Goal: Task Accomplishment & Management: Use online tool/utility

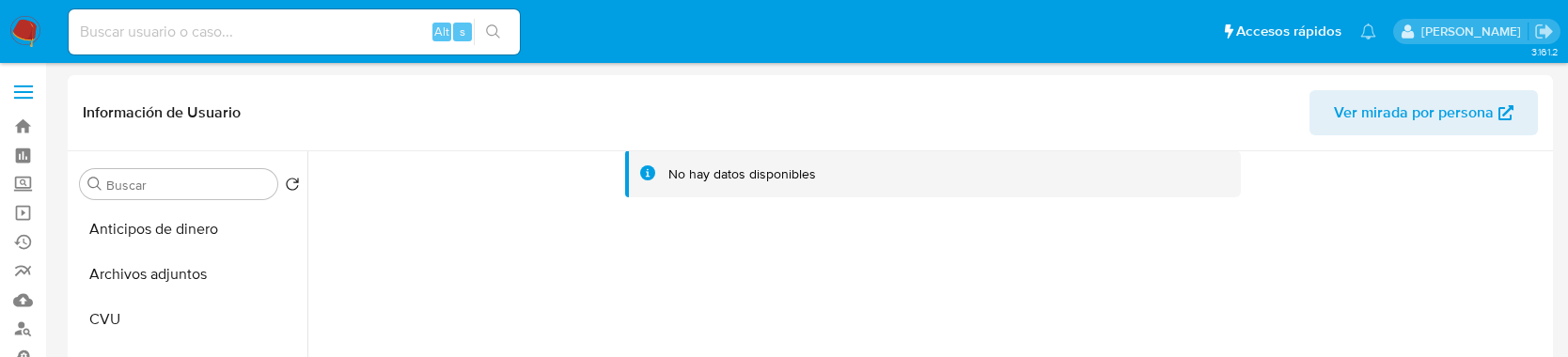
select select "100"
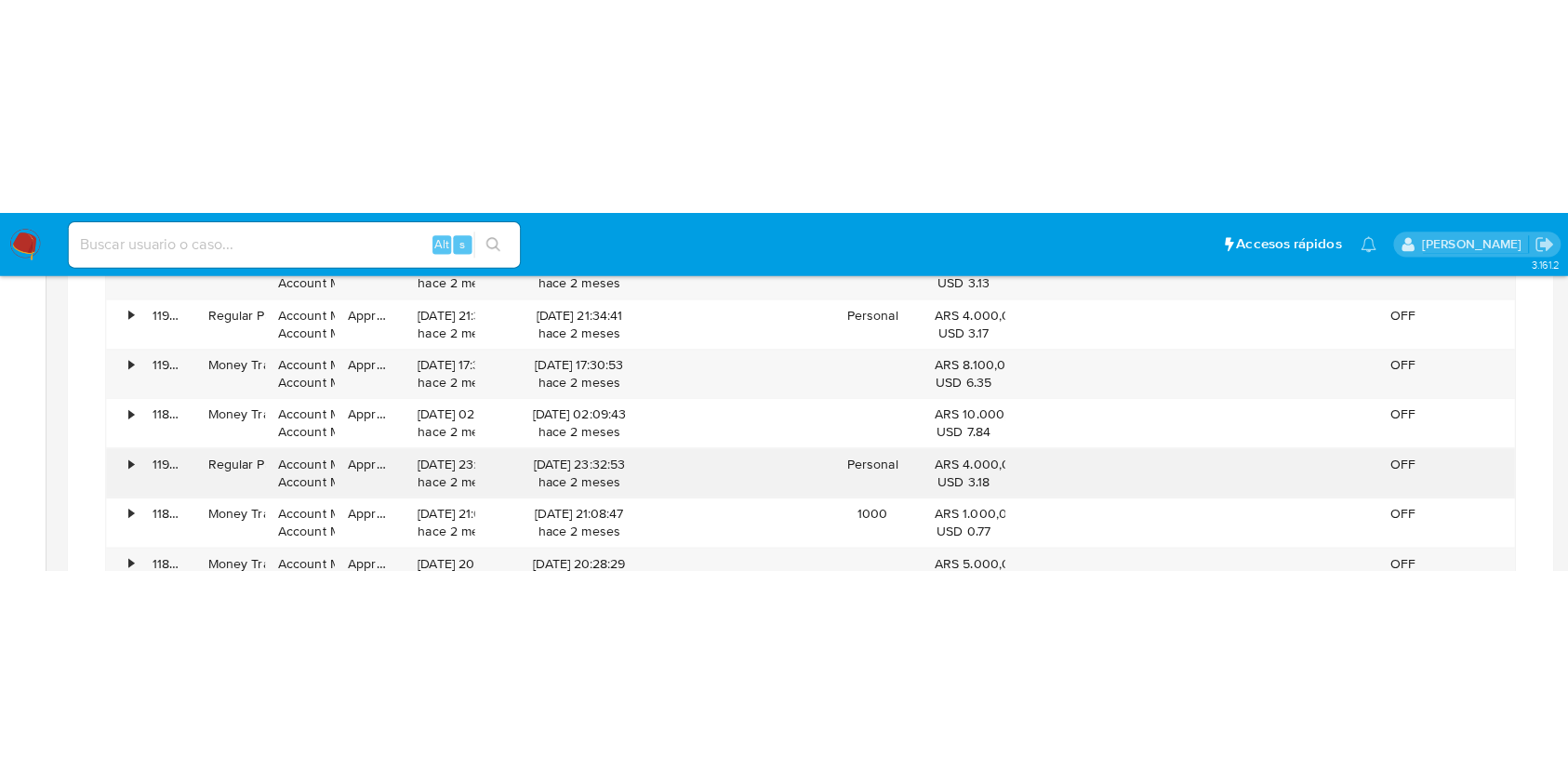
scroll to position [964, 0]
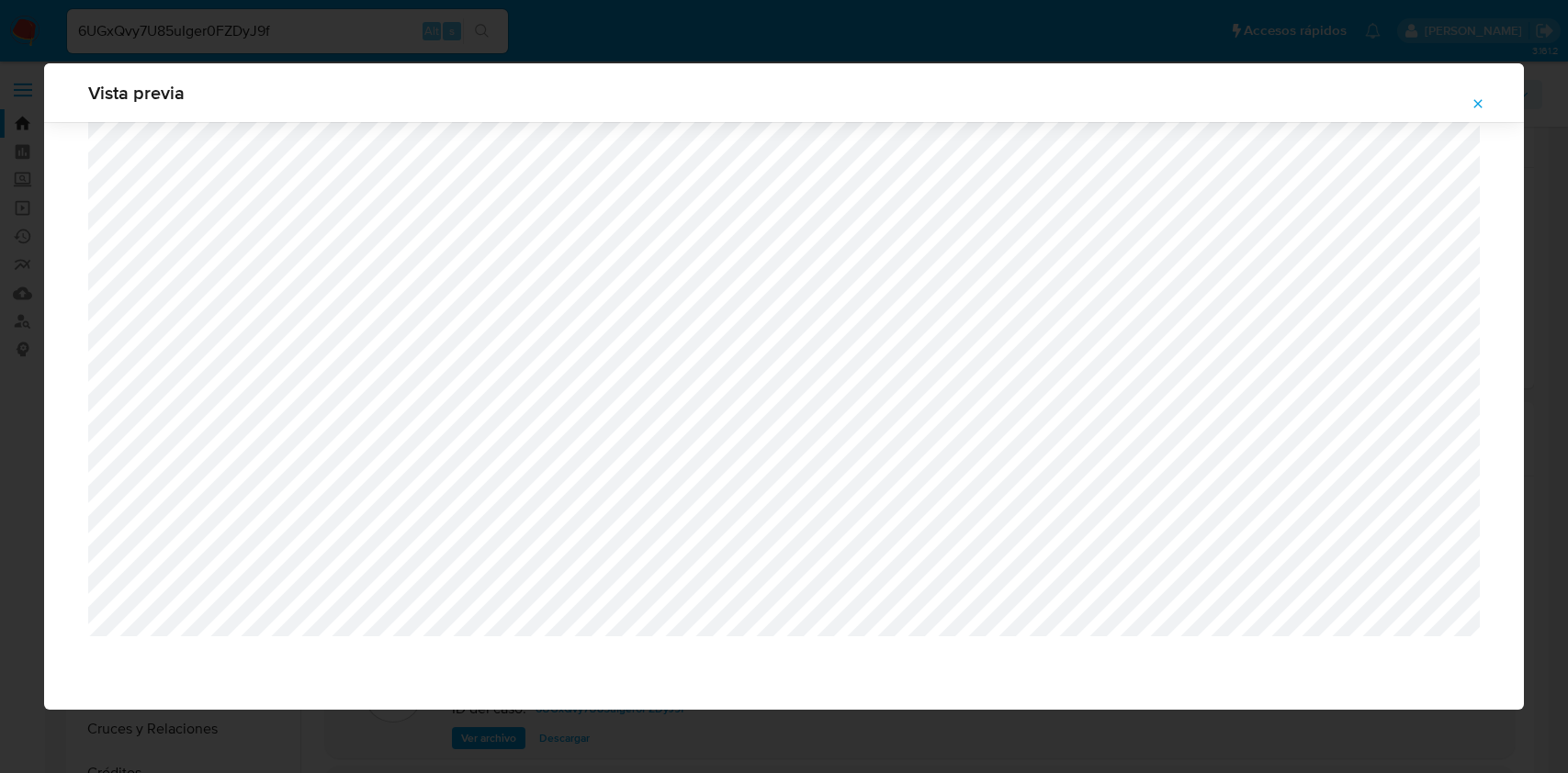
select select "10"
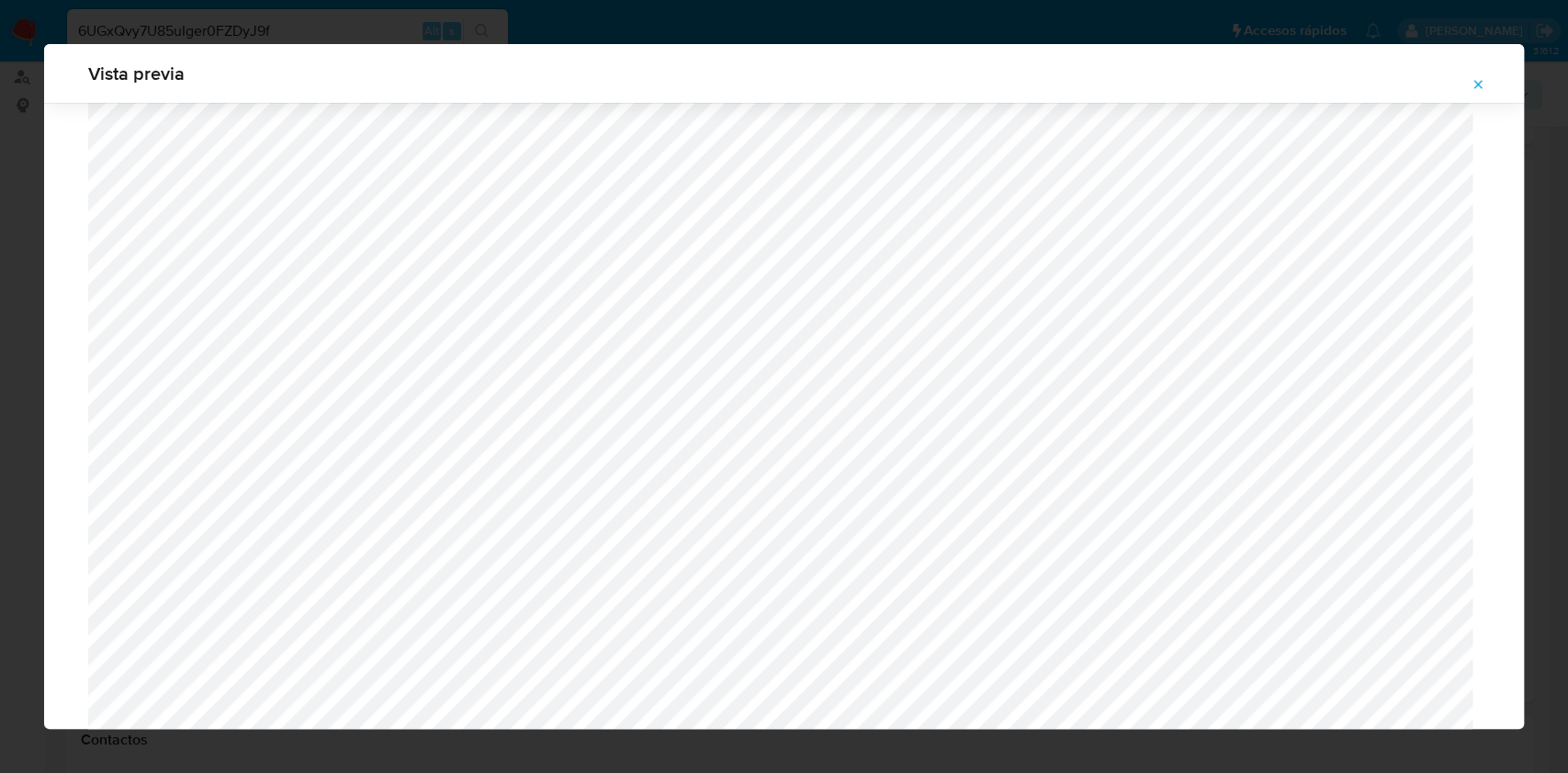
scroll to position [942, 0]
click at [1481, 89] on icon "Attachment preview" at bounding box center [1478, 85] width 15 height 15
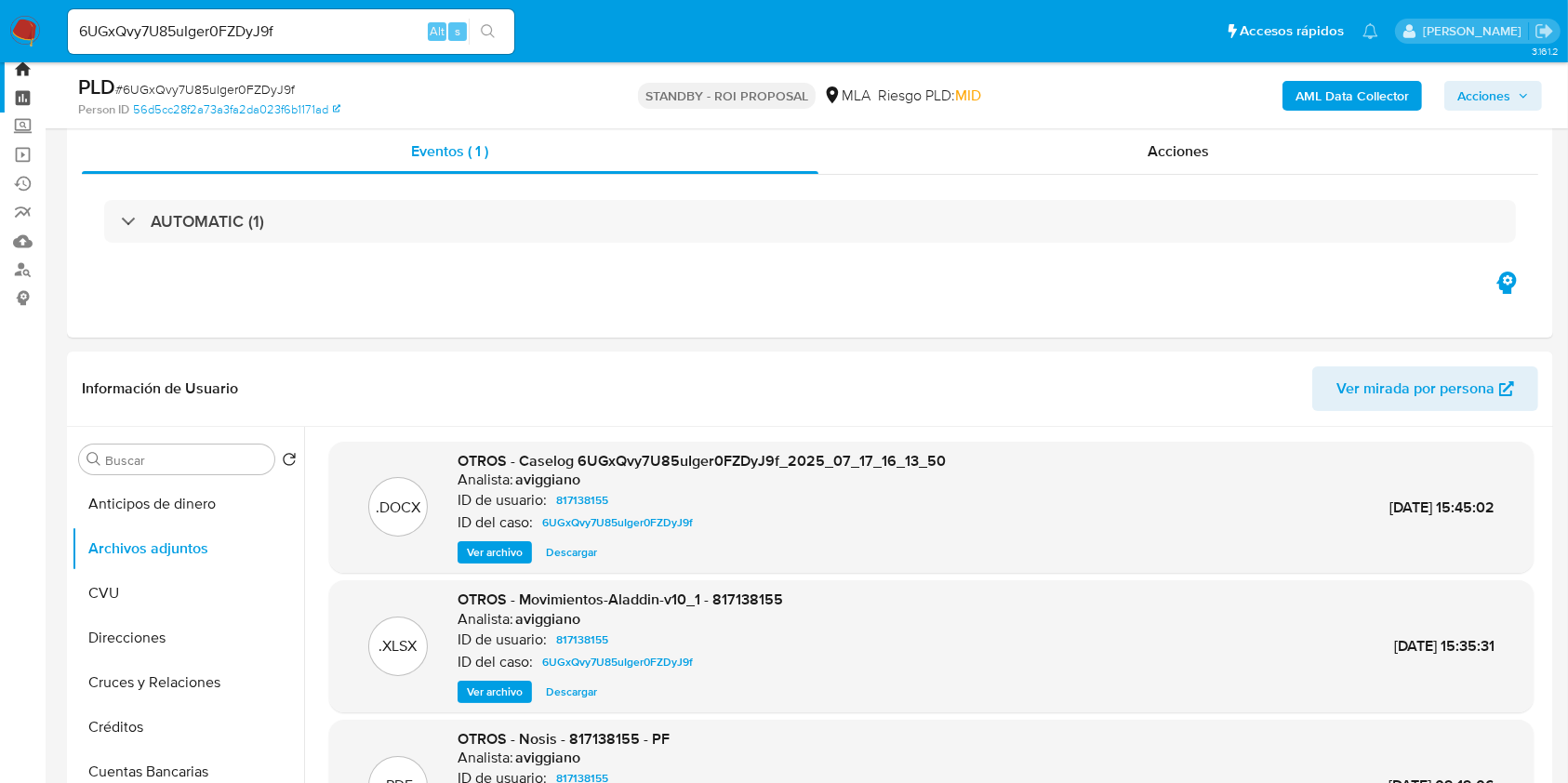
scroll to position [0, 0]
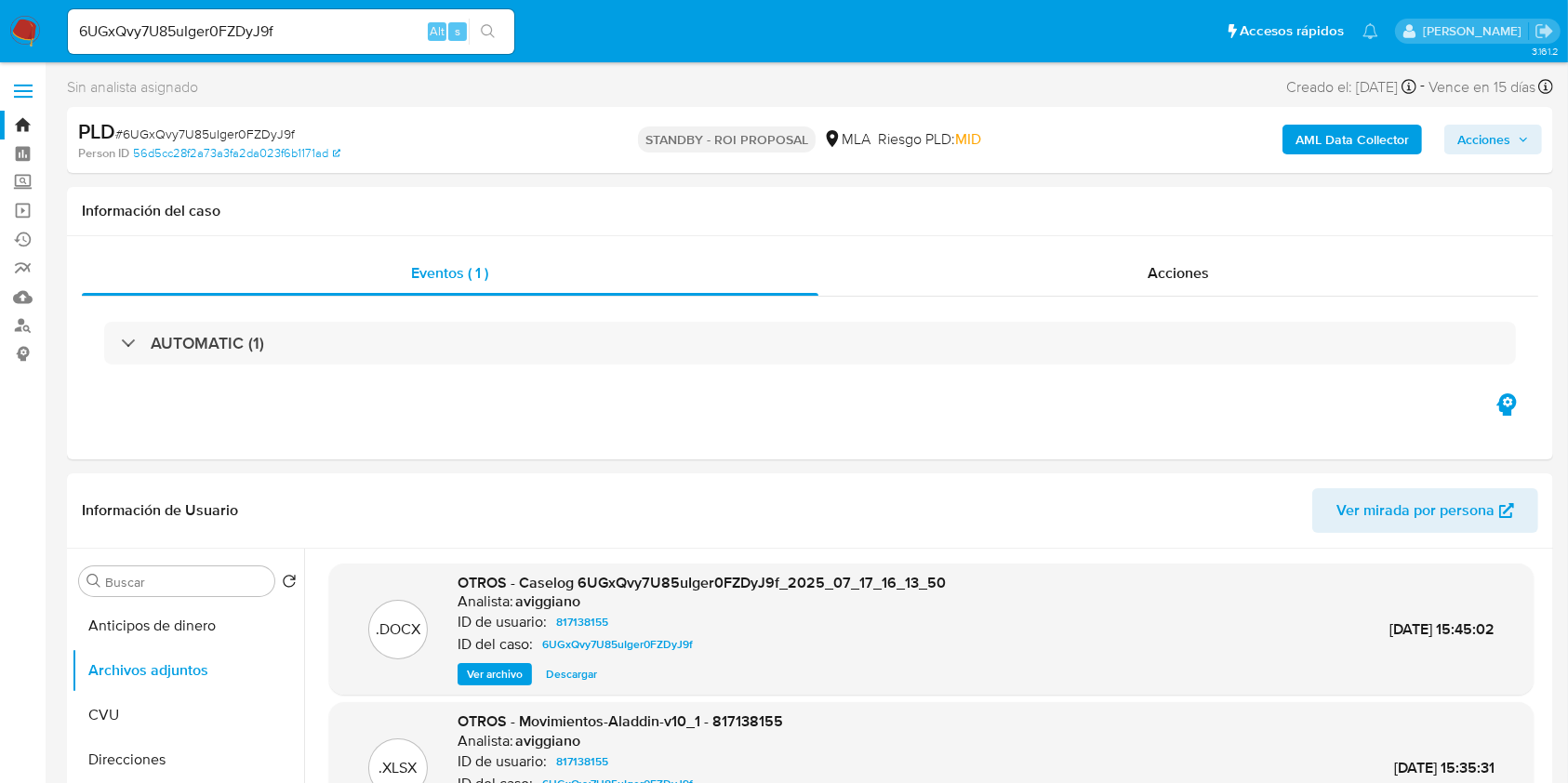
click at [30, 118] on link "Bandeja" at bounding box center [111, 125] width 221 height 29
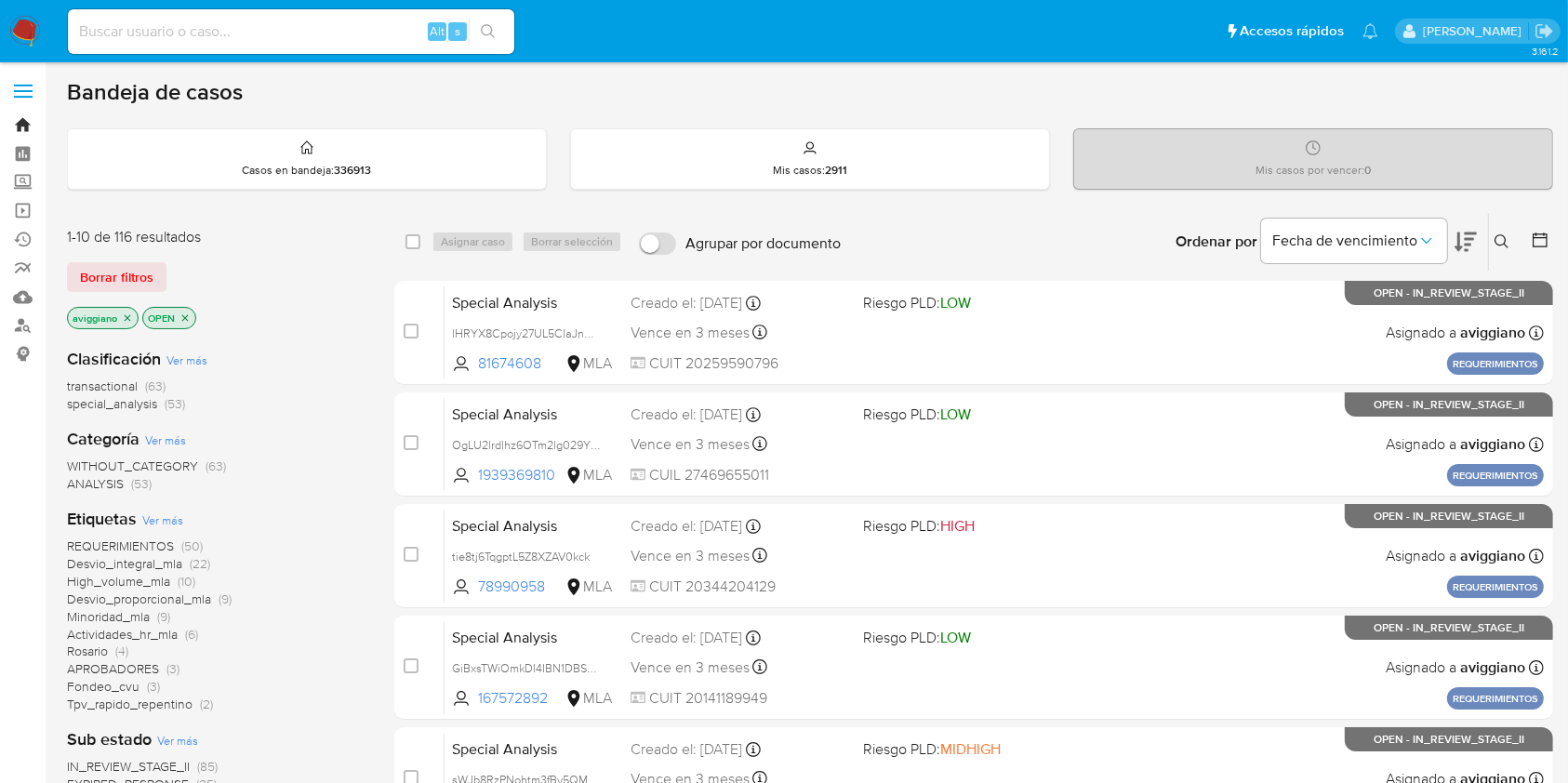
click at [21, 114] on link "Bandeja" at bounding box center [111, 125] width 221 height 29
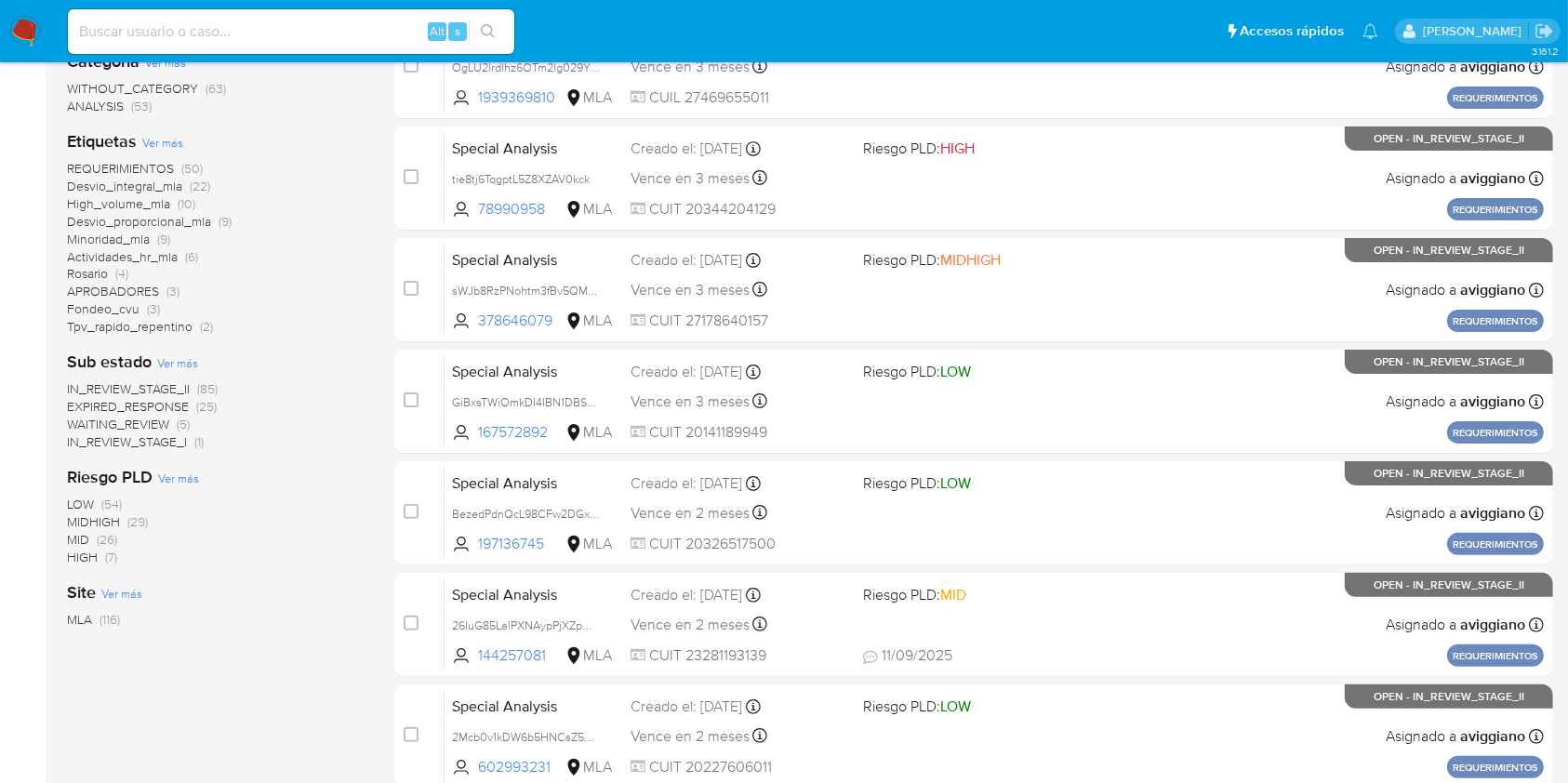
scroll to position [124, 0]
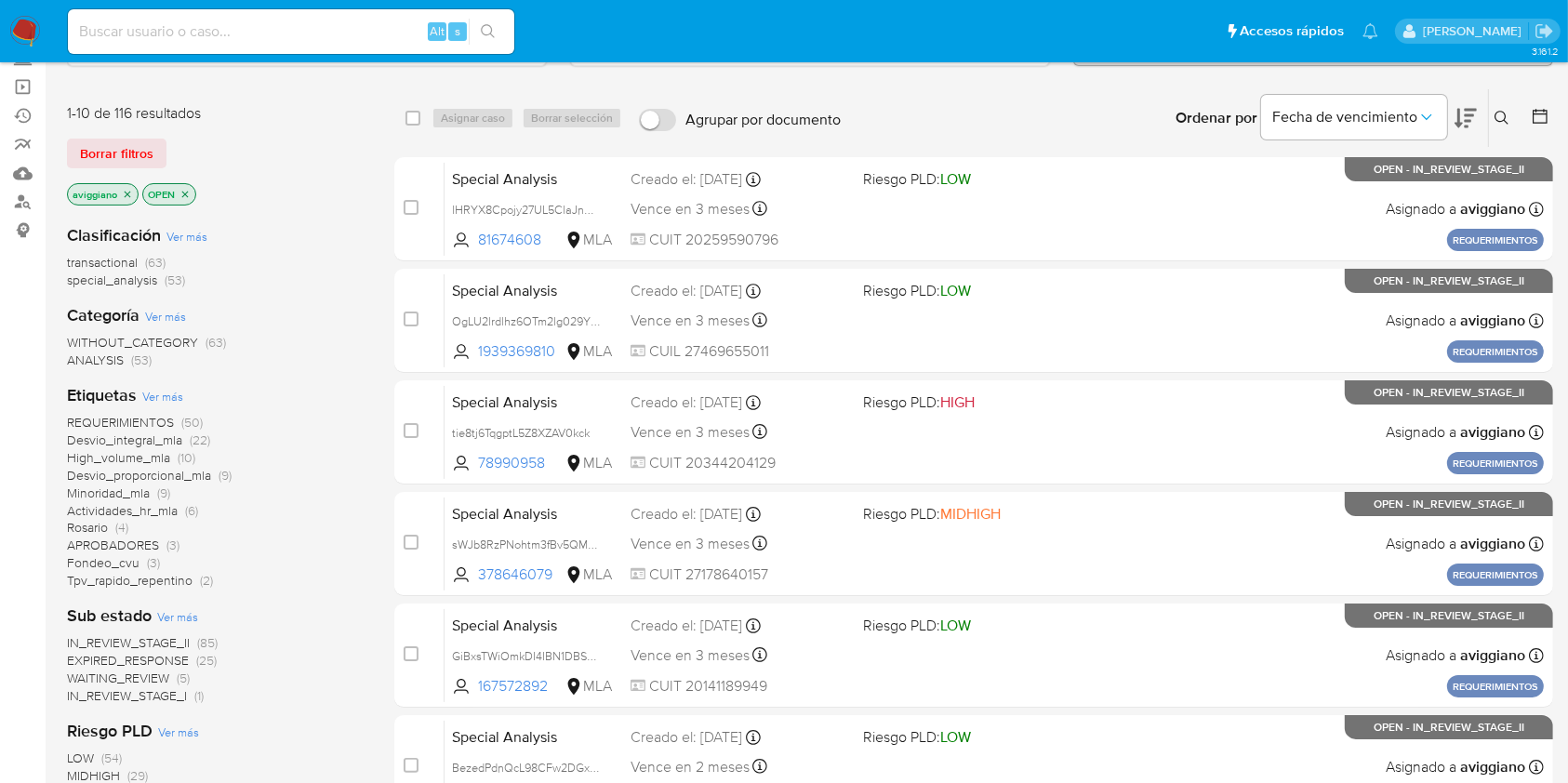
click at [122, 196] on icon "close-filter" at bounding box center [128, 195] width 11 height 11
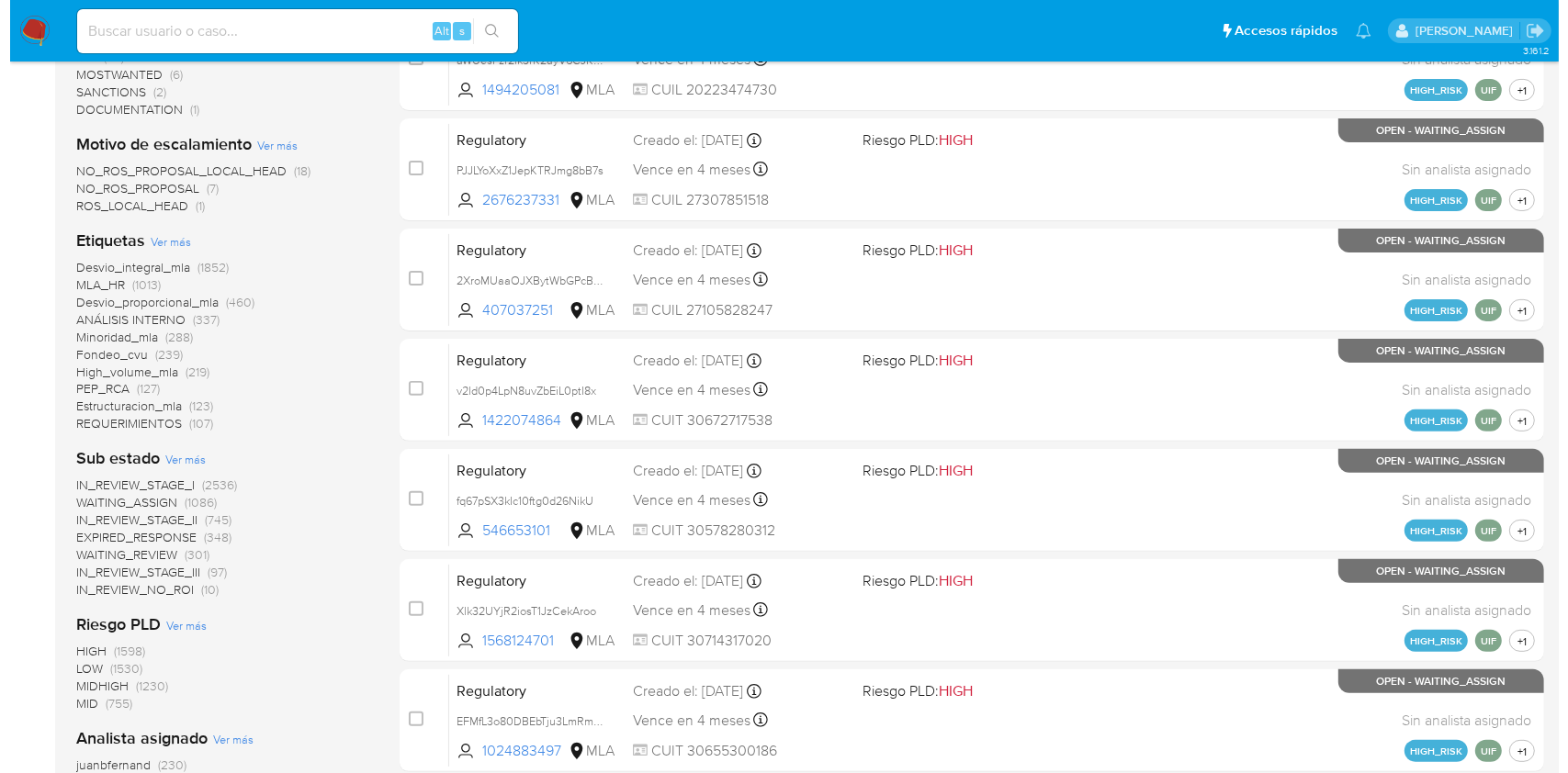
scroll to position [735, 0]
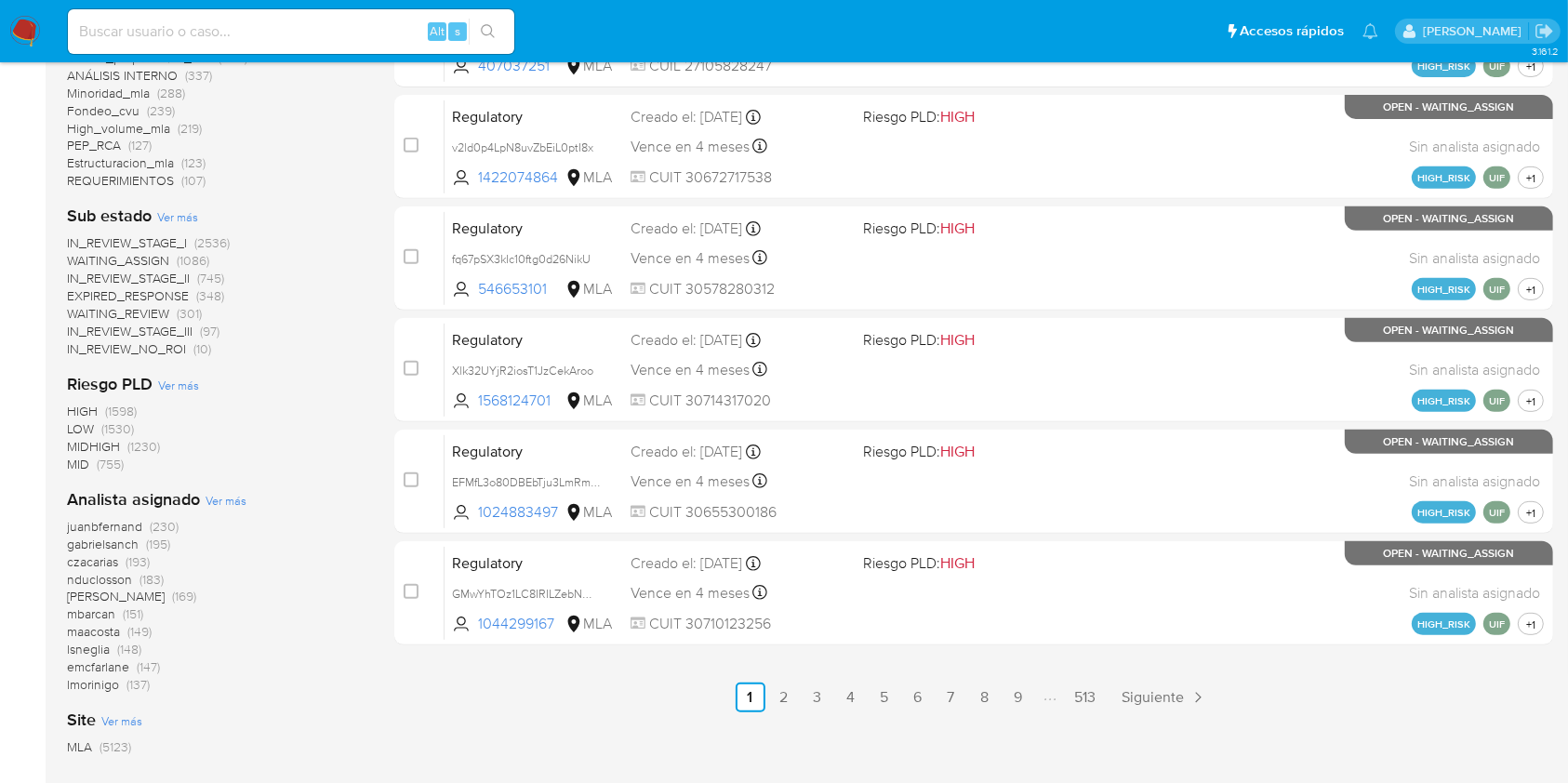
click at [235, 499] on span "Ver más" at bounding box center [226, 501] width 41 height 17
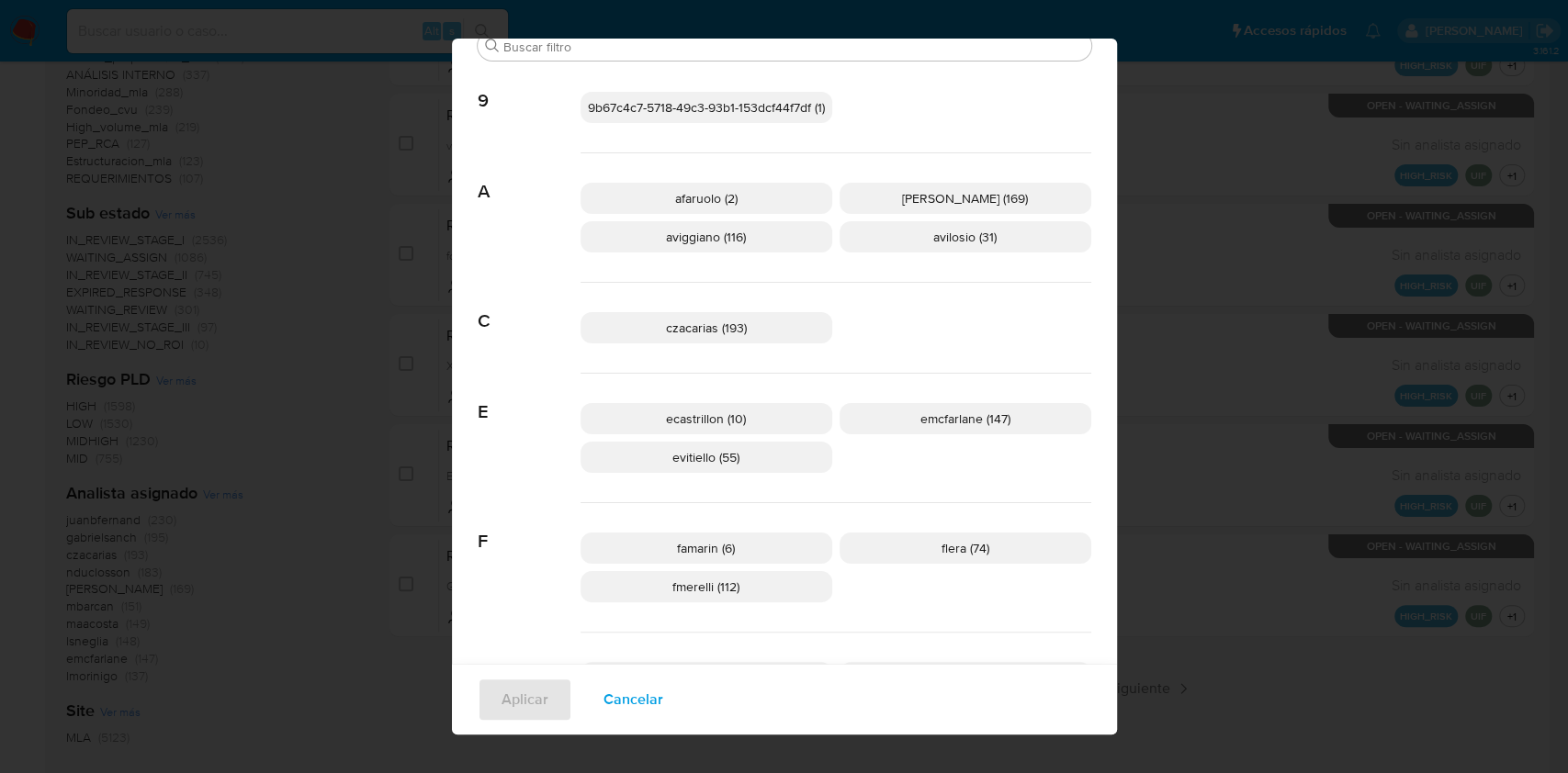
scroll to position [0, 0]
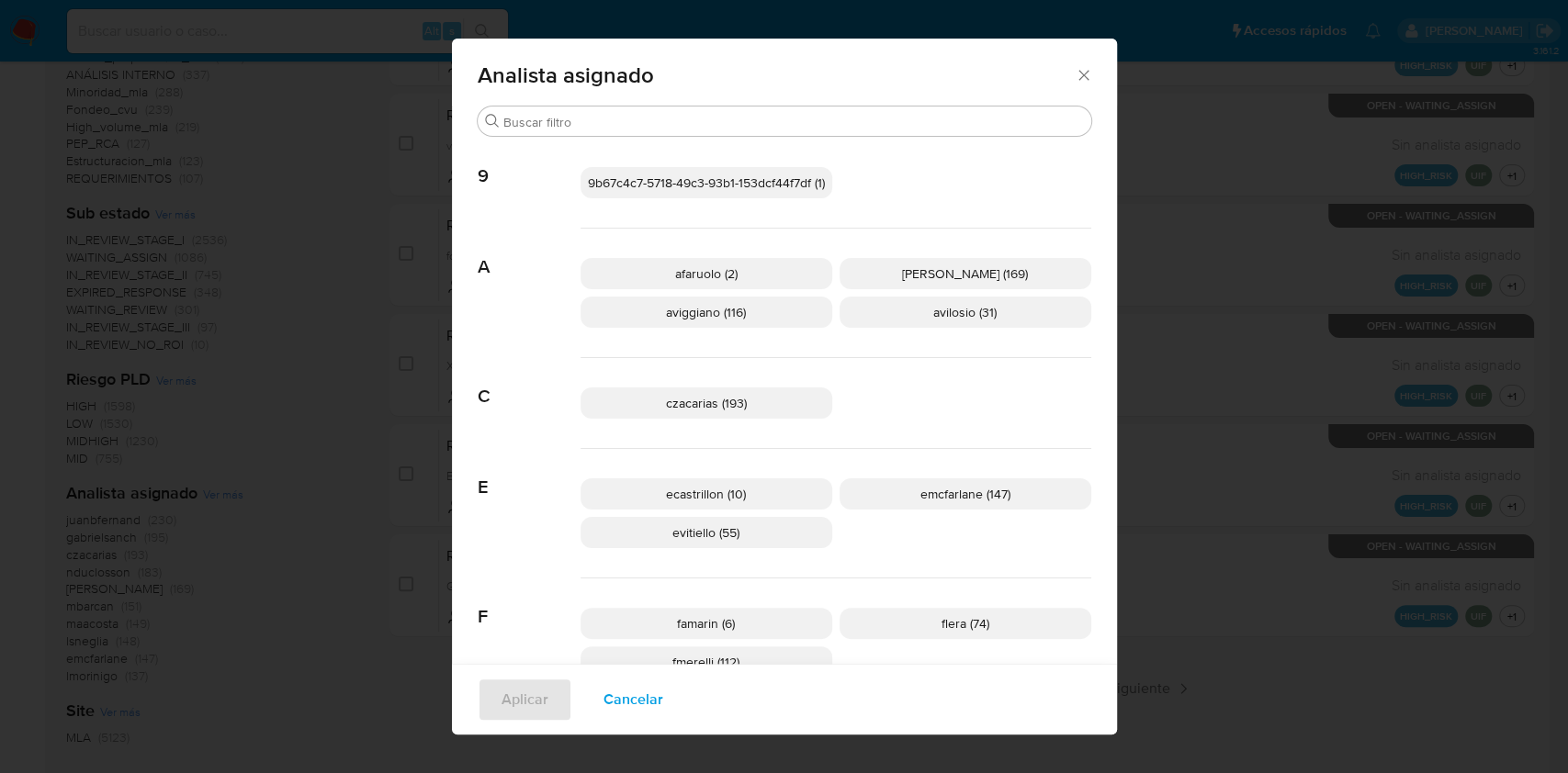
click at [640, 301] on p "aviggiano (116)" at bounding box center [706, 311] width 252 height 31
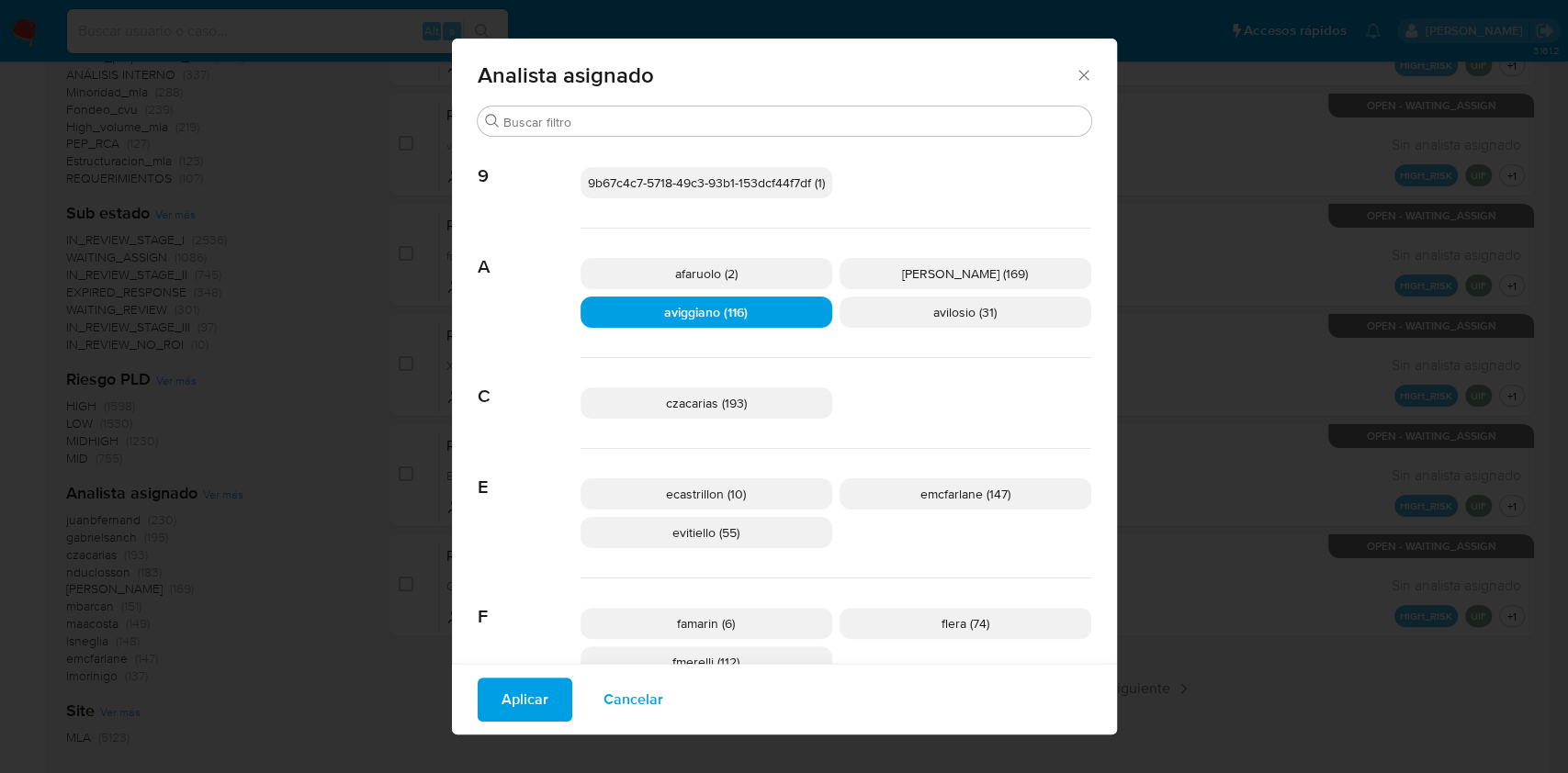
click at [520, 697] on span "Aplicar" at bounding box center [525, 699] width 47 height 40
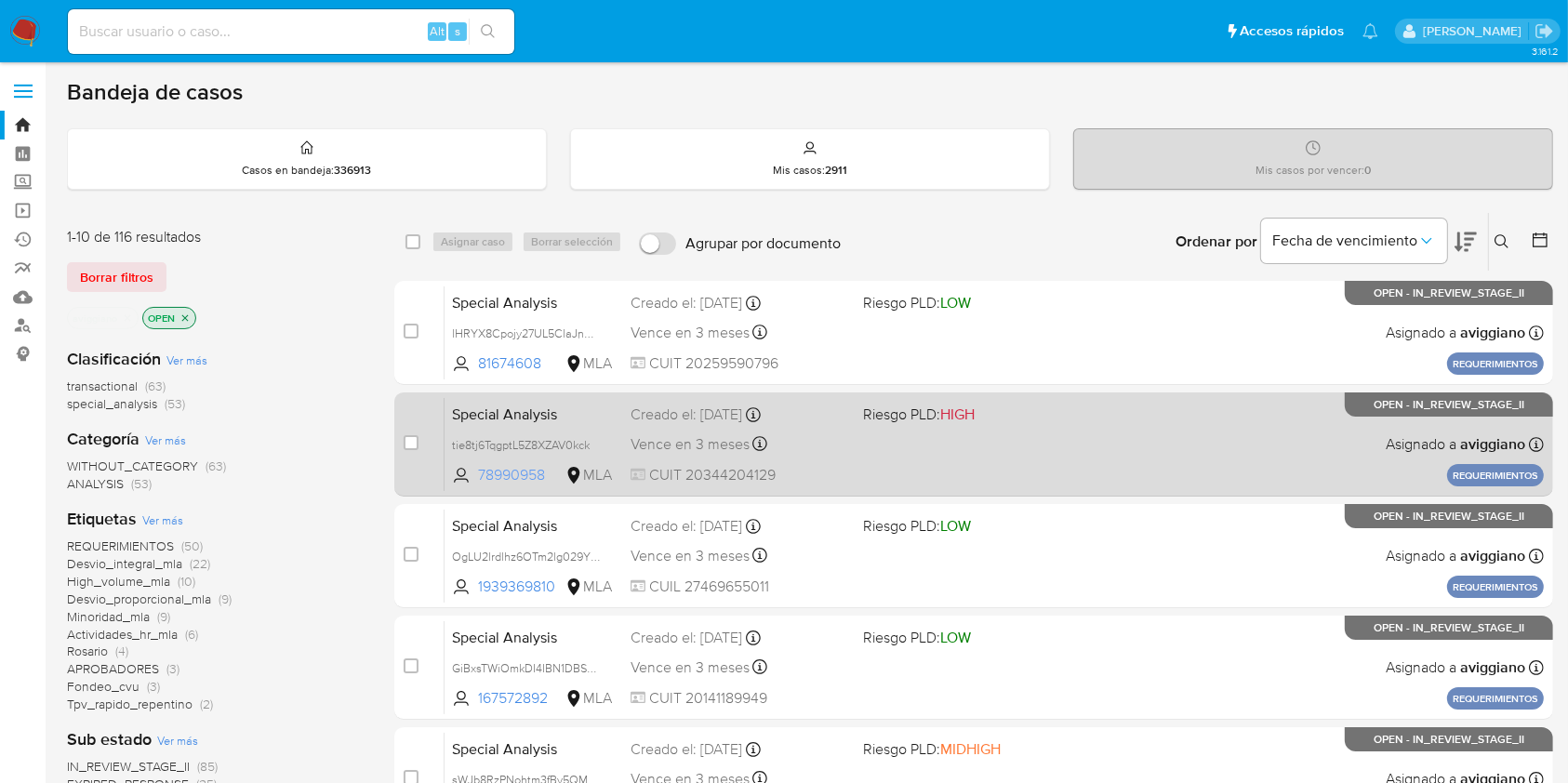
click at [547, 472] on span "78990958" at bounding box center [520, 475] width 84 height 21
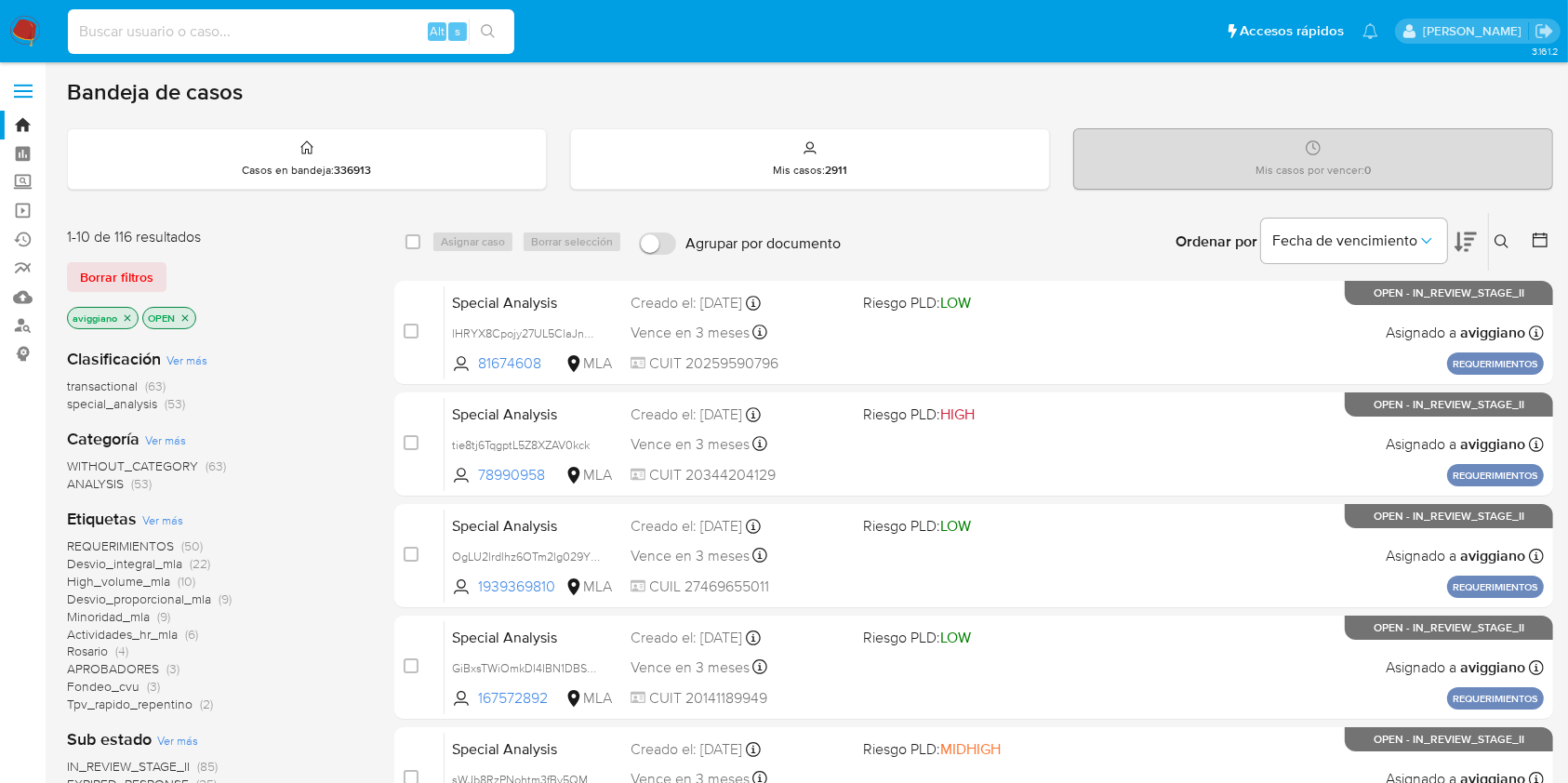
drag, startPoint x: 195, startPoint y: 23, endPoint x: 226, endPoint y: 24, distance: 31.0
click at [193, 21] on input at bounding box center [291, 32] width 447 height 25
paste input "WU4ZthXDT25NGuTpM715cqEG"
type input "WU4ZthXDT25NGuTpM715cqEG"
click at [489, 33] on icon "search-icon" at bounding box center [488, 32] width 15 height 15
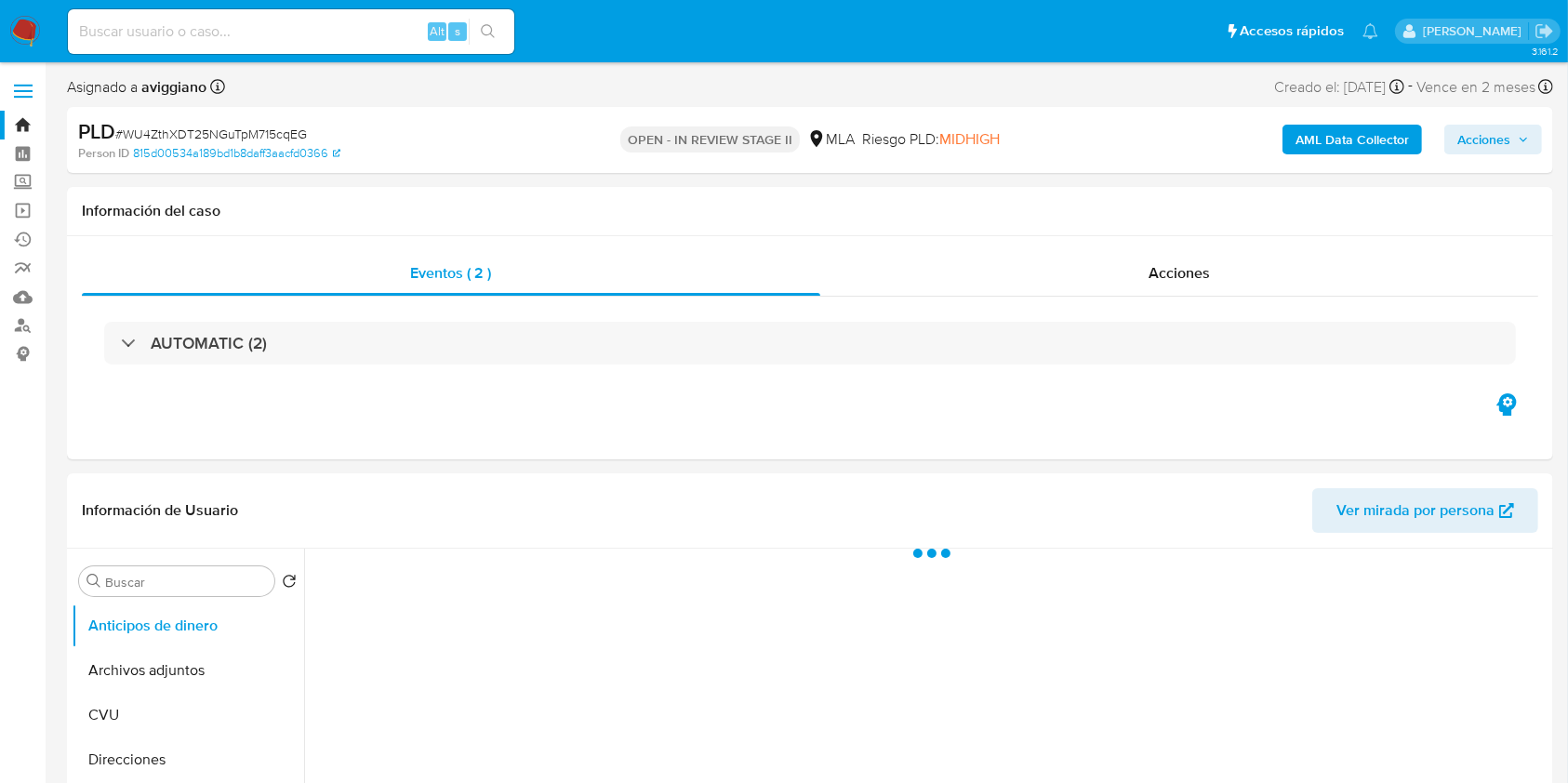
select select "10"
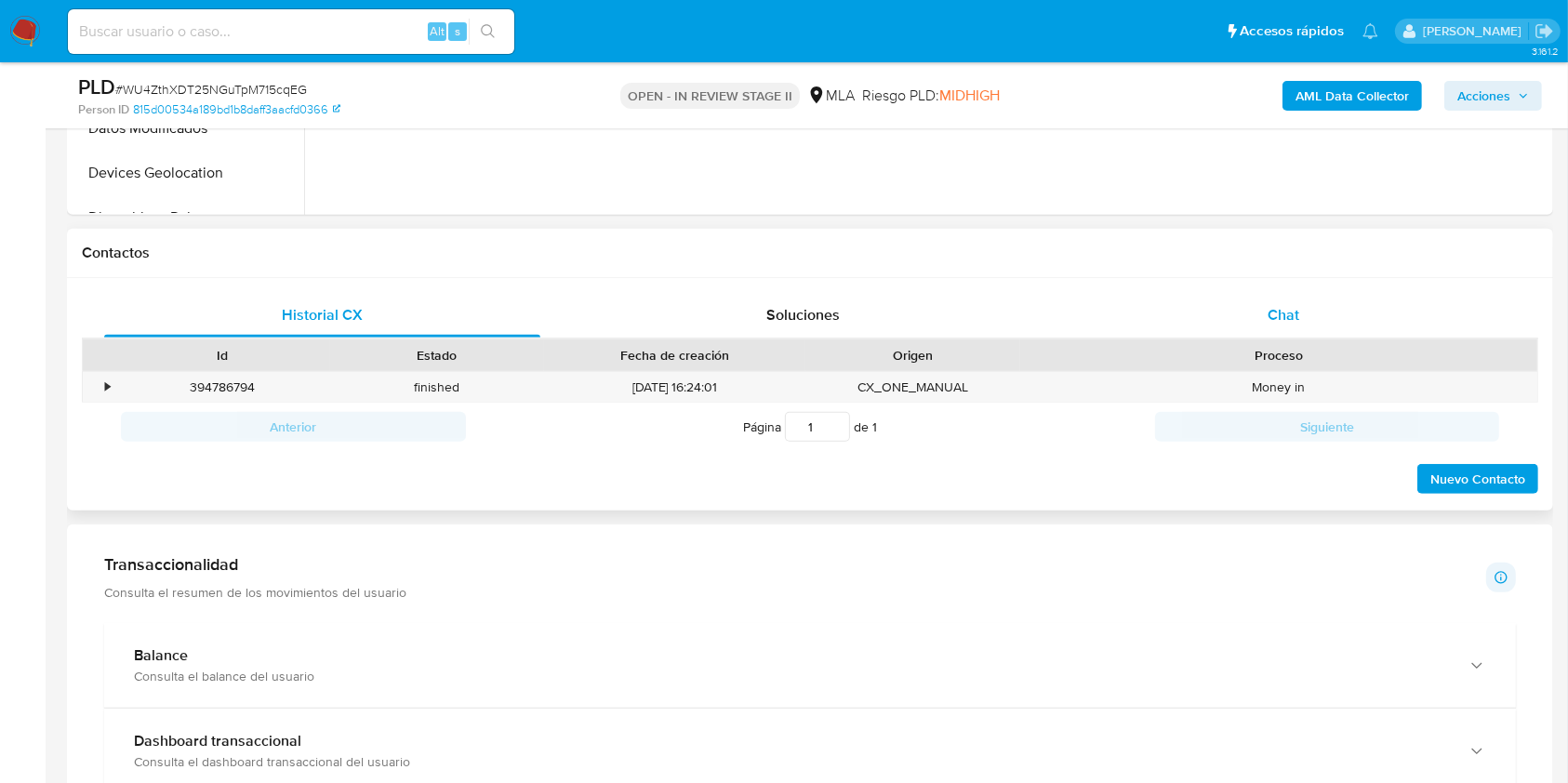
click at [1266, 296] on div "Chat" at bounding box center [1284, 315] width 436 height 44
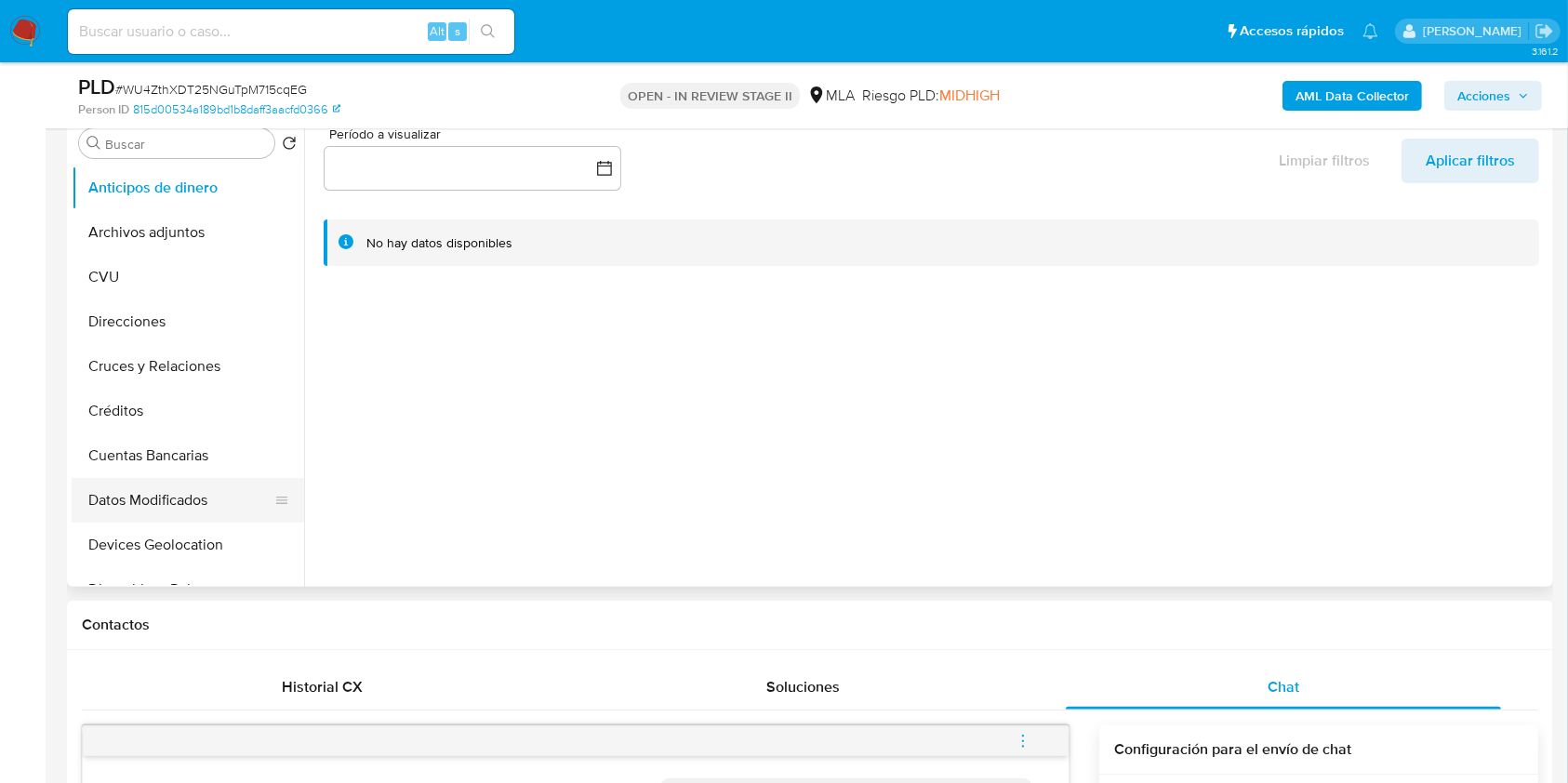
scroll to position [372, 0]
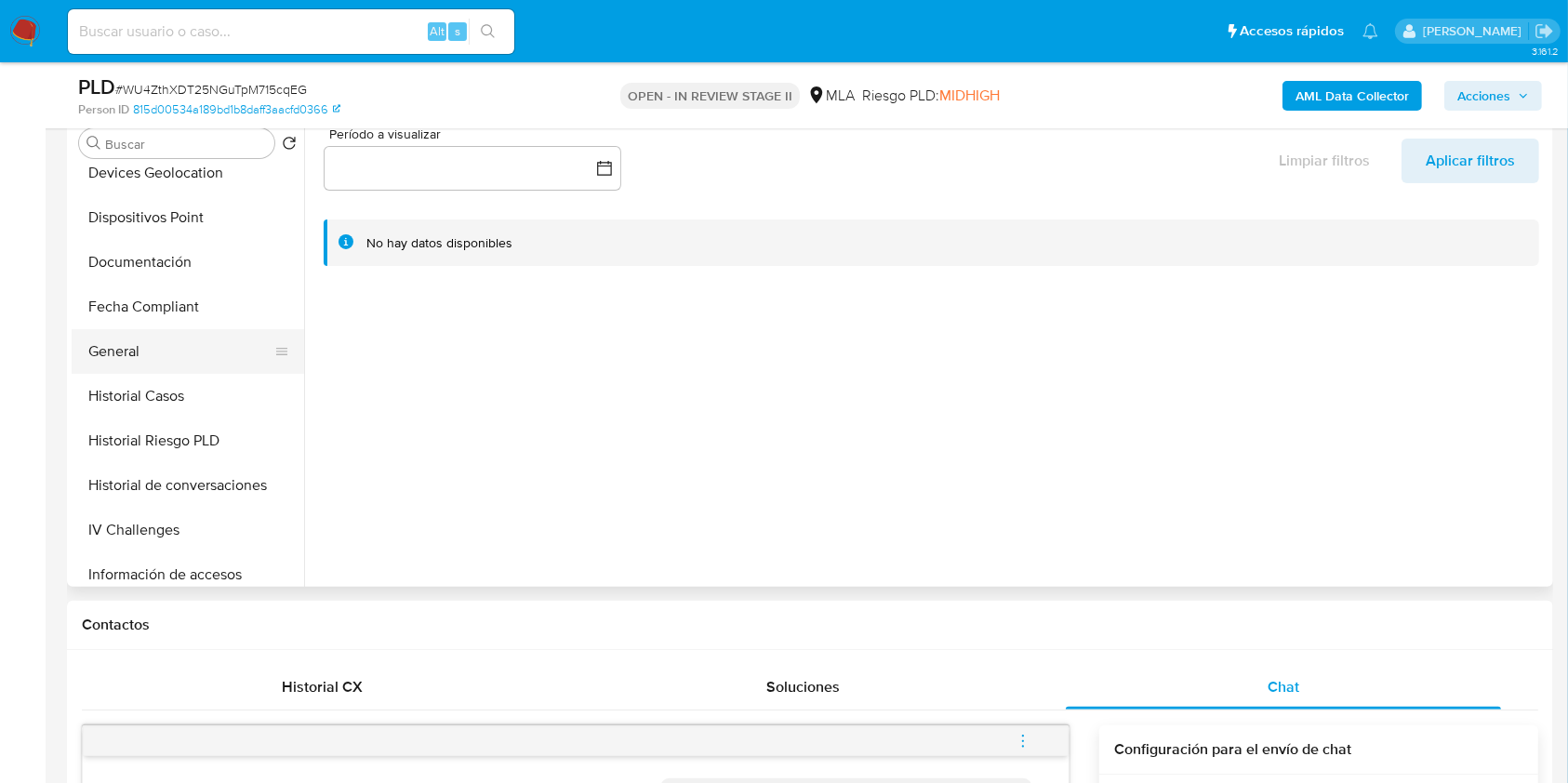
click at [111, 353] on button "General" at bounding box center [180, 351] width 217 height 44
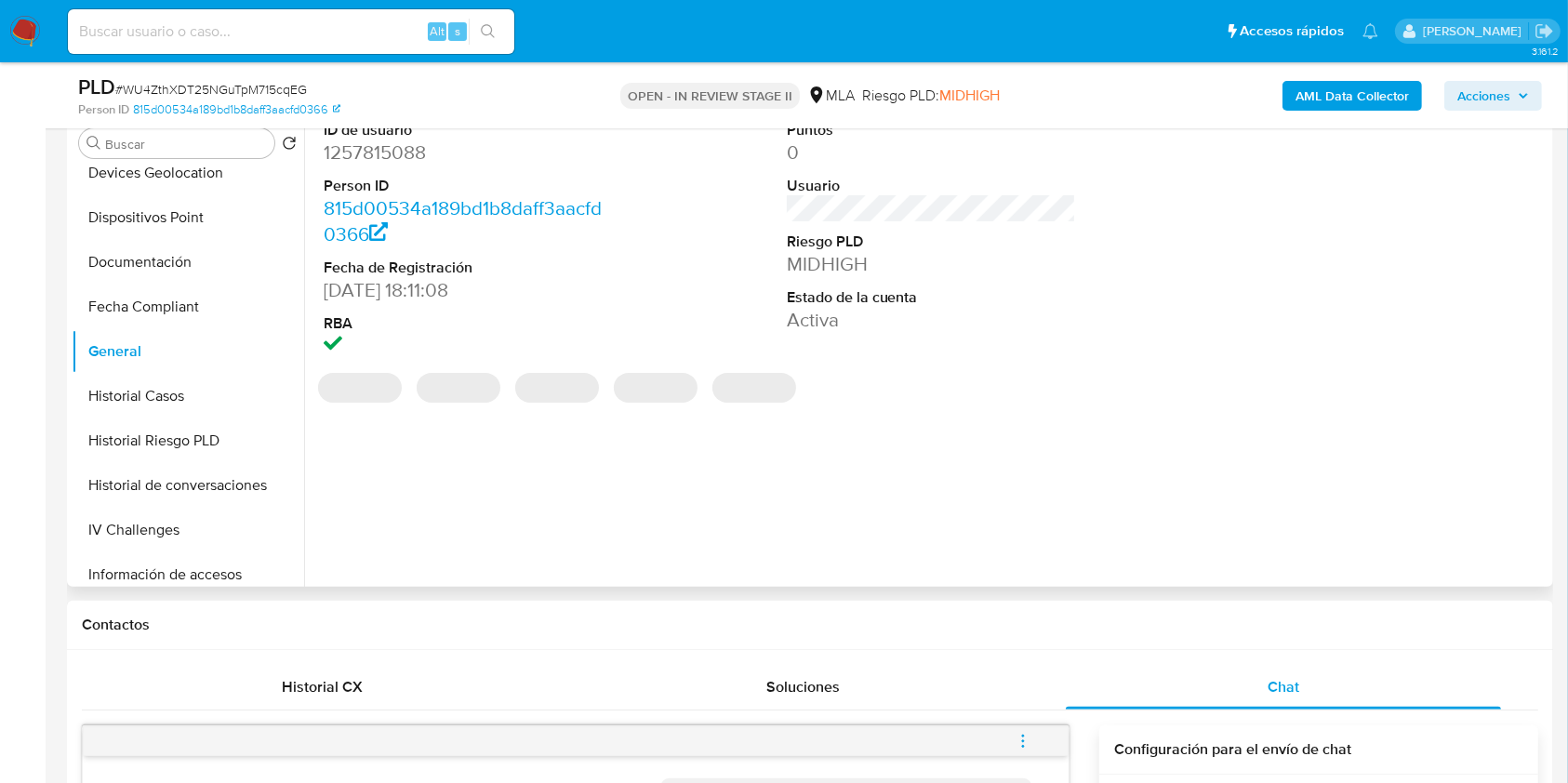
click at [366, 153] on dd "1257815088" at bounding box center [469, 153] width 290 height 26
copy dd "1257815088"
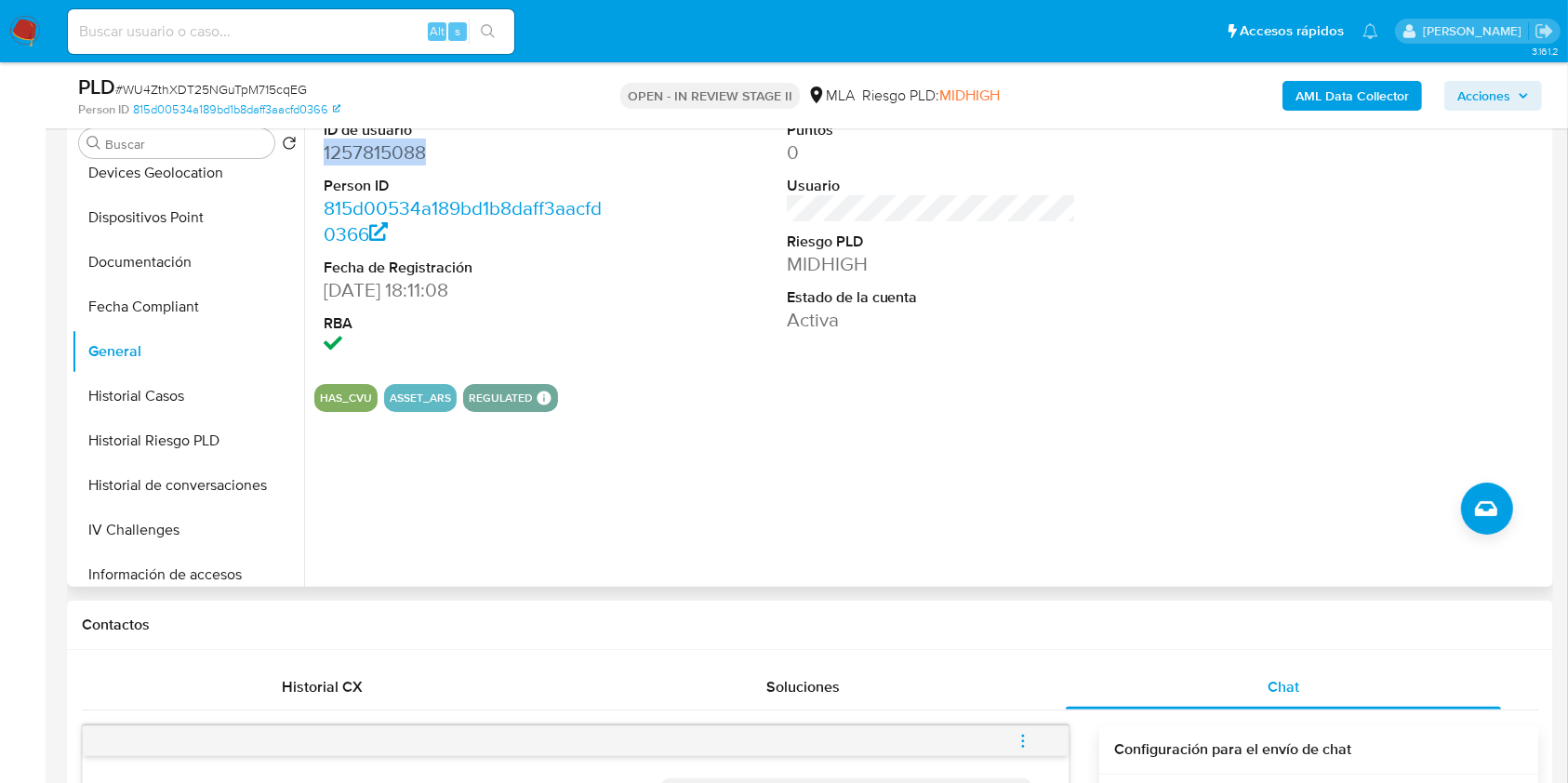
copy dd "1257815088"
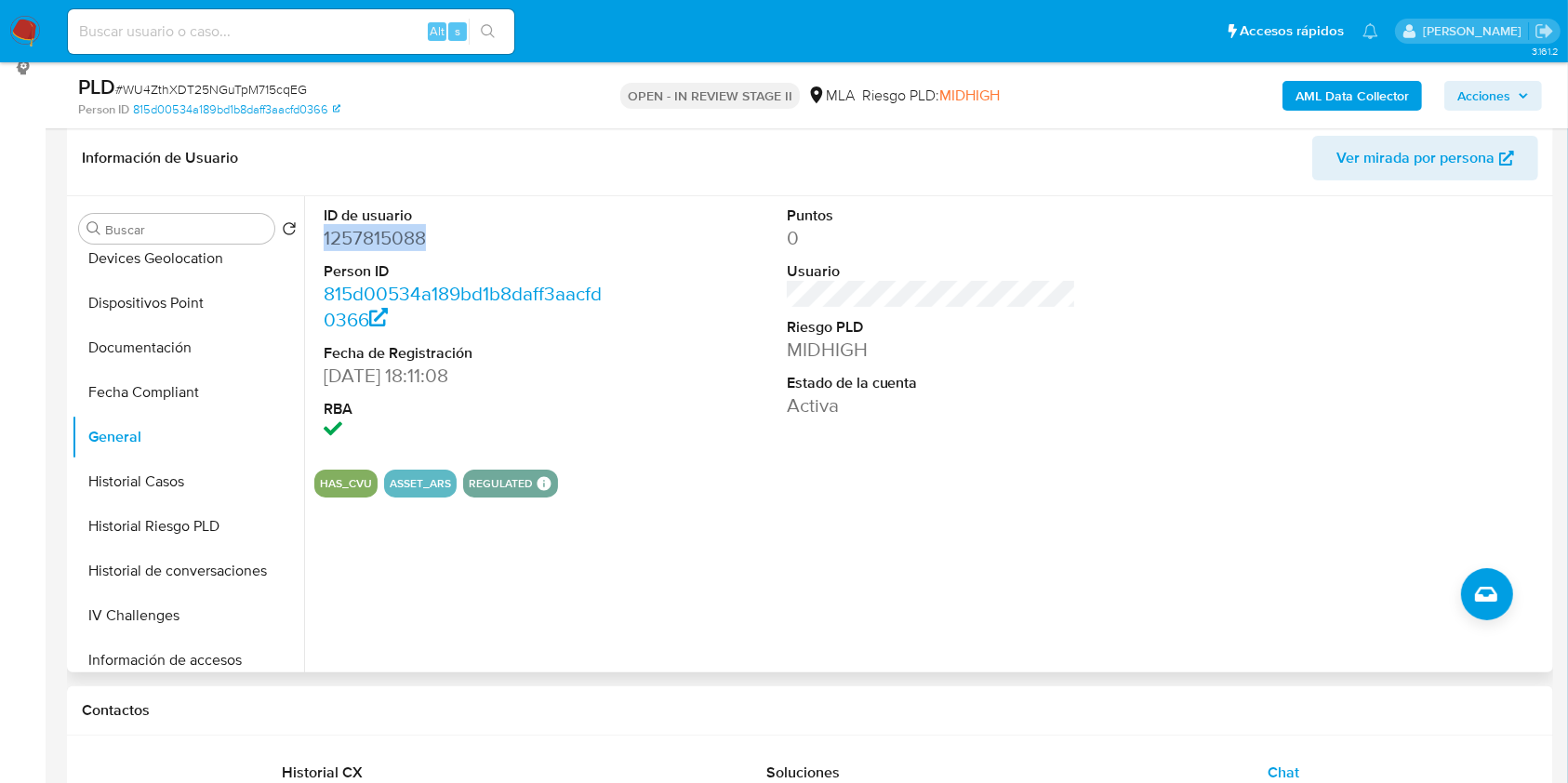
scroll to position [247, 0]
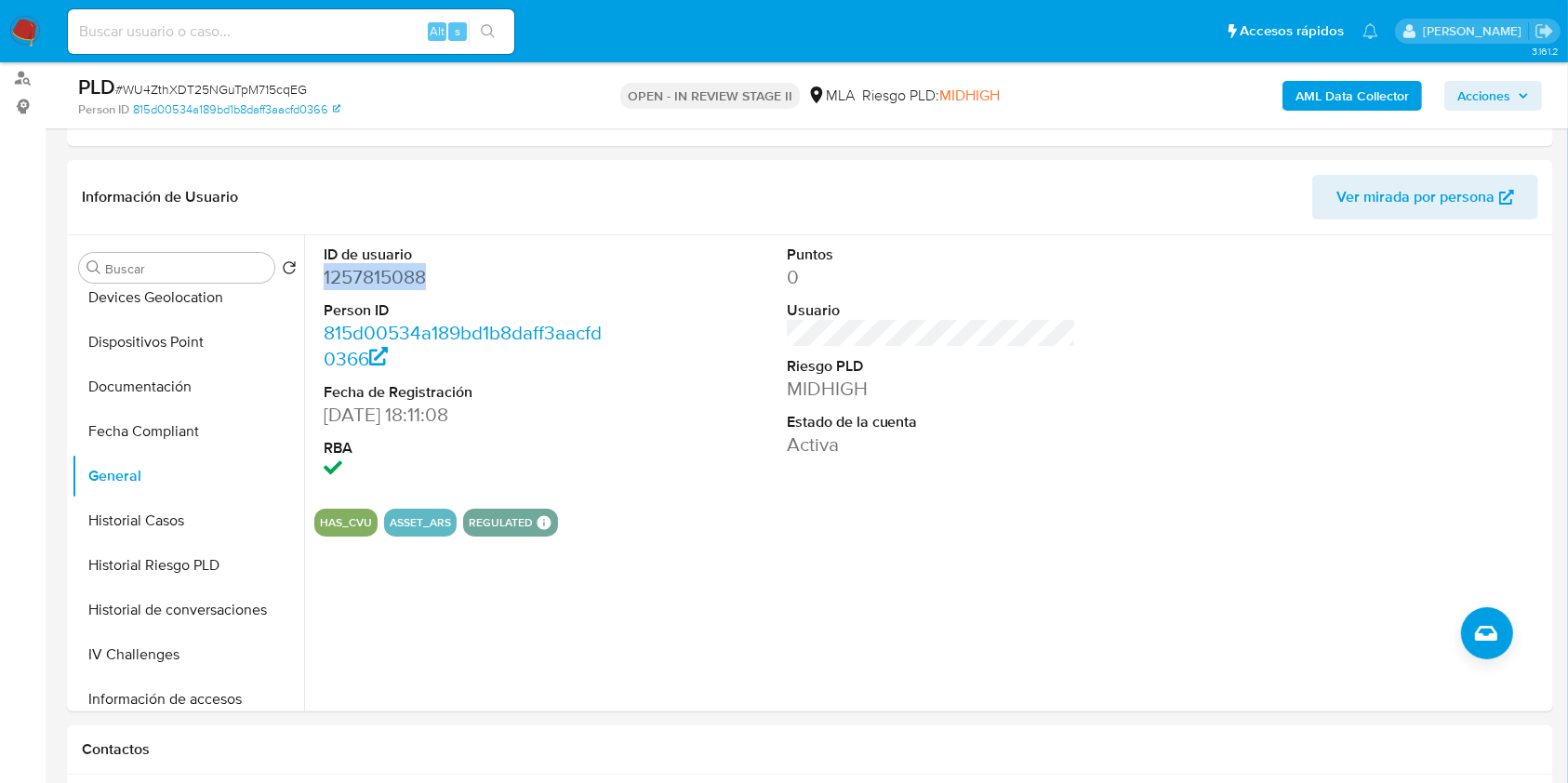
click at [1334, 102] on b "AML Data Collector" at bounding box center [1353, 96] width 113 height 30
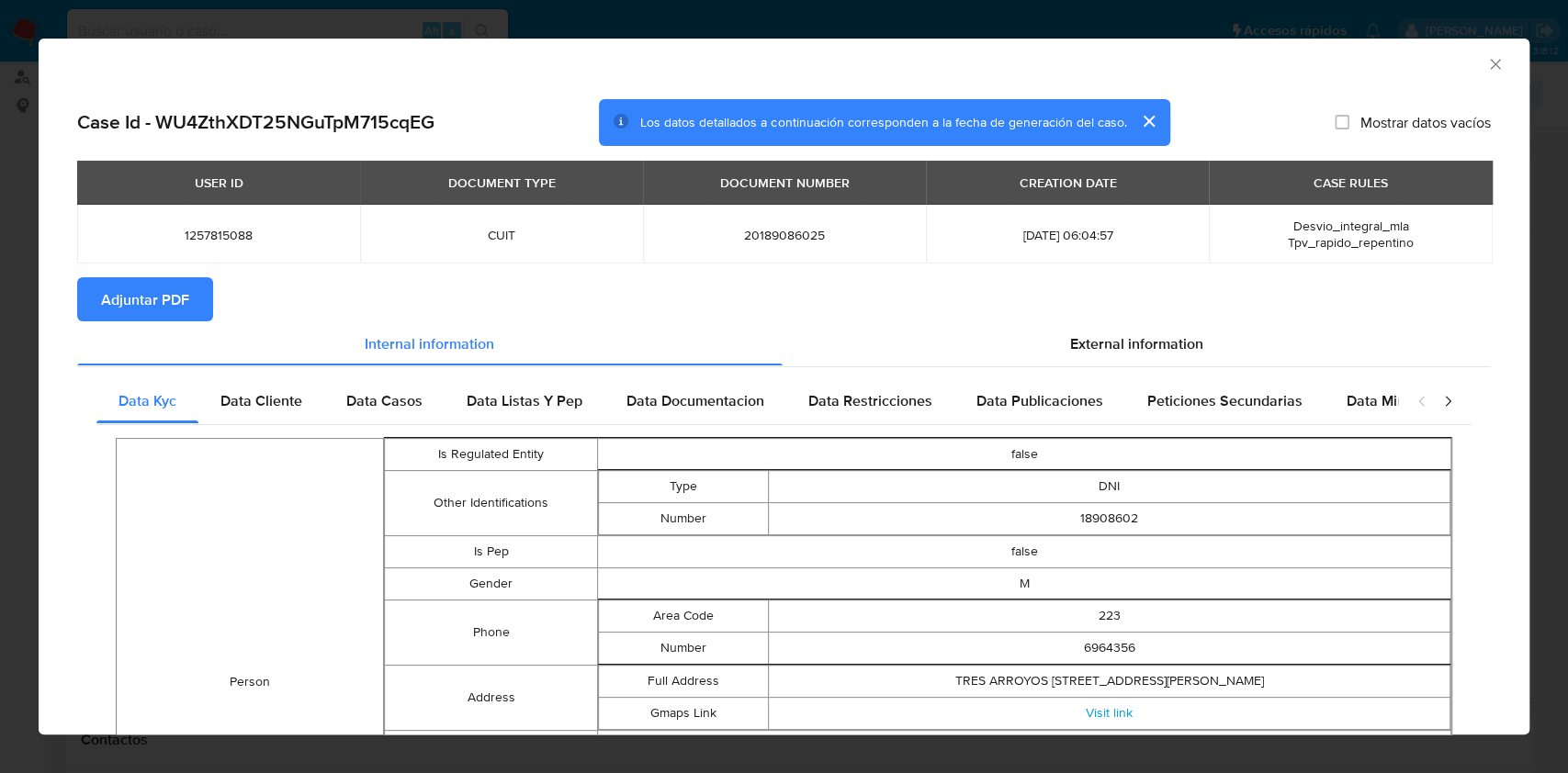
click at [161, 312] on span "Adjuntar PDF" at bounding box center [145, 298] width 89 height 40
click at [1486, 65] on icon "Cerrar ventana" at bounding box center [1495, 64] width 19 height 19
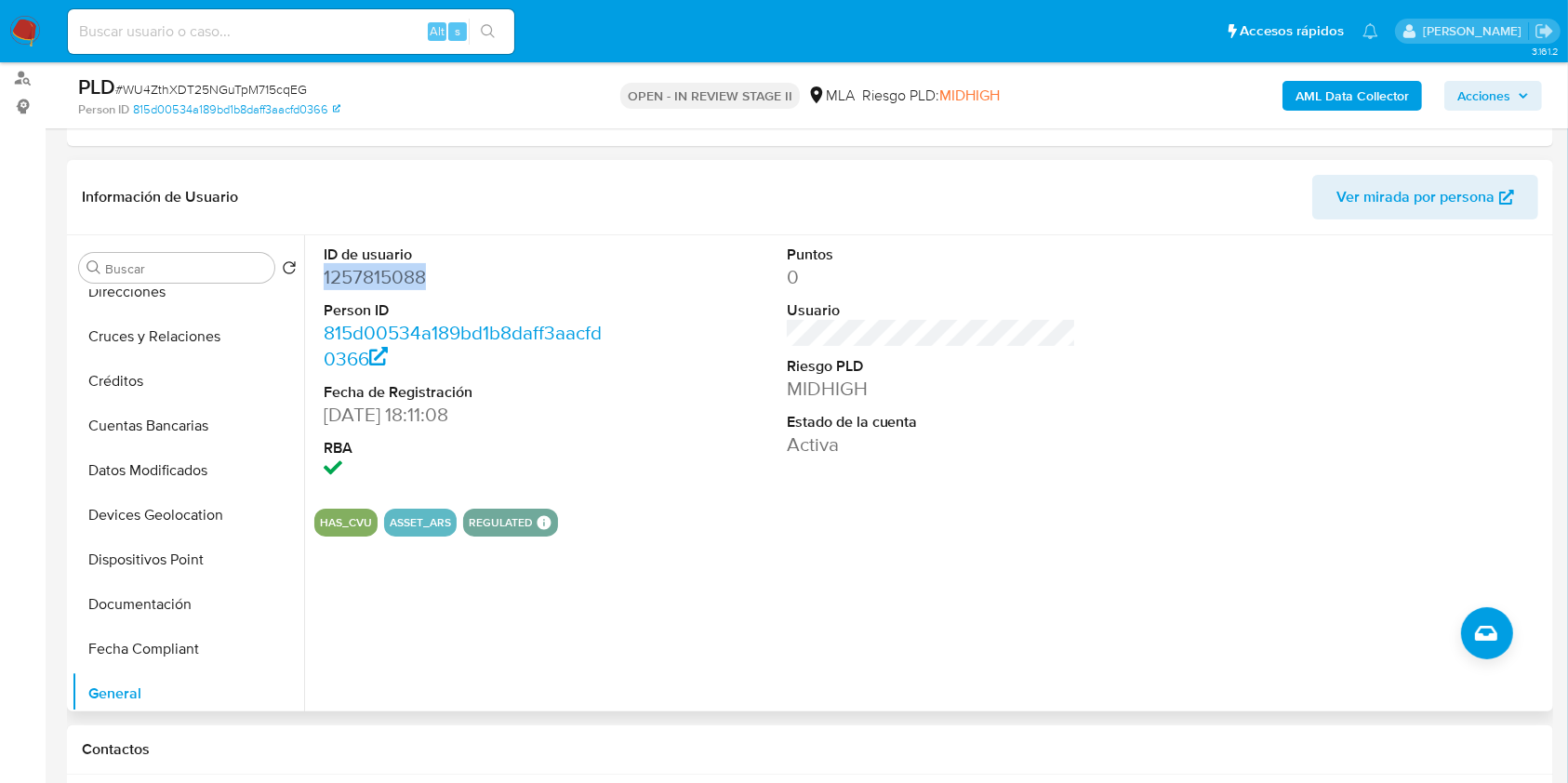
scroll to position [0, 0]
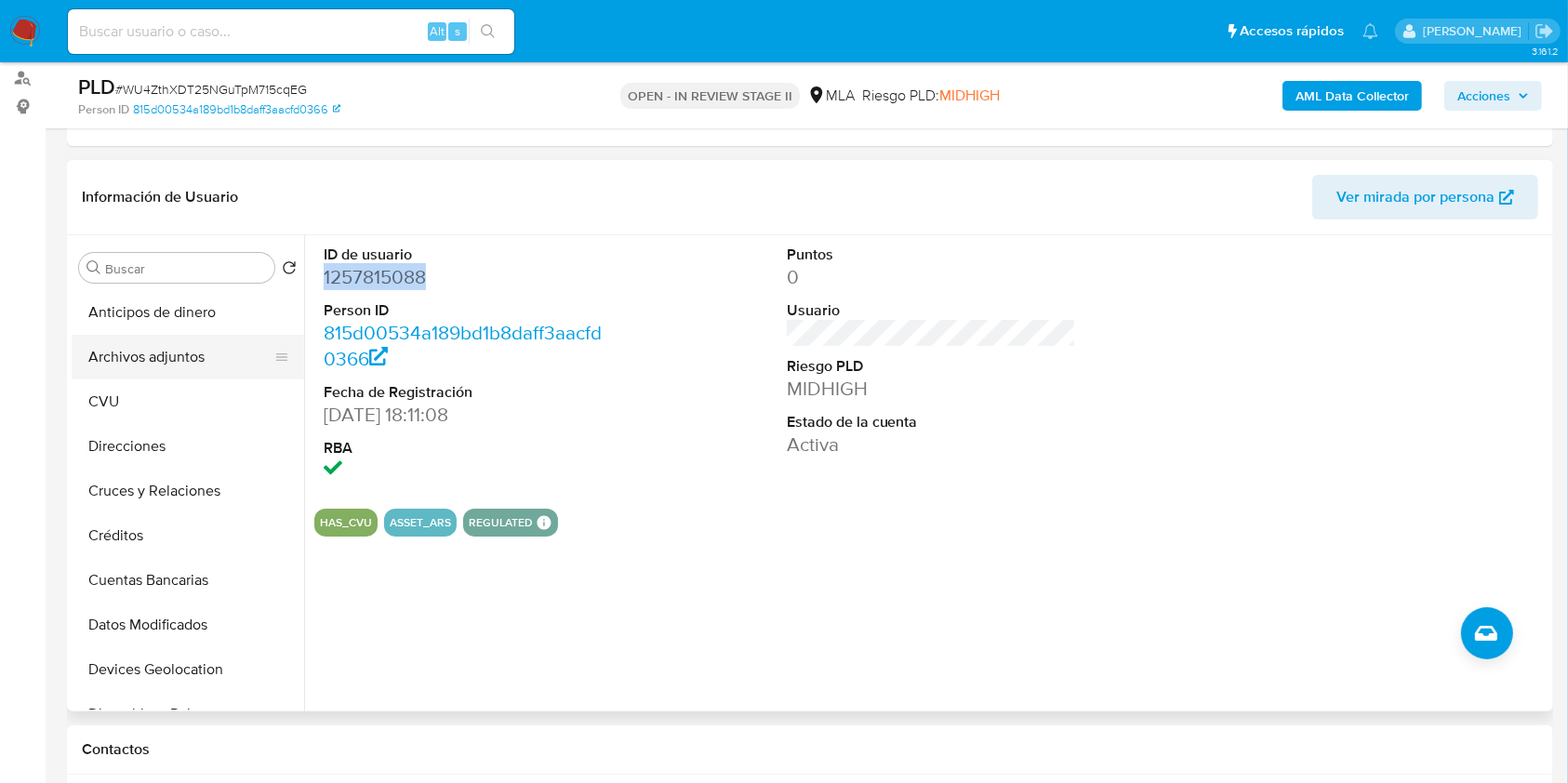
click at [158, 367] on button "Archivos adjuntos" at bounding box center [180, 356] width 217 height 44
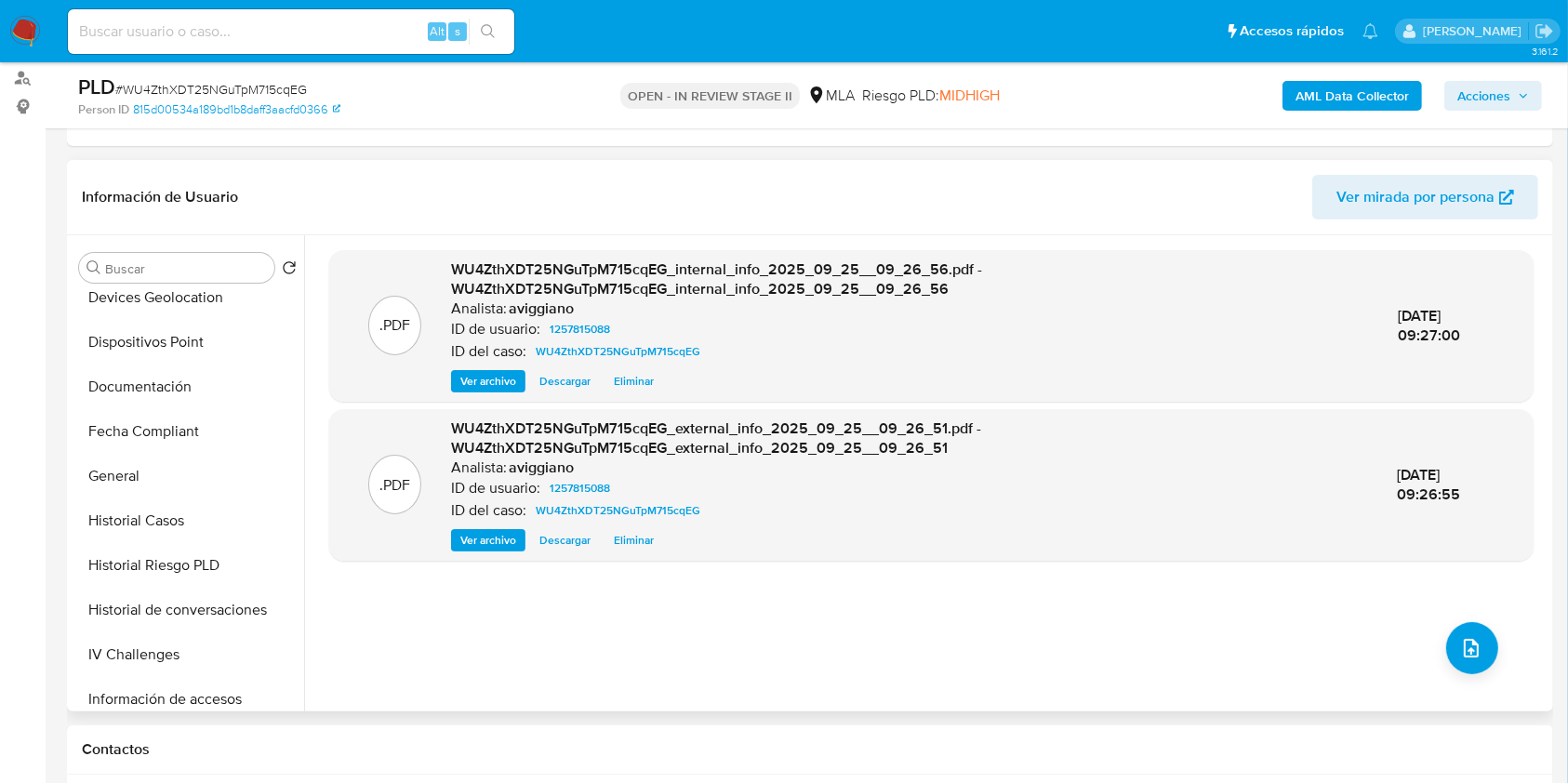
scroll to position [868, 0]
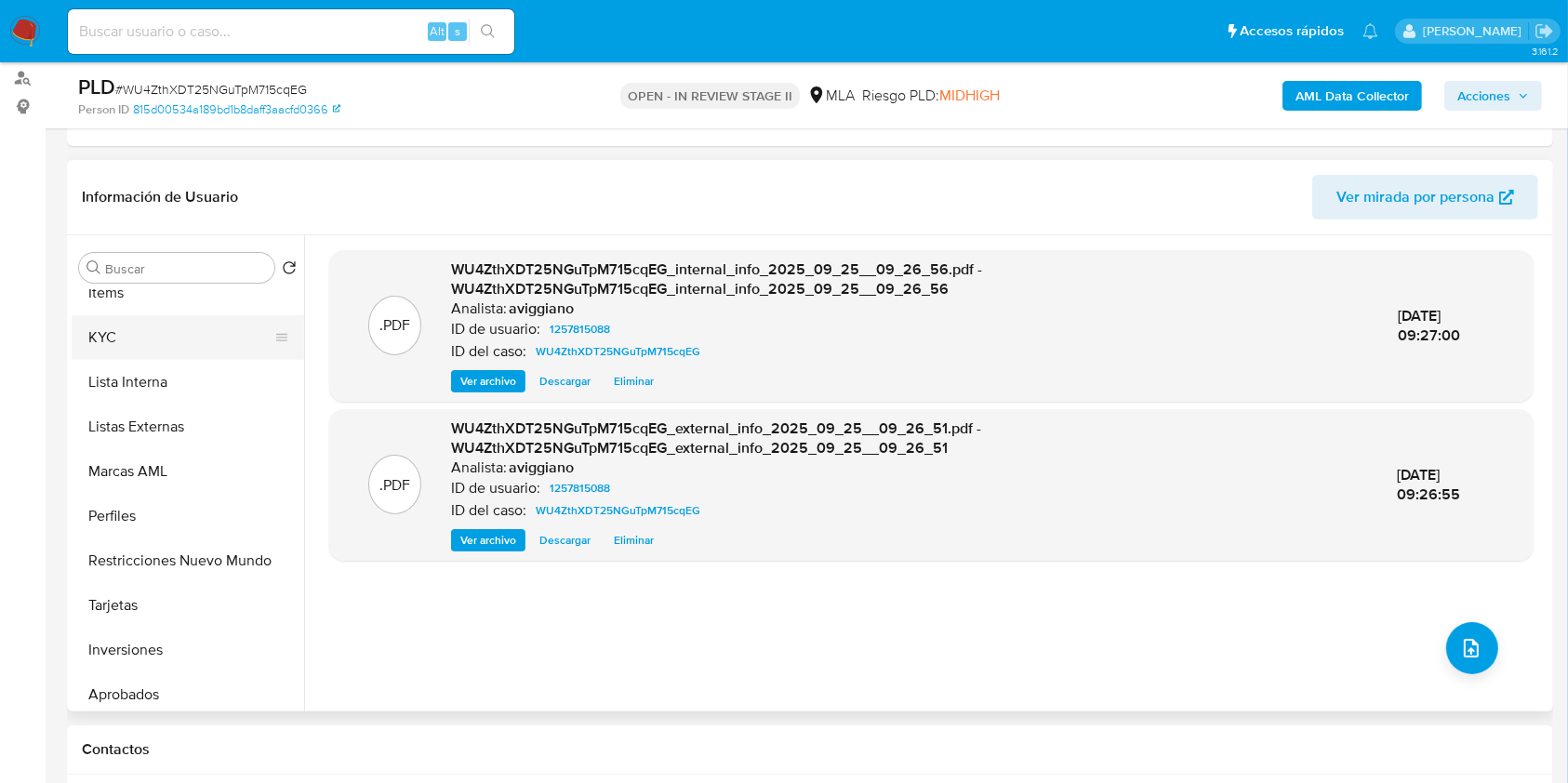
click at [156, 347] on button "KYC" at bounding box center [180, 337] width 217 height 44
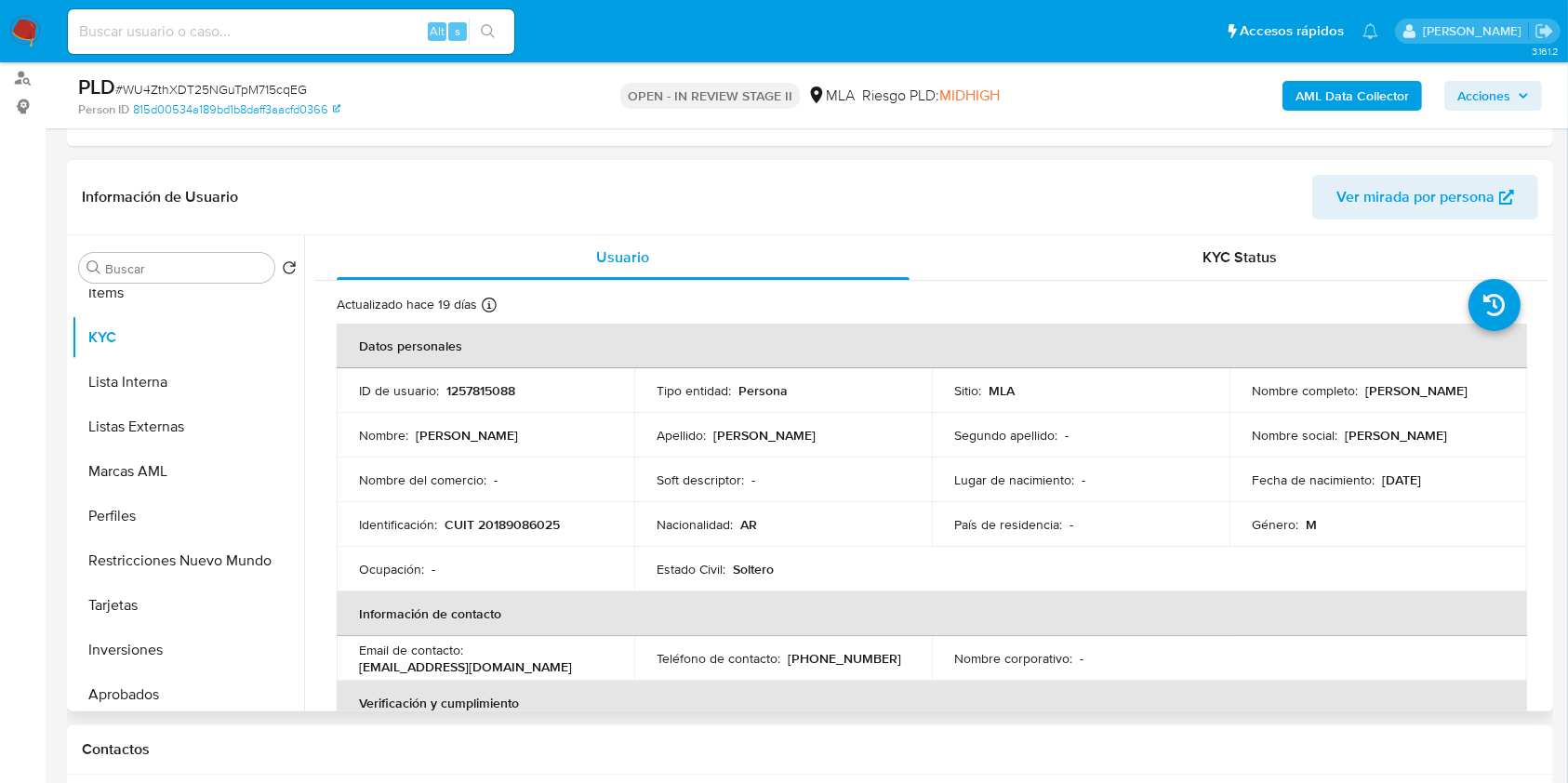
click at [497, 522] on p "CUIT 20189086025" at bounding box center [503, 525] width 115 height 17
copy p "20189086025"
click at [463, 390] on p "1257815088" at bounding box center [481, 391] width 69 height 17
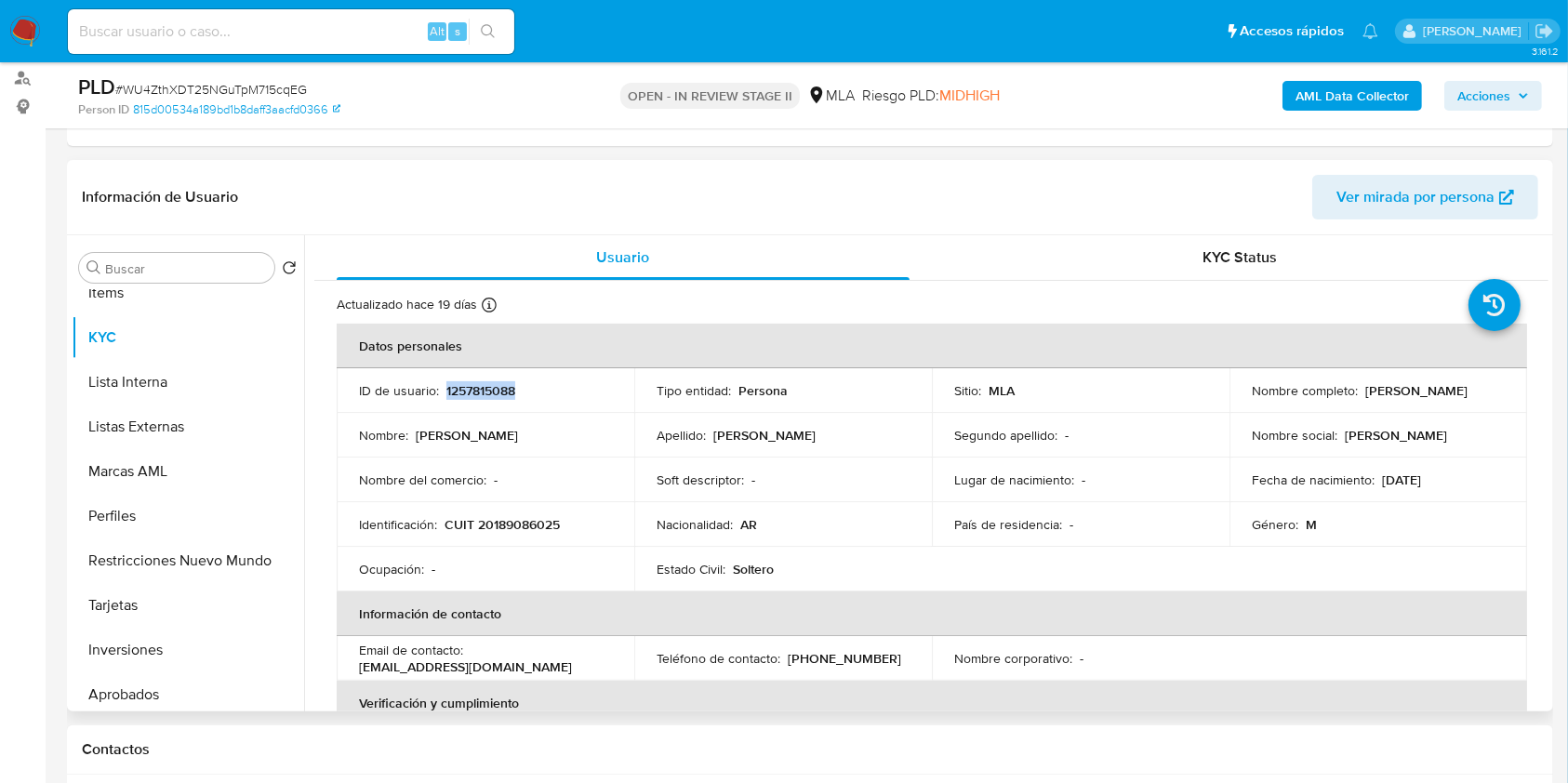
copy p "1257815088"
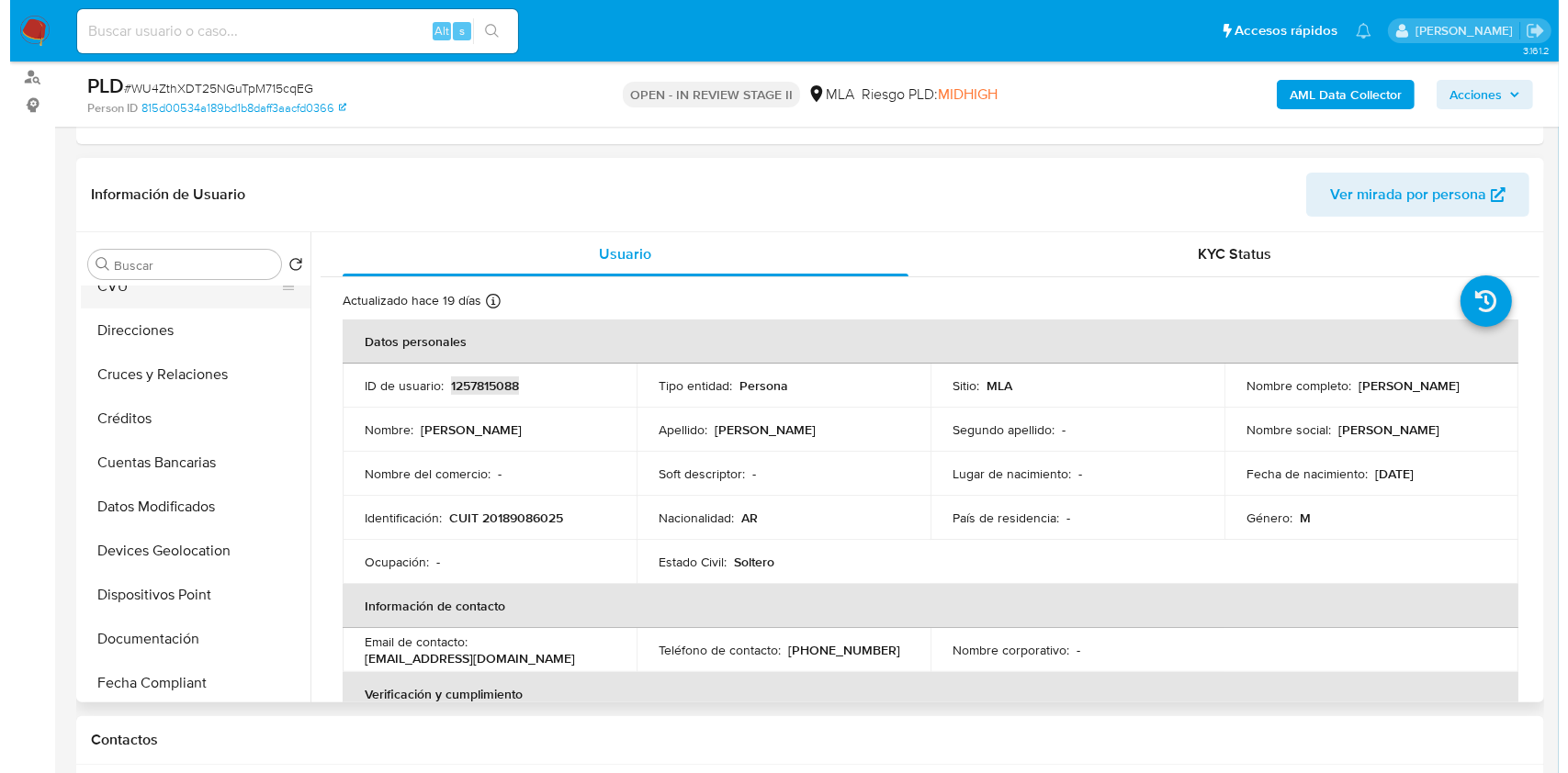
scroll to position [0, 0]
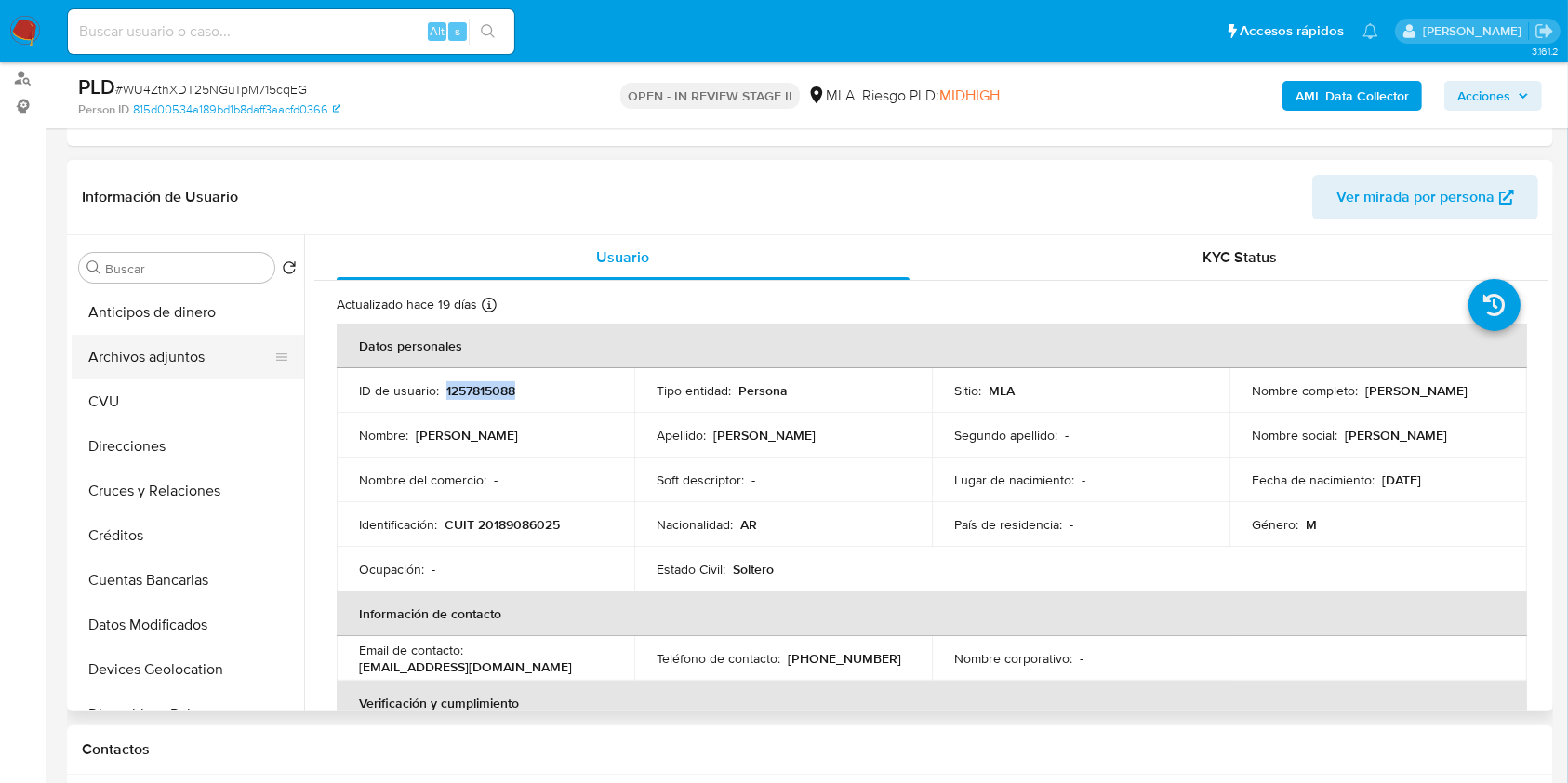
click at [152, 353] on button "Archivos adjuntos" at bounding box center [180, 356] width 217 height 44
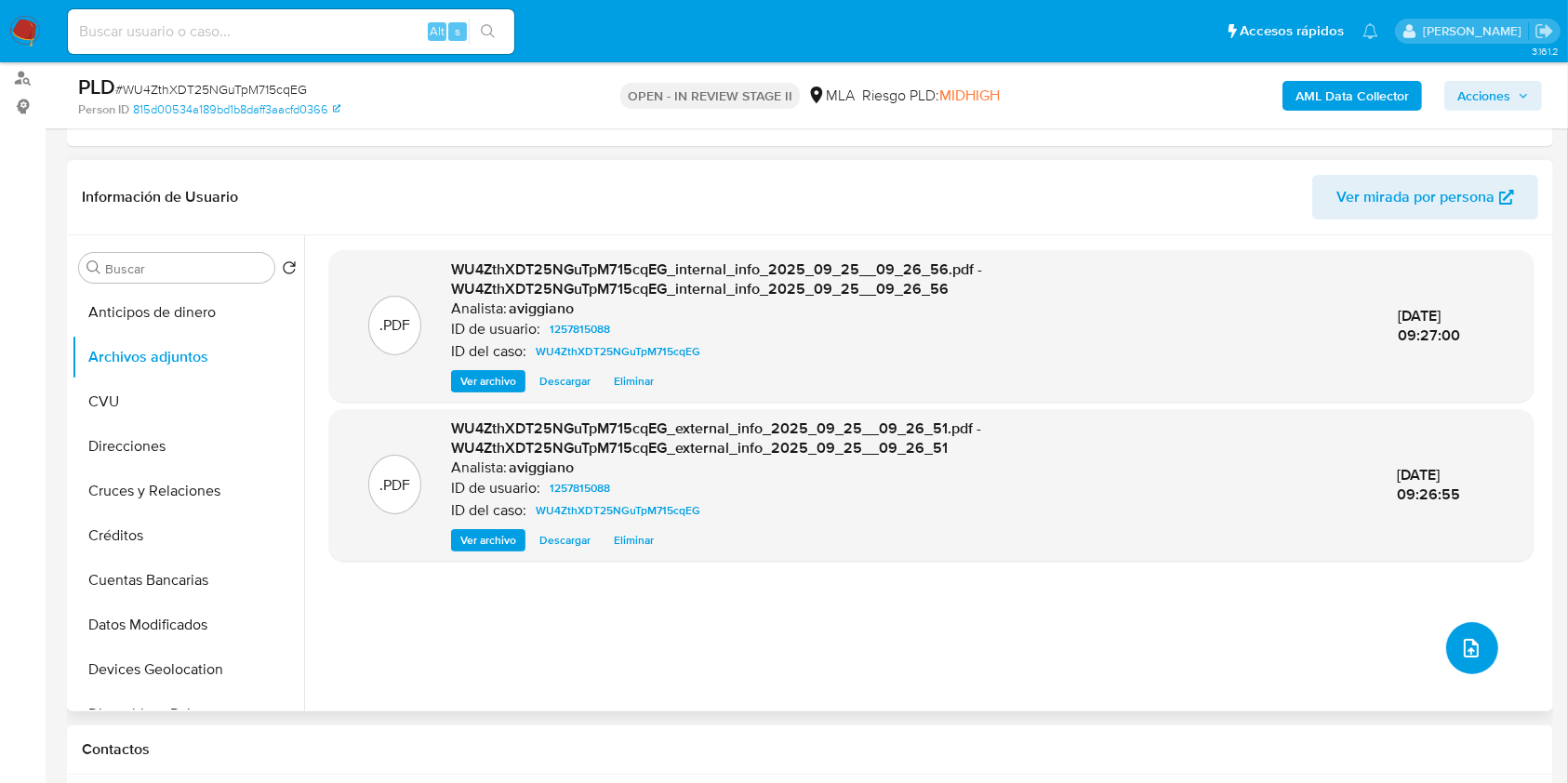
click at [1483, 637] on button "upload-file" at bounding box center [1472, 648] width 52 height 52
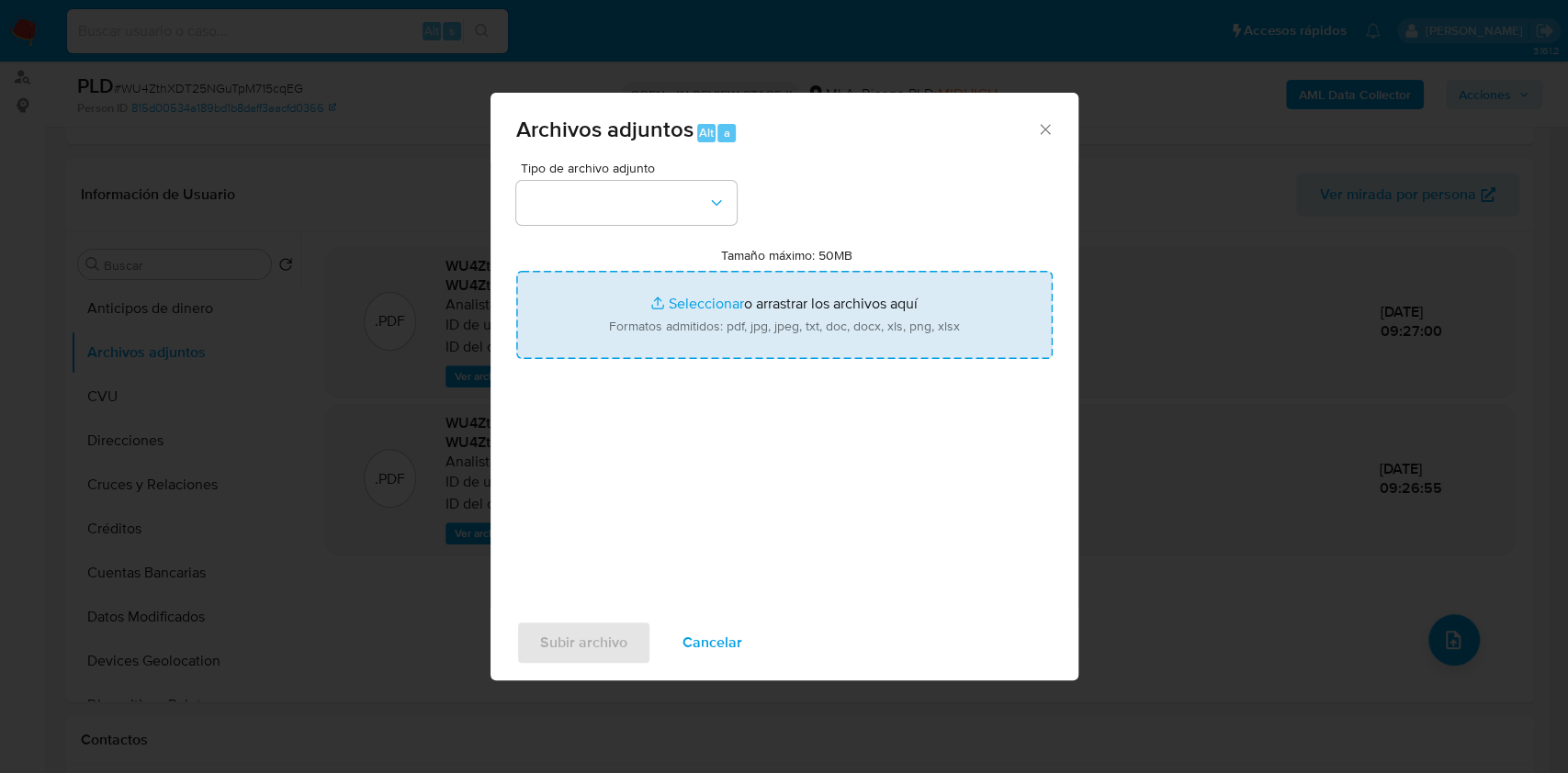
click at [882, 311] on input "Tamaño máximo: 50MB Seleccionar archivos" at bounding box center [784, 314] width 536 height 89
type input "C:\fakepath\Nosis - 1257815088.pdf"
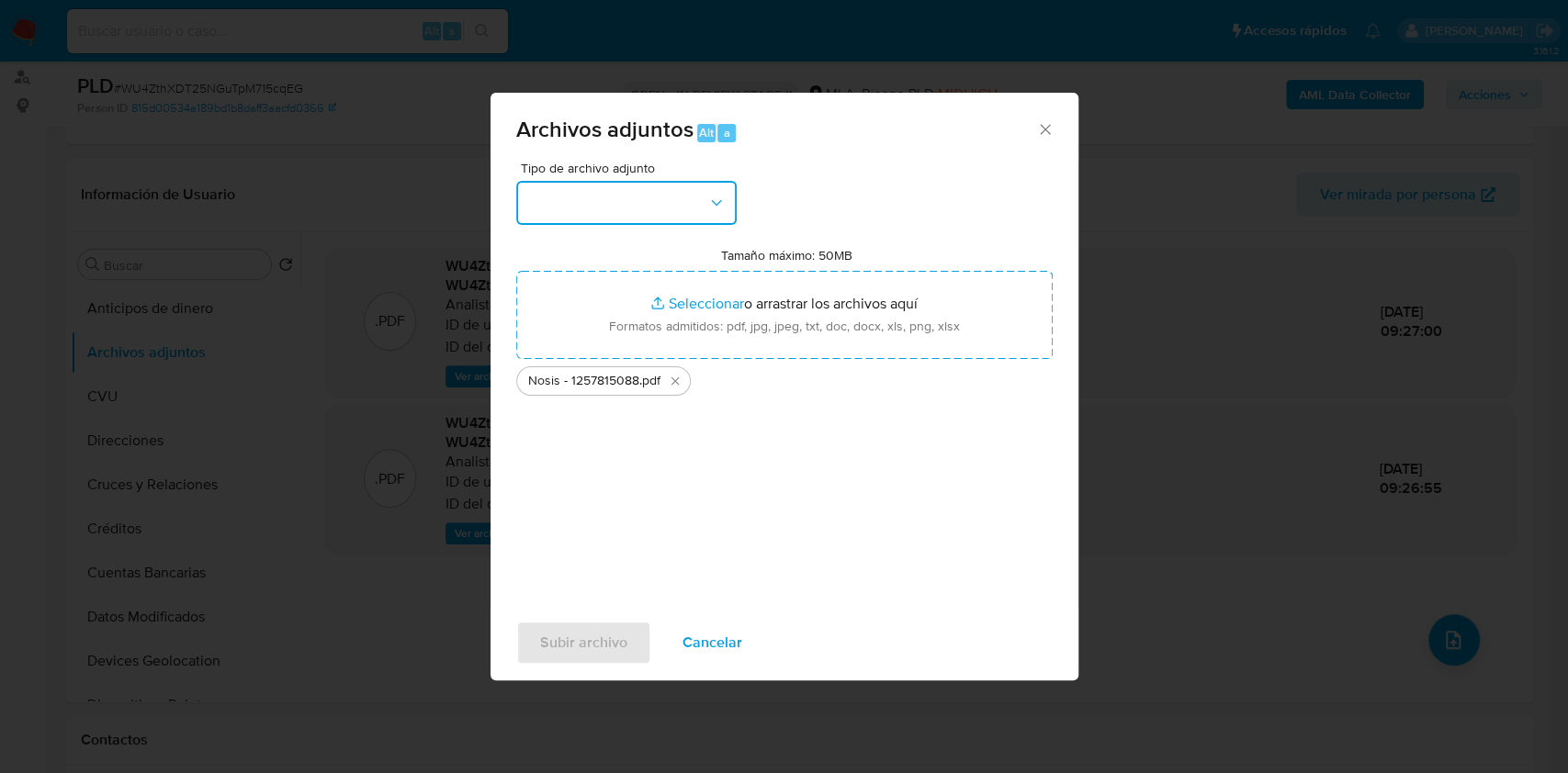
click at [695, 213] on button "button" at bounding box center [626, 202] width 220 height 44
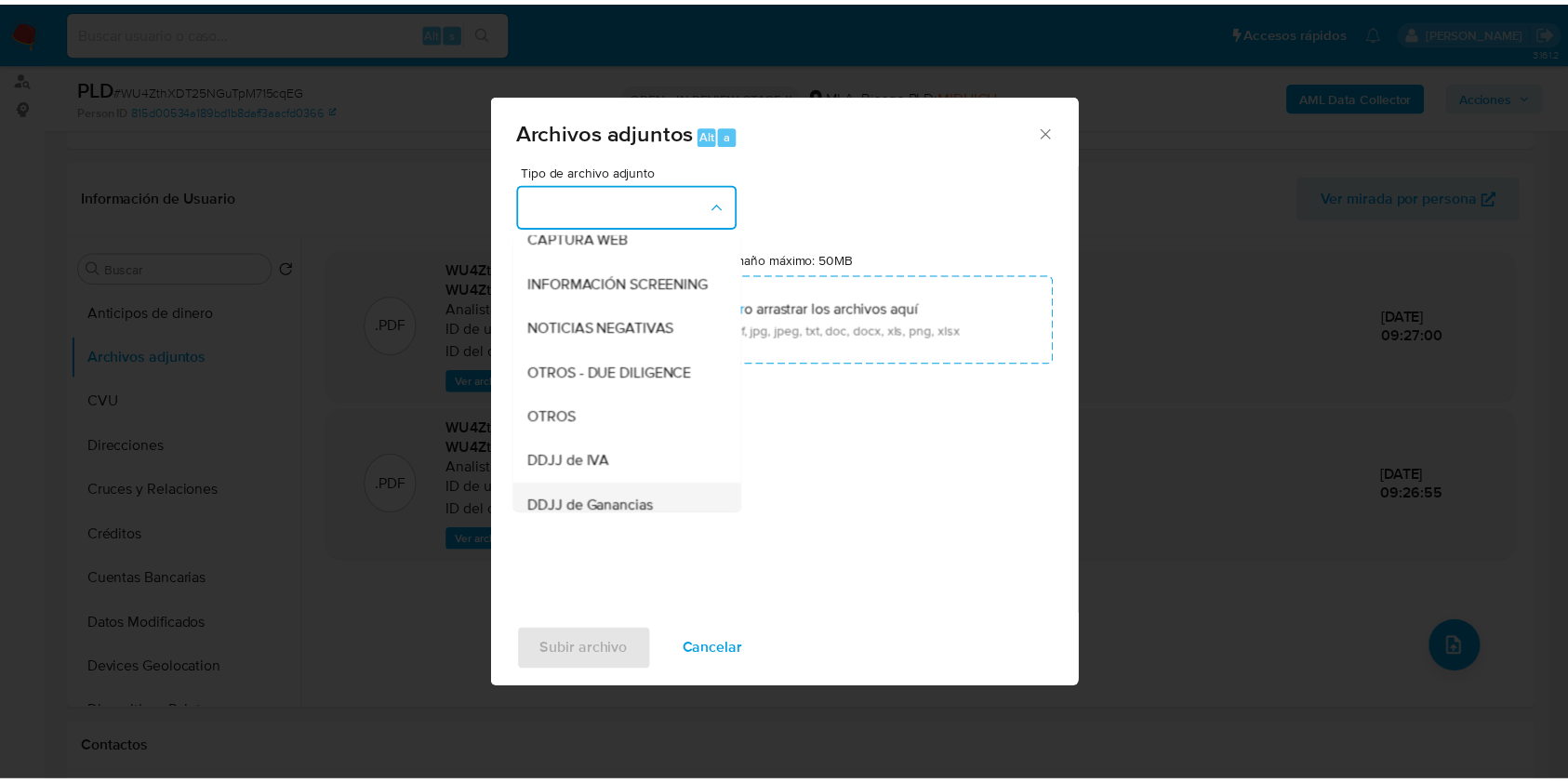
scroll to position [372, 0]
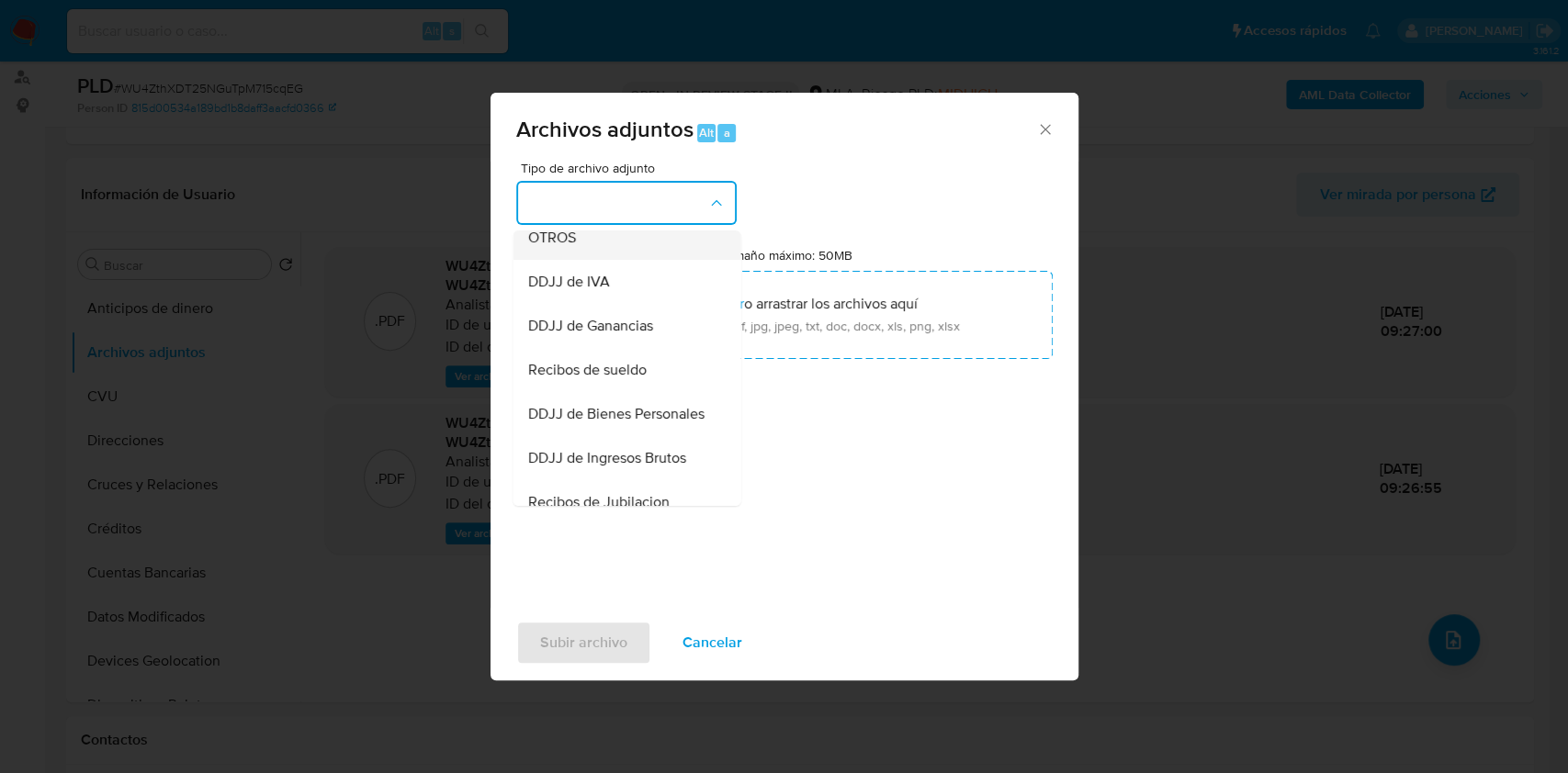
click at [564, 247] on span "OTROS" at bounding box center [550, 238] width 48 height 19
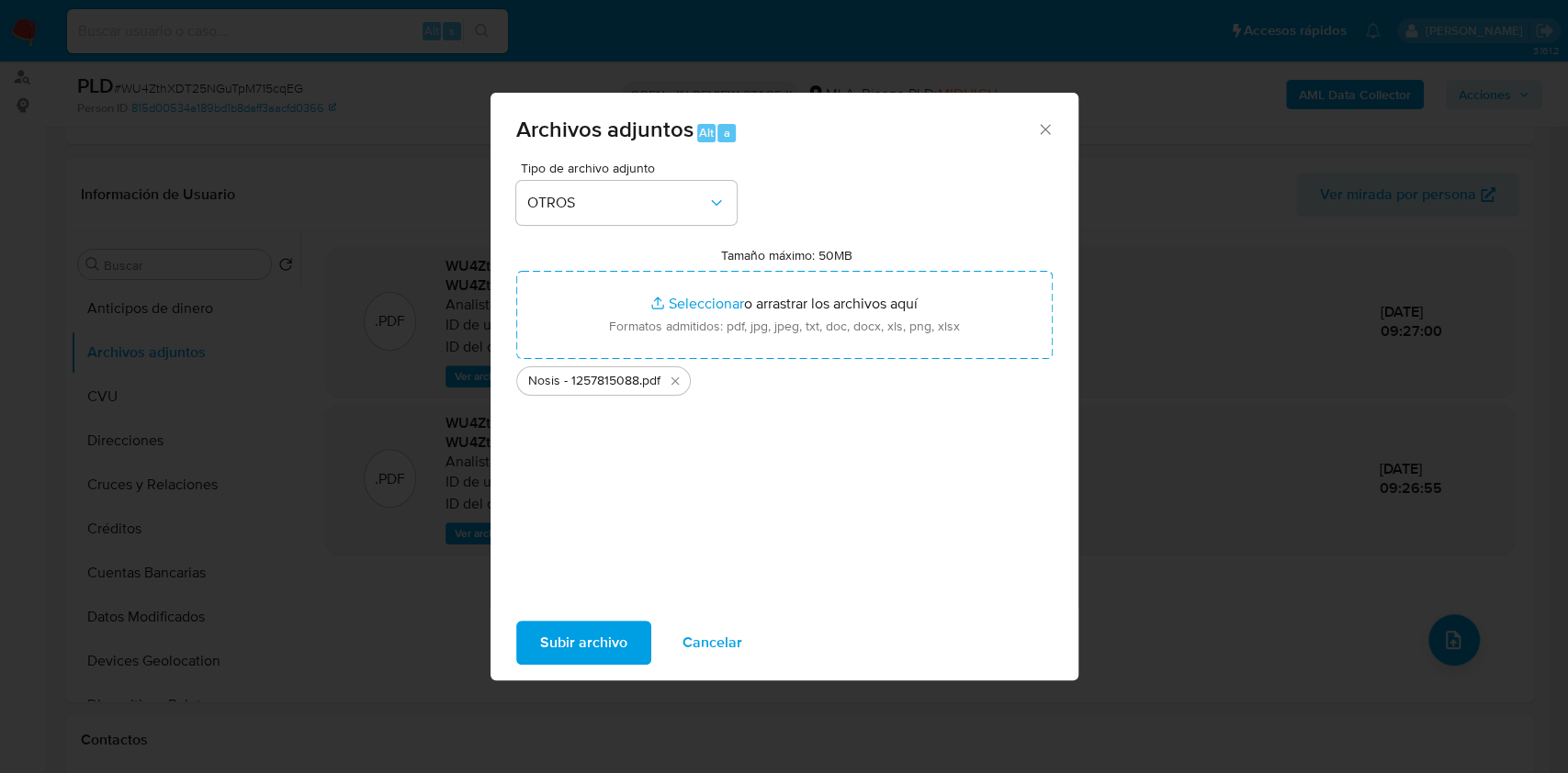
click at [598, 624] on span "Subir archivo" at bounding box center [584, 642] width 88 height 40
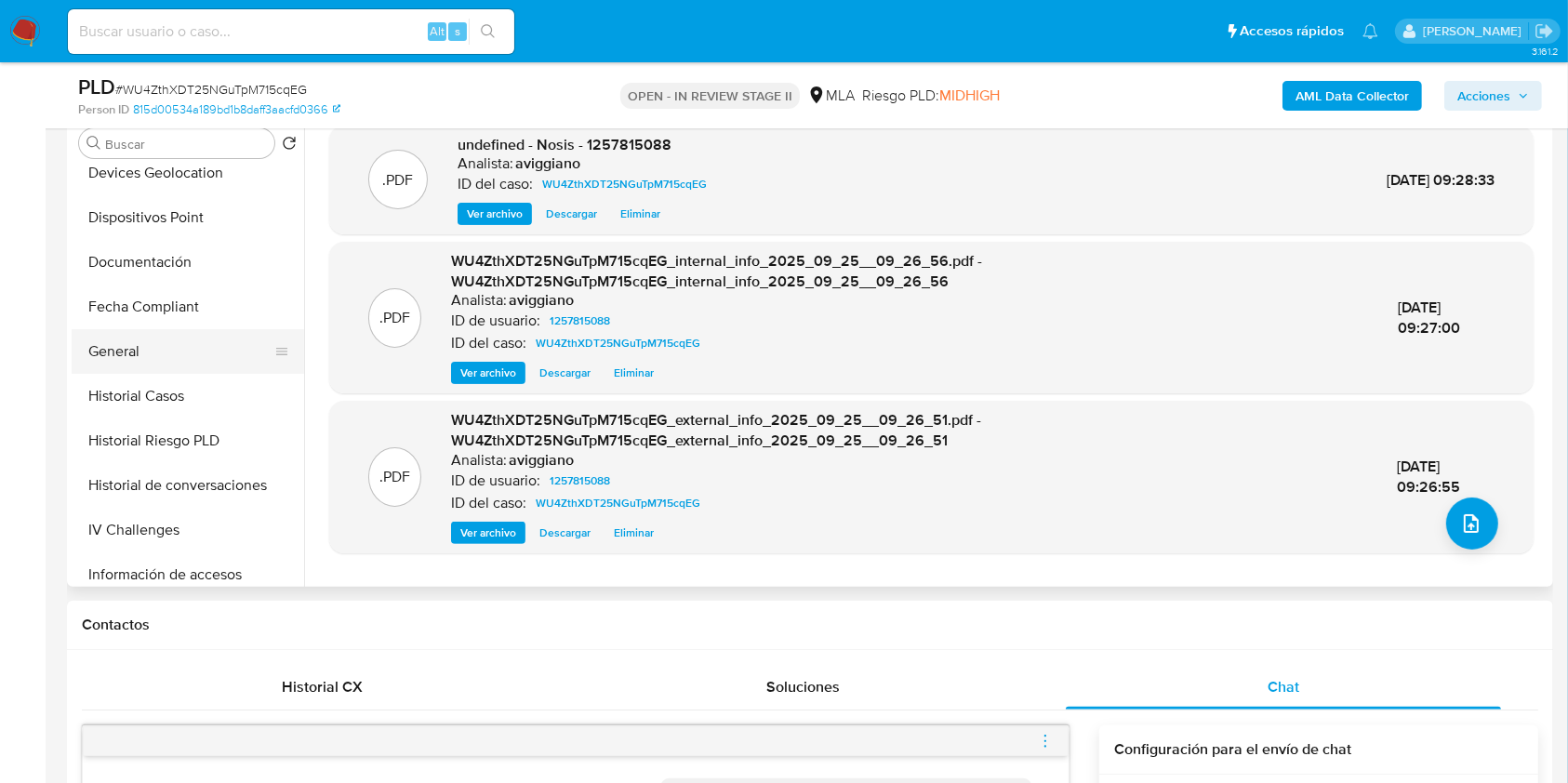
click at [146, 365] on button "General" at bounding box center [180, 351] width 217 height 44
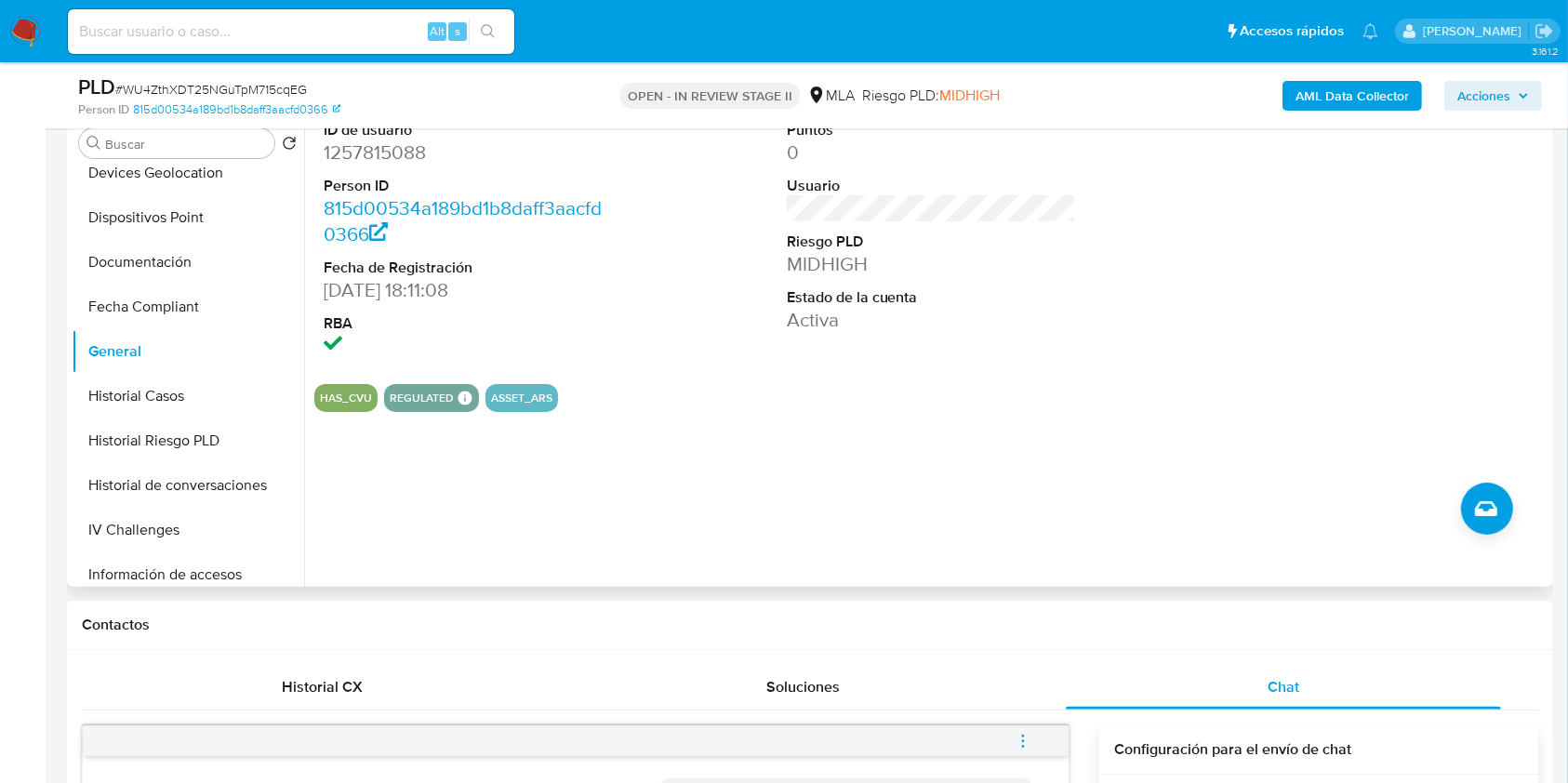
click at [348, 167] on dl "ID de usuario 1257815088 Person ID 815d00534a189bd1b8daff3aacfd0366 Fecha de Re…" at bounding box center [469, 240] width 290 height 240
click at [341, 157] on dd "1257815088" at bounding box center [469, 153] width 290 height 26
copy dd "1257815088"
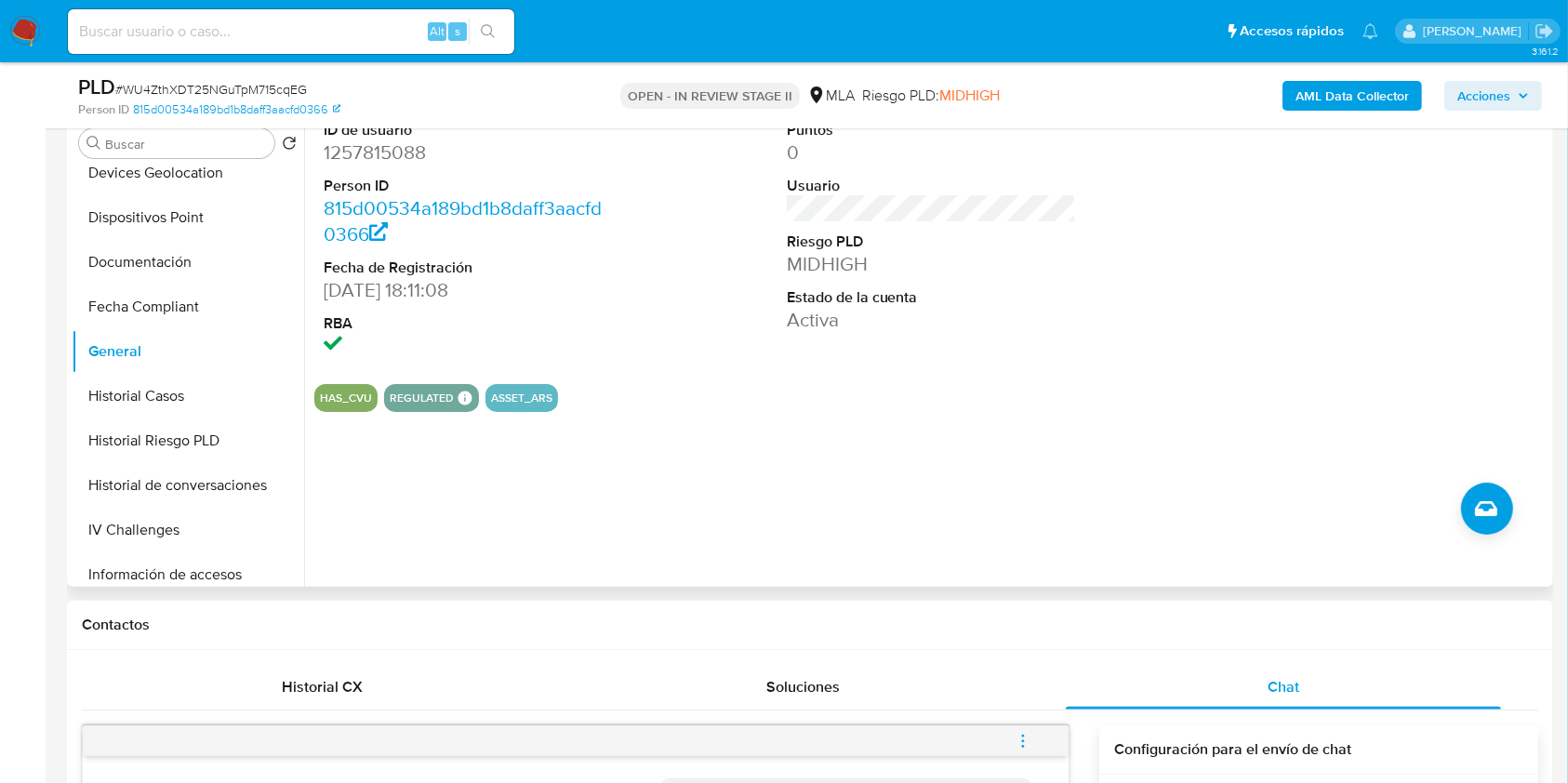
drag, startPoint x: 367, startPoint y: 137, endPoint x: 351, endPoint y: 155, distance: 24.1
click at [351, 155] on dd "1257815088" at bounding box center [469, 153] width 290 height 26
click at [353, 155] on dd "1257815088" at bounding box center [469, 153] width 290 height 26
click at [351, 160] on dd "1257815088" at bounding box center [469, 153] width 290 height 26
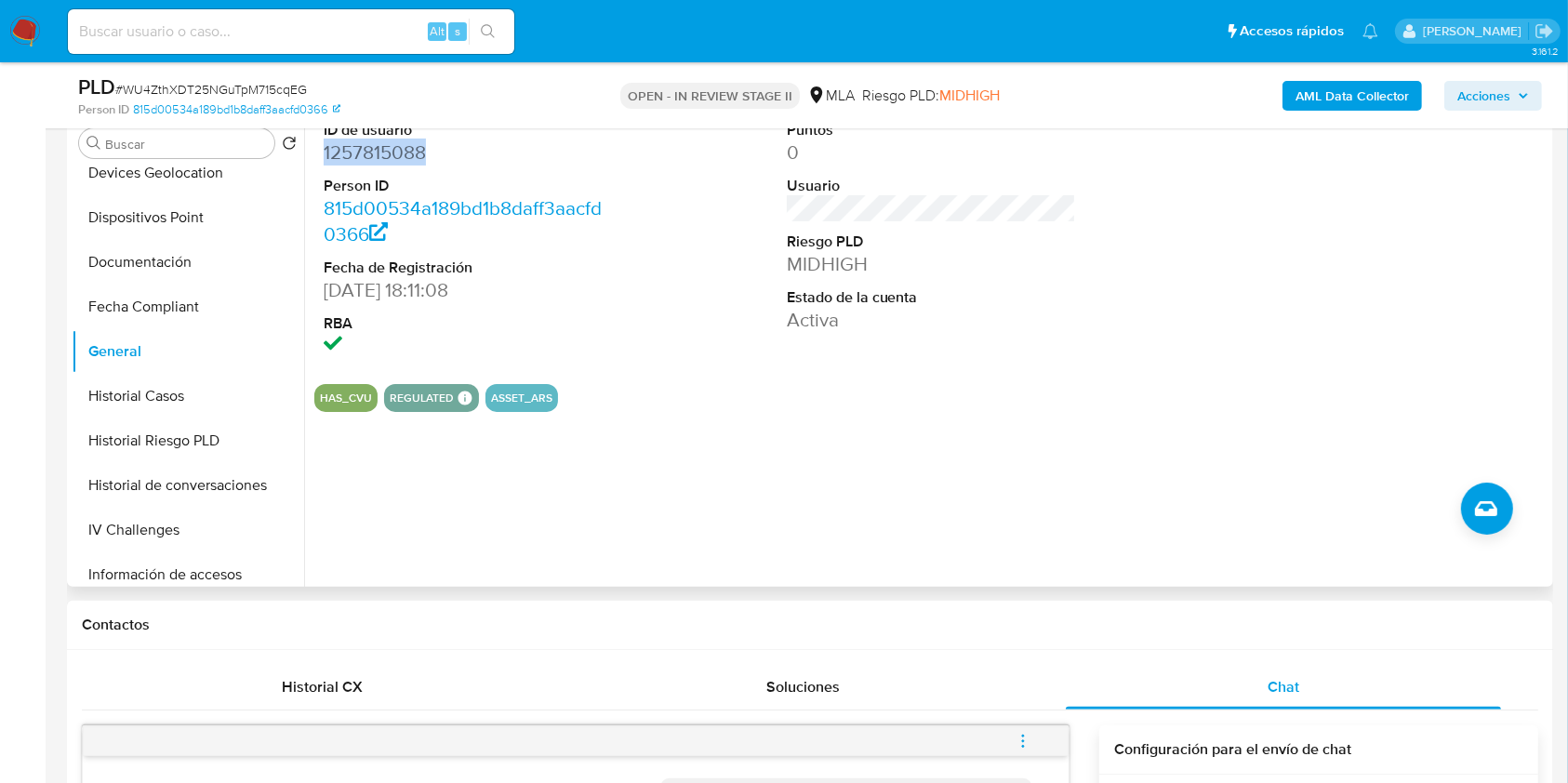
copy dd "1257815088"
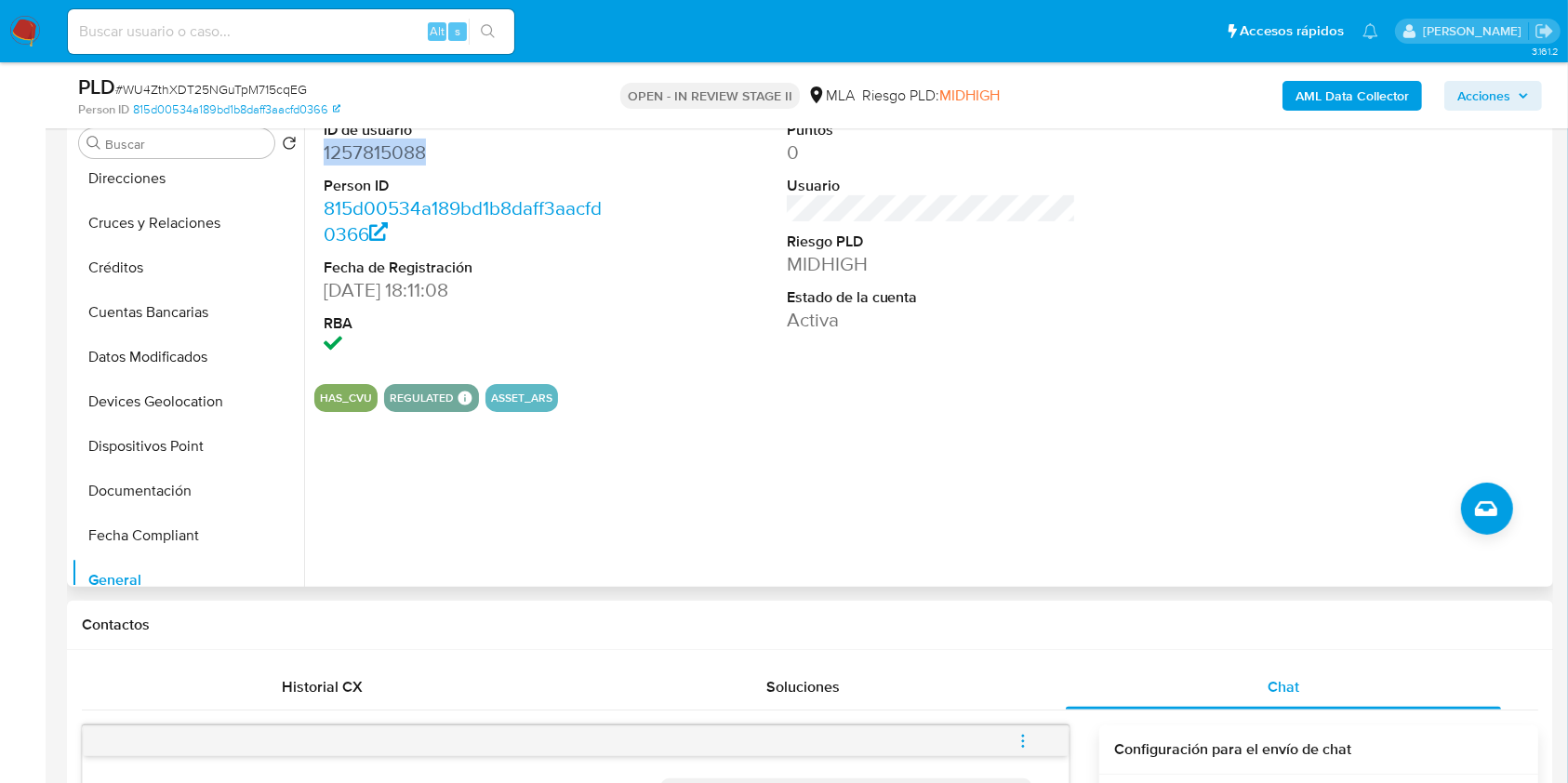
scroll to position [0, 0]
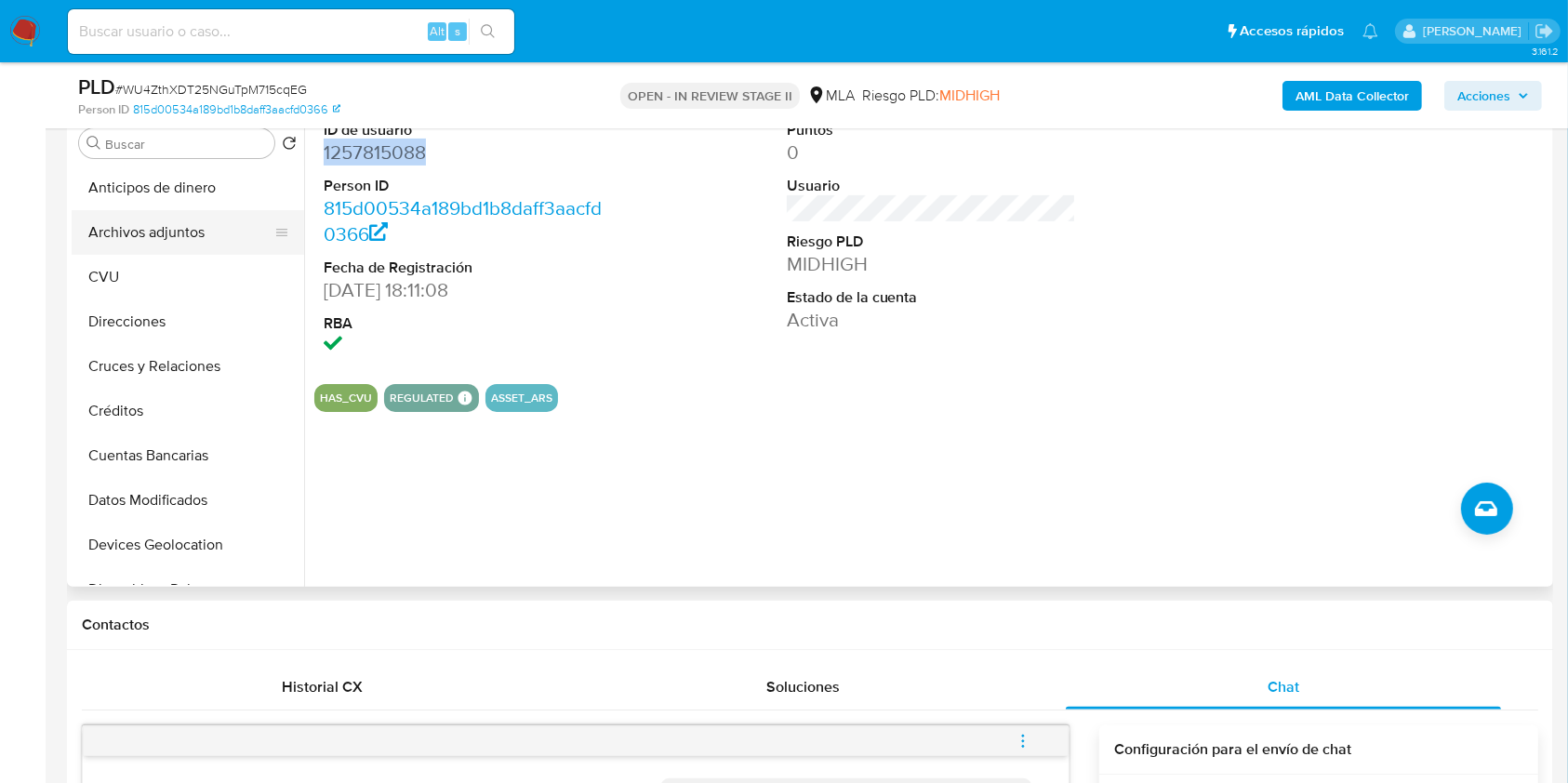
click at [196, 218] on button "Archivos adjuntos" at bounding box center [180, 232] width 217 height 44
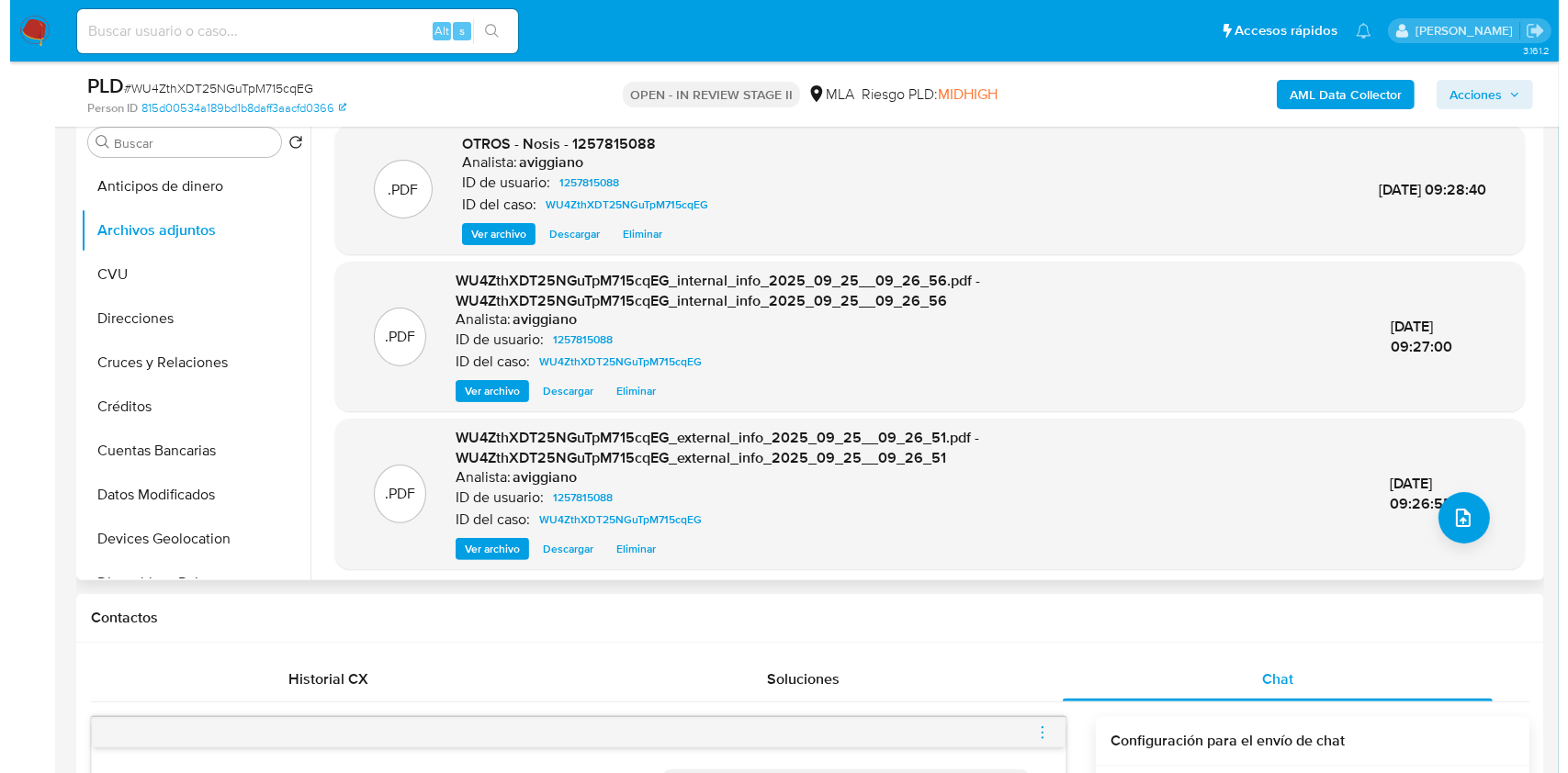
scroll to position [244, 0]
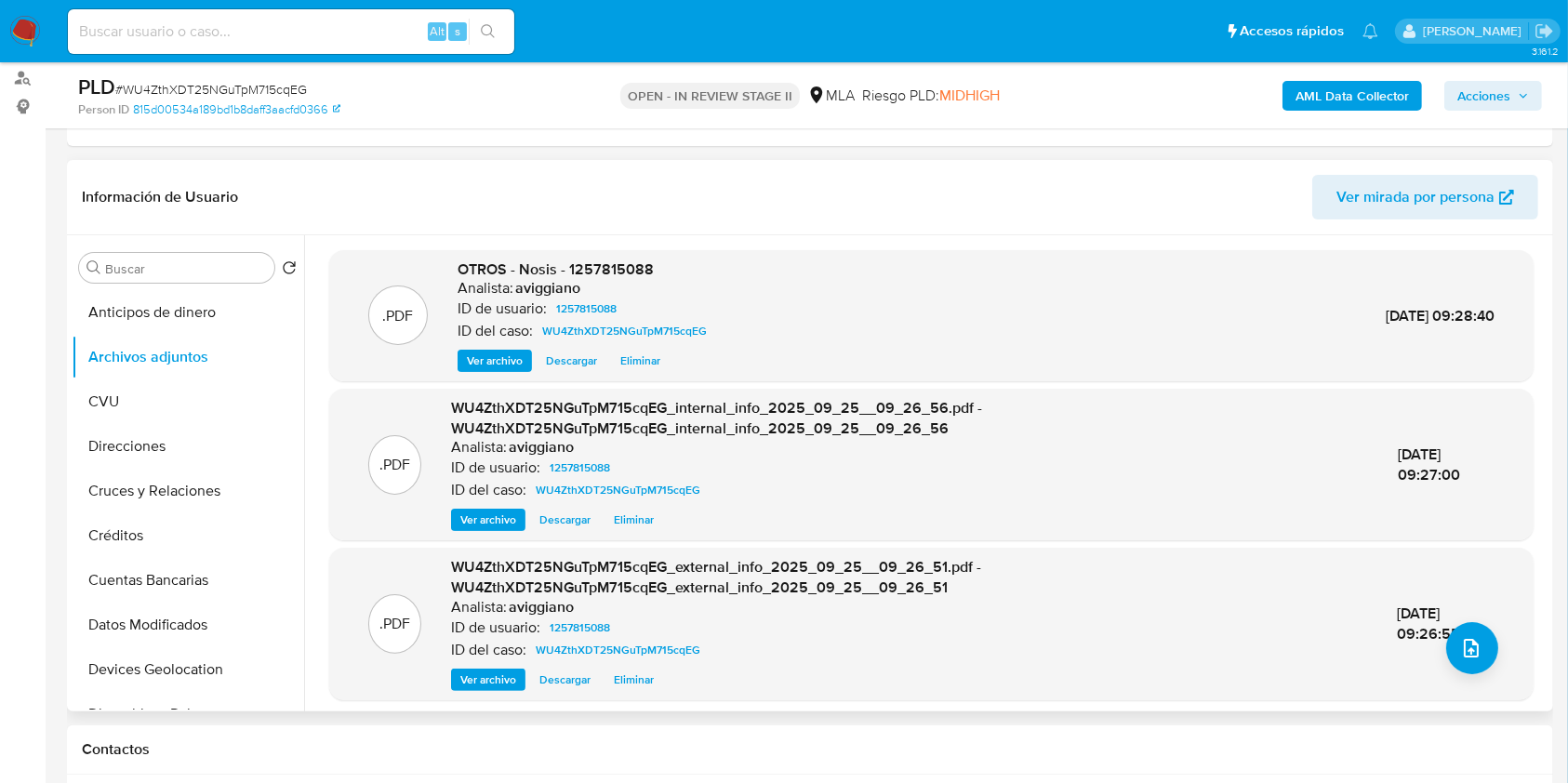
drag, startPoint x: 576, startPoint y: 251, endPoint x: 589, endPoint y: 269, distance: 22.2
click at [577, 254] on div ".PDF OTROS - Nosis - 1257815088 Analista: aviggiano ID de usuario: 1257815088 I…" at bounding box center [931, 316] width 1204 height 132
click at [591, 272] on span "OTROS - Nosis - 1257815088" at bounding box center [555, 269] width 196 height 22
copy span "1257815088"
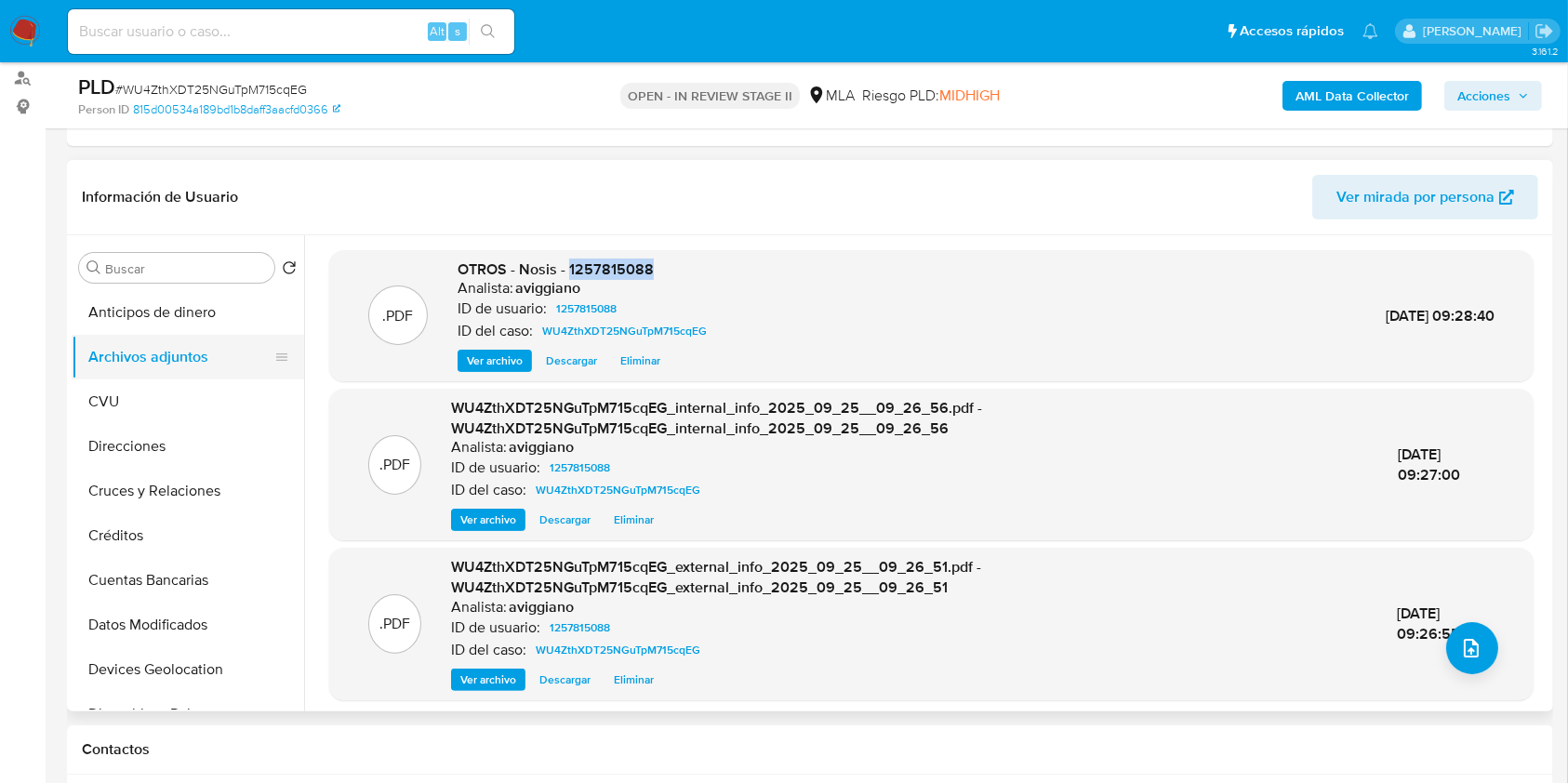
click at [289, 374] on button "Archivos adjuntos" at bounding box center [180, 356] width 217 height 44
click at [1451, 658] on button "upload-file" at bounding box center [1472, 648] width 52 height 52
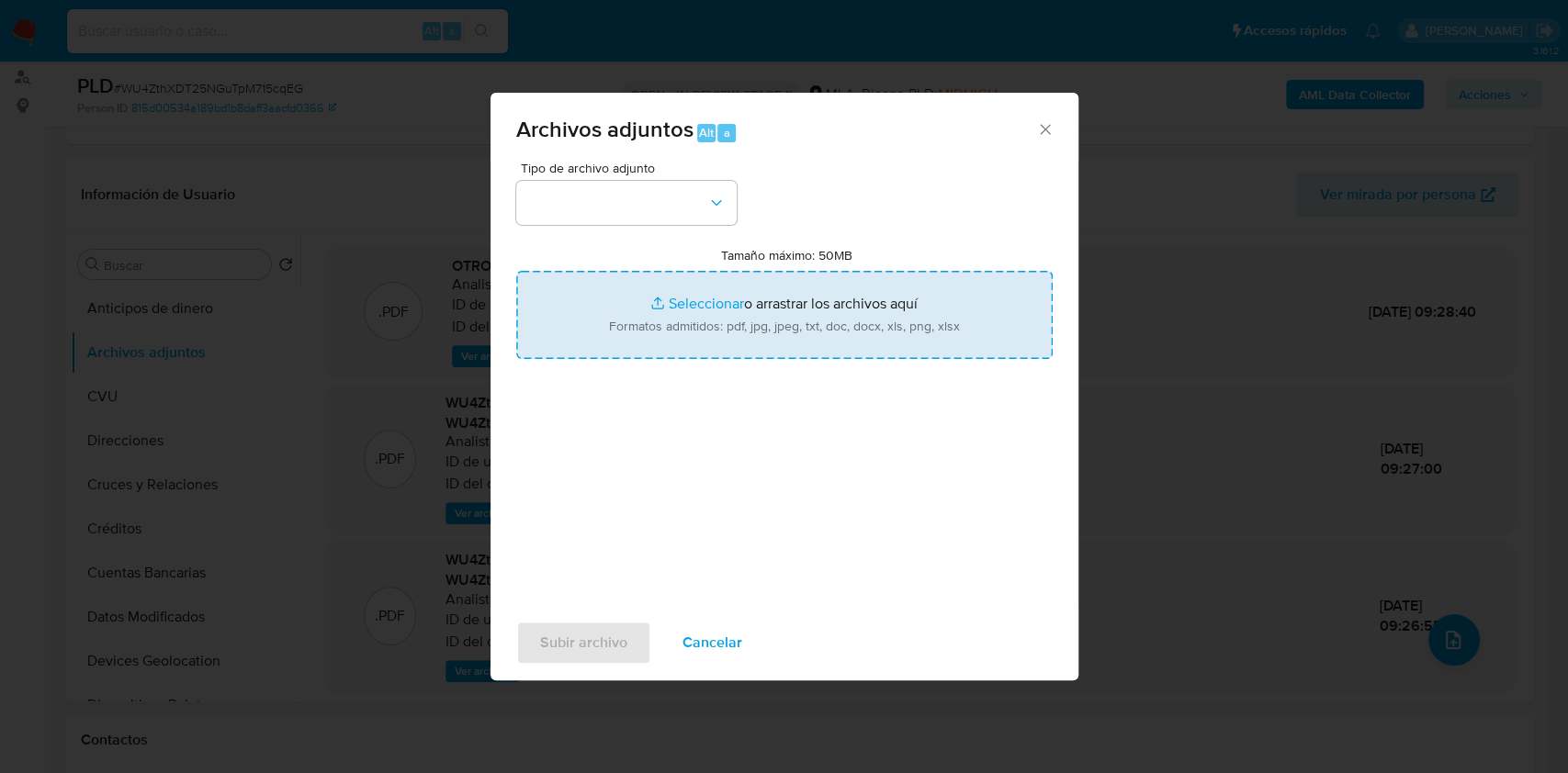
click at [811, 317] on input "Tamaño máximo: 50MB Seleccionar archivos" at bounding box center [784, 314] width 536 height 89
type input "C:\fakepath\Movimientos-Aladdin-v10_1 - 1257815088 -.xlsx"
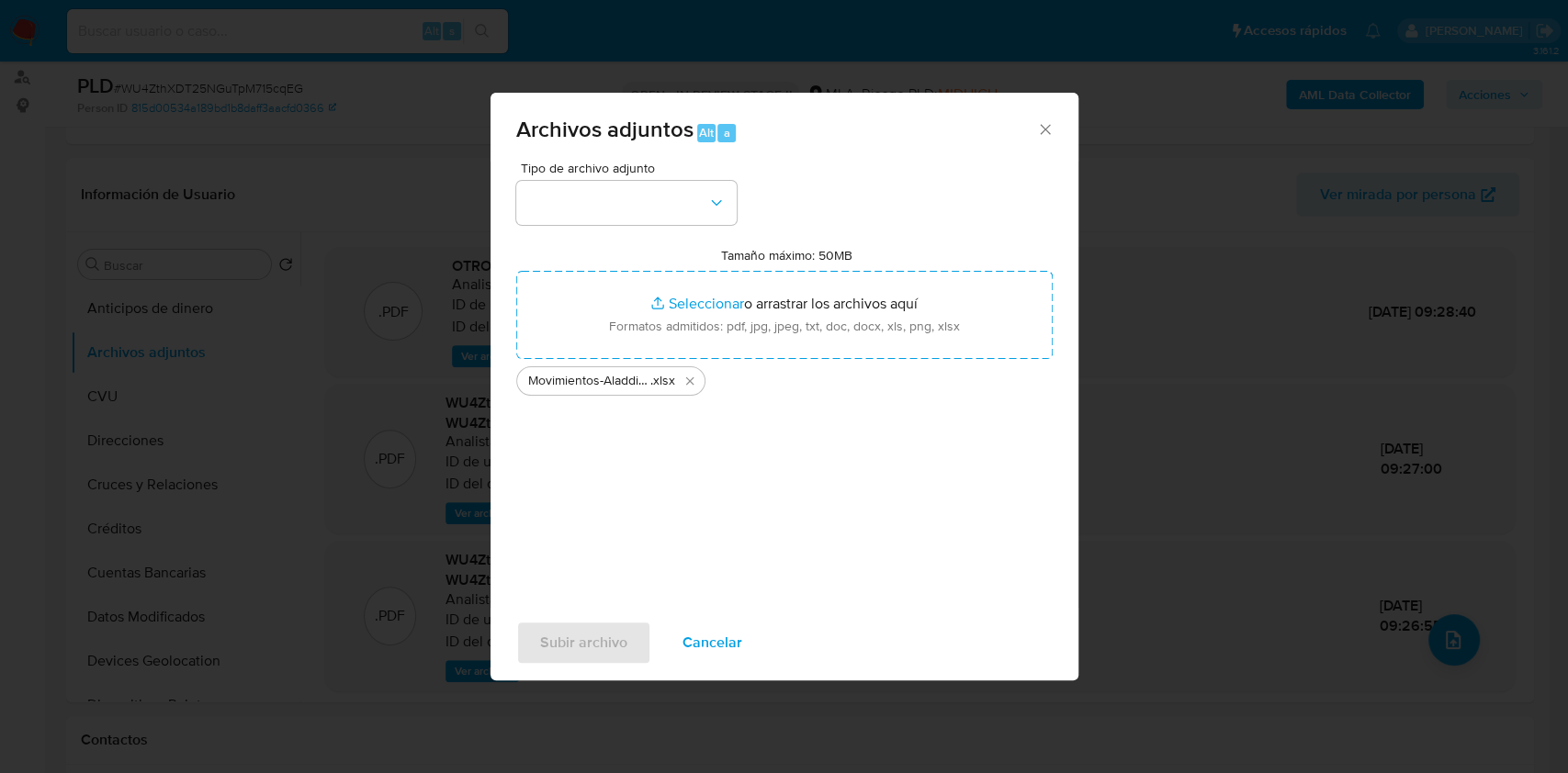
click at [676, 228] on div "Tipo de archivo adjunto Tamaño máximo: 50MB Seleccionar archivos Seleccionar o …" at bounding box center [784, 378] width 536 height 434
click at [669, 214] on button "button" at bounding box center [626, 202] width 220 height 44
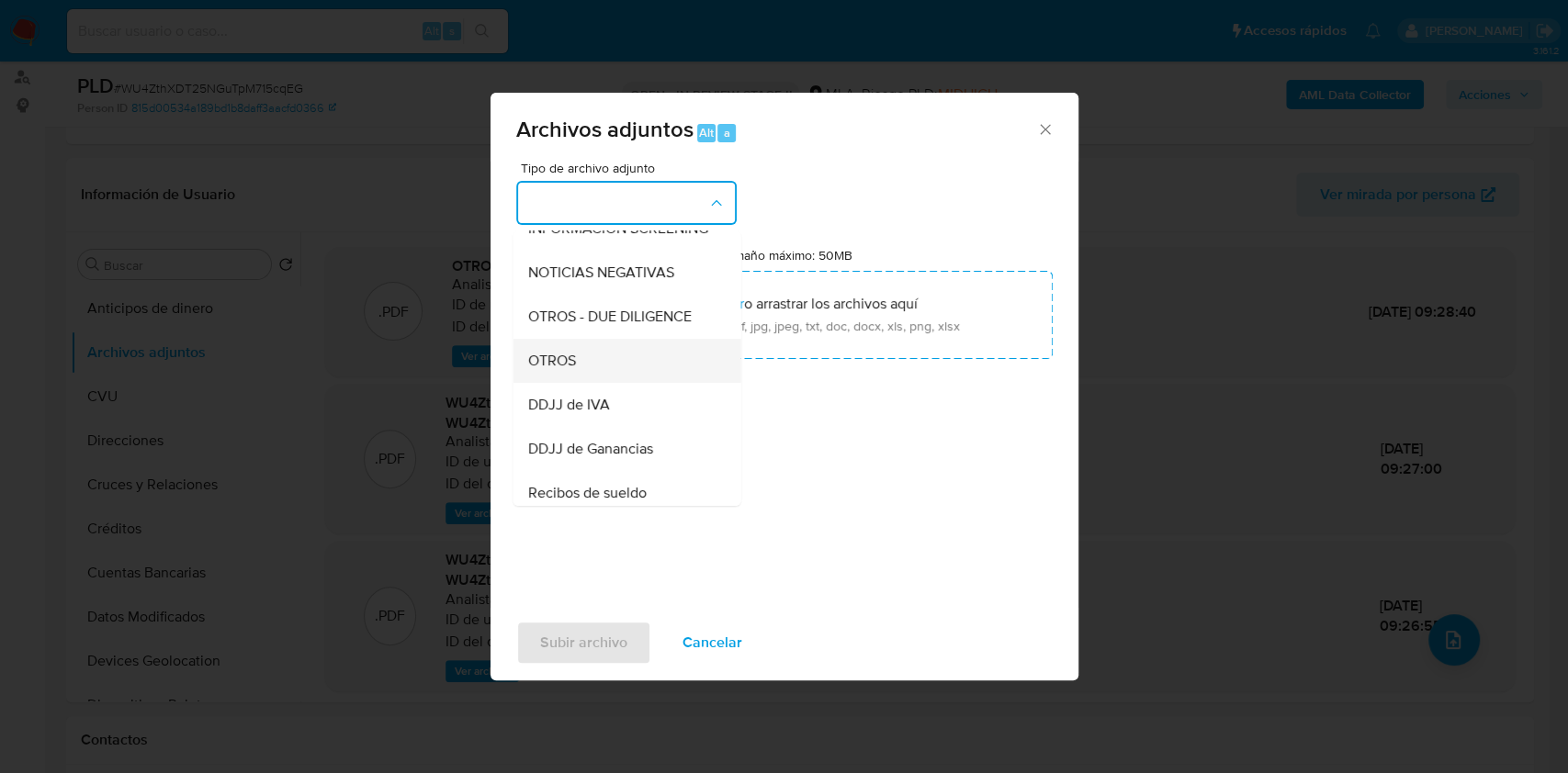
click at [617, 359] on div "OTROS" at bounding box center [620, 360] width 187 height 44
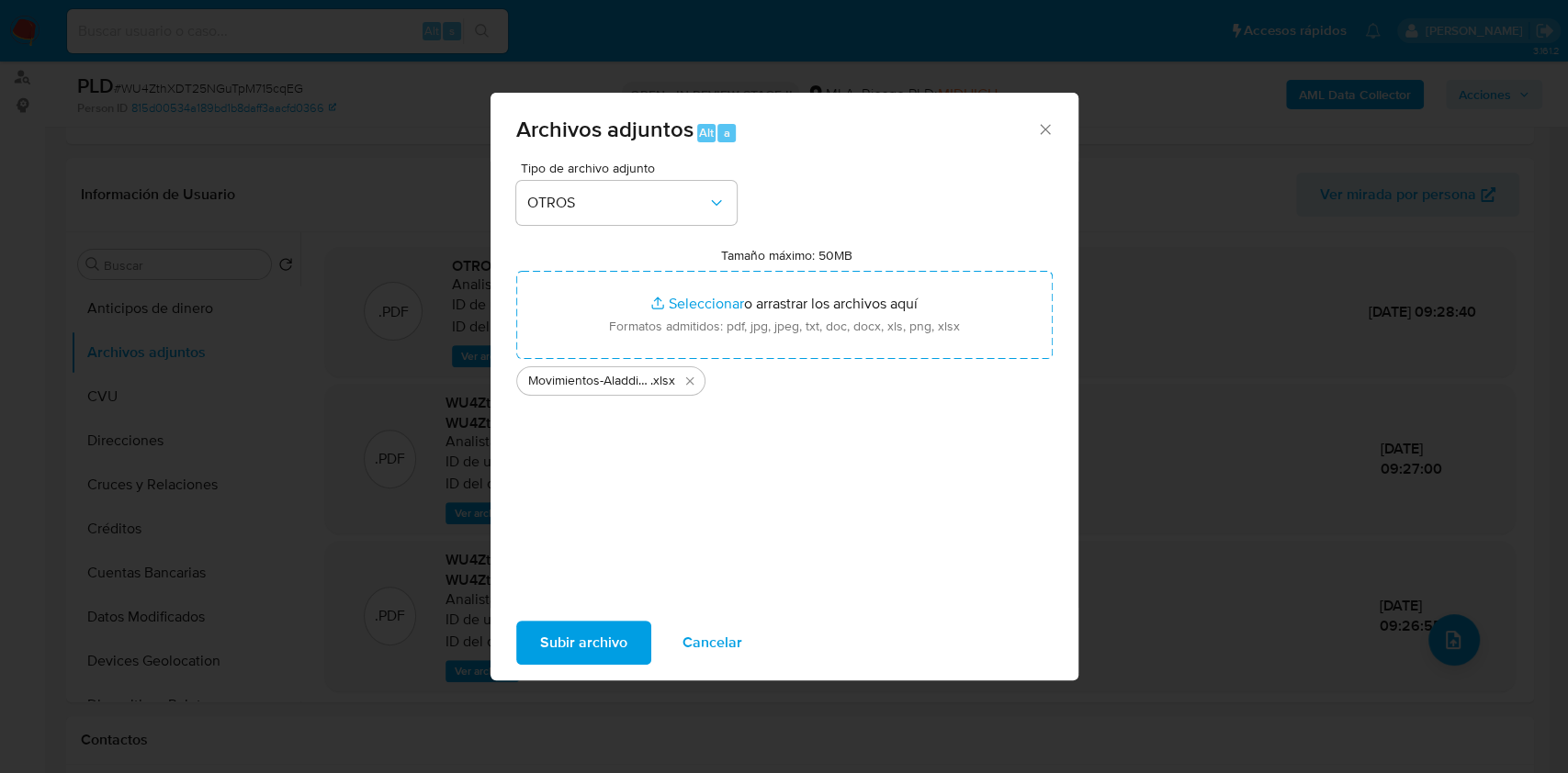
click at [599, 648] on span "Subir archivo" at bounding box center [584, 642] width 88 height 40
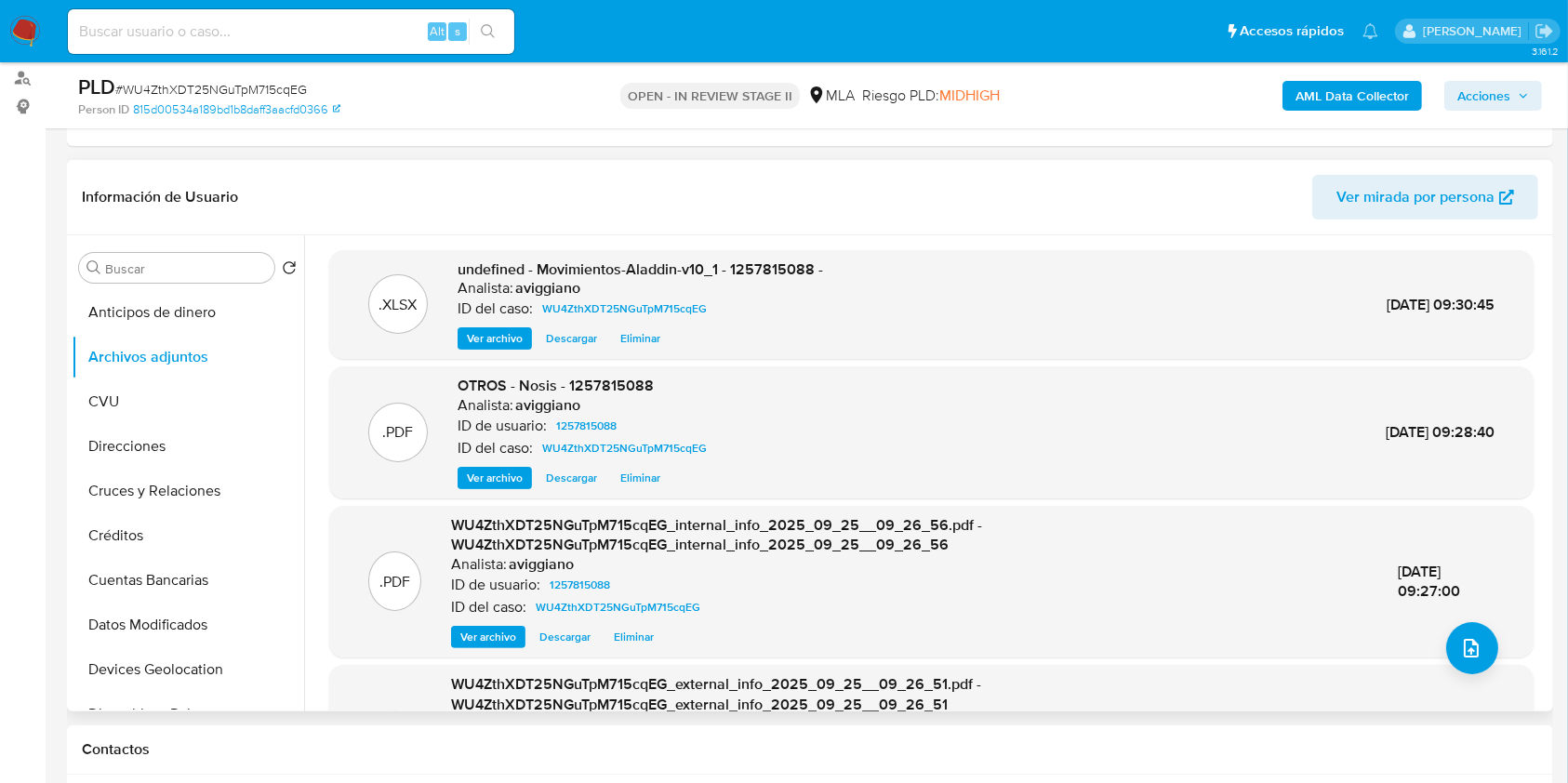
click at [777, 256] on div ".XLSX undefined - Movimientos-Aladdin-v10_1 - 1257815088 - Analista: aviggiano …" at bounding box center [931, 305] width 1204 height 110
click at [774, 269] on span "undefined - Movimientos-Aladdin-v10_1 - 1257815088 -" at bounding box center [639, 269] width 366 height 22
copy span "1257815088"
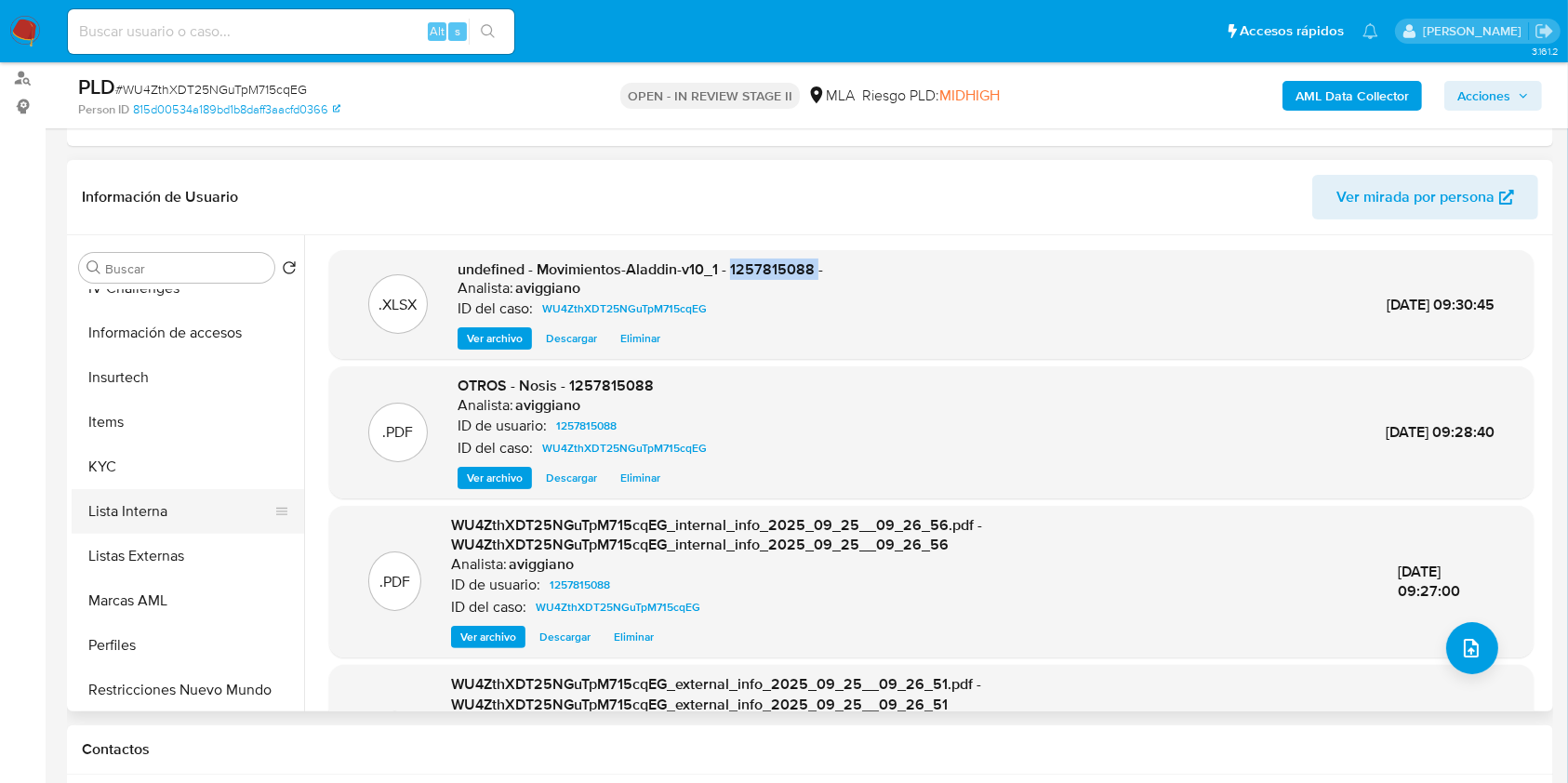
scroll to position [744, 0]
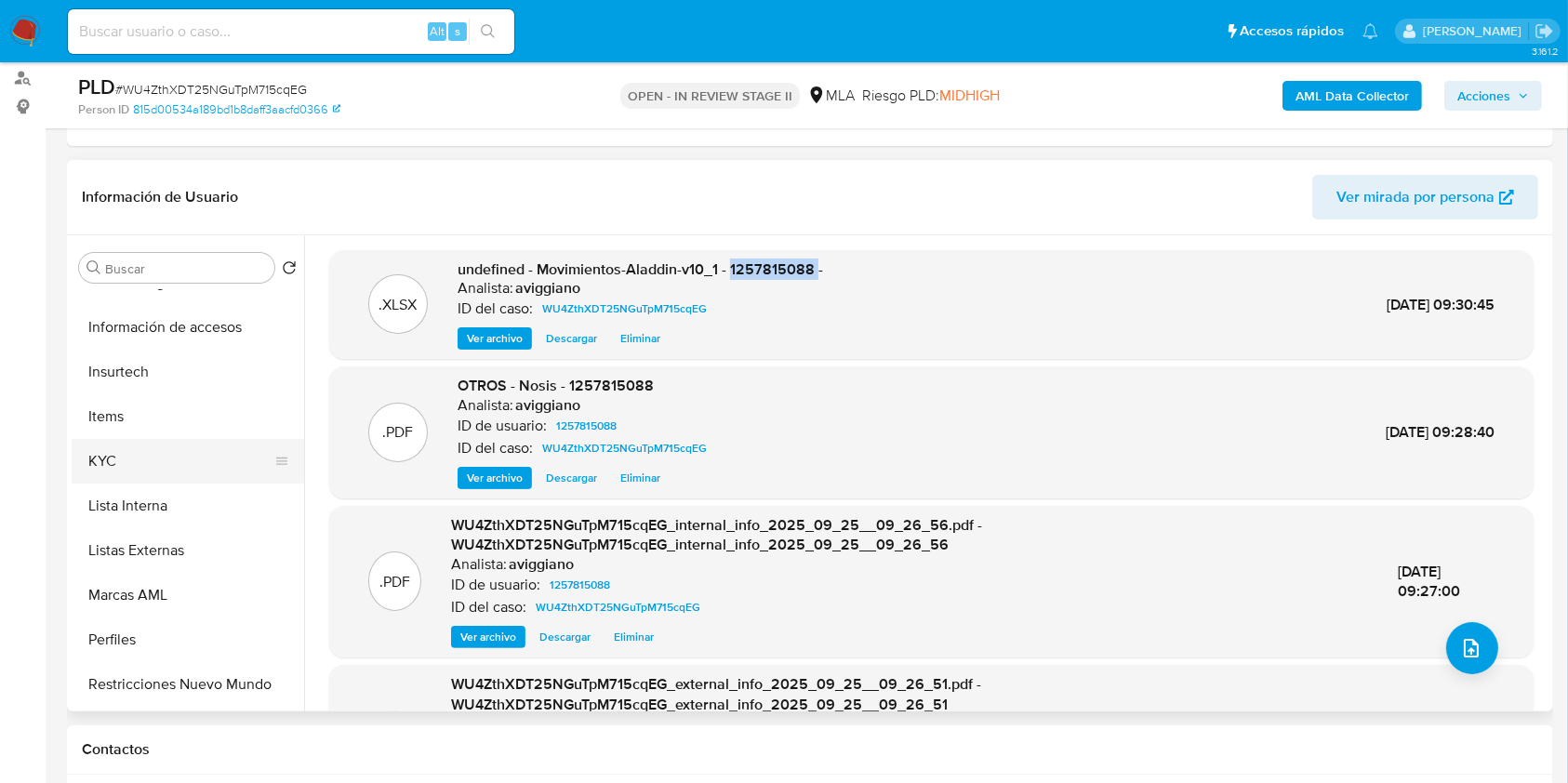
click at [127, 456] on button "KYC" at bounding box center [180, 461] width 217 height 44
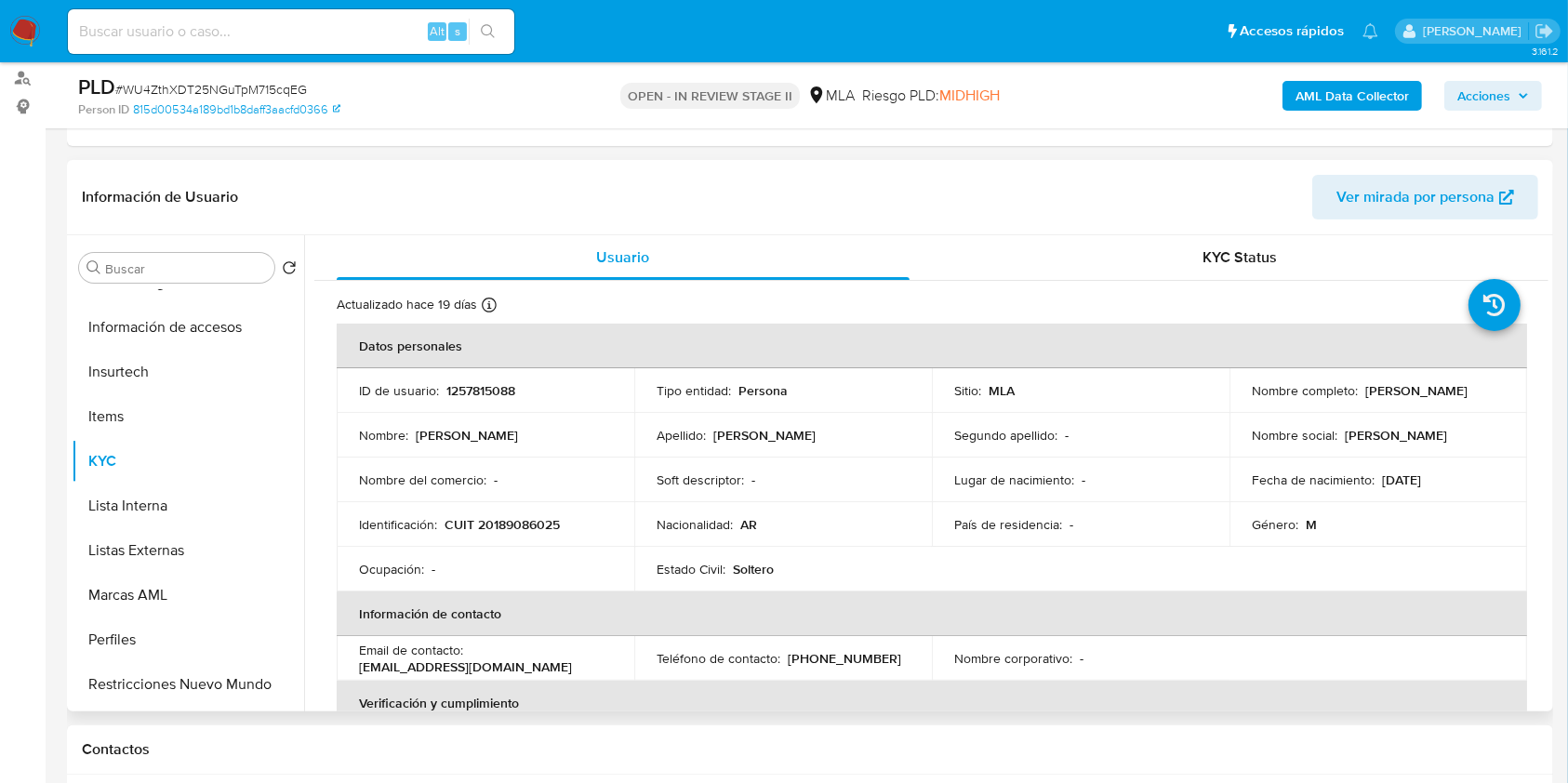
drag, startPoint x: 1359, startPoint y: 390, endPoint x: 1450, endPoint y: 341, distance: 103.4
click at [1502, 406] on td "Nombre completo : Alex Nicolas Sanchez" at bounding box center [1378, 390] width 298 height 44
copy p "Alex Nicolas Sanchez"
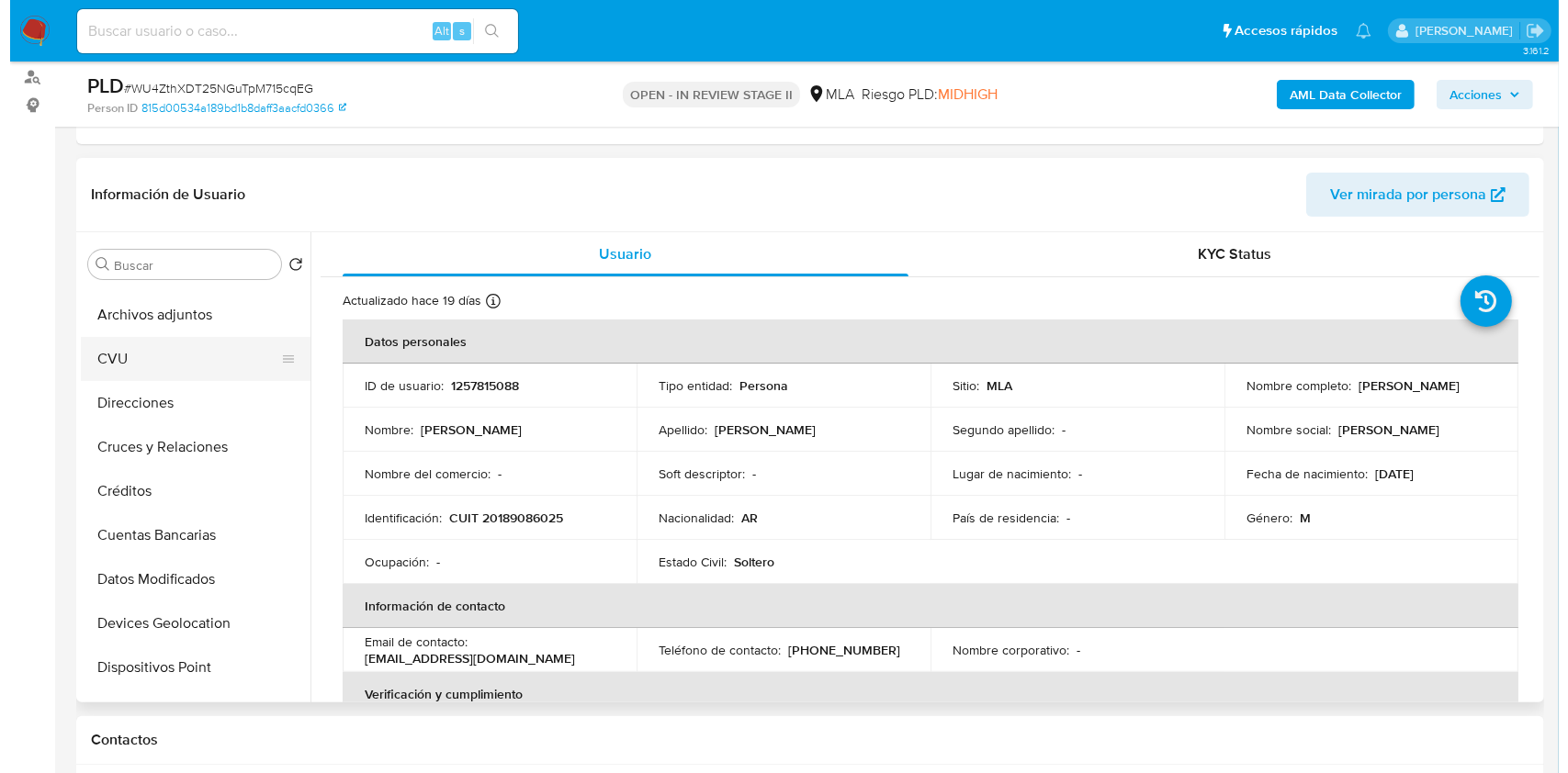
scroll to position [0, 0]
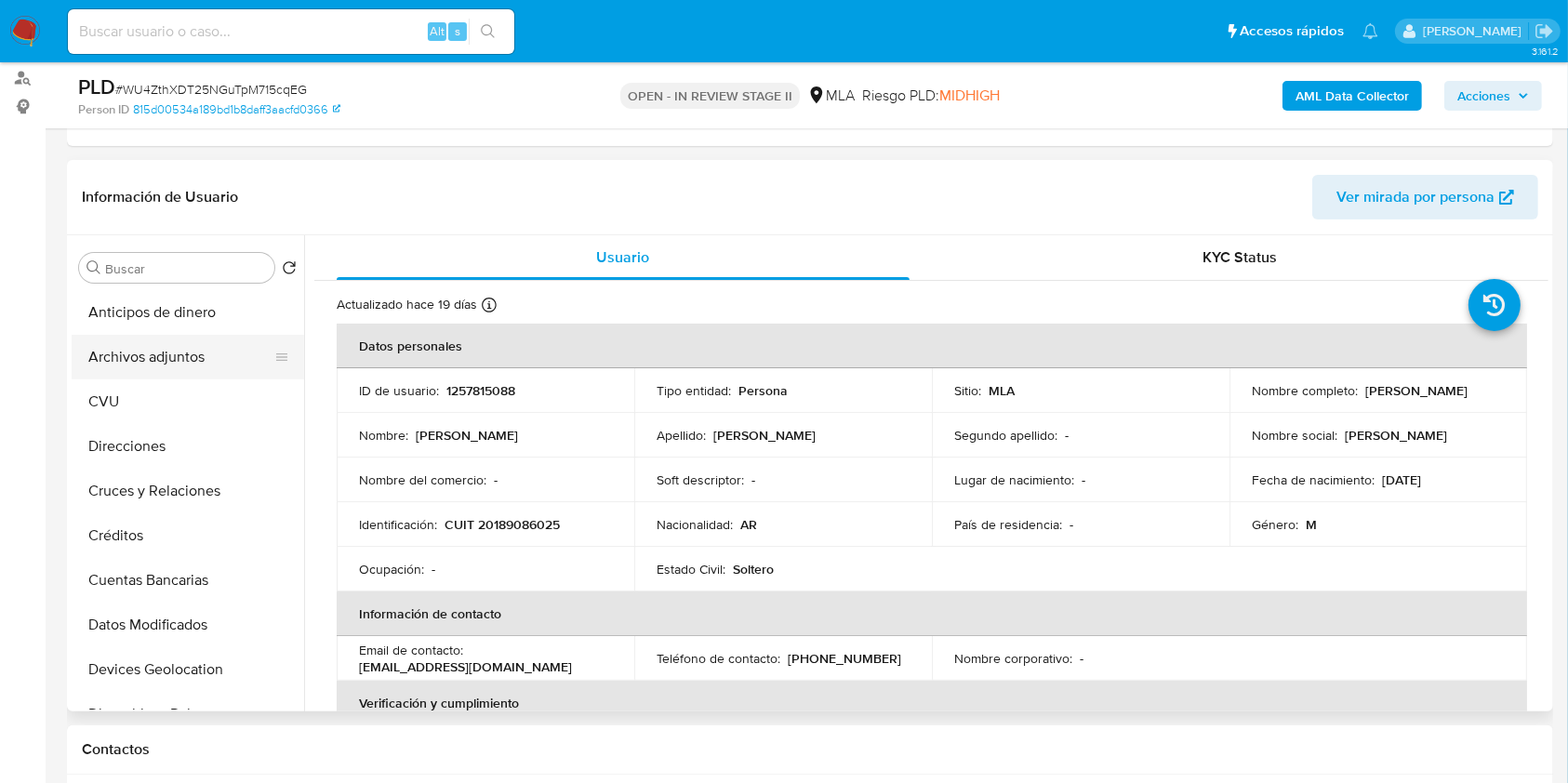
click at [196, 349] on button "Archivos adjuntos" at bounding box center [180, 356] width 217 height 44
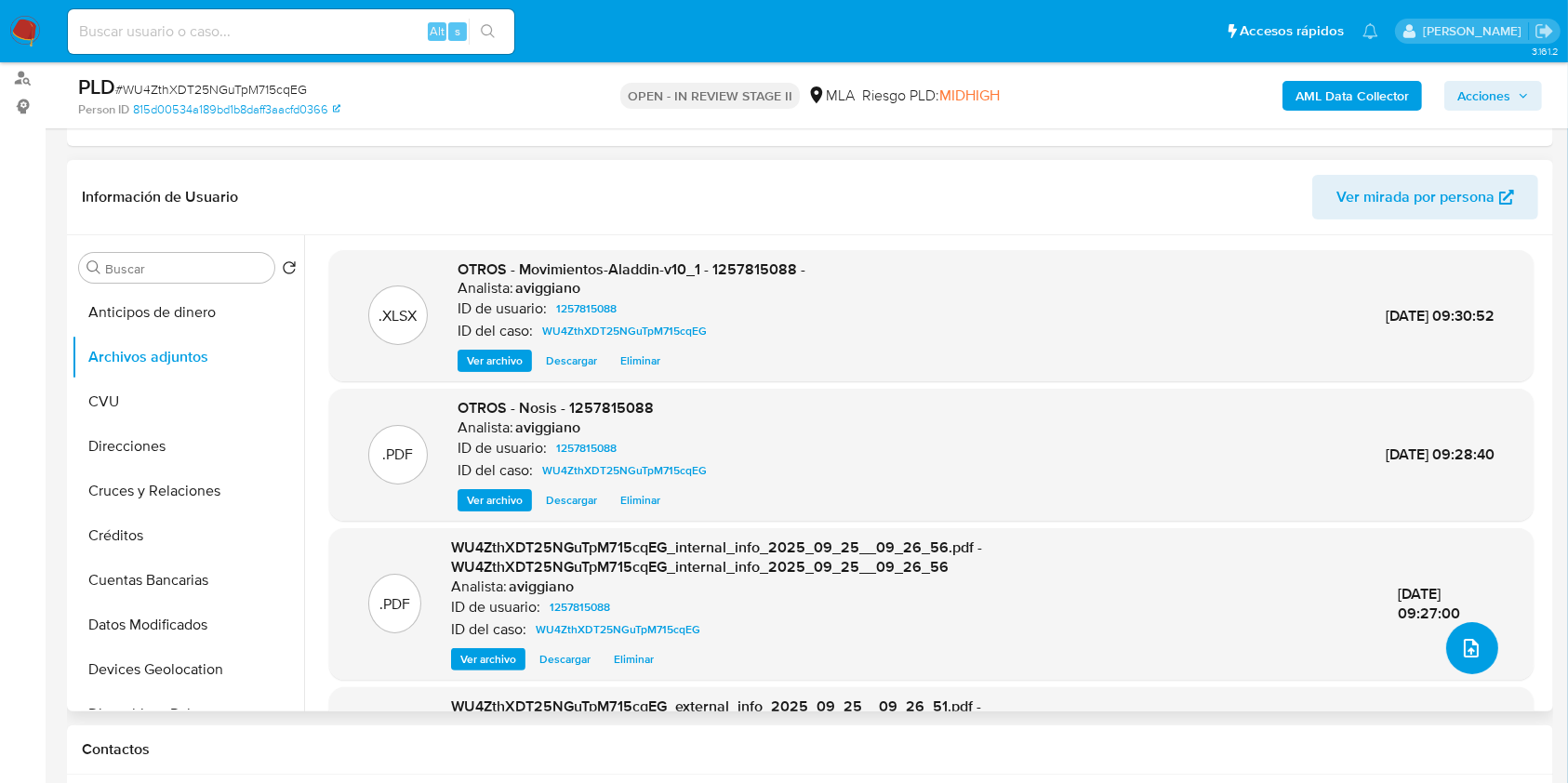
click at [1465, 660] on button "upload-file" at bounding box center [1472, 648] width 52 height 52
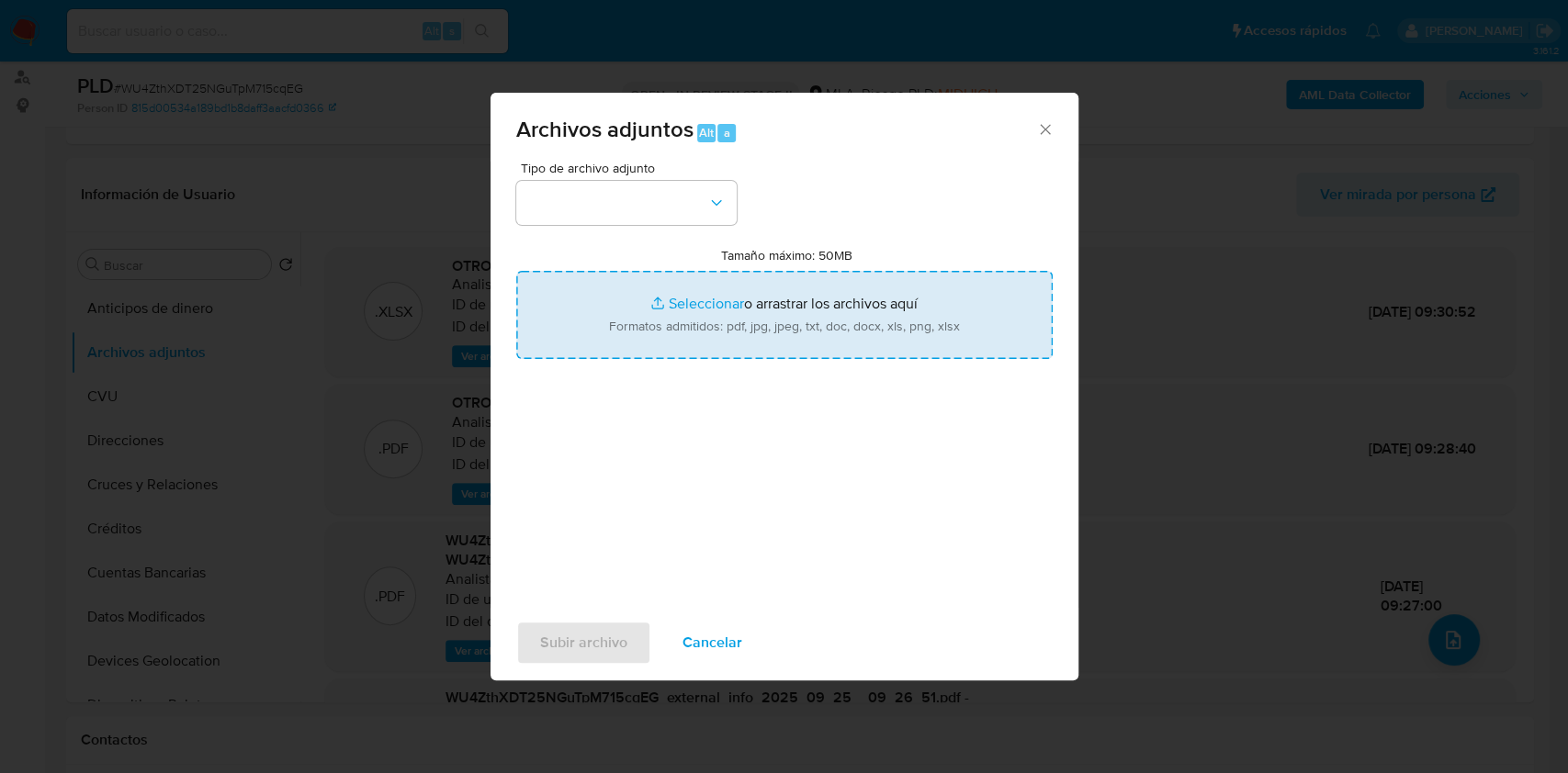
click at [896, 342] on input "Tamaño máximo: 50MB Seleccionar archivos" at bounding box center [784, 314] width 536 height 89
type input "C:\fakepath\Caselog WU4ZthXDT25NGuTpM715cqEG_2025_09_17_12_35_44.docx"
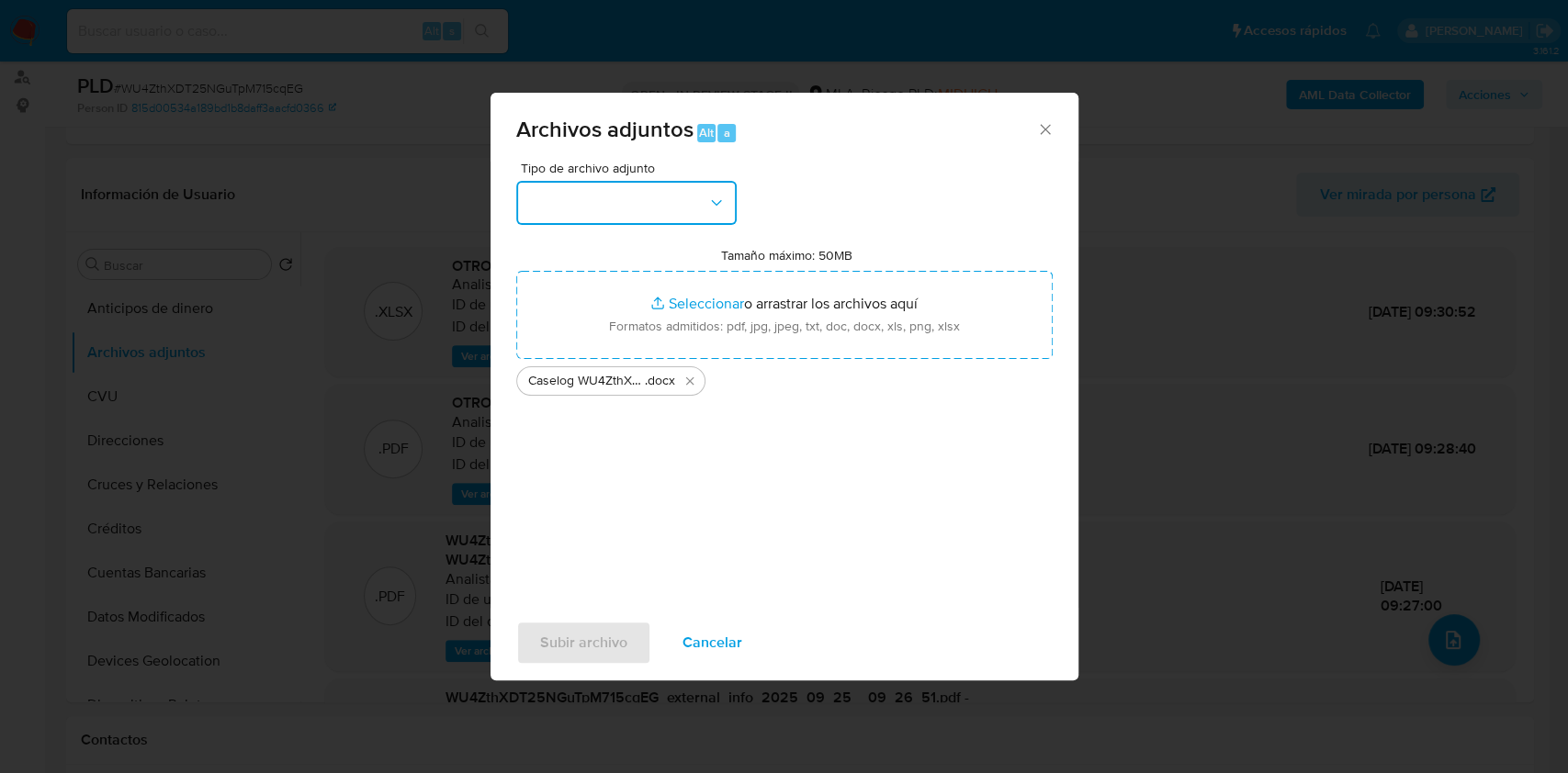
click at [665, 214] on button "button" at bounding box center [626, 202] width 220 height 44
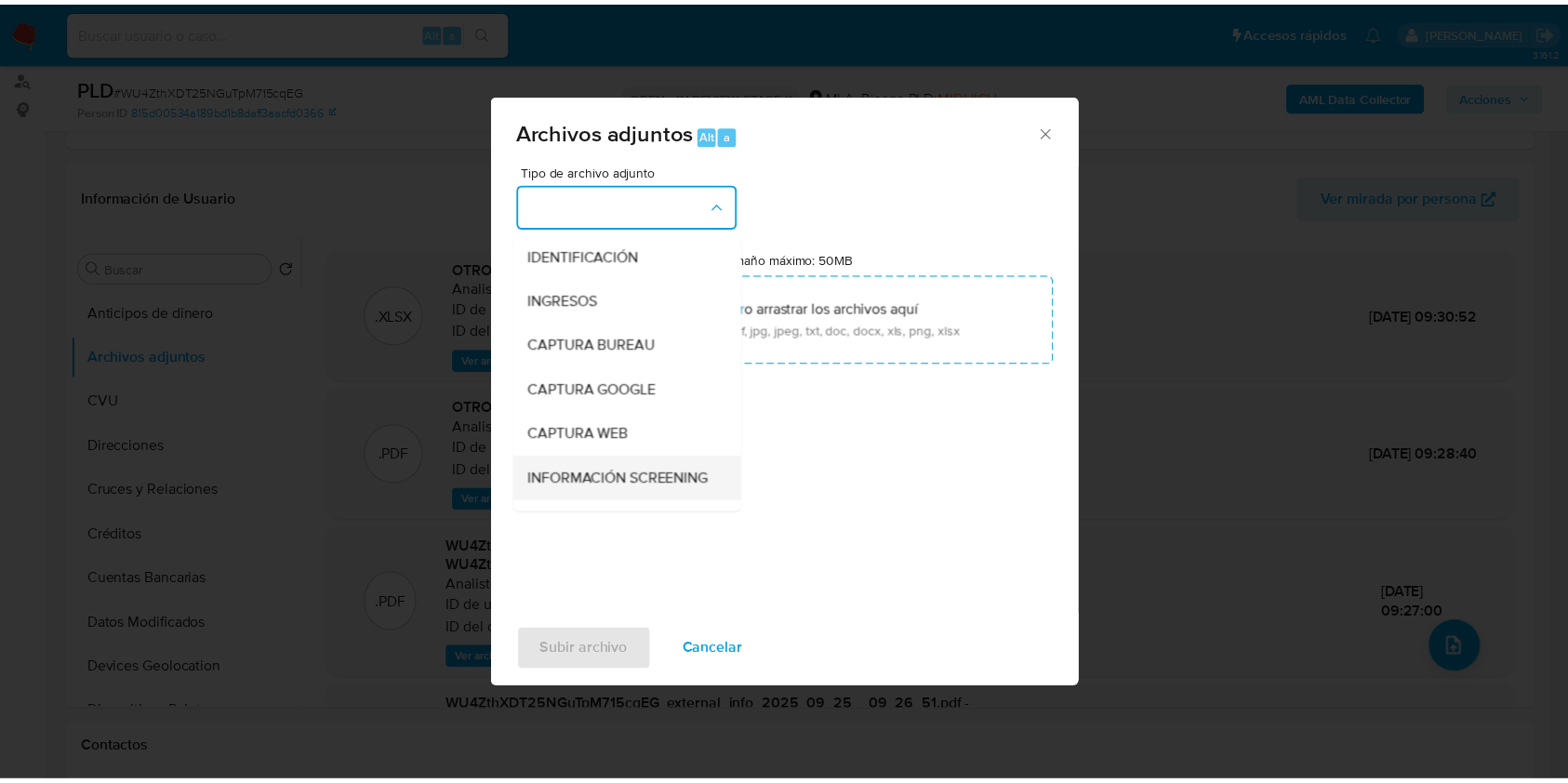
scroll to position [247, 0]
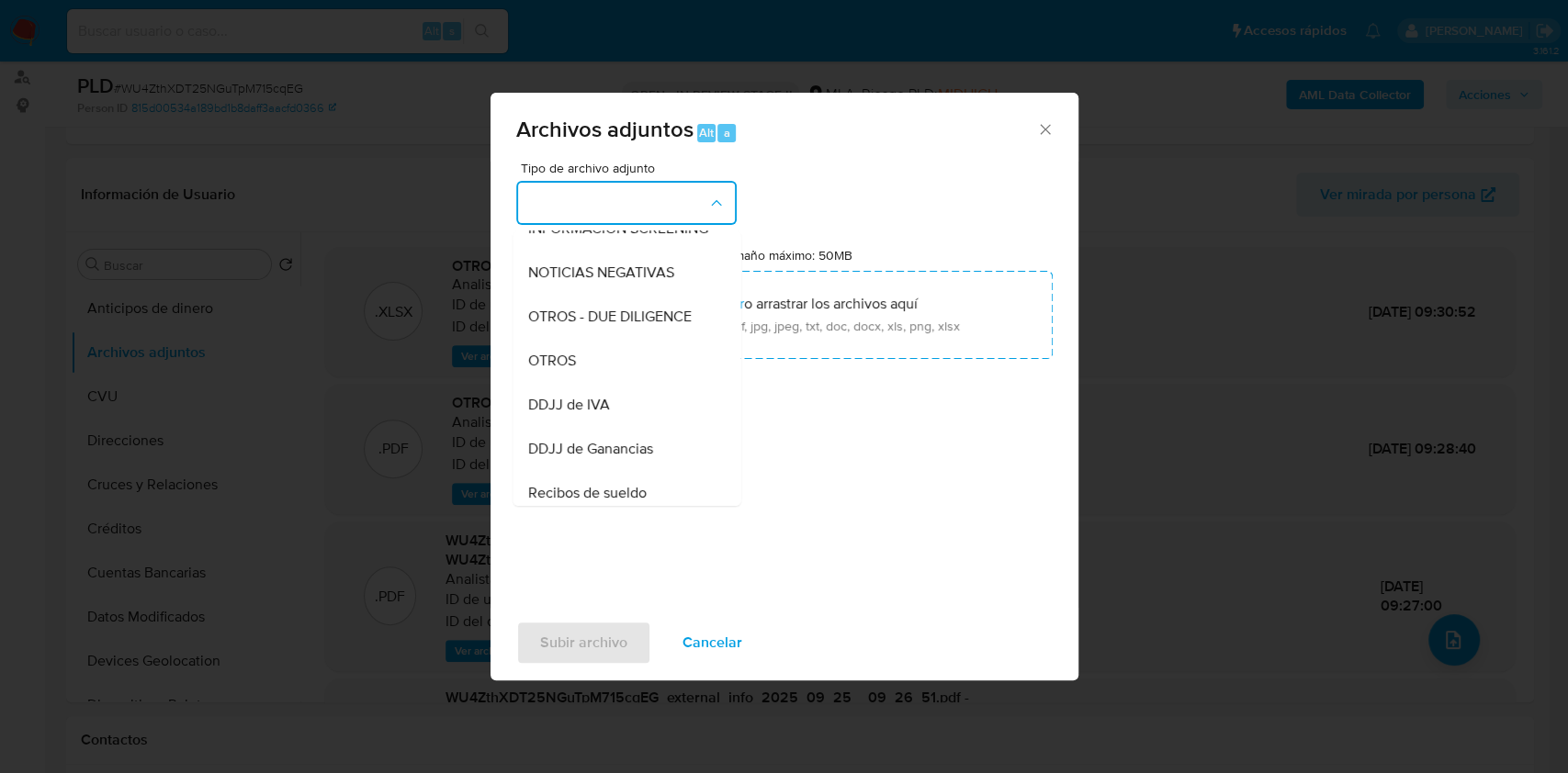
click at [534, 370] on span "OTROS" at bounding box center [550, 361] width 48 height 19
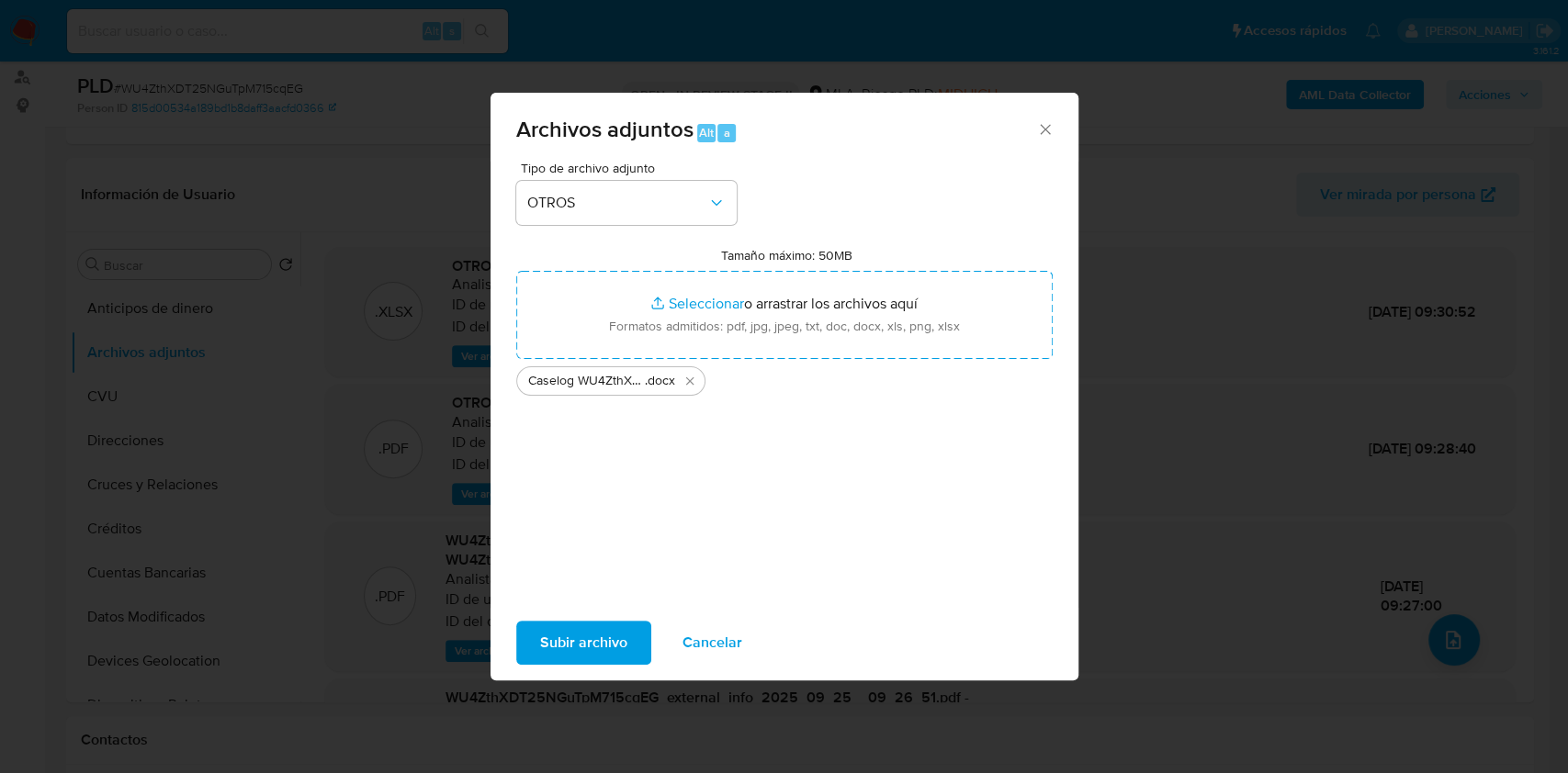
click at [551, 637] on span "Subir archivo" at bounding box center [584, 642] width 88 height 40
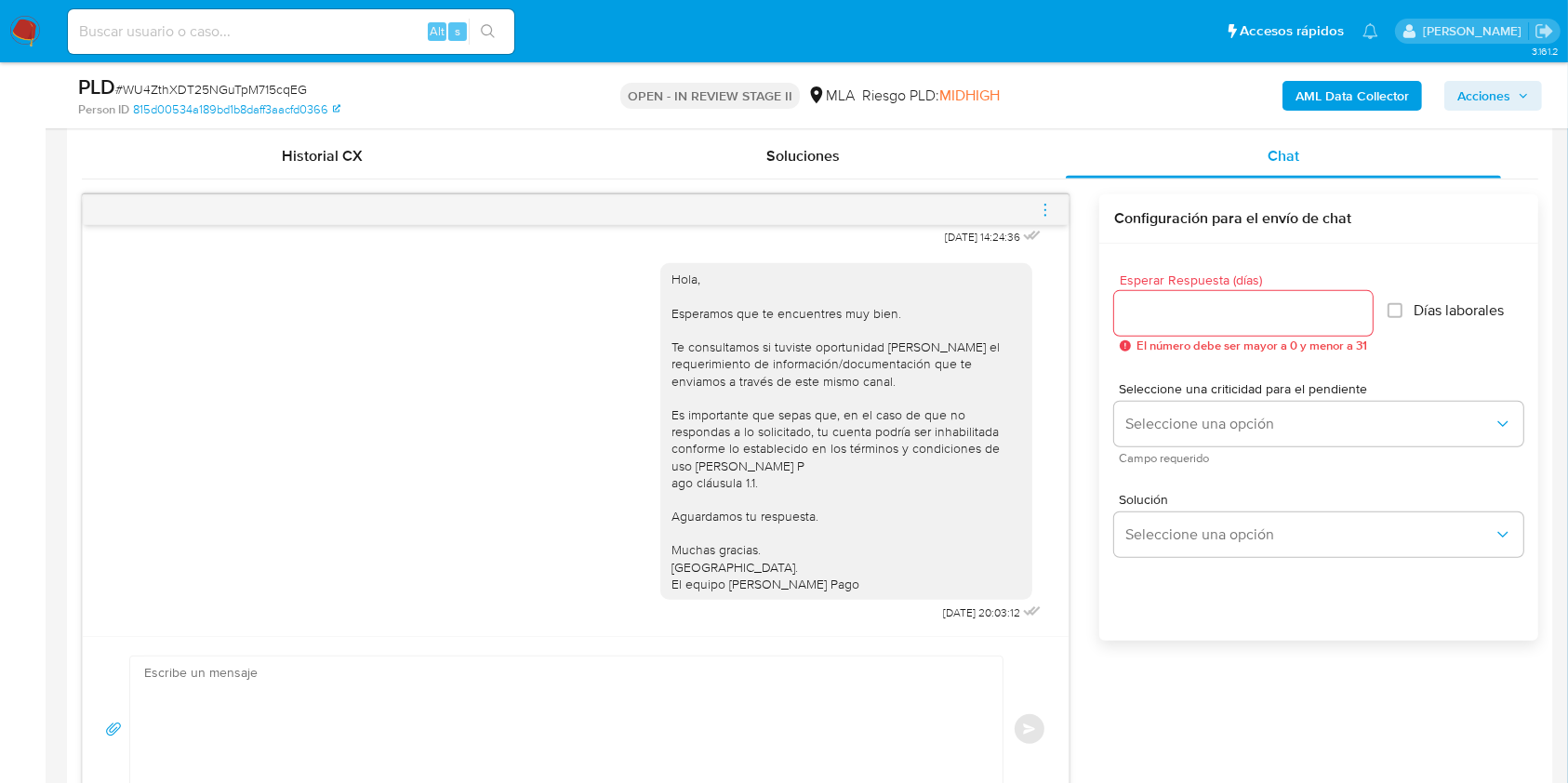
scroll to position [620, 0]
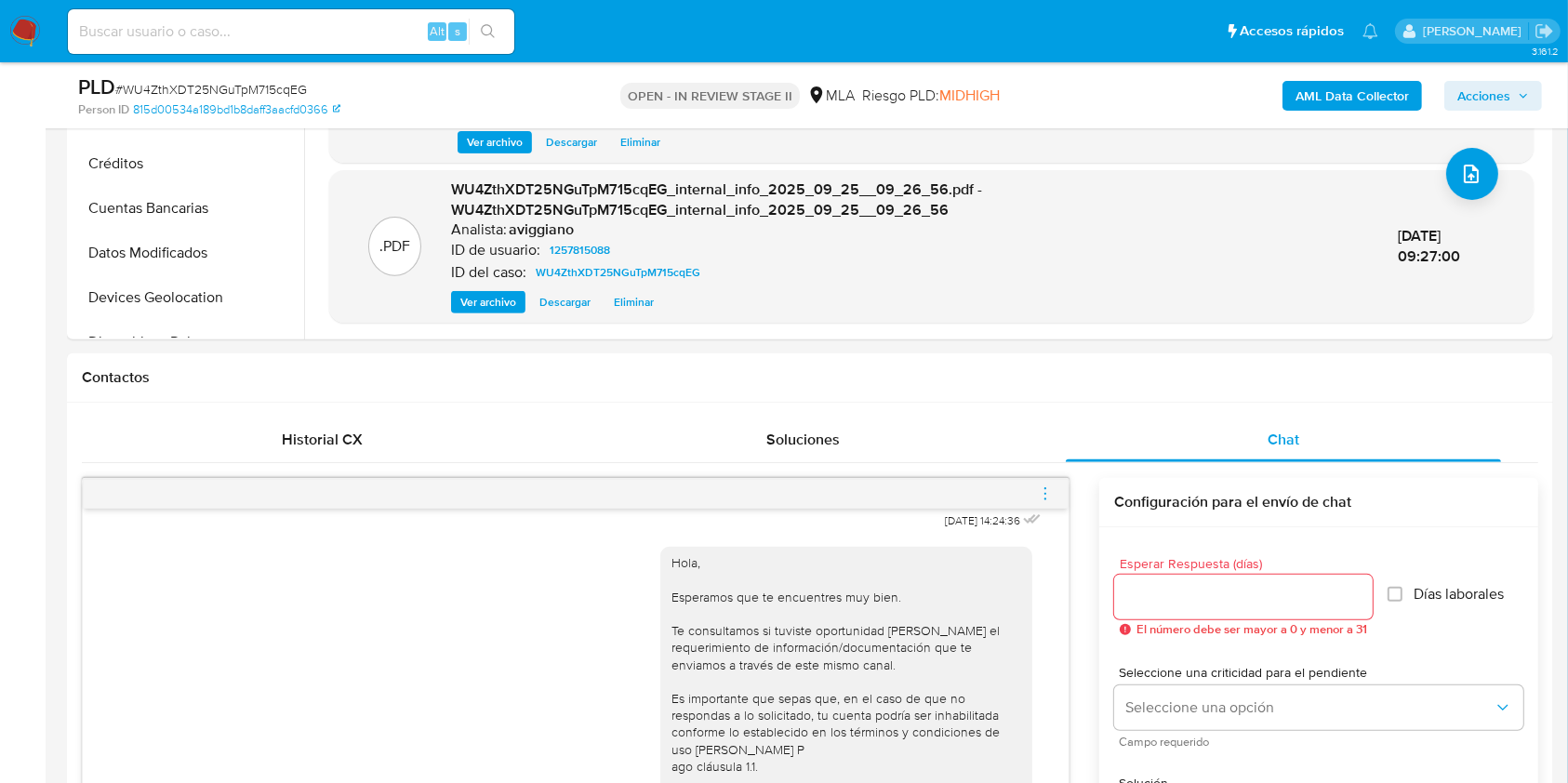
click at [1042, 483] on span "menu-action" at bounding box center [1046, 493] width 17 height 44
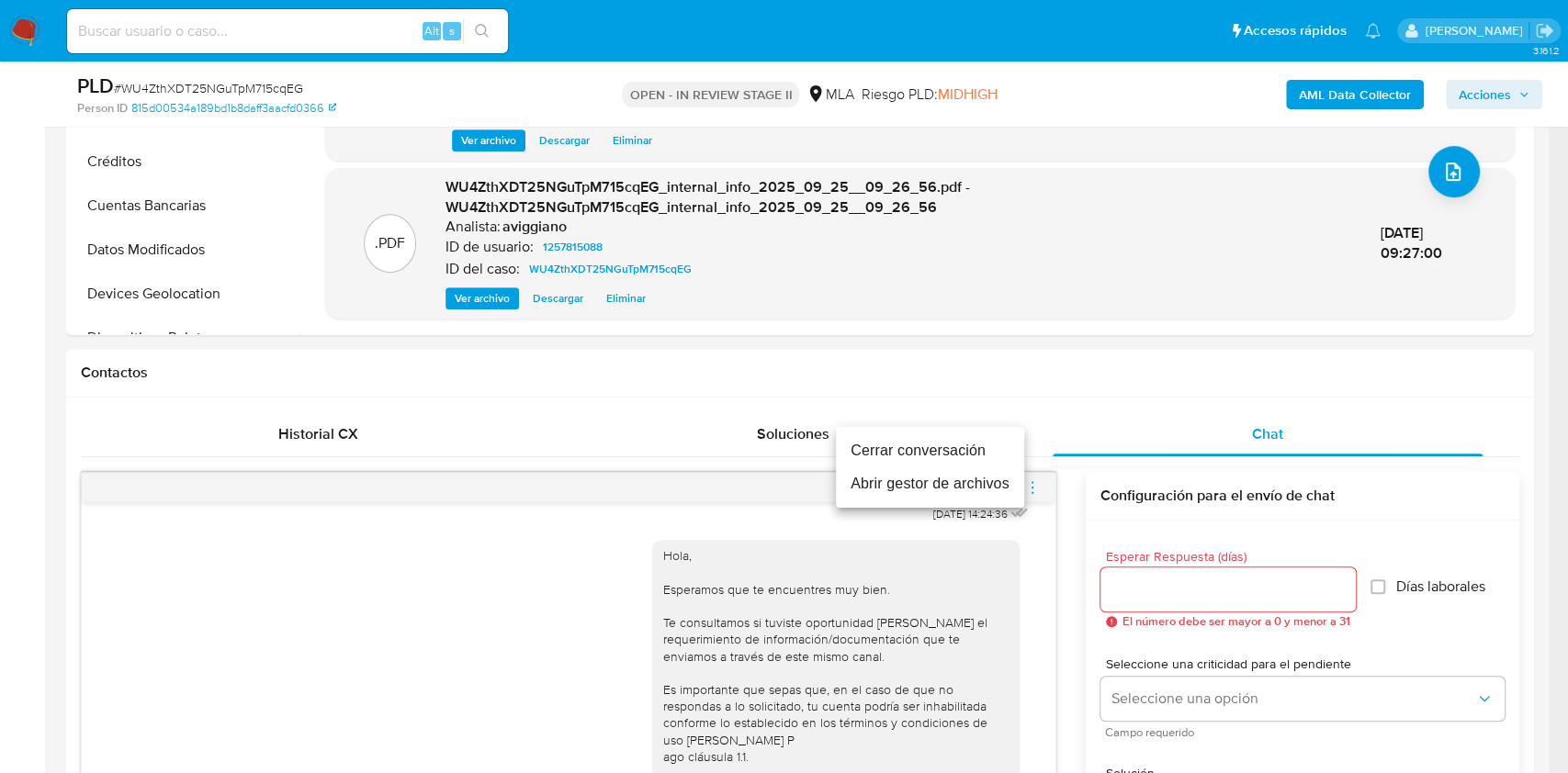
click at [948, 454] on li "Cerrar conversación" at bounding box center [930, 450] width 188 height 33
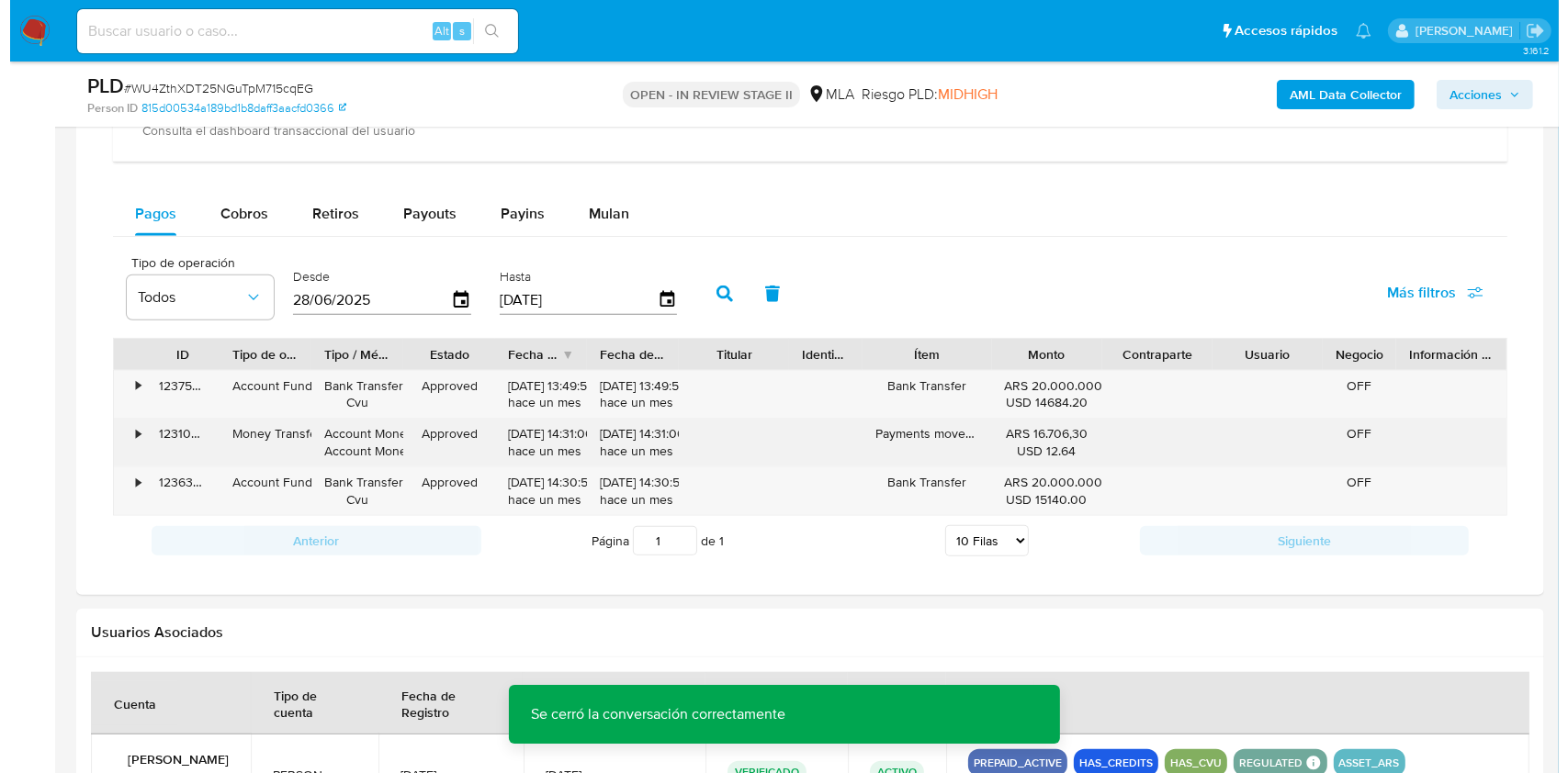
scroll to position [2449, 0]
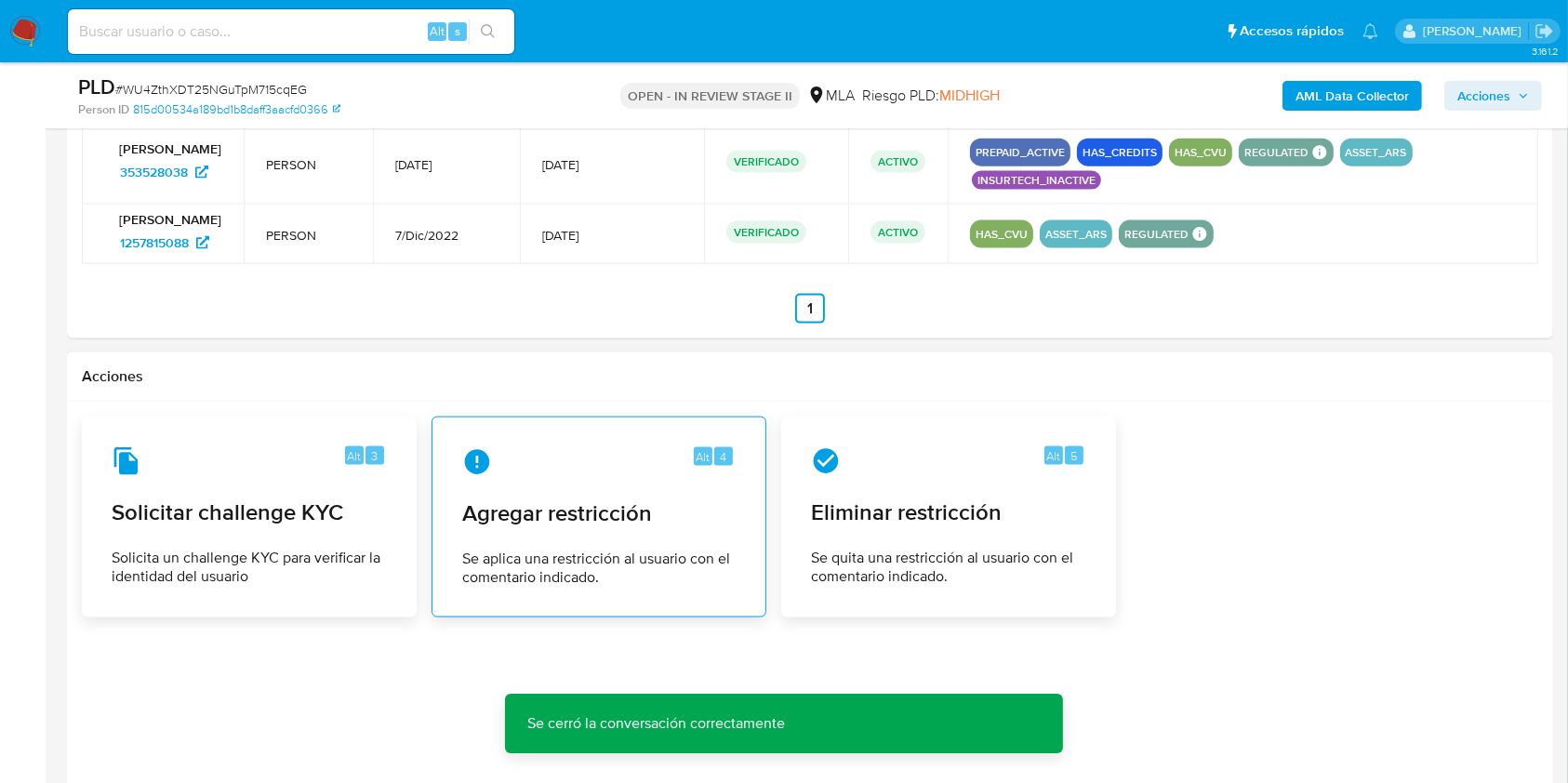
click at [572, 467] on div "Alt 4" at bounding box center [599, 463] width 274 height 30
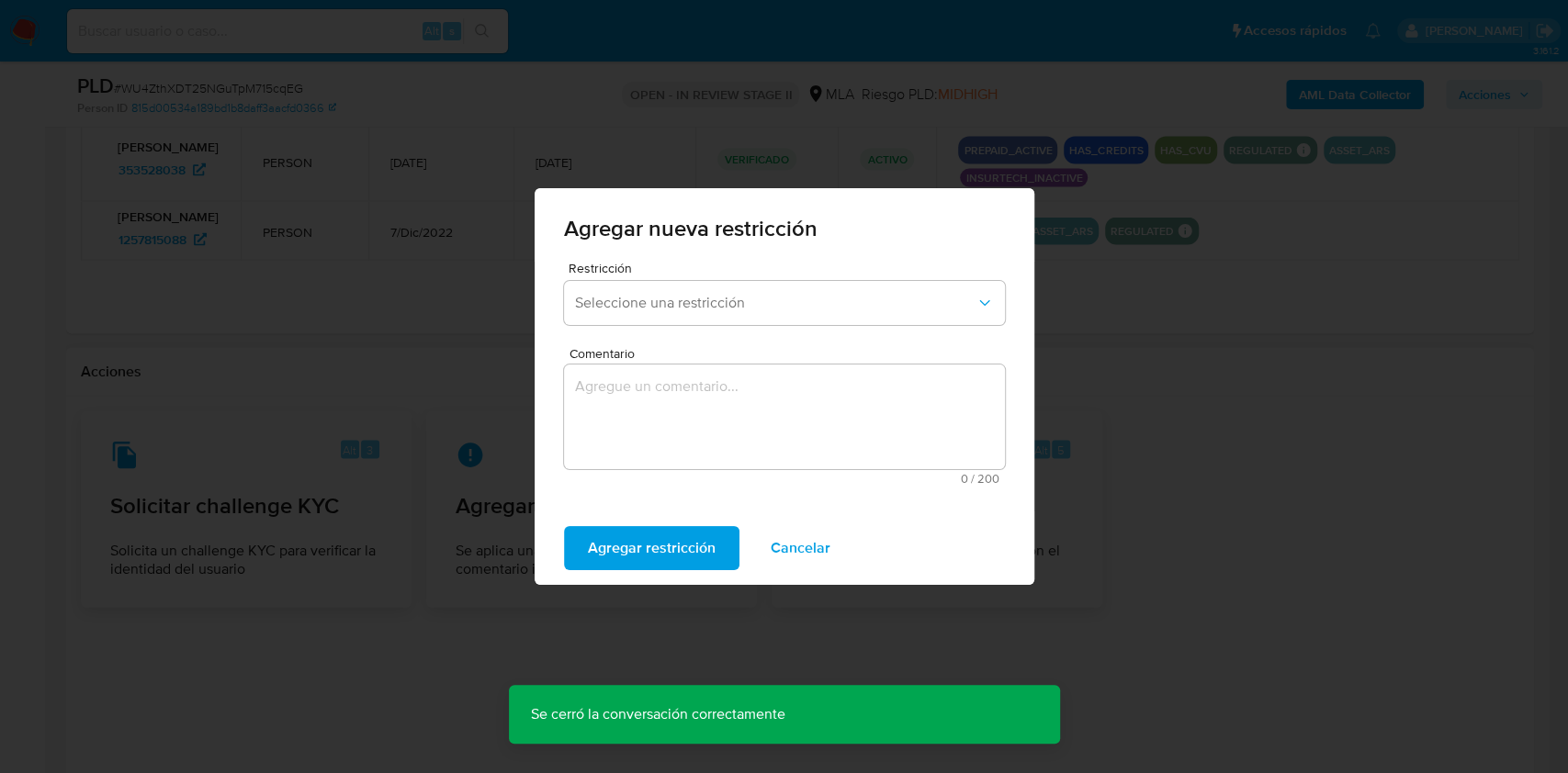
click at [710, 326] on div "Restricción Seleccione una restricción" at bounding box center [784, 297] width 441 height 71
click at [713, 325] on div "Restricción Seleccione una restricción" at bounding box center [784, 297] width 441 height 71
drag, startPoint x: 728, startPoint y: 305, endPoint x: 722, endPoint y: 312, distance: 9.2
click at [728, 305] on span "Seleccione una restricción" at bounding box center [774, 303] width 400 height 19
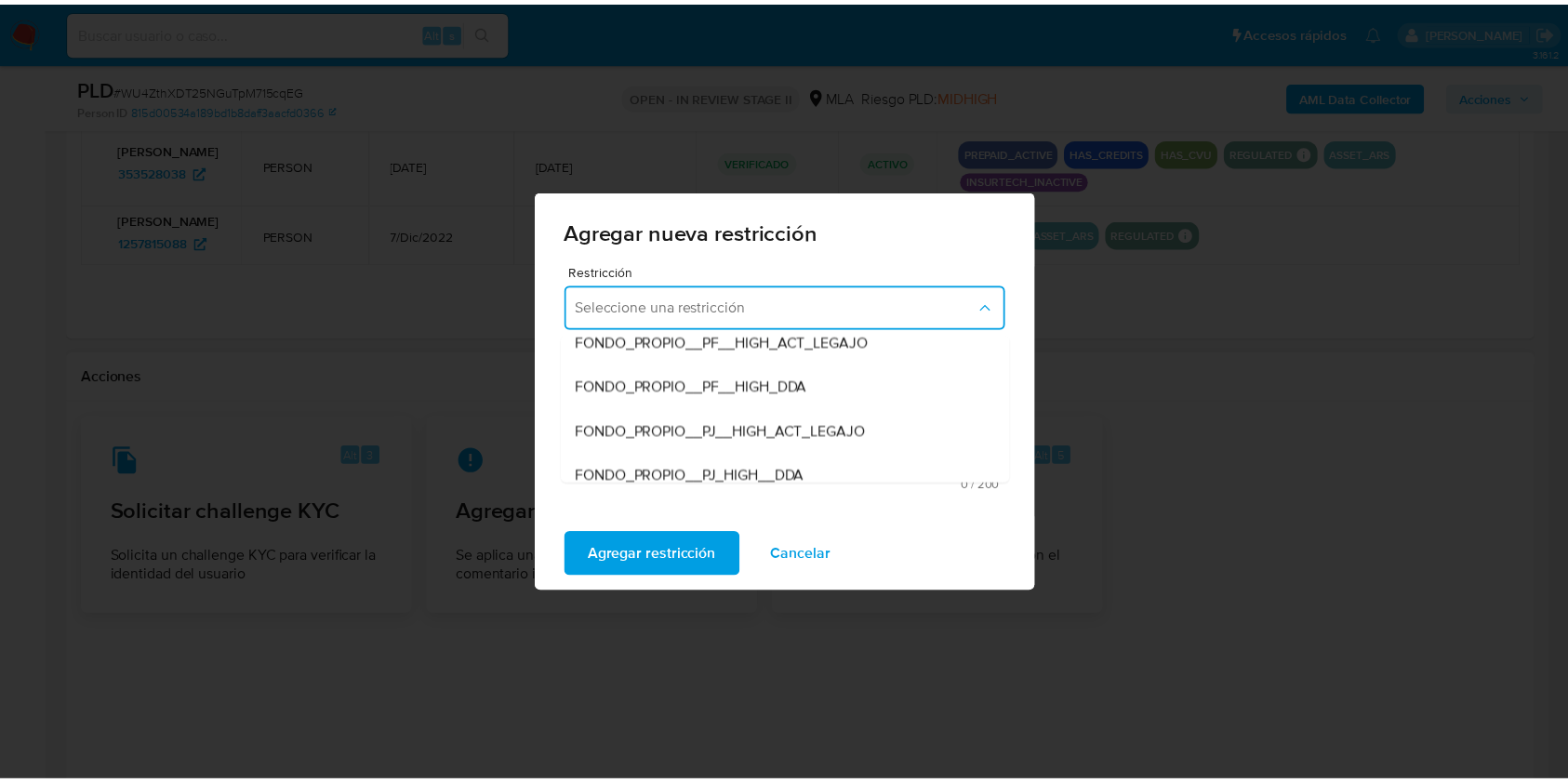
scroll to position [247, 0]
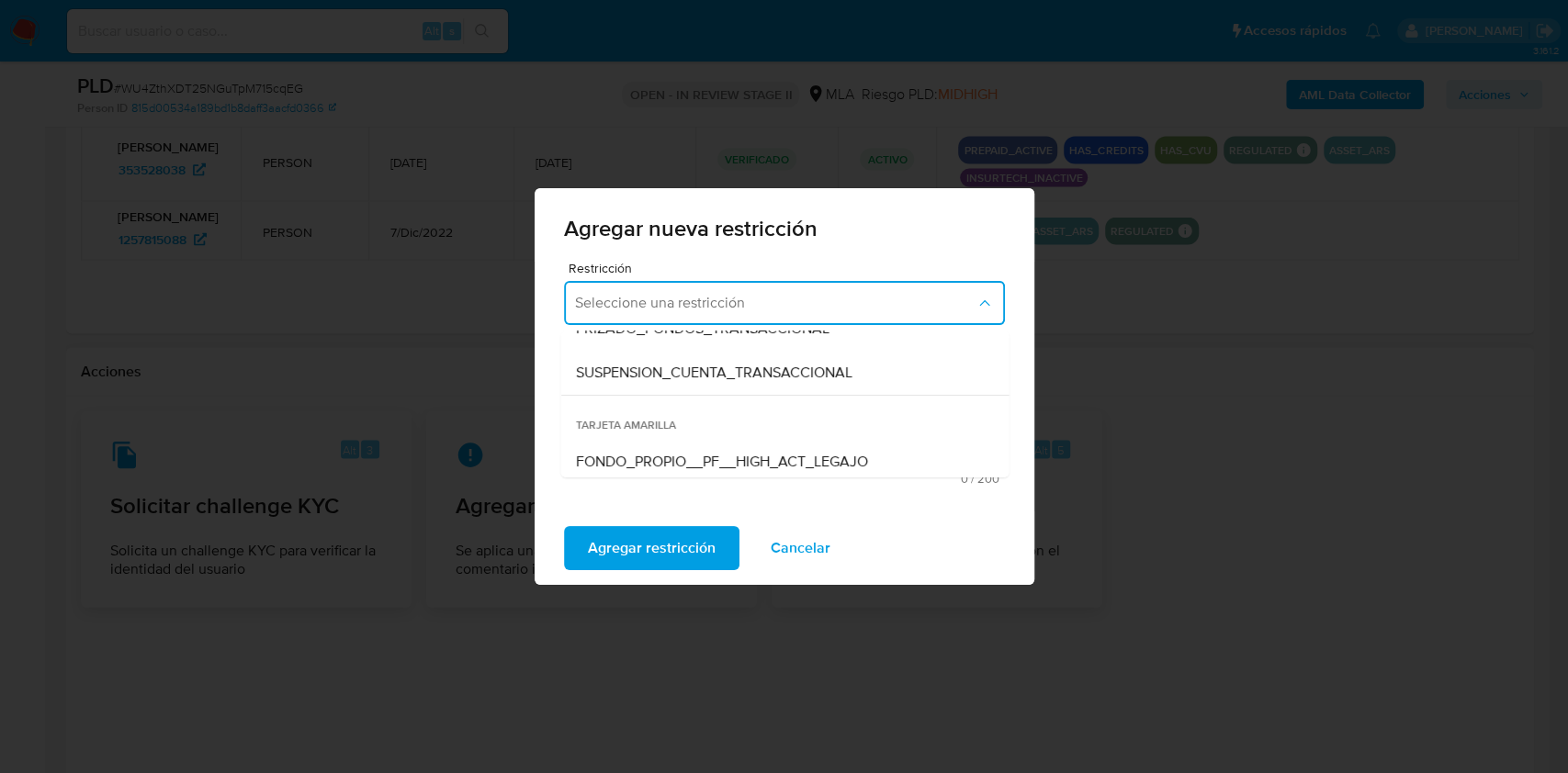
click at [690, 384] on div "SUSPENSION_CUENTA_TRANSACCIONAL" at bounding box center [778, 372] width 408 height 44
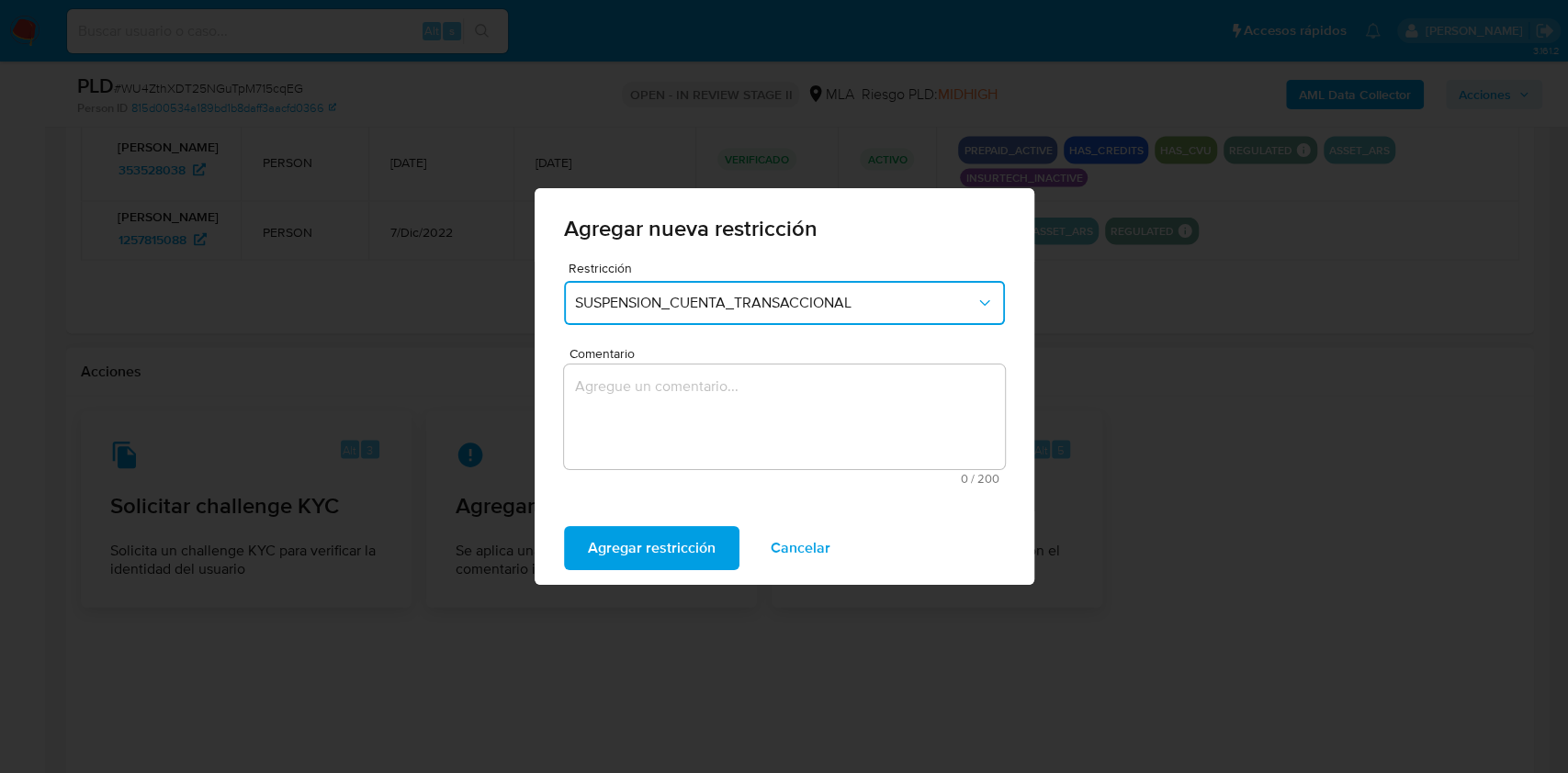
click at [659, 449] on textarea "Comentario" at bounding box center [784, 417] width 441 height 104
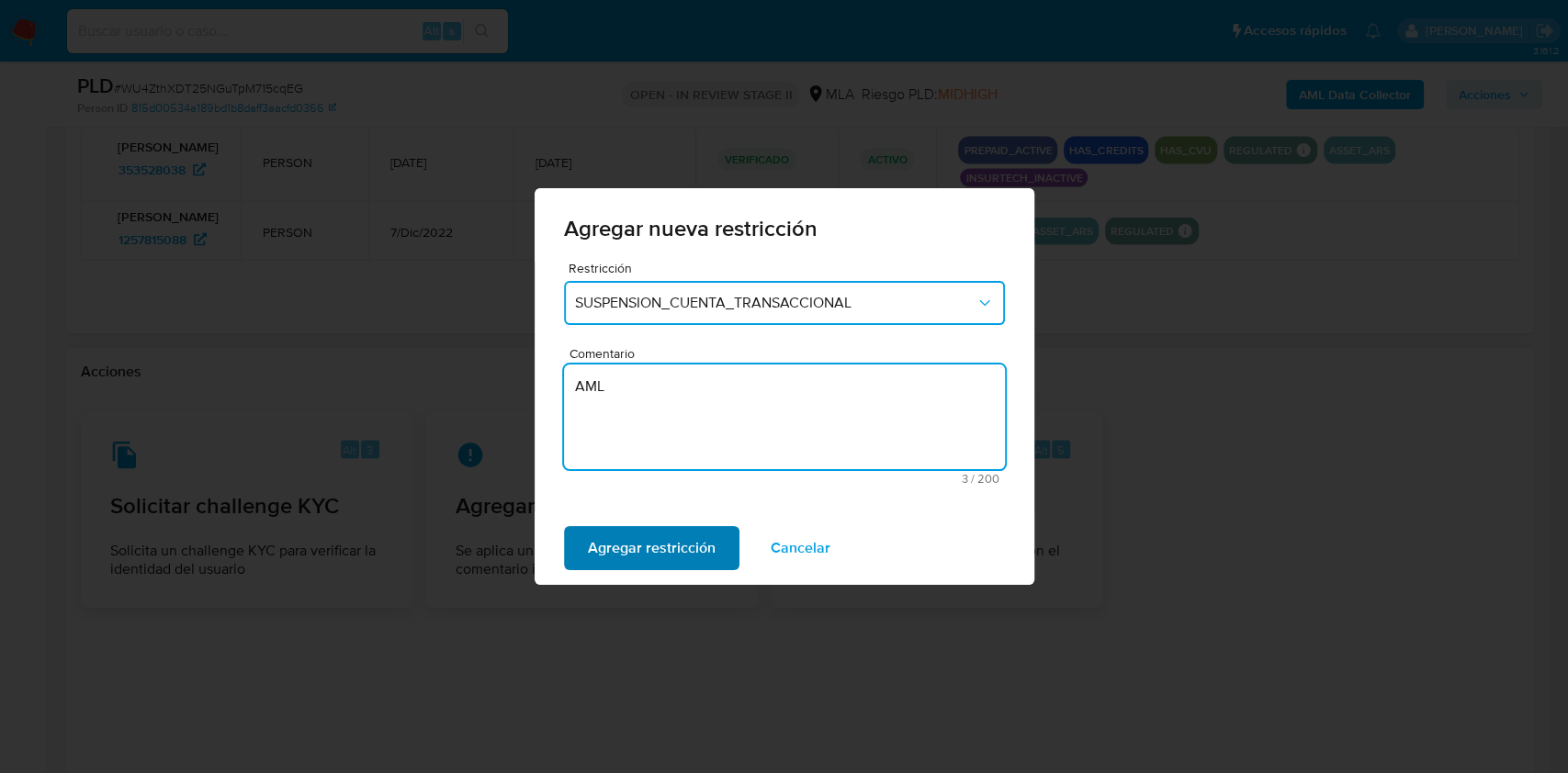
type textarea "AML"
click at [604, 554] on span "Agregar restricción" at bounding box center [651, 547] width 128 height 40
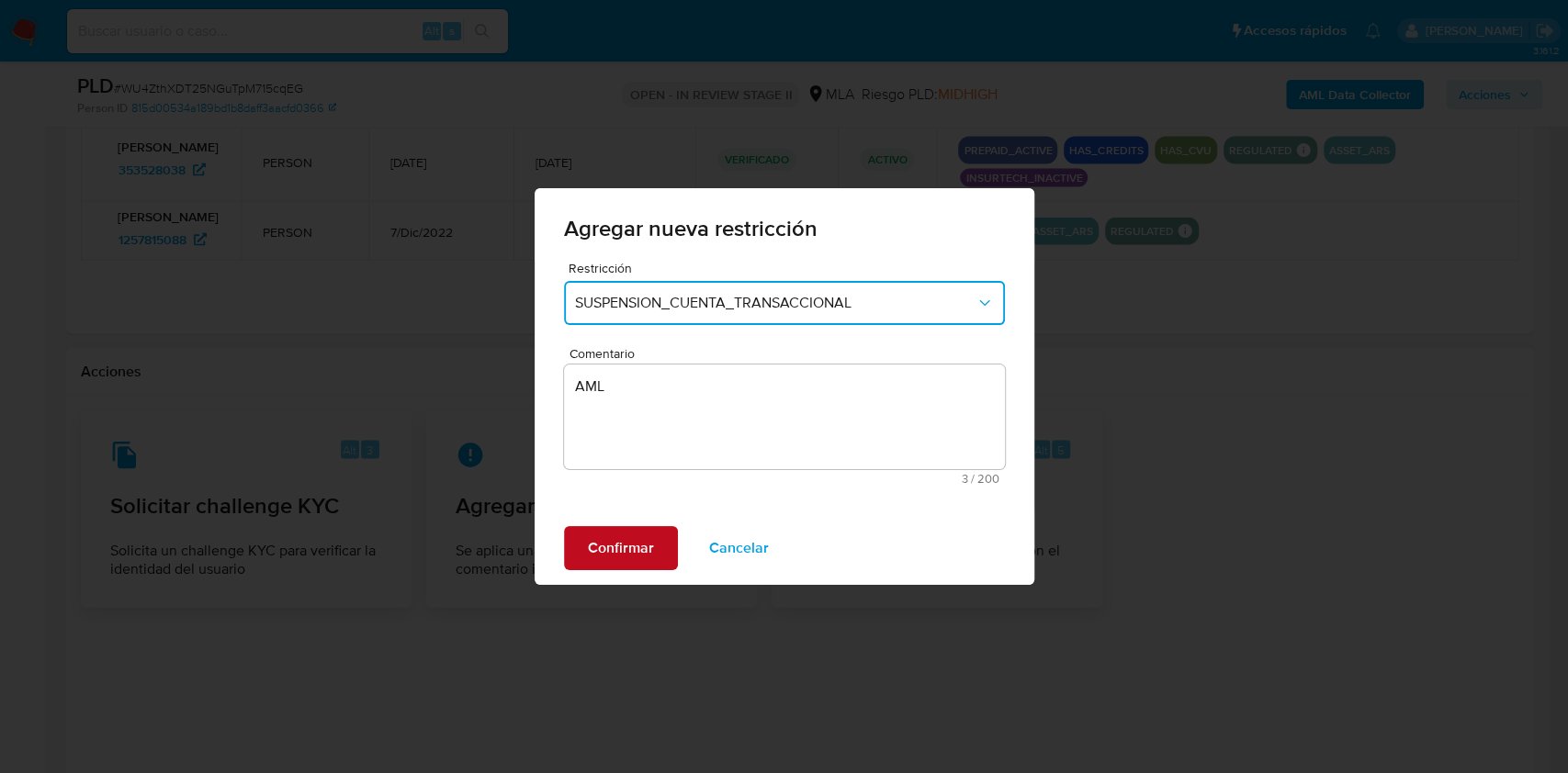
click at [604, 554] on span "Confirmar" at bounding box center [620, 547] width 66 height 40
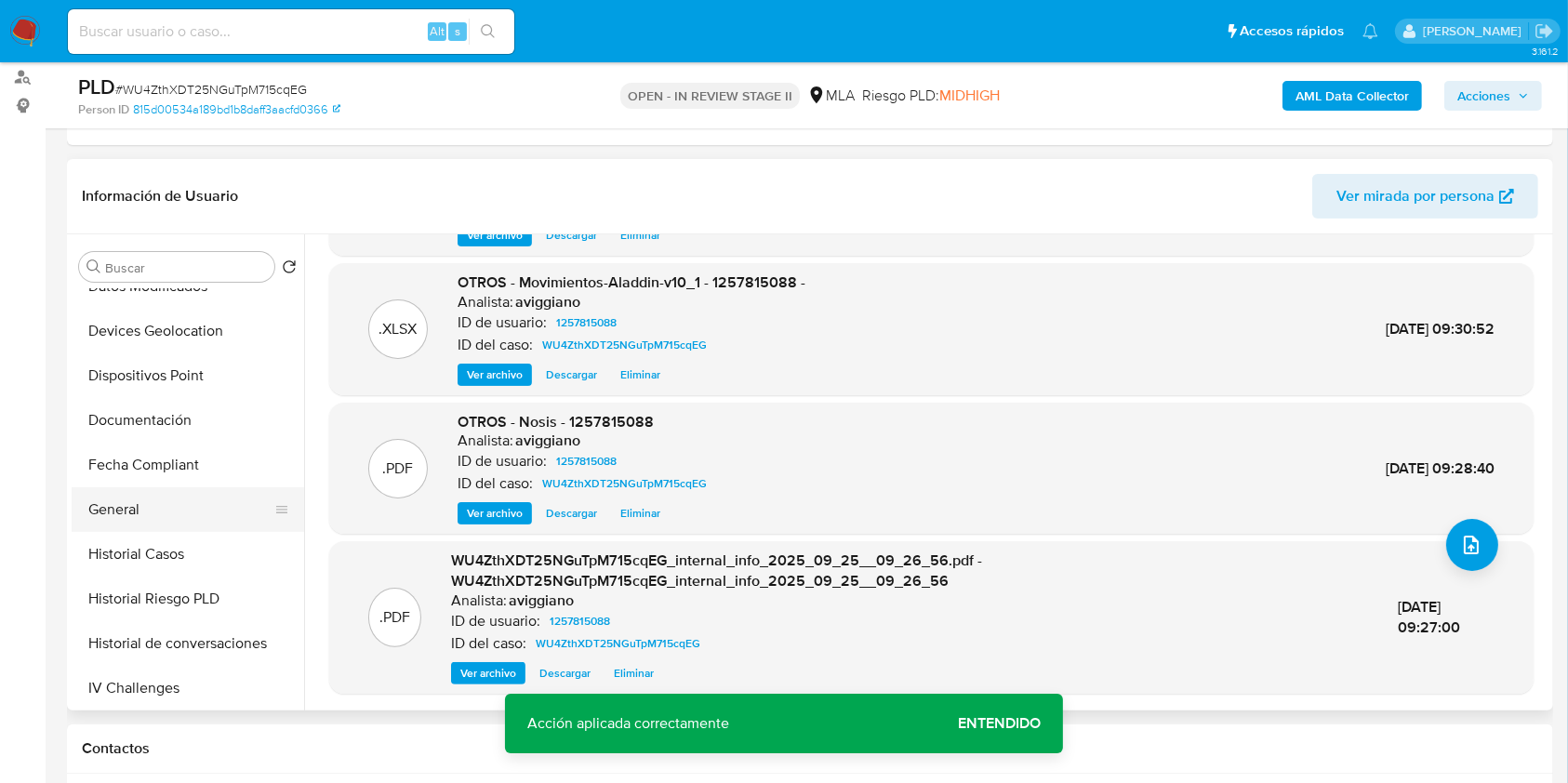
scroll to position [372, 0]
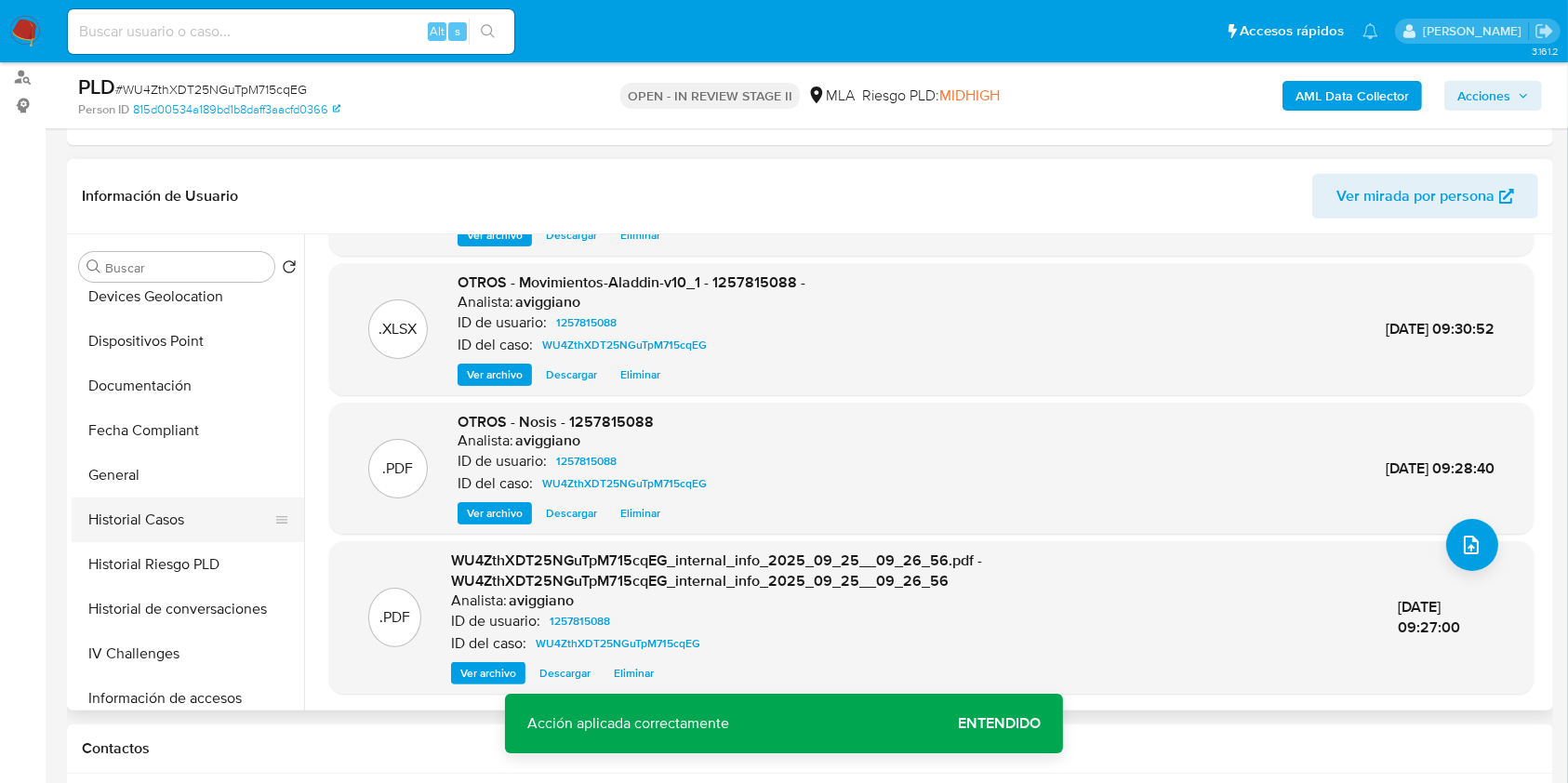
click at [179, 517] on button "Historial Casos" at bounding box center [180, 519] width 217 height 44
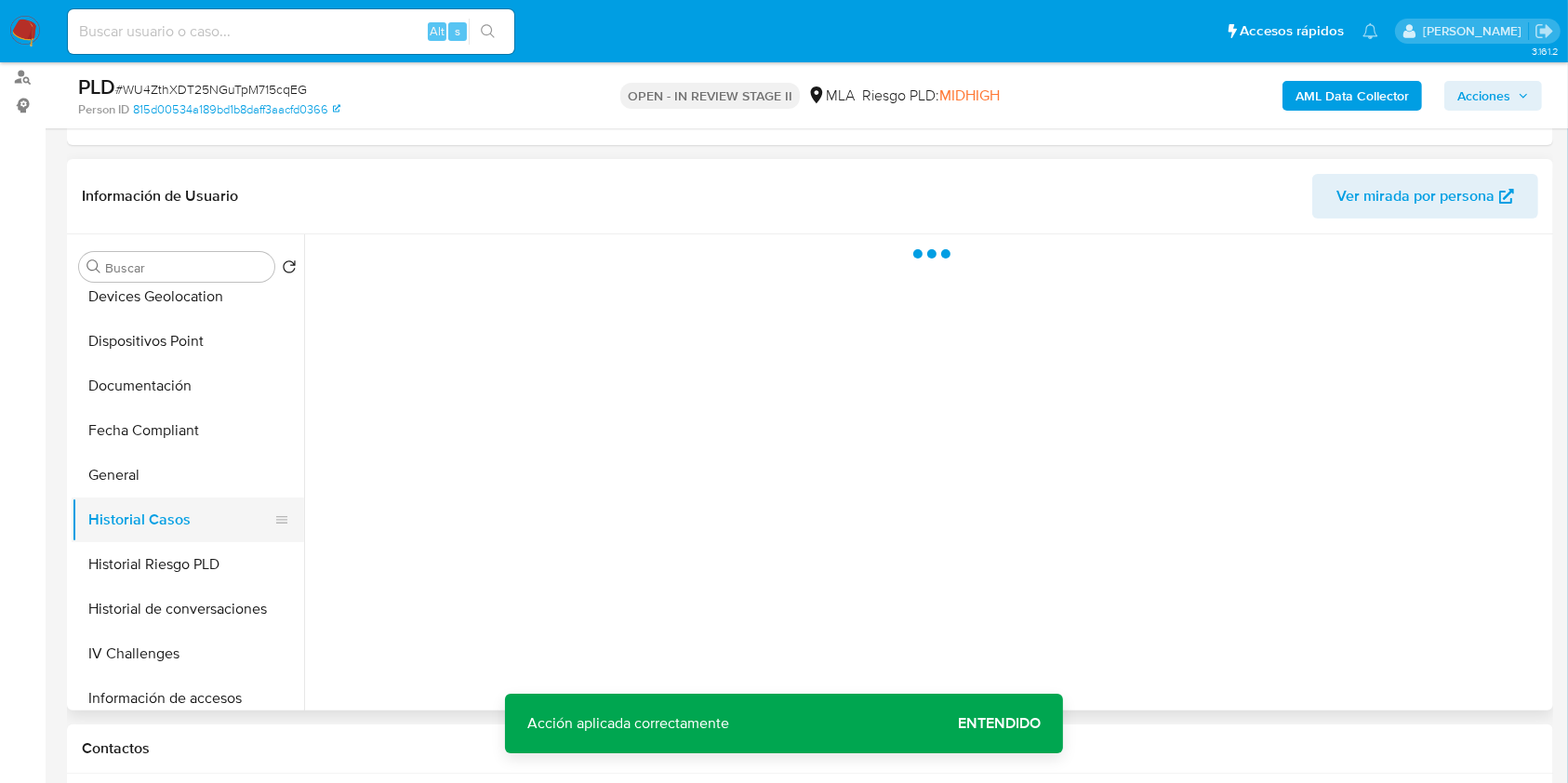
scroll to position [0, 0]
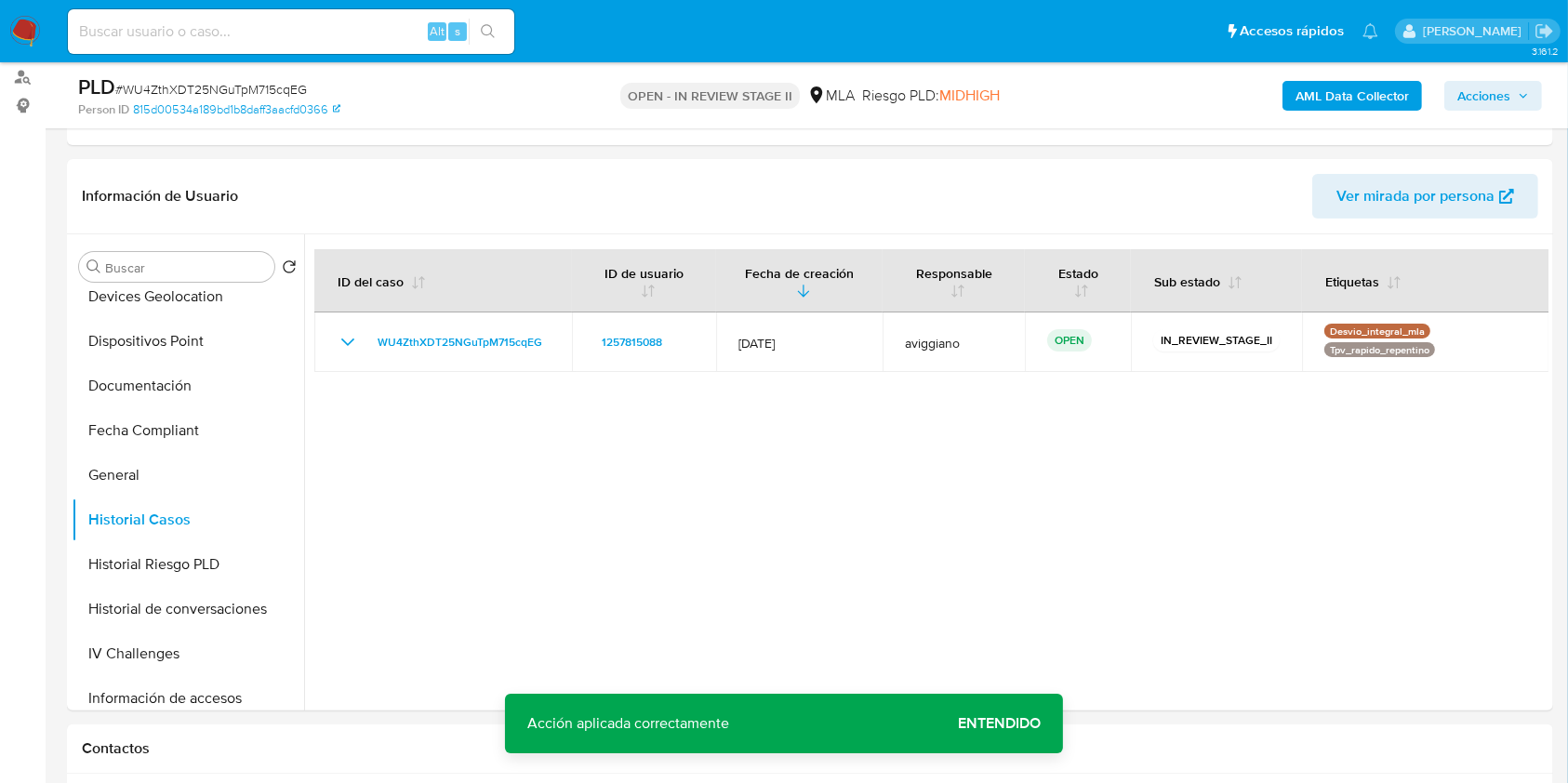
click at [1495, 97] on span "Acciones" at bounding box center [1484, 96] width 53 height 30
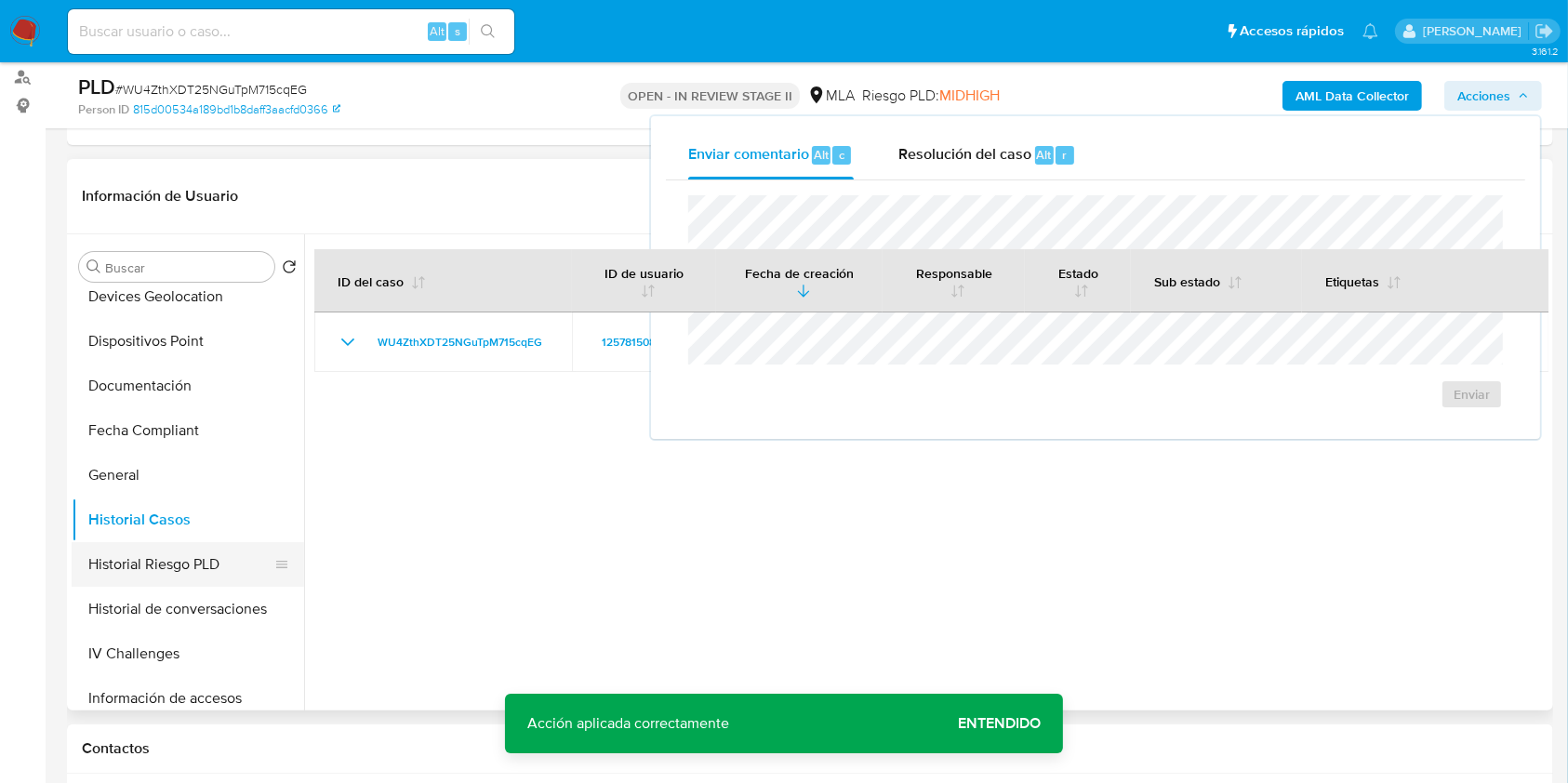
click at [179, 547] on button "Historial Riesgo PLD" at bounding box center [180, 564] width 217 height 44
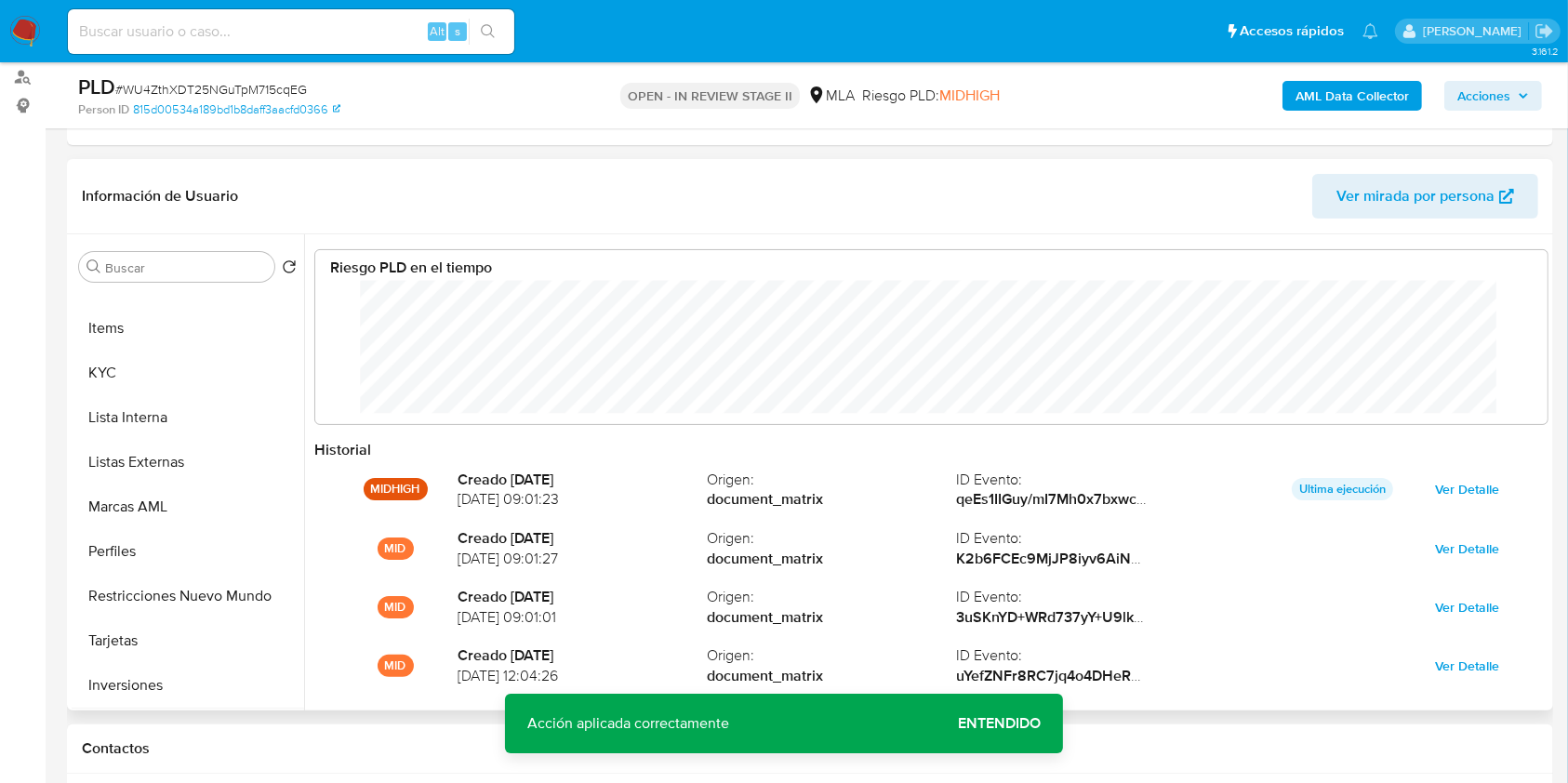
scroll to position [964, 0]
click at [213, 468] on button "Restricciones Nuevo Mundo" at bounding box center [180, 463] width 217 height 44
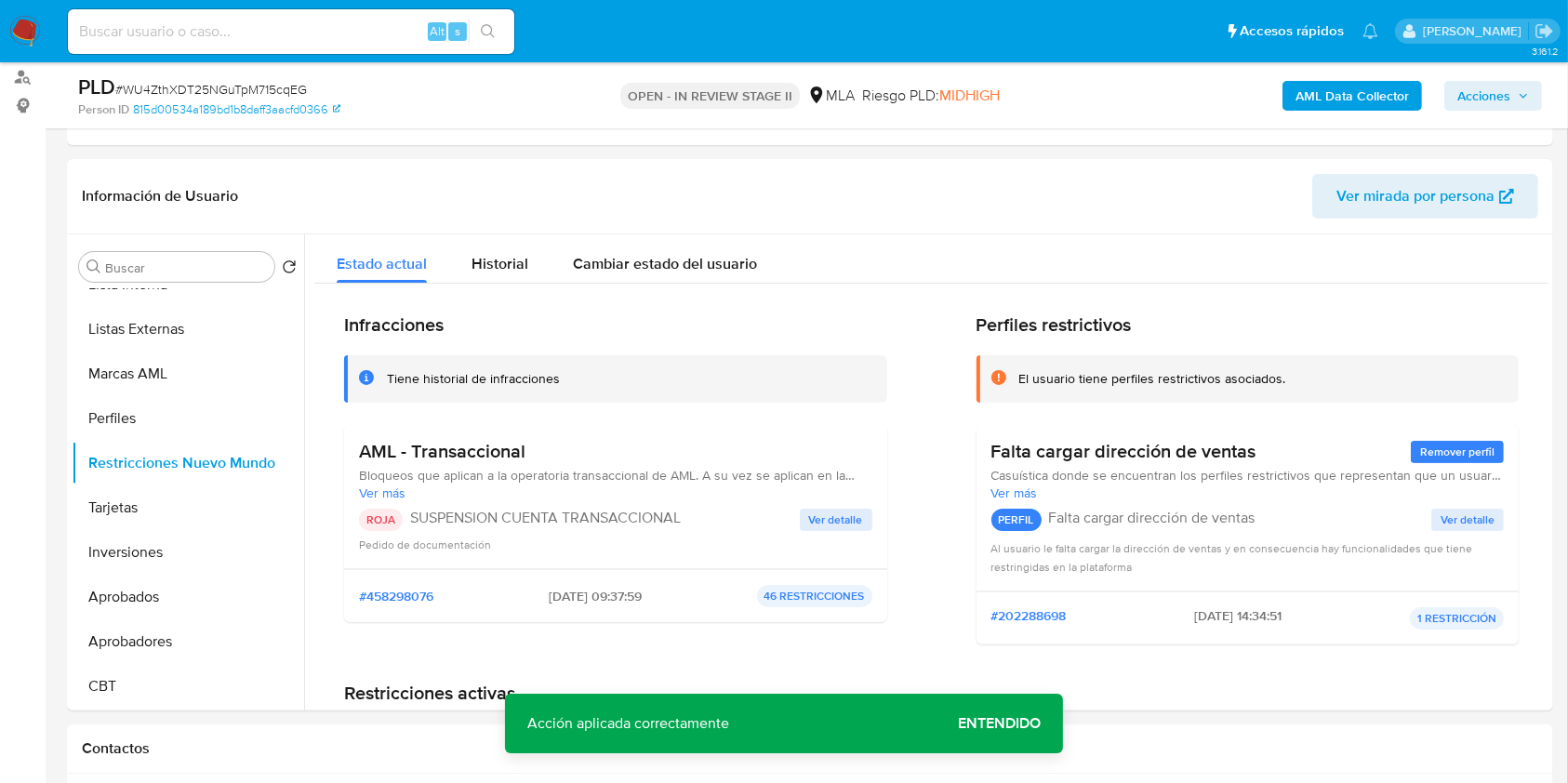
click at [1522, 101] on span "Acciones" at bounding box center [1493, 96] width 72 height 26
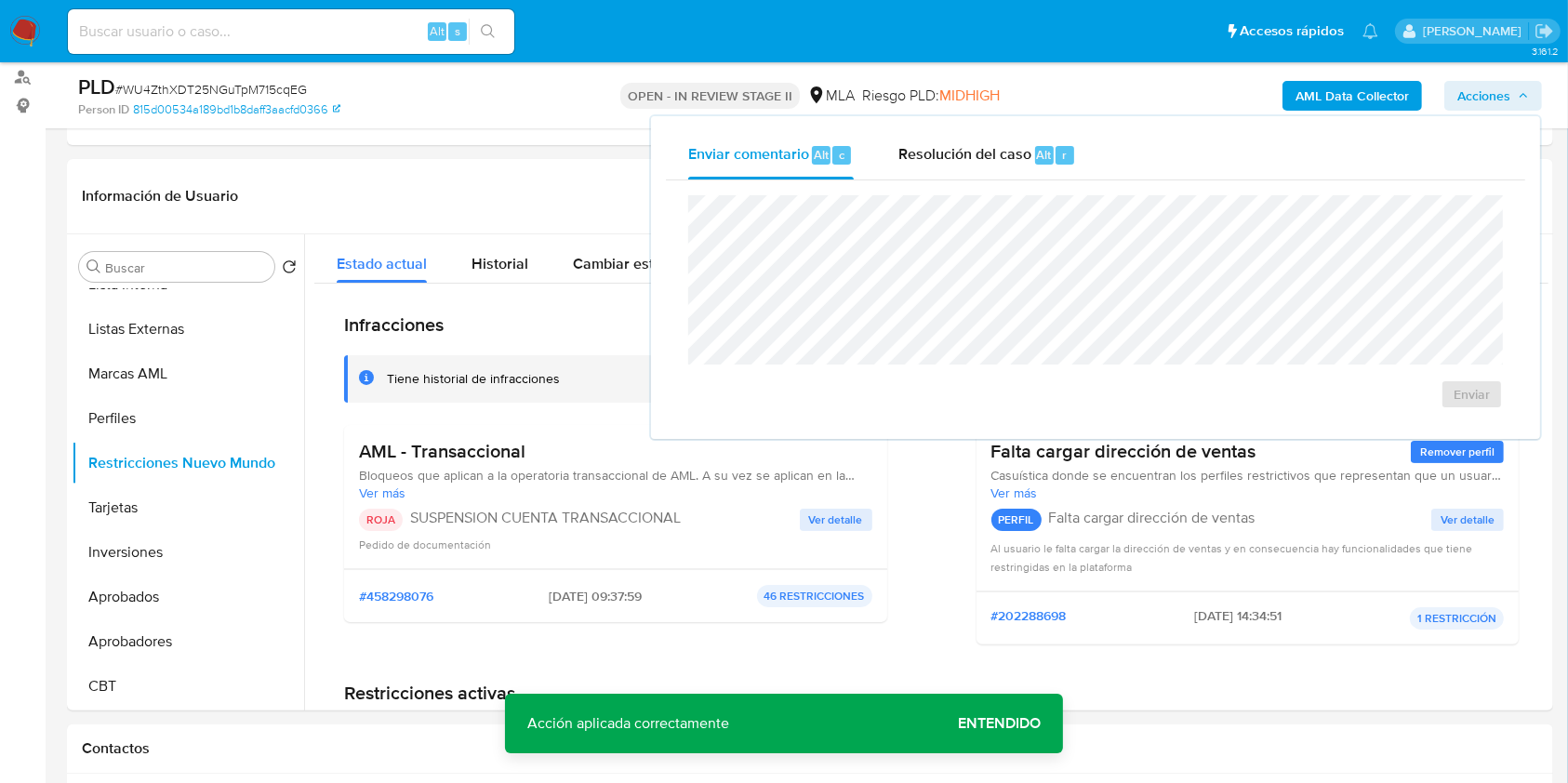
drag, startPoint x: 1065, startPoint y: 156, endPoint x: 1057, endPoint y: 189, distance: 34.0
click at [1065, 155] on div "r" at bounding box center [1065, 156] width 19 height 19
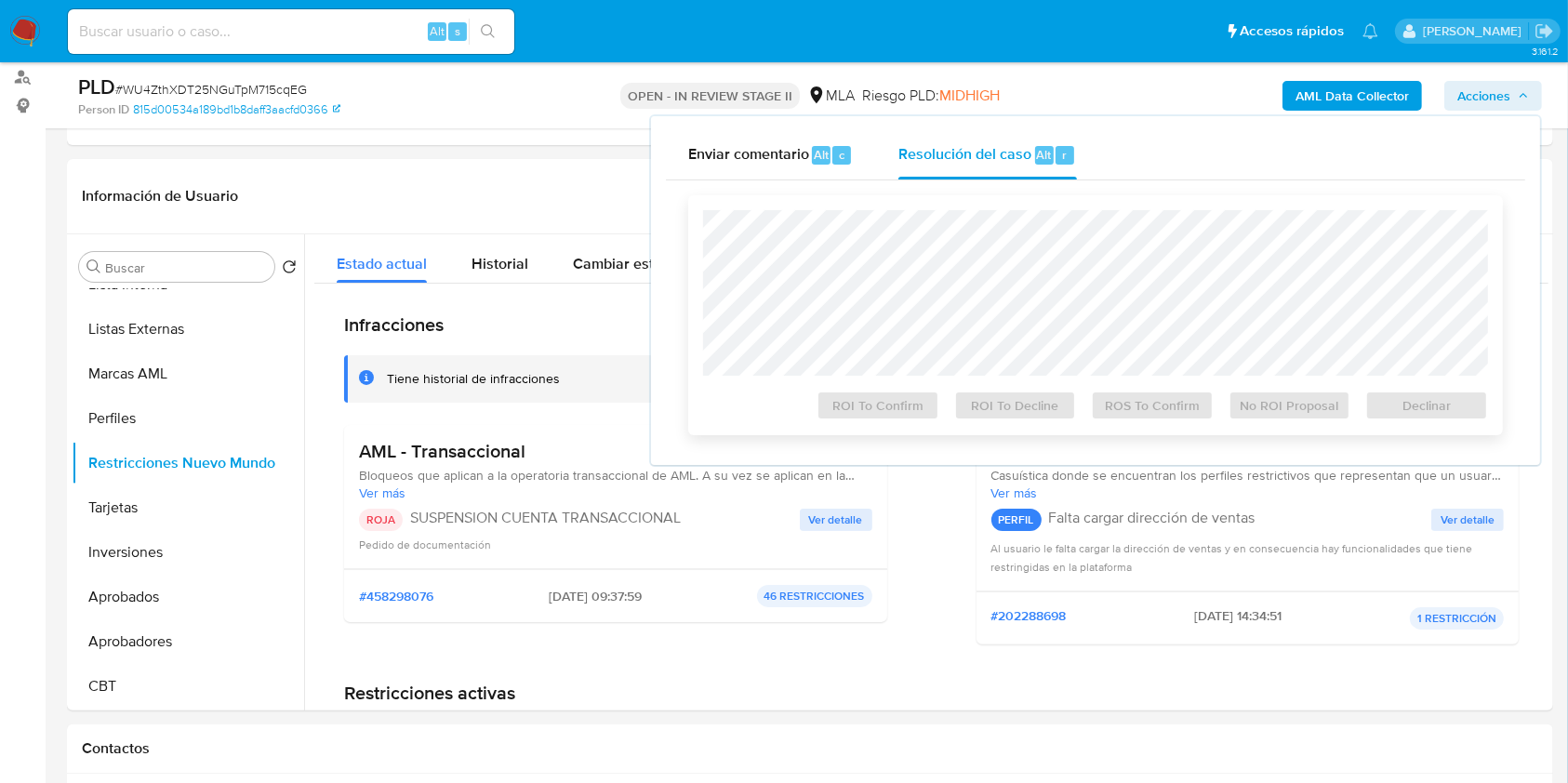
click at [1420, 393] on div "Declinar" at bounding box center [1423, 401] width 130 height 37
click at [1410, 405] on div "Declinar" at bounding box center [1423, 401] width 130 height 37
click at [1388, 392] on div "Declinar" at bounding box center [1423, 401] width 130 height 37
click at [1395, 405] on span "Declinar" at bounding box center [1426, 406] width 96 height 26
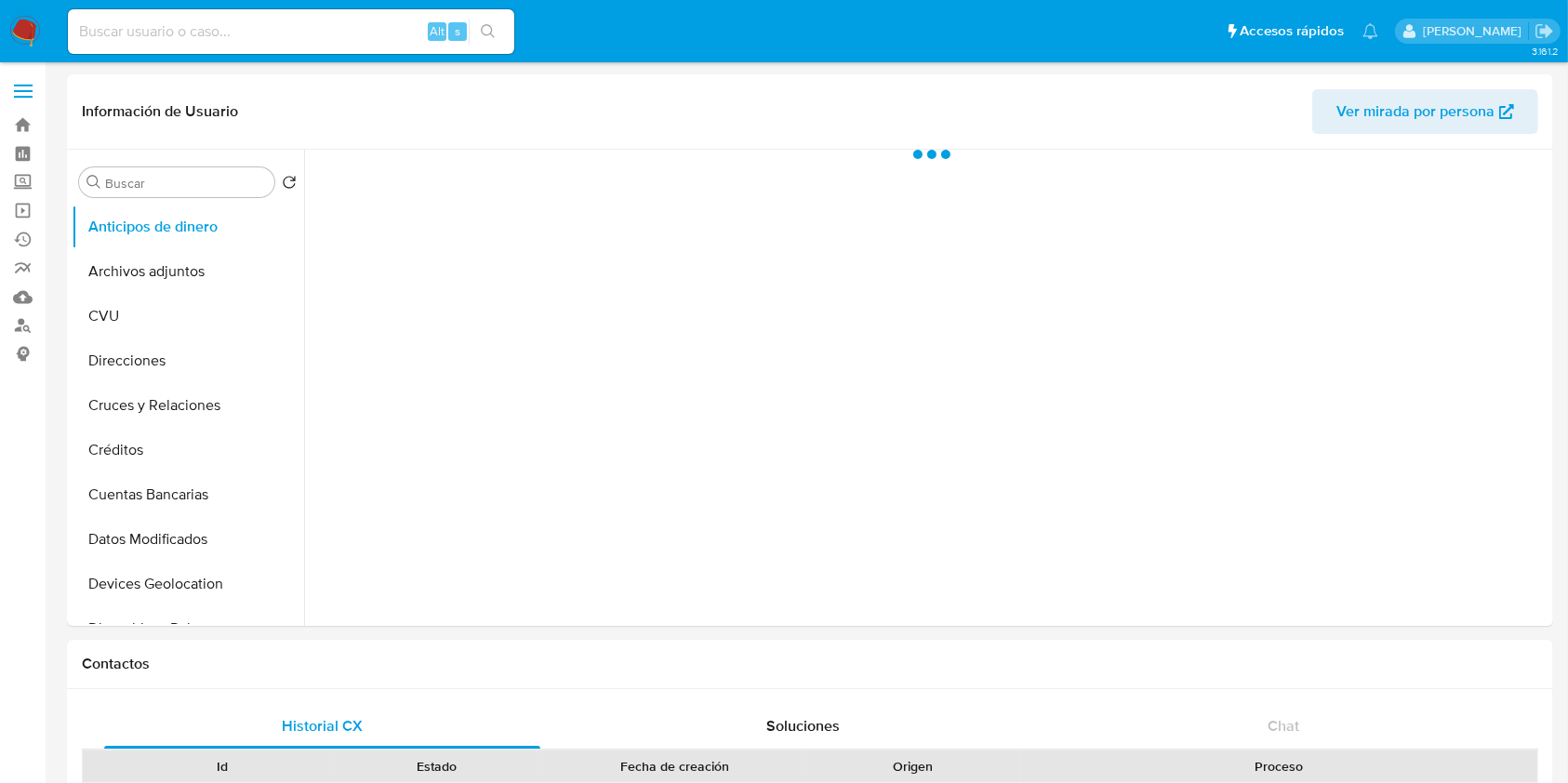
select select "10"
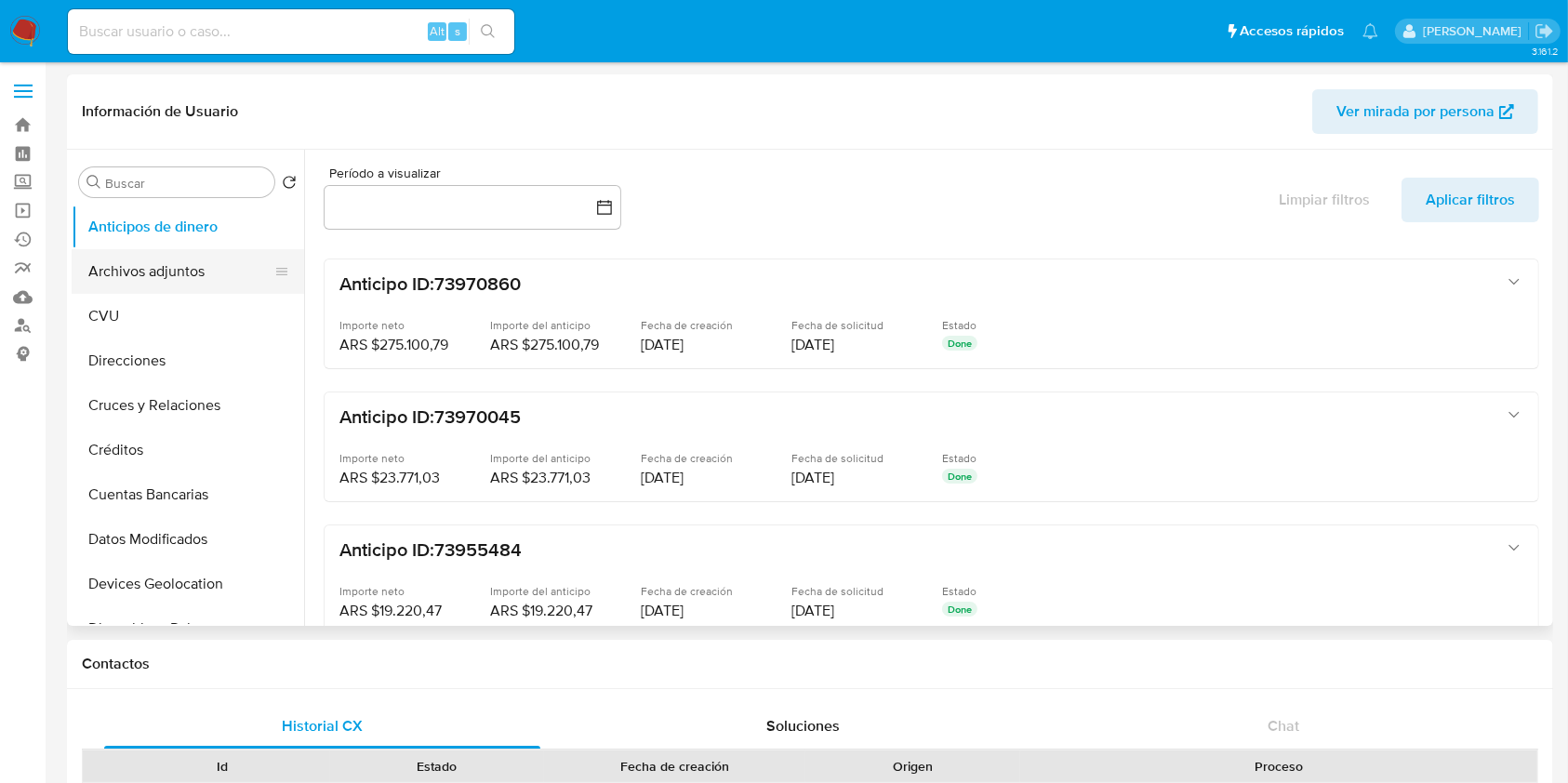
click at [213, 282] on button "Archivos adjuntos" at bounding box center [180, 271] width 217 height 44
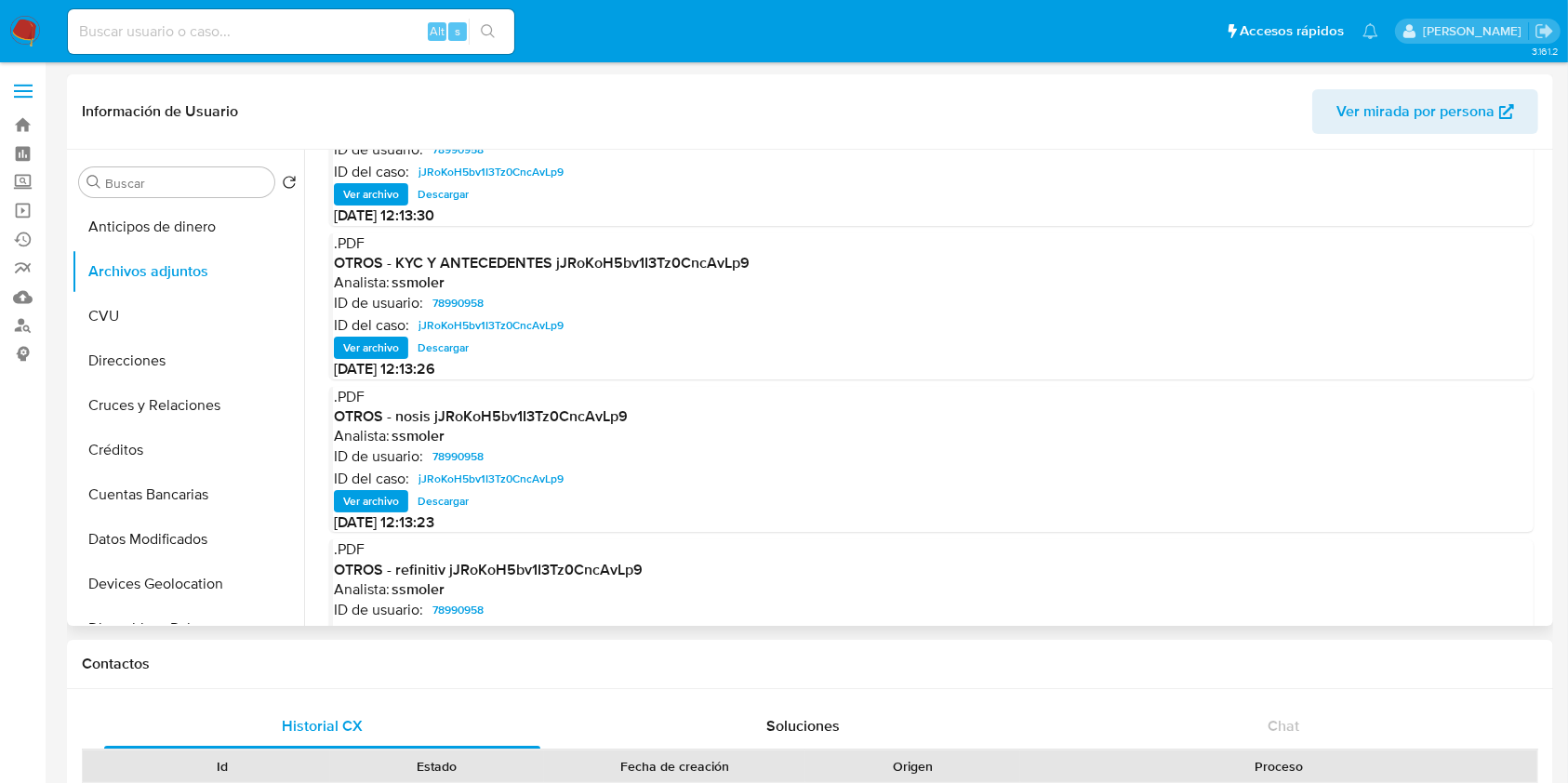
scroll to position [124, 0]
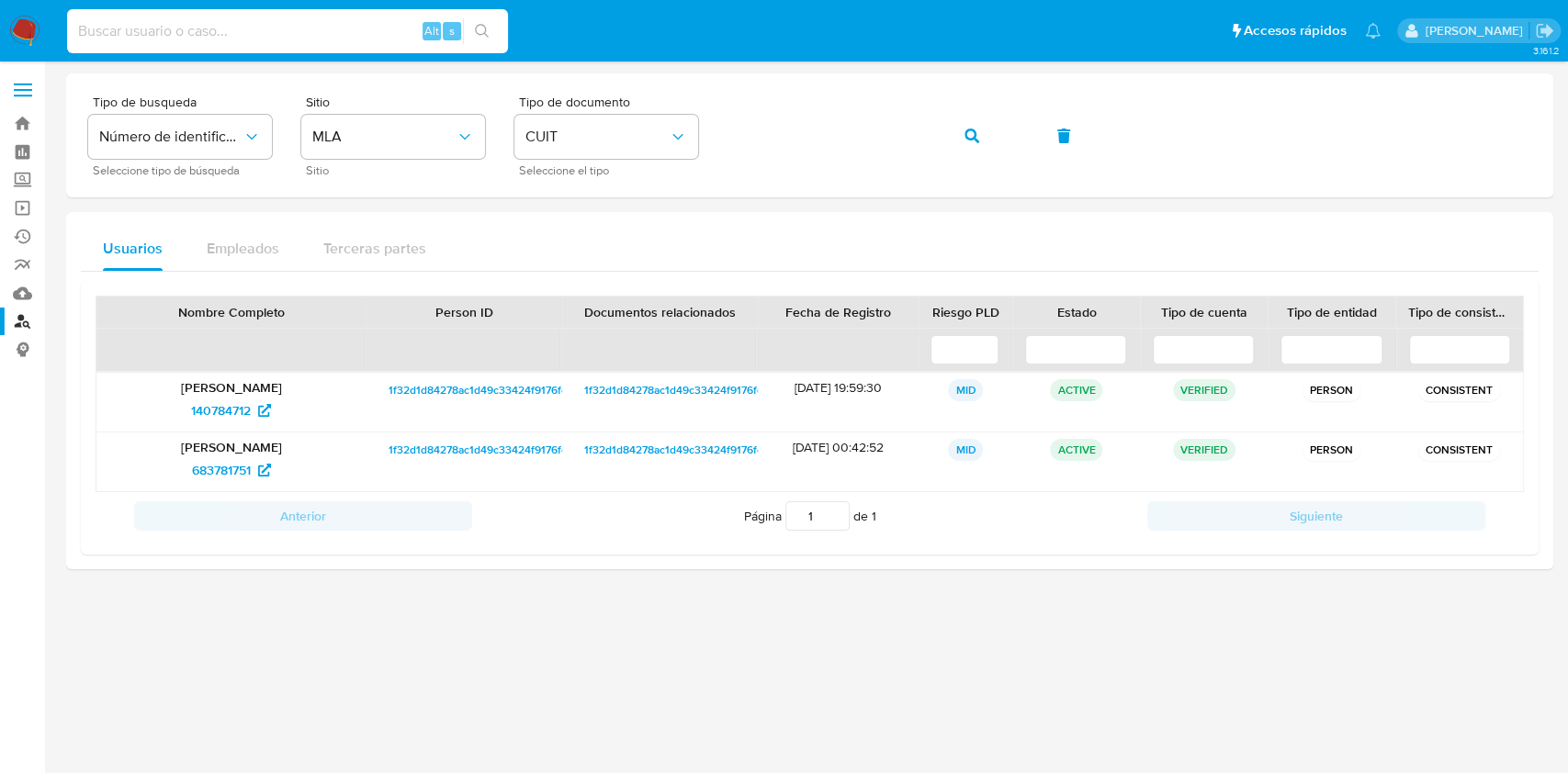
click at [355, 35] on input at bounding box center [287, 32] width 441 height 24
paste input "1355928116"
type input "1355928116"
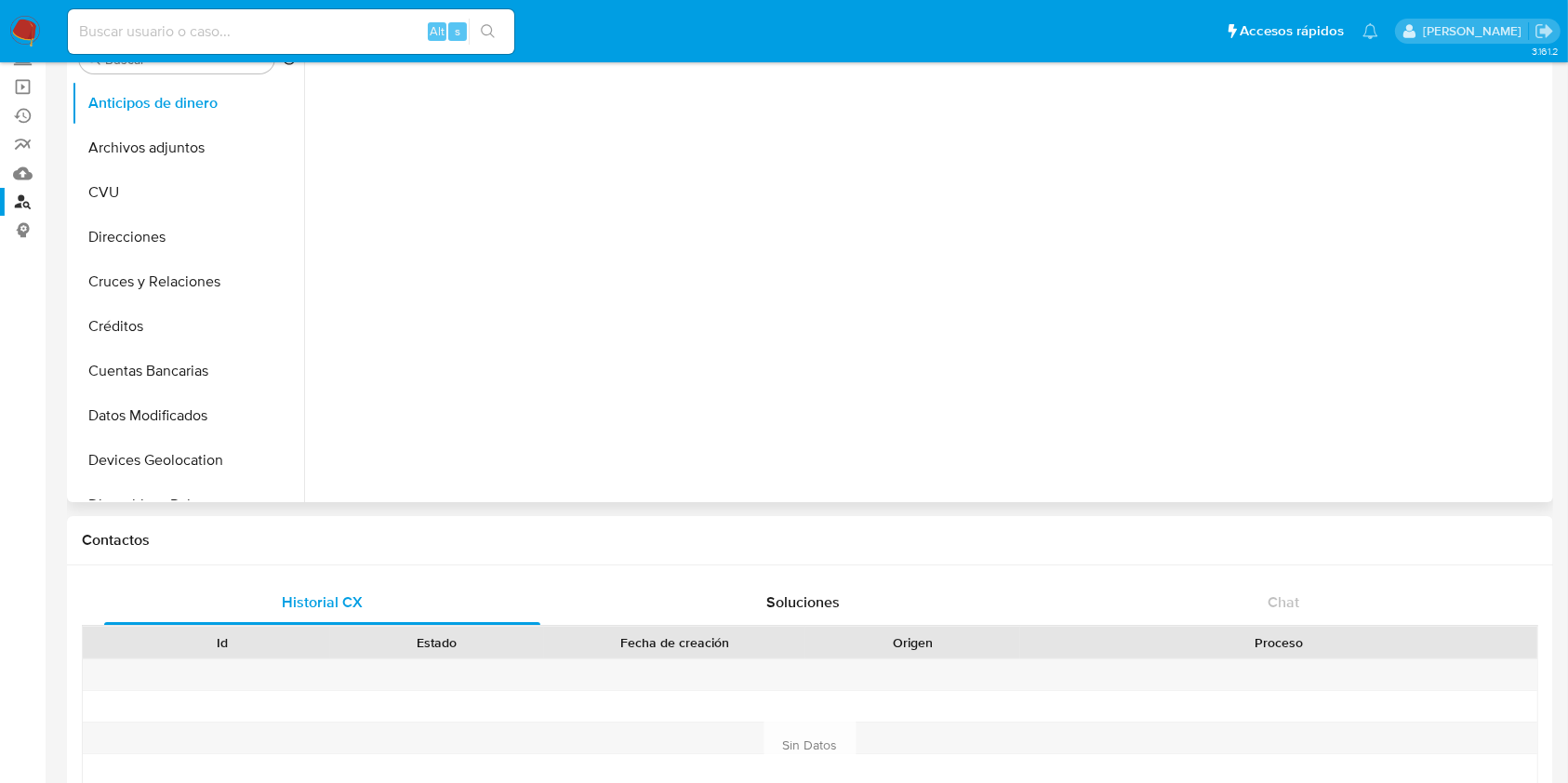
select select "10"
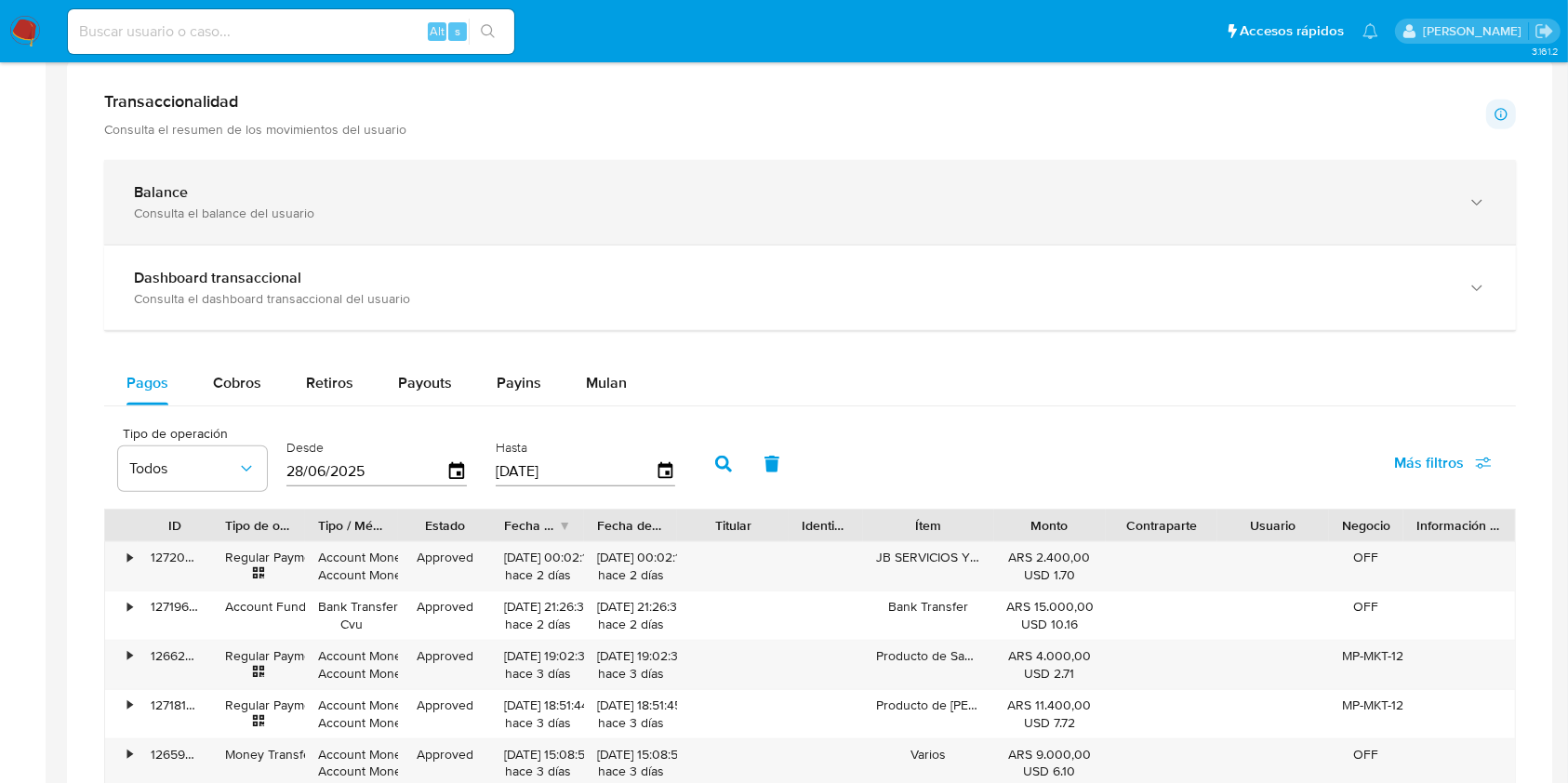
scroll to position [992, 0]
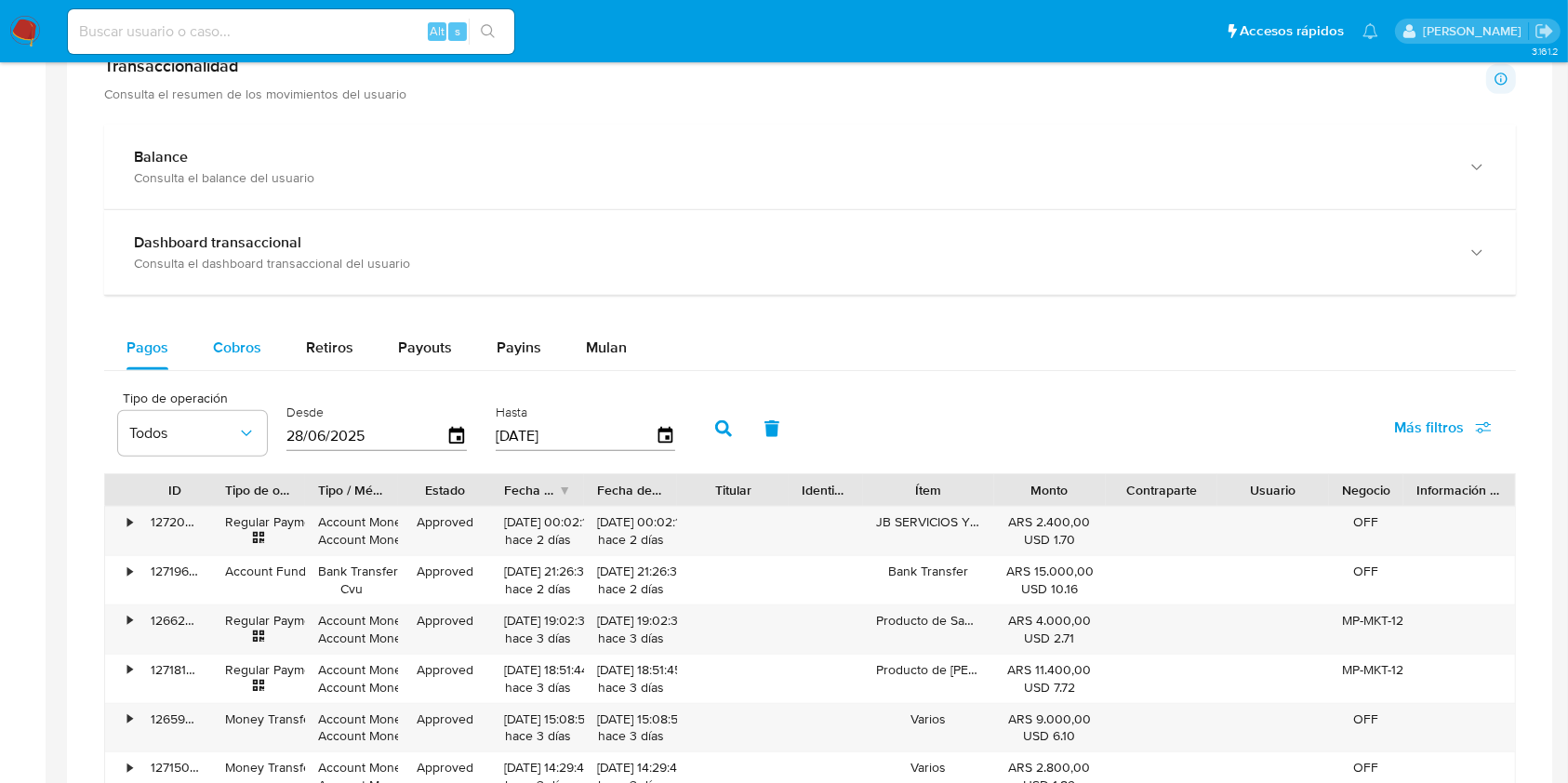
click at [194, 348] on button "Cobros" at bounding box center [237, 348] width 93 height 44
select select "10"
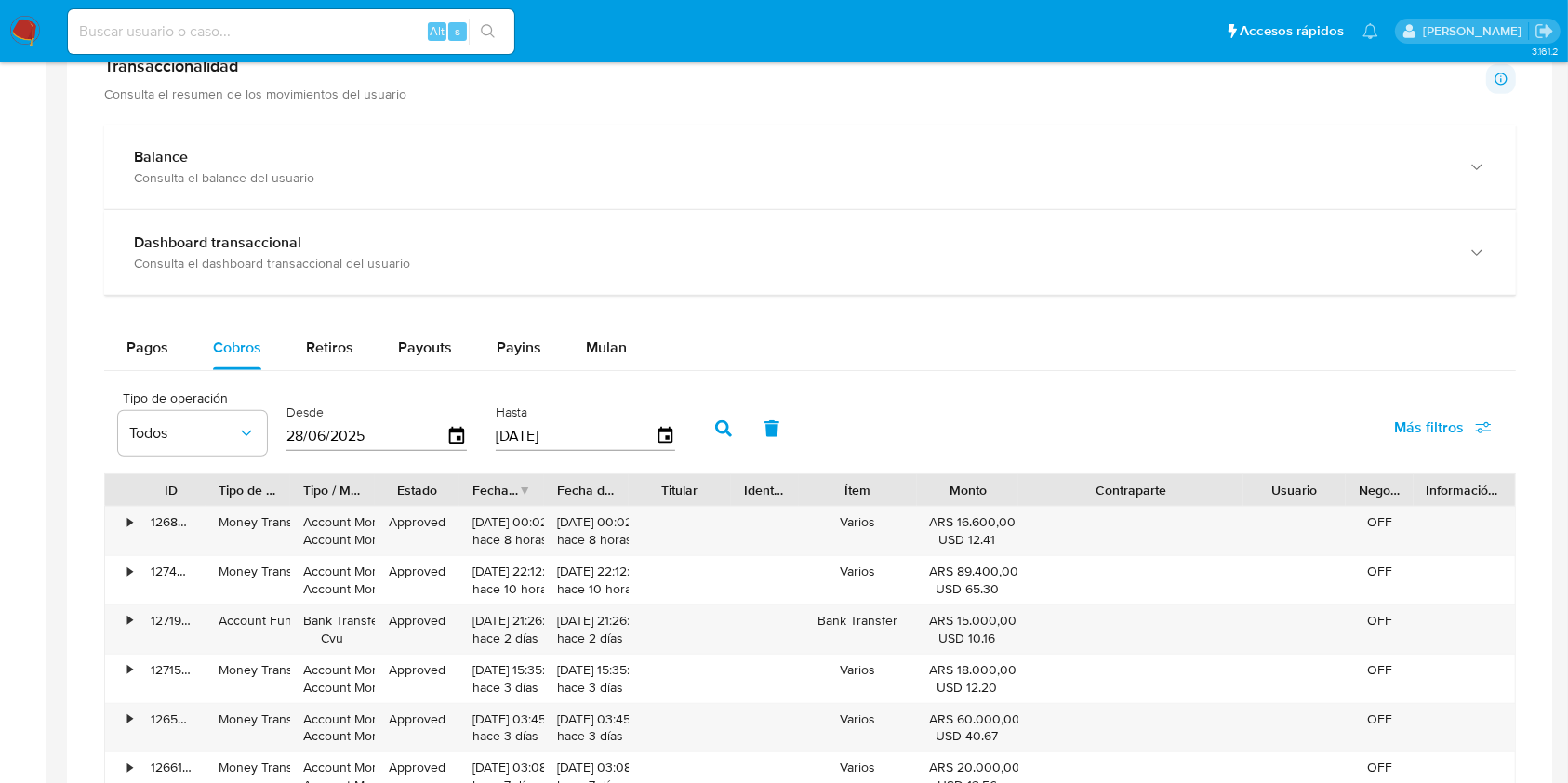
drag, startPoint x: 1228, startPoint y: 490, endPoint x: 1341, endPoint y: 490, distance: 113.0
click at [1341, 490] on div "ID Tipo de operación Tipo / Método Estado Fecha de creación Fecha de aprobación…" at bounding box center [810, 489] width 1410 height 31
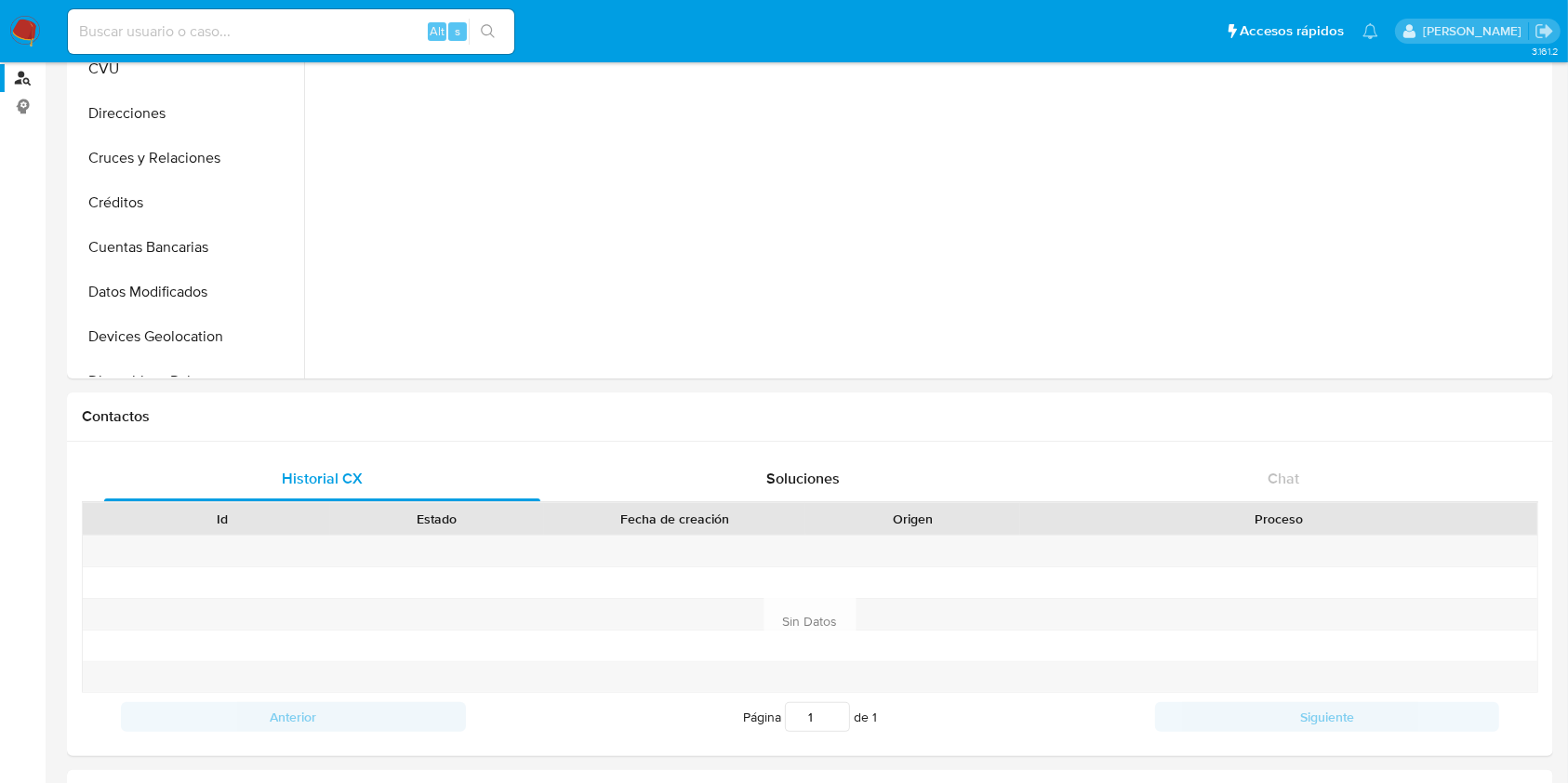
scroll to position [0, 0]
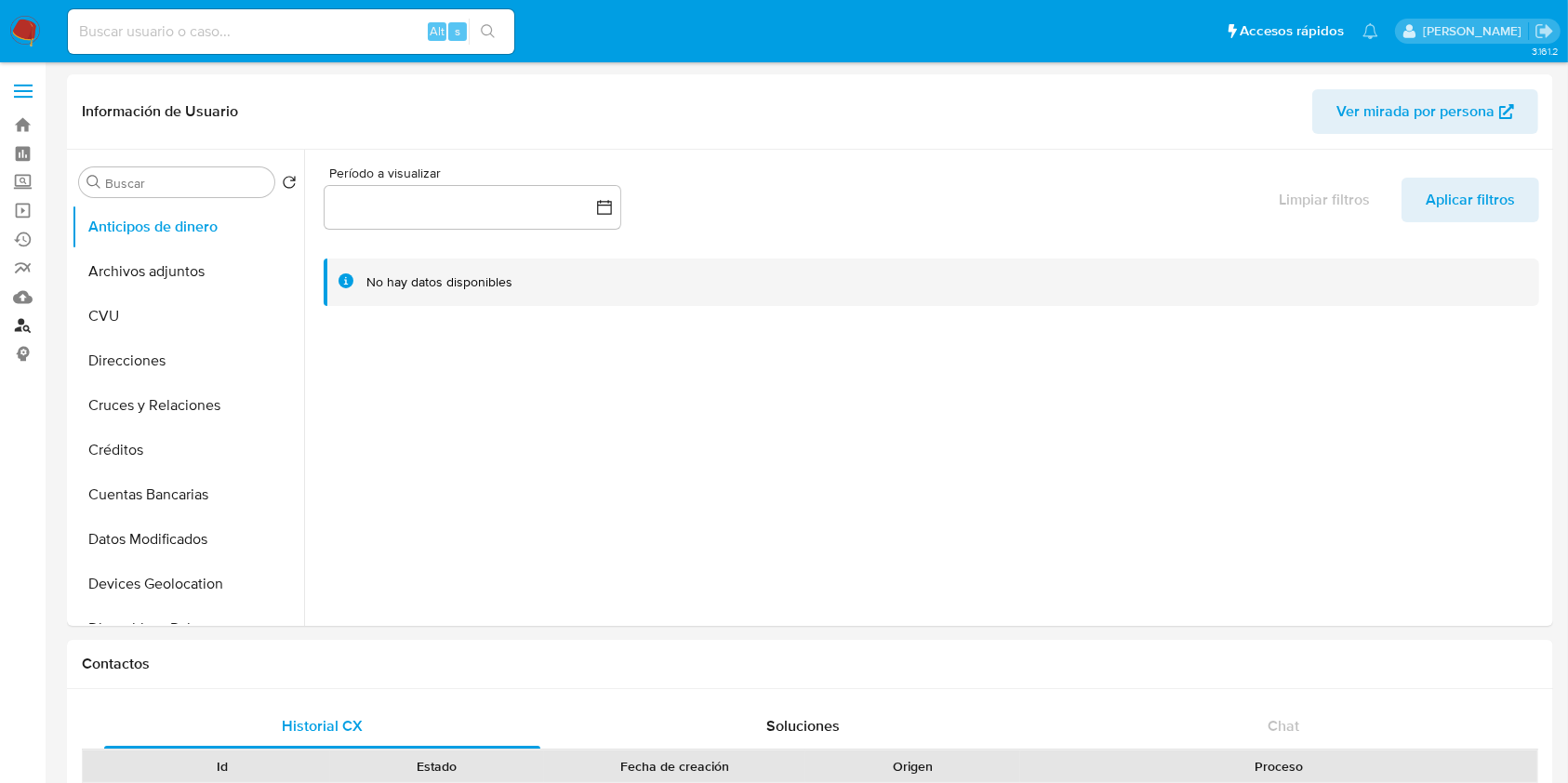
click at [23, 332] on link "Buscador de personas" at bounding box center [111, 326] width 221 height 29
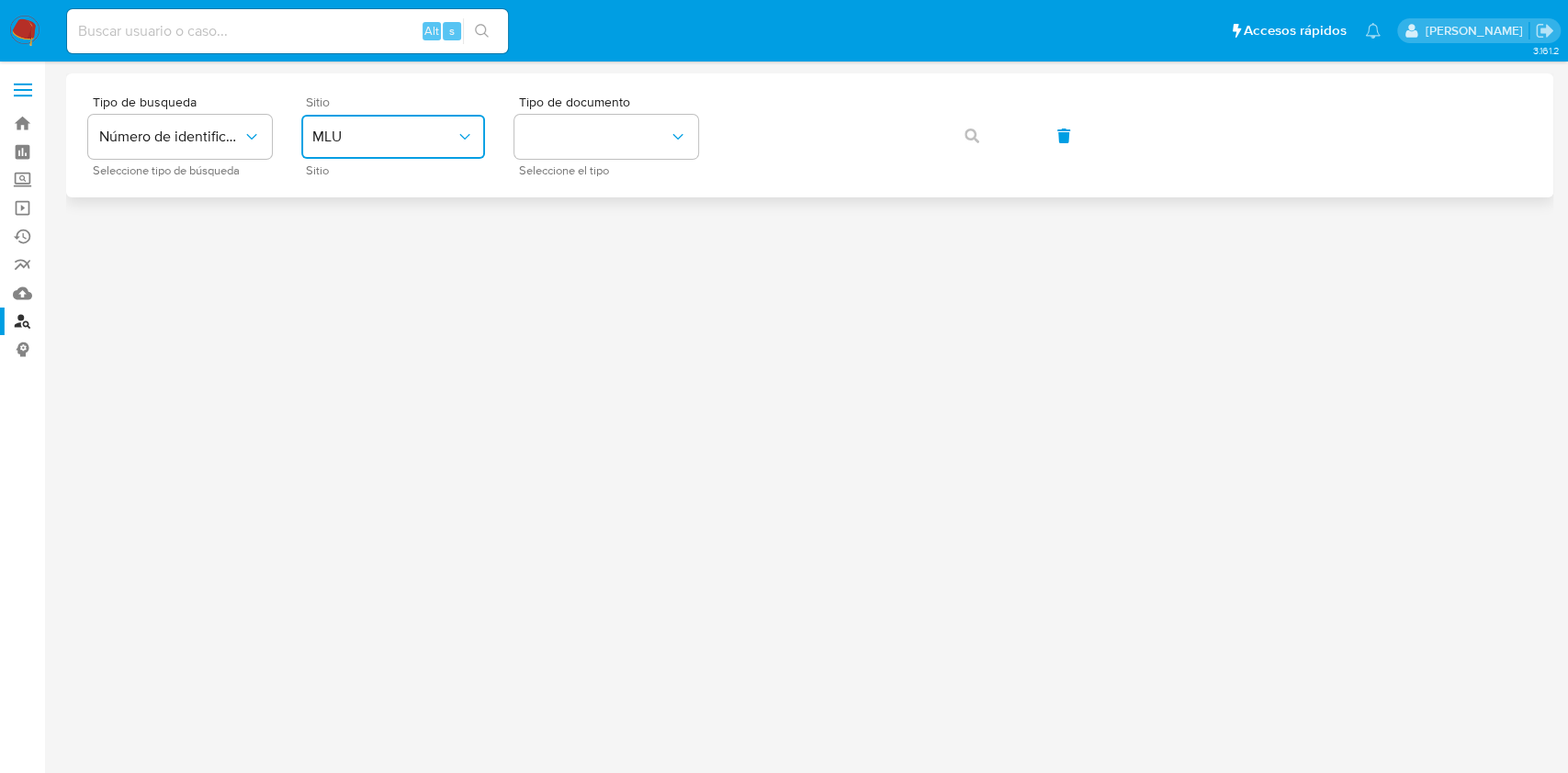
click at [435, 145] on span "MLU" at bounding box center [384, 137] width 144 height 19
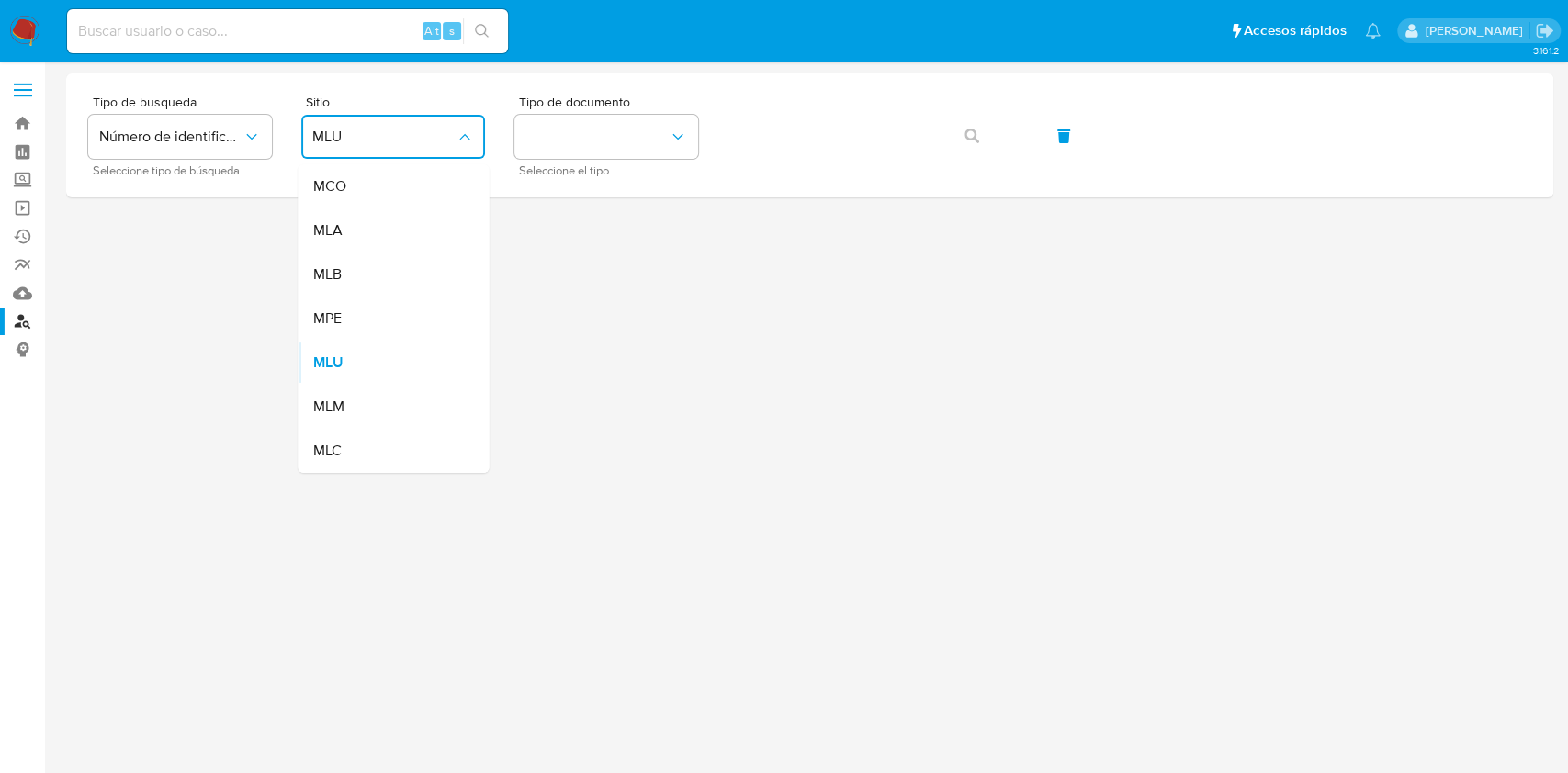
click at [396, 245] on div "MLA" at bounding box center [387, 230] width 150 height 44
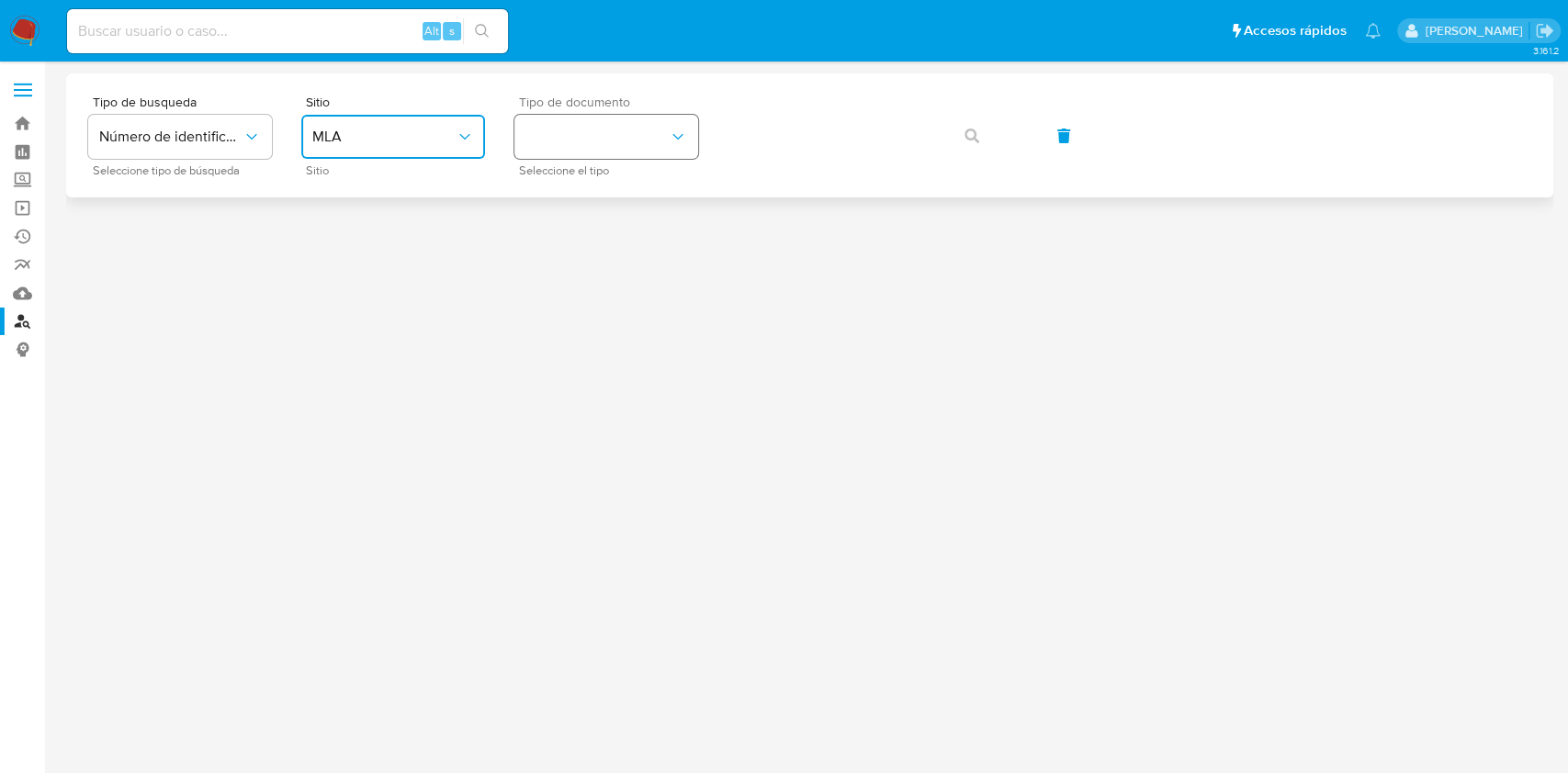
drag, startPoint x: 566, startPoint y: 140, endPoint x: 567, endPoint y: 150, distance: 10.0
click at [567, 140] on button "identificationType" at bounding box center [605, 136] width 184 height 44
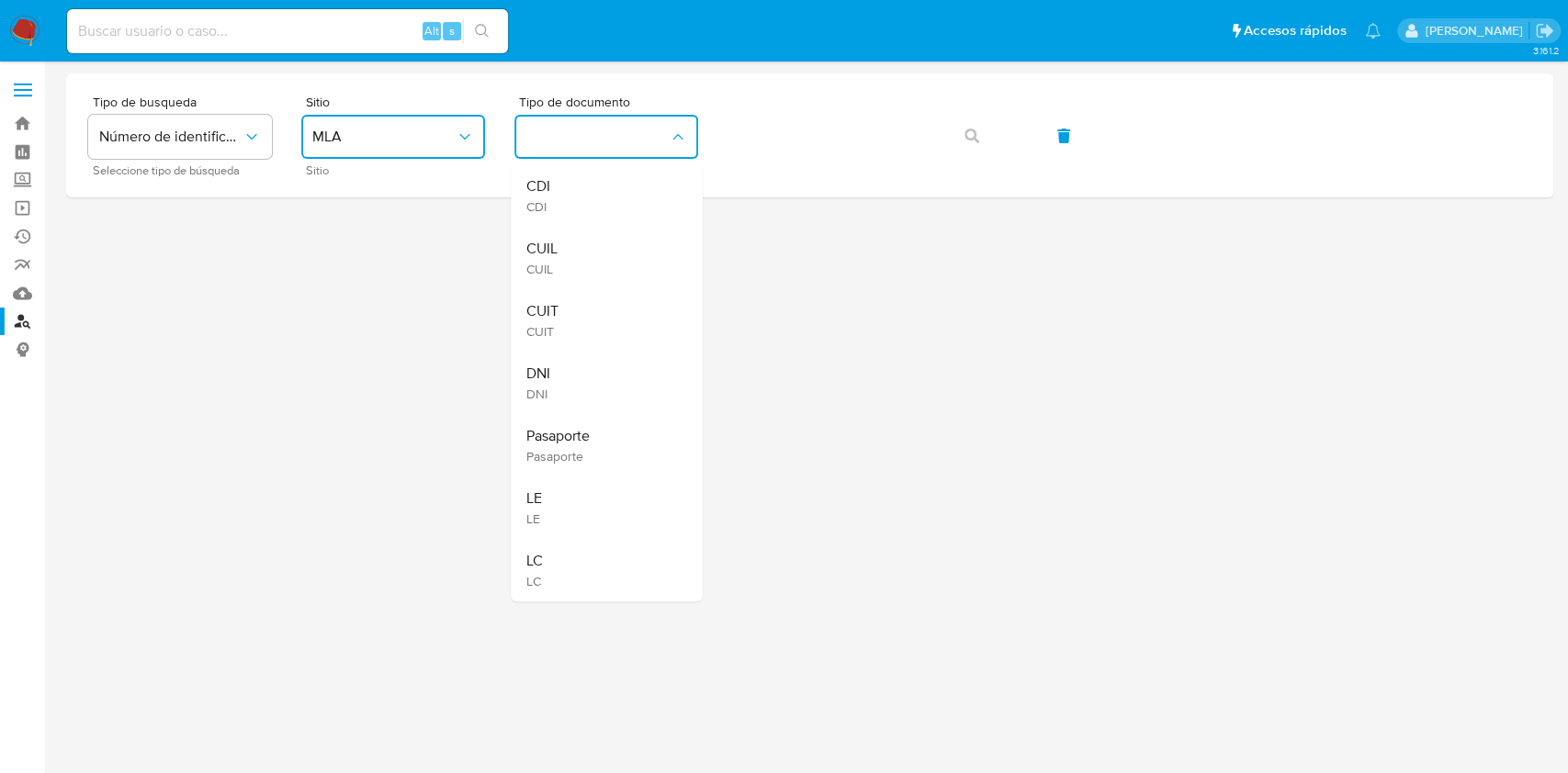
drag, startPoint x: 571, startPoint y: 305, endPoint x: 674, endPoint y: 269, distance: 109.1
click at [569, 305] on div "CUIT CUIT" at bounding box center [600, 320] width 150 height 62
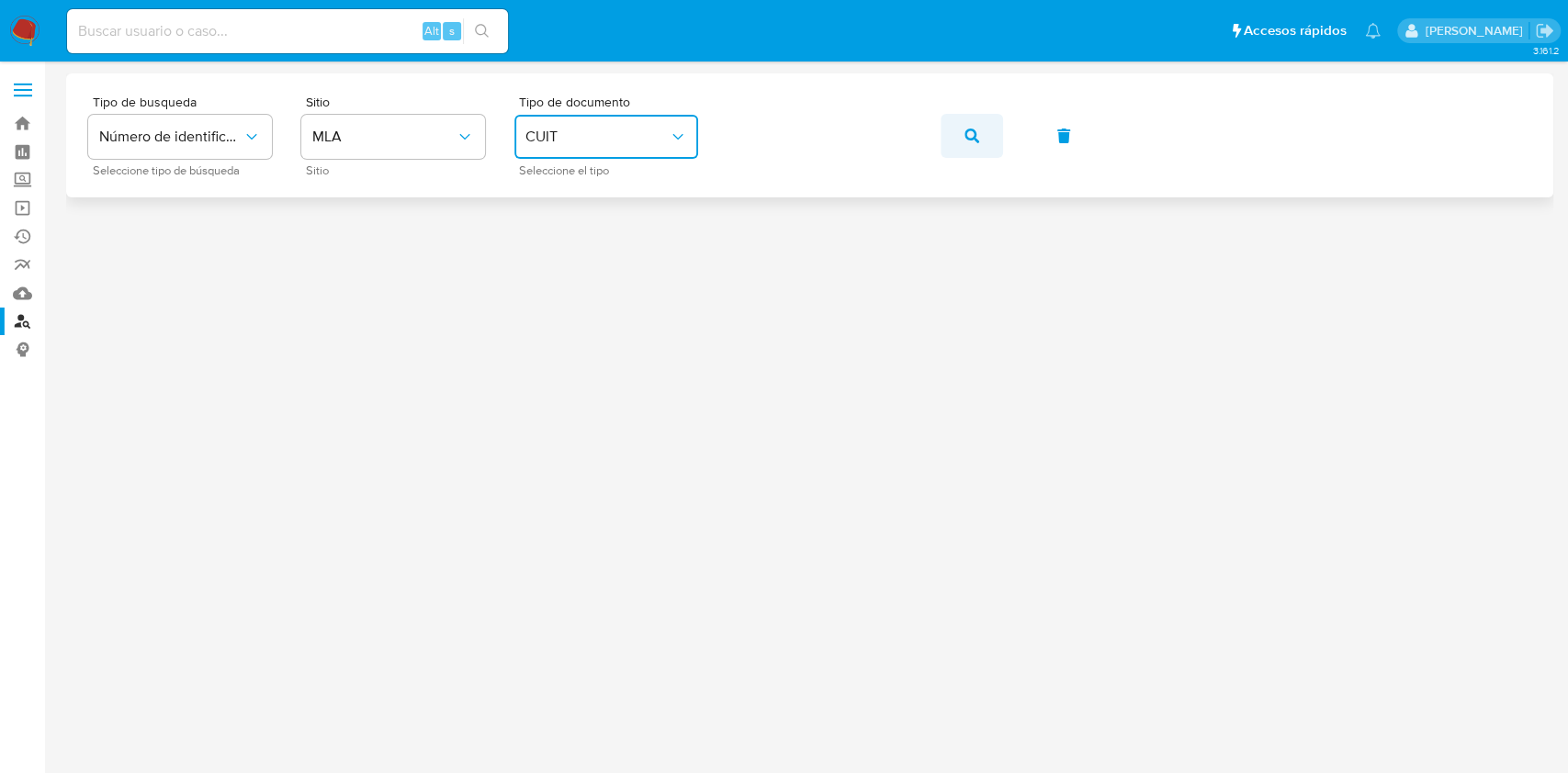
click at [970, 131] on icon "button" at bounding box center [972, 136] width 15 height 15
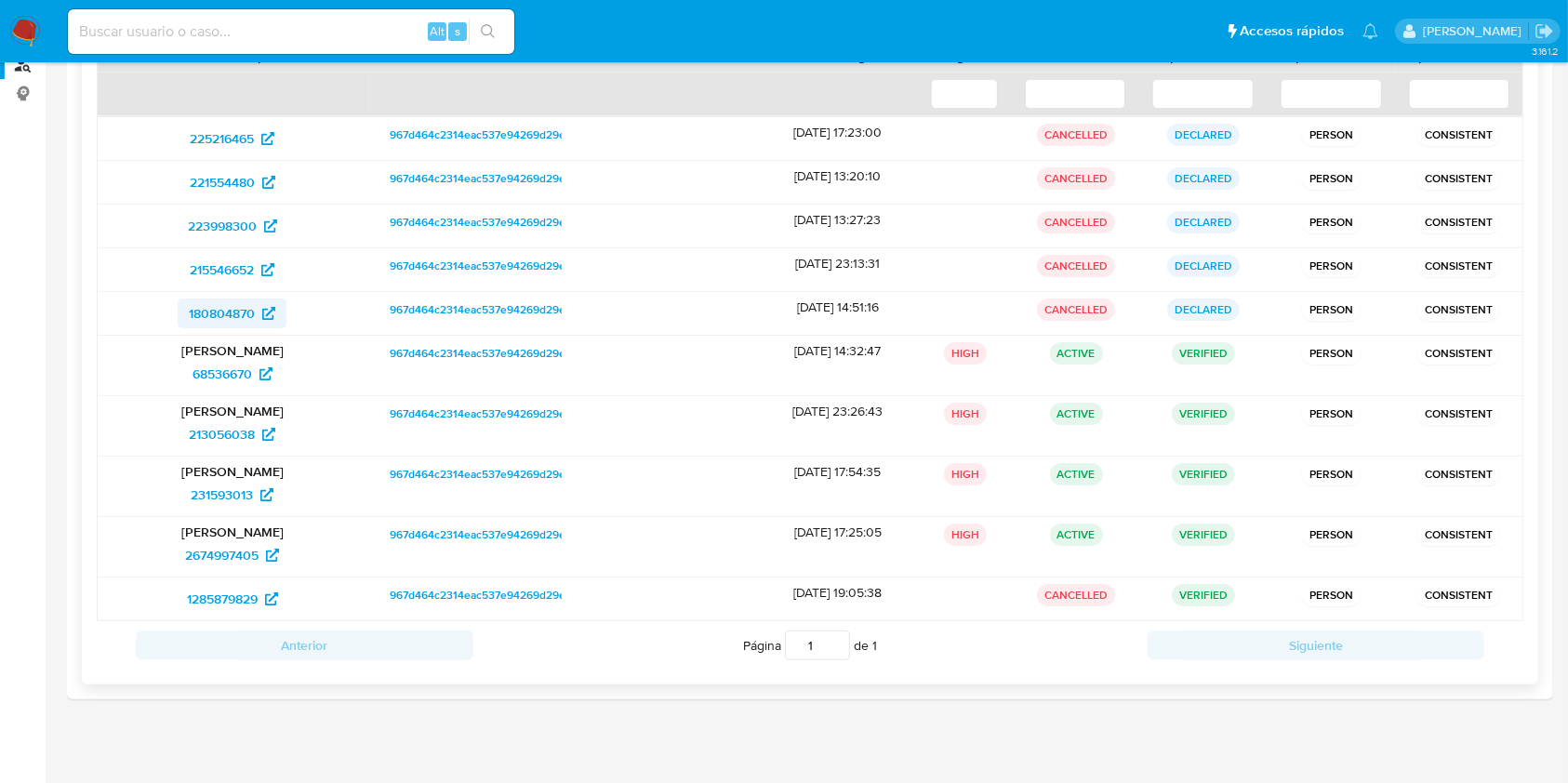
scroll to position [270, 0]
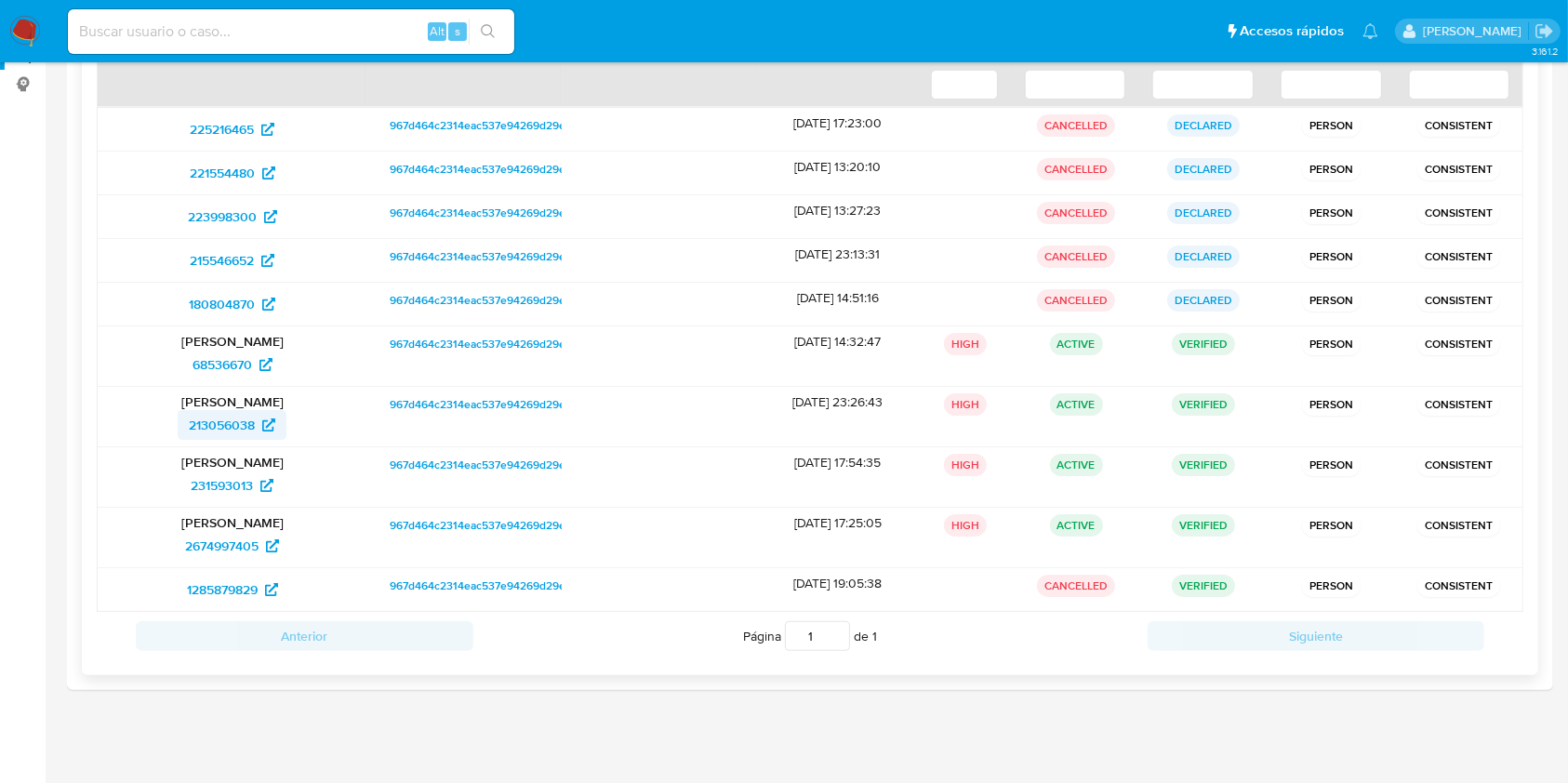
click at [249, 410] on span "213056038" at bounding box center [222, 425] width 66 height 30
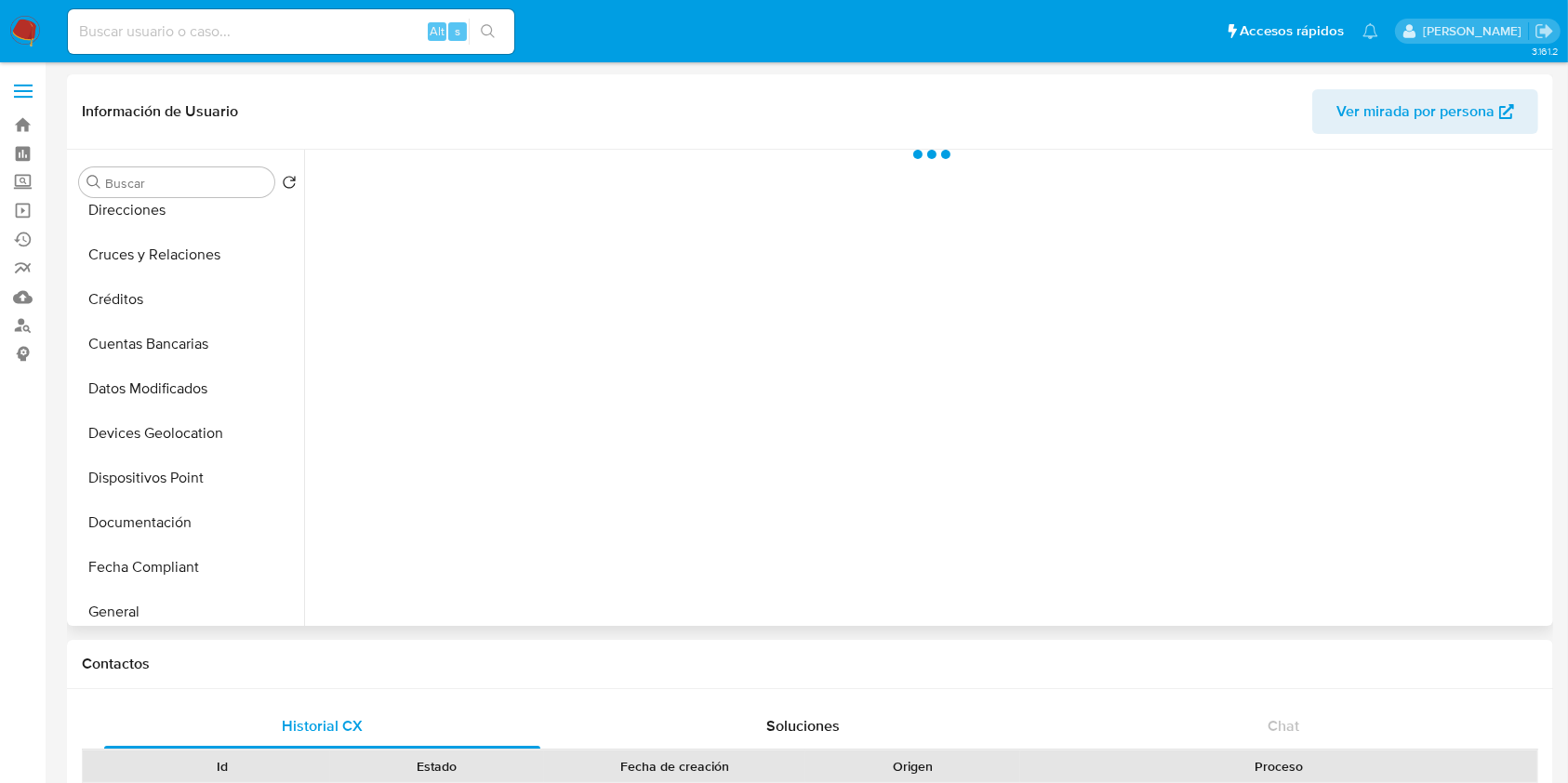
scroll to position [372, 0]
click at [185, 413] on button "Historial Casos" at bounding box center [180, 434] width 217 height 44
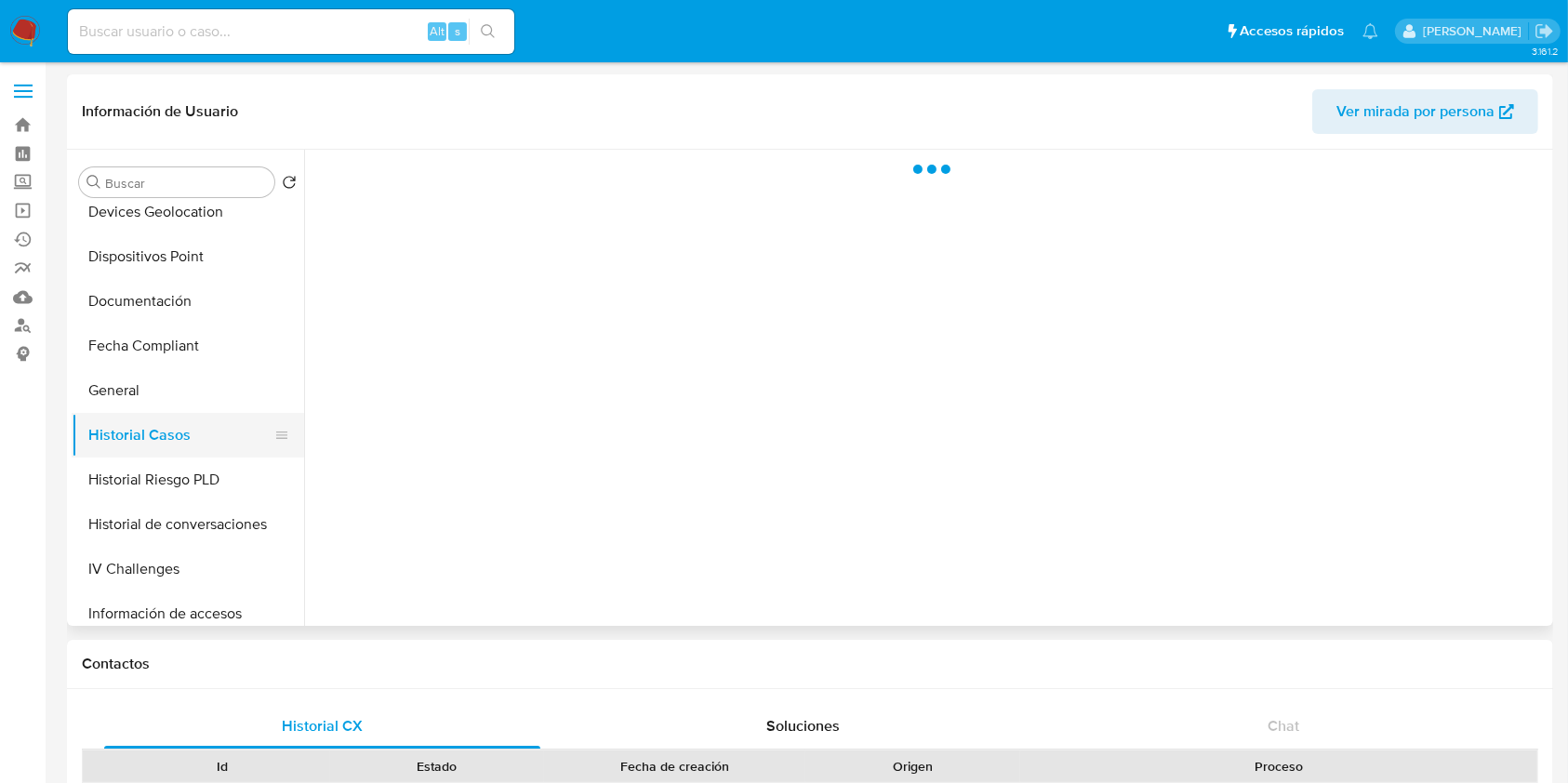
select select "10"
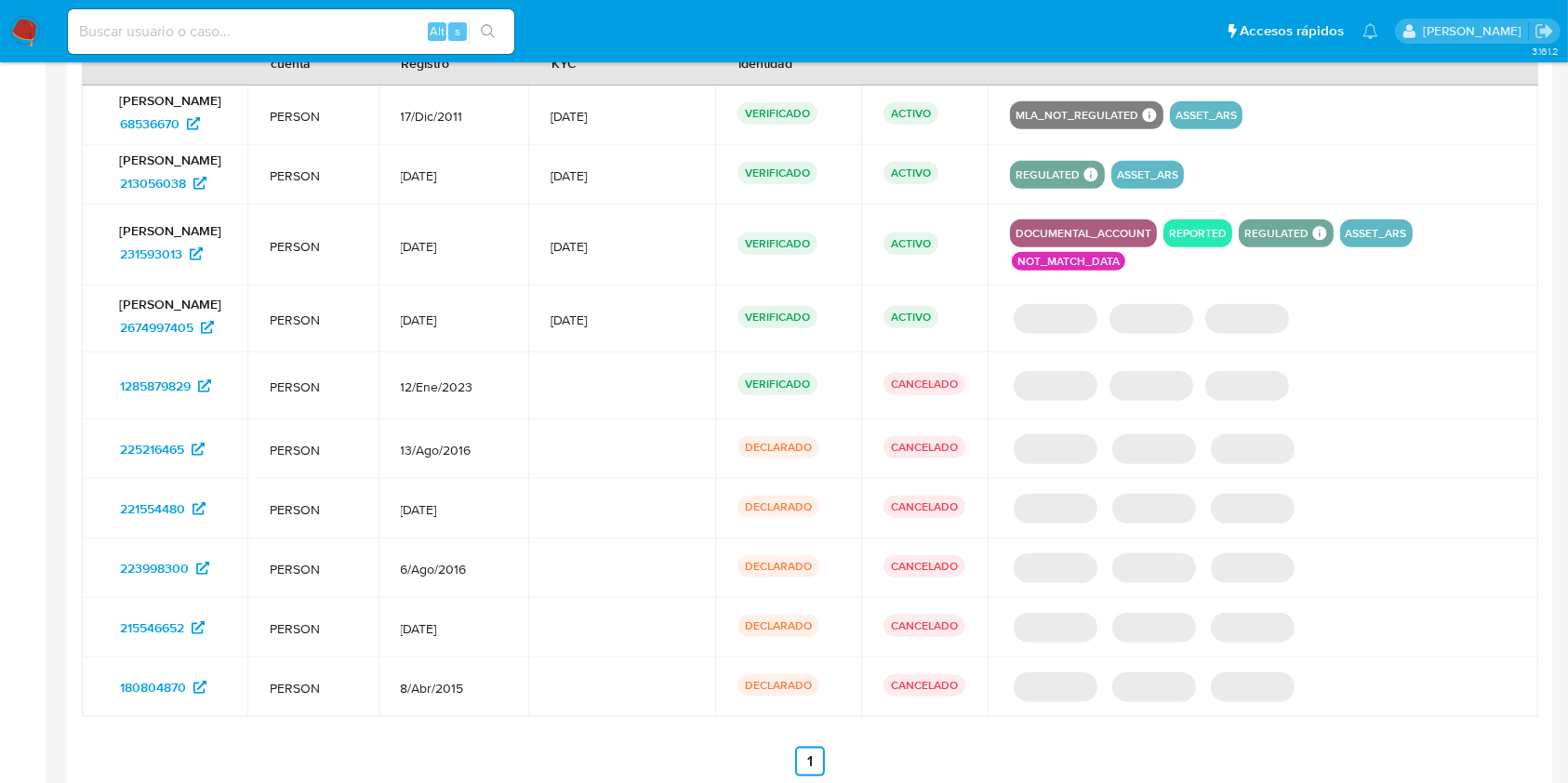
scroll to position [2011, 0]
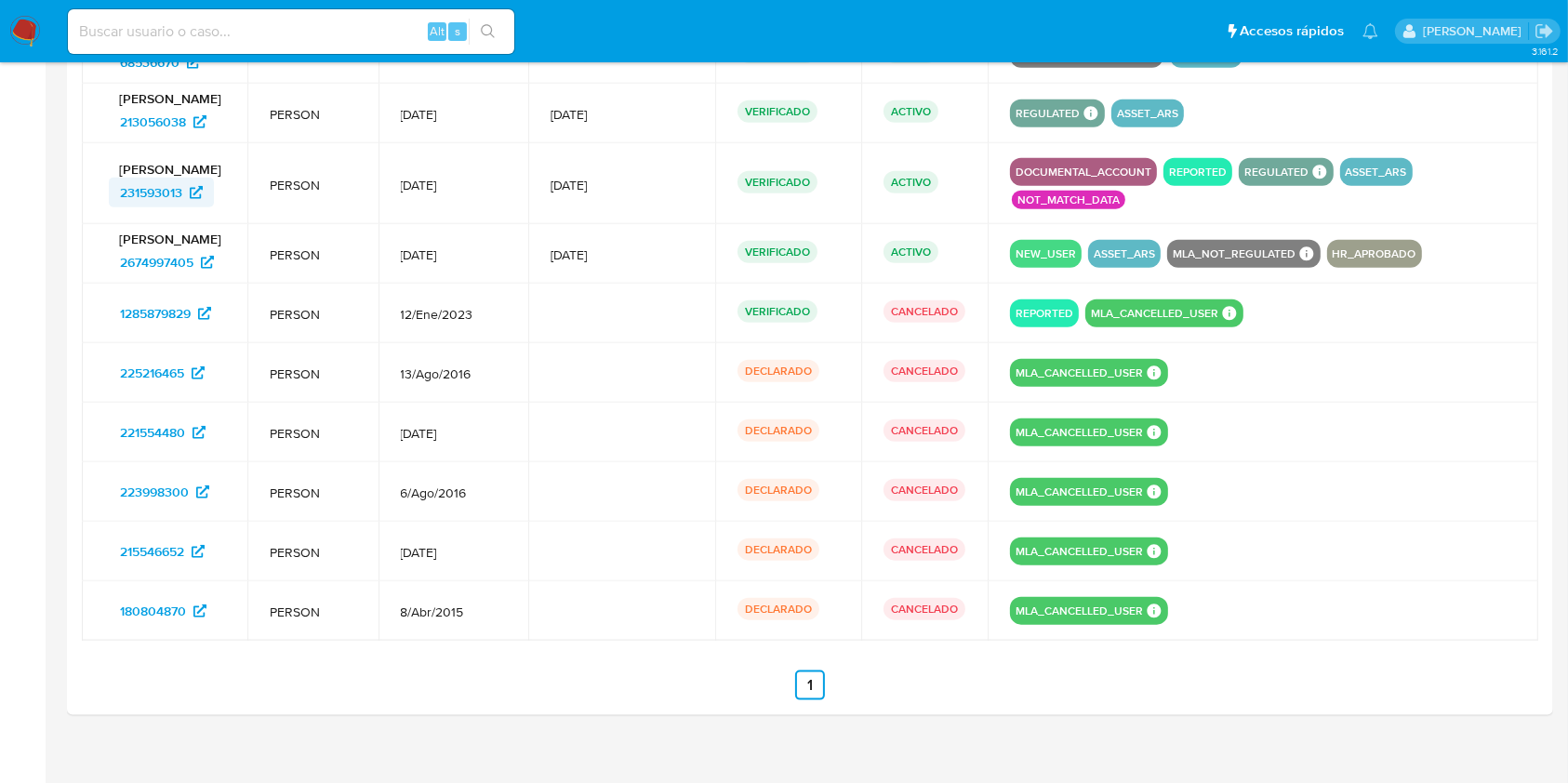
click at [122, 206] on span "231593013" at bounding box center [151, 193] width 62 height 30
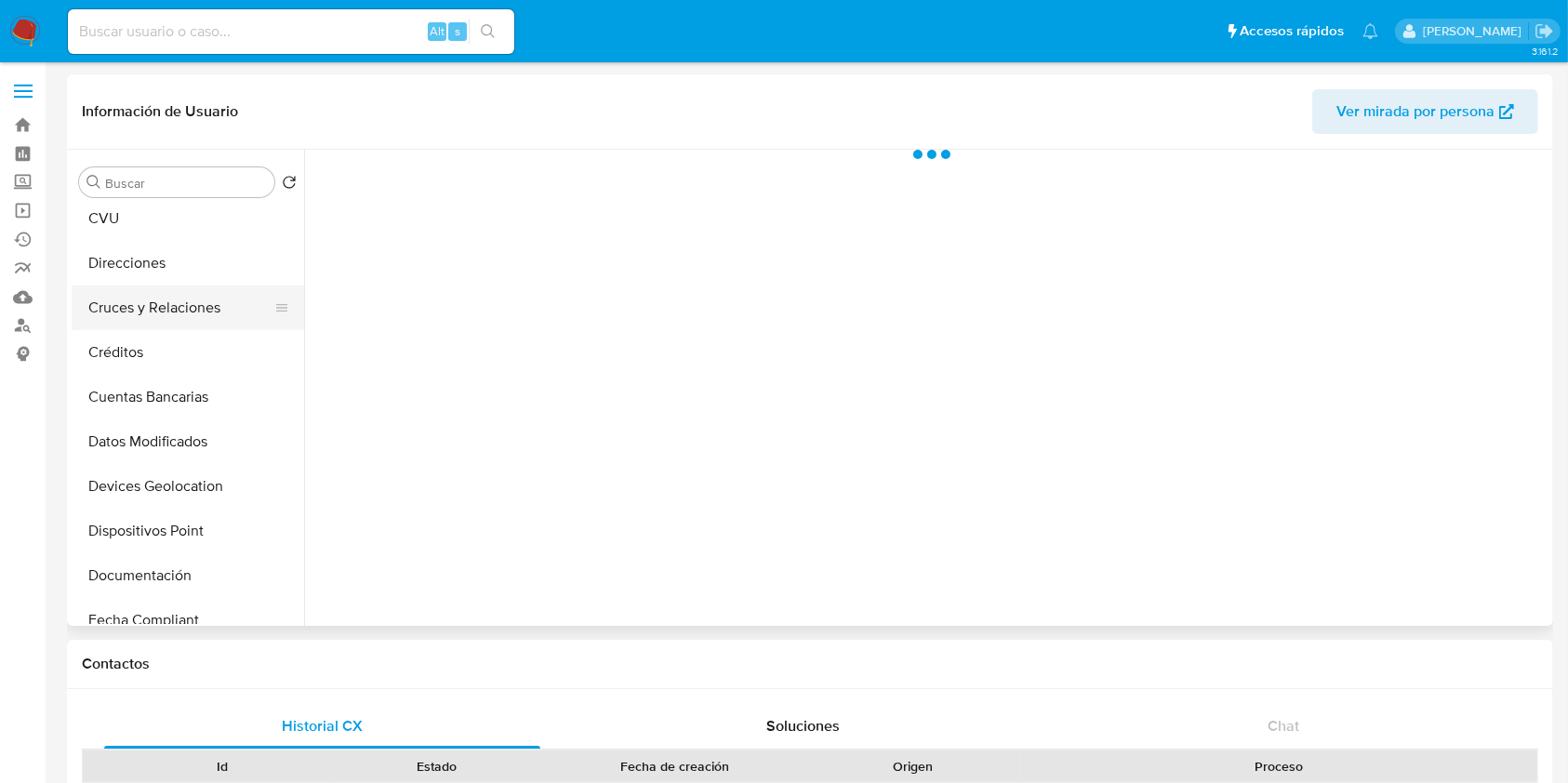
scroll to position [372, 0]
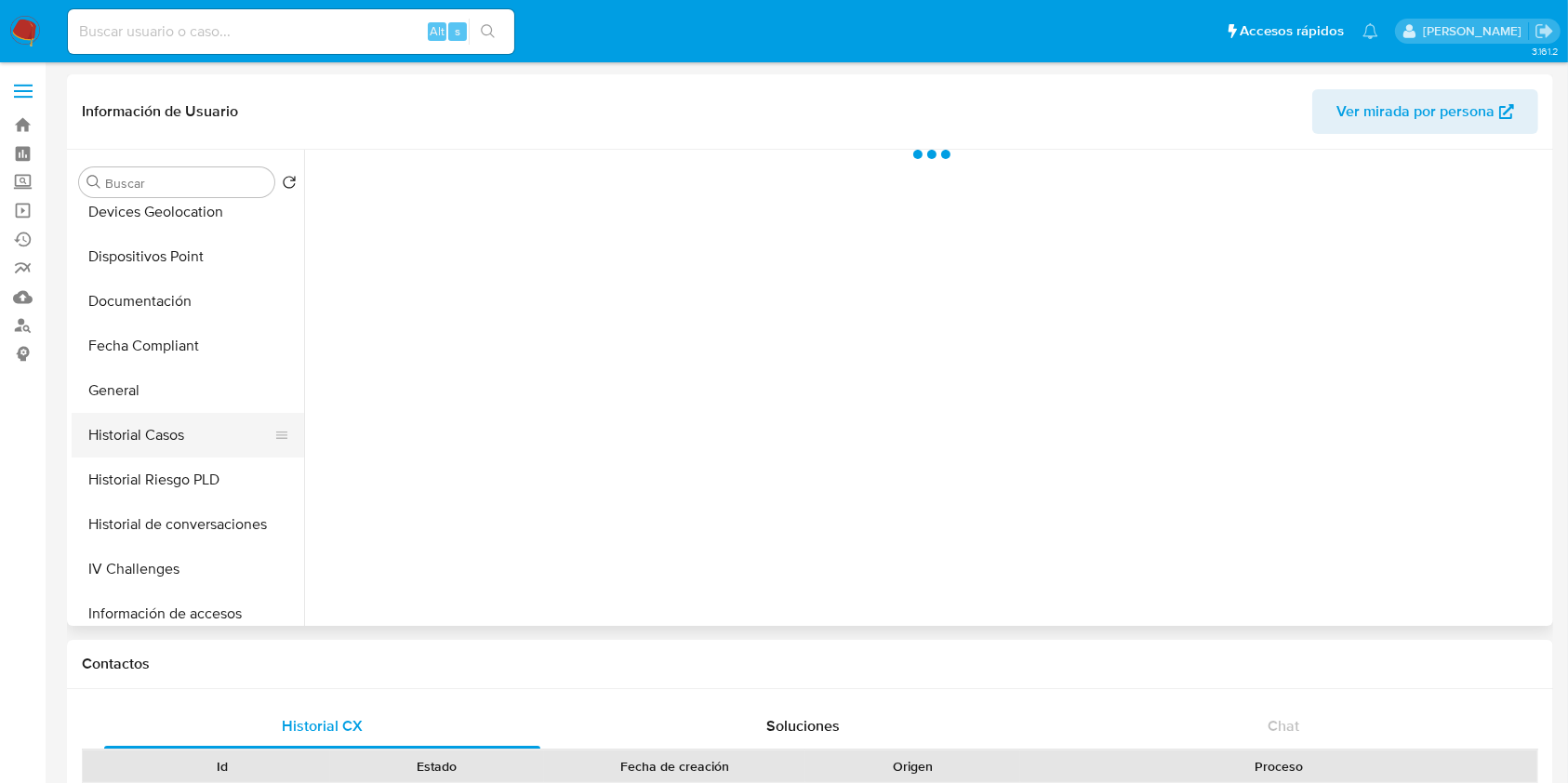
select select "10"
click at [172, 448] on button "Historial Casos" at bounding box center [180, 434] width 217 height 44
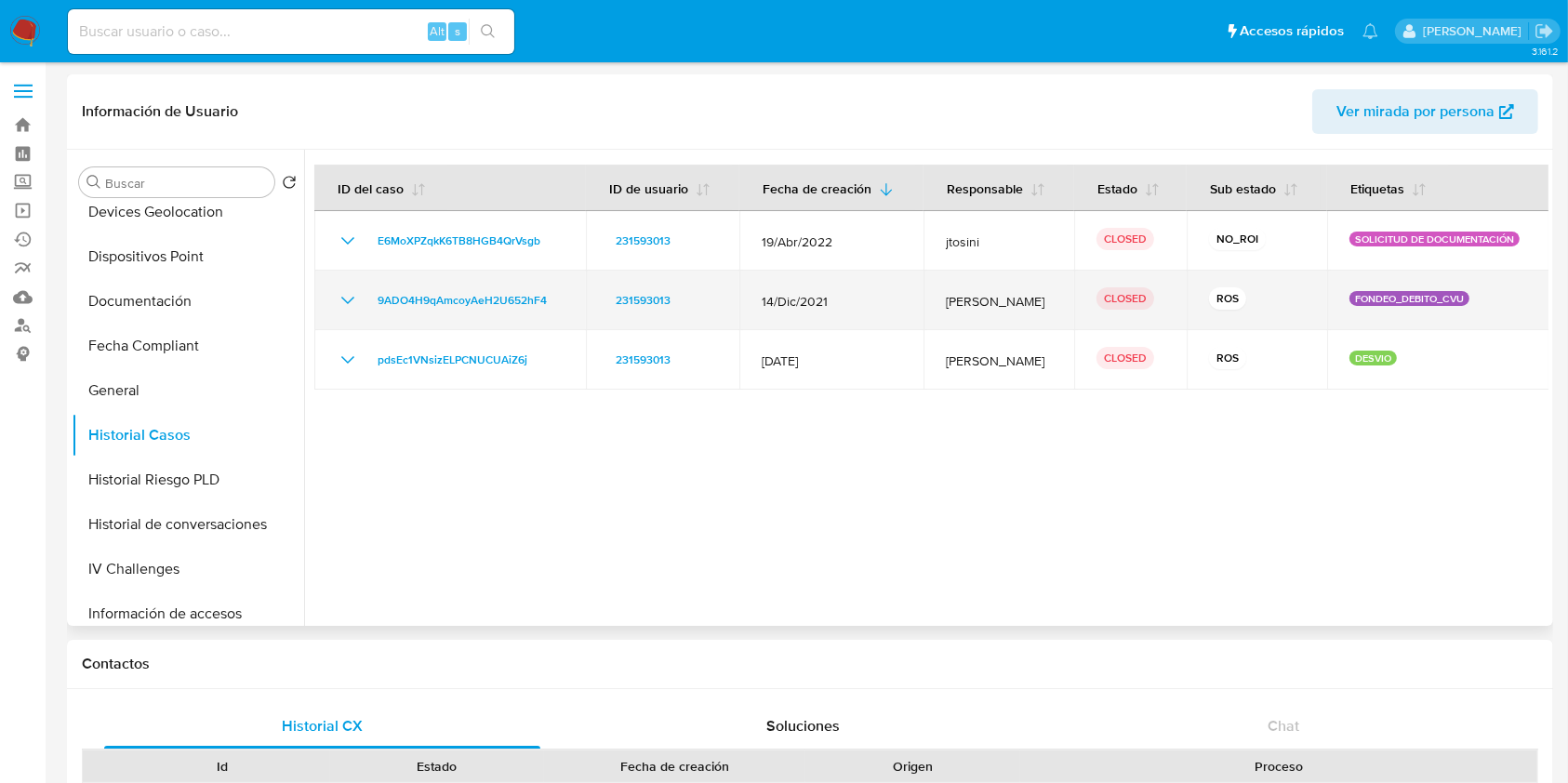
click at [338, 300] on icon "Mostrar/Ocultar" at bounding box center [348, 300] width 23 height 23
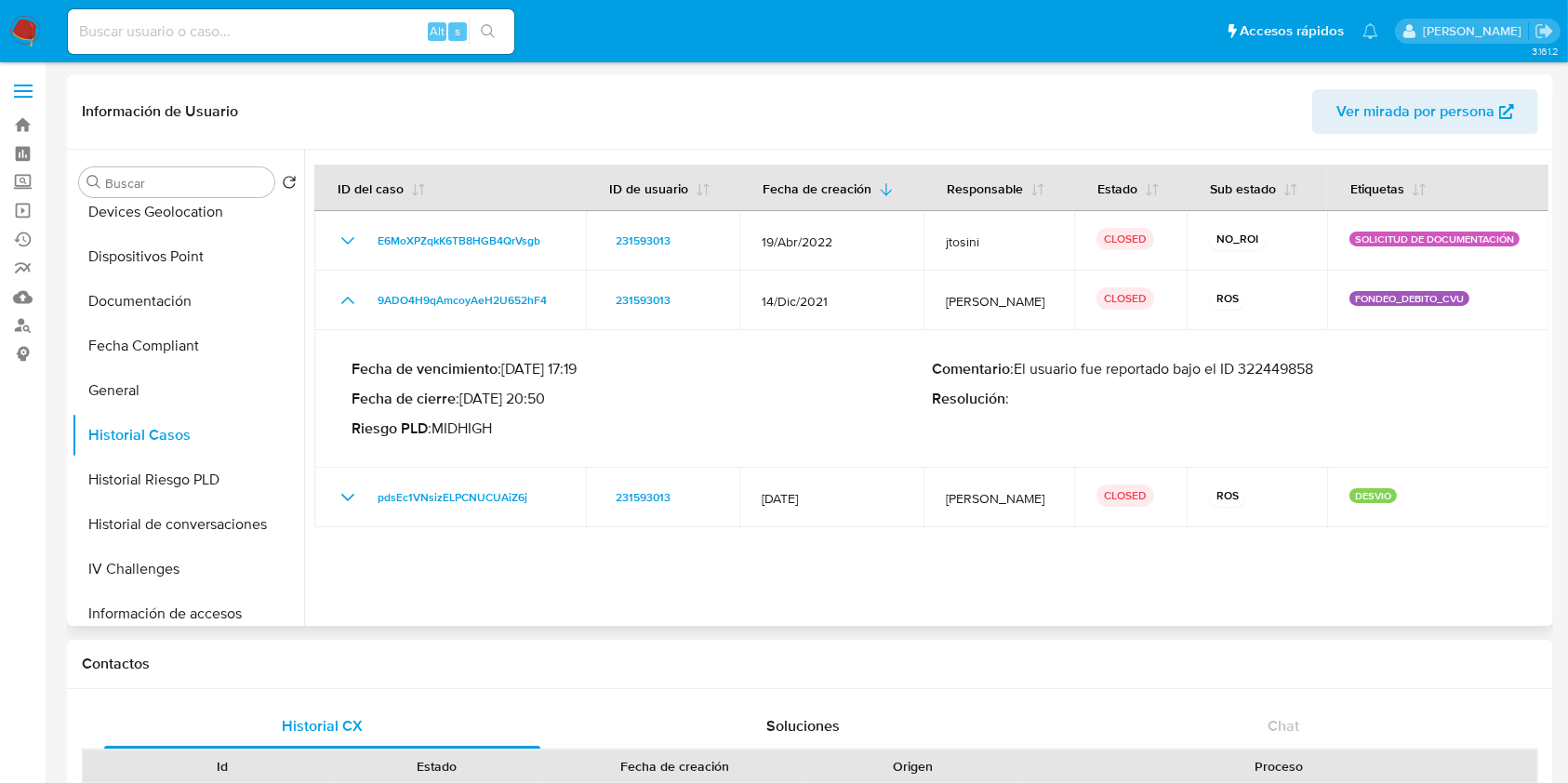
drag, startPoint x: 1018, startPoint y: 365, endPoint x: 1399, endPoint y: 350, distance: 381.3
click at [1399, 350] on div "Fecha de vencimiento : [DATE] 17:19 Fecha de cierre : [DATE] 20:50 Riesgo PLD :…" at bounding box center [931, 399] width 1161 height 108
drag, startPoint x: 164, startPoint y: 312, endPoint x: 173, endPoint y: 324, distance: 15.0
click at [173, 324] on ul "Anticipos de dinero Archivos adjuntos CVU Direcciones Cruces y Relaciones Crédi…" at bounding box center [188, 415] width 232 height 419
click at [177, 306] on button "Documentación" at bounding box center [180, 300] width 217 height 44
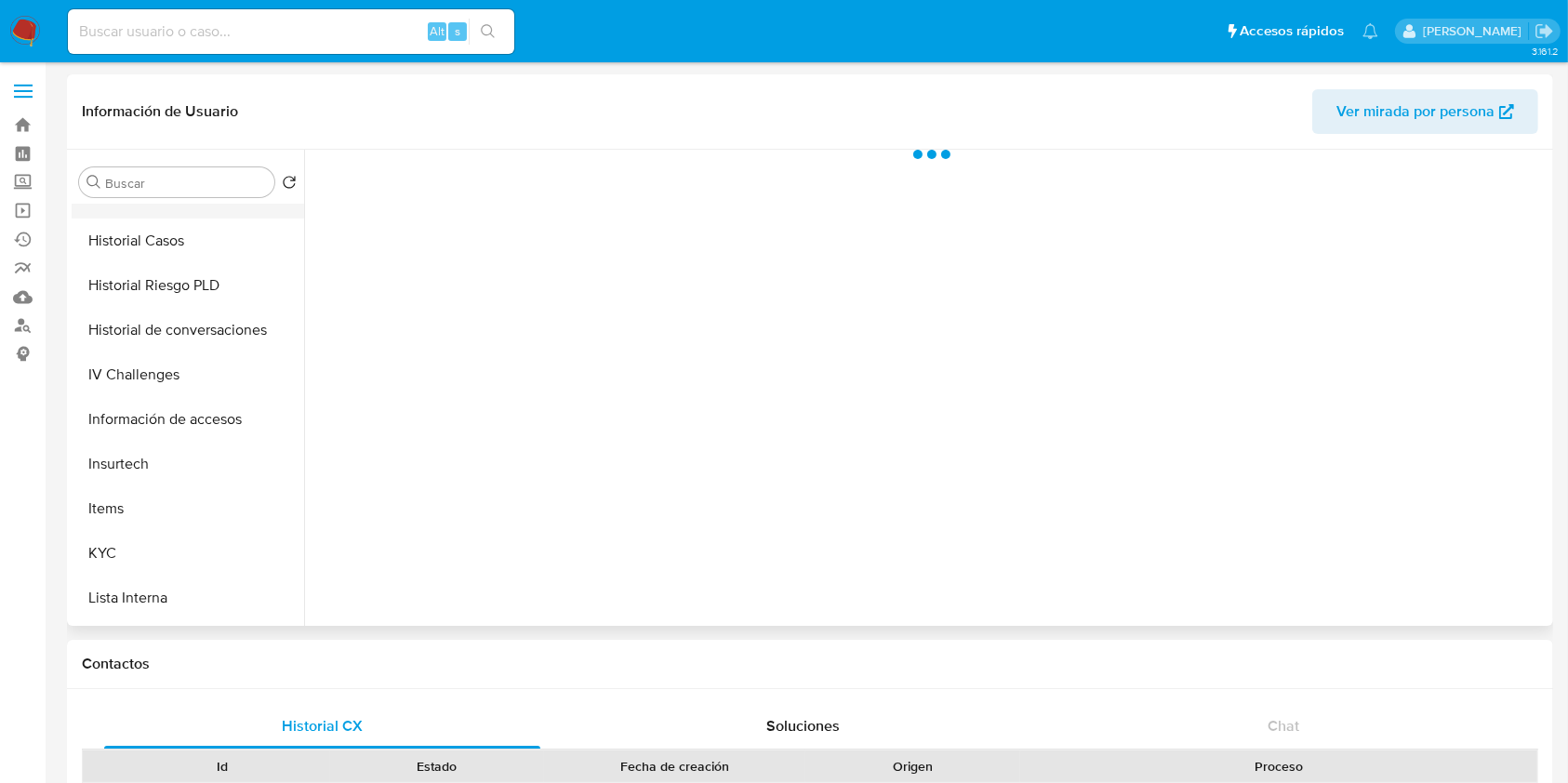
scroll to position [744, 0]
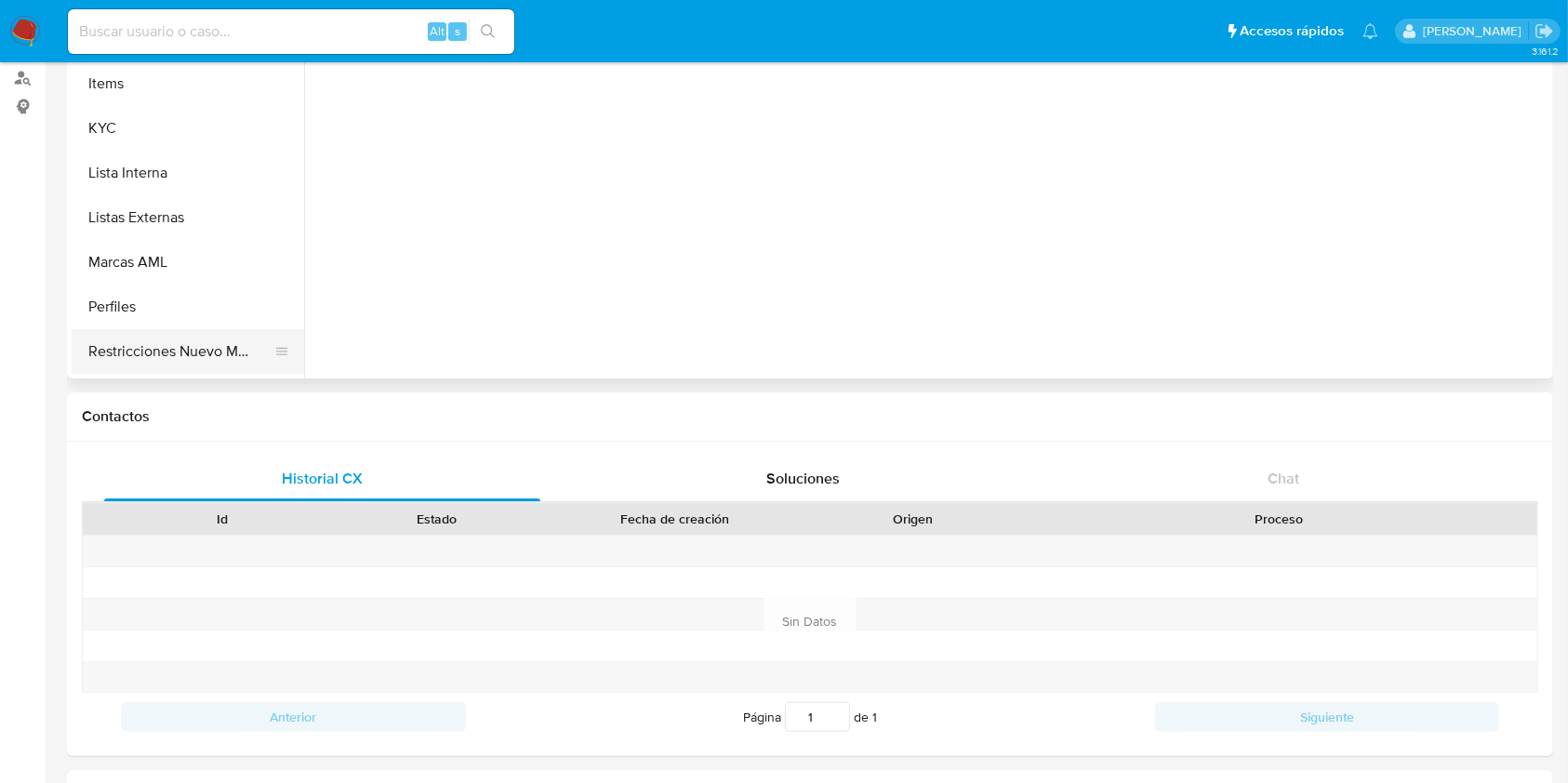
click at [167, 351] on button "Restricciones Nuevo Mundo" at bounding box center [180, 351] width 217 height 44
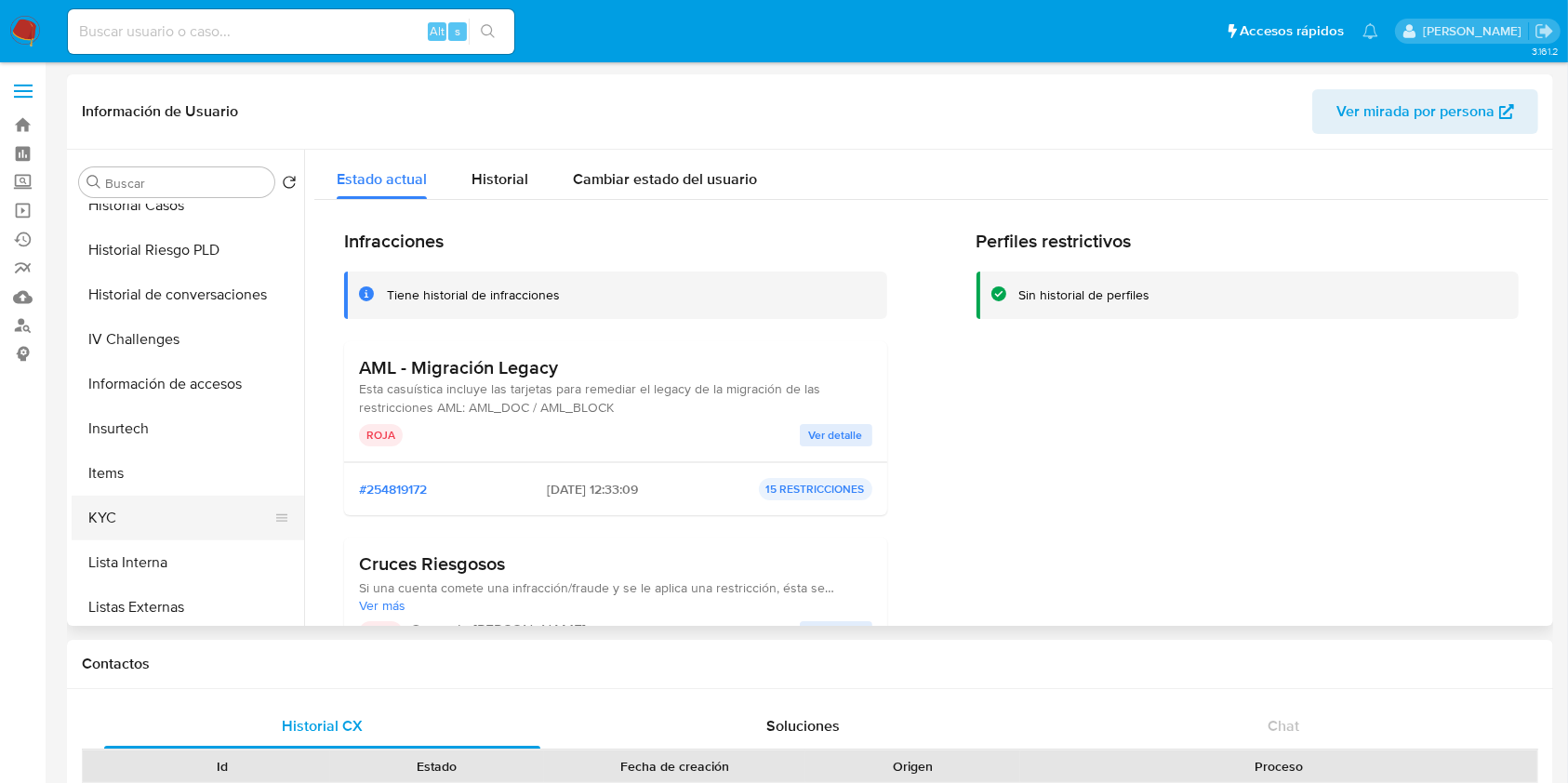
scroll to position [372, 0]
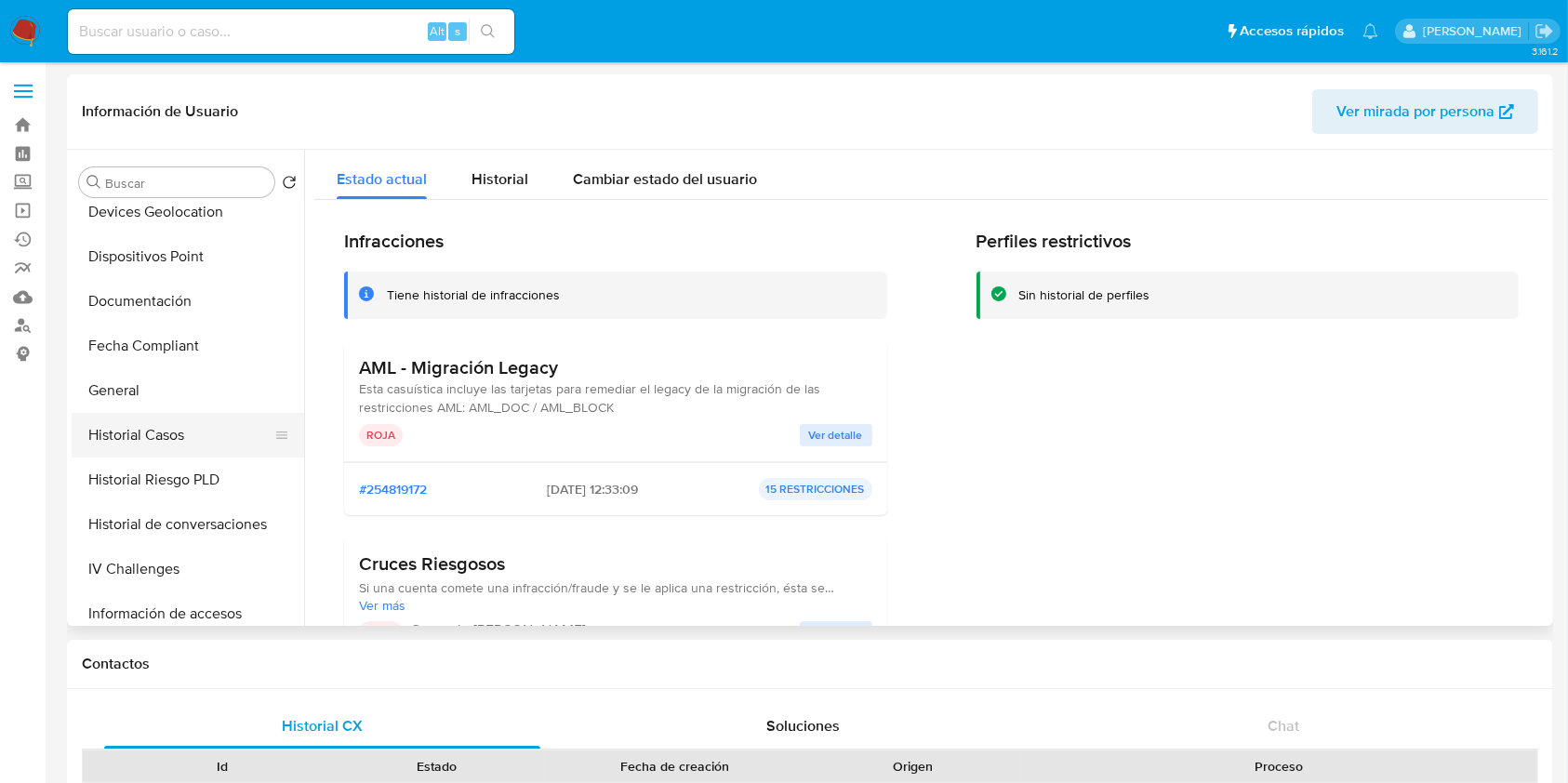
click at [159, 435] on button "Historial Casos" at bounding box center [180, 434] width 217 height 44
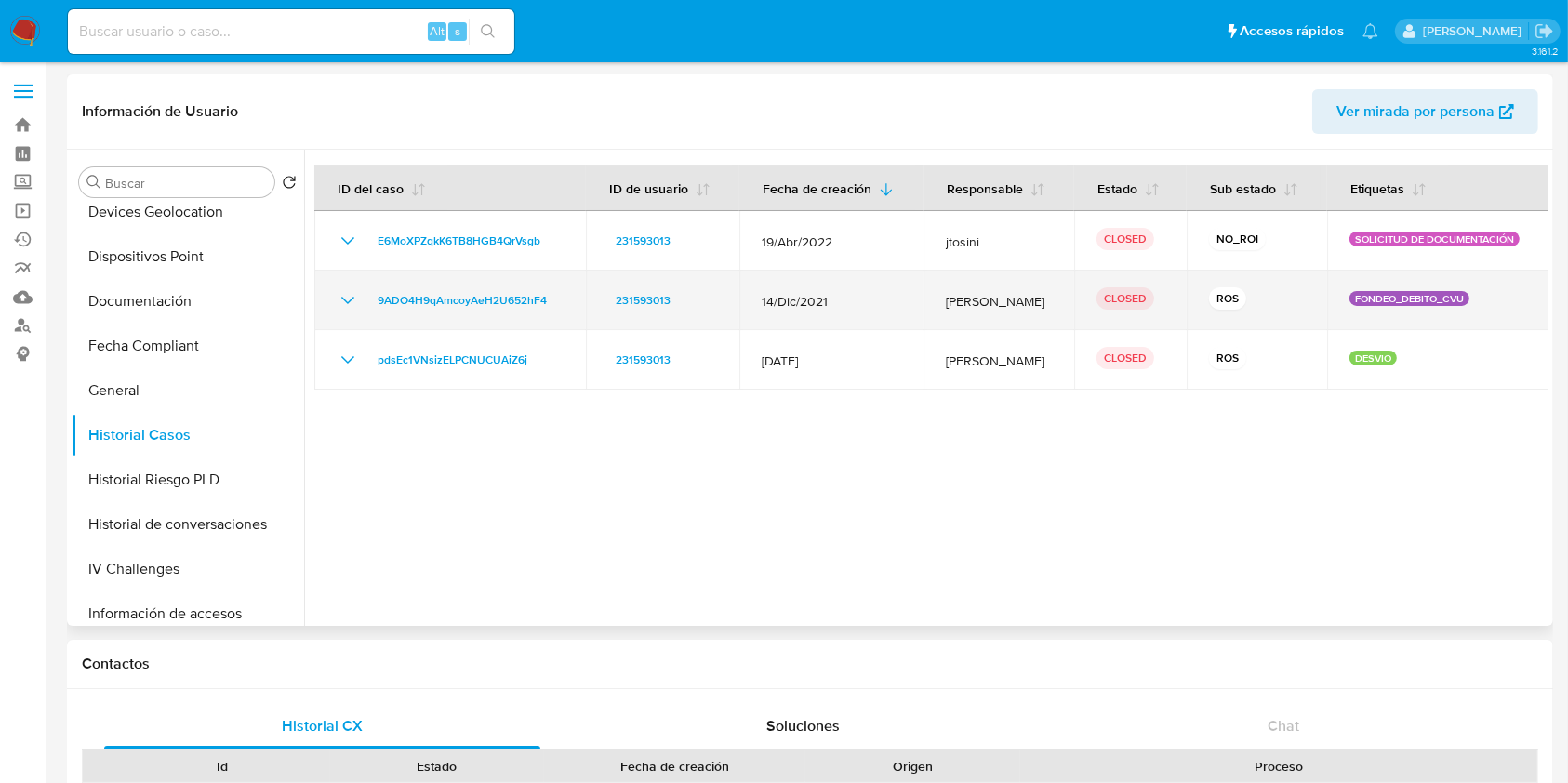
drag, startPoint x: 339, startPoint y: 301, endPoint x: 439, endPoint y: 326, distance: 103.1
click at [338, 301] on icon "Mostrar/Ocultar" at bounding box center [348, 300] width 23 height 23
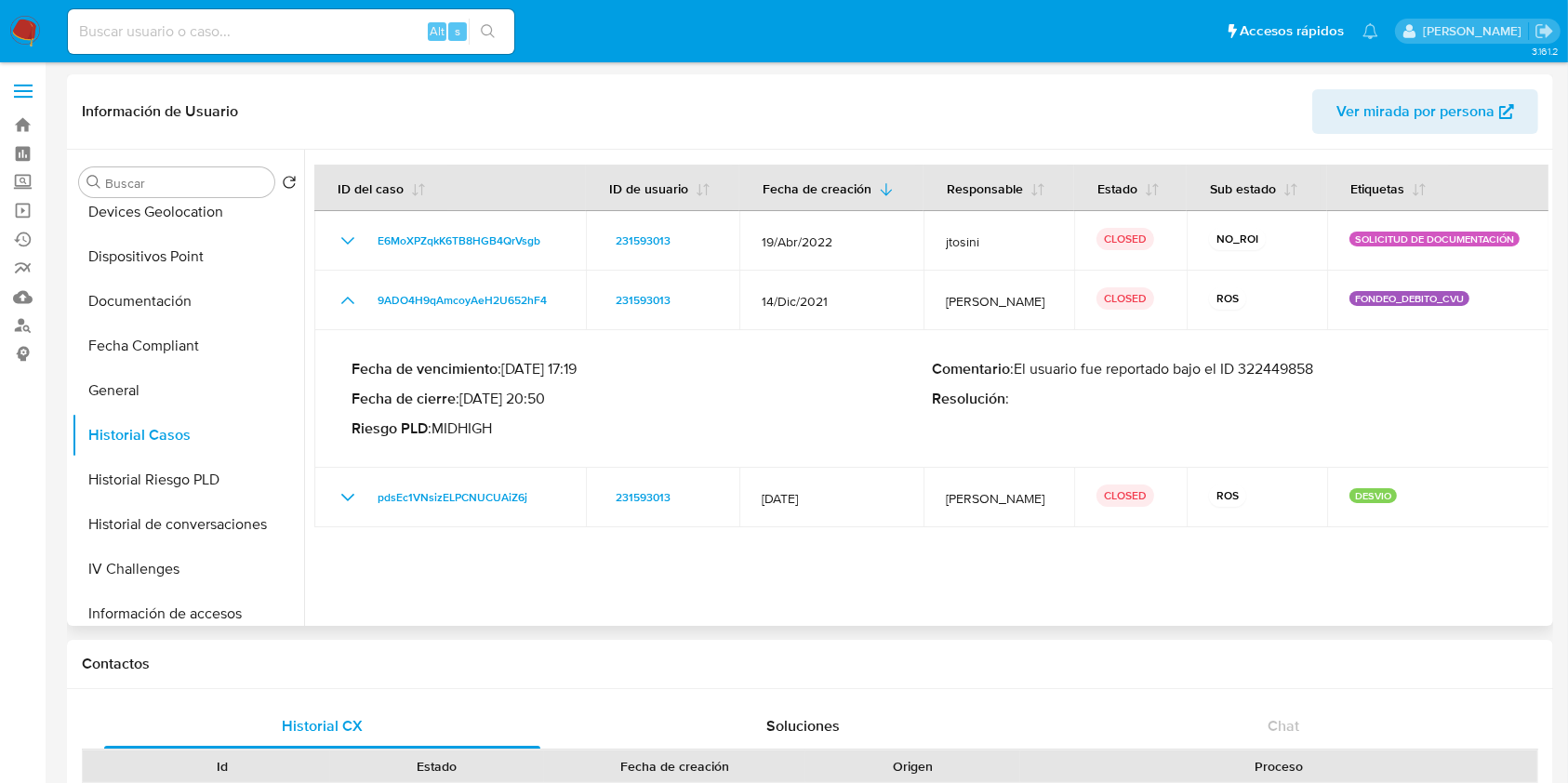
drag, startPoint x: 1109, startPoint y: 368, endPoint x: 1318, endPoint y: 364, distance: 209.0
click at [1318, 364] on p "Comentario : El usuario fue reportado bajo el ID 322449858" at bounding box center [1222, 369] width 580 height 19
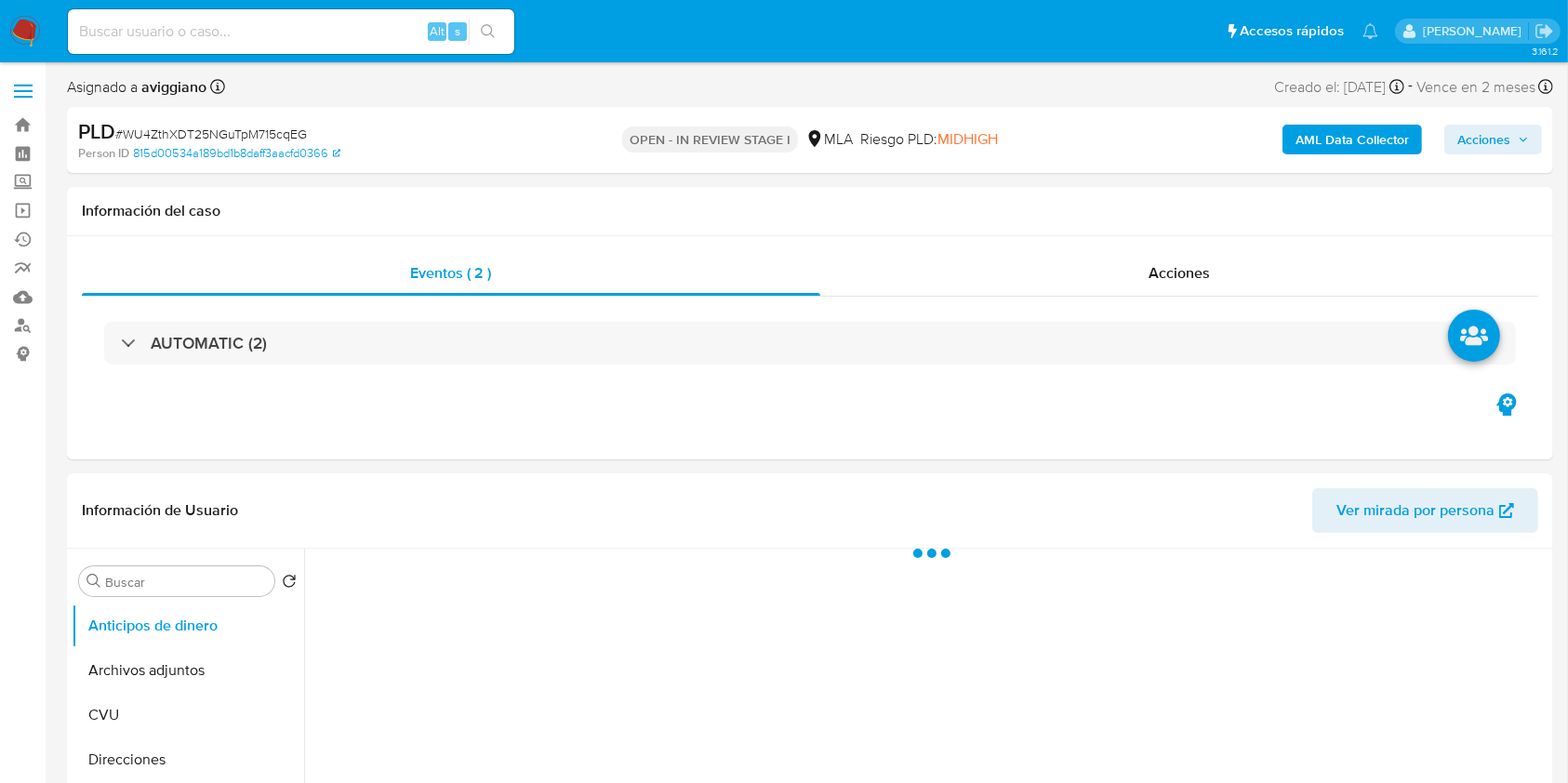
click at [1481, 142] on span "Acciones" at bounding box center [1484, 140] width 53 height 30
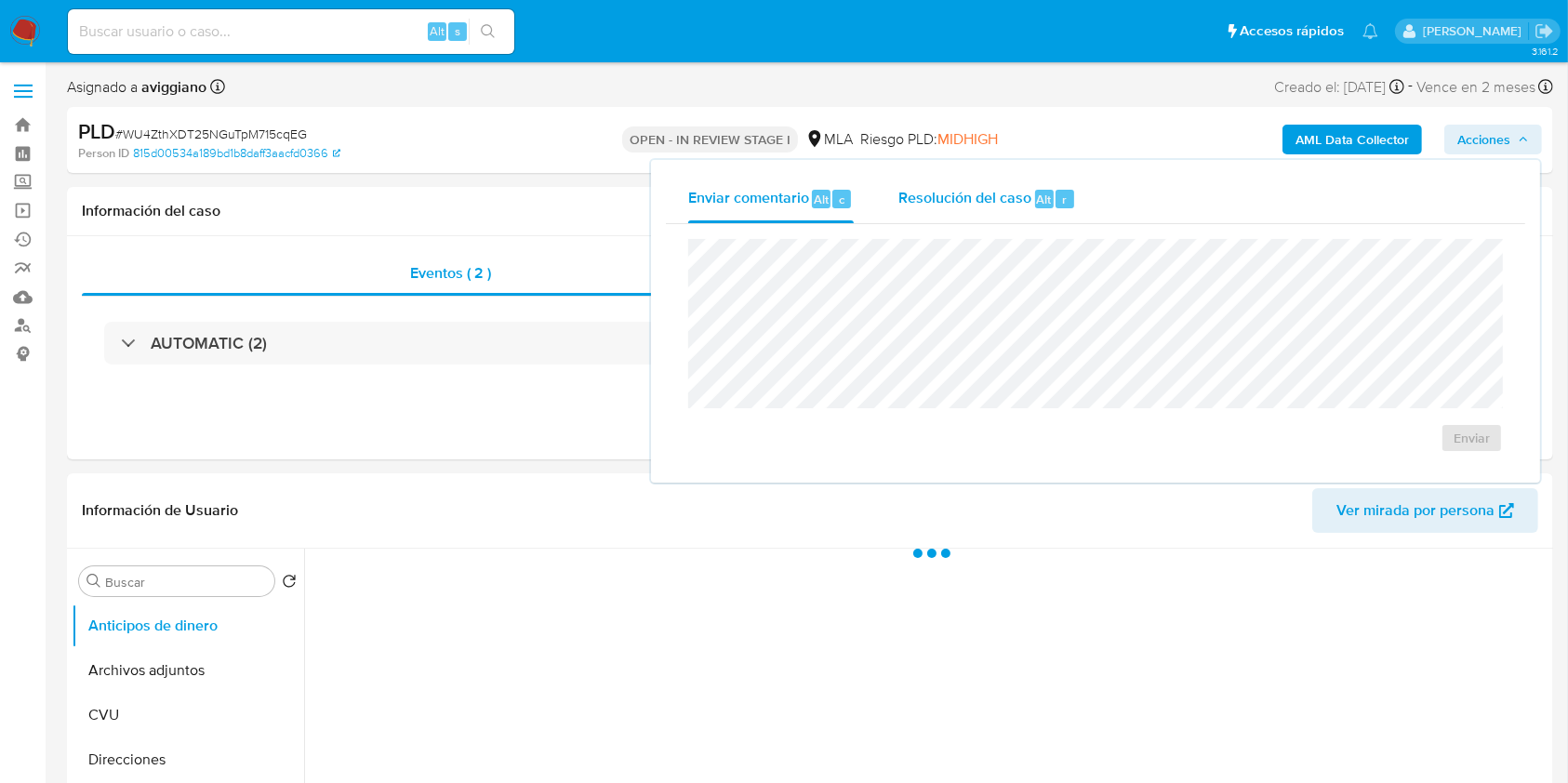
click at [1003, 191] on span "Resolución del caso" at bounding box center [964, 198] width 133 height 22
select select "10"
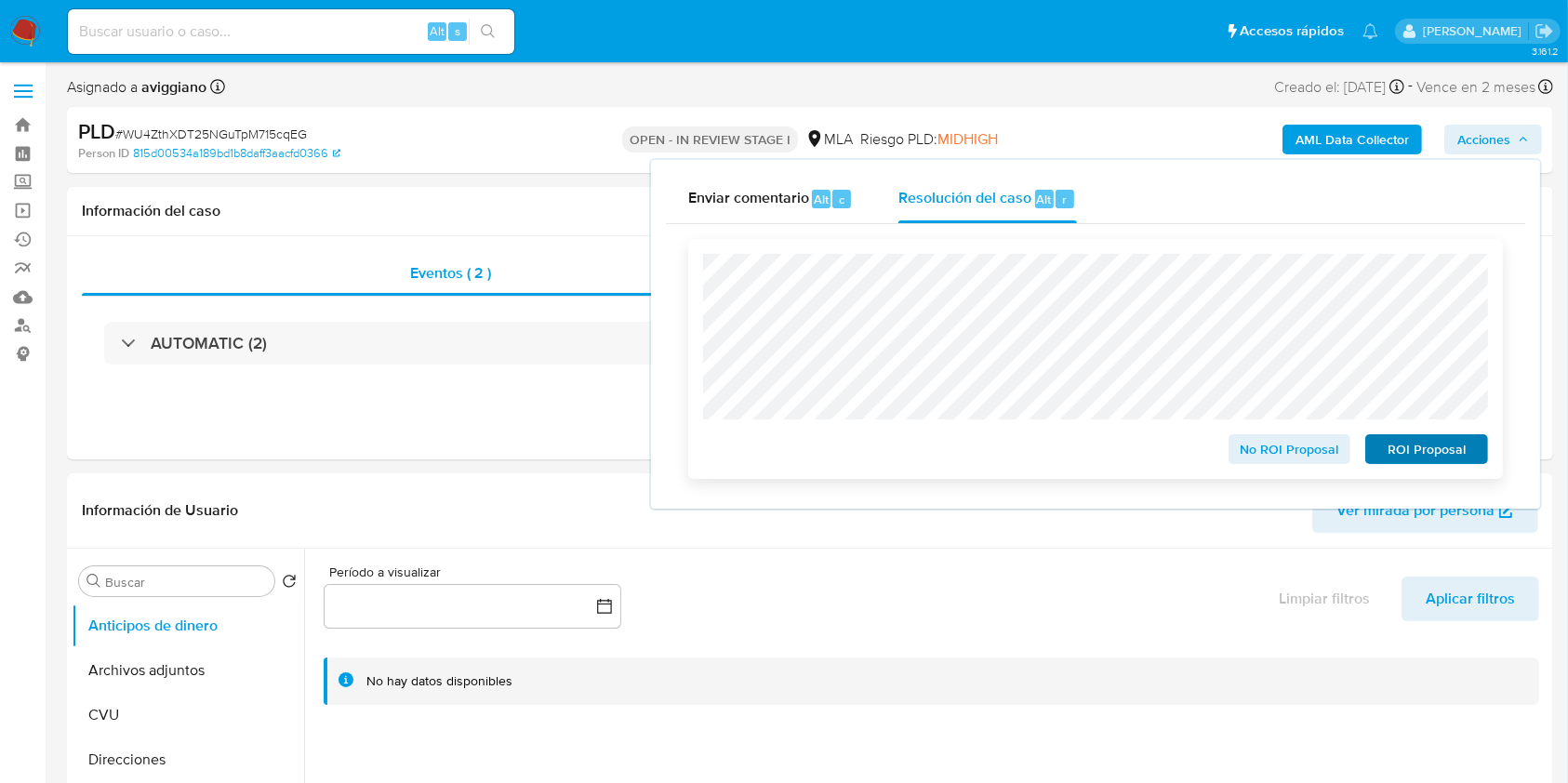
drag, startPoint x: 1427, startPoint y: 468, endPoint x: 1421, endPoint y: 459, distance: 10.8
click at [1425, 465] on div "No ROI Proposal ROI Proposal" at bounding box center [1096, 359] width 815 height 240
click at [1421, 459] on span "ROI Proposal" at bounding box center [1426, 450] width 96 height 26
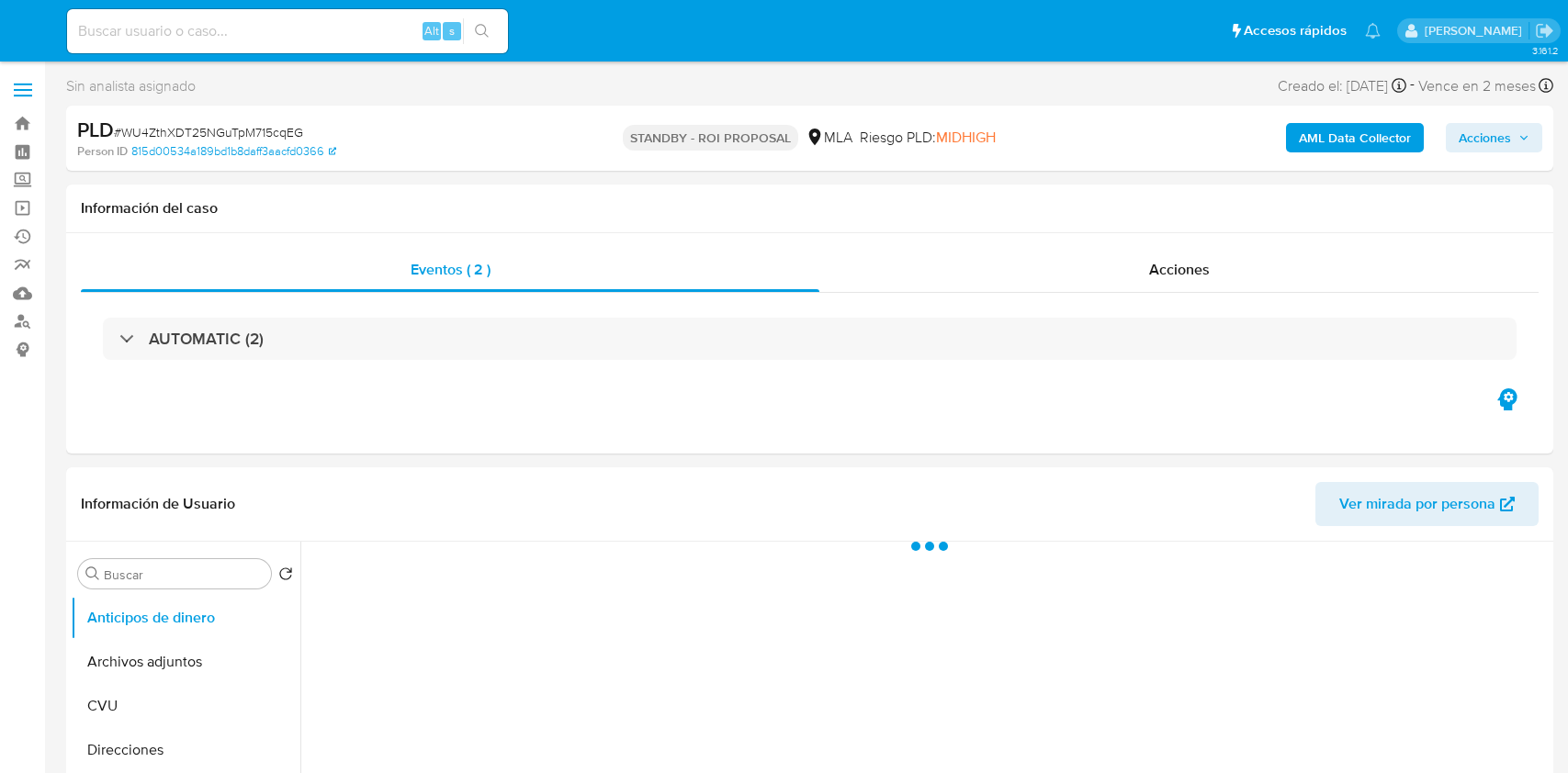
select select "10"
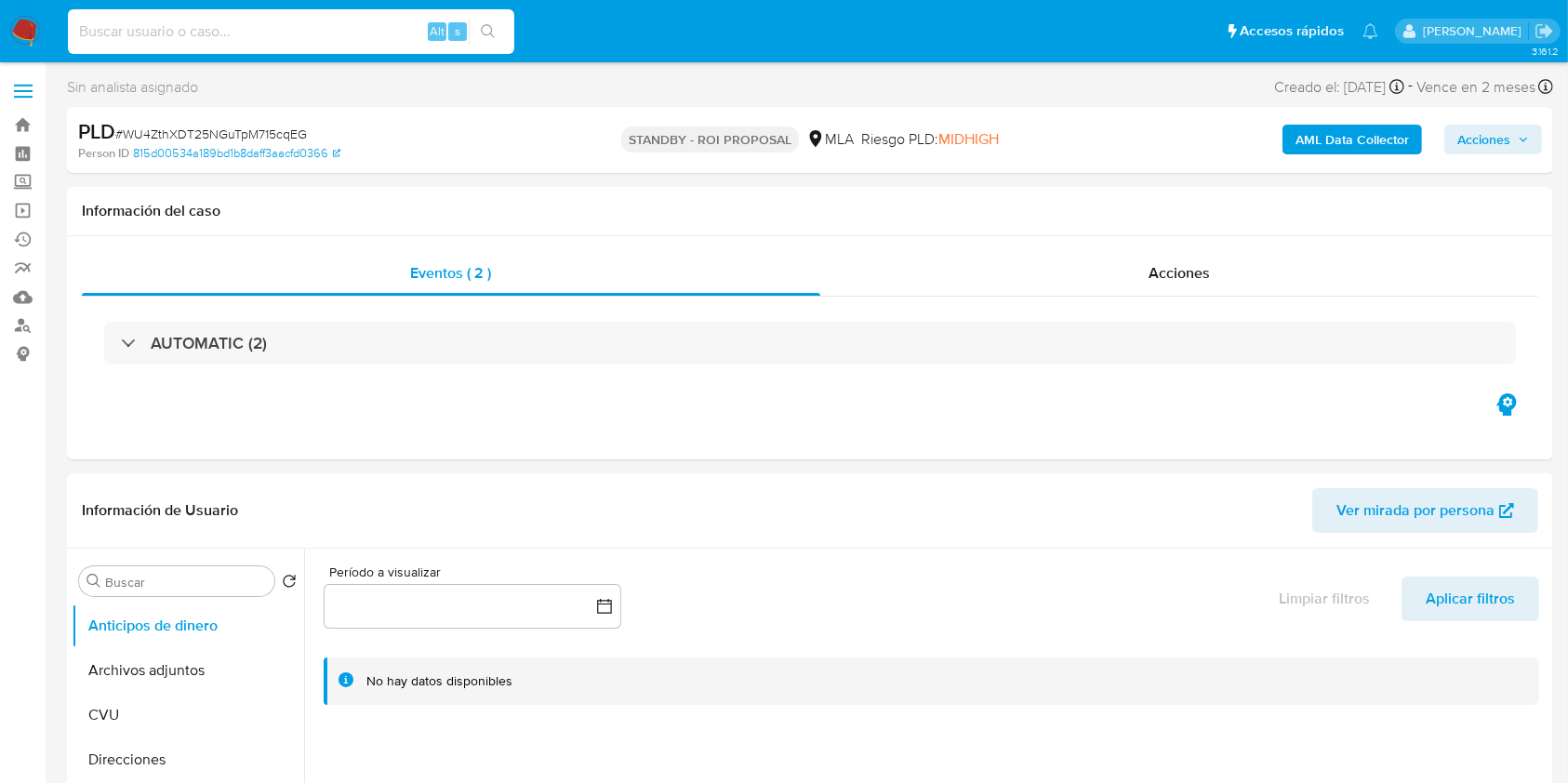
click at [215, 37] on input at bounding box center [291, 32] width 447 height 25
paste input "InwM31kA8VeqjjNFZWj1wFUB"
type input "InwM31kA8VeqjjNFZWj1wFUB"
click at [491, 23] on button "search-icon" at bounding box center [487, 32] width 38 height 26
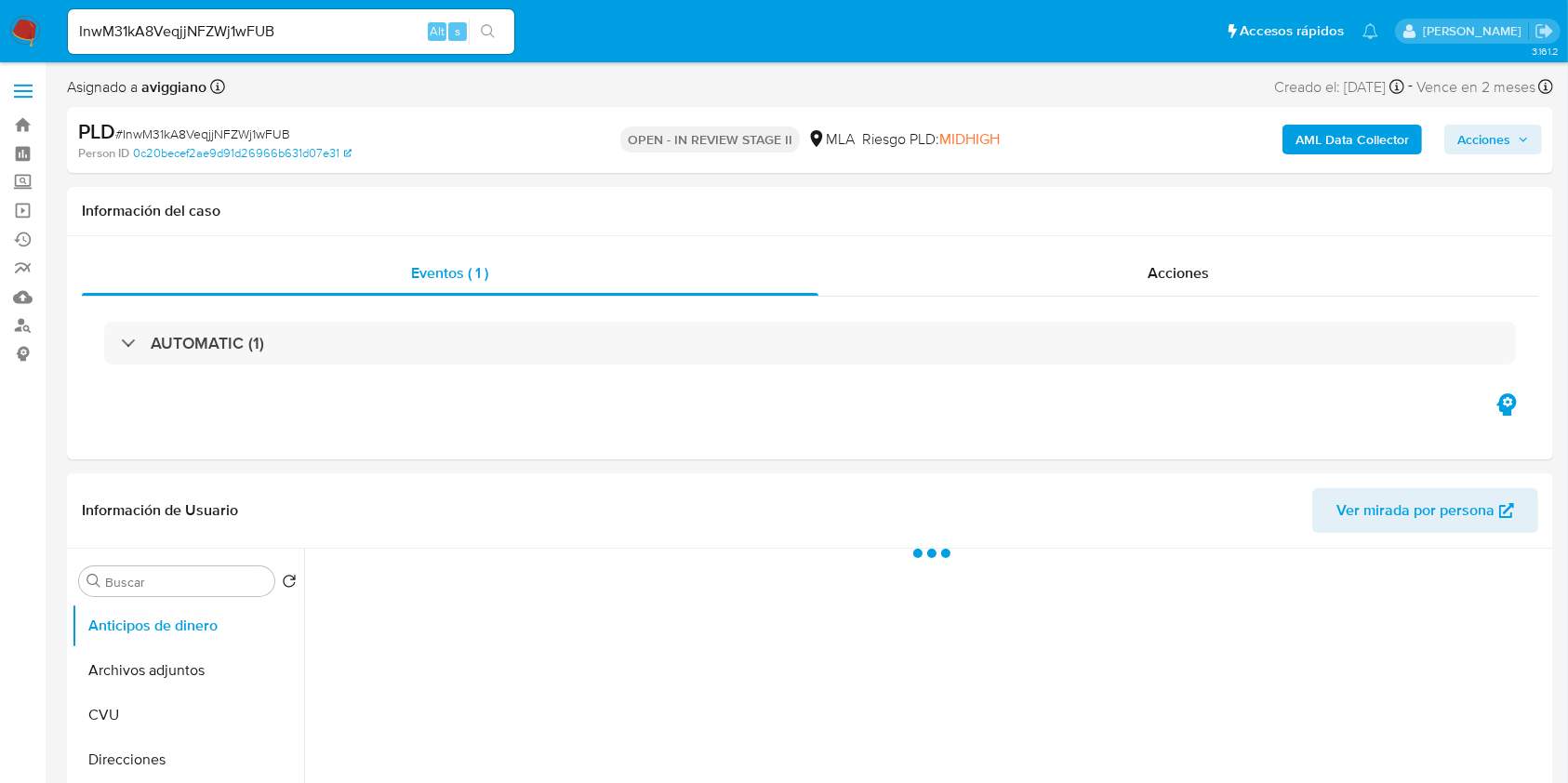
select select "10"
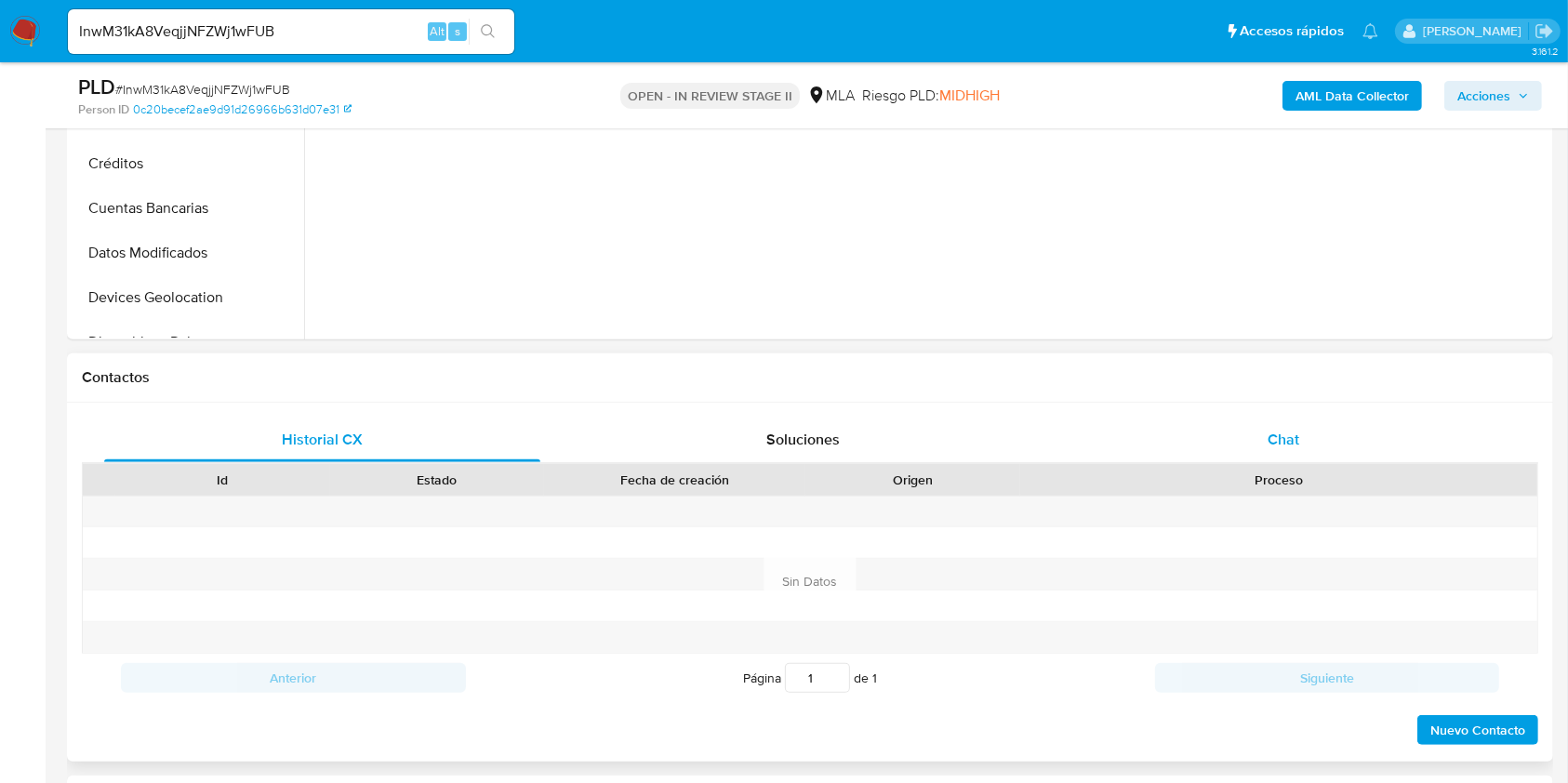
drag, startPoint x: 1276, startPoint y: 436, endPoint x: 1264, endPoint y: 441, distance: 13.0
click at [1277, 437] on span "Chat" at bounding box center [1283, 439] width 31 height 22
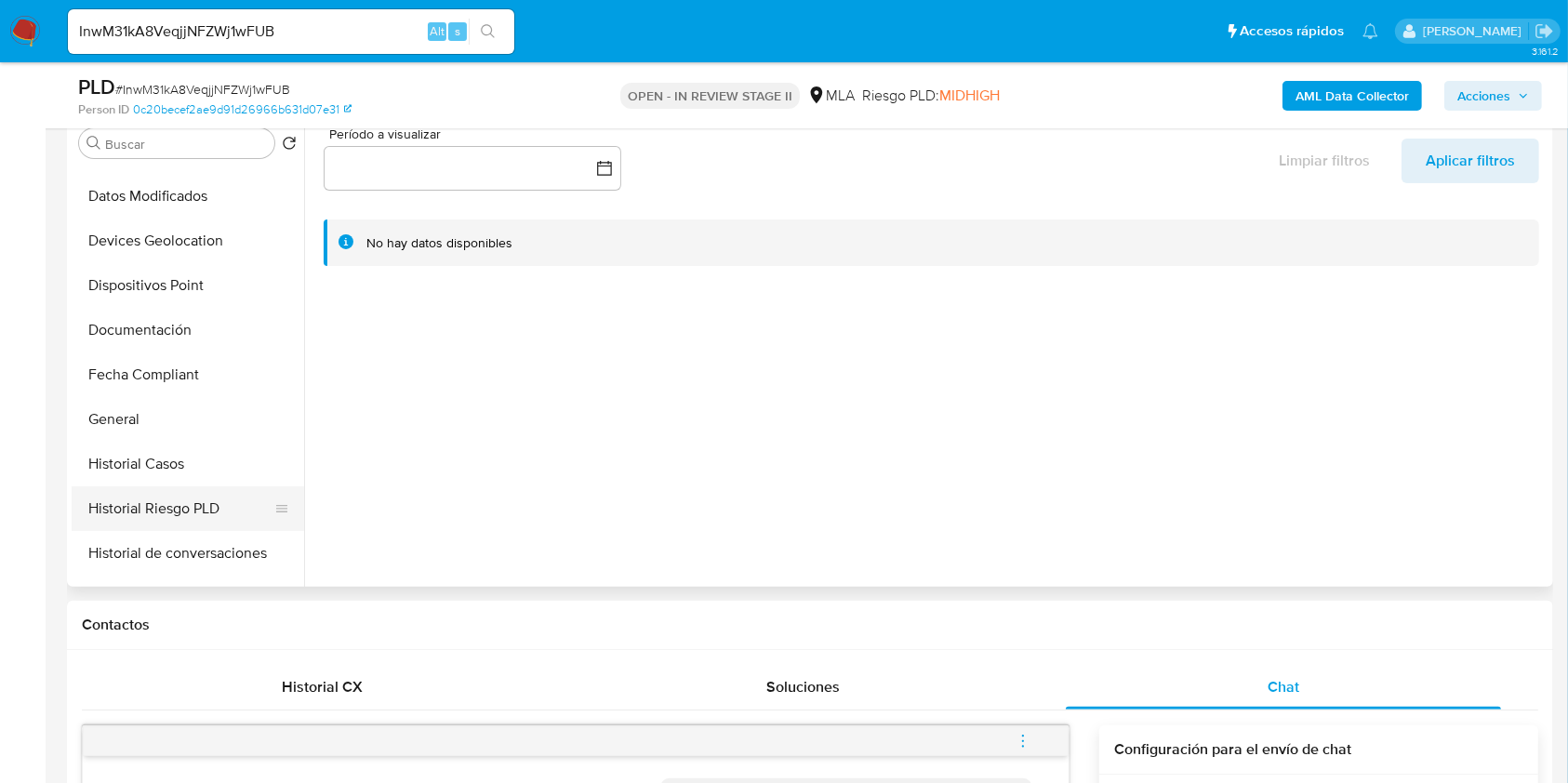
scroll to position [372, 0]
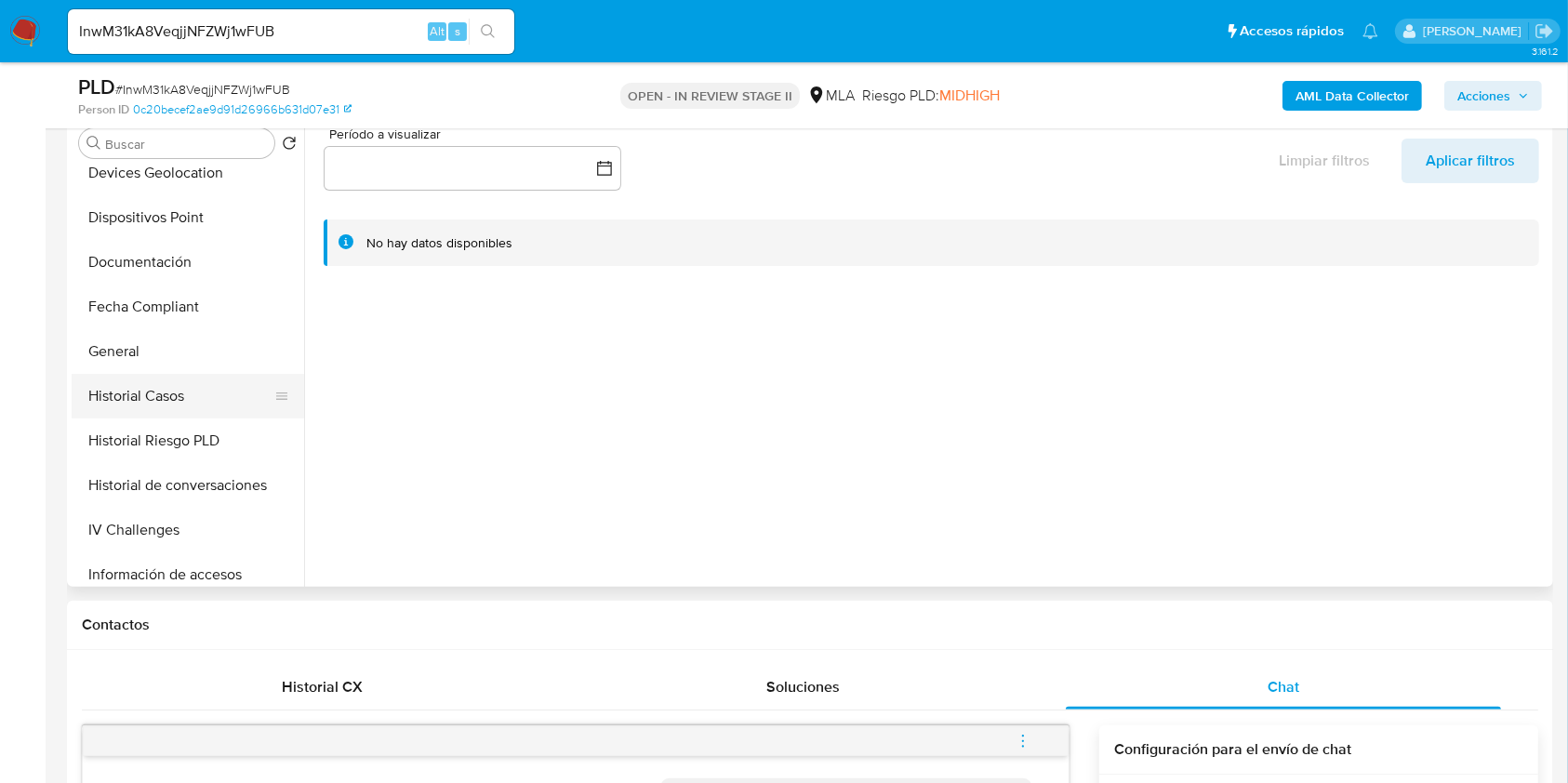
click at [162, 413] on button "Historial Casos" at bounding box center [180, 396] width 217 height 44
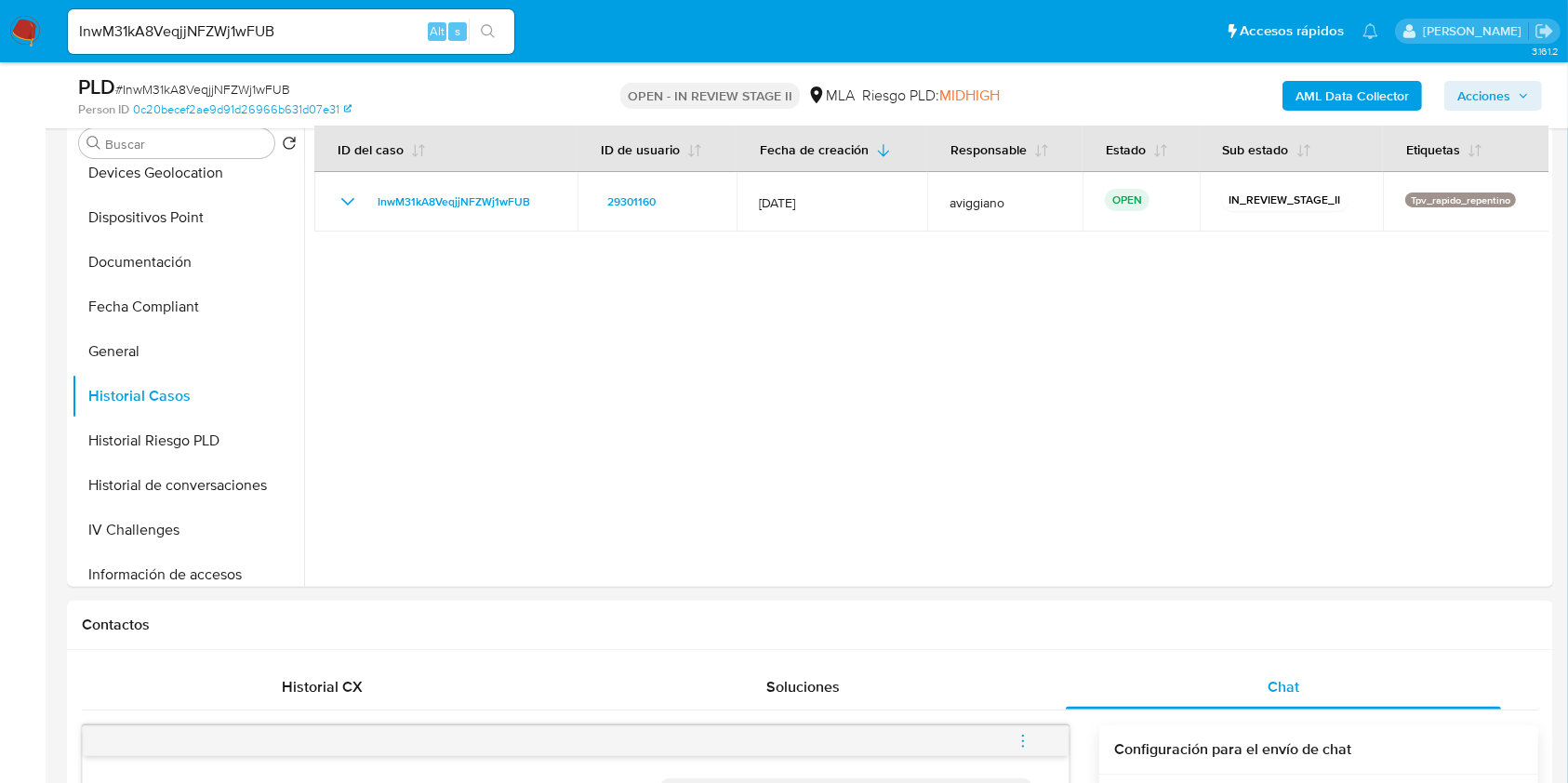
click at [1325, 106] on b "AML Data Collector" at bounding box center [1353, 96] width 113 height 30
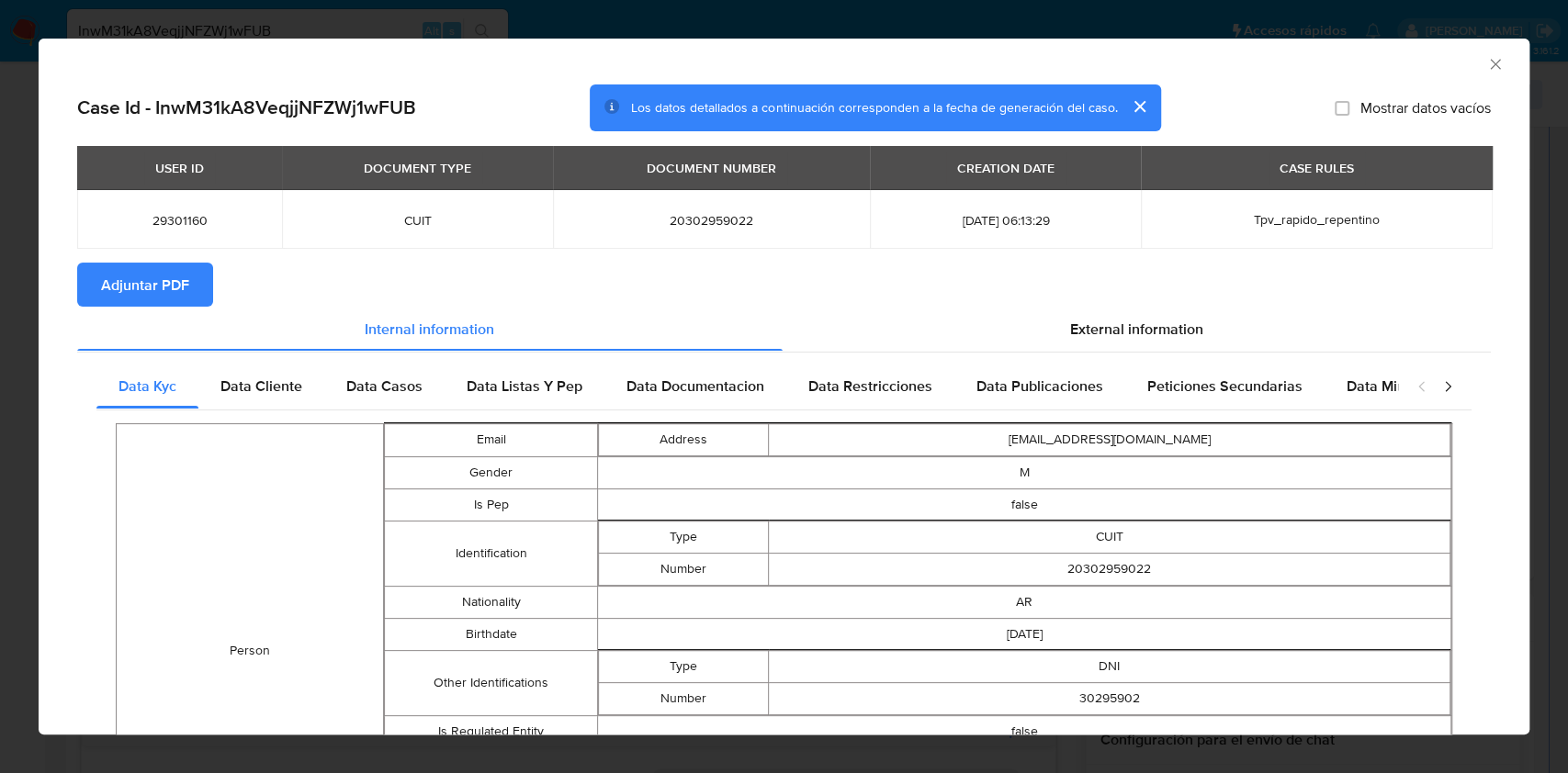
click at [128, 292] on span "Adjuntar PDF" at bounding box center [145, 284] width 89 height 40
click at [1486, 69] on icon "Cerrar ventana" at bounding box center [1495, 64] width 19 height 19
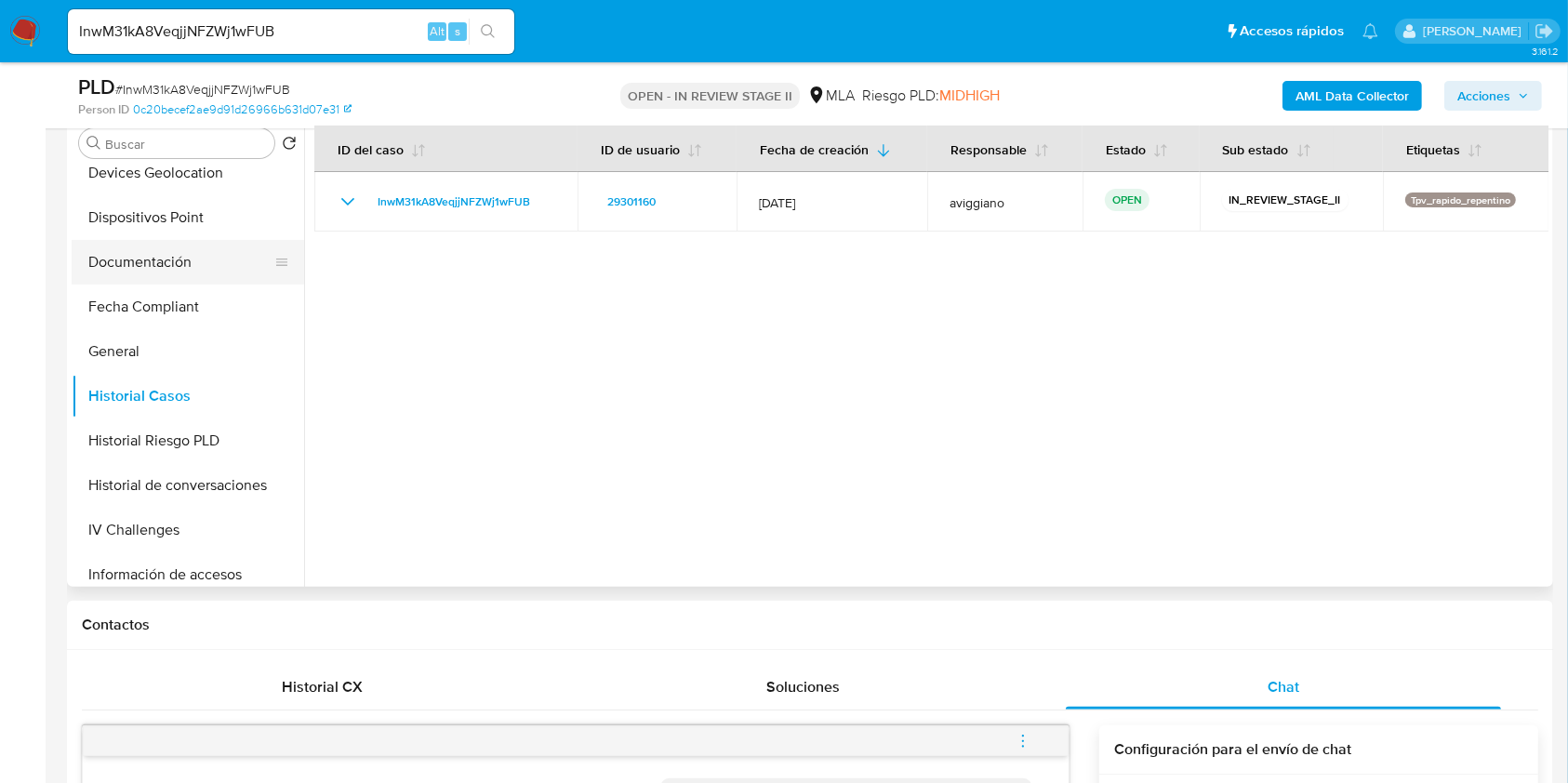
click at [83, 247] on button "Documentación" at bounding box center [180, 262] width 217 height 44
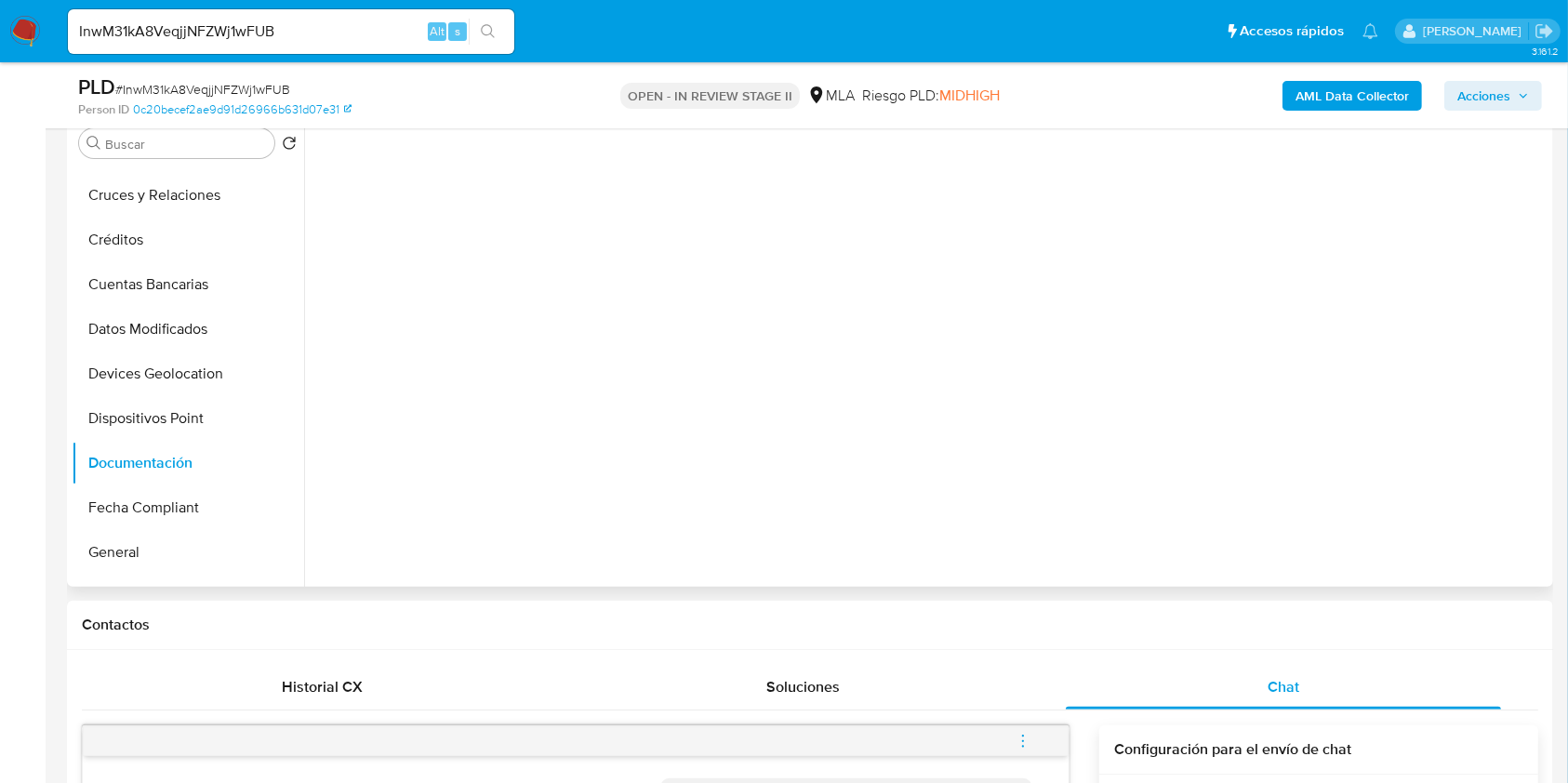
scroll to position [0, 0]
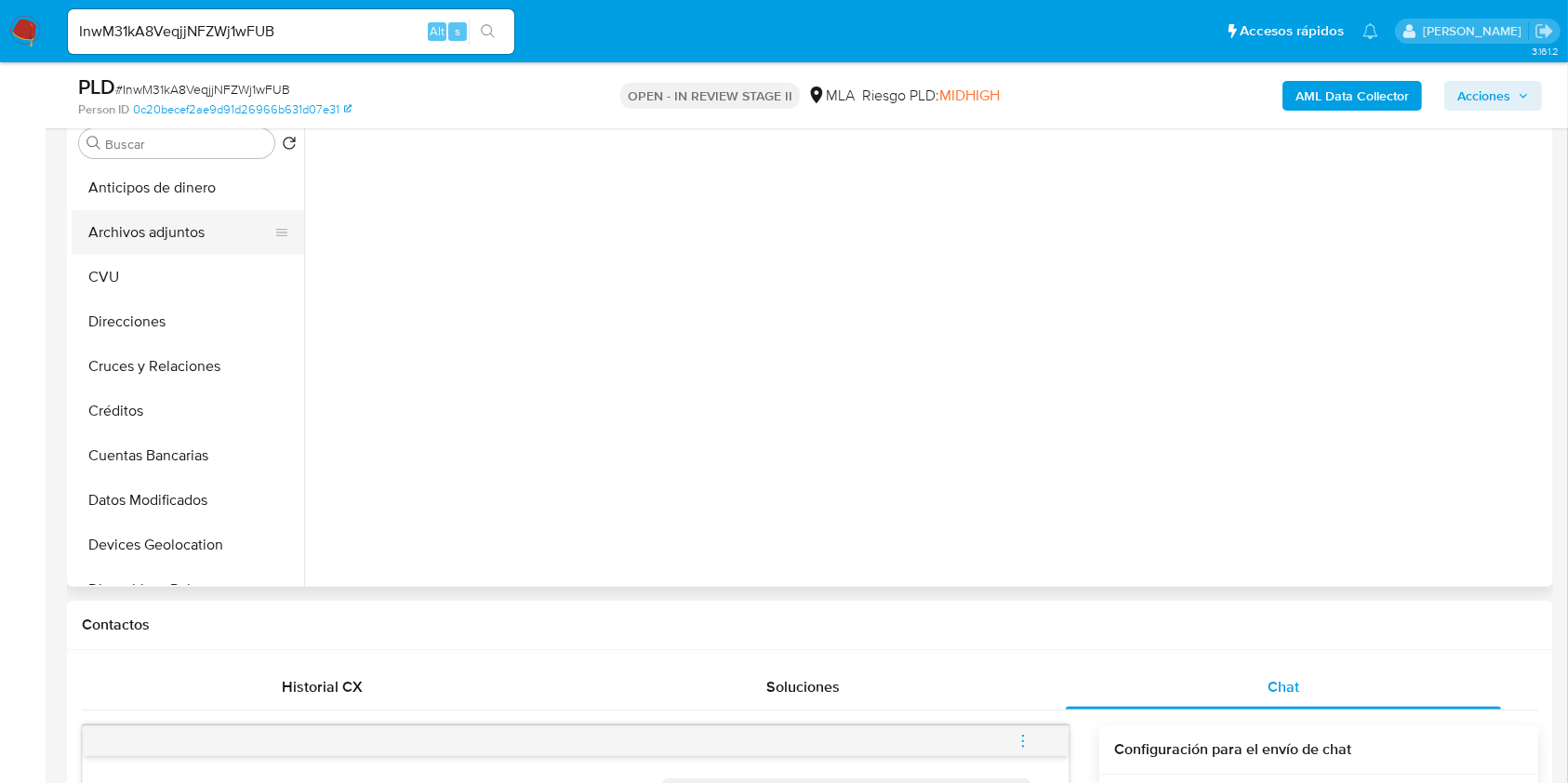
click at [198, 214] on button "Archivos adjuntos" at bounding box center [180, 232] width 217 height 44
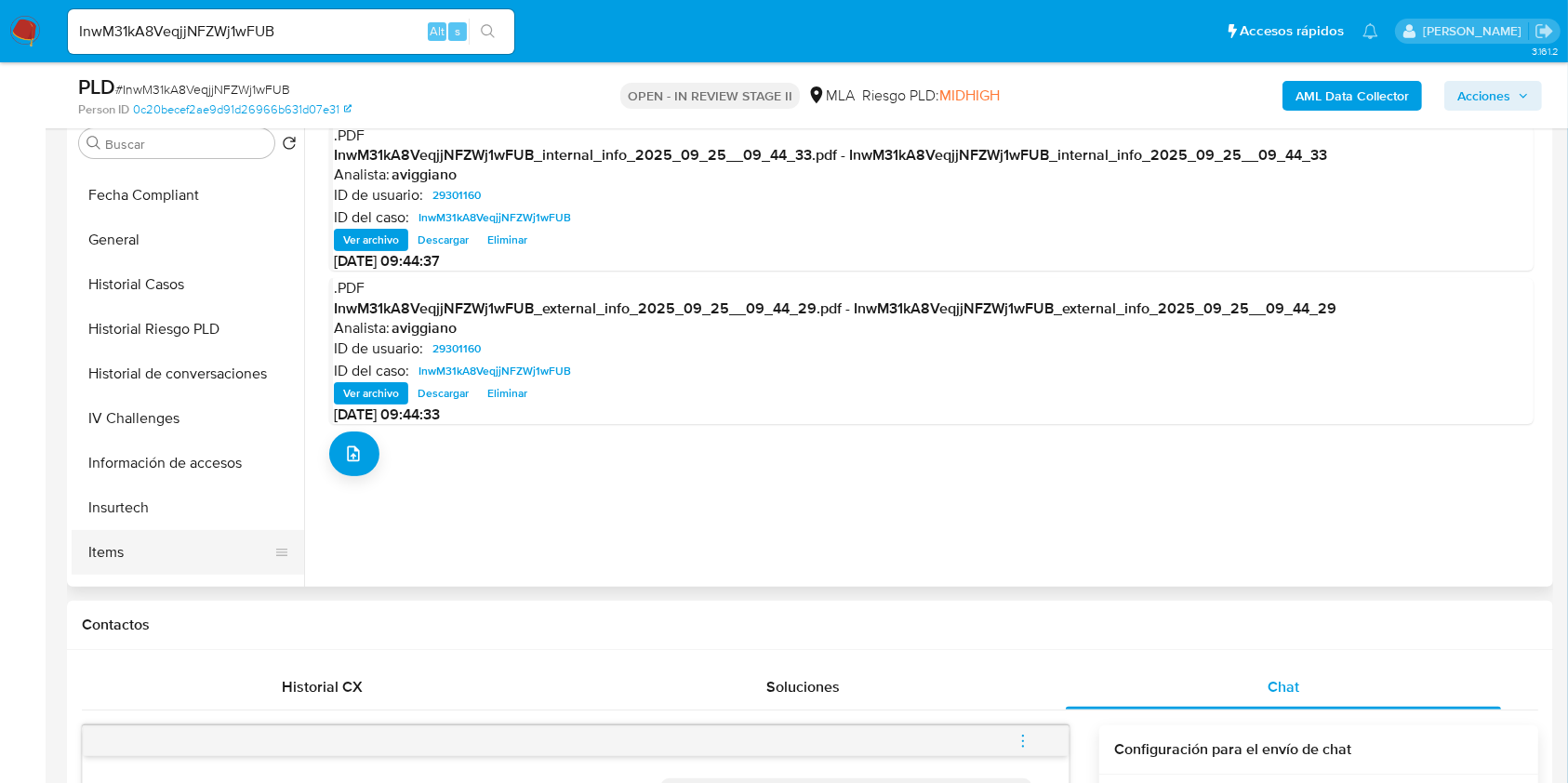
scroll to position [620, 0]
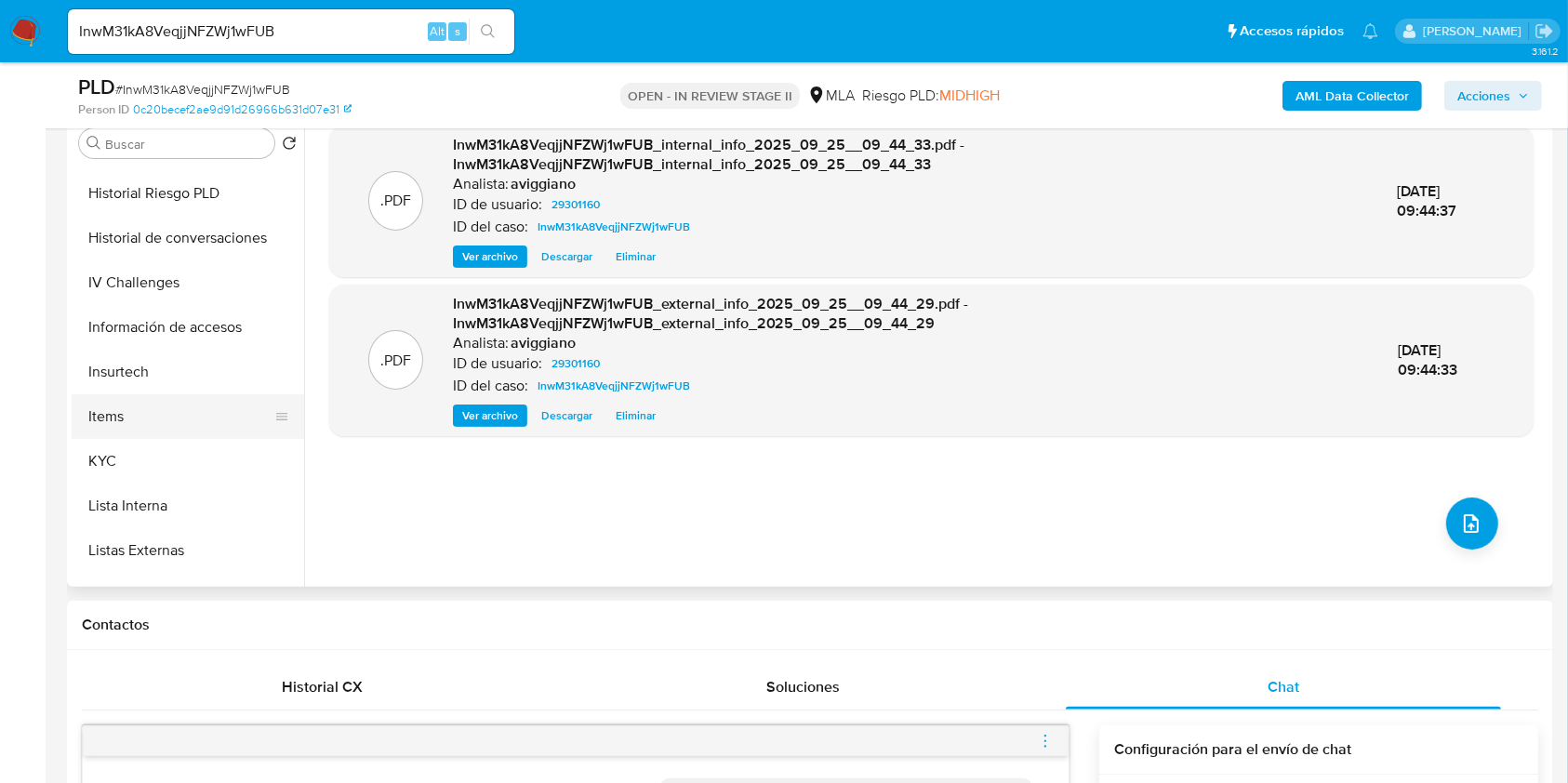
click at [116, 434] on button "Items" at bounding box center [180, 417] width 217 height 44
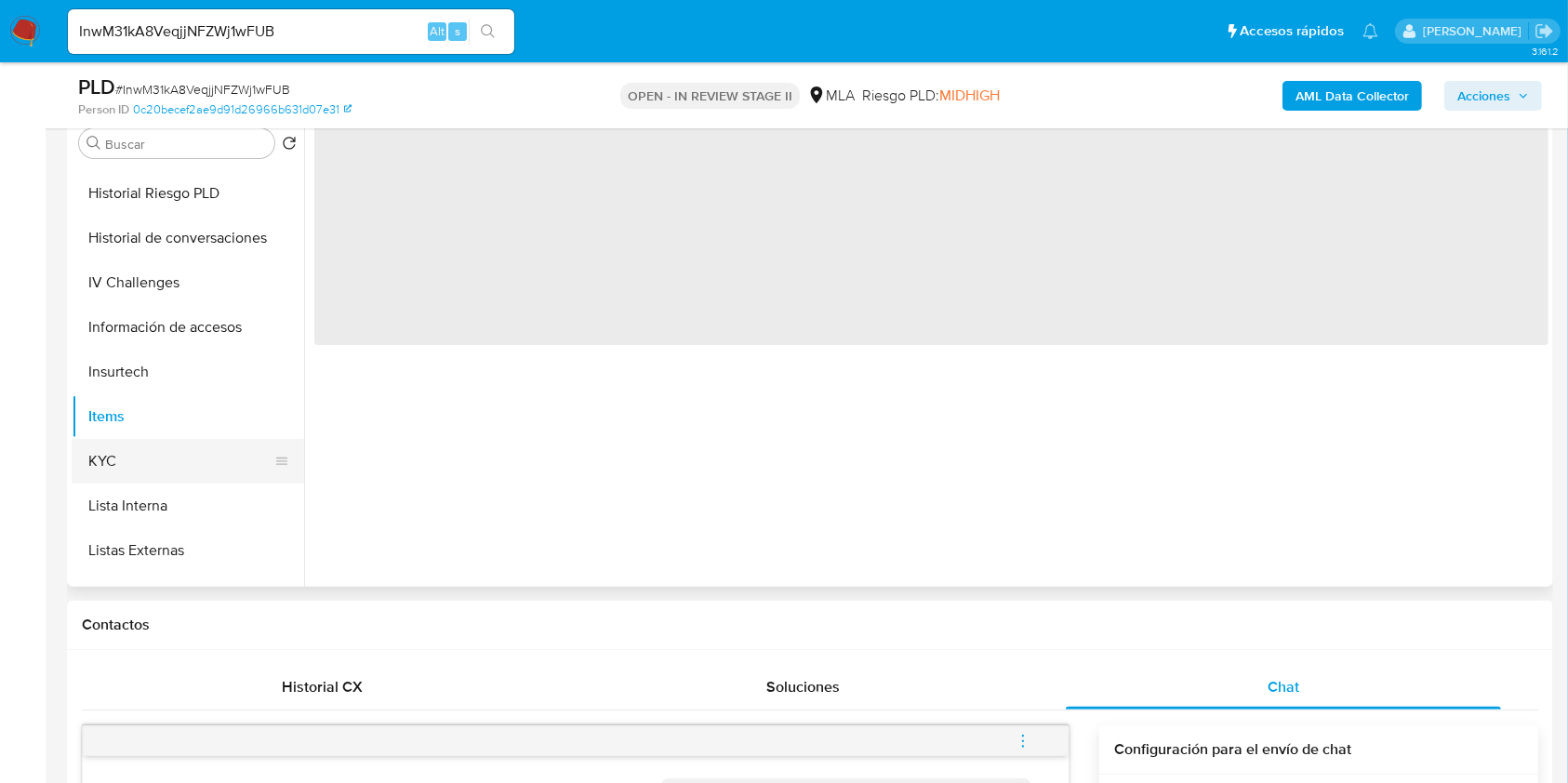
click at [111, 453] on button "KYC" at bounding box center [180, 461] width 217 height 44
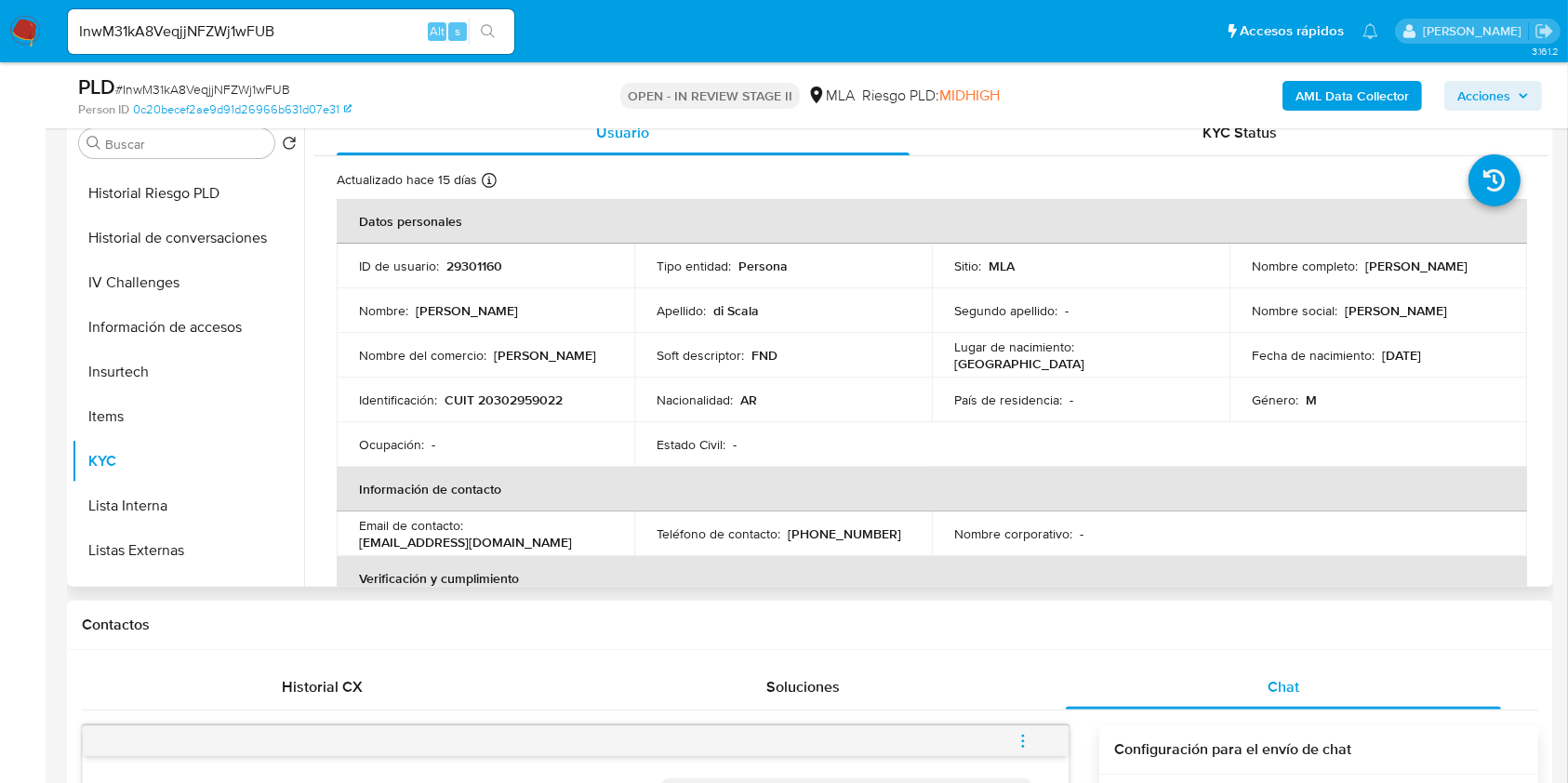
click at [518, 392] on p "CUIT 20302959022" at bounding box center [503, 400] width 118 height 17
copy p "20302959022"
drag, startPoint x: 523, startPoint y: 409, endPoint x: 503, endPoint y: 407, distance: 20.1
click at [503, 407] on p "CUIT 20302959022" at bounding box center [503, 400] width 118 height 17
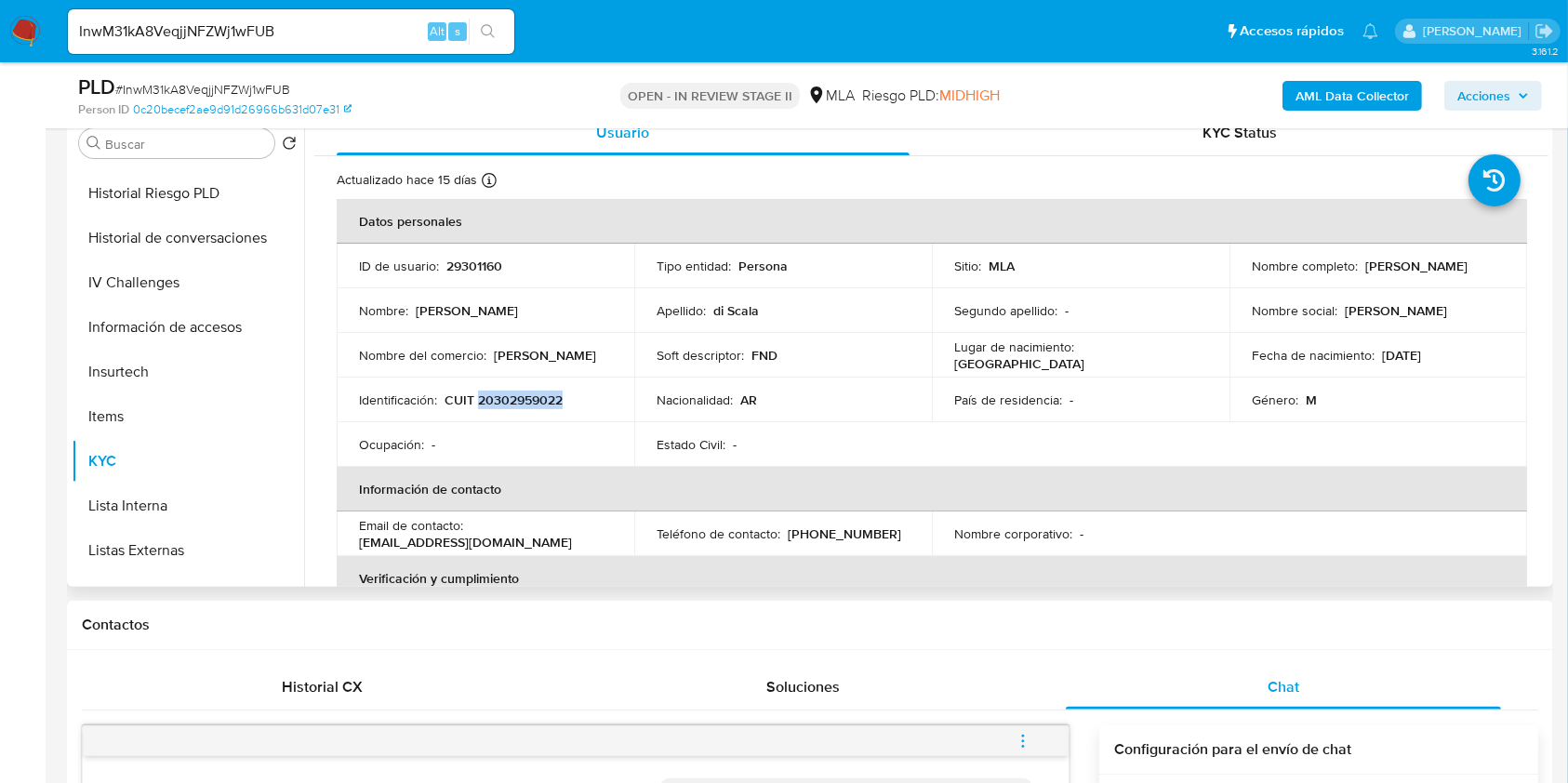
click at [503, 407] on p "CUIT 20302959022" at bounding box center [503, 400] width 118 height 17
copy p "20302959022"
click at [457, 274] on p "29301160" at bounding box center [474, 266] width 56 height 17
copy p "29301160"
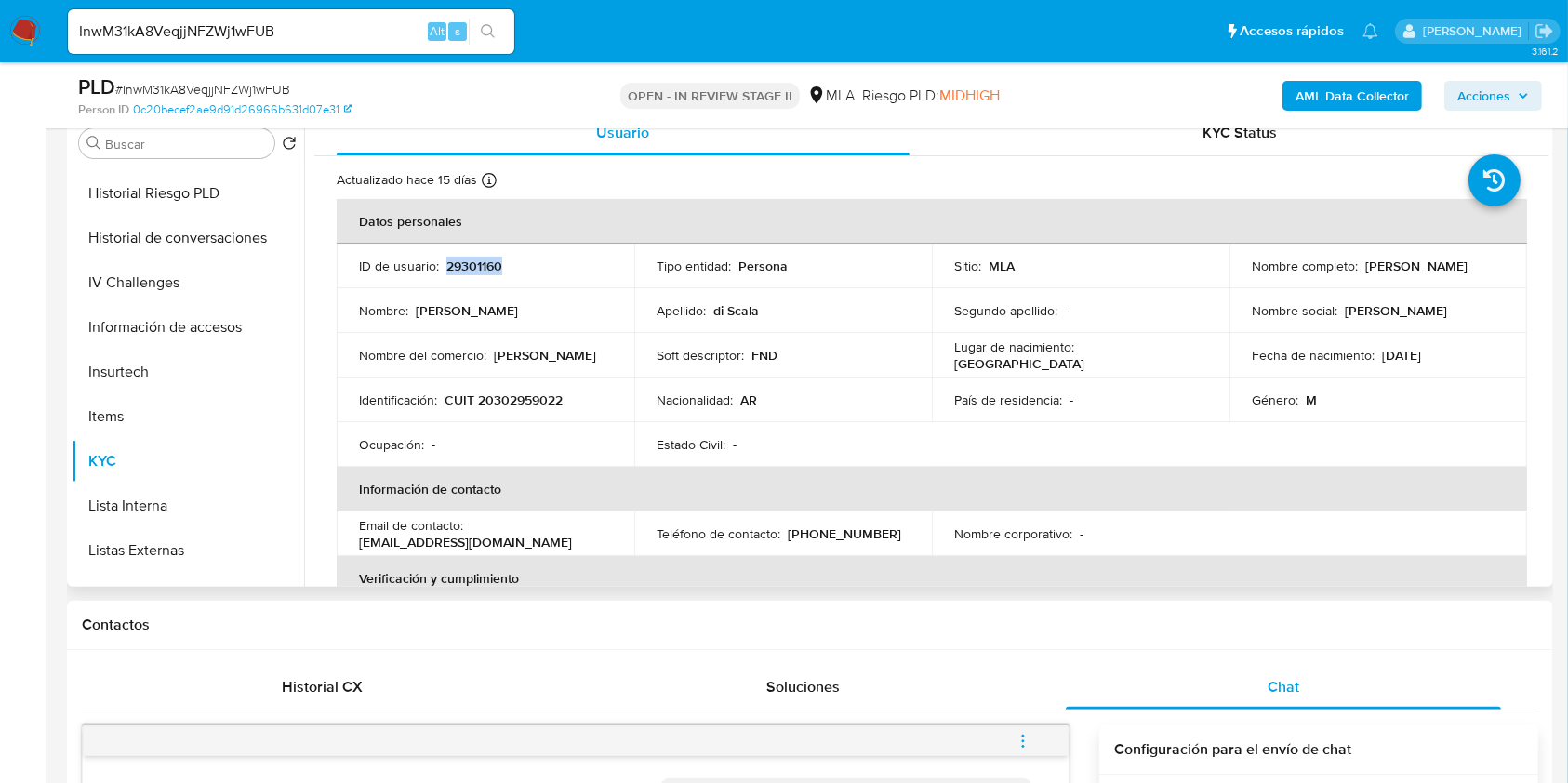
copy p "29301160"
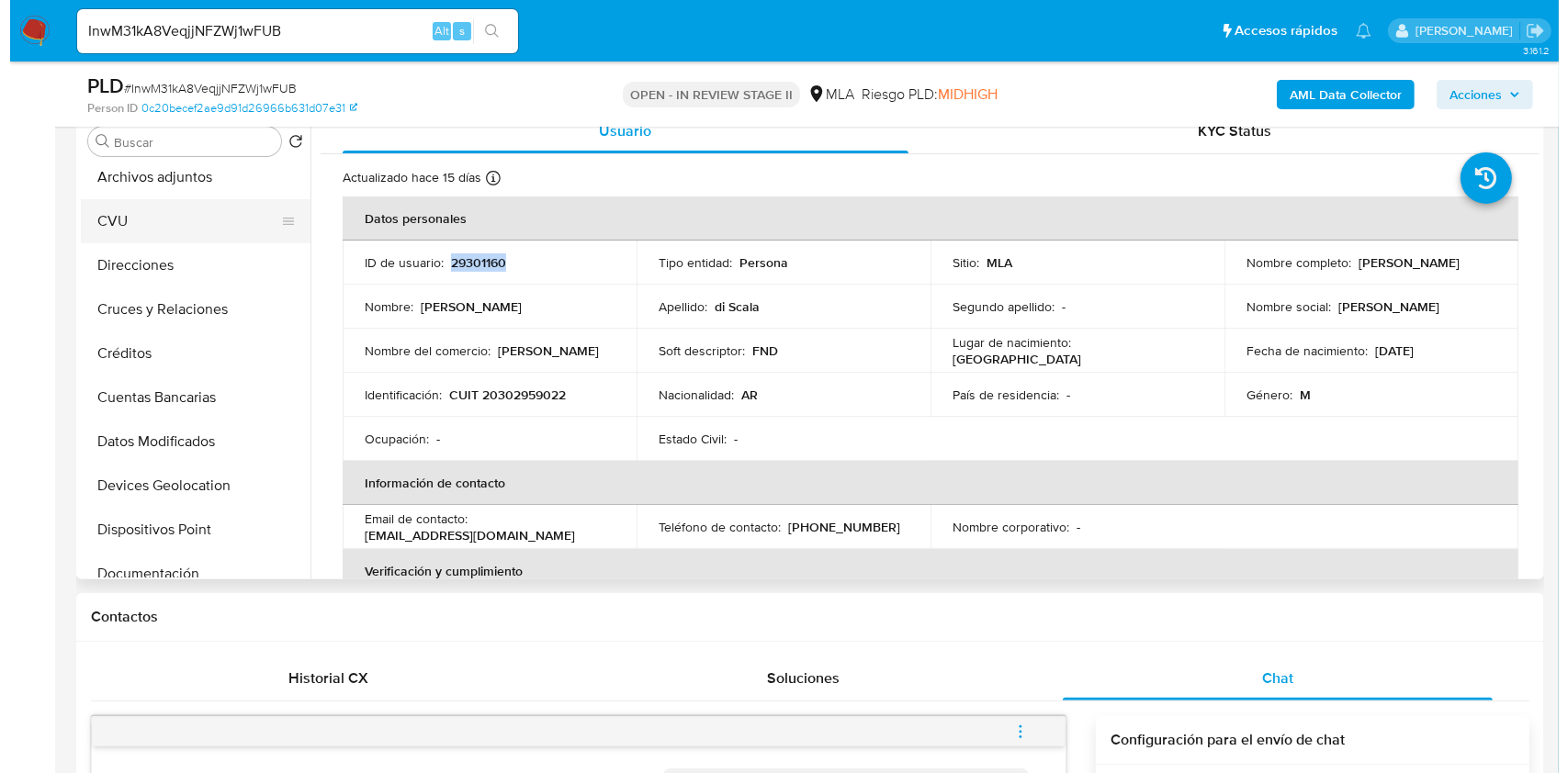
scroll to position [0, 0]
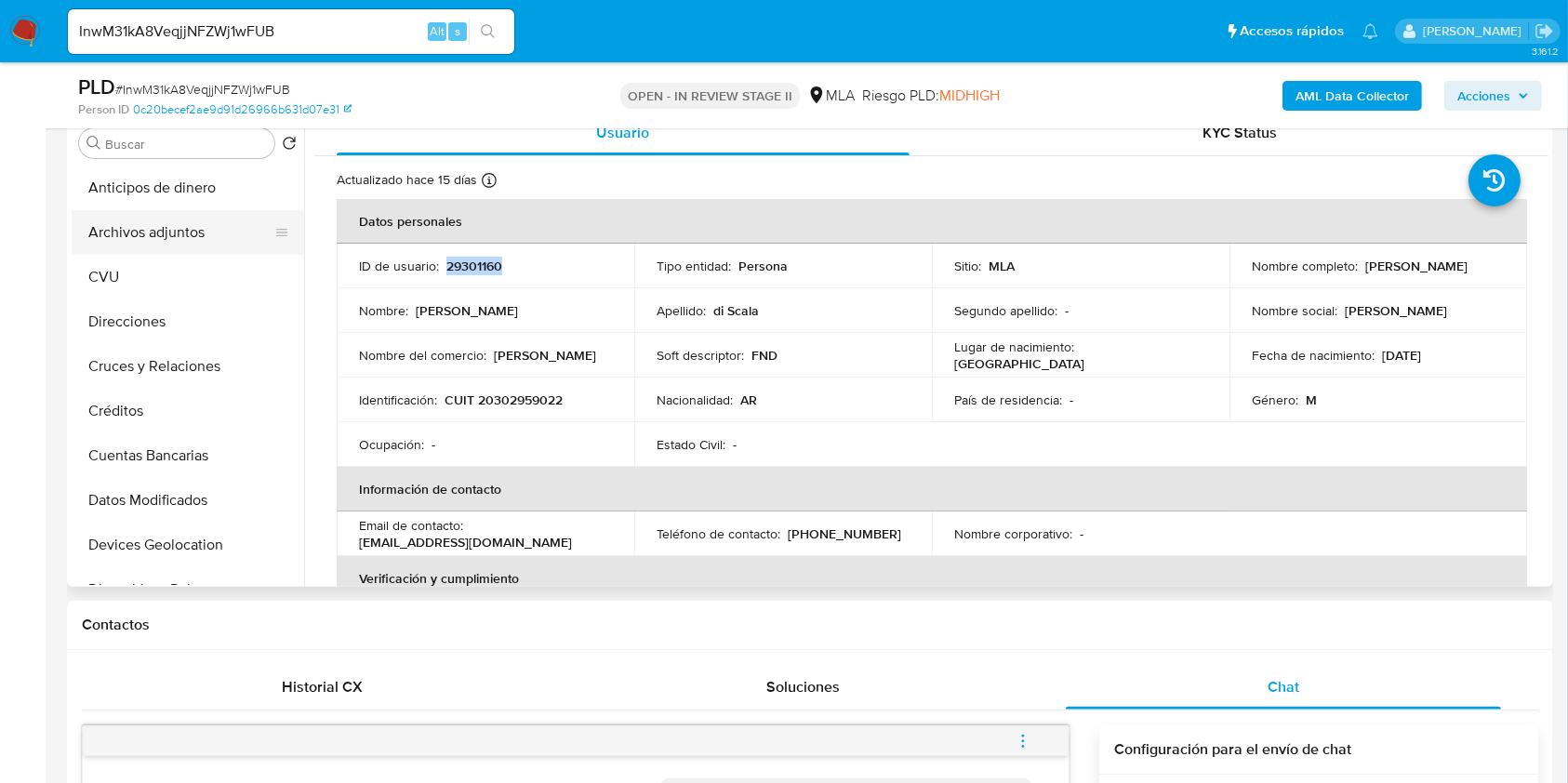
click at [176, 245] on button "Archivos adjuntos" at bounding box center [180, 232] width 217 height 44
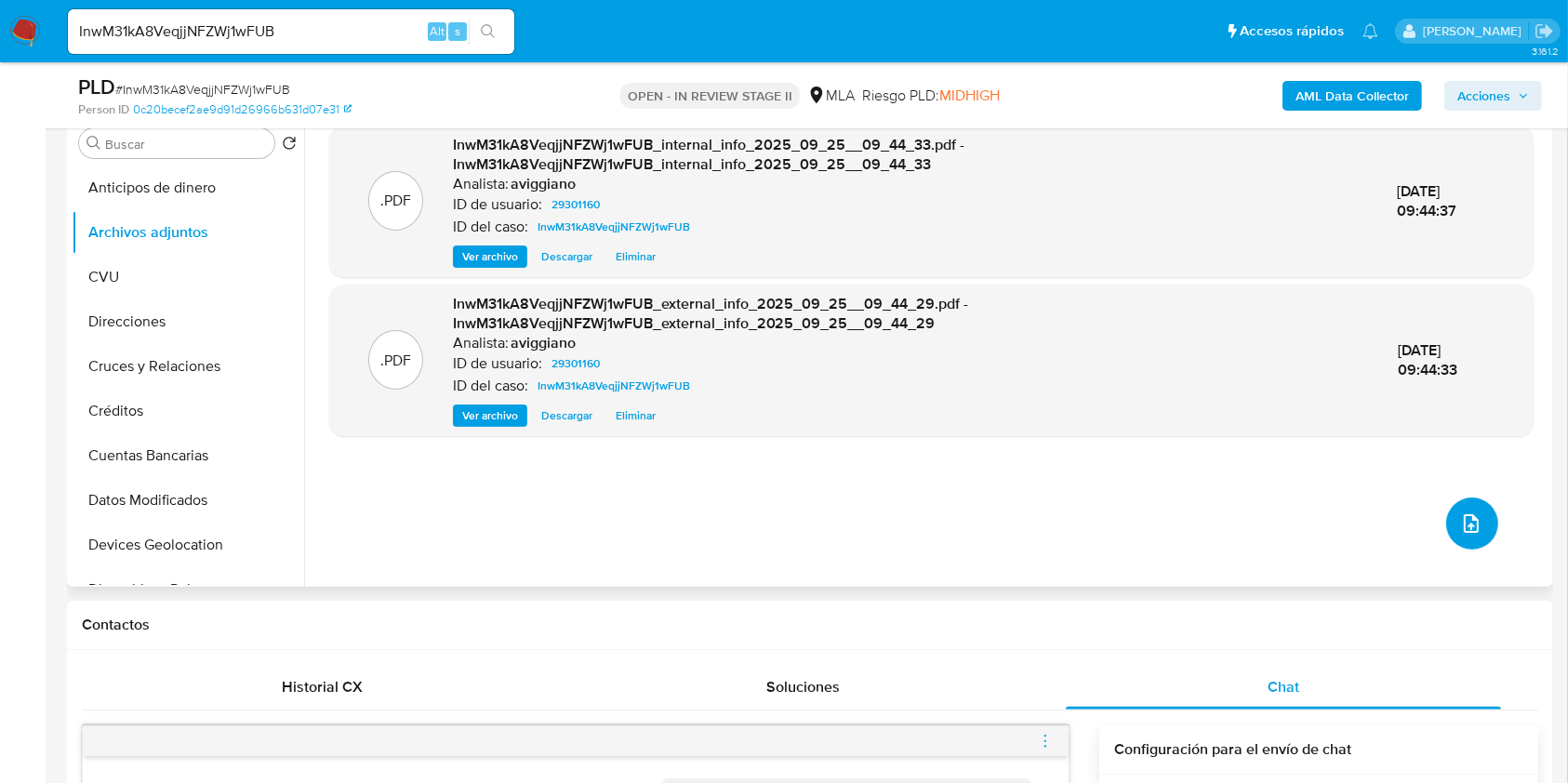
click at [1446, 513] on button "upload-file" at bounding box center [1472, 523] width 52 height 52
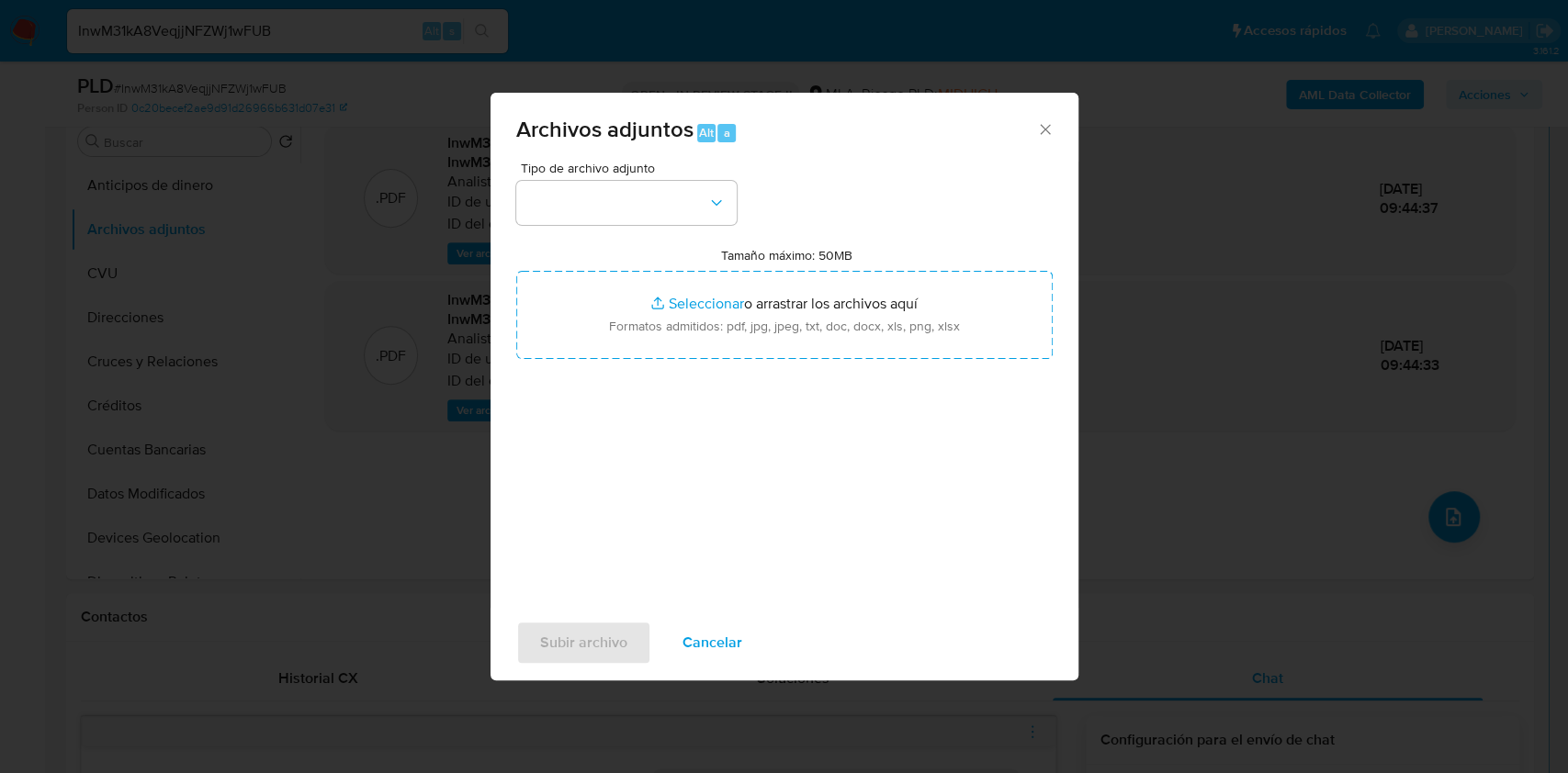
click at [690, 267] on div "Tamaño máximo: 50MB Seleccionar archivos Seleccionar o arrastrar los archivos a…" at bounding box center [784, 303] width 536 height 112
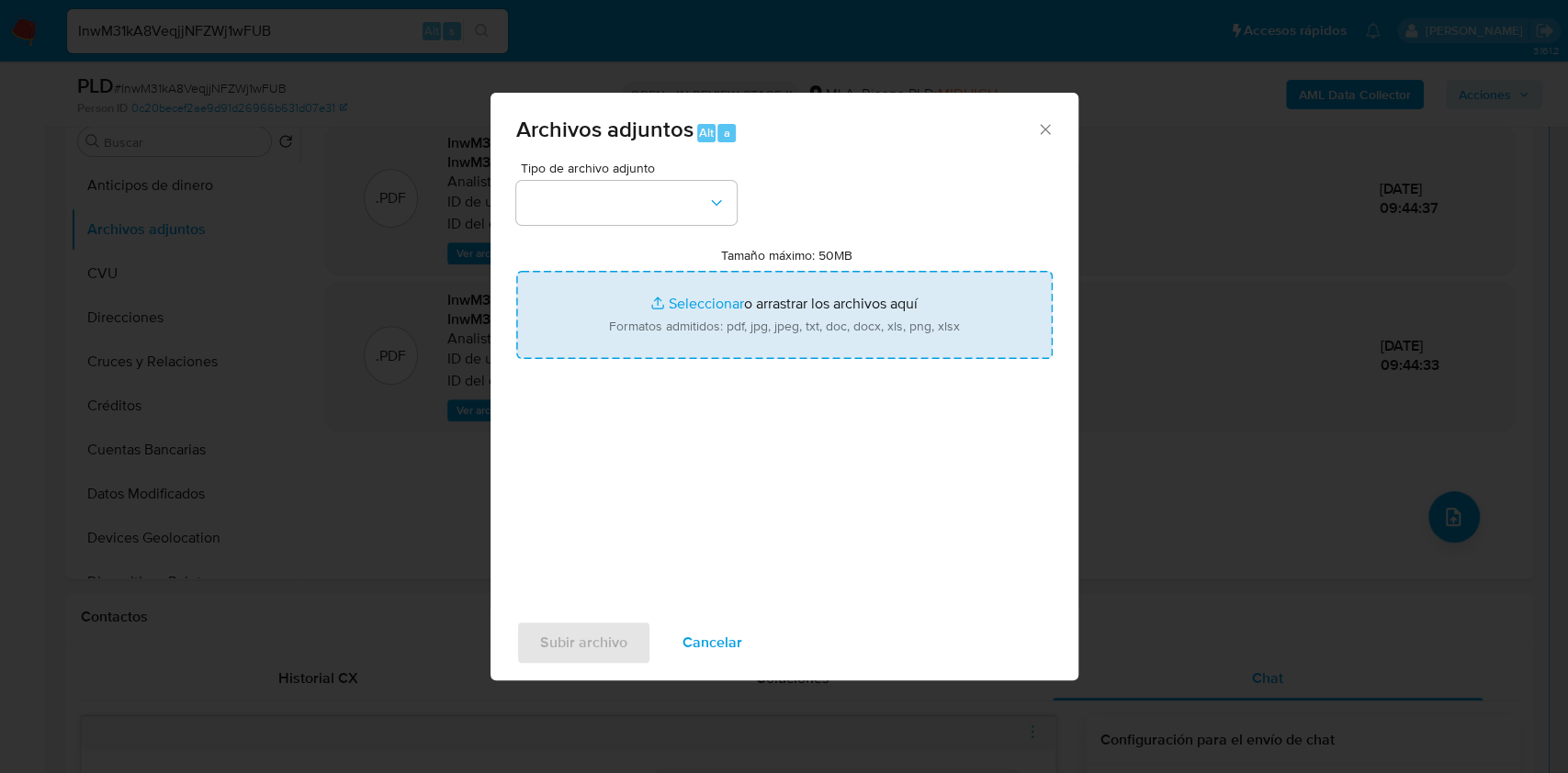
click at [690, 292] on input "Tamaño máximo: 50MB Seleccionar archivos" at bounding box center [784, 314] width 536 height 89
type input "C:\fakepath\Nosis - 29301160.pdf"
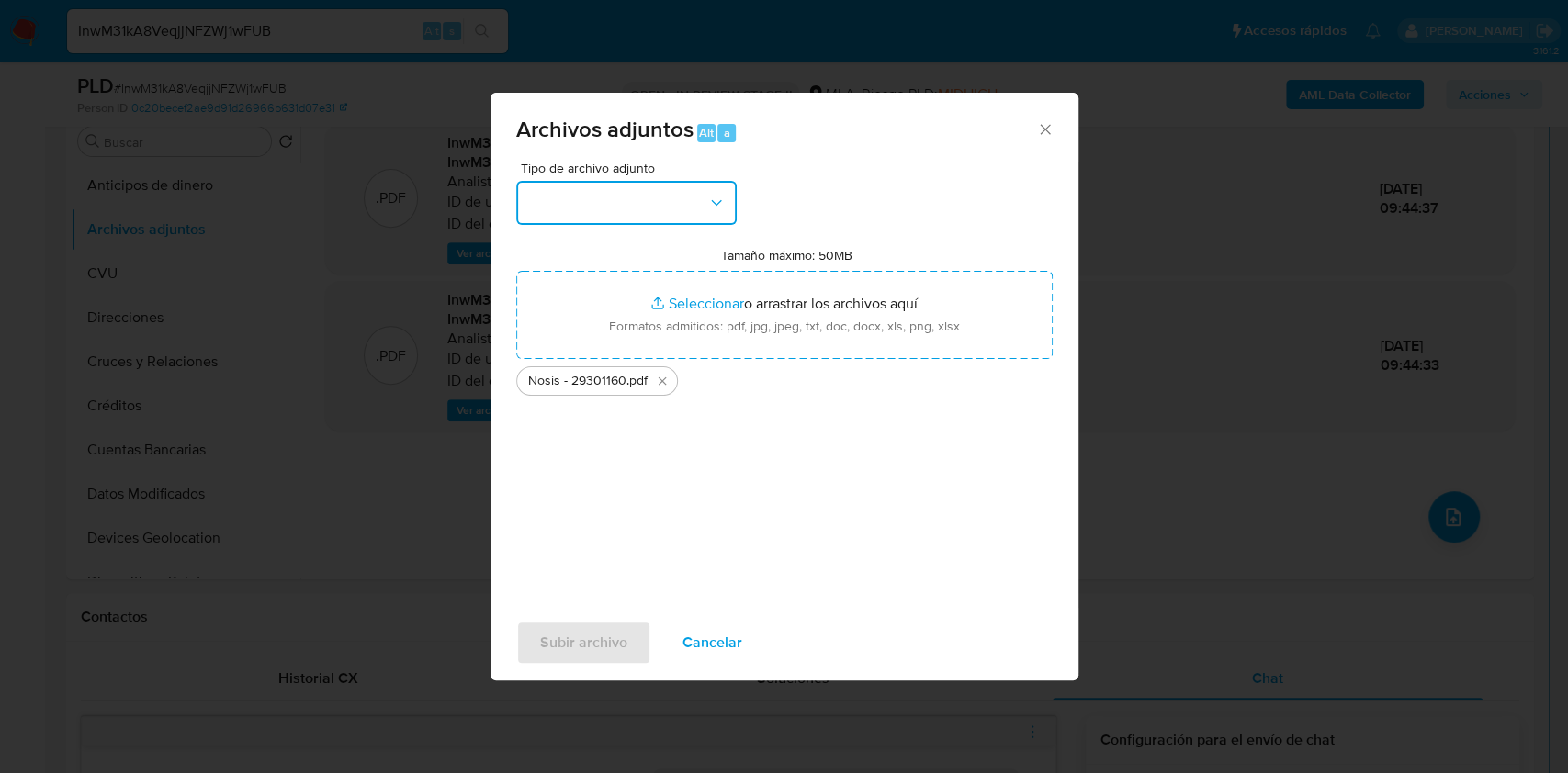
click at [566, 210] on button "button" at bounding box center [626, 202] width 220 height 44
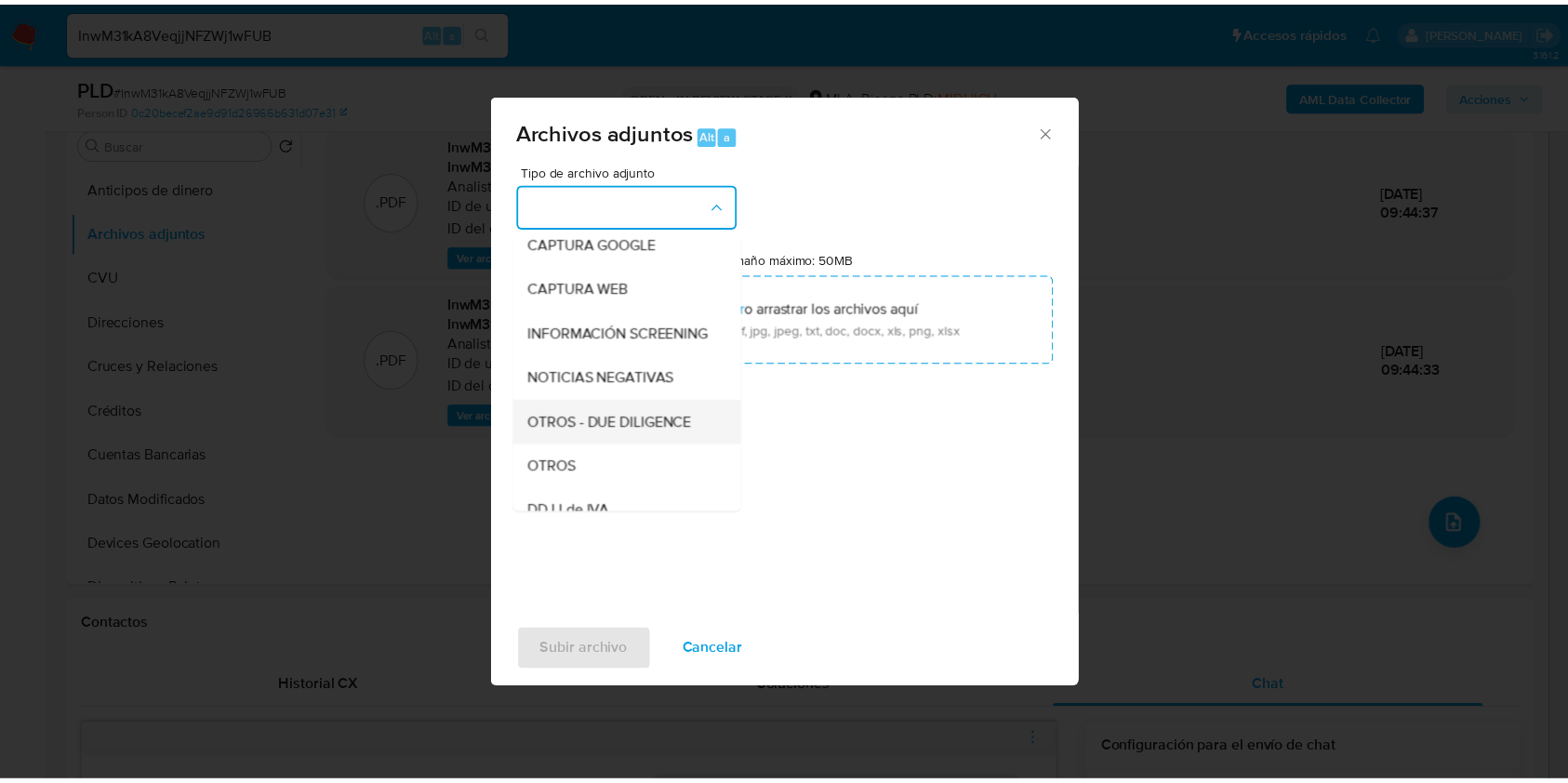
scroll to position [247, 0]
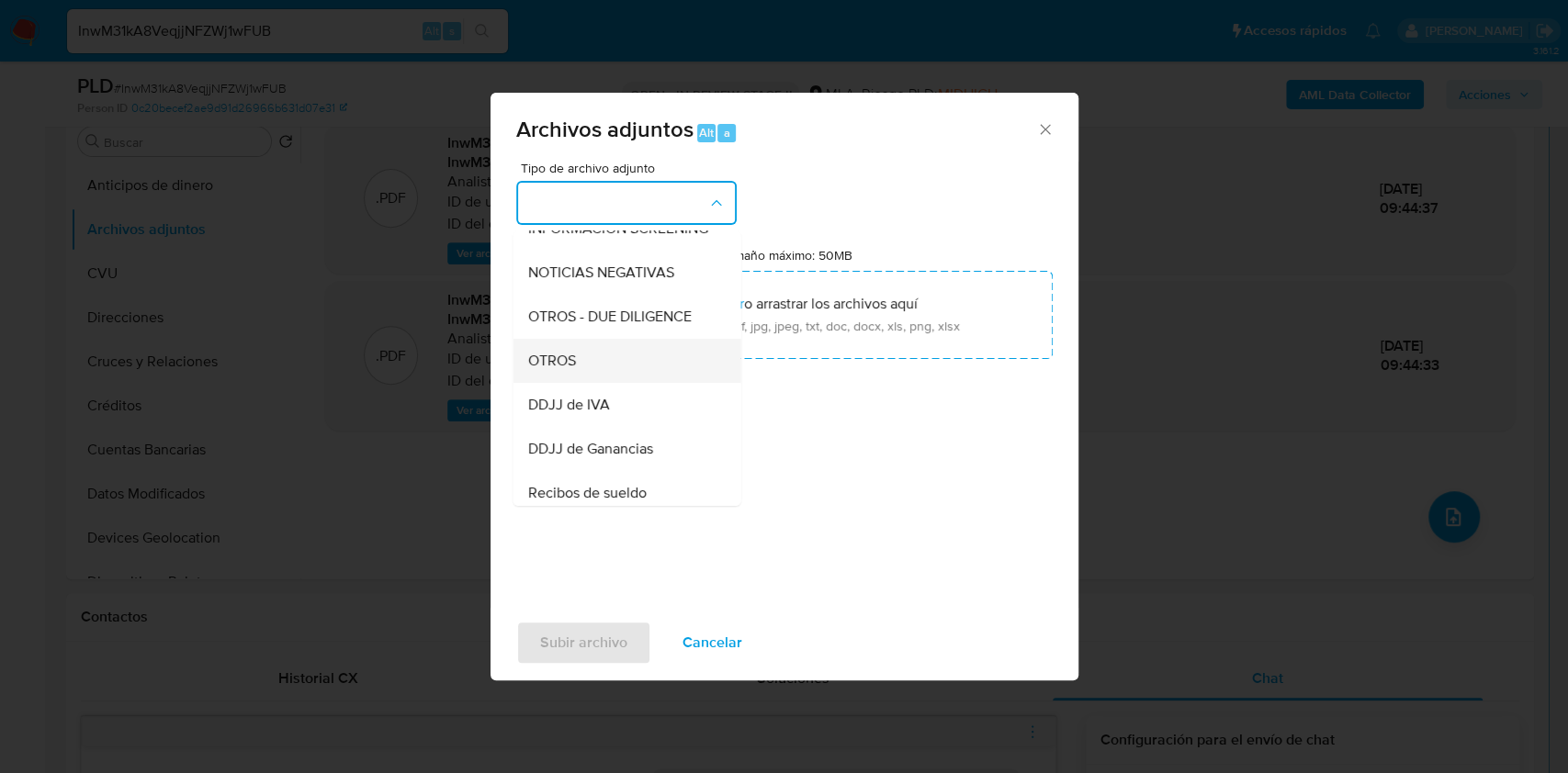
click at [561, 370] on span "OTROS" at bounding box center [550, 361] width 48 height 19
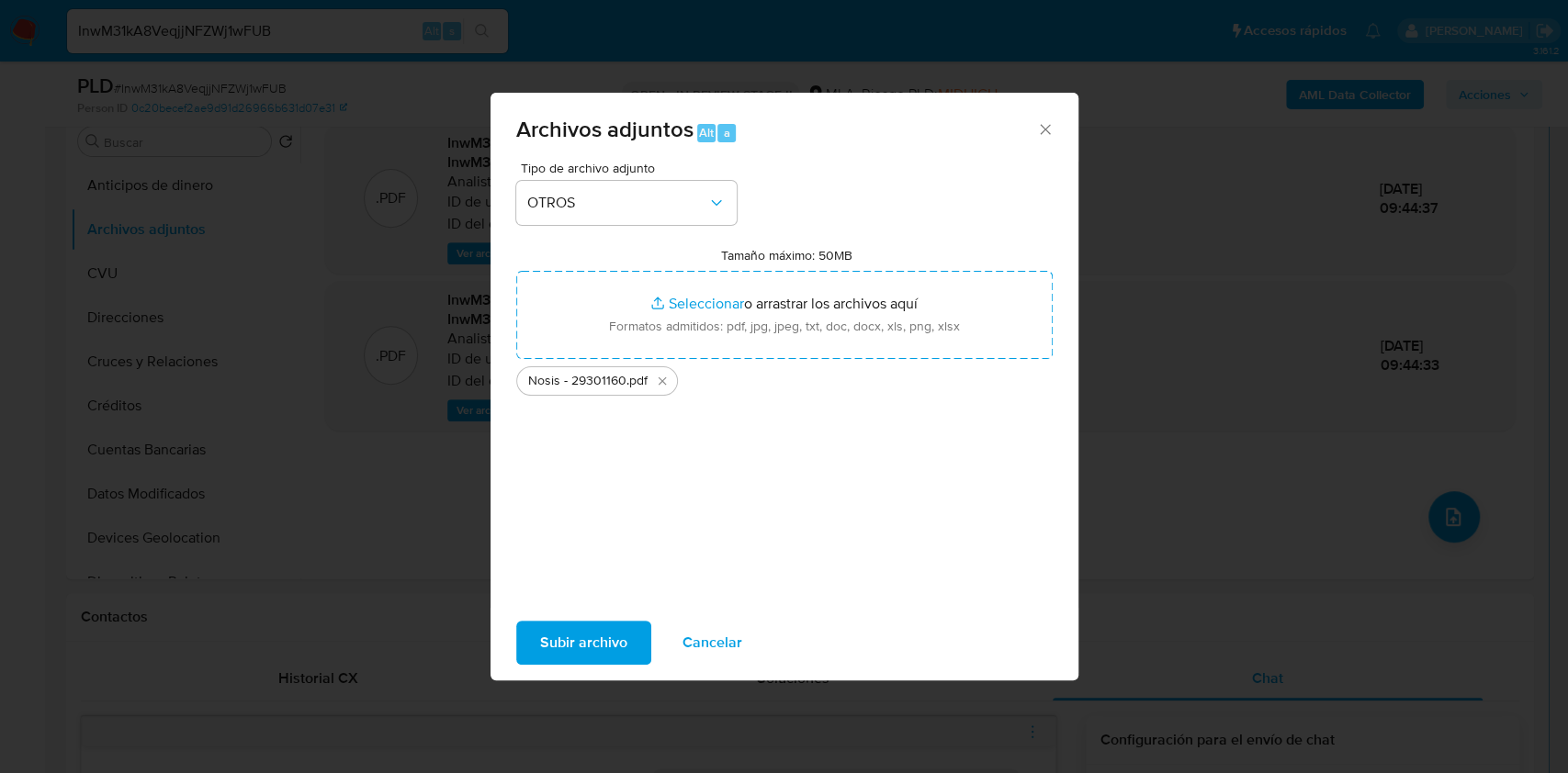
click at [593, 656] on span "Subir archivo" at bounding box center [584, 642] width 88 height 40
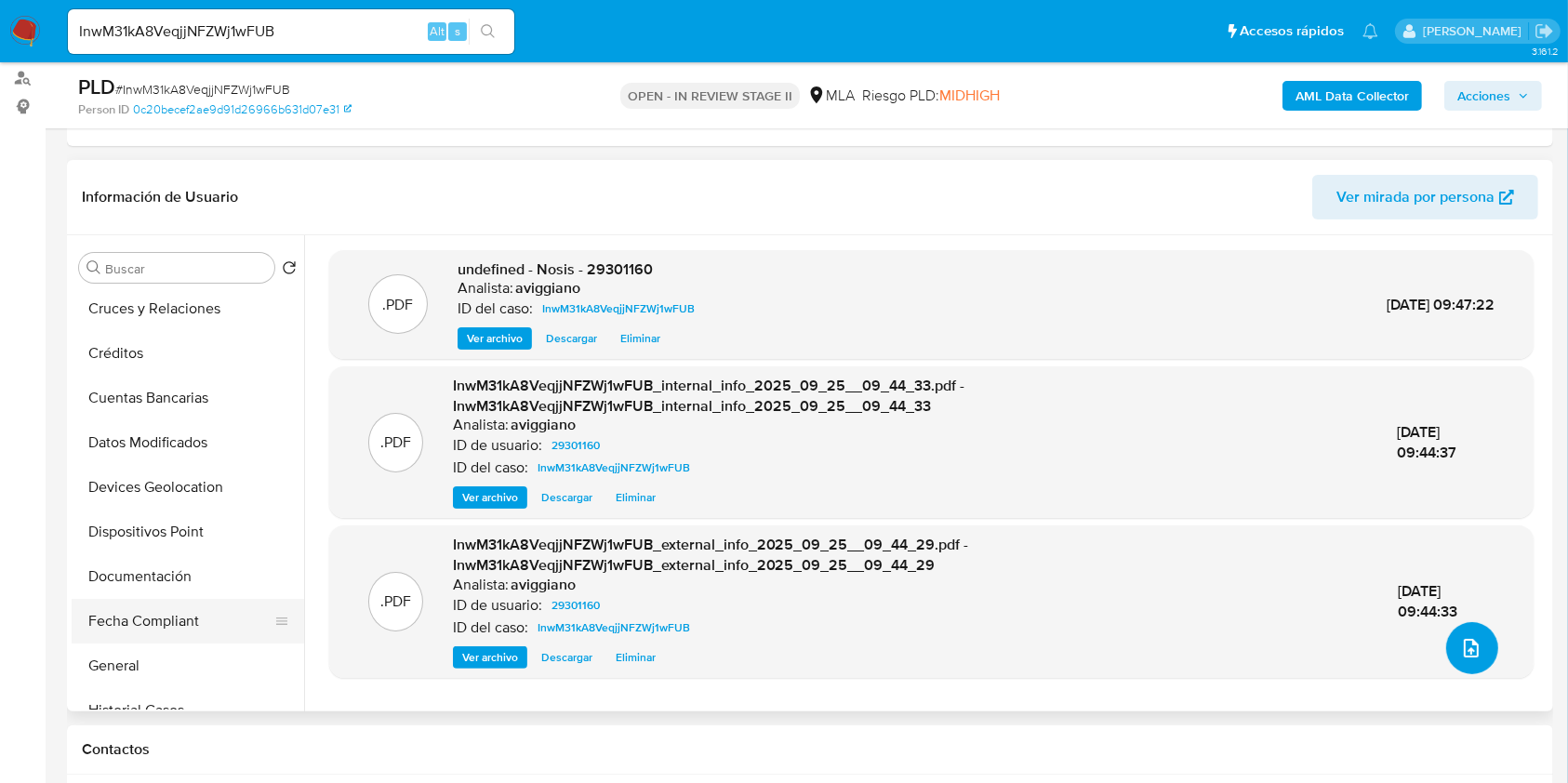
scroll to position [372, 0]
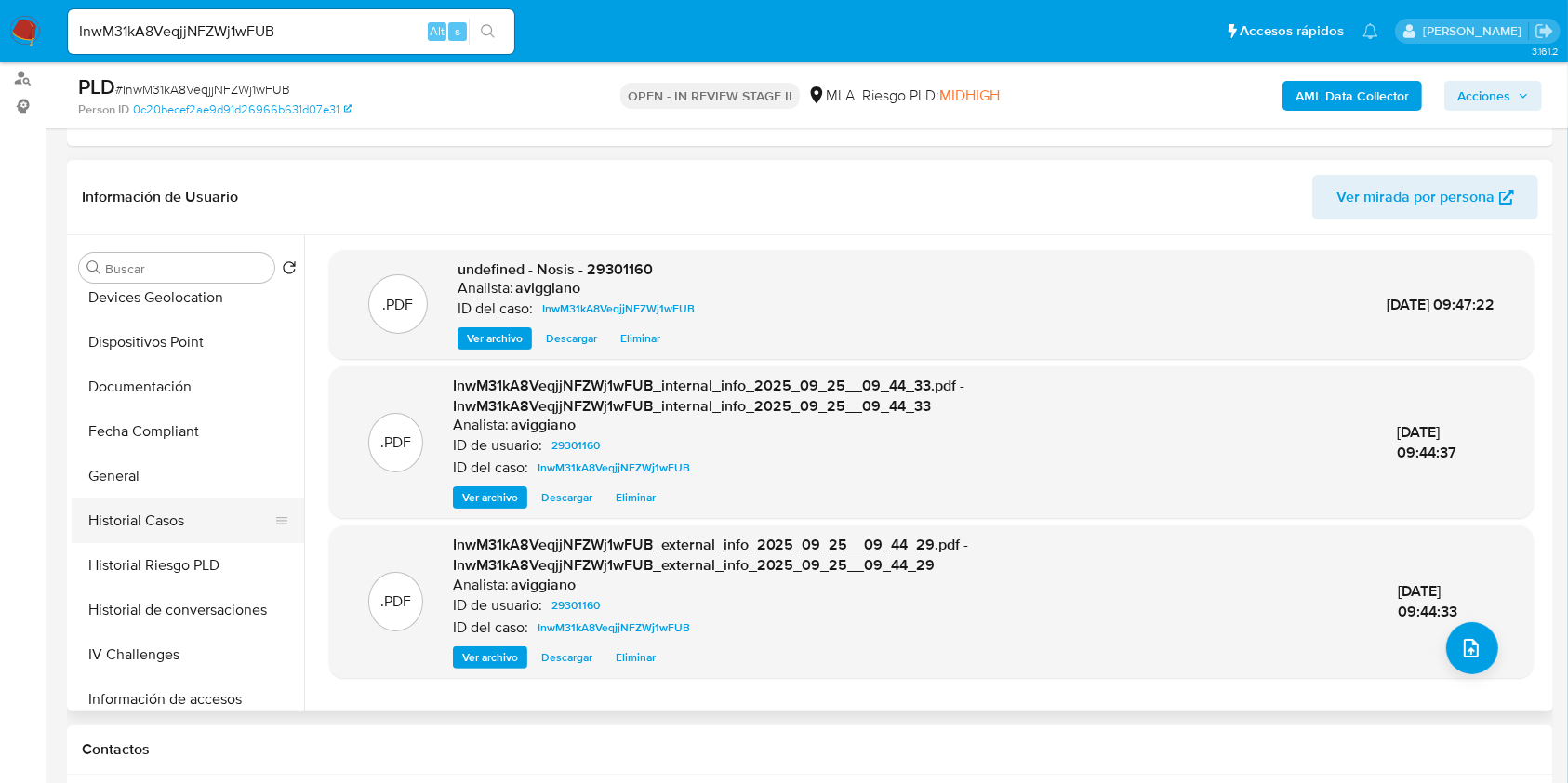
click at [187, 517] on button "Historial Casos" at bounding box center [180, 520] width 217 height 44
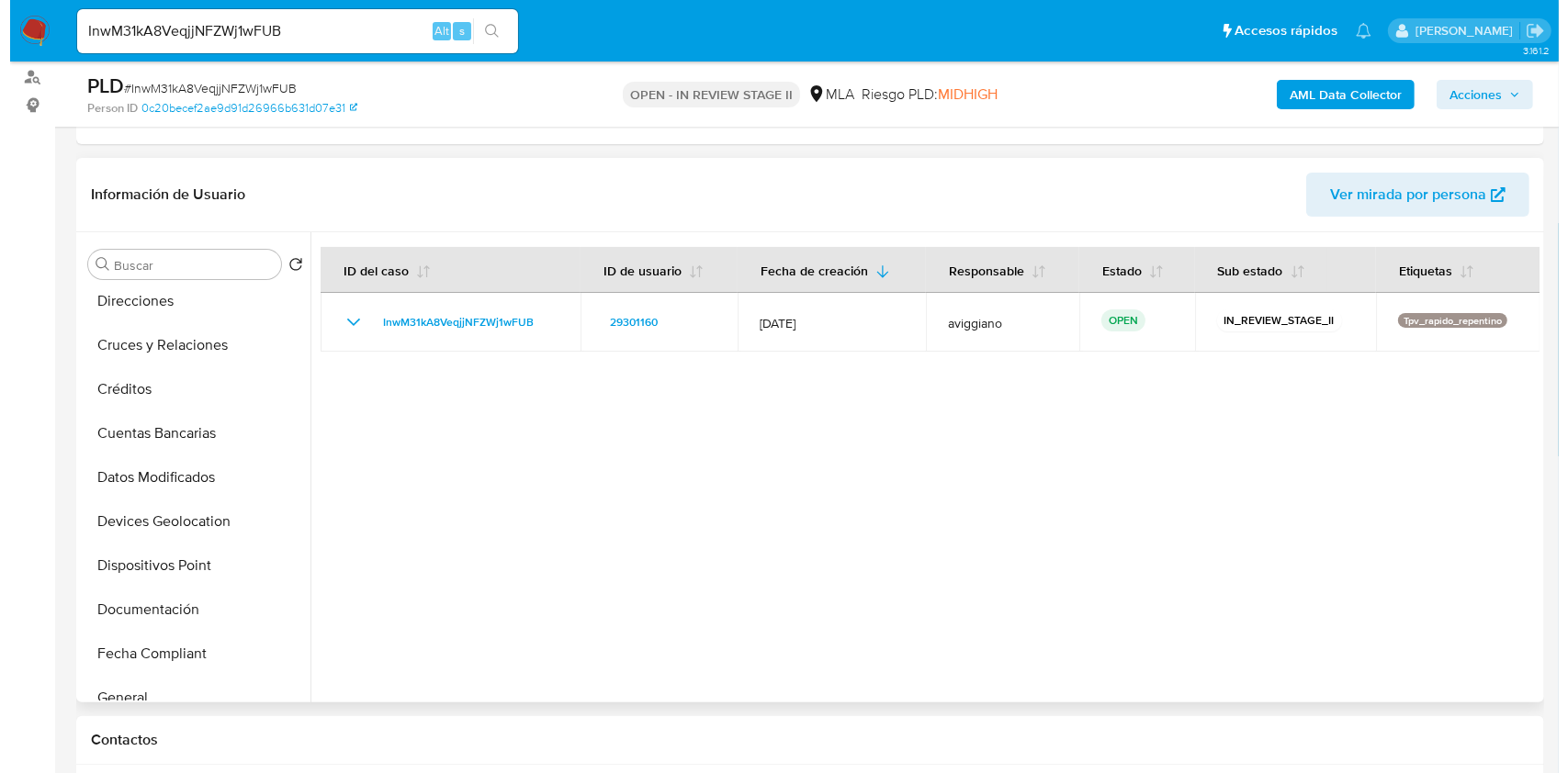
scroll to position [0, 0]
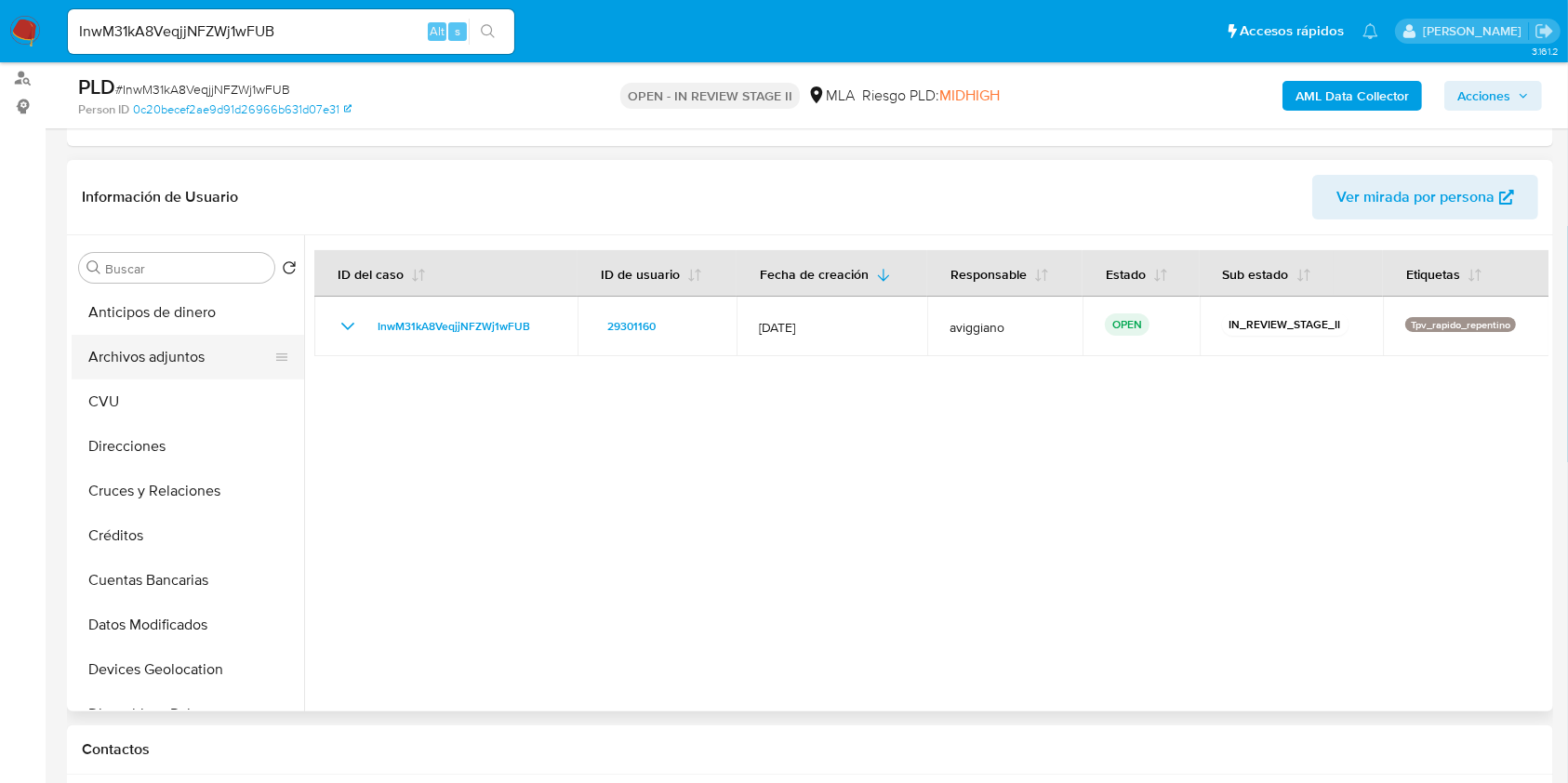
click at [200, 346] on button "Archivos adjuntos" at bounding box center [180, 356] width 217 height 44
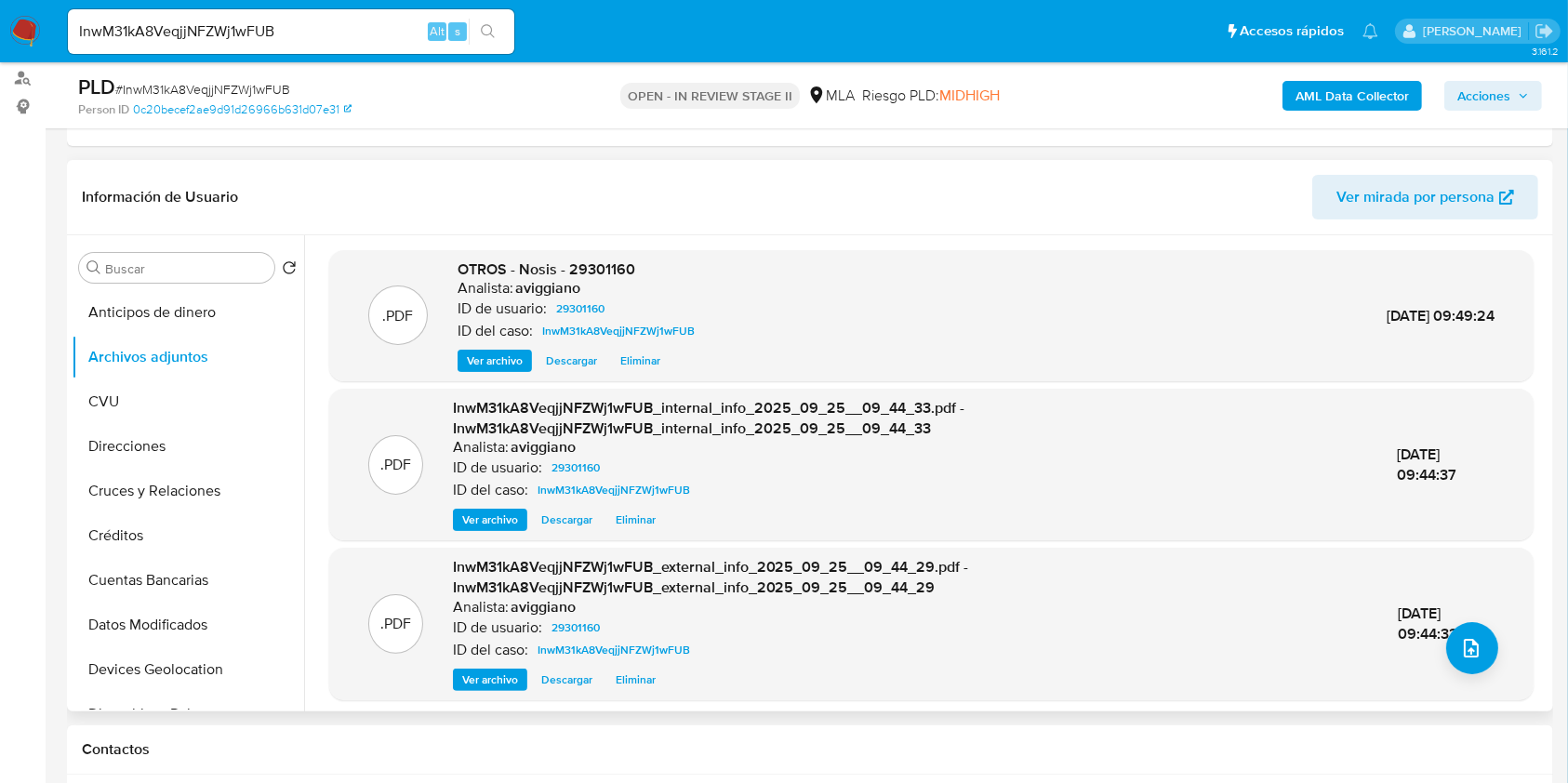
click at [621, 274] on span "OTROS - Nosis - 29301160" at bounding box center [546, 269] width 178 height 22
click at [621, 275] on span "OTROS - Nosis - 29301160" at bounding box center [546, 269] width 178 height 22
drag, startPoint x: 621, startPoint y: 275, endPoint x: 638, endPoint y: 290, distance: 22.7
click at [638, 290] on div "Analista: aviggiano" at bounding box center [579, 288] width 245 height 19
click at [591, 259] on span "OTROS - Nosis - 29301160" at bounding box center [546, 269] width 178 height 22
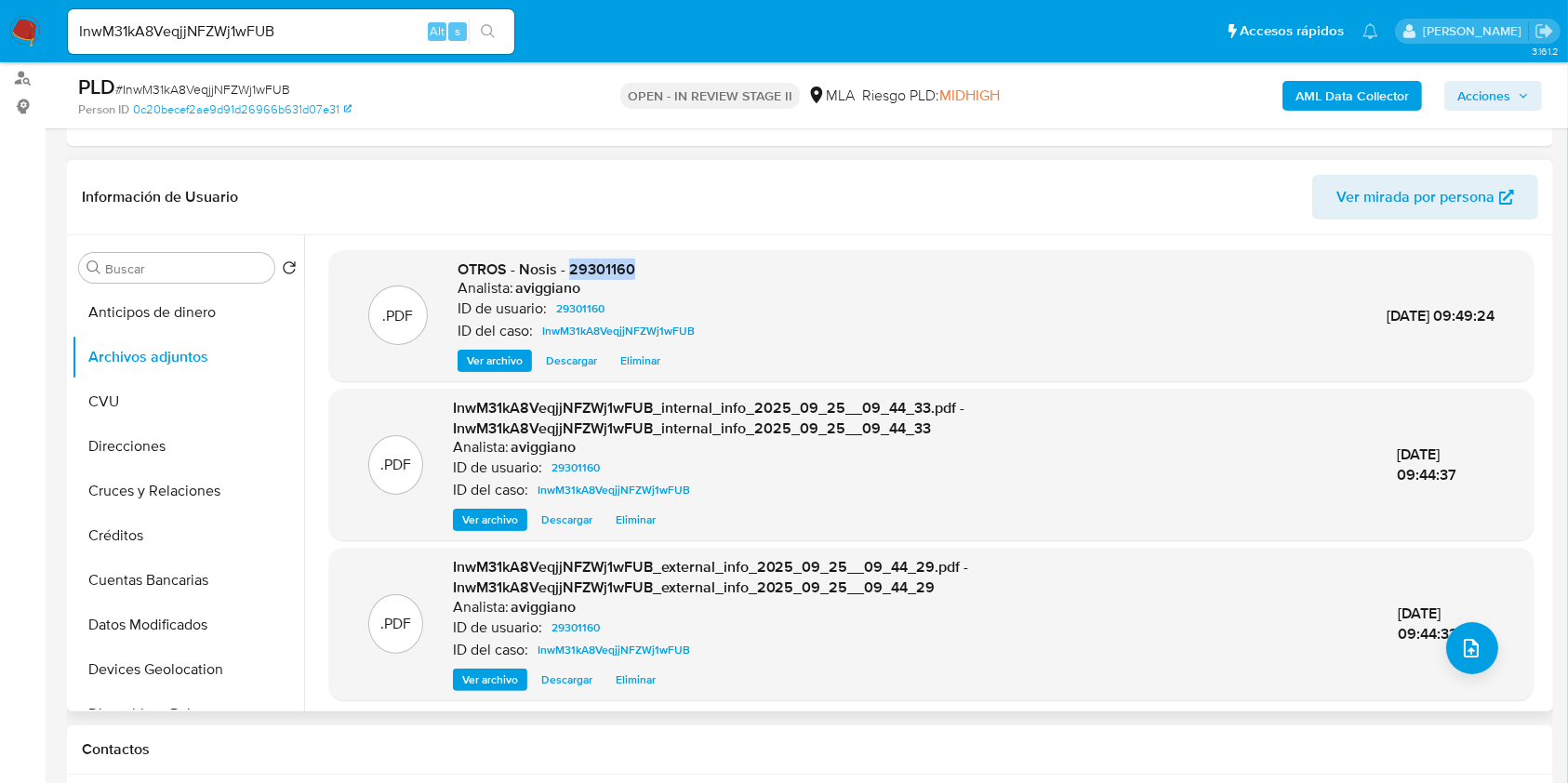
click at [591, 259] on span "OTROS - Nosis - 29301160" at bounding box center [546, 269] width 178 height 22
copy span "29301160"
click at [1484, 667] on div ".PDF InwM31kA8VeqjjNFZWj1wFUB_external_info_2025_09_25__09_44_29.pdf - InwM31kA…" at bounding box center [930, 623] width 1185 height 133
click at [1465, 653] on icon "upload-file" at bounding box center [1472, 649] width 23 height 23
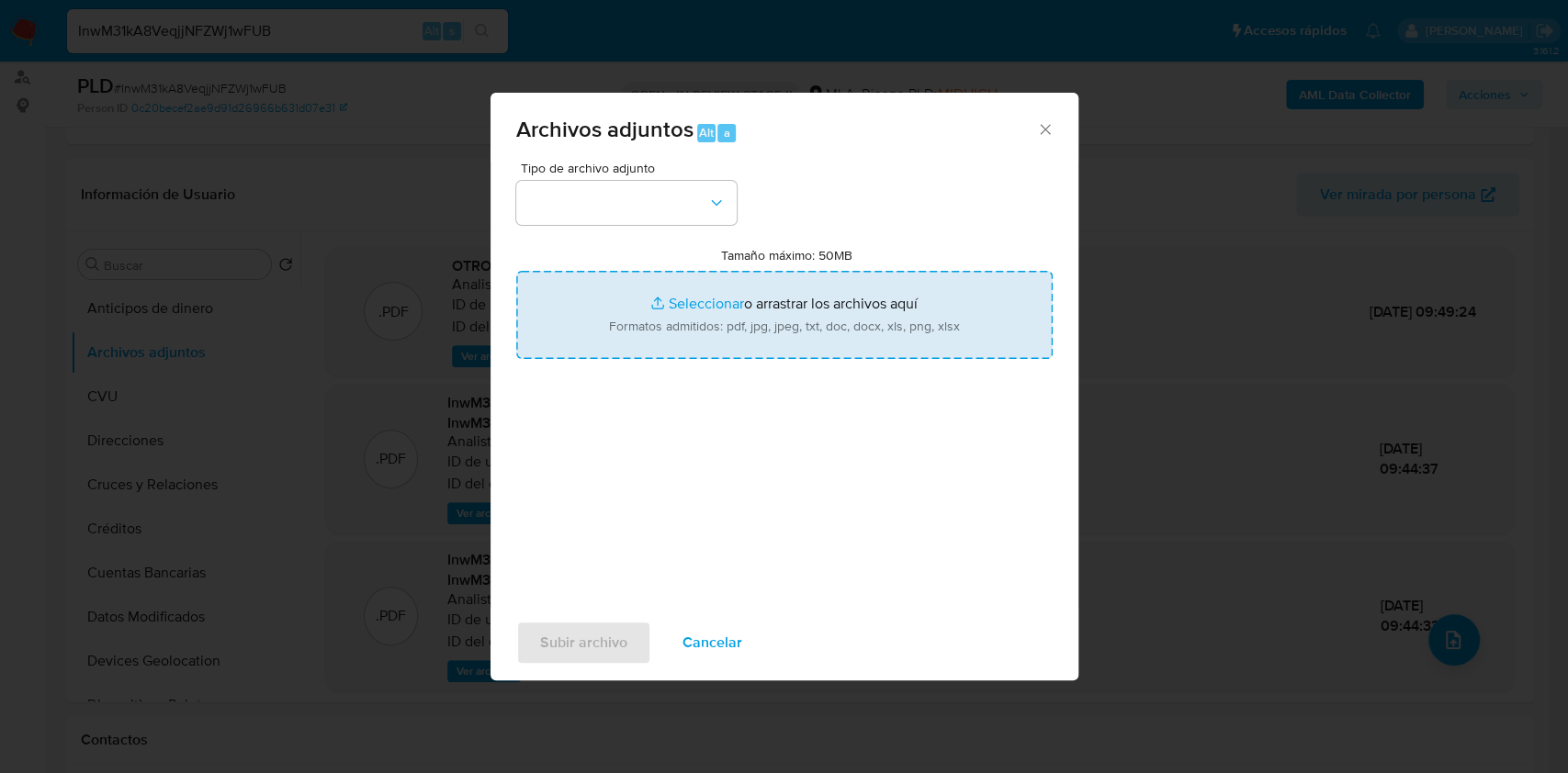
click at [794, 303] on input "Tamaño máximo: 50MB Seleccionar archivos" at bounding box center [784, 314] width 536 height 89
type input "C:\fakepath\Movimientos-Aladdin-v10_1 - 29301160 -.xlsx"
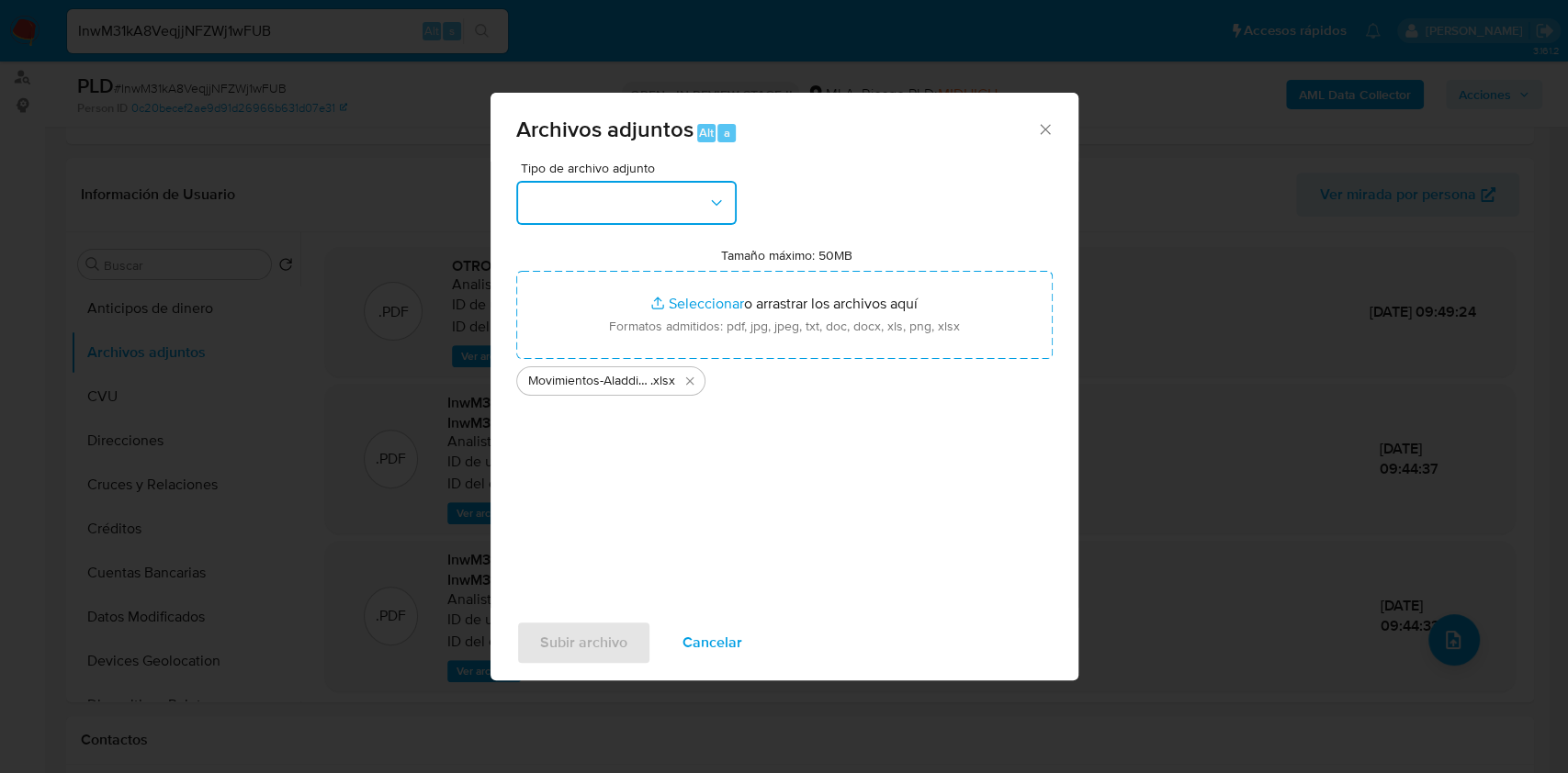
click at [707, 203] on icon "button" at bounding box center [716, 203] width 19 height 19
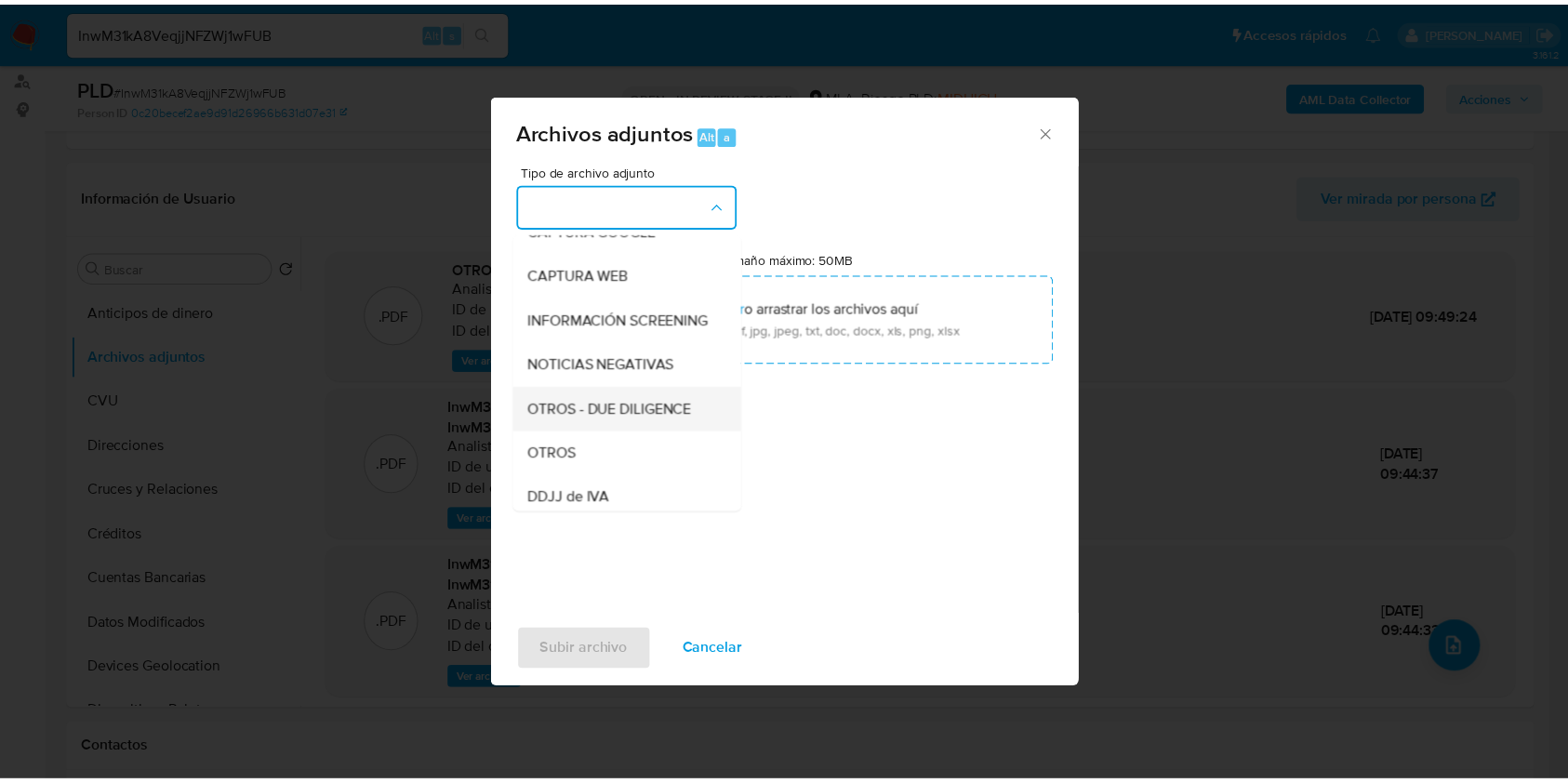
scroll to position [247, 0]
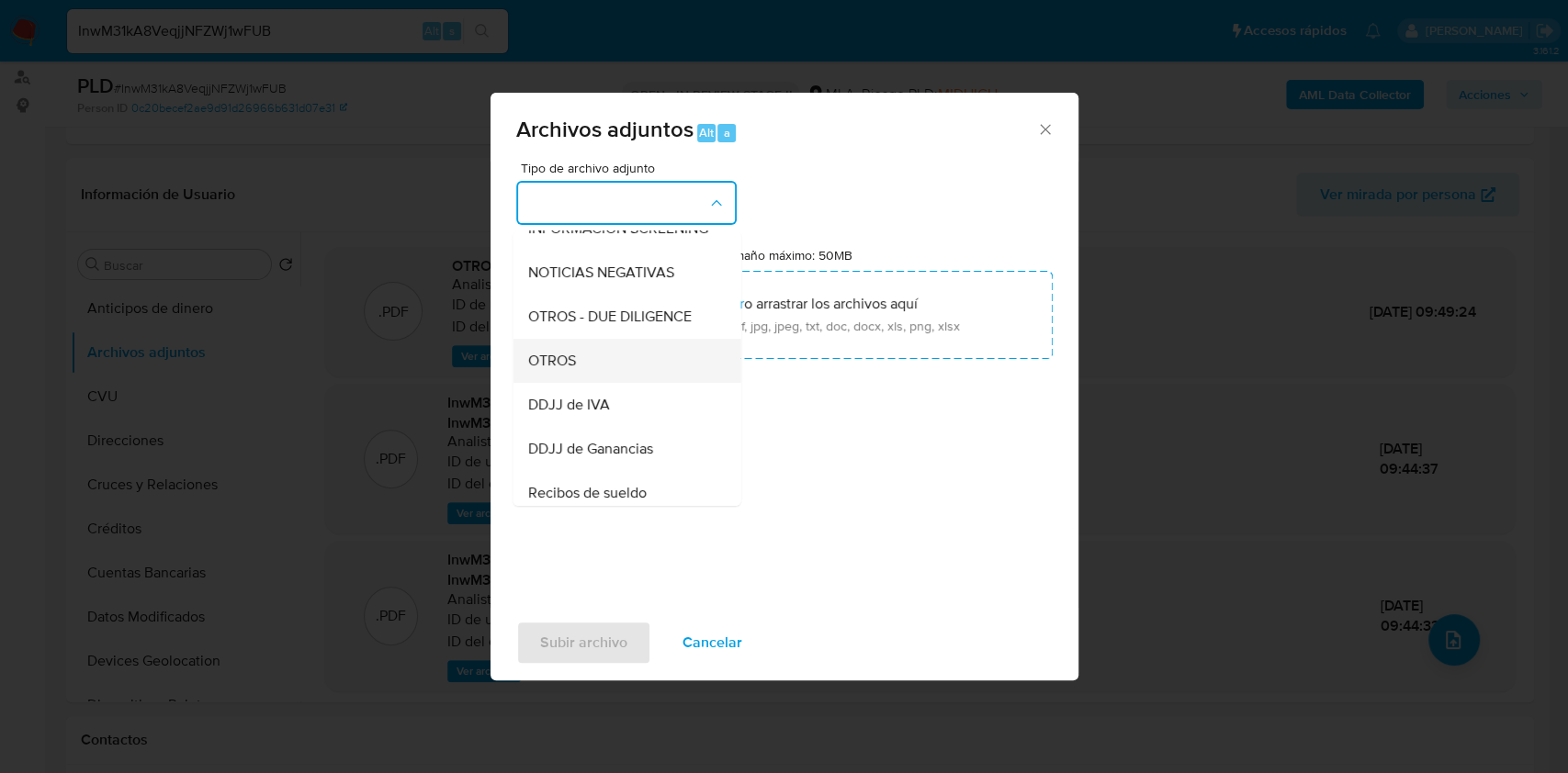
click at [590, 380] on div "OTROS" at bounding box center [620, 360] width 187 height 44
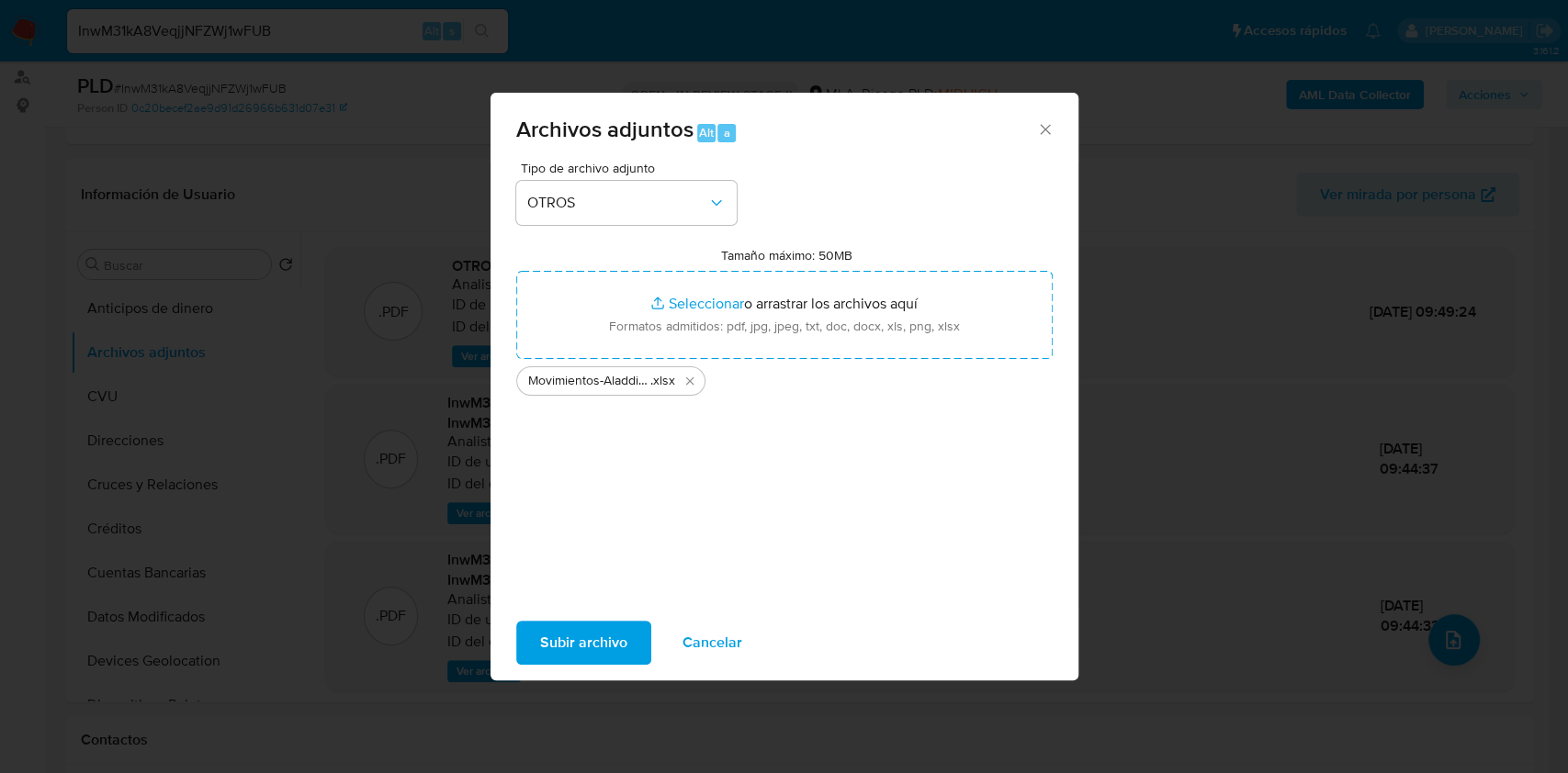
click at [601, 638] on span "Subir archivo" at bounding box center [584, 642] width 88 height 40
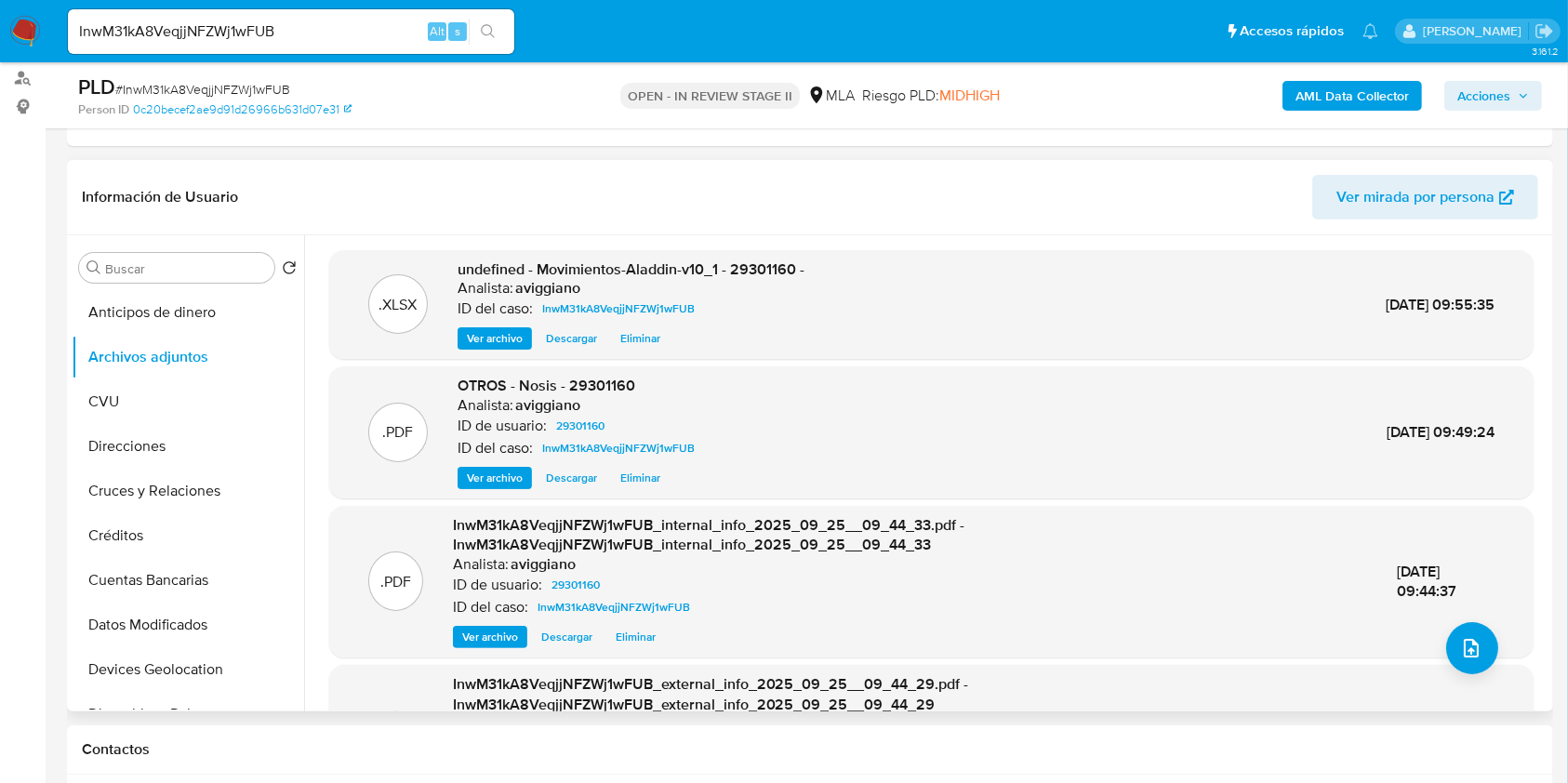
click at [783, 259] on span "undefined - Movimientos-Aladdin-v10_1 - 29301160 -" at bounding box center [630, 269] width 347 height 22
click at [778, 262] on span "undefined - Movimientos-Aladdin-v10_1 - 29301160 -" at bounding box center [630, 269] width 347 height 22
copy span "29301160"
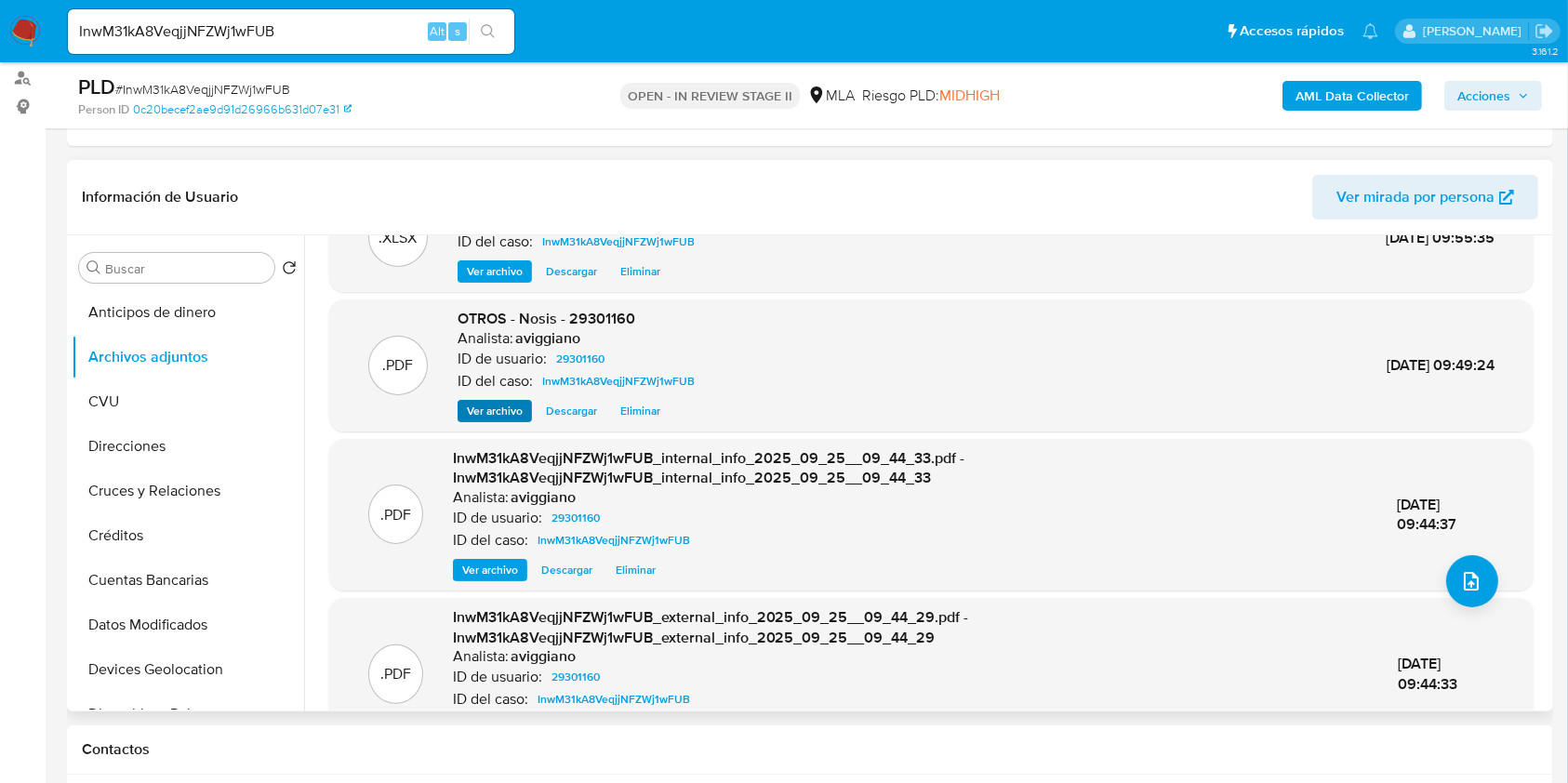
scroll to position [122, 0]
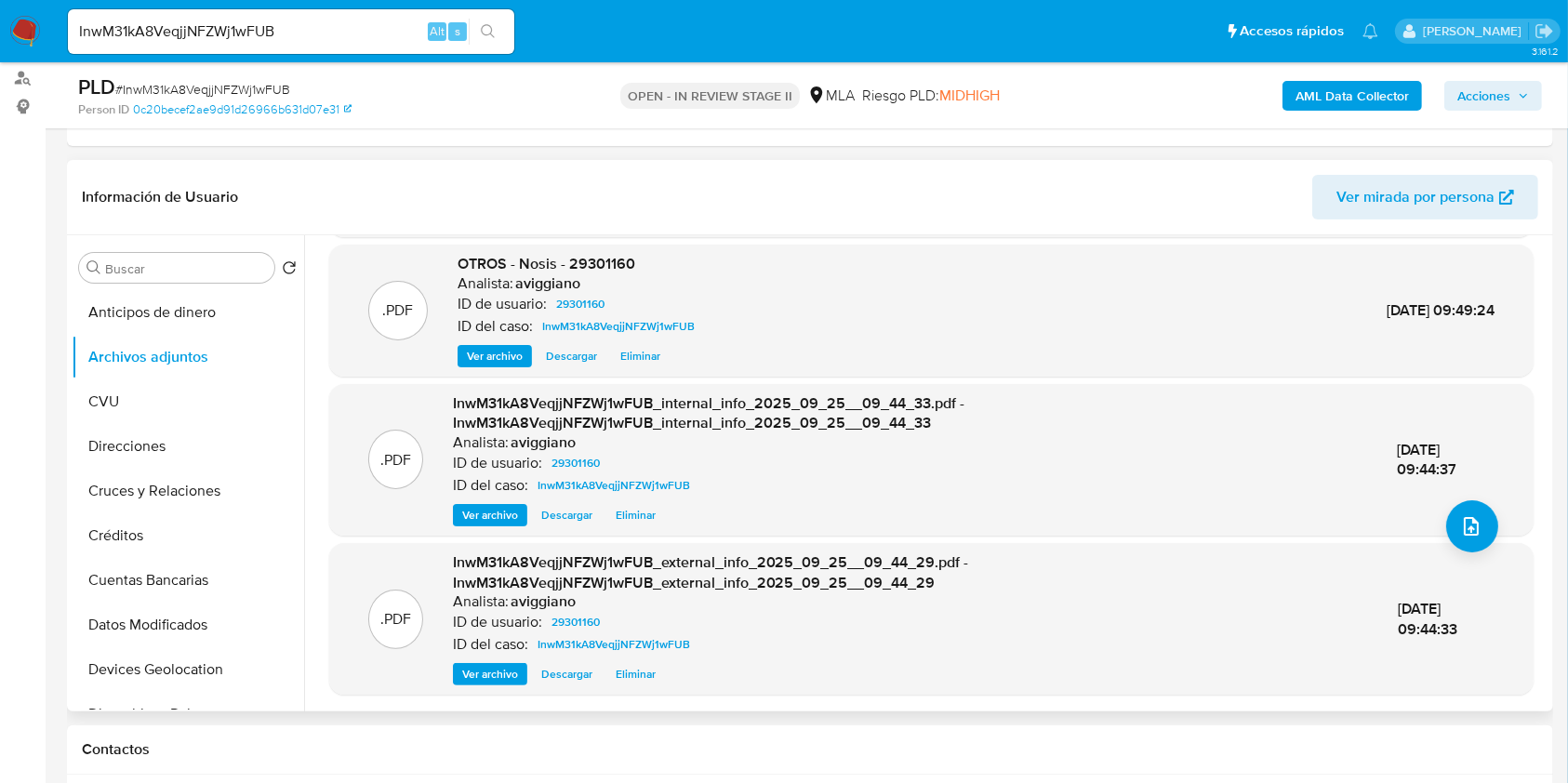
click at [600, 259] on span "OTROS - Nosis - 29301160" at bounding box center [546, 264] width 178 height 22
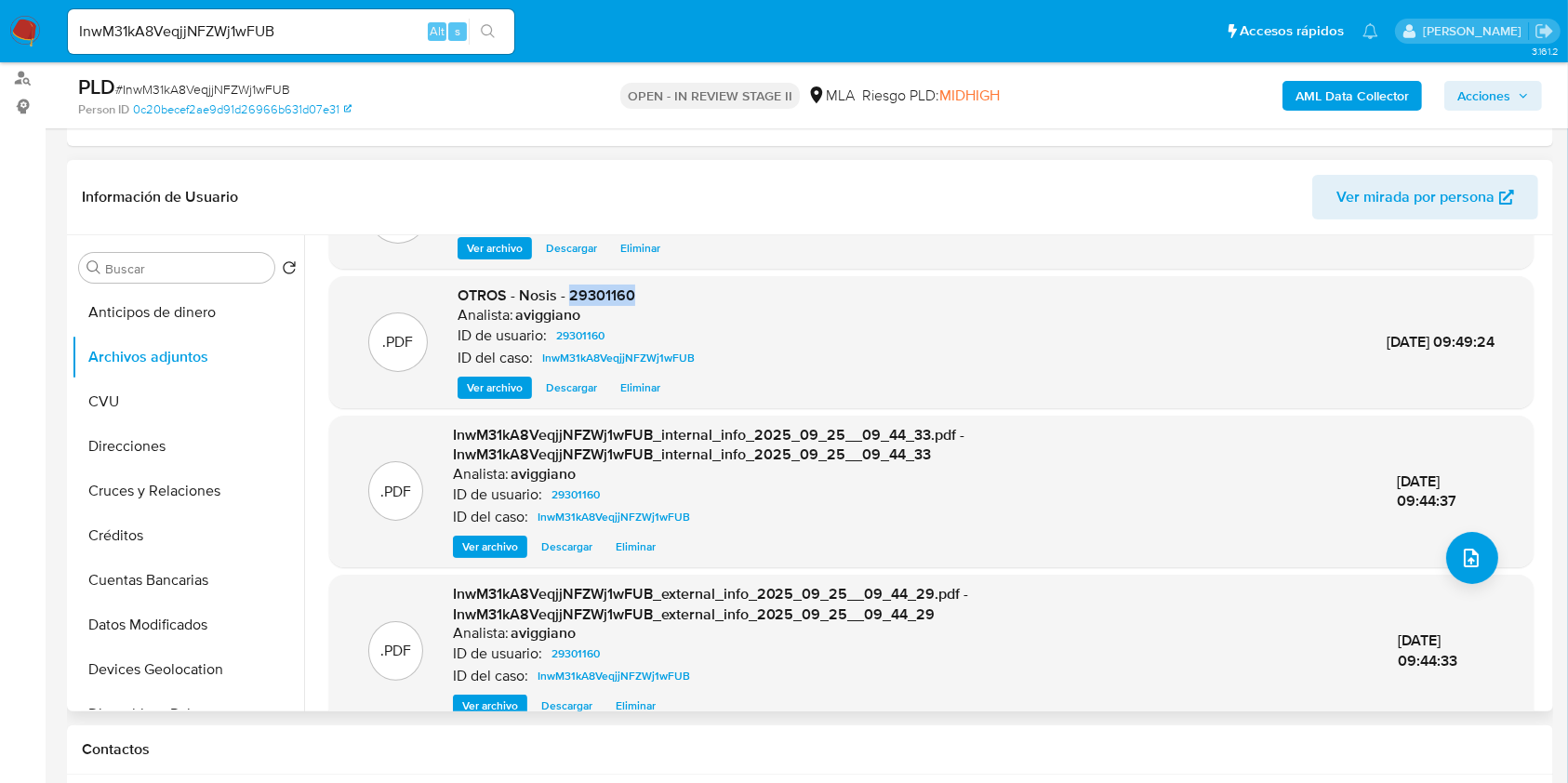
scroll to position [0, 0]
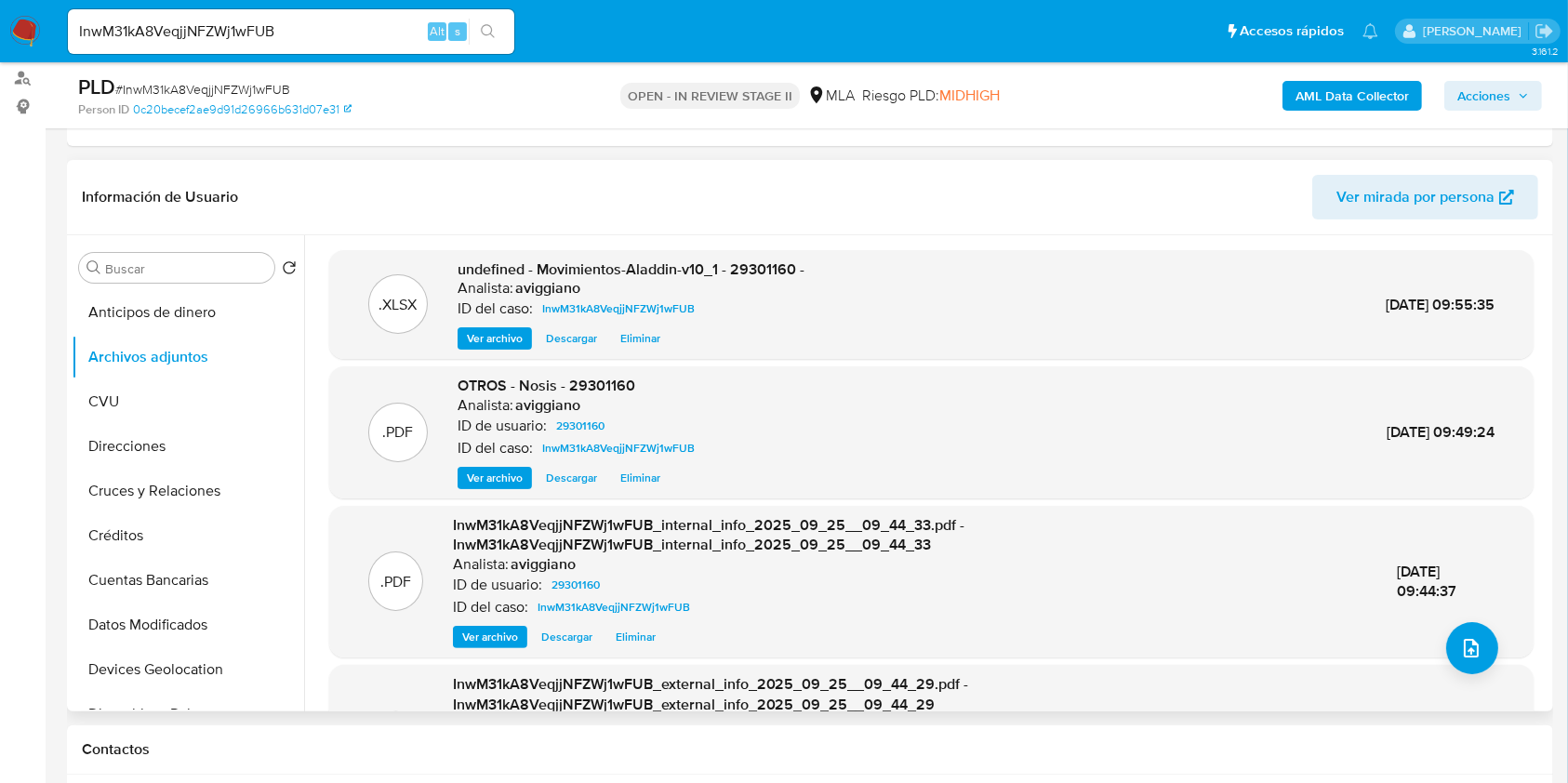
click at [759, 272] on span "undefined - Movimientos-Aladdin-v10_1 - 29301160 -" at bounding box center [630, 269] width 347 height 22
copy span "29301160"
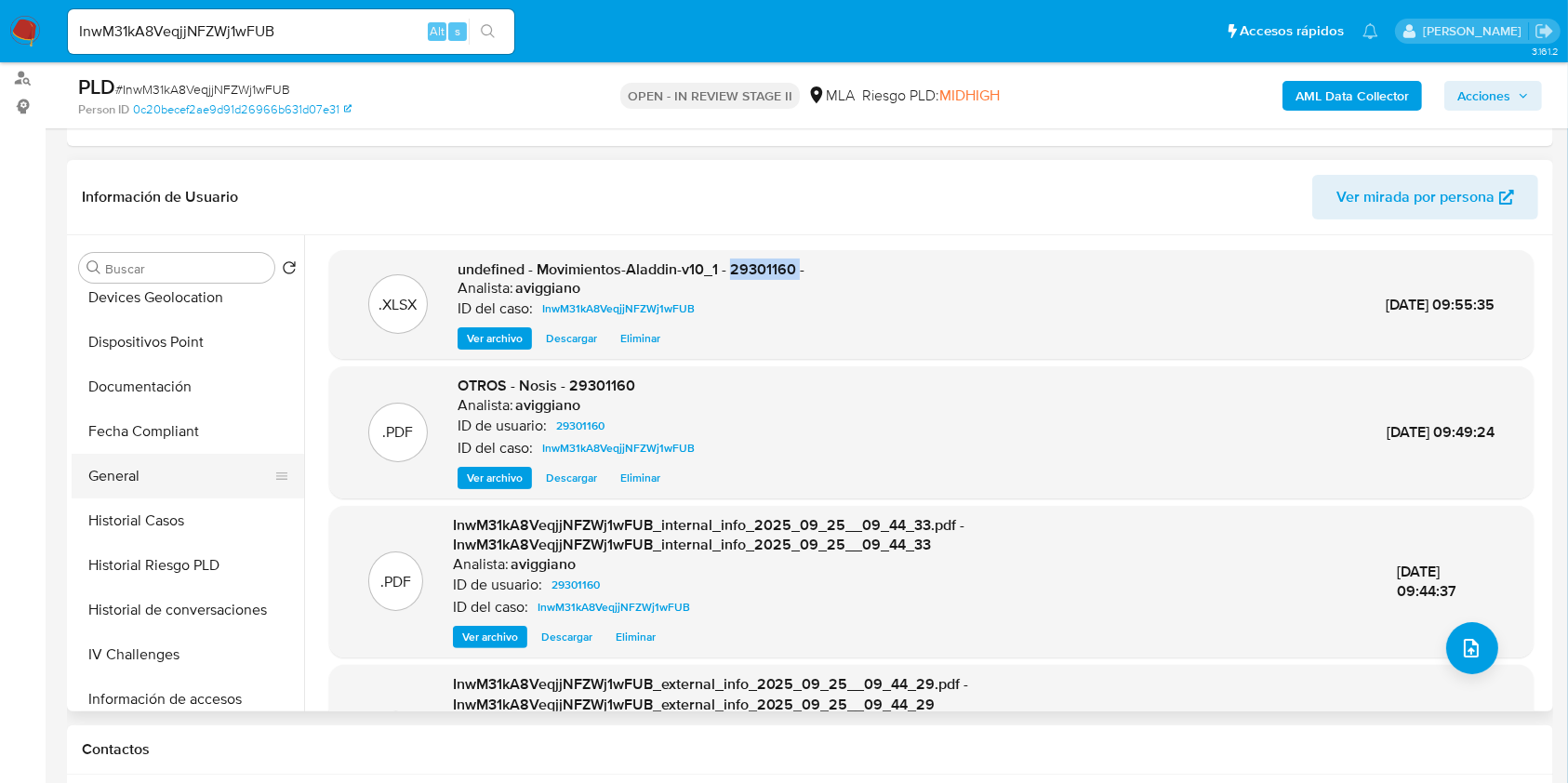
scroll to position [620, 0]
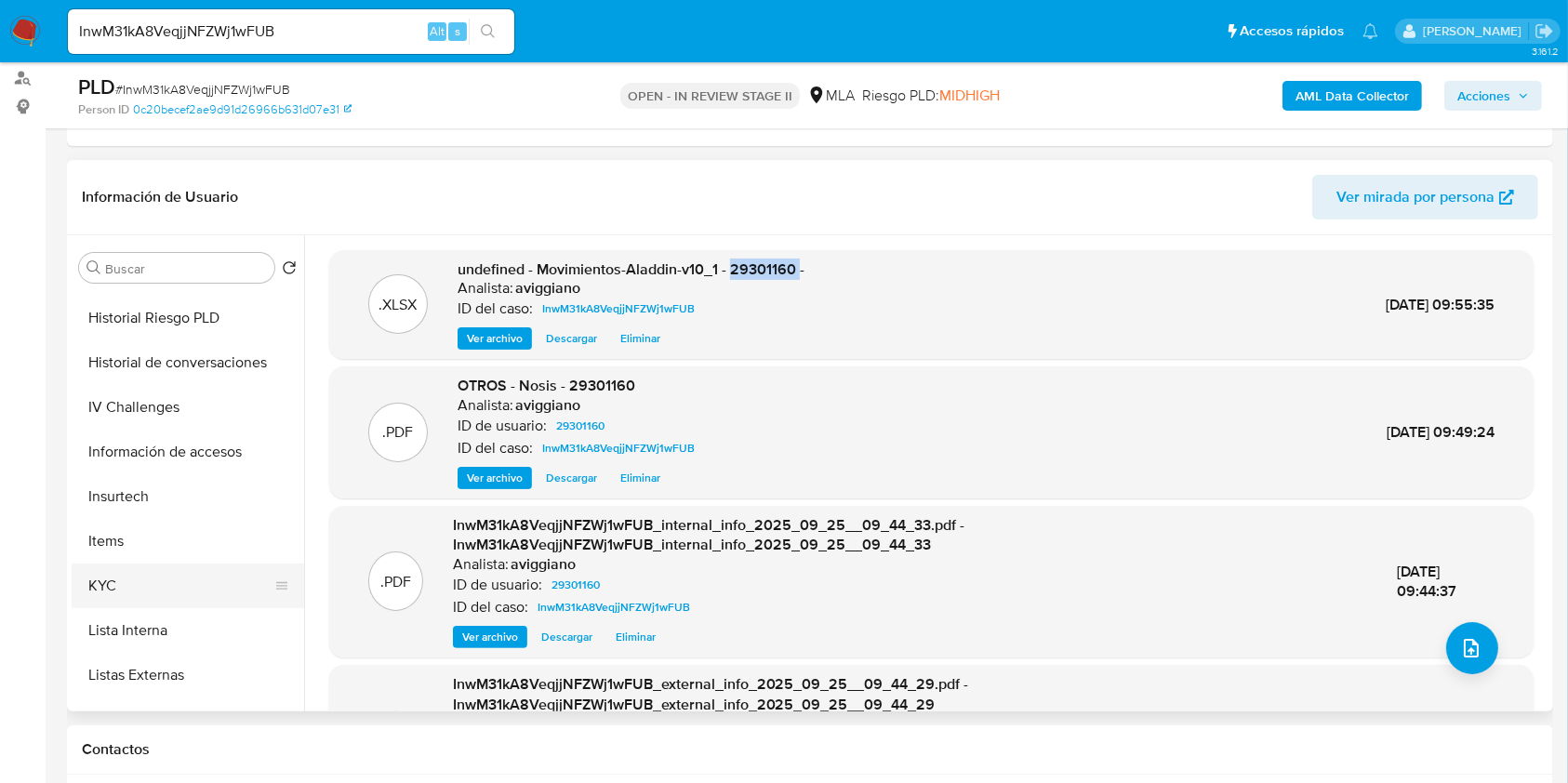
click at [92, 564] on button "KYC" at bounding box center [180, 586] width 217 height 44
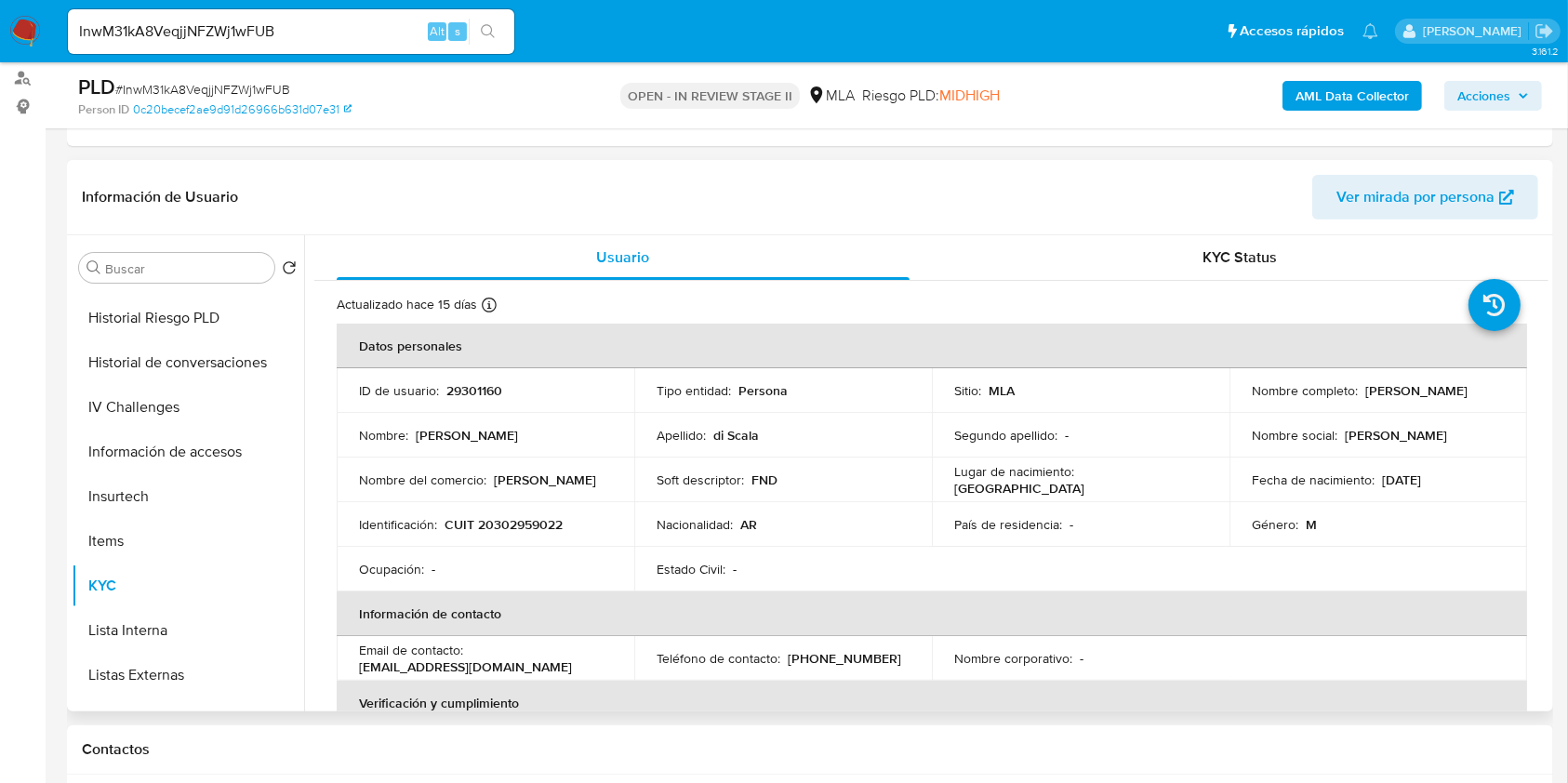
click at [519, 517] on p "CUIT 20302959022" at bounding box center [503, 525] width 118 height 17
copy p "20302959022"
drag, startPoint x: 1248, startPoint y: 396, endPoint x: 1406, endPoint y: 400, distance: 158.1
click at [1406, 399] on div "Nombre completo : Federico Nicolas di Scala" at bounding box center [1378, 391] width 253 height 17
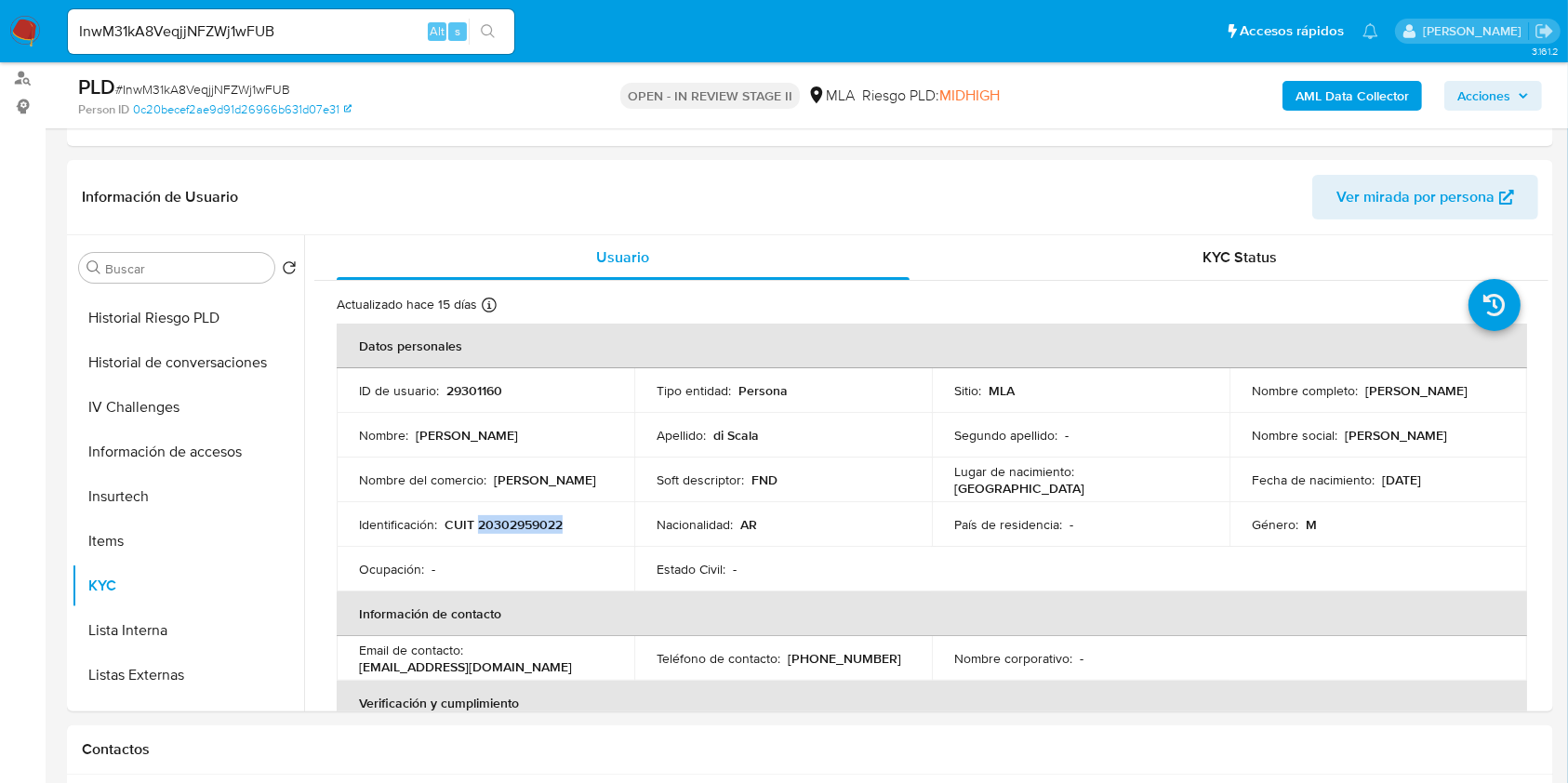
copy p "Federico Nicolas di Scala"
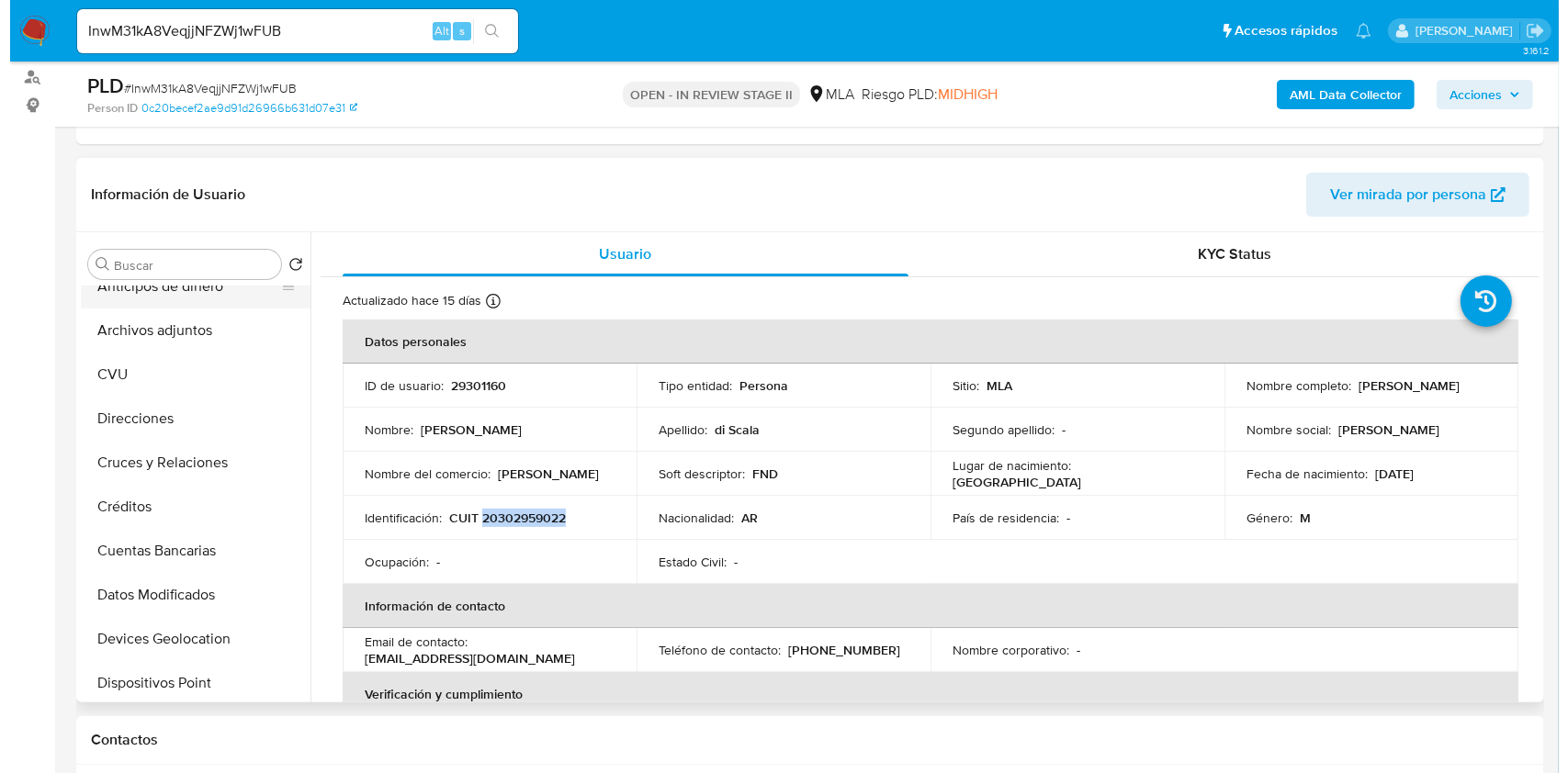
scroll to position [0, 0]
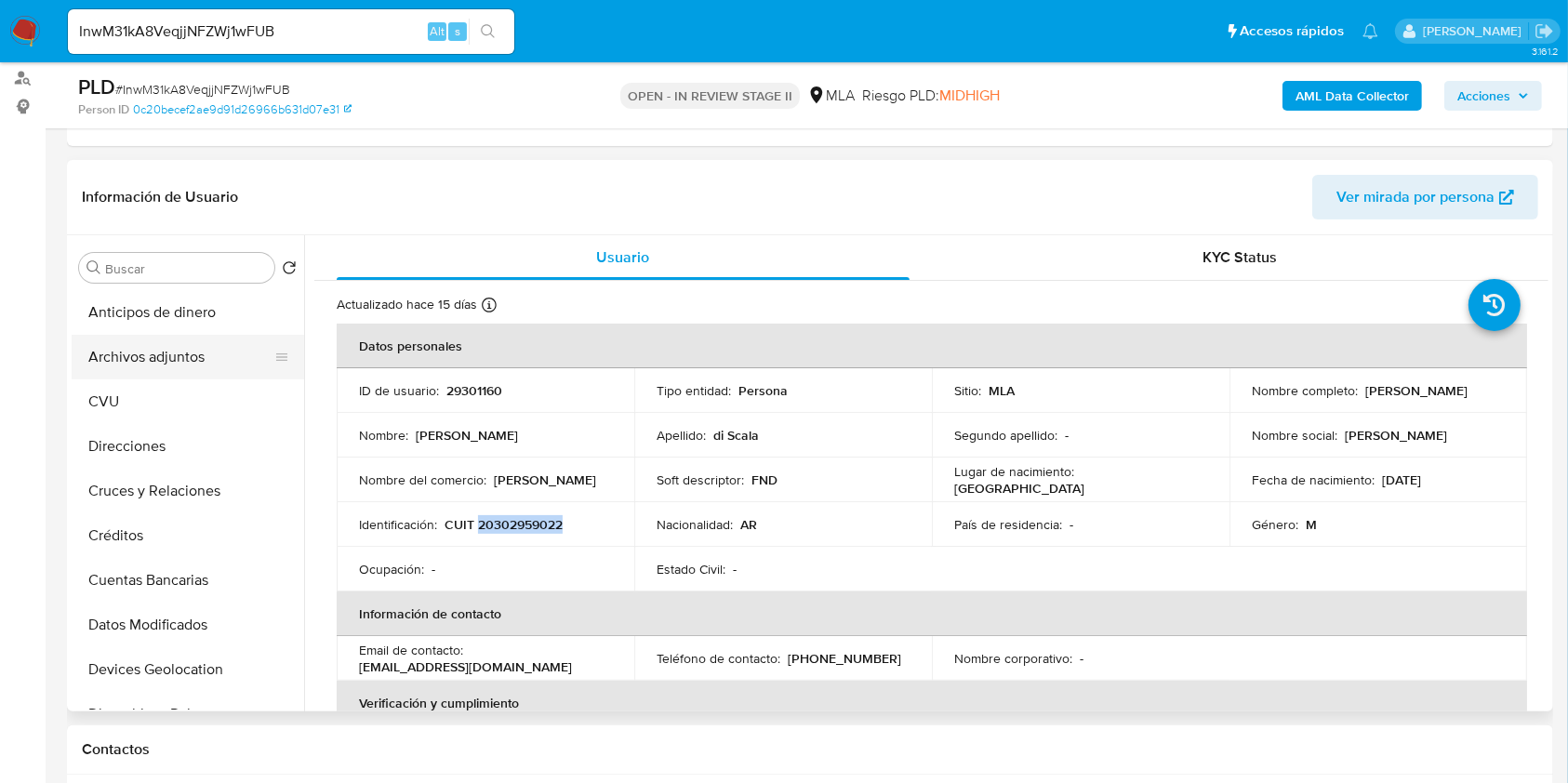
click at [189, 365] on button "Archivos adjuntos" at bounding box center [180, 356] width 217 height 44
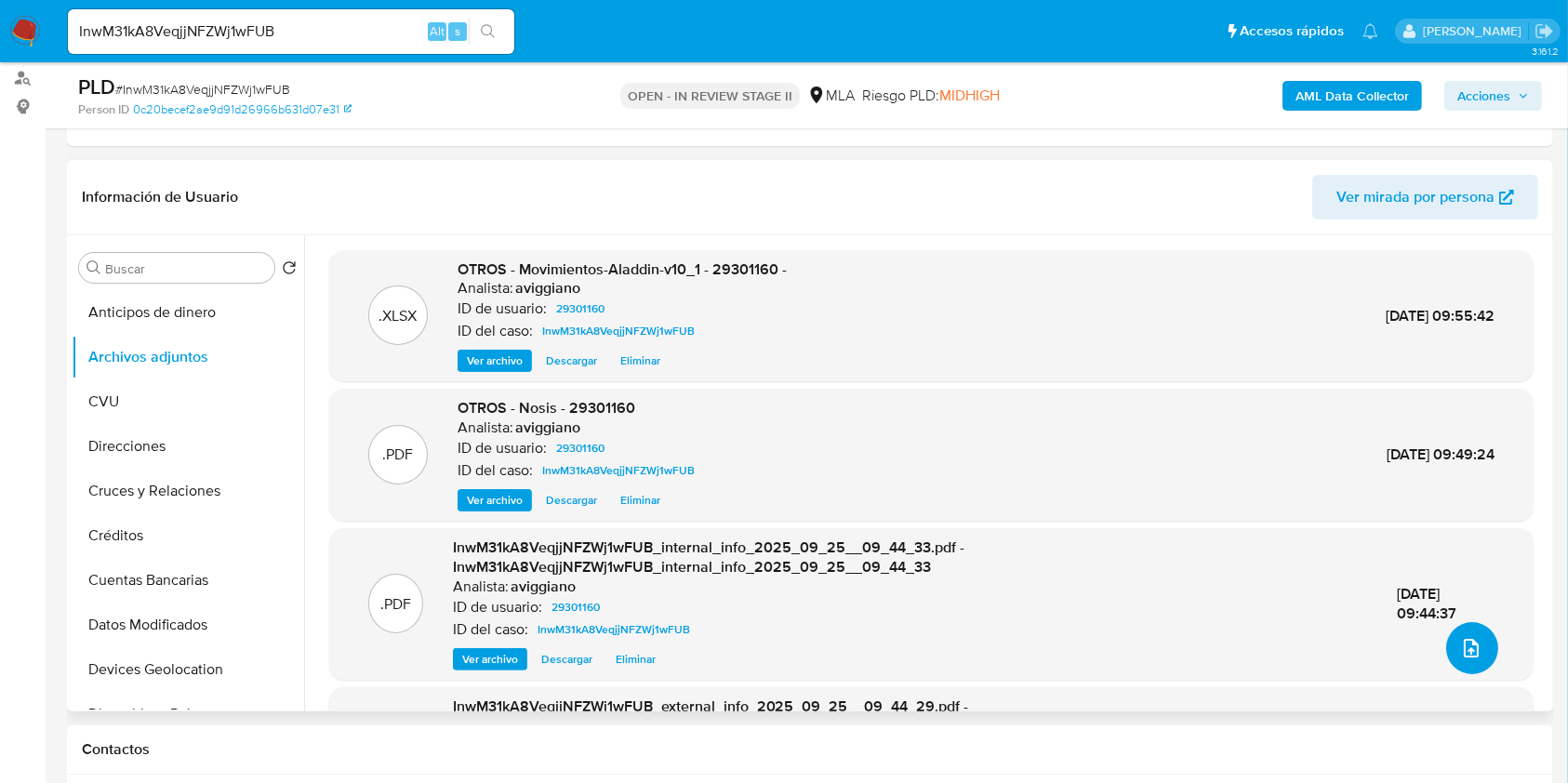
click at [1481, 643] on button "upload-file" at bounding box center [1472, 648] width 52 height 52
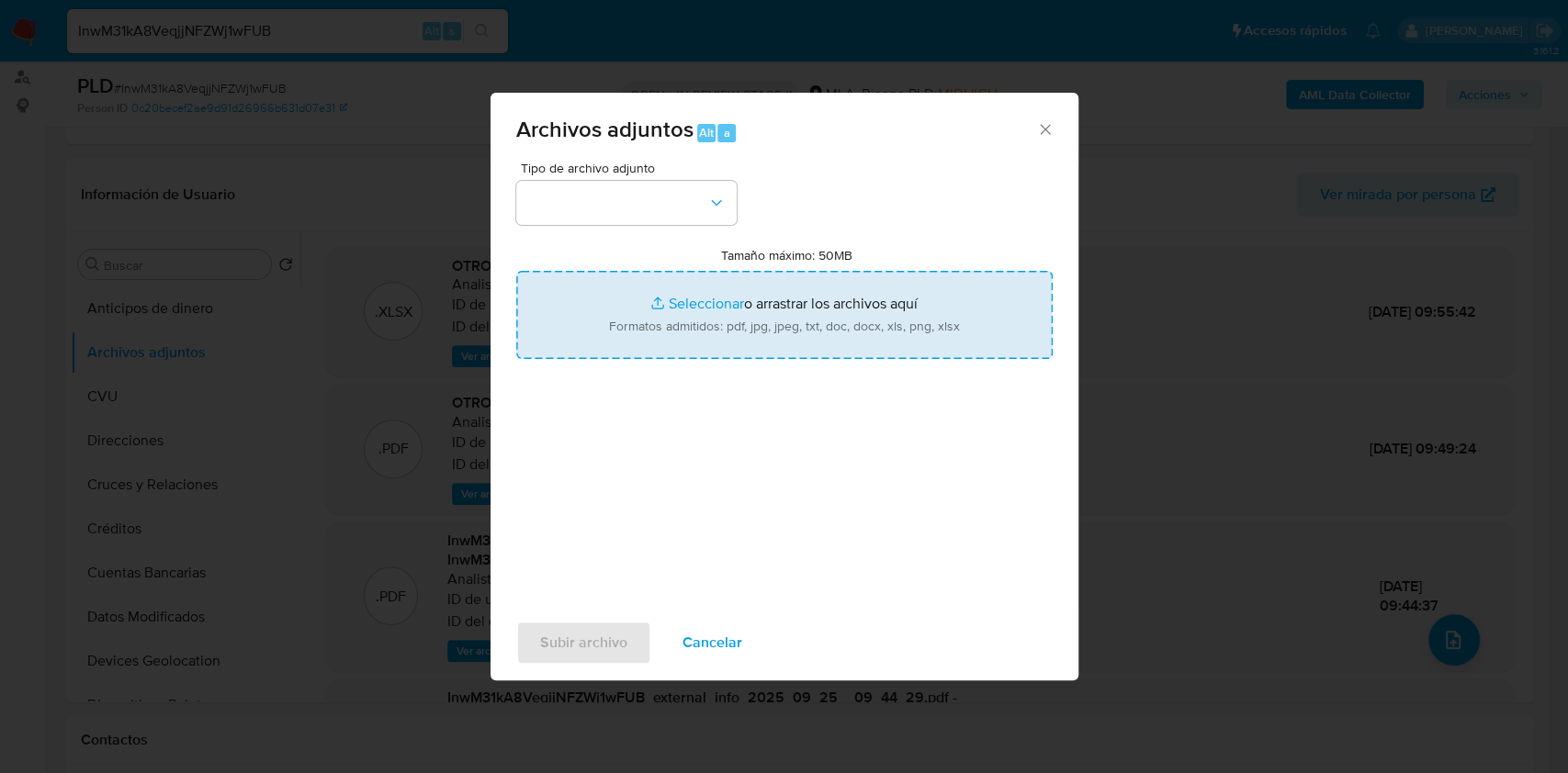
click at [908, 351] on input "Tamaño máximo: 50MB Seleccionar archivos" at bounding box center [784, 314] width 536 height 89
type input "C:\fakepath\Caselog InwM31kA8VeqjjNFZWj1wFUB_2025_09_17_16_11_55.docx"
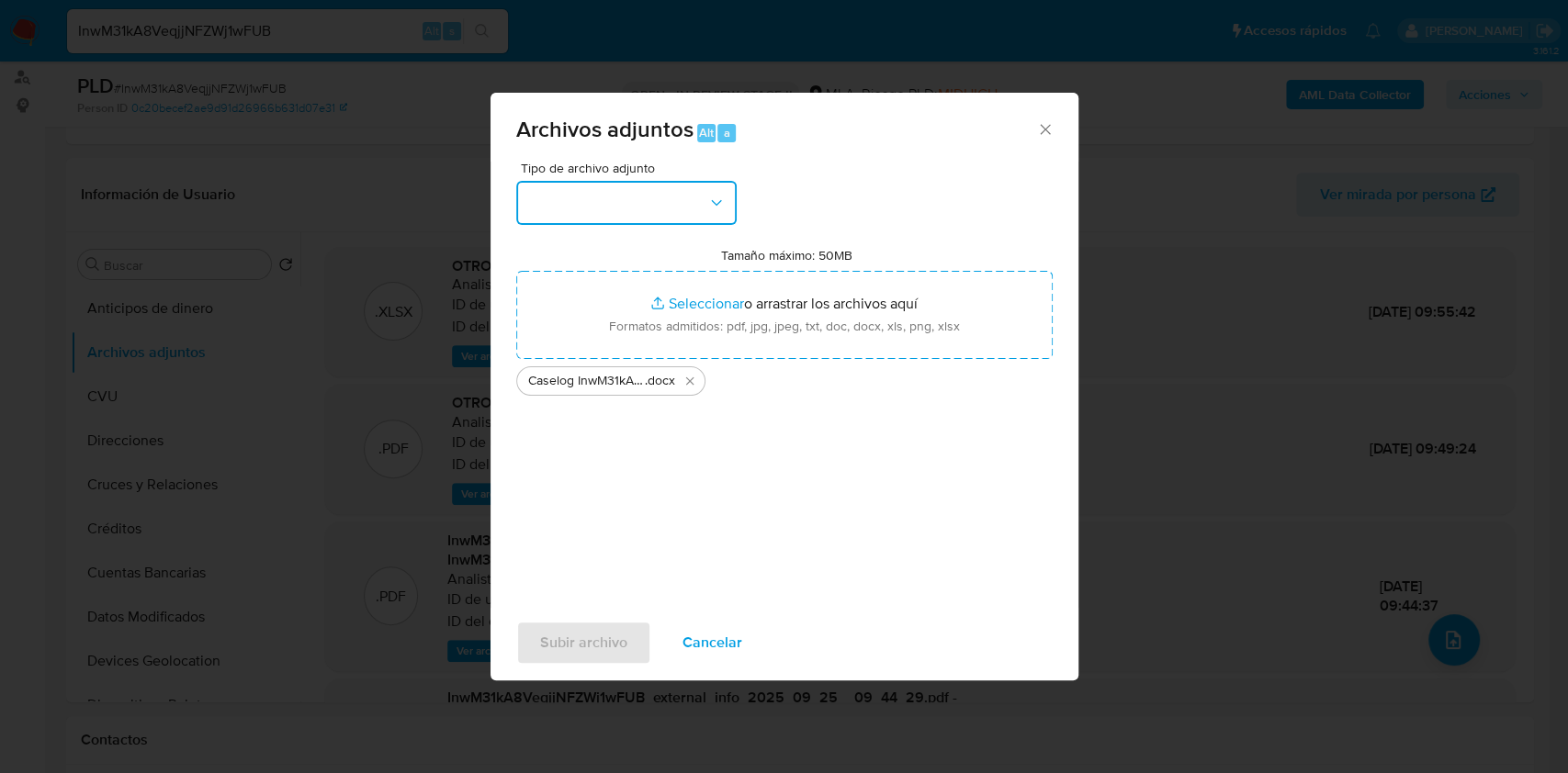
click at [646, 224] on button "button" at bounding box center [626, 202] width 220 height 44
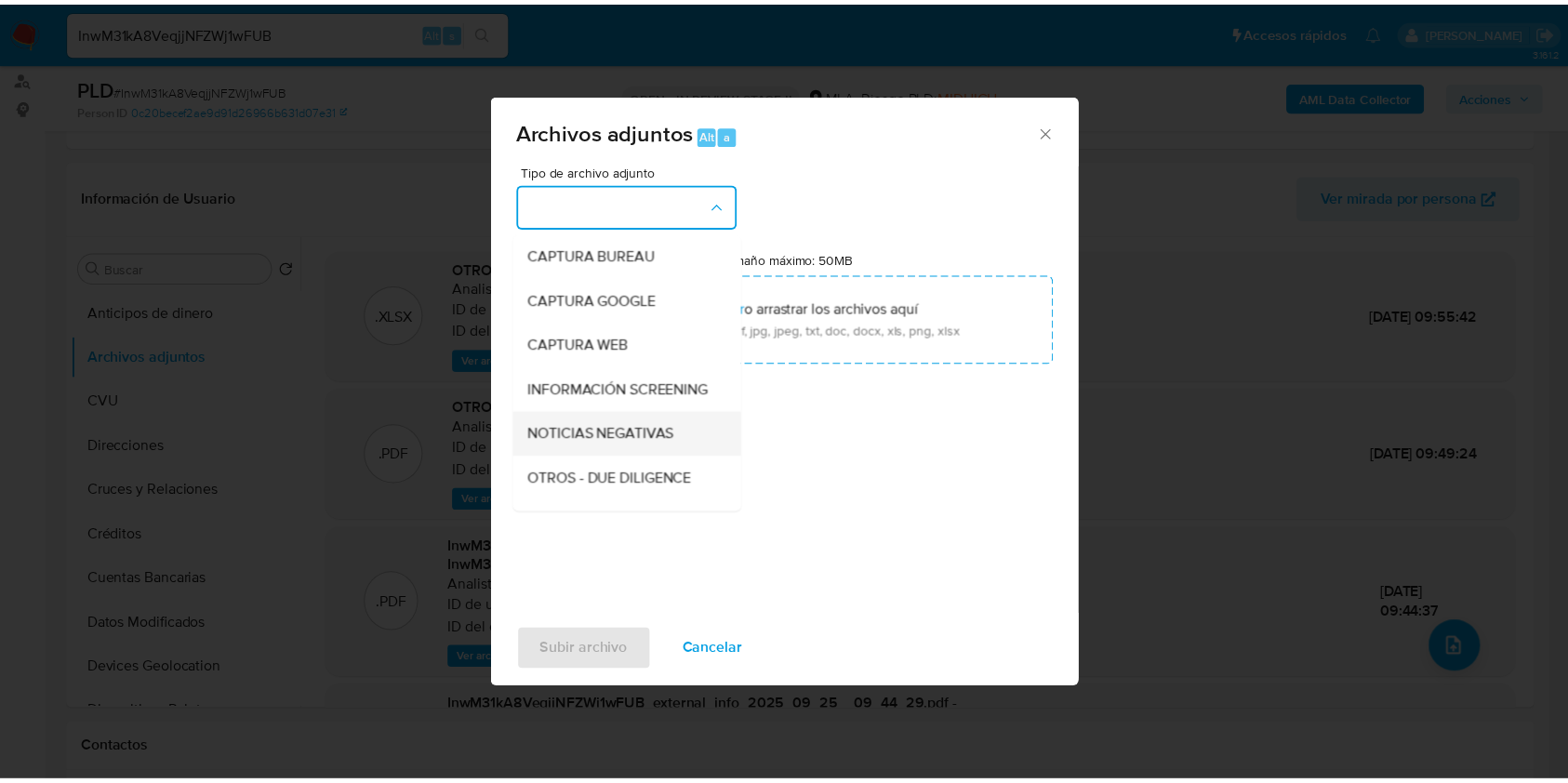
scroll to position [124, 0]
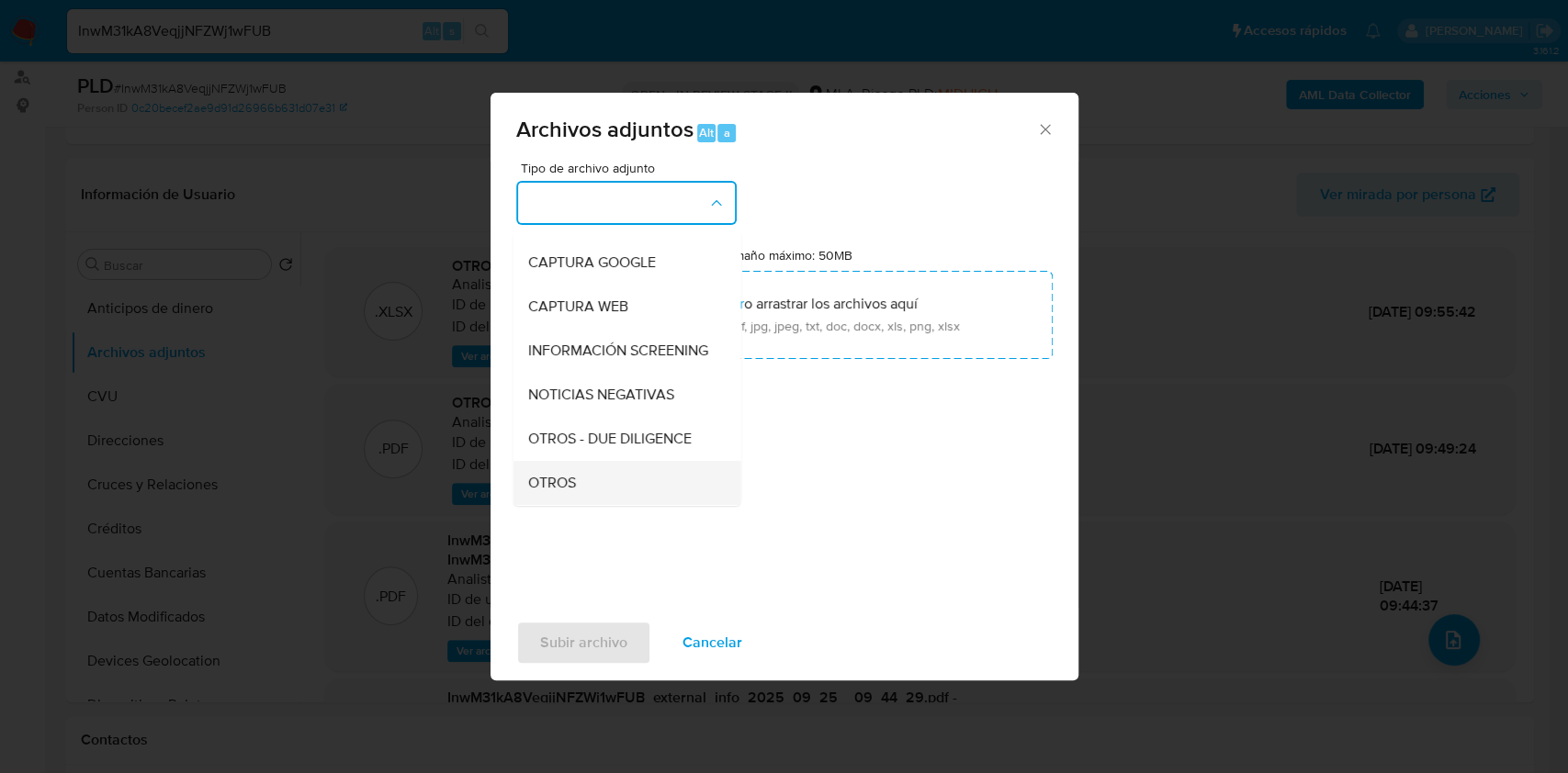
click at [544, 490] on span "OTROS" at bounding box center [550, 483] width 48 height 19
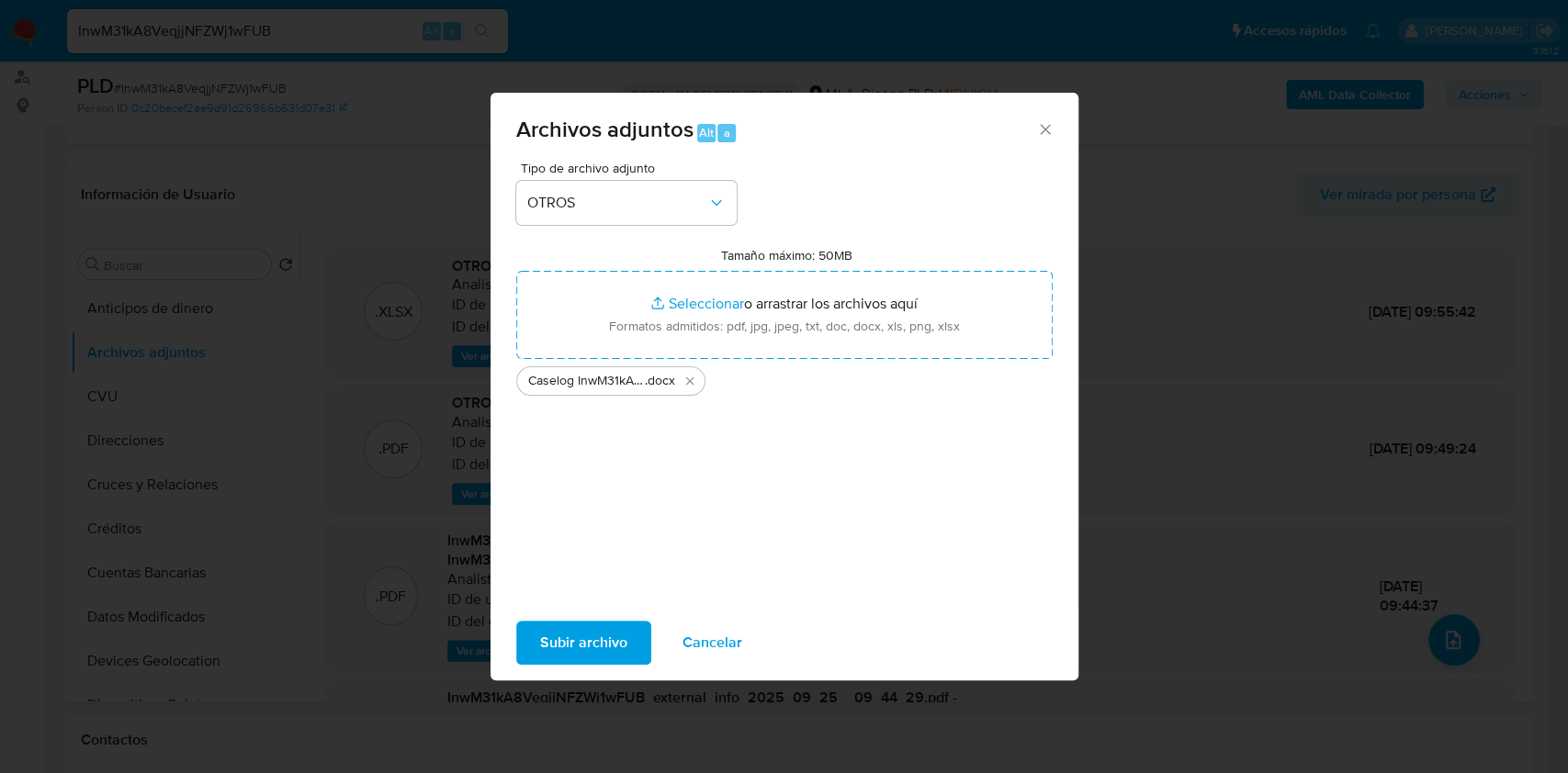
click at [566, 628] on span "Subir archivo" at bounding box center [584, 642] width 88 height 40
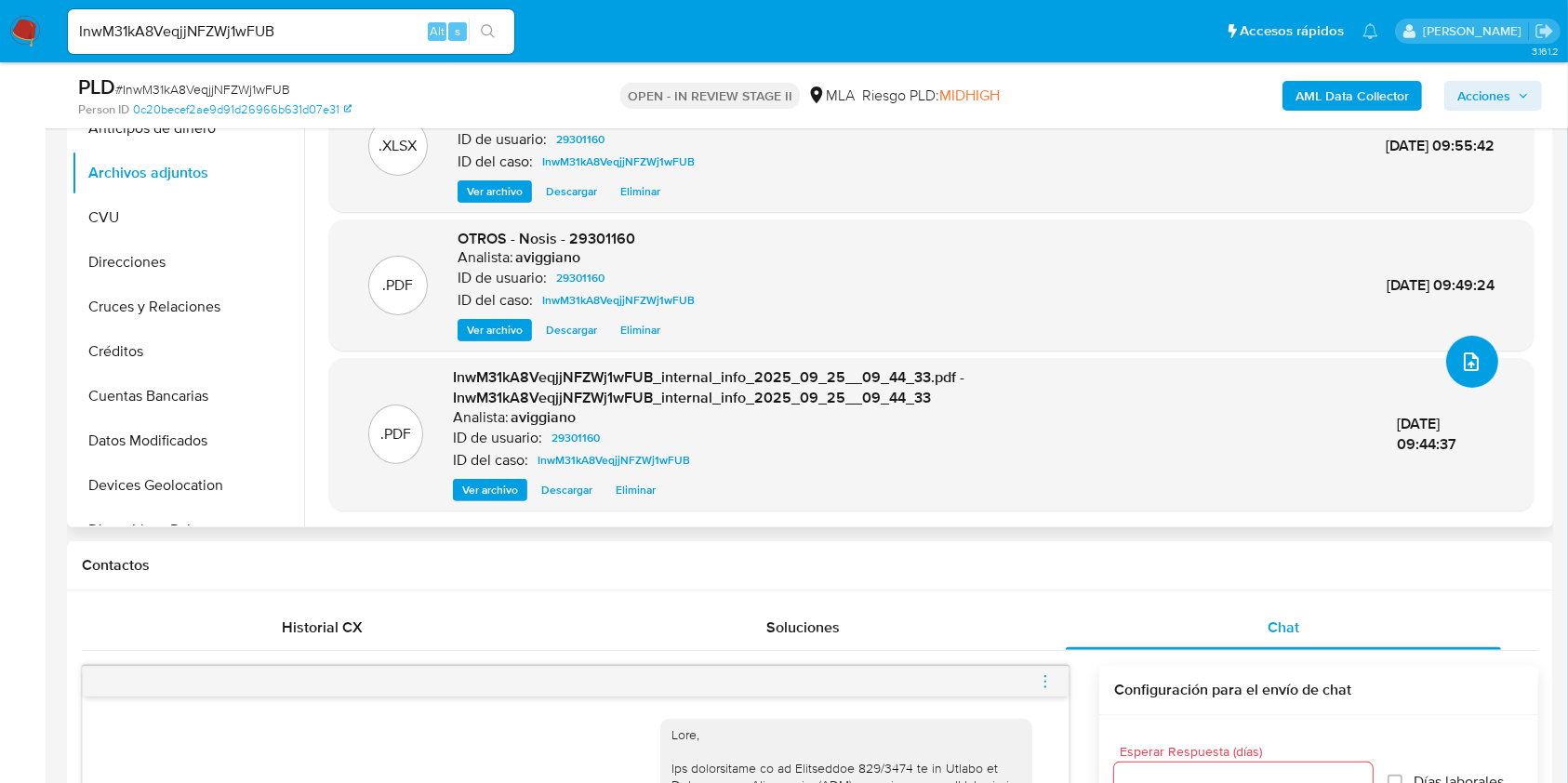
scroll to position [744, 0]
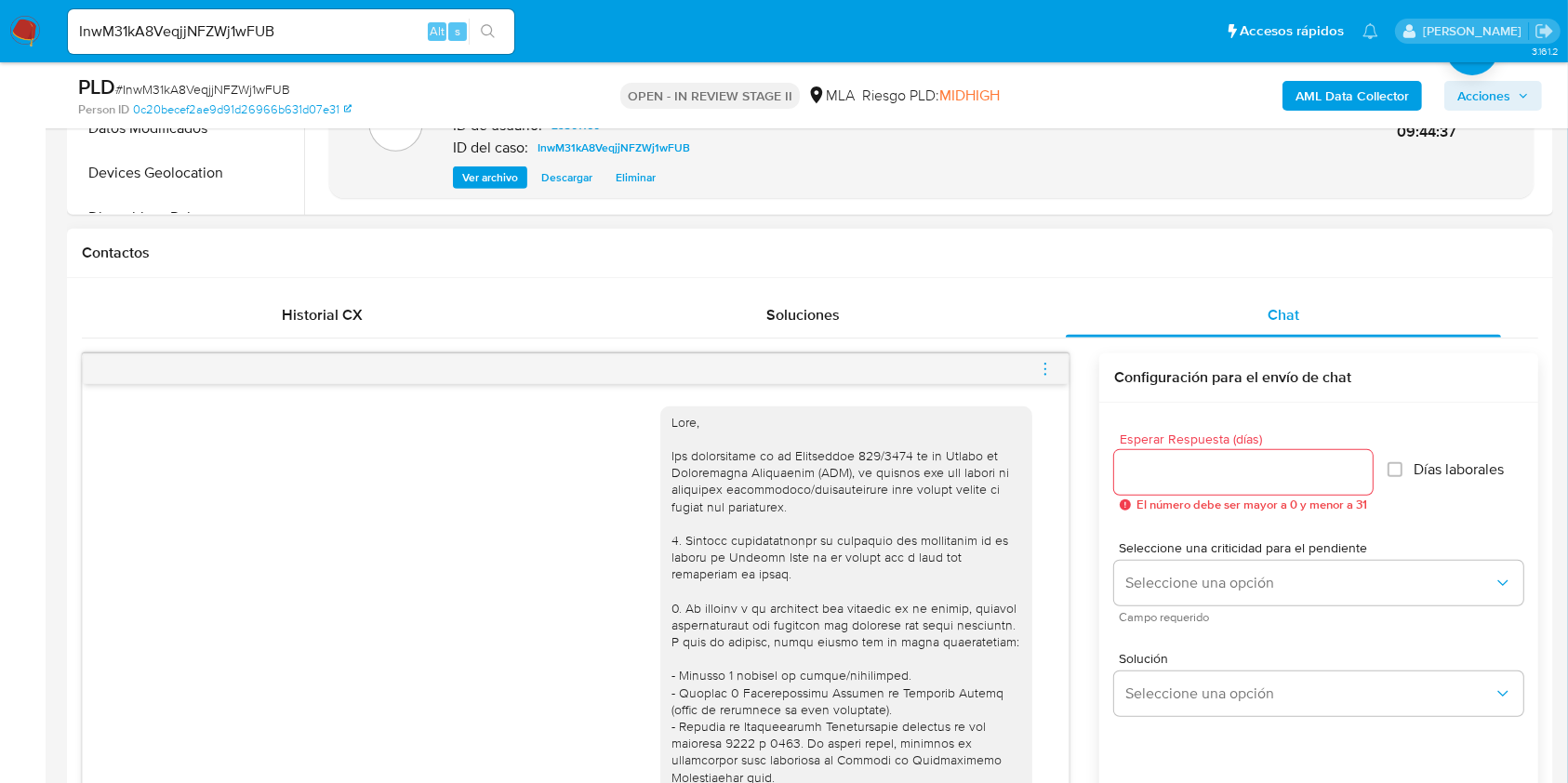
click at [1037, 369] on icon "menu-action" at bounding box center [1046, 369] width 17 height 17
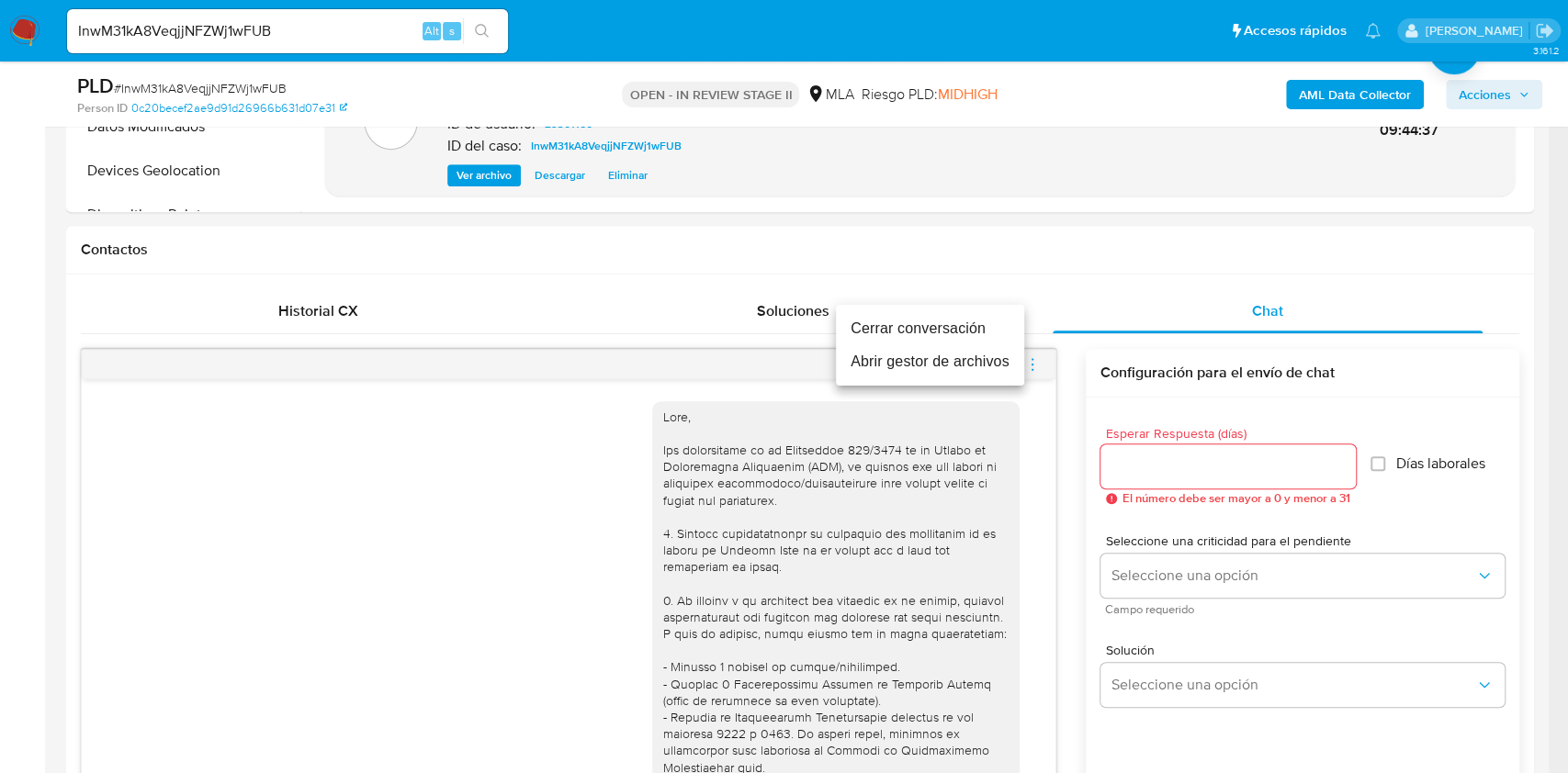
click at [937, 338] on li "Cerrar conversación" at bounding box center [930, 328] width 188 height 33
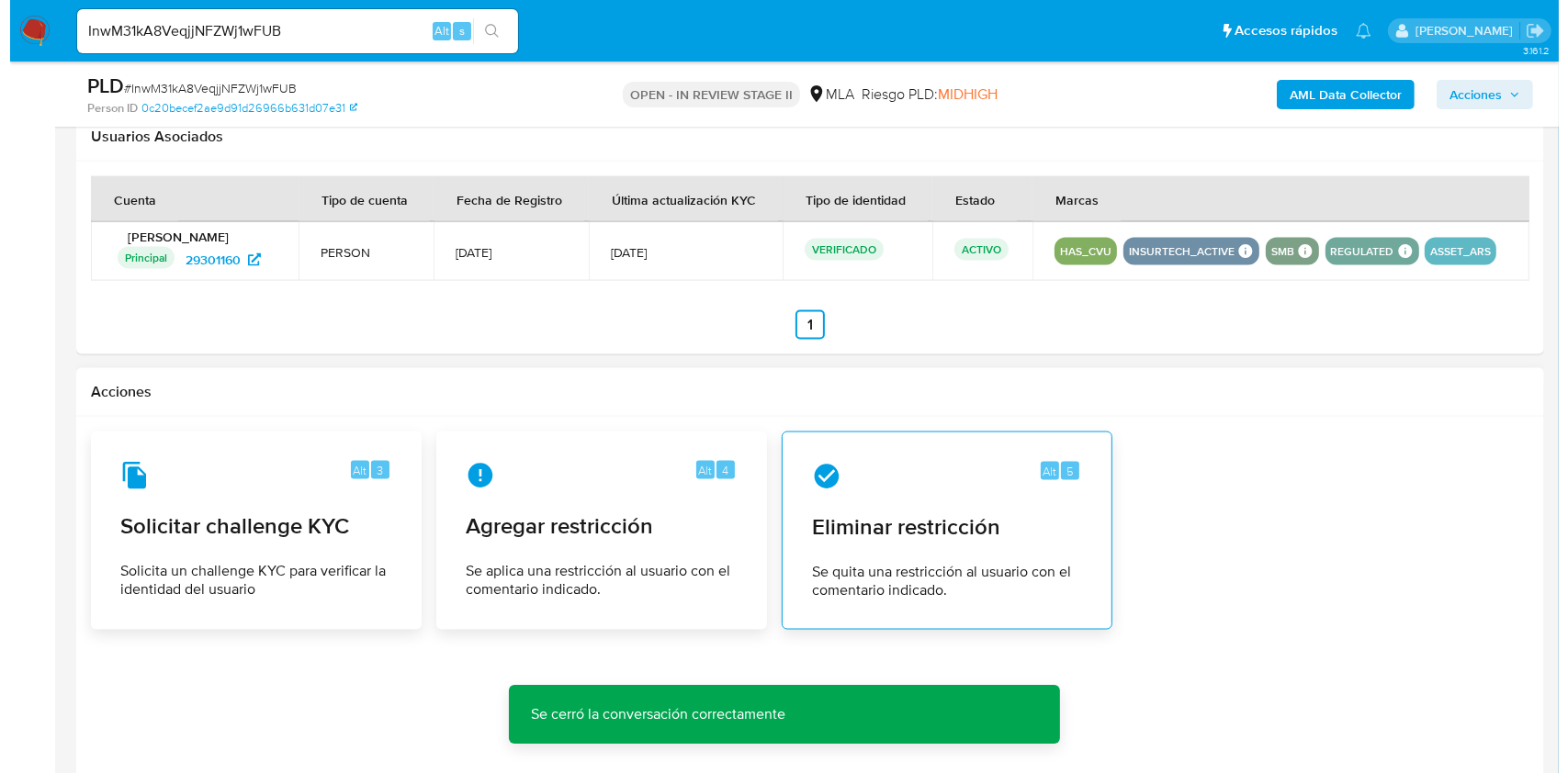
scroll to position [2809, 0]
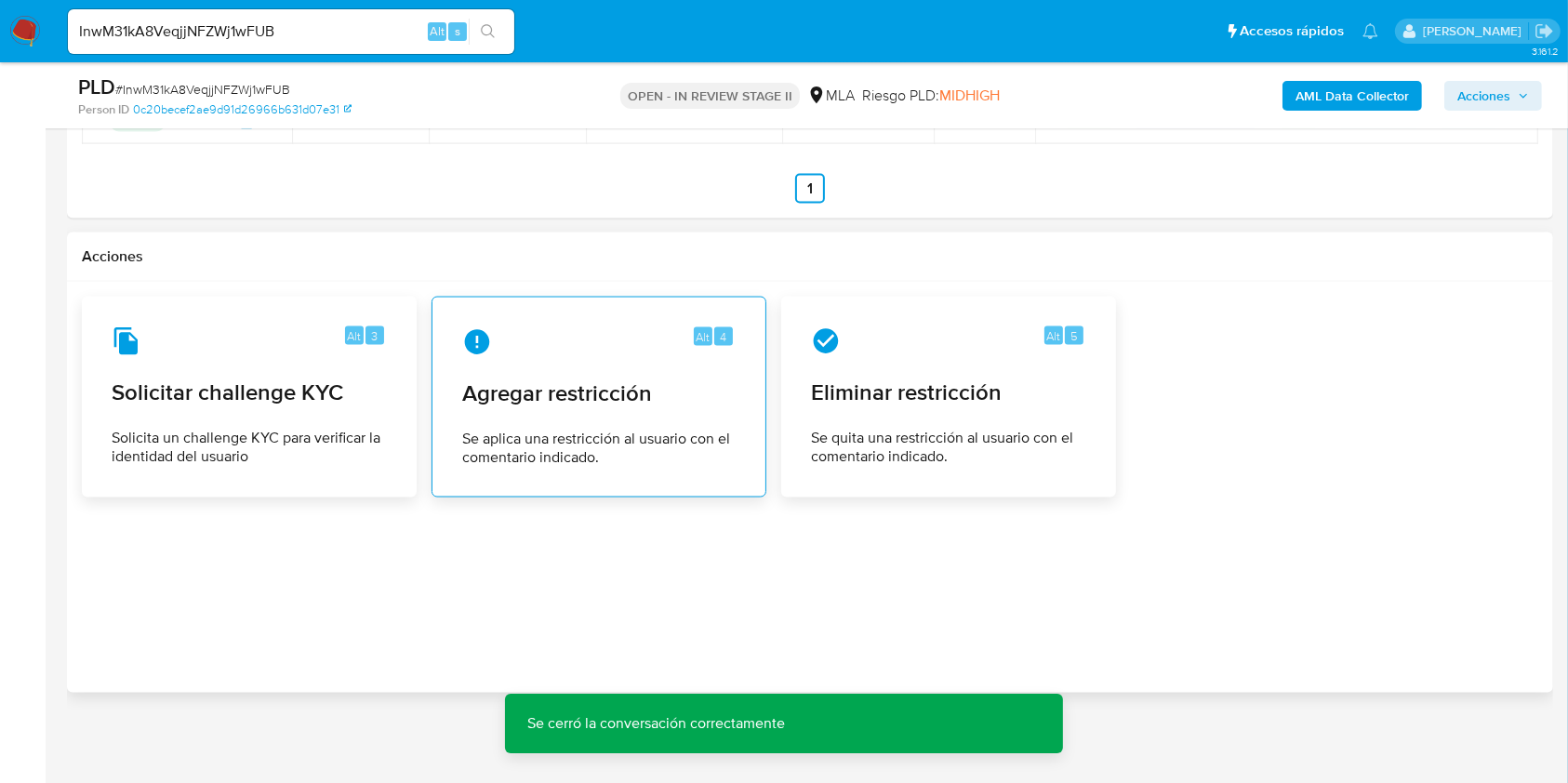
click at [588, 401] on span "Agregar restricción" at bounding box center [599, 394] width 274 height 28
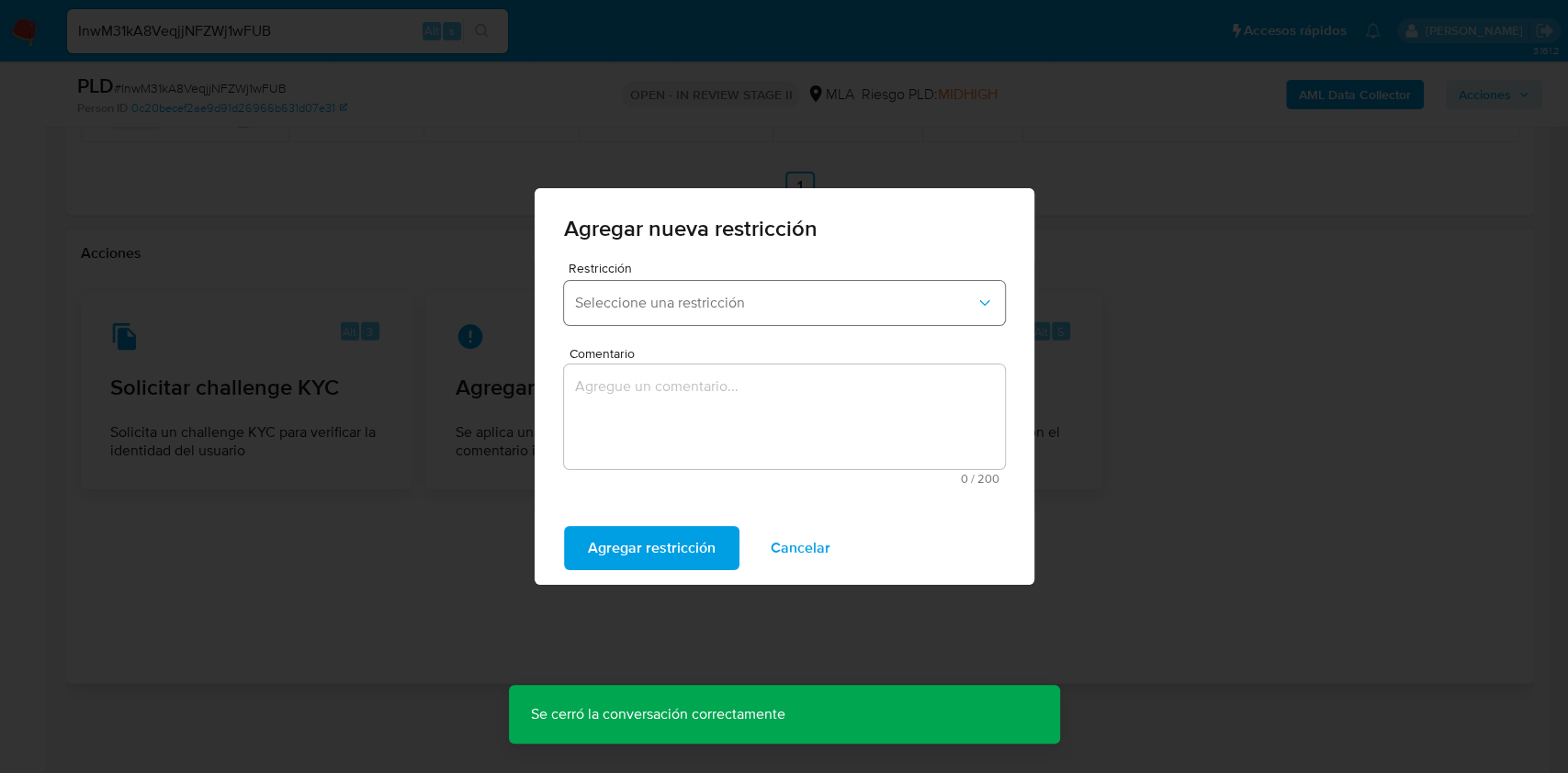
click at [664, 310] on span "Seleccione una restricción" at bounding box center [774, 303] width 400 height 19
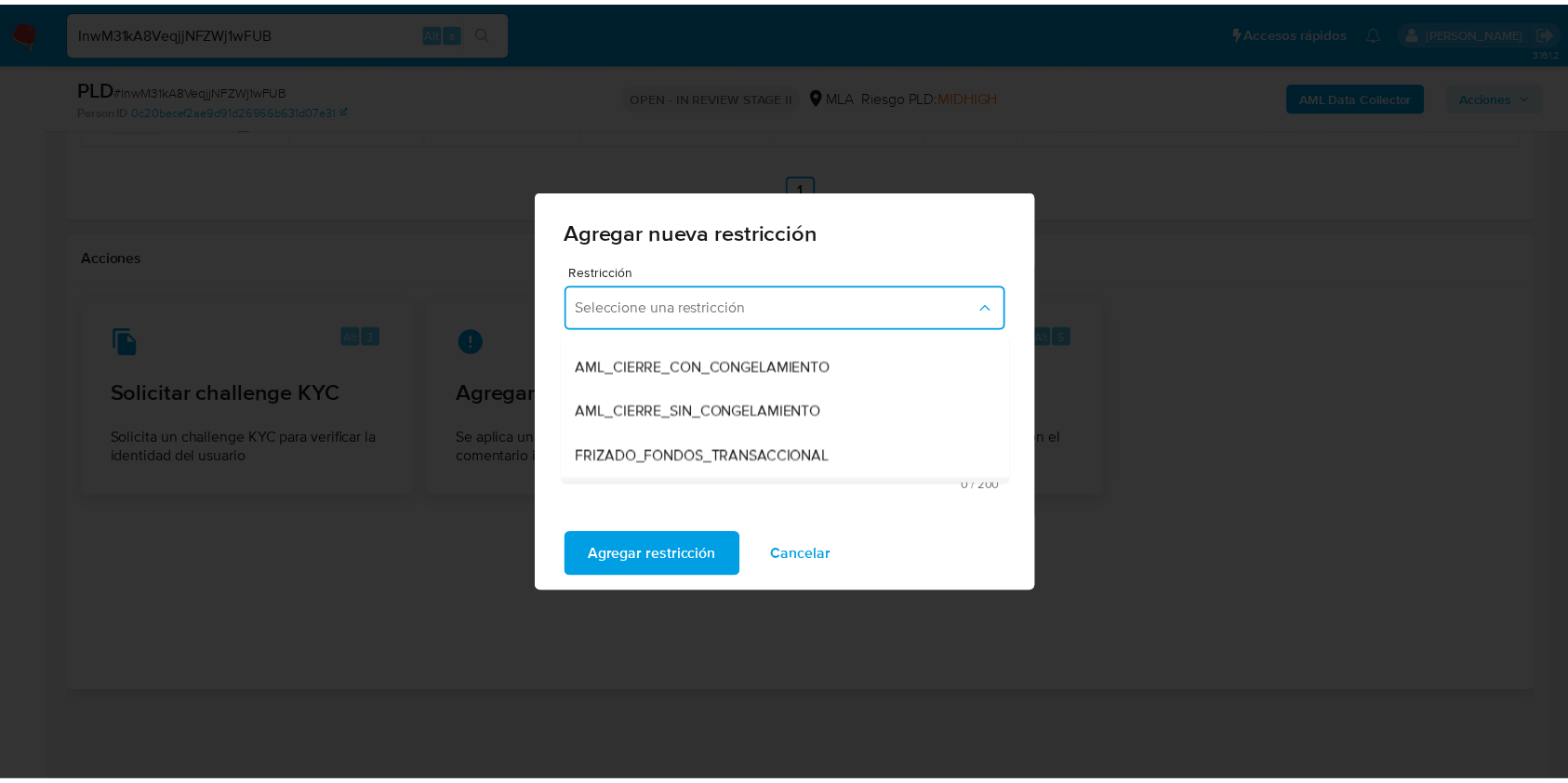
scroll to position [247, 0]
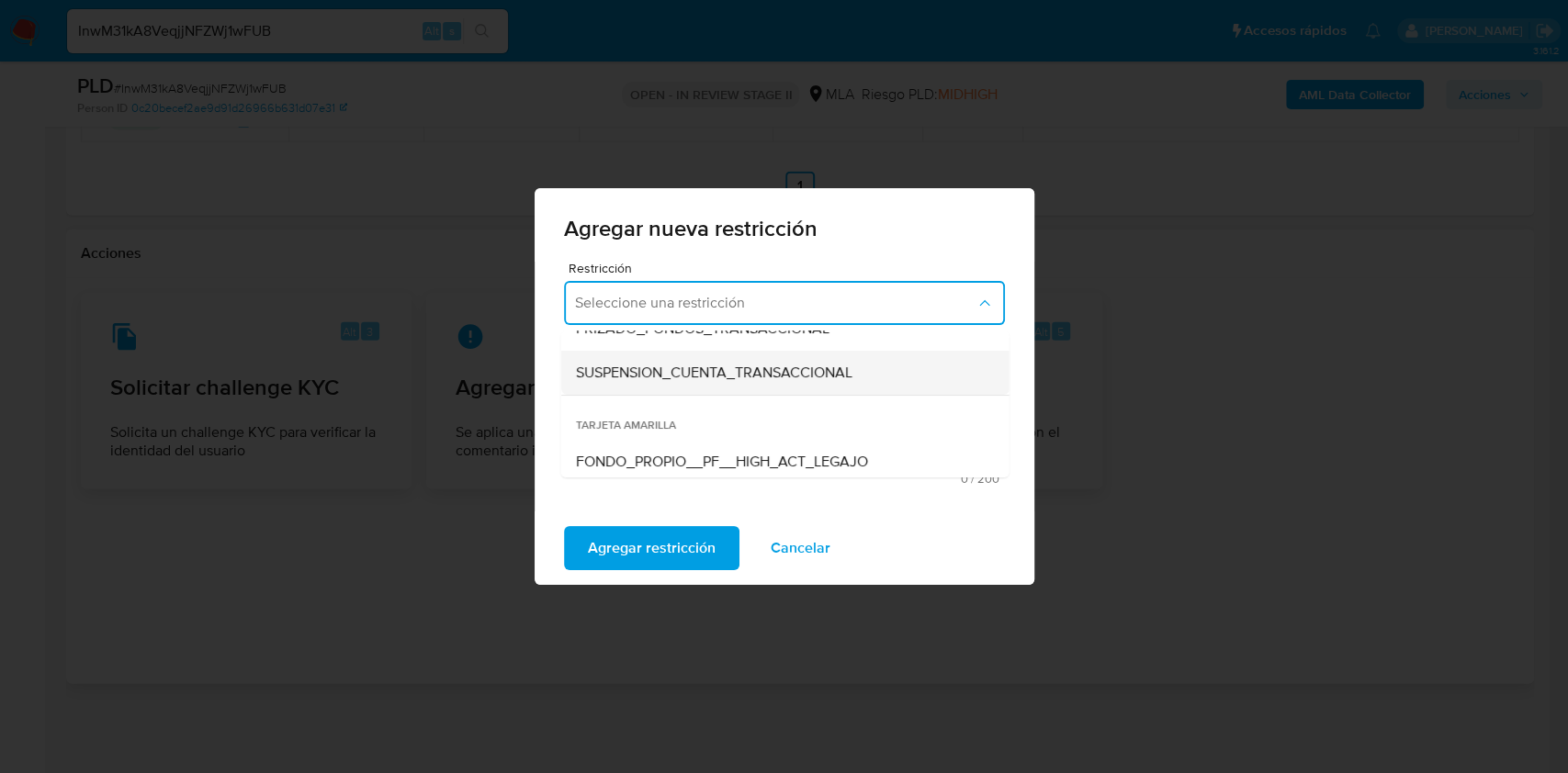
click at [674, 380] on span "SUSPENSION_CUENTA_TRANSACCIONAL" at bounding box center [713, 373] width 276 height 19
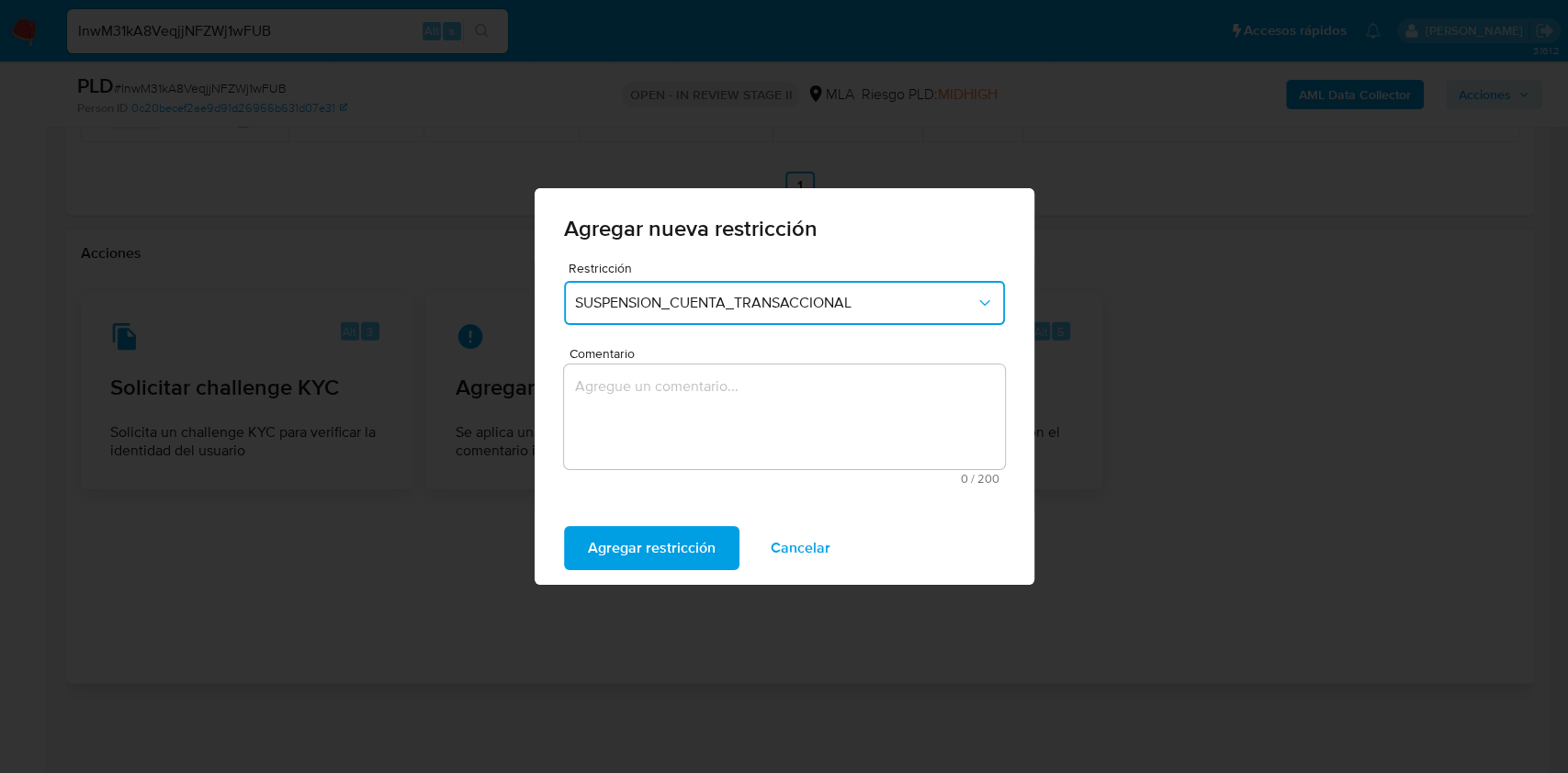
click at [689, 419] on textarea "Comentario" at bounding box center [784, 417] width 441 height 104
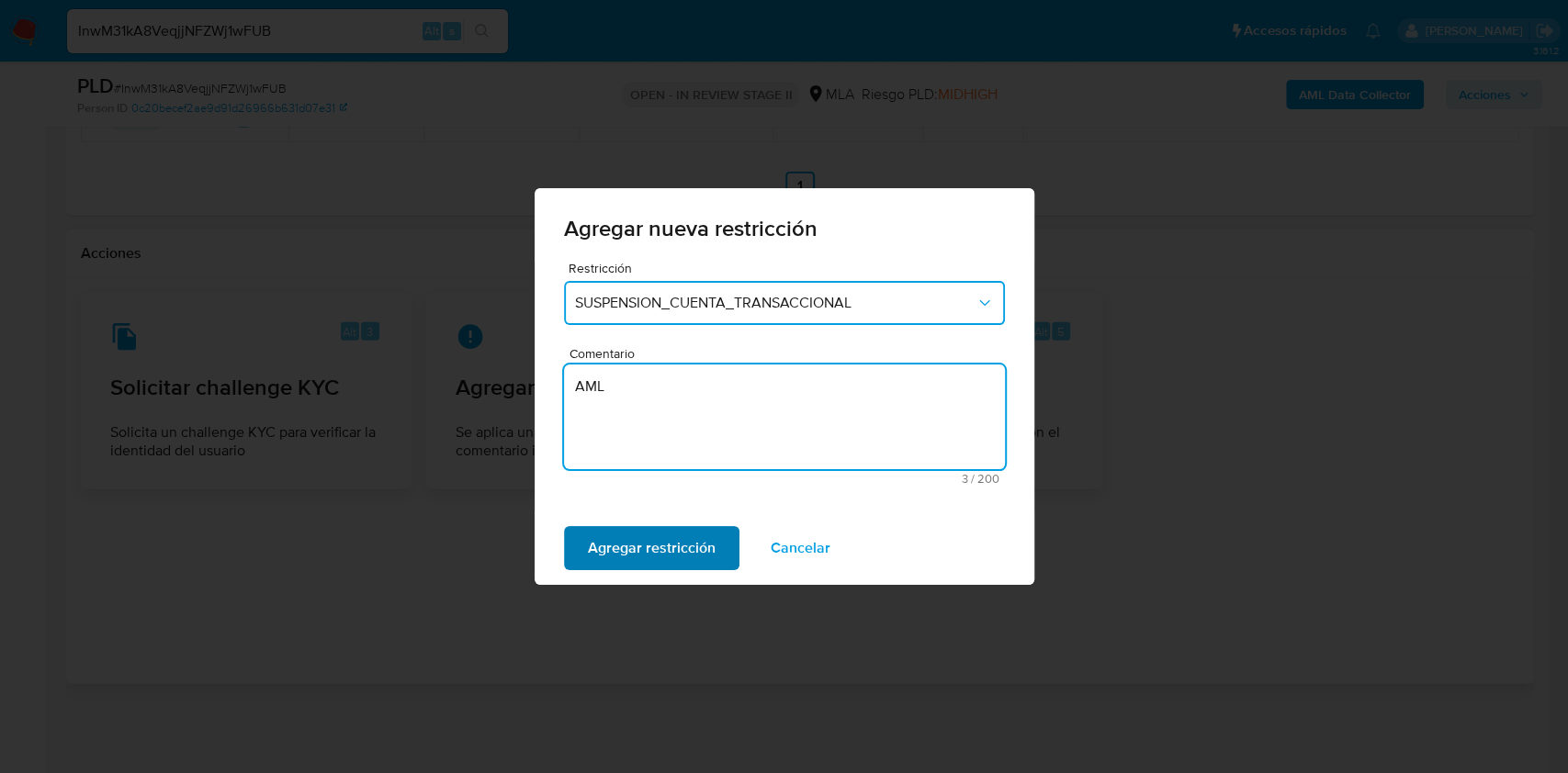
type textarea "AML"
click at [672, 532] on span "Agregar restricción" at bounding box center [651, 547] width 128 height 40
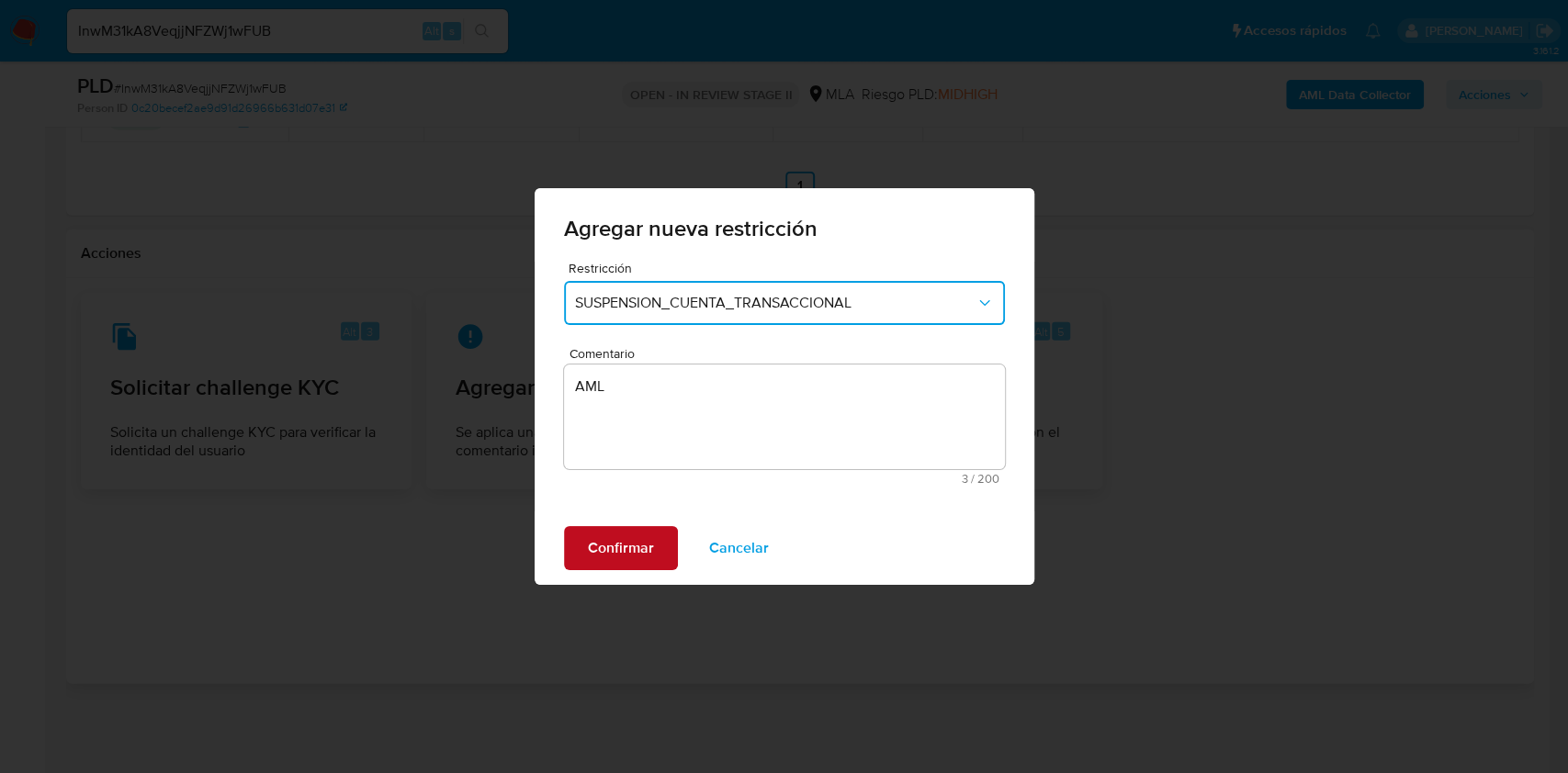
click at [646, 559] on span "Confirmar" at bounding box center [620, 547] width 66 height 40
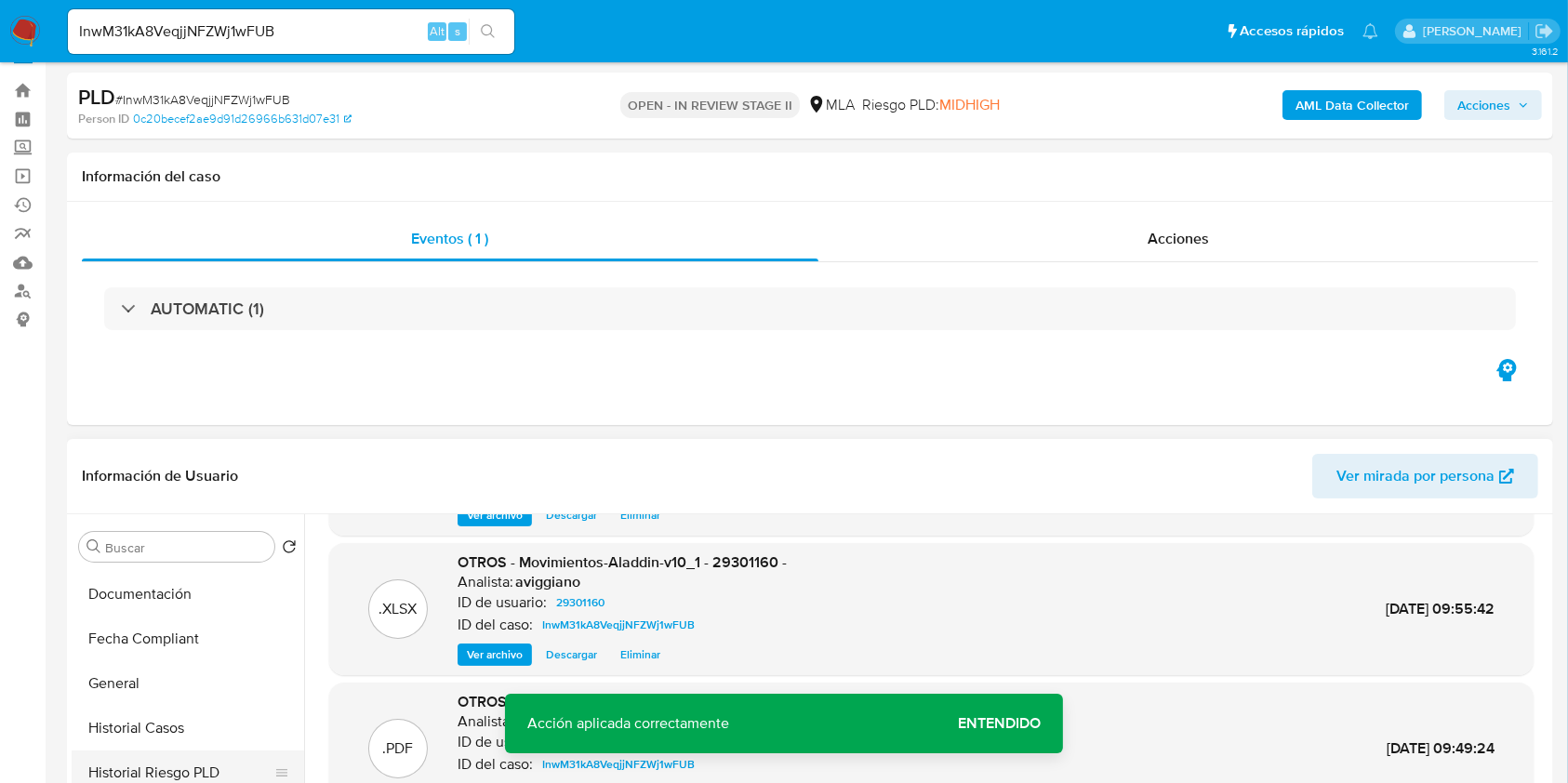
scroll to position [496, 0]
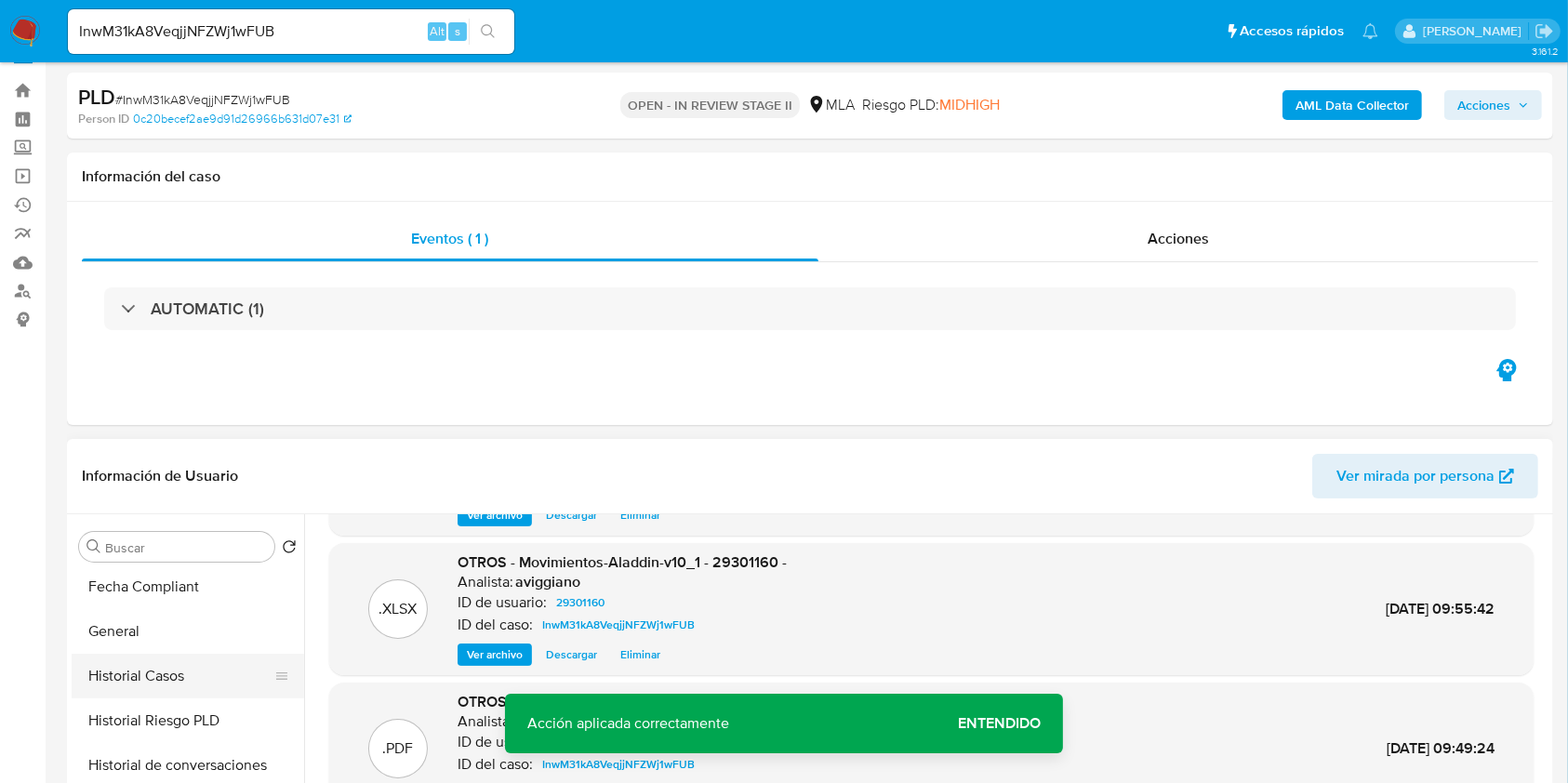
click at [152, 673] on button "Historial Casos" at bounding box center [180, 675] width 217 height 44
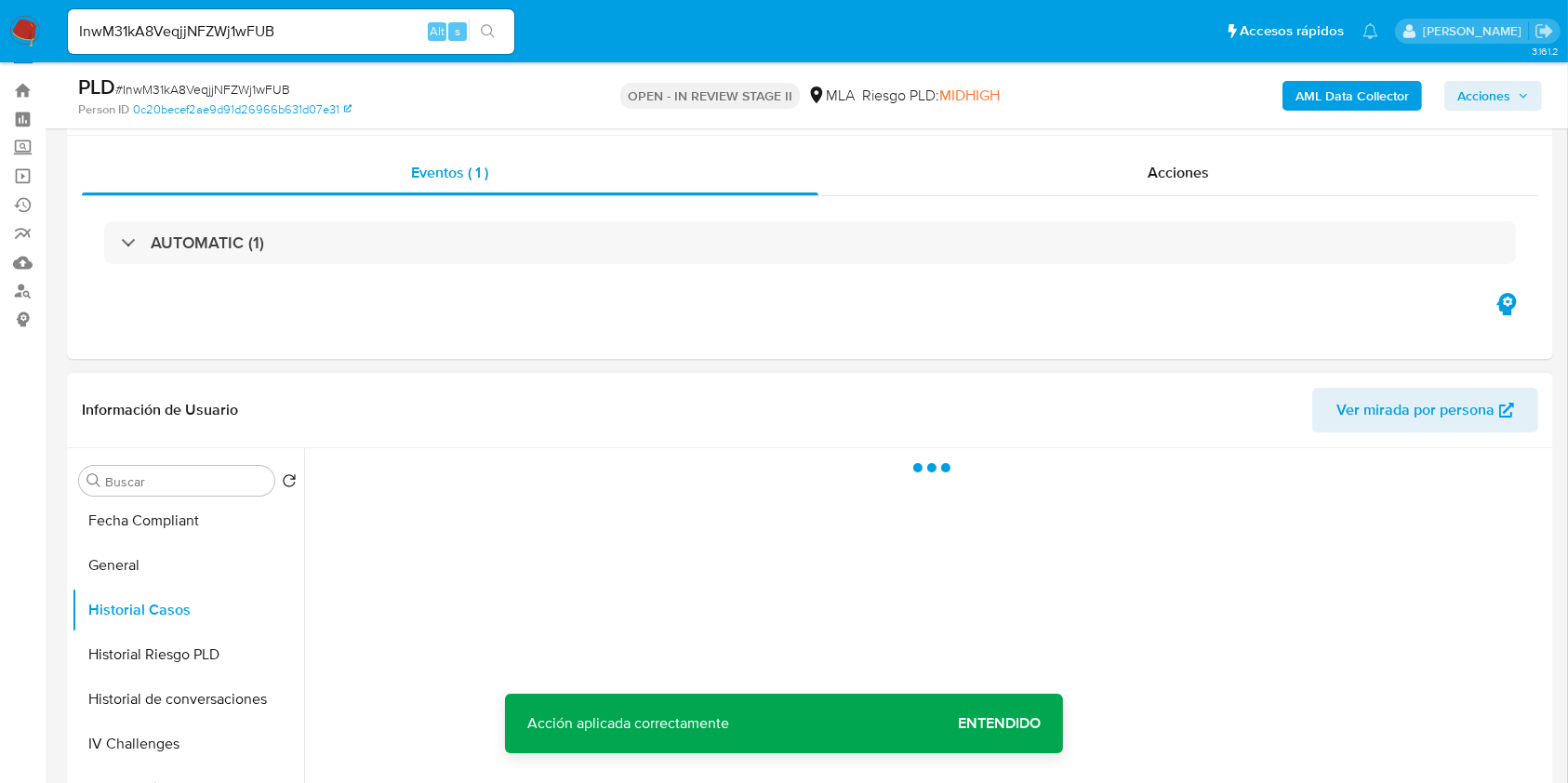
scroll to position [158, 0]
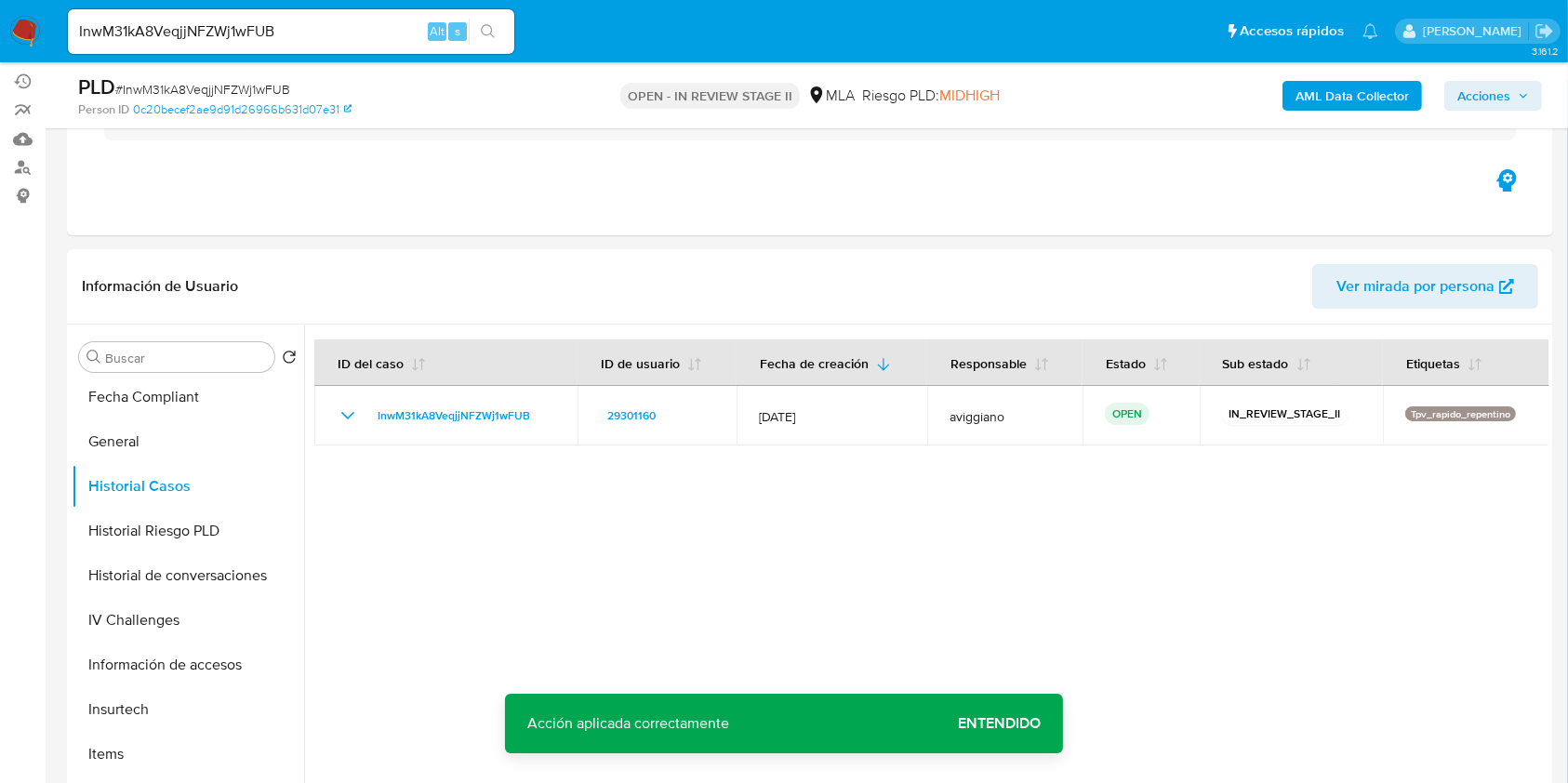
drag, startPoint x: 1512, startPoint y: 86, endPoint x: 1439, endPoint y: 97, distance: 73.8
click at [1510, 84] on span "Acciones" at bounding box center [1493, 96] width 72 height 26
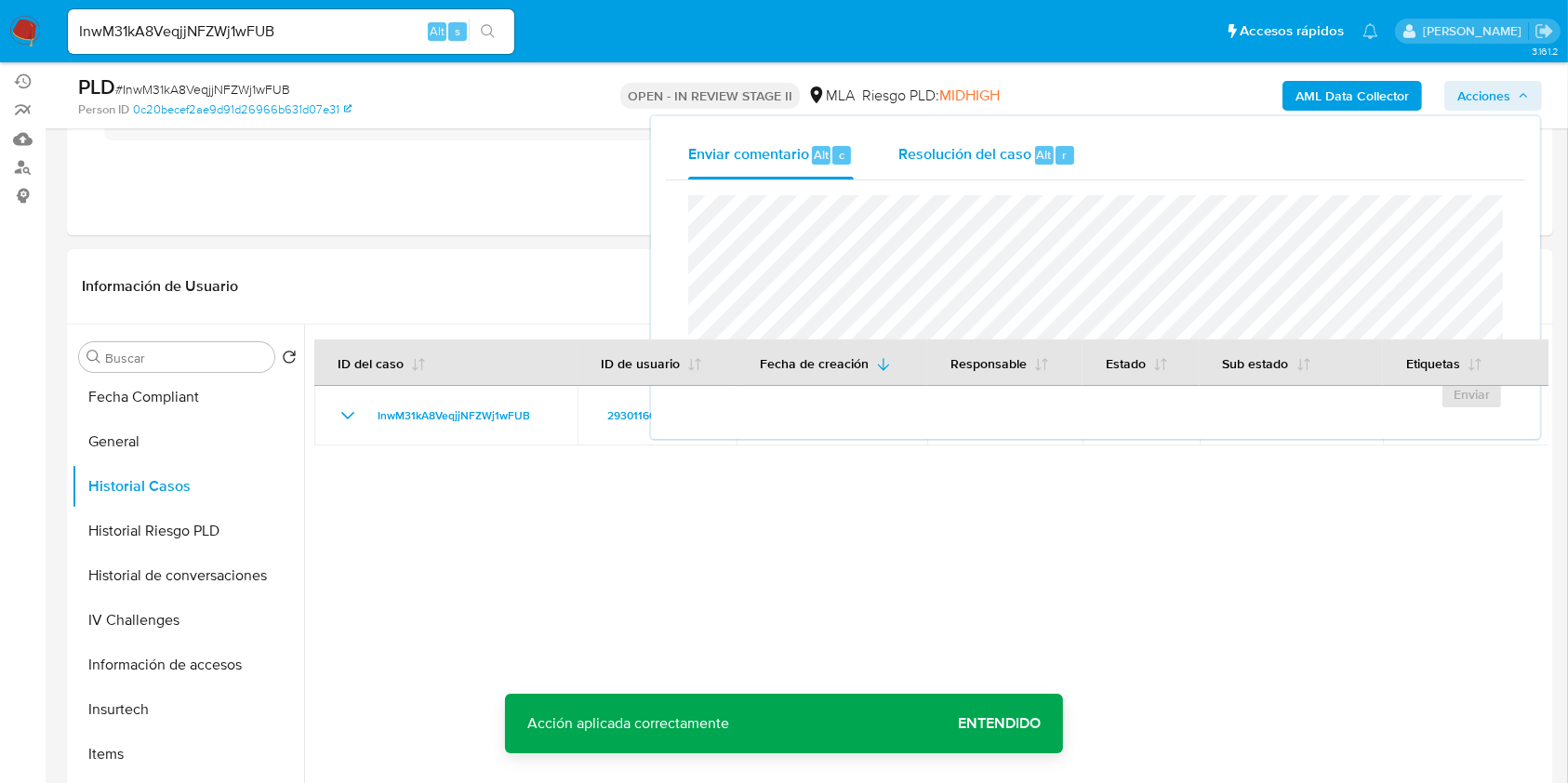
click at [975, 160] on span "Resolución del caso" at bounding box center [964, 154] width 133 height 22
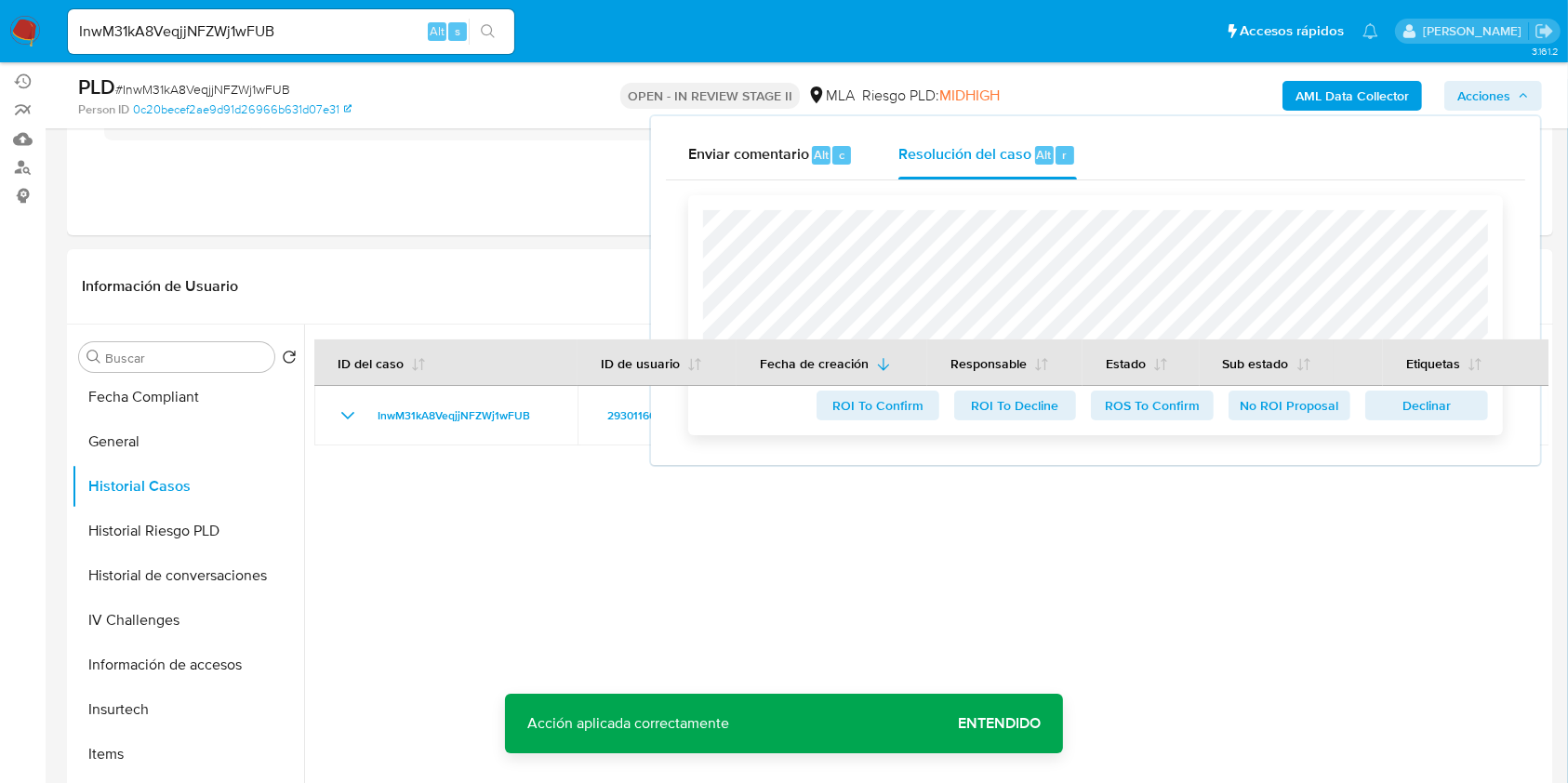
click at [1441, 406] on span "Declinar" at bounding box center [1426, 406] width 96 height 26
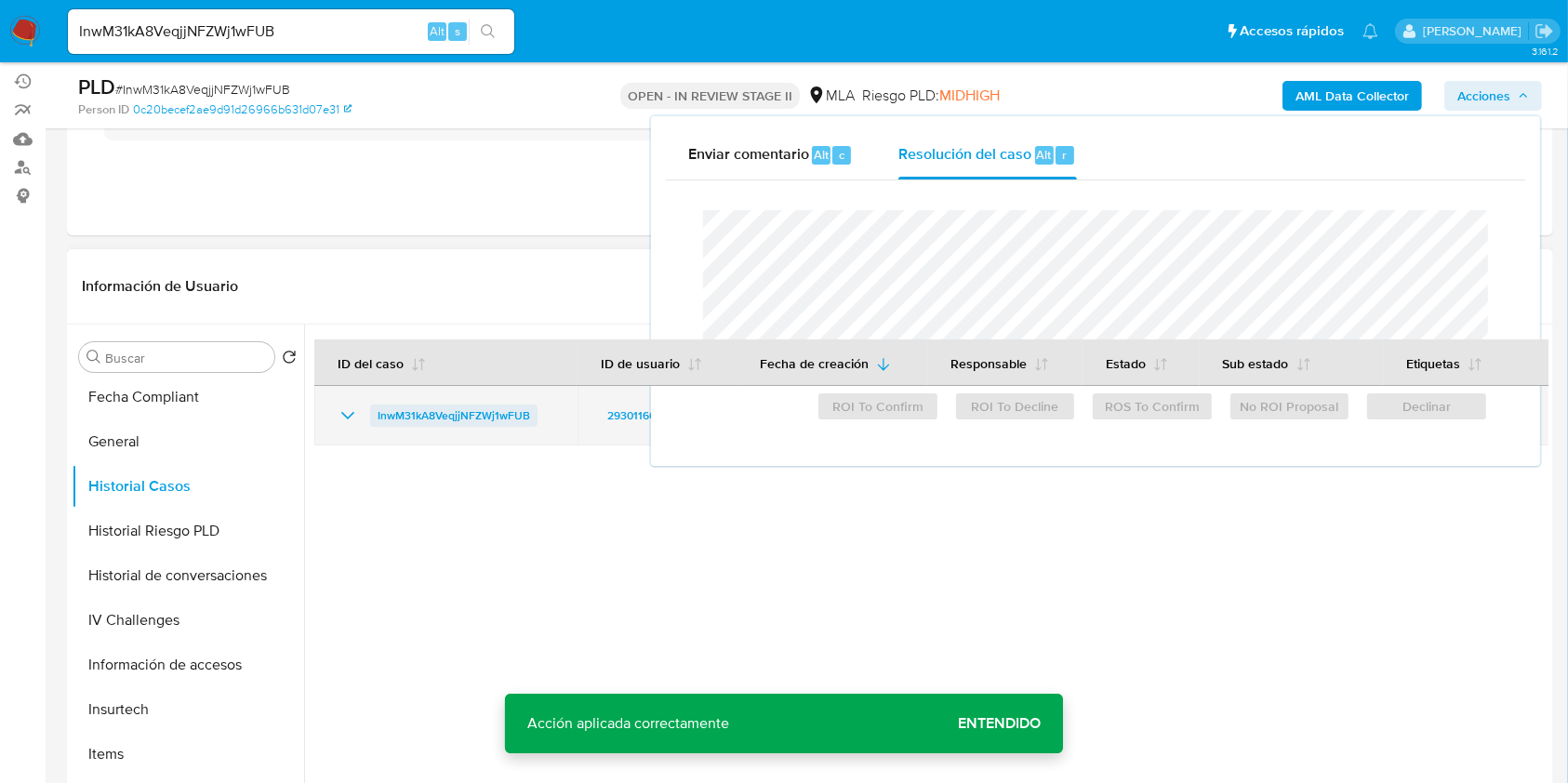
click at [475, 417] on span "InwM31kA8VeqjjNFZWj1wFUB" at bounding box center [453, 416] width 152 height 23
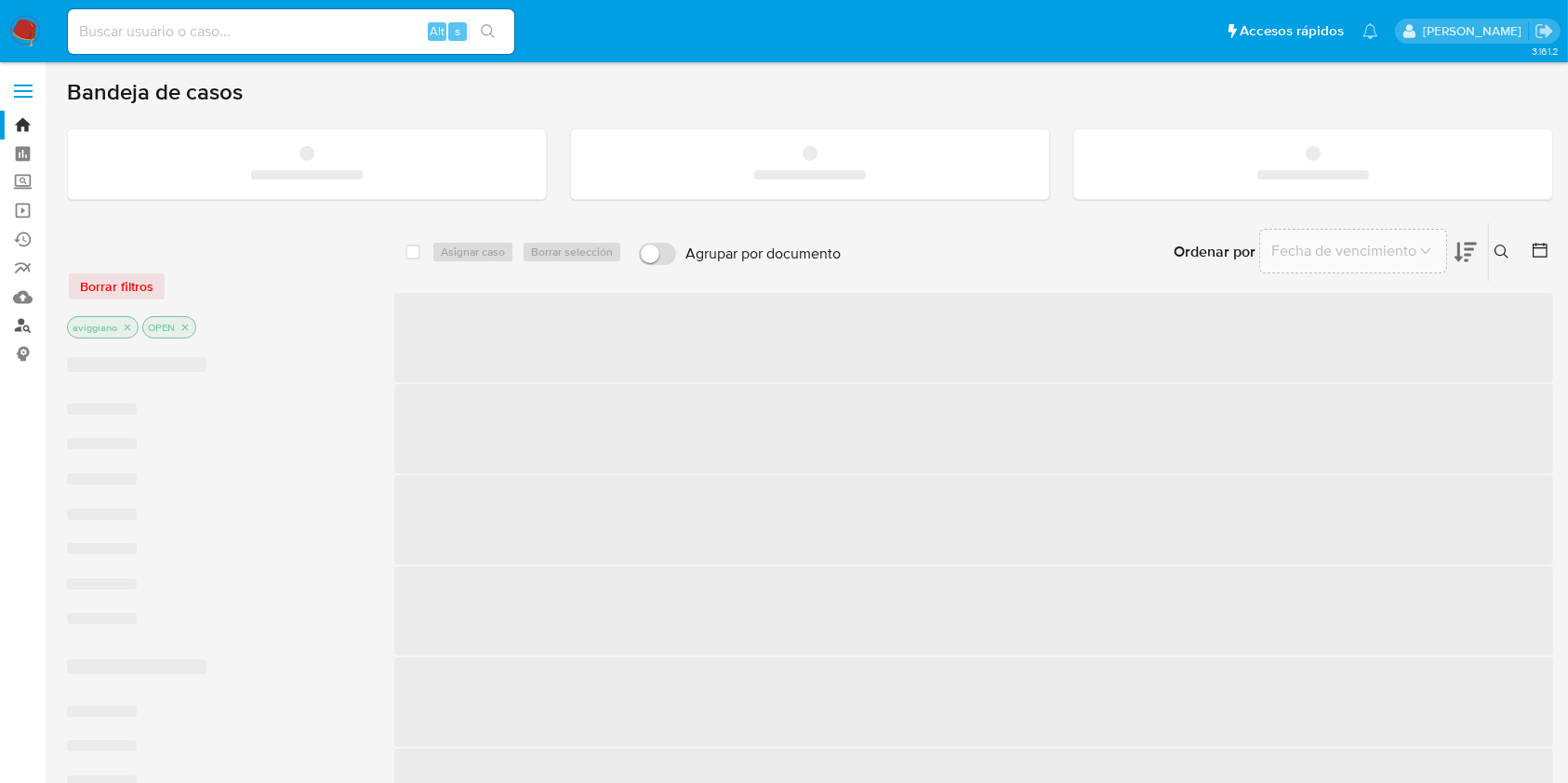
click at [26, 324] on link "Buscador de personas" at bounding box center [111, 326] width 221 height 29
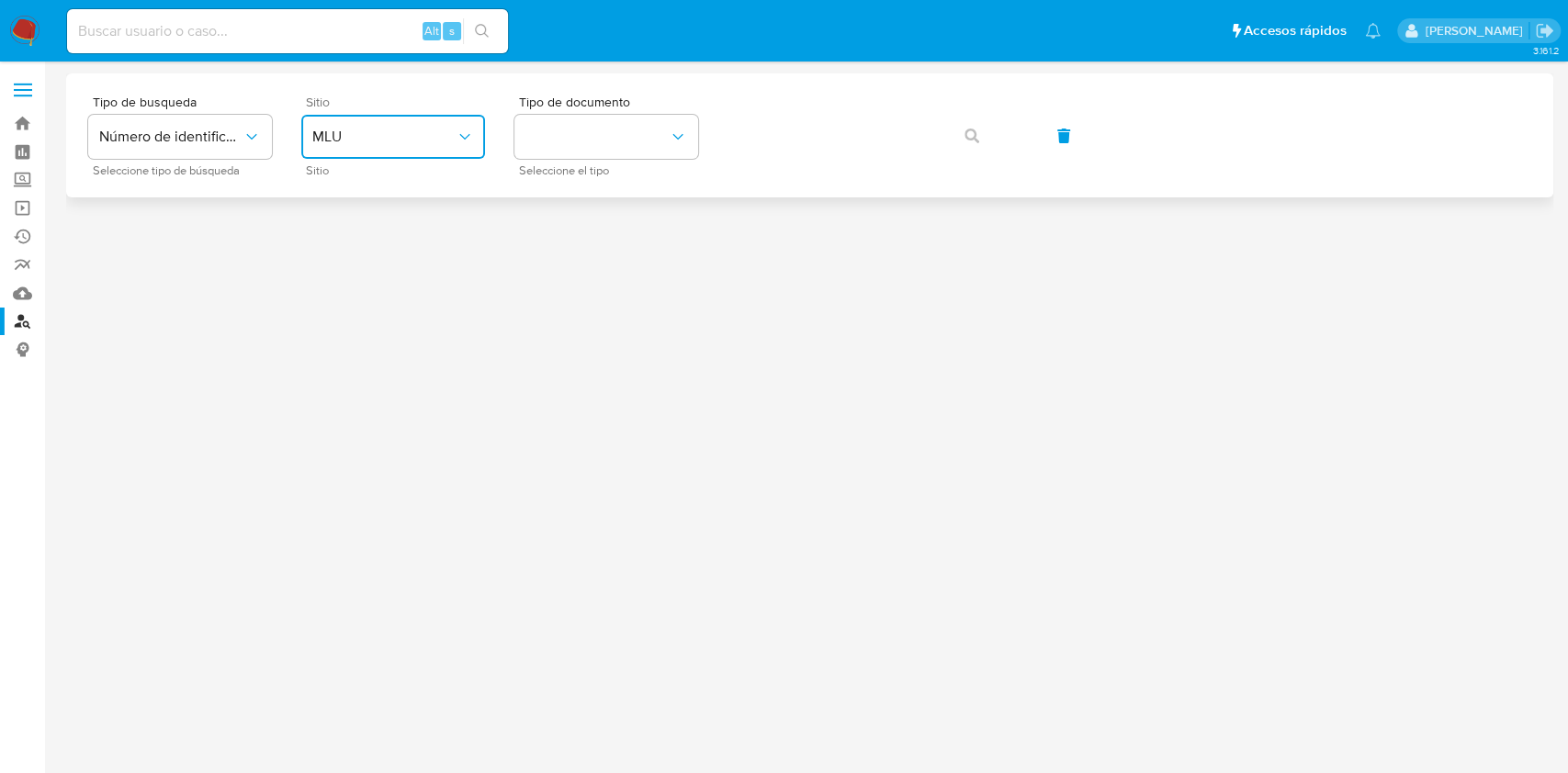
click at [401, 121] on button "MLU" at bounding box center [393, 136] width 184 height 44
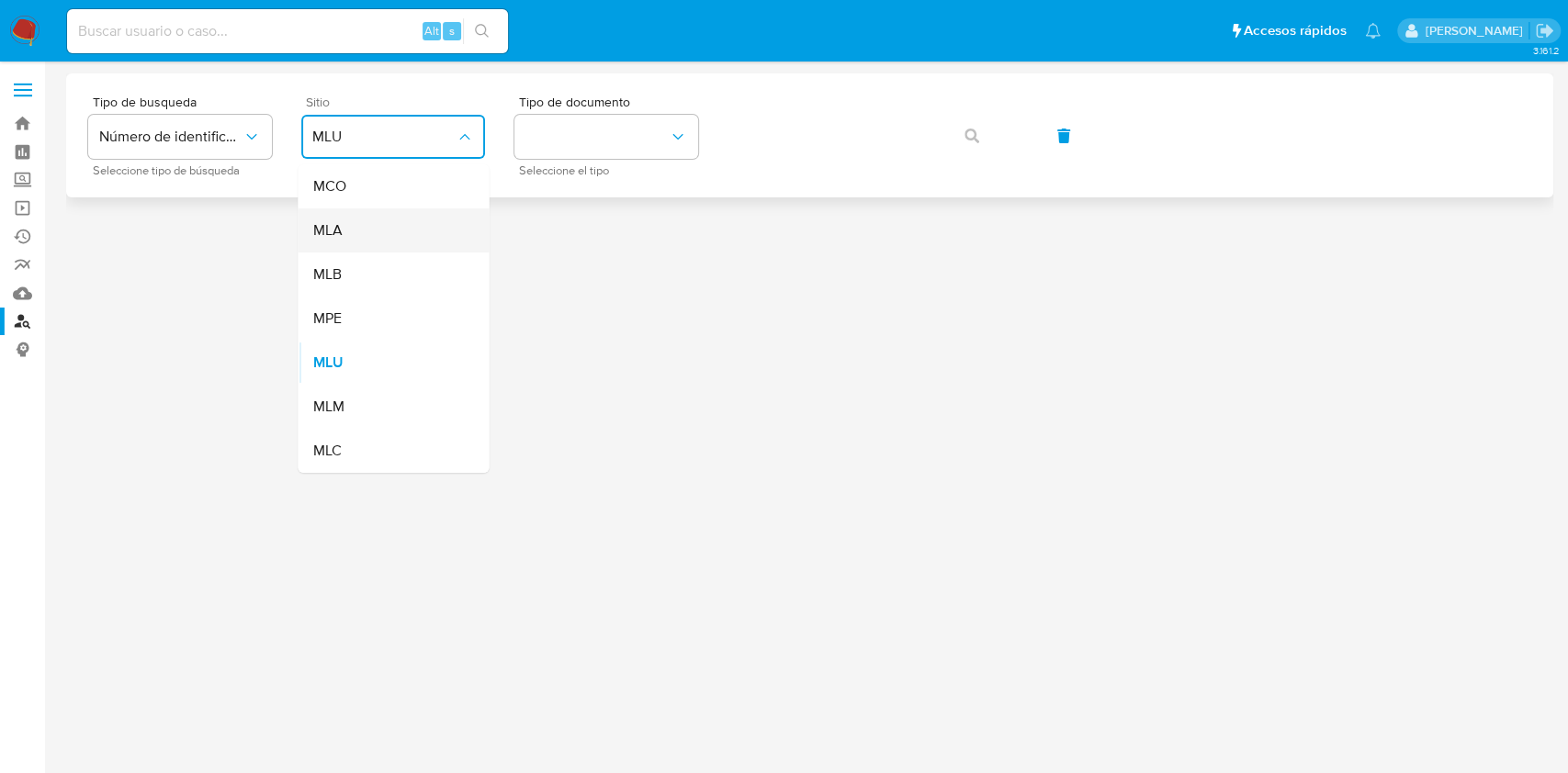
click at [360, 239] on div "MLA" at bounding box center [387, 230] width 150 height 44
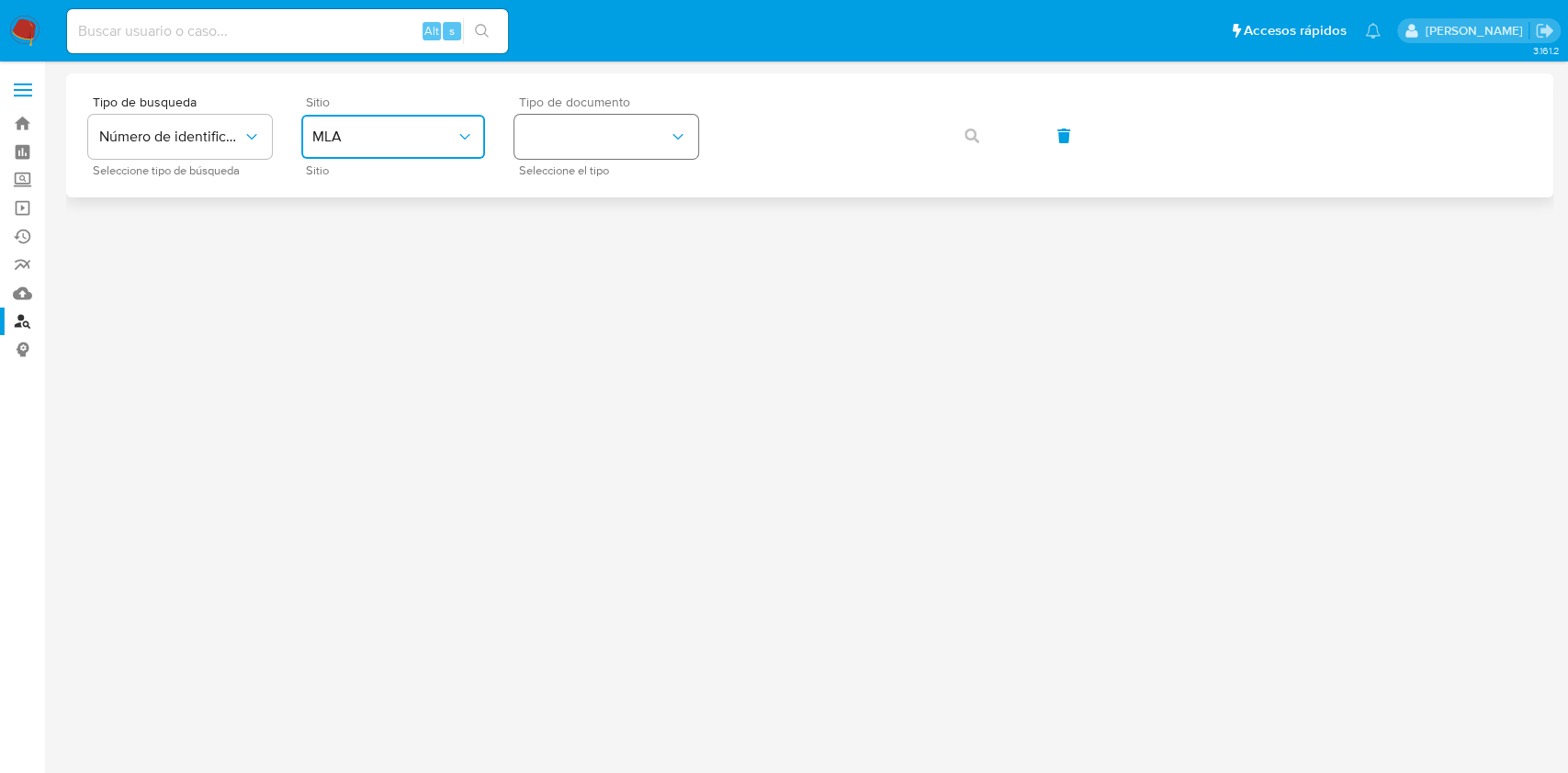
click at [600, 142] on button "identificationType" at bounding box center [605, 136] width 184 height 44
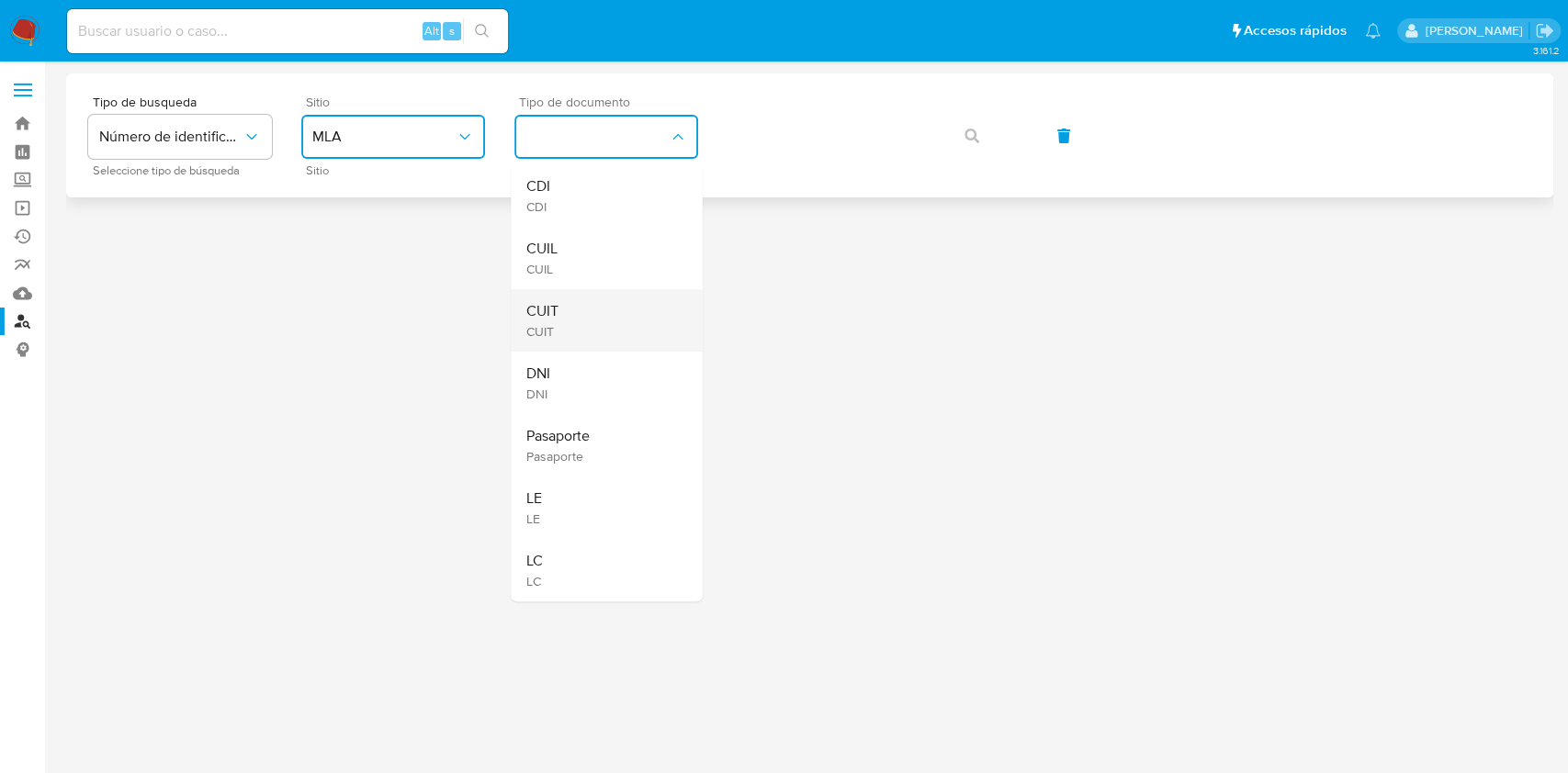
click at [557, 312] on span "CUIT" at bounding box center [541, 311] width 32 height 19
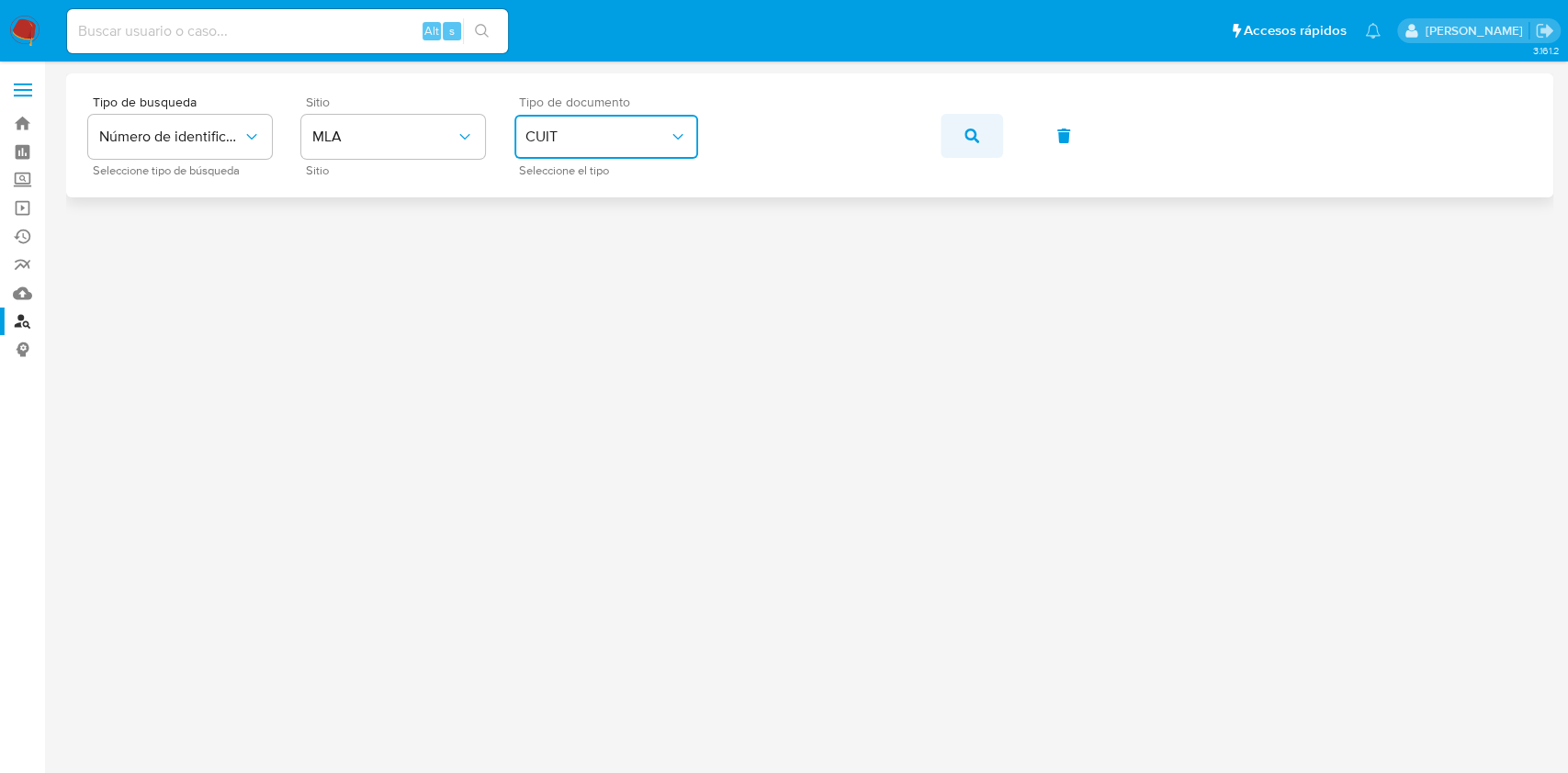
click at [999, 116] on button "button" at bounding box center [971, 135] width 62 height 44
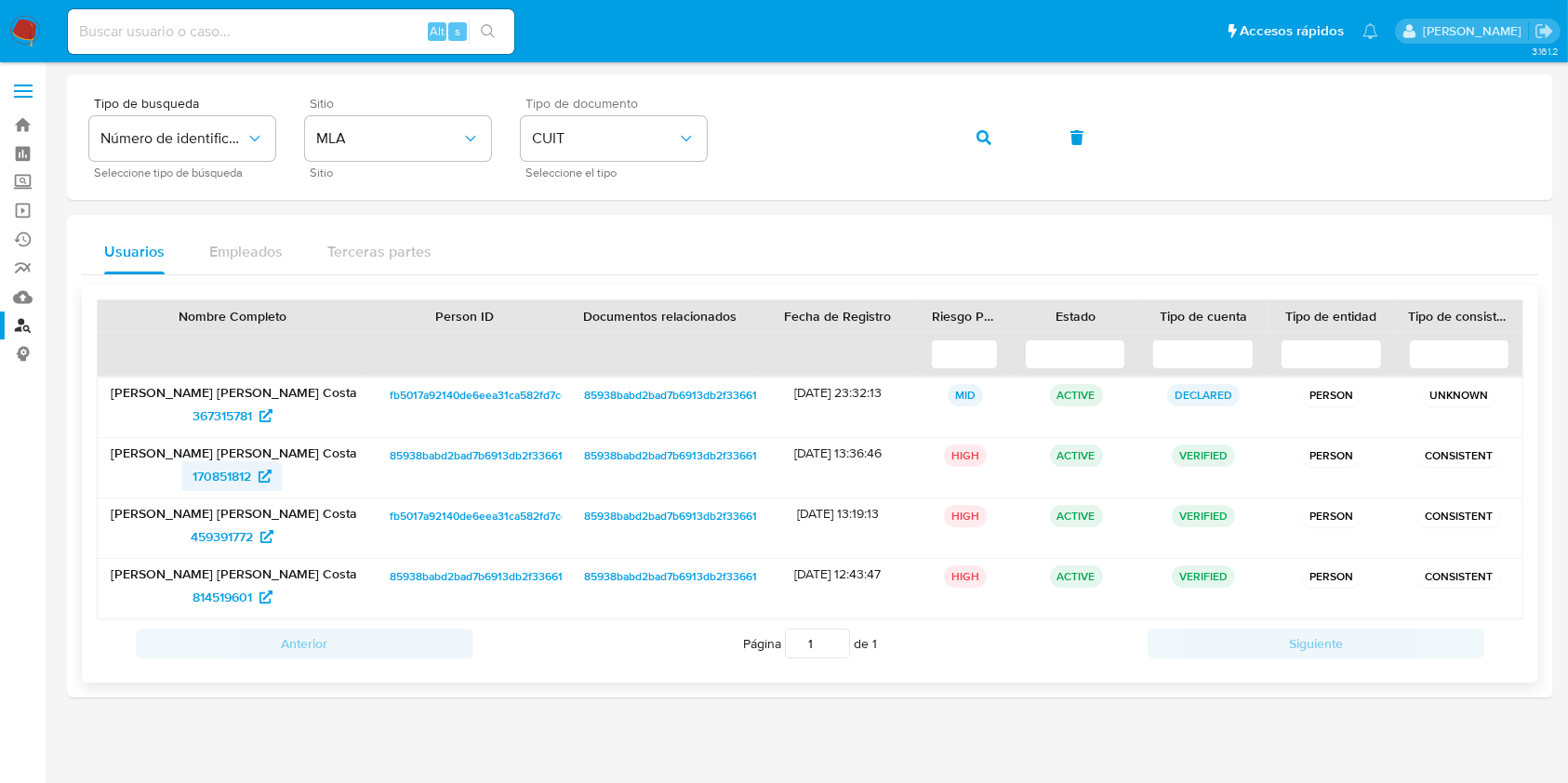
click at [194, 489] on span "170851812" at bounding box center [222, 476] width 59 height 30
click at [977, 130] on icon "button" at bounding box center [984, 138] width 15 height 15
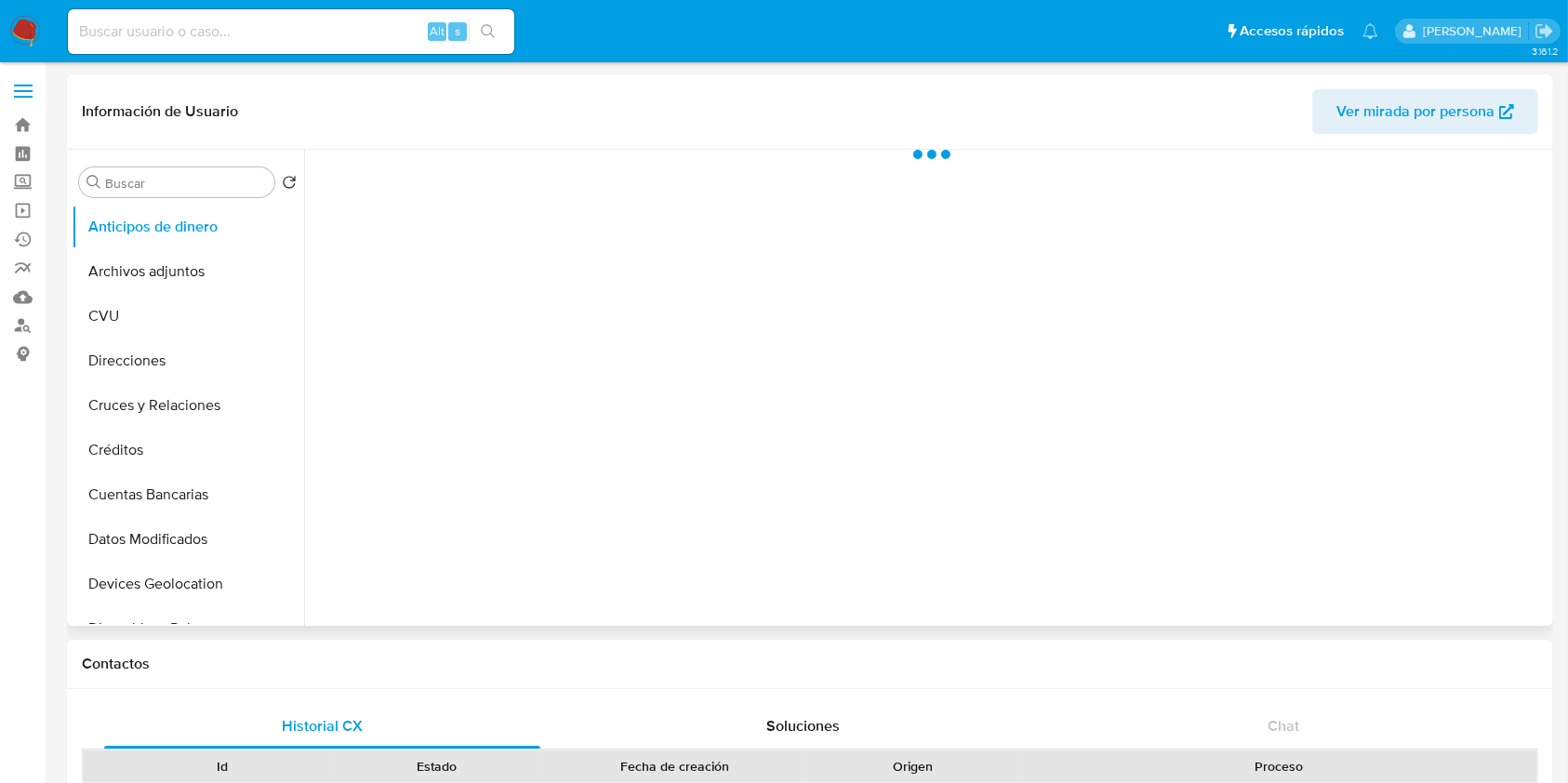
select select "10"
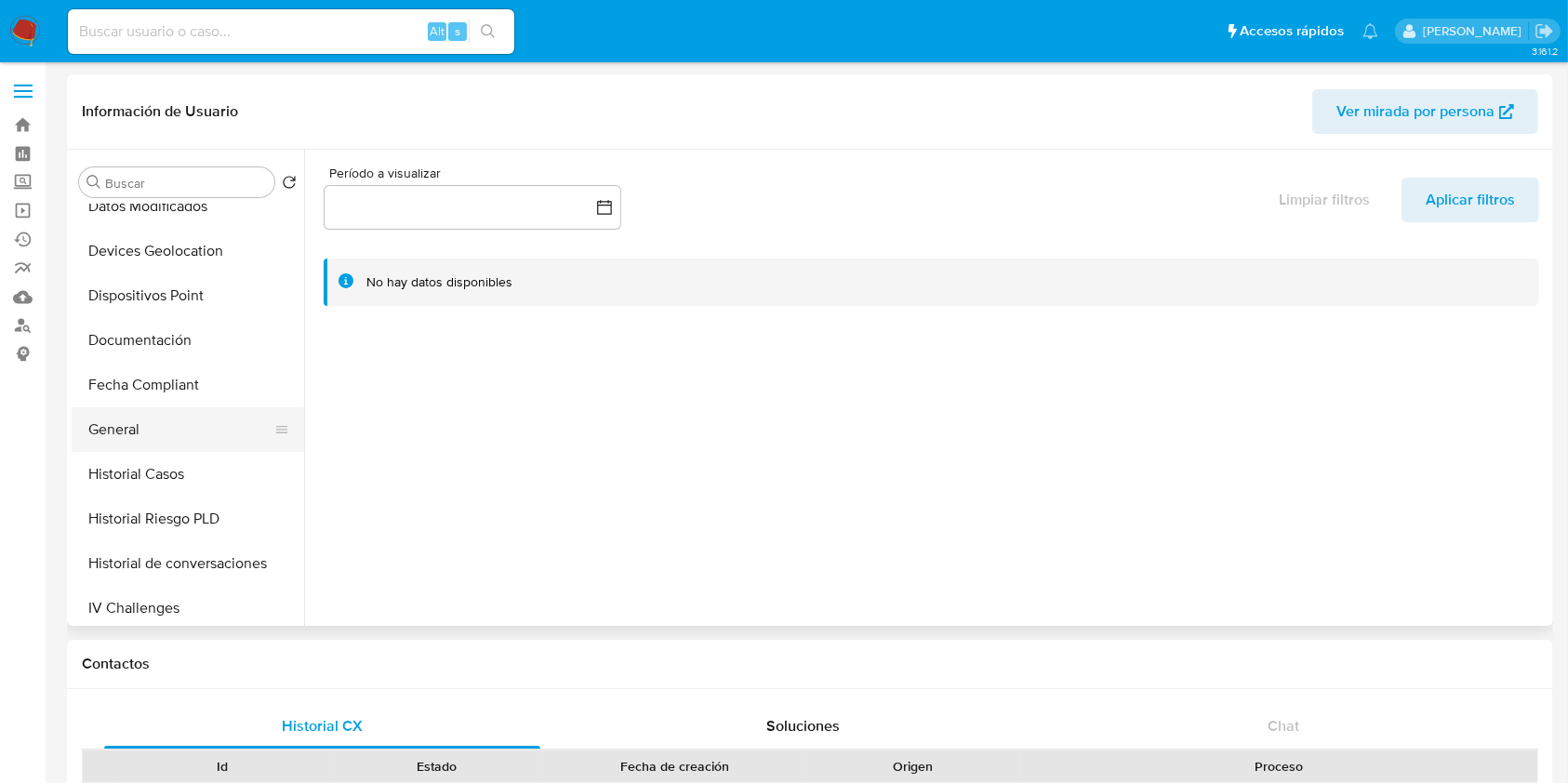
scroll to position [372, 0]
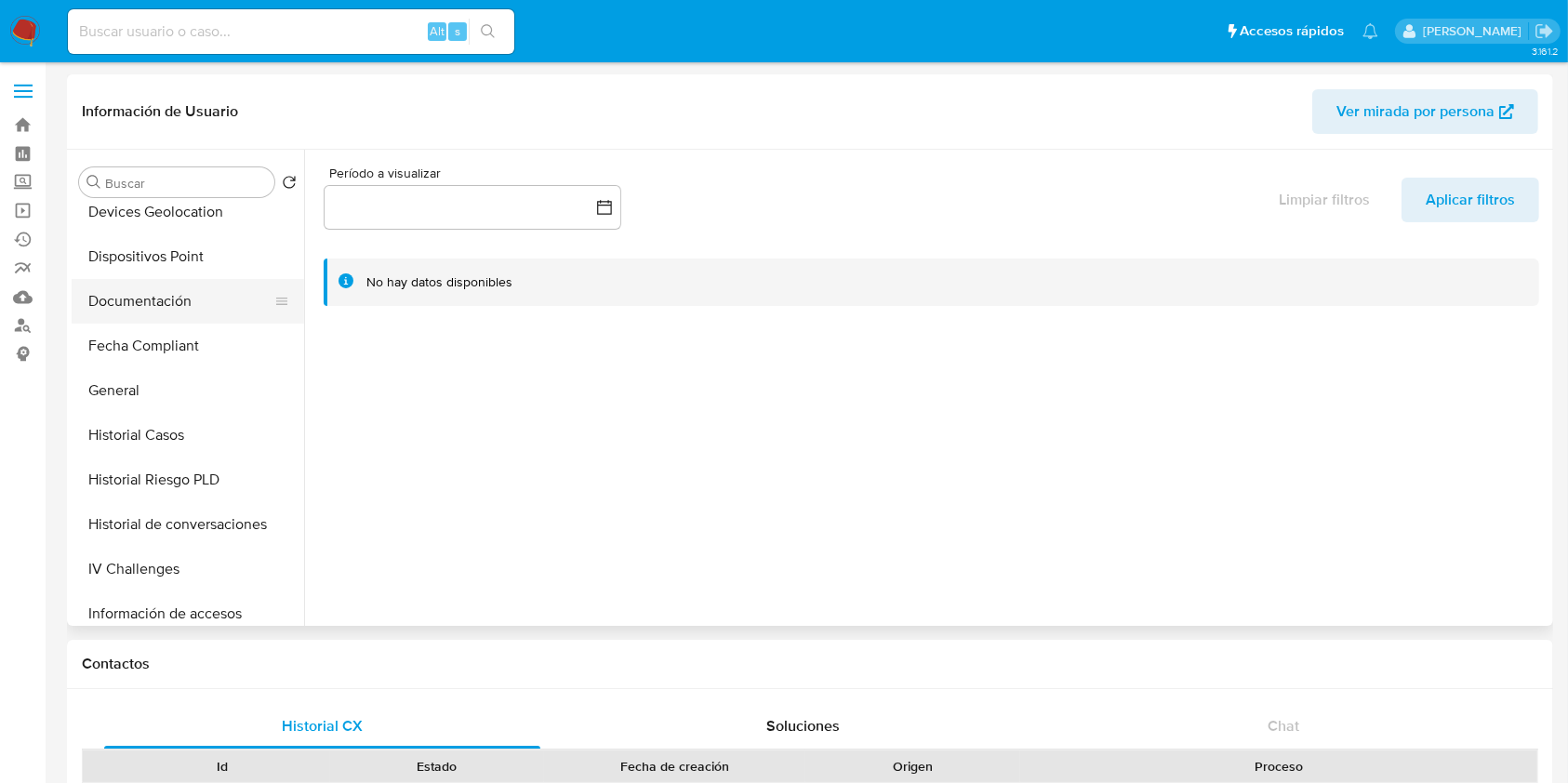
click at [177, 305] on button "Documentación" at bounding box center [180, 300] width 217 height 44
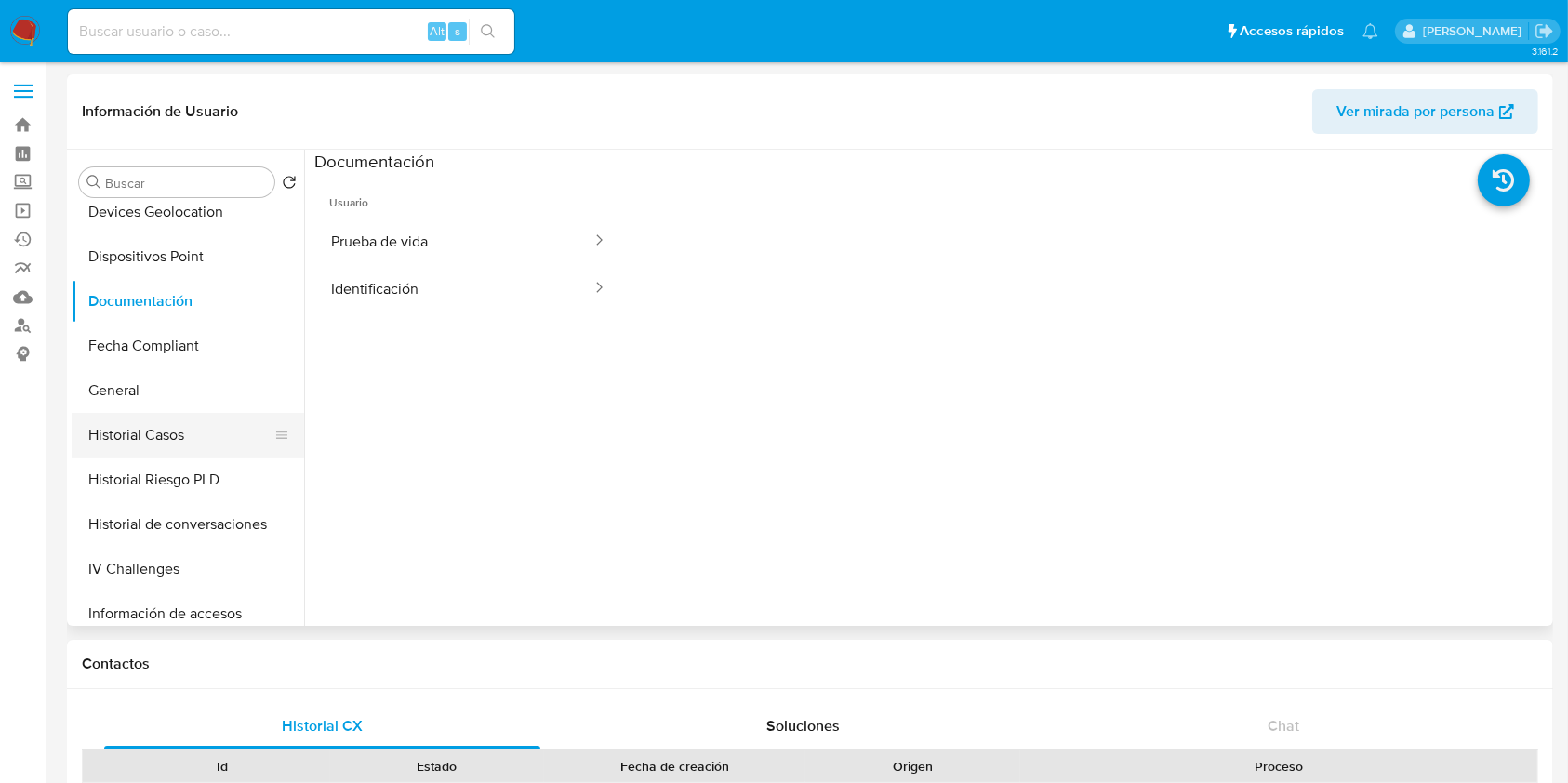
click at [159, 434] on button "Historial Casos" at bounding box center [180, 434] width 217 height 44
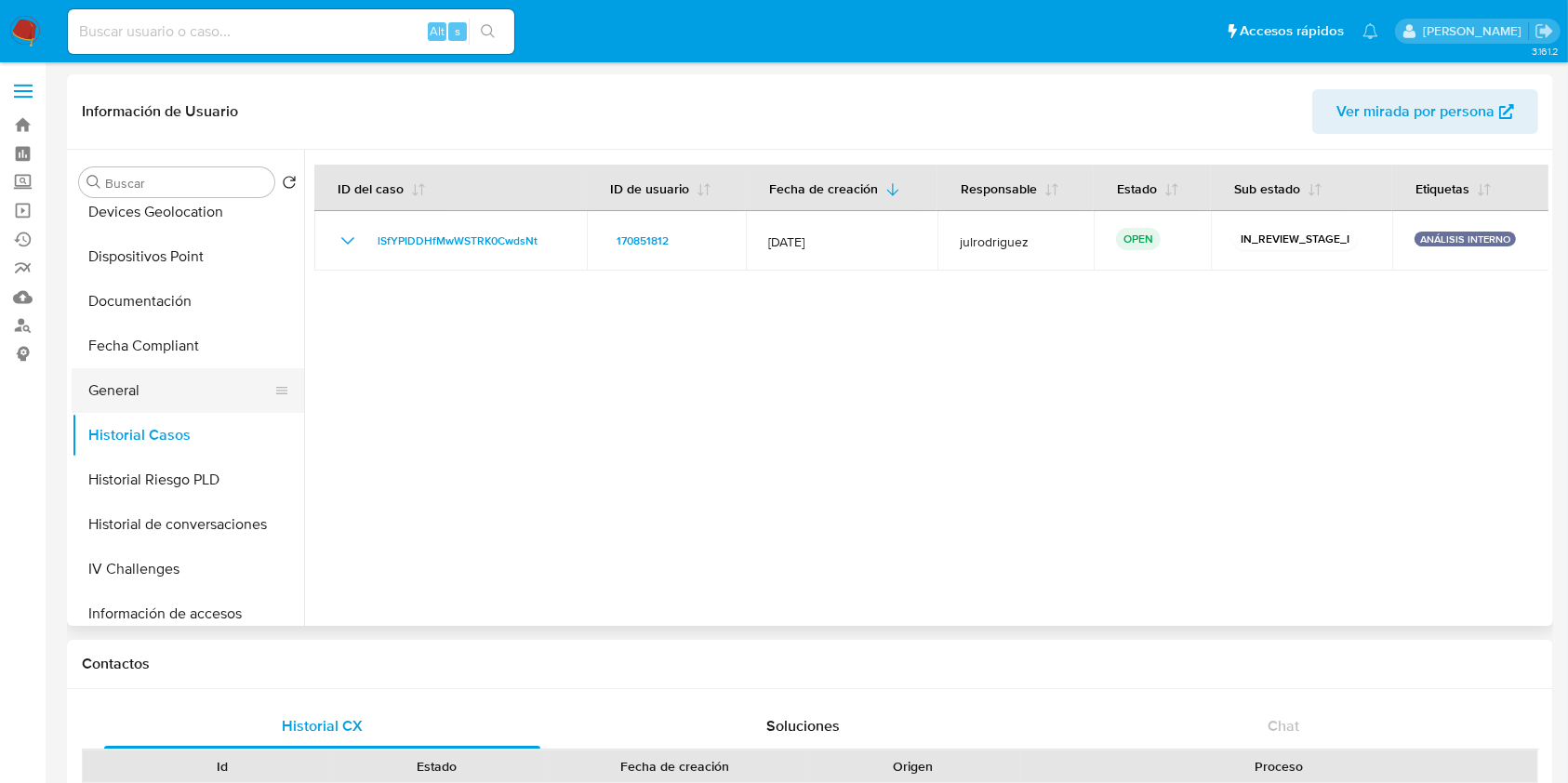
click at [186, 379] on button "General" at bounding box center [180, 390] width 217 height 44
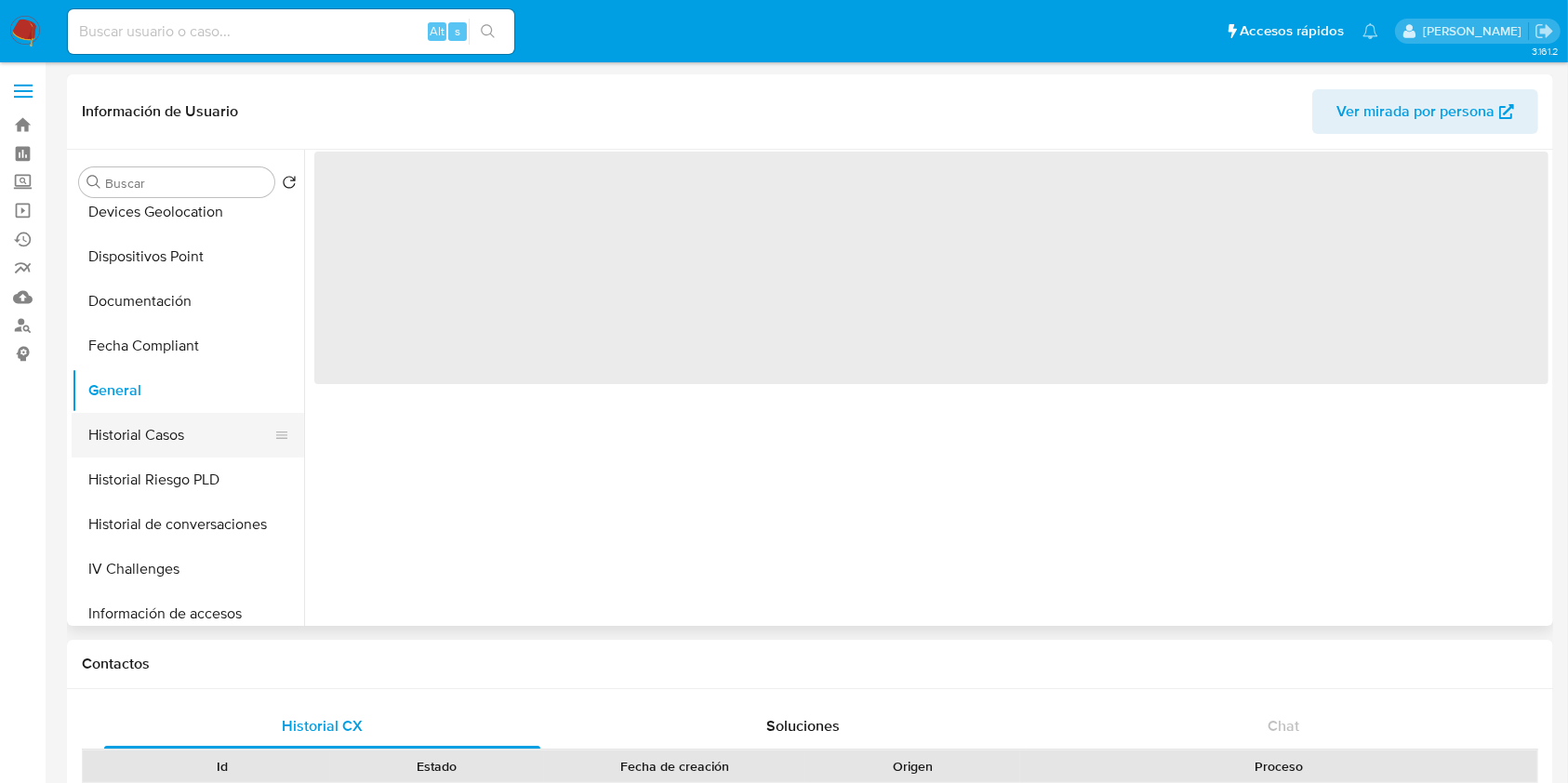
click at [187, 429] on button "Historial Casos" at bounding box center [180, 434] width 217 height 44
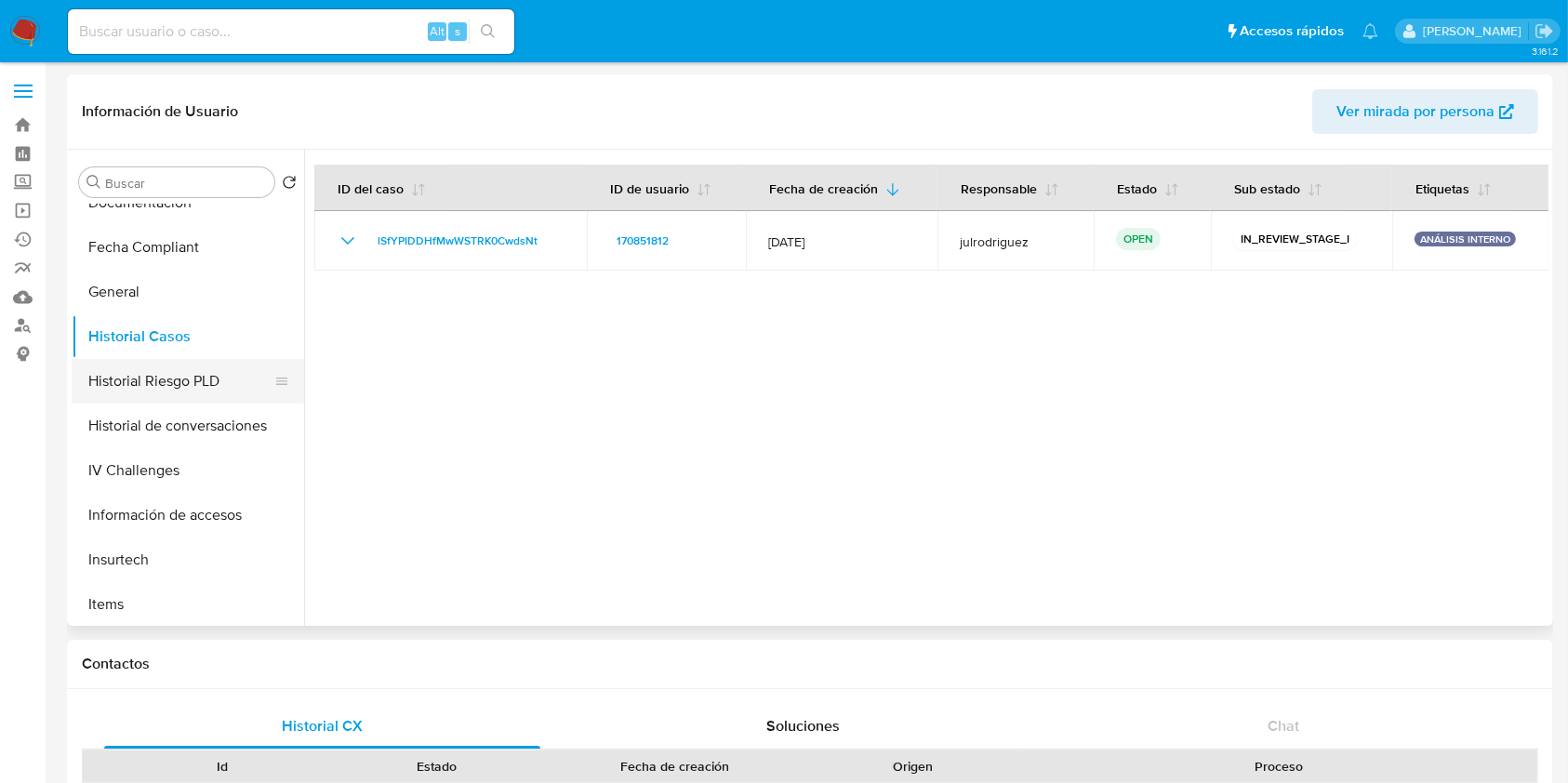
scroll to position [620, 0]
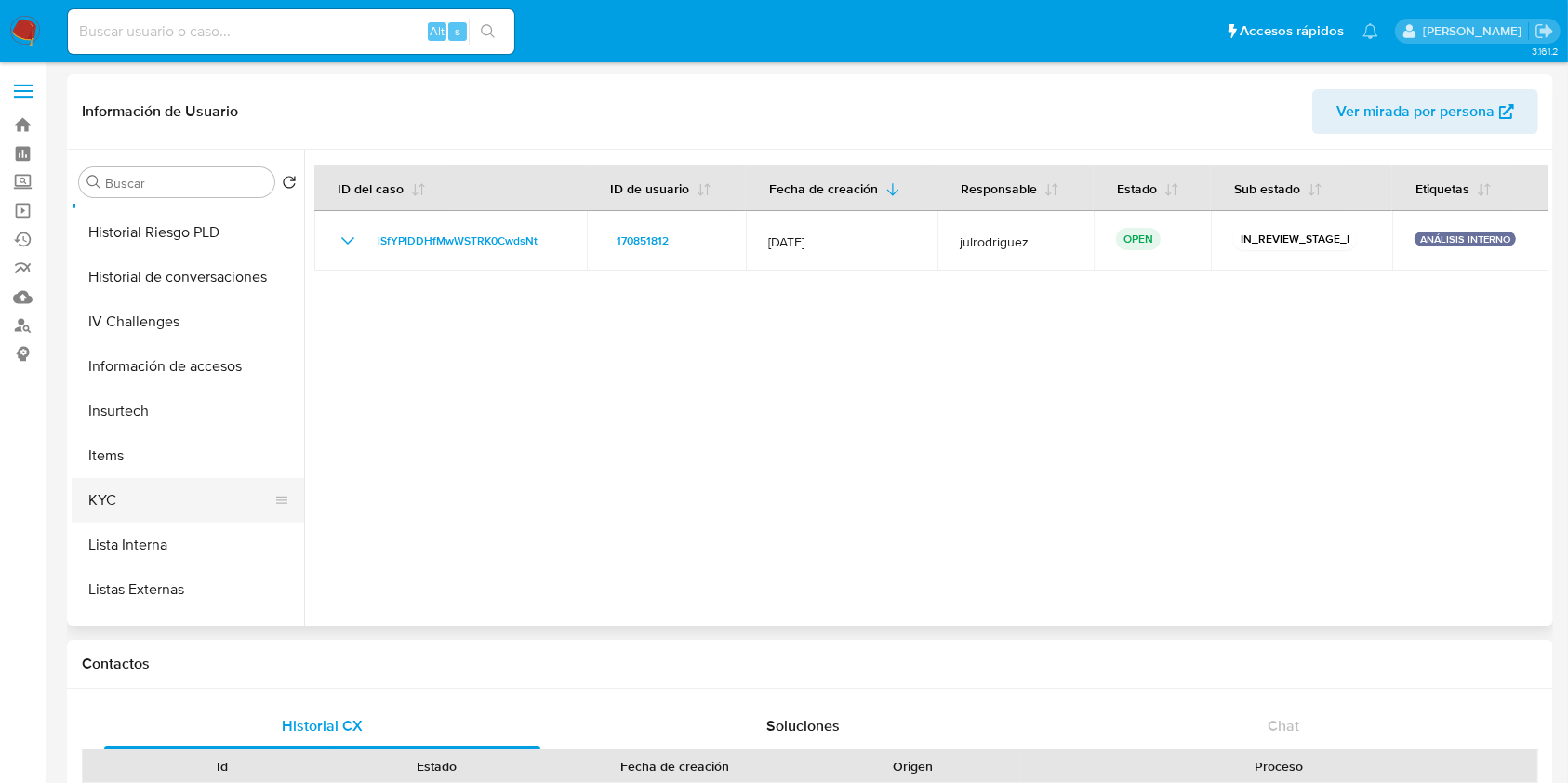
click at [124, 503] on button "KYC" at bounding box center [180, 500] width 217 height 44
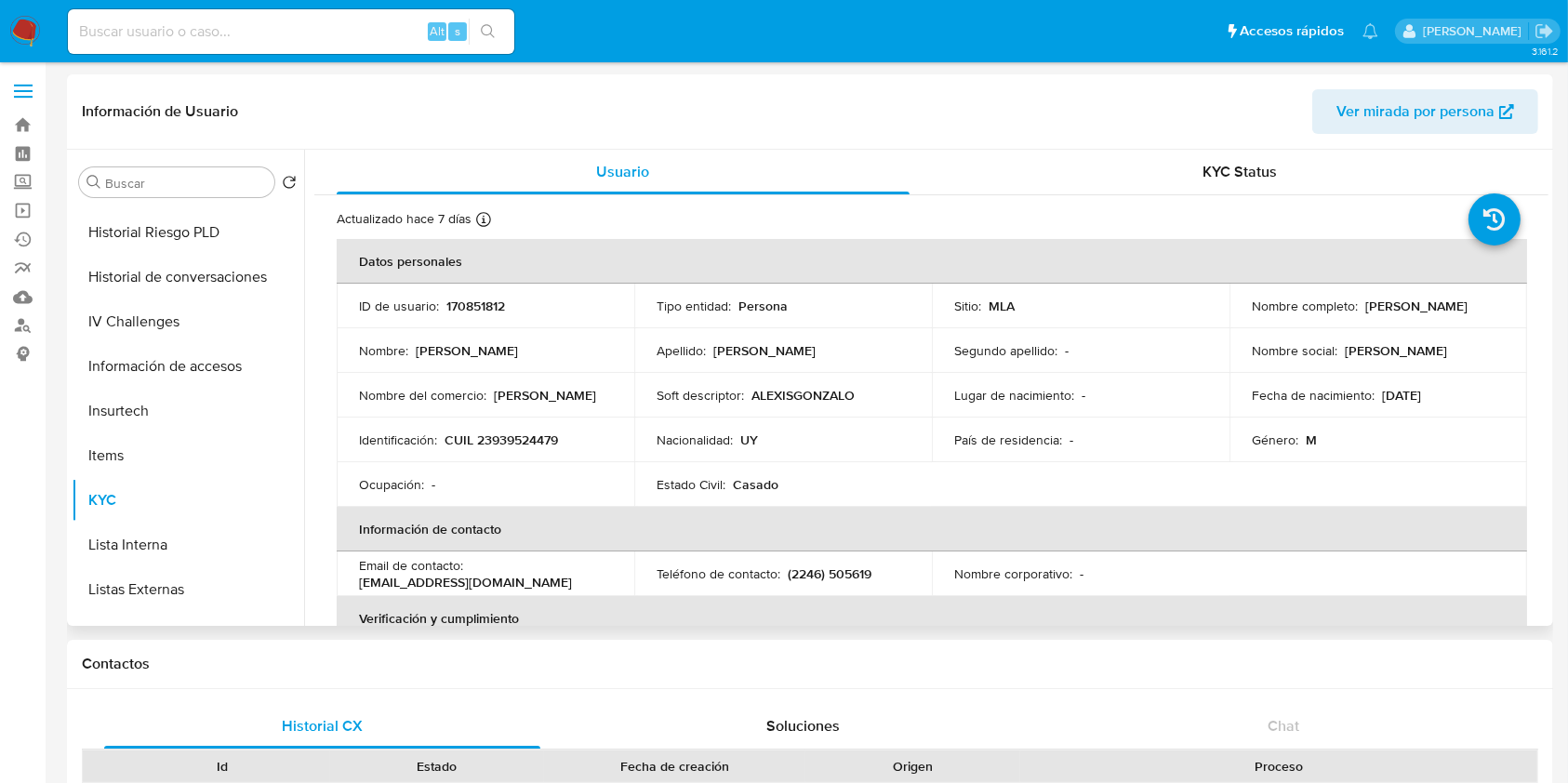
drag, startPoint x: 1233, startPoint y: 315, endPoint x: 1464, endPoint y: 315, distance: 231.0
click at [1464, 315] on td "Nombre completo : Alexis Gonzalo Rodriguez Costa" at bounding box center [1378, 305] width 298 height 44
copy p "Alexis Gonzalo Rodriguez Costa"
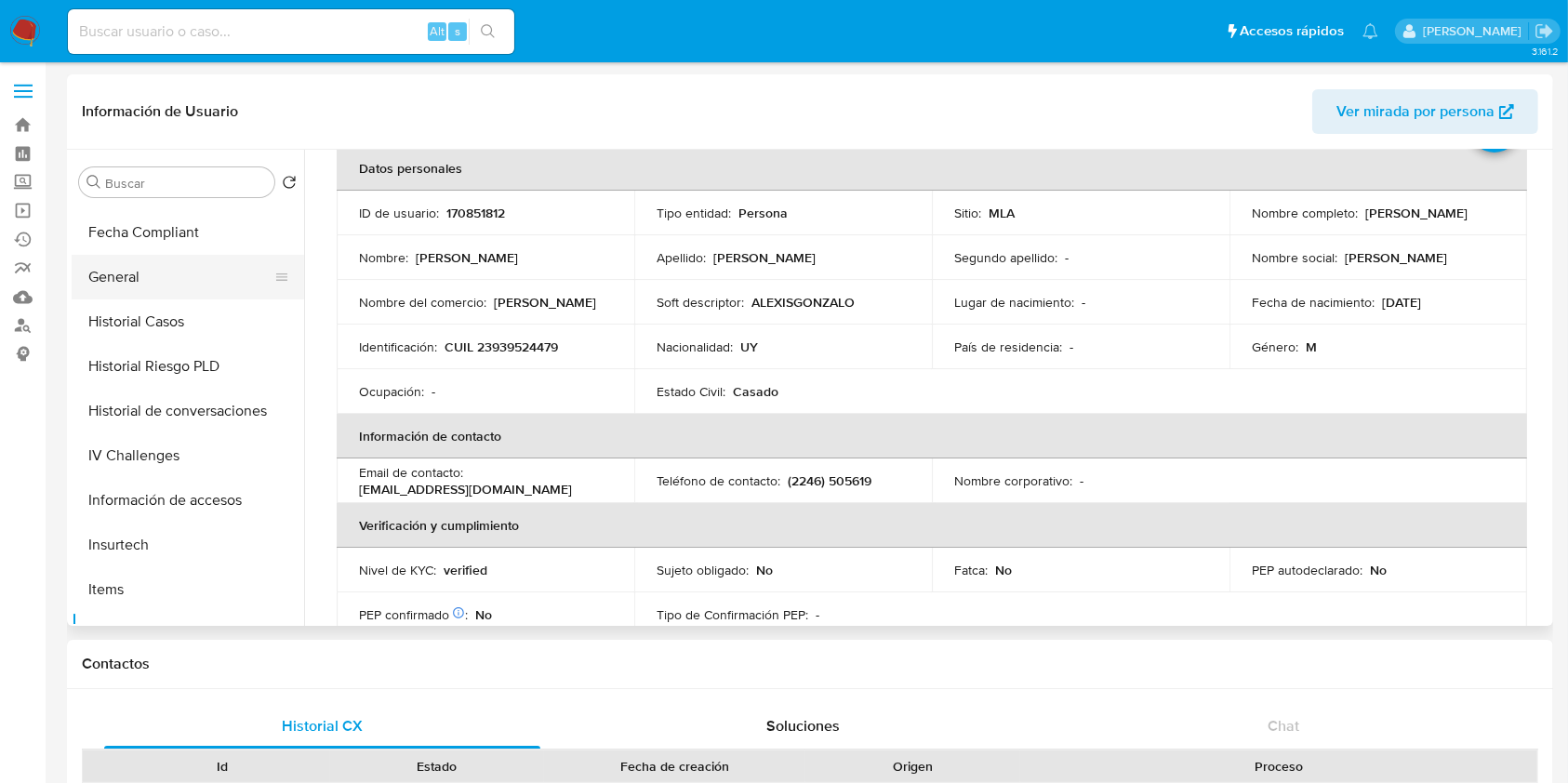
scroll to position [468, 0]
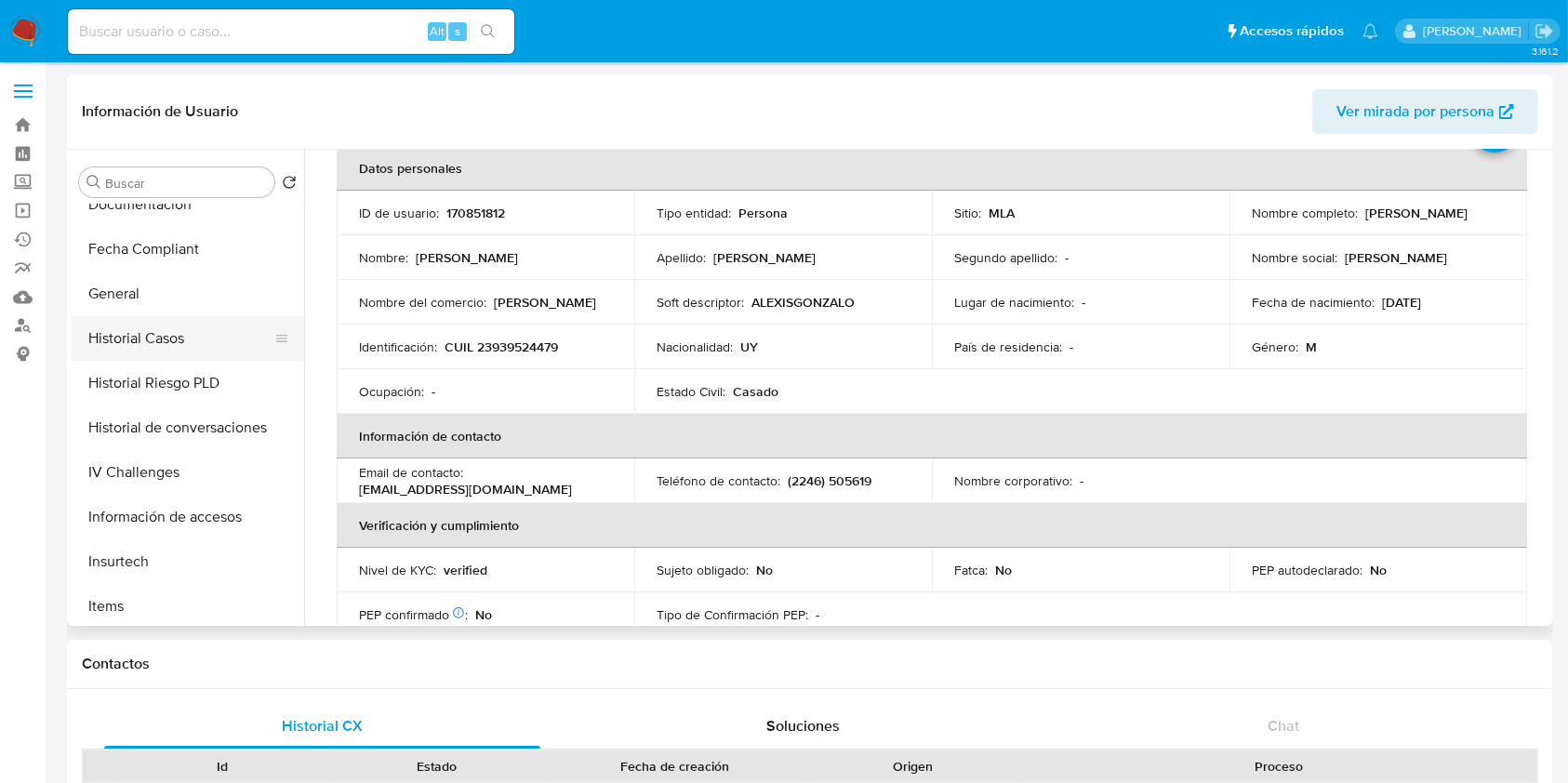
click at [186, 343] on button "Historial Casos" at bounding box center [180, 338] width 217 height 44
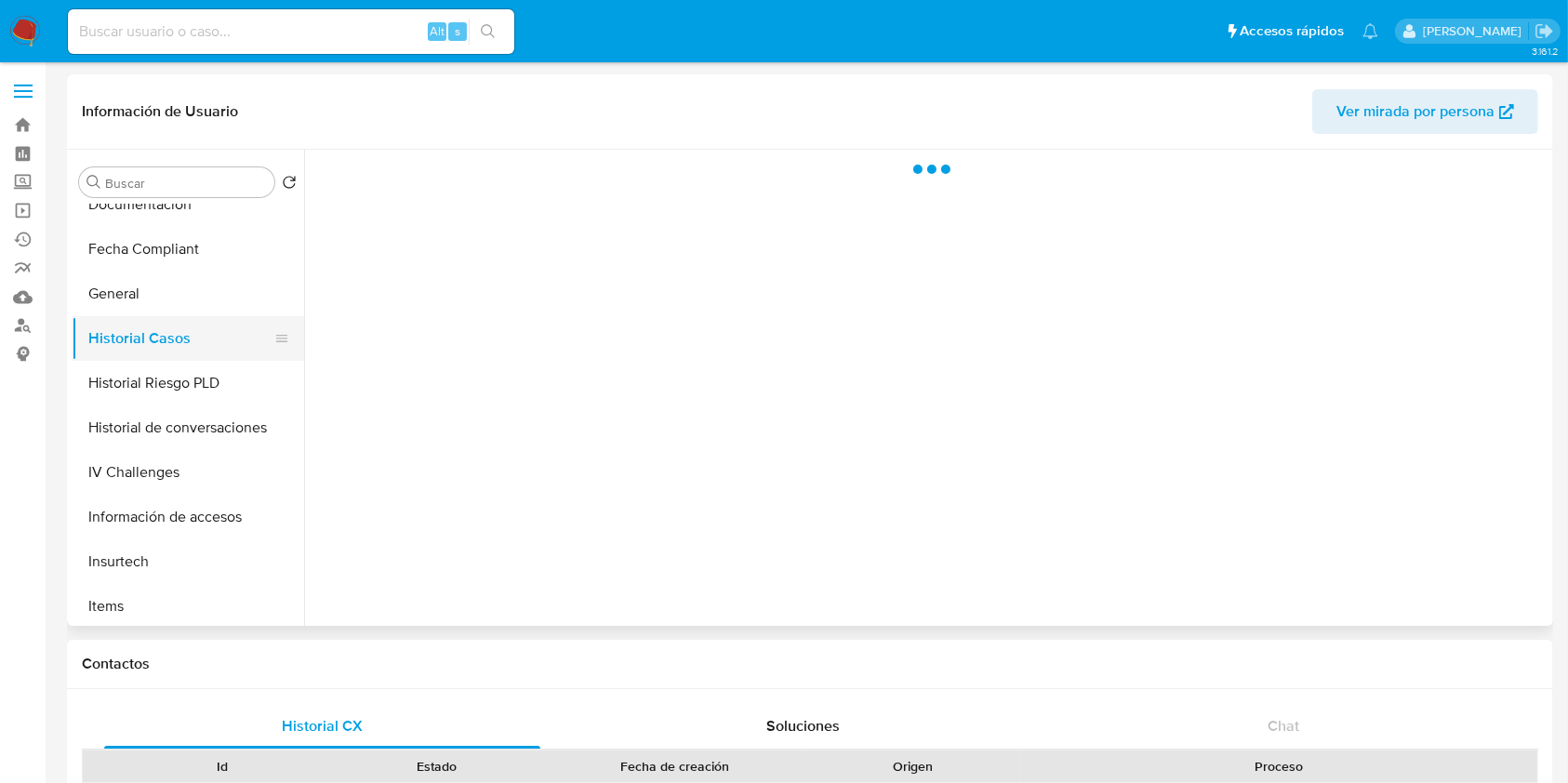
scroll to position [0, 0]
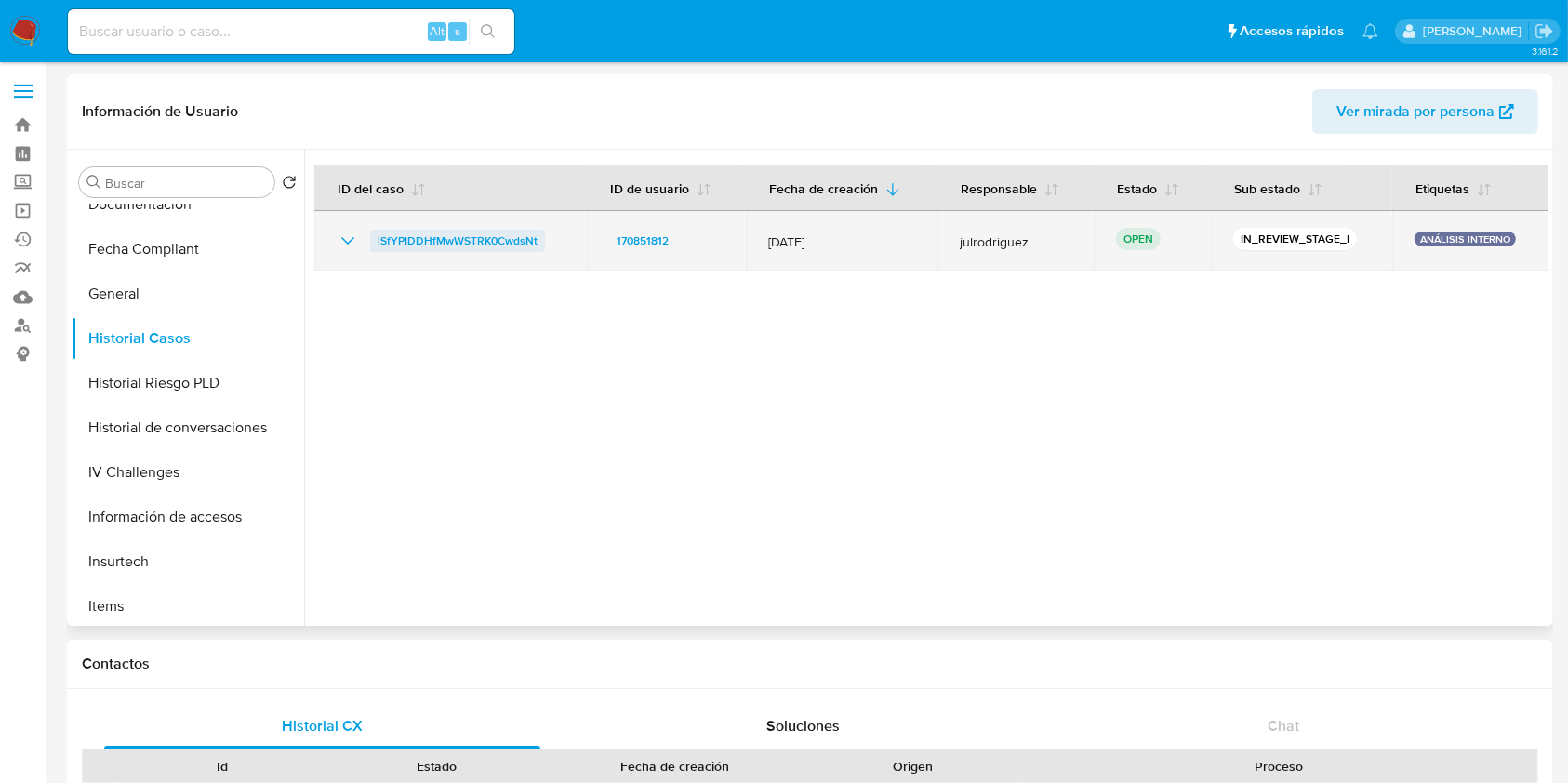
drag, startPoint x: 564, startPoint y: 229, endPoint x: 370, endPoint y: 238, distance: 194.2
click at [370, 238] on td "lSfYPIDDHfMwWSTRK0CwdsNt" at bounding box center [451, 241] width 273 height 60
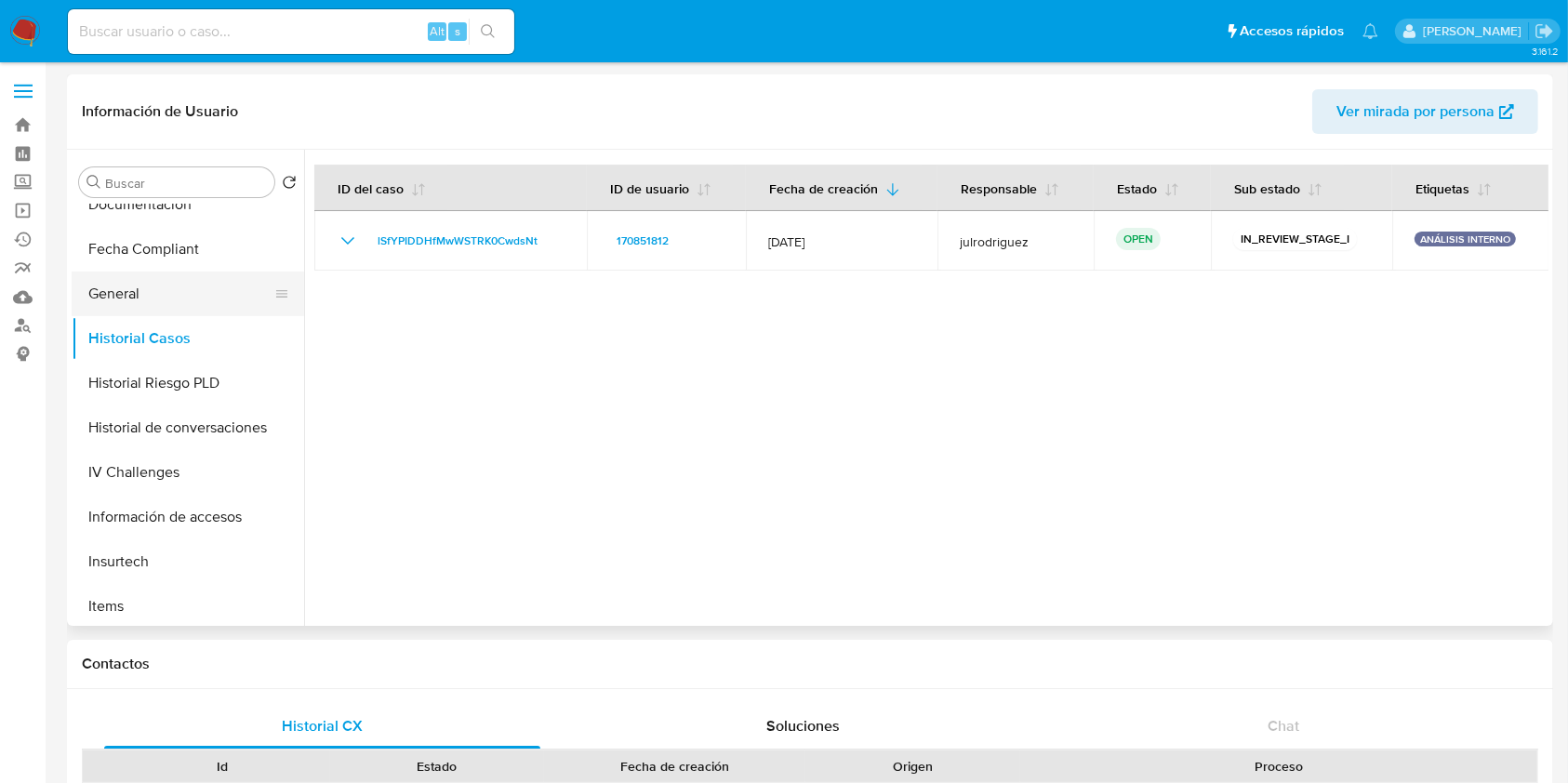
click at [112, 287] on button "General" at bounding box center [180, 294] width 217 height 44
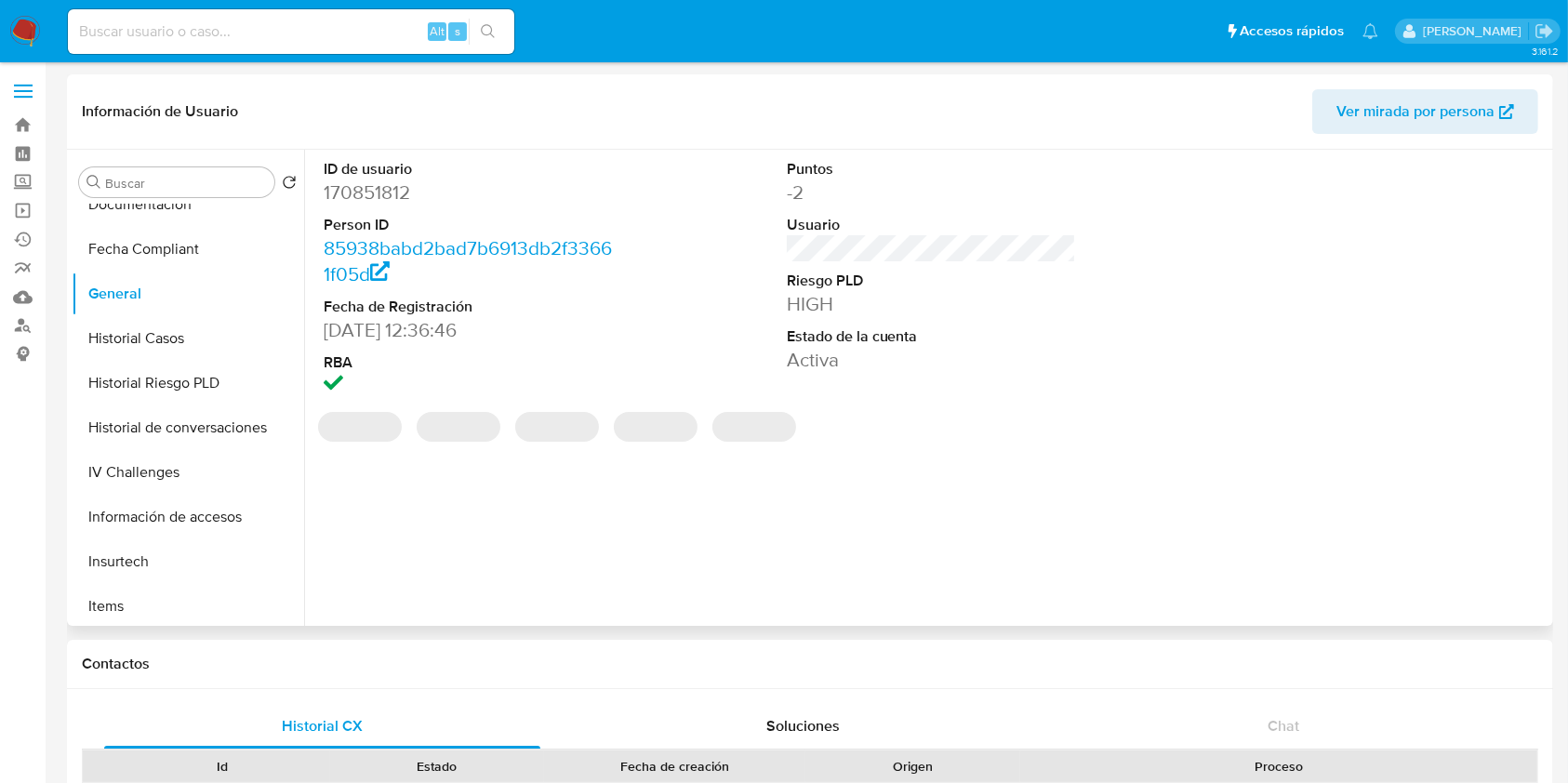
click at [376, 193] on dd "170851812" at bounding box center [469, 193] width 290 height 26
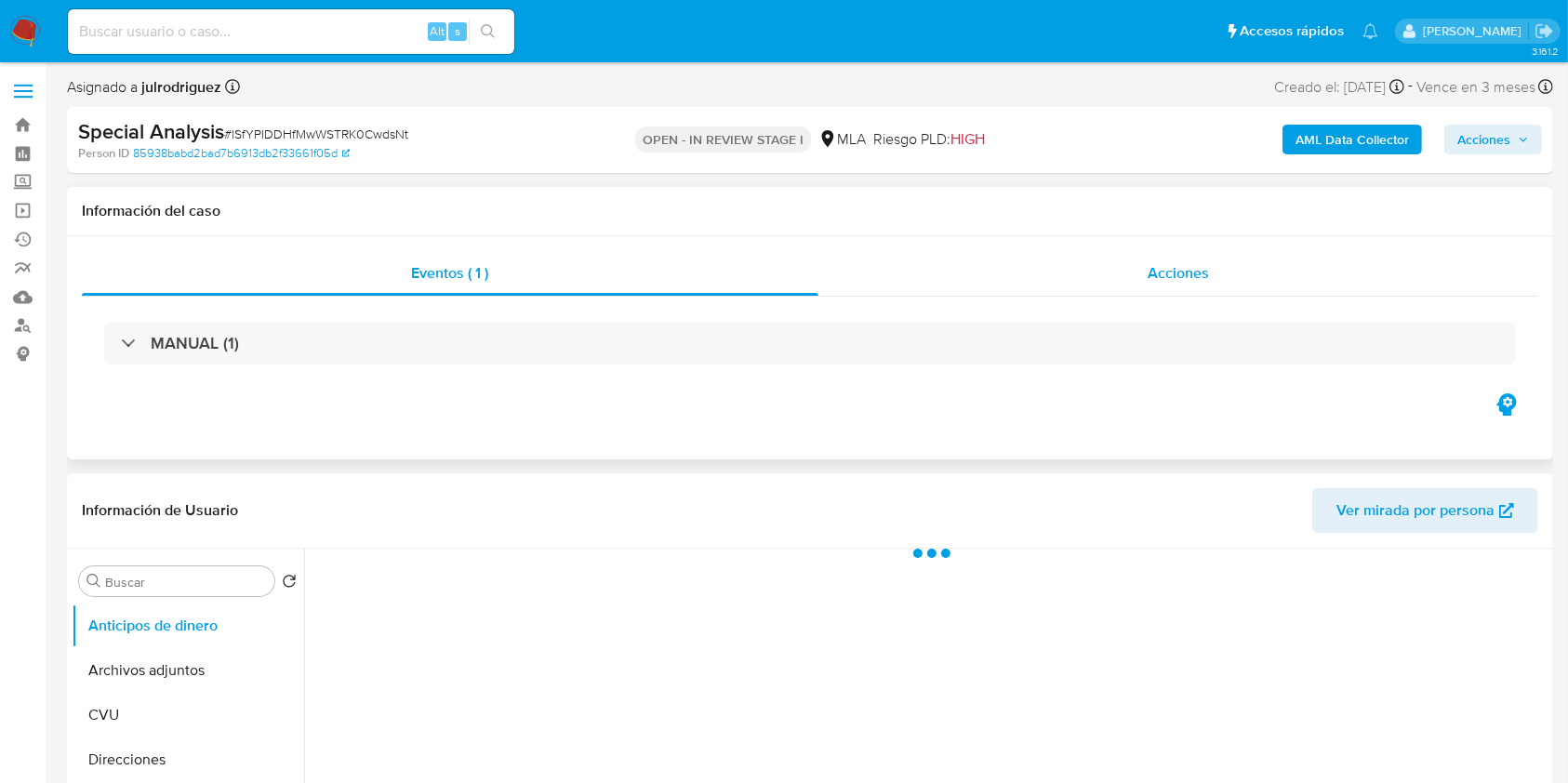
click at [1104, 258] on div "Acciones" at bounding box center [1179, 273] width 721 height 44
select select "10"
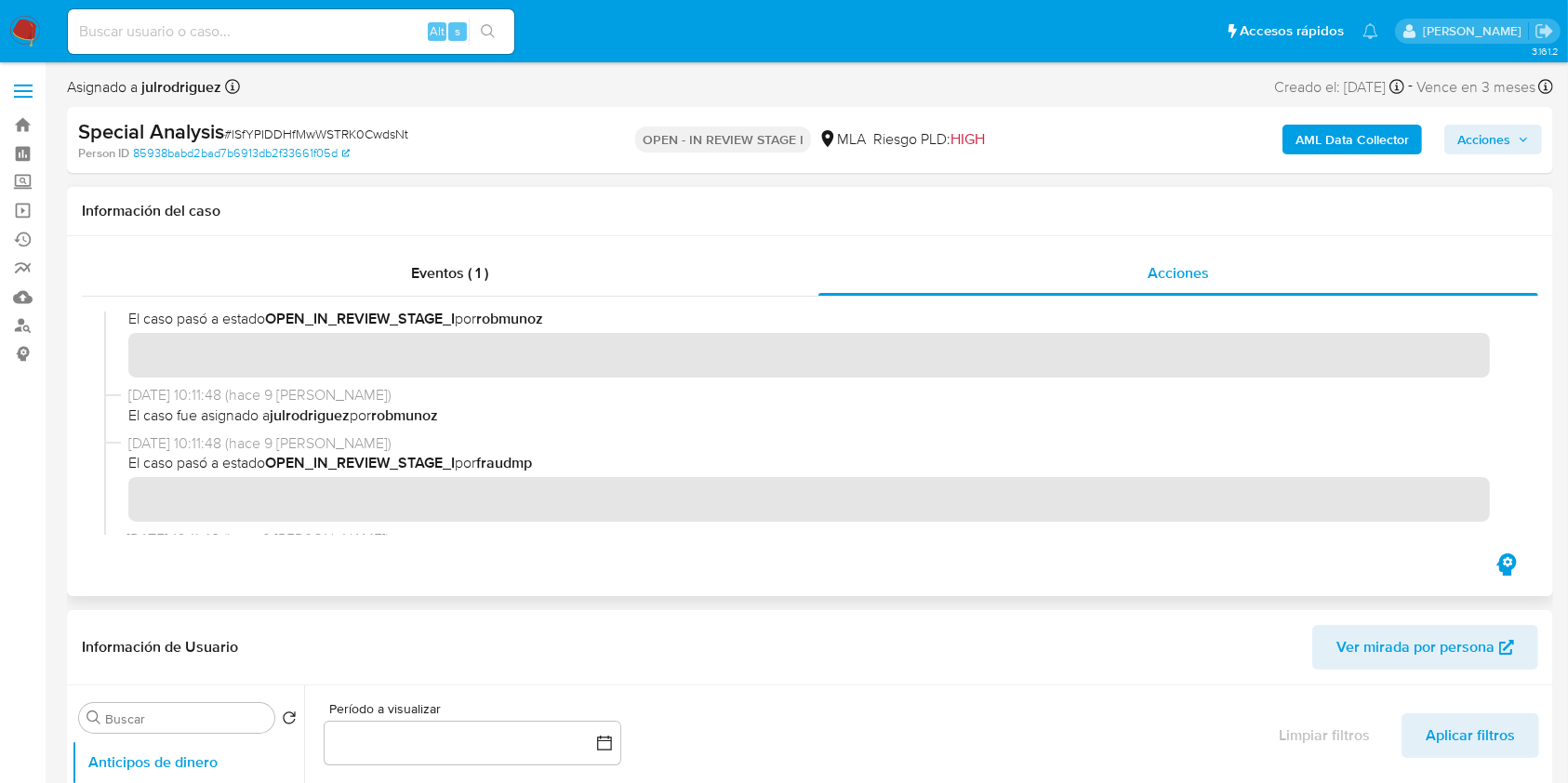
scroll to position [829, 0]
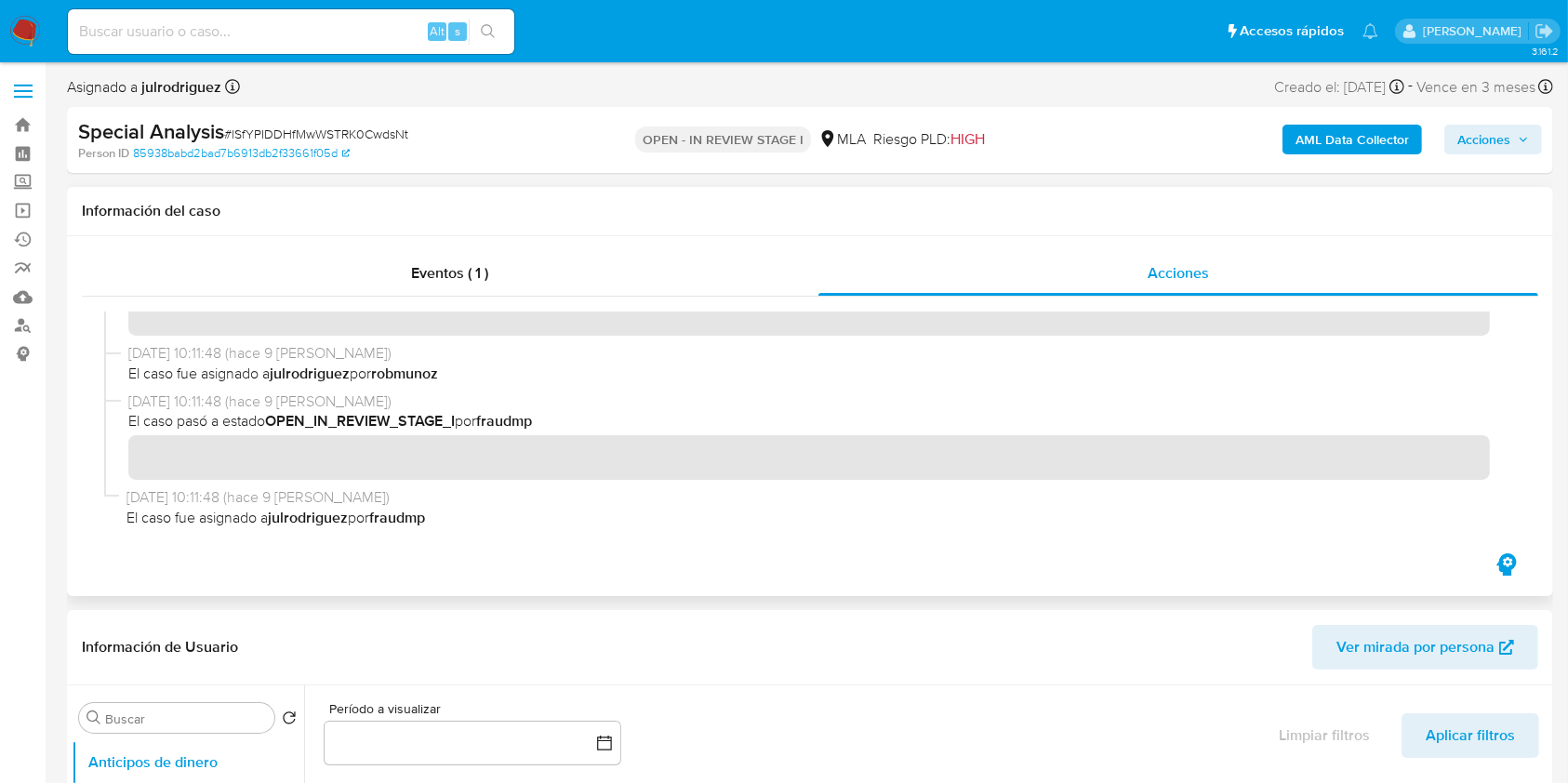
click at [619, 373] on span "El caso fue asignado a julrodriguez por robmunoz" at bounding box center [818, 374] width 1380 height 21
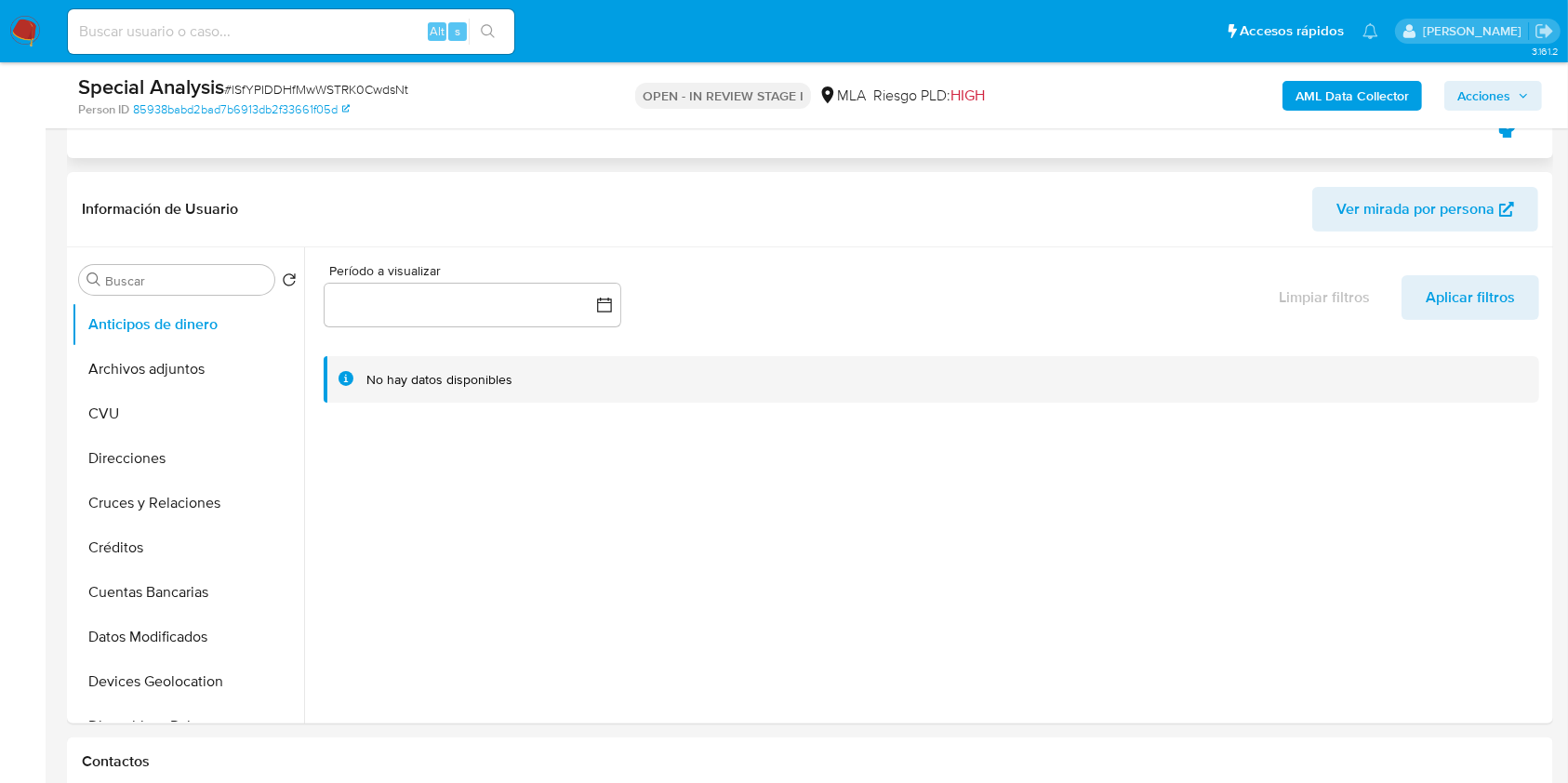
scroll to position [0, 0]
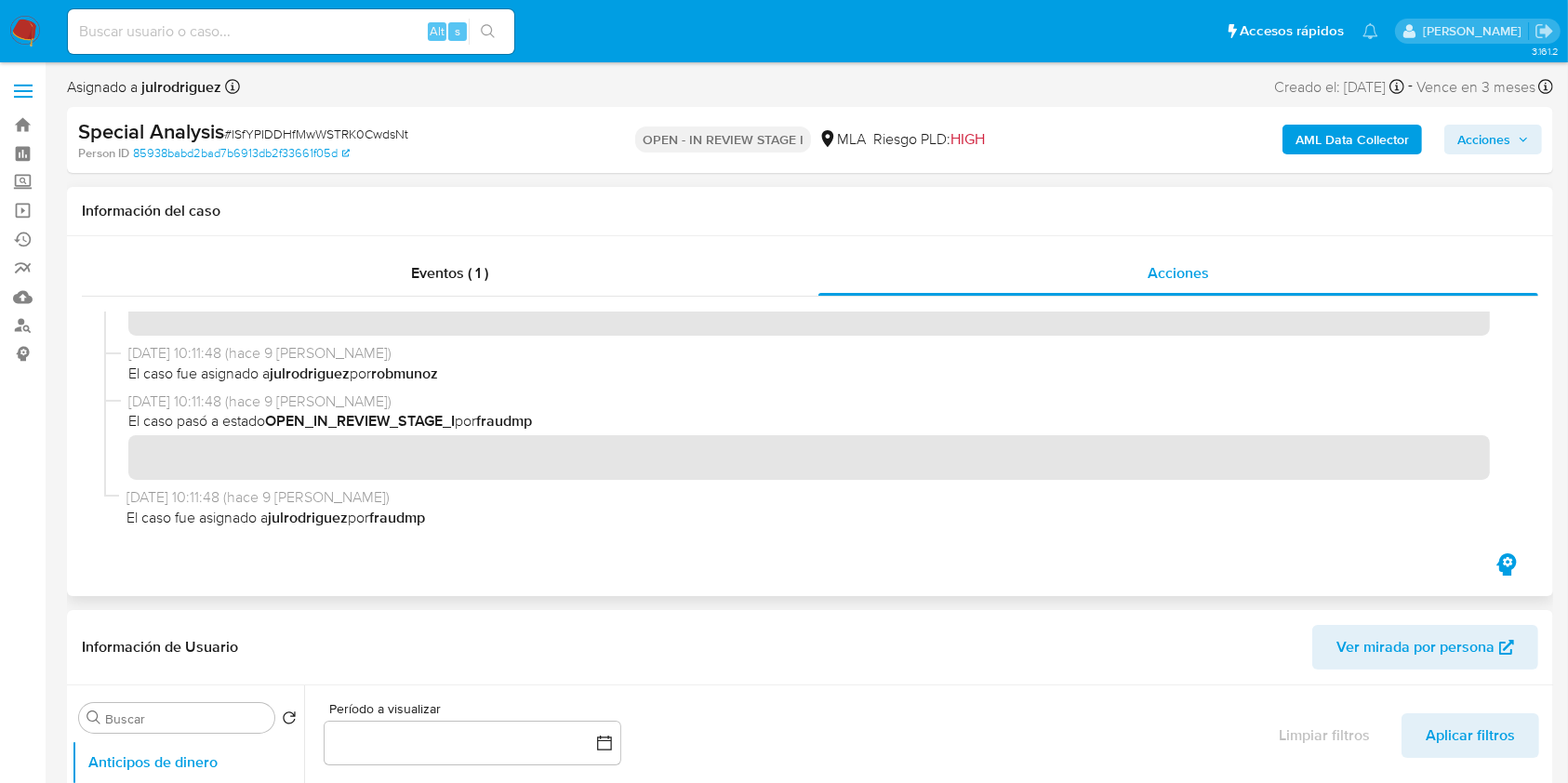
drag, startPoint x: 462, startPoint y: 249, endPoint x: 457, endPoint y: 261, distance: 13.0
click at [461, 249] on div "Eventos ( 1 ) Acciones" at bounding box center [810, 416] width 1487 height 360
click at [443, 277] on span "Eventos ( 1 )" at bounding box center [450, 273] width 77 height 22
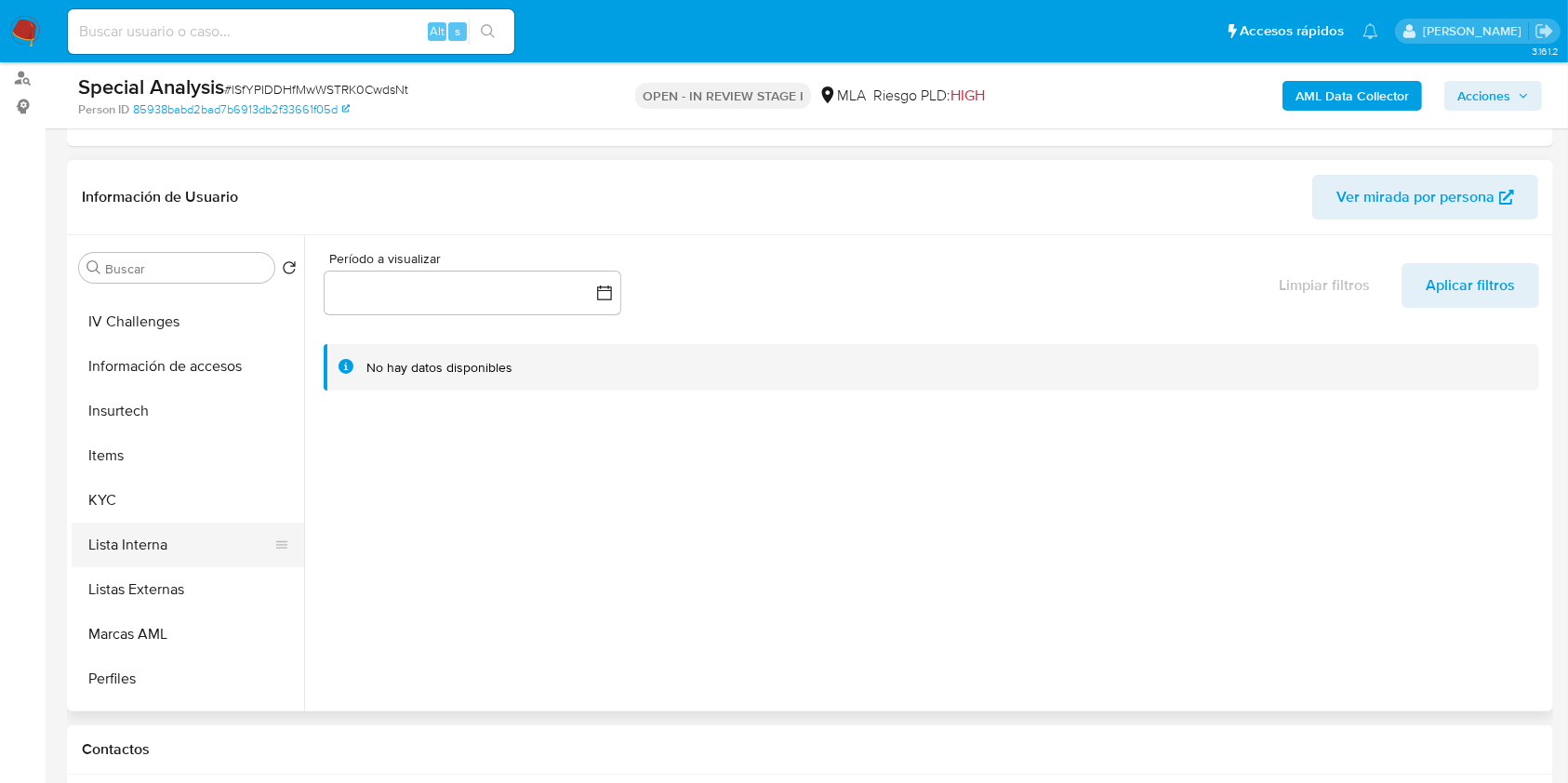
scroll to position [744, 0]
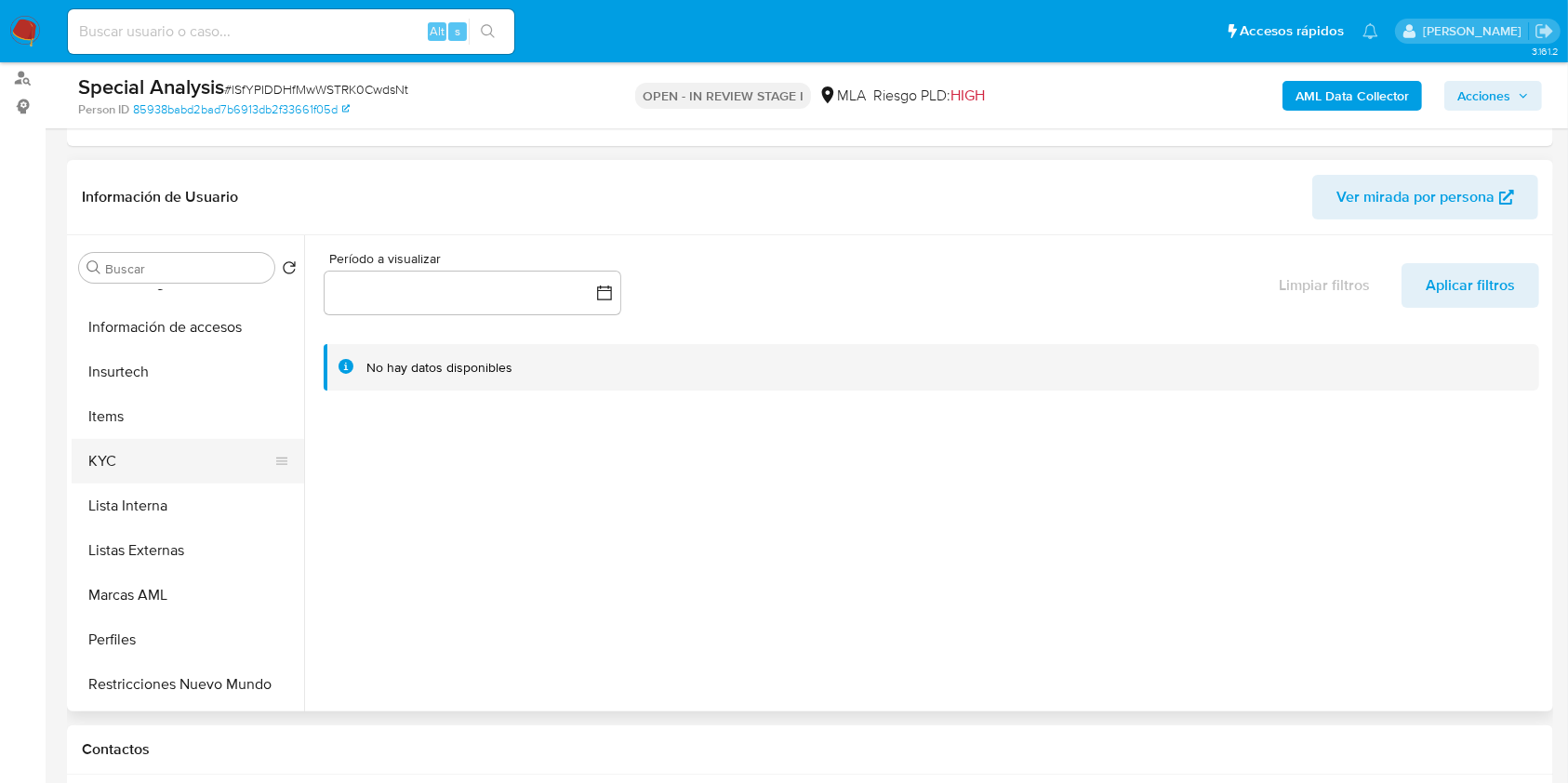
click at [149, 460] on button "KYC" at bounding box center [180, 461] width 217 height 44
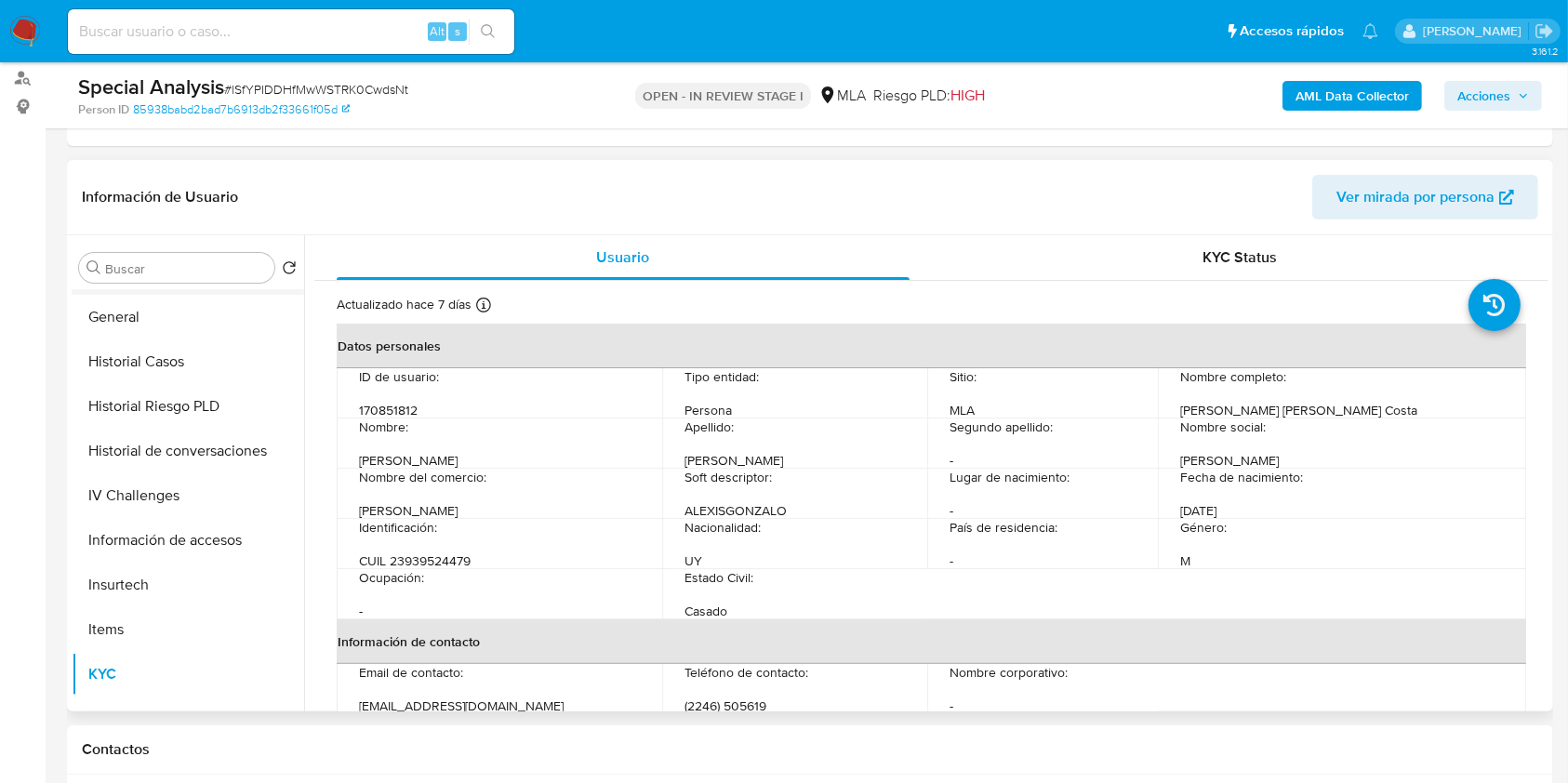
scroll to position [372, 0]
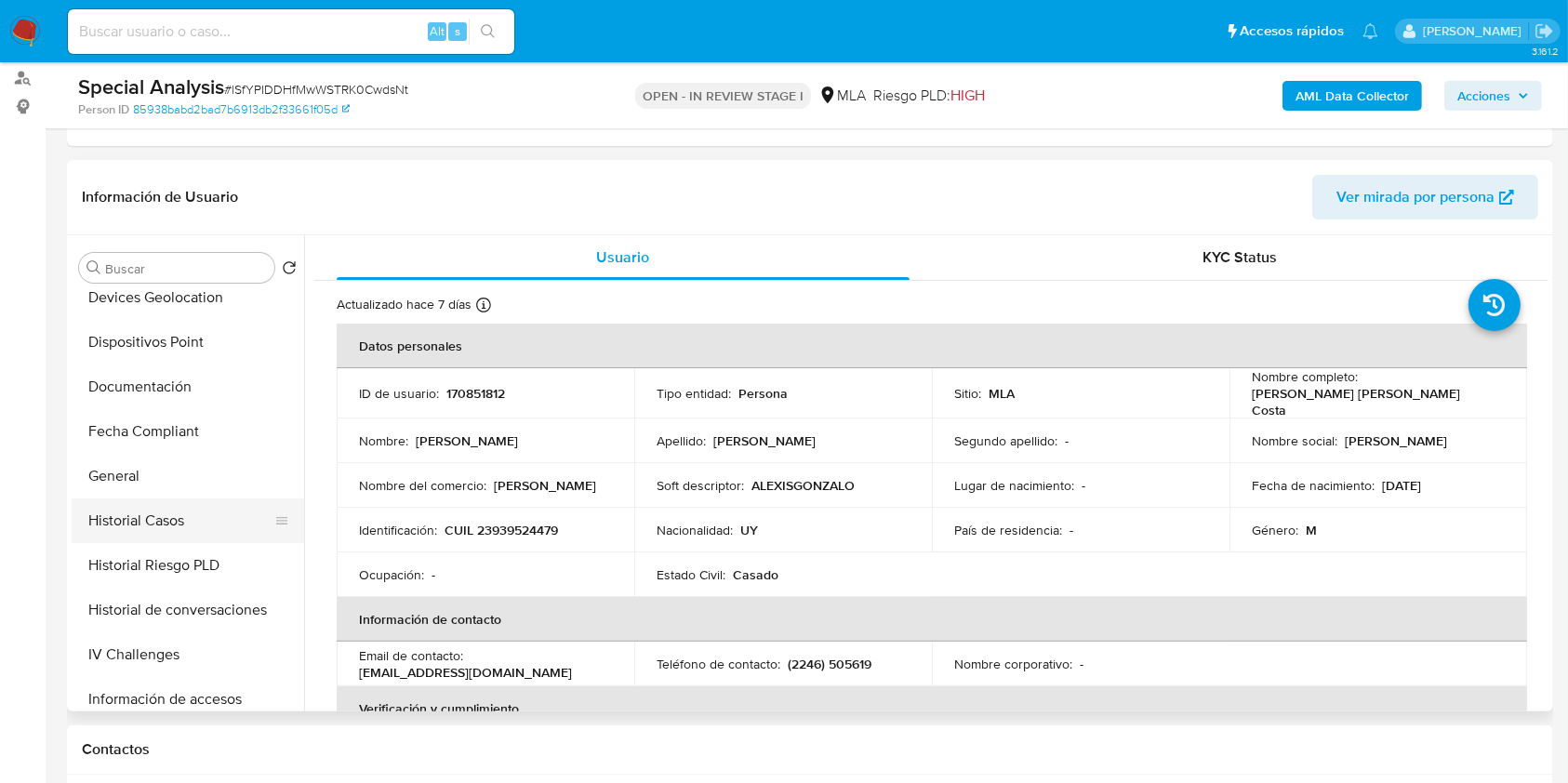
click at [187, 514] on button "Historial Casos" at bounding box center [180, 520] width 217 height 44
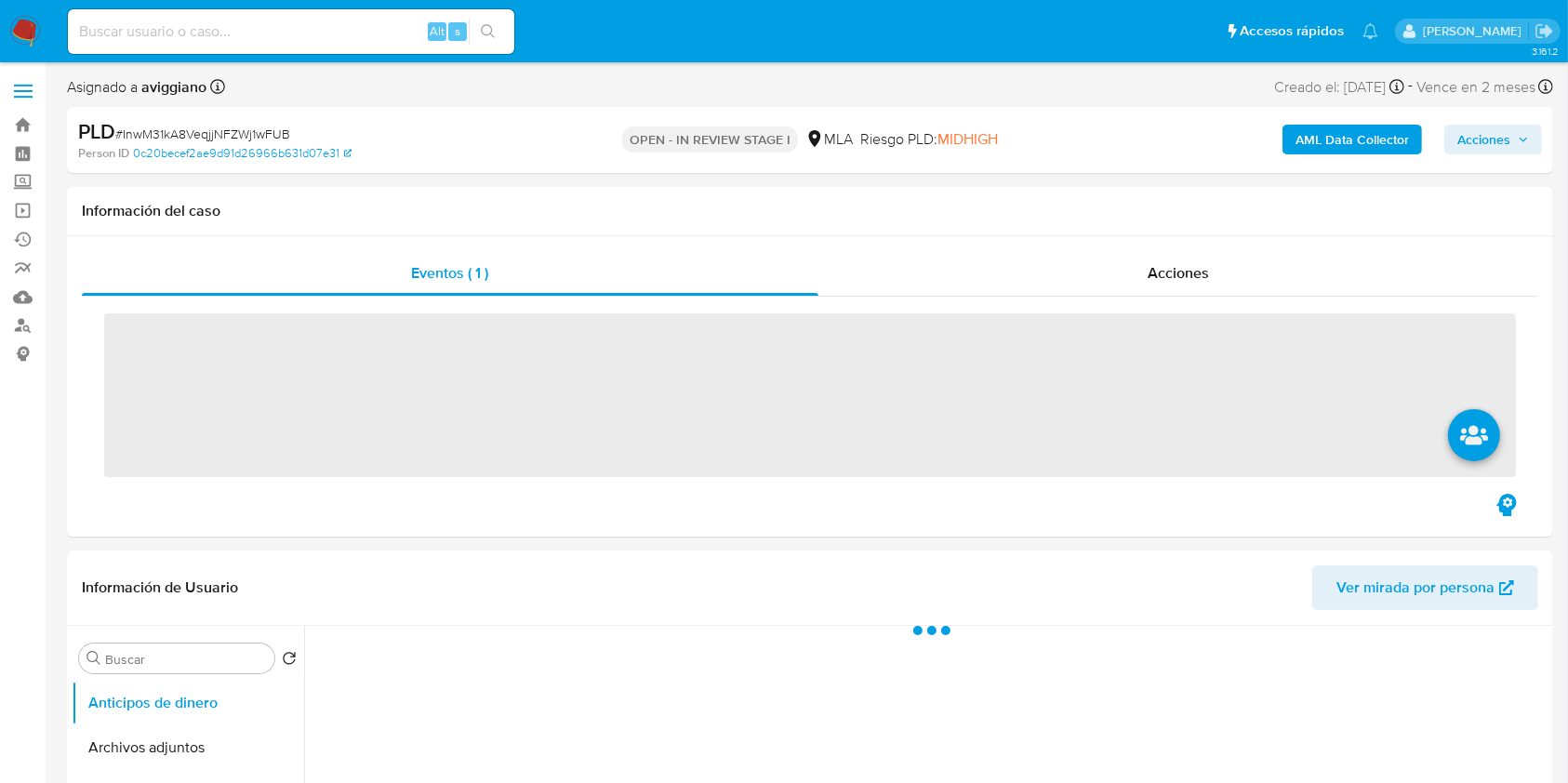
click at [1503, 131] on span "Acciones" at bounding box center [1484, 140] width 53 height 30
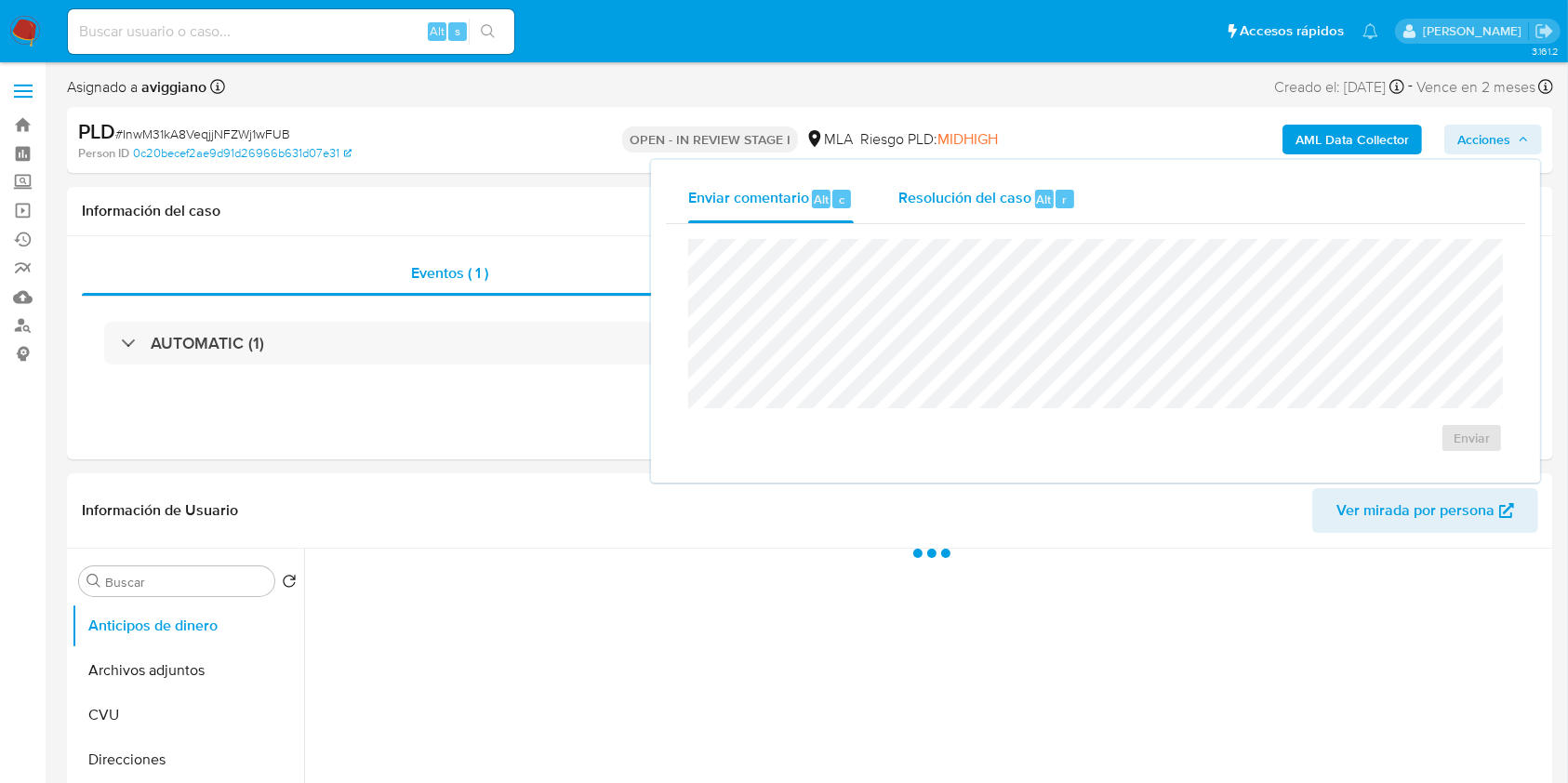
click at [1037, 207] on span "Alt" at bounding box center [1045, 199] width 15 height 18
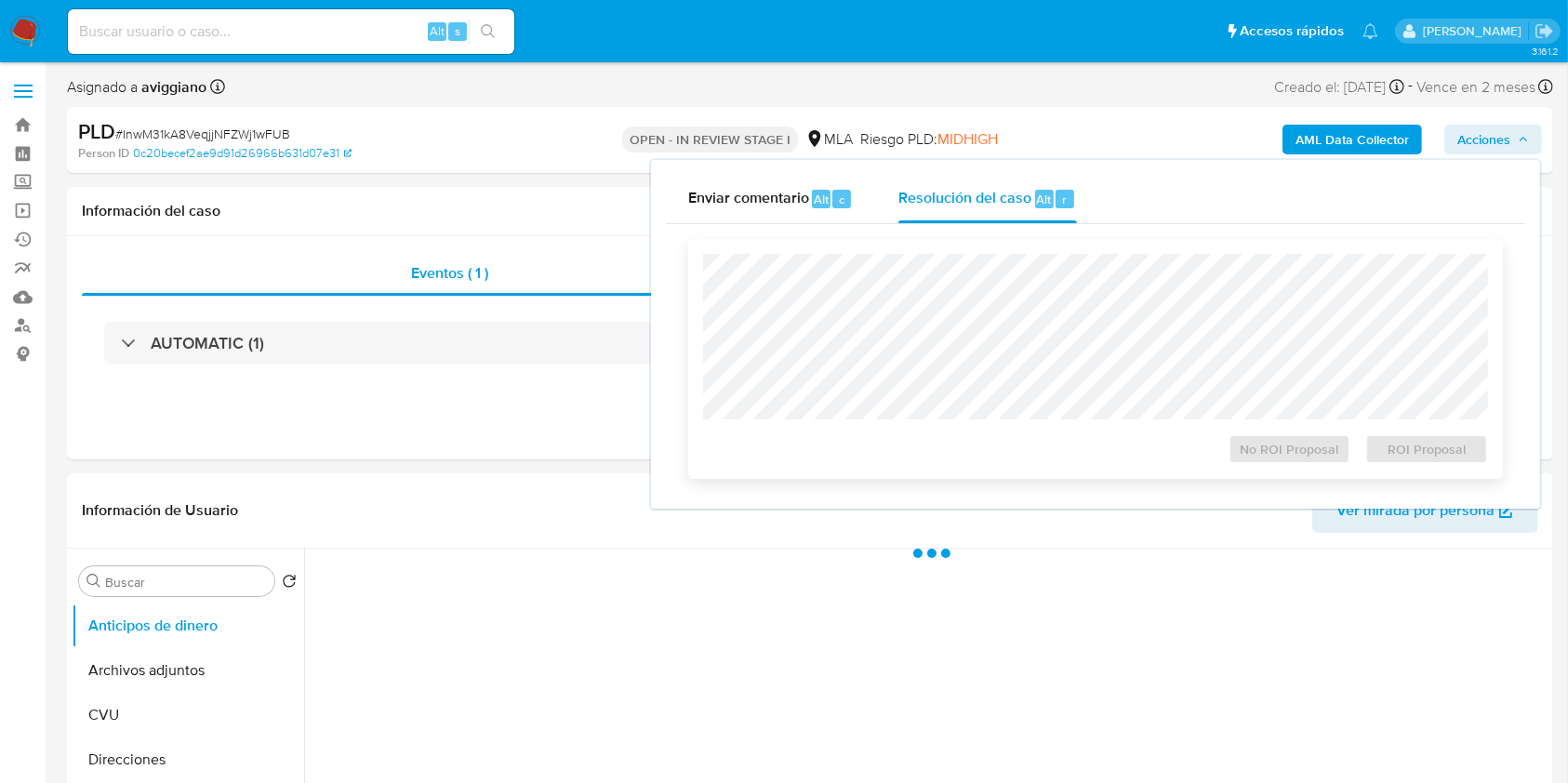
select select "10"
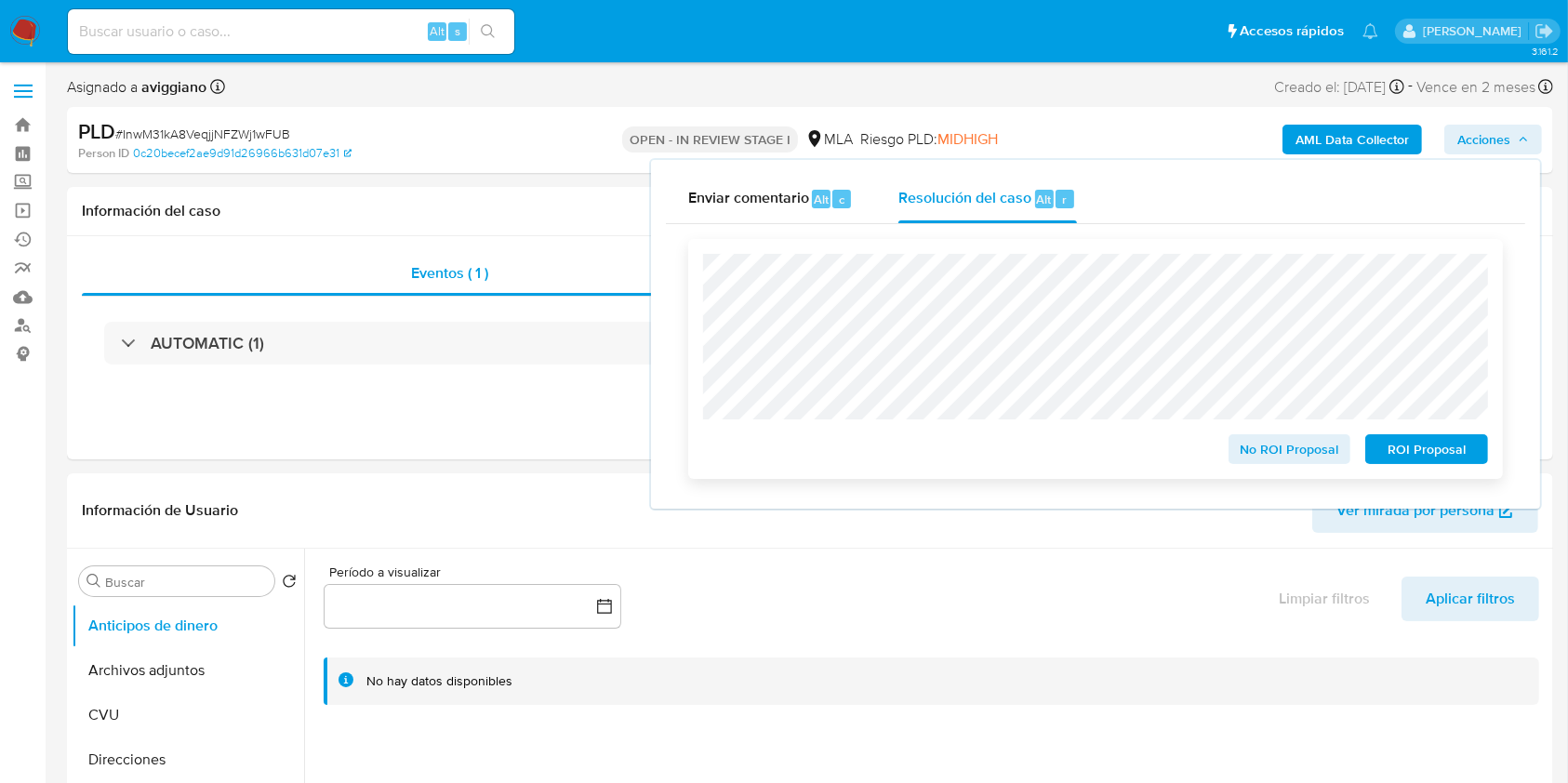
click at [1414, 456] on span "ROI Proposal" at bounding box center [1426, 450] width 96 height 26
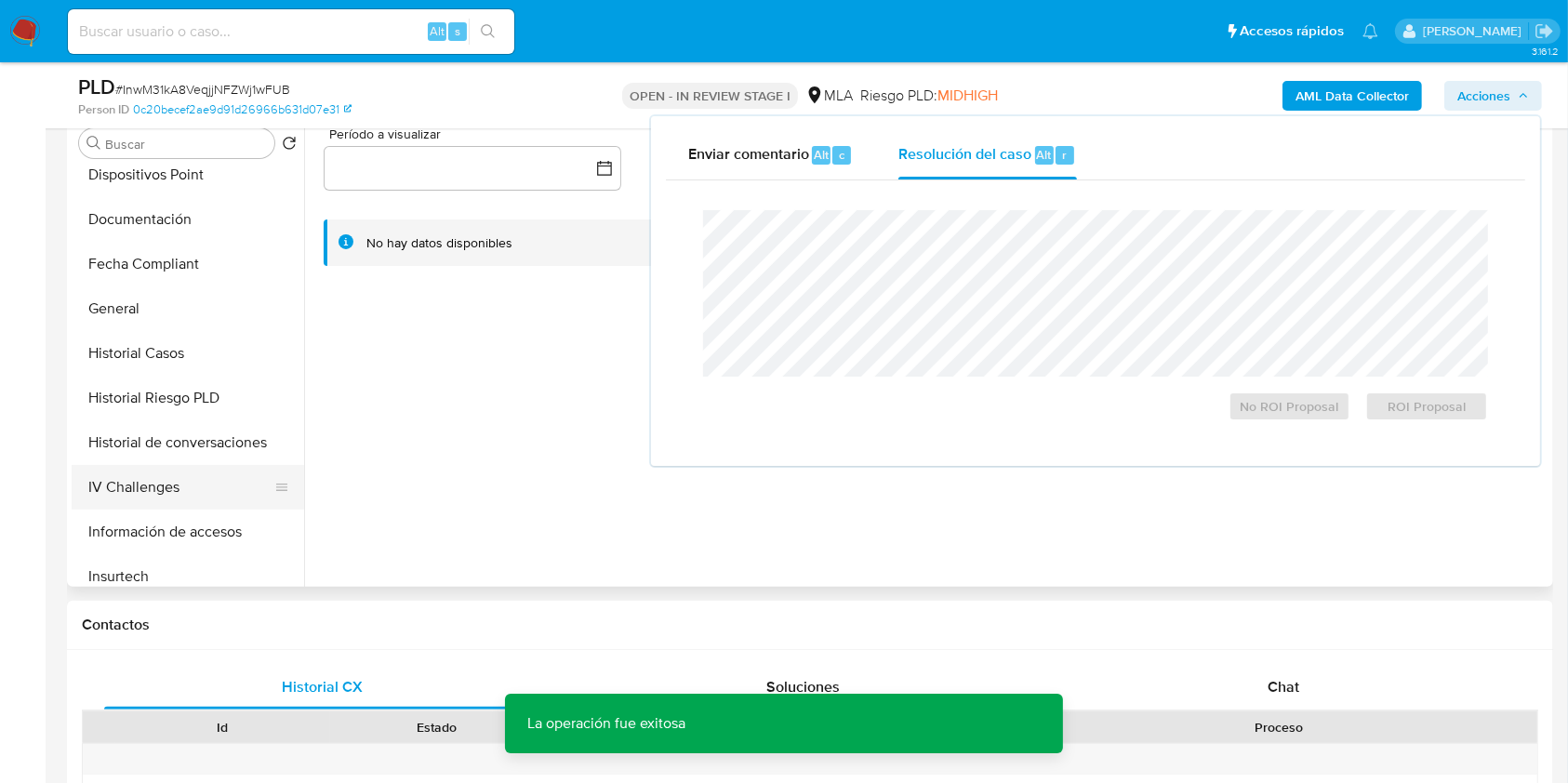
scroll to position [496, 0]
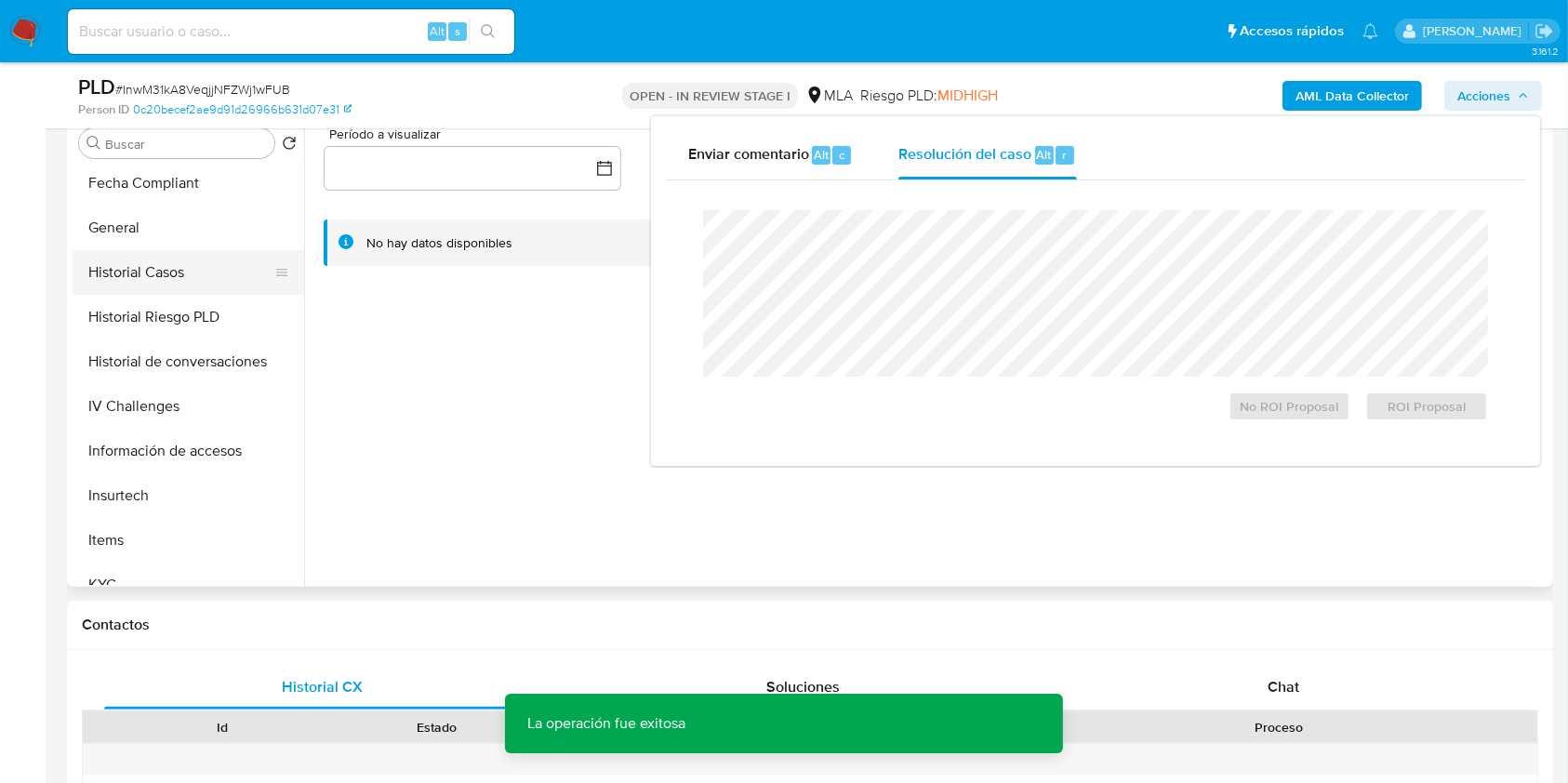
click at [165, 270] on button "Historial Casos" at bounding box center [180, 272] width 217 height 44
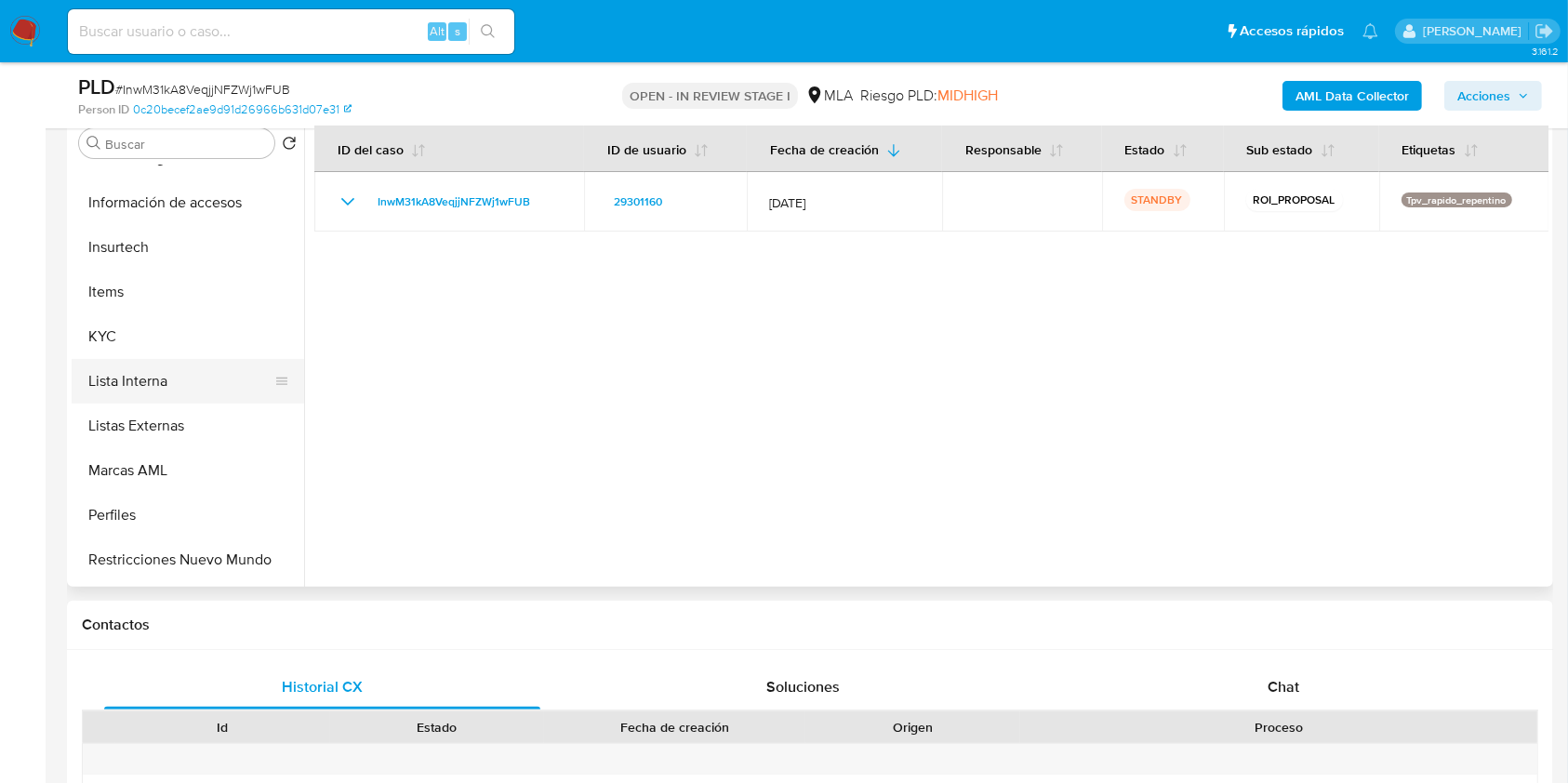
scroll to position [868, 0]
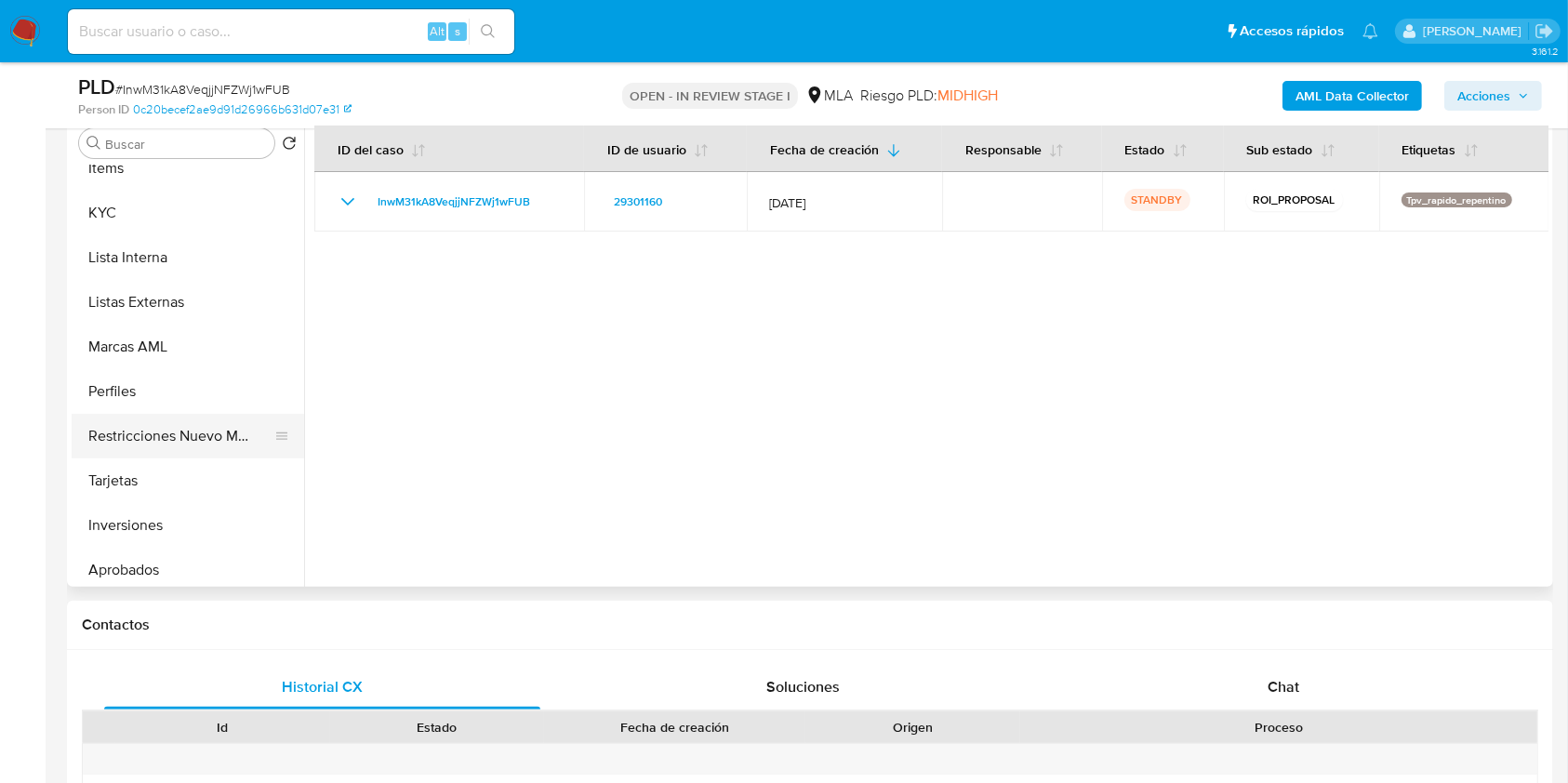
click at [162, 421] on button "Restricciones Nuevo Mundo" at bounding box center [180, 435] width 217 height 44
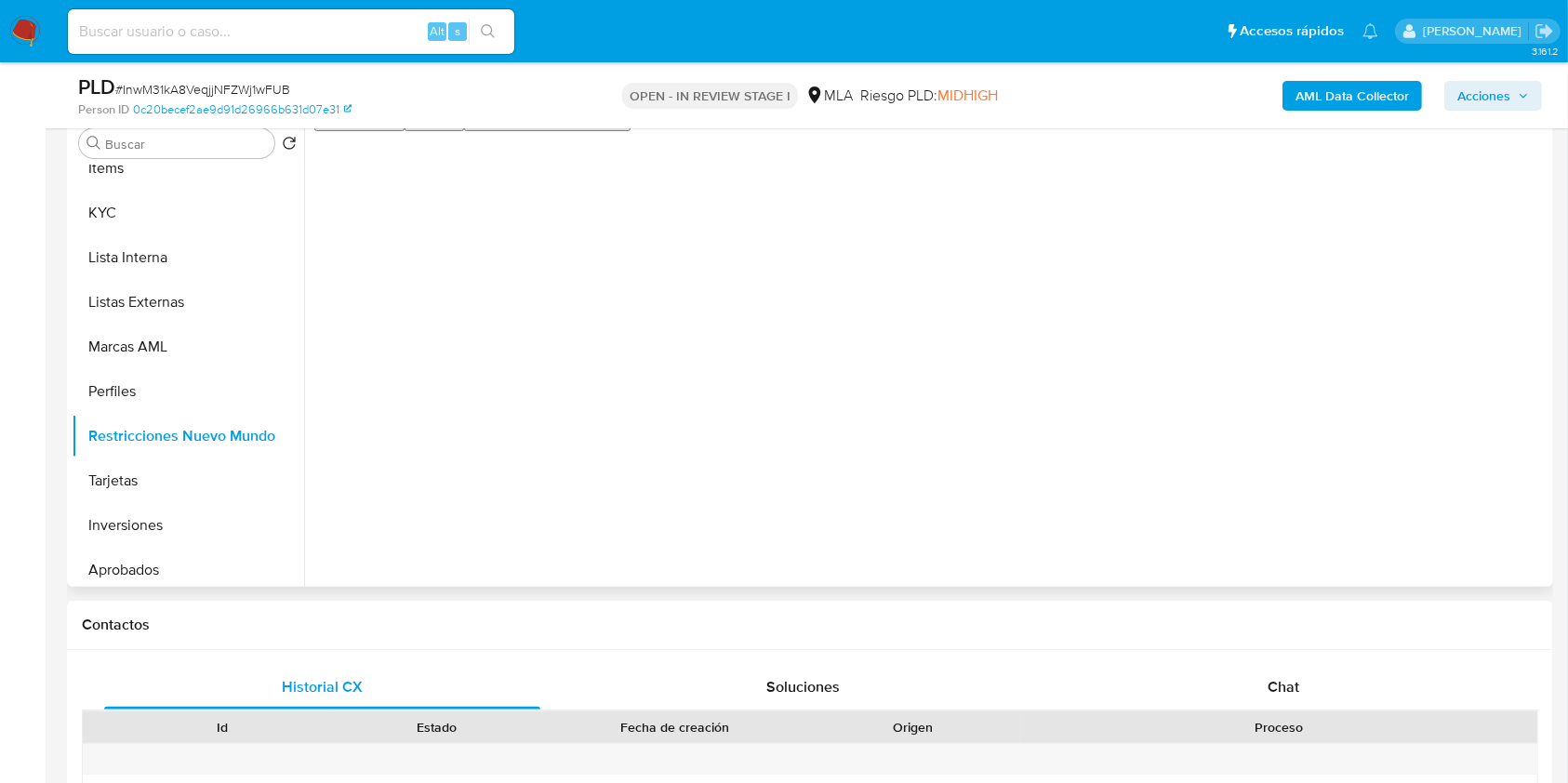
scroll to position [247, 0]
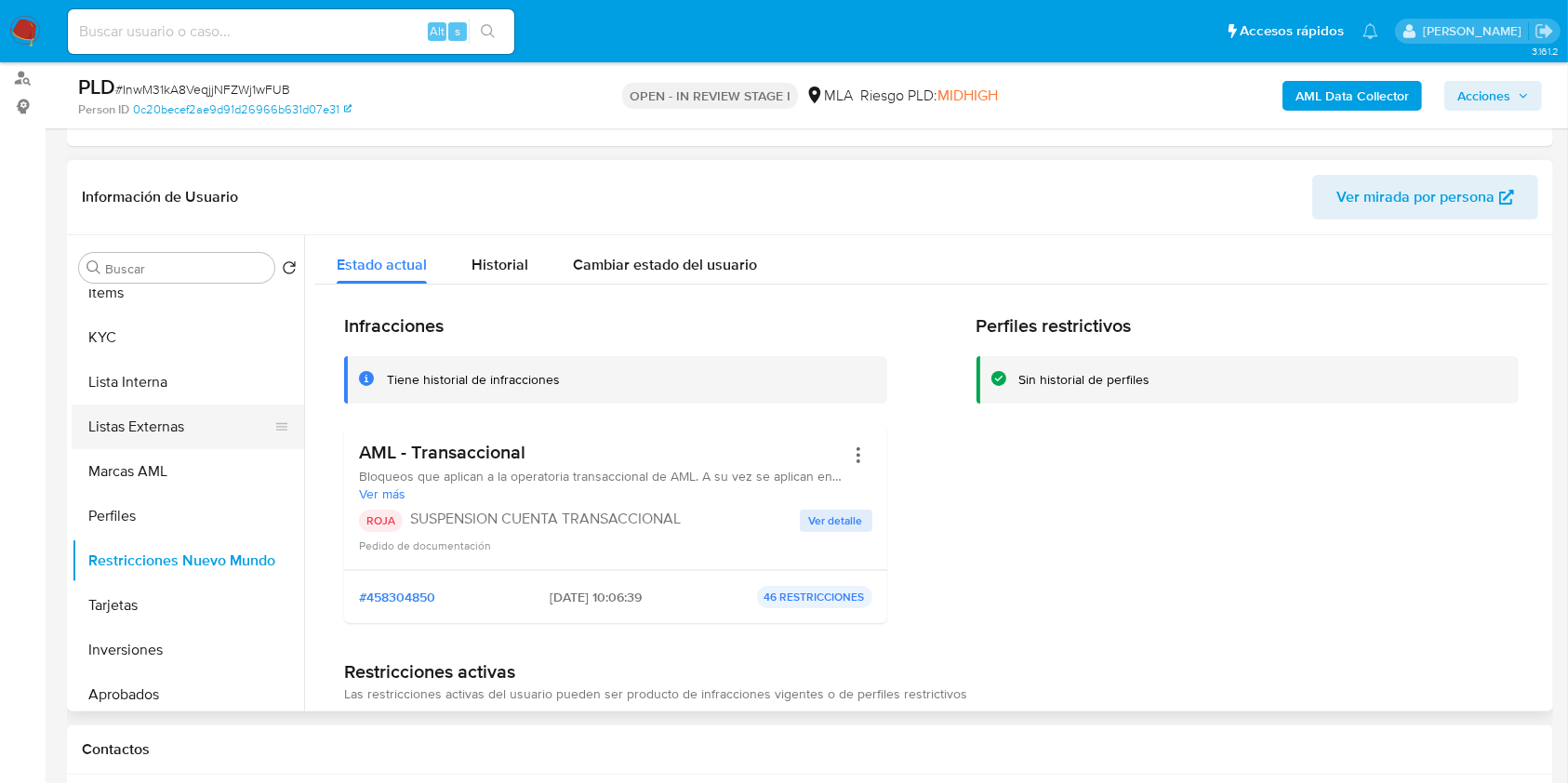
click at [124, 443] on button "Listas Externas" at bounding box center [180, 426] width 217 height 44
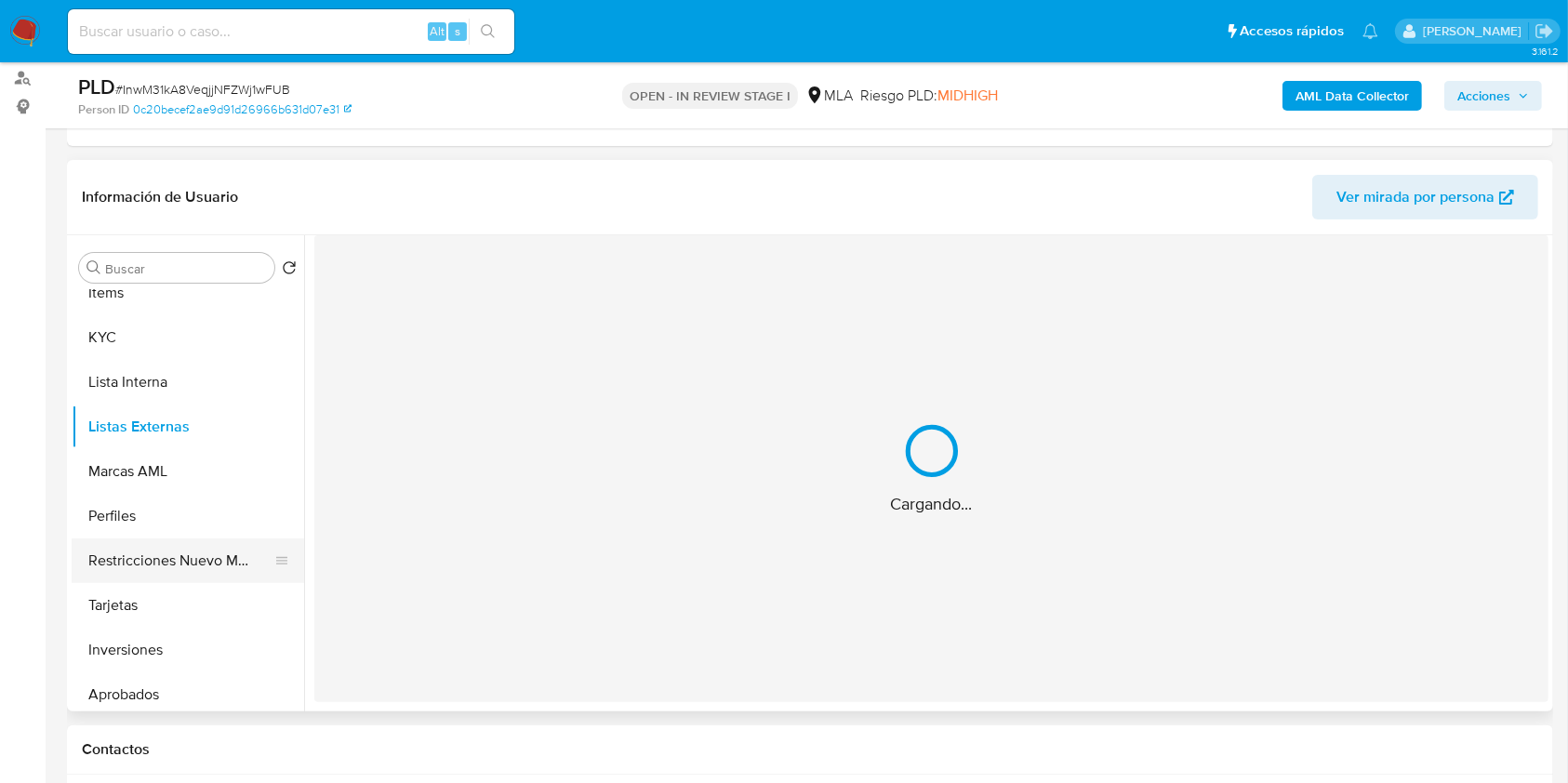
click at [162, 563] on button "Restricciones Nuevo Mundo" at bounding box center [180, 560] width 217 height 44
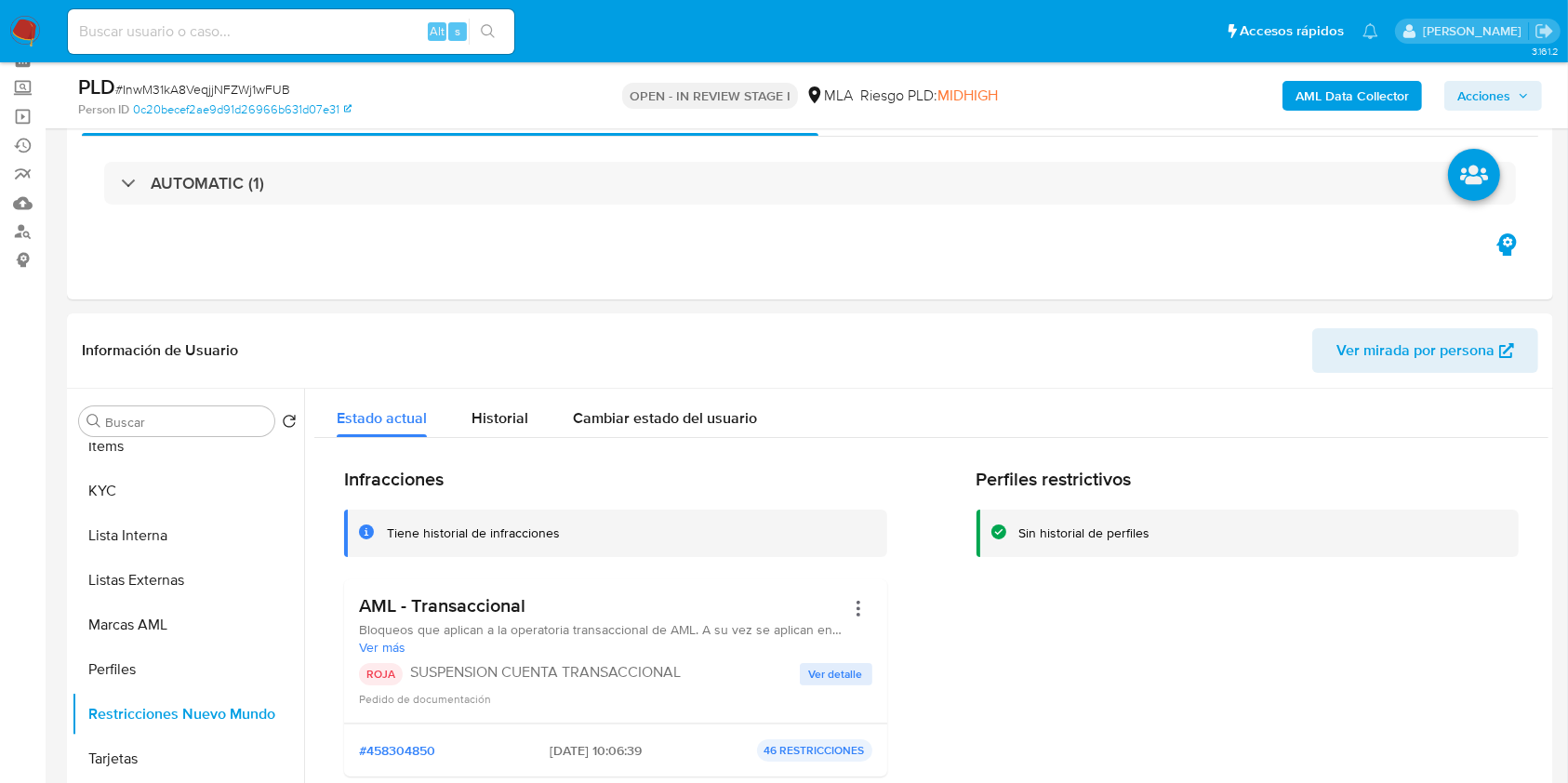
scroll to position [0, 0]
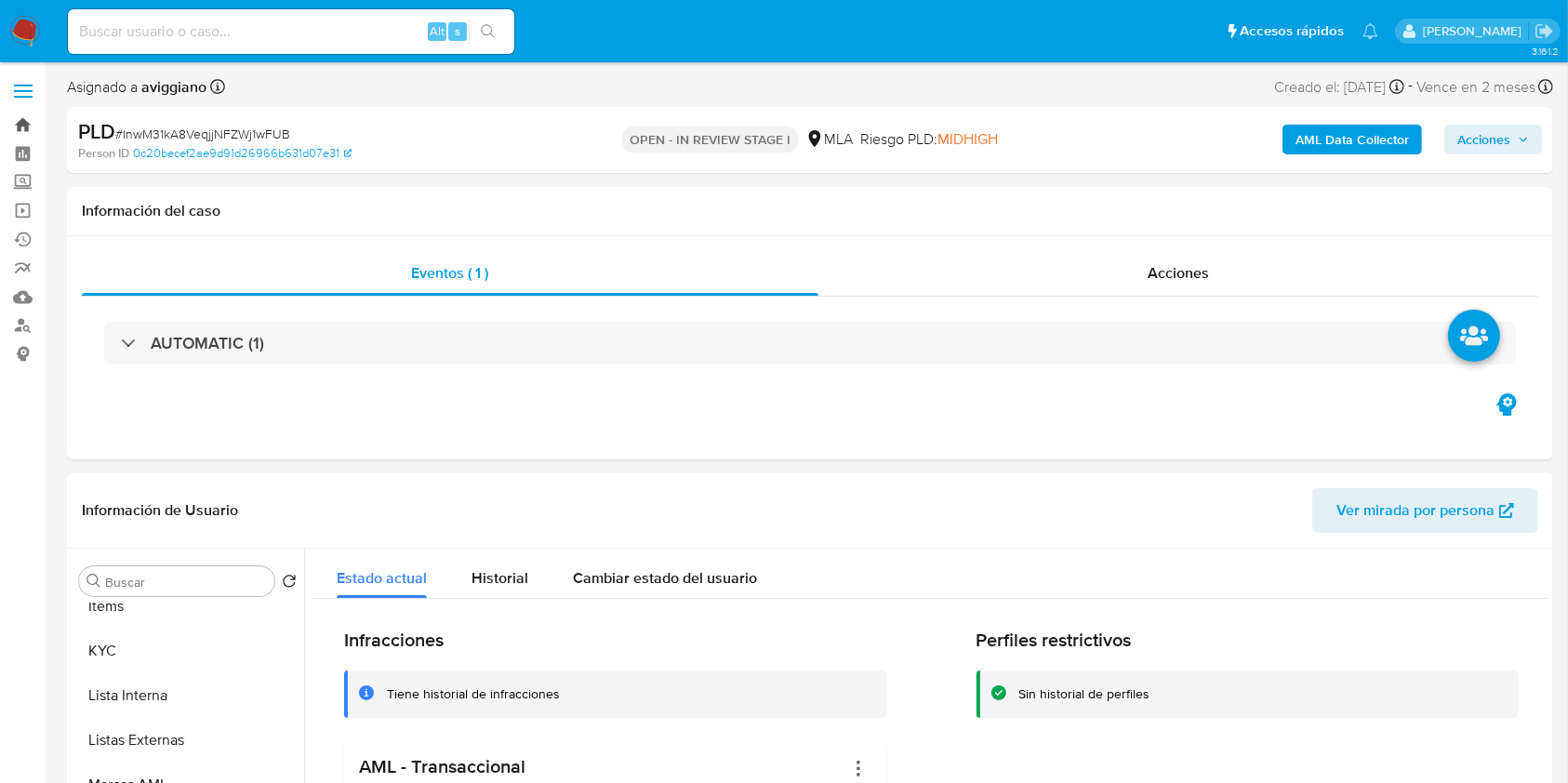
click at [15, 118] on link "Bandeja" at bounding box center [111, 125] width 221 height 29
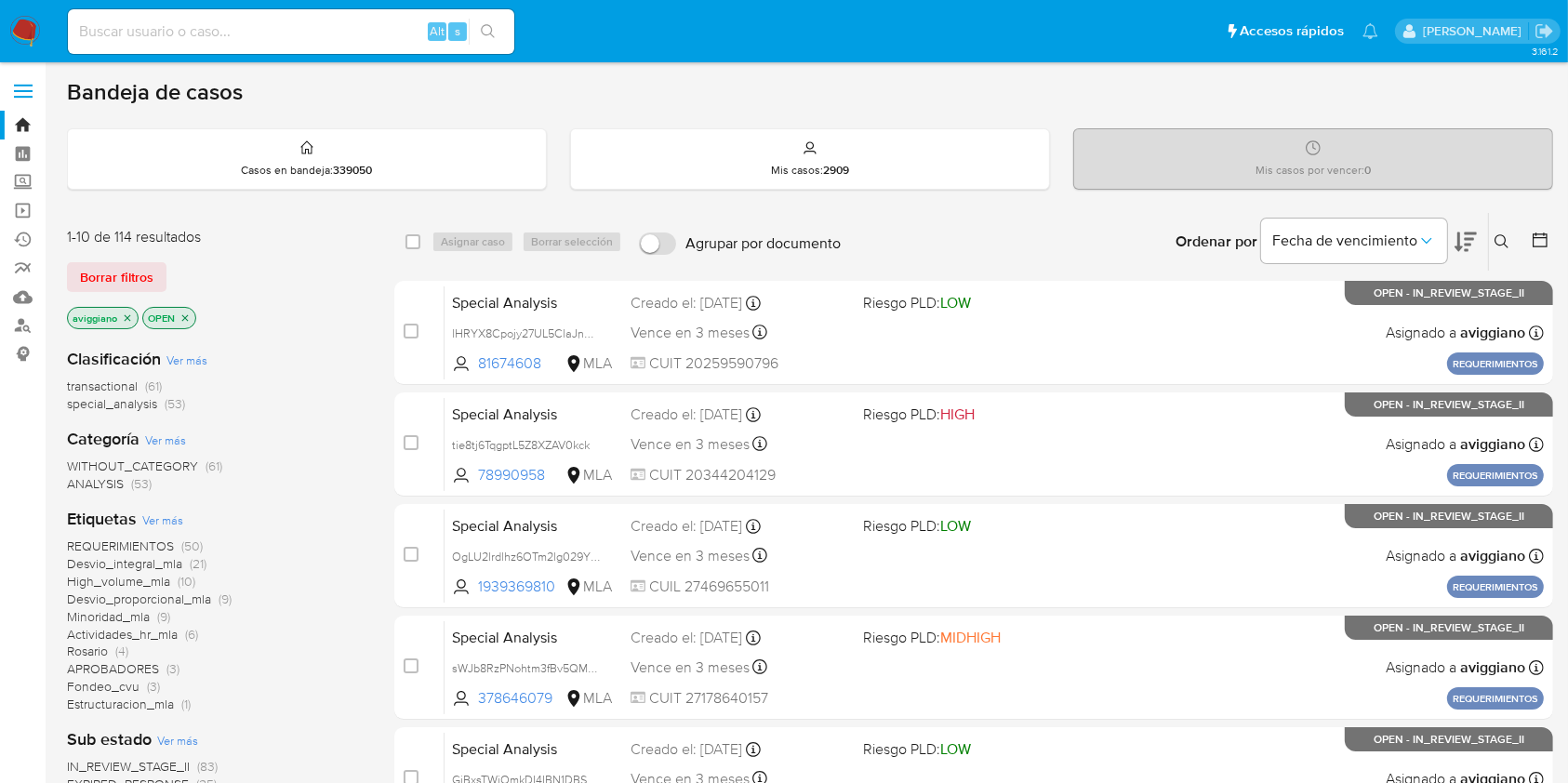
click at [133, 315] on p "aviggiano" at bounding box center [103, 318] width 70 height 21
click at [129, 315] on icon "close-filter" at bounding box center [128, 318] width 11 height 11
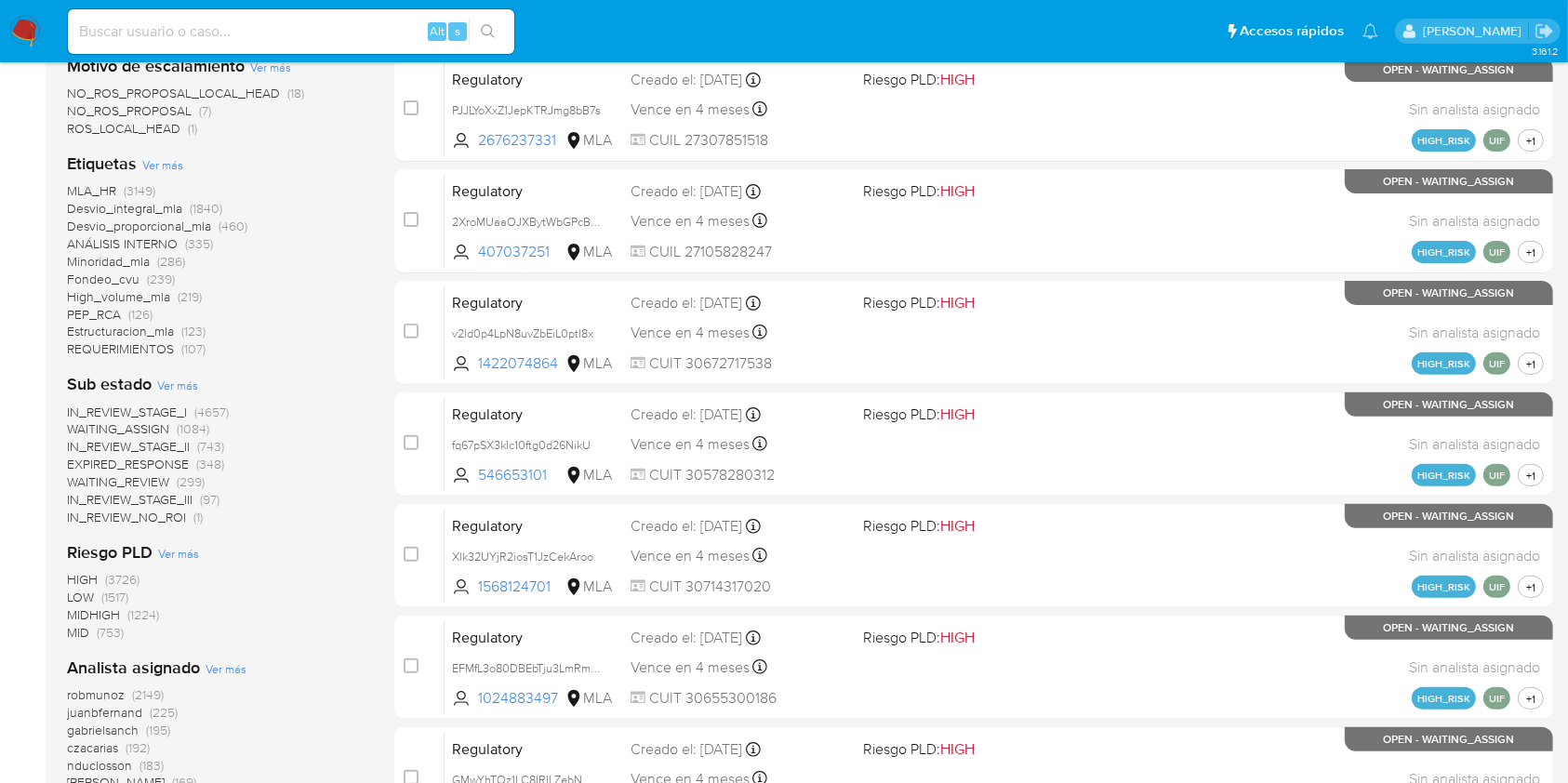
scroll to position [866, 0]
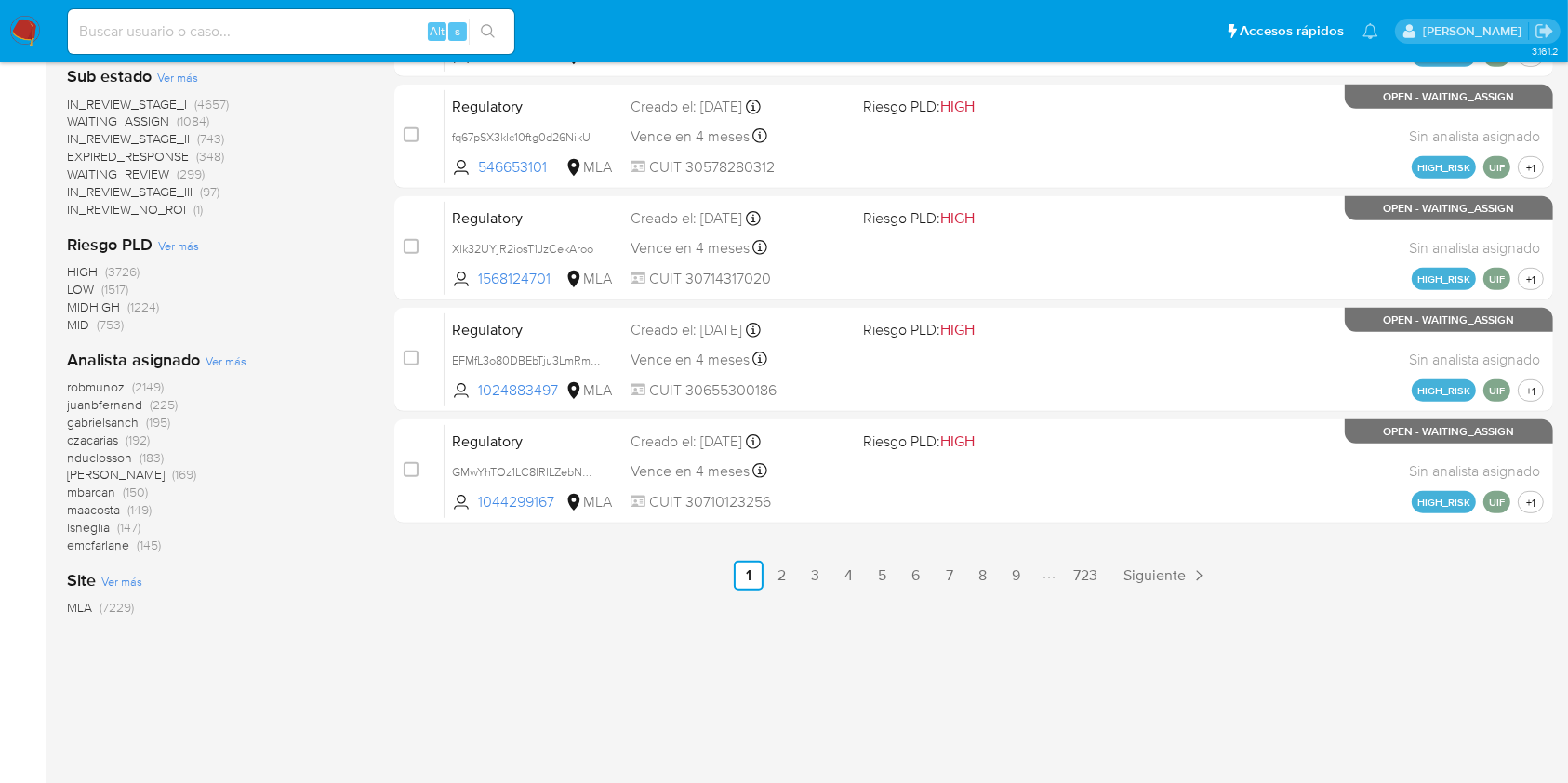
click at [214, 352] on span "Ver más" at bounding box center [226, 361] width 41 height 17
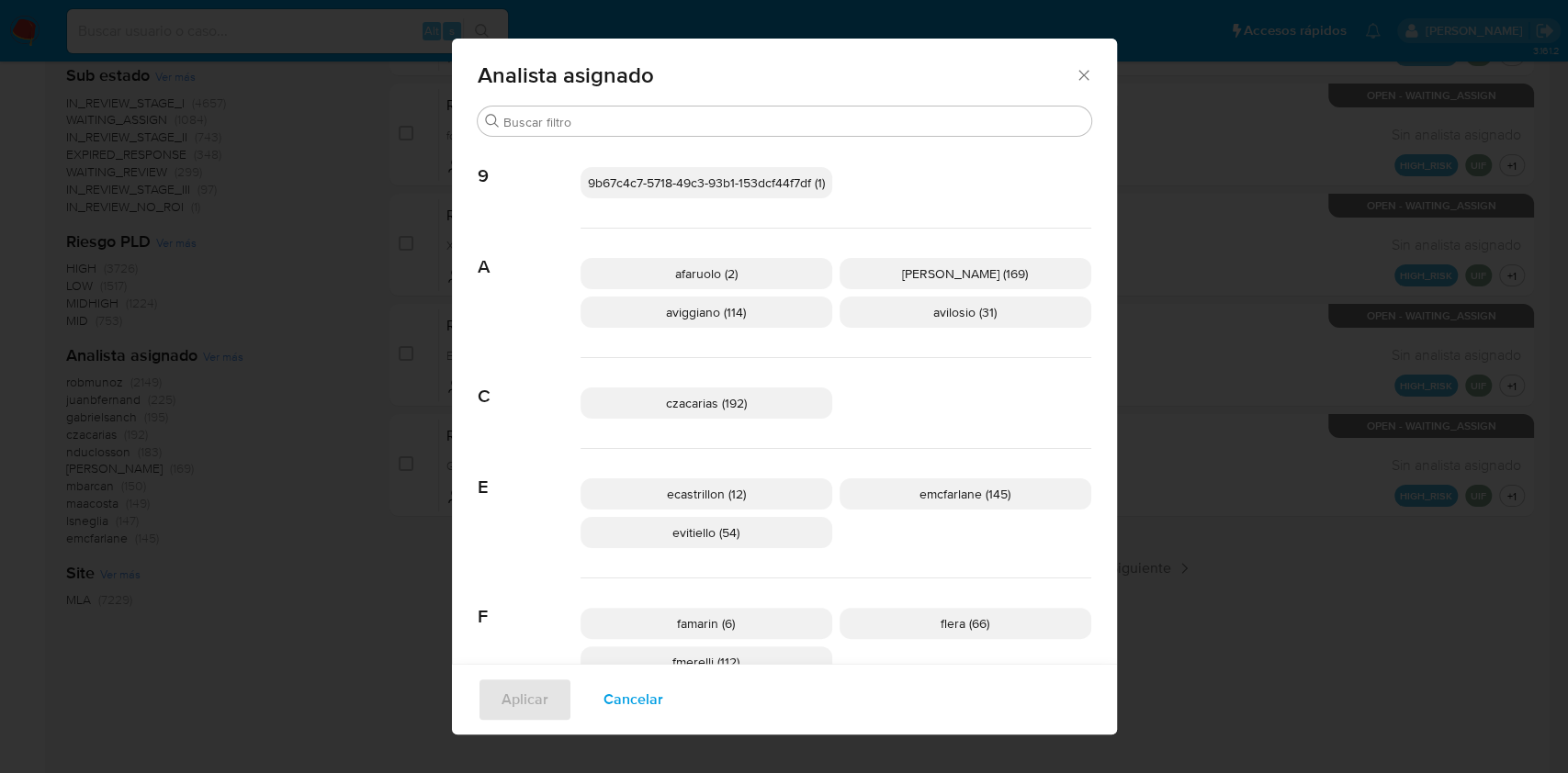
click at [1075, 84] on icon "Cerrar" at bounding box center [1084, 76] width 19 height 19
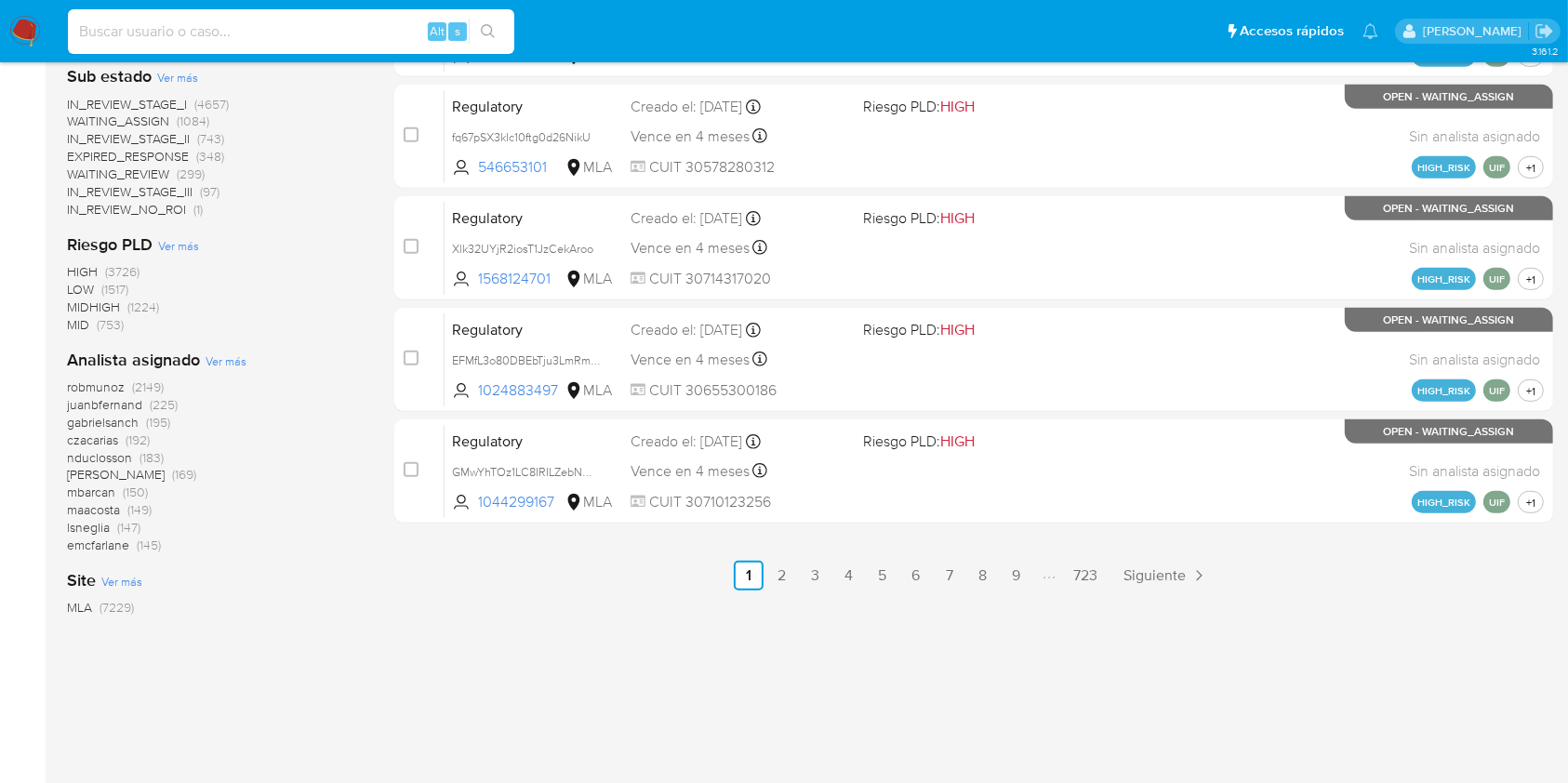
paste input "5Tvcsb0QWrTsB8S3TqIDJL6s"
type input "5Tvcsb0QWrTsB8S3TqIDJL6s"
click at [484, 32] on icon "search-icon" at bounding box center [488, 32] width 15 height 15
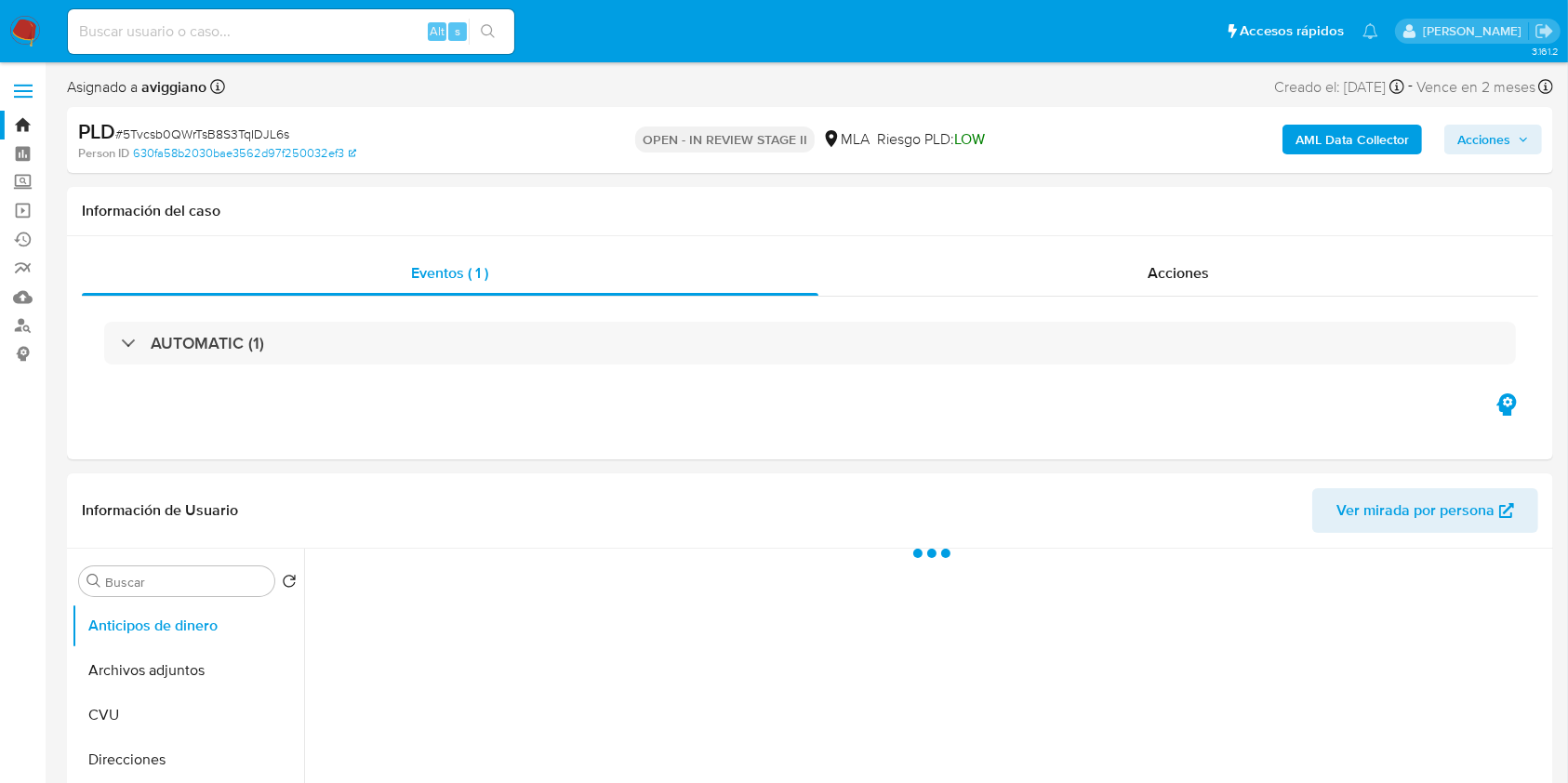
select select "10"
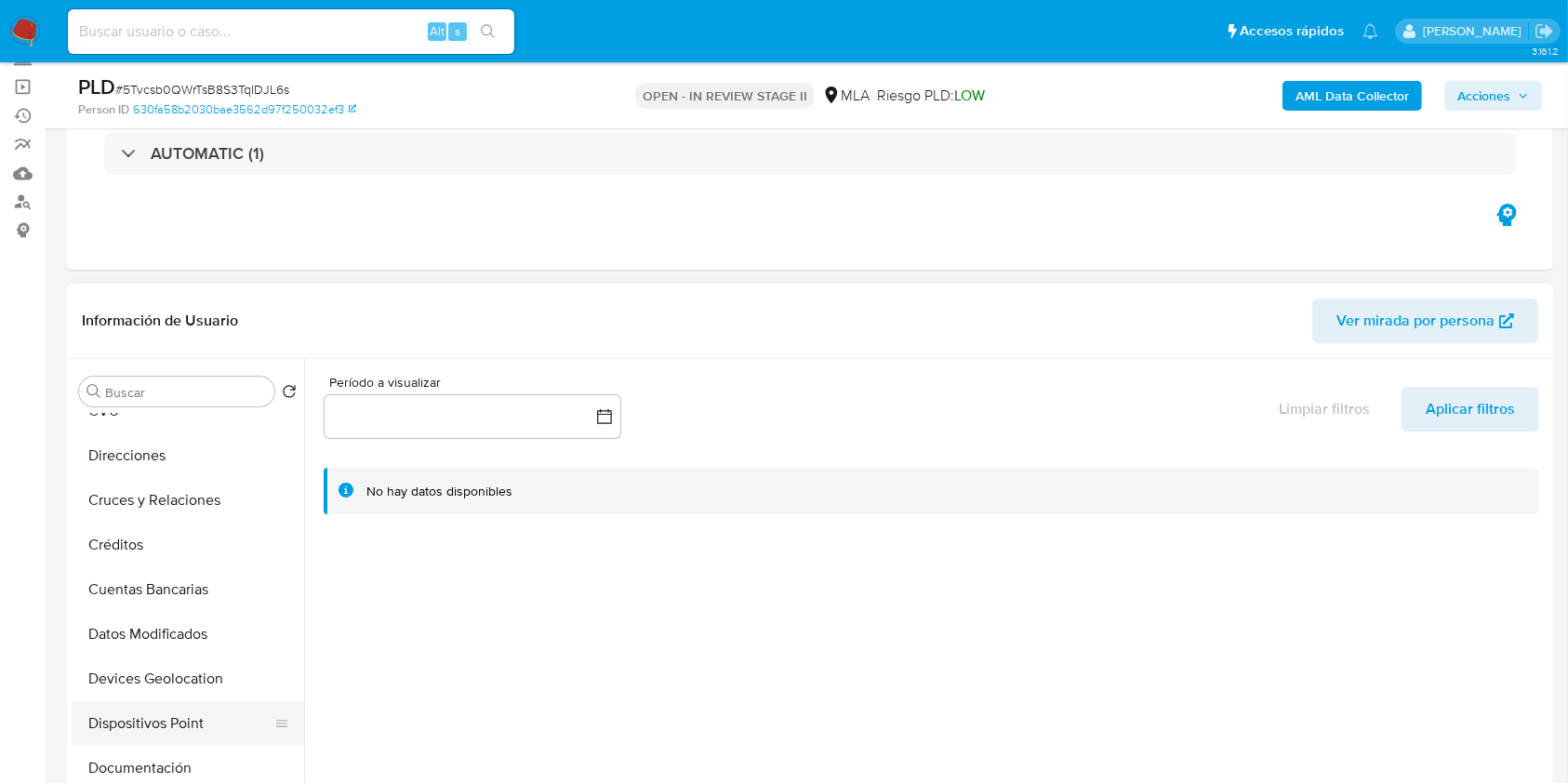
scroll to position [247, 0]
click at [160, 777] on button "Historial Casos" at bounding box center [180, 769] width 217 height 44
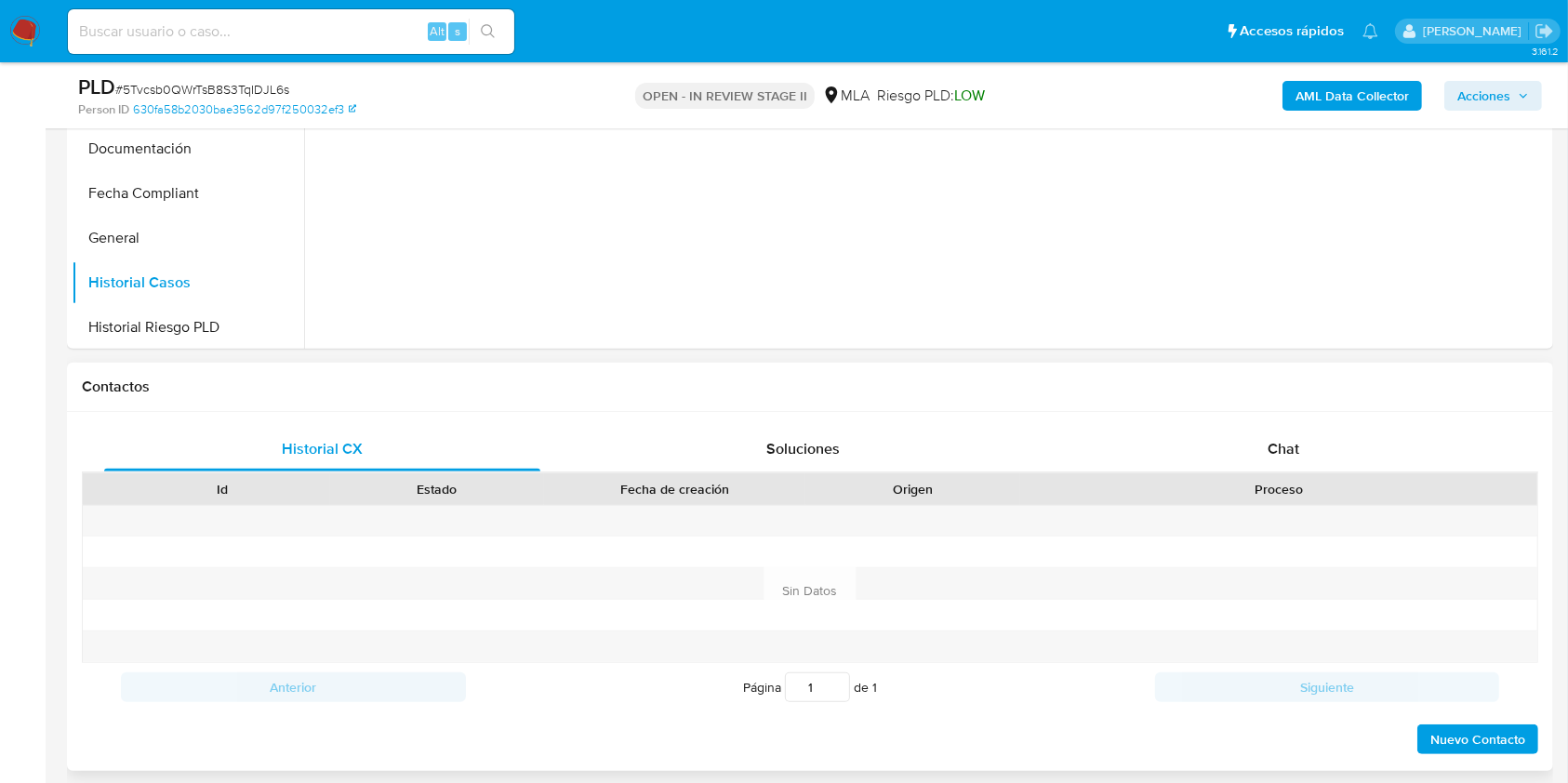
scroll to position [620, 0]
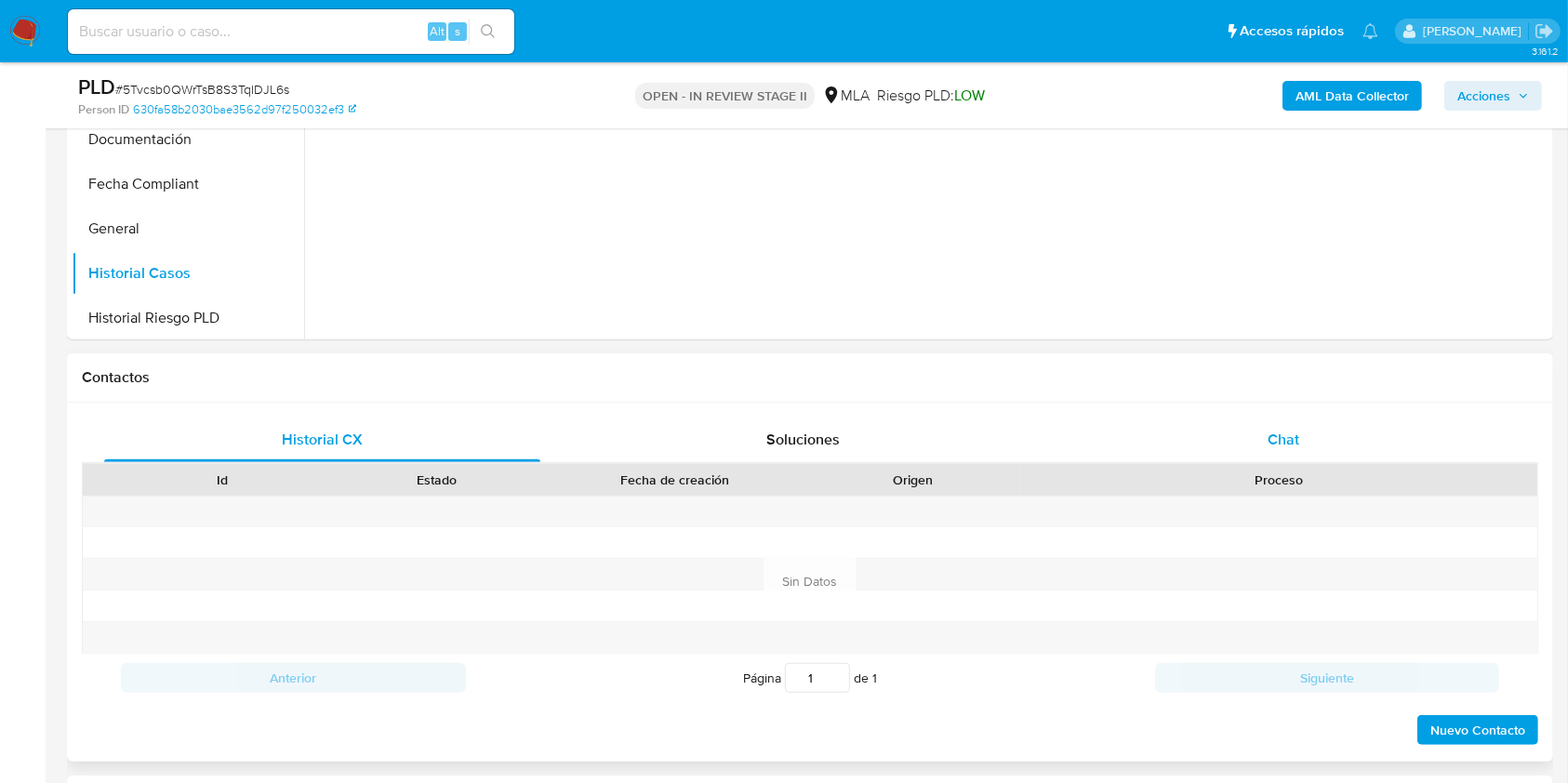
click at [1150, 447] on div "Chat" at bounding box center [1284, 439] width 436 height 44
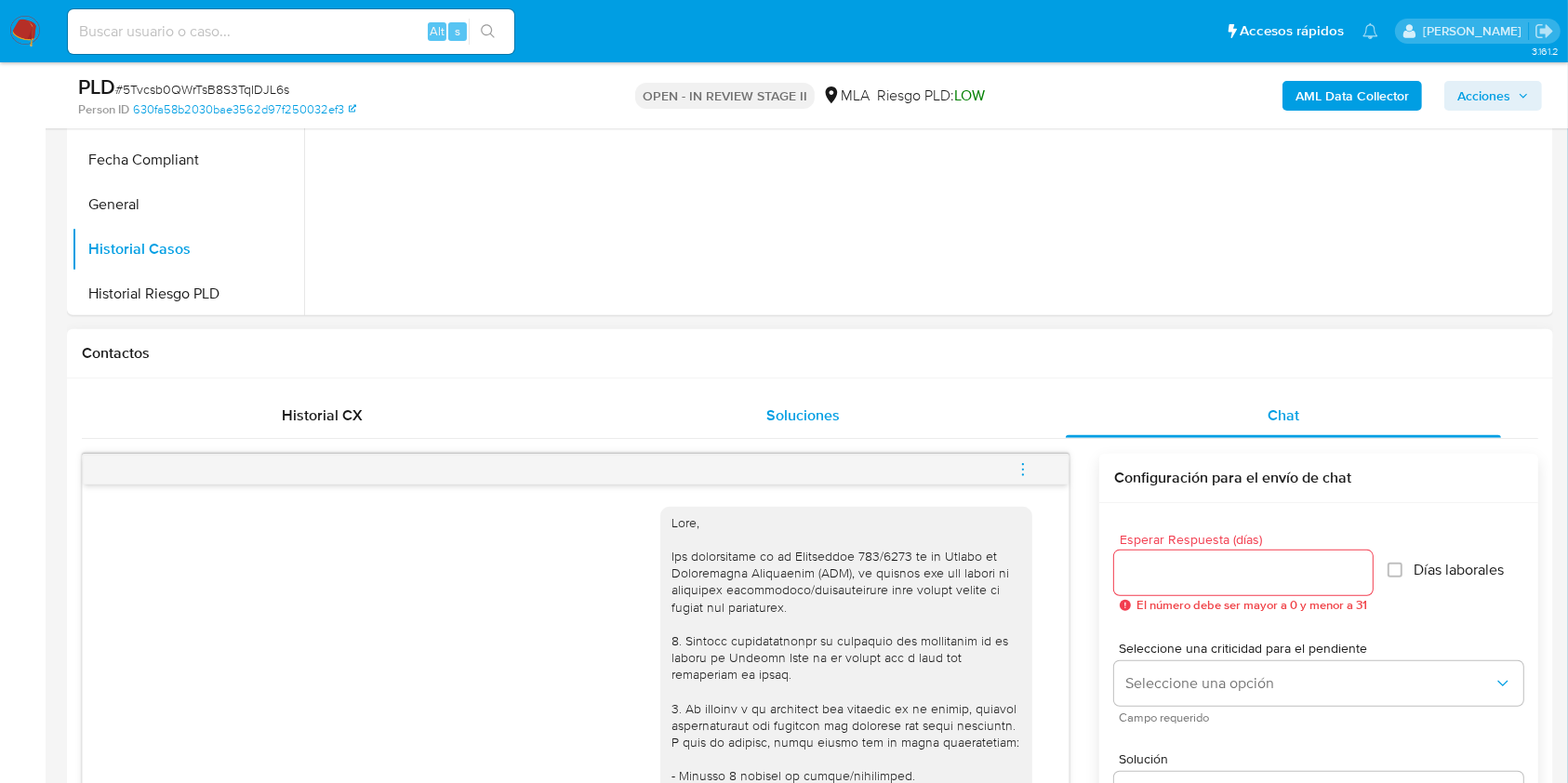
scroll to position [496, 0]
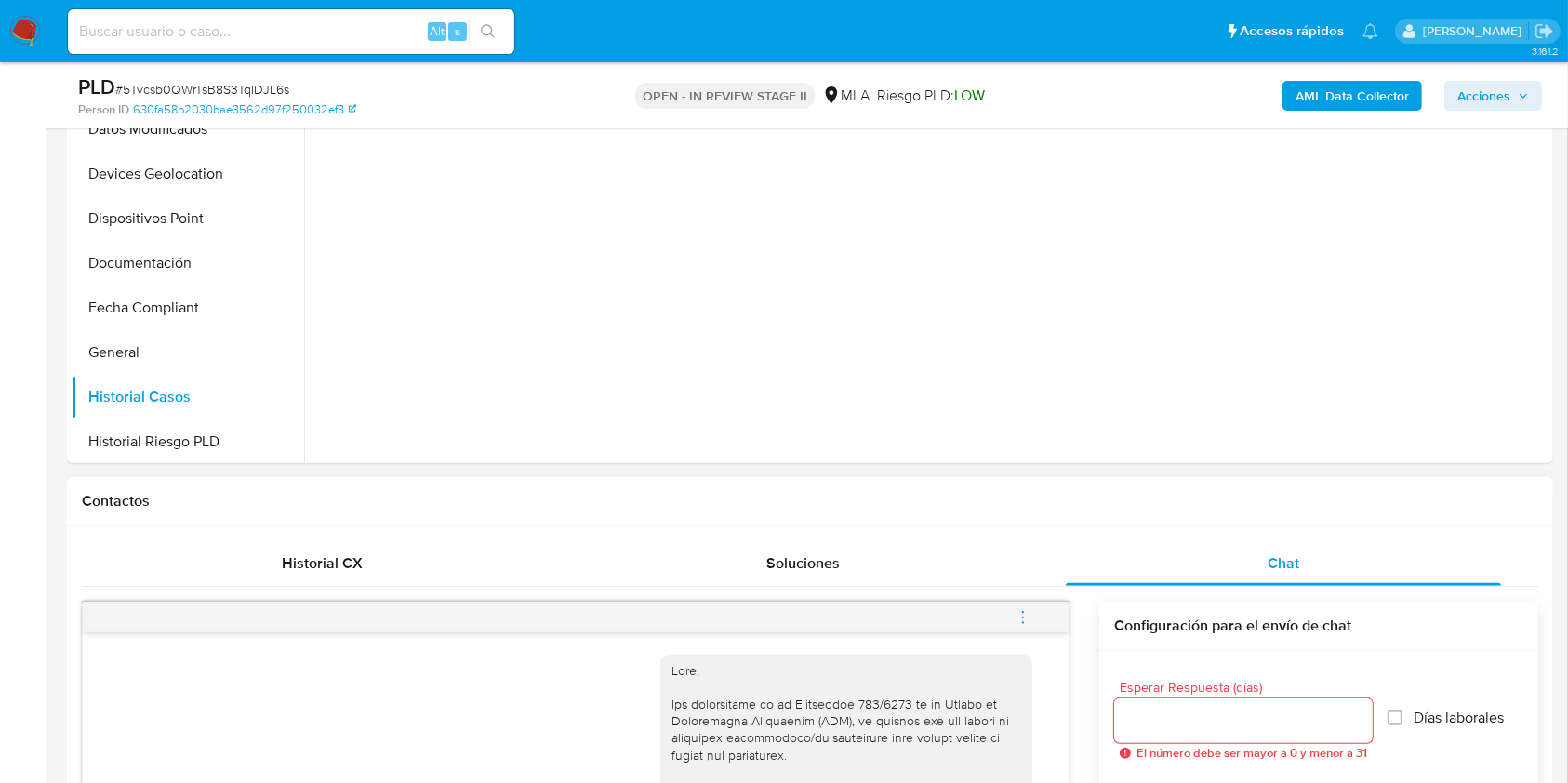
click at [1031, 617] on icon "menu-action" at bounding box center [1023, 618] width 17 height 17
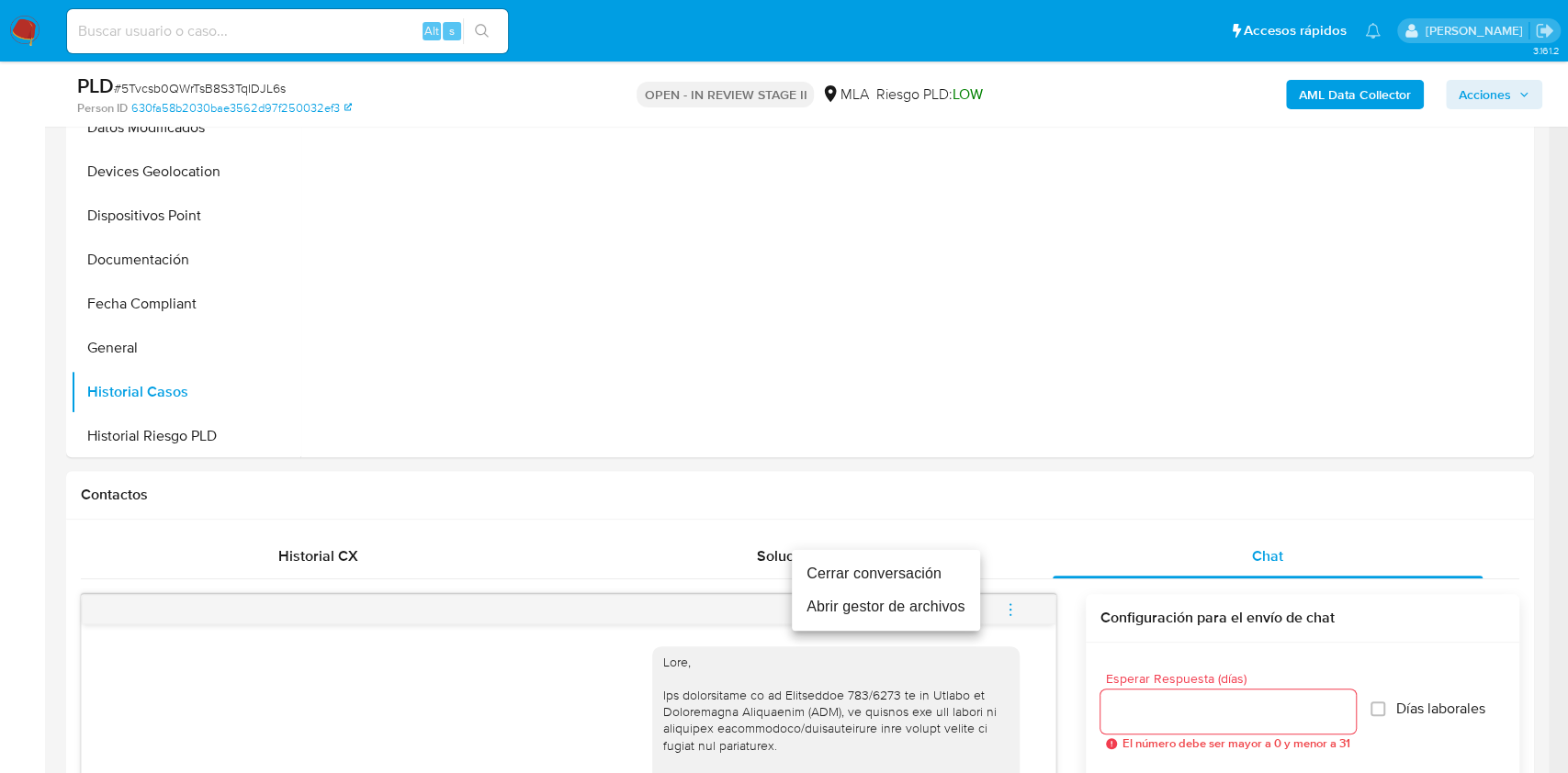
click at [882, 584] on li "Cerrar conversación" at bounding box center [886, 573] width 188 height 33
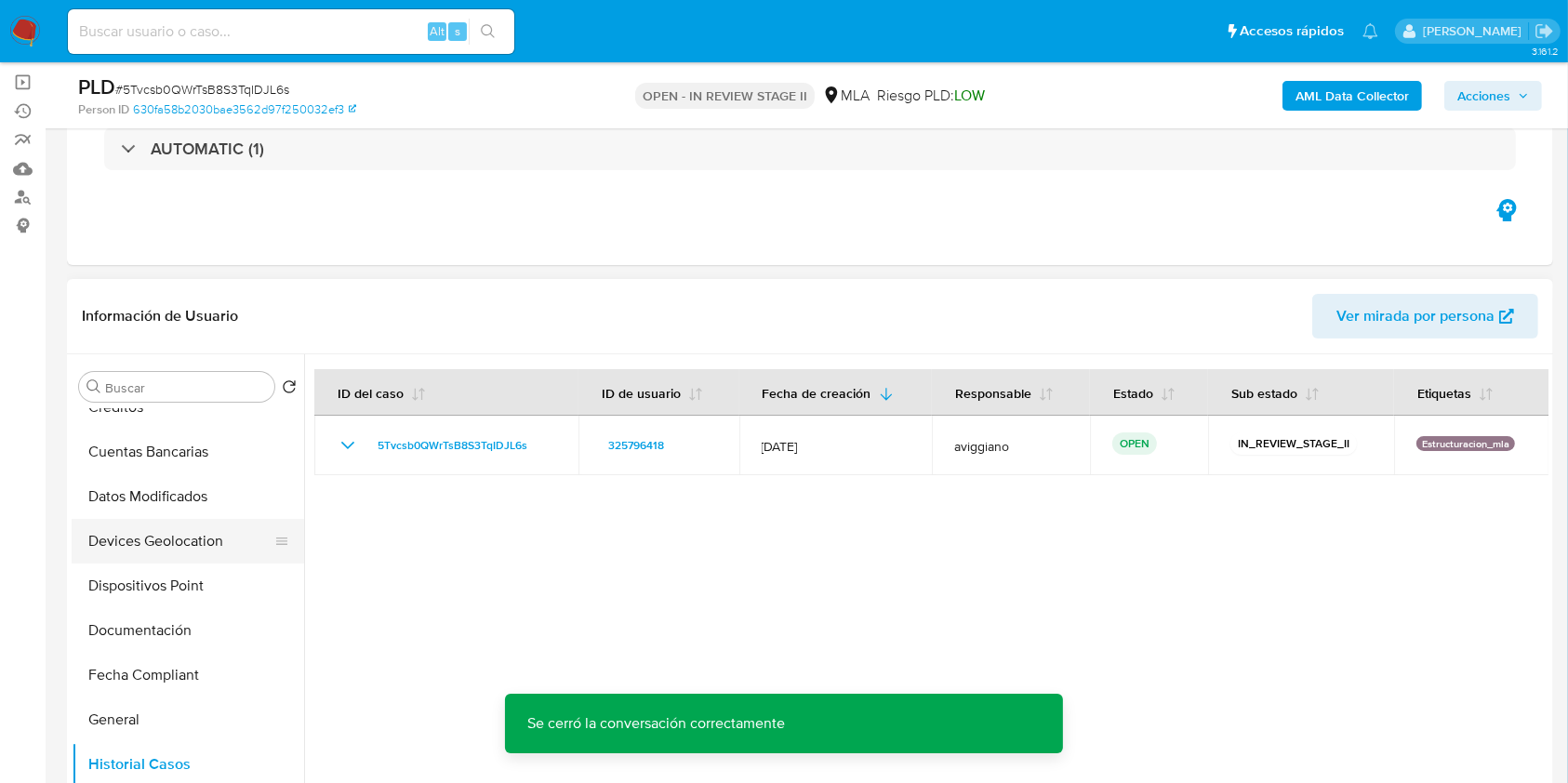
scroll to position [124, 0]
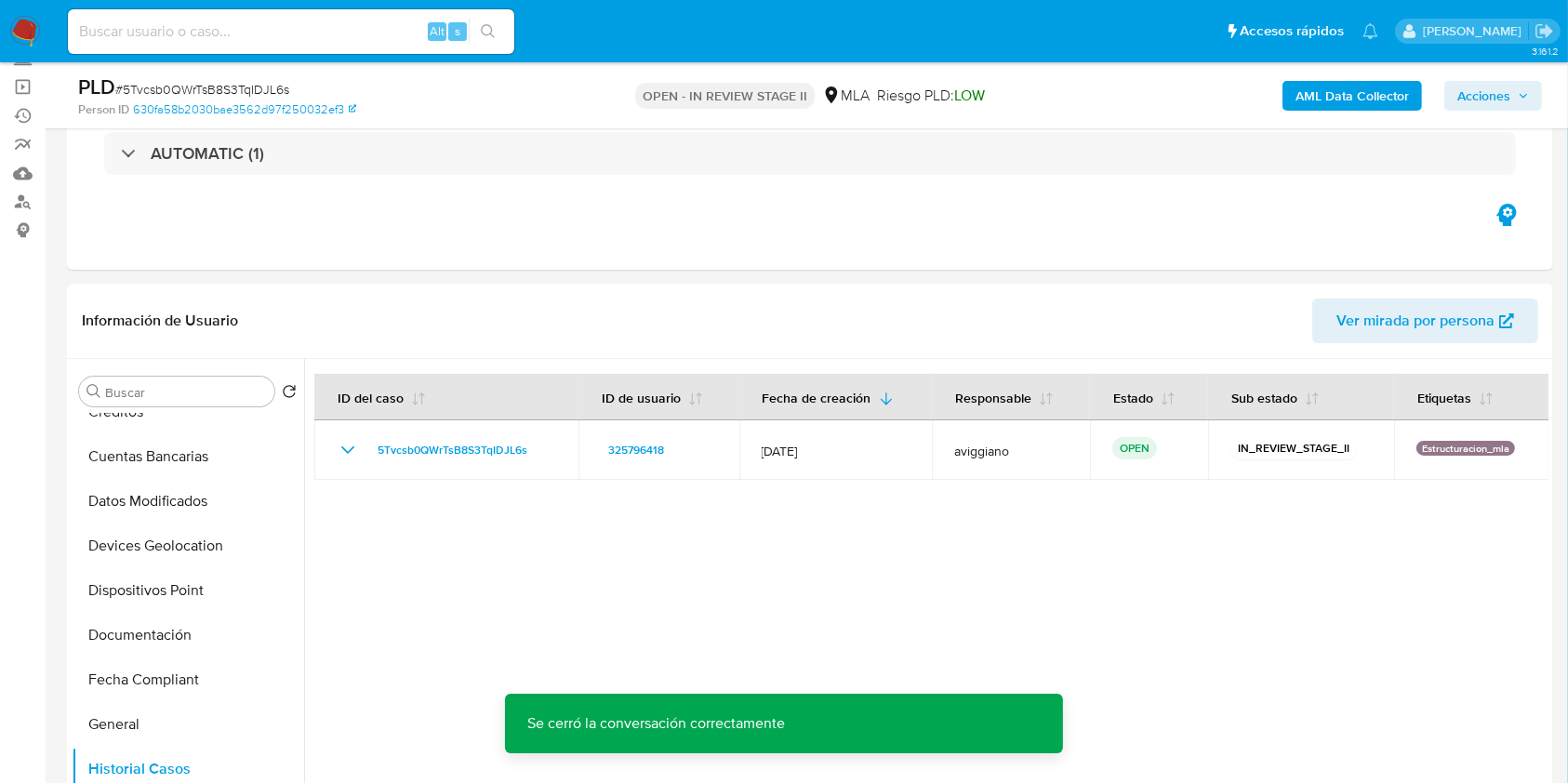
click at [1327, 95] on b "AML Data Collector" at bounding box center [1353, 96] width 113 height 30
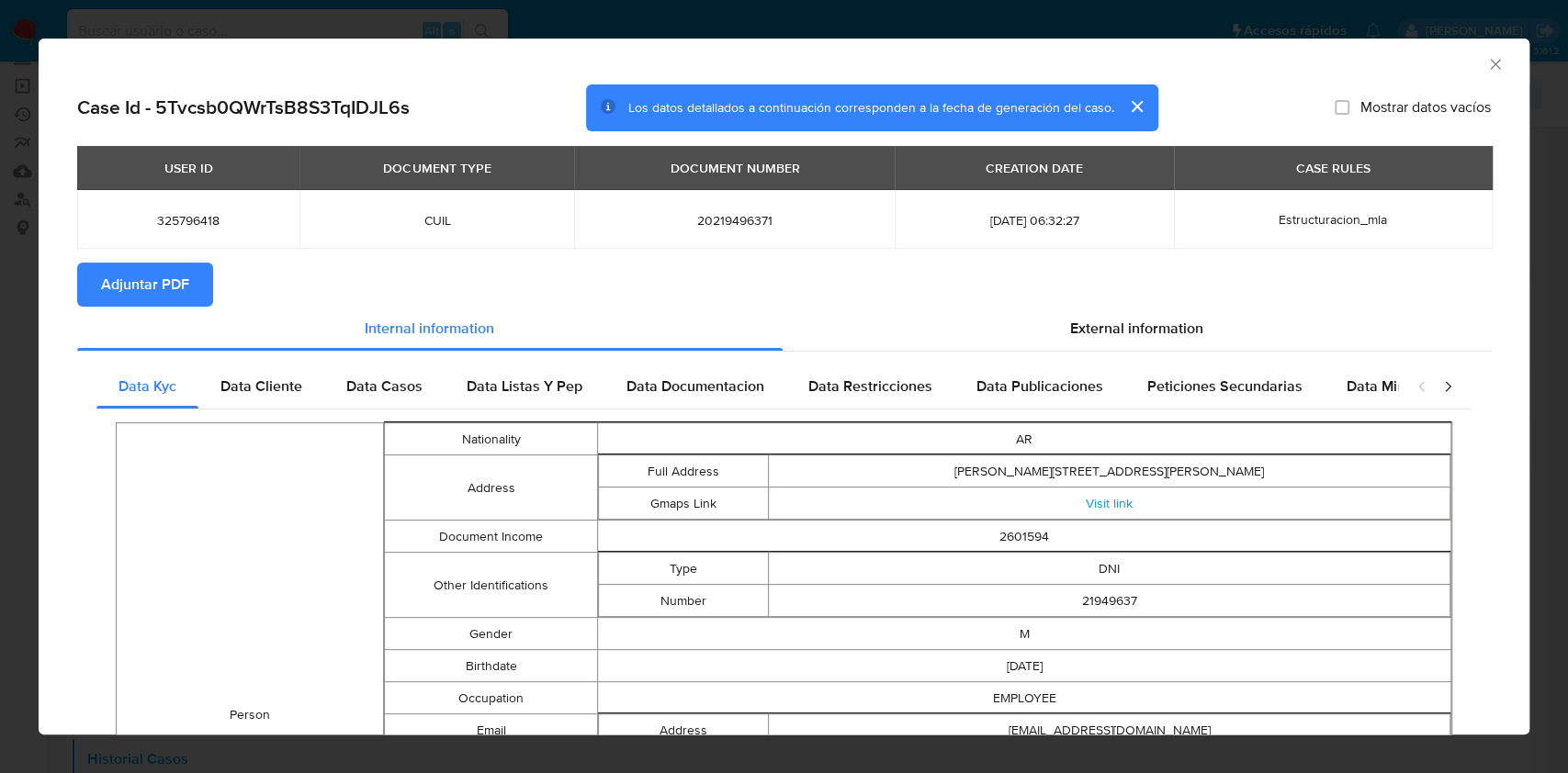
click at [161, 288] on span "Adjuntar PDF" at bounding box center [145, 284] width 89 height 40
click at [1486, 62] on icon "Cerrar ventana" at bounding box center [1495, 64] width 19 height 19
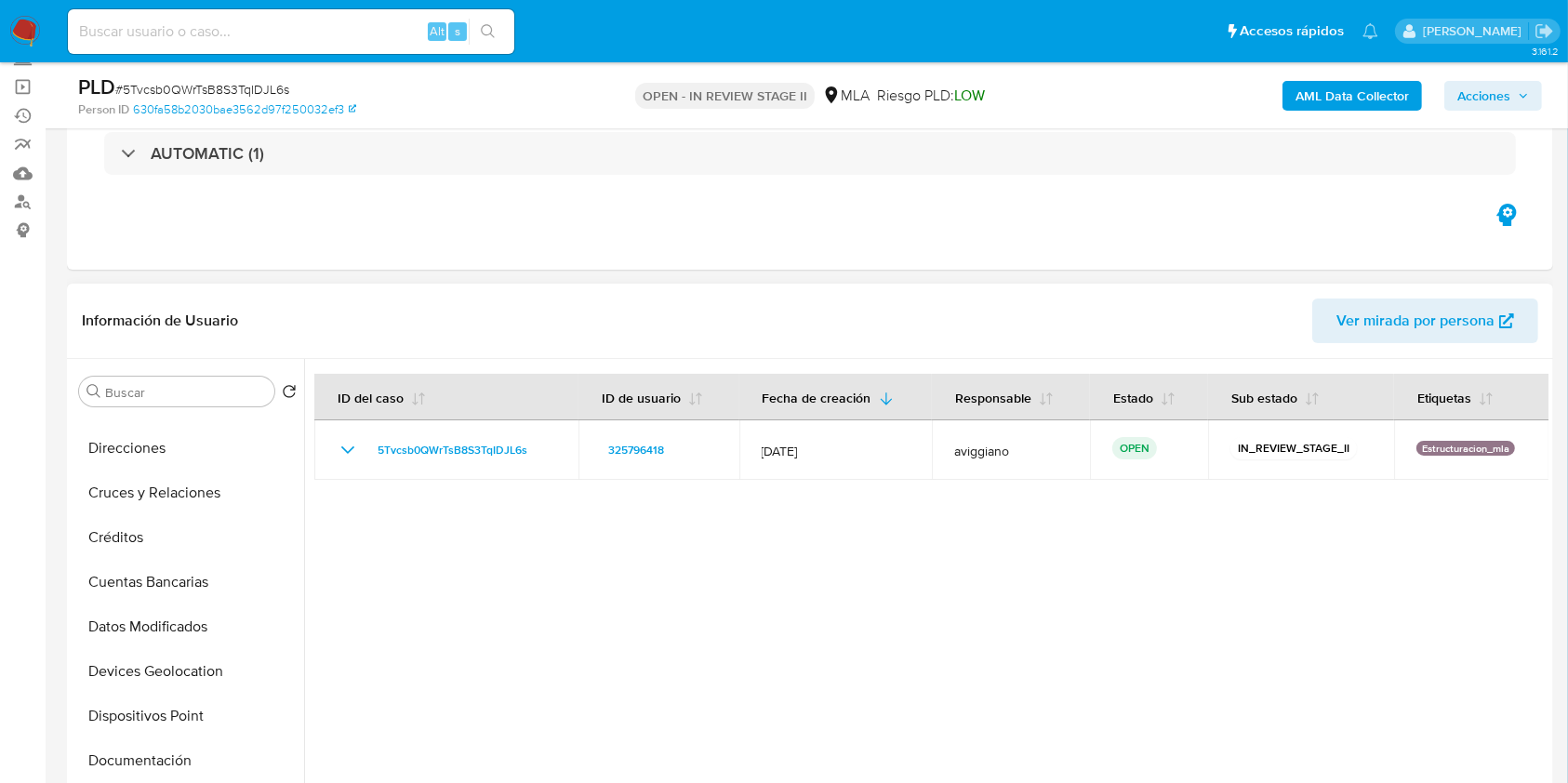
scroll to position [0, 0]
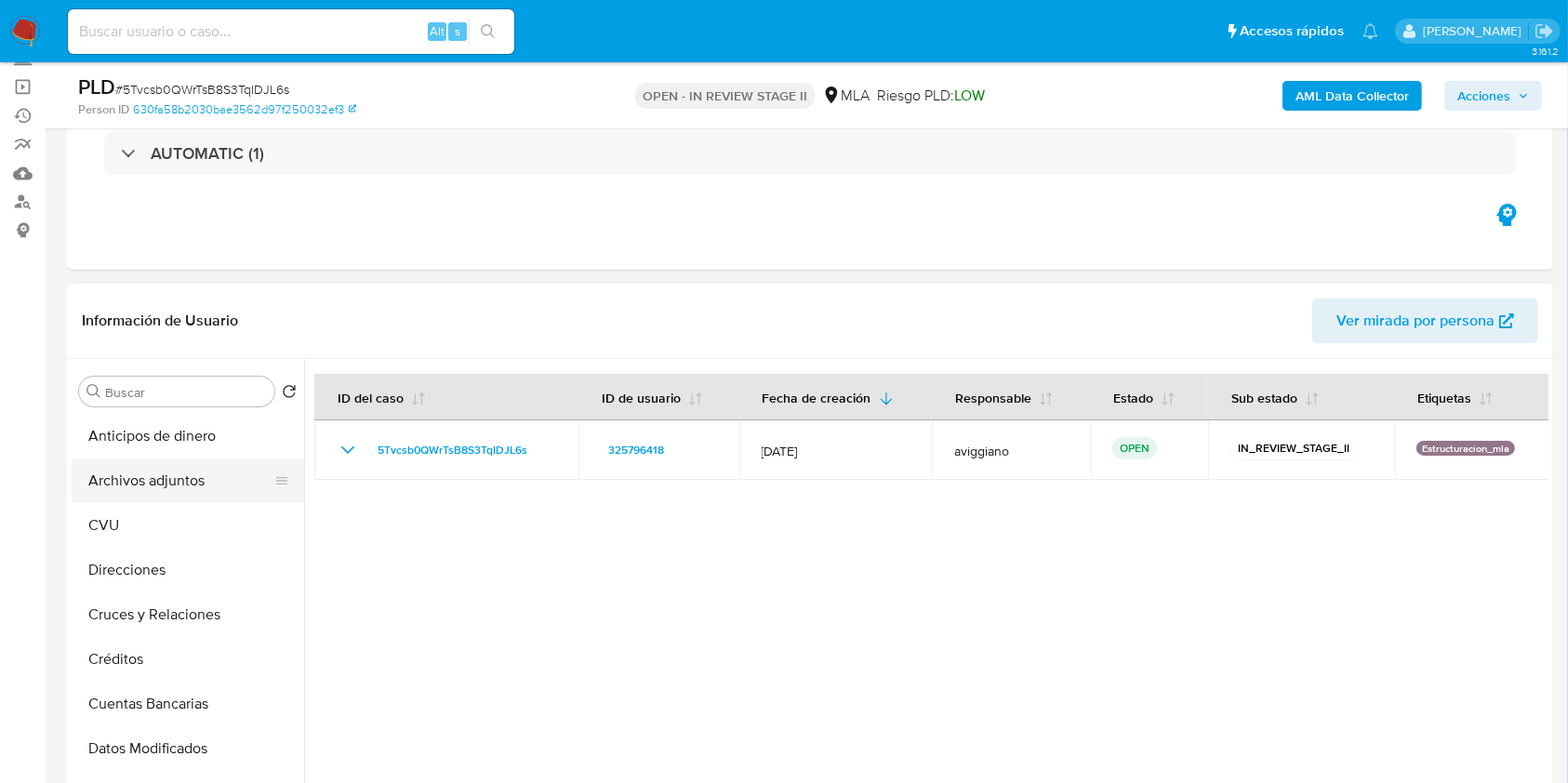
click at [189, 485] on button "Archivos adjuntos" at bounding box center [180, 480] width 217 height 44
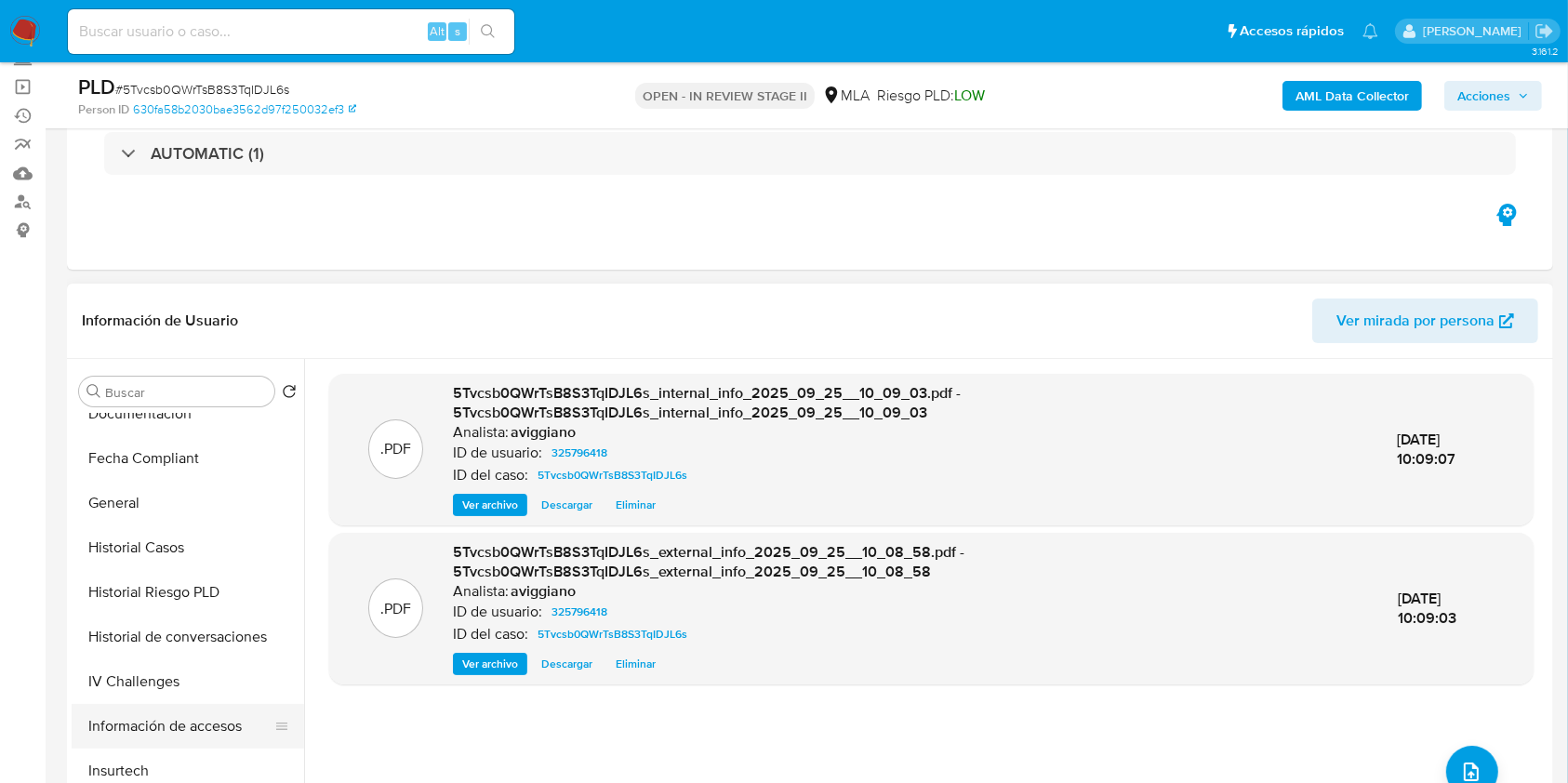
scroll to position [620, 0]
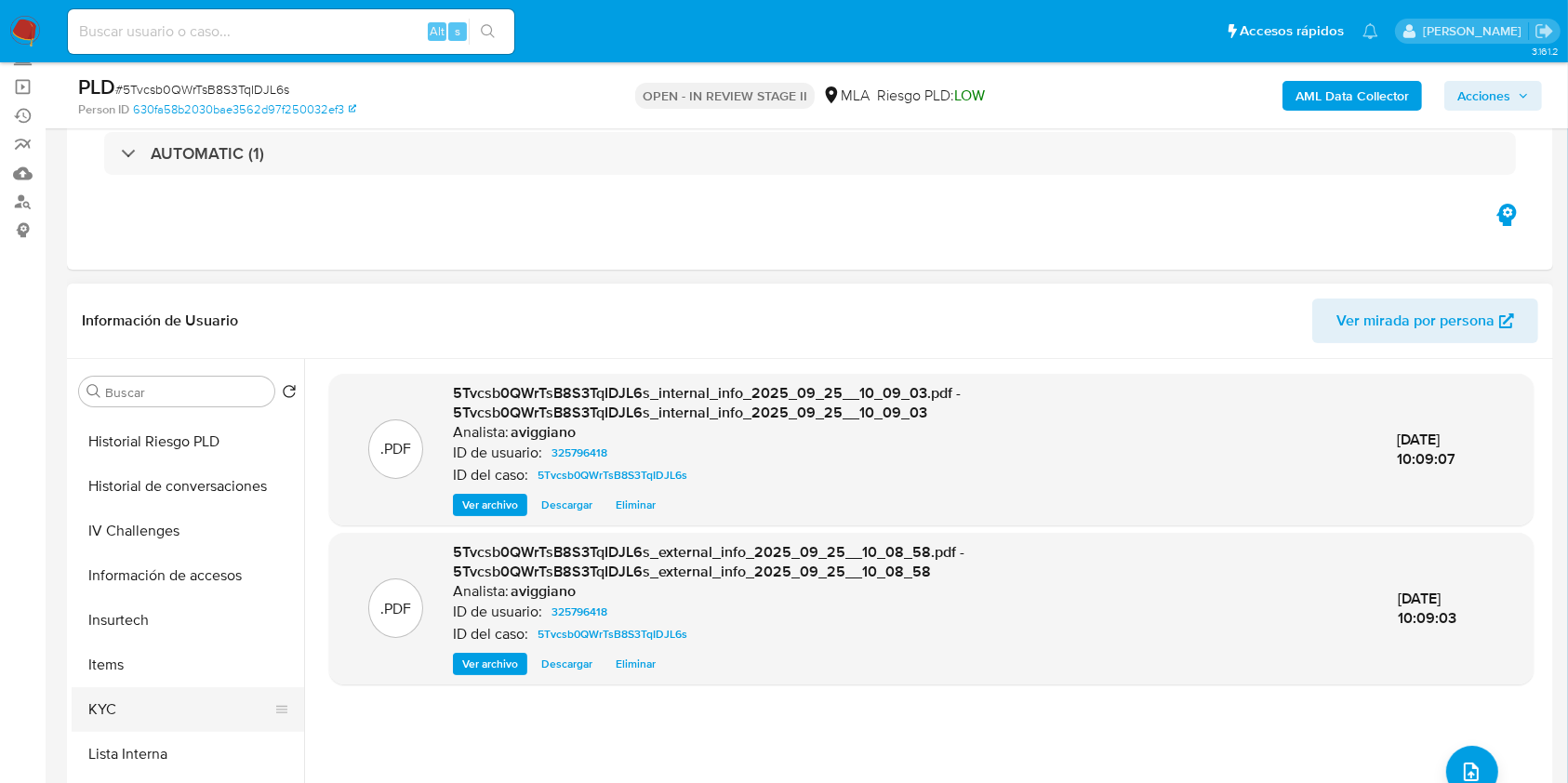
click at [114, 688] on button "KYC" at bounding box center [180, 709] width 217 height 44
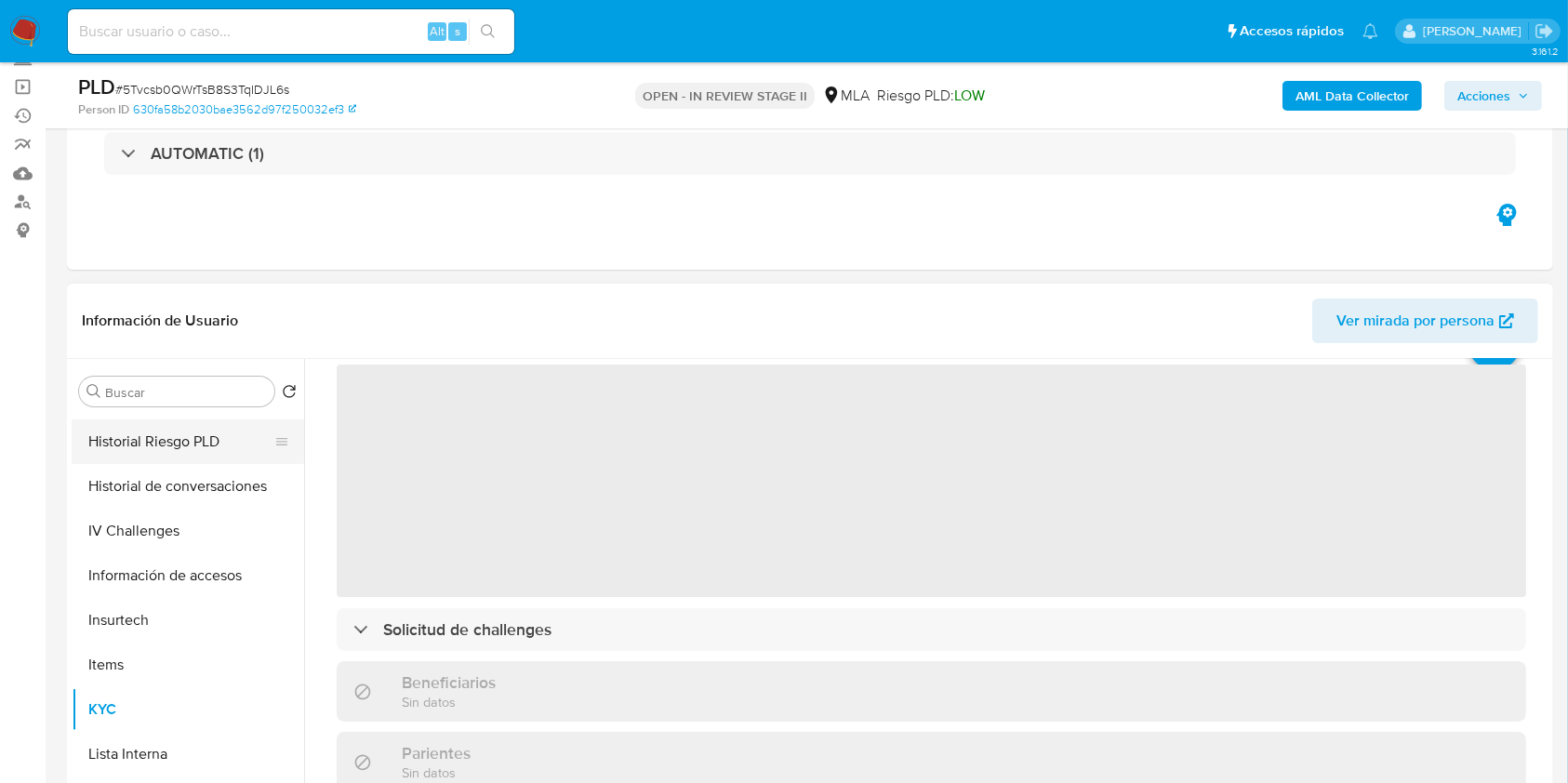
scroll to position [124, 0]
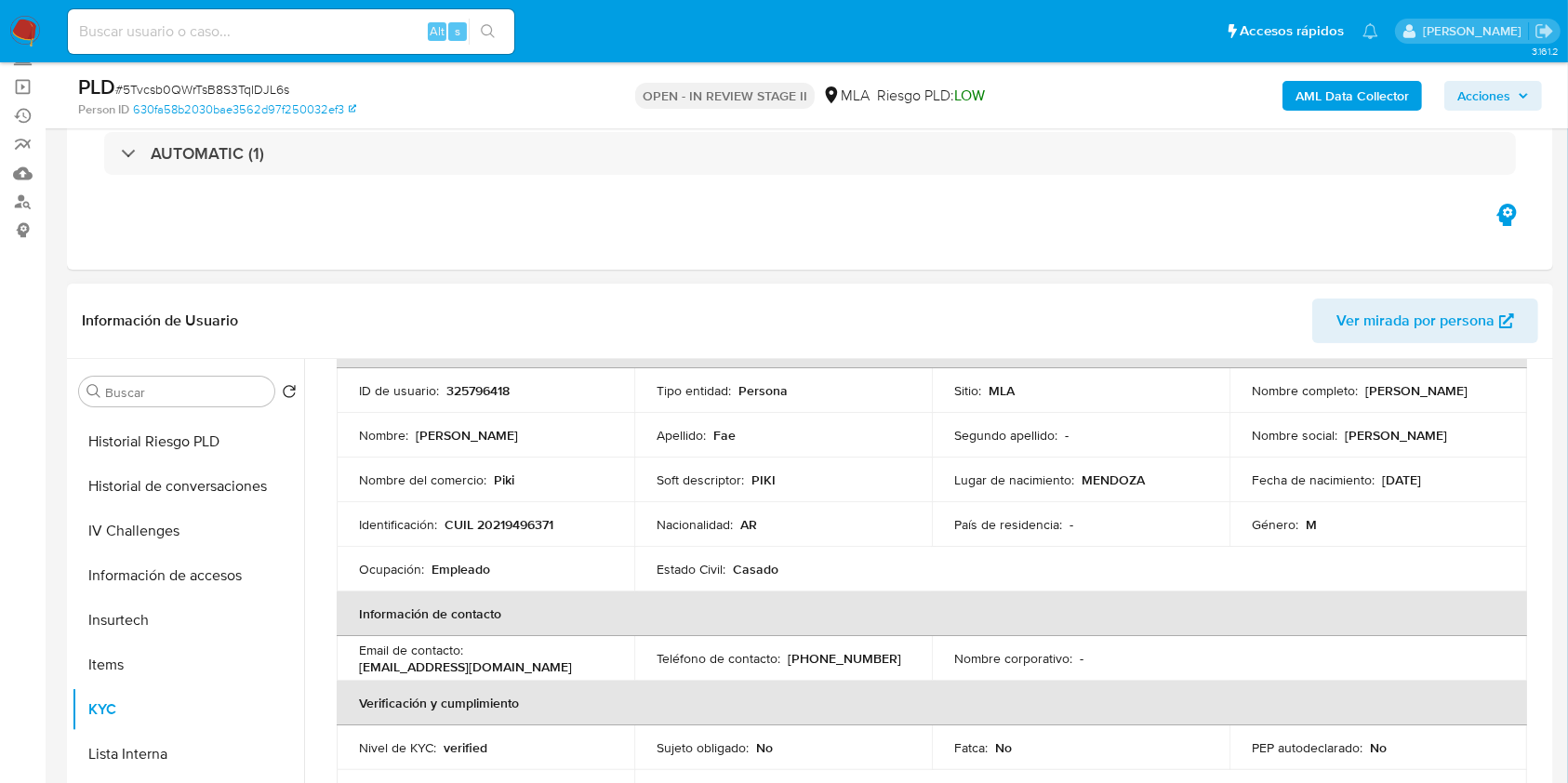
click at [496, 522] on p "CUIL 20219496371" at bounding box center [499, 525] width 109 height 17
copy p "20219496371"
click at [461, 400] on td "ID de usuario : 325796418" at bounding box center [485, 390] width 298 height 44
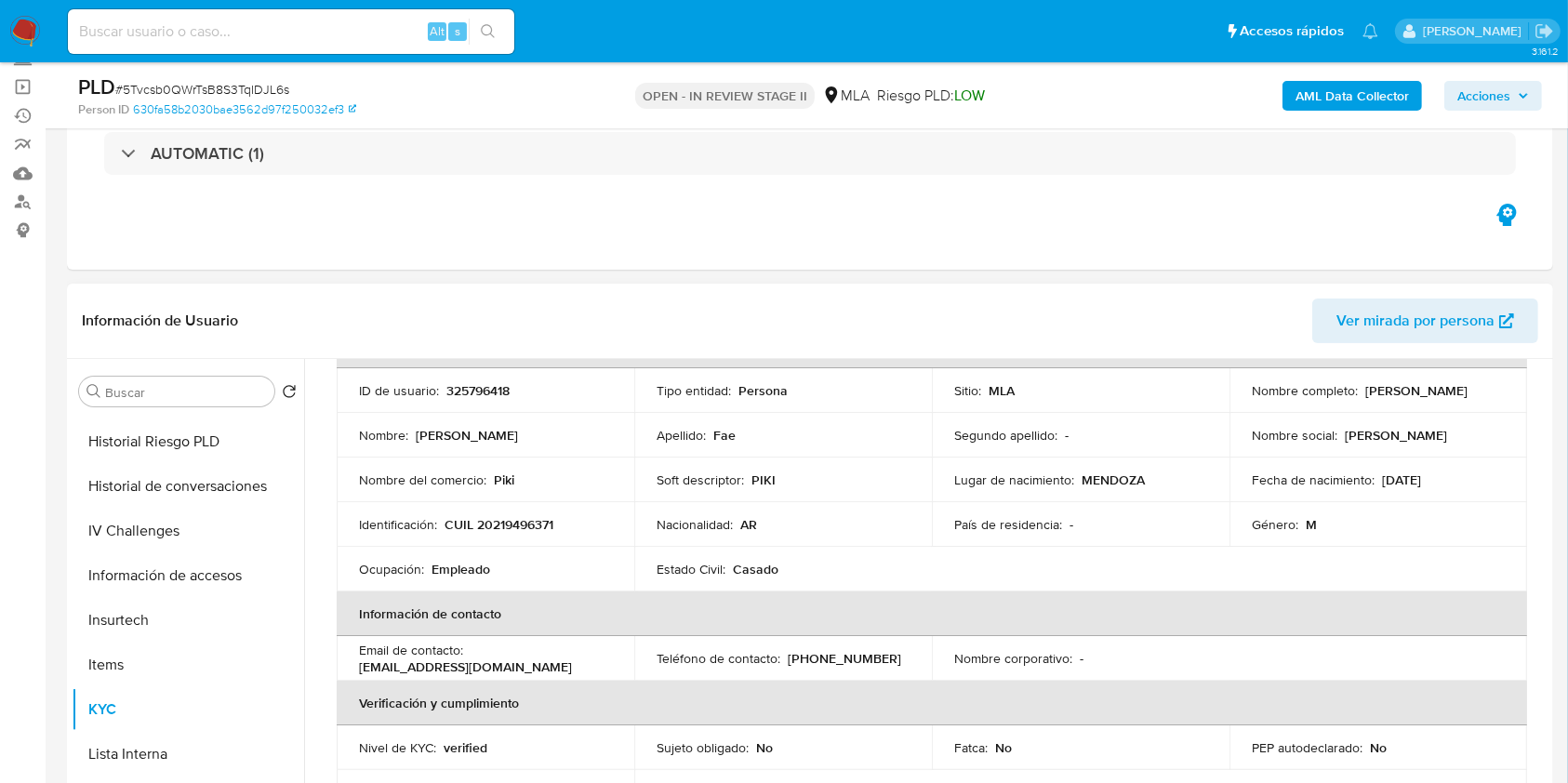
click at [463, 393] on p "325796418" at bounding box center [478, 391] width 63 height 17
copy p "325796418"
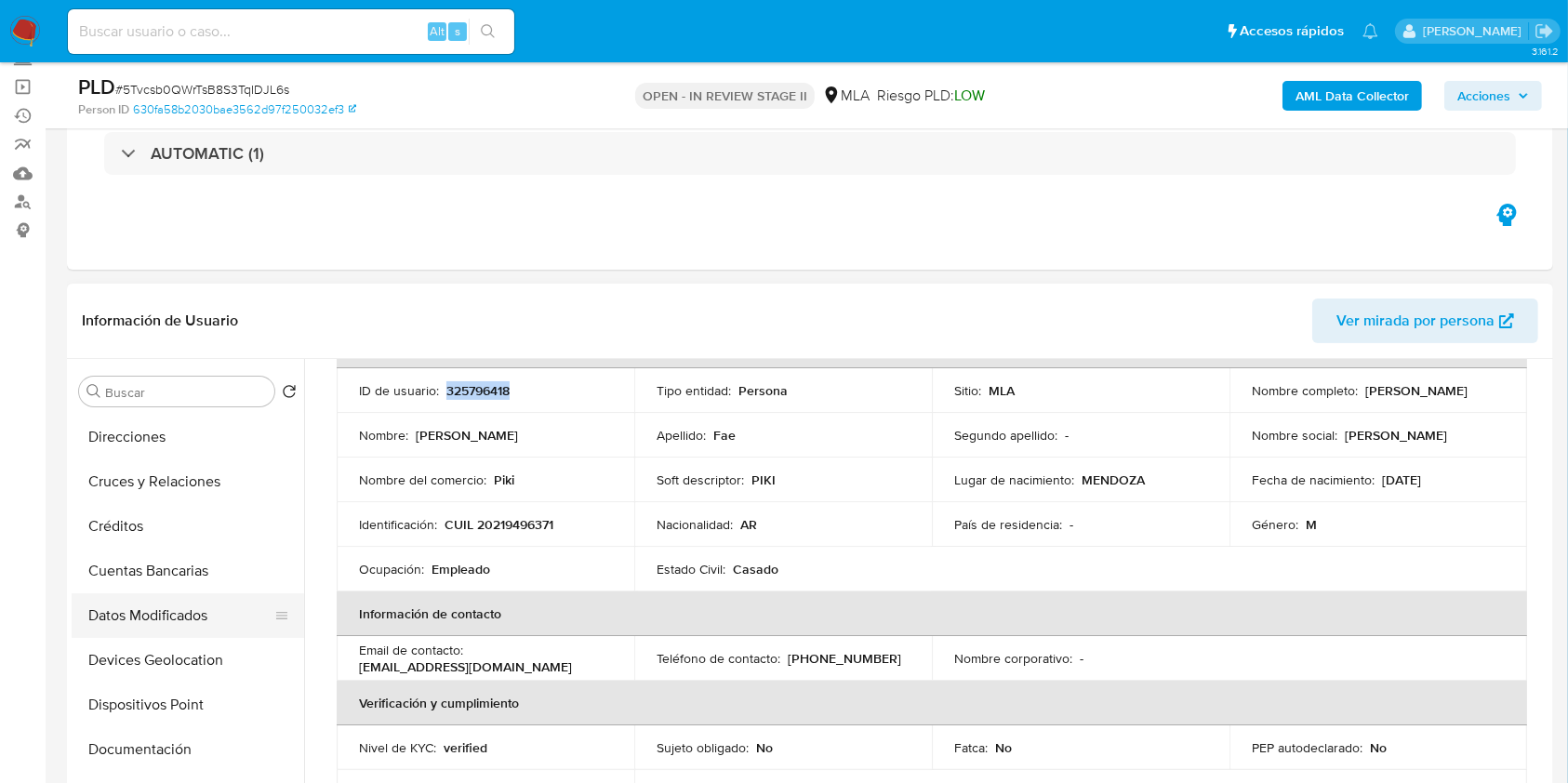
scroll to position [0, 0]
click at [190, 470] on button "Archivos adjuntos" at bounding box center [180, 480] width 217 height 44
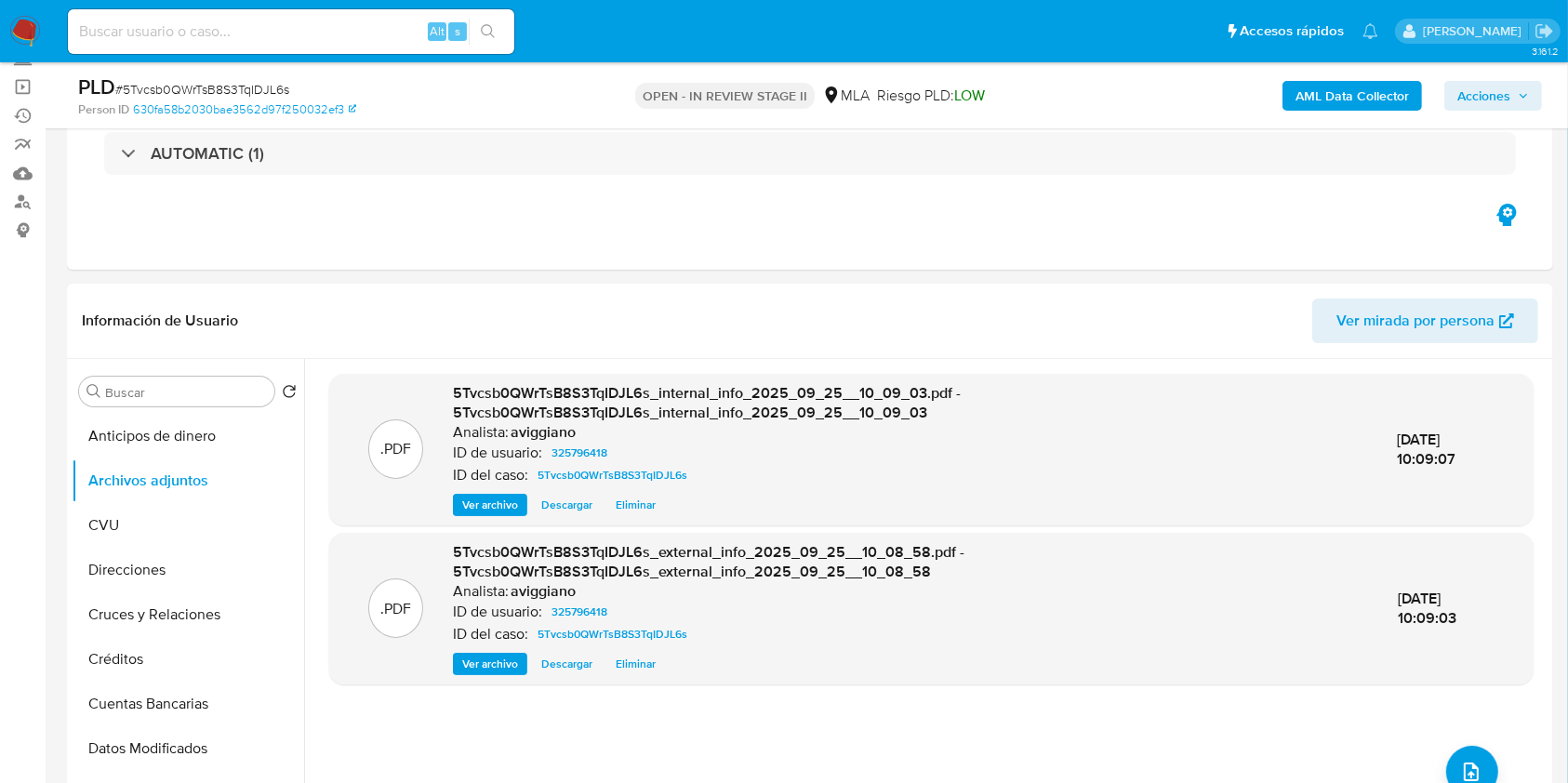
click at [1467, 756] on button "upload-file" at bounding box center [1472, 772] width 52 height 52
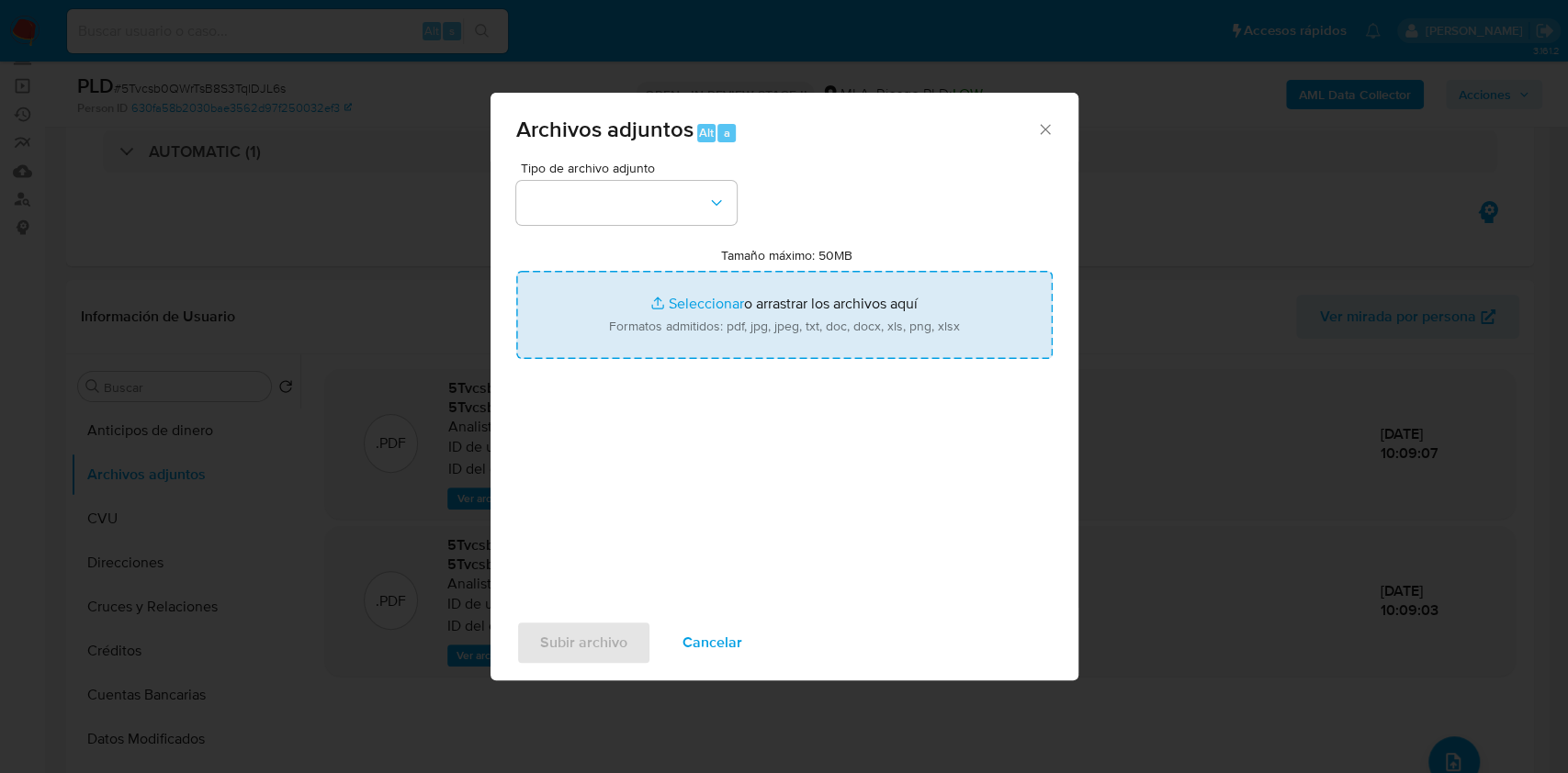
click at [756, 317] on input "Tamaño máximo: 50MB Seleccionar archivos" at bounding box center [784, 314] width 536 height 89
type input "C:\fakepath\Nosis Manager - 325796418.pdf"
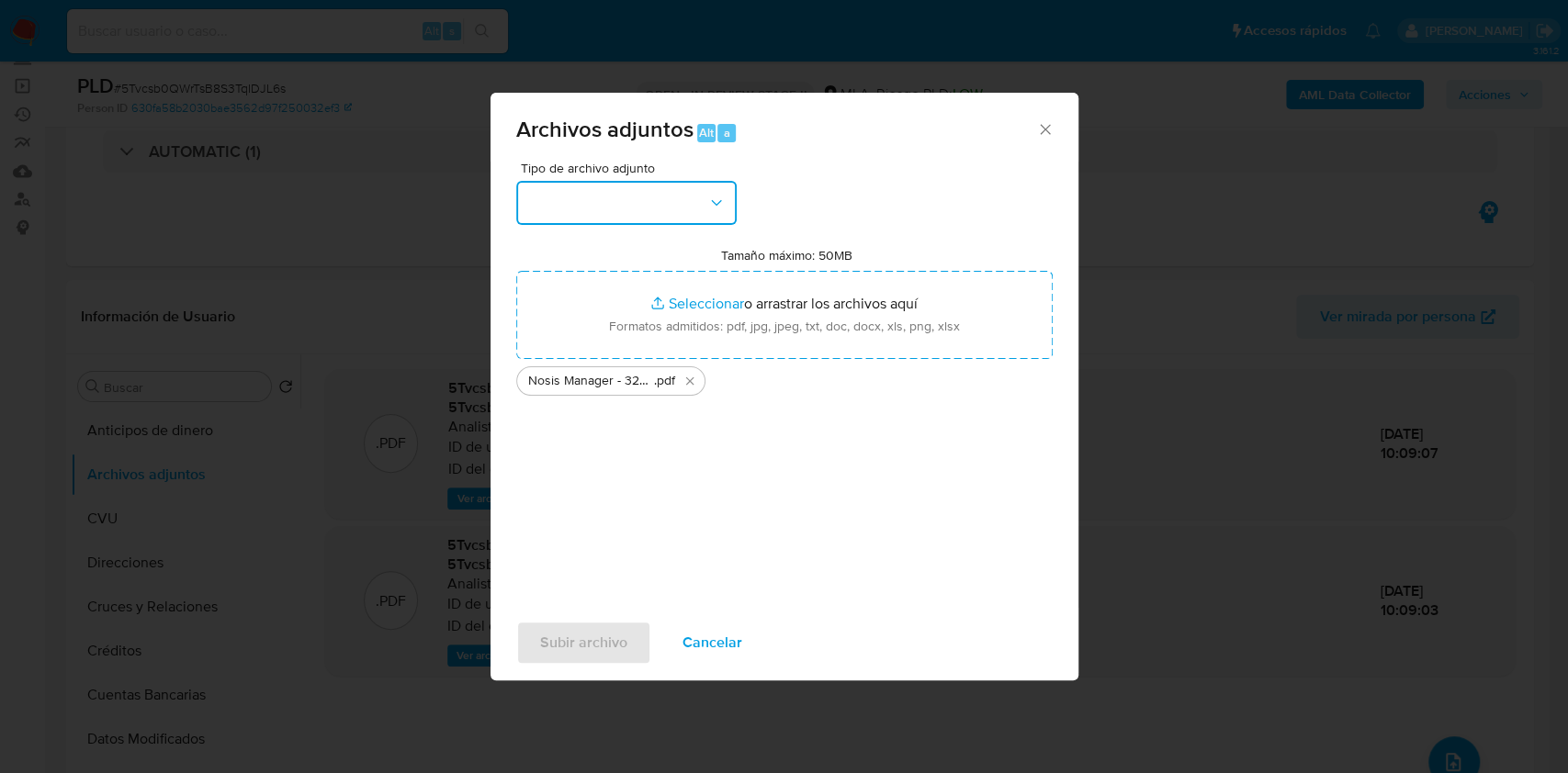
click at [588, 212] on button "button" at bounding box center [626, 202] width 220 height 44
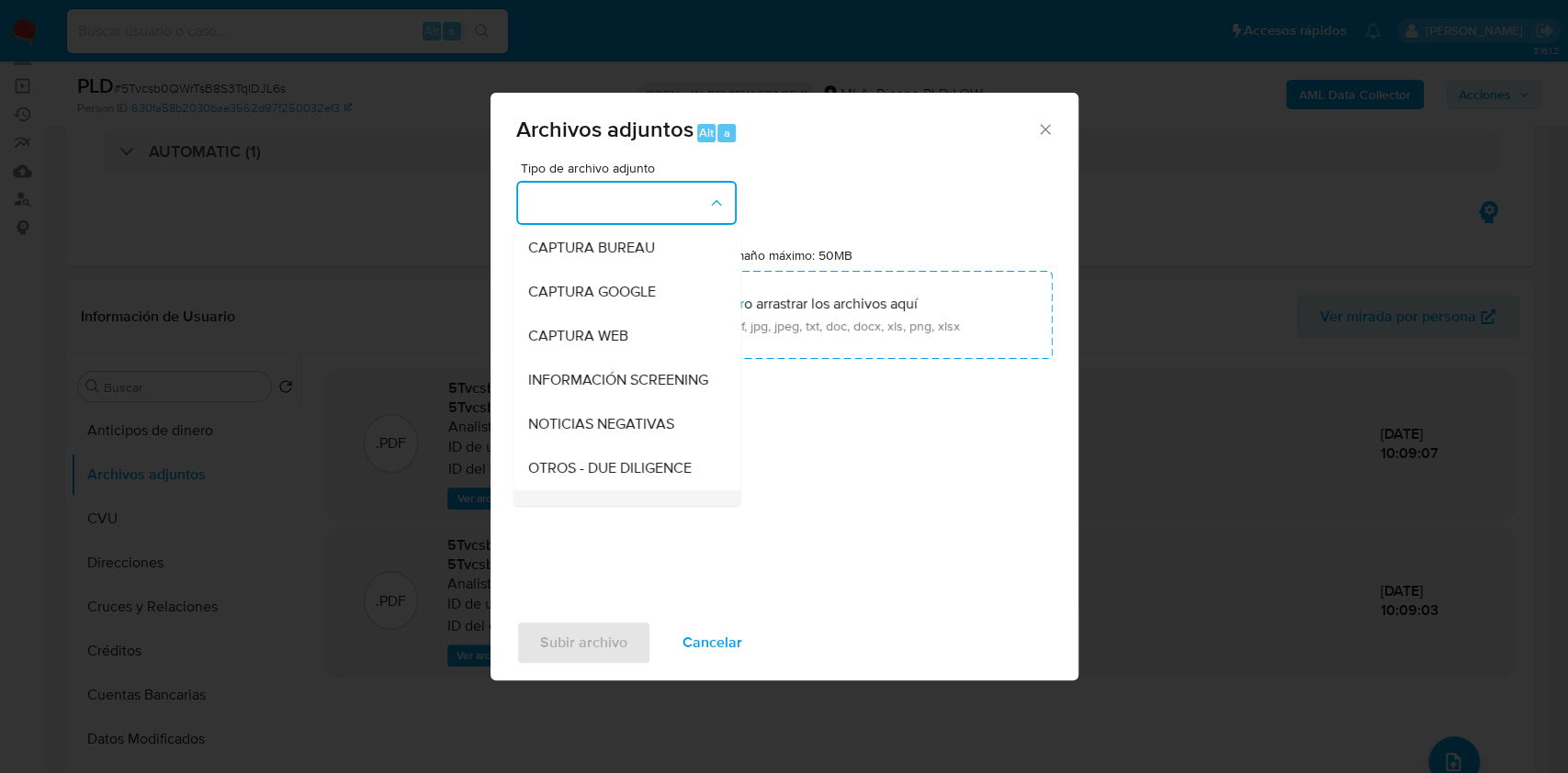
scroll to position [244, 0]
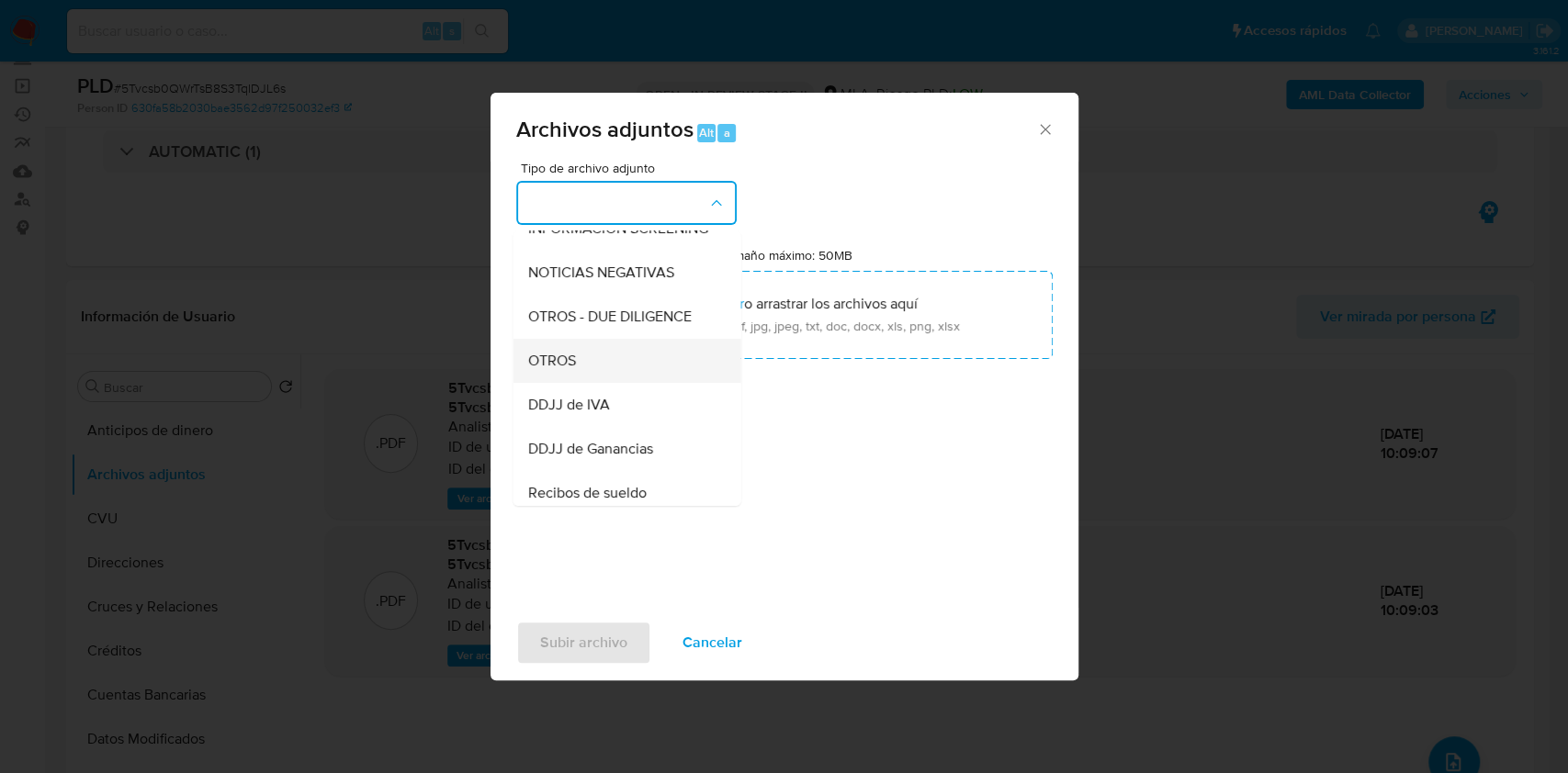
click at [578, 364] on div "OTROS" at bounding box center [620, 360] width 187 height 44
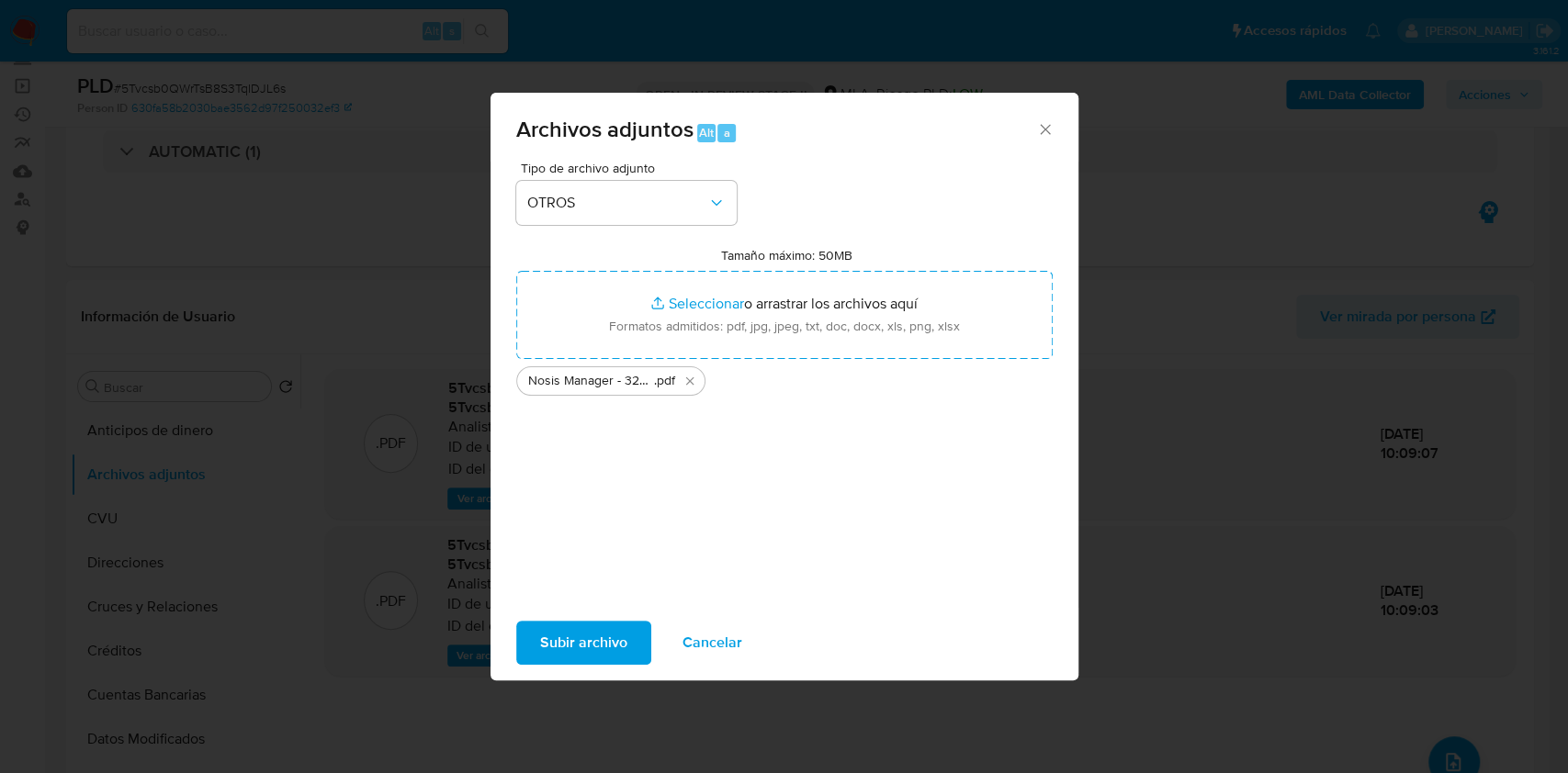
click at [610, 640] on span "Subir archivo" at bounding box center [584, 642] width 88 height 40
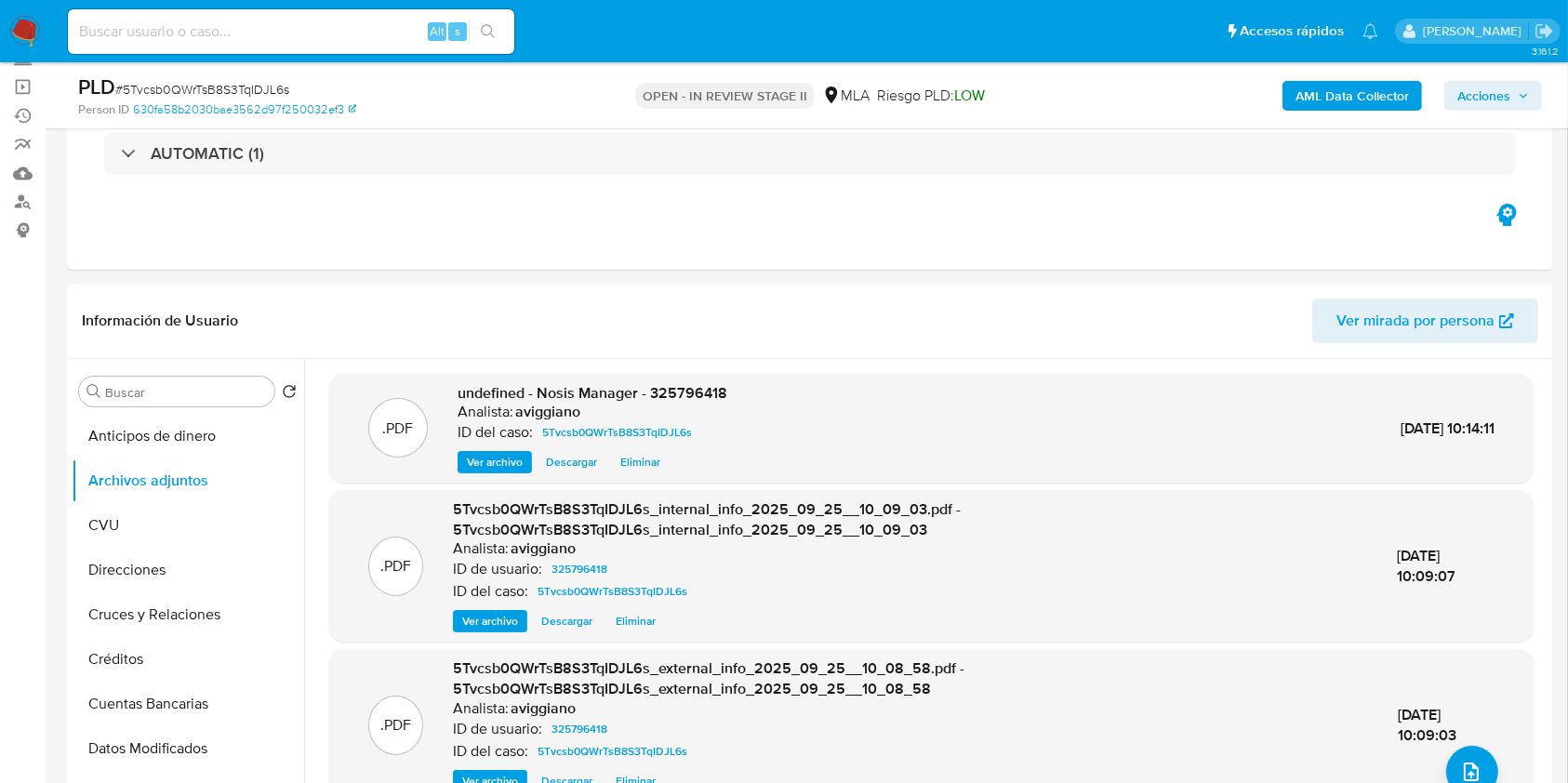
click at [618, 649] on div ".PDF 5Tvcsb0QWrTsB8S3TqIDJL6s_external_info_2025_09_25__10_08_58.pdf - 5Tvcsb0Q…" at bounding box center [931, 724] width 1204 height 152
click at [673, 389] on span "undefined - Nosis Manager - 325796418" at bounding box center [592, 393] width 270 height 22
click at [671, 389] on span "undefined - Nosis Manager - 325796418" at bounding box center [592, 393] width 270 height 22
copy span "325796418"
click at [1466, 764] on icon "upload-file" at bounding box center [1472, 772] width 23 height 23
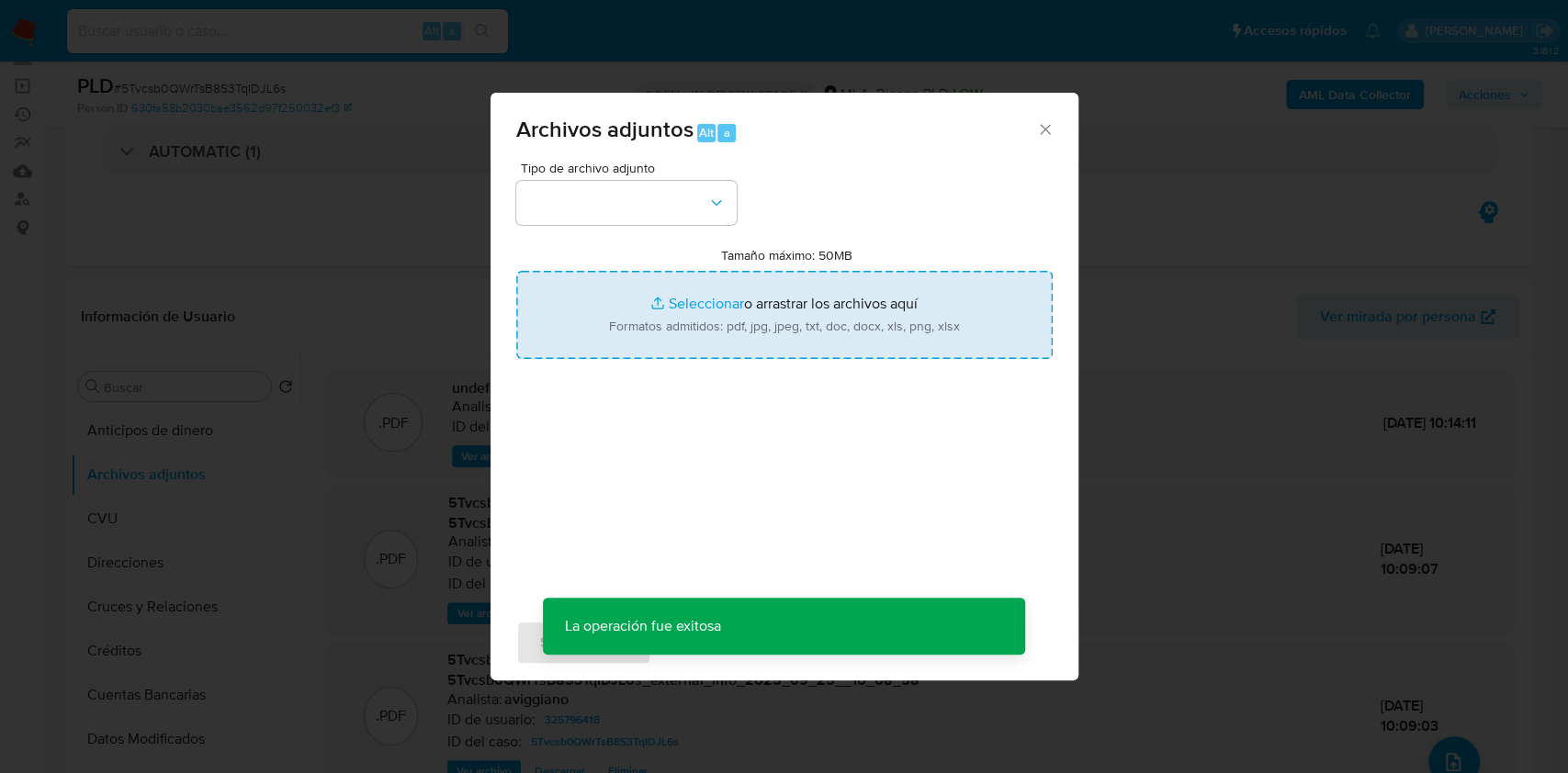
click at [812, 338] on input "Tamaño máximo: 50MB Seleccionar archivos" at bounding box center [784, 314] width 536 height 89
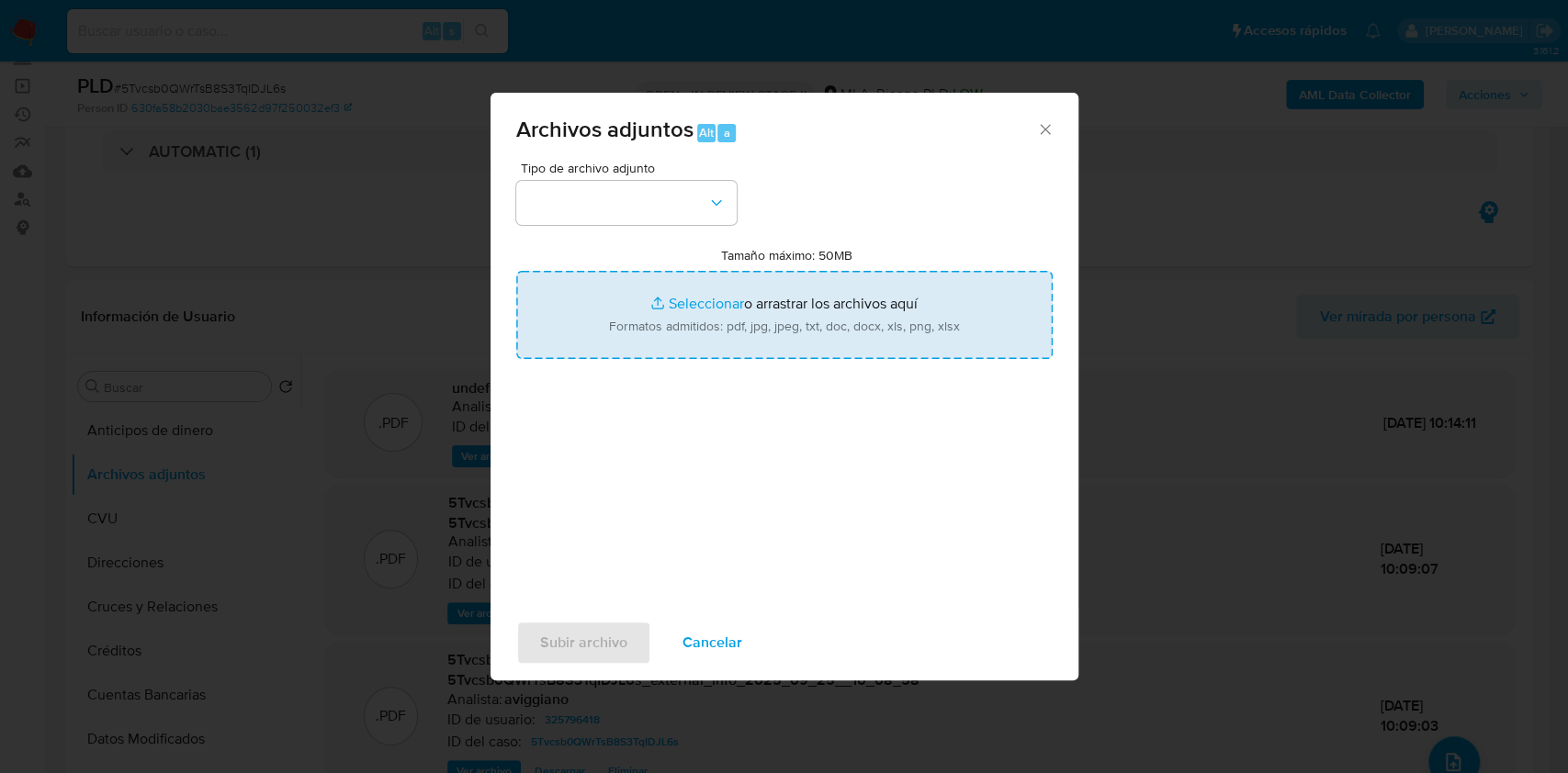
type input "C:\fakepath\Movimientos-Aladdin-v10_1 - 325796418 -.xlsx"
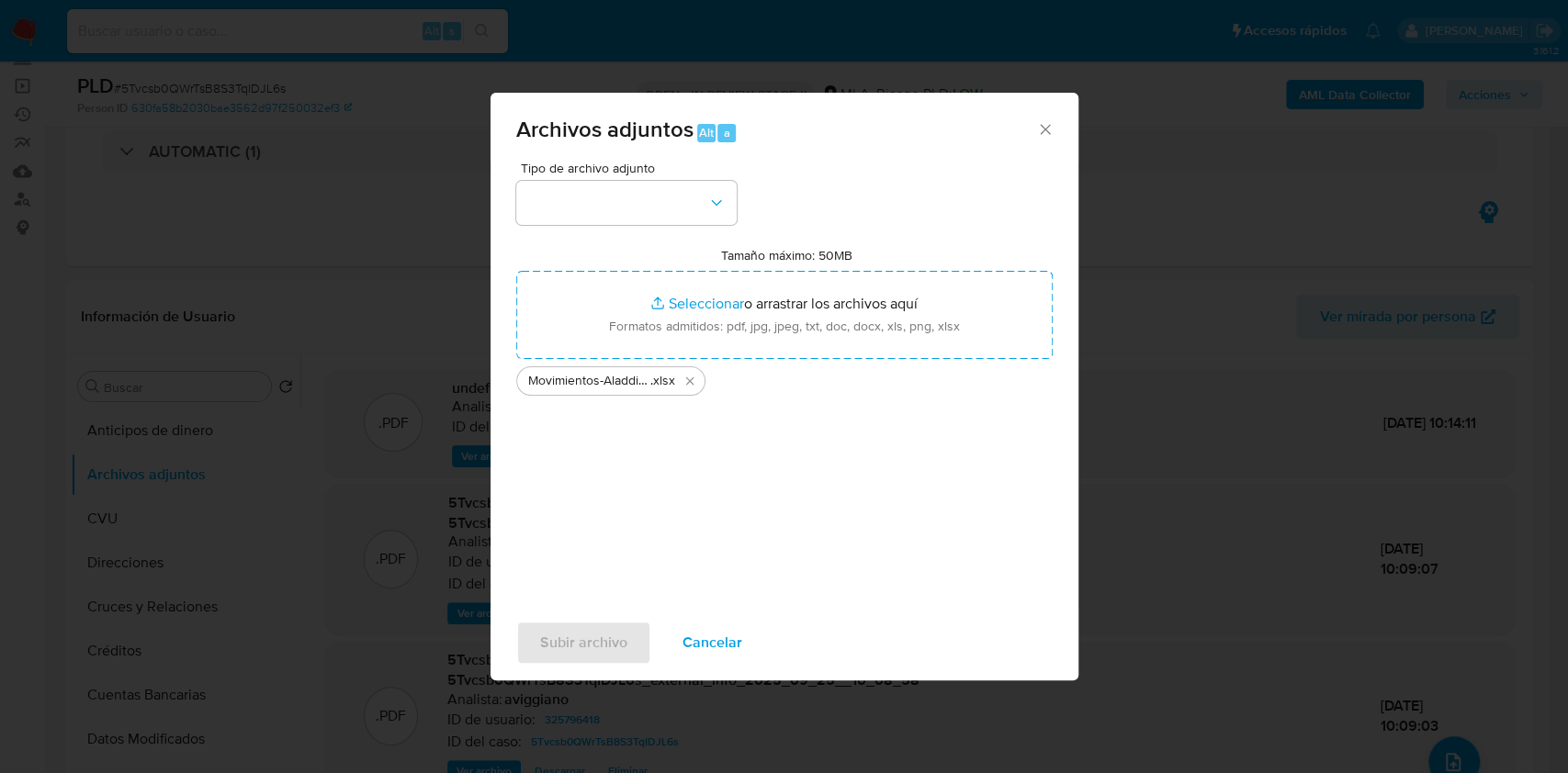
click at [675, 231] on div "Tipo de archivo adjunto Tamaño máximo: 50MB Seleccionar archivos Seleccionar o …" at bounding box center [784, 378] width 536 height 434
click at [670, 214] on button "button" at bounding box center [626, 202] width 220 height 44
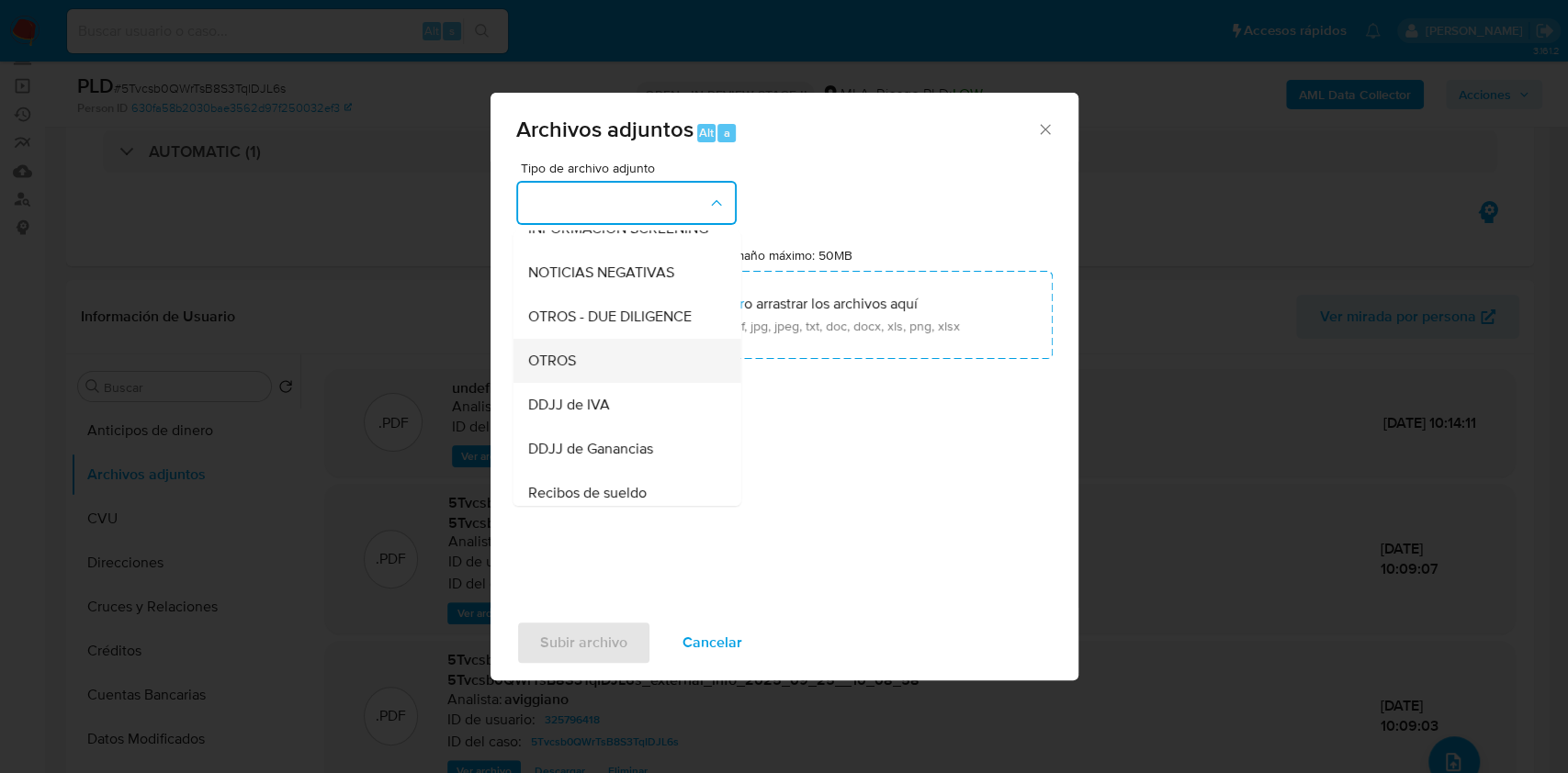
click at [544, 370] on span "OTROS" at bounding box center [550, 361] width 48 height 19
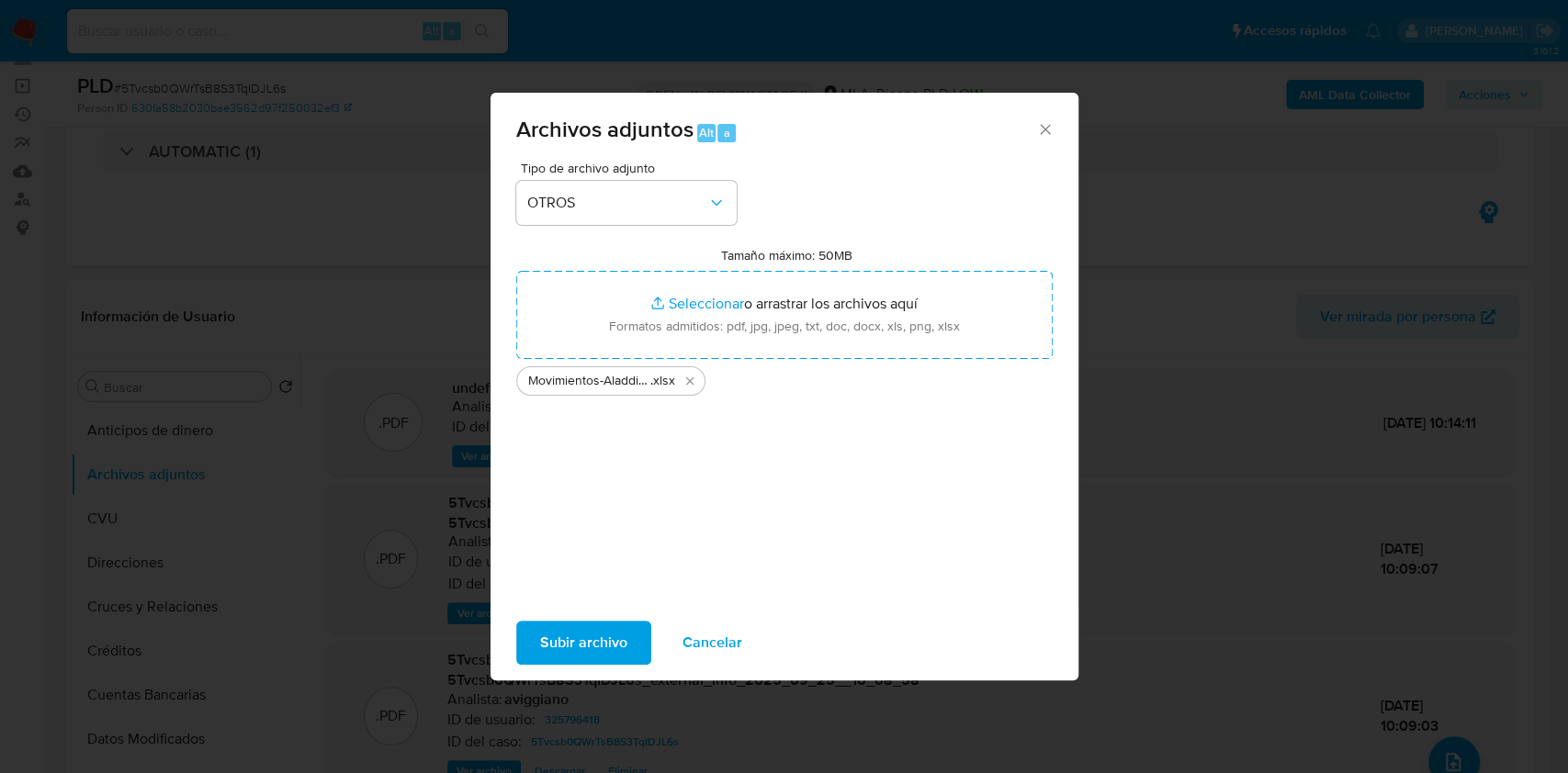
click at [599, 642] on span "Subir archivo" at bounding box center [584, 642] width 88 height 40
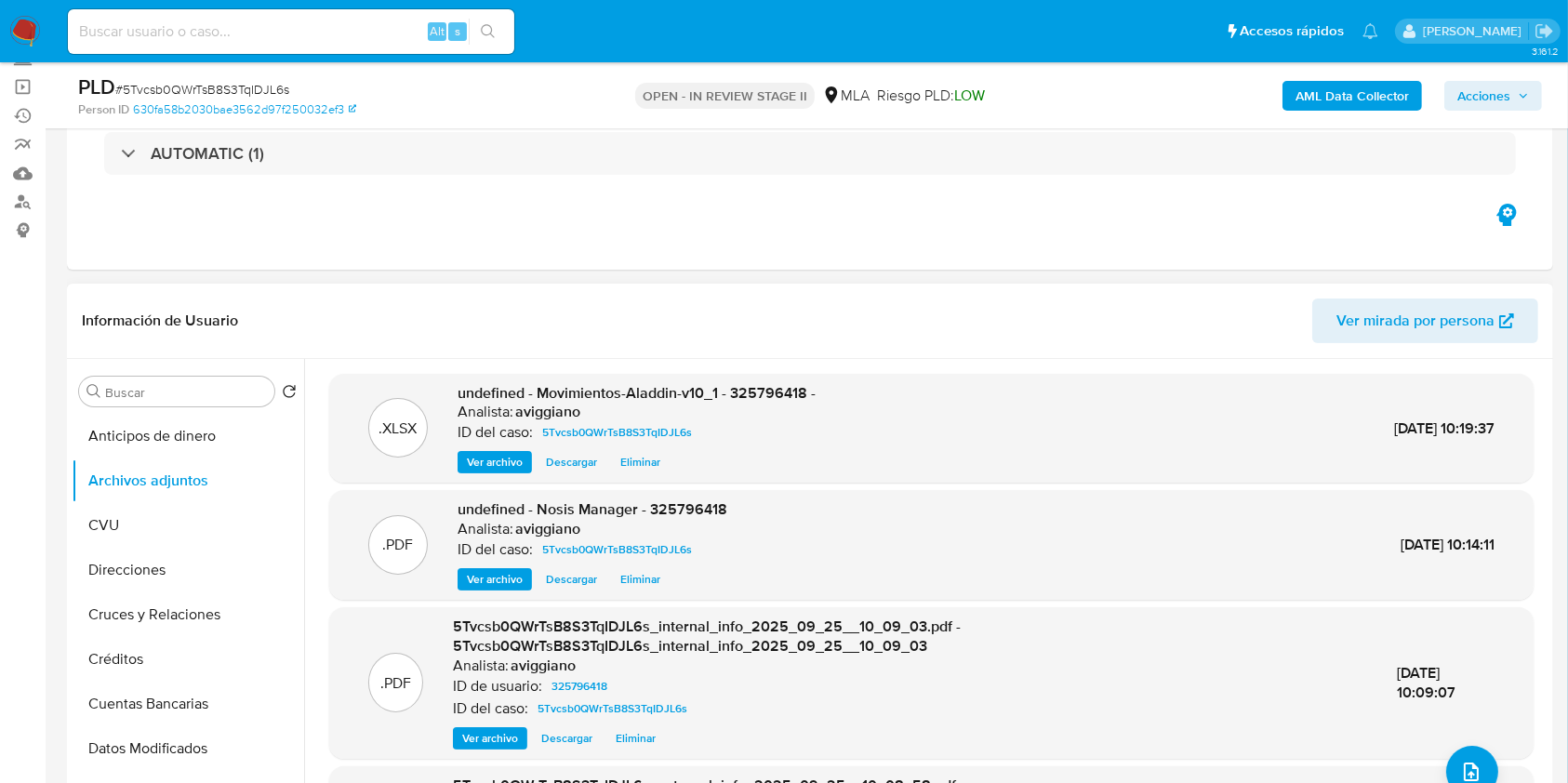
click at [775, 383] on span "undefined - Movimientos-Aladdin-v10_1 - 325796418 -" at bounding box center [636, 393] width 358 height 22
copy span "325796418"
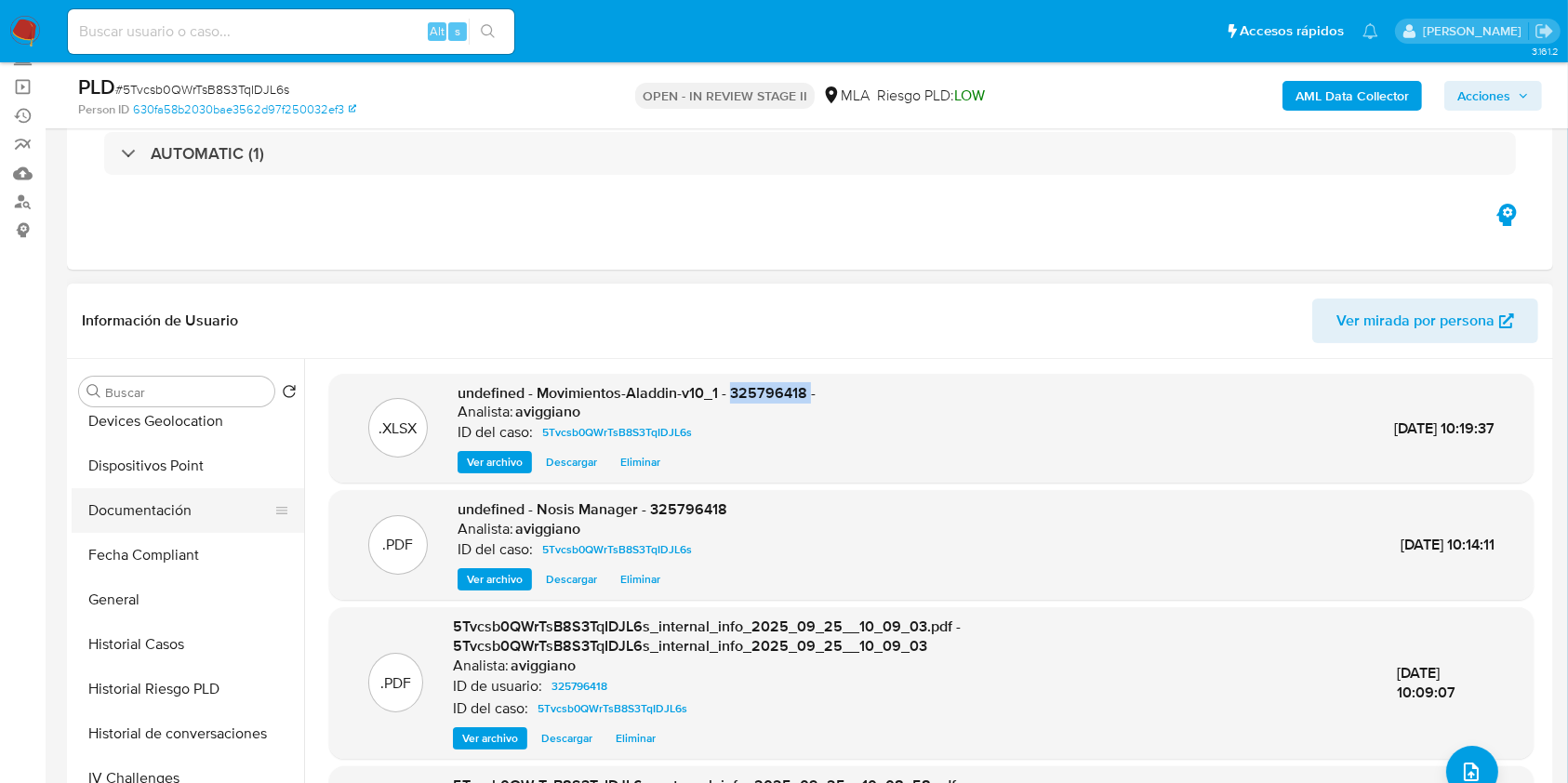
scroll to position [744, 0]
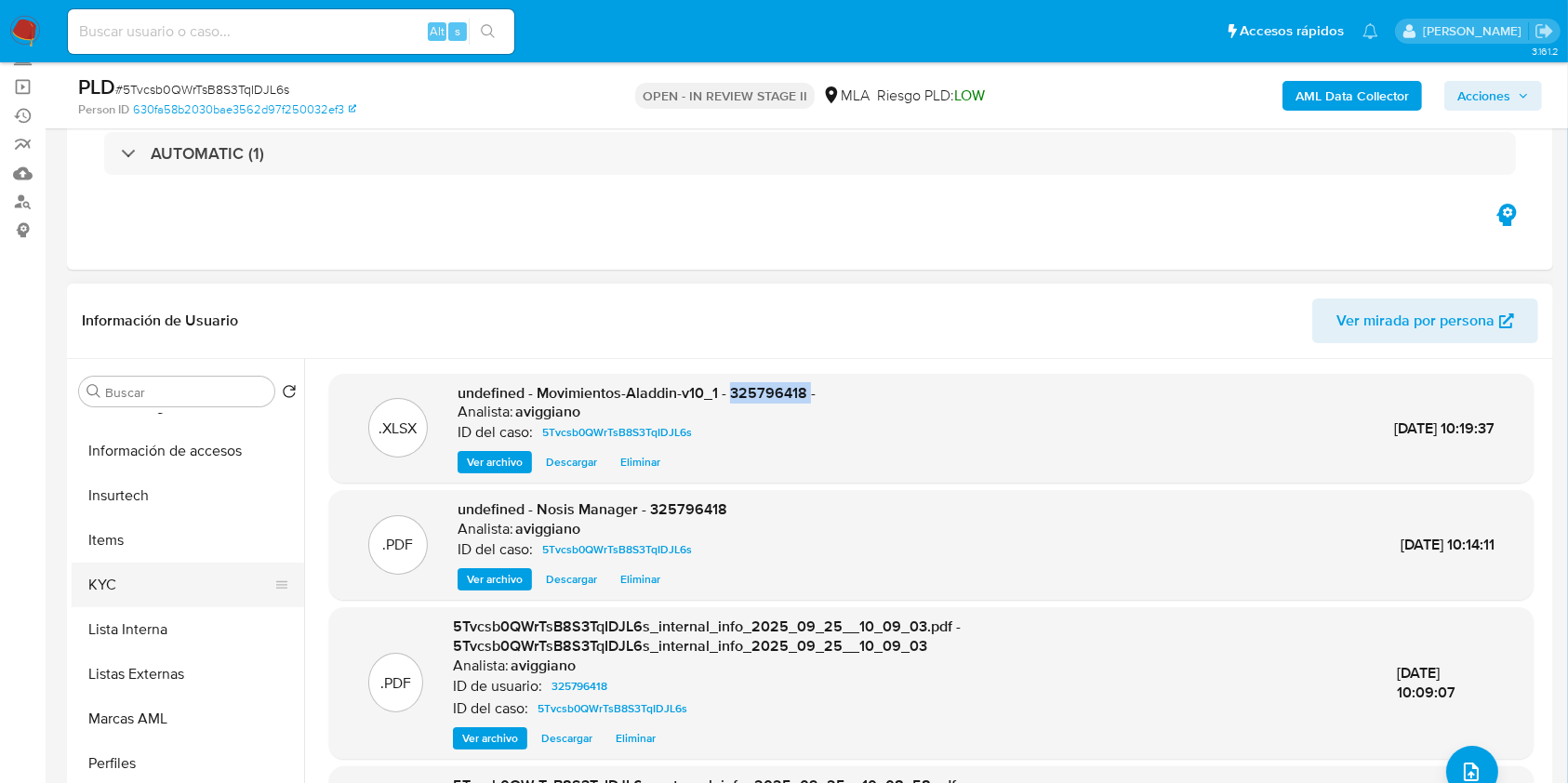
click at [128, 586] on button "KYC" at bounding box center [180, 585] width 217 height 44
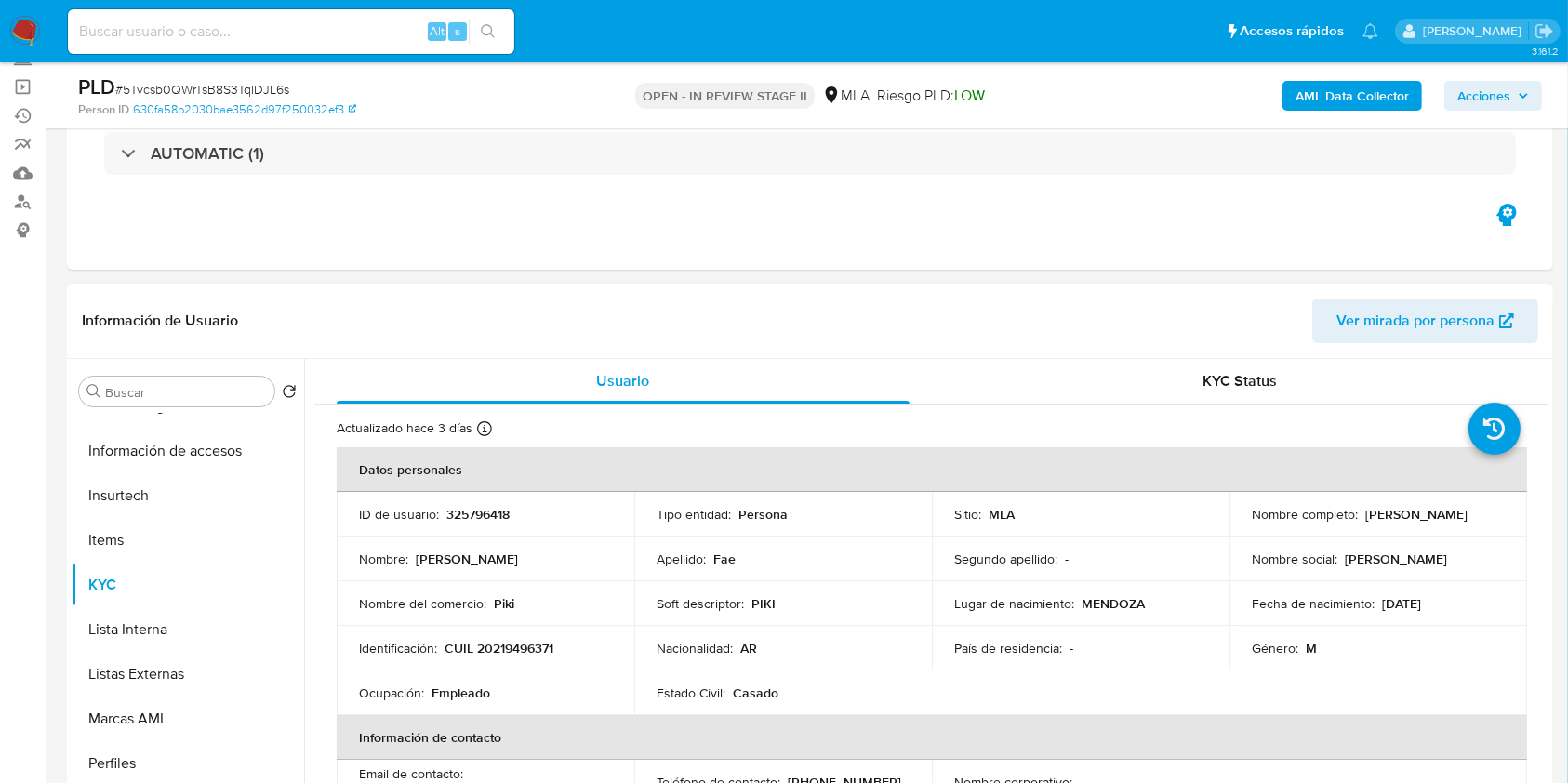
click at [500, 635] on td "Identificación : CUIL 20219496371" at bounding box center [485, 648] width 298 height 44
click at [499, 652] on p "CUIL 20219496371" at bounding box center [499, 648] width 109 height 17
click at [499, 653] on p "CUIL 20219496371" at bounding box center [499, 648] width 109 height 17
copy p "20219496371"
drag, startPoint x: 1360, startPoint y: 512, endPoint x: 1508, endPoint y: 497, distance: 148.8
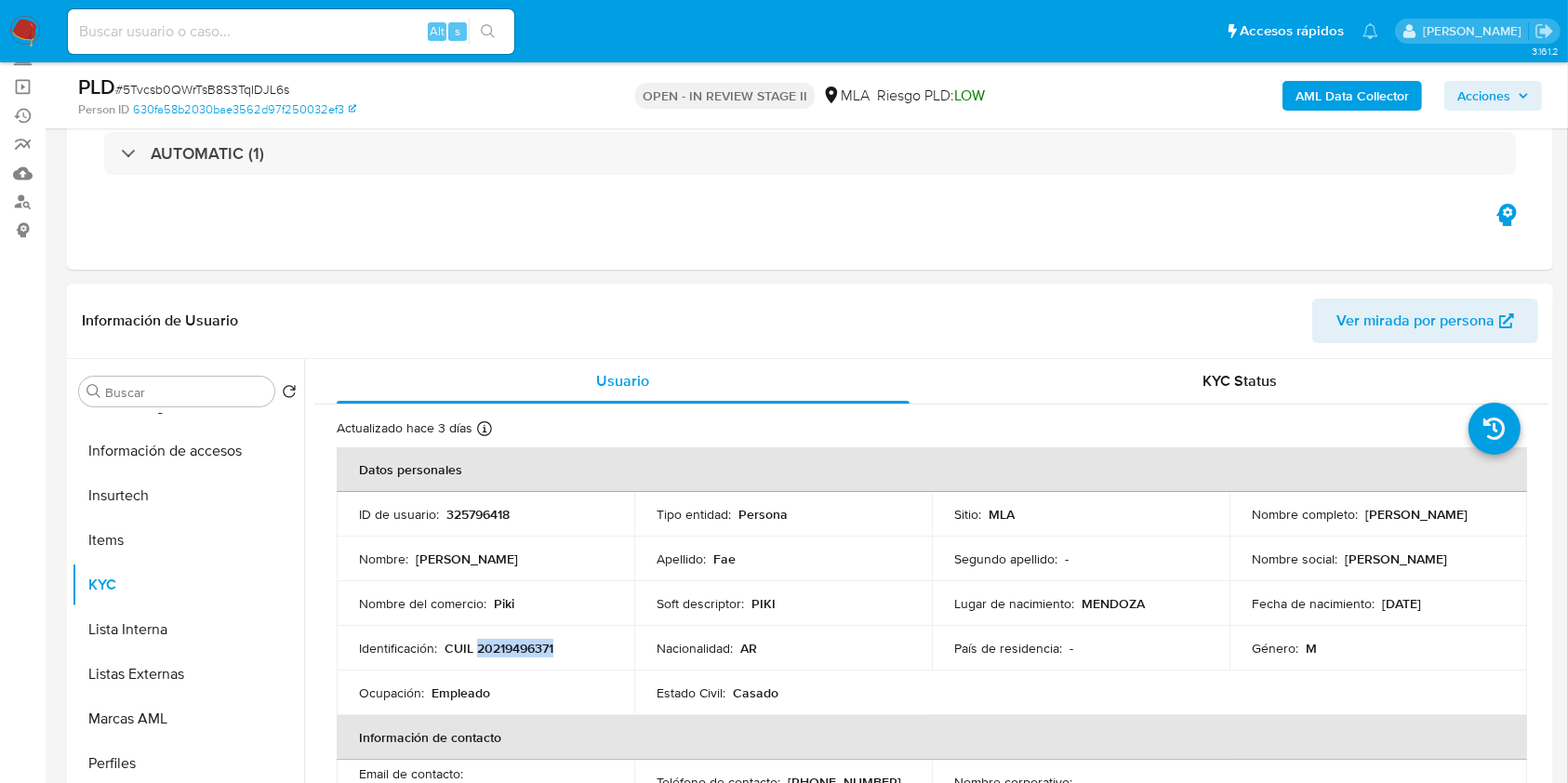
click at [1508, 497] on td "Nombre completo : Leonardo Alfredo Fae" at bounding box center [1378, 514] width 298 height 44
copy div "Leonardo Alfredo Fae"
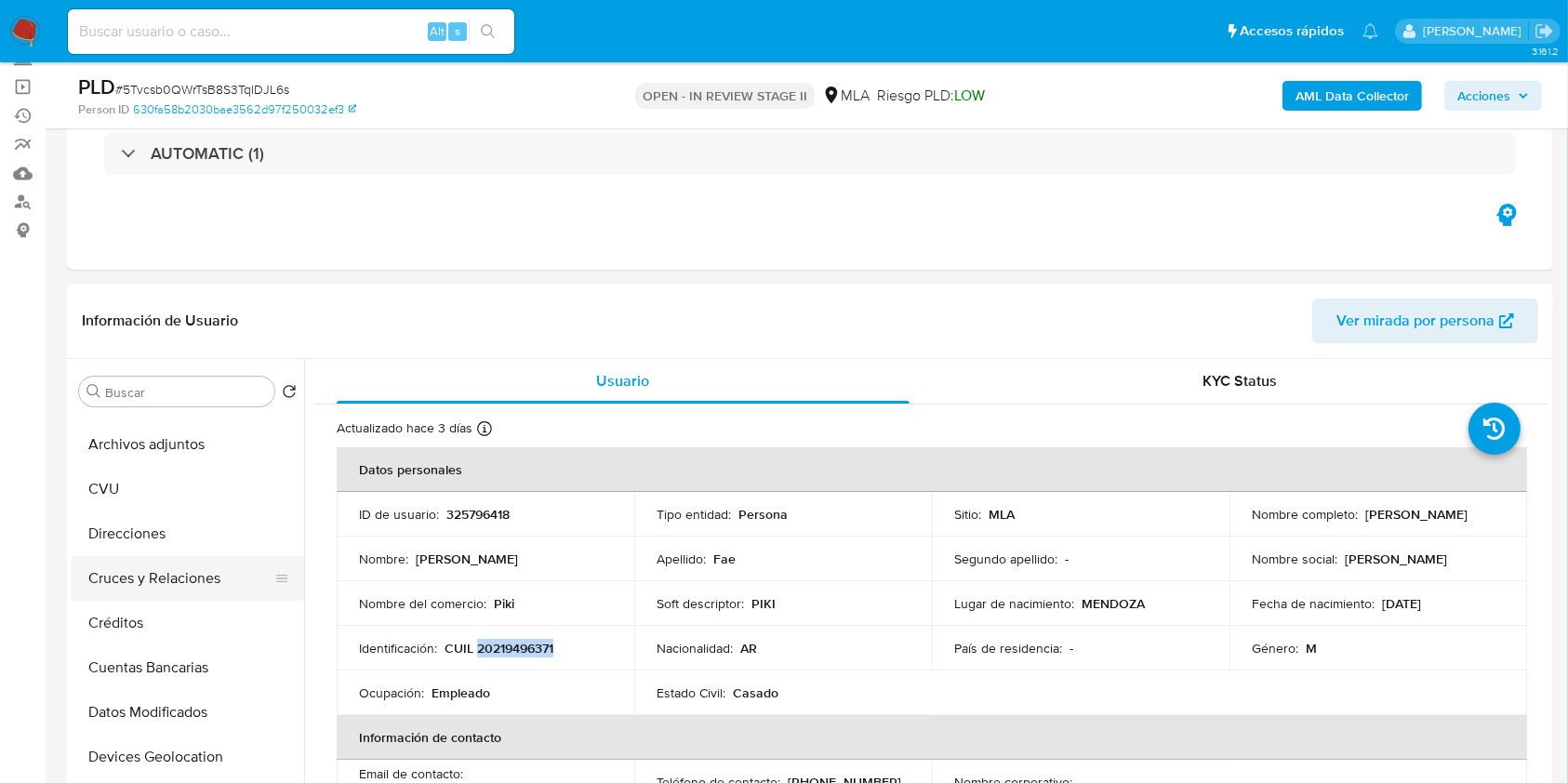
scroll to position [0, 0]
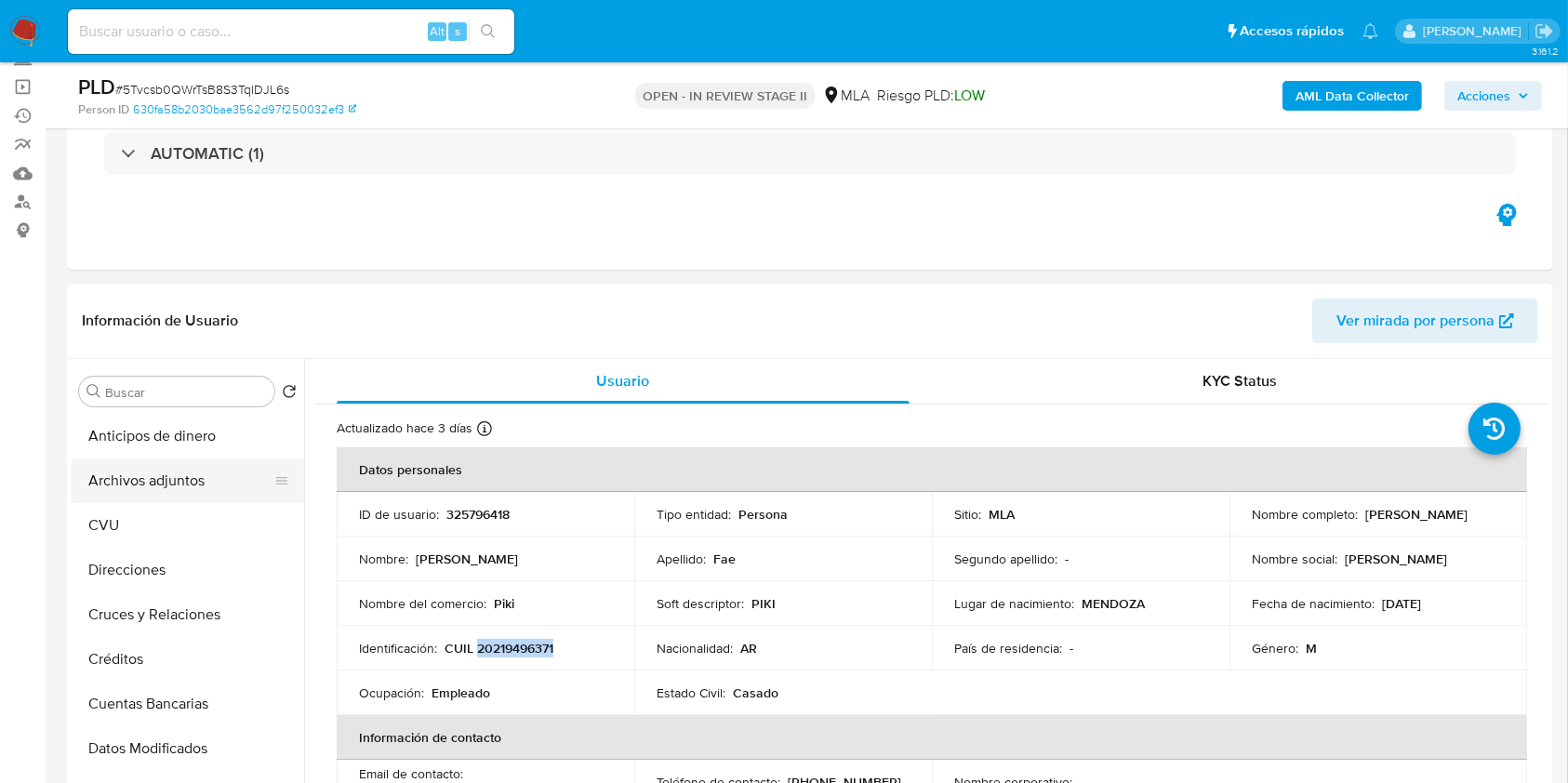
click at [196, 490] on button "Archivos adjuntos" at bounding box center [180, 480] width 217 height 44
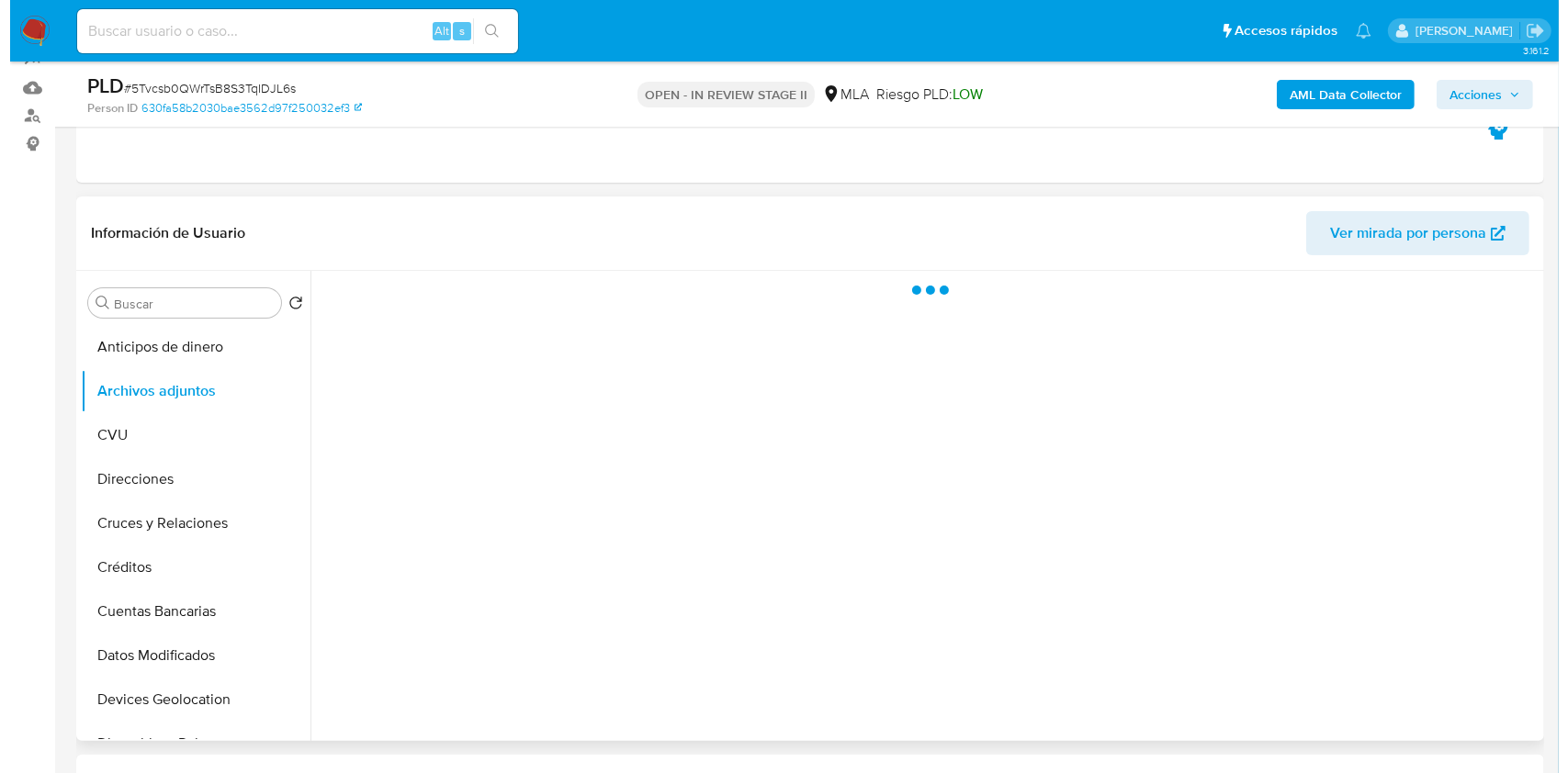
scroll to position [244, 0]
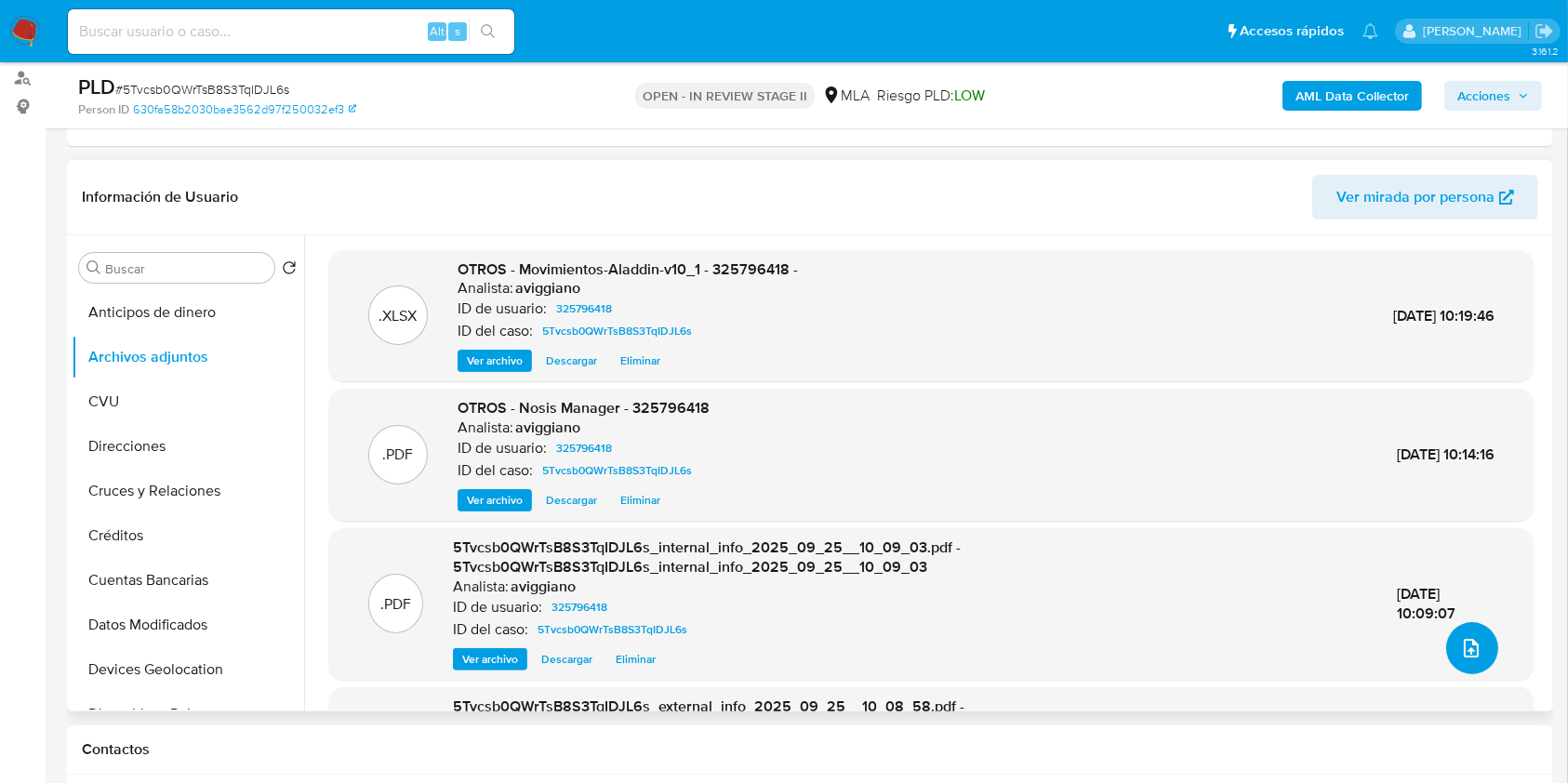
click at [1464, 653] on icon "upload-file" at bounding box center [1472, 649] width 23 height 23
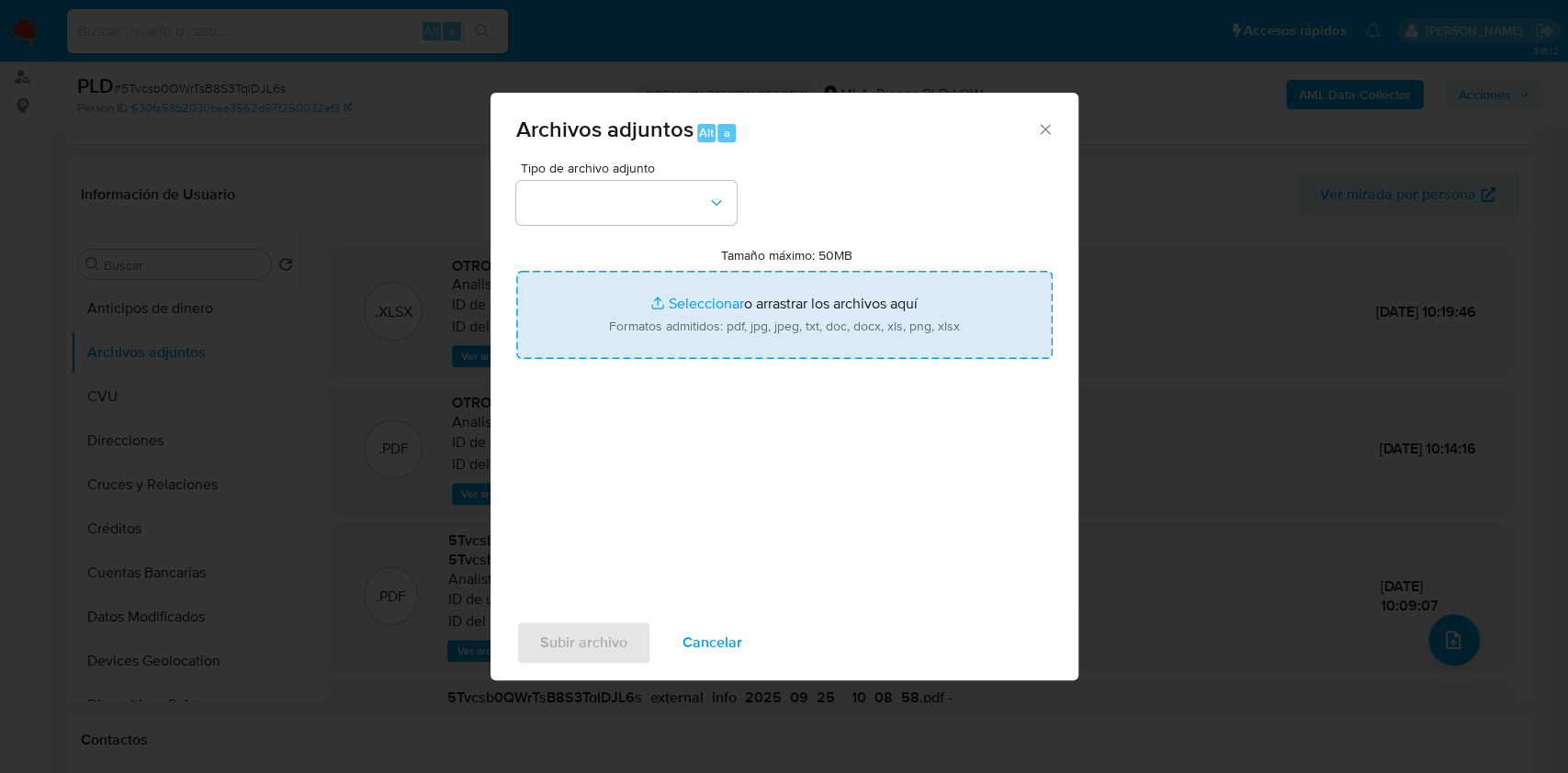
click at [936, 315] on input "Tamaño máximo: 50MB Seleccionar archivos" at bounding box center [784, 314] width 536 height 89
type input "C:\fakepath\Caselog 5Tvcsb0QWrTsB8S3TqIDJL6s_2025_09_17_12_04_40.docx"
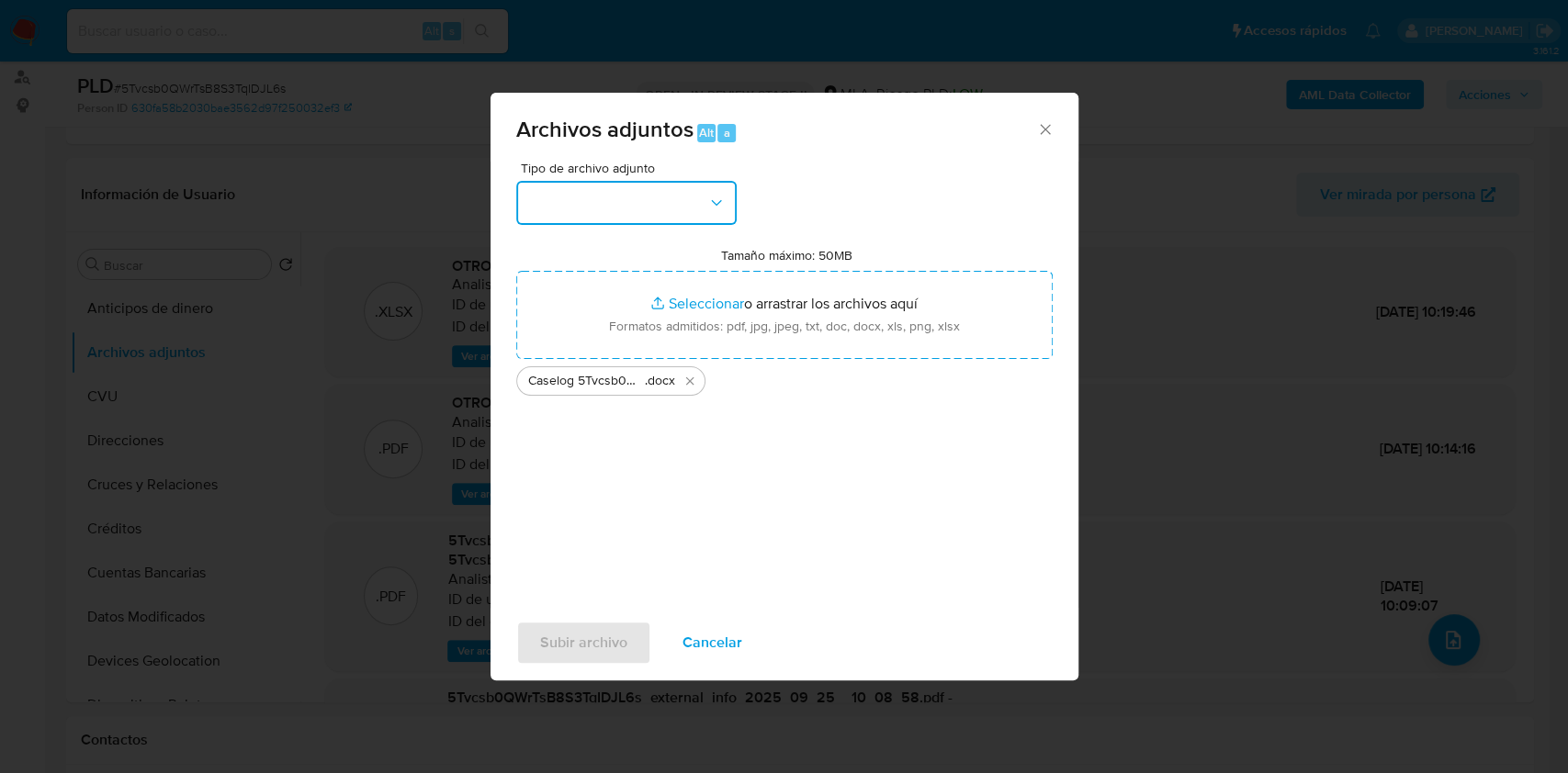
click at [636, 197] on button "button" at bounding box center [626, 202] width 220 height 44
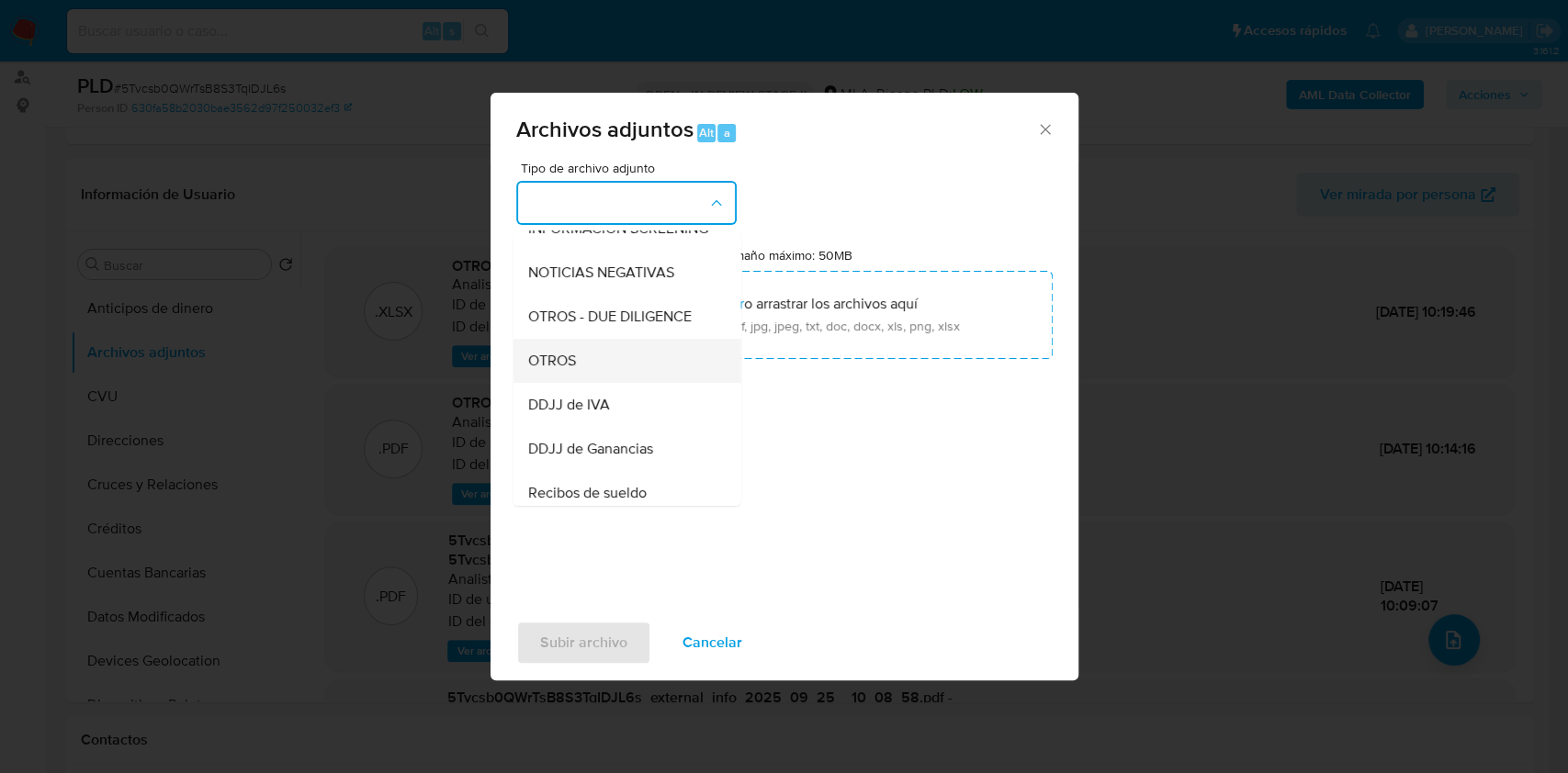
click at [595, 375] on div "OTROS" at bounding box center [620, 360] width 187 height 44
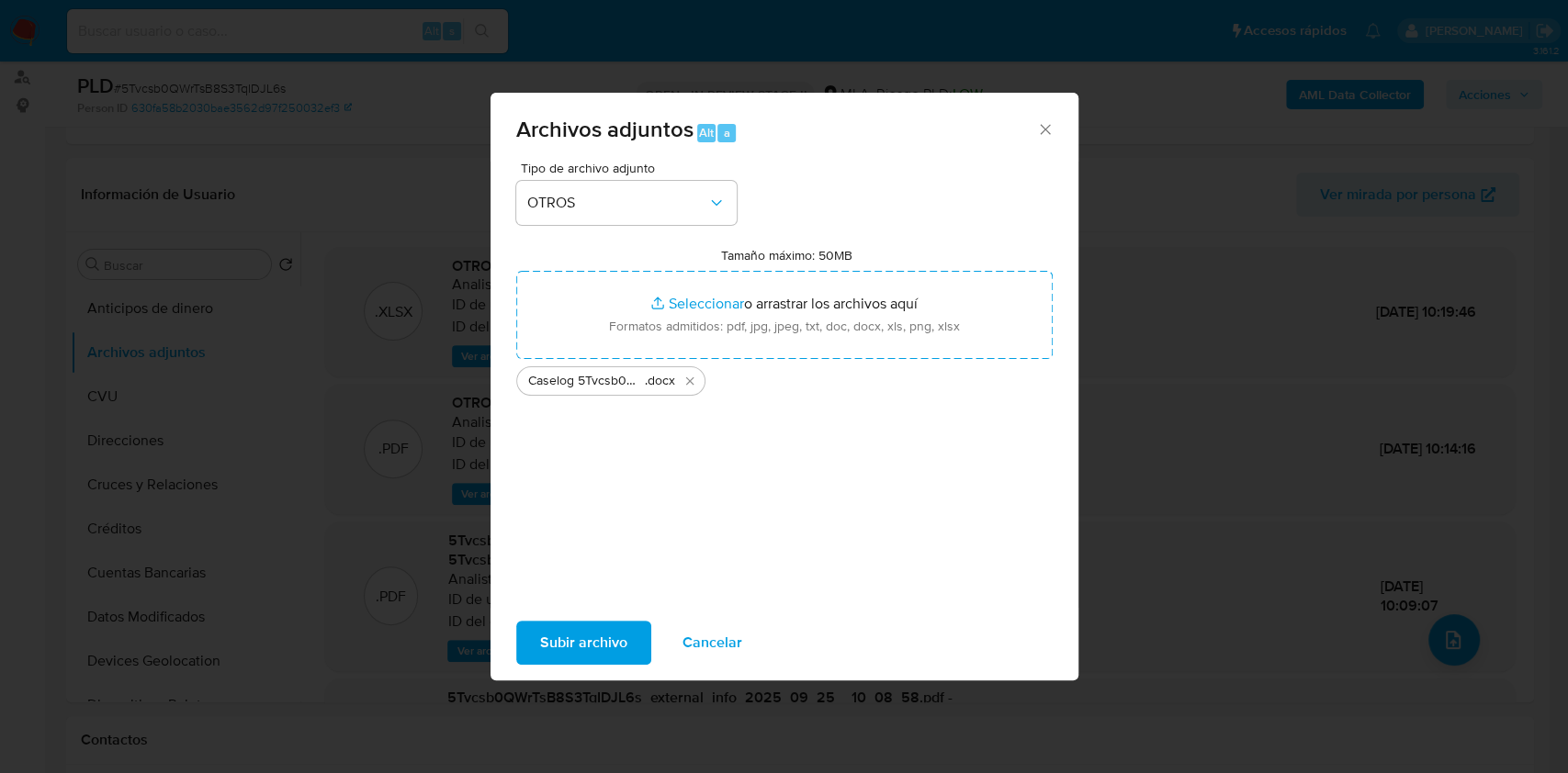
click at [595, 642] on span "Subir archivo" at bounding box center [584, 642] width 88 height 40
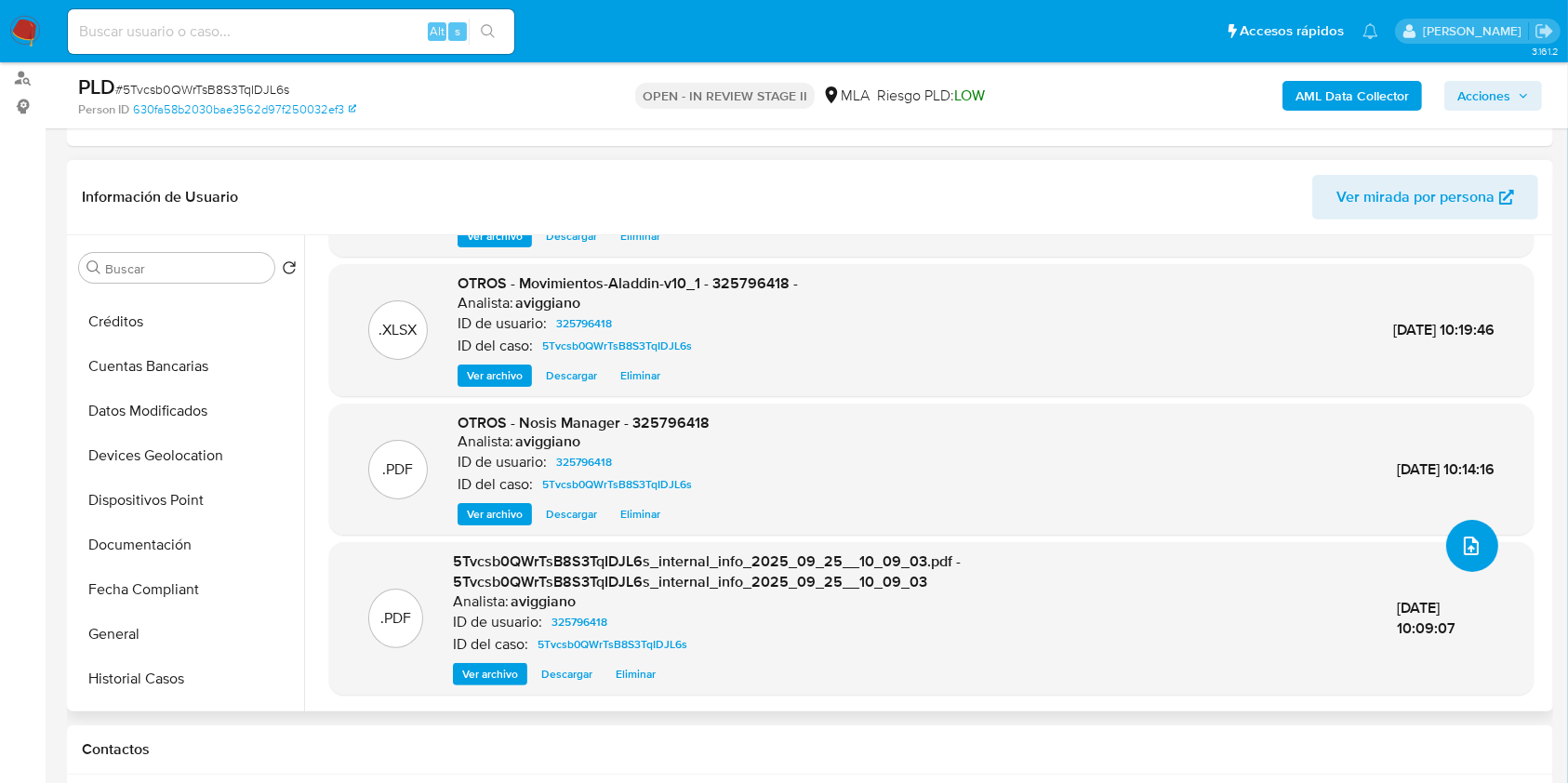
scroll to position [496, 0]
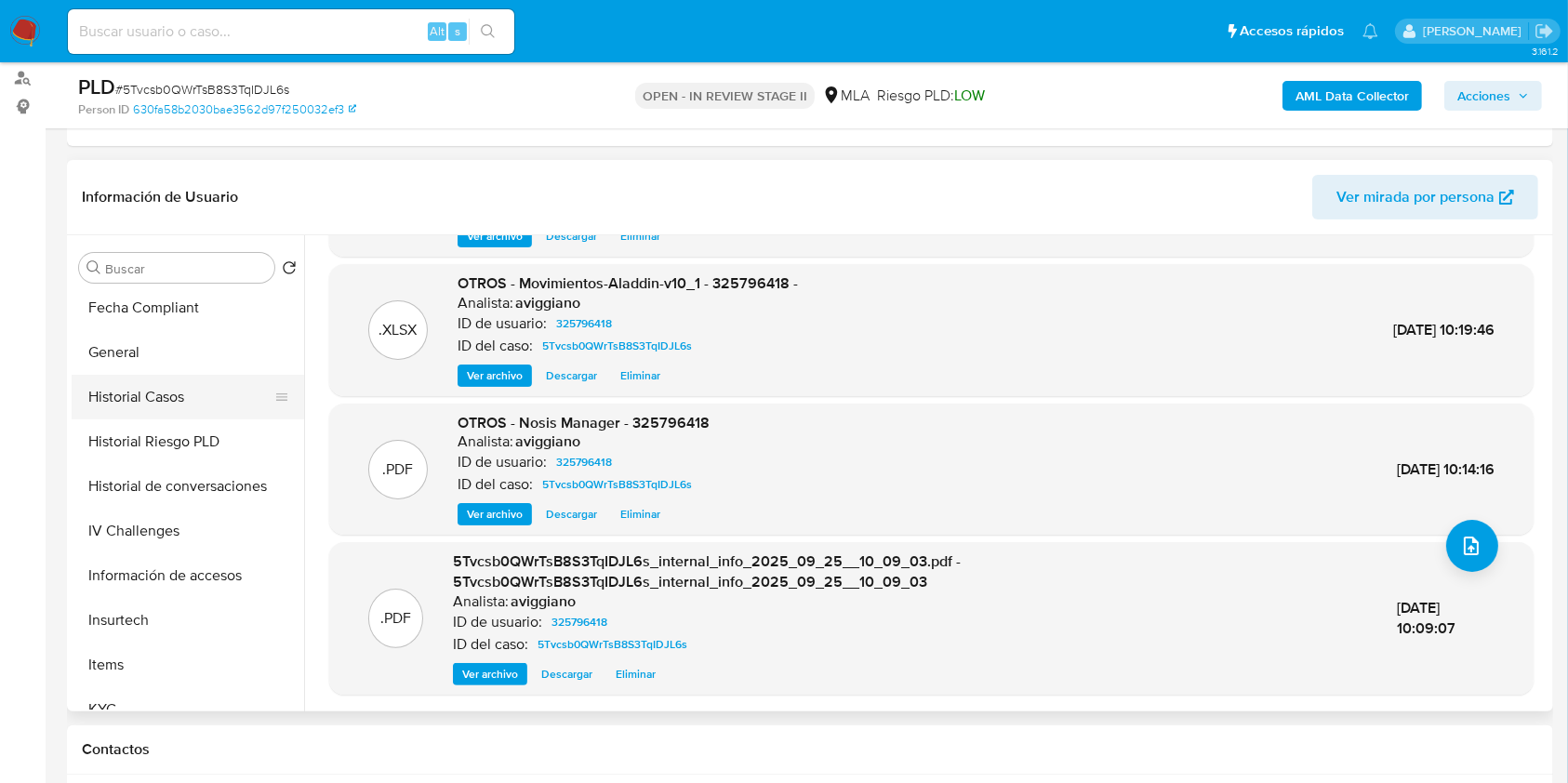
click at [208, 404] on button "Historial Casos" at bounding box center [180, 397] width 217 height 44
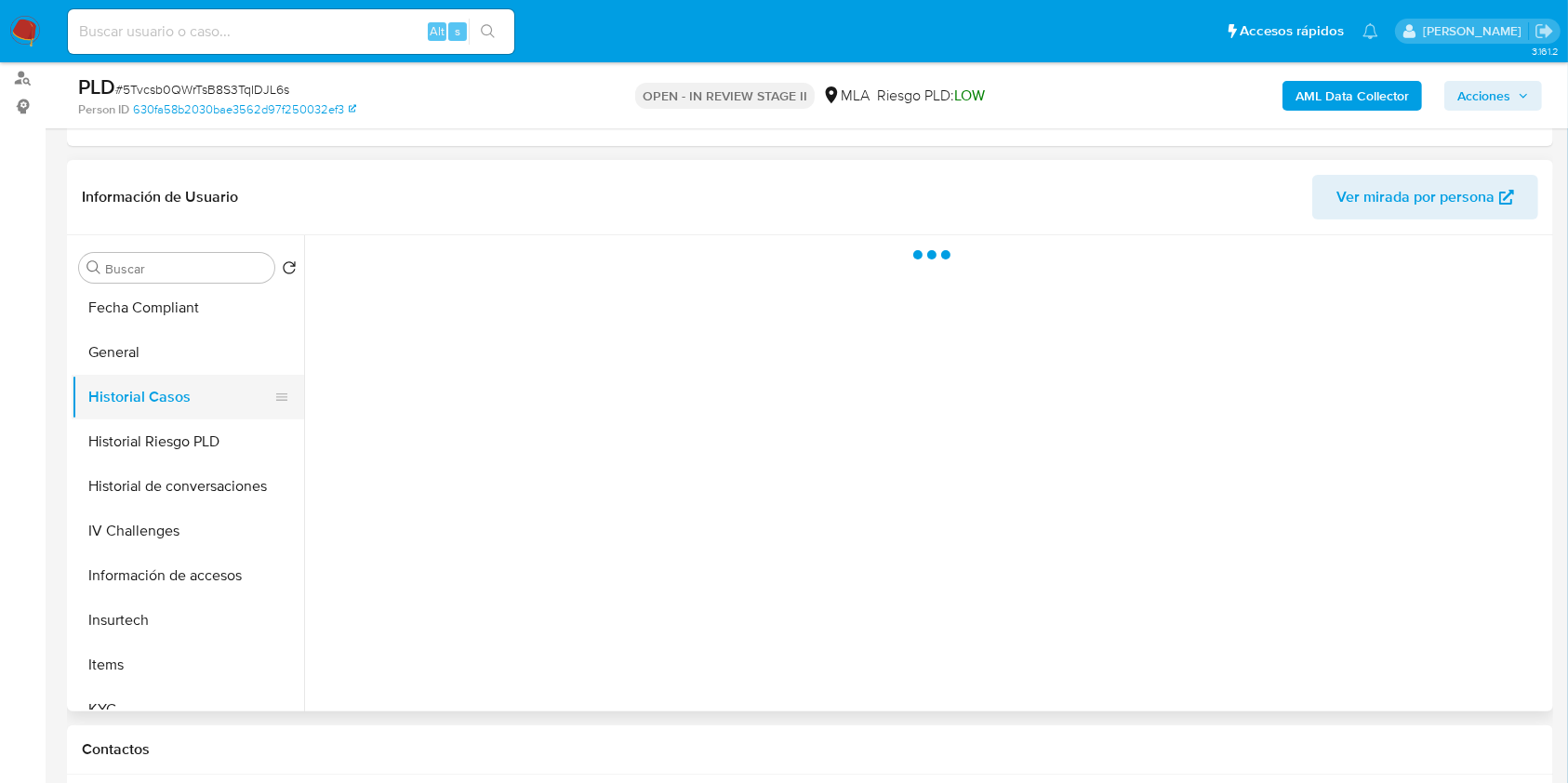
scroll to position [0, 0]
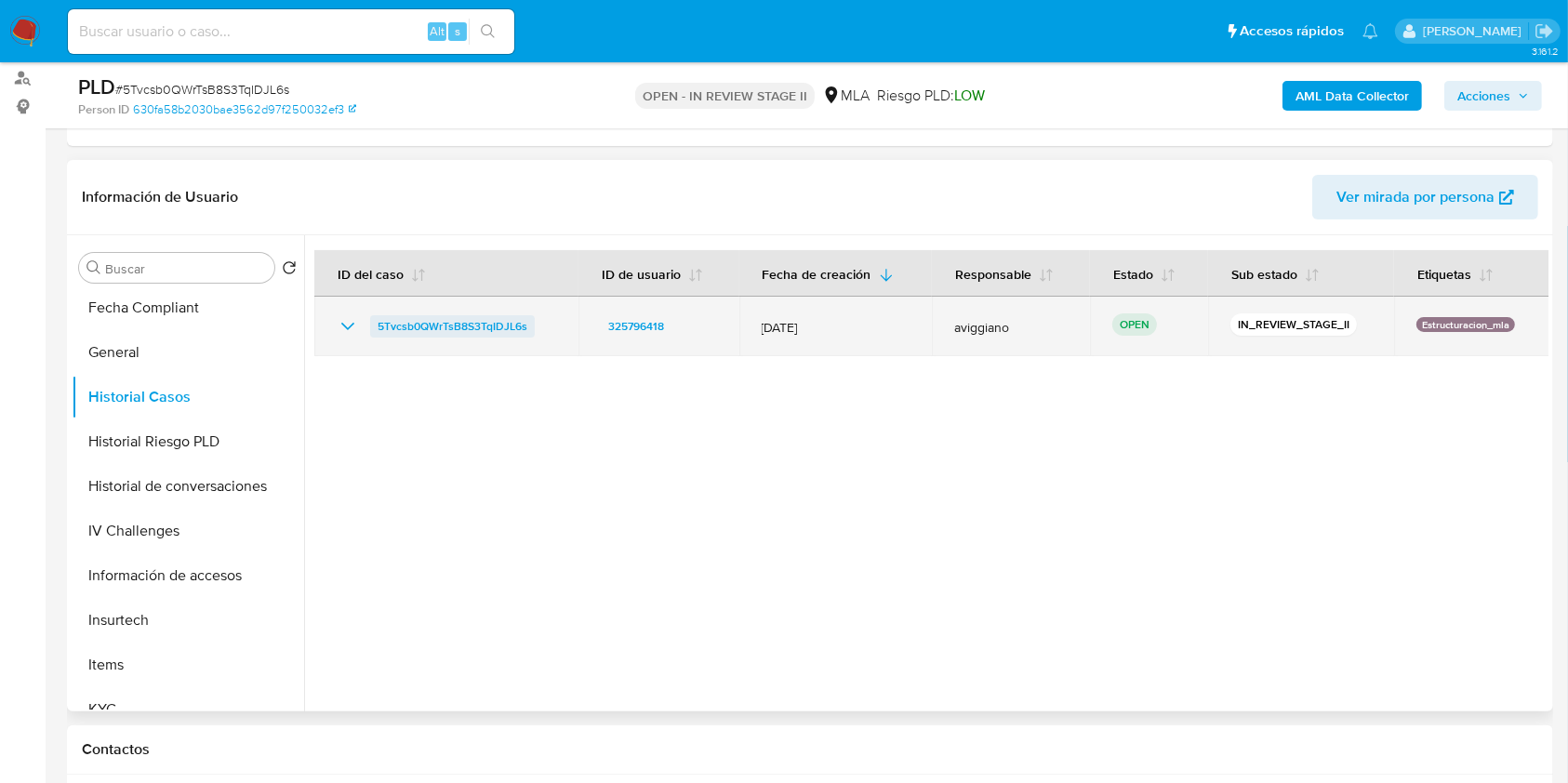
click at [484, 329] on span "5Tvcsb0QWrTsB8S3TqIDJL6s" at bounding box center [452, 327] width 150 height 23
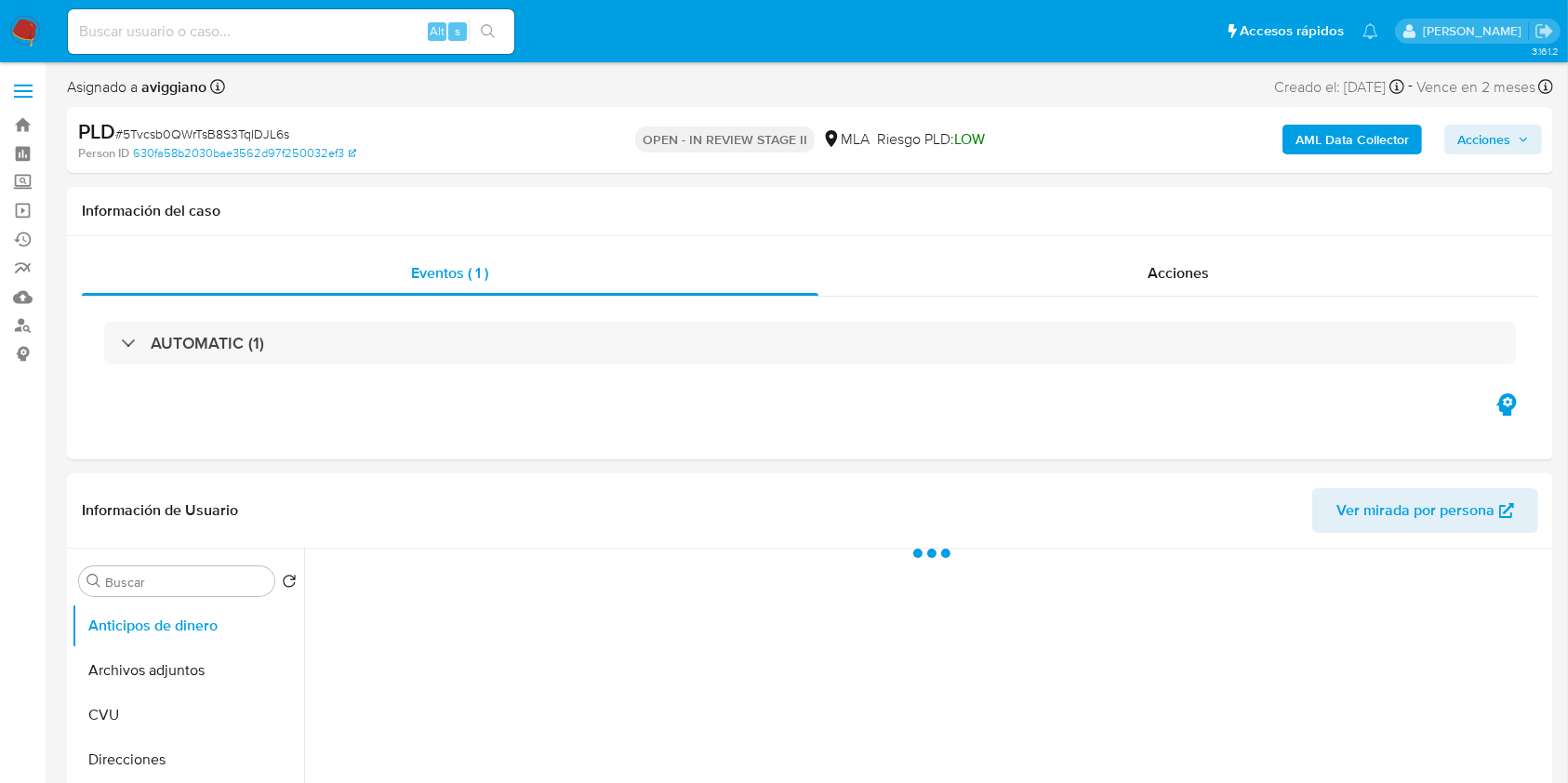
click at [1511, 151] on span "Acciones" at bounding box center [1493, 140] width 72 height 26
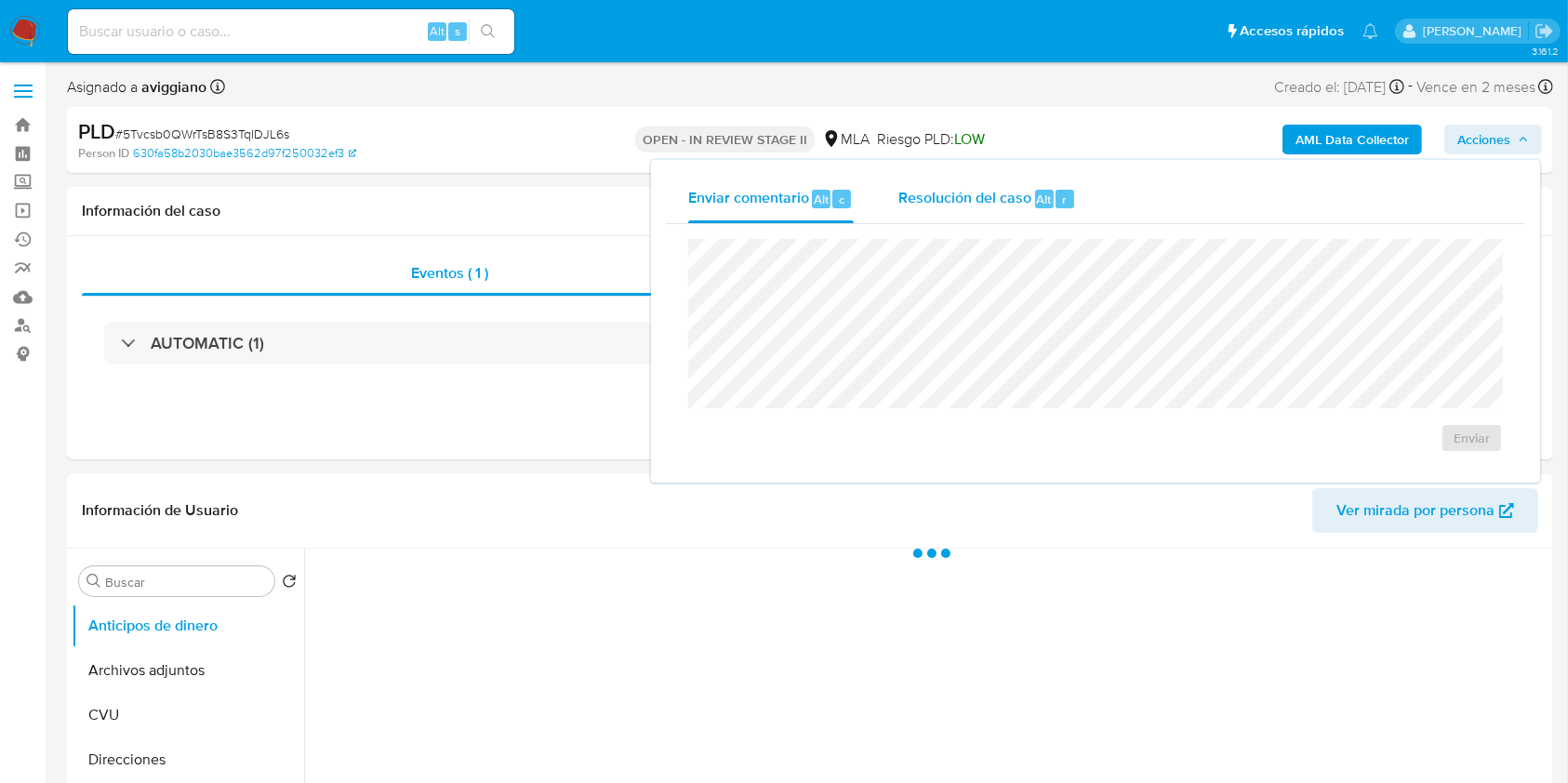
click at [1043, 202] on span "Alt" at bounding box center [1045, 199] width 15 height 18
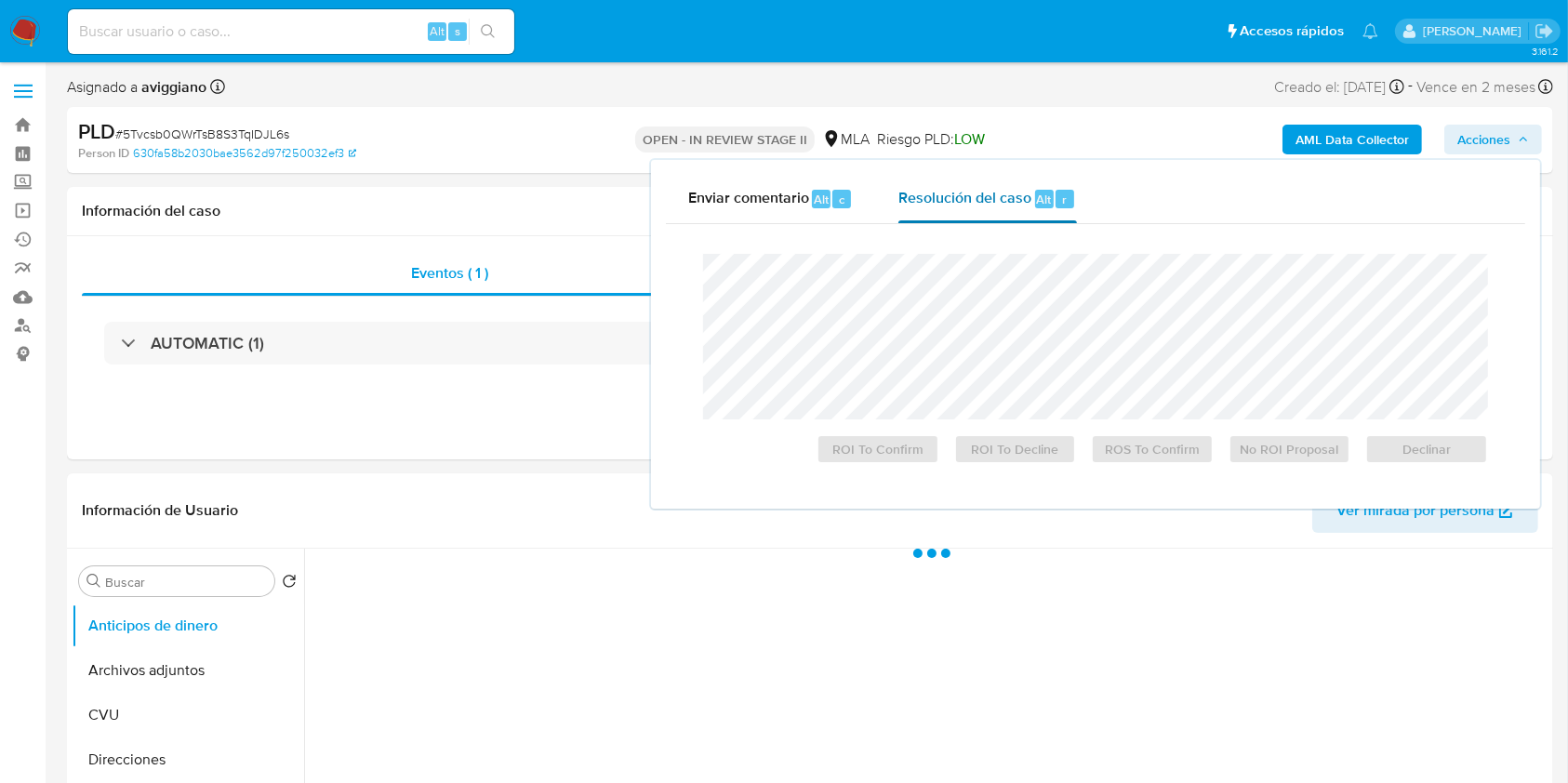
select select "10"
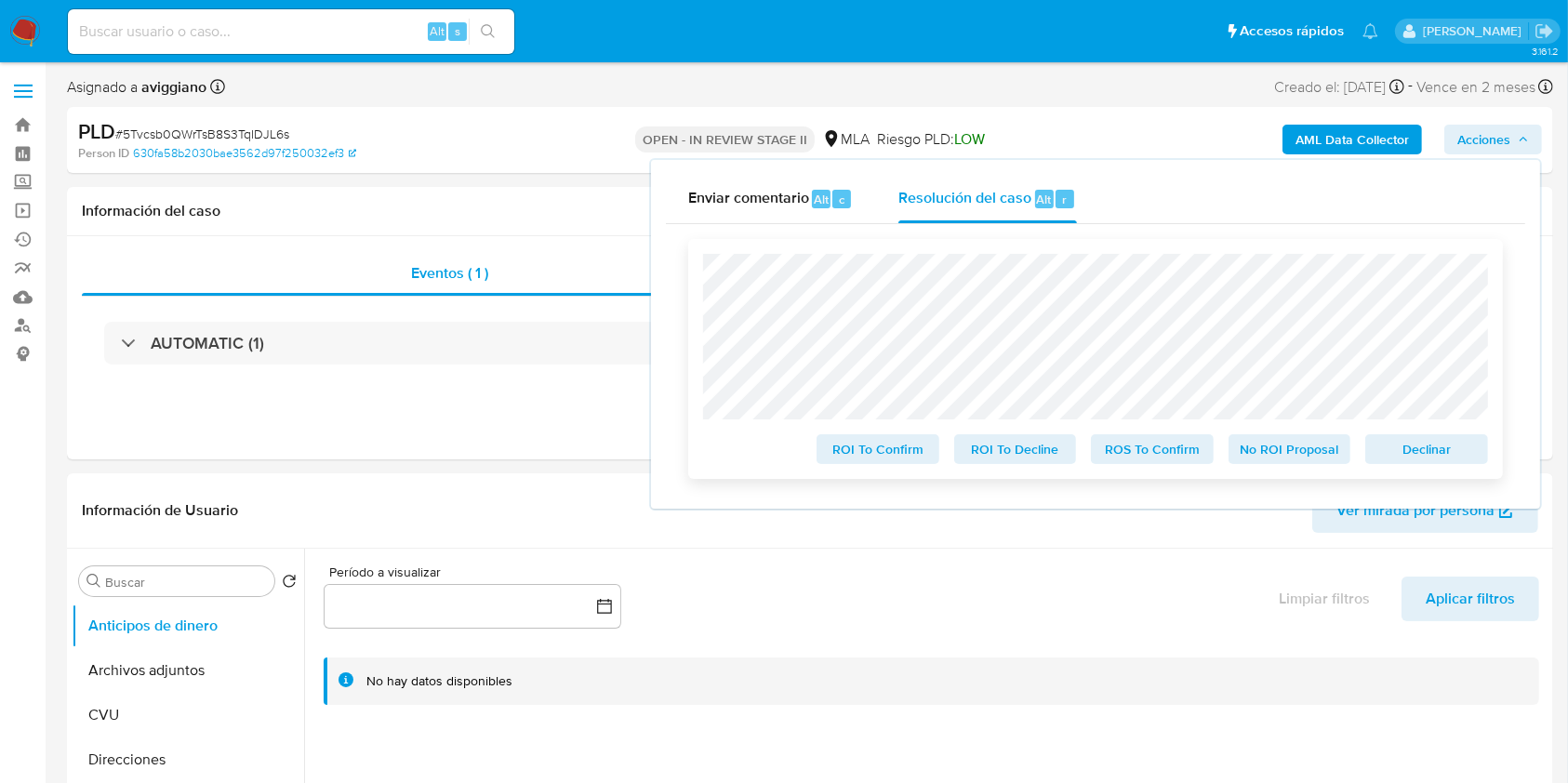
click at [1462, 464] on button "Declinar" at bounding box center [1427, 450] width 123 height 30
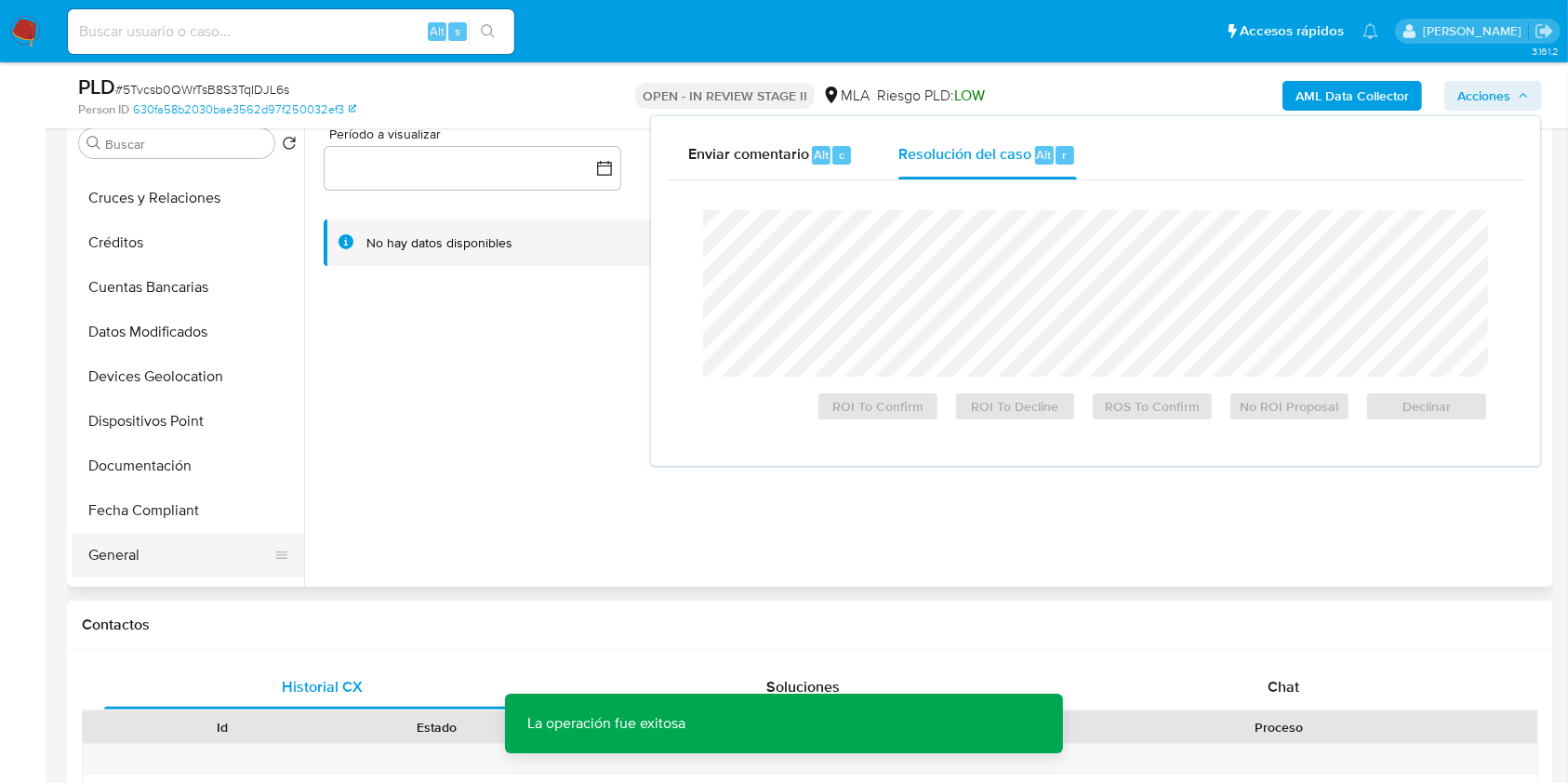
scroll to position [247, 0]
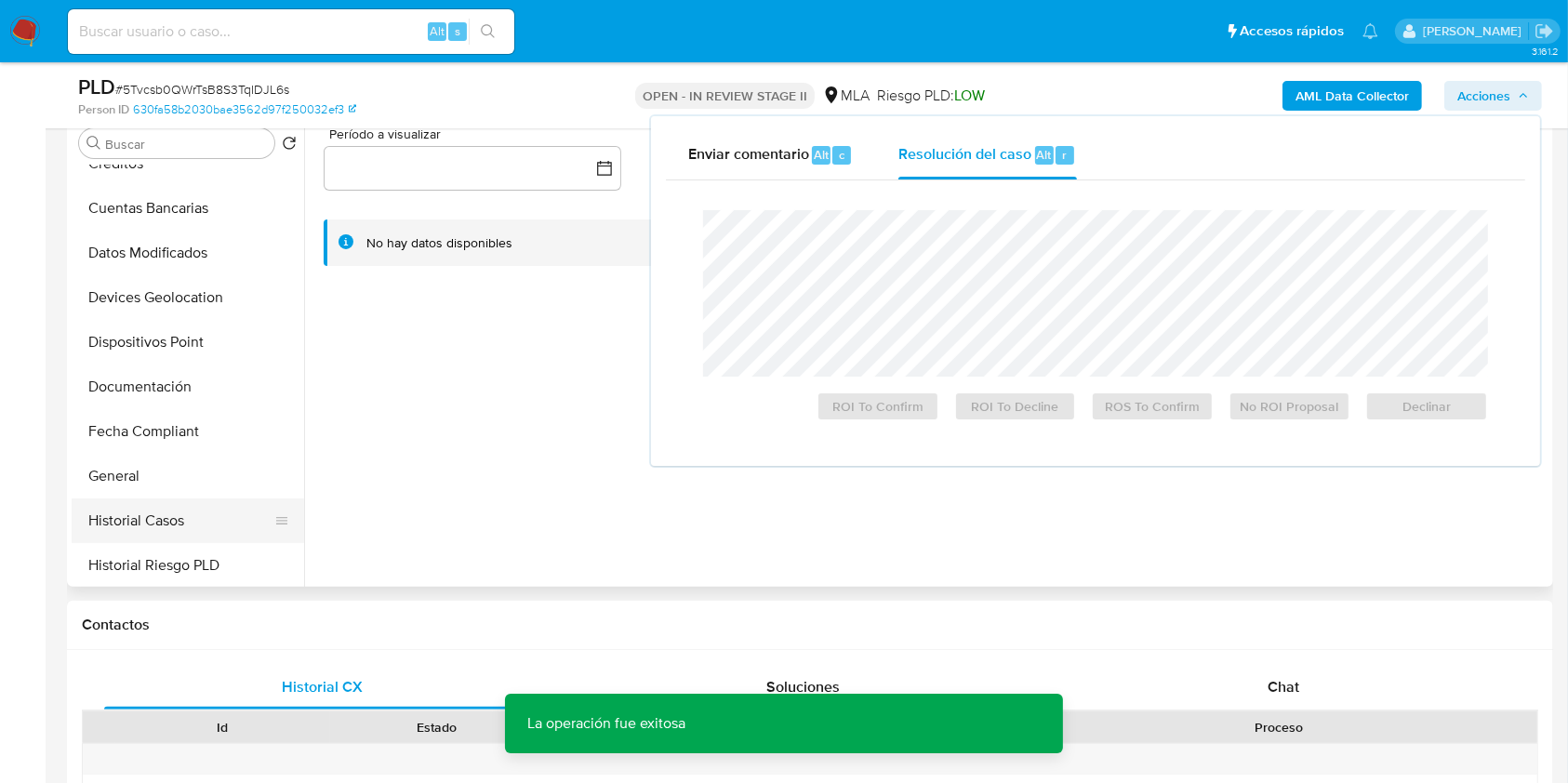
click at [186, 500] on button "Historial Casos" at bounding box center [180, 520] width 217 height 44
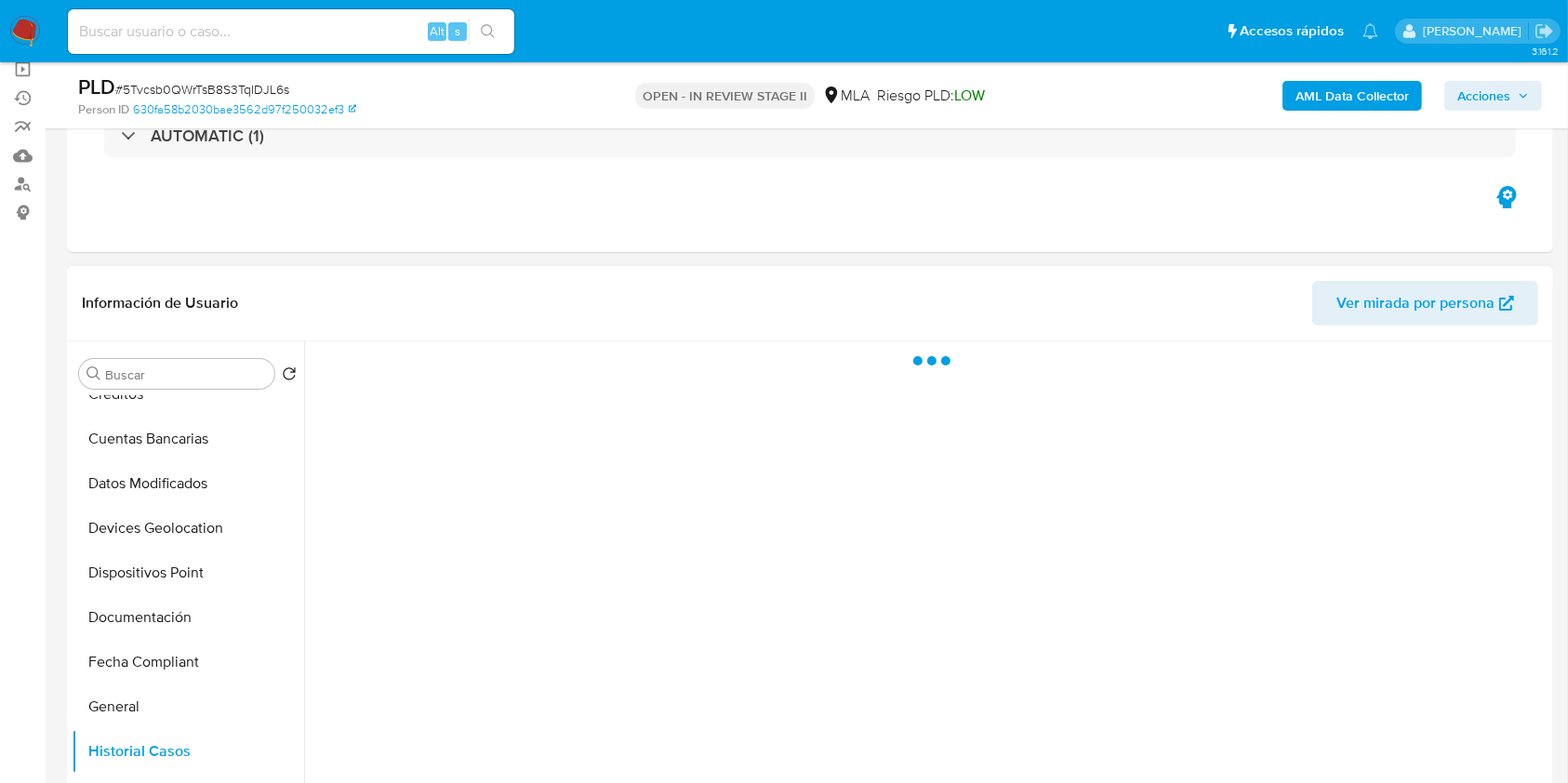
scroll to position [124, 0]
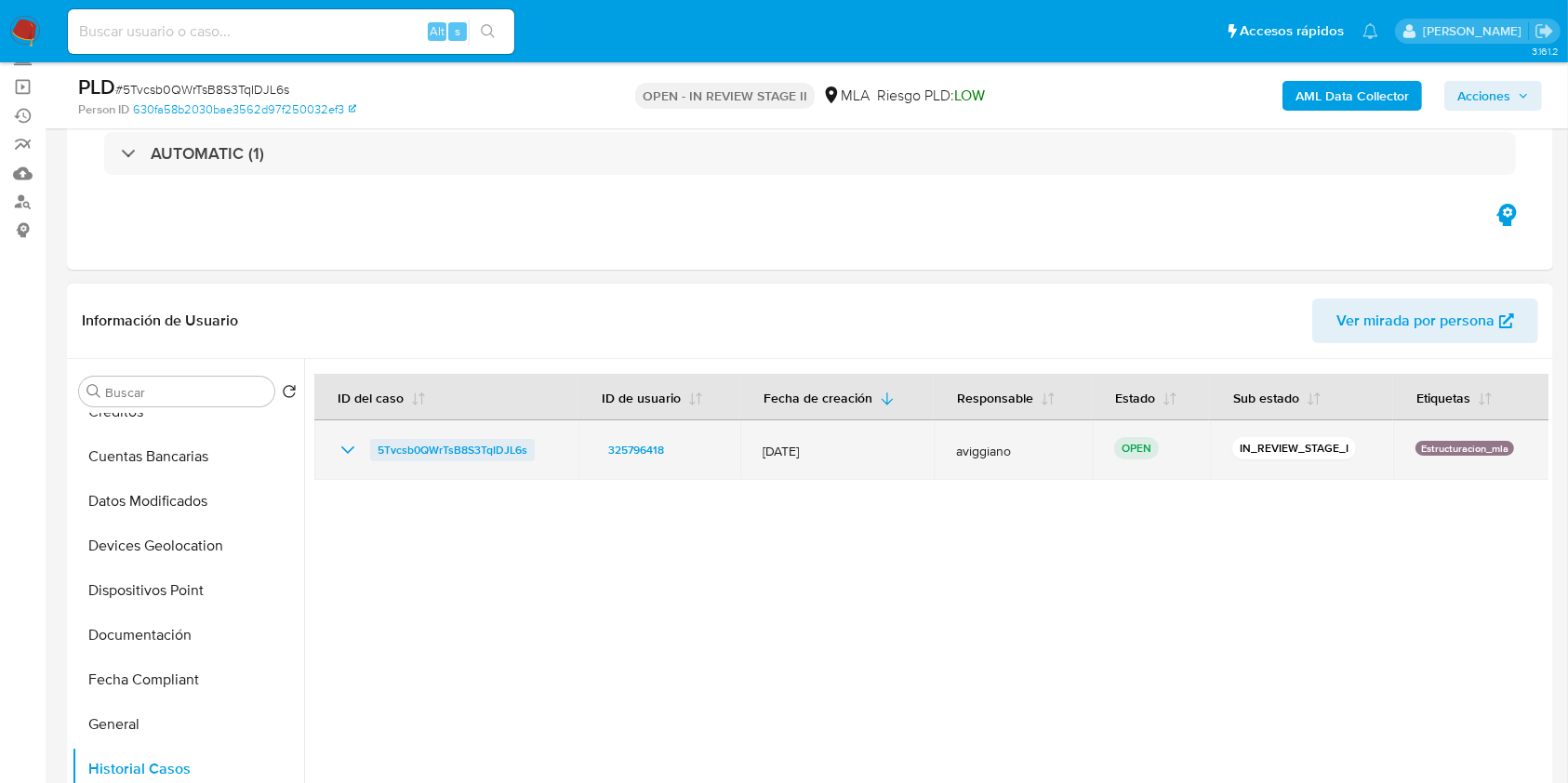
click at [484, 454] on span "5Tvcsb0QWrTsB8S3TqIDJL6s" at bounding box center [452, 451] width 150 height 23
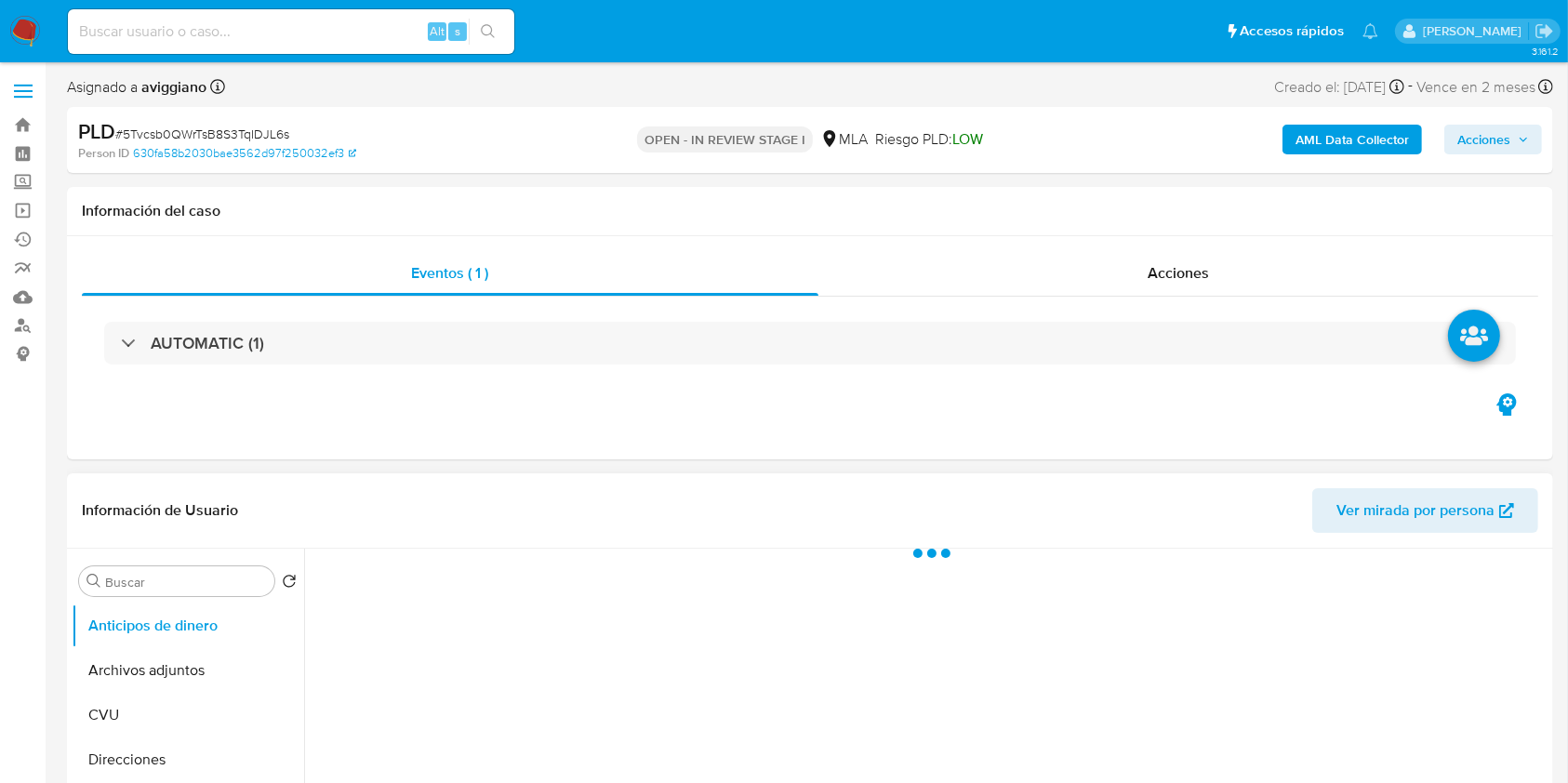
select select "10"
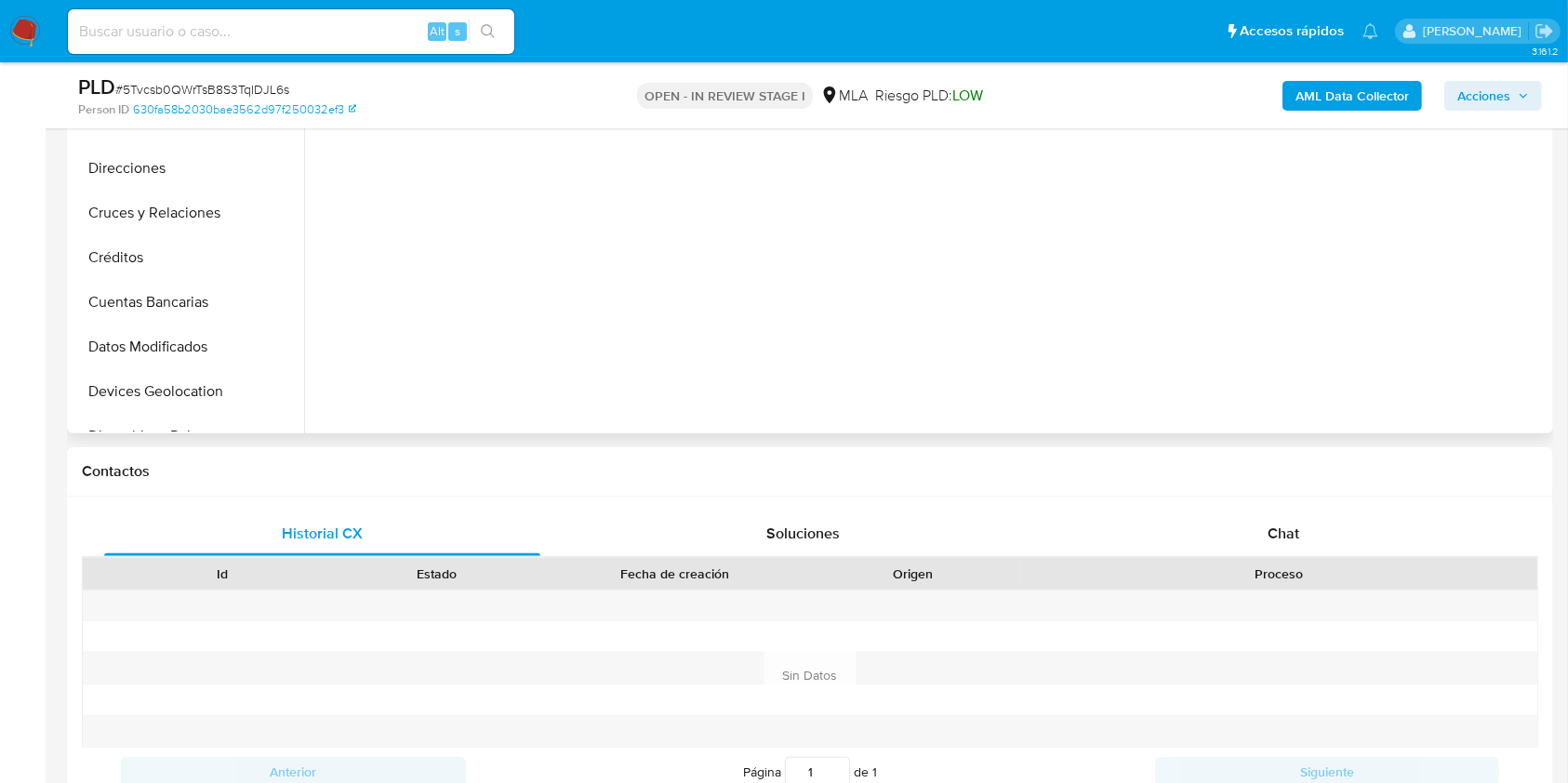
scroll to position [744, 0]
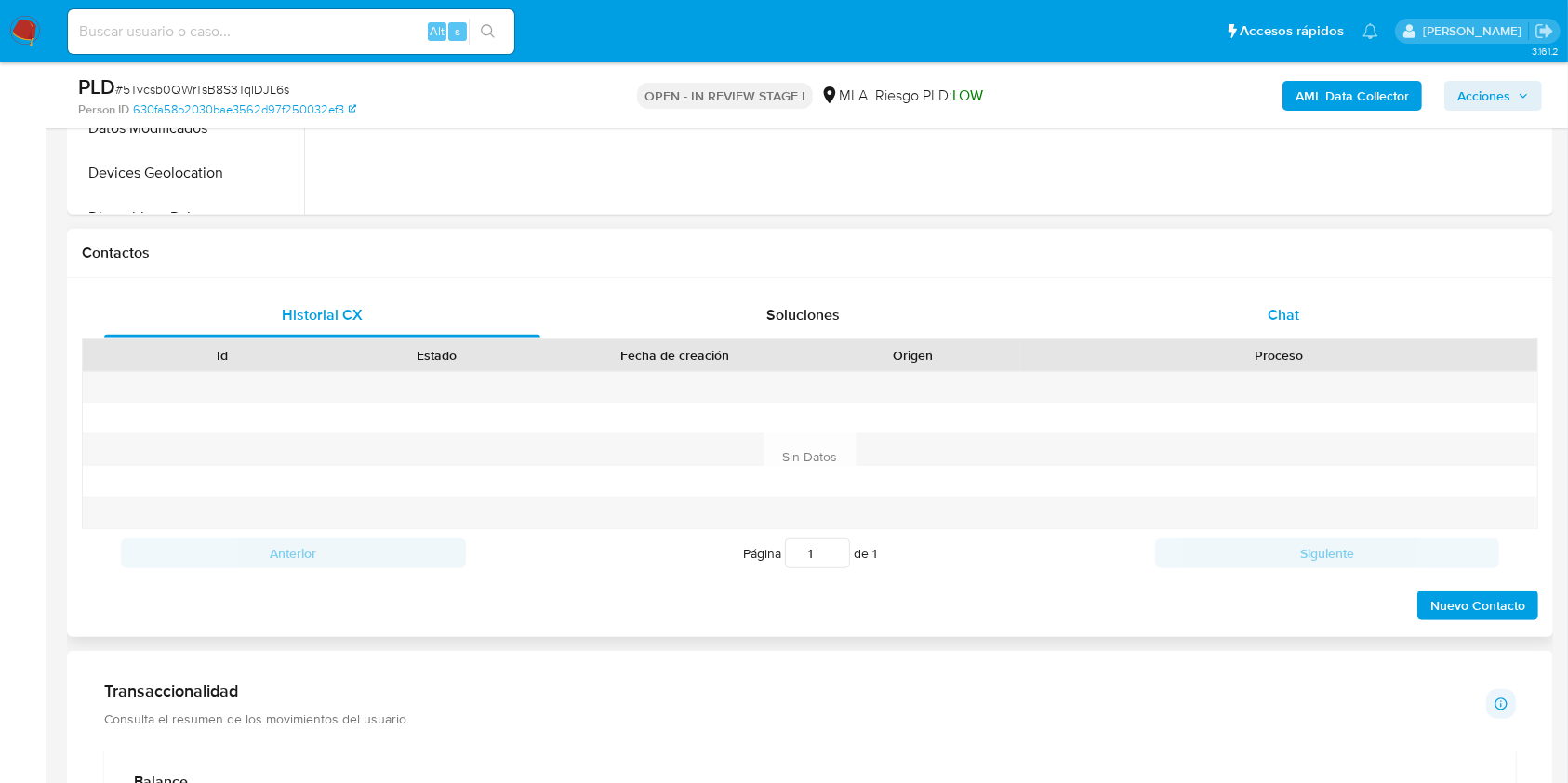
drag, startPoint x: 1272, startPoint y: 342, endPoint x: 1281, endPoint y: 320, distance: 23.8
click at [1273, 339] on div "Proceso" at bounding box center [1278, 354] width 517 height 31
click at [1282, 316] on span "Chat" at bounding box center [1283, 315] width 31 height 22
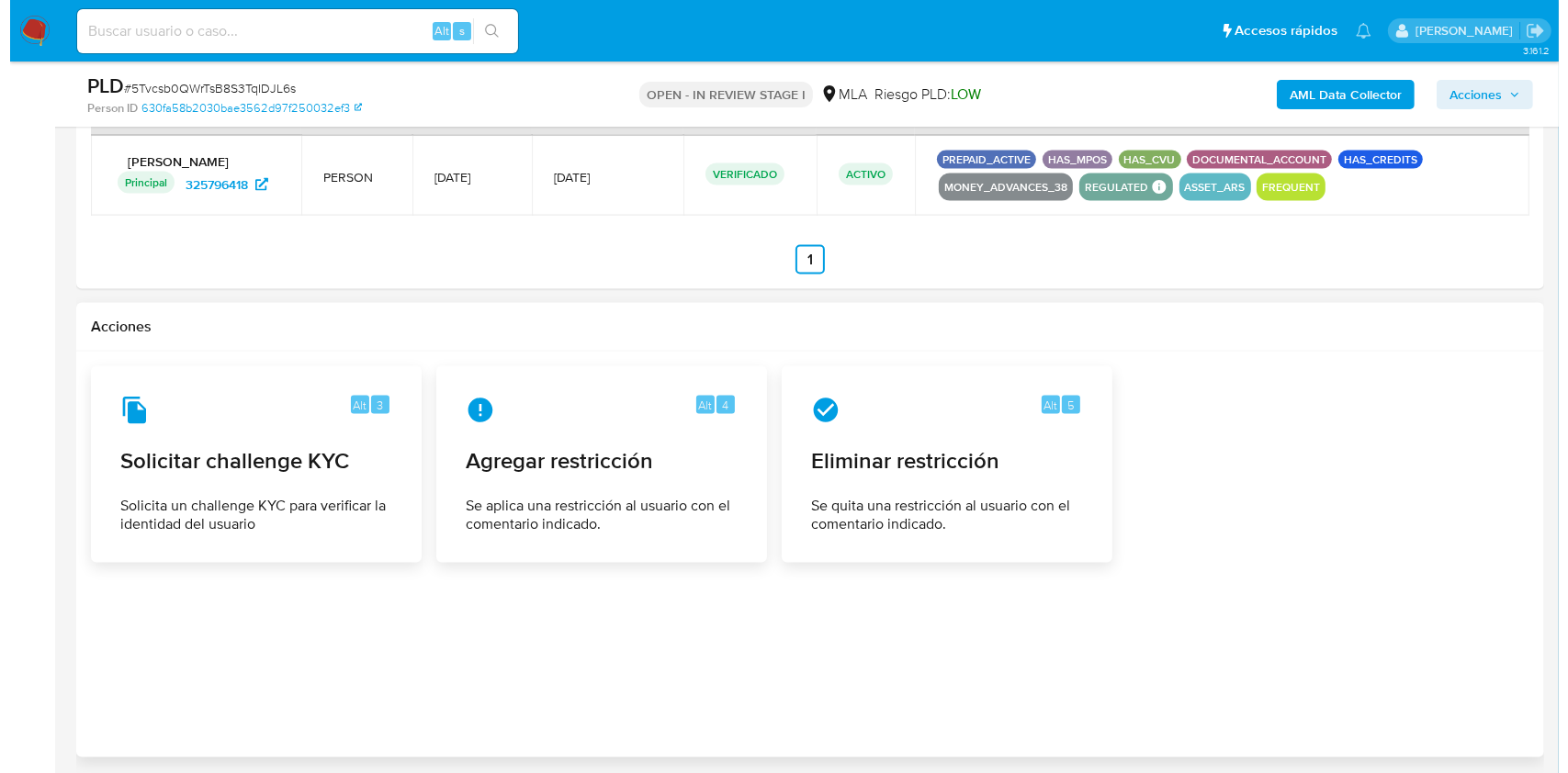
scroll to position [2848, 0]
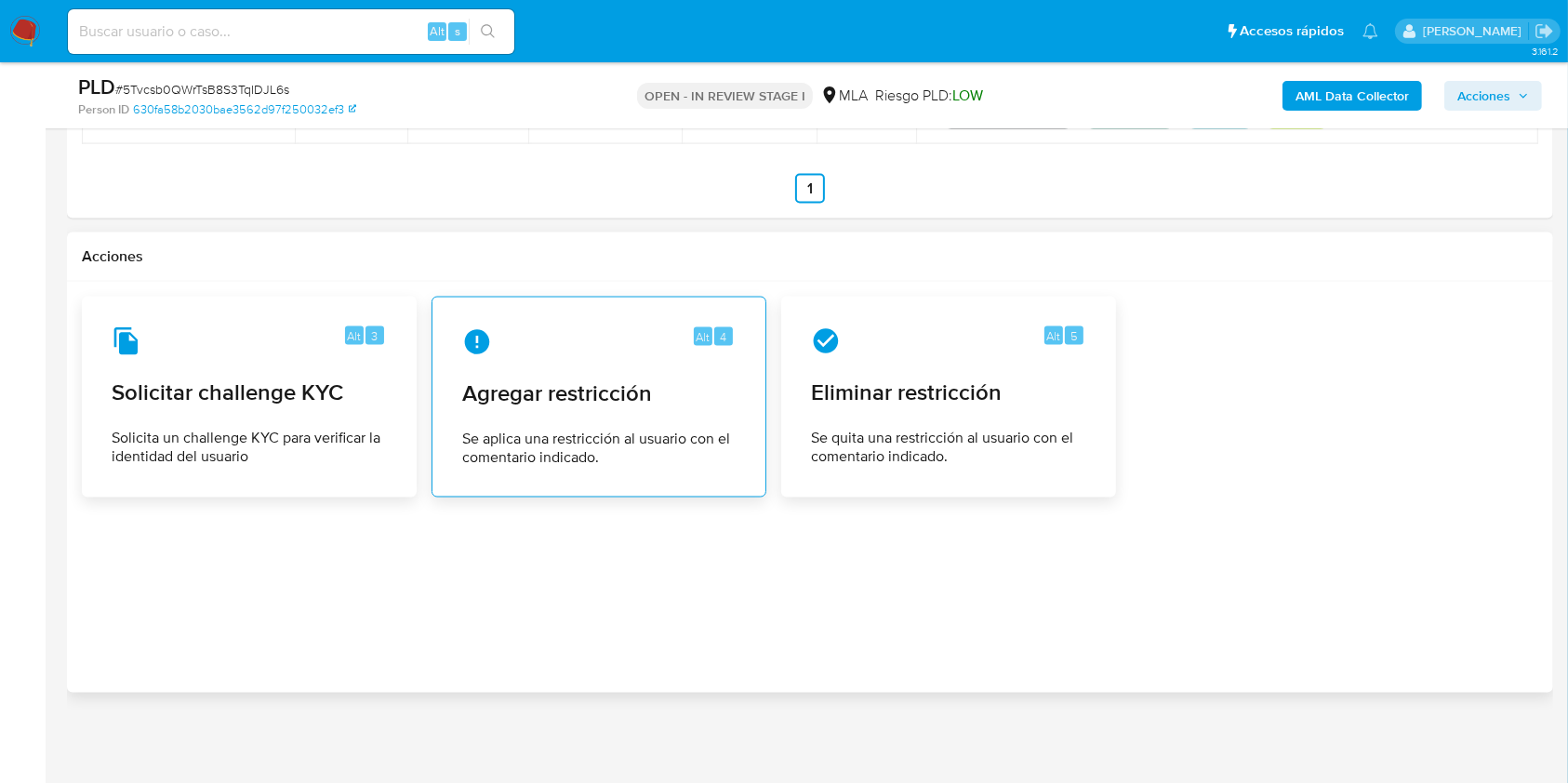
click at [721, 430] on span "Se aplica una restricción al usuario con el comentario indicado." at bounding box center [599, 448] width 274 height 37
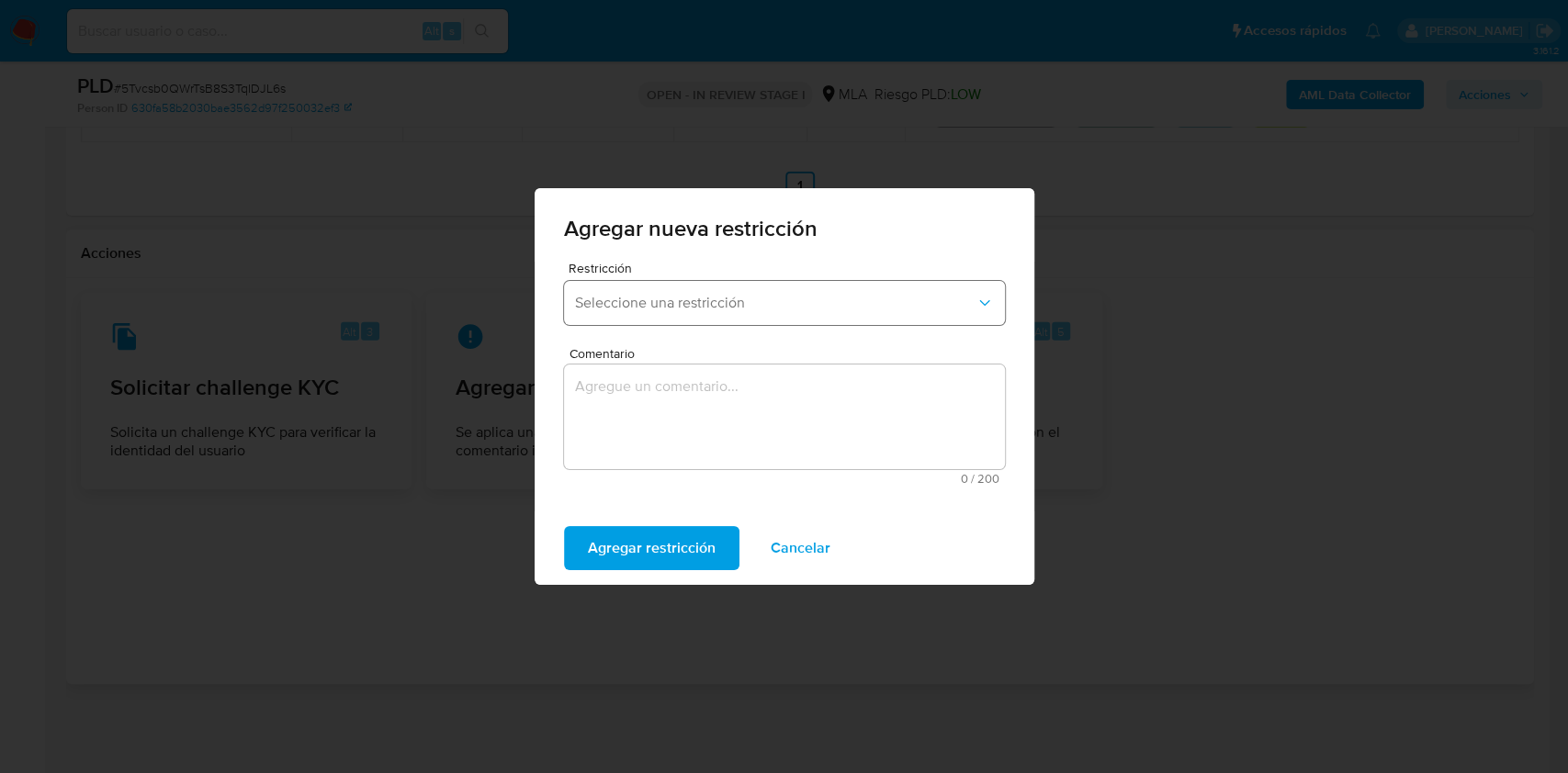
click at [702, 319] on button "Seleccione una restricción" at bounding box center [784, 302] width 441 height 44
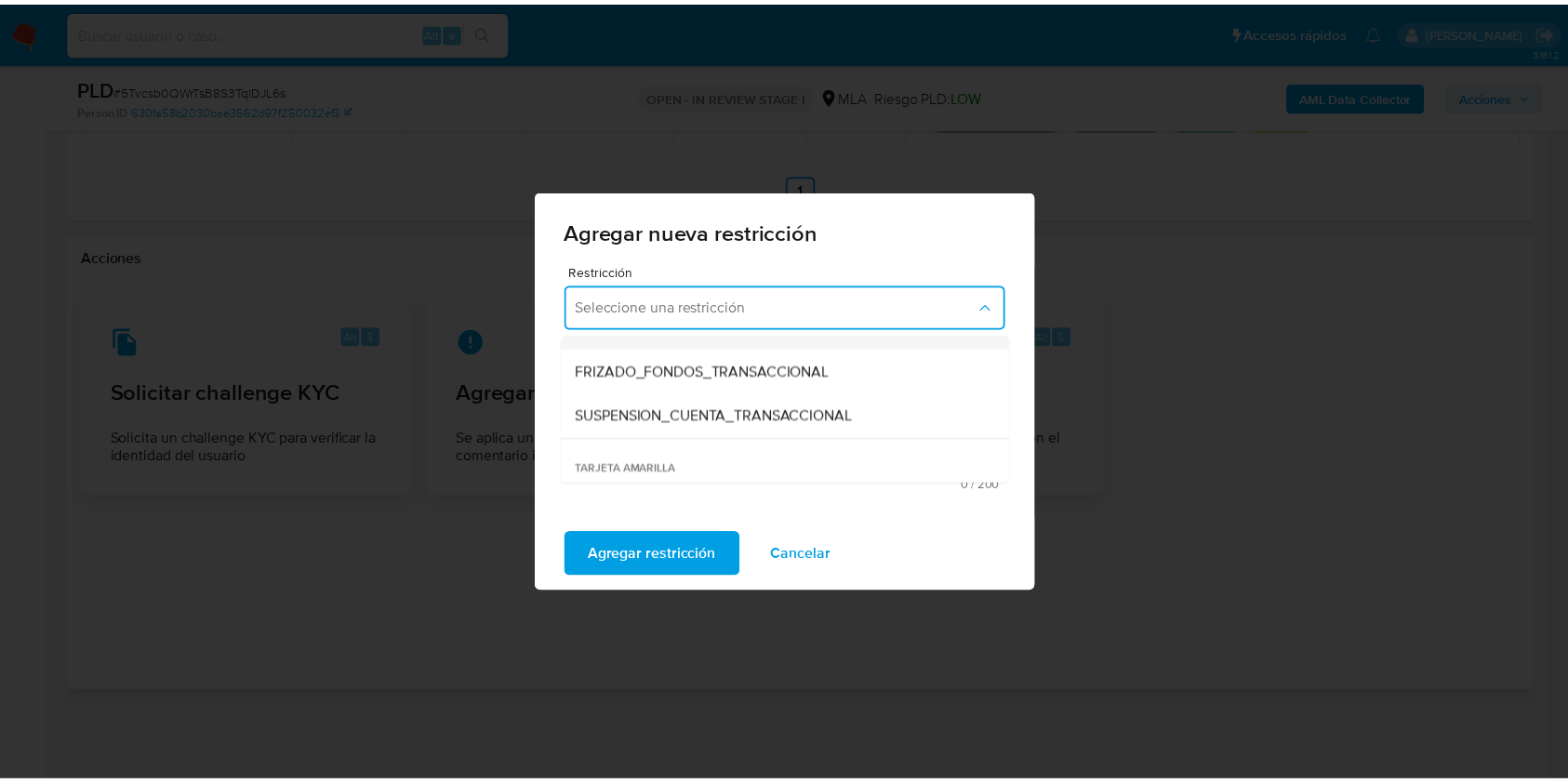
scroll to position [247, 0]
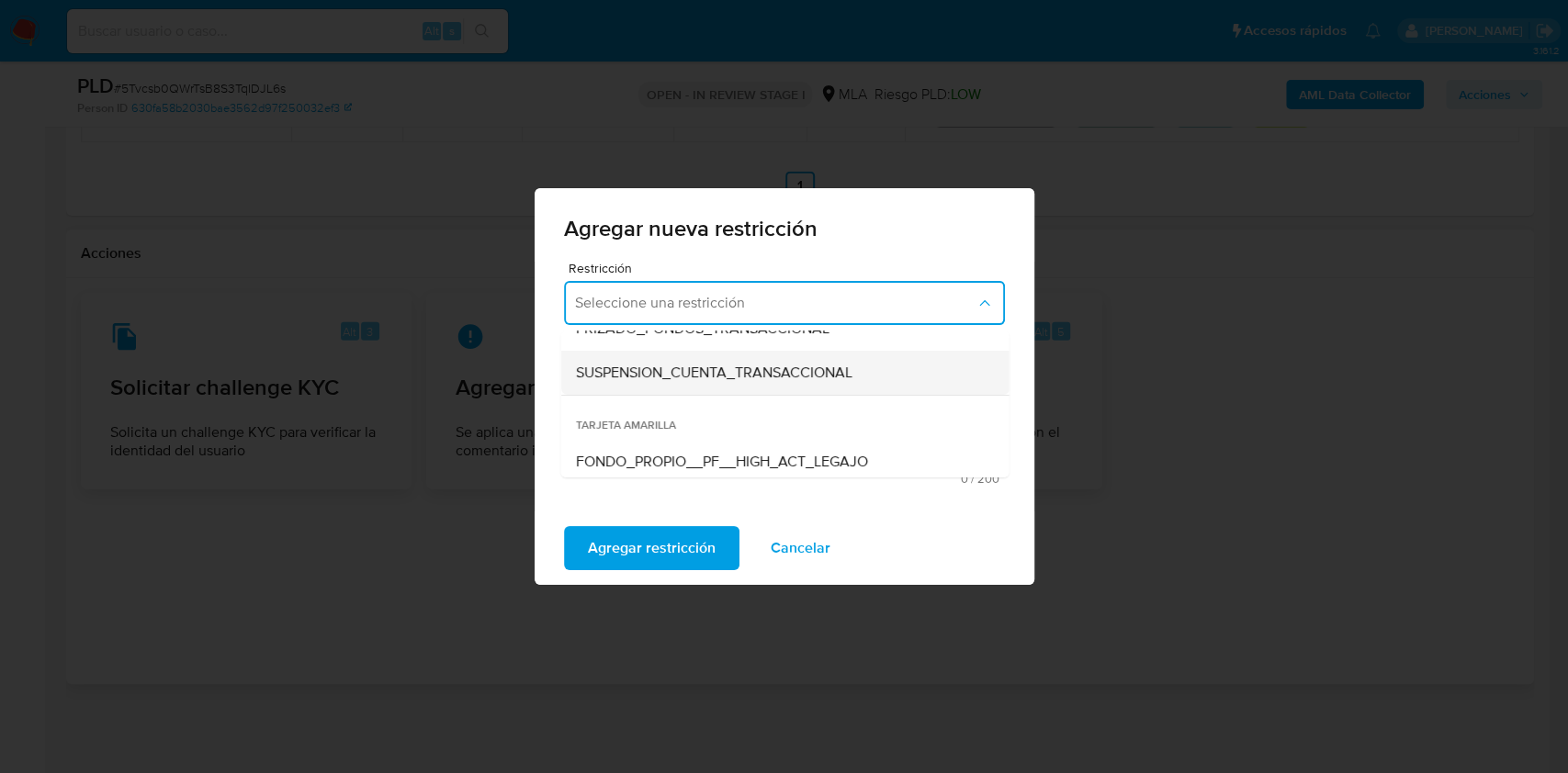
click at [702, 381] on span "SUSPENSION_CUENTA_TRANSACCIONAL" at bounding box center [713, 373] width 276 height 19
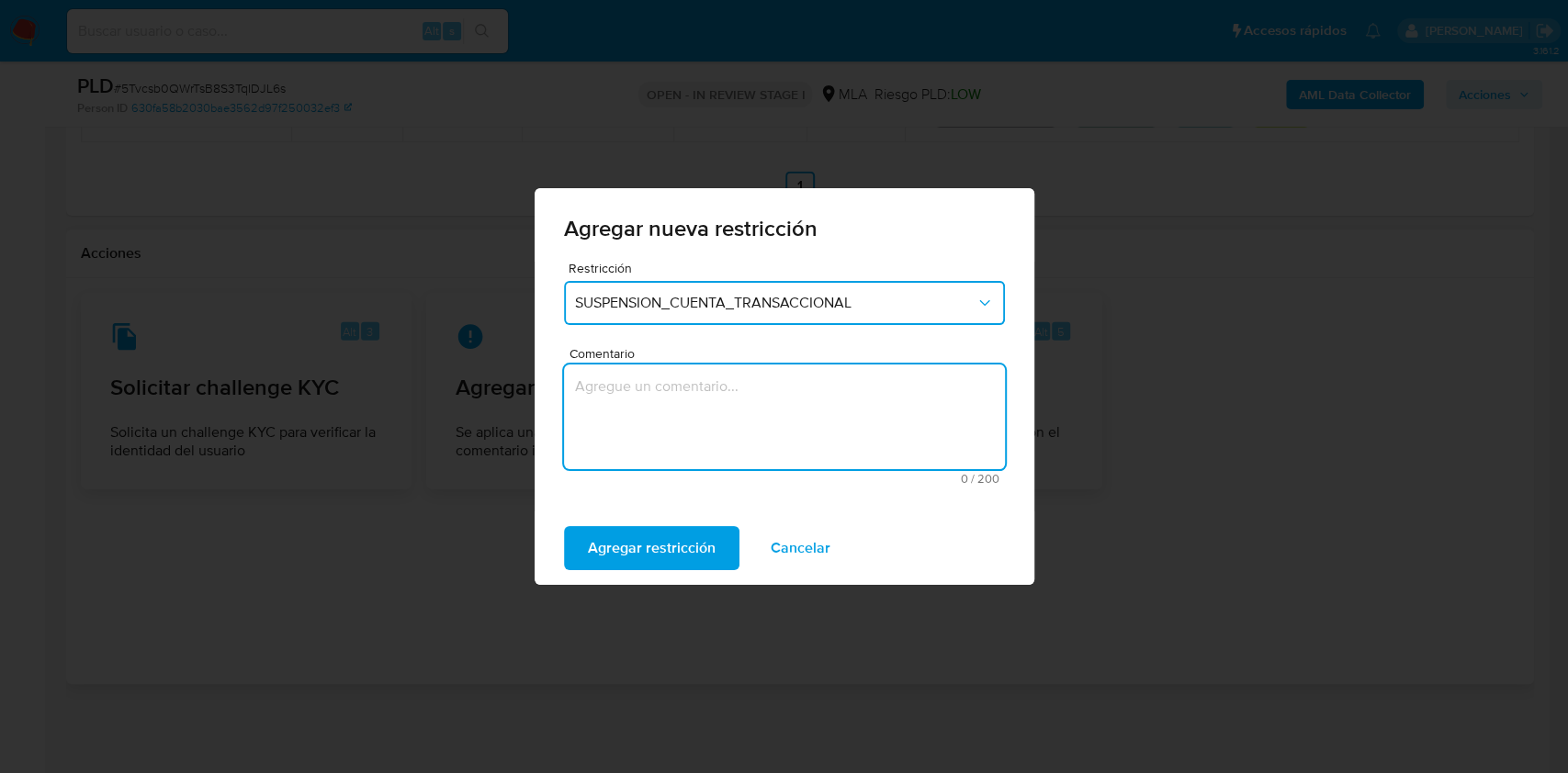
click at [698, 398] on textarea "Comentario" at bounding box center [784, 417] width 441 height 104
type textarea "AML"
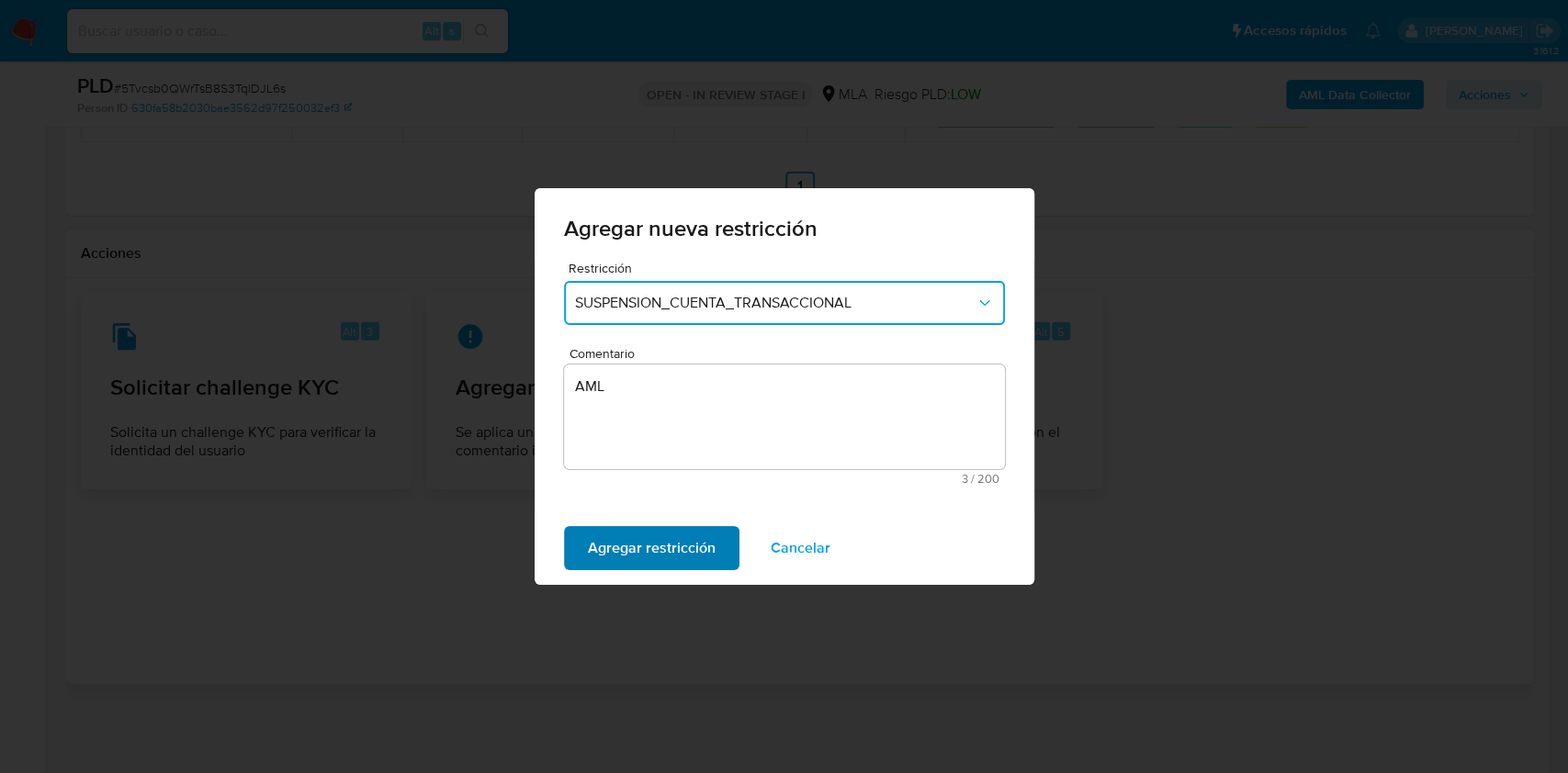
click at [684, 545] on span "Agregar restricción" at bounding box center [651, 547] width 128 height 40
click at [624, 559] on span "Confirmar" at bounding box center [620, 547] width 66 height 40
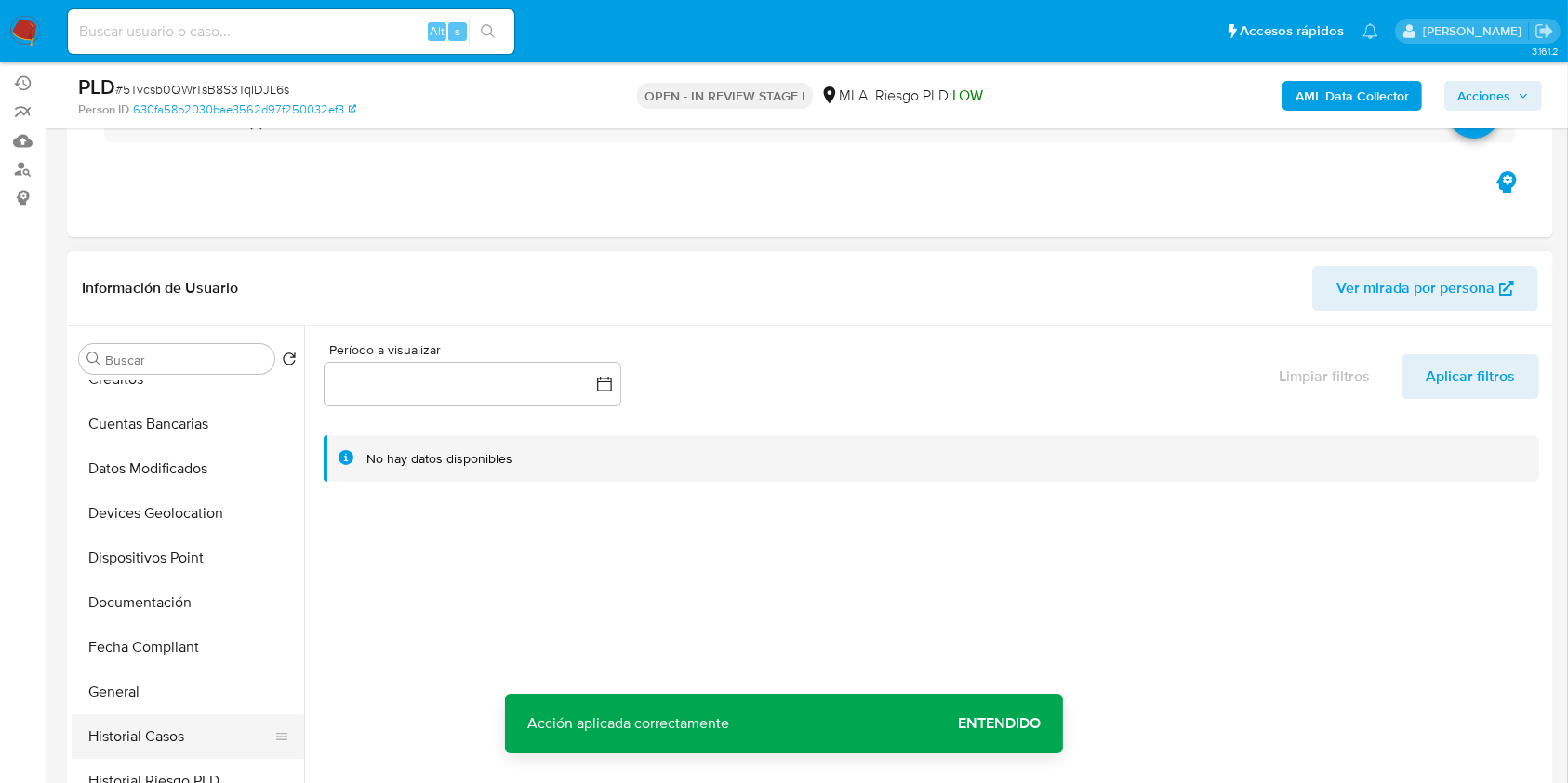
click at [145, 740] on button "Historial Casos" at bounding box center [180, 736] width 217 height 44
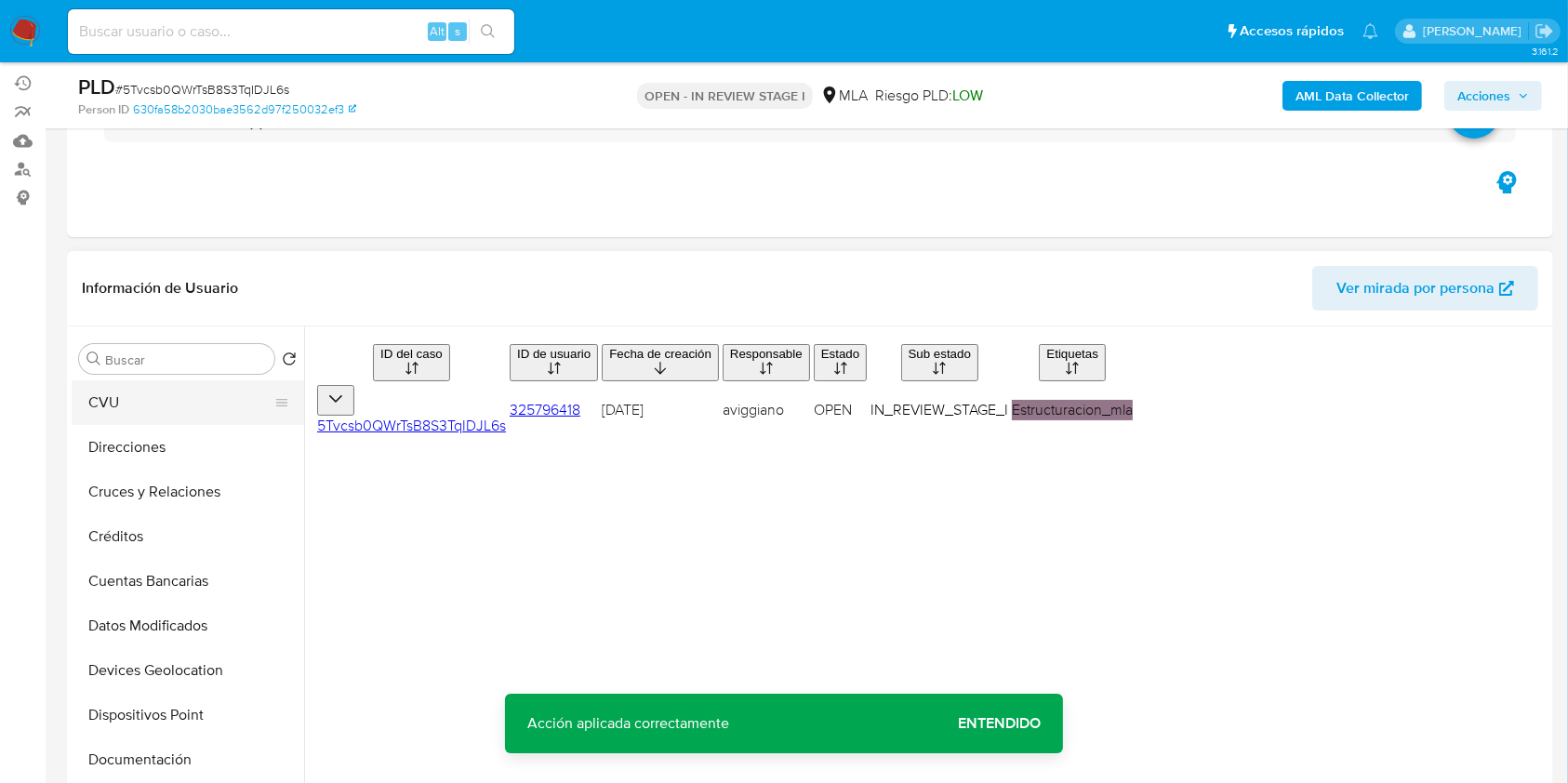
scroll to position [0, 0]
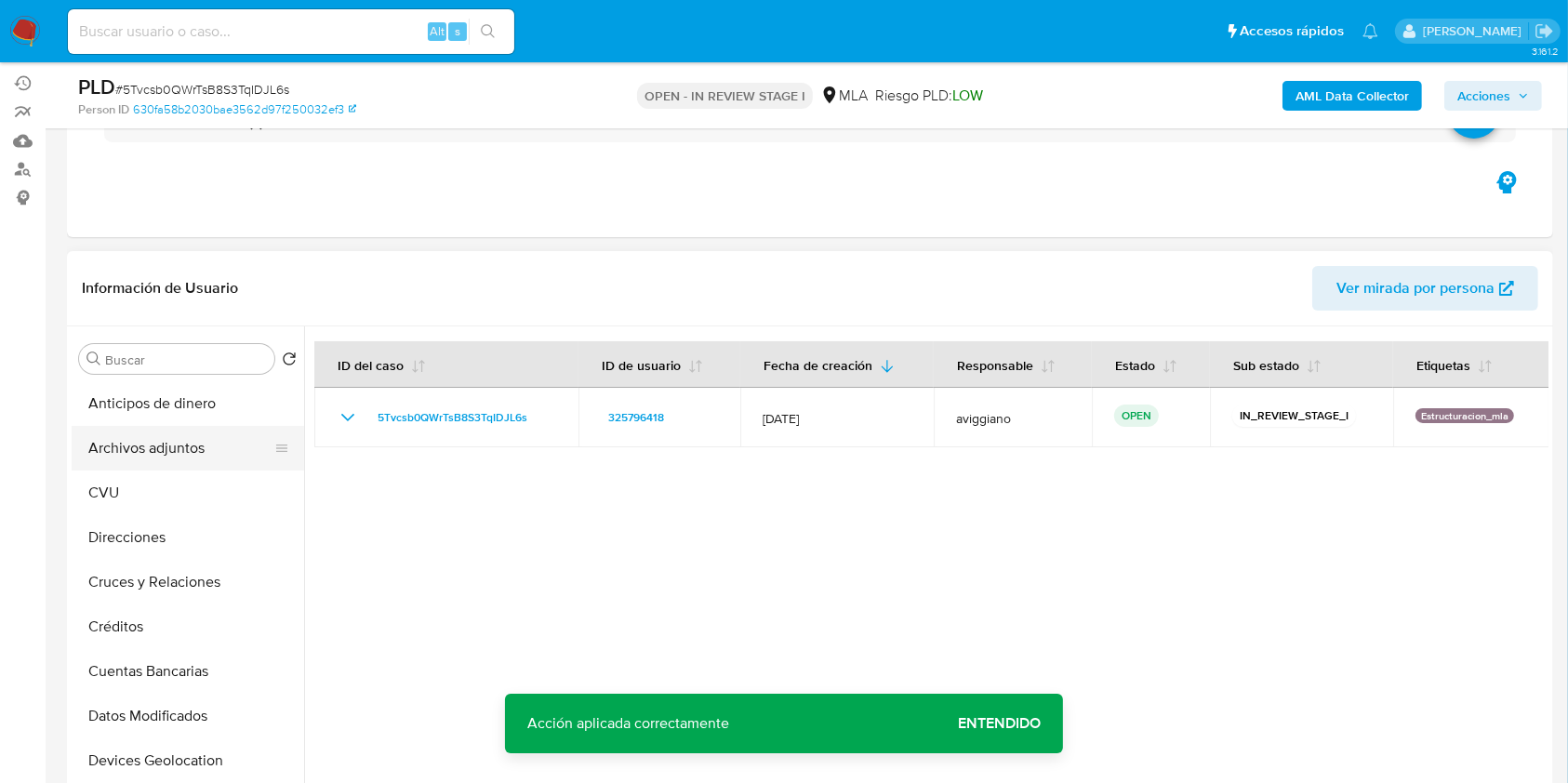
click at [166, 439] on button "Archivos adjuntos" at bounding box center [180, 448] width 217 height 44
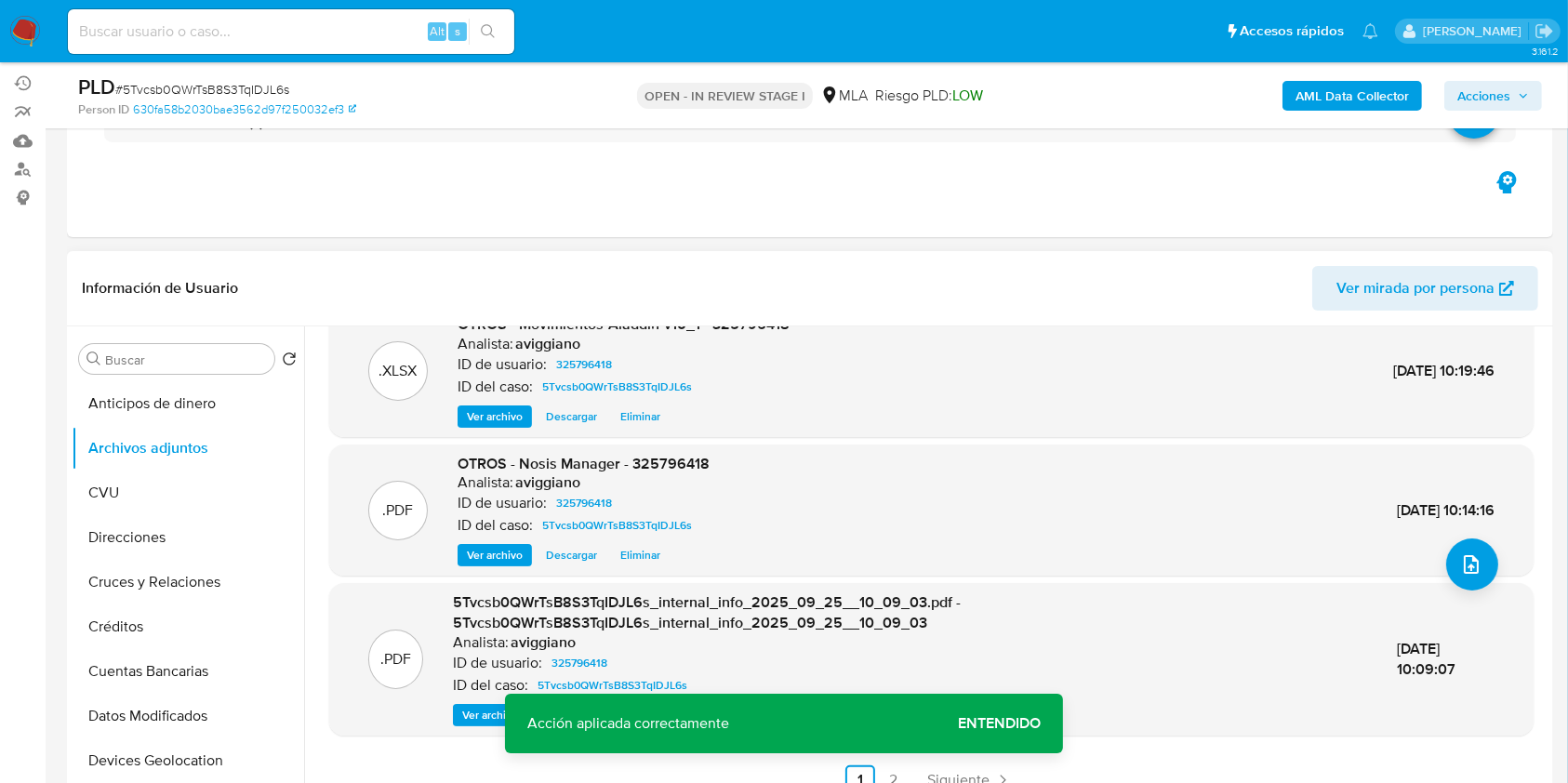
scroll to position [177, 0]
click at [1500, 87] on span "Acciones" at bounding box center [1484, 96] width 53 height 30
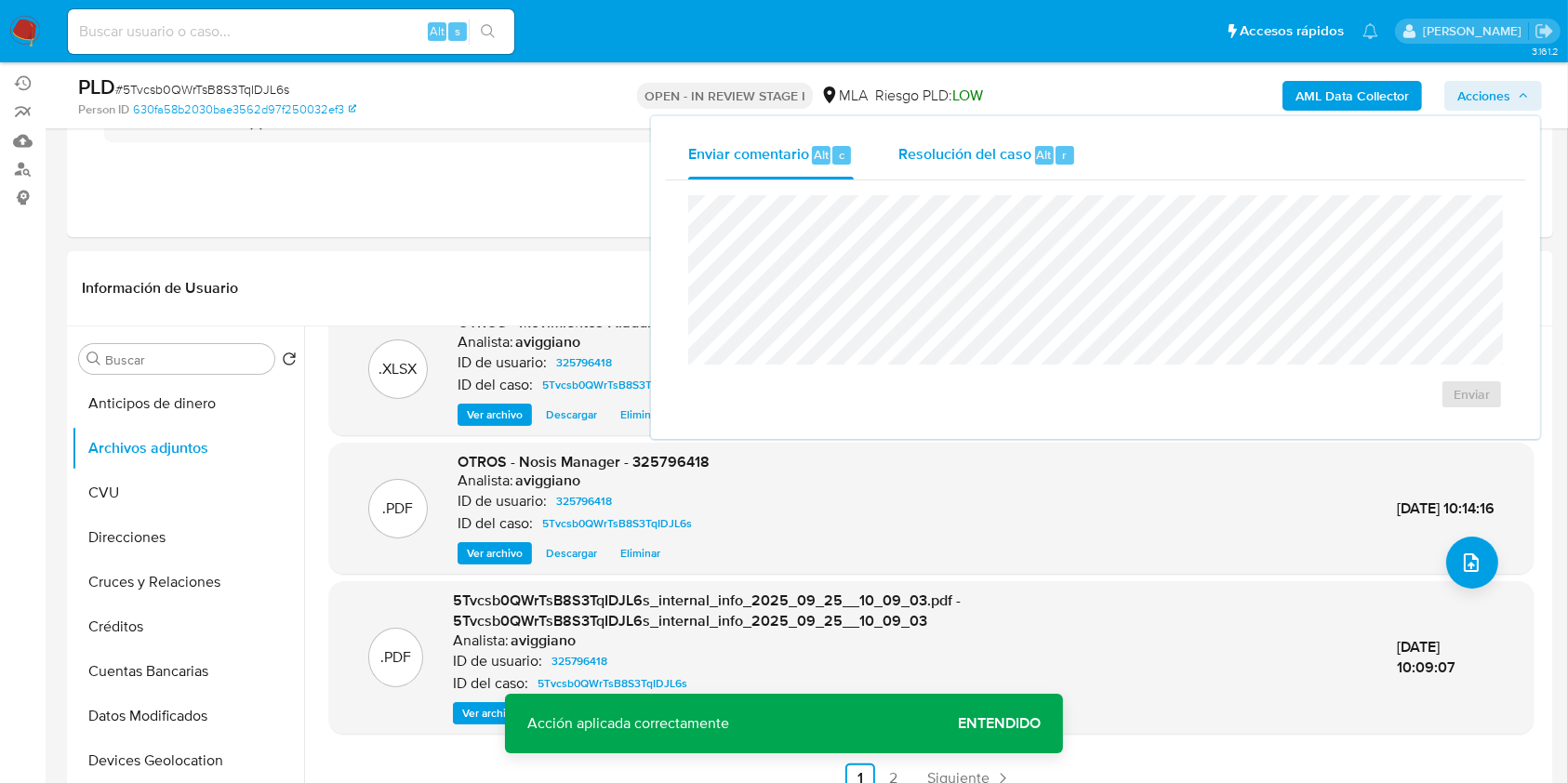
click at [981, 133] on div "Resolución del caso Alt r" at bounding box center [987, 155] width 178 height 48
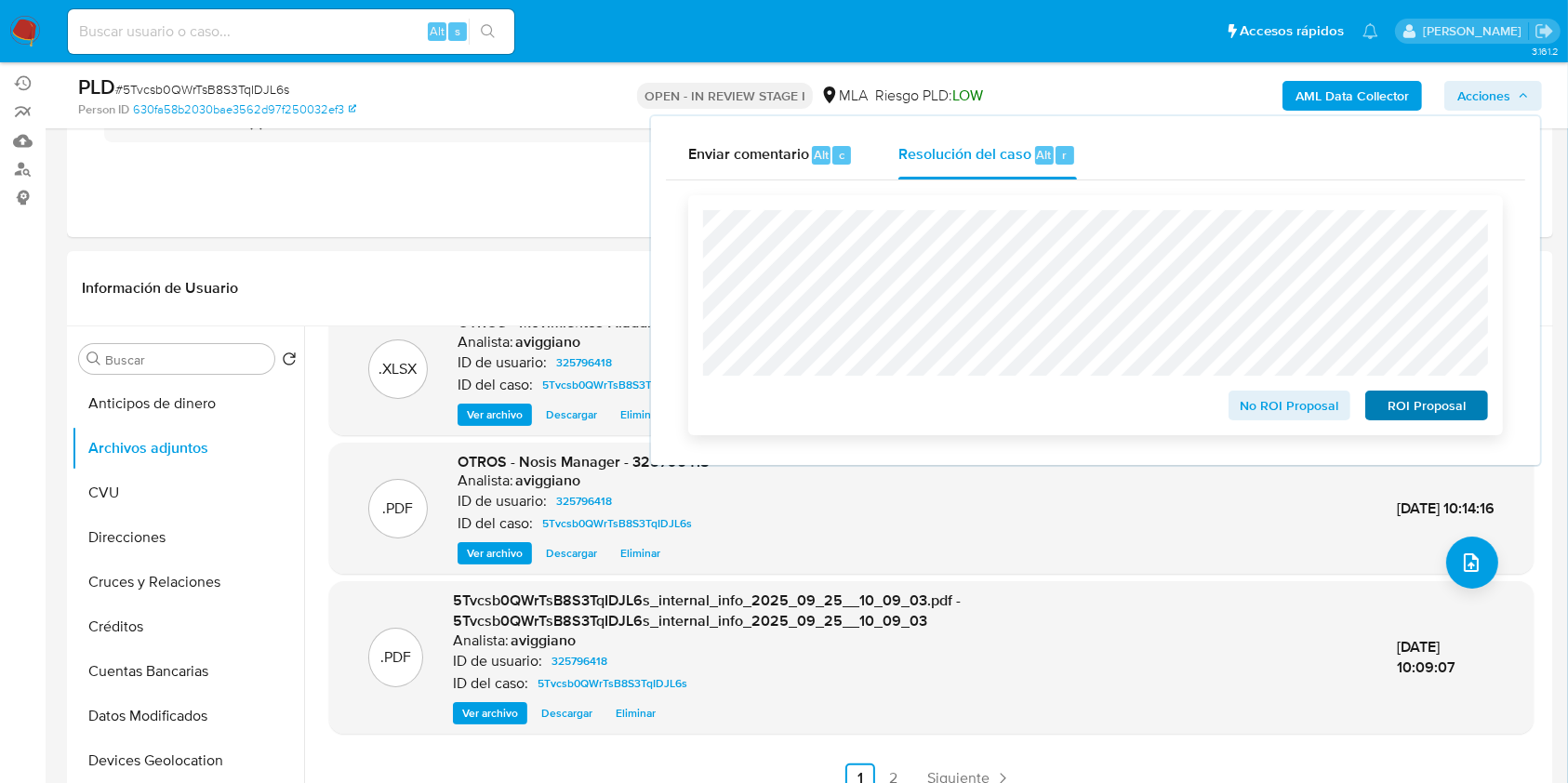
drag, startPoint x: 1441, startPoint y: 427, endPoint x: 1434, endPoint y: 408, distance: 20.2
click at [1436, 419] on div "No ROI Proposal ROI Proposal" at bounding box center [1096, 315] width 815 height 240
click at [1433, 407] on span "ROI Proposal" at bounding box center [1426, 406] width 96 height 26
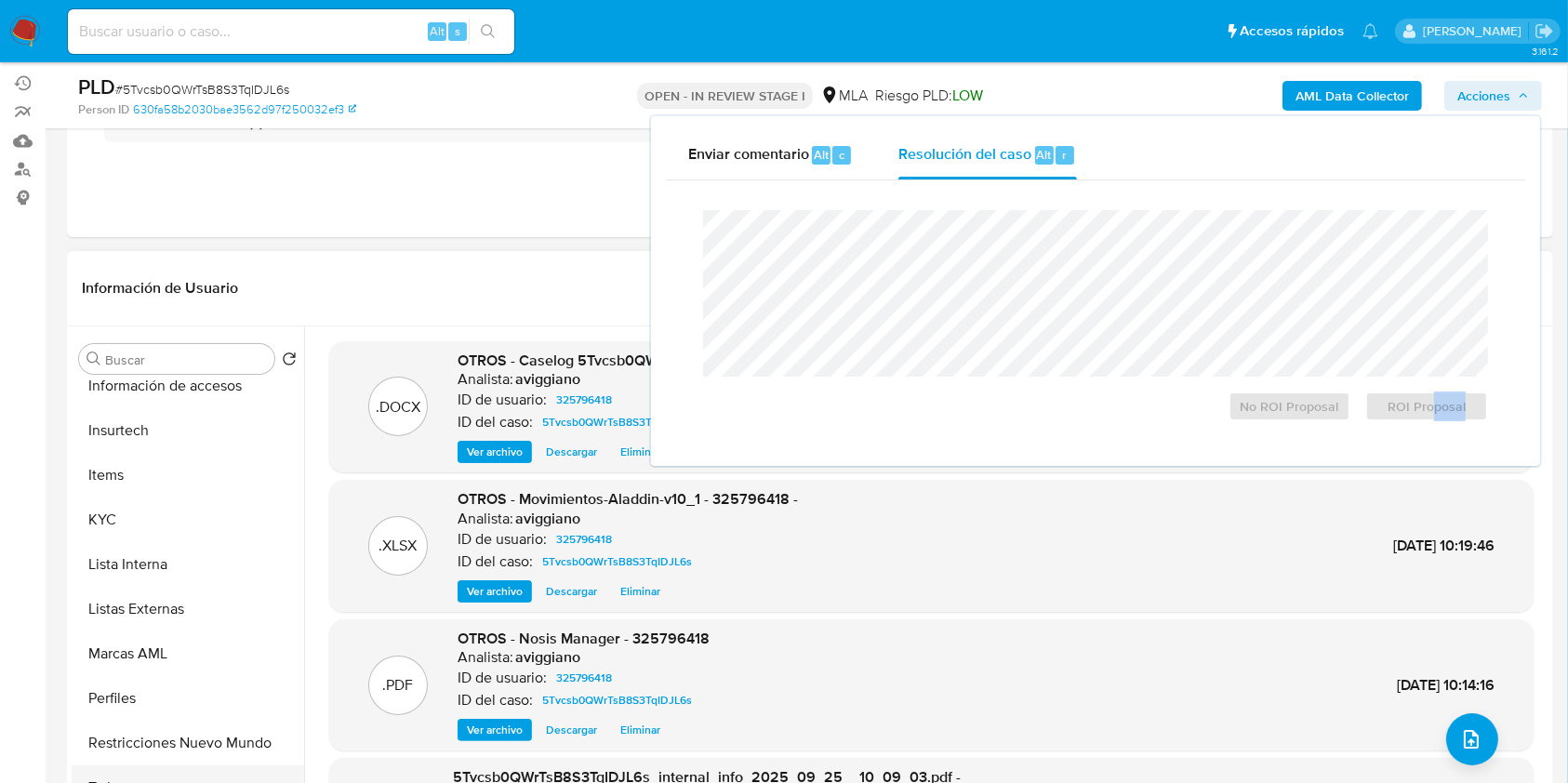
scroll to position [868, 0]
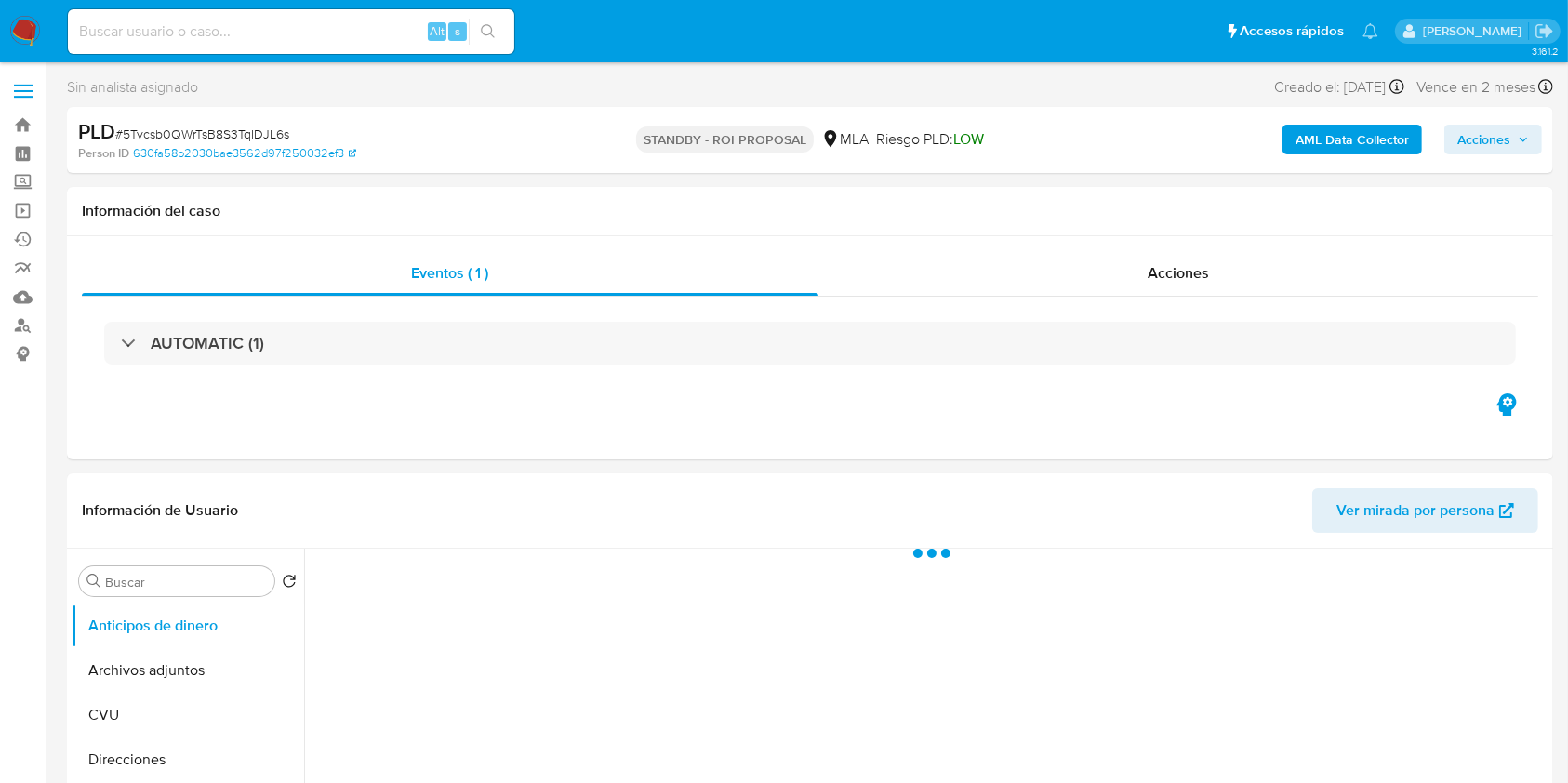
select select "10"
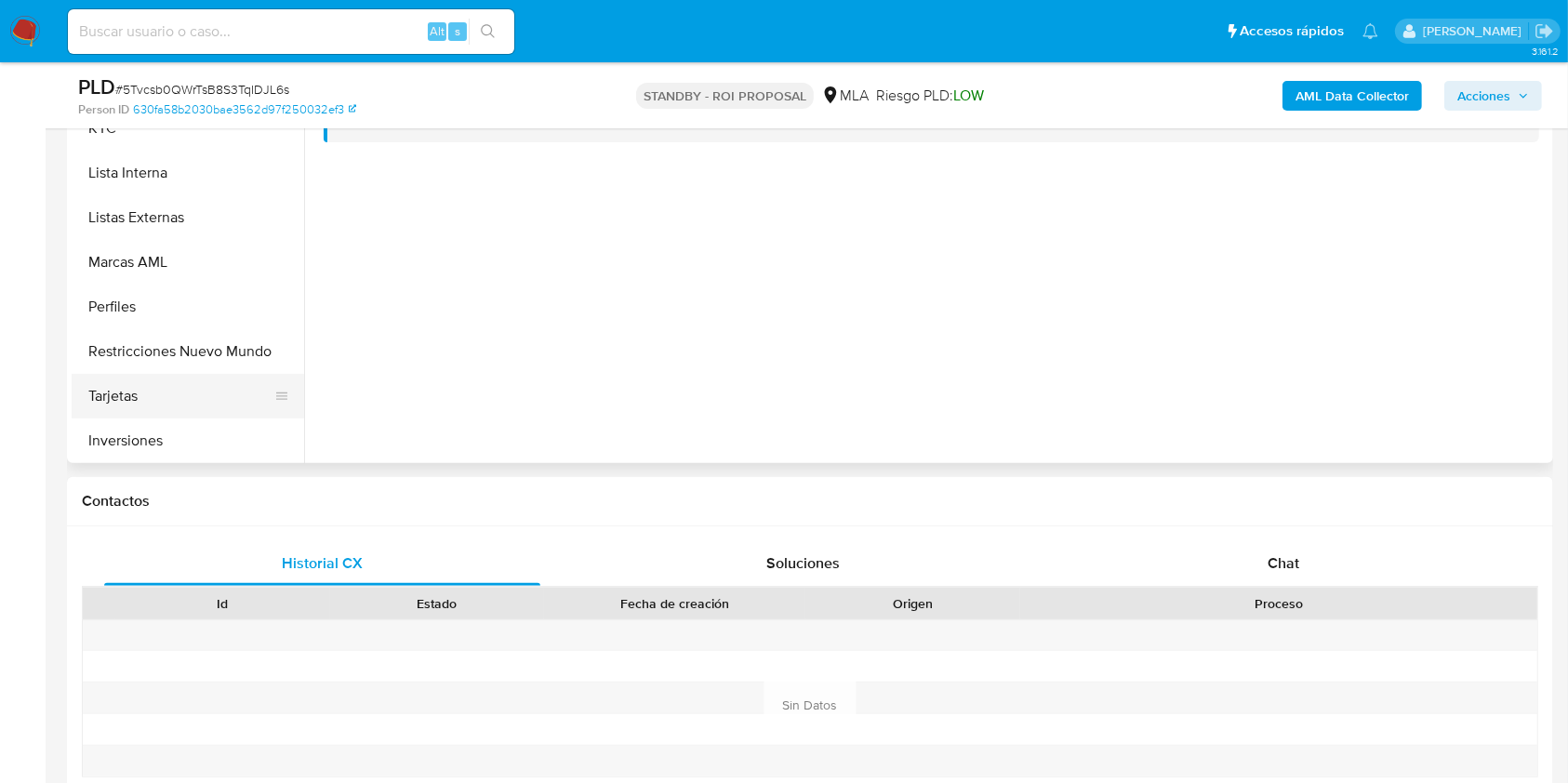
scroll to position [868, 0]
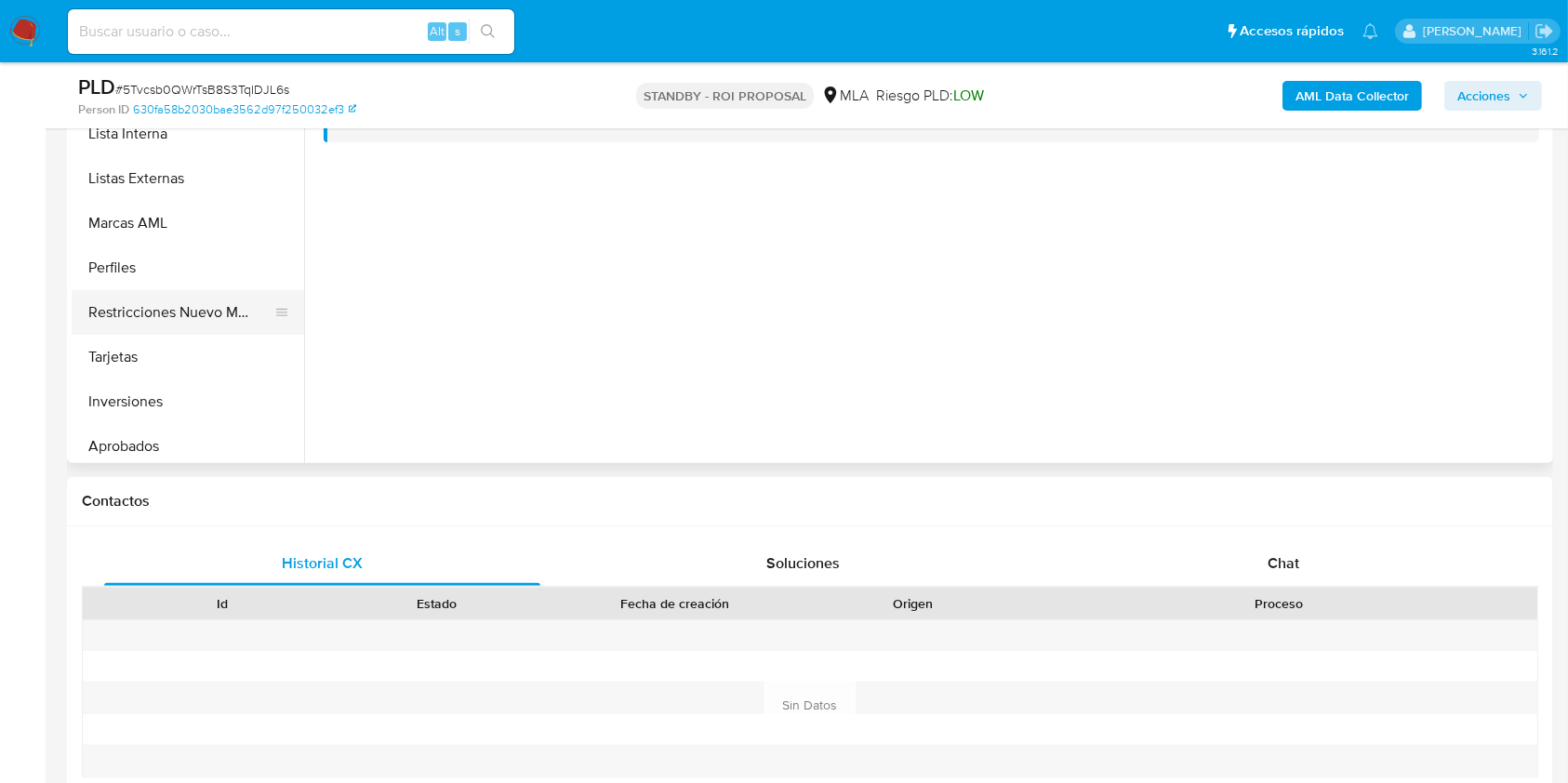
click at [163, 324] on button "Restricciones Nuevo Mundo" at bounding box center [180, 312] width 217 height 44
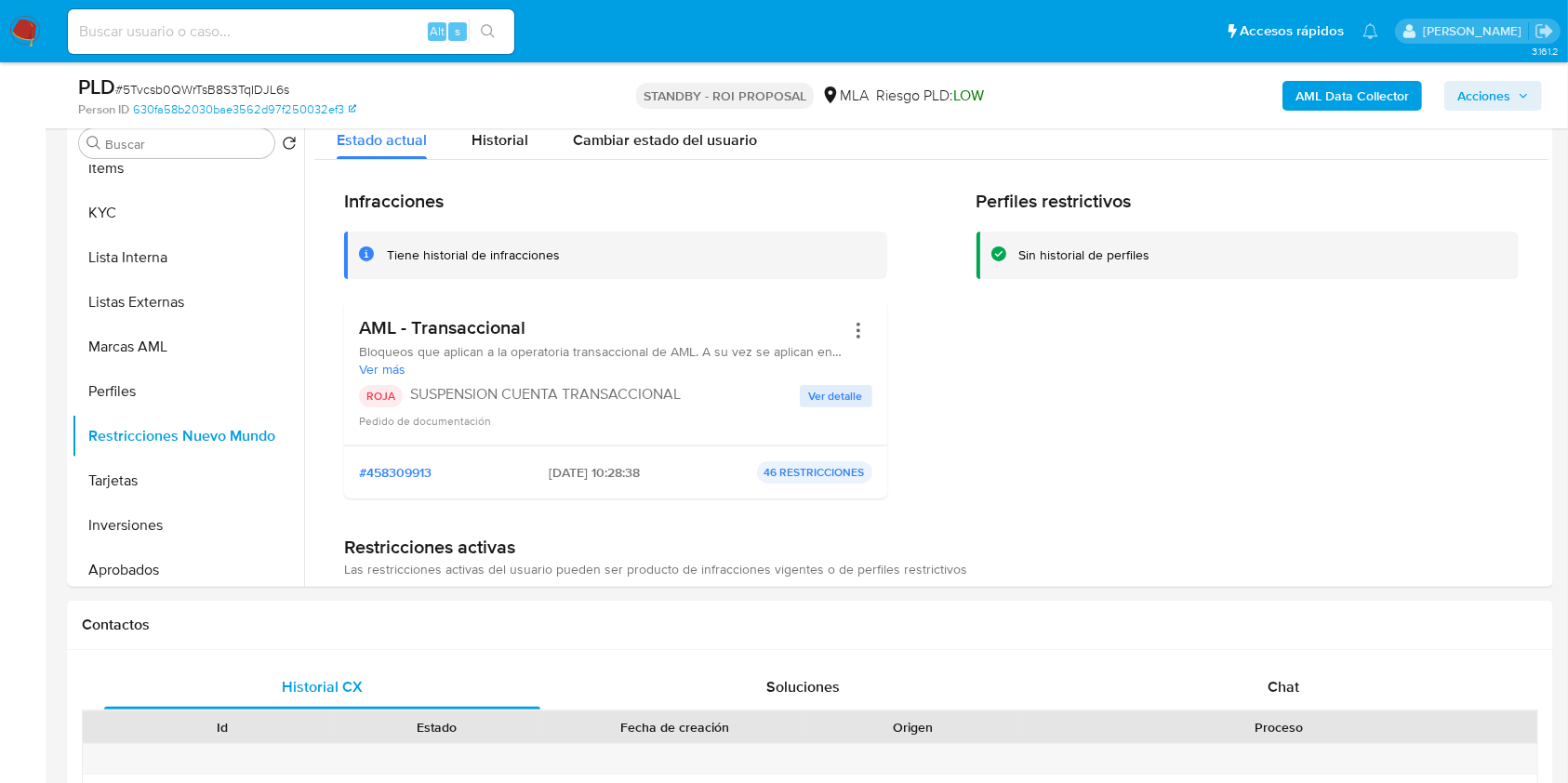
click at [216, 37] on input at bounding box center [291, 32] width 447 height 25
paste input "G1QNBzn10hNWxemGwxYvCuVT"
type input "G1QNBzn10hNWxemGwxYvCuVT"
click at [490, 25] on icon "search-icon" at bounding box center [488, 32] width 15 height 15
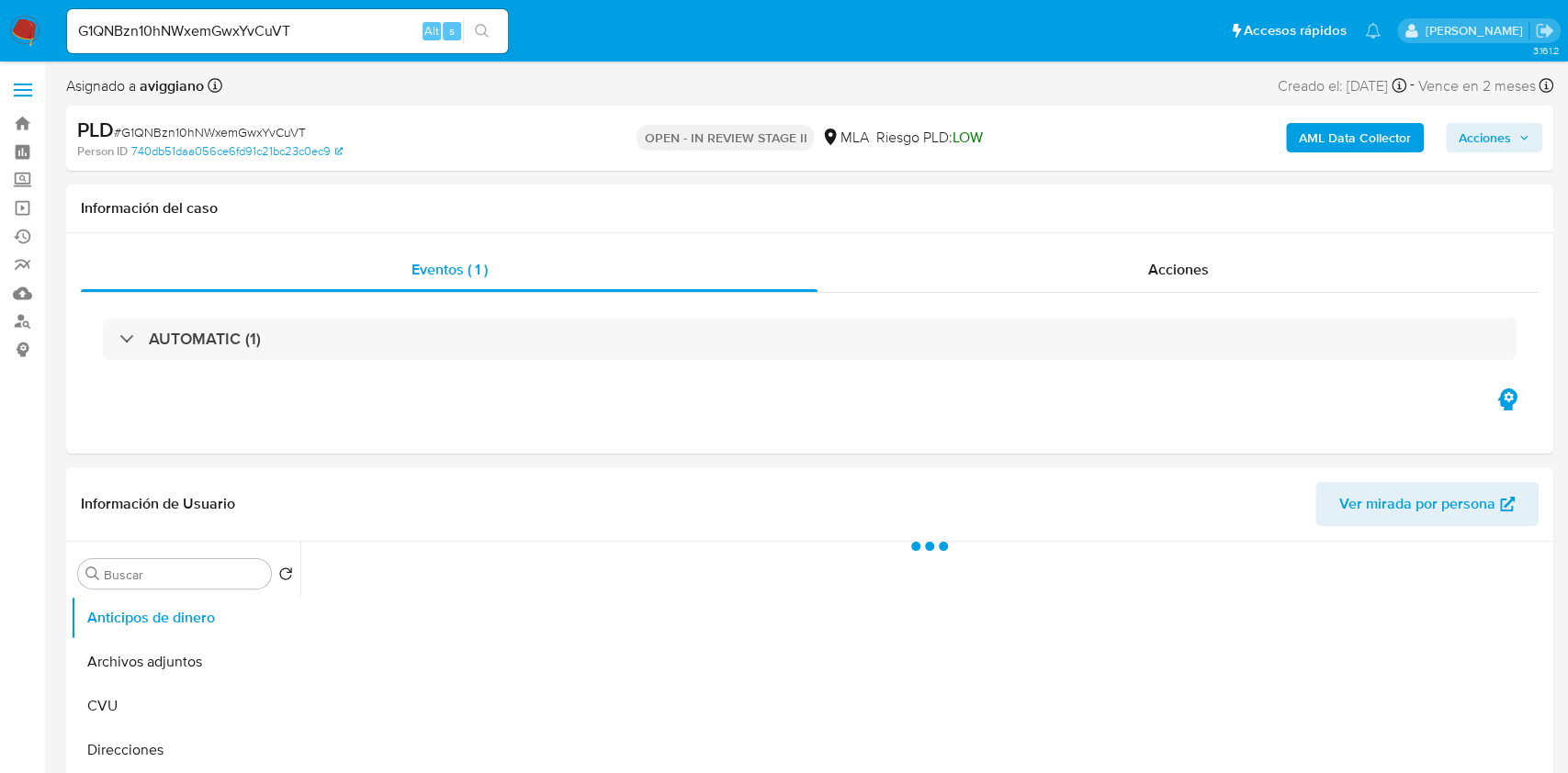
select select "10"
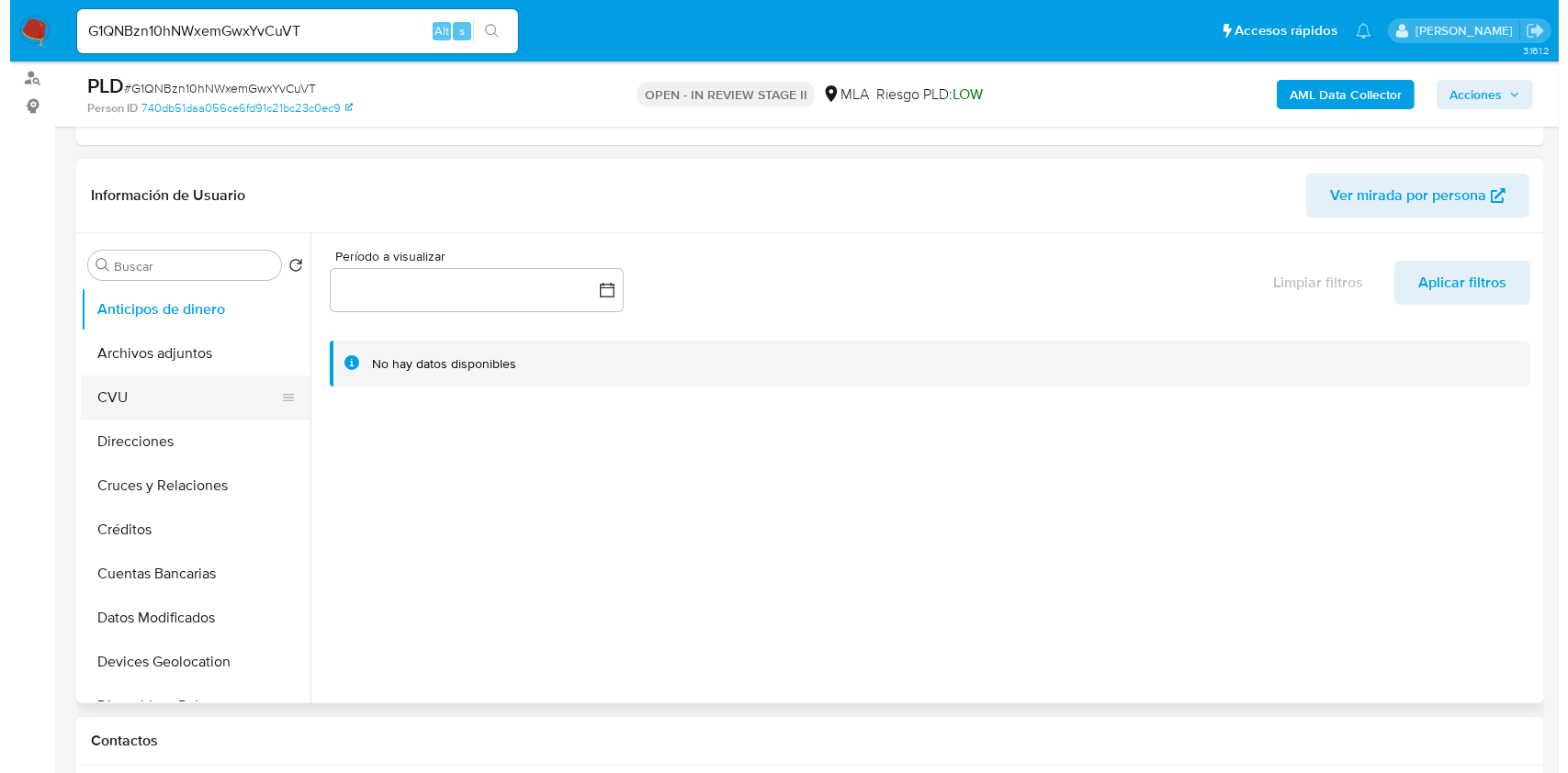
scroll to position [244, 0]
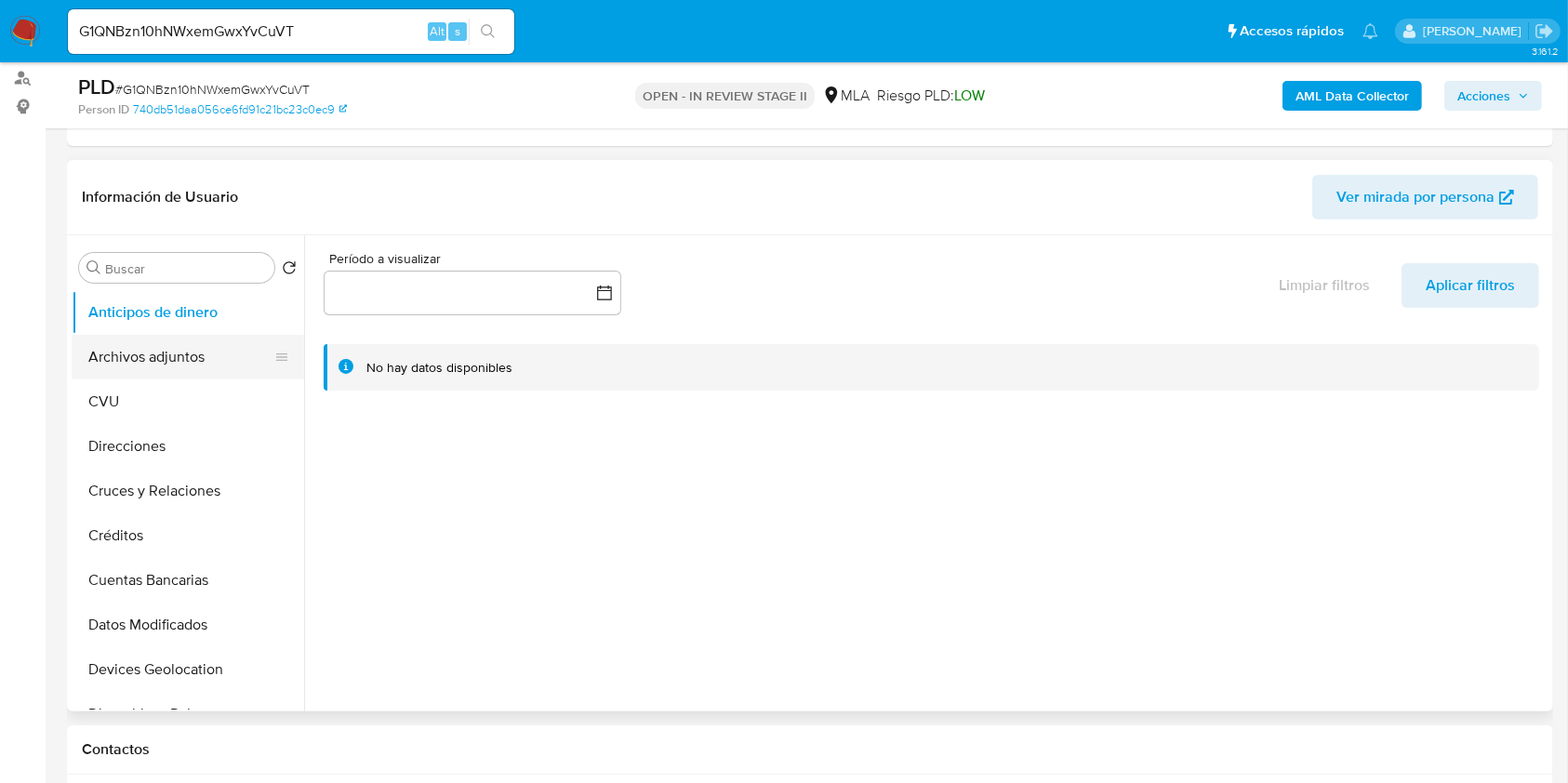
click at [195, 361] on button "Archivos adjuntos" at bounding box center [180, 356] width 217 height 44
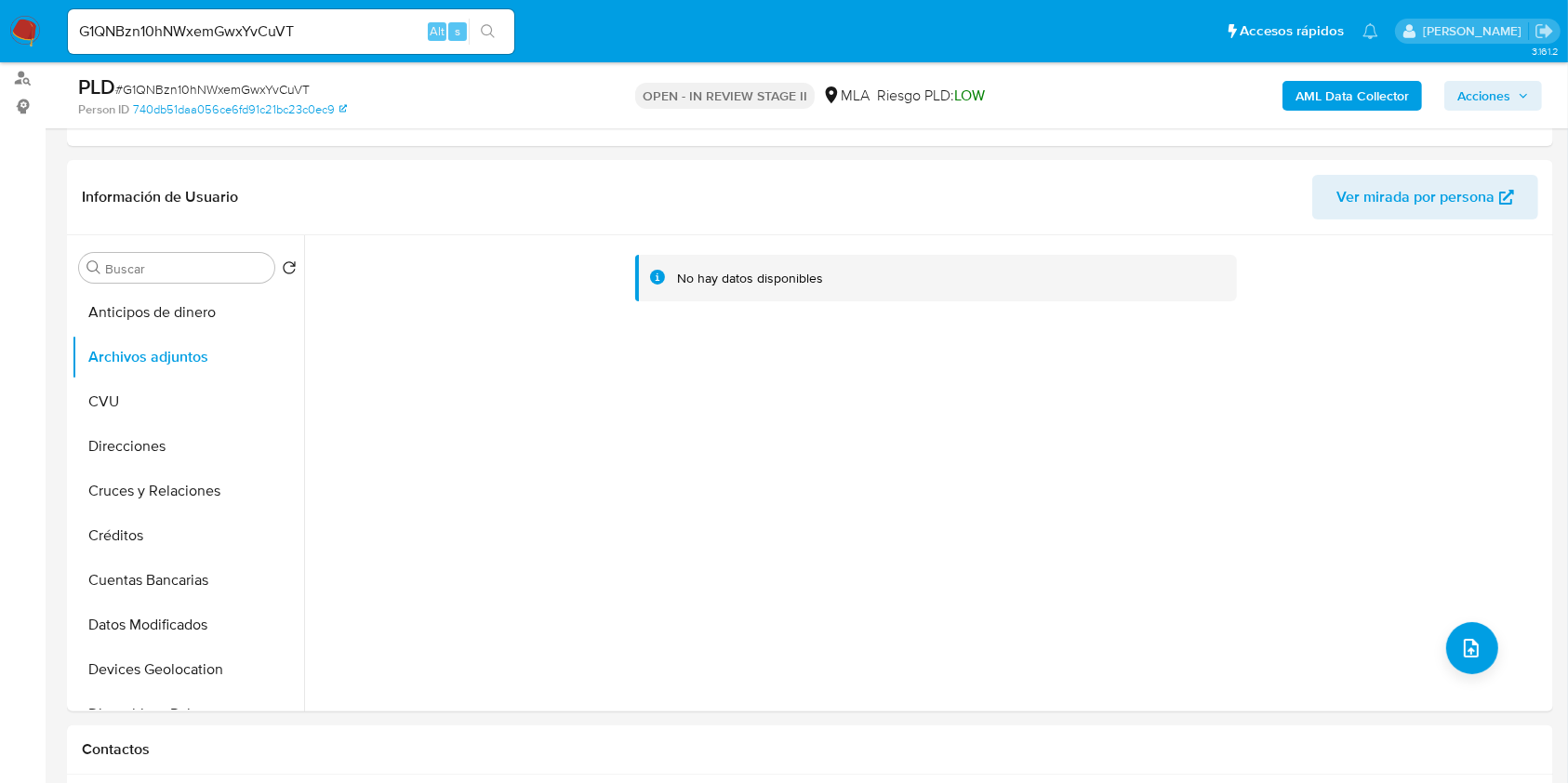
click at [1302, 104] on b "AML Data Collector" at bounding box center [1353, 96] width 113 height 30
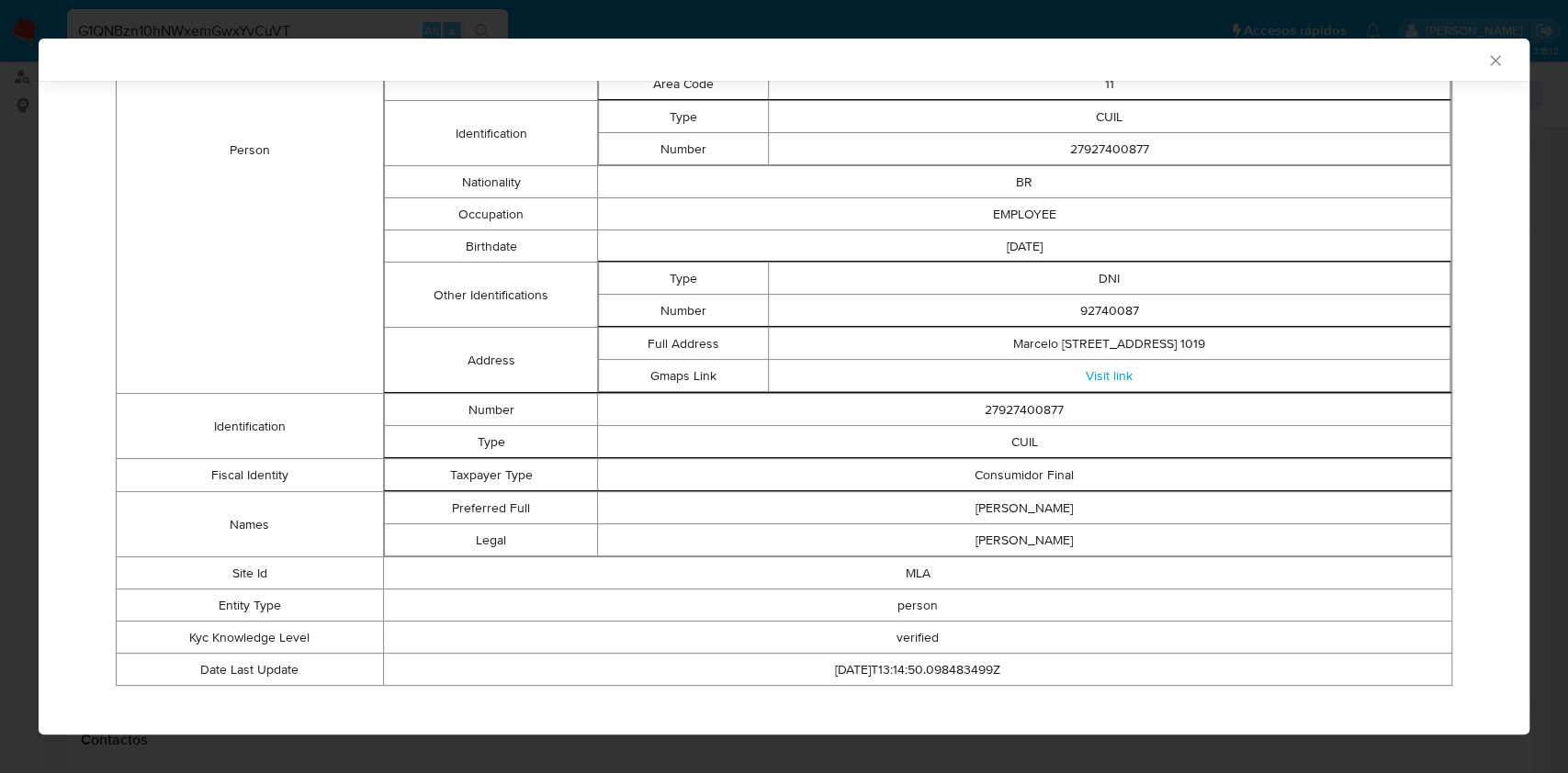
scroll to position [526, 0]
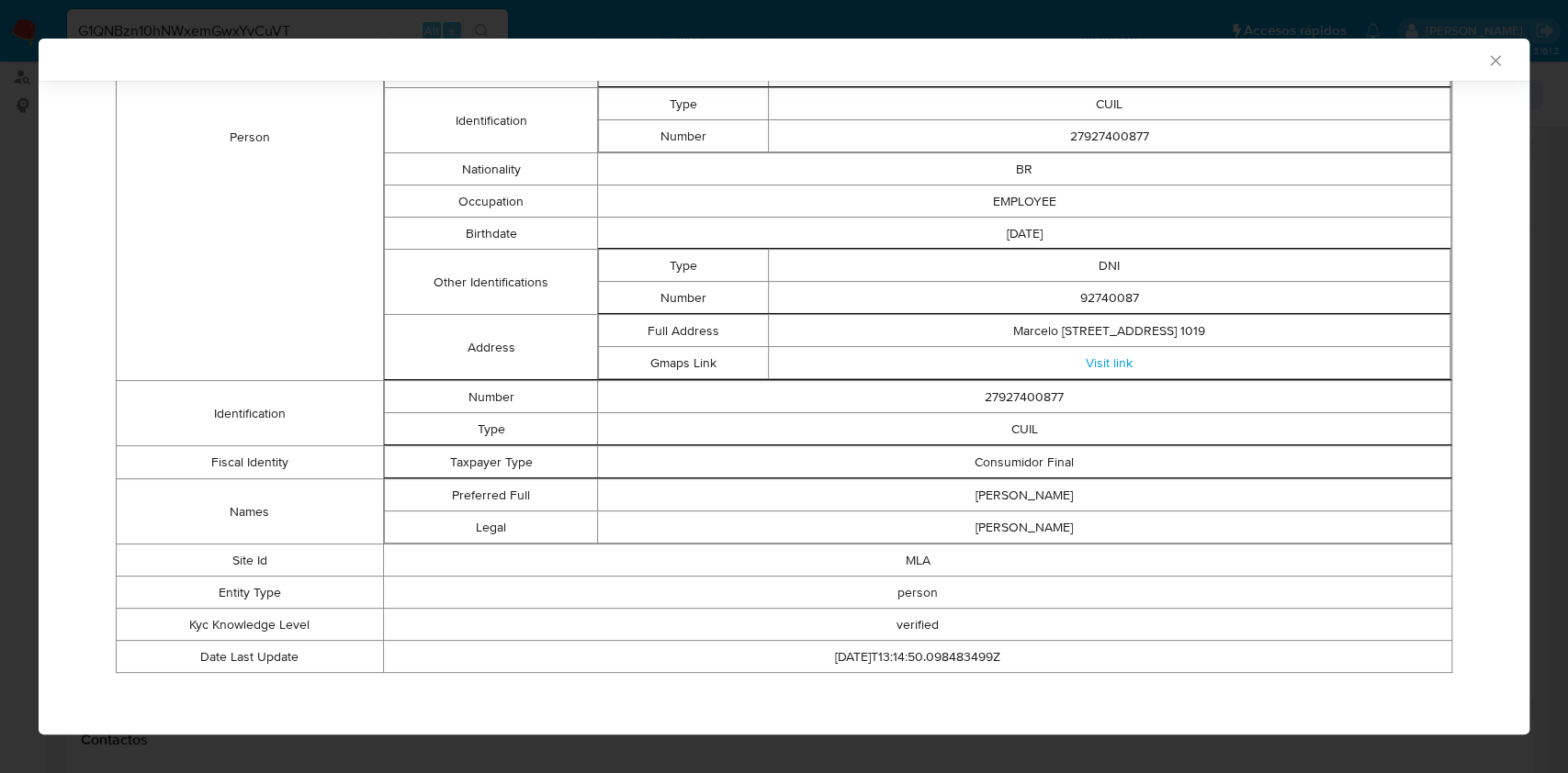
click at [1490, 56] on icon "Cerrar ventana" at bounding box center [1494, 60] width 10 height 10
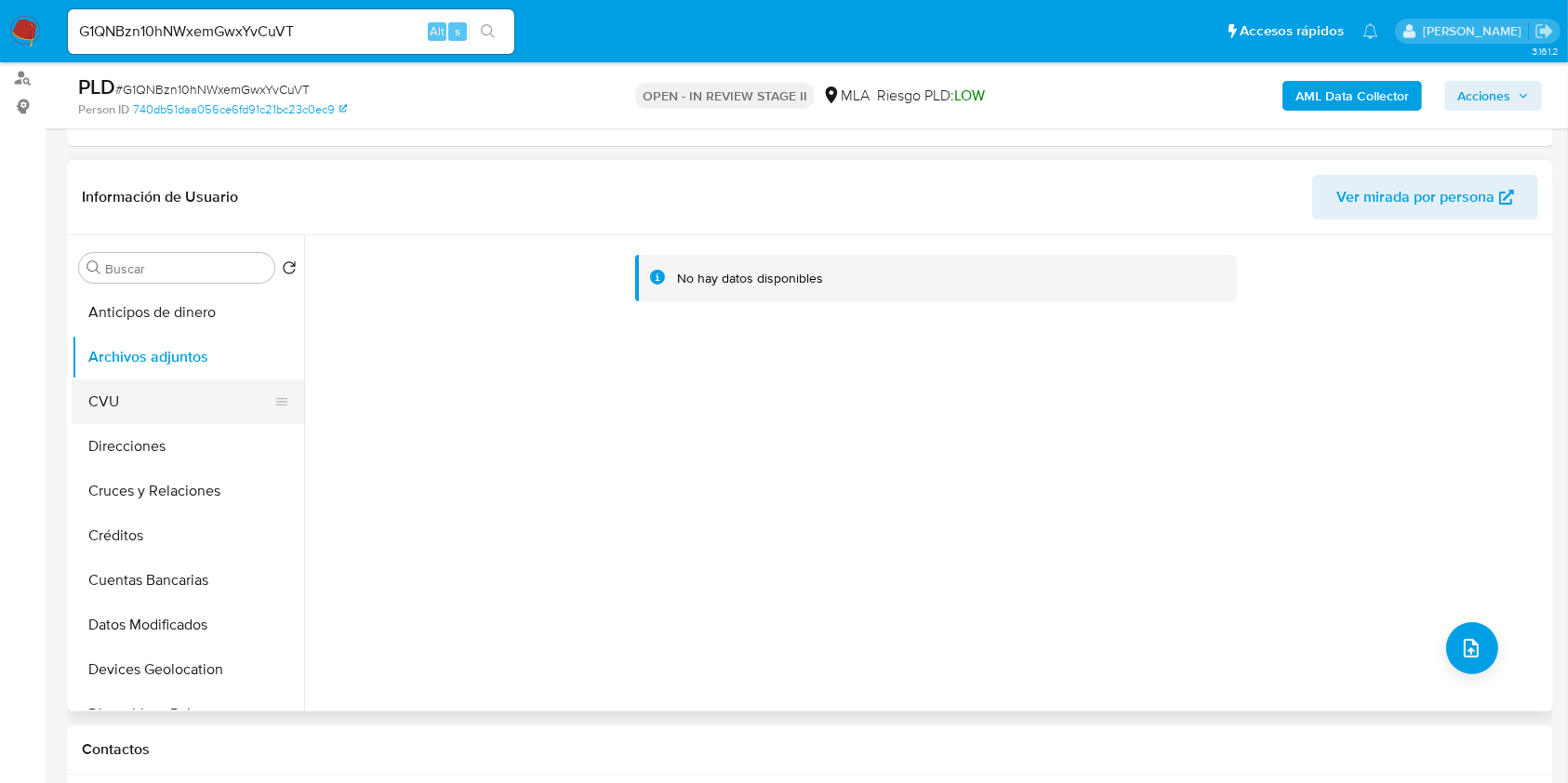
click at [78, 405] on button "CVU" at bounding box center [180, 401] width 217 height 44
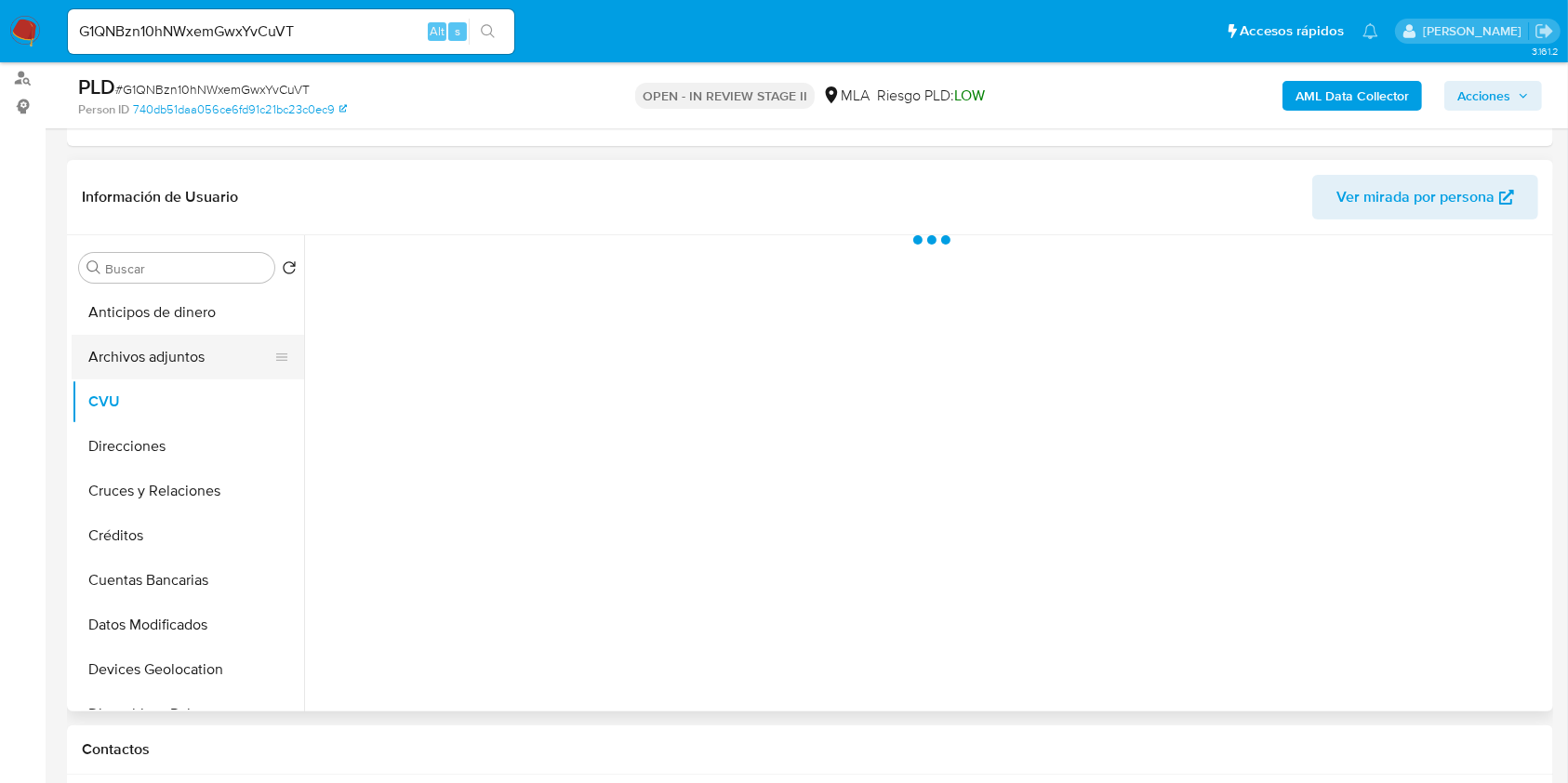
click at [119, 362] on button "Archivos adjuntos" at bounding box center [180, 356] width 217 height 44
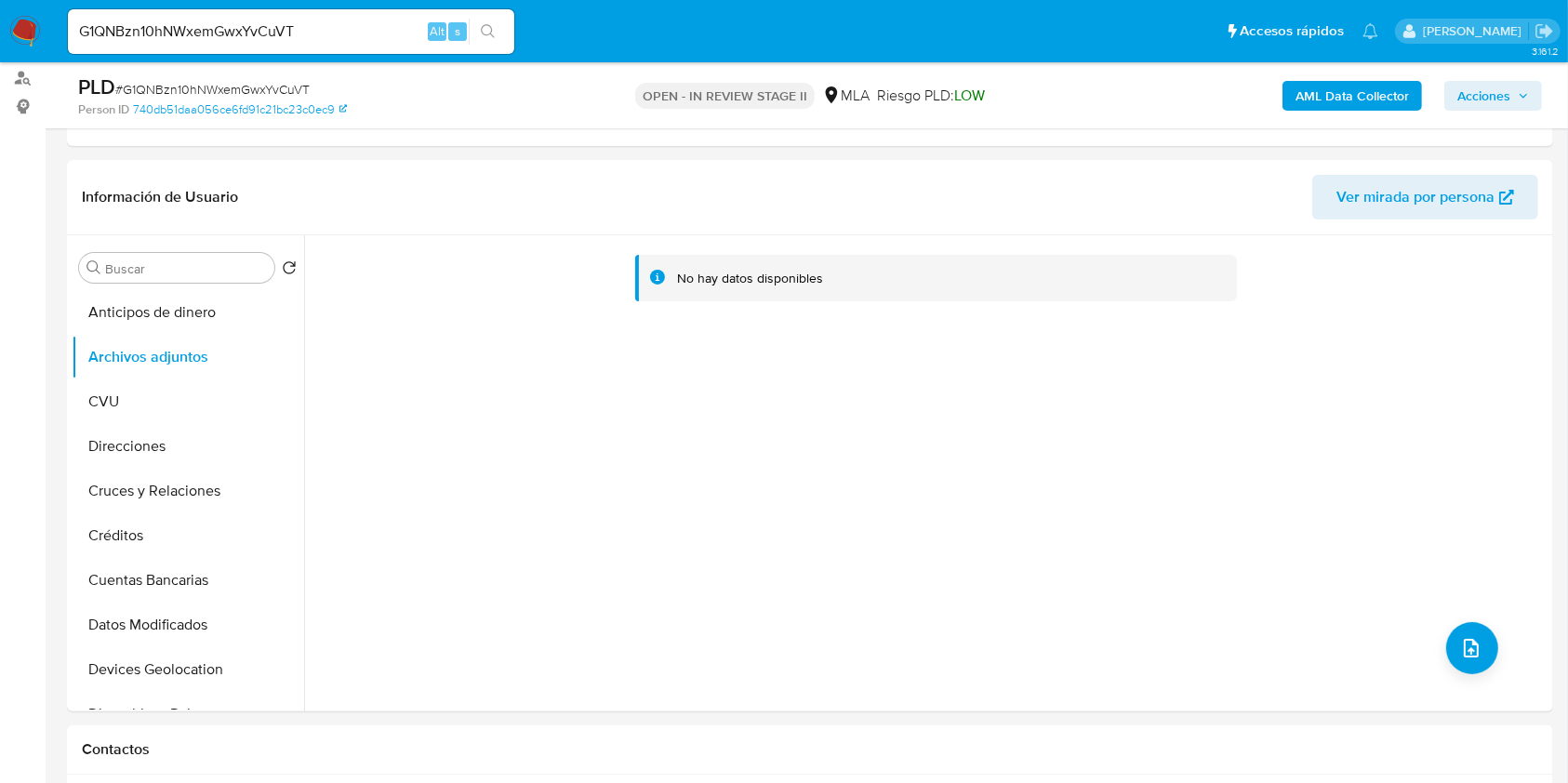
click at [1346, 97] on b "AML Data Collector" at bounding box center [1353, 96] width 113 height 30
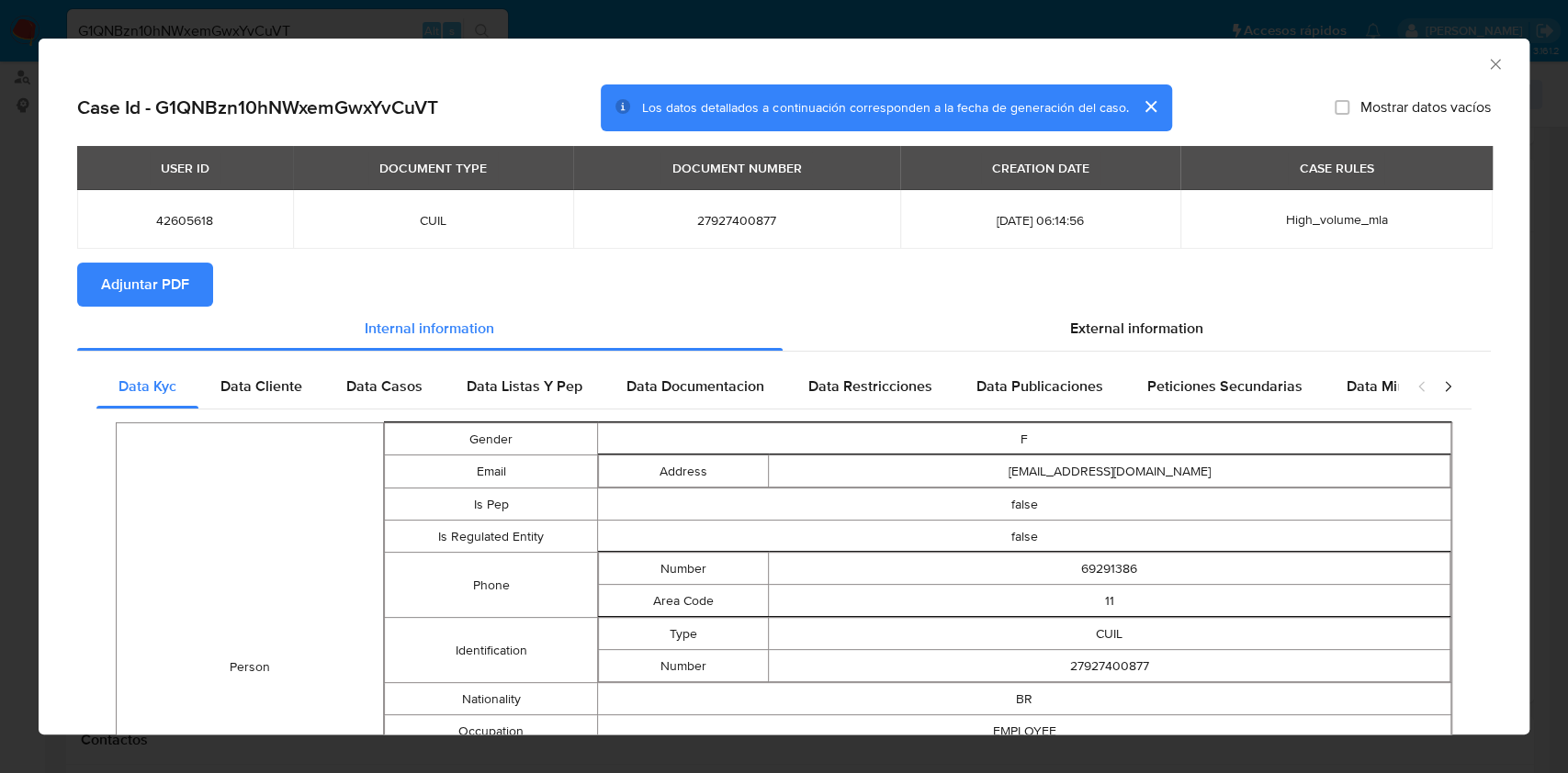
click at [170, 267] on span "Adjuntar PDF" at bounding box center [145, 284] width 89 height 40
click at [1094, 665] on td "27927400877" at bounding box center [1109, 666] width 682 height 32
click at [1091, 661] on td "27927400877" at bounding box center [1109, 666] width 682 height 32
click at [1089, 661] on td "27927400877" at bounding box center [1109, 666] width 682 height 32
click at [1090, 662] on td "27927400877" at bounding box center [1109, 666] width 682 height 32
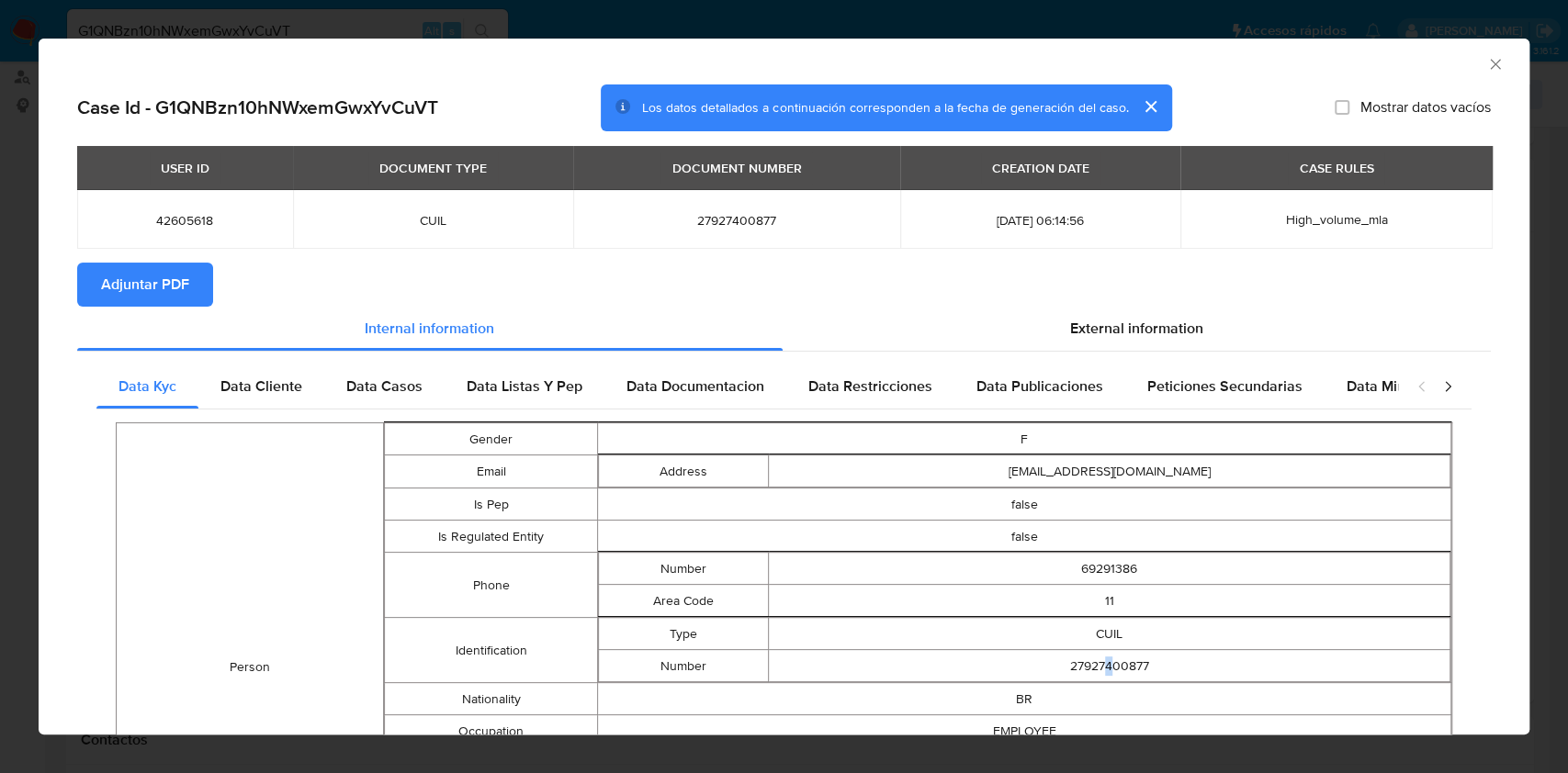
click at [1097, 671] on td "27927400877" at bounding box center [1109, 666] width 682 height 32
click at [1098, 672] on td "27927400877" at bounding box center [1109, 666] width 682 height 32
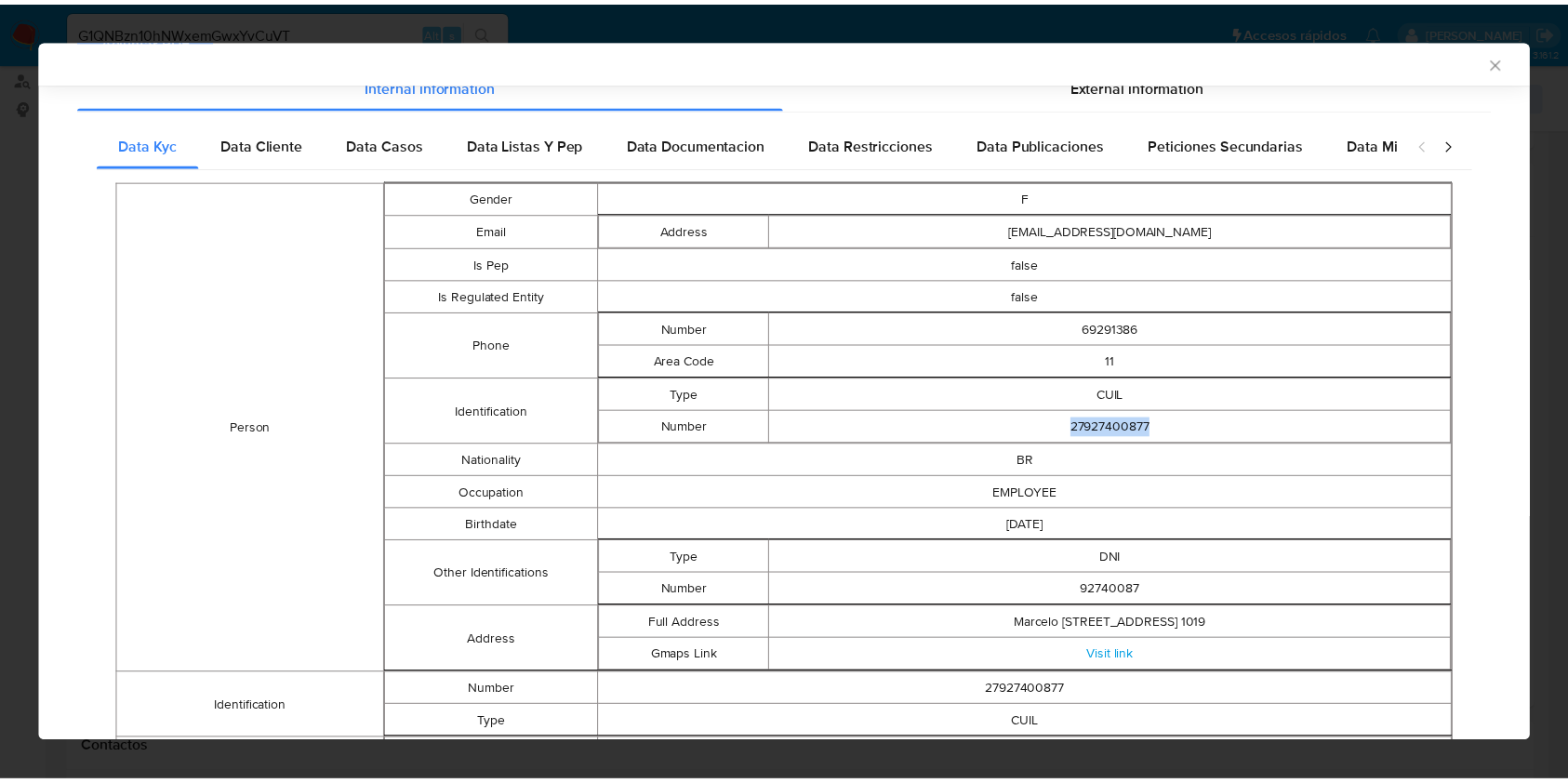
scroll to position [0, 0]
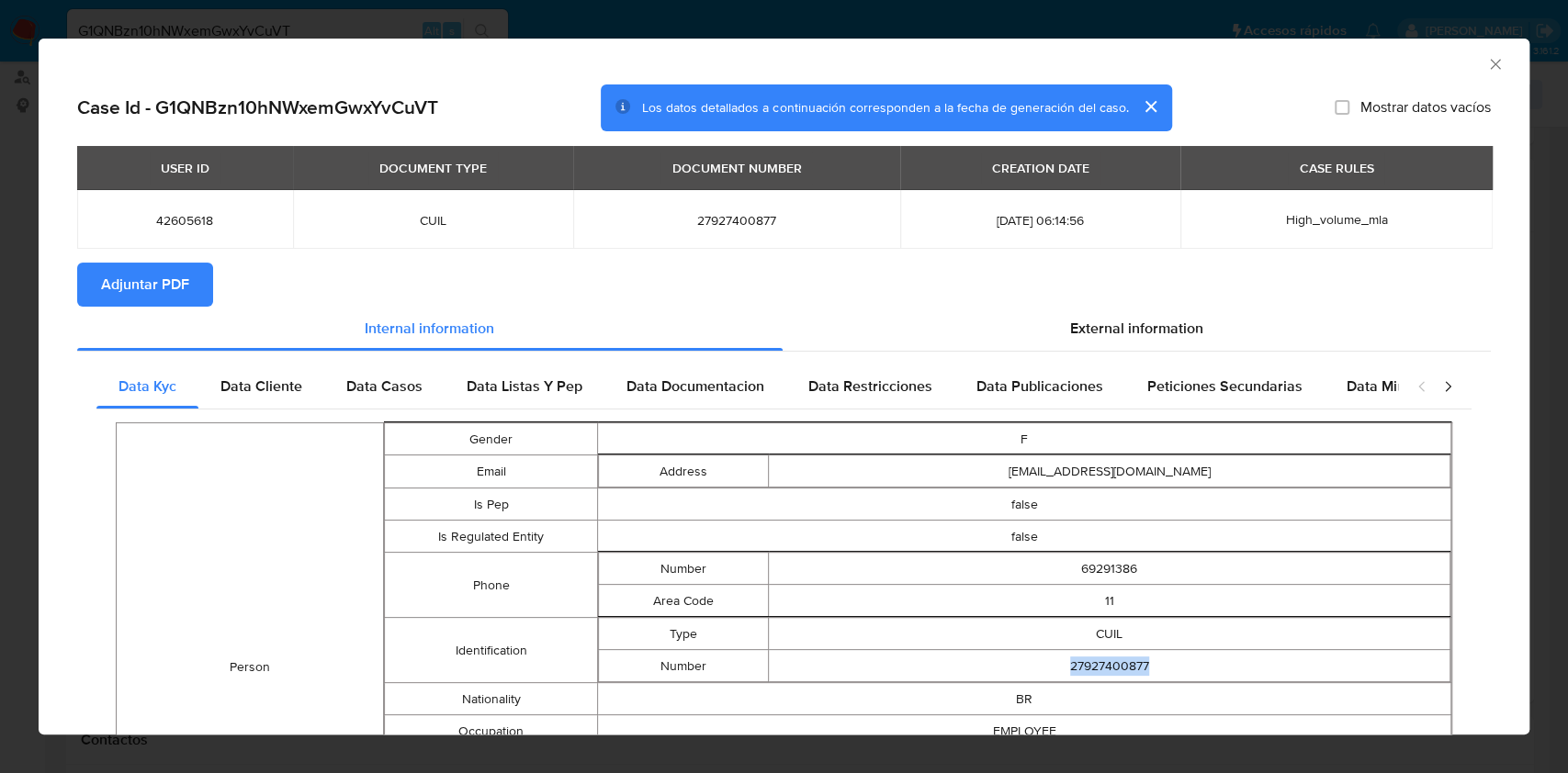
click at [1486, 57] on icon "Cerrar ventana" at bounding box center [1495, 64] width 19 height 19
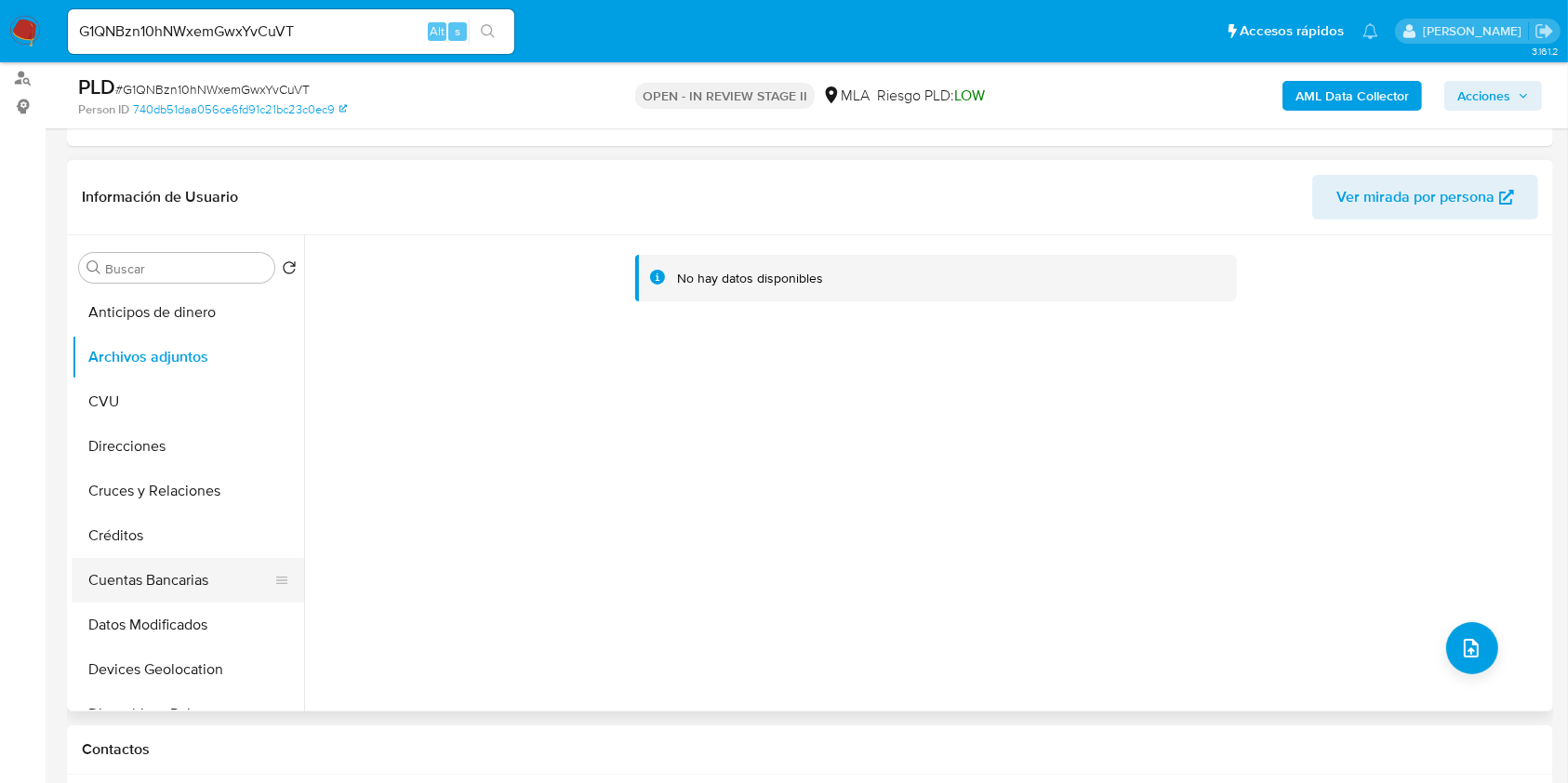
scroll to position [247, 0]
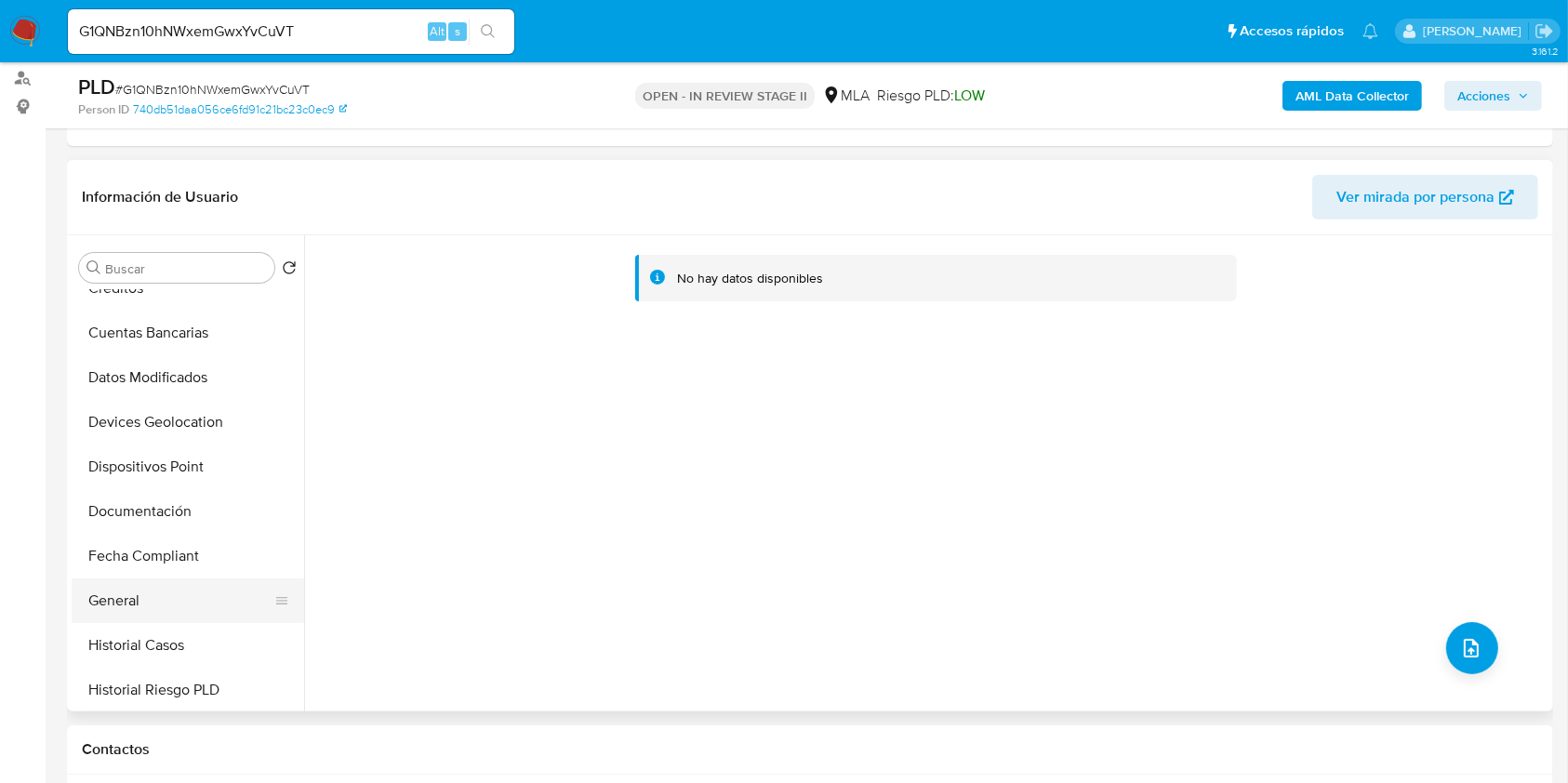
click at [159, 584] on button "General" at bounding box center [180, 600] width 217 height 44
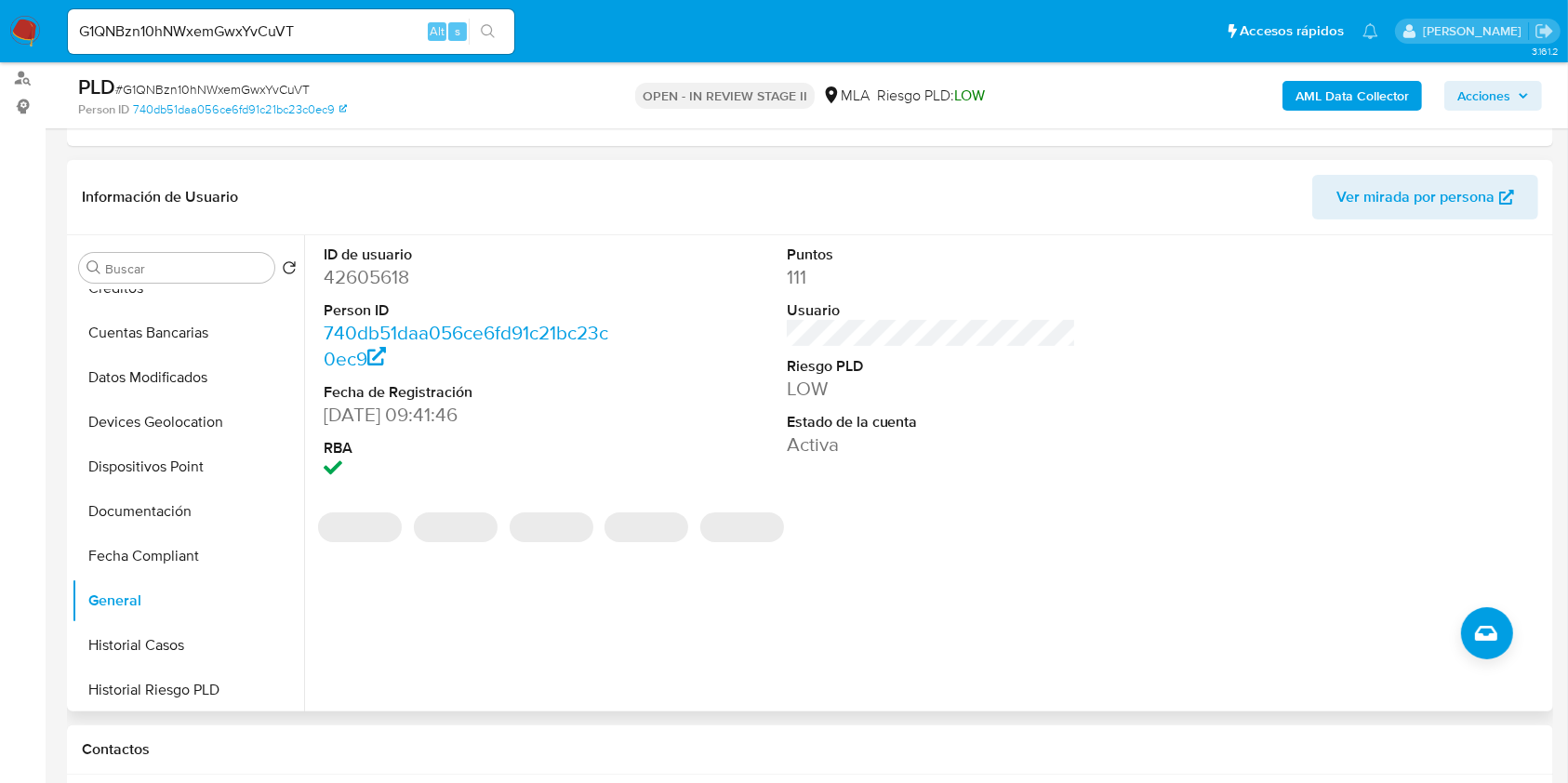
click at [360, 255] on dt "ID de usuario" at bounding box center [469, 255] width 290 height 21
click at [353, 274] on dd "42605618" at bounding box center [469, 278] width 290 height 26
copy dd "42605618"
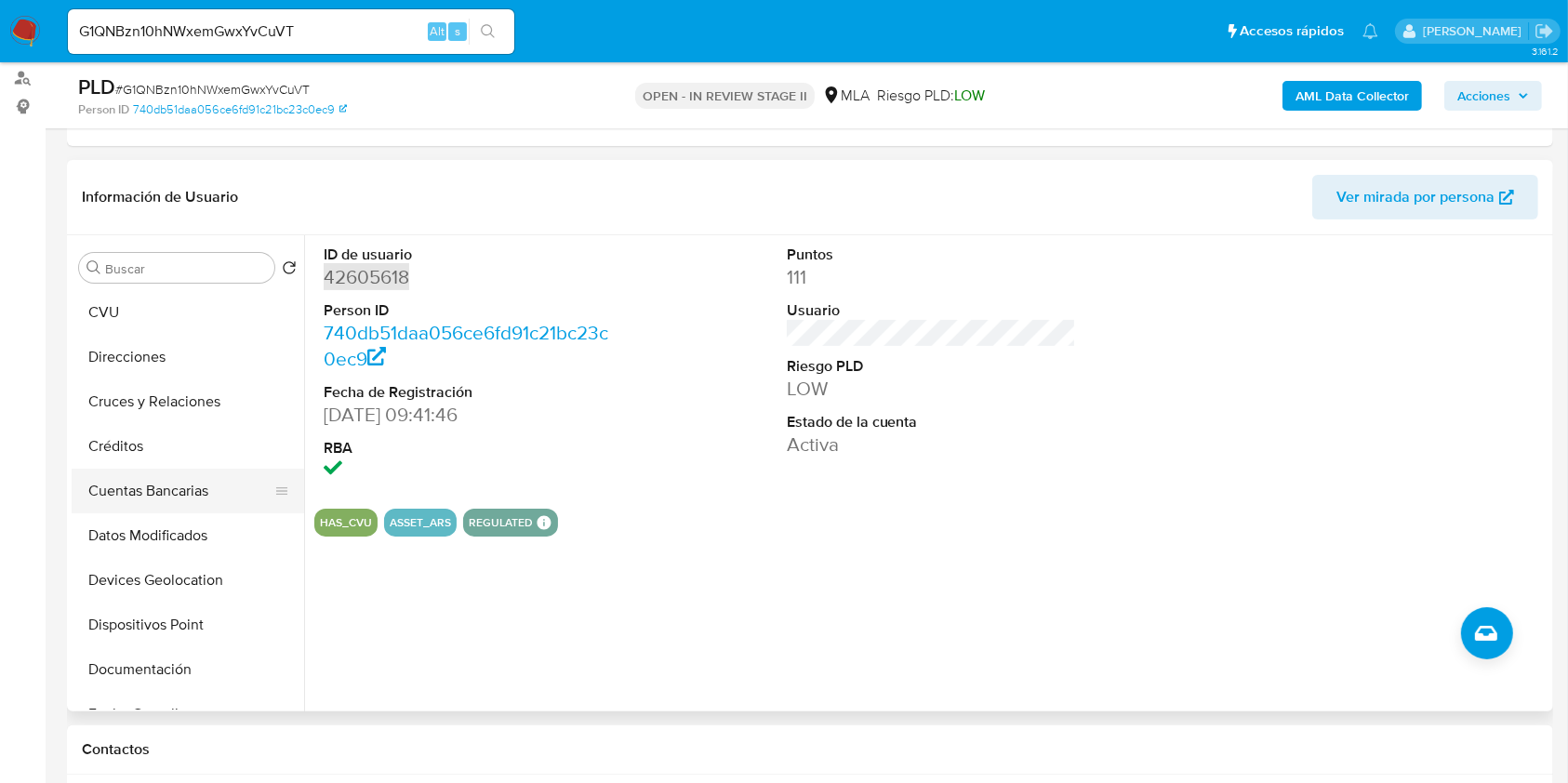
scroll to position [0, 0]
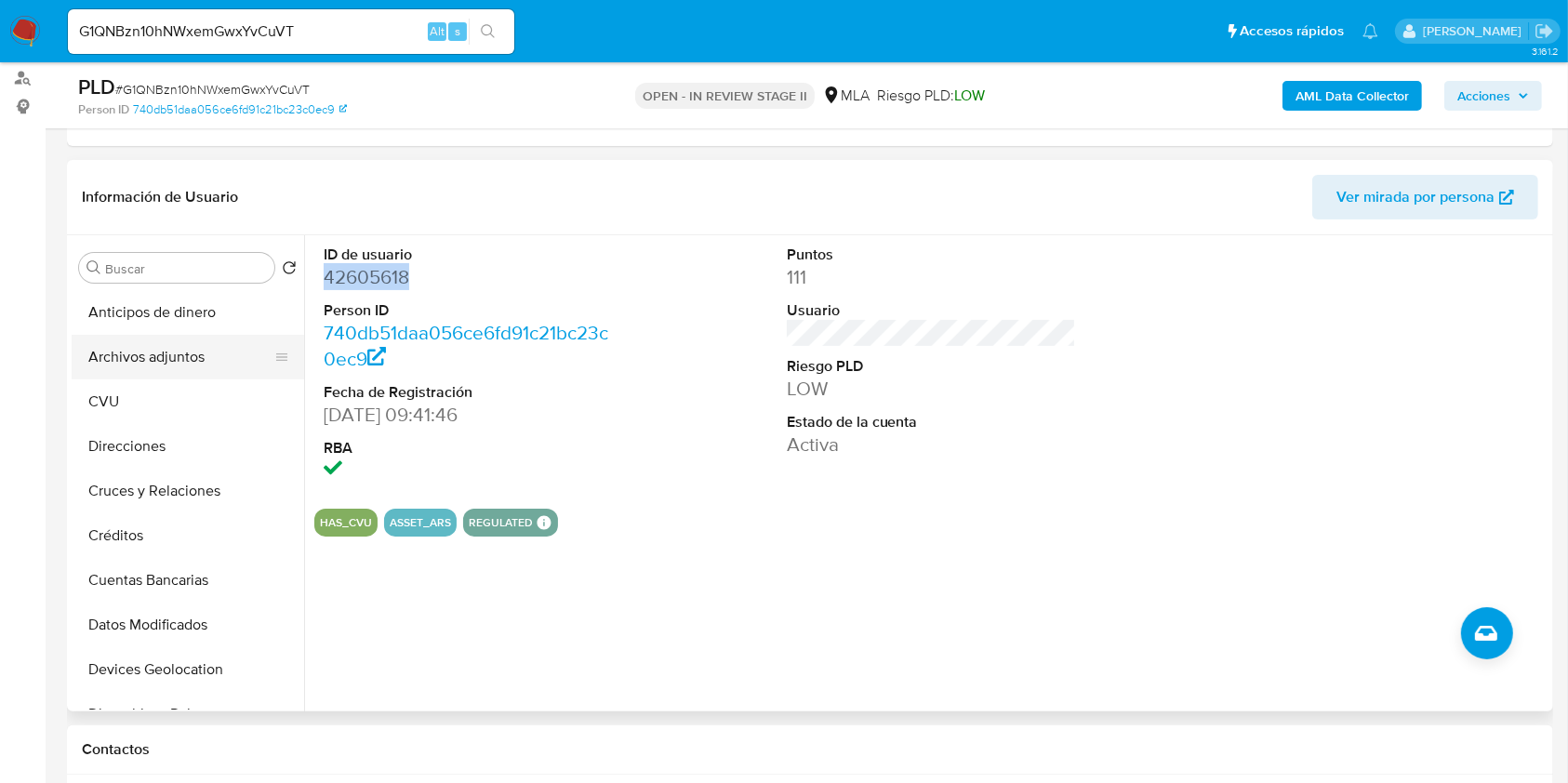
click at [196, 345] on button "Archivos adjuntos" at bounding box center [180, 356] width 217 height 44
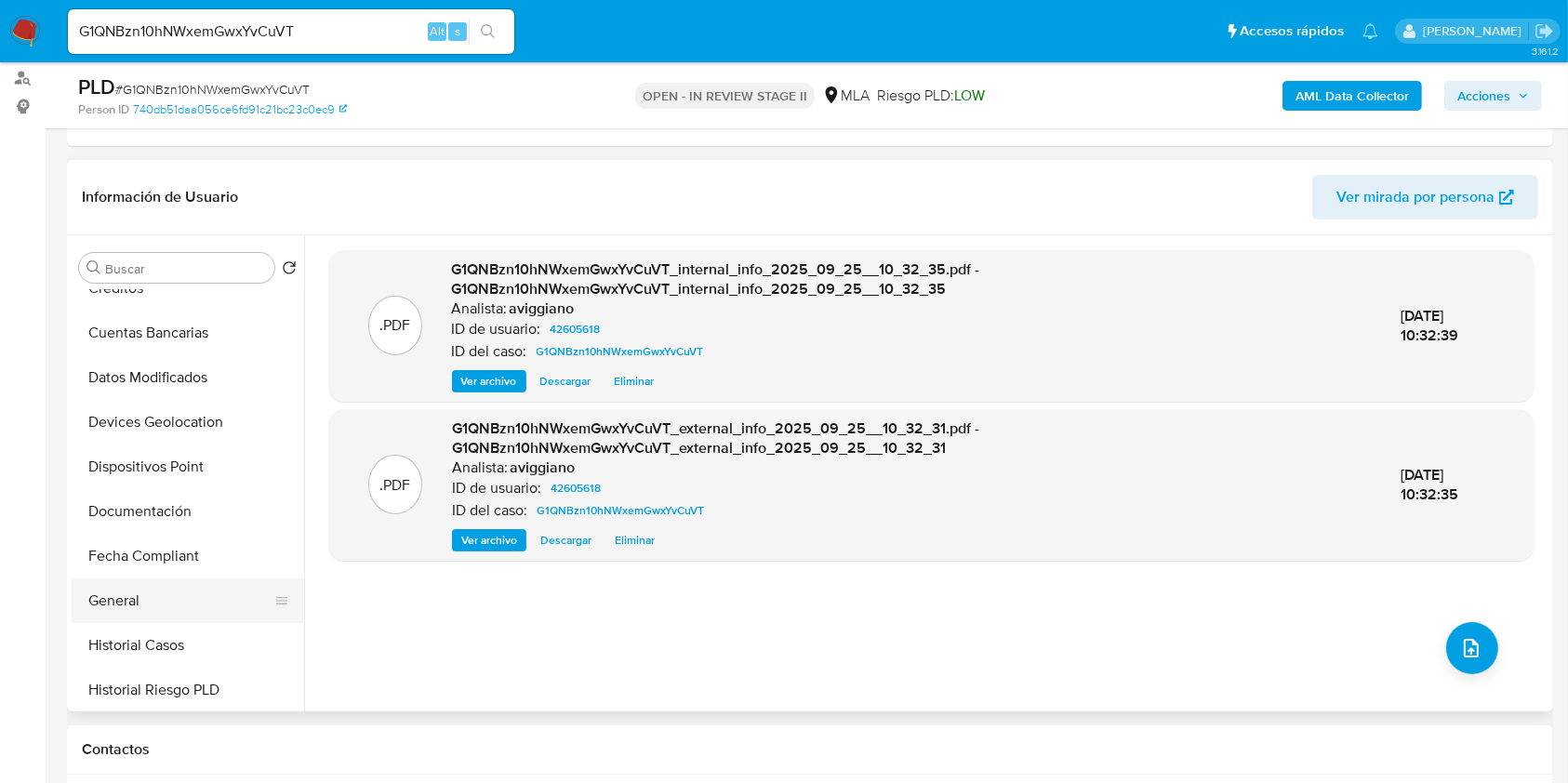
scroll to position [744, 0]
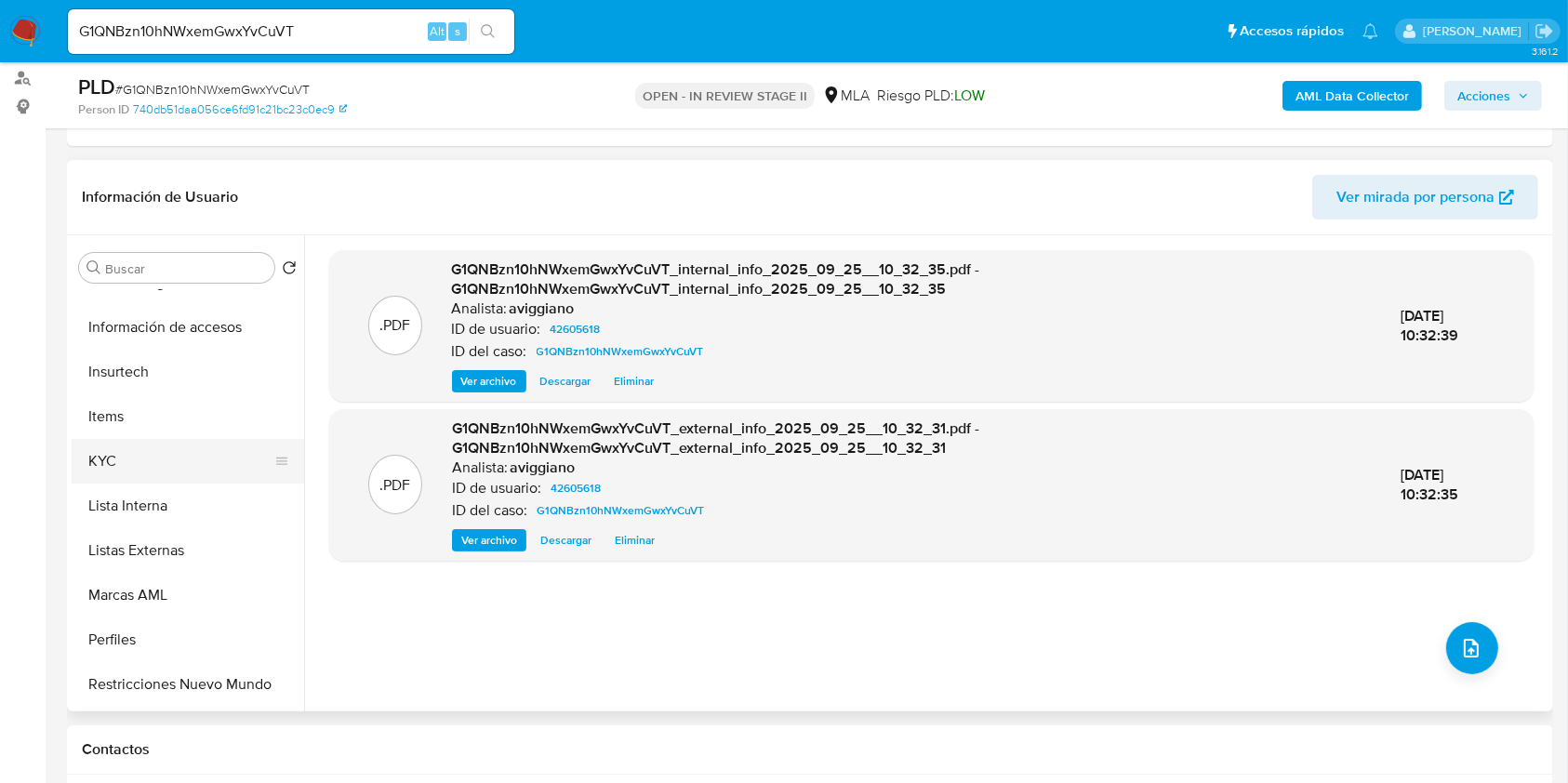
click at [142, 439] on button "KYC" at bounding box center [180, 461] width 217 height 44
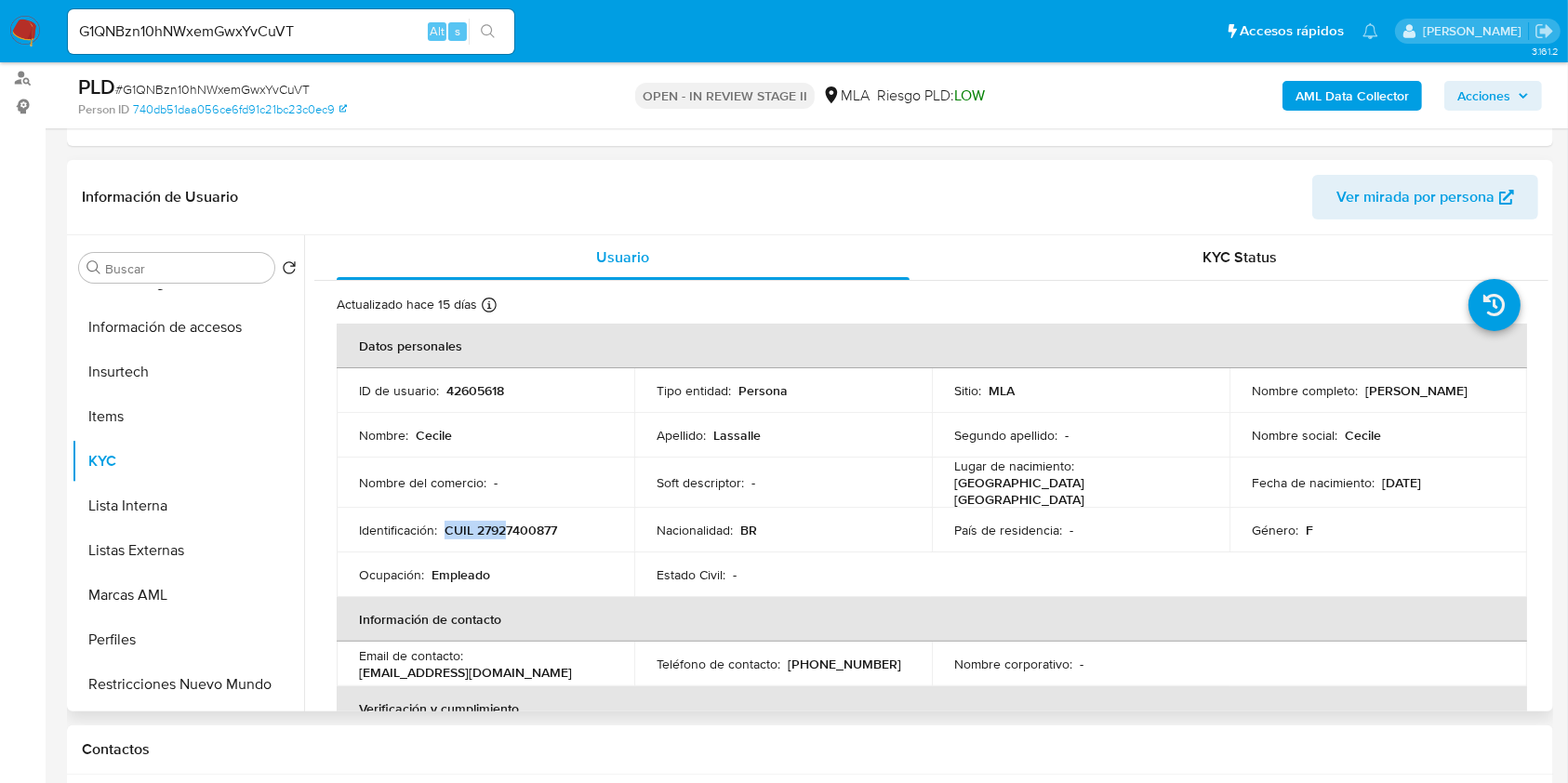
click at [506, 521] on p "CUIL 27927400877" at bounding box center [501, 530] width 112 height 17
click at [503, 521] on p "CUIL 27927400877" at bounding box center [501, 530] width 112 height 17
click at [509, 534] on td "Identificación : CUIL 27927400877" at bounding box center [485, 530] width 298 height 44
click at [517, 524] on p "CUIL 27927400877" at bounding box center [501, 530] width 112 height 17
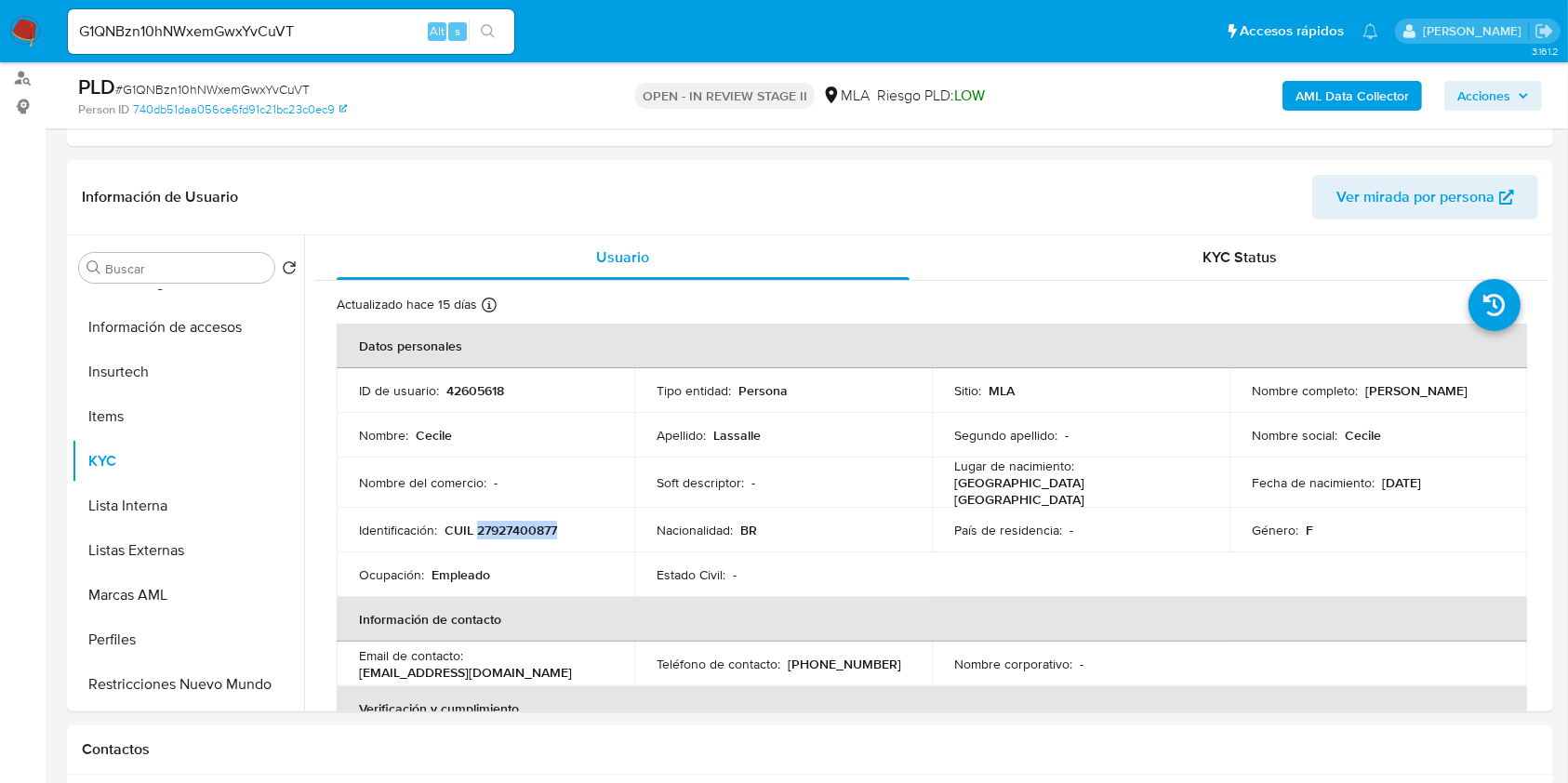
copy p "27927400877"
click at [465, 391] on p "42605618" at bounding box center [475, 391] width 58 height 17
click at [464, 391] on p "42605618" at bounding box center [475, 391] width 58 height 17
copy p "42605618"
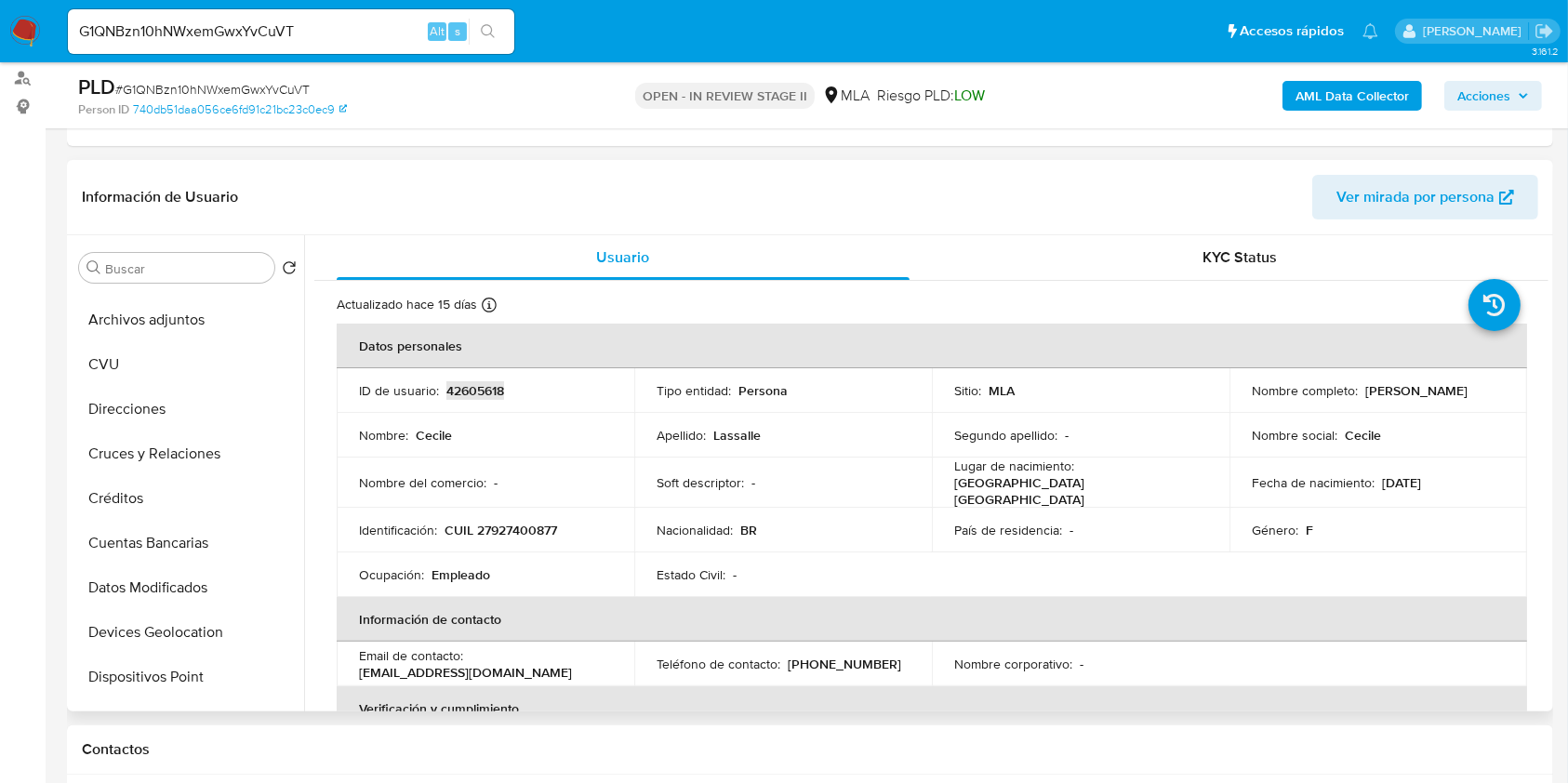
scroll to position [0, 0]
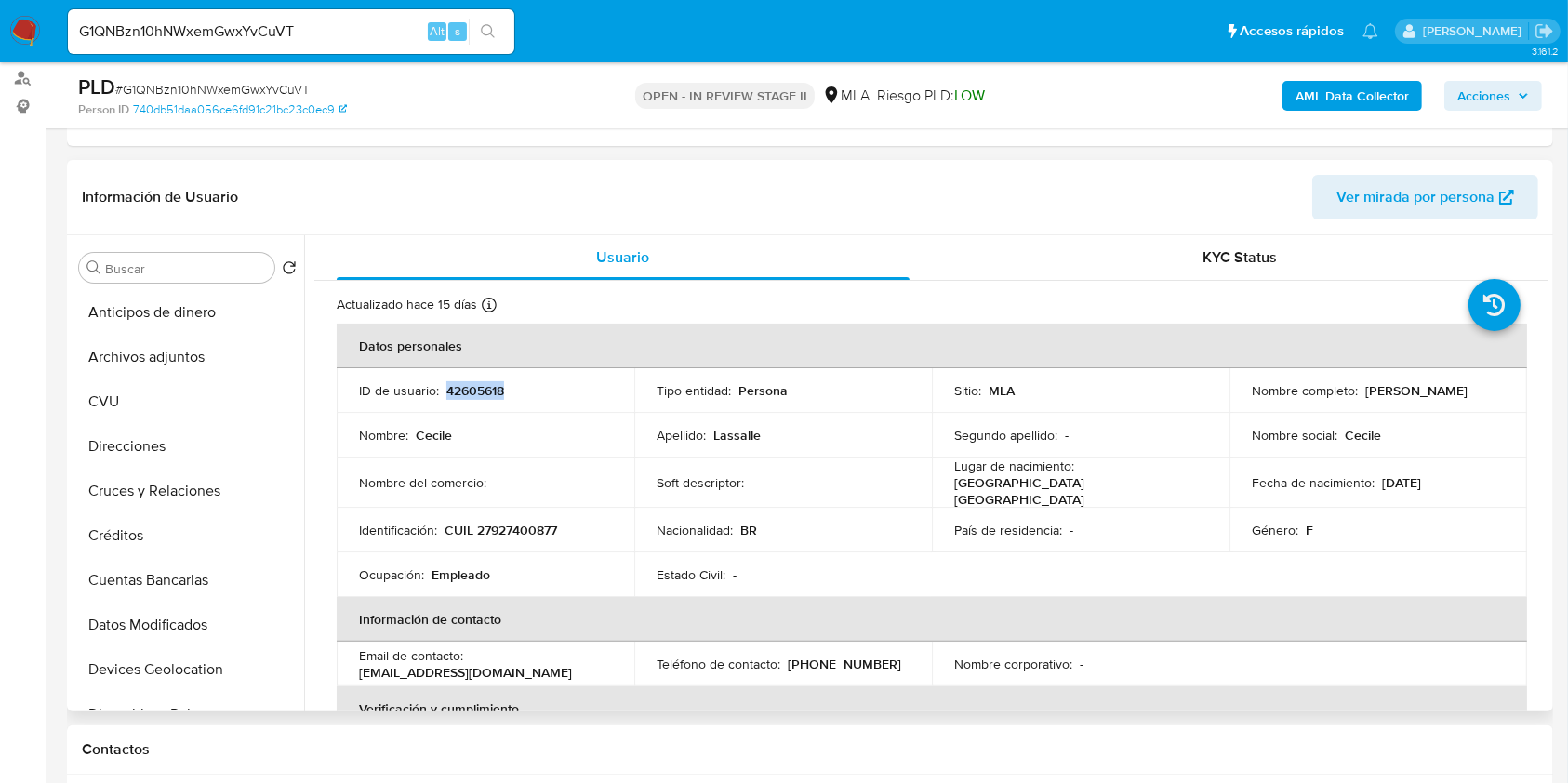
click at [469, 387] on p "42605618" at bounding box center [475, 391] width 58 height 17
click at [469, 387] on p "42605618" at bounding box center [475, 391] width 58 height 17
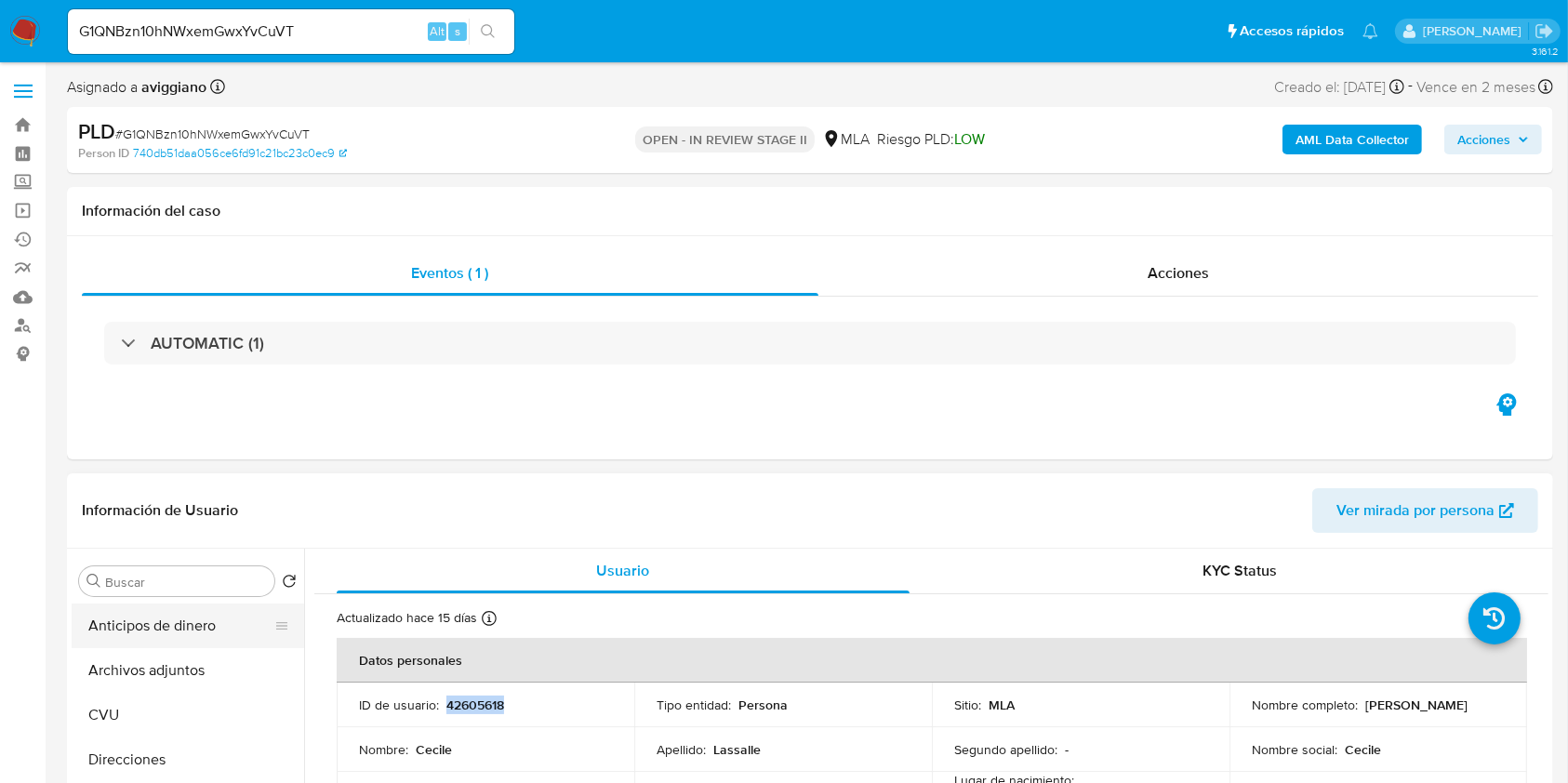
click at [150, 644] on button "Anticipos de dinero" at bounding box center [180, 625] width 217 height 44
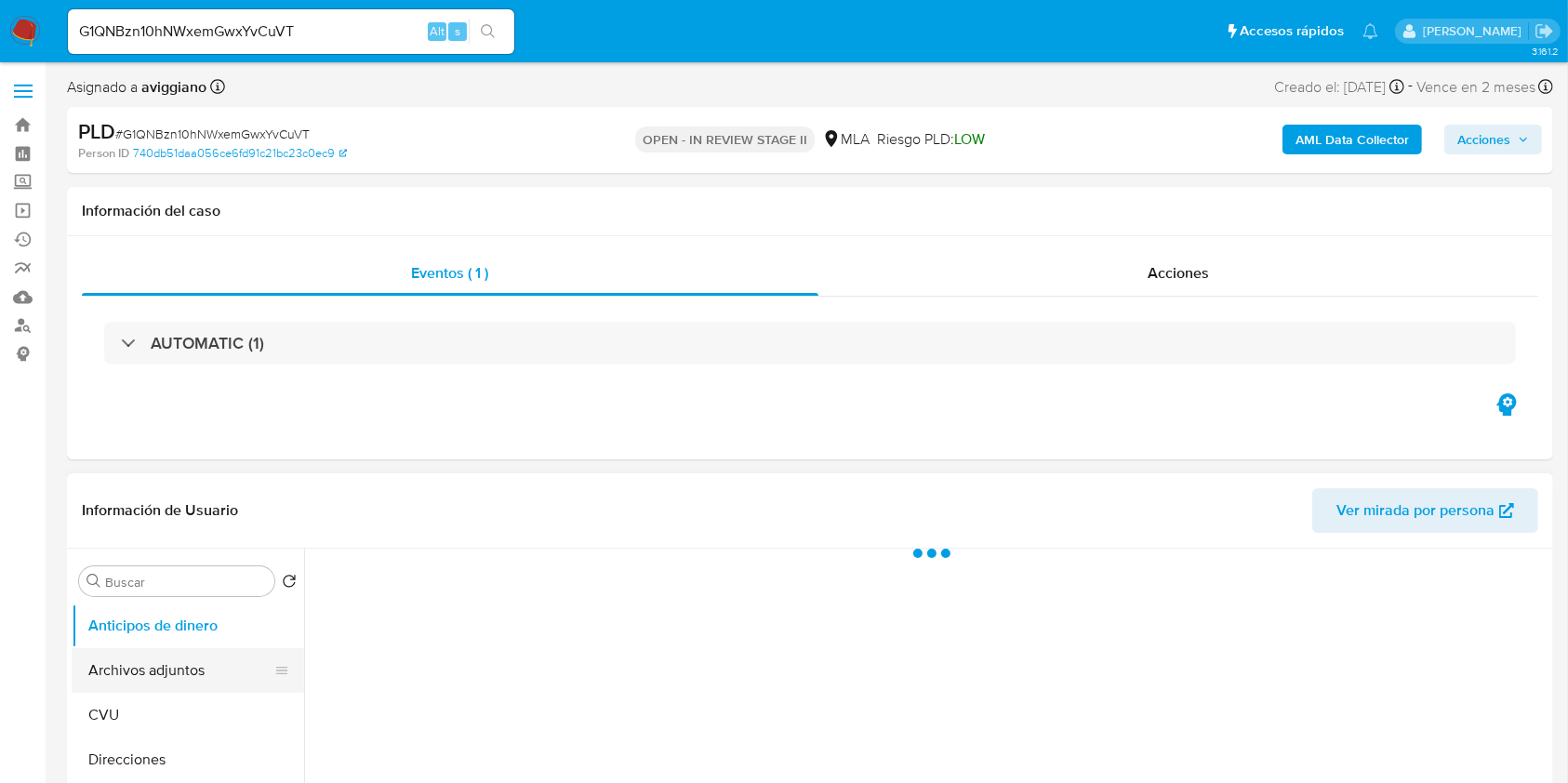
click at [185, 663] on button "Archivos adjuntos" at bounding box center [180, 670] width 217 height 44
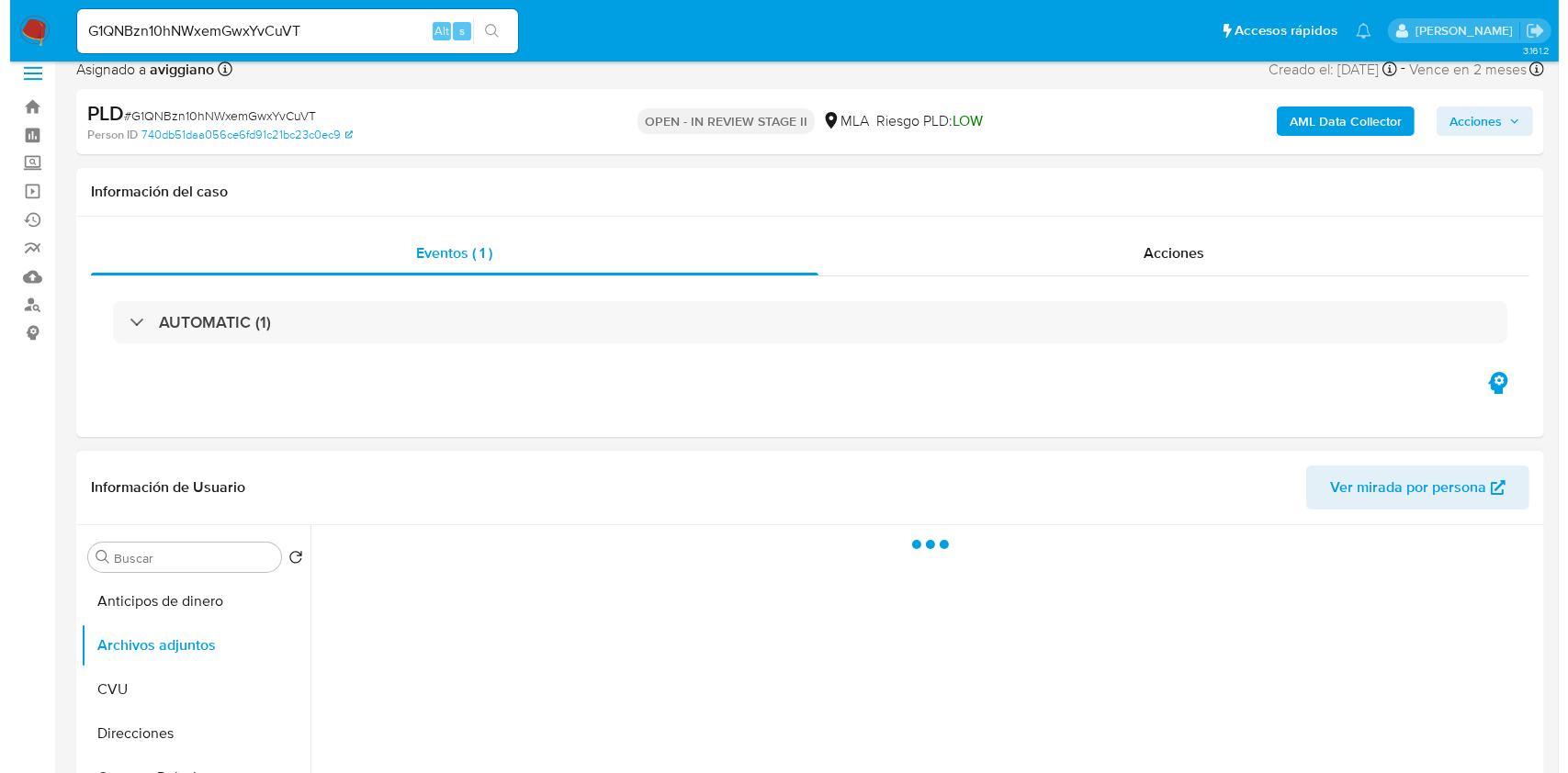
scroll to position [244, 0]
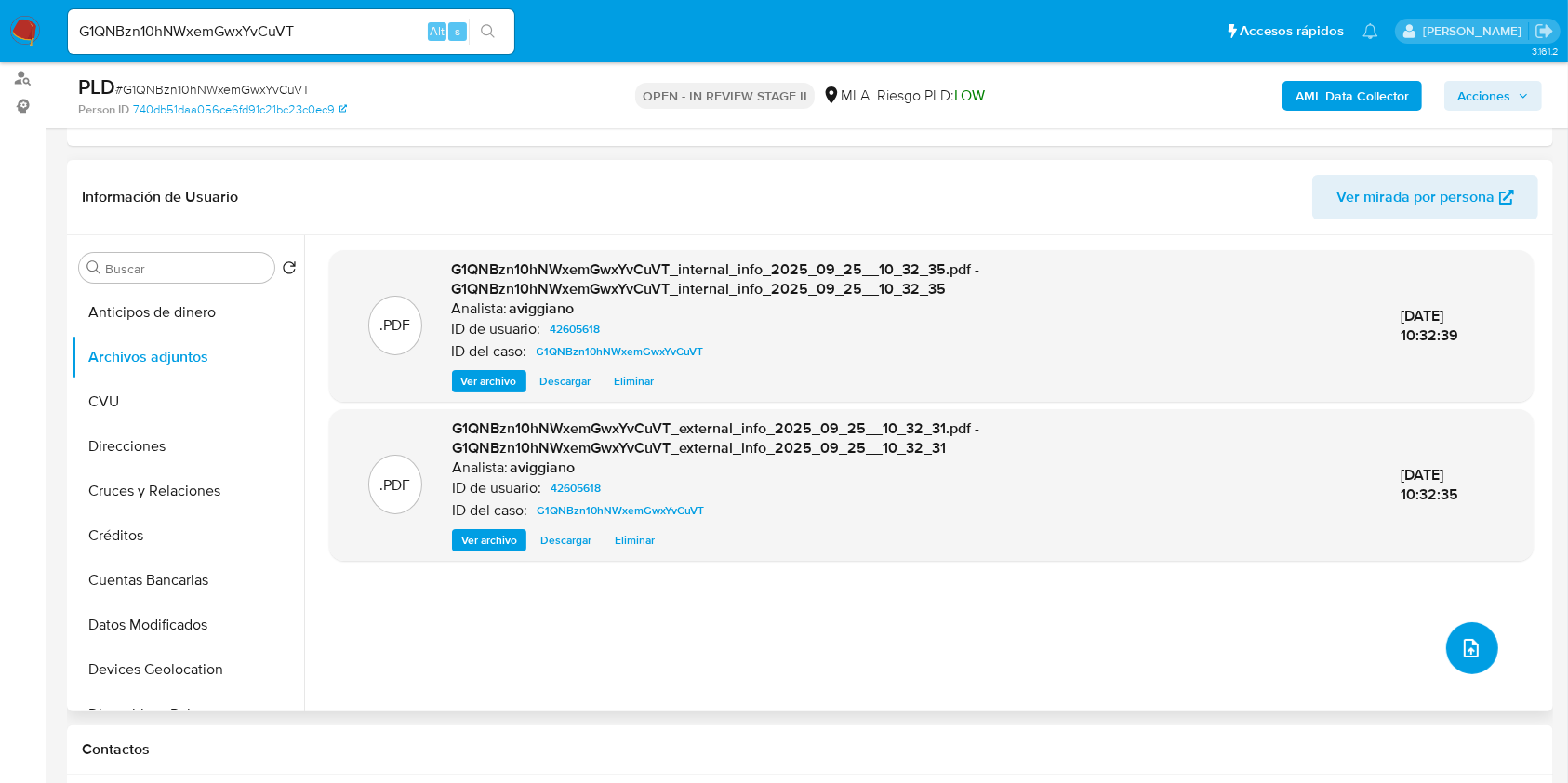
click at [1458, 635] on button "upload-file" at bounding box center [1472, 648] width 52 height 52
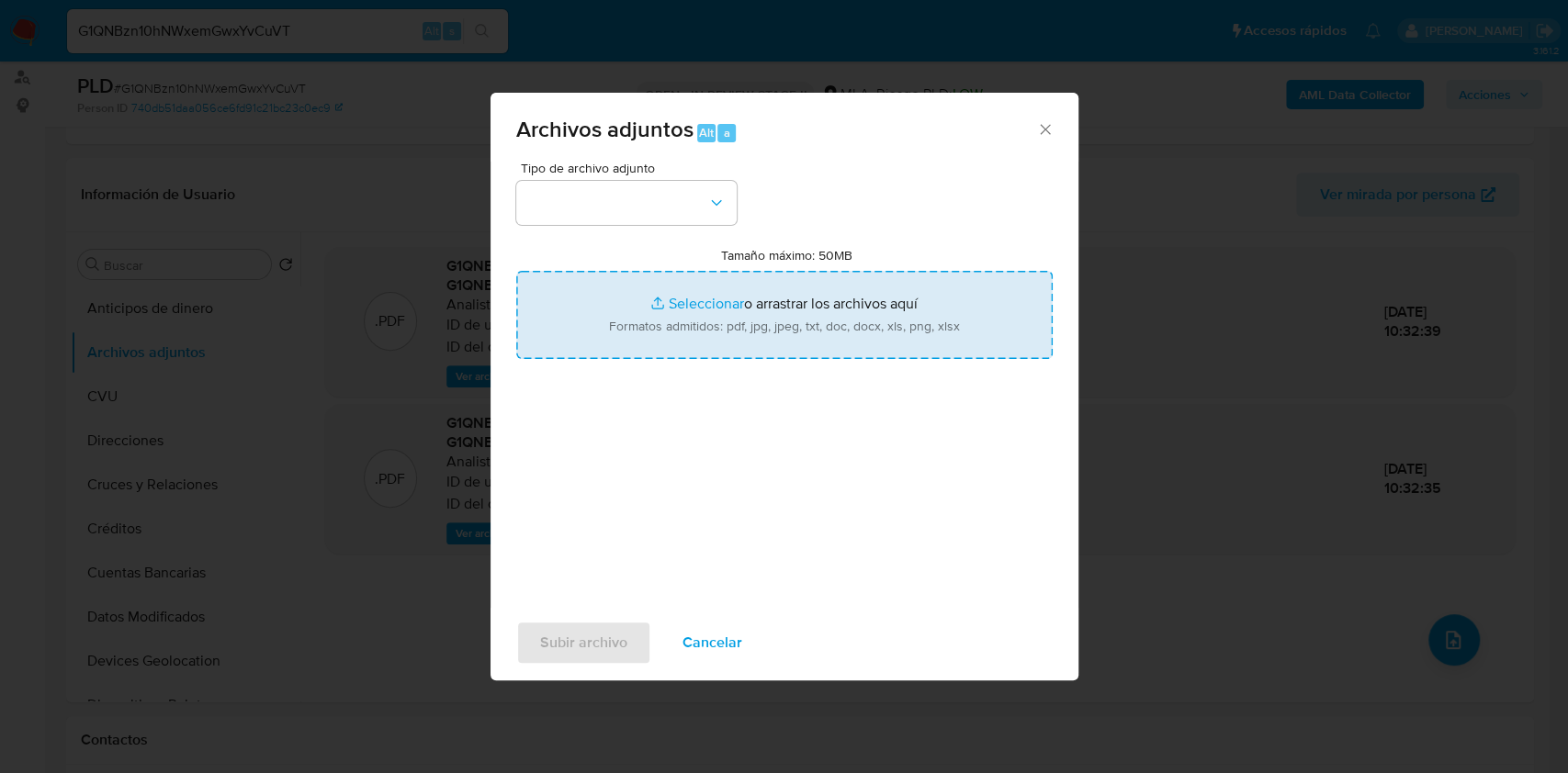
click at [809, 294] on input "Tamaño máximo: 50MB Seleccionar archivos" at bounding box center [784, 314] width 536 height 89
type input "C:\fakepath\Movimientos-Aladdin-v10_1 - 42605618 -.xlsx"
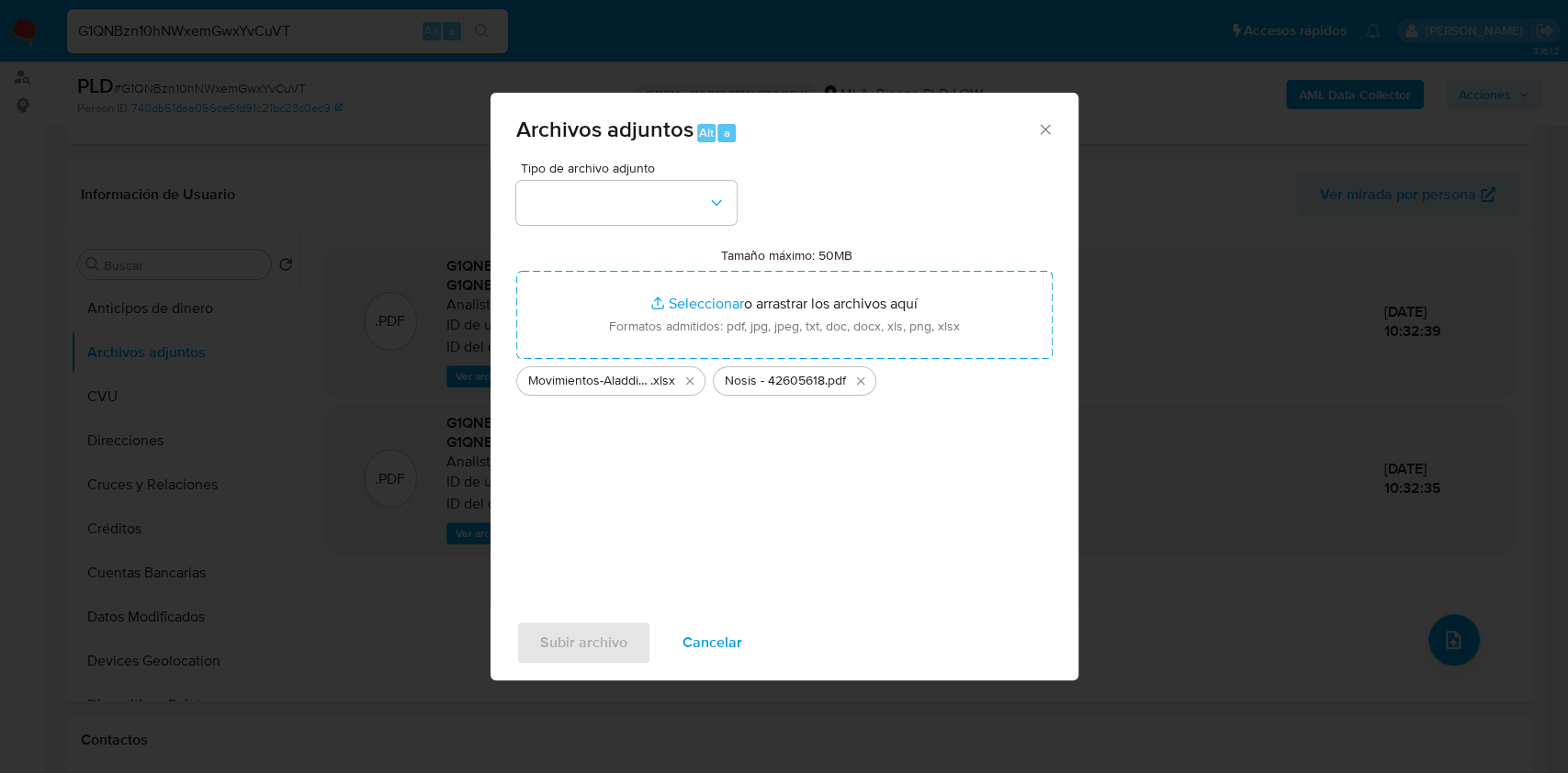
click at [668, 233] on div "Tipo de archivo adjunto Tamaño máximo: 50MB Seleccionar archivos Seleccionar o …" at bounding box center [784, 378] width 536 height 434
click at [657, 210] on button "button" at bounding box center [626, 202] width 220 height 44
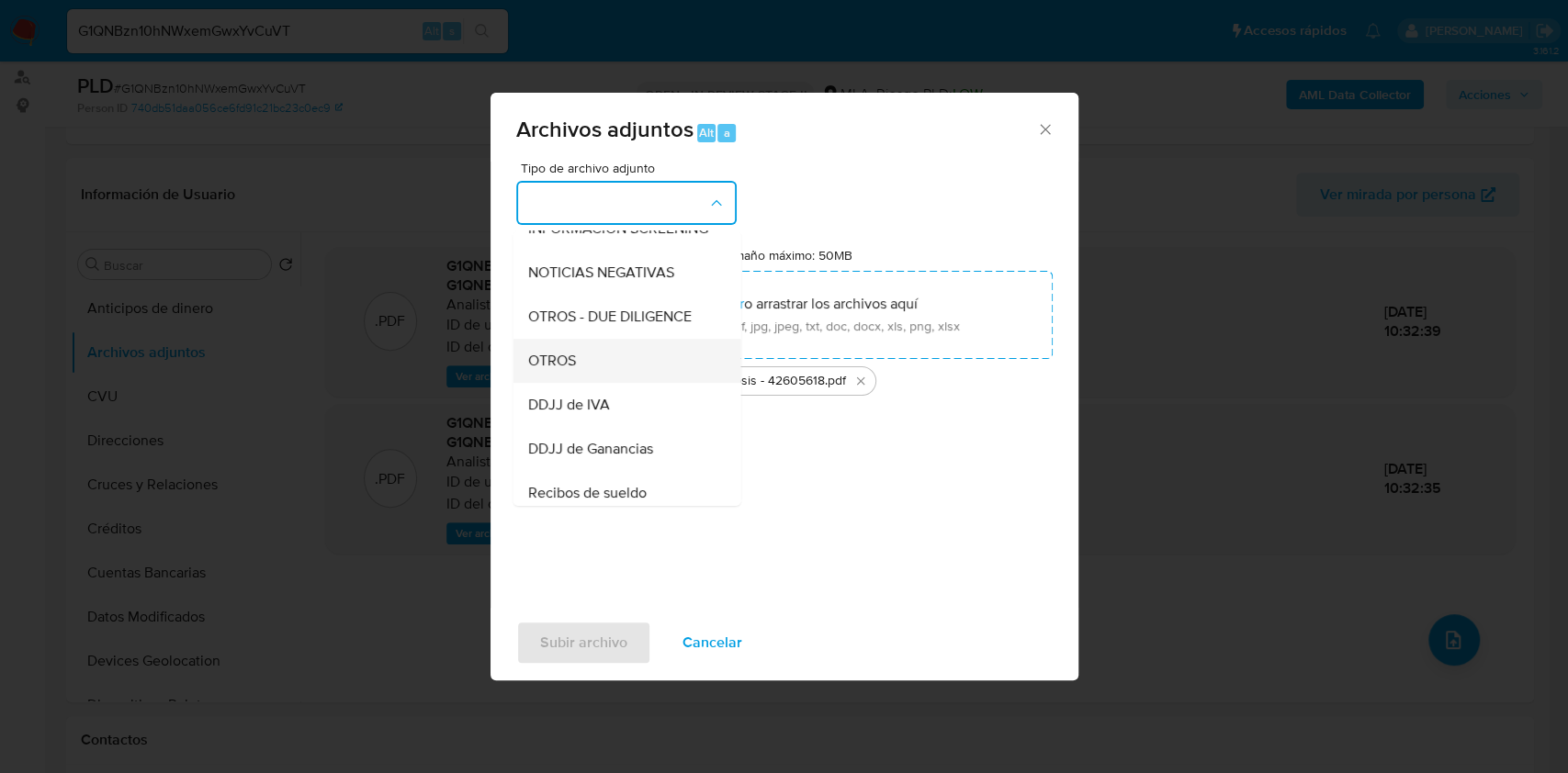
click at [599, 383] on div "OTROS" at bounding box center [620, 360] width 187 height 44
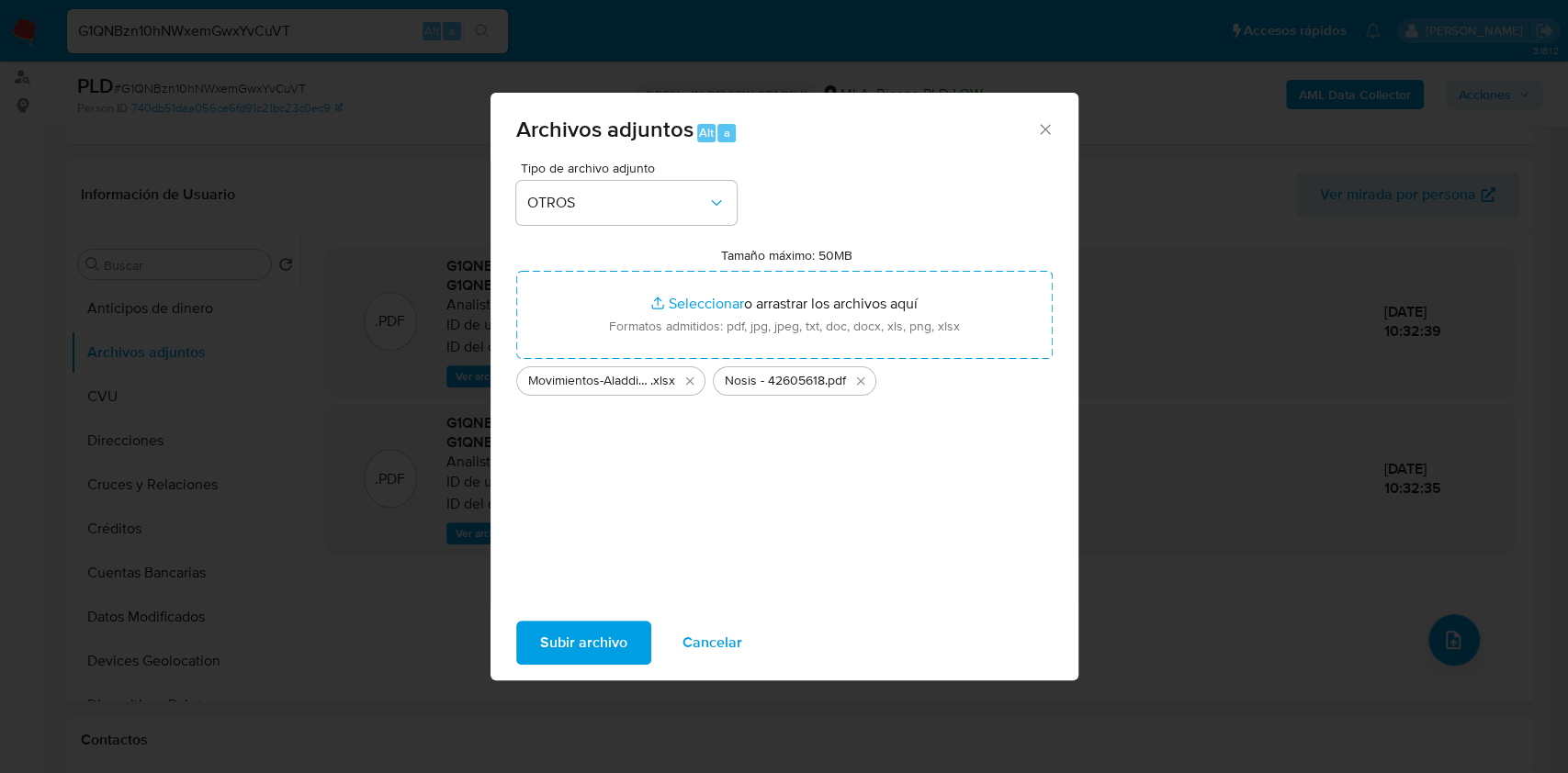
click at [580, 642] on span "Subir archivo" at bounding box center [584, 642] width 88 height 40
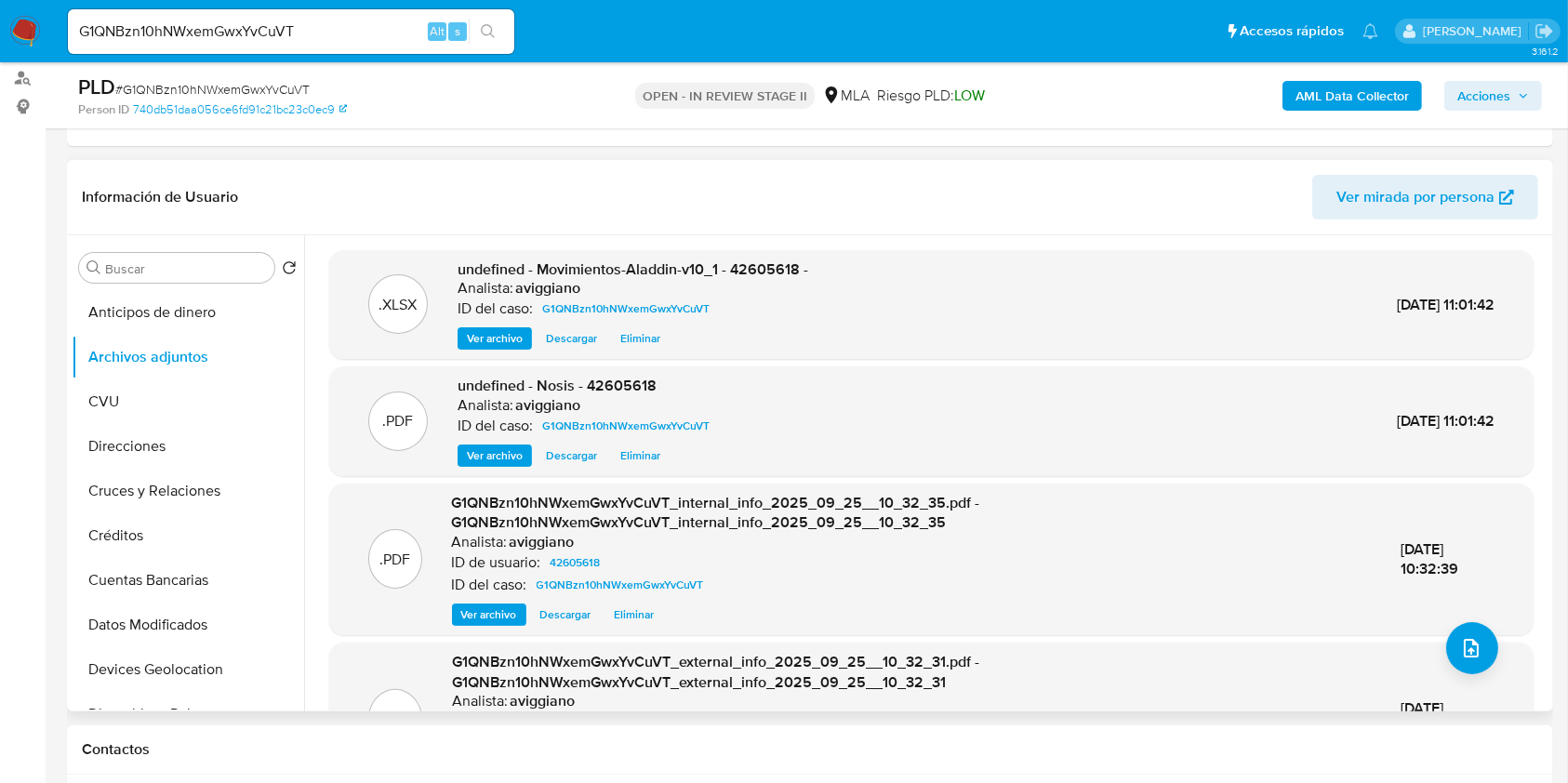
click at [776, 265] on span "undefined - Movimientos-Aladdin-v10_1 - 42605618 -" at bounding box center [632, 269] width 350 height 22
click at [779, 265] on span "undefined - Movimientos-Aladdin-v10_1 - 42605618 -" at bounding box center [632, 269] width 350 height 22
copy span "42605618"
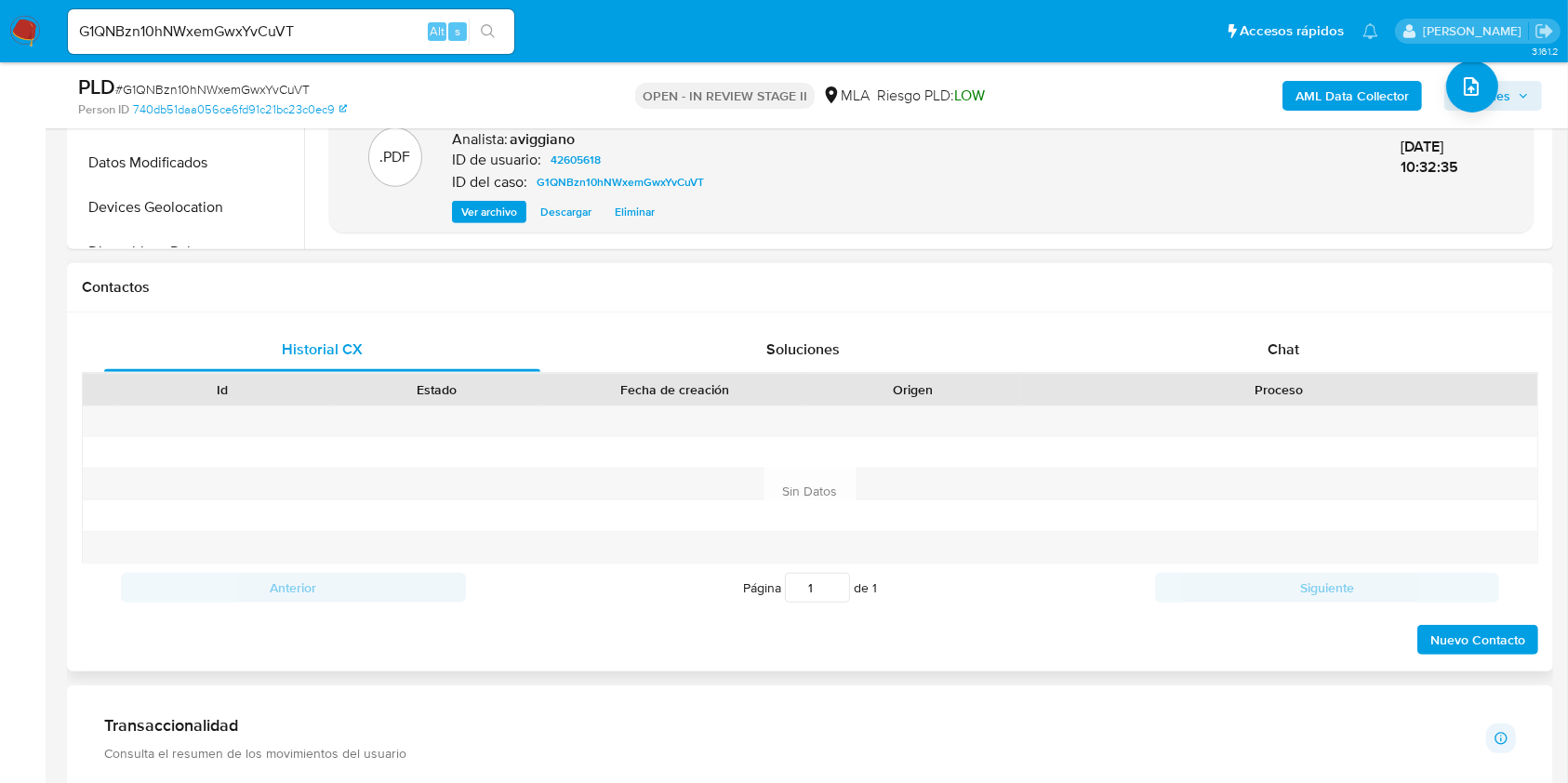
scroll to position [620, 0]
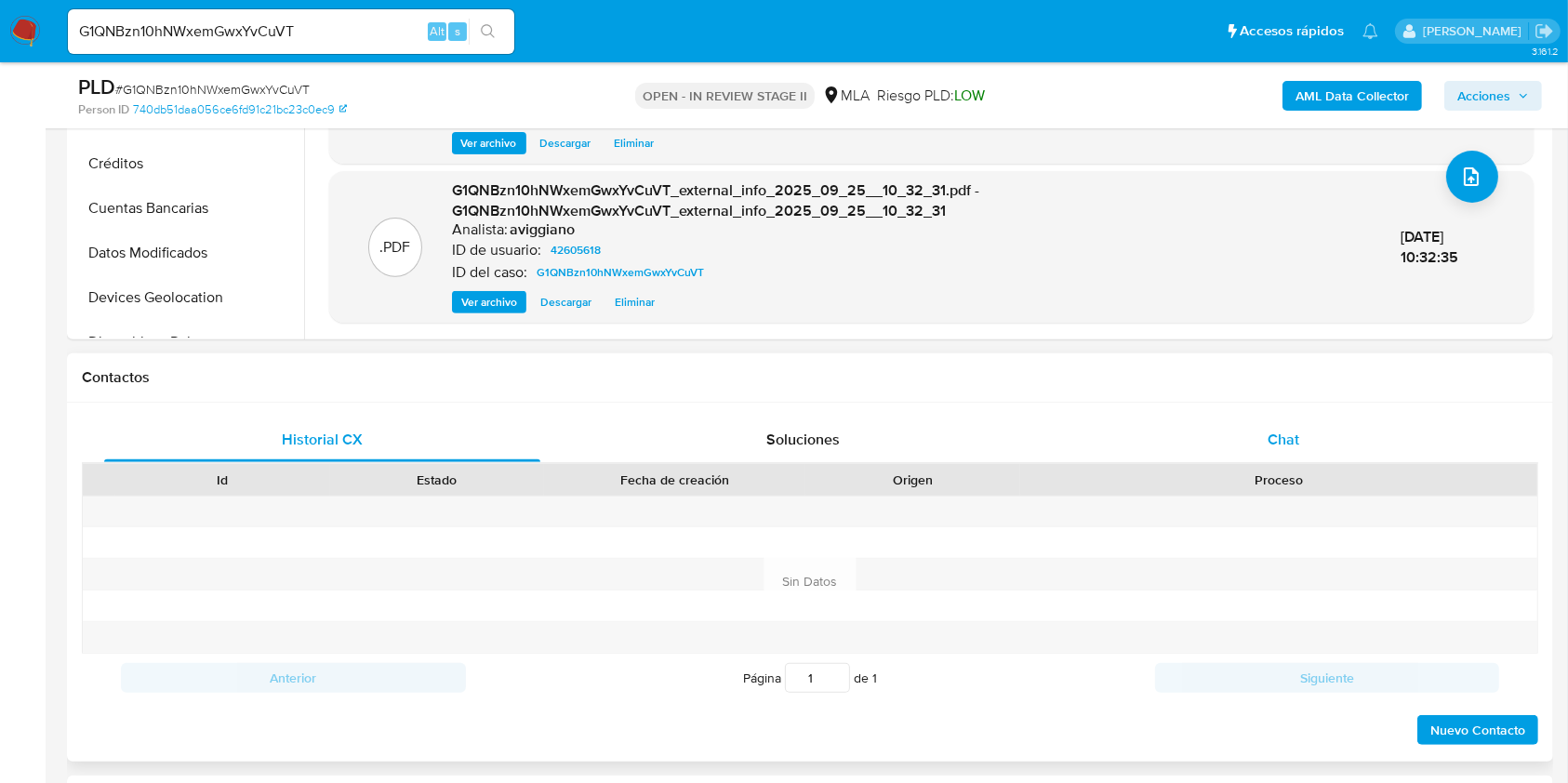
click at [1259, 444] on div "Chat" at bounding box center [1284, 439] width 436 height 44
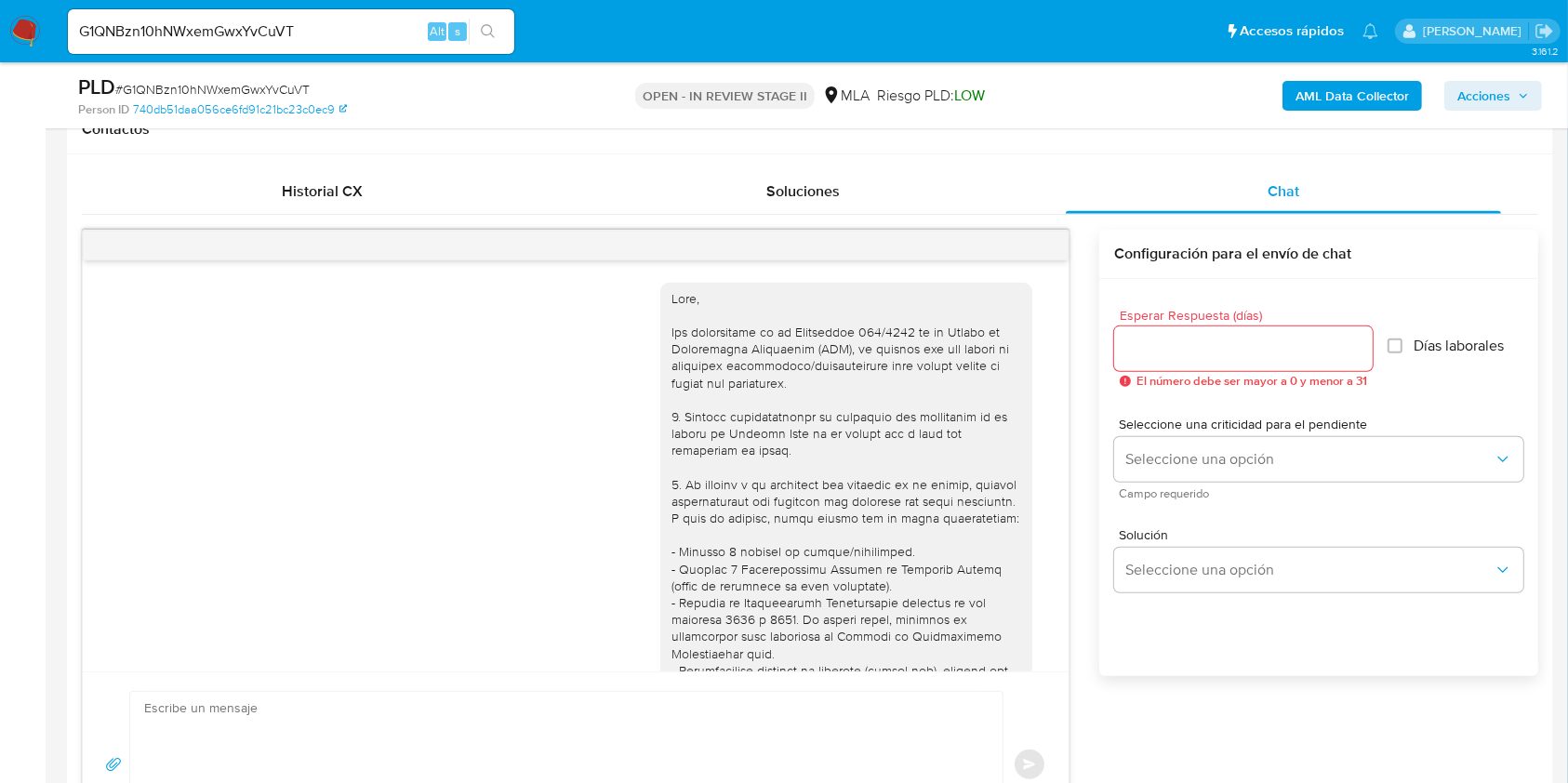
scroll to position [1051, 0]
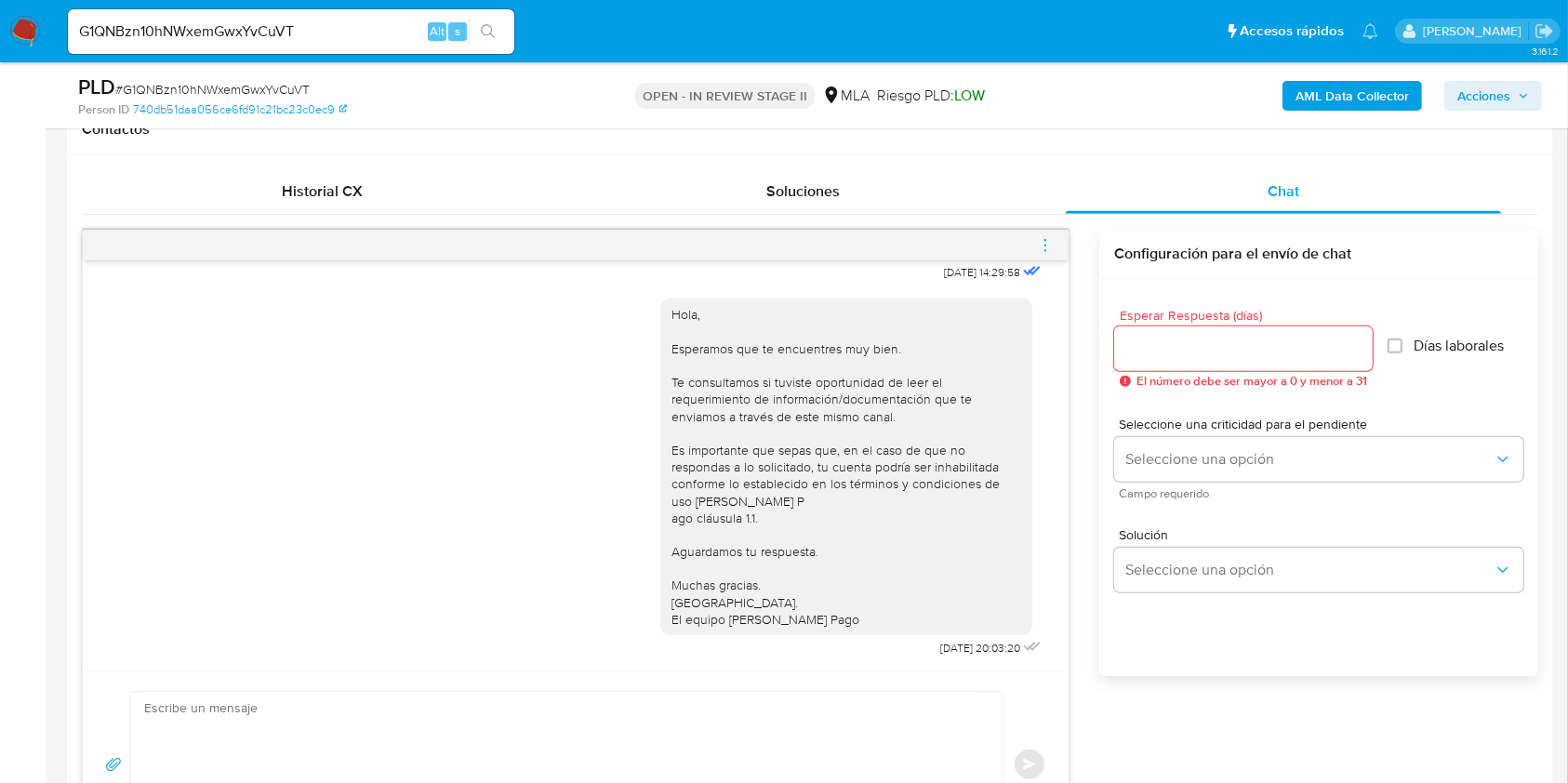
click at [1042, 246] on icon "menu-action" at bounding box center [1046, 246] width 17 height 17
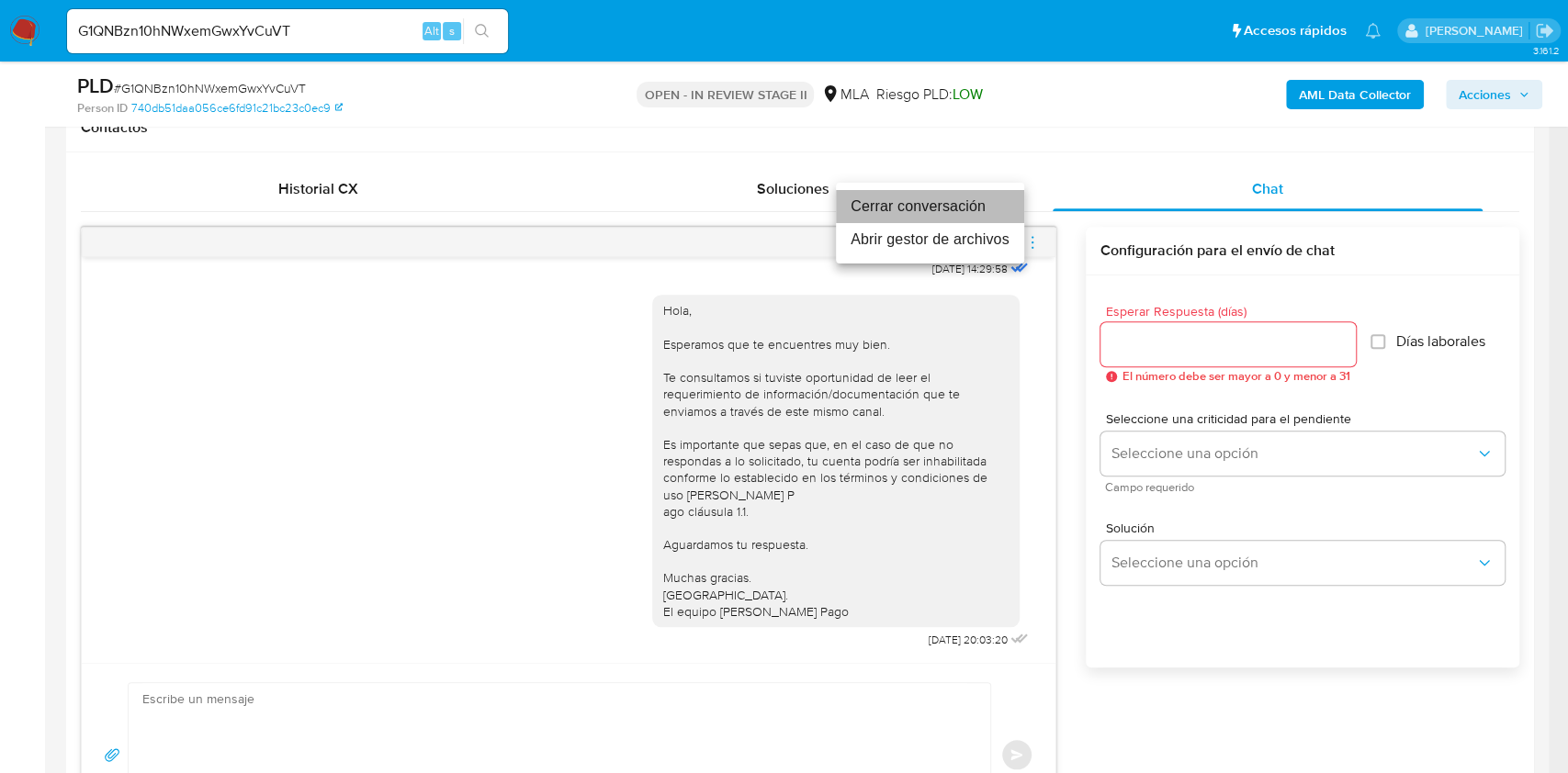
click at [975, 203] on li "Cerrar conversación" at bounding box center [930, 206] width 188 height 33
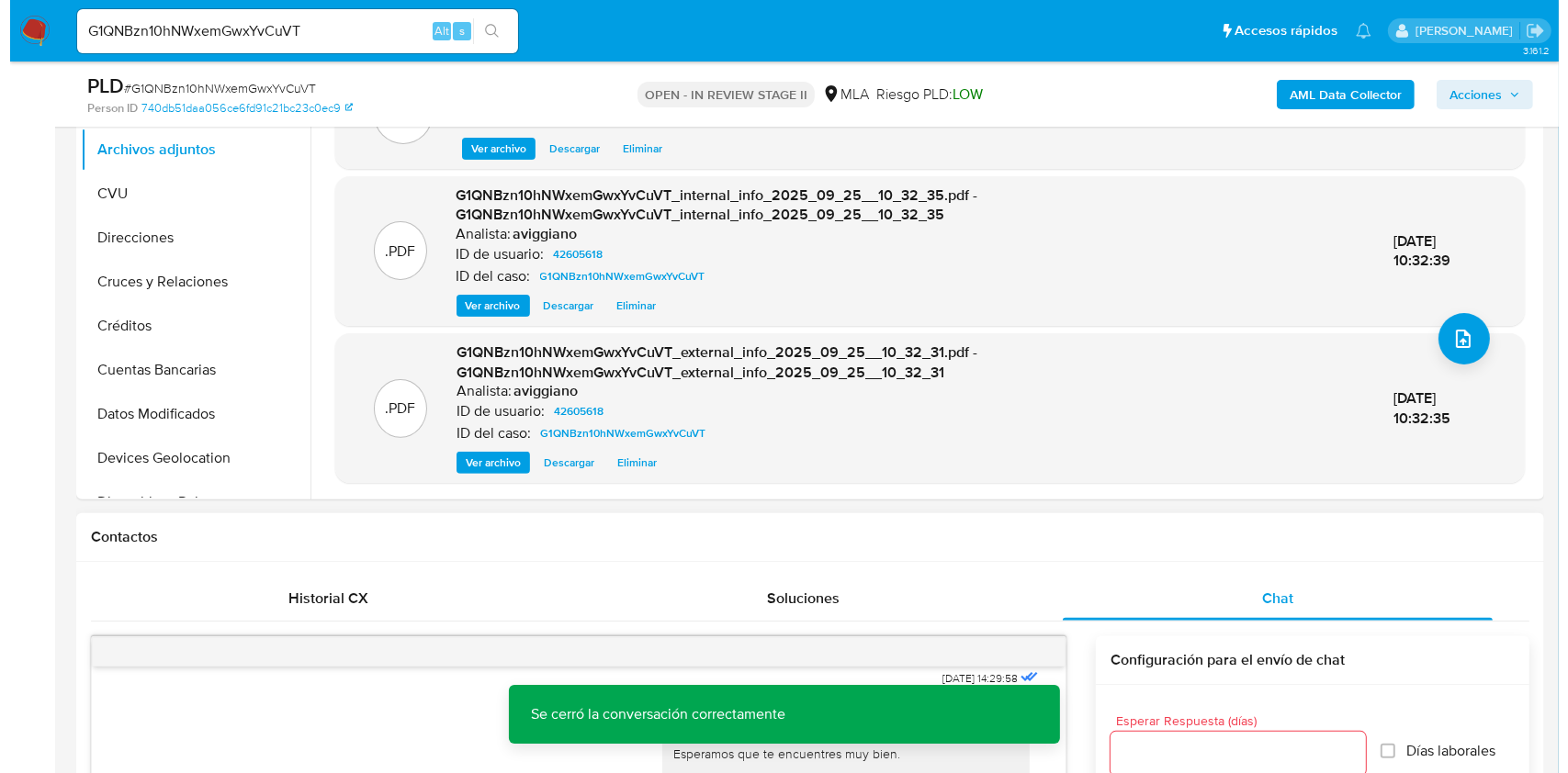
scroll to position [244, 0]
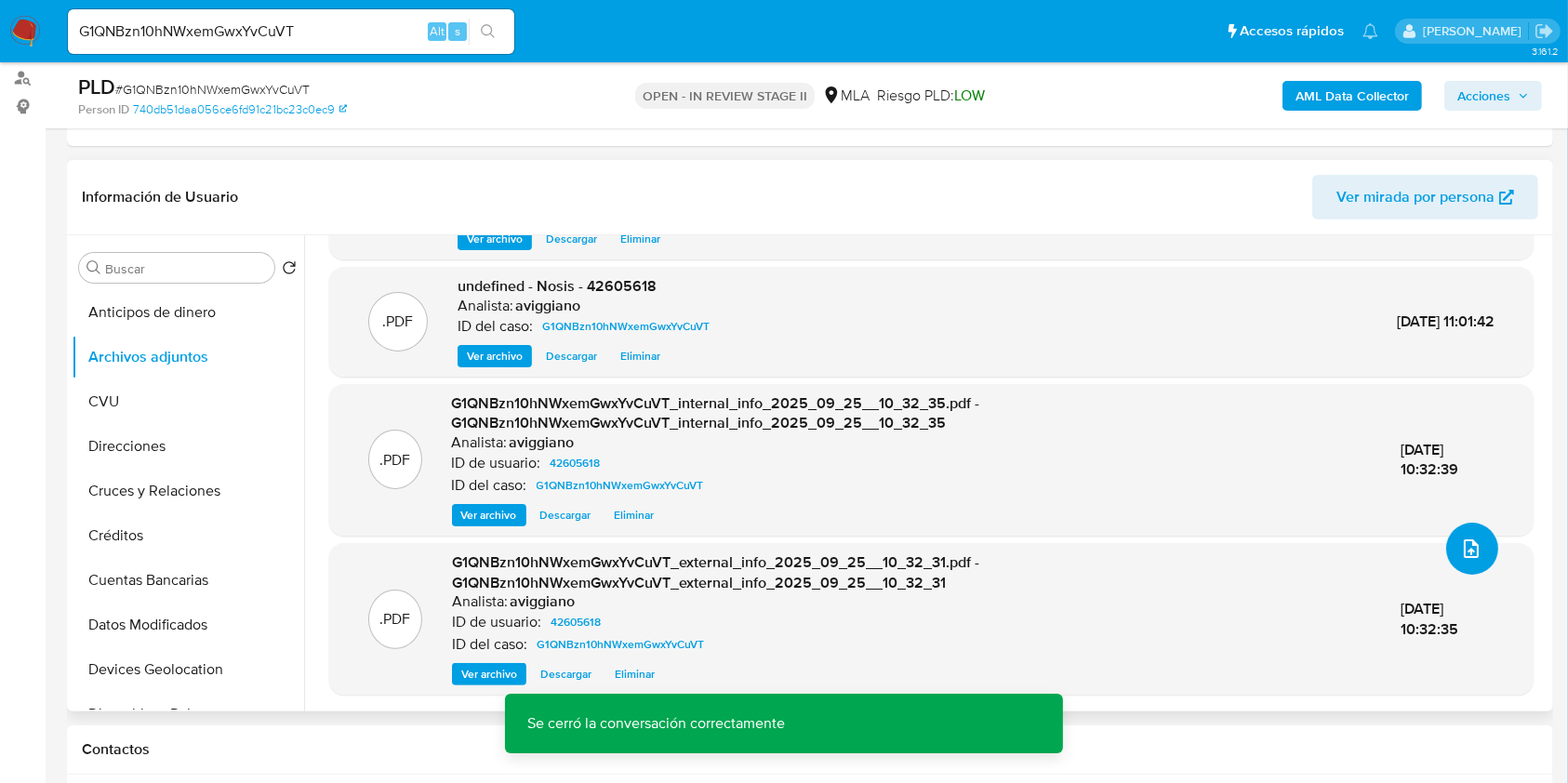
click at [1463, 545] on icon "upload-file" at bounding box center [1472, 549] width 23 height 23
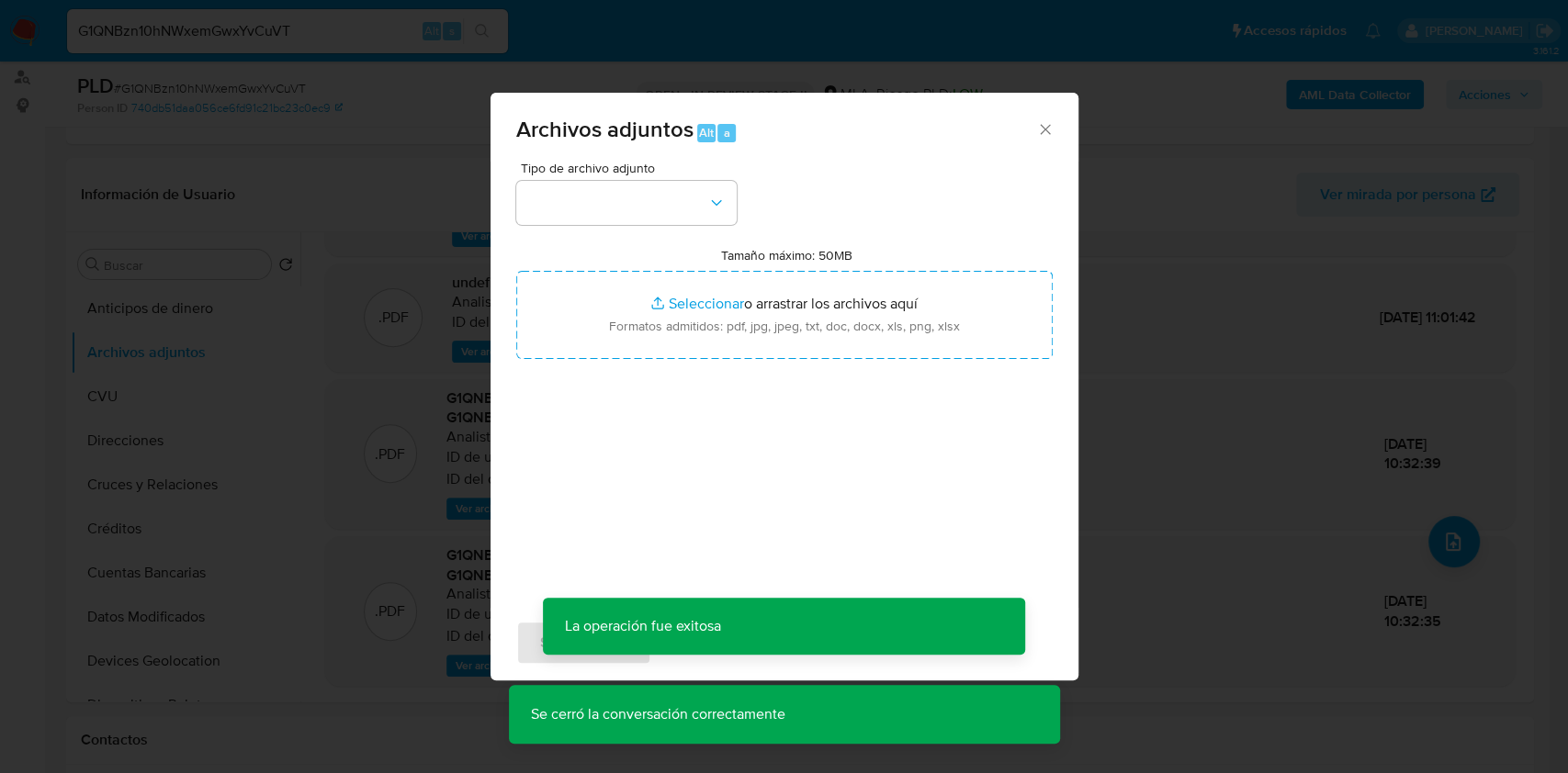
click at [762, 269] on div "Tamaño máximo: 50MB Seleccionar archivos Seleccionar o arrastrar los archivos a…" at bounding box center [784, 303] width 536 height 112
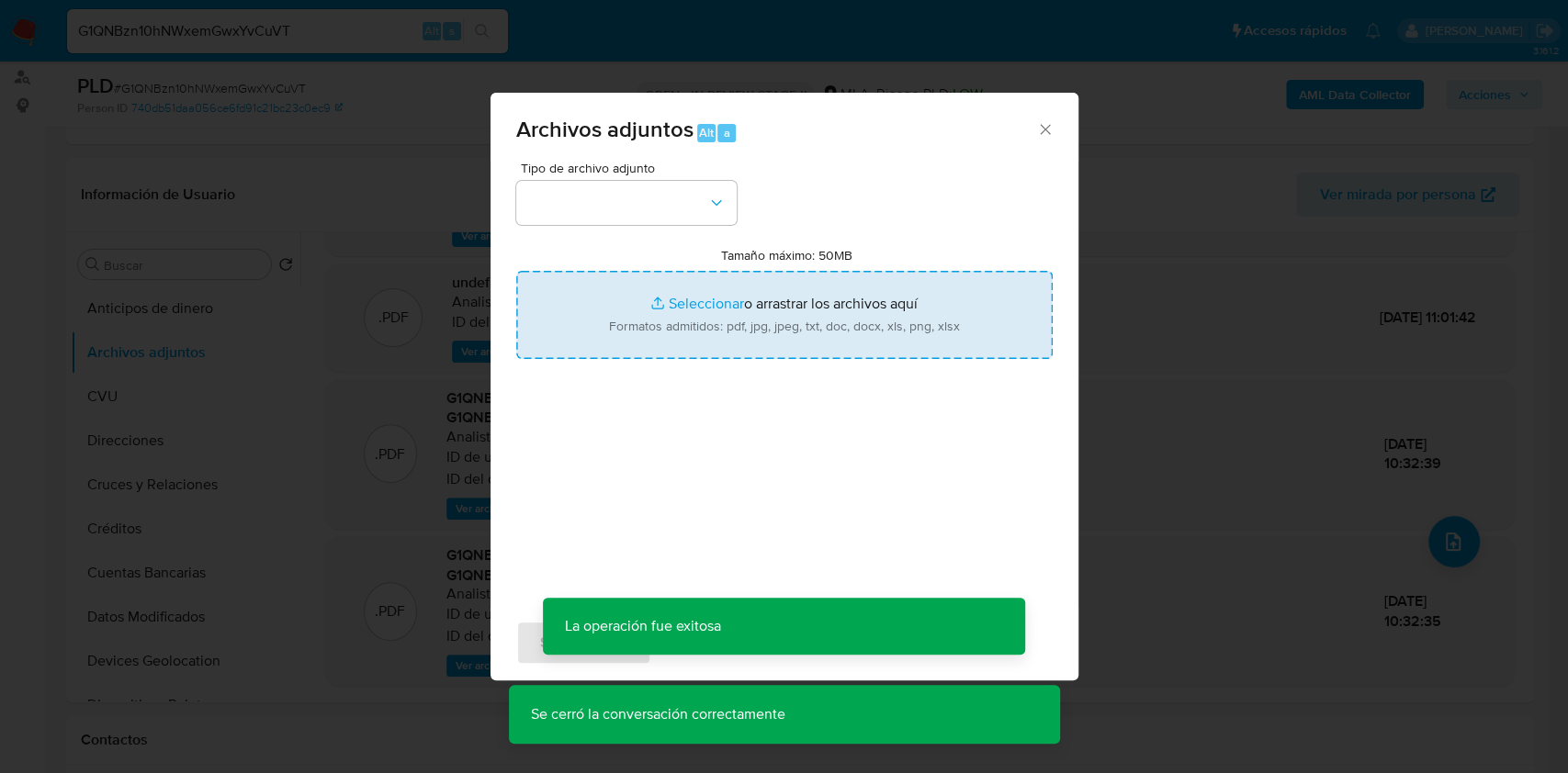
click at [753, 298] on input "Tamaño máximo: 50MB Seleccionar archivos" at bounding box center [784, 314] width 536 height 89
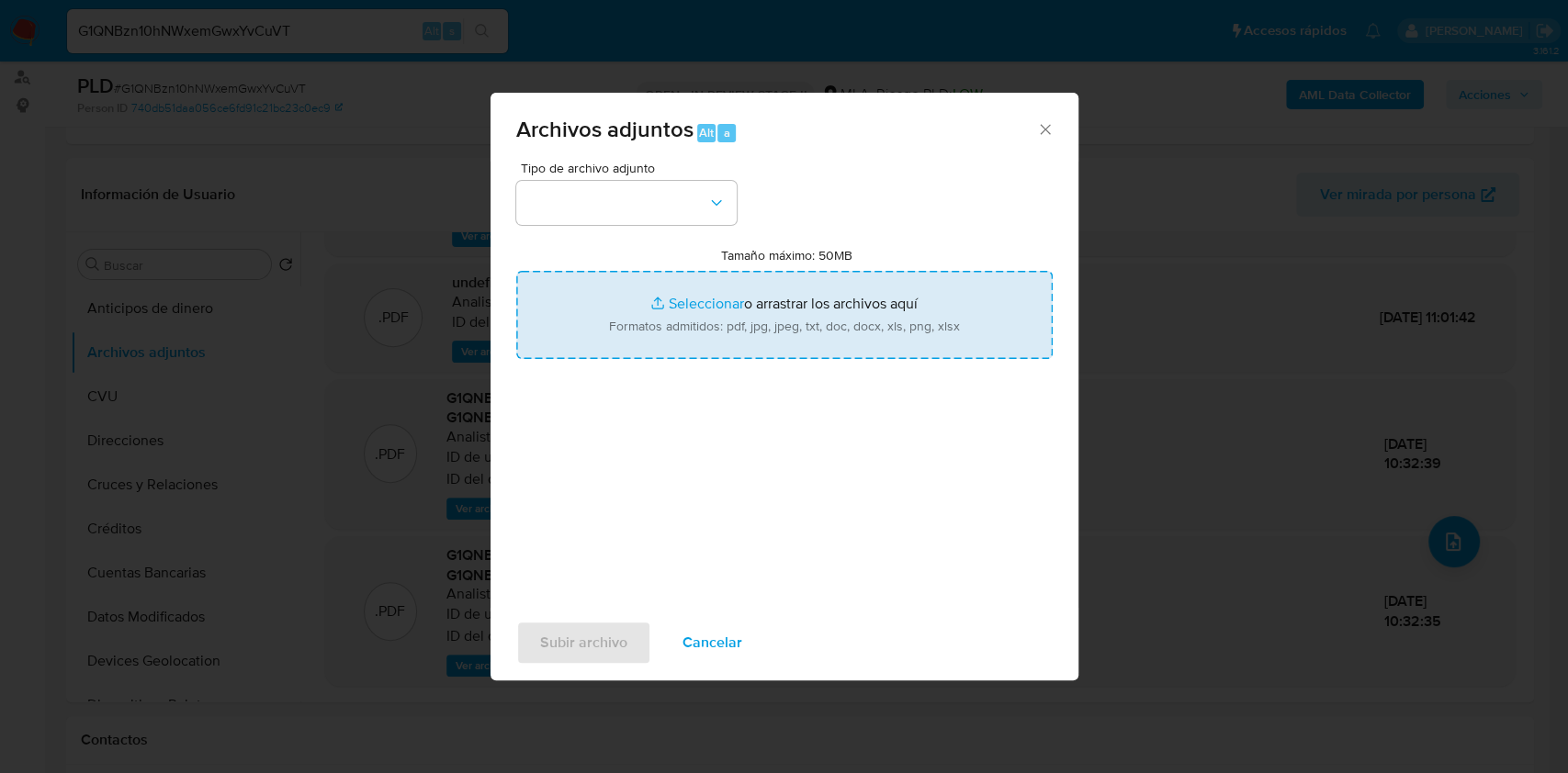
type input "C:\fakepath\Caselog G1QNBzn10hNWxemGwxYvCuVT_2025_09_17_17_03_21.docx"
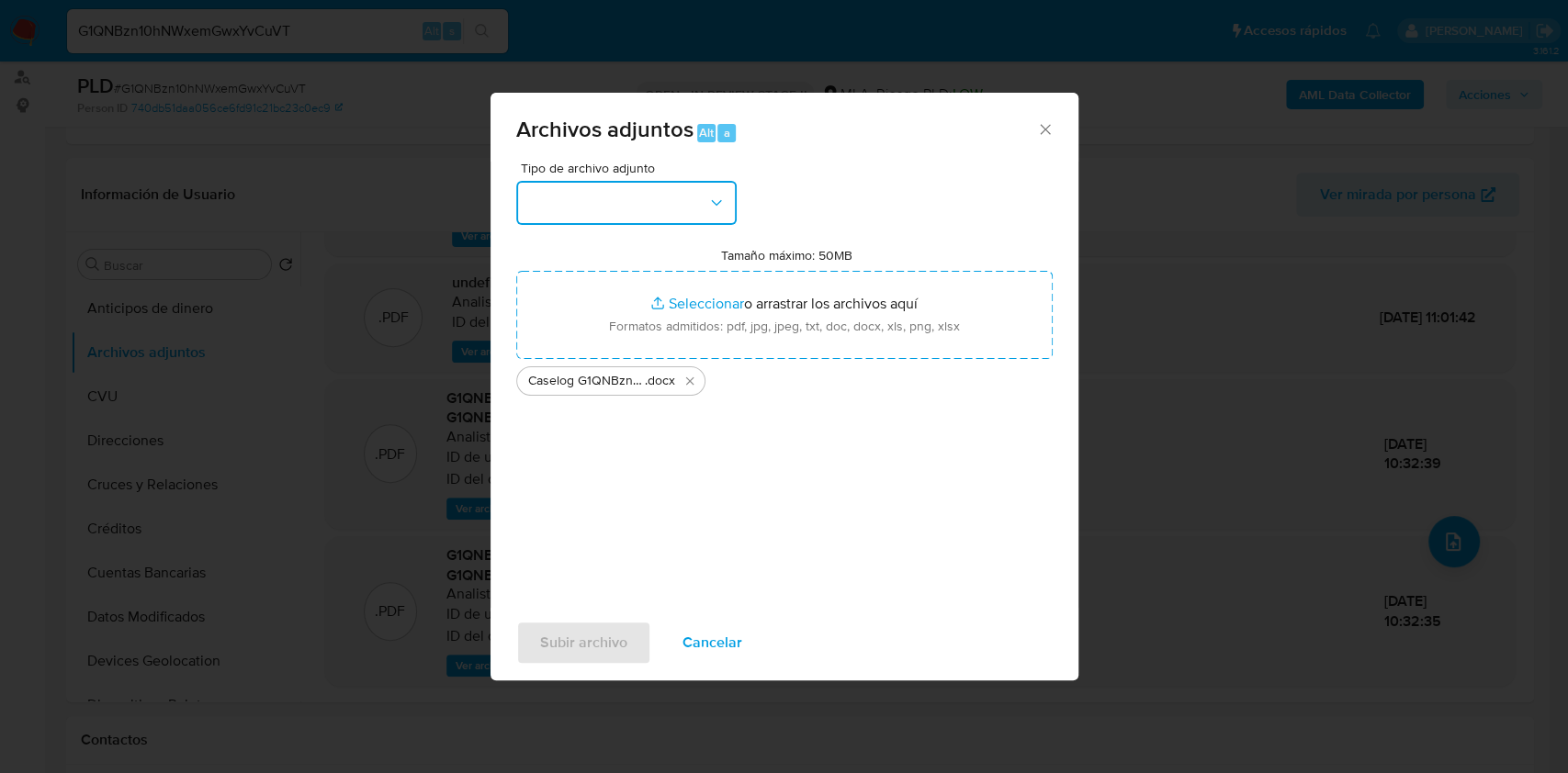
click at [654, 181] on button "button" at bounding box center [626, 202] width 220 height 44
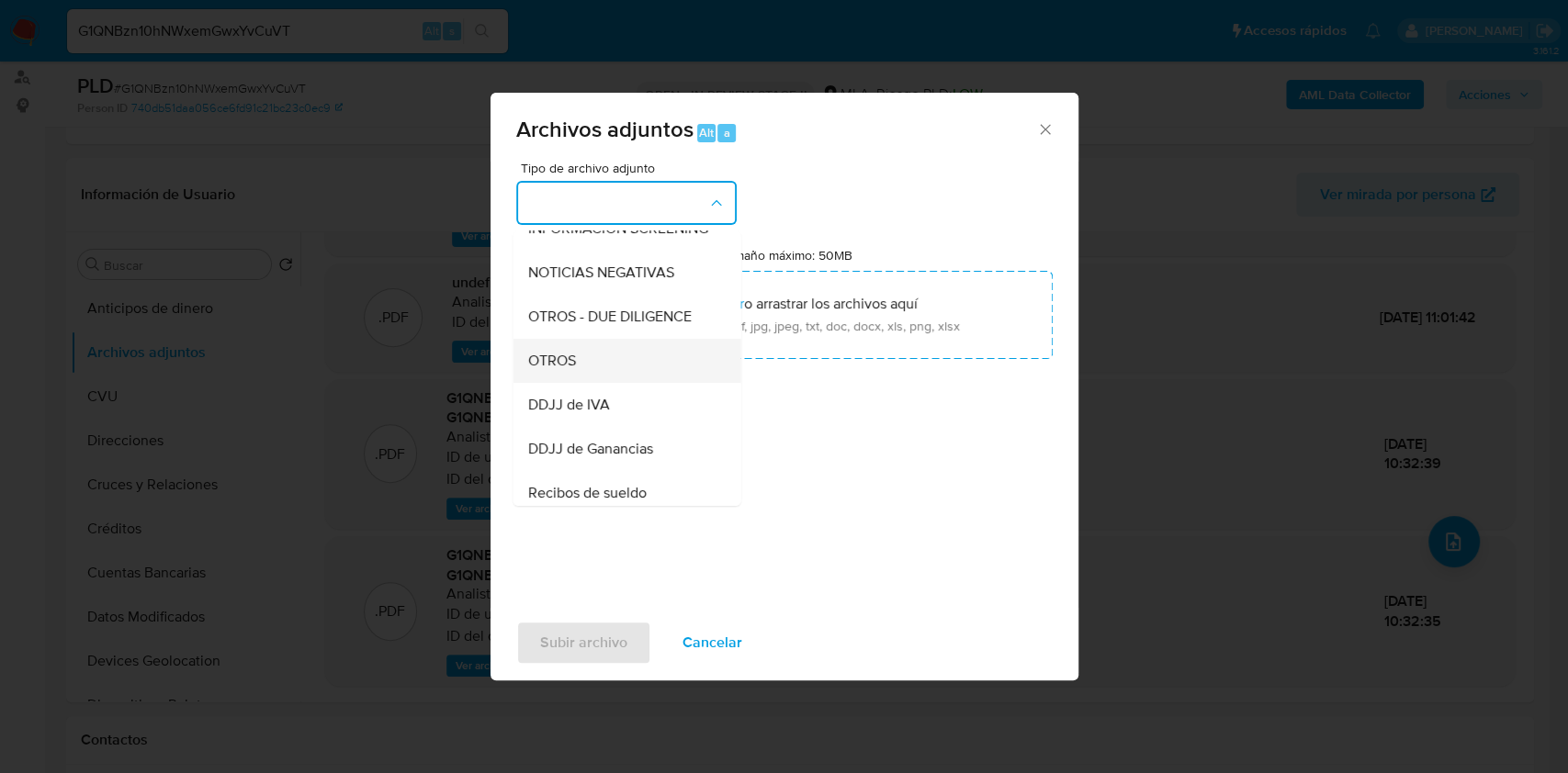
click at [571, 370] on span "OTROS" at bounding box center [550, 361] width 48 height 19
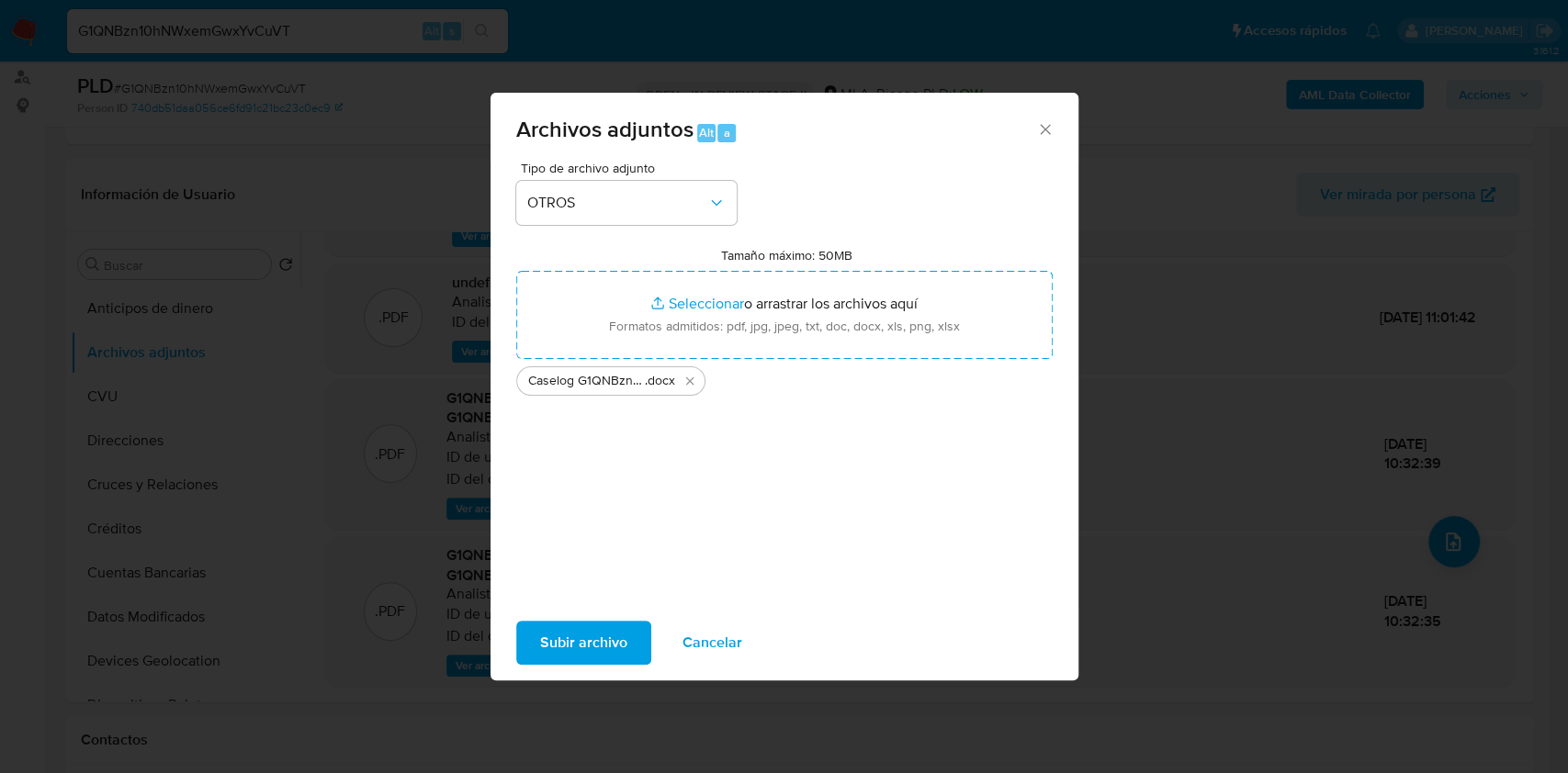
click at [612, 638] on span "Subir archivo" at bounding box center [584, 642] width 88 height 40
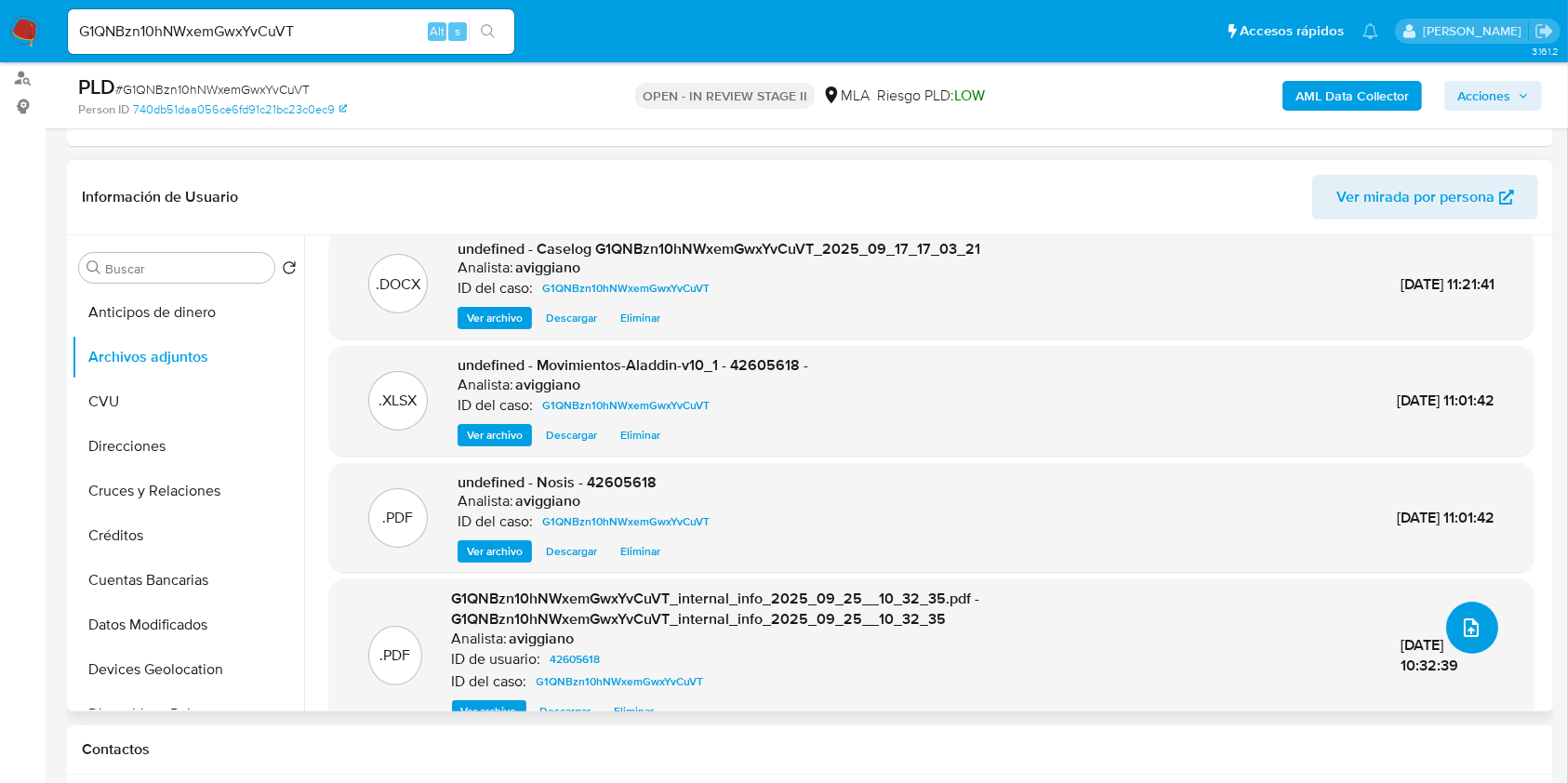
scroll to position [0, 0]
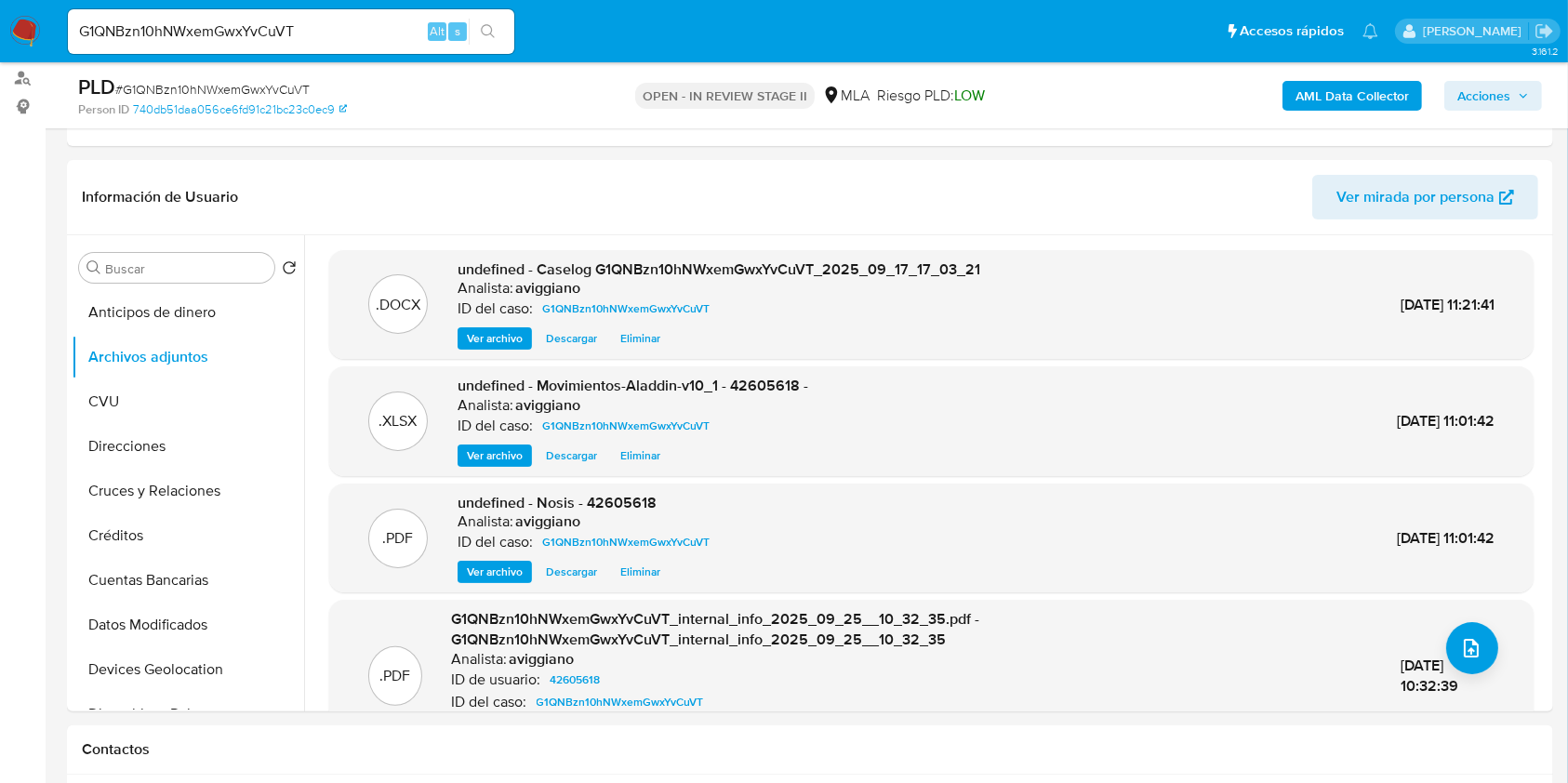
click at [1454, 113] on div "AML Data Collector Acciones" at bounding box center [1301, 95] width 483 height 43
click at [1454, 107] on button "Acciones" at bounding box center [1492, 96] width 97 height 30
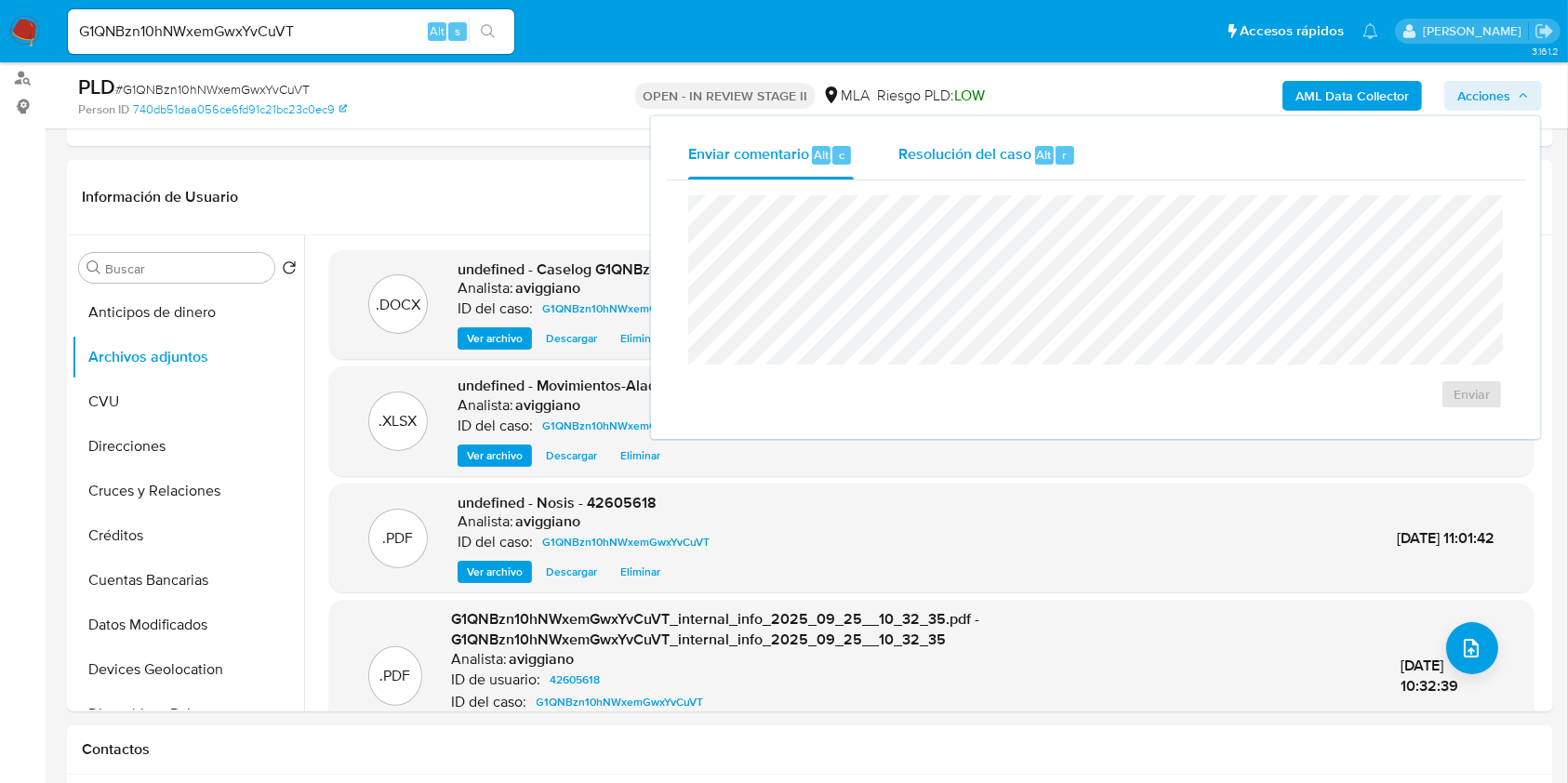
click at [1042, 146] on span "Alt" at bounding box center [1045, 155] width 15 height 18
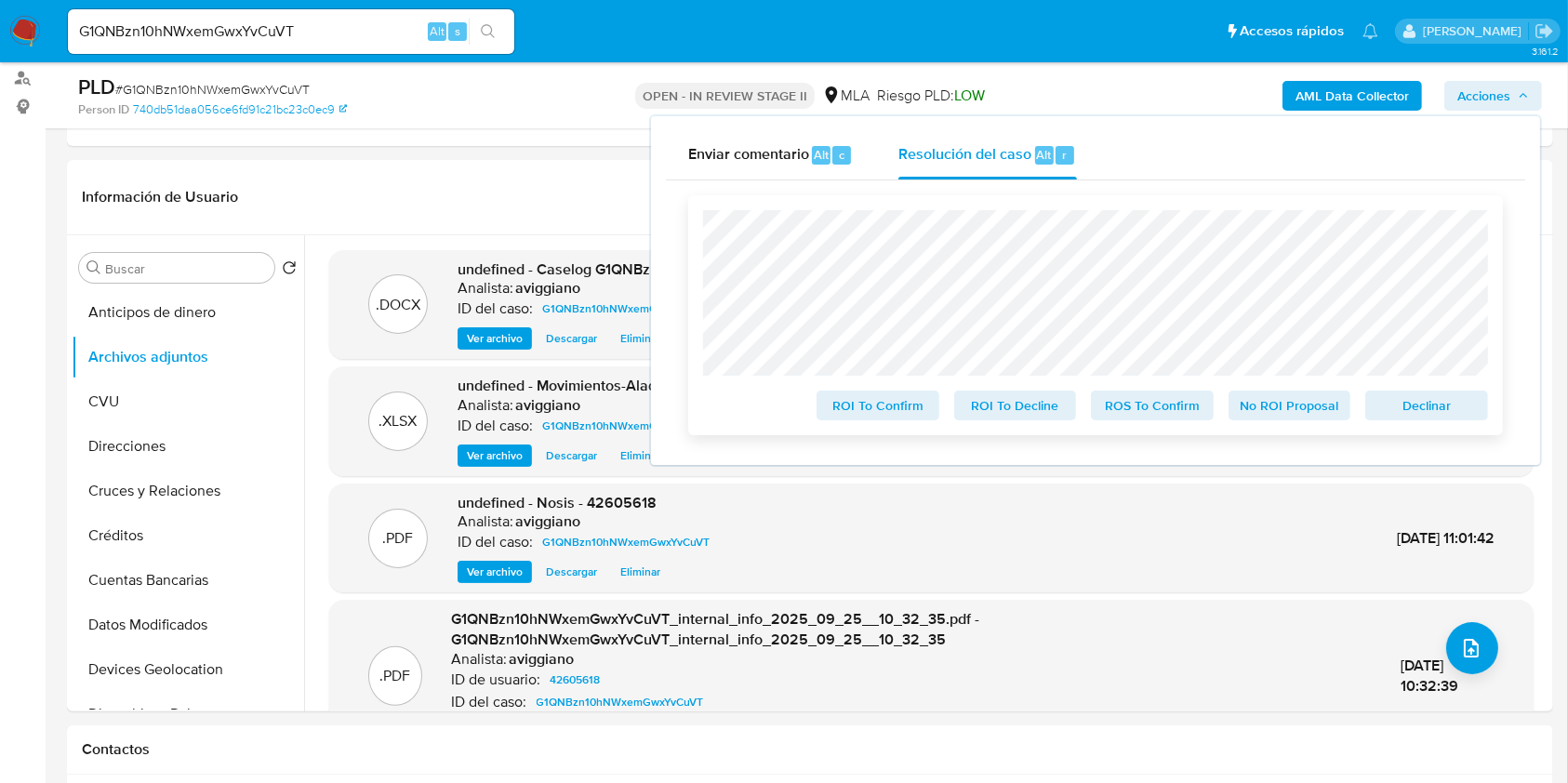
drag, startPoint x: 1391, startPoint y: 400, endPoint x: 1309, endPoint y: 401, distance: 82.0
click at [1391, 399] on span "Declinar" at bounding box center [1426, 406] width 96 height 26
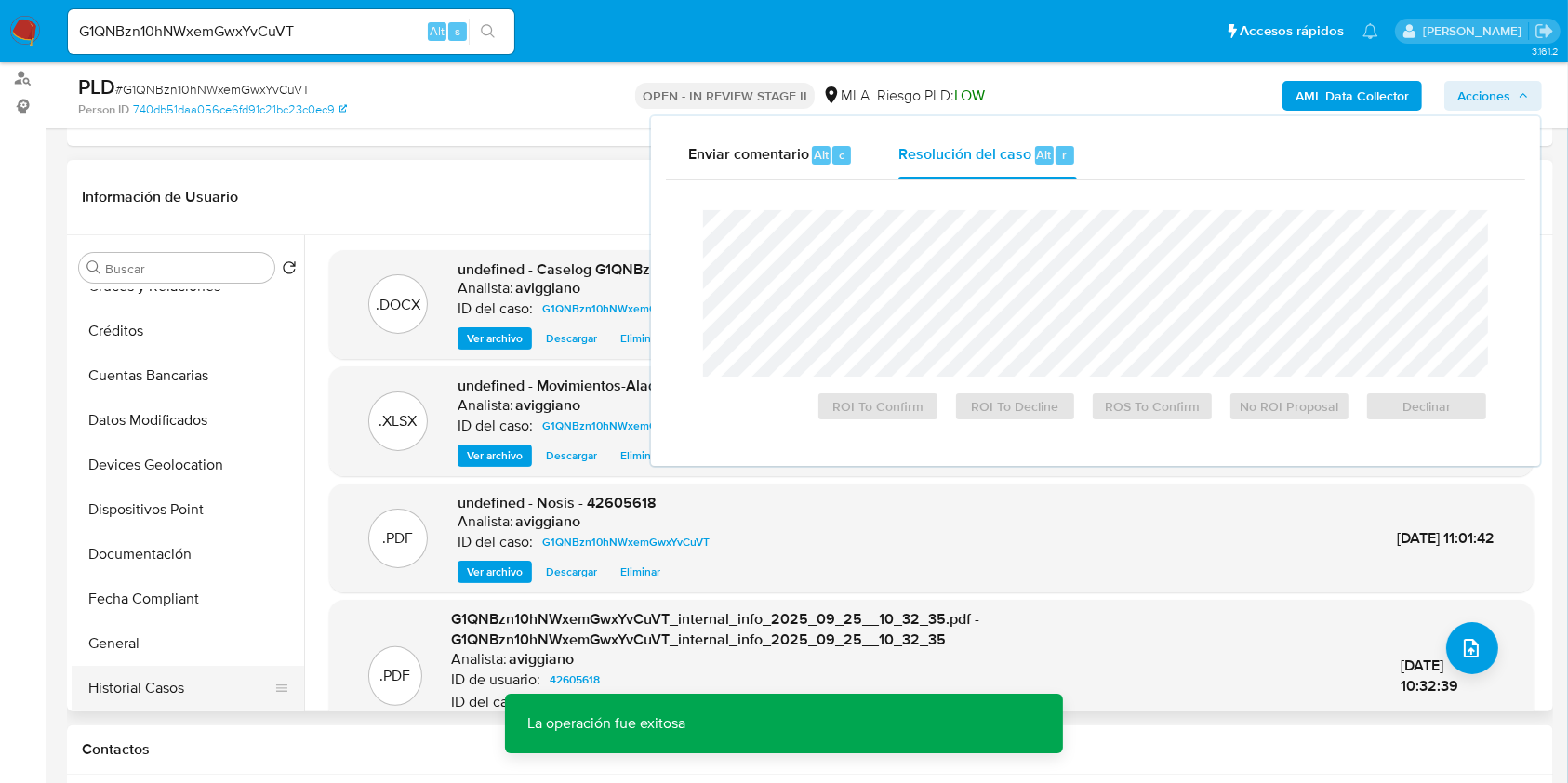
scroll to position [372, 0]
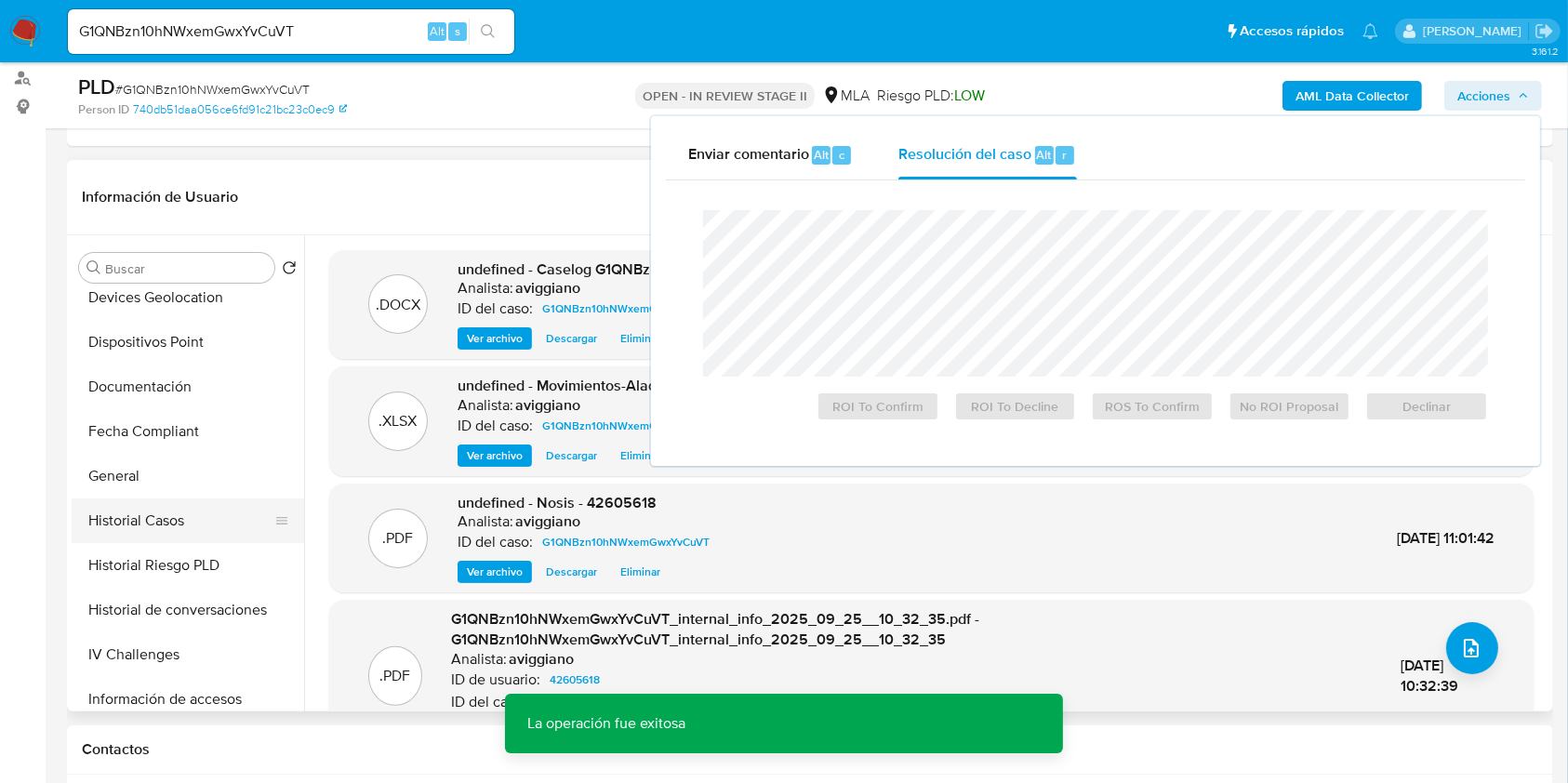
click at [186, 517] on button "Historial Casos" at bounding box center [180, 520] width 217 height 44
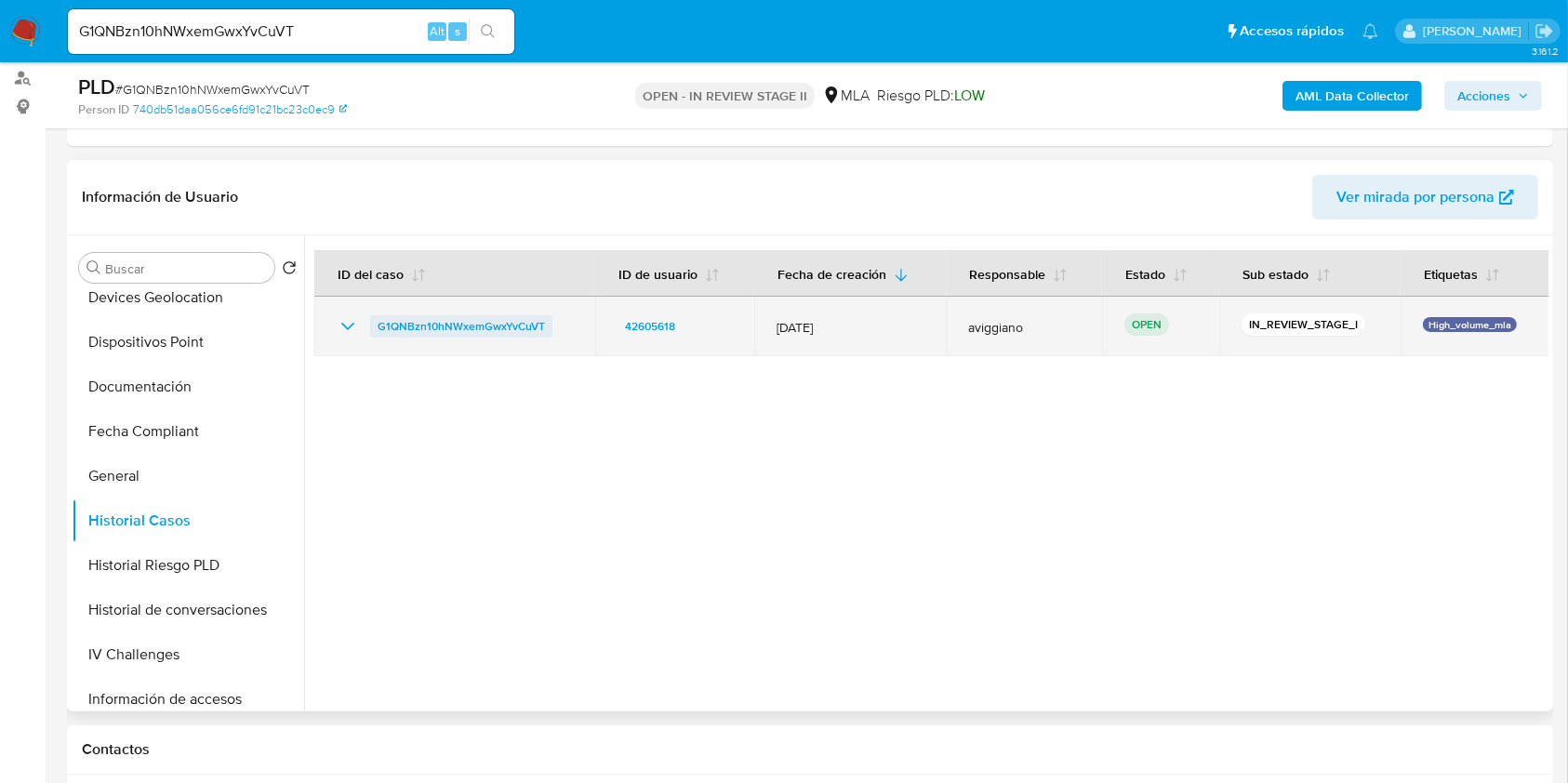
click at [419, 327] on span "G1QNBzn10hNWxemGwxYvCuVT" at bounding box center [461, 327] width 167 height 23
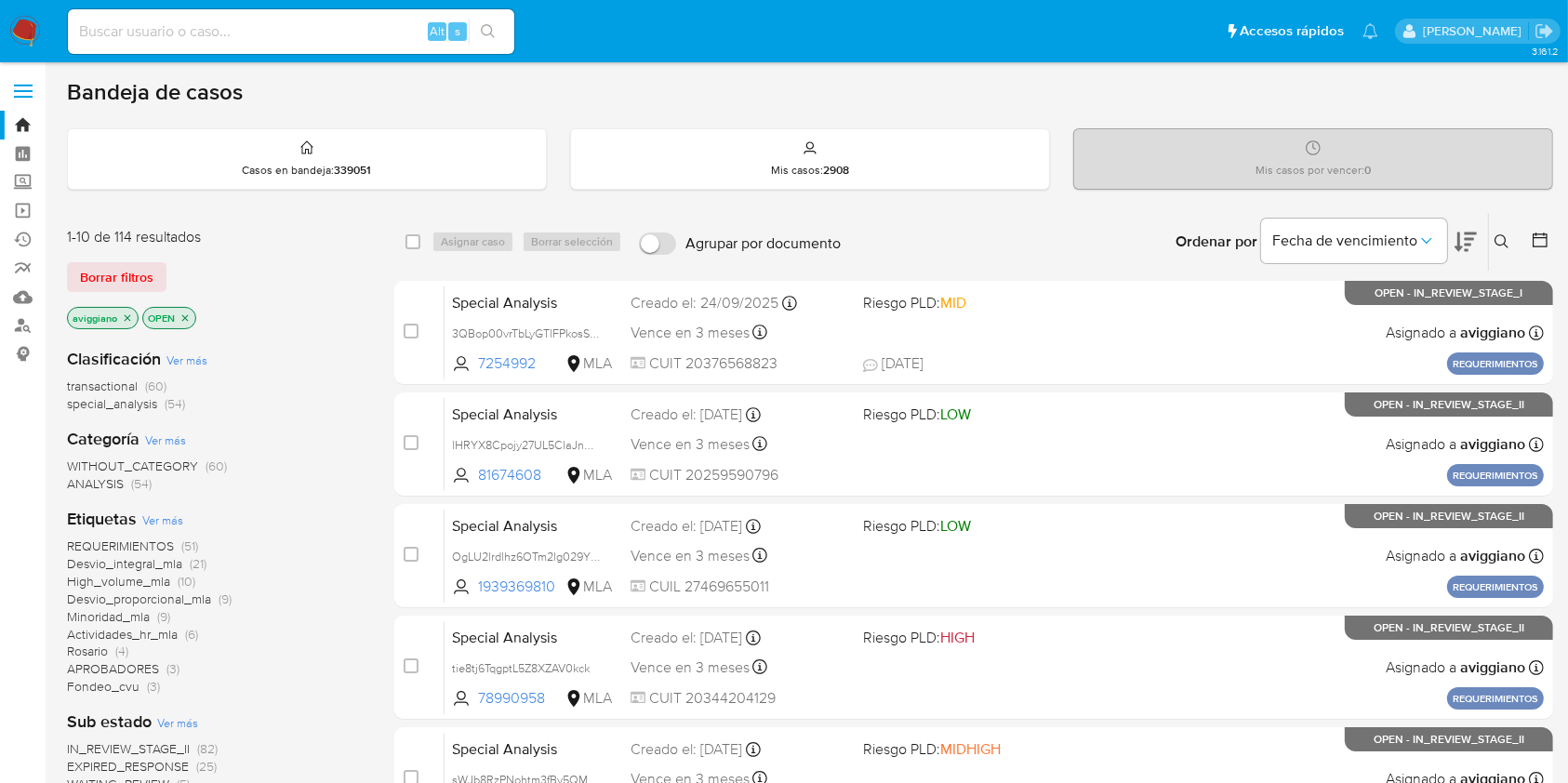
click at [116, 315] on p "aviggiano" at bounding box center [103, 318] width 70 height 21
click at [127, 319] on icon "close-filter" at bounding box center [128, 318] width 11 height 11
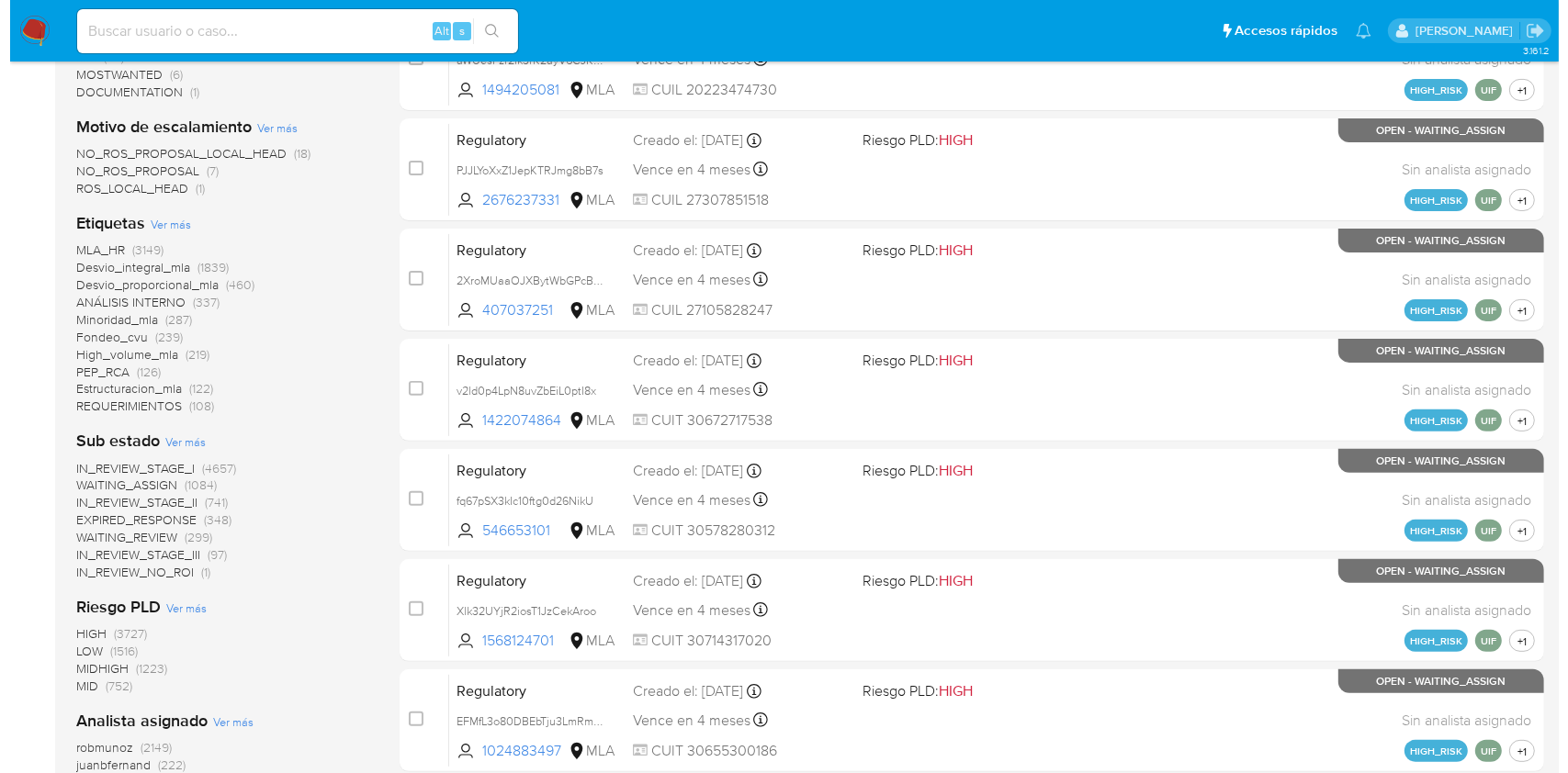
scroll to position [855, 0]
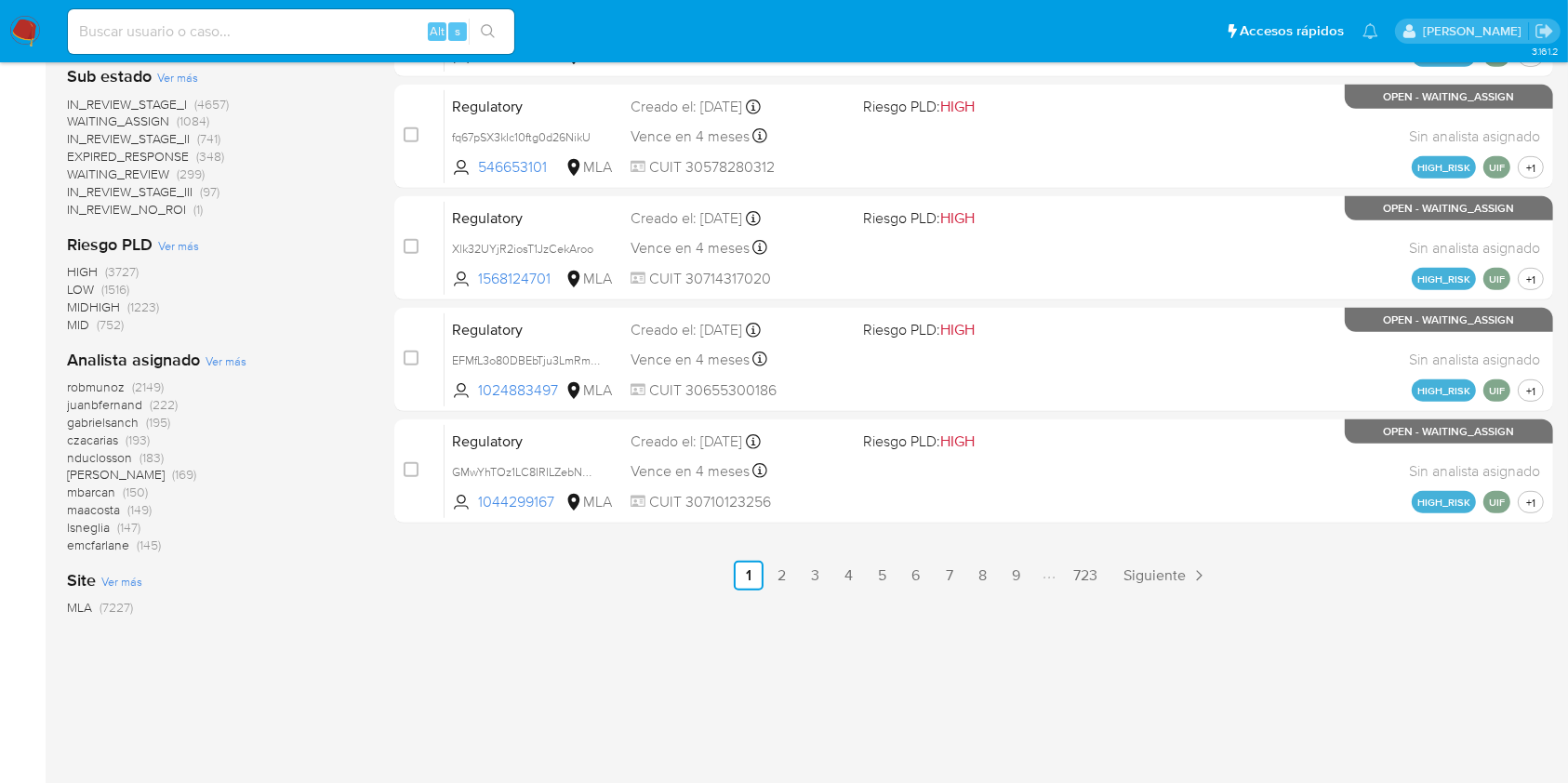
click at [231, 356] on span "Ver más" at bounding box center [226, 361] width 41 height 17
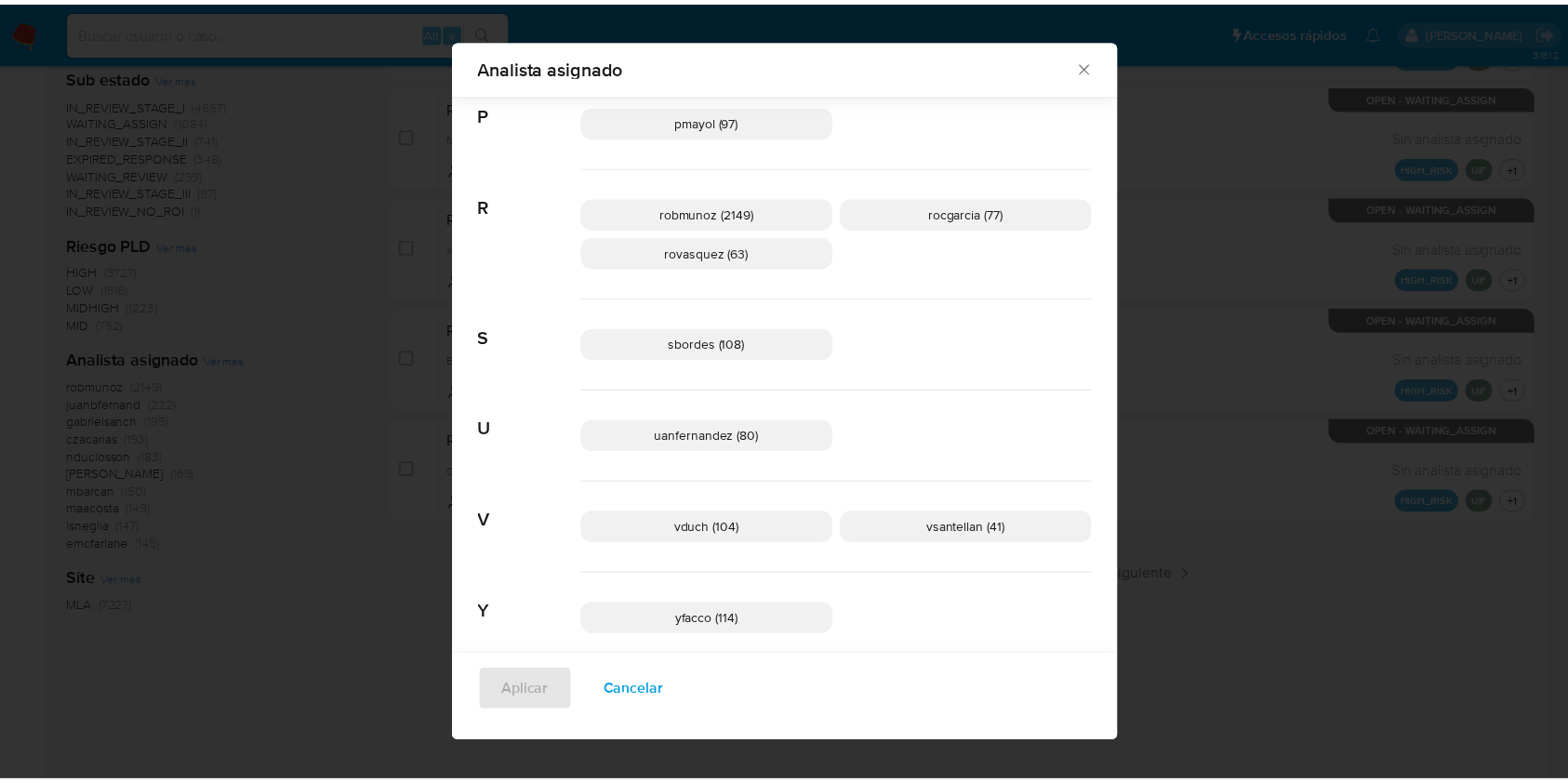
scroll to position [1367, 0]
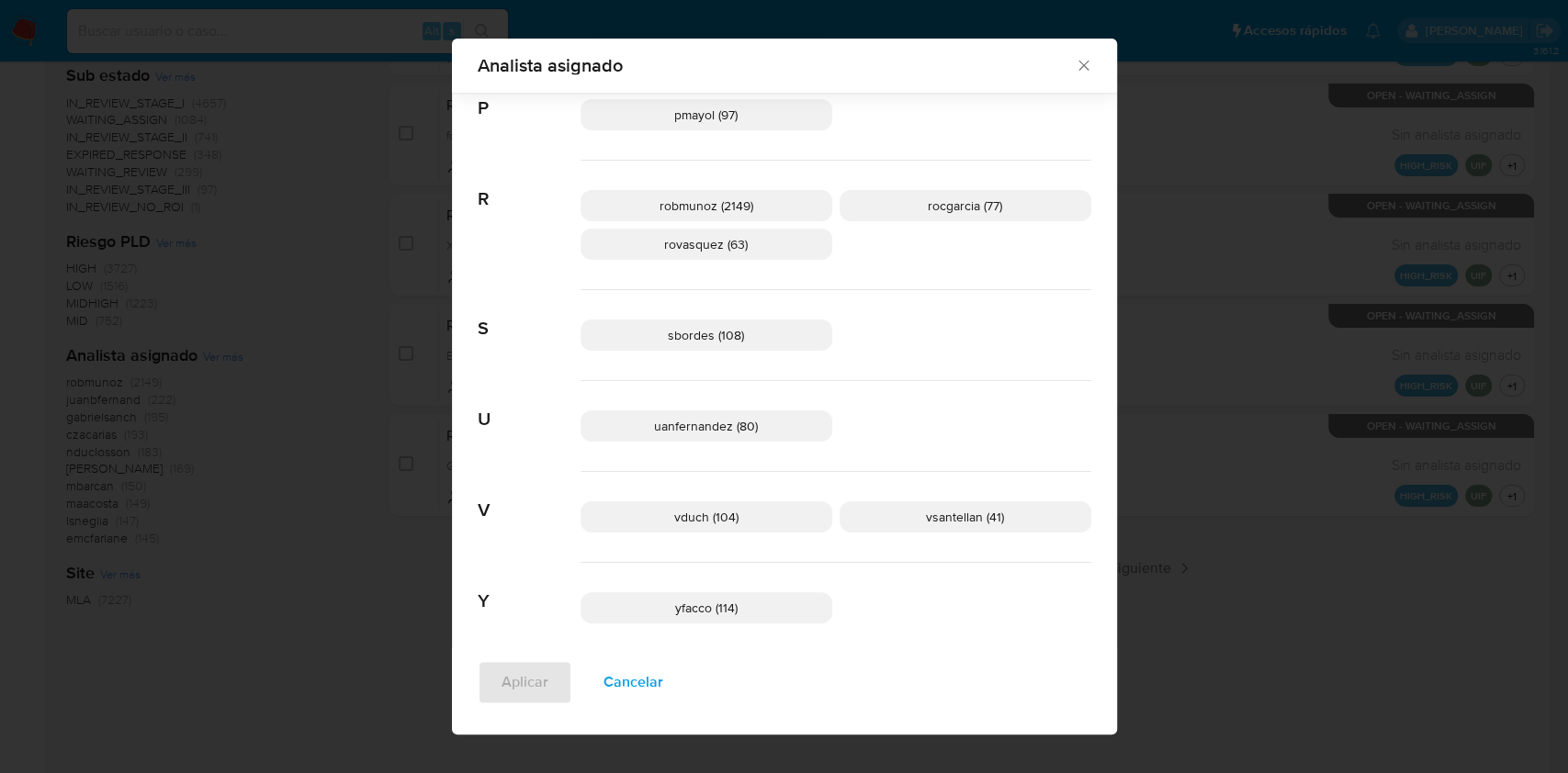
click at [1075, 67] on icon "Cerrar" at bounding box center [1084, 65] width 19 height 19
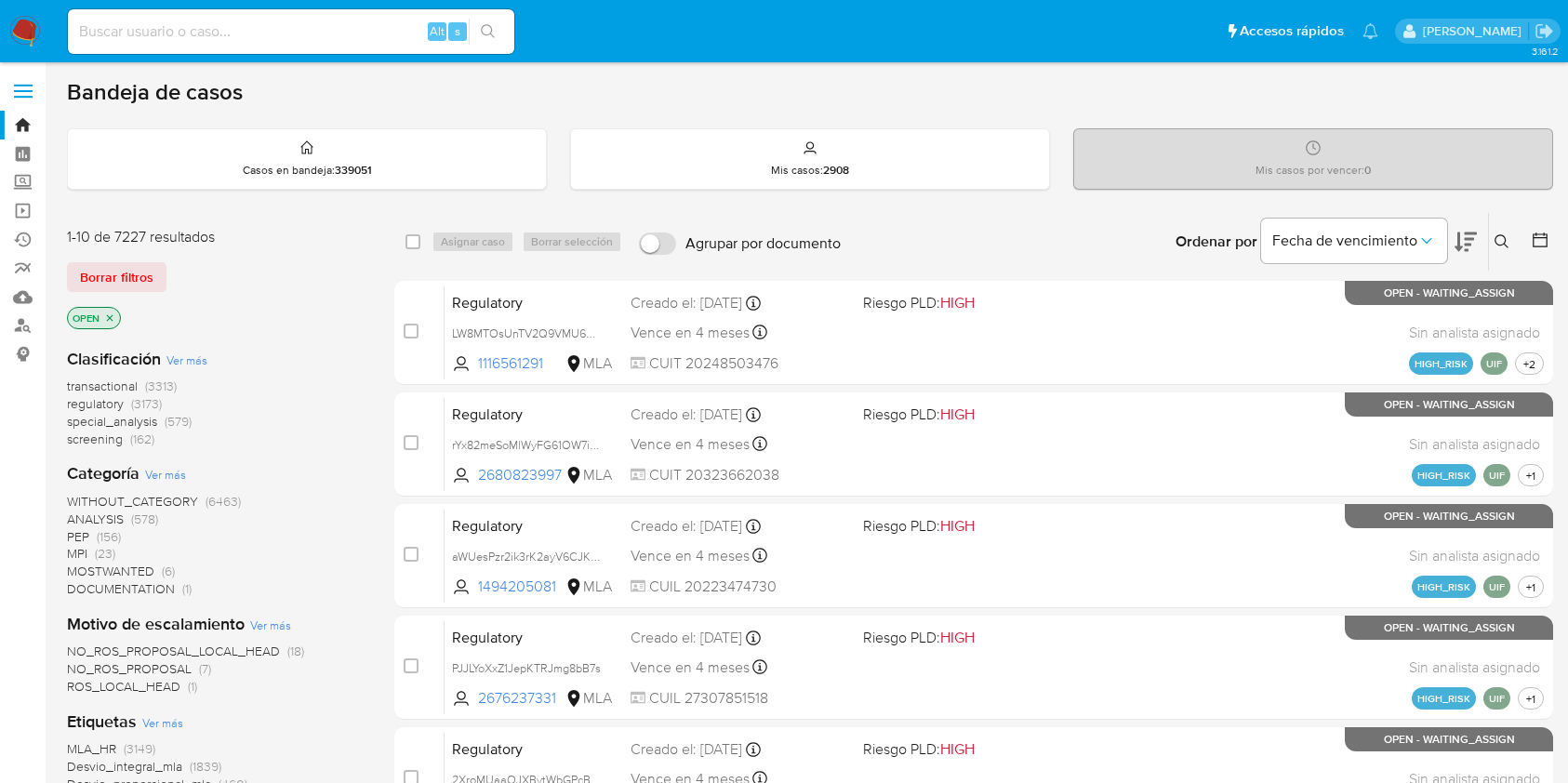
scroll to position [494, 0]
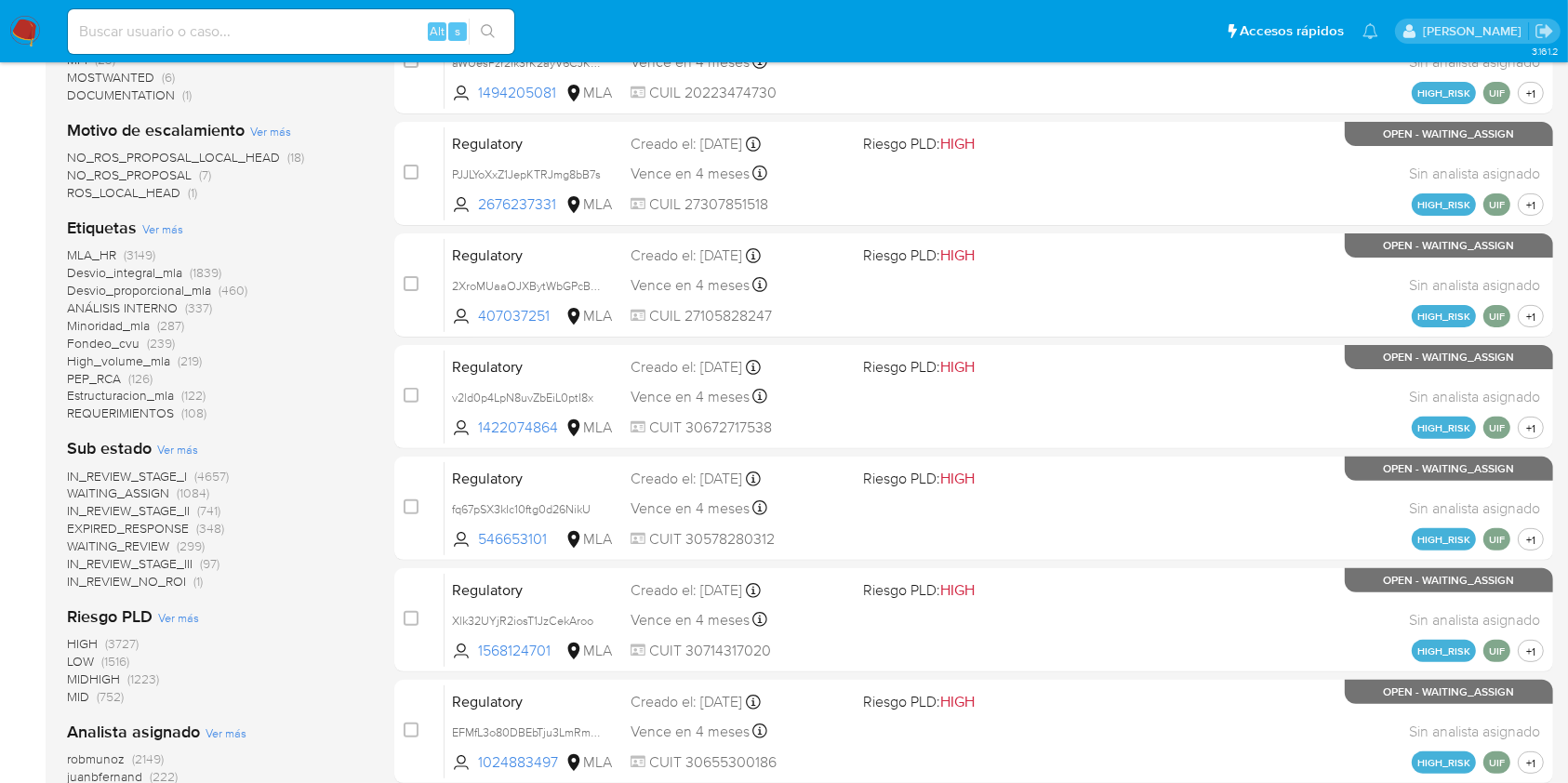
click at [175, 155] on span "NO_ROS_PROPOSAL_LOCAL_HEAD" at bounding box center [173, 158] width 213 height 19
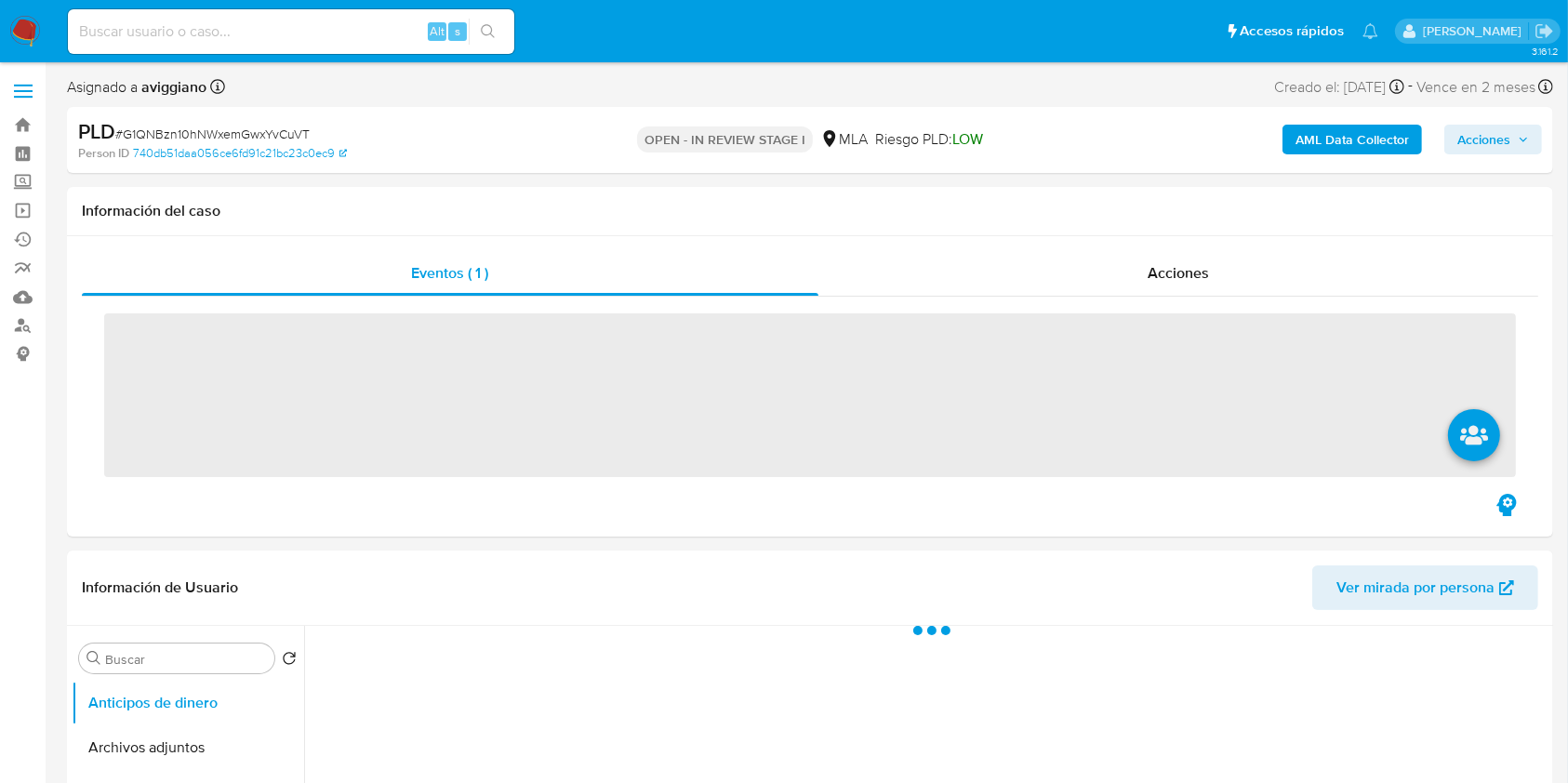
click at [1480, 129] on span "Acciones" at bounding box center [1484, 140] width 53 height 30
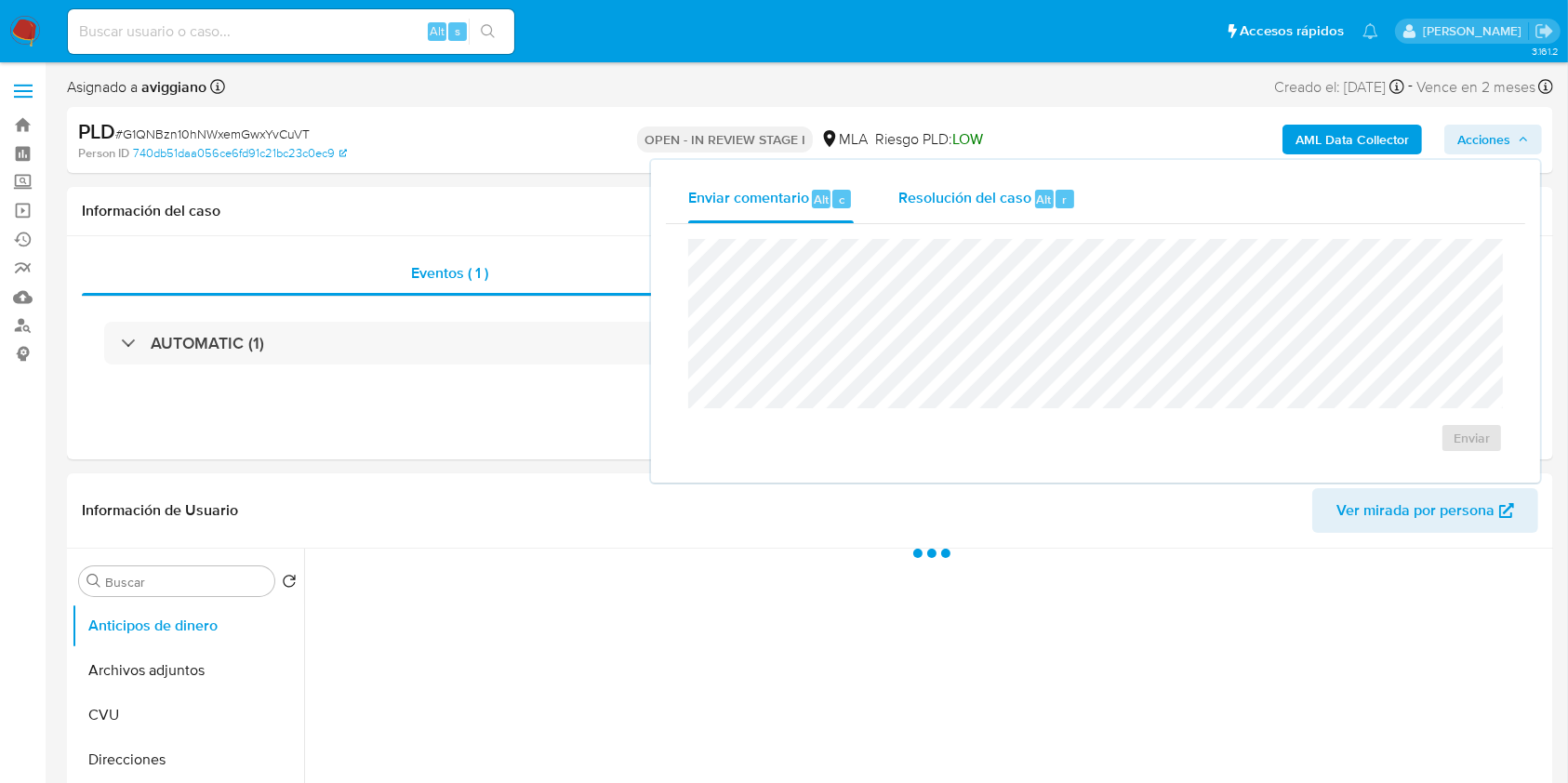
click at [956, 199] on span "Resolución del caso" at bounding box center [964, 198] width 133 height 22
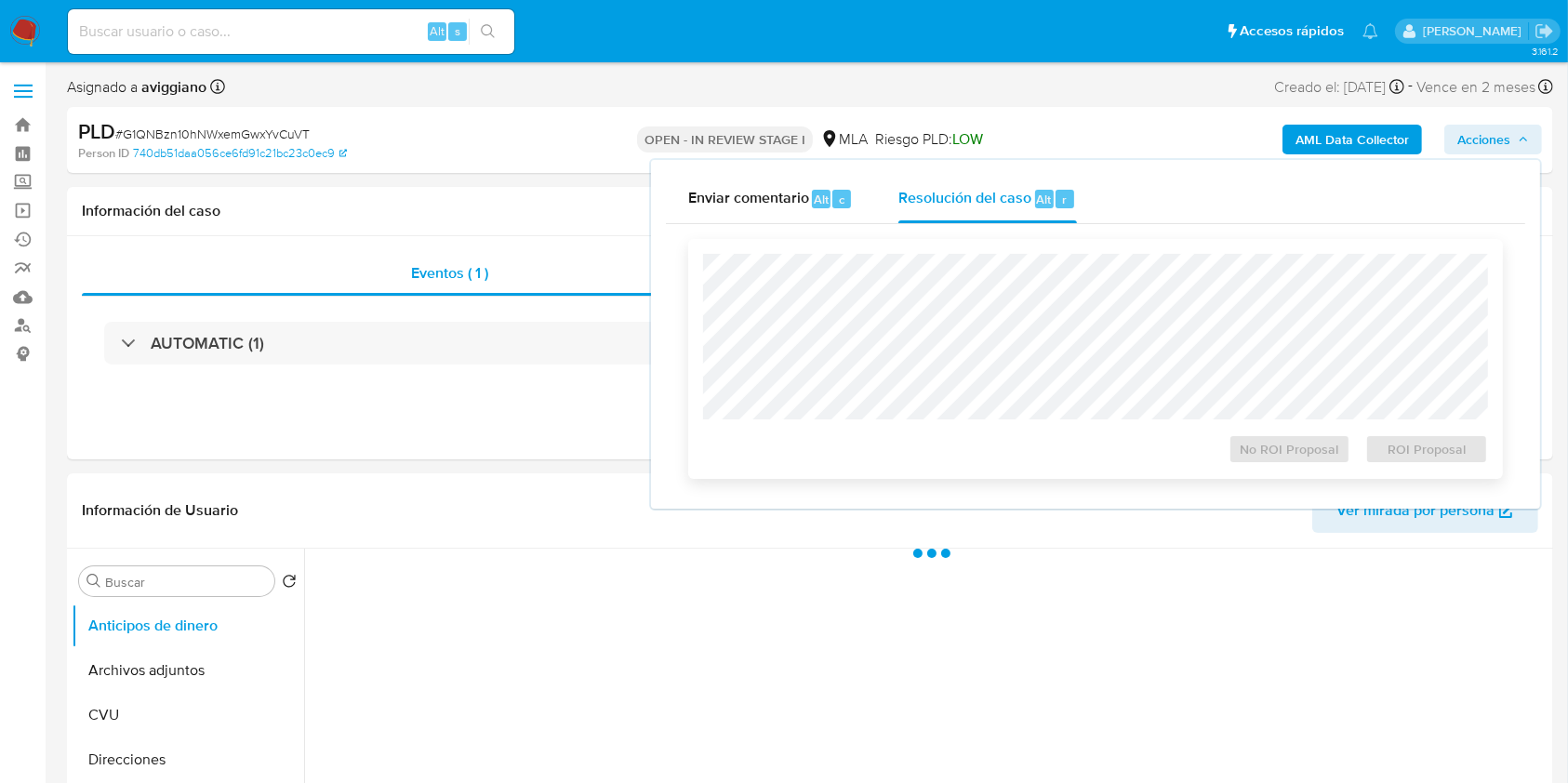
select select "10"
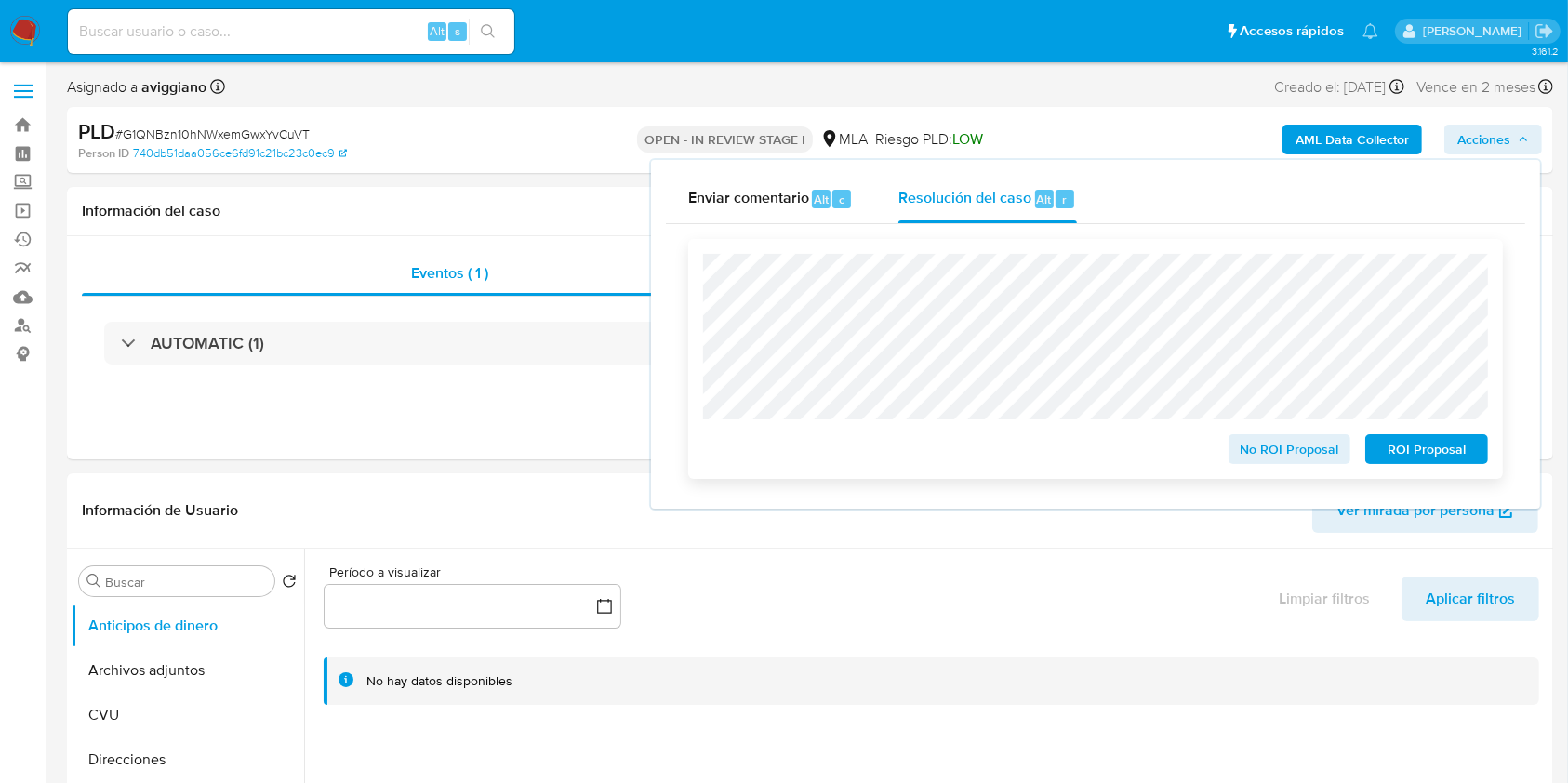
click at [1295, 451] on span "No ROI Proposal" at bounding box center [1290, 450] width 96 height 26
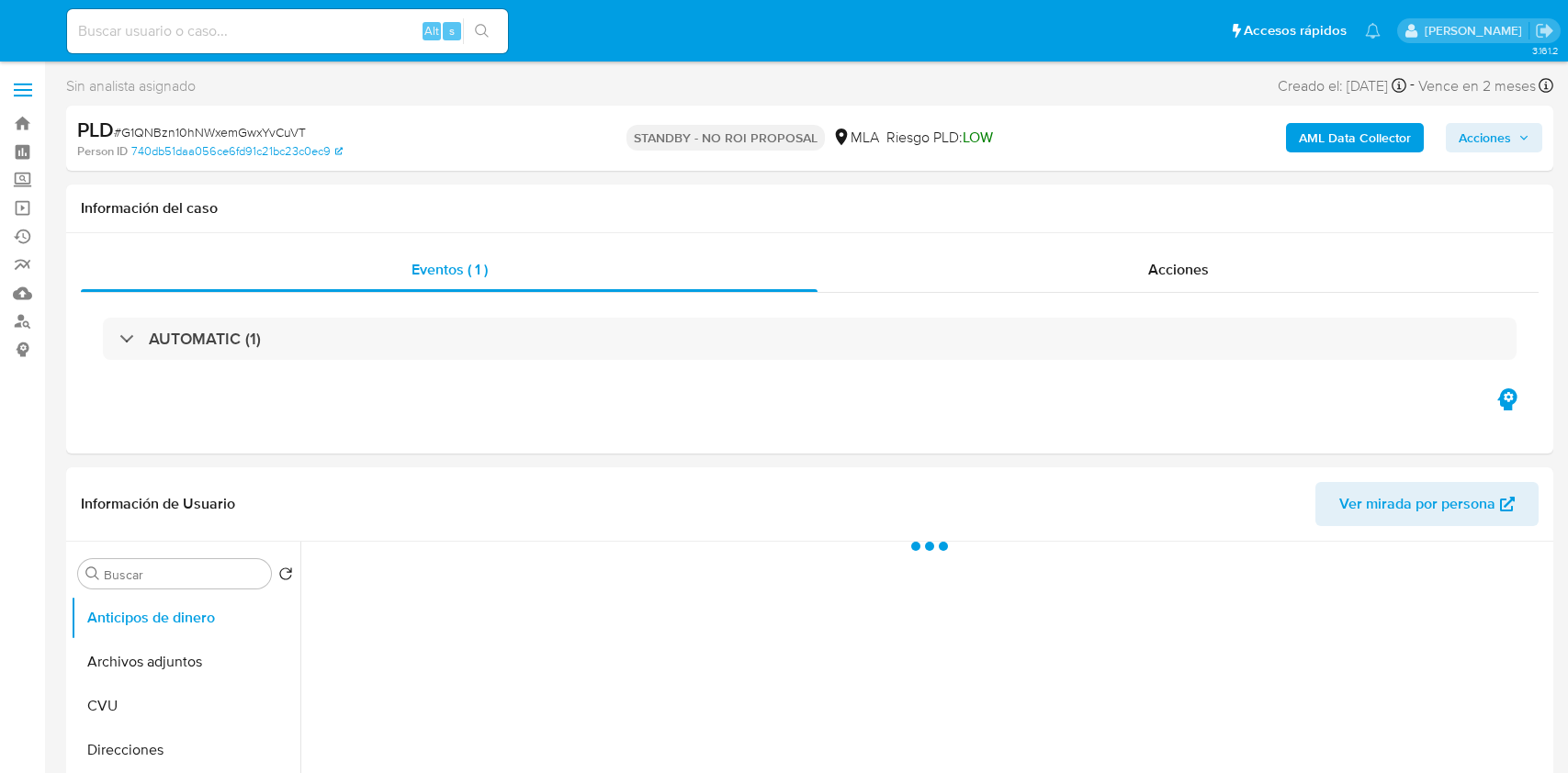
select select "10"
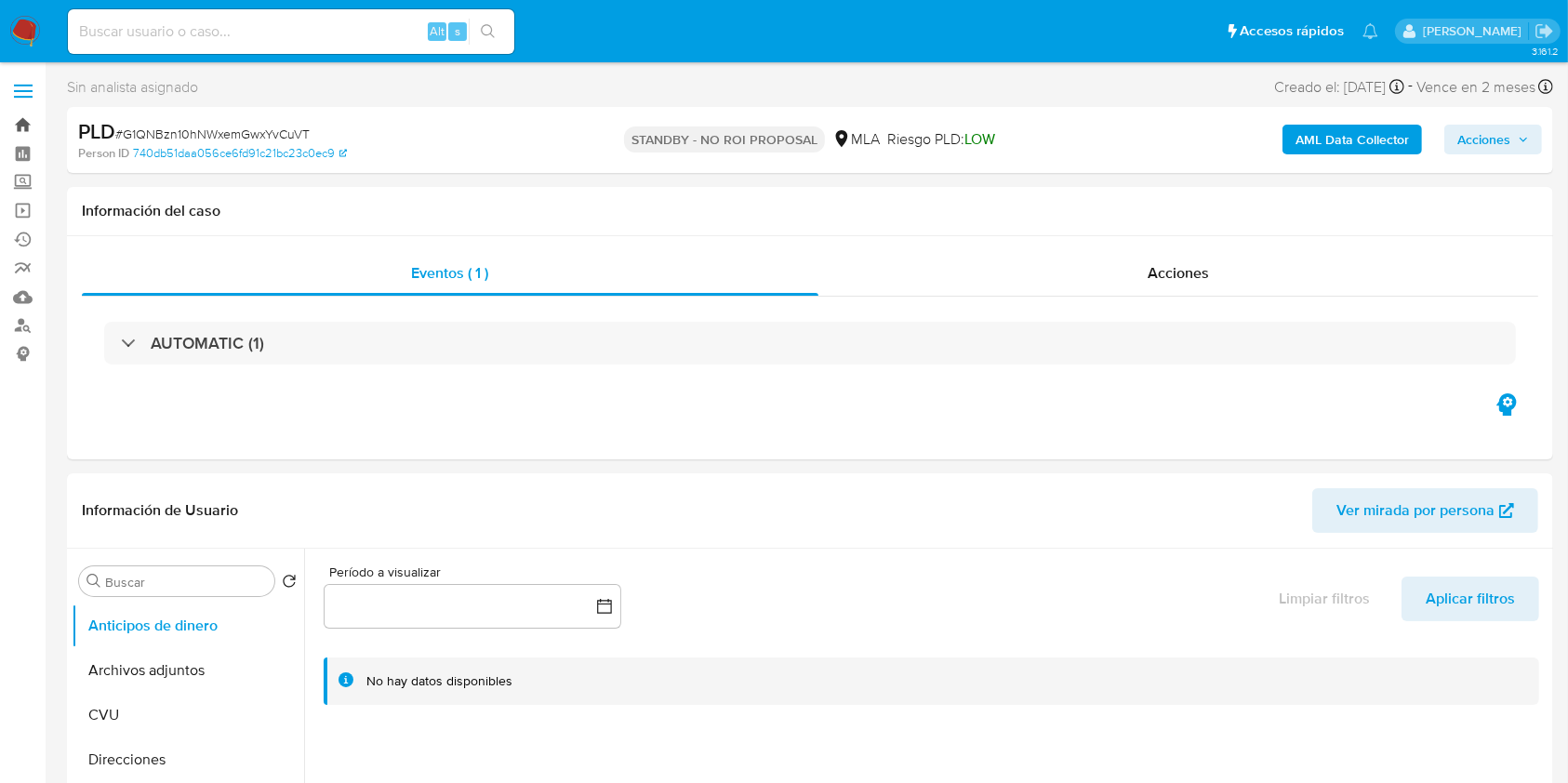
click at [21, 123] on link "Bandeja" at bounding box center [111, 125] width 221 height 29
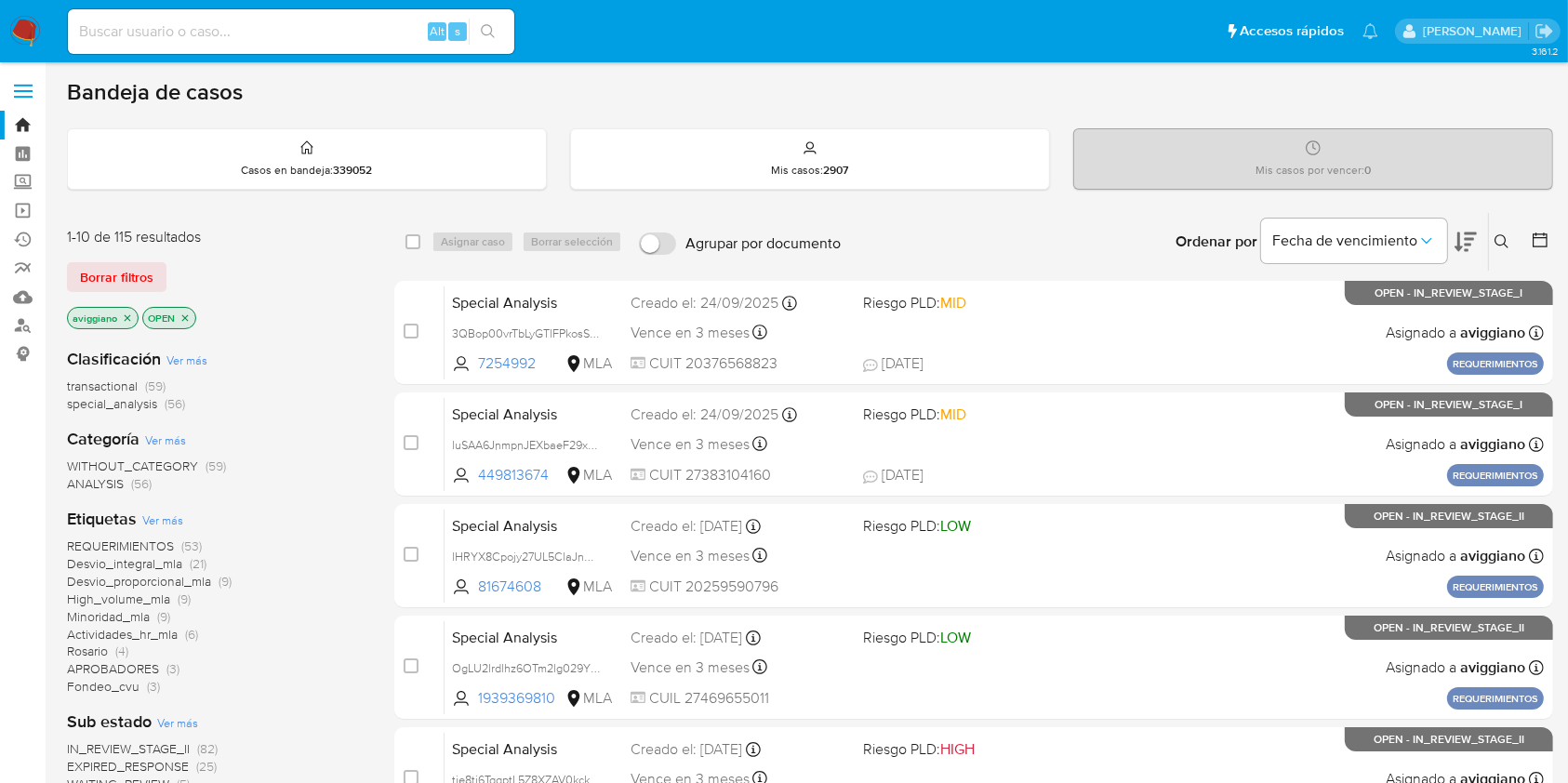
click at [125, 317] on icon "close-filter" at bounding box center [128, 318] width 11 height 11
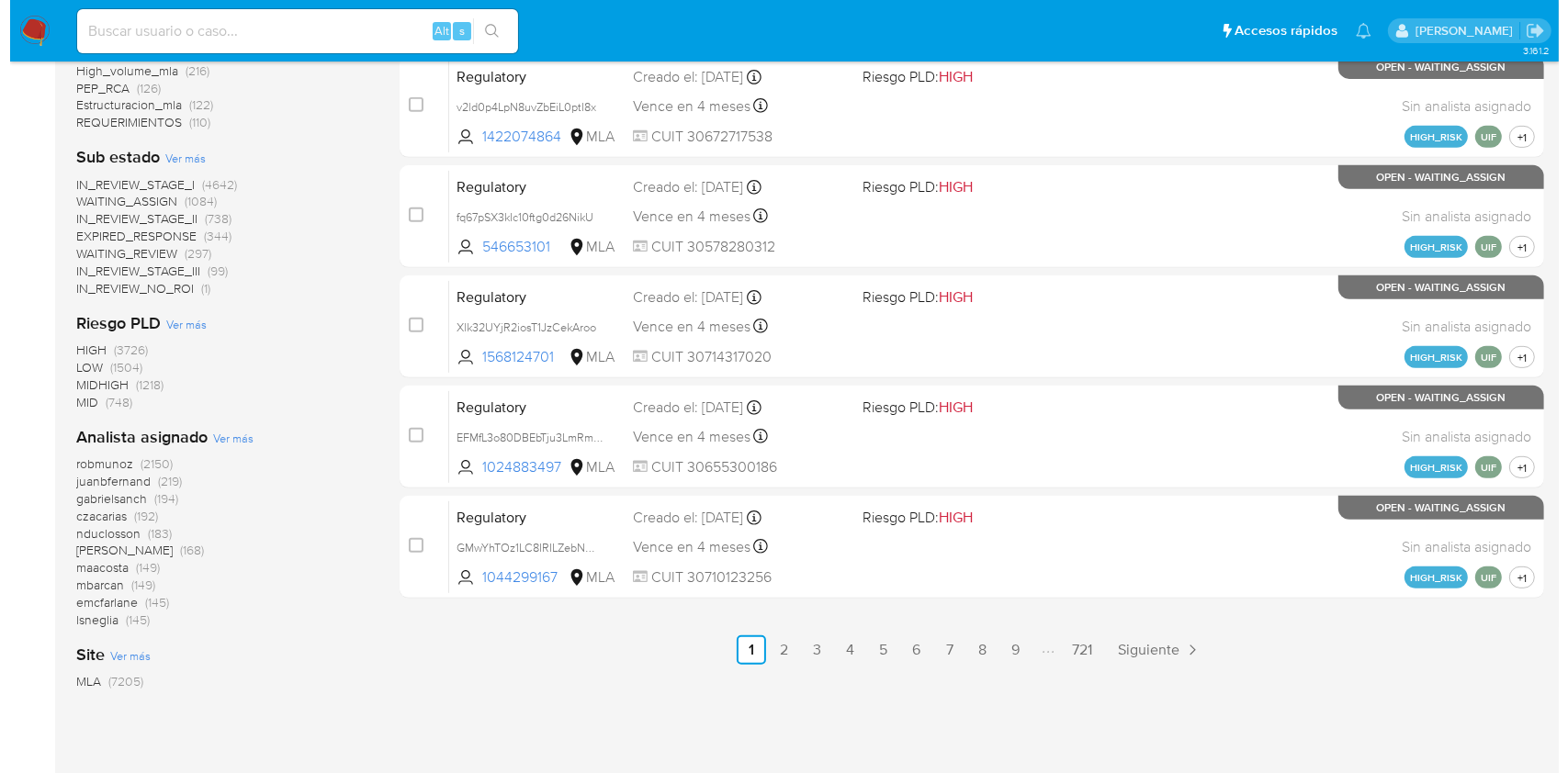
scroll to position [855, 0]
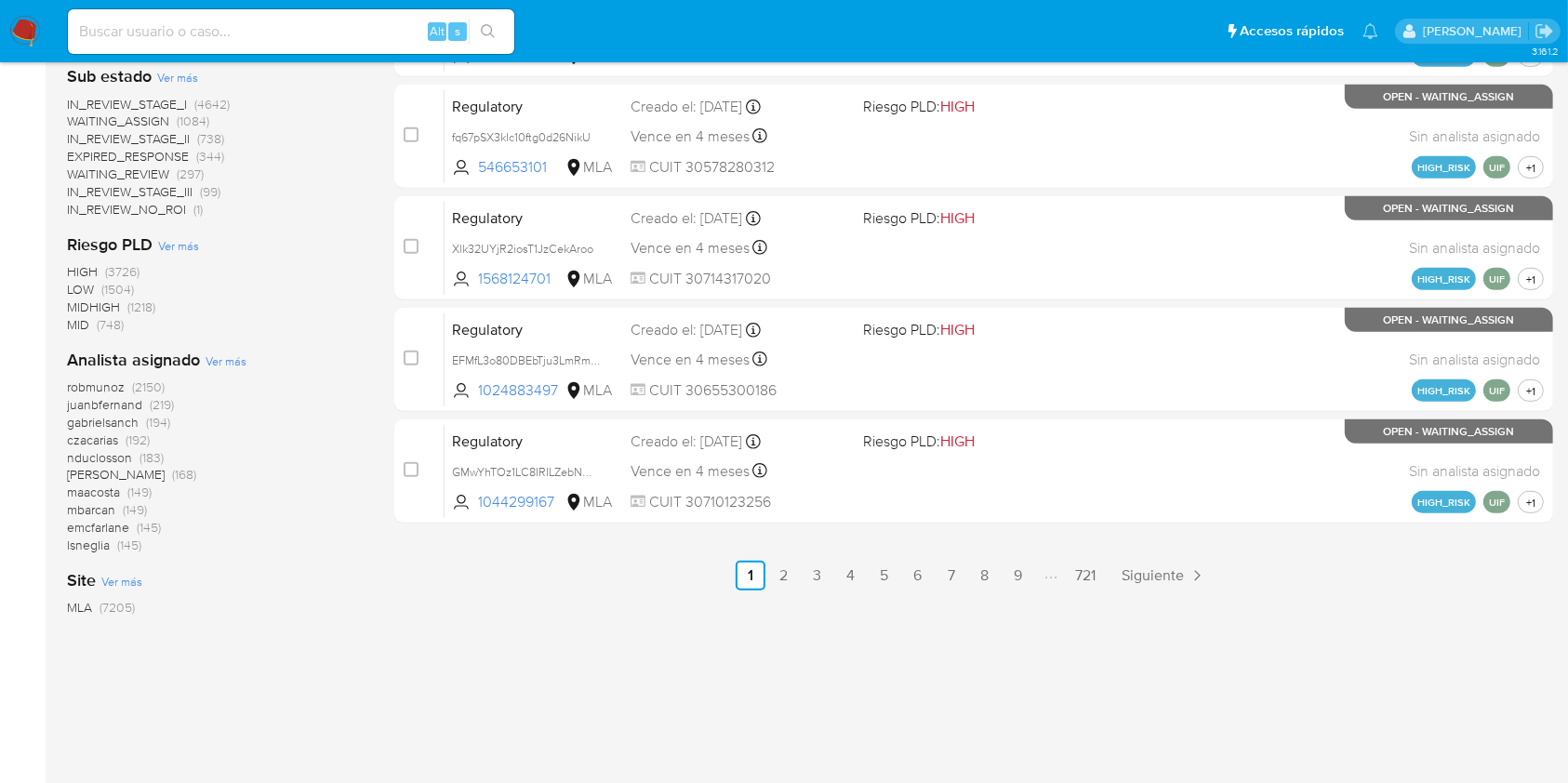
click at [210, 359] on span "Ver más" at bounding box center [226, 361] width 41 height 17
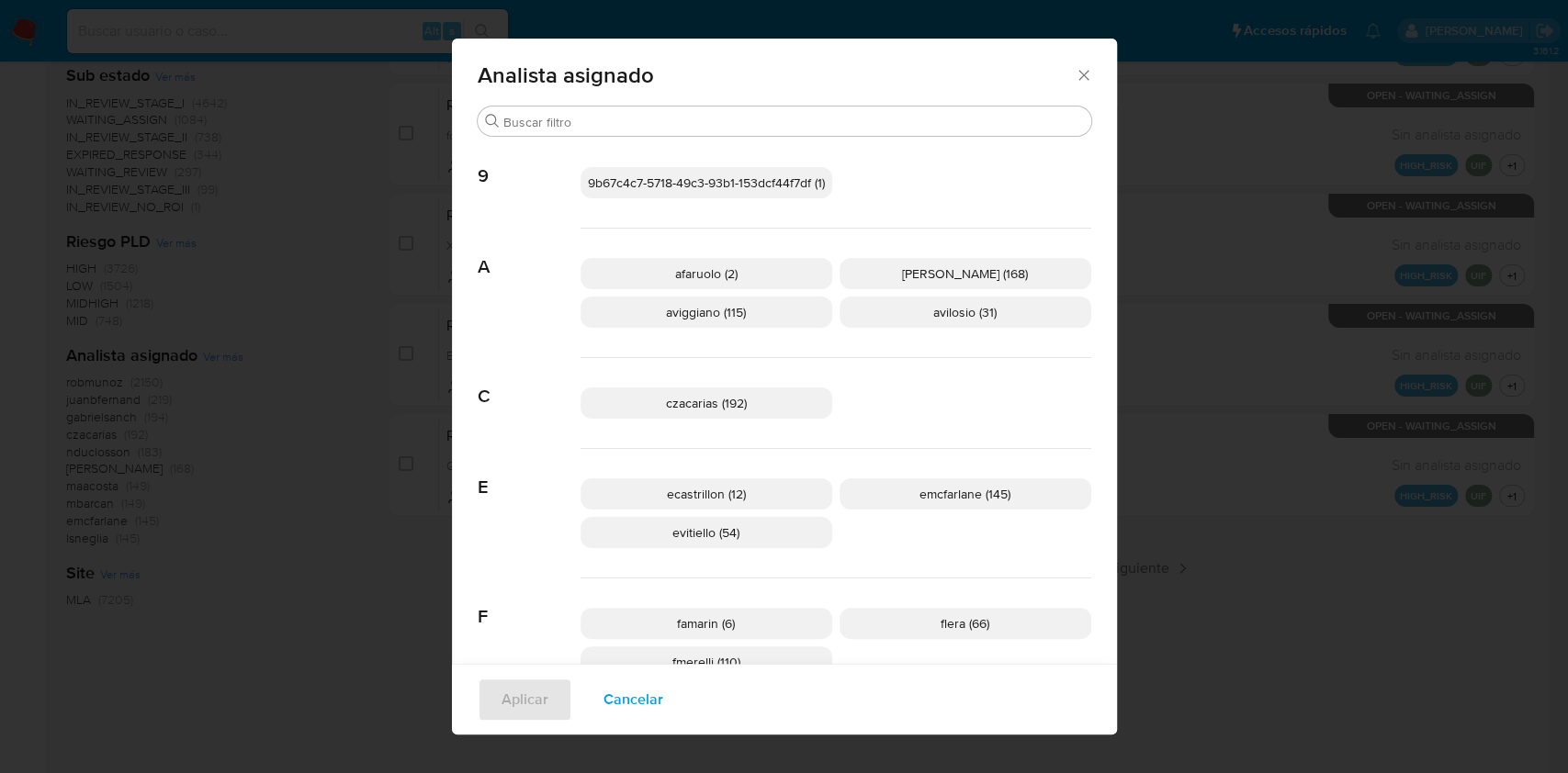
click at [651, 305] on p "aviggiano (115)" at bounding box center [706, 311] width 252 height 31
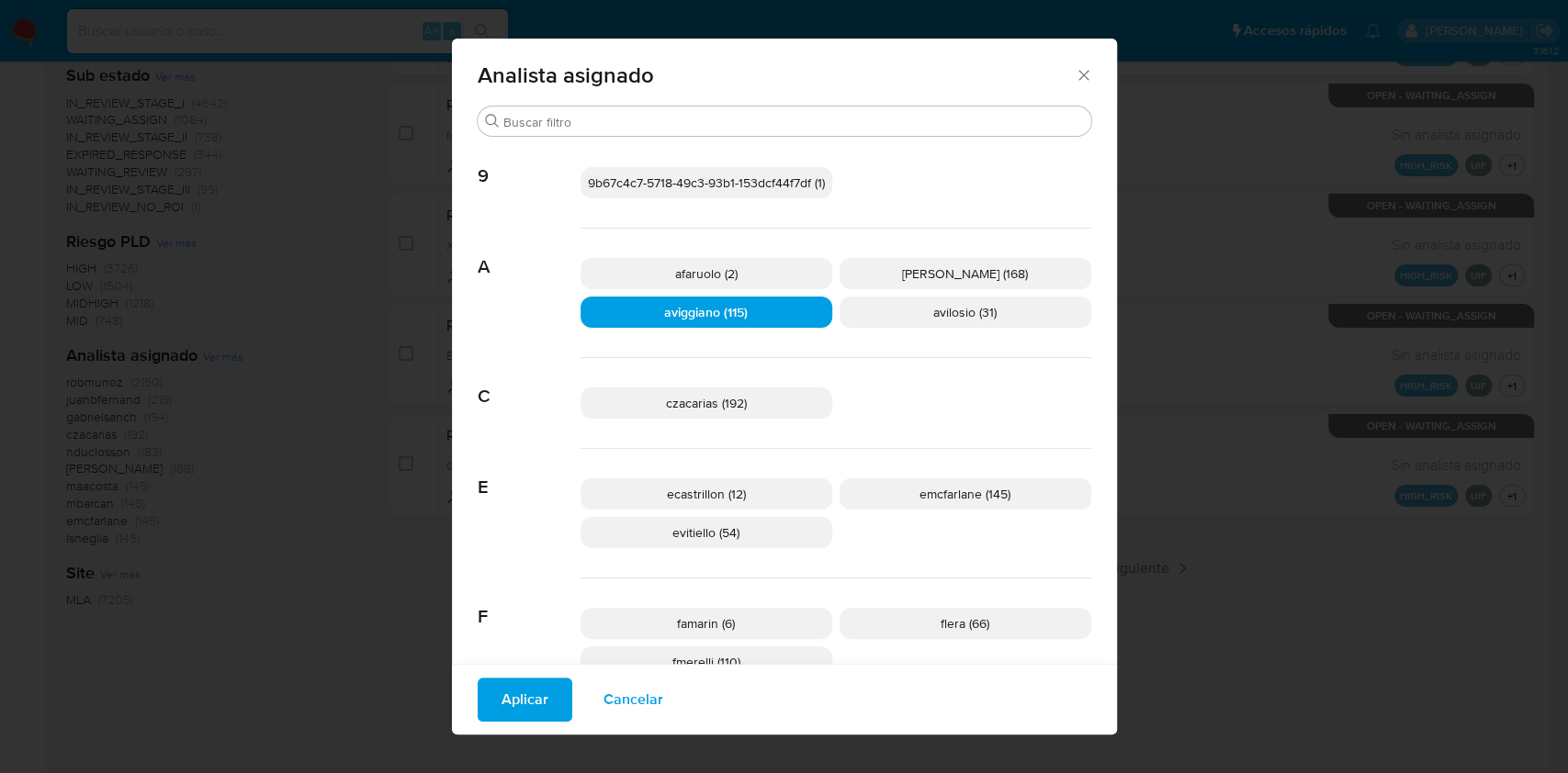
click at [502, 697] on span "Aplicar" at bounding box center [525, 699] width 47 height 40
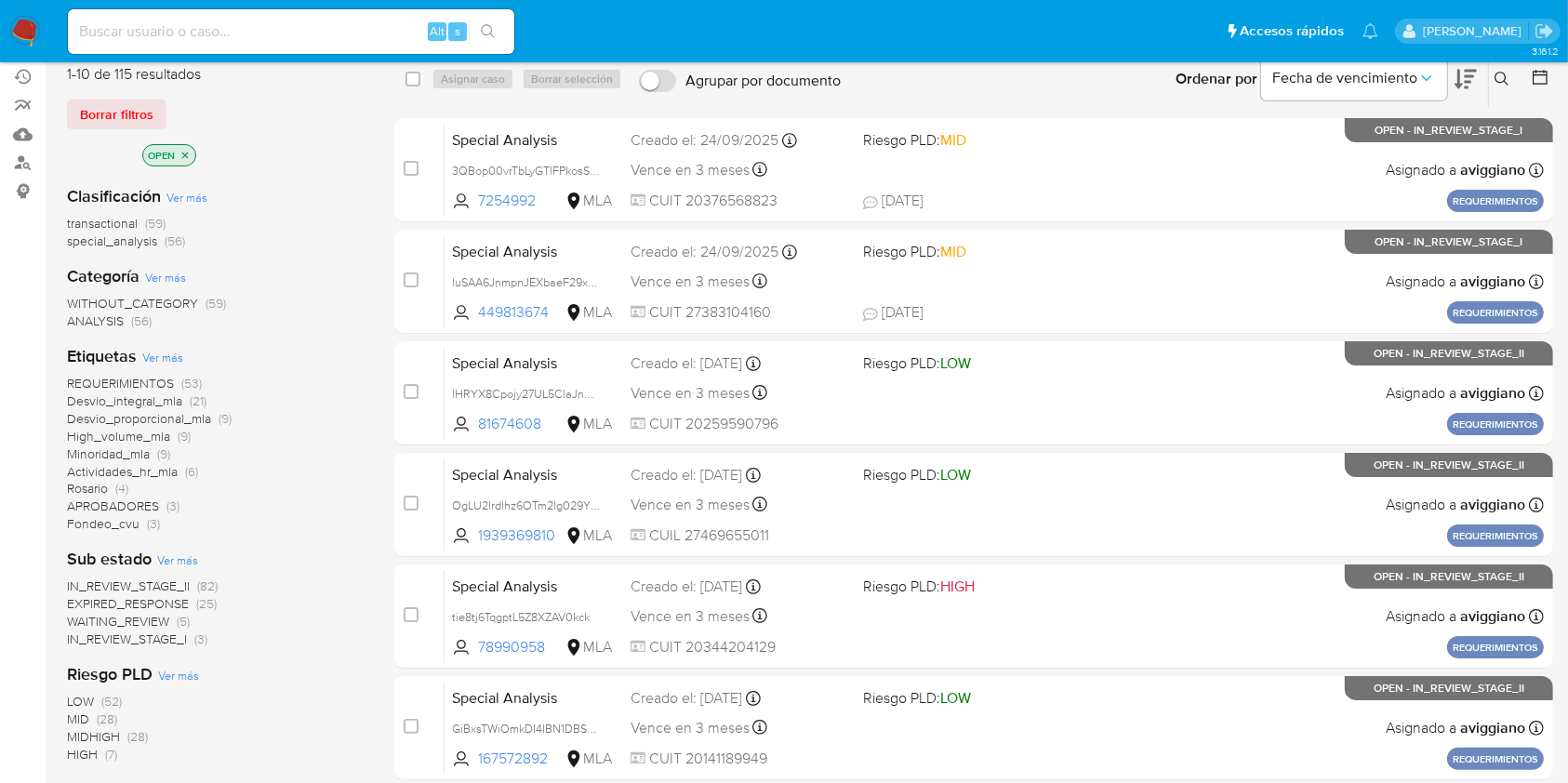
scroll to position [124, 0]
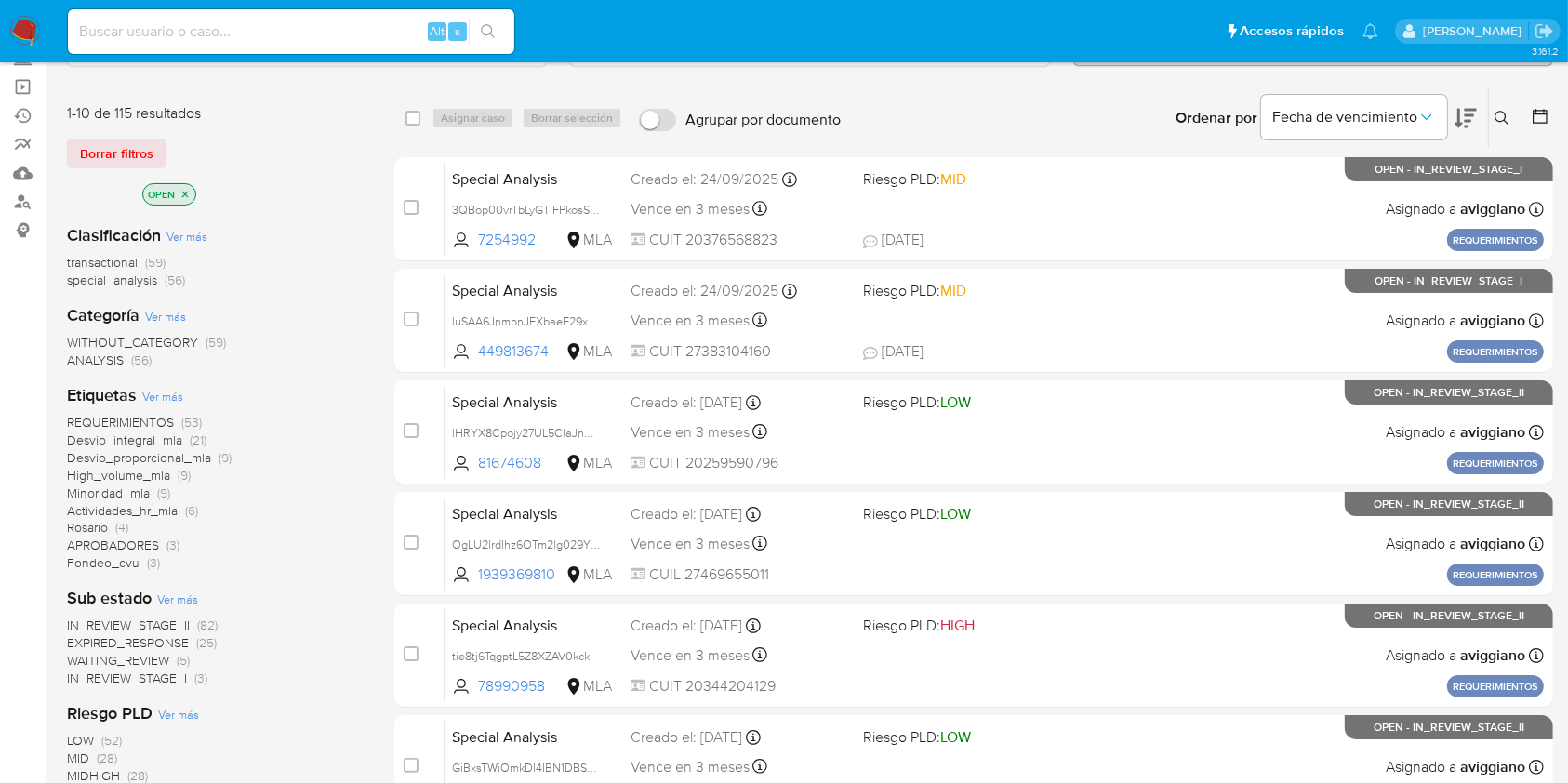
click at [191, 197] on p "OPEN" at bounding box center [169, 195] width 52 height 21
click at [180, 191] on icon "close-filter" at bounding box center [185, 195] width 11 height 11
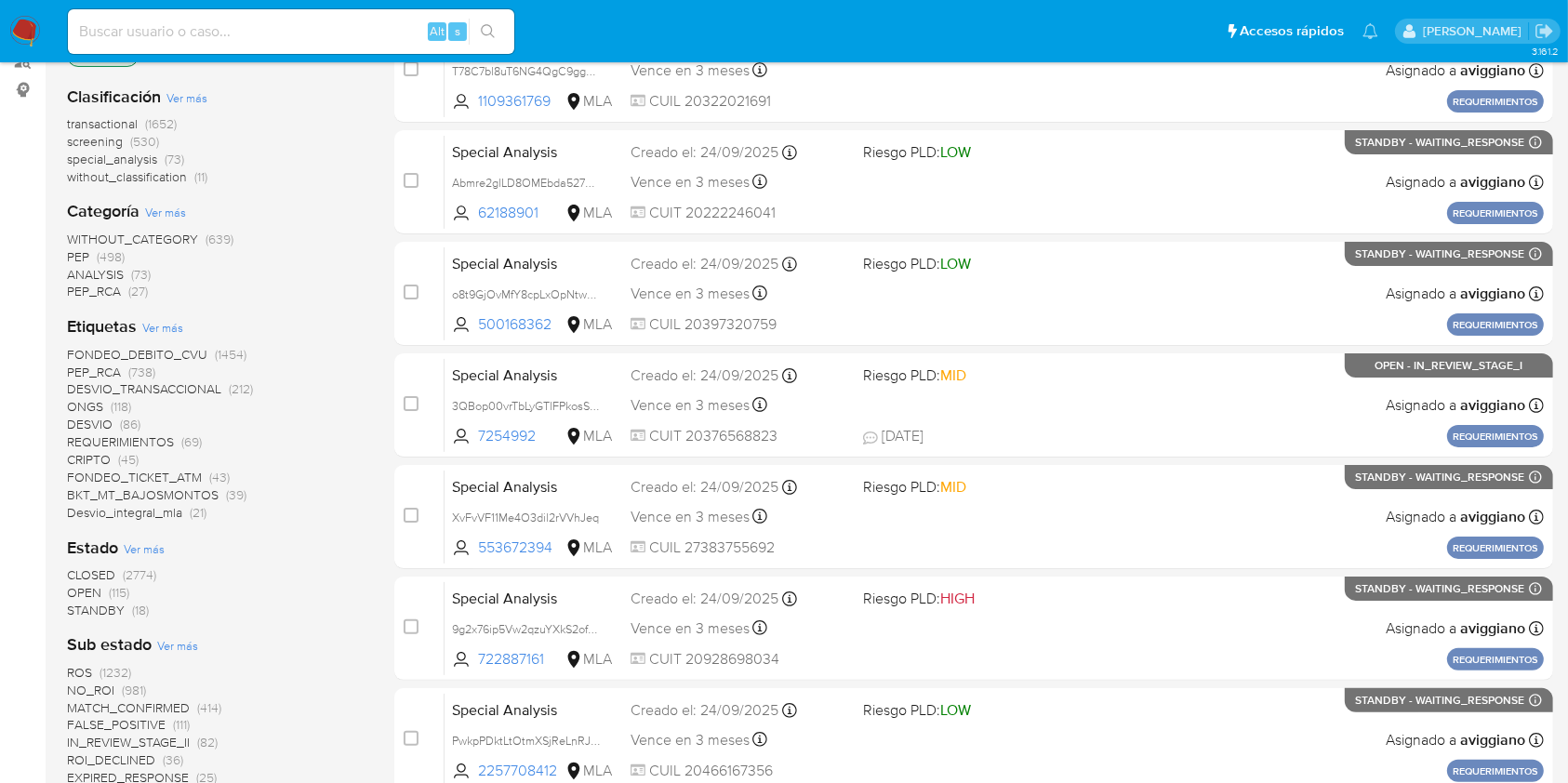
scroll to position [372, 0]
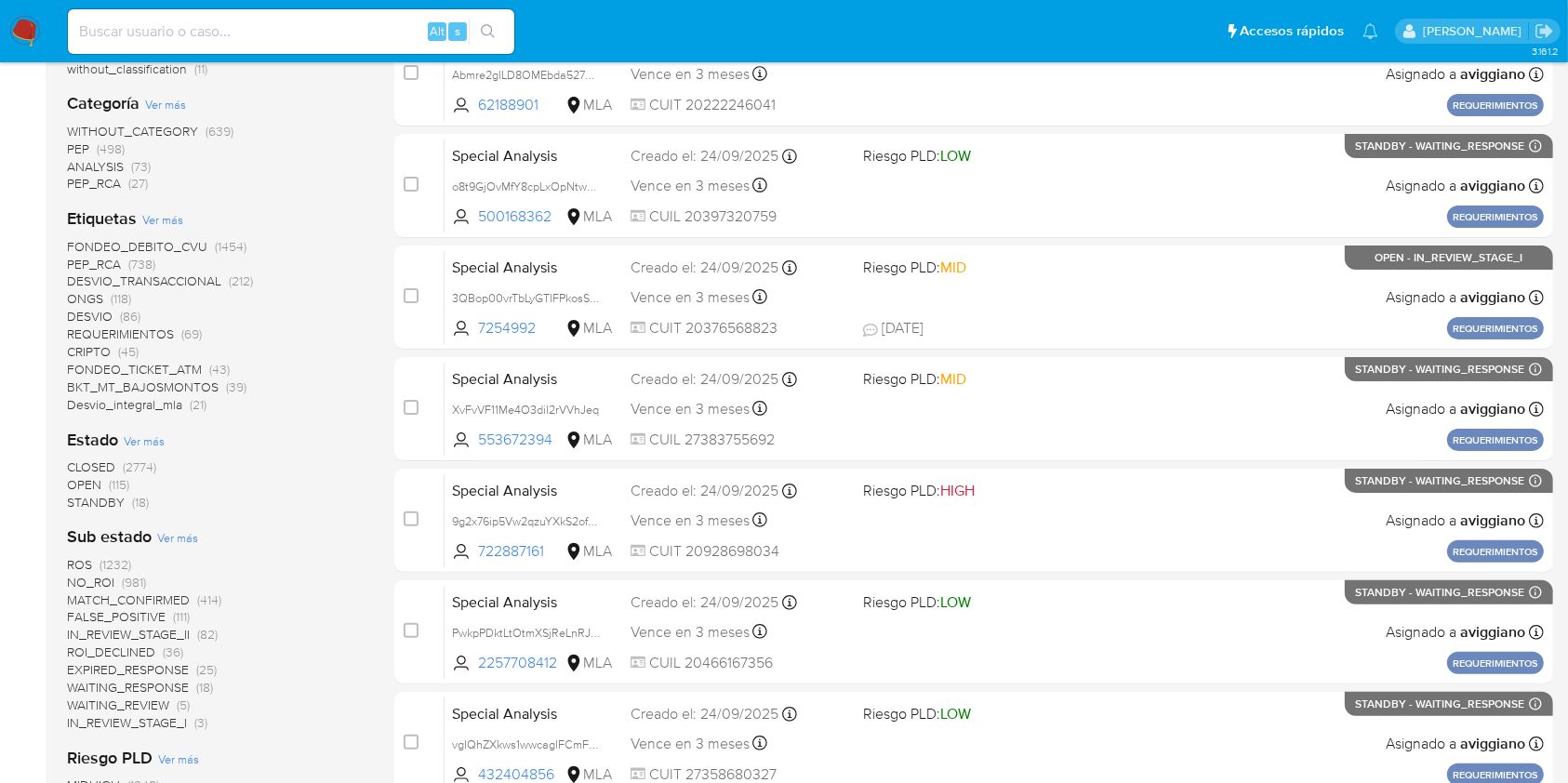
click at [100, 503] on span "STANDBY" at bounding box center [95, 502] width 58 height 19
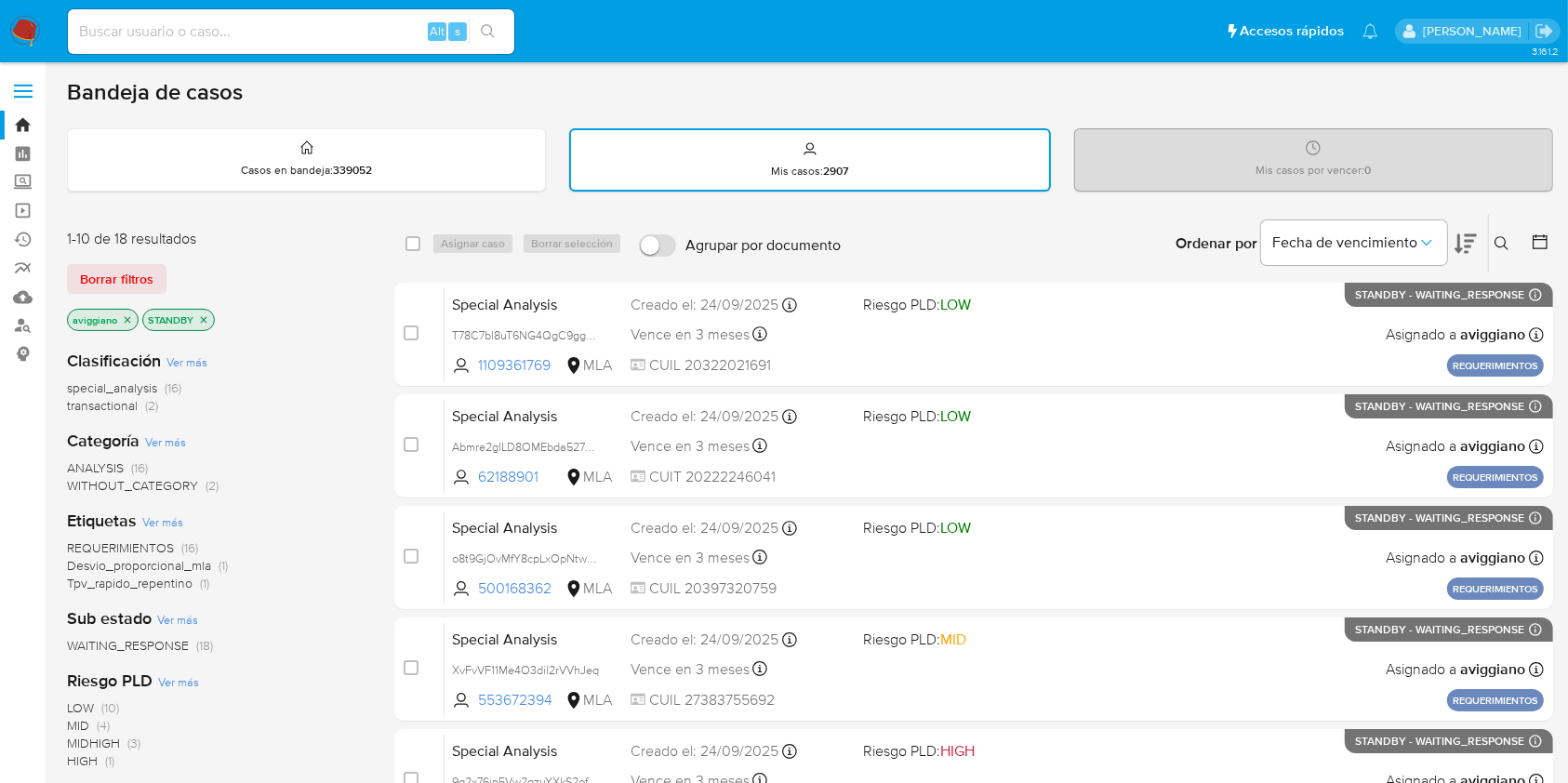
click at [122, 315] on icon "close-filter" at bounding box center [128, 320] width 11 height 11
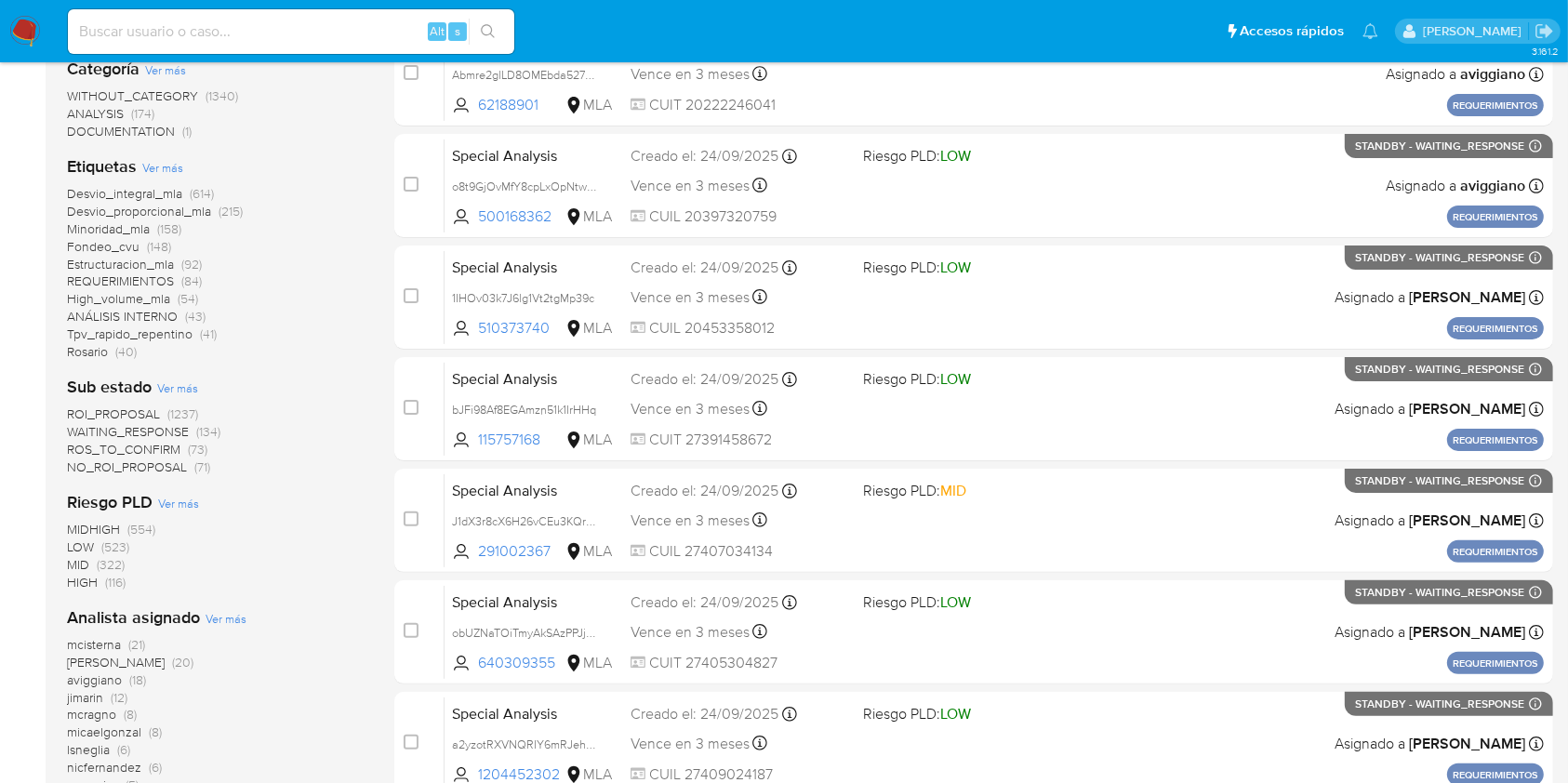
scroll to position [620, 0]
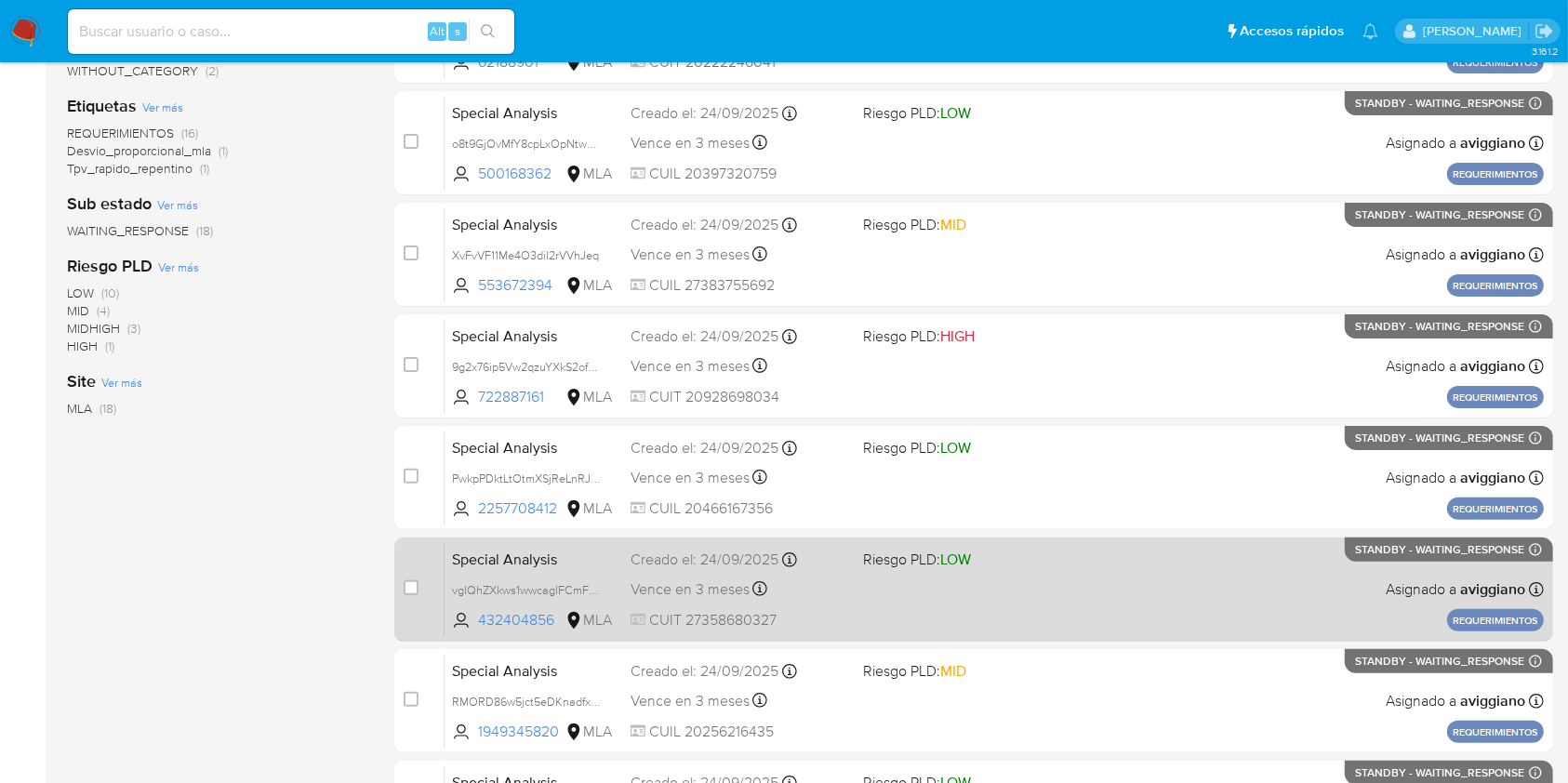
scroll to position [9, 0]
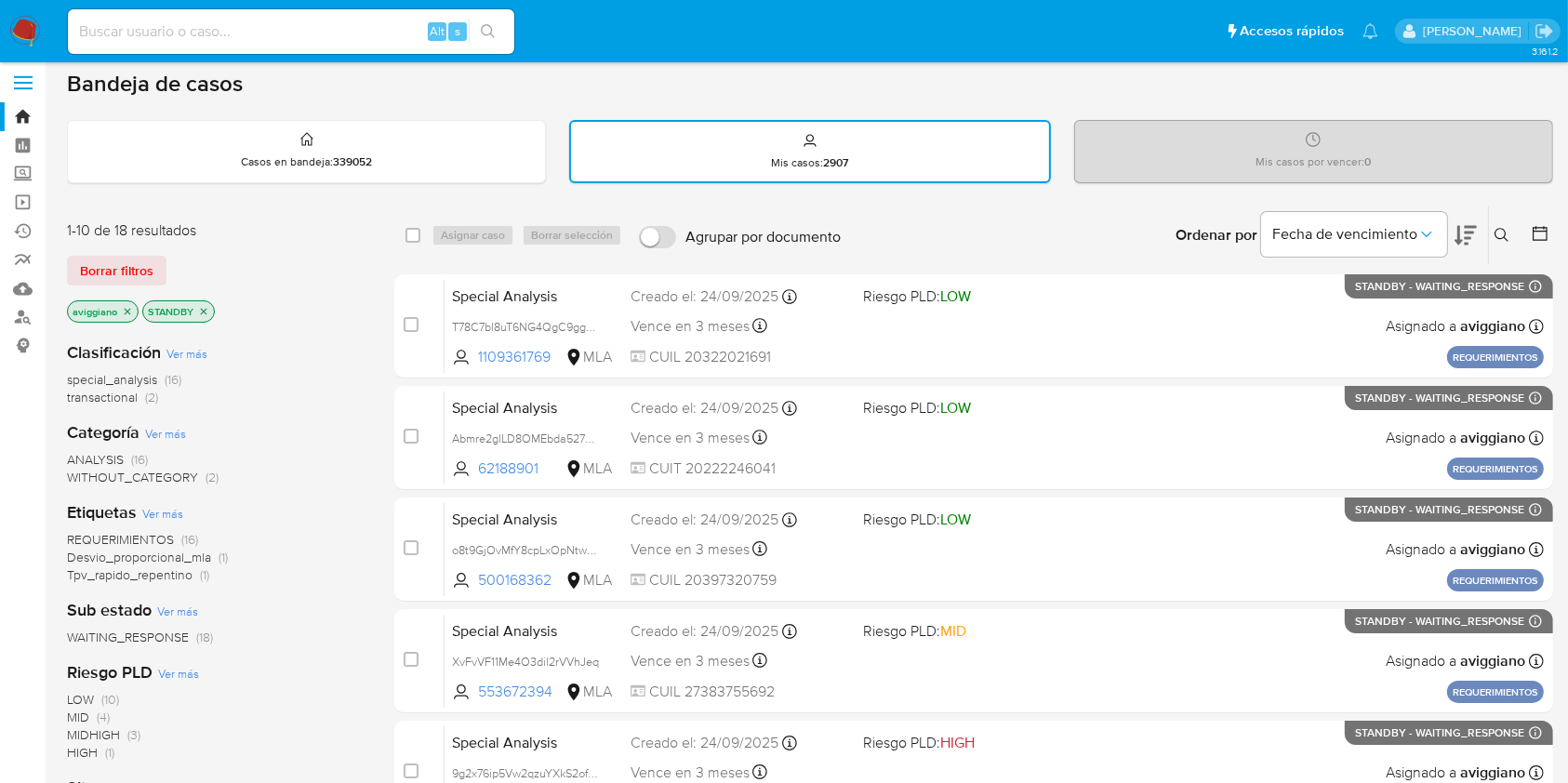
click at [127, 306] on icon "close-filter" at bounding box center [128, 312] width 11 height 11
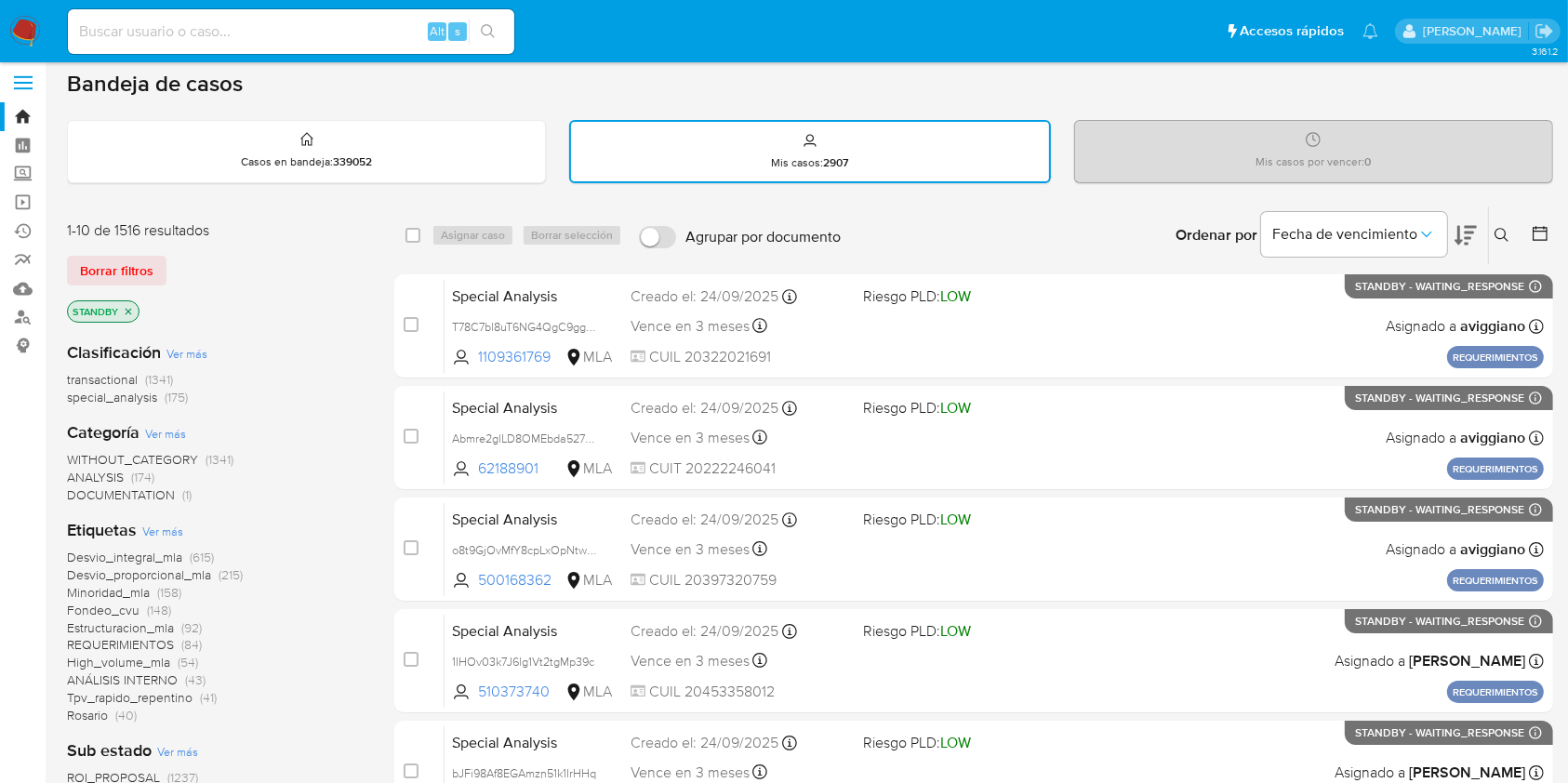
click at [121, 304] on p "STANDBY" at bounding box center [103, 312] width 71 height 21
click at [125, 306] on icon "close-filter" at bounding box center [128, 312] width 11 height 11
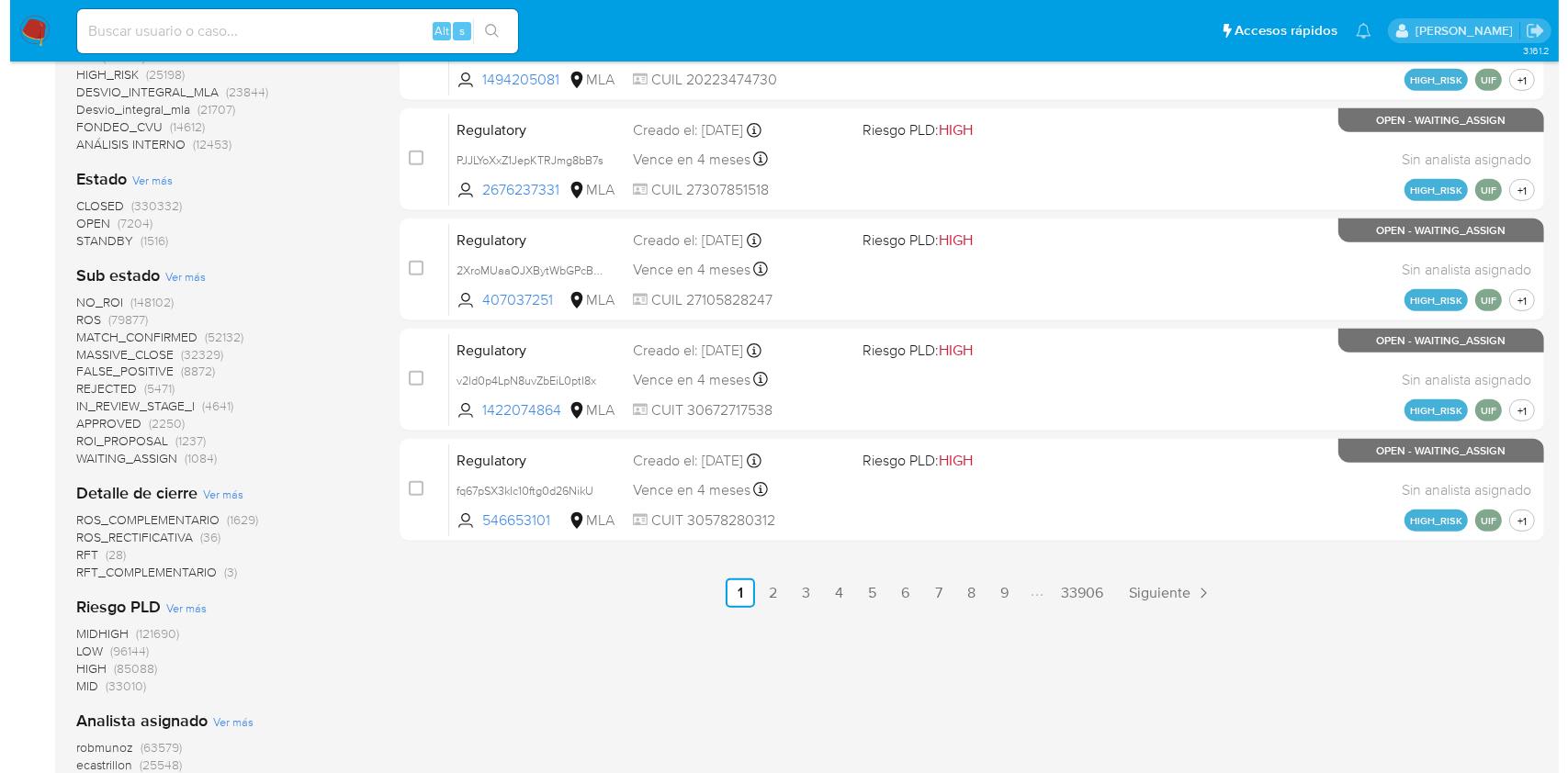
scroll to position [988, 0]
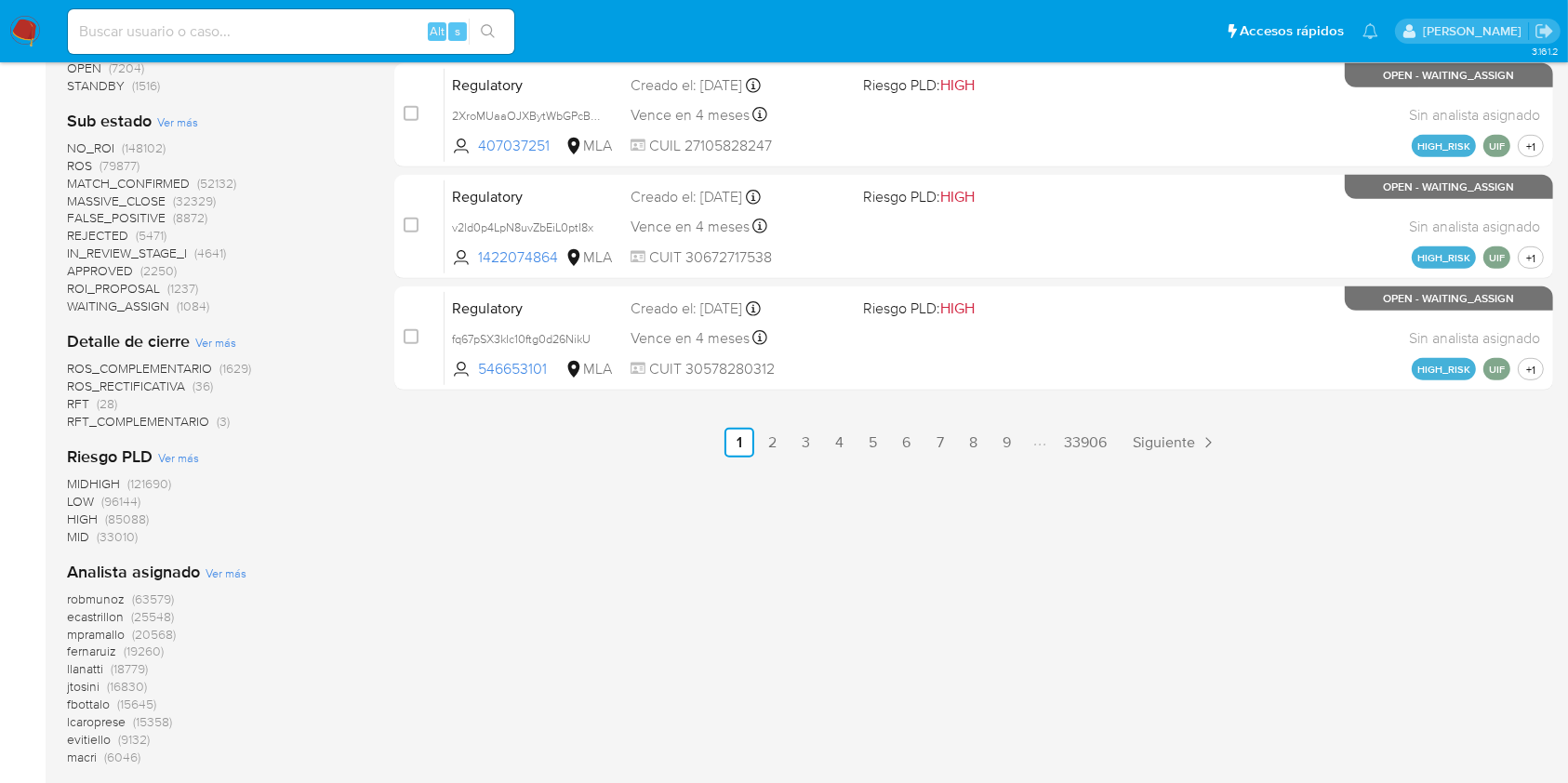
click at [225, 567] on span "Ver más" at bounding box center [226, 573] width 41 height 17
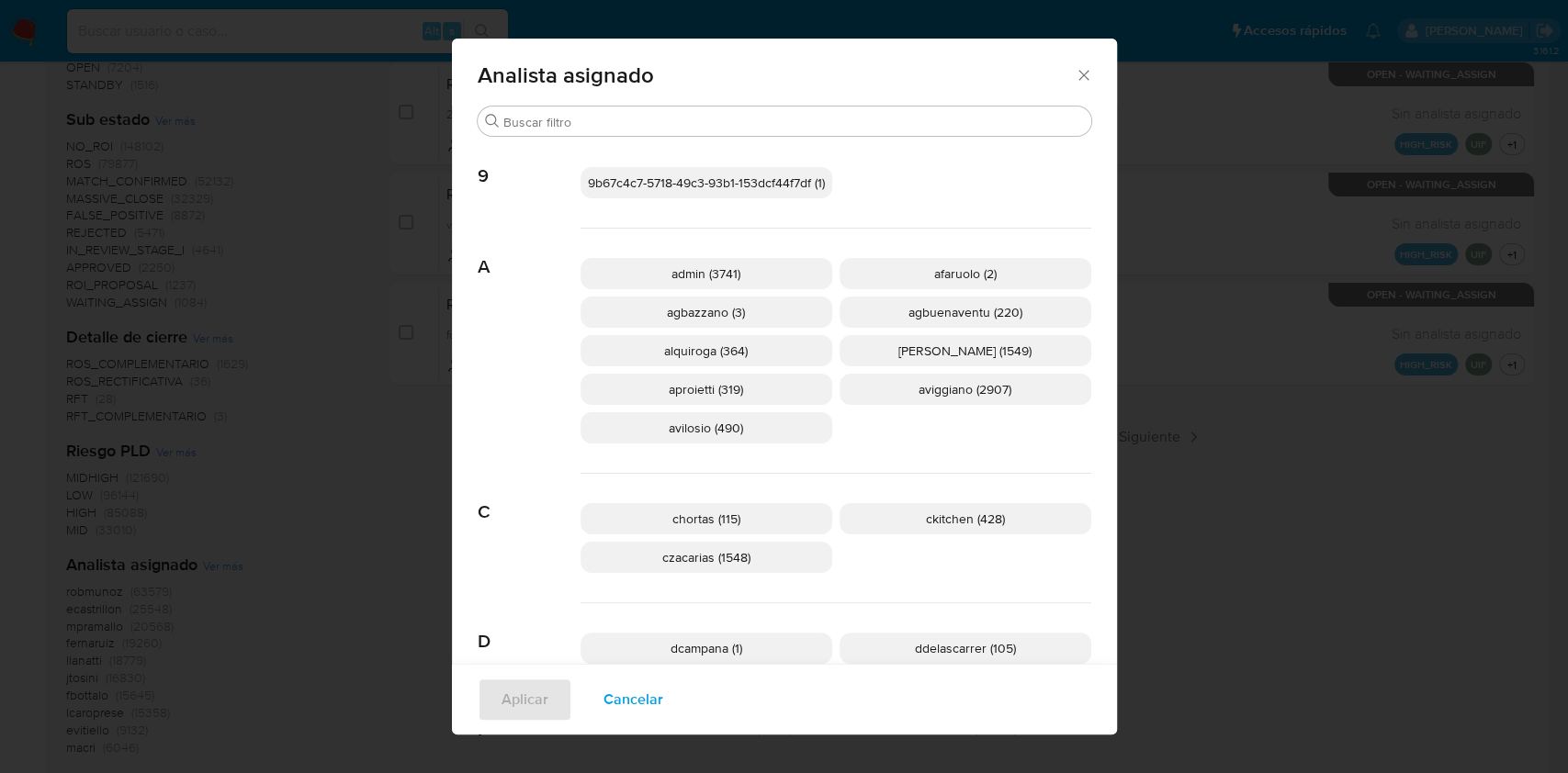
click at [976, 393] on span "aviggiano (2907)" at bounding box center [964, 390] width 92 height 19
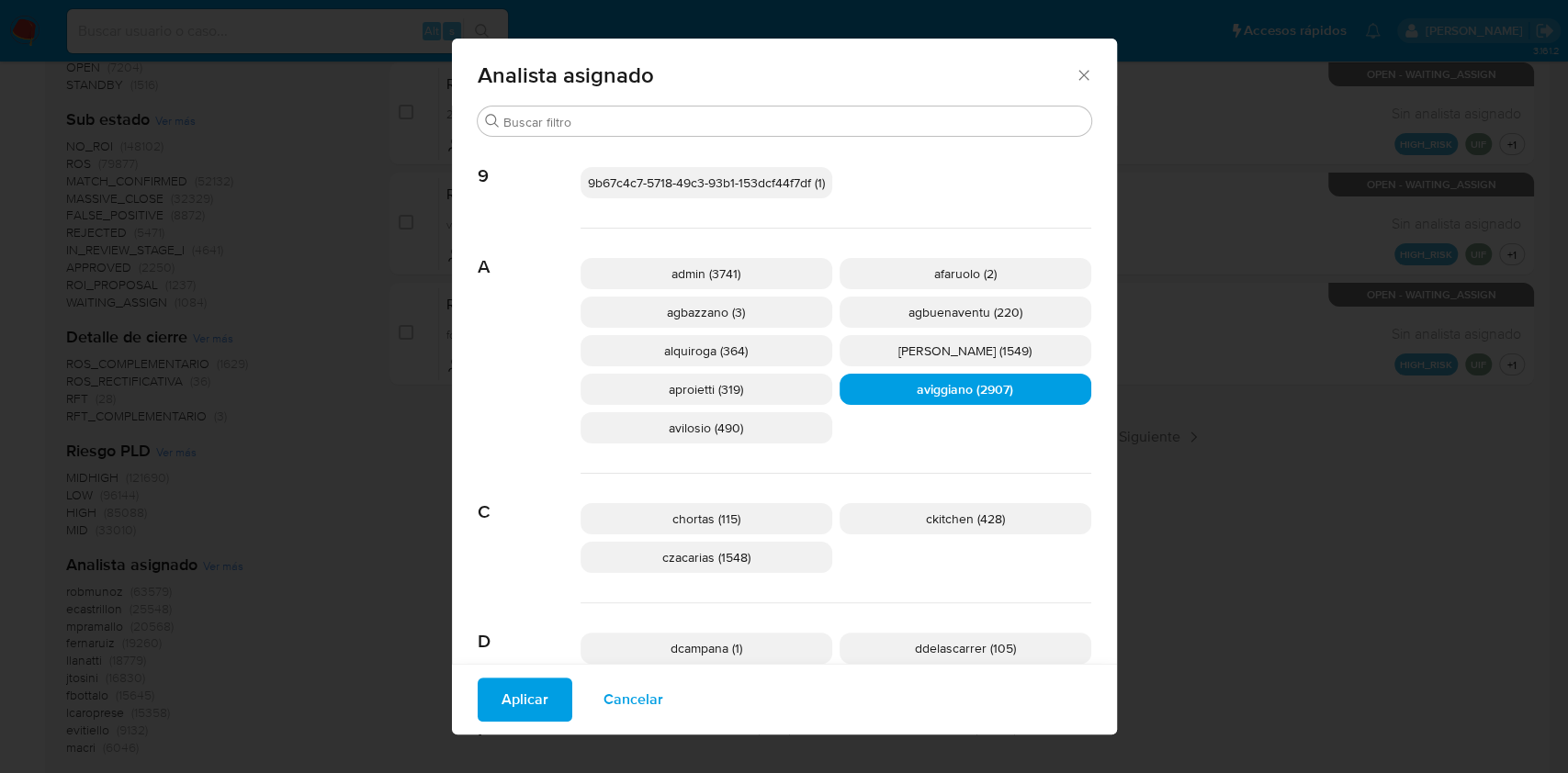
click at [502, 680] on span "Aplicar" at bounding box center [525, 699] width 47 height 40
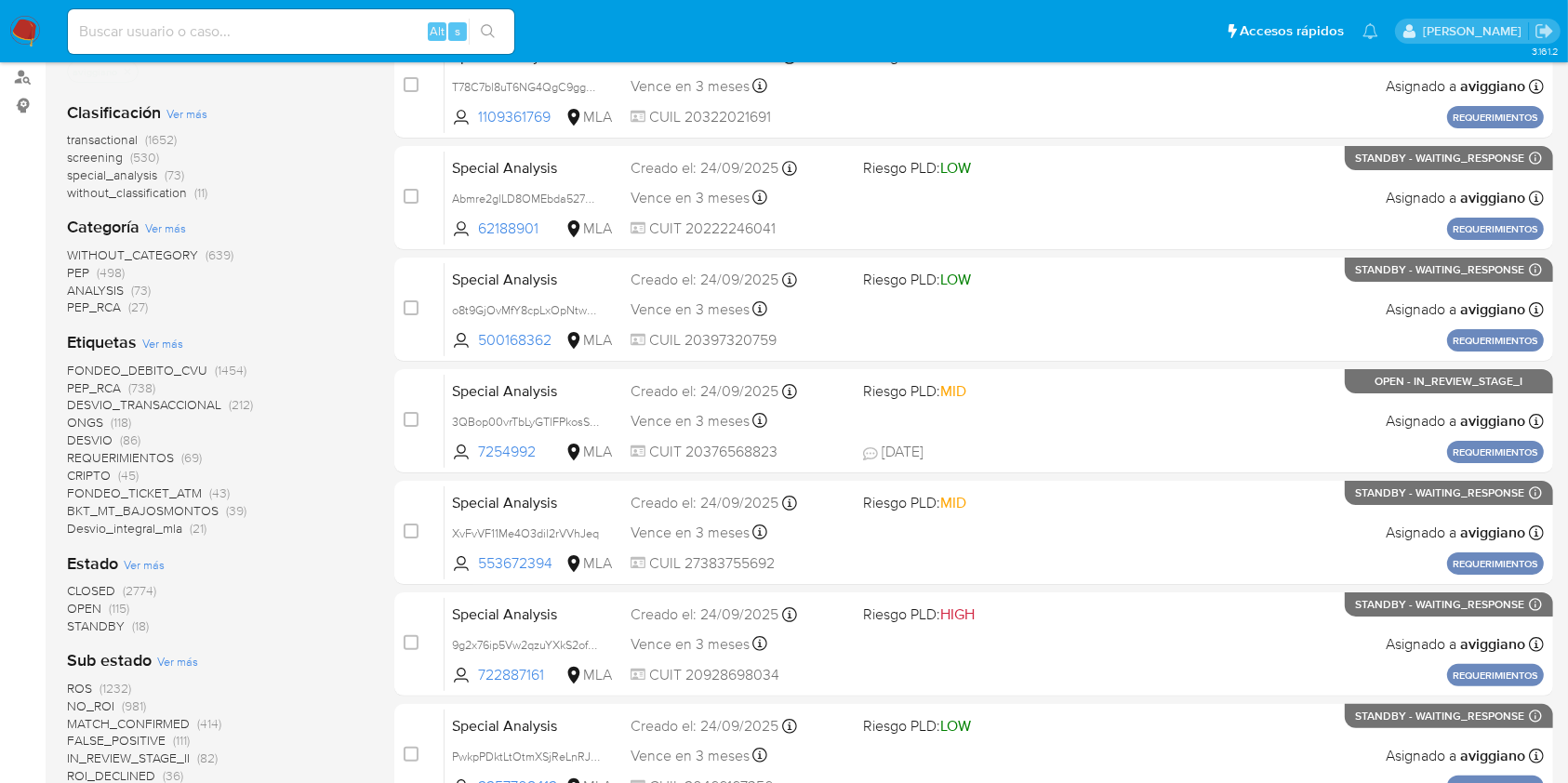
scroll to position [496, 0]
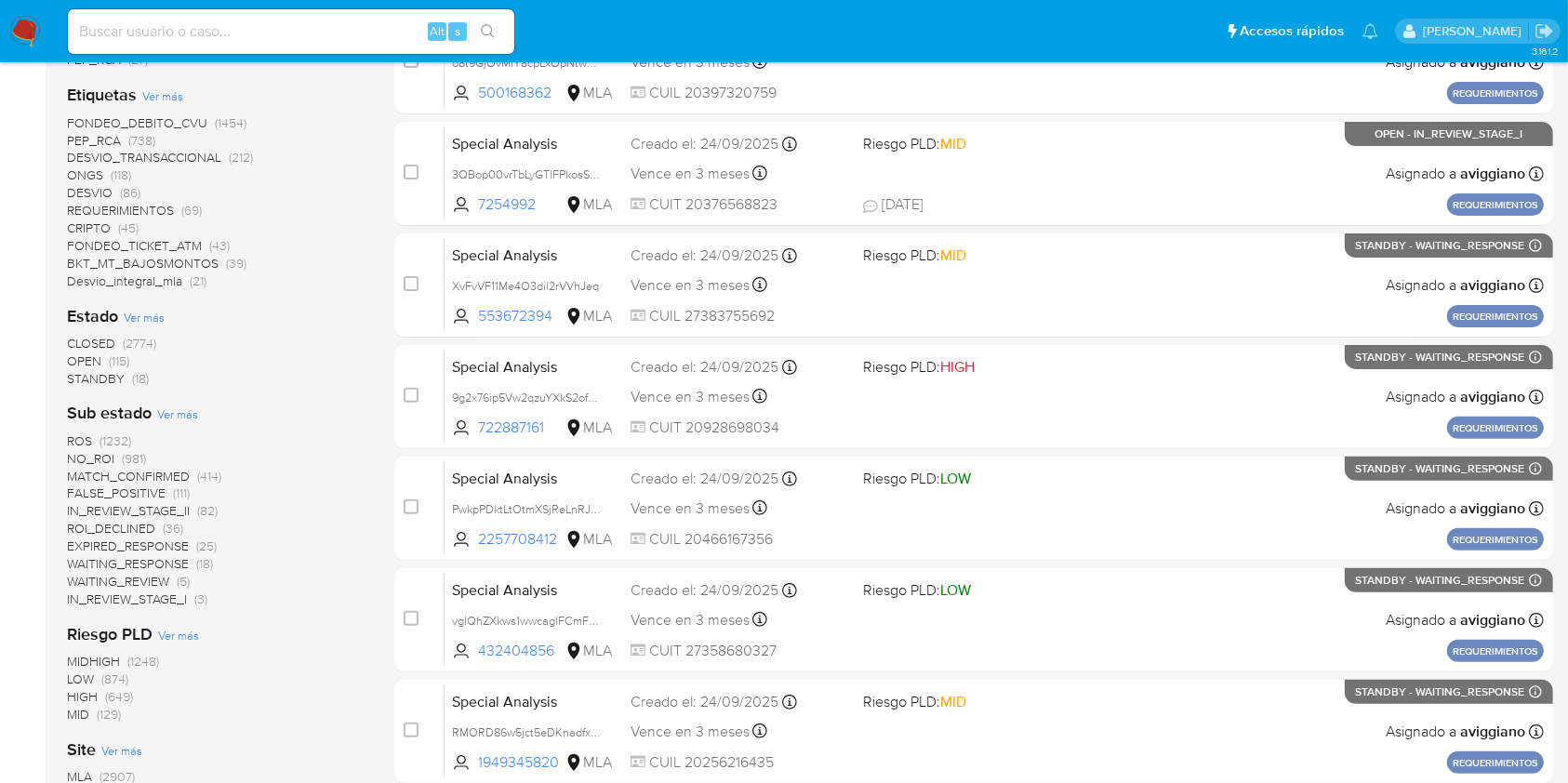
click at [98, 359] on span "OPEN" at bounding box center [84, 361] width 34 height 19
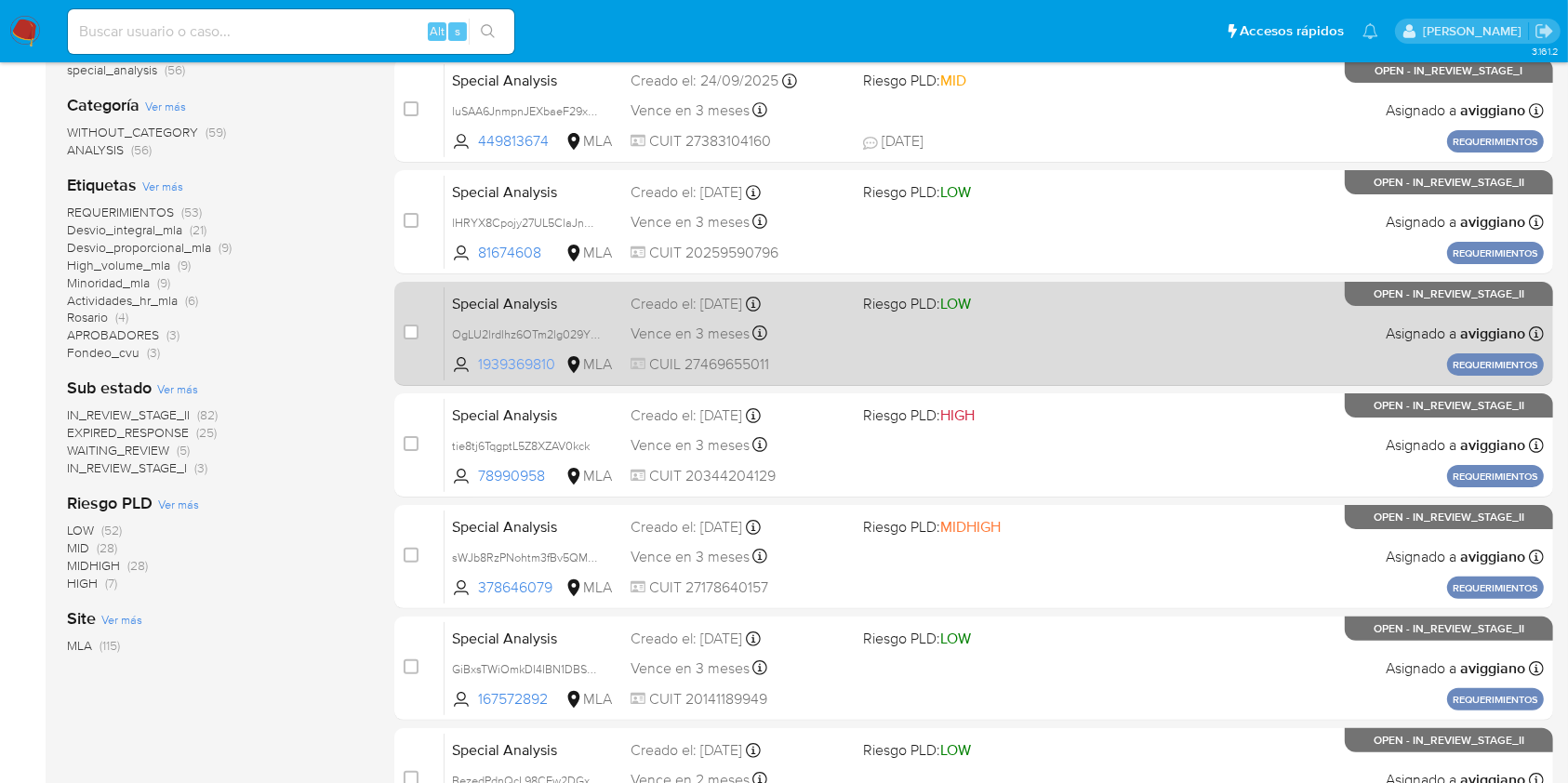
scroll to position [124, 0]
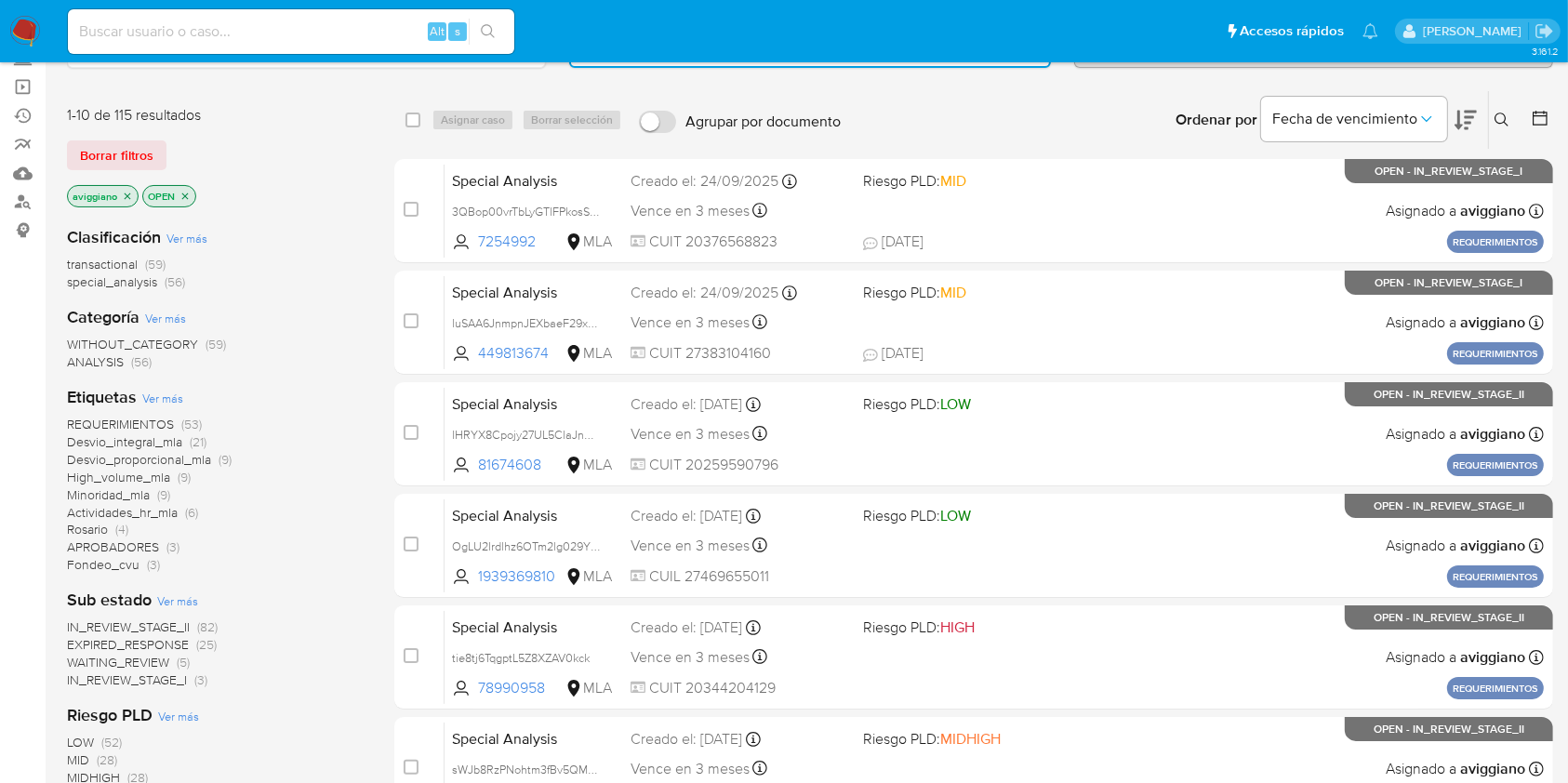
click at [111, 264] on span "transactional" at bounding box center [102, 264] width 71 height 19
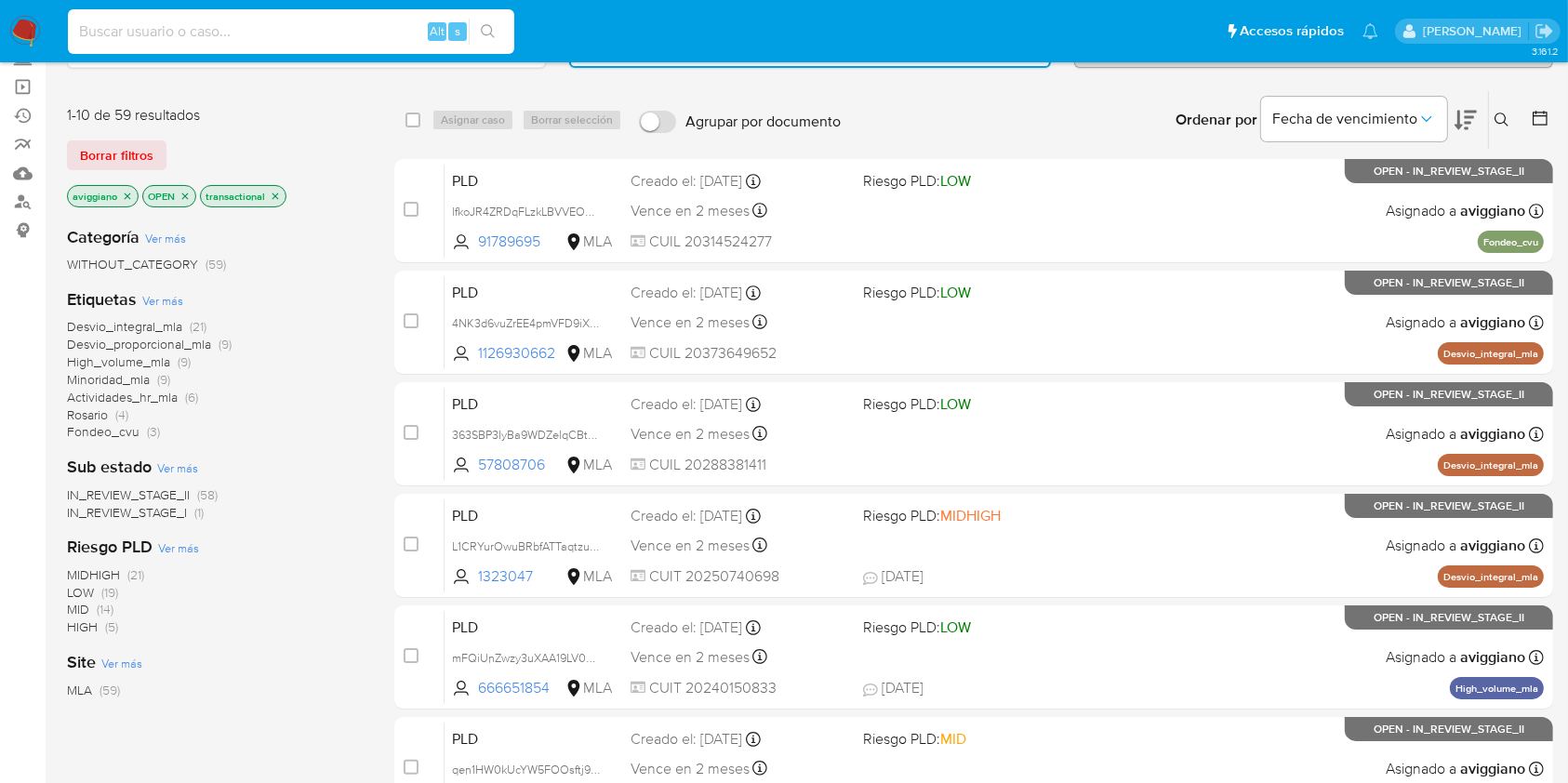
paste input "mFQiUnZwzy3uXAA19LV0Gk37"
type input "mFQiUnZwzy3uXAA19LV0Gk37"
click at [496, 42] on button "search-icon" at bounding box center [487, 32] width 38 height 26
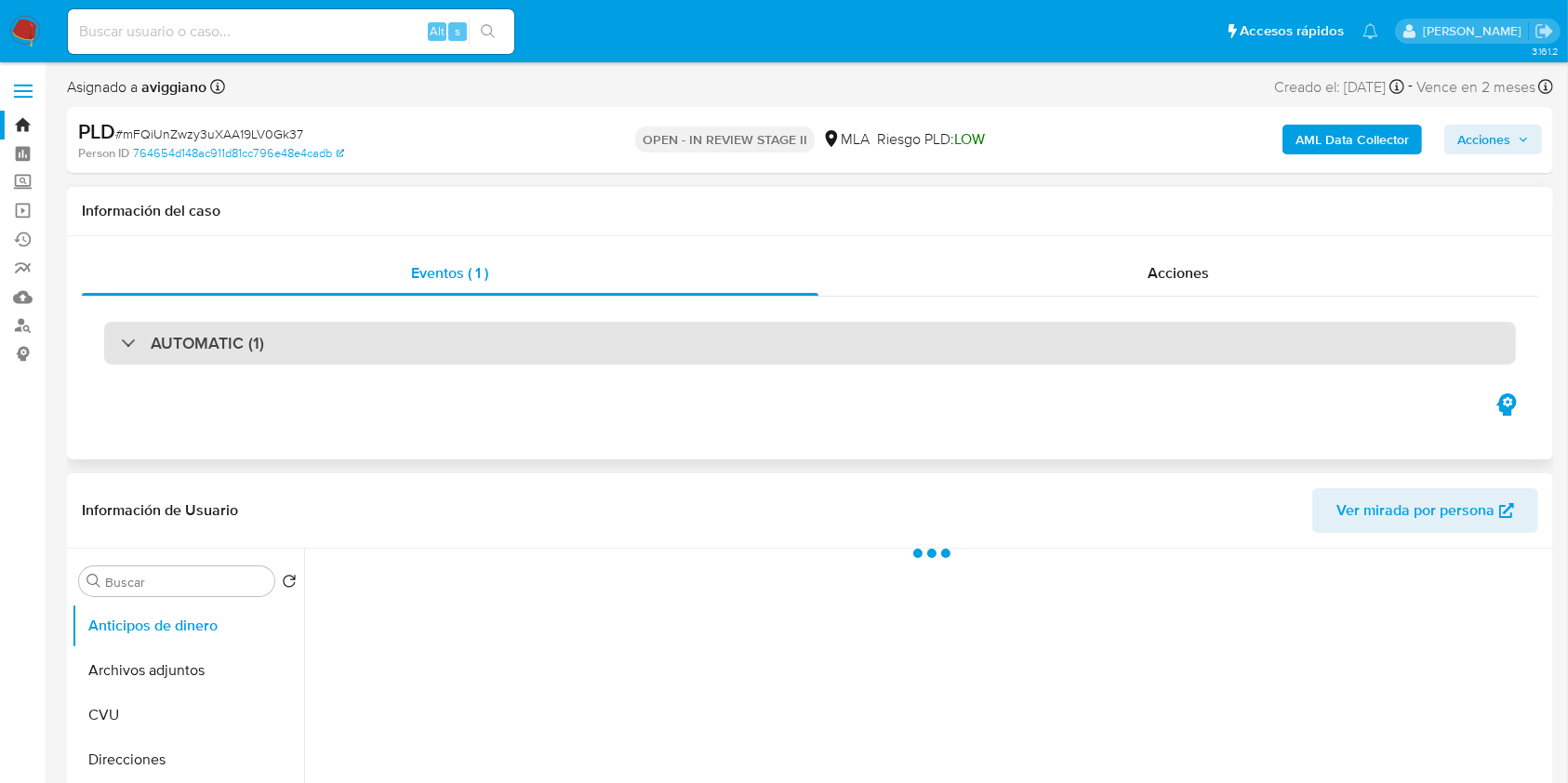
select select "10"
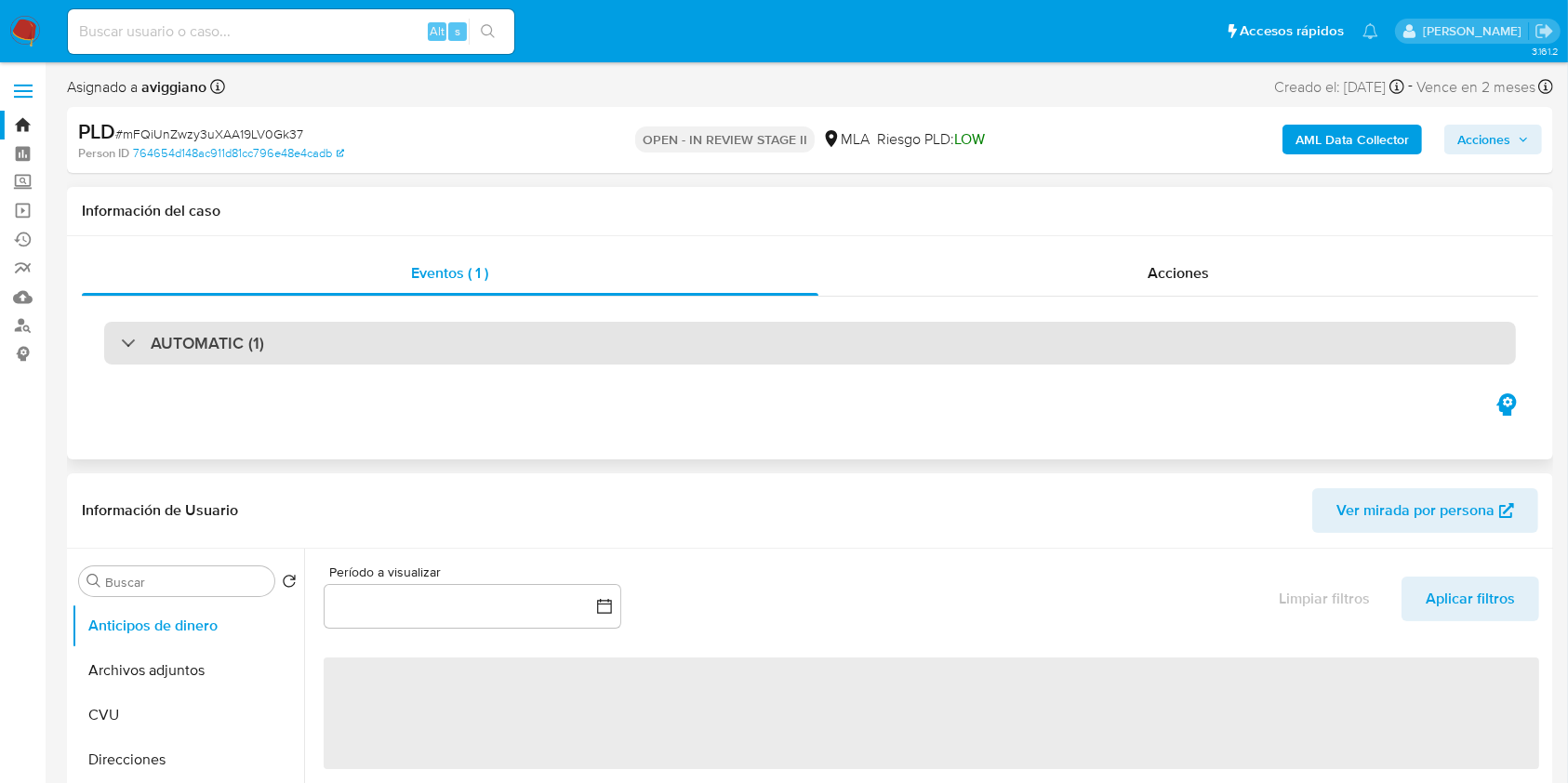
click at [536, 339] on div "AUTOMATIC (1)" at bounding box center [810, 343] width 1412 height 43
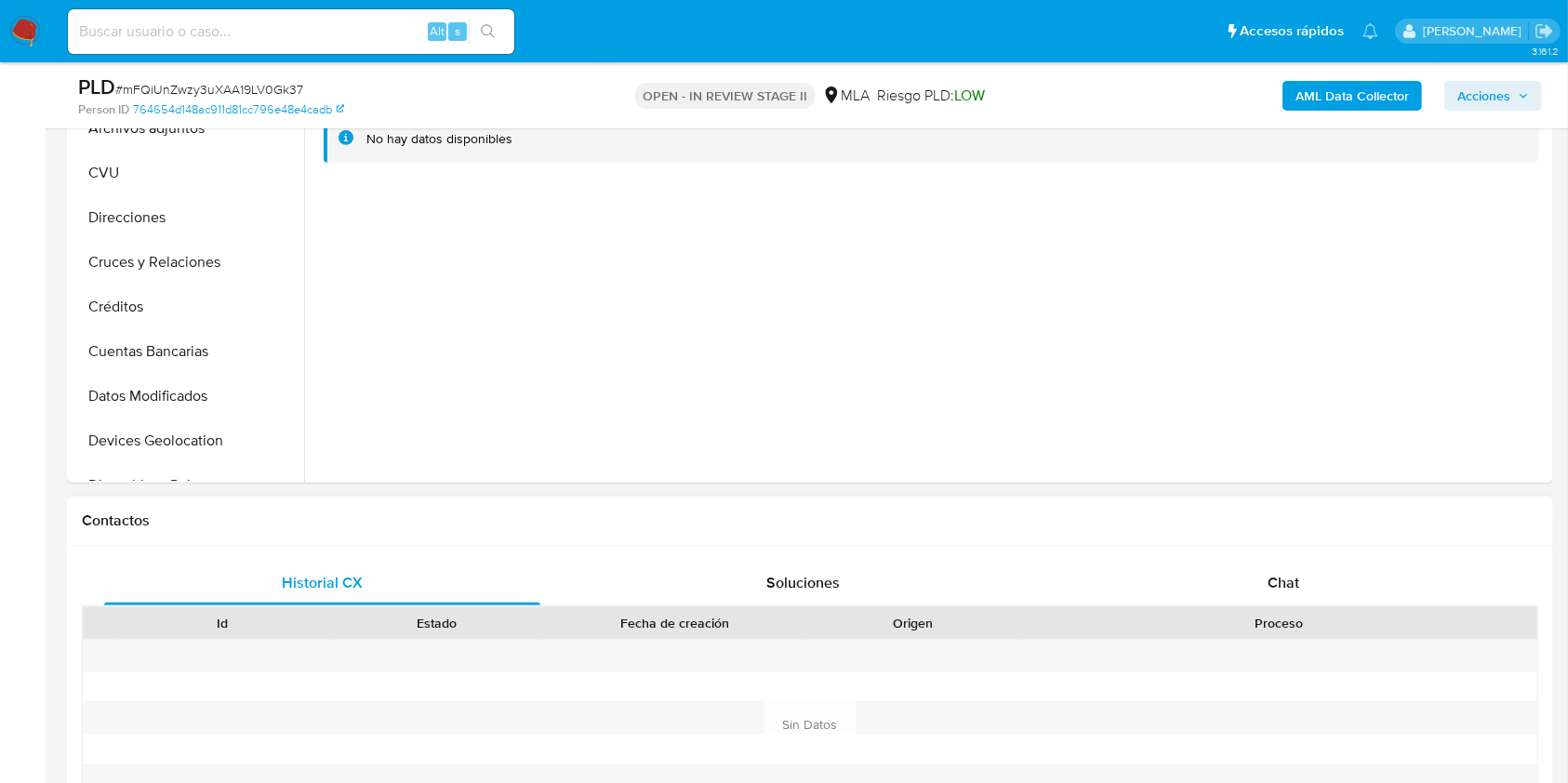
scroll to position [868, 0]
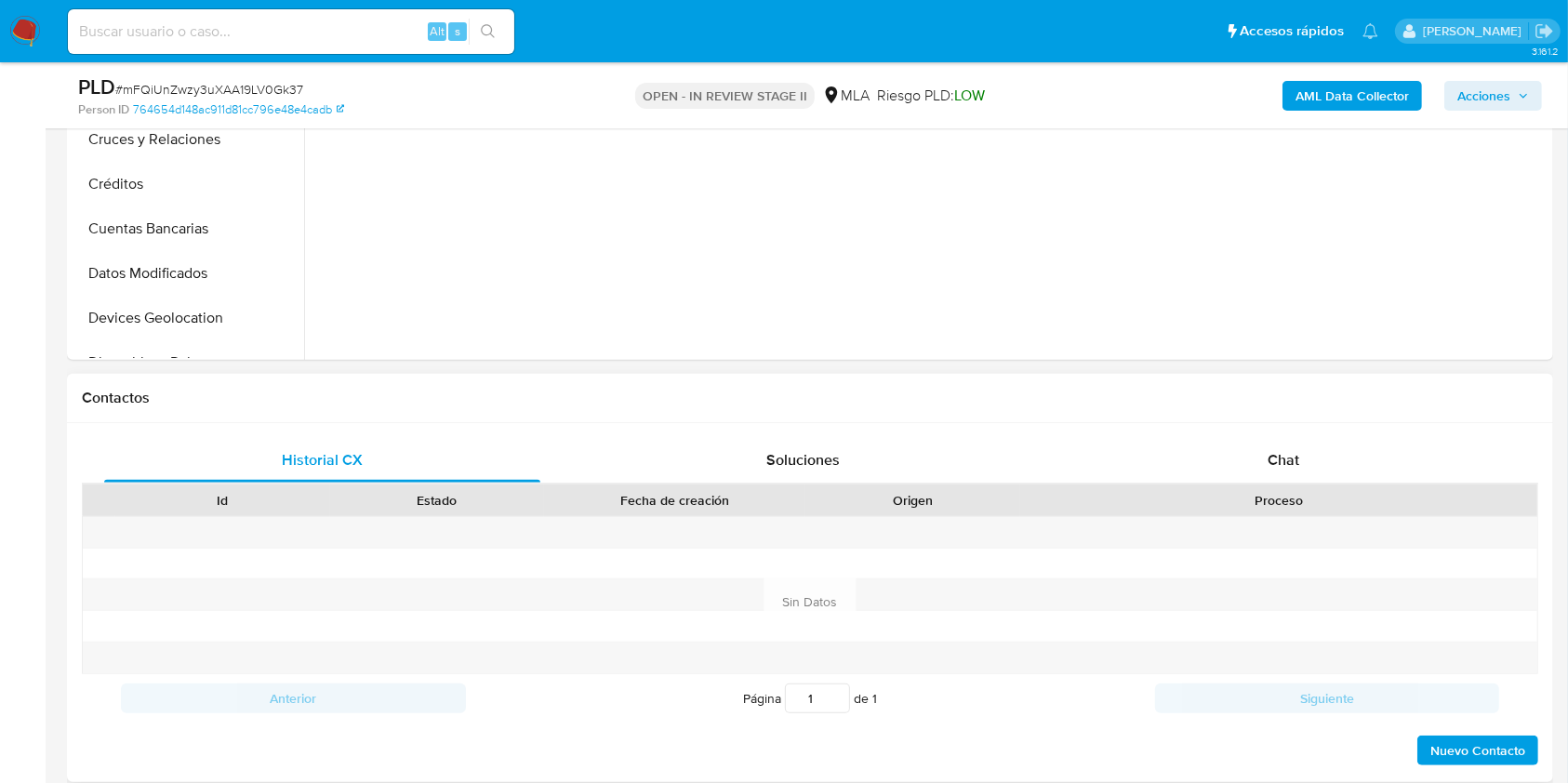
click at [1264, 423] on div "Historial CX Soluciones Chat Id Estado Fecha de creación Origen Proceso Anterio…" at bounding box center [810, 603] width 1487 height 359
drag, startPoint x: 1261, startPoint y: 448, endPoint x: 1214, endPoint y: 450, distance: 47.0
click at [1261, 447] on div "Chat" at bounding box center [1284, 460] width 436 height 44
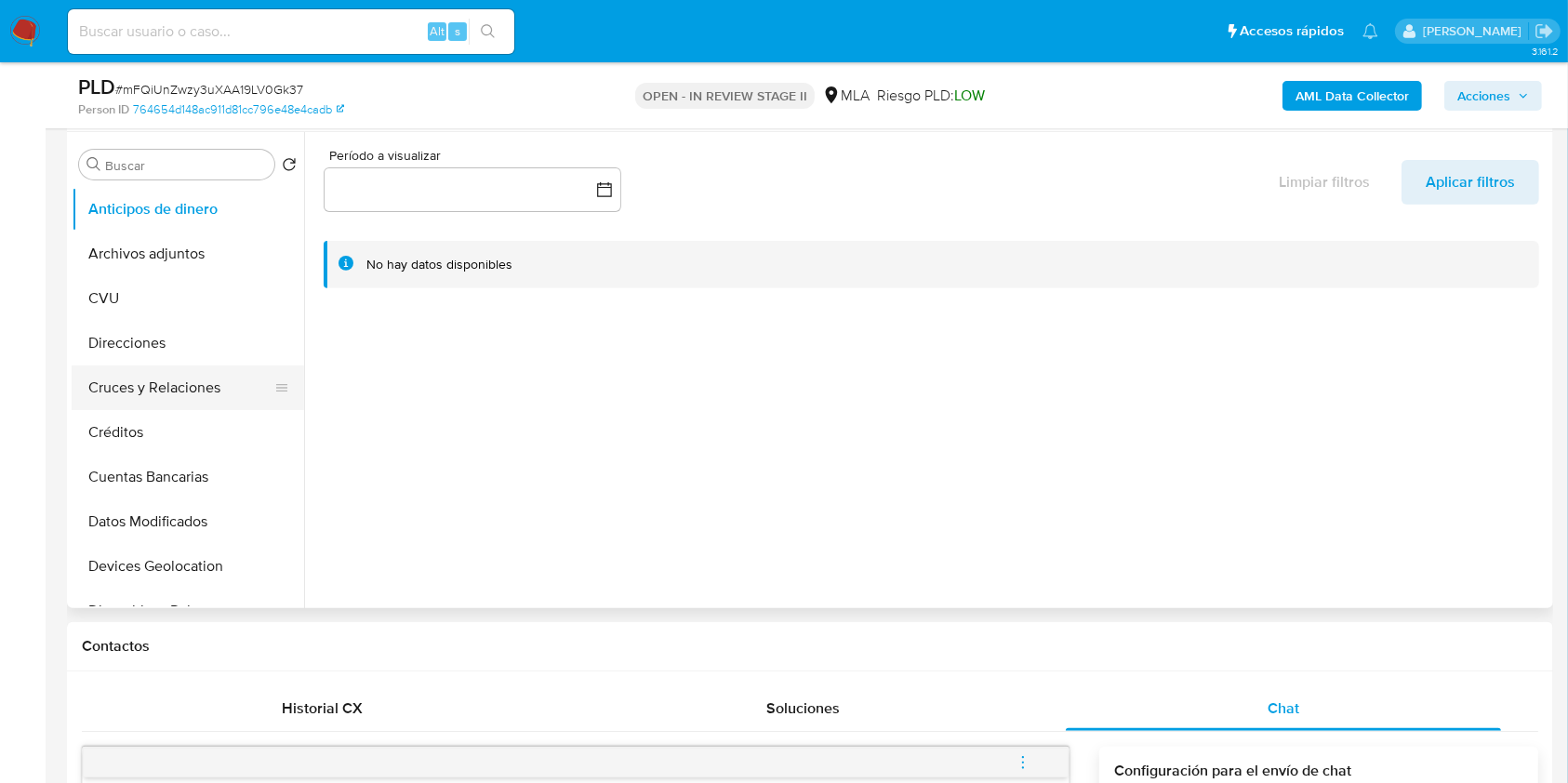
scroll to position [372, 0]
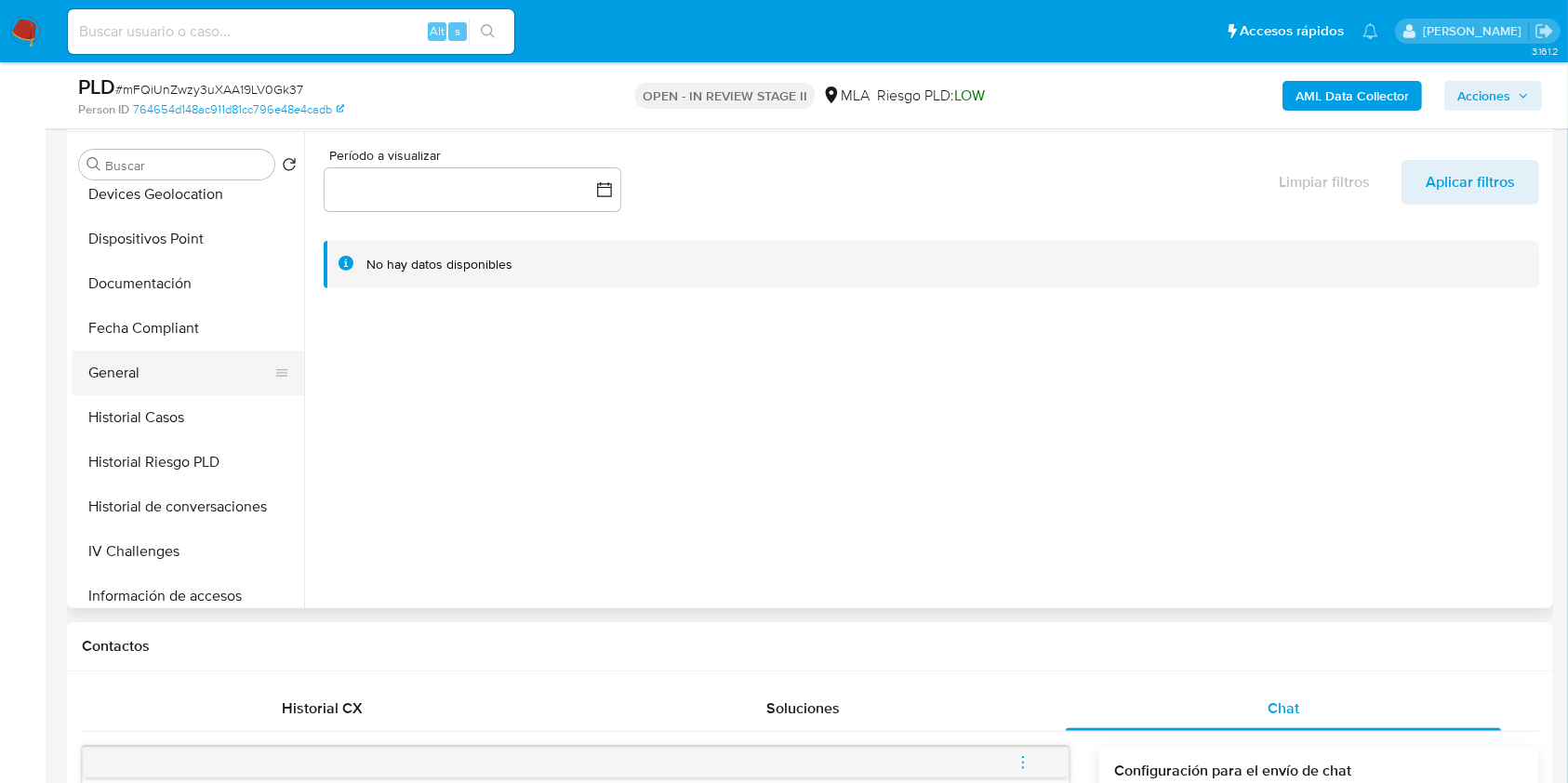
click at [209, 383] on button "General" at bounding box center [180, 372] width 217 height 44
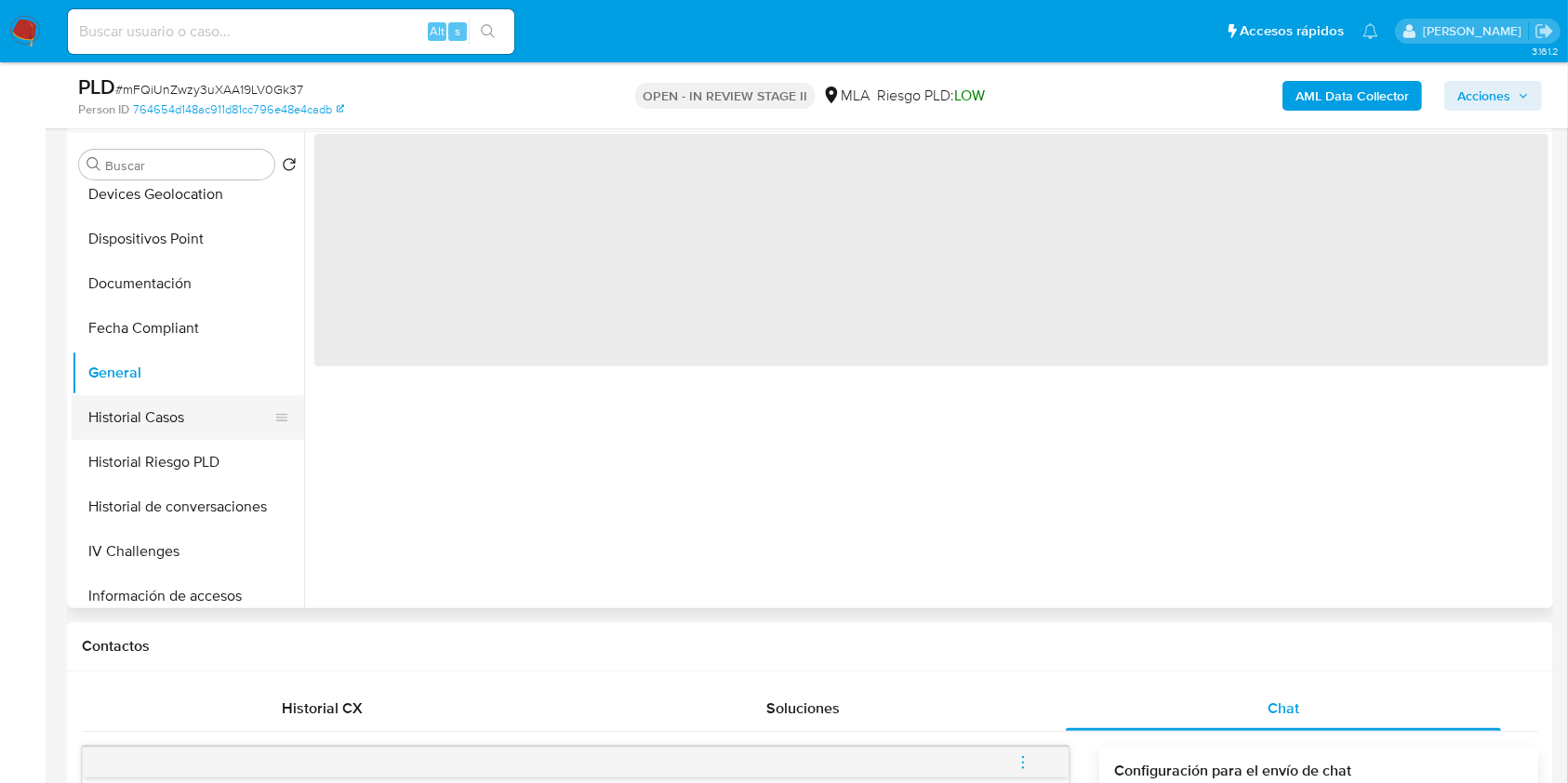
click at [202, 412] on button "Historial Casos" at bounding box center [180, 417] width 217 height 44
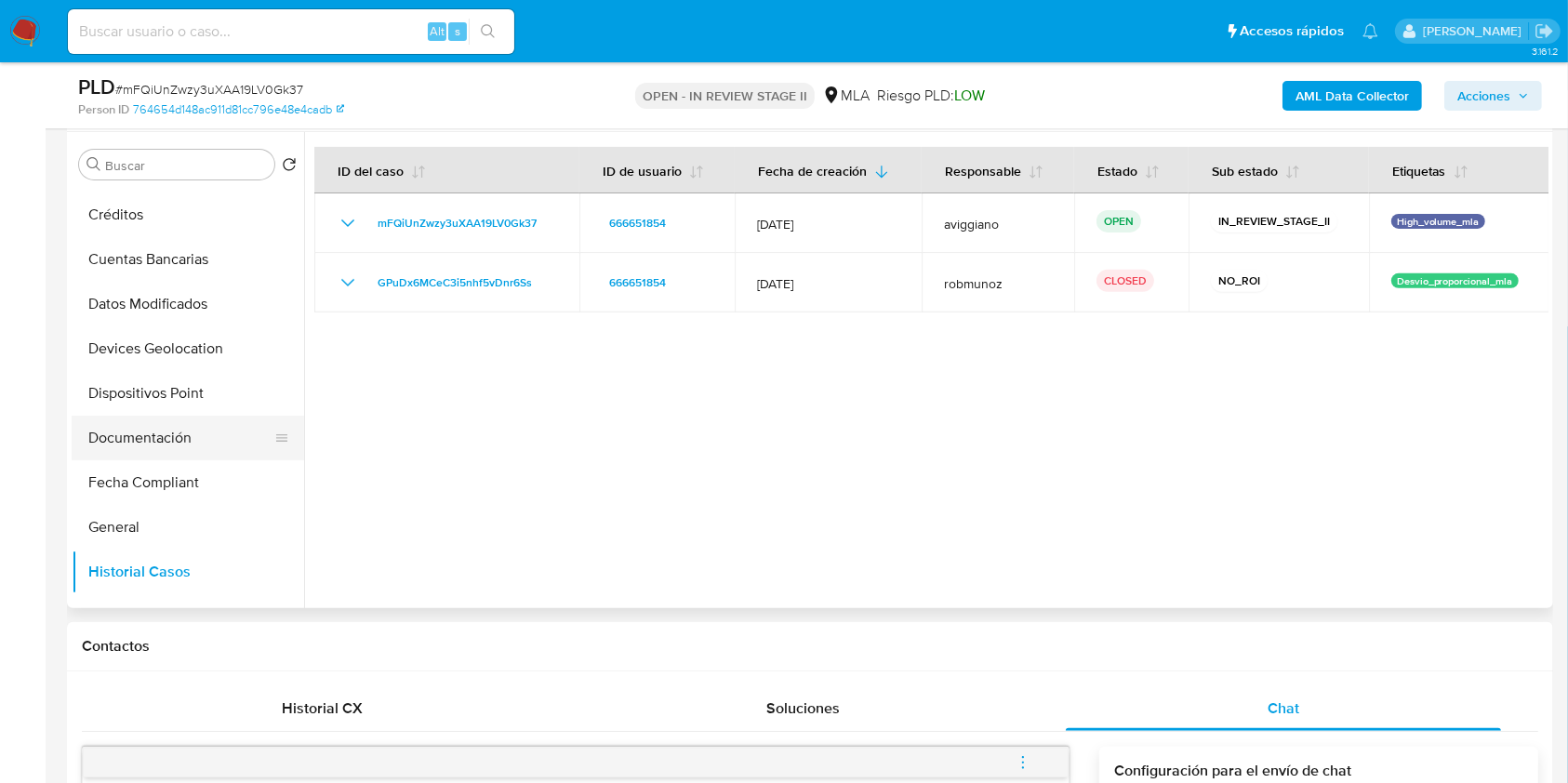
scroll to position [0, 0]
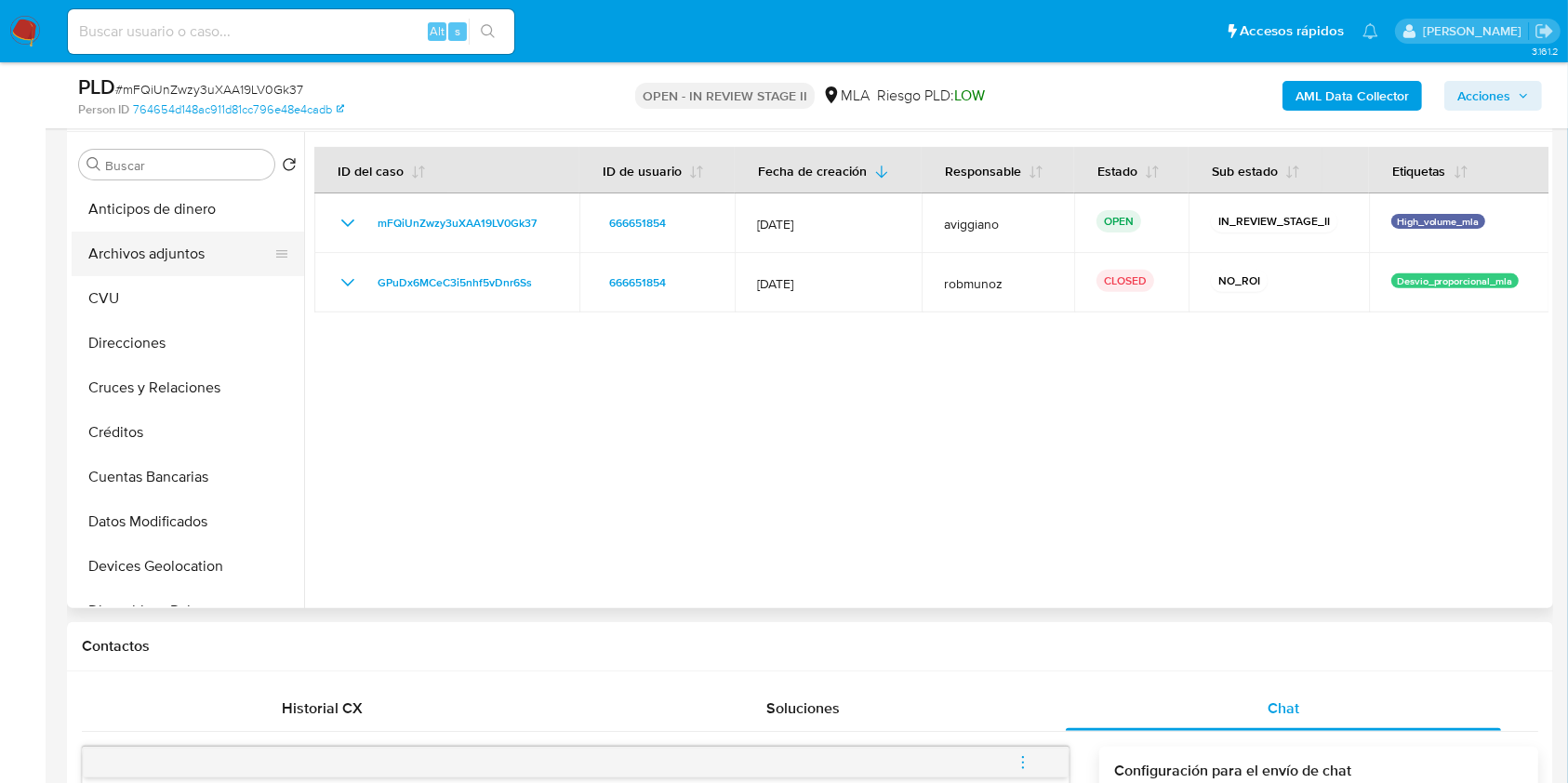
click at [153, 272] on button "Archivos adjuntos" at bounding box center [180, 253] width 217 height 44
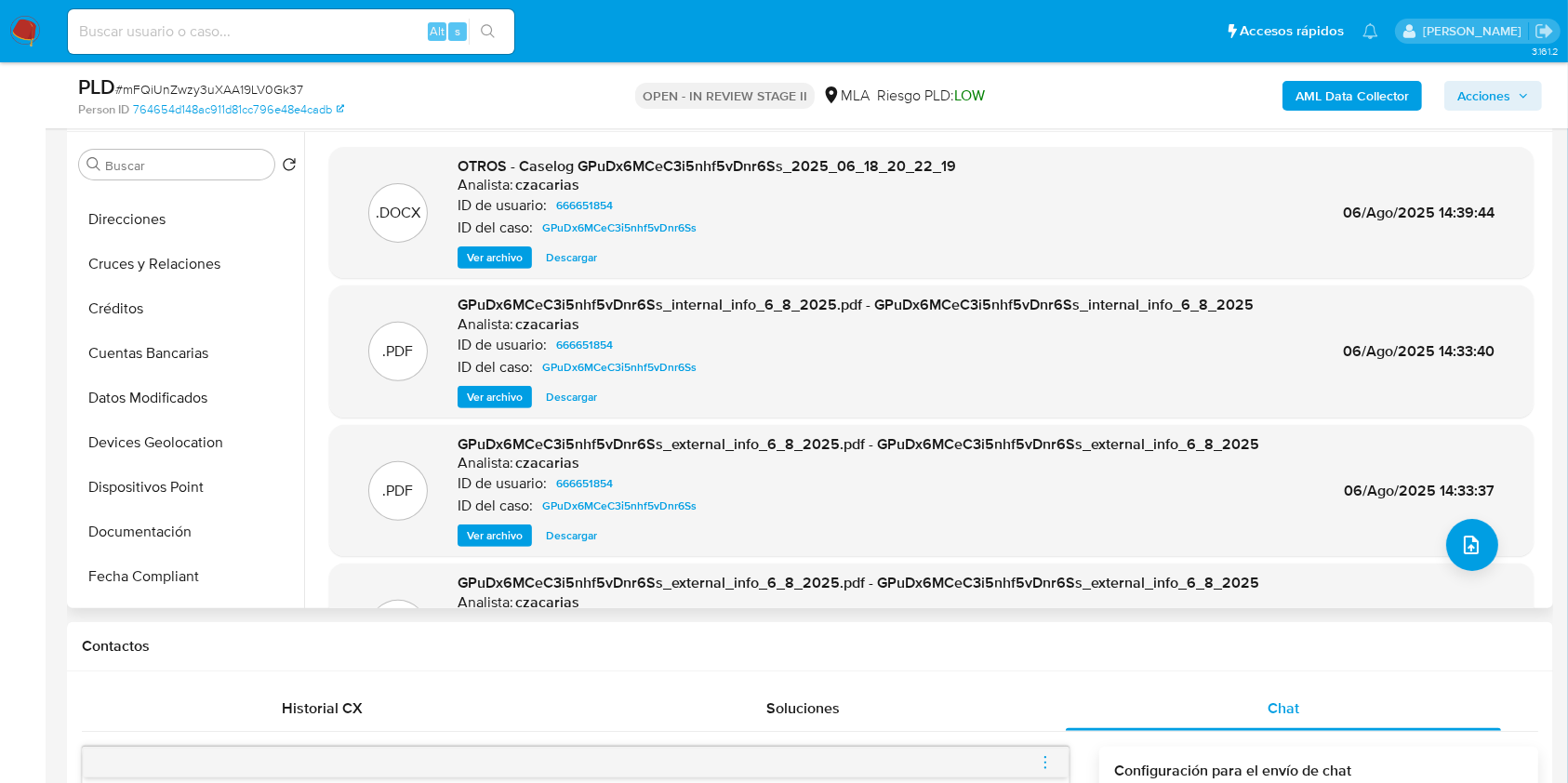
click at [517, 267] on span "Ver archivo" at bounding box center [494, 258] width 56 height 19
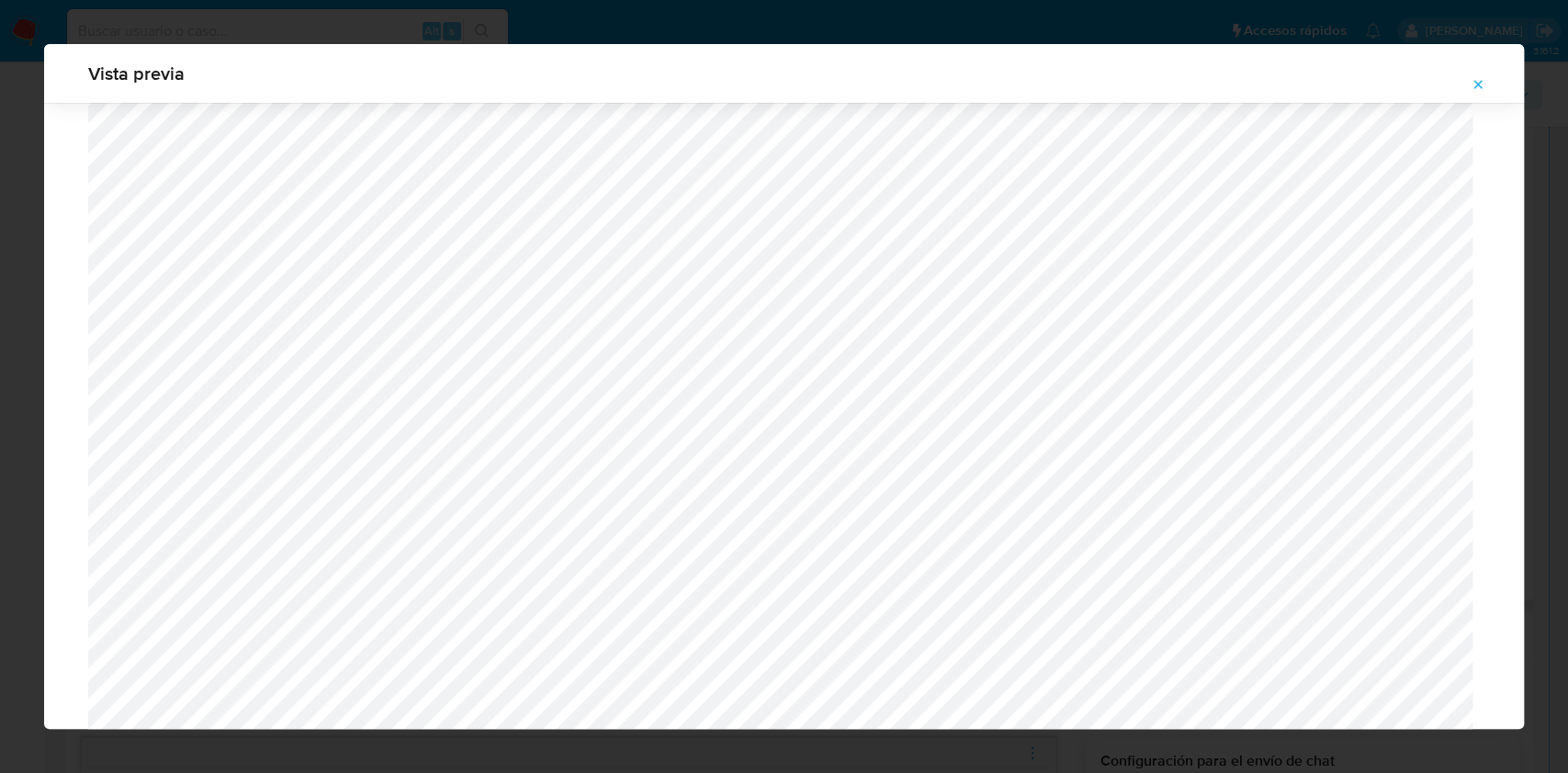
scroll to position [697, 0]
click at [1470, 84] on button "Attachment preview" at bounding box center [1478, 85] width 40 height 30
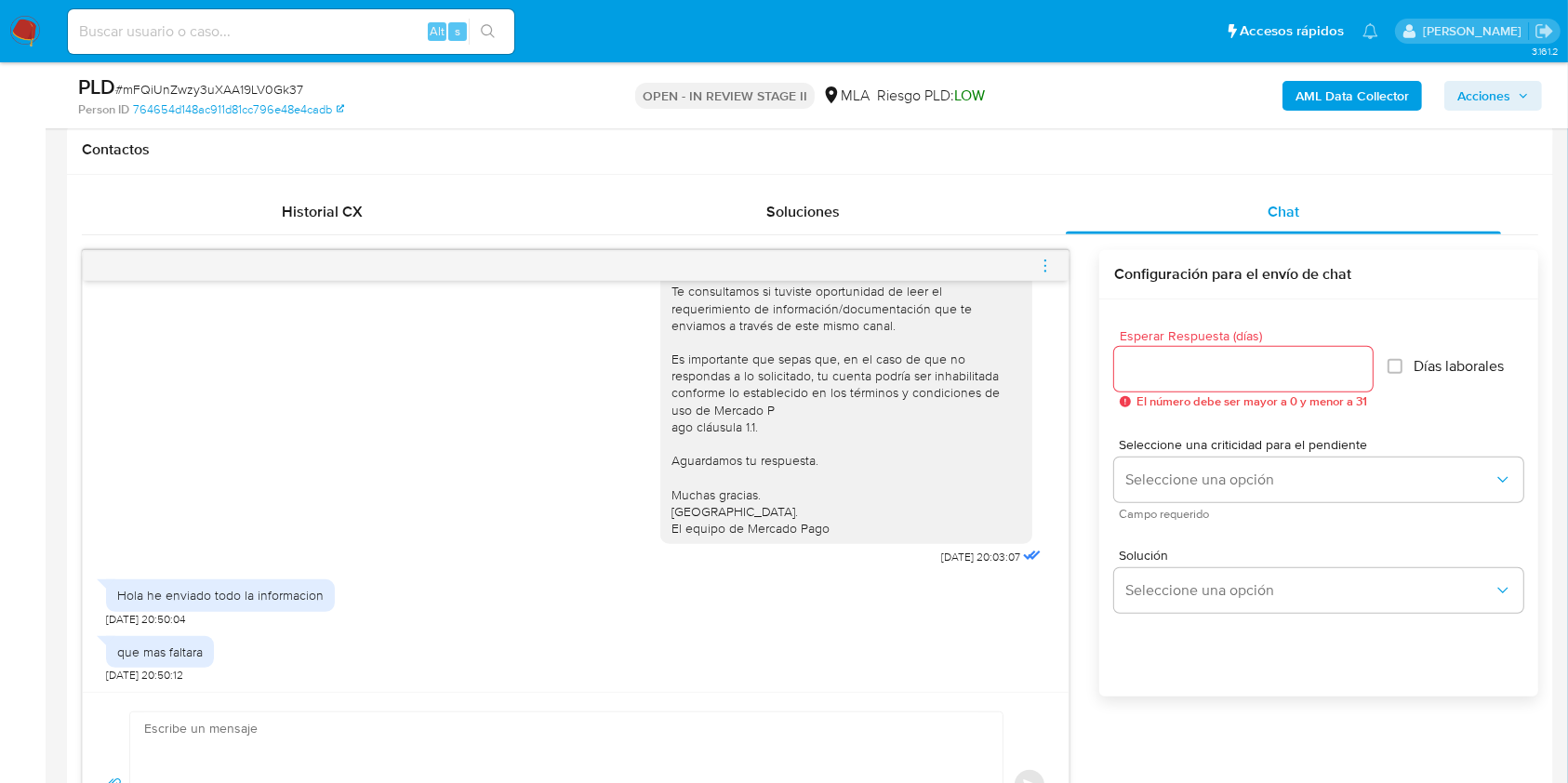
scroll to position [1164, 0]
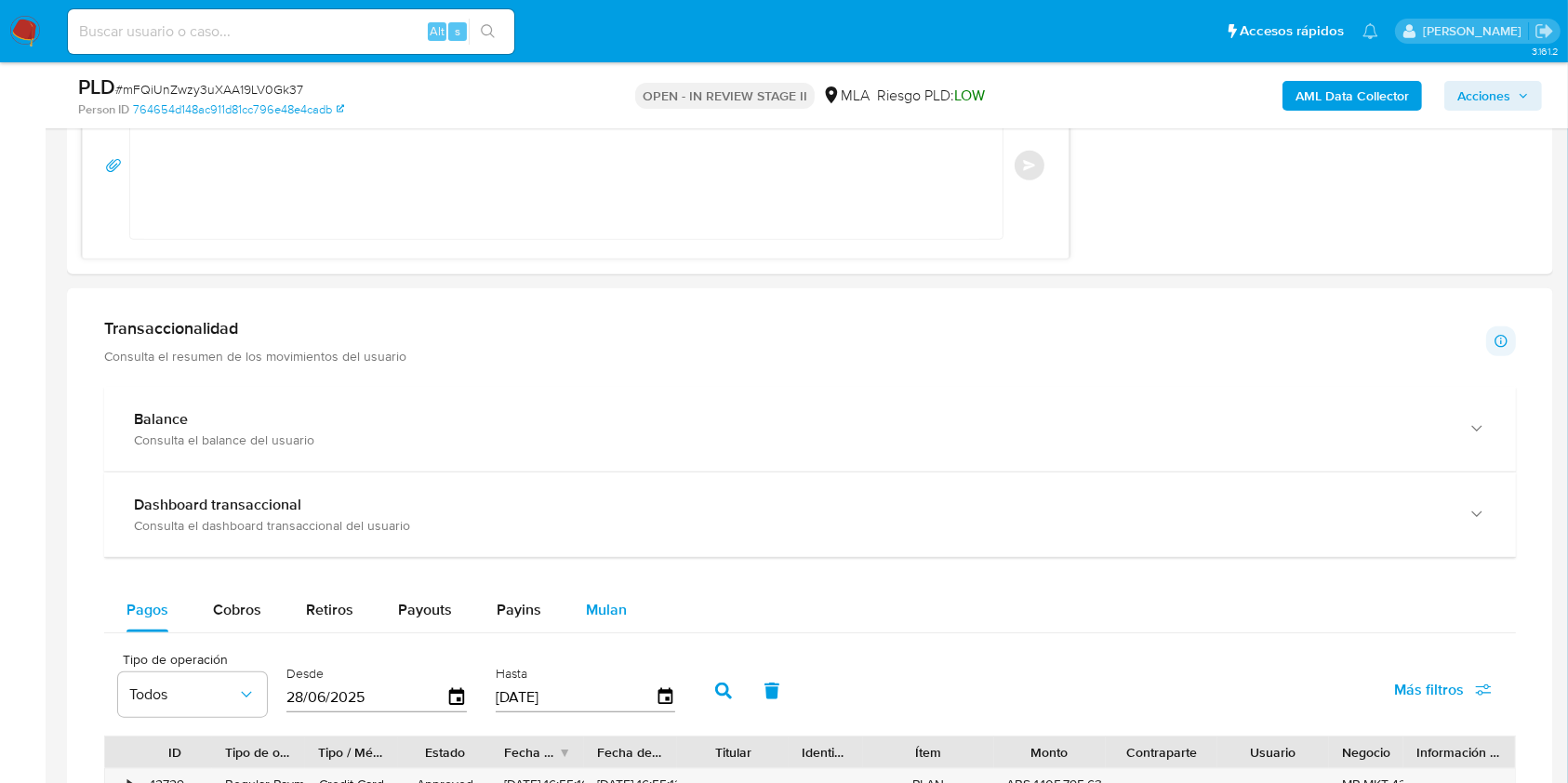
click at [597, 588] on div "Mulan" at bounding box center [605, 609] width 41 height 44
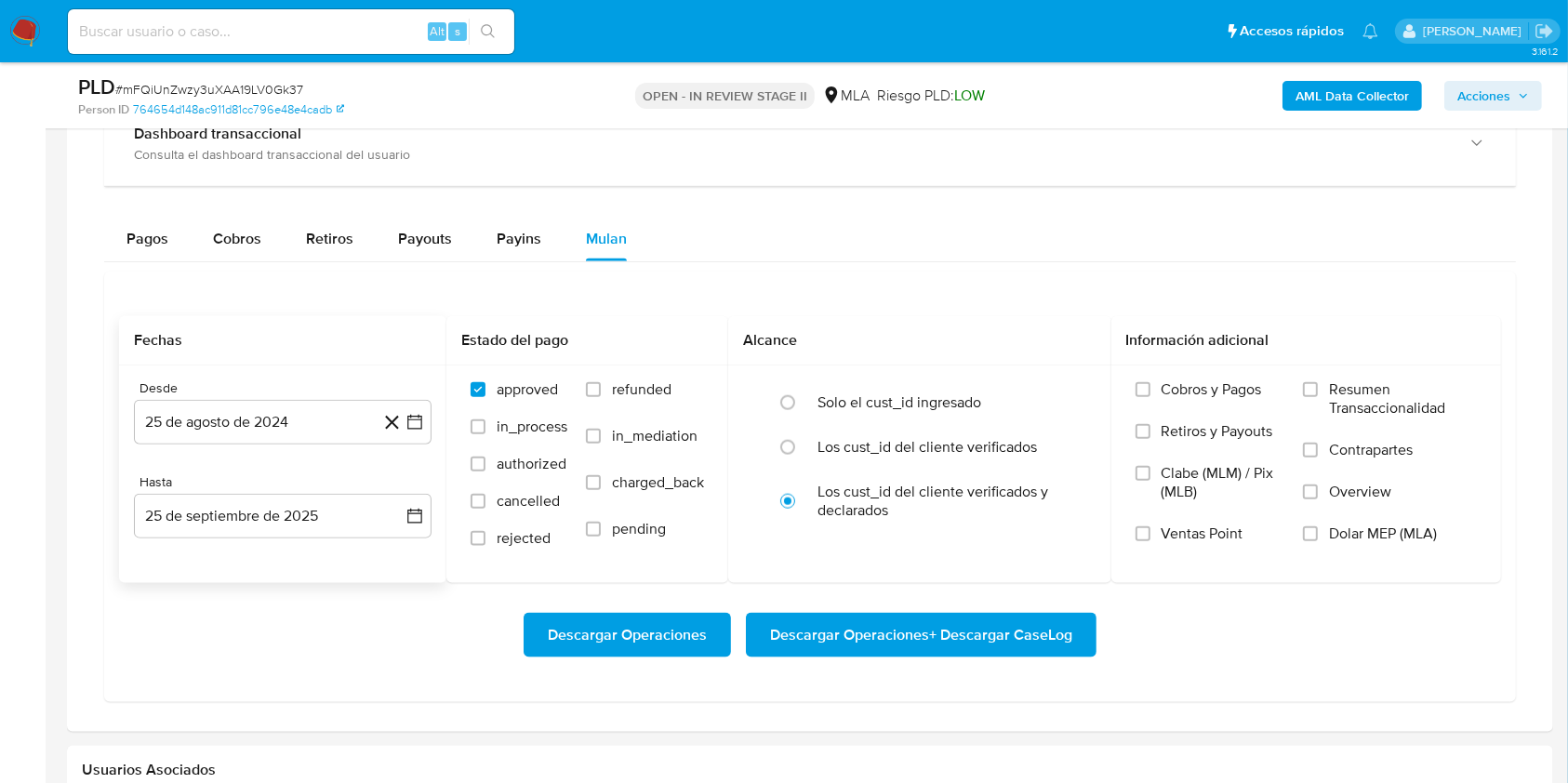
scroll to position [2107, 0]
click at [316, 430] on button "25 de agosto de 2024" at bounding box center [282, 420] width 298 height 44
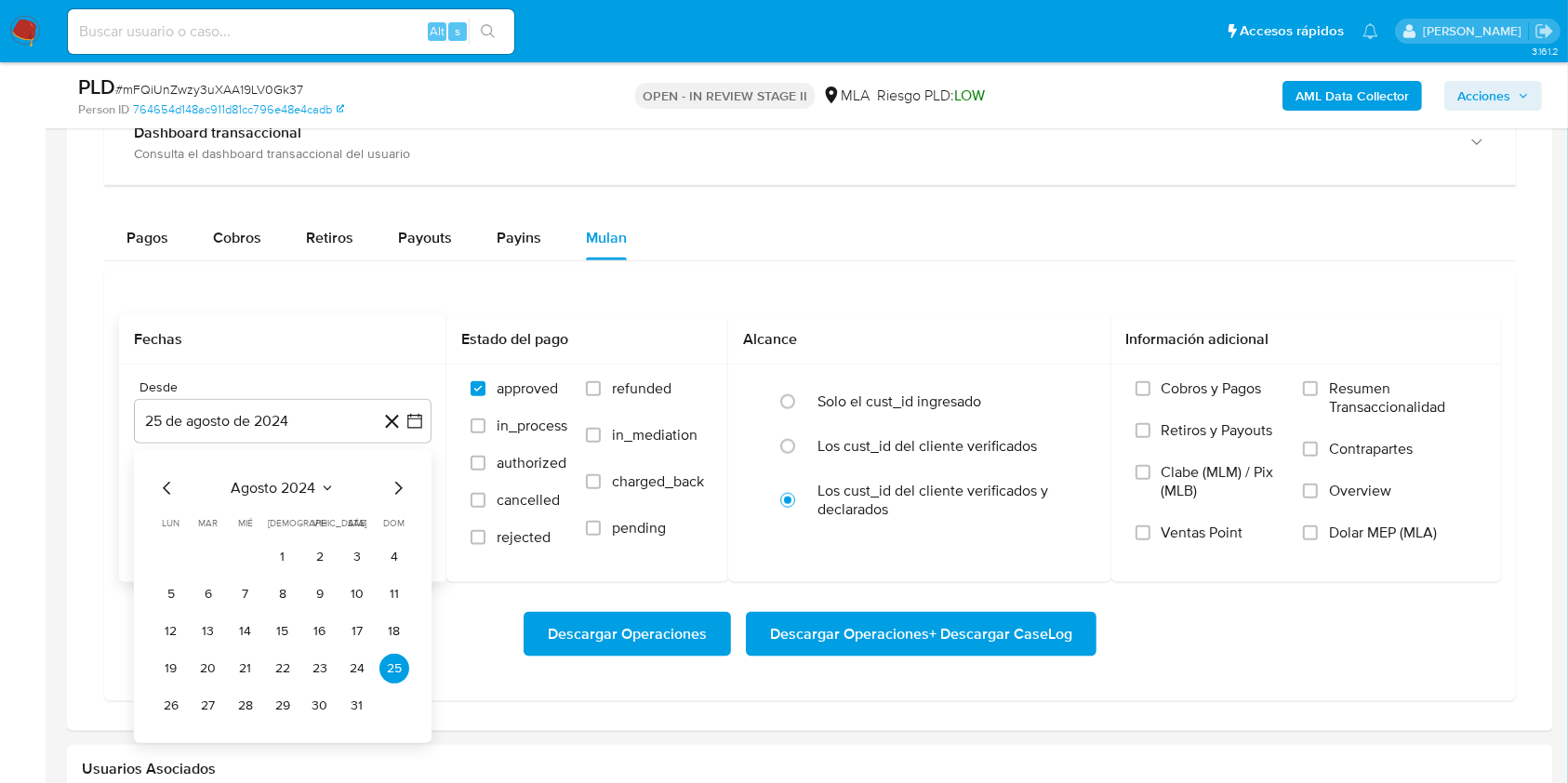
click at [262, 500] on div "agosto 2024 agosto 2024 lun lunes mar martes mié miércoles jue jueves vie viern…" at bounding box center [282, 599] width 253 height 244
click at [268, 490] on span "agosto 2024" at bounding box center [274, 488] width 85 height 19
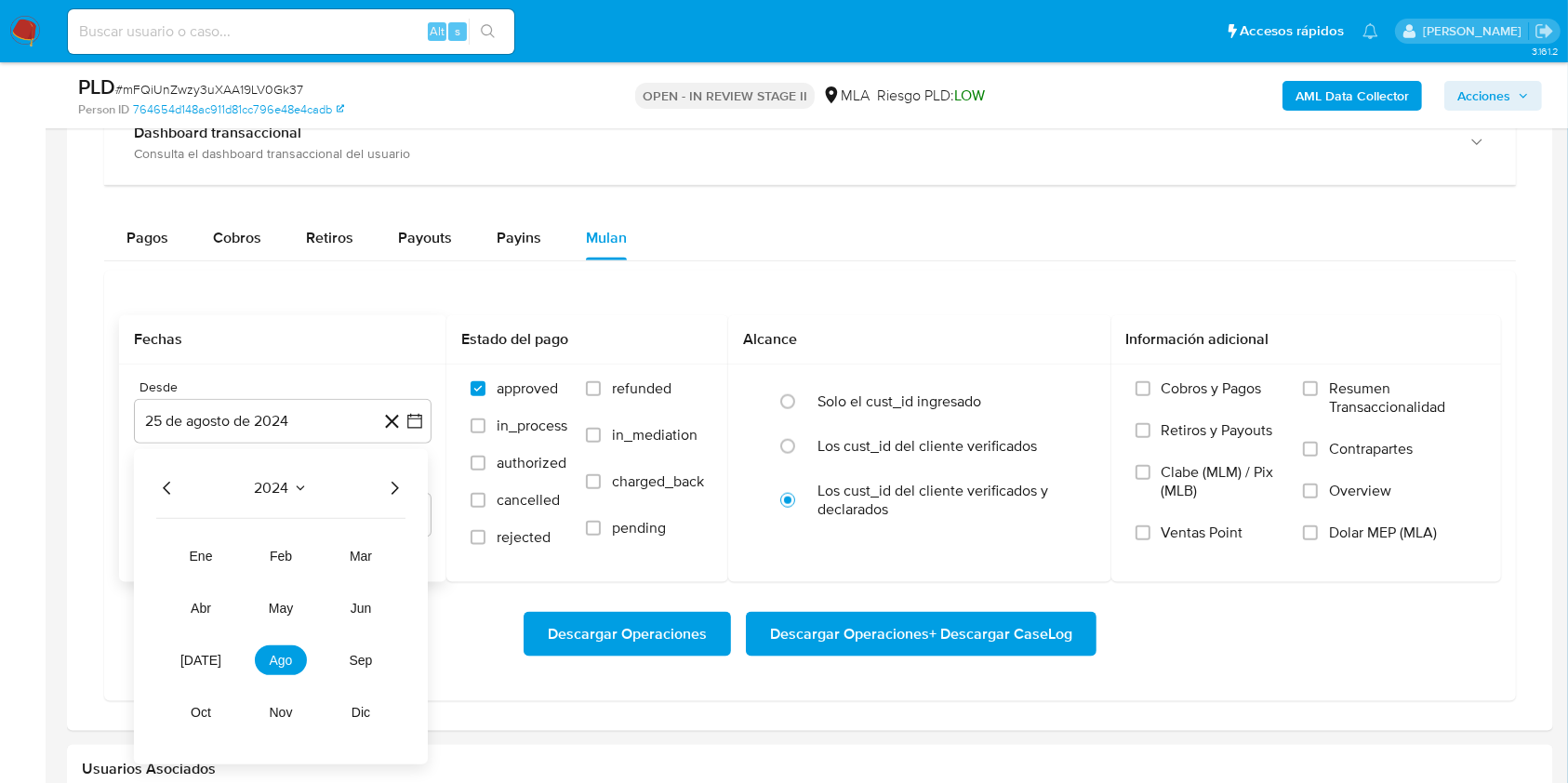
click at [384, 486] on icon "Año siguiente" at bounding box center [395, 488] width 23 height 23
click at [354, 614] on button "jun" at bounding box center [360, 608] width 52 height 30
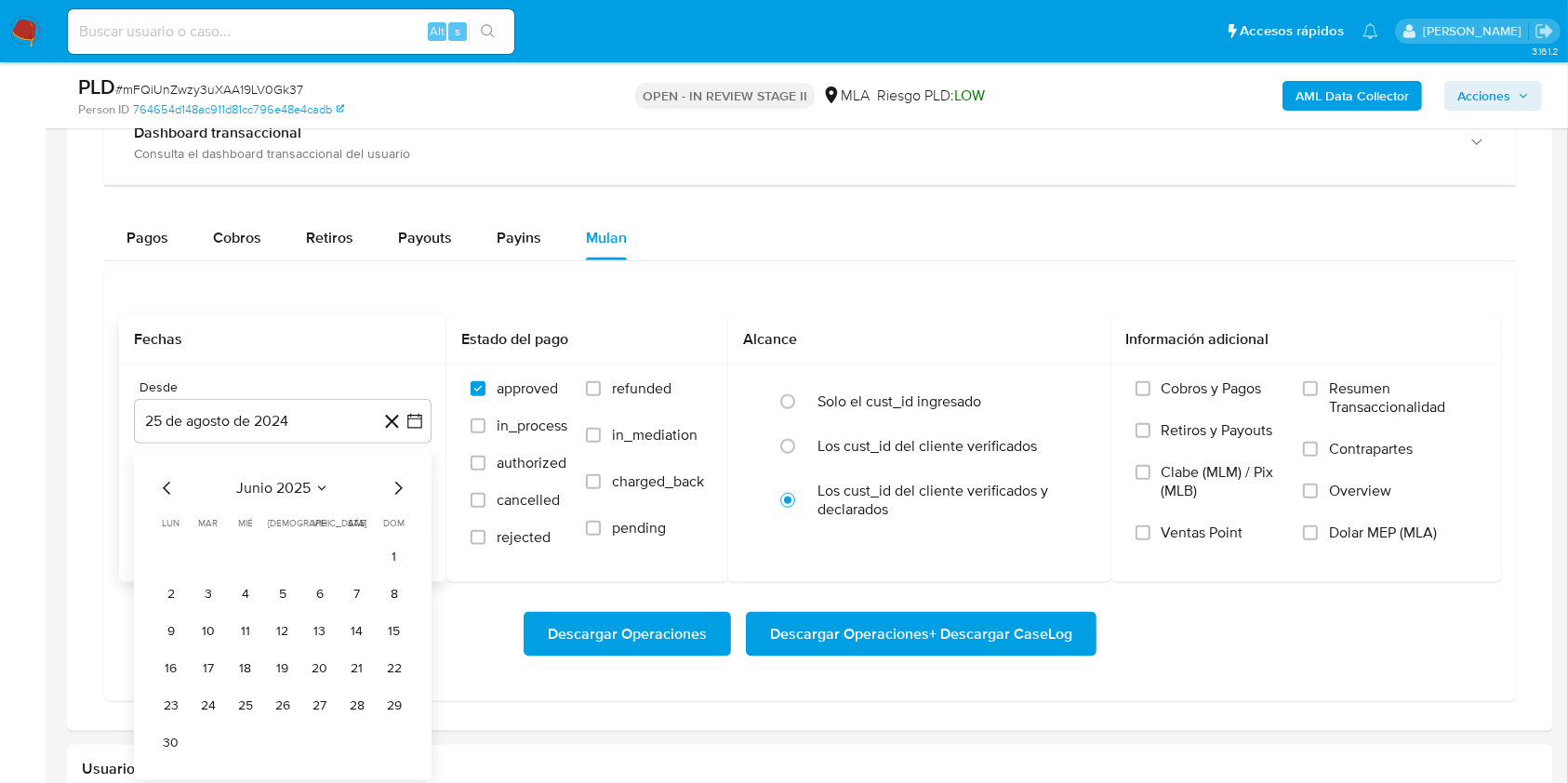
click at [391, 559] on button "1" at bounding box center [395, 557] width 30 height 30
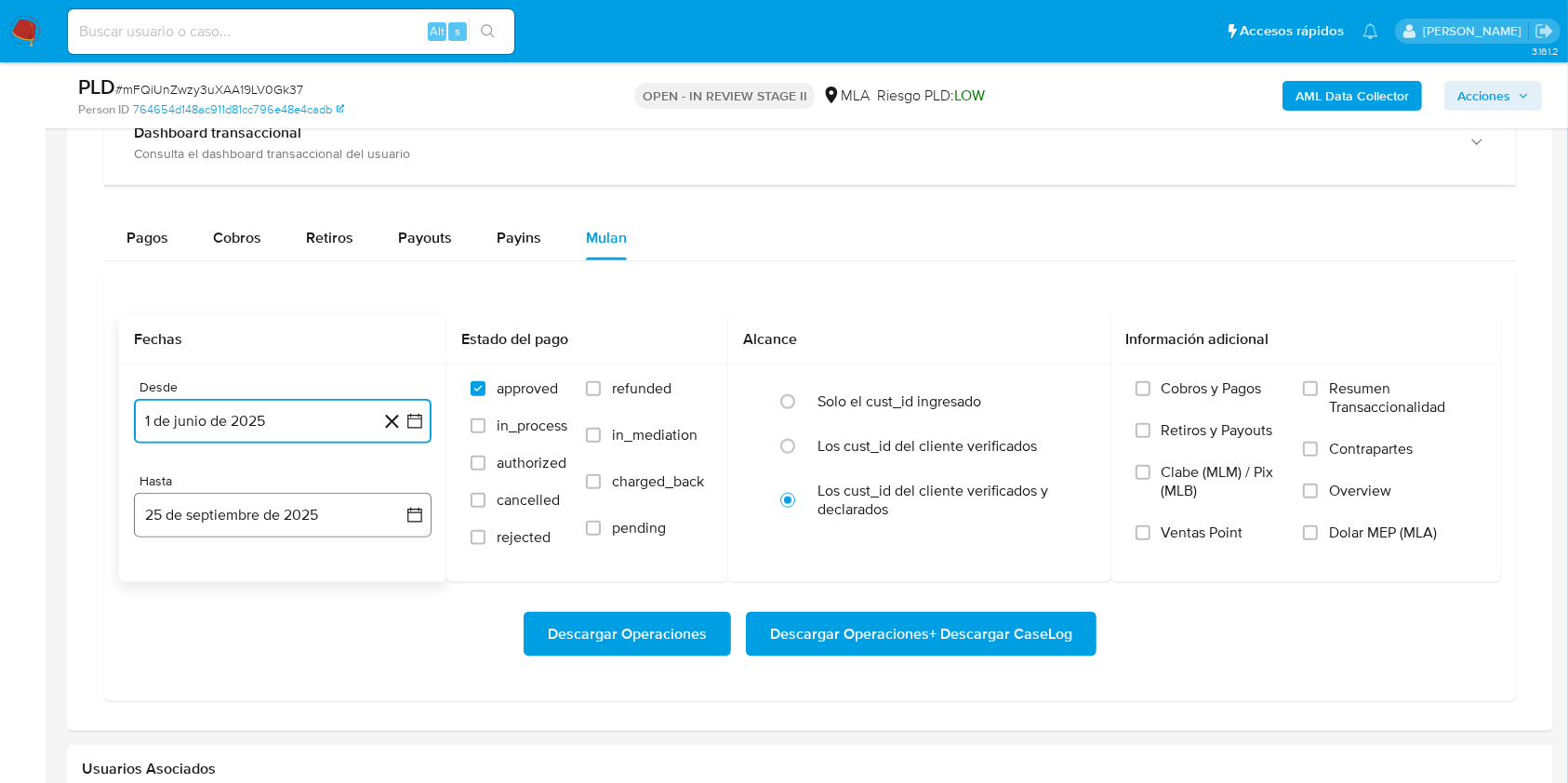
click at [287, 519] on button "25 de septiembre de 2025" at bounding box center [282, 515] width 298 height 44
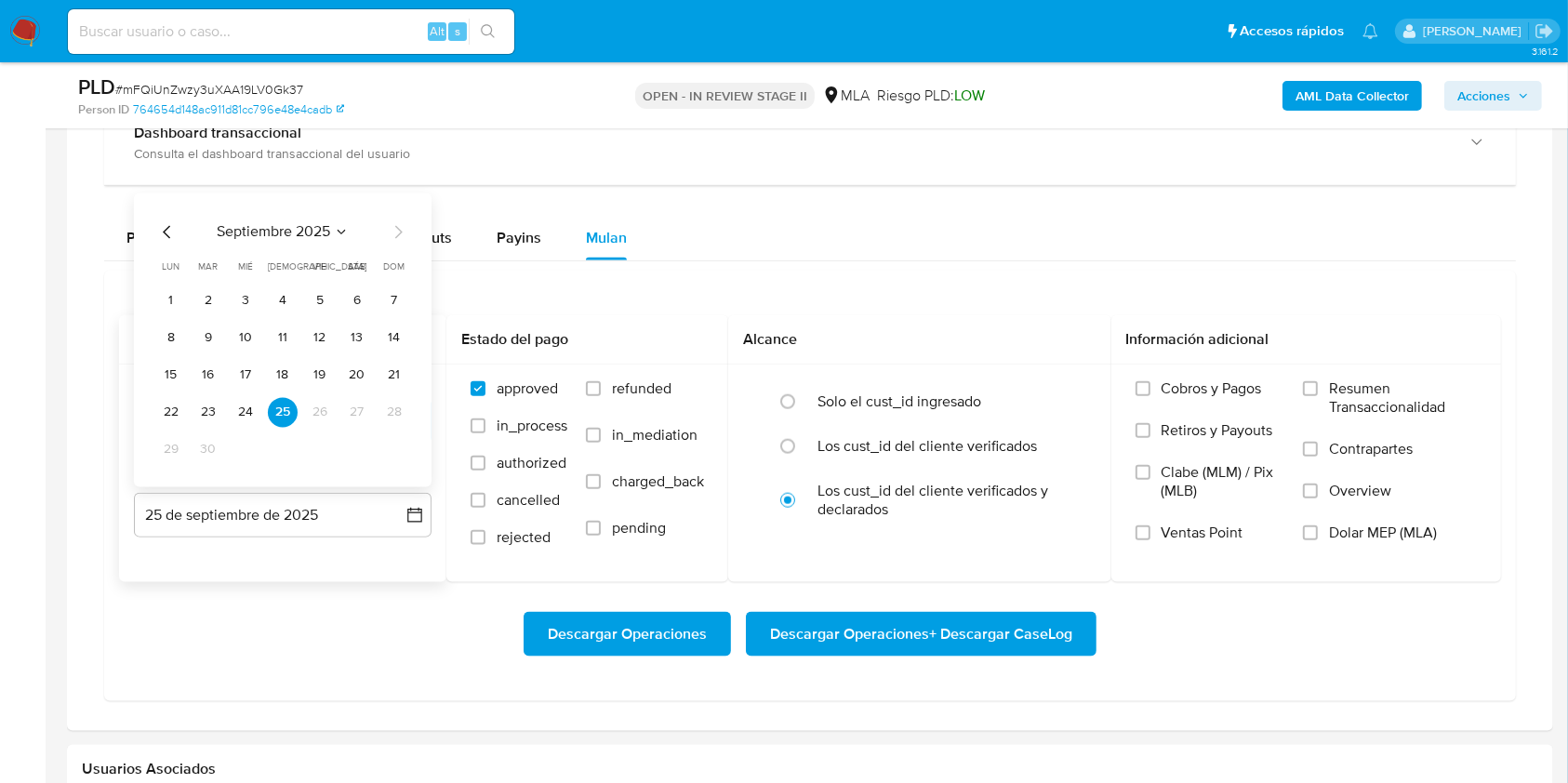
click at [166, 225] on icon "Mes anterior" at bounding box center [167, 231] width 23 height 23
click at [390, 454] on button "31" at bounding box center [395, 450] width 30 height 30
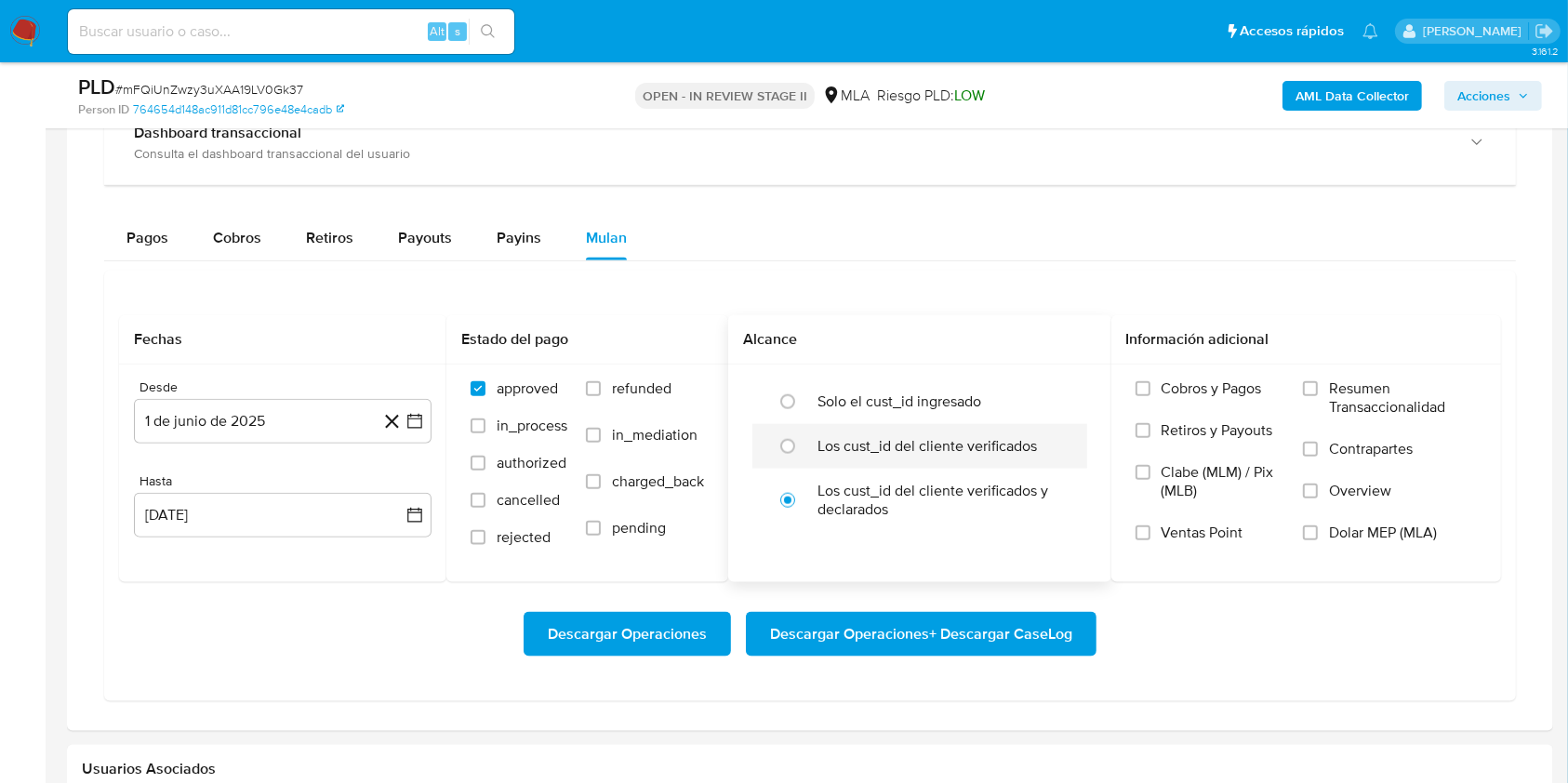
click at [809, 449] on div at bounding box center [792, 446] width 50 height 39
radio input "true"
click at [1347, 524] on span "Dolar MEP (MLA)" at bounding box center [1383, 533] width 108 height 19
click at [1318, 525] on input "Dolar MEP (MLA)" at bounding box center [1311, 533] width 15 height 15
click at [957, 639] on span "Descargar Operaciones + Descargar CaseLog" at bounding box center [921, 634] width 302 height 41
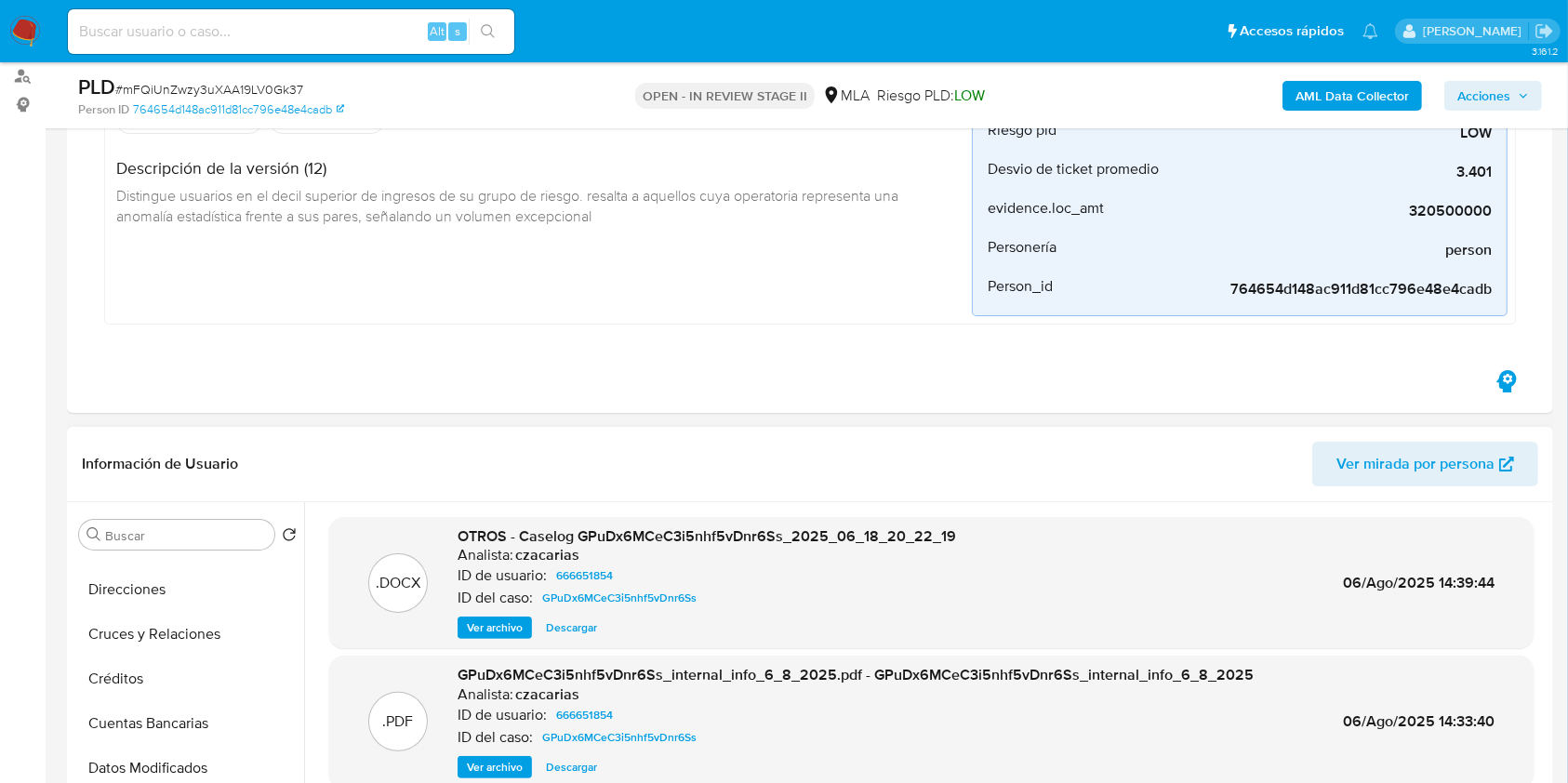
scroll to position [247, 0]
click at [1355, 105] on b "AML Data Collector" at bounding box center [1353, 96] width 113 height 30
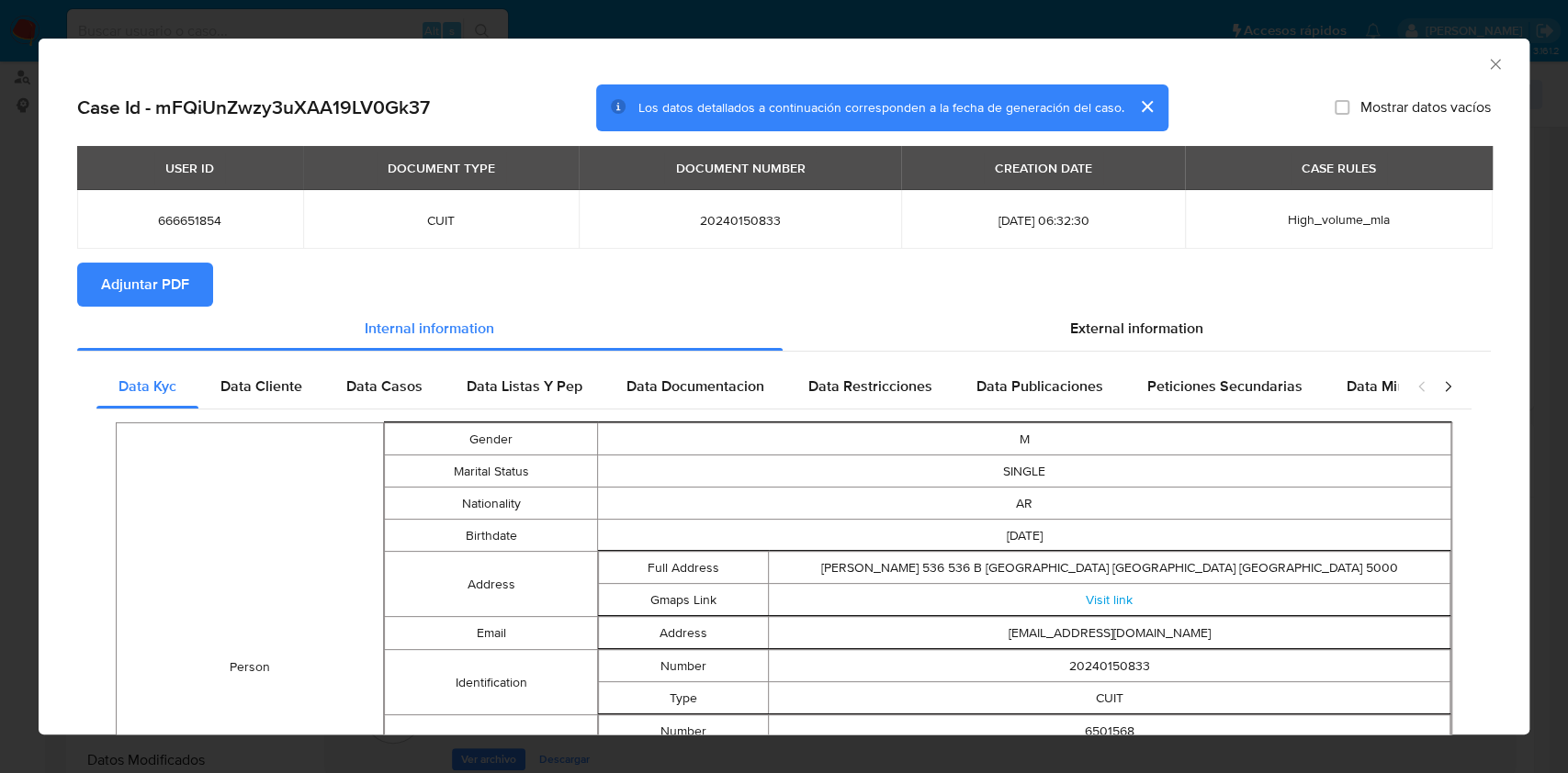
click at [1491, 66] on div "AML Data Collector" at bounding box center [784, 61] width 1491 height 46
click at [1486, 66] on icon "Cerrar ventana" at bounding box center [1495, 64] width 19 height 19
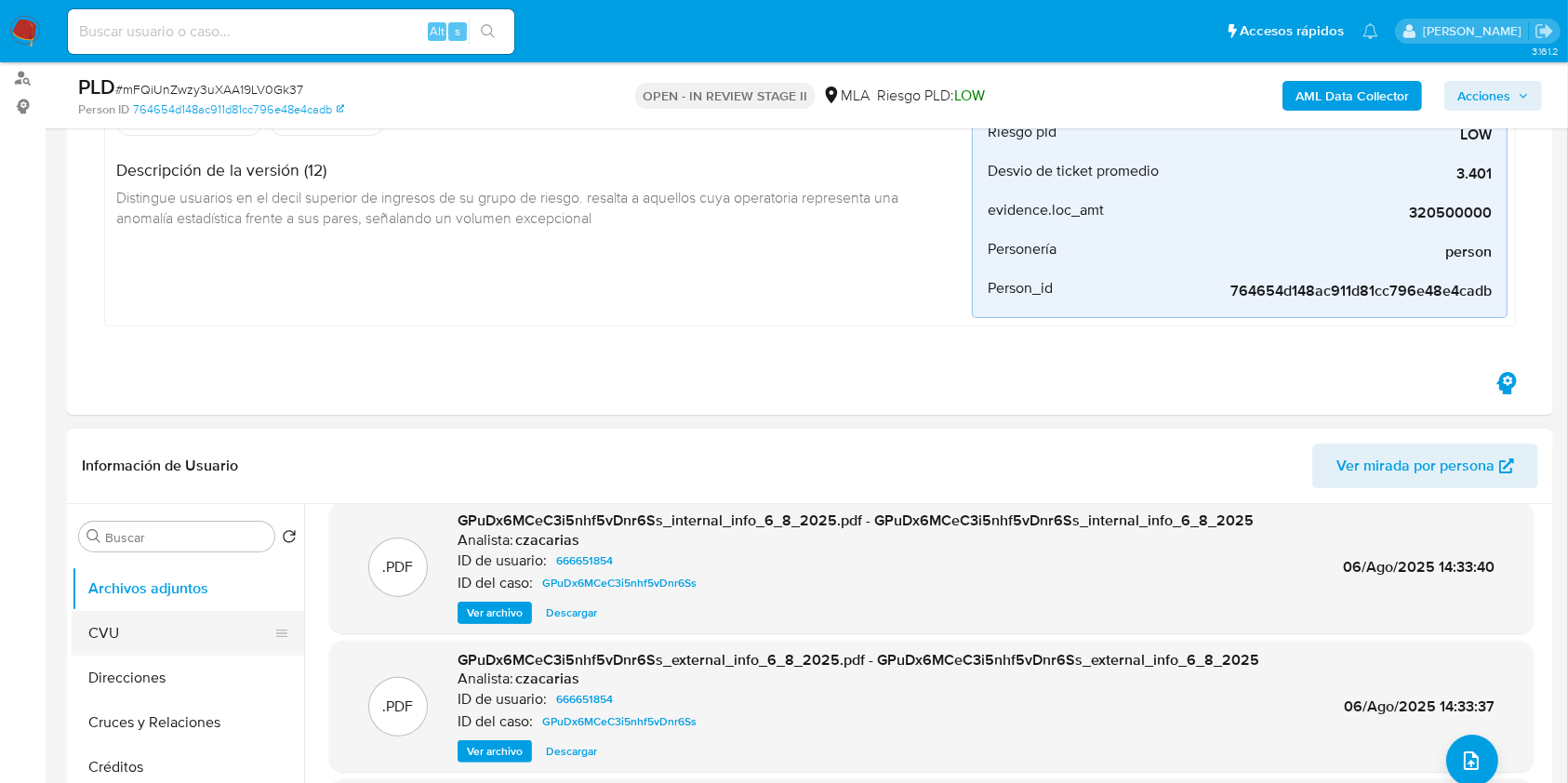
scroll to position [0, 0]
click at [159, 638] on button "Archivos adjuntos" at bounding box center [180, 625] width 217 height 44
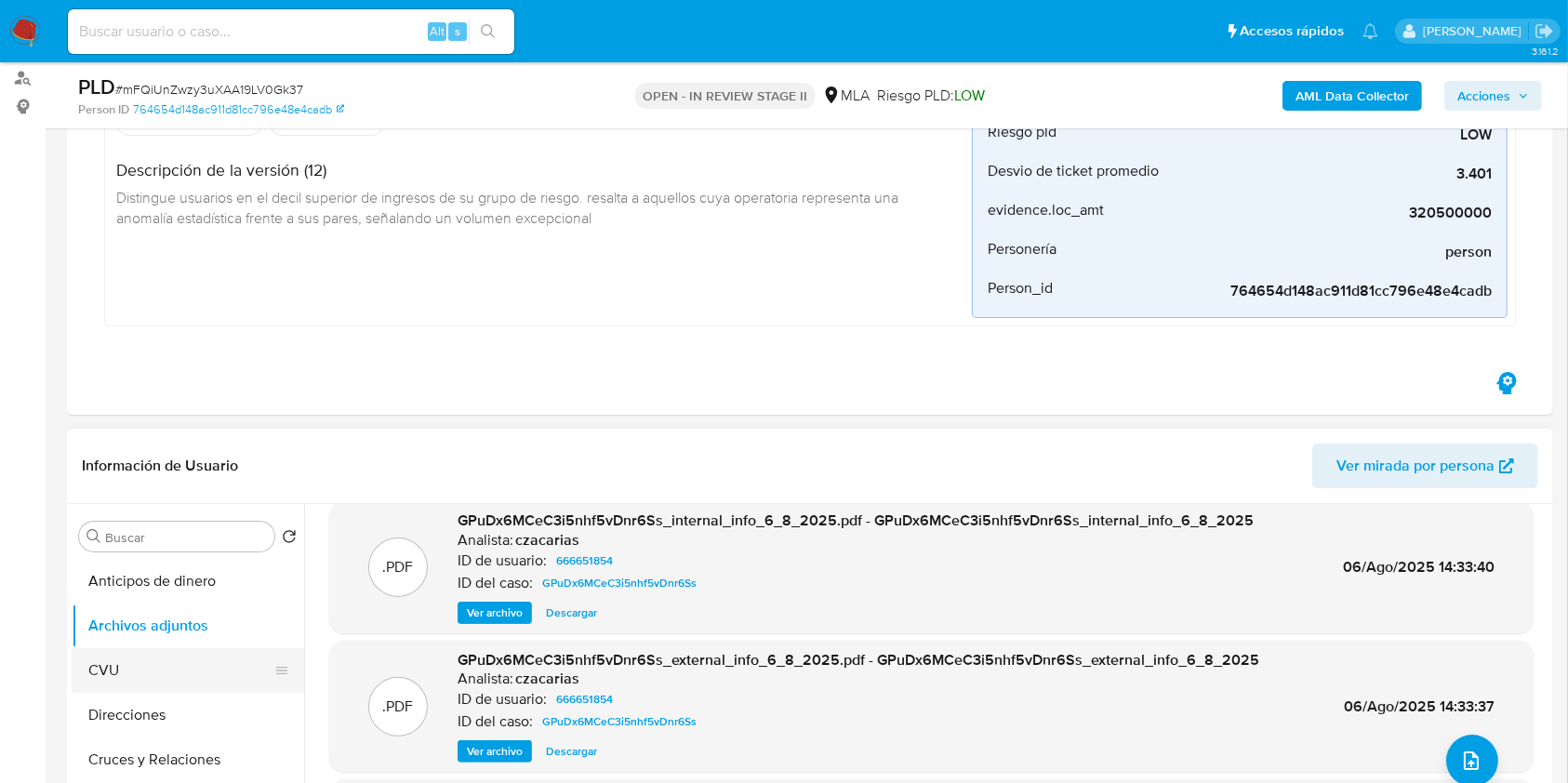
click at [146, 667] on button "CVU" at bounding box center [180, 670] width 217 height 44
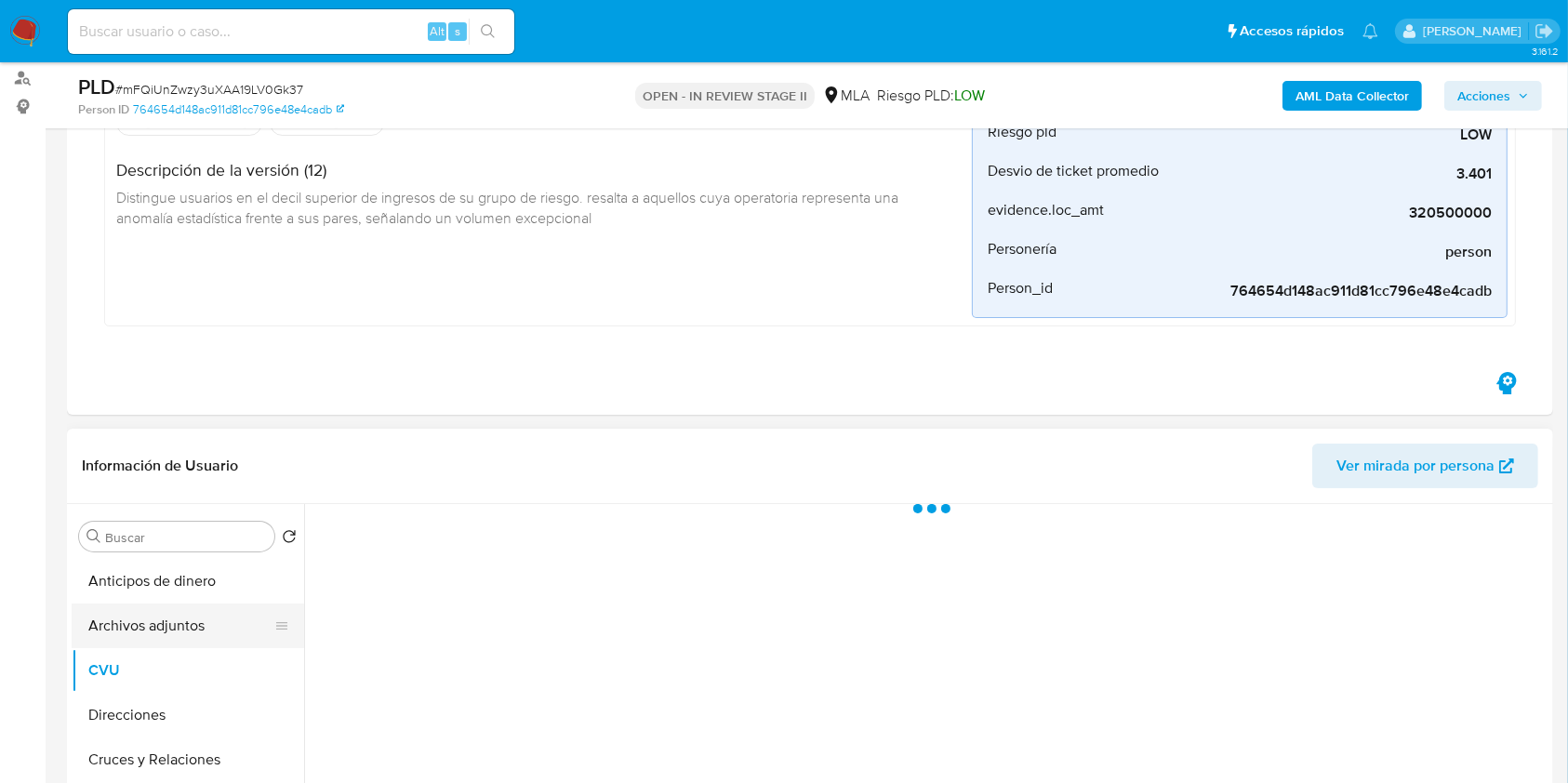
click at [159, 629] on button "Archivos adjuntos" at bounding box center [180, 625] width 217 height 44
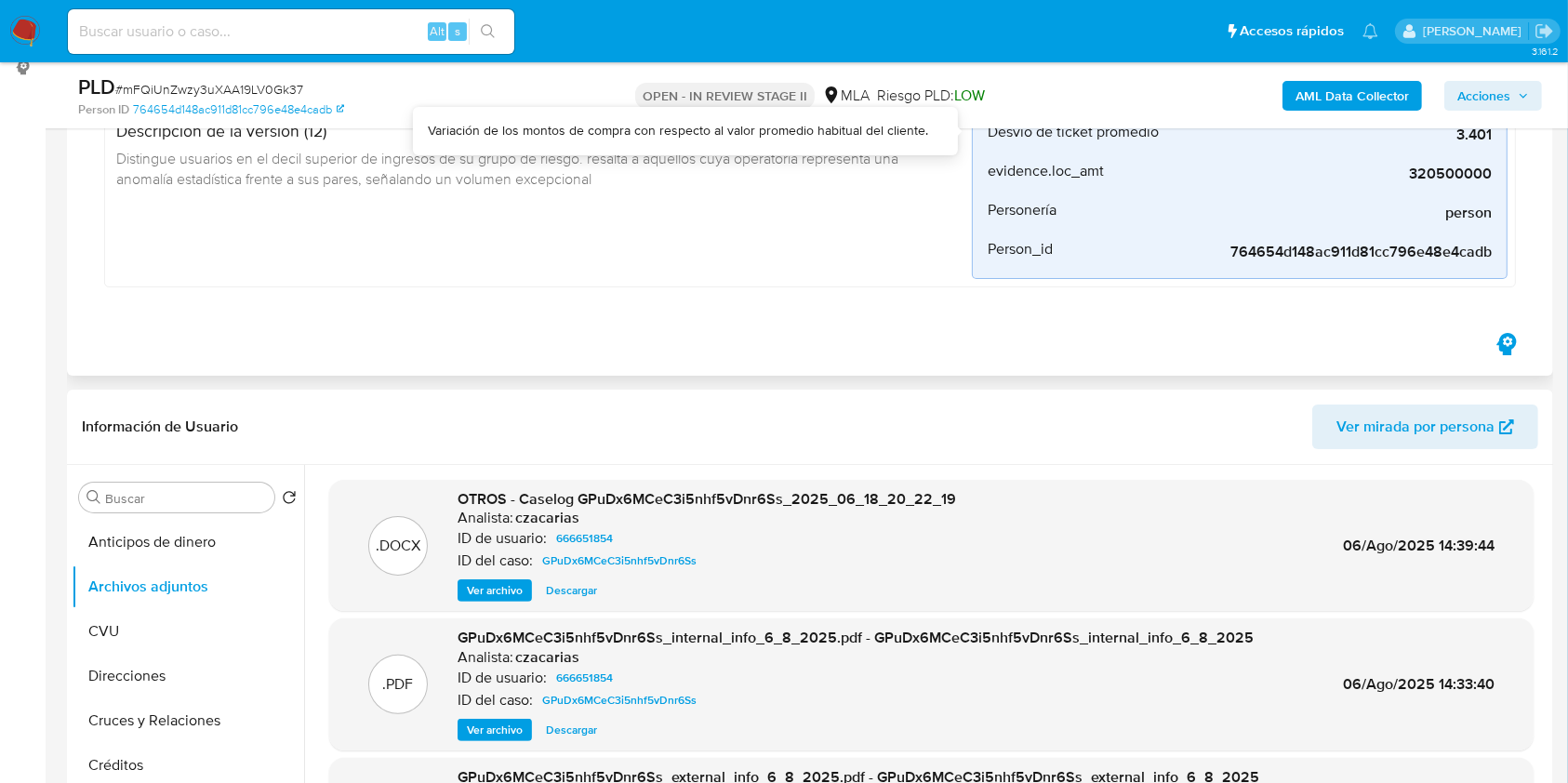
scroll to position [247, 0]
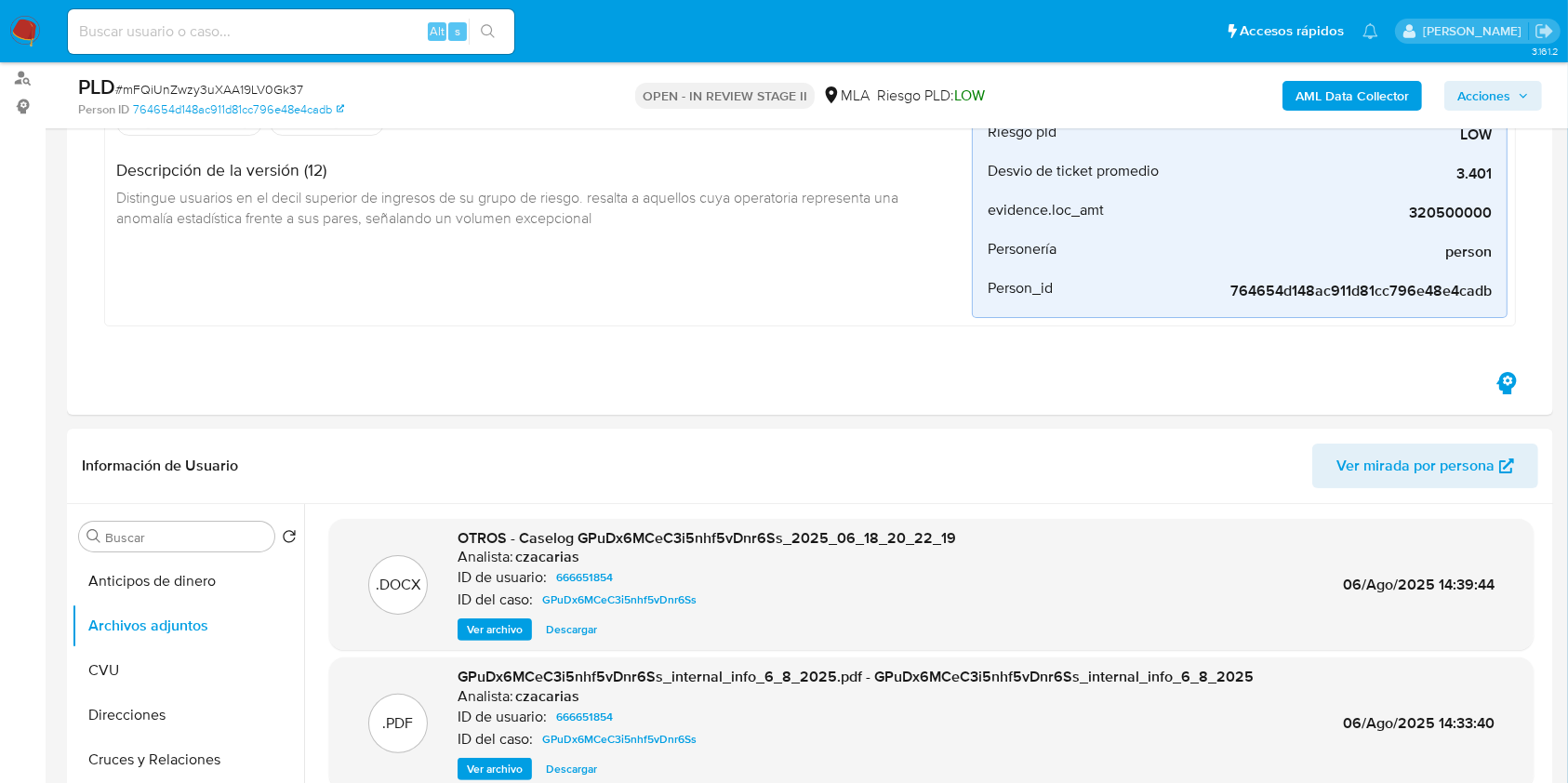
click at [1324, 97] on b "AML Data Collector" at bounding box center [1353, 96] width 113 height 30
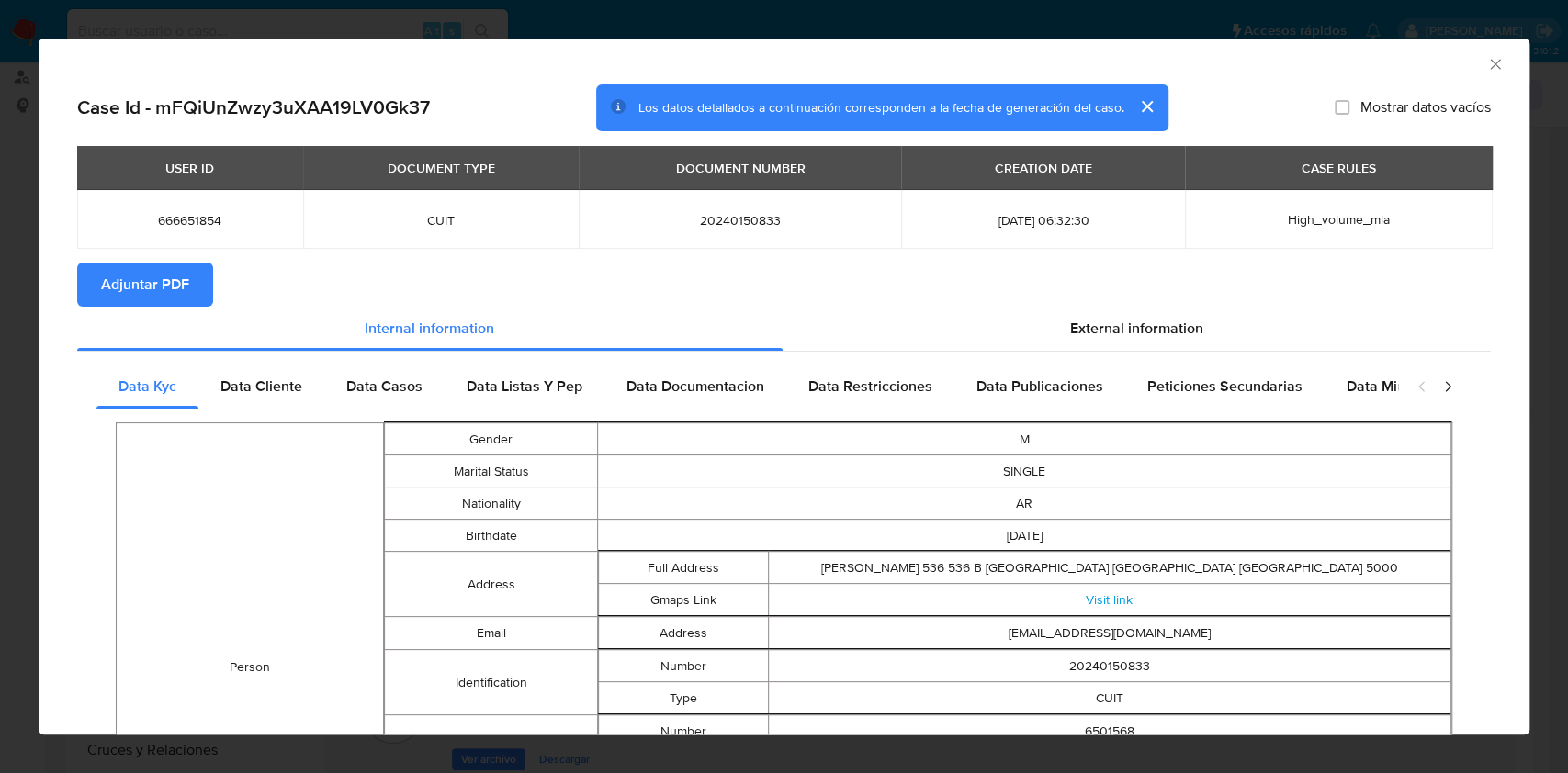
click at [1486, 69] on icon "Cerrar ventana" at bounding box center [1495, 64] width 19 height 19
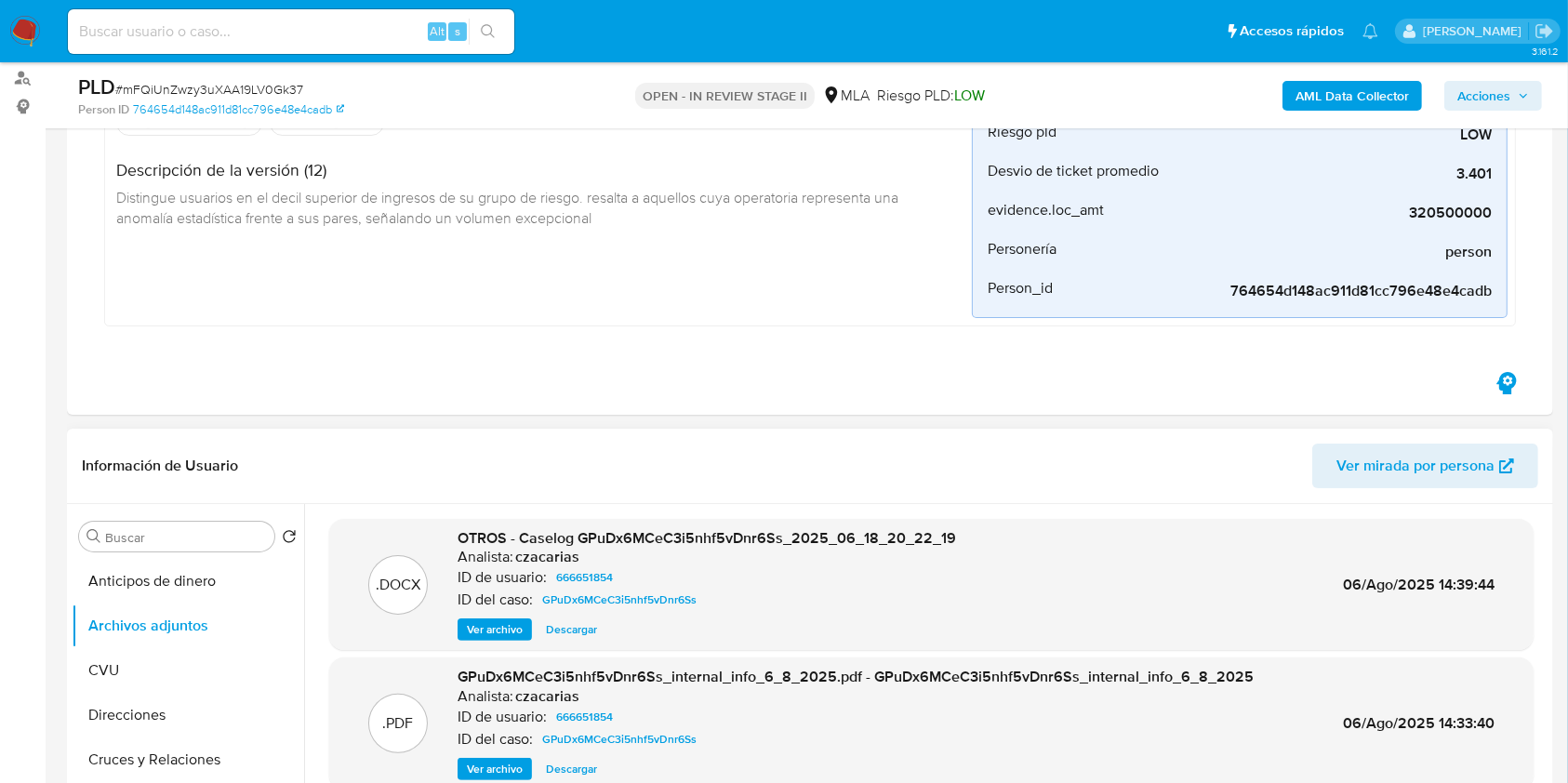
scroll to position [496, 0]
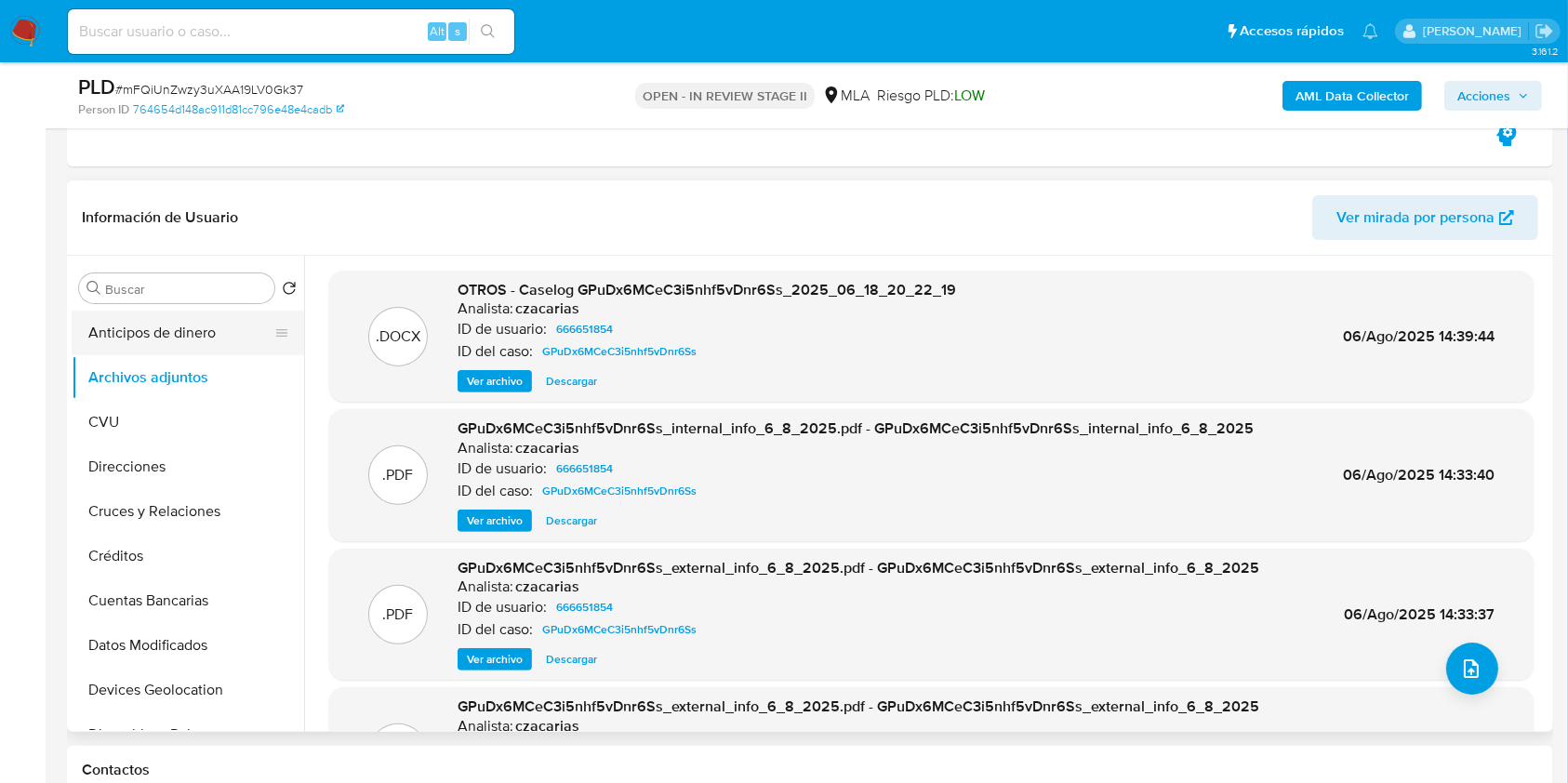
click at [181, 347] on button "Anticipos de dinero" at bounding box center [180, 332] width 217 height 44
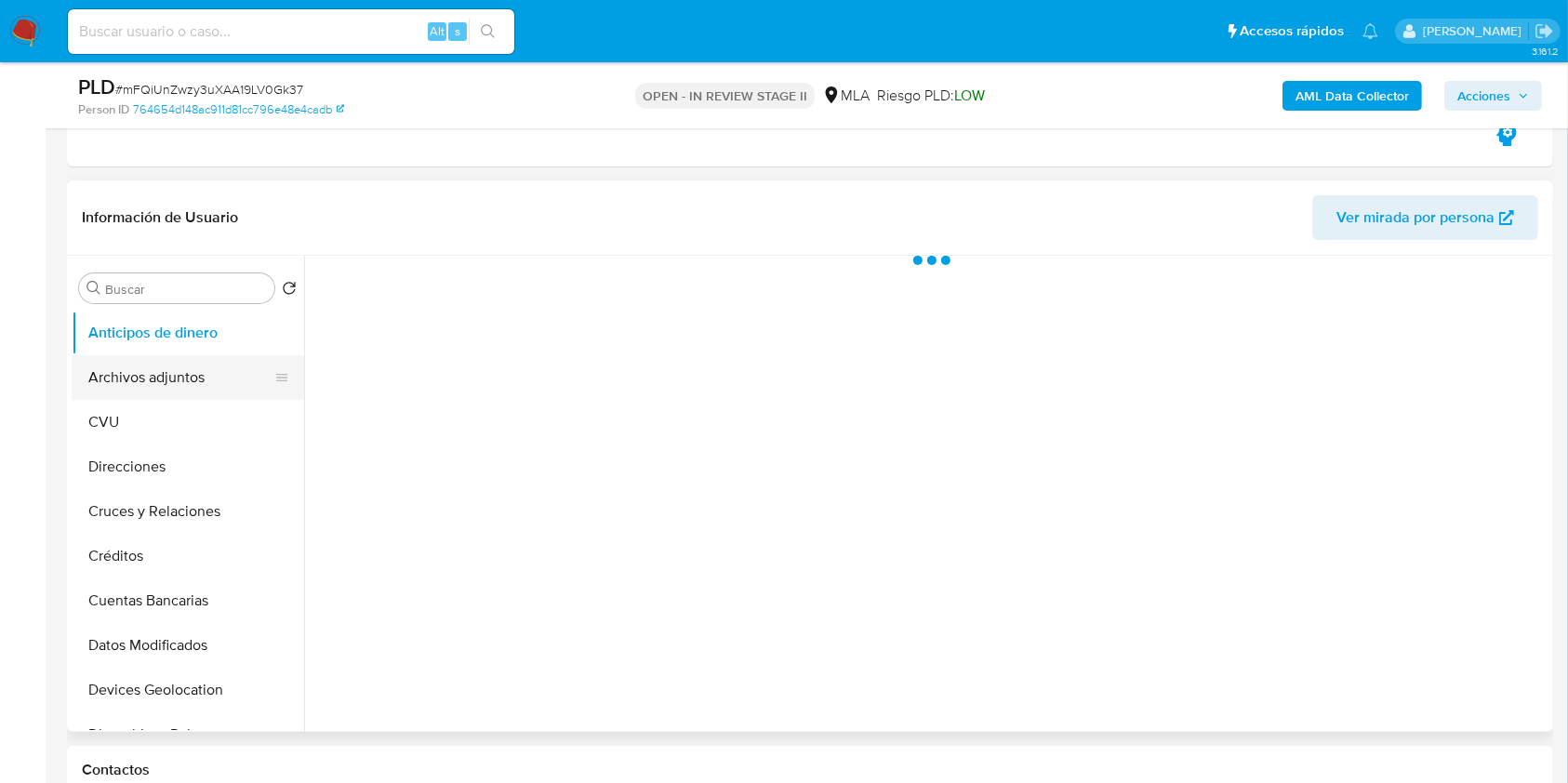
click at [165, 382] on button "Archivos adjuntos" at bounding box center [180, 377] width 217 height 44
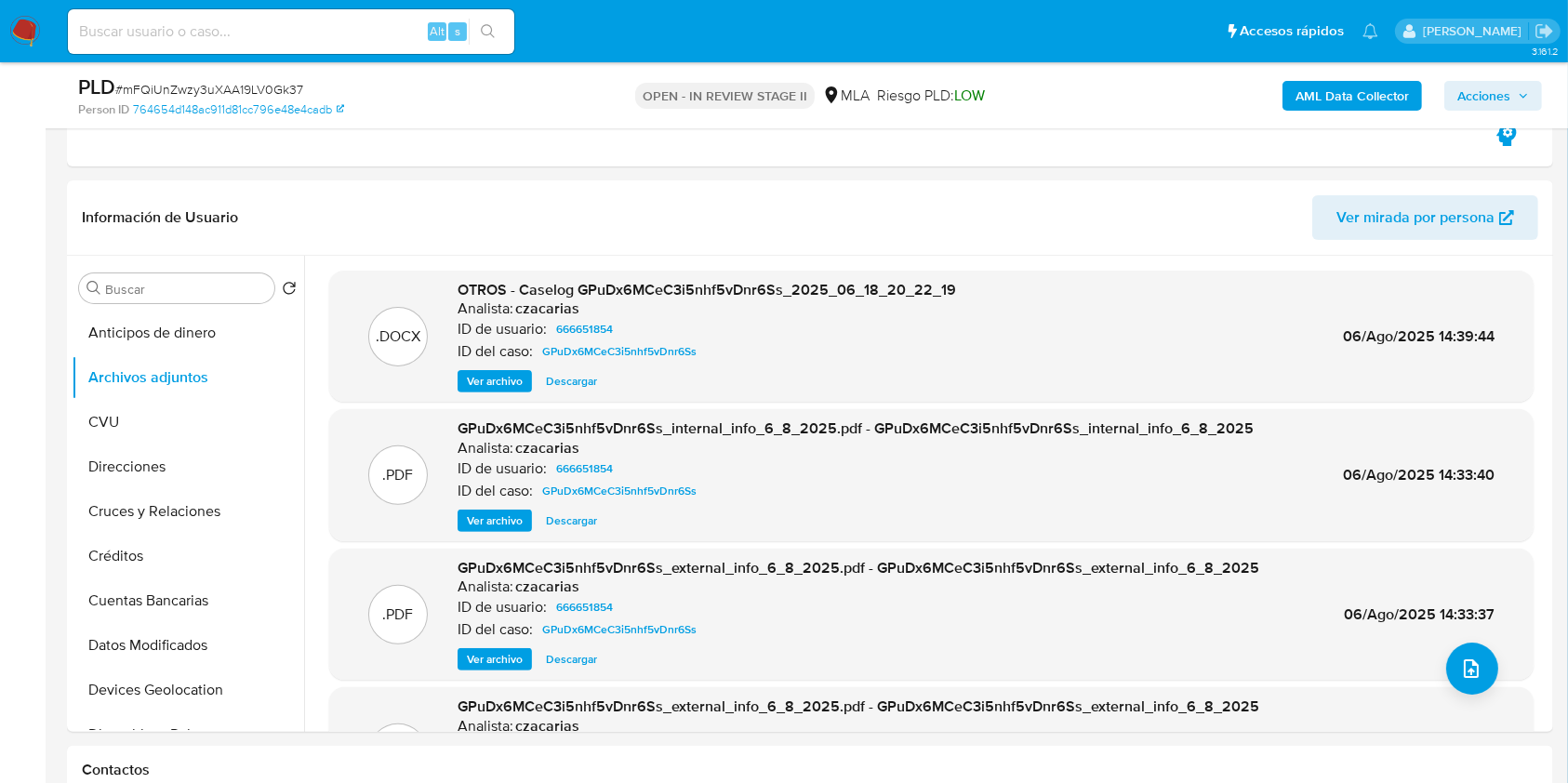
click at [1316, 86] on b "AML Data Collector" at bounding box center [1353, 96] width 113 height 30
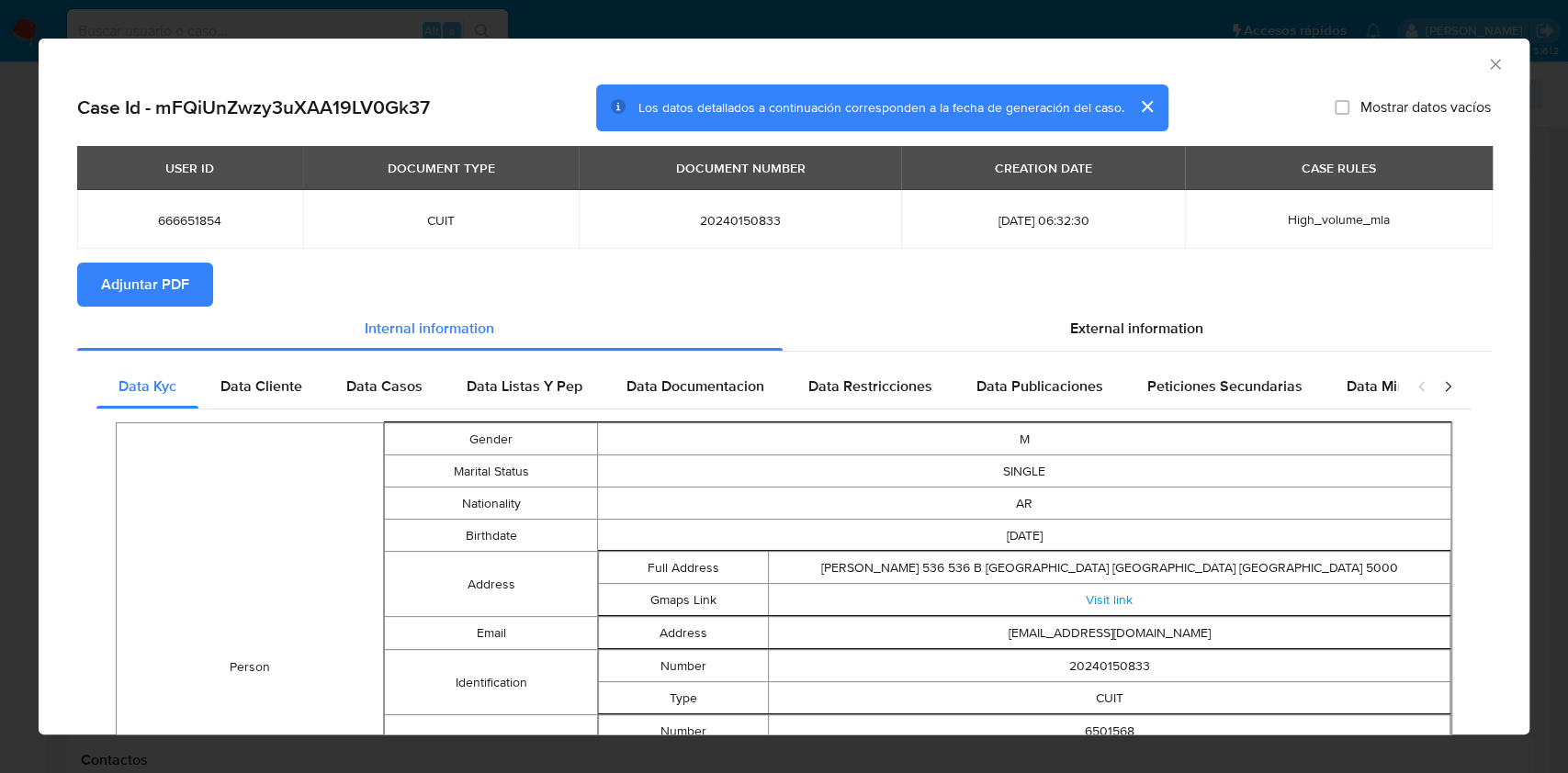
click at [1490, 60] on icon "Cerrar ventana" at bounding box center [1494, 63] width 10 height 10
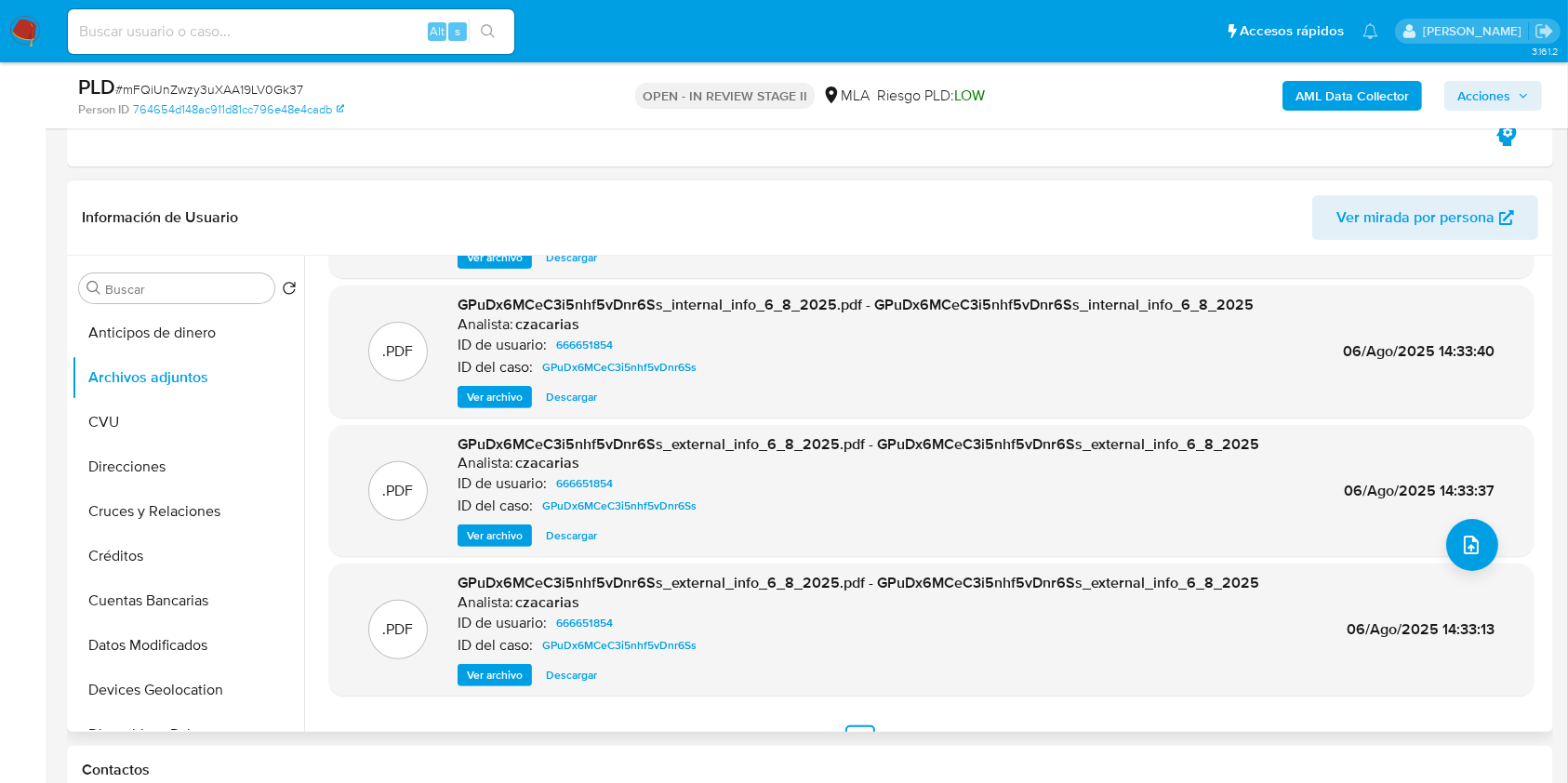
scroll to position [0, 0]
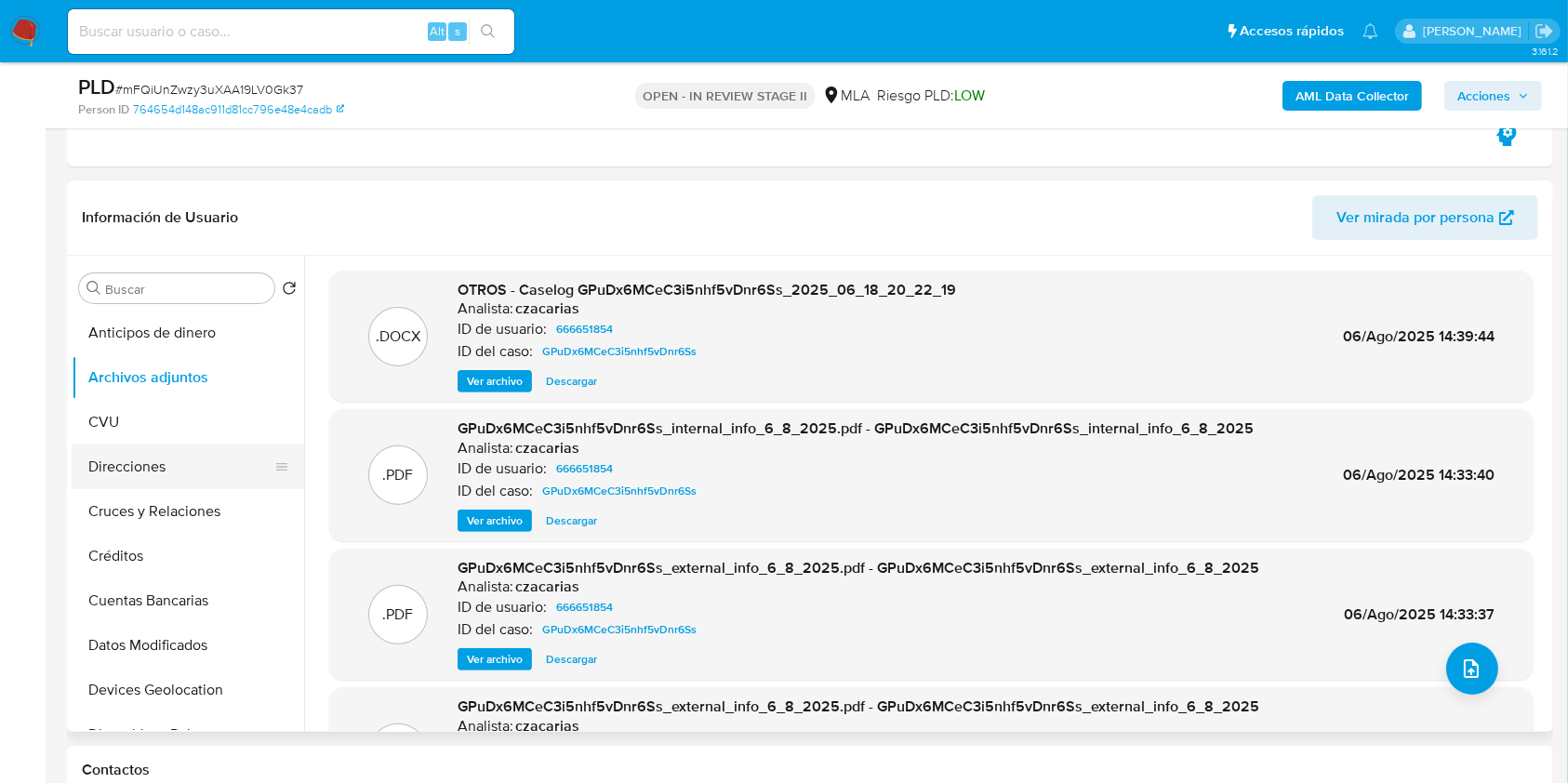
click at [175, 470] on button "Direcciones" at bounding box center [180, 467] width 217 height 44
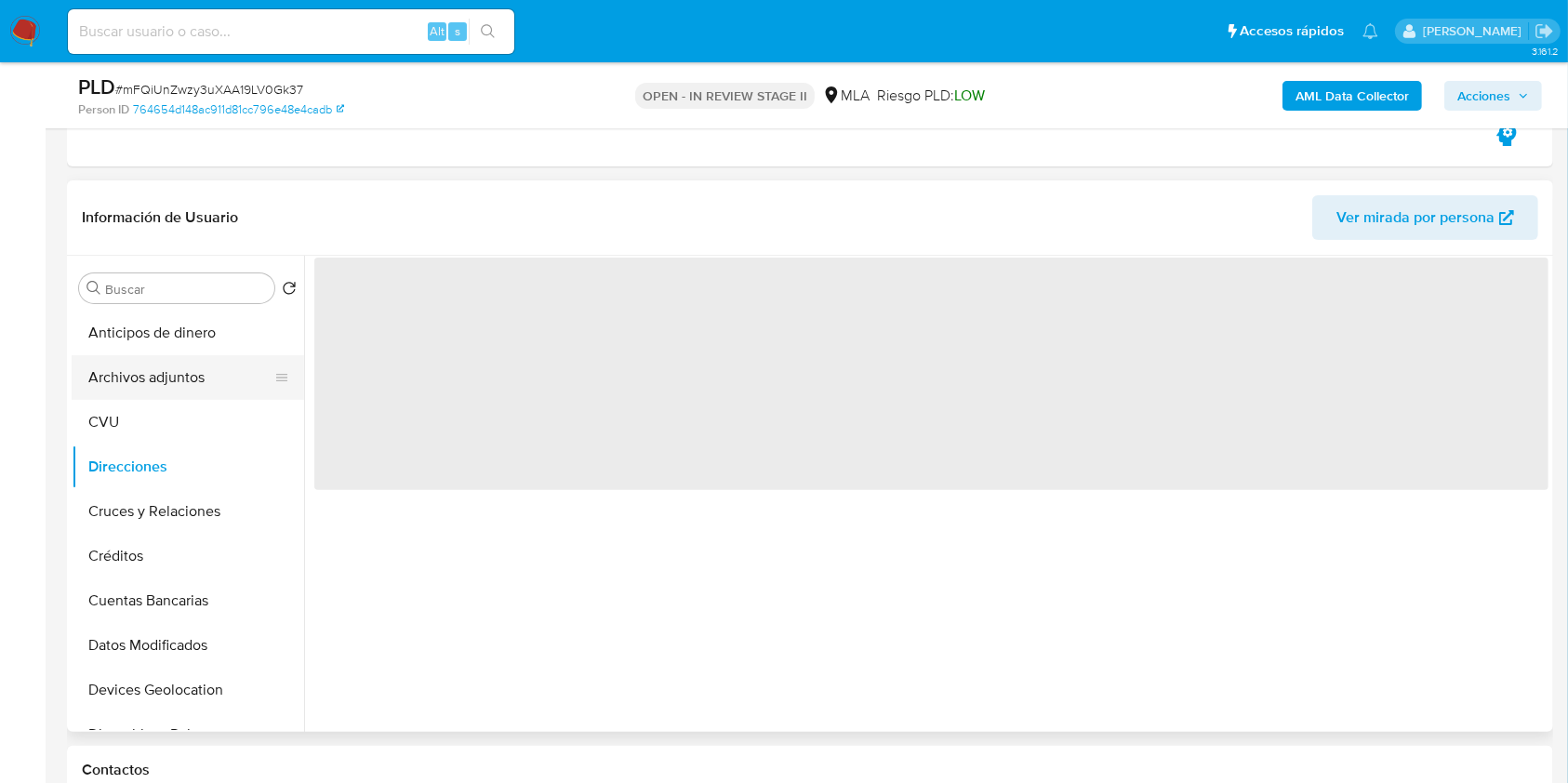
click at [173, 384] on button "Archivos adjuntos" at bounding box center [180, 377] width 217 height 44
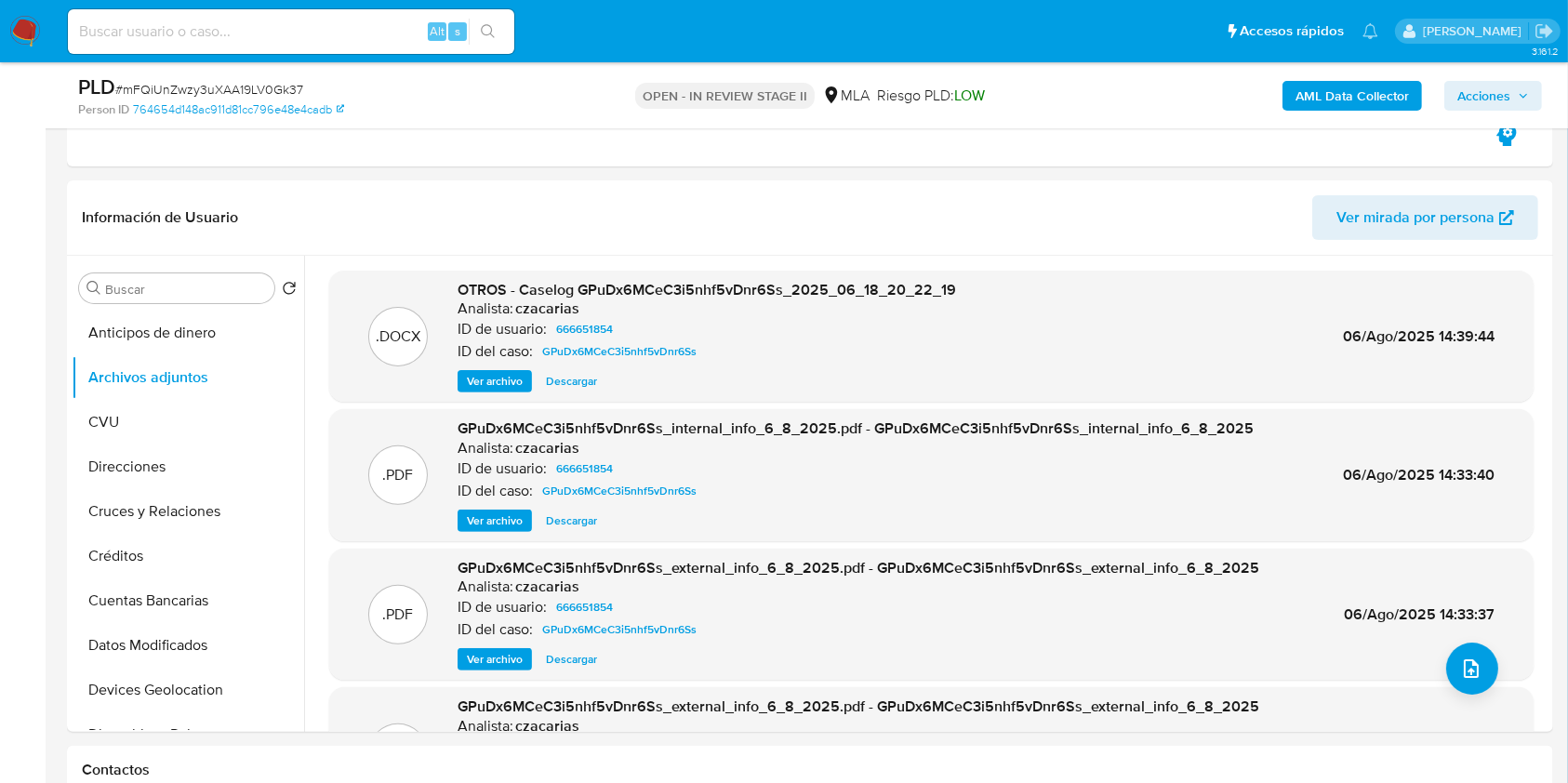
click at [1376, 98] on b "AML Data Collector" at bounding box center [1353, 96] width 113 height 30
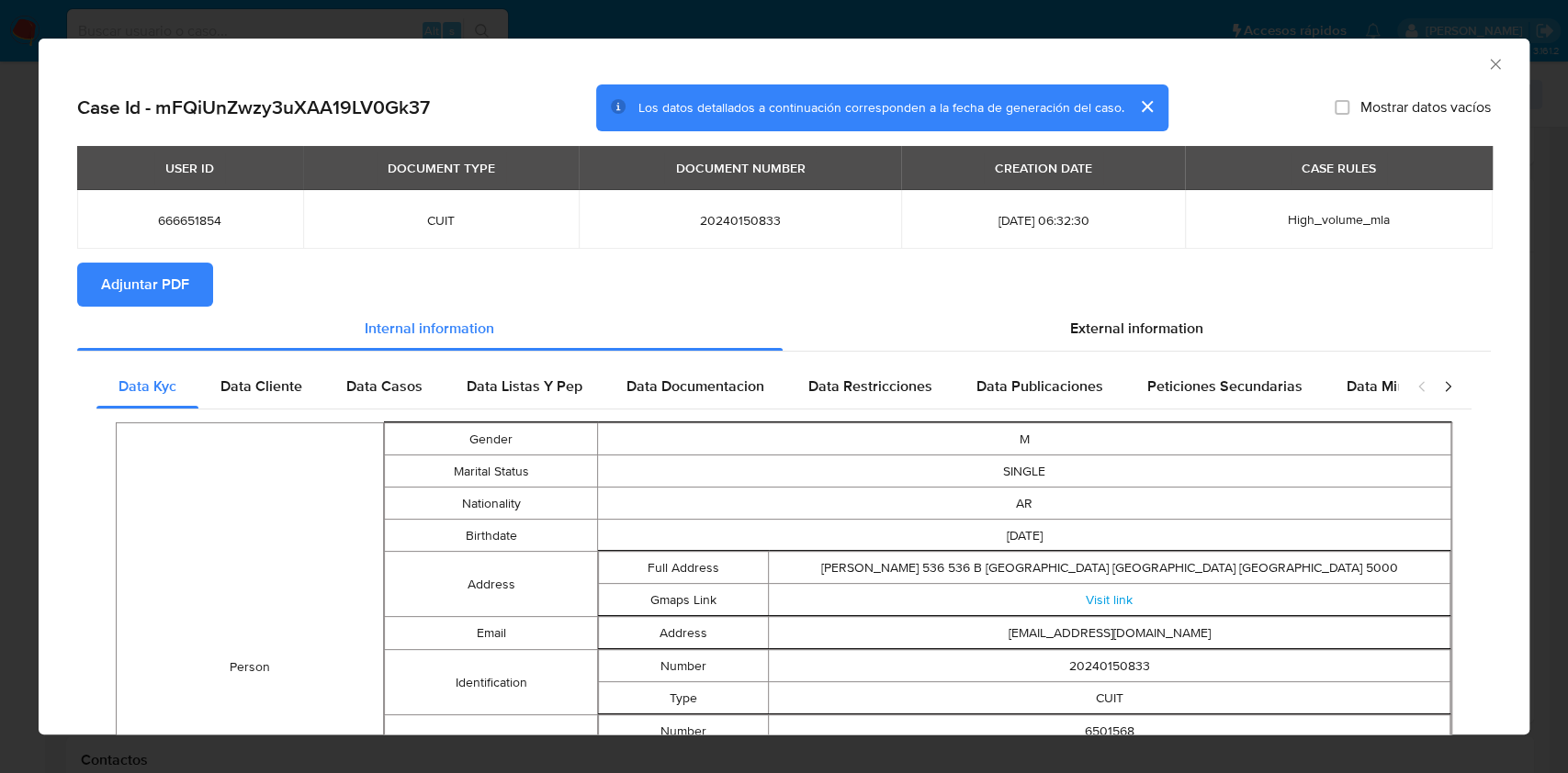
click at [1486, 70] on icon "Cerrar ventana" at bounding box center [1495, 64] width 19 height 19
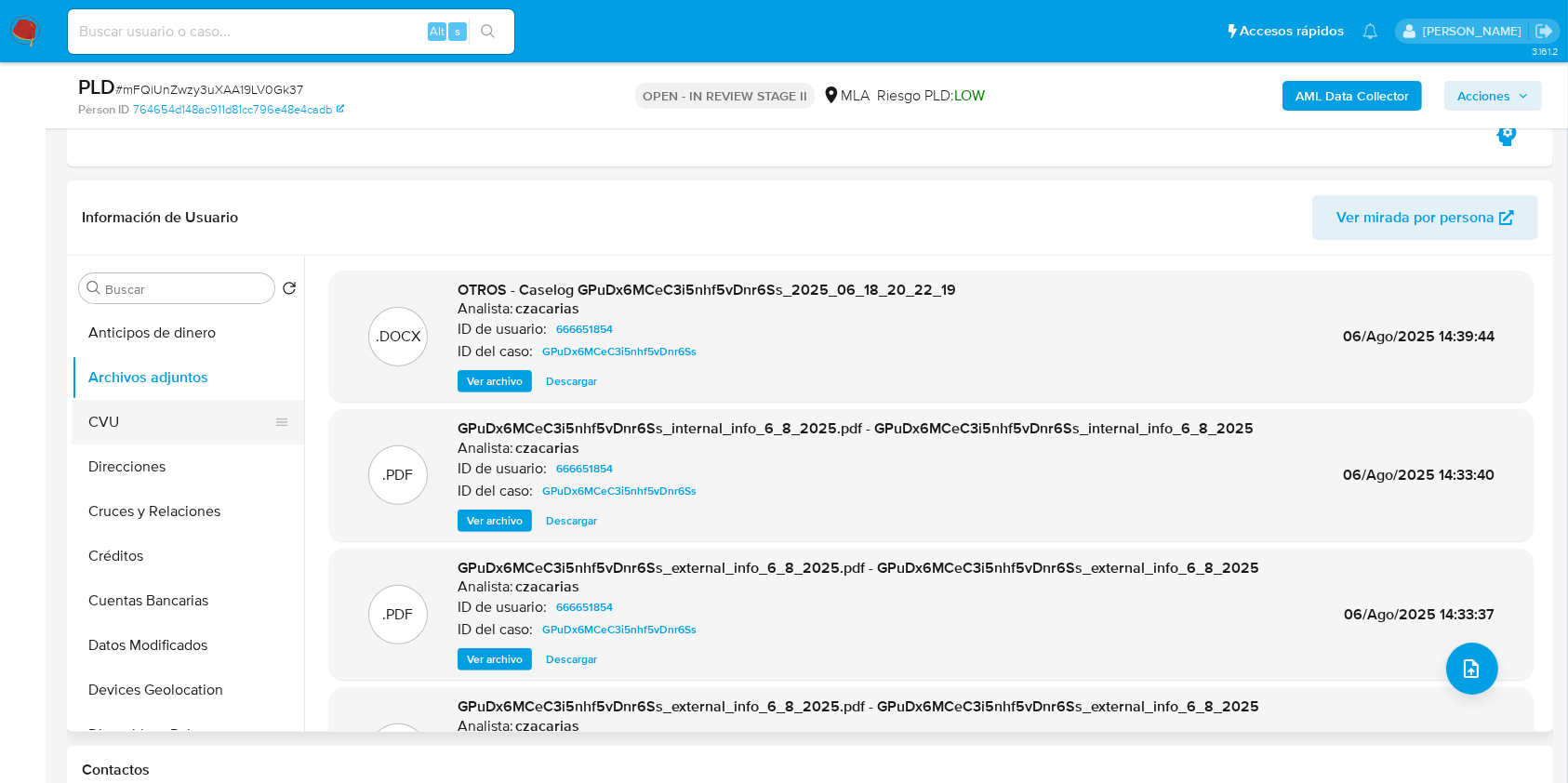
click at [135, 404] on button "CVU" at bounding box center [180, 421] width 217 height 44
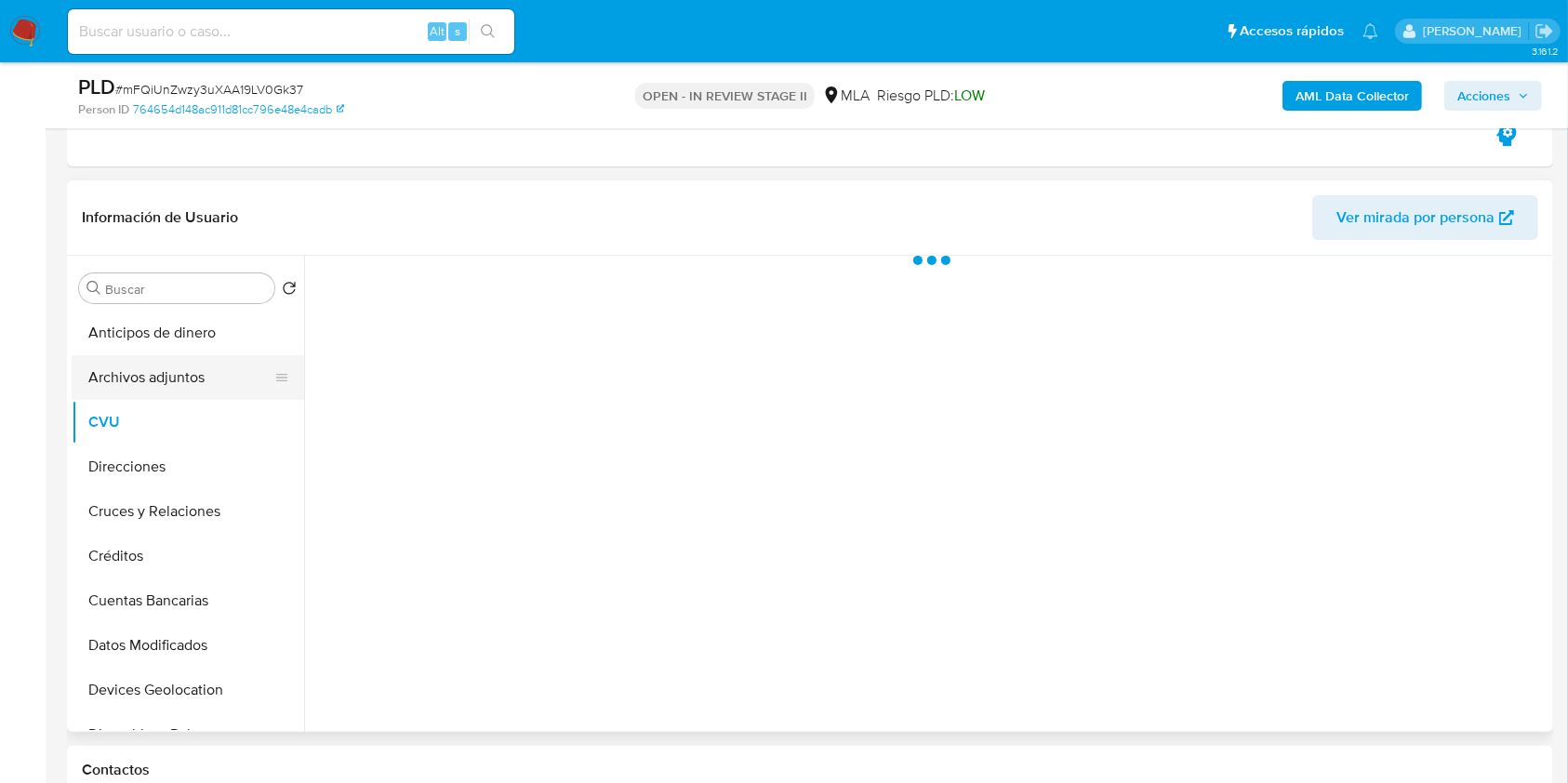
click at [140, 380] on button "Archivos adjuntos" at bounding box center [180, 377] width 217 height 44
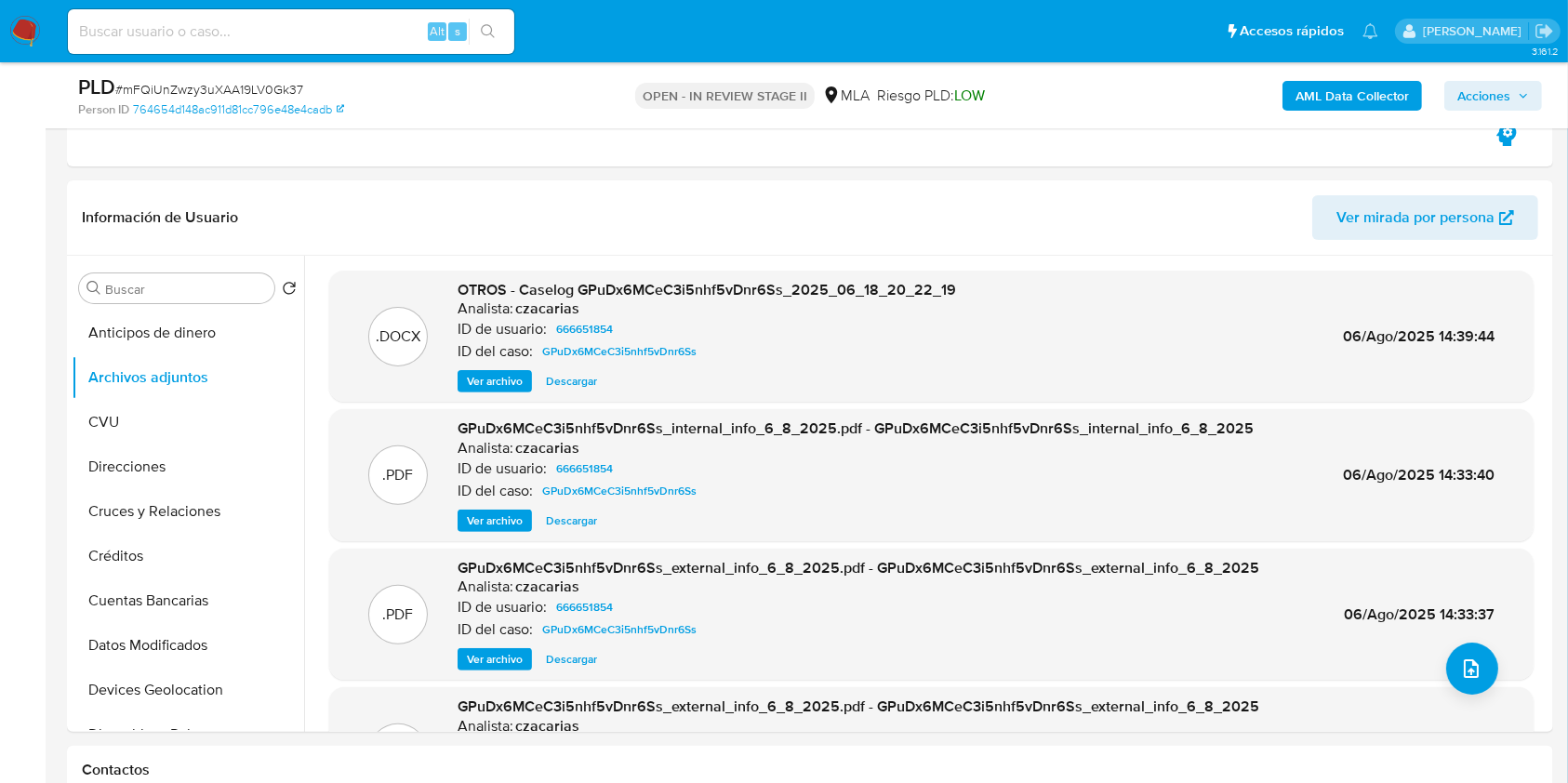
click at [1353, 108] on b "AML Data Collector" at bounding box center [1353, 96] width 113 height 30
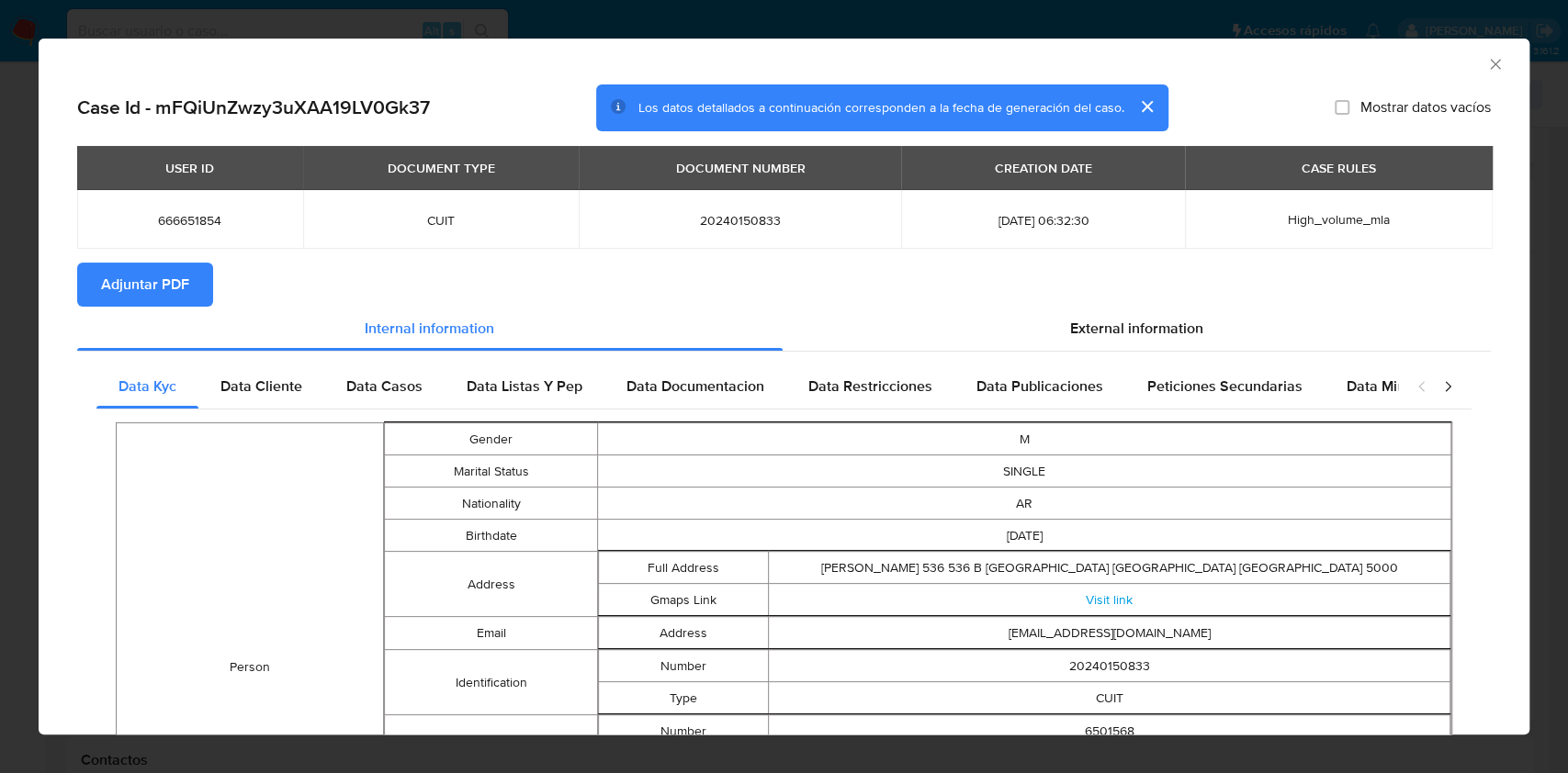
click at [177, 279] on span "Adjuntar PDF" at bounding box center [145, 284] width 89 height 40
click at [1486, 69] on icon "Cerrar ventana" at bounding box center [1495, 64] width 19 height 19
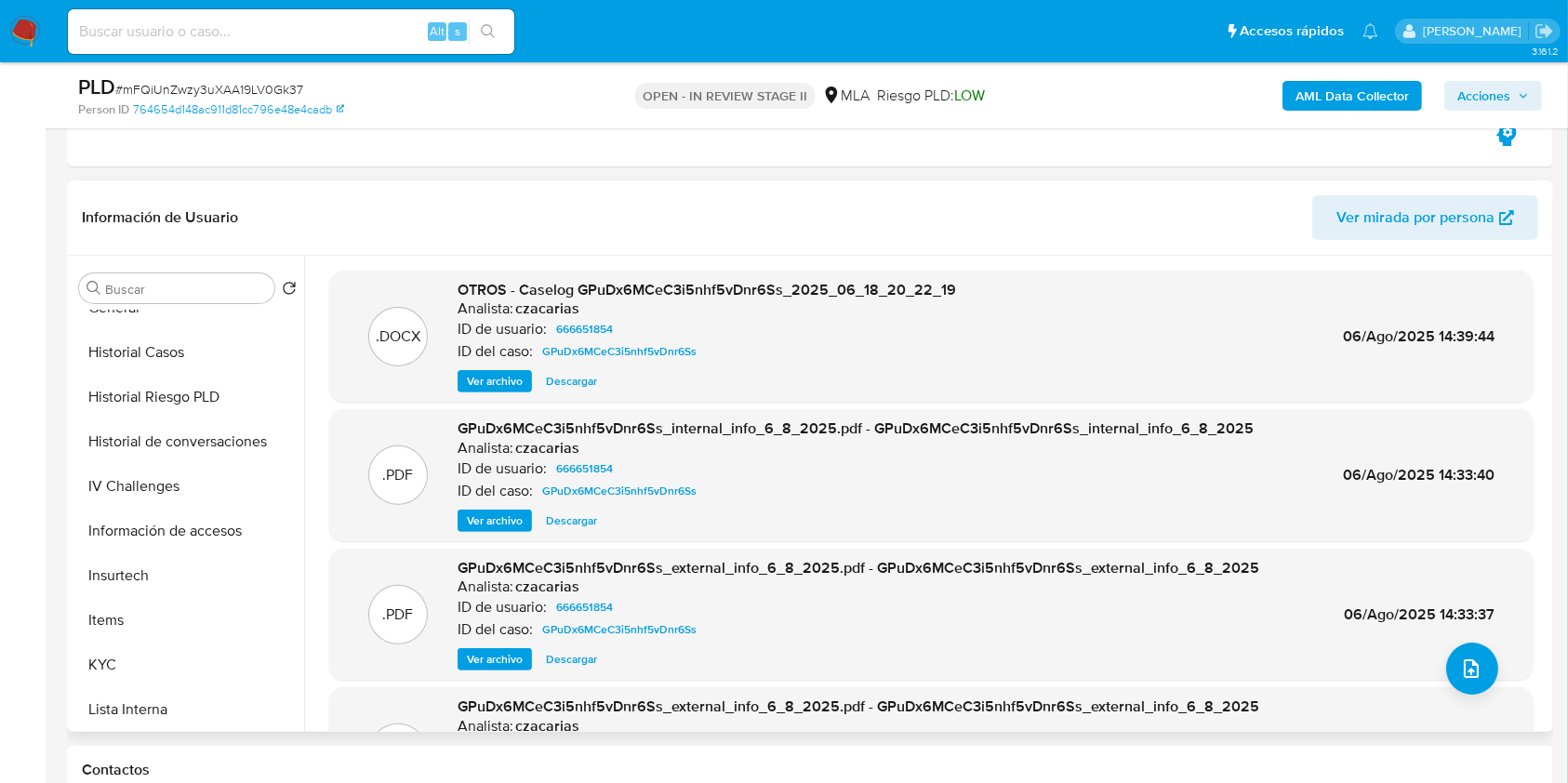
scroll to position [744, 0]
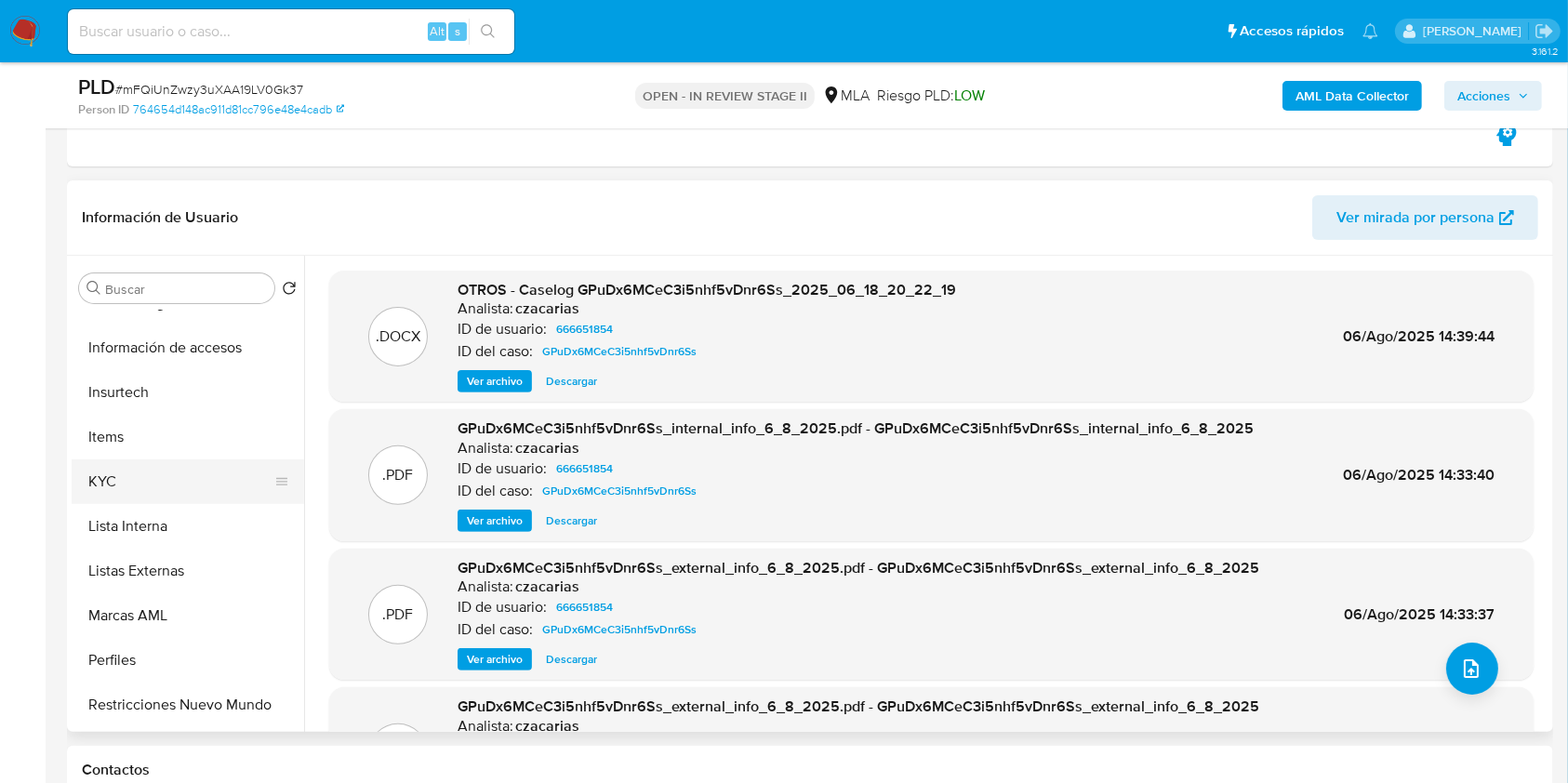
click at [156, 469] on button "KYC" at bounding box center [180, 481] width 217 height 44
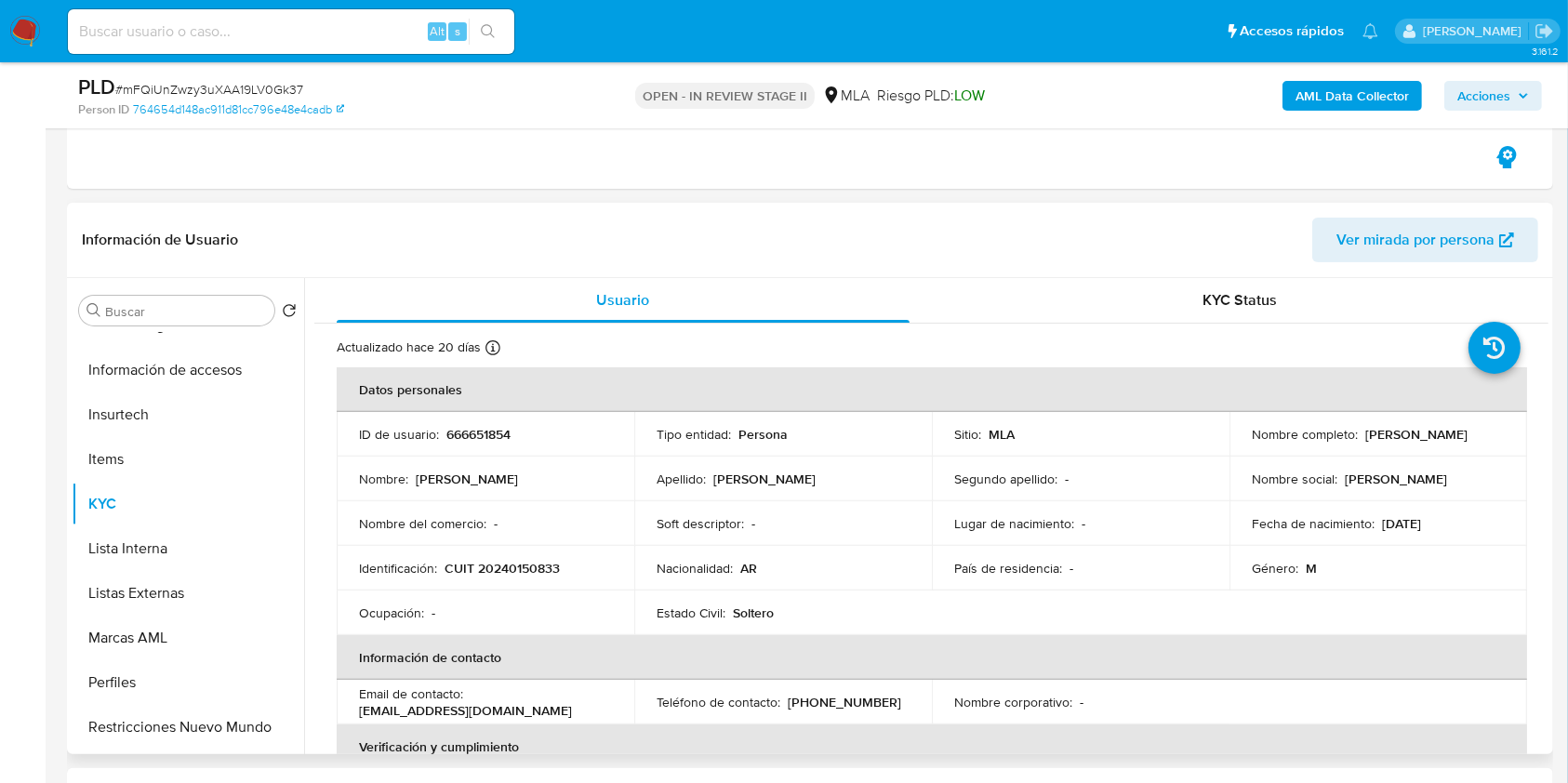
click at [516, 577] on td "Identificación : CUIT 20240150833" at bounding box center [485, 568] width 298 height 44
click at [520, 572] on p "CUIT 20240150833" at bounding box center [503, 569] width 115 height 17
copy p "20240150833"
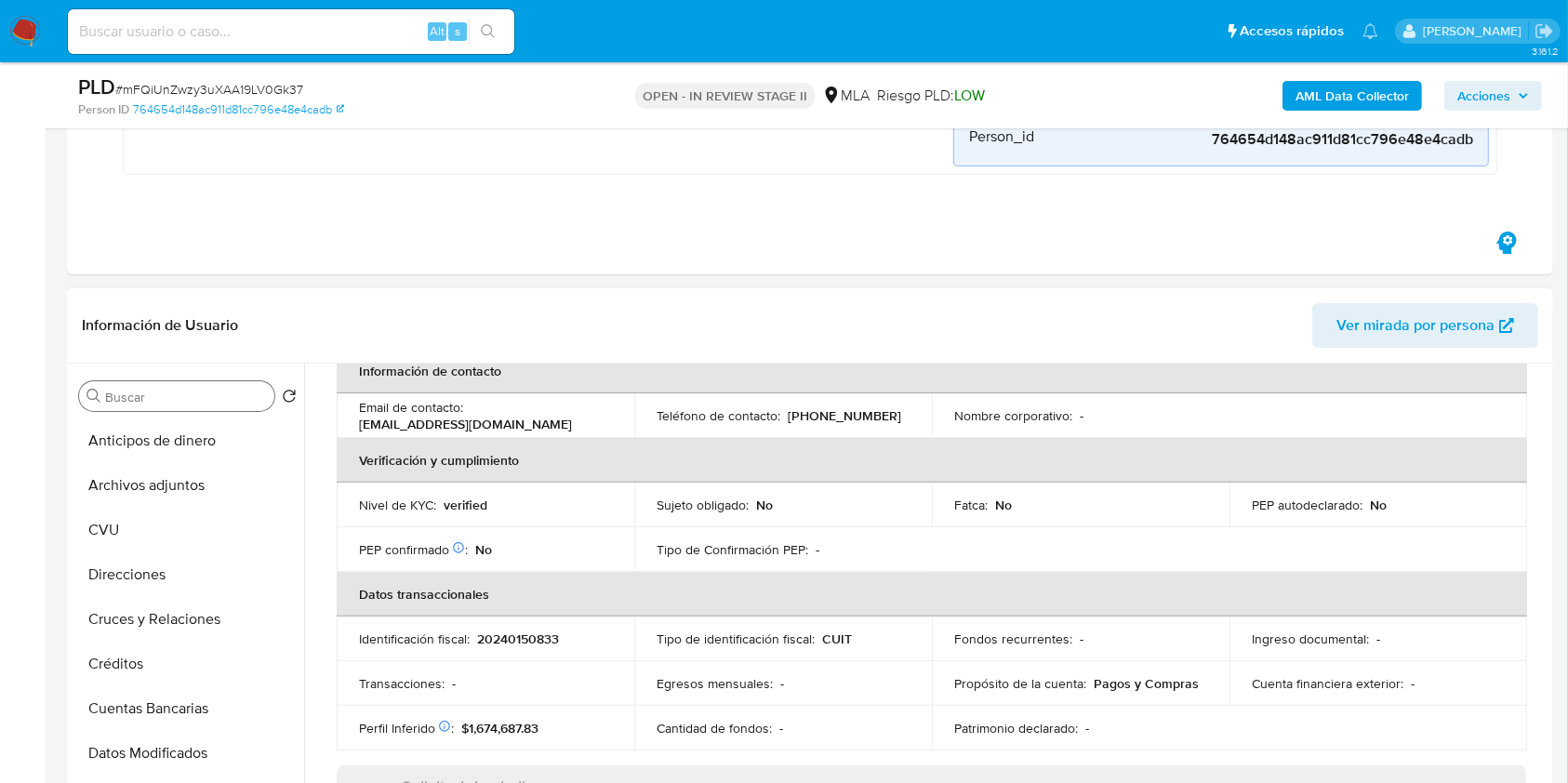
scroll to position [372, 0]
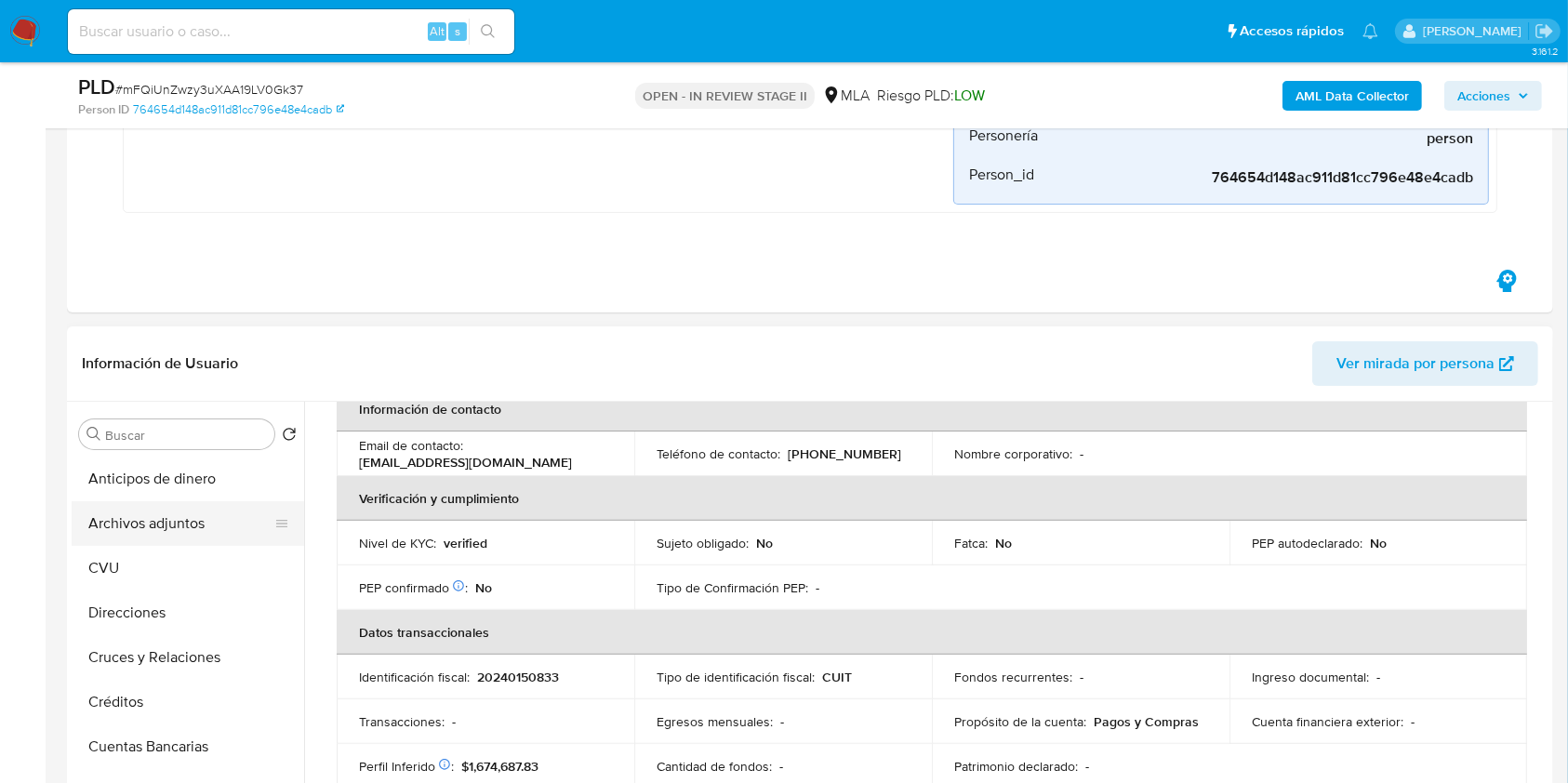
click at [128, 515] on button "Archivos adjuntos" at bounding box center [180, 523] width 217 height 44
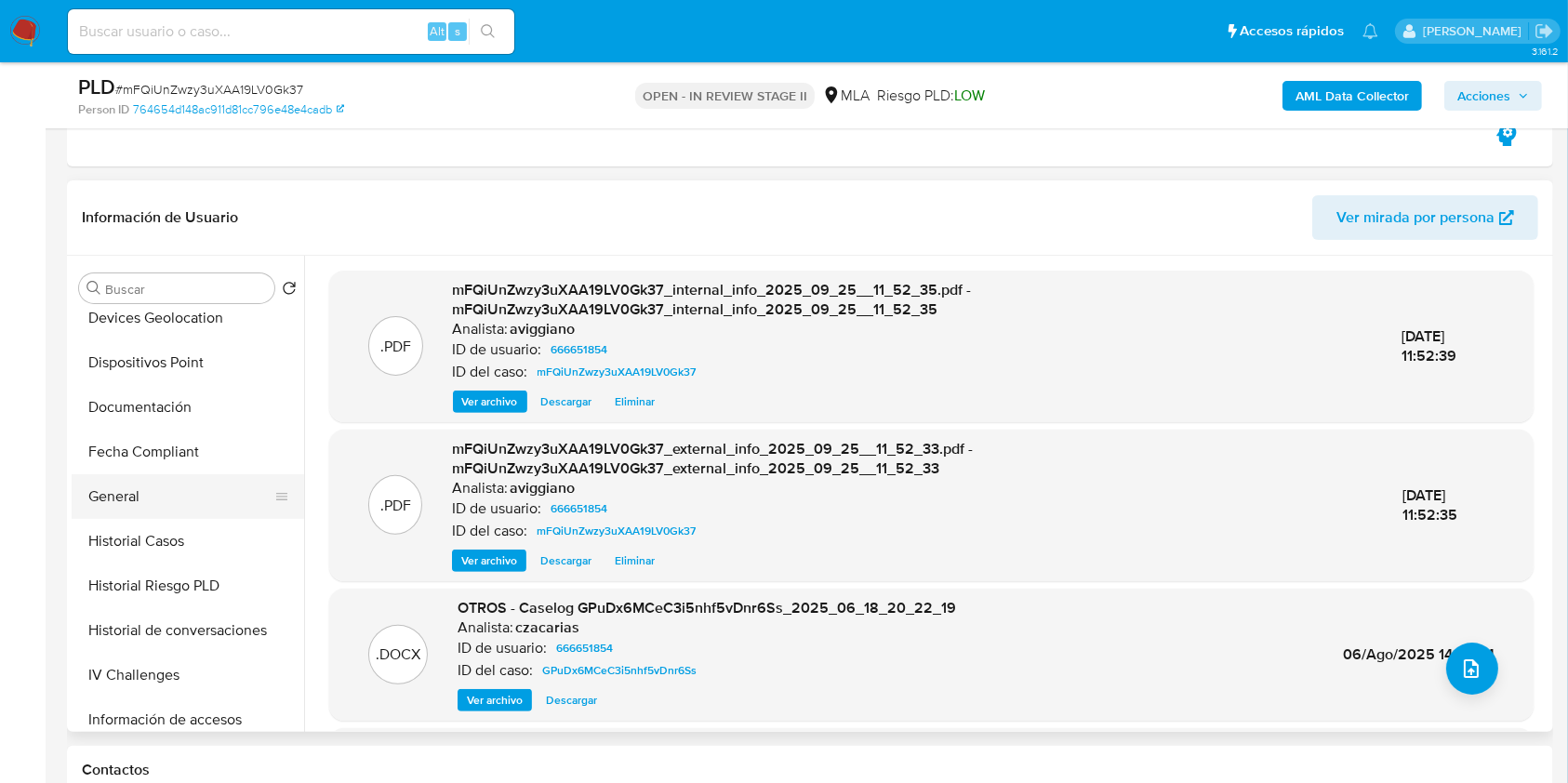
scroll to position [620, 0]
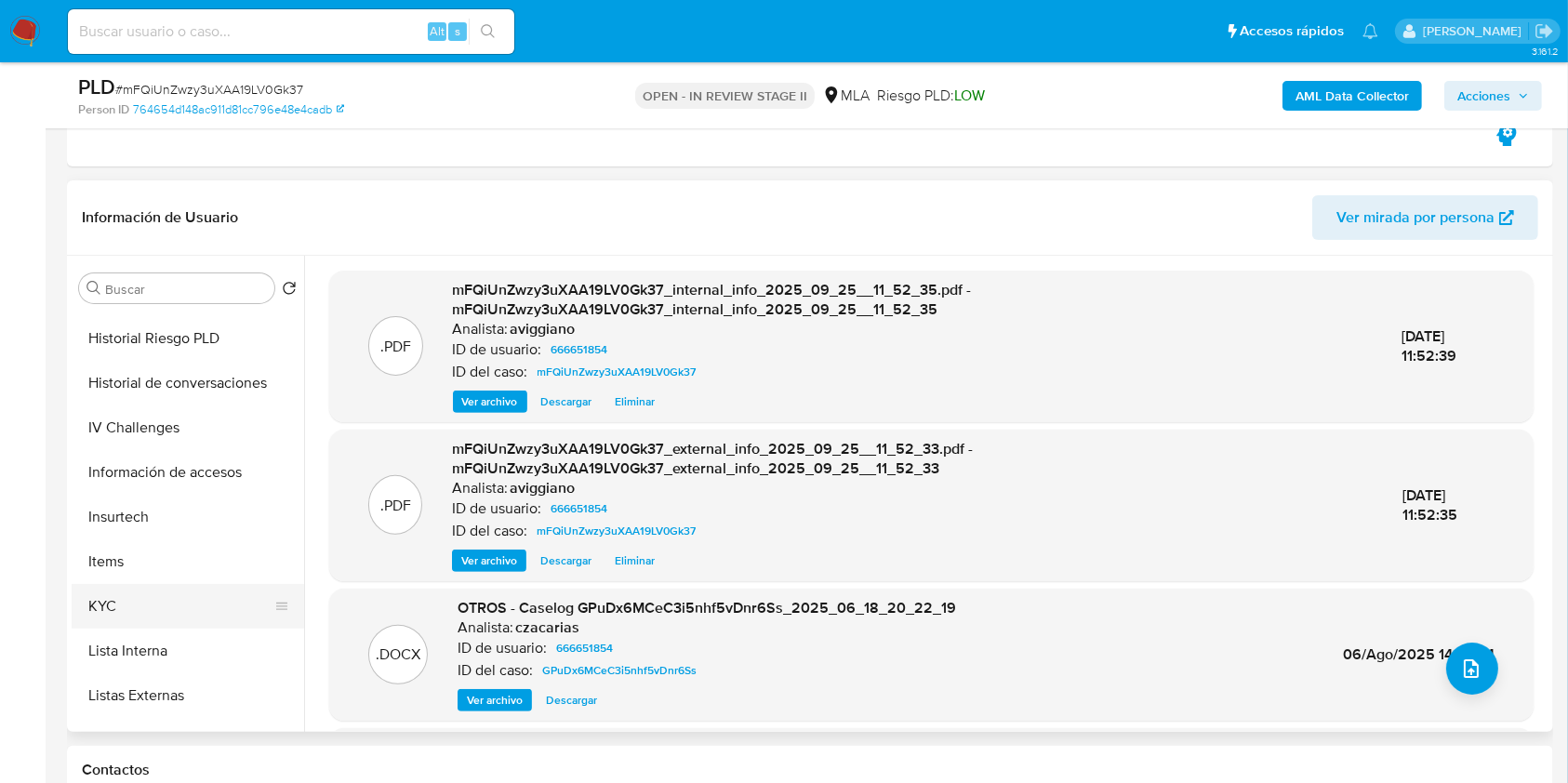
click at [132, 619] on button "KYC" at bounding box center [180, 605] width 217 height 44
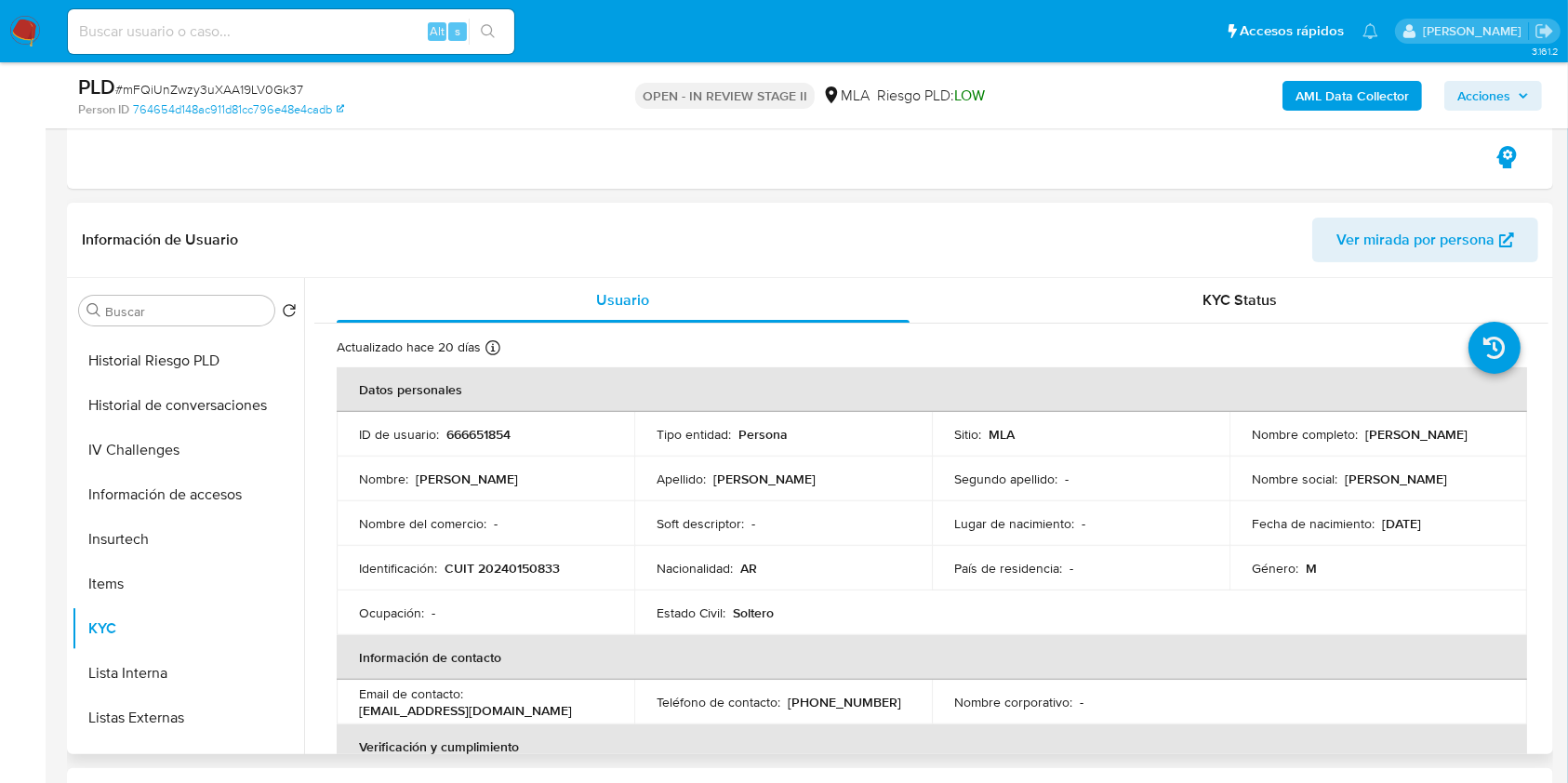
click at [503, 570] on p "CUIT 20240150833" at bounding box center [503, 569] width 115 height 17
copy p "20240150833"
click at [465, 431] on p "666651854" at bounding box center [479, 434] width 64 height 17
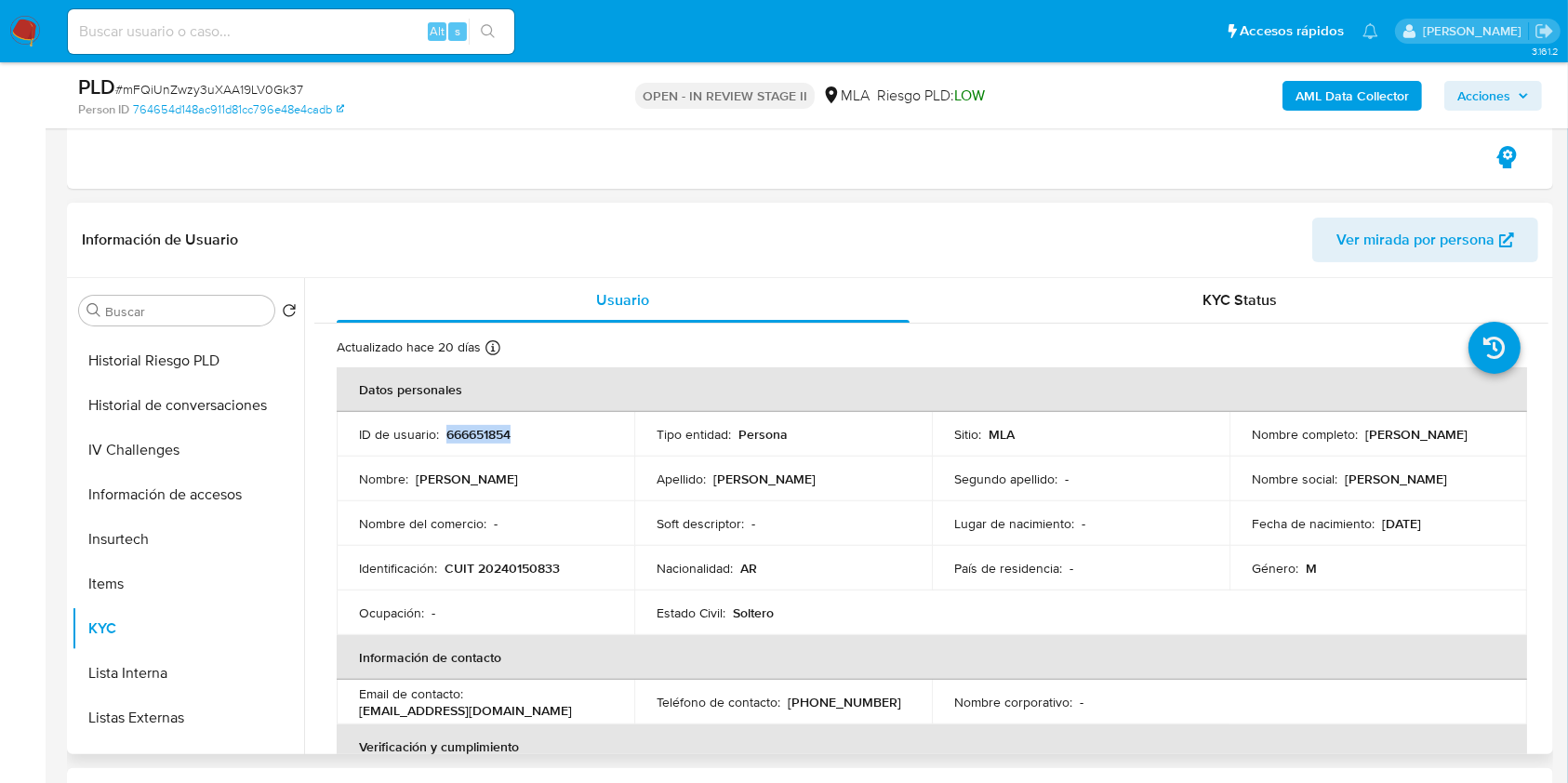
copy p "666651854"
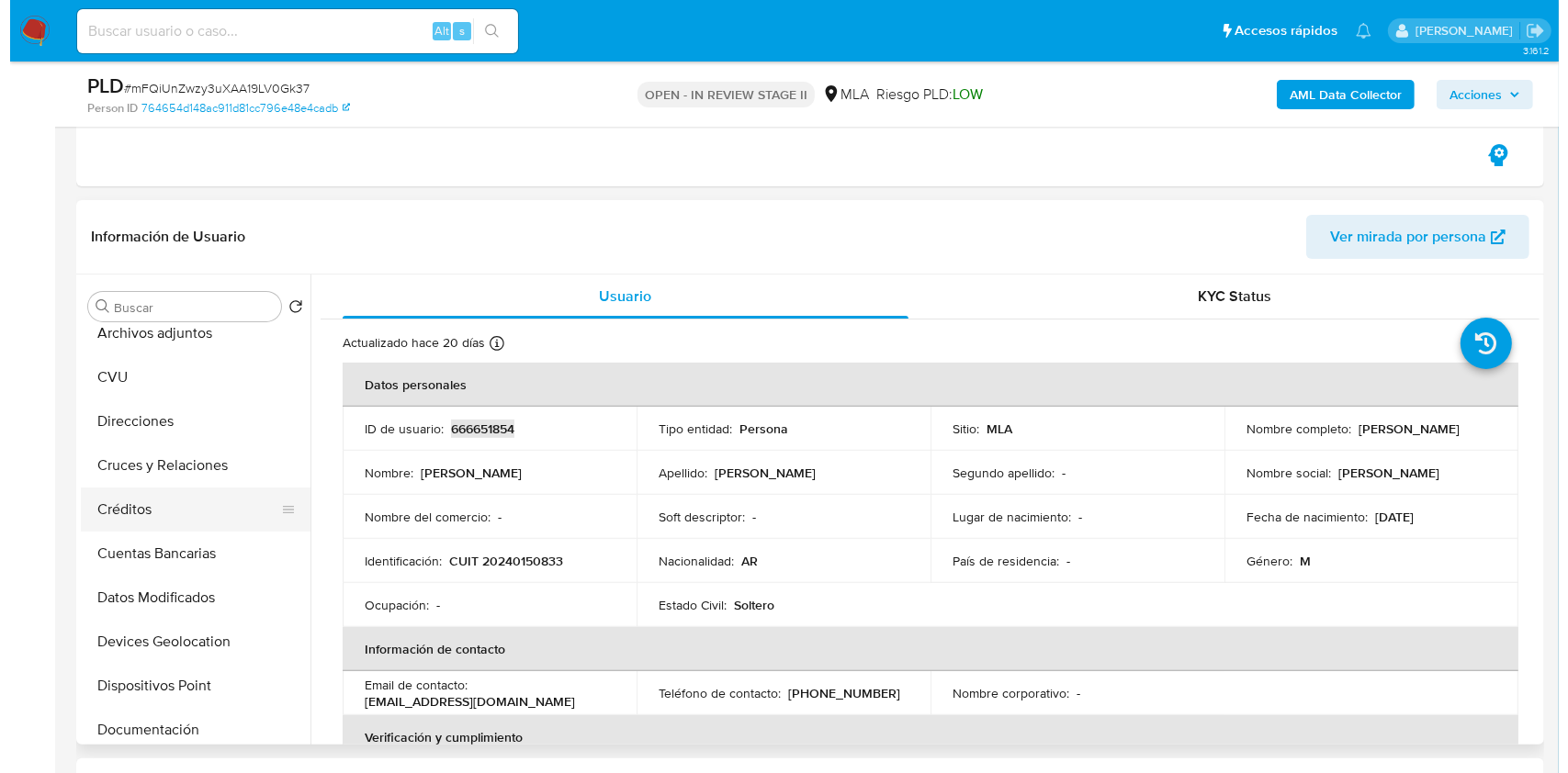
scroll to position [0, 0]
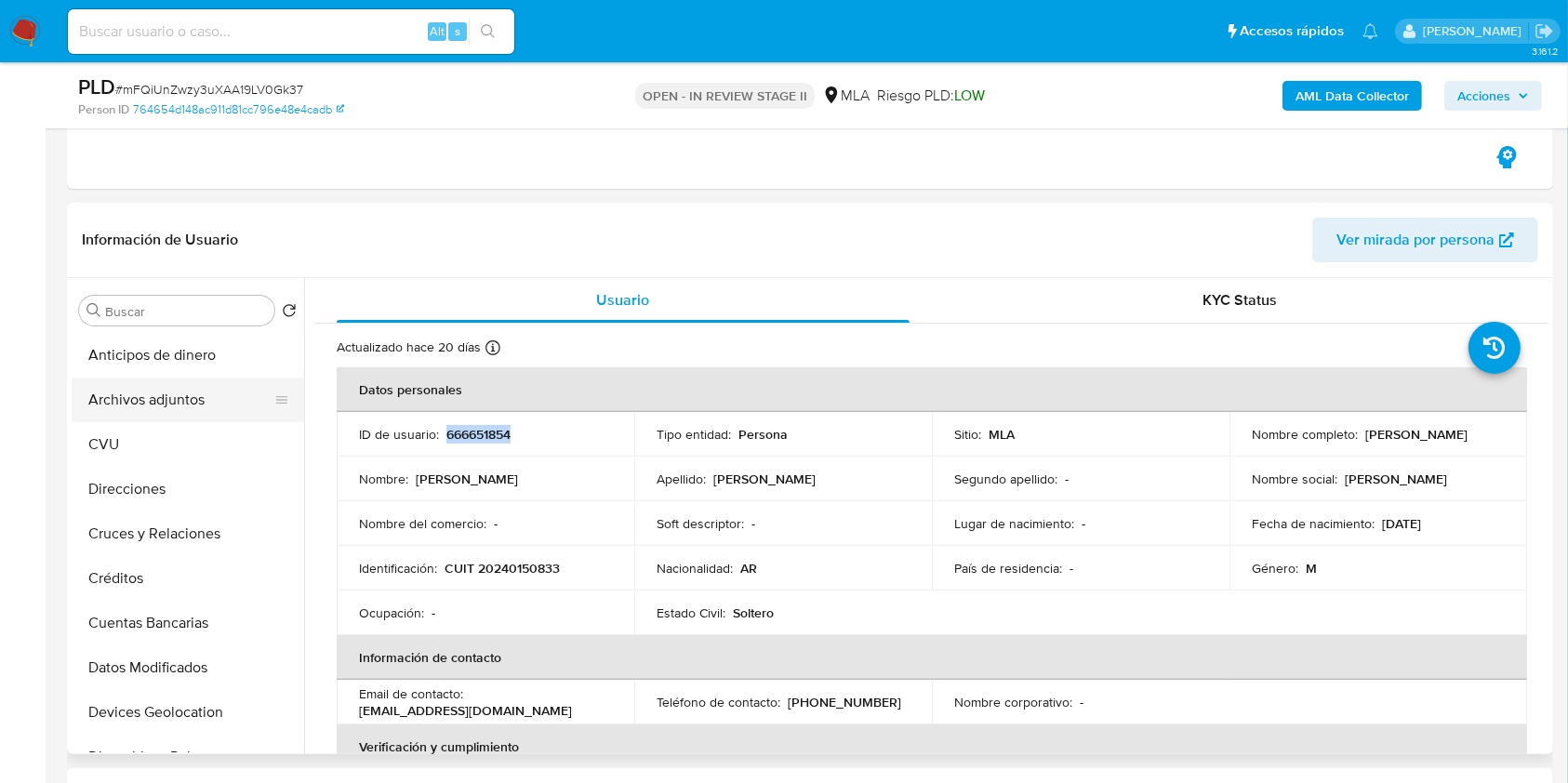
click at [196, 397] on button "Archivos adjuntos" at bounding box center [180, 400] width 217 height 44
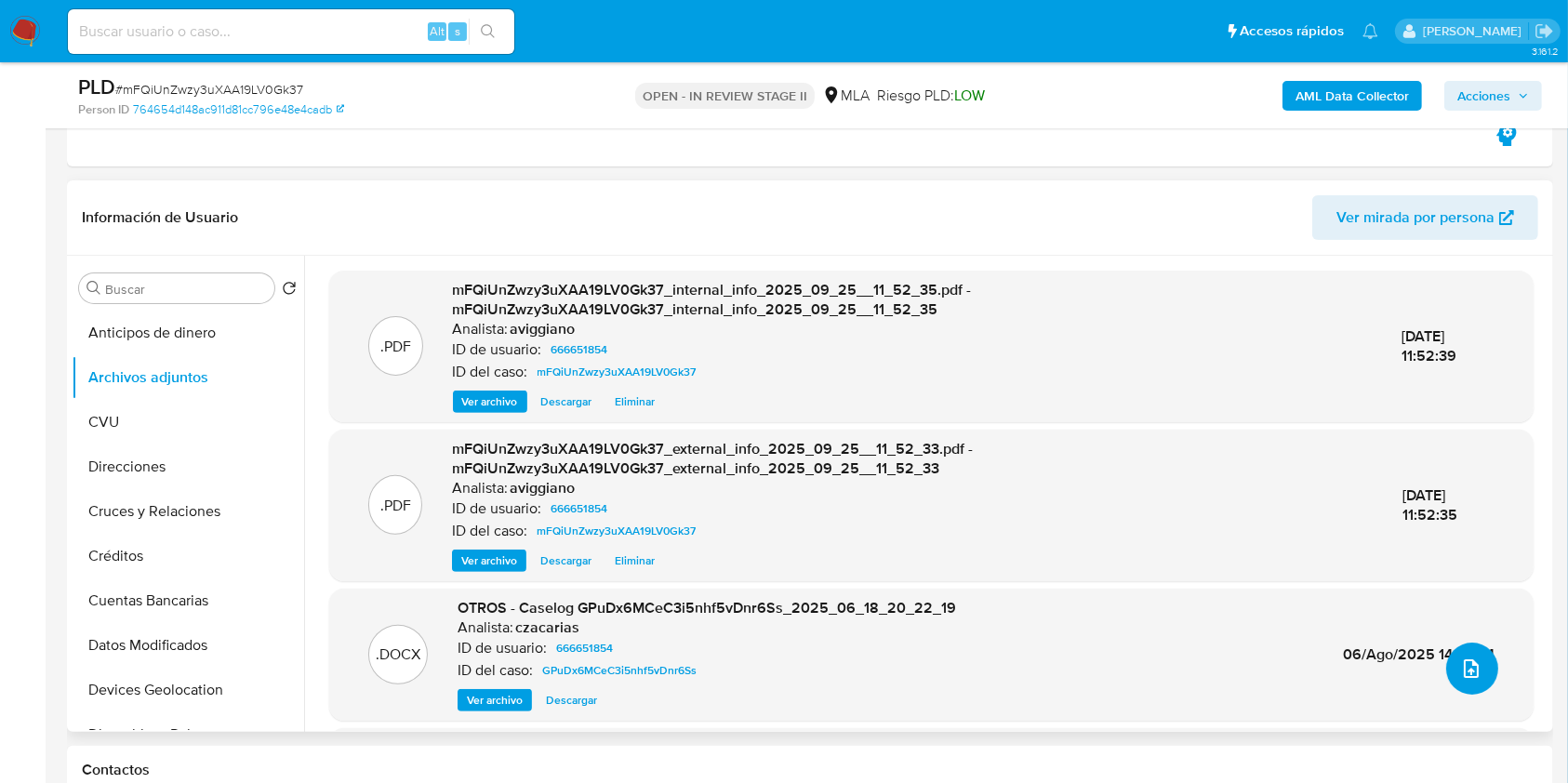
click at [1478, 665] on button "upload-file" at bounding box center [1472, 668] width 52 height 52
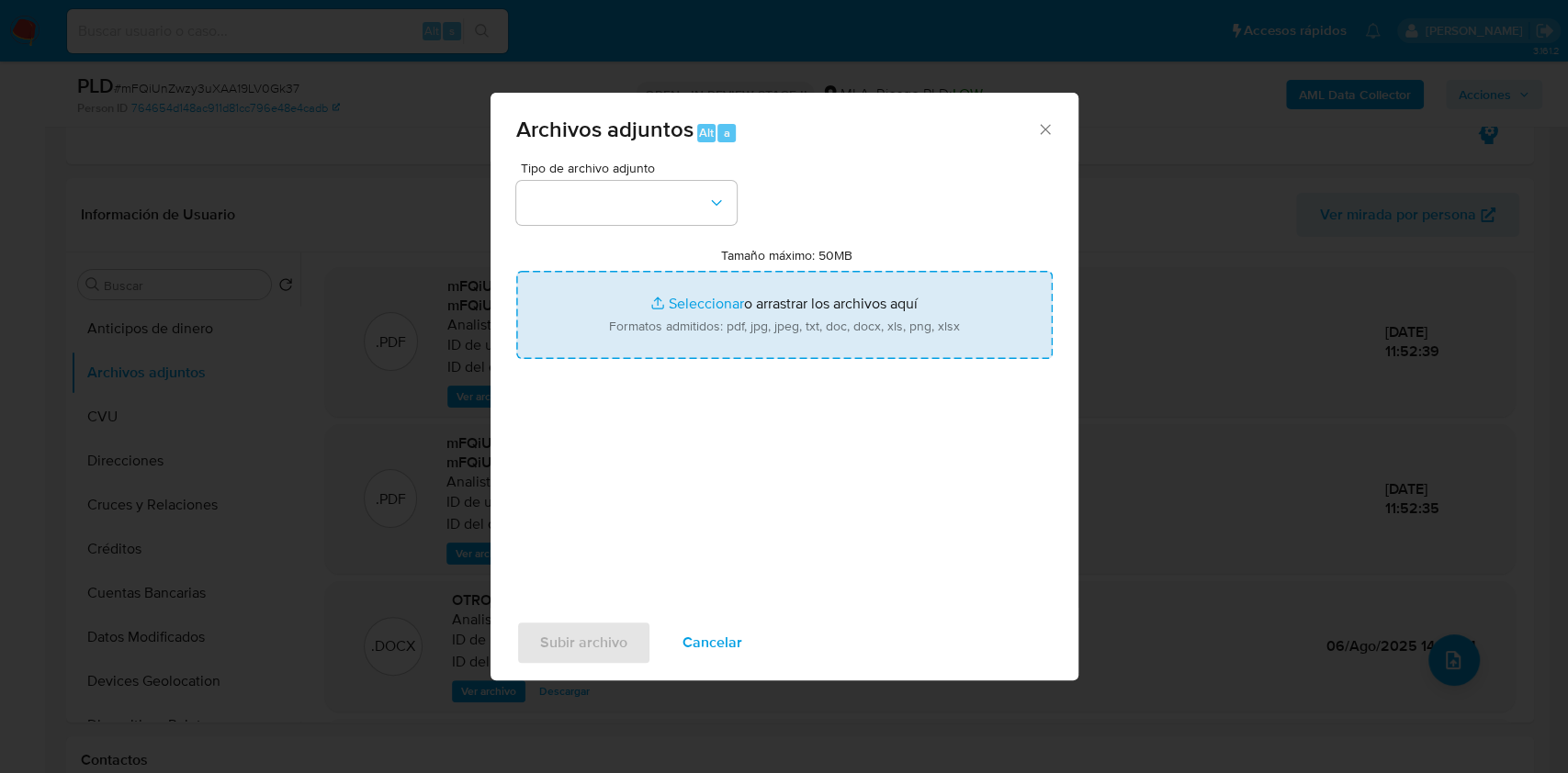
click at [848, 339] on input "Tamaño máximo: 50MB Seleccionar archivos" at bounding box center [784, 314] width 536 height 89
type input "C:\fakepath\Nosis - 666651854.pdf"
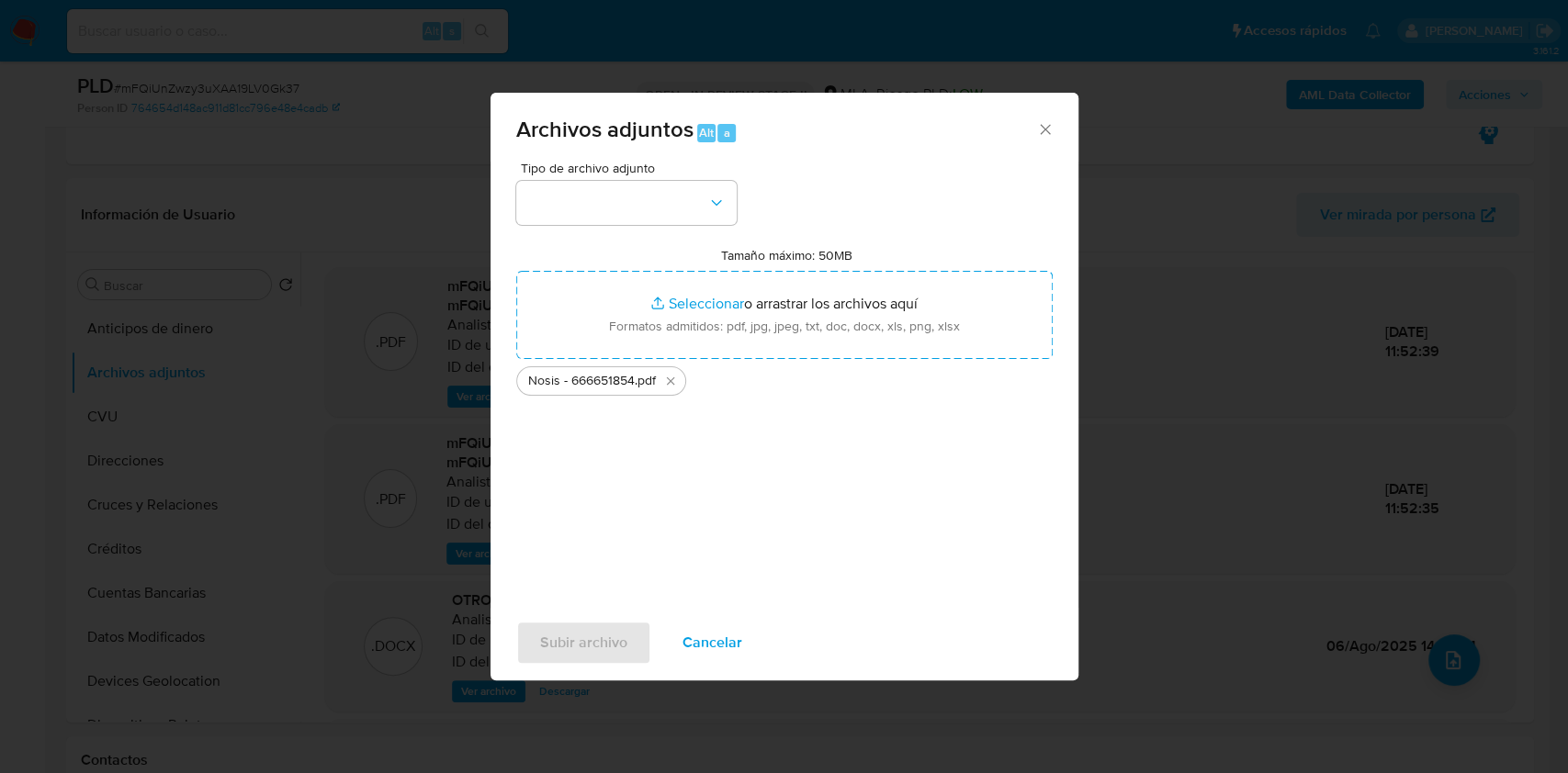
click at [698, 228] on div "Tipo de archivo adjunto Tamaño máximo: 50MB Seleccionar archivos Seleccionar o …" at bounding box center [784, 378] width 536 height 434
click at [693, 216] on button "button" at bounding box center [626, 202] width 220 height 44
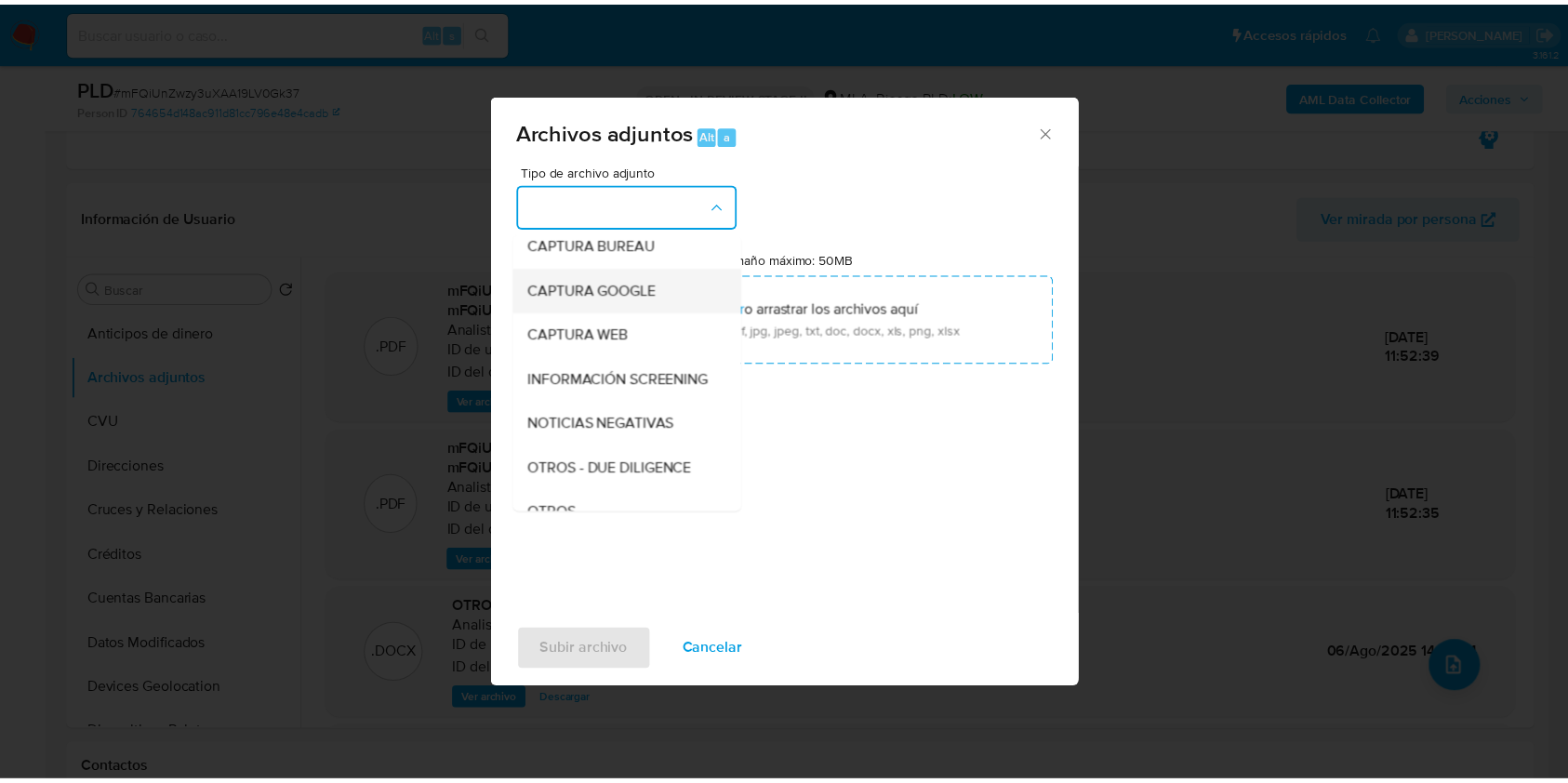
scroll to position [247, 0]
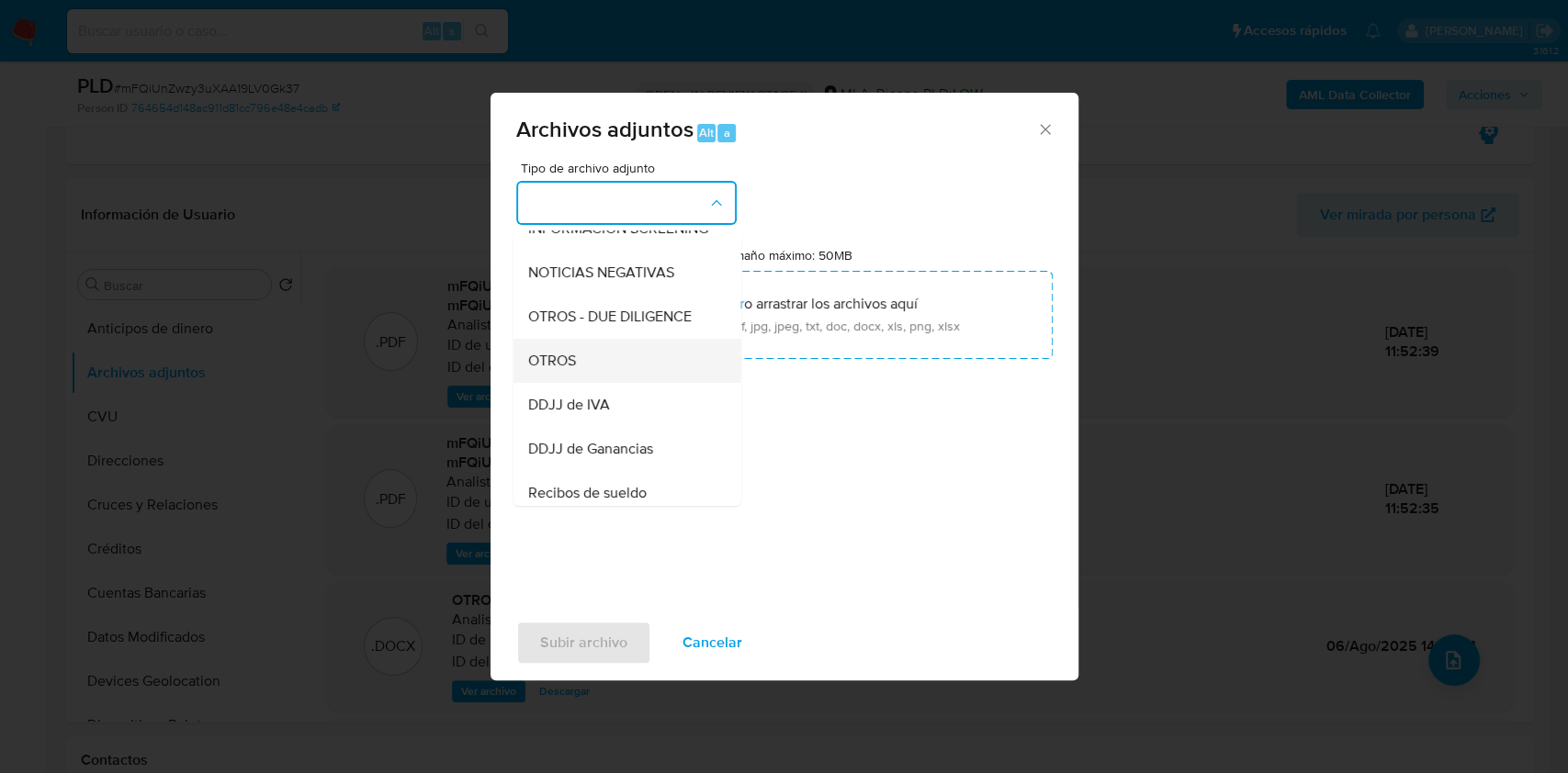
click at [635, 383] on div "OTROS" at bounding box center [620, 360] width 187 height 44
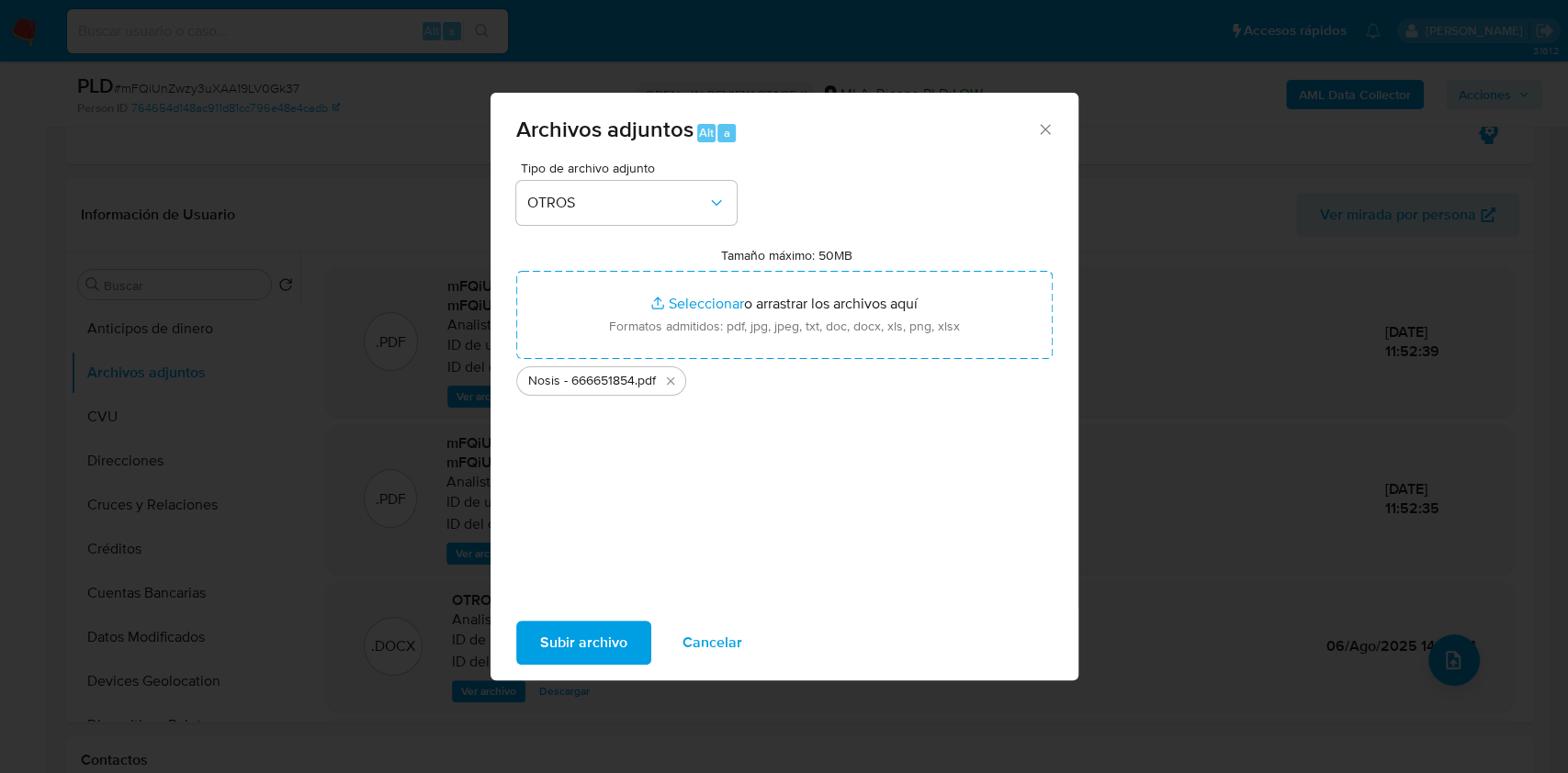
click at [562, 648] on span "Subir archivo" at bounding box center [584, 642] width 88 height 40
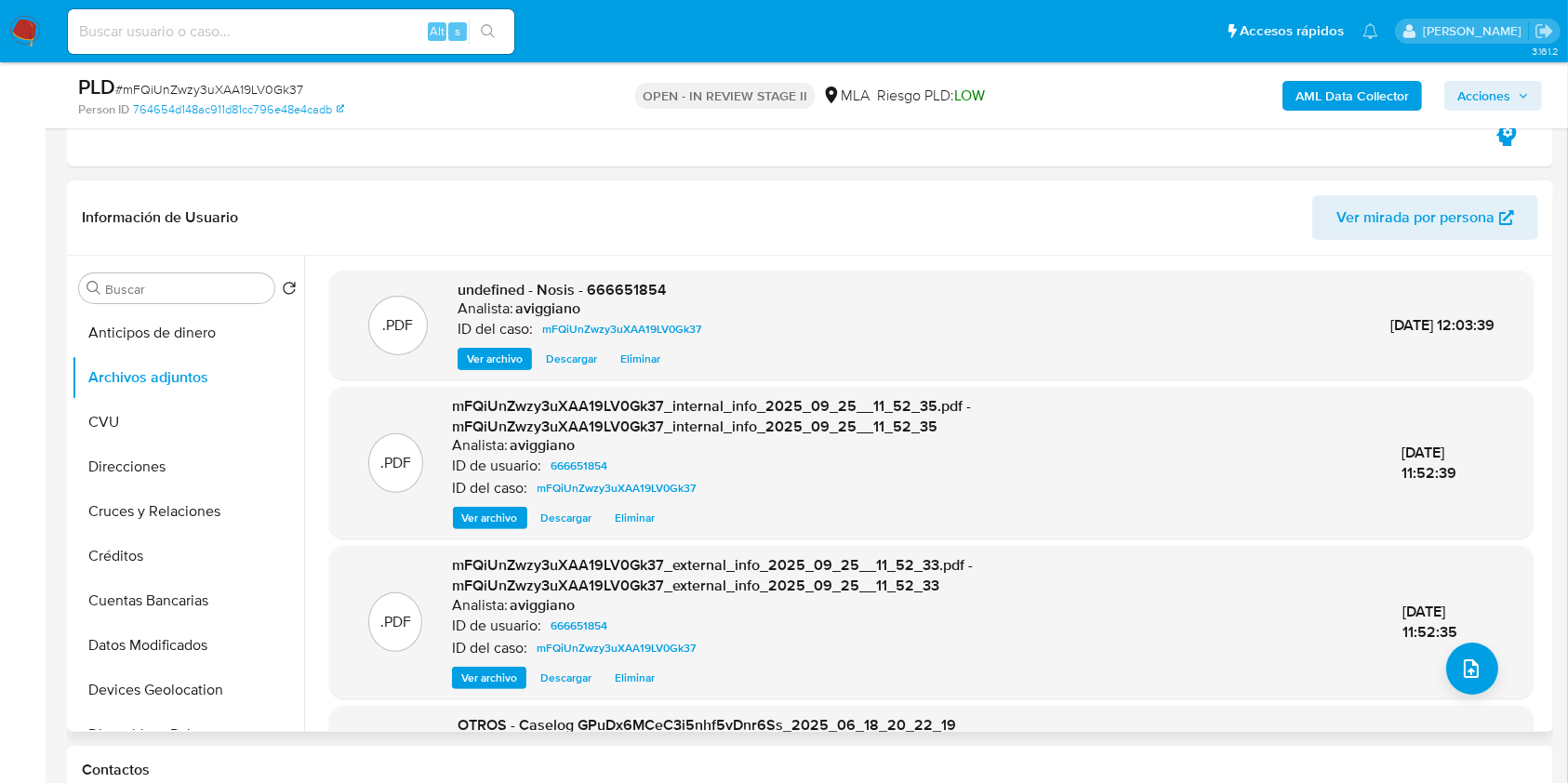
click at [644, 281] on span "undefined - Nosis - 666651854" at bounding box center [561, 289] width 209 height 22
copy span "666651854"
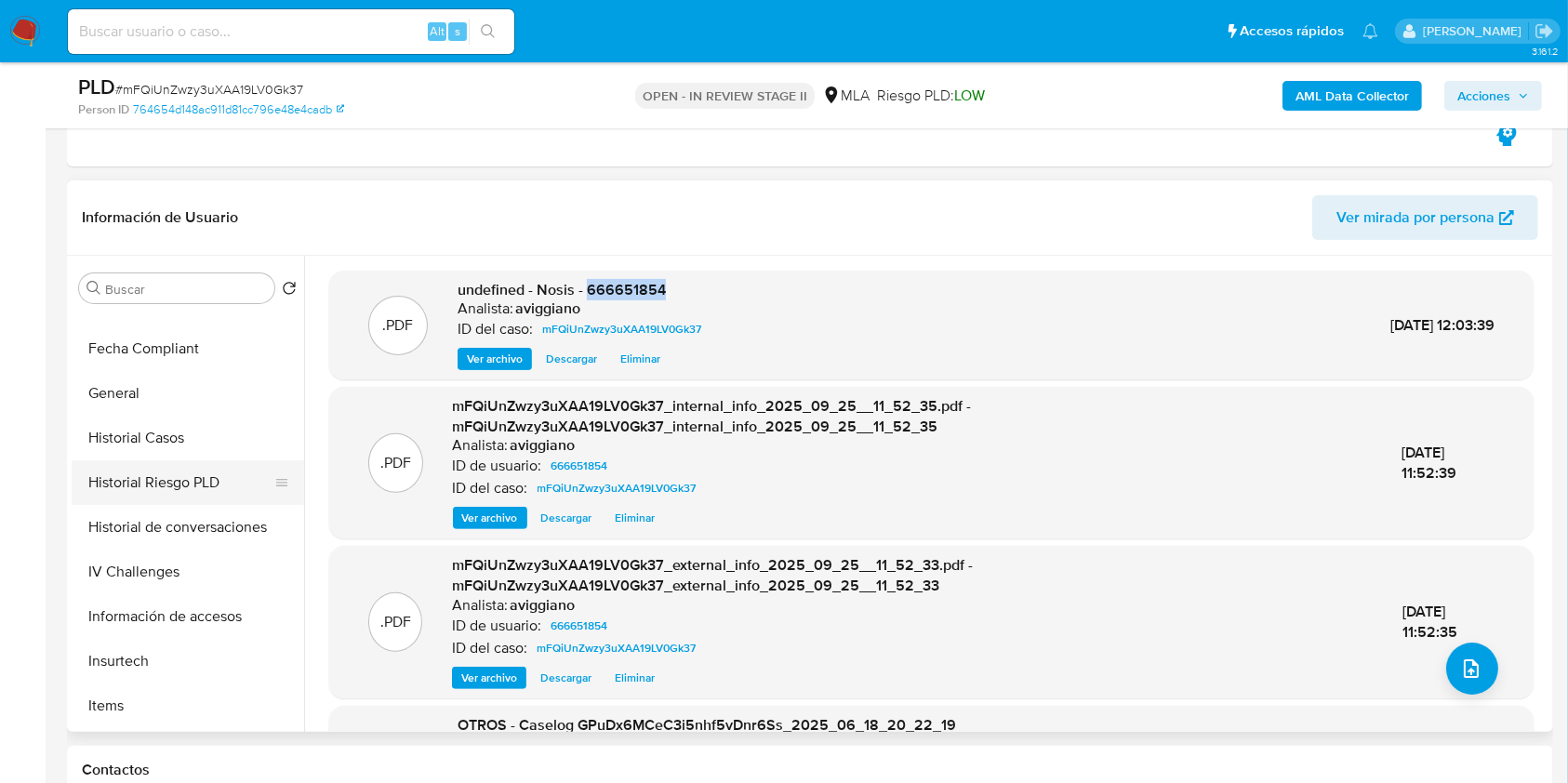
scroll to position [620, 0]
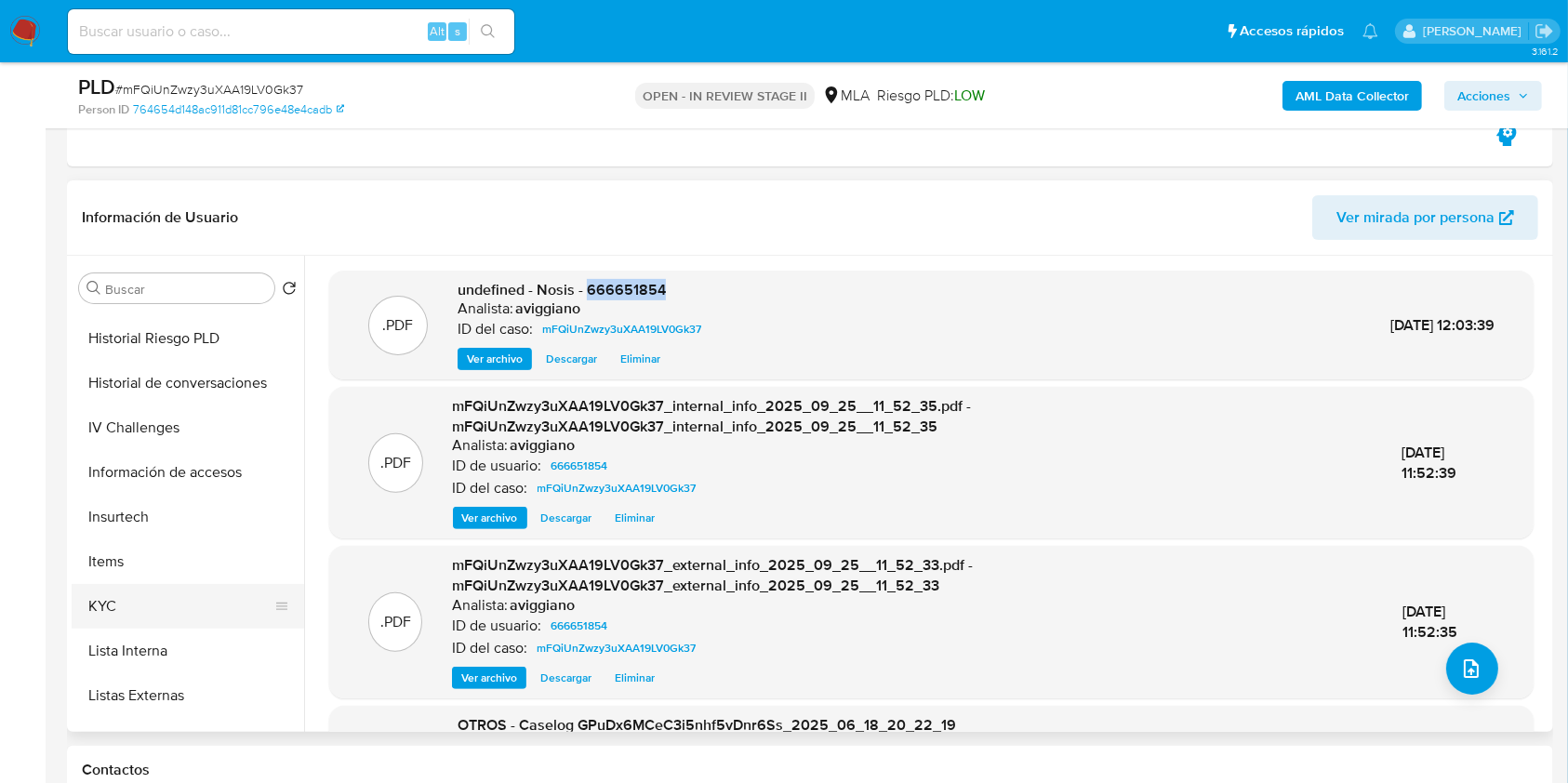
click at [156, 592] on button "KYC" at bounding box center [180, 605] width 217 height 44
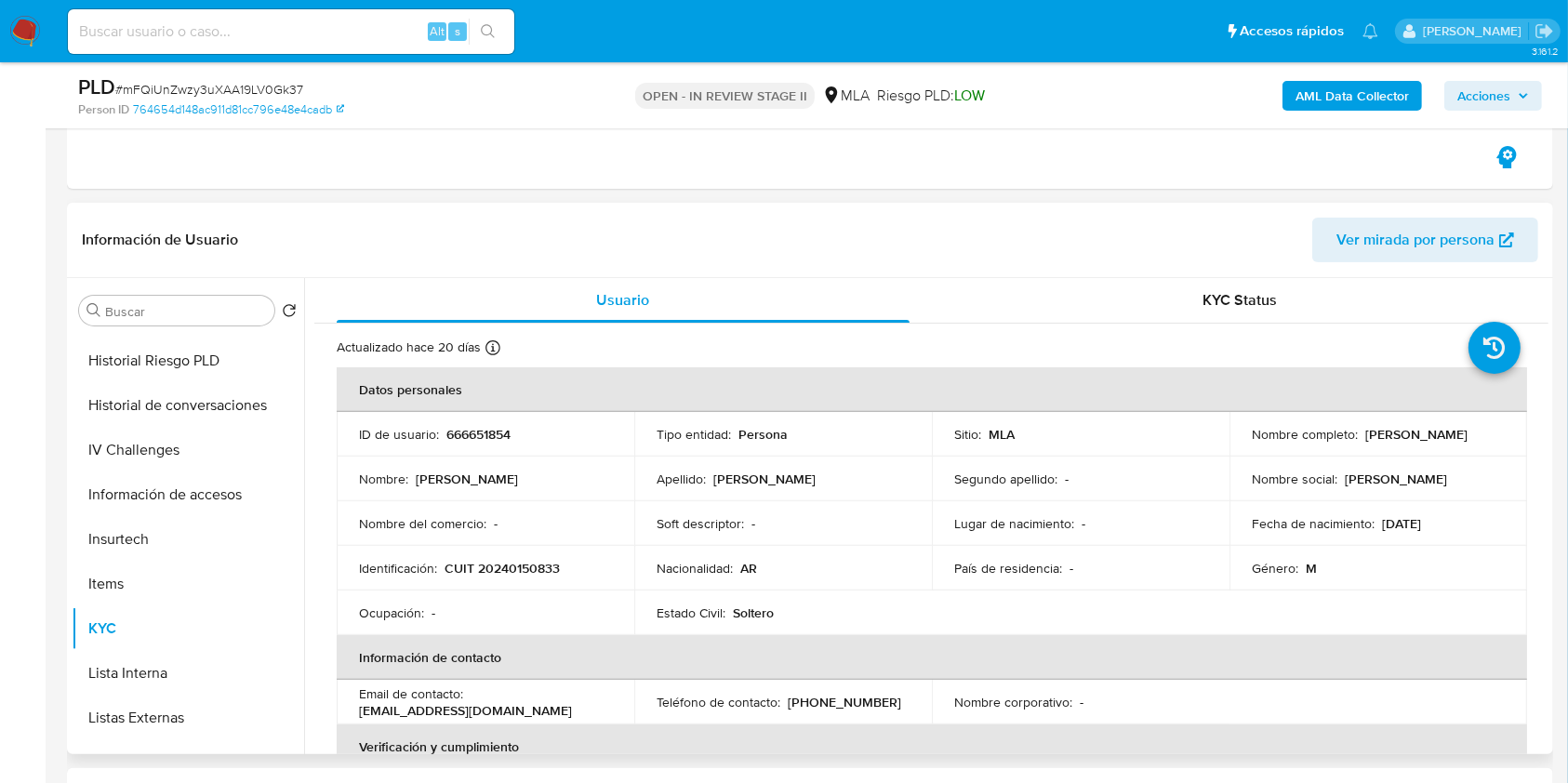
click at [555, 560] on p "CUIT 20240150833" at bounding box center [503, 569] width 115 height 17
click at [551, 565] on p "CUIT 20240150833" at bounding box center [503, 569] width 115 height 17
copy p "20240150833"
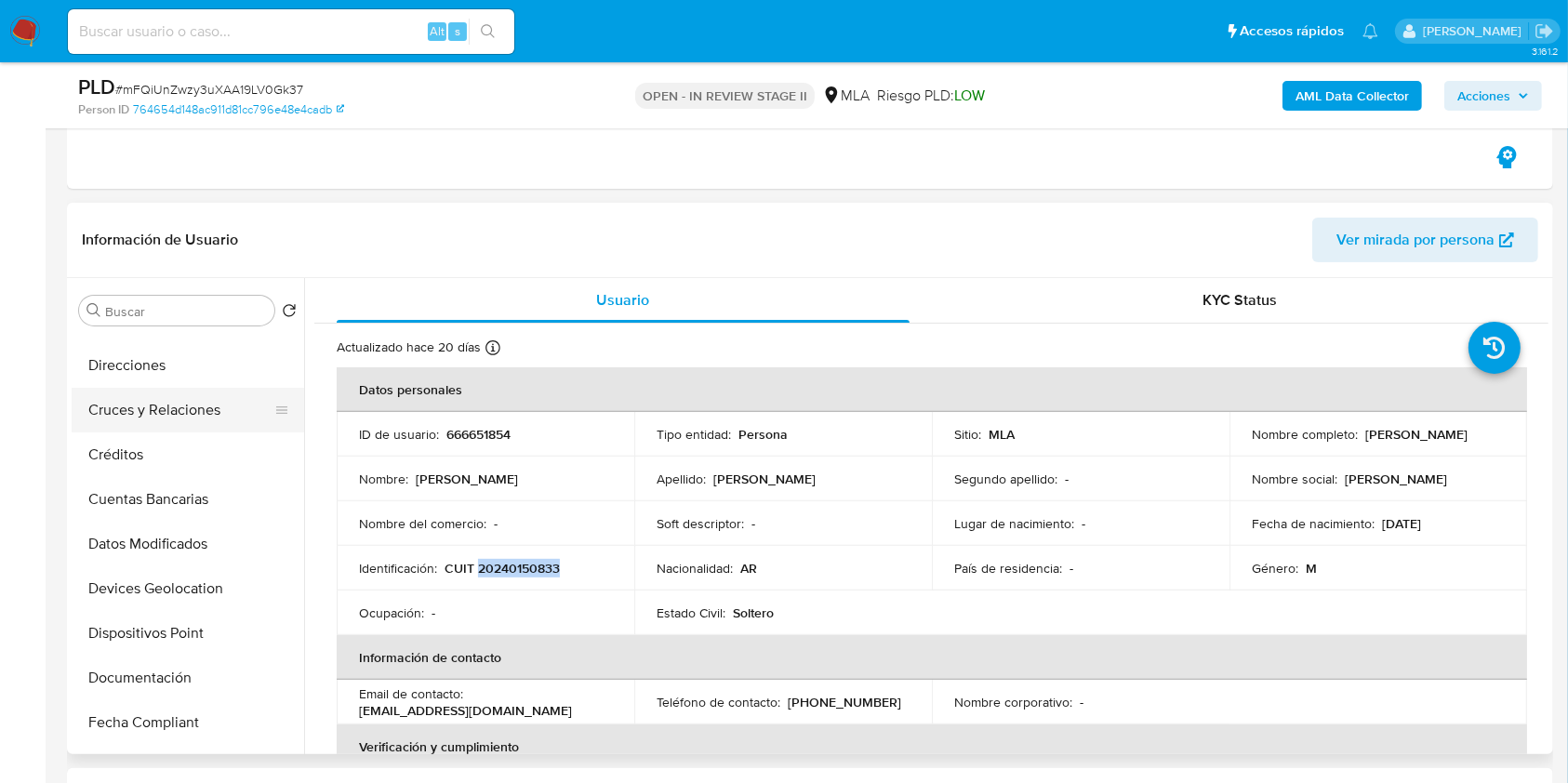
click at [173, 406] on button "Cruces y Relaciones" at bounding box center [180, 410] width 217 height 44
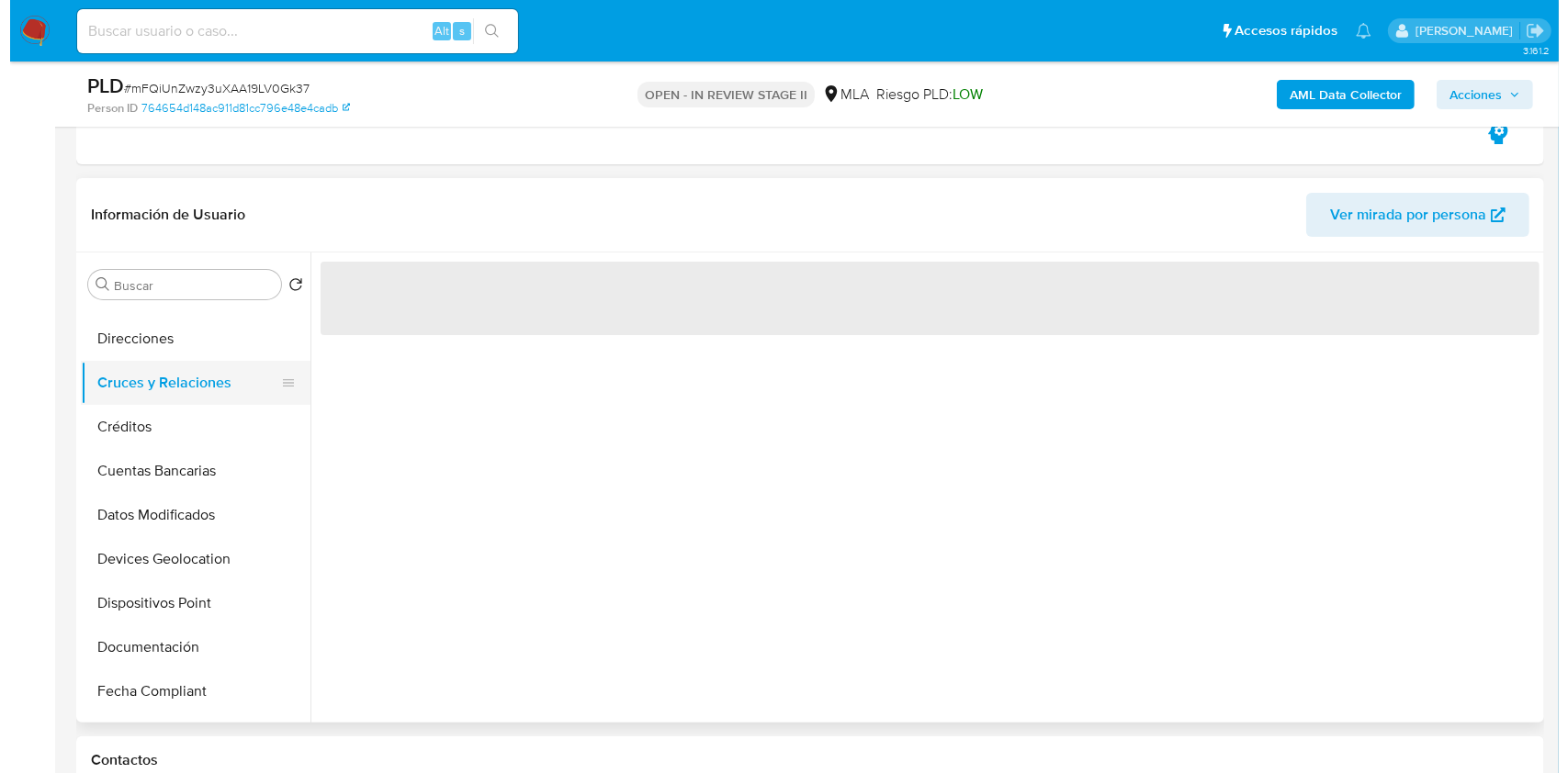
scroll to position [0, 0]
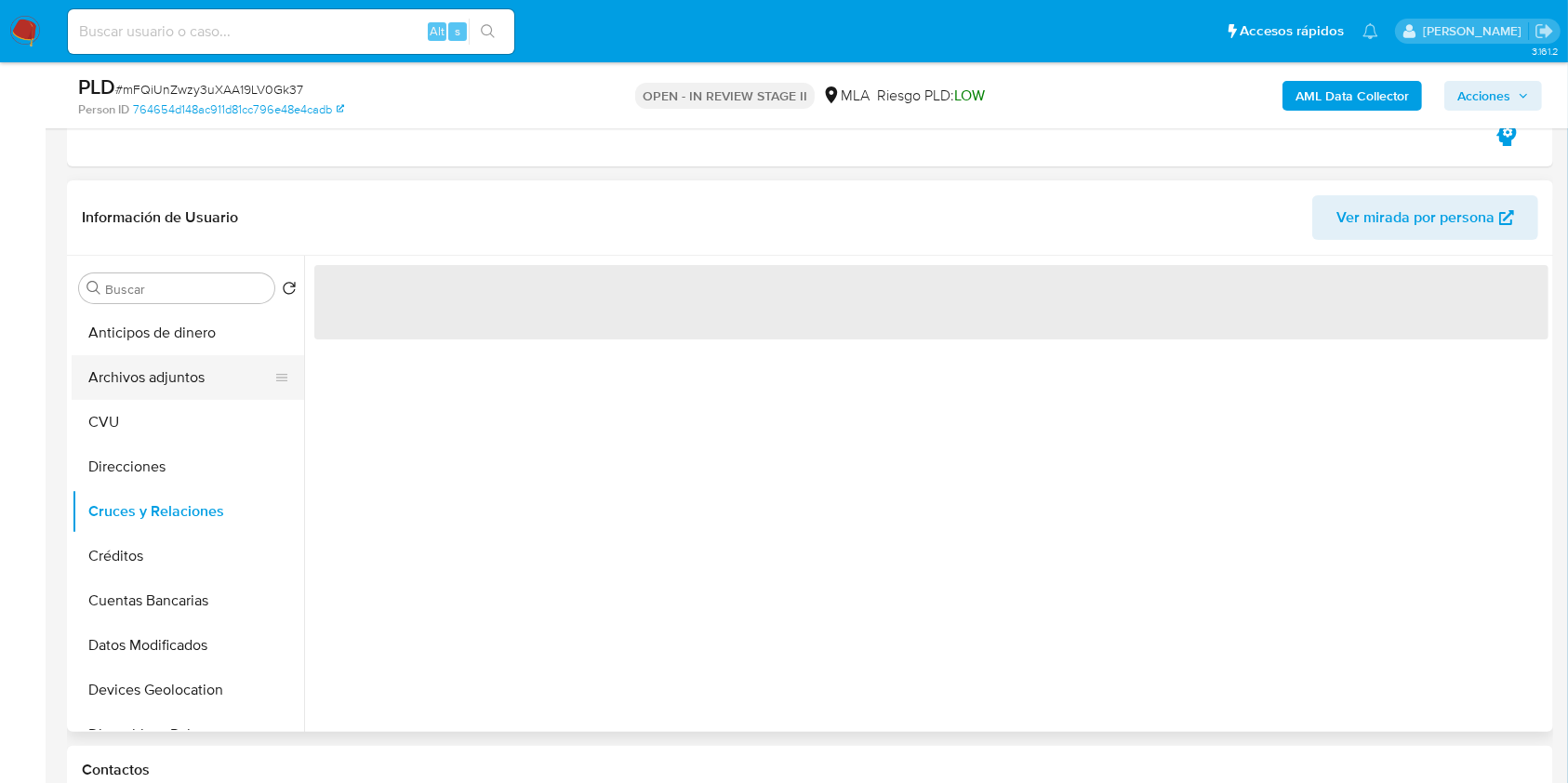
click at [176, 383] on button "Archivos adjuntos" at bounding box center [180, 377] width 217 height 44
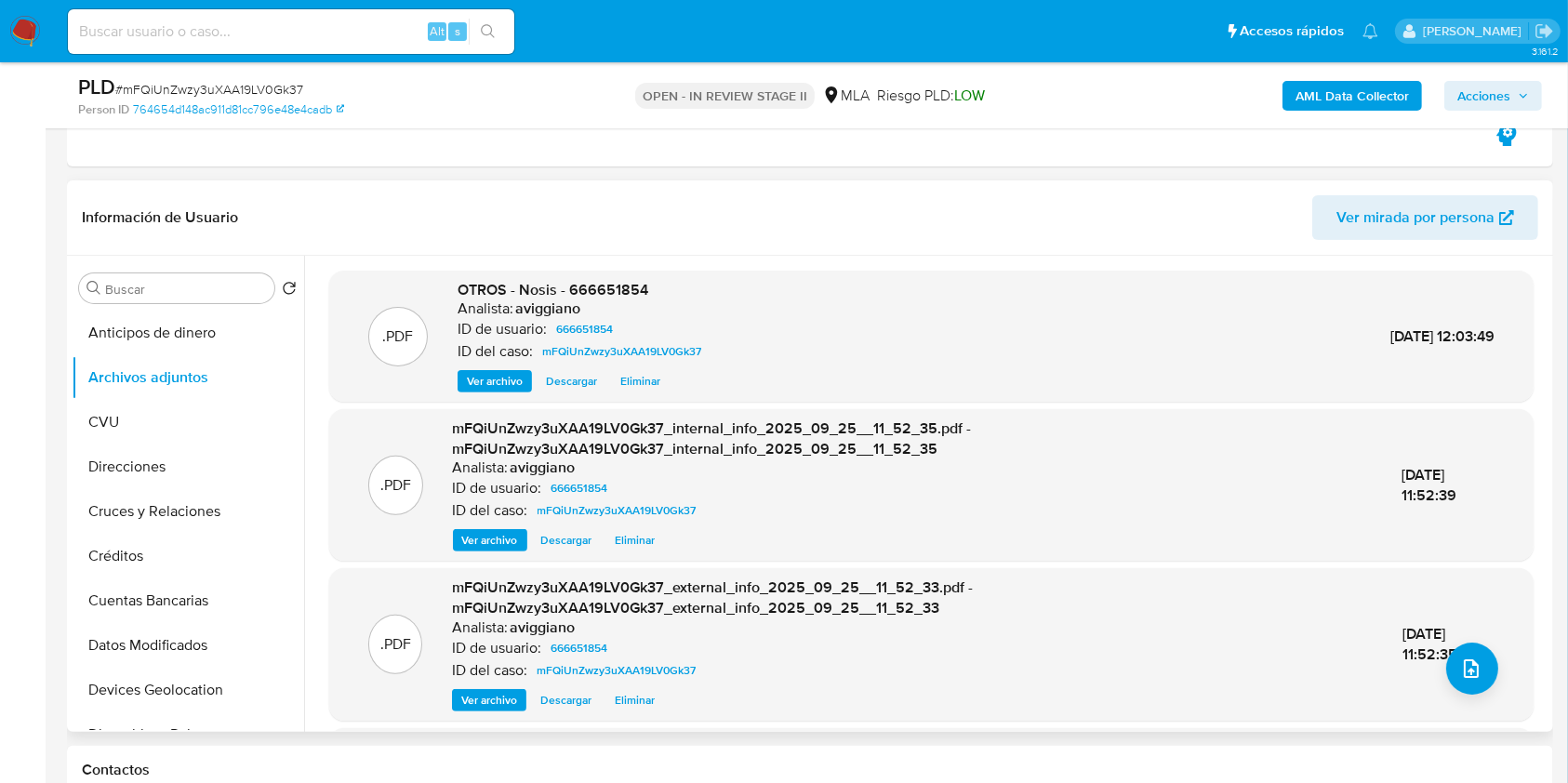
click at [630, 297] on span "OTROS - Nosis - 666651854" at bounding box center [553, 289] width 191 height 22
copy span "666651854"
click at [1460, 671] on icon "upload-file" at bounding box center [1472, 669] width 23 height 23
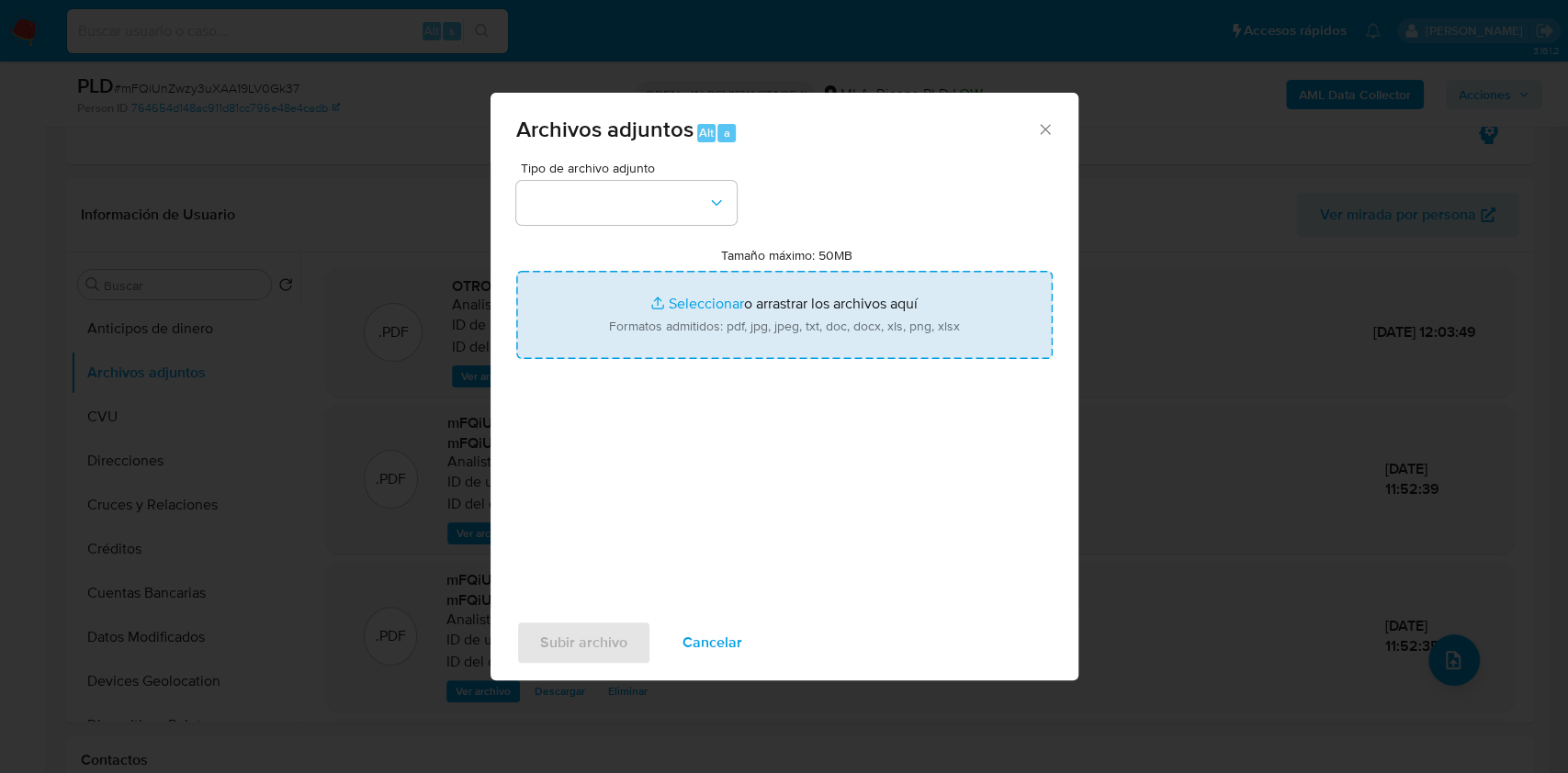
click at [820, 295] on input "Tamaño máximo: 50MB Seleccionar archivos" at bounding box center [784, 314] width 536 height 89
type input "C:\fakepath\Movimientos-Aladdin-v10_1 - 666651854 -.xlsx"
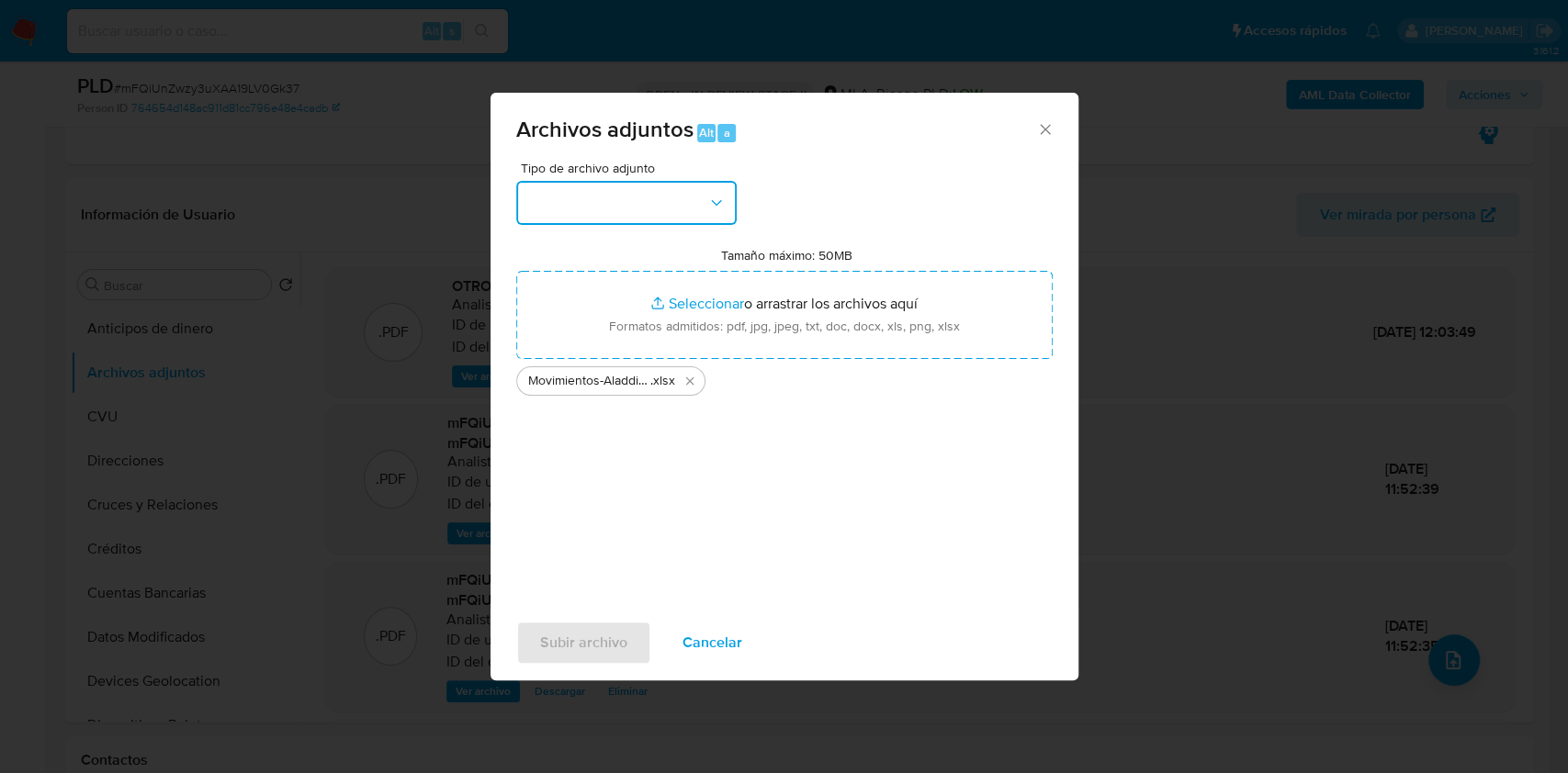
click at [707, 210] on icon "button" at bounding box center [716, 203] width 19 height 19
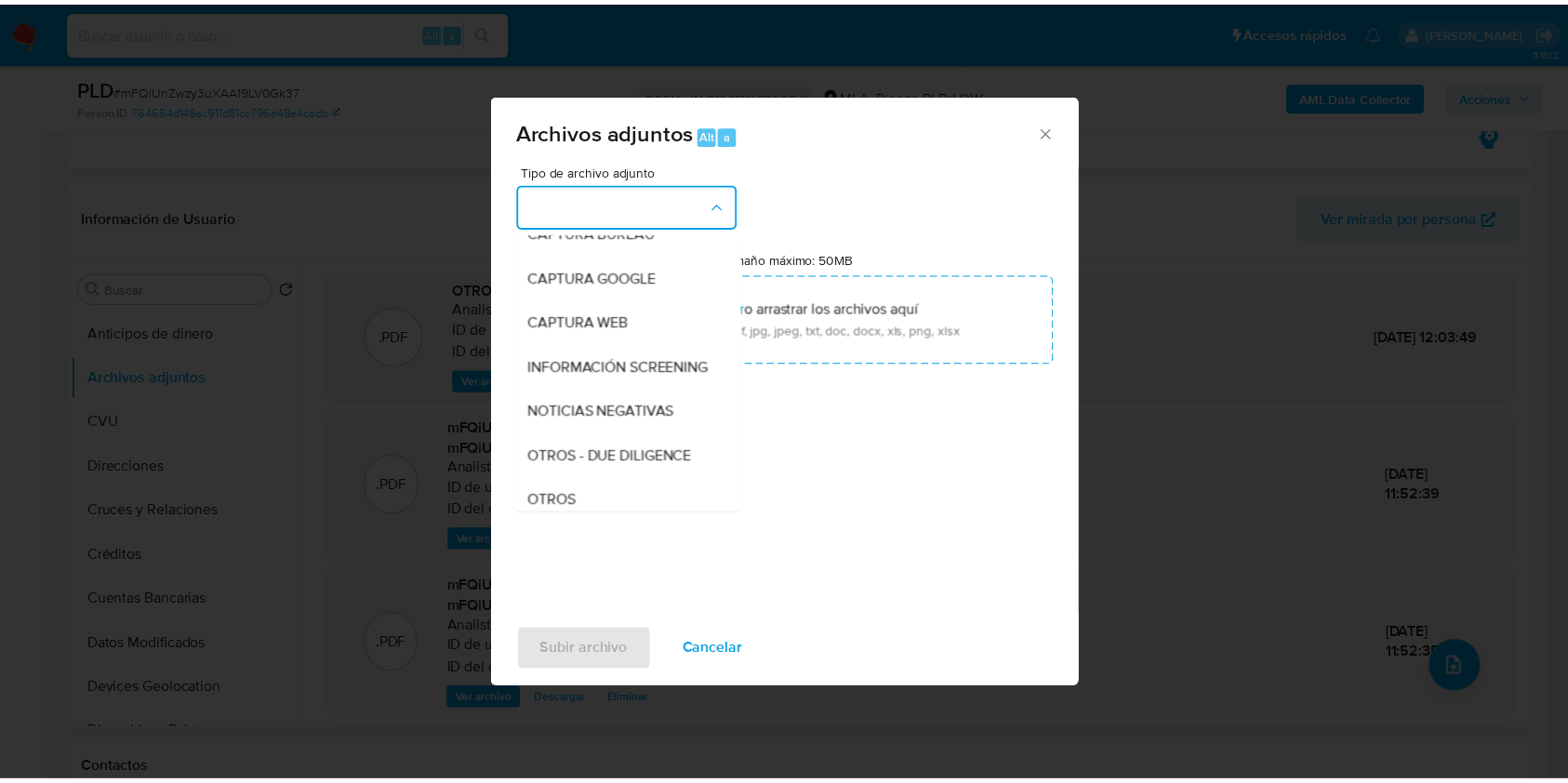
scroll to position [247, 0]
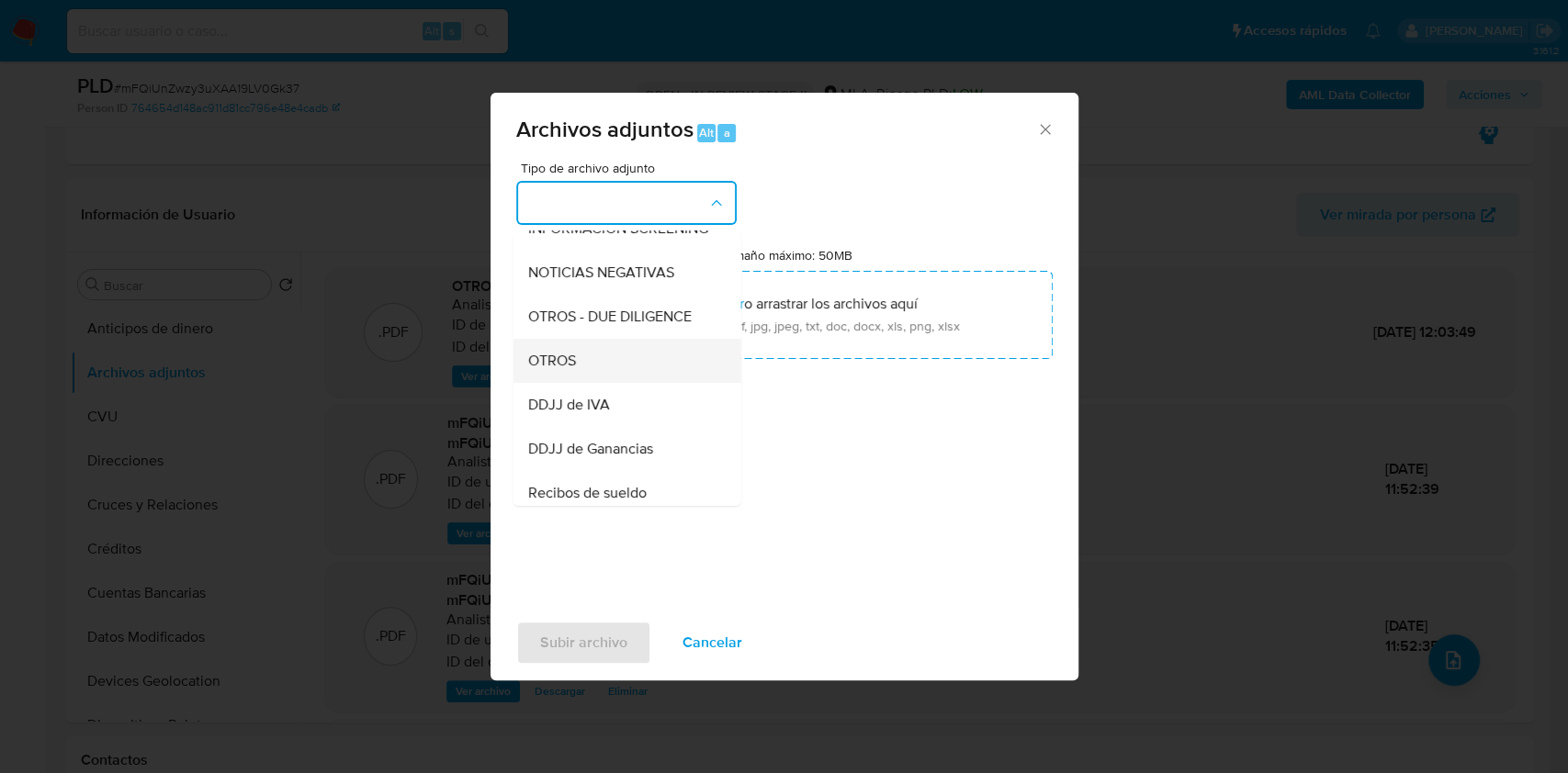
click at [566, 383] on div "OTROS" at bounding box center [620, 360] width 187 height 44
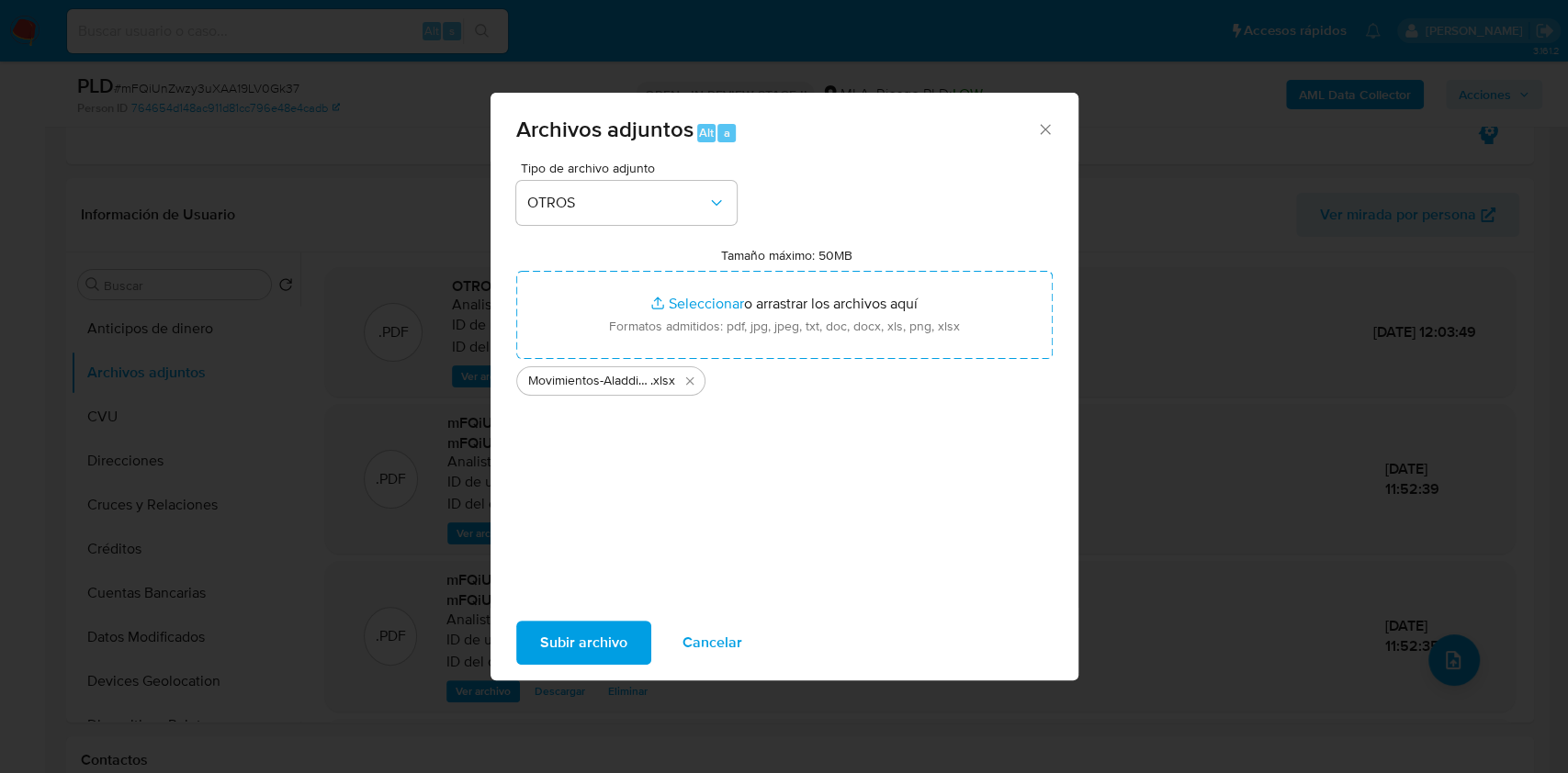
click at [604, 648] on span "Subir archivo" at bounding box center [584, 642] width 88 height 40
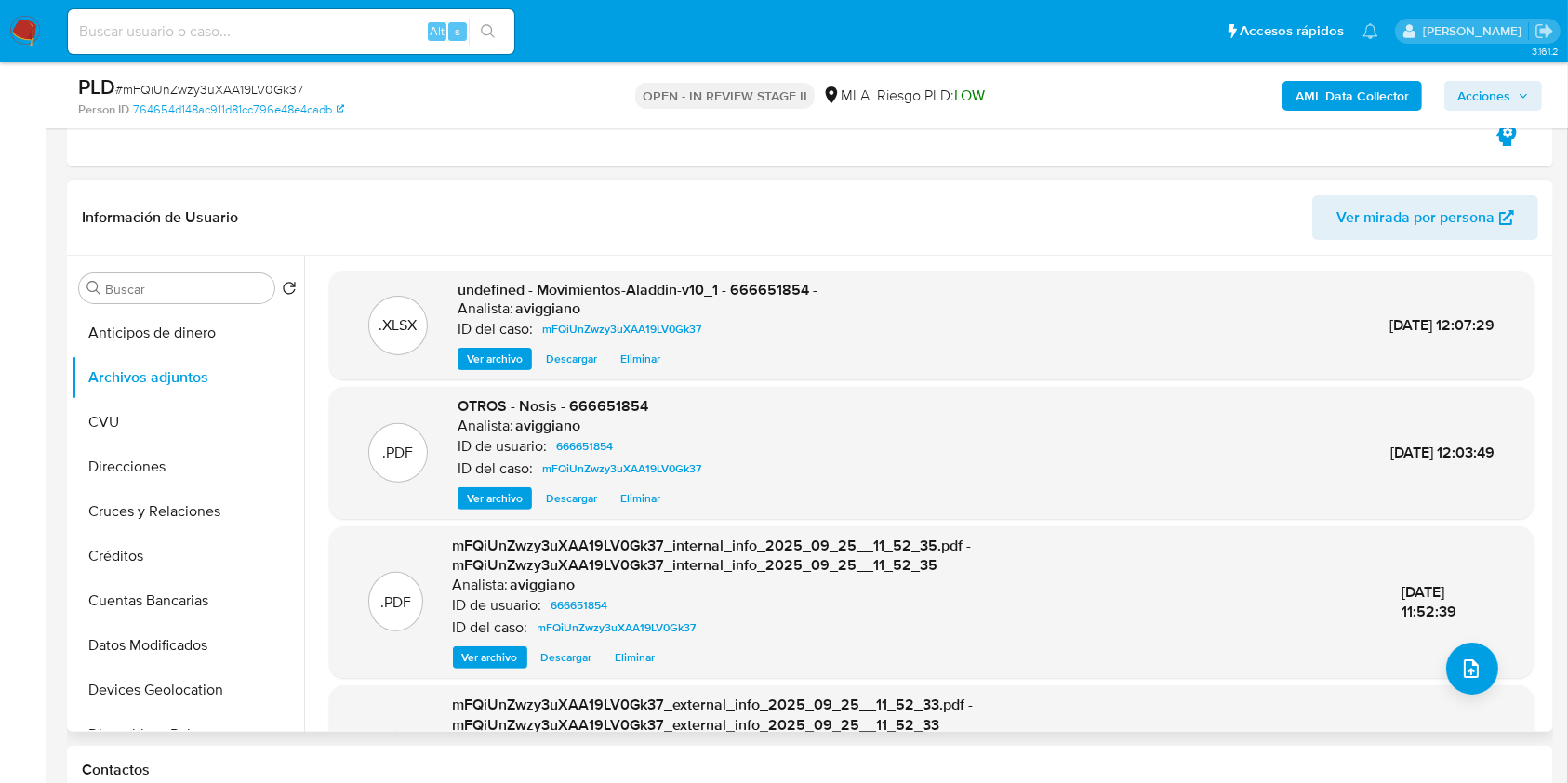
click at [789, 286] on span "undefined - Movimientos-Aladdin-v10_1 - 666651854 -" at bounding box center [637, 289] width 360 height 22
copy span "666651854"
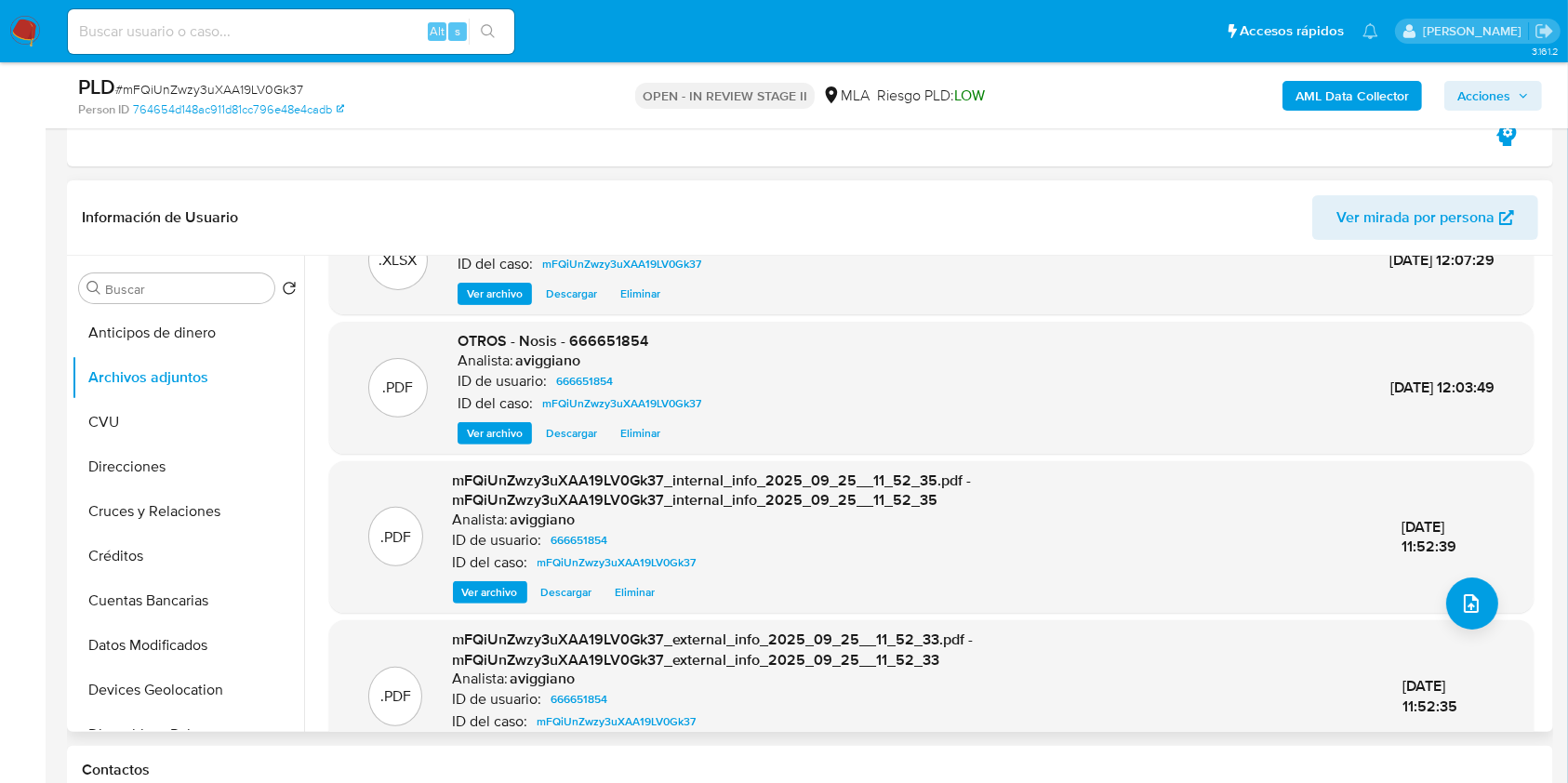
scroll to position [174, 0]
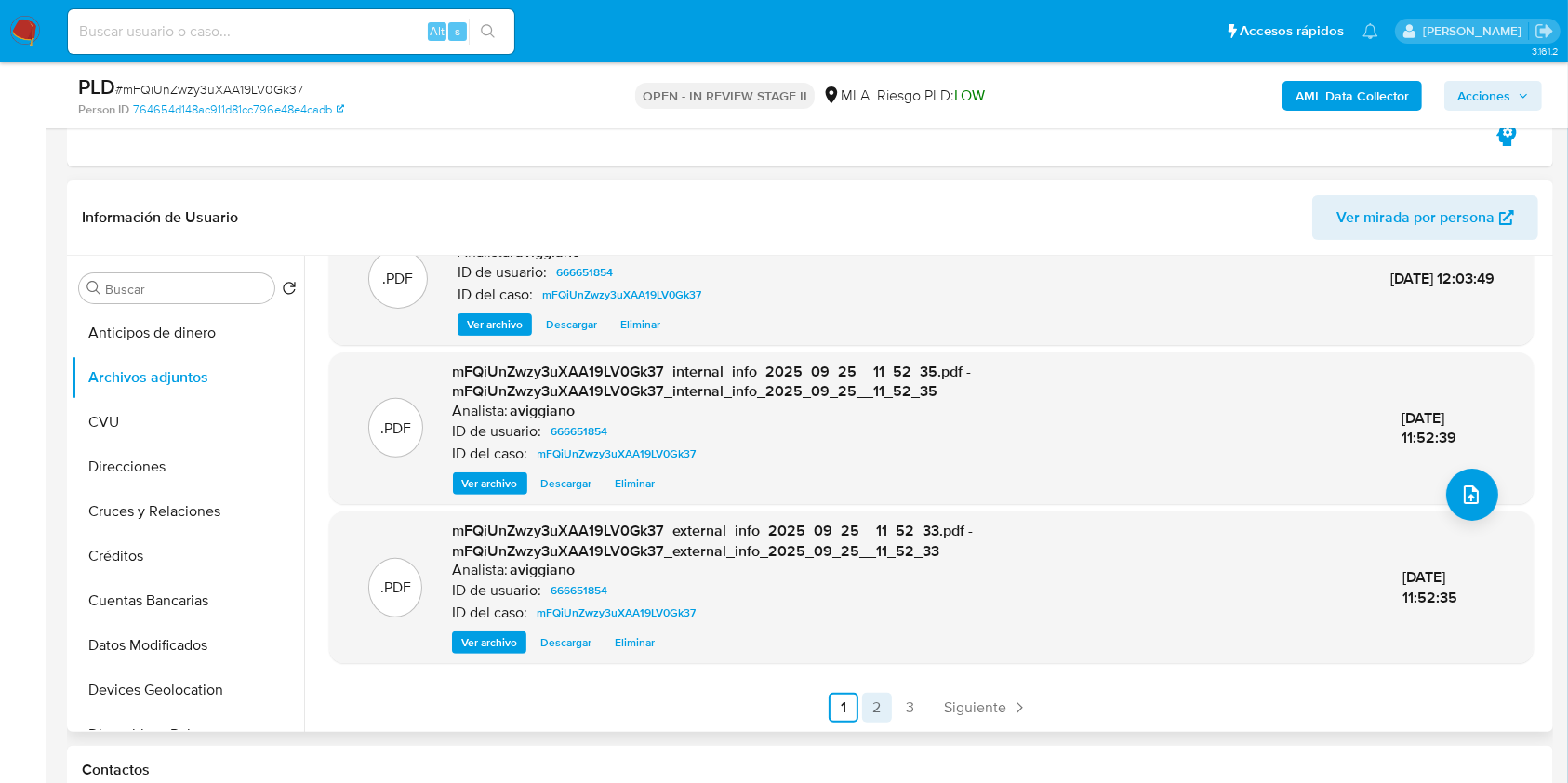
click at [875, 704] on link "2" at bounding box center [878, 708] width 30 height 30
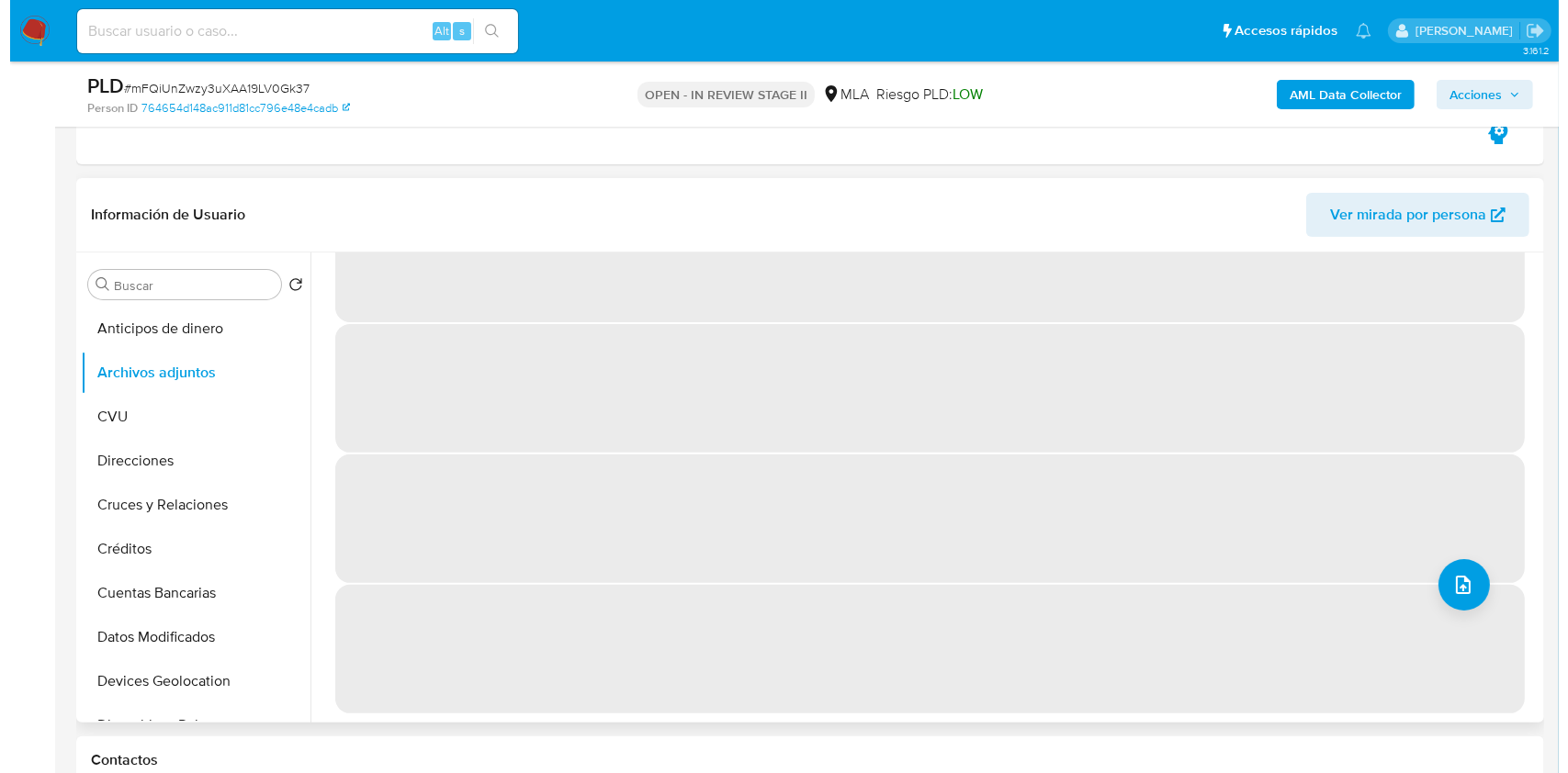
scroll to position [0, 0]
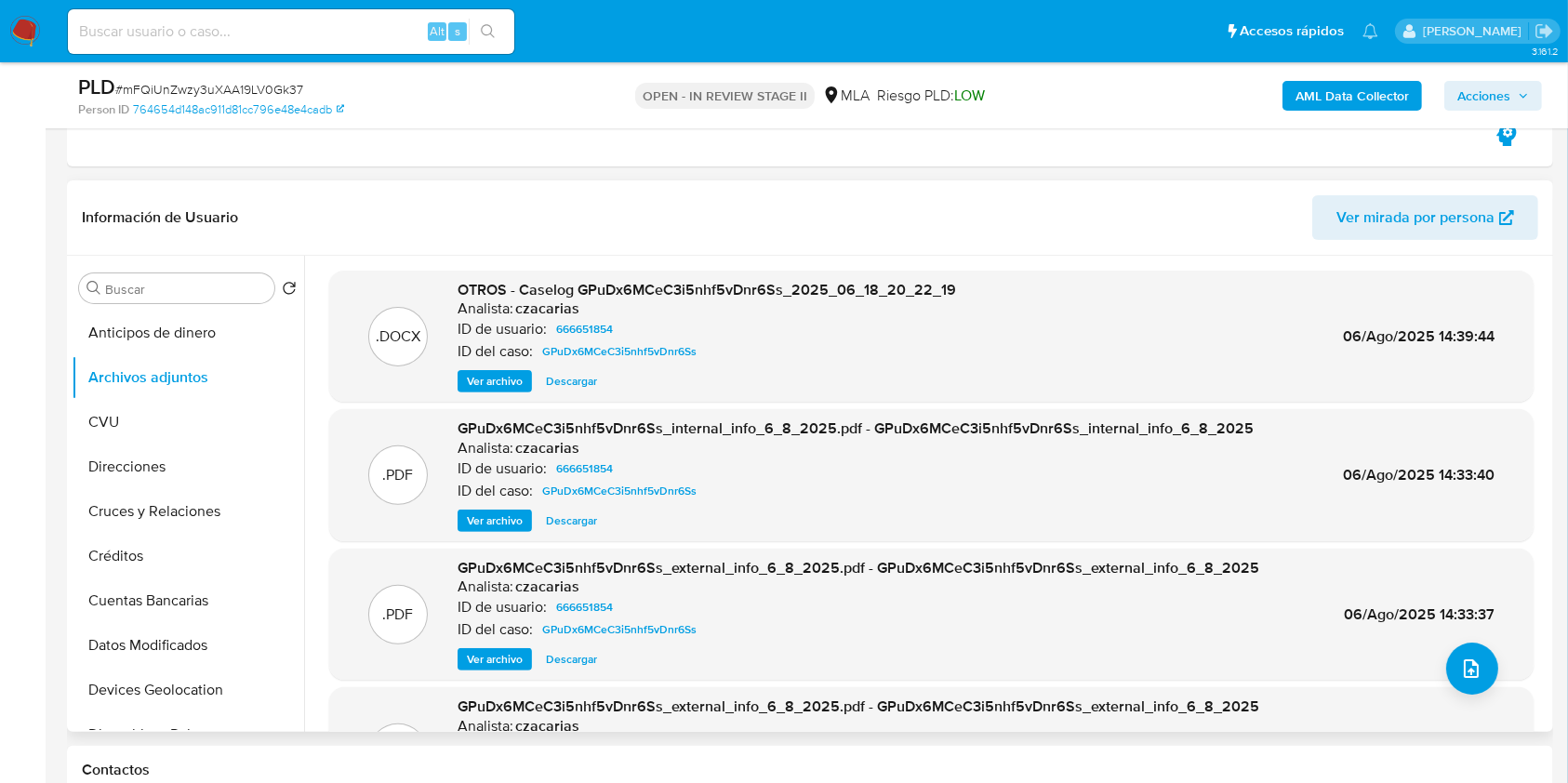
click at [500, 383] on span "Ver archivo" at bounding box center [494, 382] width 56 height 19
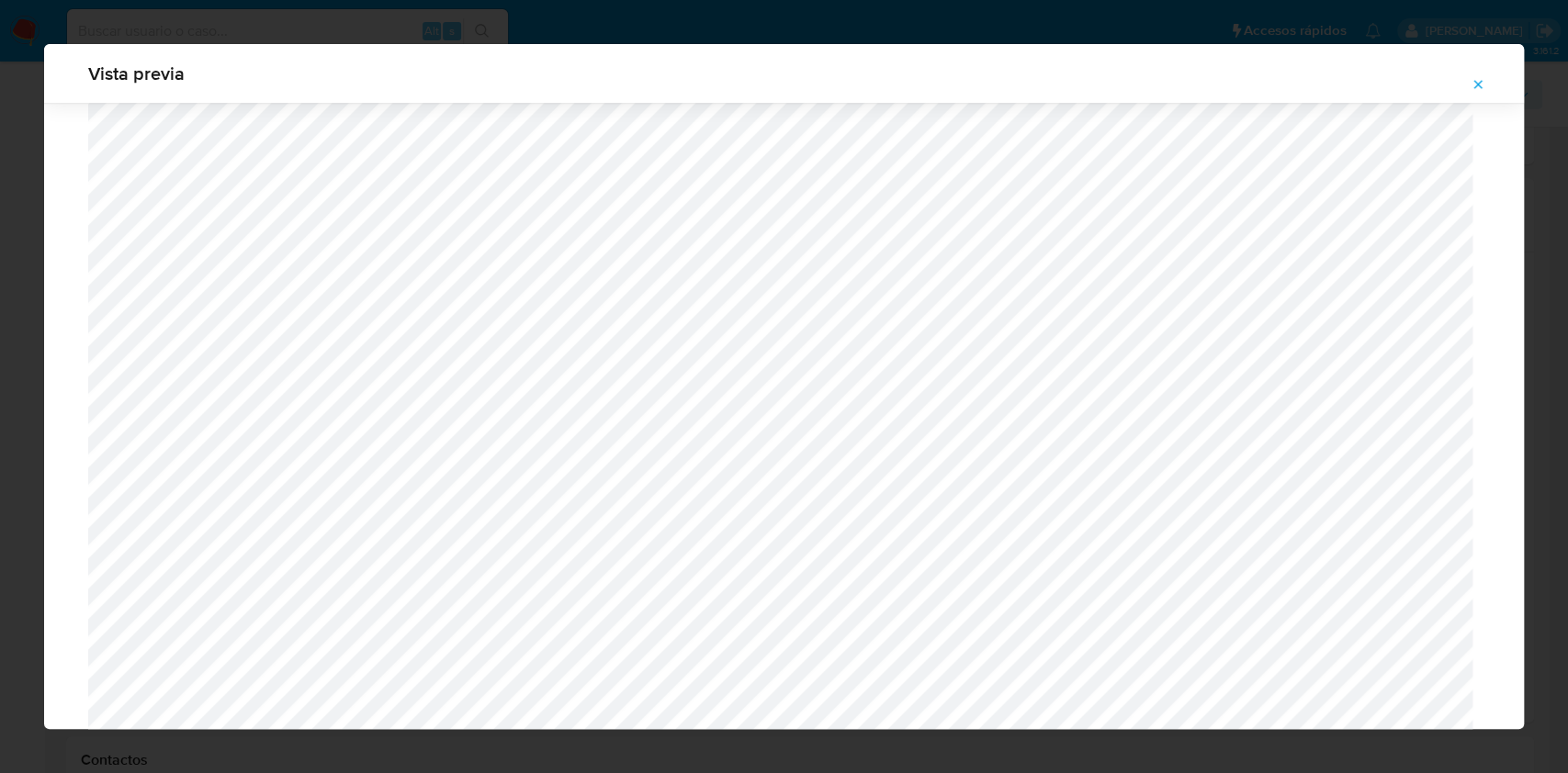
scroll to position [1187, 0]
click at [1478, 82] on icon "Attachment preview" at bounding box center [1478, 85] width 15 height 15
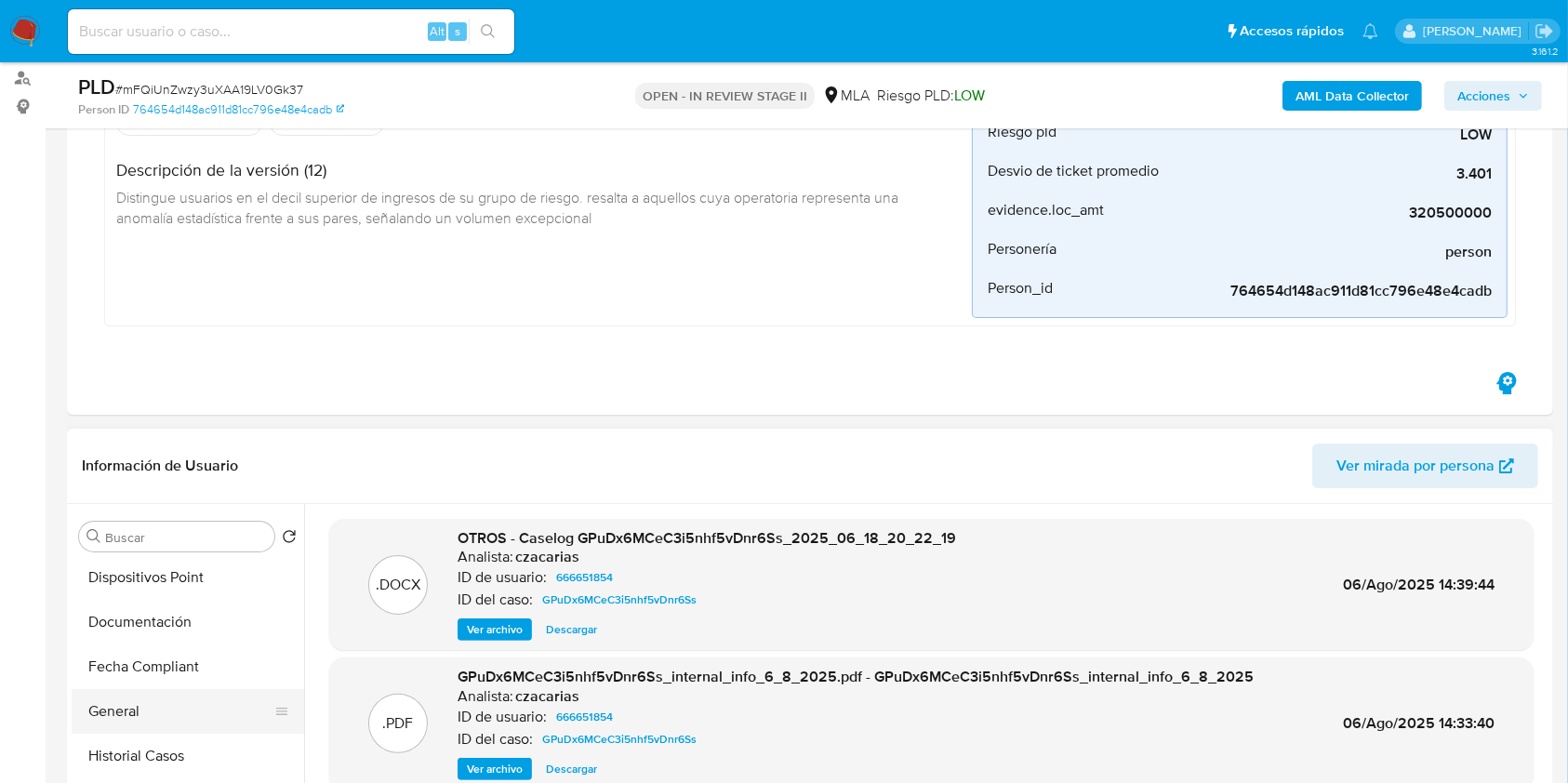
scroll to position [372, 0]
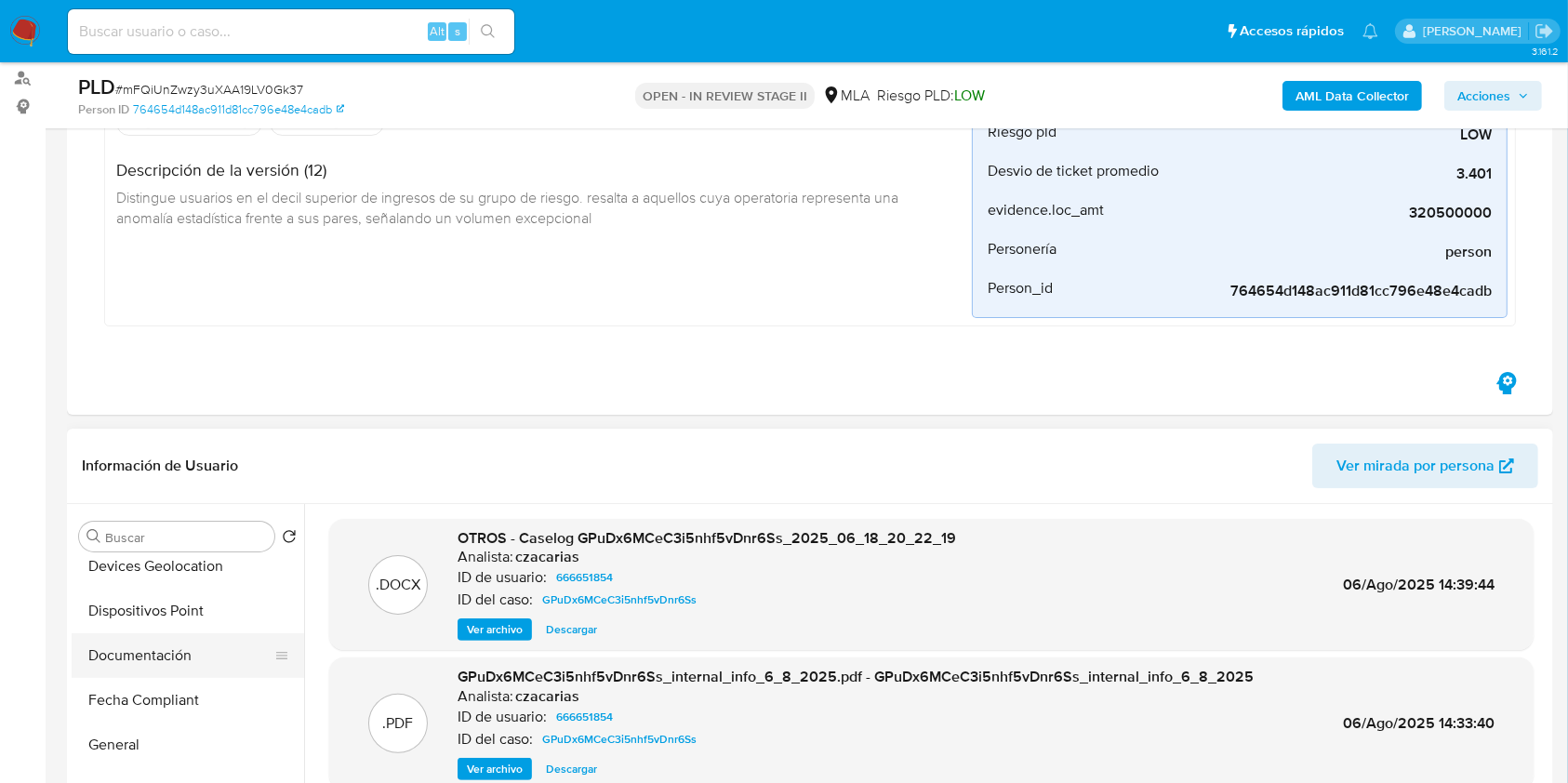
click at [194, 644] on button "Documentación" at bounding box center [180, 655] width 217 height 44
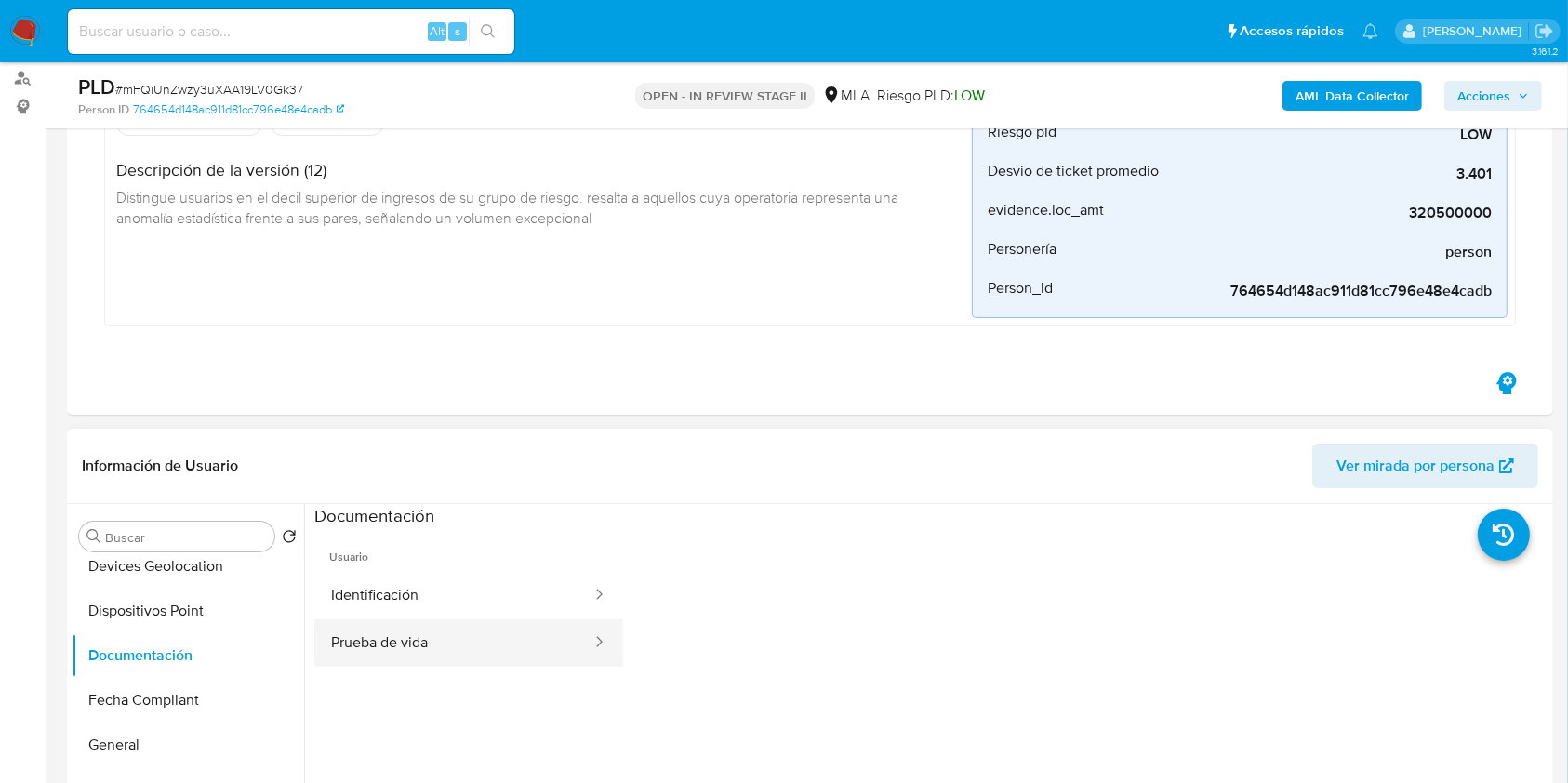
click at [349, 621] on button "Prueba de vida" at bounding box center [453, 643] width 279 height 47
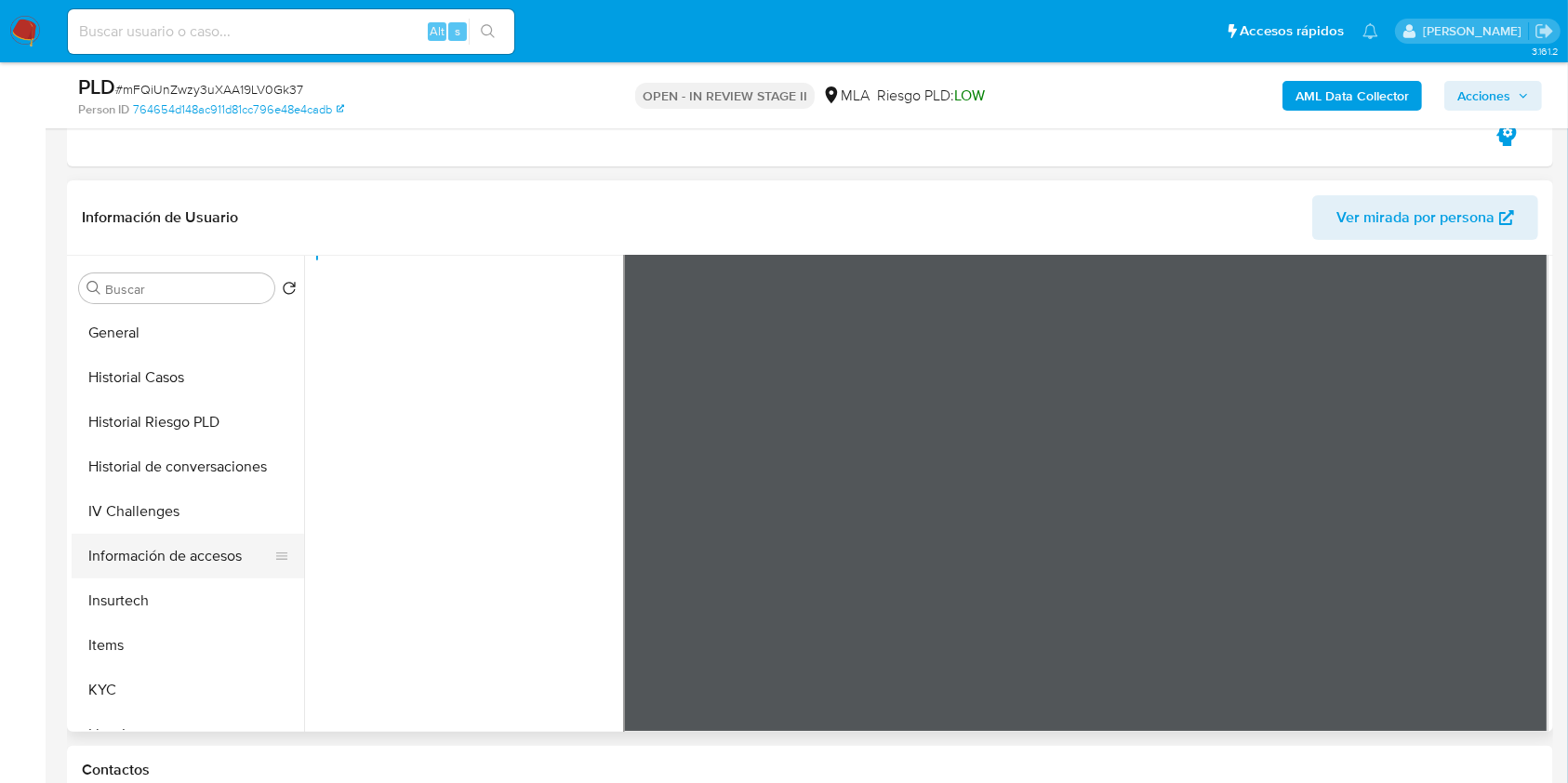
scroll to position [620, 0]
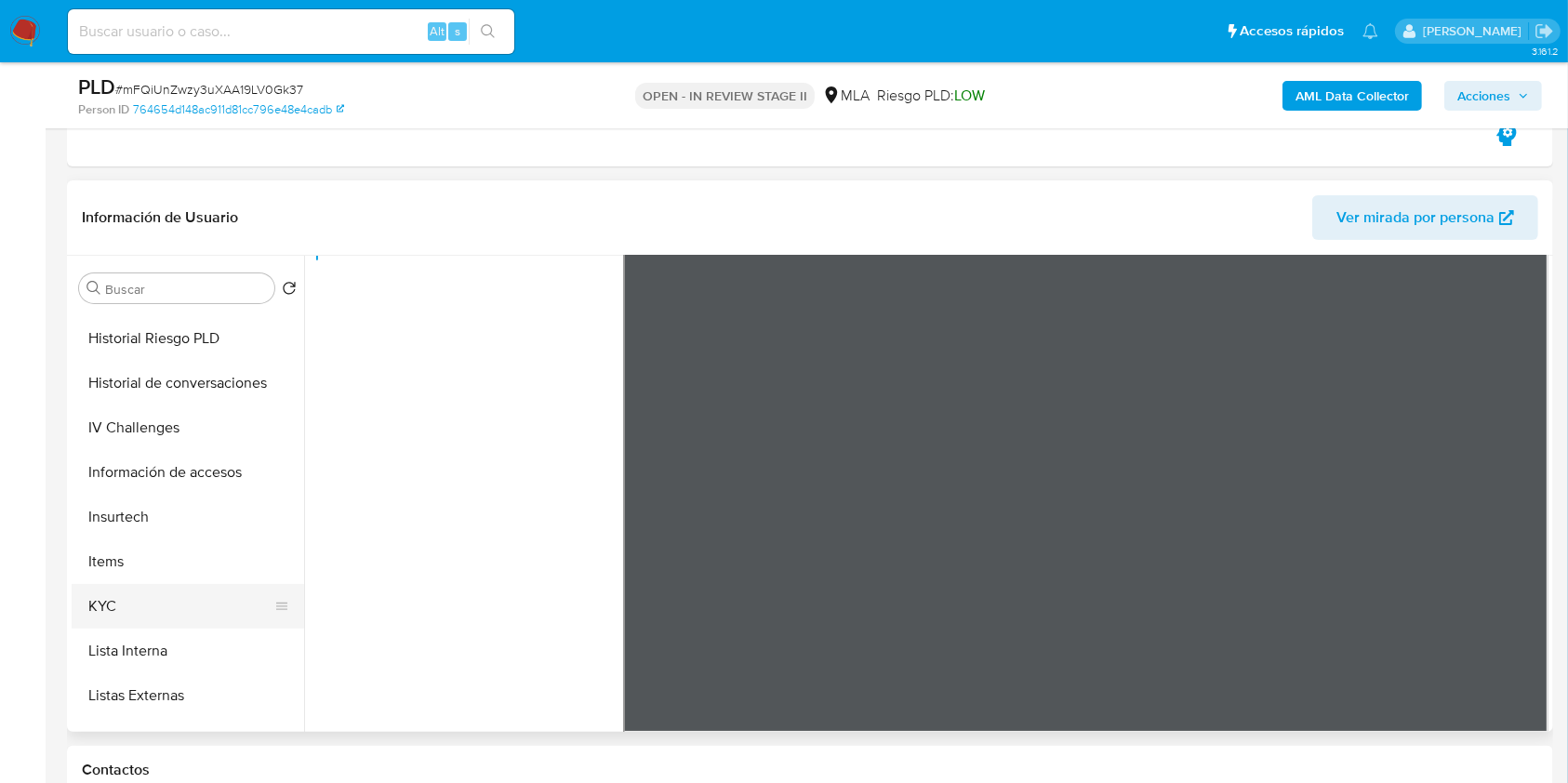
click at [104, 596] on button "KYC" at bounding box center [180, 605] width 217 height 44
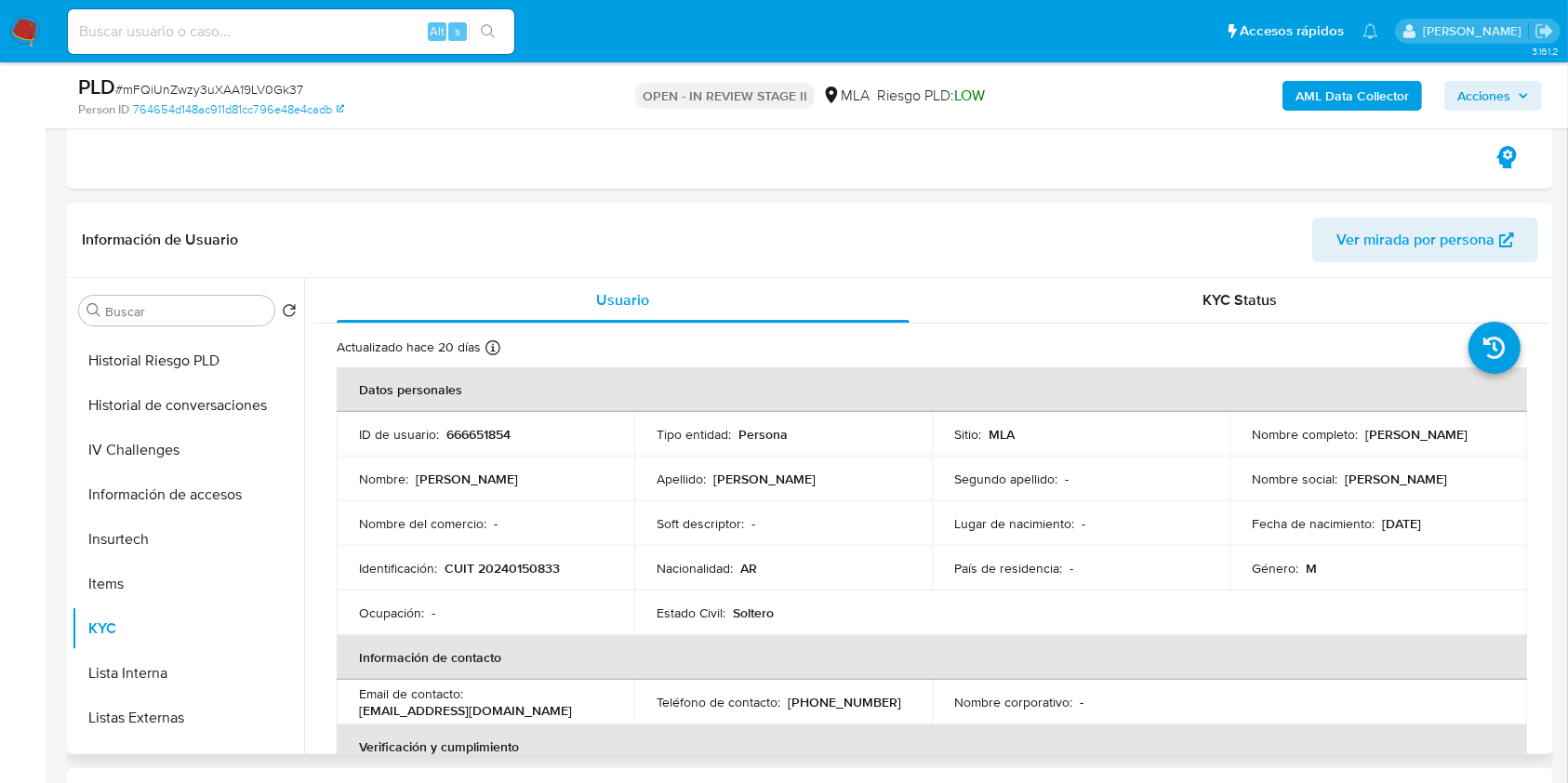
drag, startPoint x: 1358, startPoint y: 434, endPoint x: 1499, endPoint y: 441, distance: 141.2
click at [1499, 441] on td "Nombre completo : Agustin Alba Moreyra" at bounding box center [1378, 434] width 298 height 44
copy p "Agustin Alba Moreyra"
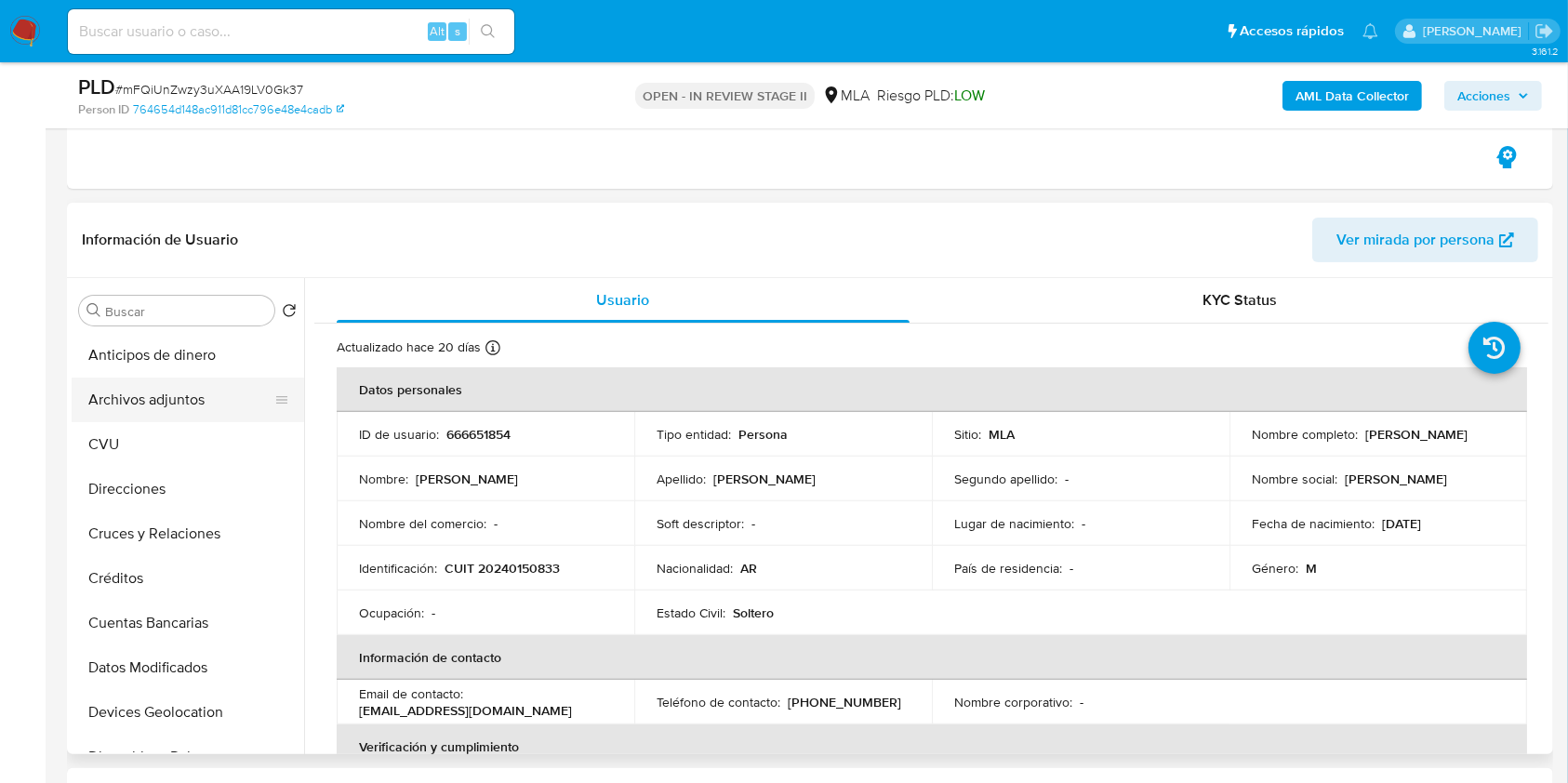
click at [203, 392] on button "Archivos adjuntos" at bounding box center [180, 400] width 217 height 44
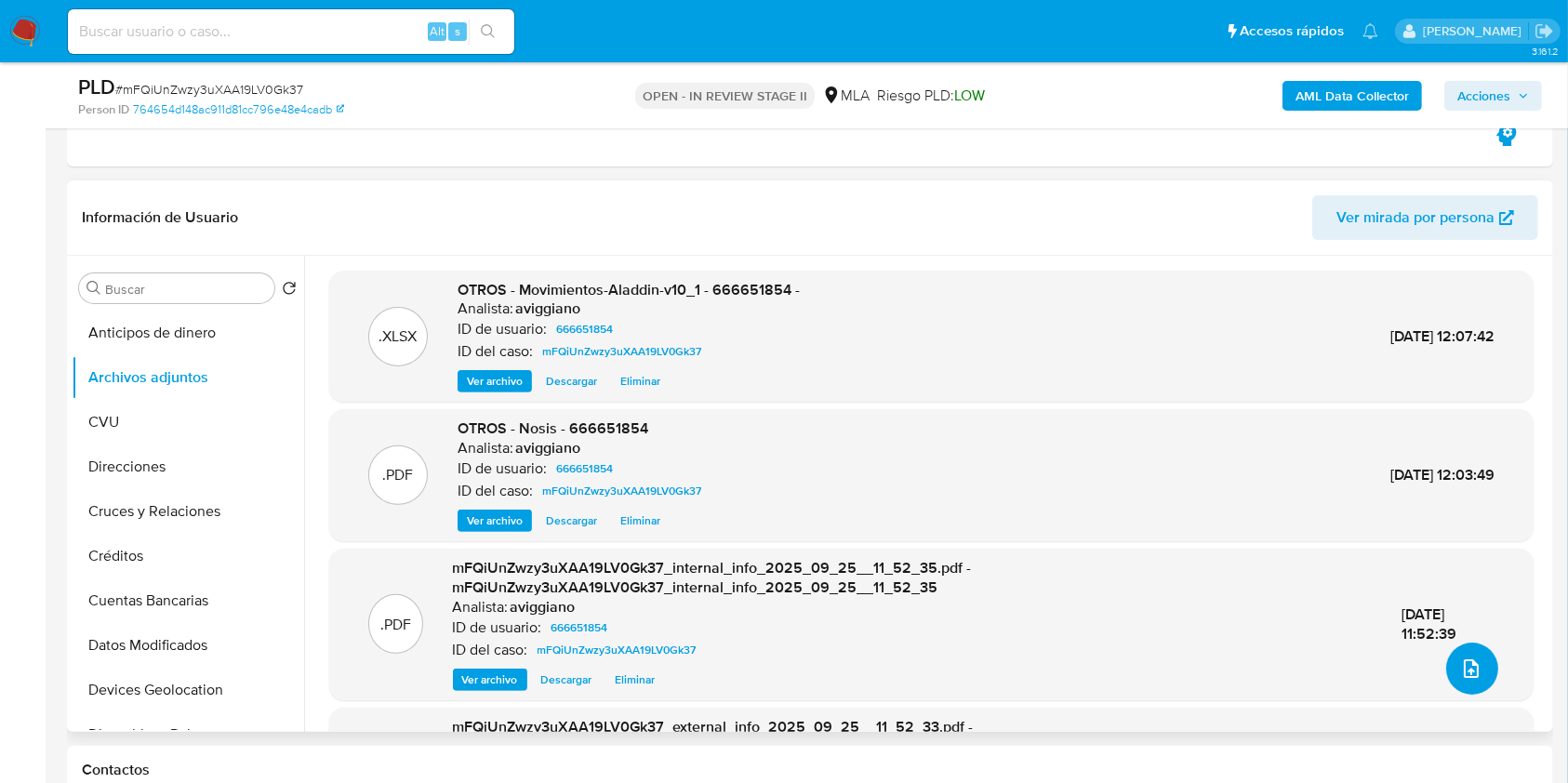
click at [1475, 667] on button "upload-file" at bounding box center [1472, 668] width 52 height 52
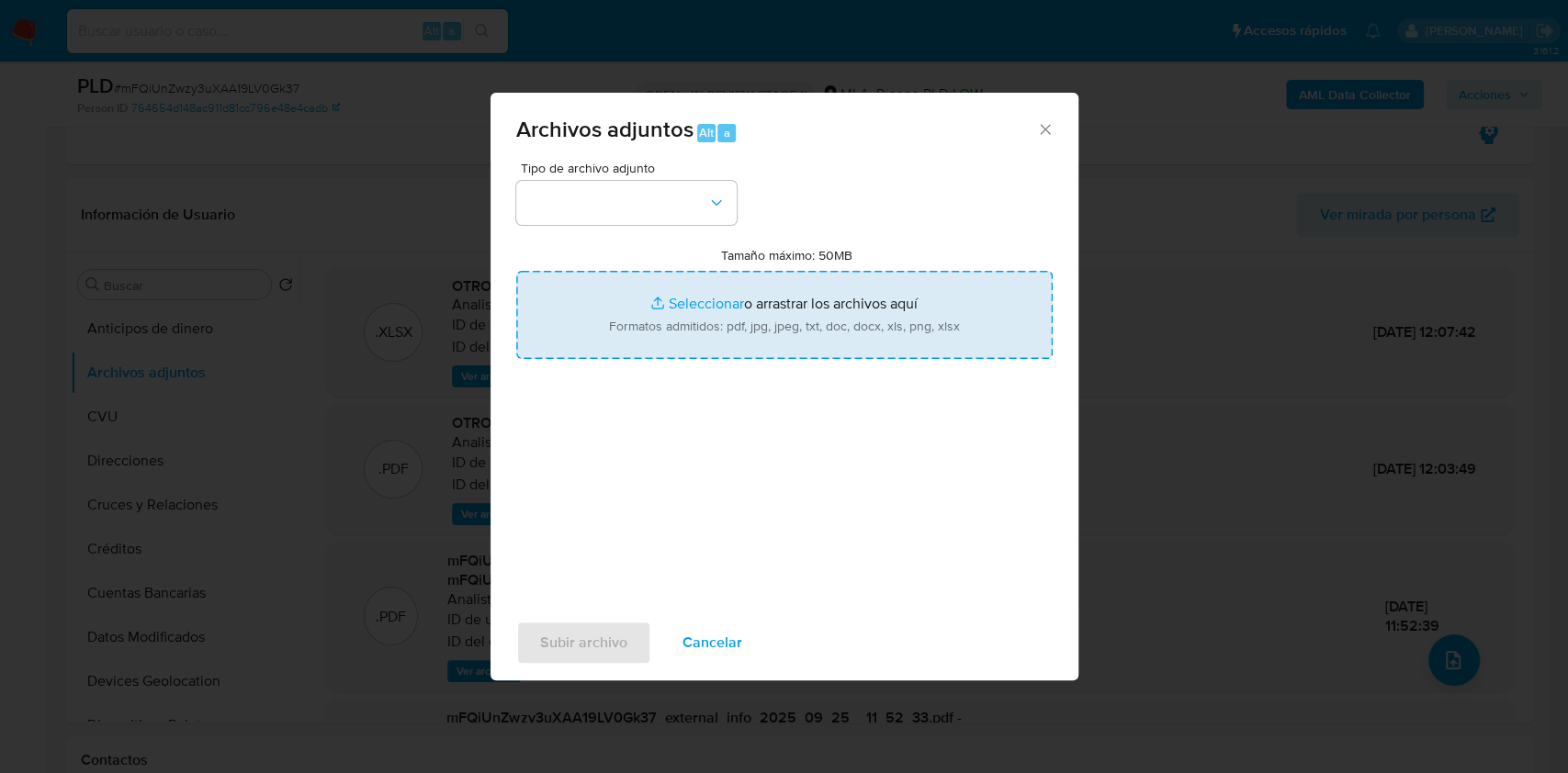
click at [784, 319] on input "Tamaño máximo: 50MB Seleccionar archivos" at bounding box center [784, 314] width 536 height 89
type input "C:\fakepath\Caselog mFQiUnZwzy3uXAA19LV0Gk37_2025_09_25_10_39_09.docx"
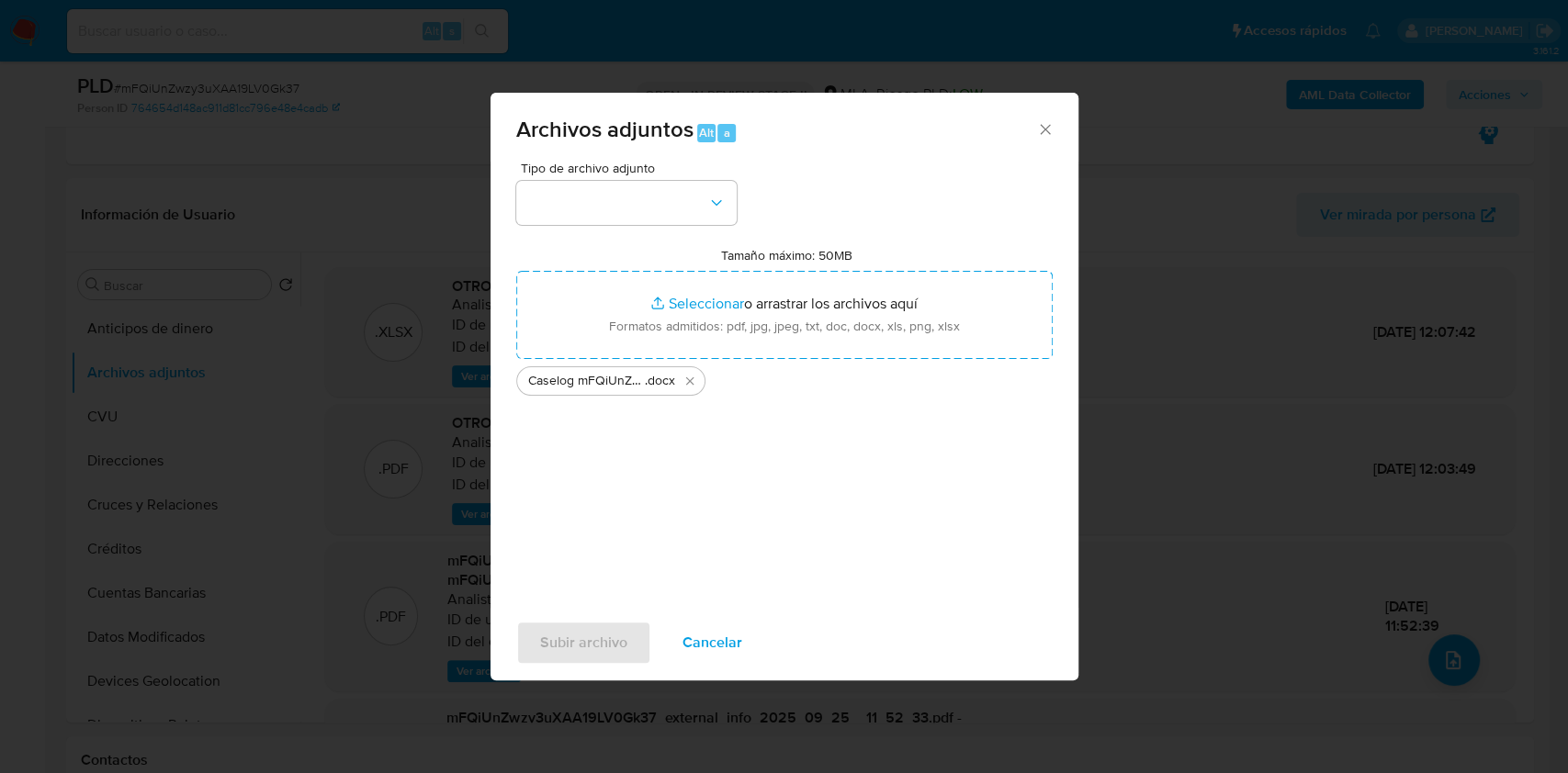
click at [690, 174] on div "Tipo de archivo adjunto" at bounding box center [626, 193] width 220 height 63
click at [691, 192] on button "button" at bounding box center [626, 202] width 220 height 44
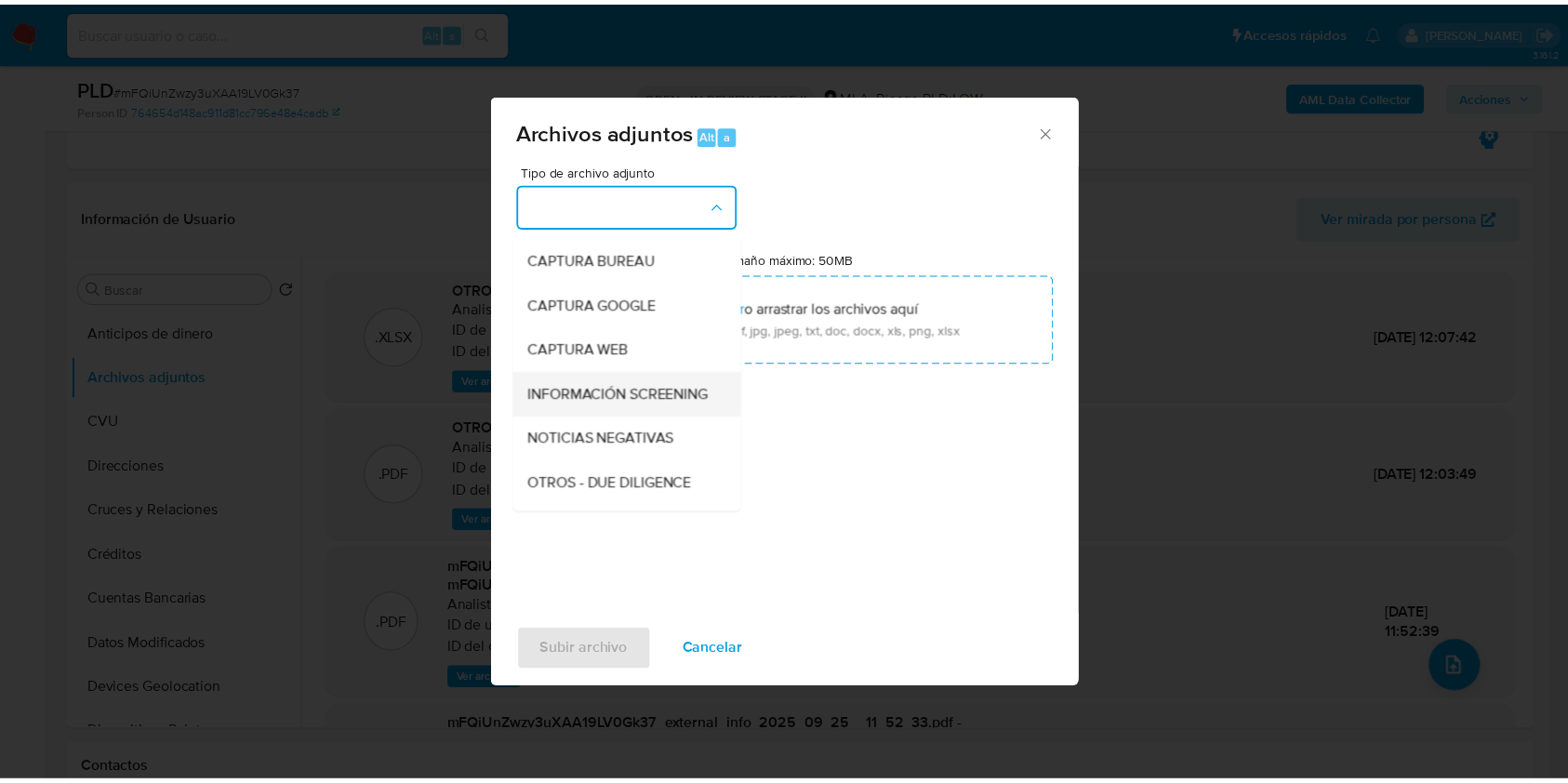
scroll to position [124, 0]
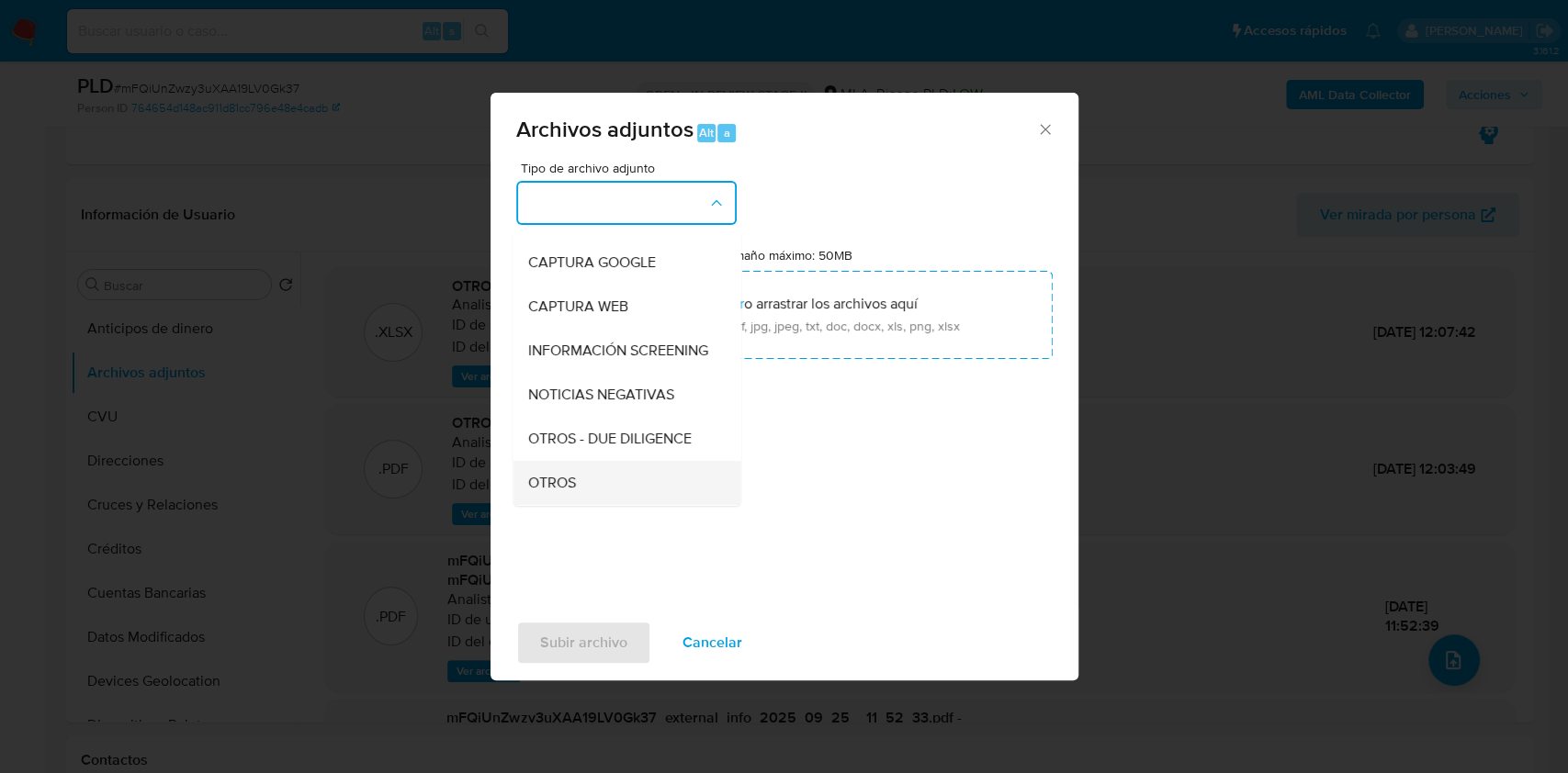
click at [548, 489] on div "OTROS" at bounding box center [620, 482] width 187 height 44
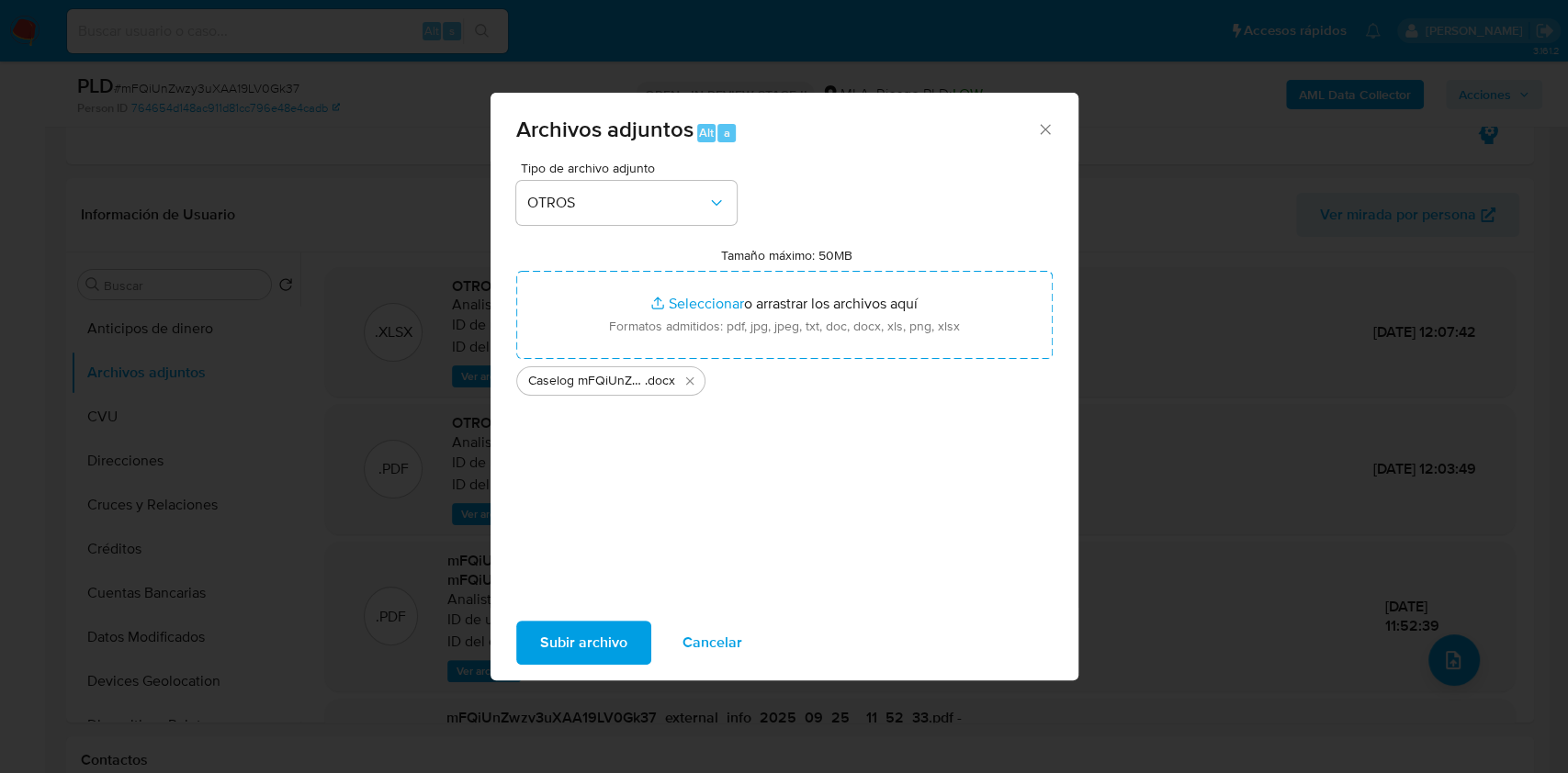
click at [562, 629] on span "Subir archivo" at bounding box center [584, 642] width 88 height 40
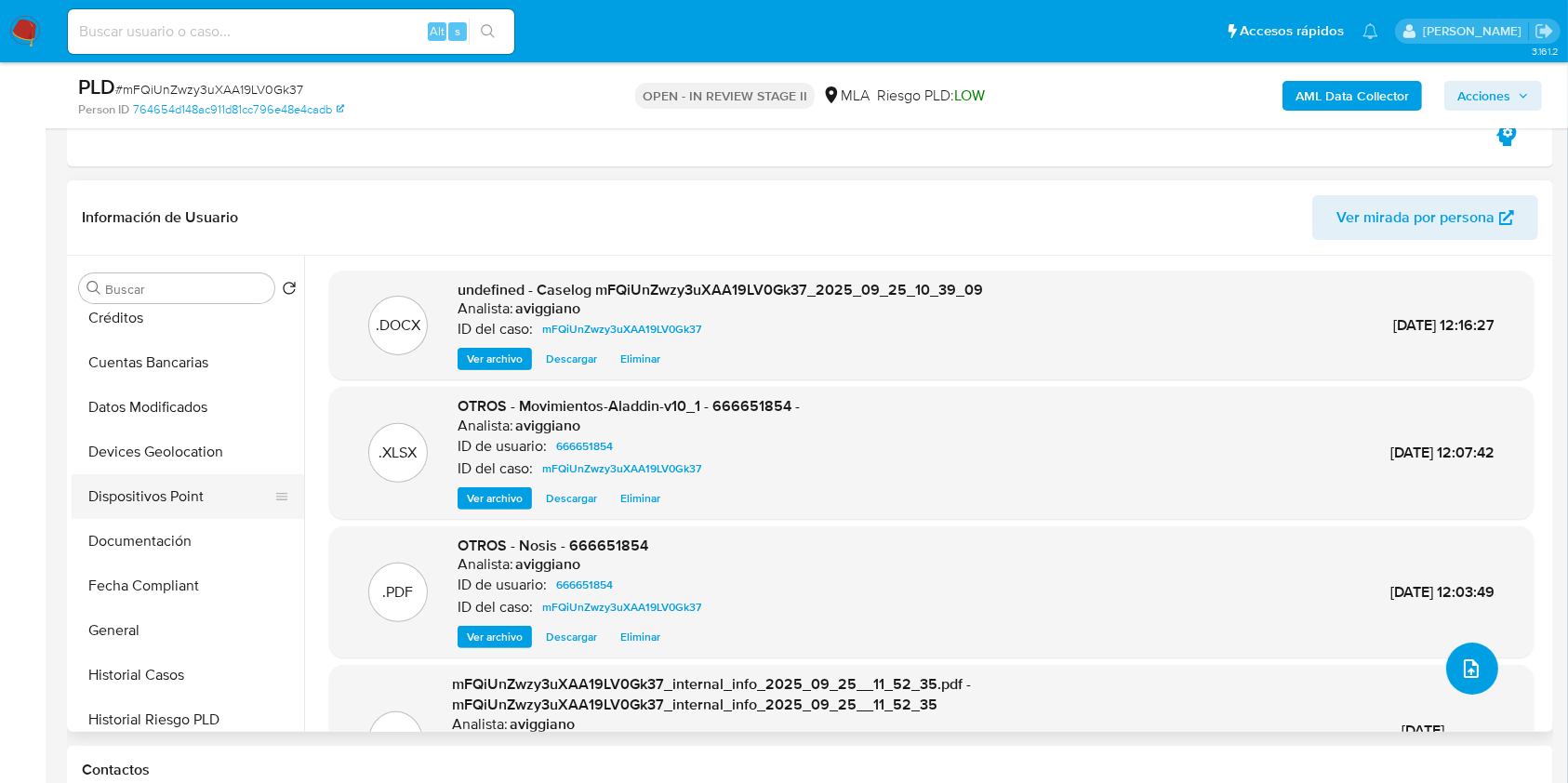
scroll to position [247, 0]
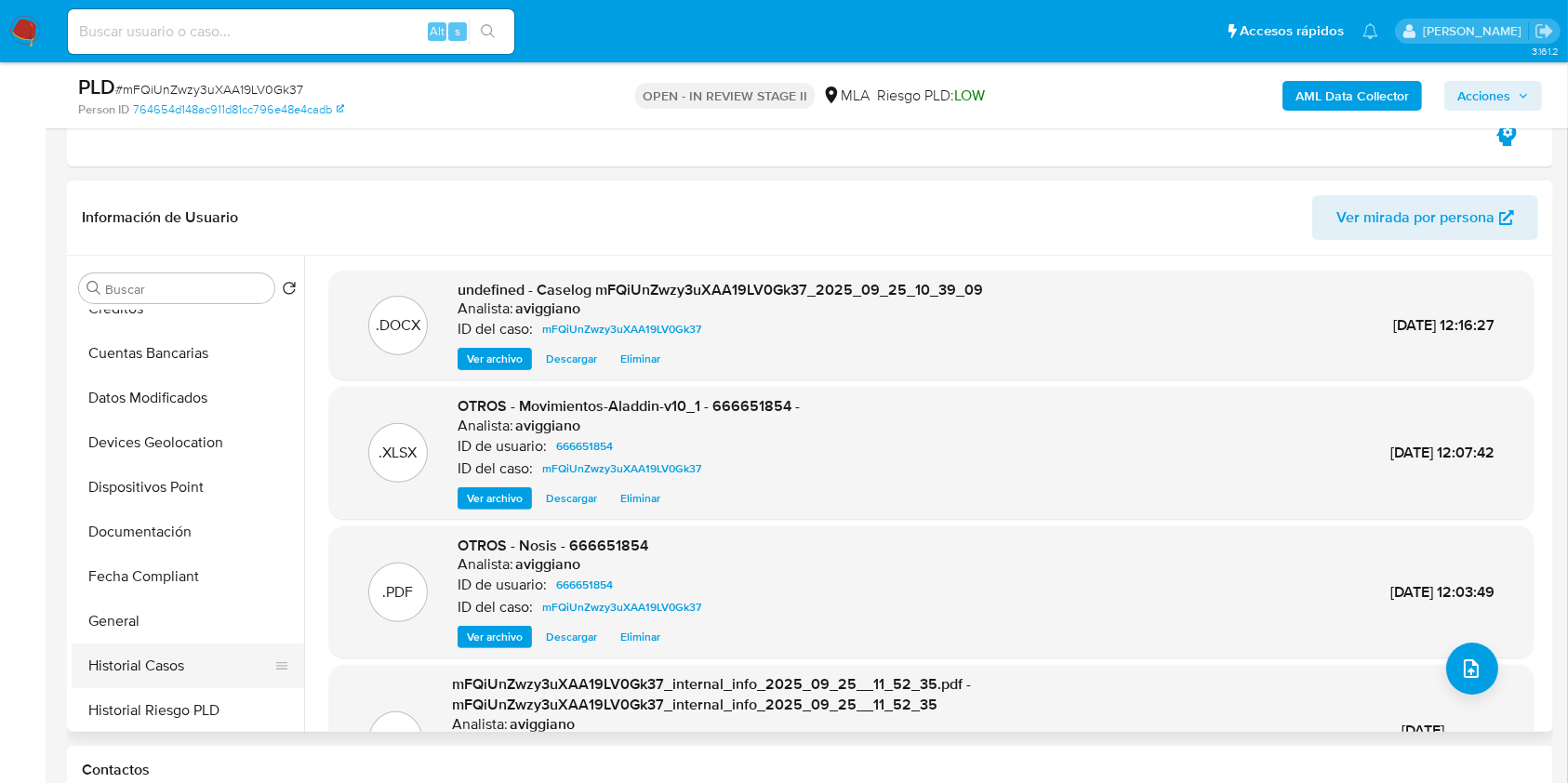
click at [184, 656] on button "Historial Casos" at bounding box center [180, 665] width 217 height 44
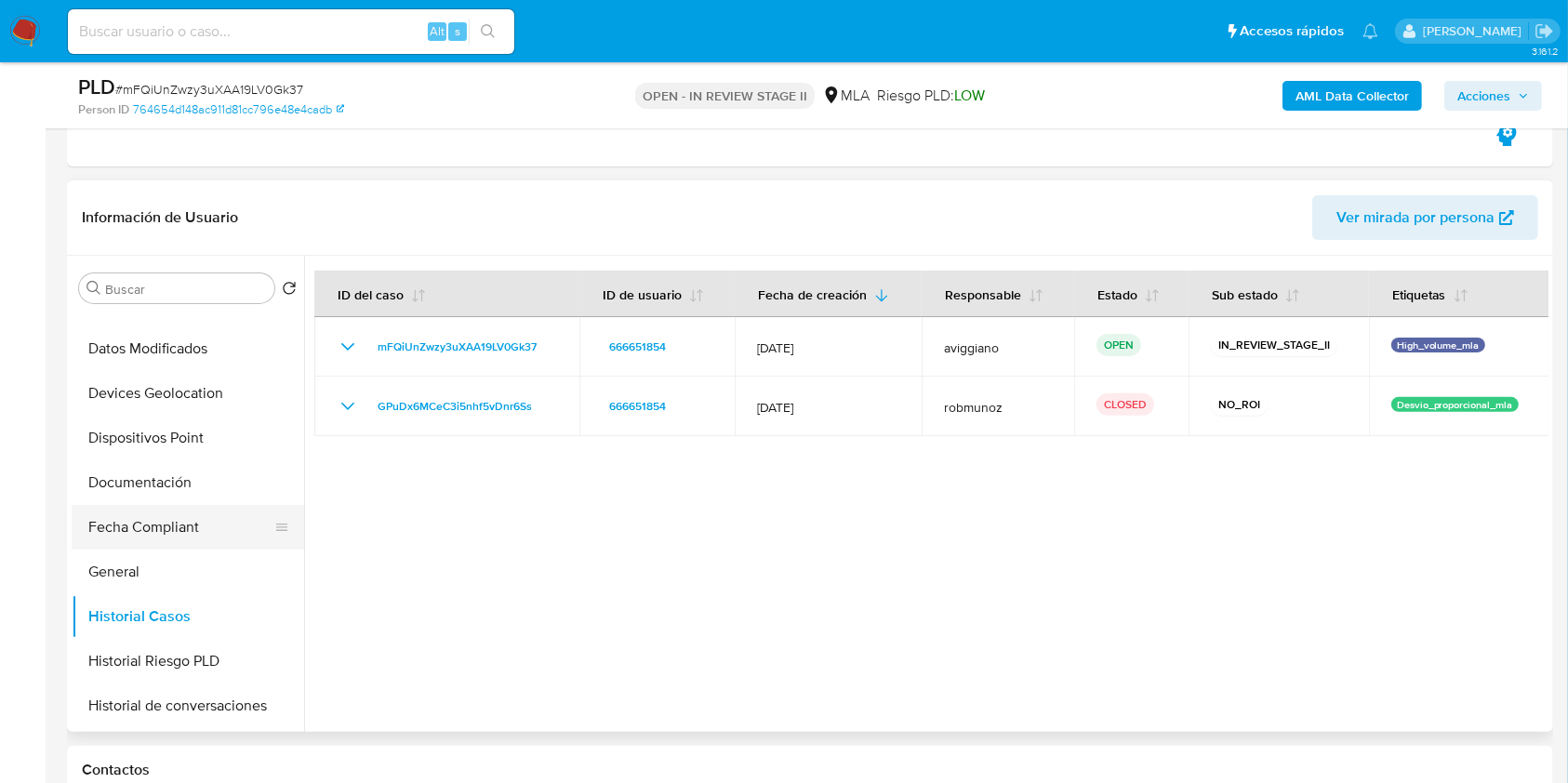
scroll to position [372, 0]
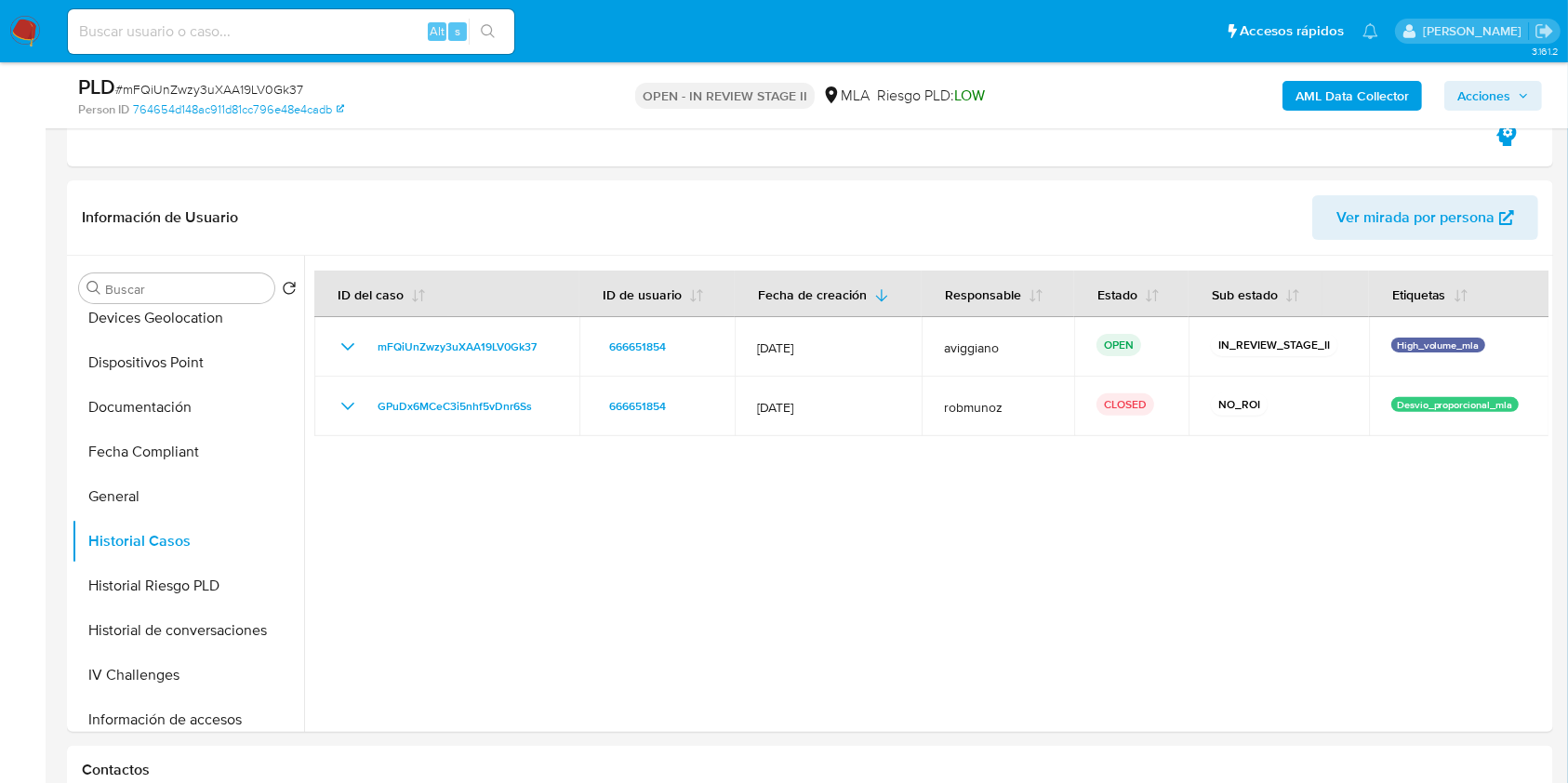
click at [1519, 100] on span "Acciones" at bounding box center [1493, 96] width 72 height 26
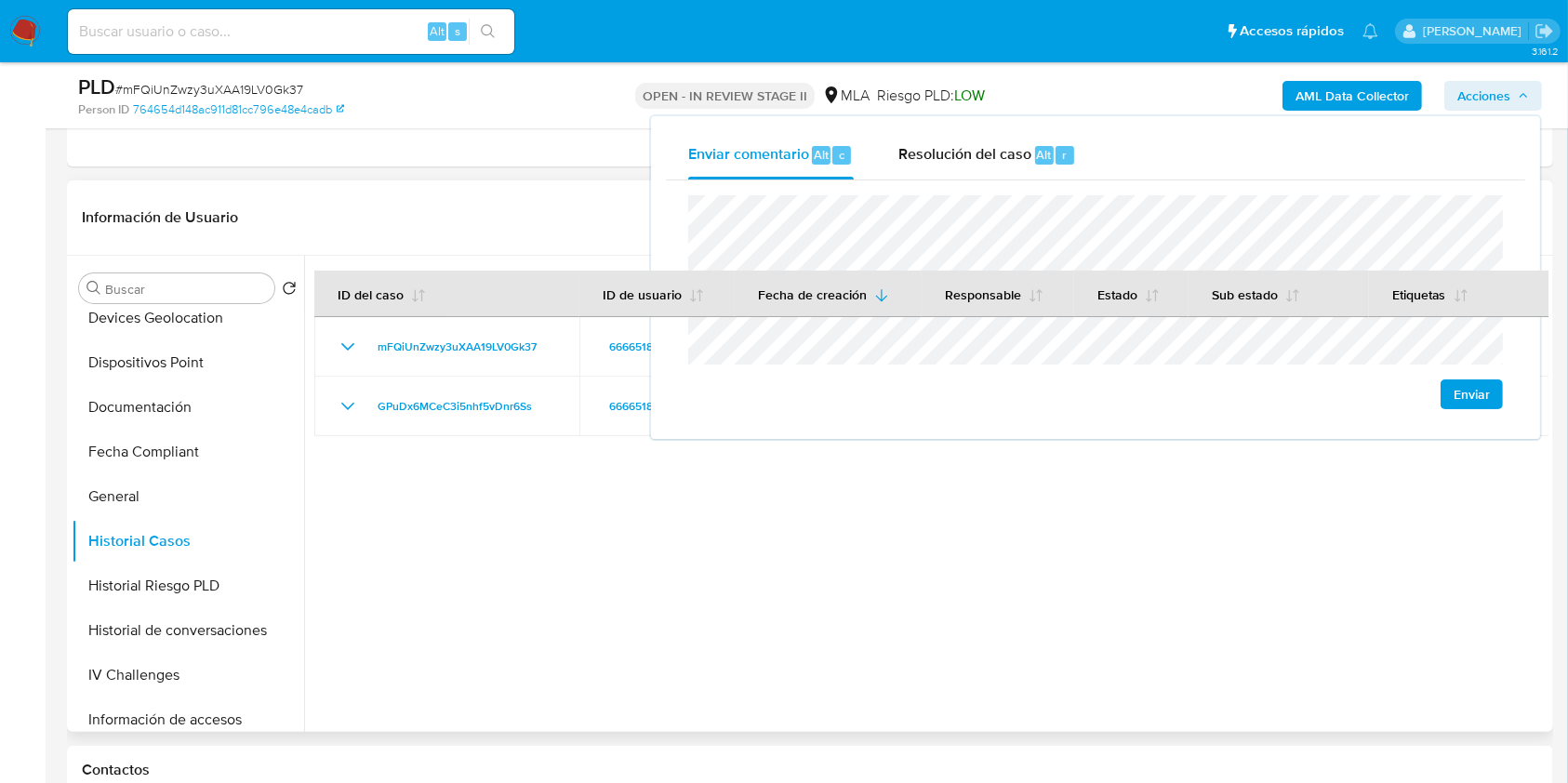
click at [806, 516] on div at bounding box center [927, 494] width 1245 height 476
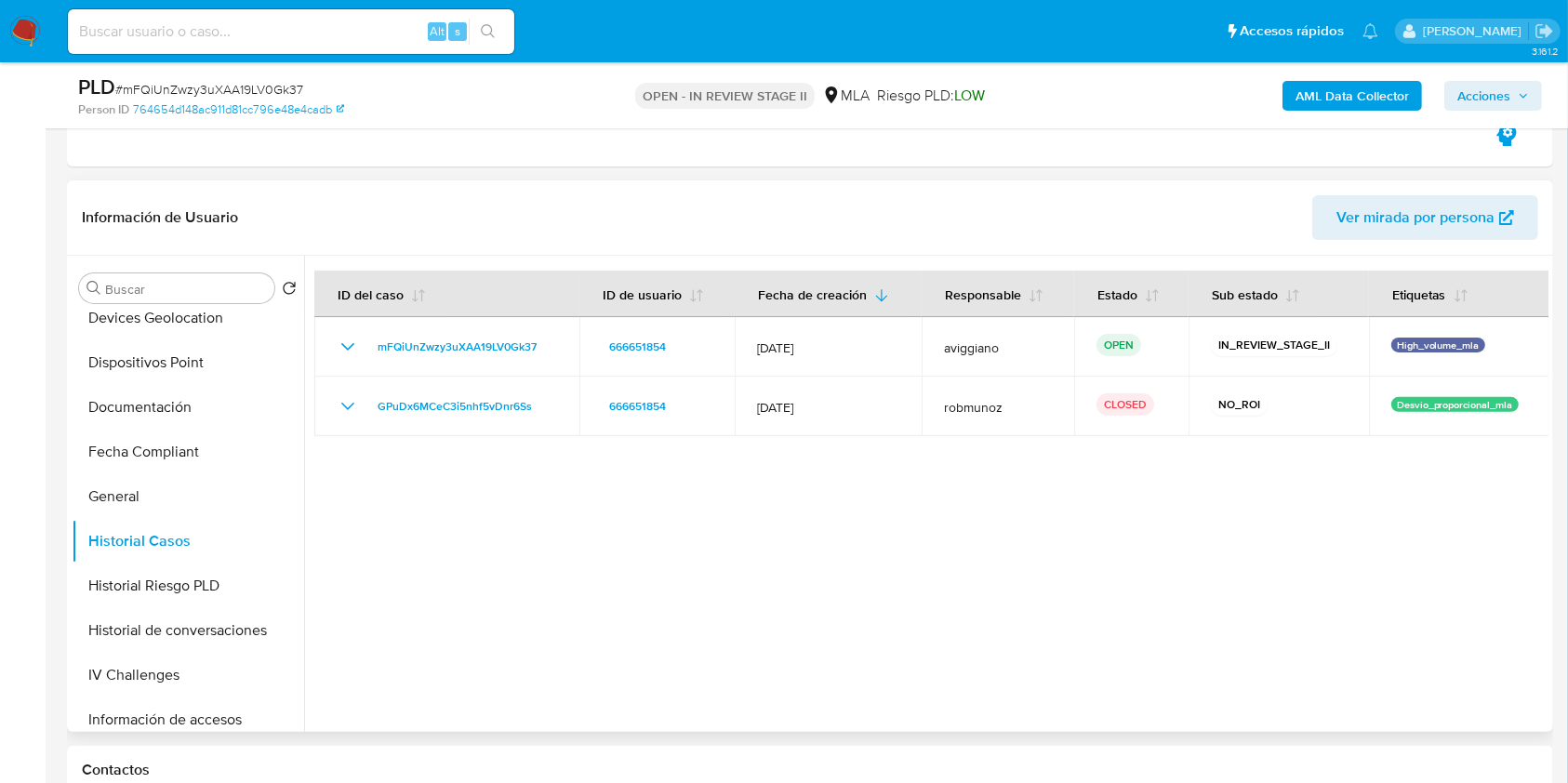
scroll to position [992, 0]
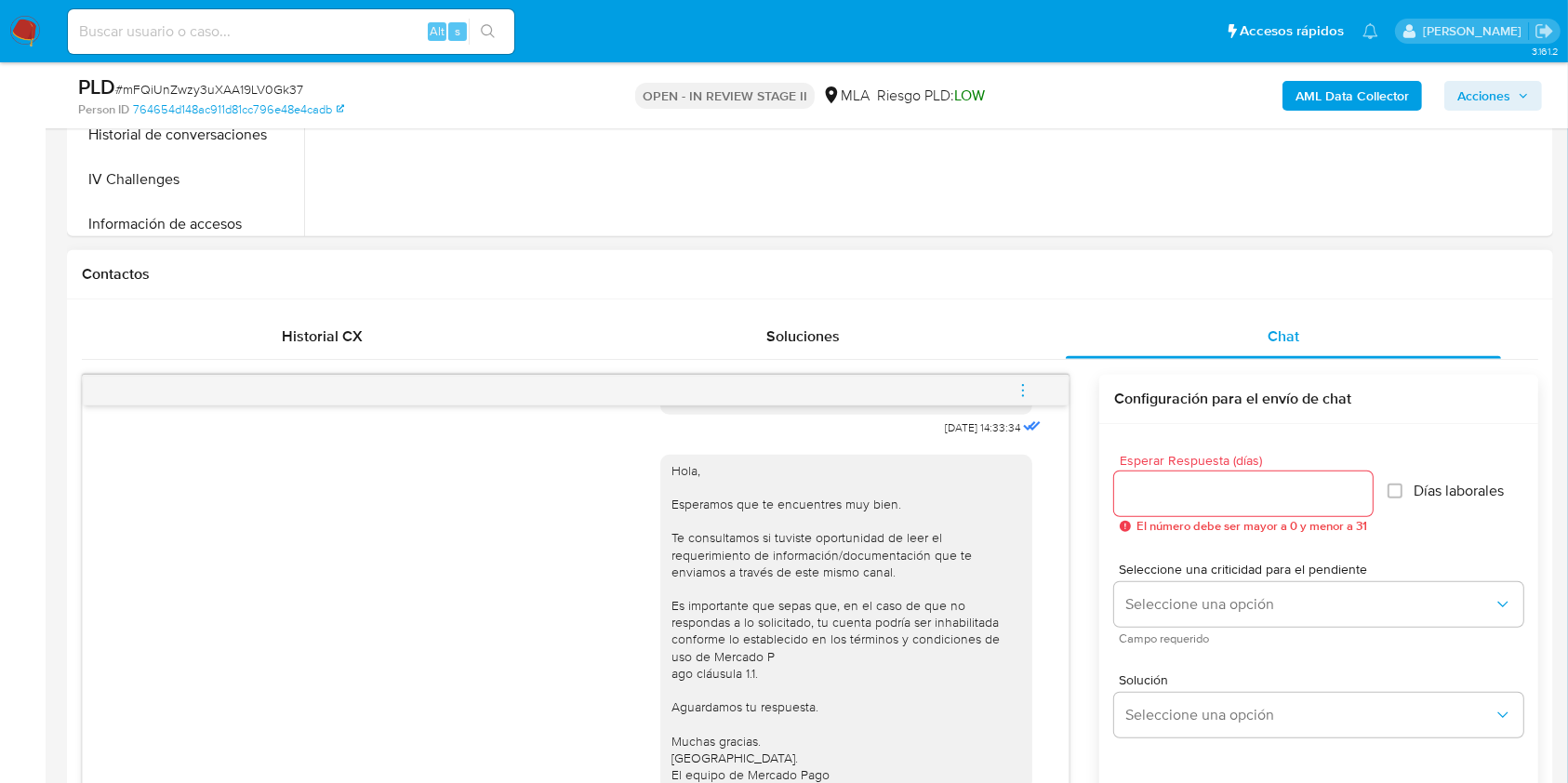
click at [1018, 395] on icon "menu-action" at bounding box center [1023, 391] width 17 height 17
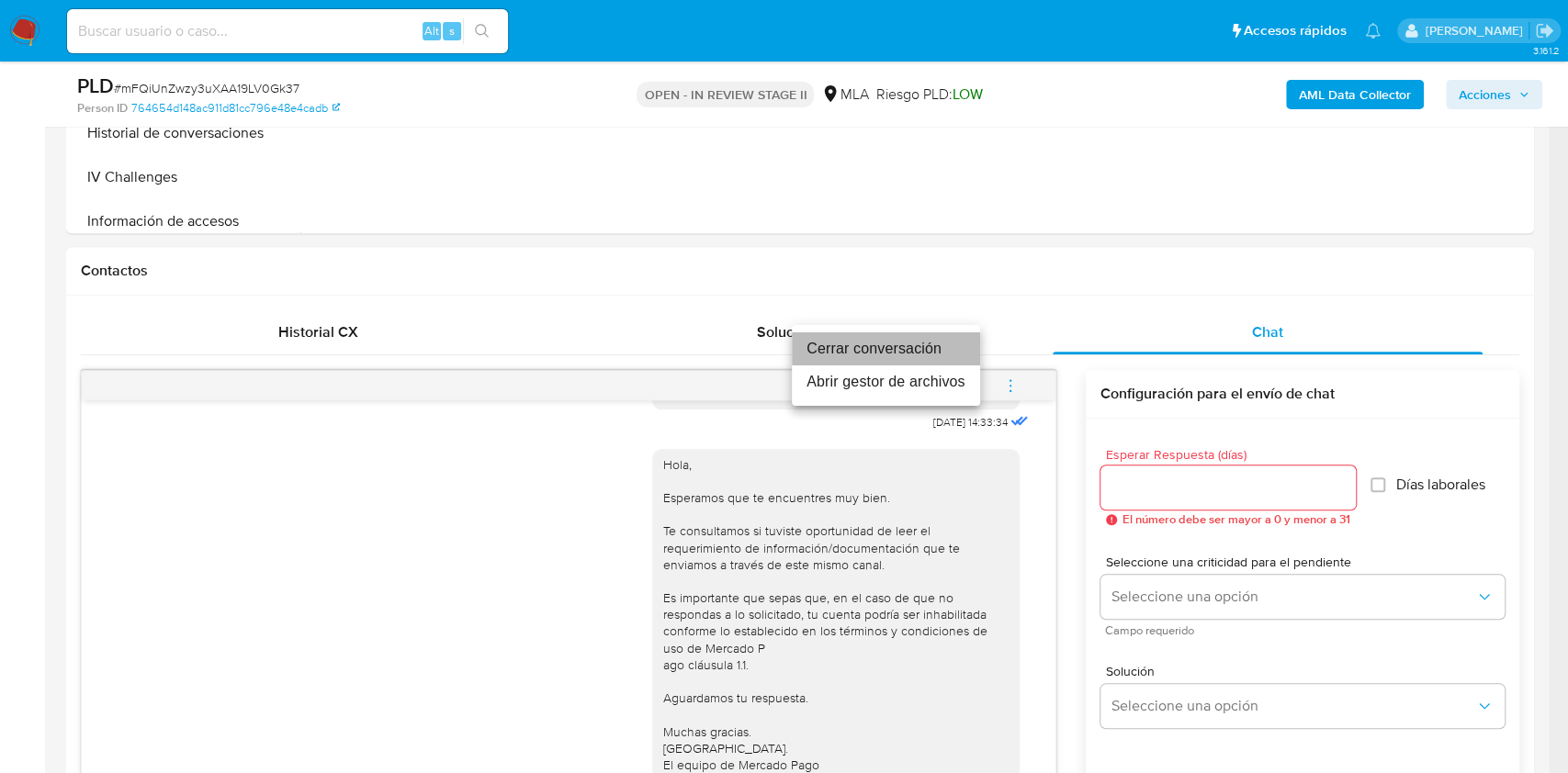
click at [802, 353] on li "Cerrar conversación" at bounding box center [886, 348] width 188 height 33
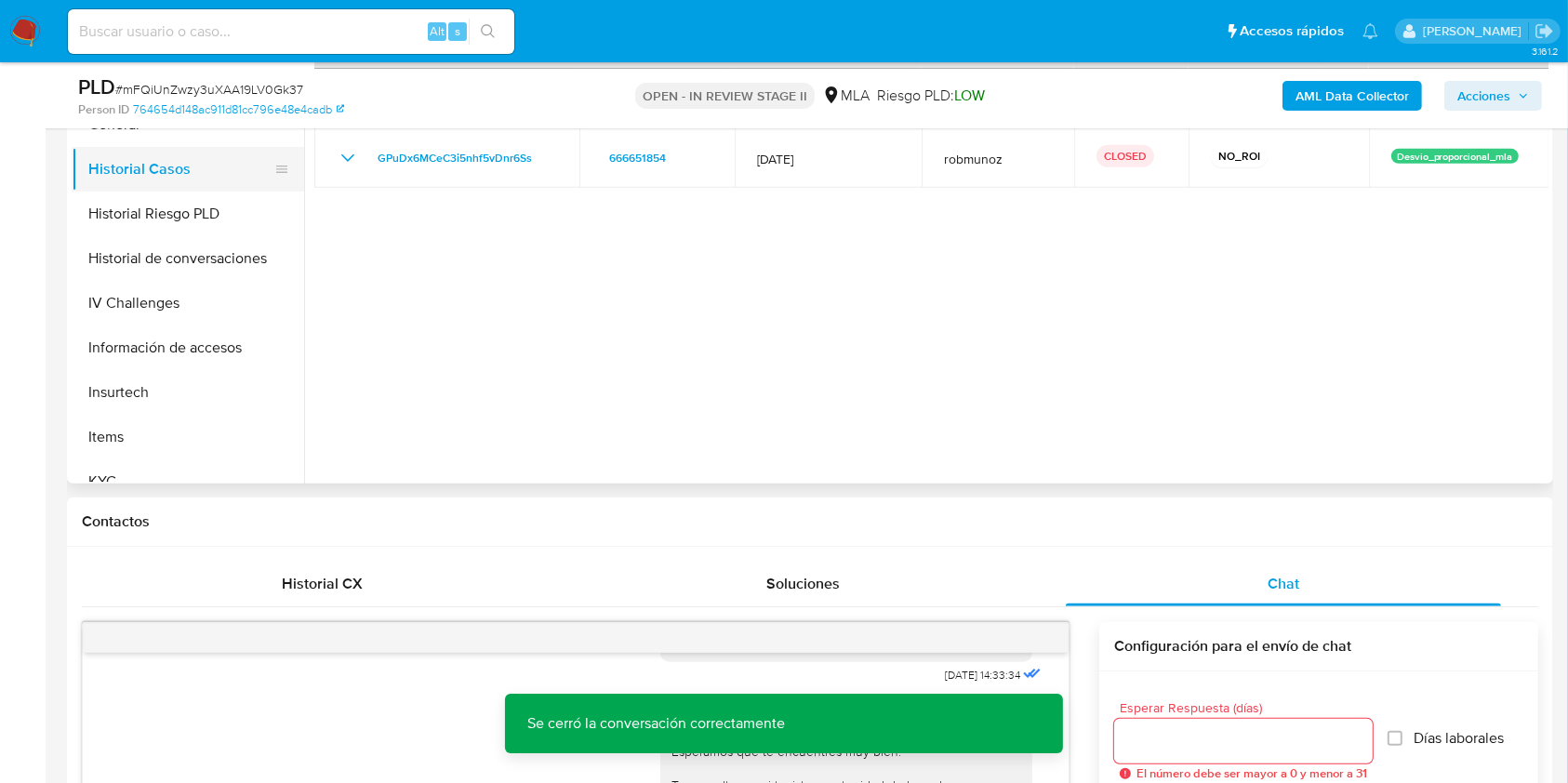
scroll to position [372, 0]
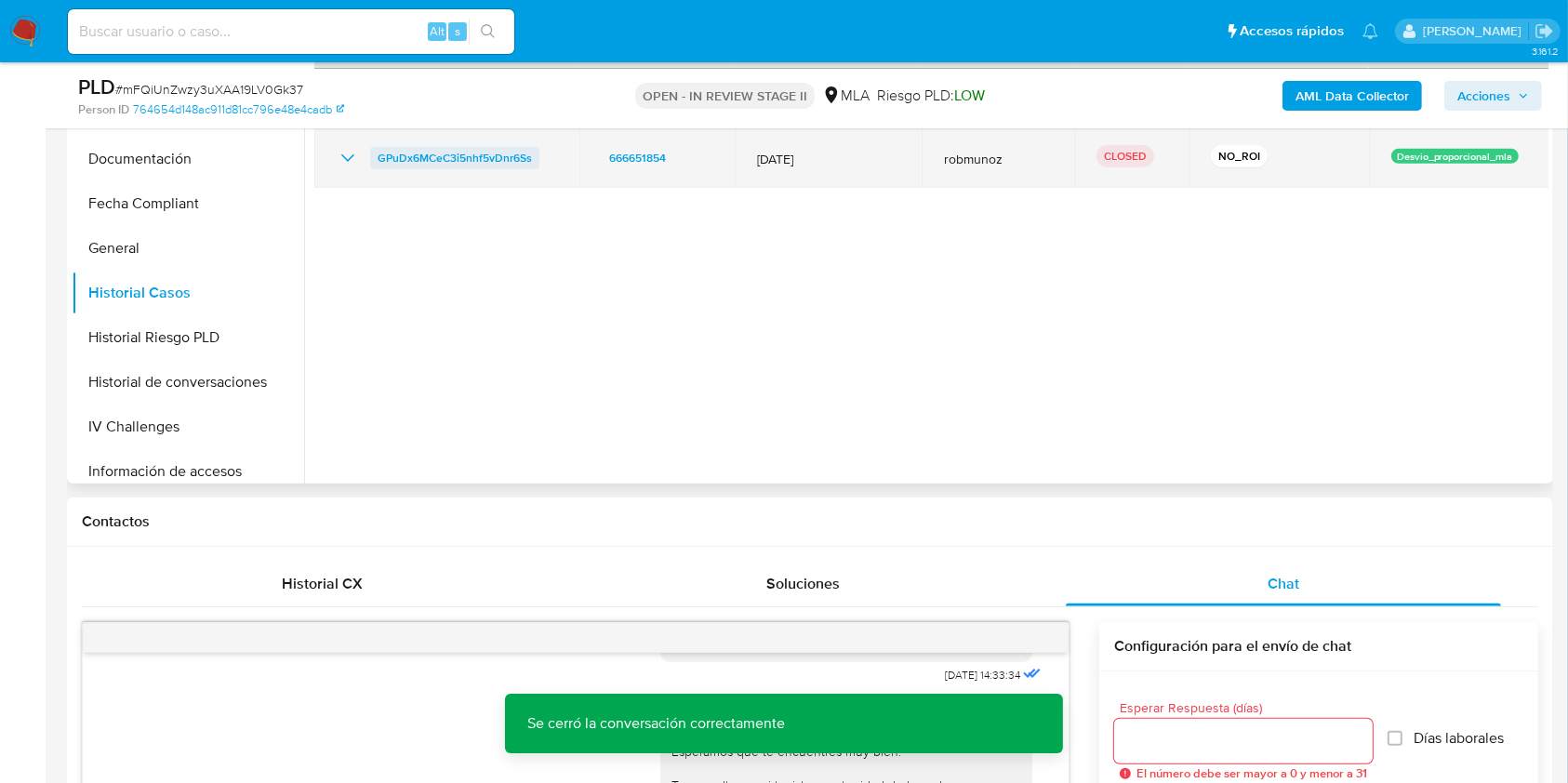
click at [404, 158] on span "GPuDx6MCeC3i5nhf5vDnr6Ss" at bounding box center [454, 159] width 154 height 23
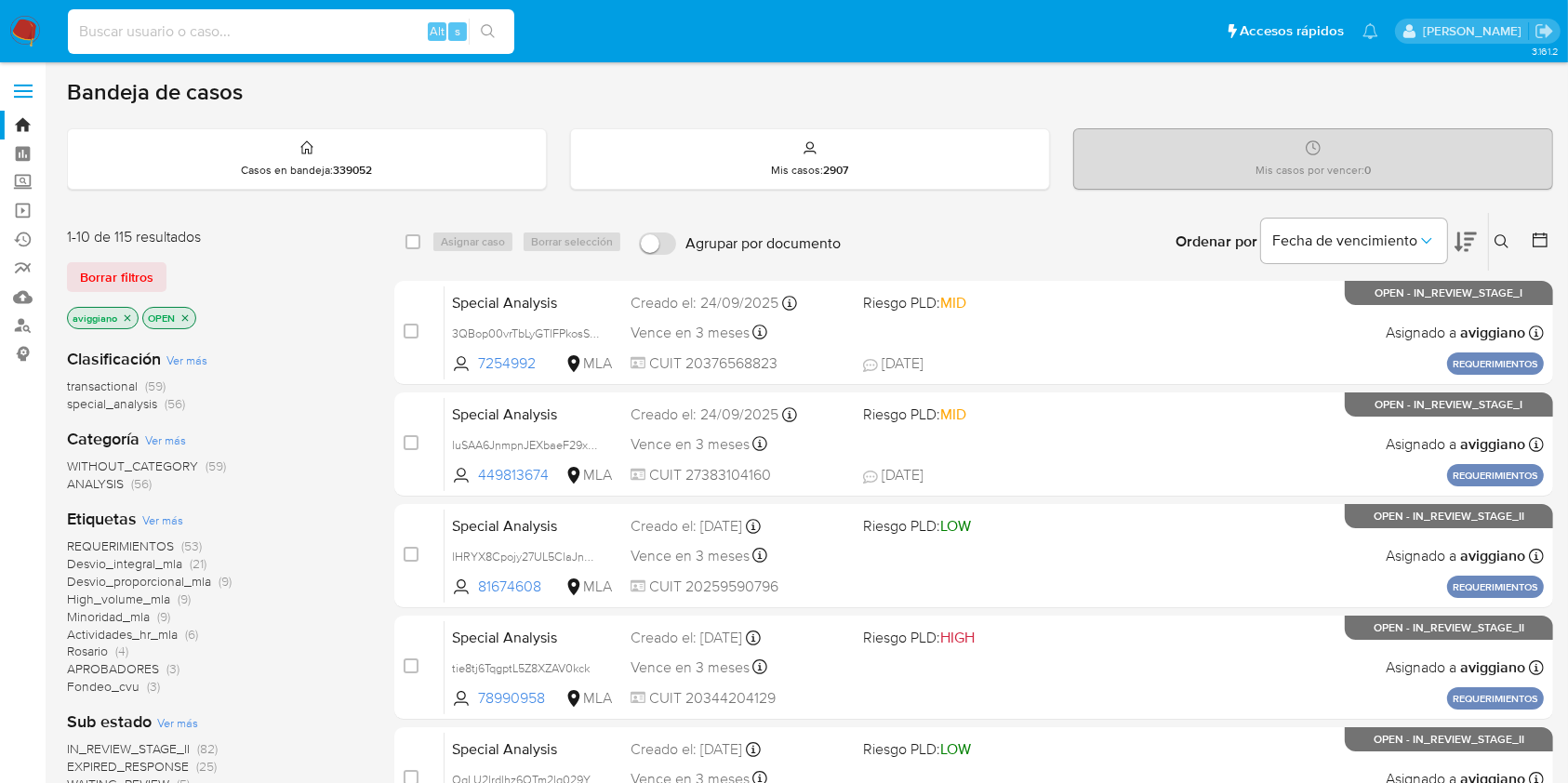
click at [332, 37] on input at bounding box center [291, 32] width 447 height 25
paste input "2065744935"
type input "2065744935"
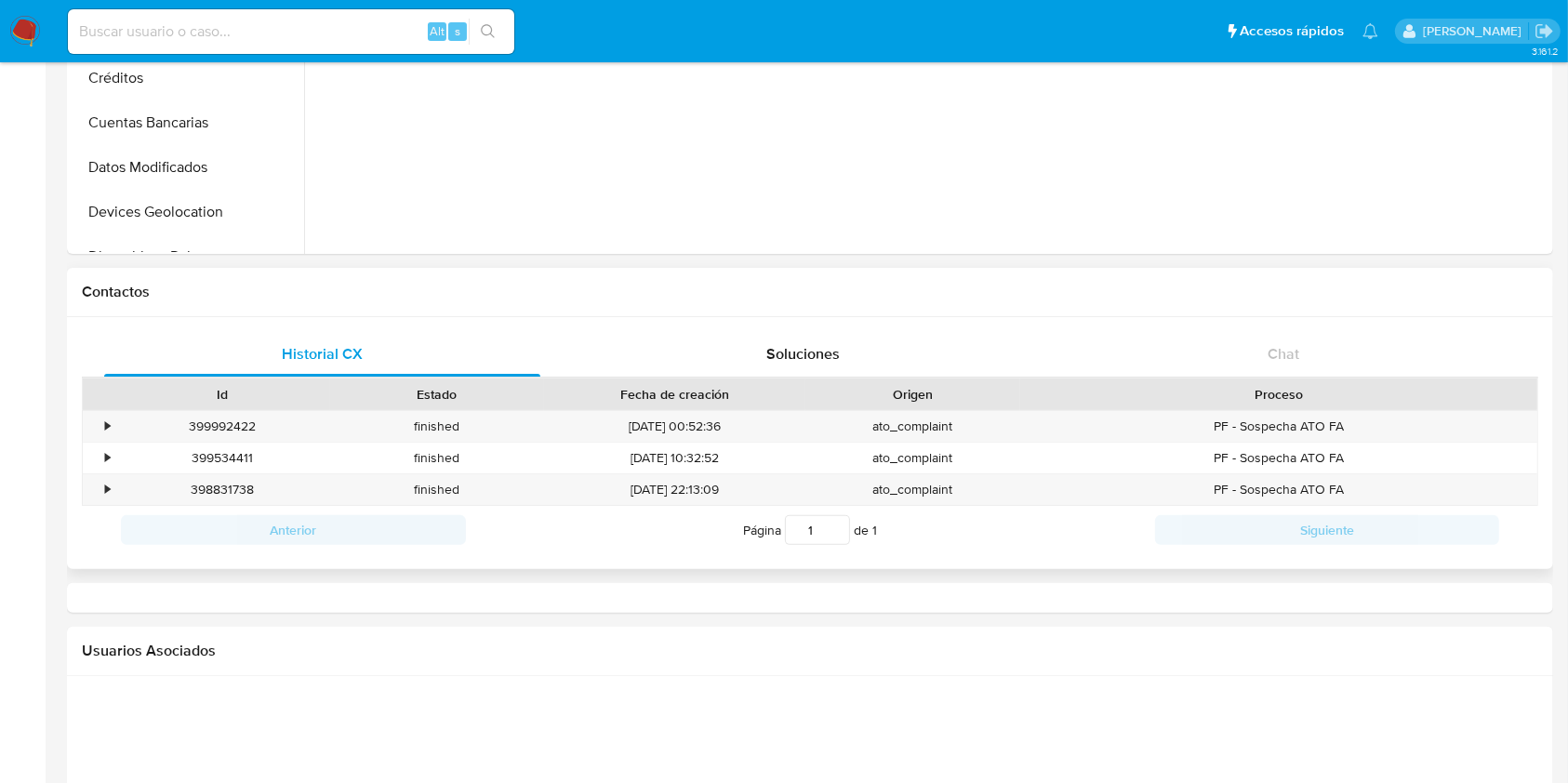
select select "10"
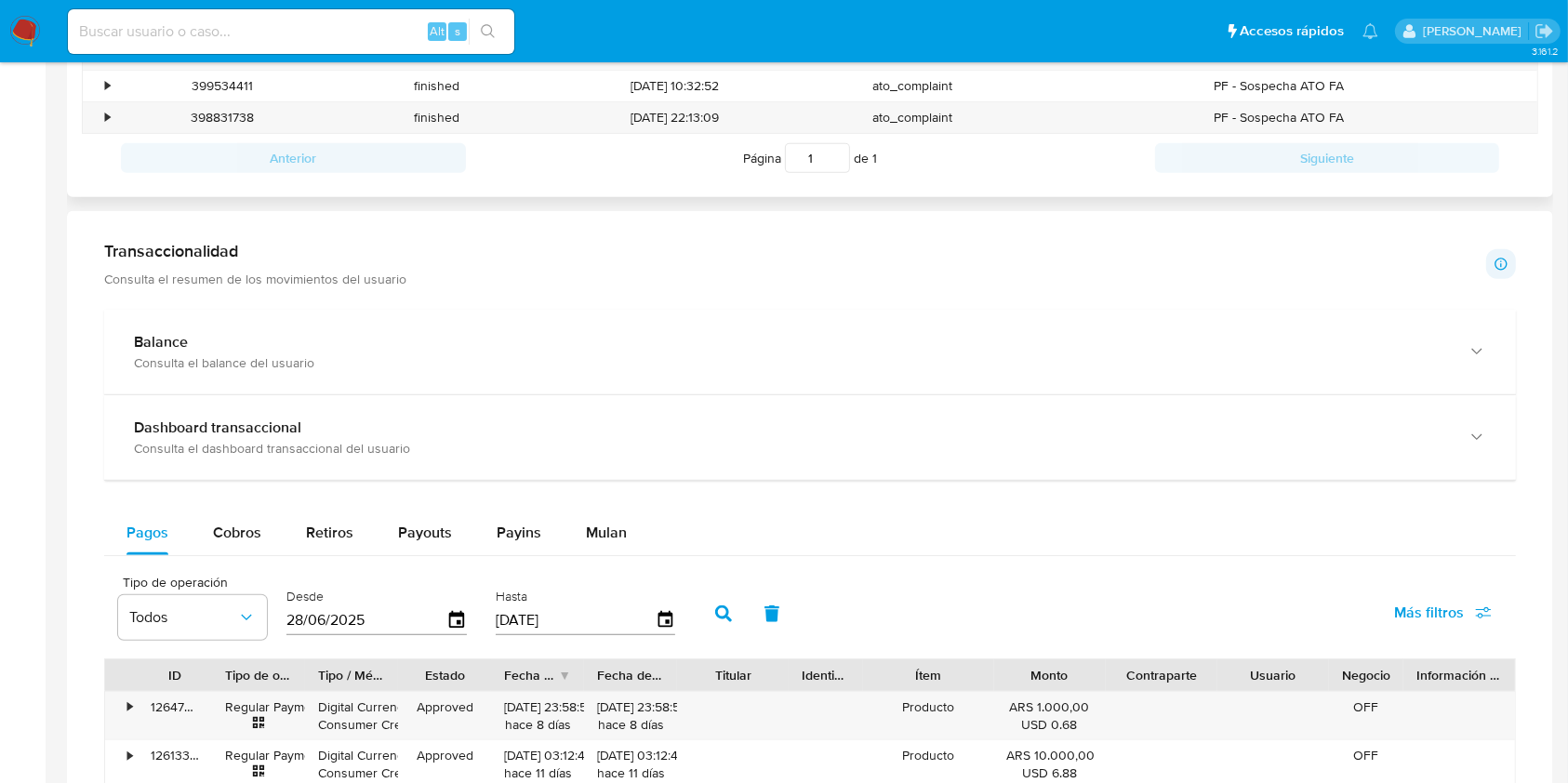
scroll to position [868, 0]
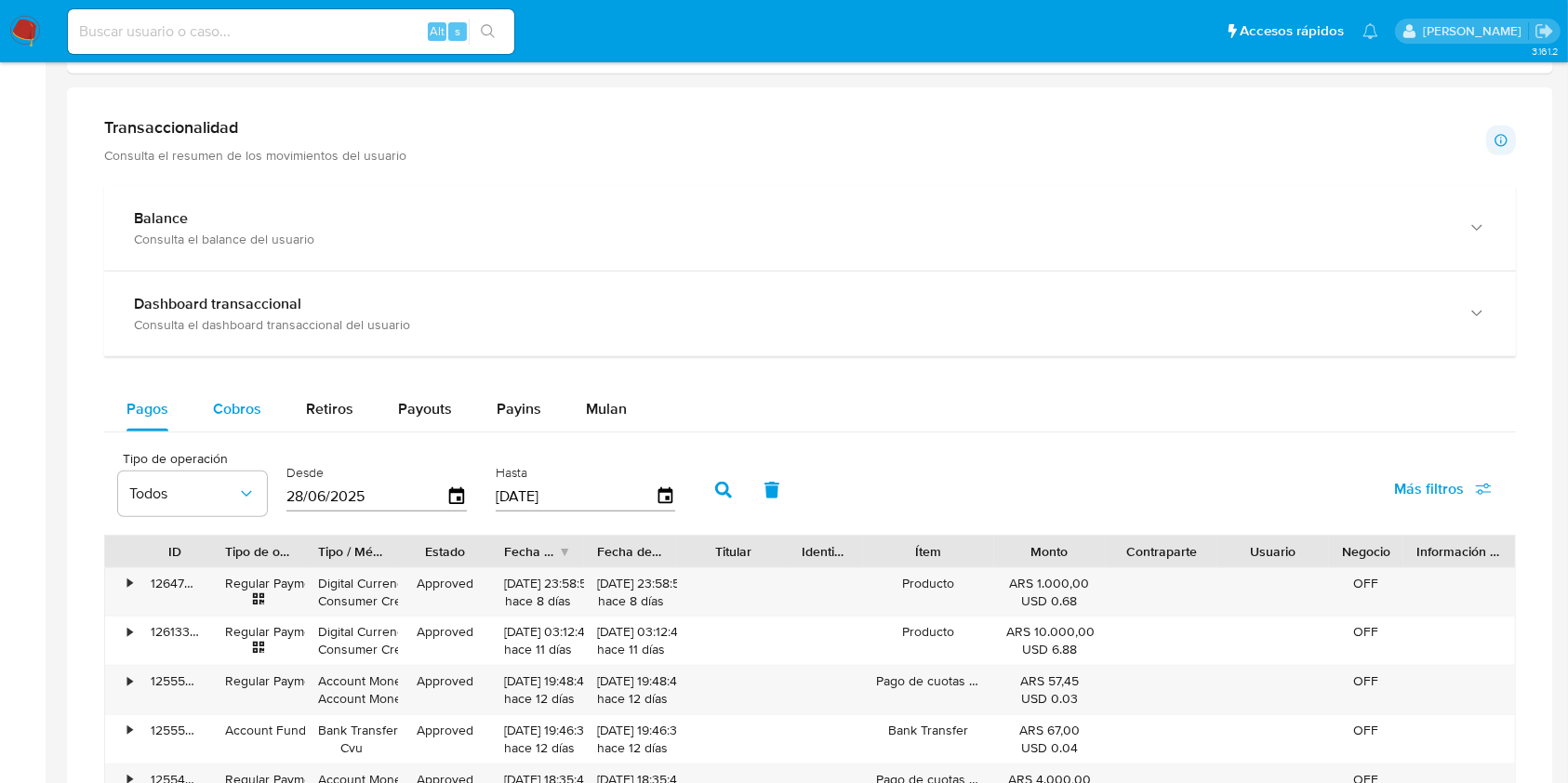
click at [240, 400] on span "Cobros" at bounding box center [236, 408] width 48 height 22
select select "10"
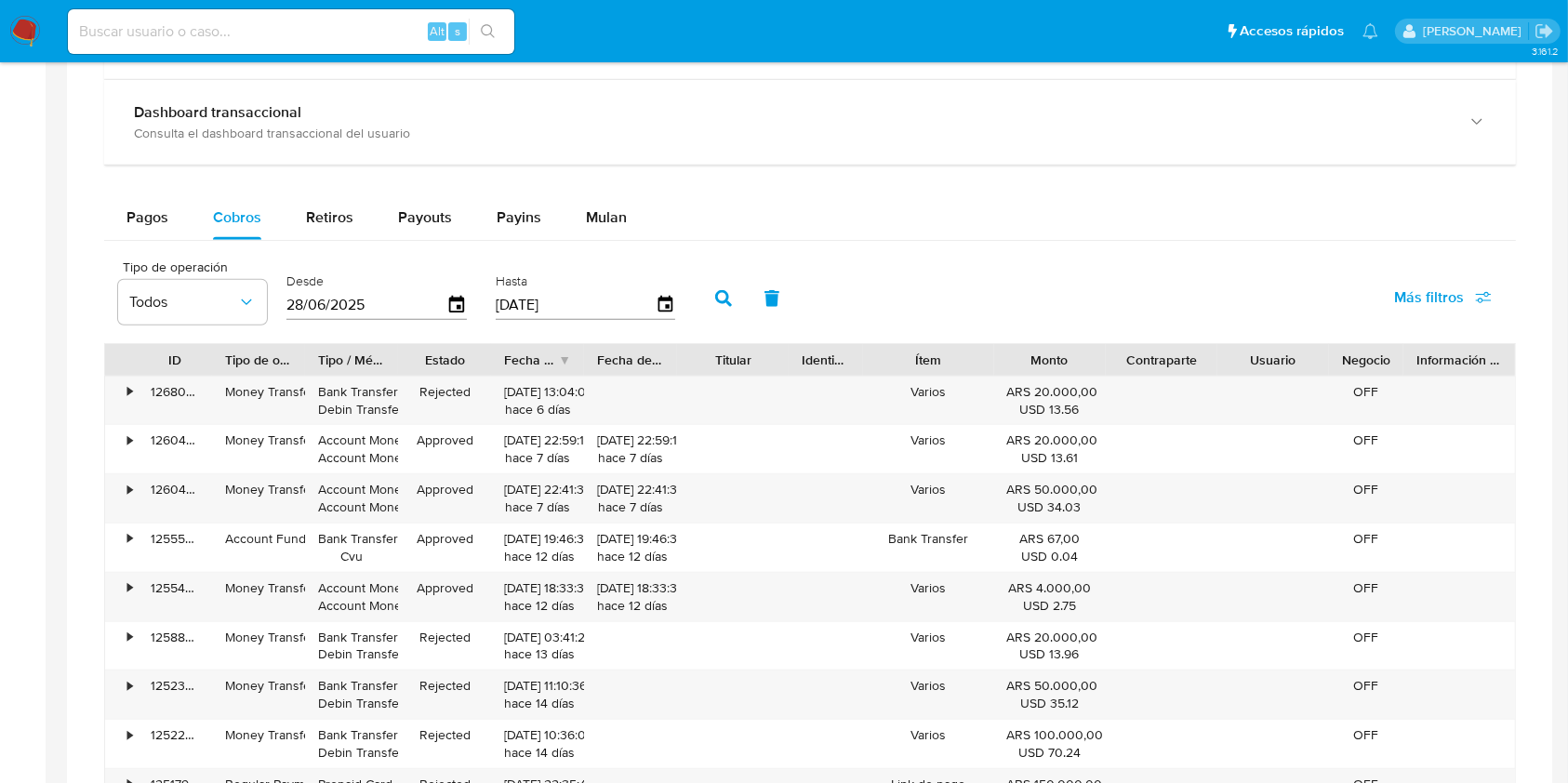
scroll to position [1489, 0]
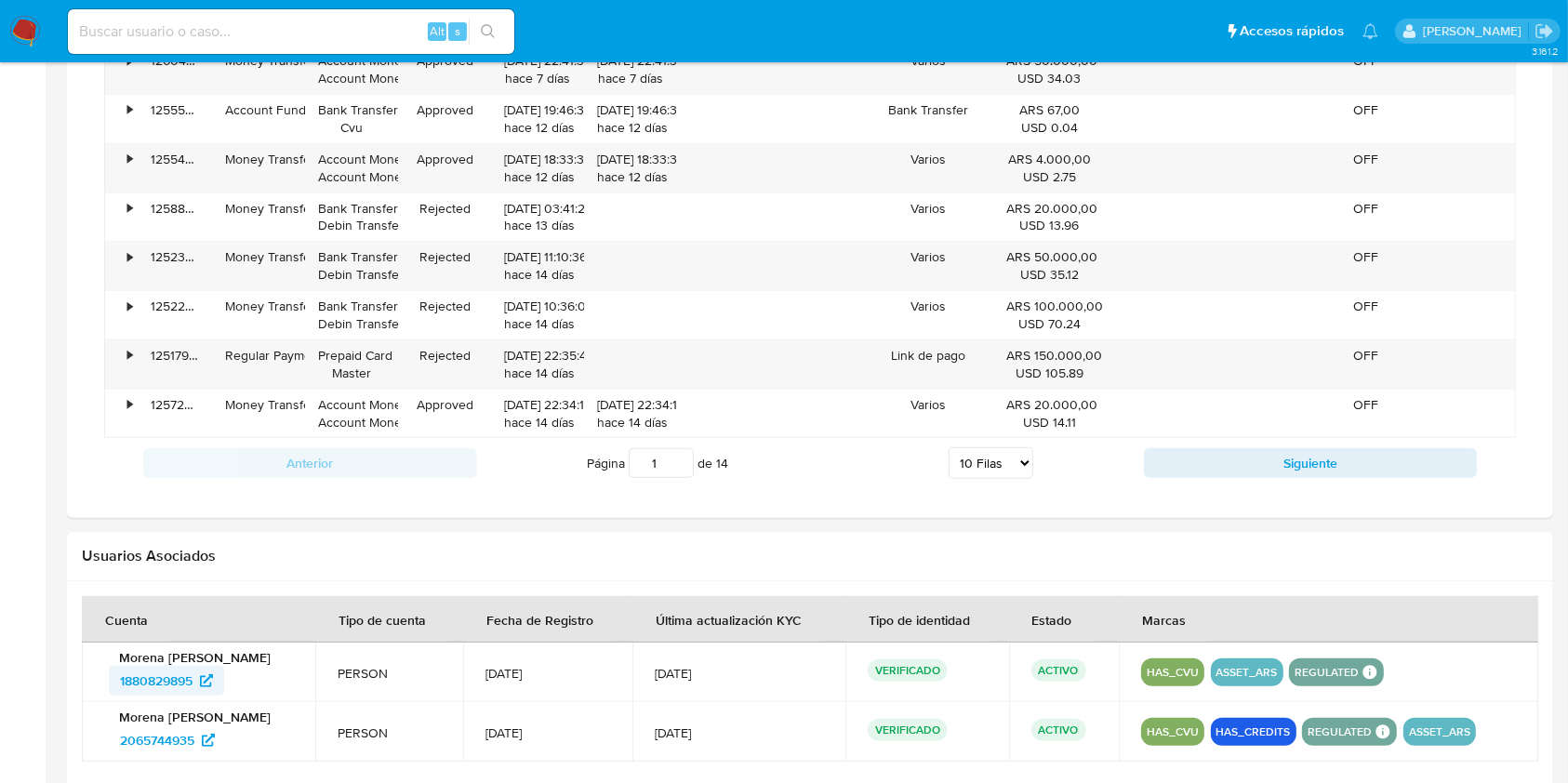
click at [162, 677] on span "1880829895" at bounding box center [156, 681] width 73 height 30
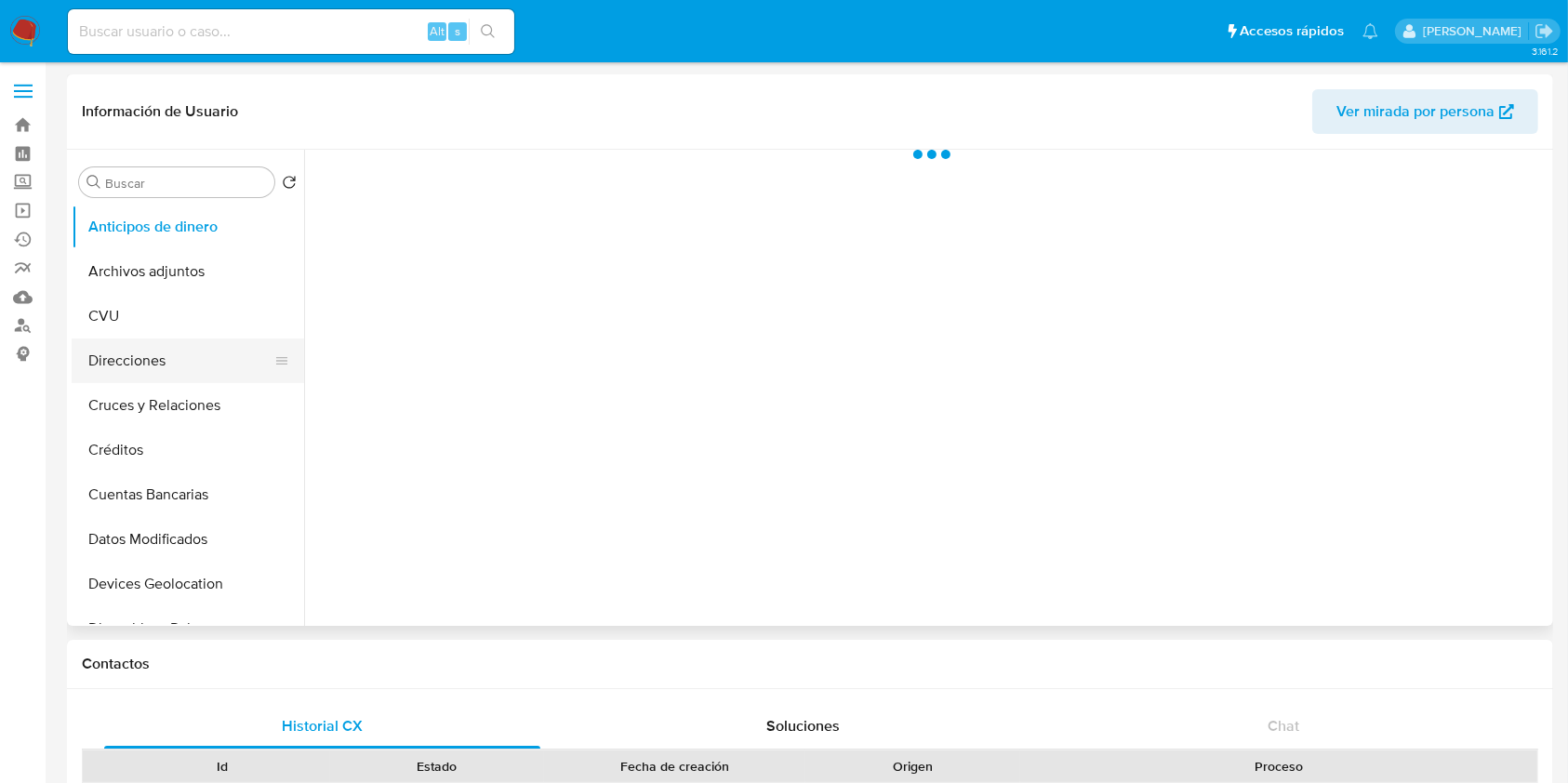
select select "10"
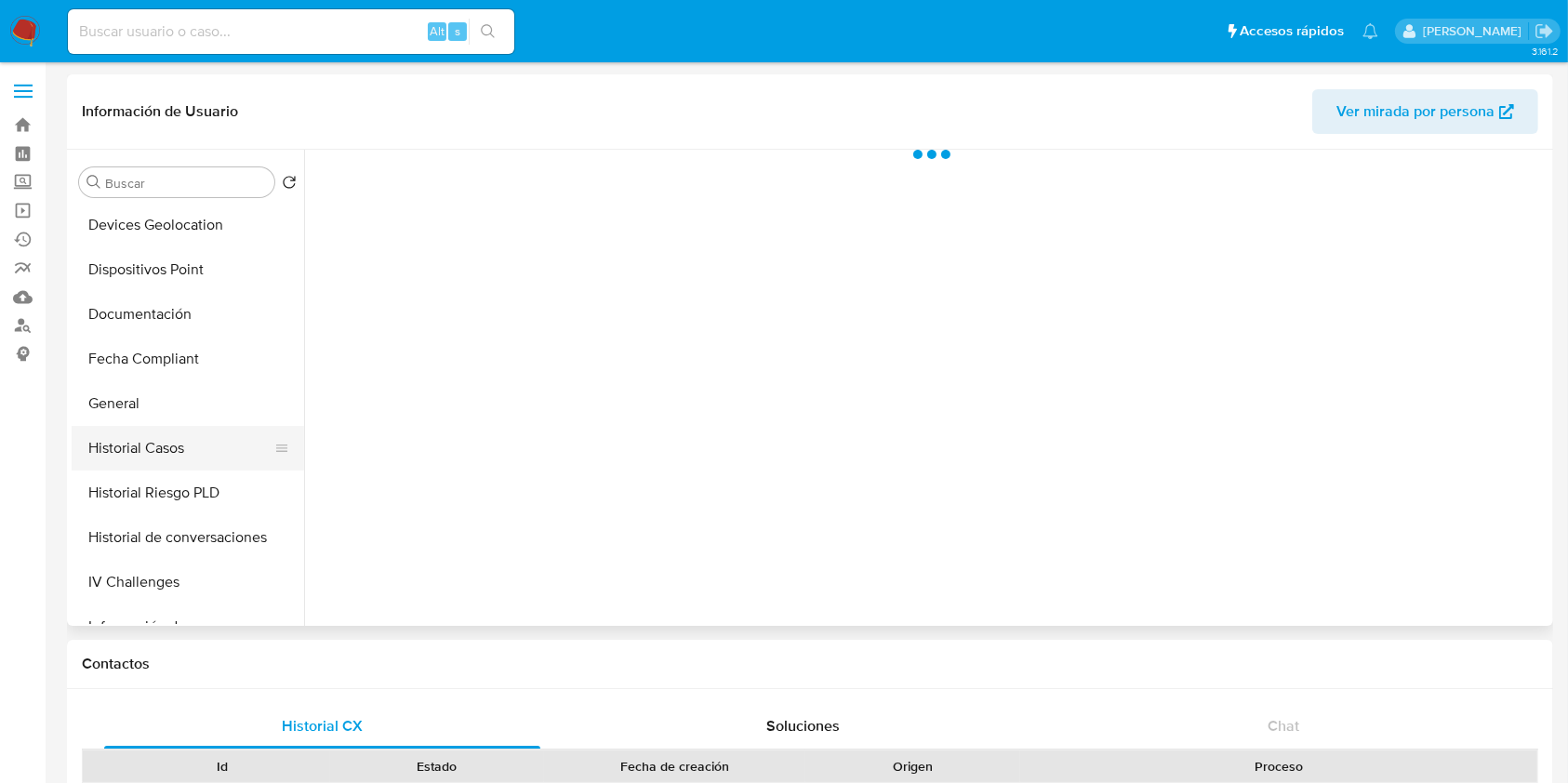
scroll to position [372, 0]
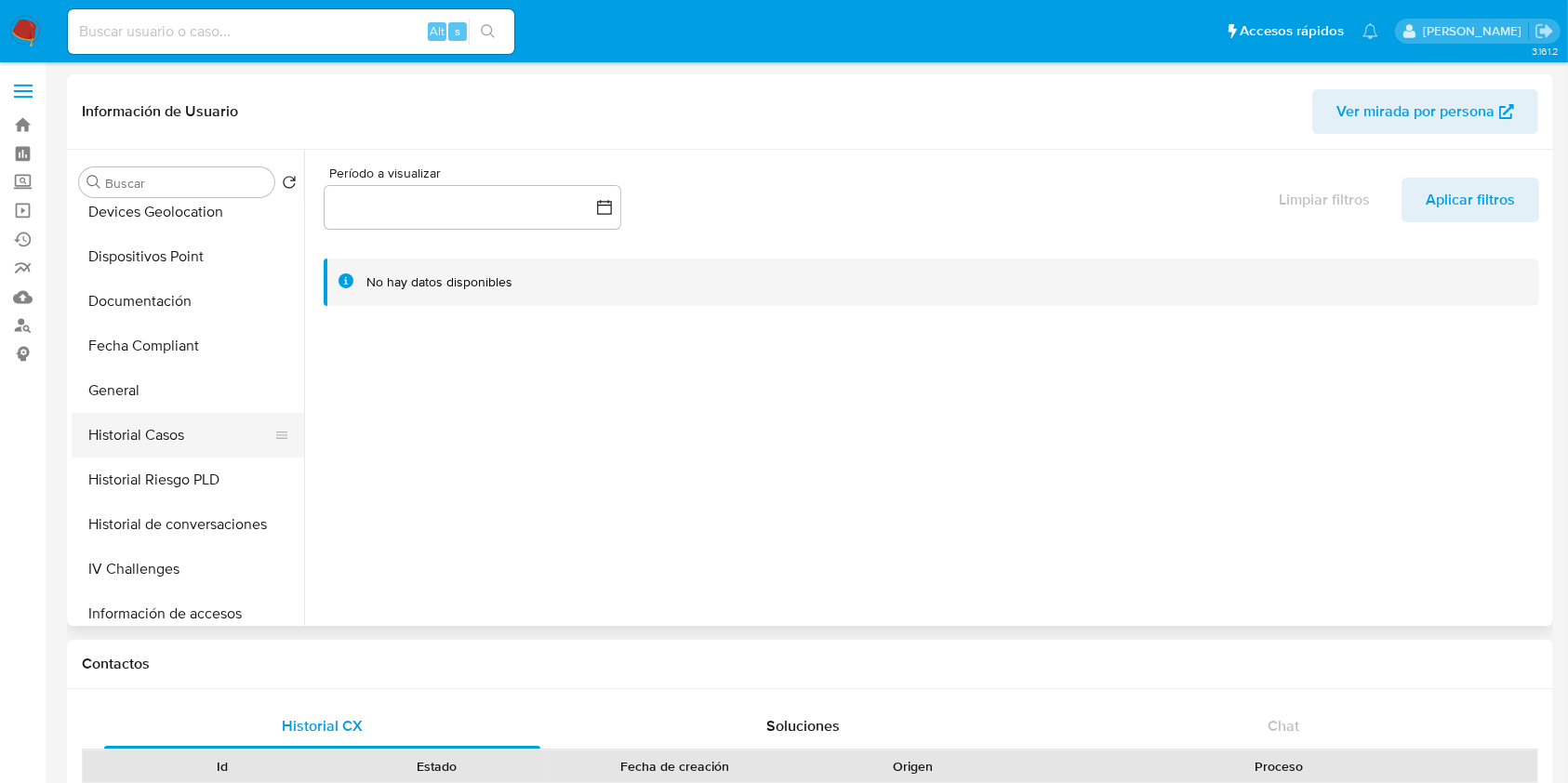
click at [224, 424] on button "Historial Casos" at bounding box center [180, 434] width 217 height 44
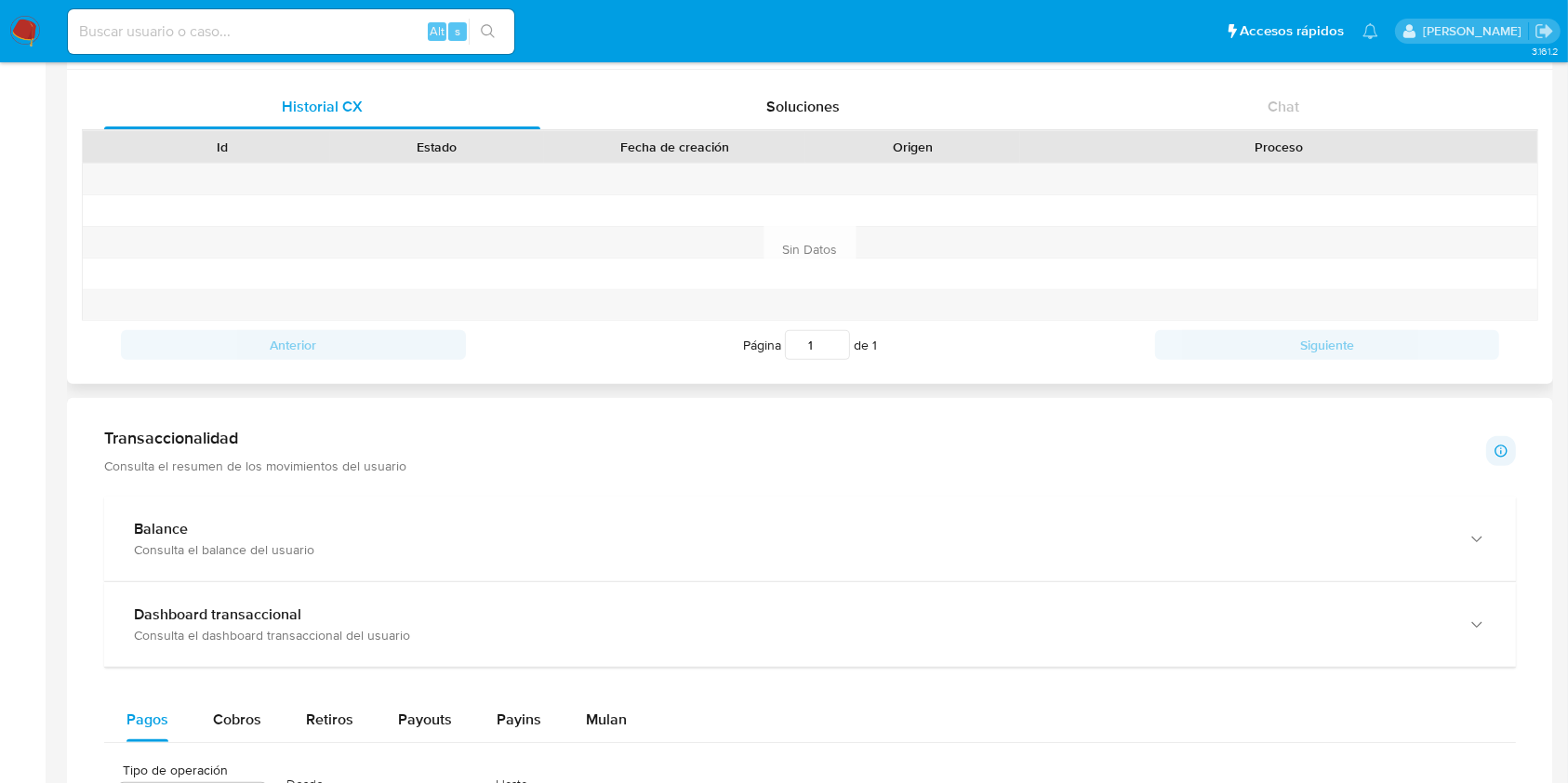
scroll to position [868, 0]
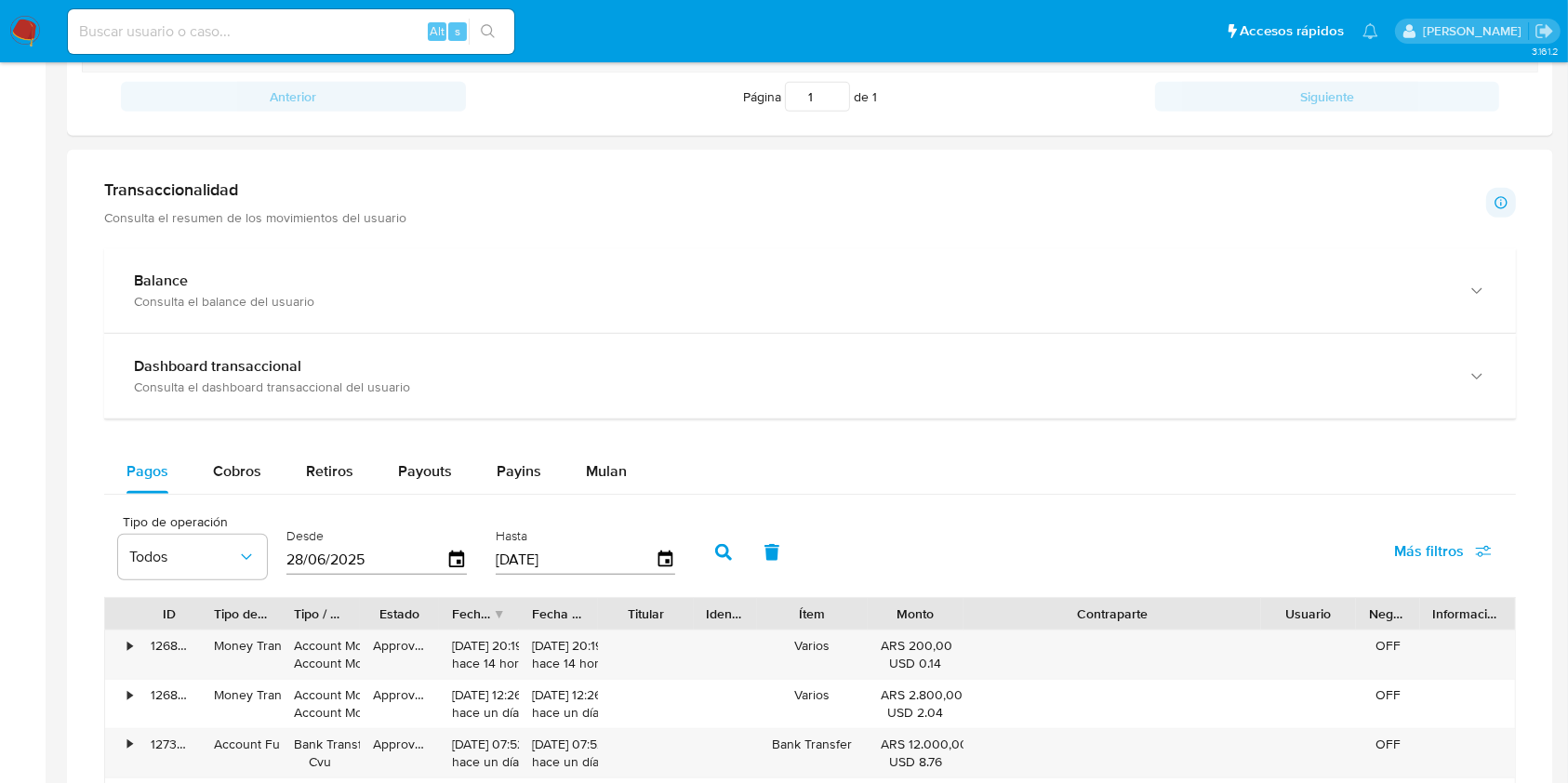
drag, startPoint x: 1223, startPoint y: 622, endPoint x: 1409, endPoint y: 596, distance: 187.8
click at [1409, 597] on div "ID Tipo de operación Tipo / Método Estado Fecha de creación Fecha de aprobación…" at bounding box center [810, 613] width 1412 height 32
click at [235, 466] on span "Cobros" at bounding box center [236, 470] width 48 height 22
select select "10"
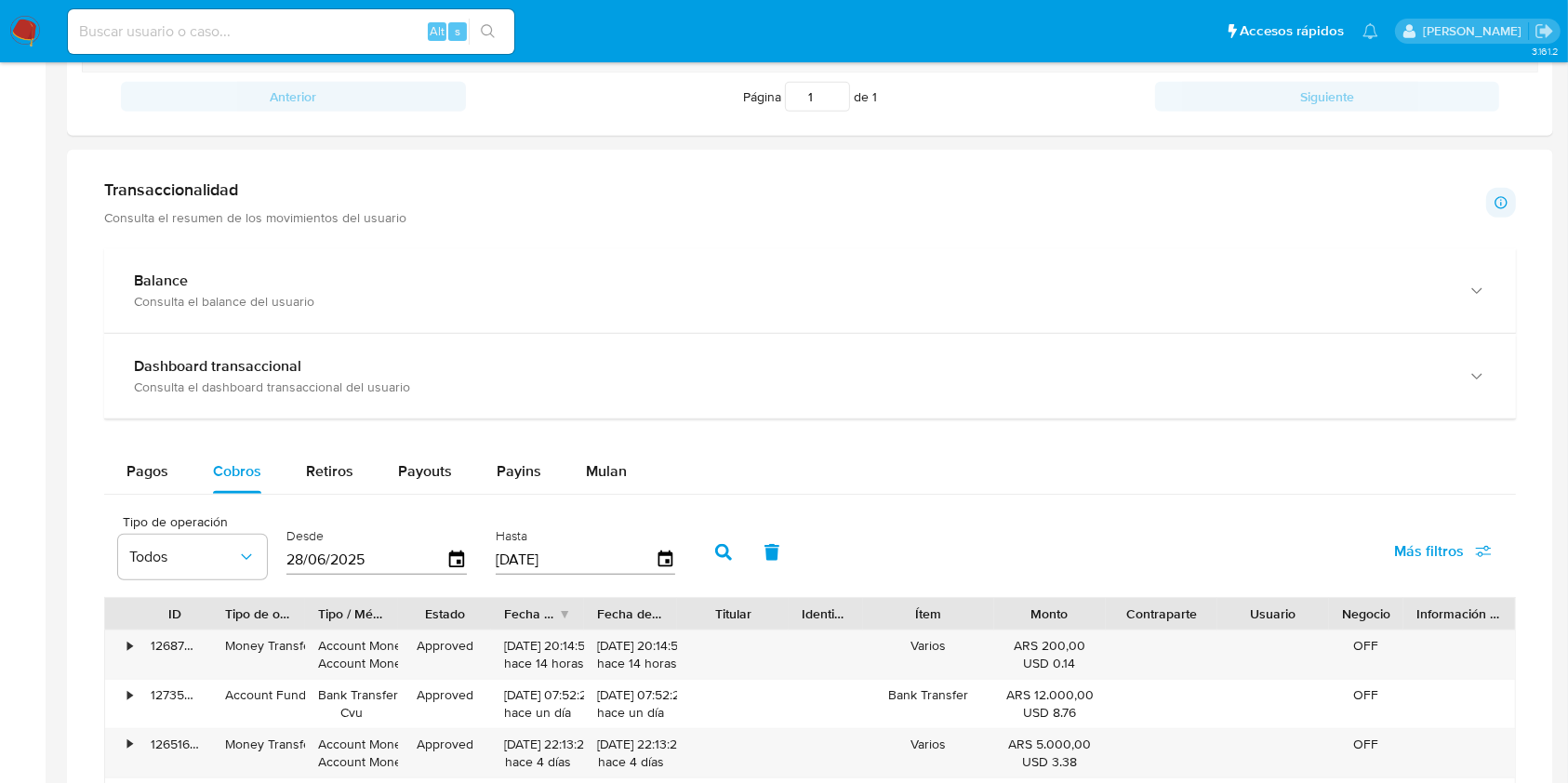
scroll to position [1116, 0]
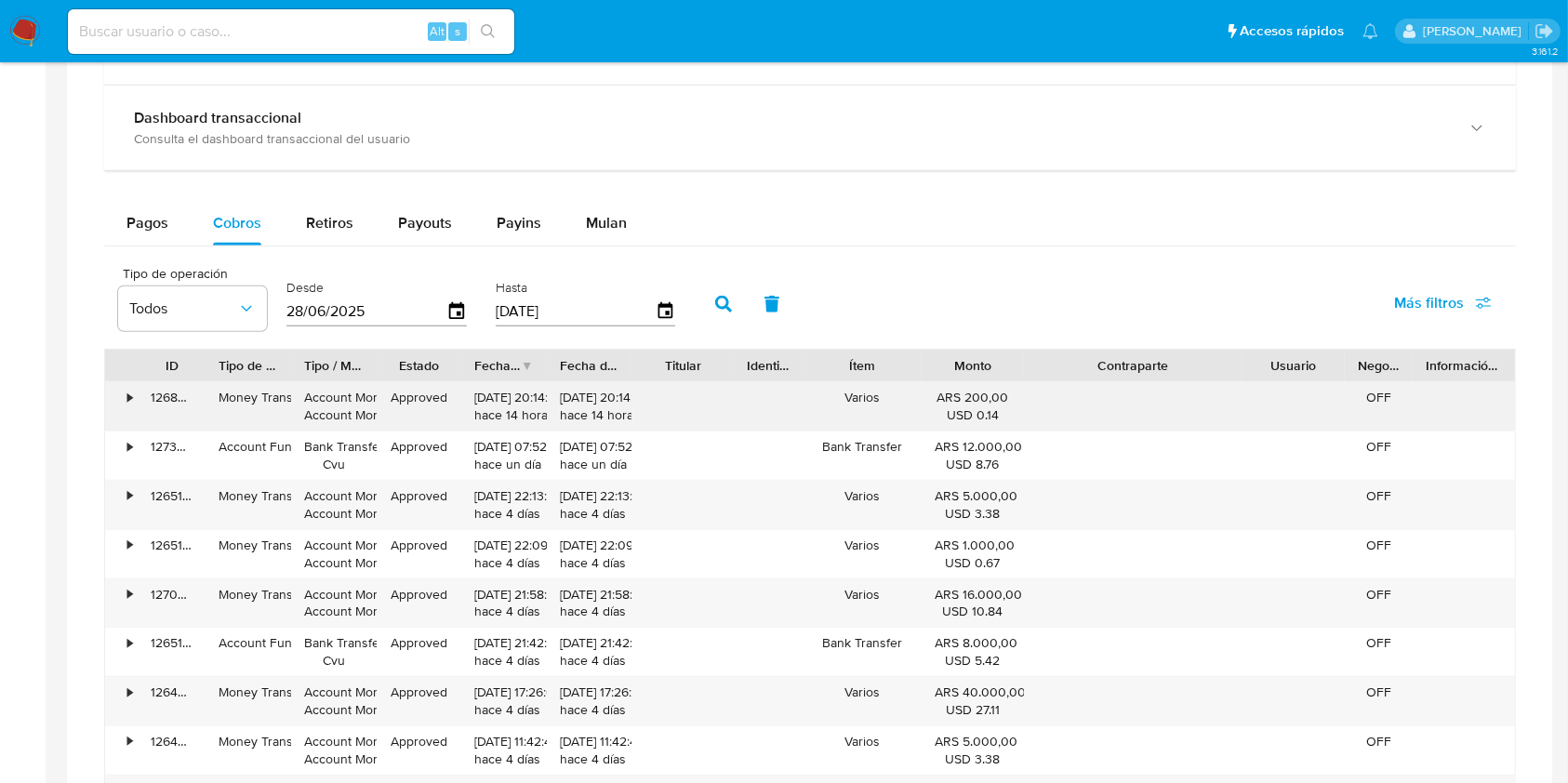
click at [1317, 384] on div "ID Tipo de operación Tipo / Método Estado Fecha de creación Fecha de aprobación…" at bounding box center [810, 610] width 1412 height 524
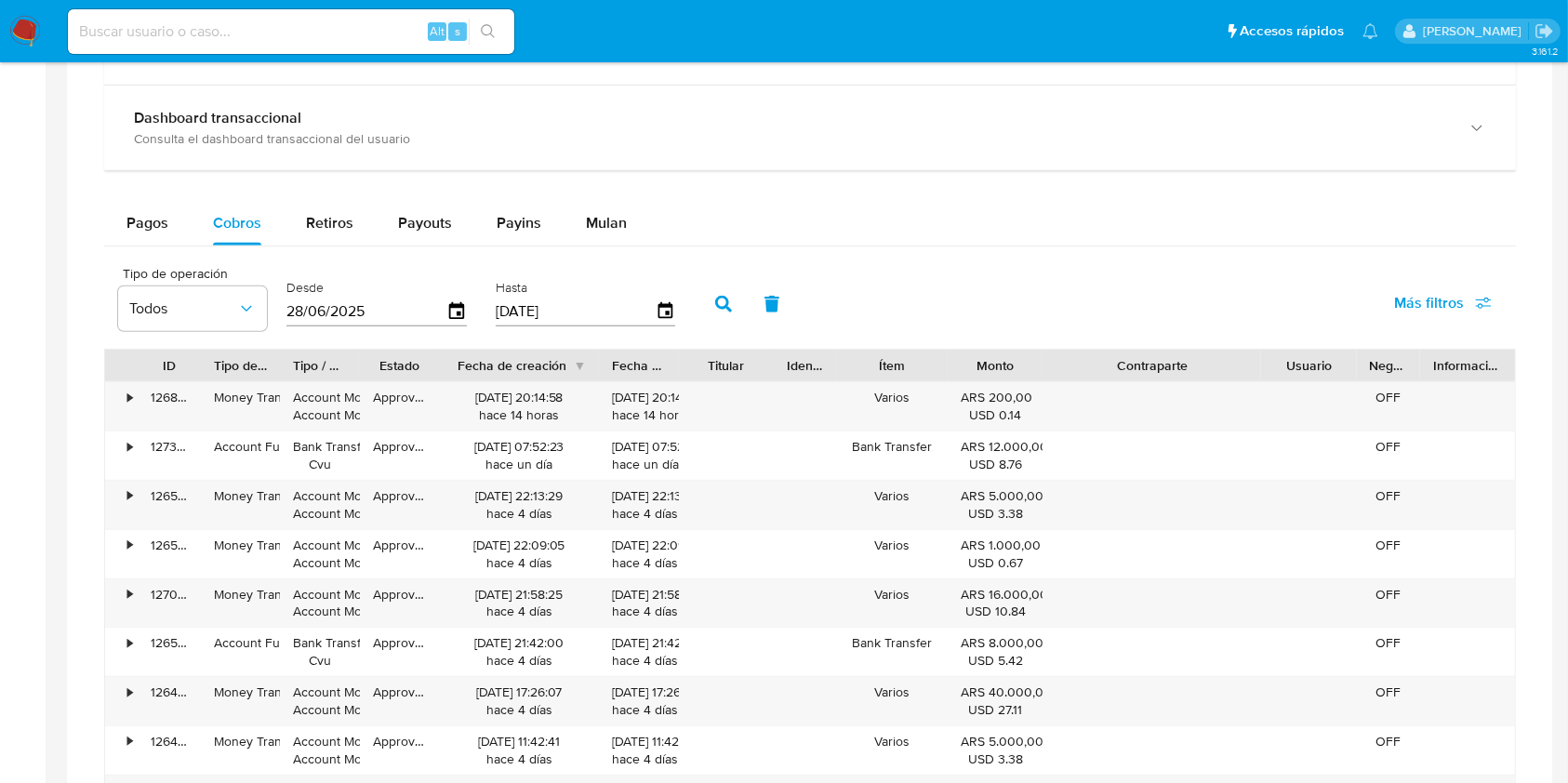
drag, startPoint x: 551, startPoint y: 365, endPoint x: 626, endPoint y: 375, distance: 75.7
click at [626, 375] on div "ID Tipo de operación Tipo / Método Estado Fecha de creación Fecha de aprobación…" at bounding box center [810, 365] width 1410 height 31
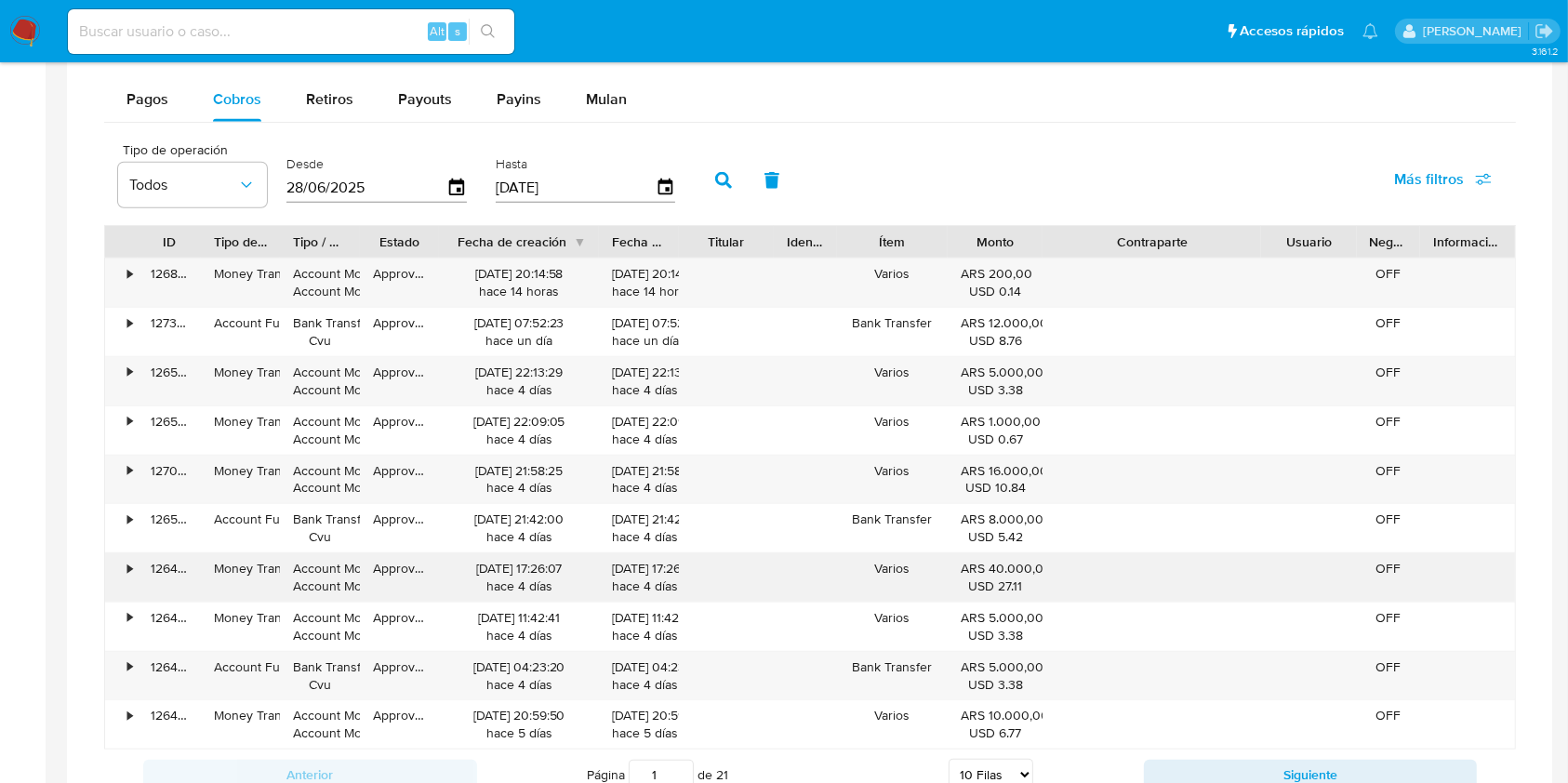
click at [535, 554] on div "[DATE] 17:26:07 hace 4 [PERSON_NAME]" at bounding box center [520, 577] width 161 height 48
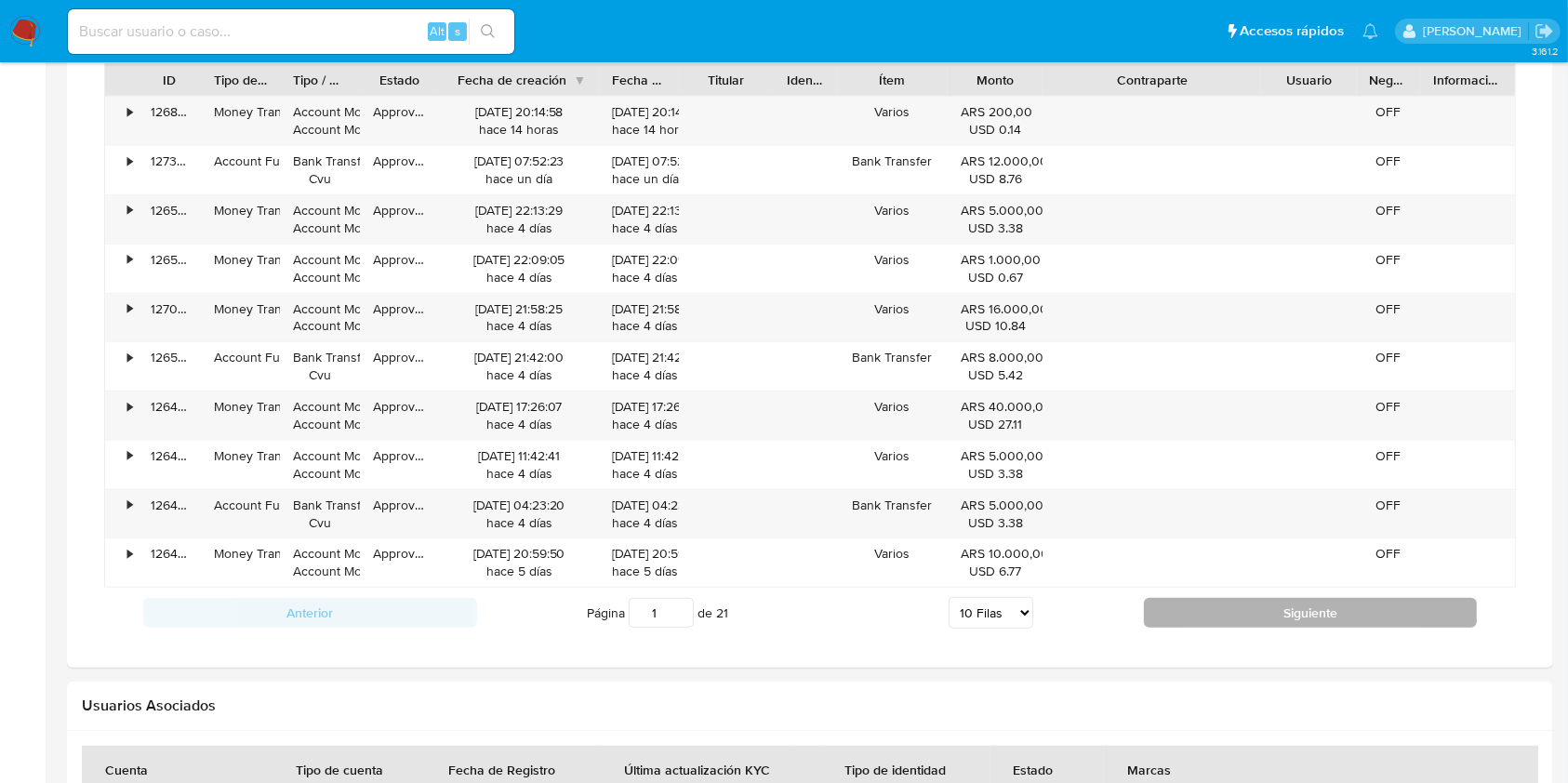
scroll to position [1364, 0]
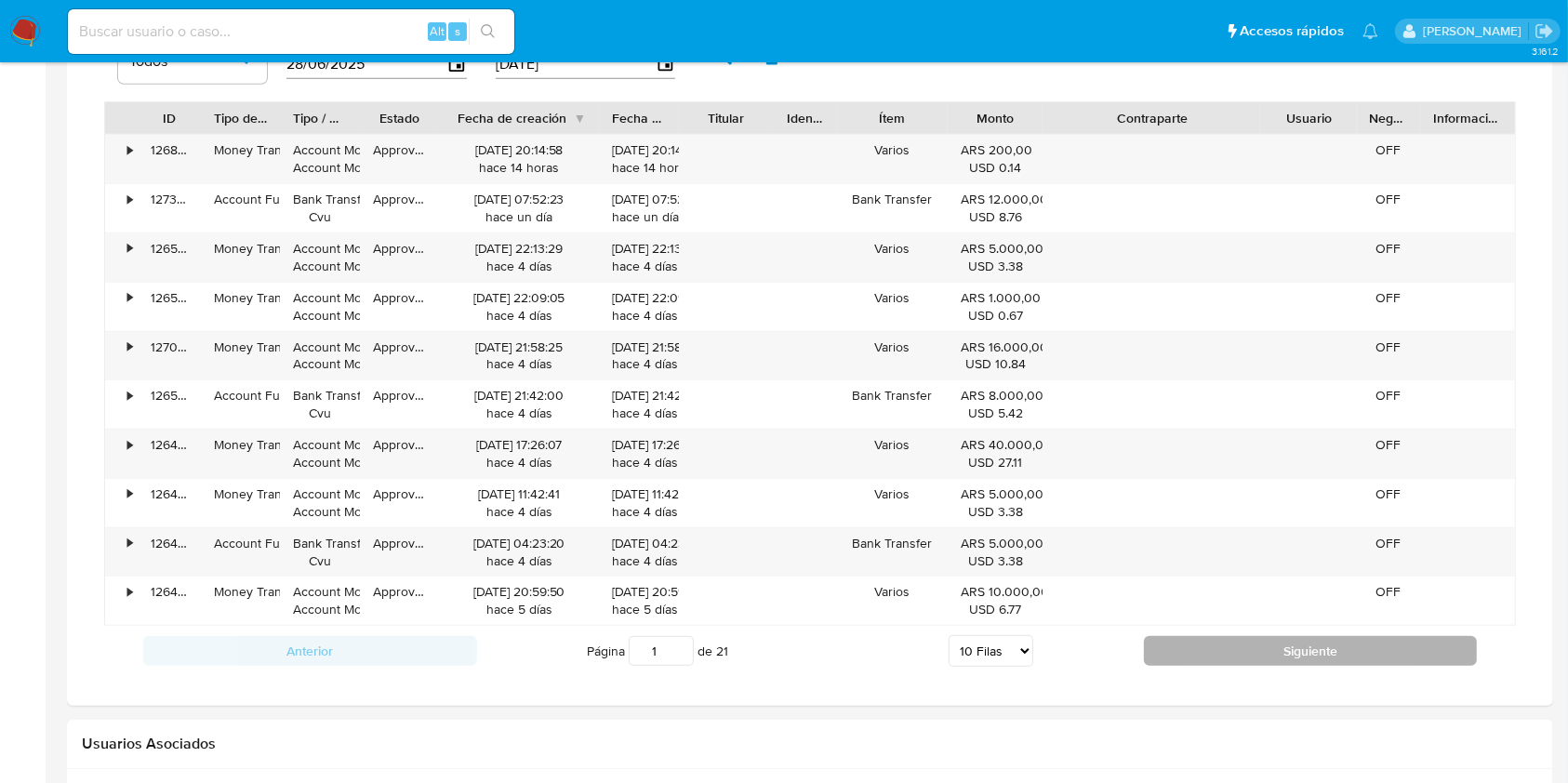
click at [1216, 651] on button "Siguiente" at bounding box center [1311, 652] width 334 height 30
type input "2"
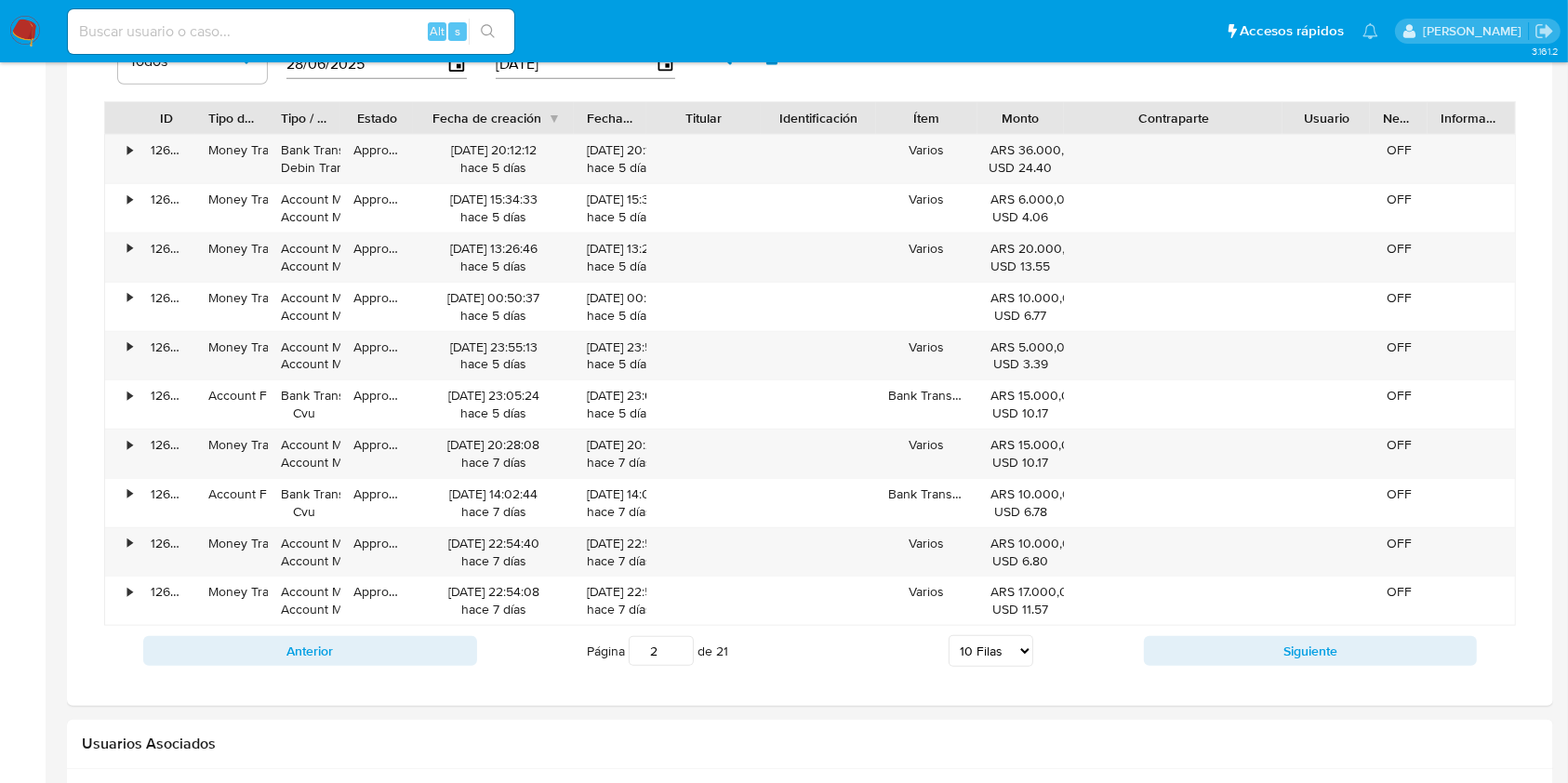
drag, startPoint x: 760, startPoint y: 121, endPoint x: 780, endPoint y: 130, distance: 21.9
click at [780, 130] on div "ID Tipo de operación Tipo / Método Estado Fecha de creación Fecha de aprobación…" at bounding box center [810, 117] width 1410 height 31
click at [759, 723] on div "Usuarios Asociados" at bounding box center [810, 744] width 1487 height 49
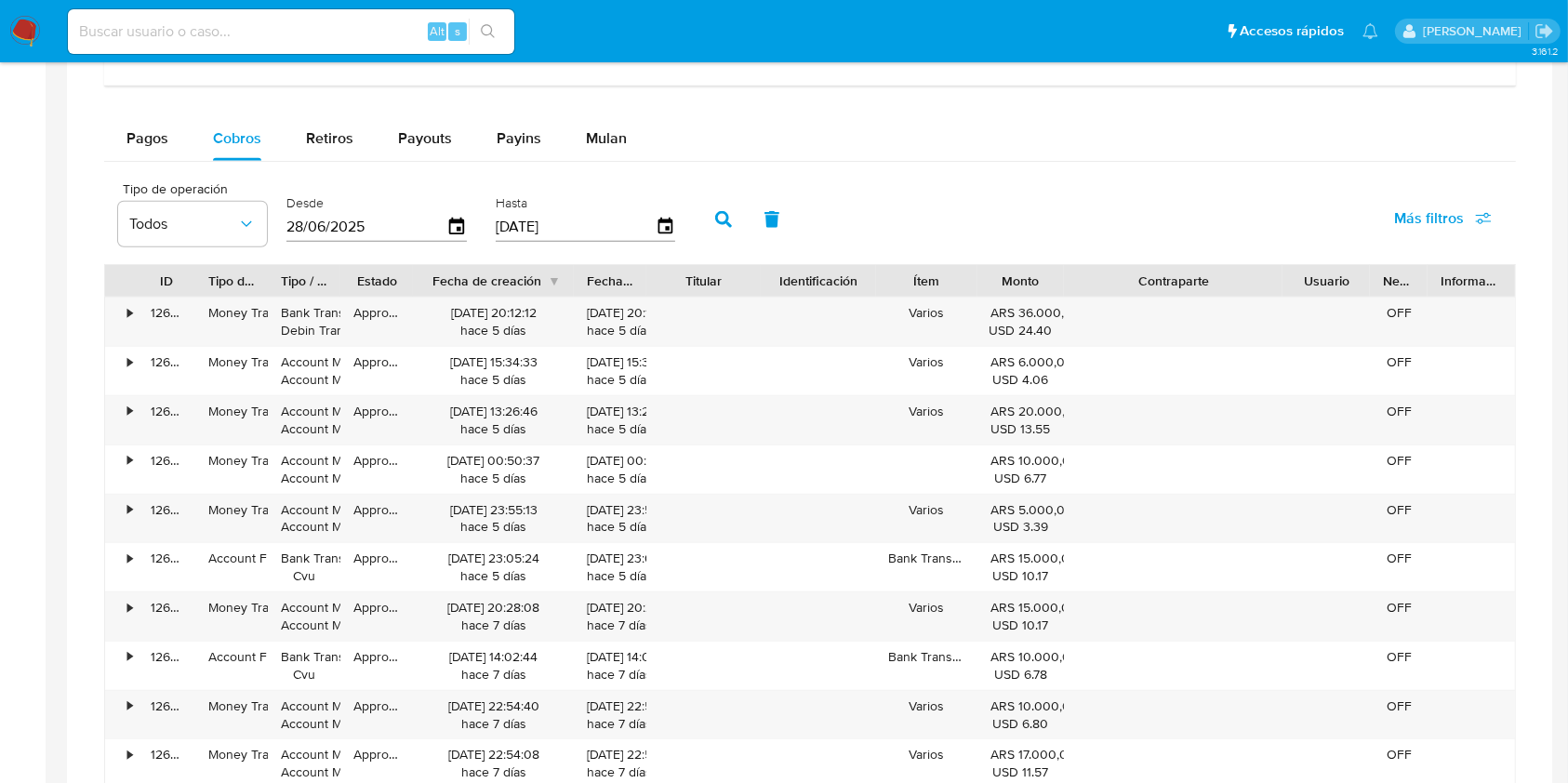
scroll to position [1240, 0]
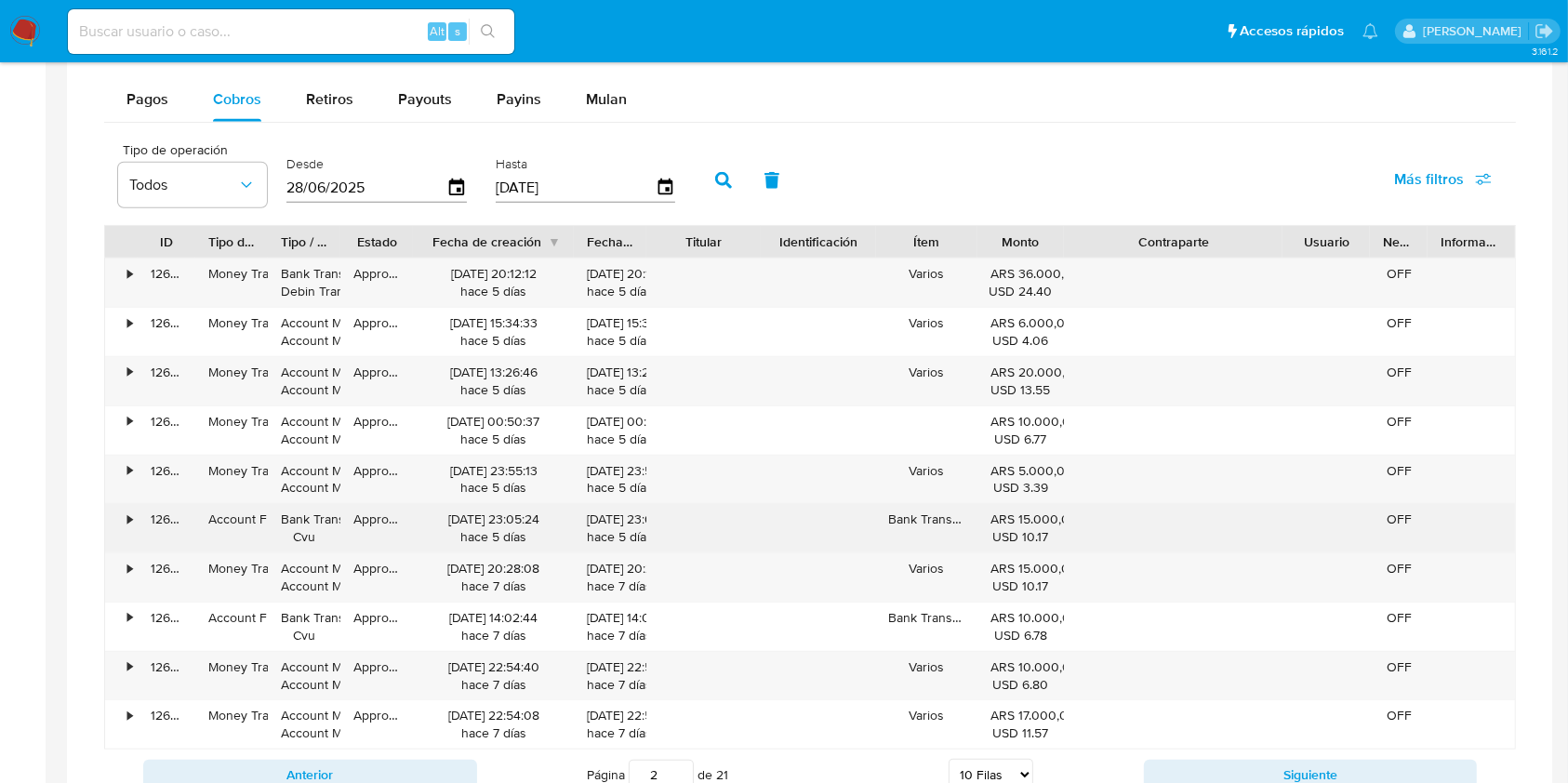
click at [203, 530] on div "Account Fund" at bounding box center [231, 528] width 73 height 48
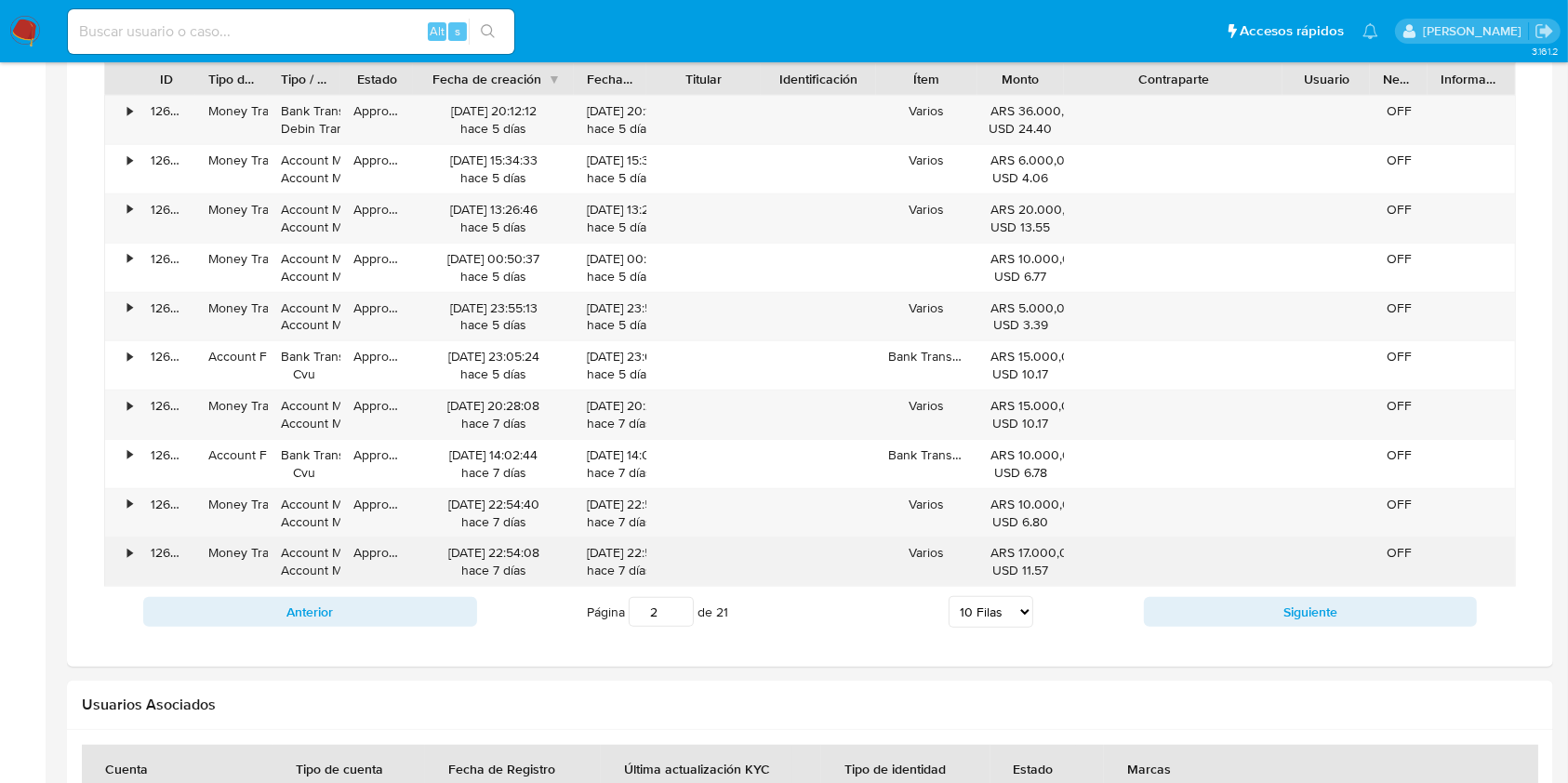
scroll to position [1364, 0]
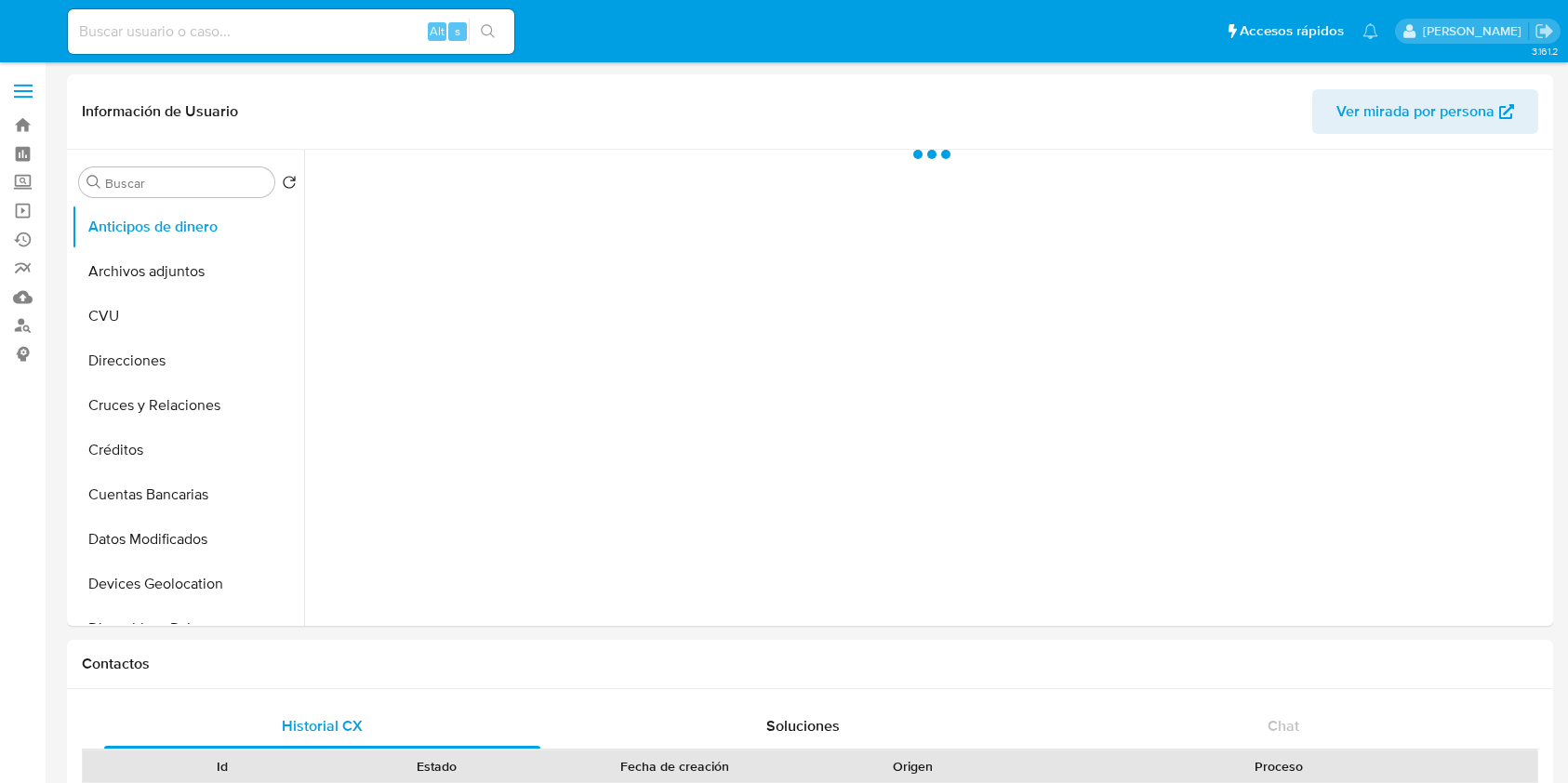
select select "10"
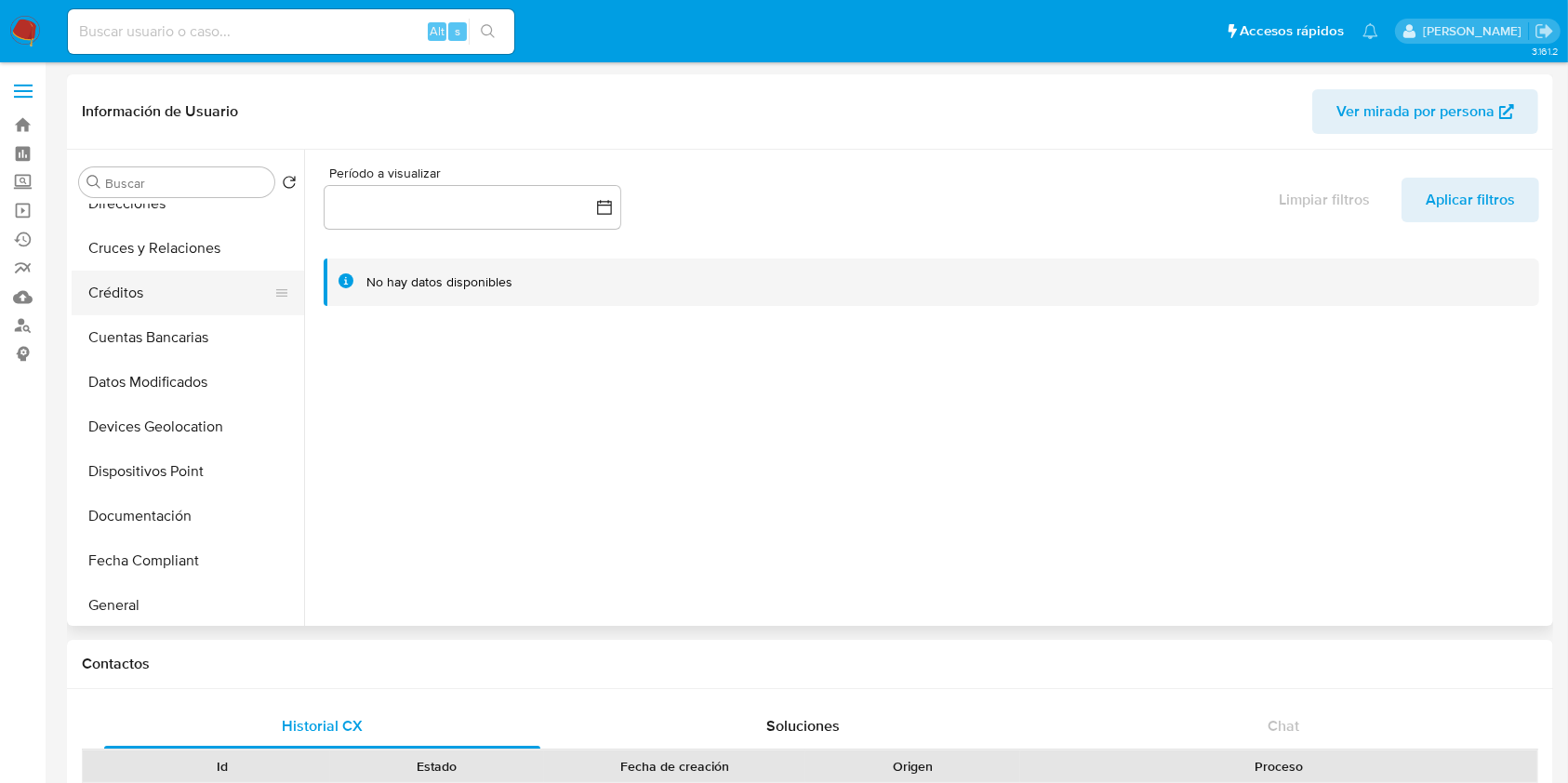
scroll to position [247, 0]
click at [171, 422] on button "Documentación" at bounding box center [180, 425] width 217 height 44
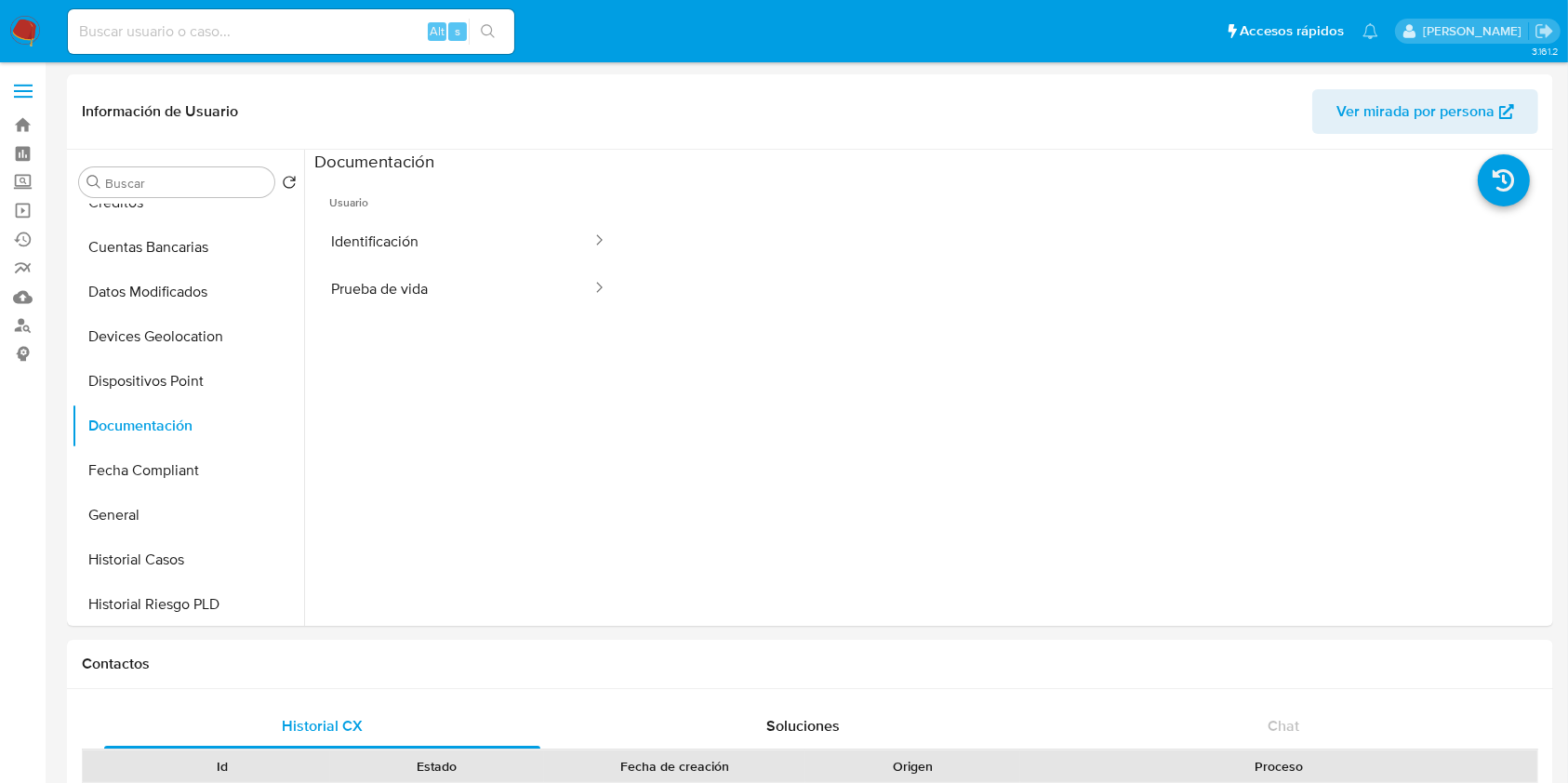
click at [470, 272] on button "Prueba de vida" at bounding box center [453, 289] width 279 height 47
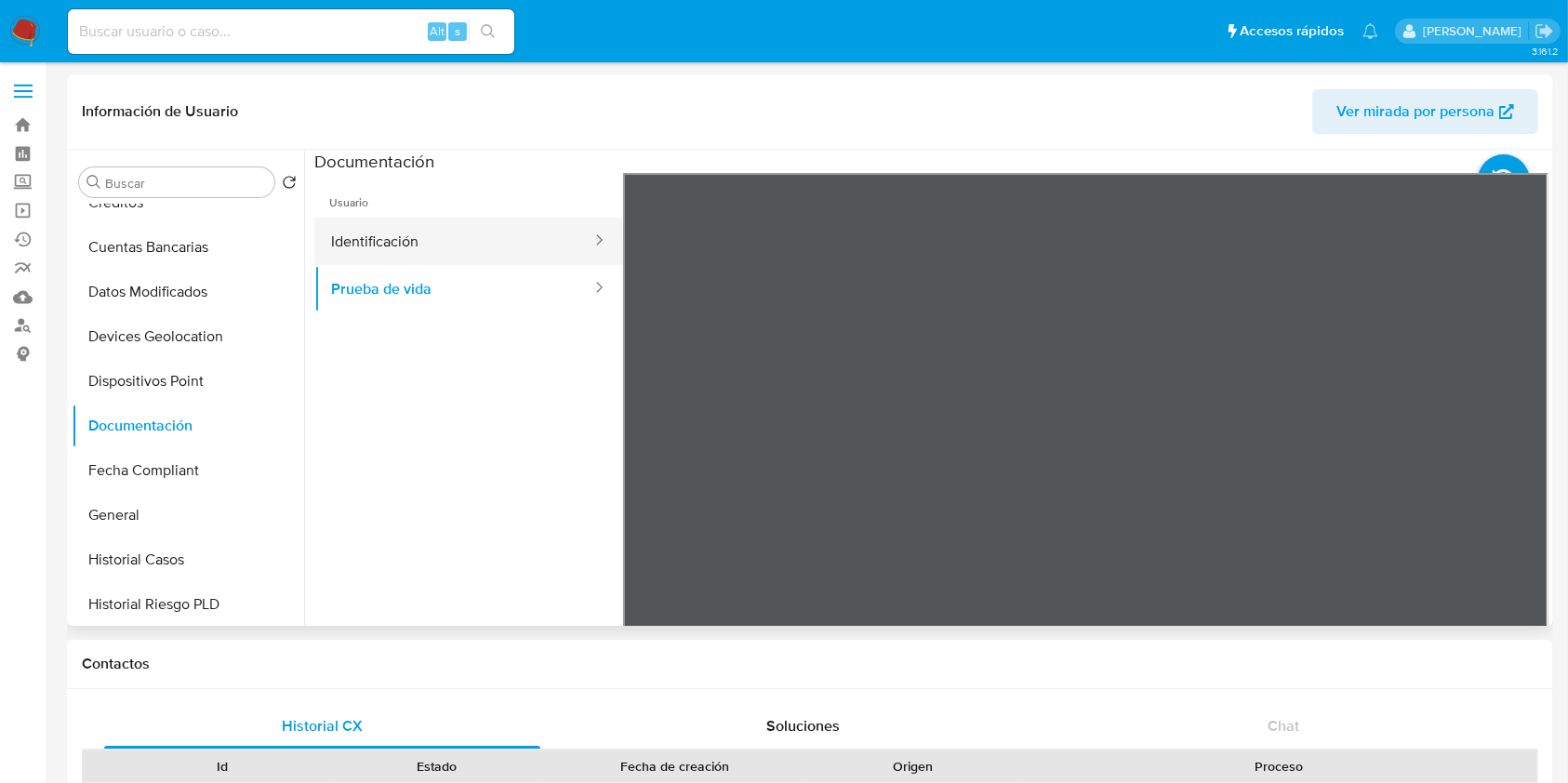
click at [431, 228] on button "Identificación" at bounding box center [453, 241] width 279 height 47
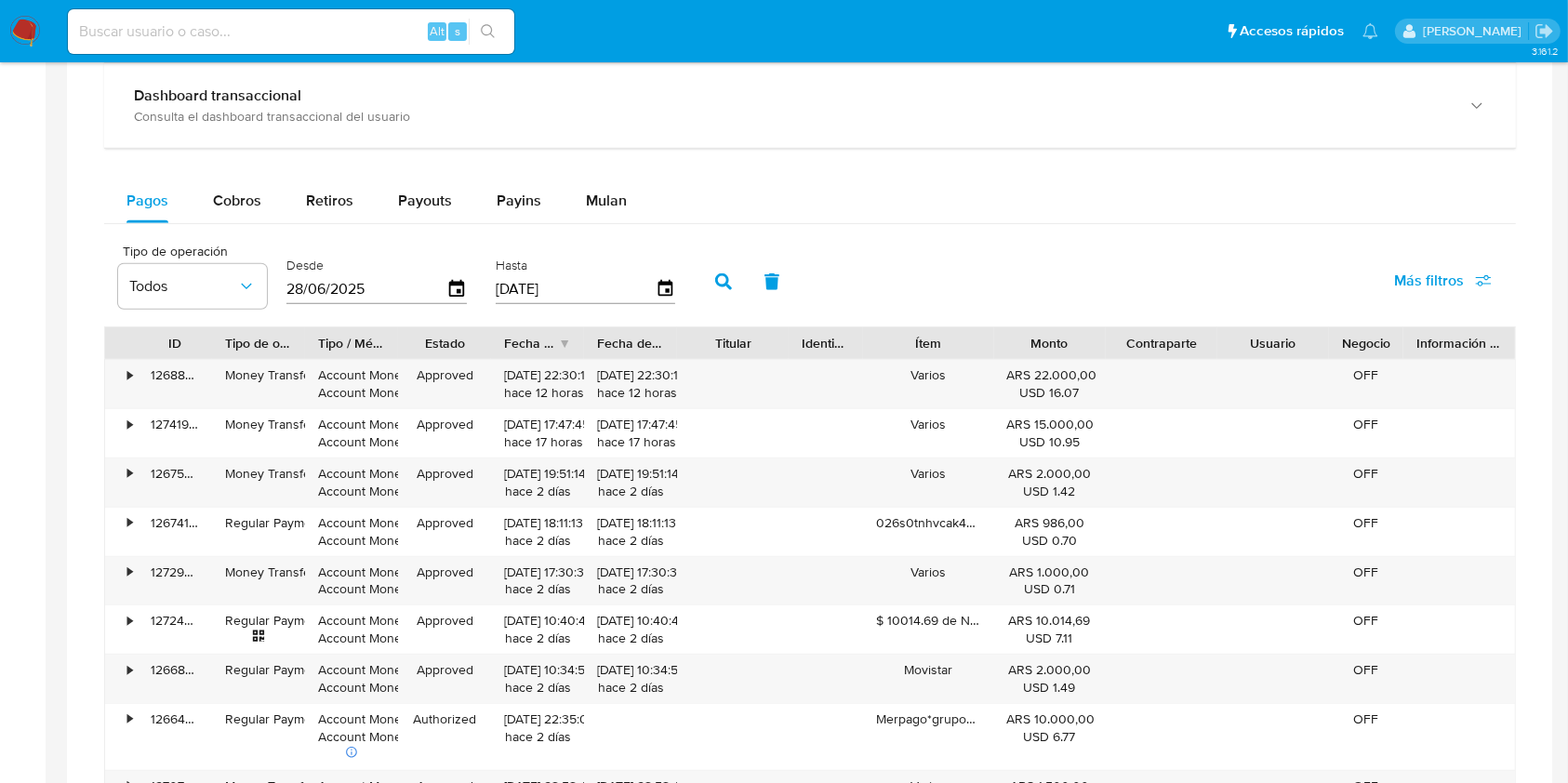
scroll to position [1240, 0]
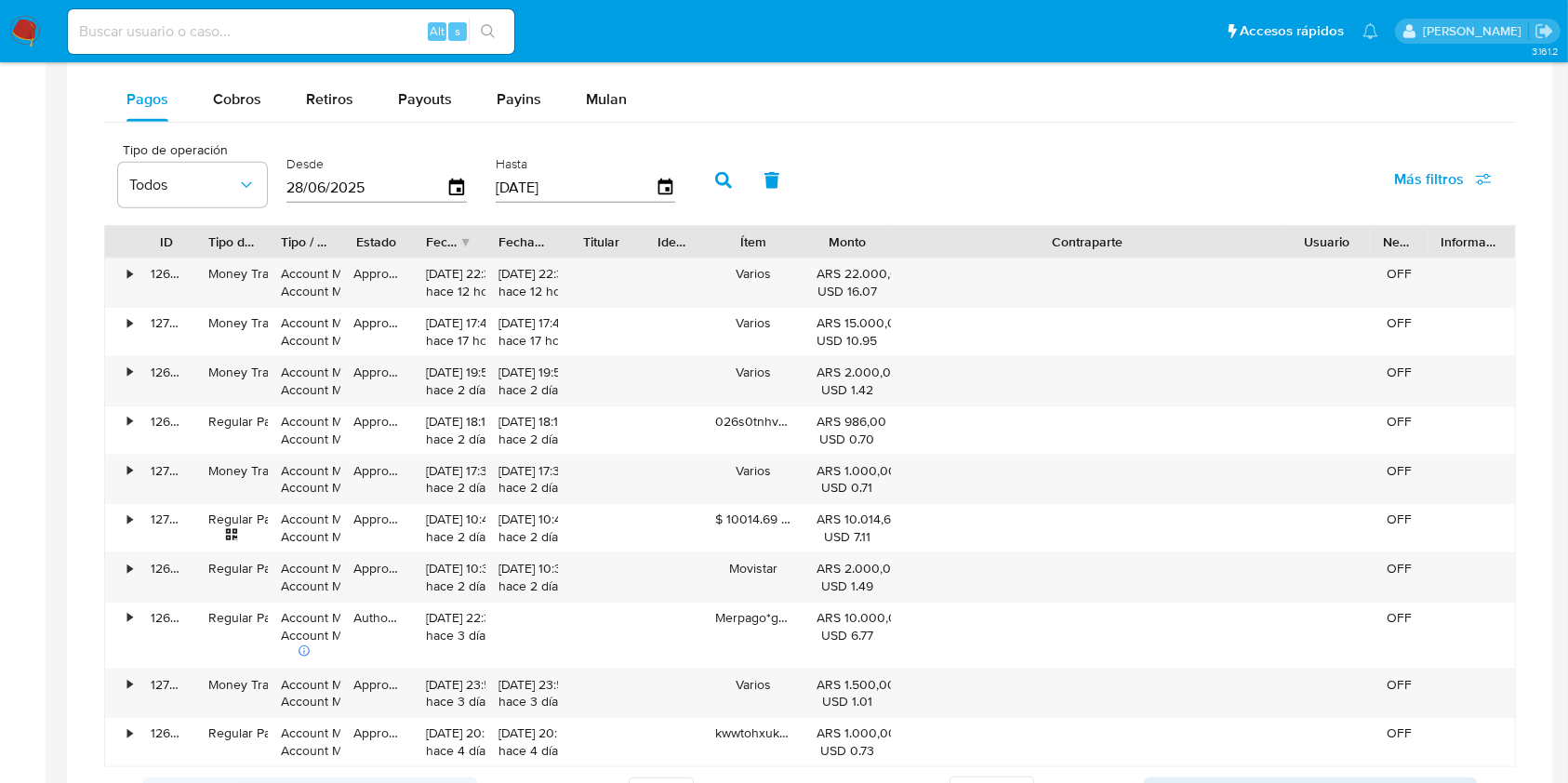
drag, startPoint x: 1241, startPoint y: 247, endPoint x: 1508, endPoint y: 237, distance: 267.2
click at [1508, 237] on div "ID Tipo de operación Tipo / Método Estado Fecha de creación Fecha de aprobación…" at bounding box center [810, 241] width 1410 height 31
click at [213, 111] on div "Cobros" at bounding box center [236, 99] width 48 height 44
select select "10"
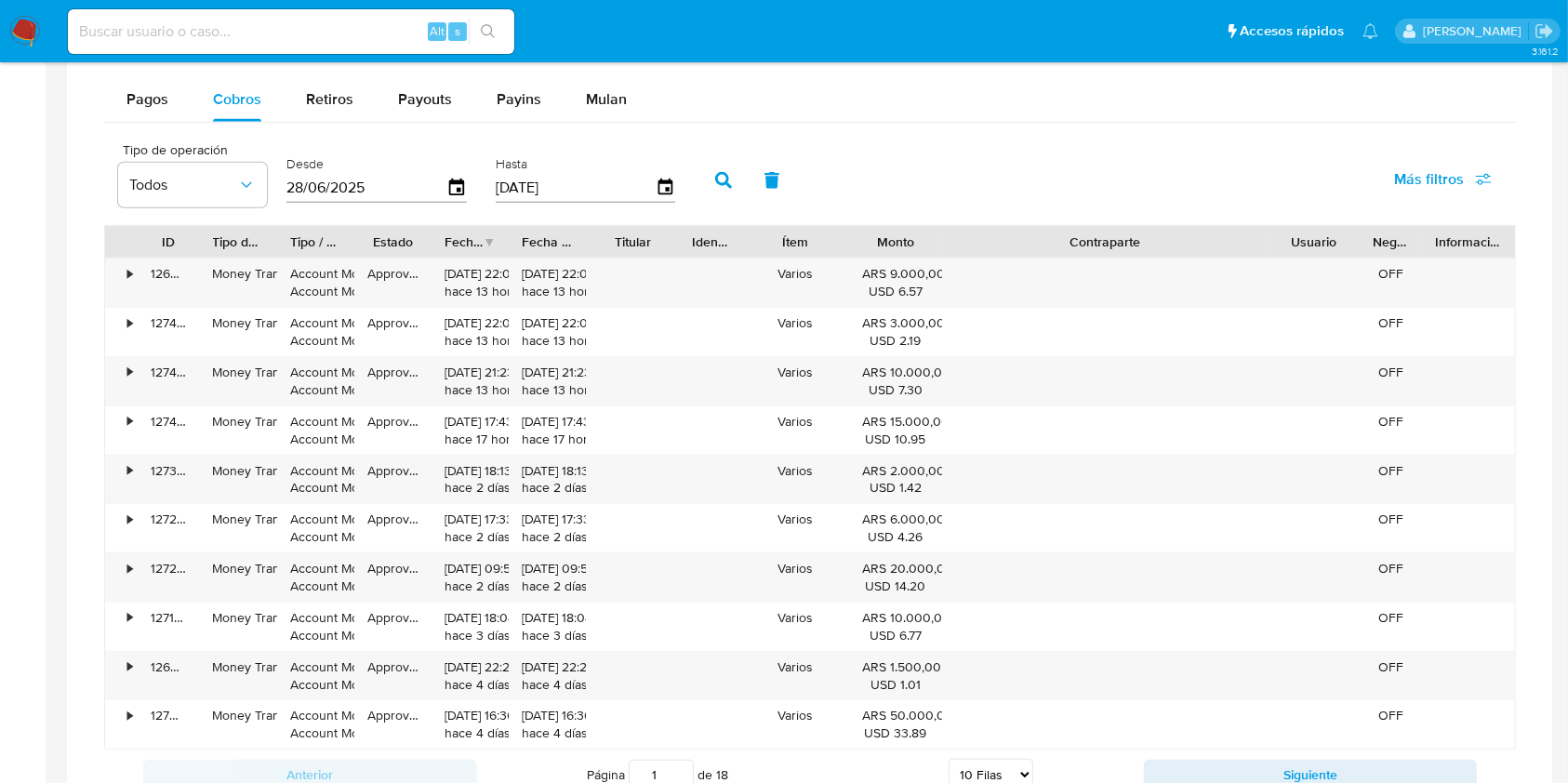
drag, startPoint x: 1227, startPoint y: 247, endPoint x: 1440, endPoint y: 254, distance: 213.1
click at [1440, 254] on div "ID Tipo de operación Tipo / Método Estado Fecha de creación Fecha de aprobación…" at bounding box center [810, 241] width 1410 height 31
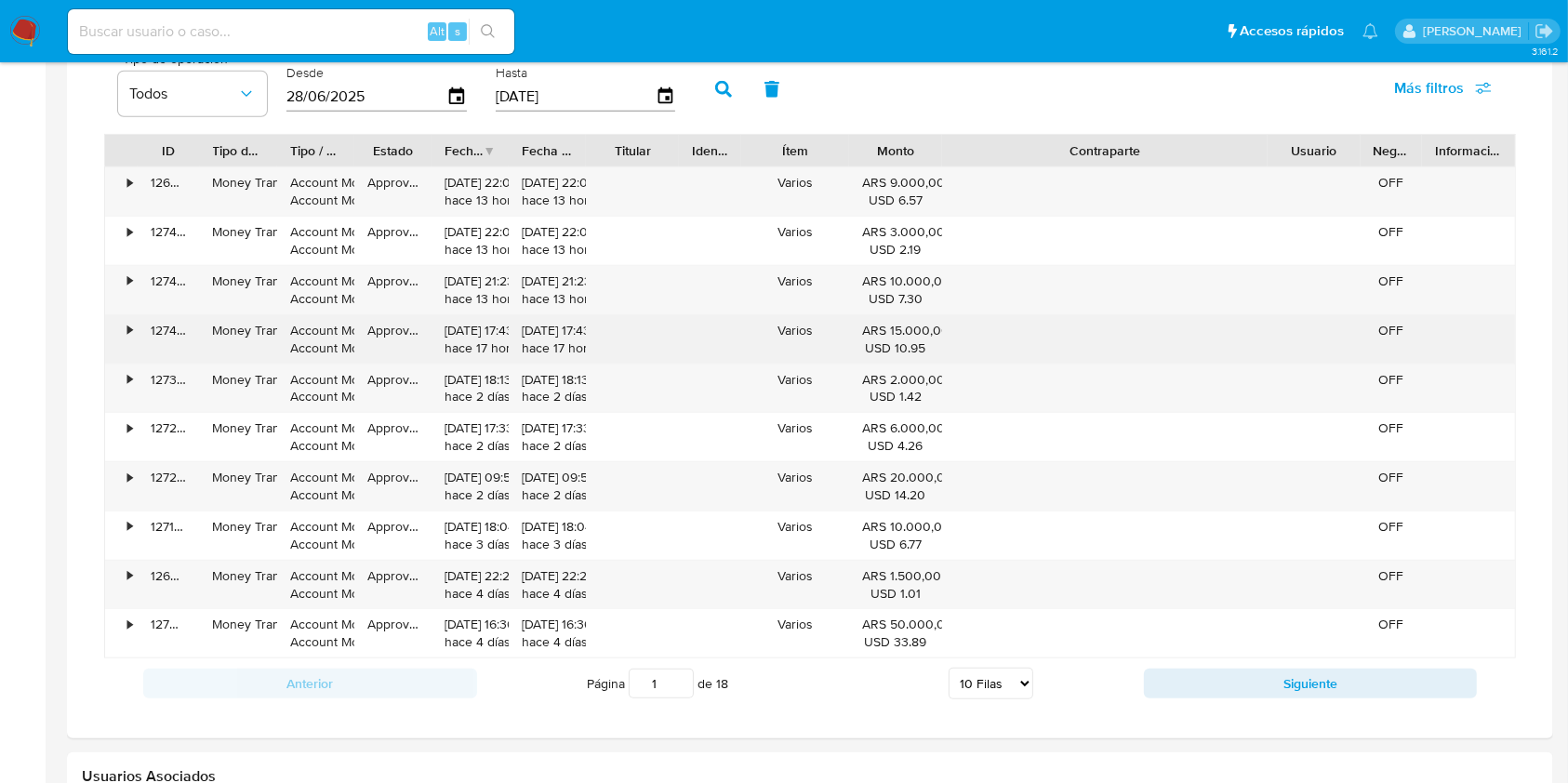
scroll to position [1364, 0]
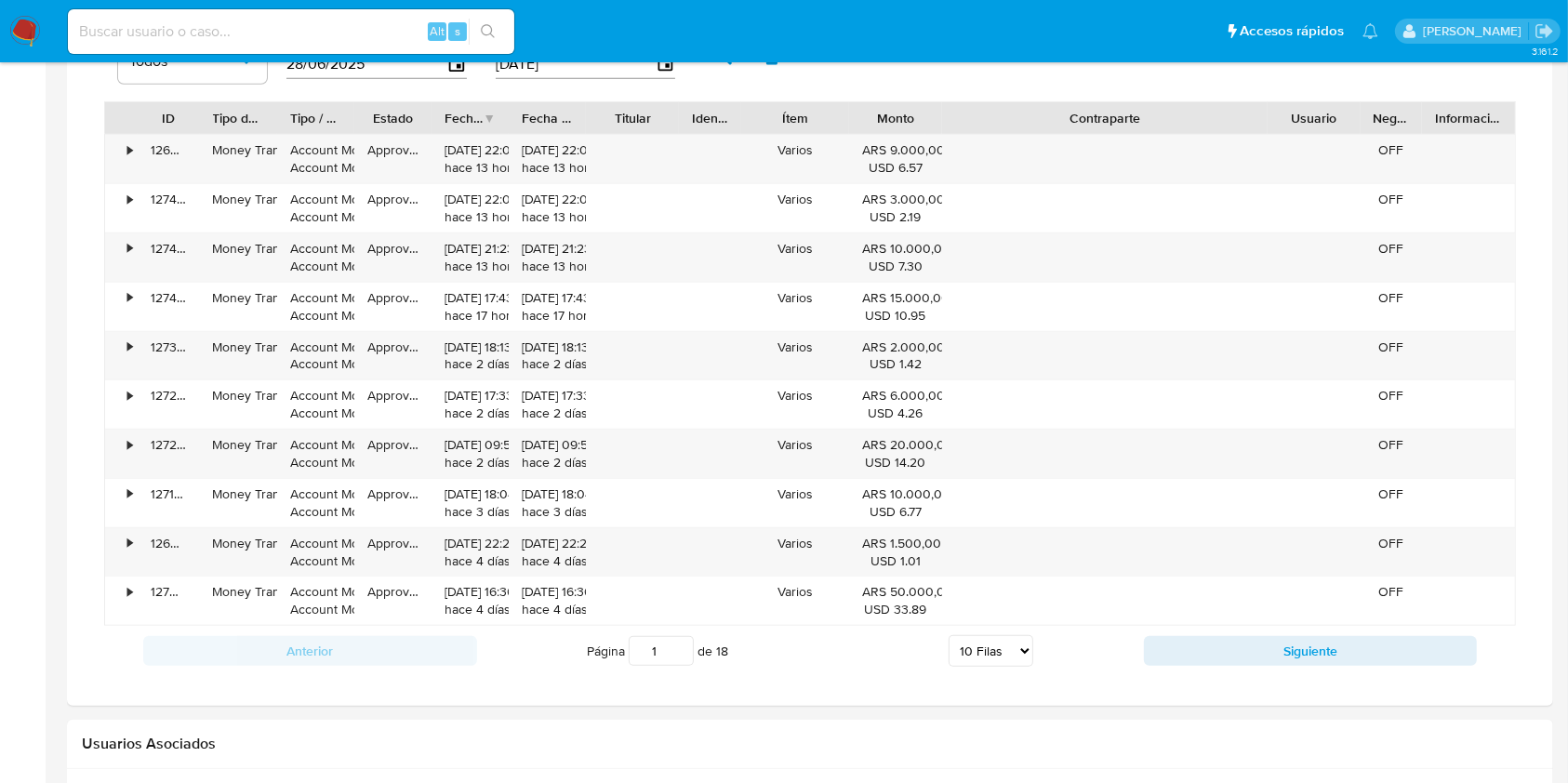
click at [1255, 649] on button "Siguiente" at bounding box center [1311, 652] width 334 height 30
type input "2"
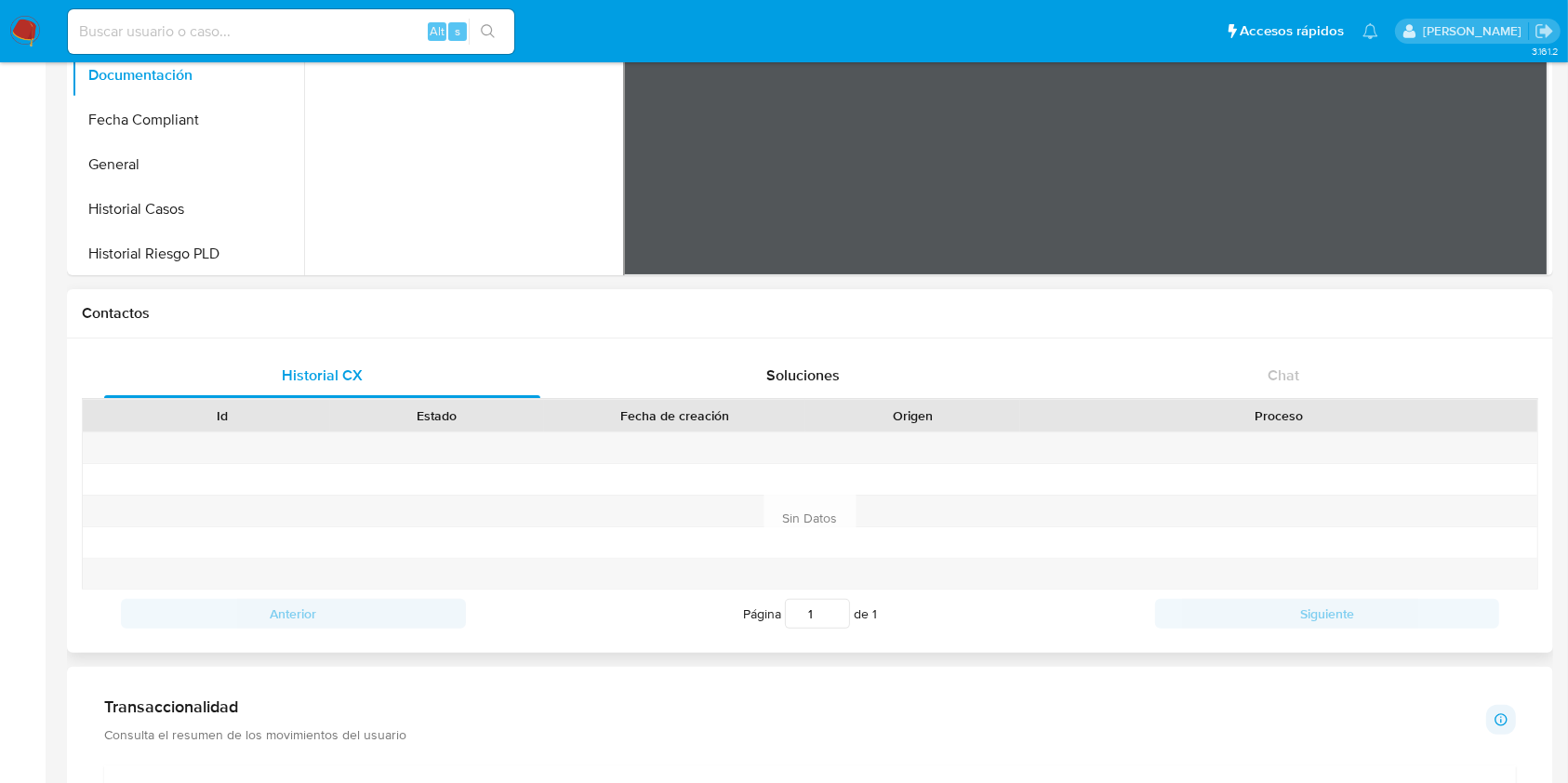
scroll to position [0, 0]
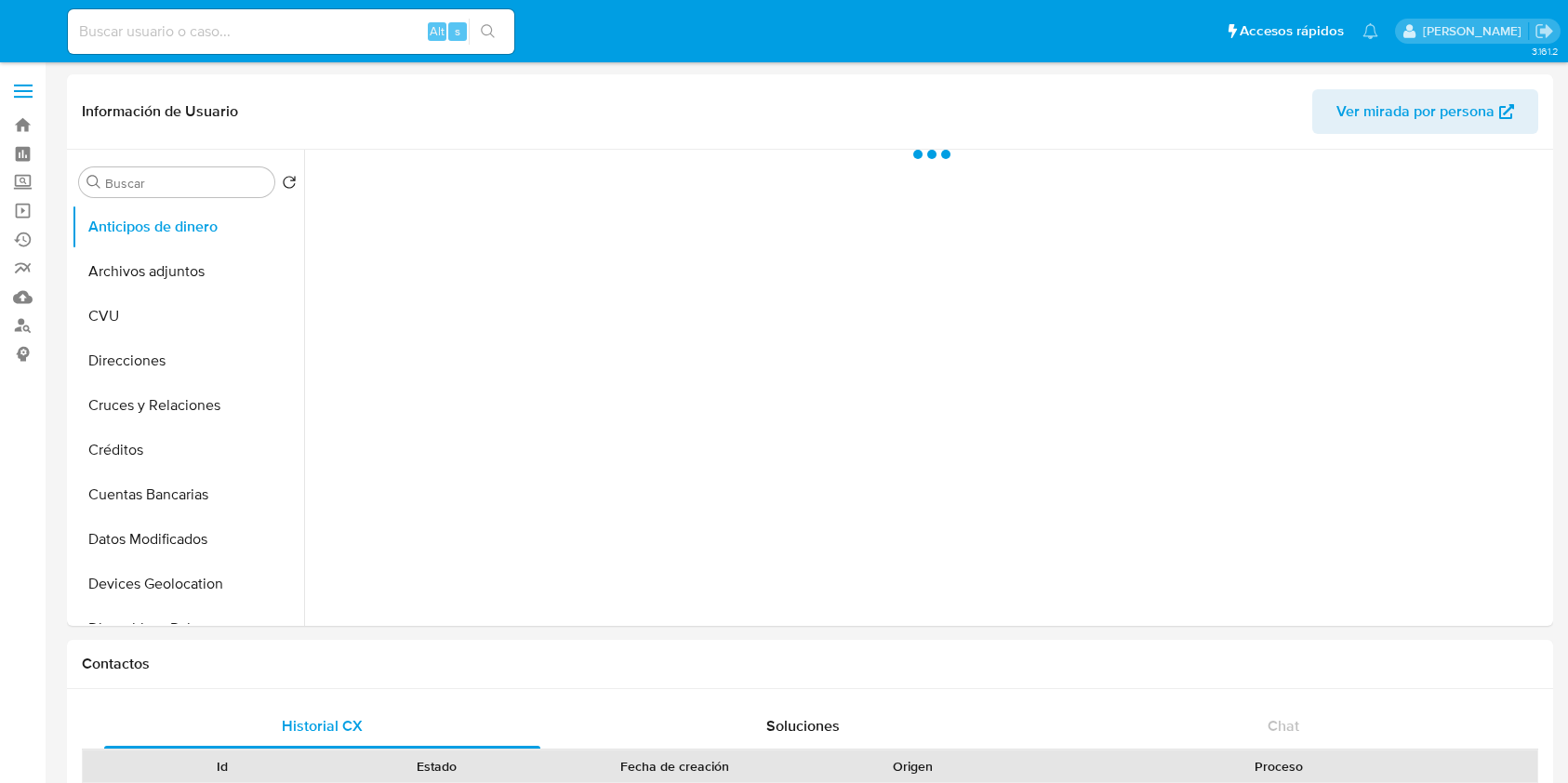
select select "10"
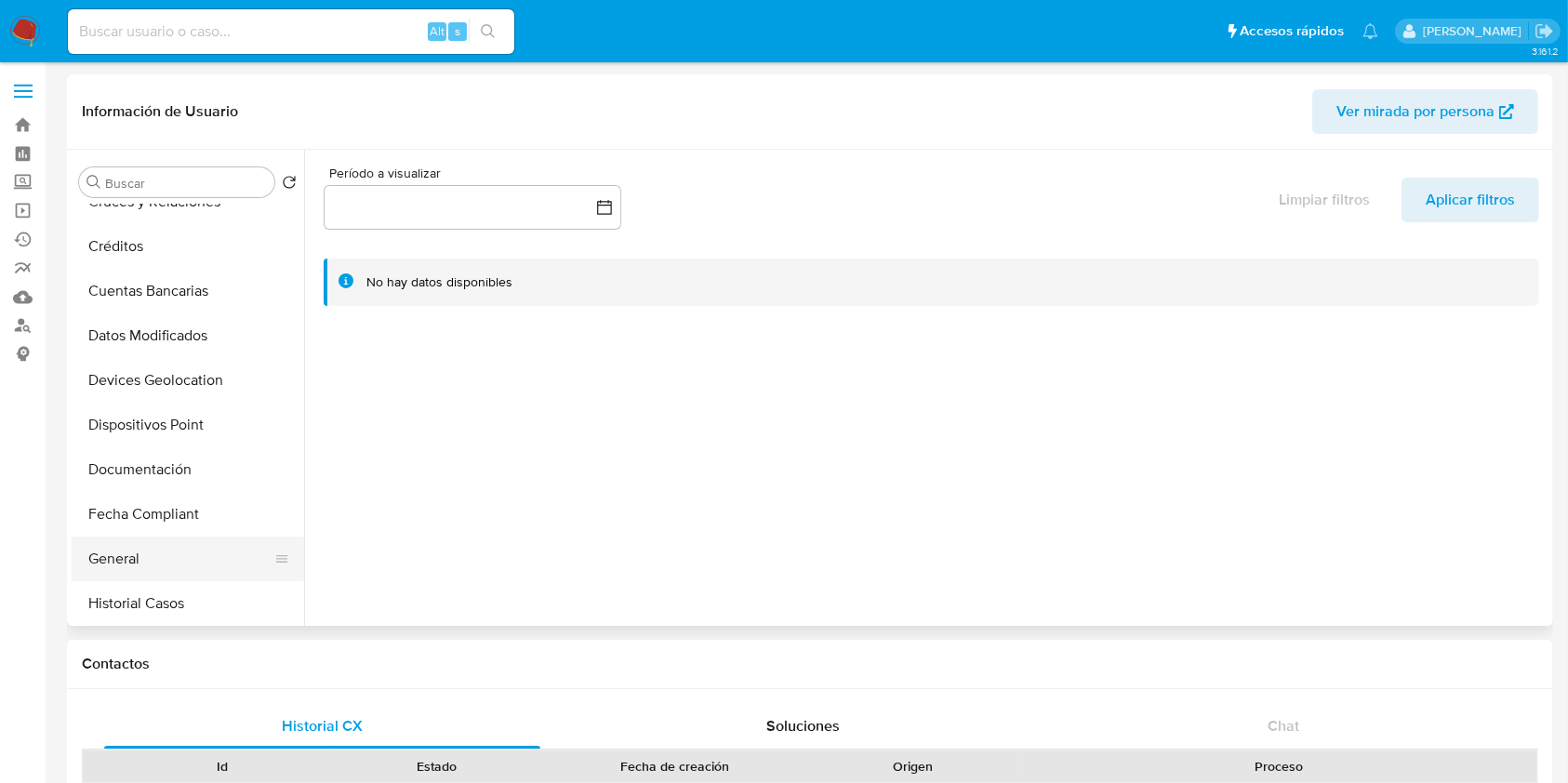
scroll to position [372, 0]
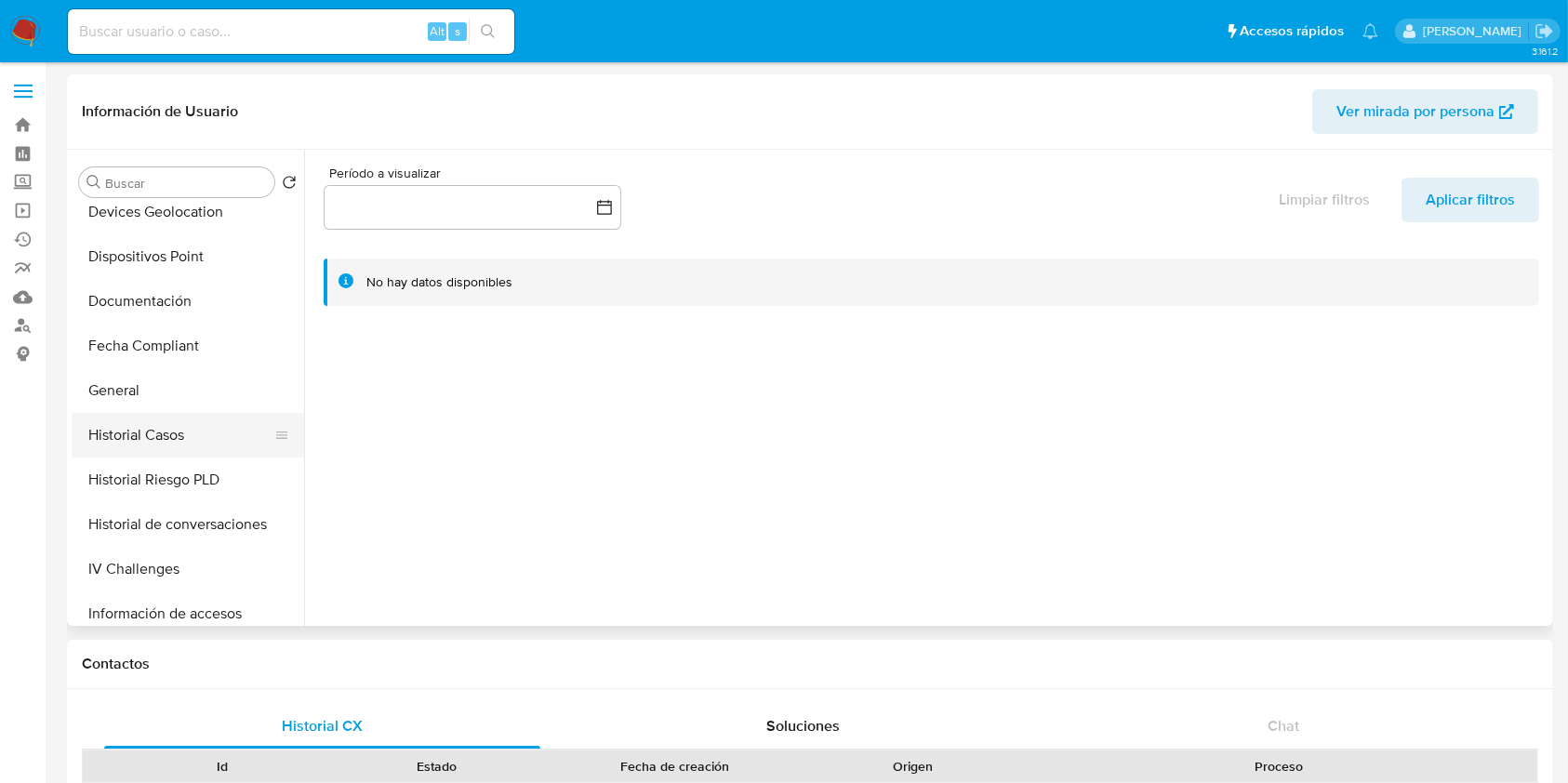
click at [182, 434] on button "Historial Casos" at bounding box center [180, 434] width 217 height 44
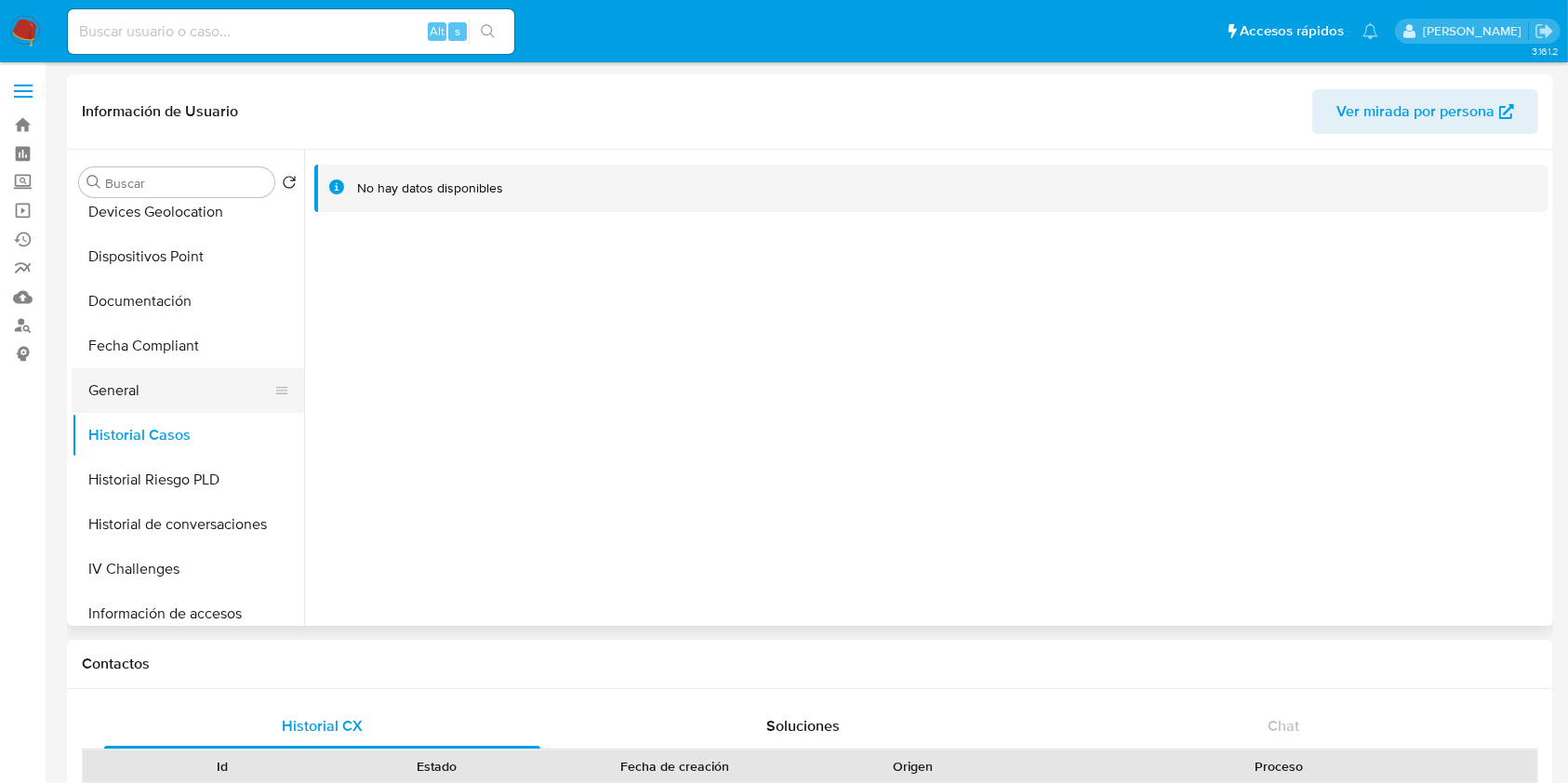
click at [171, 402] on button "General" at bounding box center [180, 390] width 217 height 44
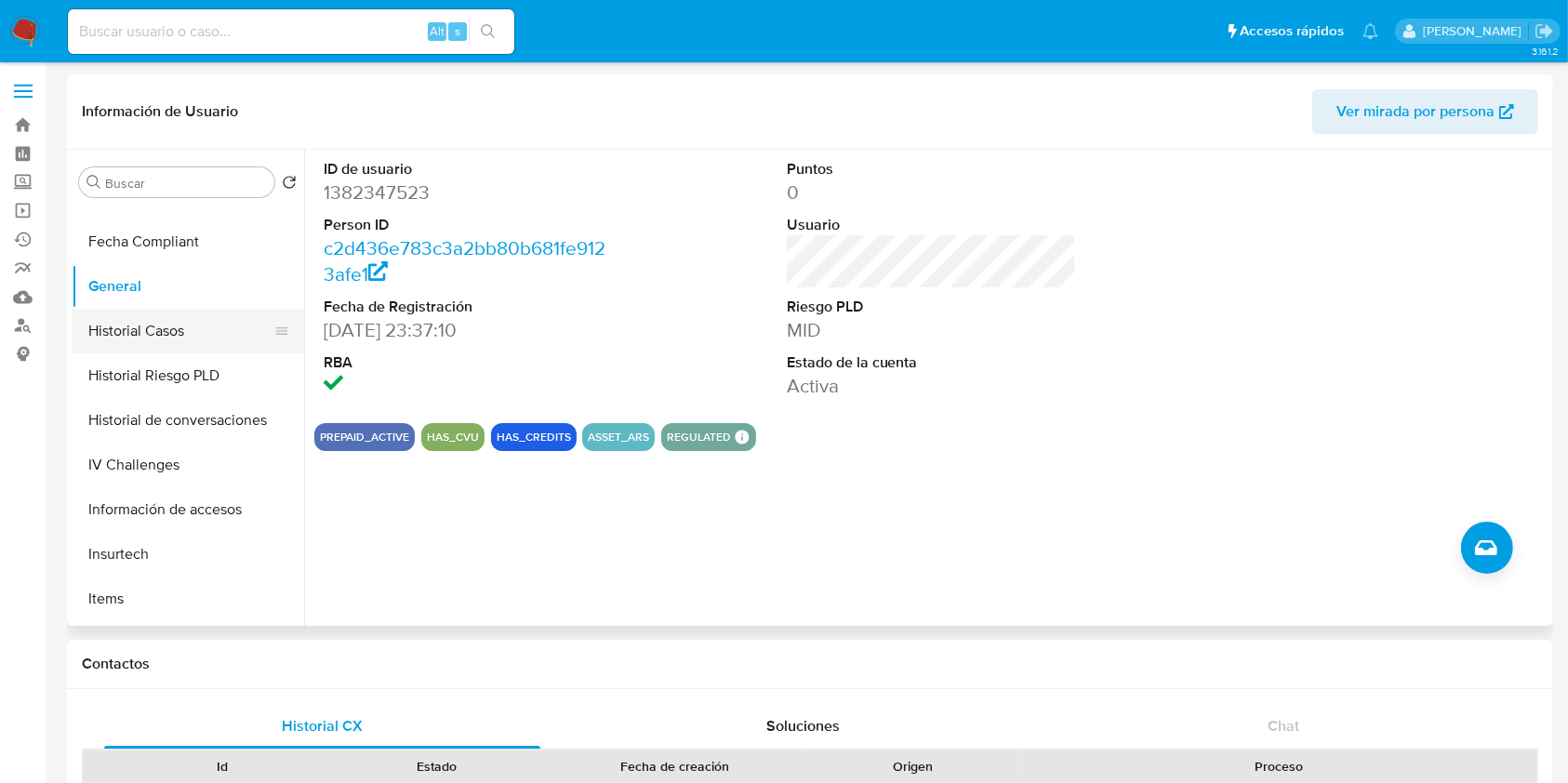
scroll to position [620, 0]
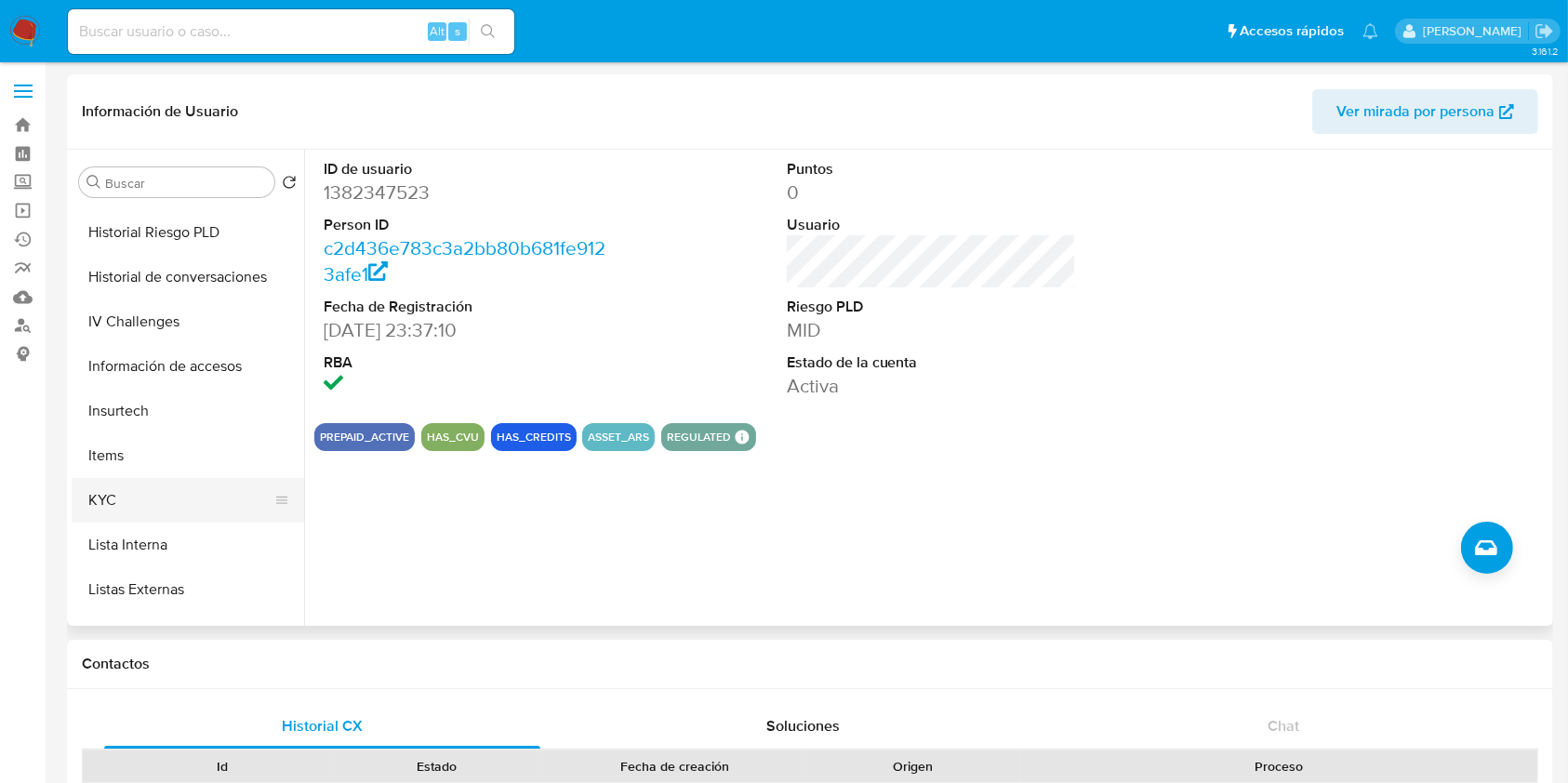
click at [170, 486] on button "KYC" at bounding box center [180, 500] width 217 height 44
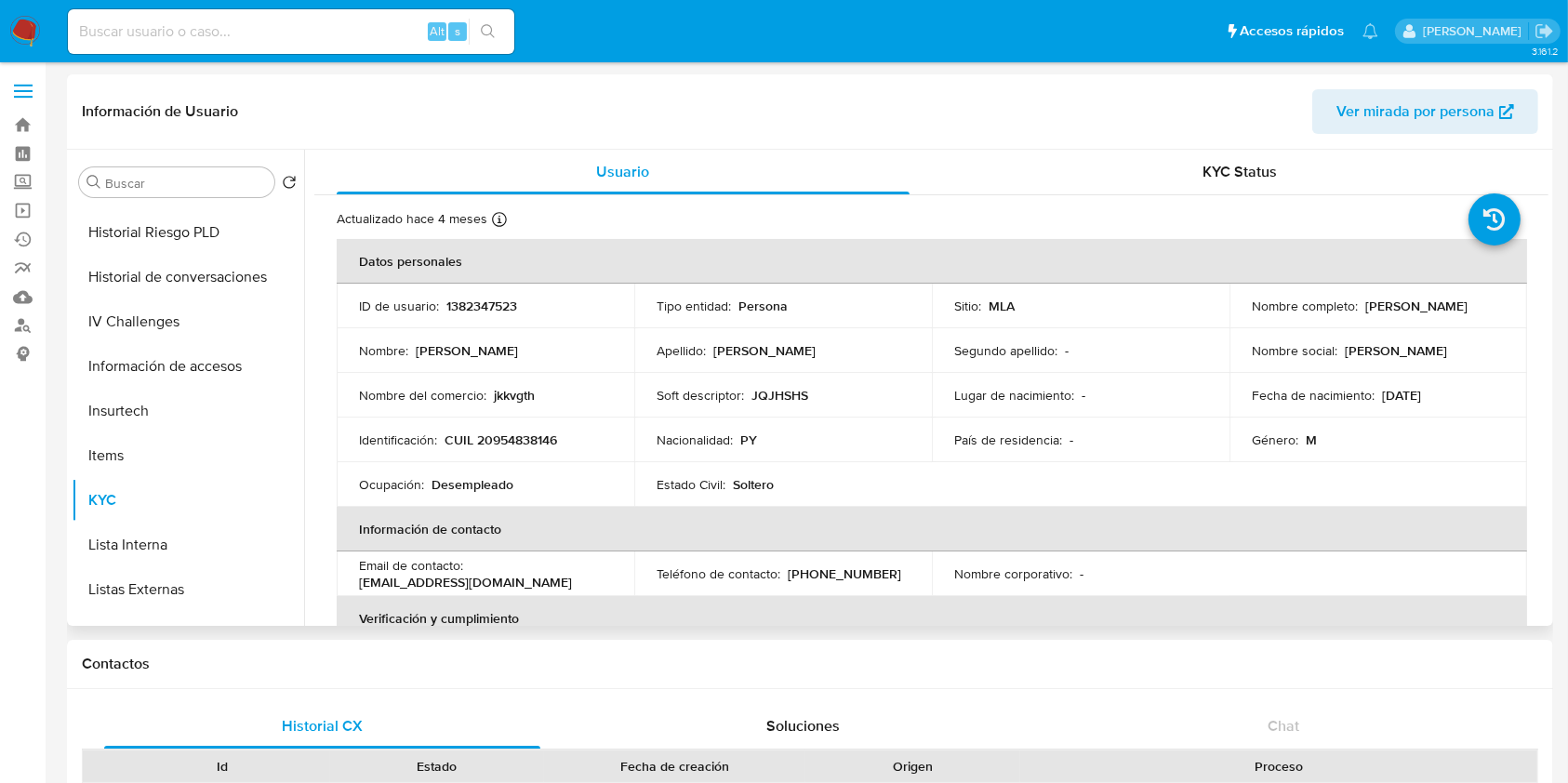
click at [517, 440] on p "CUIL 20954838146" at bounding box center [501, 440] width 112 height 17
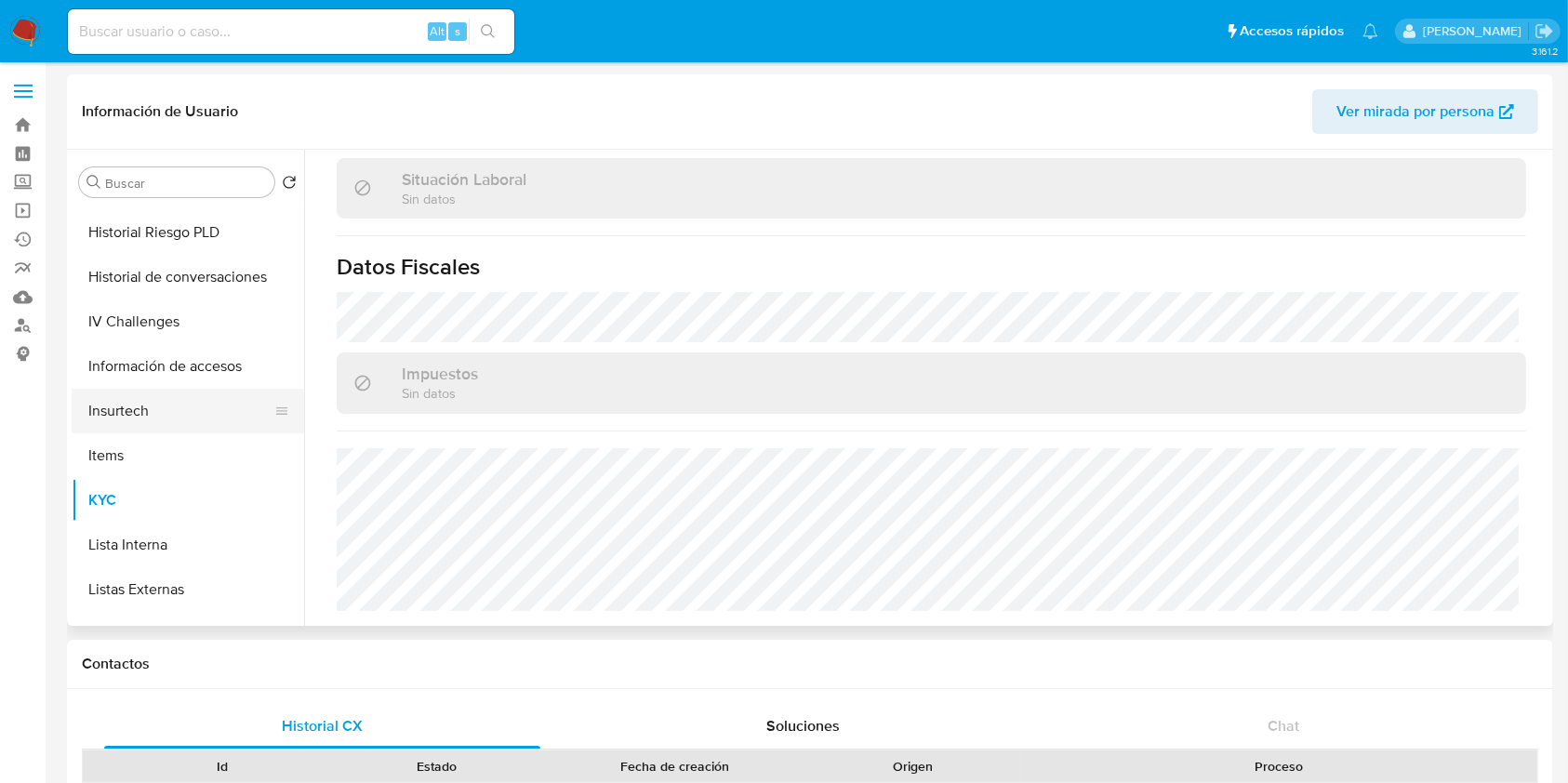
scroll to position [372, 0]
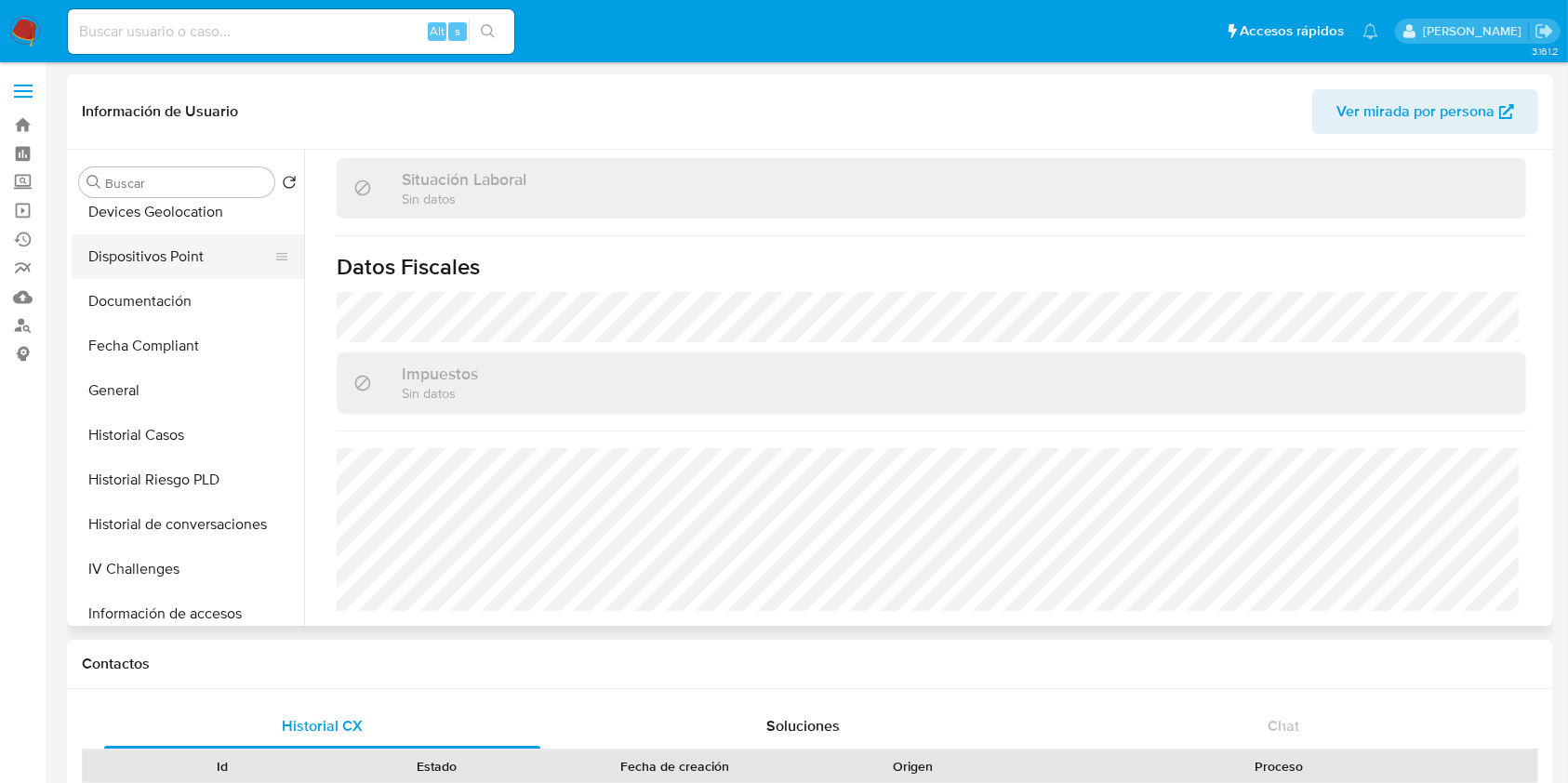
click at [135, 272] on button "Dispositivos Point" at bounding box center [180, 256] width 217 height 44
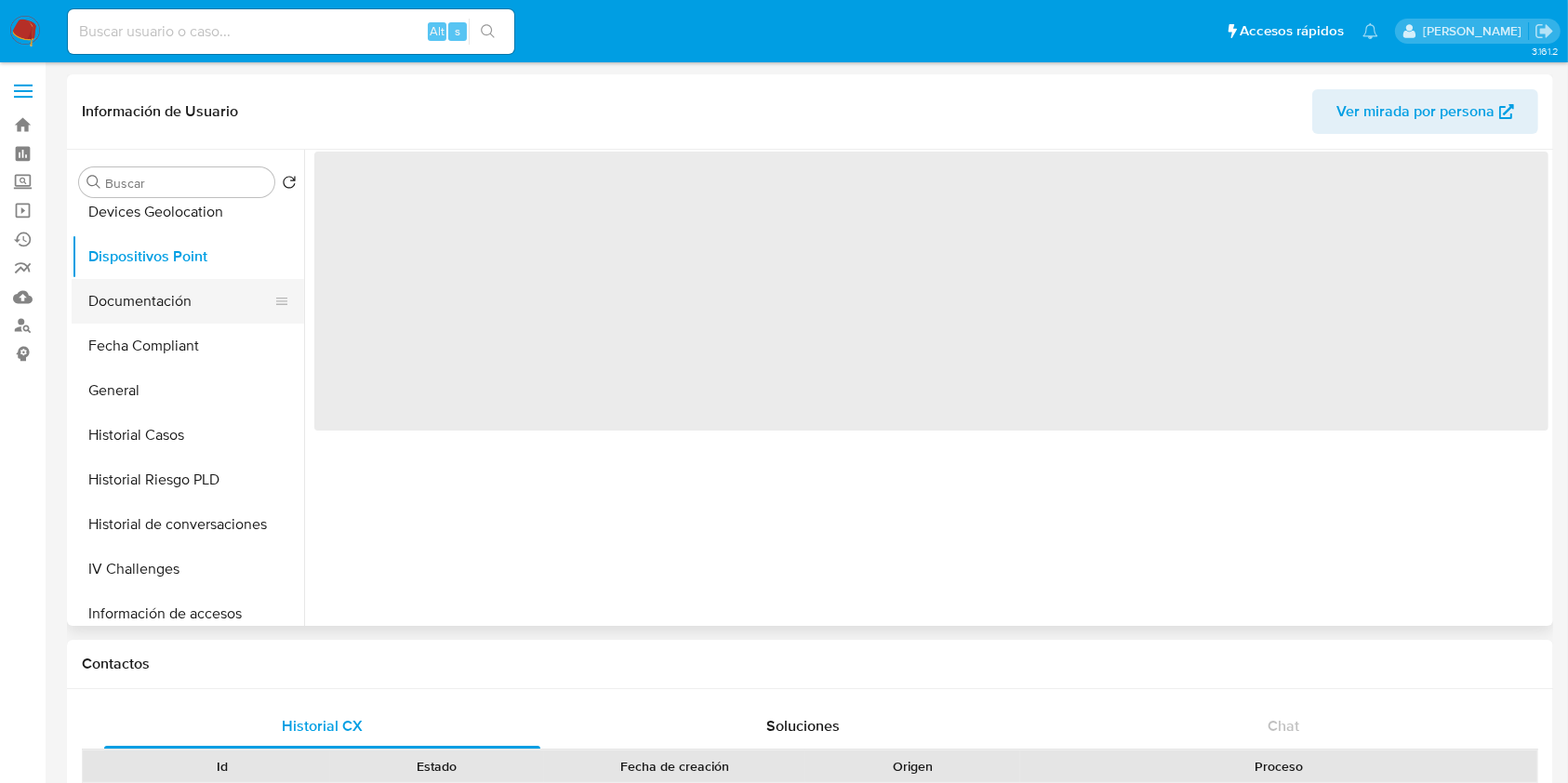
click at [148, 298] on button "Documentación" at bounding box center [180, 300] width 217 height 44
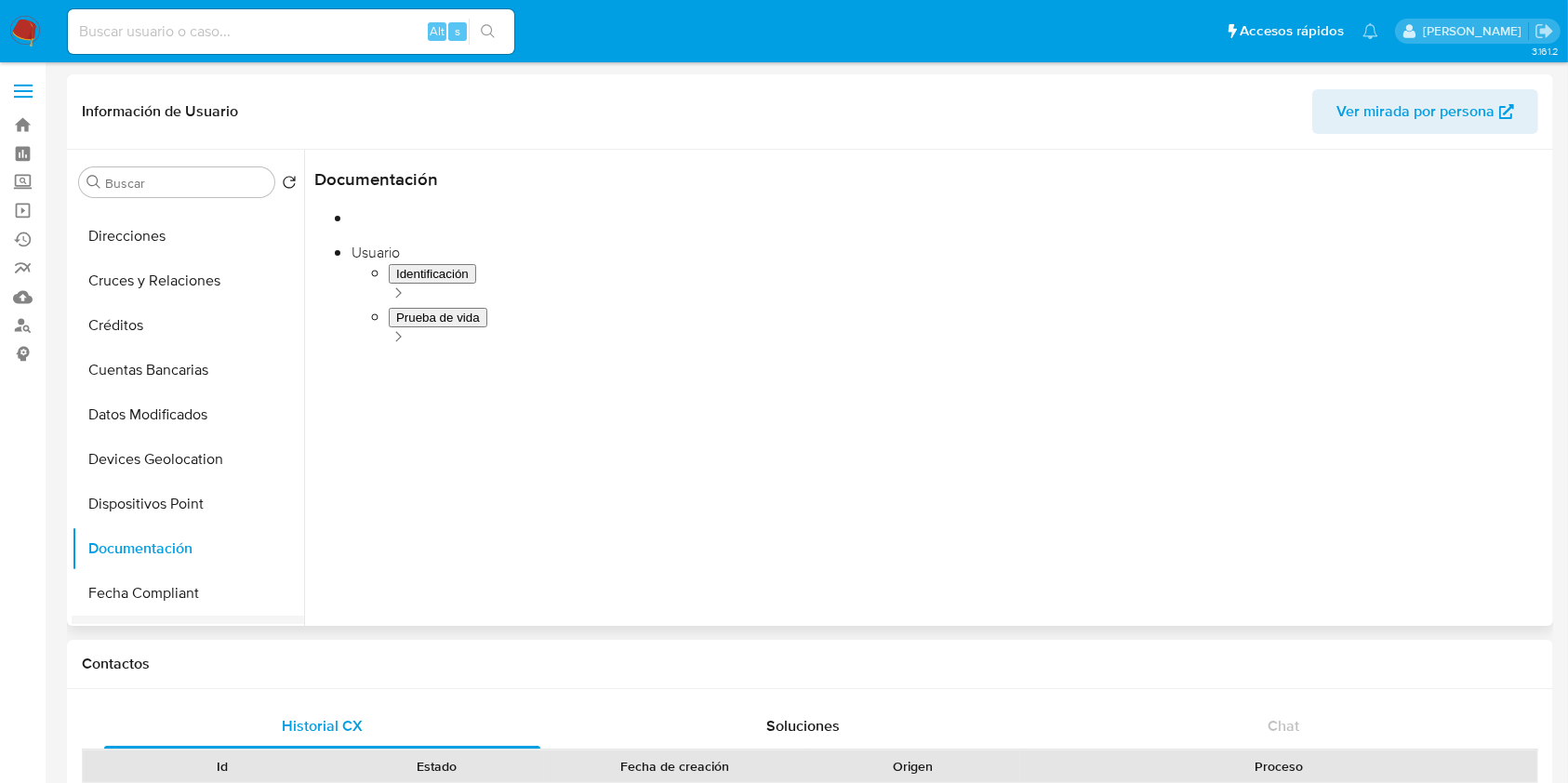
scroll to position [124, 0]
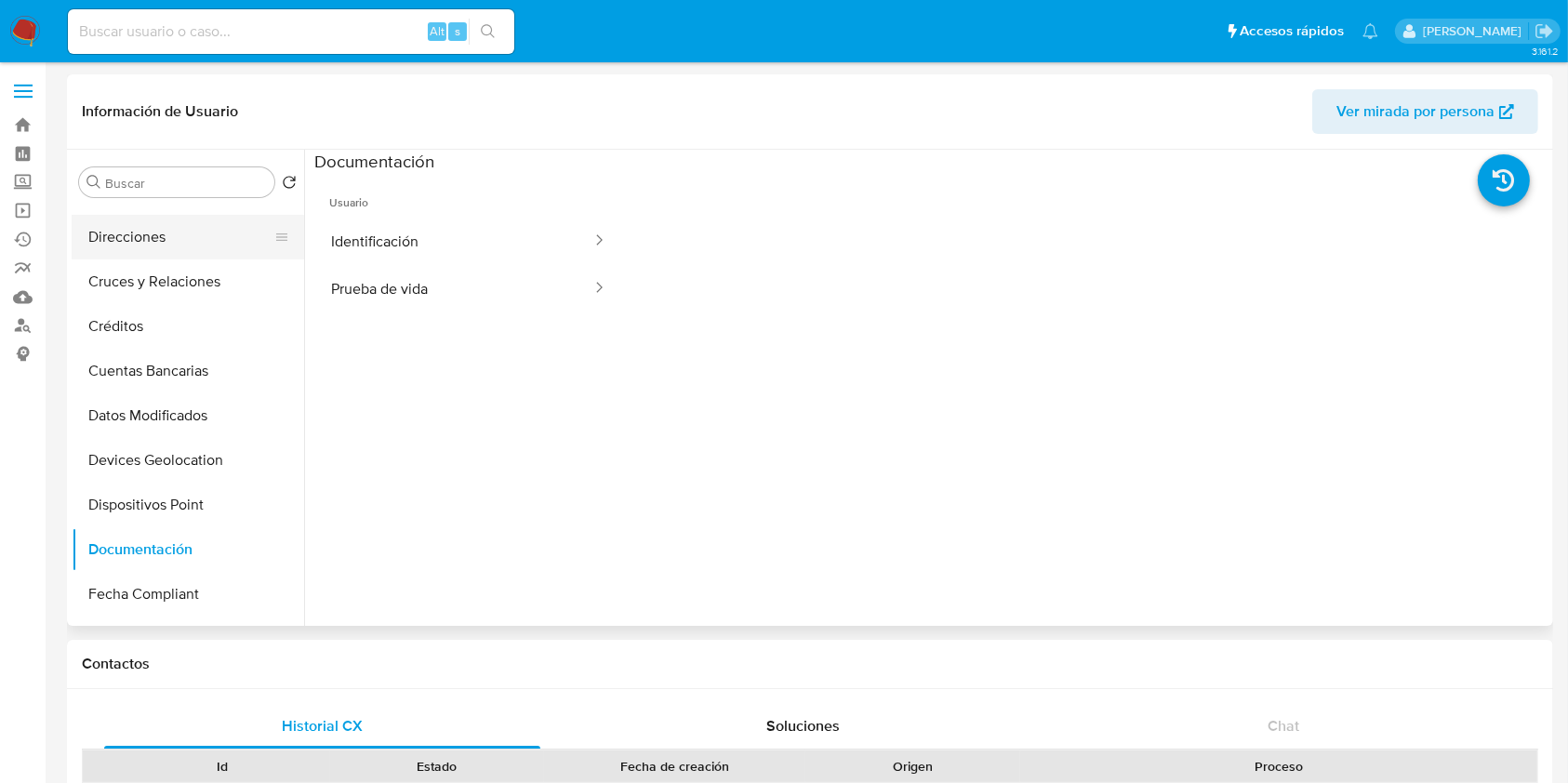
click at [201, 242] on button "Direcciones" at bounding box center [180, 236] width 217 height 44
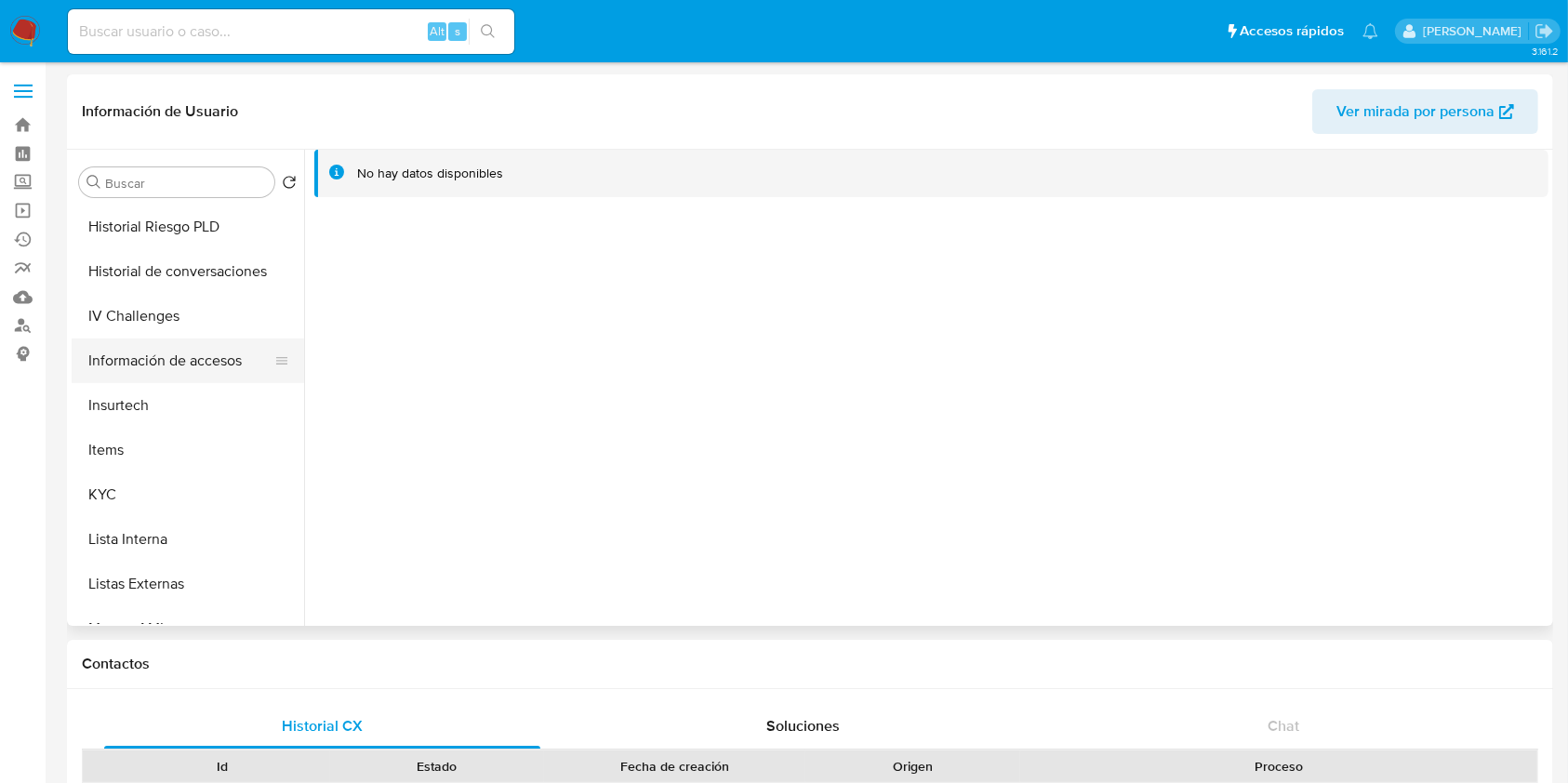
scroll to position [868, 0]
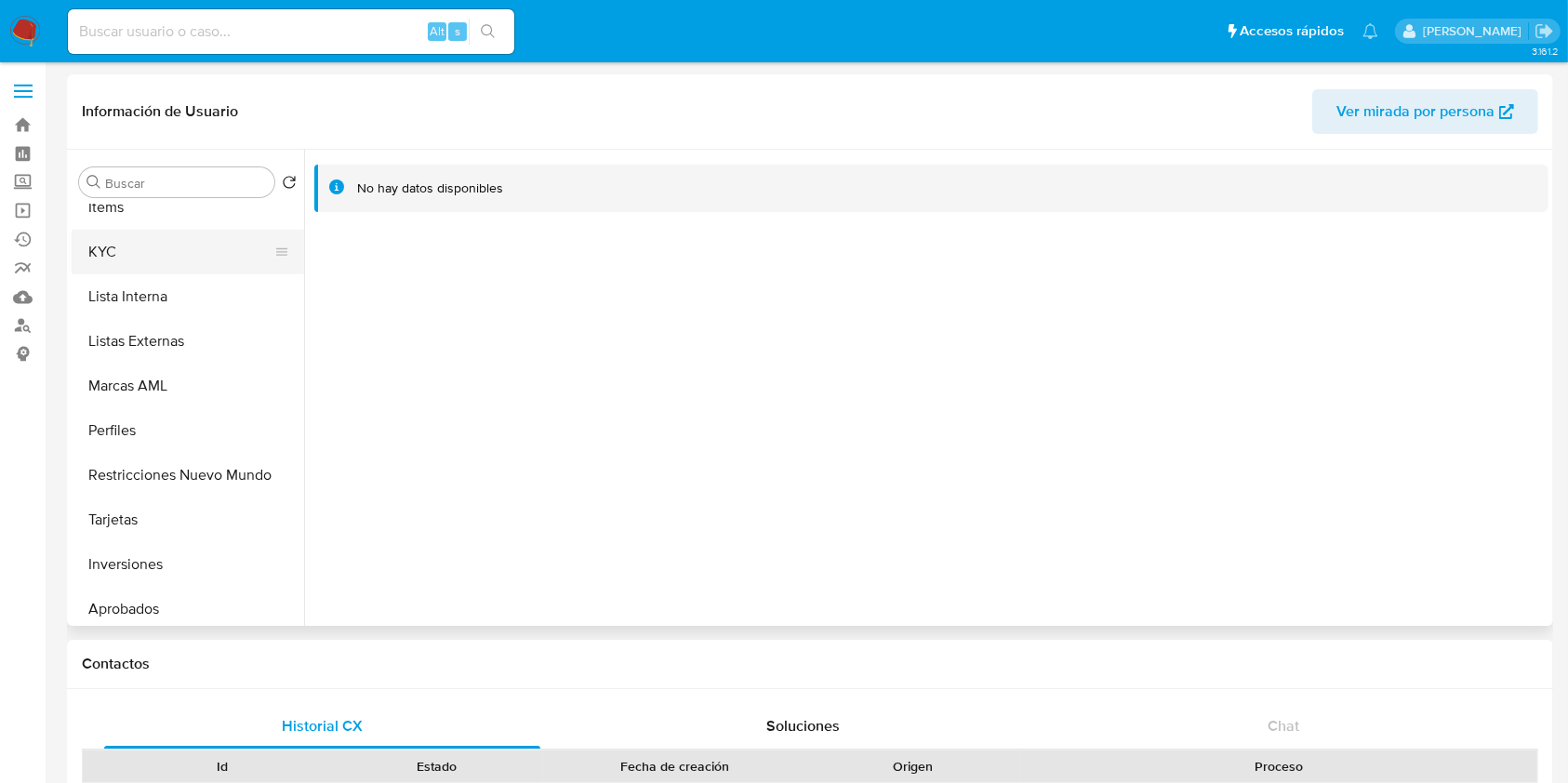
click at [143, 252] on button "KYC" at bounding box center [180, 251] width 217 height 44
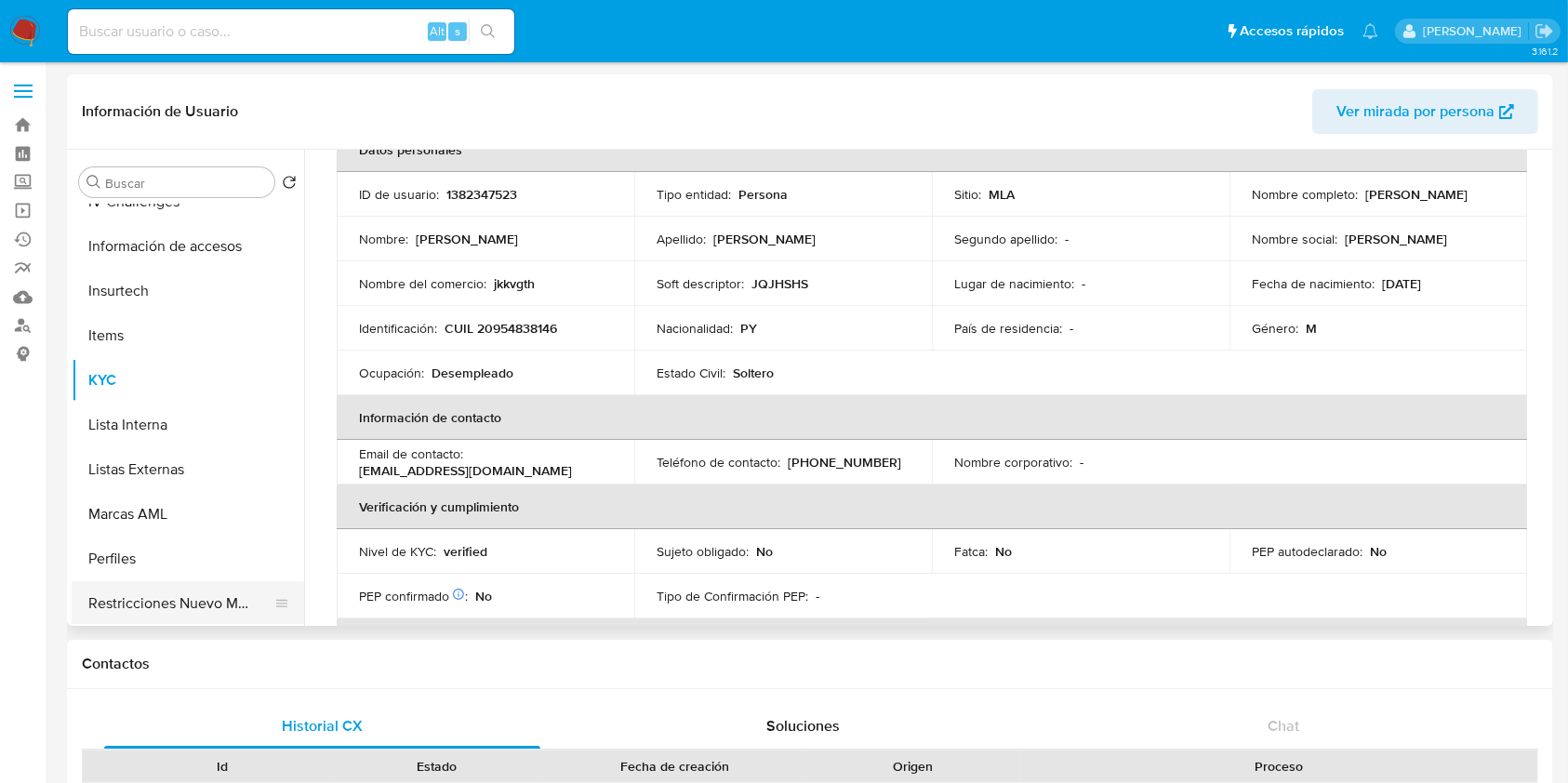
scroll to position [496, 0]
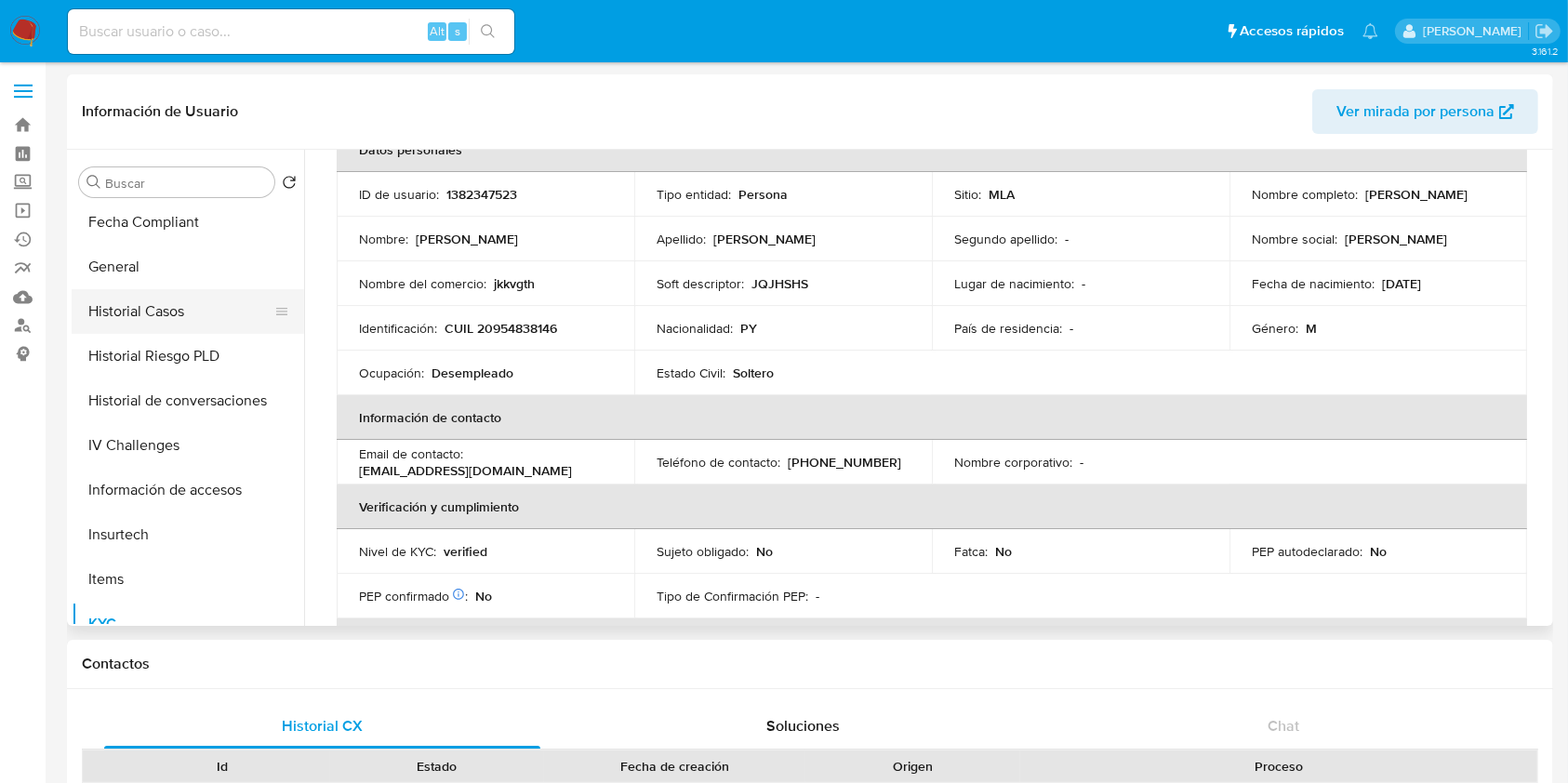
click at [179, 316] on button "Historial Casos" at bounding box center [180, 311] width 217 height 44
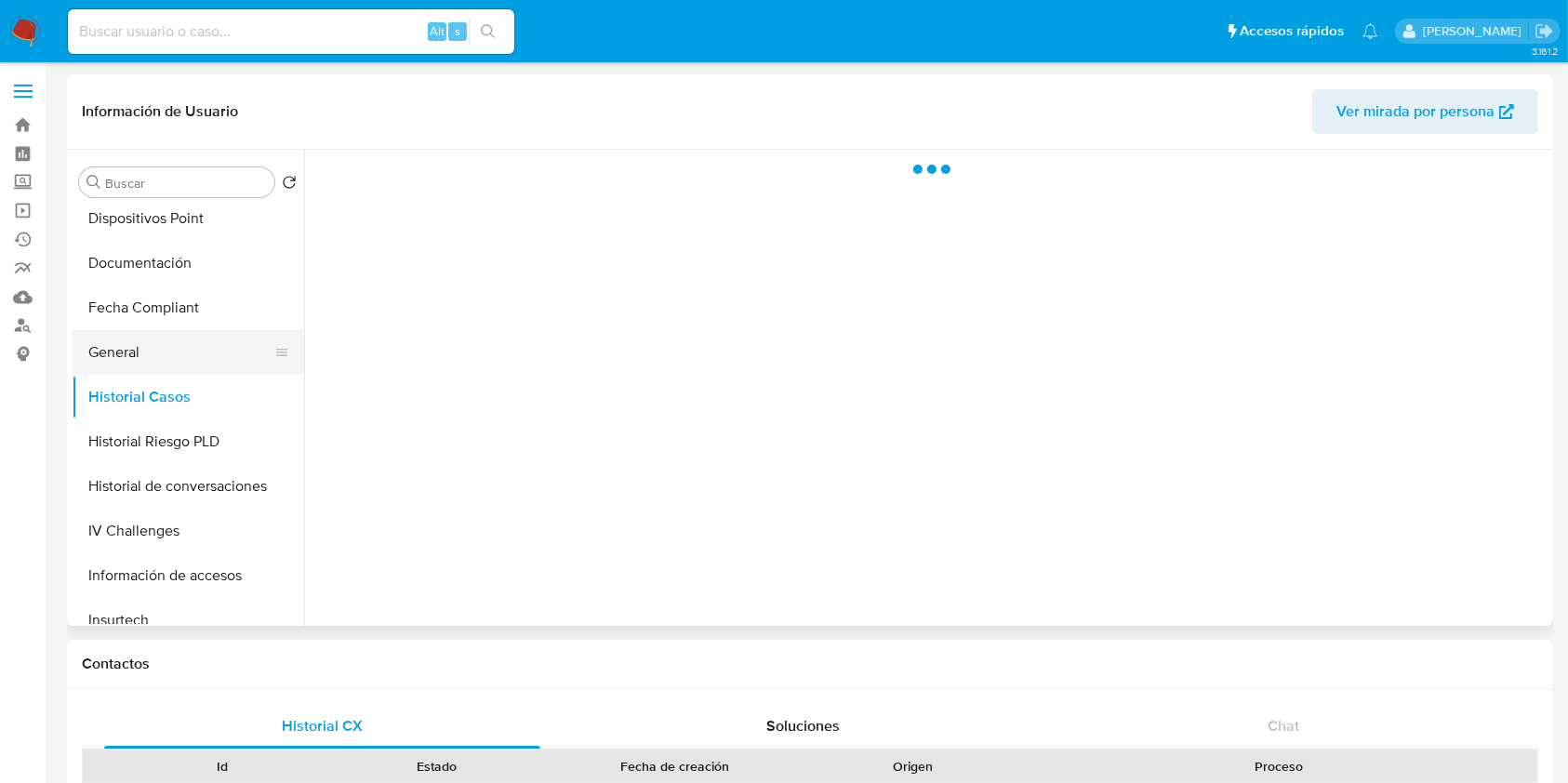
scroll to position [372, 0]
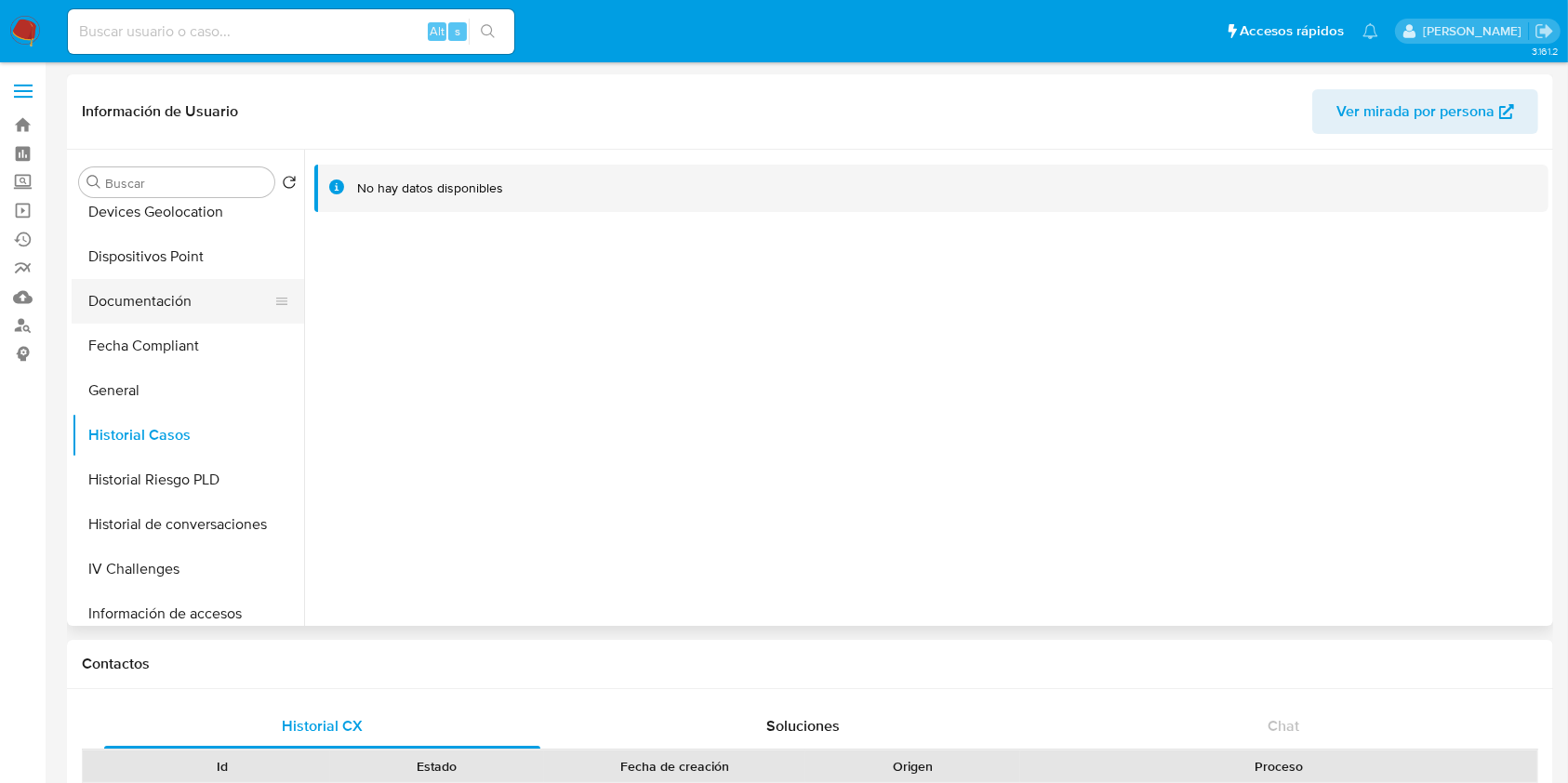
click at [208, 306] on button "Documentación" at bounding box center [180, 300] width 217 height 44
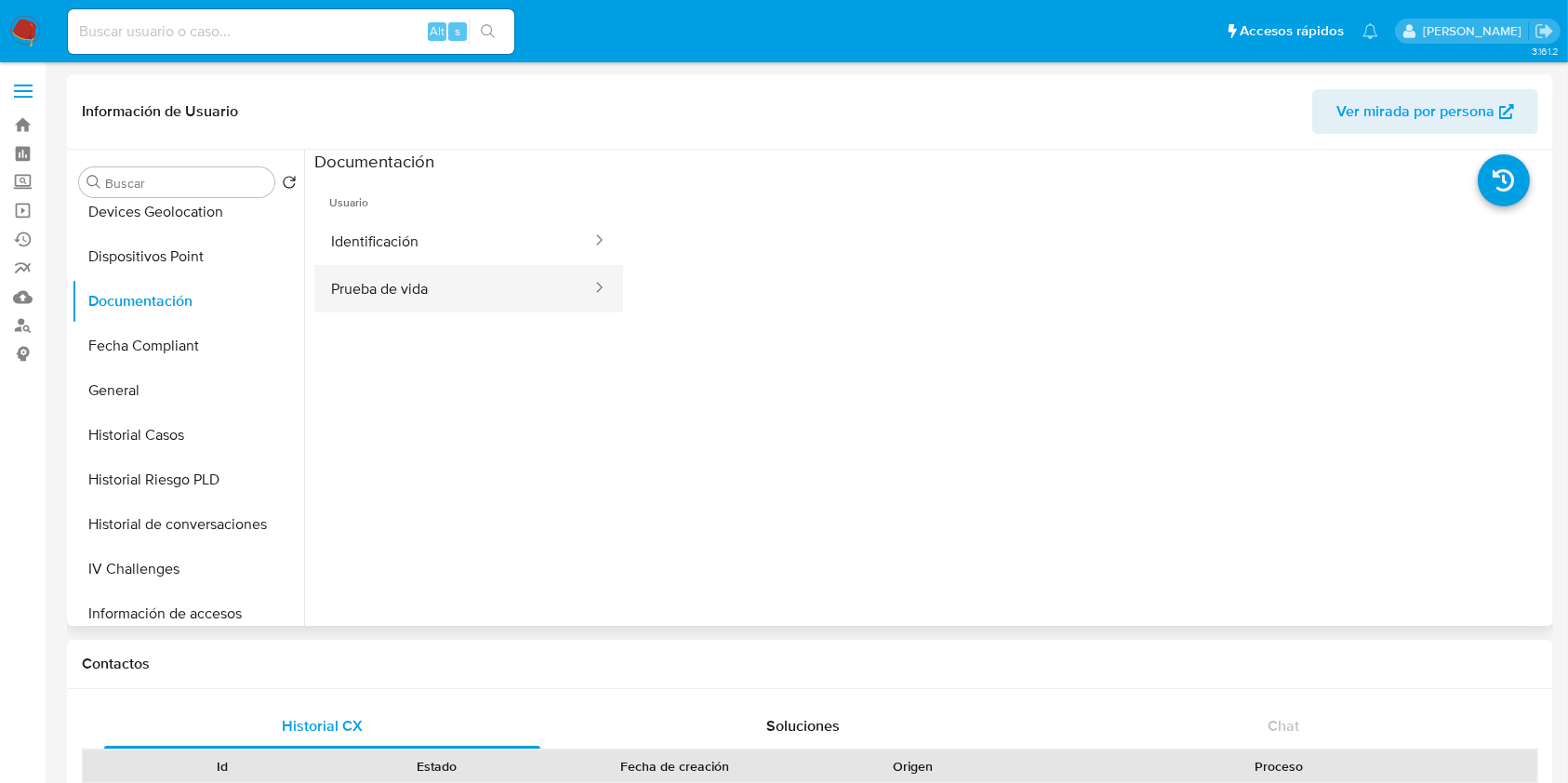
click at [434, 272] on button "Prueba de vida" at bounding box center [453, 289] width 279 height 47
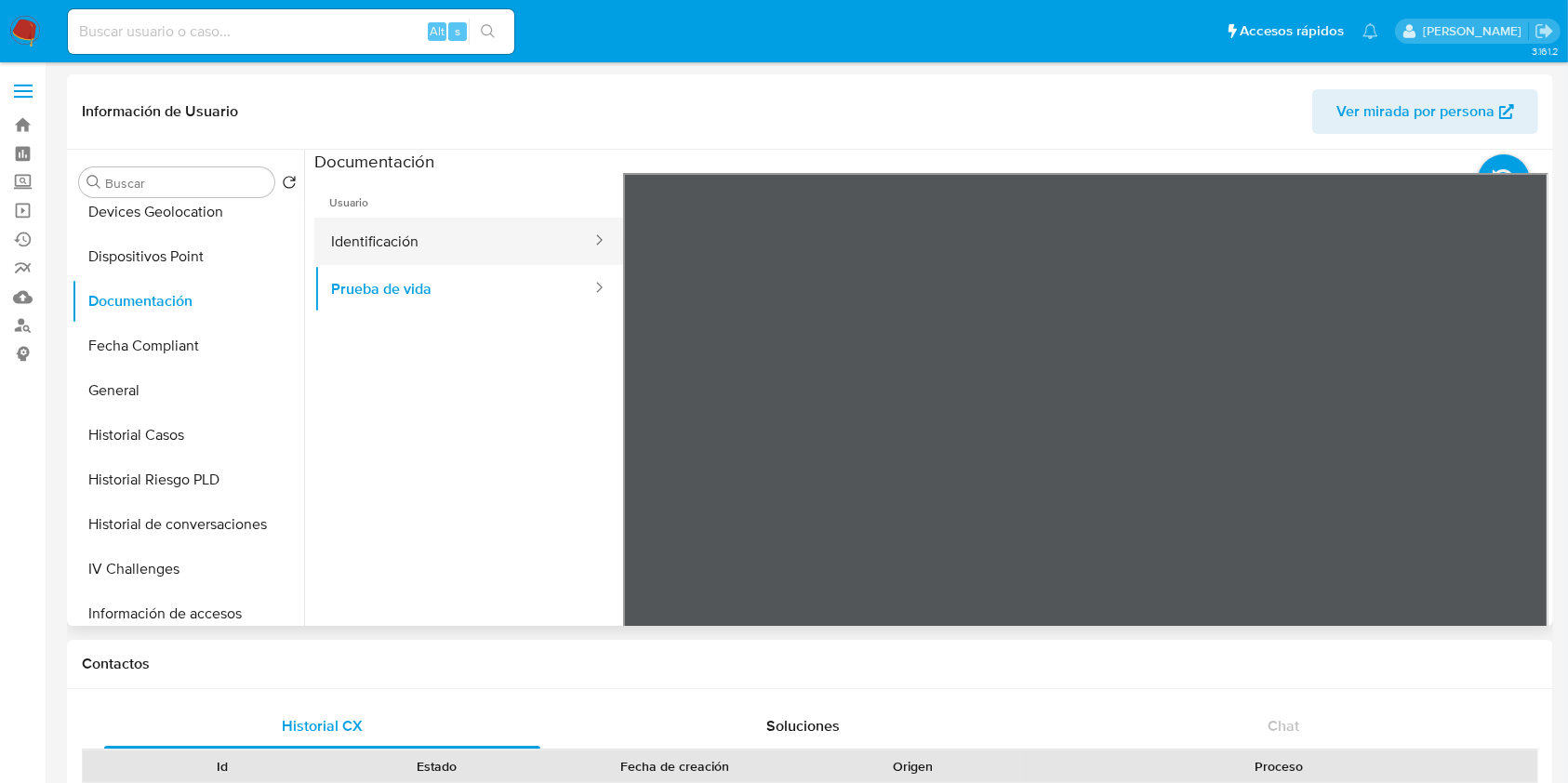
click at [455, 249] on button "Identificación" at bounding box center [453, 241] width 279 height 47
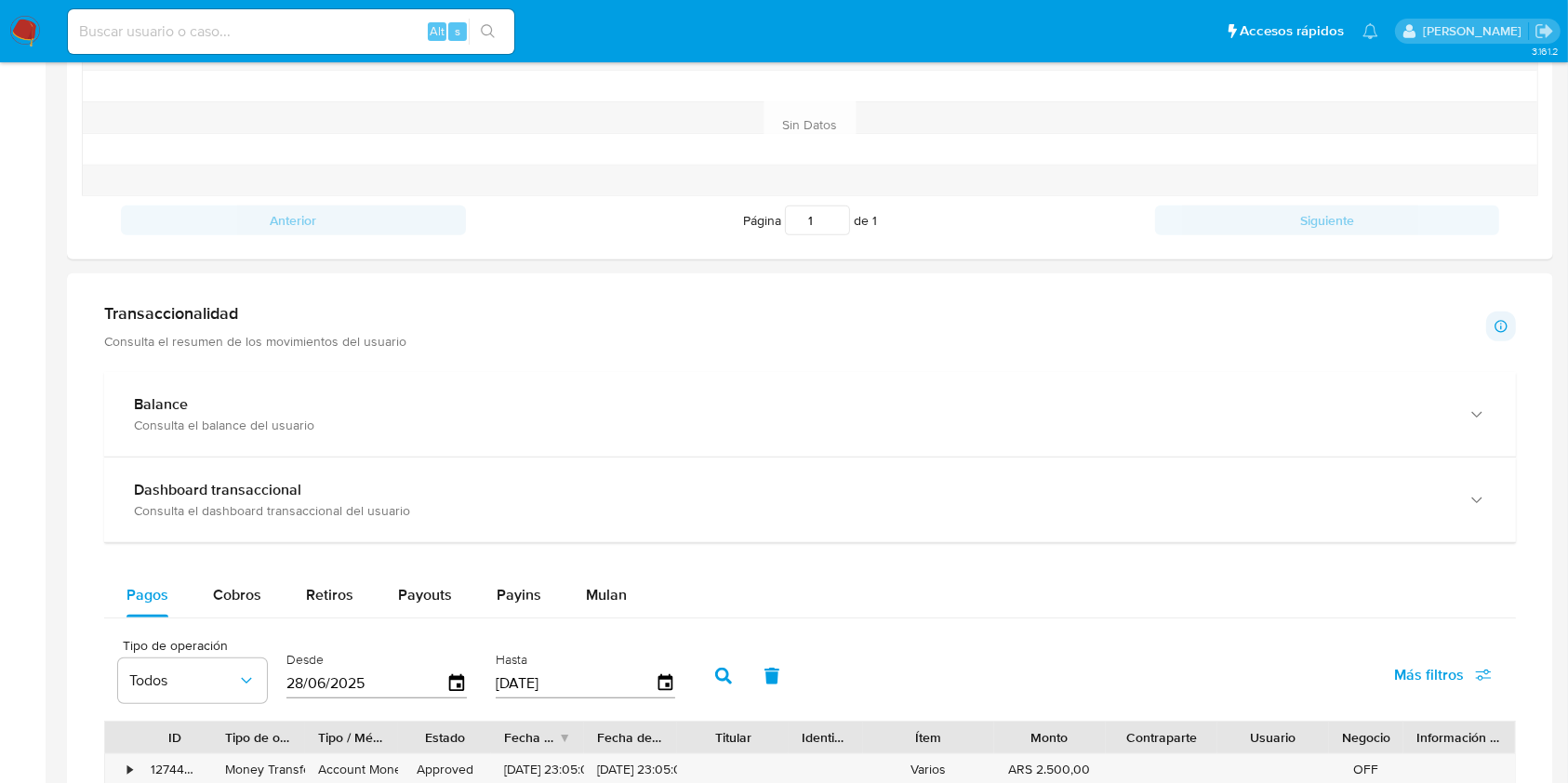
scroll to position [1116, 0]
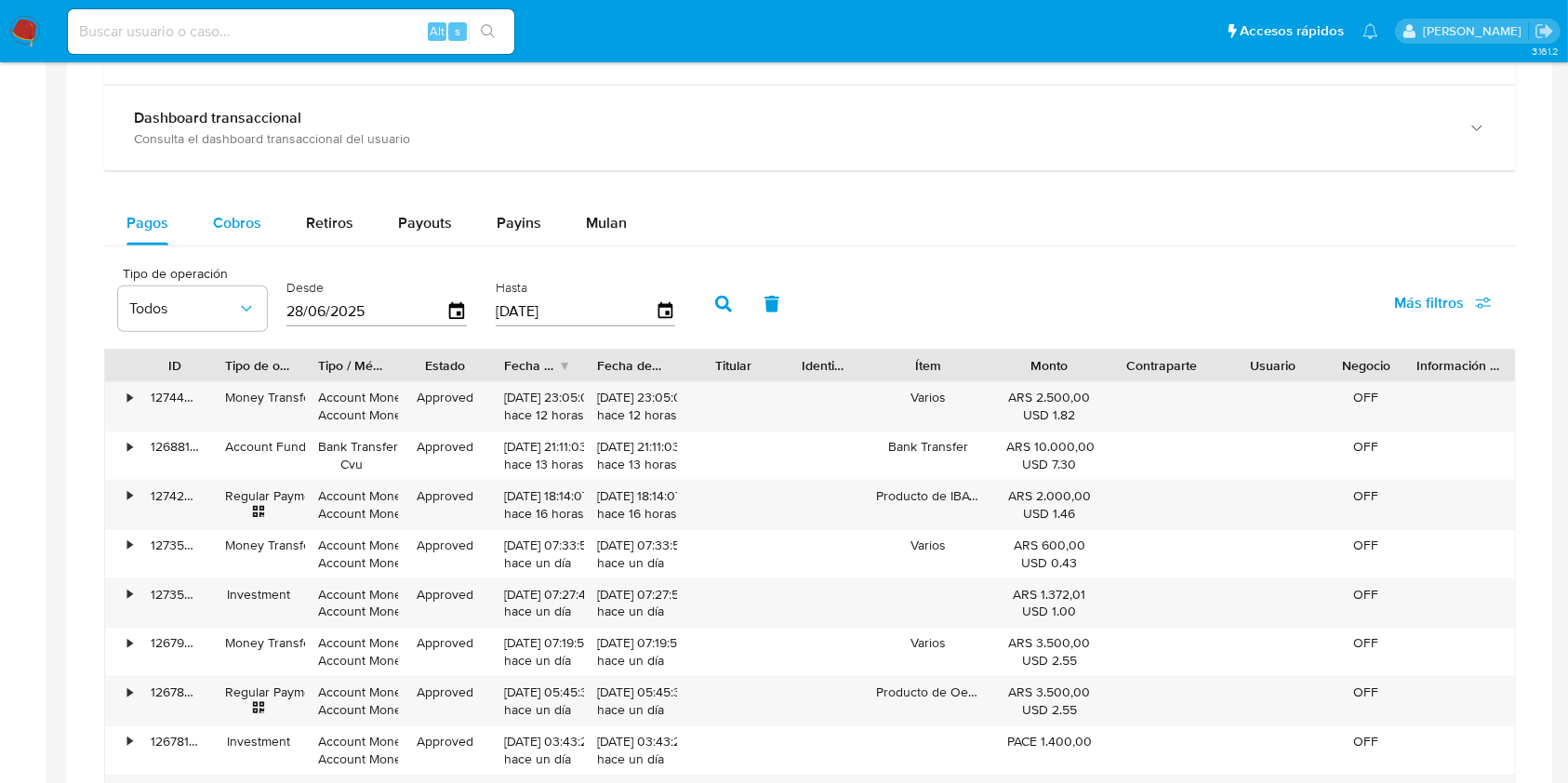
click at [238, 233] on span "Cobros" at bounding box center [236, 223] width 48 height 22
select select "10"
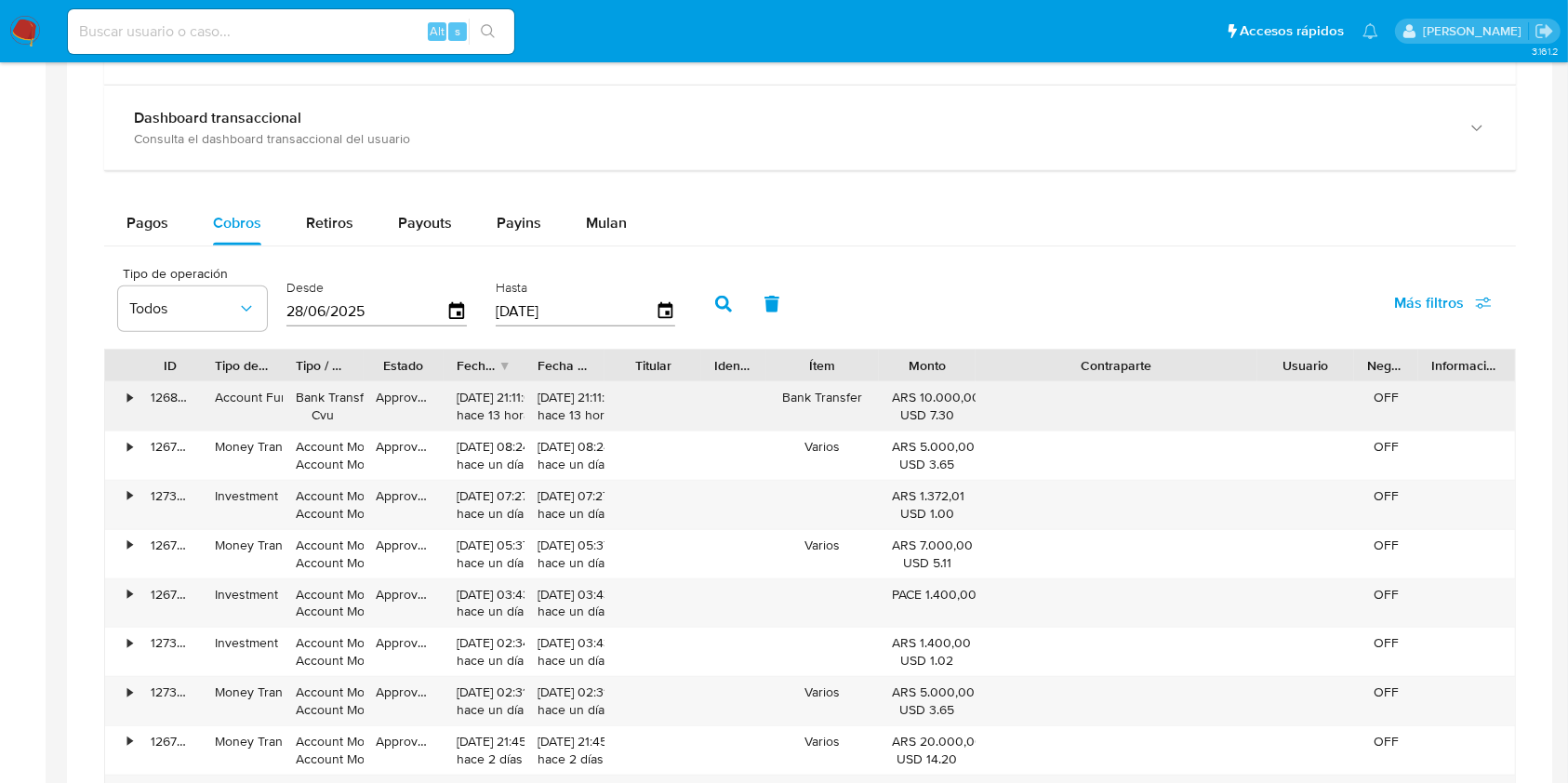
drag, startPoint x: 1218, startPoint y: 361, endPoint x: 1388, endPoint y: 383, distance: 171.4
click at [1388, 383] on div "ID Tipo de operación Tipo / Método Estado Fecha de creación Fecha de aprobación…" at bounding box center [810, 610] width 1412 height 524
drag, startPoint x: 973, startPoint y: 364, endPoint x: 983, endPoint y: 367, distance: 10.4
click at [983, 367] on div at bounding box center [978, 365] width 33 height 31
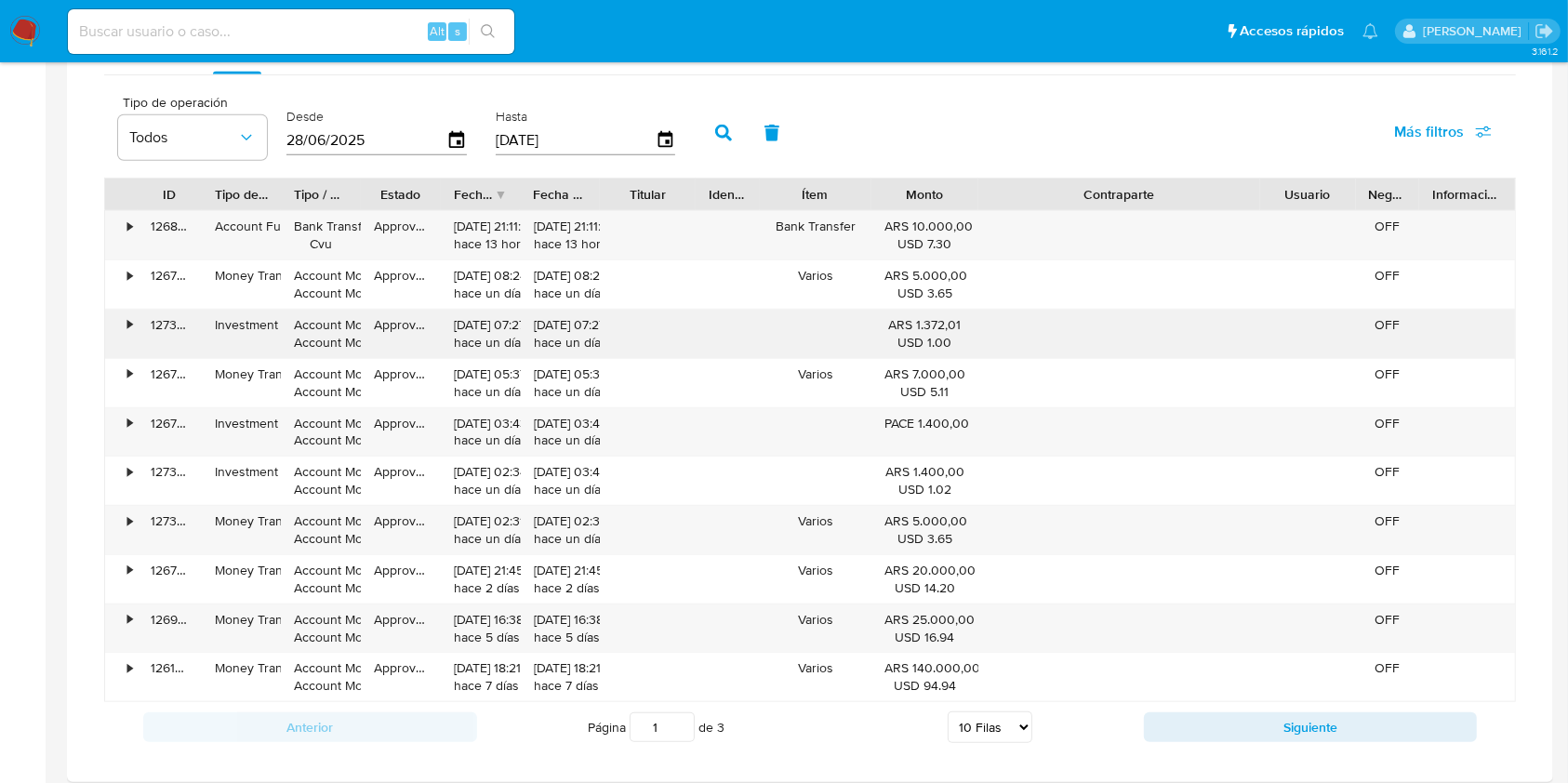
scroll to position [1364, 0]
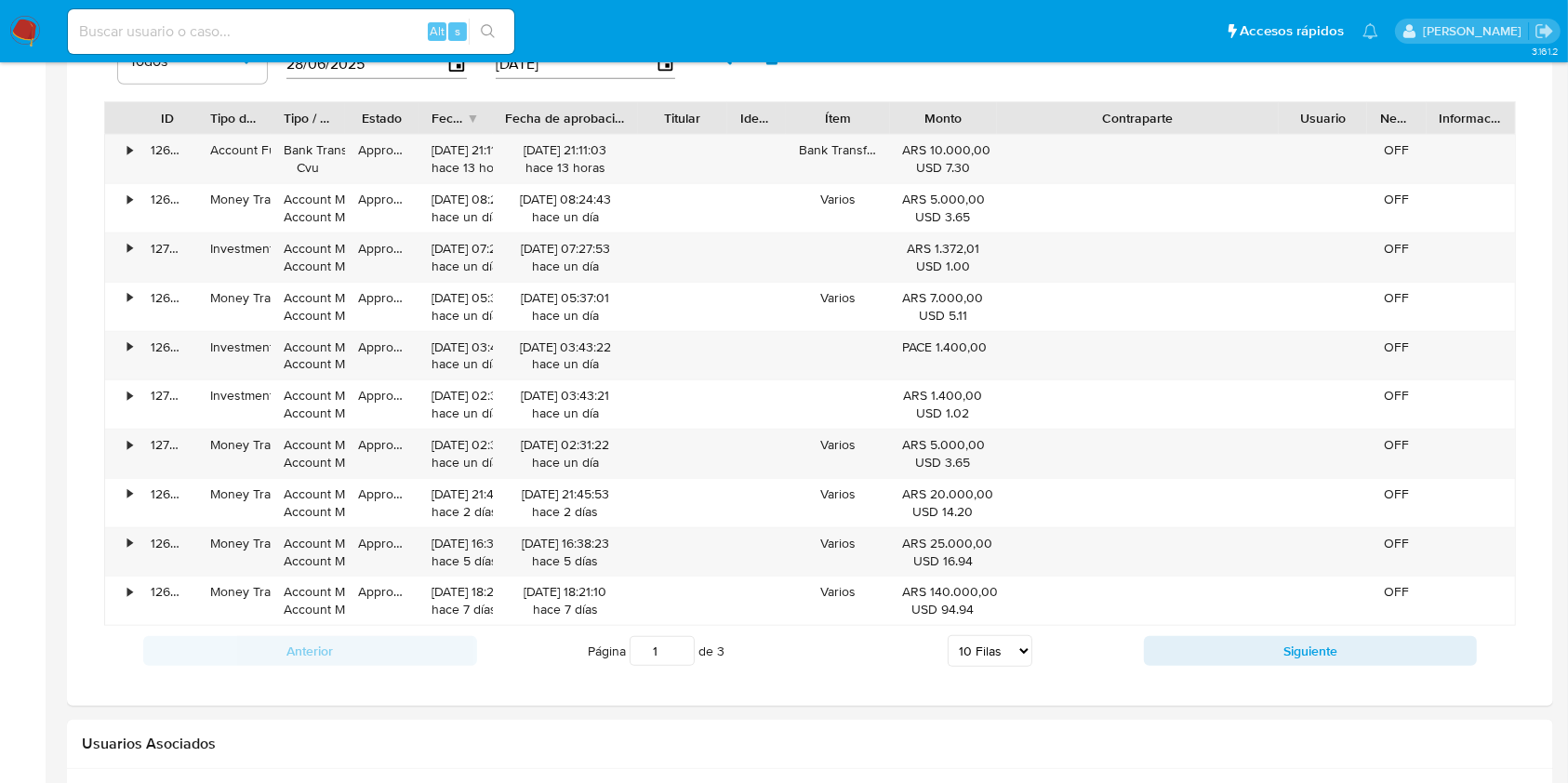
drag, startPoint x: 603, startPoint y: 111, endPoint x: 669, endPoint y: 117, distance: 66.3
click at [669, 117] on div "ID Tipo de operación Tipo / Método Estado Fecha de creación Fecha de aprobación…" at bounding box center [810, 117] width 1410 height 31
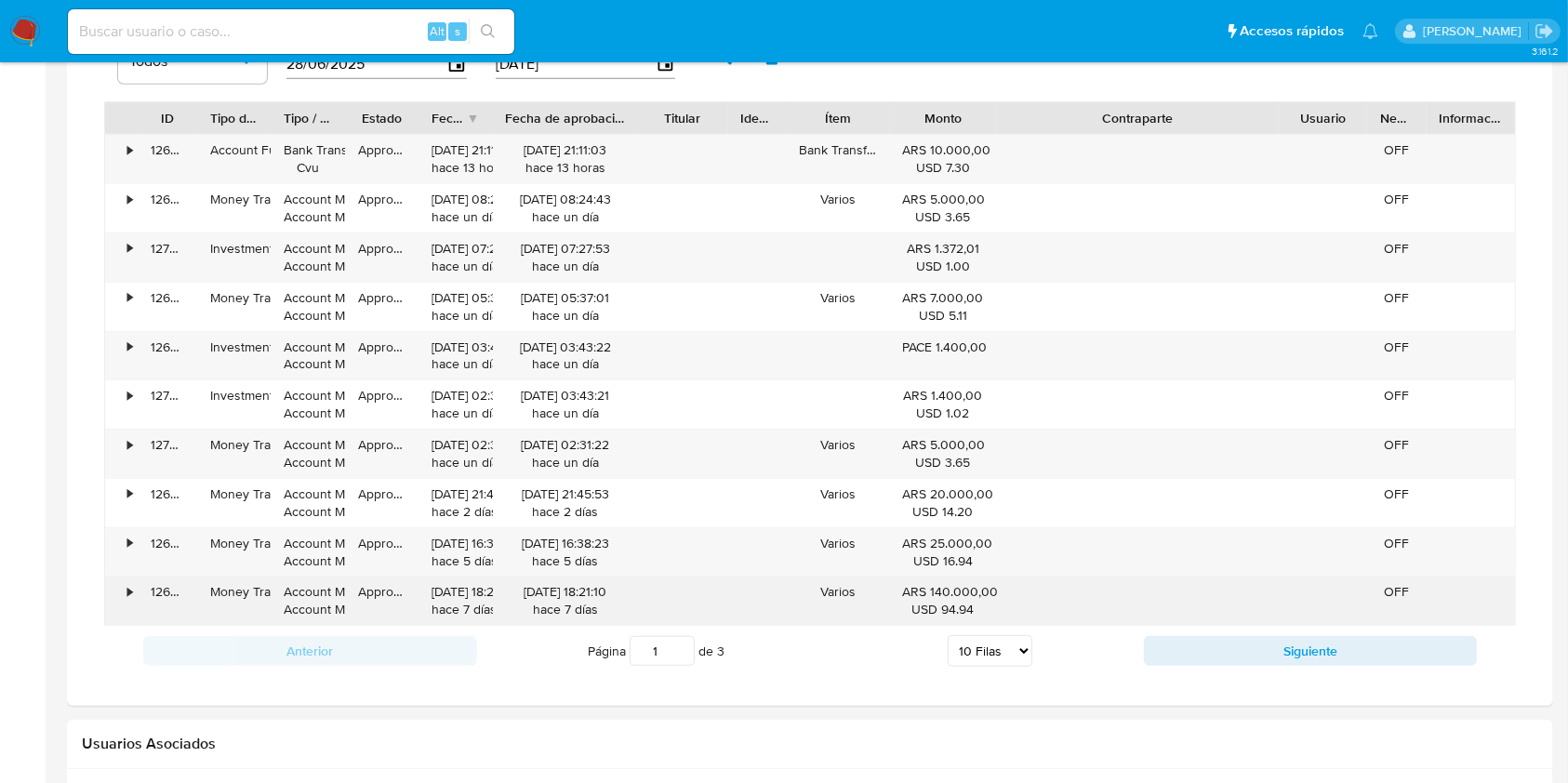
drag, startPoint x: 553, startPoint y: 594, endPoint x: 632, endPoint y: 586, distance: 79.4
click at [632, 586] on div "[DATE] 18:21:10 [DATE]" at bounding box center [566, 601] width 146 height 48
click at [636, 590] on div "[DATE] 18:21:10 [DATE]" at bounding box center [566, 601] width 146 height 48
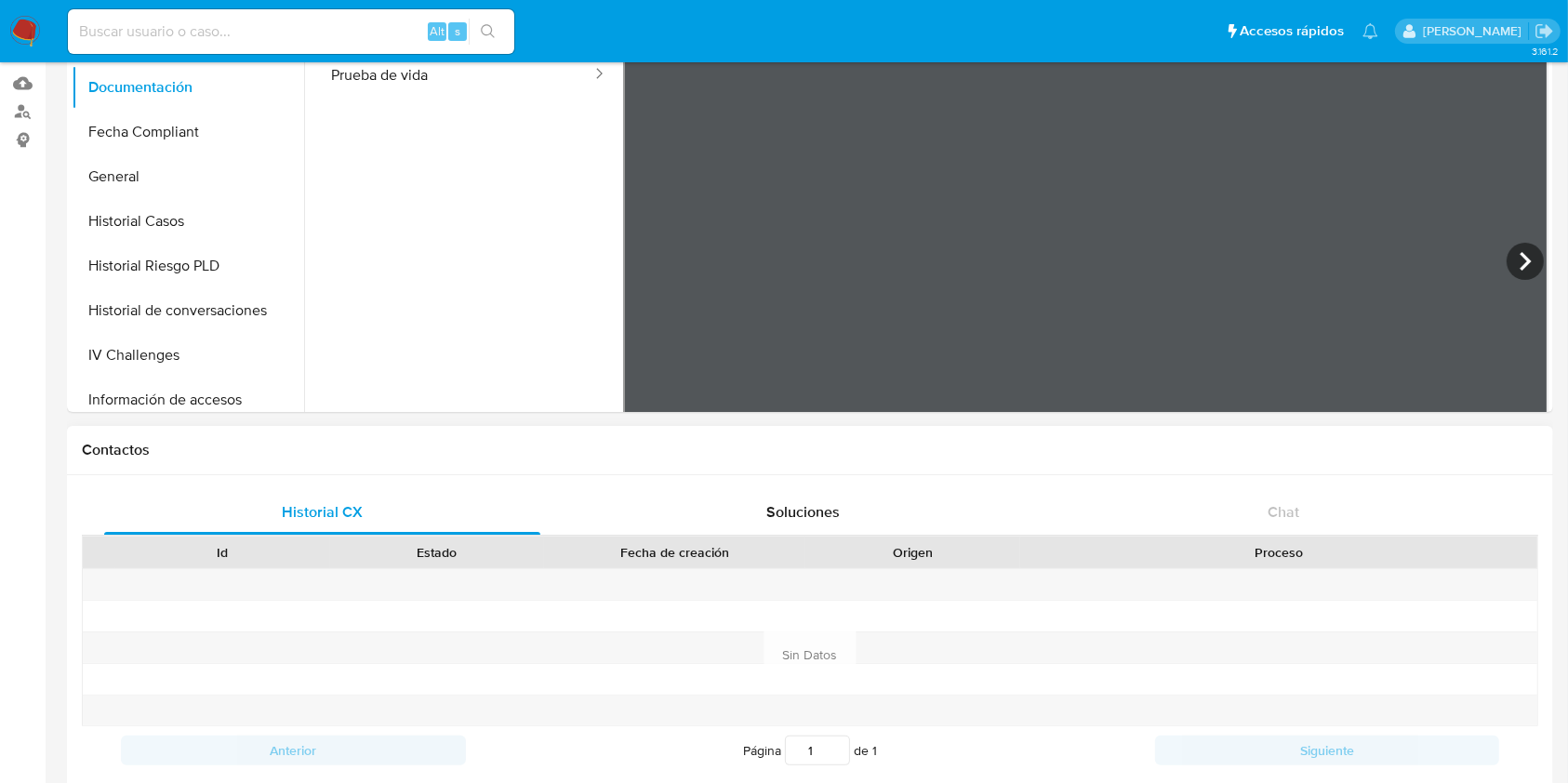
scroll to position [0, 0]
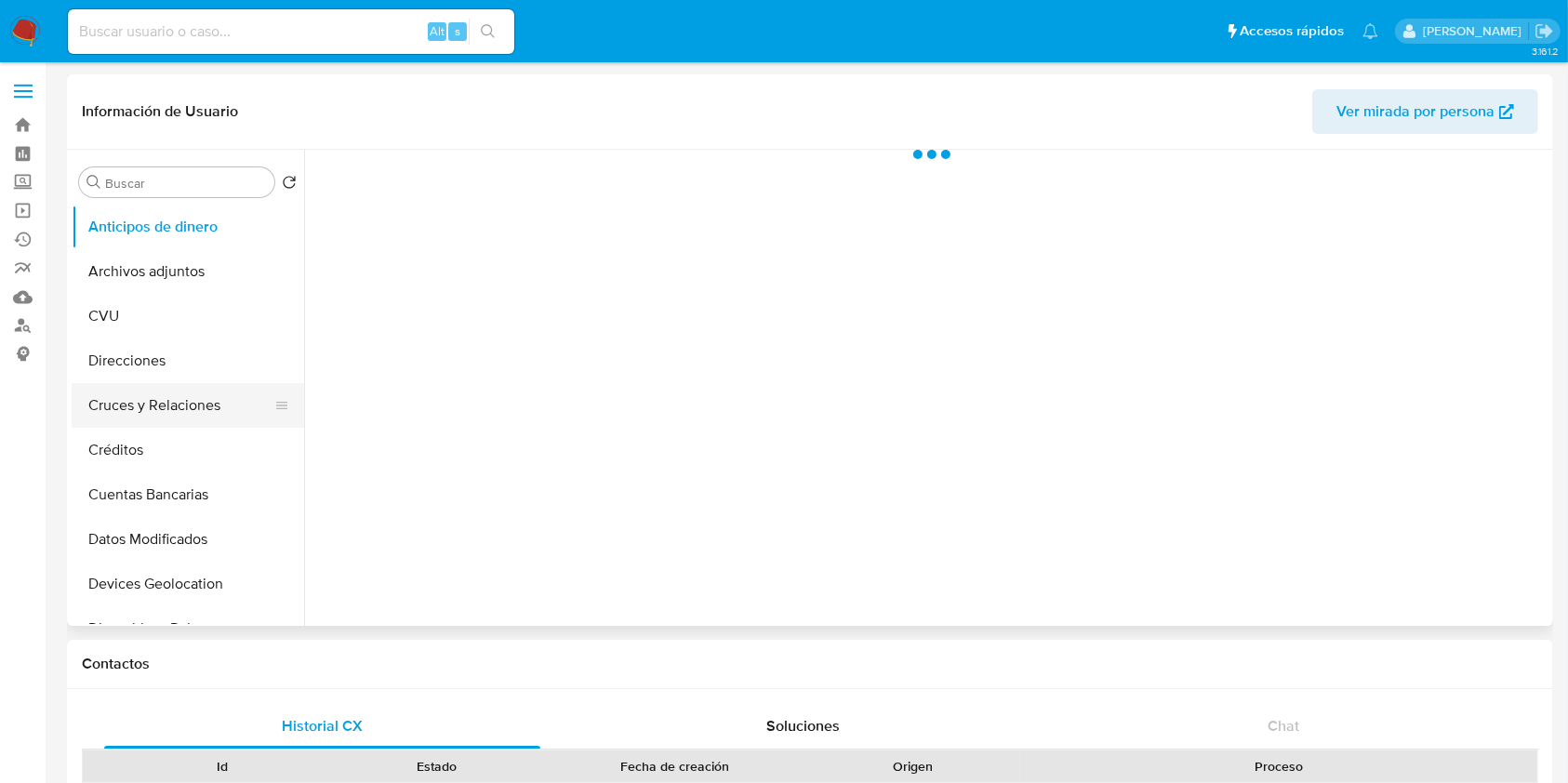
scroll to position [247, 0]
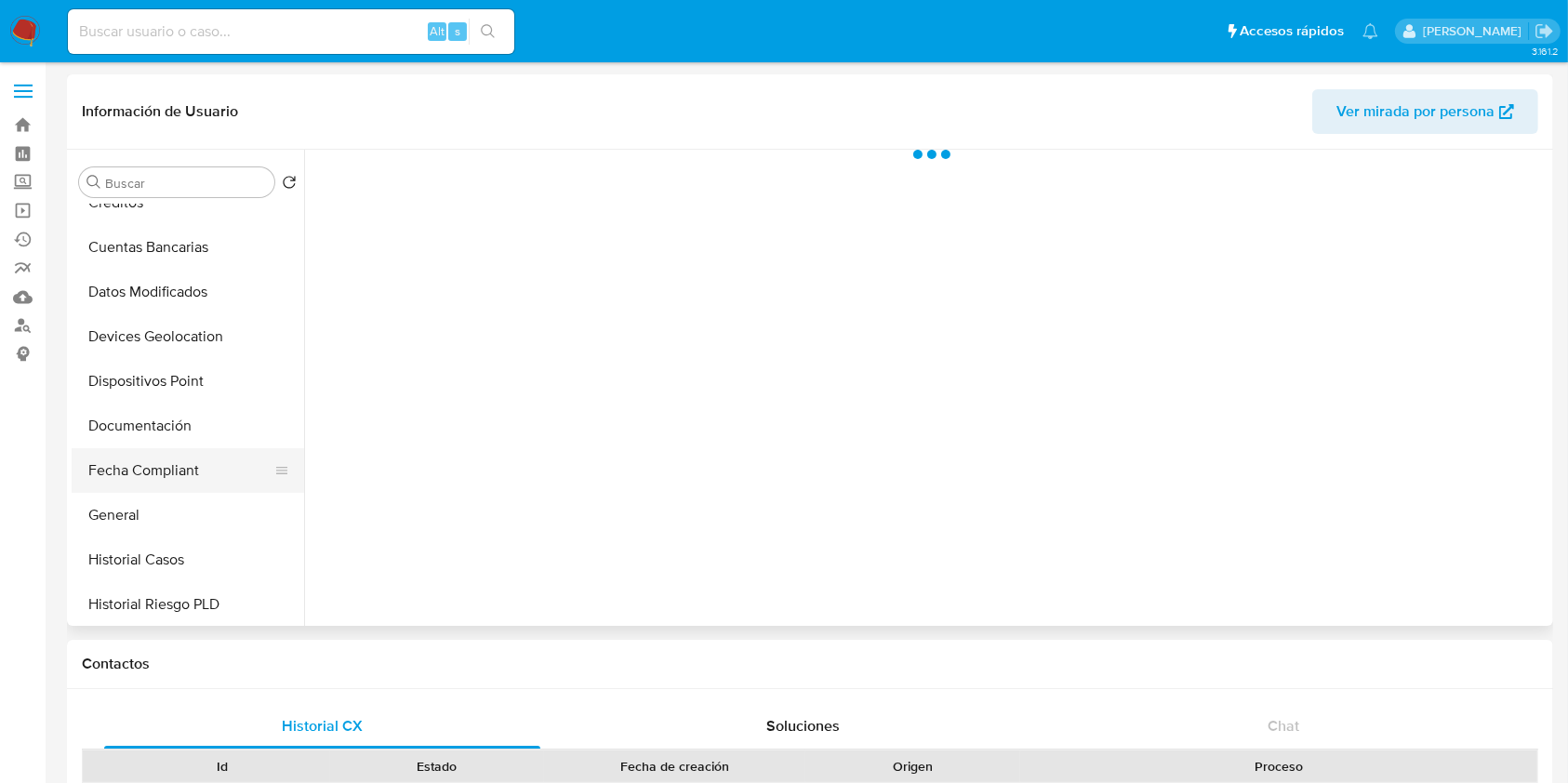
click at [213, 455] on button "Fecha Compliant" at bounding box center [180, 470] width 217 height 44
select select "10"
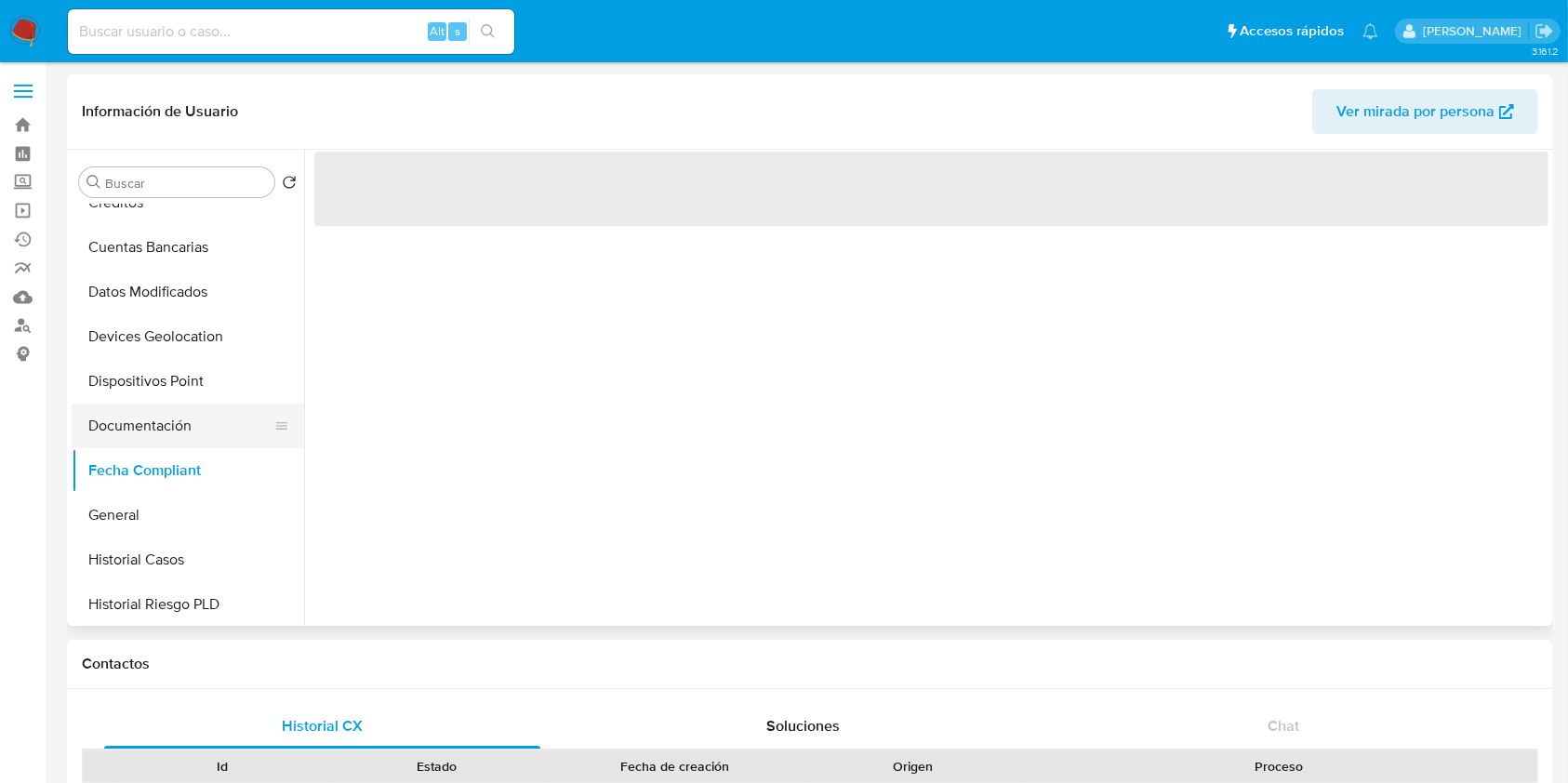
click at [205, 425] on button "Documentación" at bounding box center [180, 425] width 217 height 44
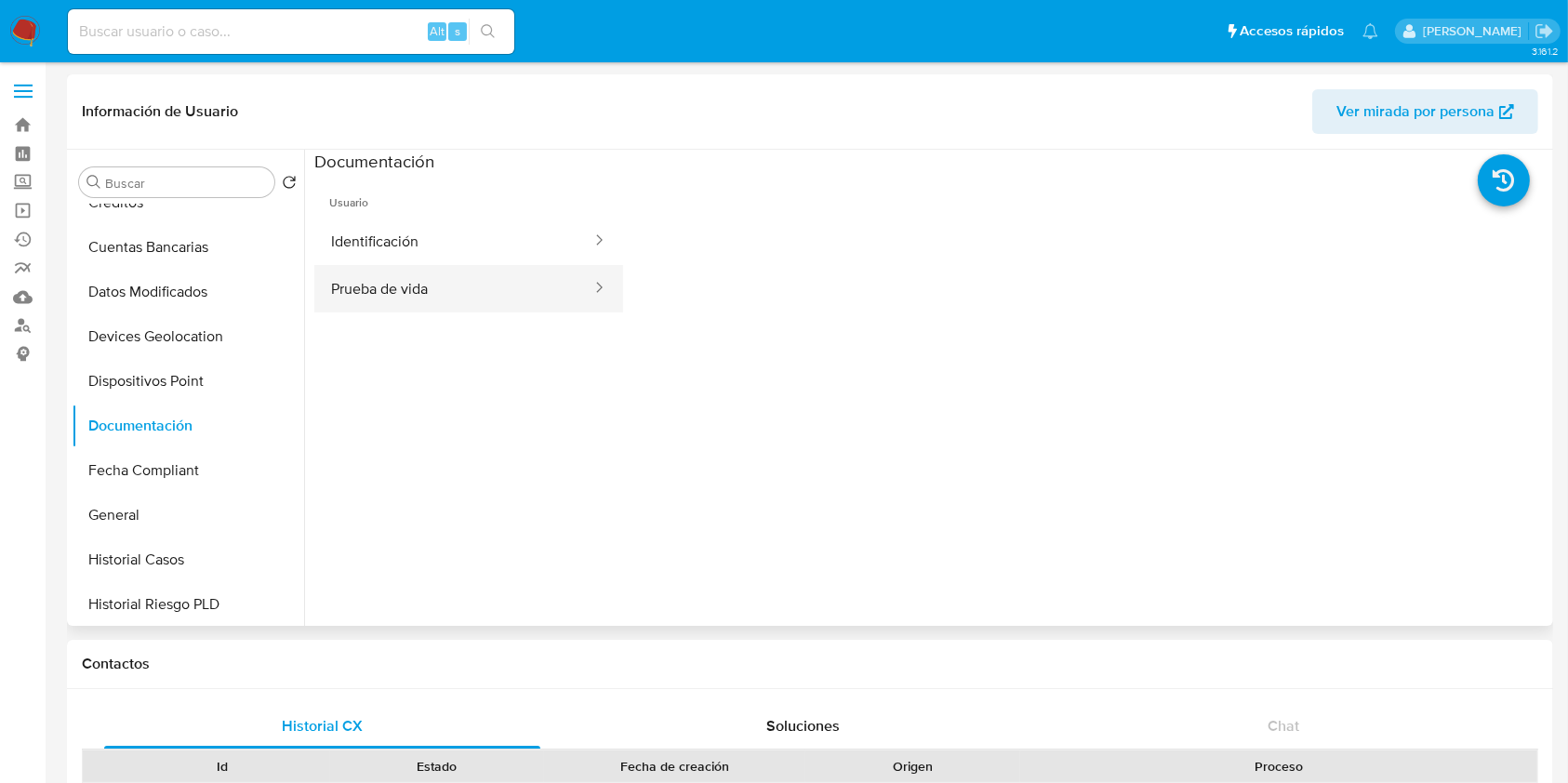
click at [428, 274] on button "Prueba de vida" at bounding box center [453, 289] width 279 height 47
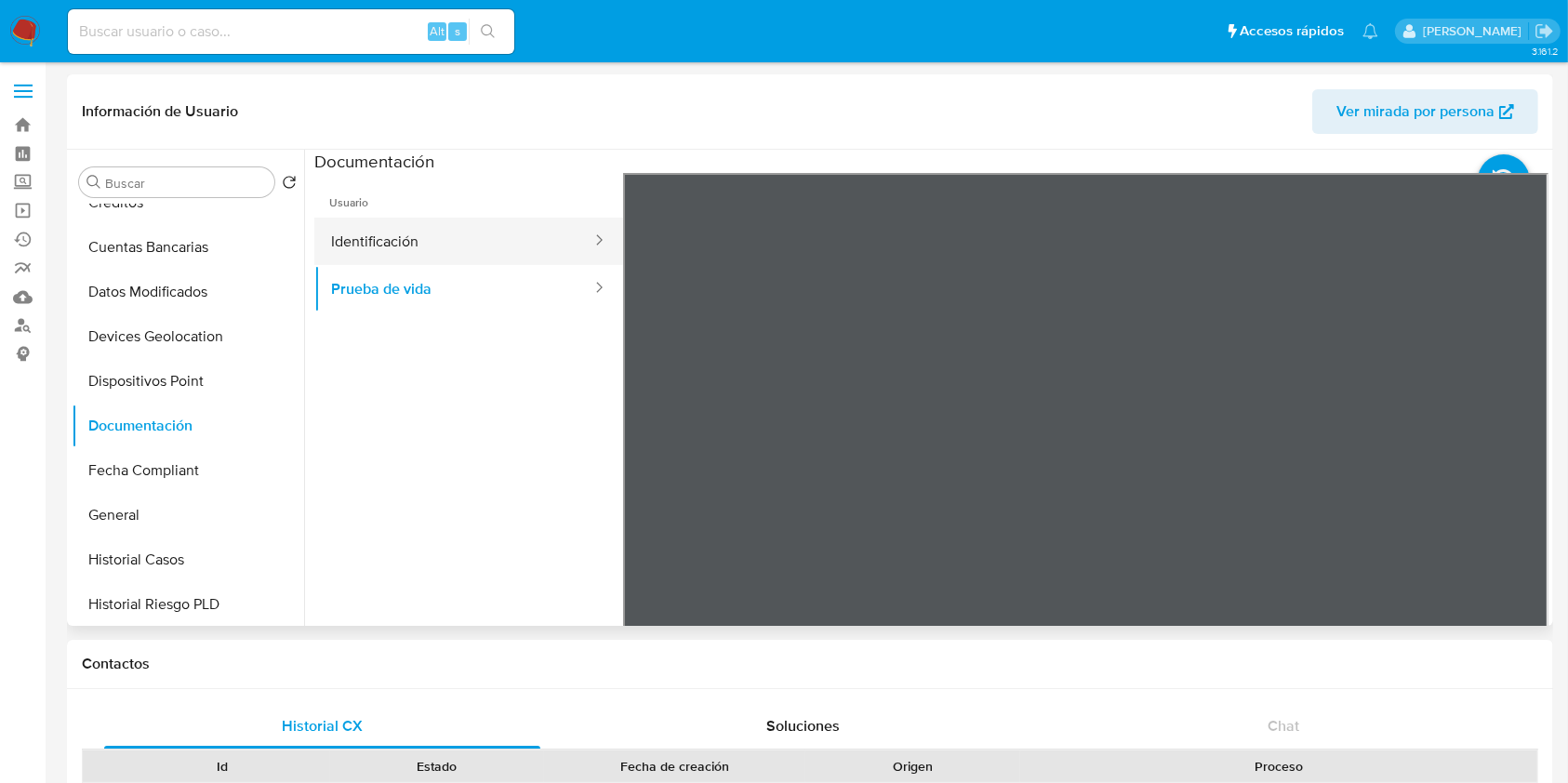
click at [393, 249] on button "Identificación" at bounding box center [453, 241] width 279 height 47
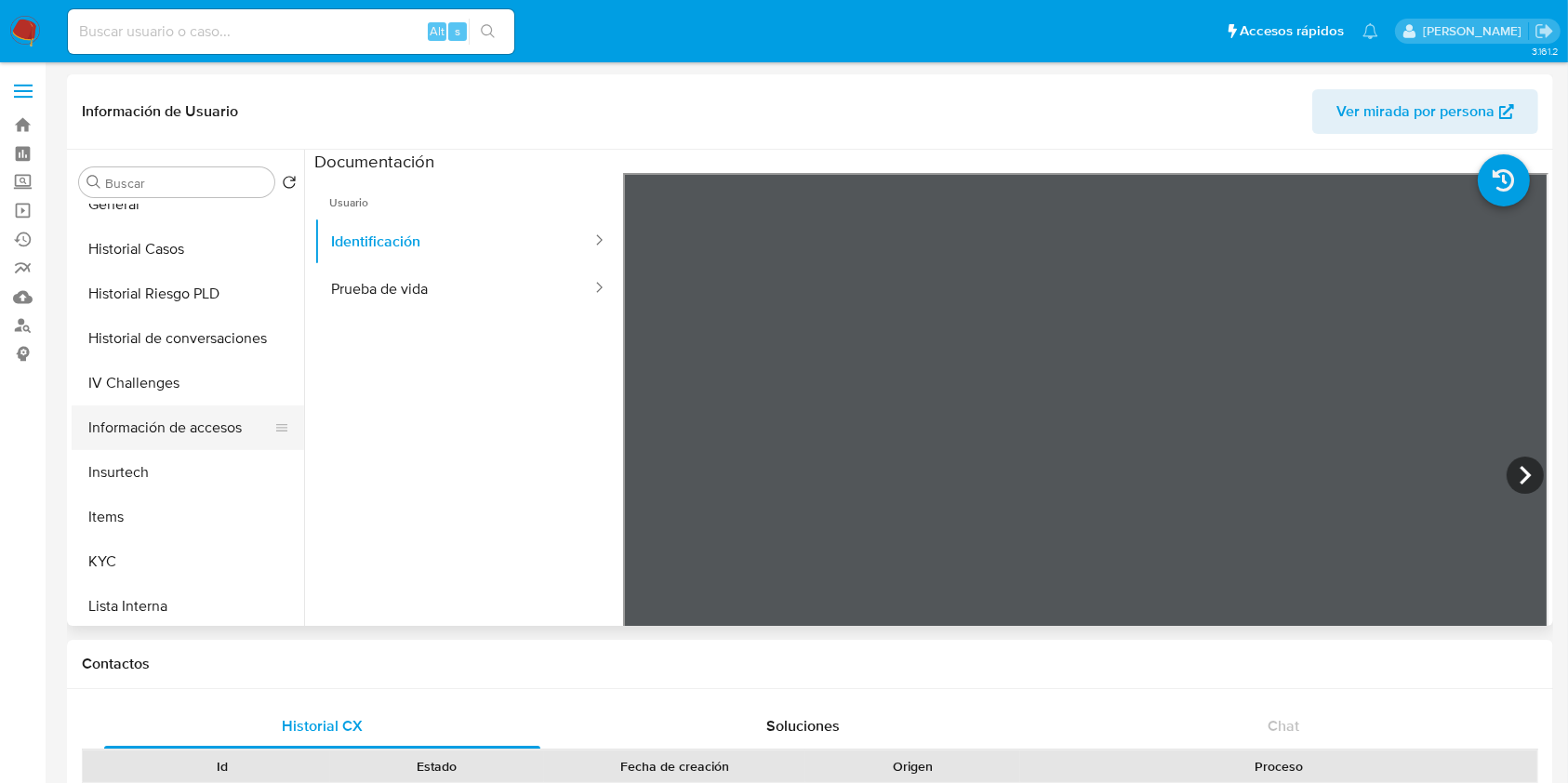
scroll to position [620, 0]
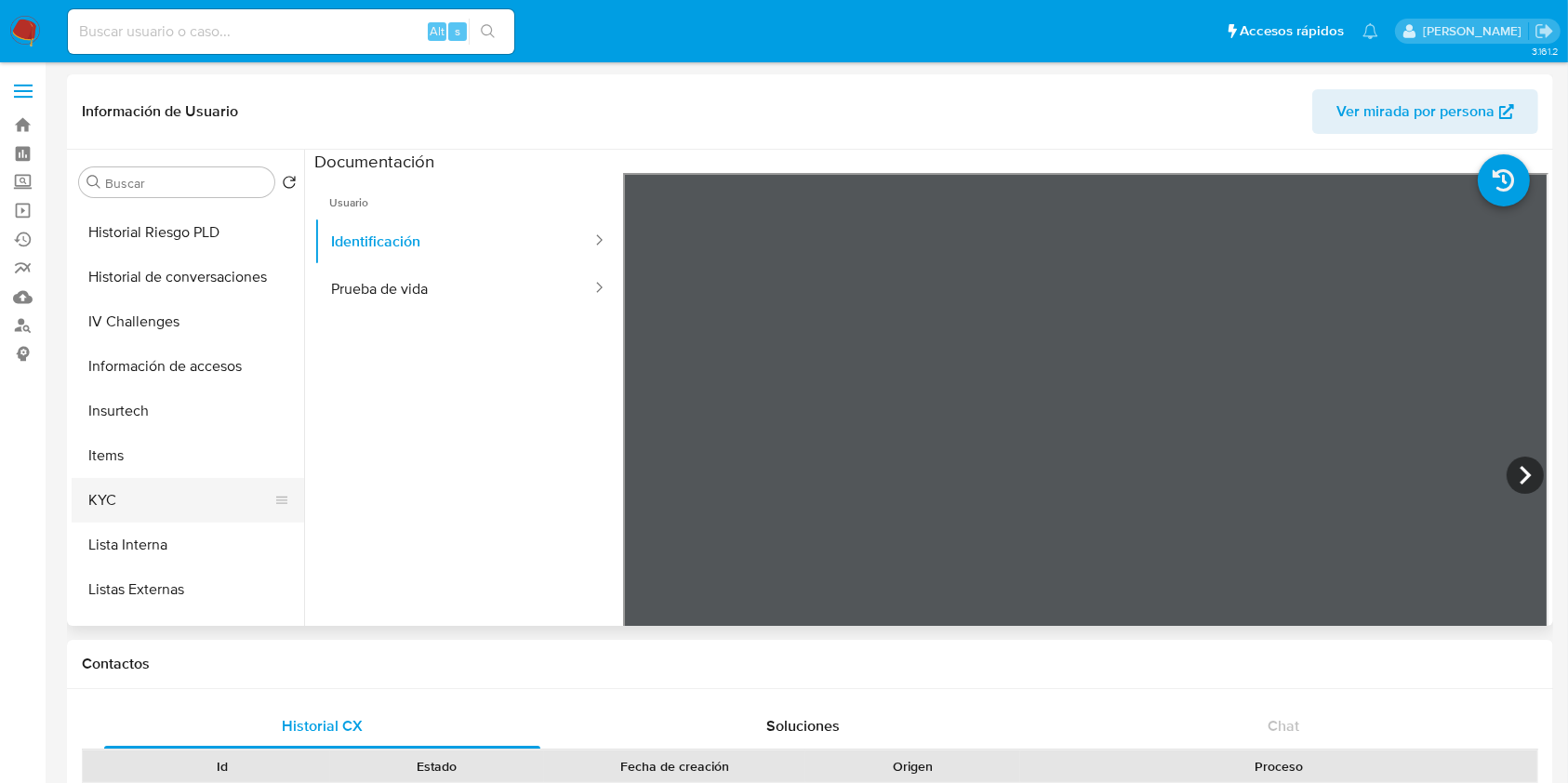
click at [163, 493] on button "KYC" at bounding box center [180, 500] width 217 height 44
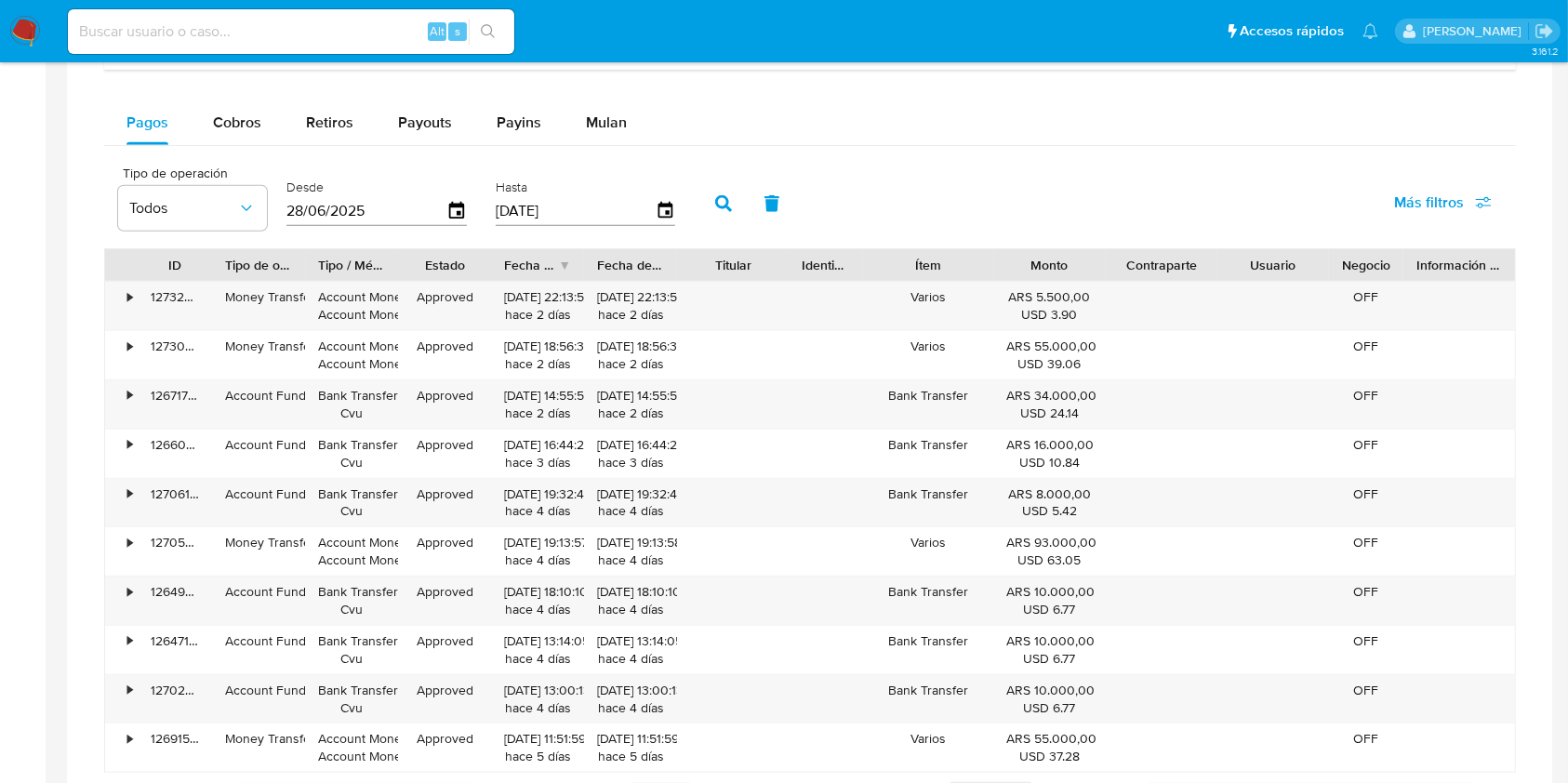
scroll to position [1240, 0]
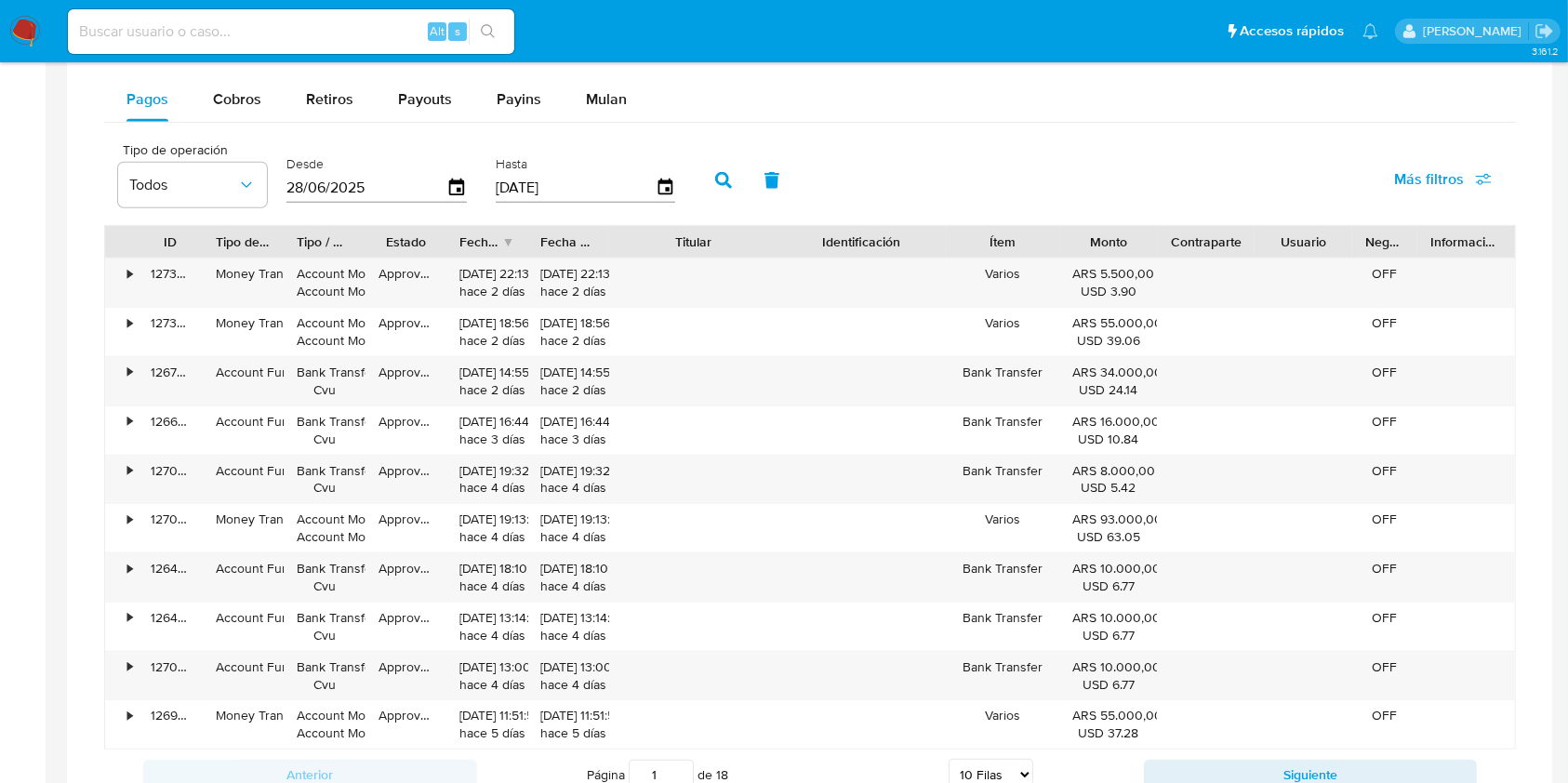
click at [840, 261] on div "ID Tipo de operación Tipo / Método Estado Fecha de creación Fecha de aprobación…" at bounding box center [810, 486] width 1412 height 524
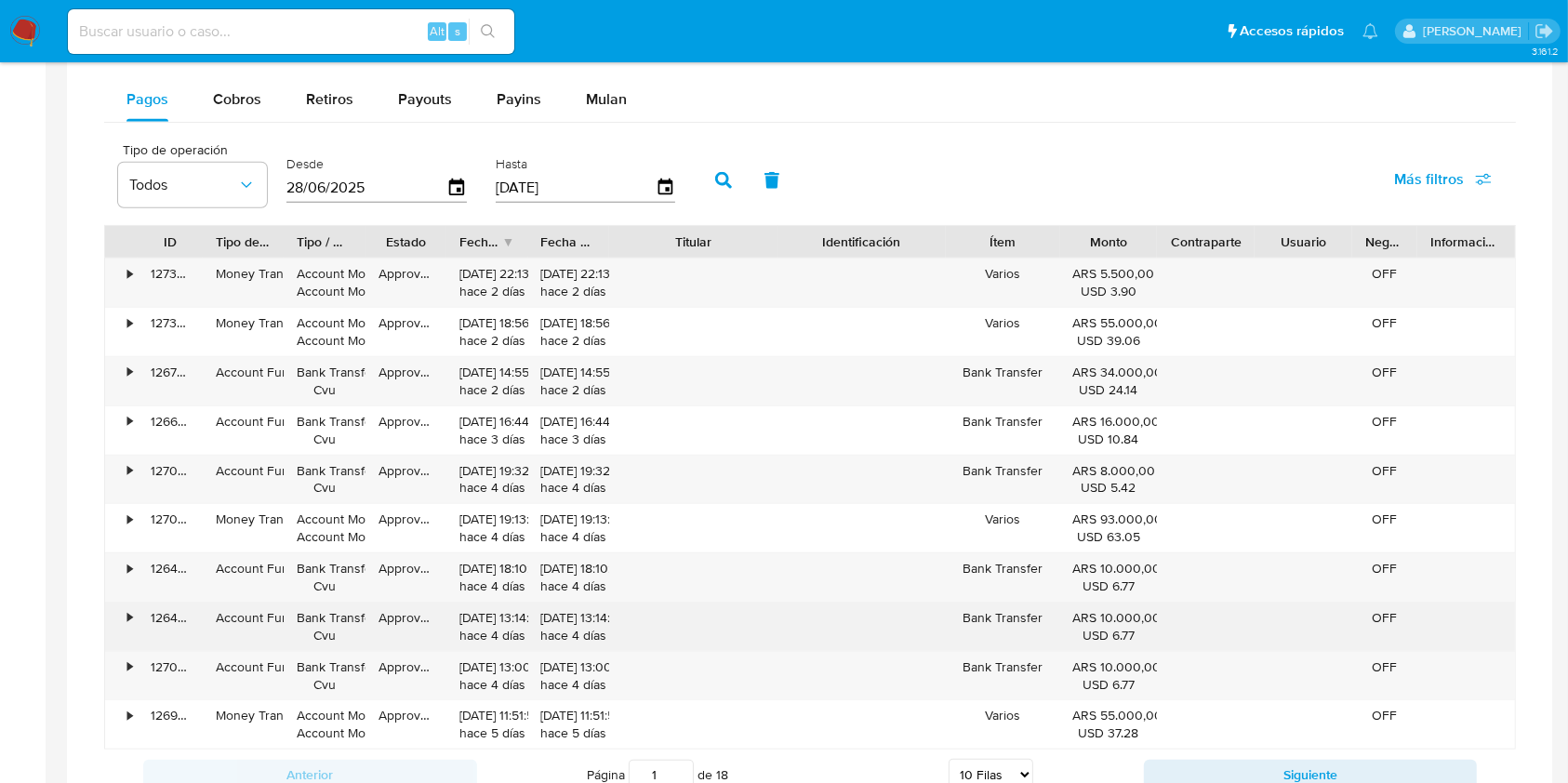
click at [419, 623] on div "Approved" at bounding box center [406, 626] width 81 height 48
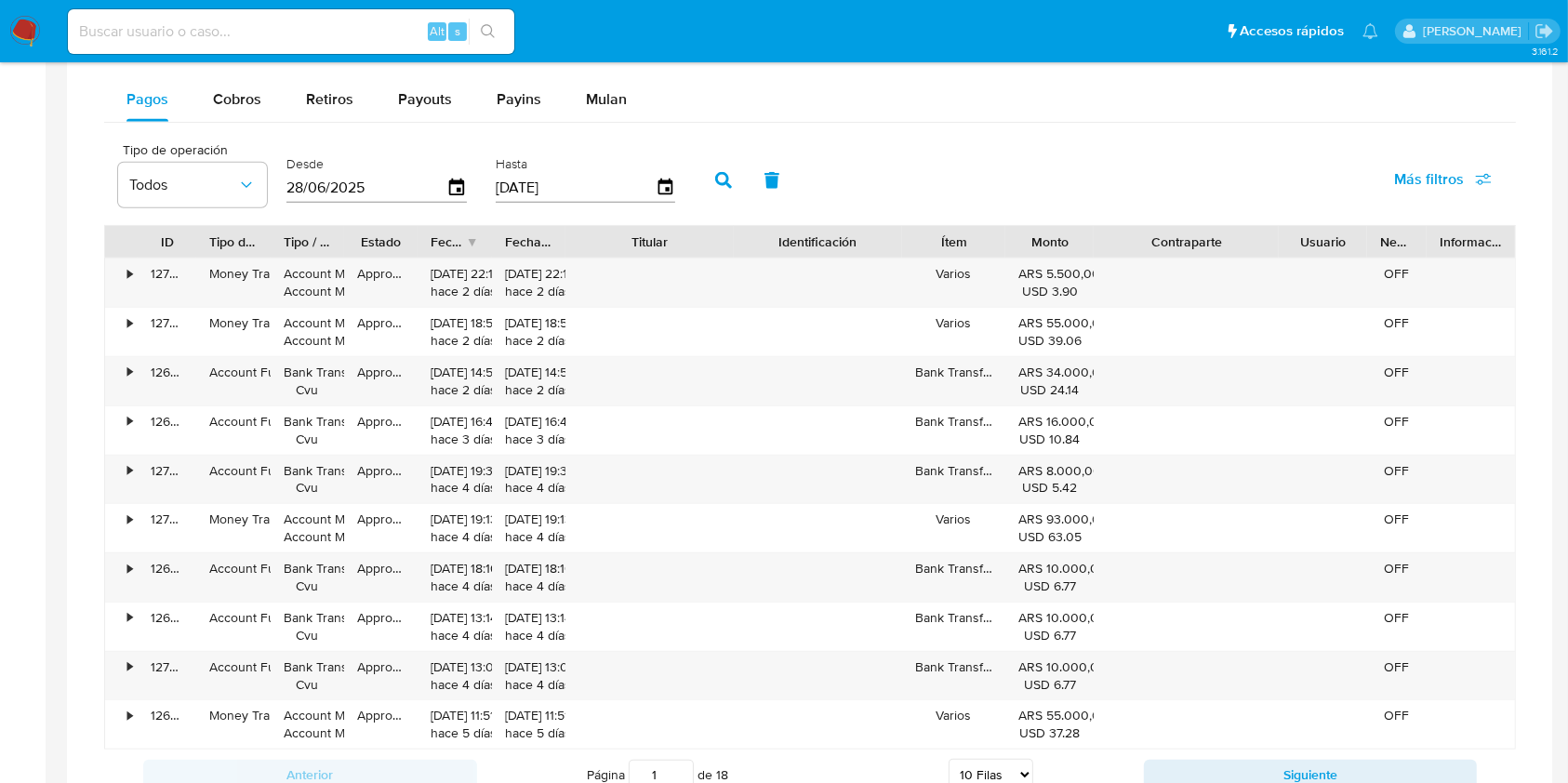
click at [1348, 268] on div "ID Tipo de operación Tipo / Método Estado Fecha de creación Fecha de aprobación…" at bounding box center [810, 486] width 1412 height 524
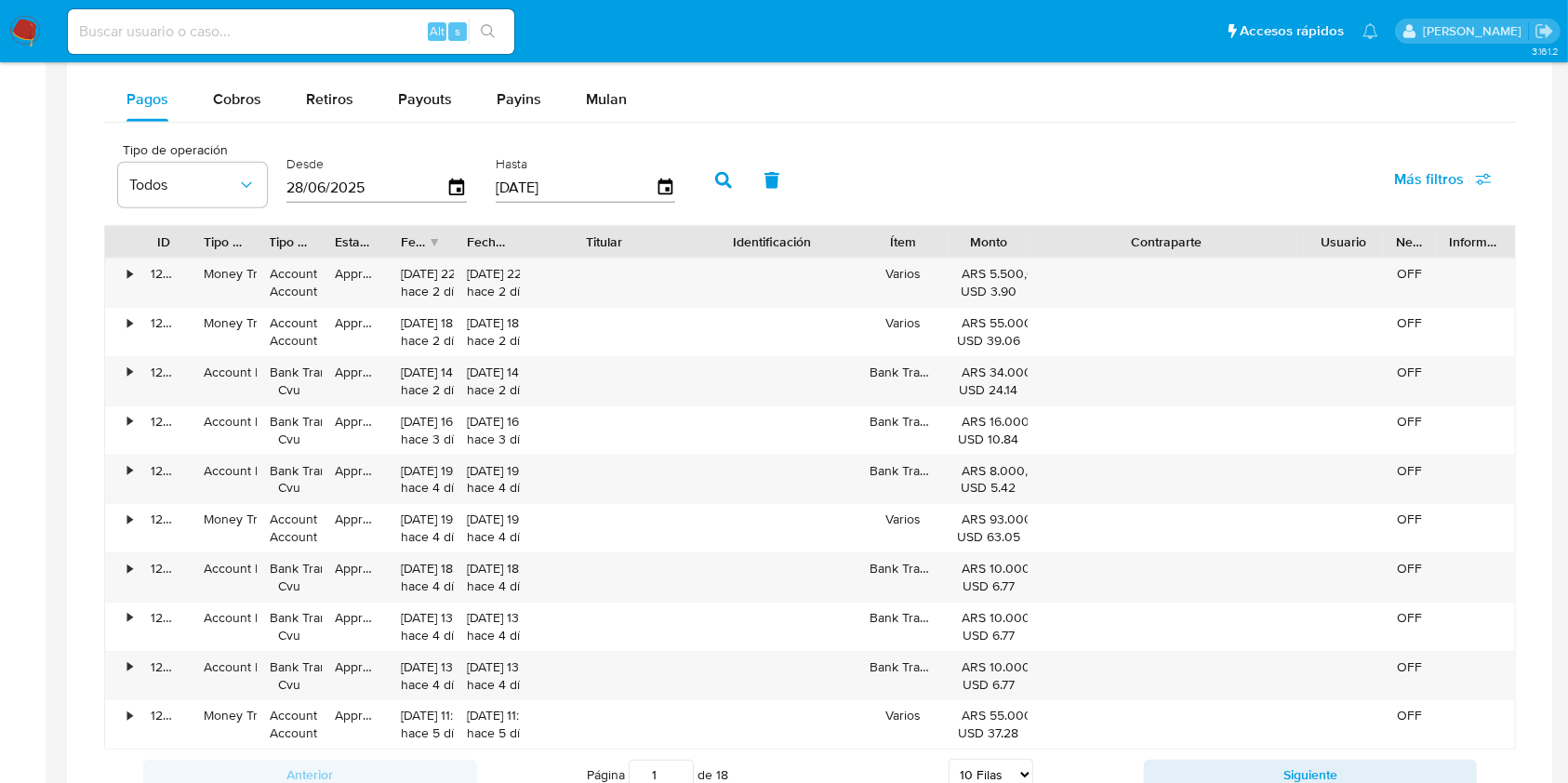
drag, startPoint x: 1267, startPoint y: 233, endPoint x: 1359, endPoint y: 248, distance: 93.2
click at [1359, 248] on div "ID Tipo de operación Tipo / Método Estado Fecha de creación Fecha de aprobación…" at bounding box center [810, 241] width 1410 height 31
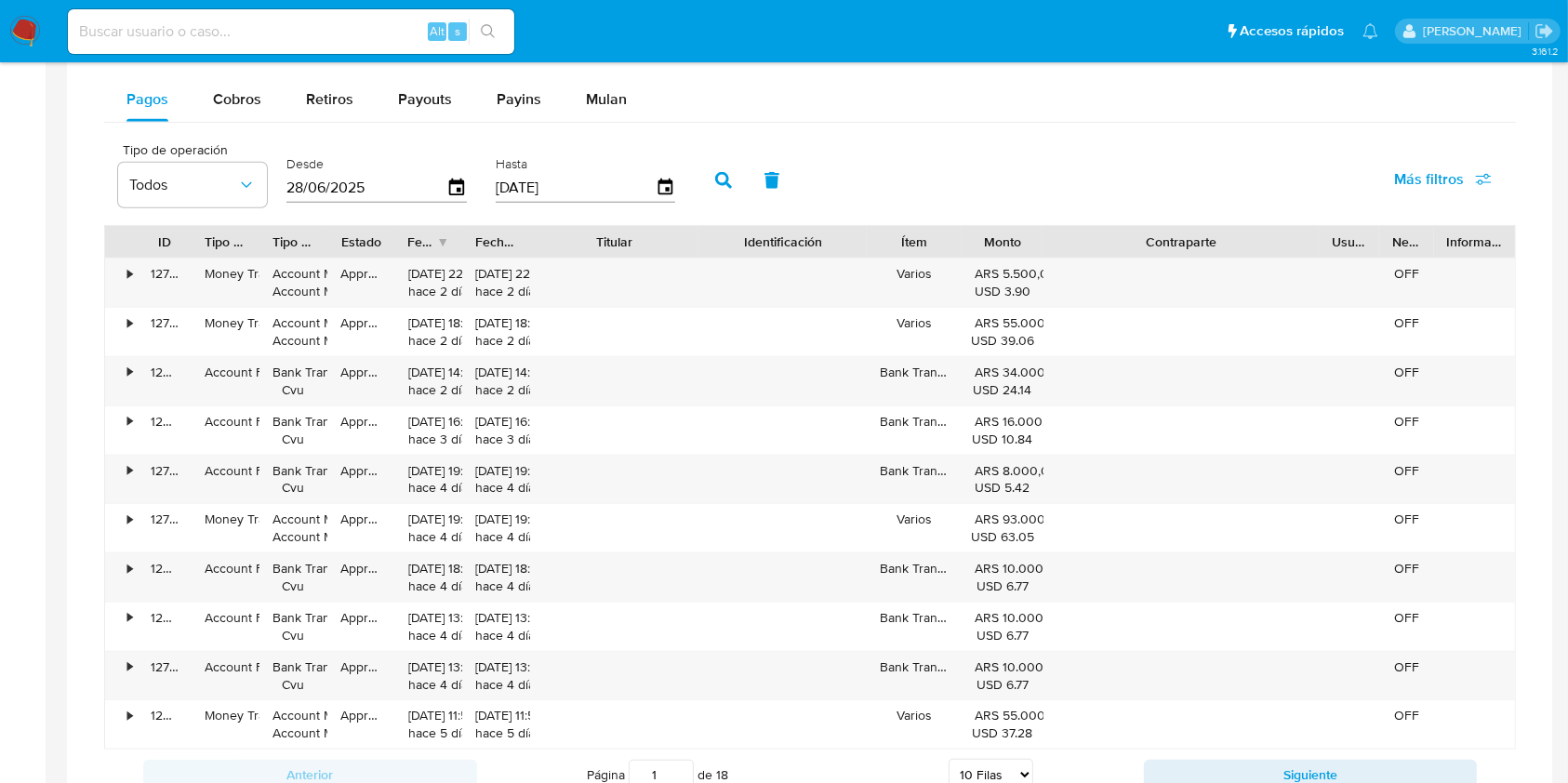
drag, startPoint x: 1375, startPoint y: 242, endPoint x: 1357, endPoint y: 236, distance: 19.0
click at [1357, 236] on div "Usuario" at bounding box center [1349, 241] width 60 height 31
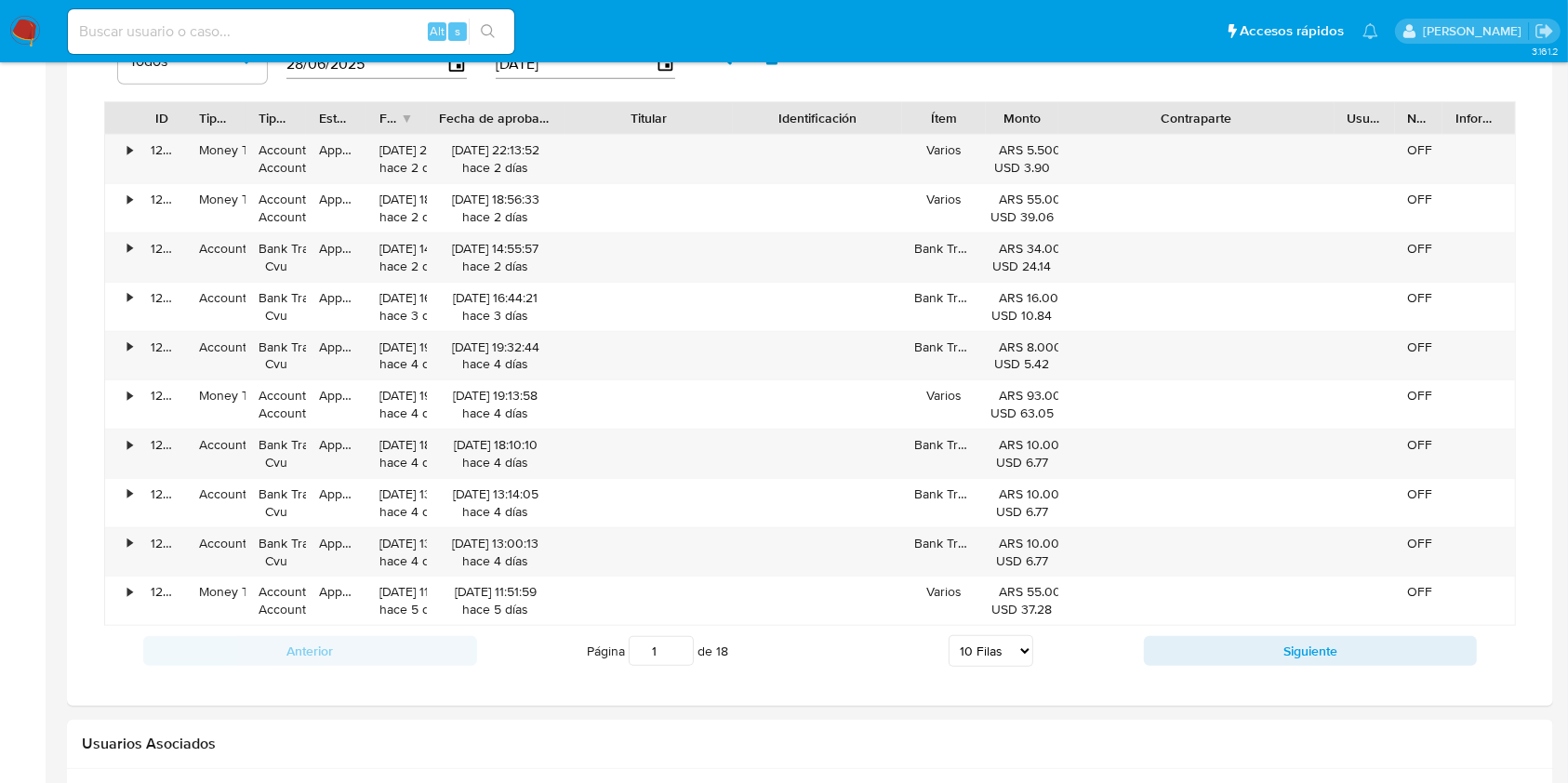
drag, startPoint x: 532, startPoint y: 123, endPoint x: 603, endPoint y: 128, distance: 71.2
click at [603, 128] on div "ID Tipo de operación Tipo / Método Estado Fecha de creación Fecha de aprobación…" at bounding box center [810, 117] width 1410 height 31
click at [1256, 646] on button "Siguiente" at bounding box center [1311, 652] width 334 height 30
drag, startPoint x: 355, startPoint y: 332, endPoint x: 952, endPoint y: 159, distance: 621.6
click at [952, 159] on div "Bank Transfer" at bounding box center [945, 159] width 85 height 48
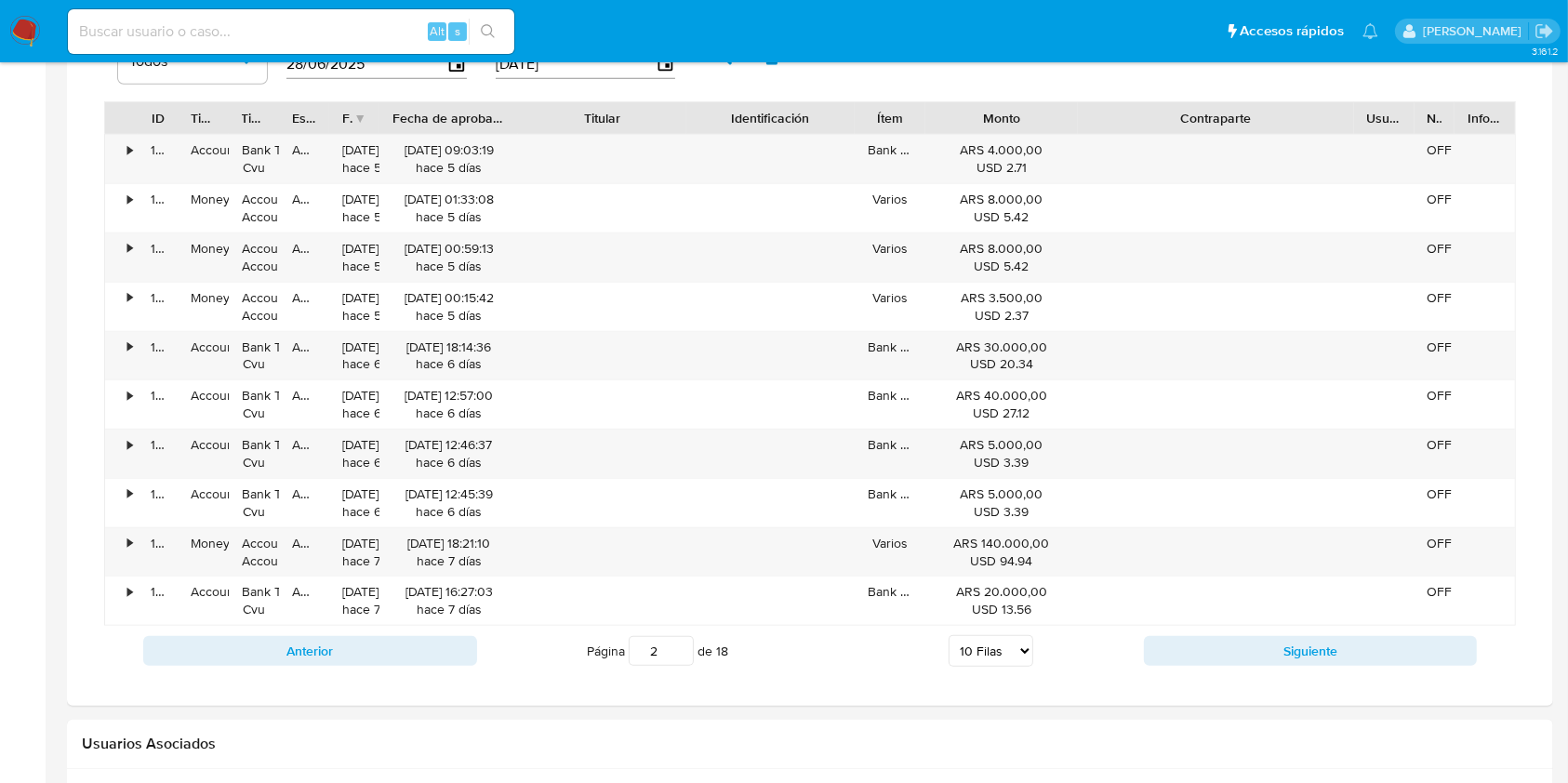
drag, startPoint x: 1057, startPoint y: 108, endPoint x: 1136, endPoint y: 95, distance: 80.1
click at [1136, 95] on div "Tipo de operación Todos Desde [DATE] Hasta [DATE] Más filtros ID Tipo de operac…" at bounding box center [810, 342] width 1412 height 668
click at [419, 660] on button "Anterior" at bounding box center [311, 652] width 334 height 30
type input "1"
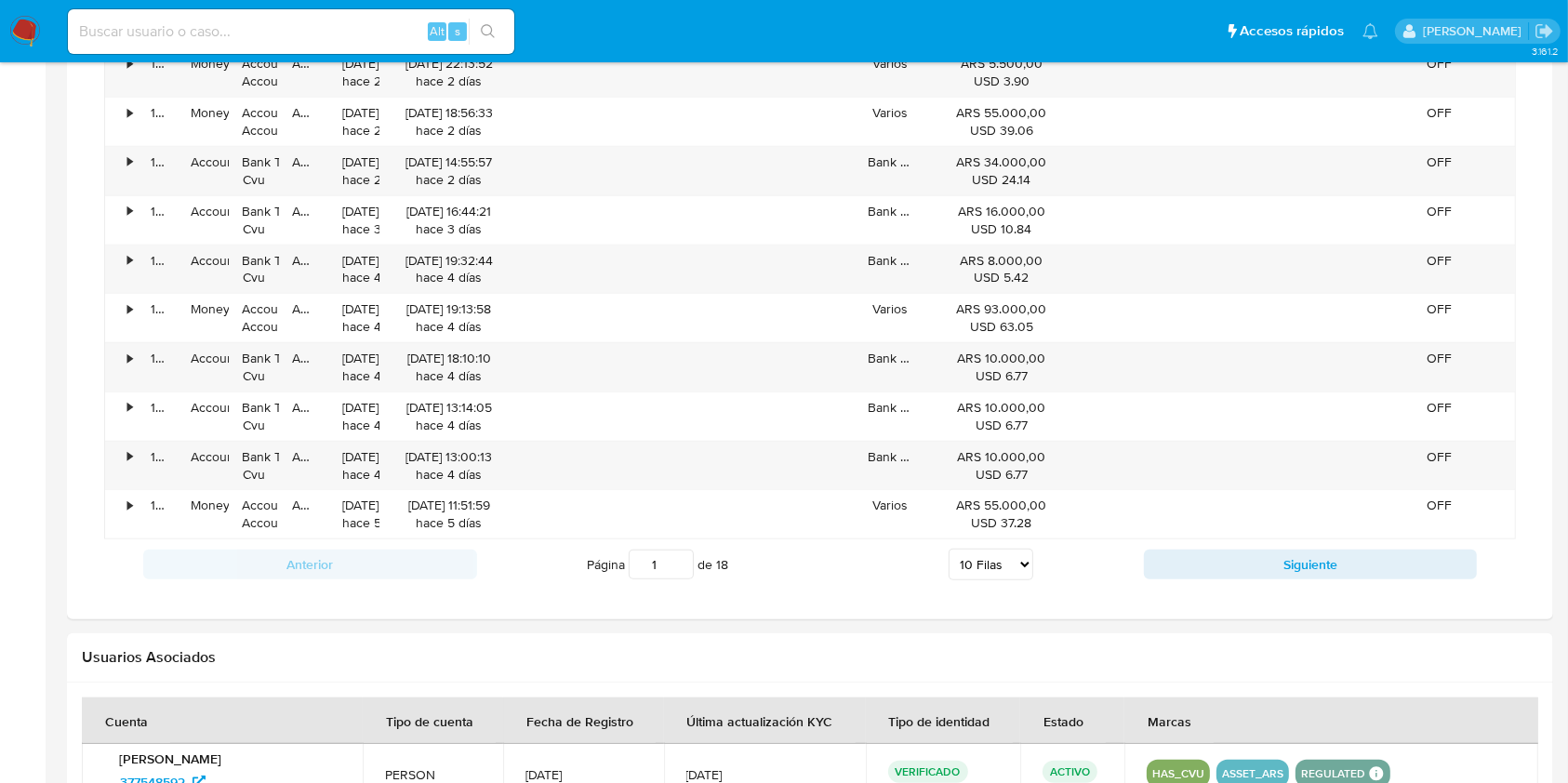
scroll to position [1489, 0]
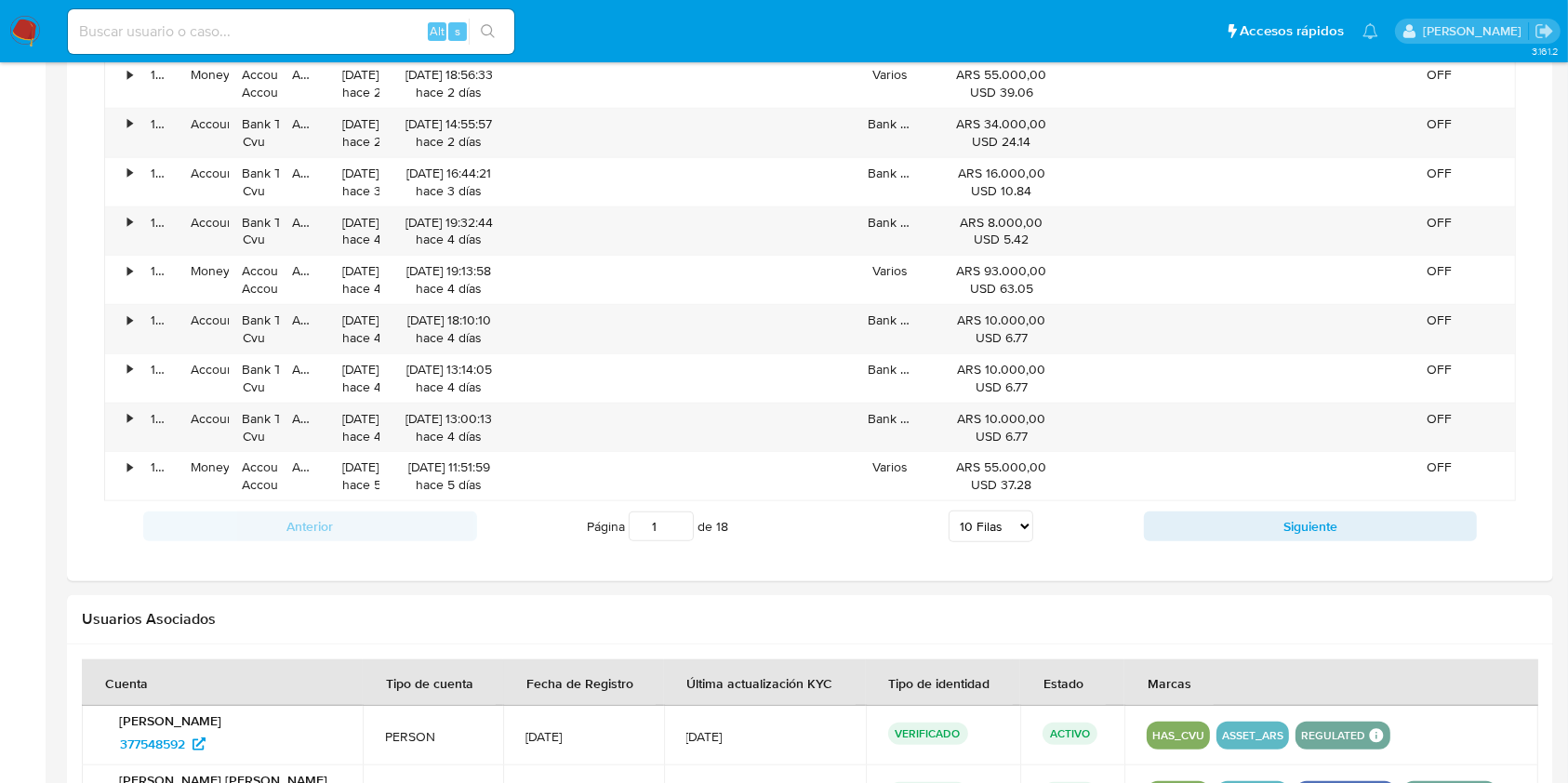
click at [1011, 532] on select "5 Filas 10 Filas 20 Filas 25 Filas 50 Filas 100 Filas" at bounding box center [991, 526] width 85 height 31
select select "100"
click at [948, 511] on select "5 Filas 10 Filas 20 Filas 25 Filas 50 Filas 100 Filas" at bounding box center [991, 526] width 85 height 31
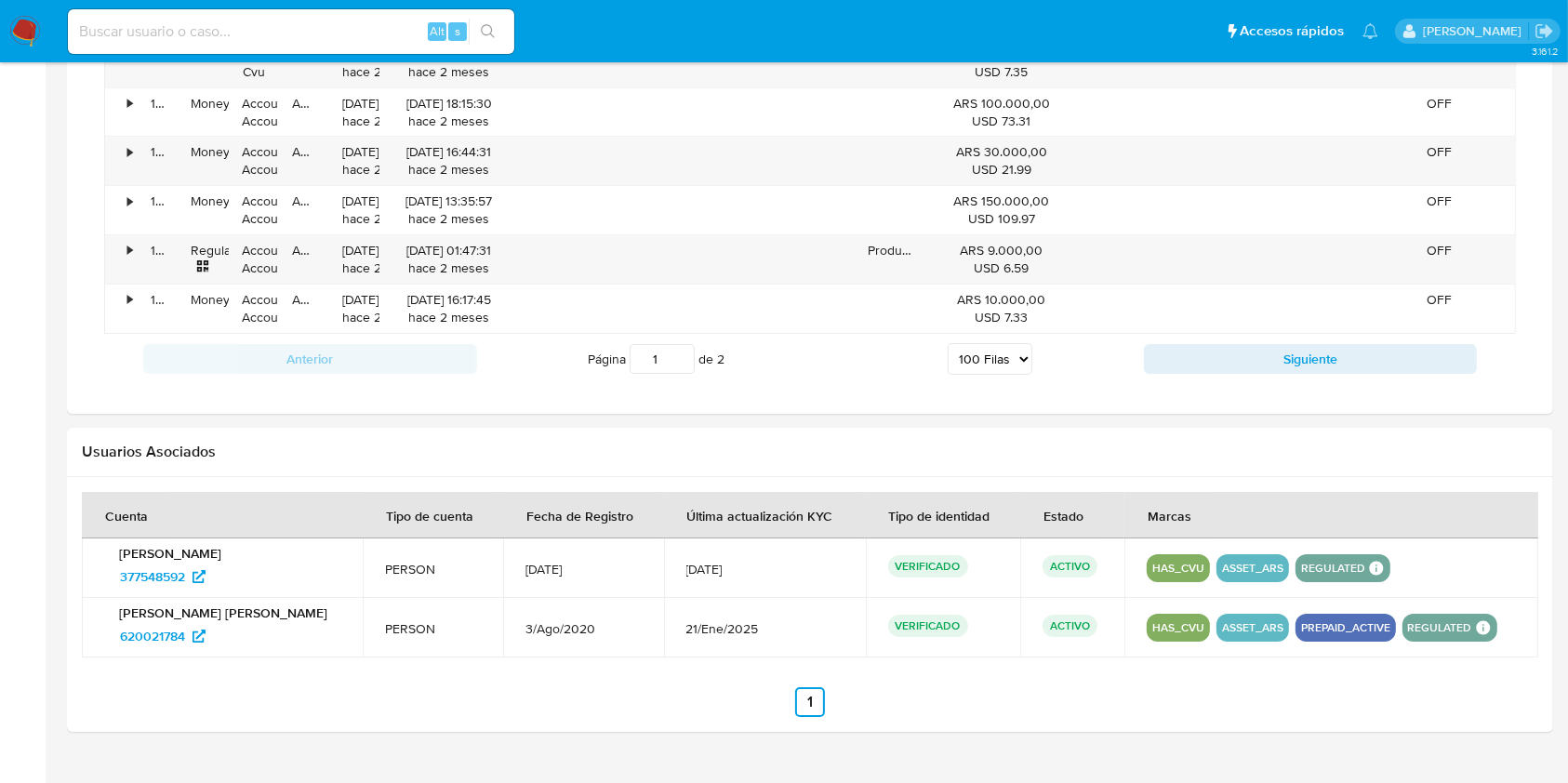
scroll to position [6076, 0]
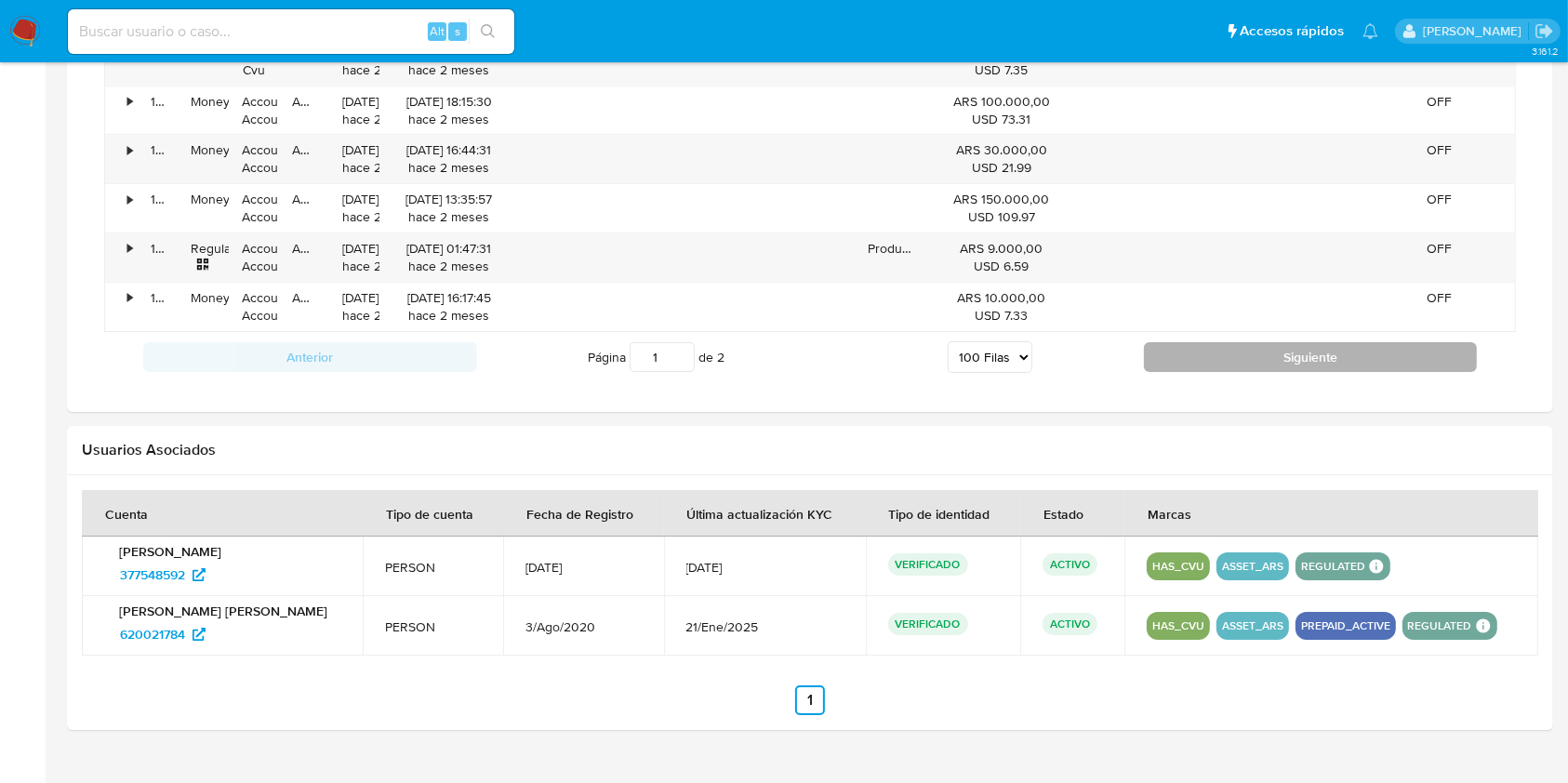
click at [1185, 342] on button "Siguiente" at bounding box center [1311, 357] width 334 height 30
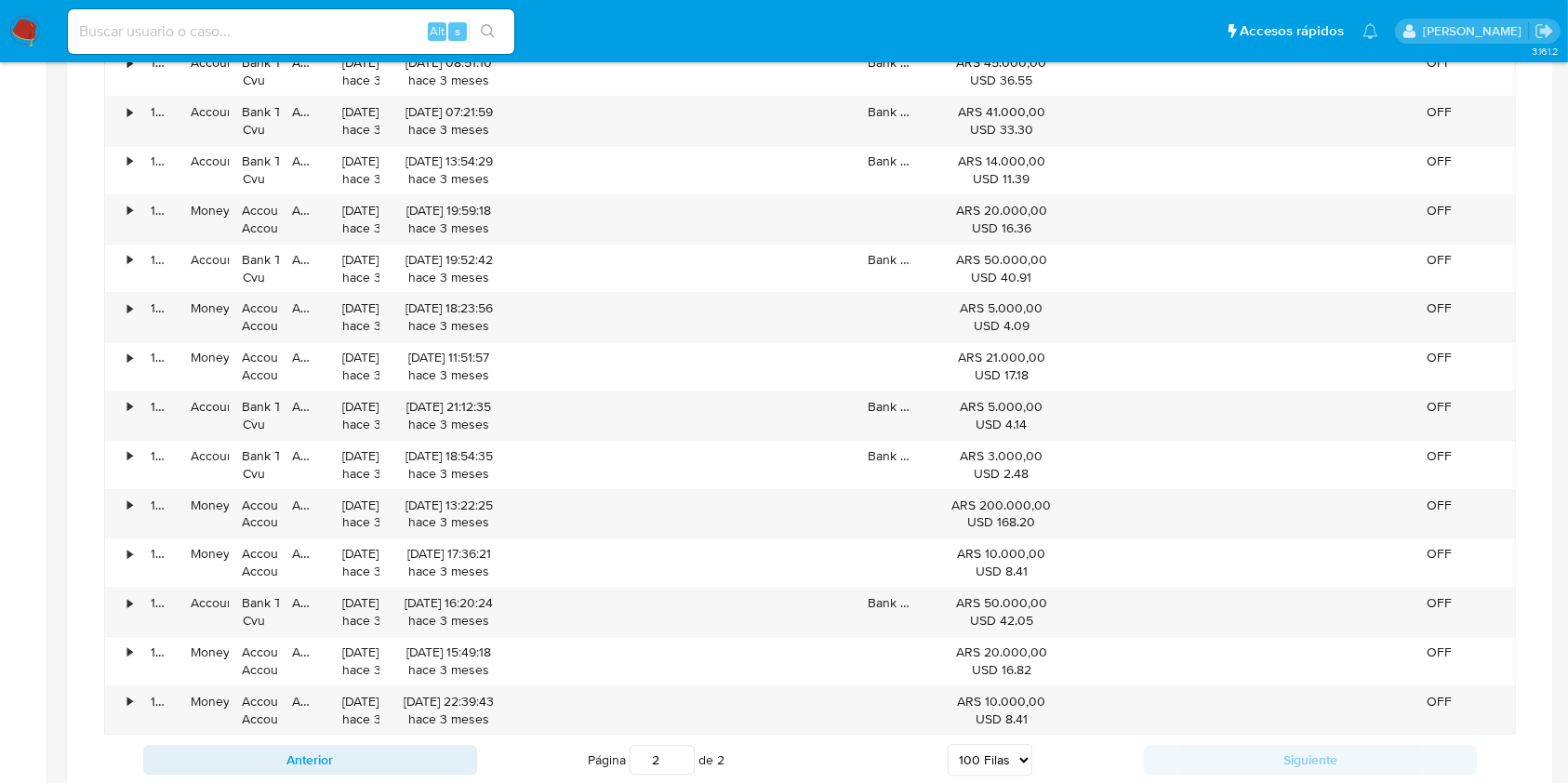
scroll to position [4781, 0]
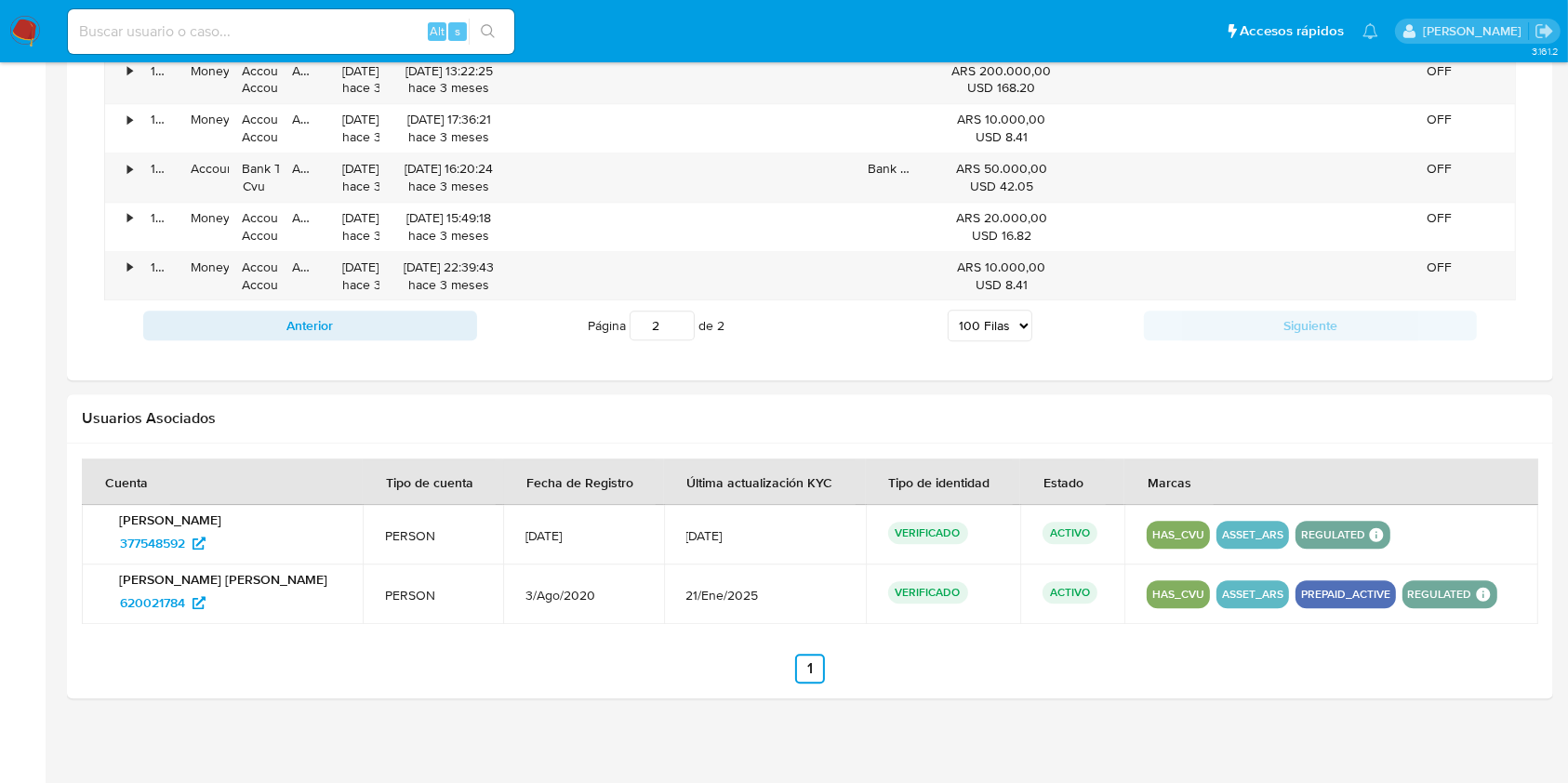
drag, startPoint x: 145, startPoint y: 570, endPoint x: 353, endPoint y: 563, distance: 208.1
click at [353, 565] on td "[PERSON_NAME] [PERSON_NAME] 620021784" at bounding box center [222, 594] width 281 height 60
click at [432, 315] on button "Anterior" at bounding box center [311, 326] width 334 height 30
type input "1"
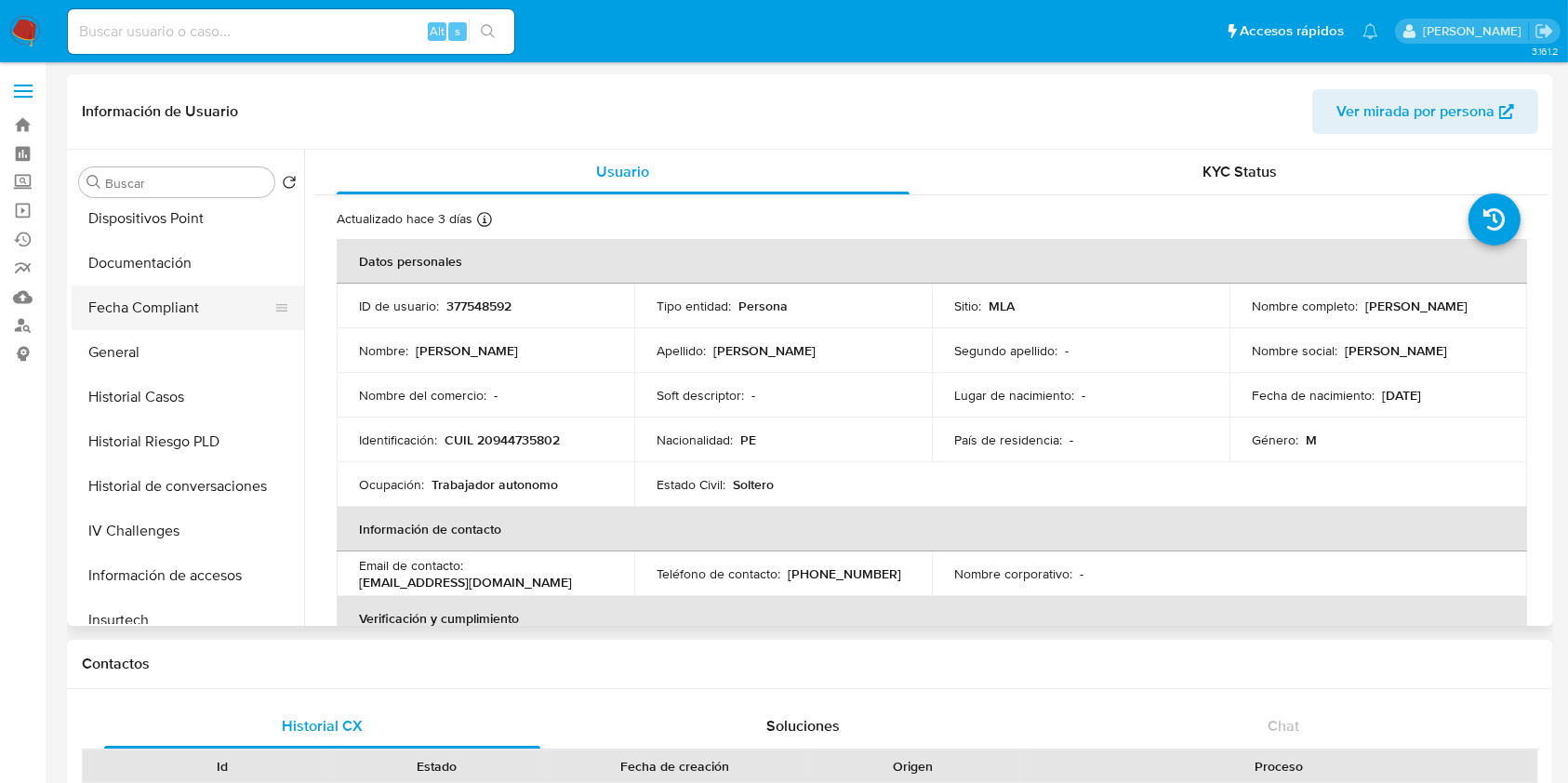
scroll to position [372, 0]
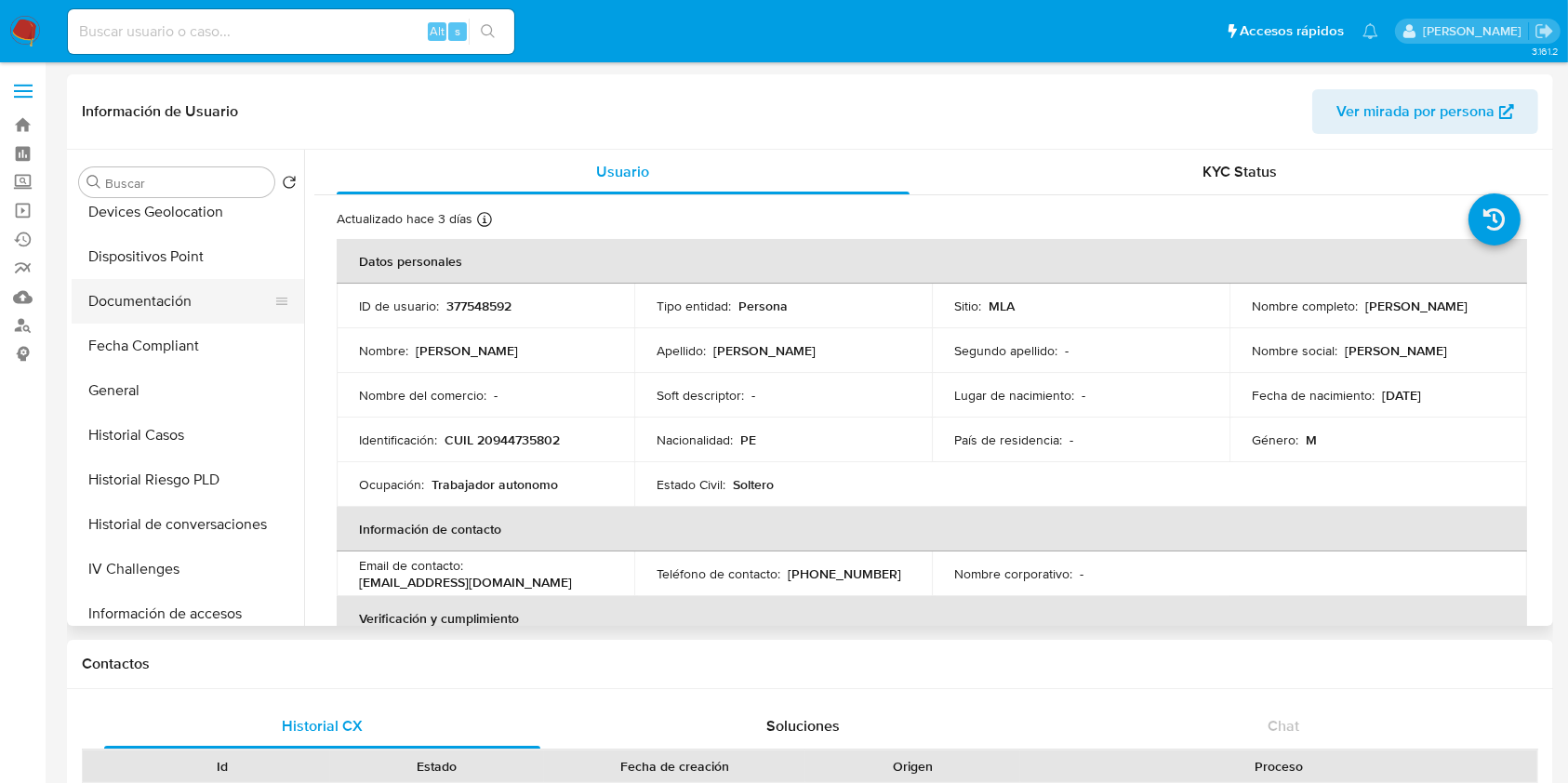
click at [168, 303] on button "Documentación" at bounding box center [180, 300] width 217 height 44
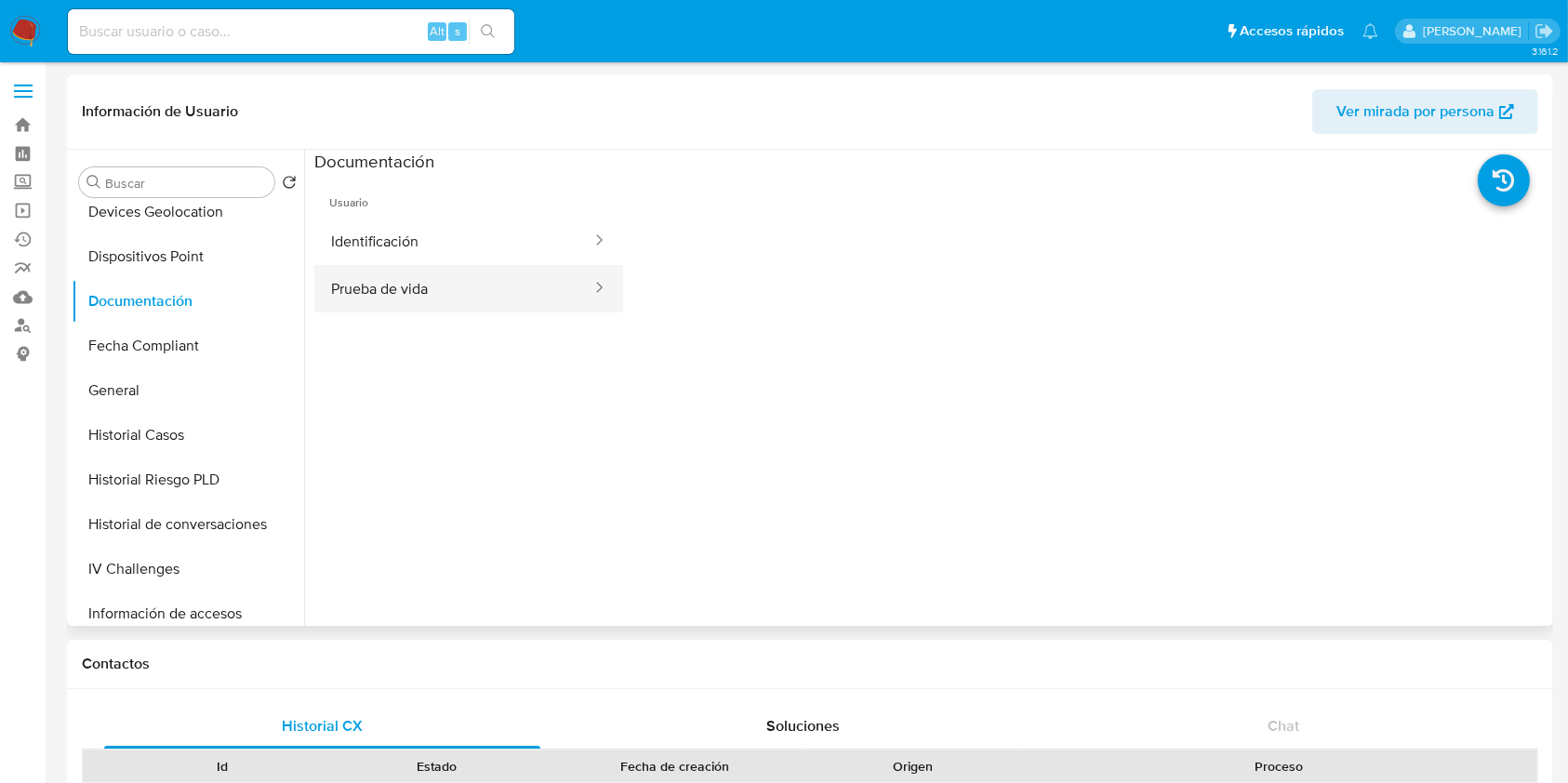
click at [485, 312] on button "Prueba de vida" at bounding box center [453, 289] width 279 height 47
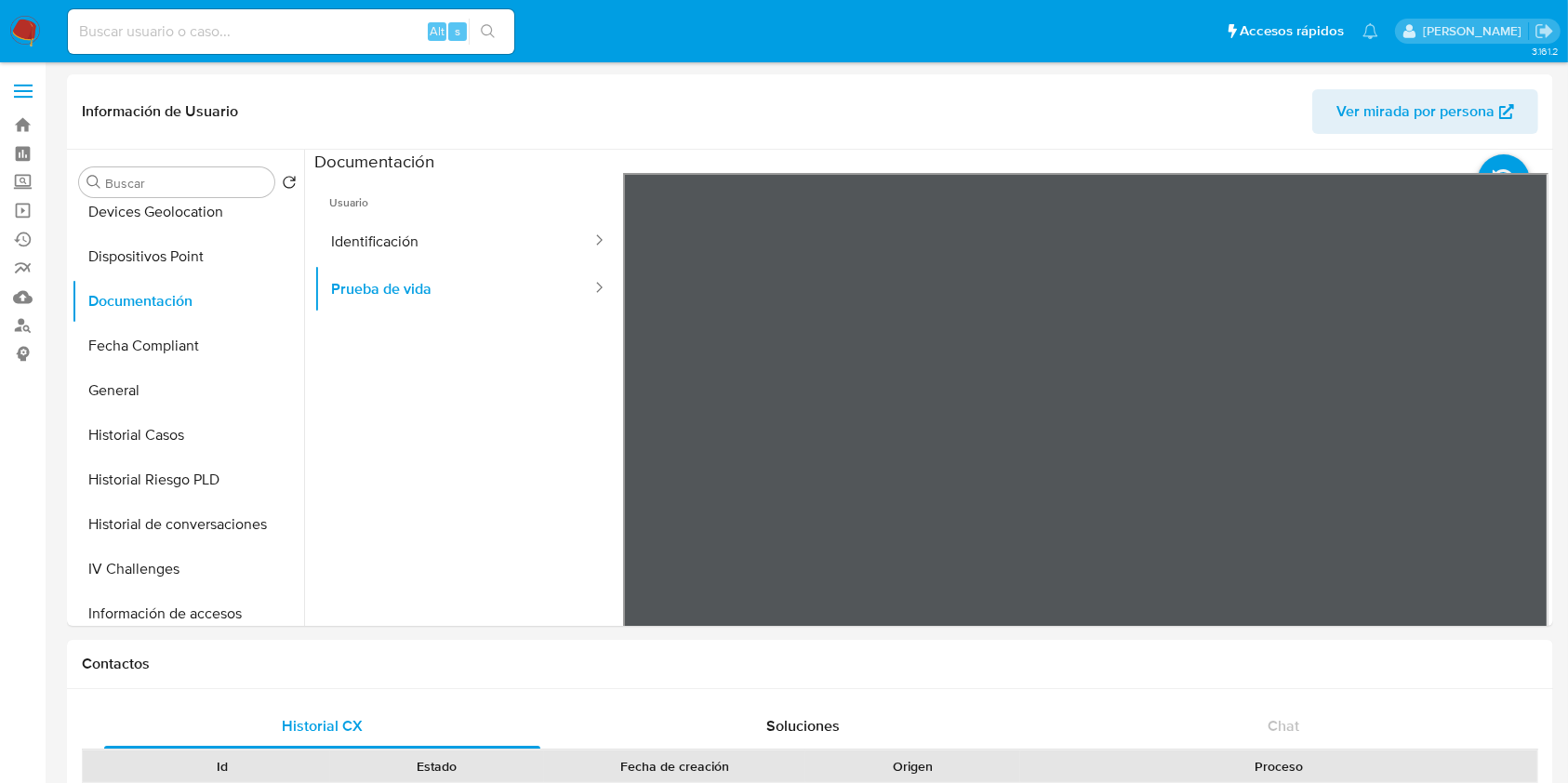
click at [418, 265] on button "Prueba de vida" at bounding box center [453, 289] width 279 height 47
click at [439, 237] on button "Identificación" at bounding box center [453, 241] width 279 height 47
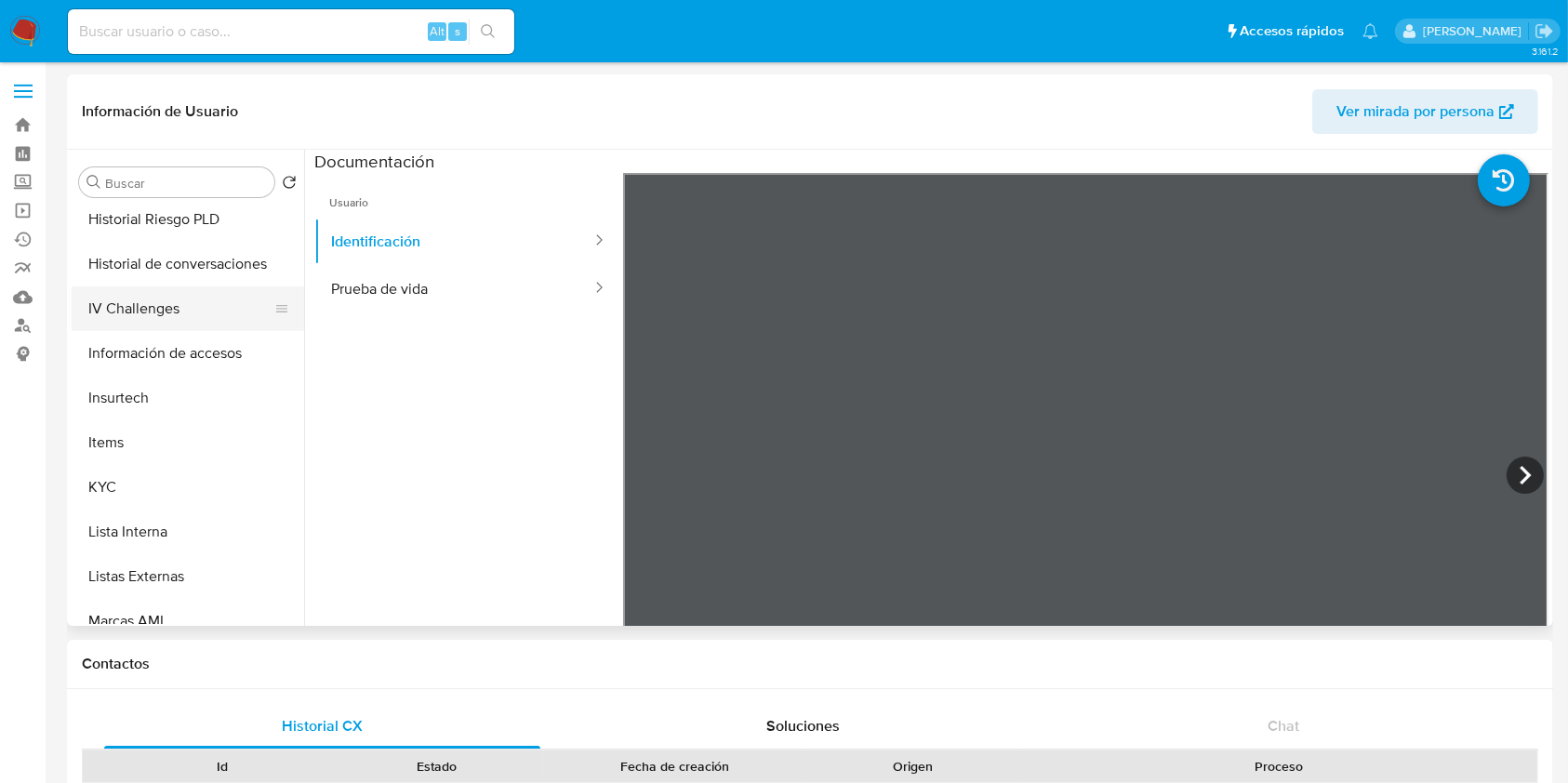
scroll to position [744, 0]
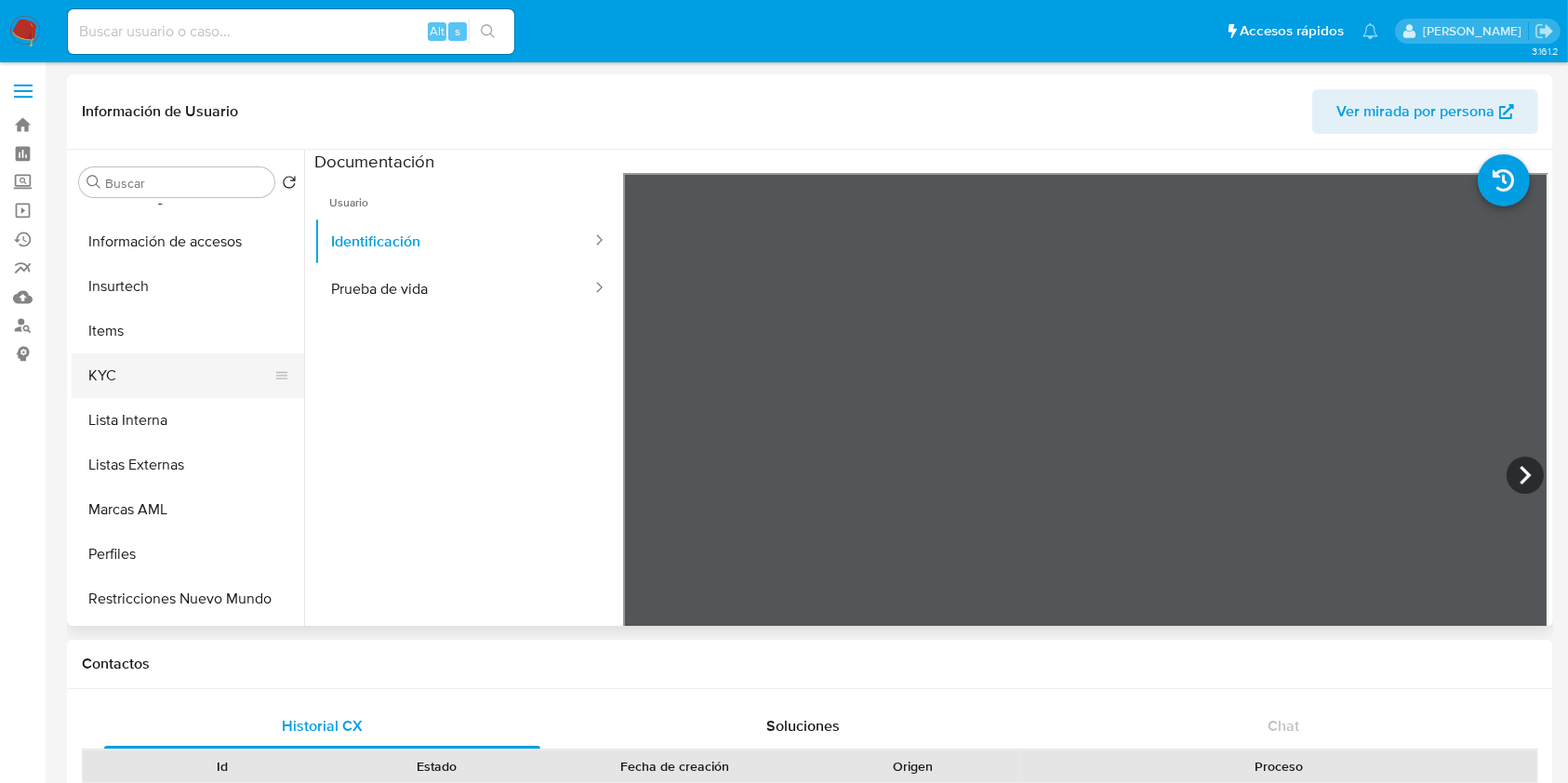
click at [175, 392] on button "KYC" at bounding box center [180, 375] width 217 height 44
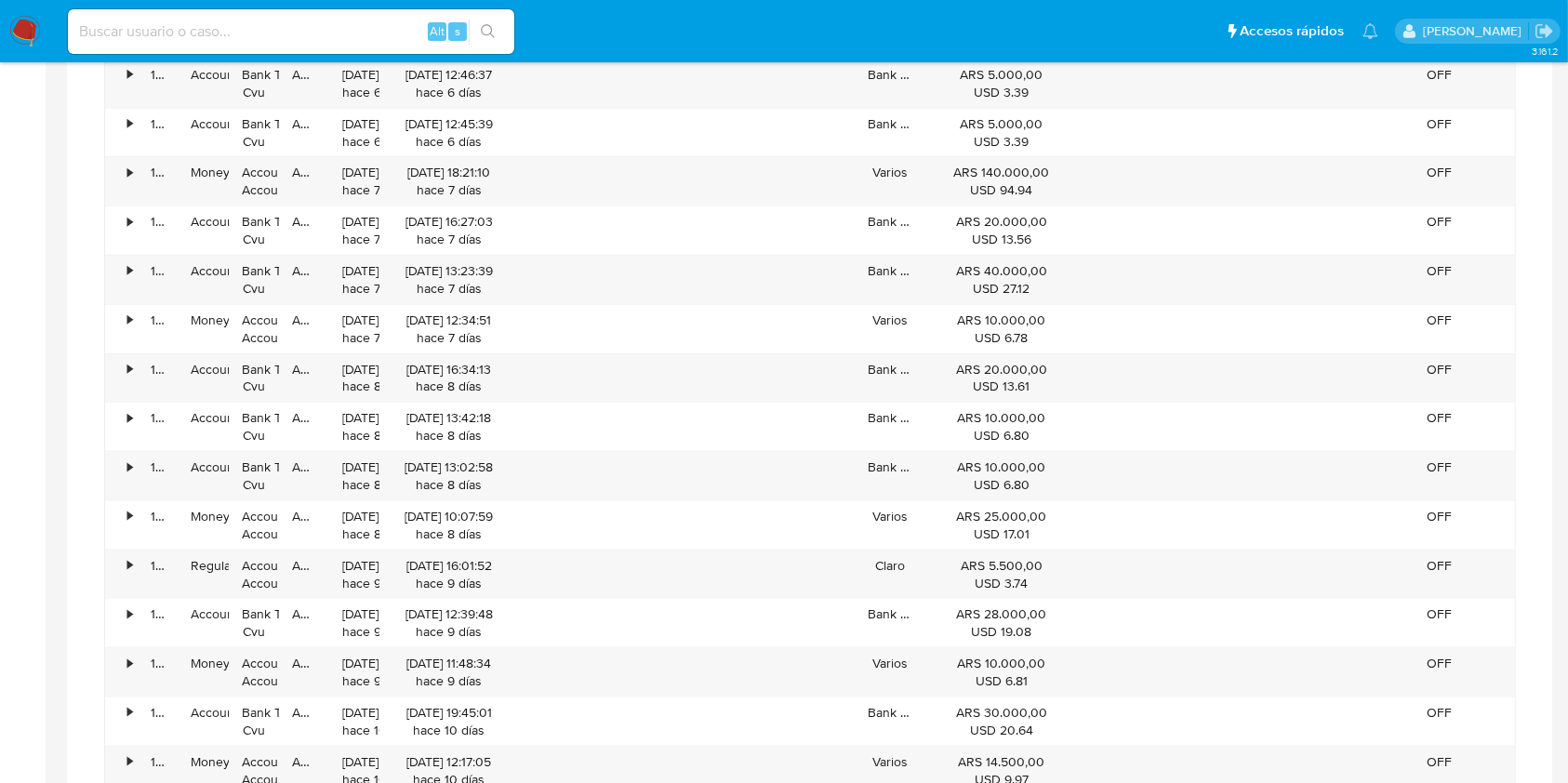
scroll to position [2232, 0]
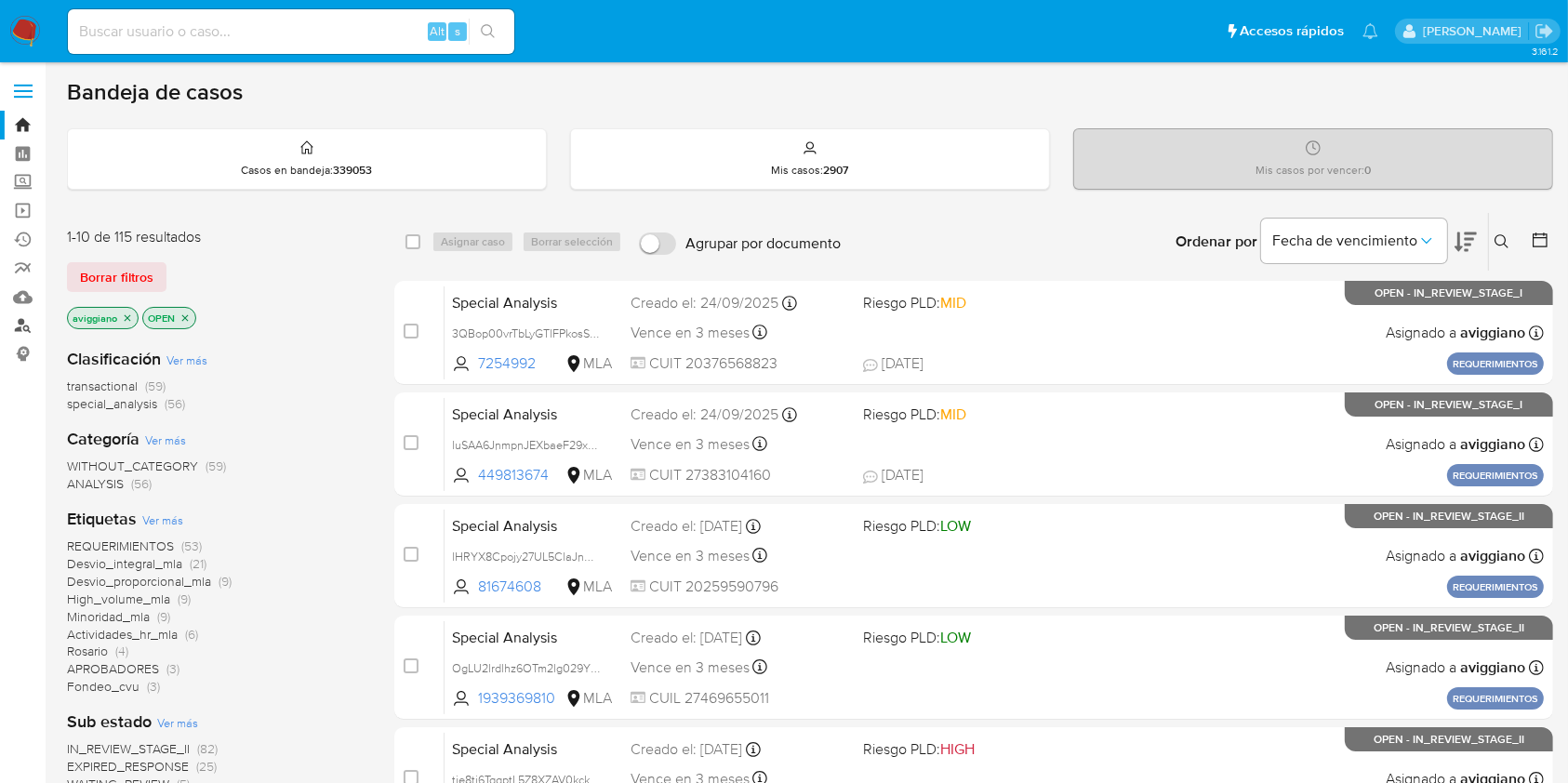
click at [23, 323] on link "Buscador de personas" at bounding box center [111, 326] width 221 height 29
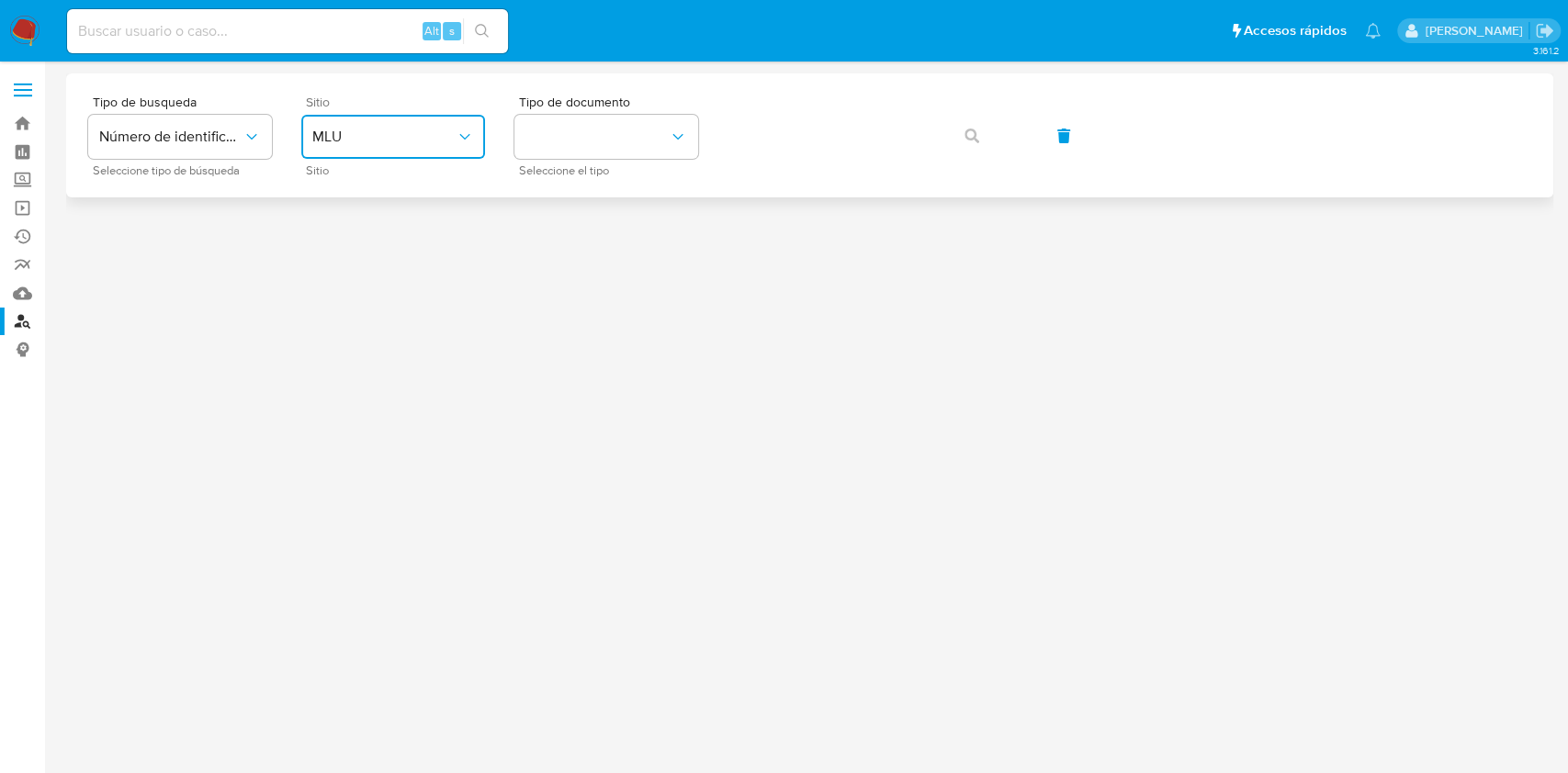
click at [355, 145] on span "MLU" at bounding box center [384, 137] width 144 height 19
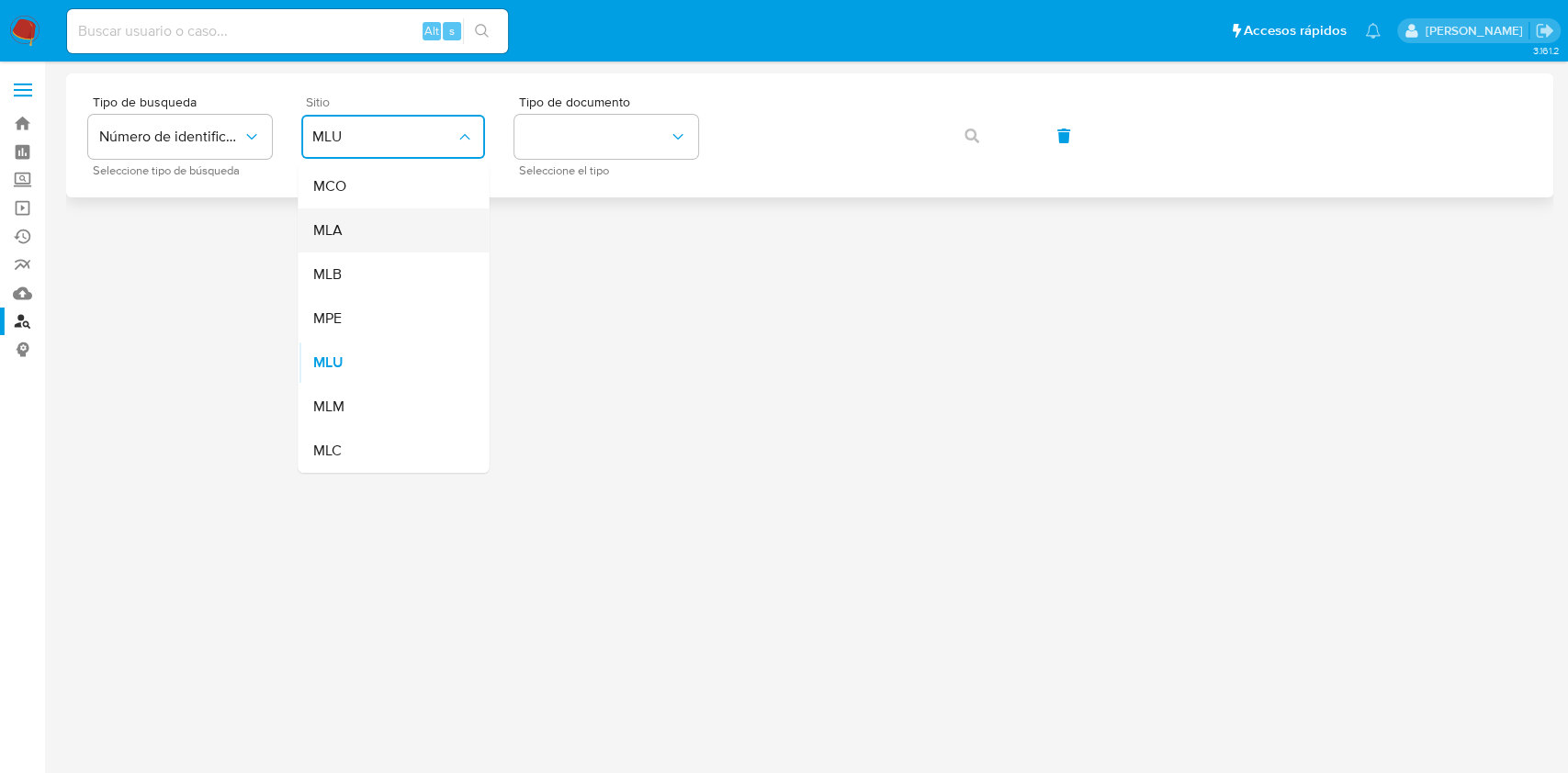
click at [361, 243] on div "MLA" at bounding box center [387, 230] width 150 height 44
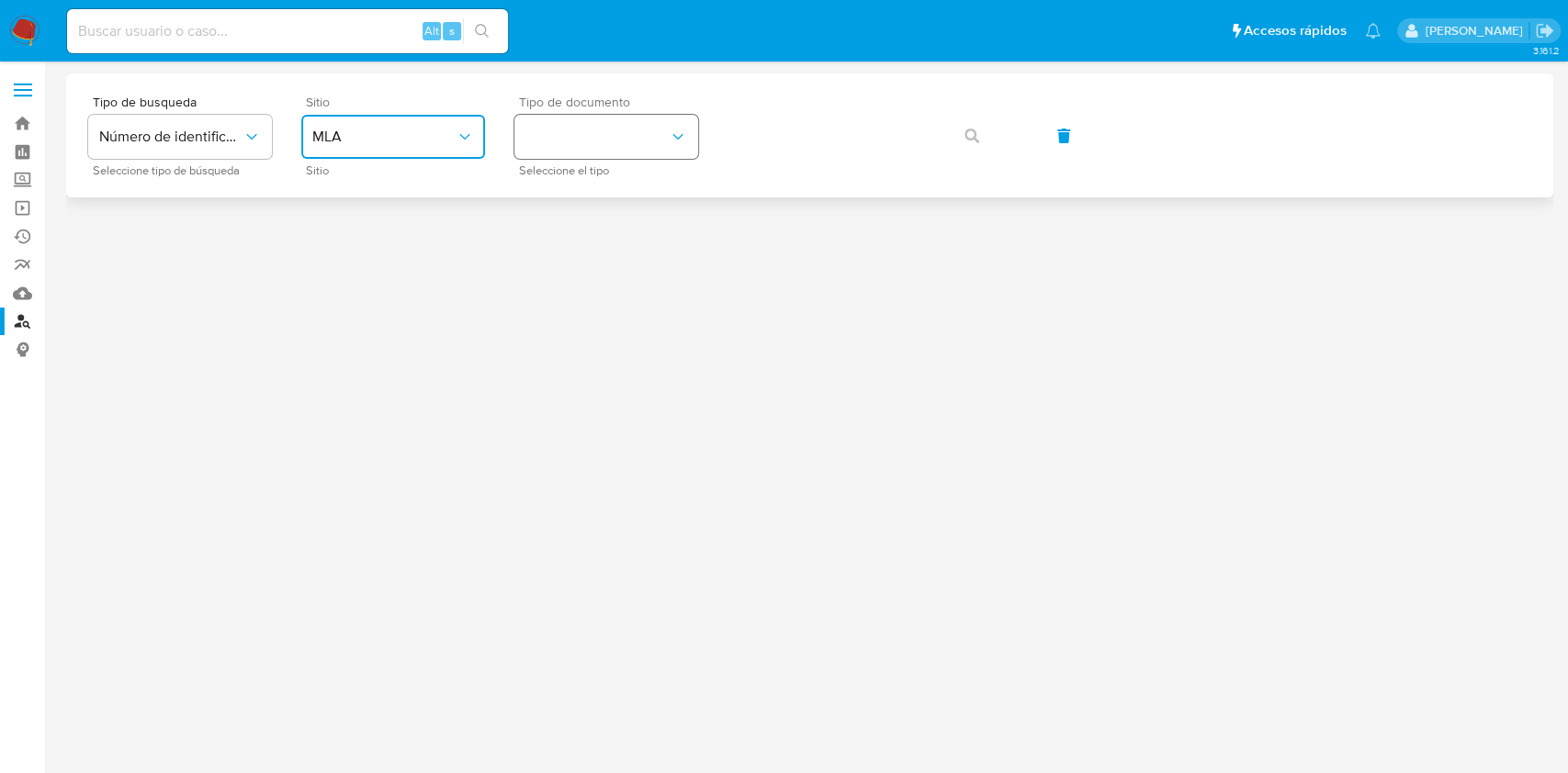
click at [596, 150] on button "identificationType" at bounding box center [605, 136] width 184 height 44
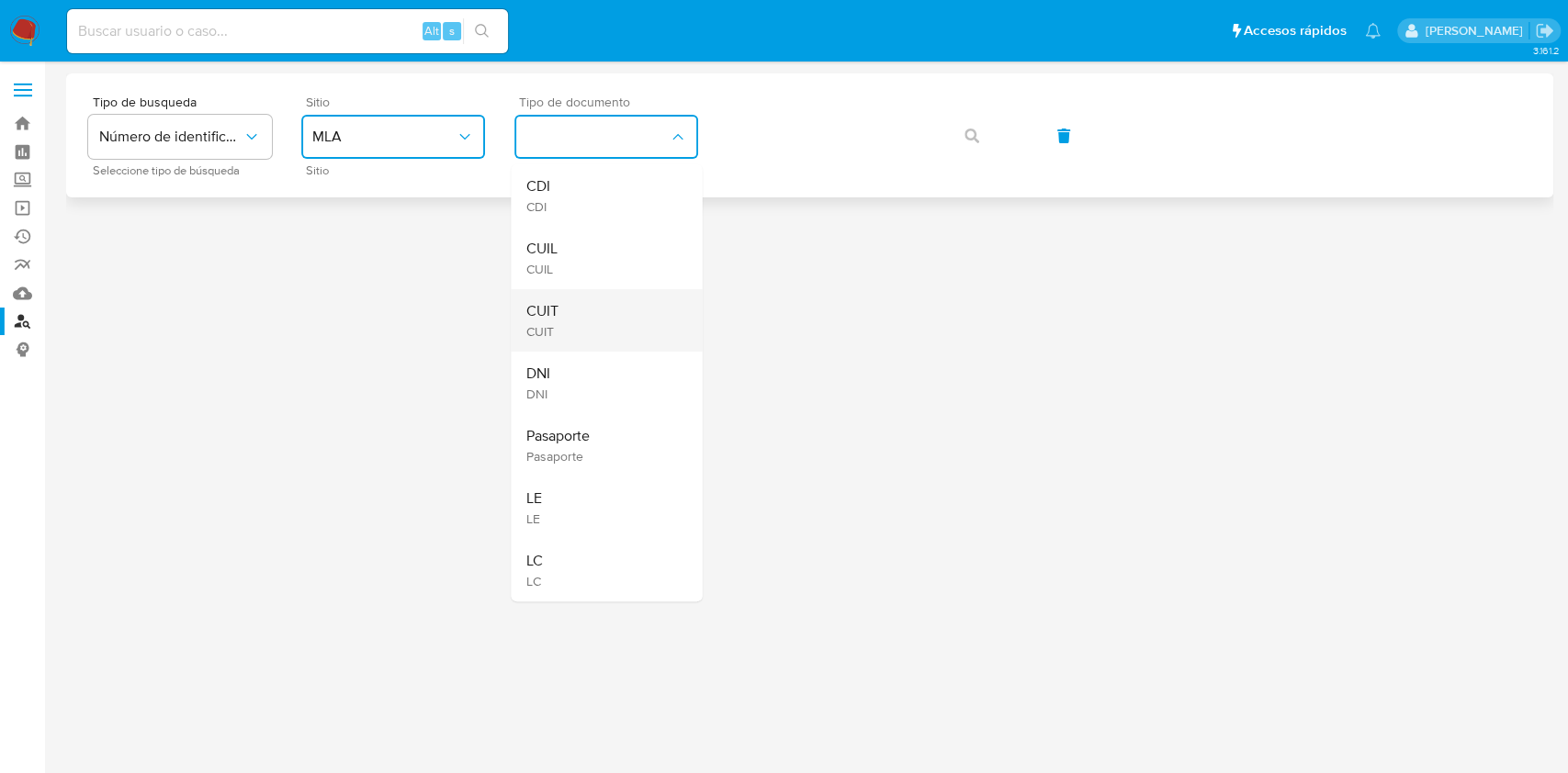
click at [581, 317] on div "CUIT CUIT" at bounding box center [600, 320] width 150 height 62
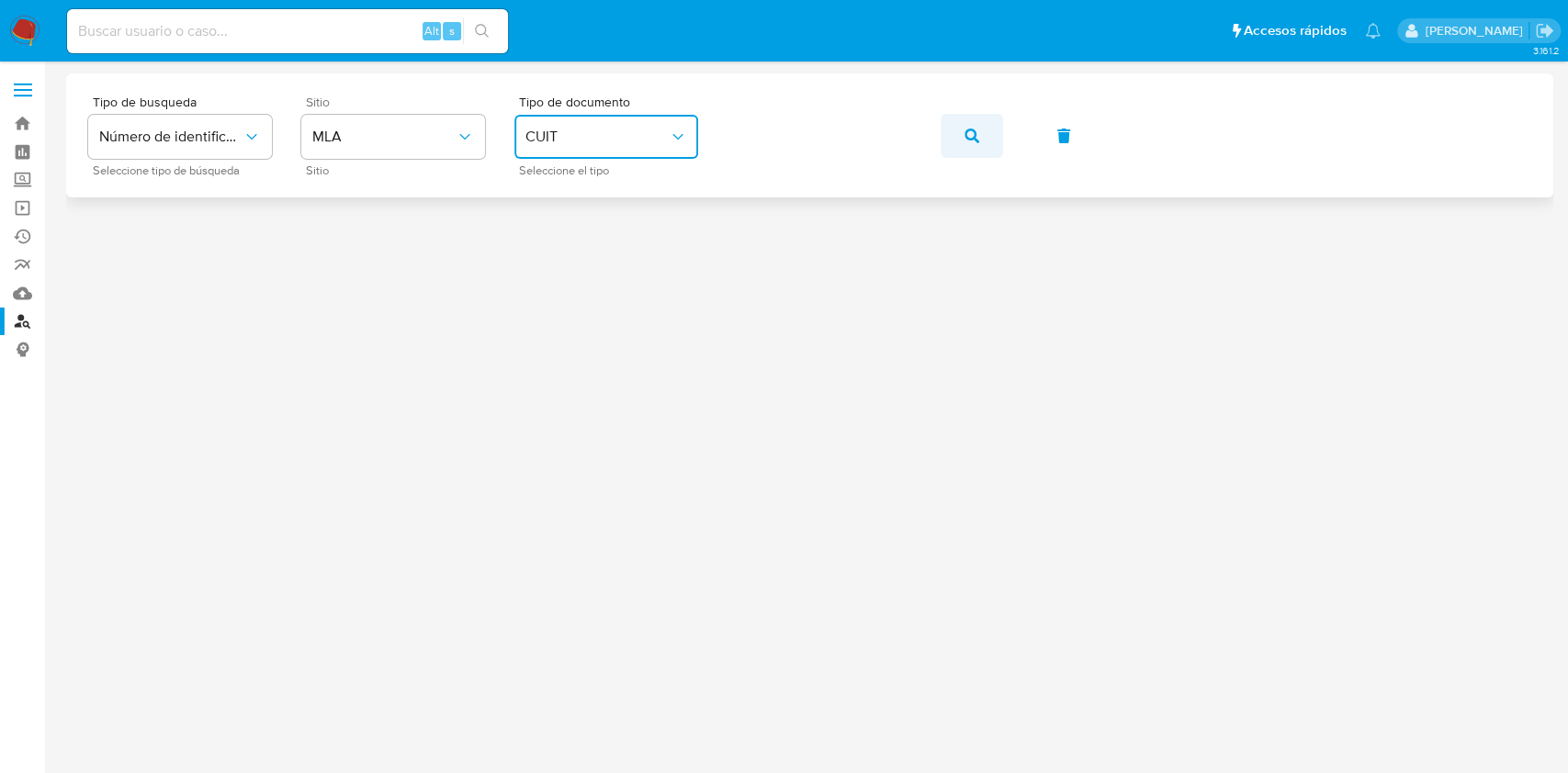
click at [989, 140] on button "button" at bounding box center [971, 135] width 62 height 44
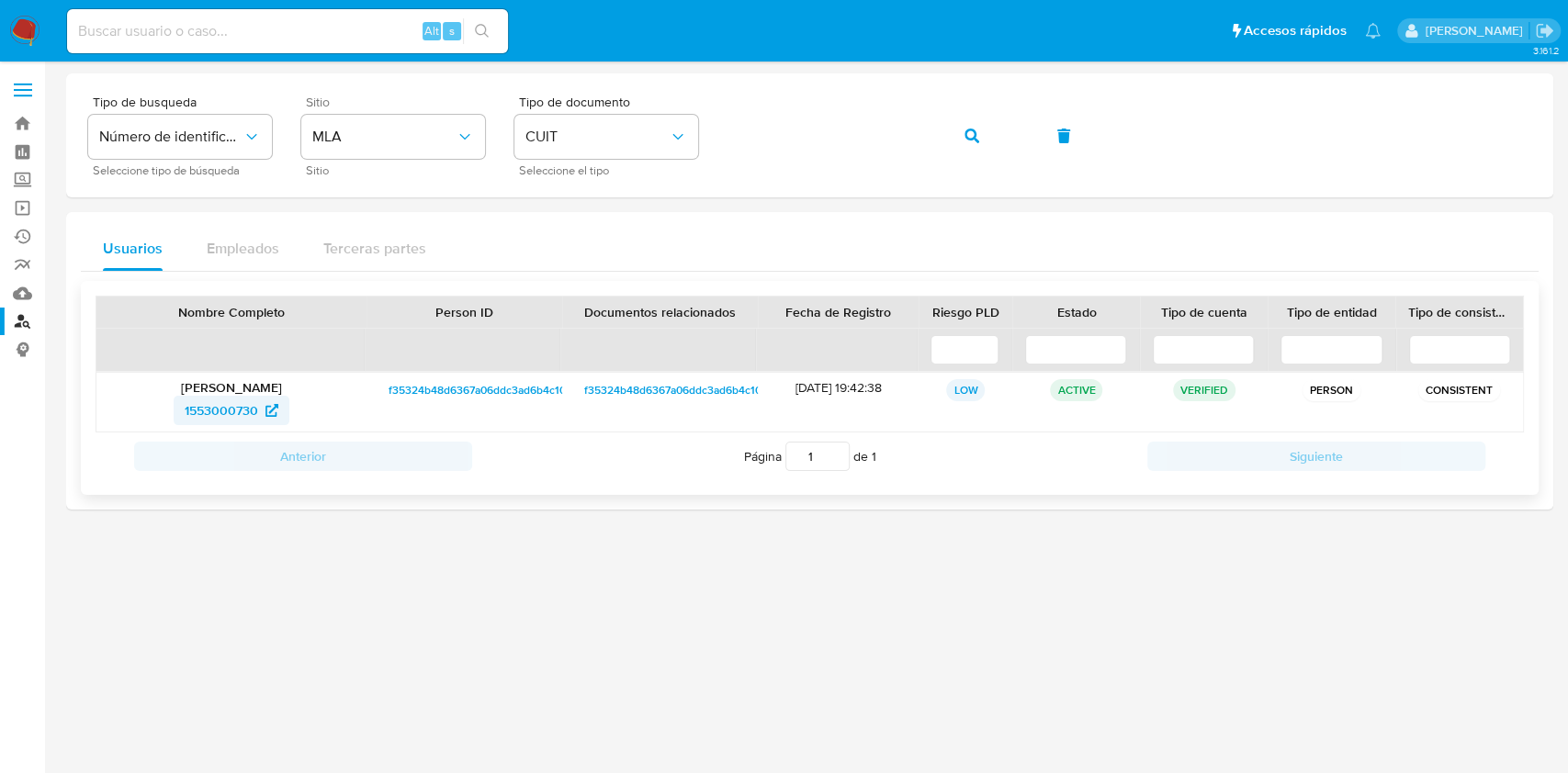
click at [201, 412] on span "1553000730" at bounding box center [221, 410] width 74 height 30
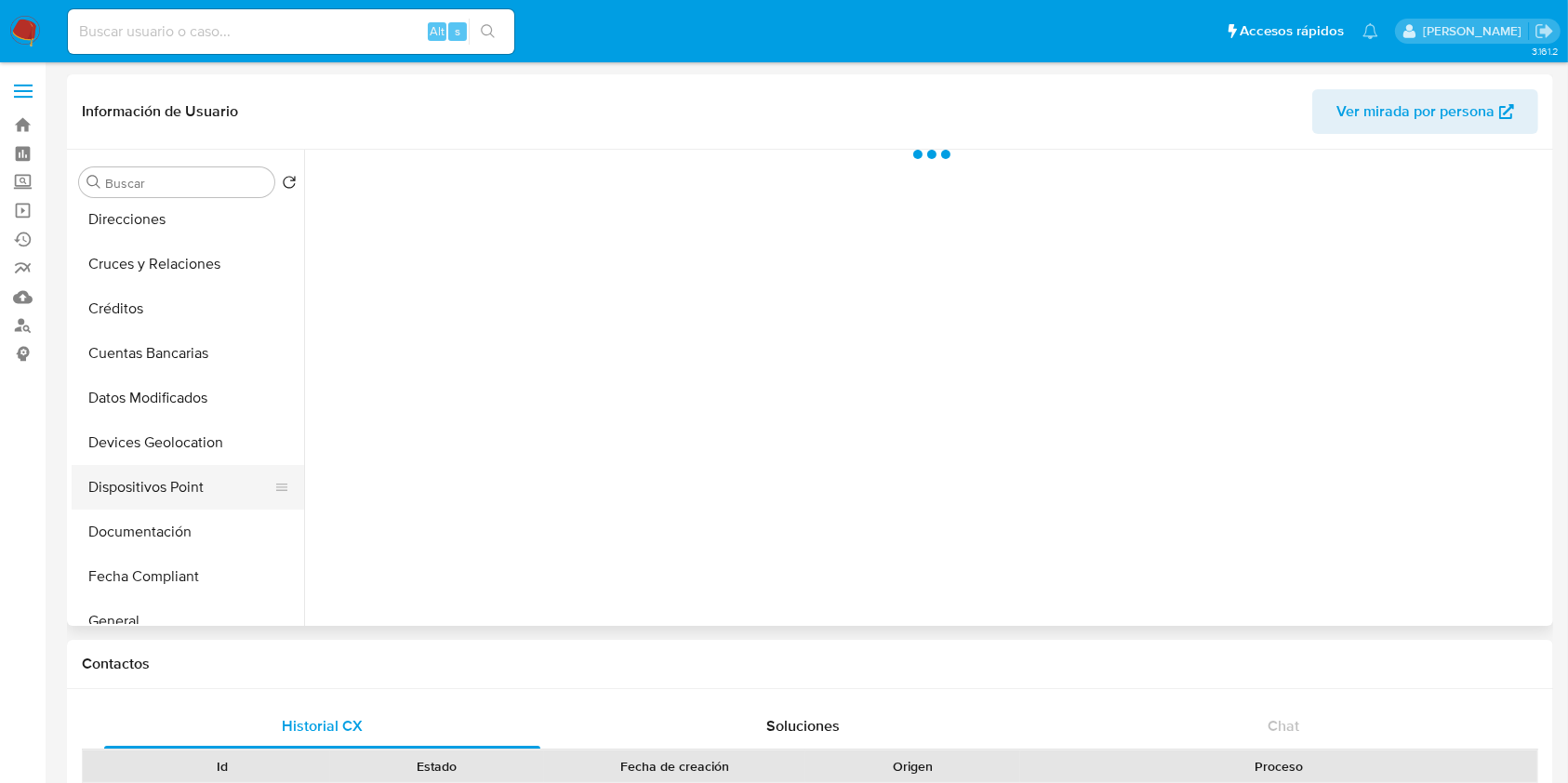
scroll to position [247, 0]
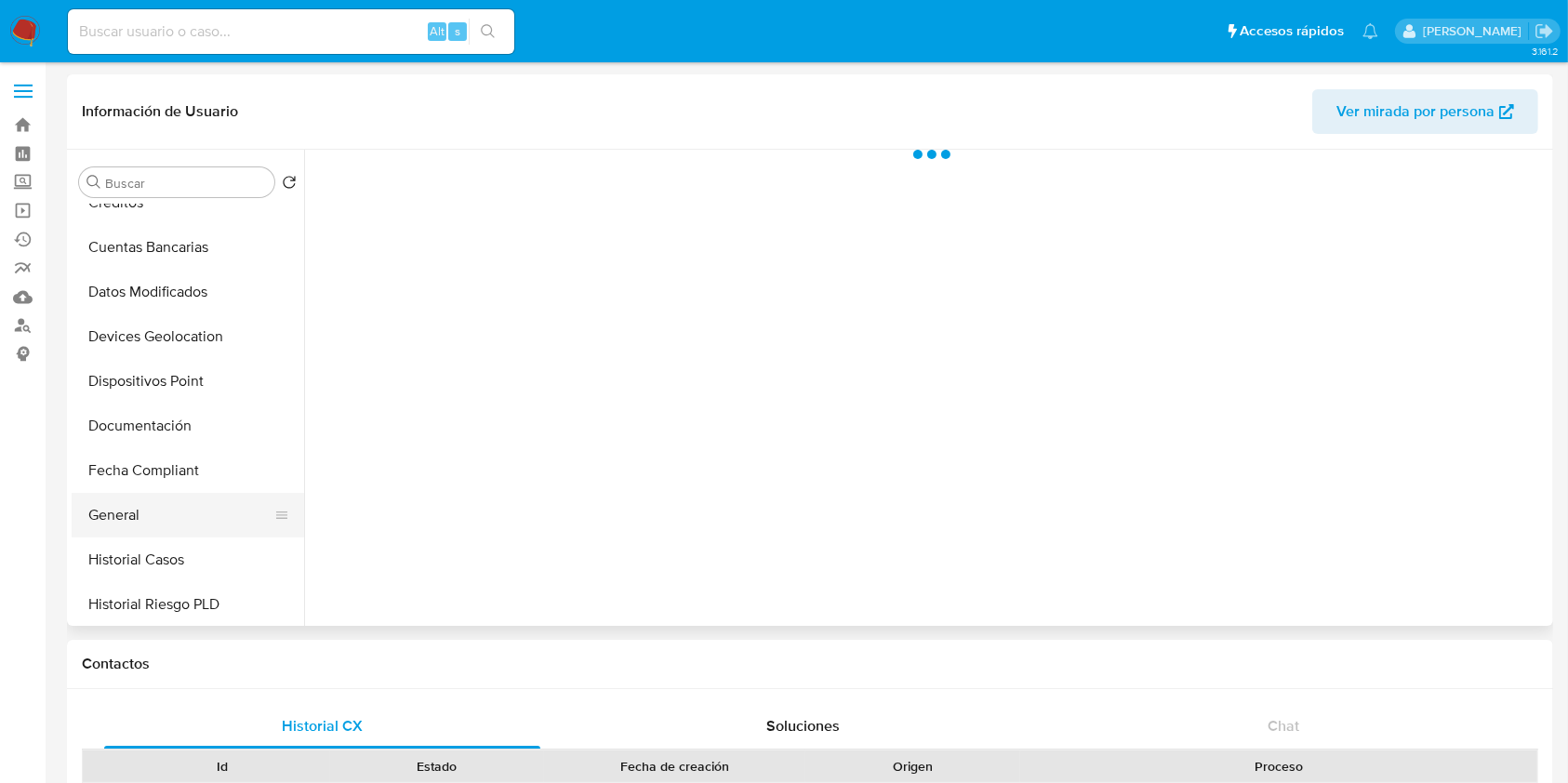
select select "10"
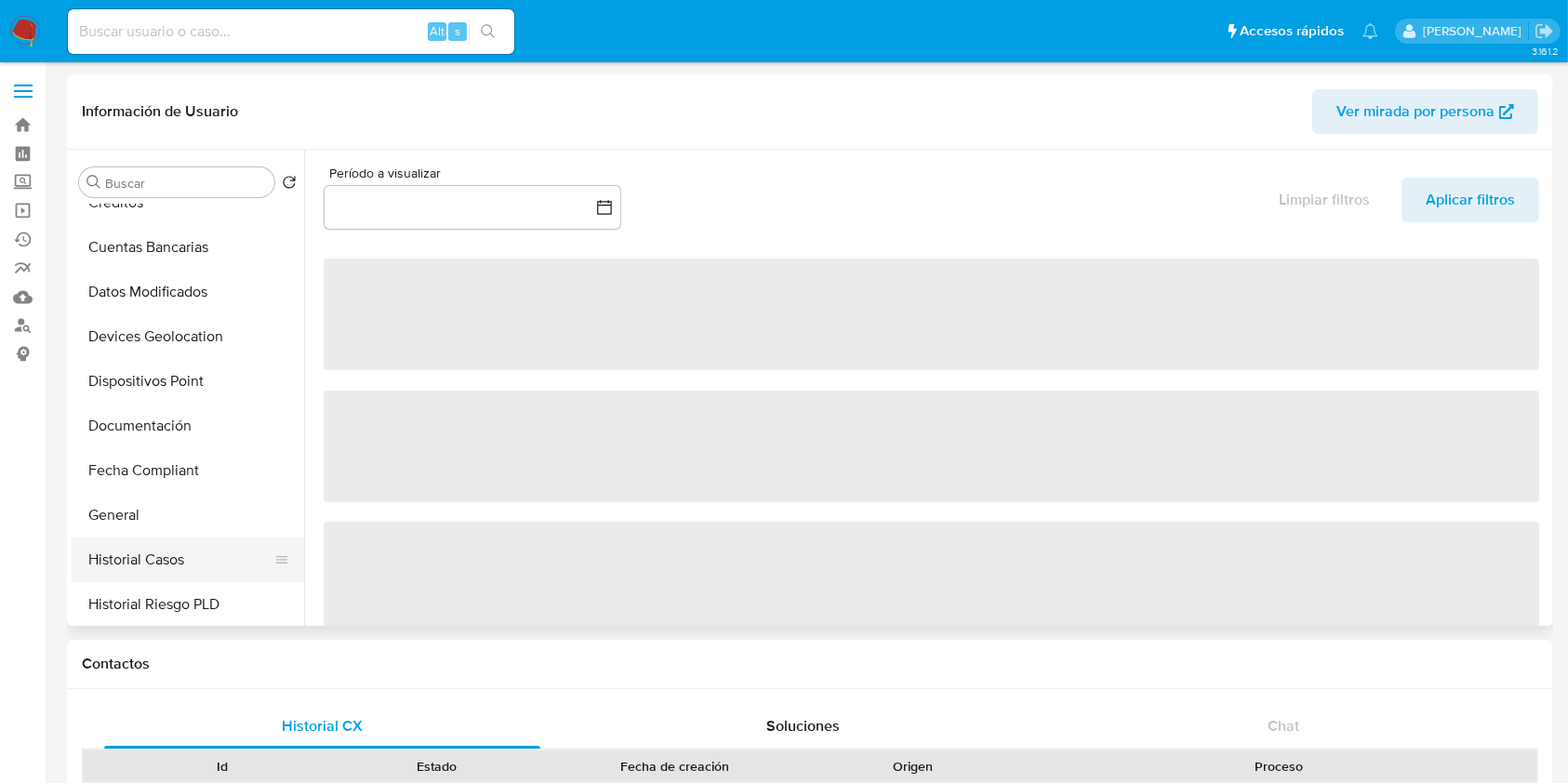
click at [138, 553] on button "Historial Casos" at bounding box center [180, 559] width 217 height 44
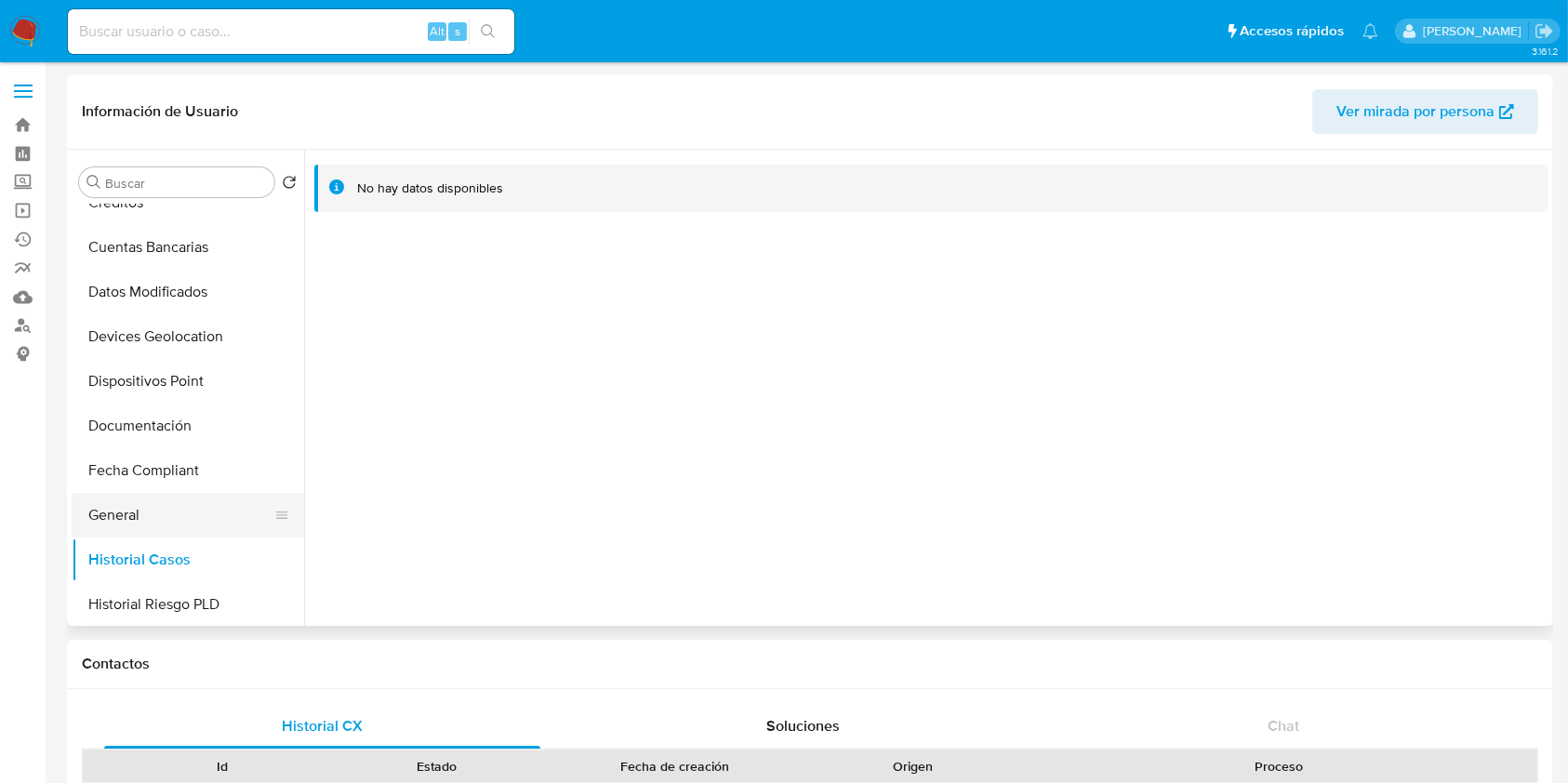
click at [98, 513] on button "General" at bounding box center [180, 515] width 217 height 44
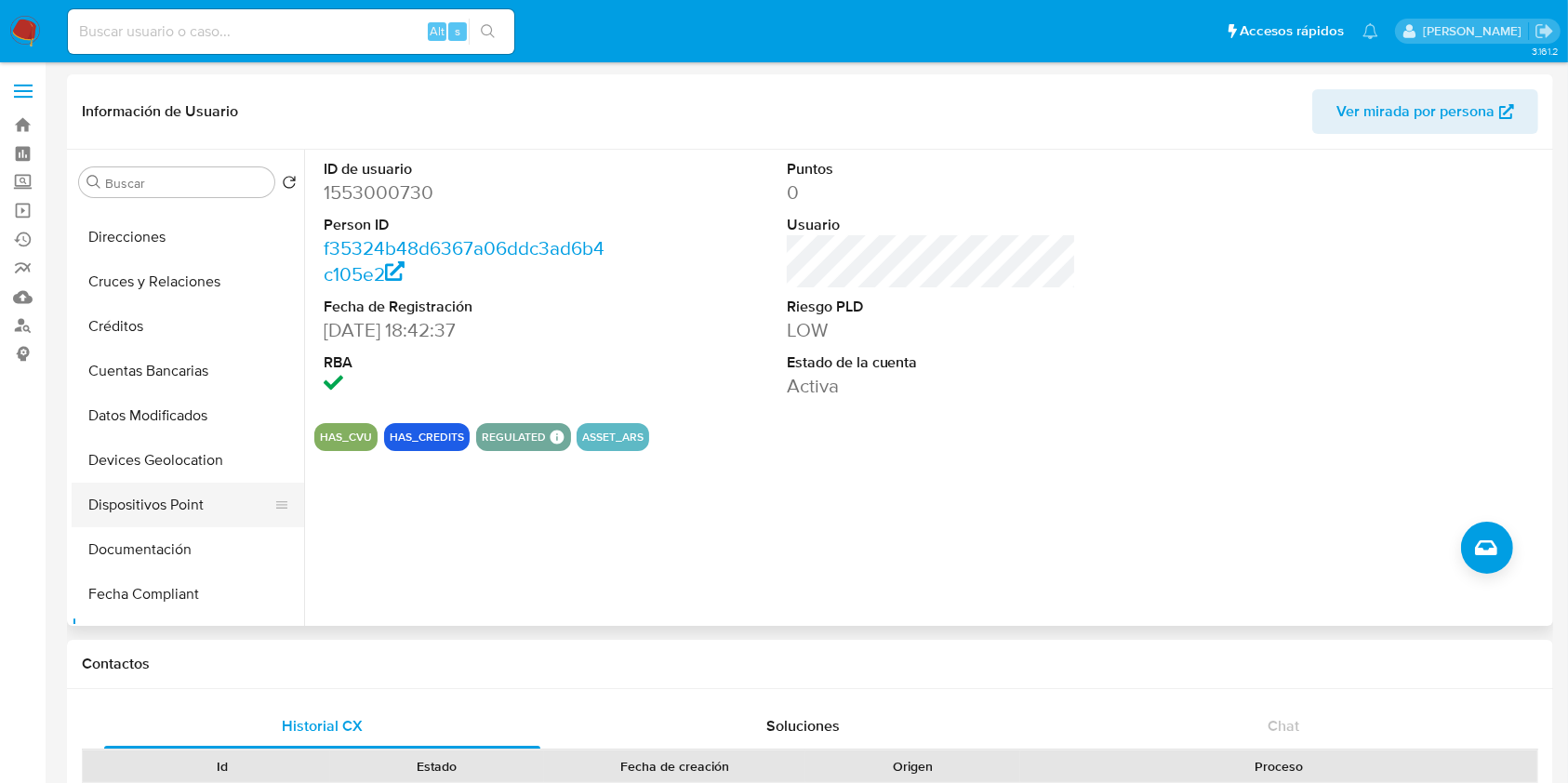
scroll to position [0, 0]
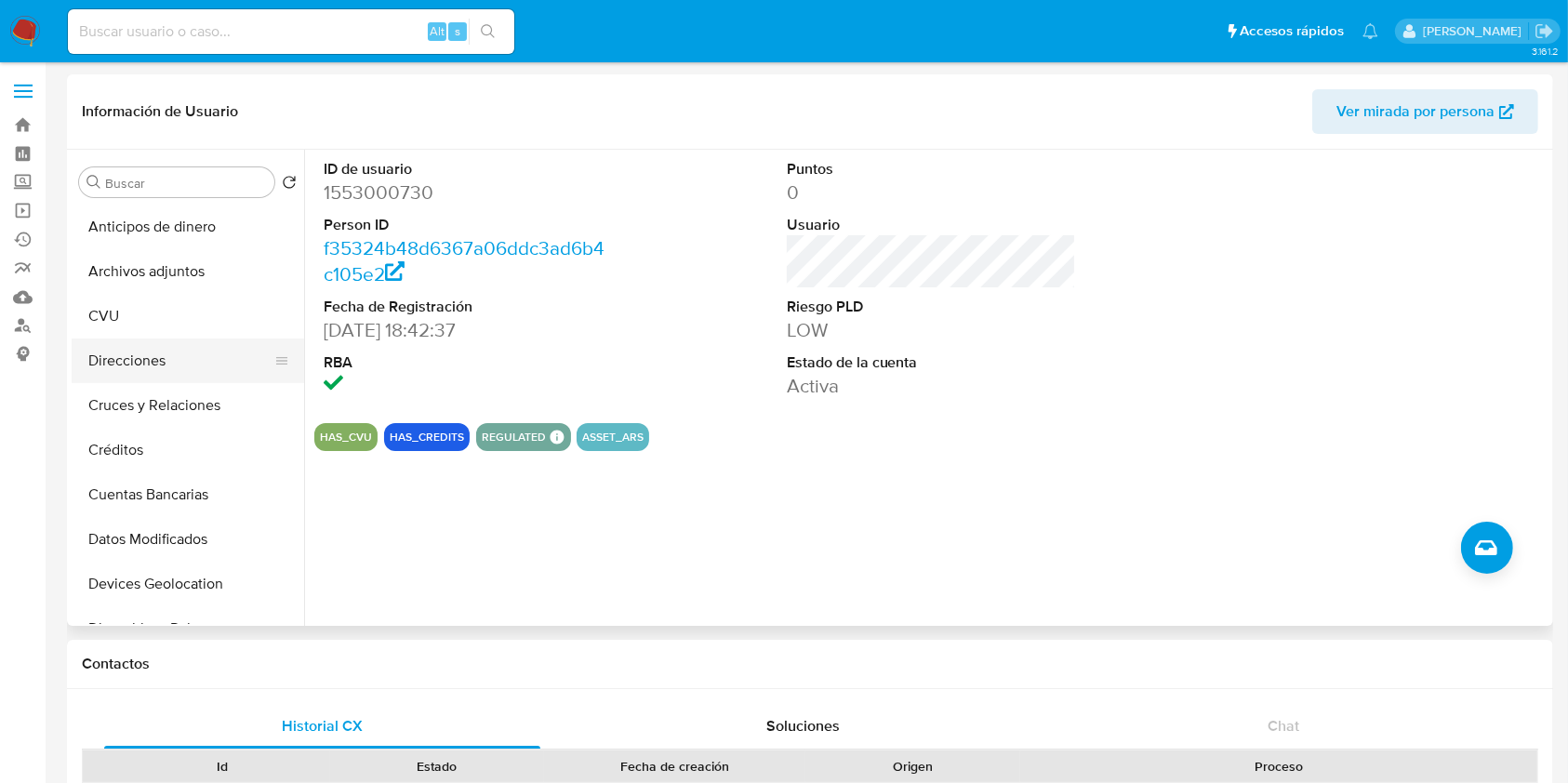
click at [154, 353] on button "Direcciones" at bounding box center [180, 360] width 217 height 44
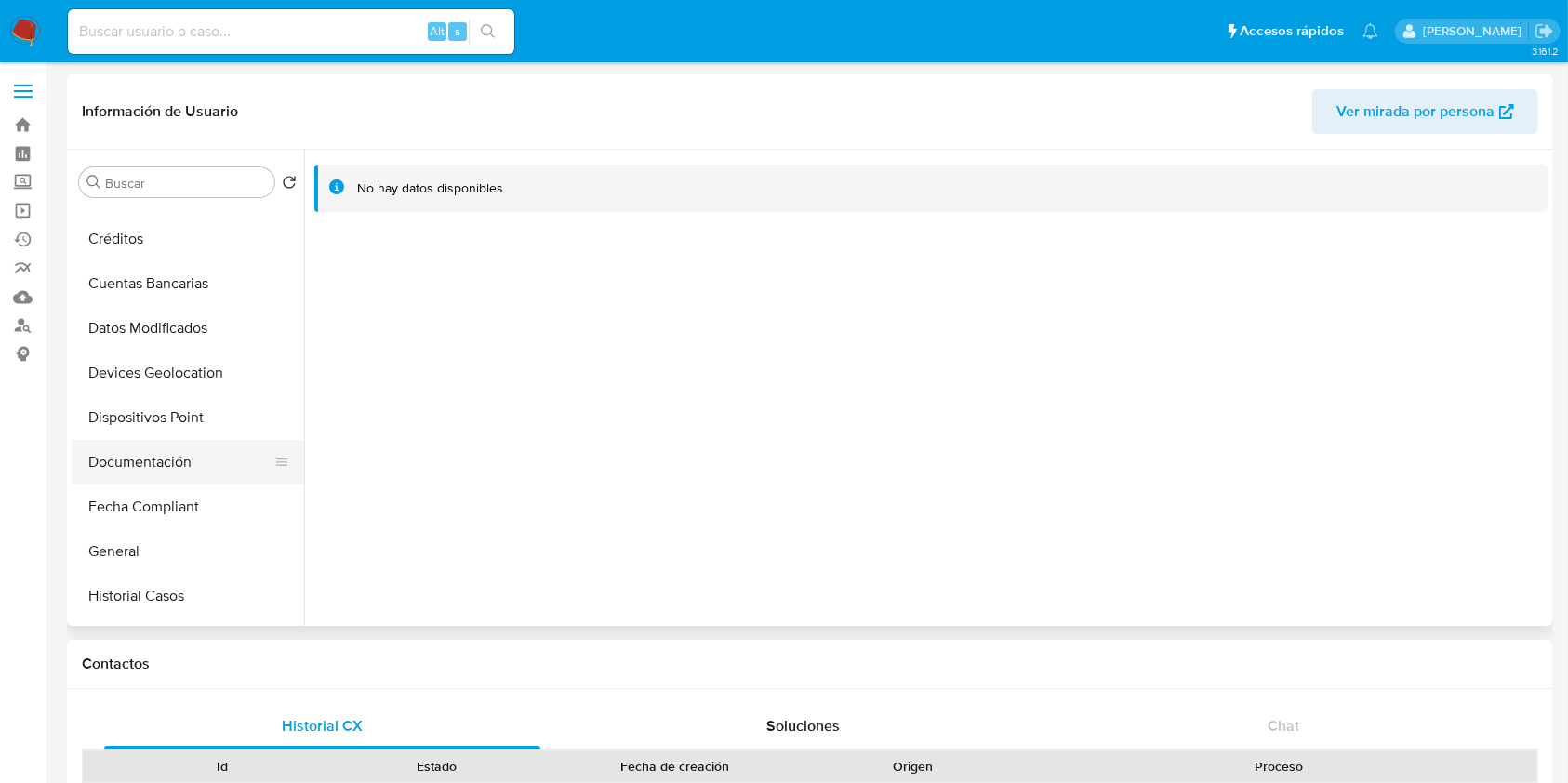
scroll to position [372, 0]
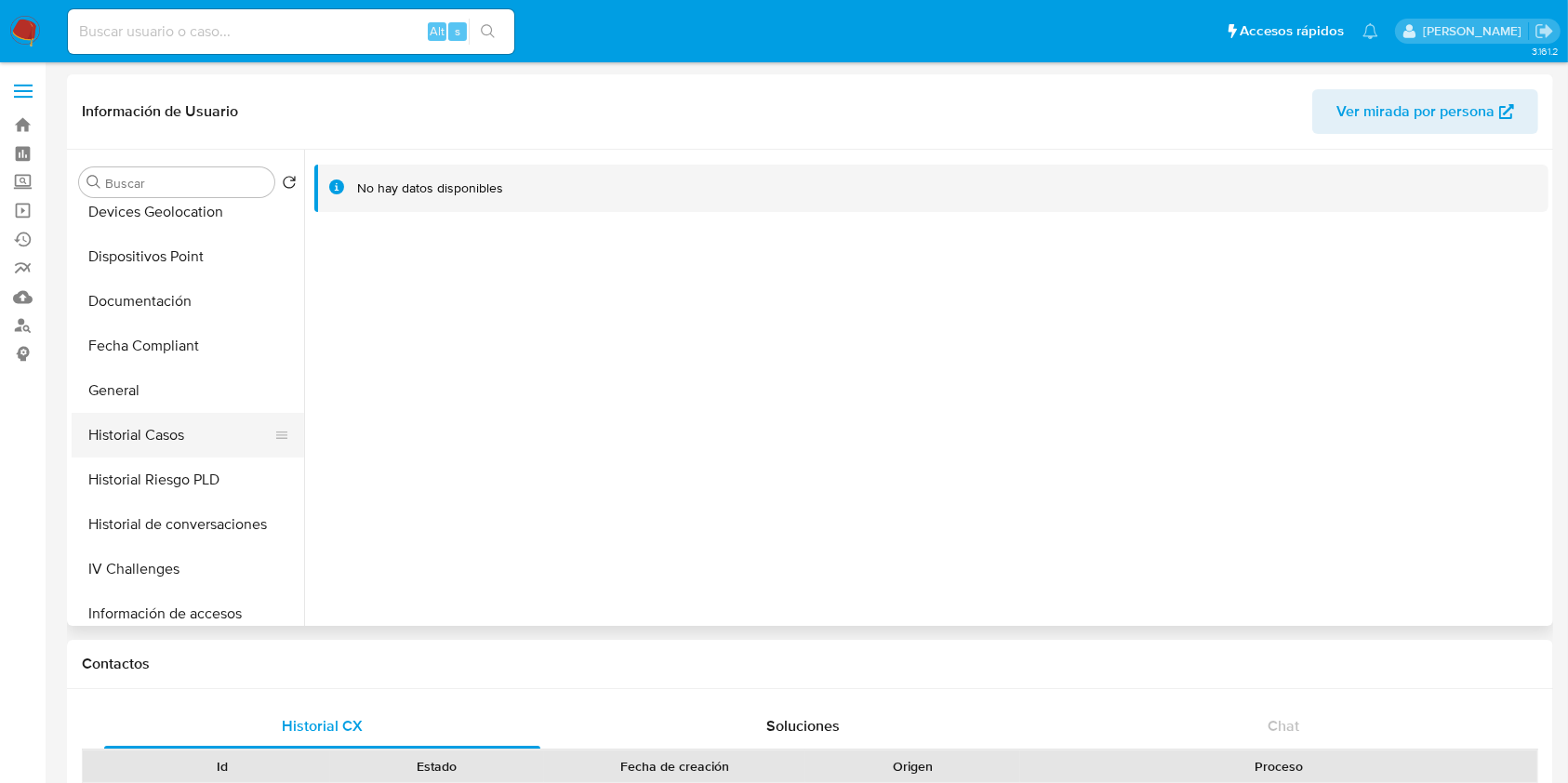
click at [158, 428] on button "Historial Casos" at bounding box center [180, 434] width 217 height 44
click at [153, 315] on button "Documentación" at bounding box center [180, 300] width 217 height 44
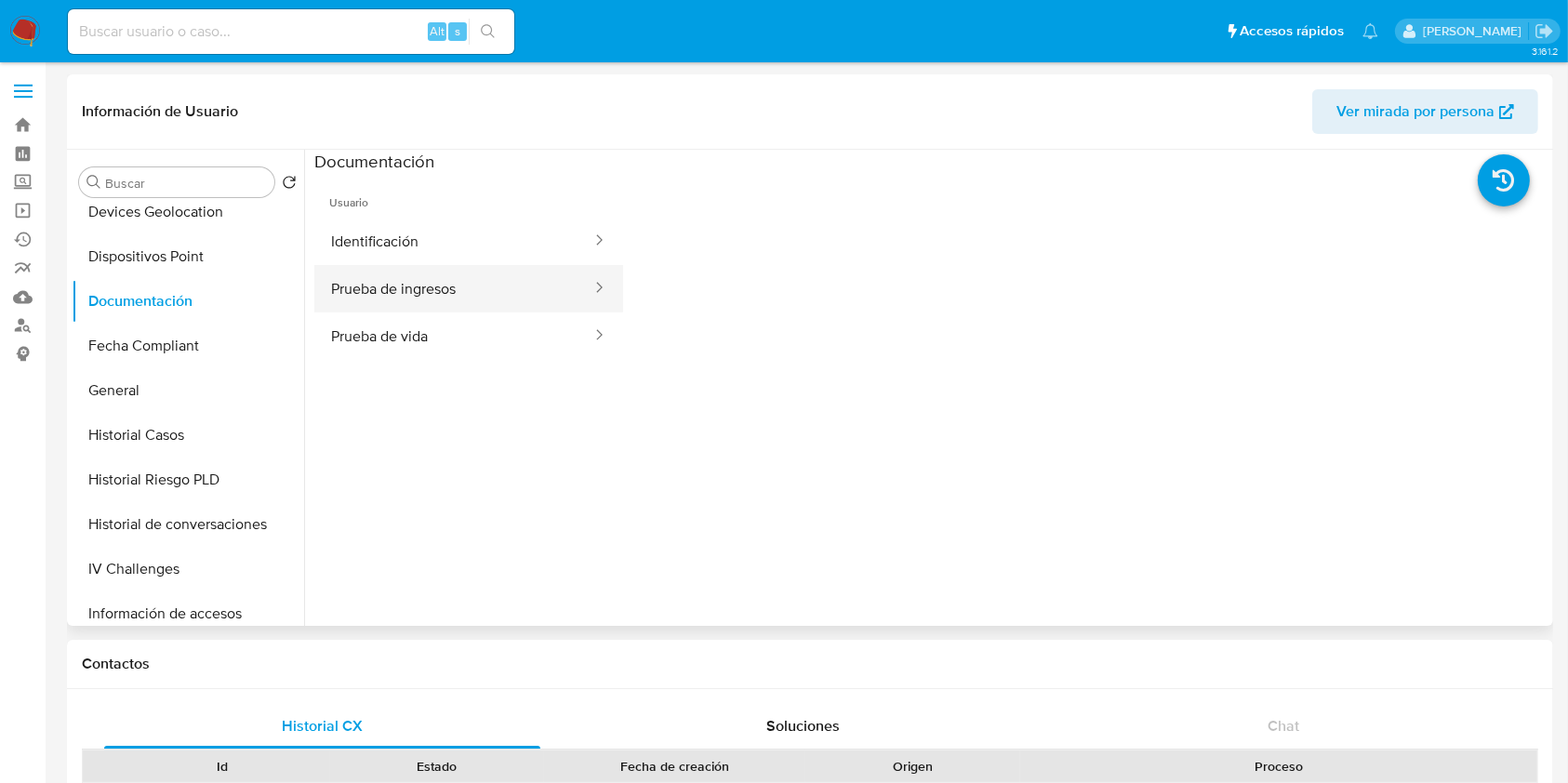
click at [491, 299] on button "Prueba de ingresos" at bounding box center [453, 289] width 279 height 47
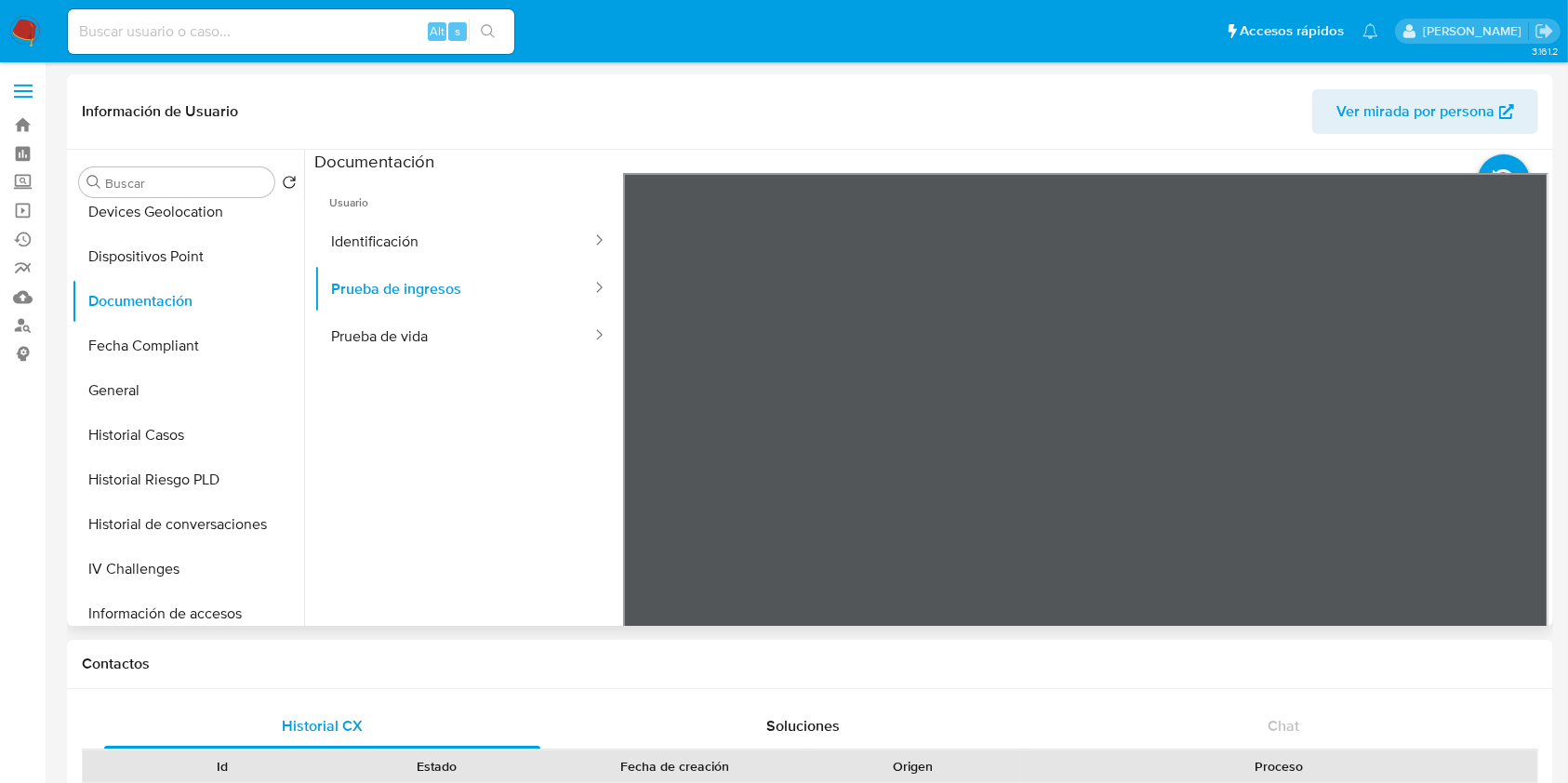
scroll to position [163, 0]
click at [447, 241] on button "Identificación" at bounding box center [453, 241] width 279 height 47
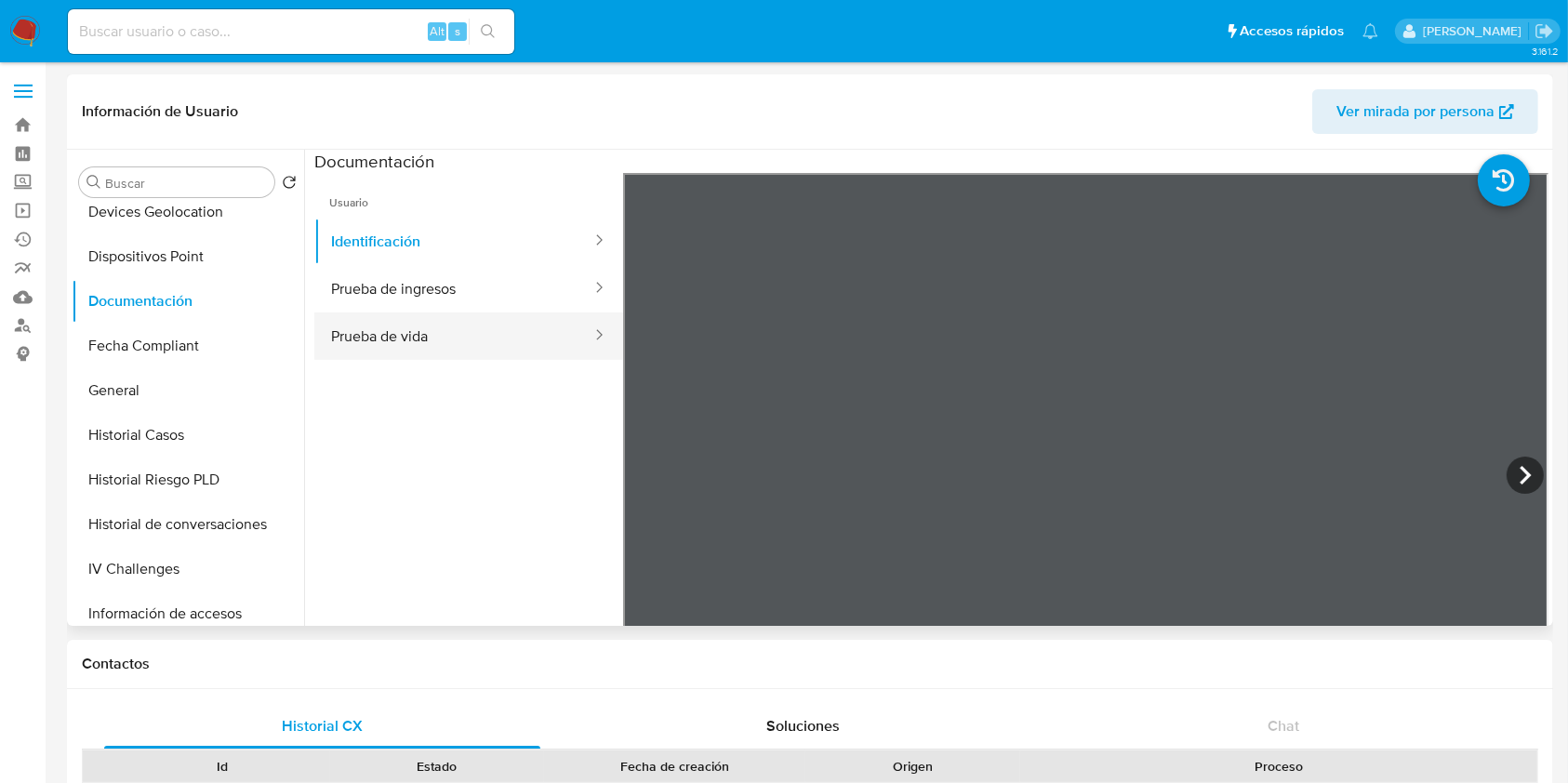
click at [438, 342] on button "Prueba de vida" at bounding box center [453, 336] width 279 height 47
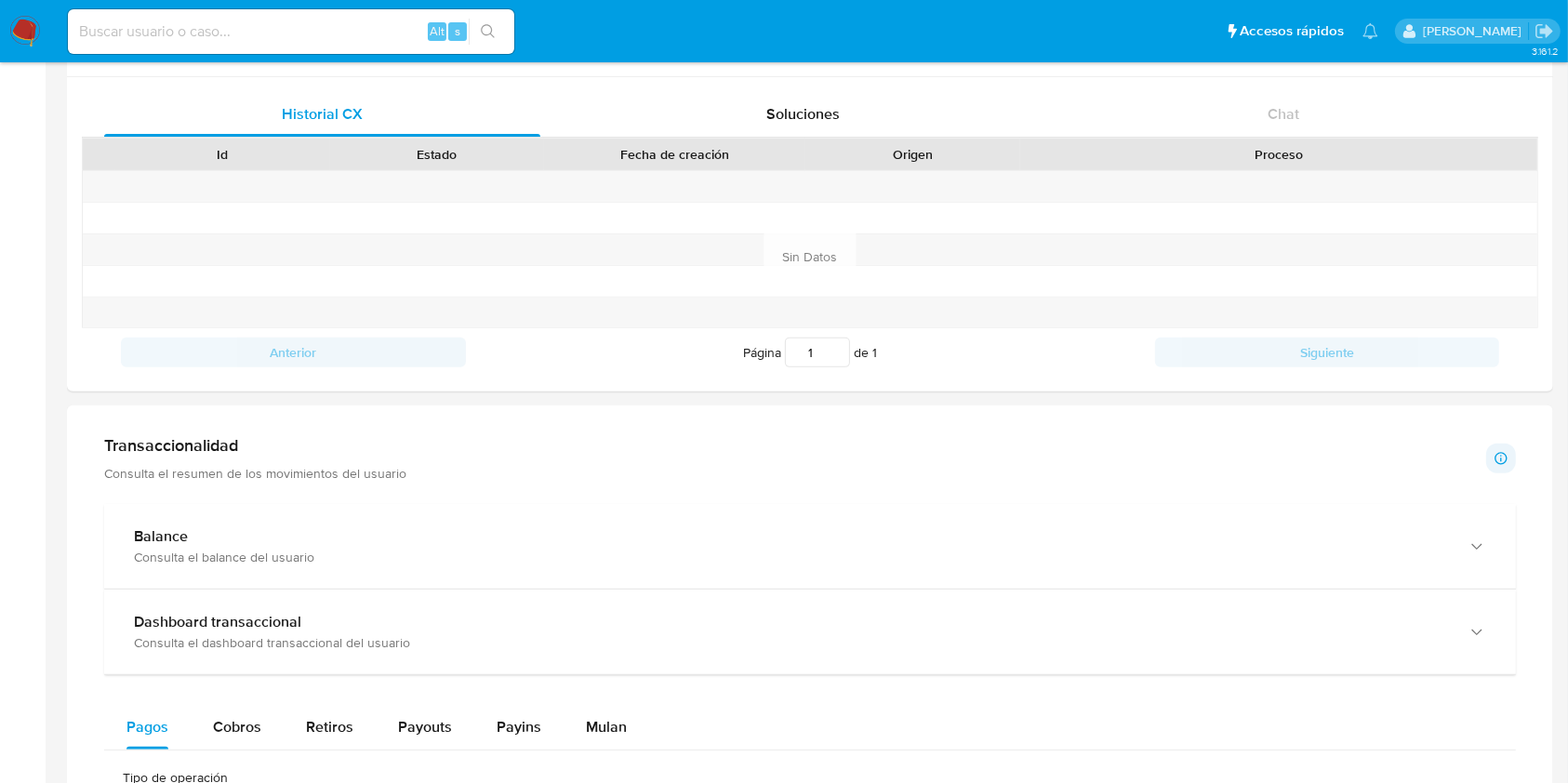
scroll to position [992, 0]
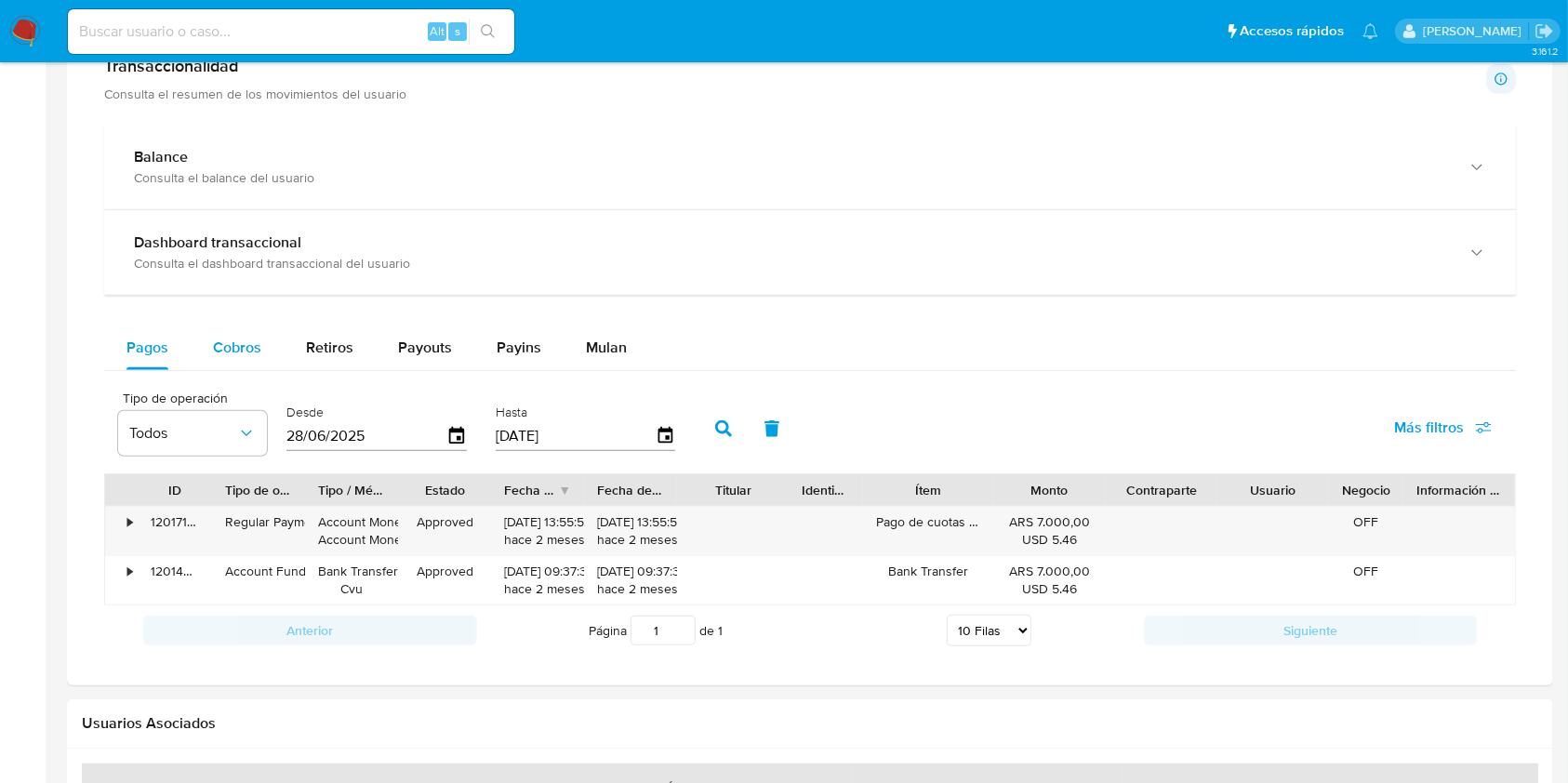
click at [259, 353] on span "Cobros" at bounding box center [236, 347] width 48 height 22
select select "10"
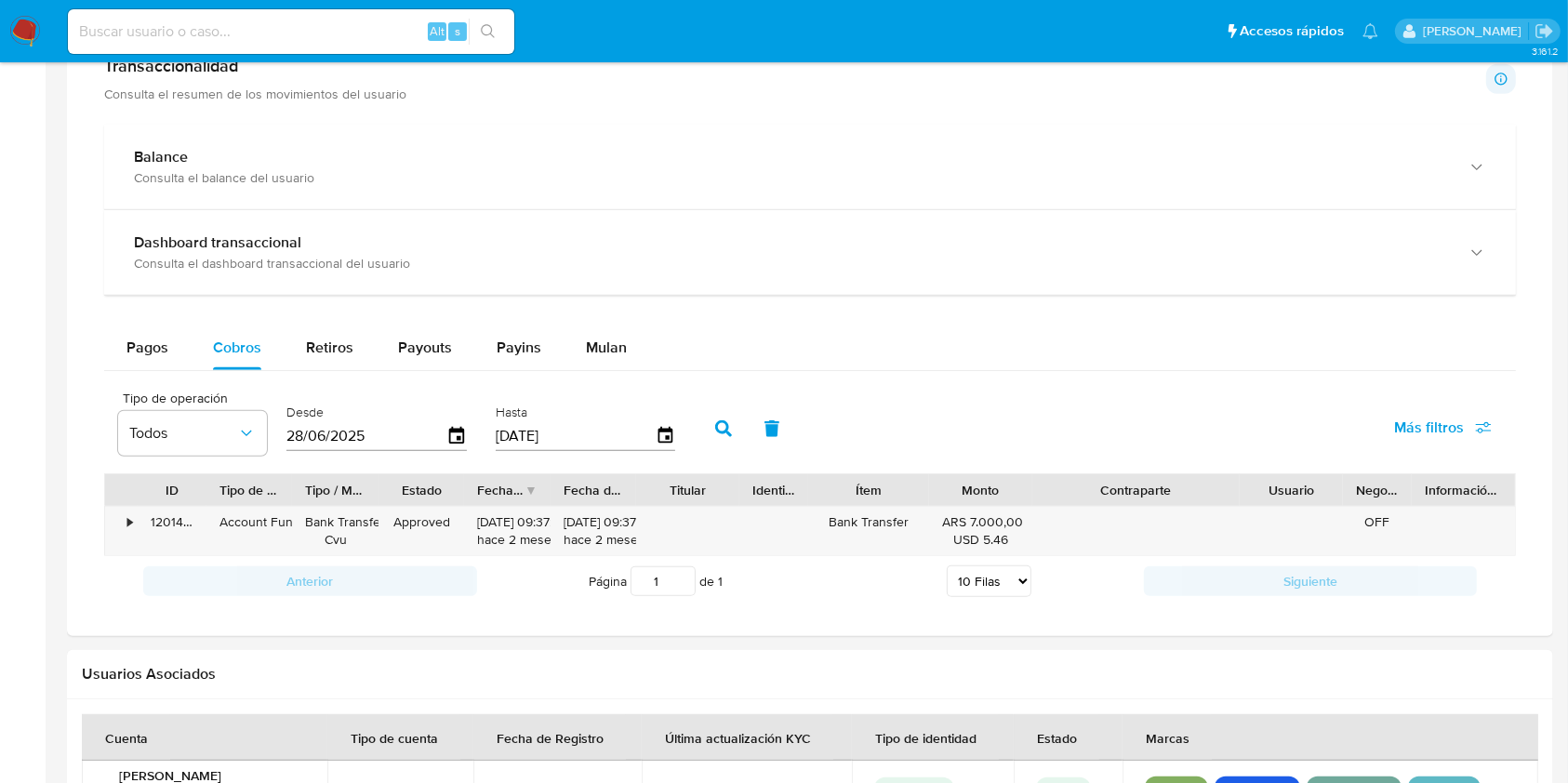
drag, startPoint x: 1215, startPoint y: 487, endPoint x: 1310, endPoint y: 484, distance: 95.0
click at [1310, 484] on div "ID Tipo de operación Tipo / Método Estado Fecha de creación Fecha de aprobación…" at bounding box center [810, 489] width 1410 height 31
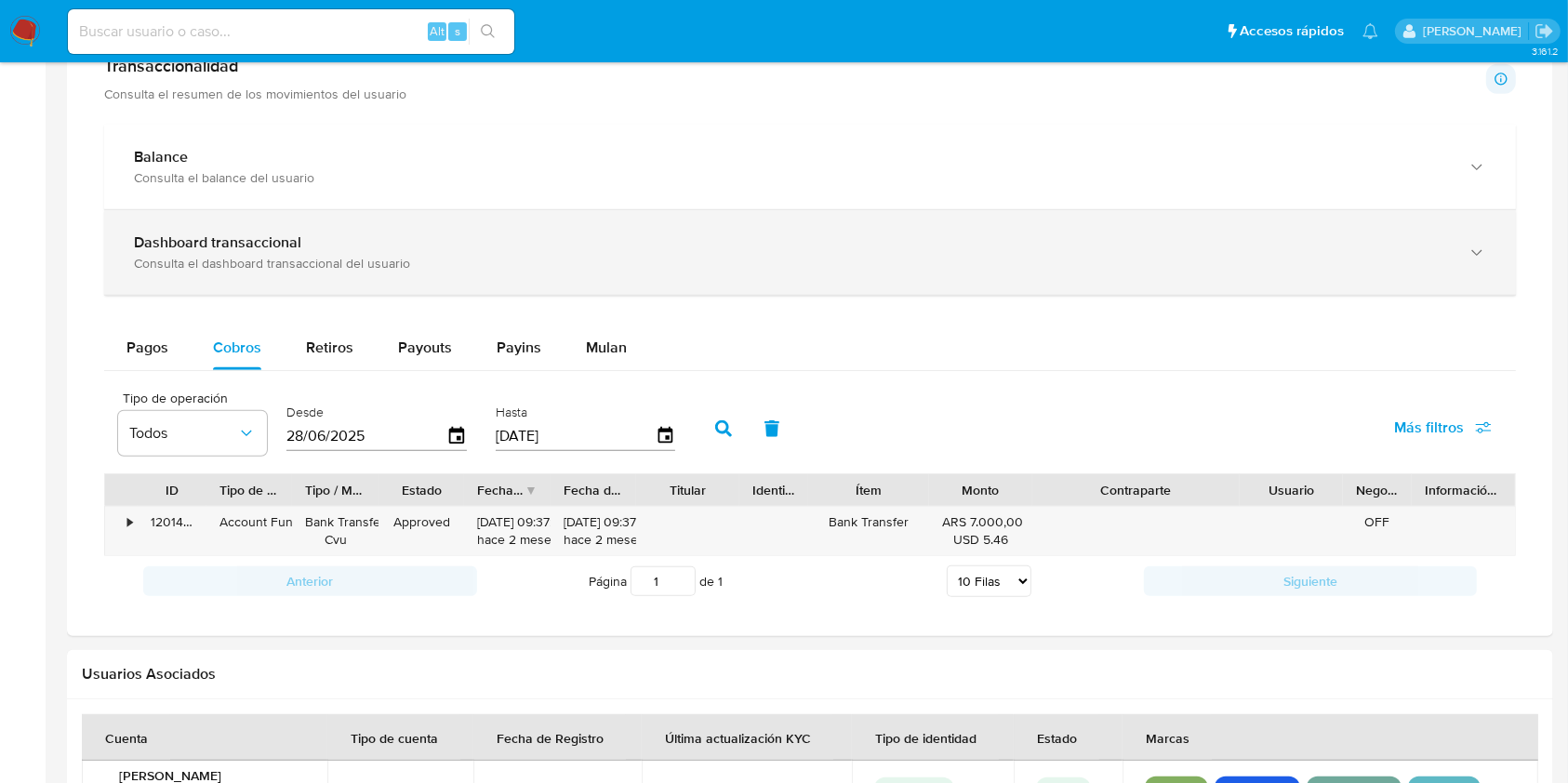
click at [708, 257] on div "Consulta el dashboard transaccional del usuario" at bounding box center [792, 264] width 1315 height 17
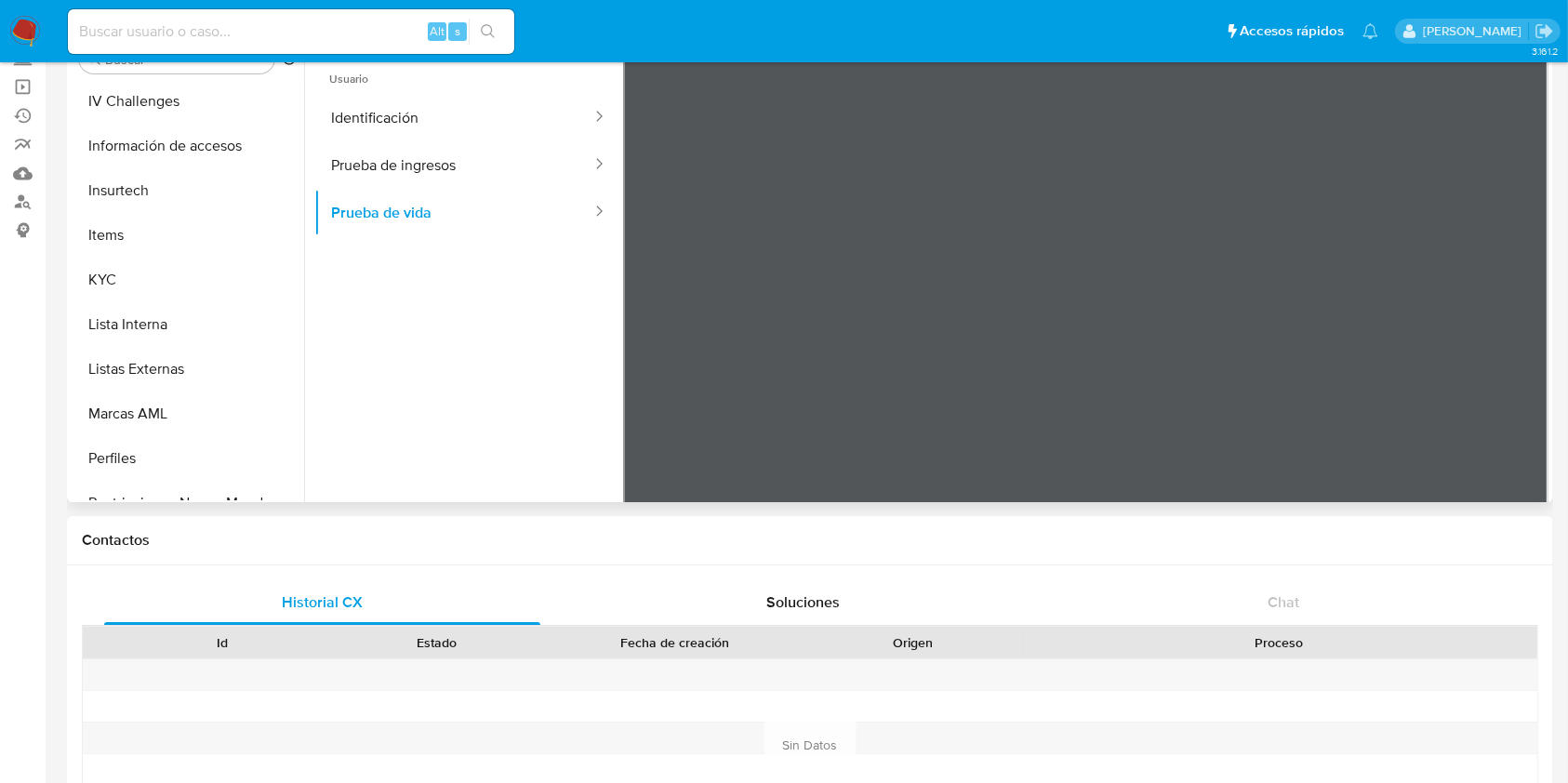
scroll to position [868, 0]
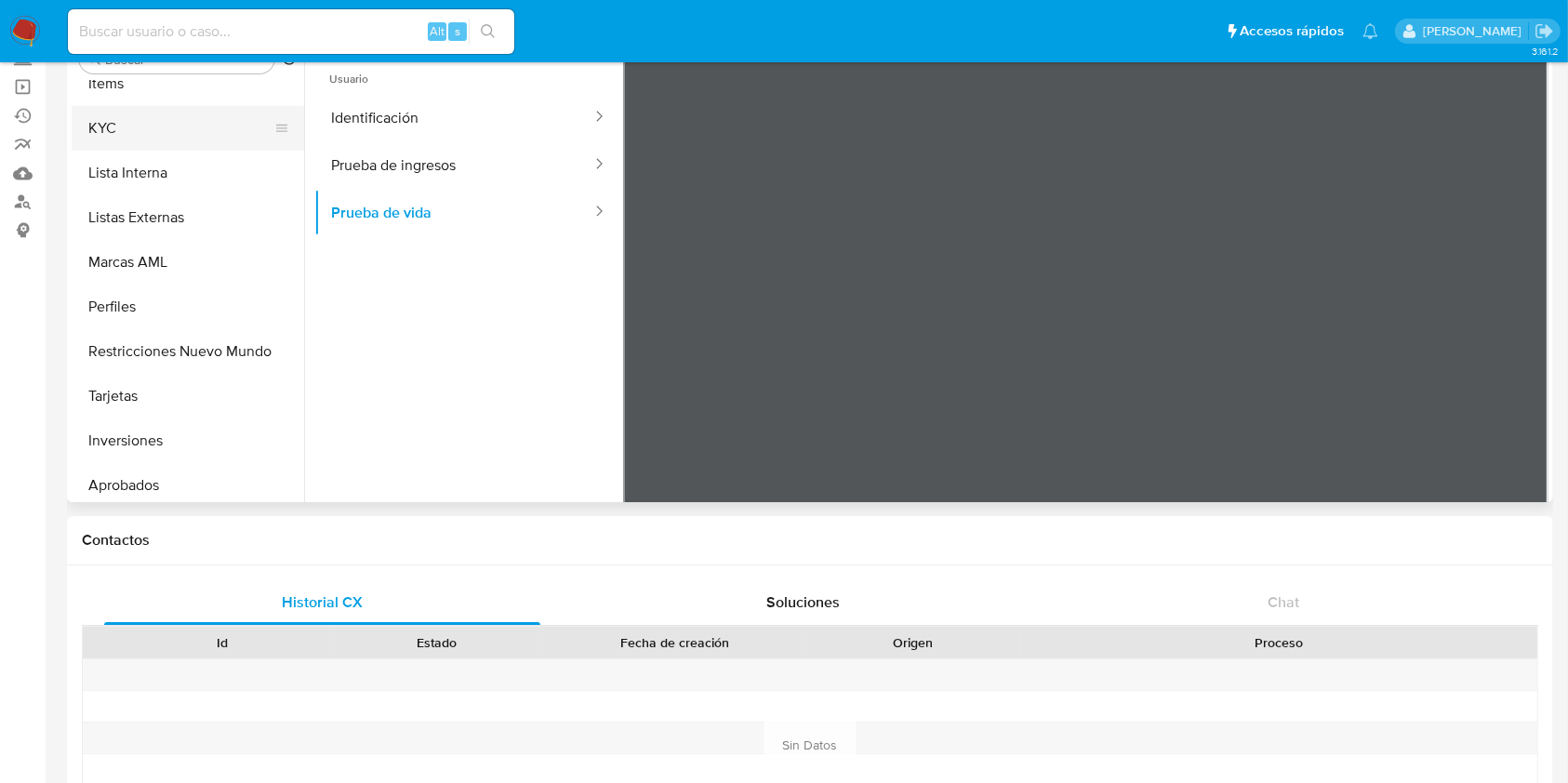
click at [195, 115] on button "KYC" at bounding box center [180, 128] width 217 height 44
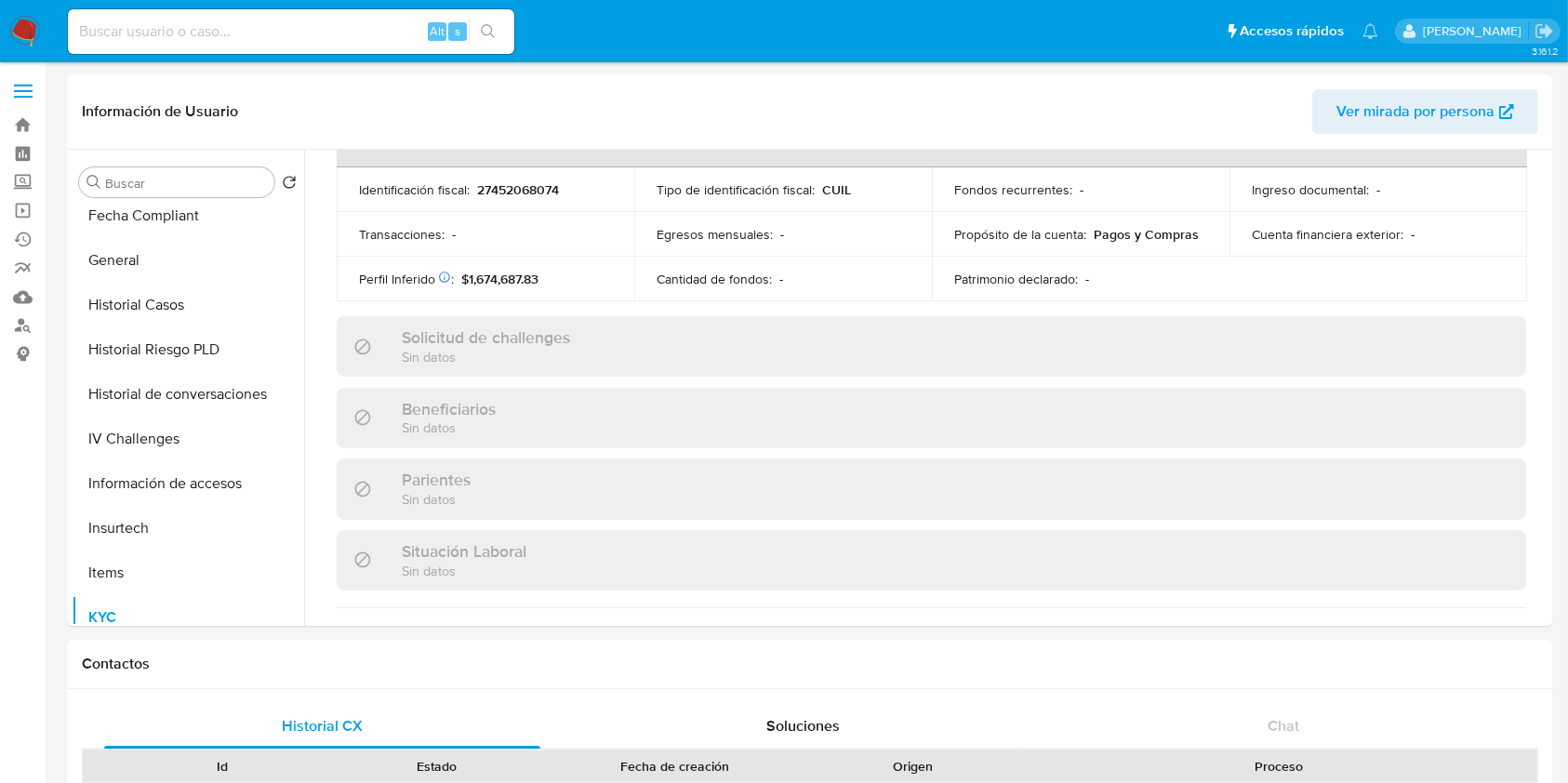
scroll to position [496, 0]
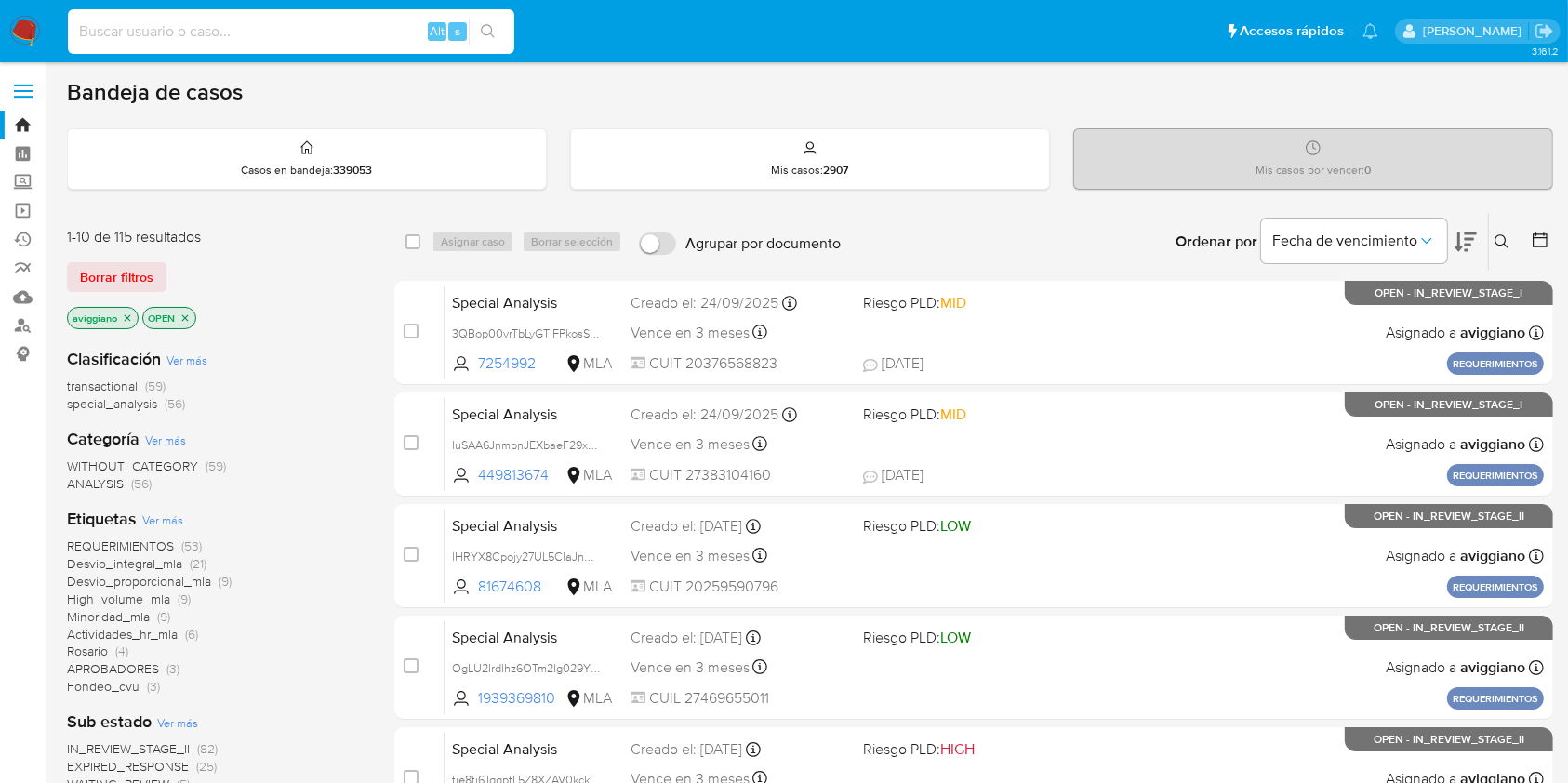
click at [334, 33] on input at bounding box center [291, 32] width 447 height 25
paste input "9Xs4daNIy0CAWNlhyEYJL2CU"
type input "9Xs4daNIy0CAWNlhyEYJL2CU"
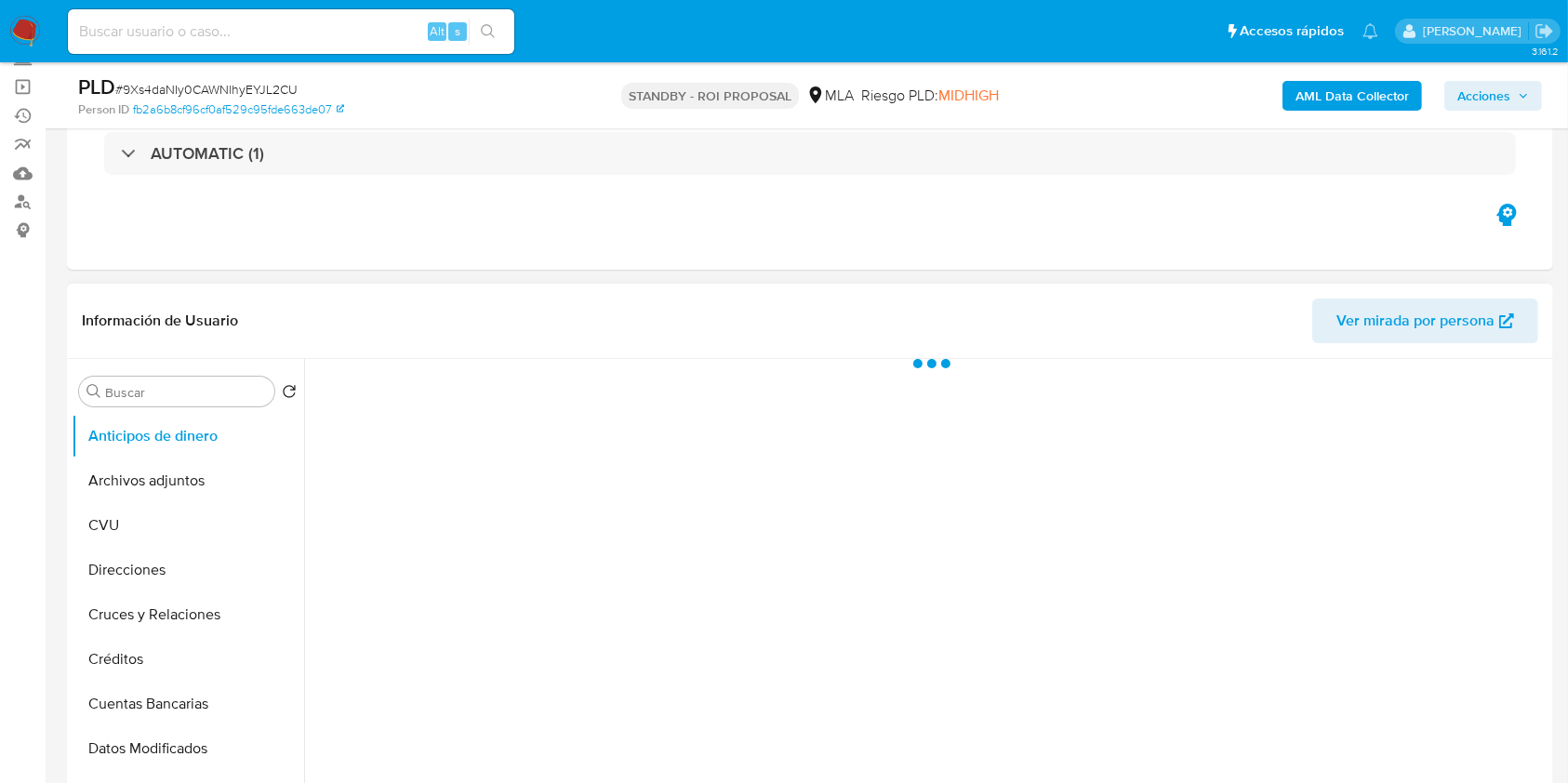
select select "10"
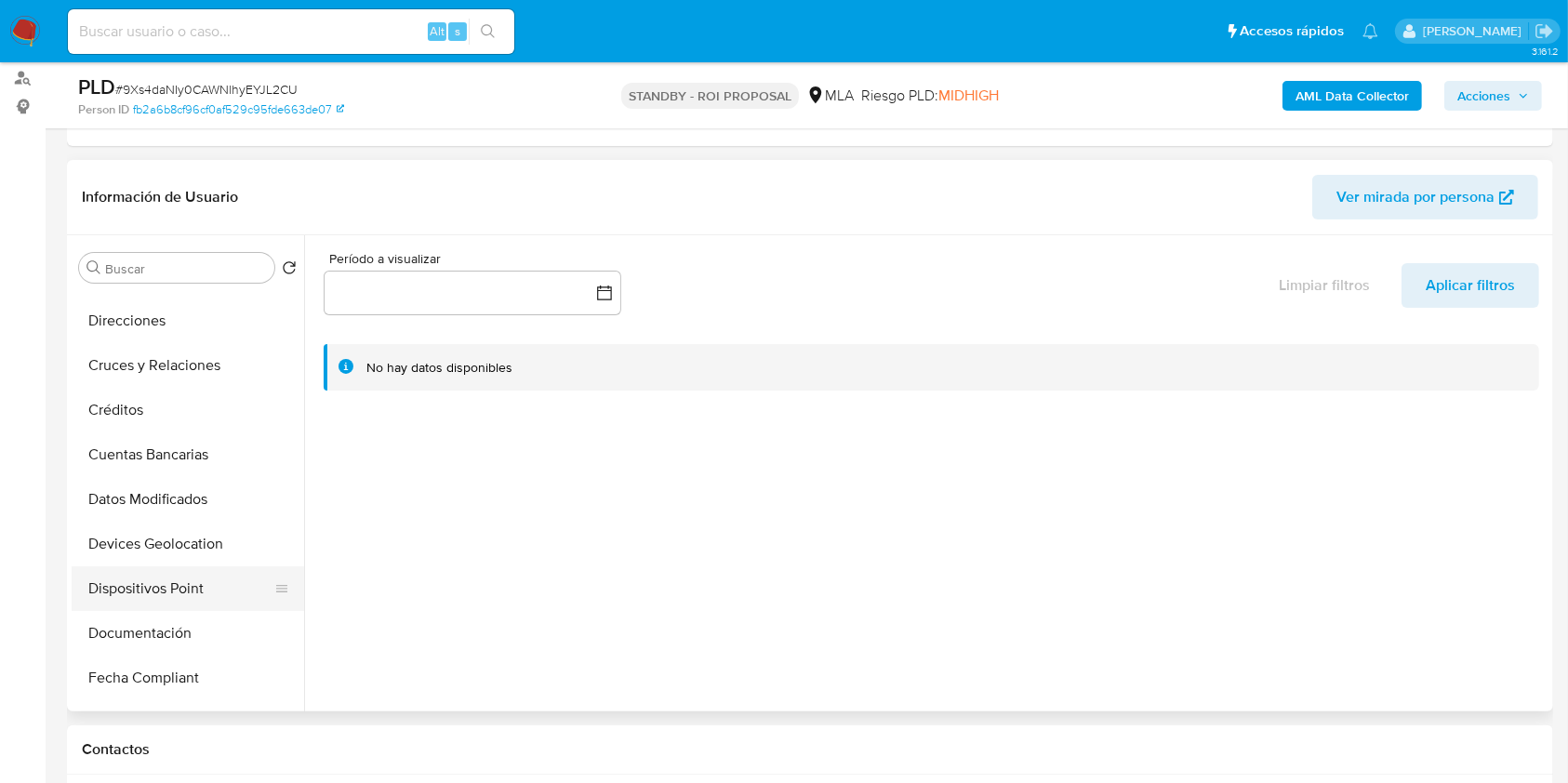
scroll to position [247, 0]
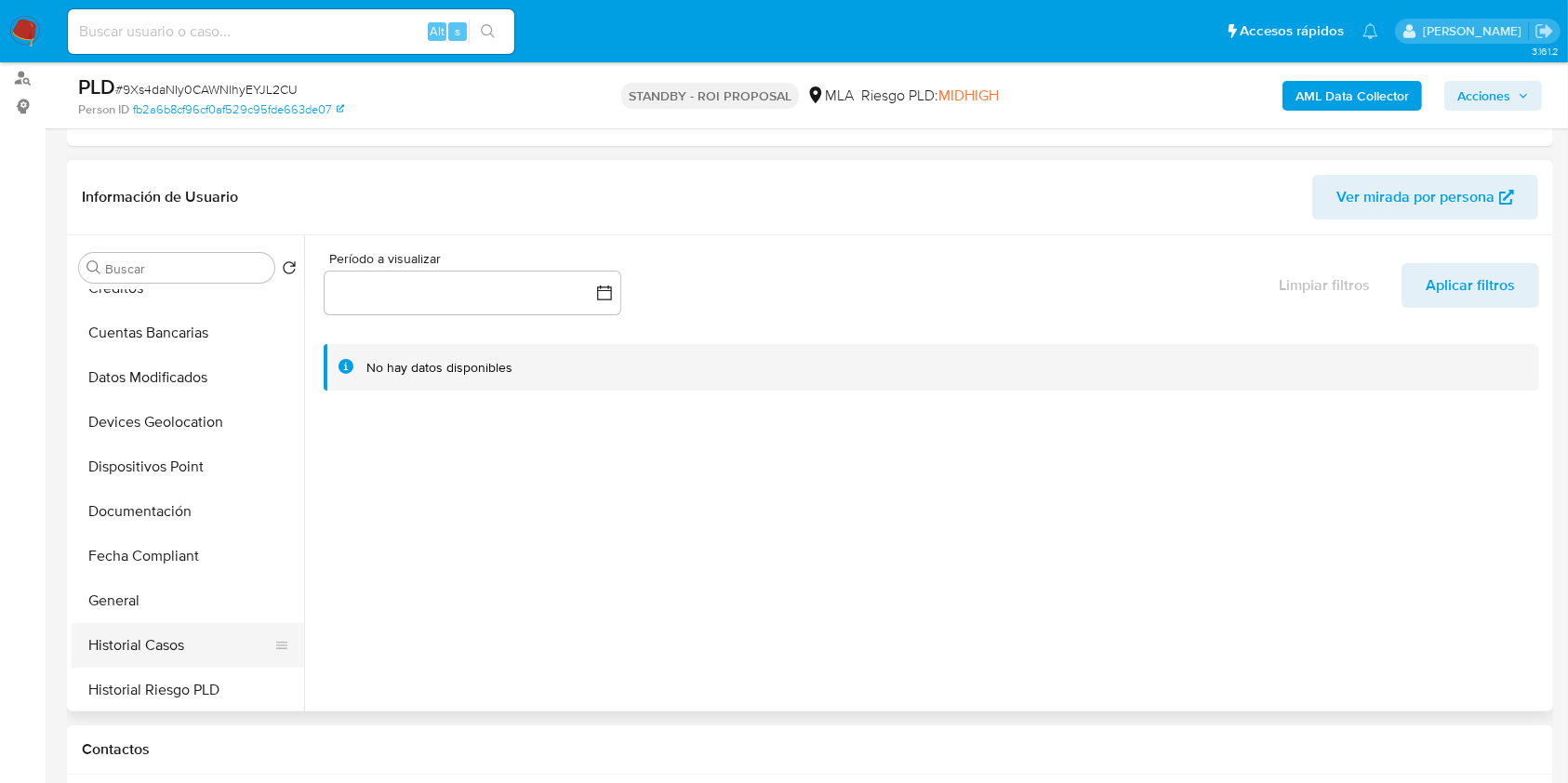
click at [107, 632] on button "Historial Casos" at bounding box center [180, 645] width 217 height 44
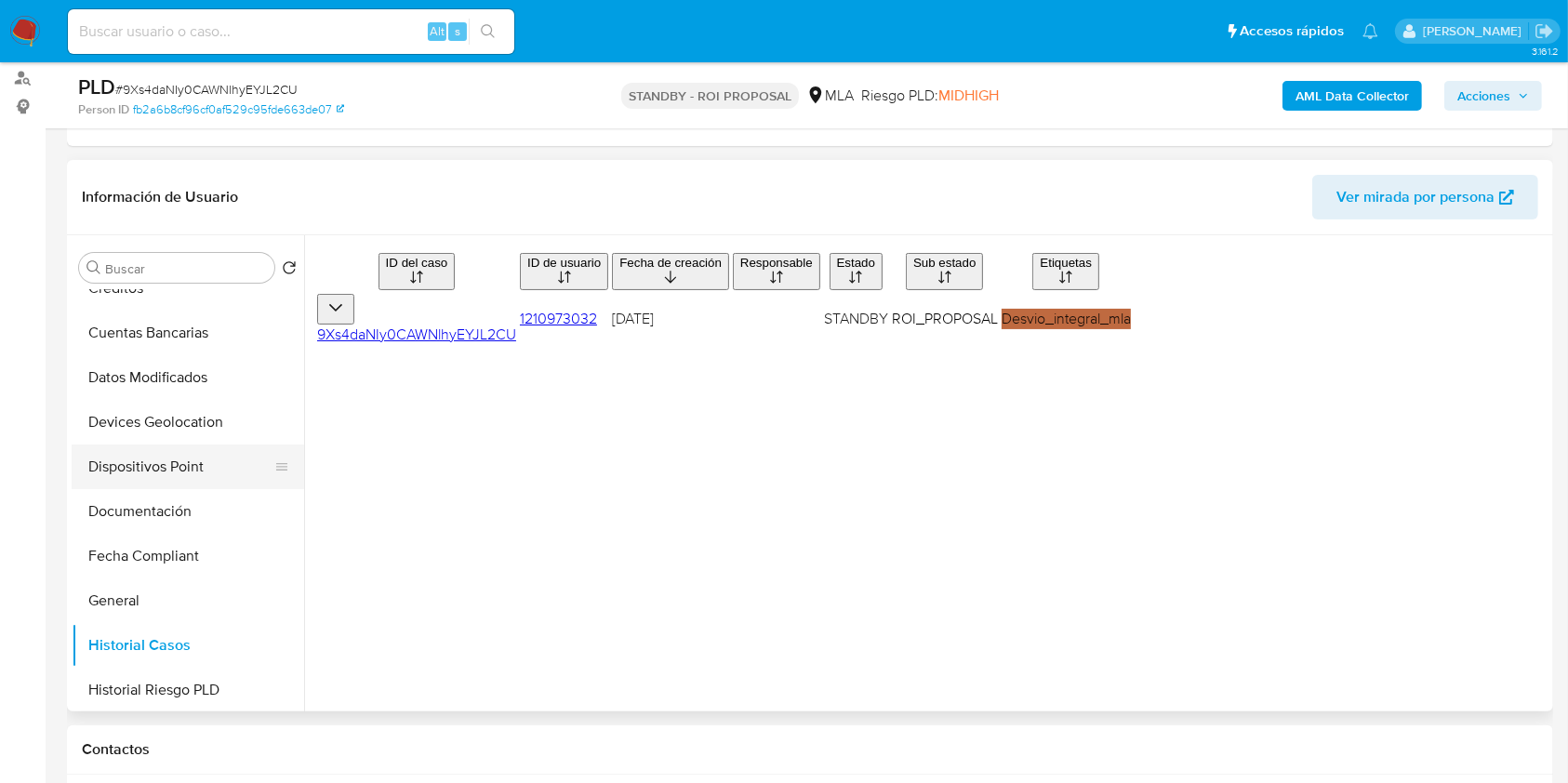
scroll to position [0, 0]
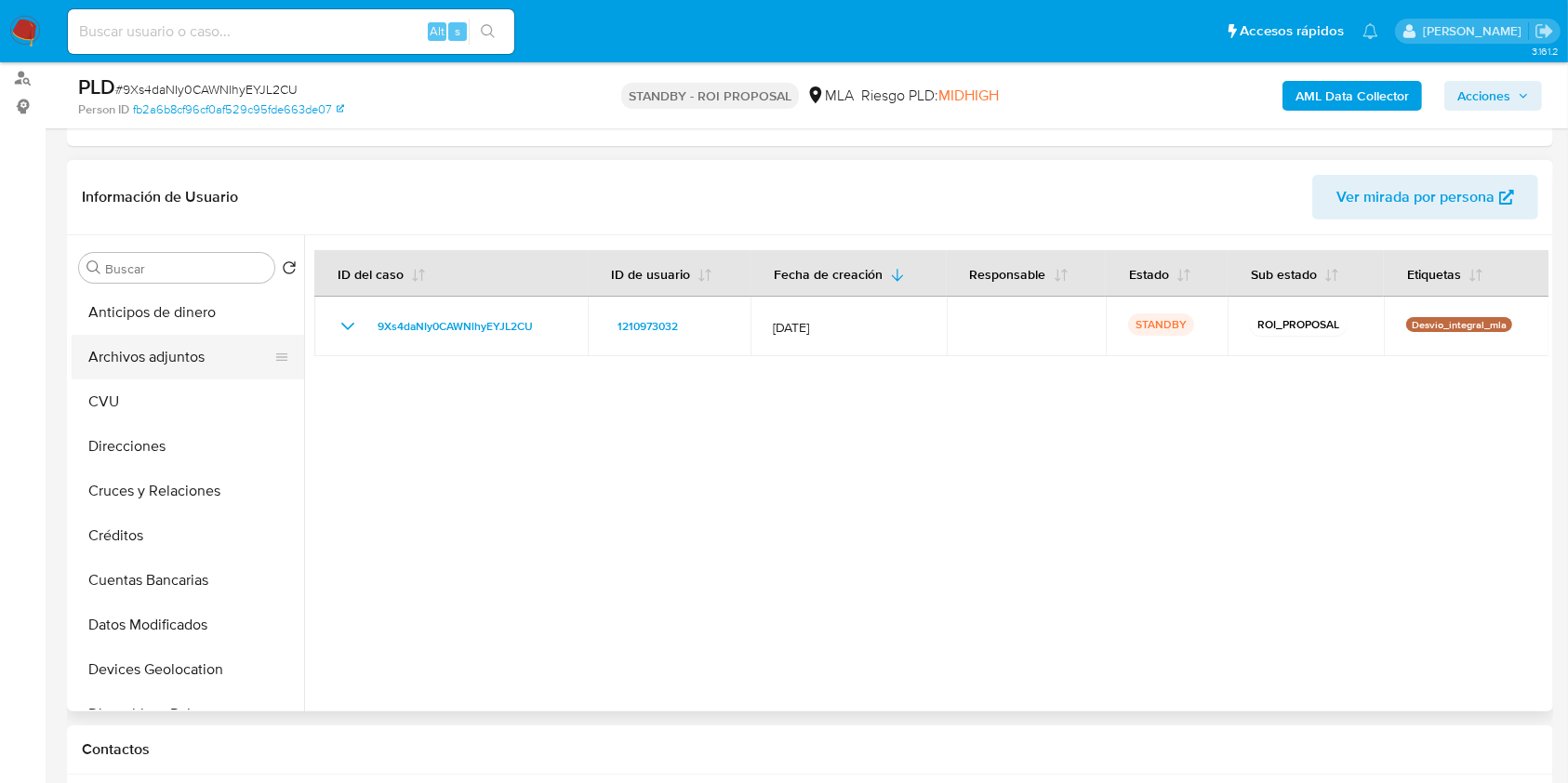
click at [171, 354] on button "Archivos adjuntos" at bounding box center [180, 356] width 217 height 44
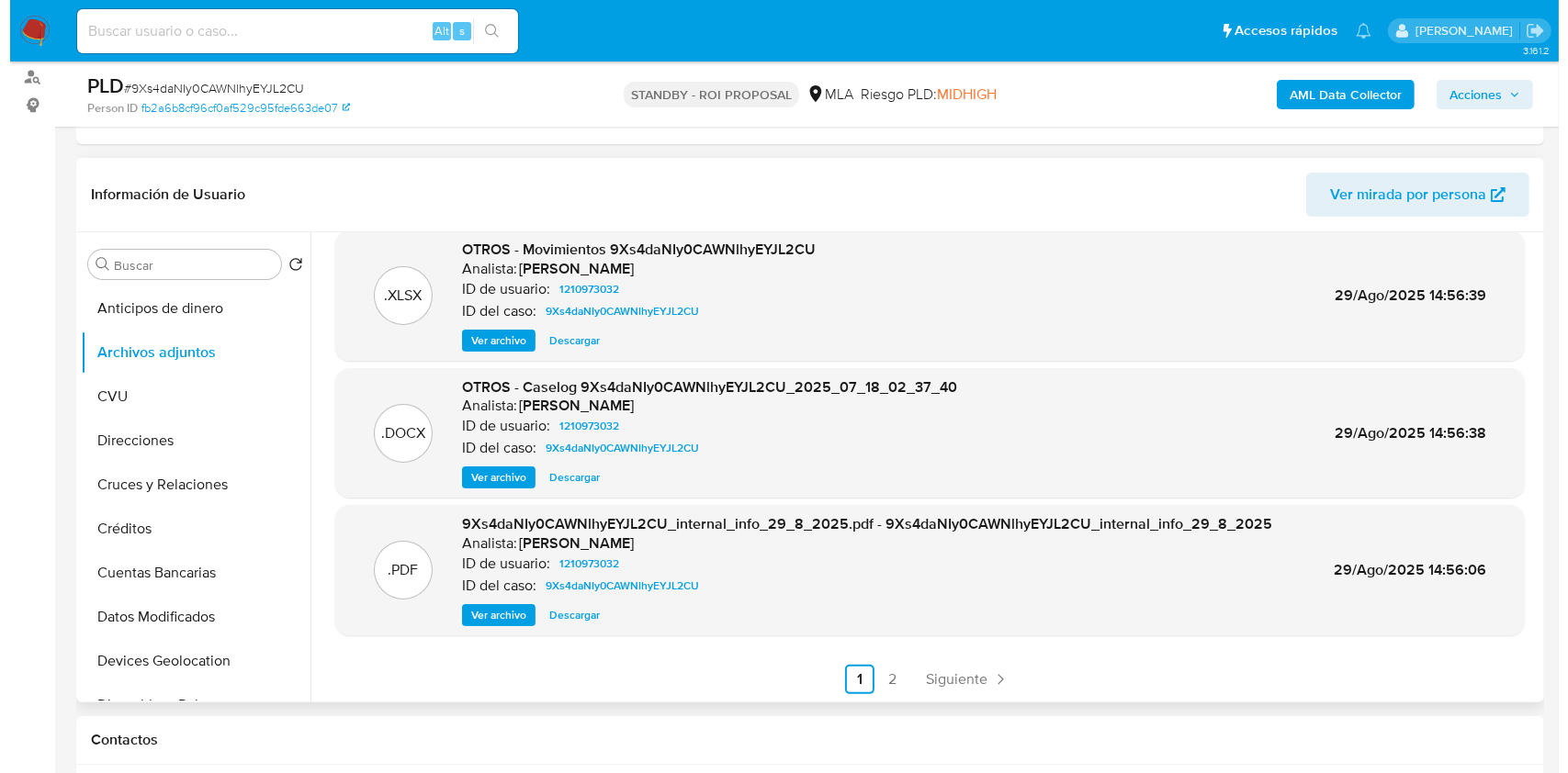
scroll to position [154, 0]
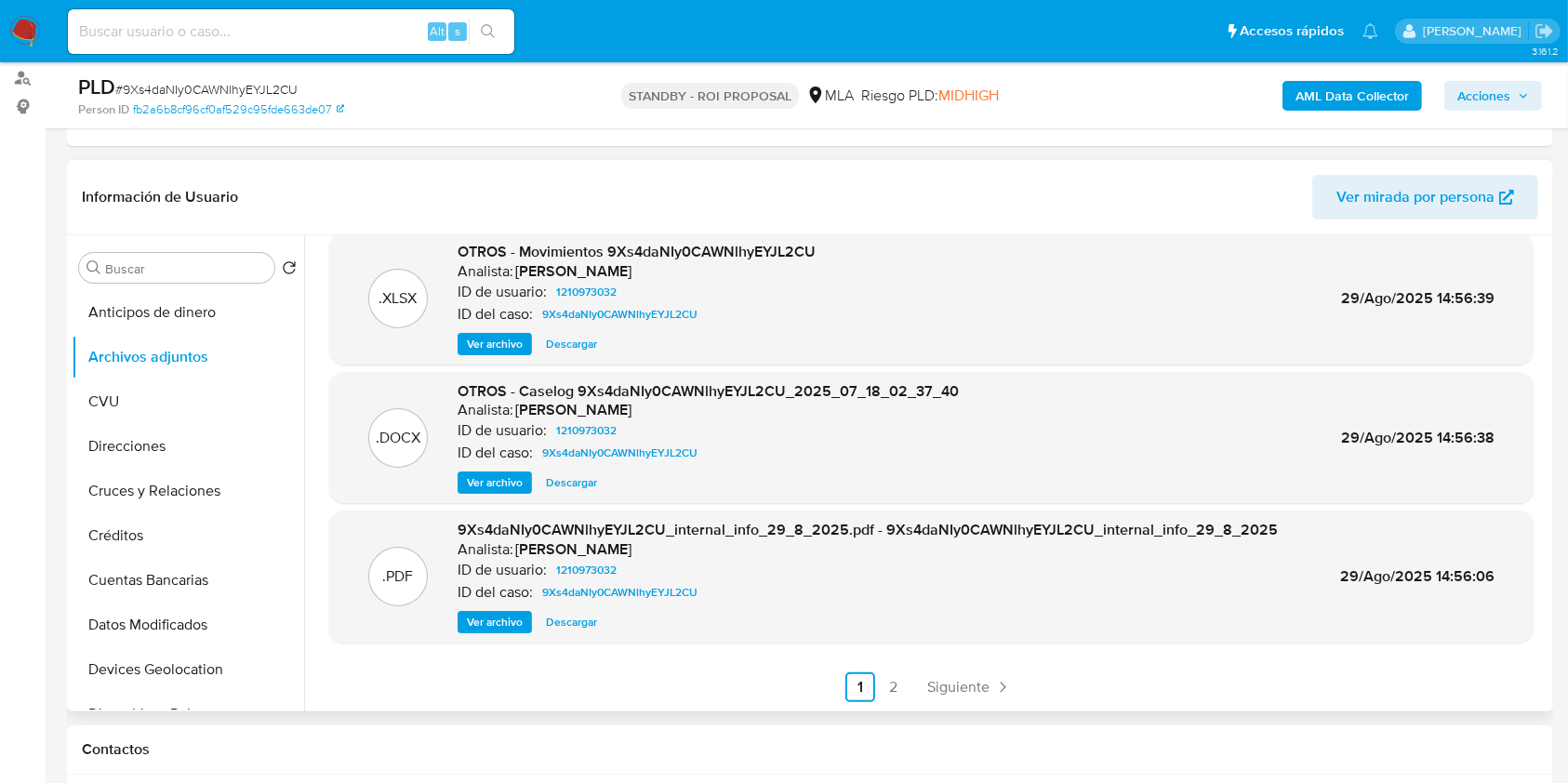
click at [492, 487] on span "Ver archivo" at bounding box center [494, 483] width 56 height 19
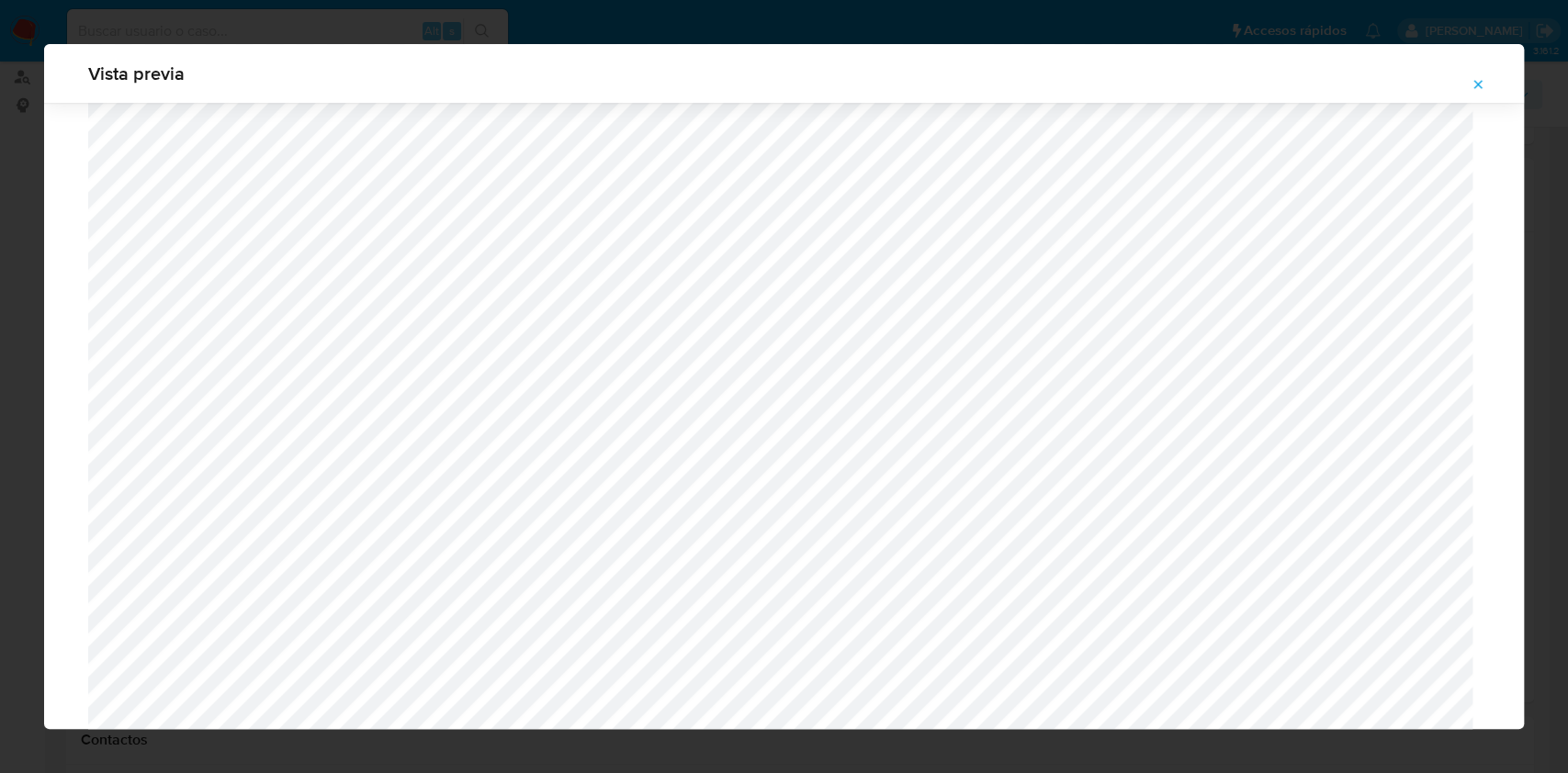
scroll to position [1432, 0]
drag, startPoint x: 1466, startPoint y: 90, endPoint x: 1455, endPoint y: 97, distance: 13.0
click at [1464, 90] on button "Attachment preview" at bounding box center [1478, 85] width 40 height 30
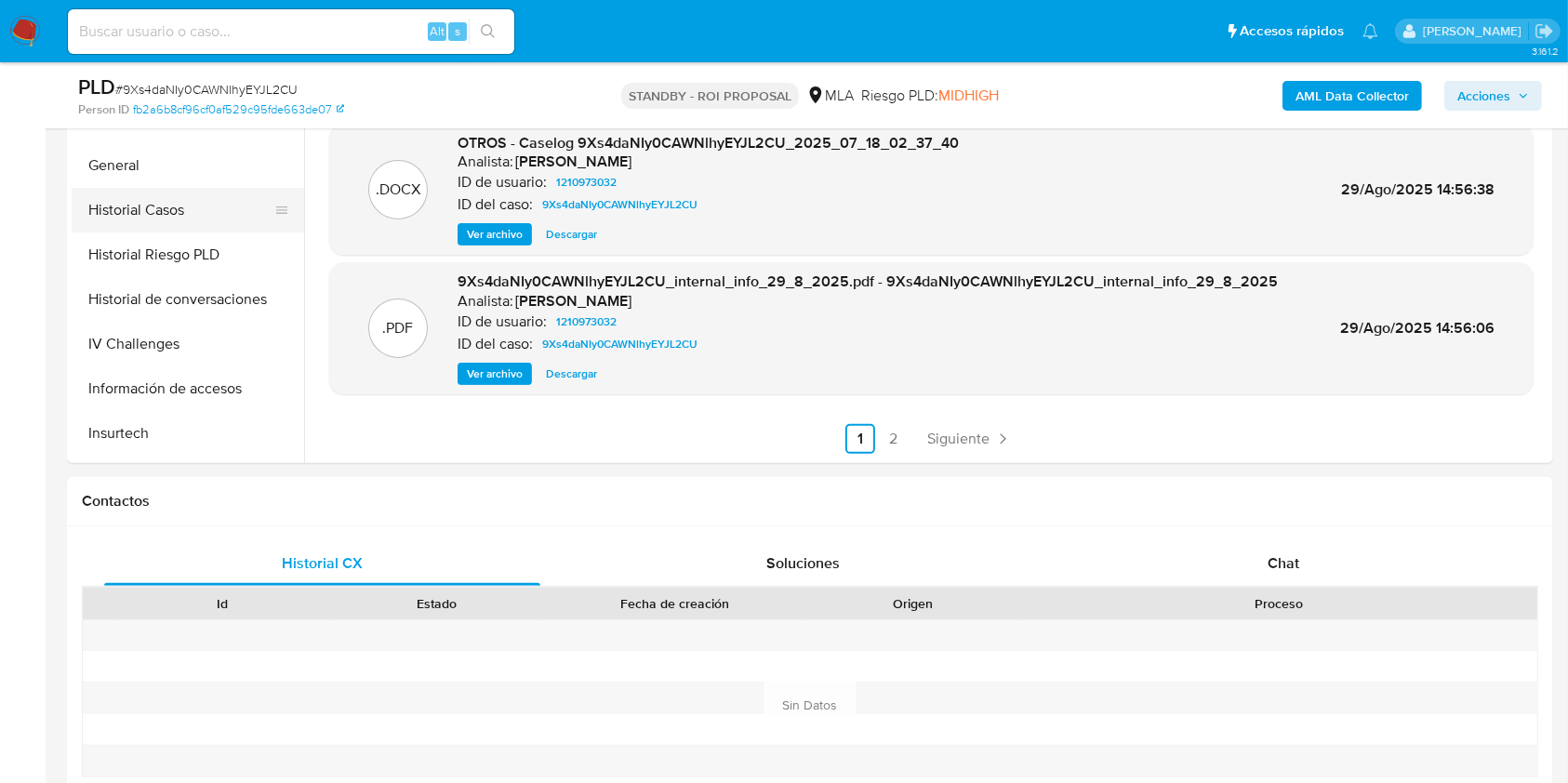
scroll to position [620, 0]
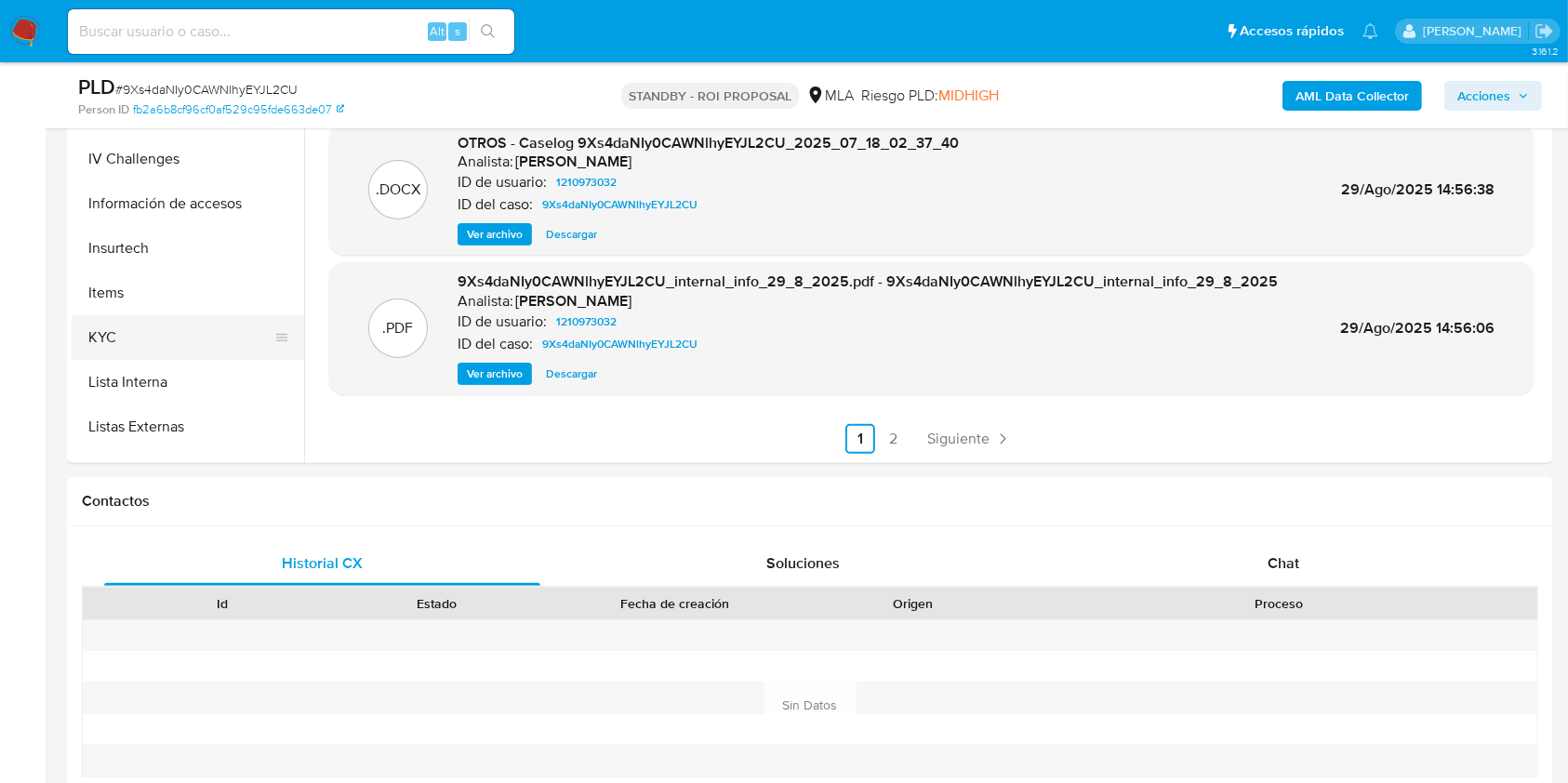
click at [141, 344] on button "KYC" at bounding box center [180, 337] width 217 height 44
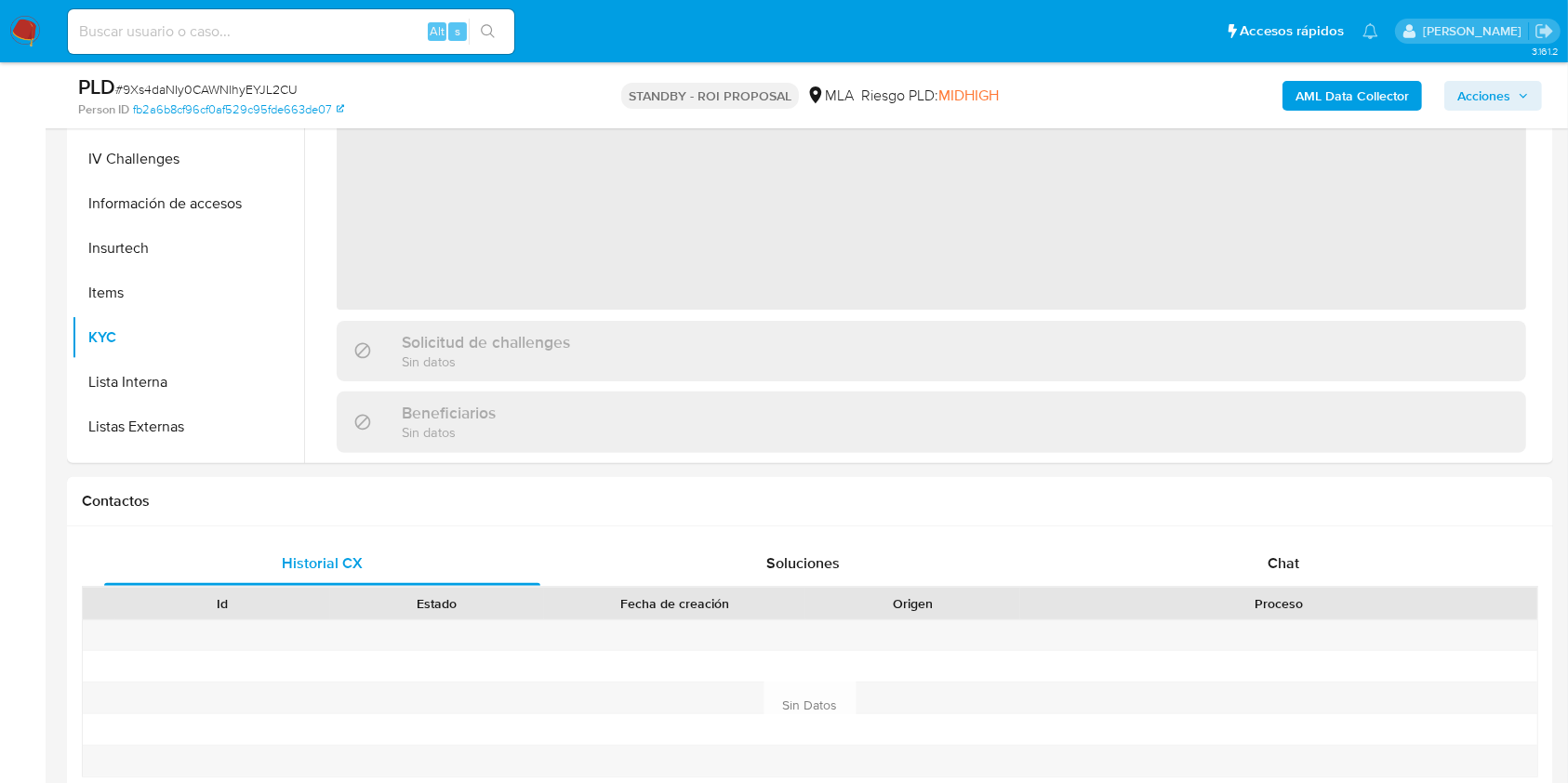
scroll to position [372, 0]
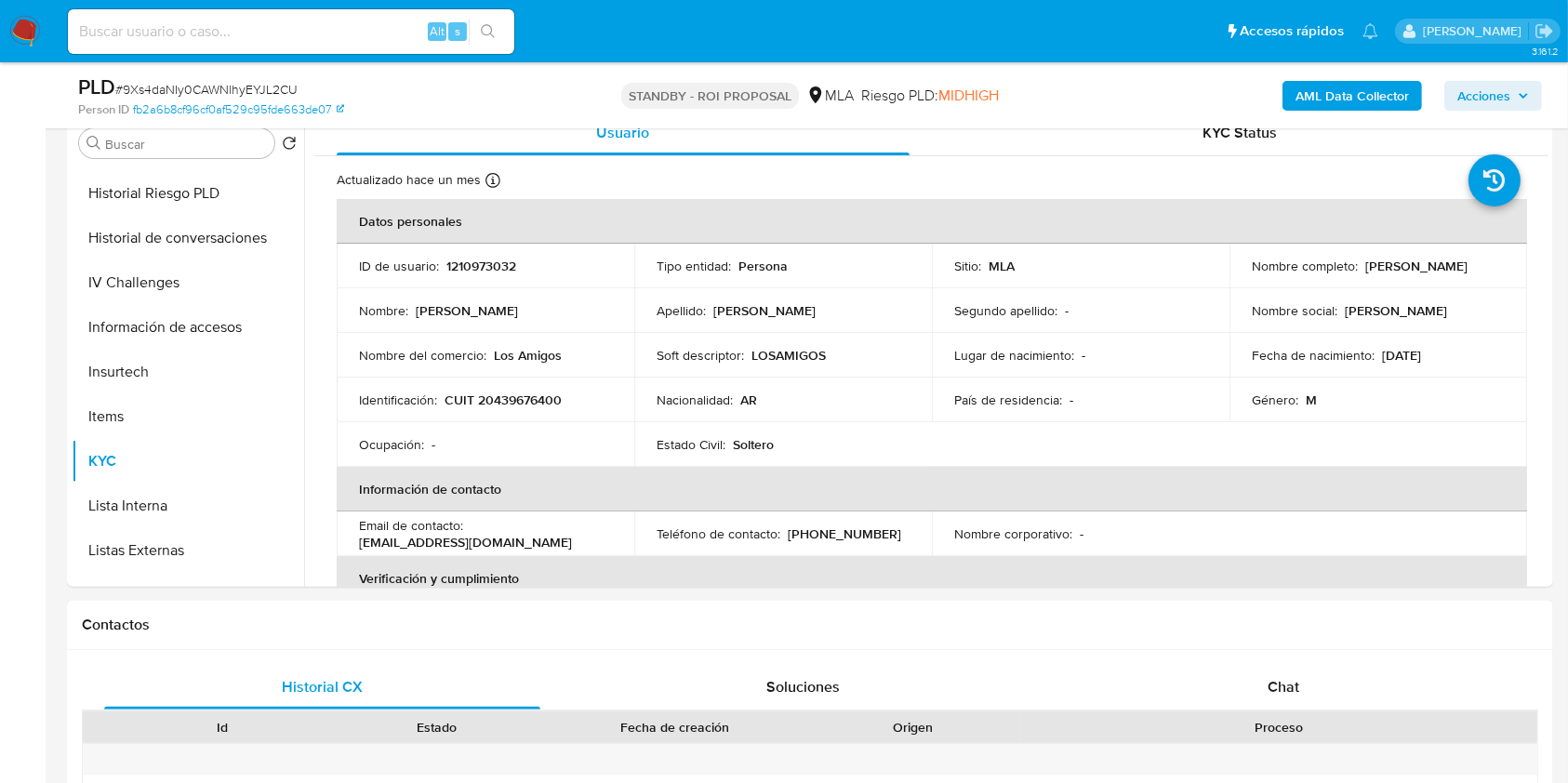
click at [507, 395] on p "CUIT 20439676400" at bounding box center [503, 400] width 117 height 17
copy p "20439676400"
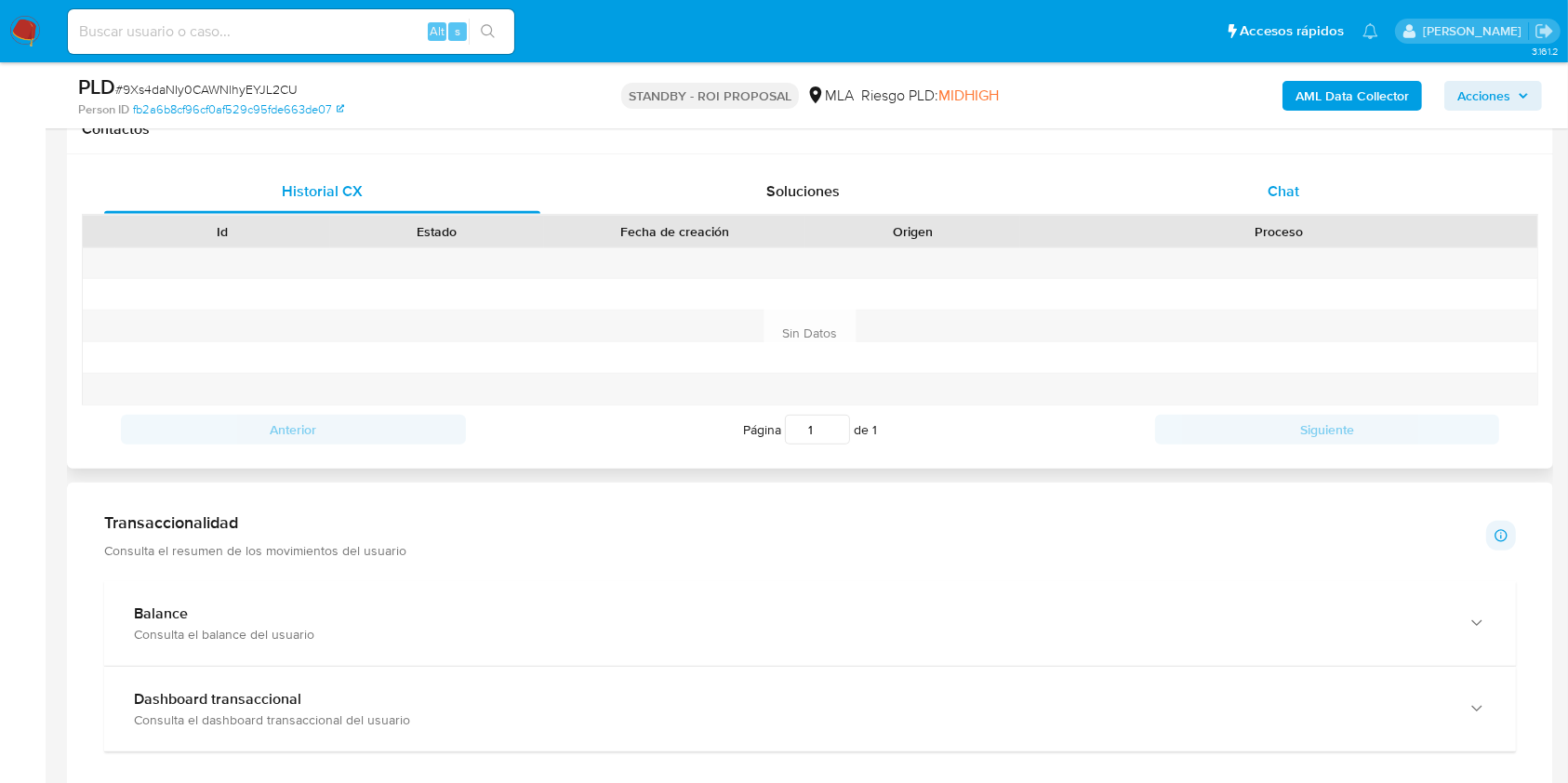
drag, startPoint x: 1288, startPoint y: 214, endPoint x: 1280, endPoint y: 200, distance: 16.1
click at [1287, 213] on div "Historial CX Soluciones Chat Id Estado Fecha de creación Origen Proceso Anterio…" at bounding box center [810, 311] width 1457 height 284
click at [1280, 199] on span "Chat" at bounding box center [1283, 191] width 31 height 22
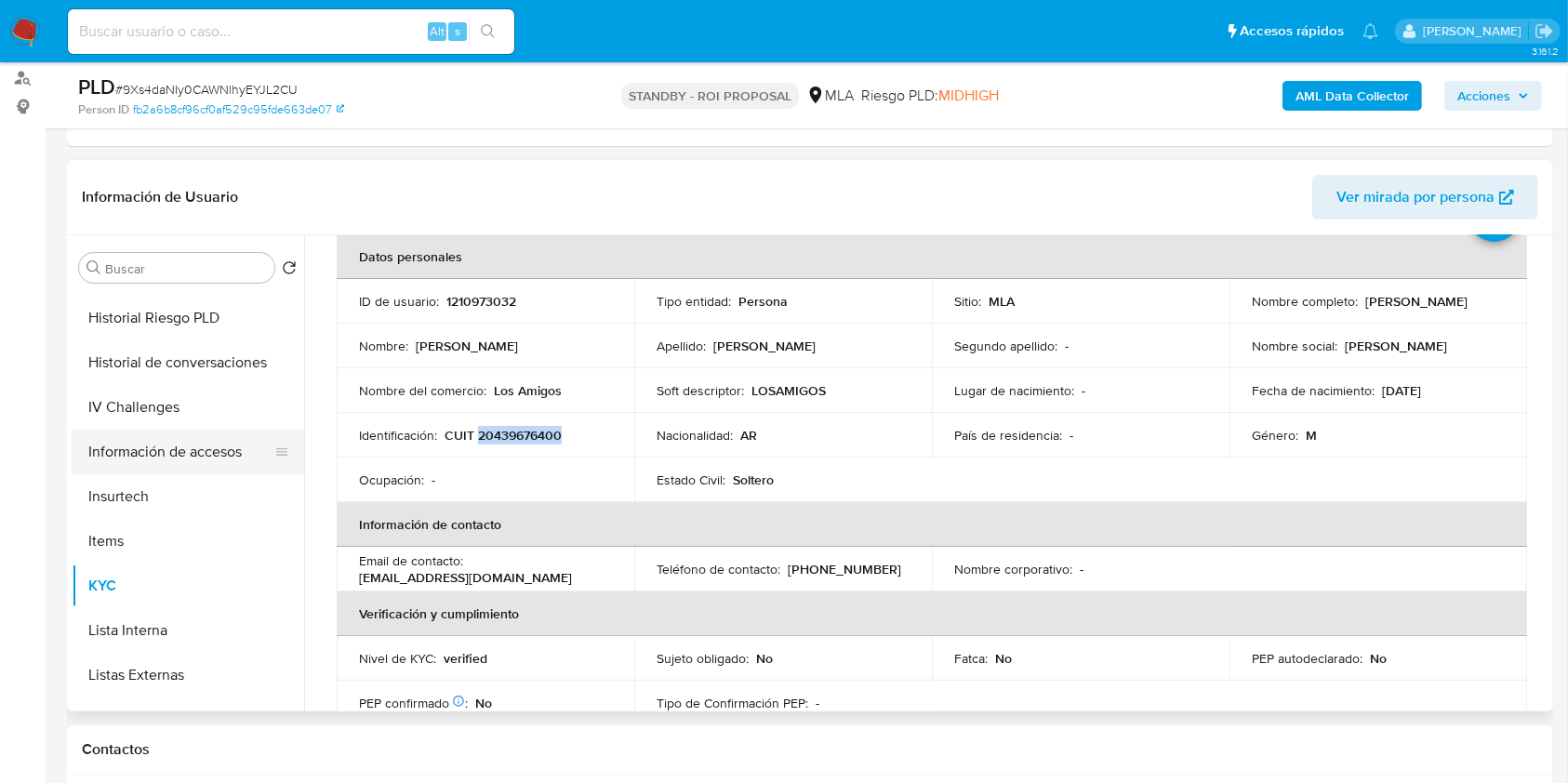
scroll to position [124, 0]
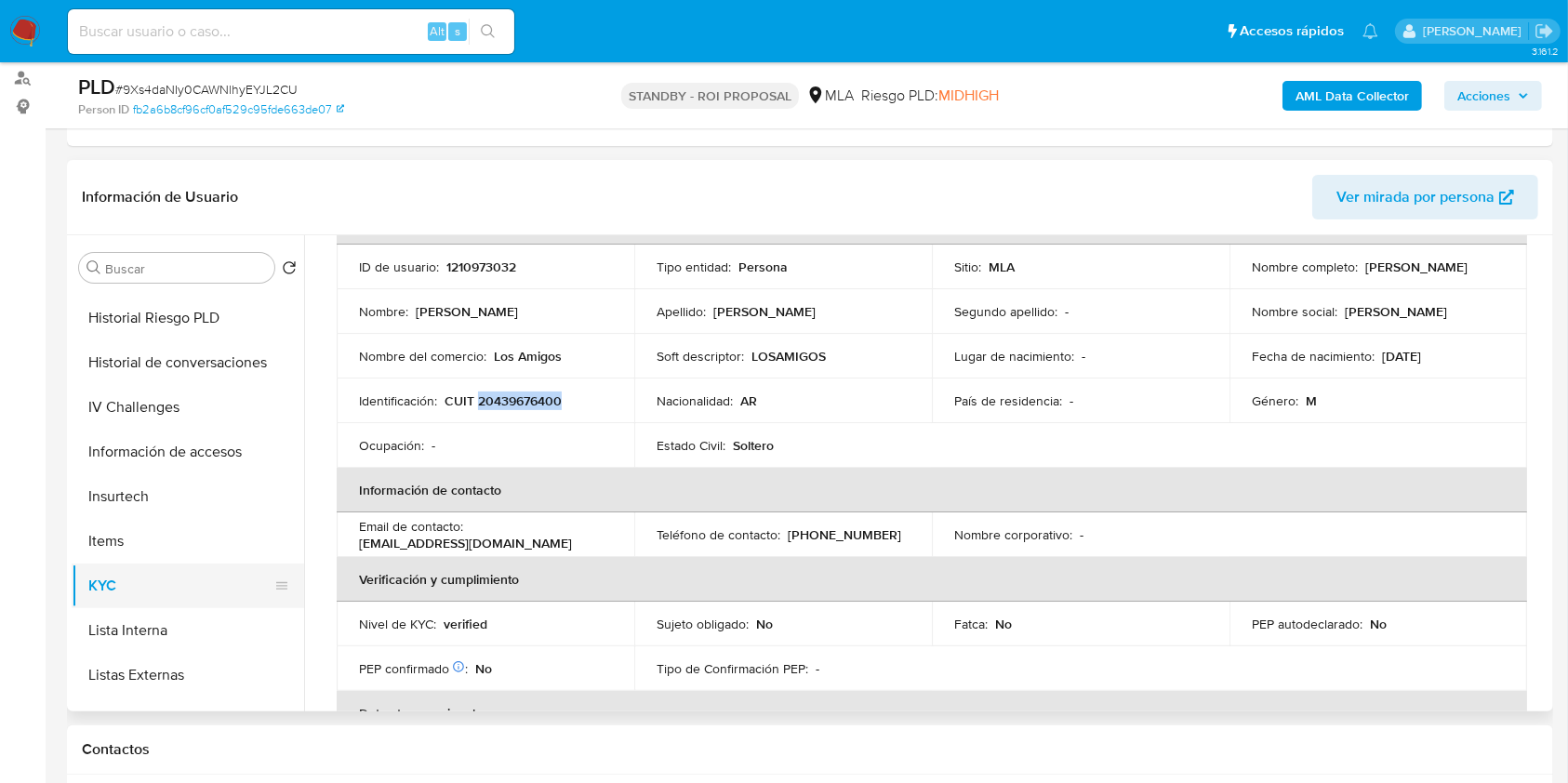
click at [159, 590] on button "KYC" at bounding box center [180, 586] width 217 height 44
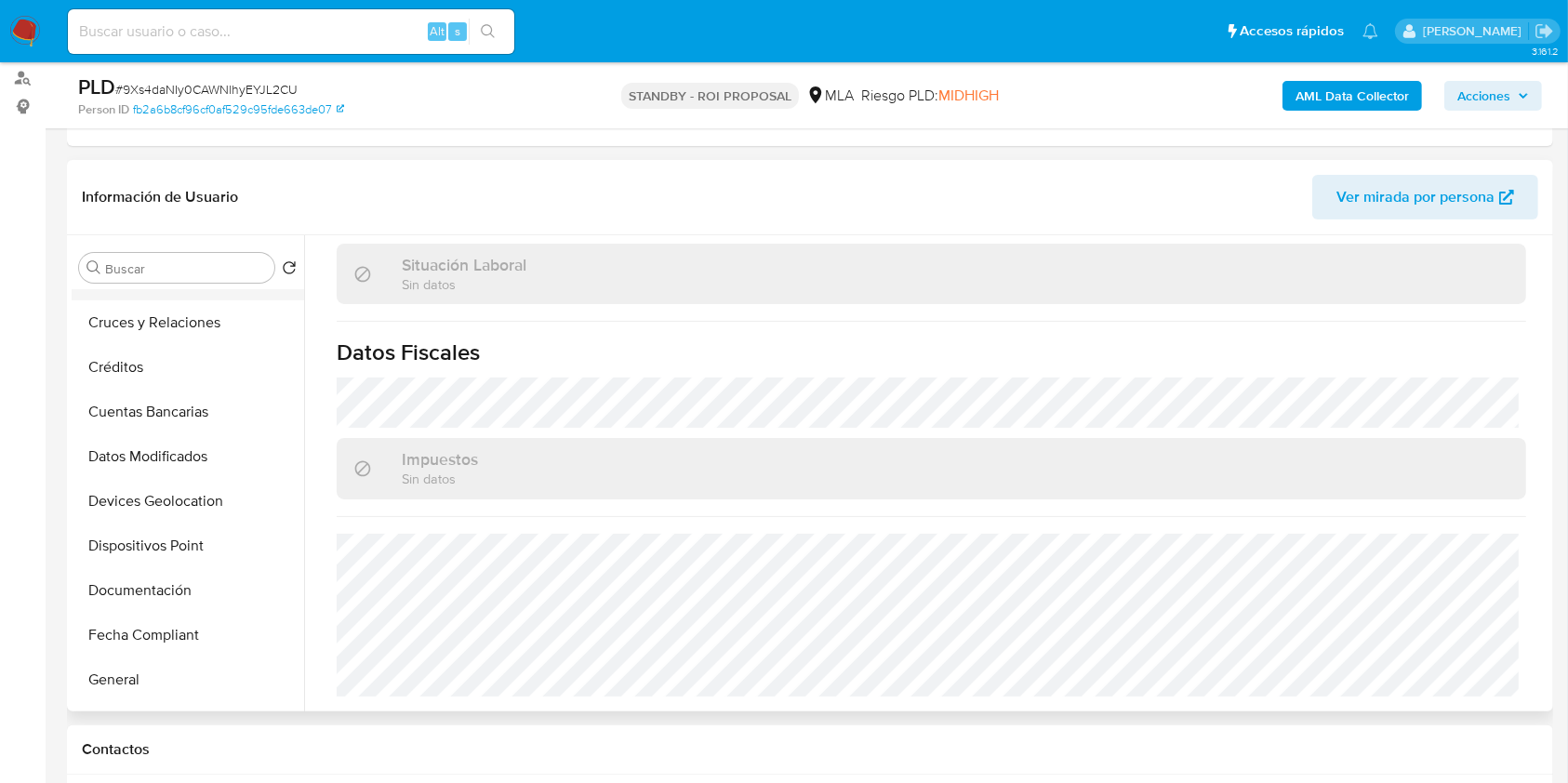
scroll to position [0, 0]
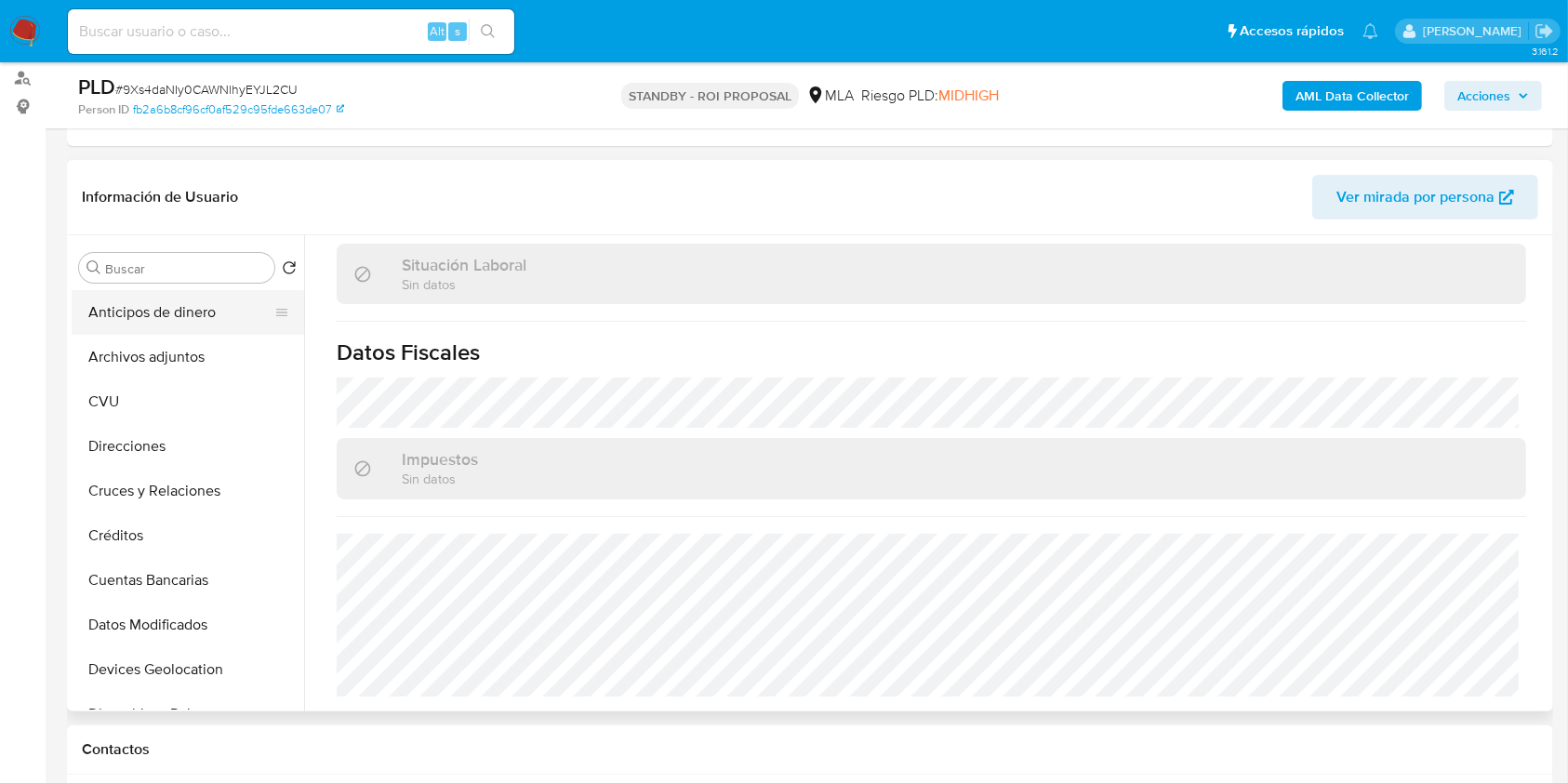
click at [117, 332] on button "Anticipos de dinero" at bounding box center [180, 312] width 217 height 44
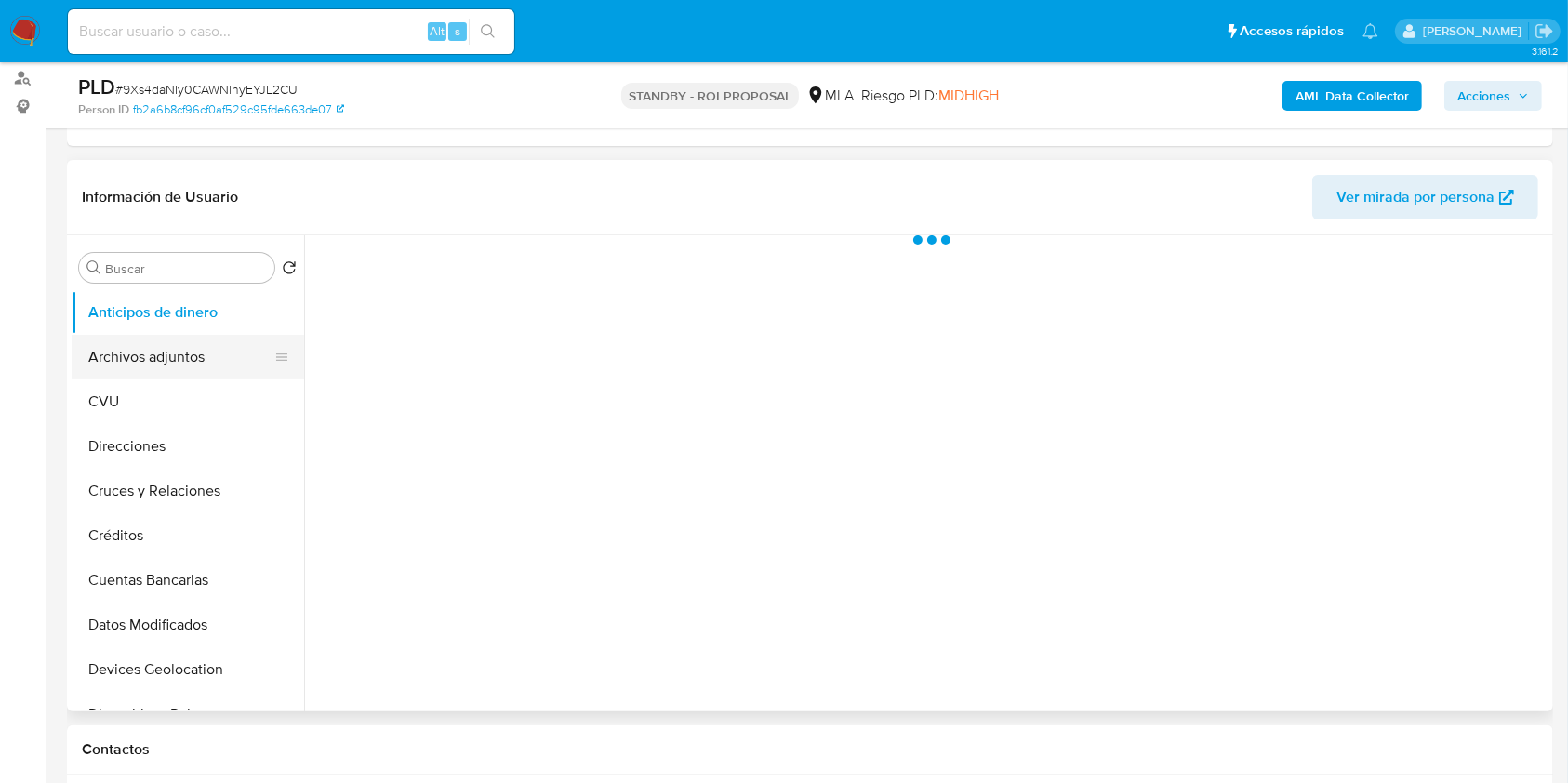
click at [123, 348] on button "Archivos adjuntos" at bounding box center [180, 356] width 217 height 44
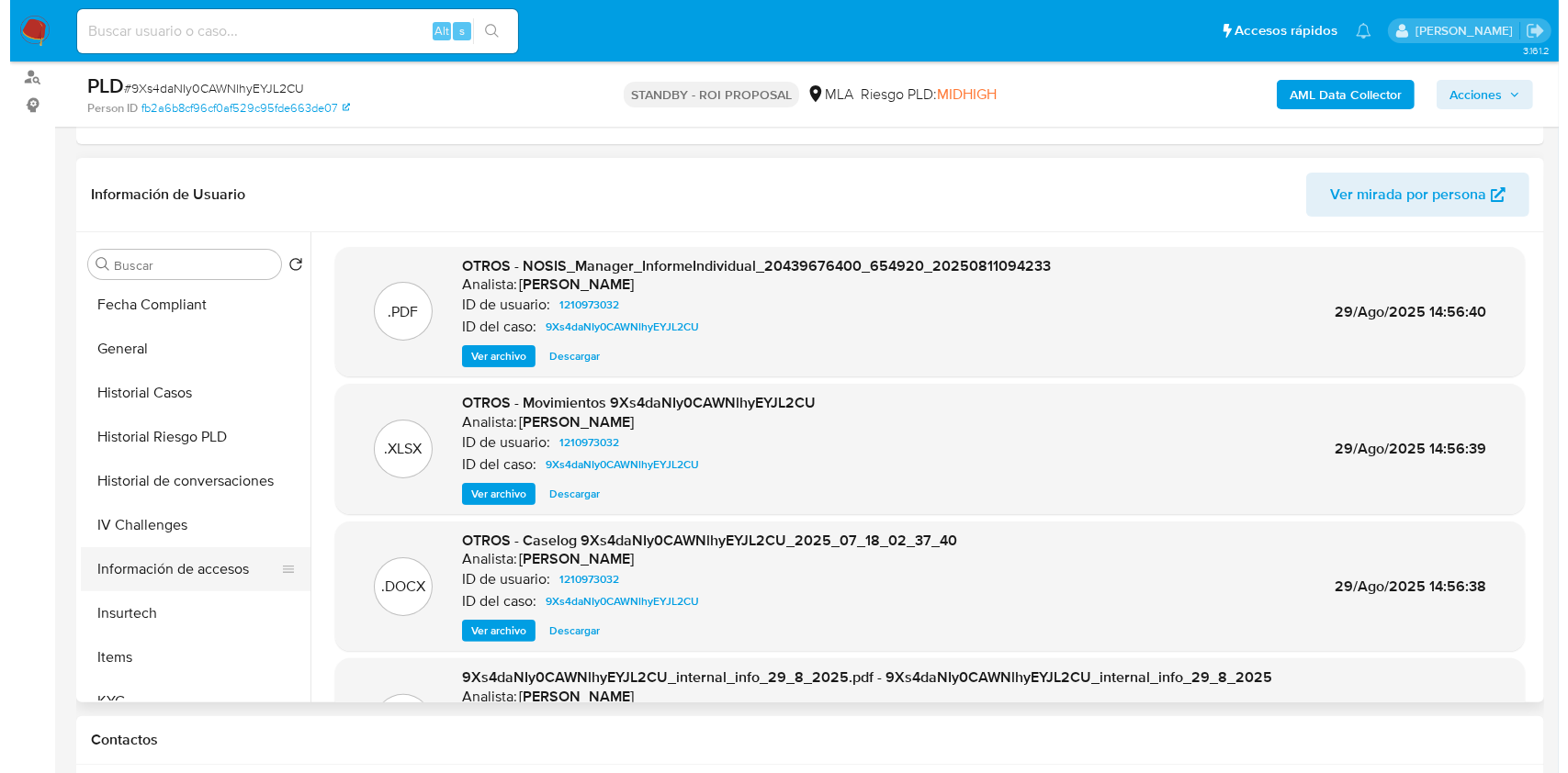
scroll to position [490, 0]
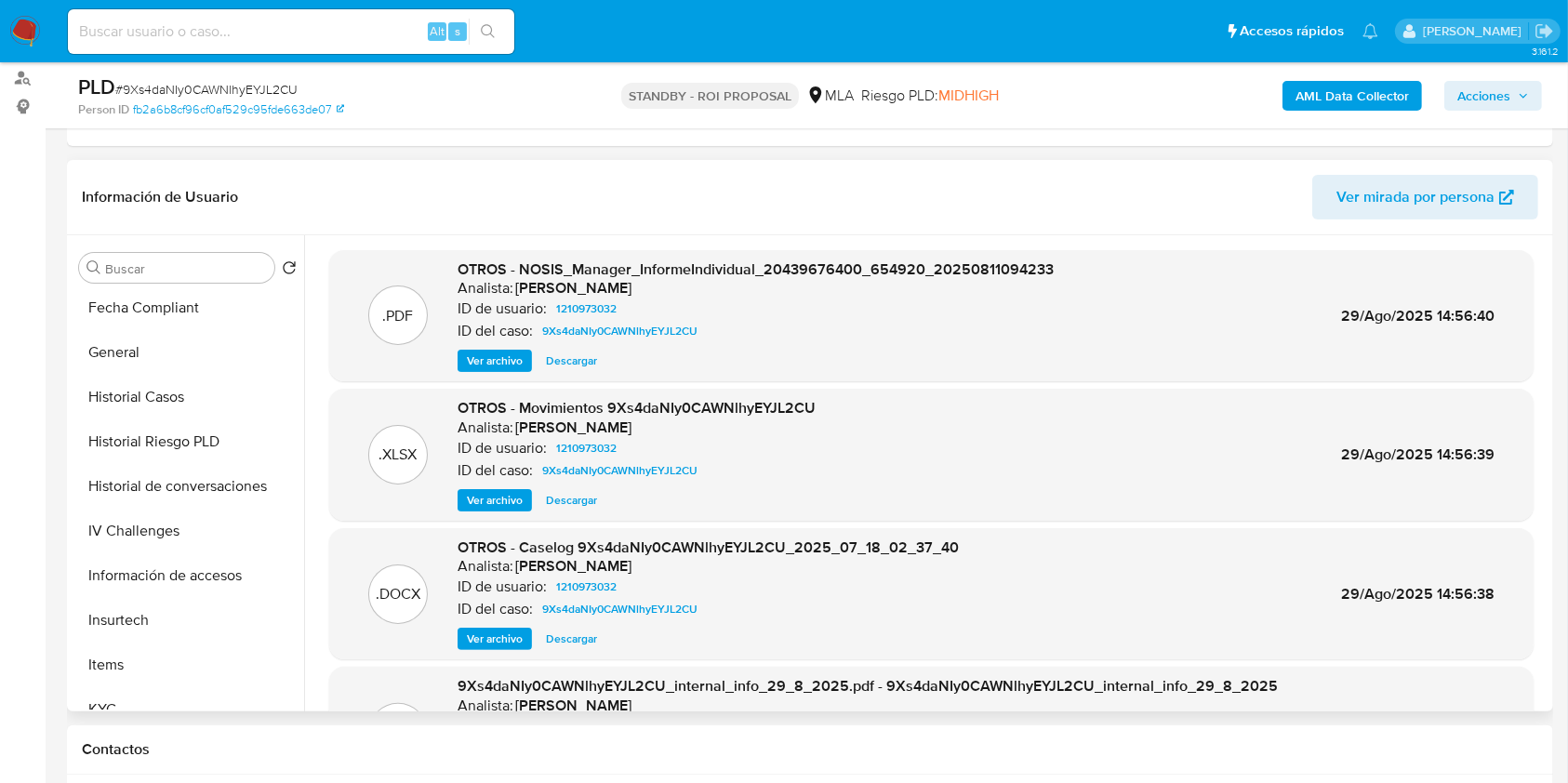
click at [489, 641] on span "Ver archivo" at bounding box center [494, 639] width 56 height 19
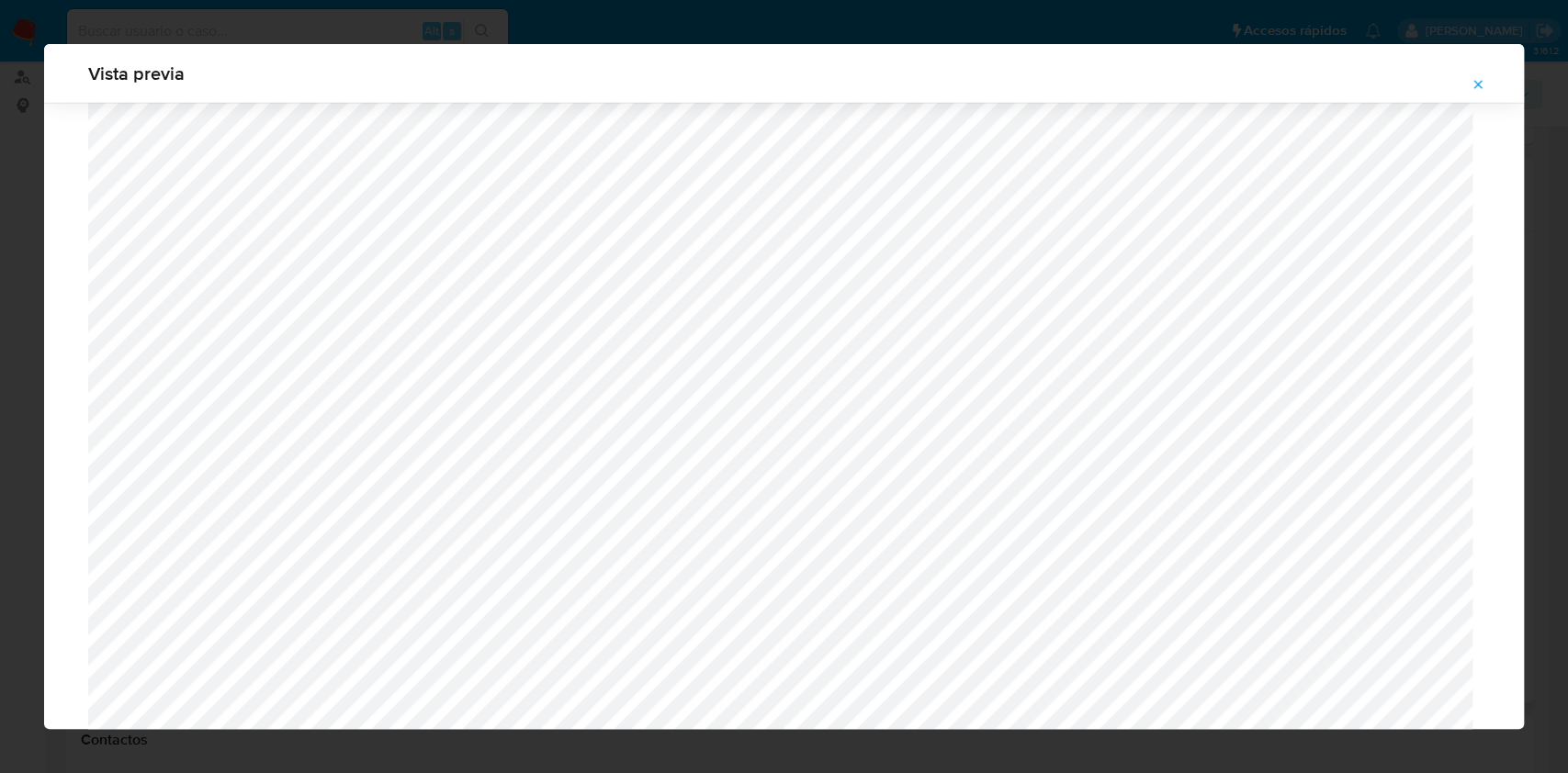
scroll to position [4247, 0]
drag, startPoint x: 1474, startPoint y: 86, endPoint x: 1352, endPoint y: 171, distance: 148.7
click at [1473, 85] on icon "Attachment preview" at bounding box center [1478, 85] width 15 height 15
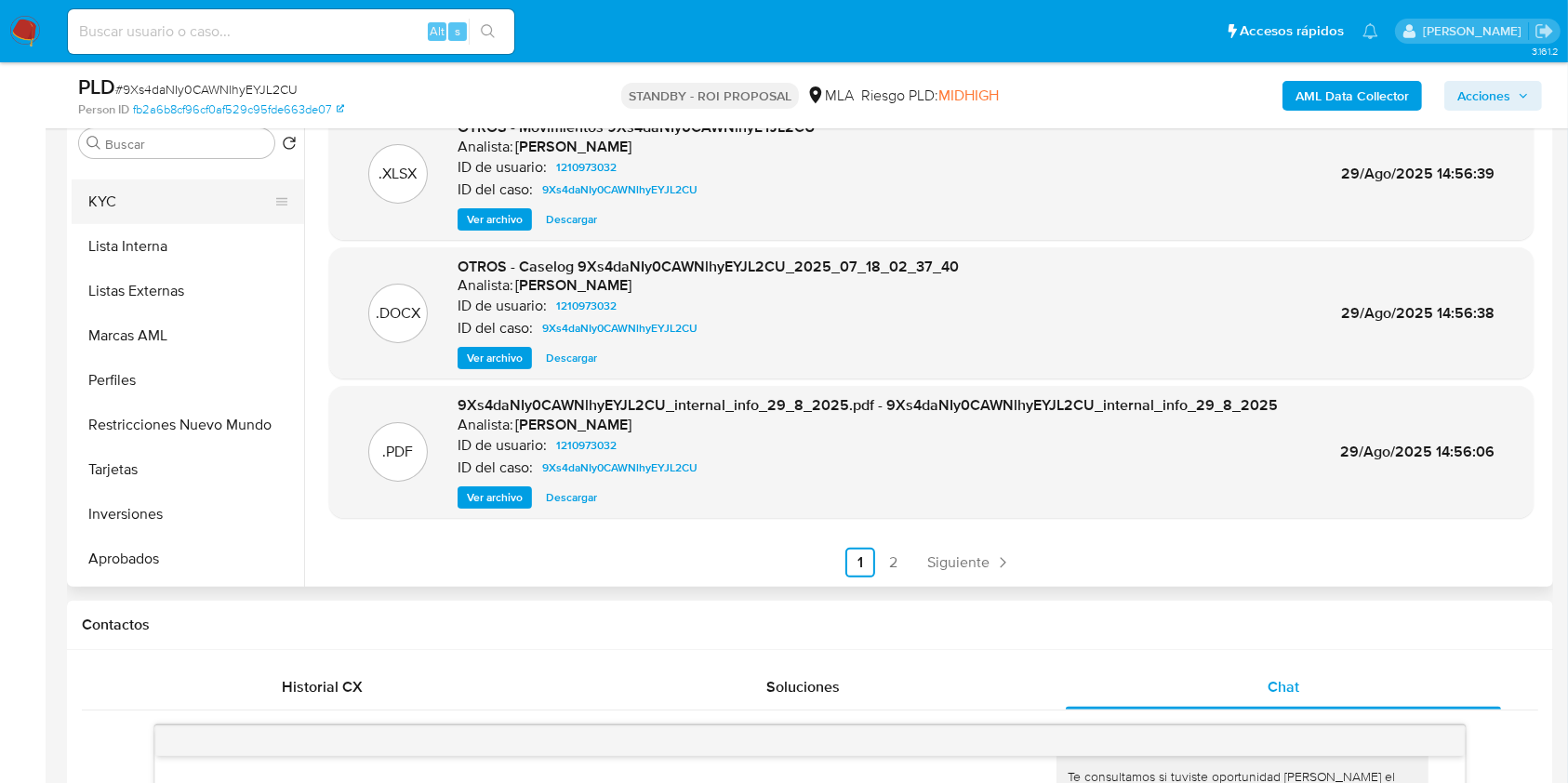
scroll to position [841, 0]
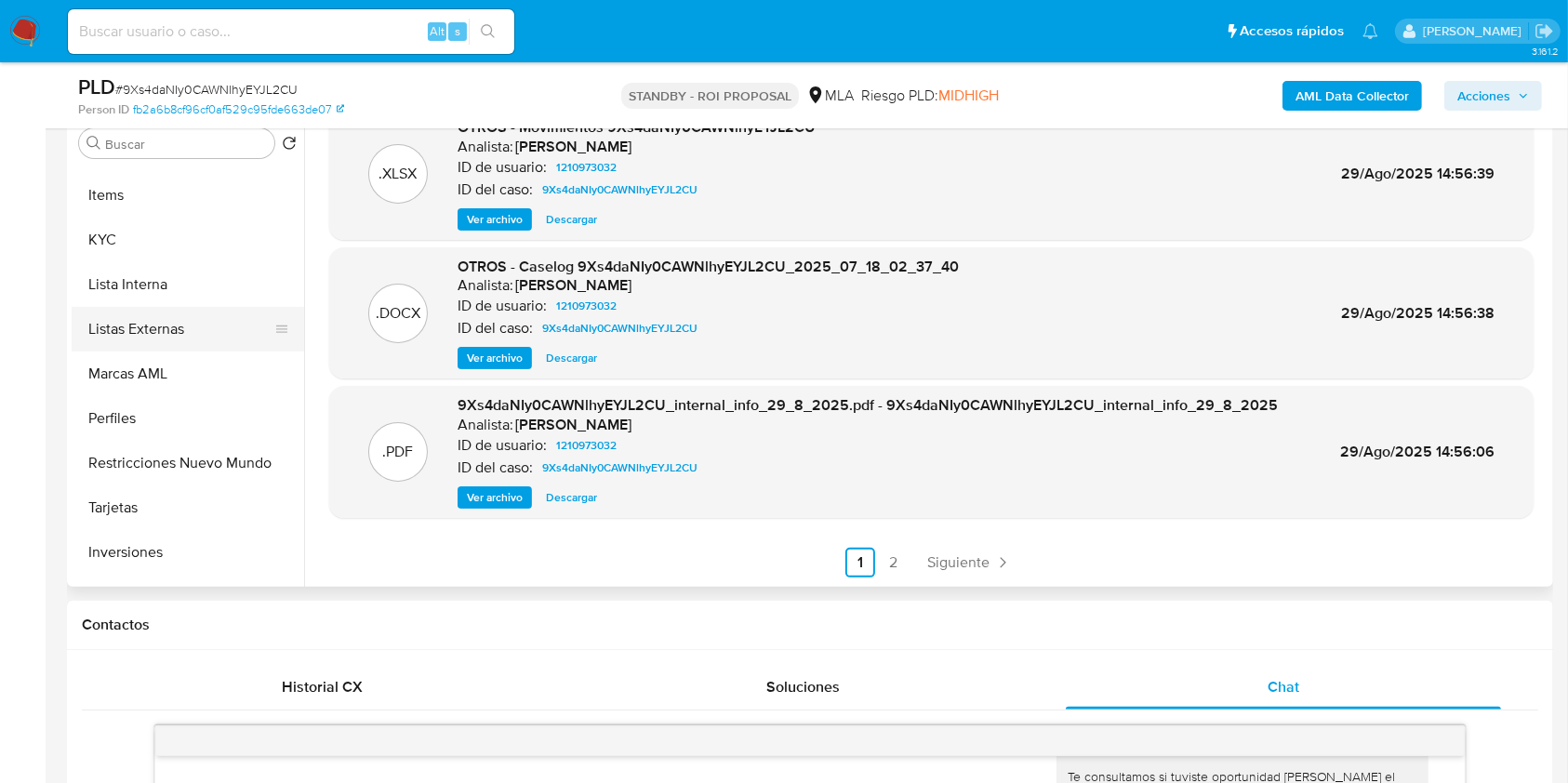
click at [139, 310] on button "Listas Externas" at bounding box center [180, 329] width 217 height 44
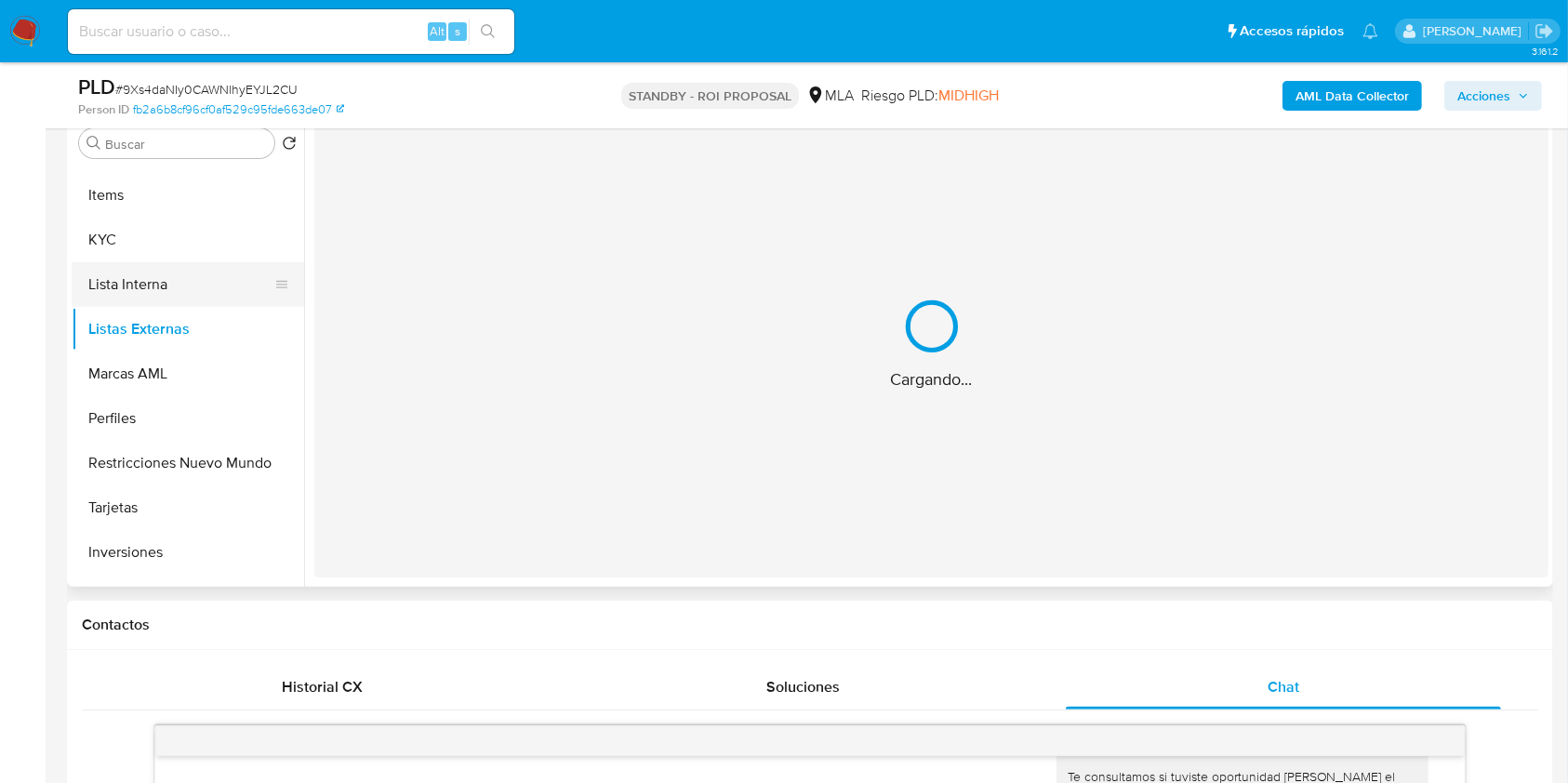
scroll to position [0, 0]
click at [126, 264] on button "Lista Interna" at bounding box center [180, 284] width 217 height 44
click at [152, 249] on button "KYC" at bounding box center [180, 239] width 217 height 44
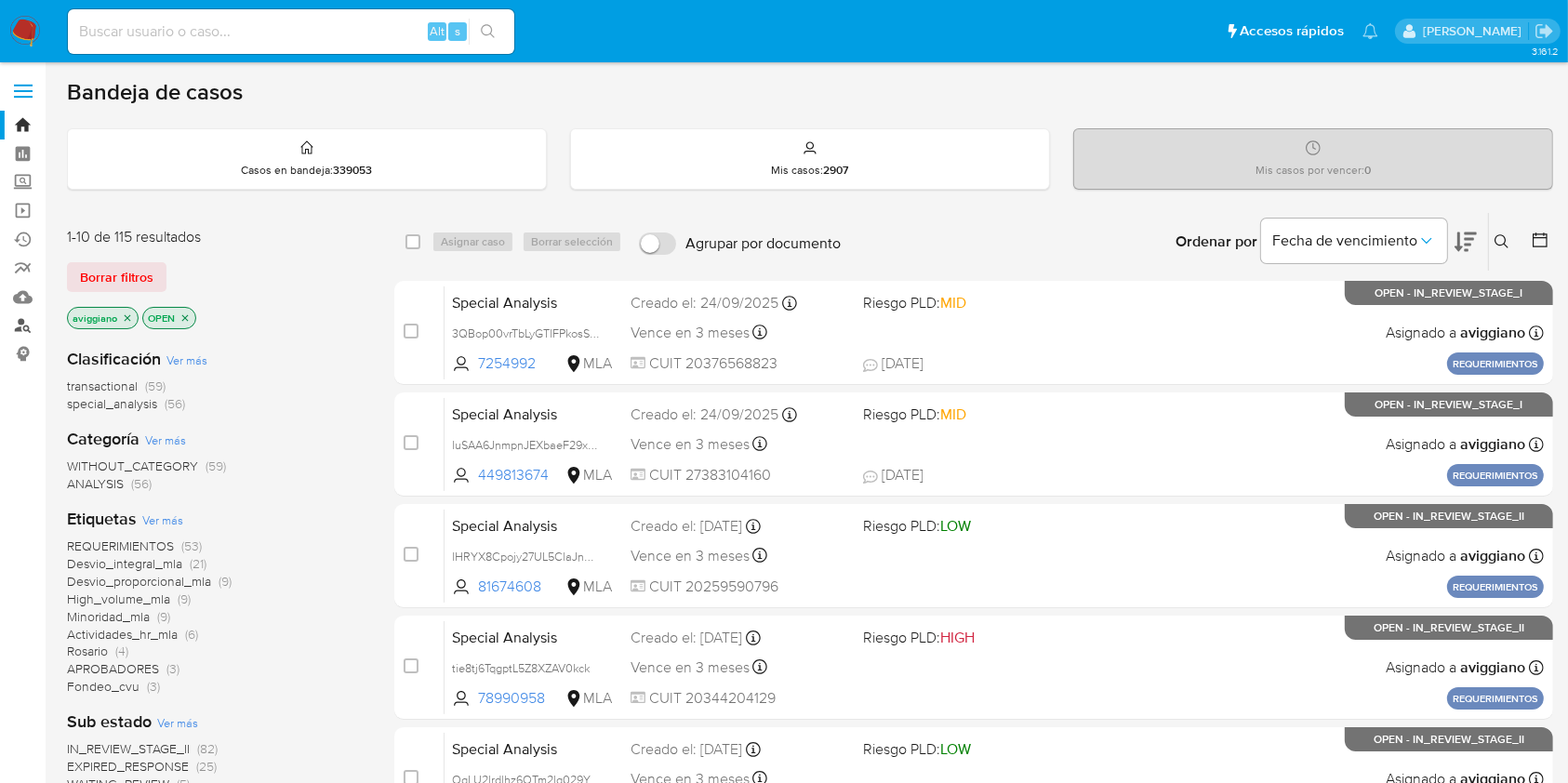
click at [15, 324] on link "Buscador de personas" at bounding box center [111, 326] width 221 height 29
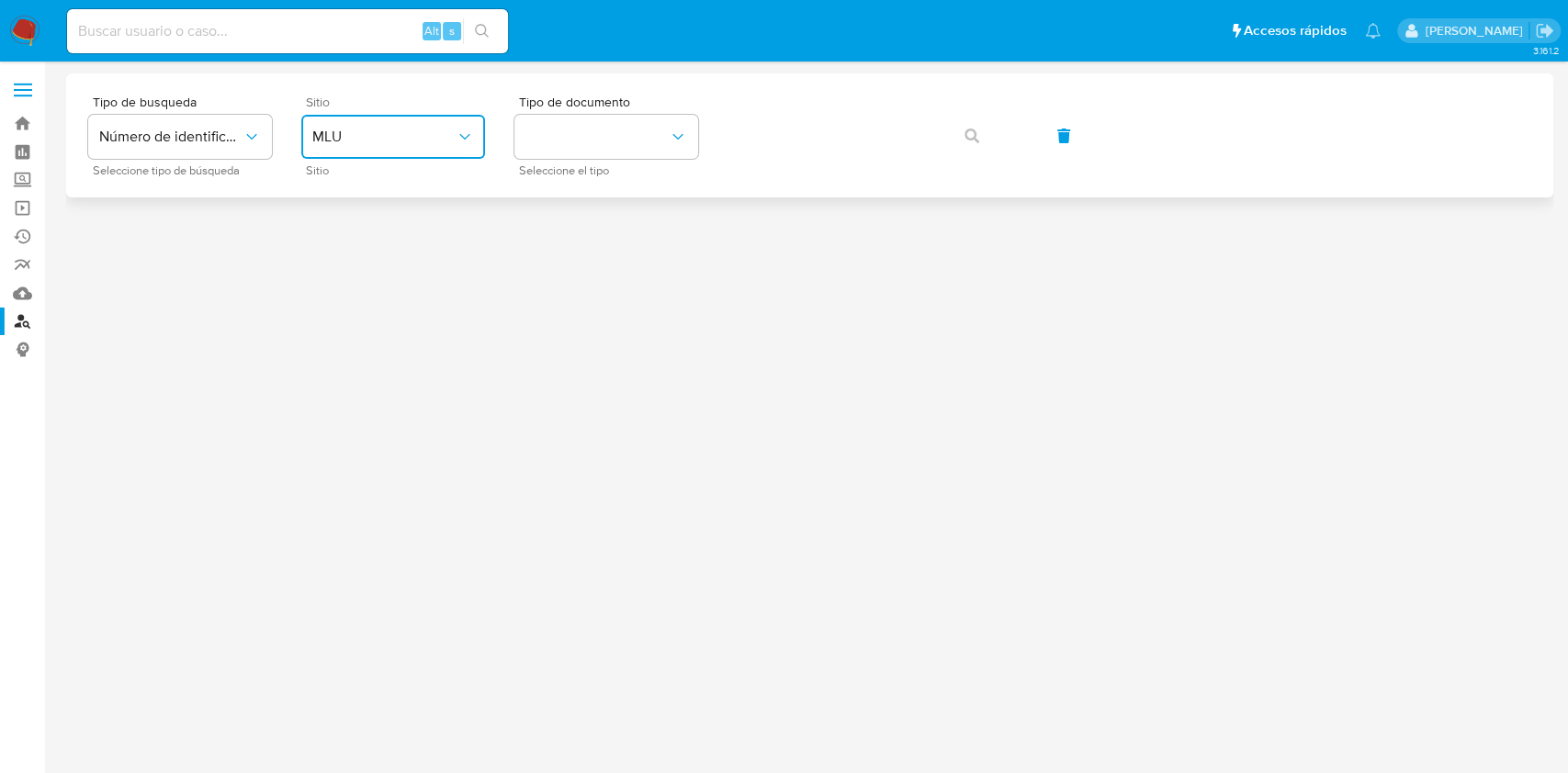
click at [400, 120] on button "MLU" at bounding box center [393, 136] width 184 height 44
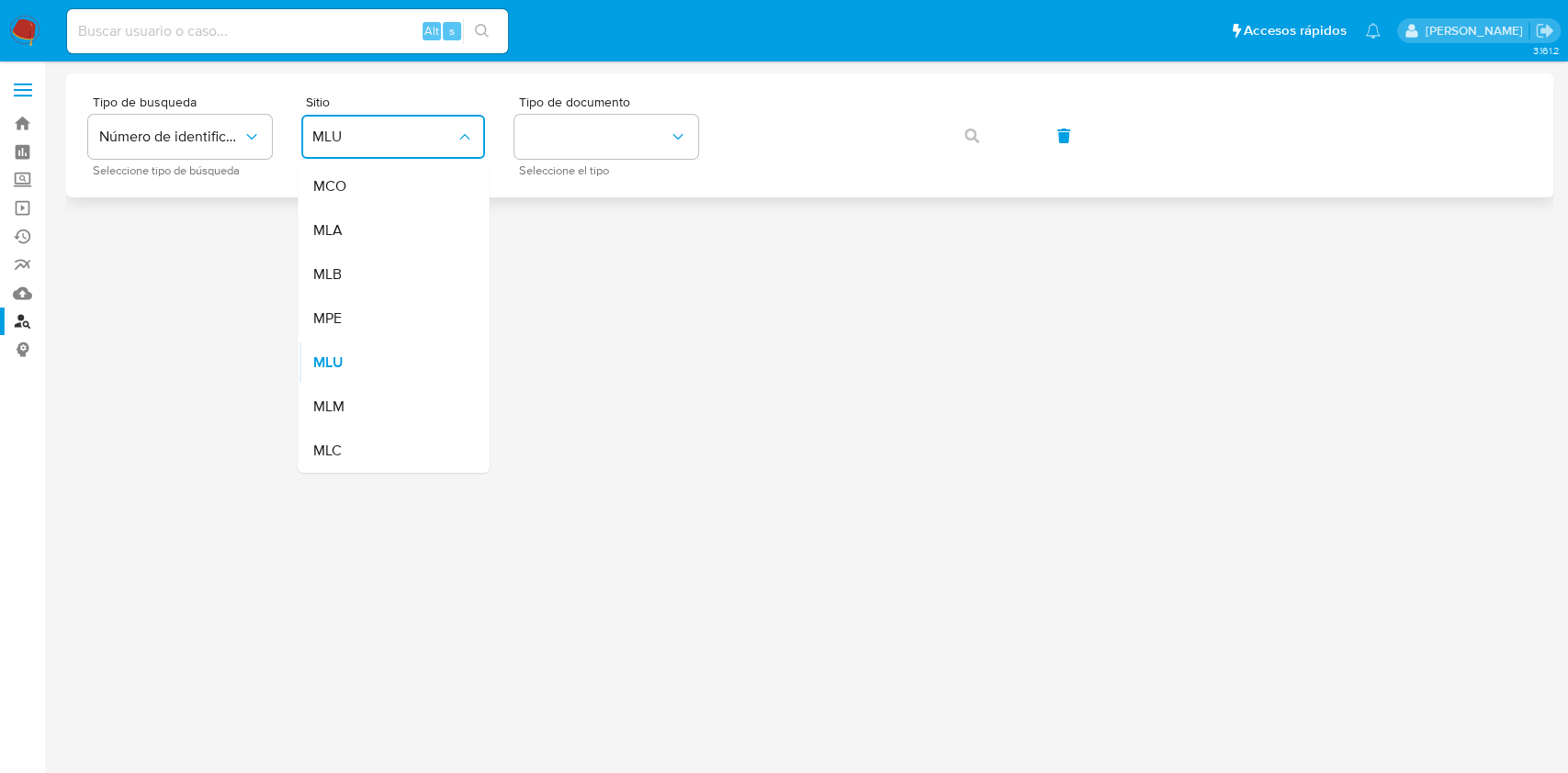
drag, startPoint x: 374, startPoint y: 227, endPoint x: 484, endPoint y: 195, distance: 114.6
click at [373, 227] on div "MLA" at bounding box center [387, 230] width 150 height 44
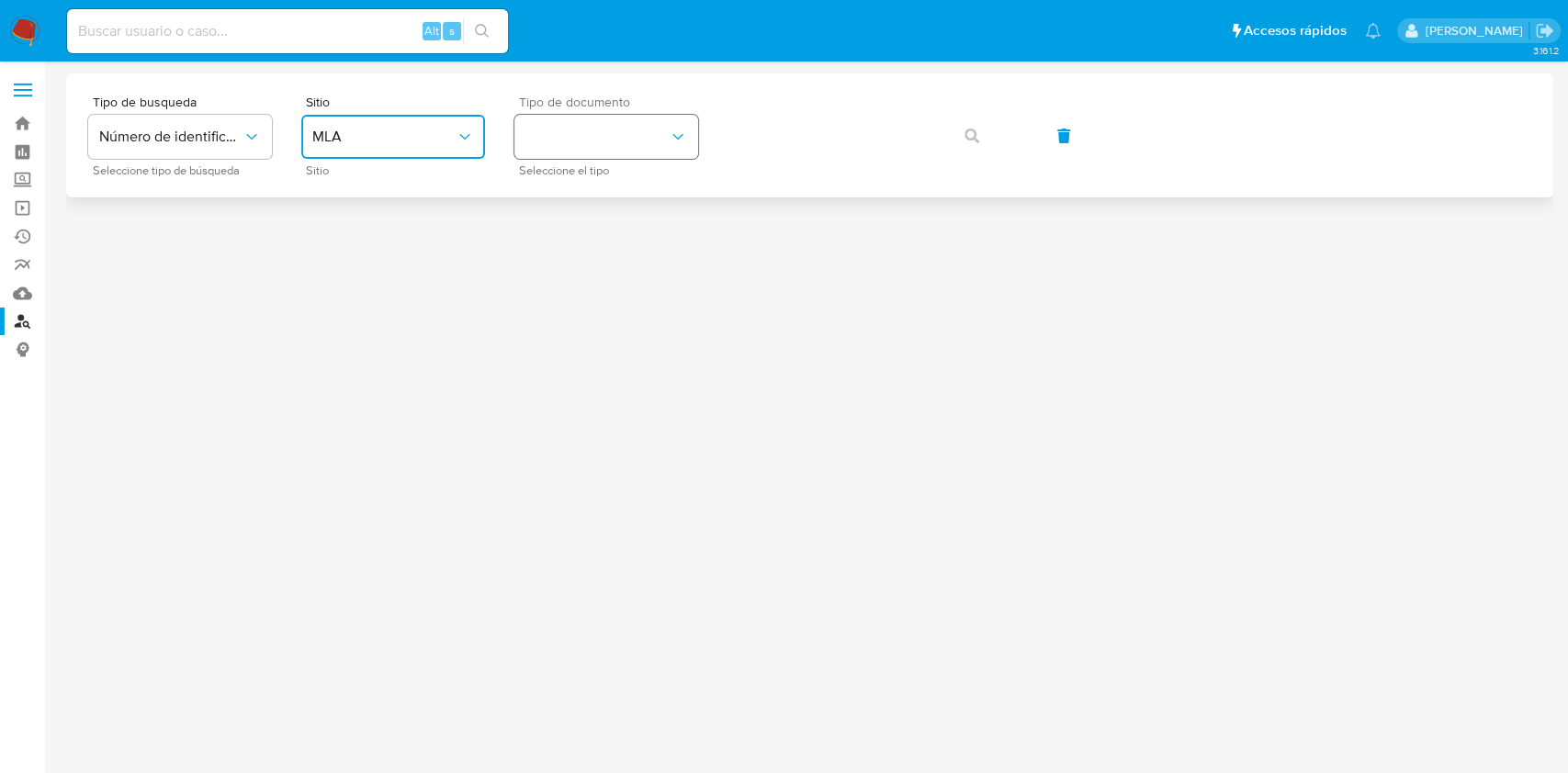
click at [573, 144] on button "identificationType" at bounding box center [605, 136] width 184 height 44
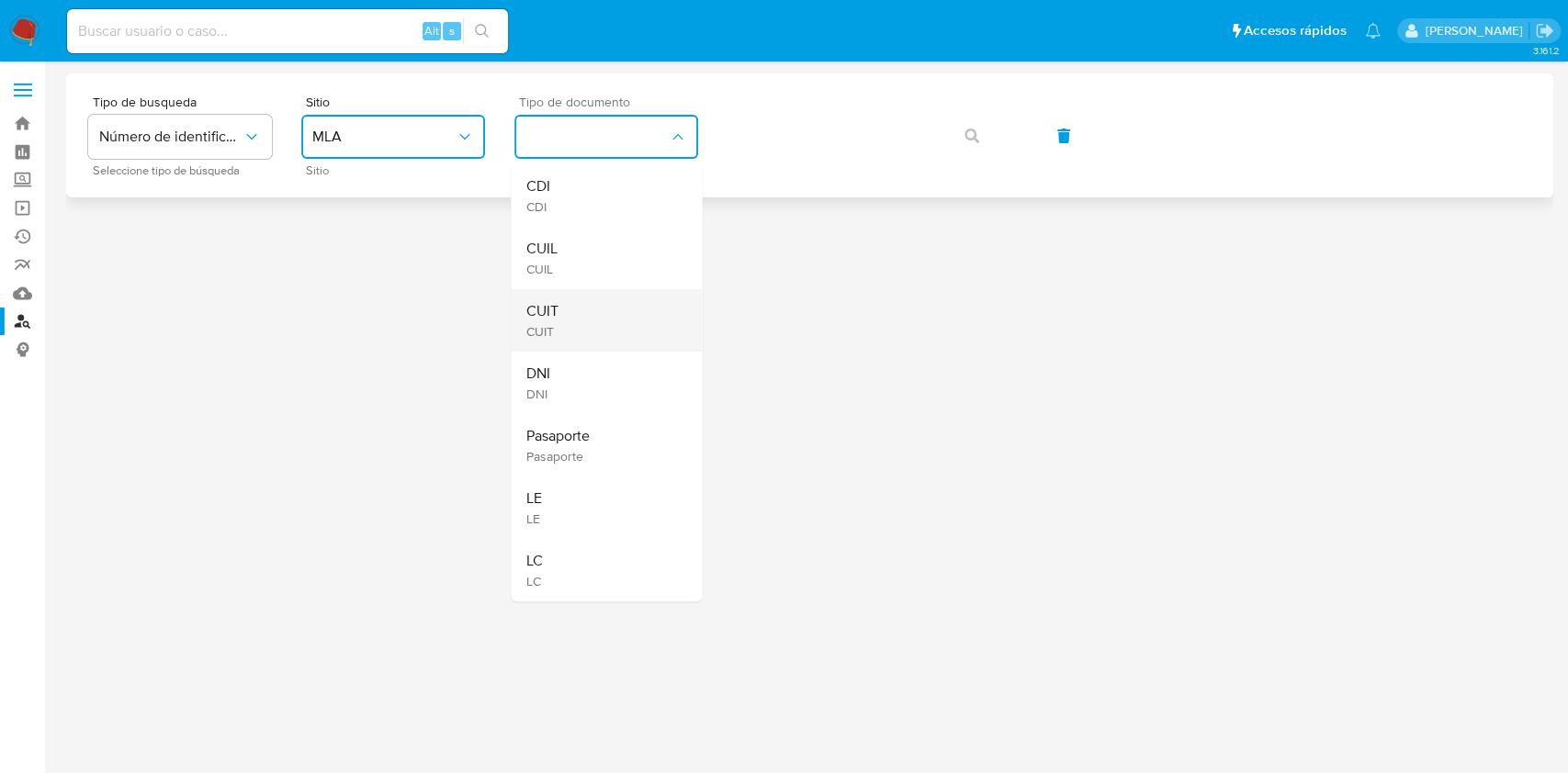
click at [601, 300] on div "CUIT CUIT" at bounding box center [600, 320] width 150 height 62
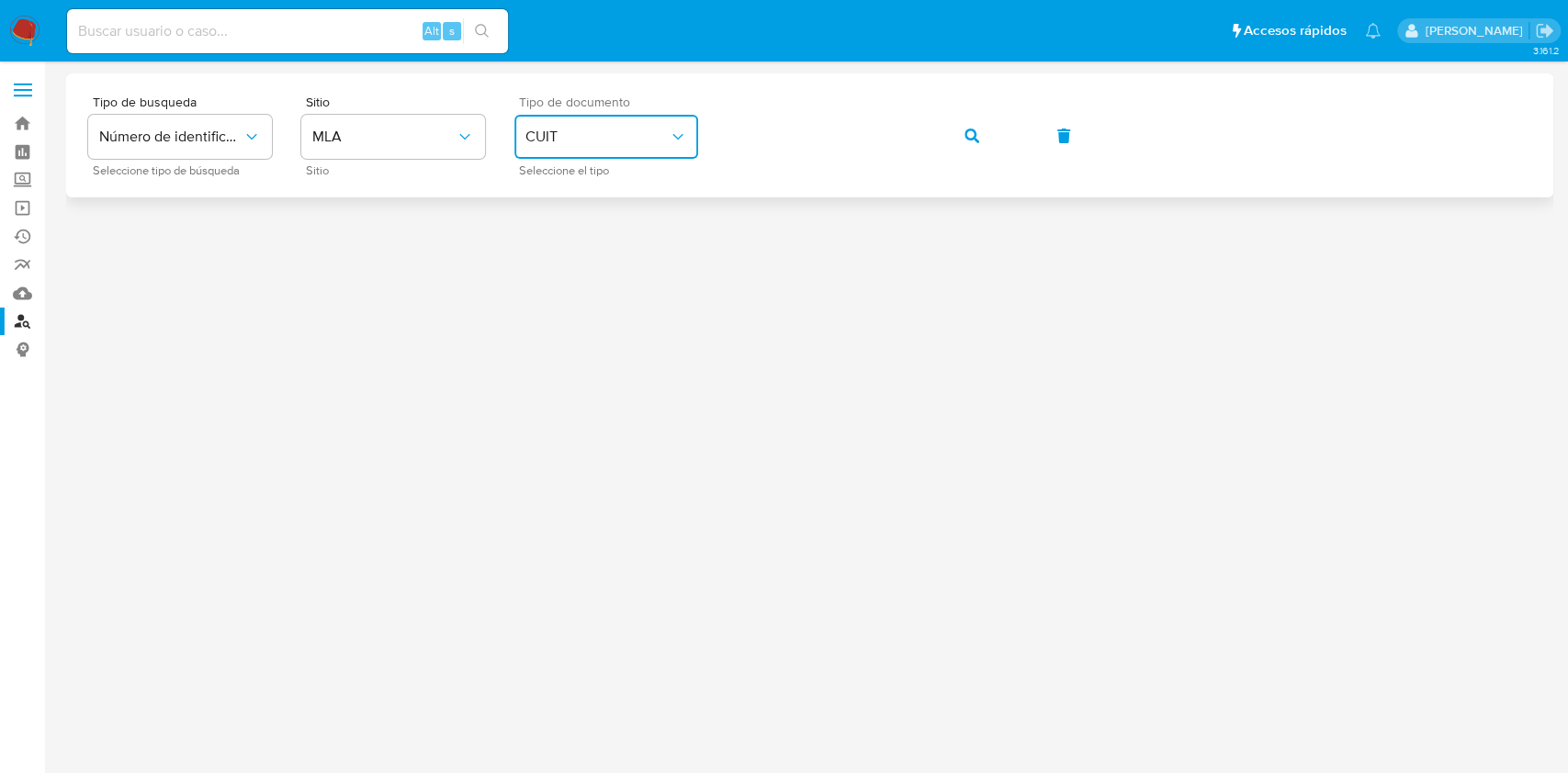
click at [955, 118] on button "button" at bounding box center [971, 135] width 62 height 44
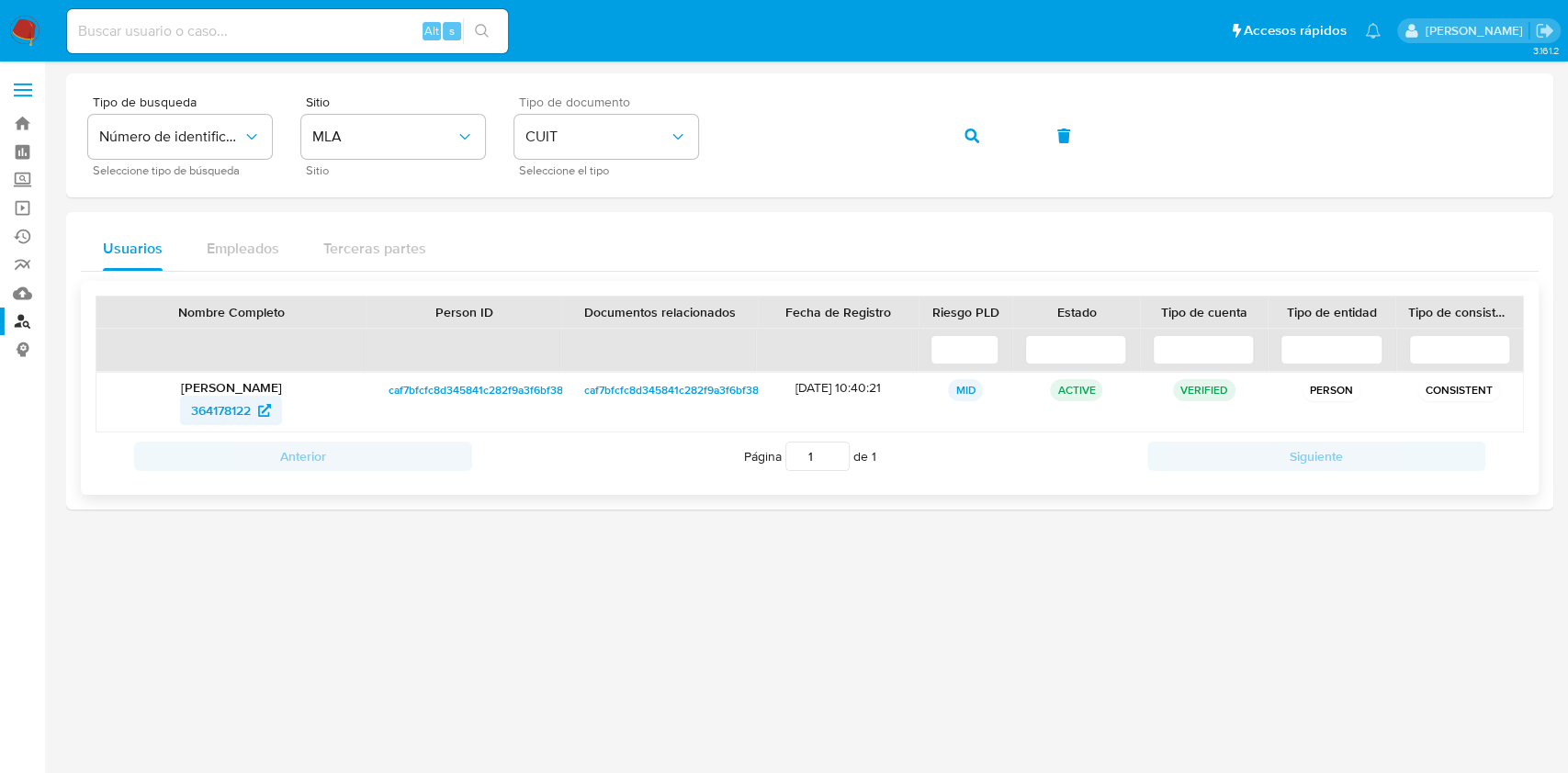
click at [234, 406] on span "364178122" at bounding box center [221, 410] width 60 height 30
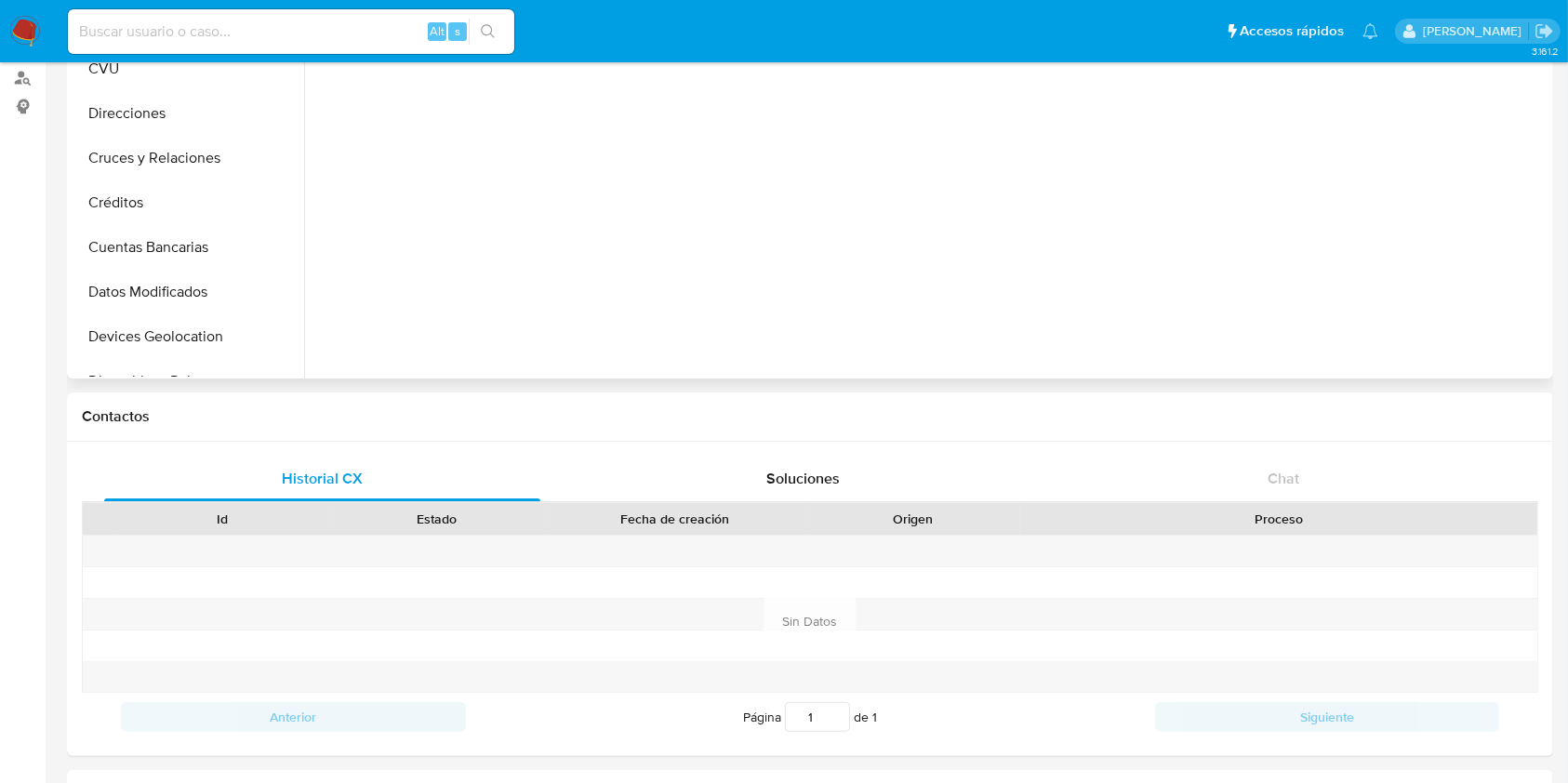
select select "10"
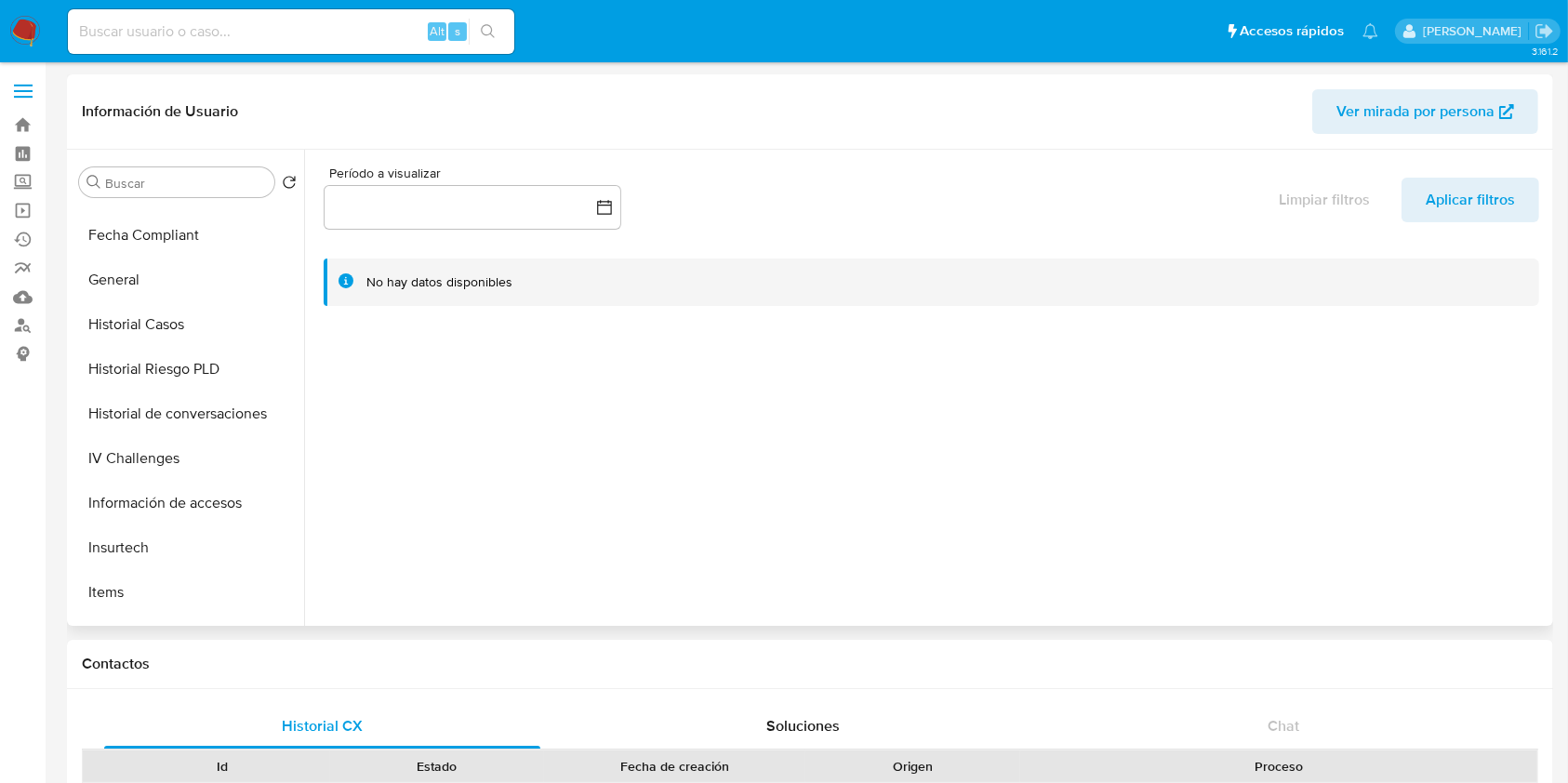
scroll to position [744, 0]
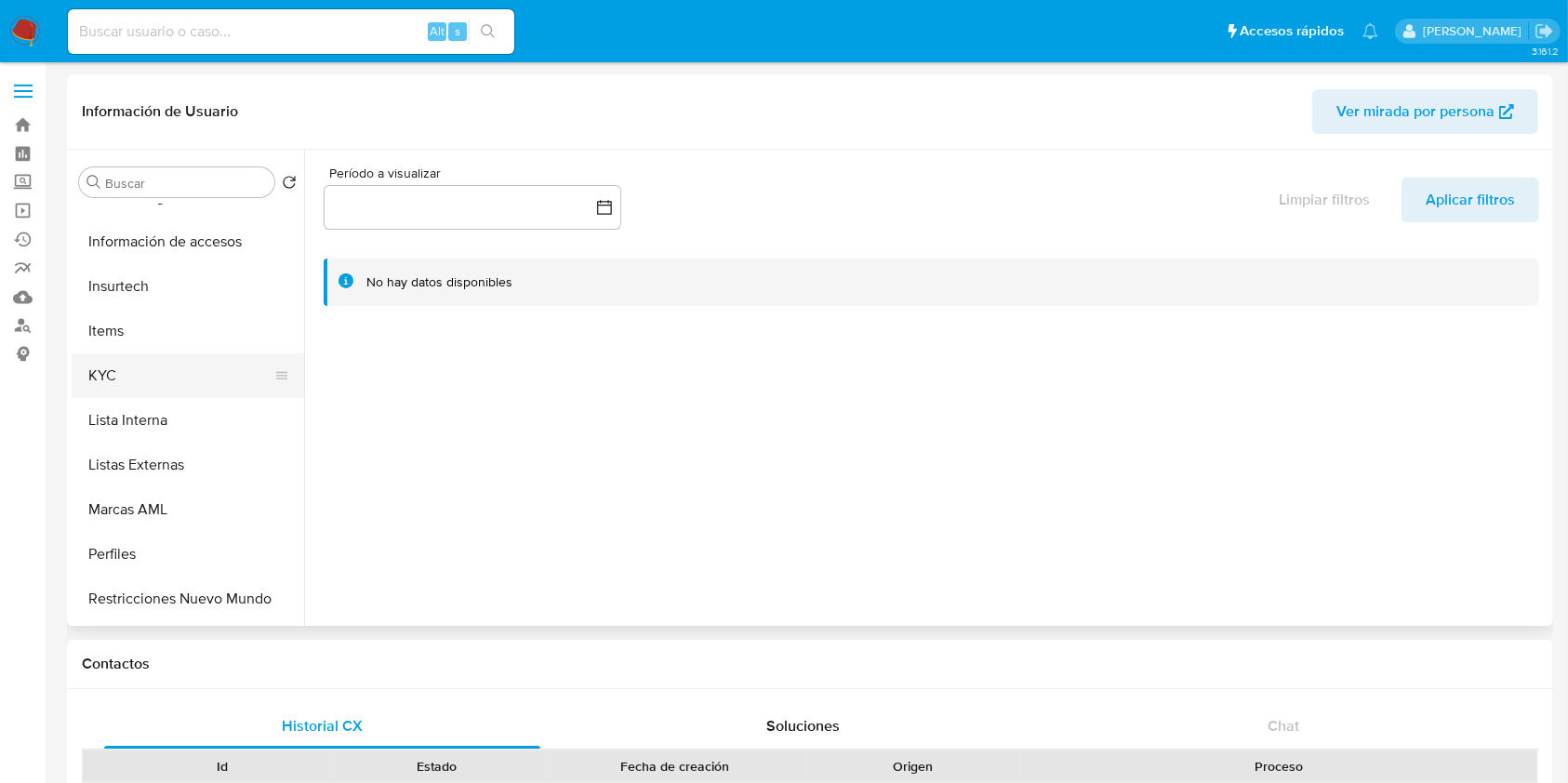
click at [152, 382] on button "KYC" at bounding box center [180, 375] width 217 height 44
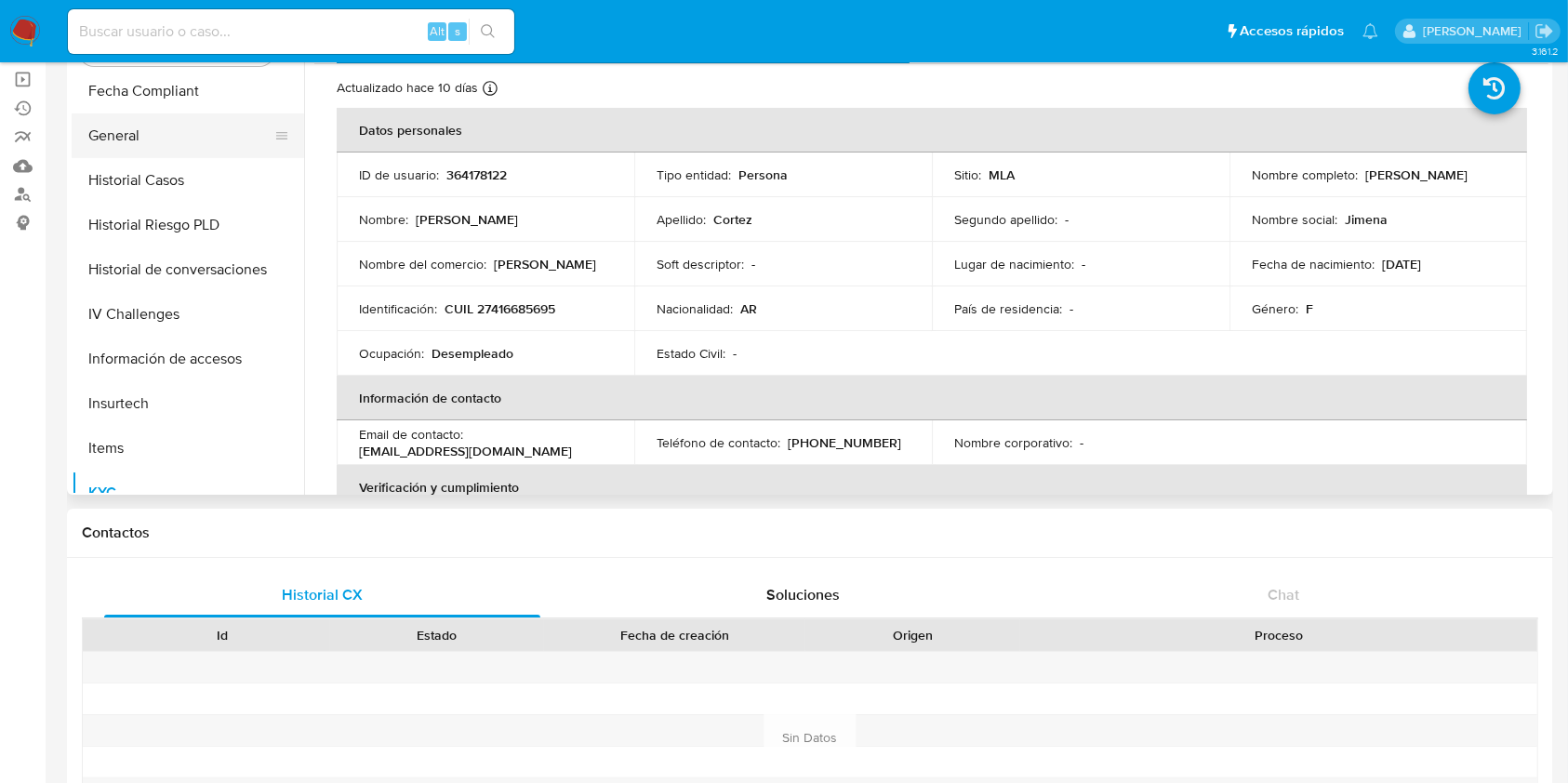
scroll to position [0, 0]
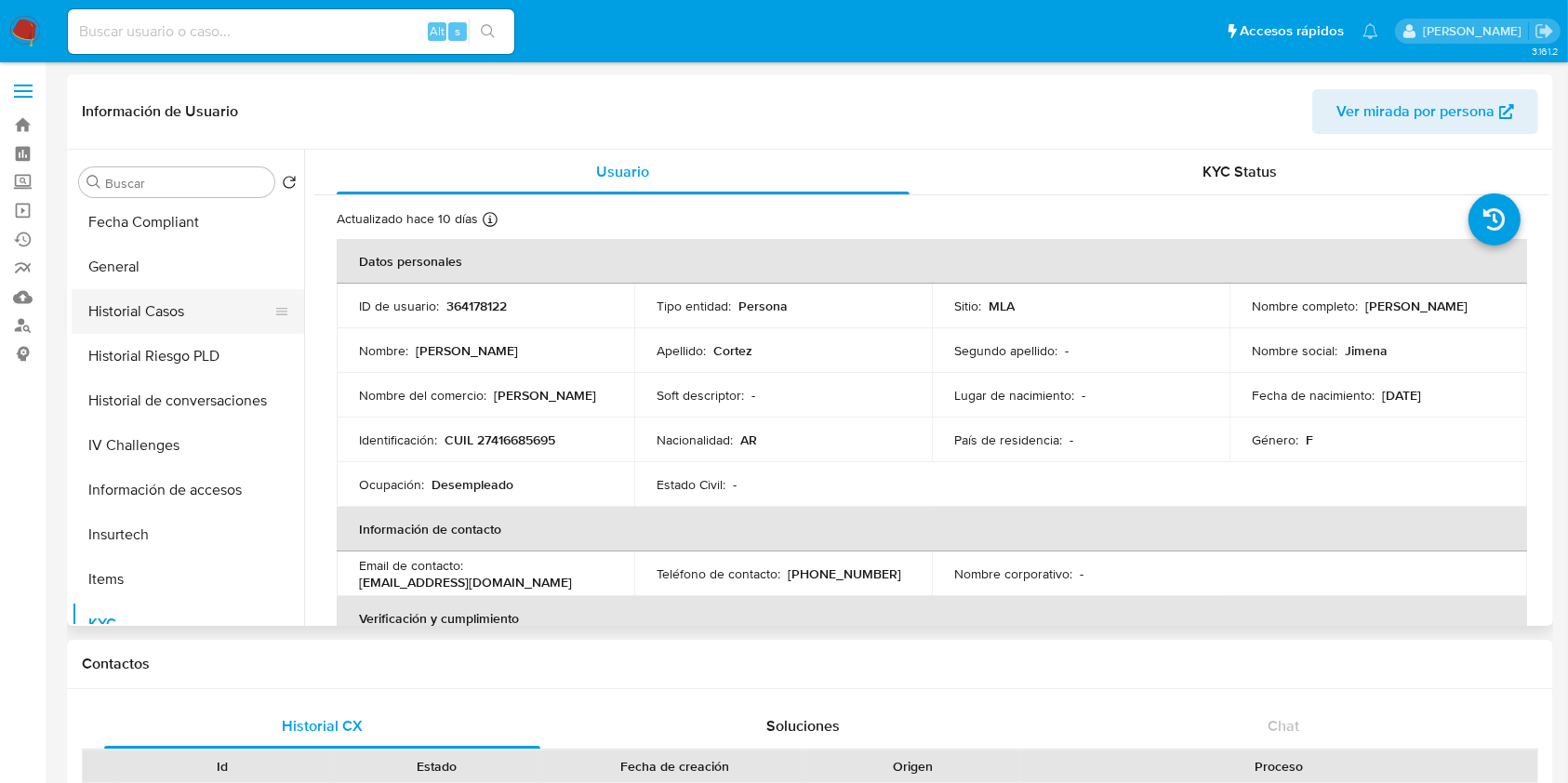
click at [144, 289] on button "Historial Casos" at bounding box center [180, 311] width 217 height 44
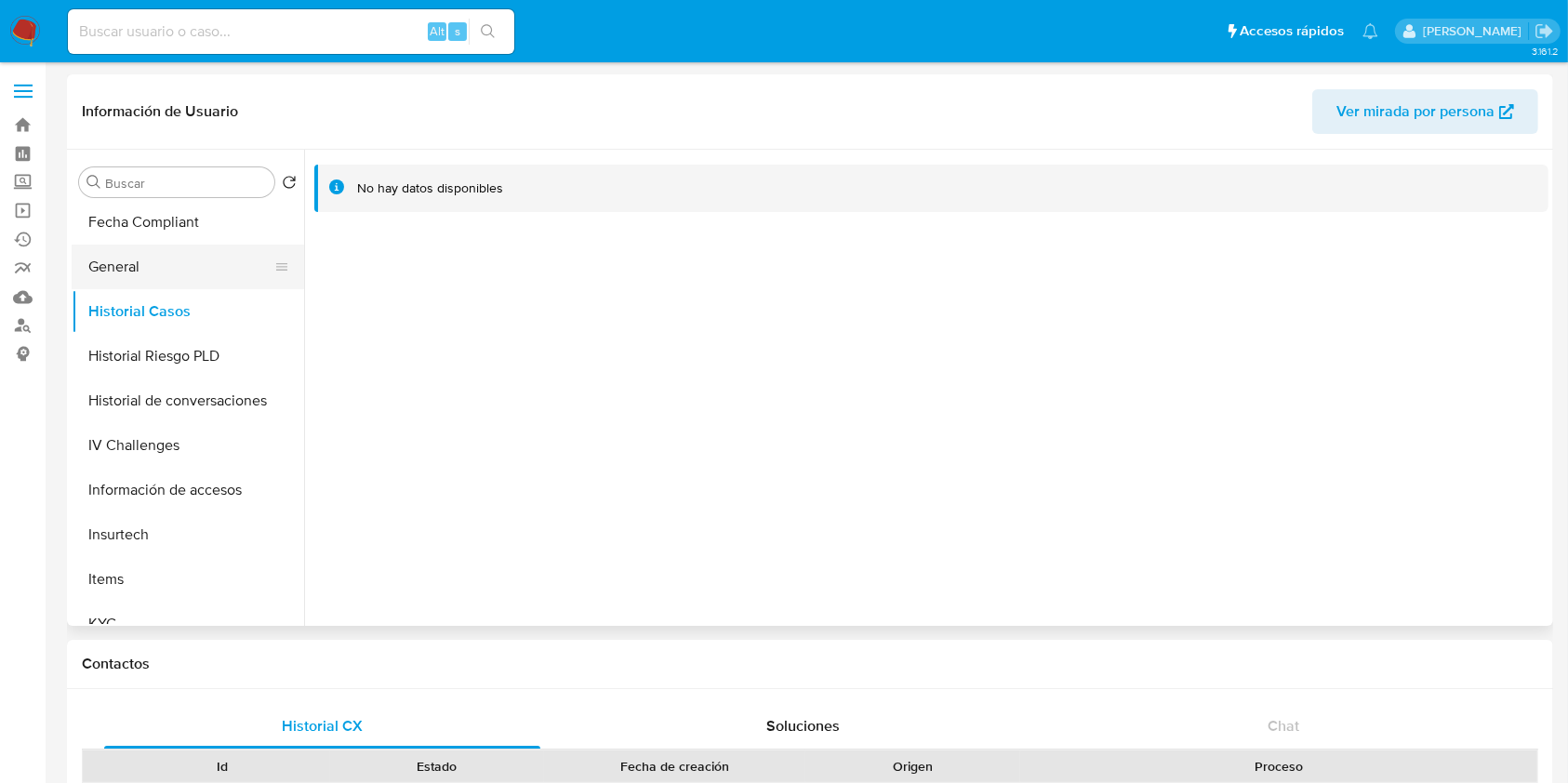
click at [170, 264] on button "General" at bounding box center [180, 266] width 217 height 44
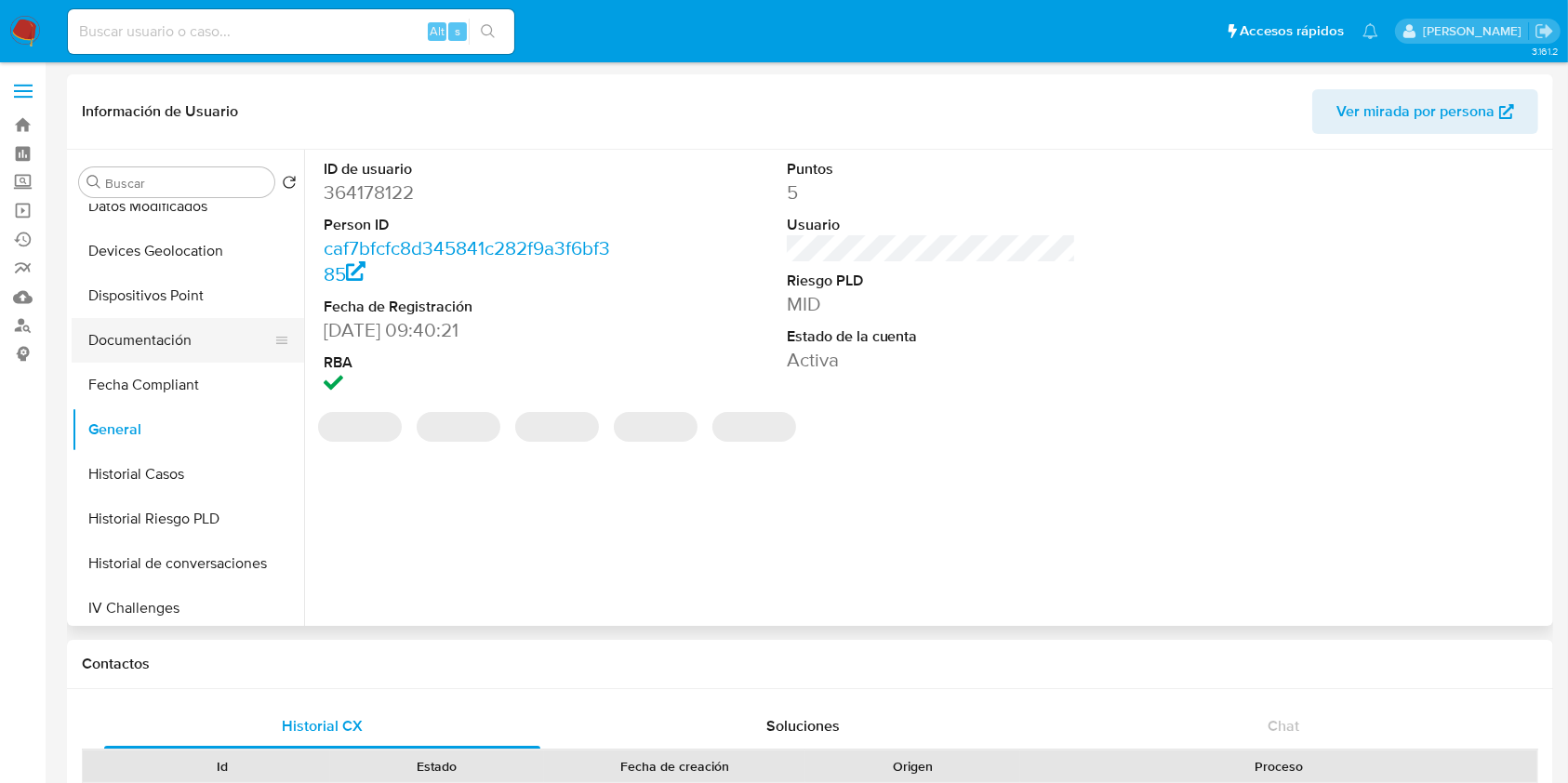
scroll to position [372, 0]
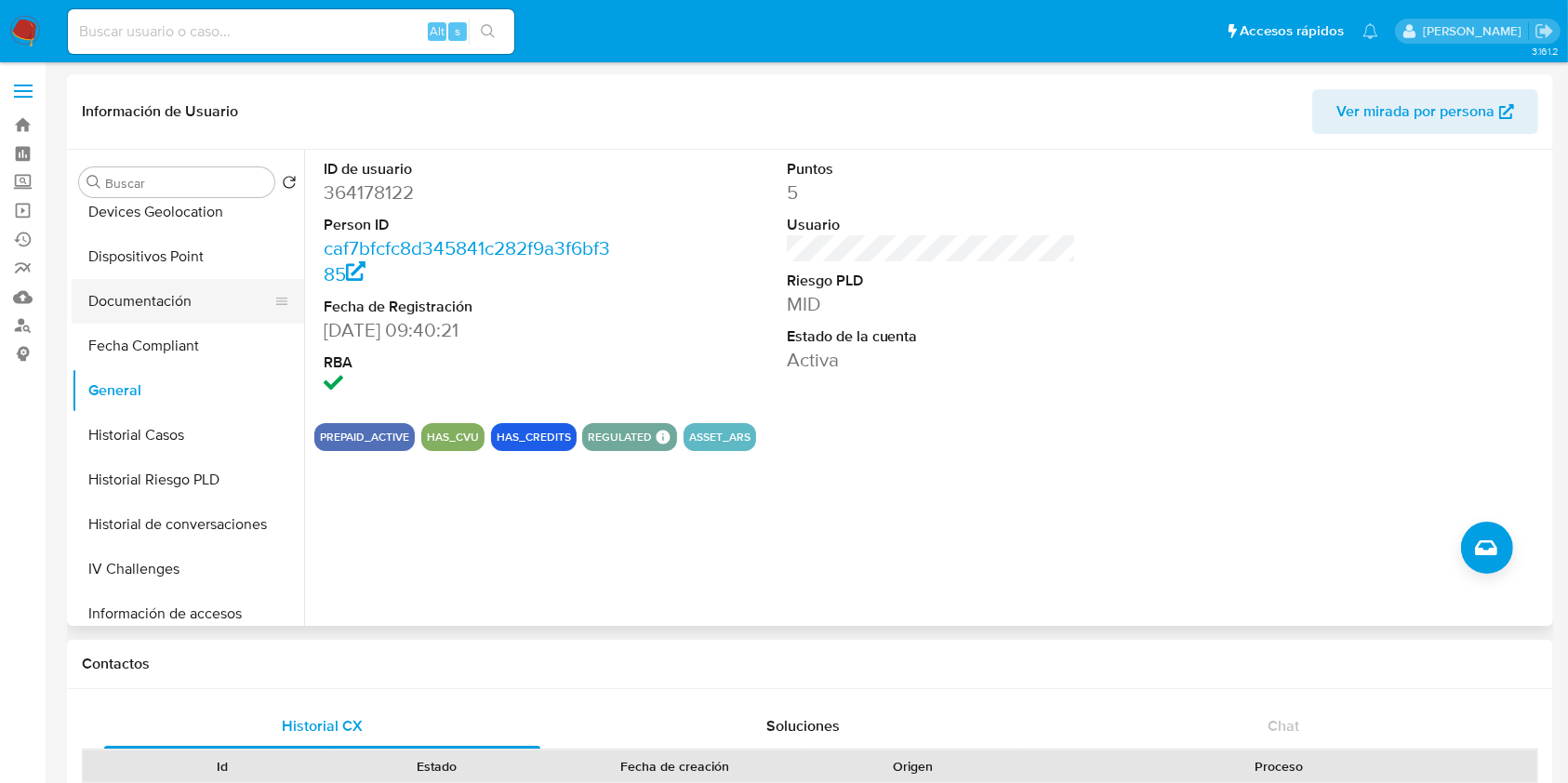
click at [182, 308] on button "Documentación" at bounding box center [180, 300] width 217 height 44
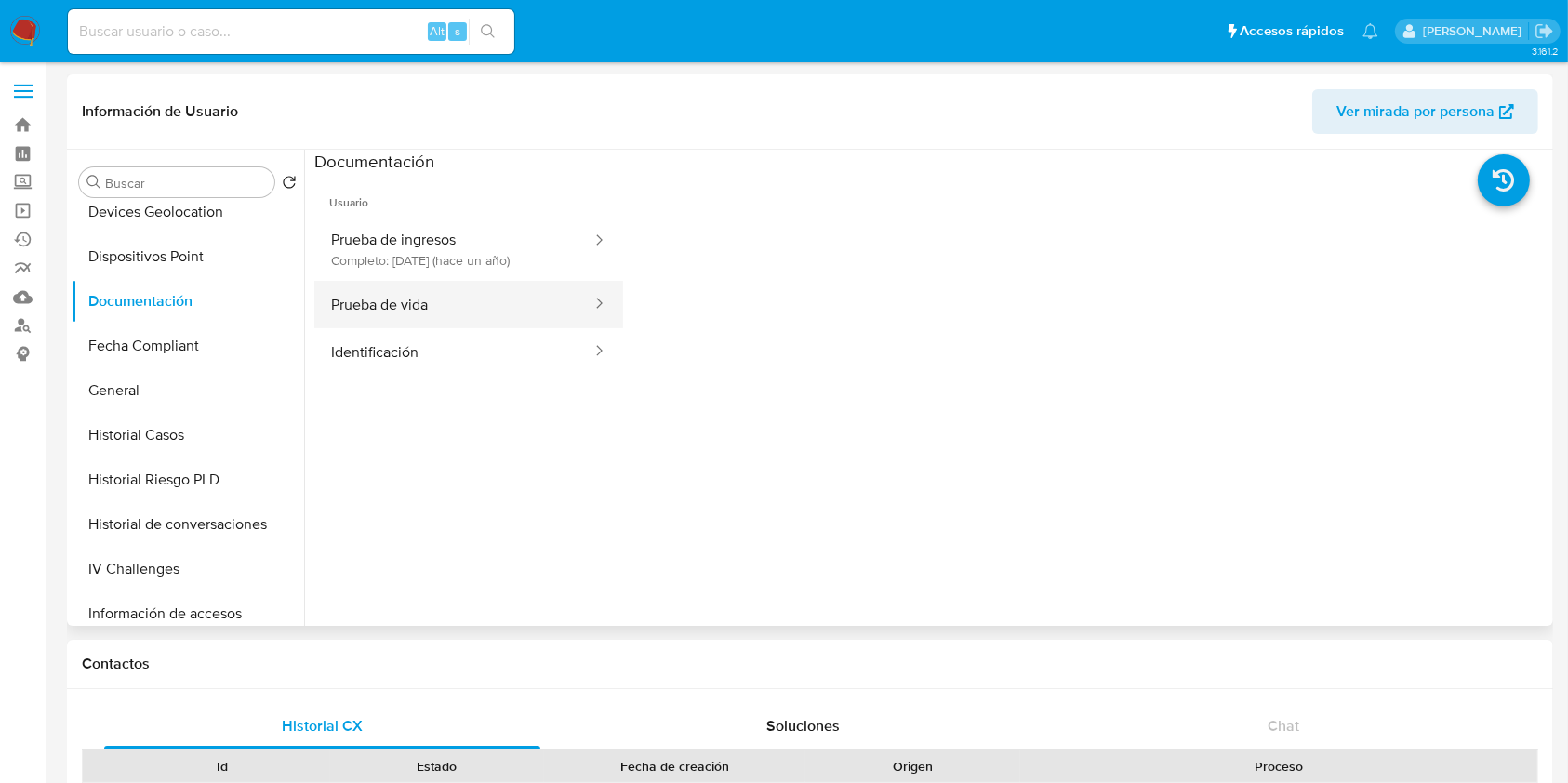
click at [387, 312] on button "Prueba de vida" at bounding box center [453, 304] width 279 height 47
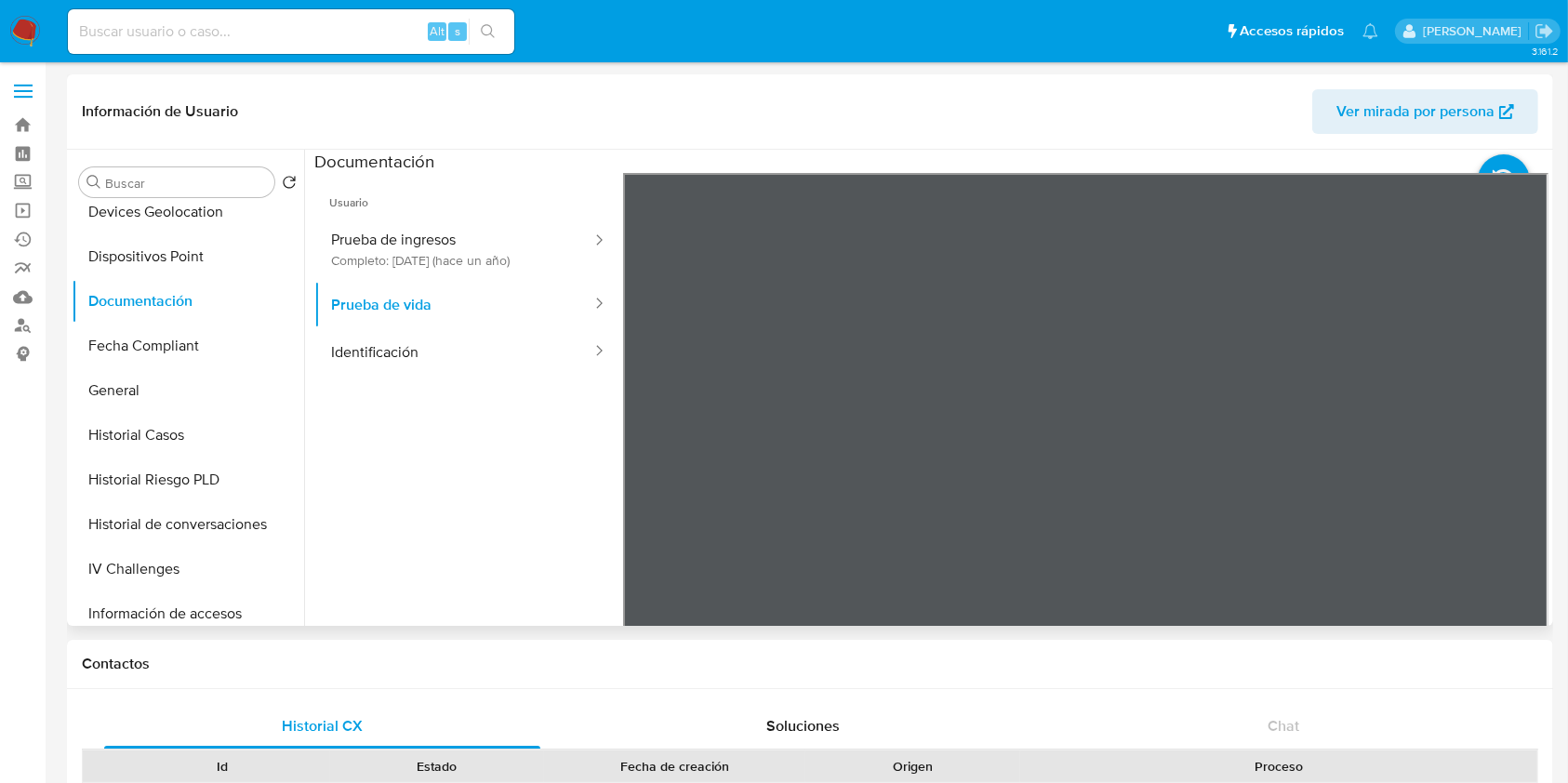
click at [517, 381] on ul "Usuario Prueba de ingresos Completo: 06/04/2024 (hace un año) Prueba de vida Id…" at bounding box center [469, 440] width 309 height 536
click at [499, 353] on button "Identificación" at bounding box center [453, 352] width 279 height 47
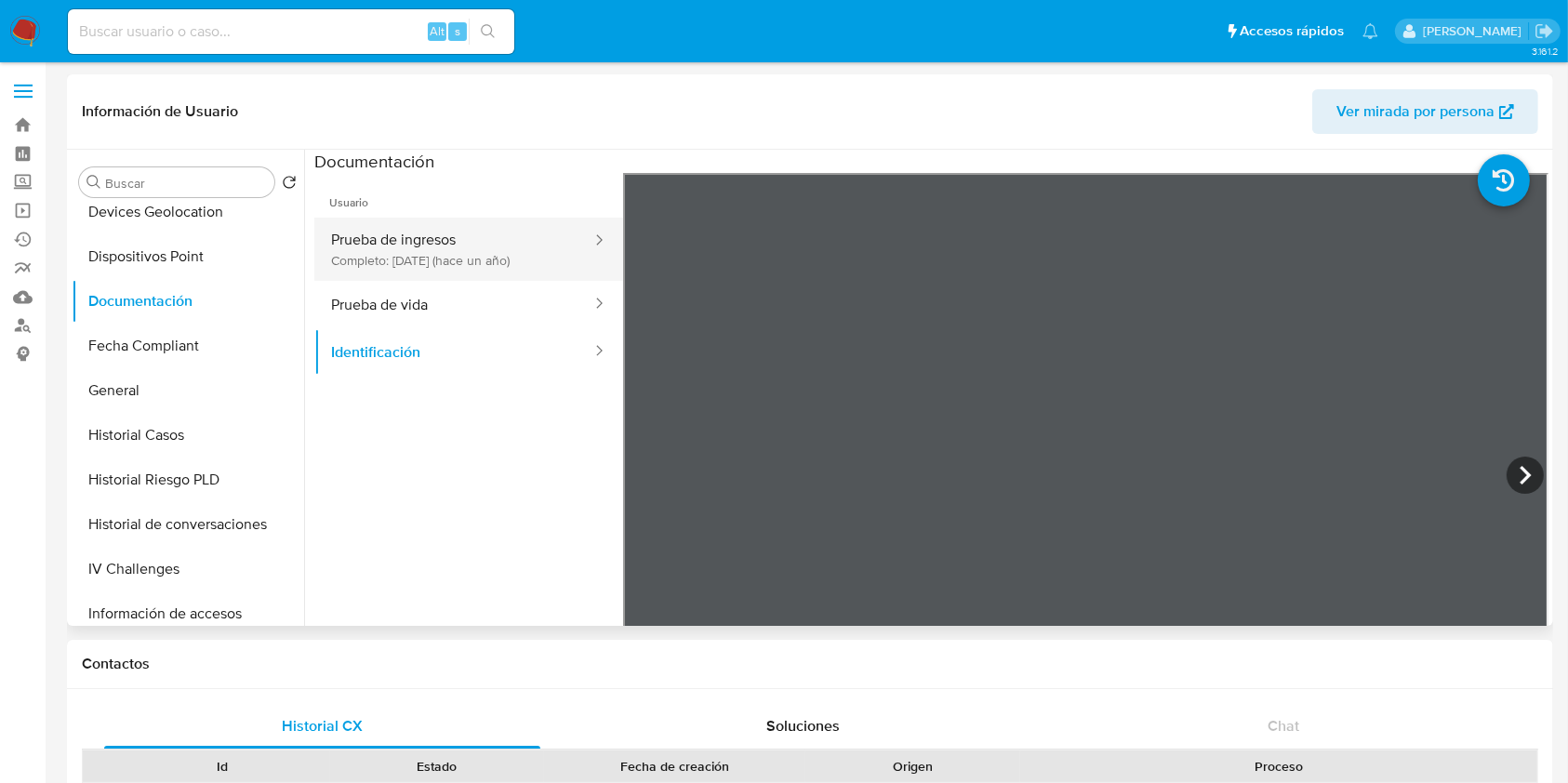
click at [385, 247] on button "Prueba de ingresos Completo: 06/04/2024 (hace un año)" at bounding box center [453, 248] width 279 height 63
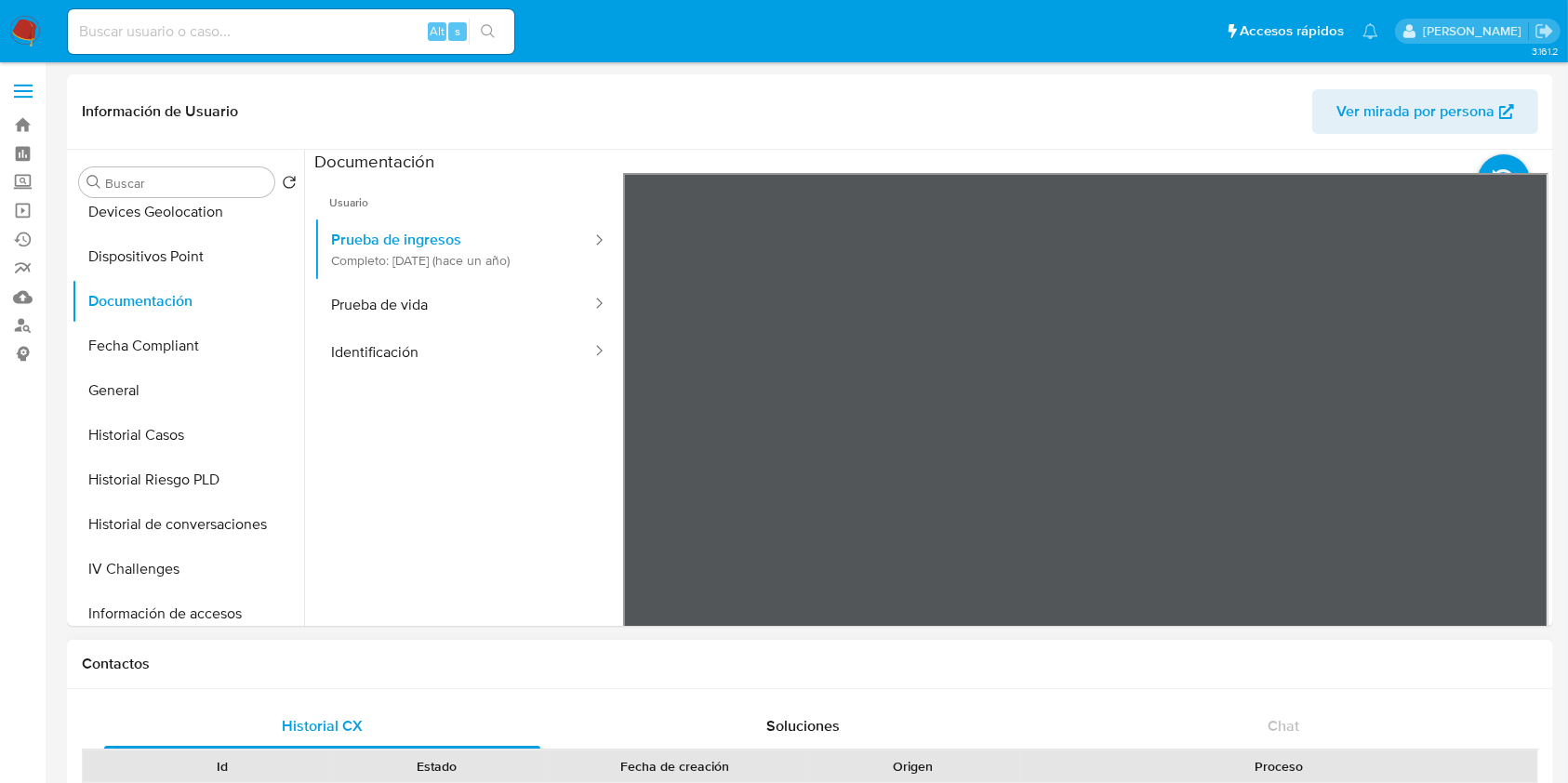
click at [937, 100] on div "Información de Usuario Ver mirada por persona Buscar Volver al orden por defect…" at bounding box center [810, 350] width 1487 height 552
click at [183, 363] on button "Fecha Compliant" at bounding box center [180, 346] width 217 height 44
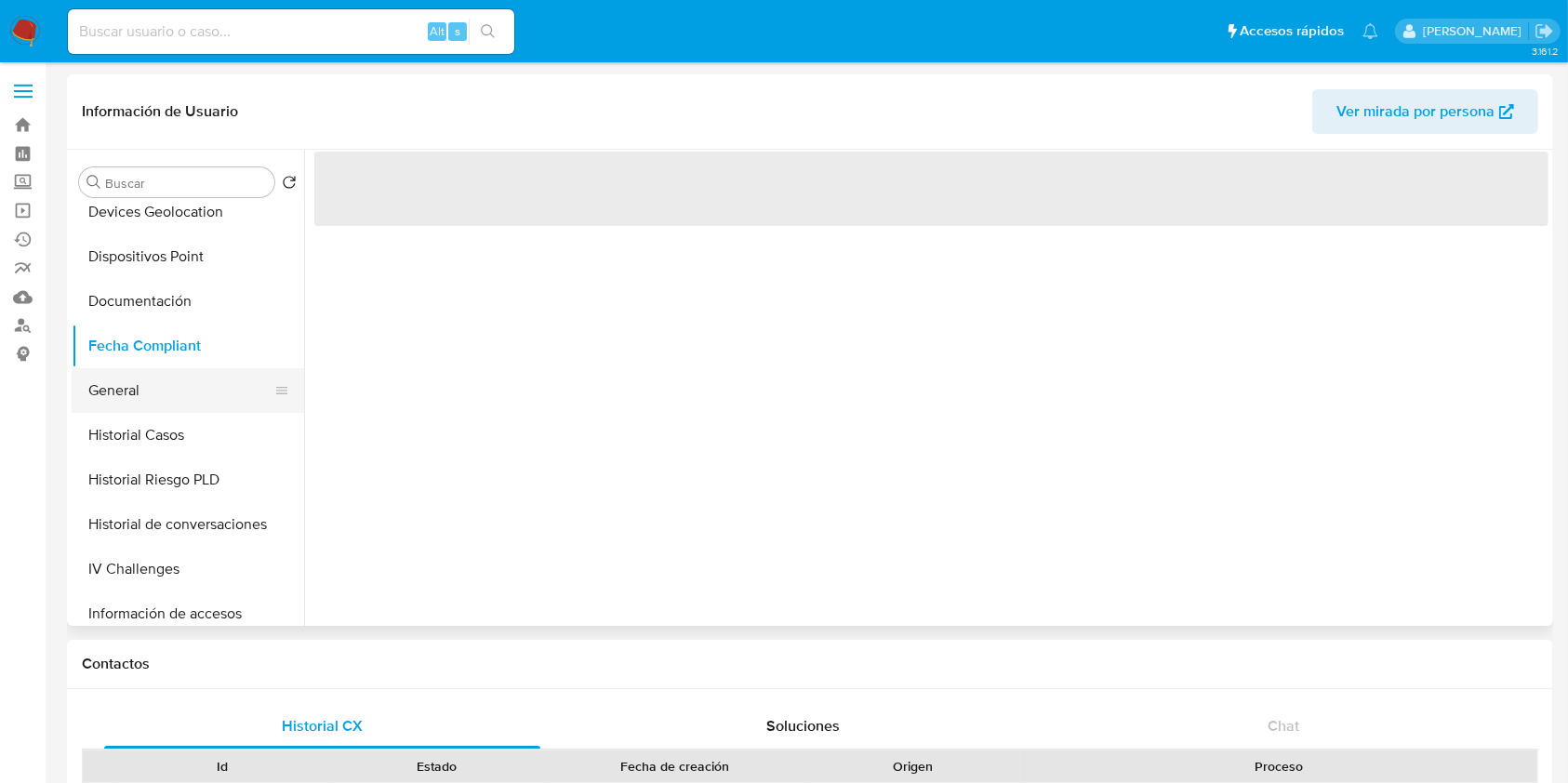
click at [180, 390] on button "General" at bounding box center [180, 390] width 217 height 44
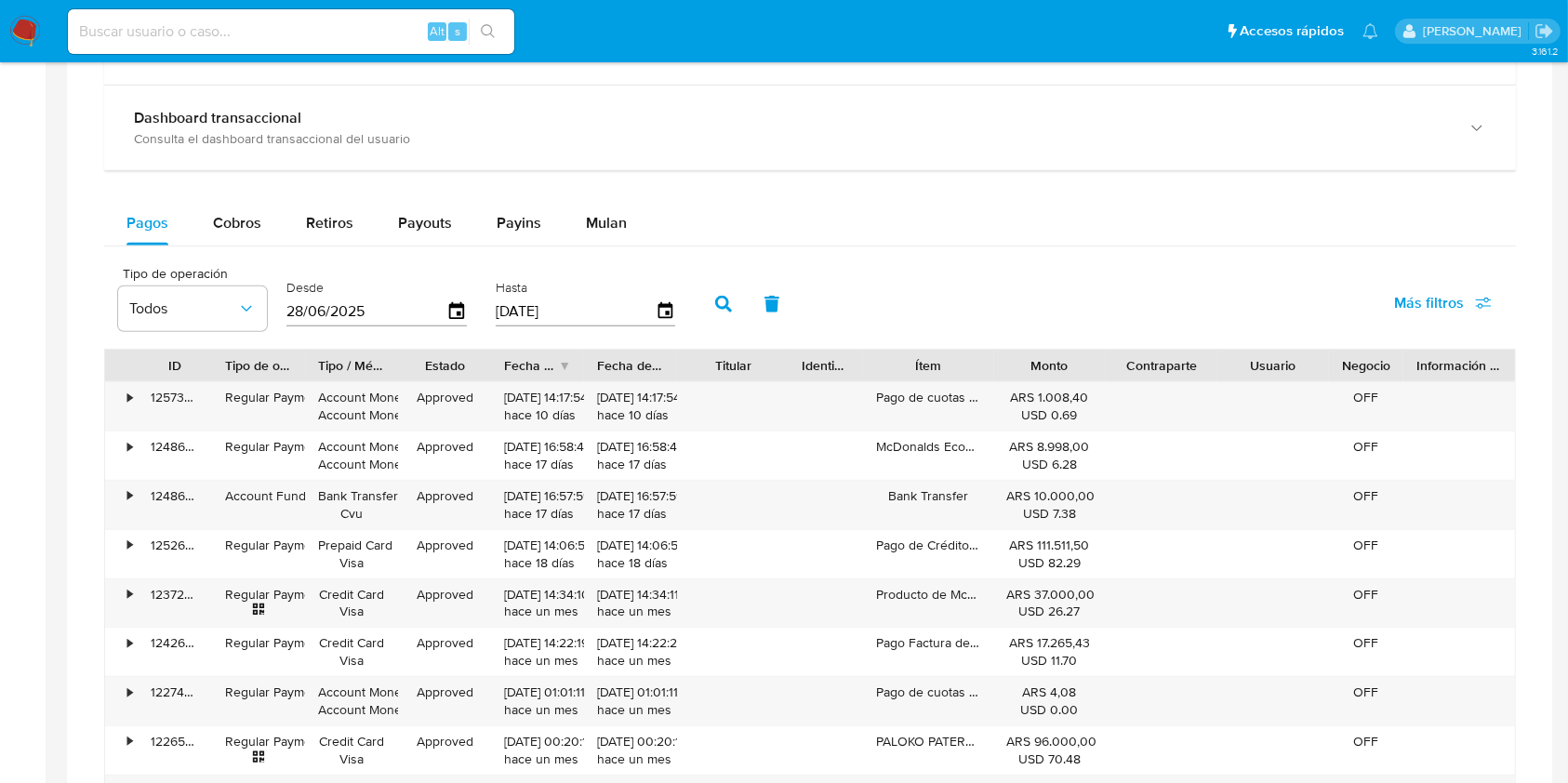
scroll to position [1240, 0]
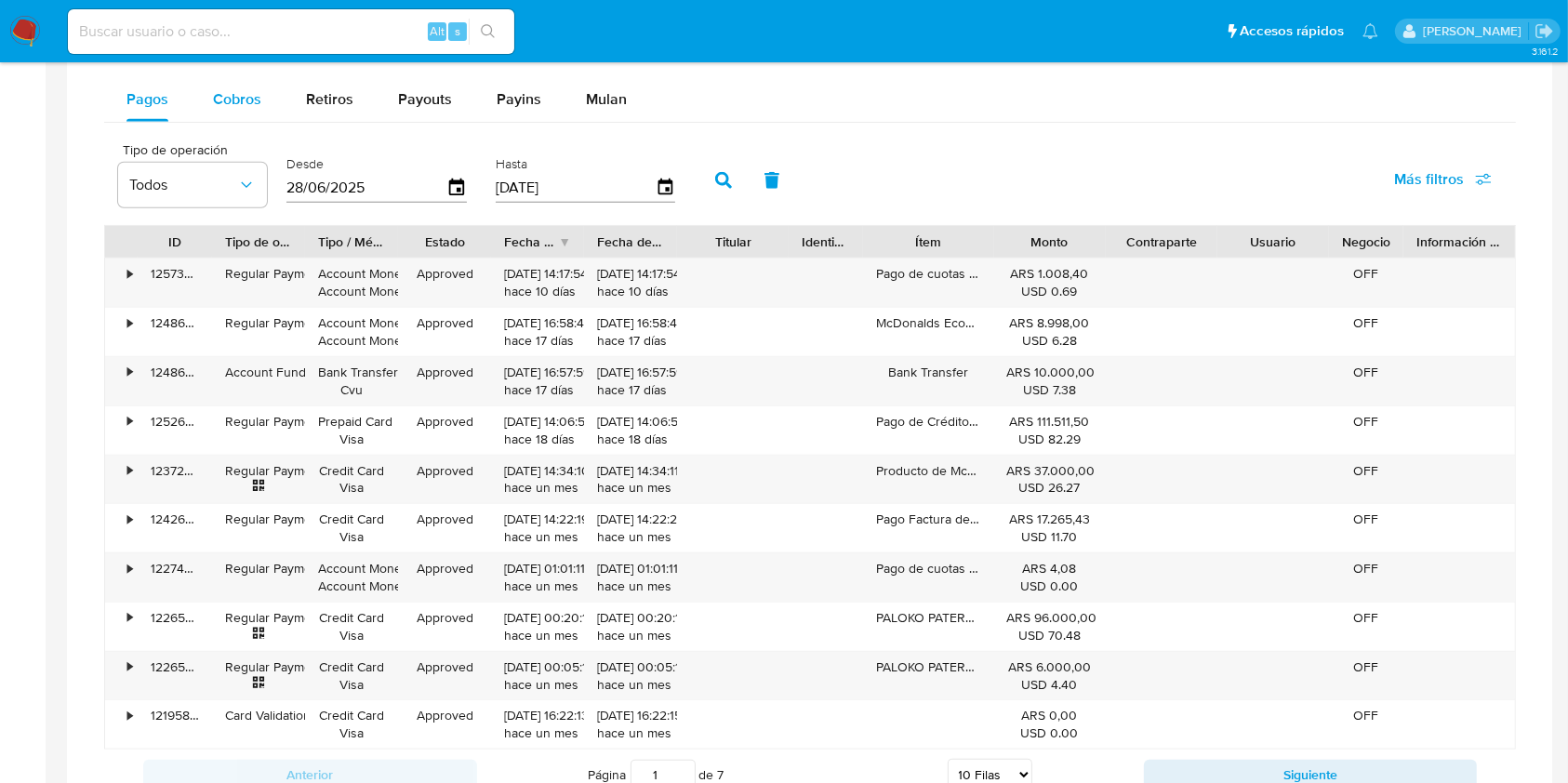
click at [209, 92] on button "Cobros" at bounding box center [237, 99] width 93 height 44
select select "10"
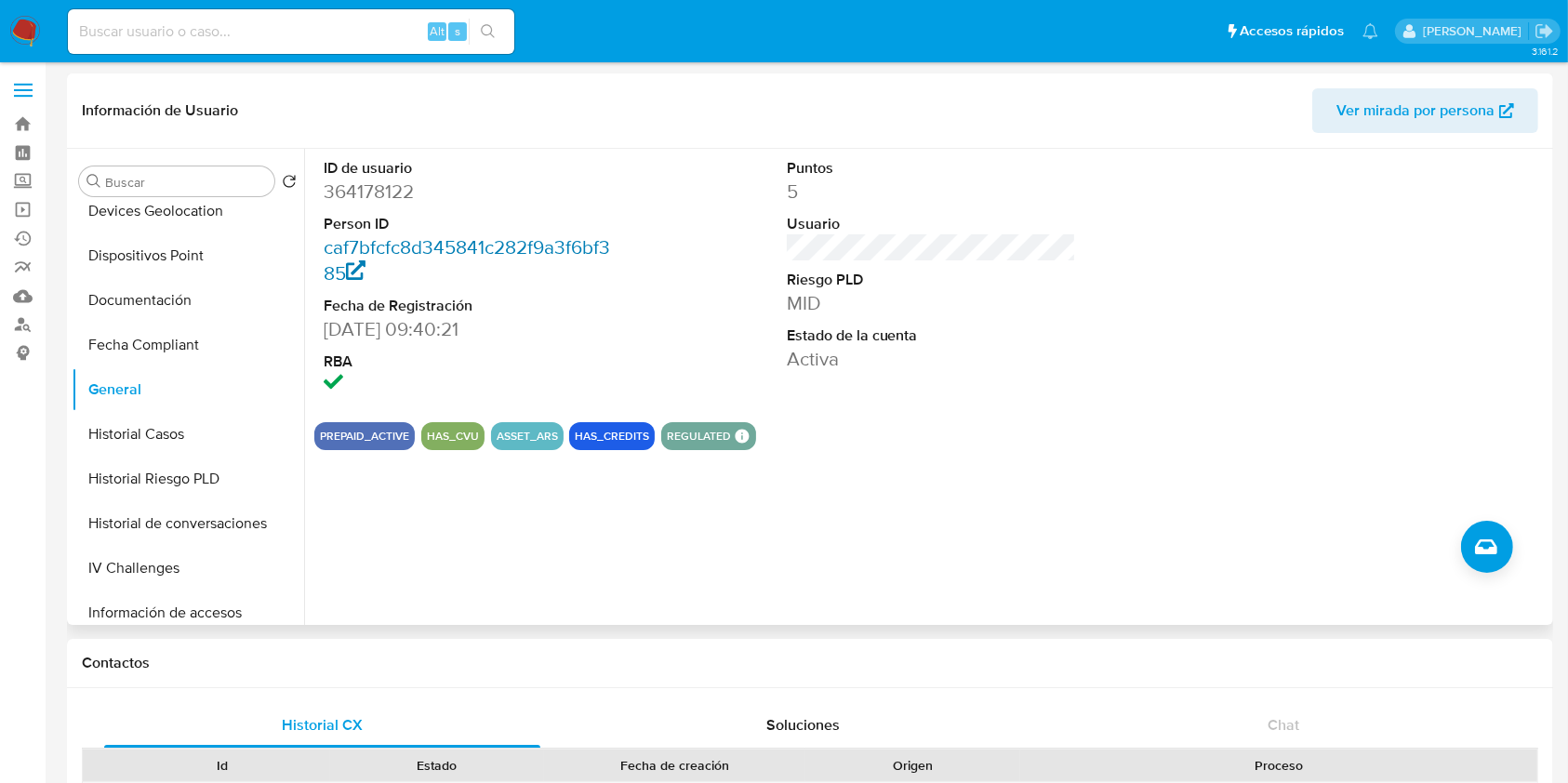
scroll to position [0, 0]
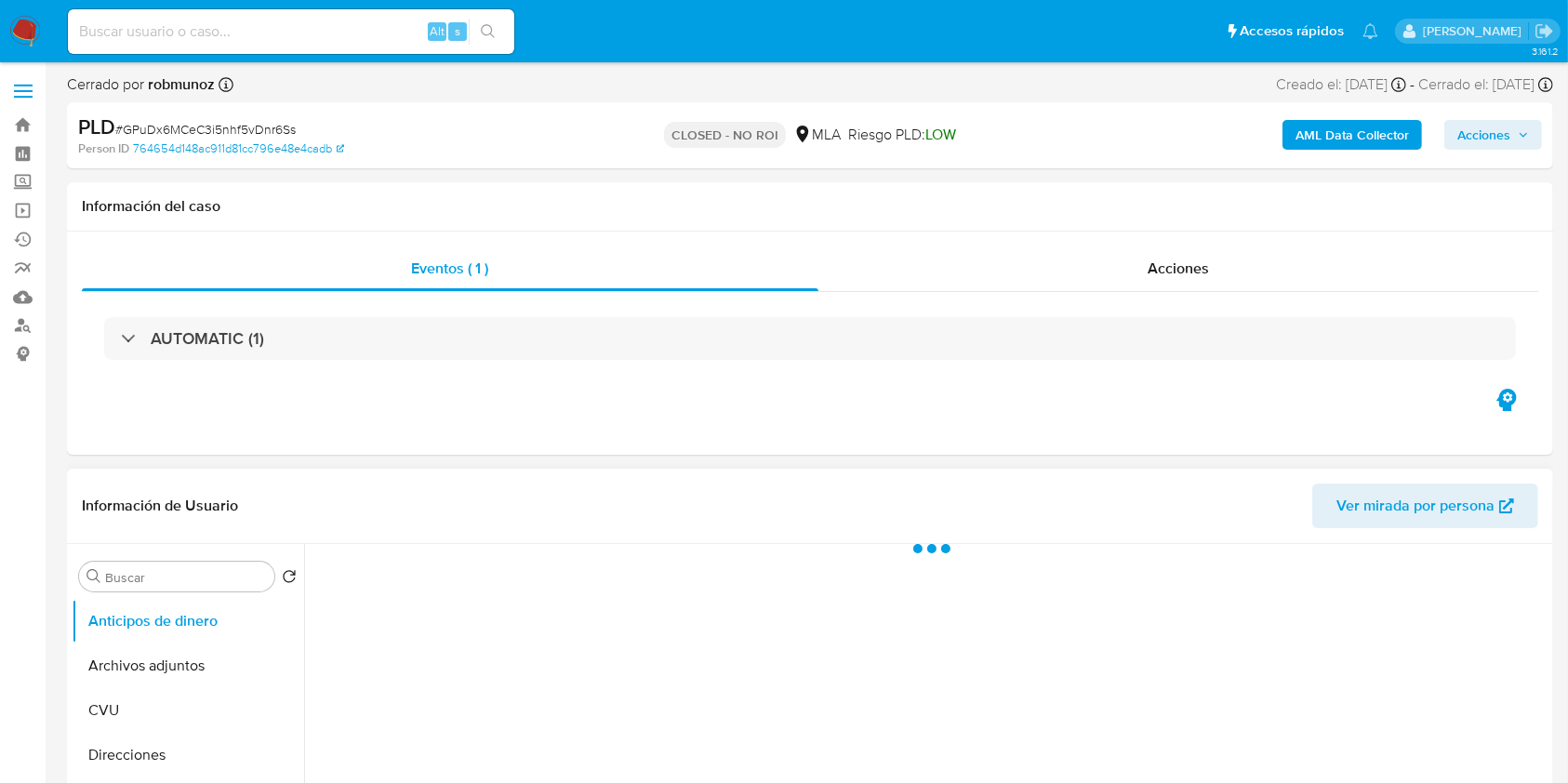
select select "10"
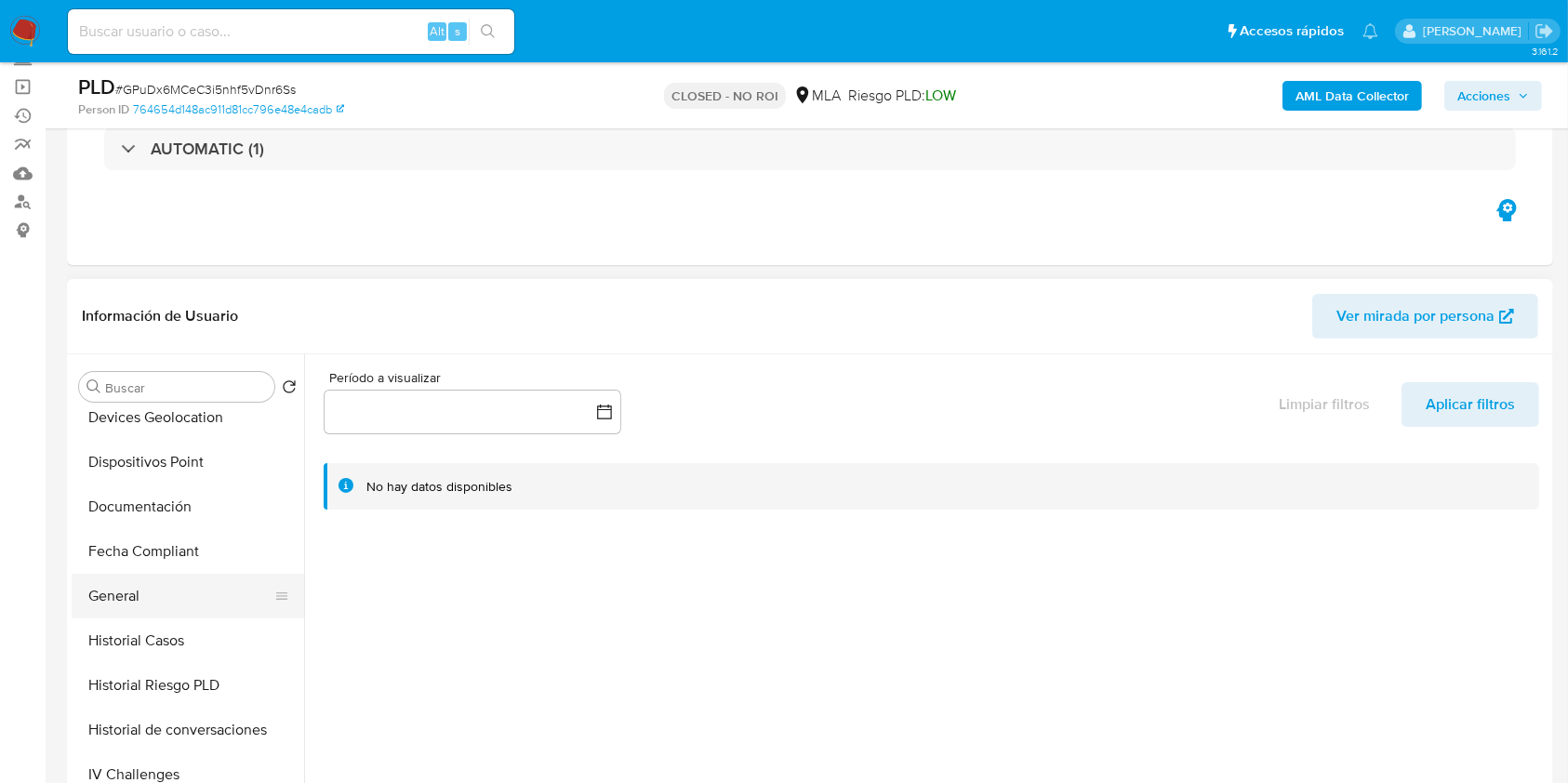
scroll to position [372, 0]
click at [154, 628] on button "Historial Casos" at bounding box center [180, 639] width 217 height 44
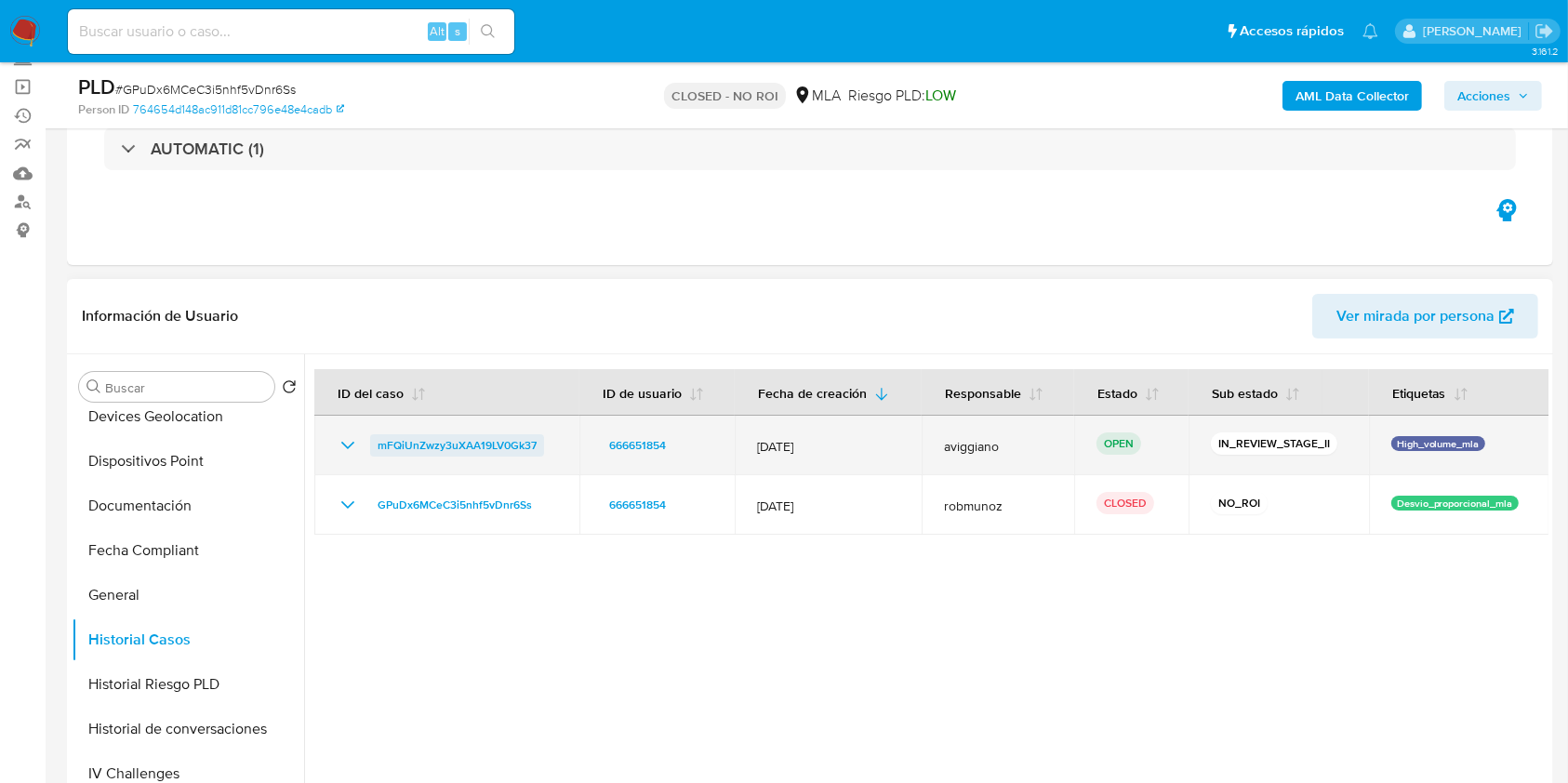
click at [523, 441] on span "mFQiUnZwzy3uXAA19LV0Gk37" at bounding box center [457, 446] width 159 height 23
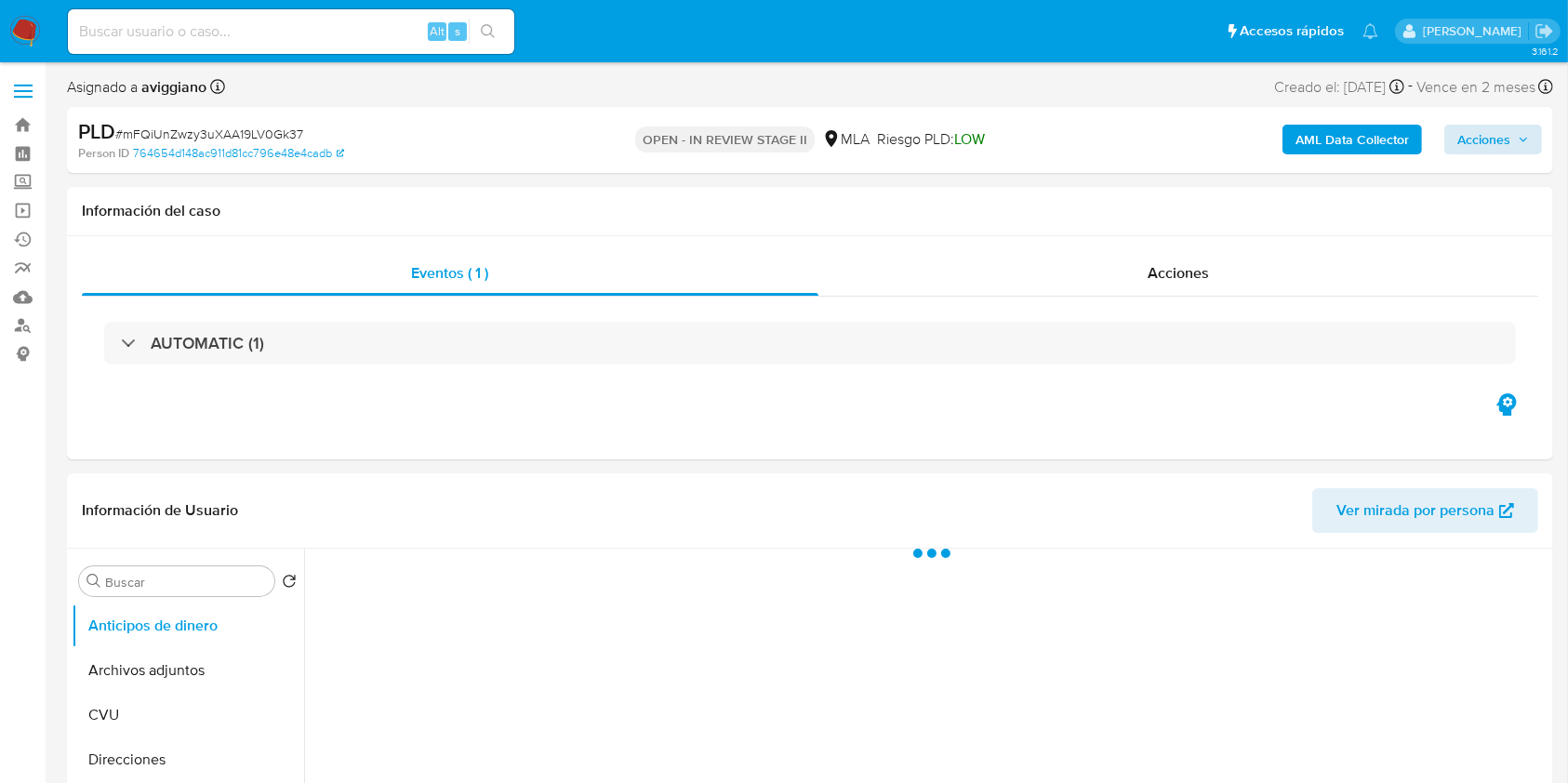
select select "10"
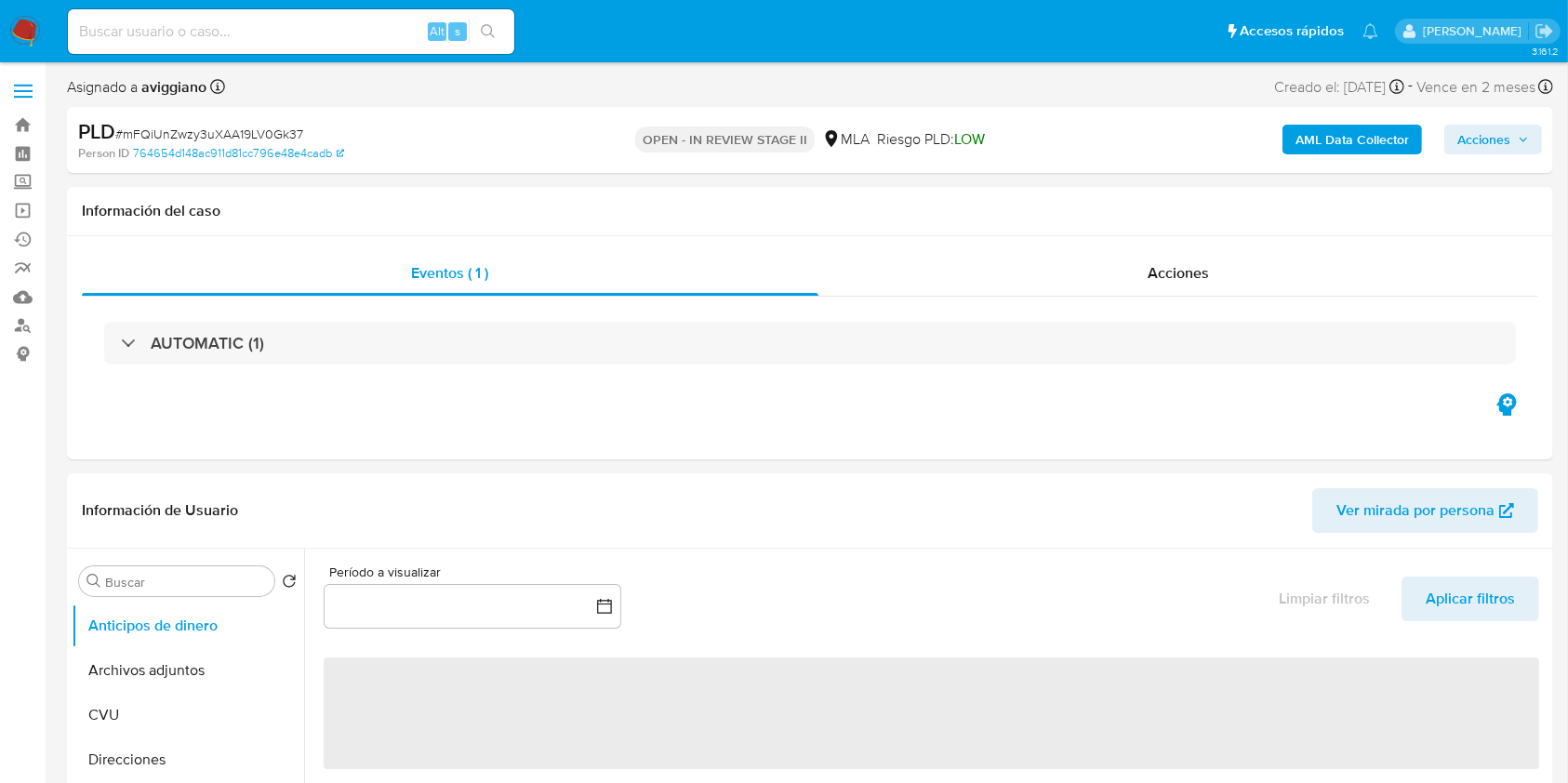
click at [1472, 123] on div "AML Data Collector Acciones" at bounding box center [1301, 140] width 483 height 43
click at [1475, 139] on span "Acciones" at bounding box center [1484, 140] width 53 height 30
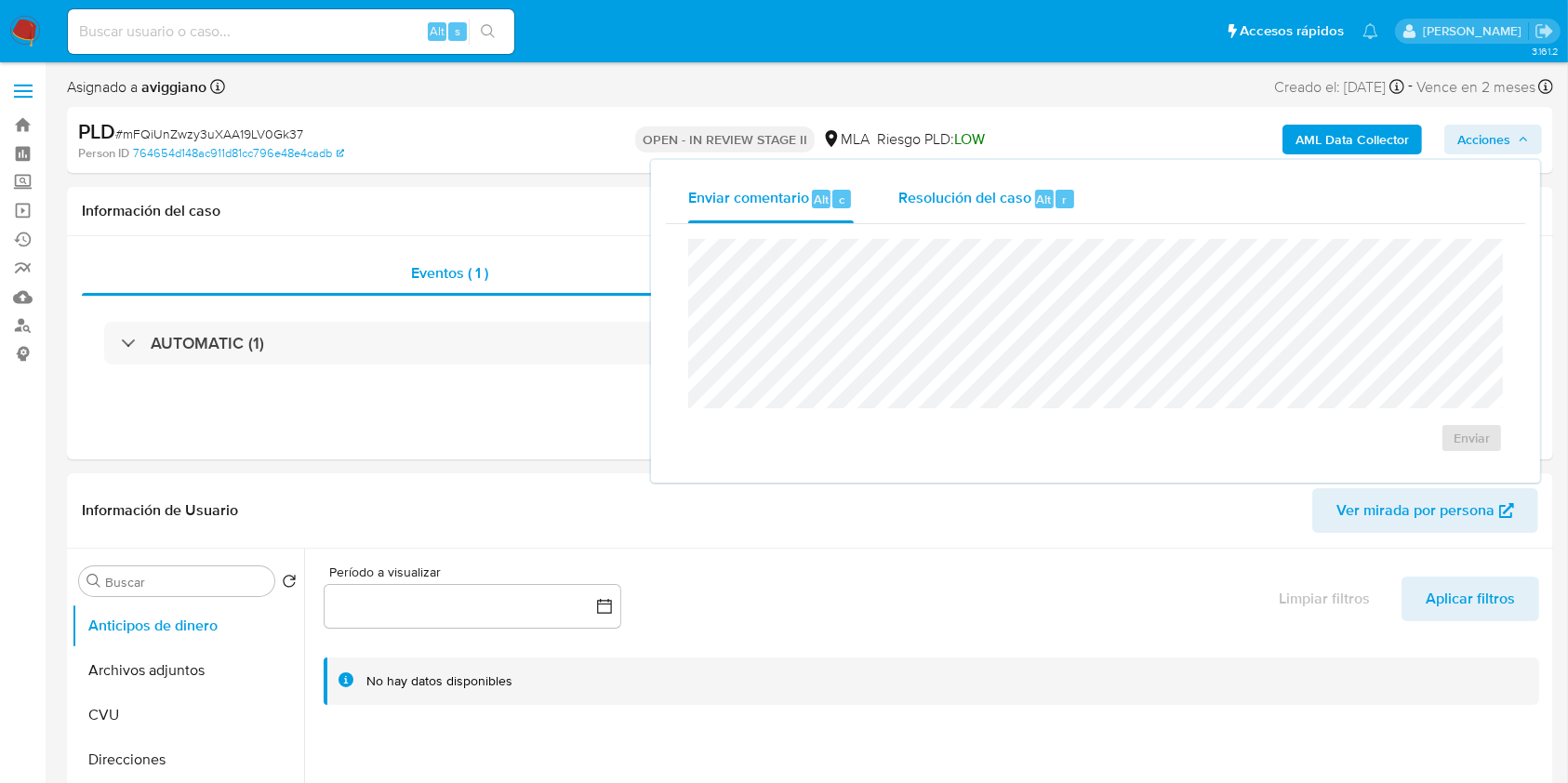
click at [1006, 219] on div "Resolución del caso Alt r" at bounding box center [987, 198] width 178 height 48
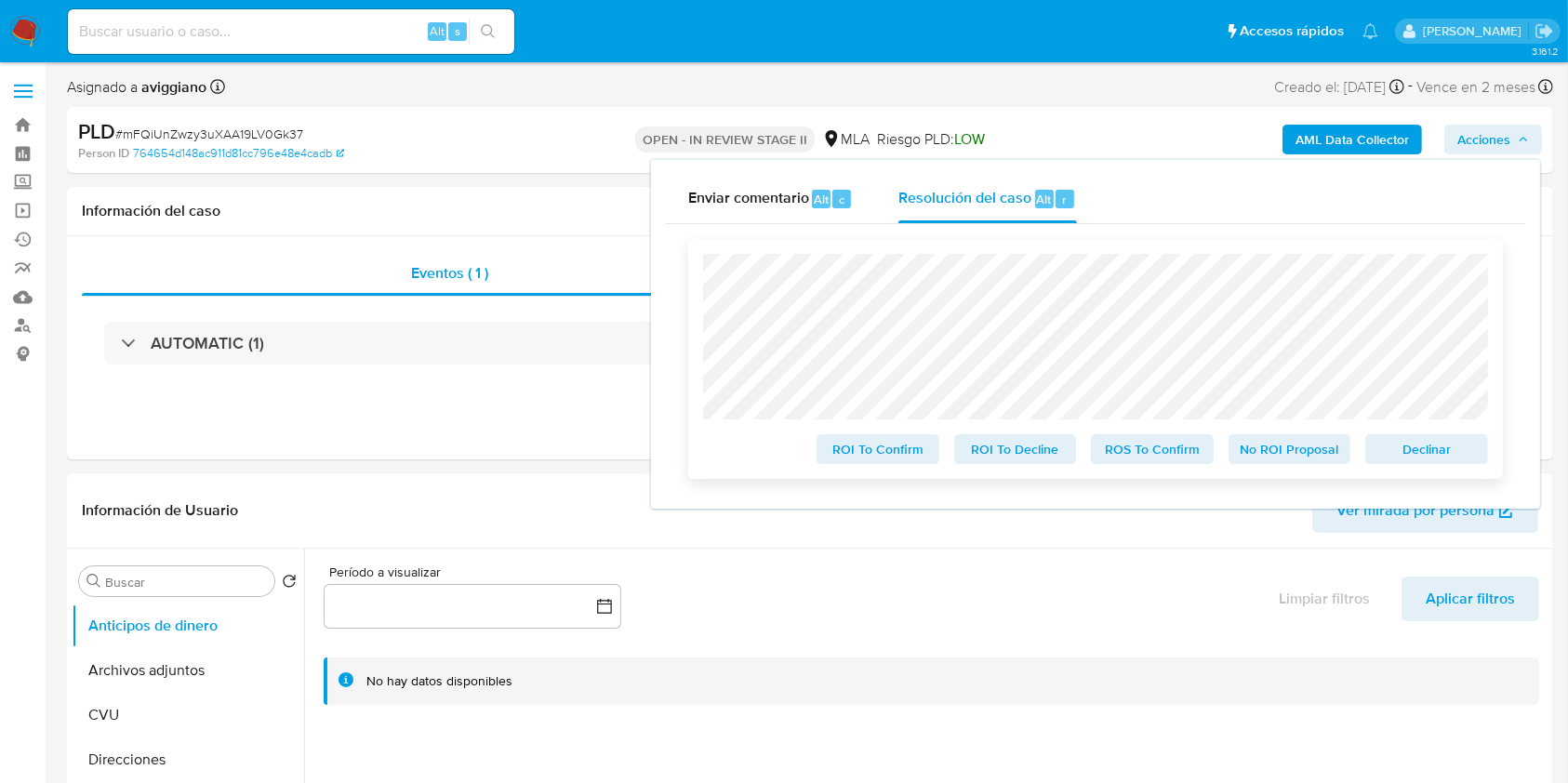
click at [1427, 441] on span "Declinar" at bounding box center [1426, 450] width 96 height 26
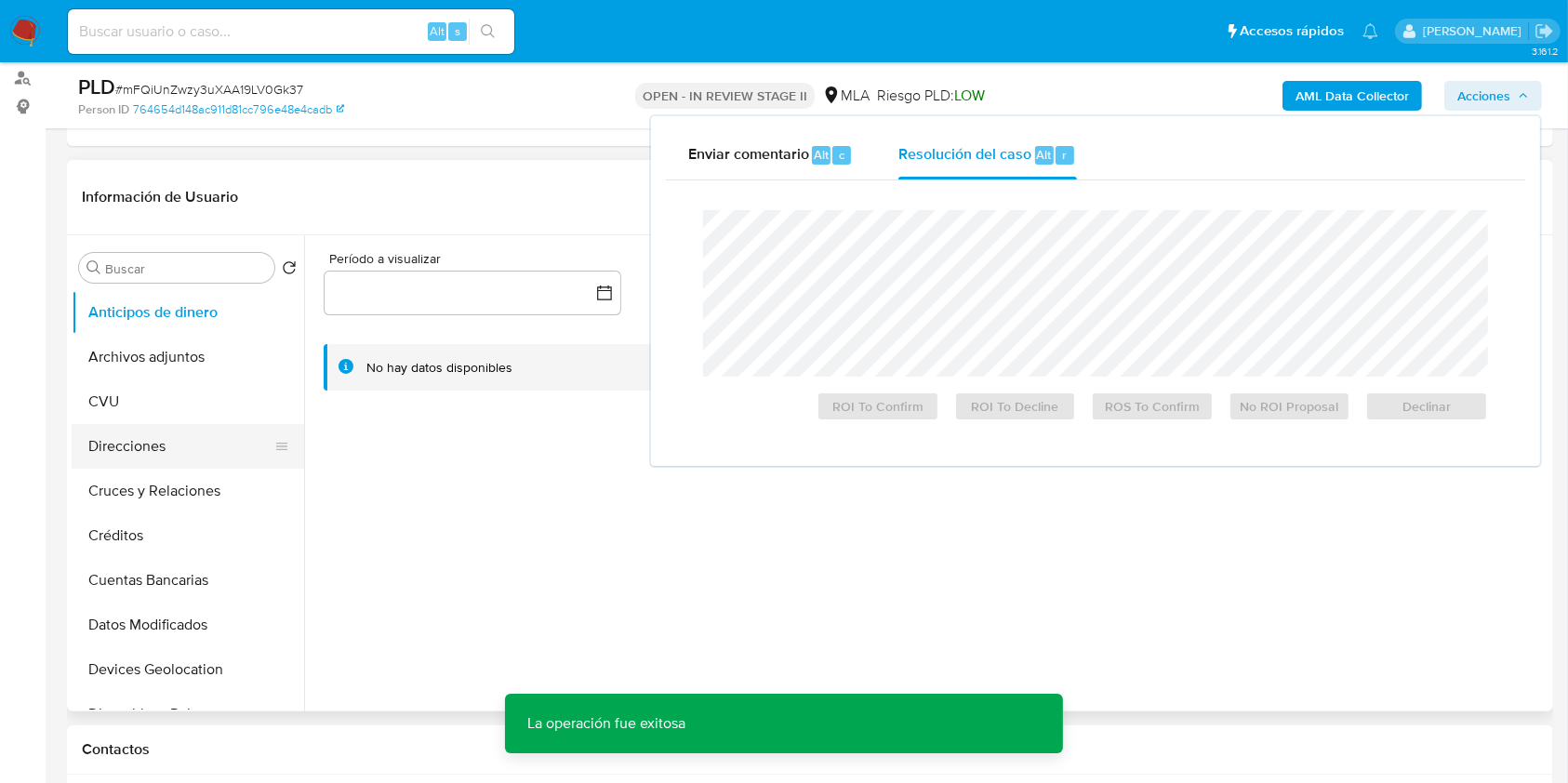
scroll to position [247, 0]
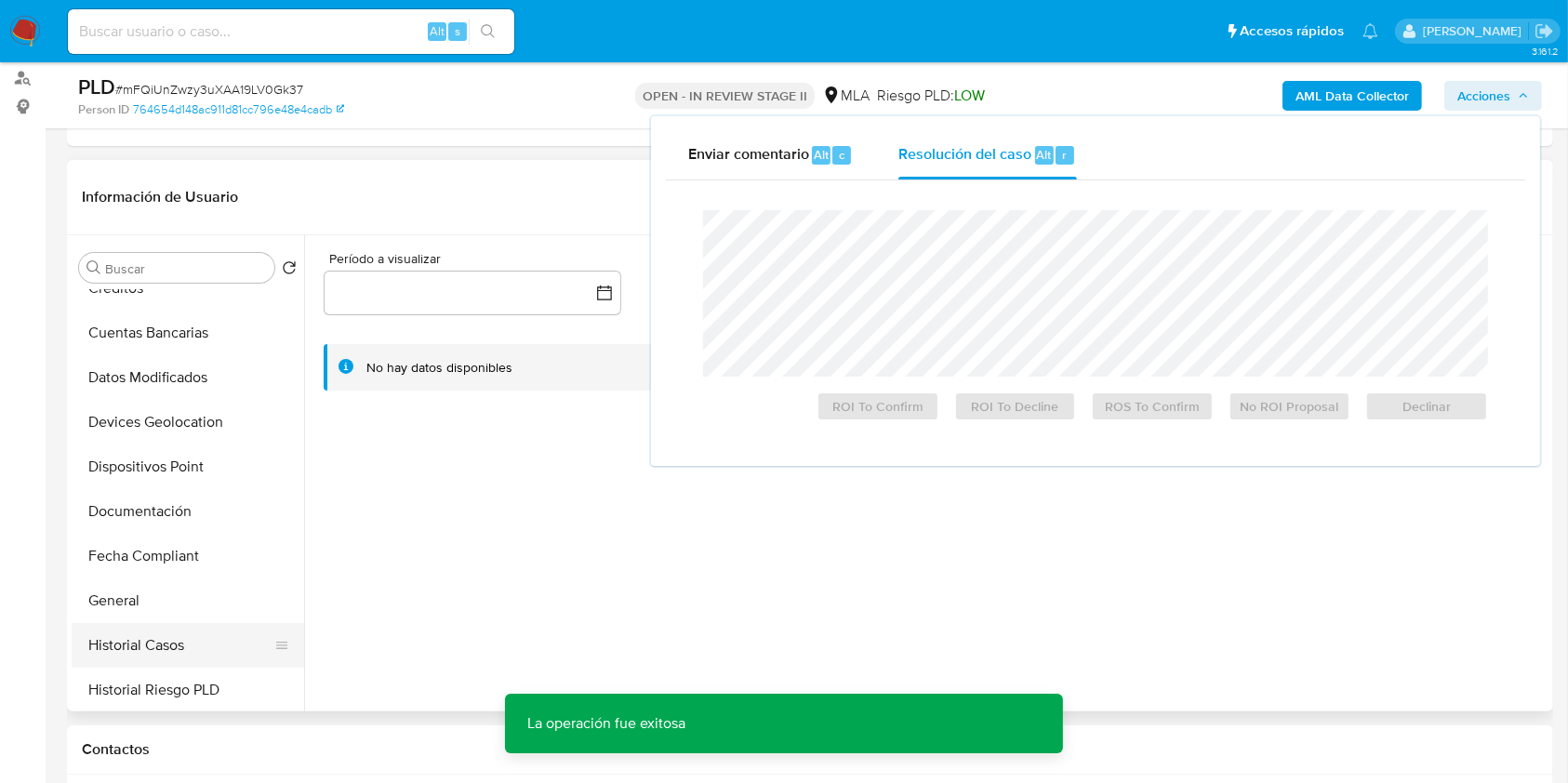
click at [113, 637] on button "Historial Casos" at bounding box center [180, 645] width 217 height 44
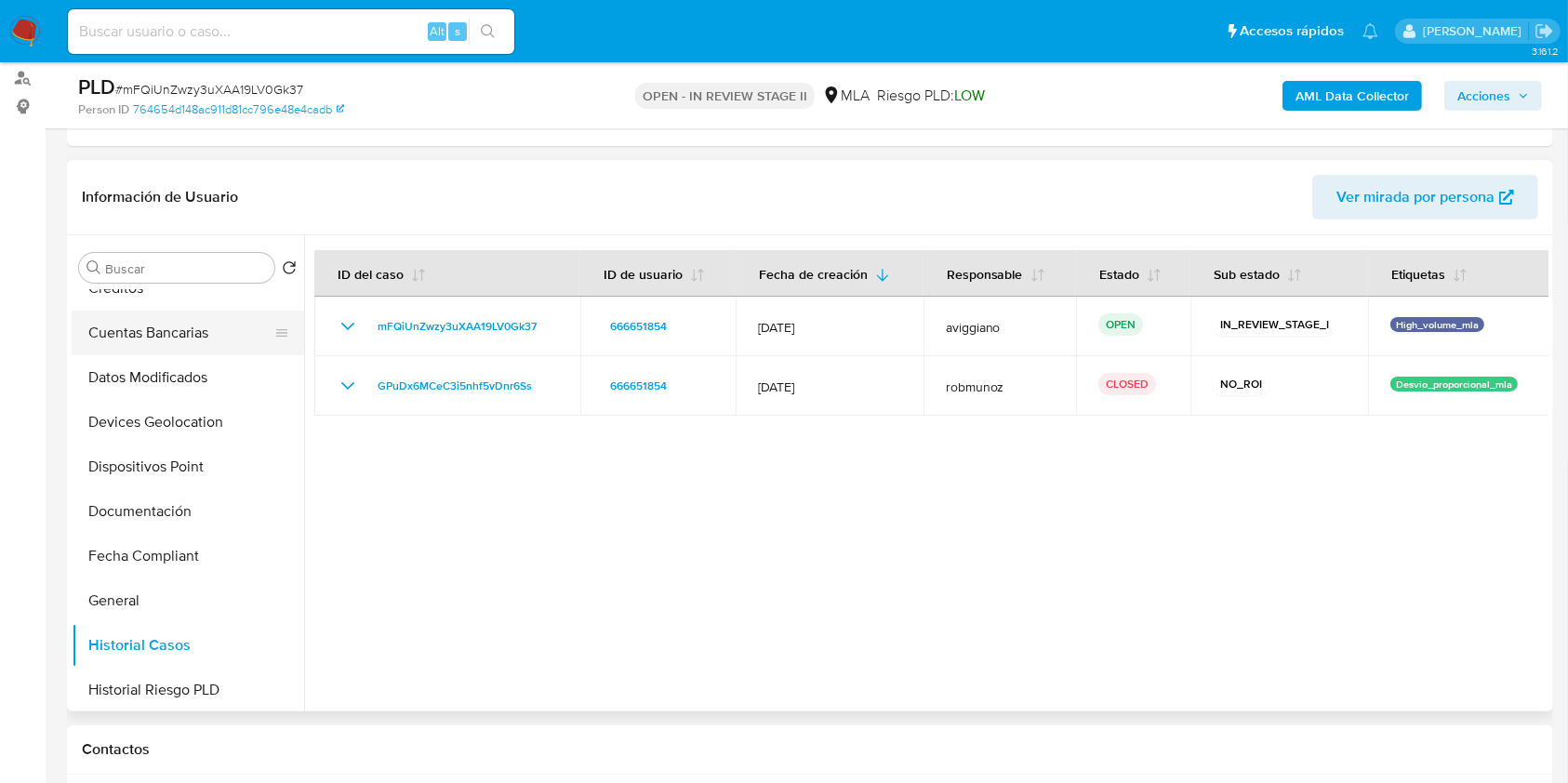
scroll to position [0, 0]
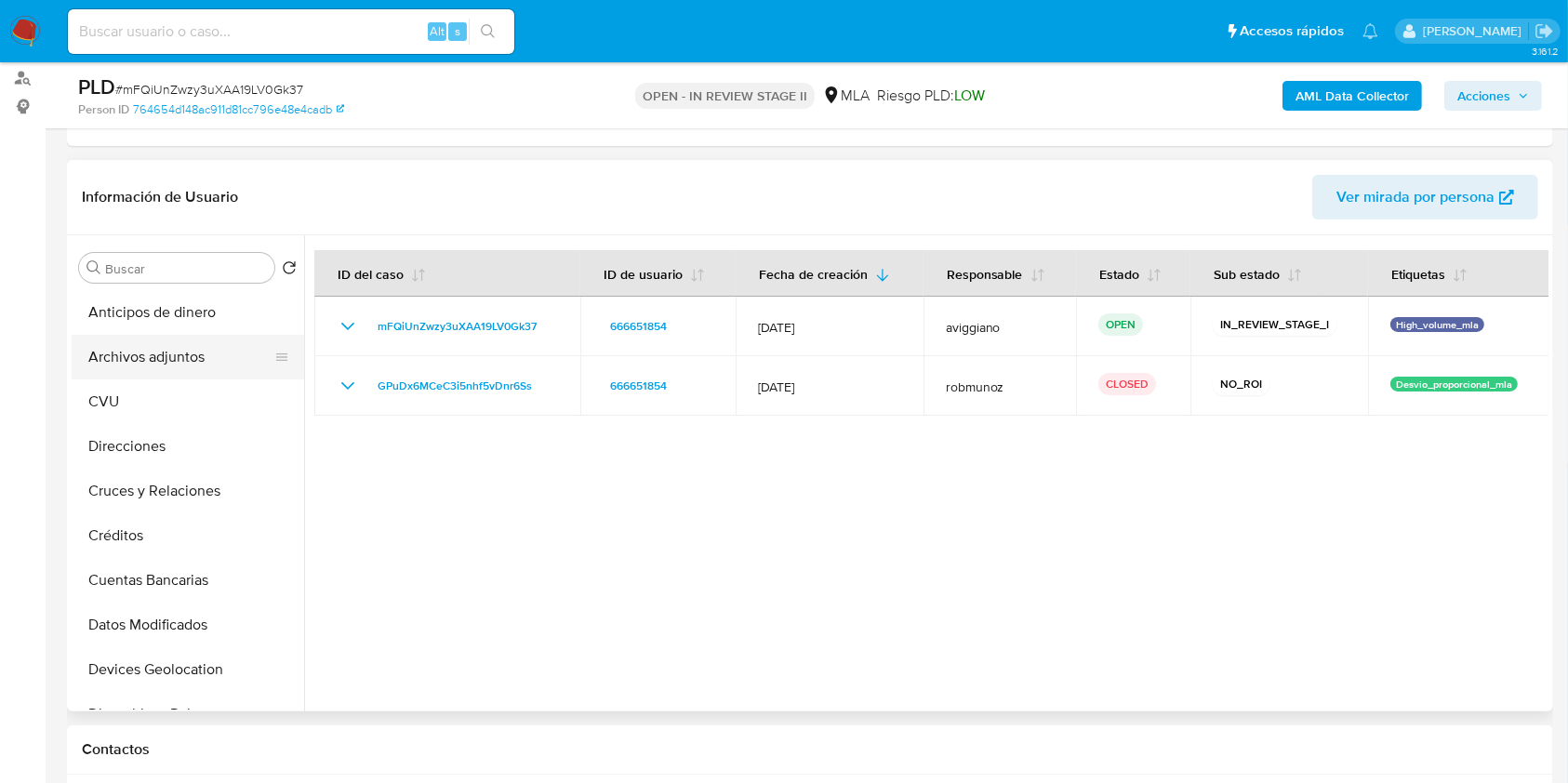
click at [189, 360] on button "Archivos adjuntos" at bounding box center [180, 356] width 217 height 44
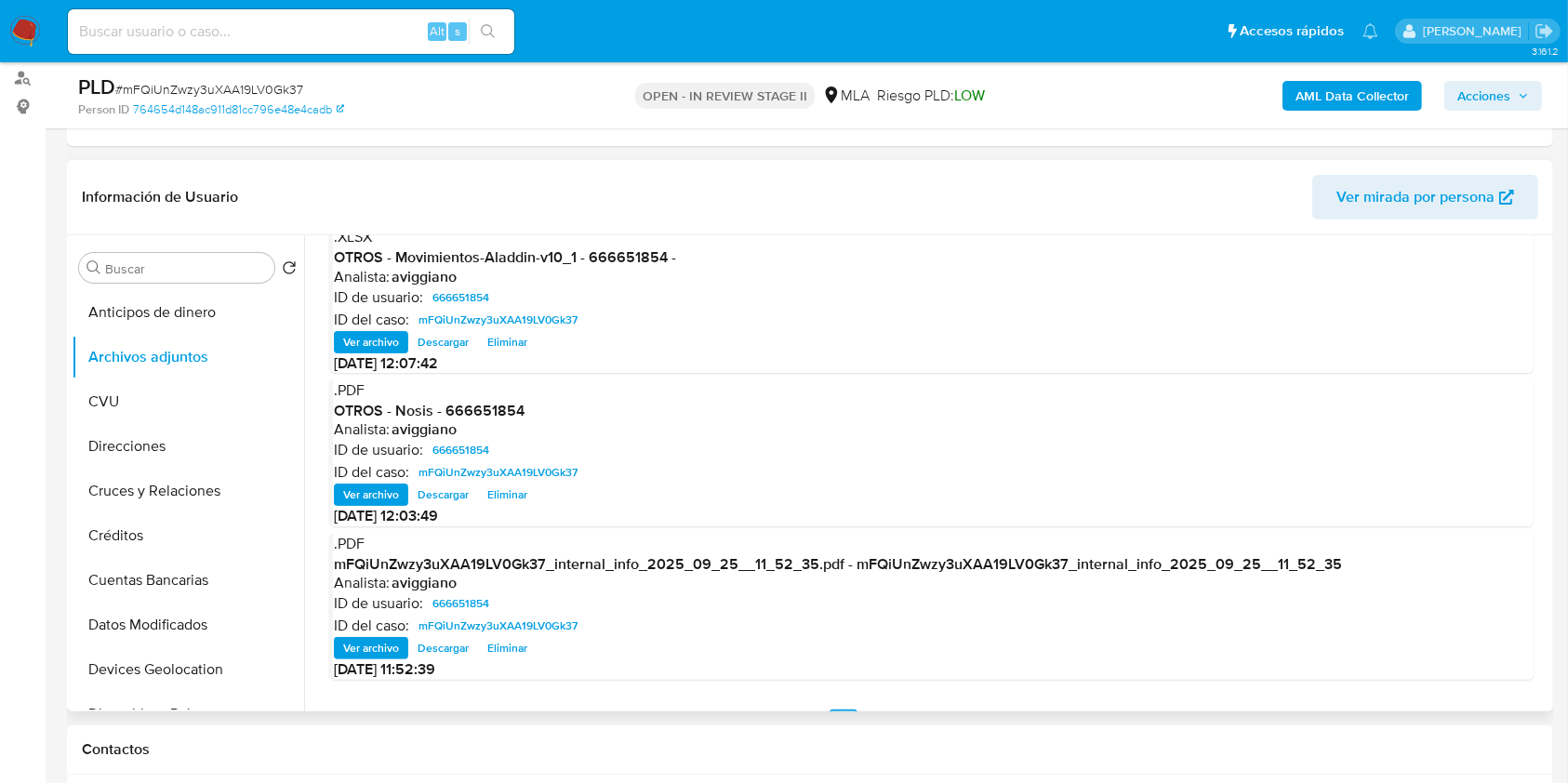
scroll to position [177, 0]
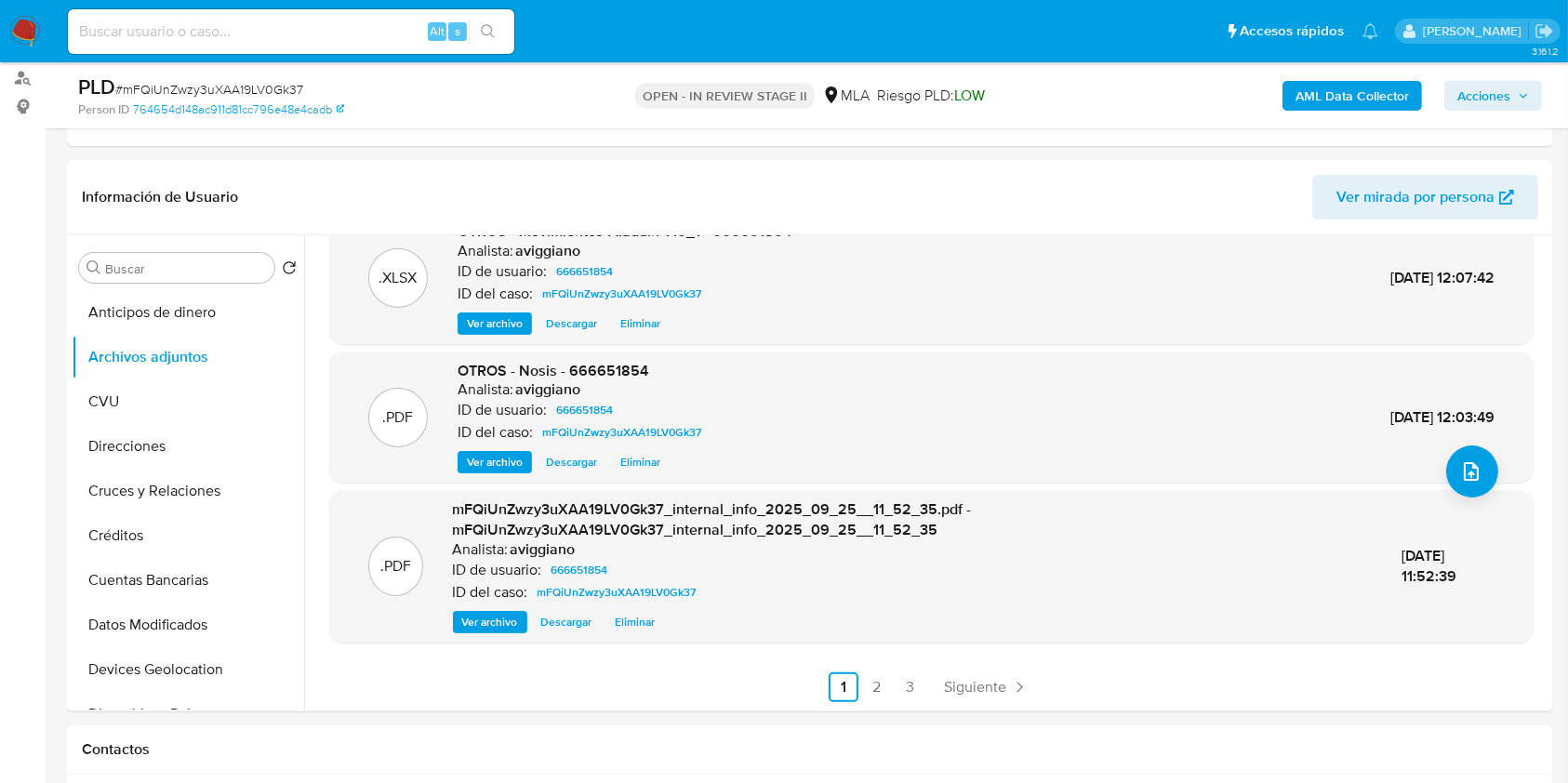
click at [1505, 94] on span "Acciones" at bounding box center [1484, 96] width 53 height 30
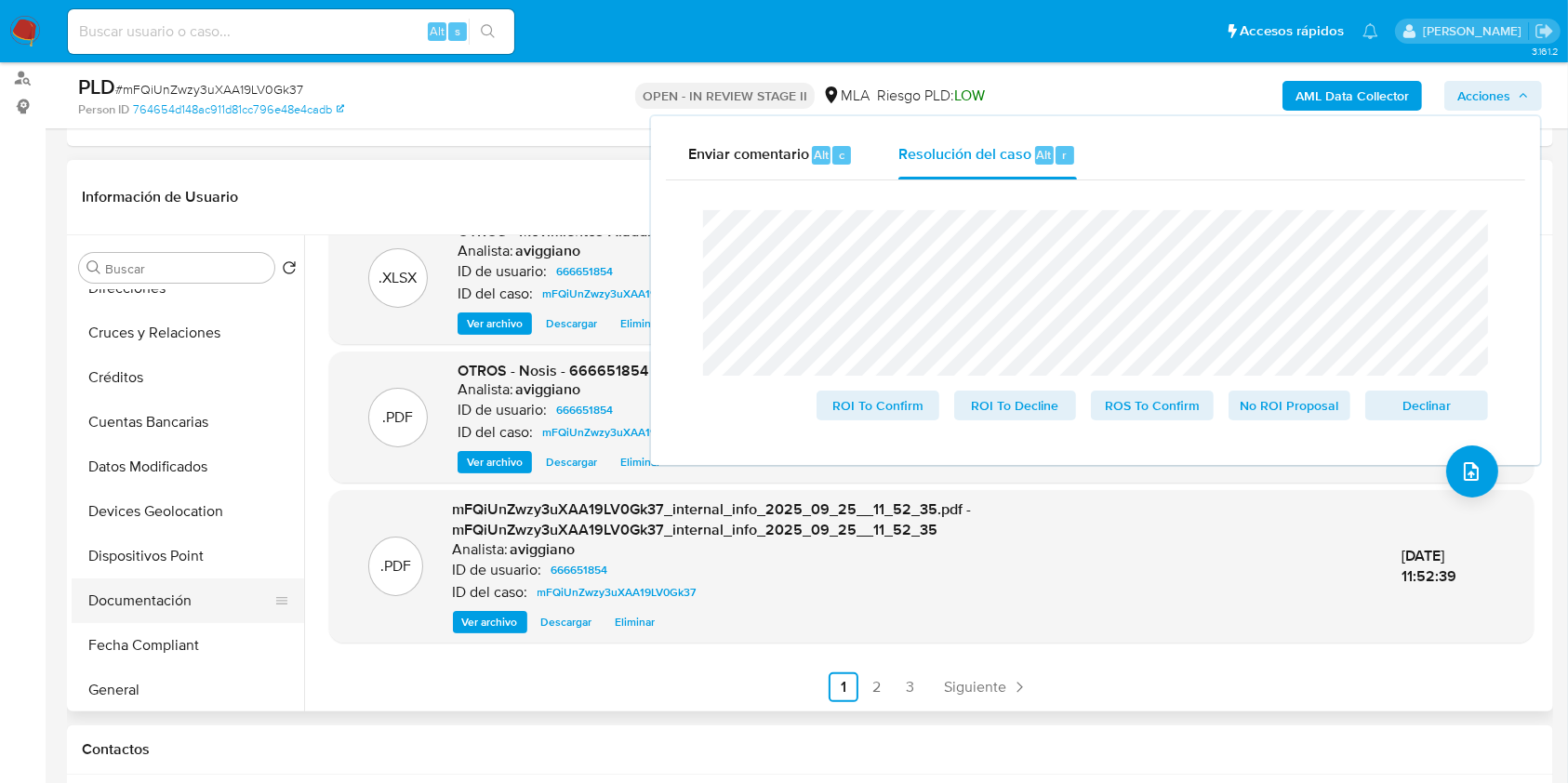
scroll to position [247, 0]
click at [124, 637] on button "Historial Casos" at bounding box center [180, 645] width 217 height 44
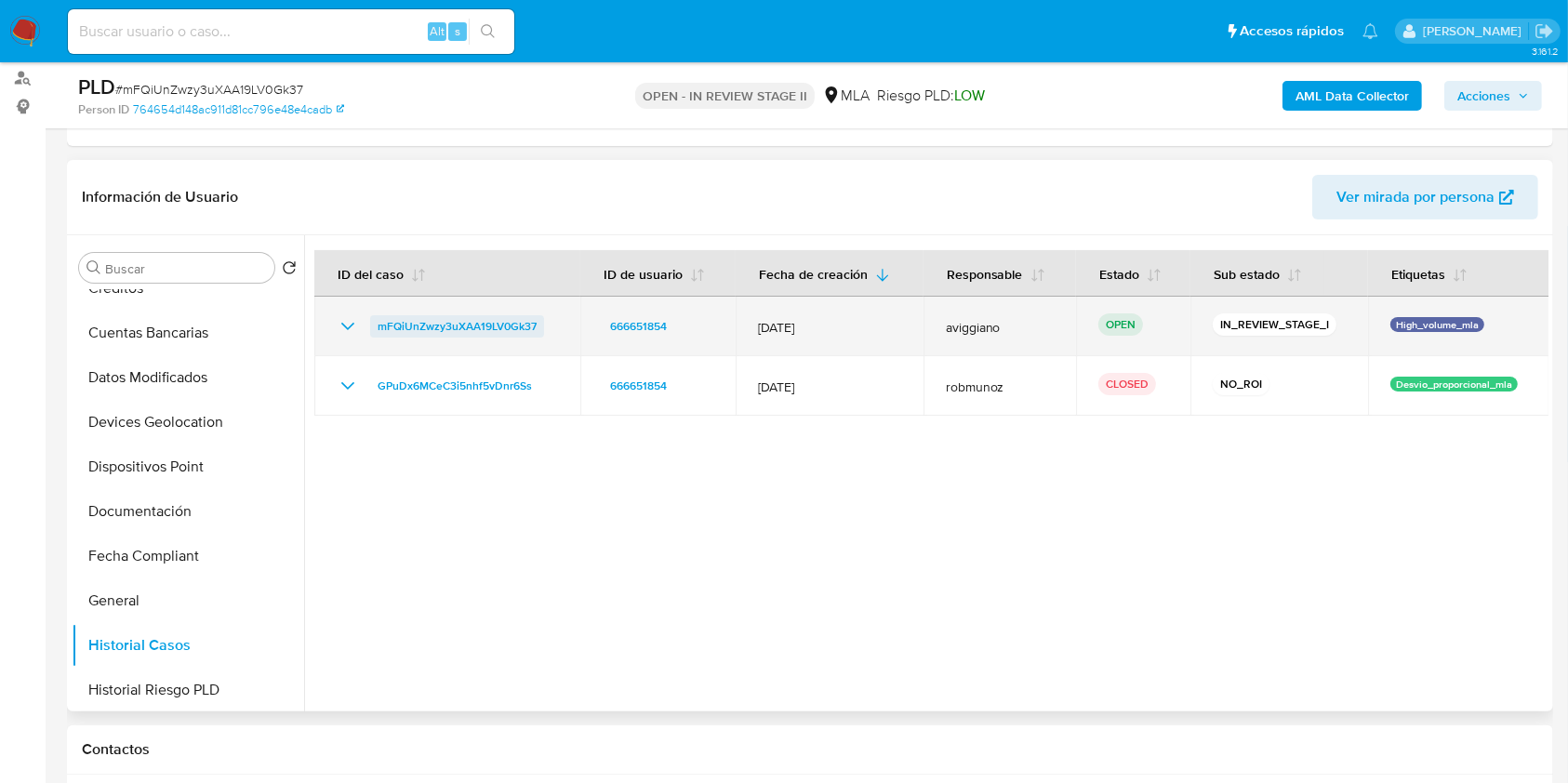
click at [440, 327] on span "mFQiUnZwzy3uXAA19LV0Gk37" at bounding box center [457, 327] width 159 height 23
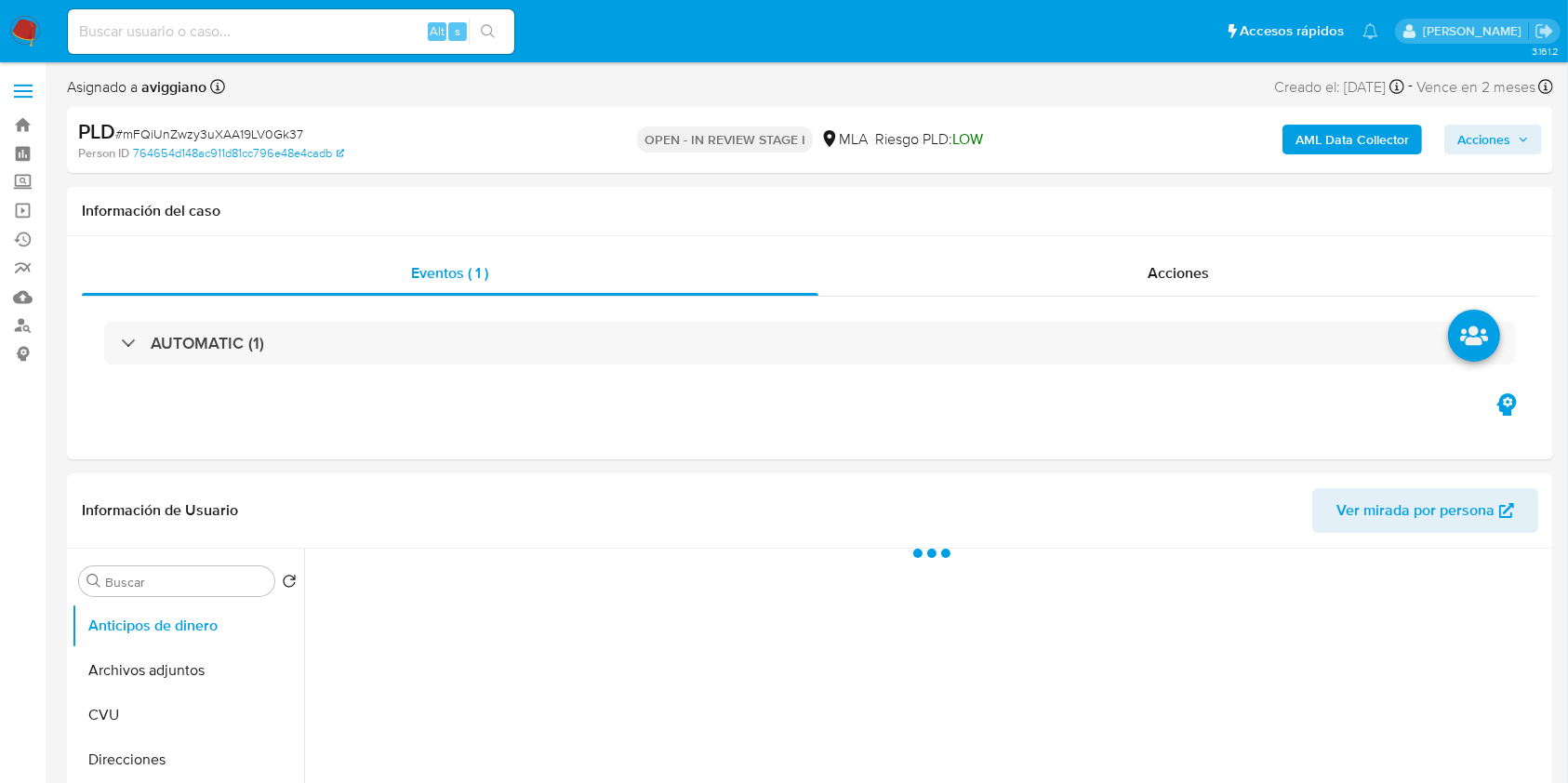
select select "10"
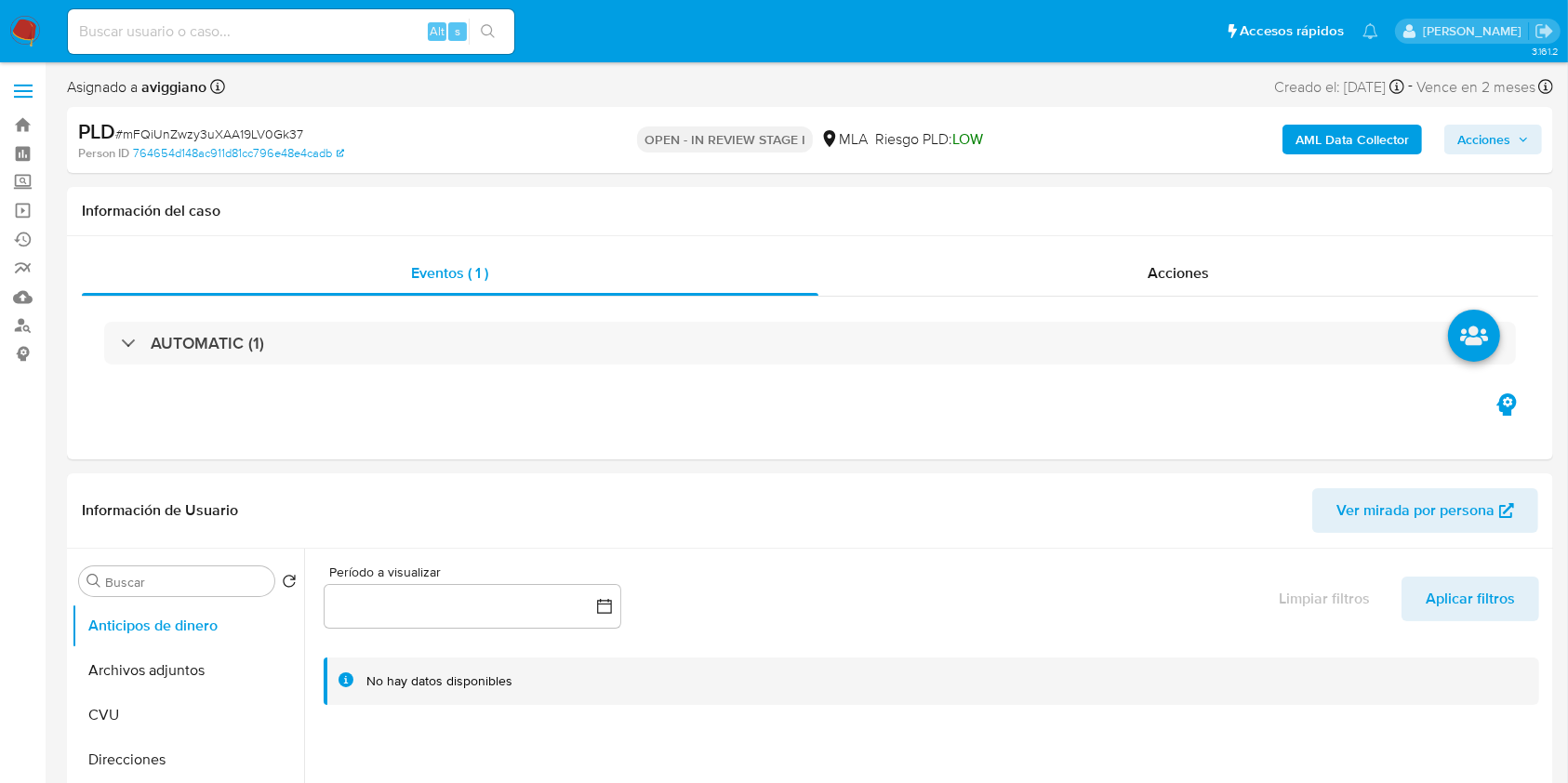
click at [1489, 150] on span "Acciones" at bounding box center [1484, 140] width 53 height 30
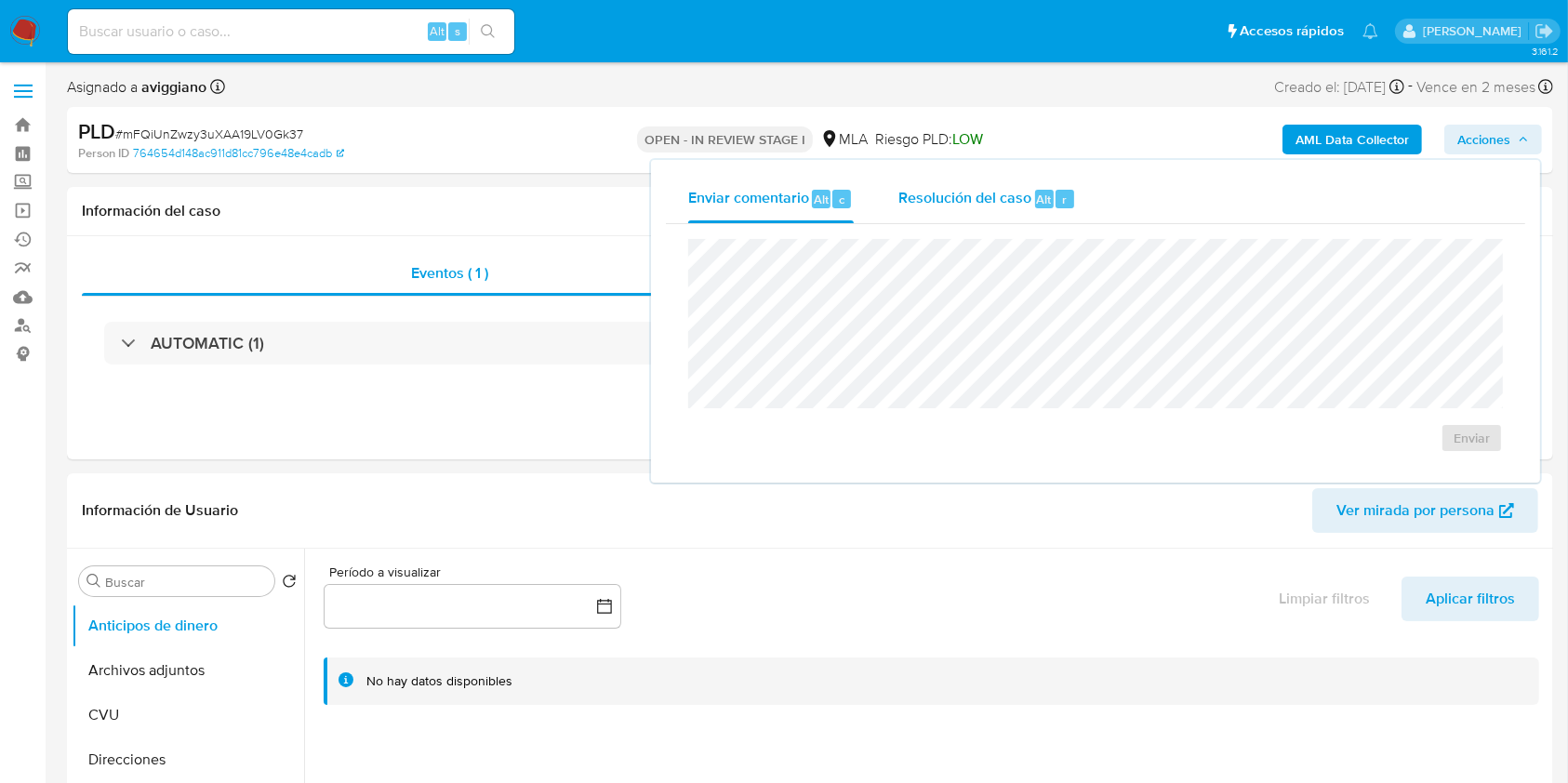
click at [1031, 213] on div "Resolución del caso Alt r" at bounding box center [987, 198] width 178 height 48
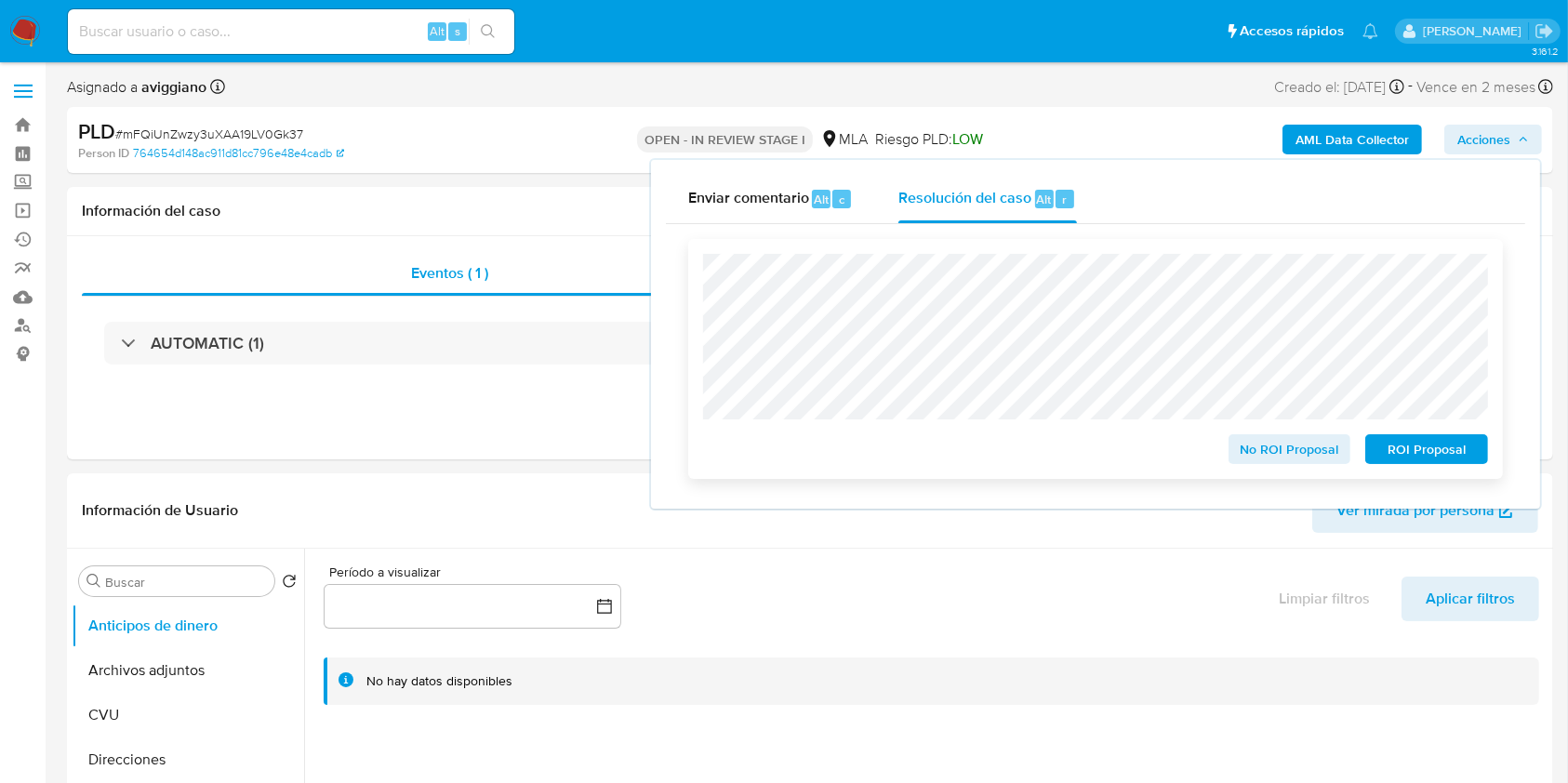
click at [1281, 456] on span "No ROI Proposal" at bounding box center [1290, 450] width 96 height 26
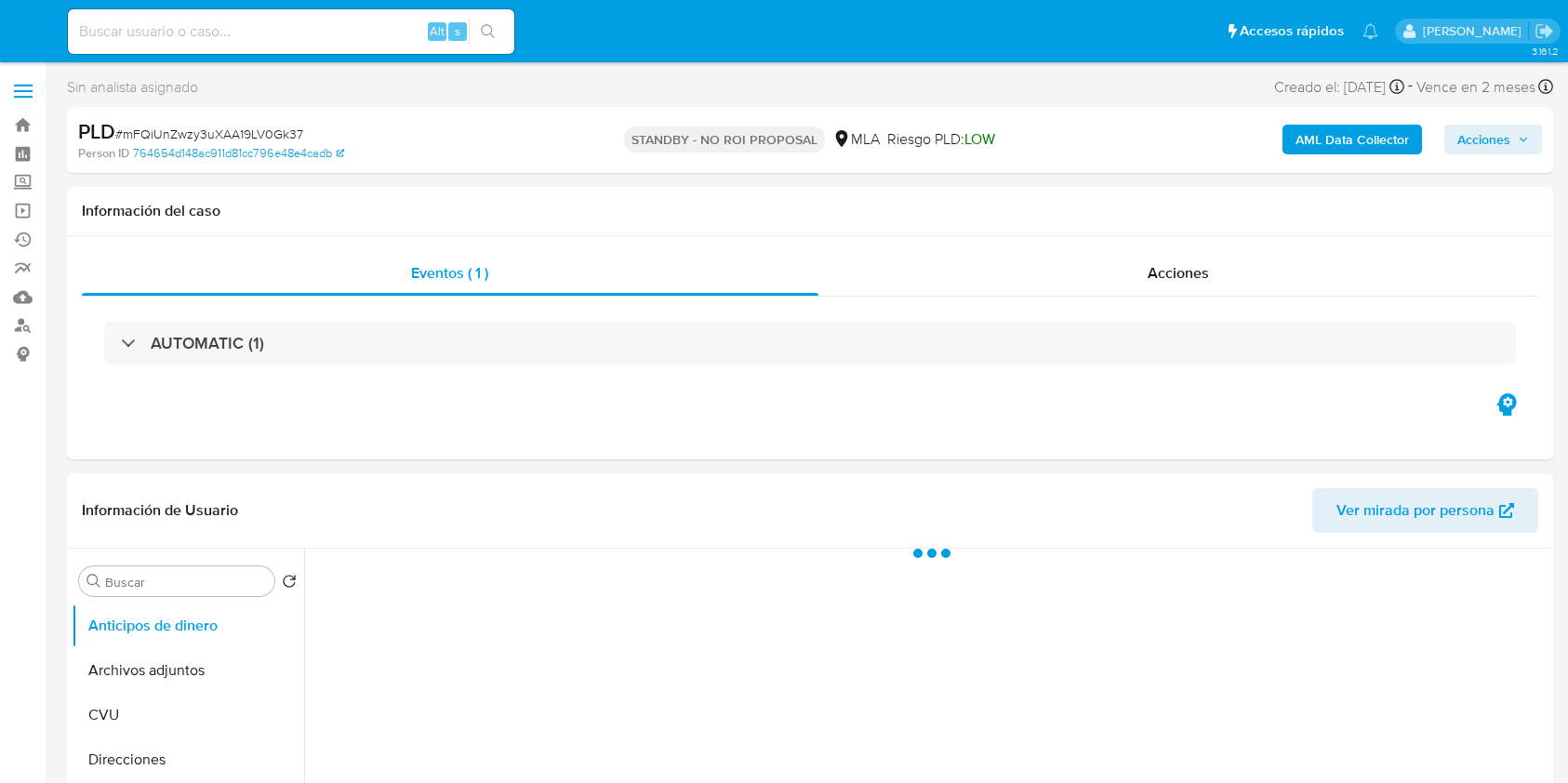
select select "10"
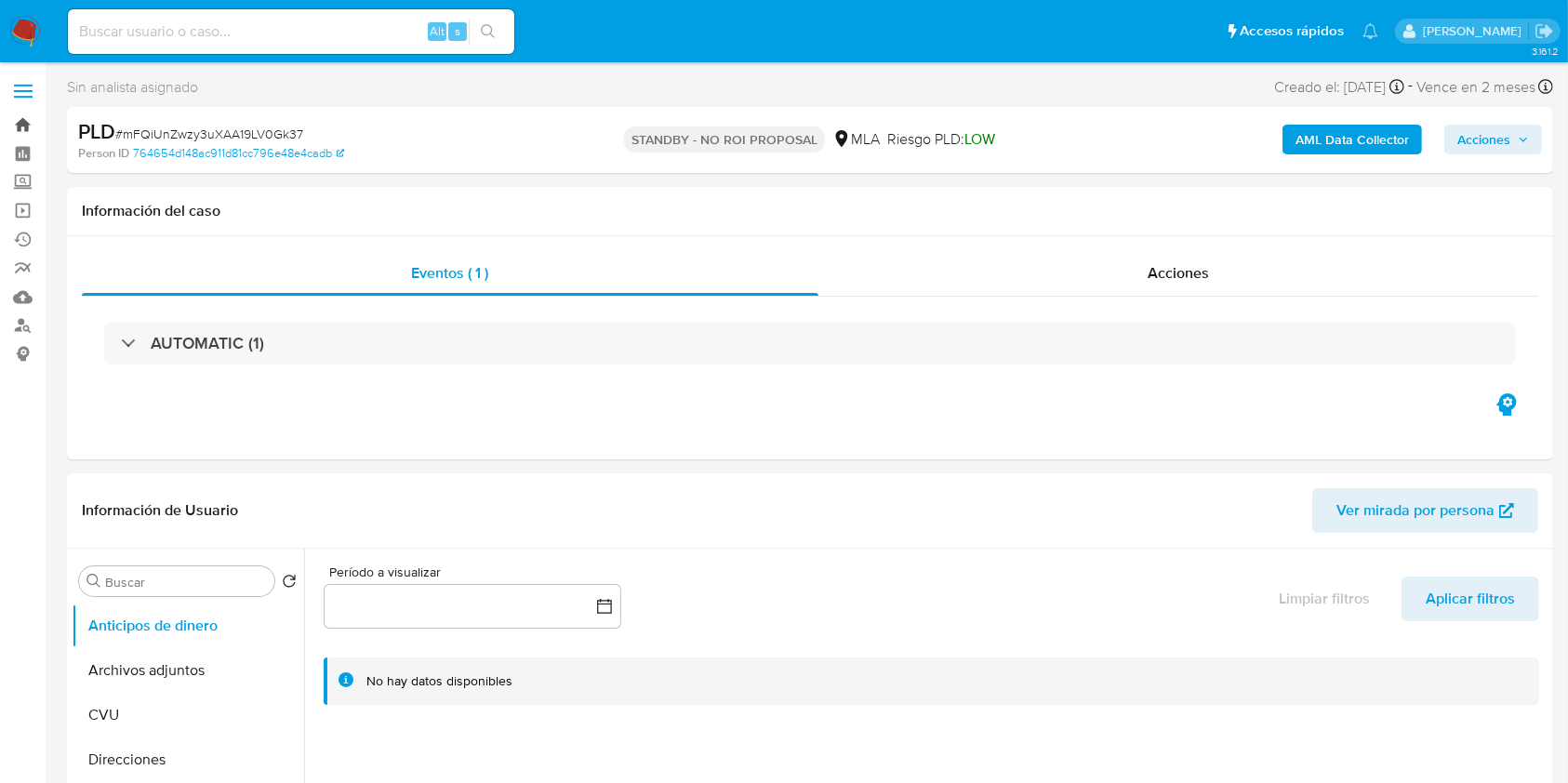
click at [23, 127] on link "Bandeja" at bounding box center [111, 125] width 221 height 29
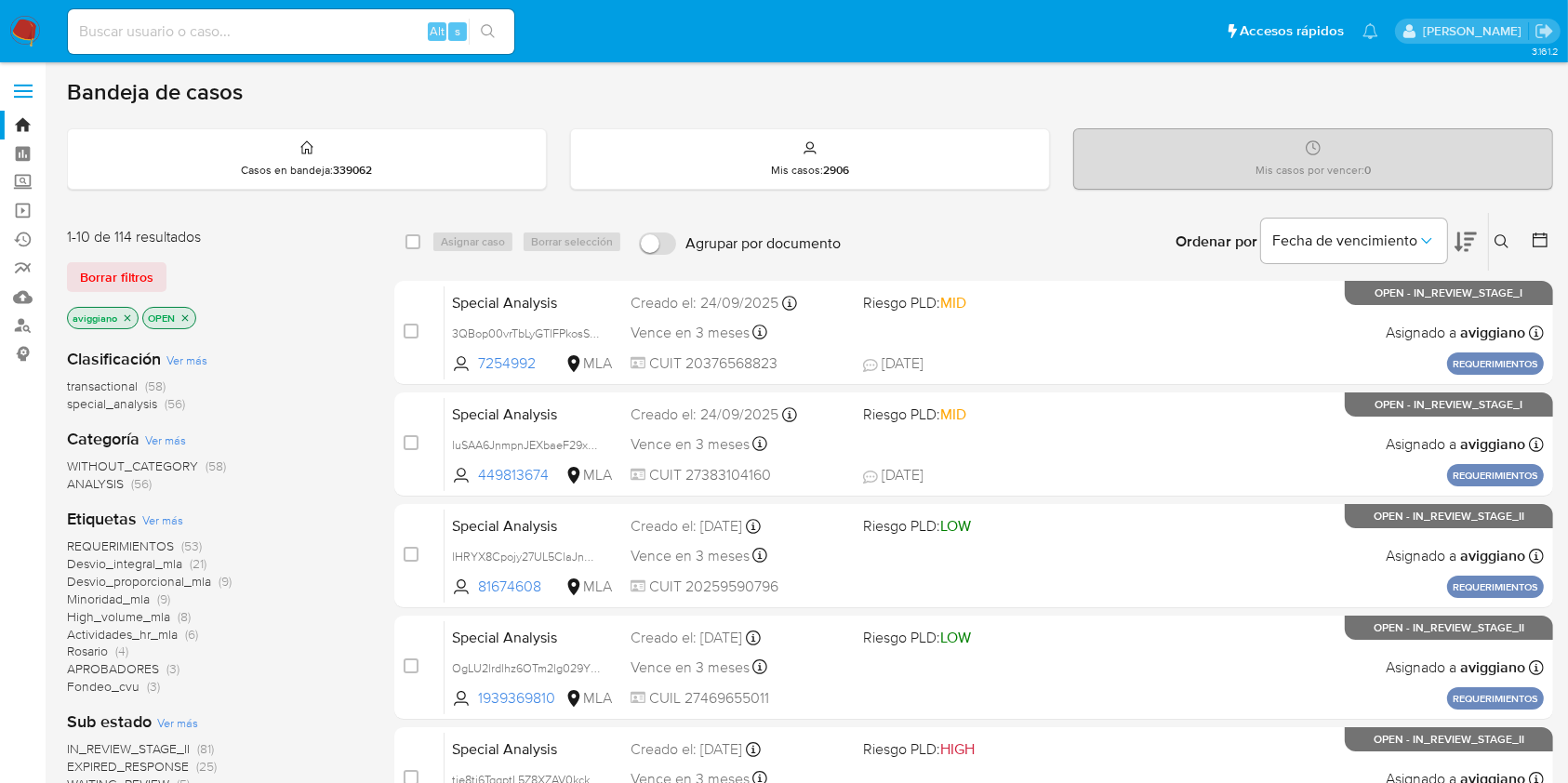
click at [128, 313] on icon "close-filter" at bounding box center [128, 318] width 11 height 11
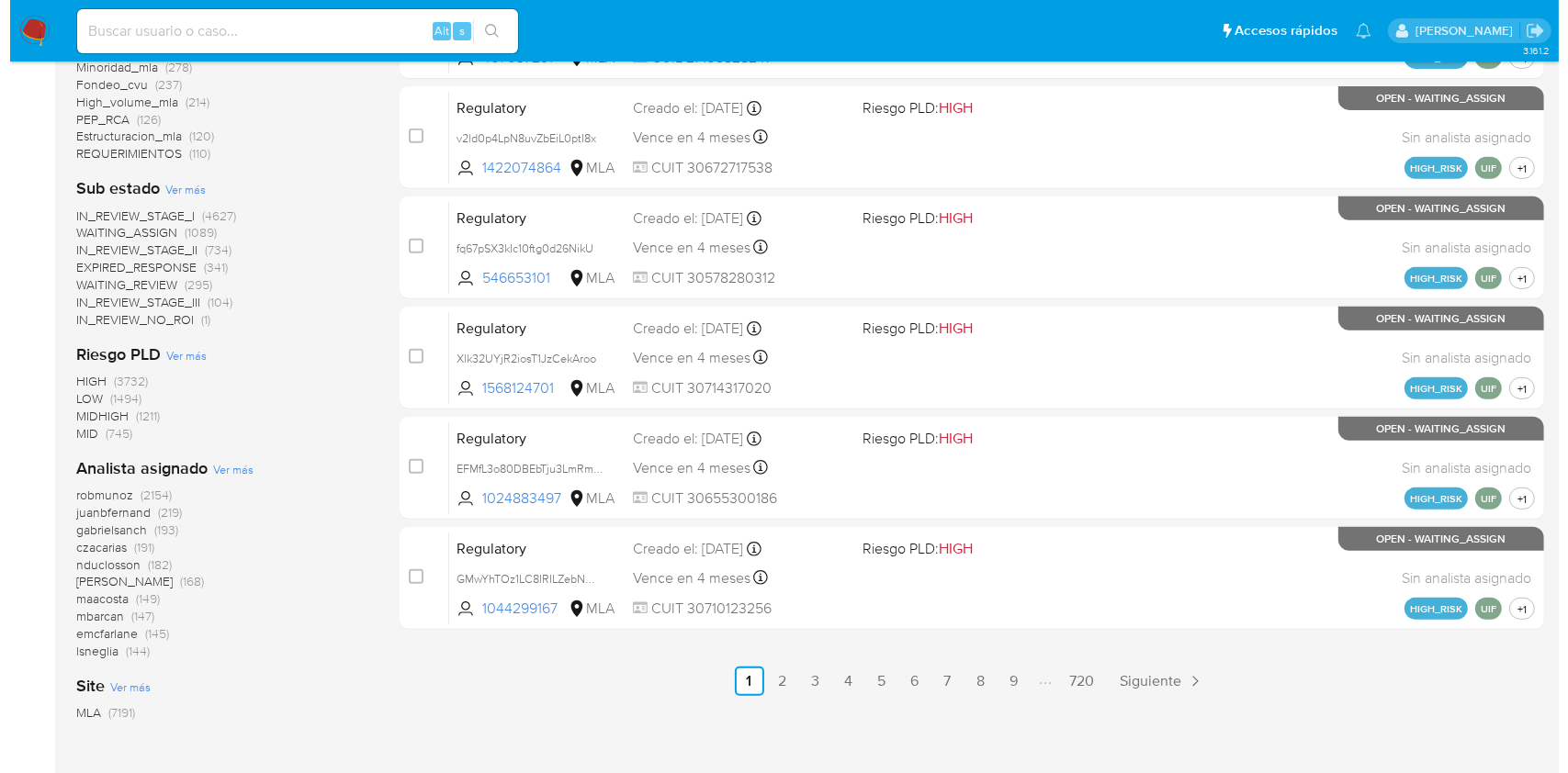
scroll to position [855, 0]
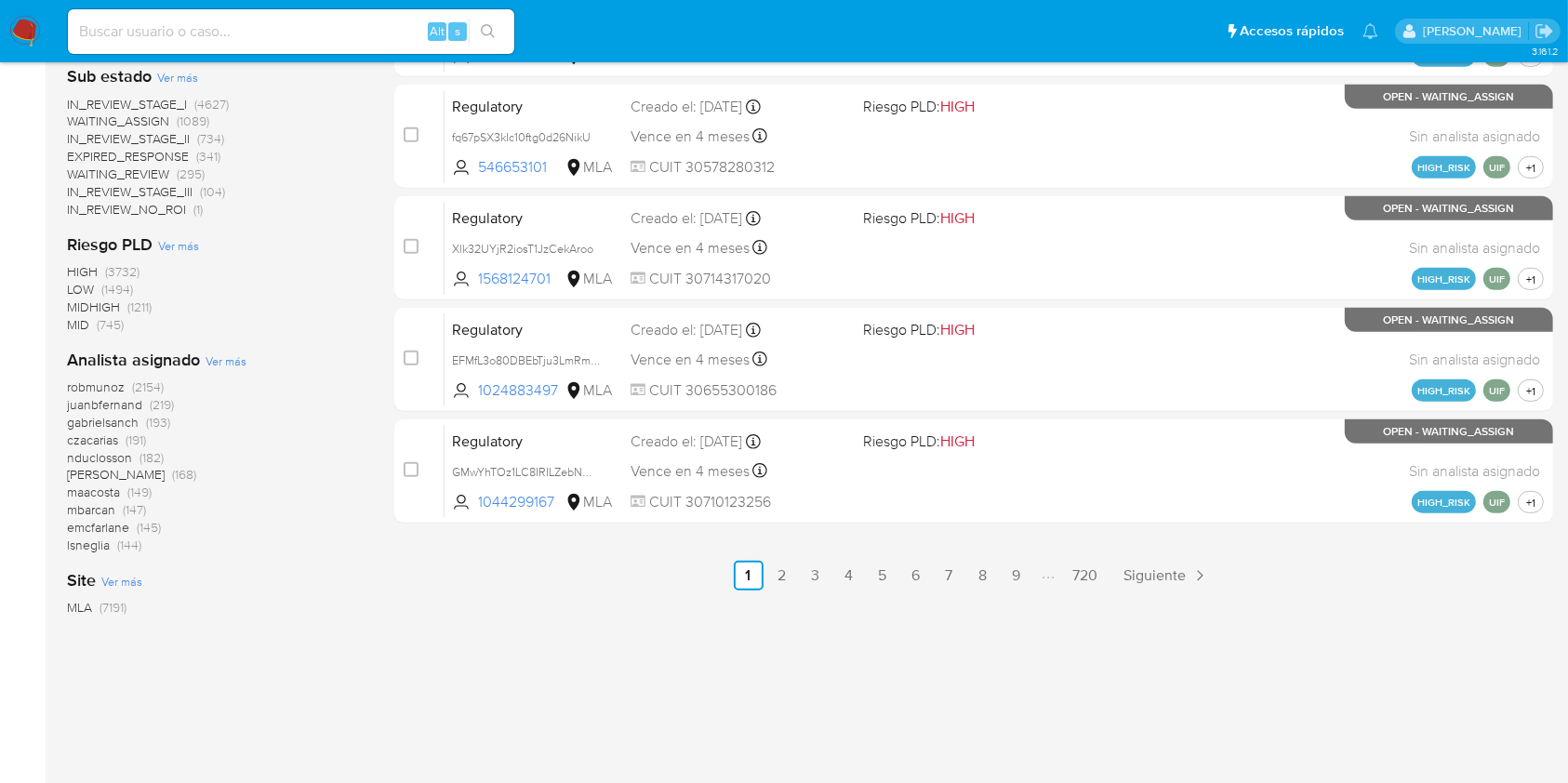
click at [223, 361] on span "Ver más" at bounding box center [226, 361] width 41 height 17
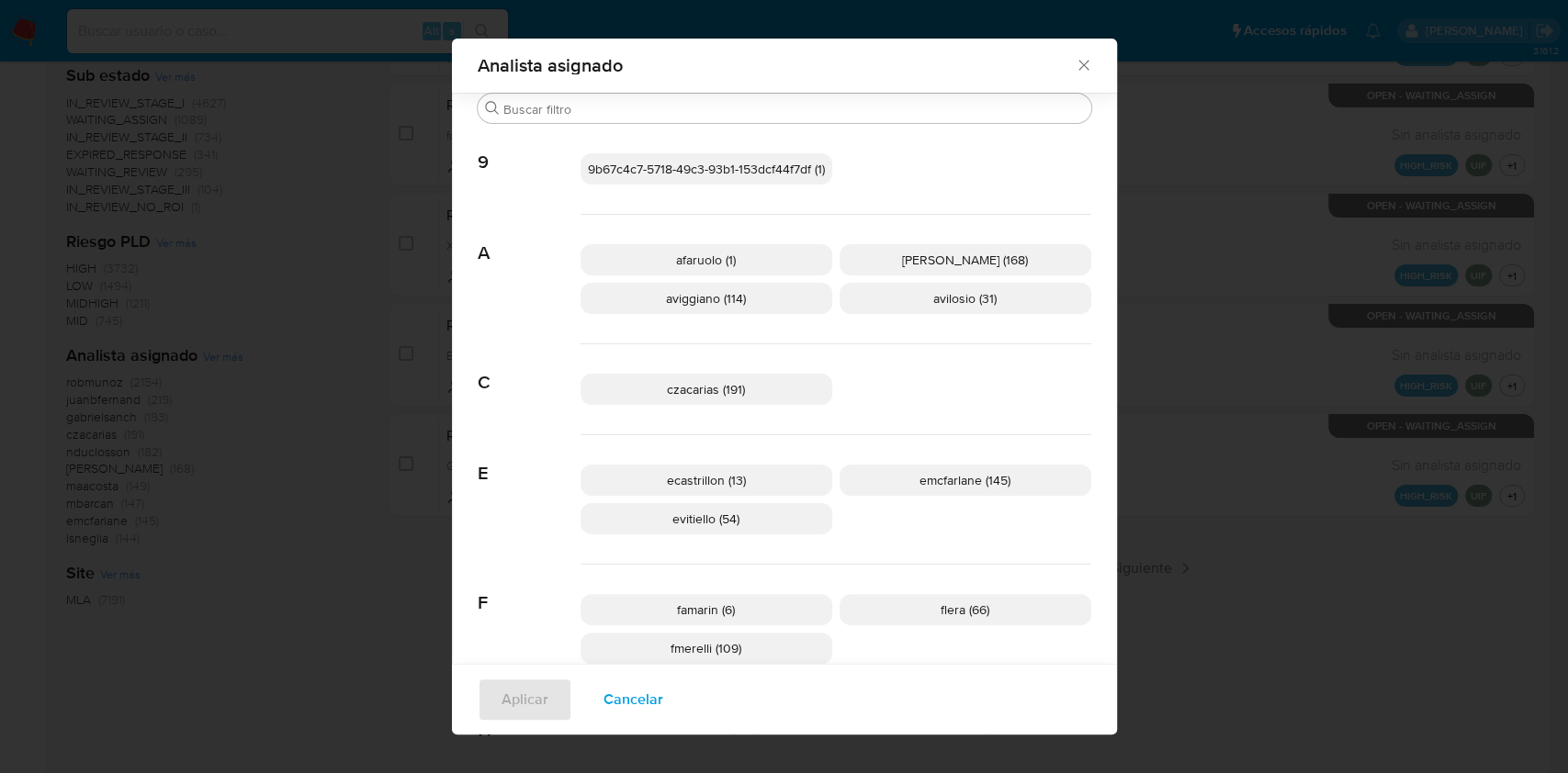
scroll to position [108, 0]
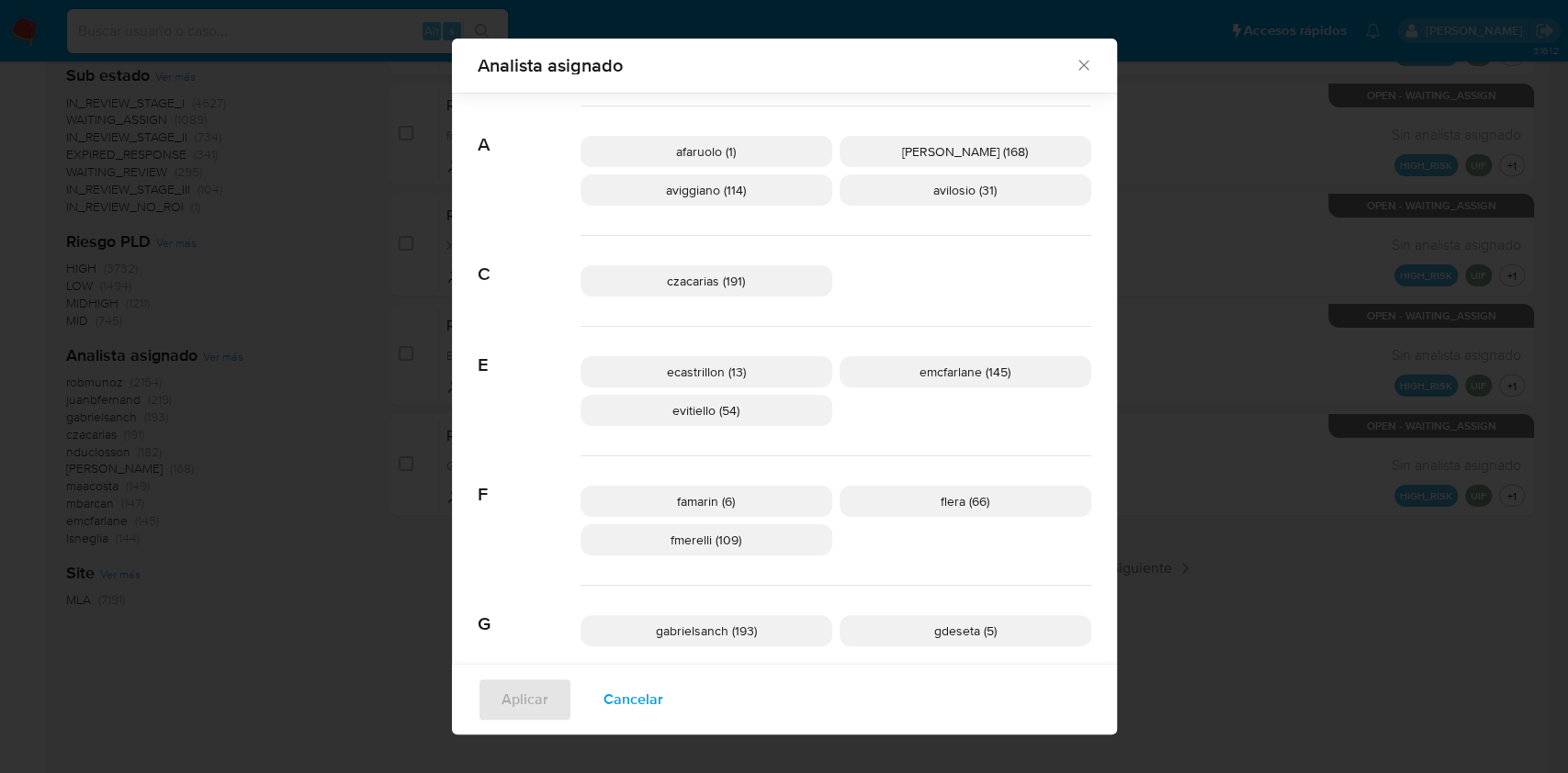
click at [760, 197] on p "aviggiano (114)" at bounding box center [706, 189] width 252 height 31
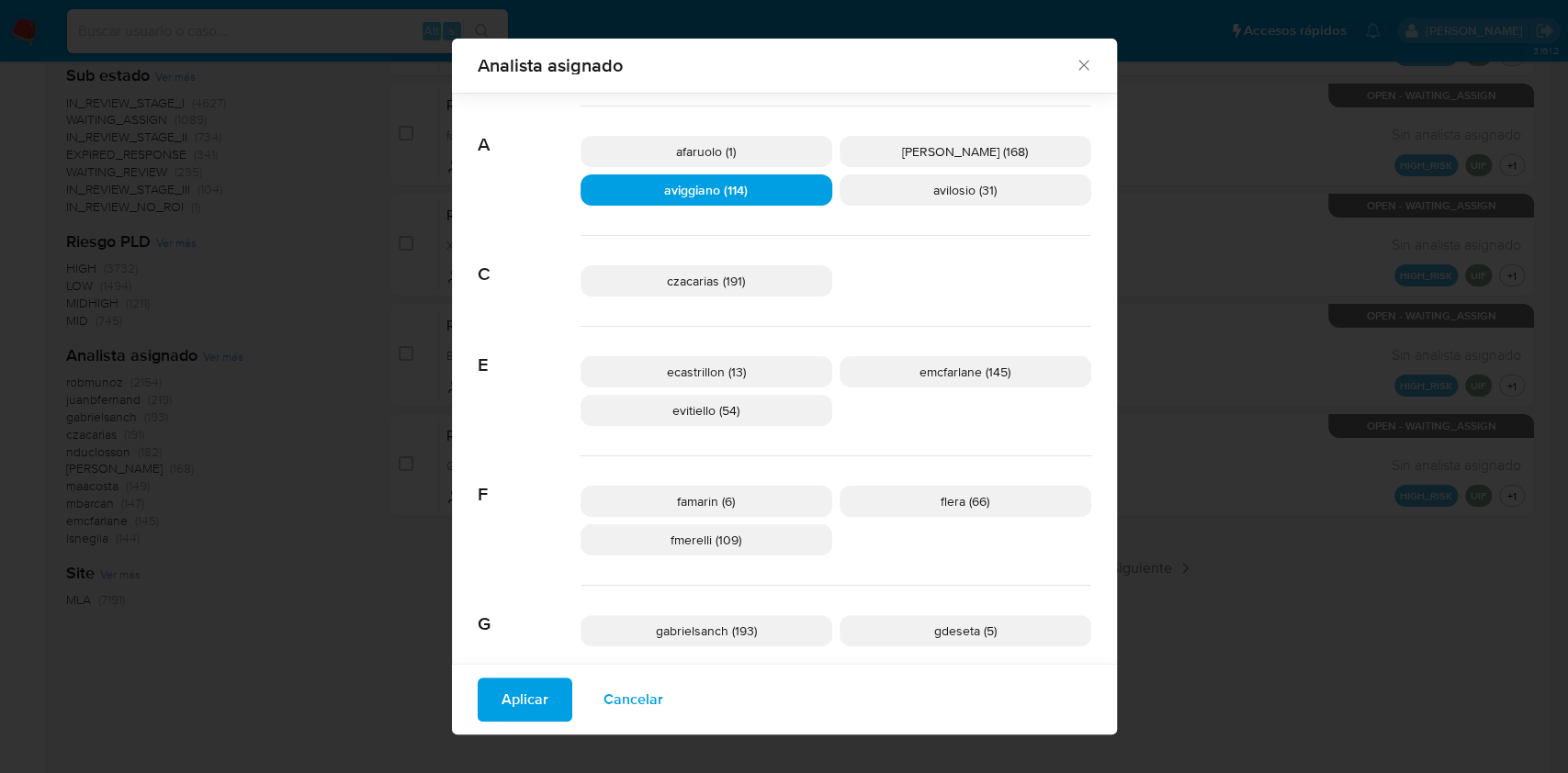
click at [516, 684] on span "Aplicar" at bounding box center [525, 699] width 47 height 40
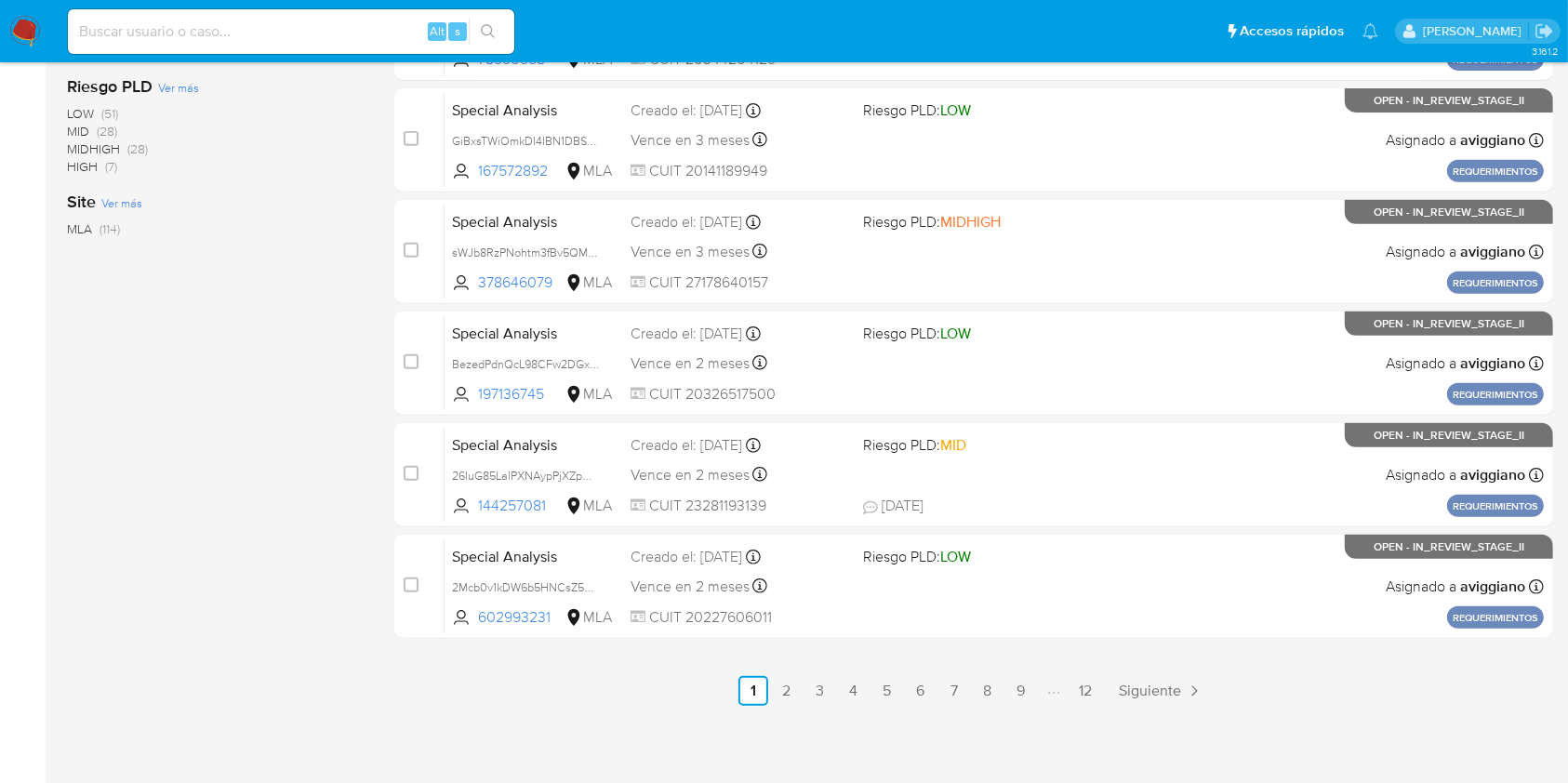
scroll to position [752, 0]
paste input "Ij4t84CStim4FIPsD8JSVCjY"
type input "Ij4t84CStim4FIPsD8JSVCjY"
click at [502, 26] on button "search-icon" at bounding box center [487, 32] width 38 height 26
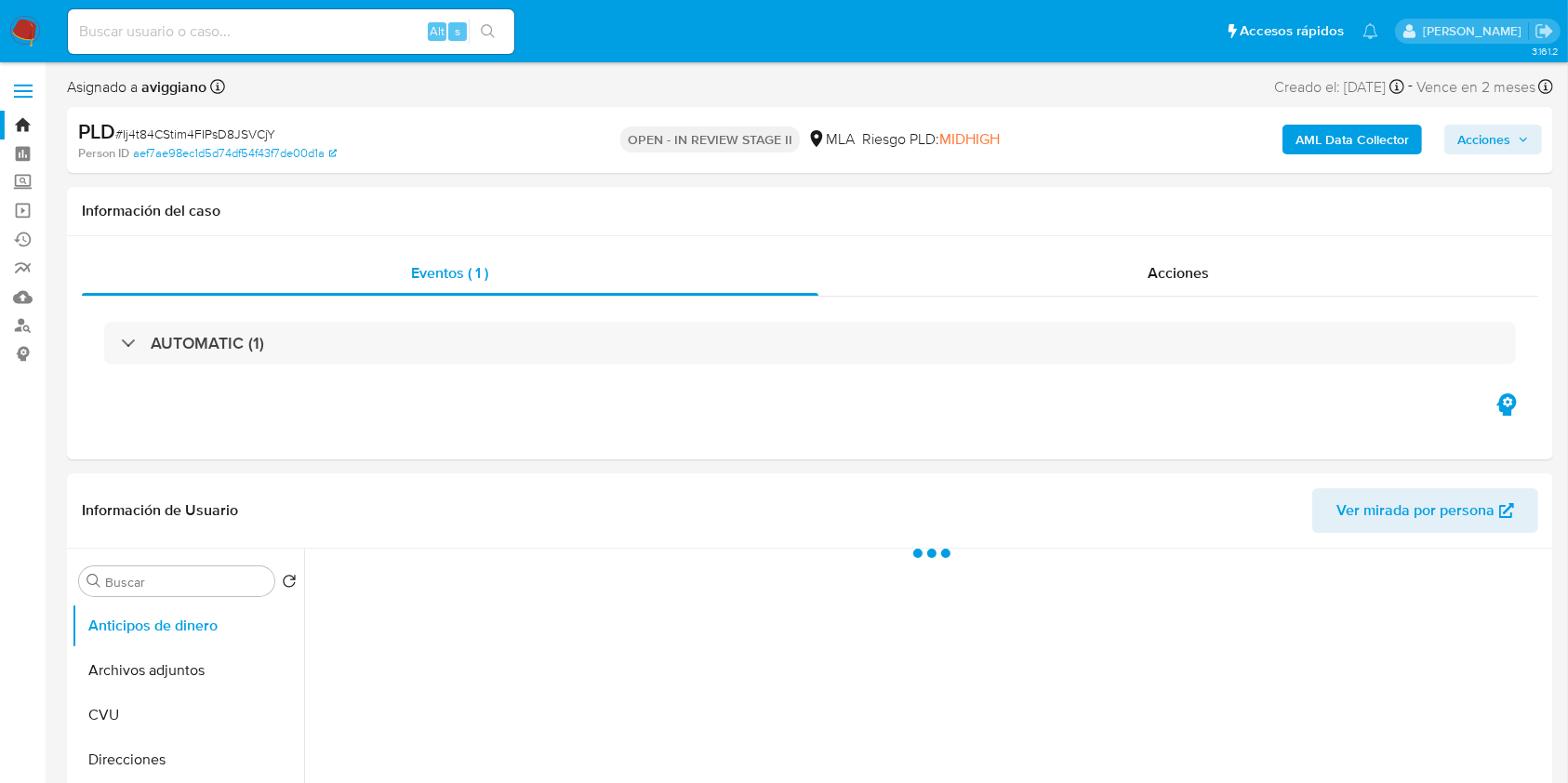
select select "10"
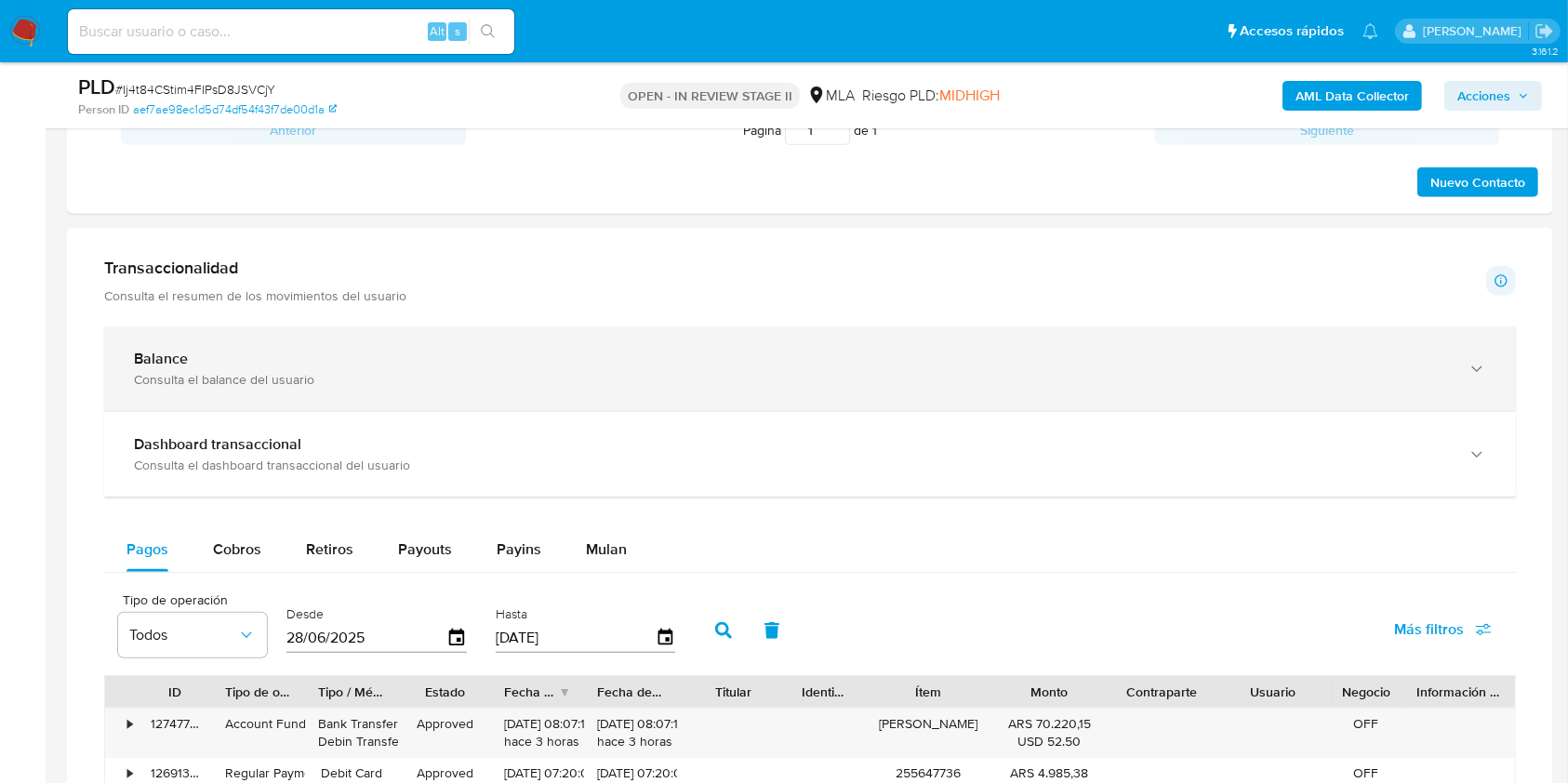
scroll to position [1240, 0]
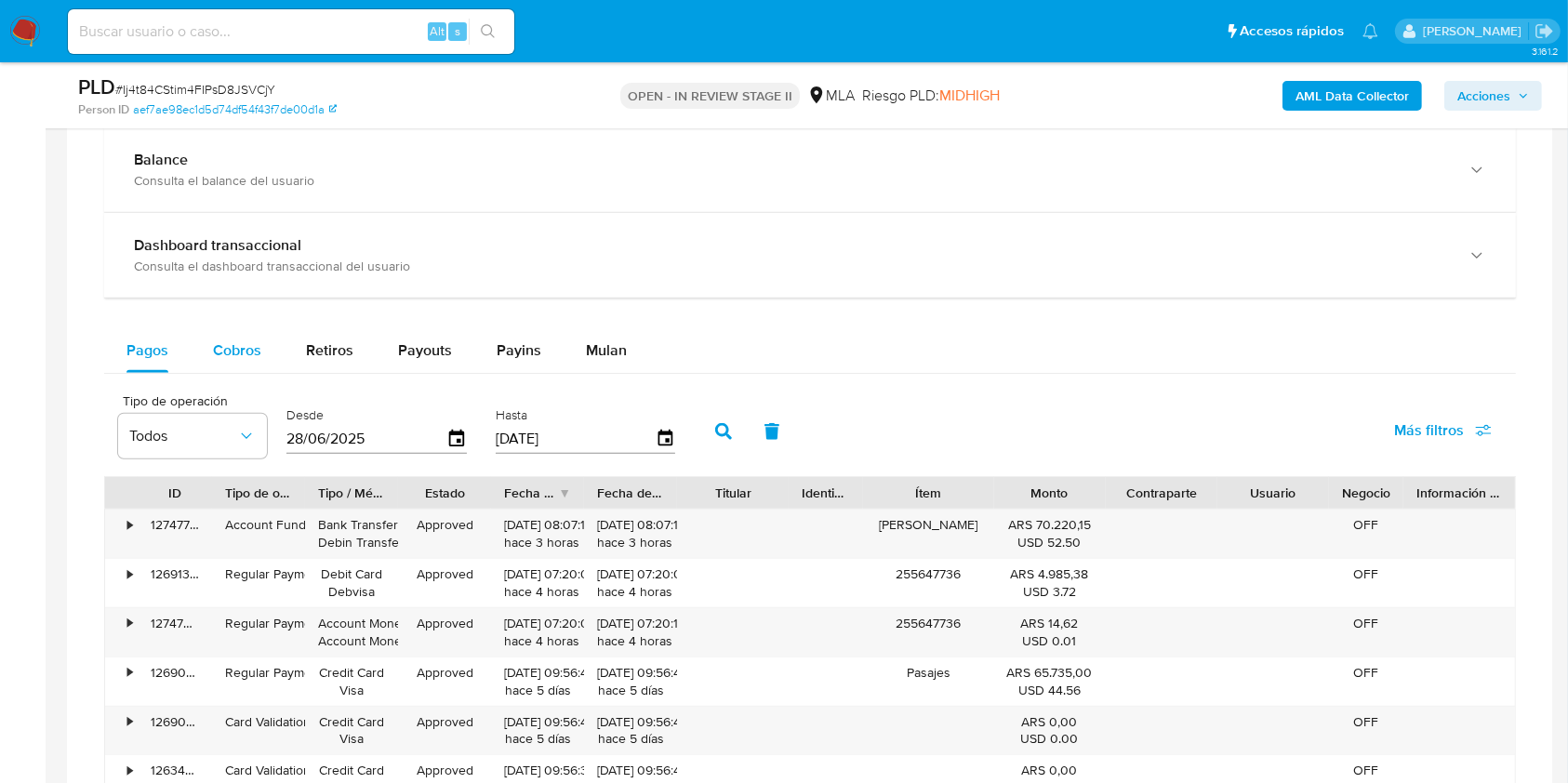
click at [221, 354] on span "Cobros" at bounding box center [236, 349] width 48 height 22
select select "10"
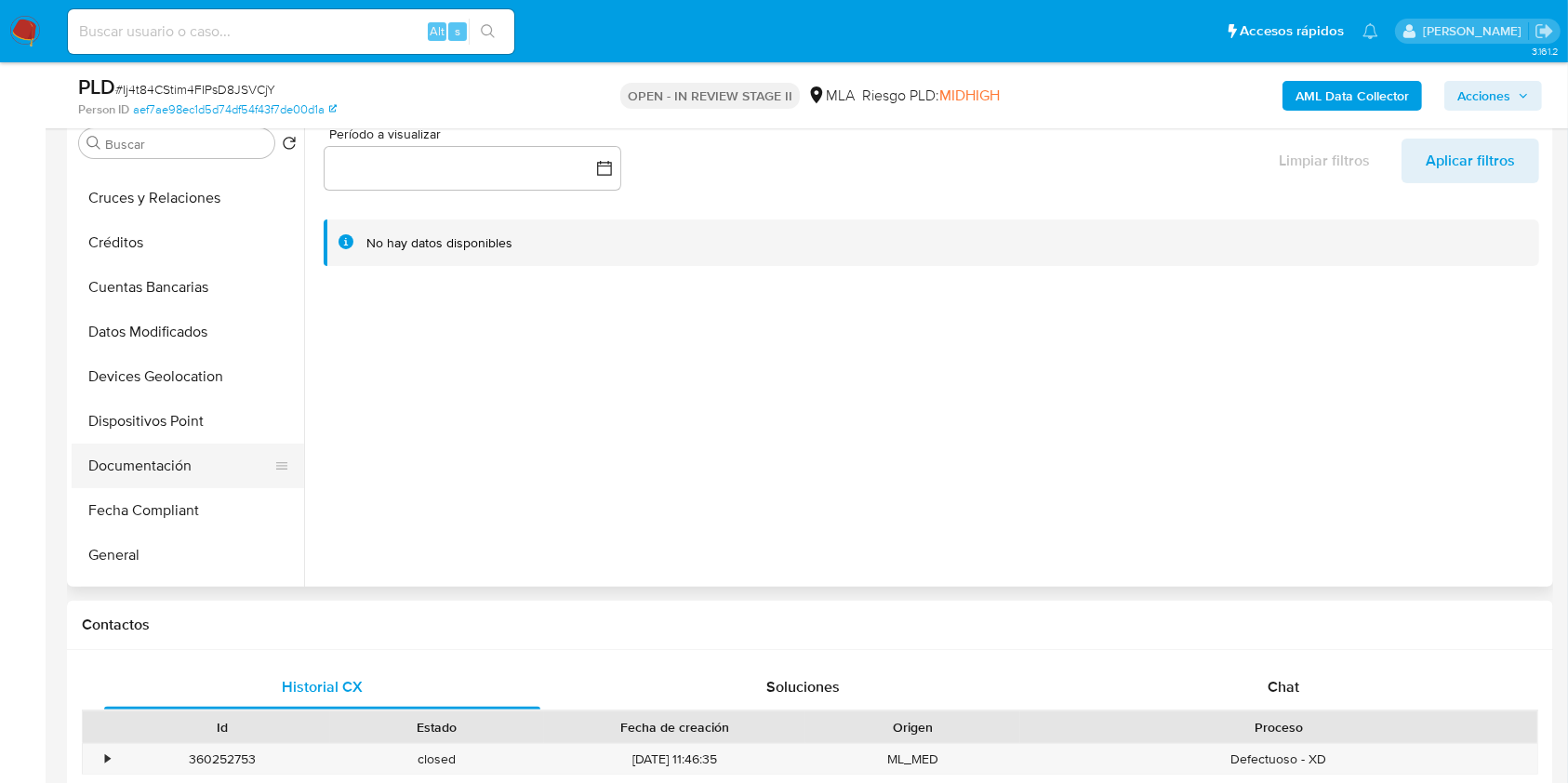
scroll to position [247, 0]
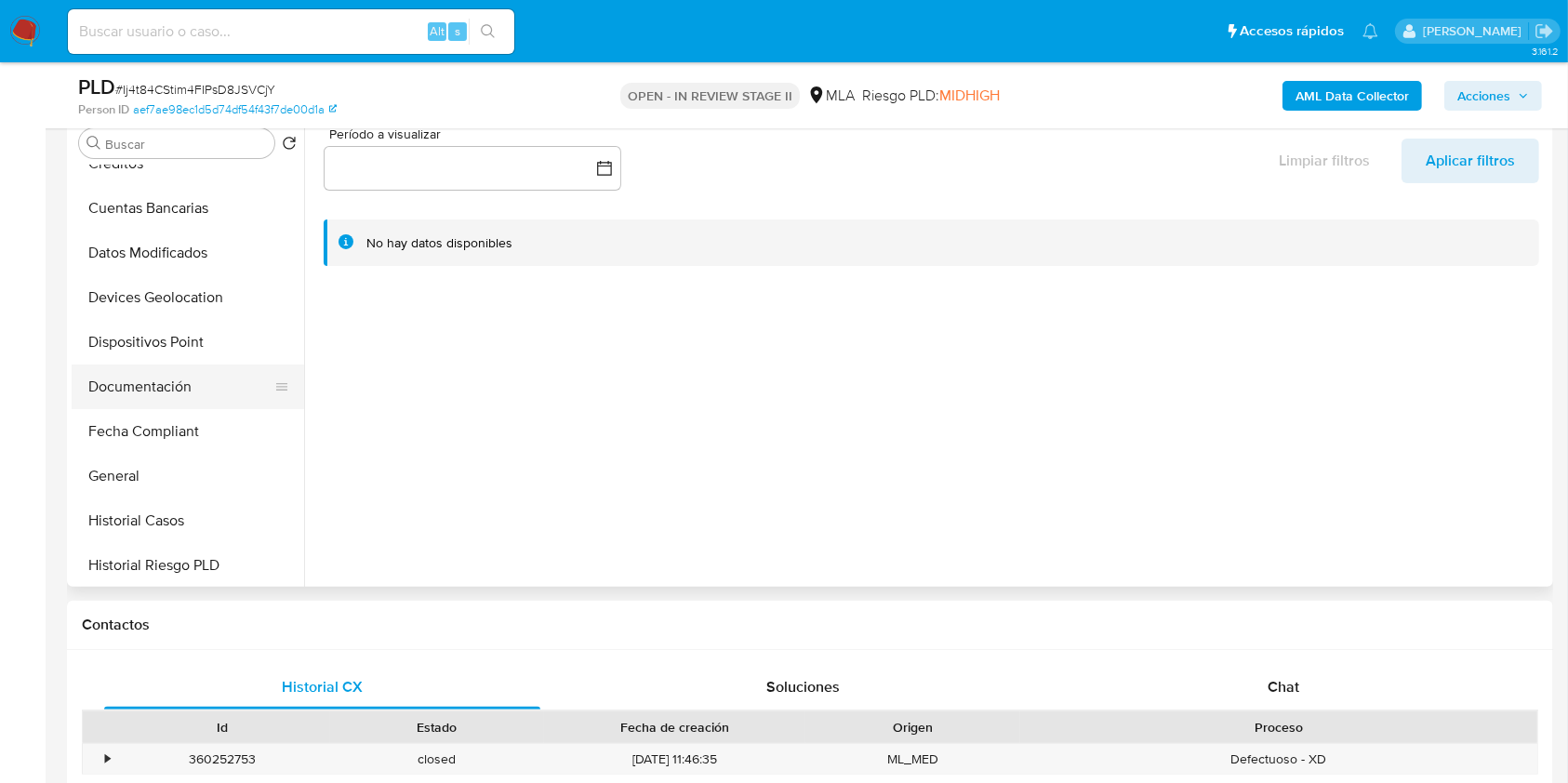
click at [169, 385] on button "Documentación" at bounding box center [180, 386] width 217 height 44
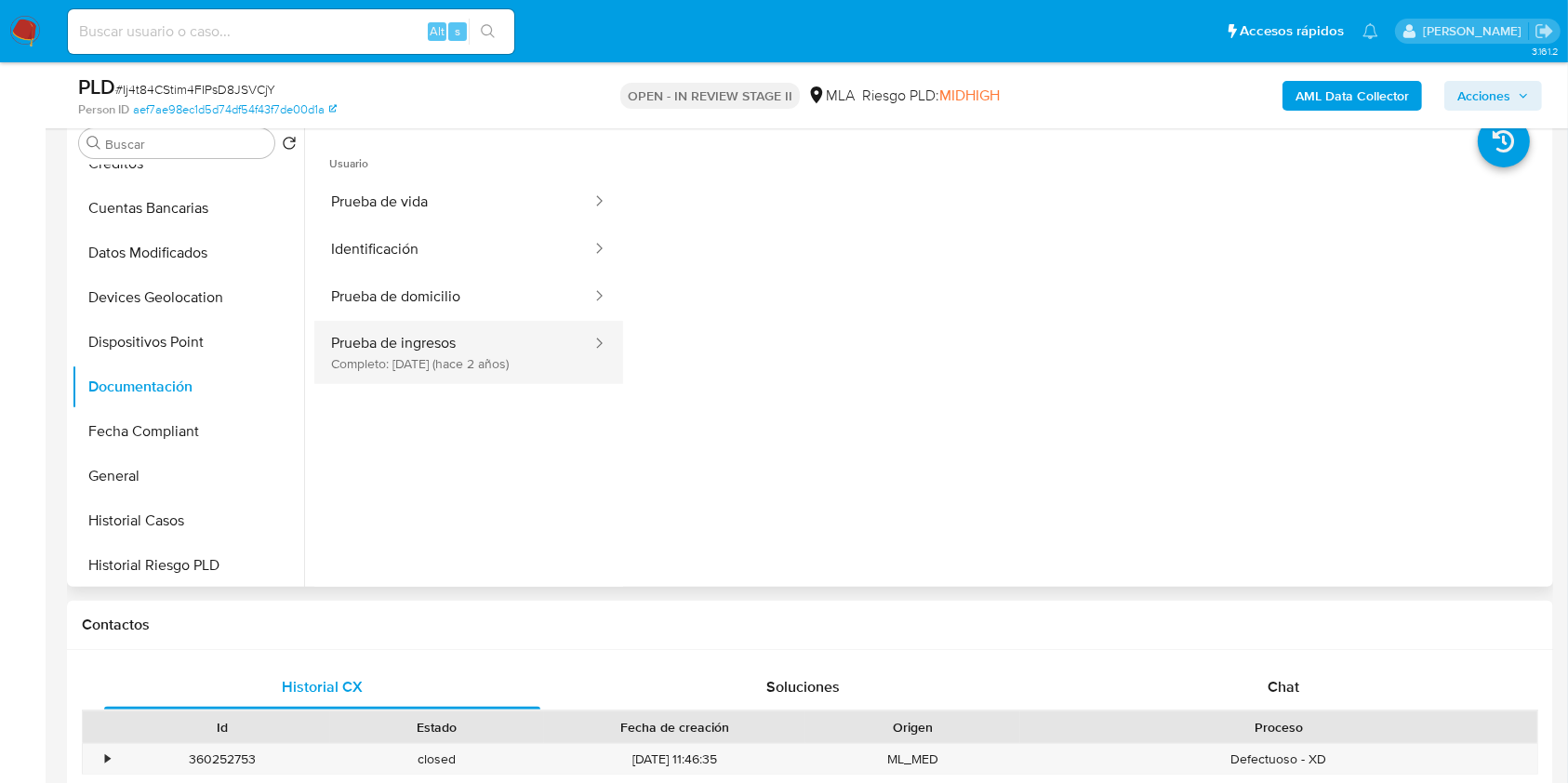
click at [341, 357] on button "Prueba de ingresos Completo: [DATE] (hace 2 años)" at bounding box center [453, 352] width 279 height 63
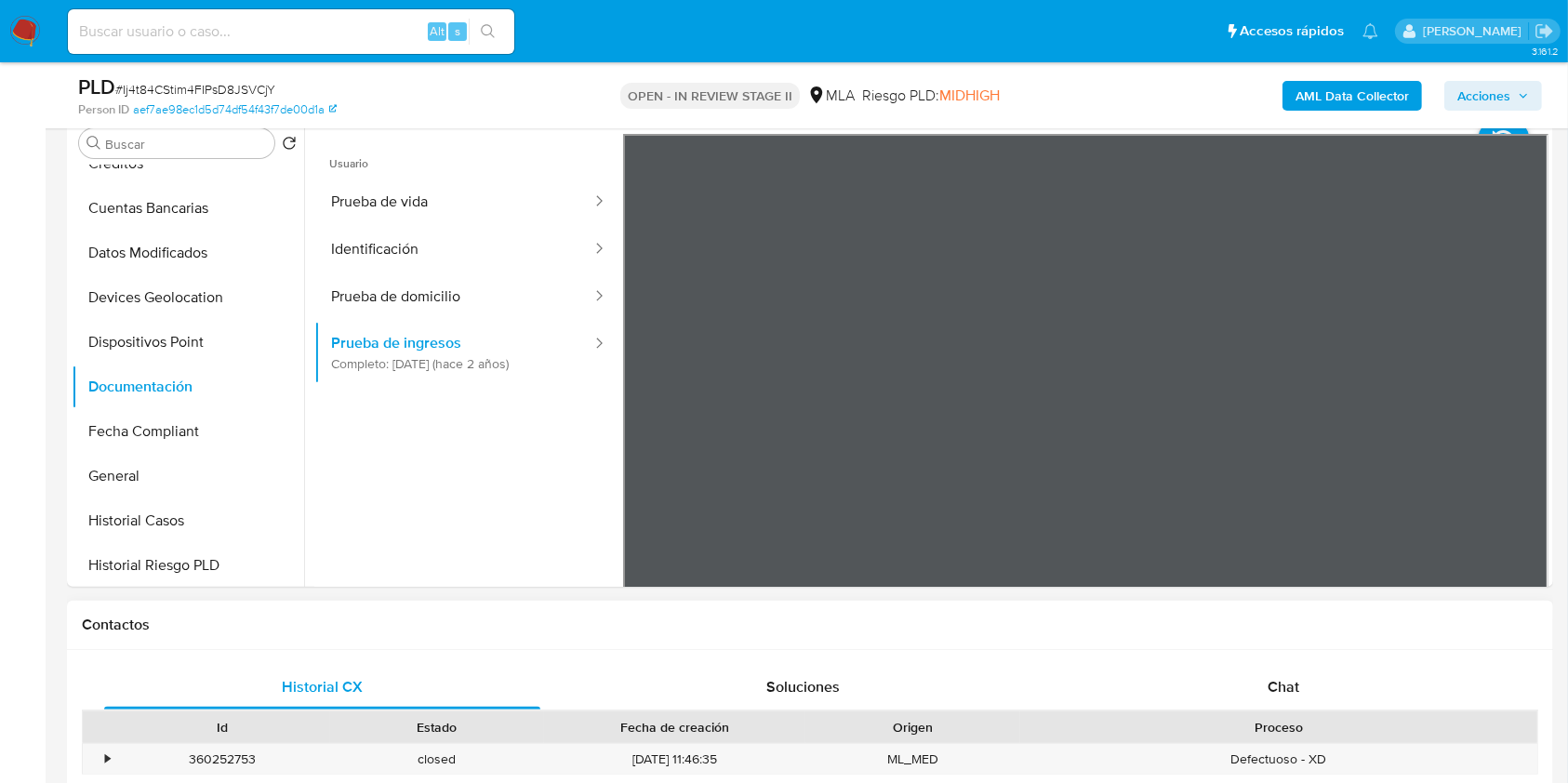
click at [384, 258] on button "Identificación" at bounding box center [453, 249] width 279 height 47
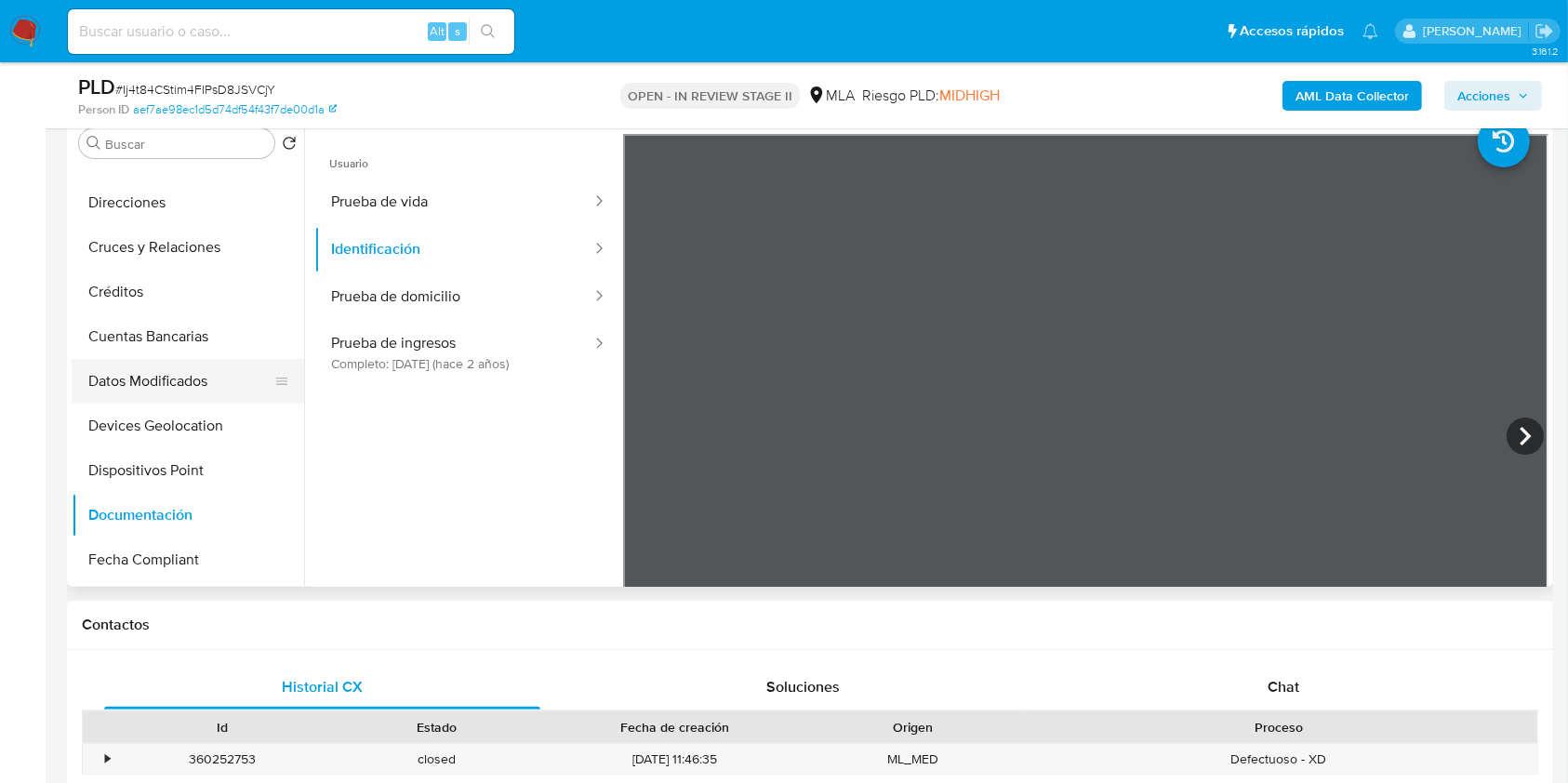
scroll to position [0, 0]
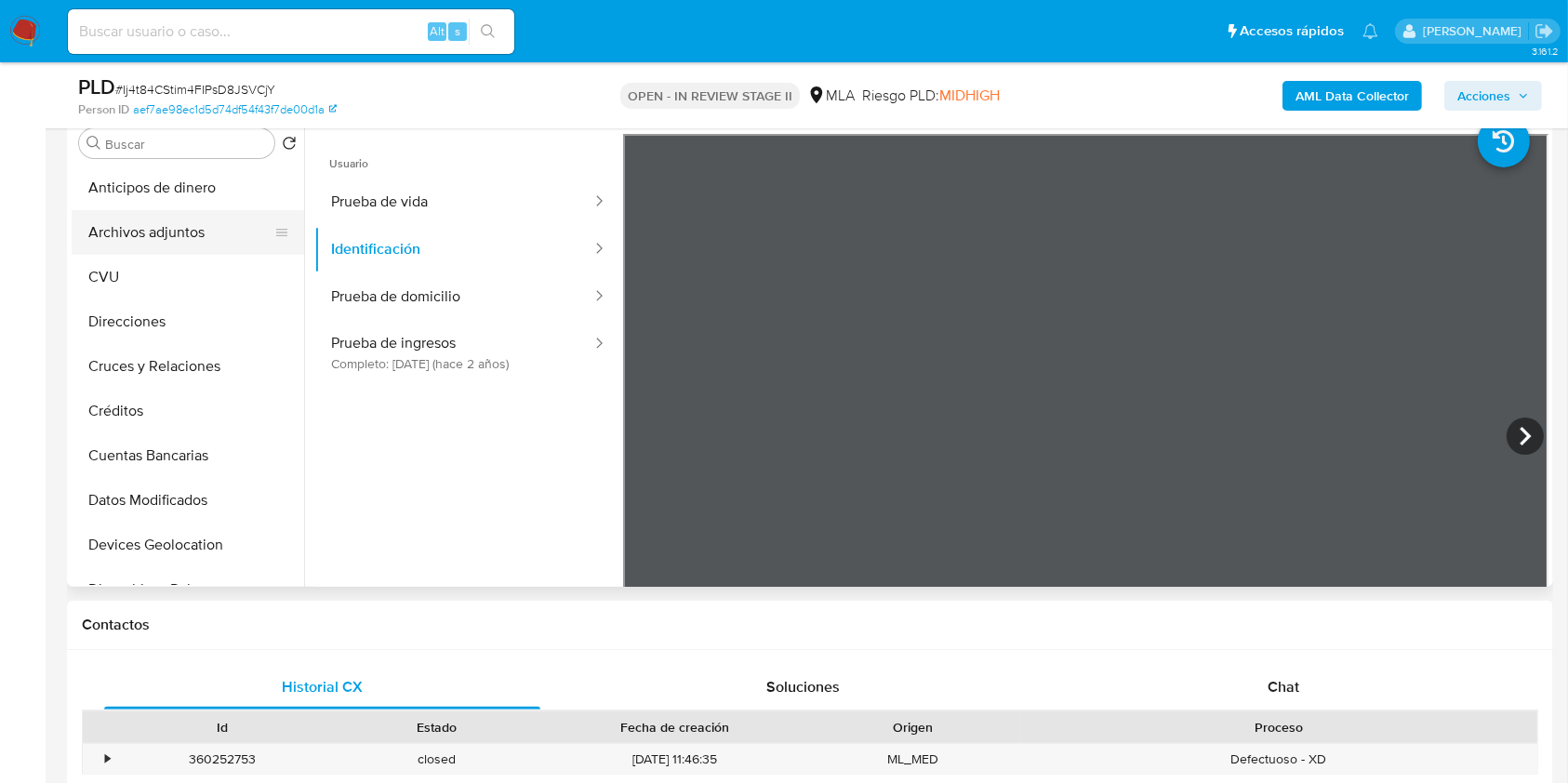
click at [186, 217] on button "Archivos adjuntos" at bounding box center [180, 232] width 217 height 44
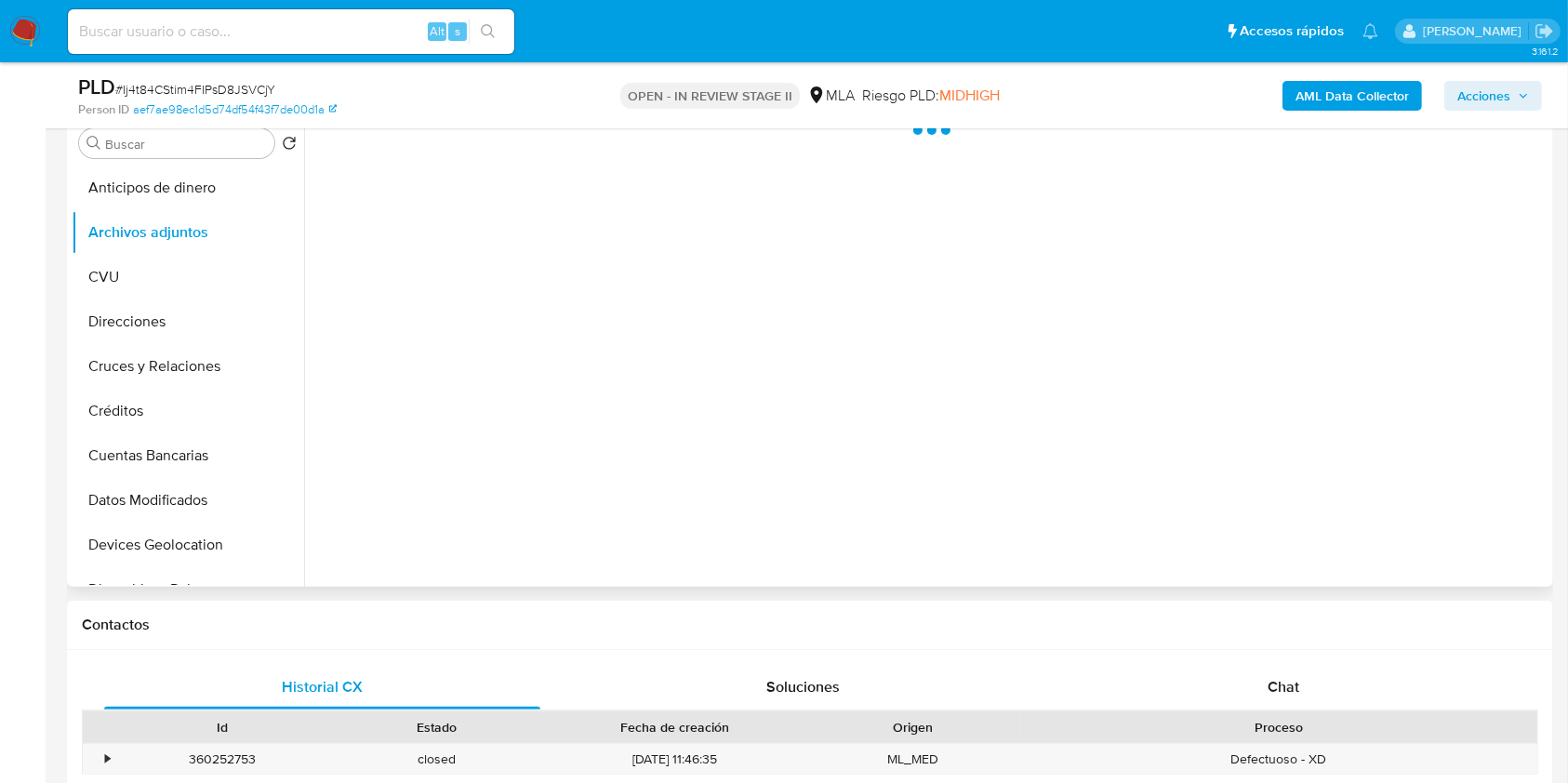
scroll to position [124, 0]
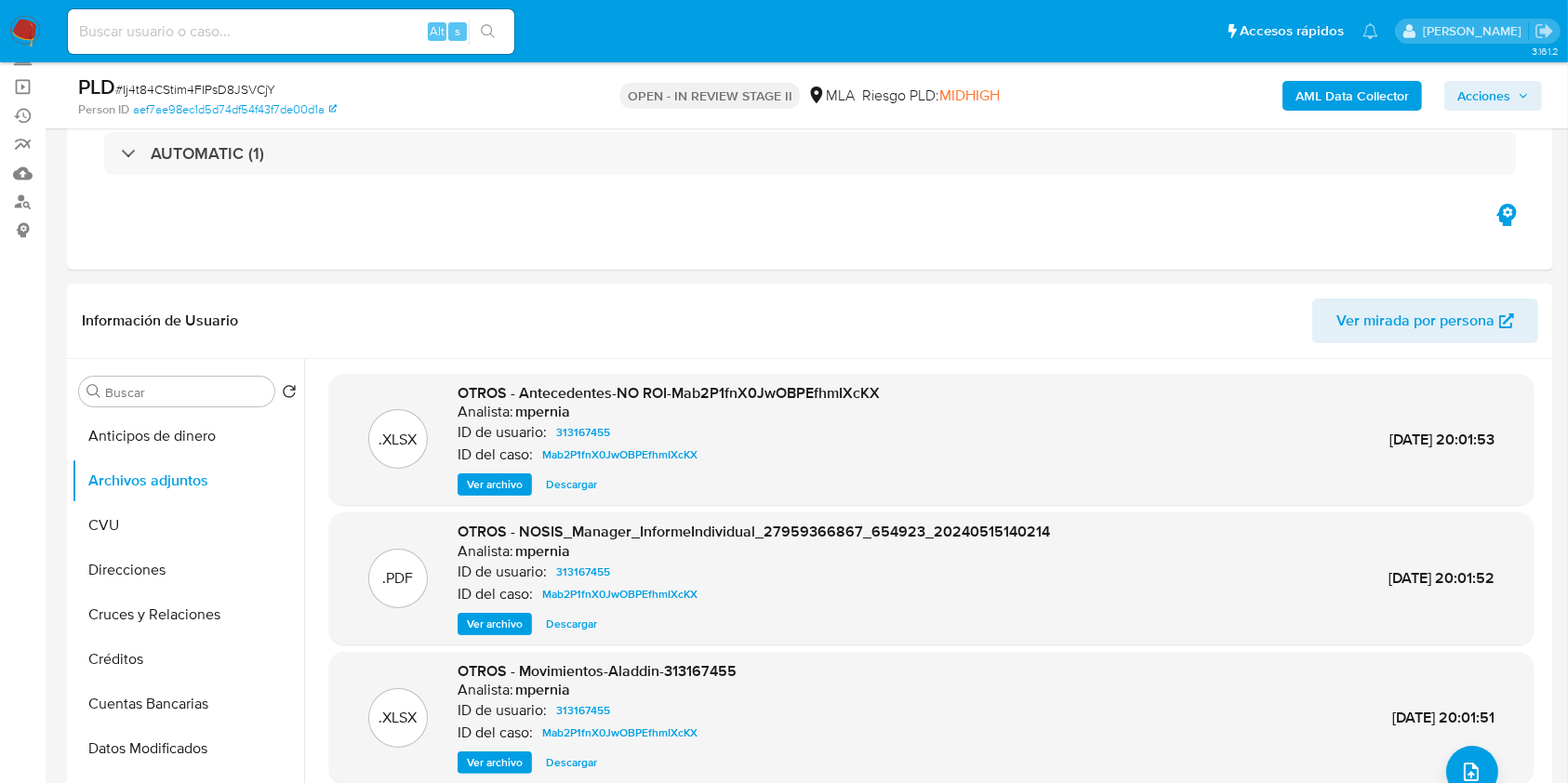
click at [1340, 109] on b "AML Data Collector" at bounding box center [1353, 96] width 113 height 30
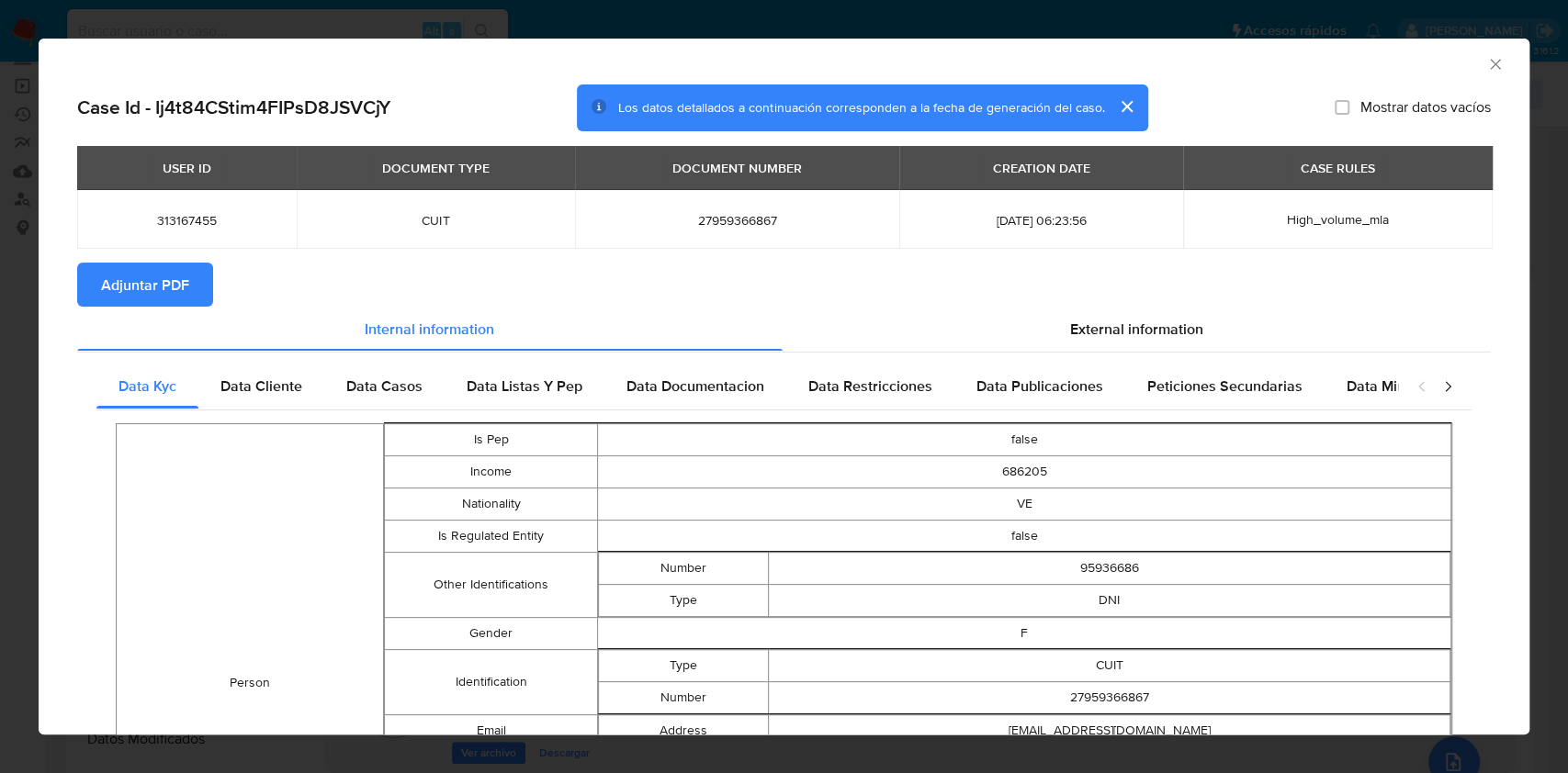
click at [153, 290] on span "Adjuntar PDF" at bounding box center [145, 284] width 89 height 40
click at [1487, 68] on div "AML Data Collector" at bounding box center [784, 61] width 1491 height 46
click at [1486, 66] on icon "Cerrar ventana" at bounding box center [1495, 64] width 19 height 19
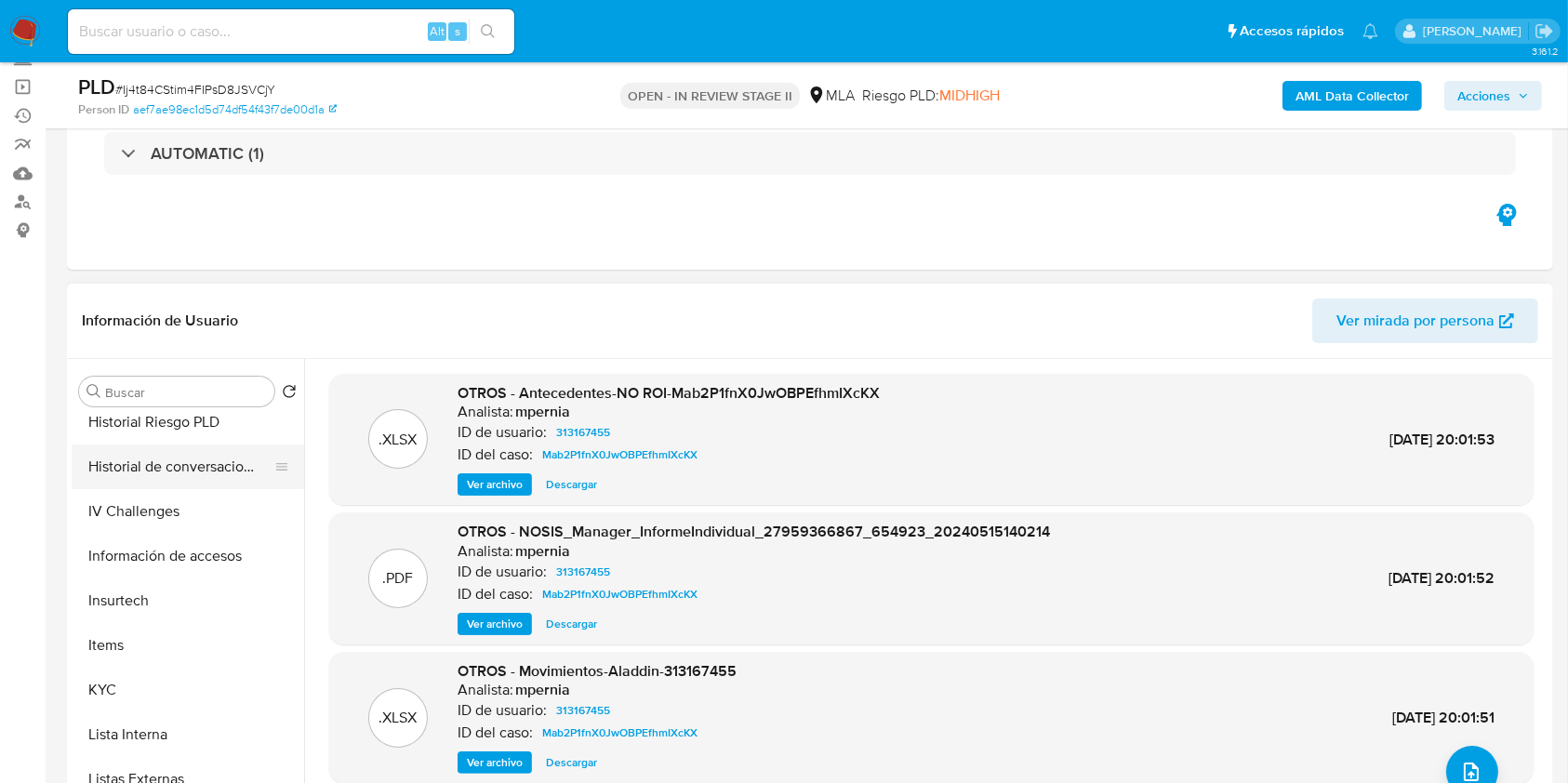
scroll to position [868, 0]
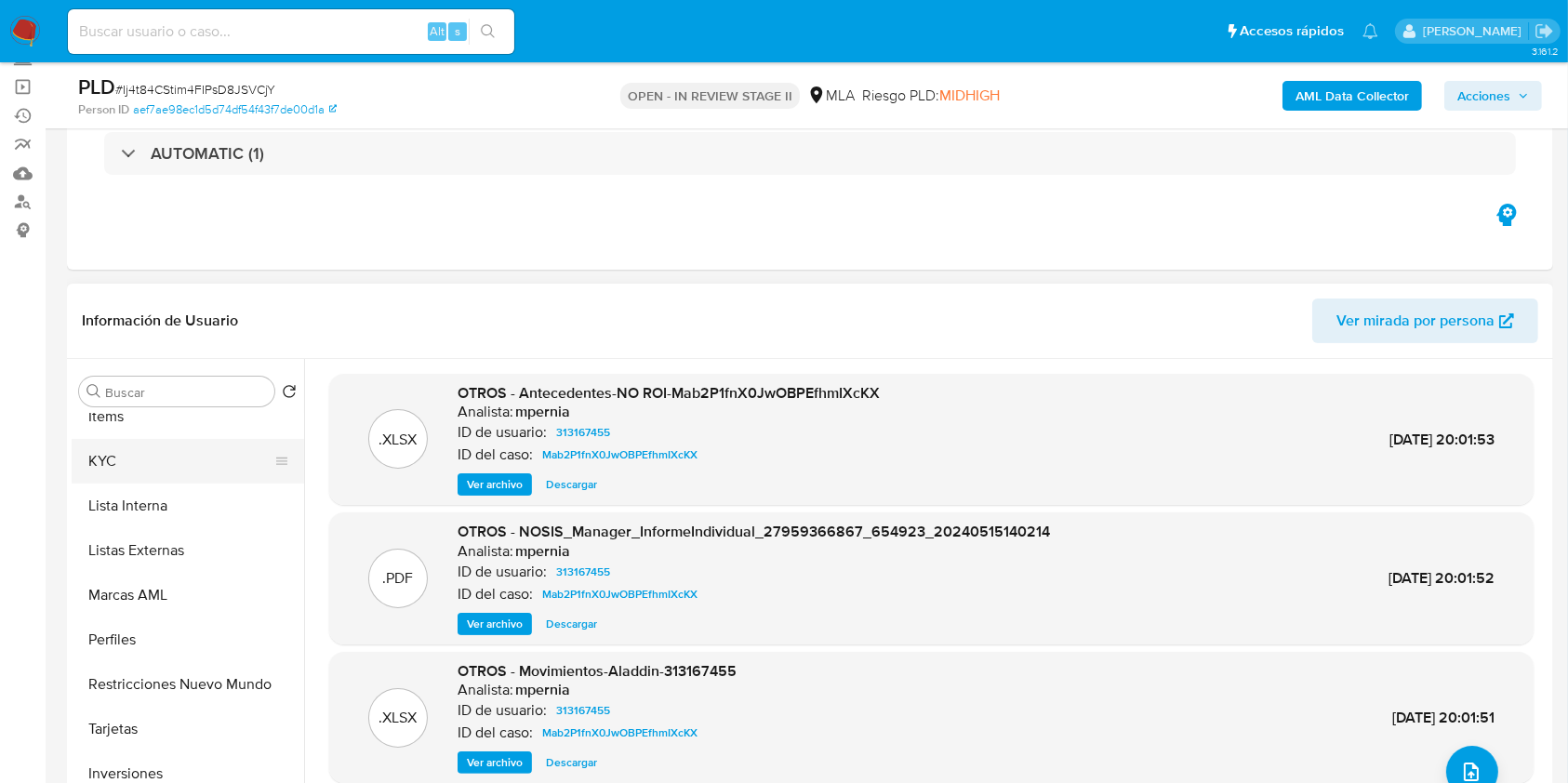
click at [133, 472] on button "KYC" at bounding box center [180, 461] width 217 height 44
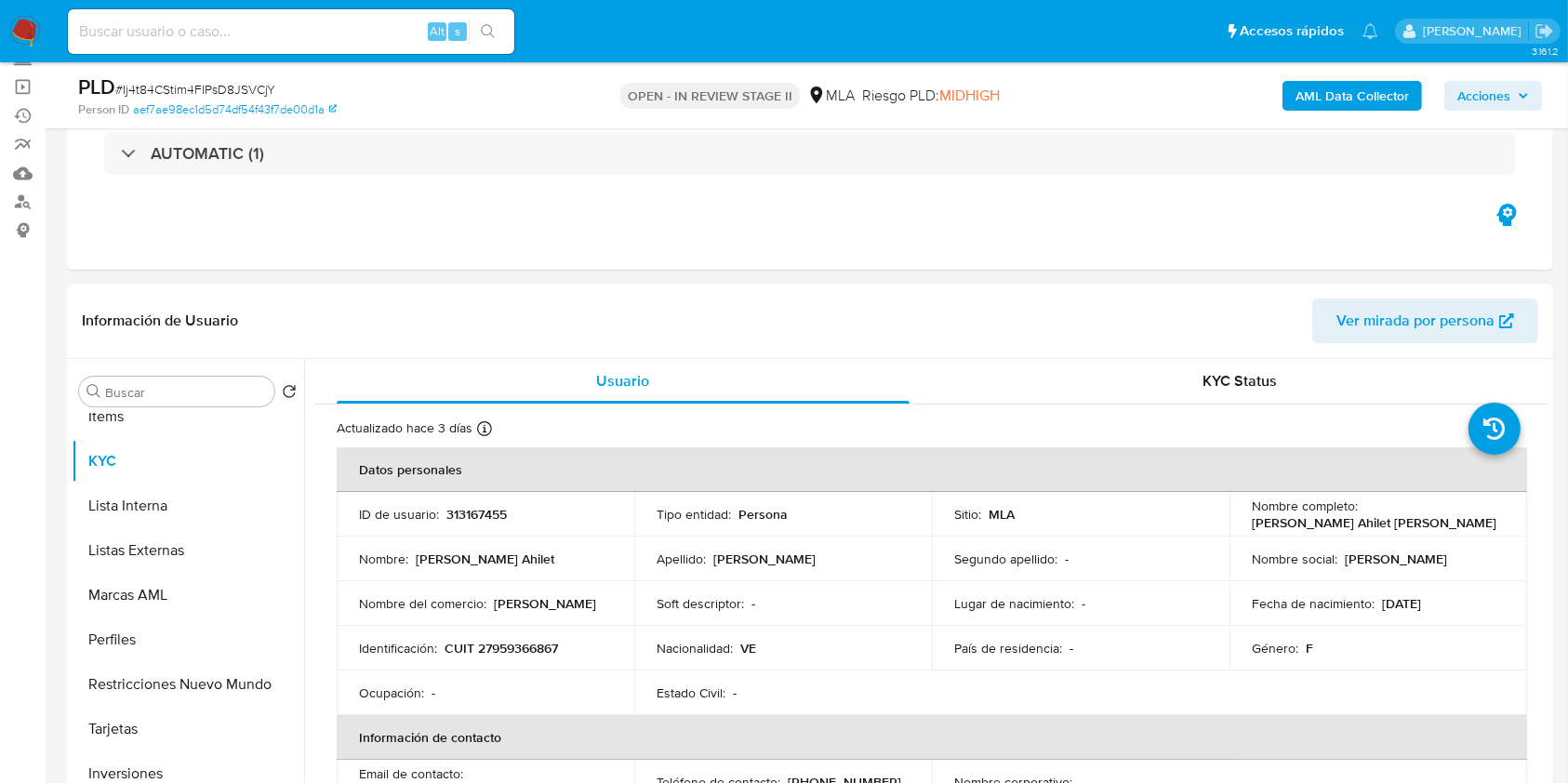
click at [537, 652] on p "CUIT 27959366867" at bounding box center [502, 648] width 113 height 17
copy p "27959366867"
click at [470, 510] on p "313167455" at bounding box center [477, 515] width 60 height 17
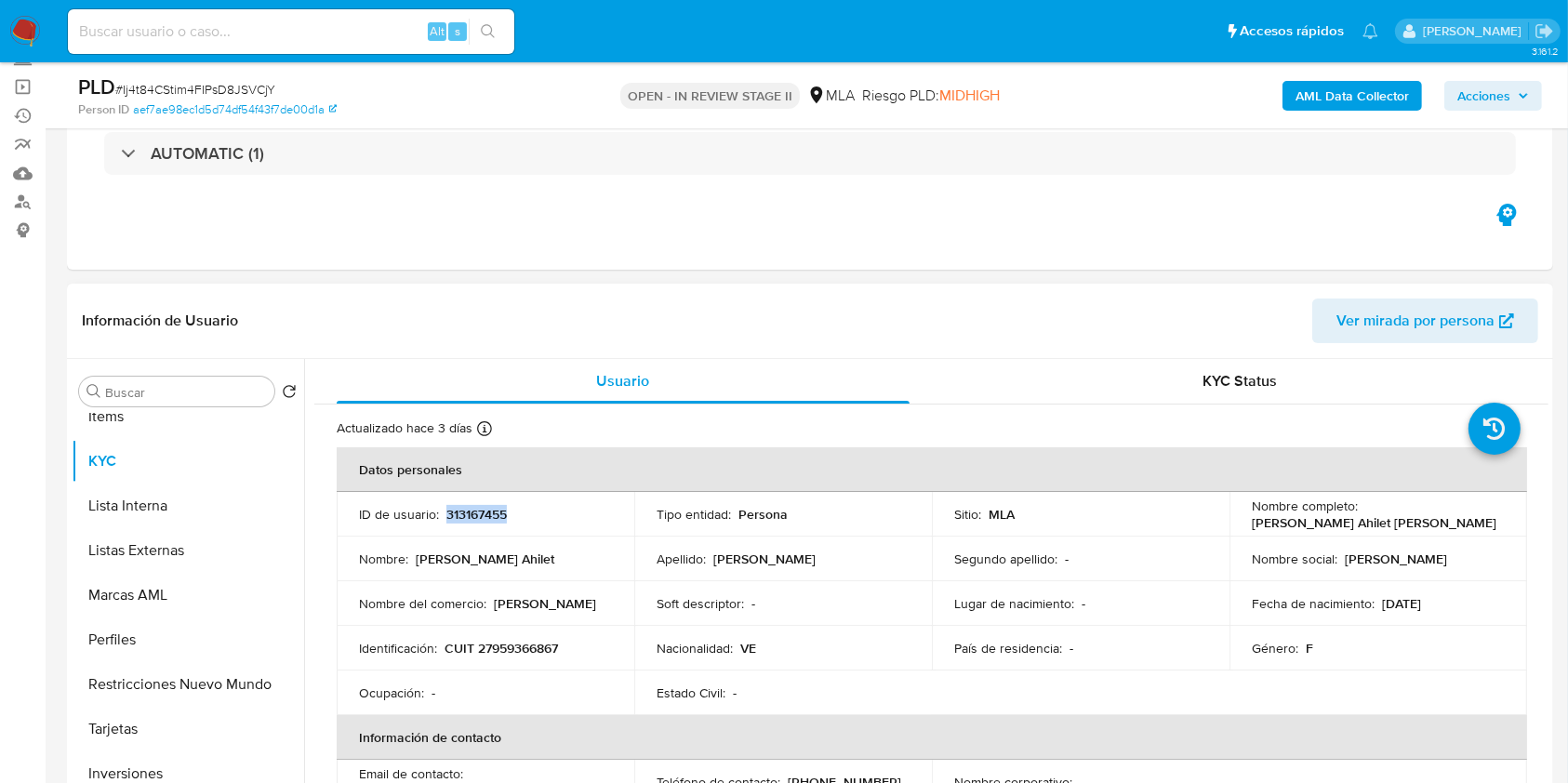
copy p "313167455"
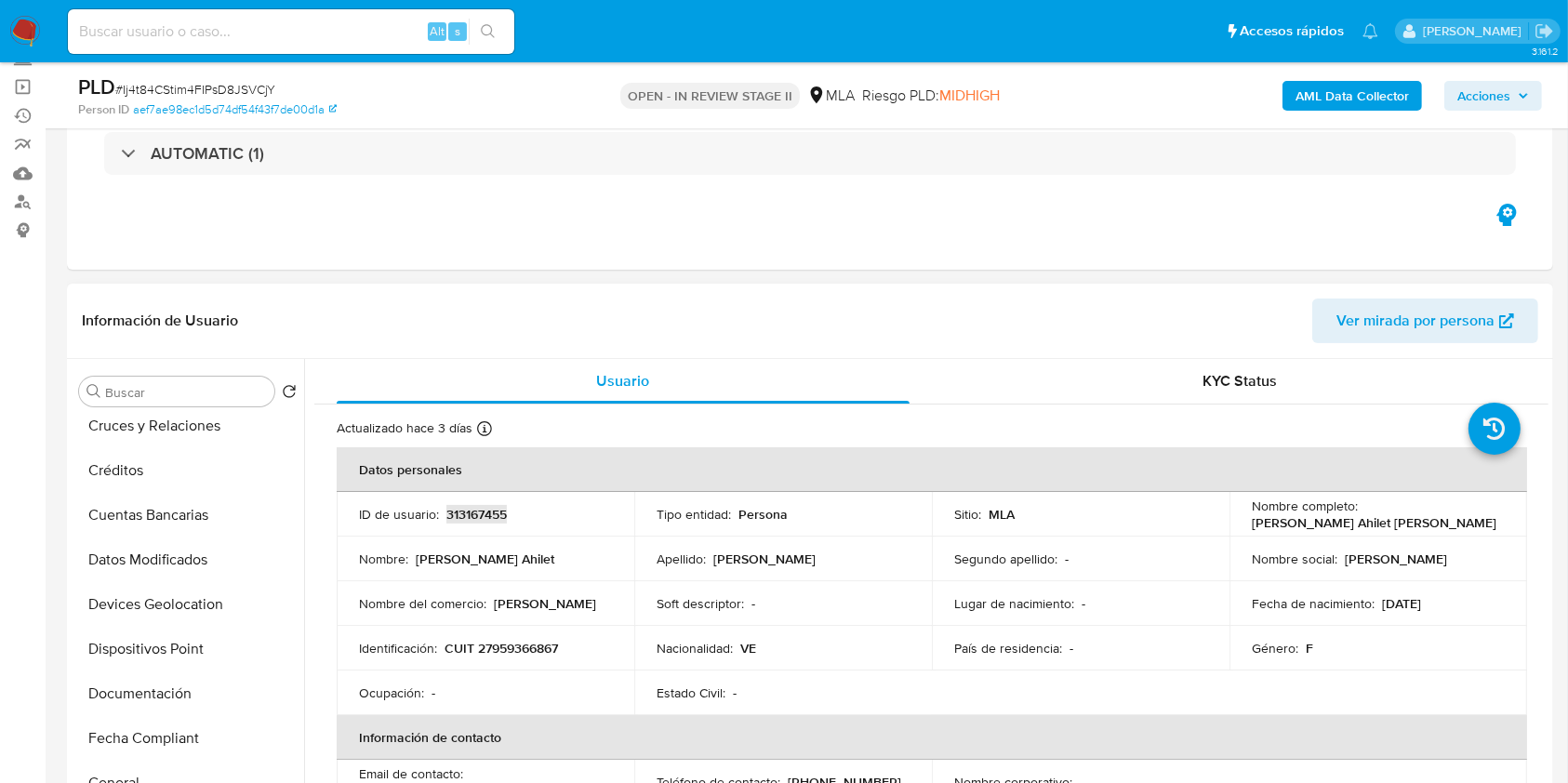
scroll to position [0, 0]
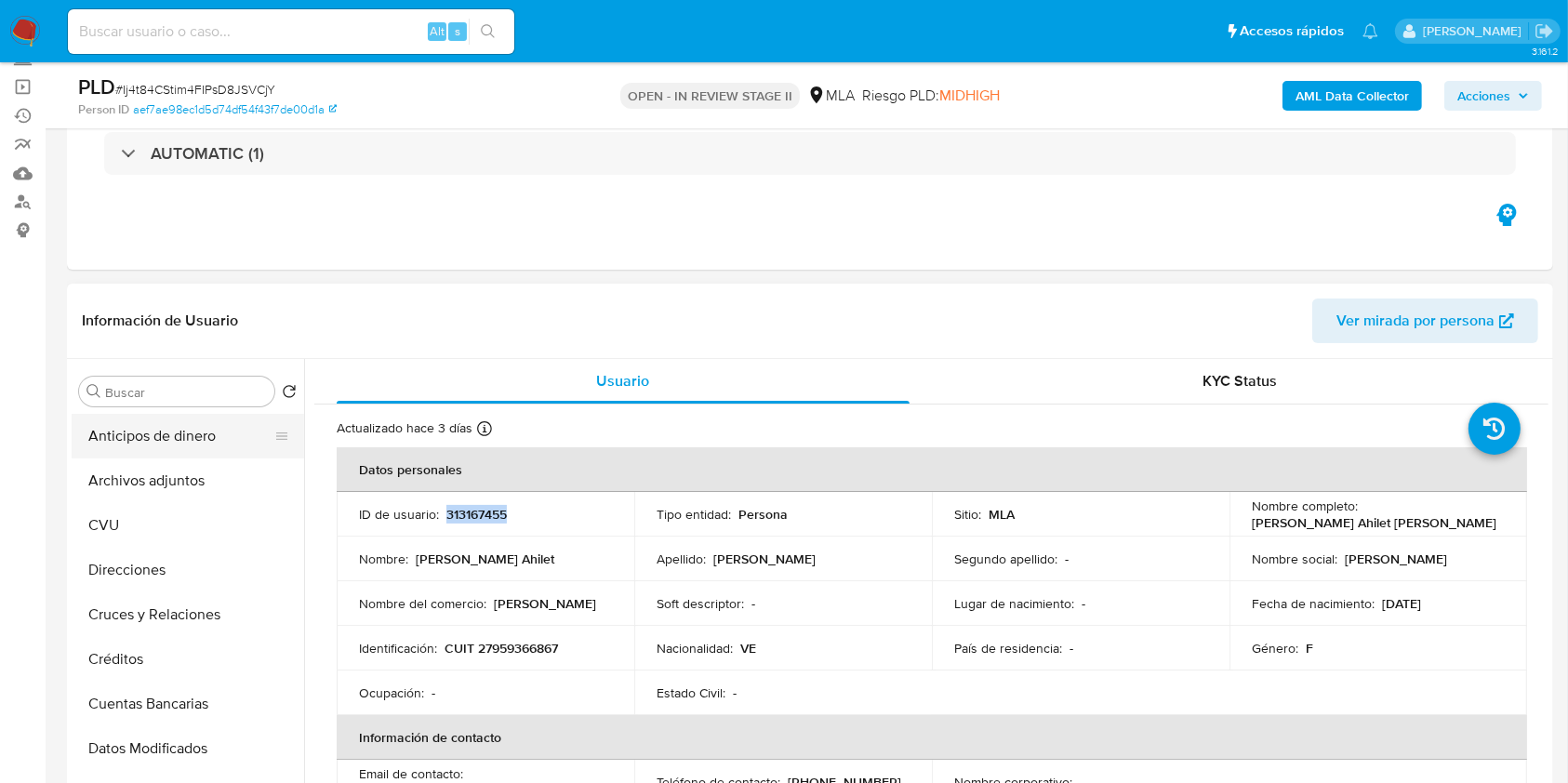
click at [209, 455] on button "Anticipos de dinero" at bounding box center [180, 435] width 217 height 44
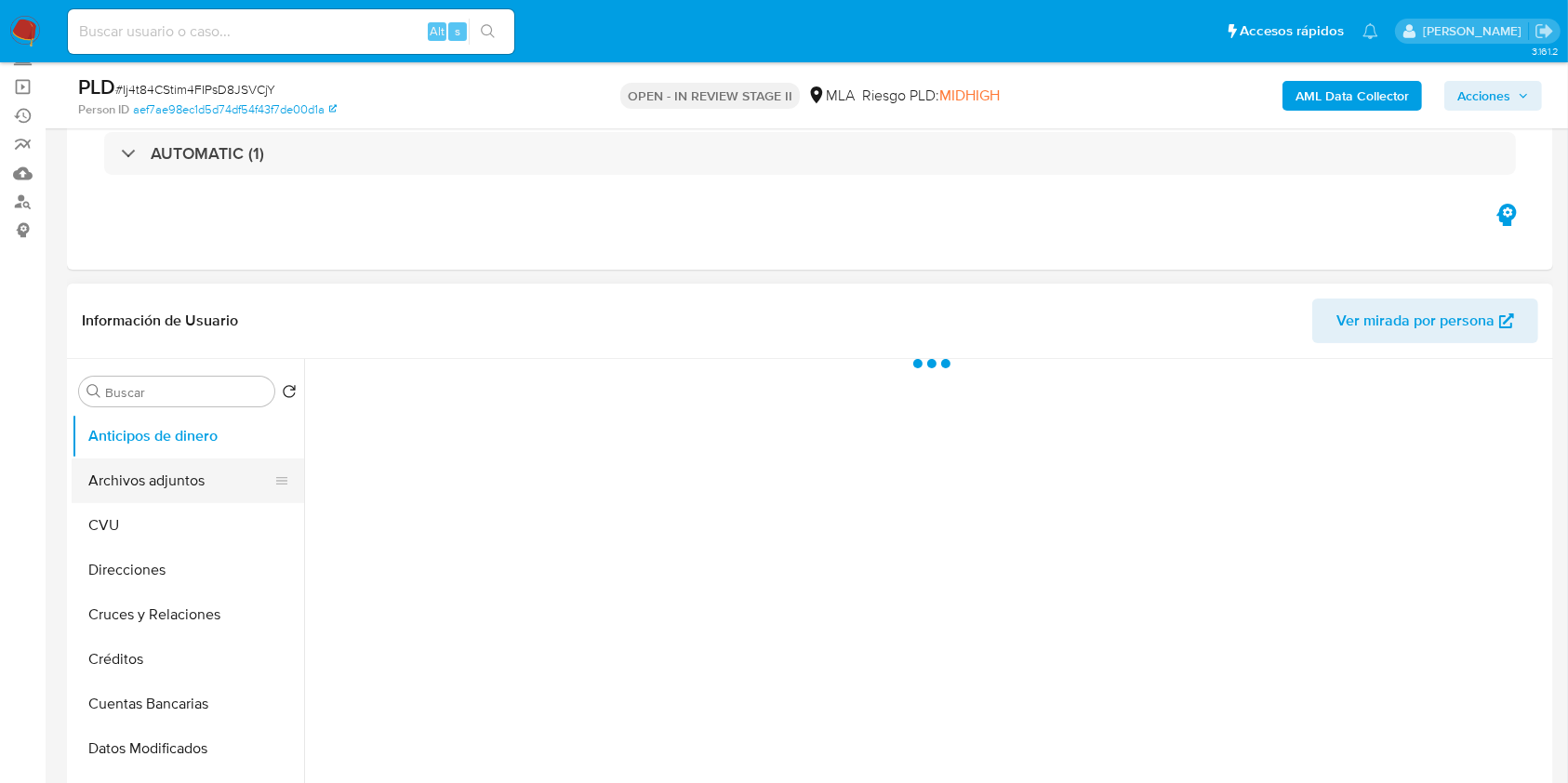
click at [207, 470] on button "Archivos adjuntos" at bounding box center [180, 480] width 217 height 44
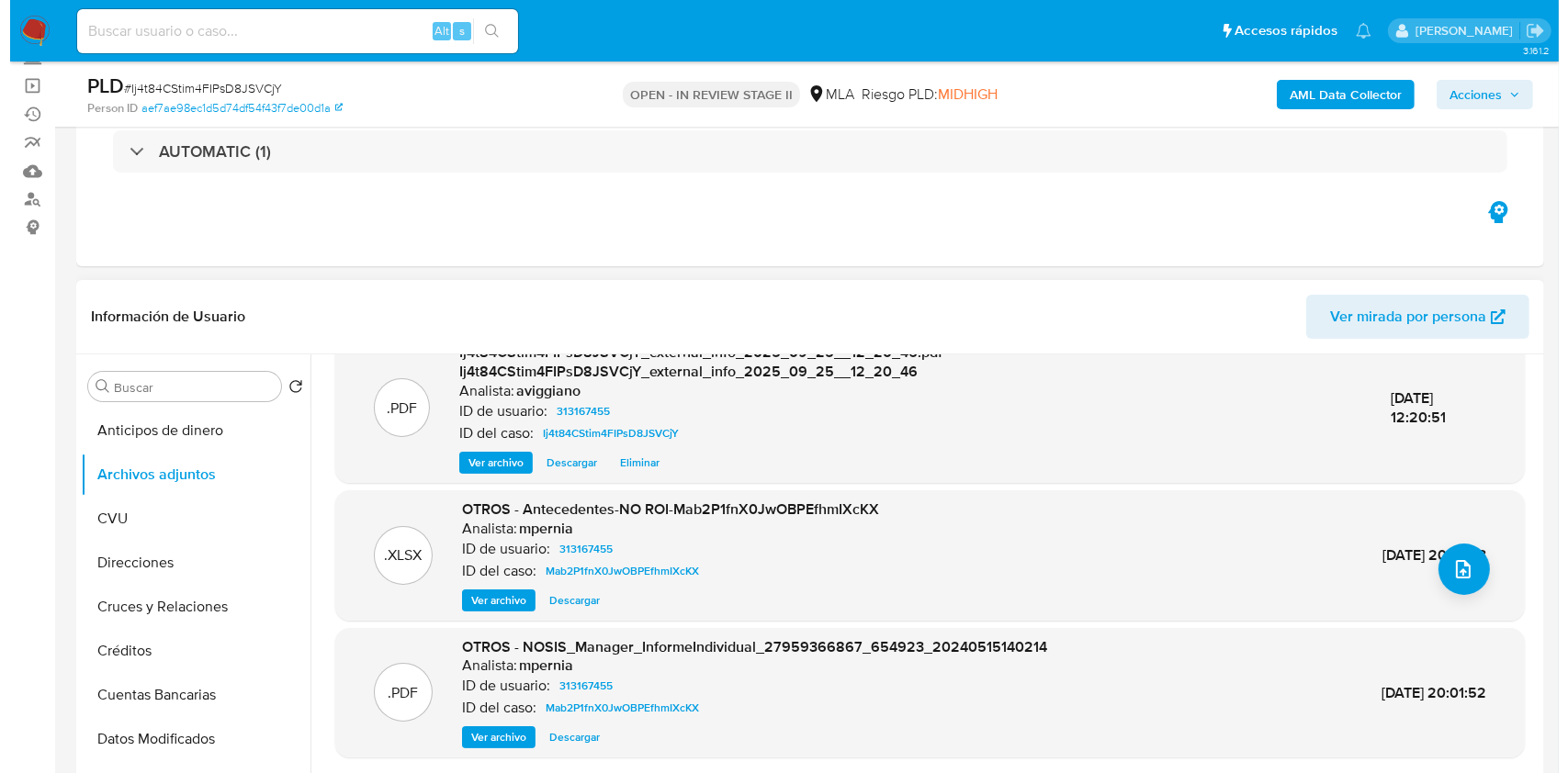
scroll to position [194, 0]
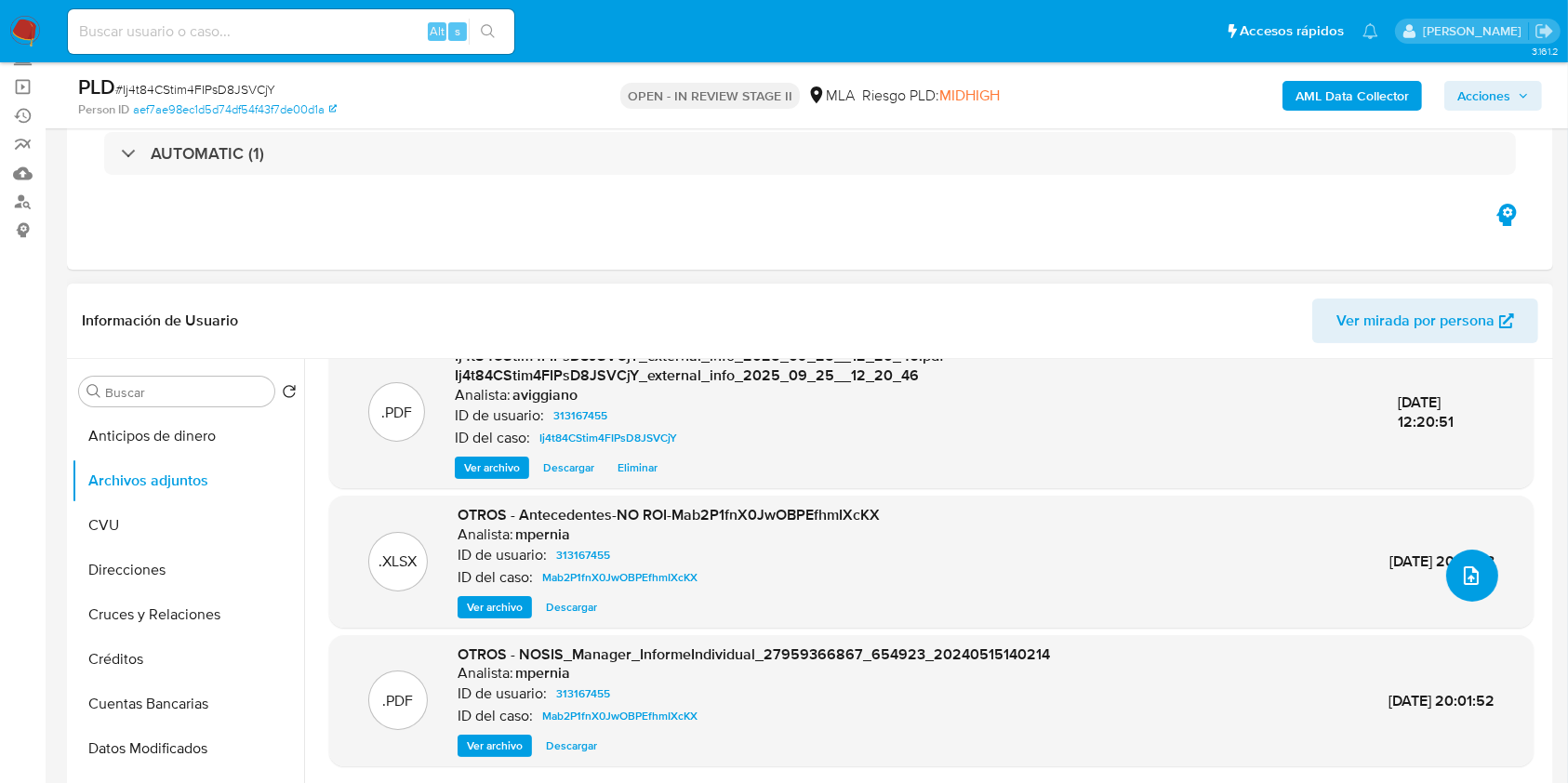
click at [1449, 589] on button "upload-file" at bounding box center [1472, 575] width 52 height 52
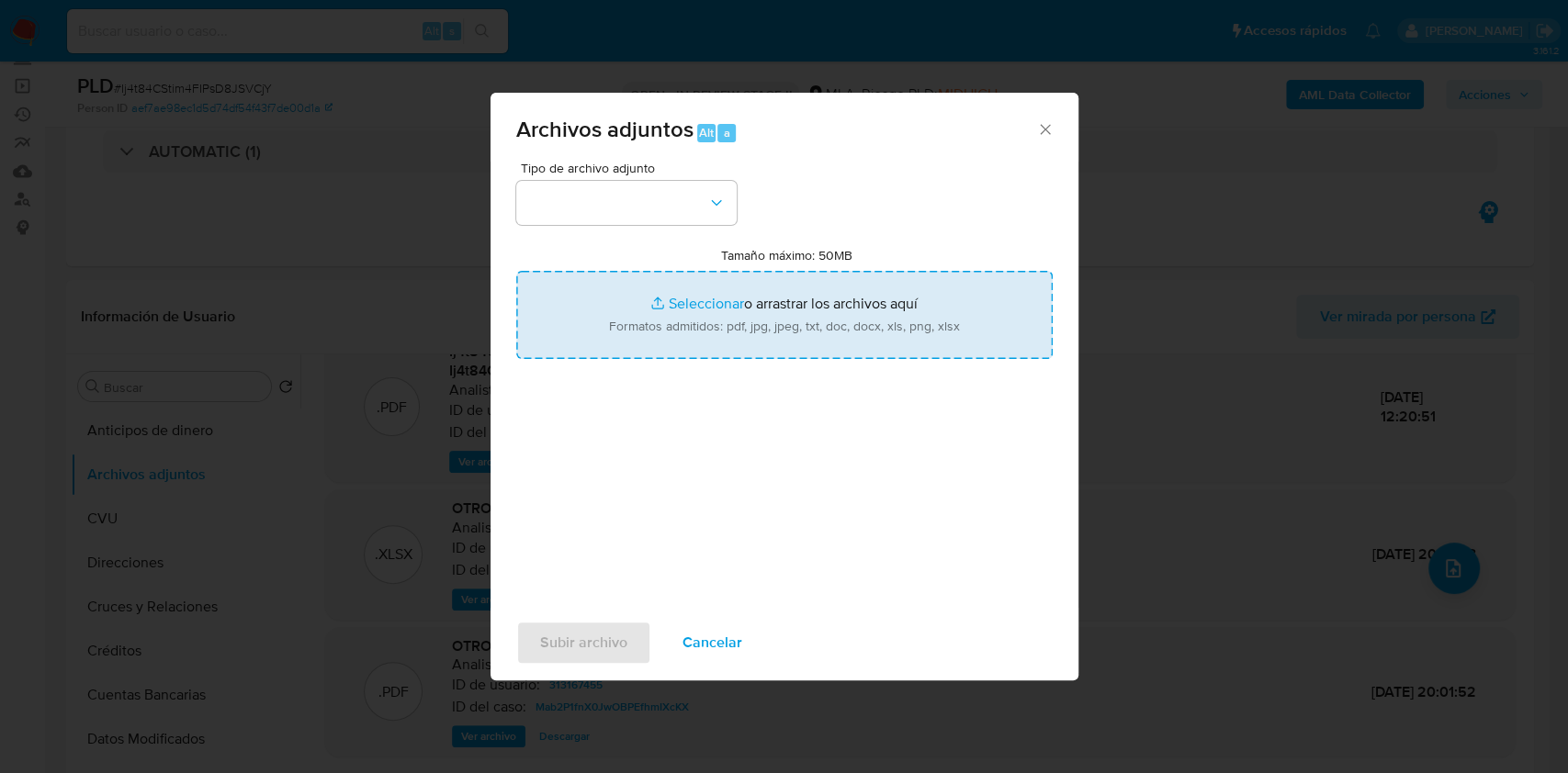
click at [750, 329] on input "Tamaño máximo: 50MB Seleccionar archivos" at bounding box center [784, 314] width 536 height 89
type input "C:\fakepath\Nosis - 313167455.pdf"
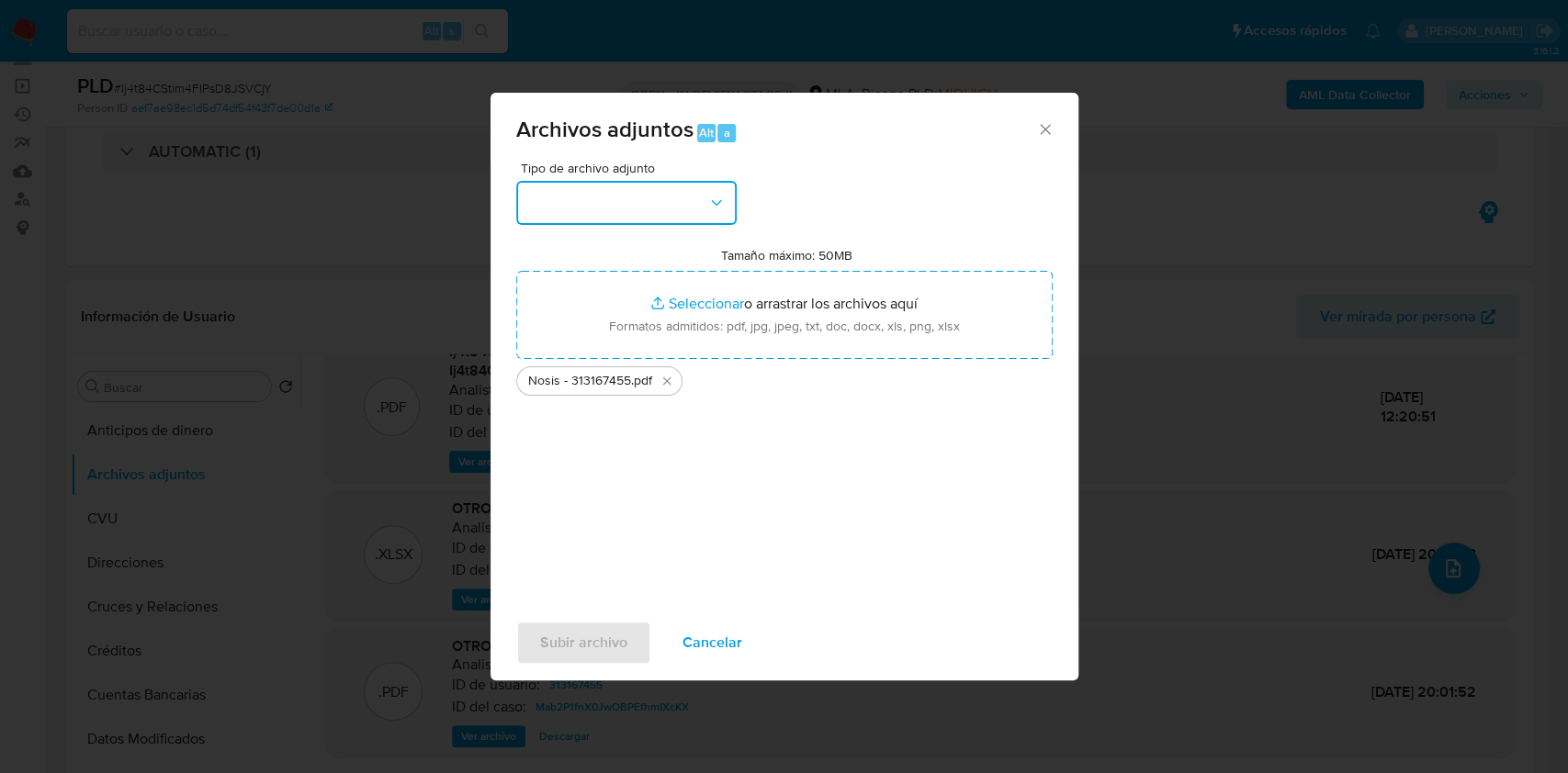
click at [586, 197] on button "button" at bounding box center [626, 202] width 220 height 44
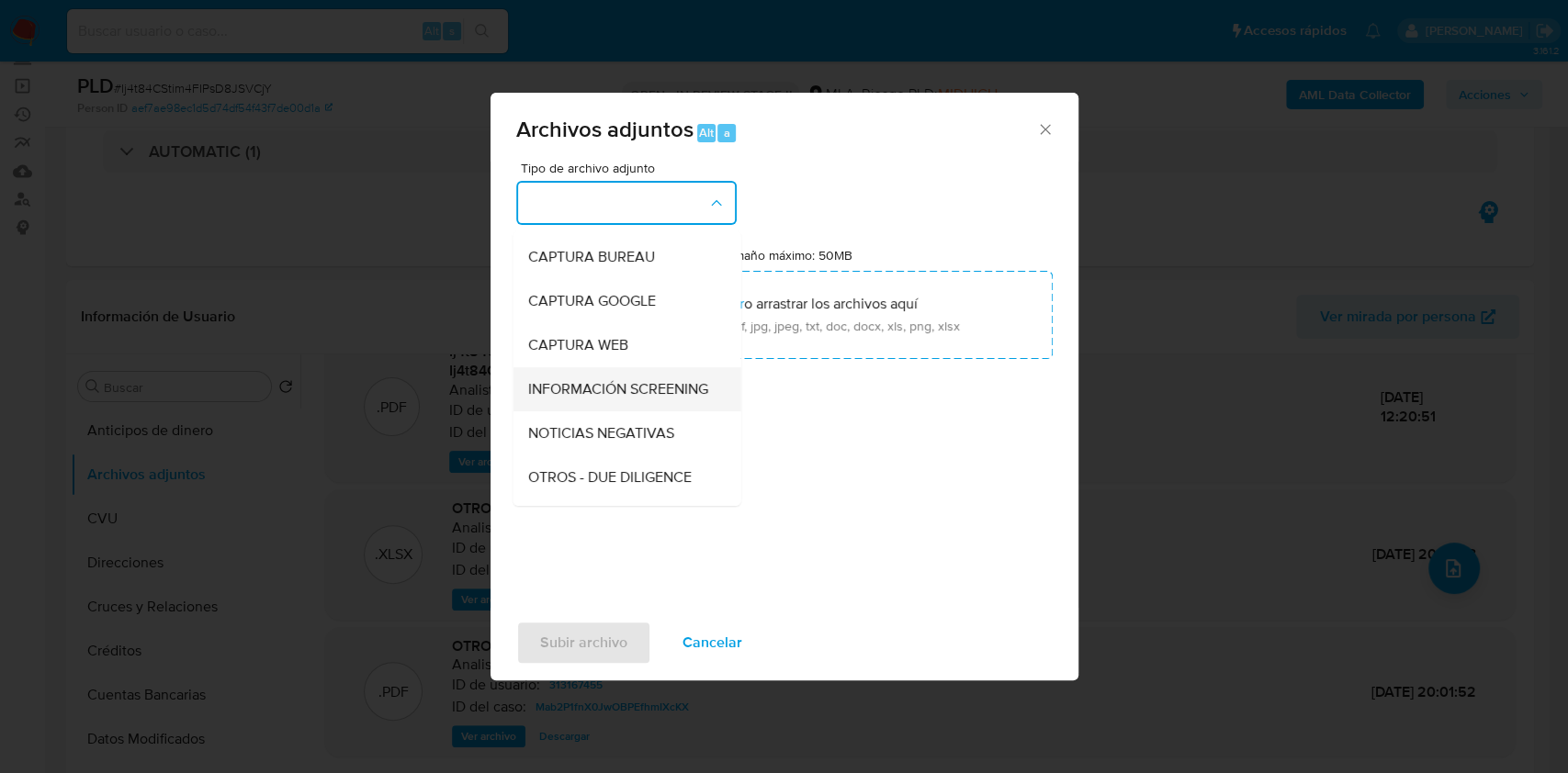
scroll to position [122, 0]
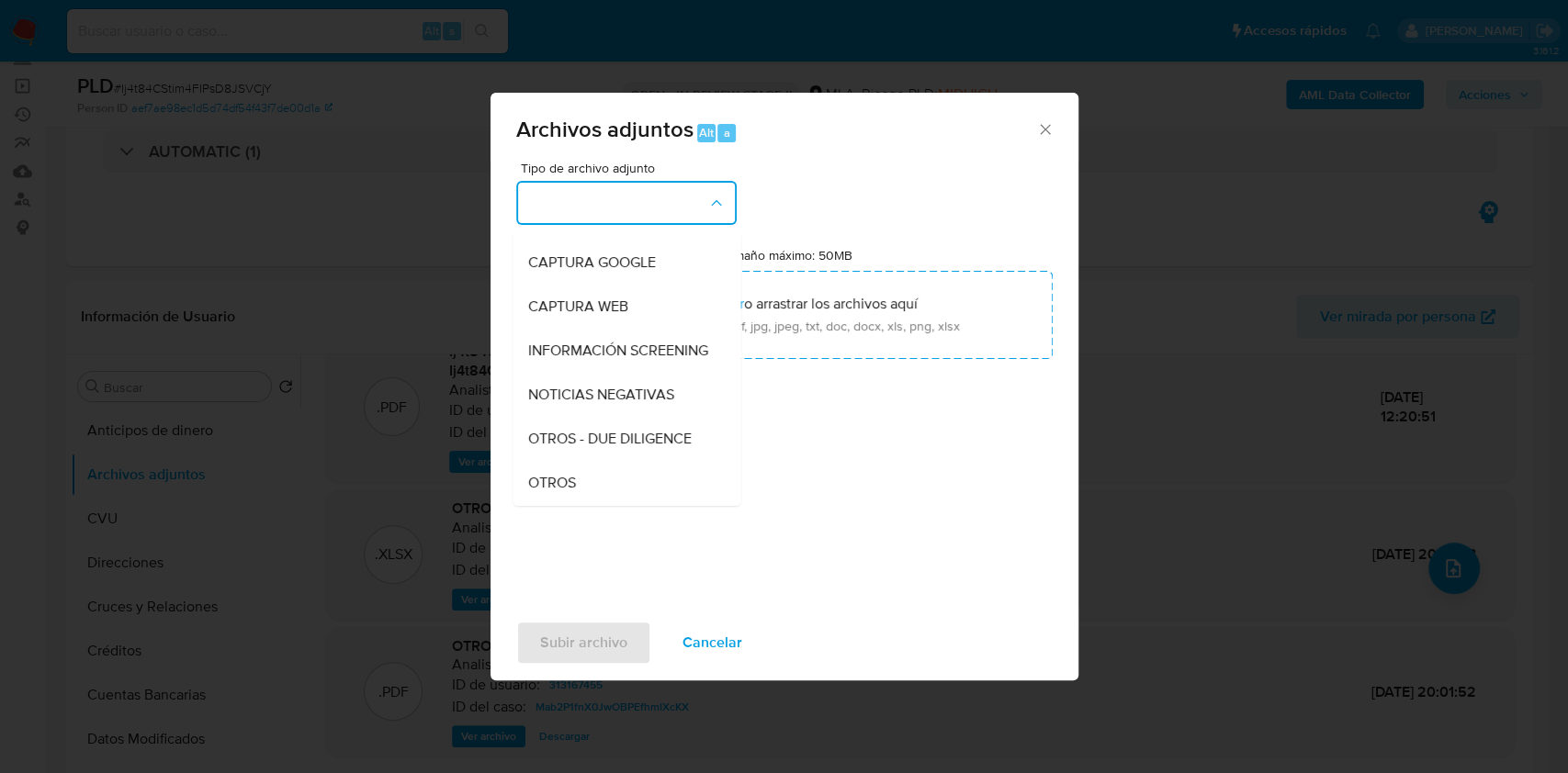
click at [578, 505] on div "Tipo de archivo adjunto IDENTIFICACIÓN INGRESOS CAPTURA BUREAU CAPTURA GOOGLE C…" at bounding box center [784, 378] width 536 height 434
click at [576, 497] on div "OTROS" at bounding box center [620, 482] width 187 height 44
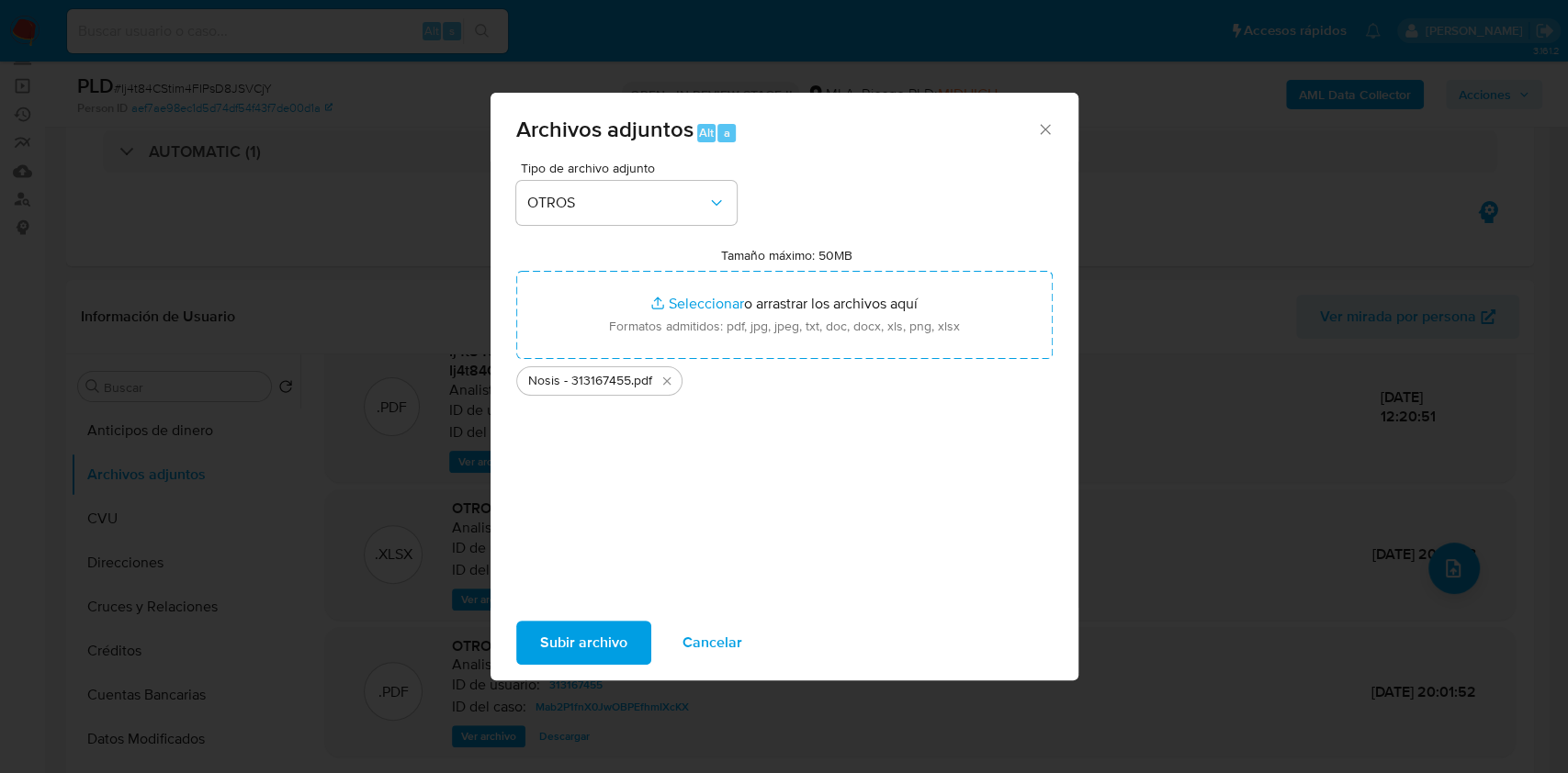
click at [547, 634] on span "Subir archivo" at bounding box center [584, 642] width 88 height 40
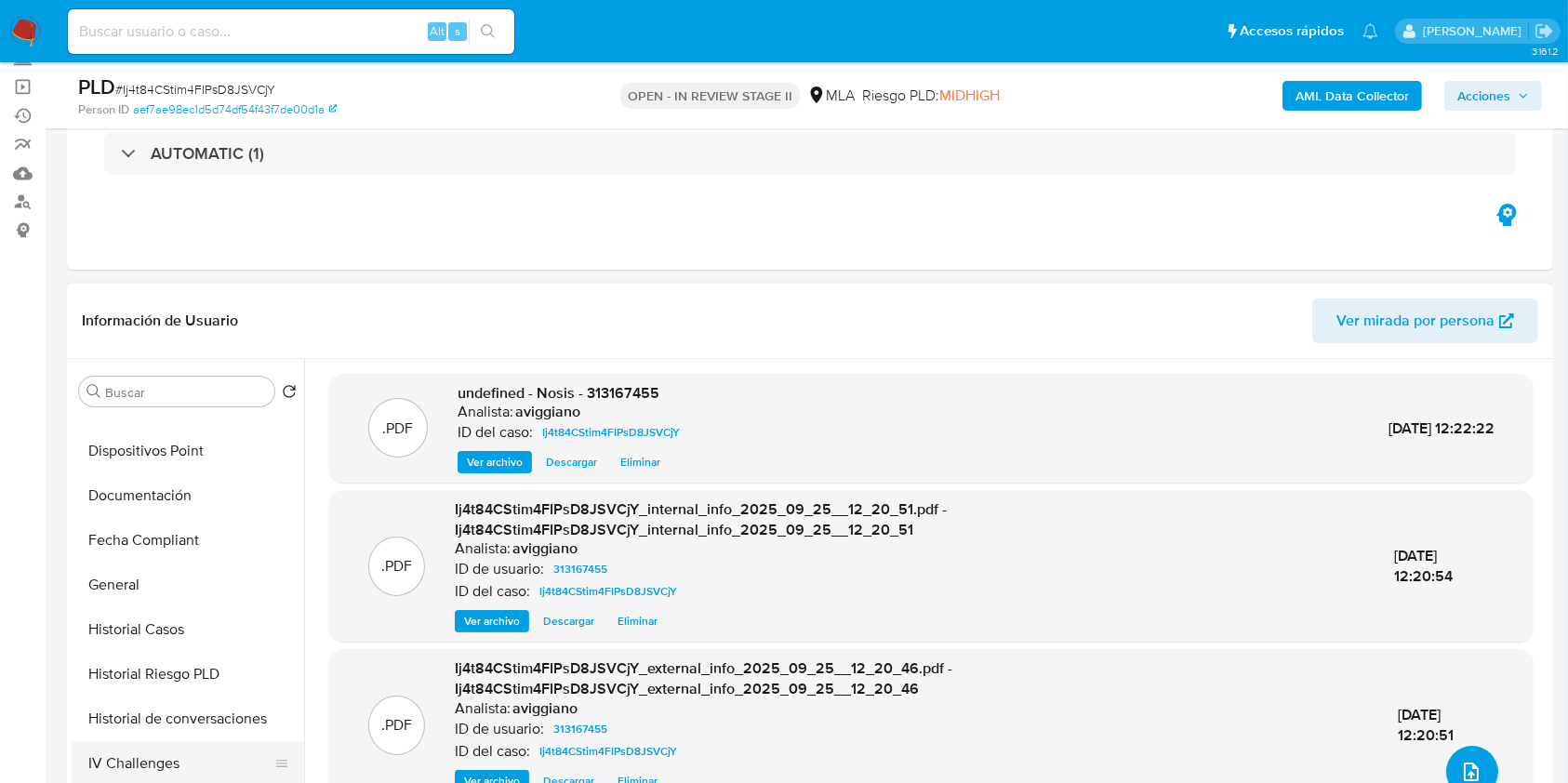
scroll to position [496, 0]
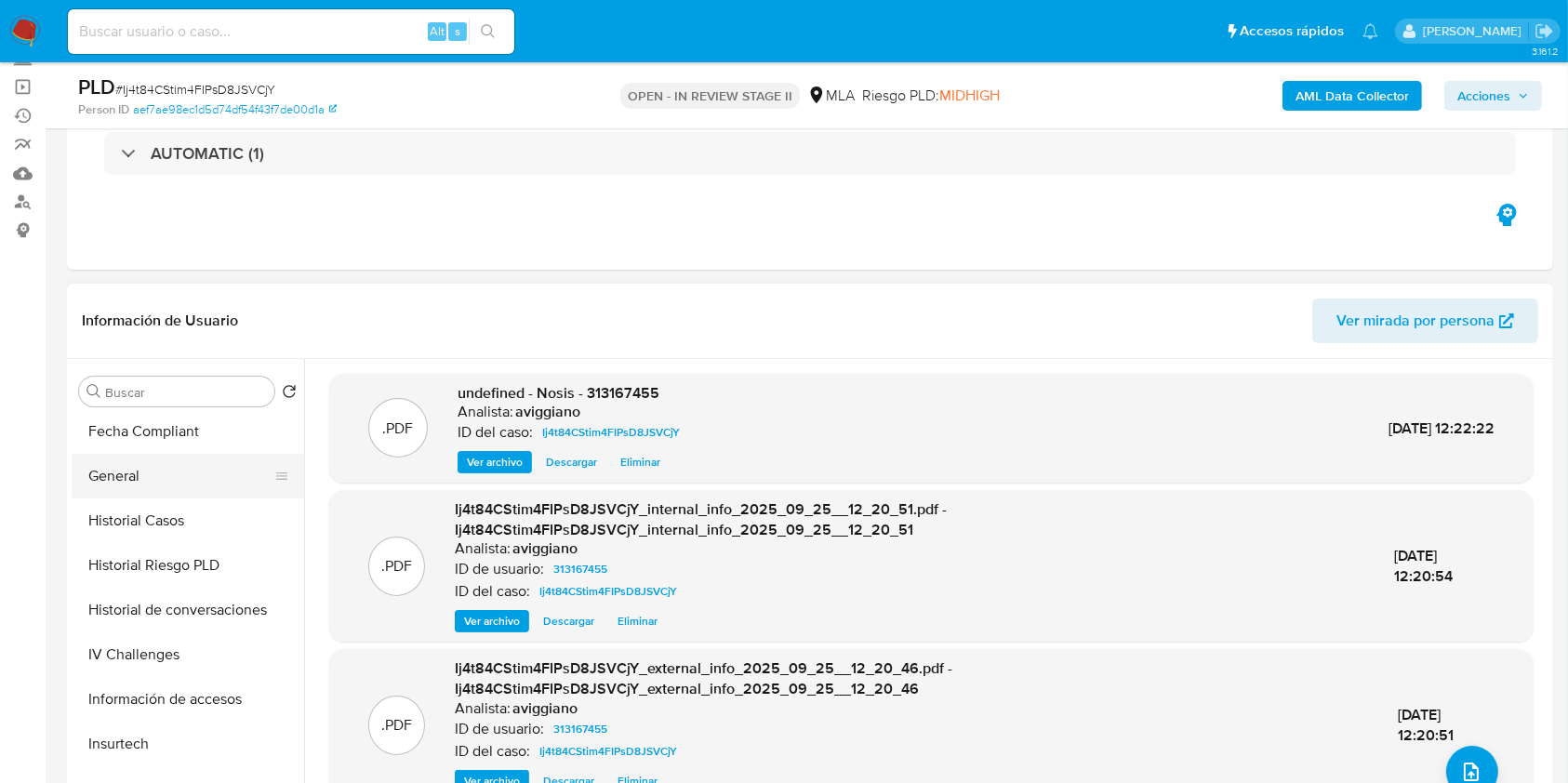
click at [143, 479] on button "General" at bounding box center [180, 476] width 217 height 44
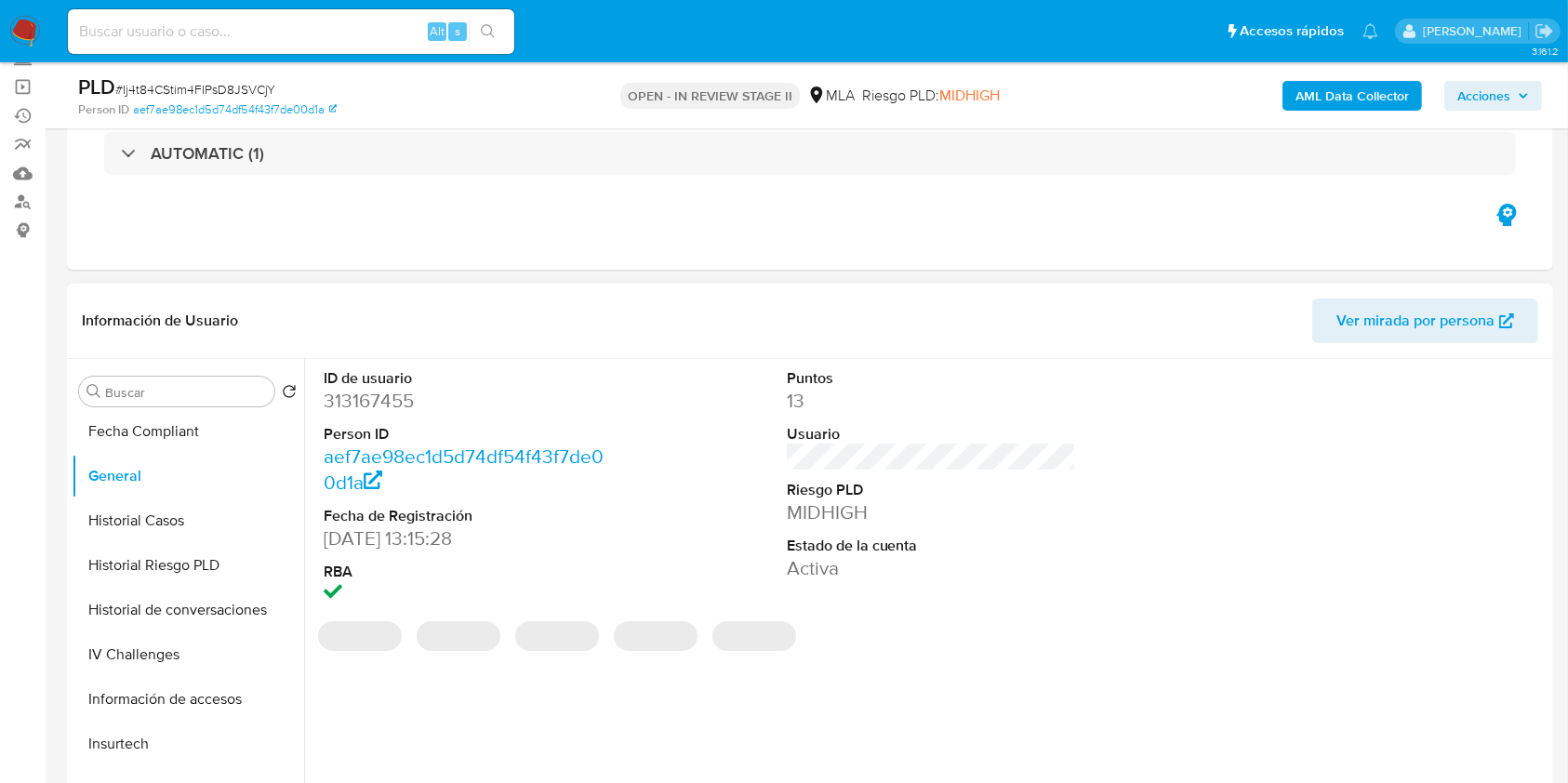
click at [397, 396] on dd "313167455" at bounding box center [469, 401] width 290 height 26
click at [398, 396] on dd "313167455" at bounding box center [469, 401] width 290 height 26
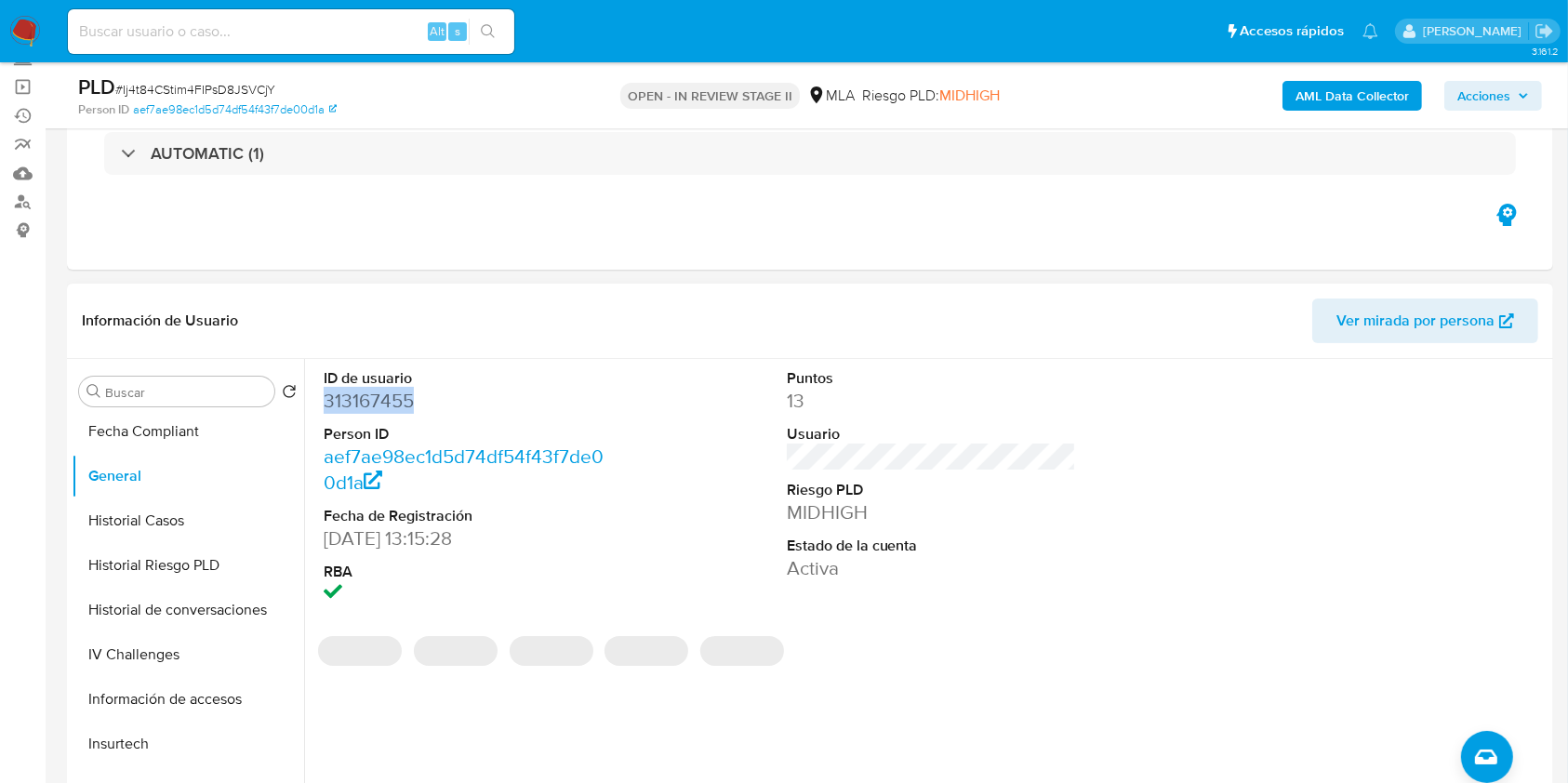
copy dd "313167455"
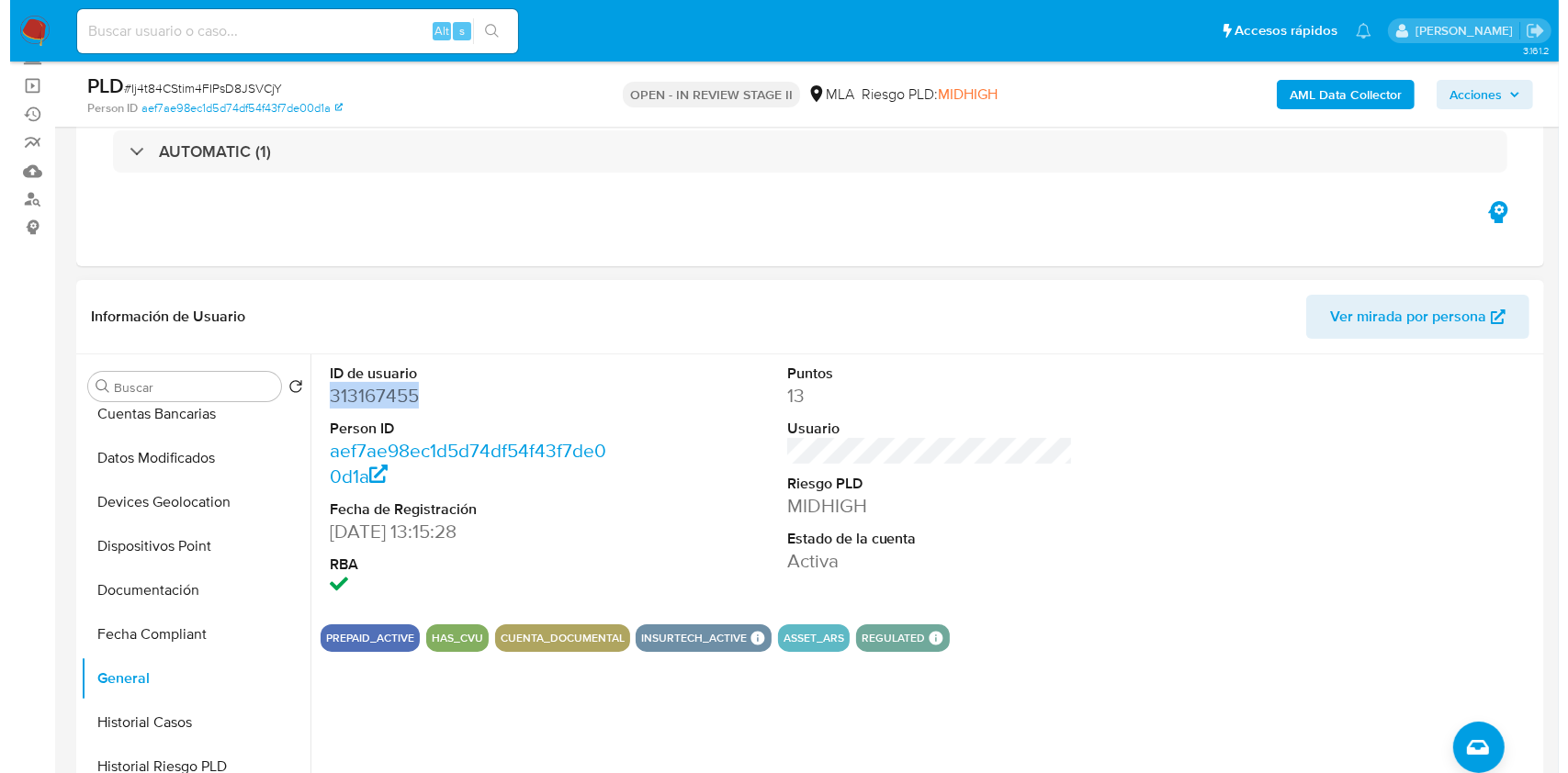
scroll to position [0, 0]
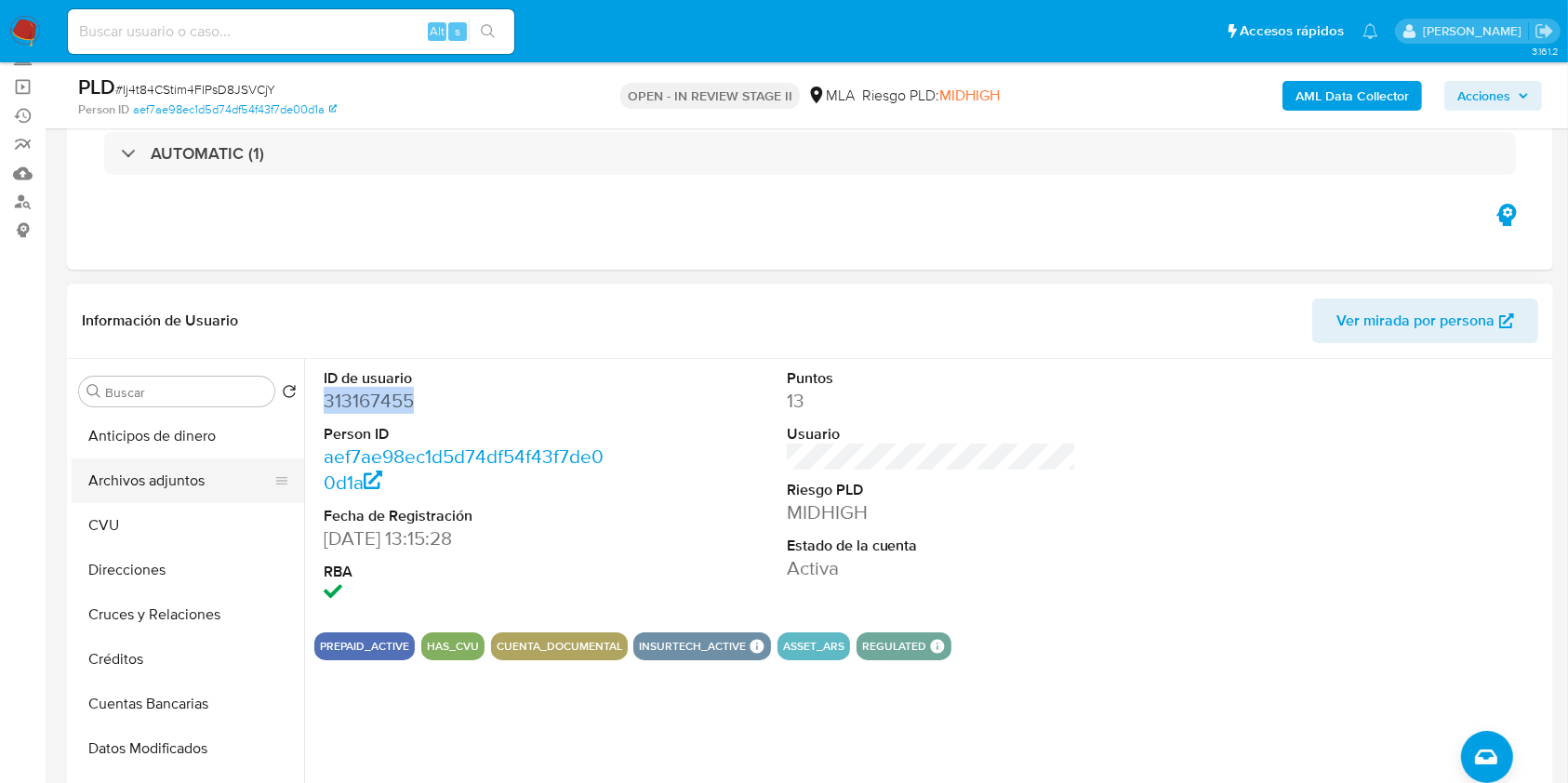
drag, startPoint x: 168, startPoint y: 502, endPoint x: 172, endPoint y: 482, distance: 20.4
click at [168, 499] on ul "Anticipos de dinero Archivos adjuntos CVU Direcciones Cruces y Relaciones Crédi…" at bounding box center [188, 623] width 232 height 419
click at [173, 472] on button "Archivos adjuntos" at bounding box center [180, 480] width 217 height 44
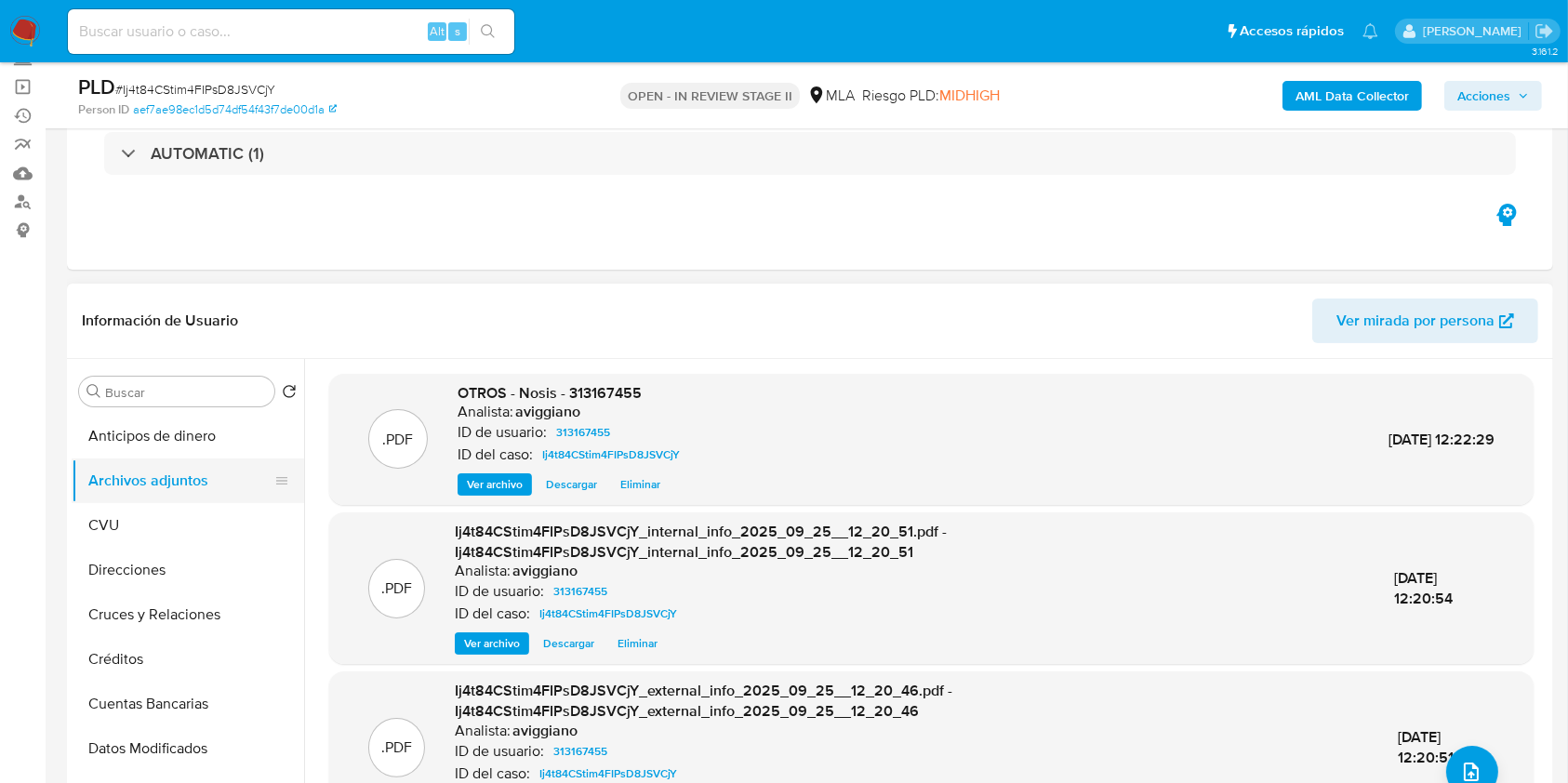
click at [200, 497] on button "Archivos adjuntos" at bounding box center [180, 480] width 217 height 44
click at [570, 383] on span "OTROS - Nosis - 313167455" at bounding box center [549, 393] width 184 height 22
click at [581, 394] on span "OTROS - Nosis - 313167455" at bounding box center [549, 393] width 184 height 22
copy span "313167455"
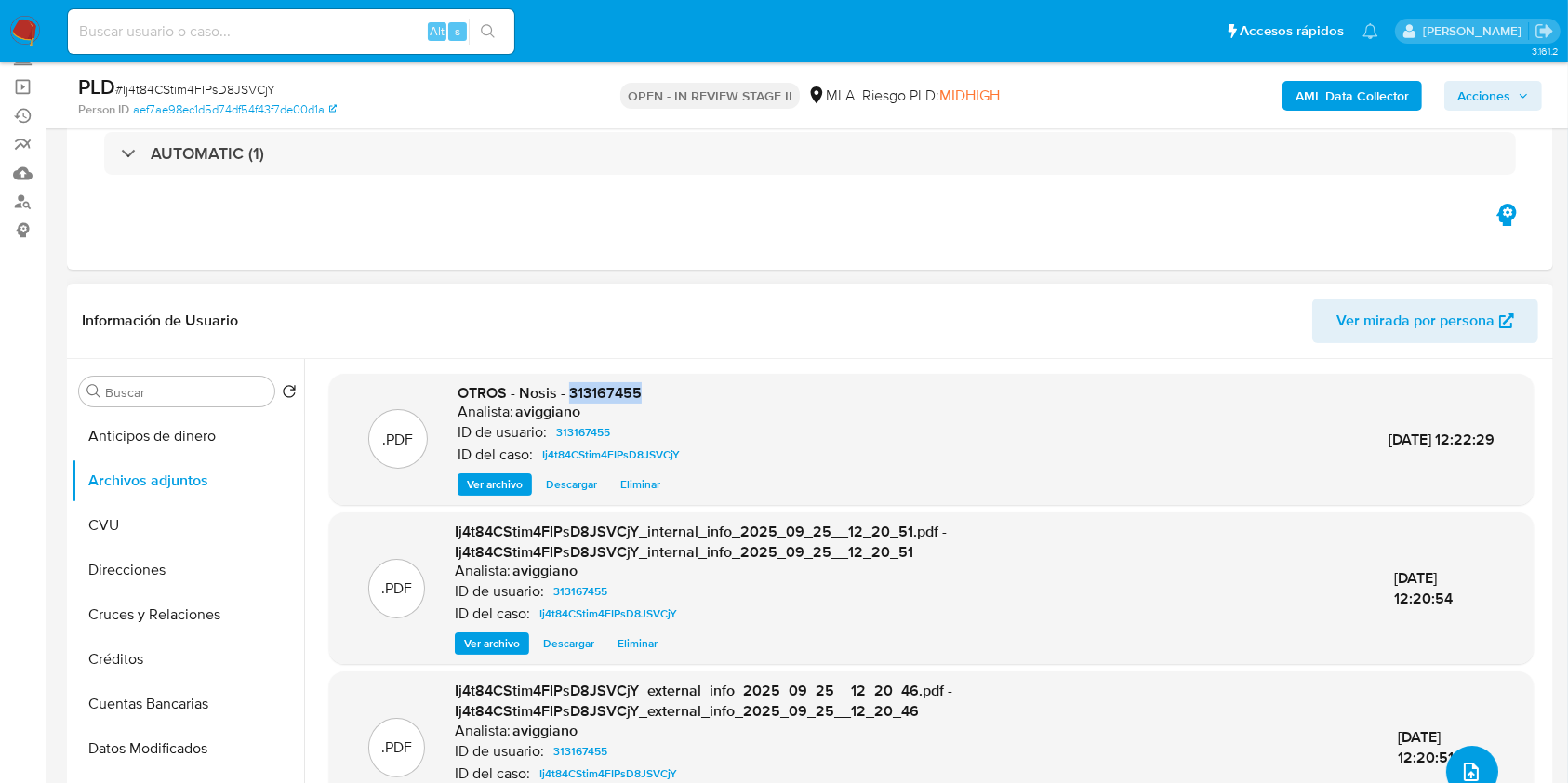
click at [1451, 759] on button "upload-file" at bounding box center [1472, 772] width 52 height 52
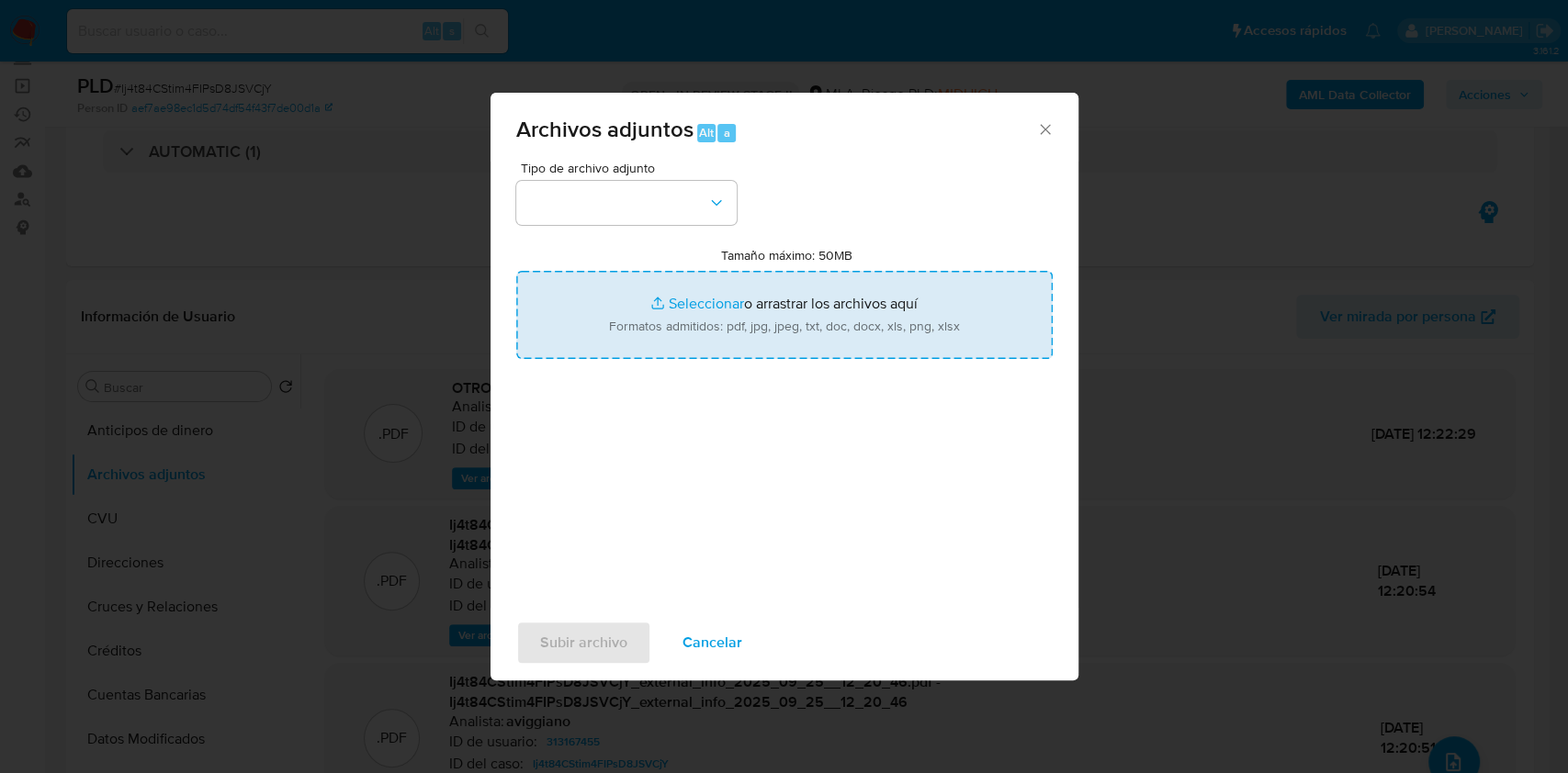
click at [812, 332] on input "Tamaño máximo: 50MB Seleccionar archivos" at bounding box center [784, 314] width 536 height 89
type input "C:\fakepath\Movimientos-Aladdin-v10_1 - 313167455 -.xlsx"
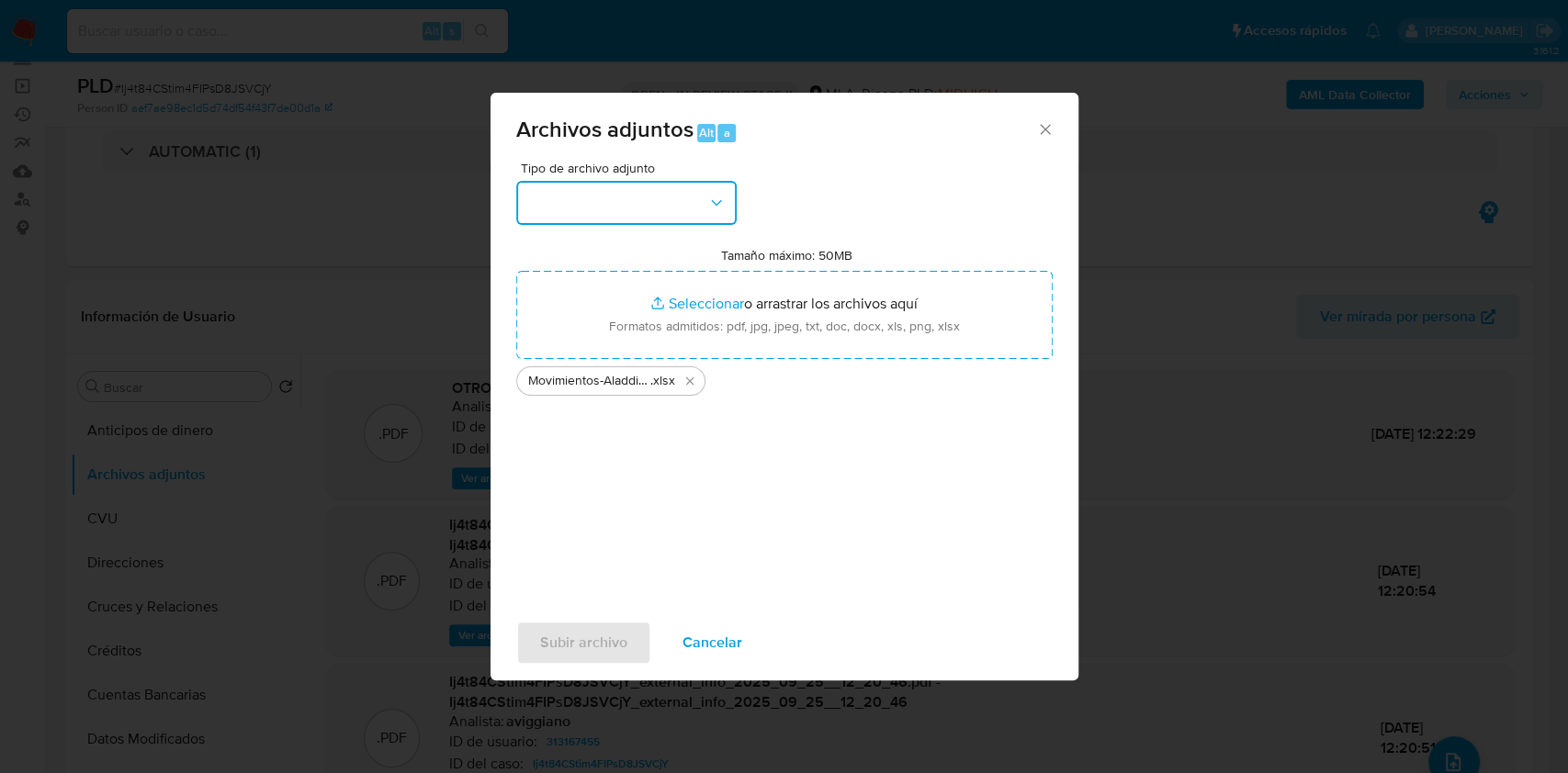
click at [685, 203] on button "button" at bounding box center [626, 202] width 220 height 44
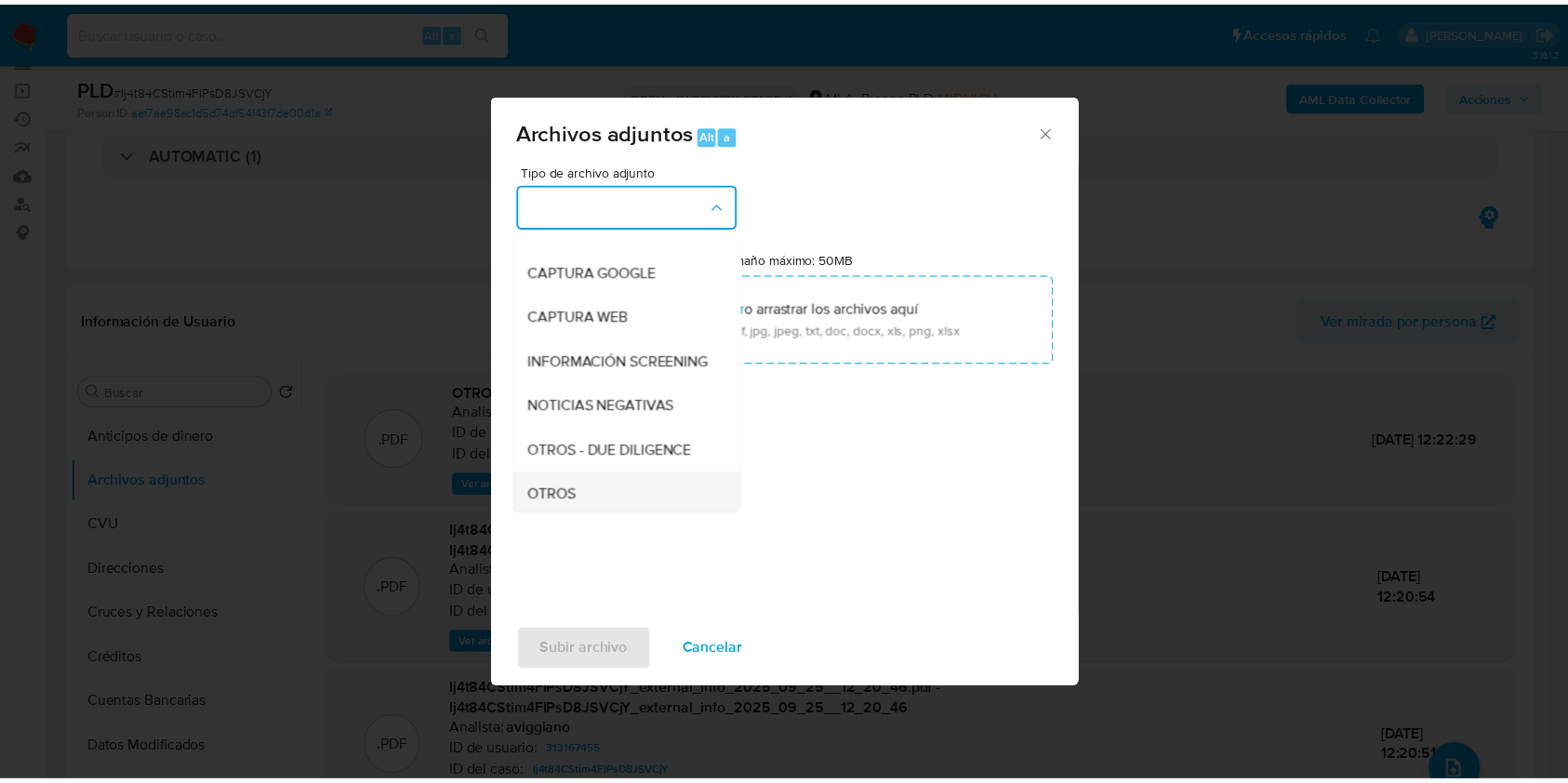
scroll to position [247, 0]
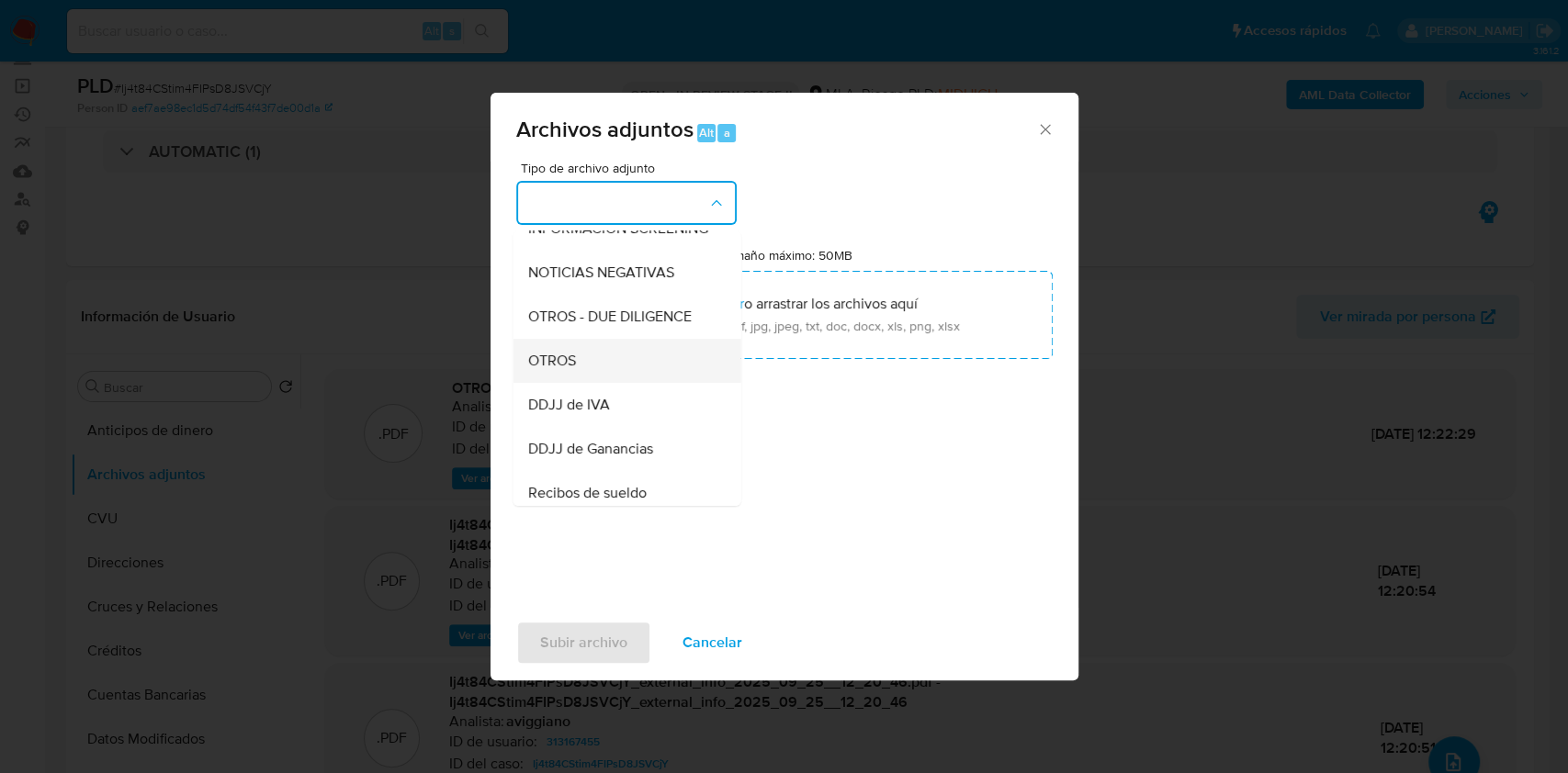
click at [602, 378] on div "OTROS" at bounding box center [620, 360] width 187 height 44
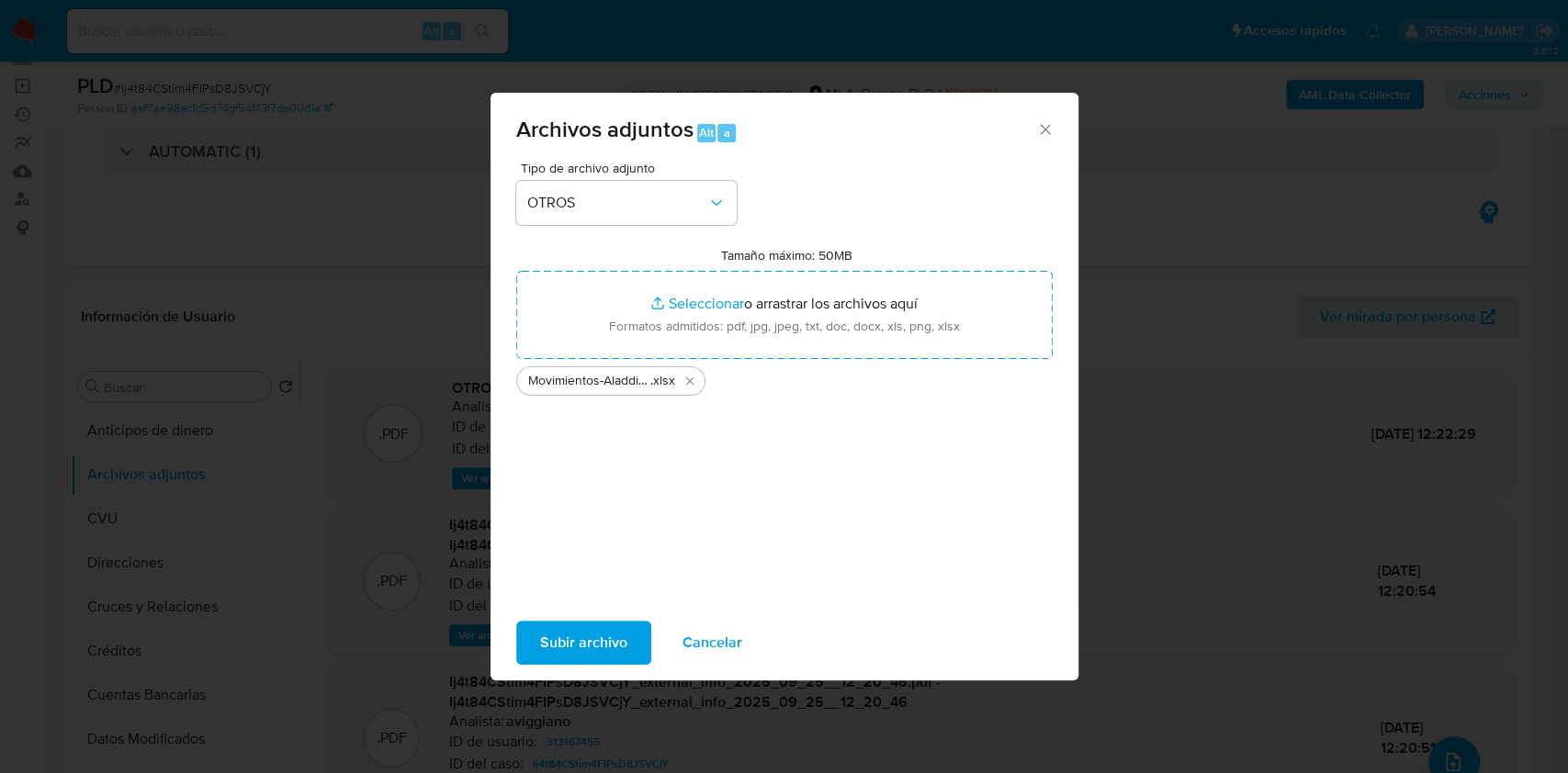
click at [582, 631] on span "Subir archivo" at bounding box center [584, 642] width 88 height 40
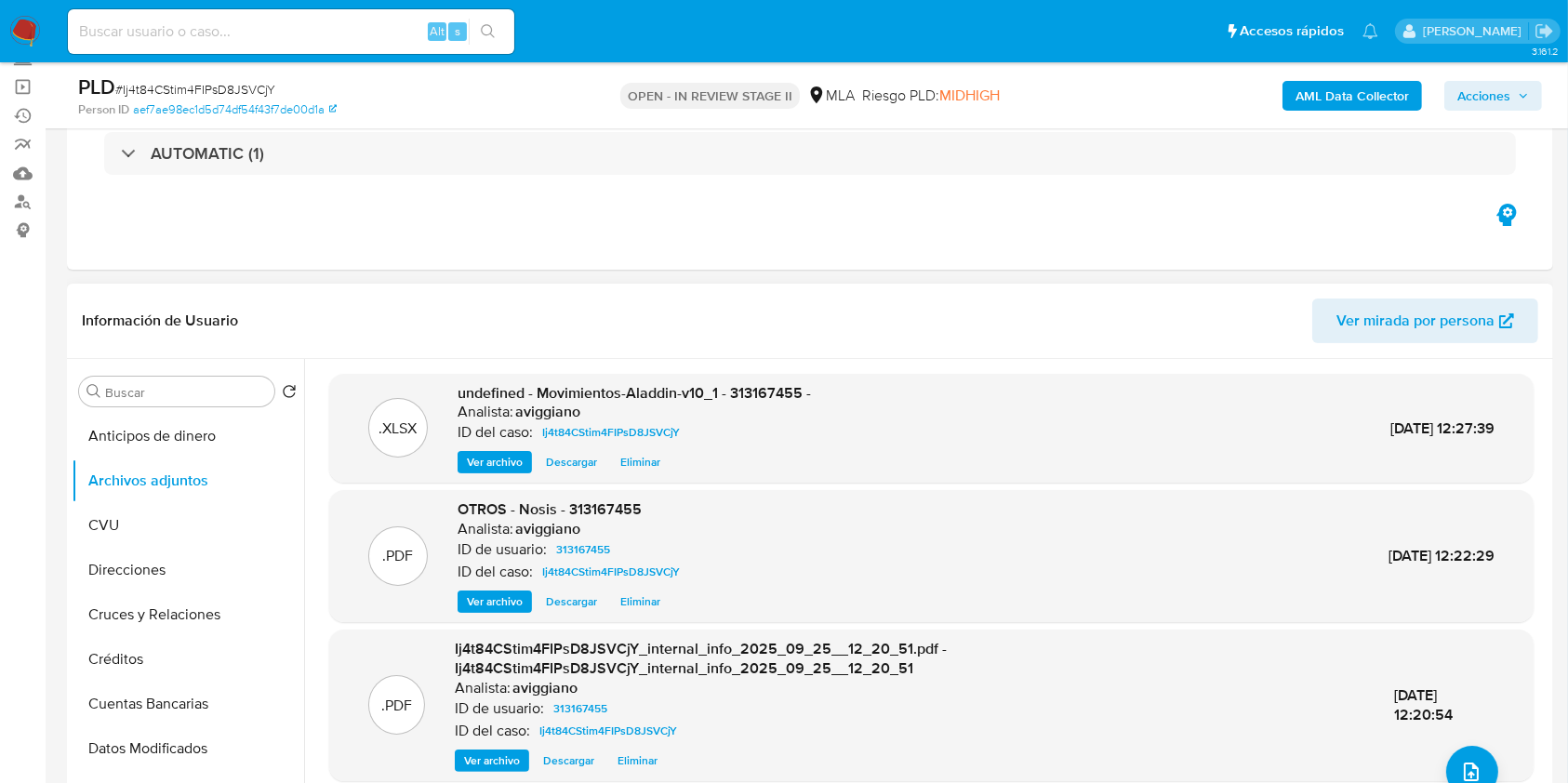
click at [811, 379] on div ".XLSX undefined - Movimientos-Aladdin-v10_1 - 313167455 - Analista: aviggiano I…" at bounding box center [931, 429] width 1204 height 110
drag, startPoint x: 811, startPoint y: 379, endPoint x: 788, endPoint y: 393, distance: 26.9
click at [788, 393] on span "undefined - Movimientos-Aladdin-v10_1 - 313167455 -" at bounding box center [634, 393] width 353 height 22
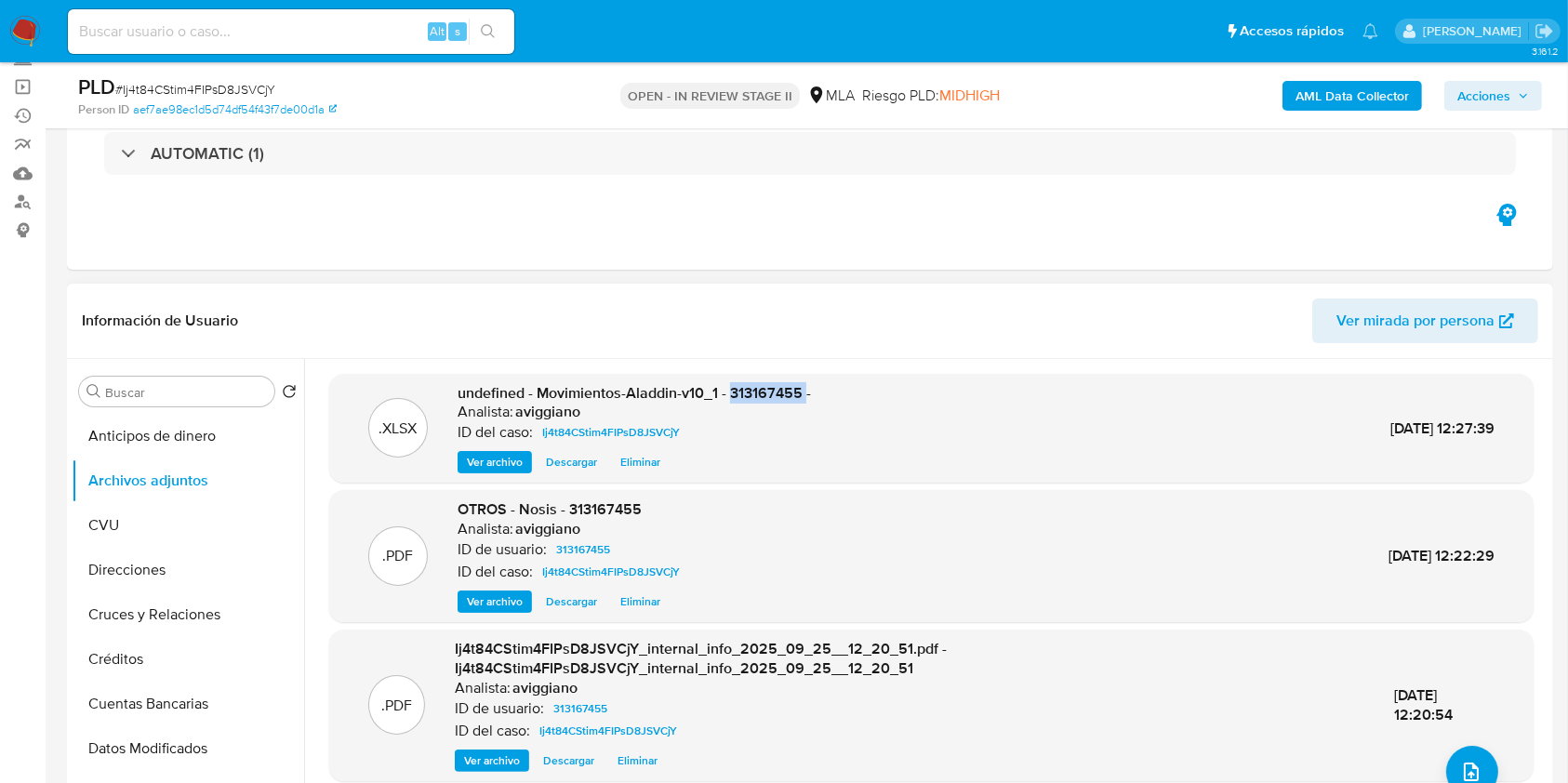
copy span "313167455"
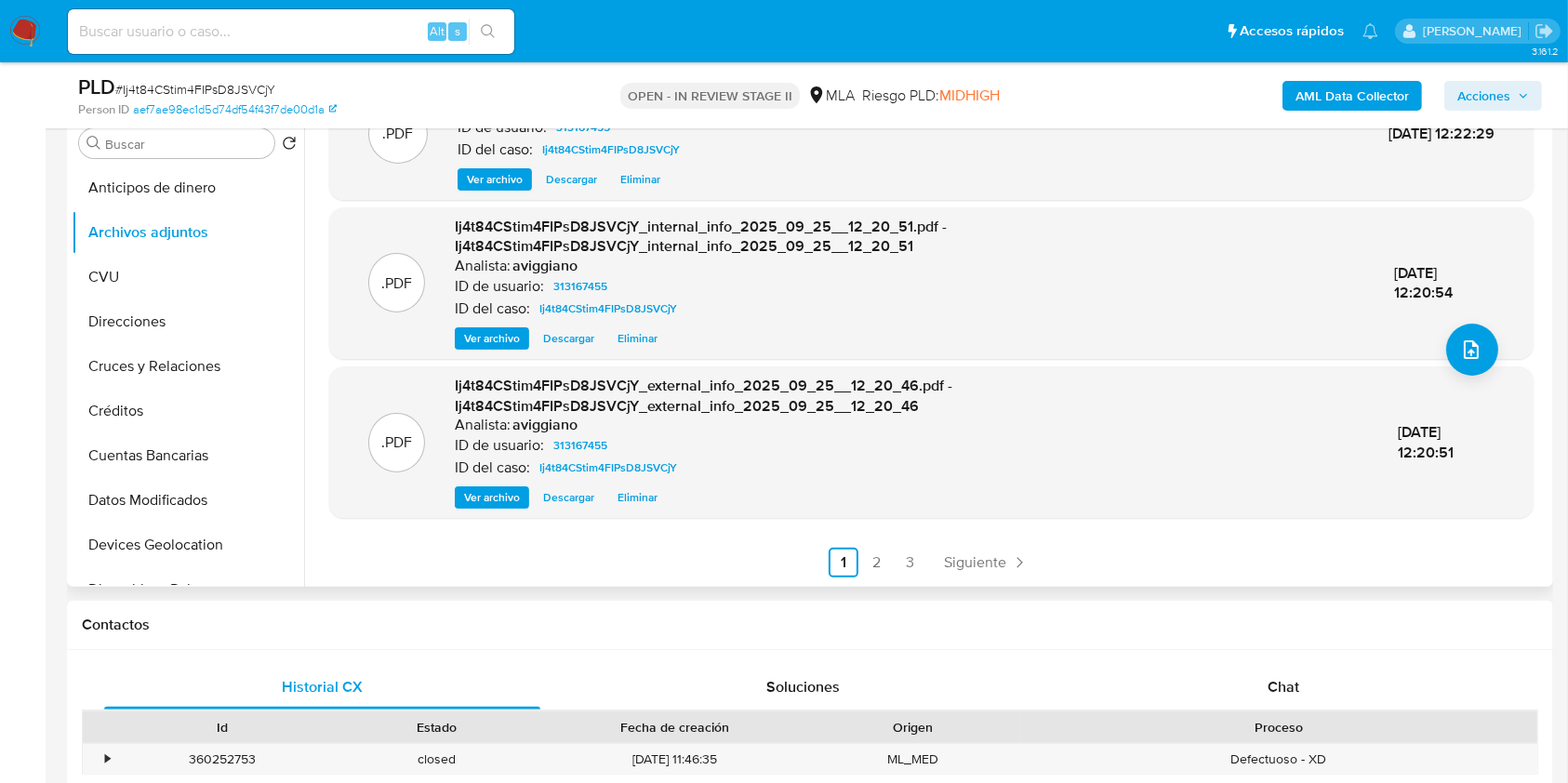
scroll to position [0, 0]
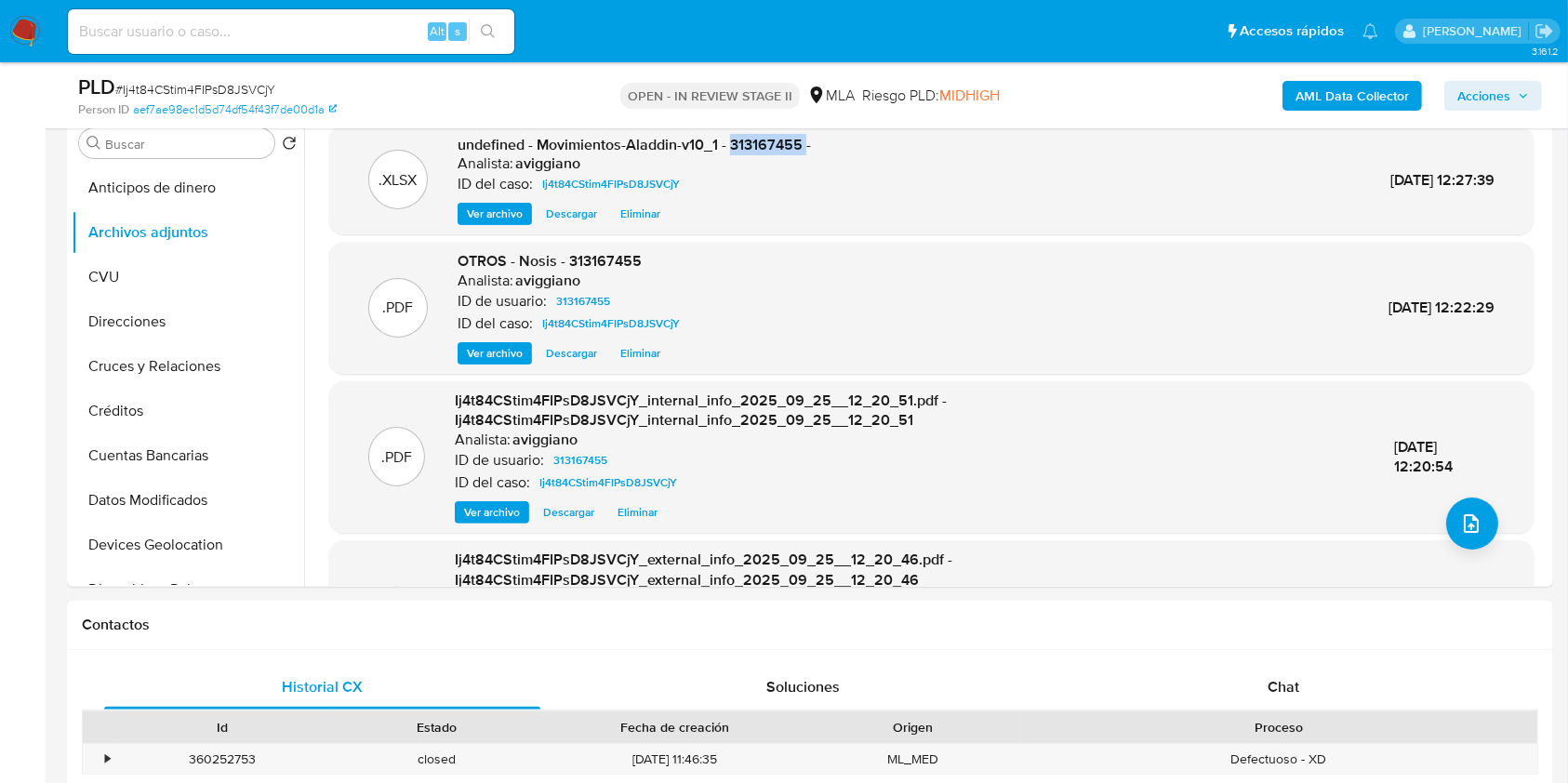
copy span "313167455"
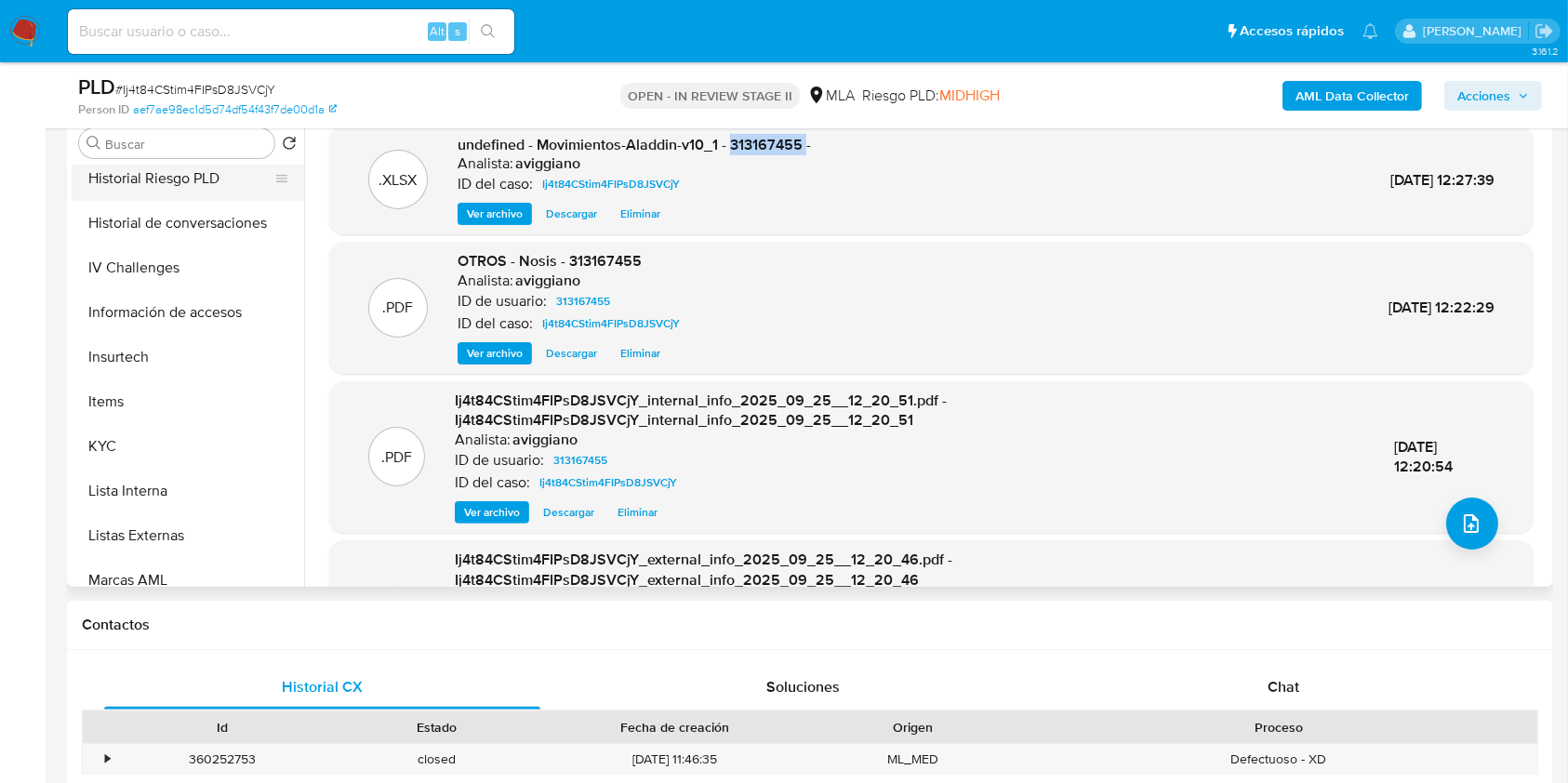
scroll to position [868, 0]
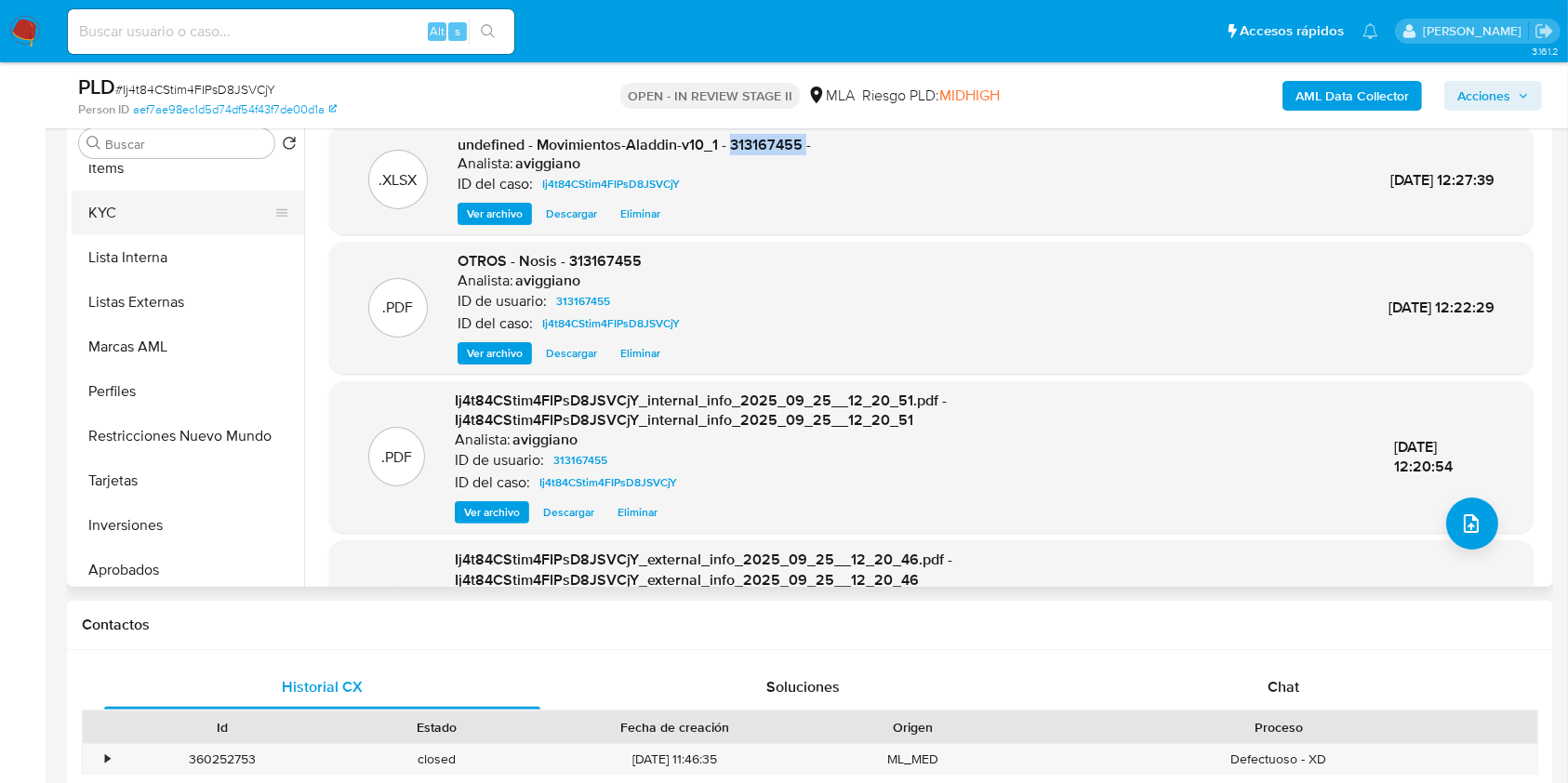
click at [179, 221] on button "KYC" at bounding box center [180, 213] width 217 height 44
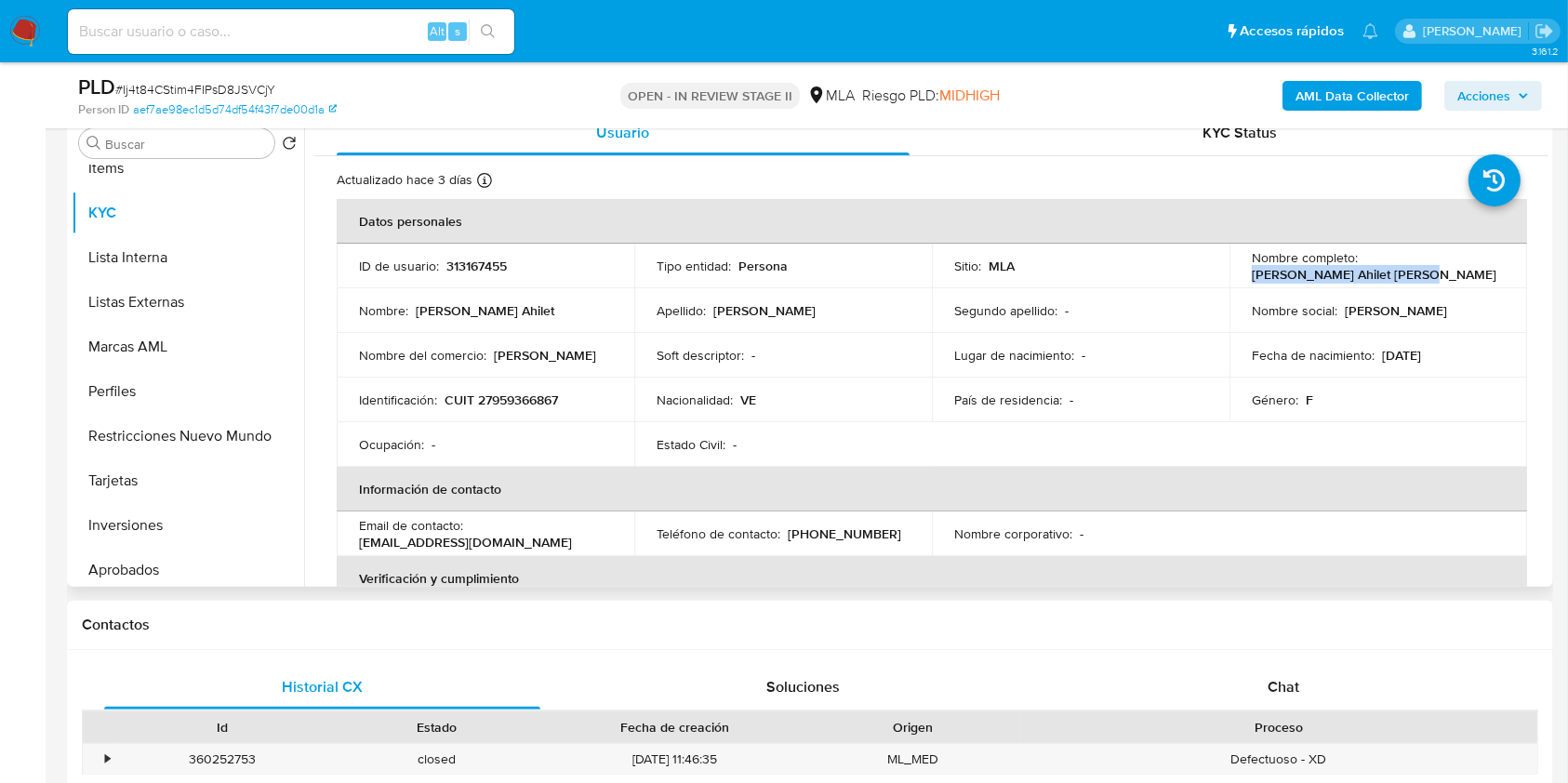
drag, startPoint x: 1241, startPoint y: 277, endPoint x: 1396, endPoint y: 283, distance: 155.1
click at [1396, 283] on td "Nombre completo : [PERSON_NAME] Ahilet [PERSON_NAME]" at bounding box center [1378, 265] width 298 height 44
copy p "[PERSON_NAME] Ahilet [PERSON_NAME]"
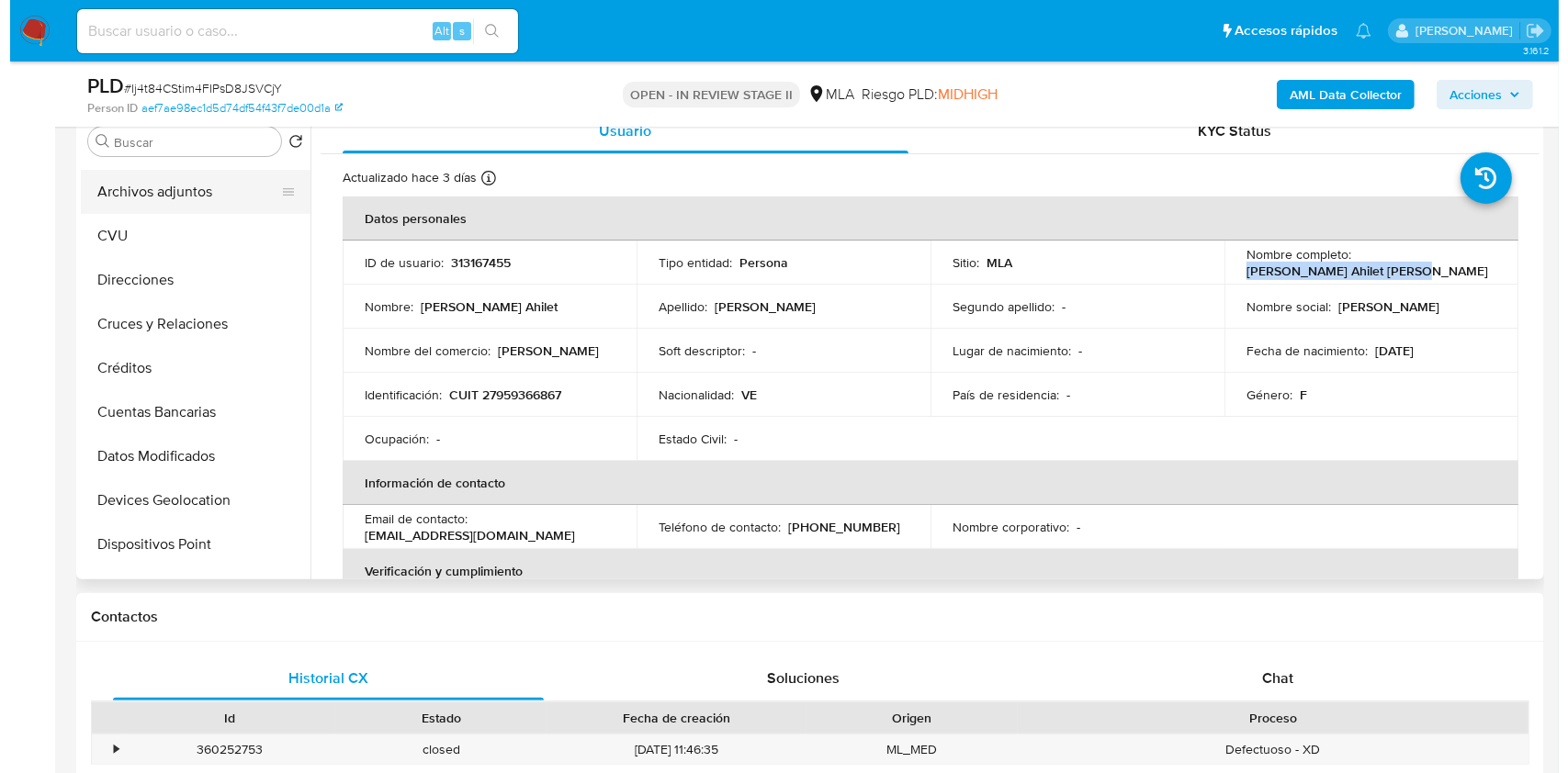
scroll to position [0, 0]
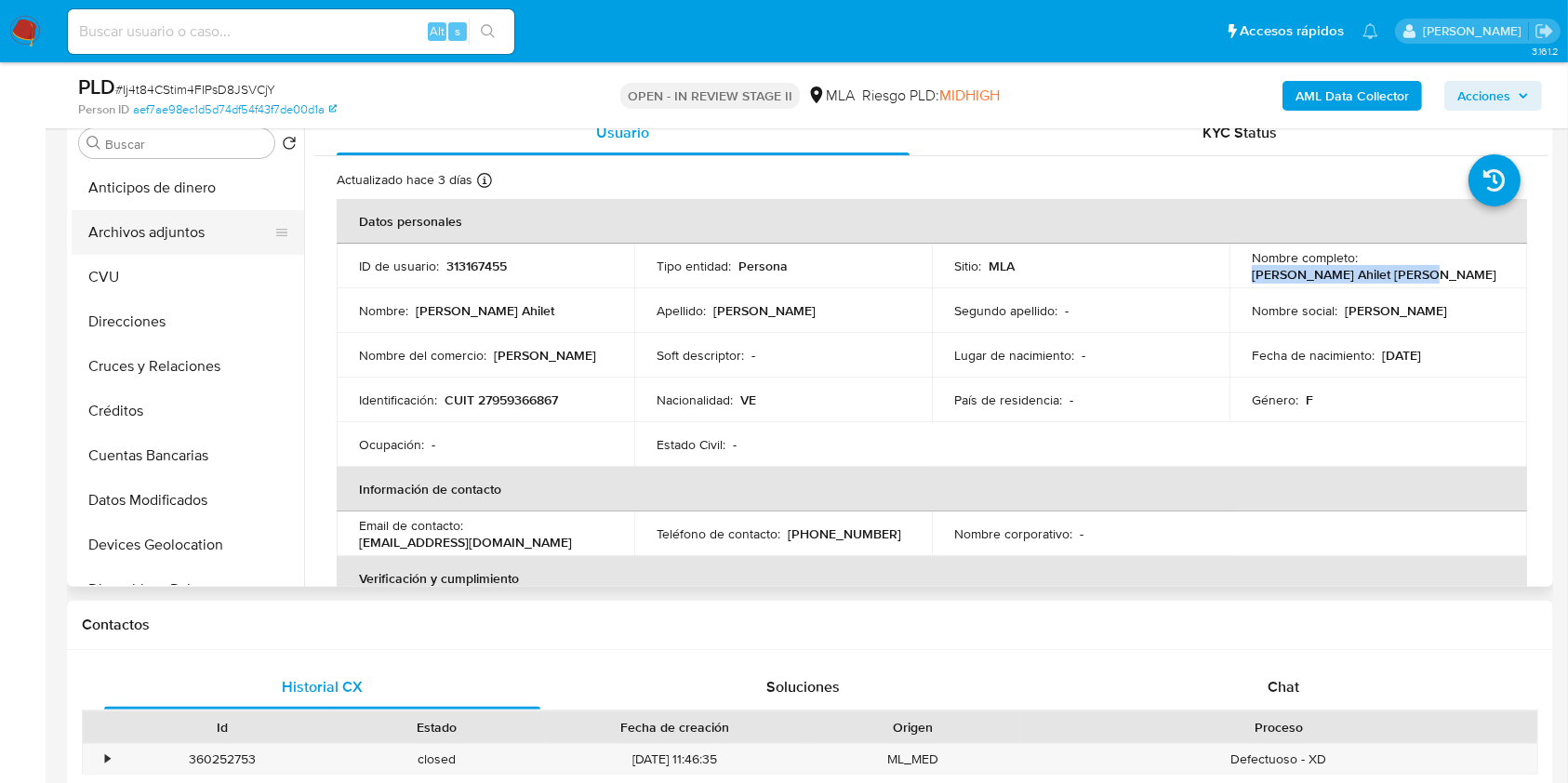
click at [178, 242] on button "Archivos adjuntos" at bounding box center [180, 232] width 217 height 44
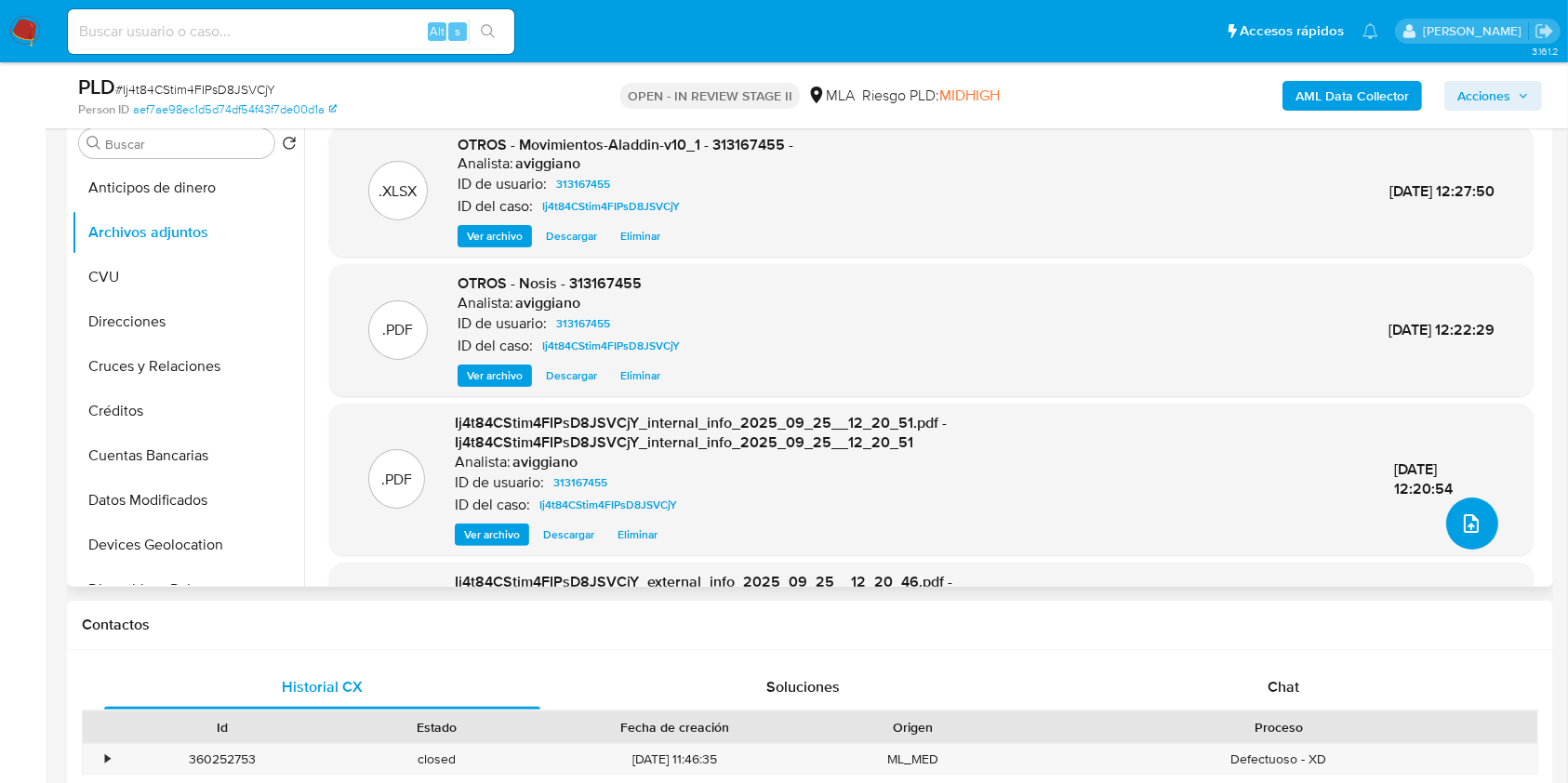
click at [1460, 532] on span "upload-file" at bounding box center [1472, 524] width 23 height 23
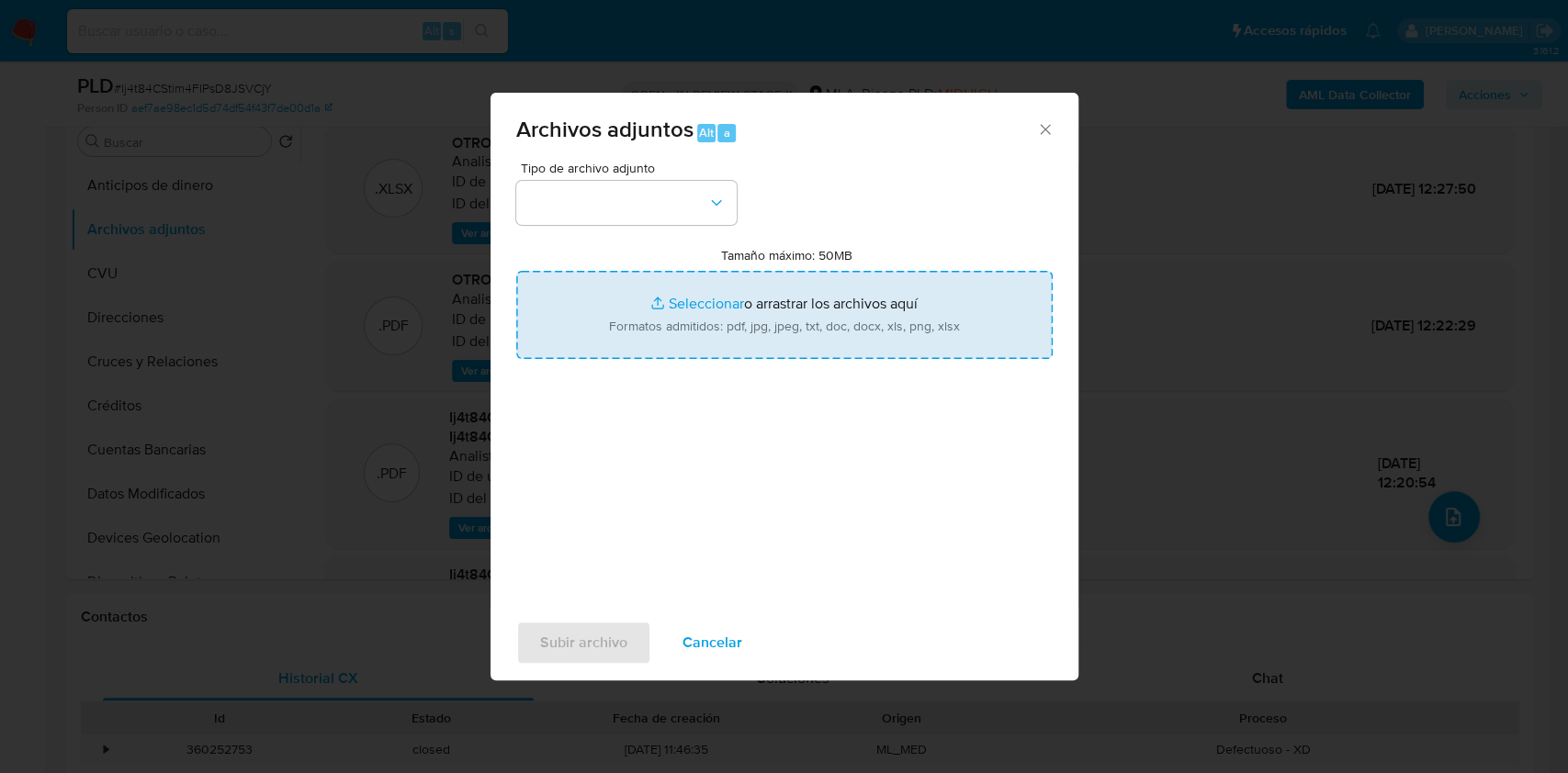
click at [756, 311] on input "Tamaño máximo: 50MB Seleccionar archivos" at bounding box center [784, 314] width 536 height 89
type input "C:\fakepath\Caselog Ij4t84CStim4FIPsD8JSVCjY_2025_09_17_15_30_38.docx"
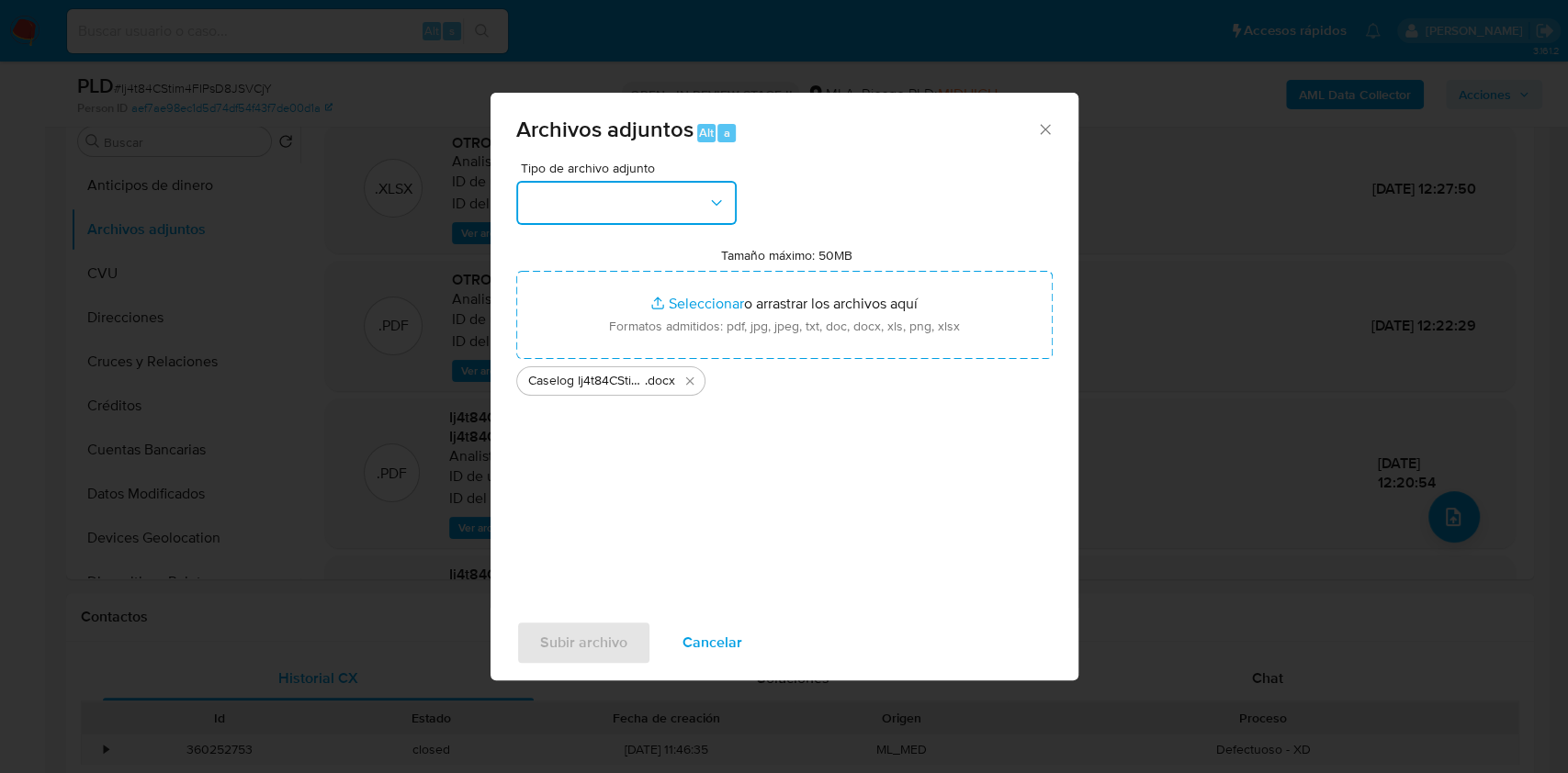
click at [694, 218] on button "button" at bounding box center [626, 202] width 220 height 44
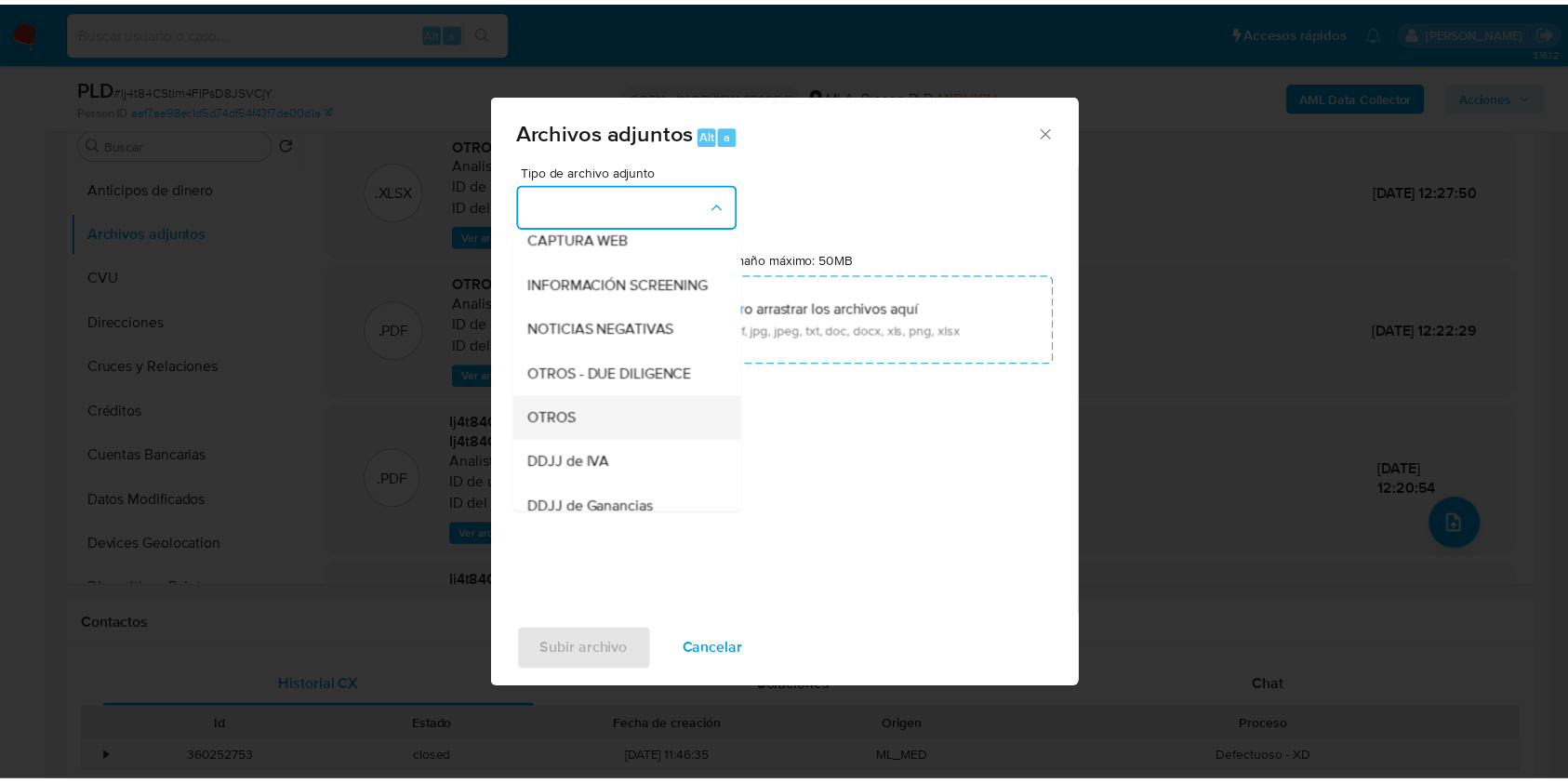
scroll to position [247, 0]
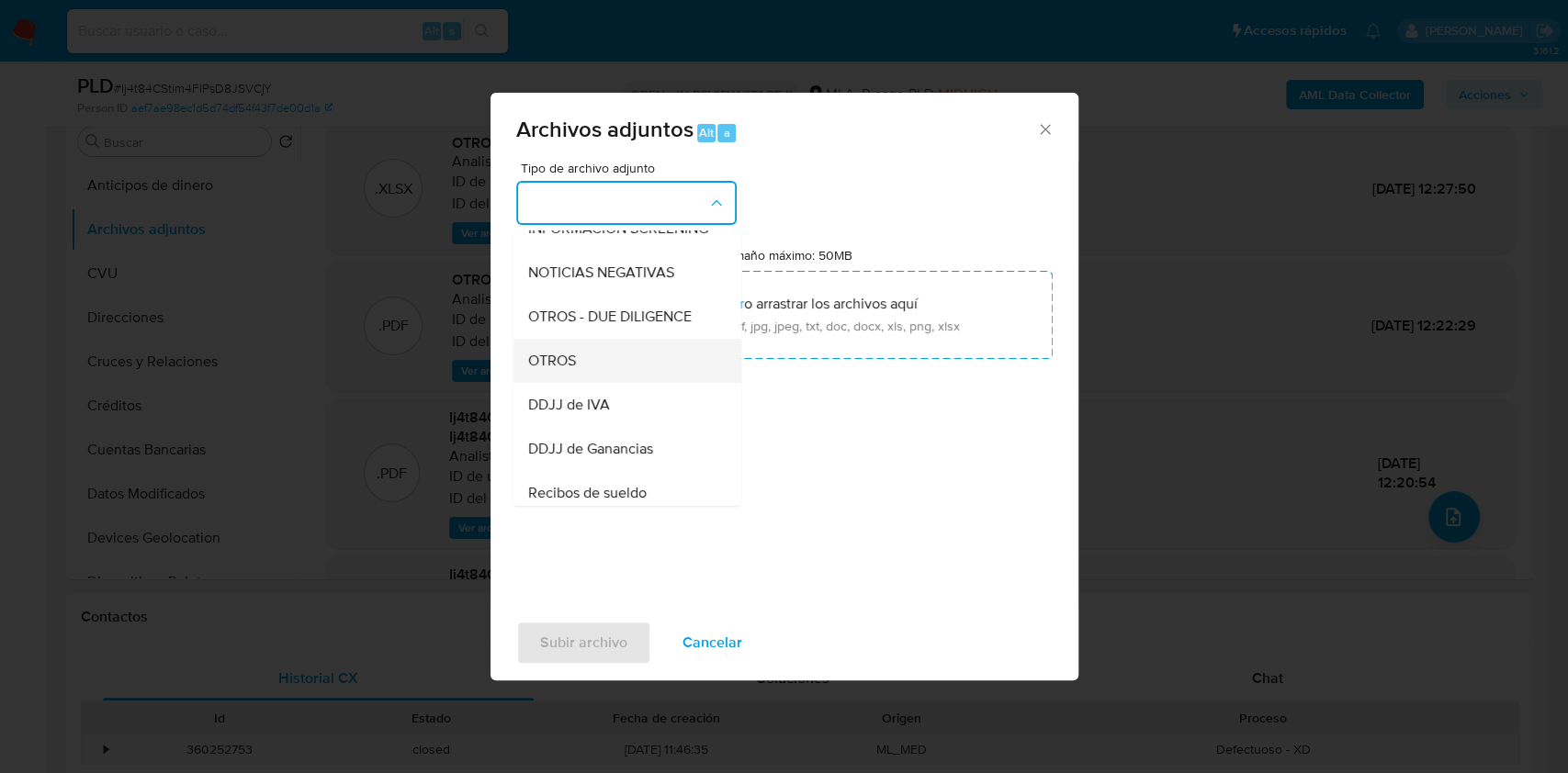
click at [603, 377] on div "OTROS" at bounding box center [620, 360] width 187 height 44
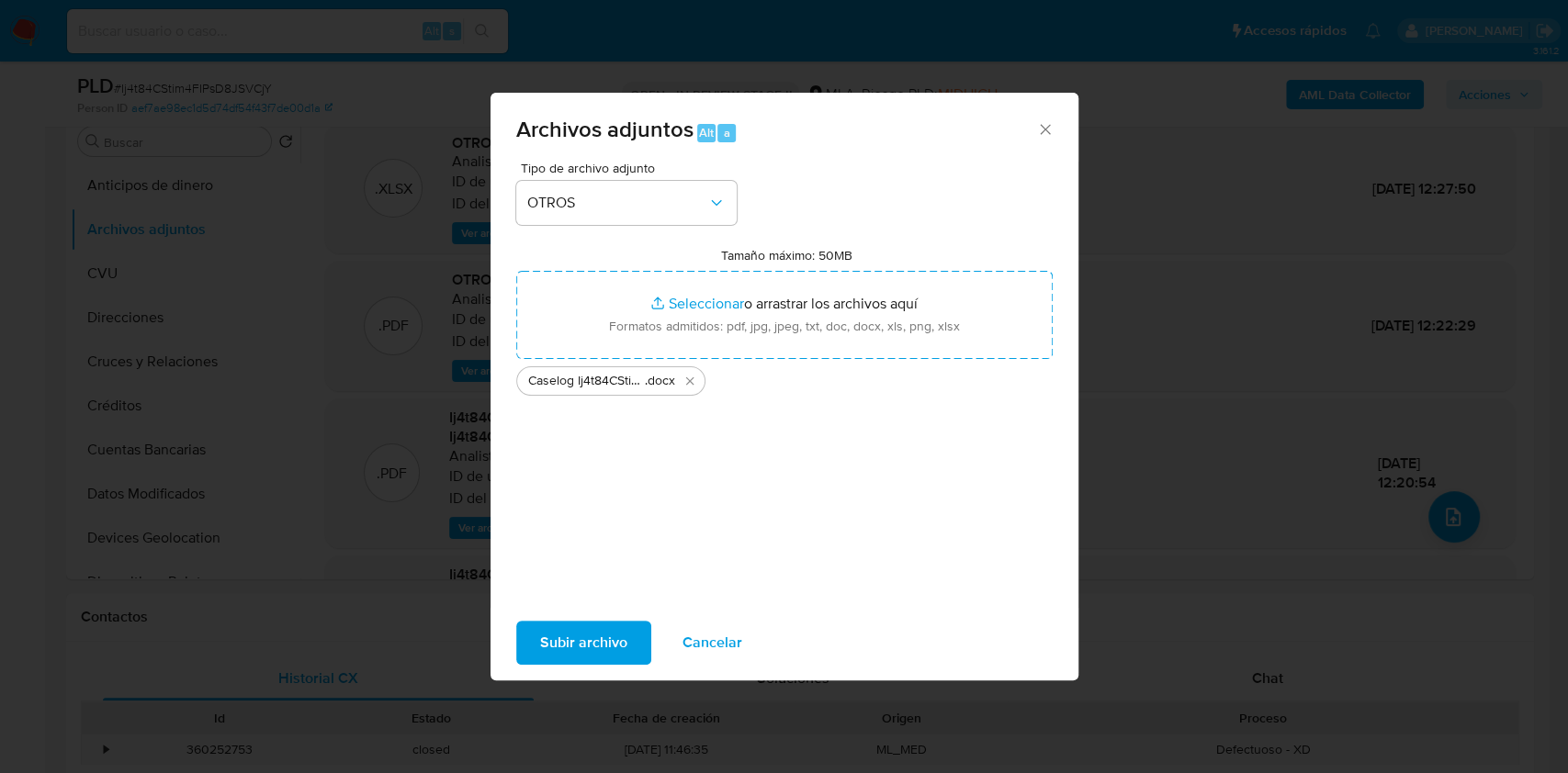
click at [595, 636] on span "Subir archivo" at bounding box center [584, 642] width 88 height 40
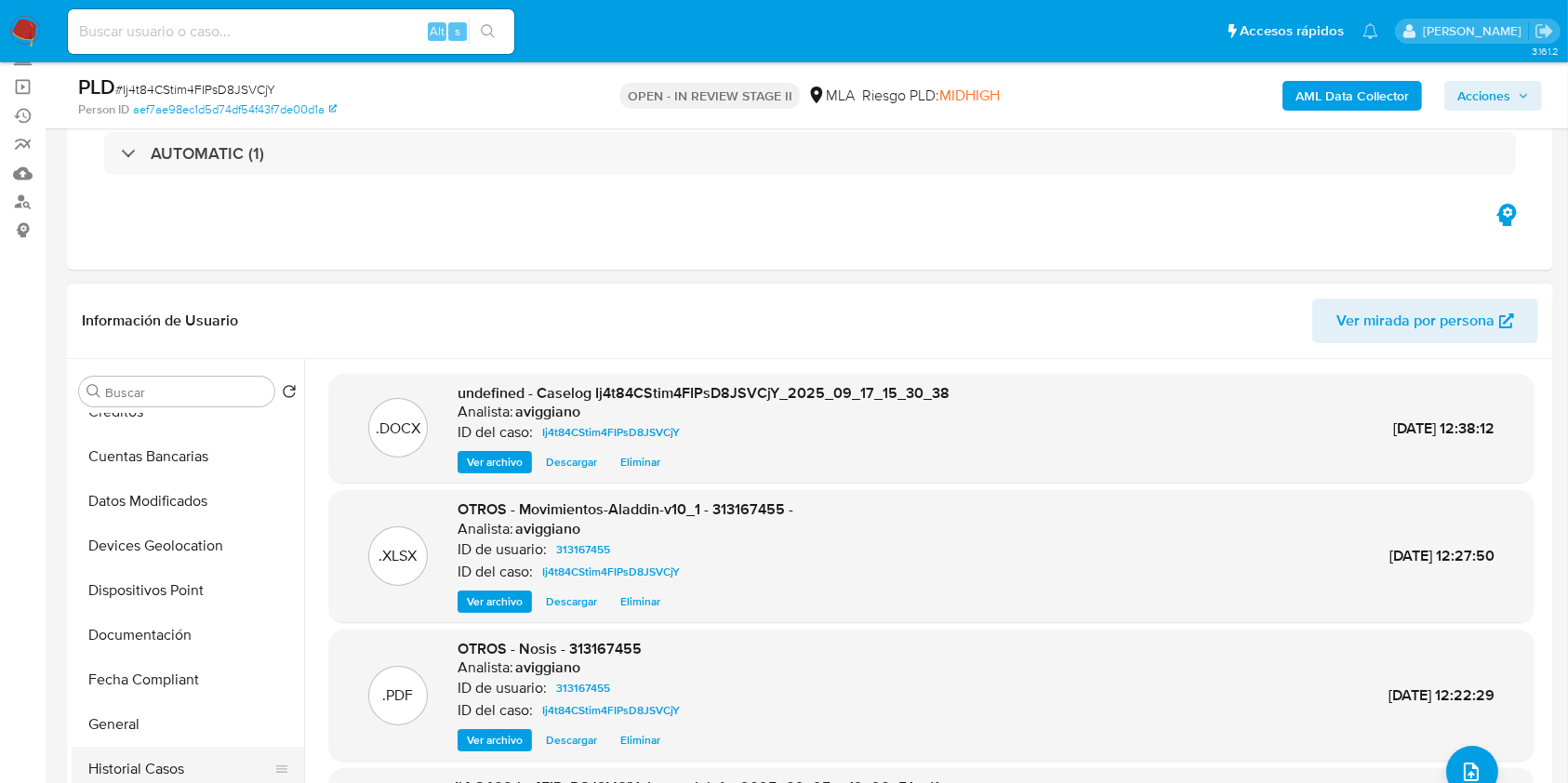
click at [154, 766] on button "Historial Casos" at bounding box center [180, 769] width 217 height 44
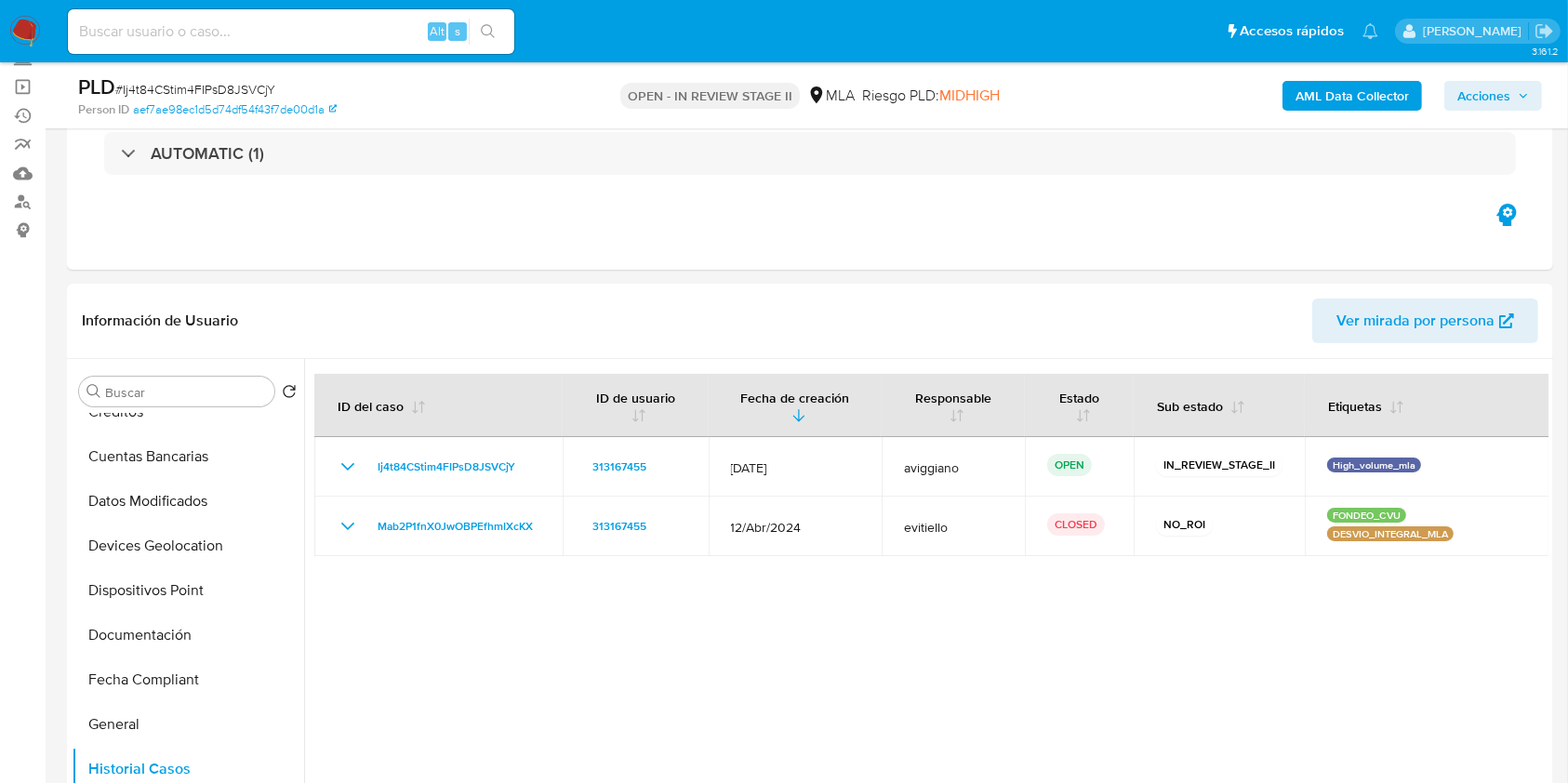
click at [1500, 94] on span "Acciones" at bounding box center [1484, 96] width 53 height 30
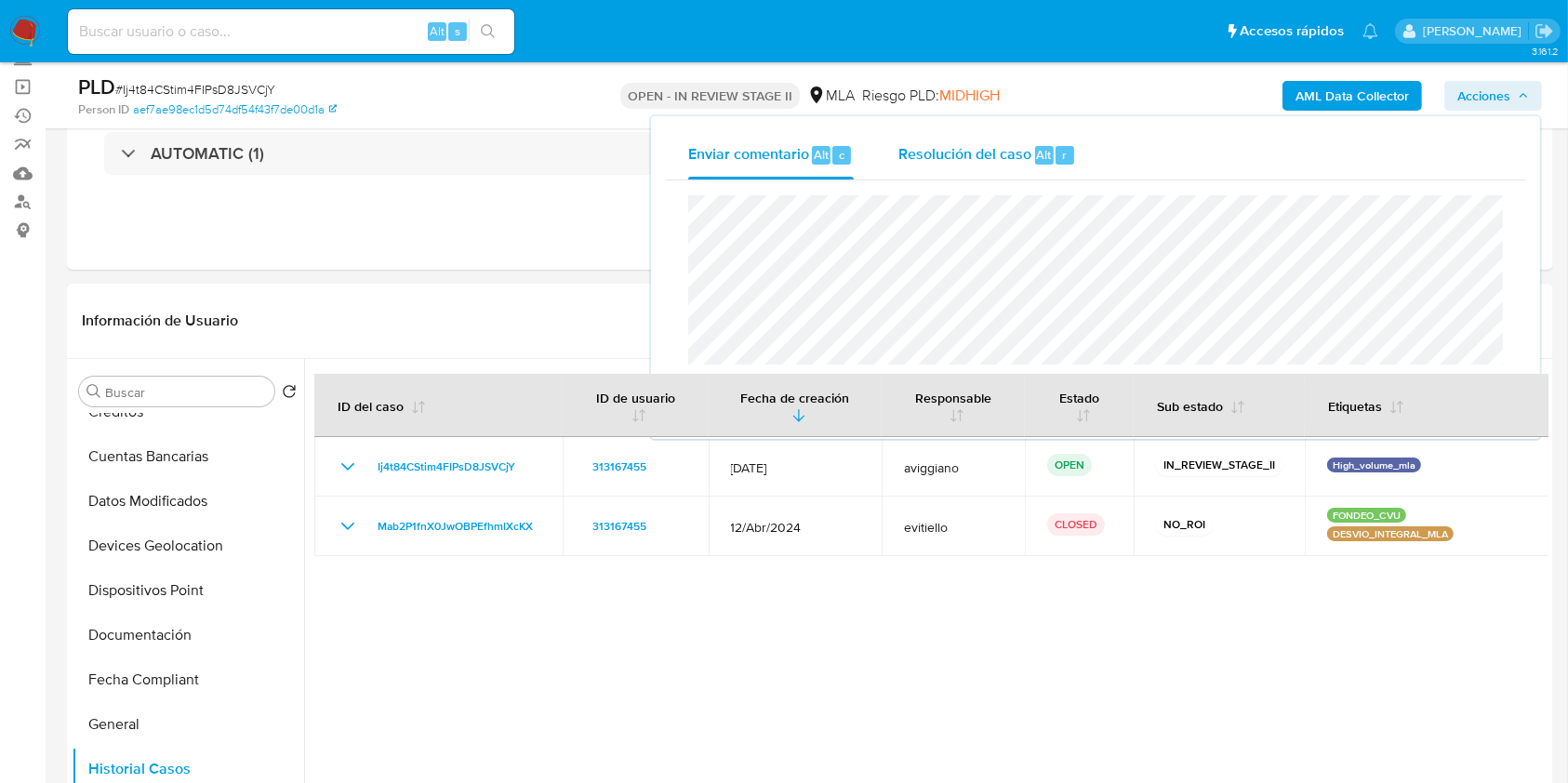
click at [993, 160] on span "Resolución del caso" at bounding box center [964, 154] width 133 height 22
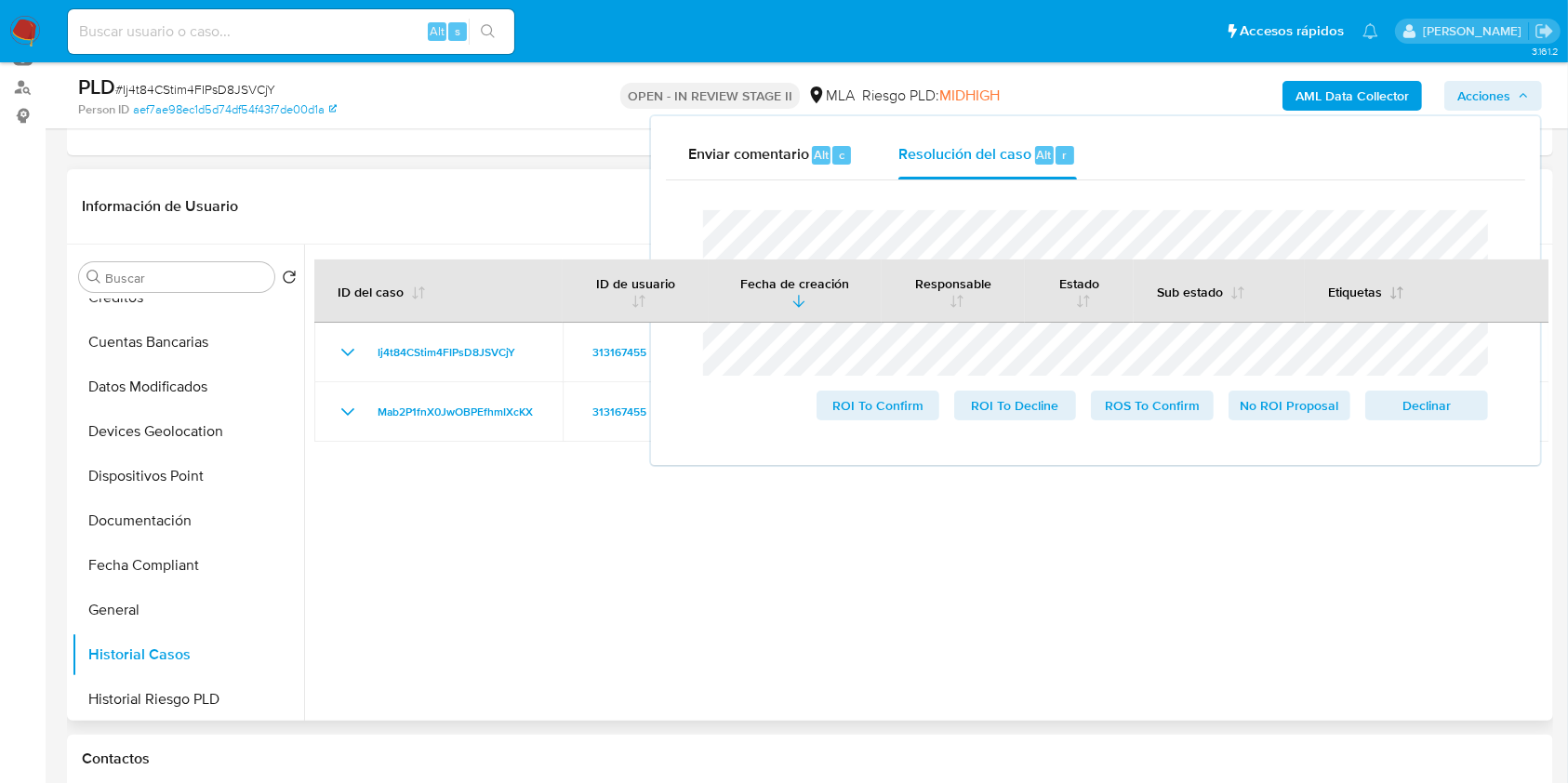
scroll to position [372, 0]
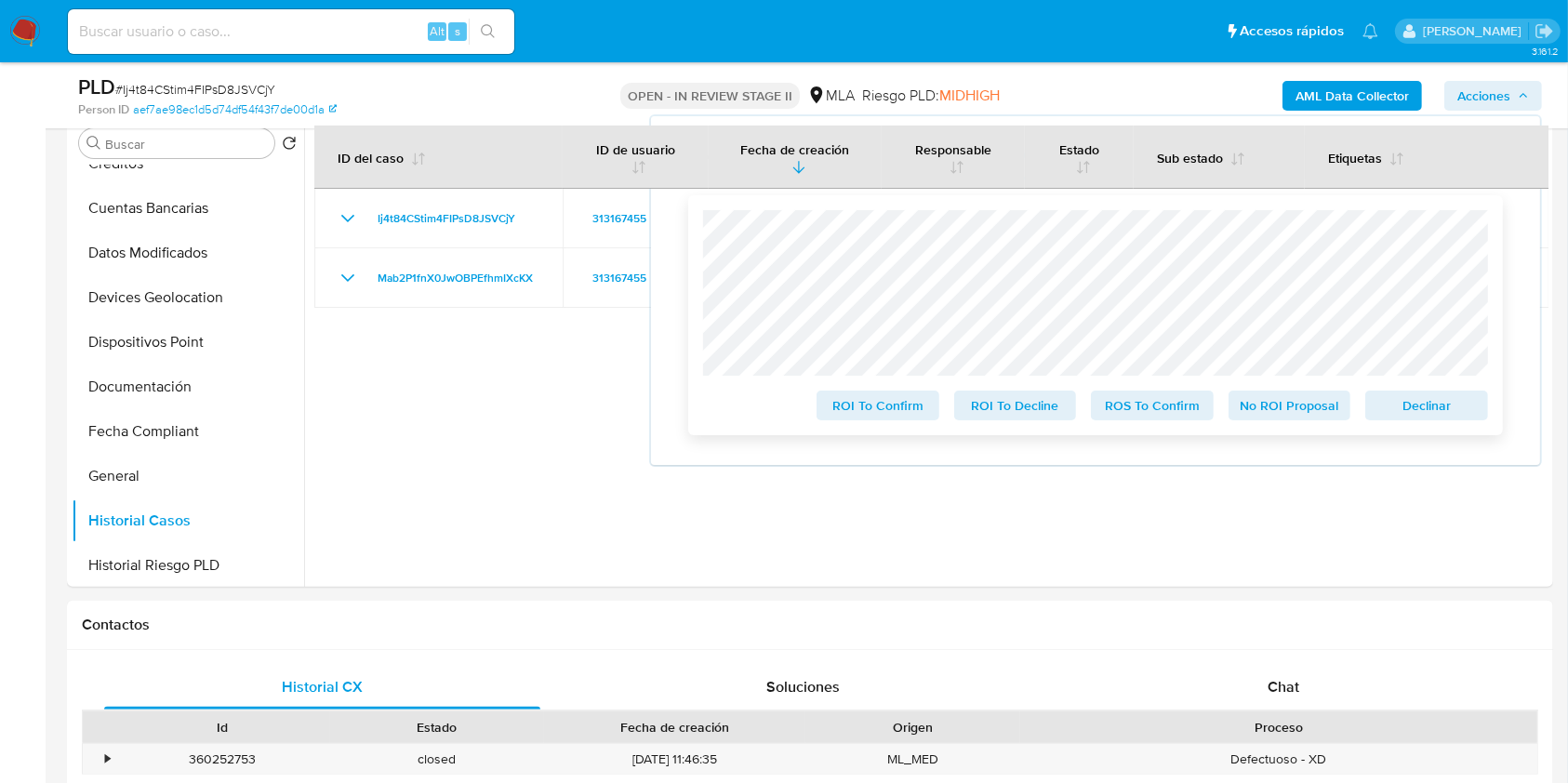
click at [1430, 411] on span "Declinar" at bounding box center [1426, 406] width 96 height 26
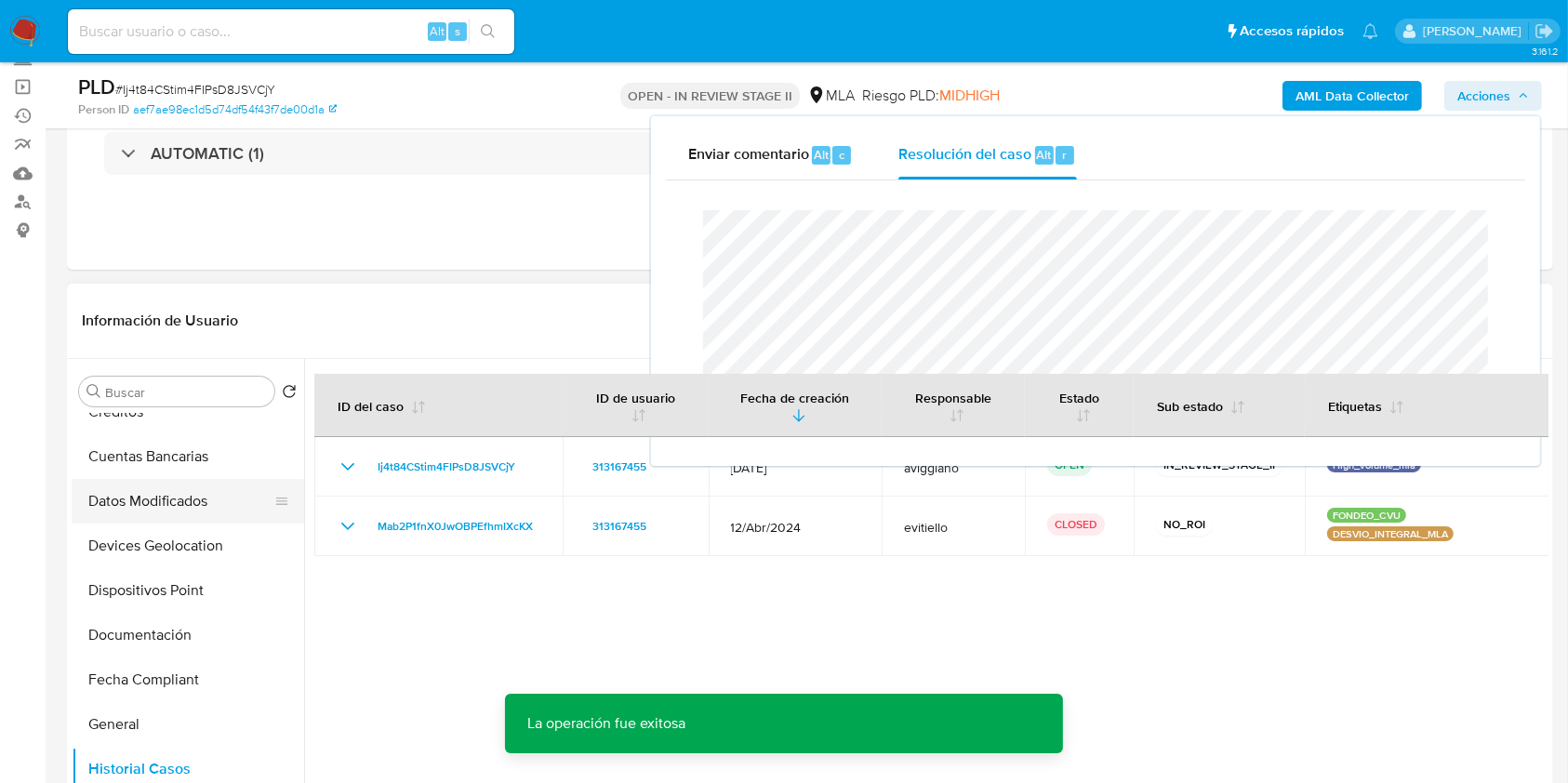
scroll to position [0, 0]
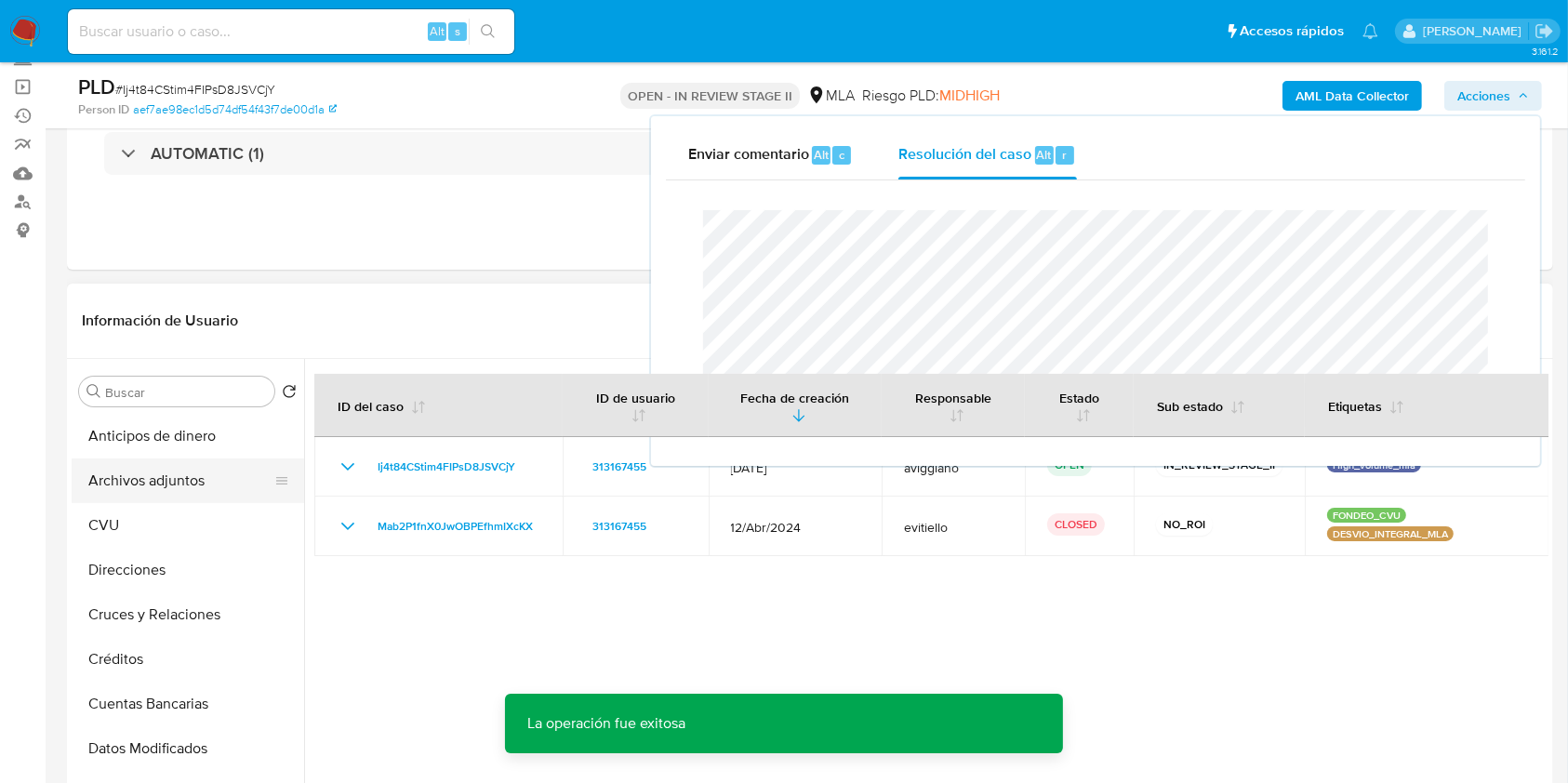
click at [134, 473] on button "Archivos adjuntos" at bounding box center [180, 480] width 217 height 44
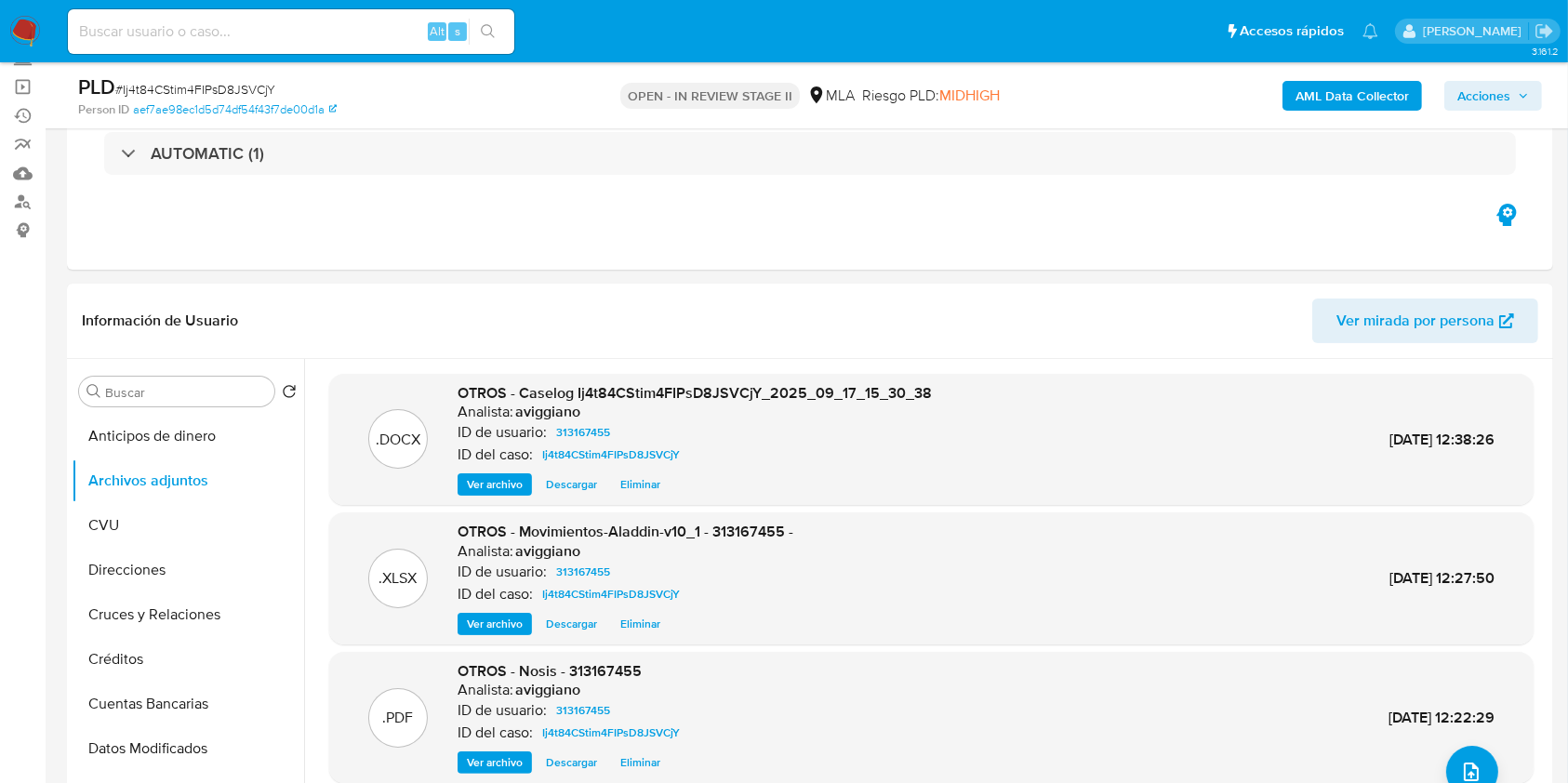
click at [1472, 100] on span "Acciones" at bounding box center [1484, 96] width 53 height 30
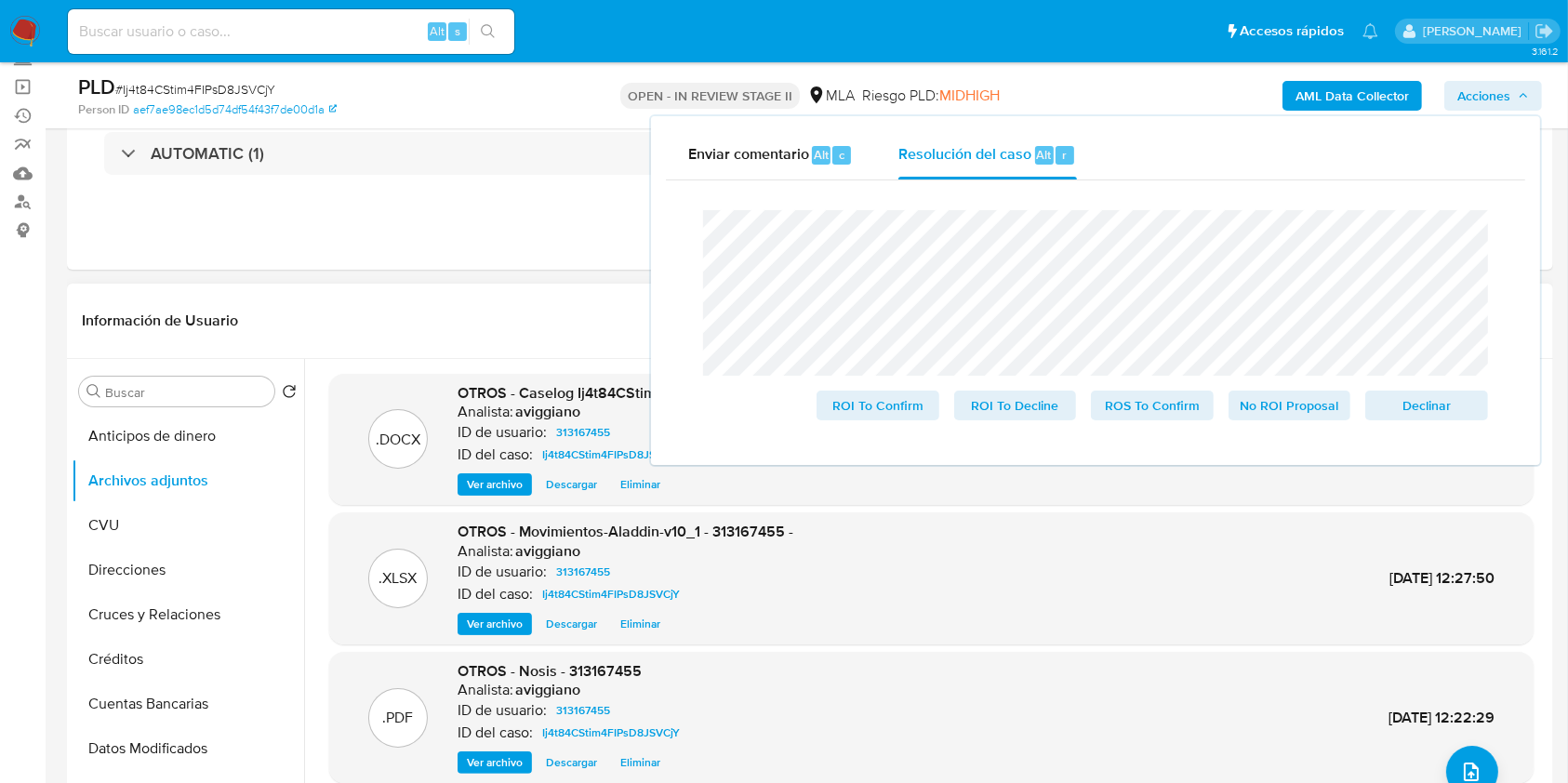
scroll to position [372, 0]
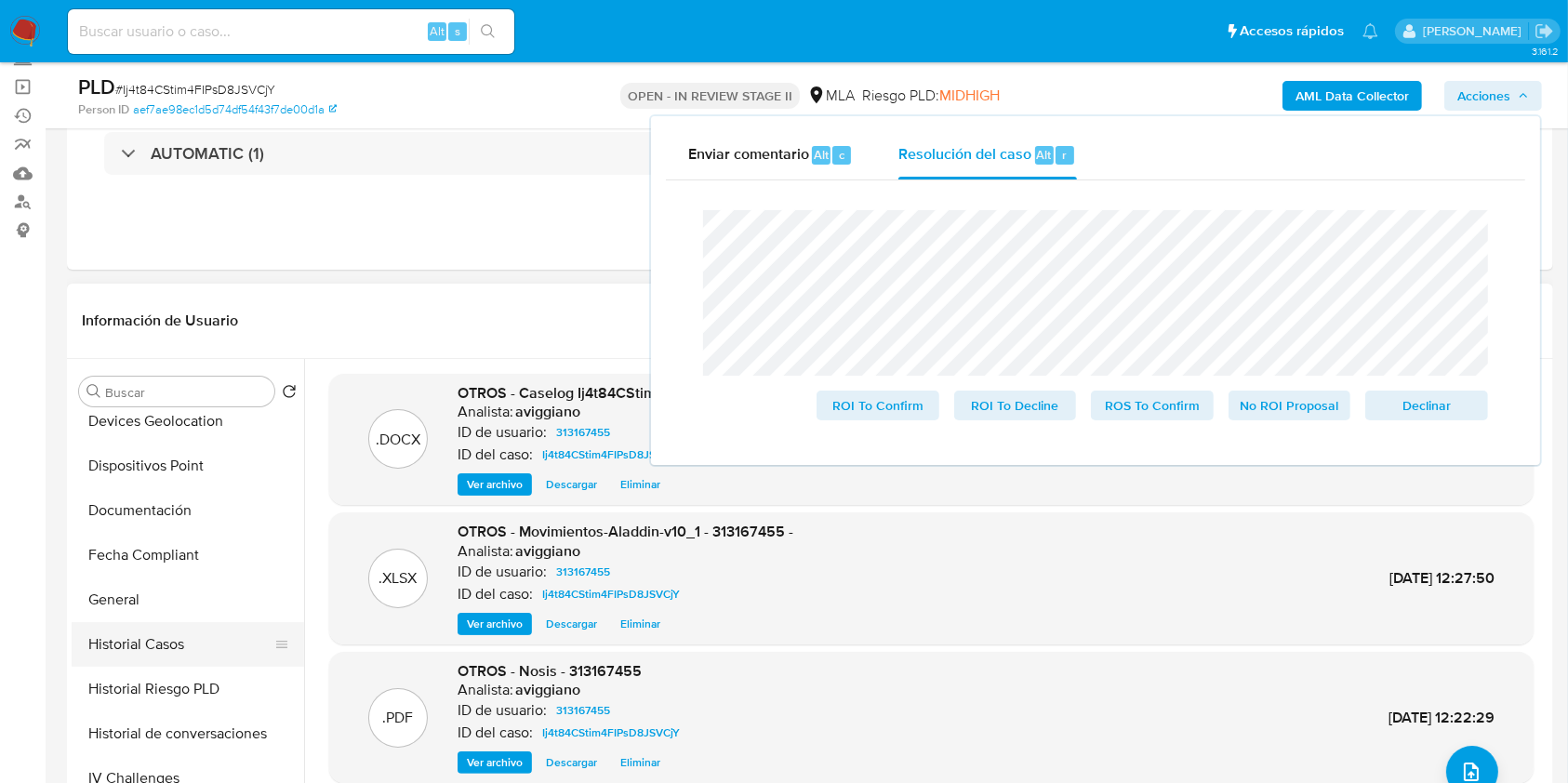
click at [178, 651] on button "Historial Casos" at bounding box center [180, 644] width 217 height 44
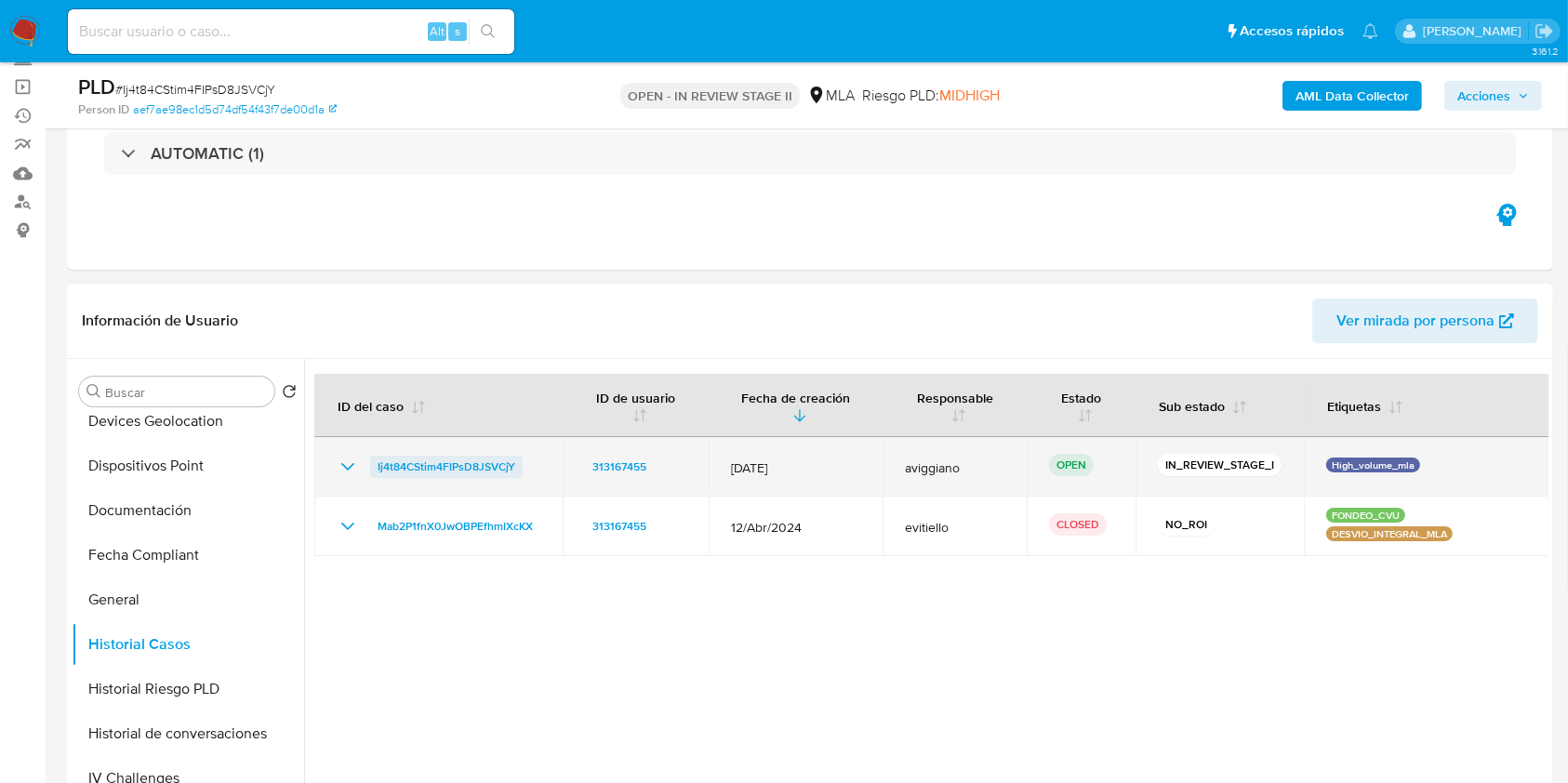
click at [416, 467] on span "Ij4t84CStim4FIPsD8JSVCjY" at bounding box center [447, 468] width 138 height 23
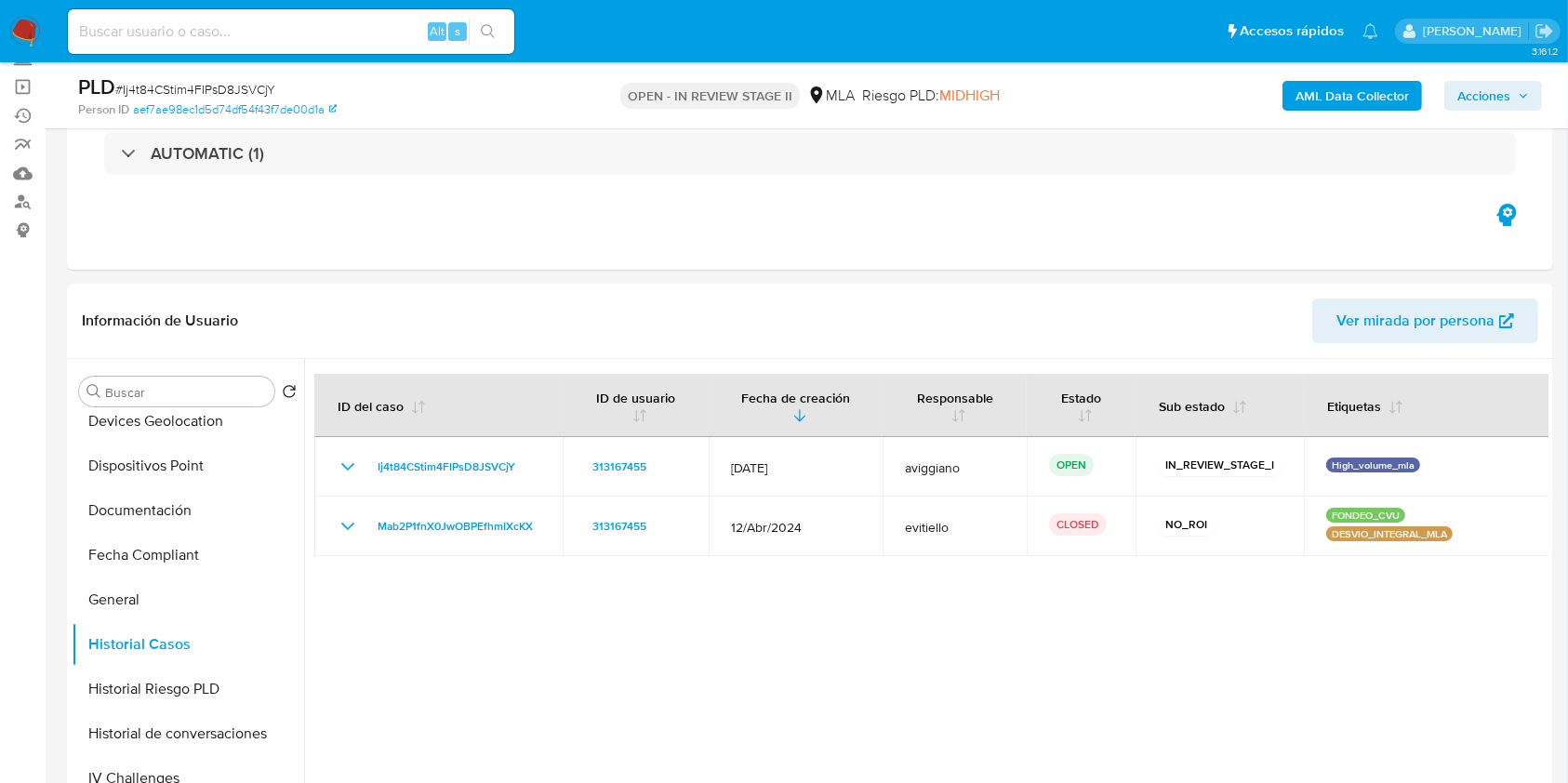
scroll to position [0, 0]
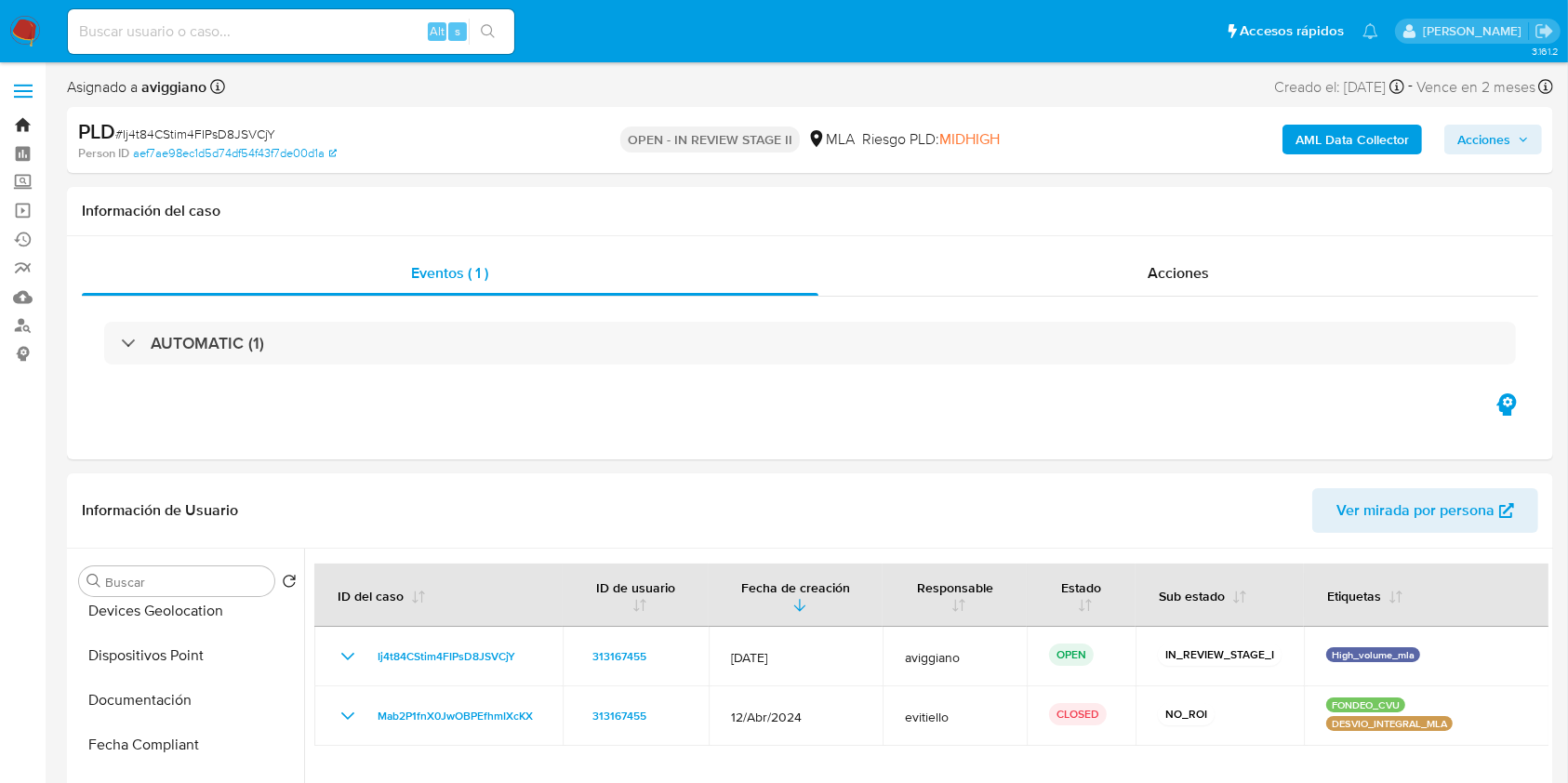
click at [28, 124] on link "Bandeja" at bounding box center [111, 125] width 221 height 29
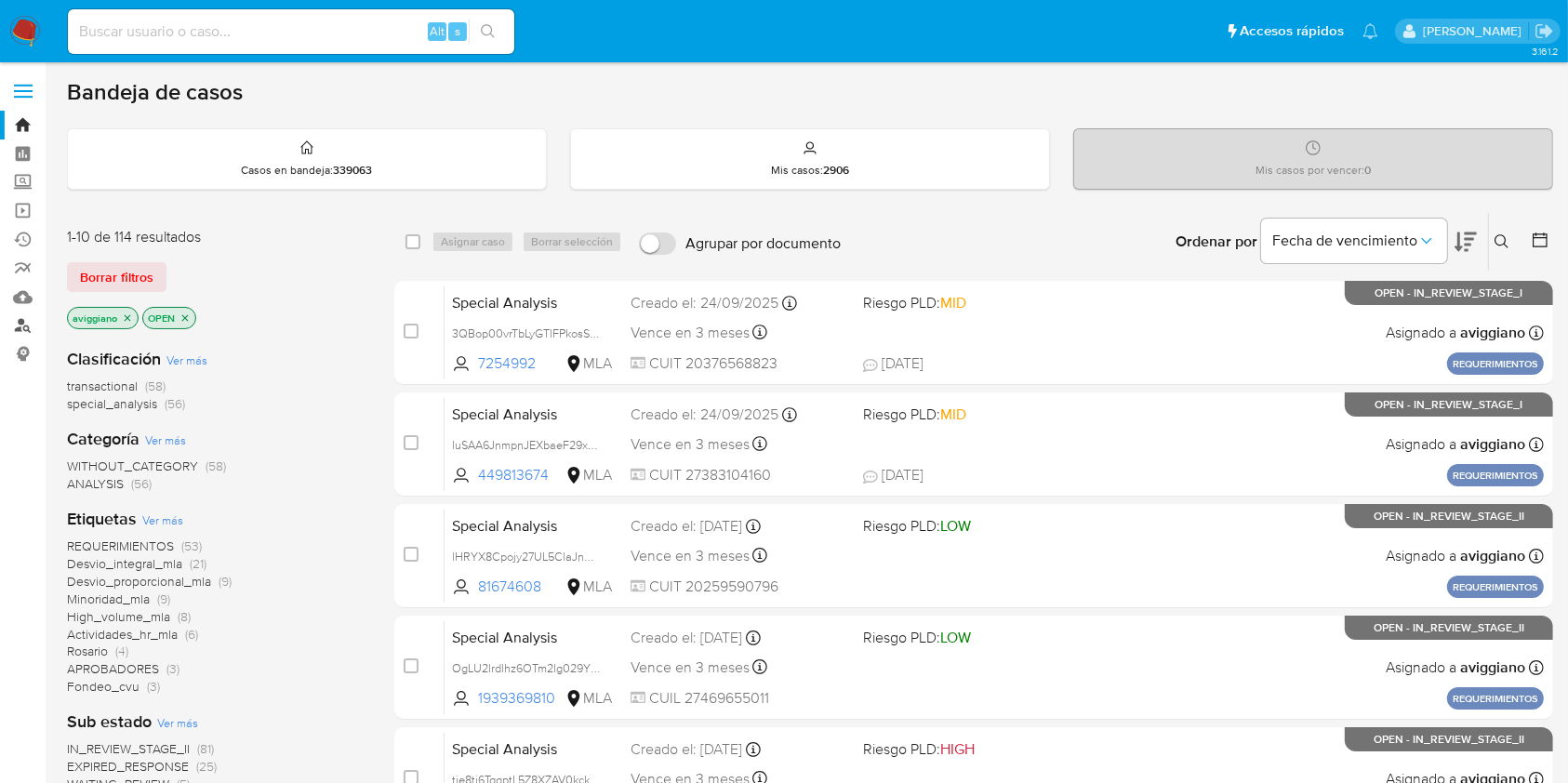
click at [25, 329] on link "Buscador de personas" at bounding box center [111, 326] width 221 height 29
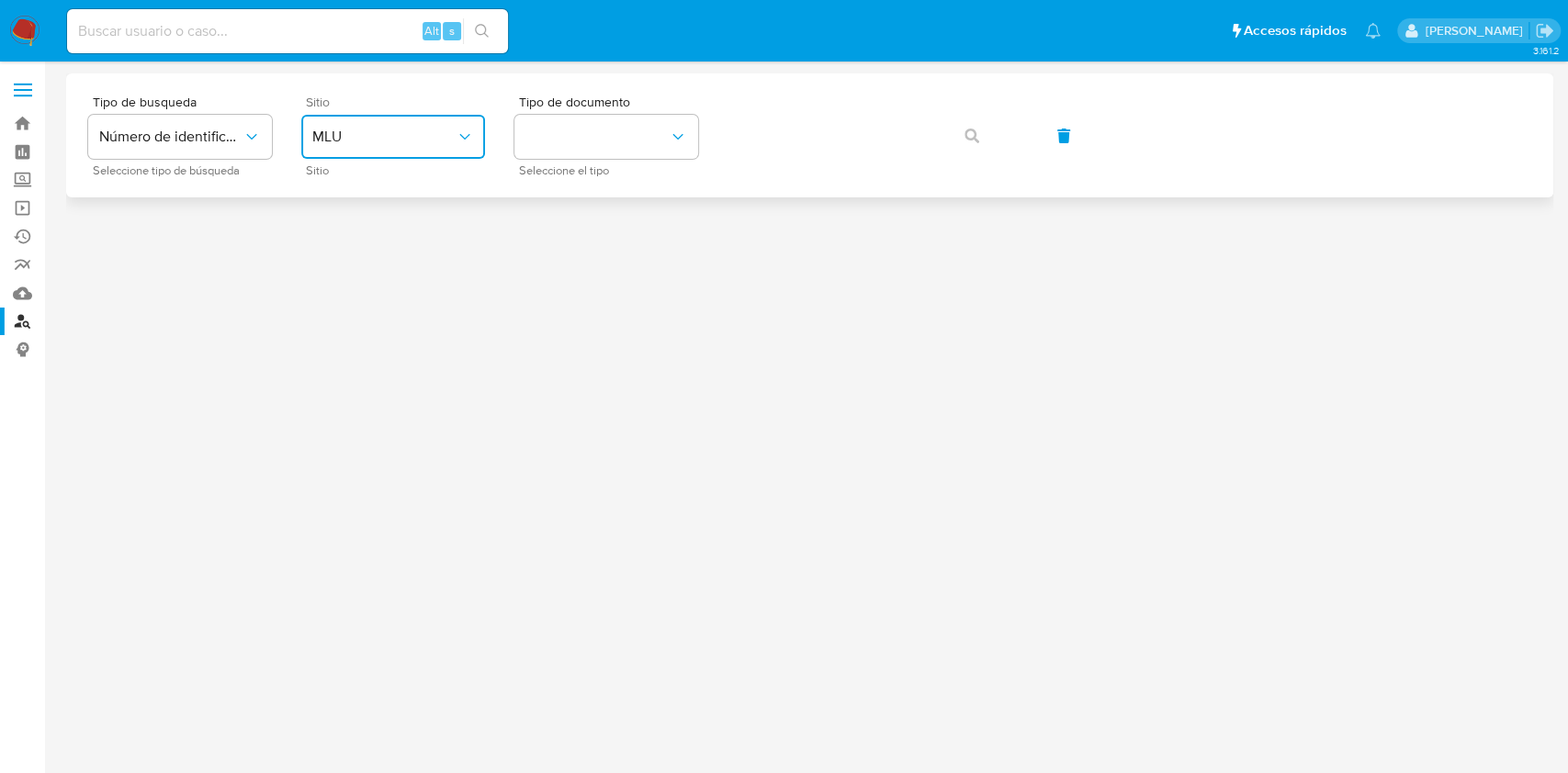
click at [411, 151] on button "MLU" at bounding box center [393, 136] width 184 height 44
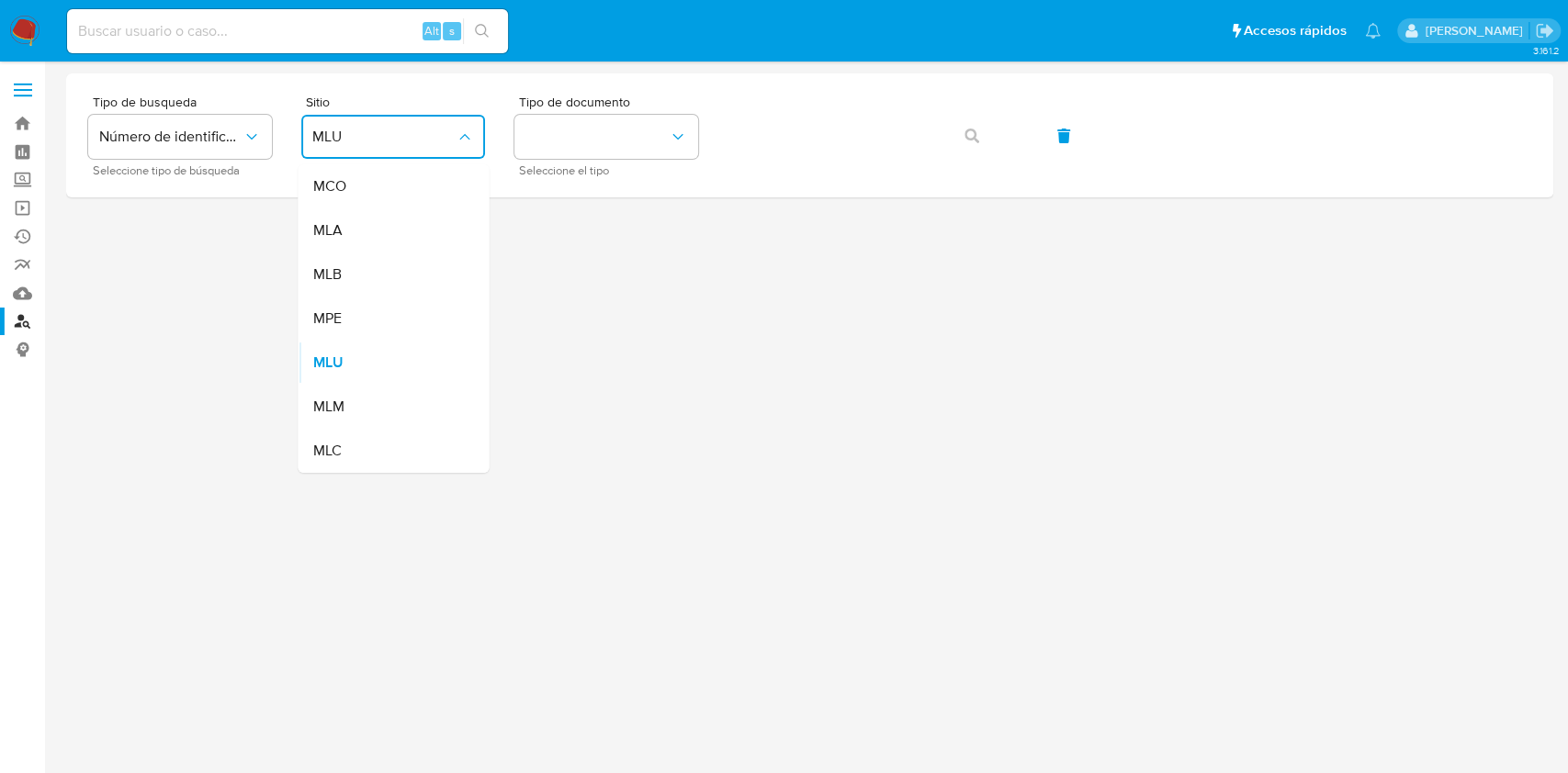
click at [386, 214] on div "MLA" at bounding box center [387, 230] width 150 height 44
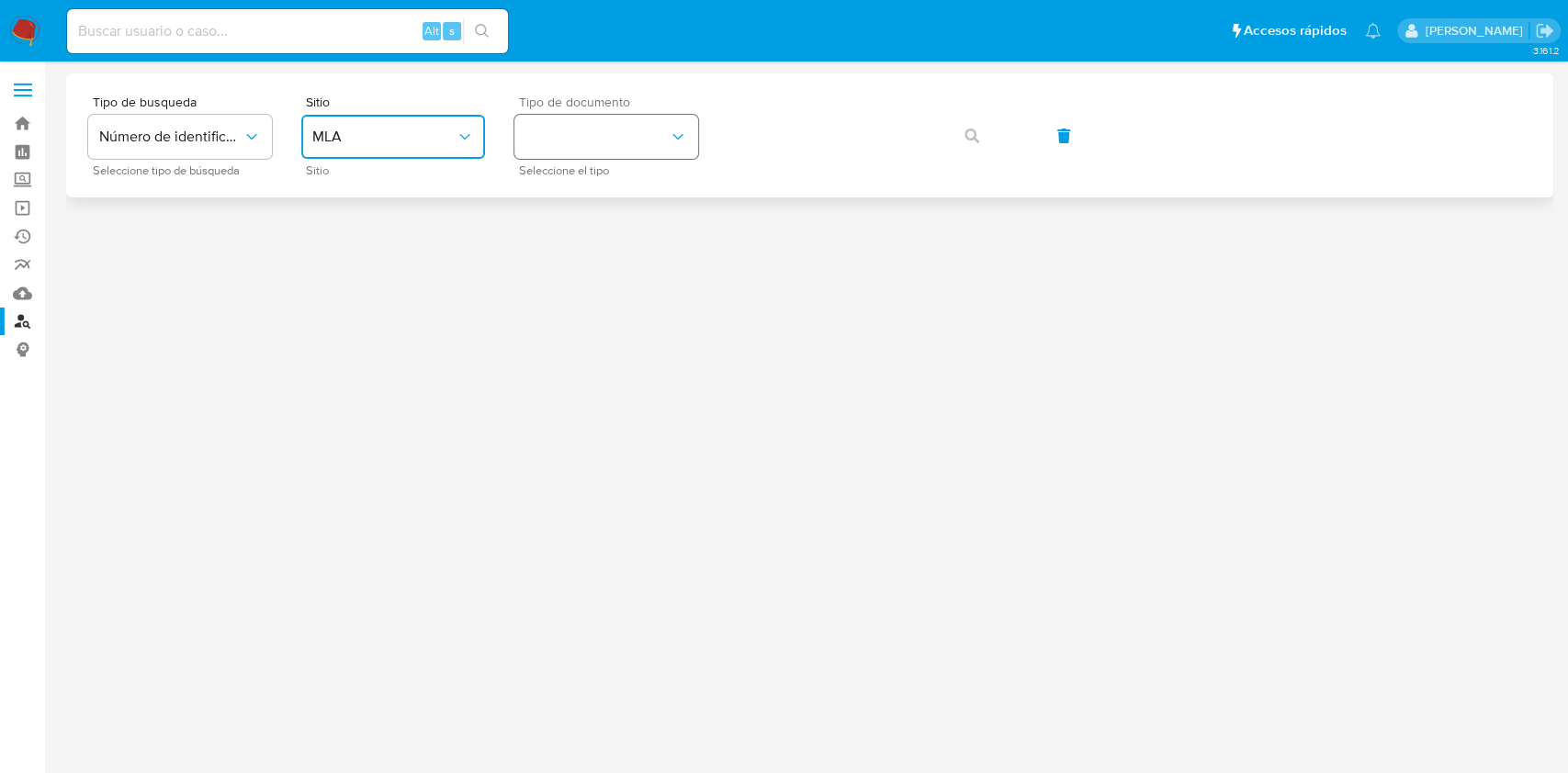
click at [595, 137] on button "identificationType" at bounding box center [605, 136] width 184 height 44
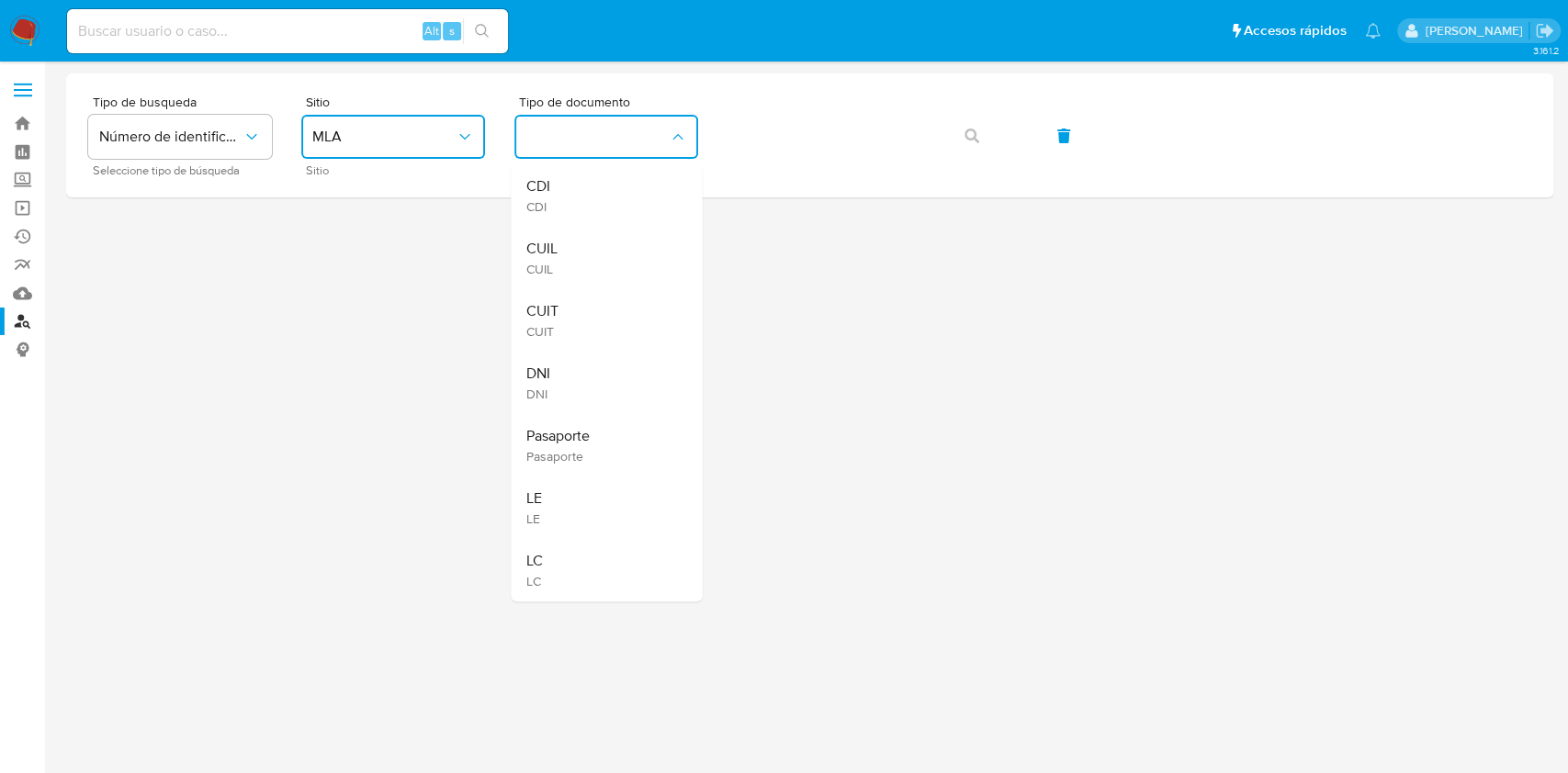
drag, startPoint x: 582, startPoint y: 312, endPoint x: 588, endPoint y: 302, distance: 11.7
click at [581, 311] on div "CUIT CUIT" at bounding box center [600, 320] width 150 height 62
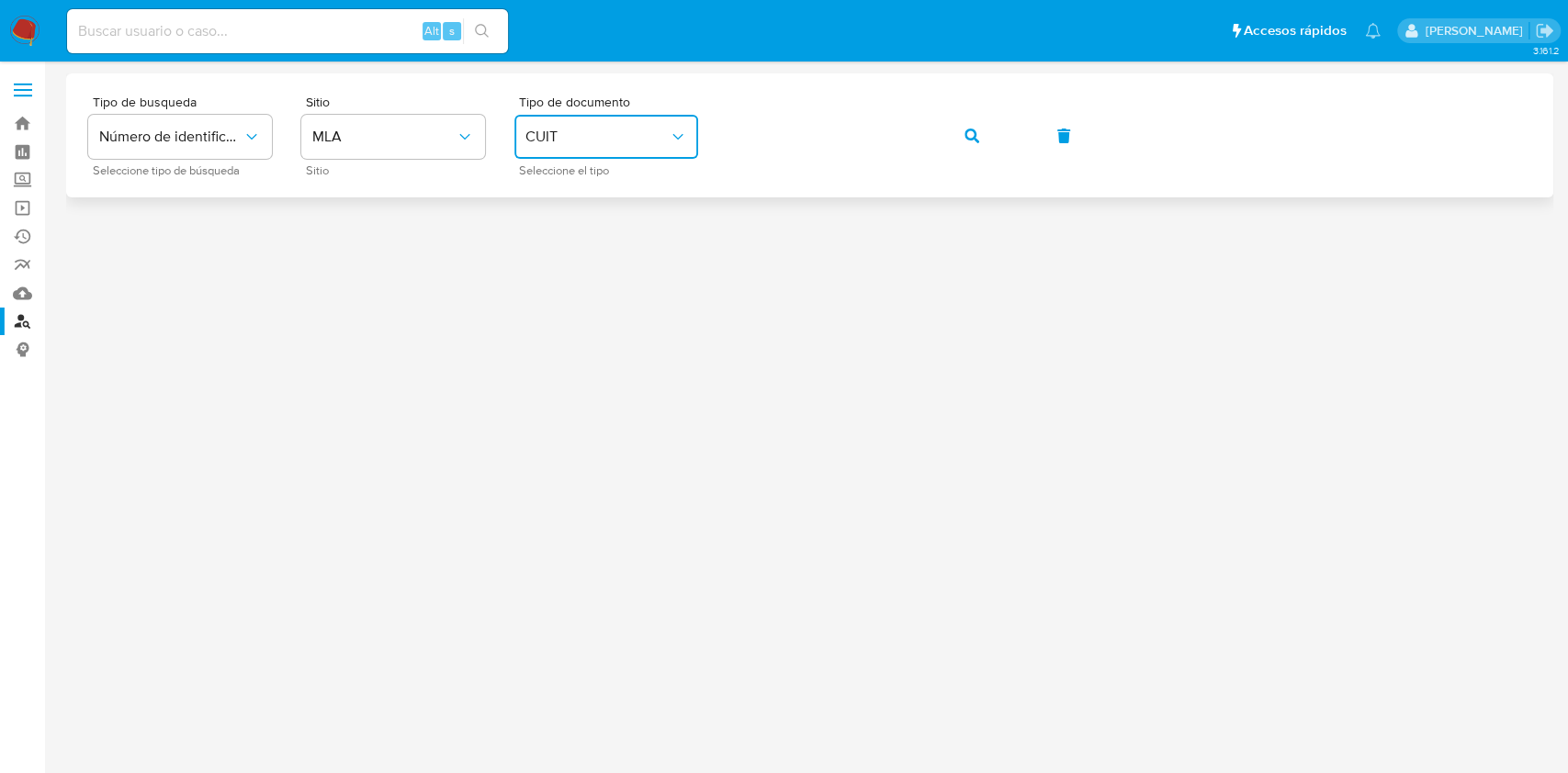
drag, startPoint x: 974, startPoint y: 136, endPoint x: 974, endPoint y: 146, distance: 10.0
click at [973, 136] on icon "button" at bounding box center [972, 136] width 15 height 15
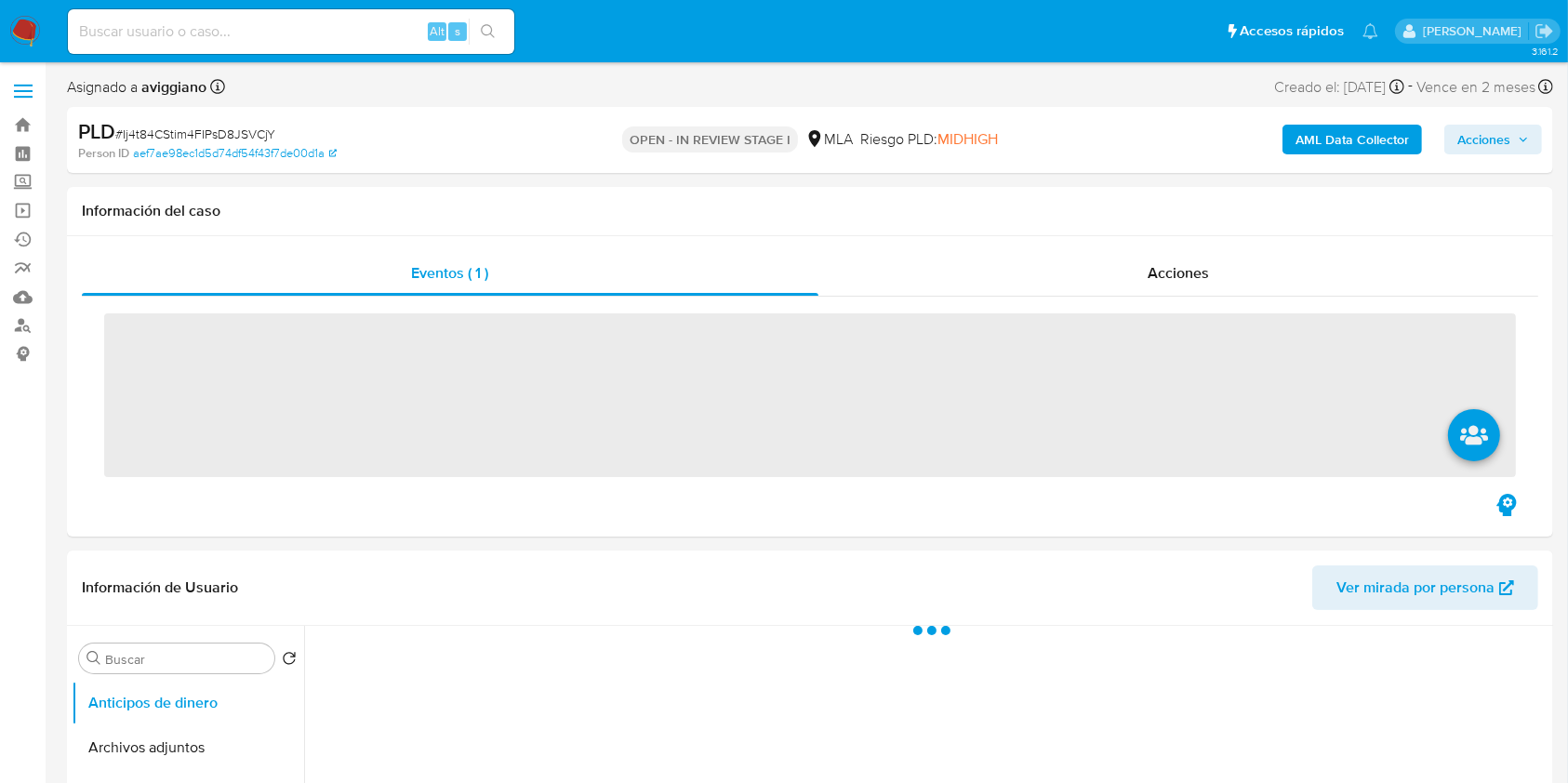
click at [1525, 141] on icon "button" at bounding box center [1524, 140] width 8 height 5
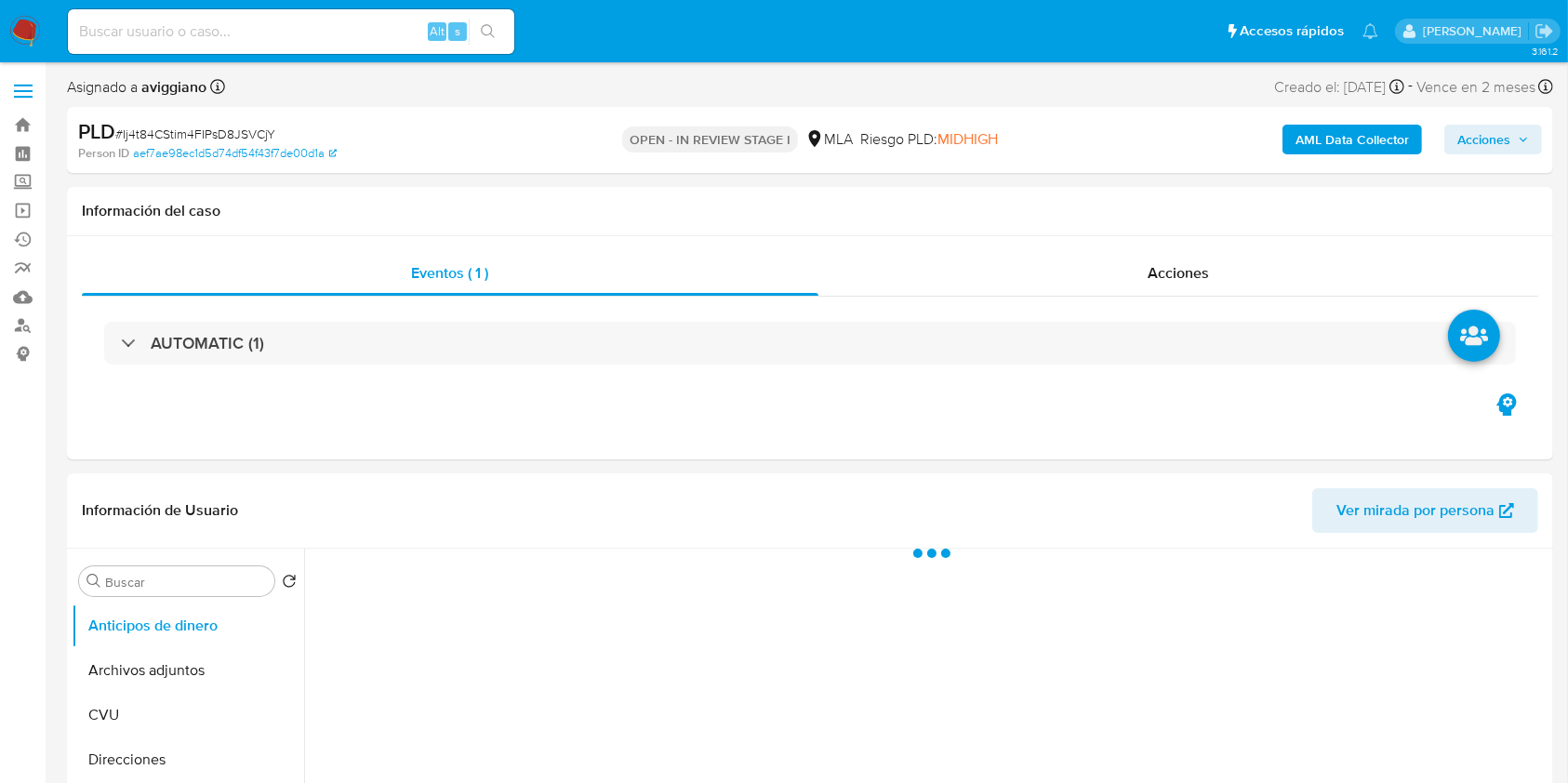
select select "10"
click at [1470, 141] on span "Acciones" at bounding box center [1484, 140] width 53 height 30
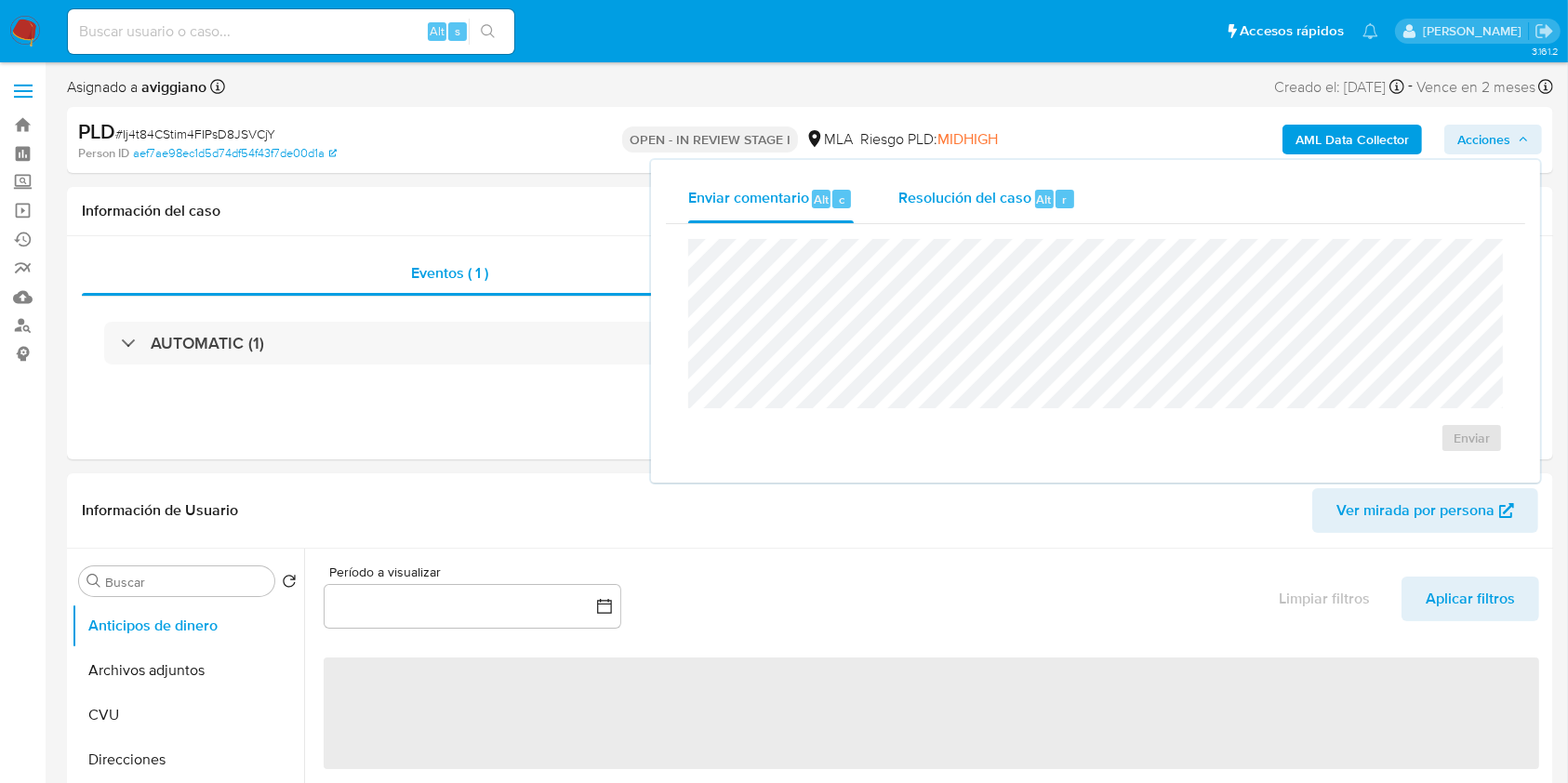
click at [1078, 196] on button "Resolución del caso Alt r" at bounding box center [987, 198] width 222 height 48
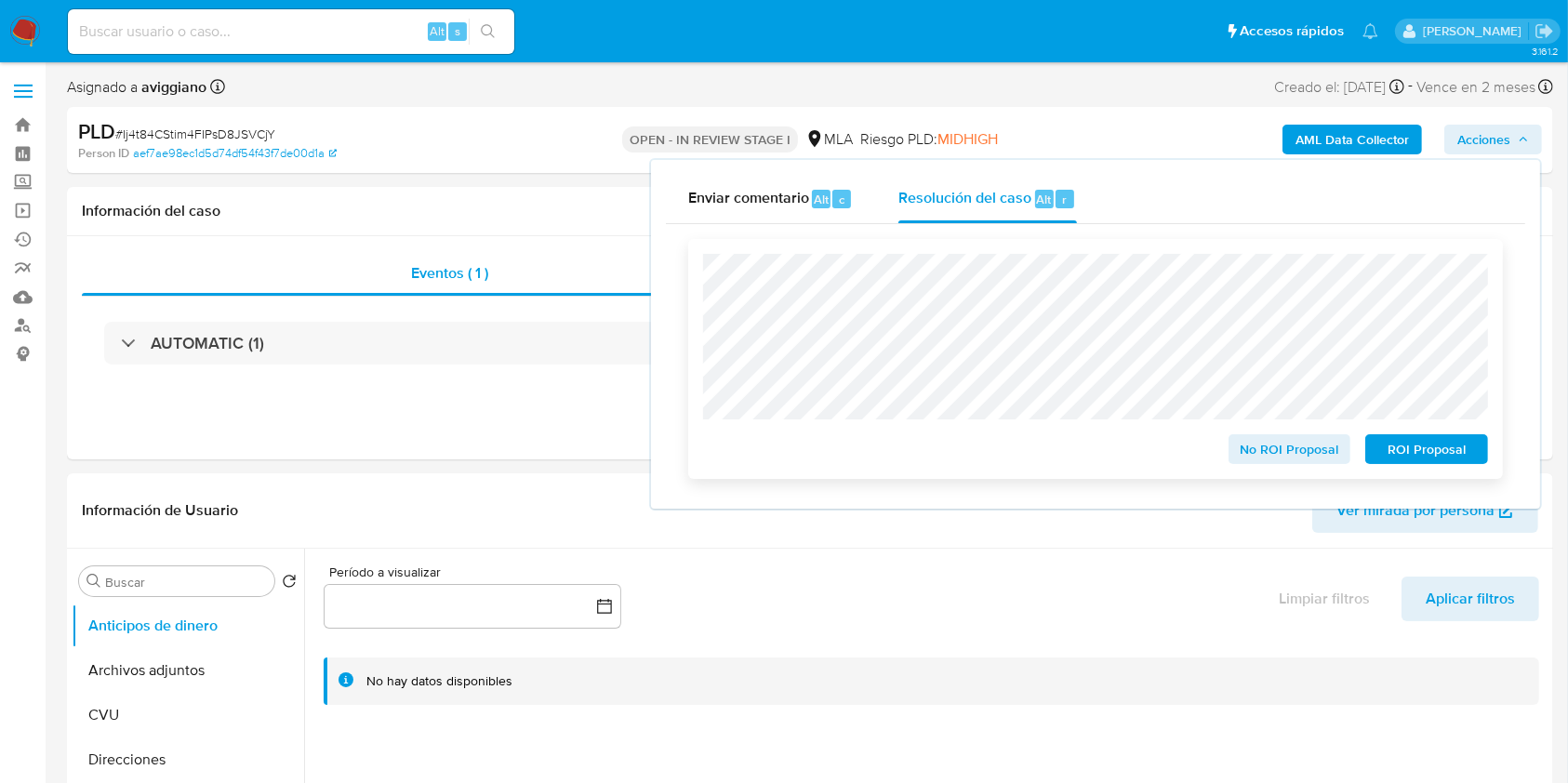
click at [1296, 471] on div "No ROI Proposal ROI Proposal" at bounding box center [1096, 359] width 815 height 240
click at [1287, 458] on span "No ROI Proposal" at bounding box center [1290, 450] width 96 height 26
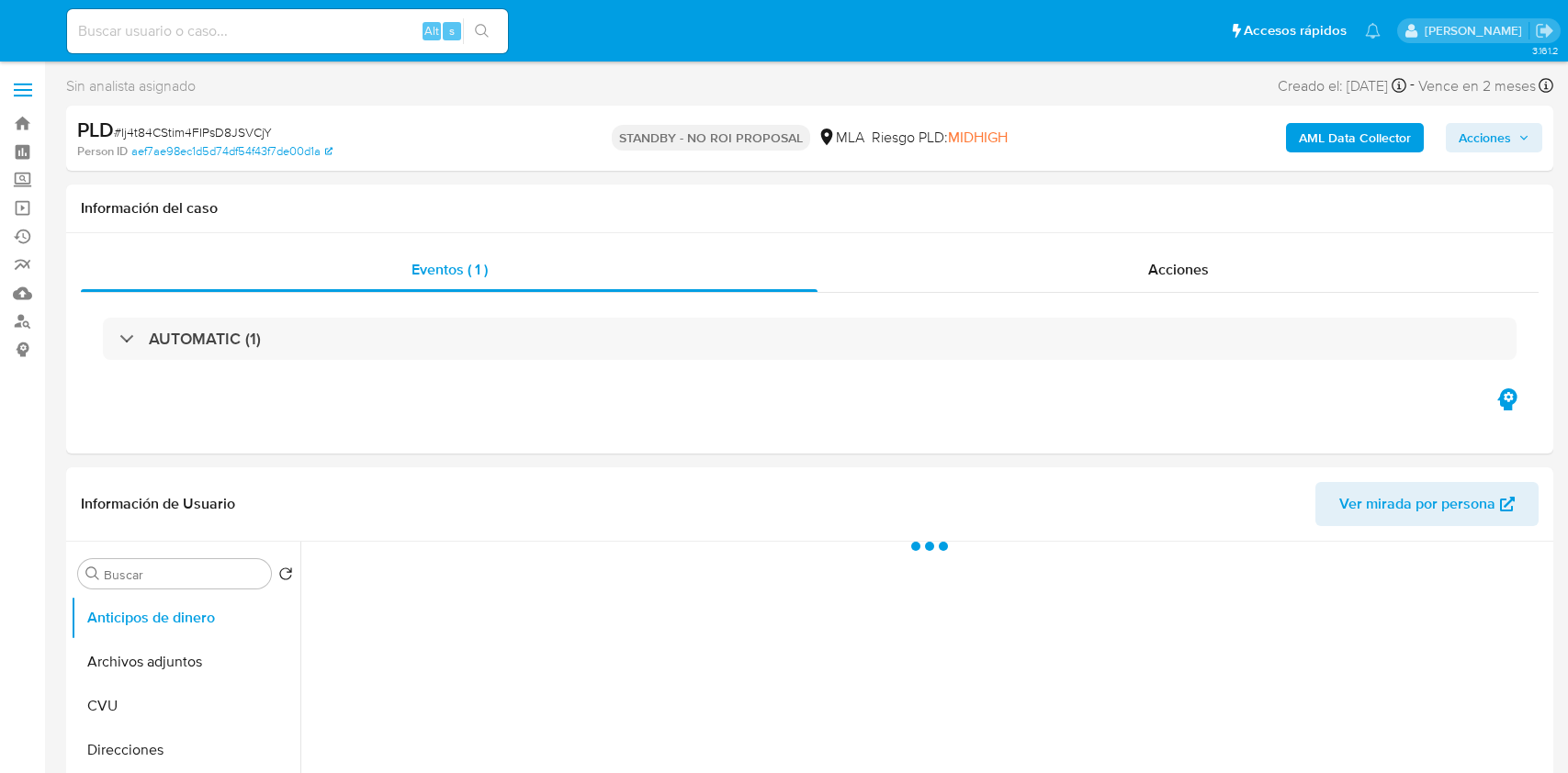
select select "10"
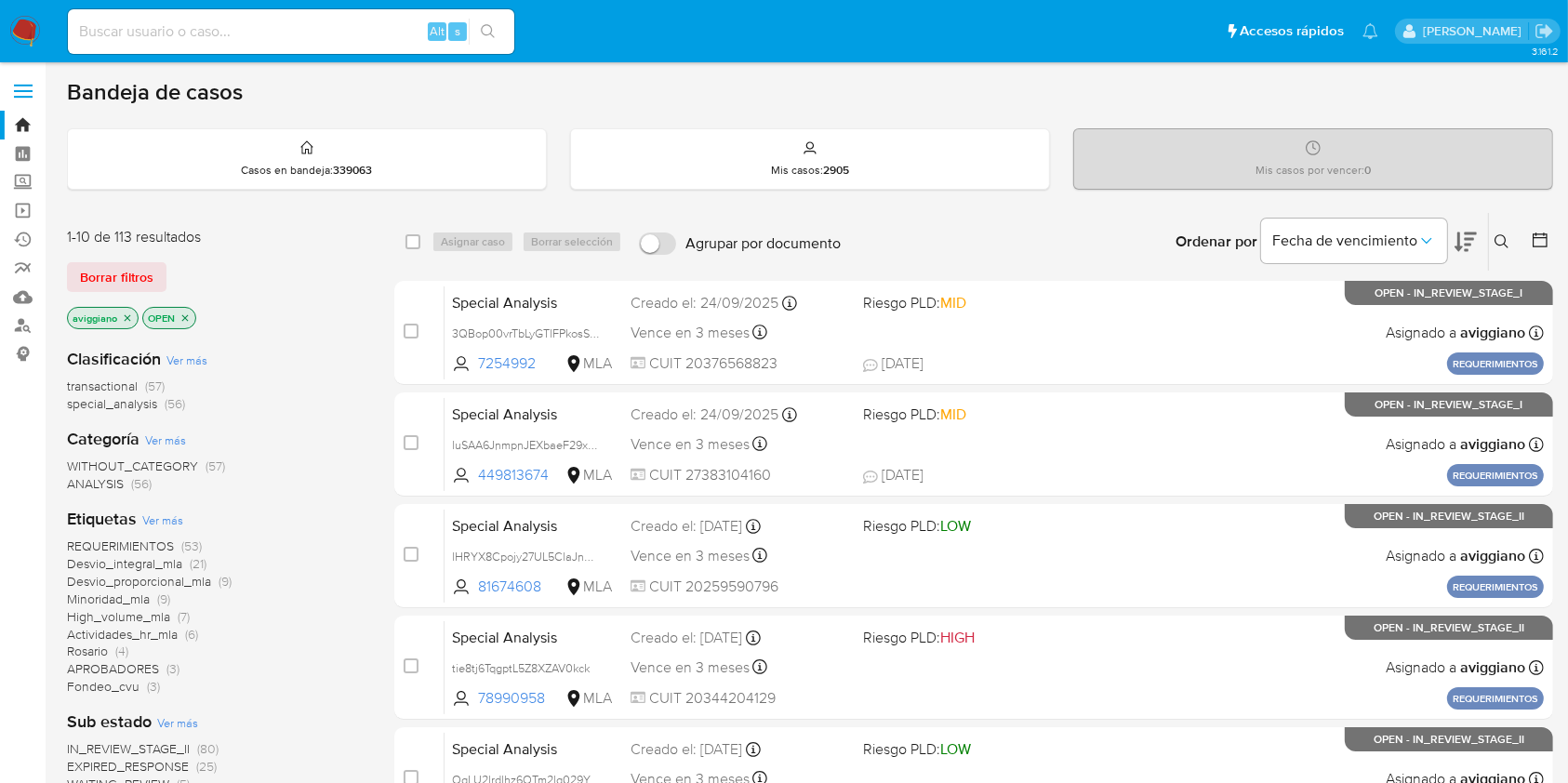
click at [124, 314] on icon "close-filter" at bounding box center [128, 318] width 11 height 11
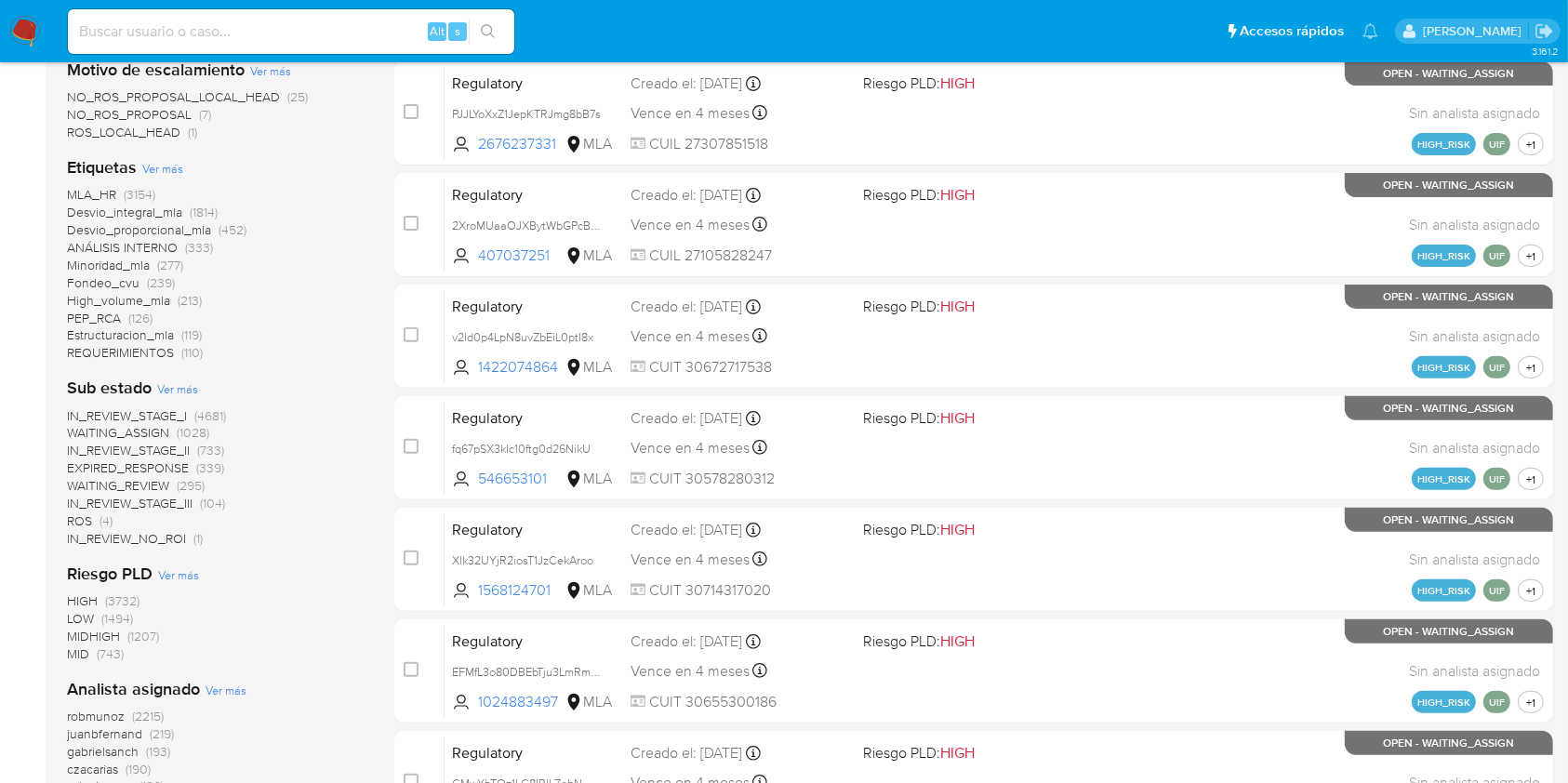
scroll to position [883, 0]
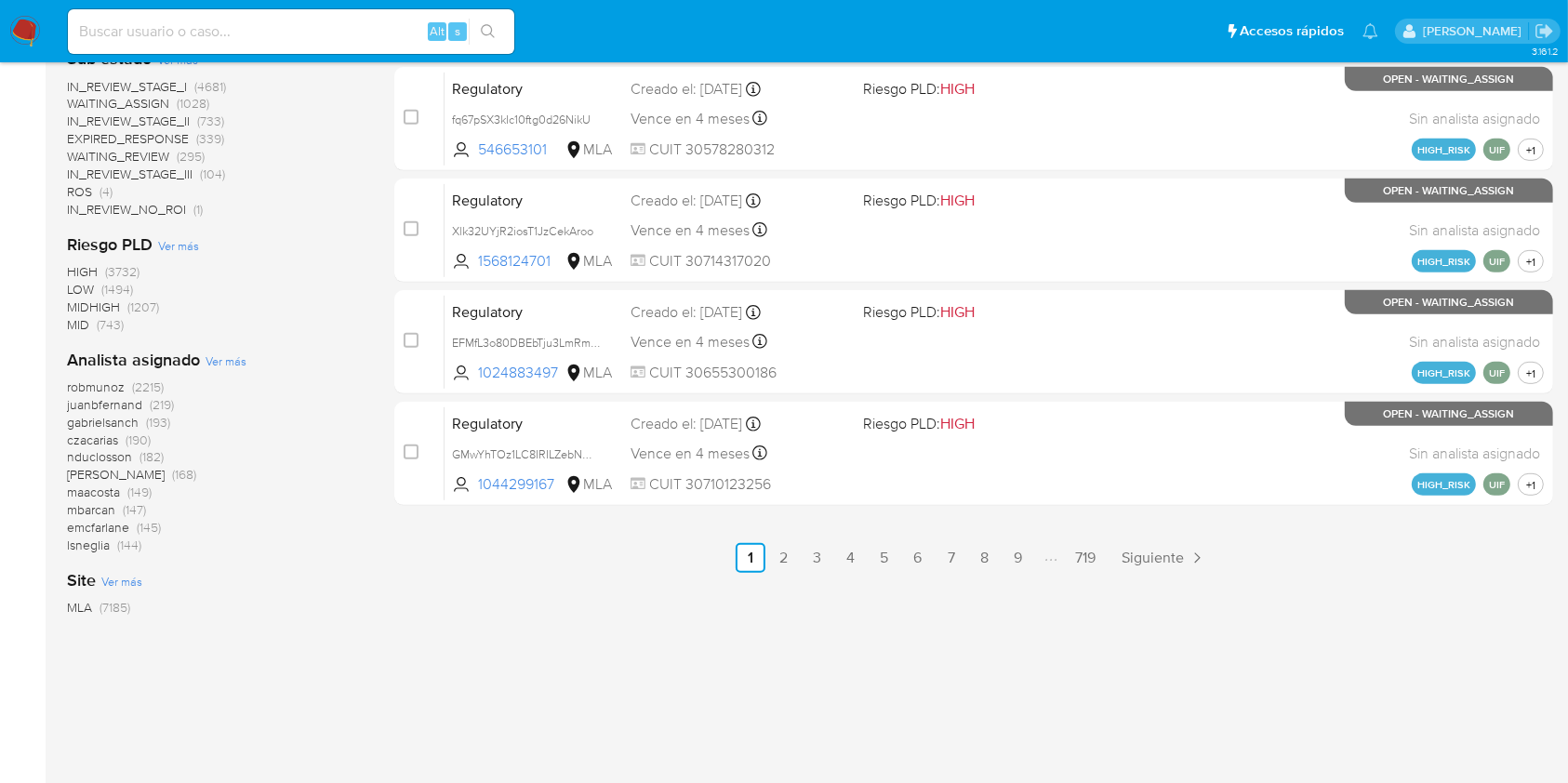
click at [220, 361] on span "Ver más" at bounding box center [226, 361] width 41 height 17
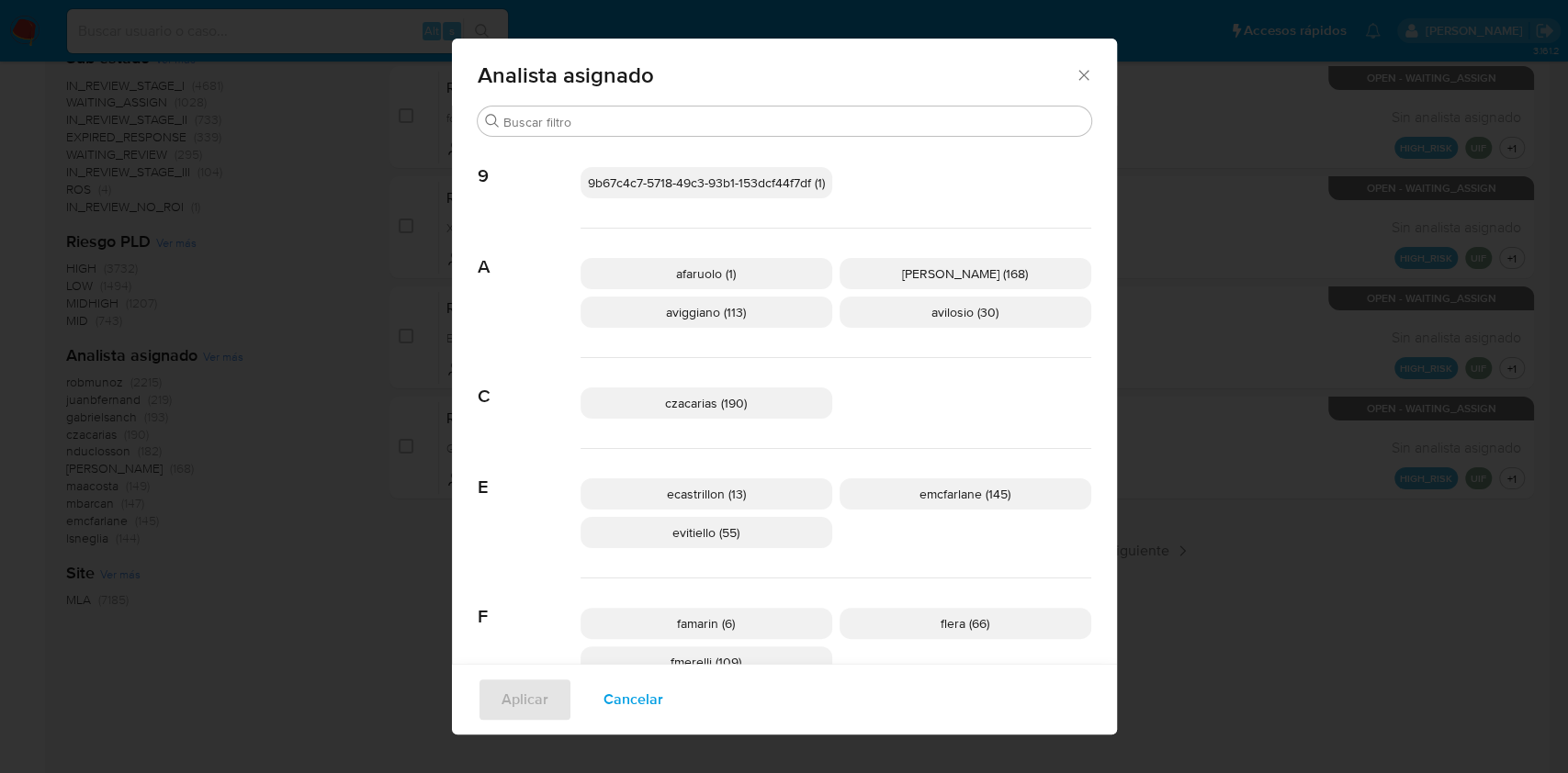
click at [1075, 73] on icon "Cerrar" at bounding box center [1084, 76] width 19 height 19
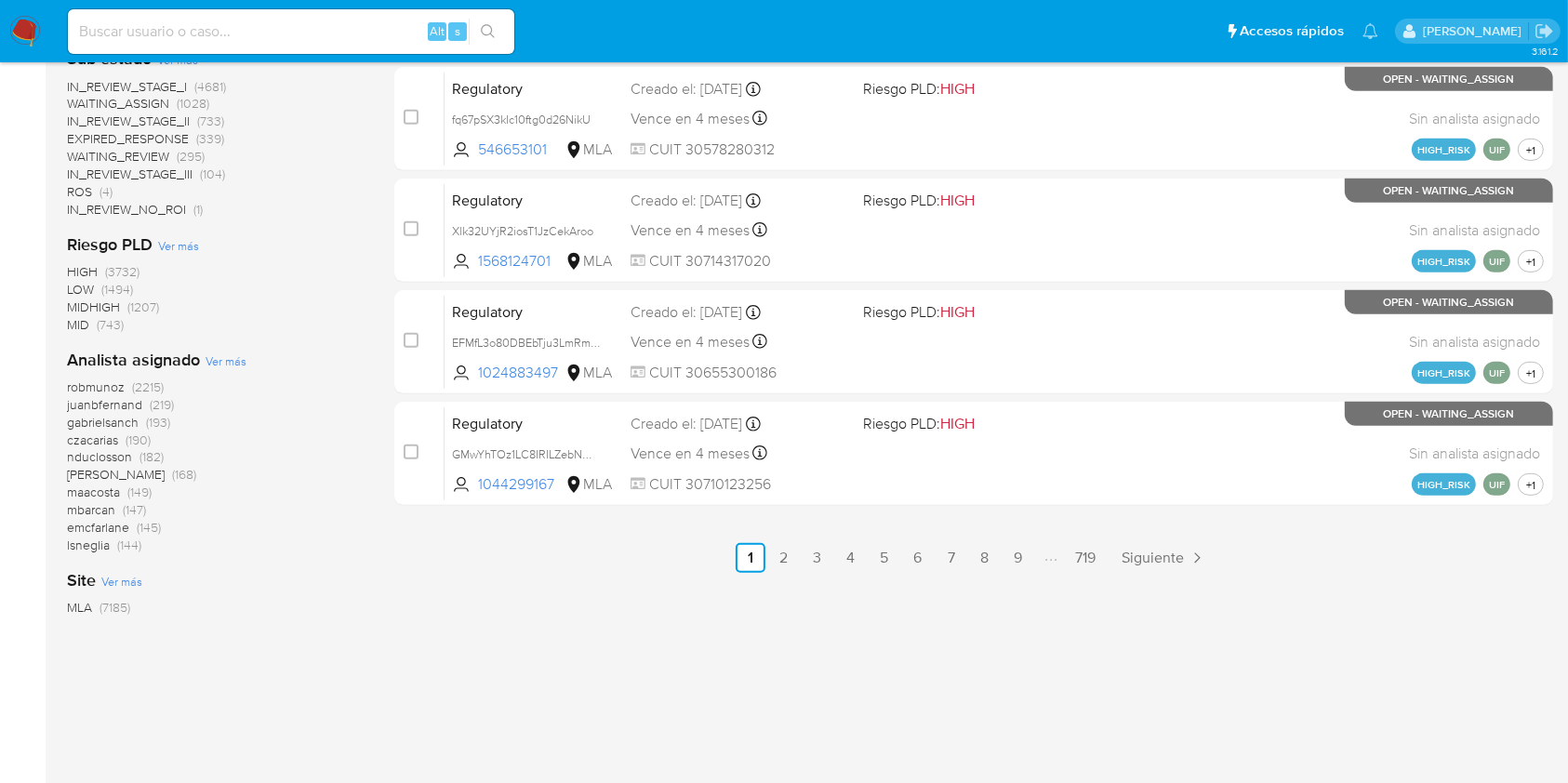
click at [162, 50] on div "Alt s" at bounding box center [291, 31] width 447 height 44
click at [167, 36] on input at bounding box center [291, 32] width 447 height 25
paste input "2THAfEWq17bMD8RLDfU1e3wB"
type input "2THAfEWq17bMD8RLDfU1e3wB"
click at [481, 30] on icon "search-icon" at bounding box center [488, 32] width 15 height 15
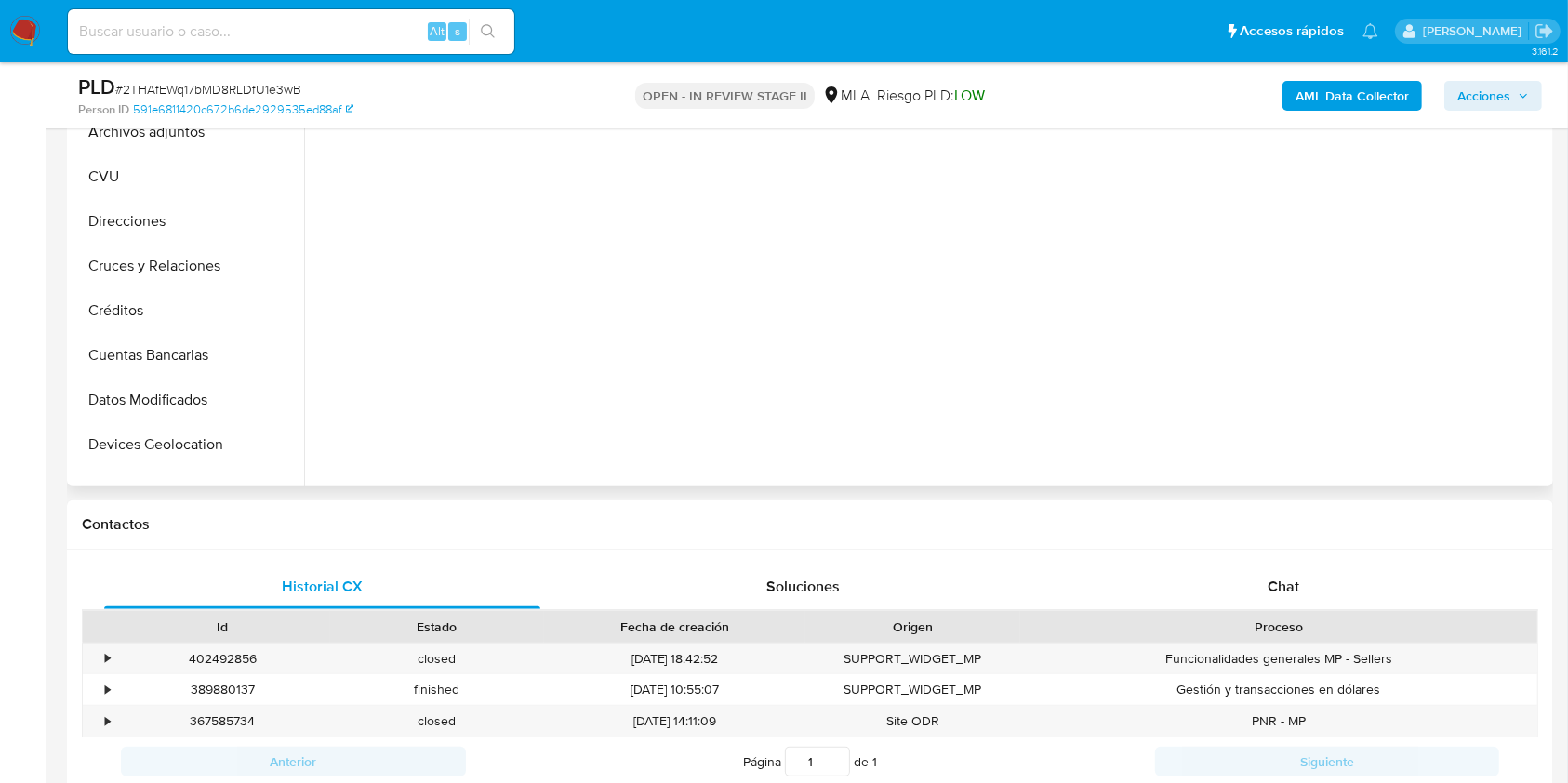
scroll to position [496, 0]
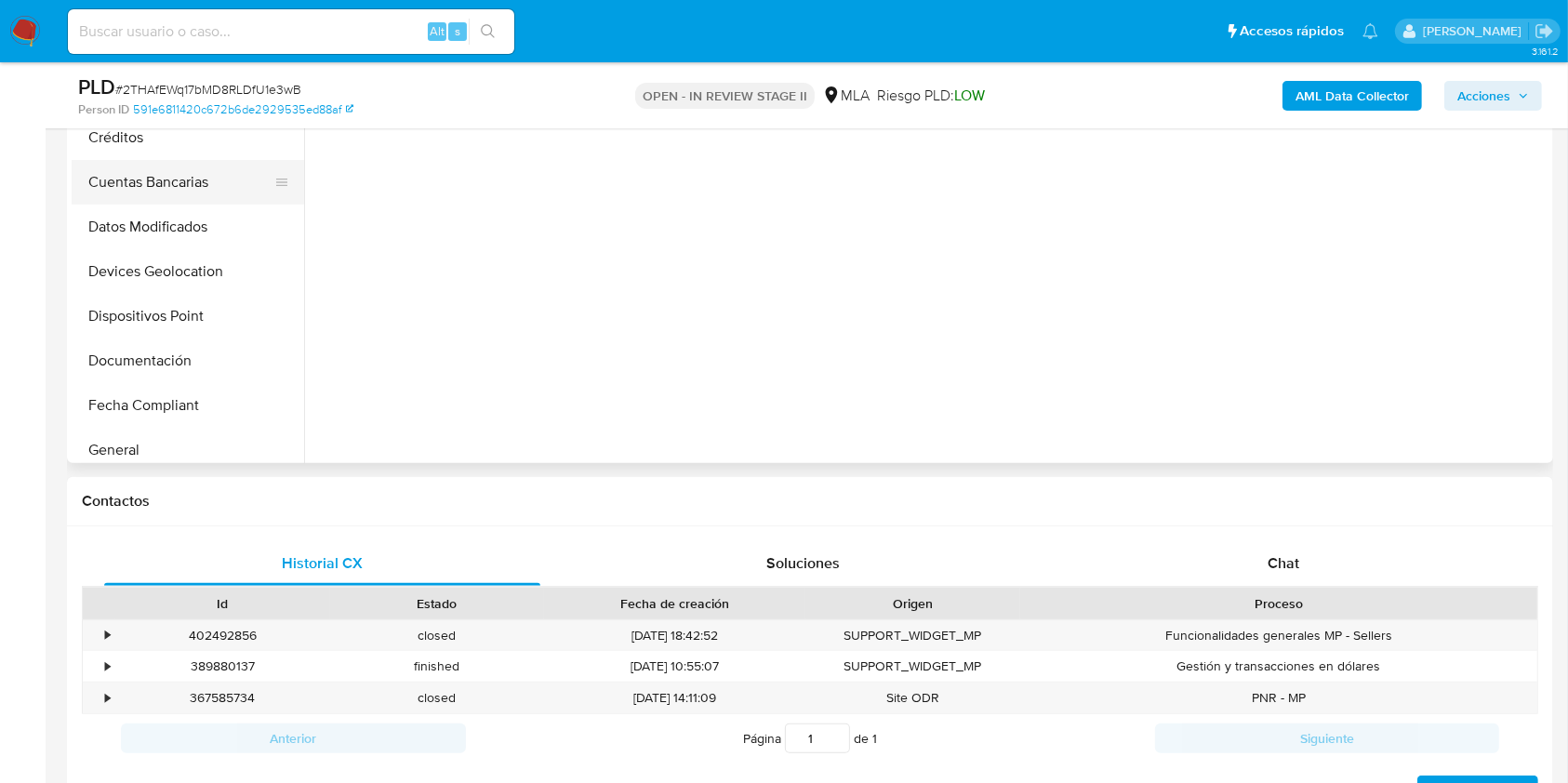
select select "10"
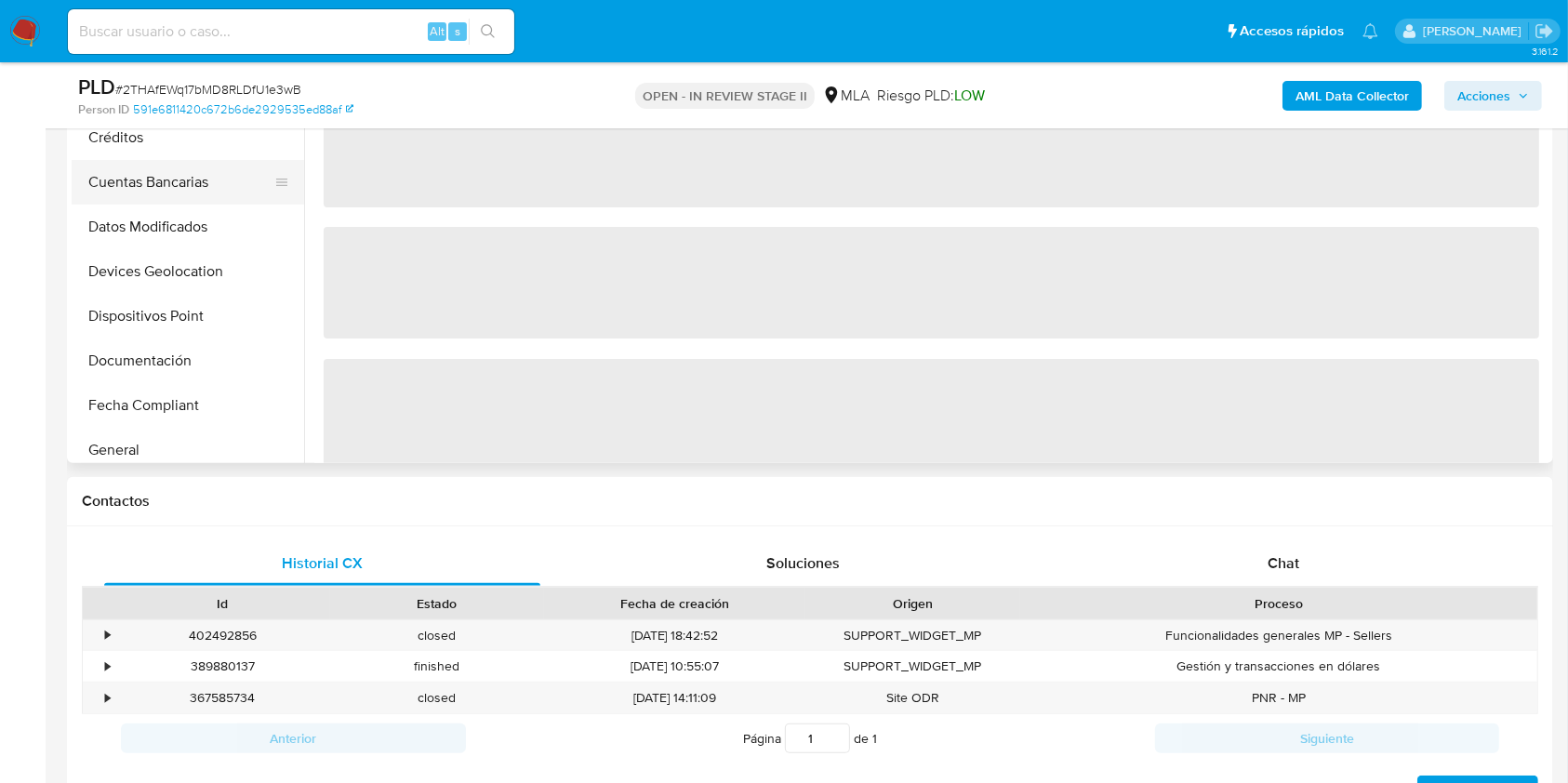
scroll to position [372, 0]
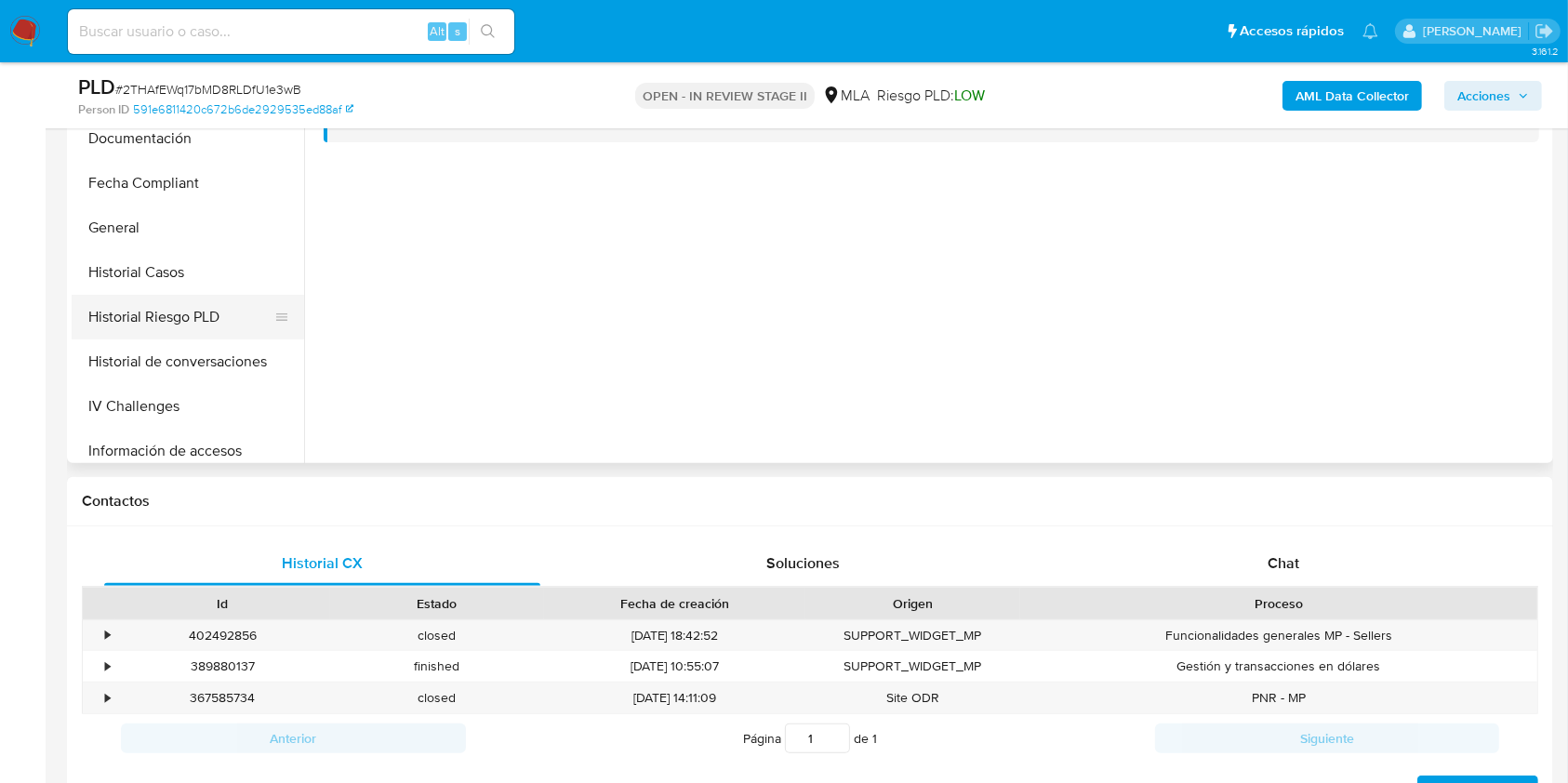
click at [186, 295] on button "Historial Riesgo PLD" at bounding box center [180, 316] width 217 height 44
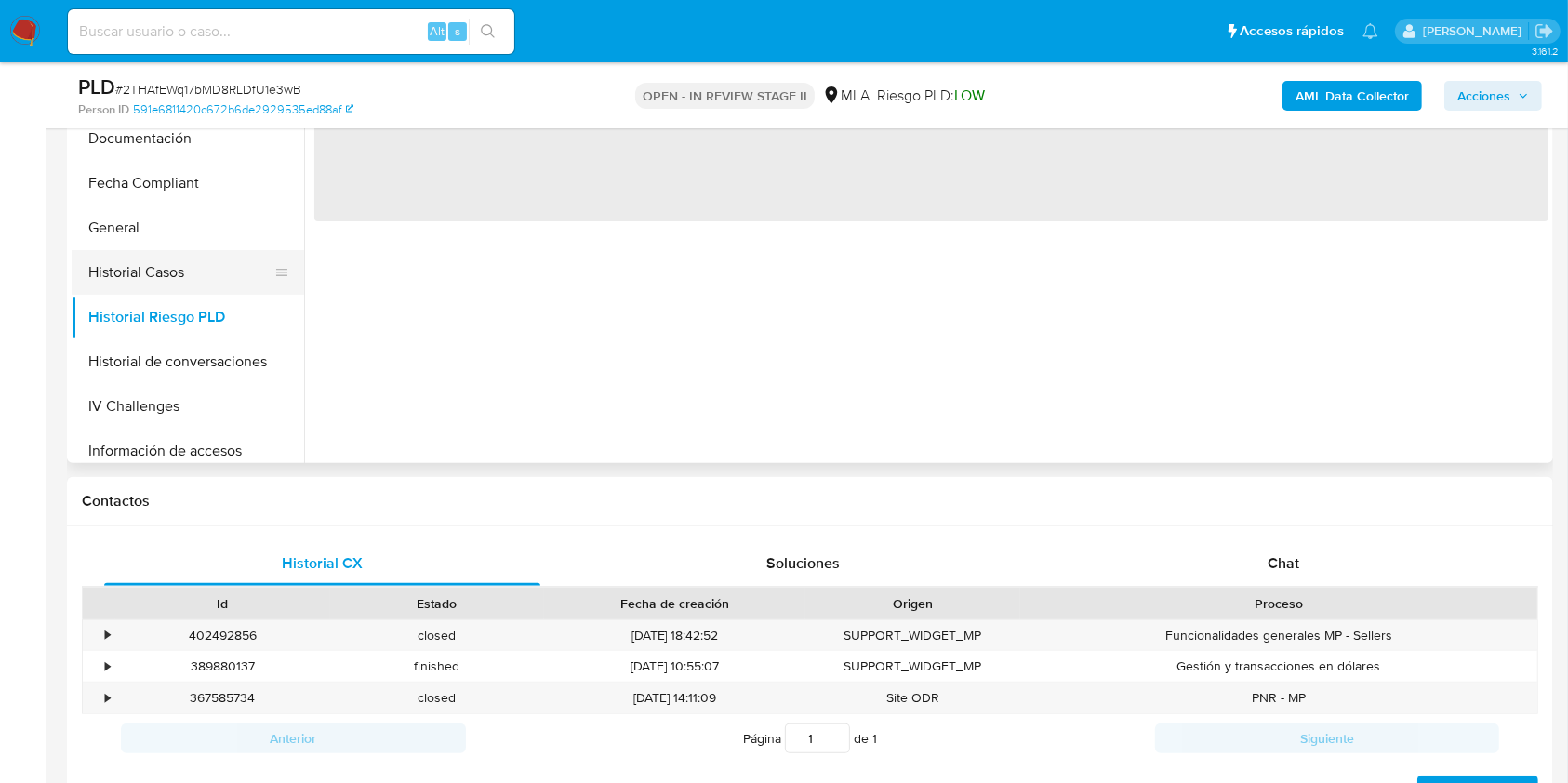
click at [179, 274] on button "Historial Casos" at bounding box center [180, 272] width 217 height 44
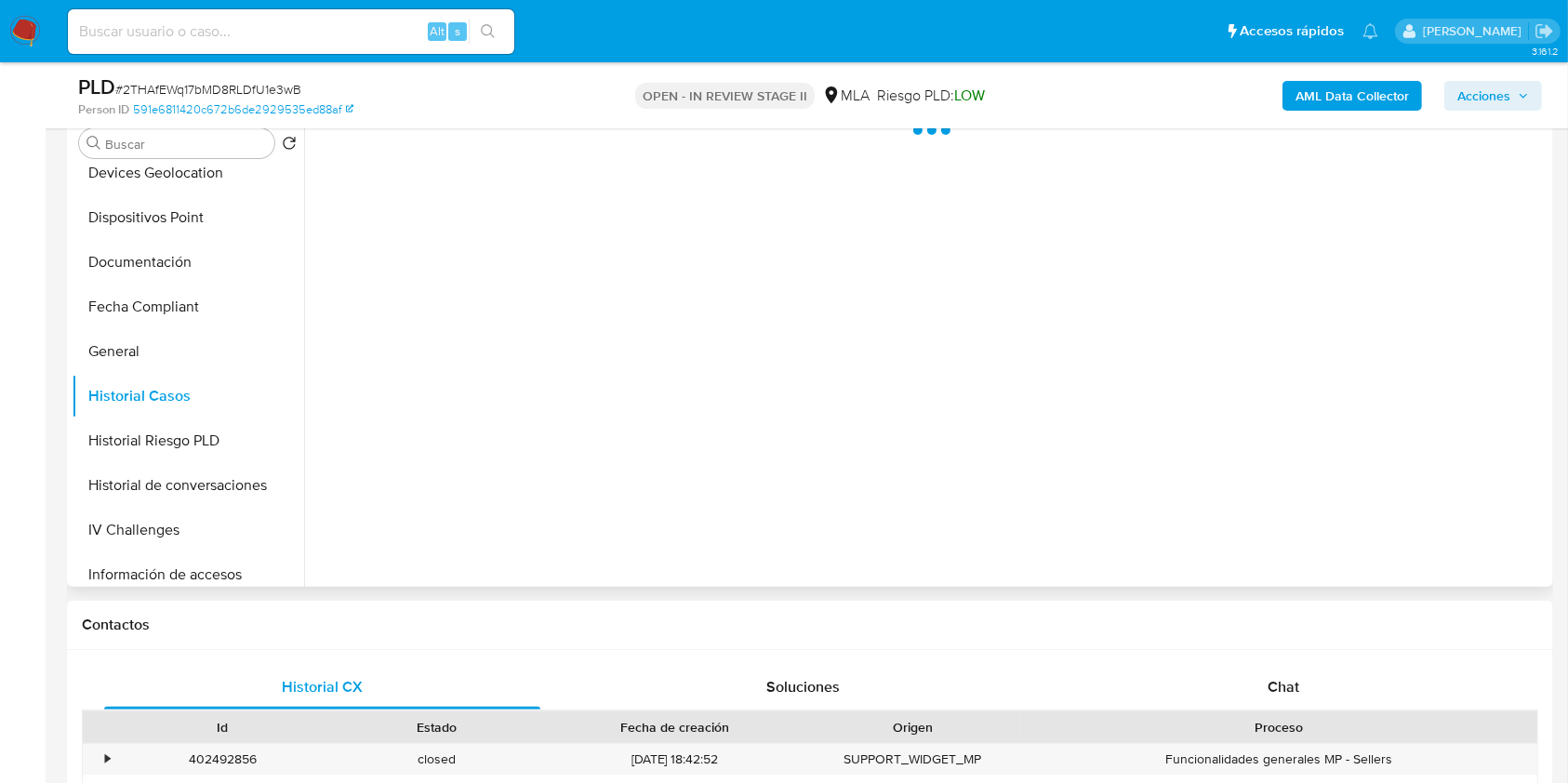
scroll to position [247, 0]
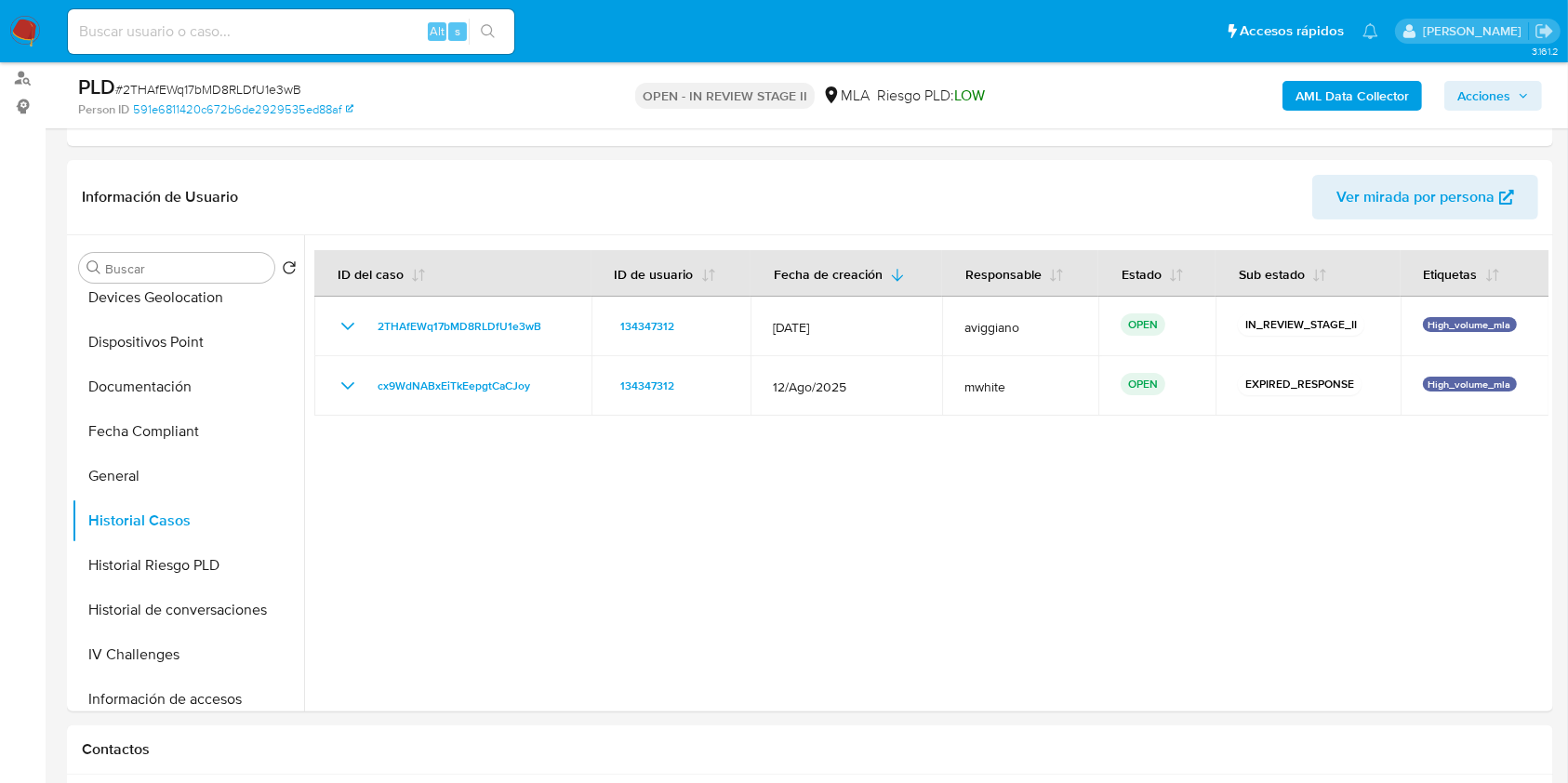
drag, startPoint x: 223, startPoint y: 48, endPoint x: 215, endPoint y: 29, distance: 20.6
click at [221, 44] on div "Alt s" at bounding box center [291, 31] width 447 height 44
click at [214, 29] on input at bounding box center [291, 32] width 447 height 25
paste input "FcOfgaFWOSAfbymIZY4gvgb4"
type input "FcOfgaFWOSAfbymIZY4gvgb4"
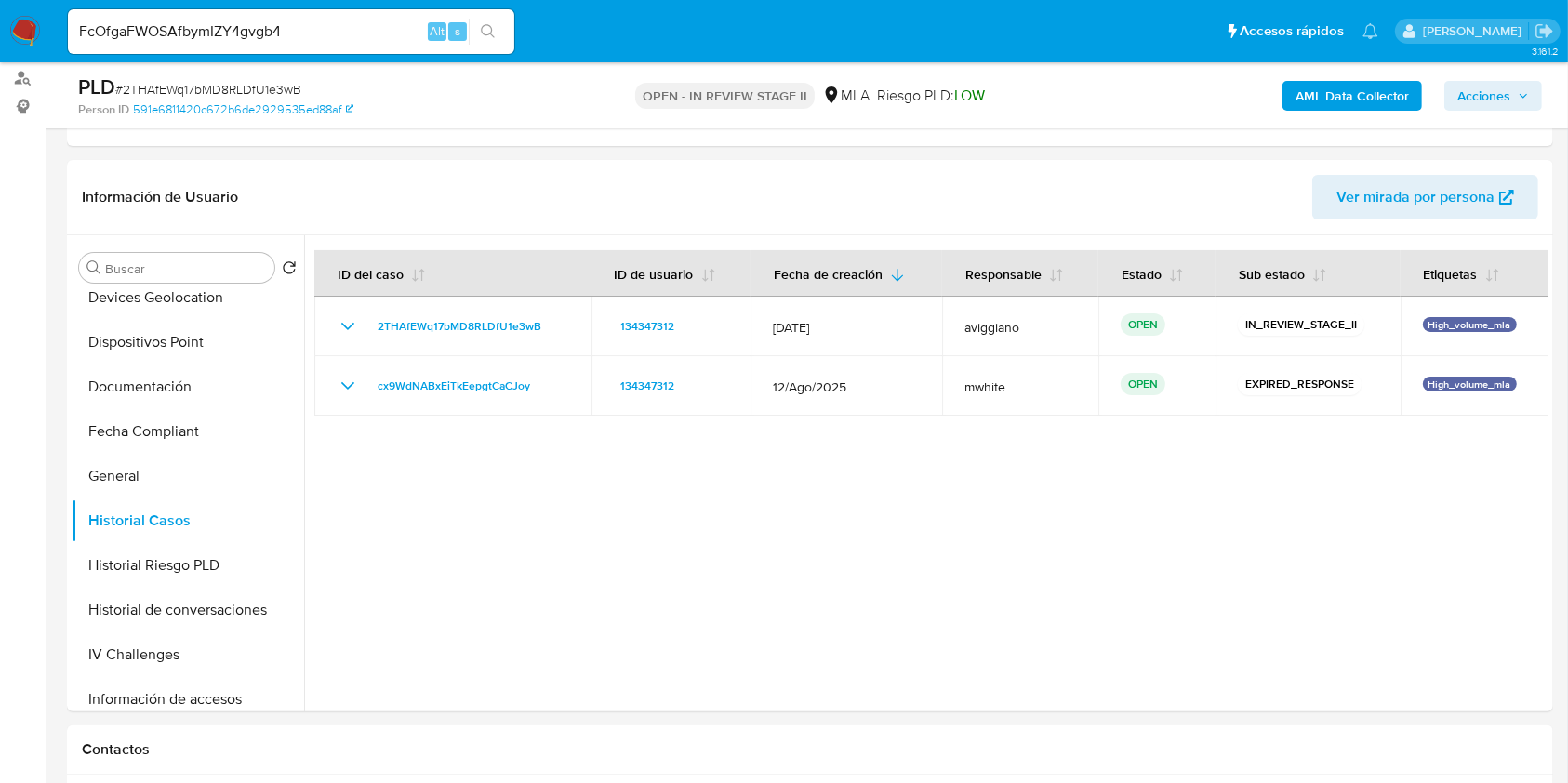
click at [484, 21] on button "search-icon" at bounding box center [487, 32] width 38 height 26
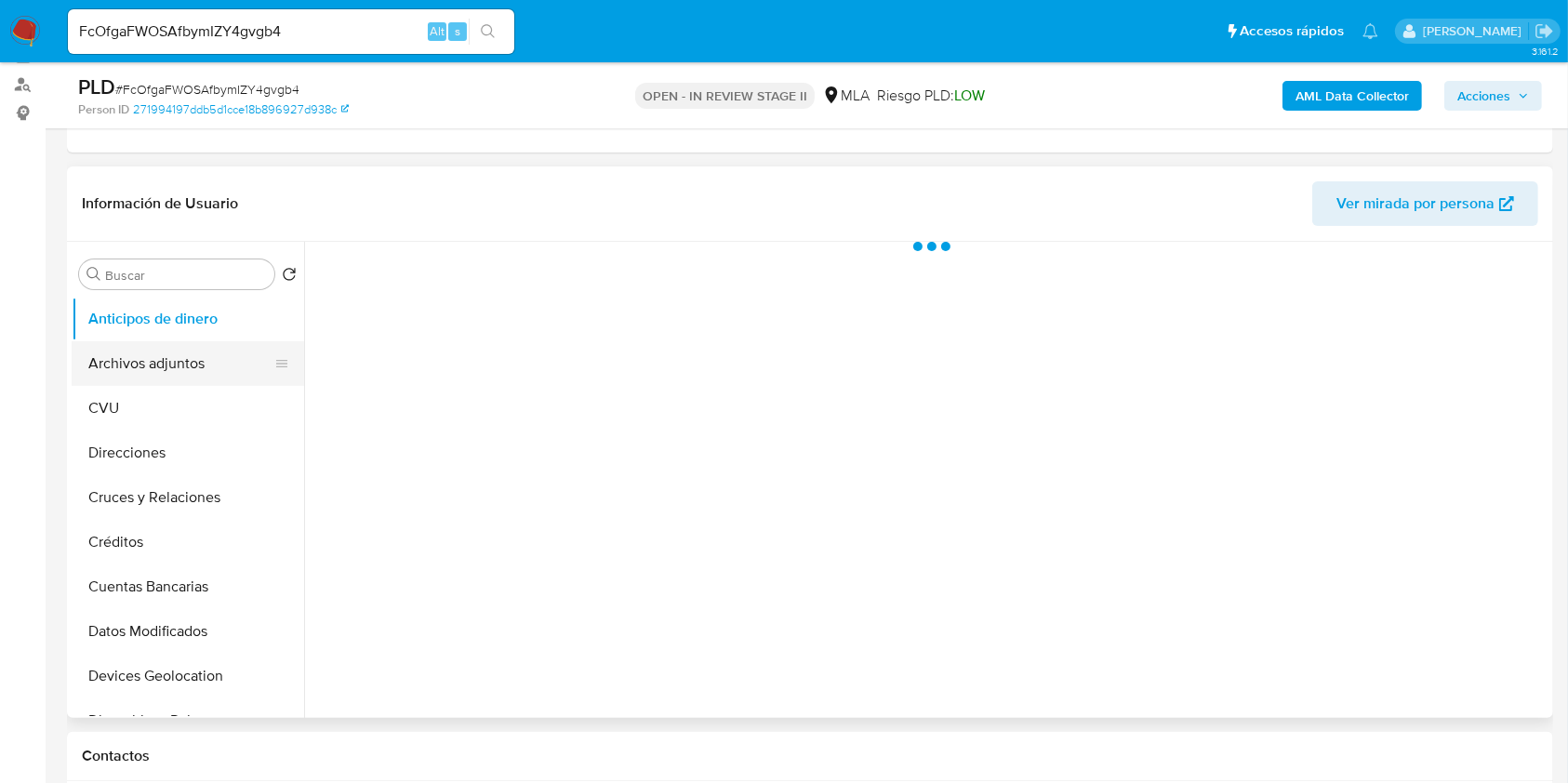
scroll to position [247, 0]
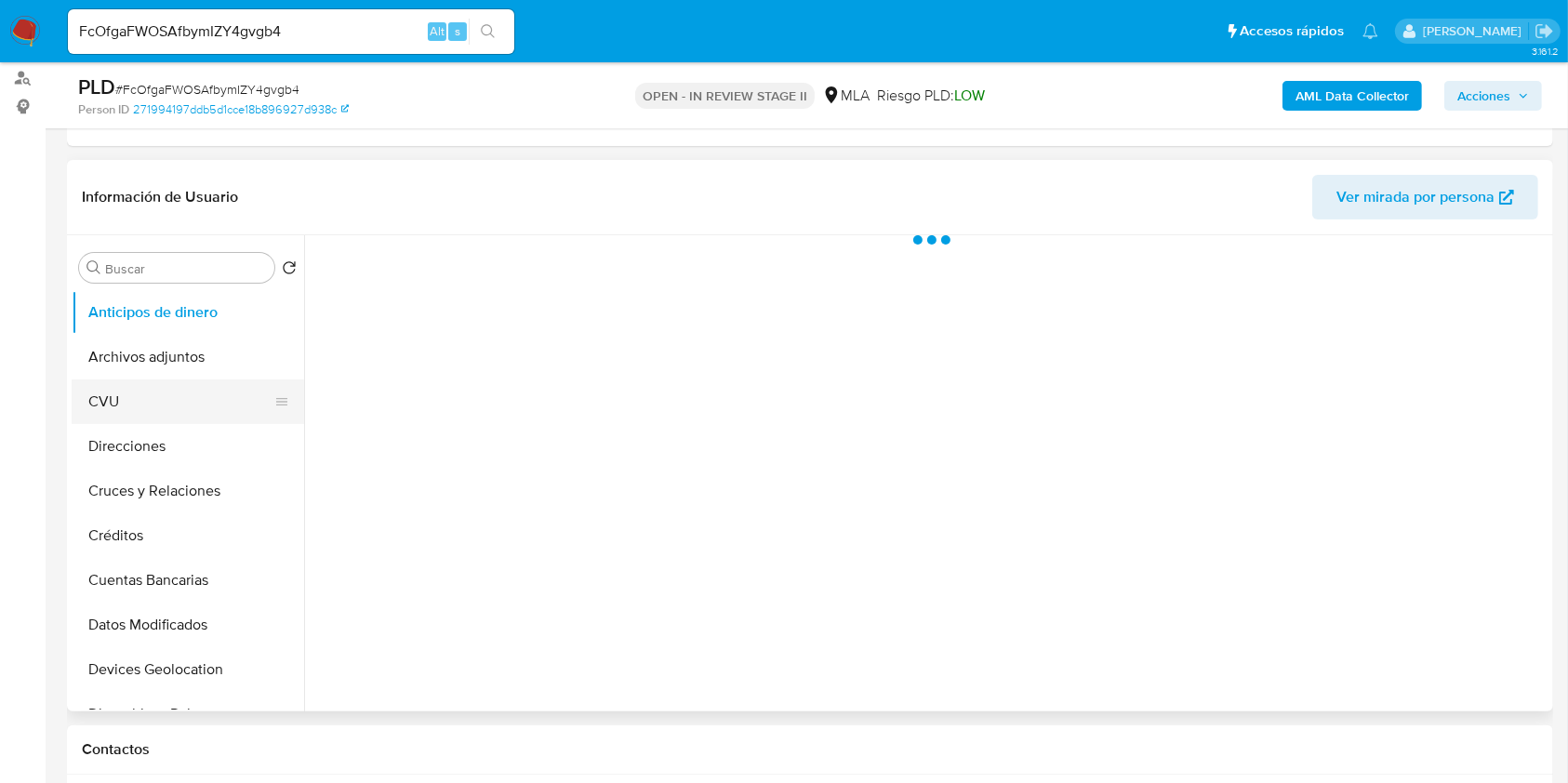
select select "10"
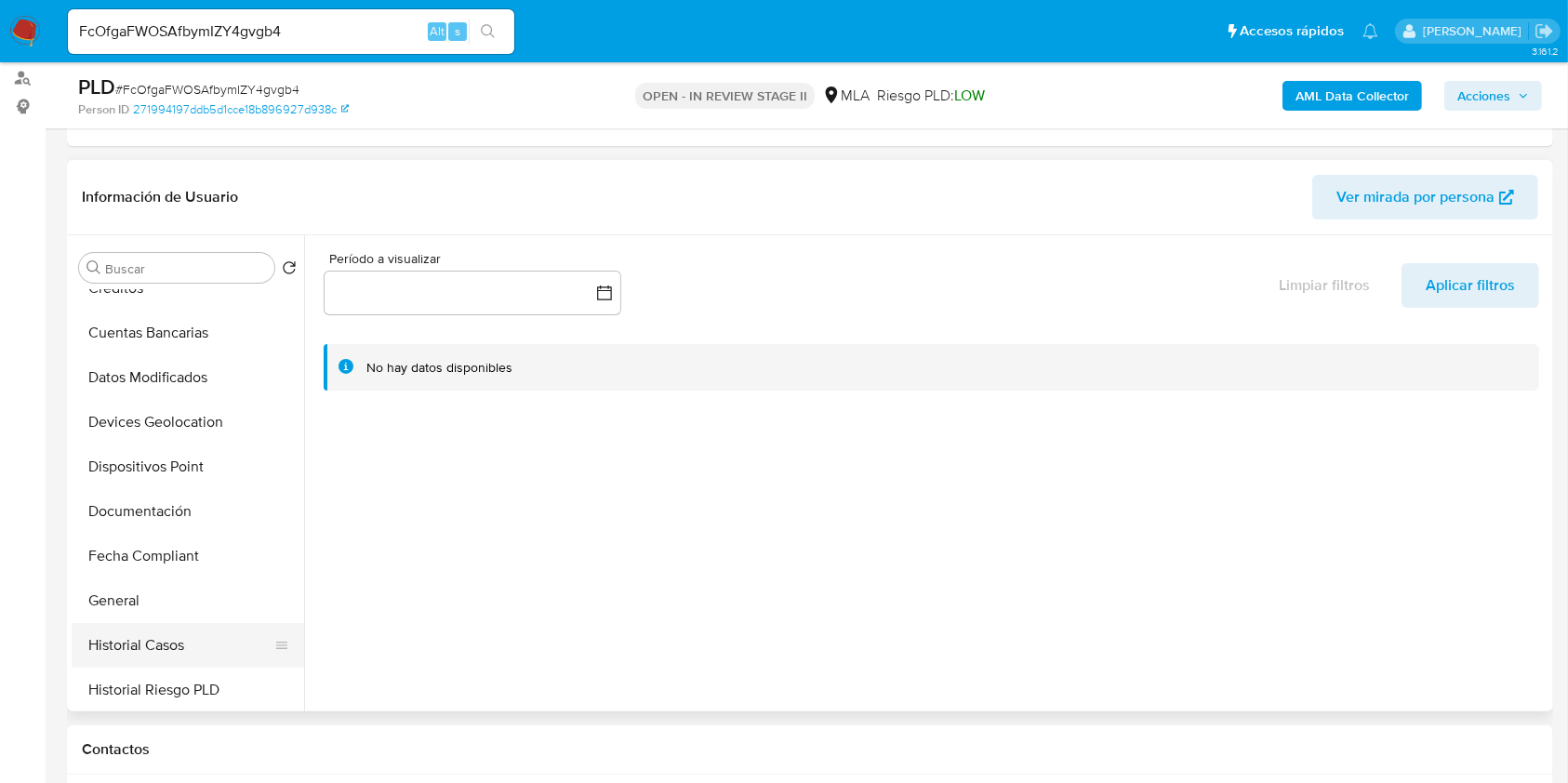
click at [168, 652] on button "Historial Casos" at bounding box center [180, 645] width 217 height 44
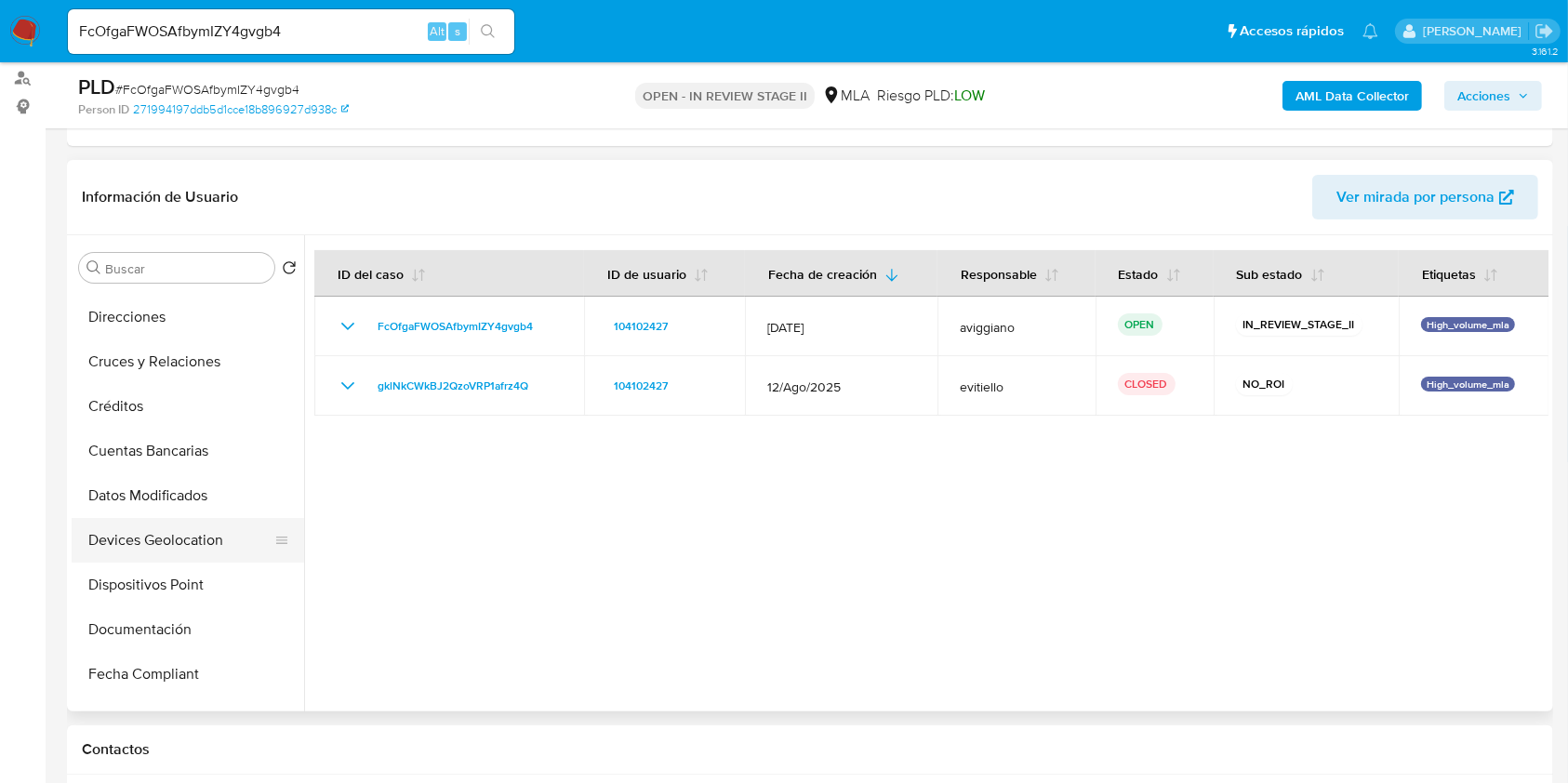
scroll to position [0, 0]
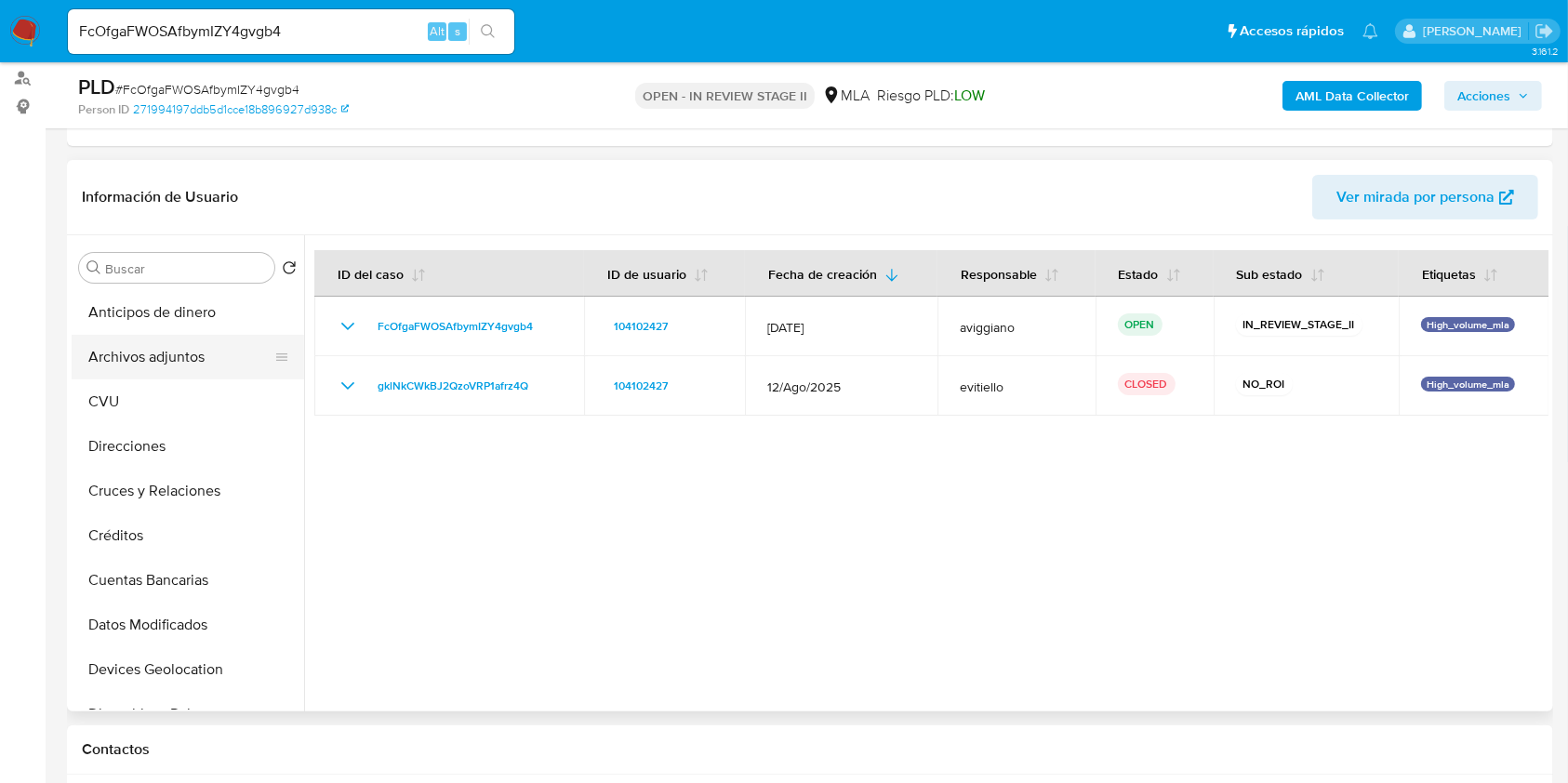
click at [230, 370] on button "Archivos adjuntos" at bounding box center [180, 356] width 217 height 44
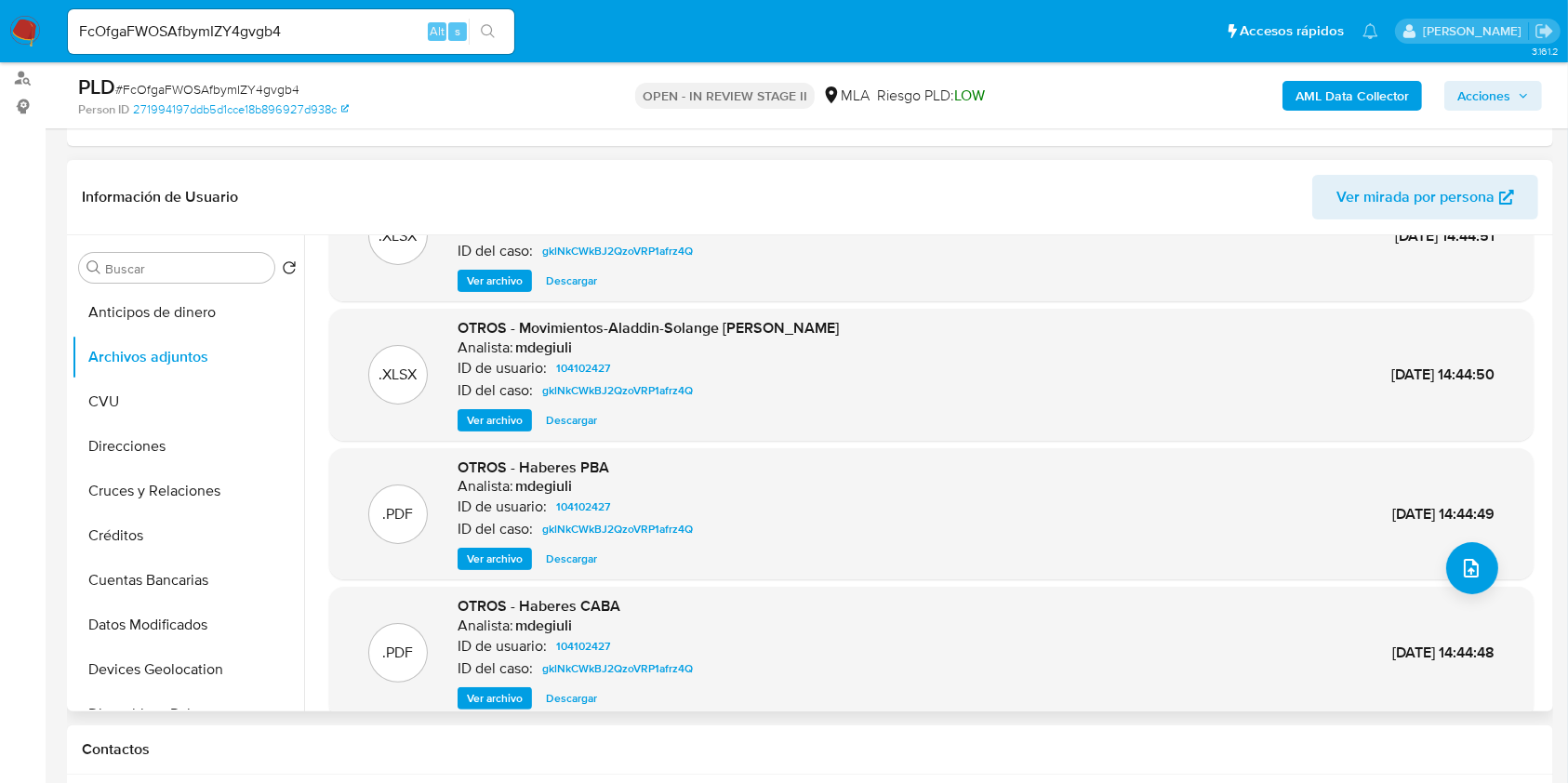
scroll to position [156, 0]
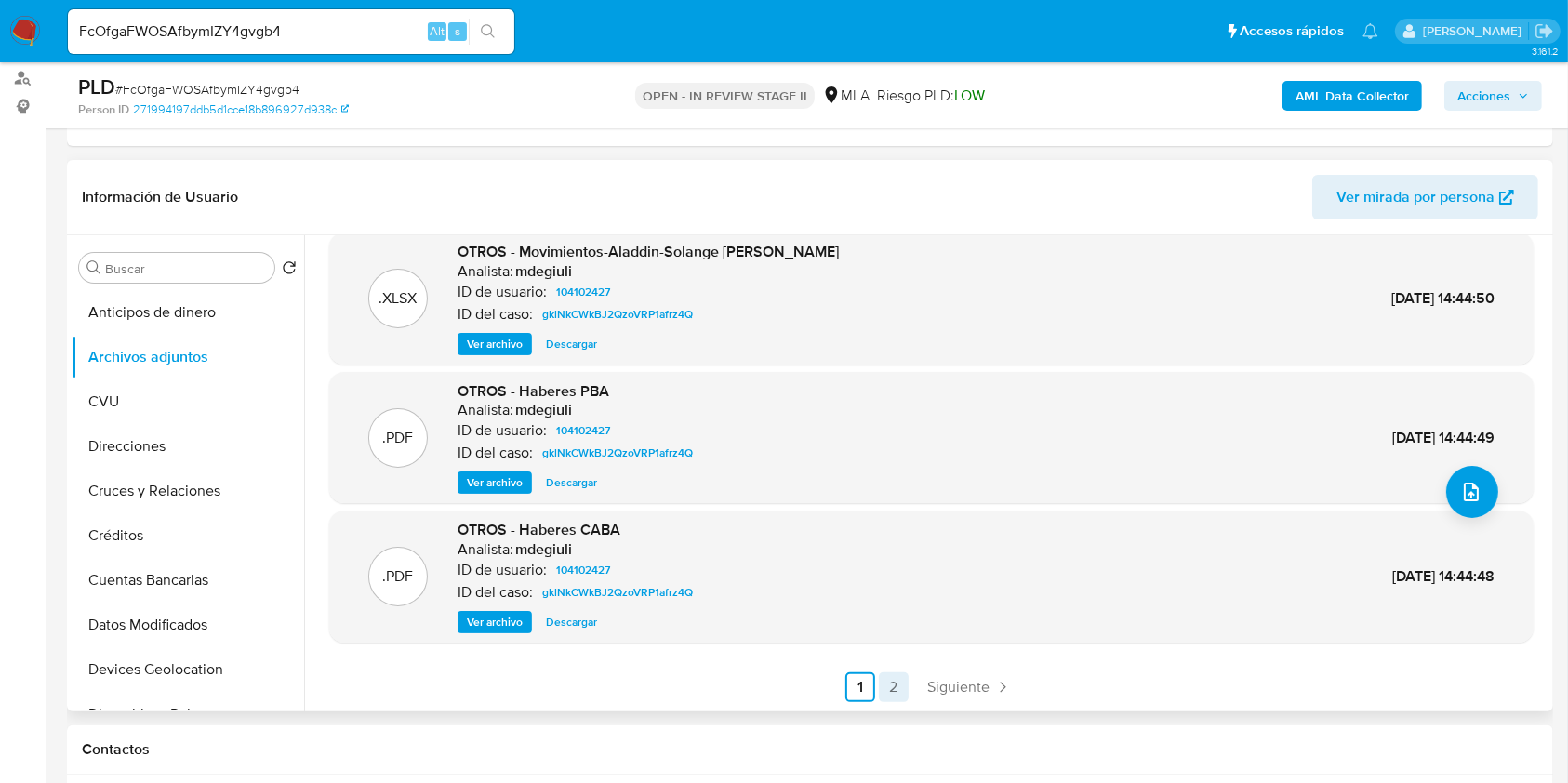
click at [881, 679] on link "2" at bounding box center [895, 688] width 30 height 30
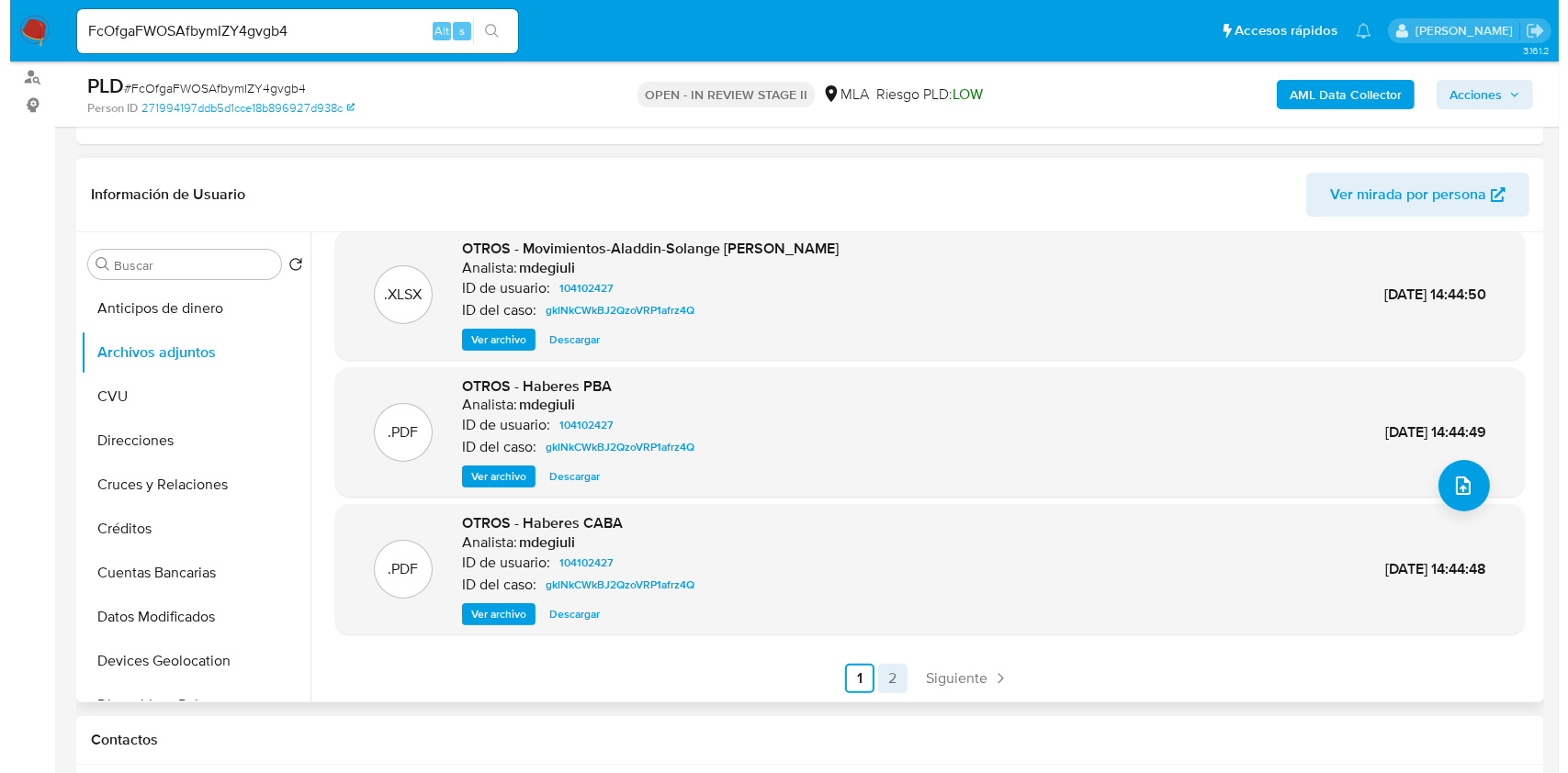
scroll to position [0, 0]
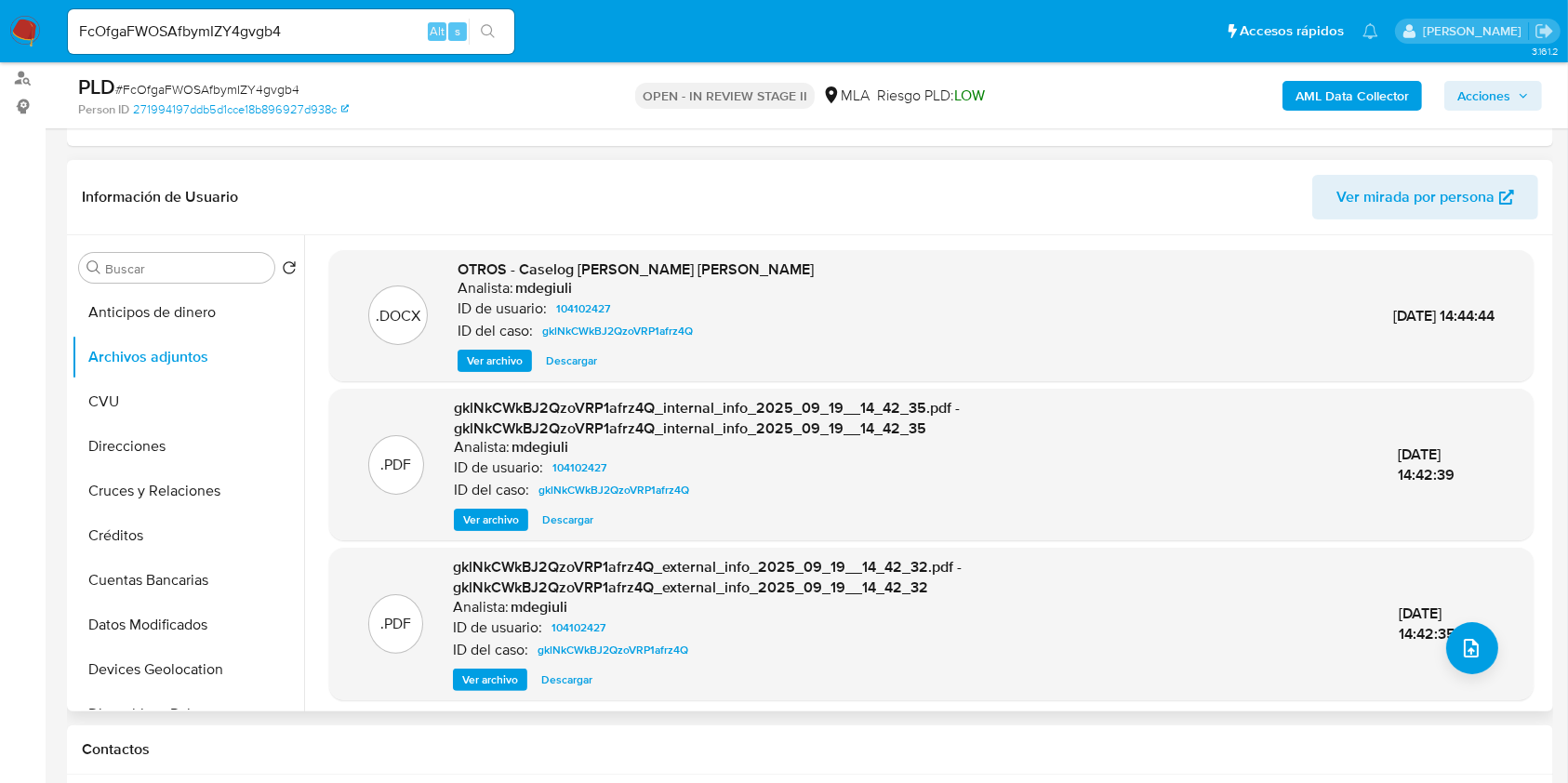
click at [517, 356] on span "Ver archivo" at bounding box center [494, 361] width 56 height 19
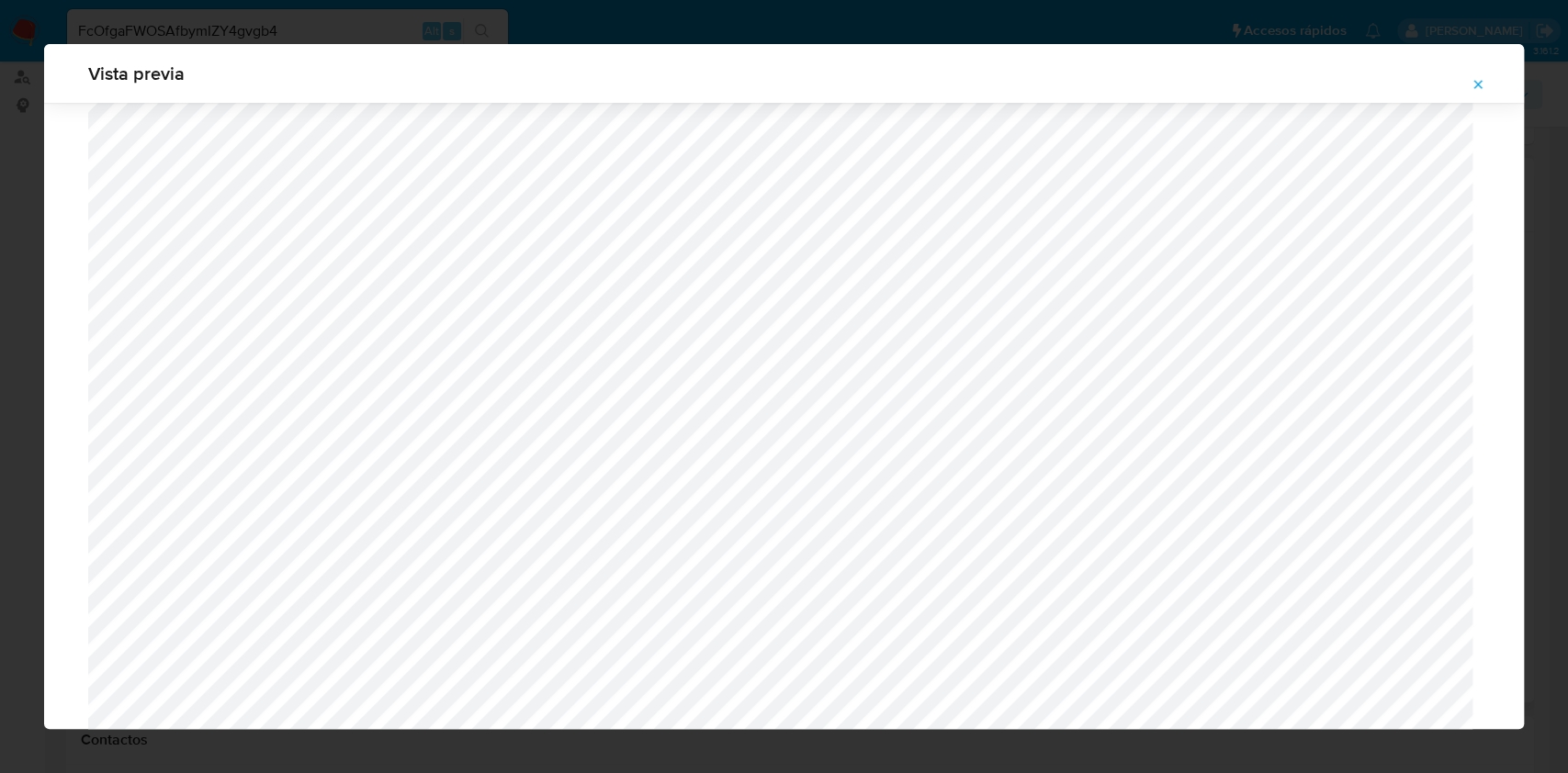
scroll to position [574, 0]
click at [1478, 83] on icon "Attachment preview" at bounding box center [1478, 85] width 15 height 15
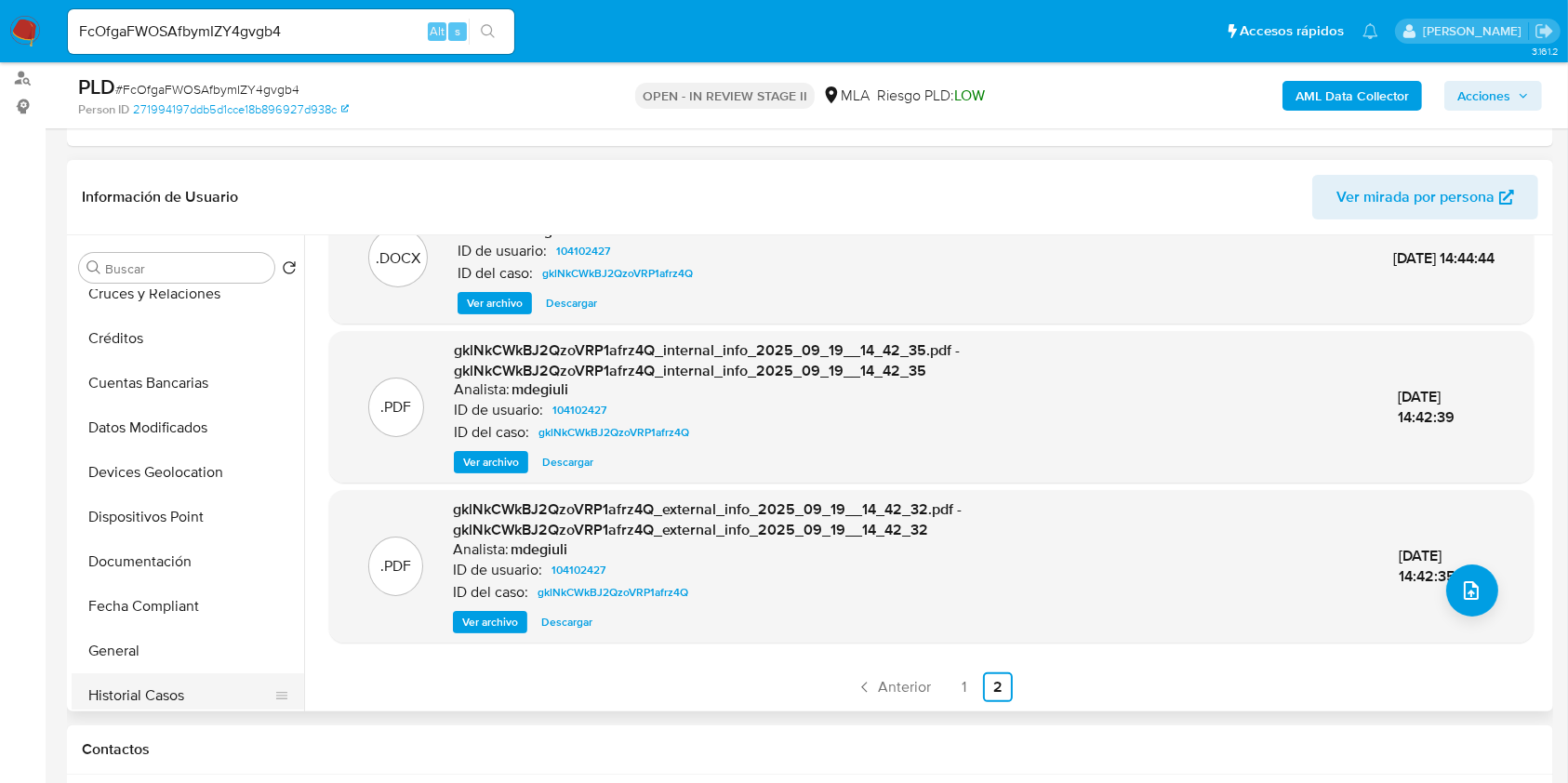
scroll to position [247, 0]
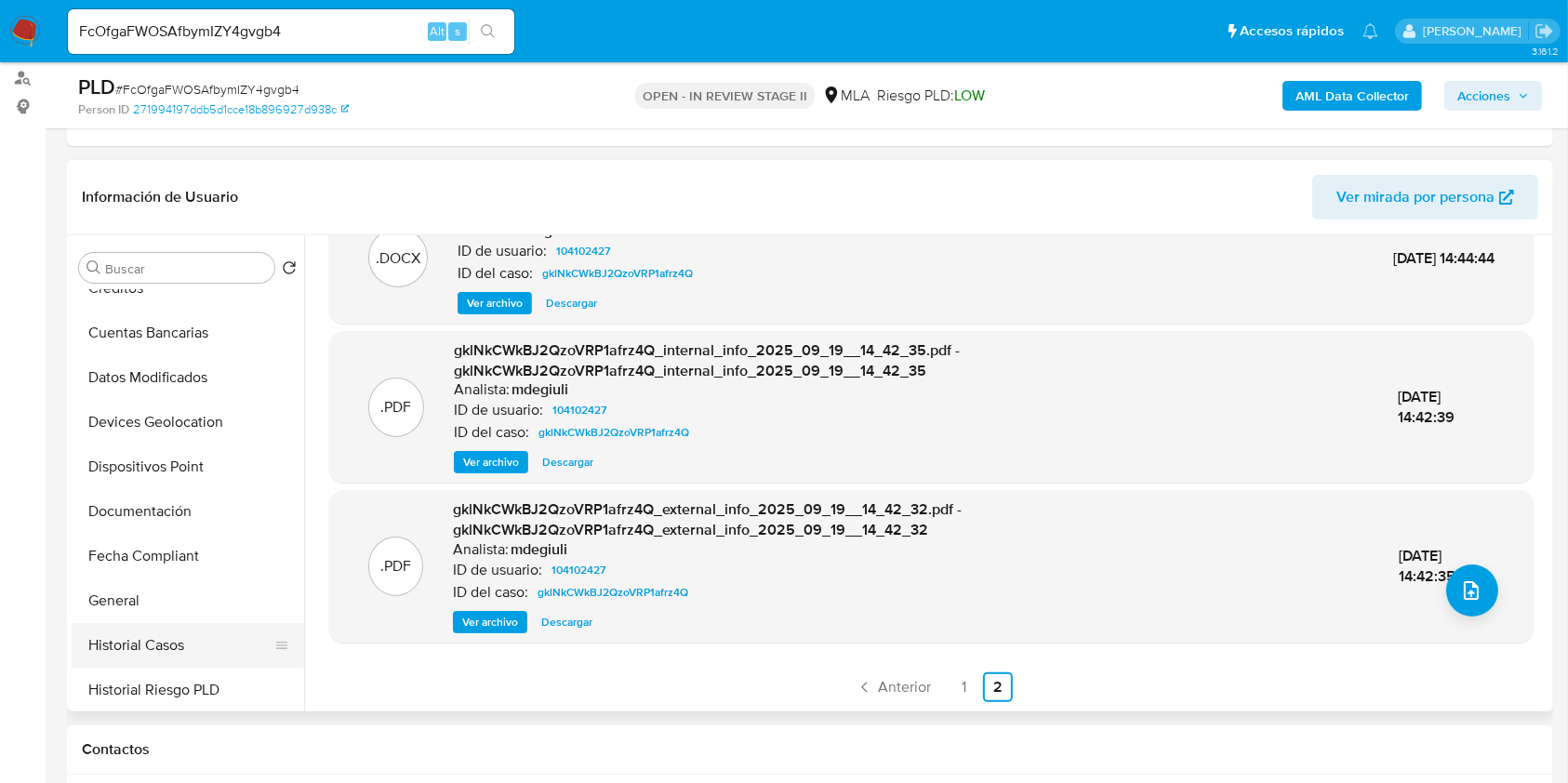
click at [137, 637] on button "Historial Casos" at bounding box center [180, 645] width 217 height 44
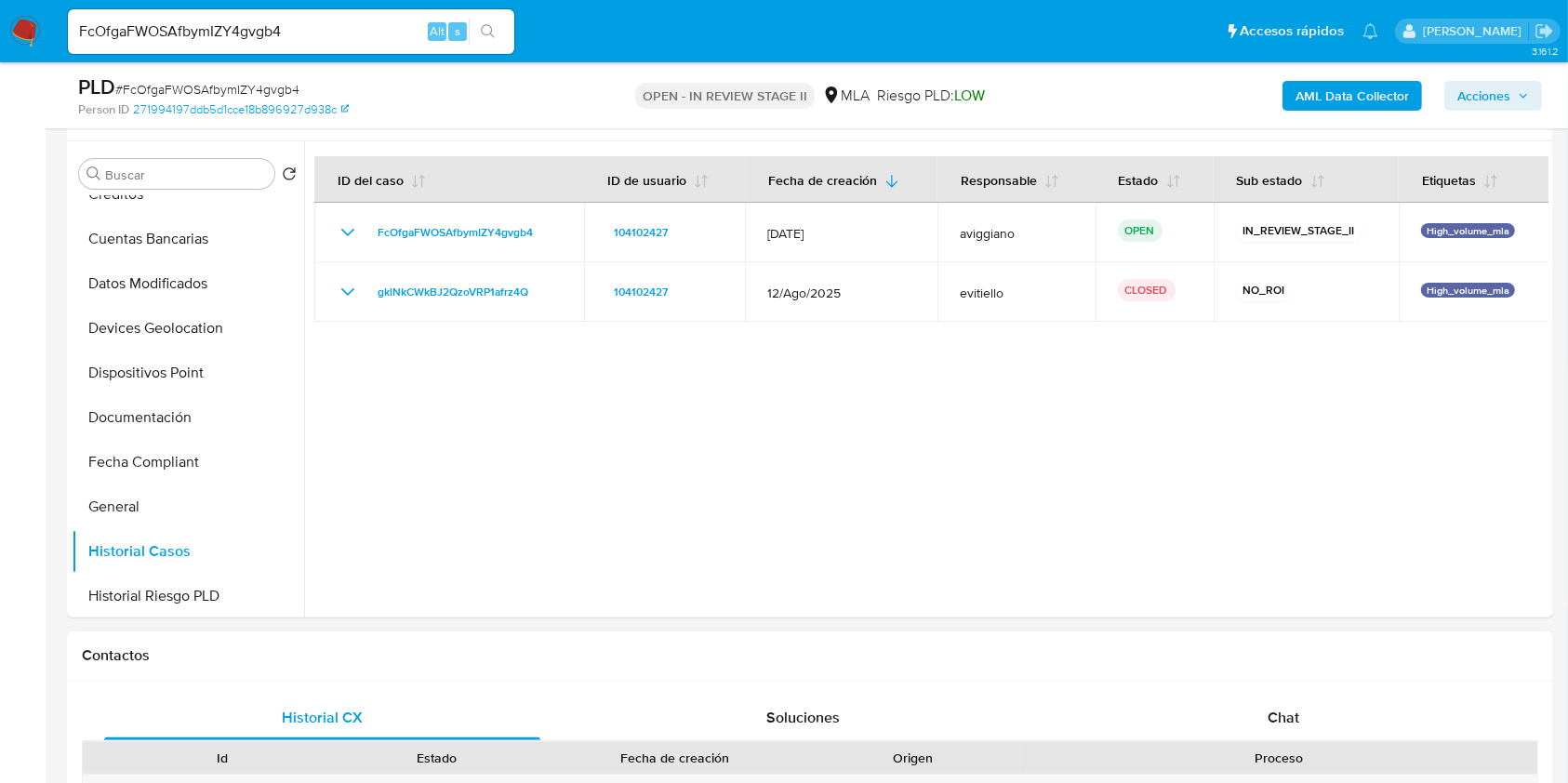
scroll to position [744, 0]
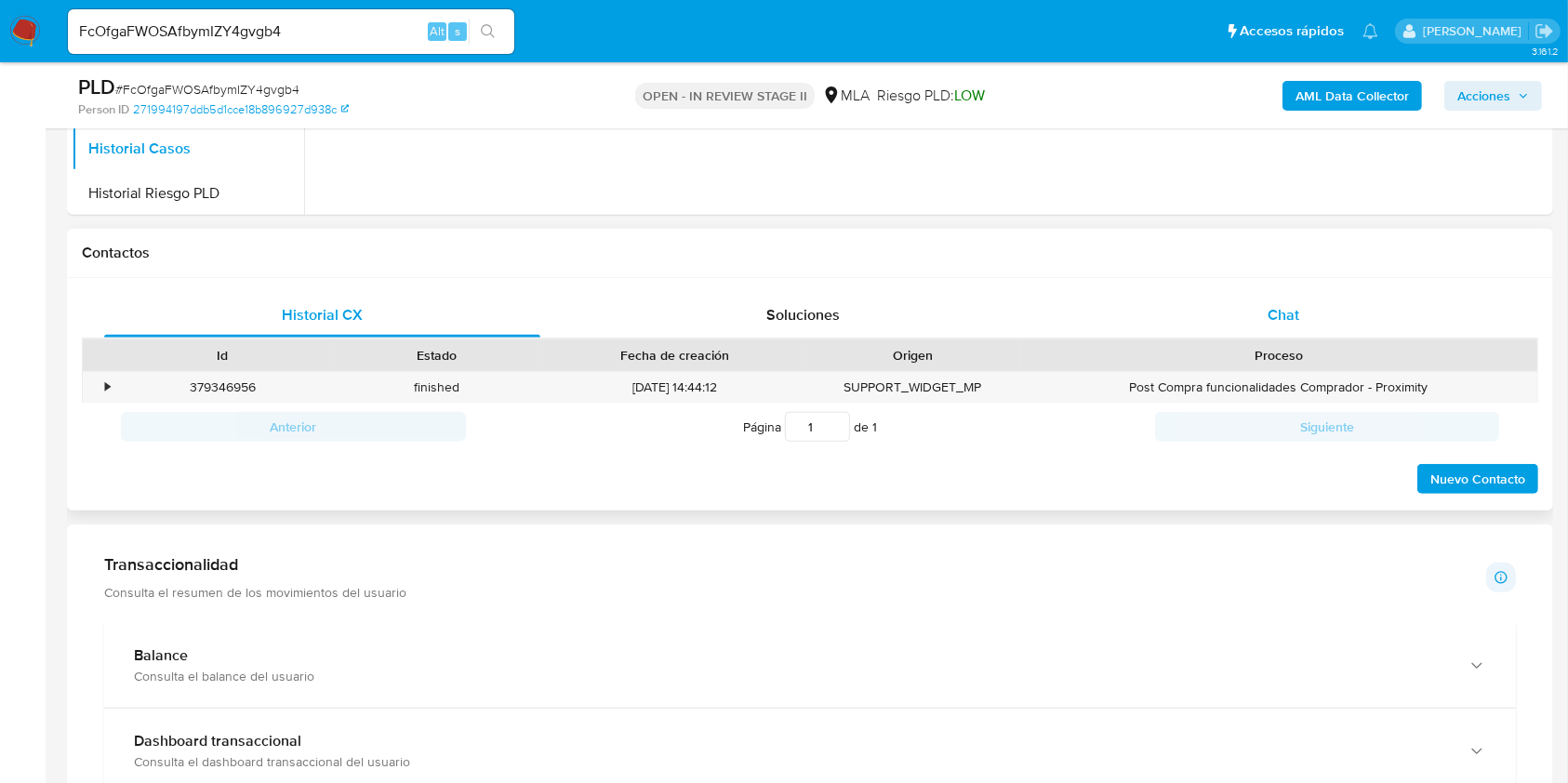
click at [1269, 320] on span "Chat" at bounding box center [1283, 315] width 31 height 22
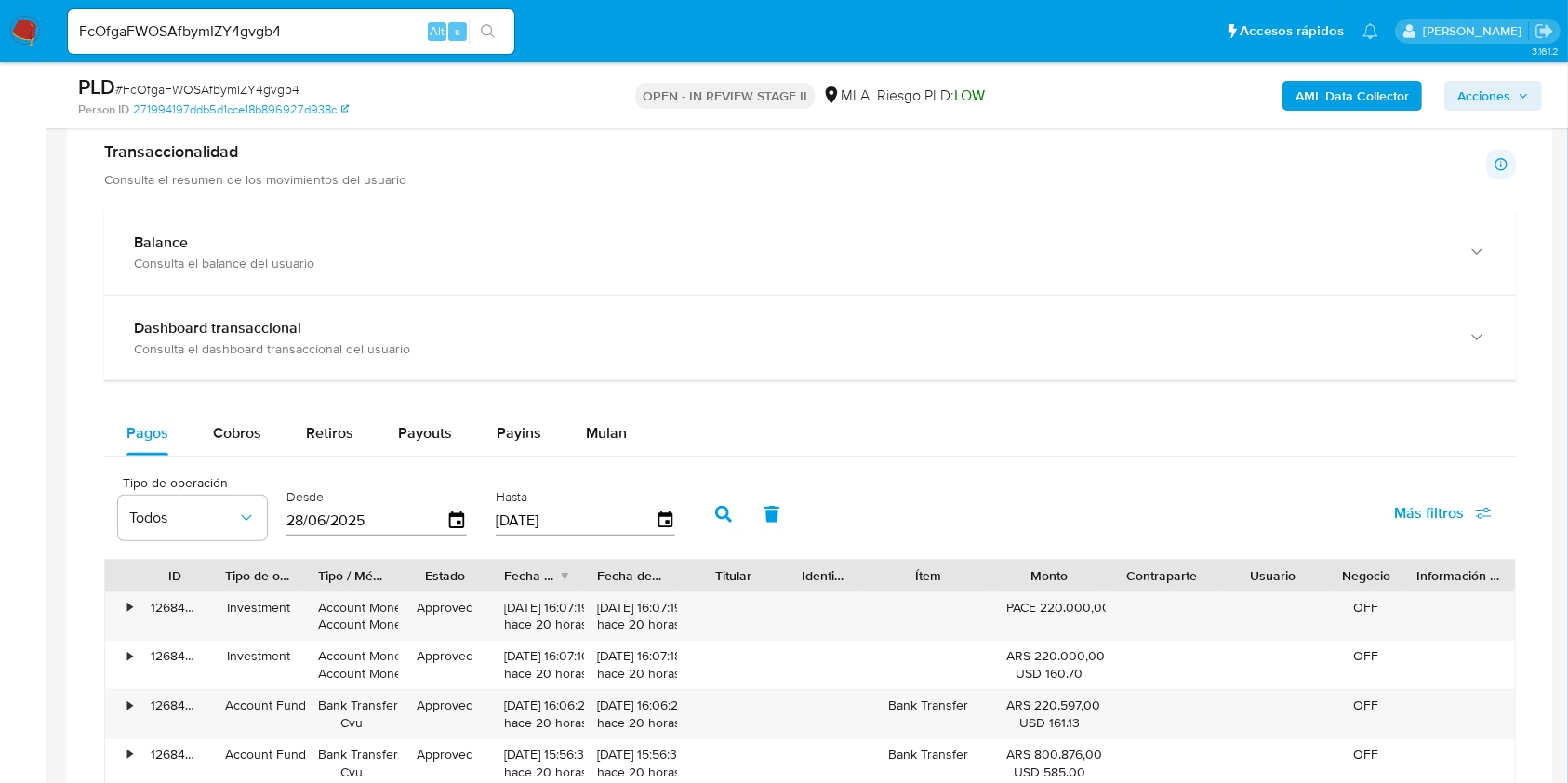
scroll to position [1735, 0]
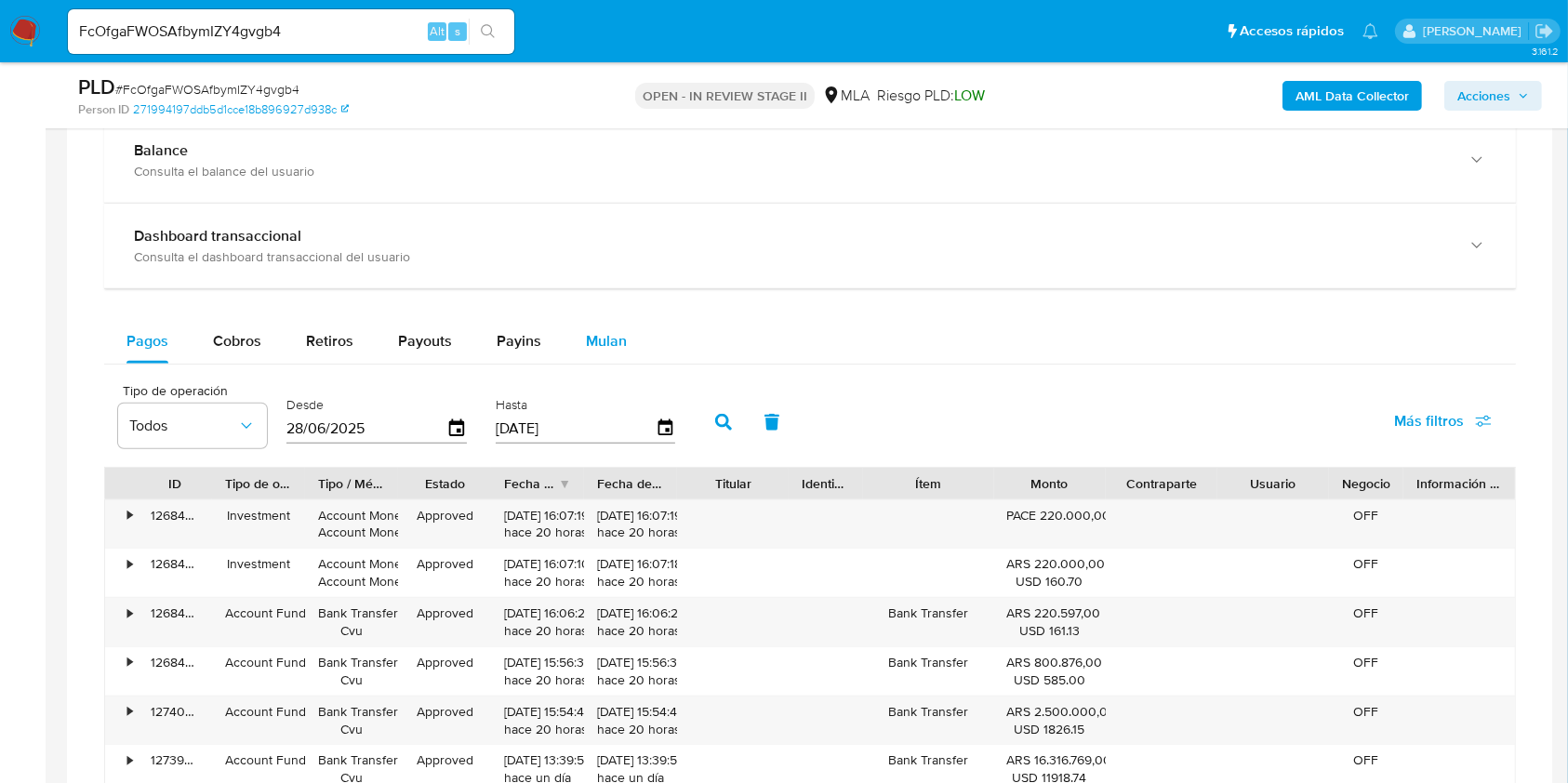
drag, startPoint x: 611, startPoint y: 361, endPoint x: 610, endPoint y: 349, distance: 12.0
click at [612, 358] on div "Mulan" at bounding box center [605, 341] width 41 height 44
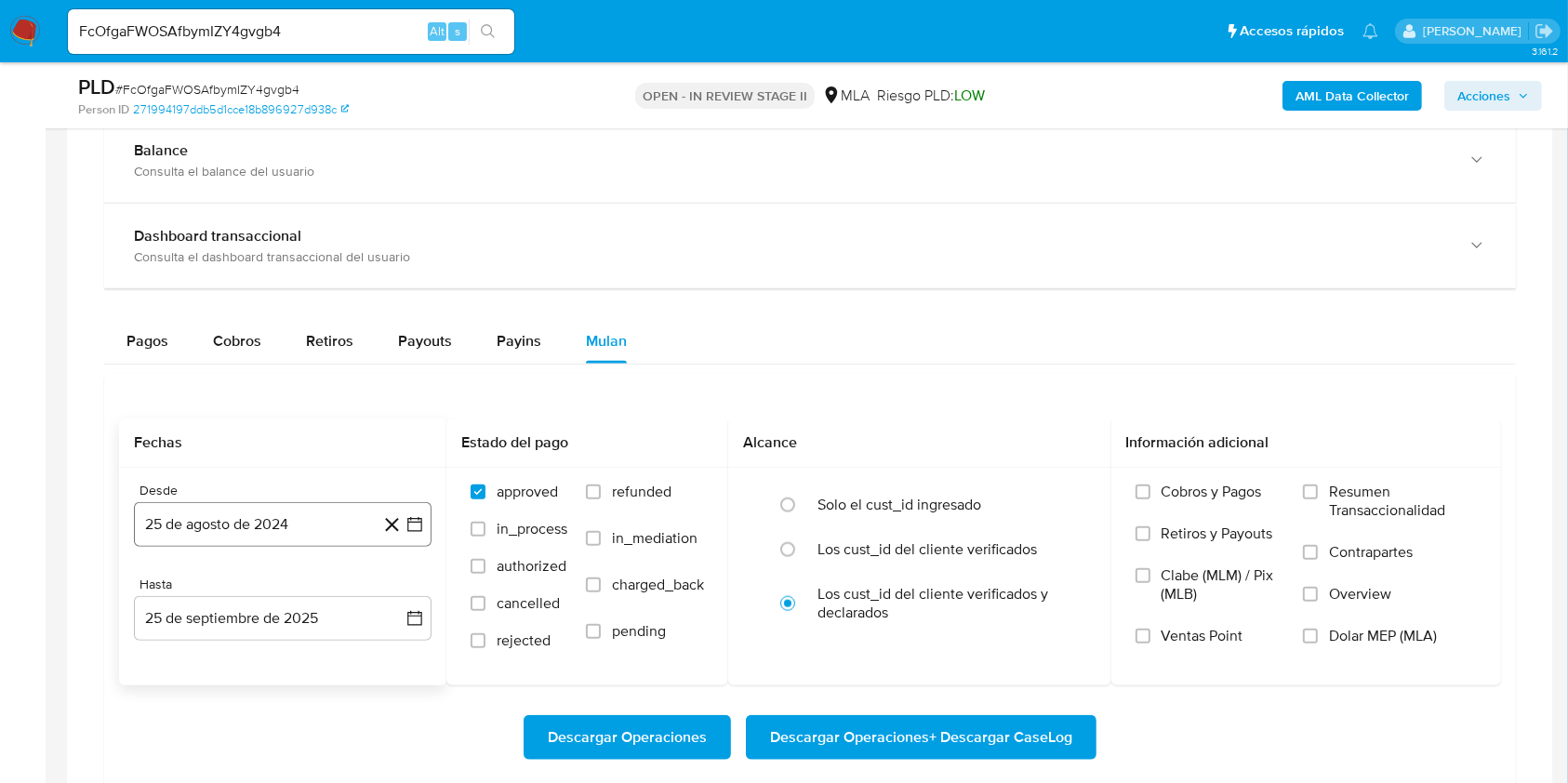
click at [351, 510] on button "25 de agosto de 2024" at bounding box center [282, 524] width 298 height 44
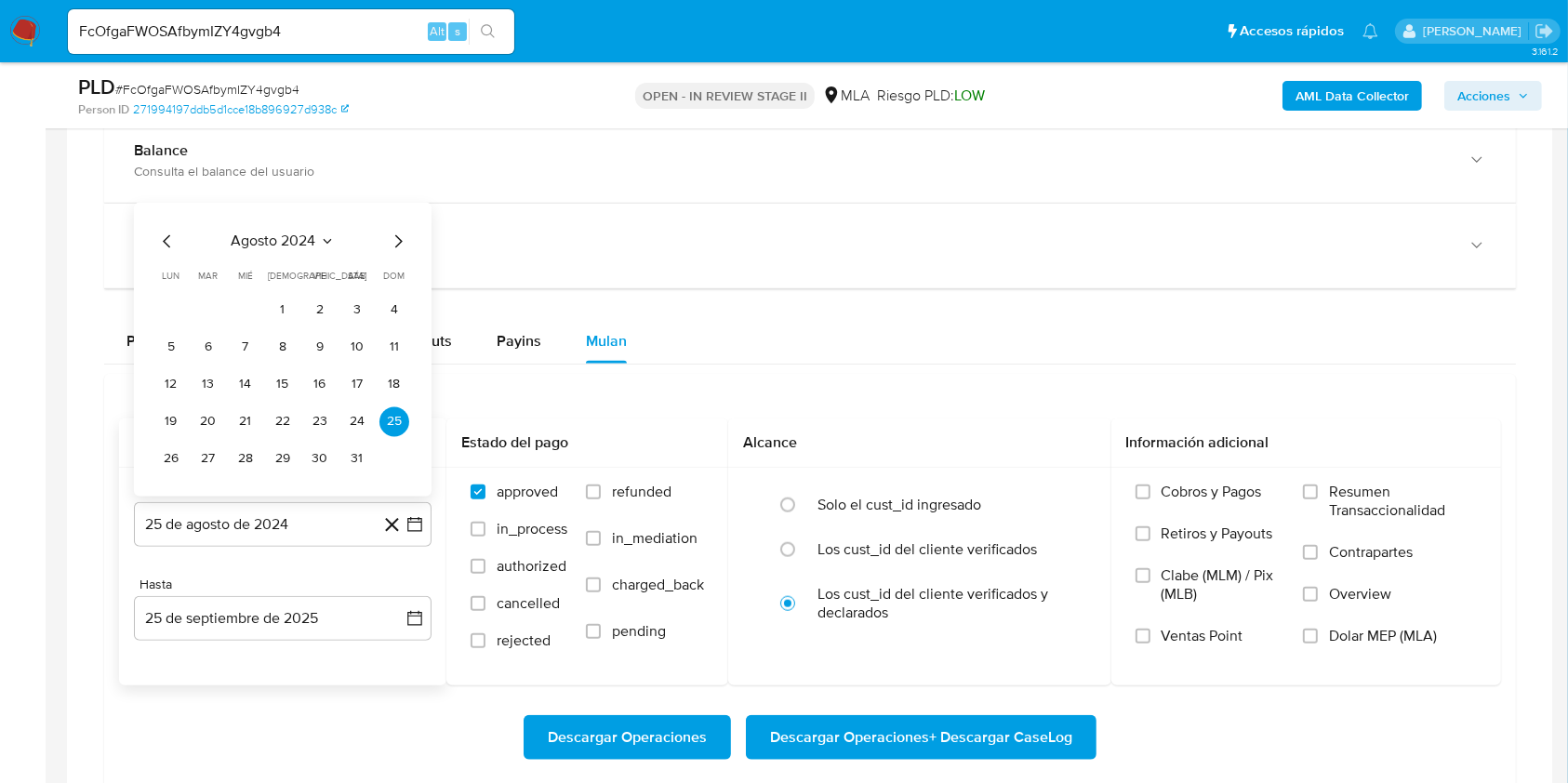
click at [290, 221] on div "agosto 2024 agosto 2024 lun lunes mar martes mié miércoles jue jueves vie viern…" at bounding box center [282, 349] width 298 height 294
click at [289, 233] on span "agosto 2024" at bounding box center [274, 241] width 85 height 19
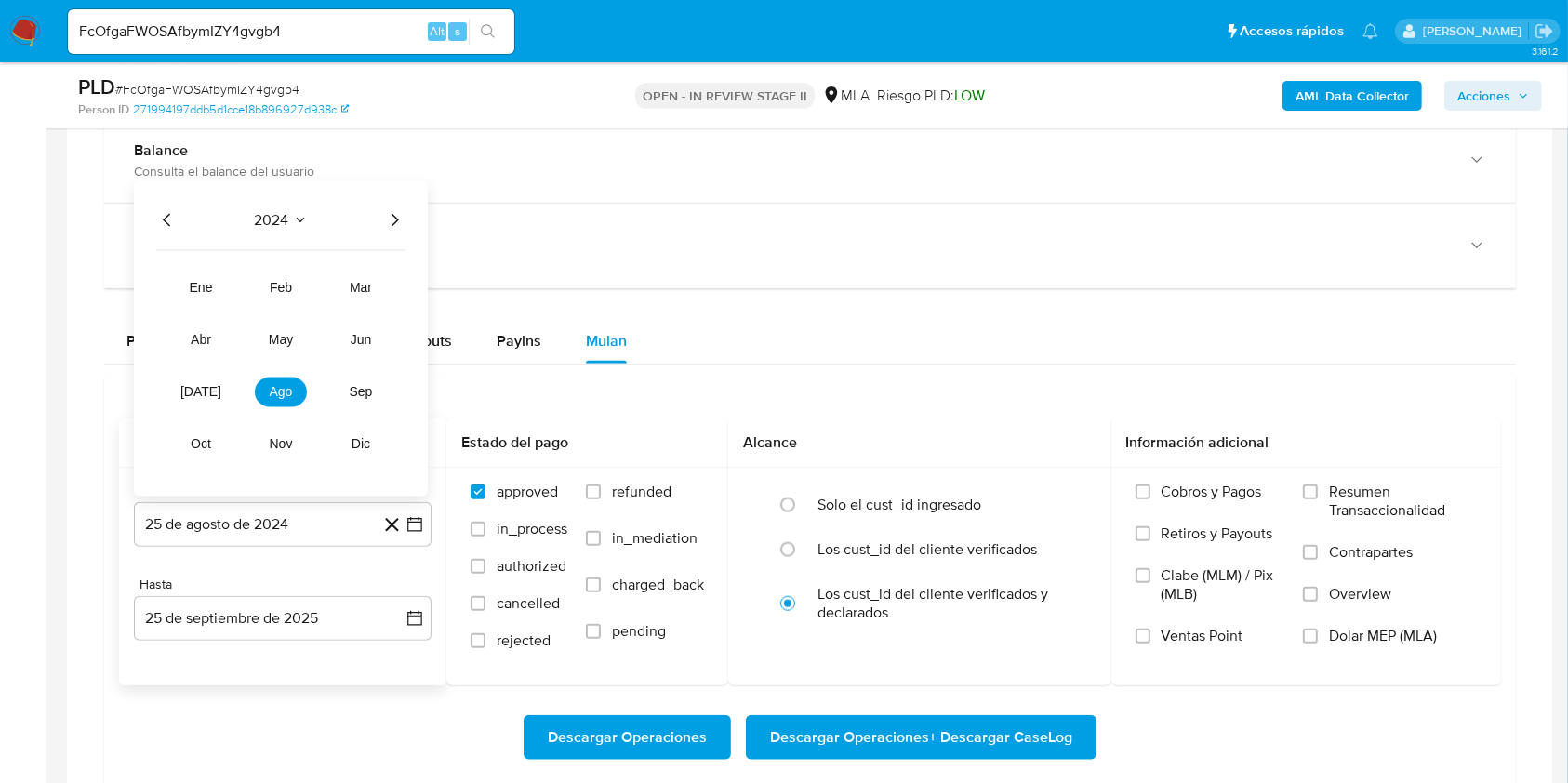
click at [393, 212] on icon "Año siguiente" at bounding box center [395, 220] width 23 height 23
click at [286, 384] on span "ago" at bounding box center [281, 392] width 24 height 15
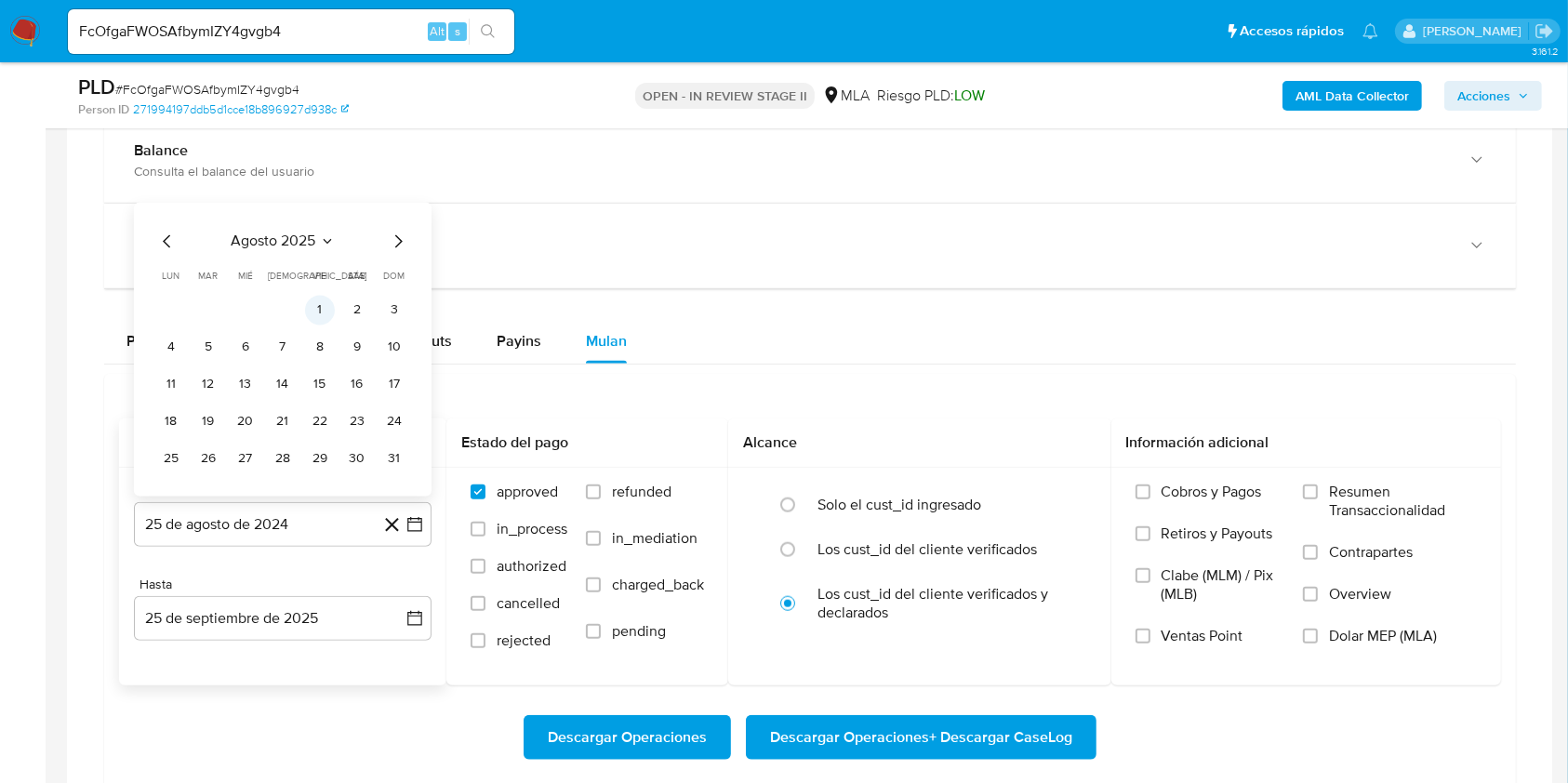
click at [328, 299] on button "1" at bounding box center [320, 310] width 30 height 30
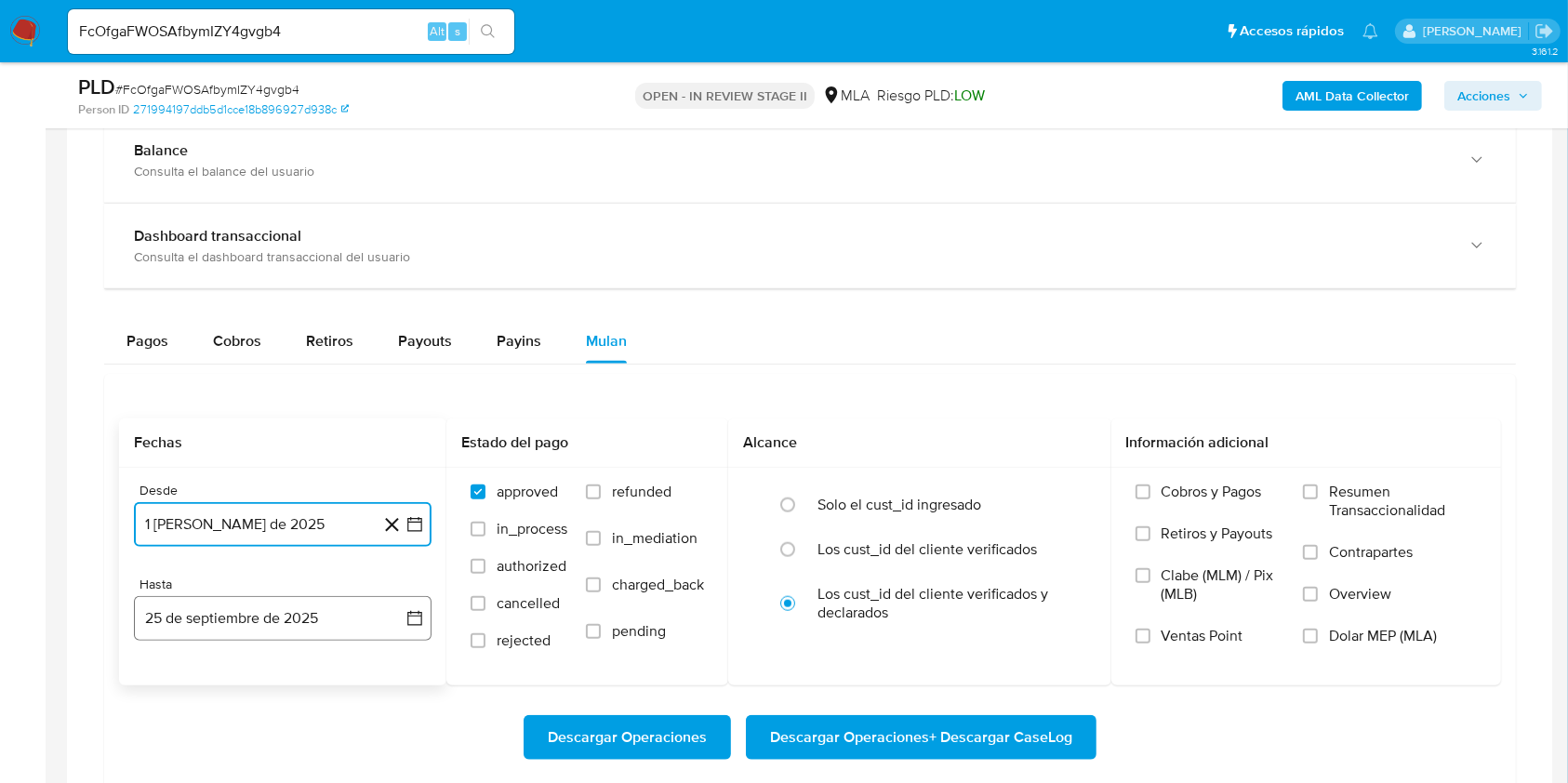
click at [261, 597] on button "25 de septiembre de 2025" at bounding box center [282, 618] width 298 height 44
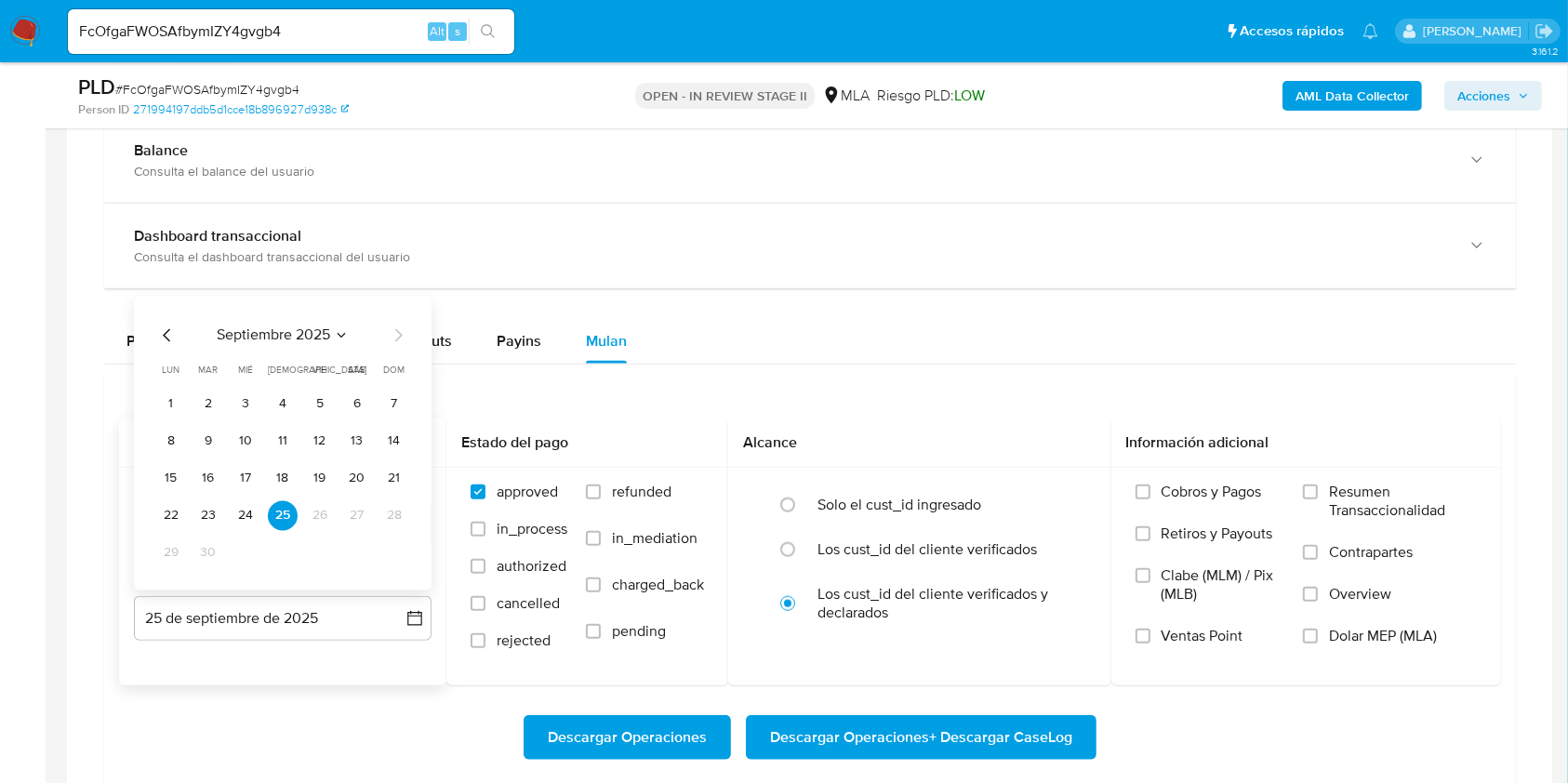
click at [177, 334] on icon "Mes anterior" at bounding box center [167, 335] width 23 height 23
click at [401, 556] on button "31" at bounding box center [395, 553] width 30 height 30
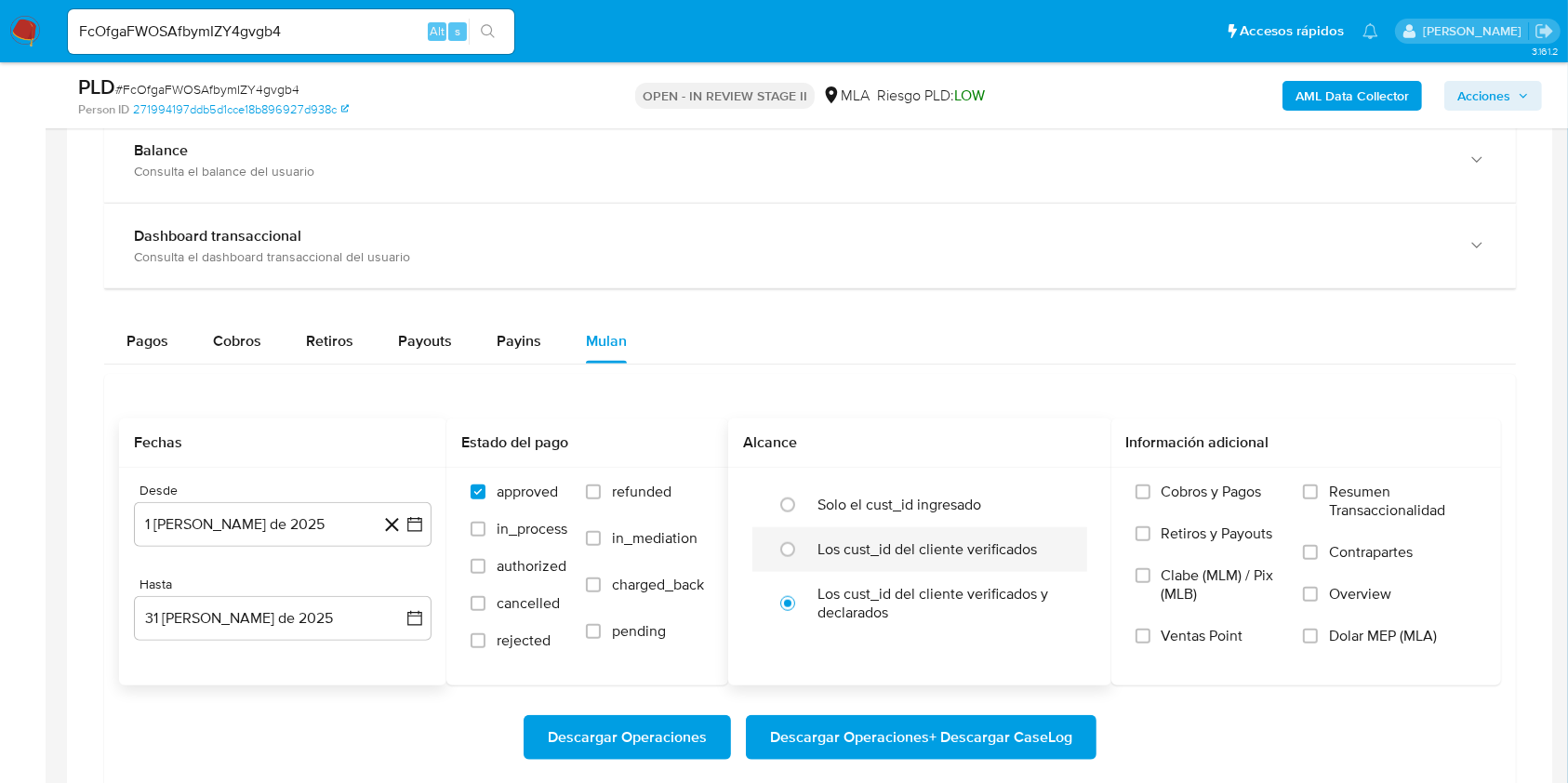
click at [871, 549] on label "Los cust_id del cliente verificados" at bounding box center [928, 550] width 219 height 19
click at [798, 539] on input "radio" at bounding box center [788, 550] width 30 height 30
radio input "true"
click at [1368, 633] on span "Dolar MEP (MLA)" at bounding box center [1383, 637] width 108 height 19
click at [1318, 633] on input "Dolar MEP (MLA)" at bounding box center [1311, 637] width 15 height 15
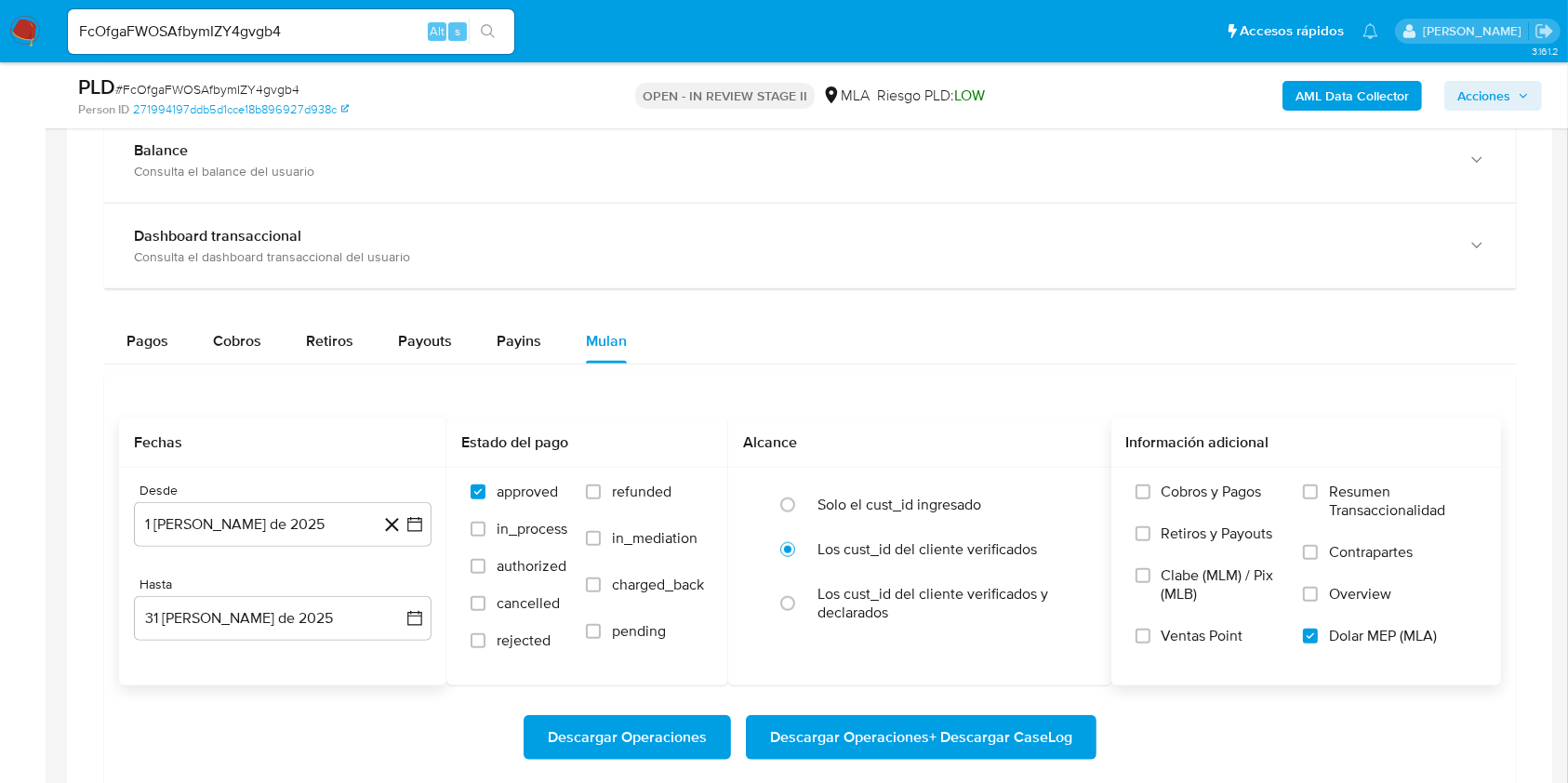
click at [913, 731] on span "Descargar Operaciones + Descargar CaseLog" at bounding box center [921, 737] width 302 height 41
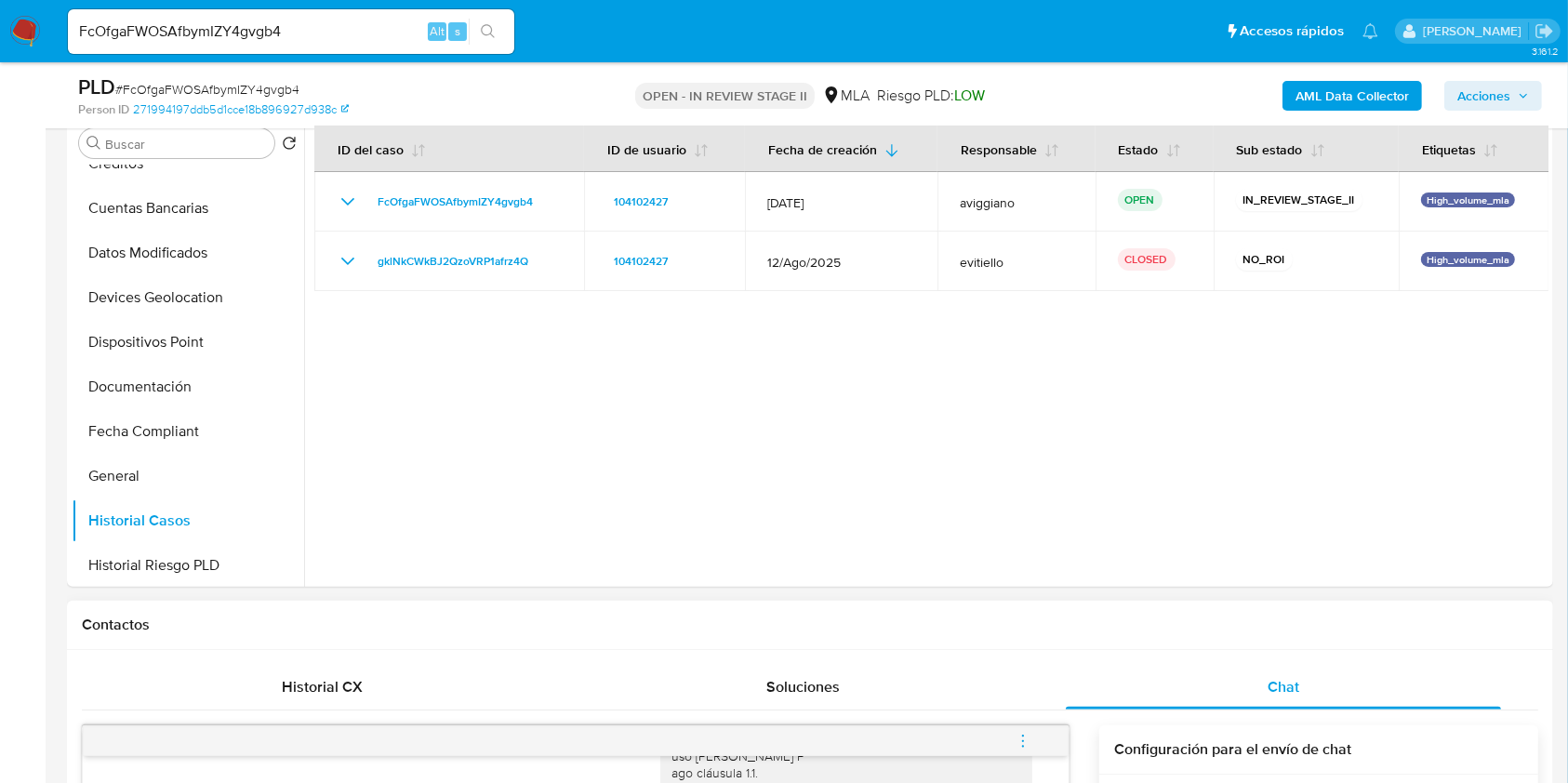
scroll to position [744, 0]
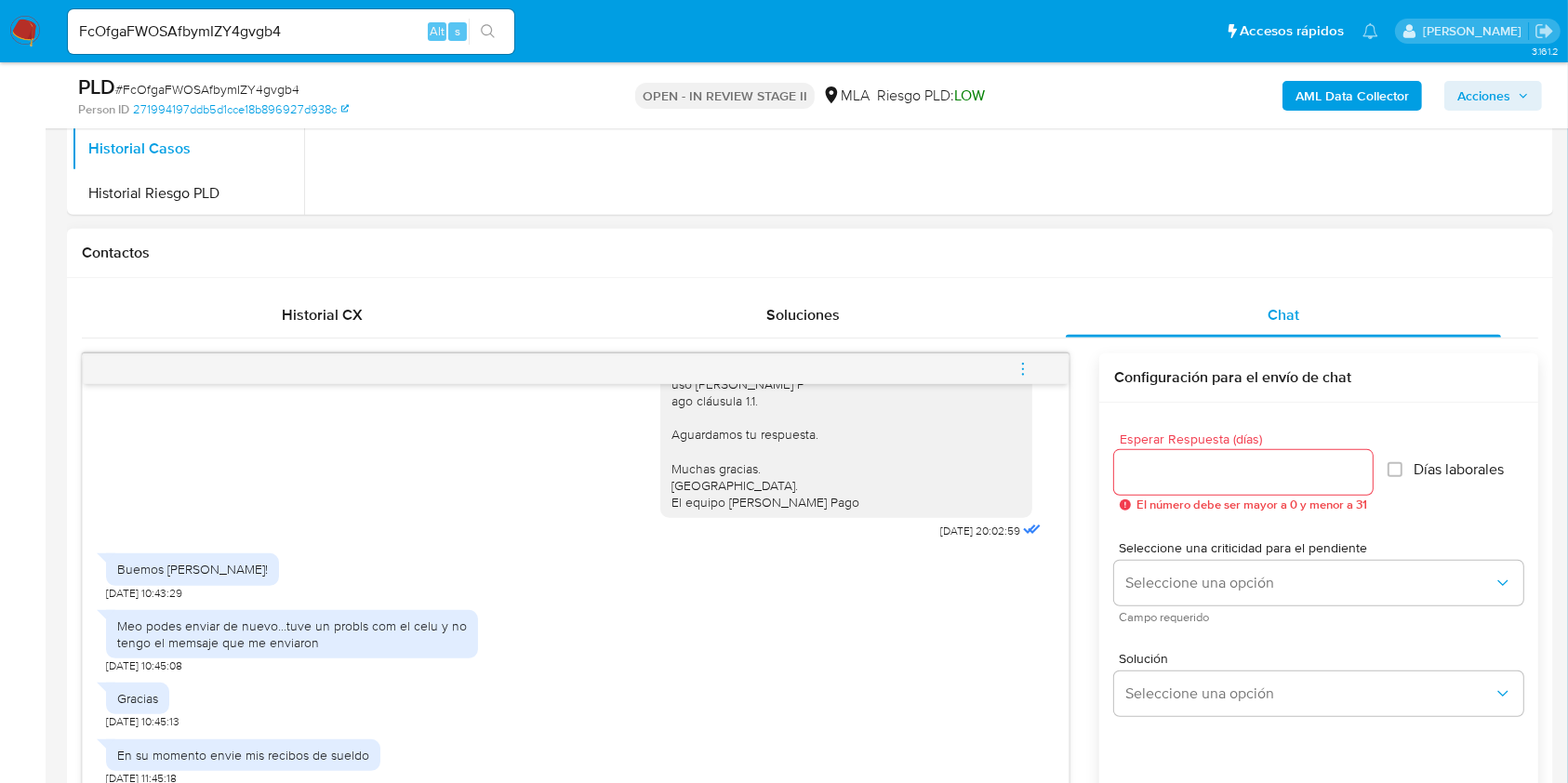
click at [1024, 366] on icon "menu-action" at bounding box center [1023, 369] width 17 height 17
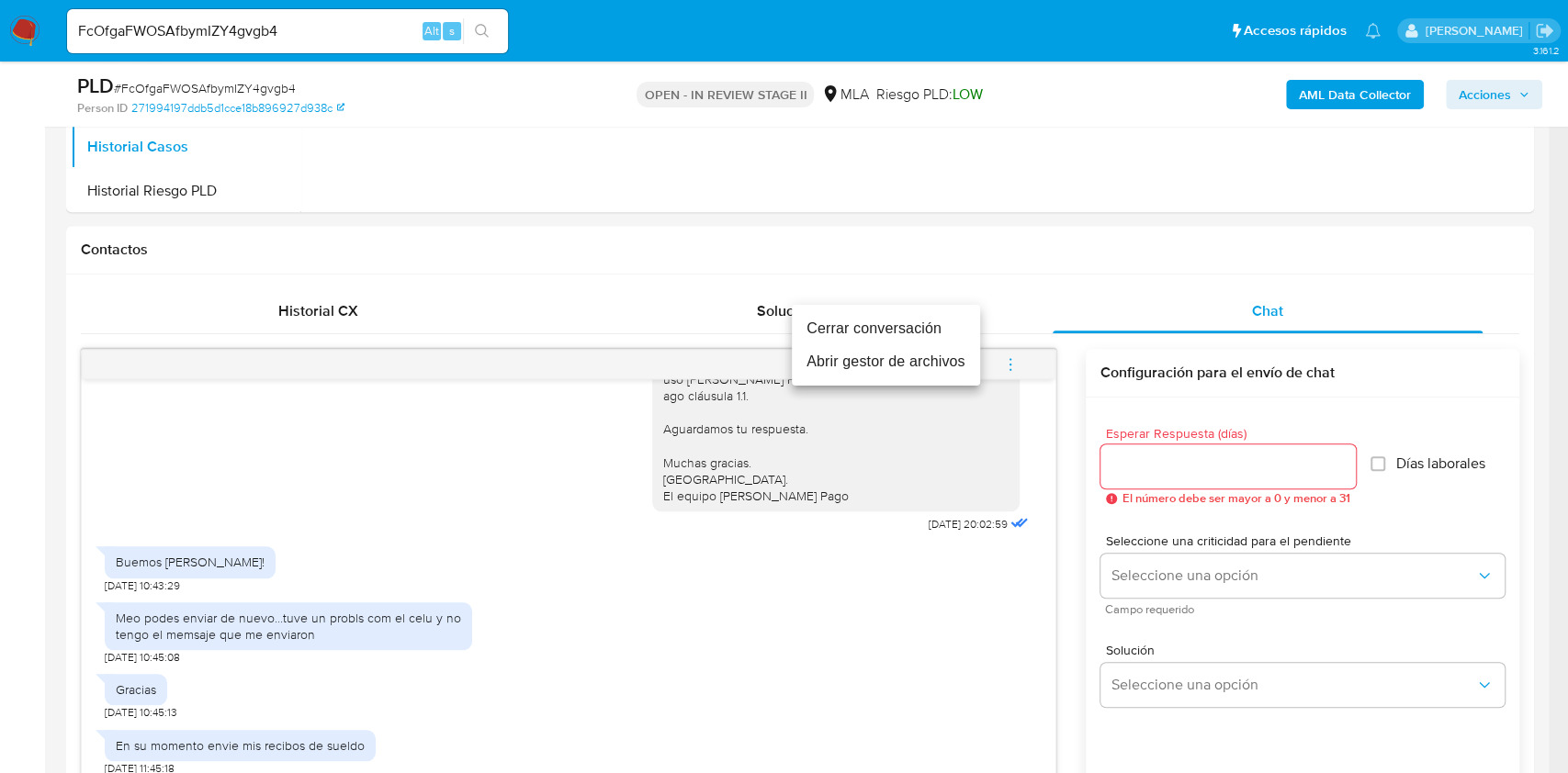
click at [879, 334] on li "Cerrar conversación" at bounding box center [886, 328] width 188 height 33
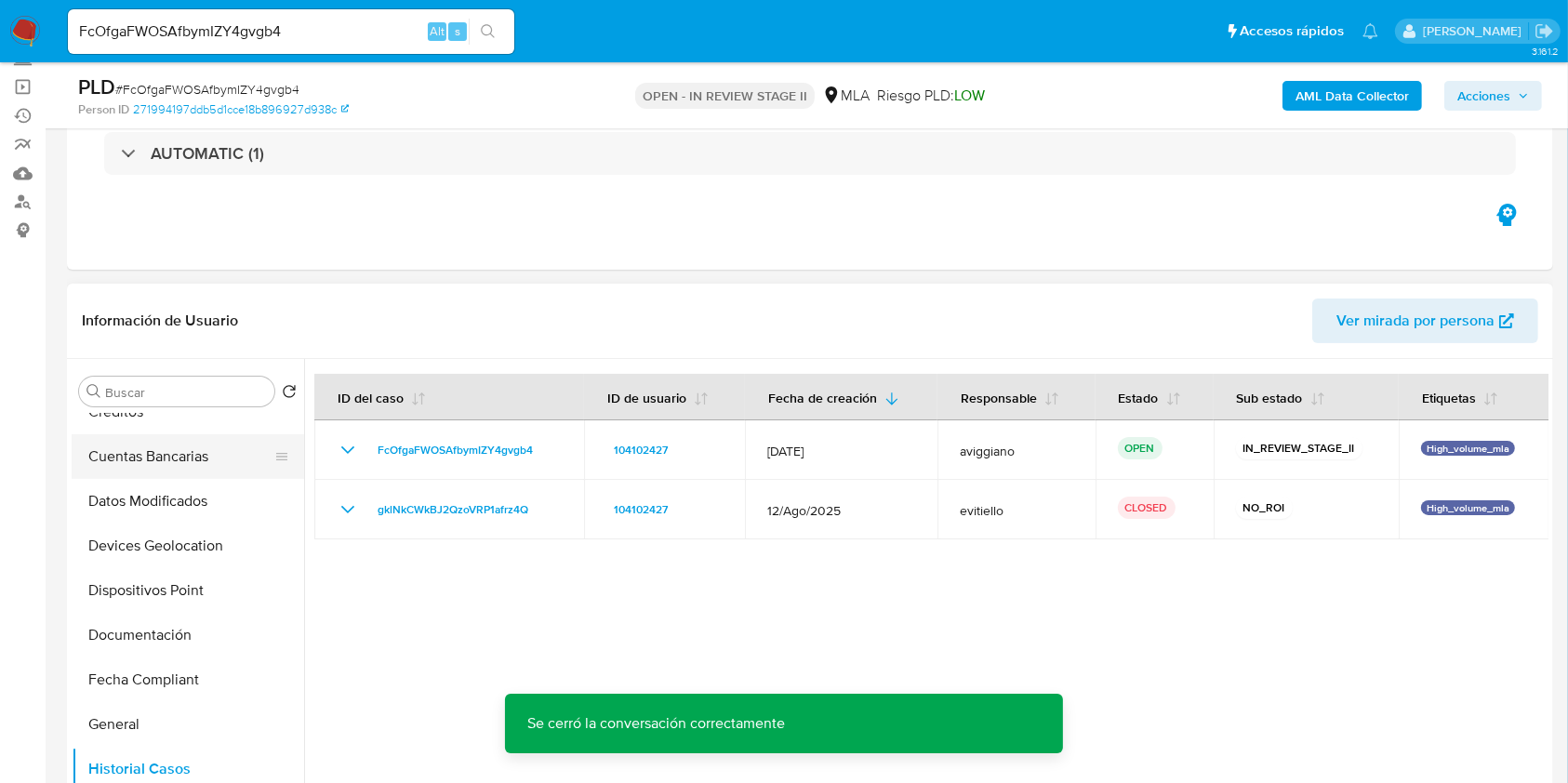
scroll to position [0, 0]
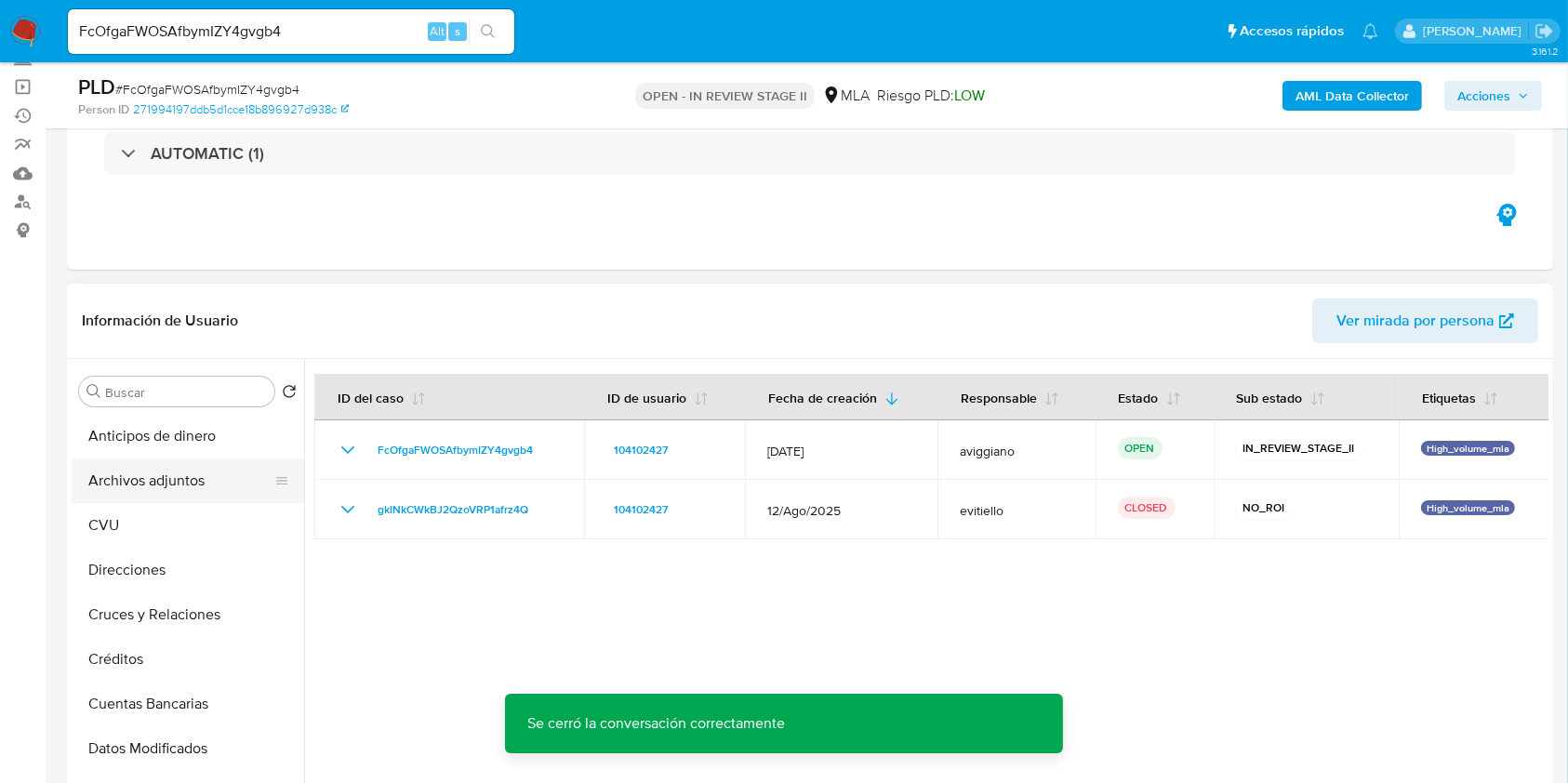
click at [179, 475] on button "Archivos adjuntos" at bounding box center [180, 480] width 217 height 44
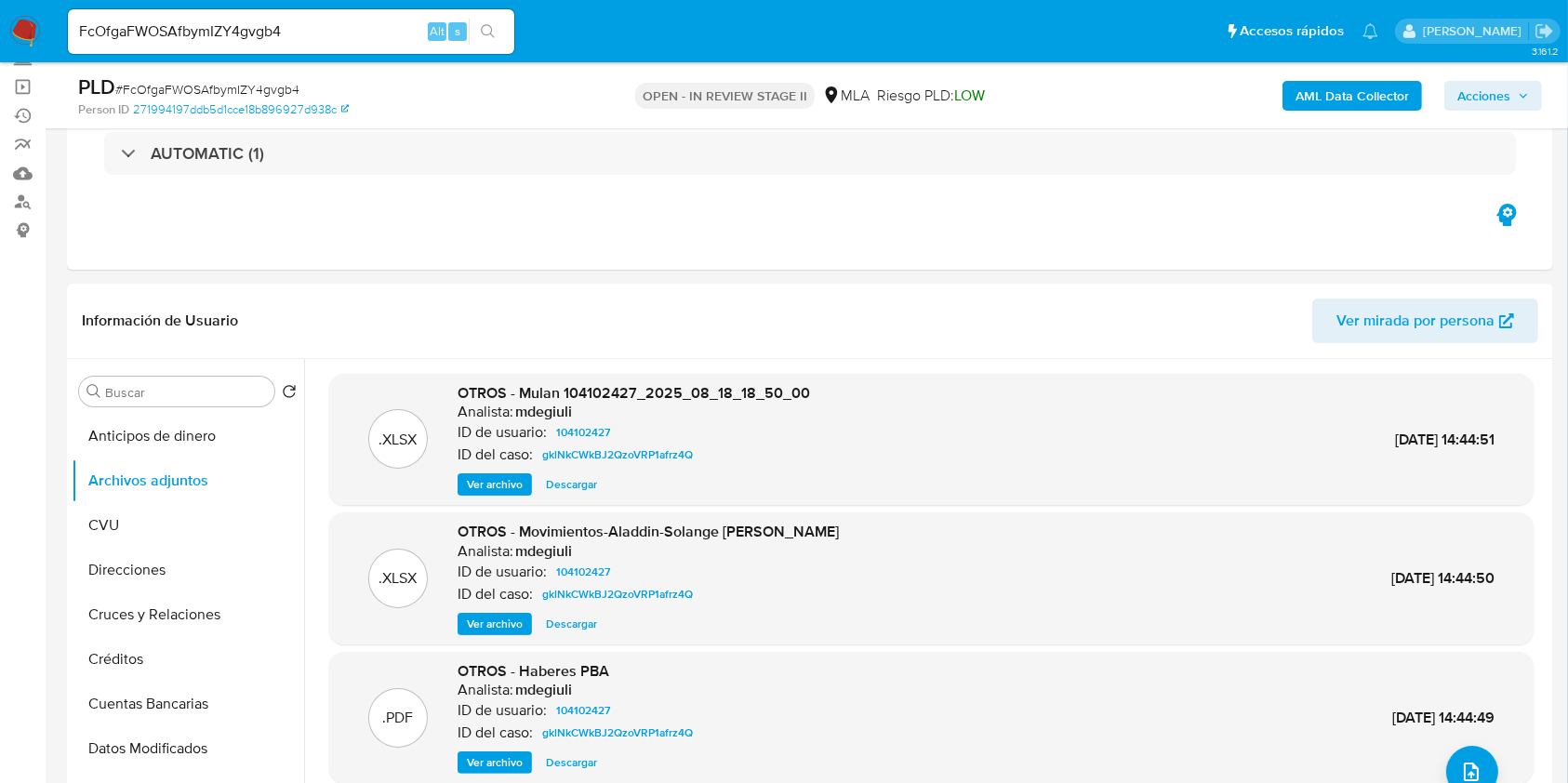
click at [1295, 108] on button "AML Data Collector" at bounding box center [1353, 96] width 140 height 30
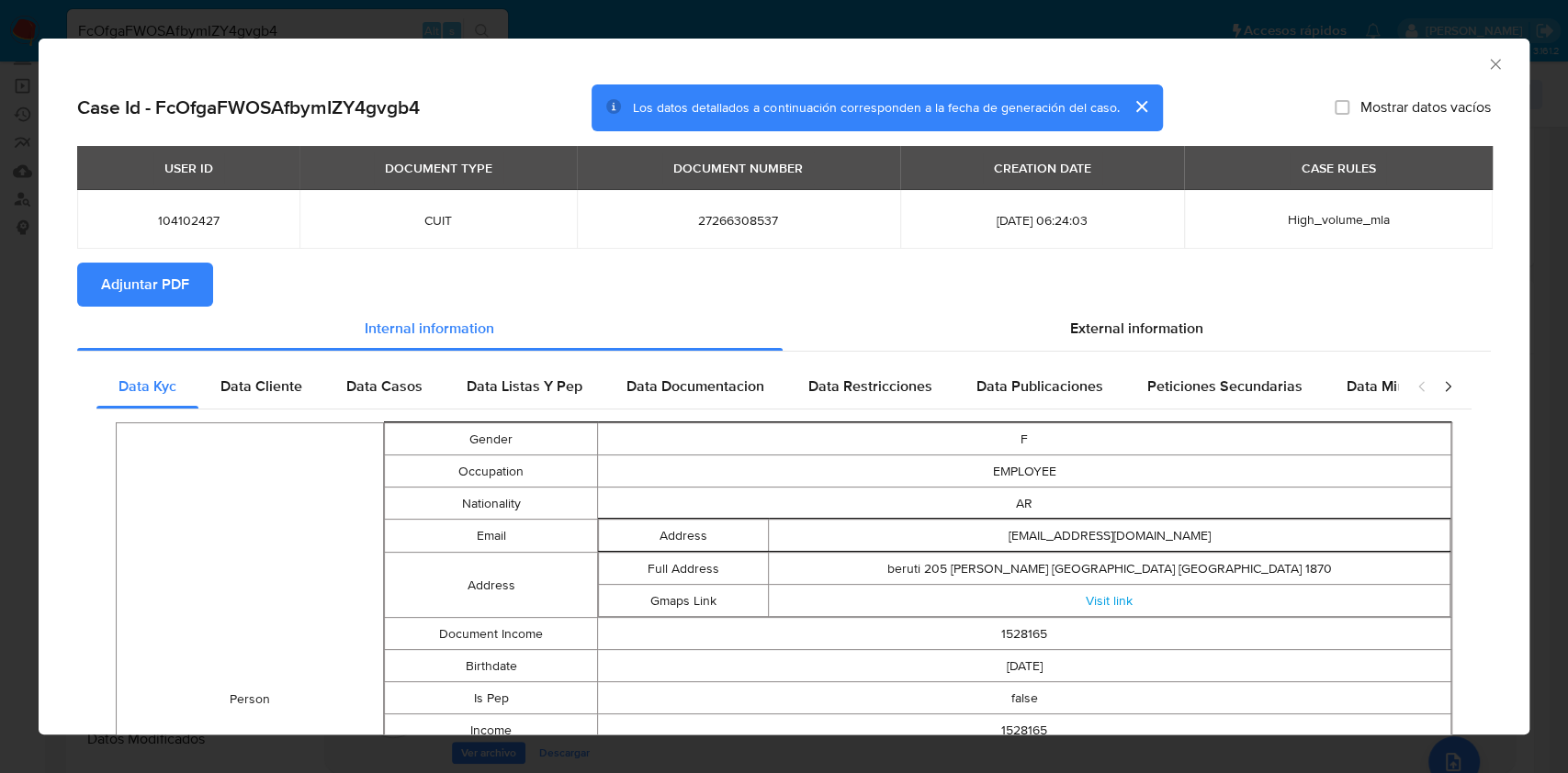
click at [140, 275] on span "Adjuntar PDF" at bounding box center [145, 284] width 89 height 40
click at [125, 287] on span "Adjuntar PDF" at bounding box center [145, 284] width 89 height 40
click at [1486, 62] on icon "Cerrar ventana" at bounding box center [1495, 64] width 19 height 19
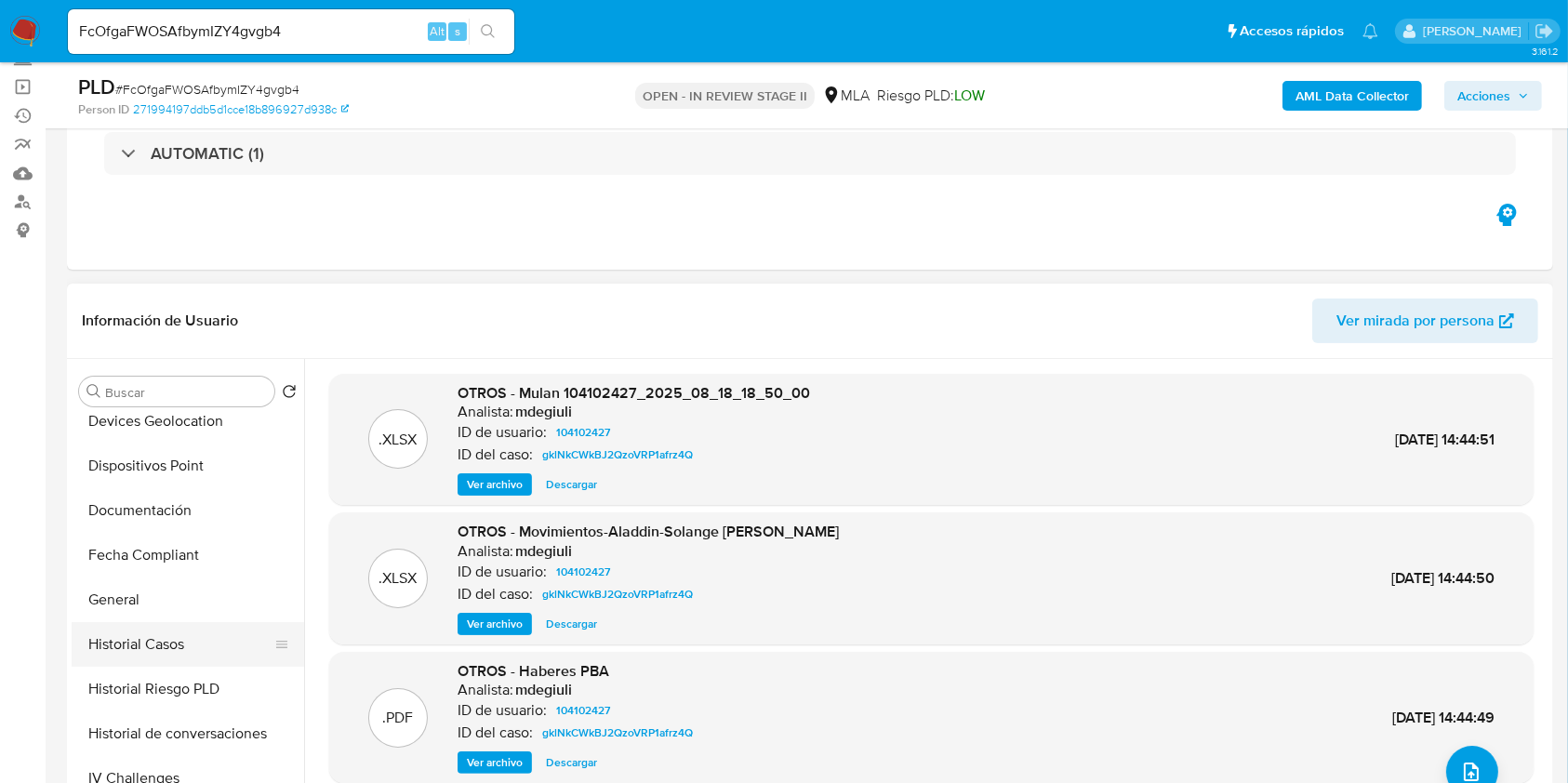
scroll to position [744, 0]
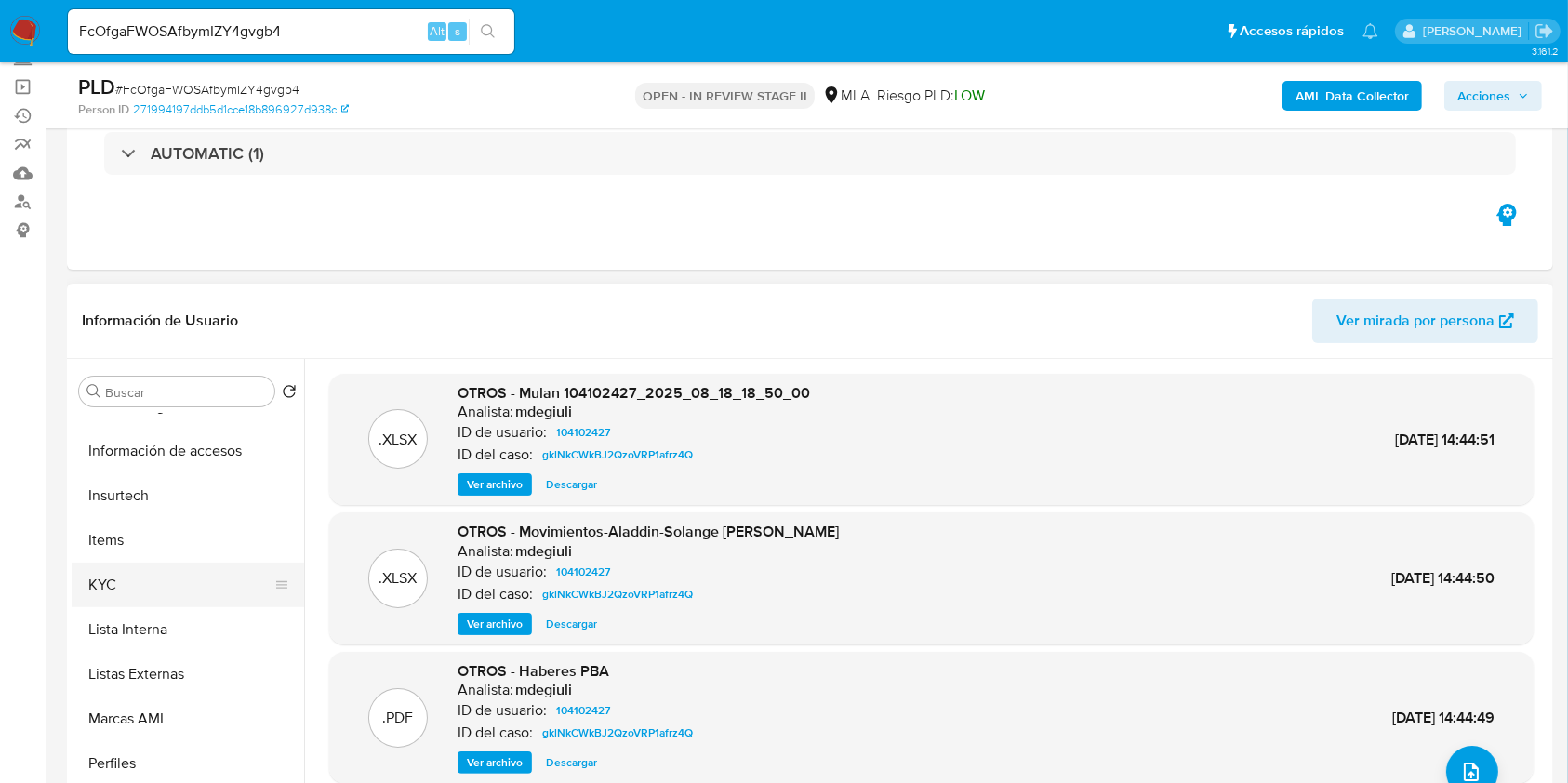
click at [141, 570] on button "KYC" at bounding box center [180, 585] width 217 height 44
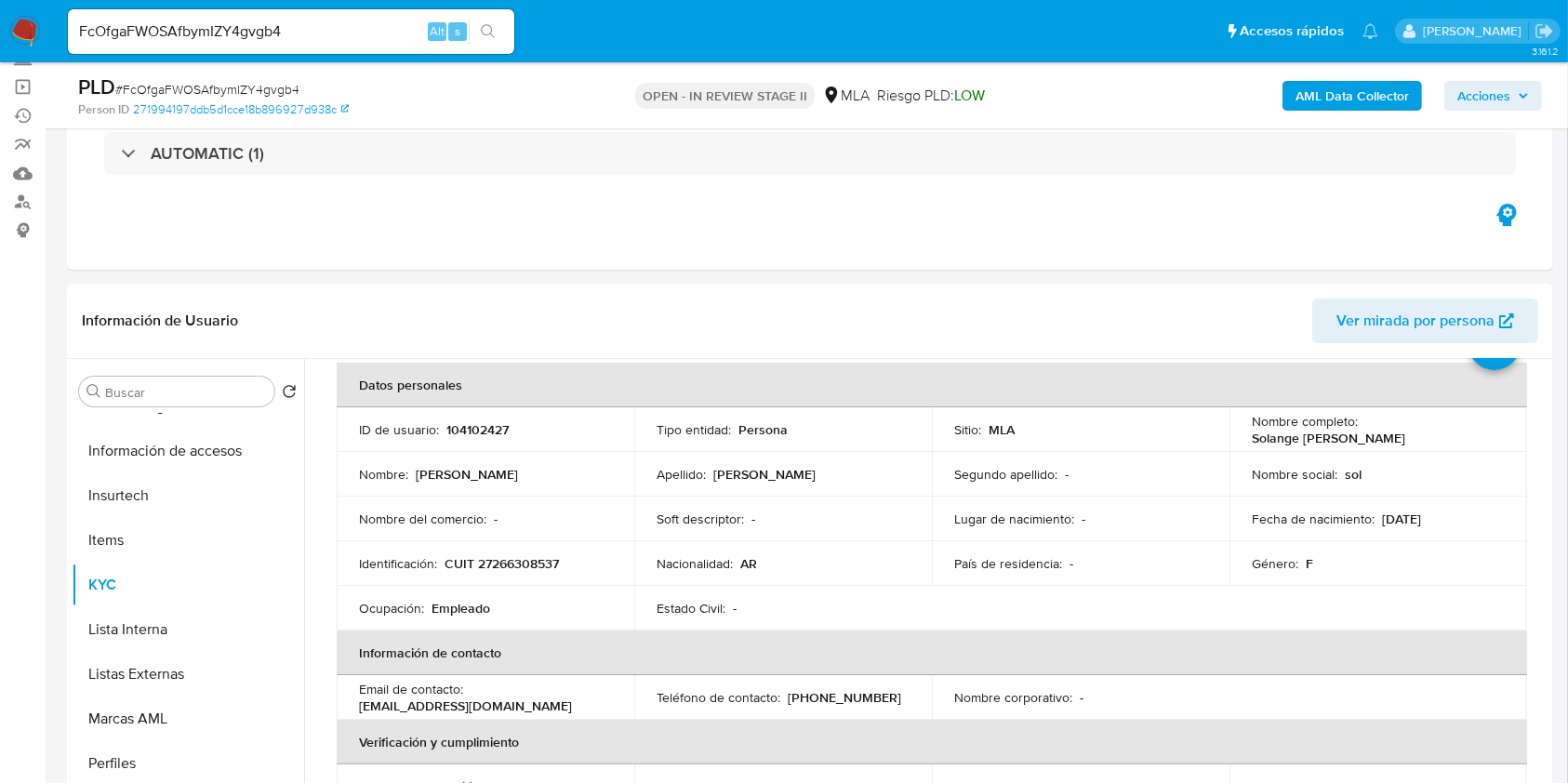
scroll to position [124, 0]
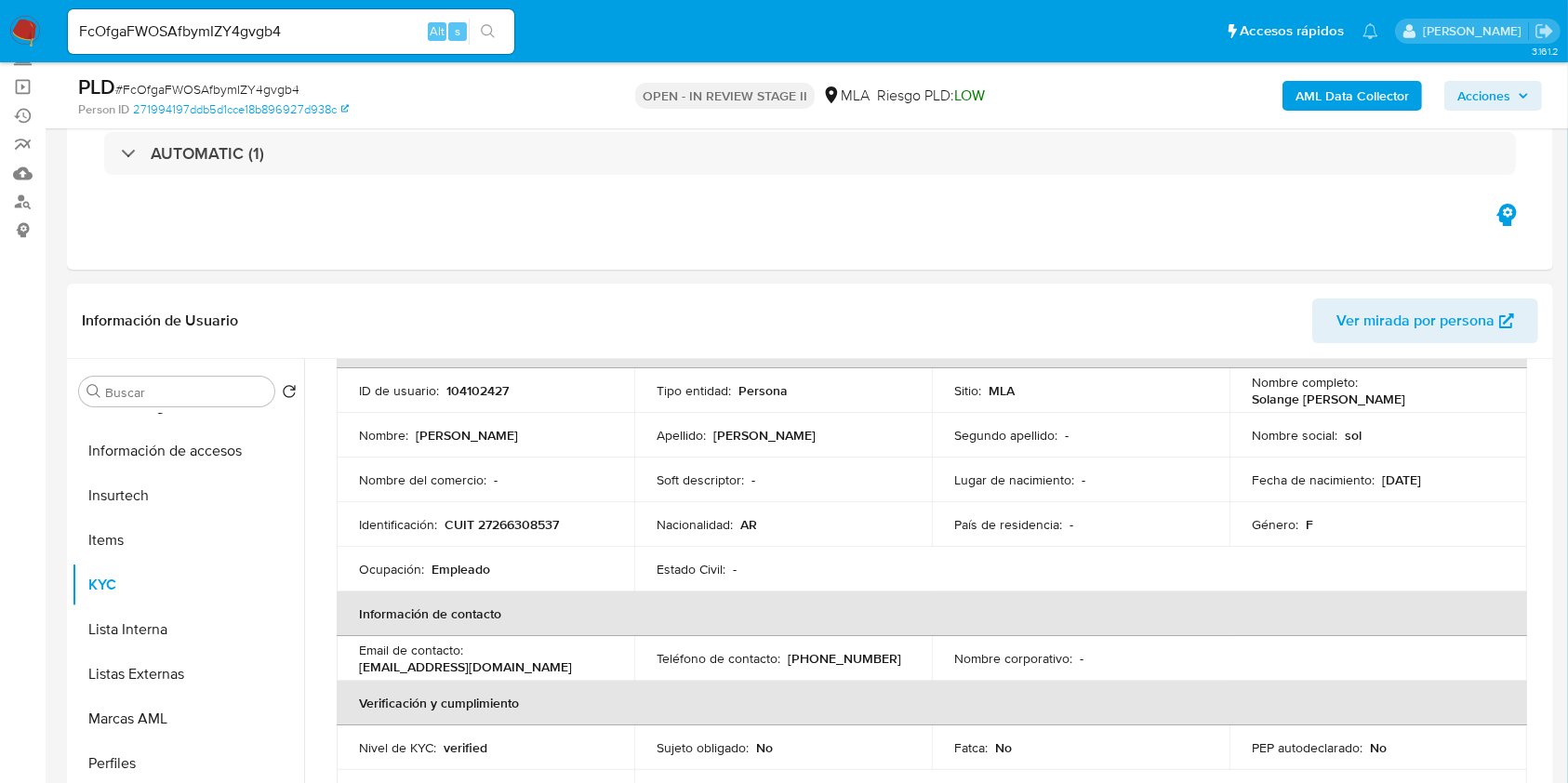
click at [549, 530] on p "CUIT 27266308537" at bounding box center [502, 525] width 114 height 17
copy p "27266308537"
click at [464, 379] on td "ID de usuario : 104102427" at bounding box center [485, 390] width 298 height 44
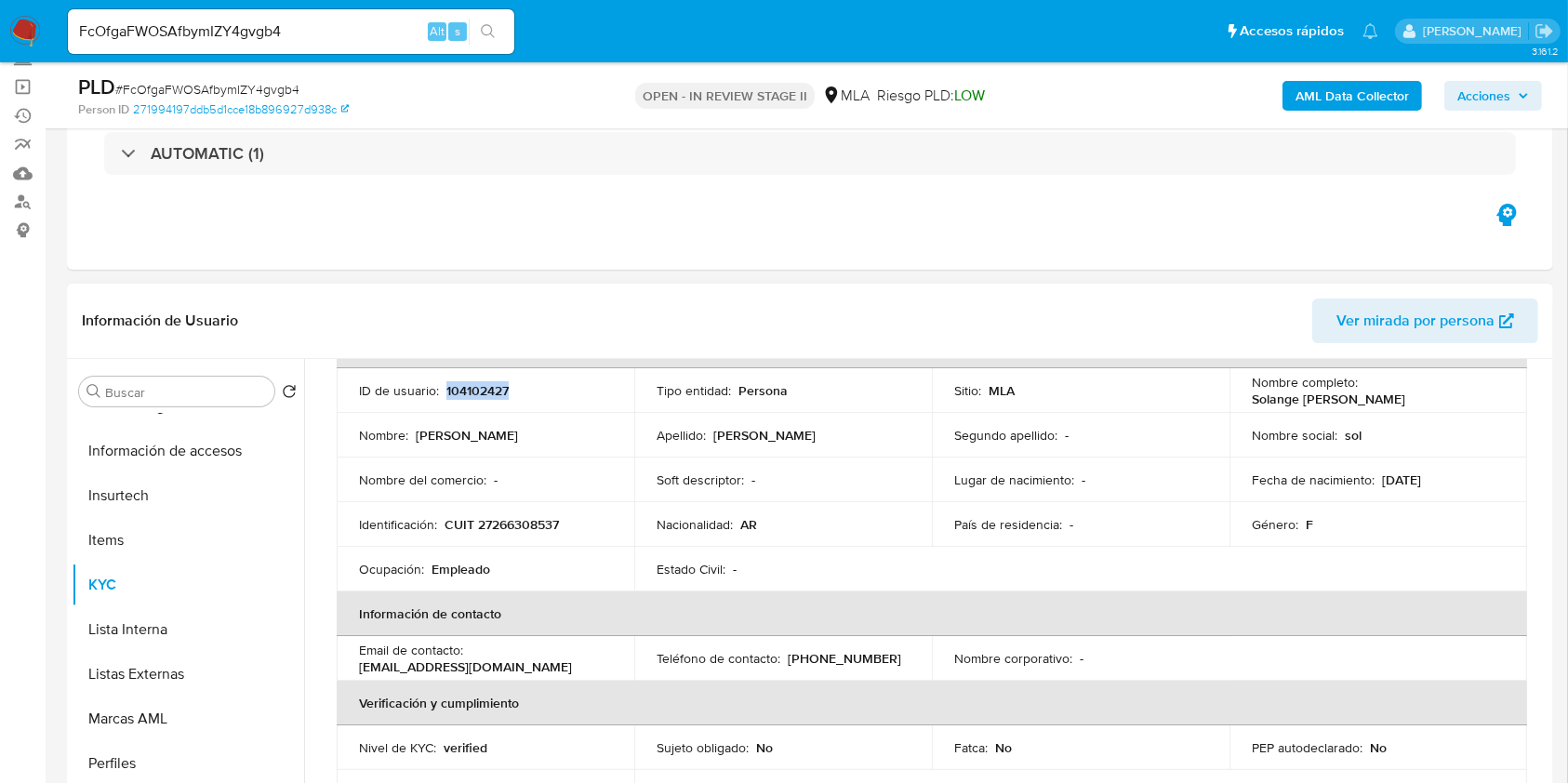
copy p "104102427"
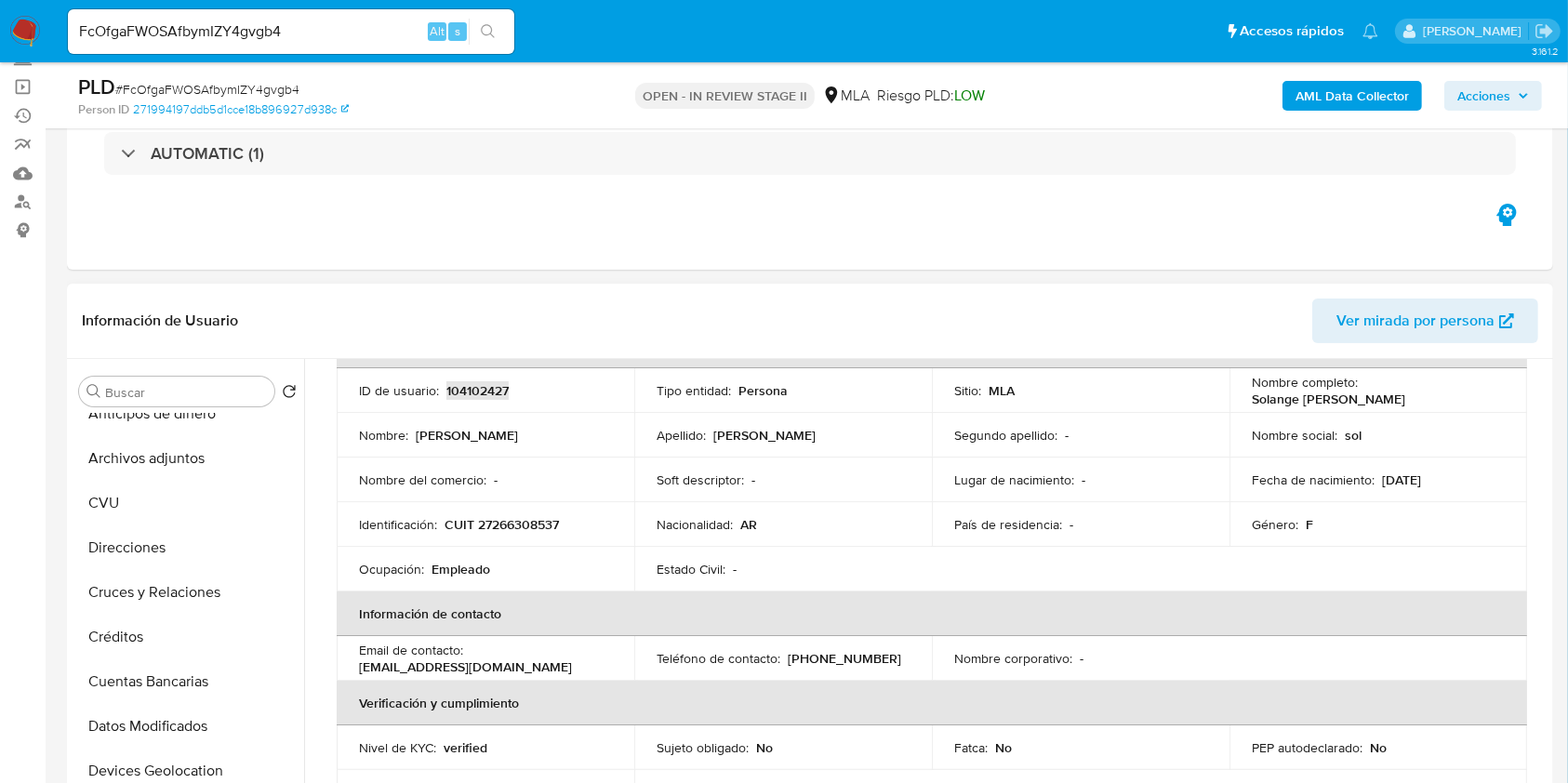
scroll to position [0, 0]
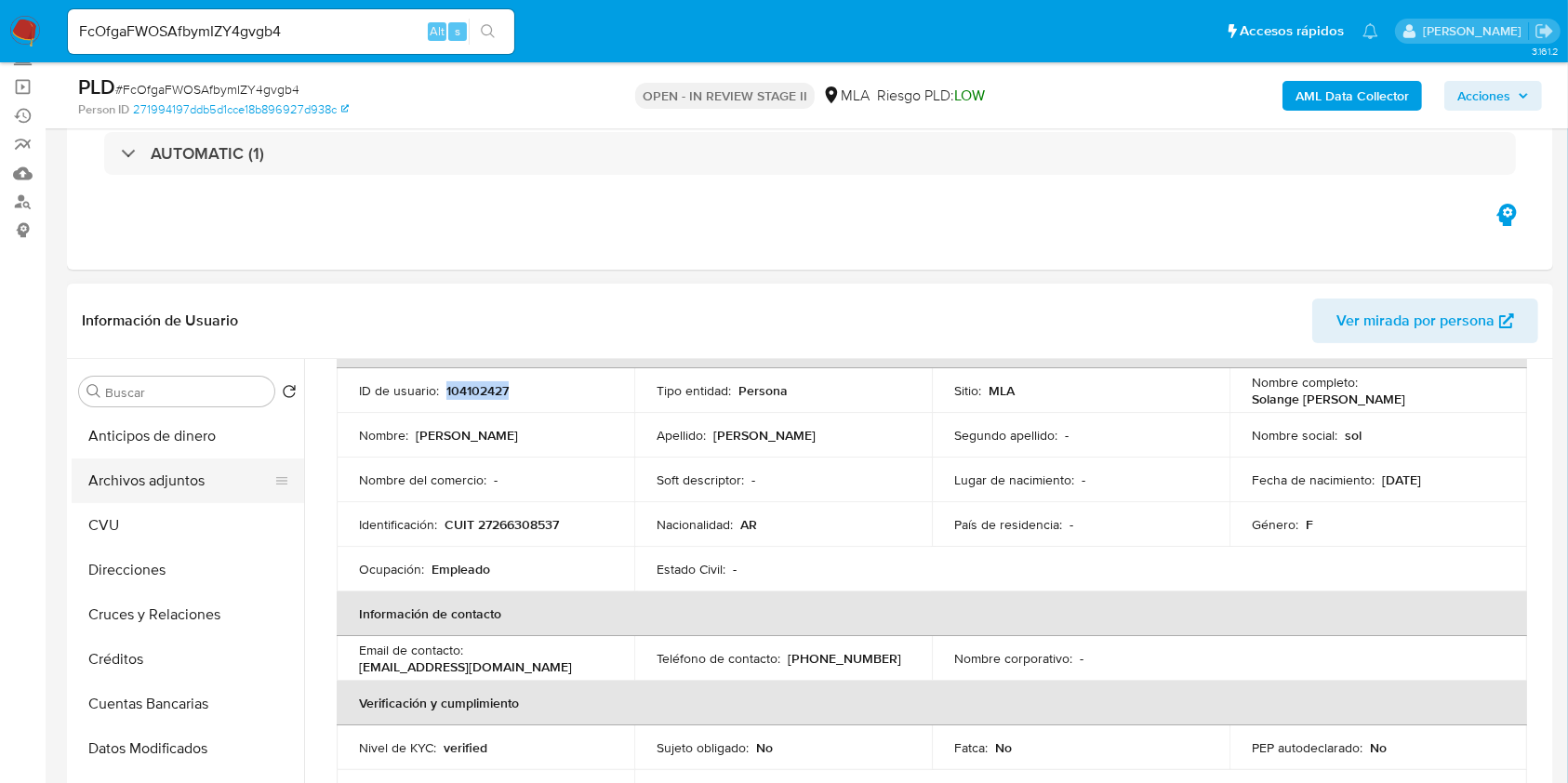
click at [169, 476] on button "Archivos adjuntos" at bounding box center [180, 480] width 217 height 44
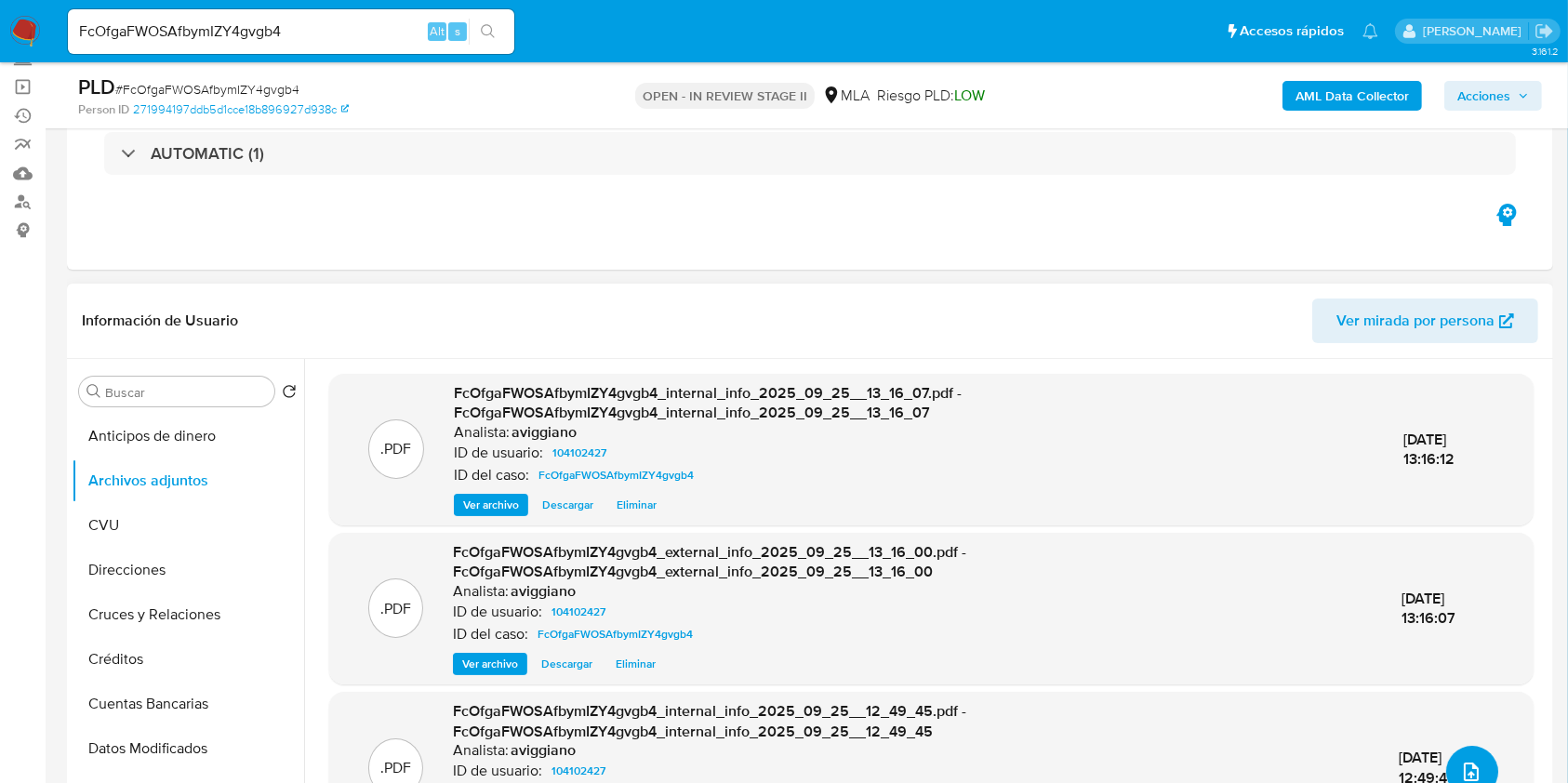
click at [1474, 770] on icon "upload-file" at bounding box center [1472, 772] width 23 height 23
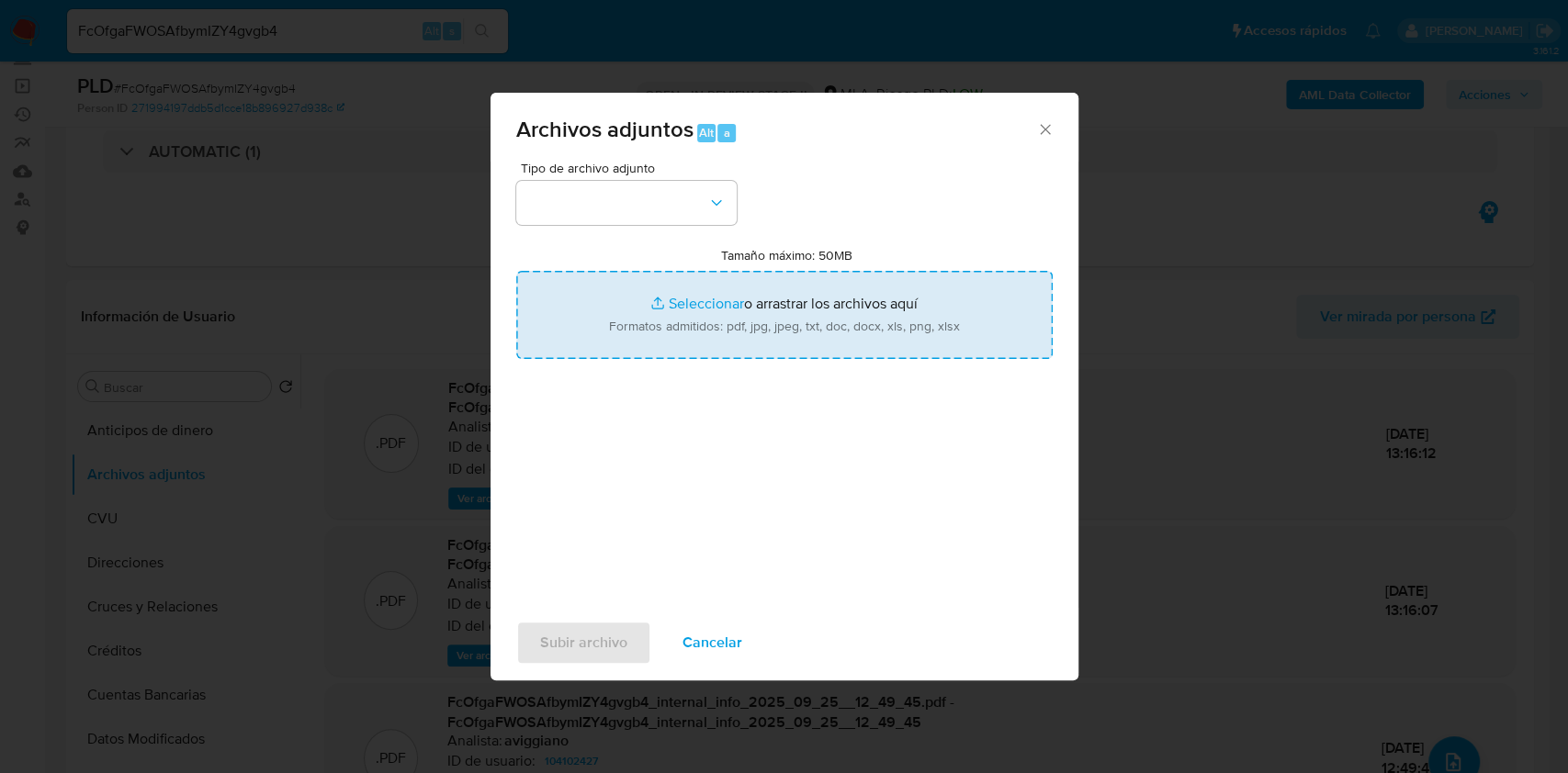
click at [826, 349] on input "Tamaño máximo: 50MB Seleccionar archivos" at bounding box center [784, 314] width 536 height 89
type input "C:\fakepath\Nosis - 104102427.pdf"
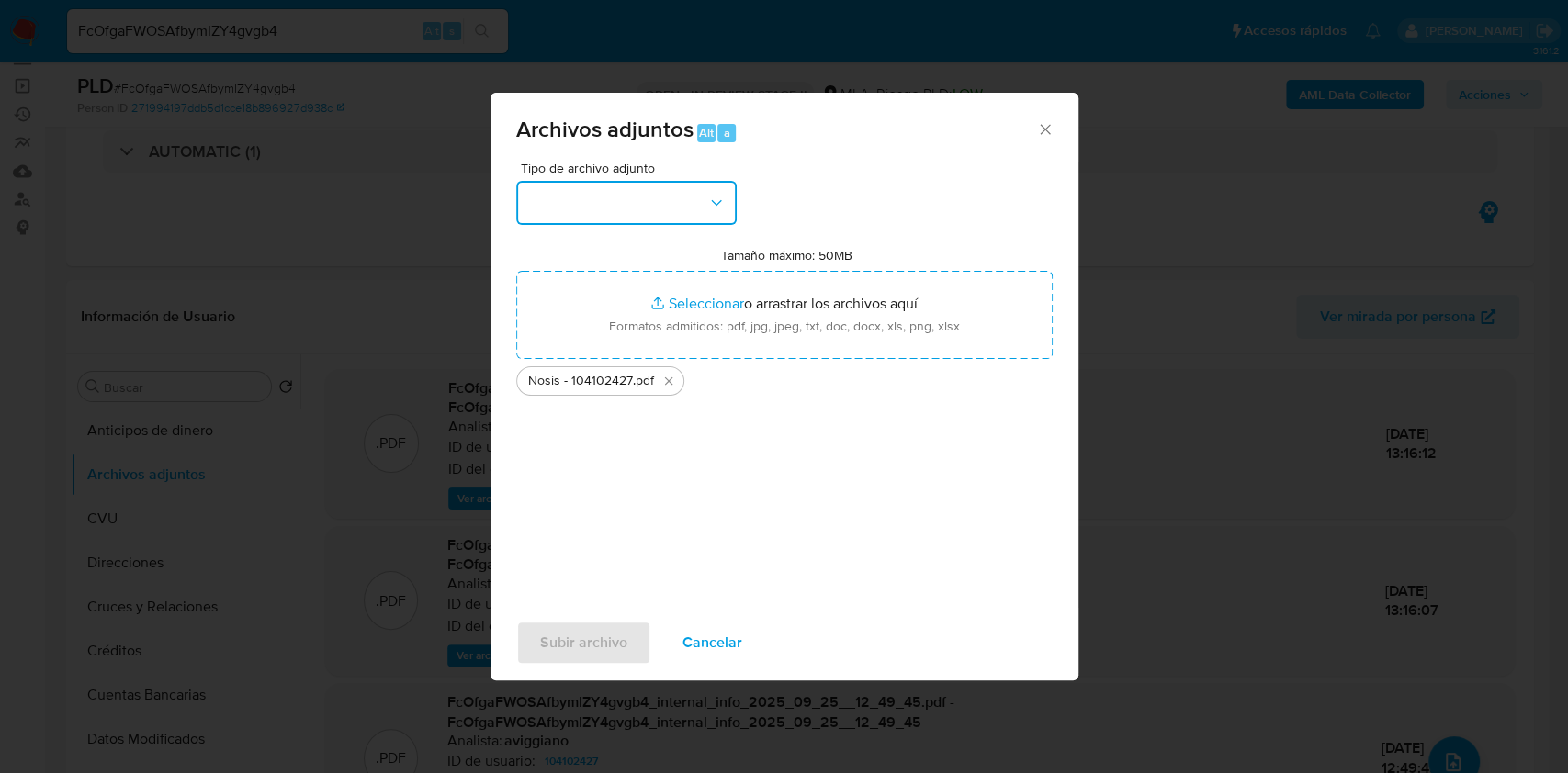
click at [673, 205] on button "button" at bounding box center [626, 202] width 220 height 44
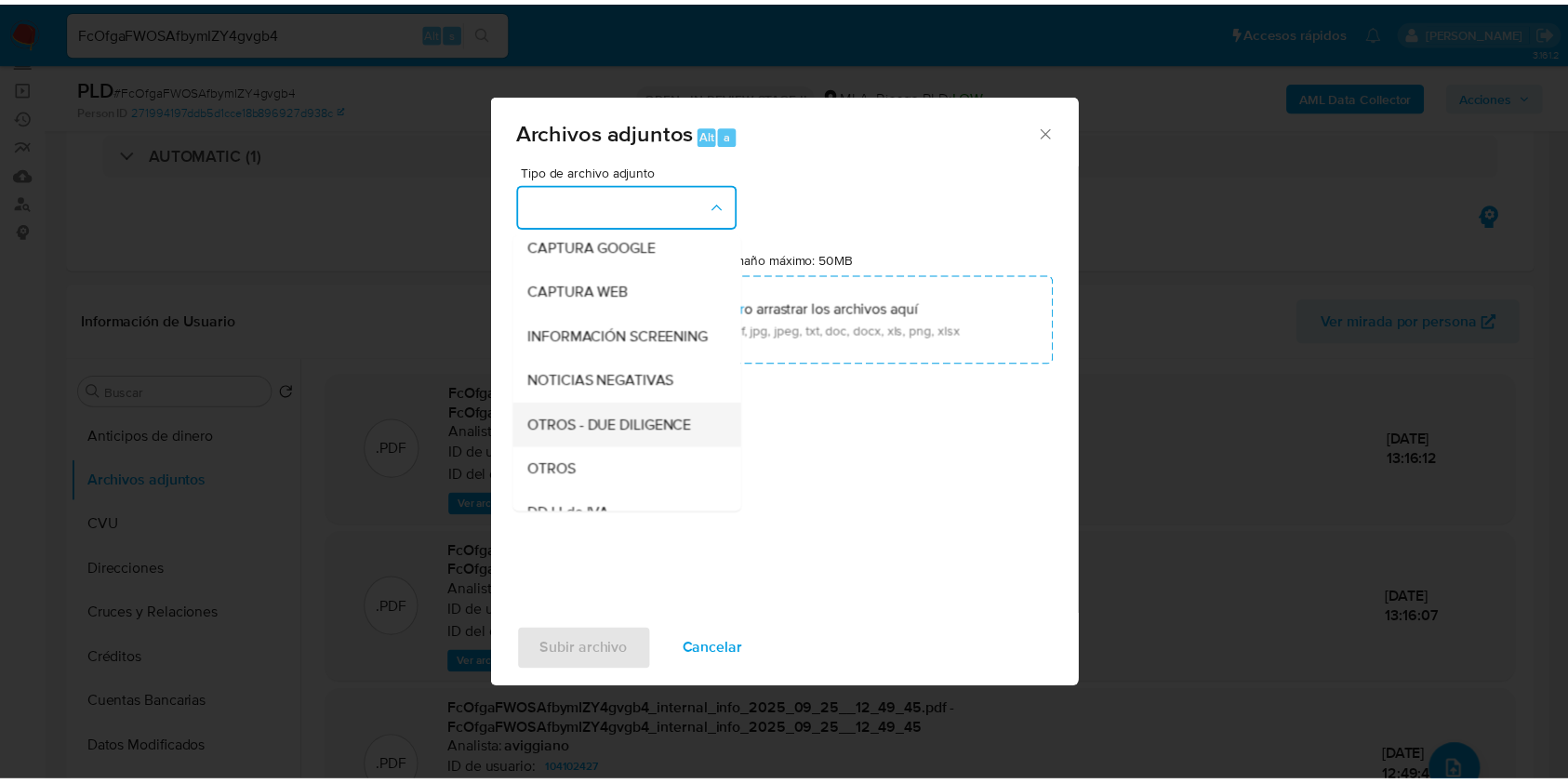
scroll to position [247, 0]
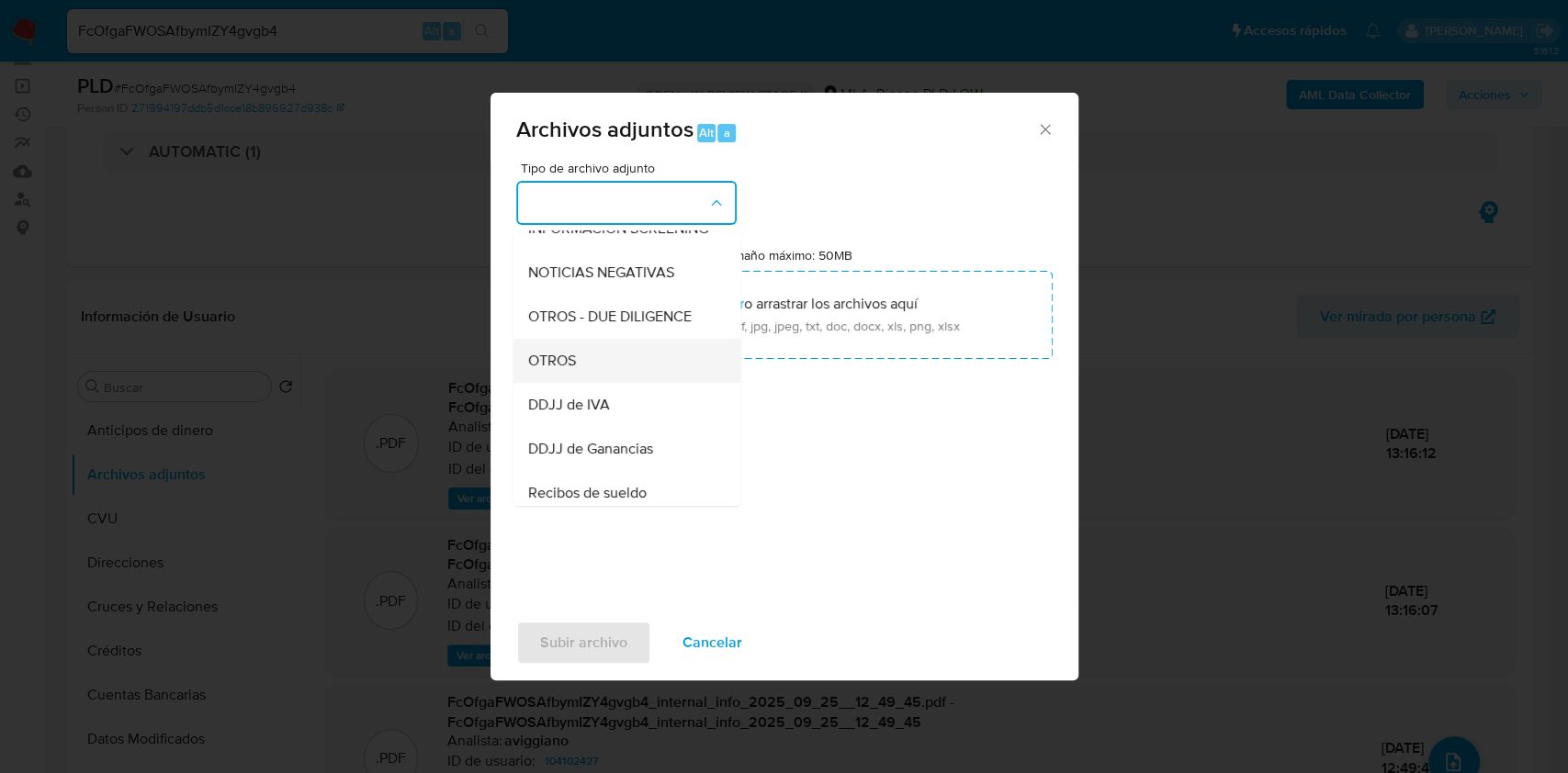
click at [586, 374] on div "OTROS" at bounding box center [620, 360] width 187 height 44
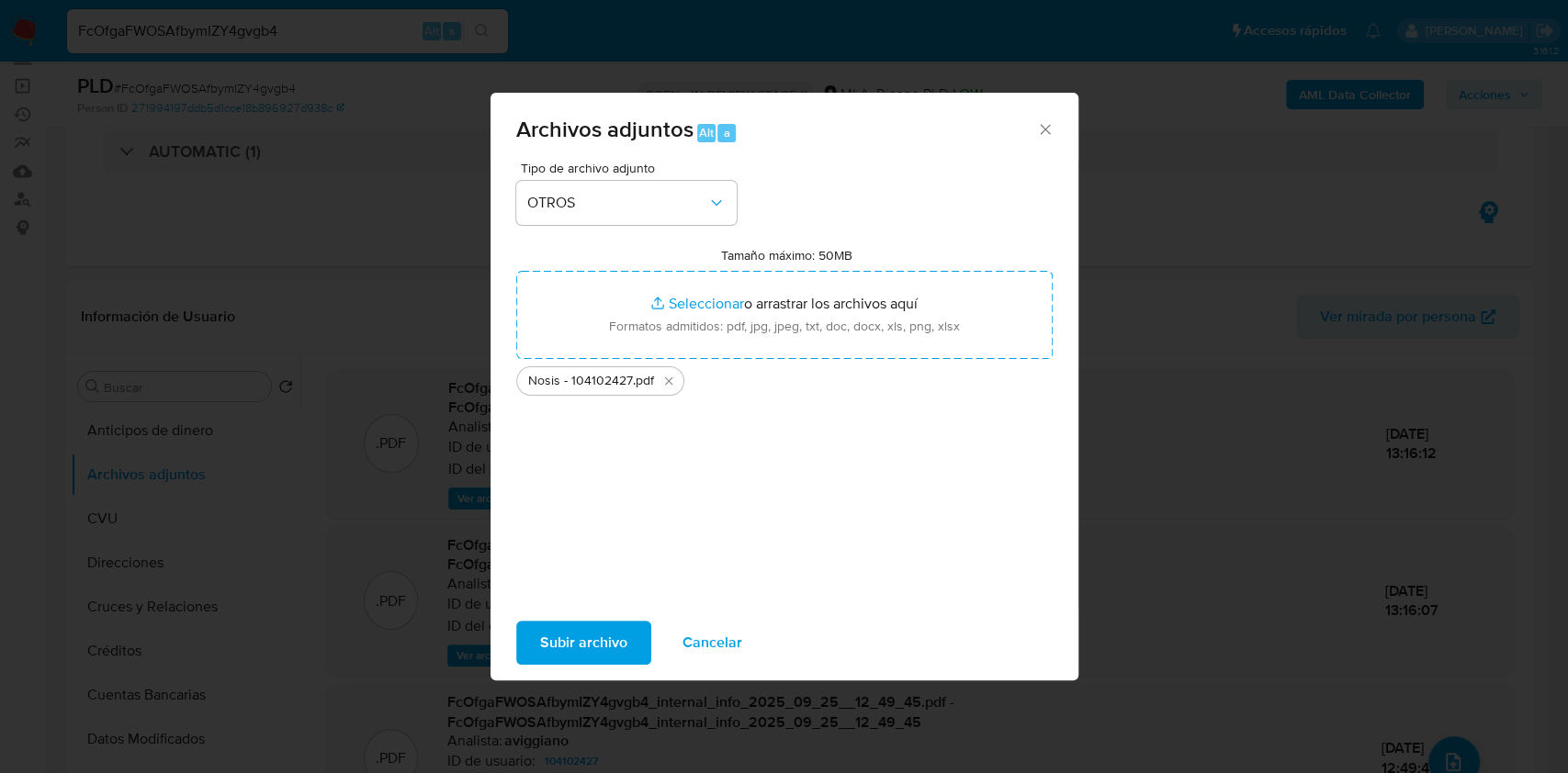
click at [579, 624] on span "Subir archivo" at bounding box center [584, 642] width 88 height 40
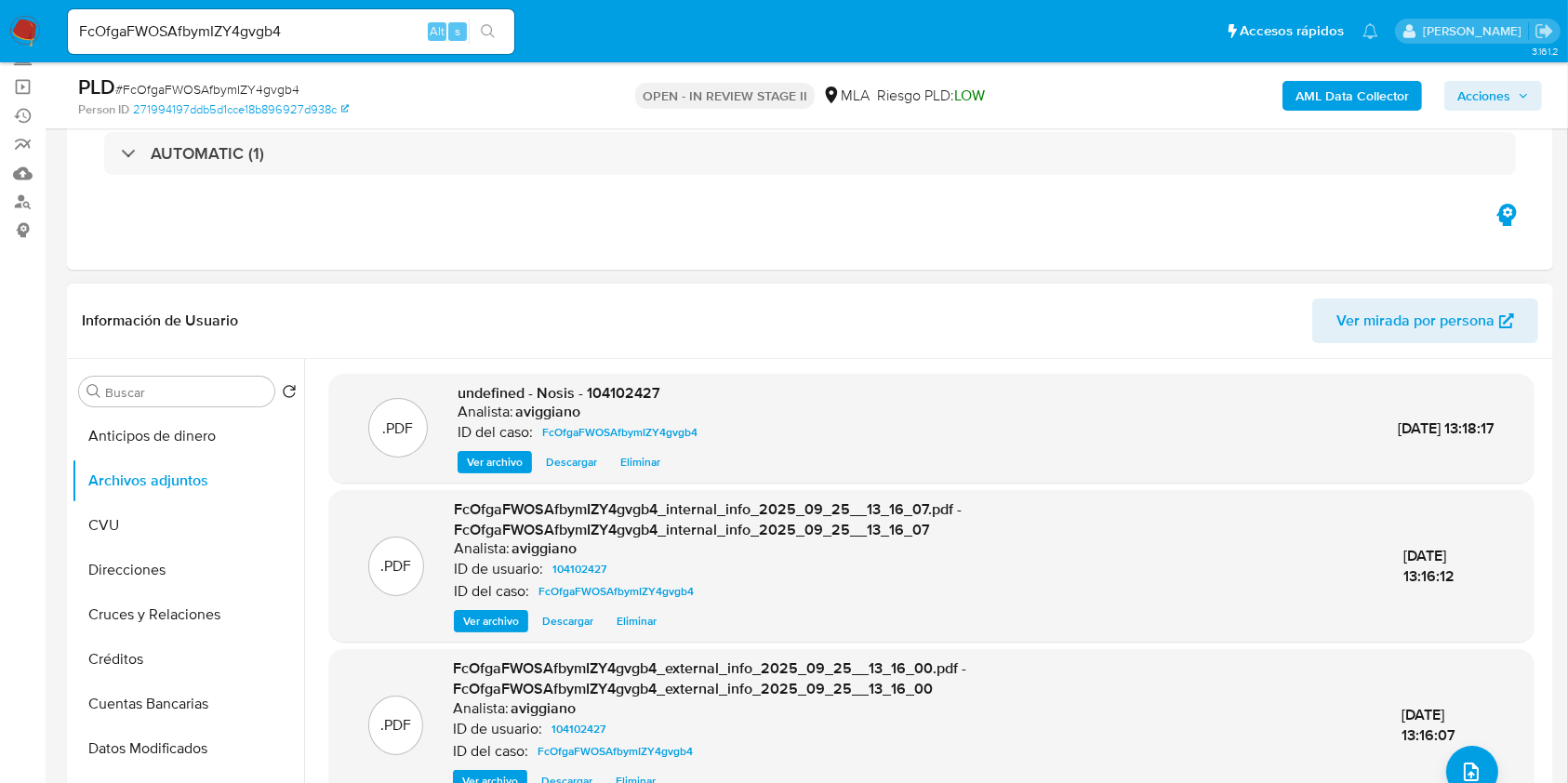
click at [630, 394] on span "undefined - Nosis - 104102427" at bounding box center [558, 393] width 203 height 22
copy span "104102427"
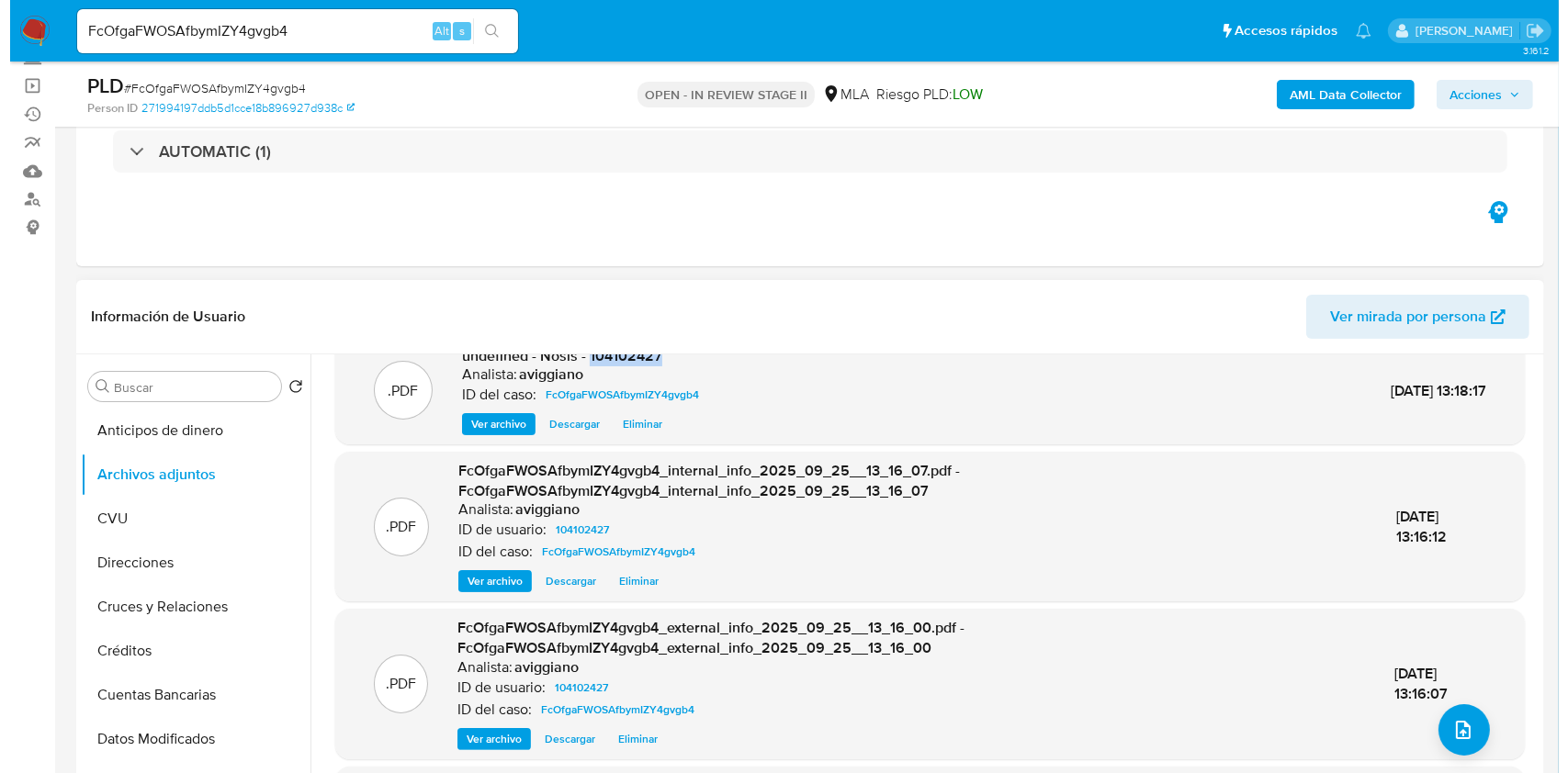
scroll to position [122, 0]
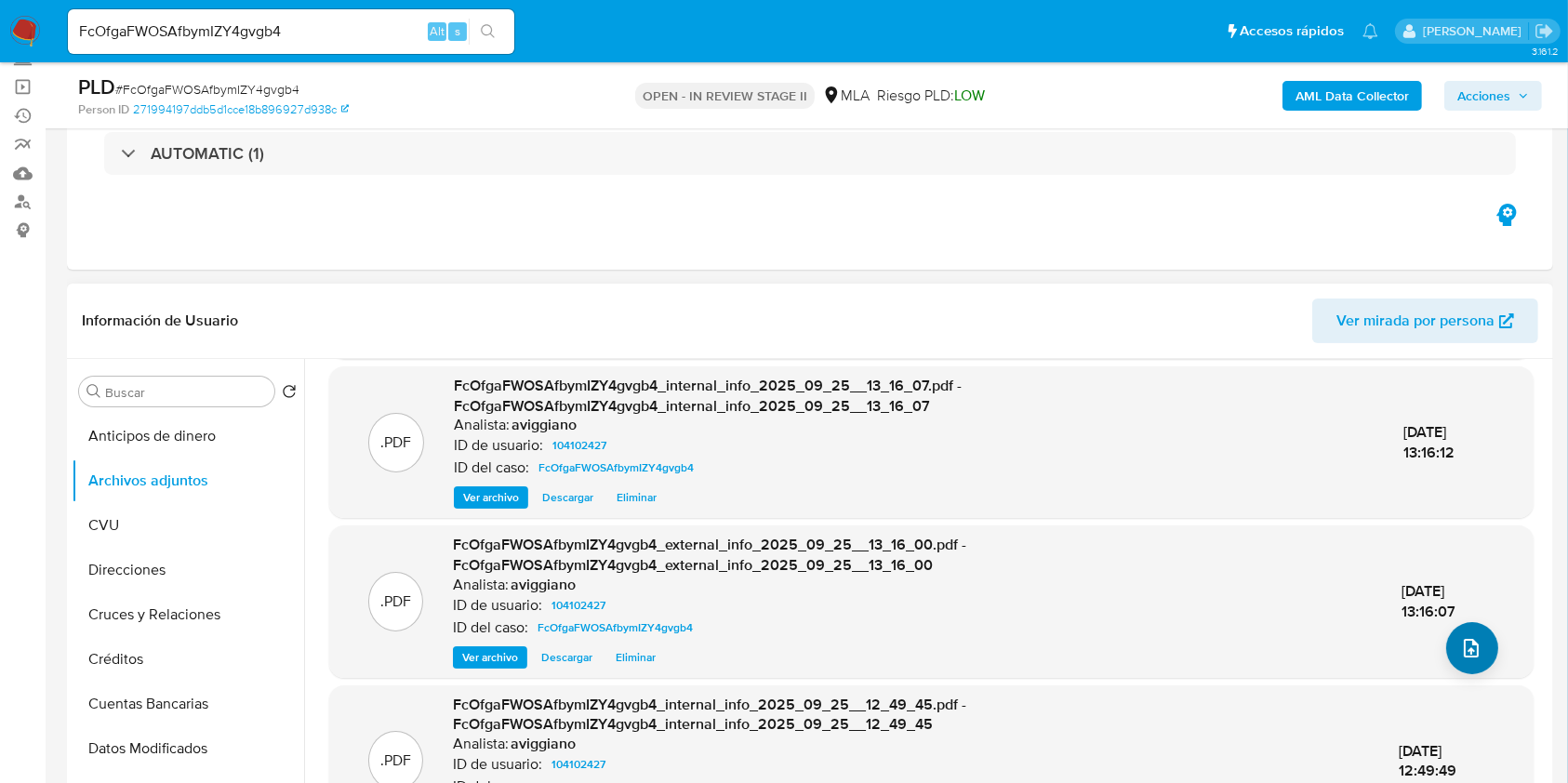
drag, startPoint x: 1501, startPoint y: 647, endPoint x: 1475, endPoint y: 650, distance: 26.2
click at [1498, 645] on div ".PDF FcOfgaFWOSAfbymIZY4gvgb4_external_info_2025_09_25__13_16_00.pdf - FcOfgaFW…" at bounding box center [930, 601] width 1185 height 133
click at [1460, 653] on icon "upload-file" at bounding box center [1472, 649] width 23 height 23
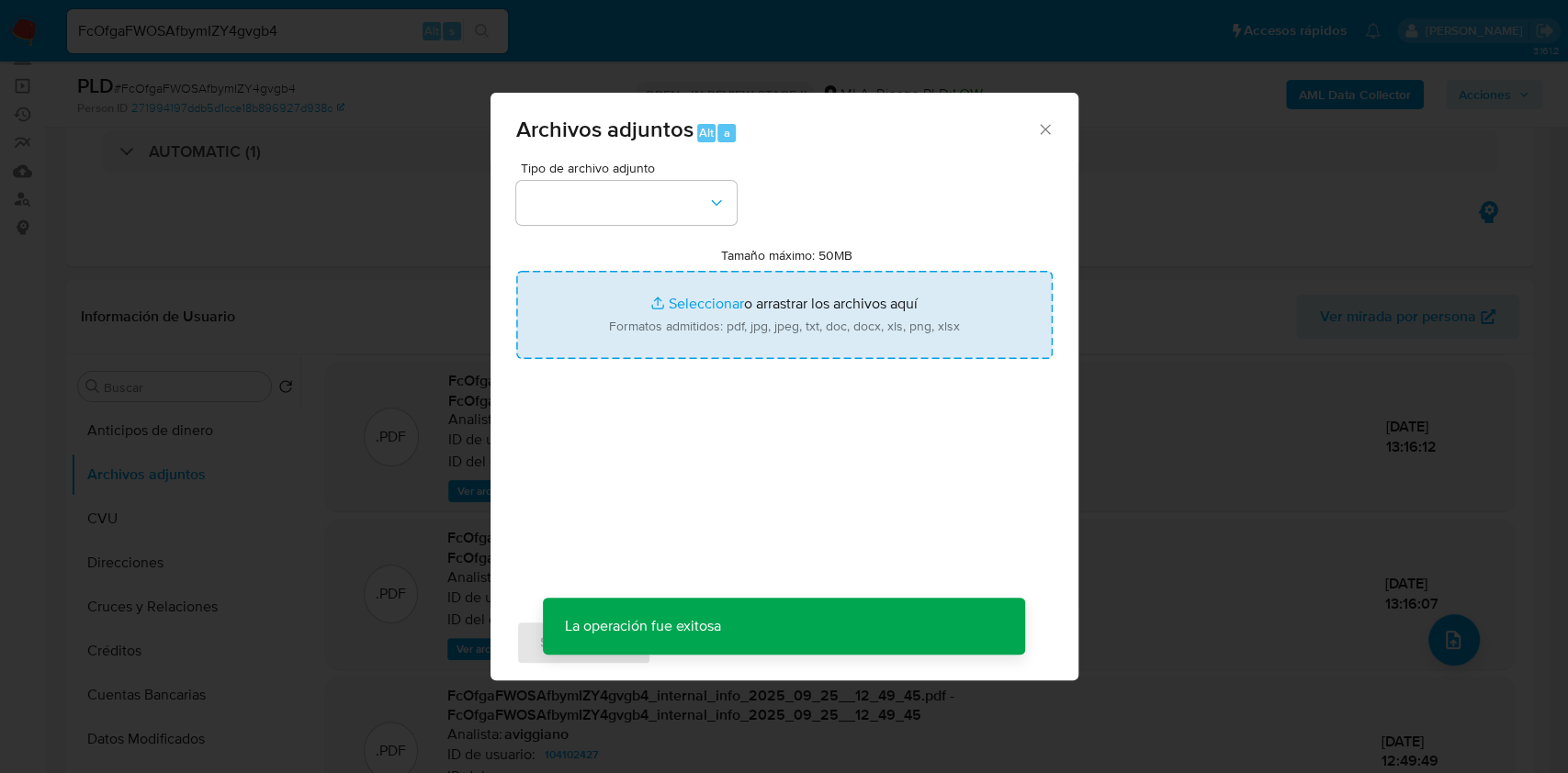
click at [726, 299] on input "Tamaño máximo: 50MB Seleccionar archivos" at bounding box center [784, 314] width 536 height 89
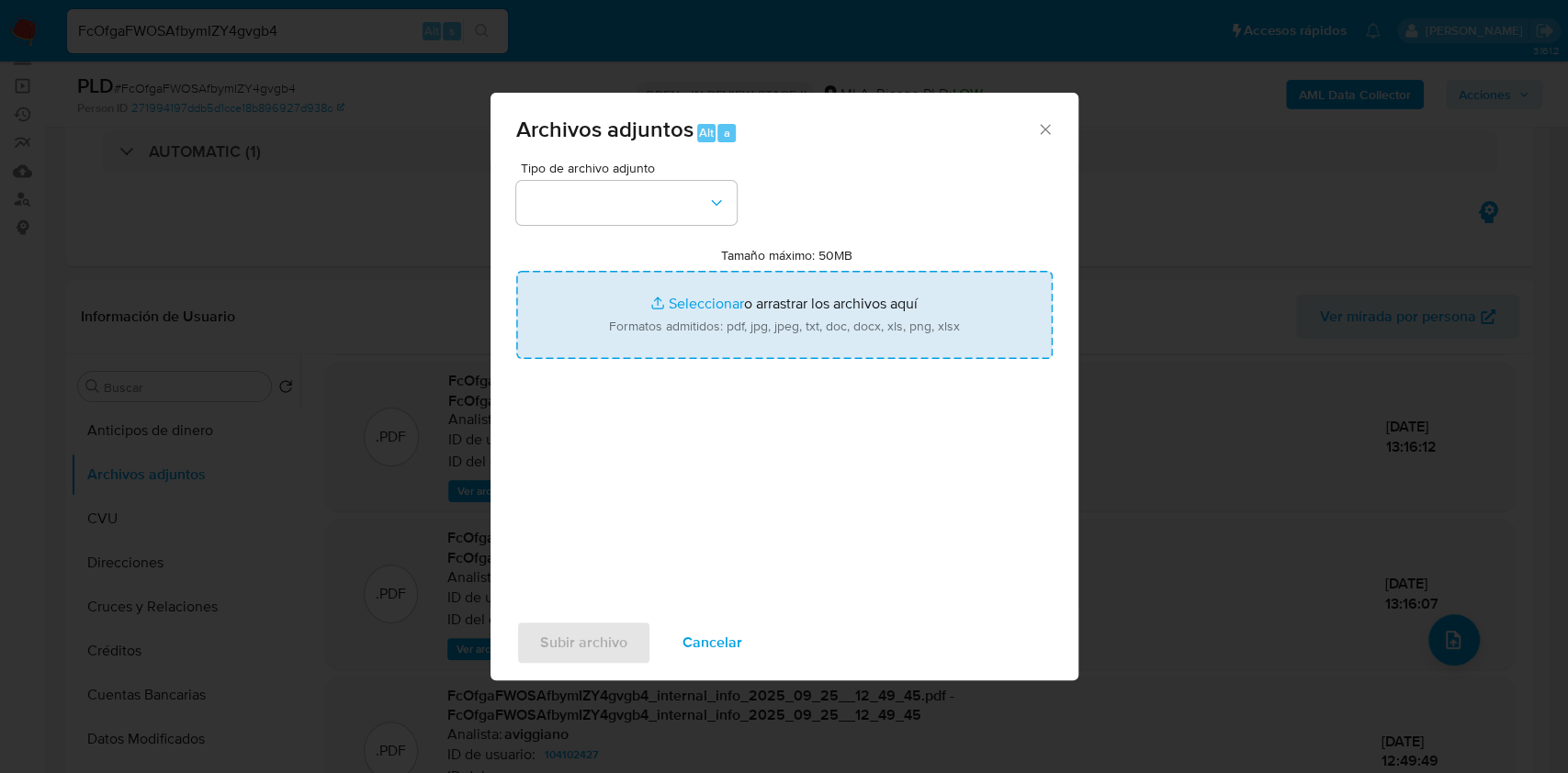
type input "C:\fakepath\Movimientos - 104102427.xlsx"
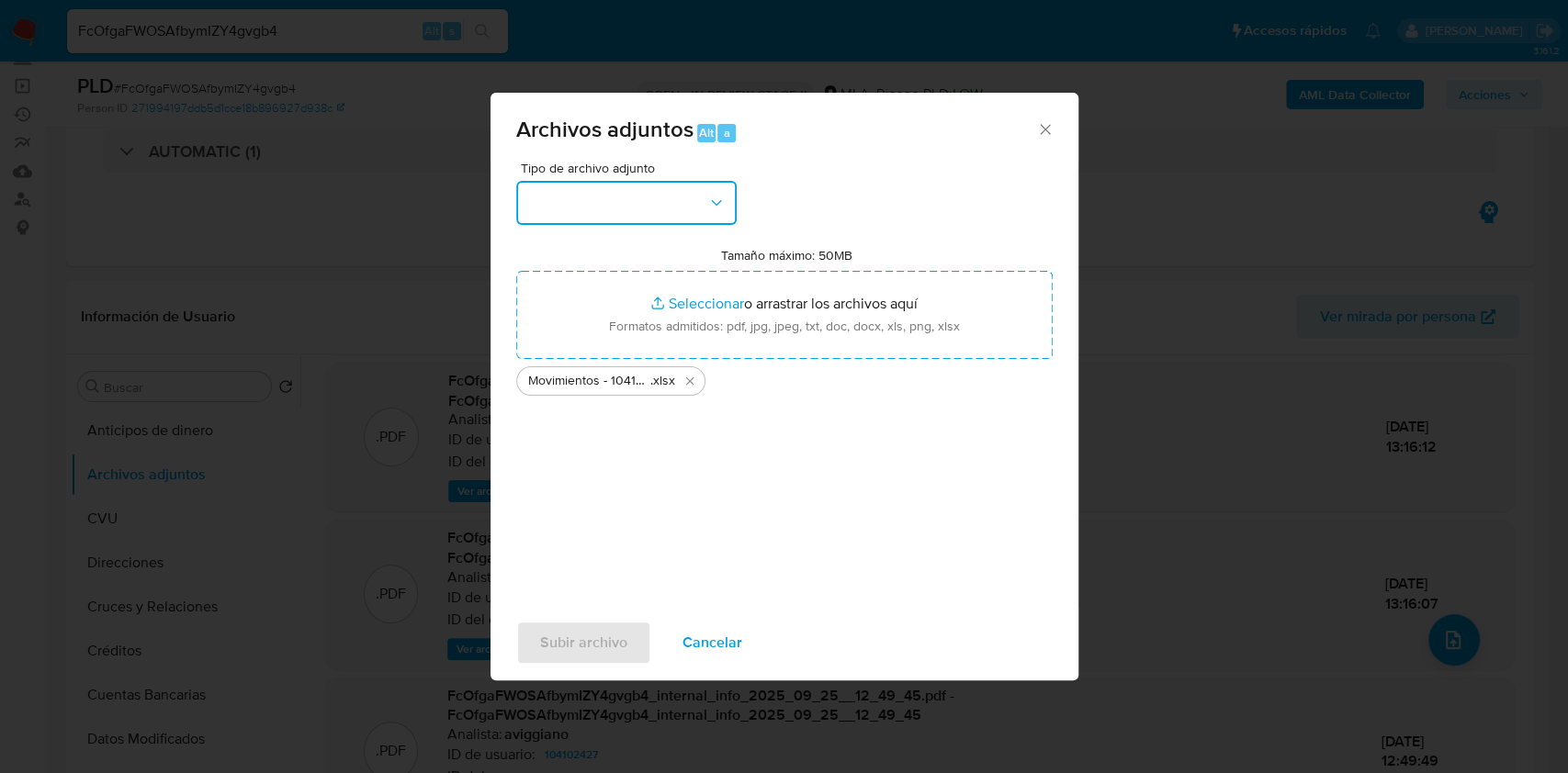
click at [690, 198] on button "button" at bounding box center [626, 202] width 220 height 44
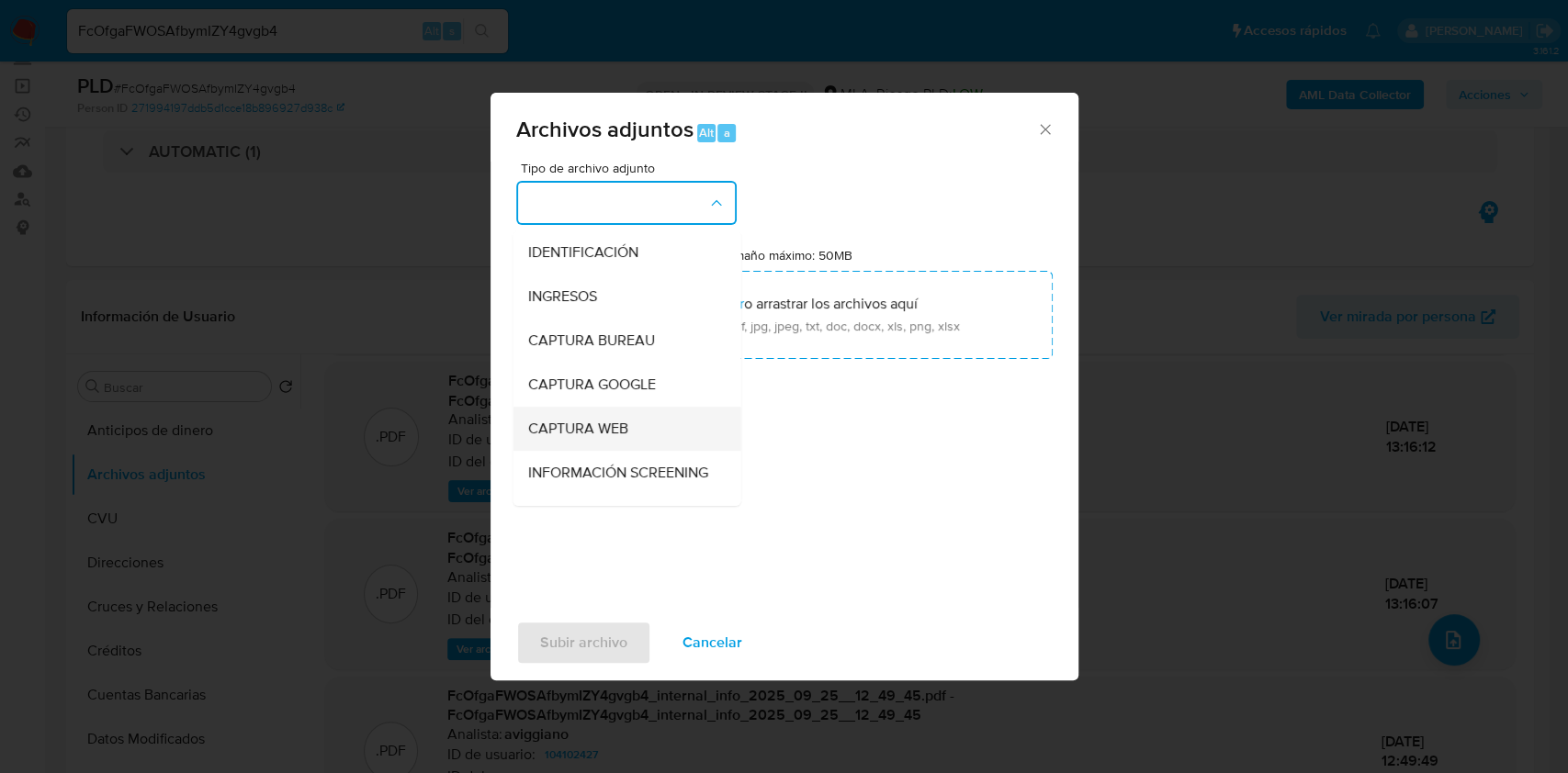
scroll to position [244, 0]
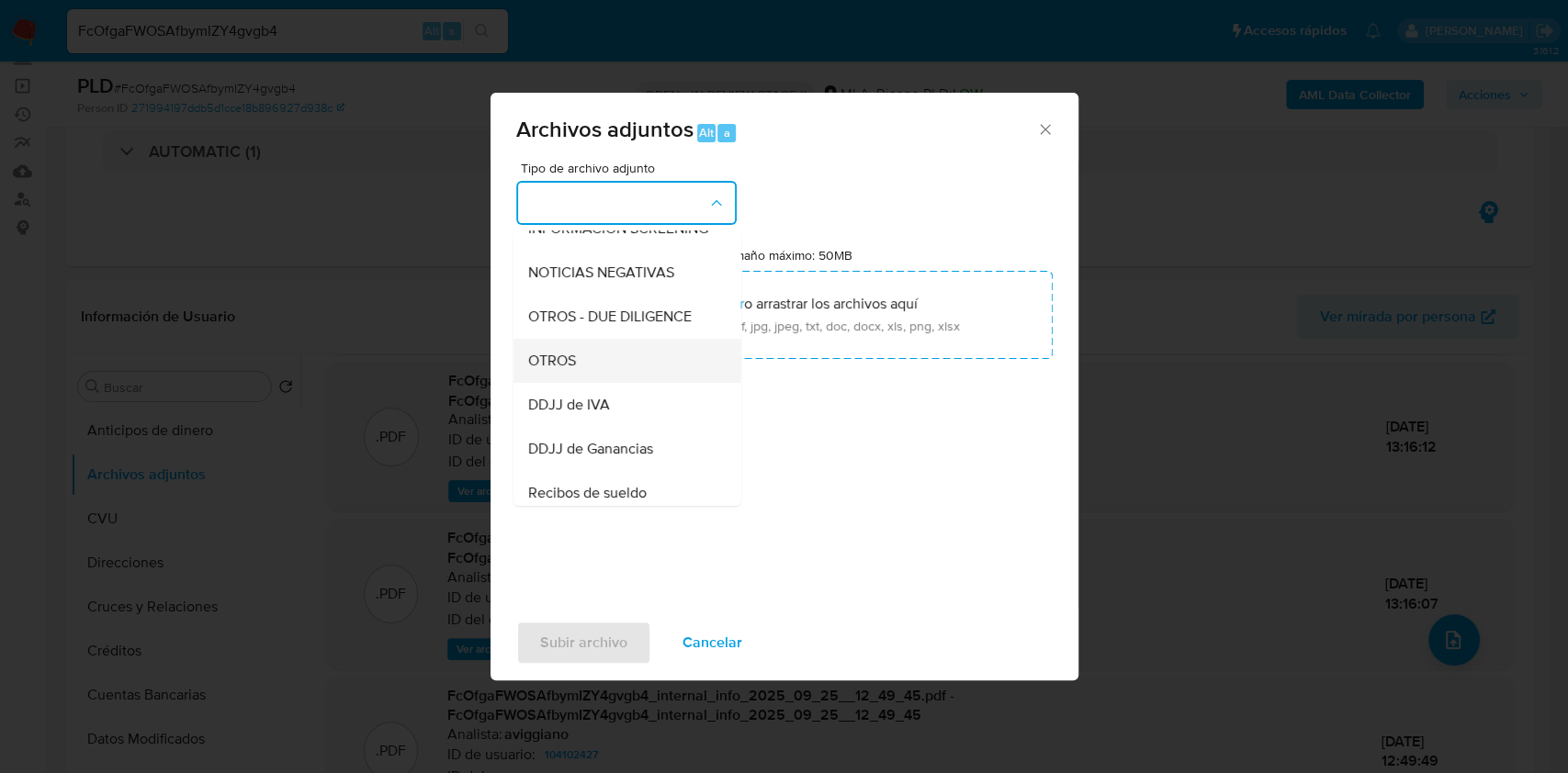
click at [586, 379] on div "OTROS" at bounding box center [620, 360] width 187 height 44
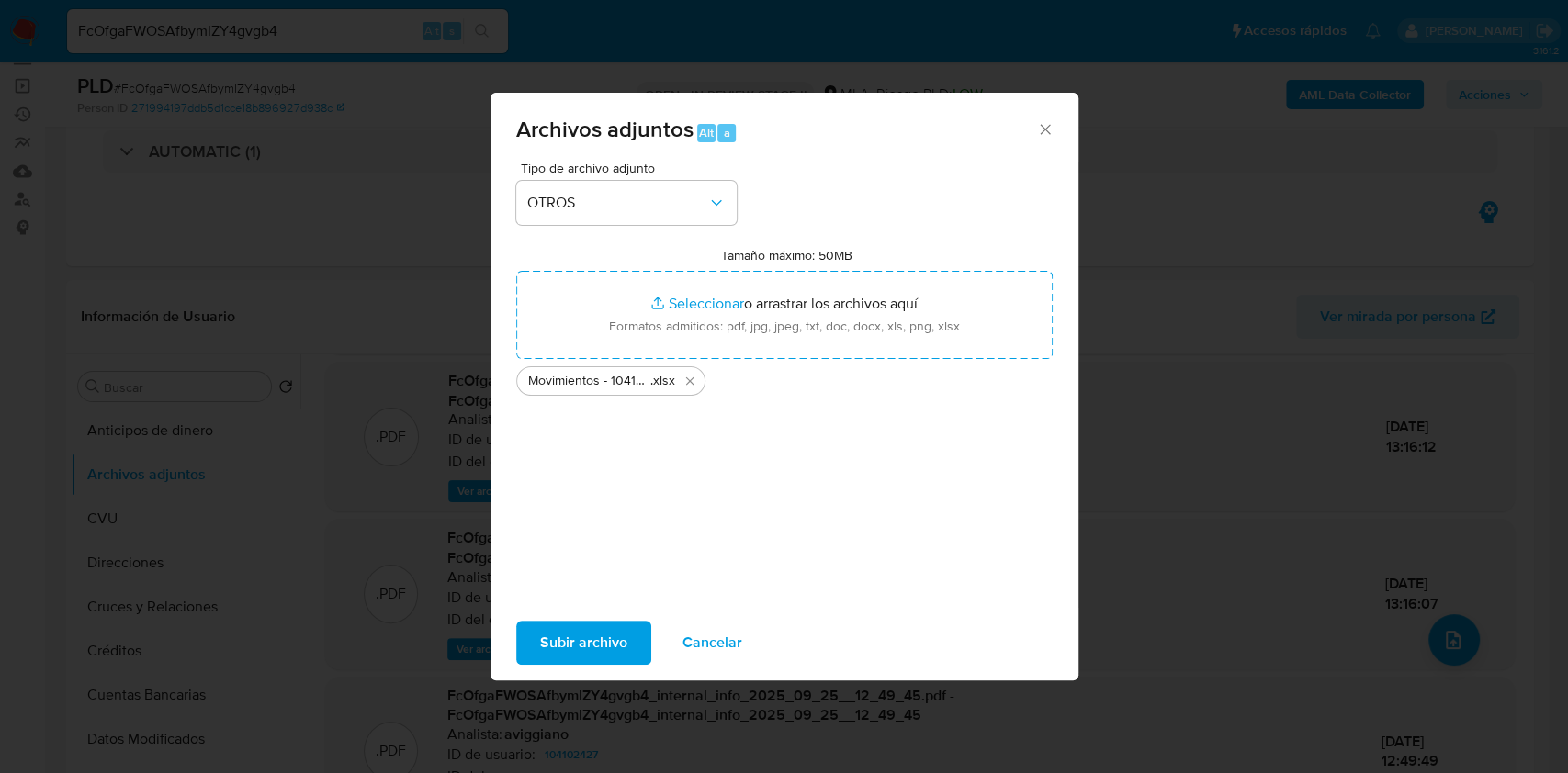
click at [603, 623] on span "Subir archivo" at bounding box center [584, 642] width 88 height 40
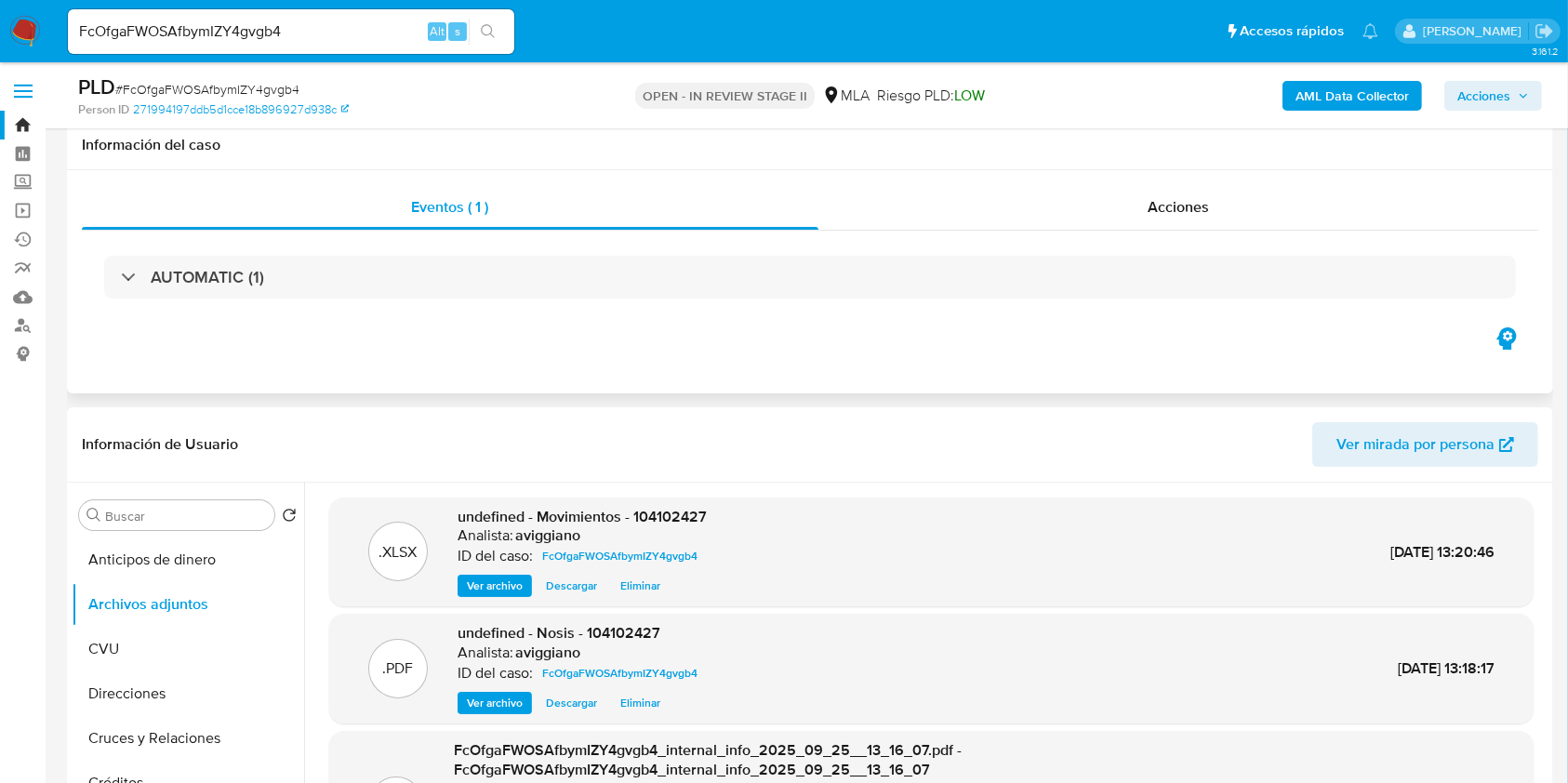
scroll to position [124, 0]
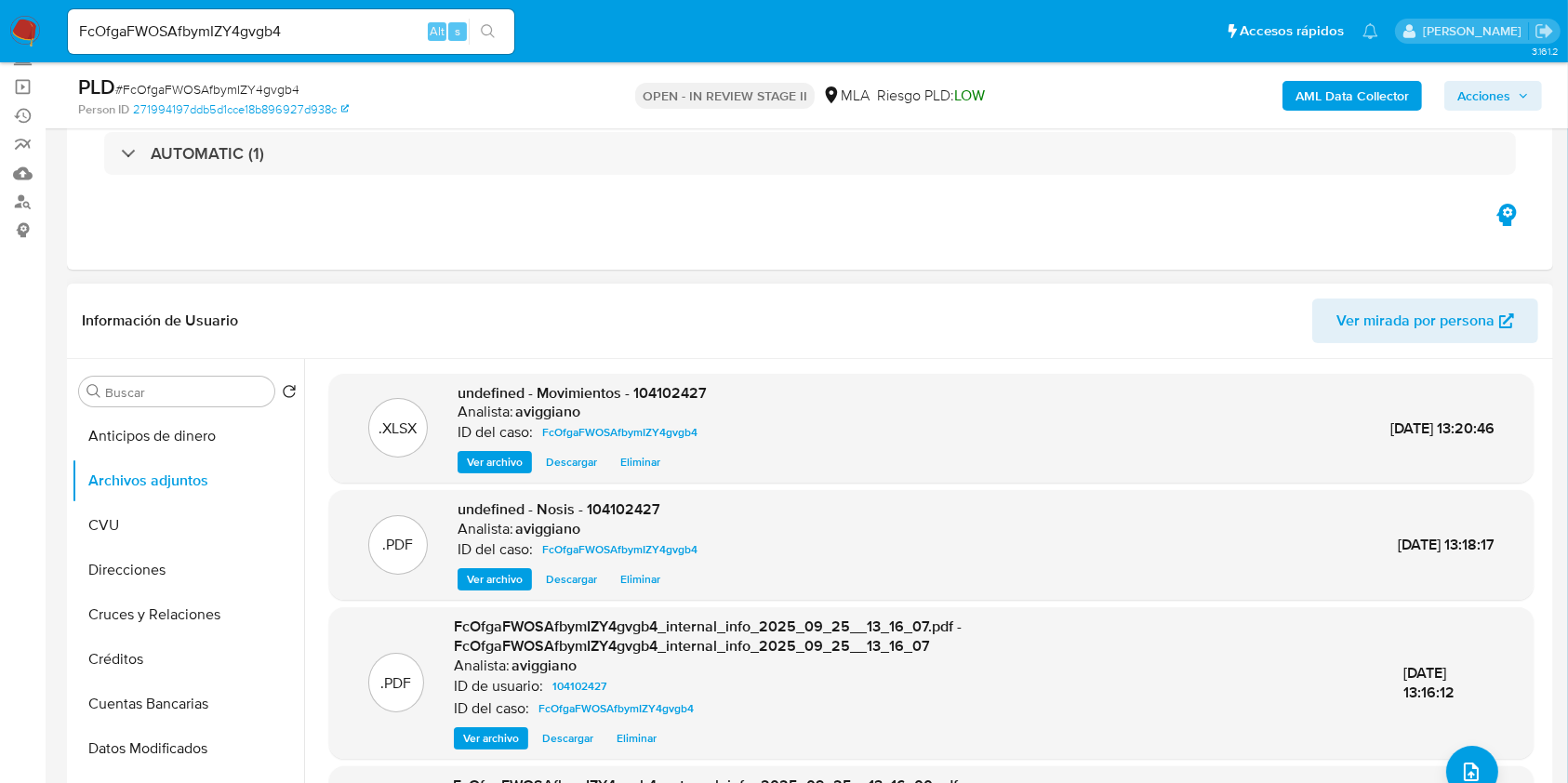
click at [664, 394] on span "undefined - Movimientos - 104102427" at bounding box center [582, 393] width 249 height 22
copy span "104102427"
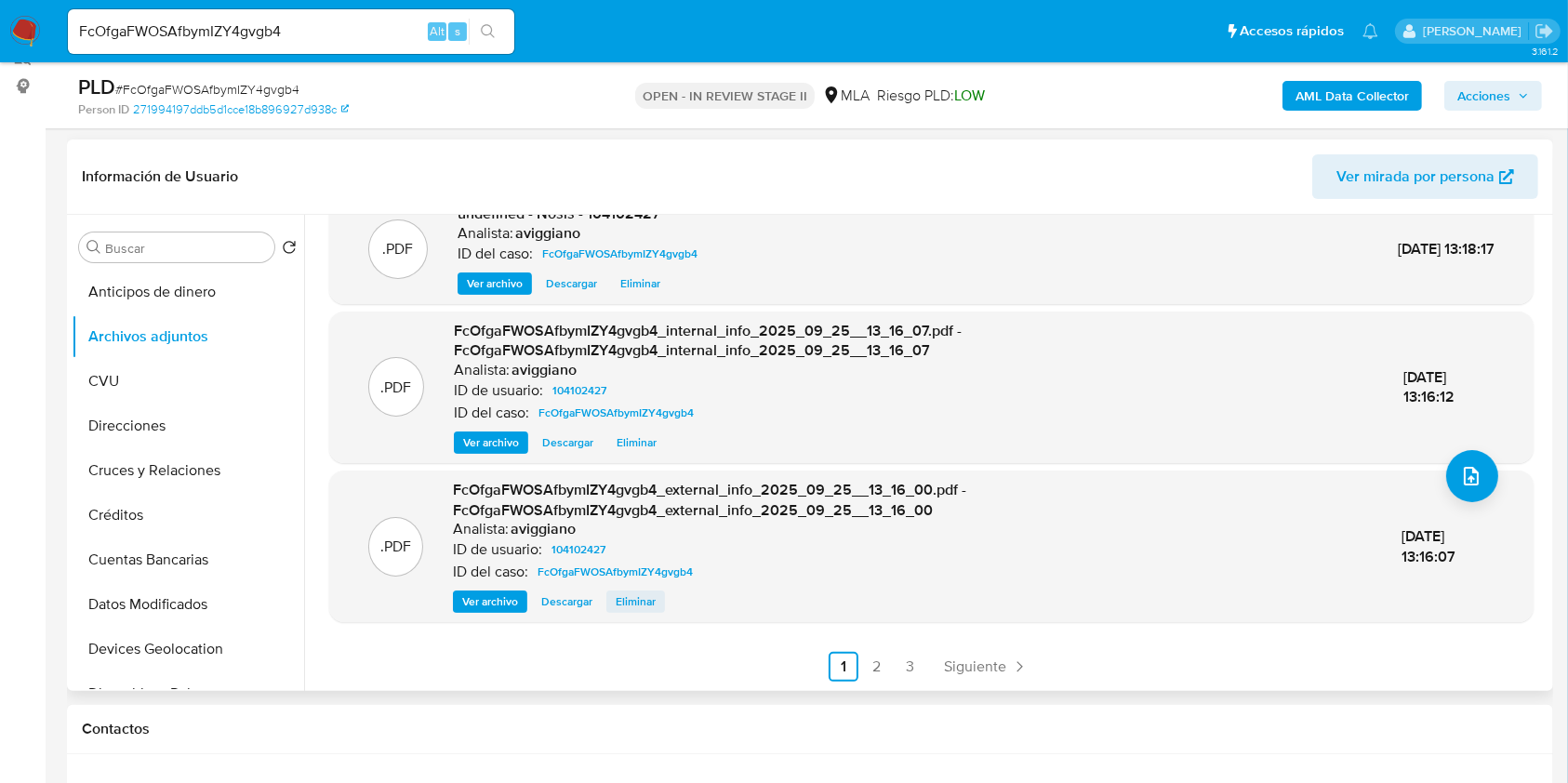
scroll to position [372, 0]
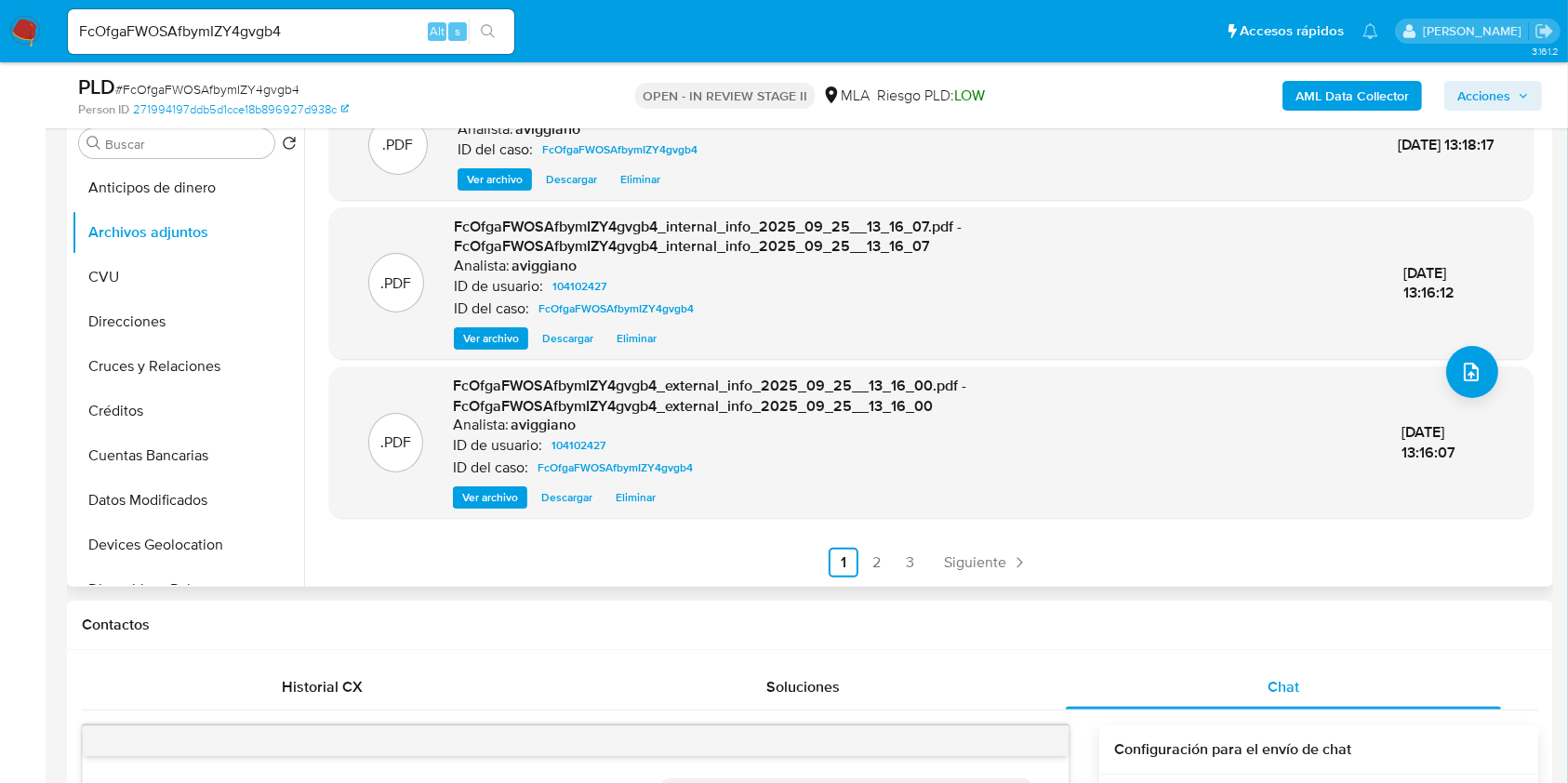
click at [891, 559] on ul "Anterior 1 2 3 Siguiente" at bounding box center [931, 563] width 1204 height 30
click at [876, 561] on link "2" at bounding box center [878, 563] width 30 height 30
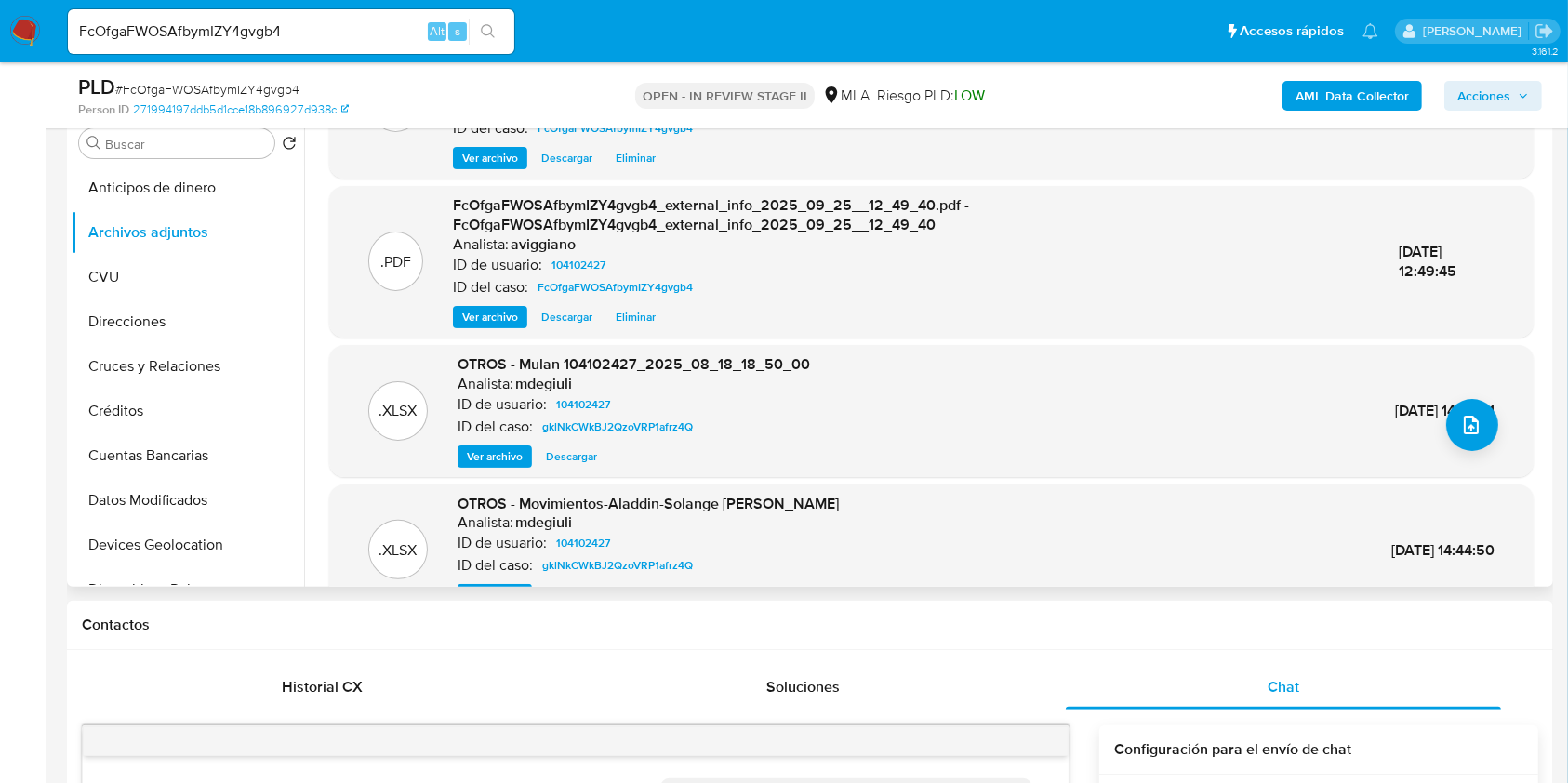
scroll to position [196, 0]
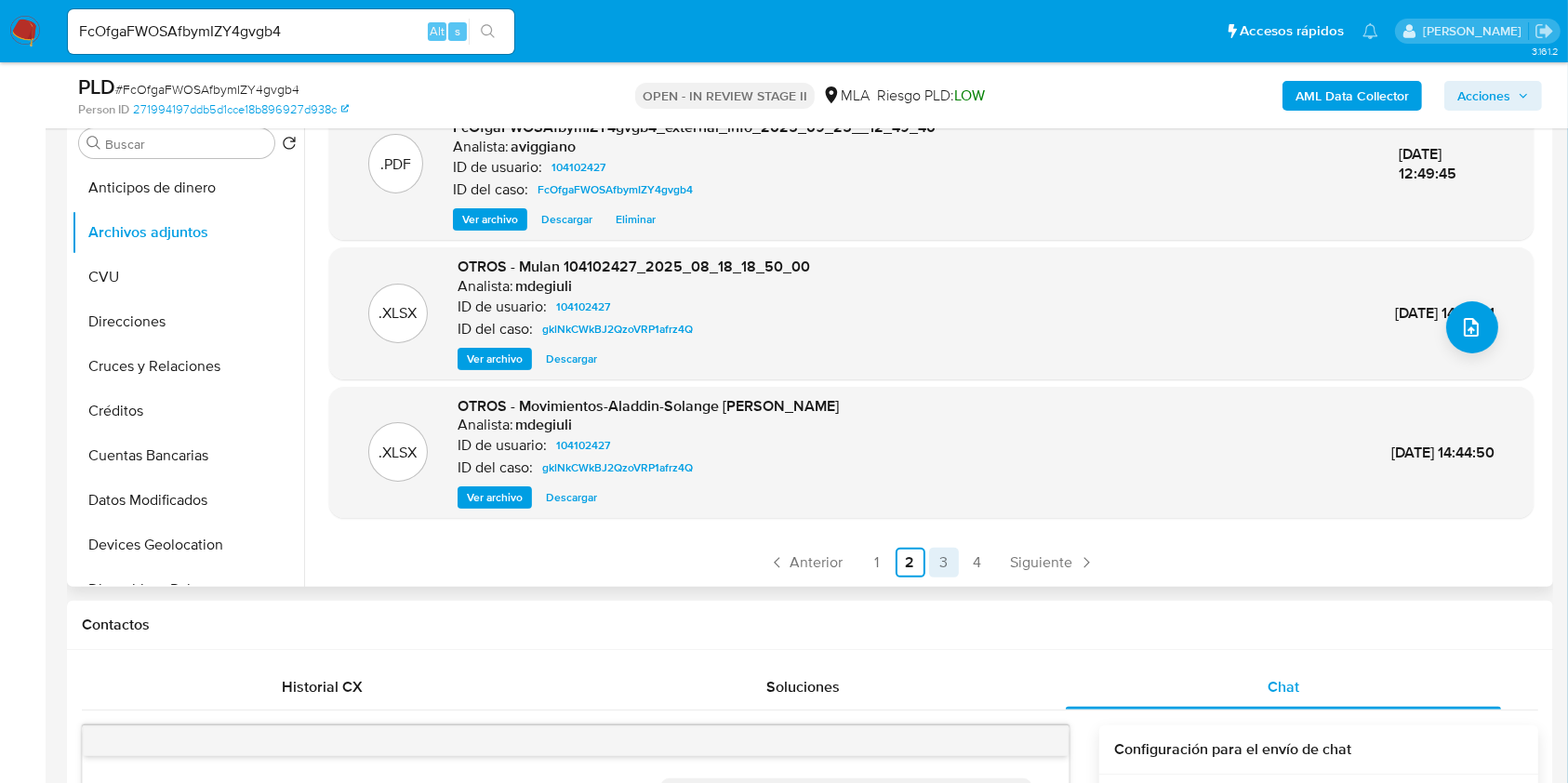
click at [945, 557] on link "3" at bounding box center [945, 563] width 30 height 30
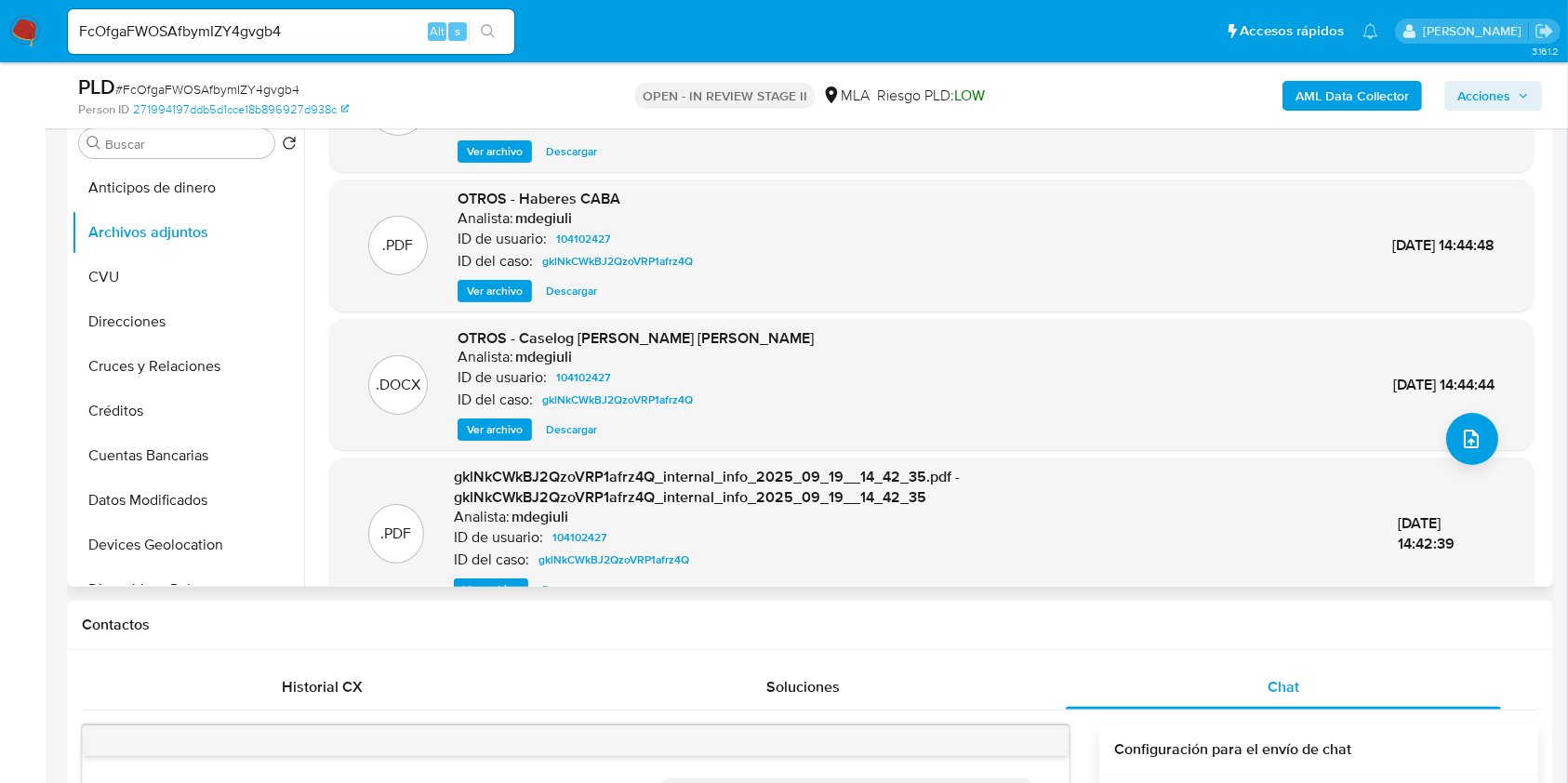
scroll to position [124, 0]
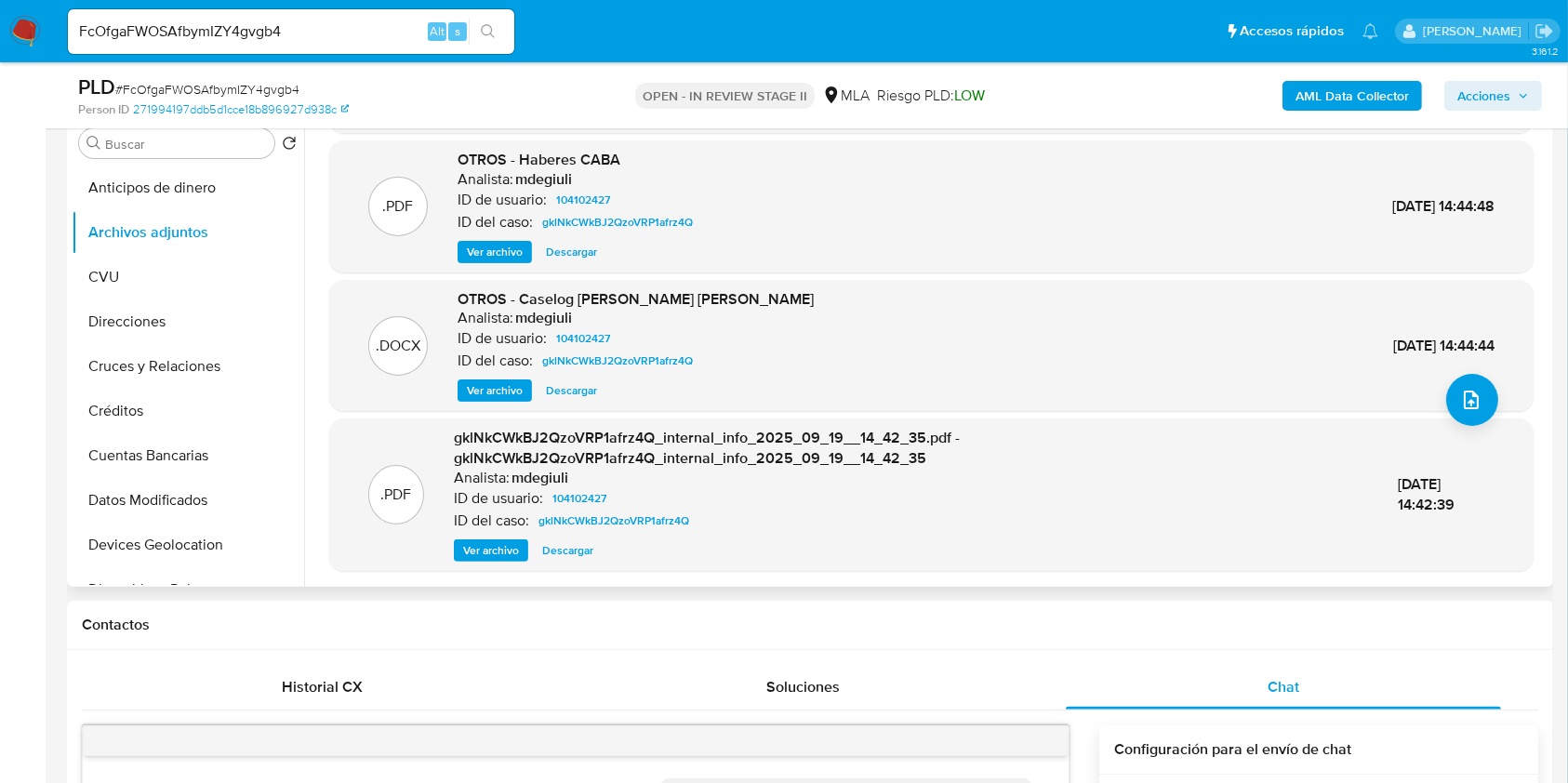
click at [515, 393] on span "Ver archivo" at bounding box center [494, 391] width 56 height 19
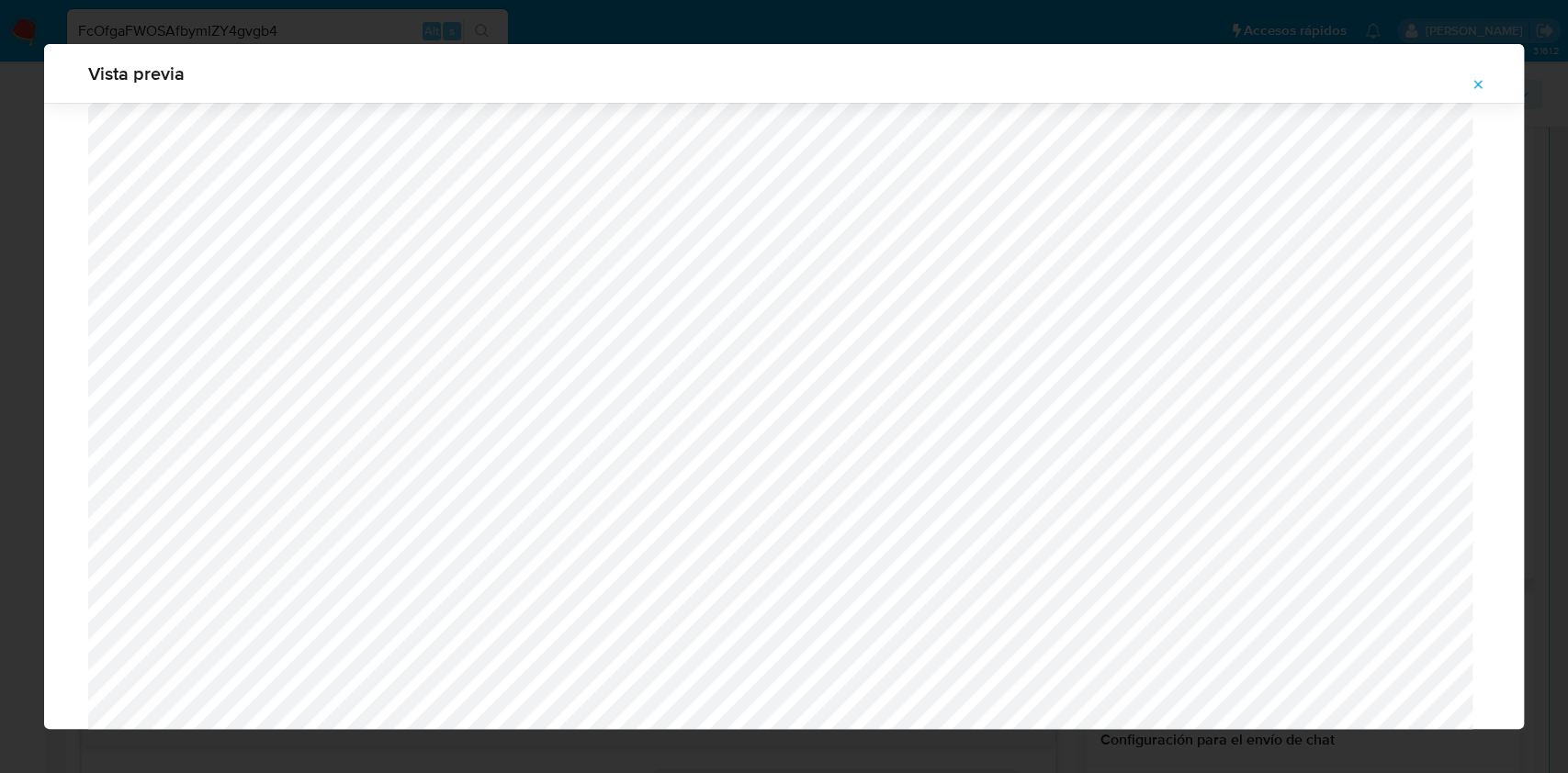
scroll to position [86, 0]
click at [1476, 82] on icon "Attachment preview" at bounding box center [1478, 84] width 8 height 8
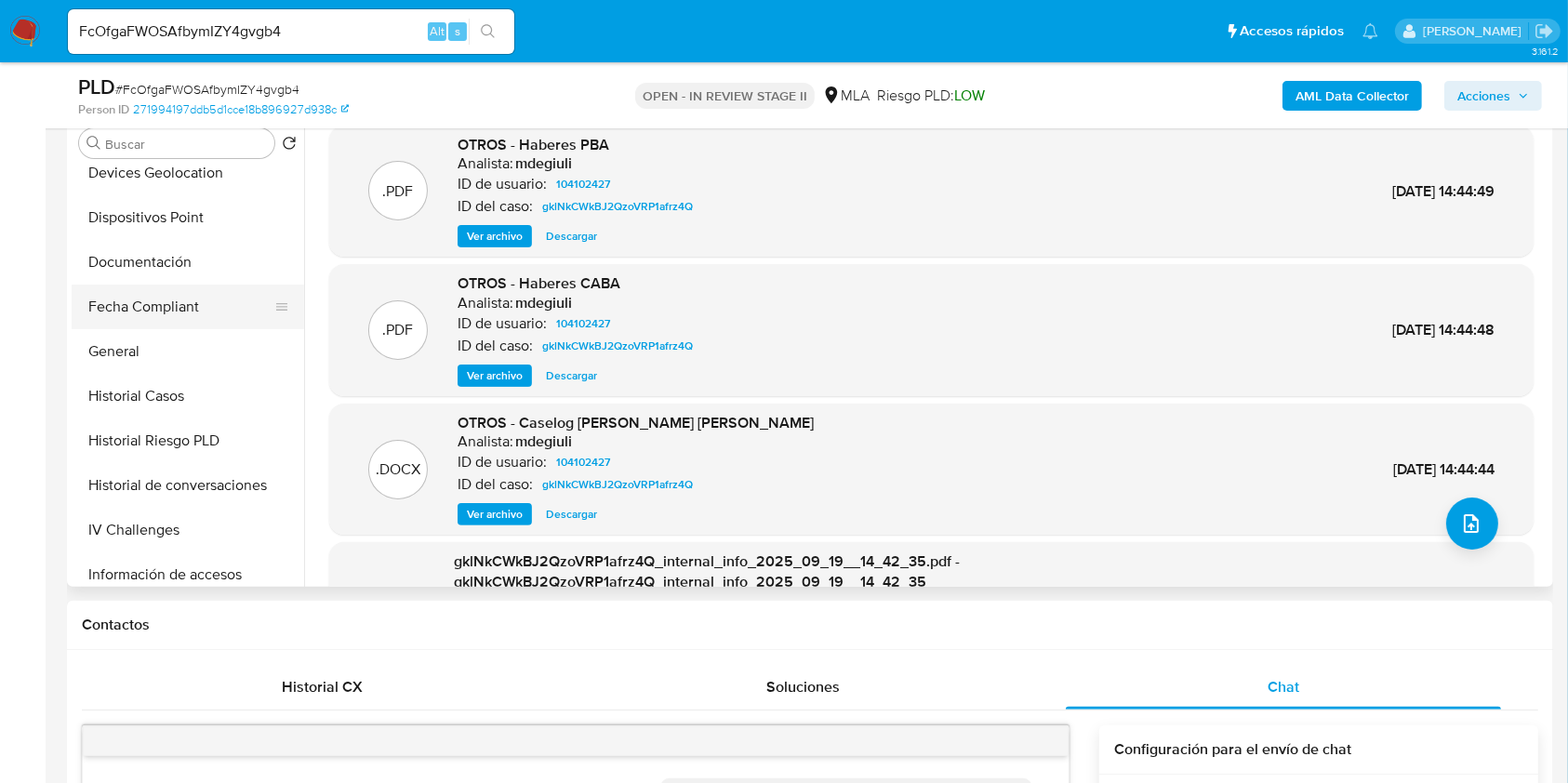
scroll to position [620, 0]
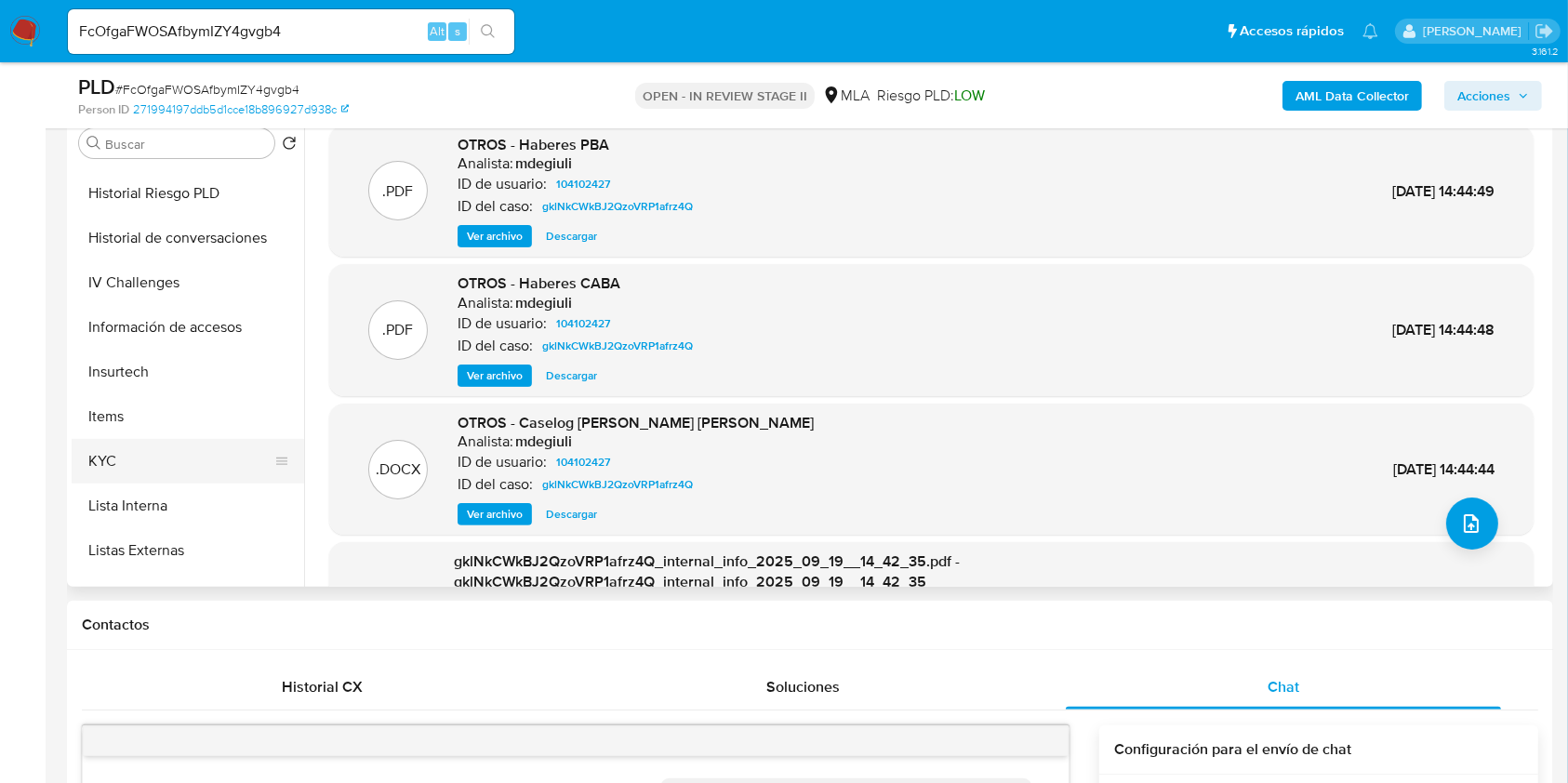
click at [156, 457] on button "KYC" at bounding box center [180, 461] width 217 height 44
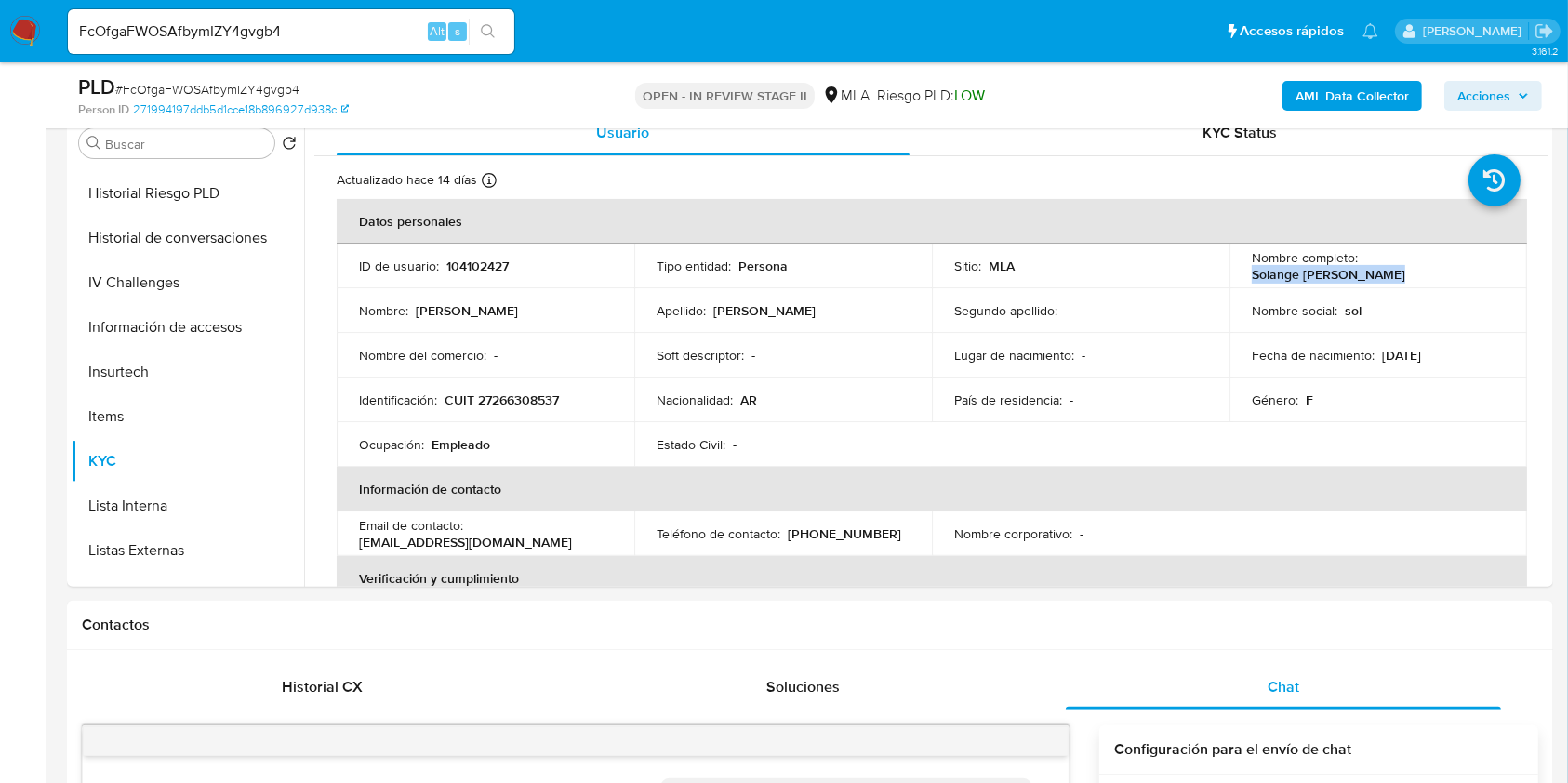
drag, startPoint x: 1238, startPoint y: 274, endPoint x: 1377, endPoint y: 286, distance: 139.5
click at [1377, 286] on td "Nombre completo : Solange Elizabet Meza" at bounding box center [1378, 265] width 298 height 44
copy p "Solange Elizabet Meza"
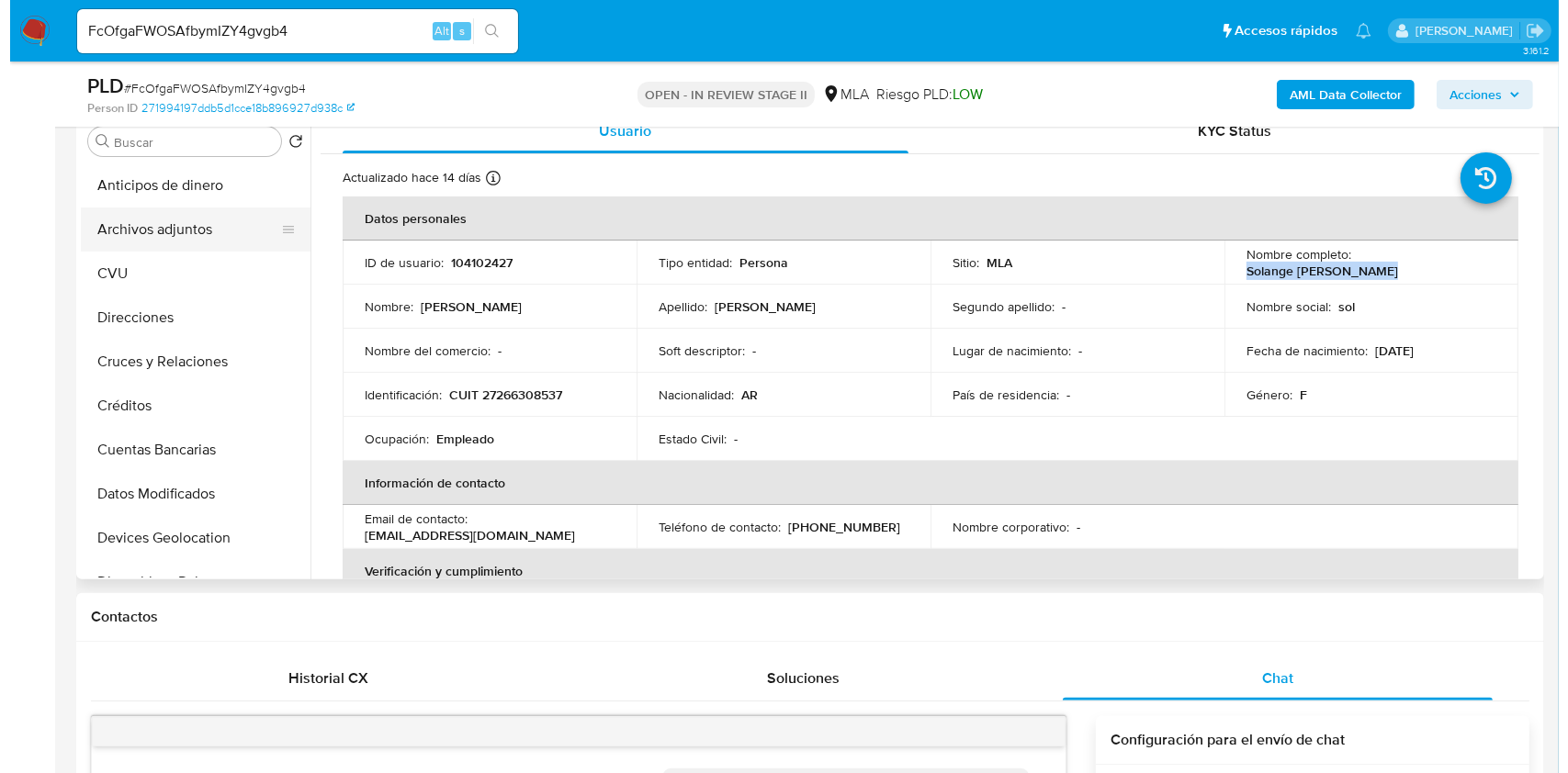
scroll to position [0, 0]
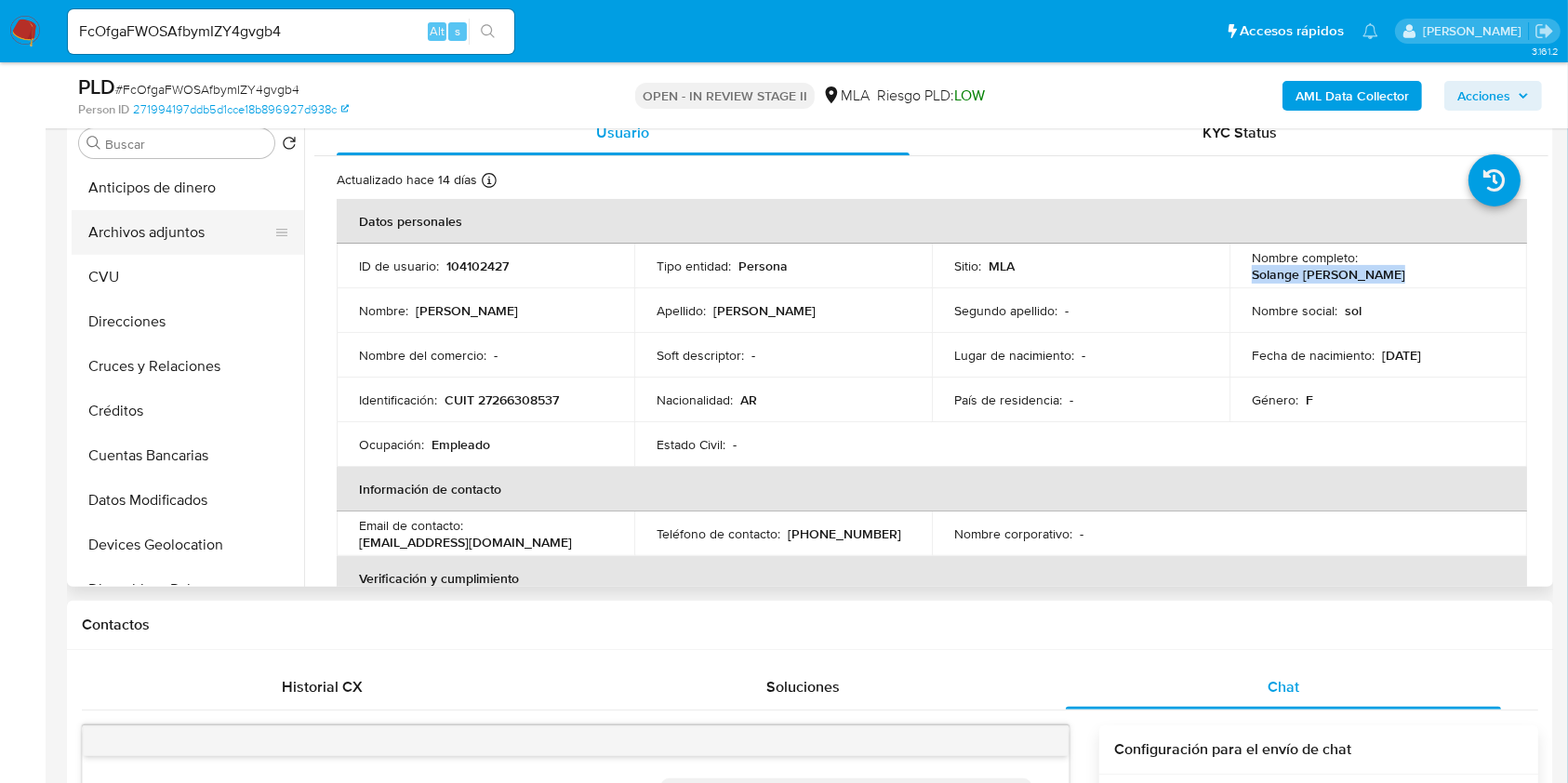
click at [176, 229] on button "Archivos adjuntos" at bounding box center [180, 232] width 217 height 44
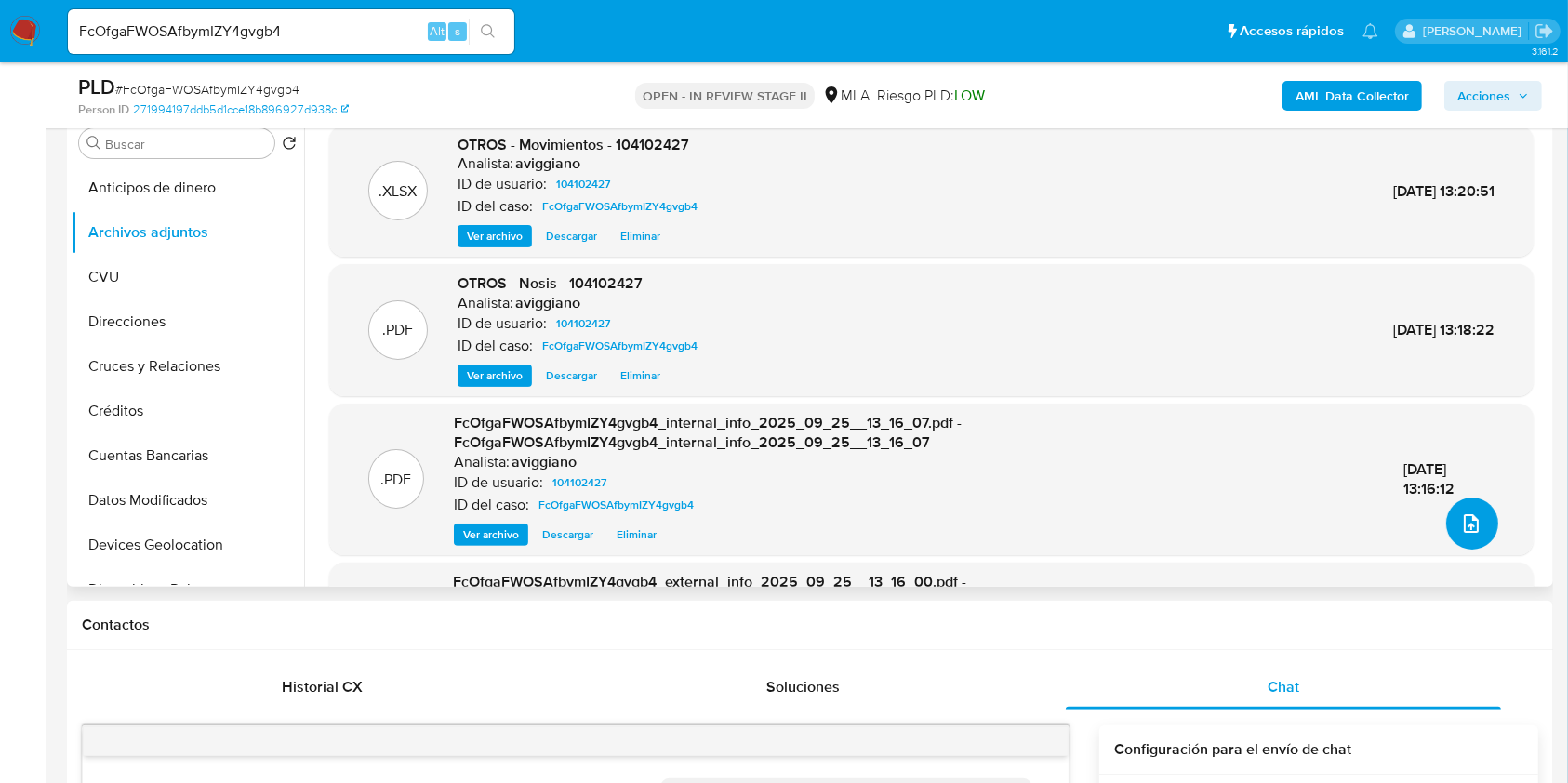
click at [1460, 523] on icon "upload-file" at bounding box center [1472, 524] width 23 height 23
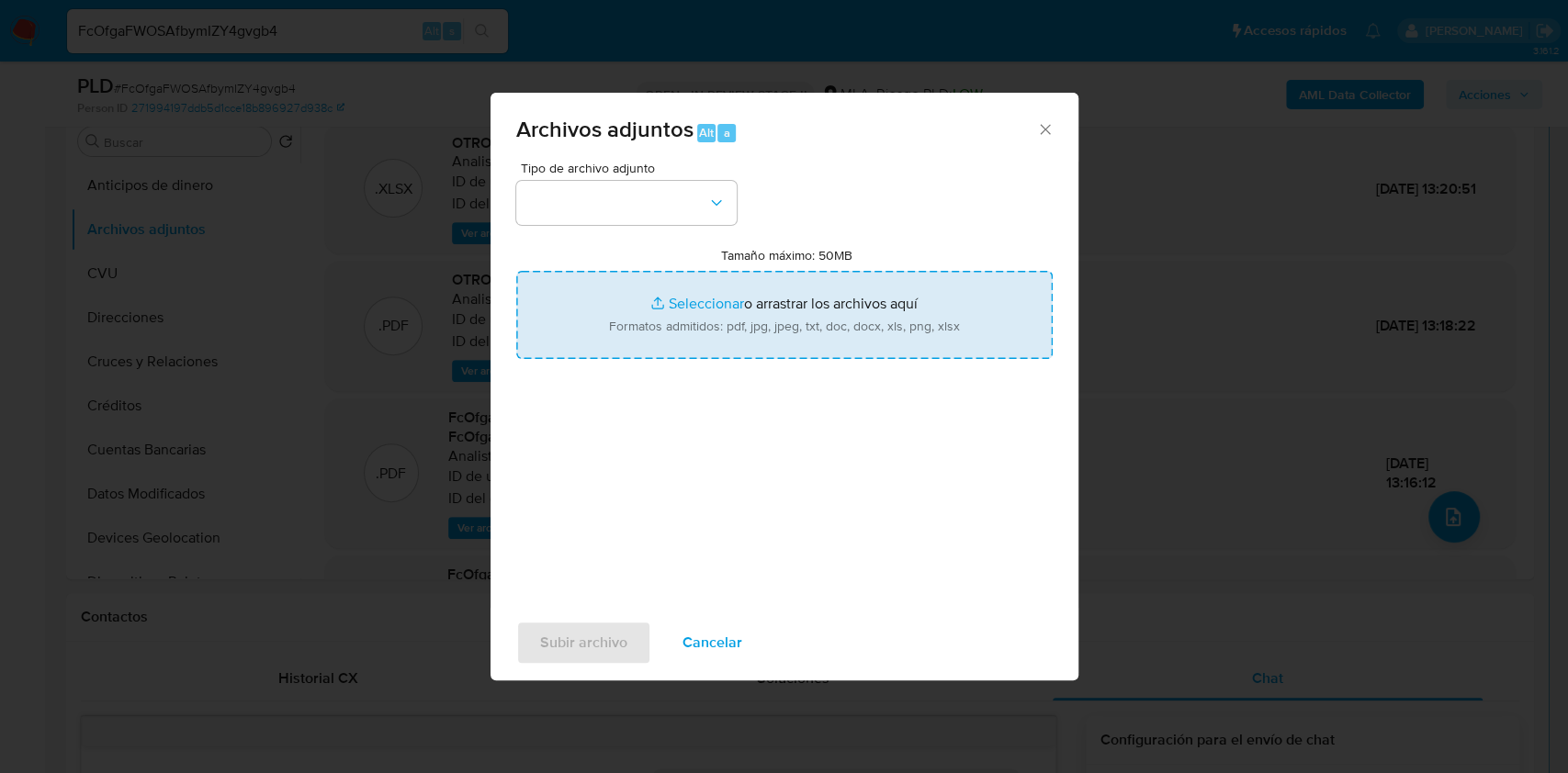
click at [910, 330] on input "Tamaño máximo: 50MB Seleccionar archivos" at bounding box center [784, 314] width 536 height 89
type input "C:\fakepath\Caselog FcOfgaFWOSAfbymIZY4gvgb4_2025_09_25_11_52_00.docx"
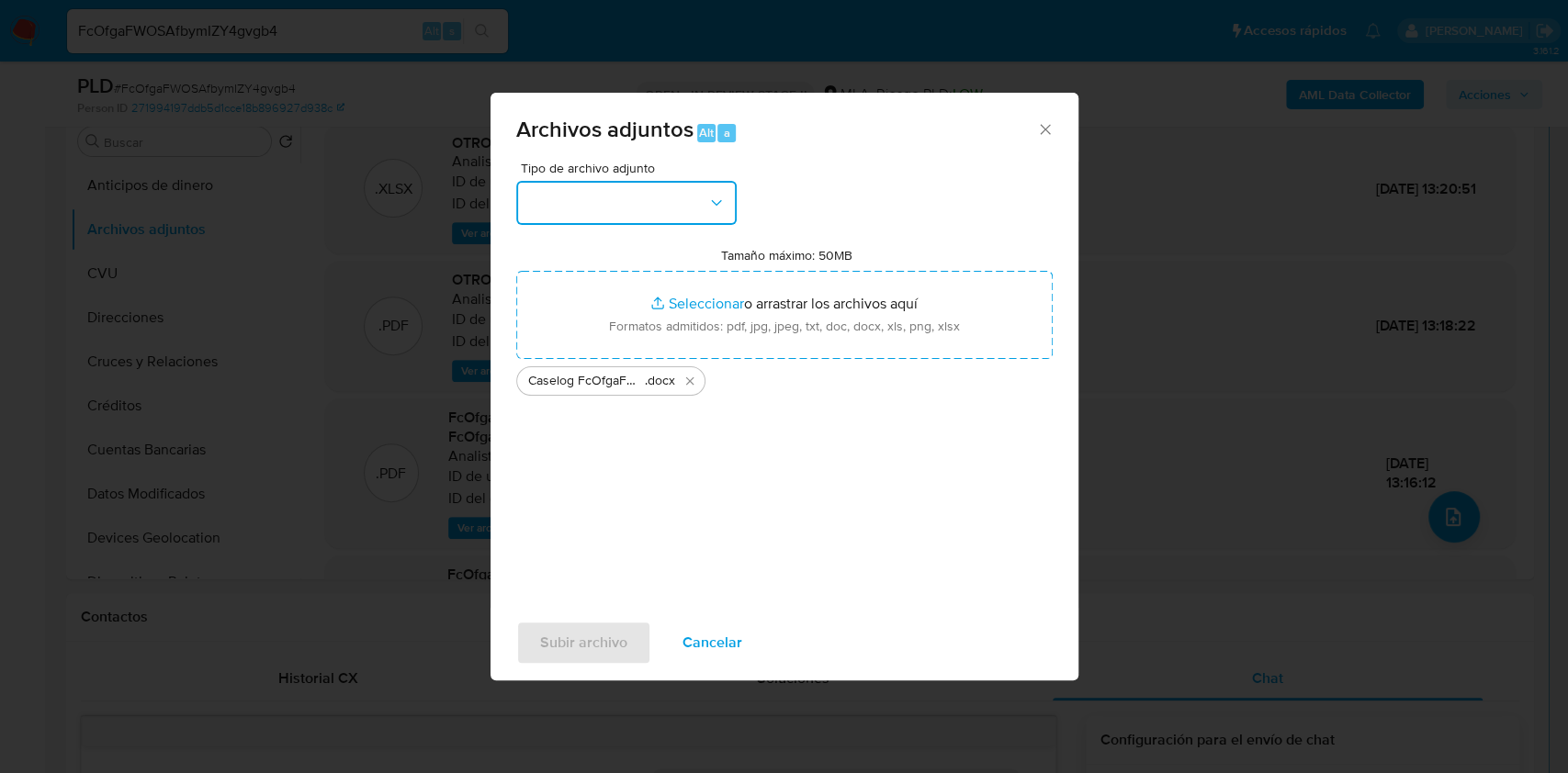
click at [656, 201] on button "button" at bounding box center [626, 202] width 220 height 44
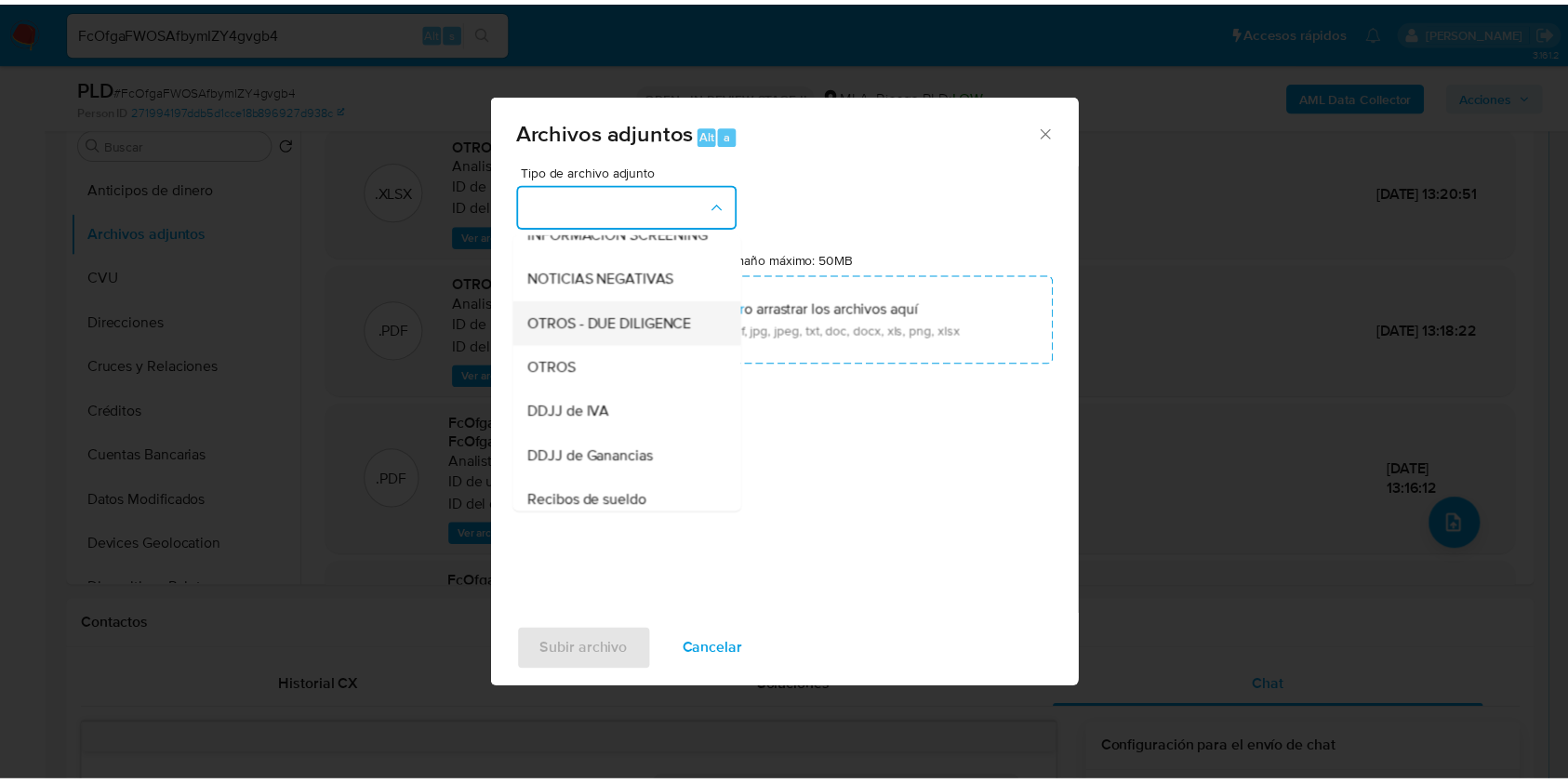
scroll to position [247, 0]
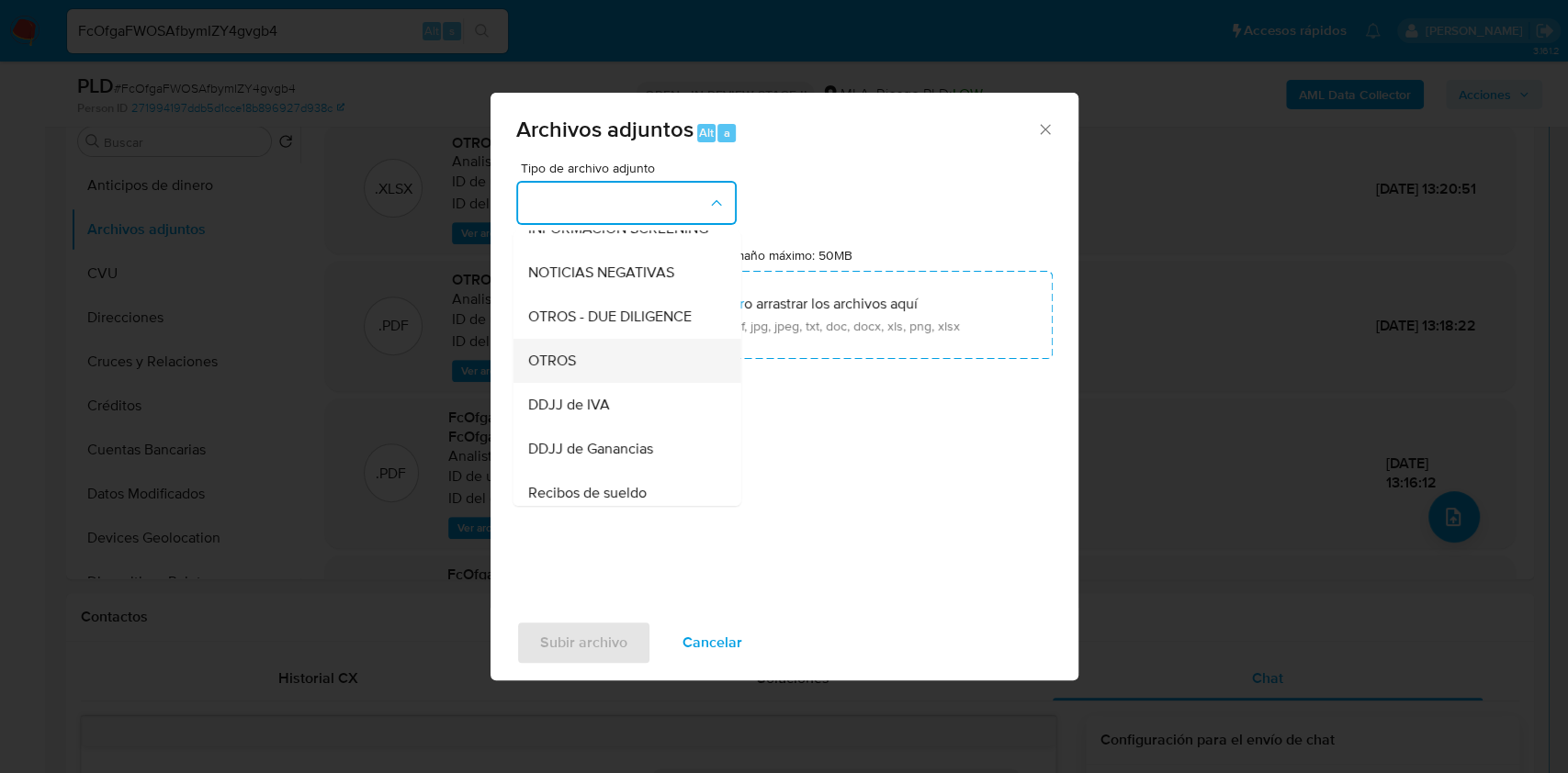
click at [593, 376] on div "OTROS" at bounding box center [620, 360] width 187 height 44
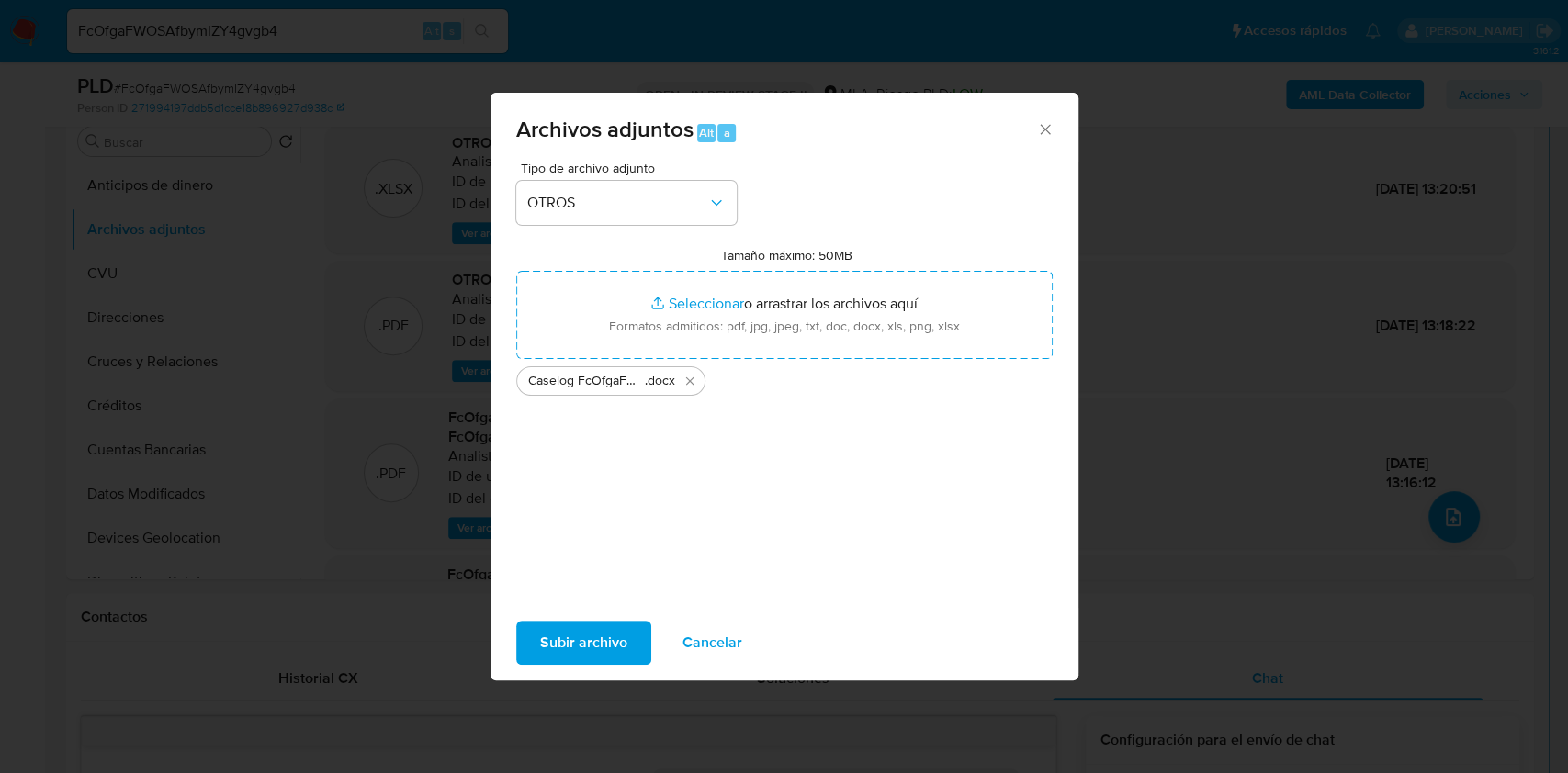
click at [573, 625] on span "Subir archivo" at bounding box center [584, 642] width 88 height 40
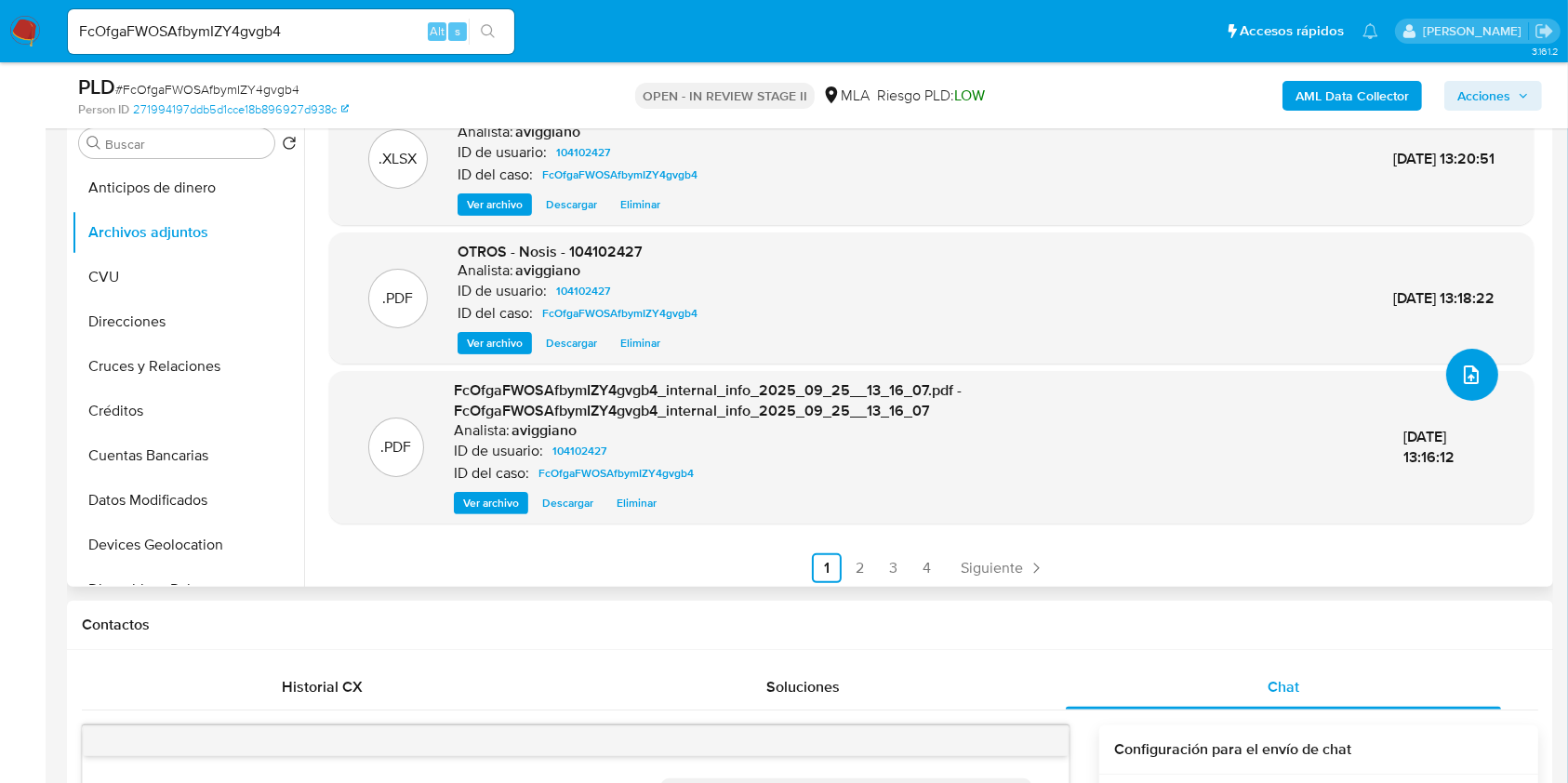
scroll to position [154, 0]
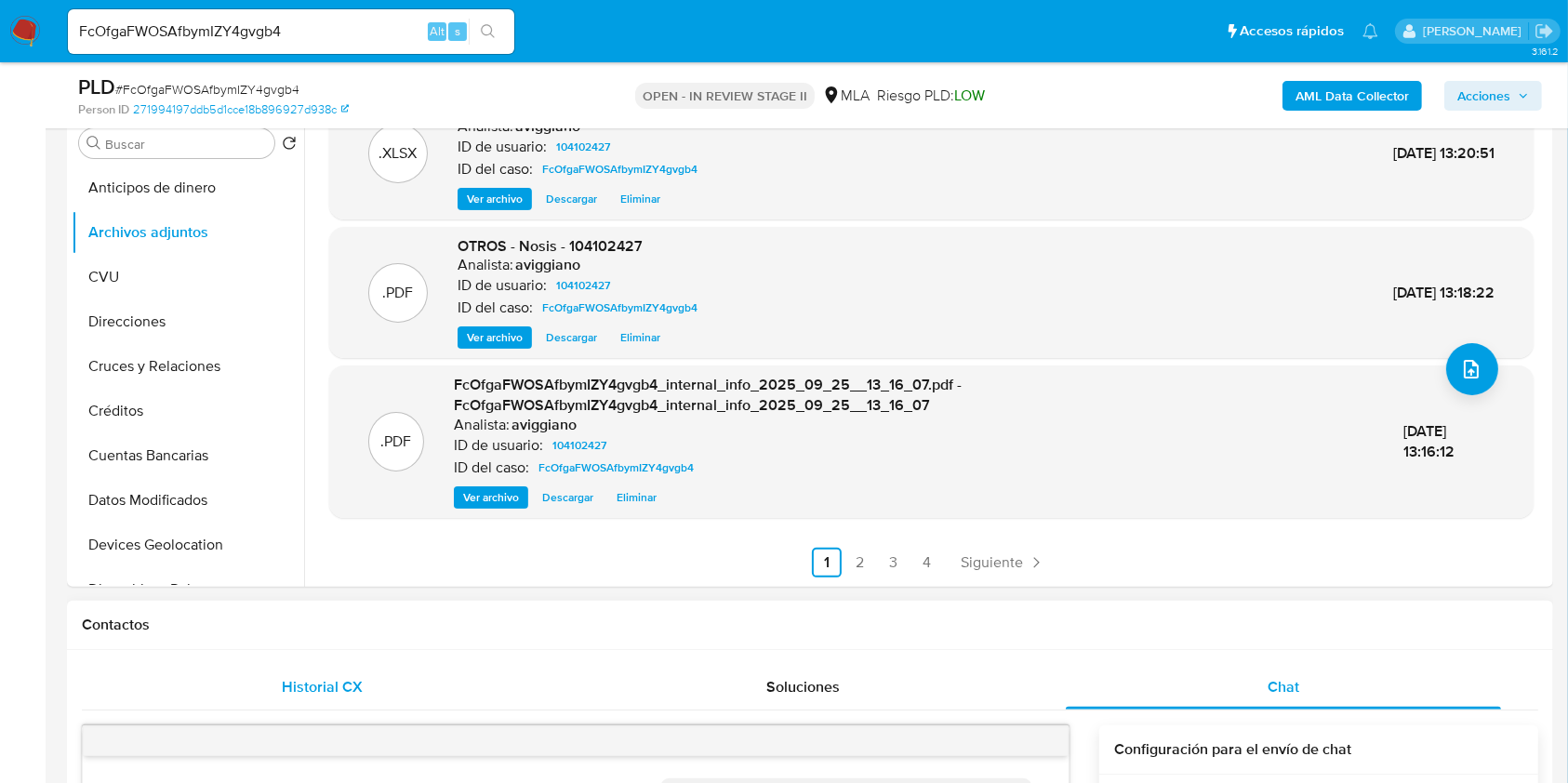
click at [290, 673] on div "Historial CX" at bounding box center [322, 687] width 436 height 44
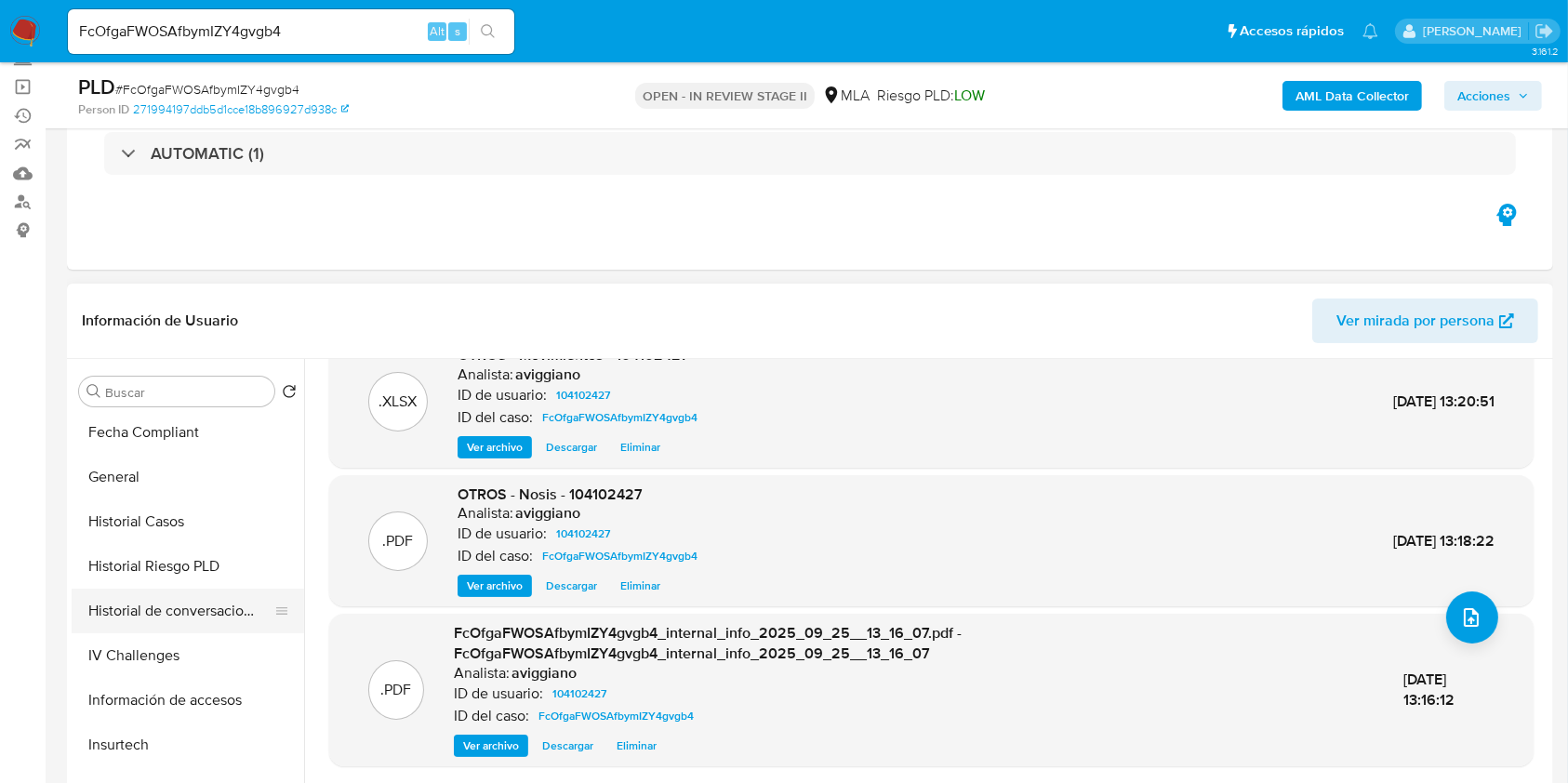
scroll to position [496, 0]
click at [177, 527] on button "Historial Casos" at bounding box center [180, 520] width 217 height 44
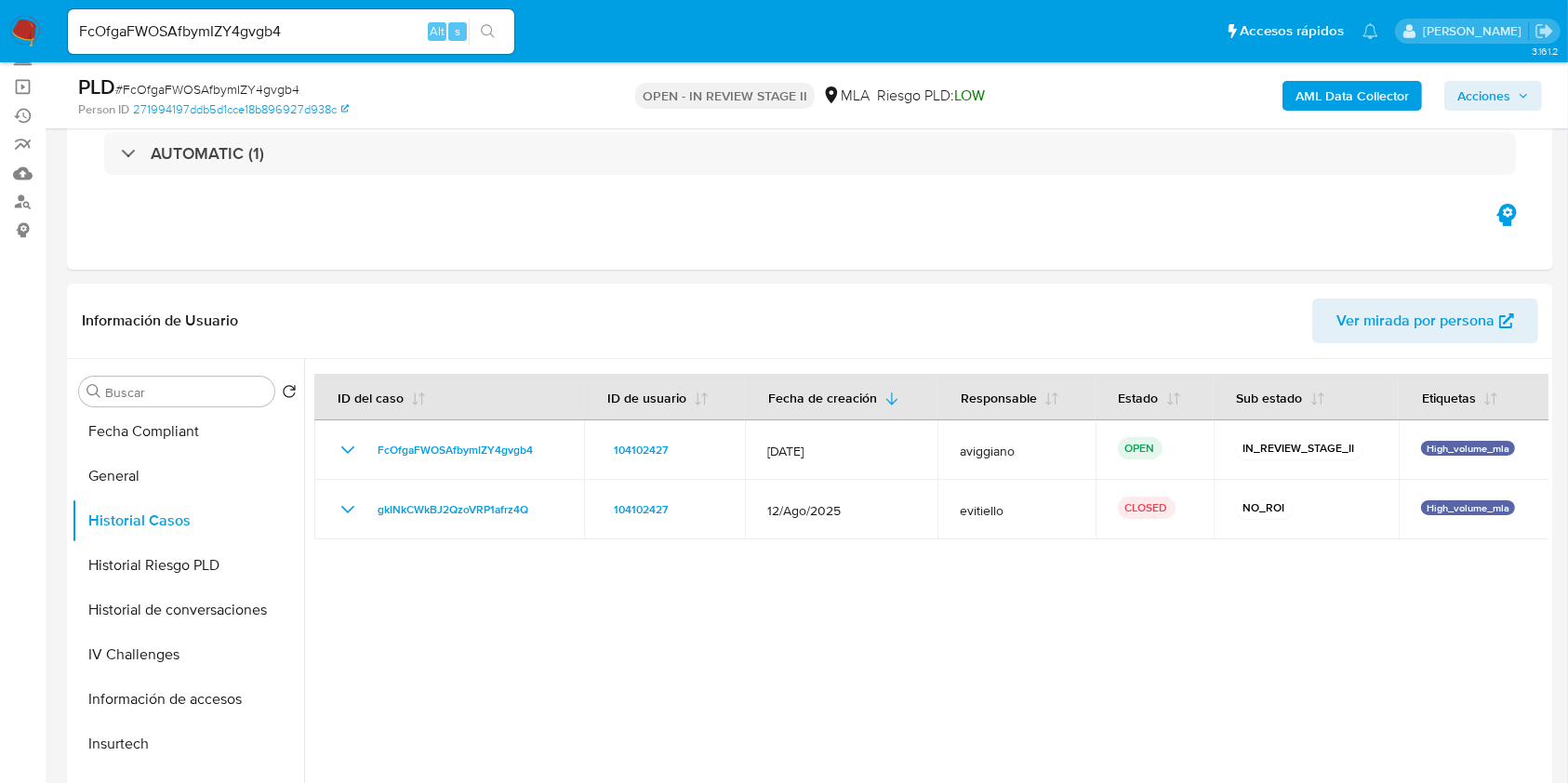
drag, startPoint x: 1513, startPoint y: 95, endPoint x: 1502, endPoint y: 105, distance: 14.9
click at [1512, 95] on span "Acciones" at bounding box center [1493, 96] width 72 height 26
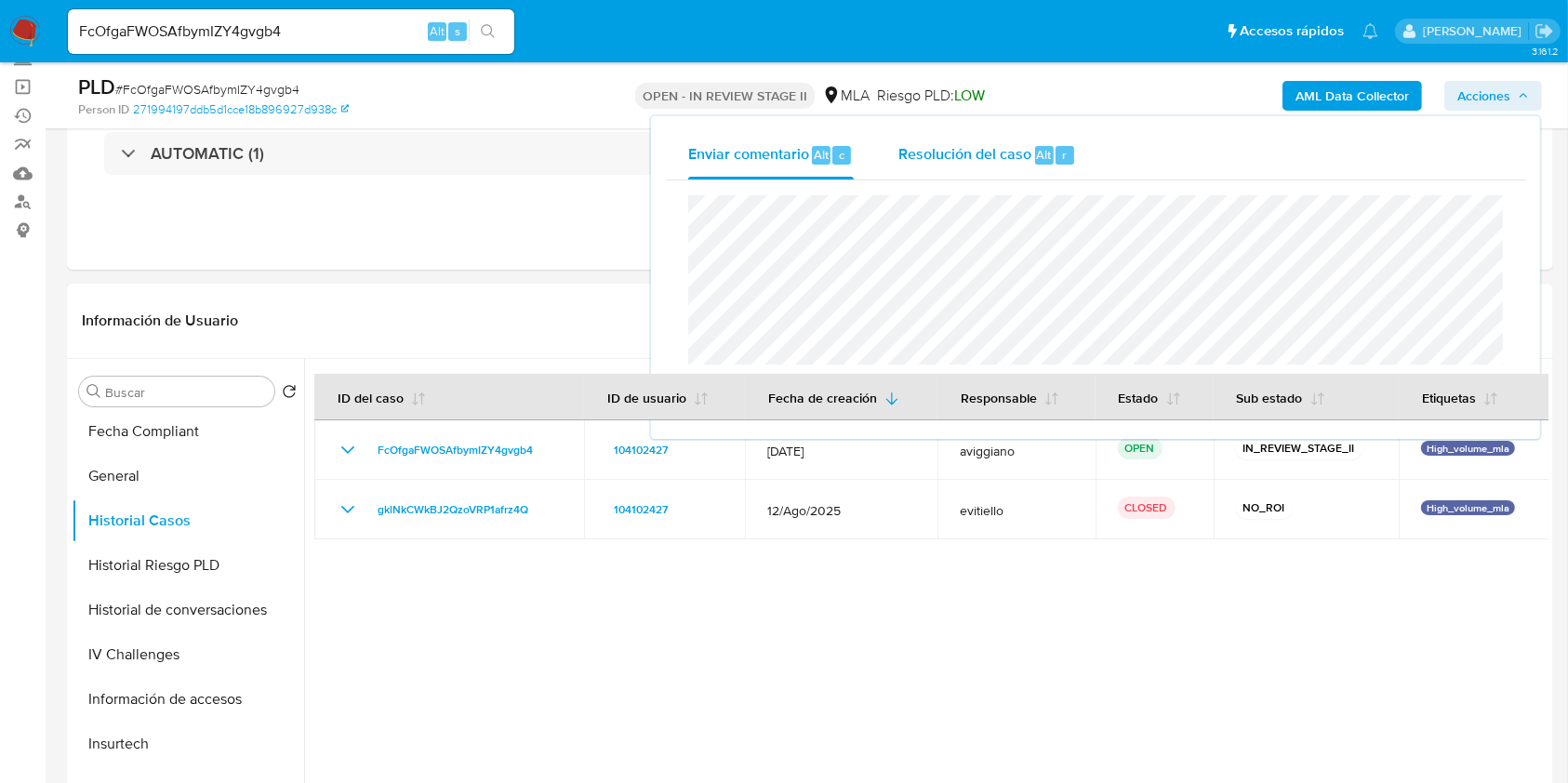
click at [961, 140] on div "Resolución del caso Alt r" at bounding box center [987, 155] width 178 height 48
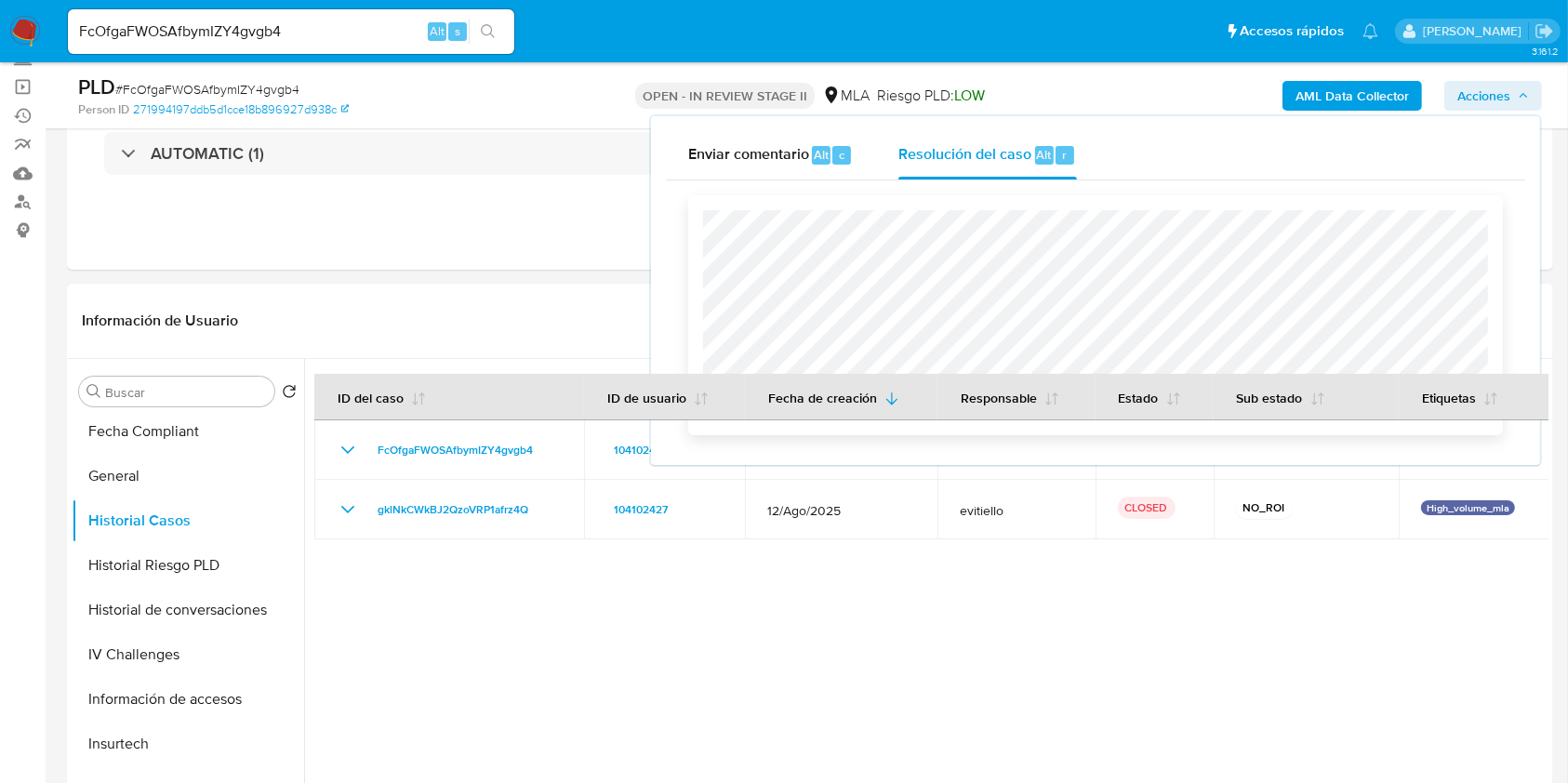
scroll to position [247, 0]
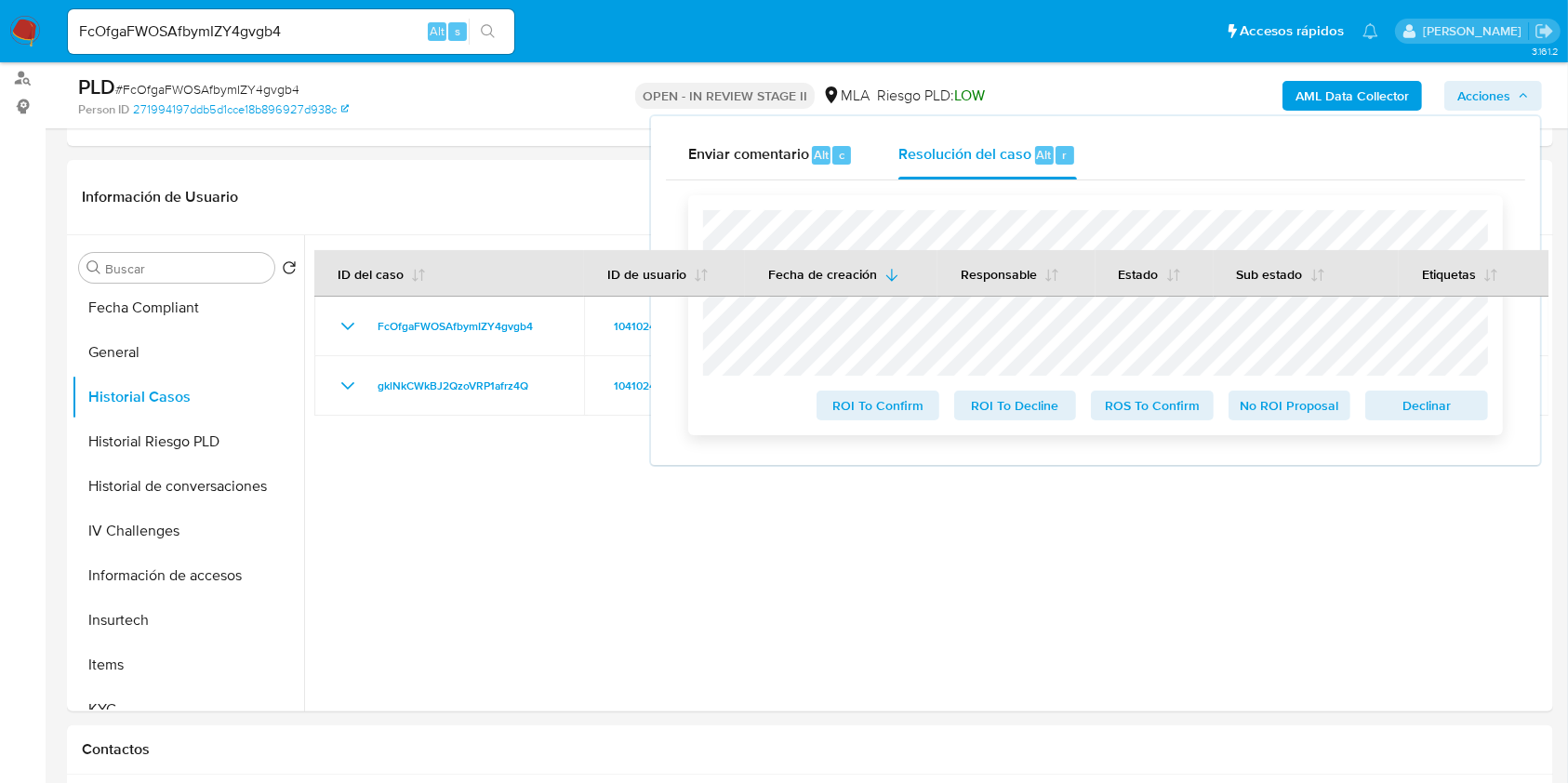
click at [1408, 401] on span "Declinar" at bounding box center [1426, 406] width 96 height 26
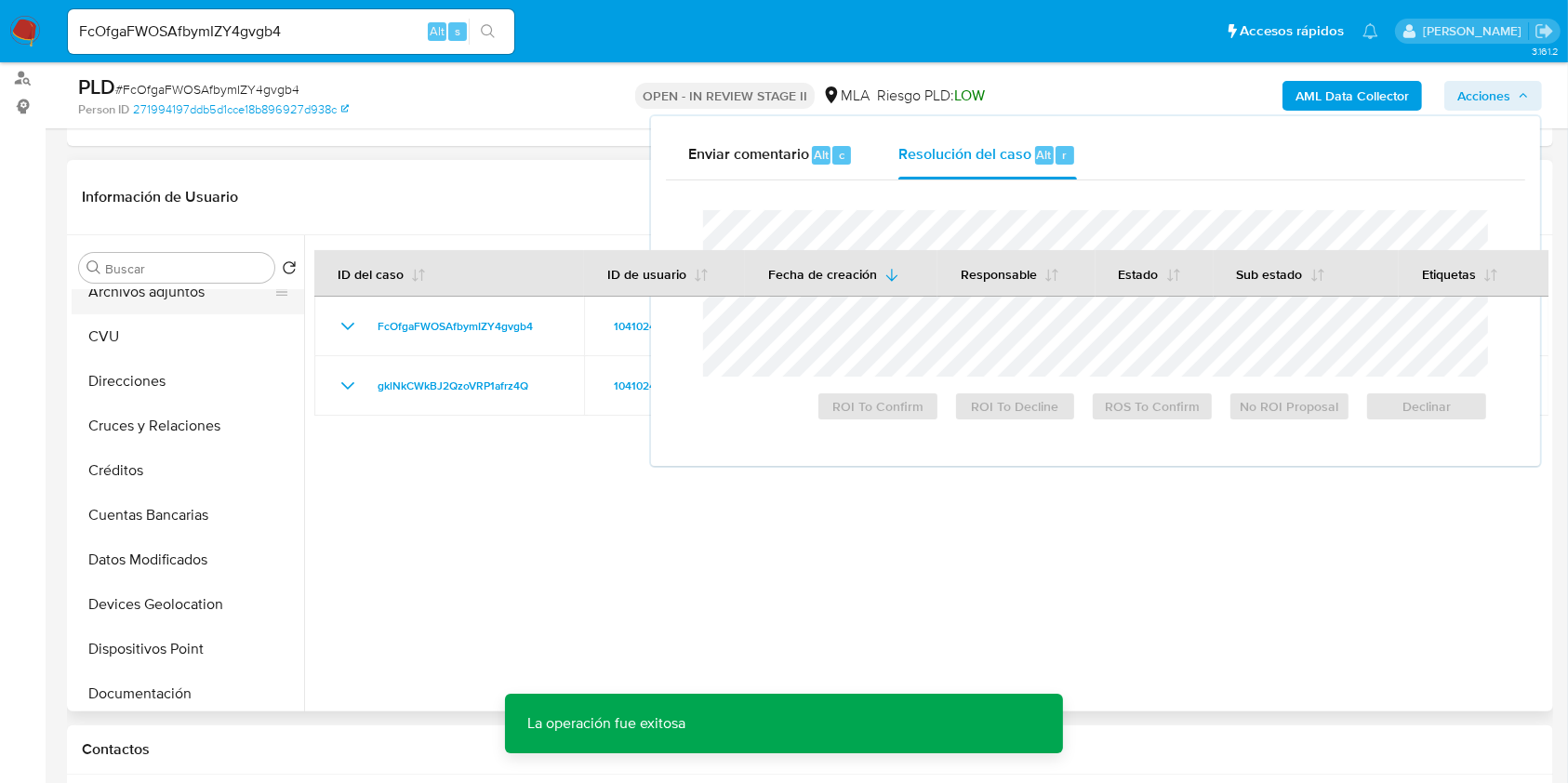
scroll to position [0, 0]
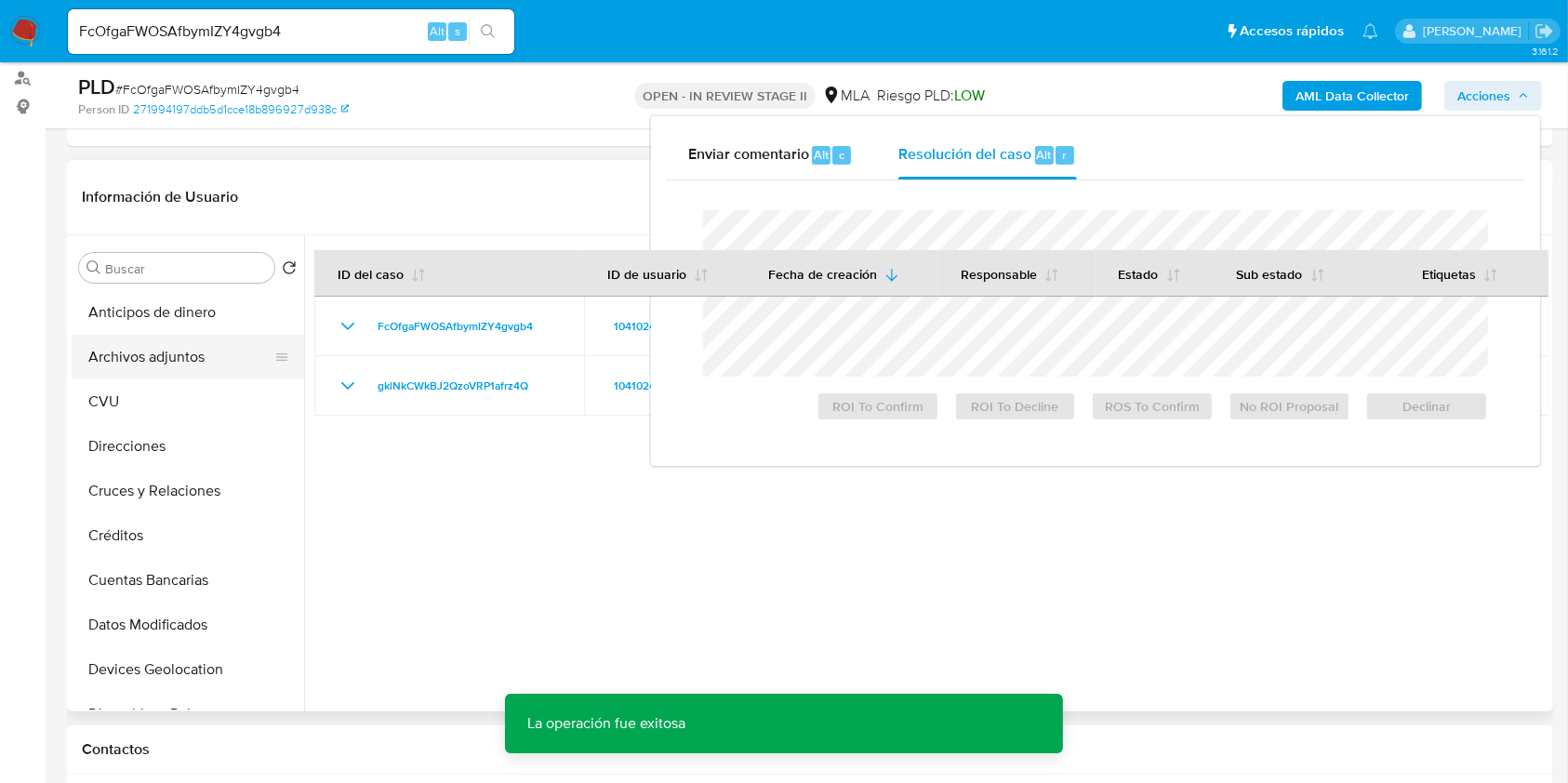
click at [180, 361] on button "Archivos adjuntos" at bounding box center [180, 356] width 217 height 44
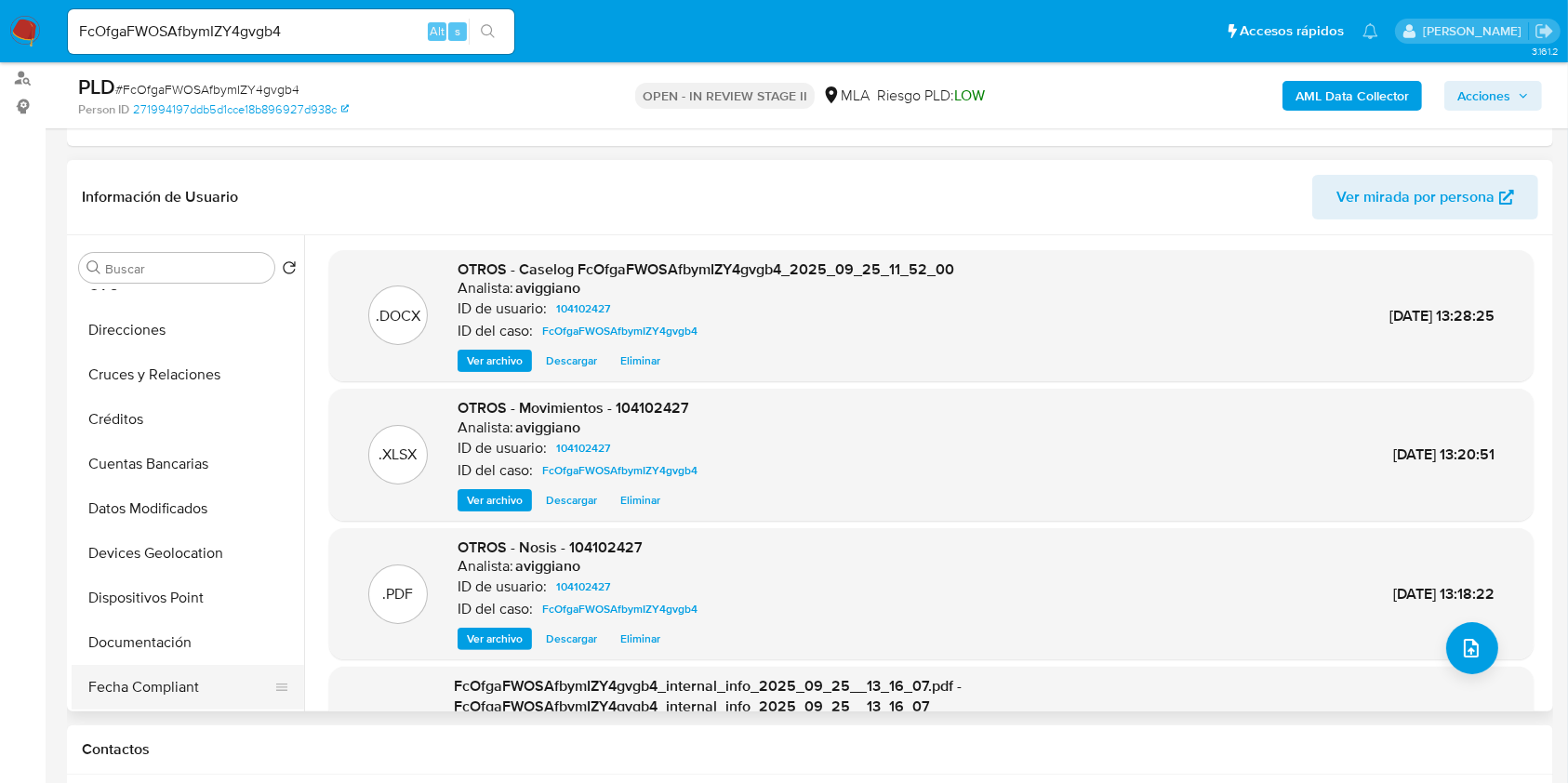
scroll to position [247, 0]
drag, startPoint x: 125, startPoint y: 637, endPoint x: 134, endPoint y: 639, distance: 9.2
click at [127, 637] on button "Historial Casos" at bounding box center [180, 645] width 217 height 44
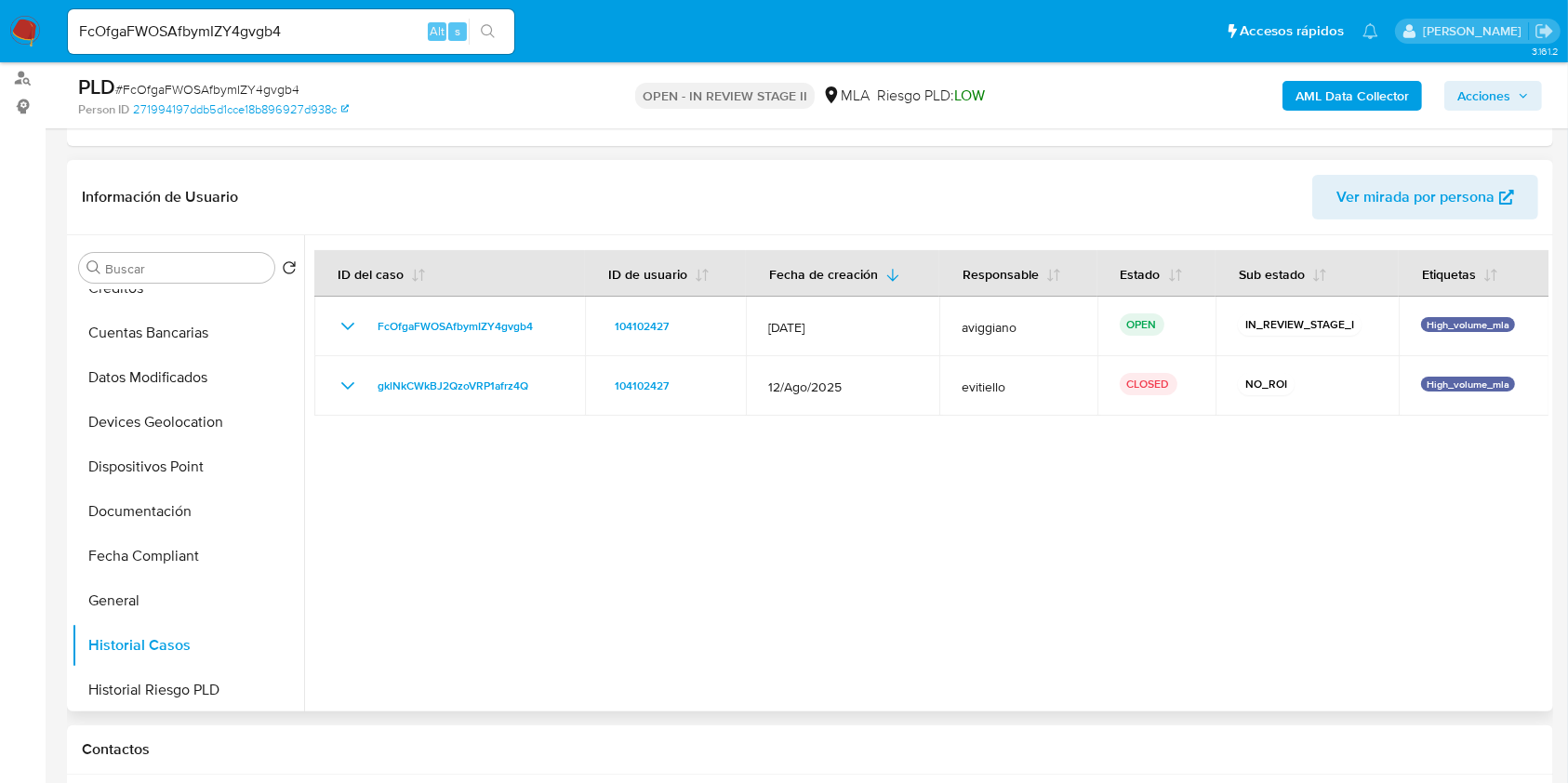
scroll to position [496, 0]
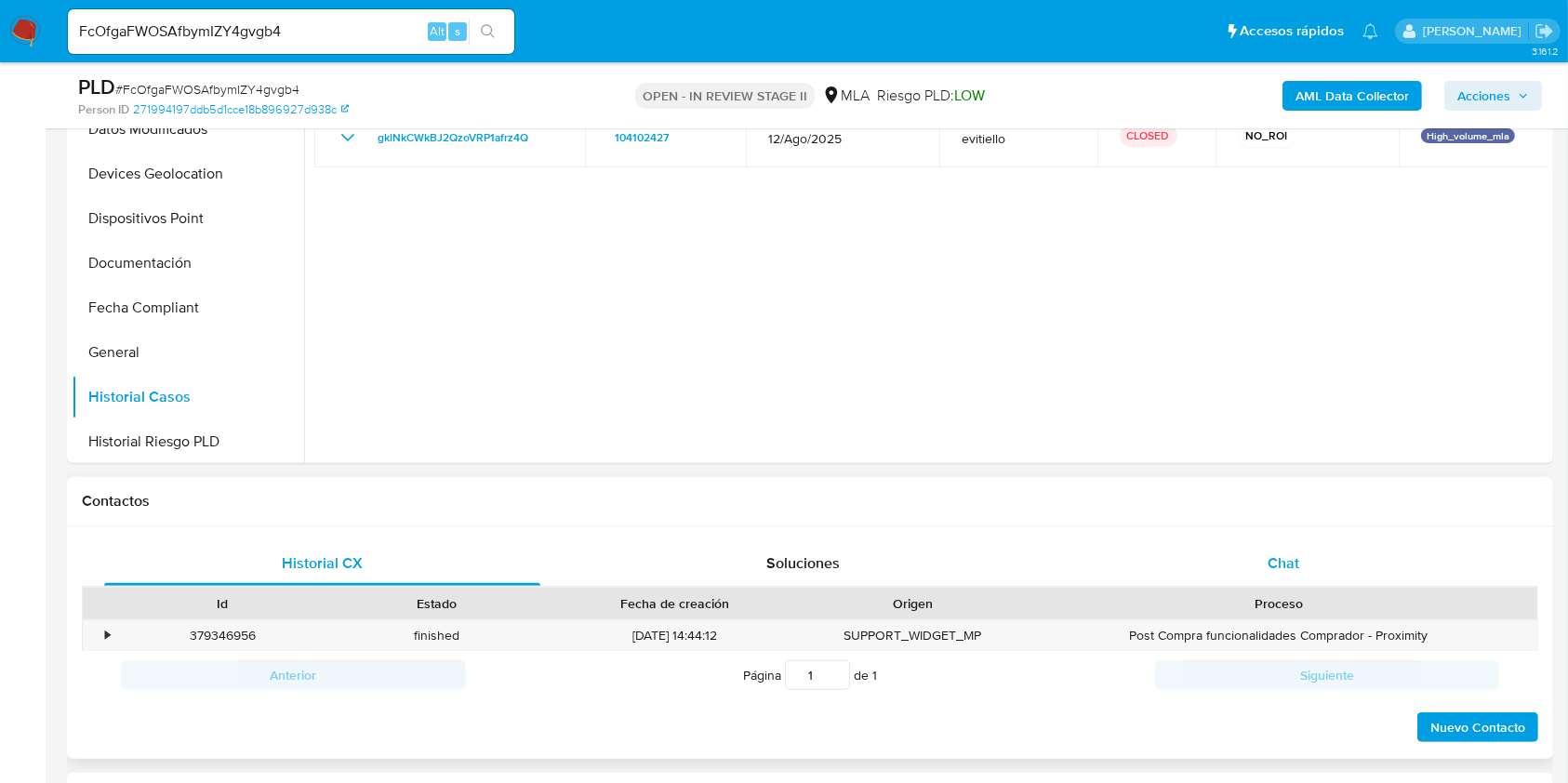
click at [1331, 577] on div "Chat" at bounding box center [1284, 563] width 436 height 44
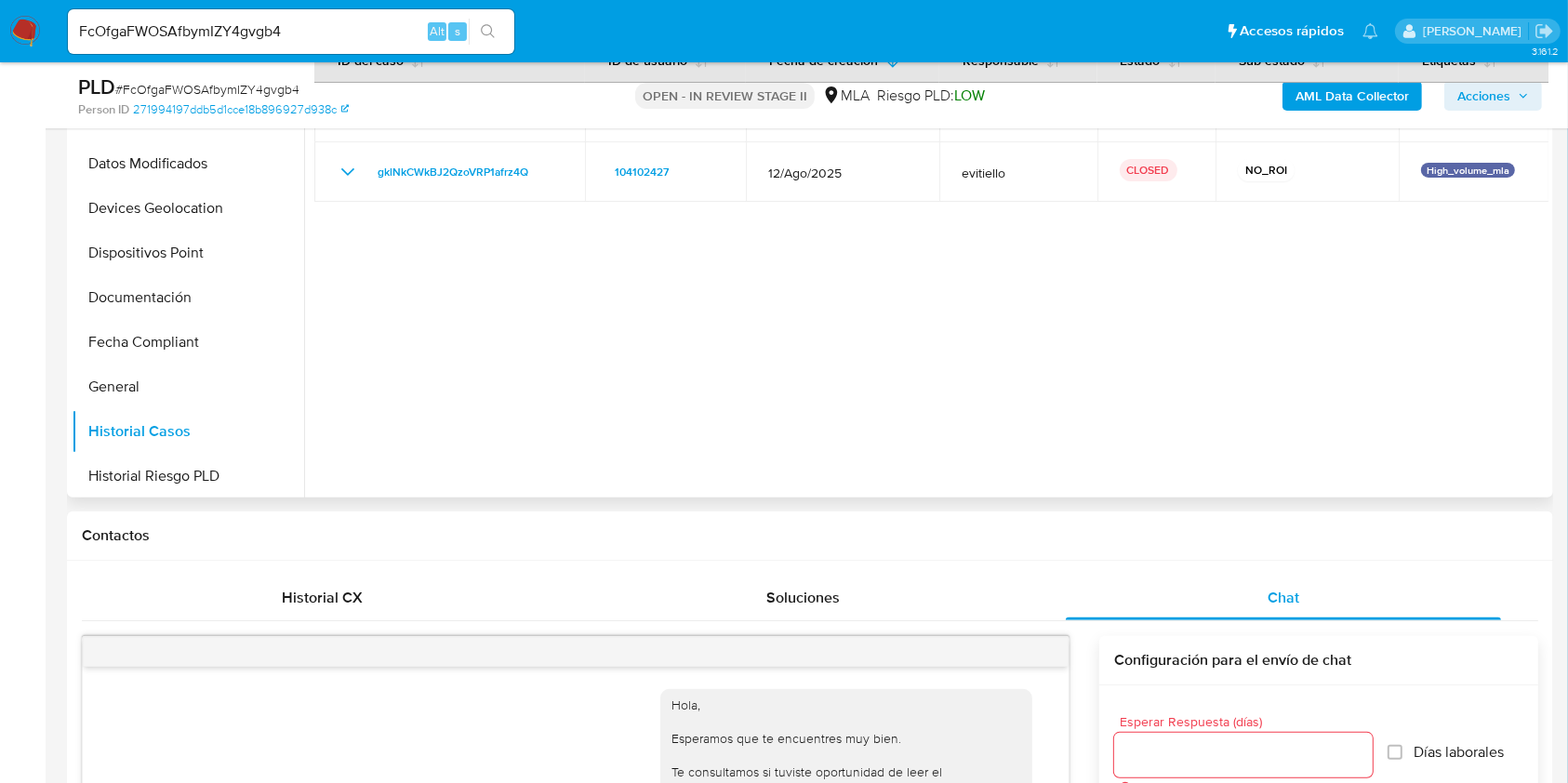
scroll to position [372, 0]
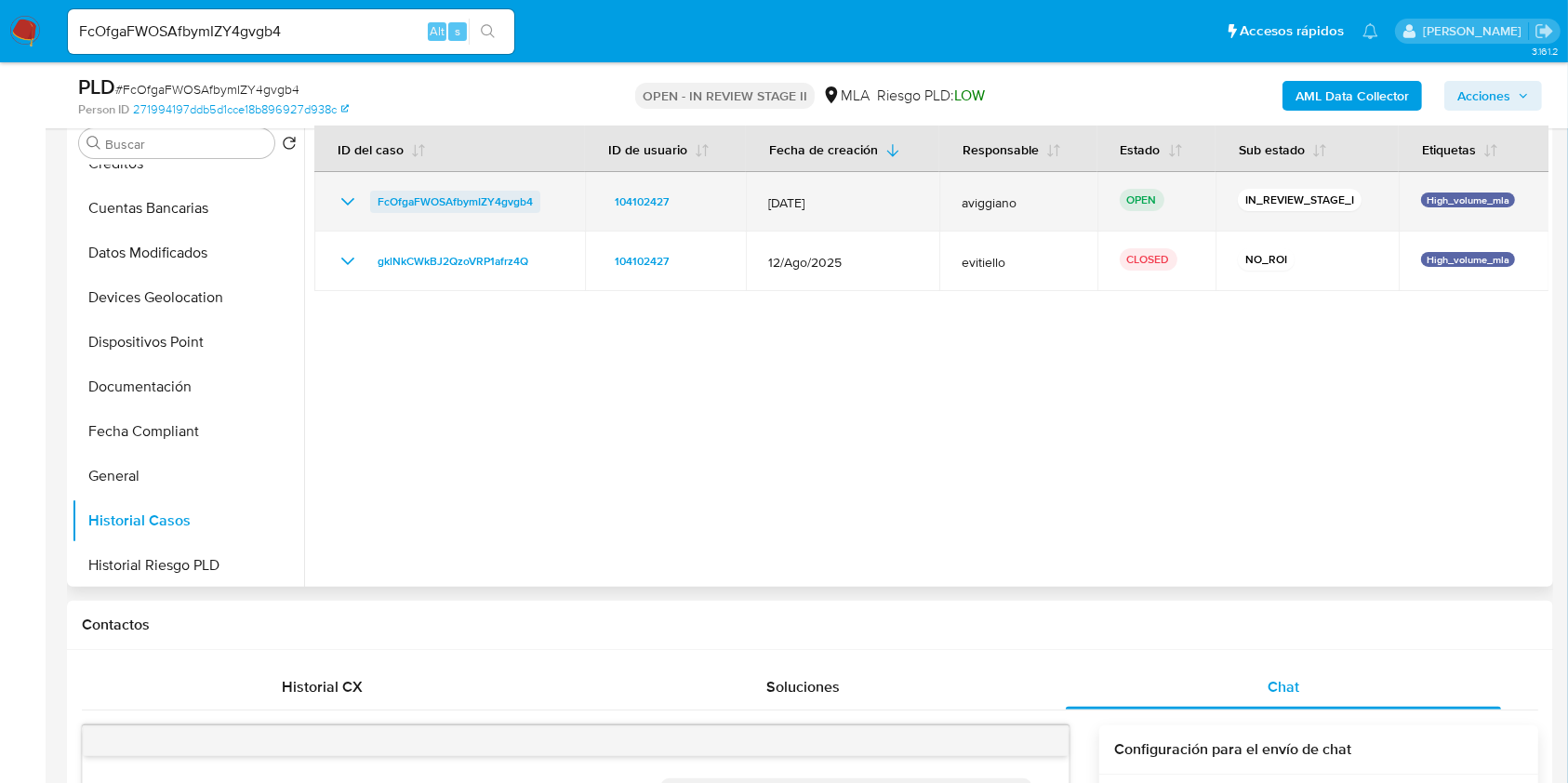
click at [410, 196] on span "FcOfgaFWOSAfbymIZY4gvgb4" at bounding box center [455, 202] width 155 height 23
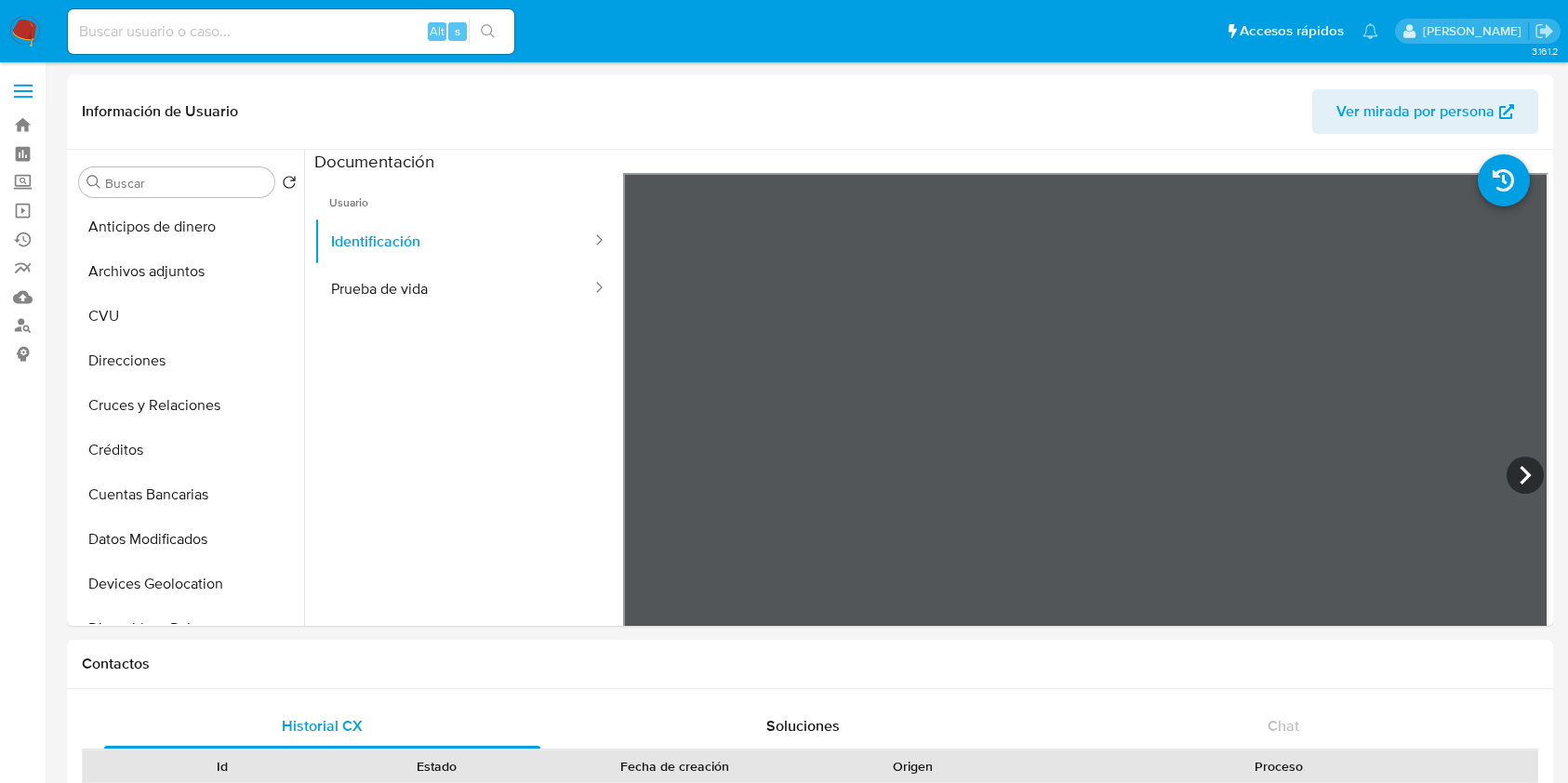
select select "10"
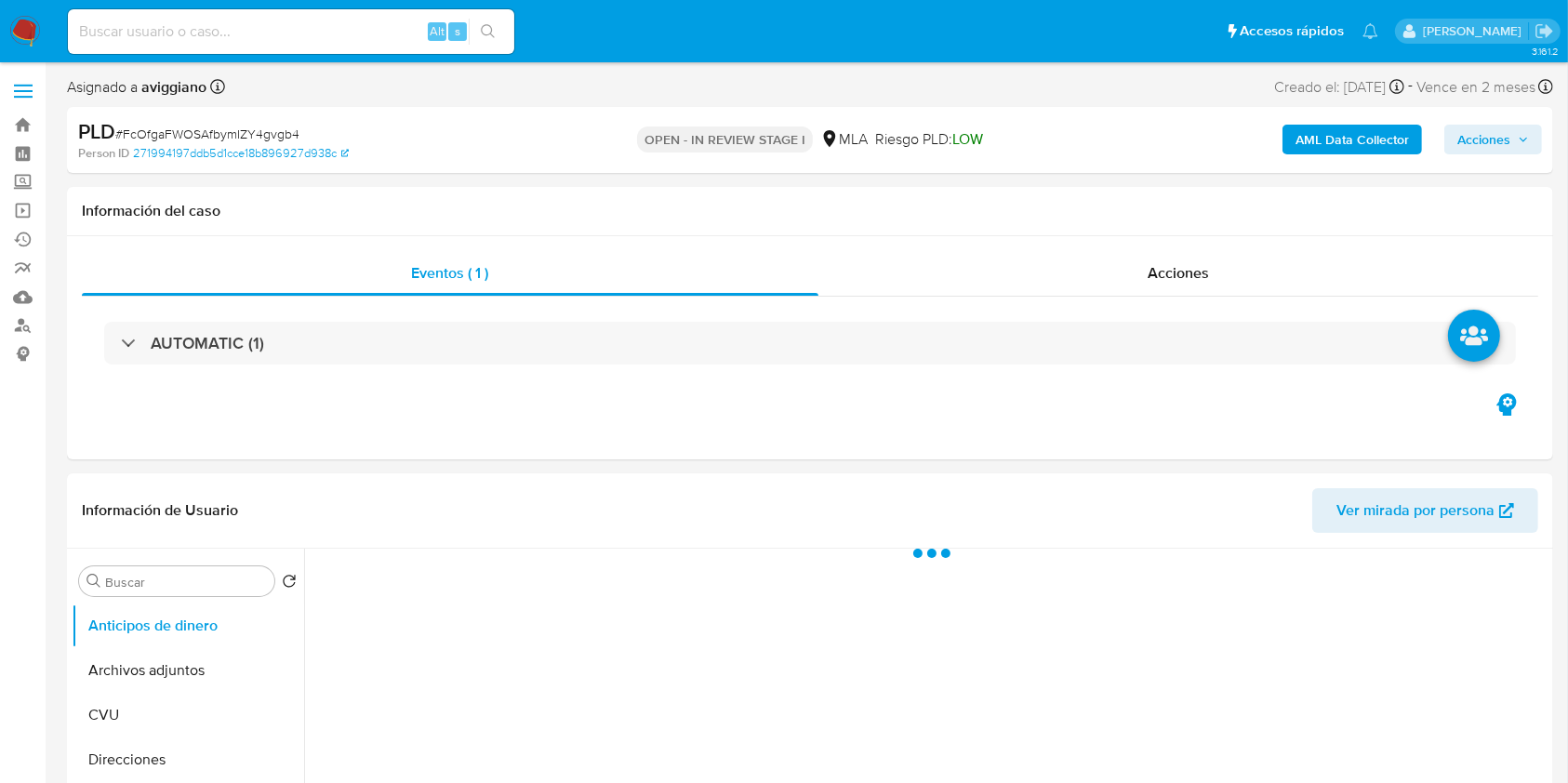
click at [1485, 128] on span "Acciones" at bounding box center [1484, 140] width 53 height 30
select select "10"
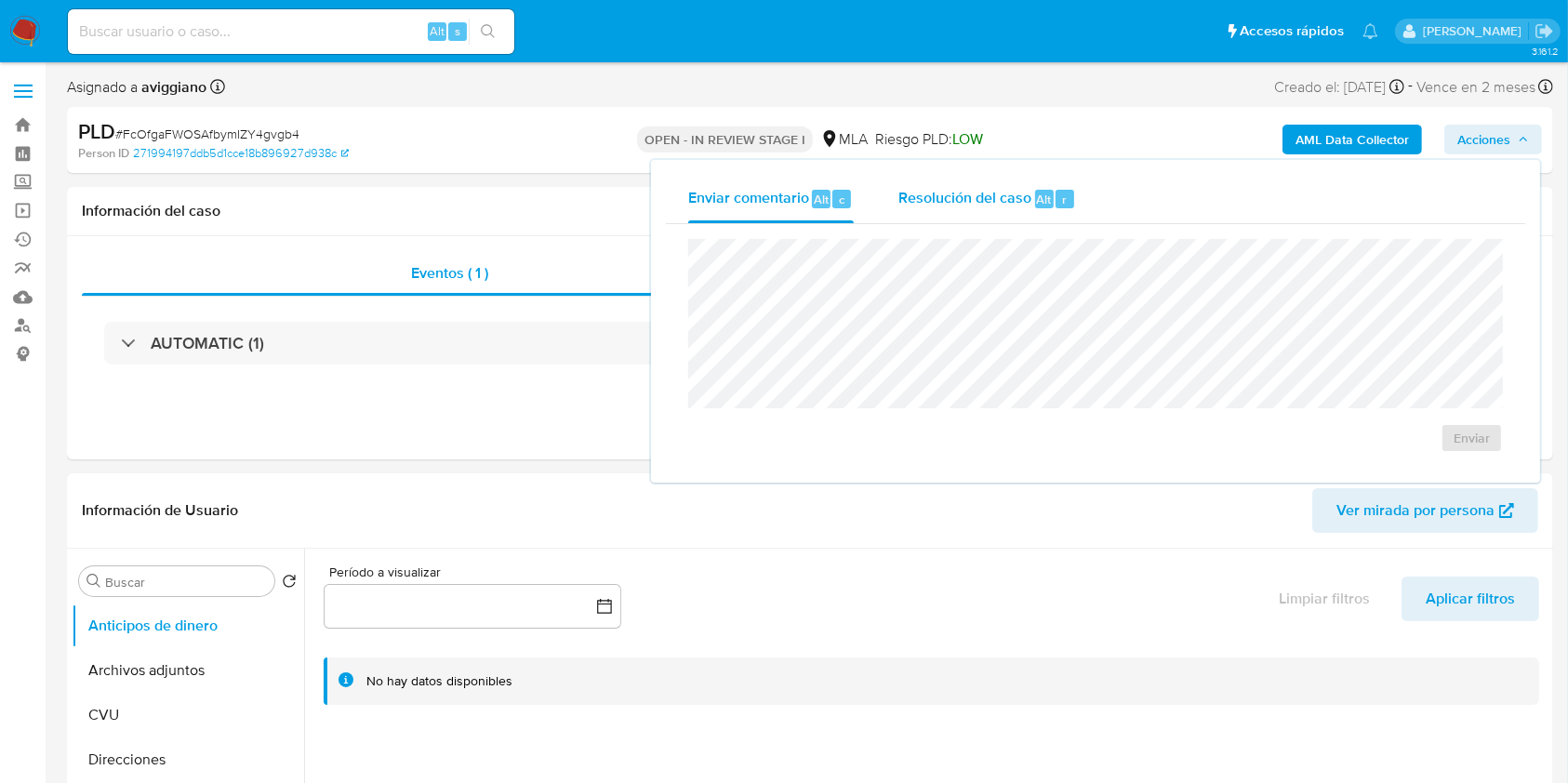
click at [932, 183] on div "Resolución del caso Alt r" at bounding box center [987, 198] width 178 height 48
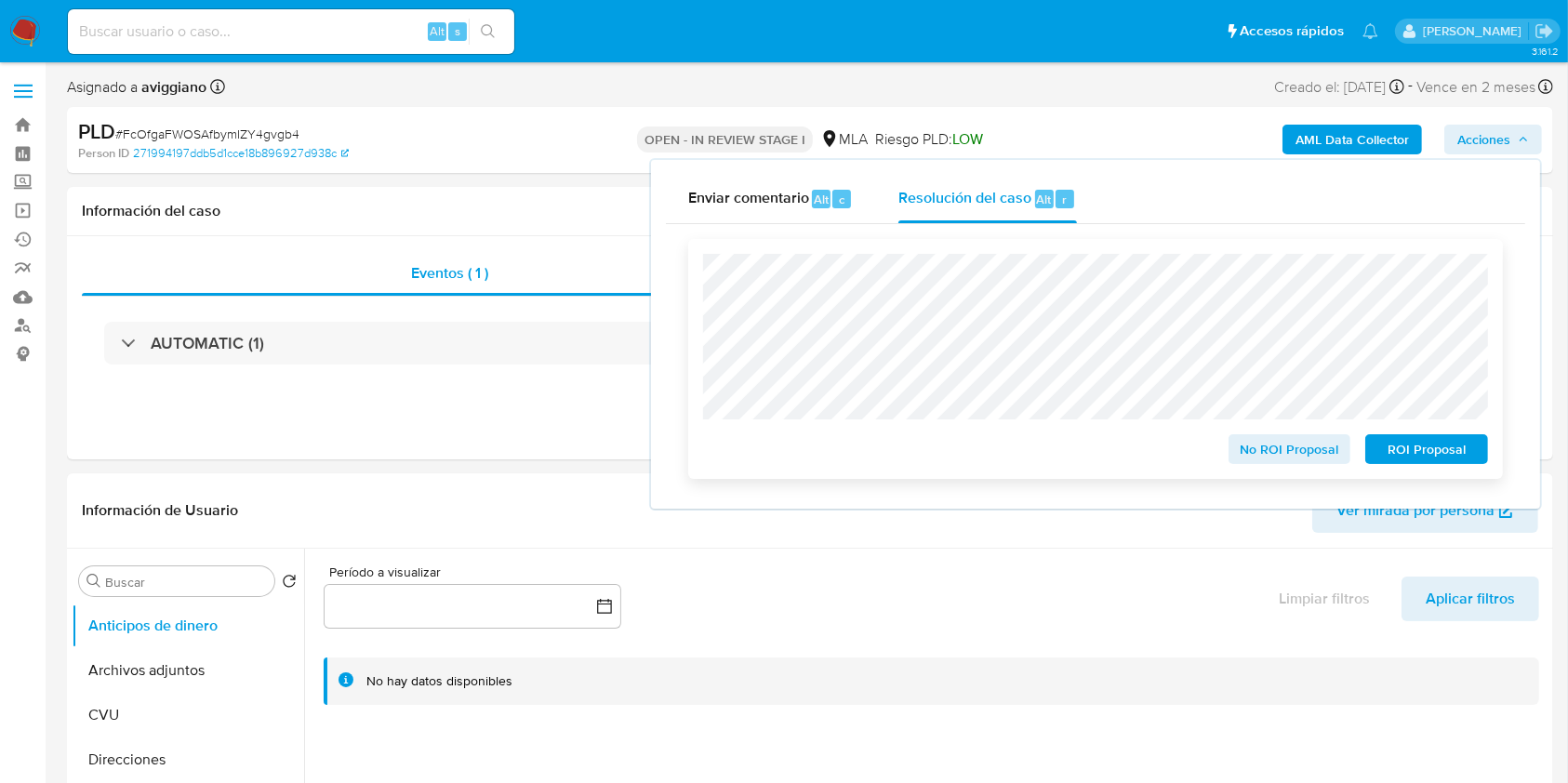
click at [1270, 462] on span "No ROI Proposal" at bounding box center [1290, 450] width 96 height 26
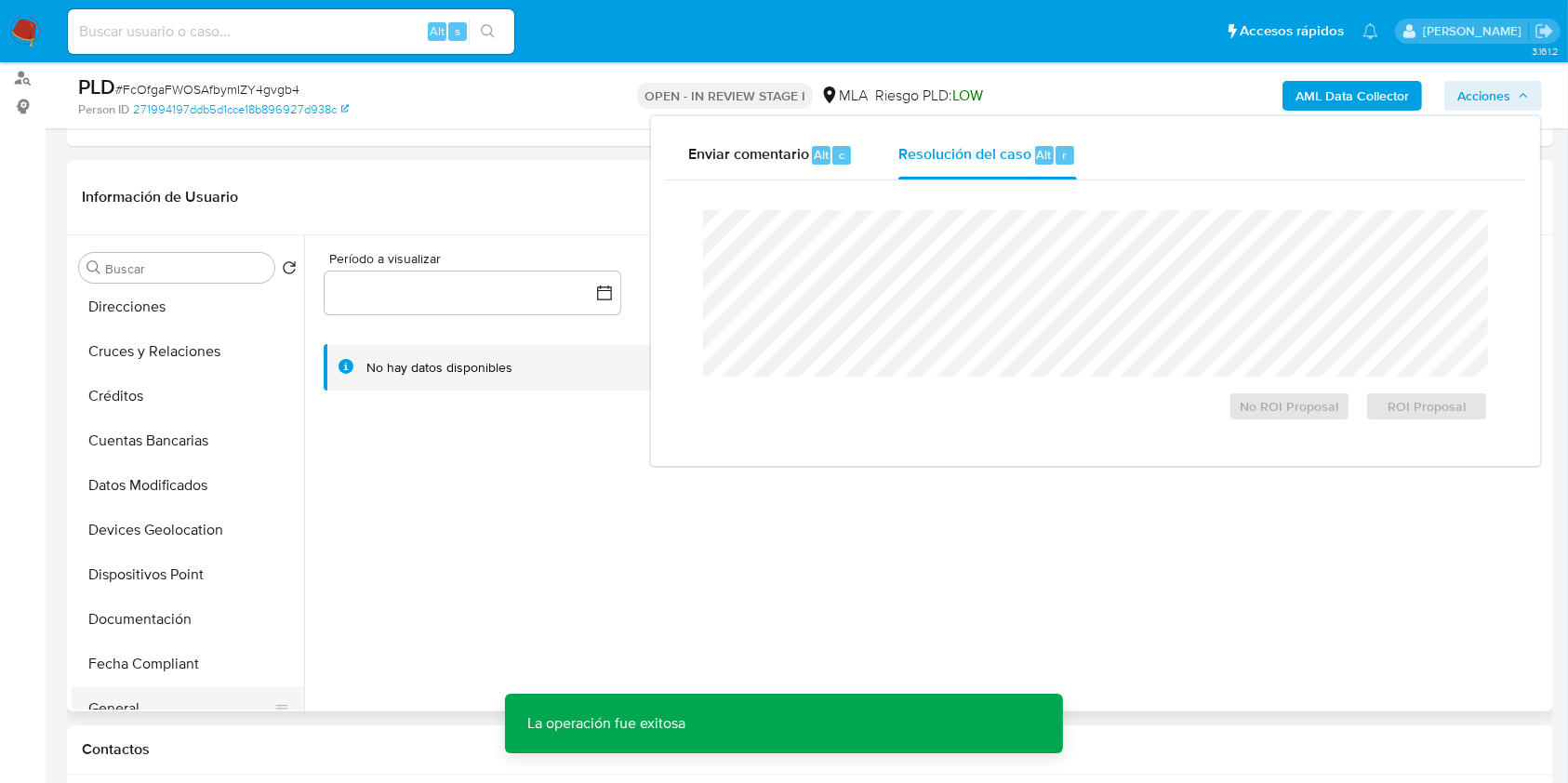
scroll to position [372, 0]
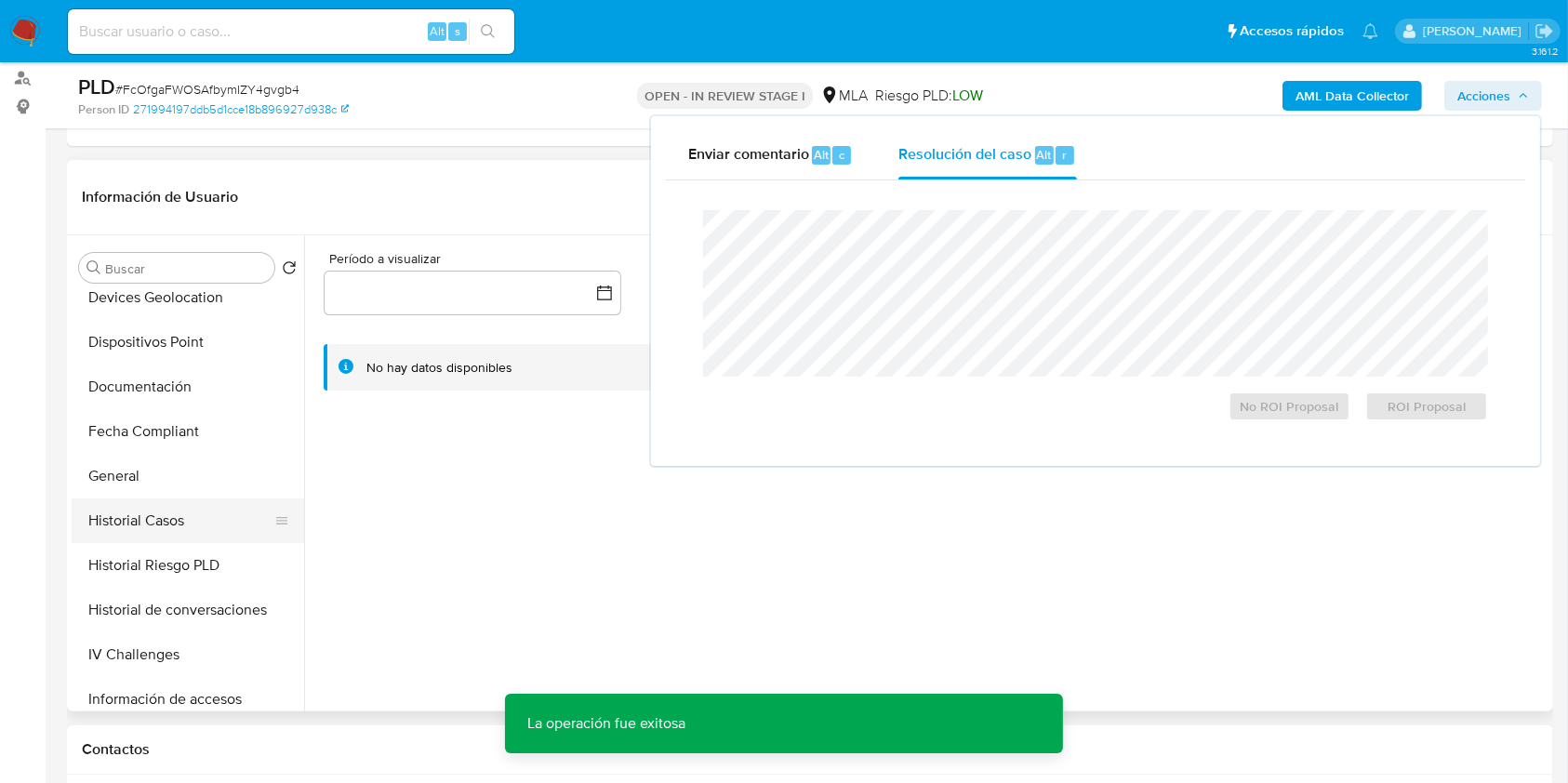
click at [196, 531] on button "Historial Casos" at bounding box center [180, 520] width 217 height 44
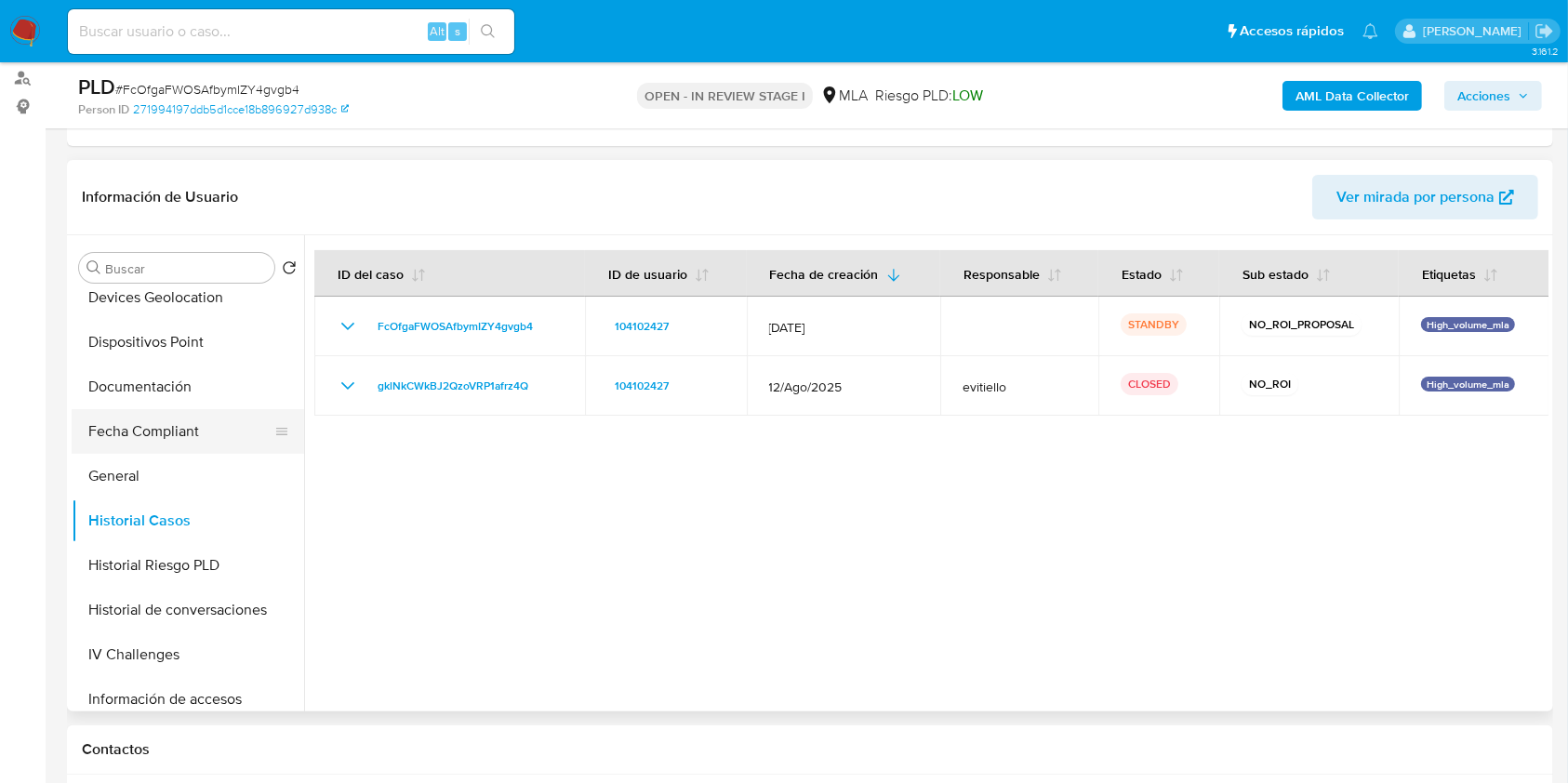
scroll to position [0, 0]
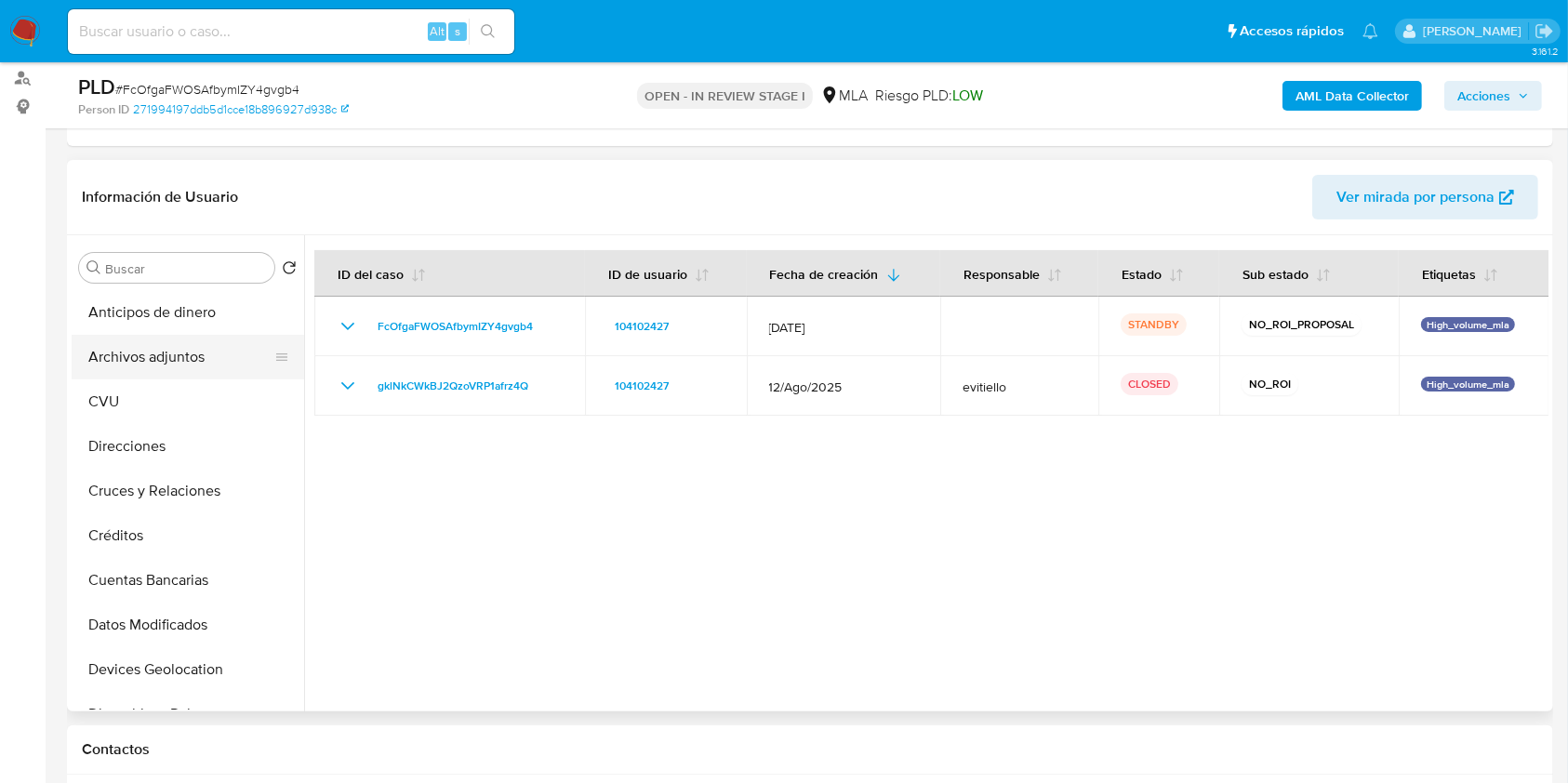
click at [234, 368] on button "Archivos adjuntos" at bounding box center [180, 356] width 217 height 44
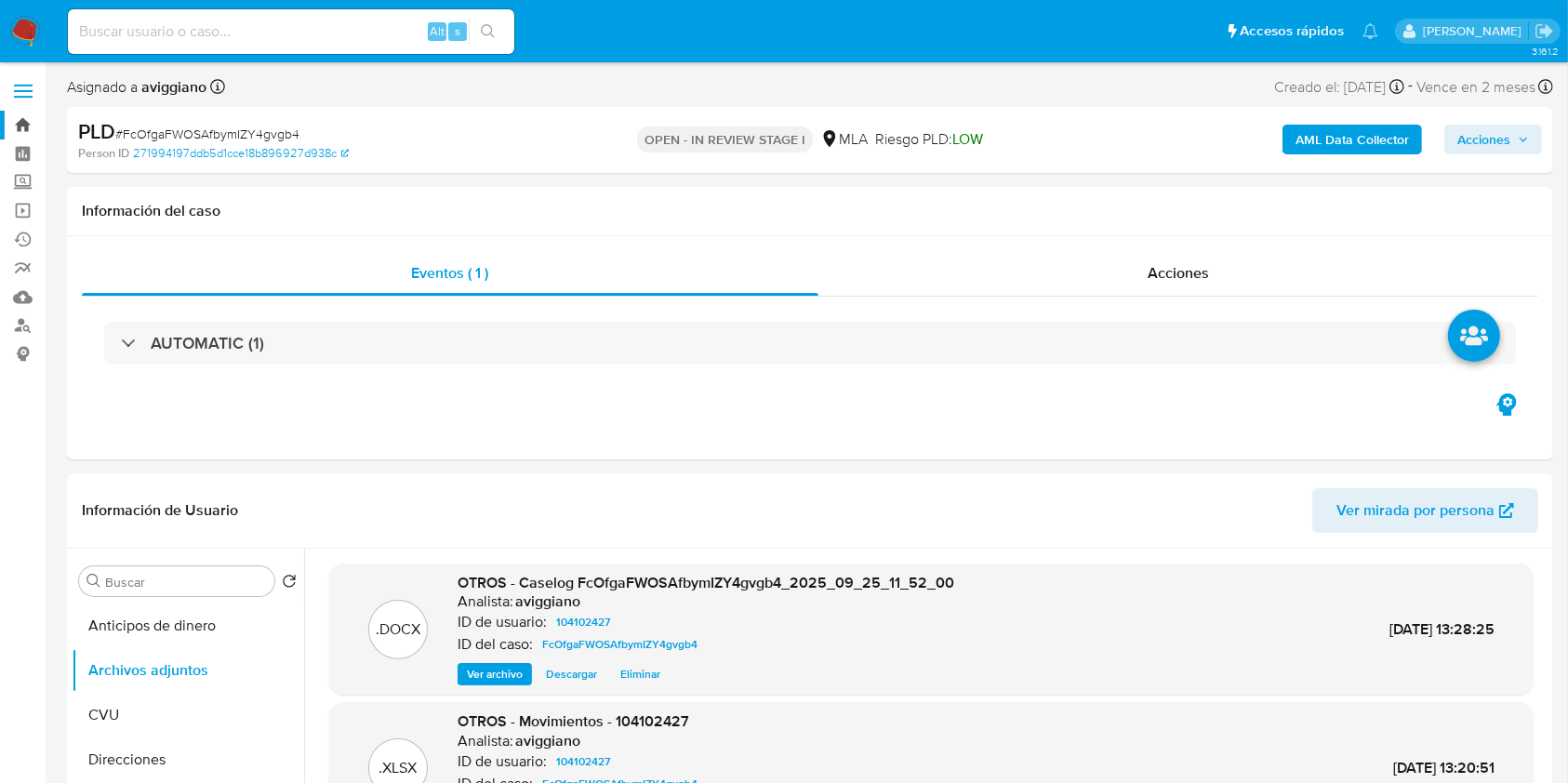
click at [12, 123] on link "Bandeja" at bounding box center [111, 125] width 221 height 29
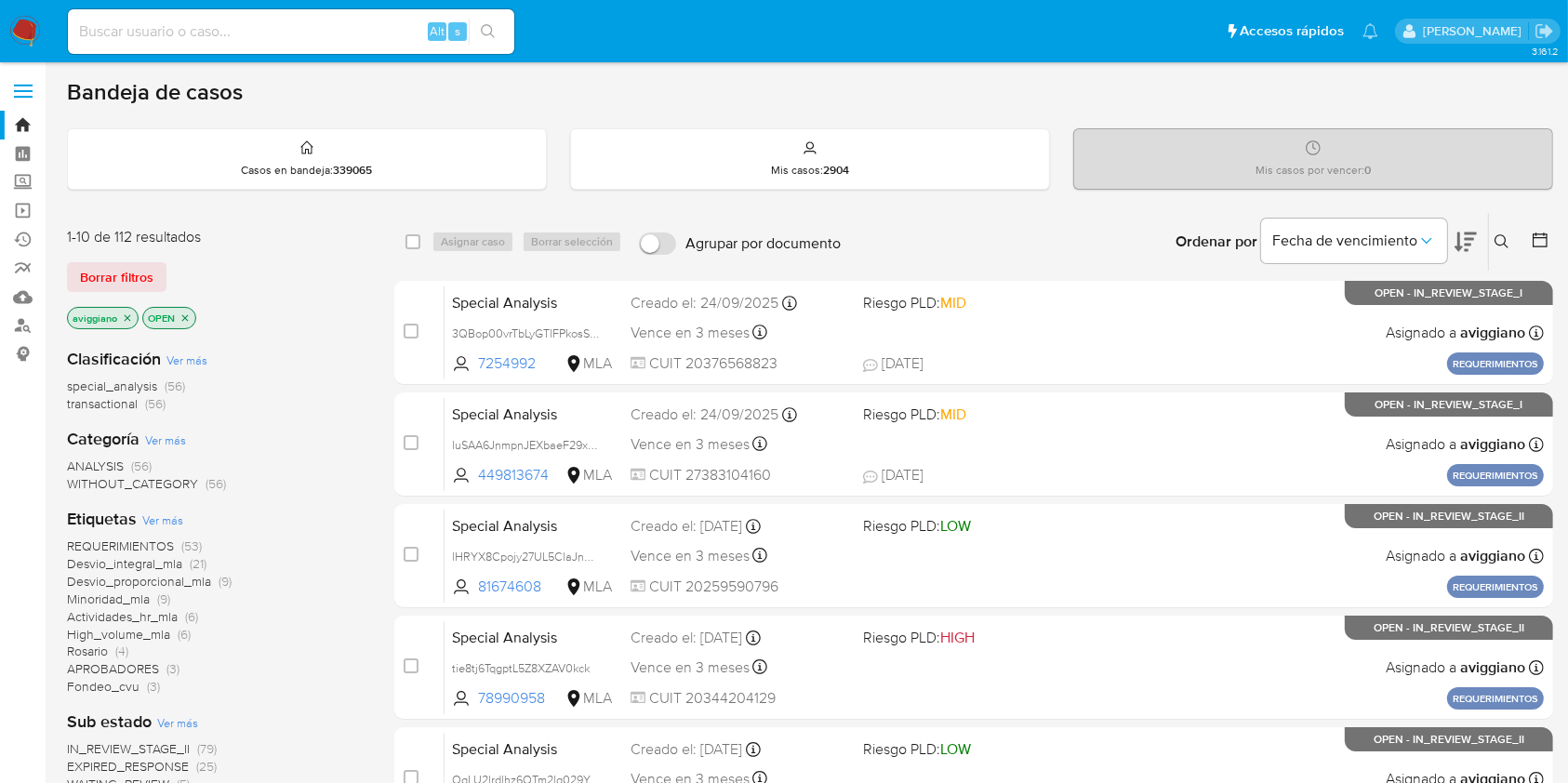
click at [133, 315] on p "aviggiano" at bounding box center [103, 318] width 70 height 21
click at [132, 315] on p "aviggiano" at bounding box center [103, 318] width 70 height 21
drag, startPoint x: 127, startPoint y: 319, endPoint x: 138, endPoint y: 329, distance: 14.9
click at [128, 318] on icon "close-filter" at bounding box center [128, 318] width 11 height 11
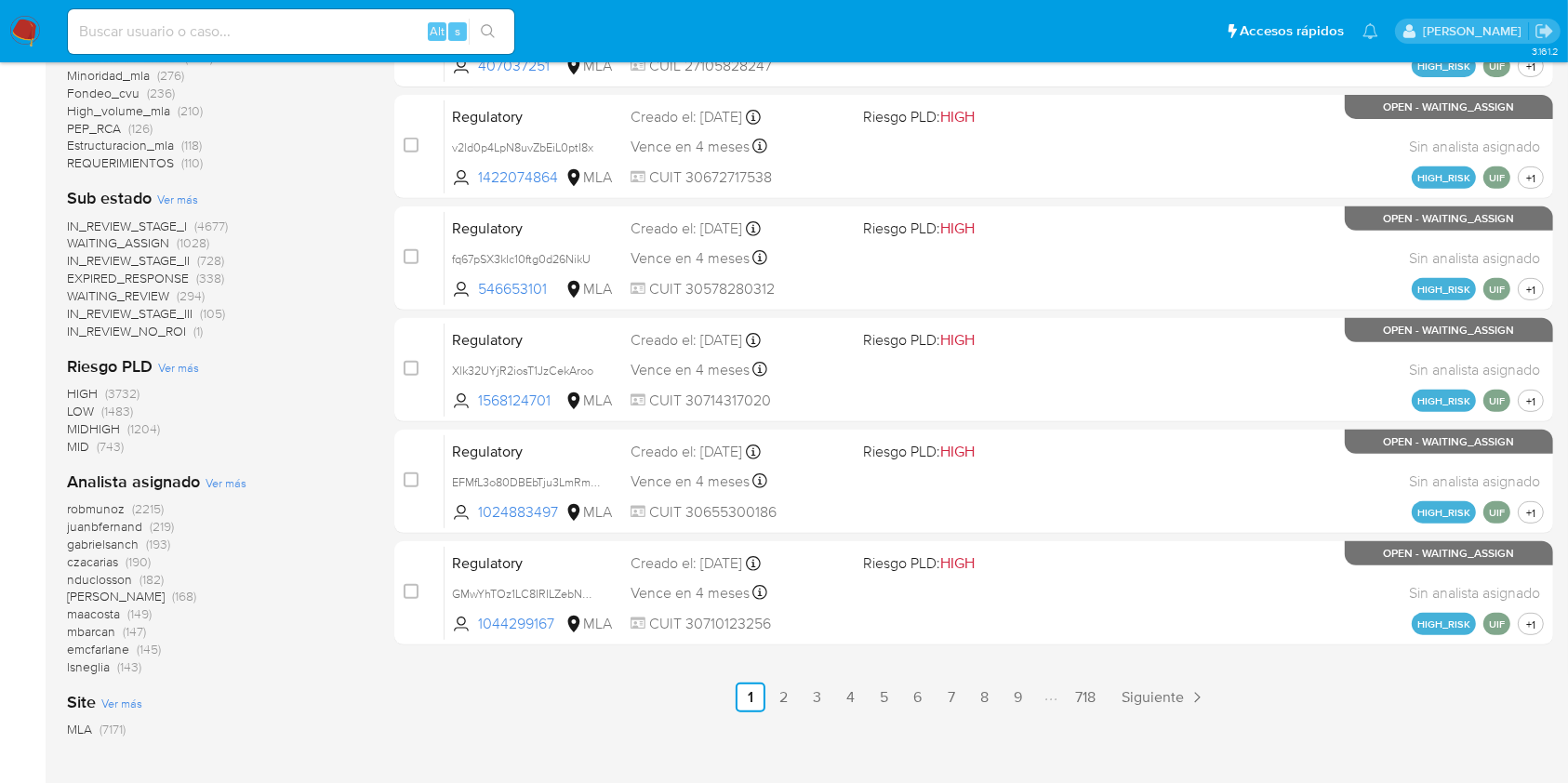
scroll to position [866, 0]
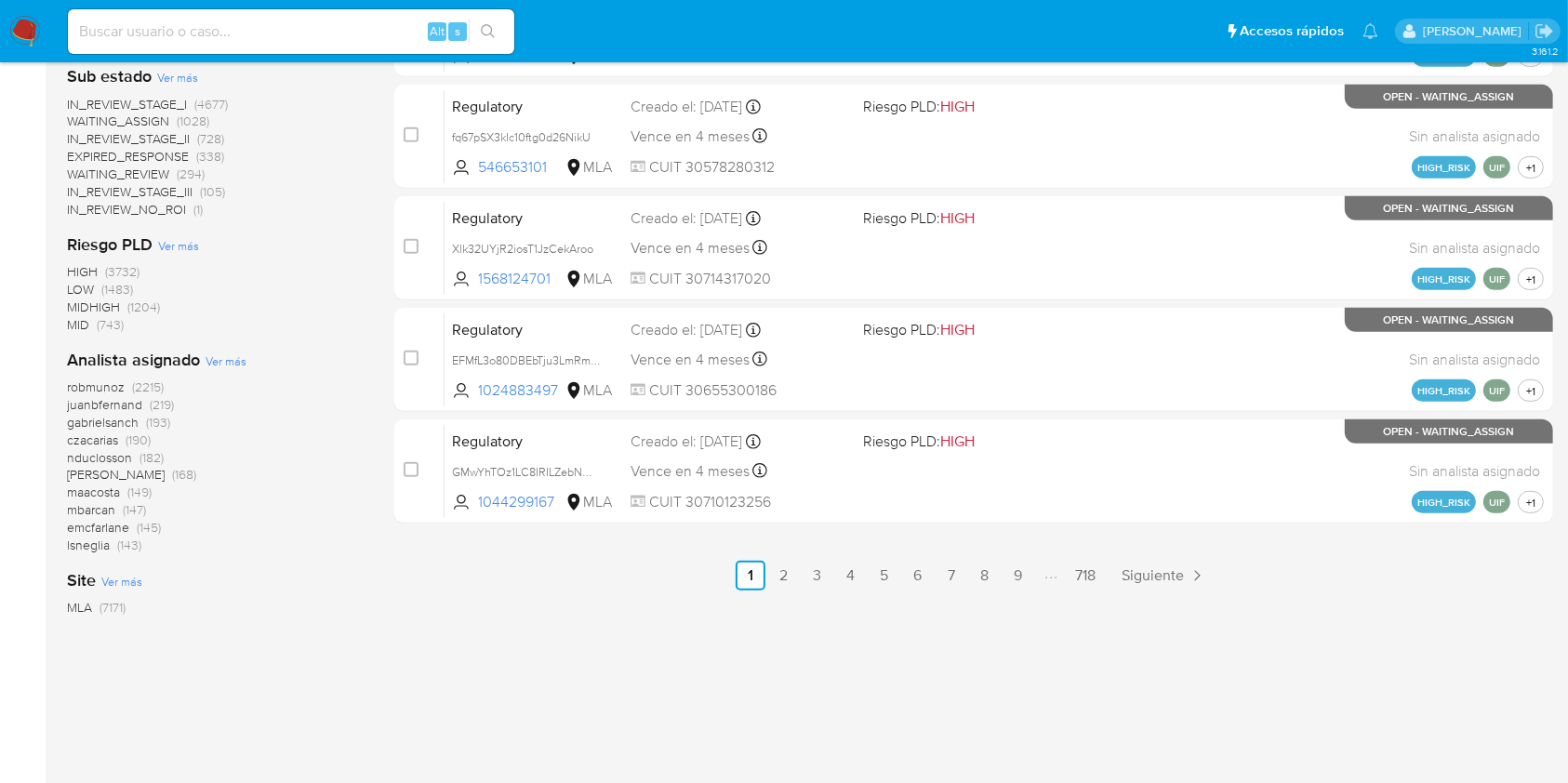
click at [231, 359] on span "Ver más" at bounding box center [226, 361] width 41 height 17
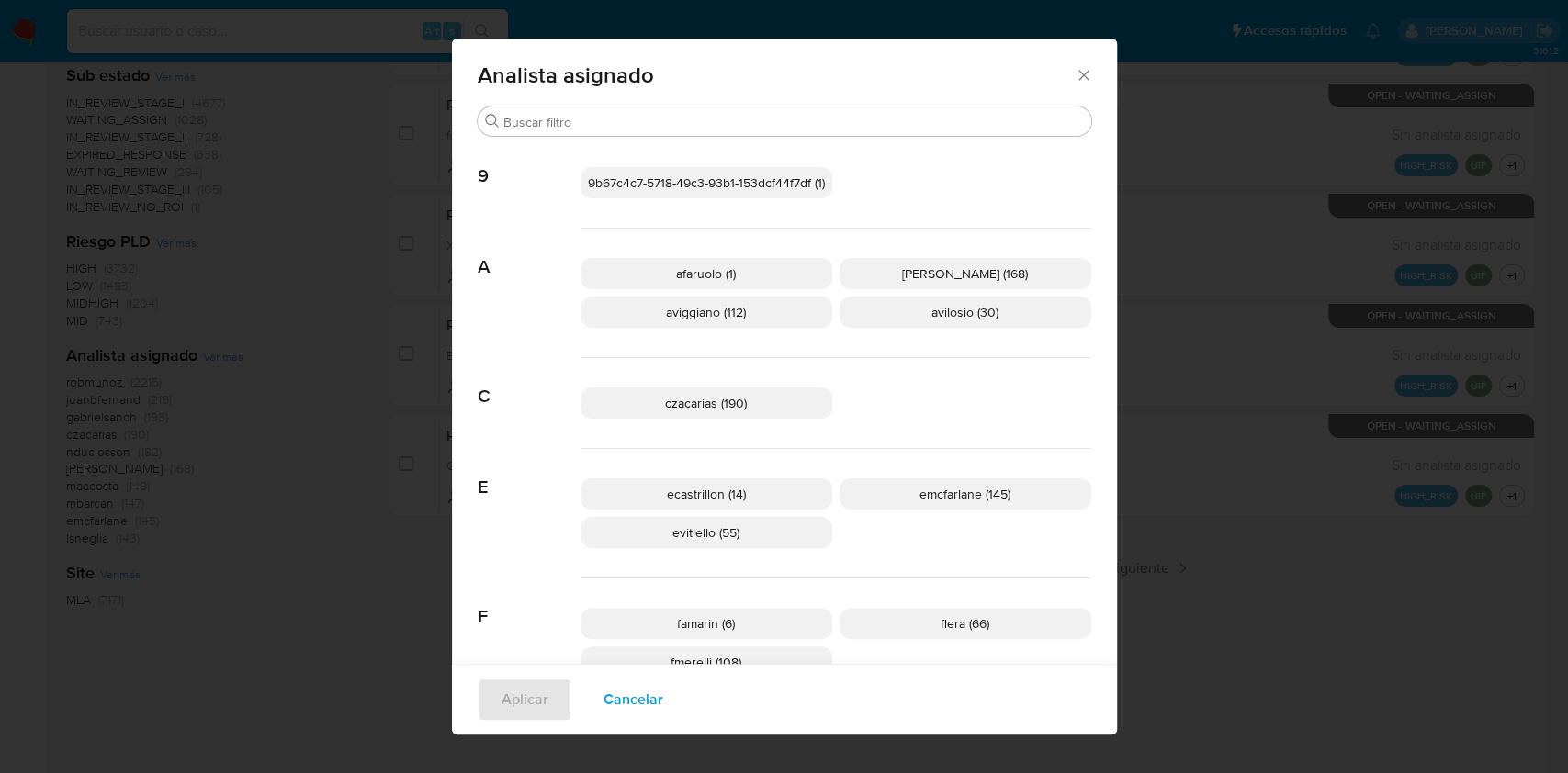
click at [779, 312] on p "aviggiano (112)" at bounding box center [706, 311] width 252 height 31
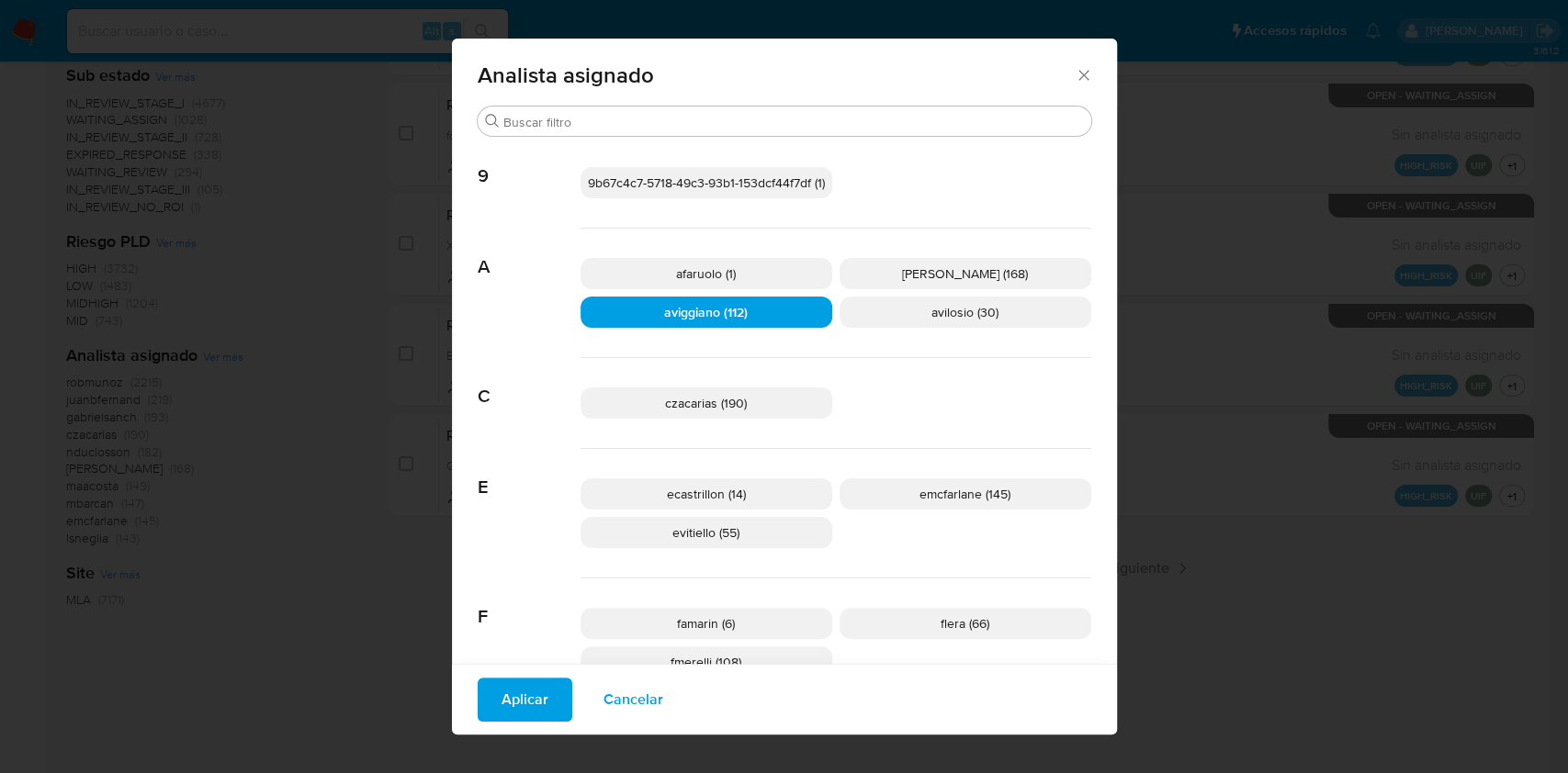
click at [506, 700] on span "Aplicar" at bounding box center [525, 699] width 47 height 40
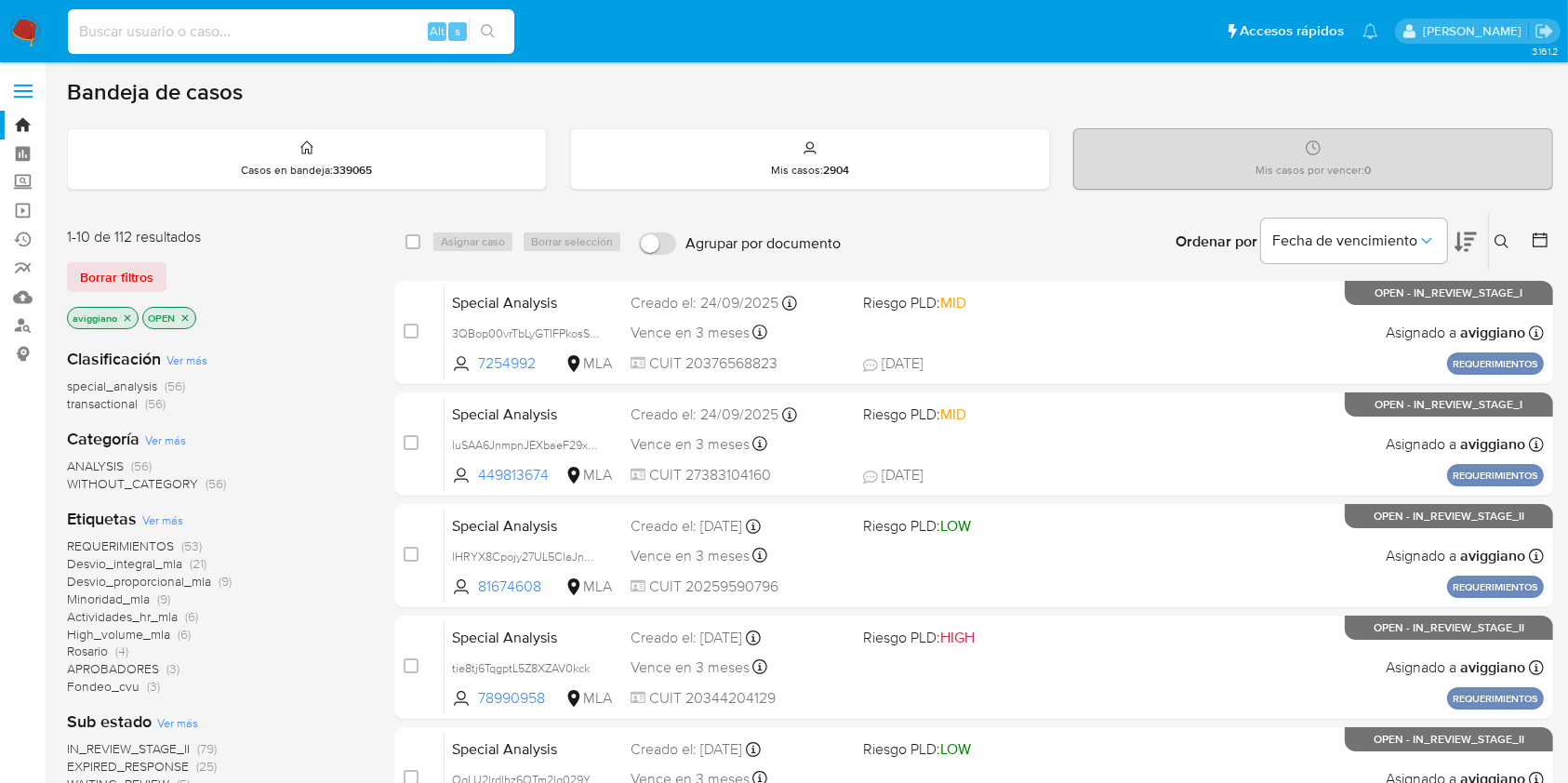
paste input "2aXb8vgvbzjRoCMugNoVBCVh"
type input "2aXb8vgvbzjRoCMugNoVBCVh"
click at [488, 29] on icon "search-icon" at bounding box center [488, 32] width 15 height 15
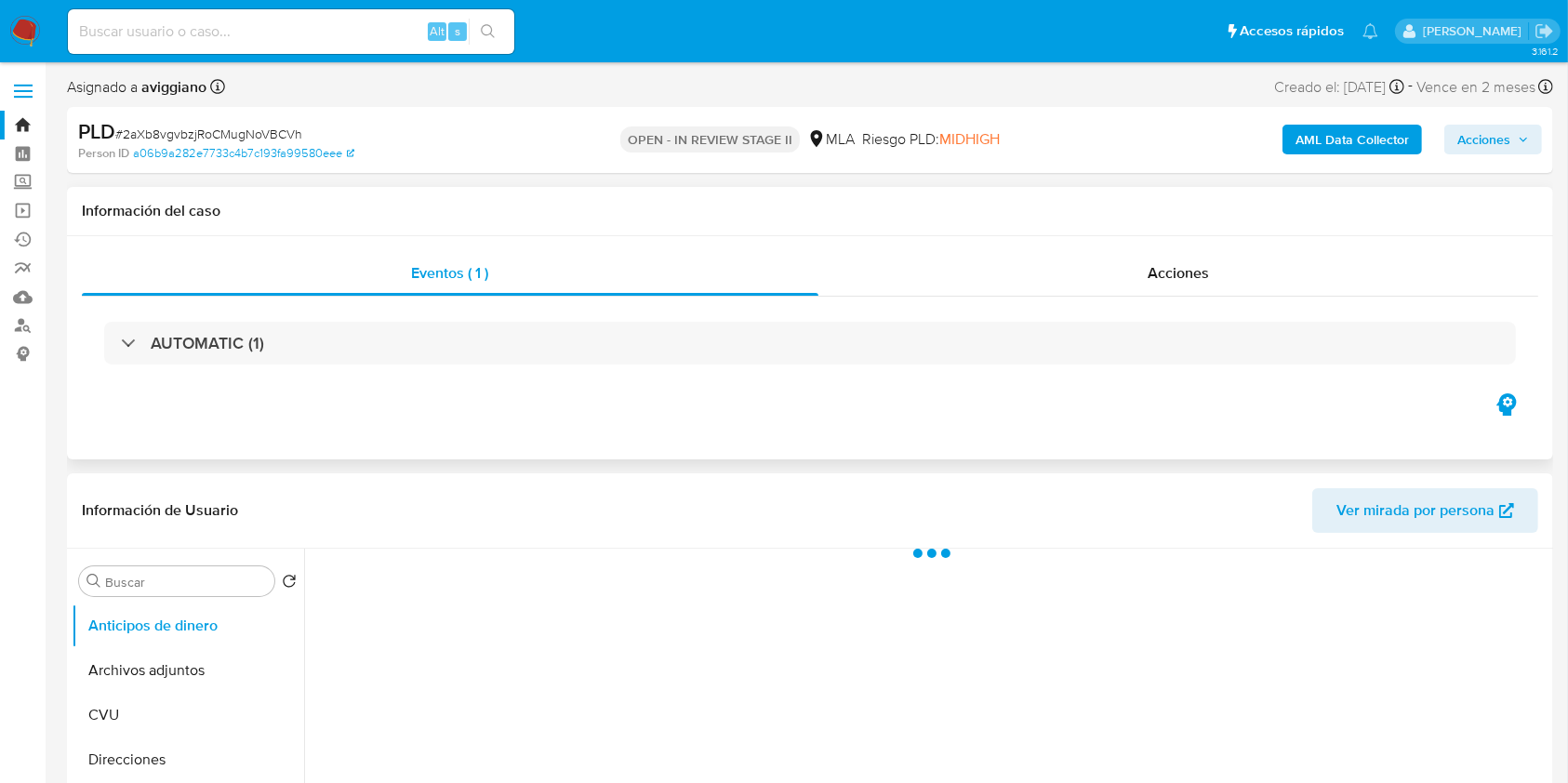
select select "10"
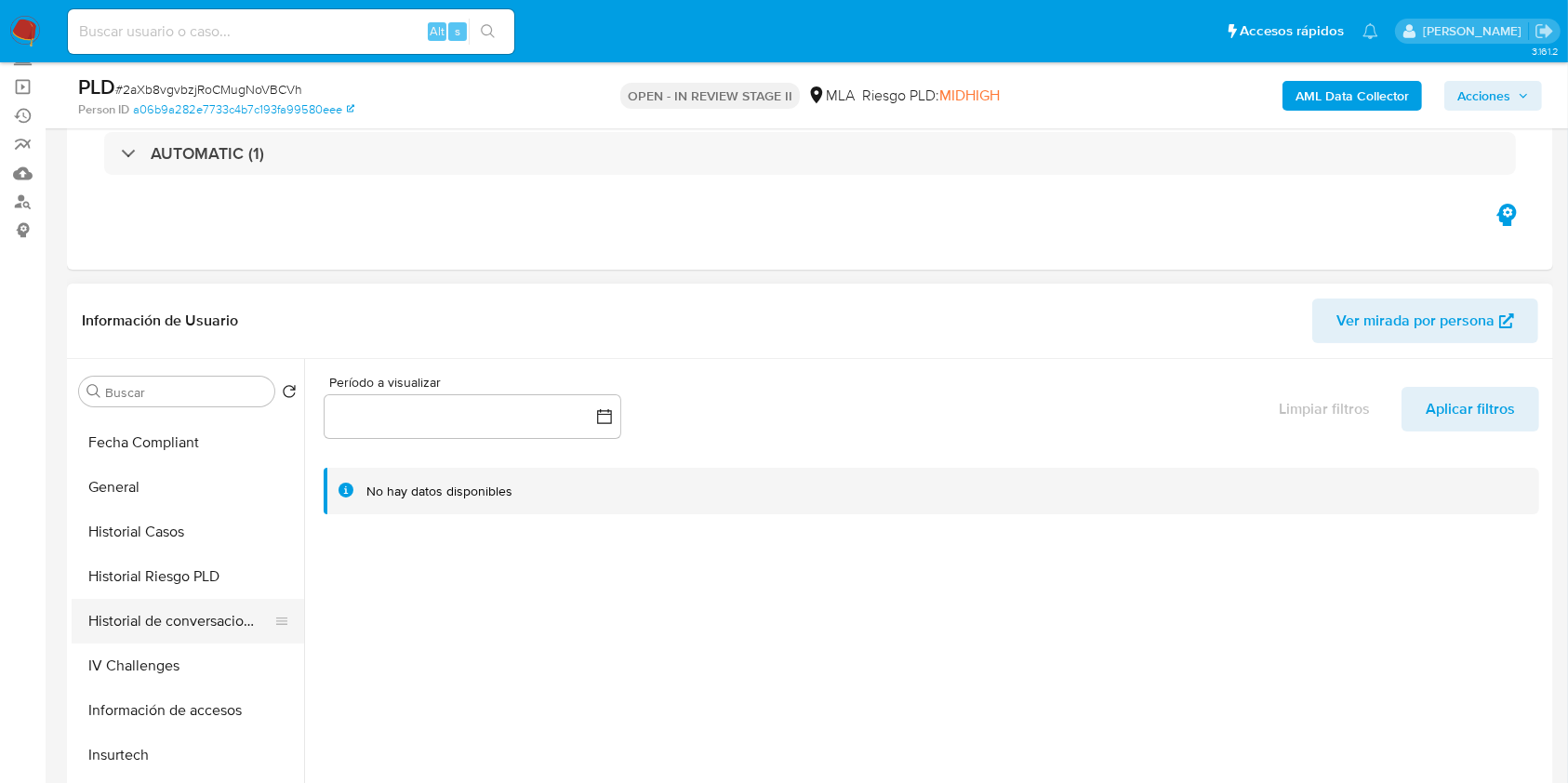
scroll to position [496, 0]
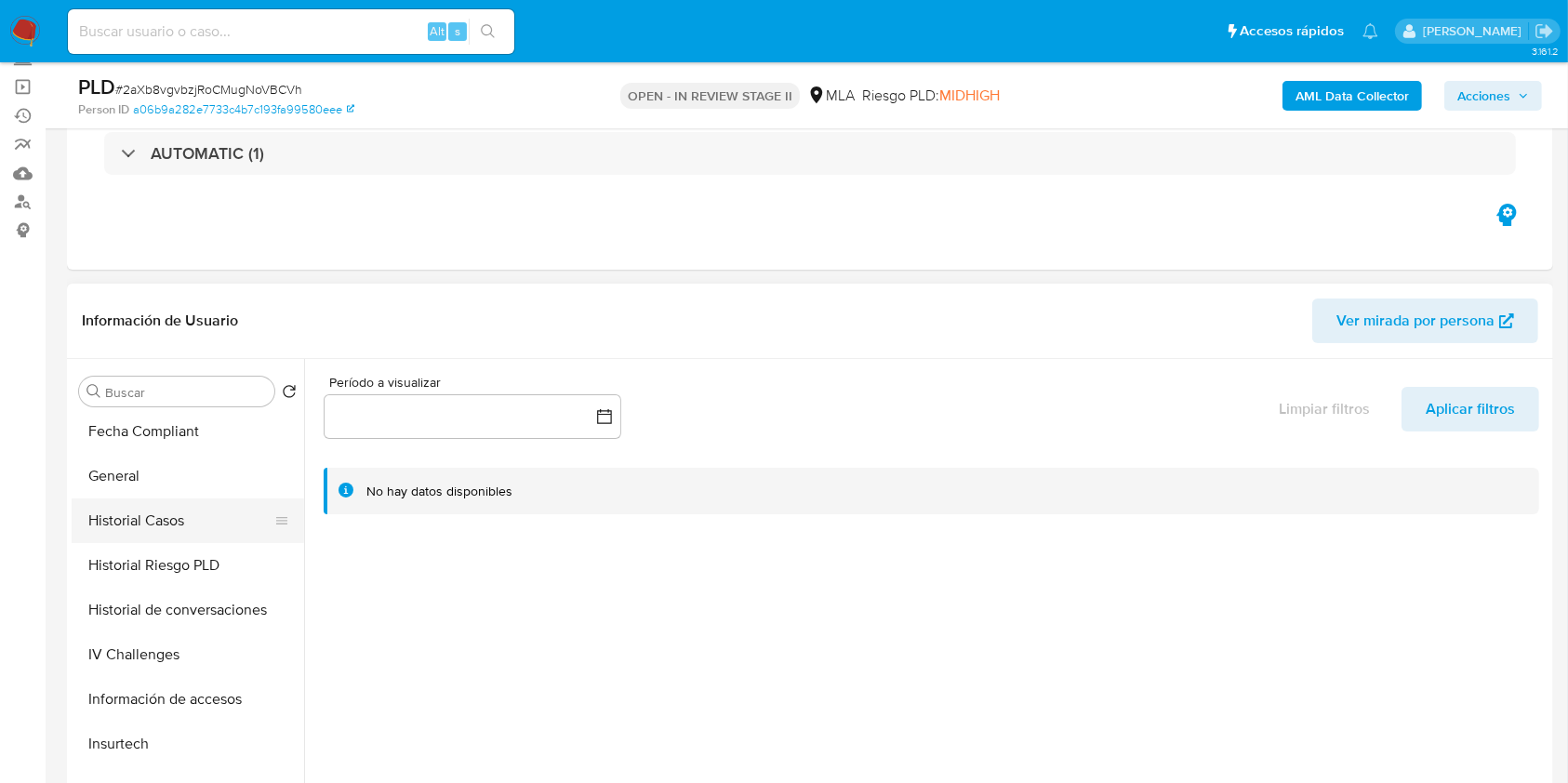
click at [174, 532] on button "Historial Casos" at bounding box center [180, 520] width 217 height 44
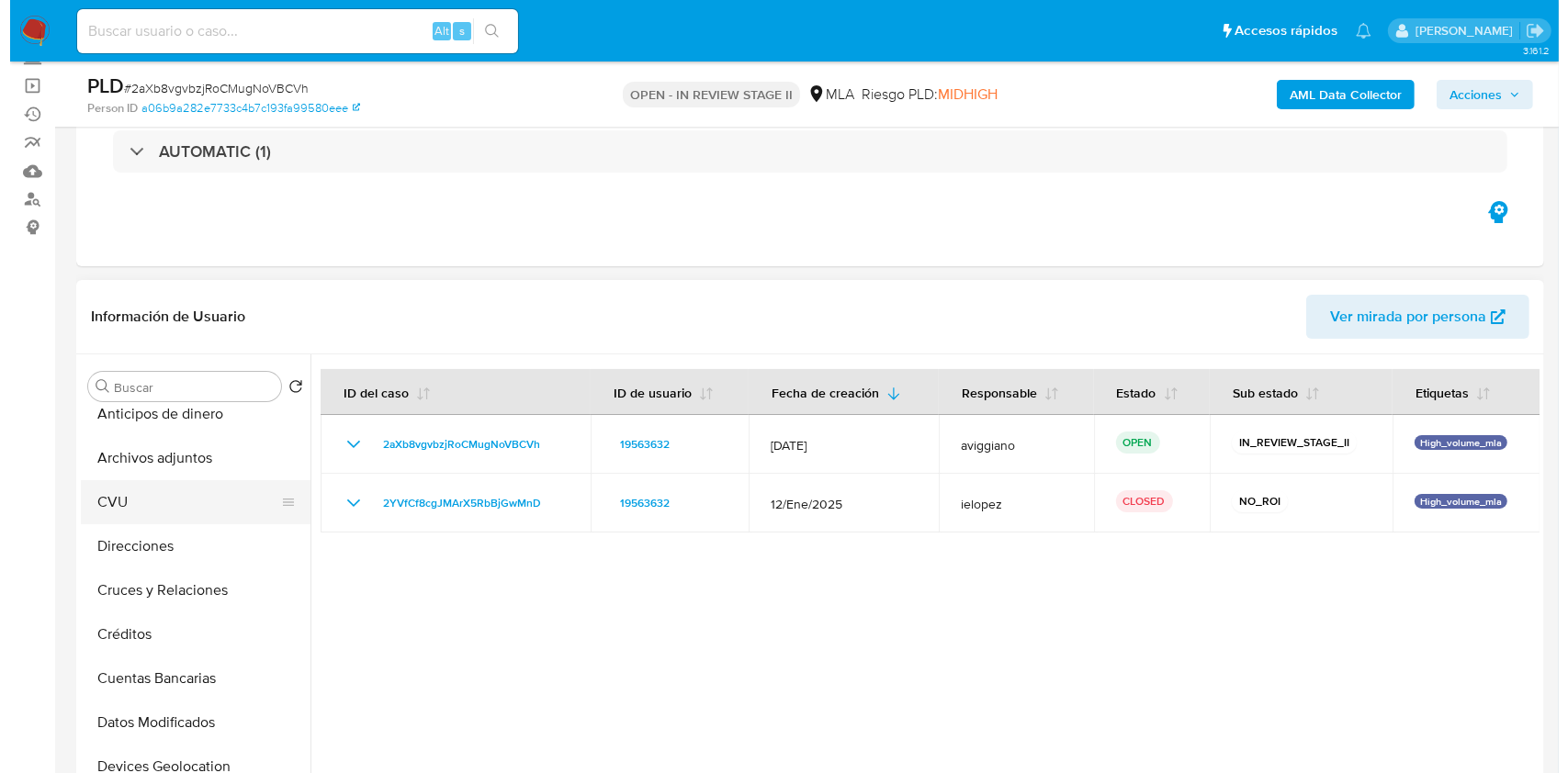
scroll to position [0, 0]
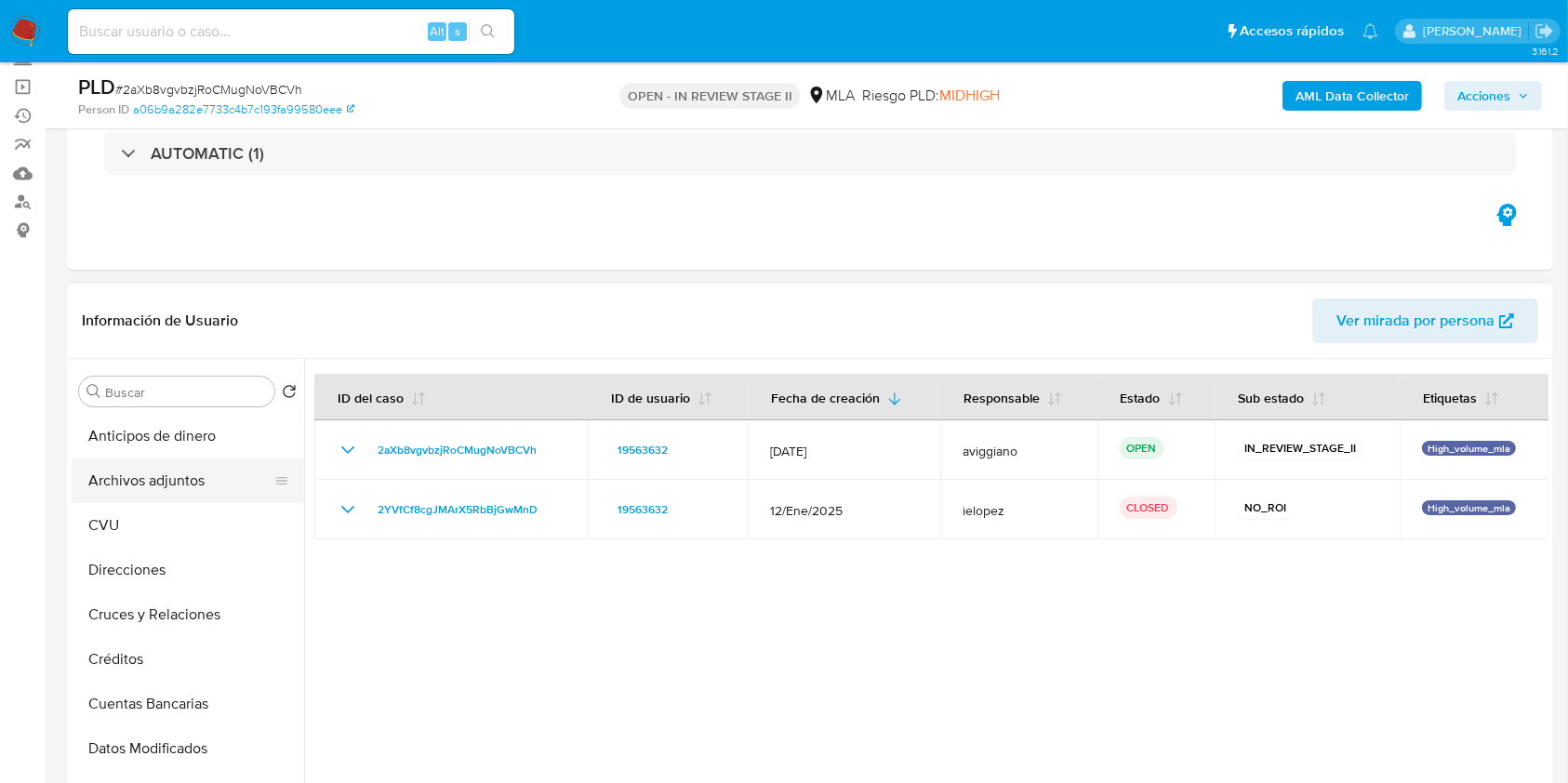
click at [223, 489] on button "Archivos adjuntos" at bounding box center [180, 480] width 217 height 44
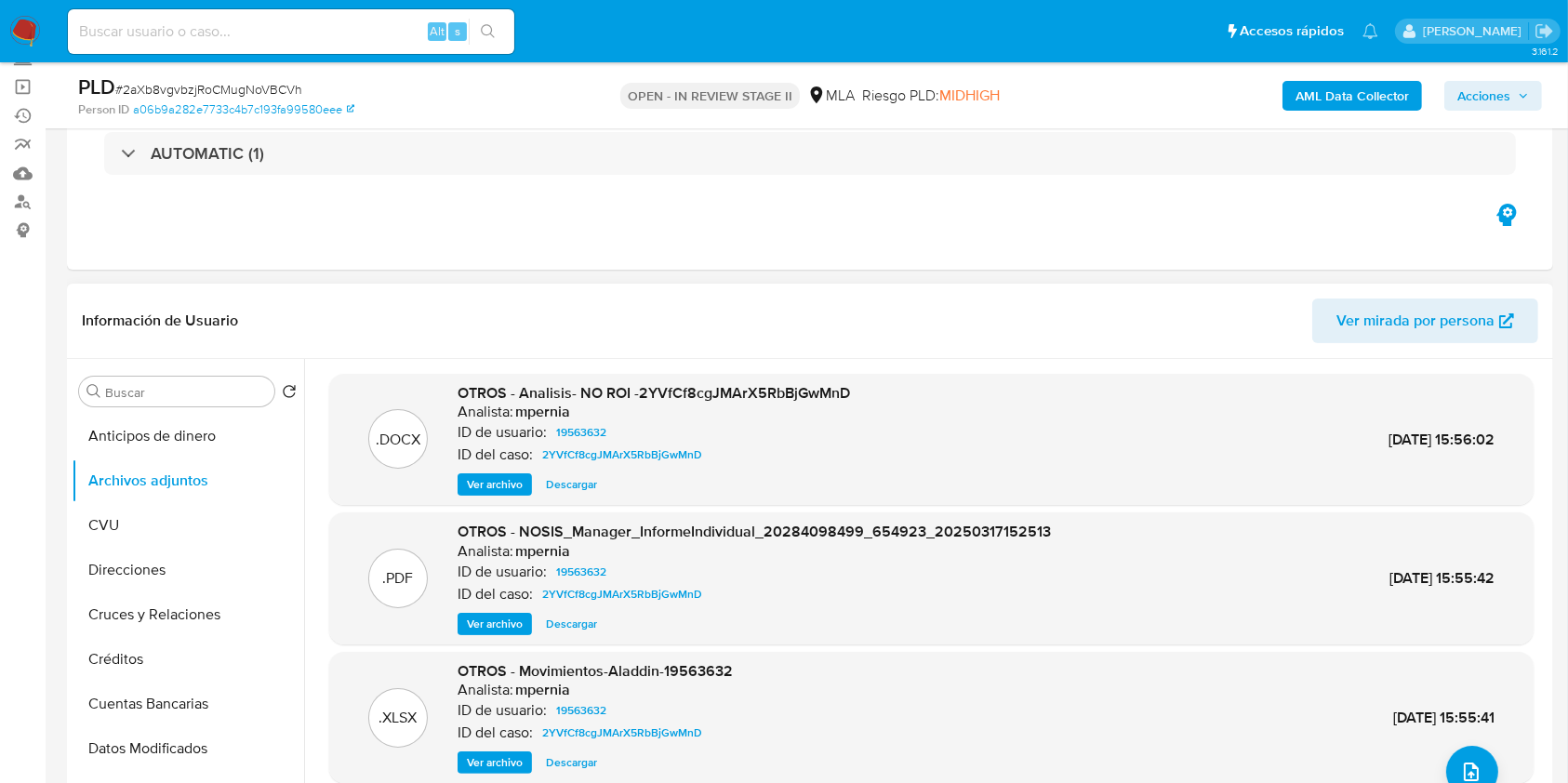
click at [474, 484] on span "Ver archivo" at bounding box center [494, 485] width 56 height 19
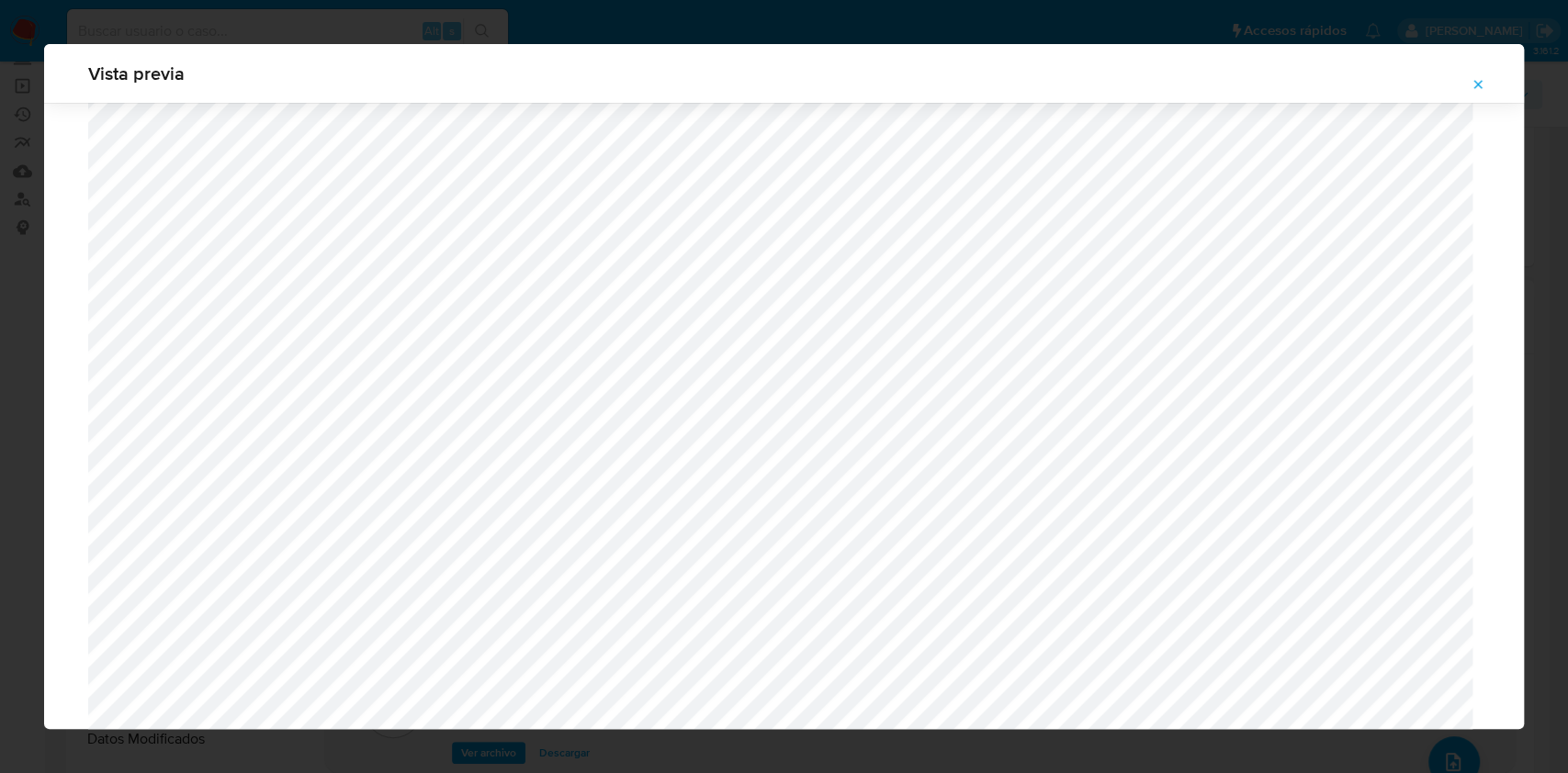
scroll to position [452, 0]
click at [1477, 86] on icon "Attachment preview" at bounding box center [1478, 85] width 15 height 15
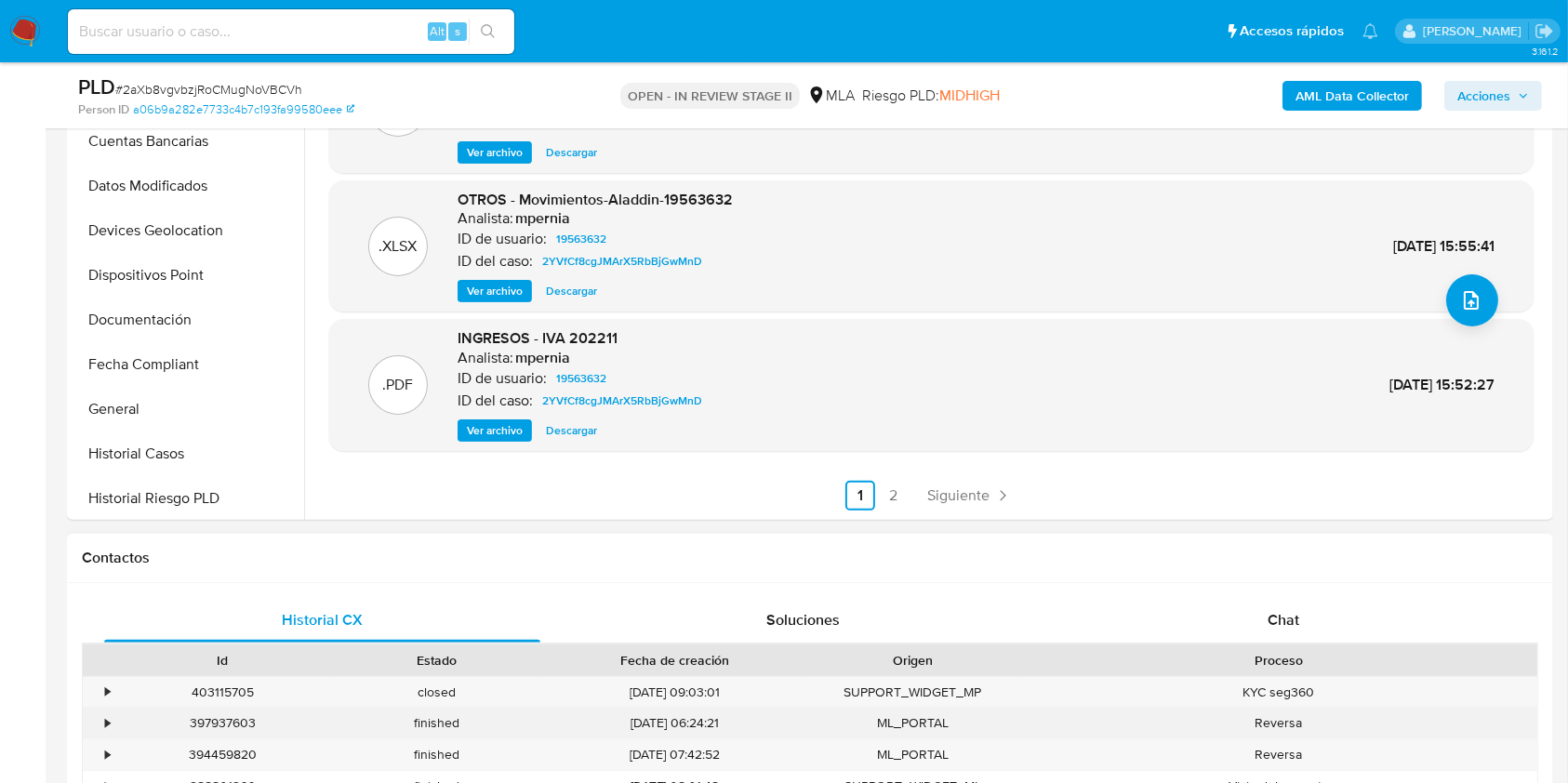
scroll to position [620, 0]
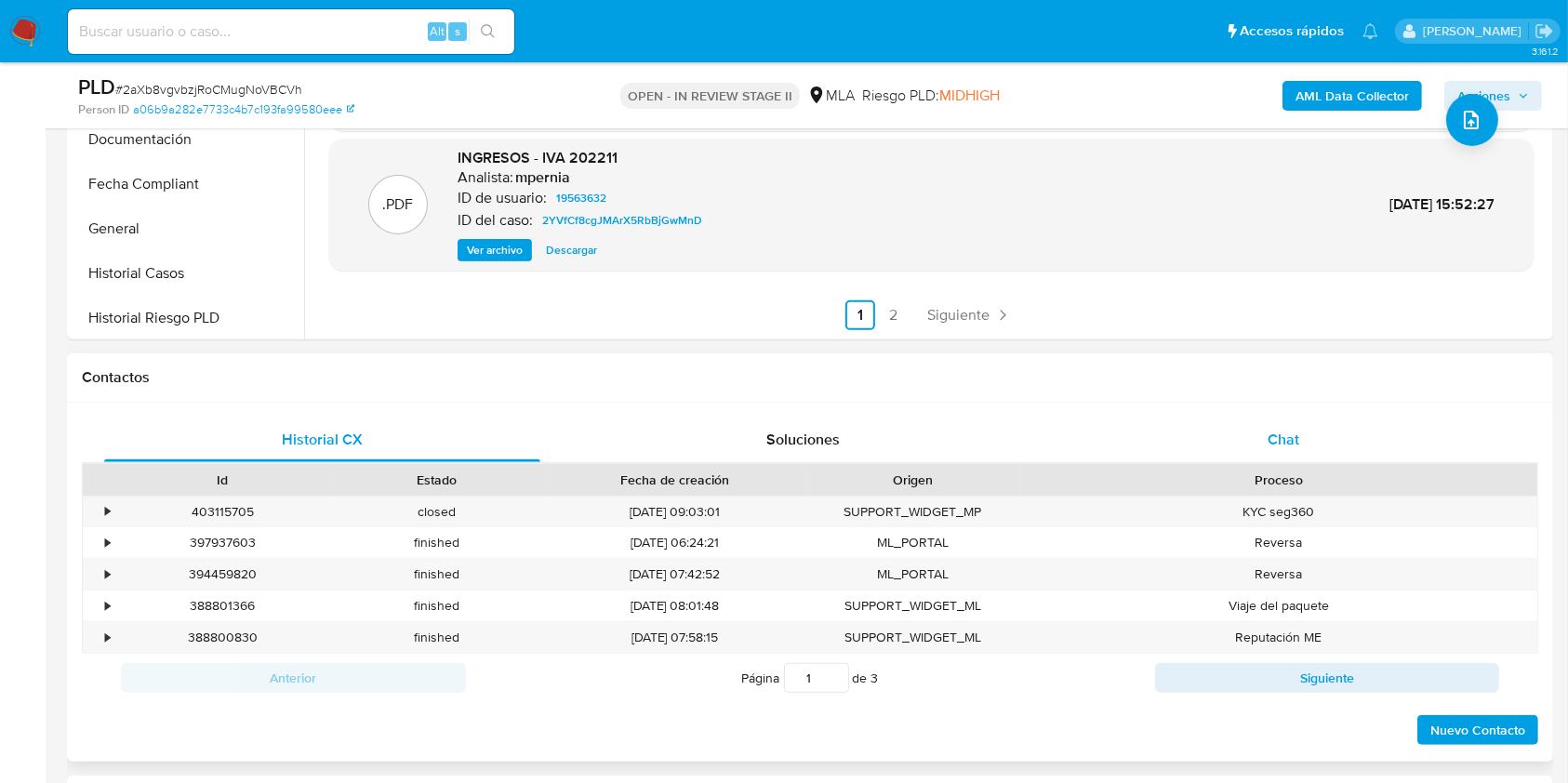
click at [1264, 442] on div "Chat" at bounding box center [1284, 439] width 436 height 44
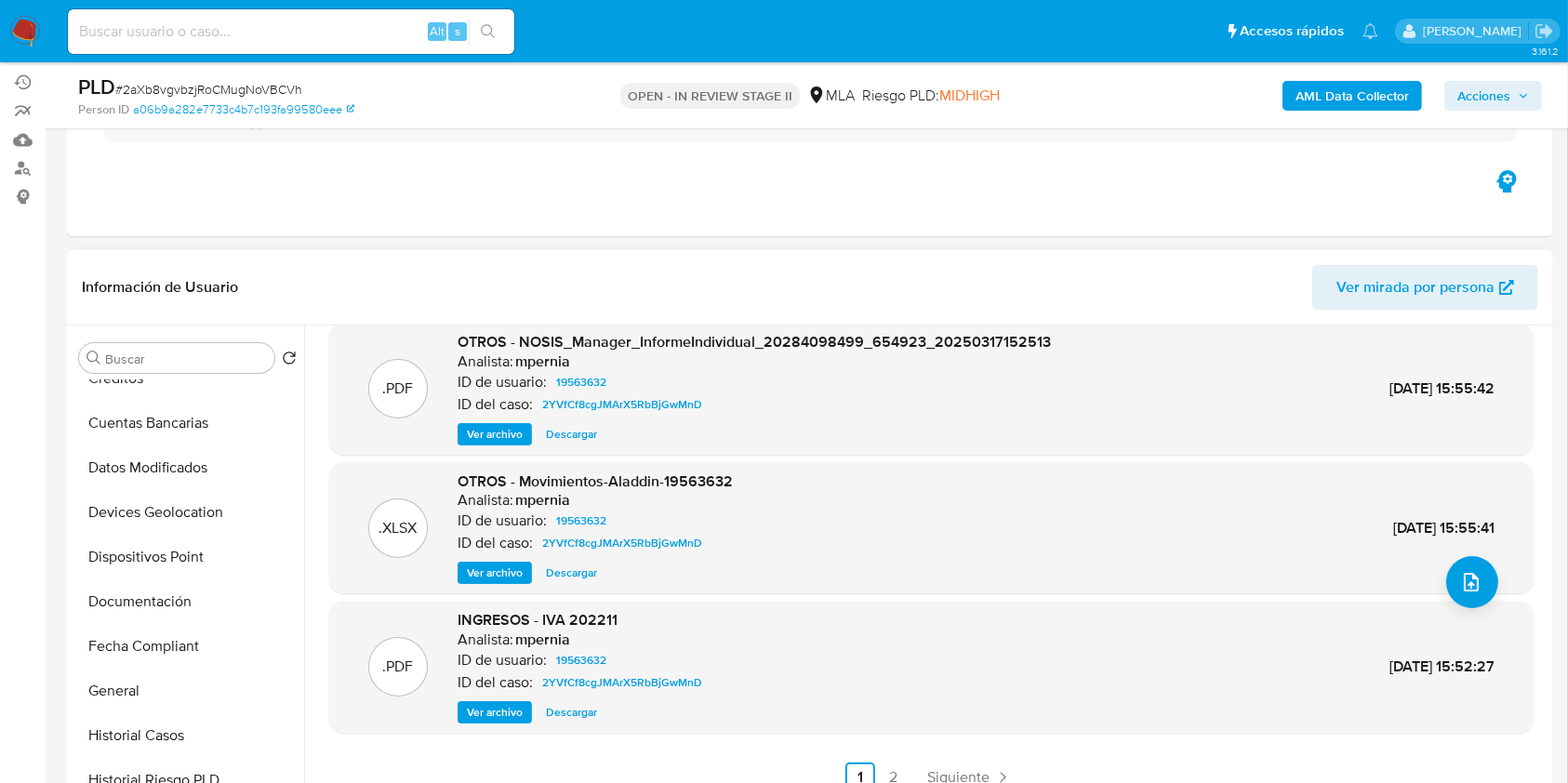
scroll to position [124, 0]
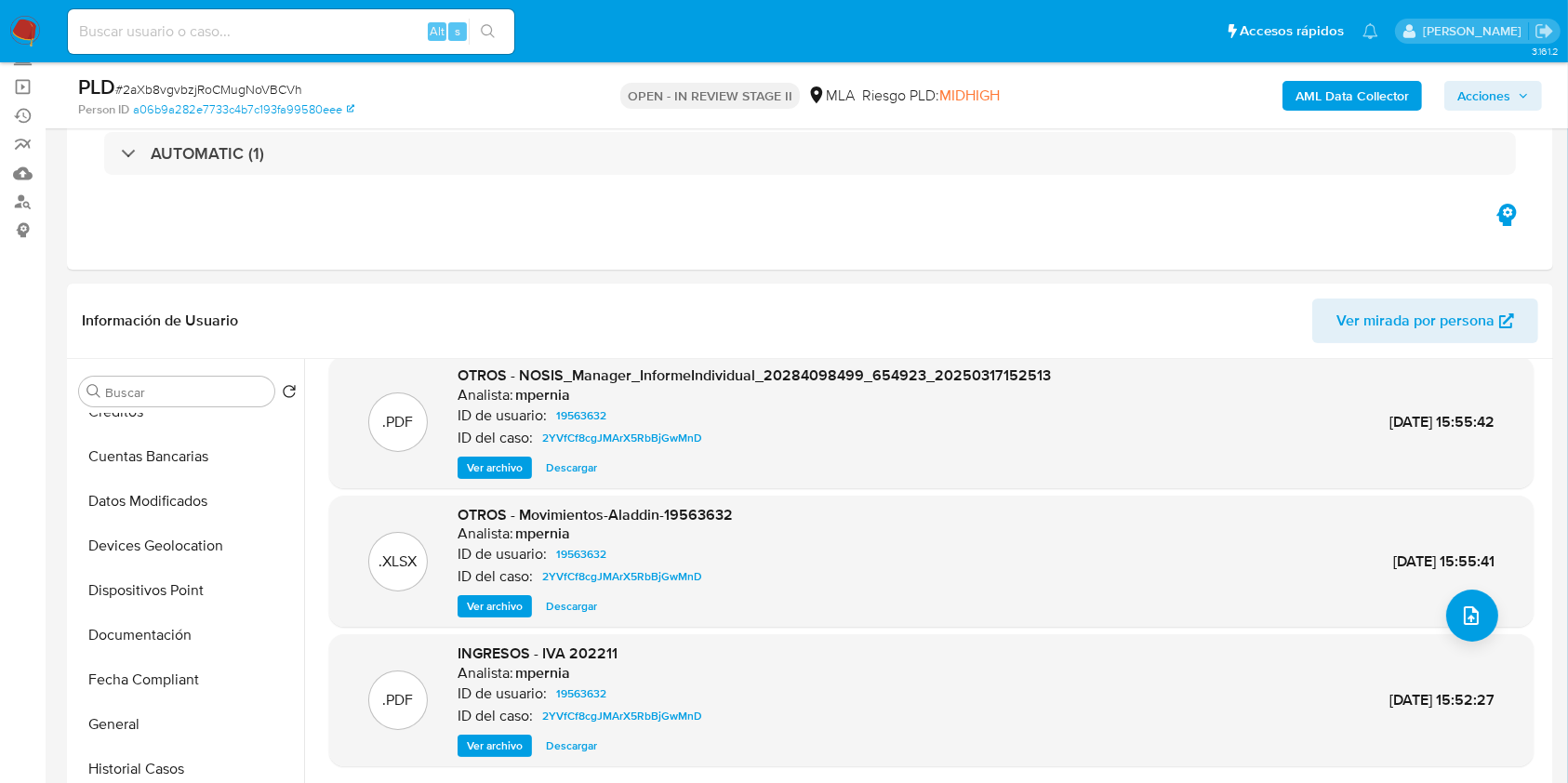
click at [1355, 88] on b "AML Data Collector" at bounding box center [1353, 96] width 113 height 30
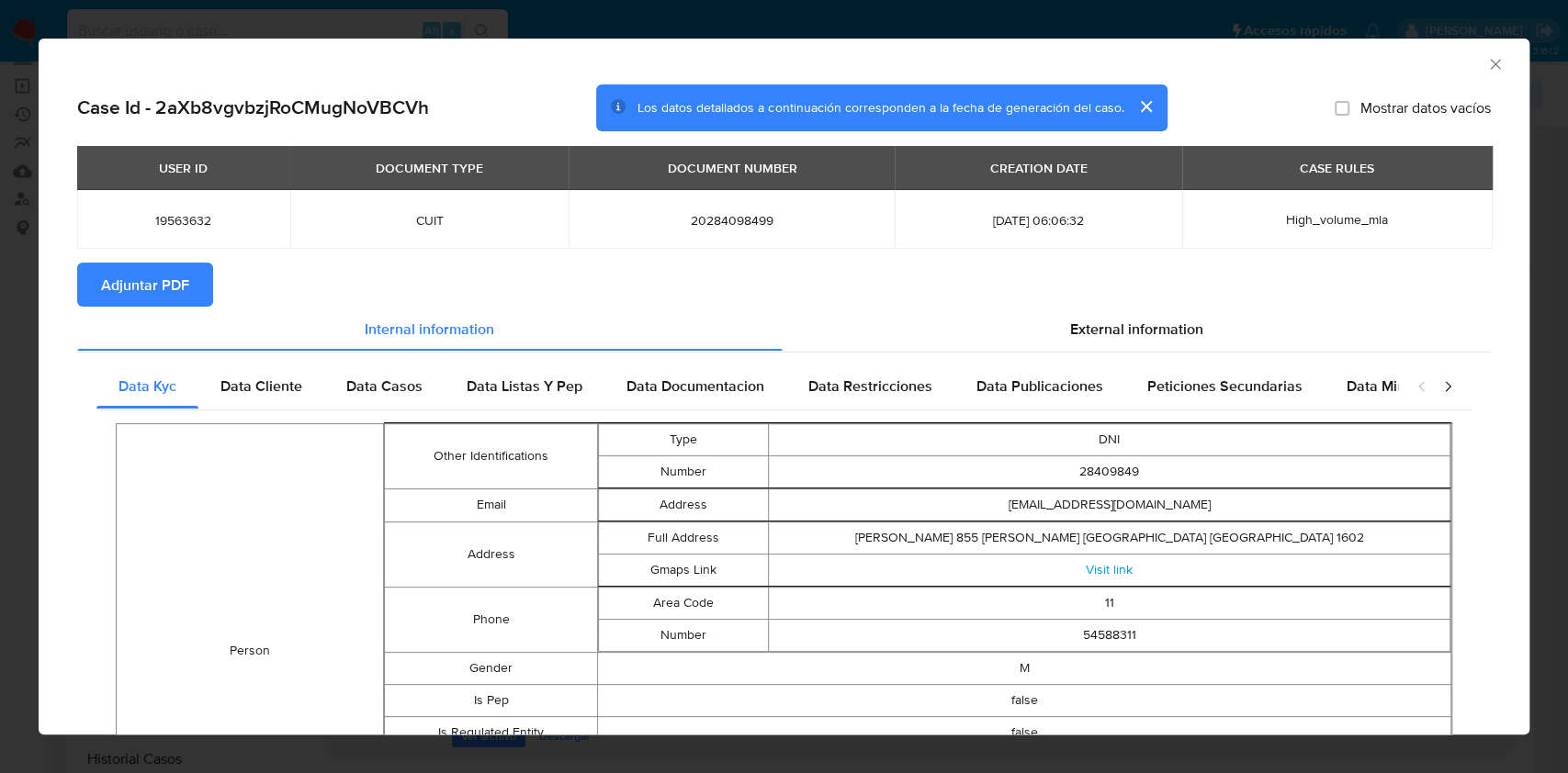
click at [156, 295] on span "Adjuntar PDF" at bounding box center [145, 284] width 89 height 40
click at [1479, 76] on div "AML Data Collector" at bounding box center [784, 61] width 1491 height 46
click at [1490, 62] on icon "Cerrar ventana" at bounding box center [1494, 63] width 10 height 10
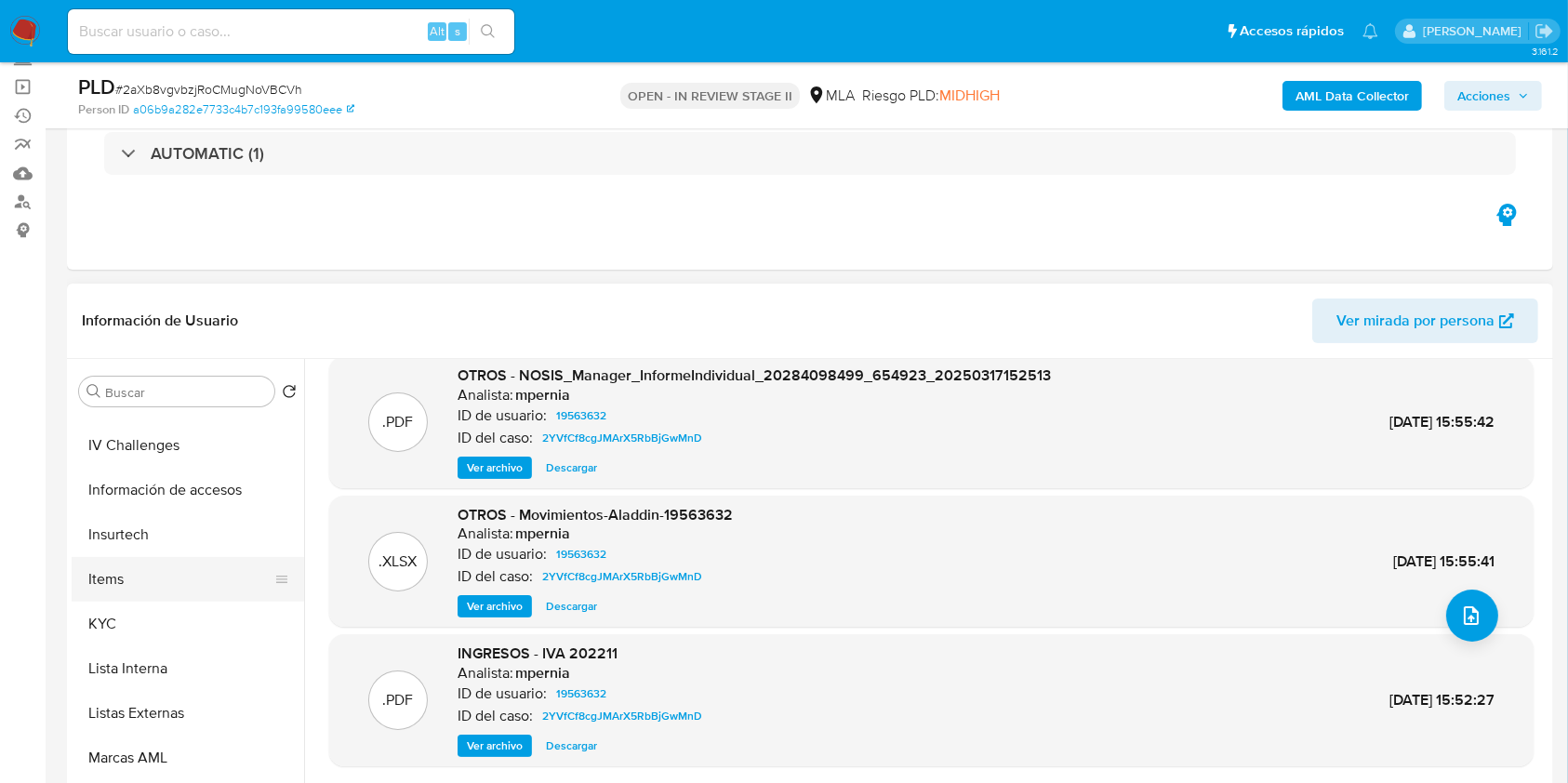
scroll to position [744, 0]
click at [146, 580] on button "KYC" at bounding box center [180, 585] width 217 height 44
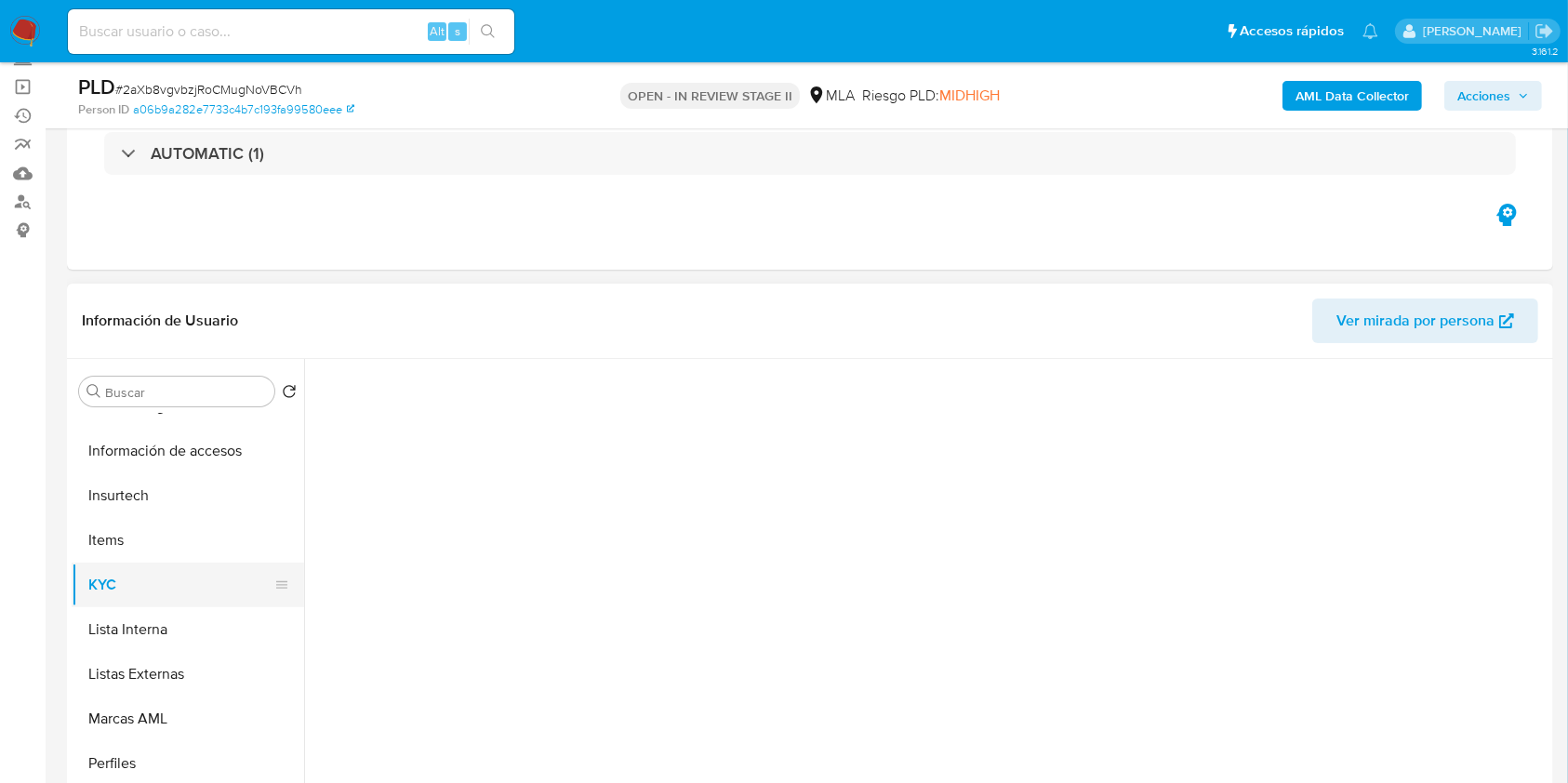
scroll to position [0, 0]
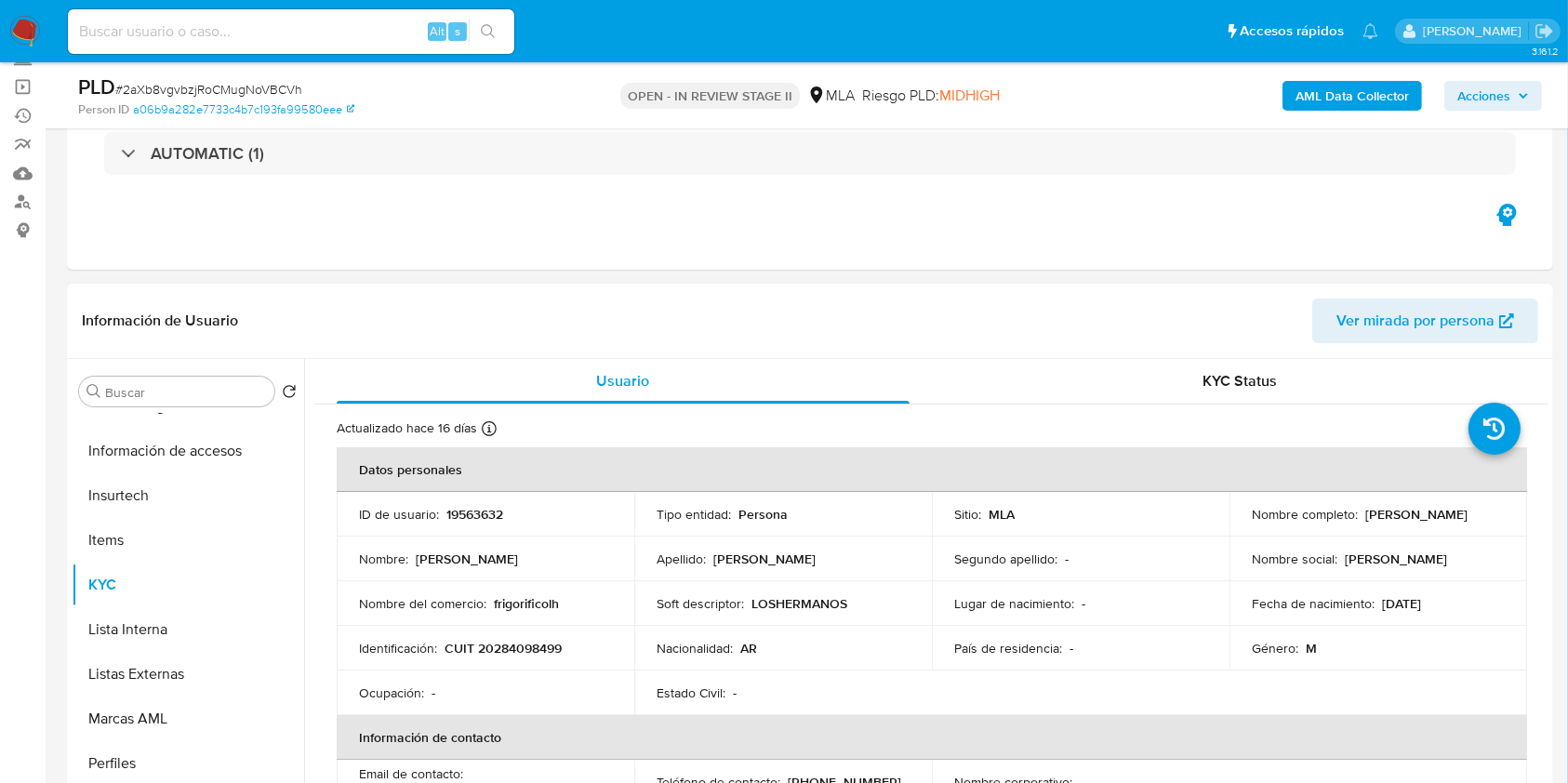
click at [503, 647] on p "CUIT 20284098499" at bounding box center [503, 648] width 117 height 17
copy p "20284098499"
click at [467, 513] on p "19563632" at bounding box center [475, 515] width 57 height 17
click at [469, 516] on p "19563632" at bounding box center [475, 515] width 57 height 17
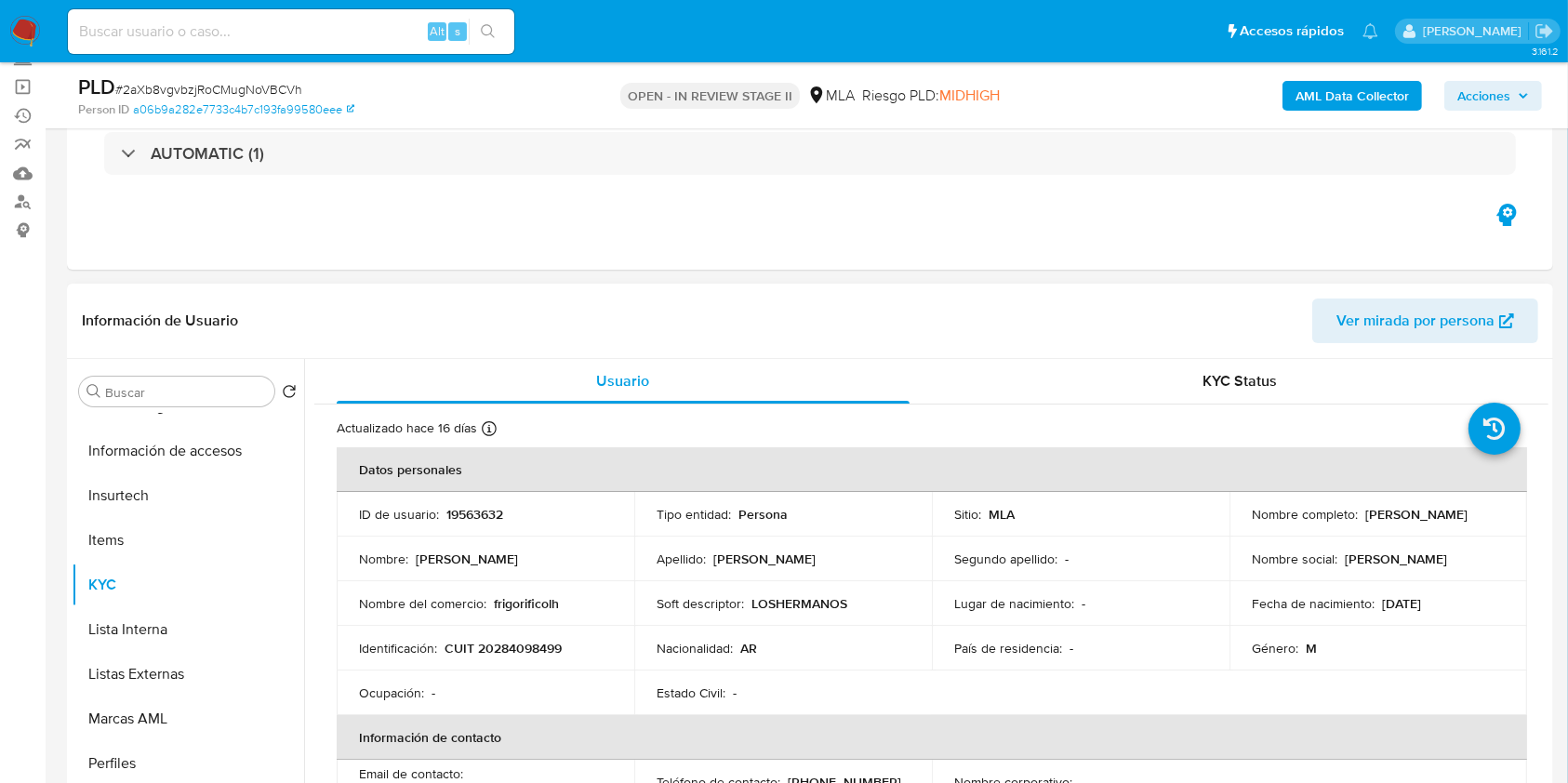
click at [461, 515] on p "19563632" at bounding box center [475, 515] width 57 height 17
copy p "19563632"
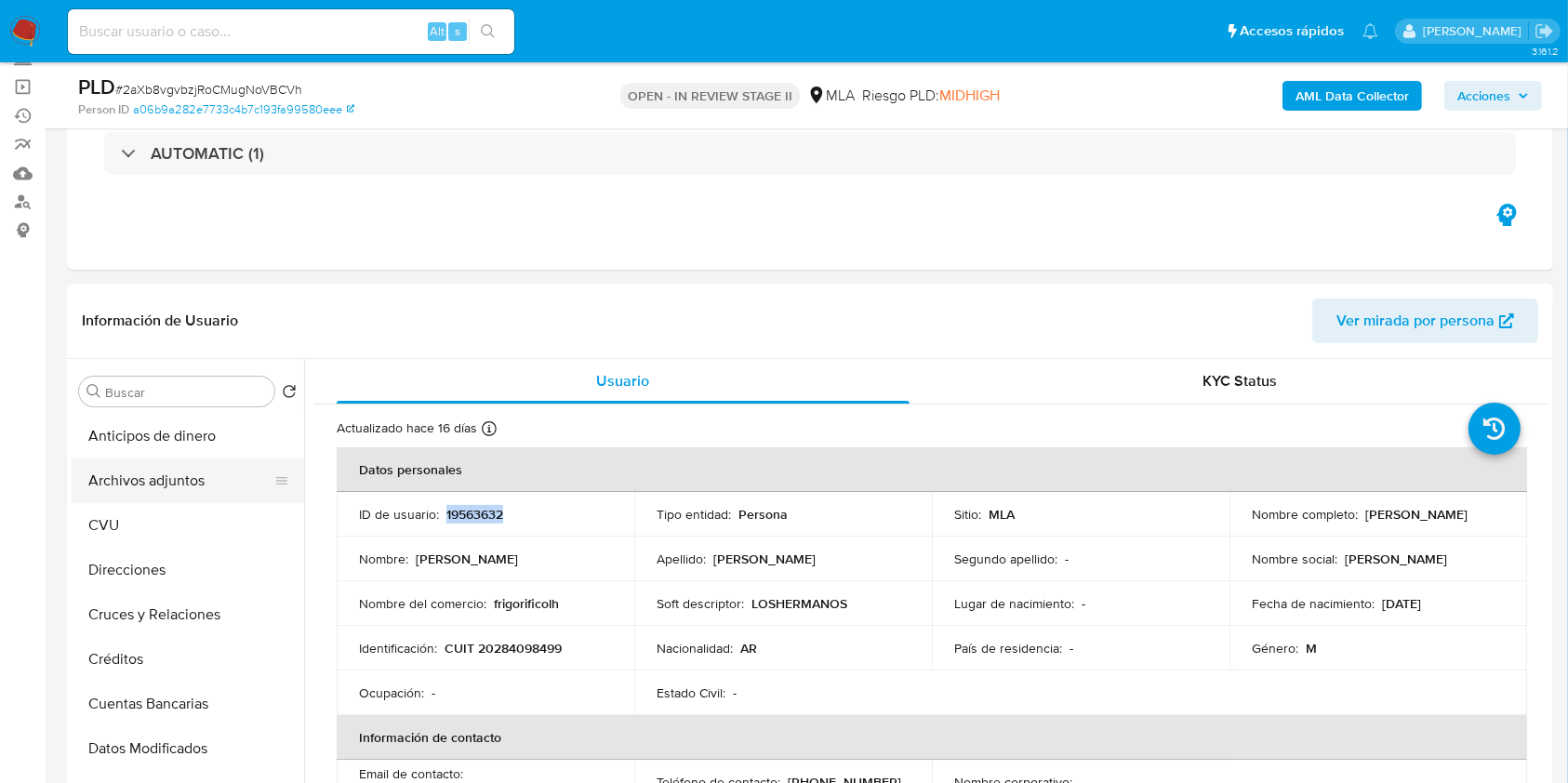
click at [204, 481] on button "Archivos adjuntos" at bounding box center [180, 480] width 217 height 44
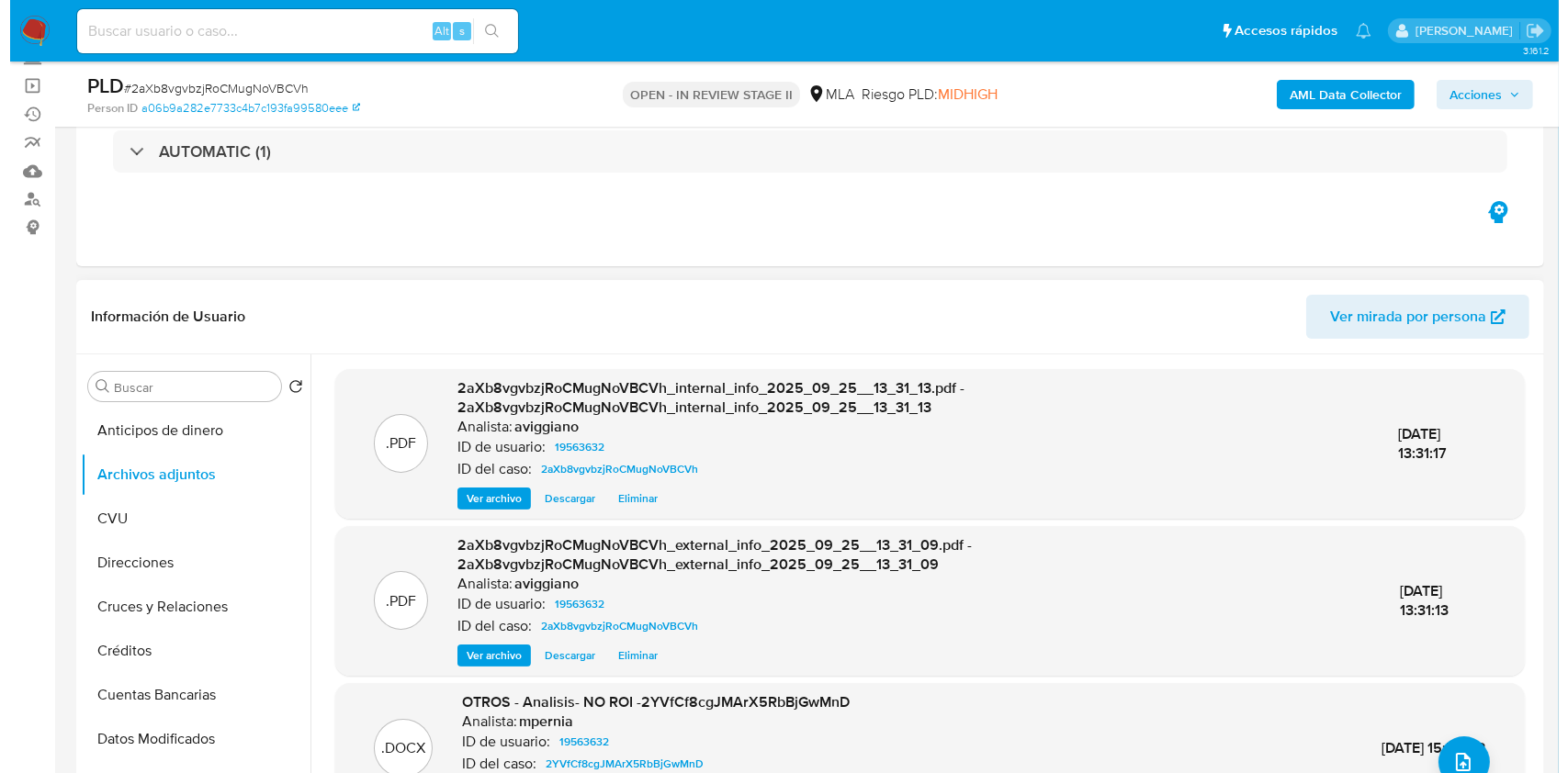
scroll to position [122, 0]
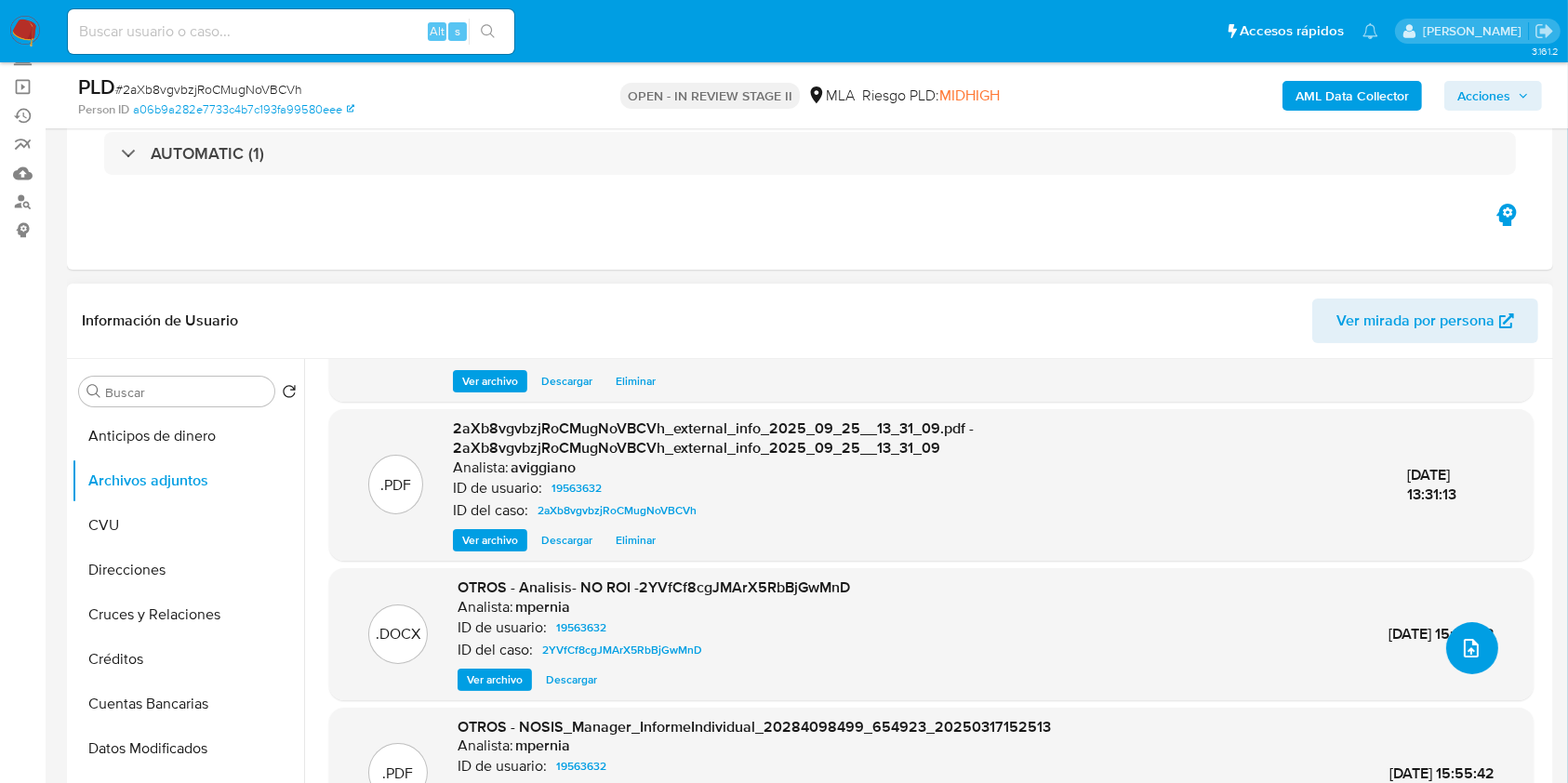
click at [1472, 638] on span "upload-file" at bounding box center [1472, 649] width 23 height 23
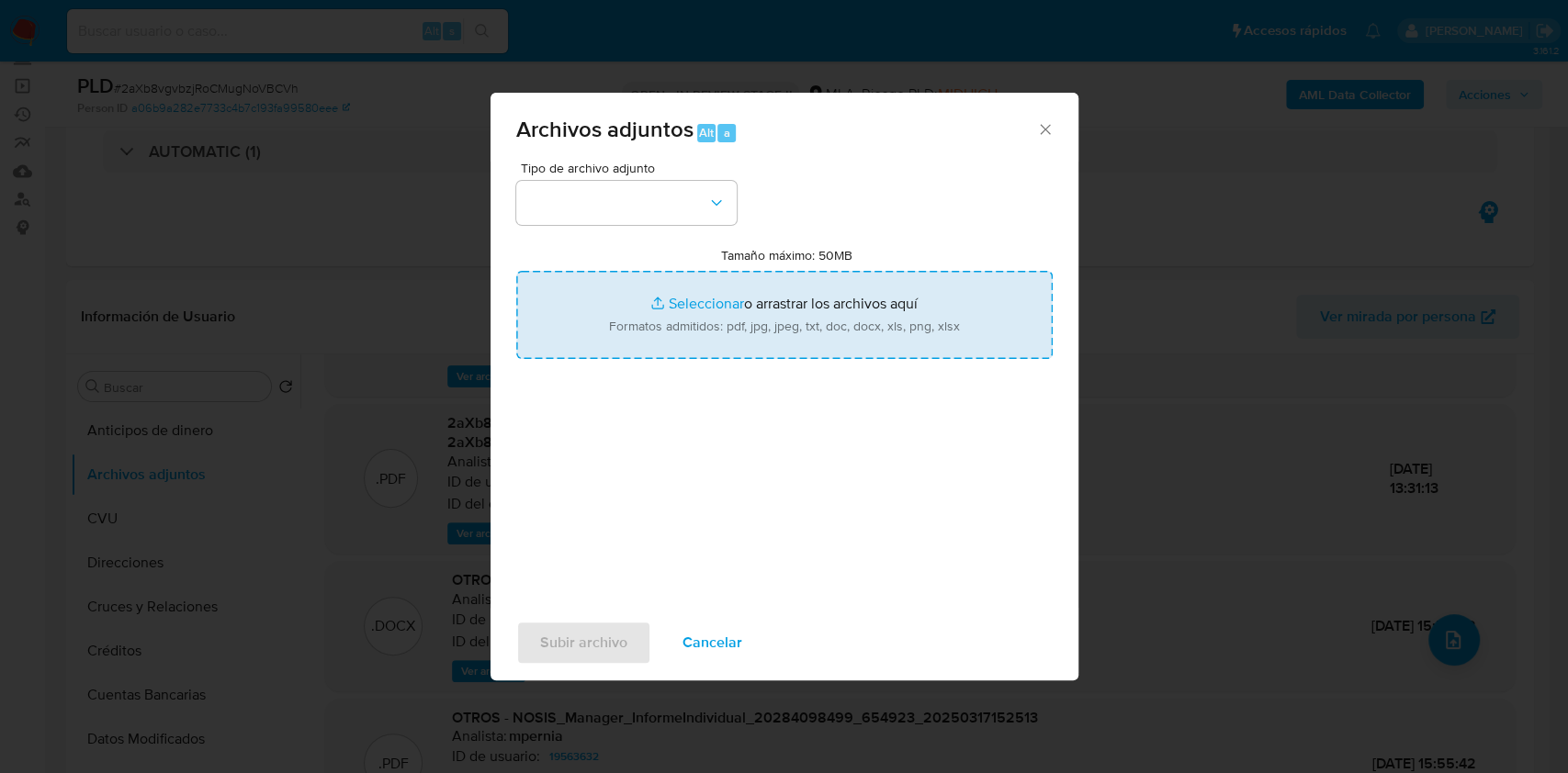
click at [836, 319] on input "Tamaño máximo: 50MB Seleccionar archivos" at bounding box center [784, 314] width 536 height 89
type input "C:\fakepath\Nosis - 19563632.pdf"
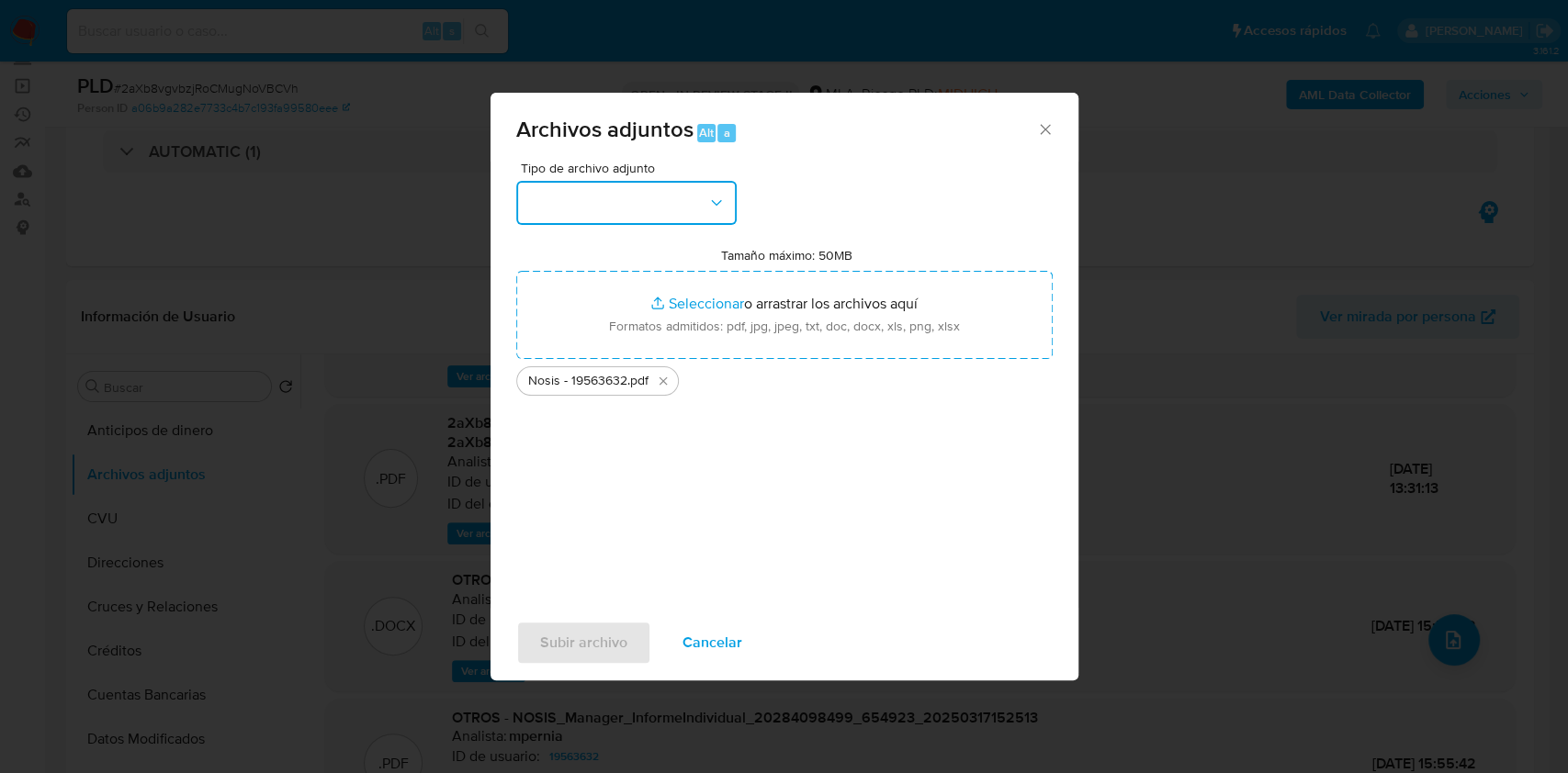
click at [691, 187] on button "button" at bounding box center [626, 202] width 220 height 44
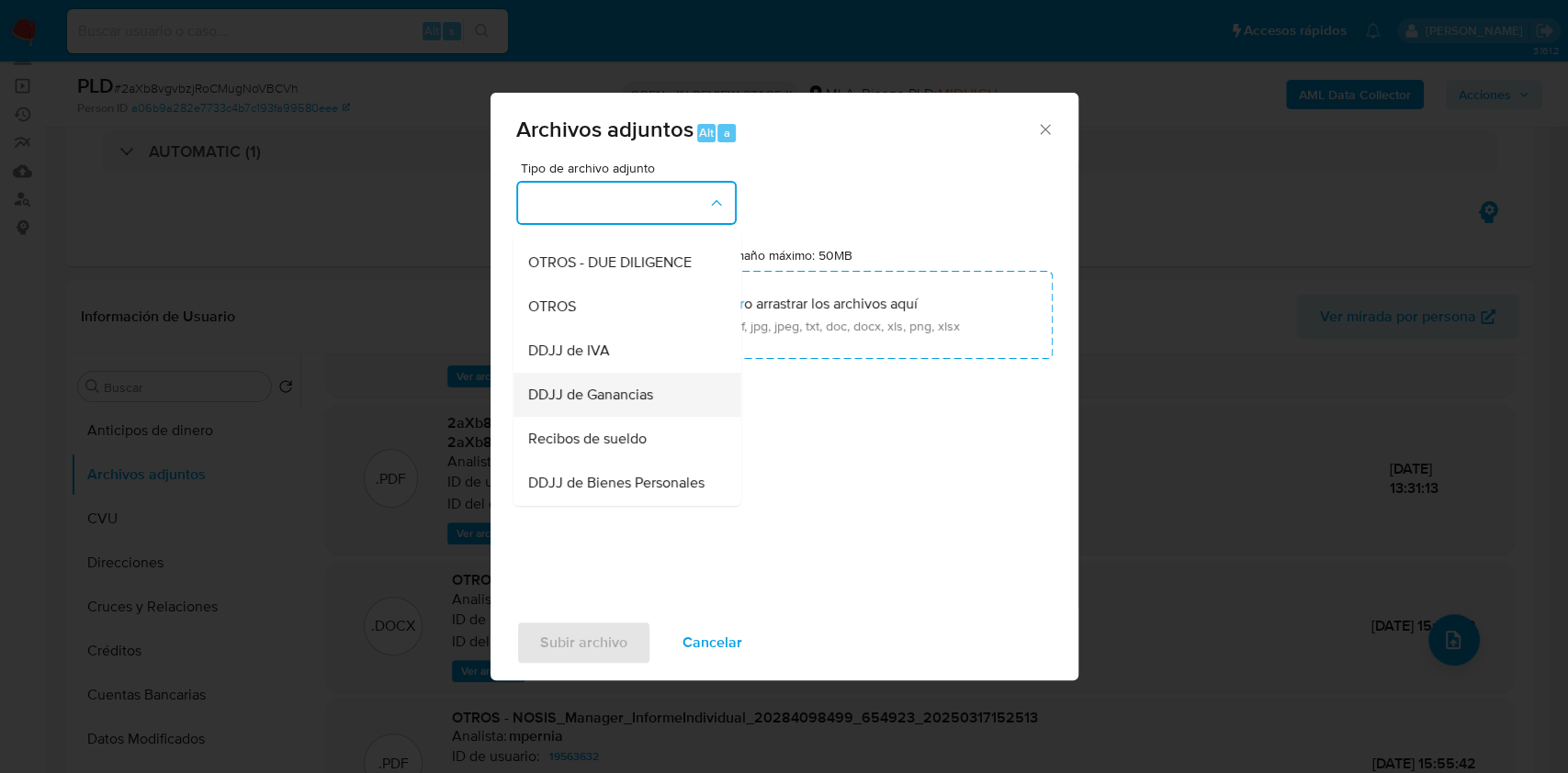
scroll to position [367, 0]
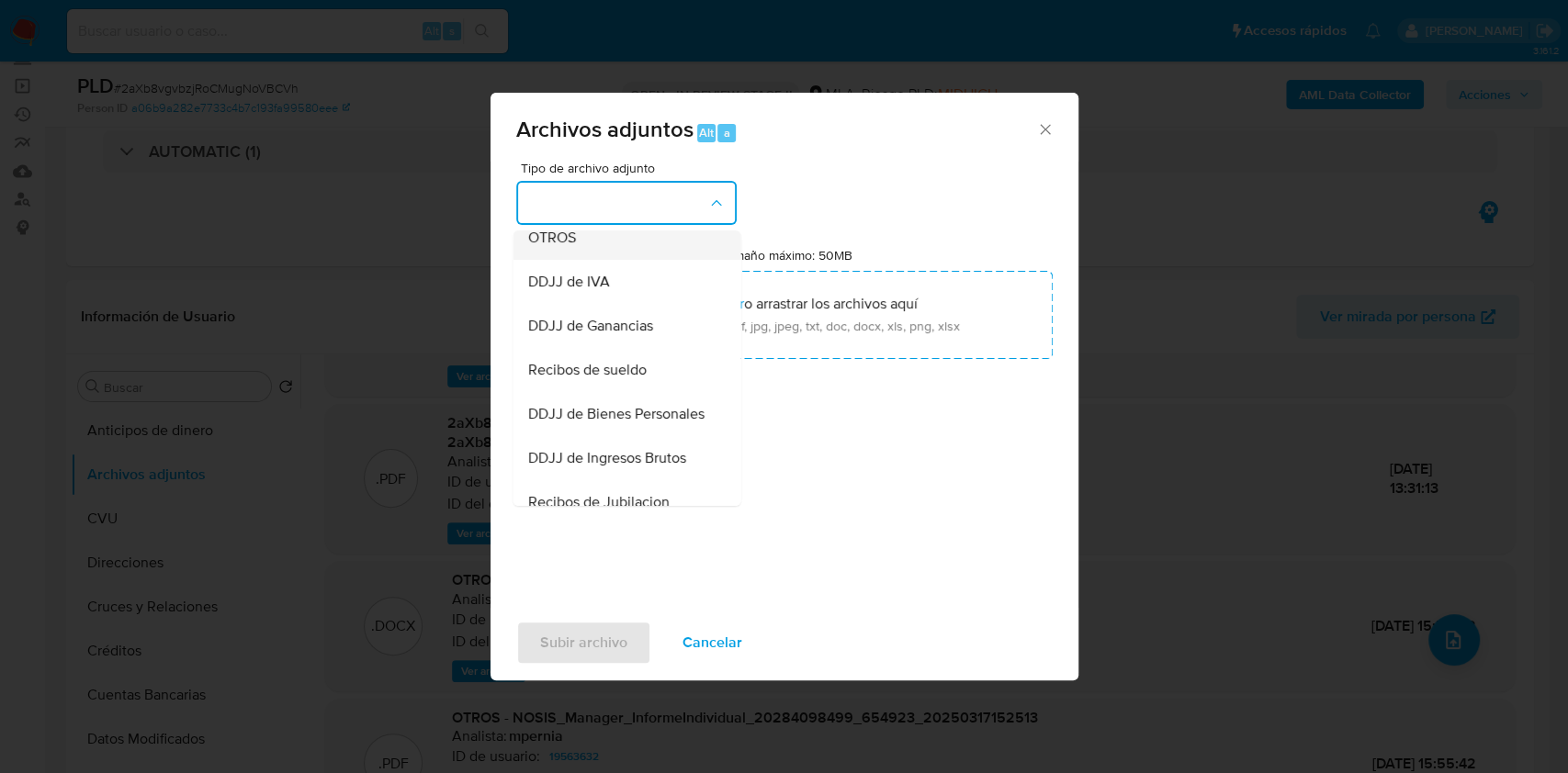
click at [563, 260] on div "OTROS" at bounding box center [620, 237] width 187 height 44
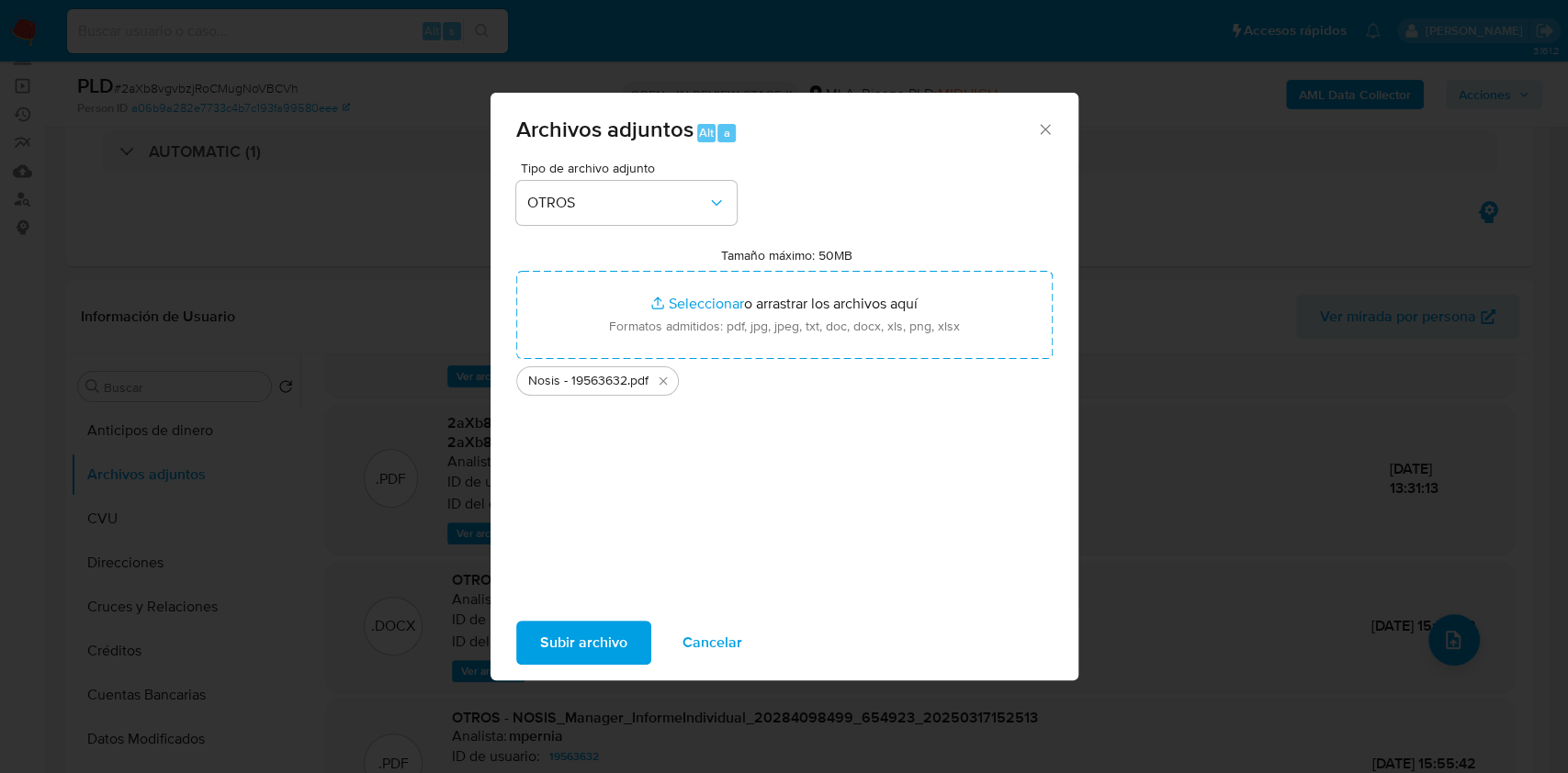
click at [576, 645] on span "Subir archivo" at bounding box center [584, 642] width 88 height 40
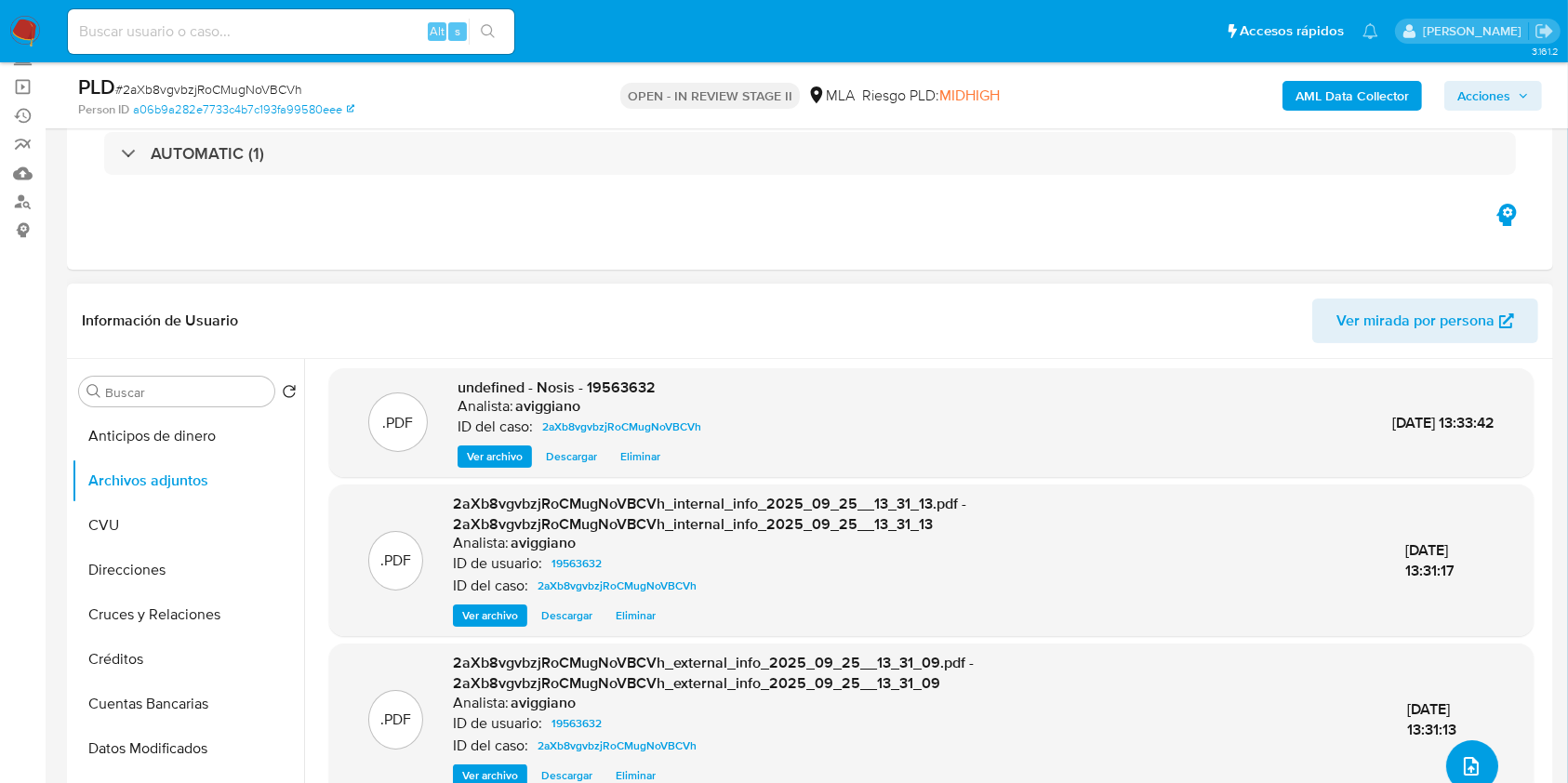
scroll to position [0, 0]
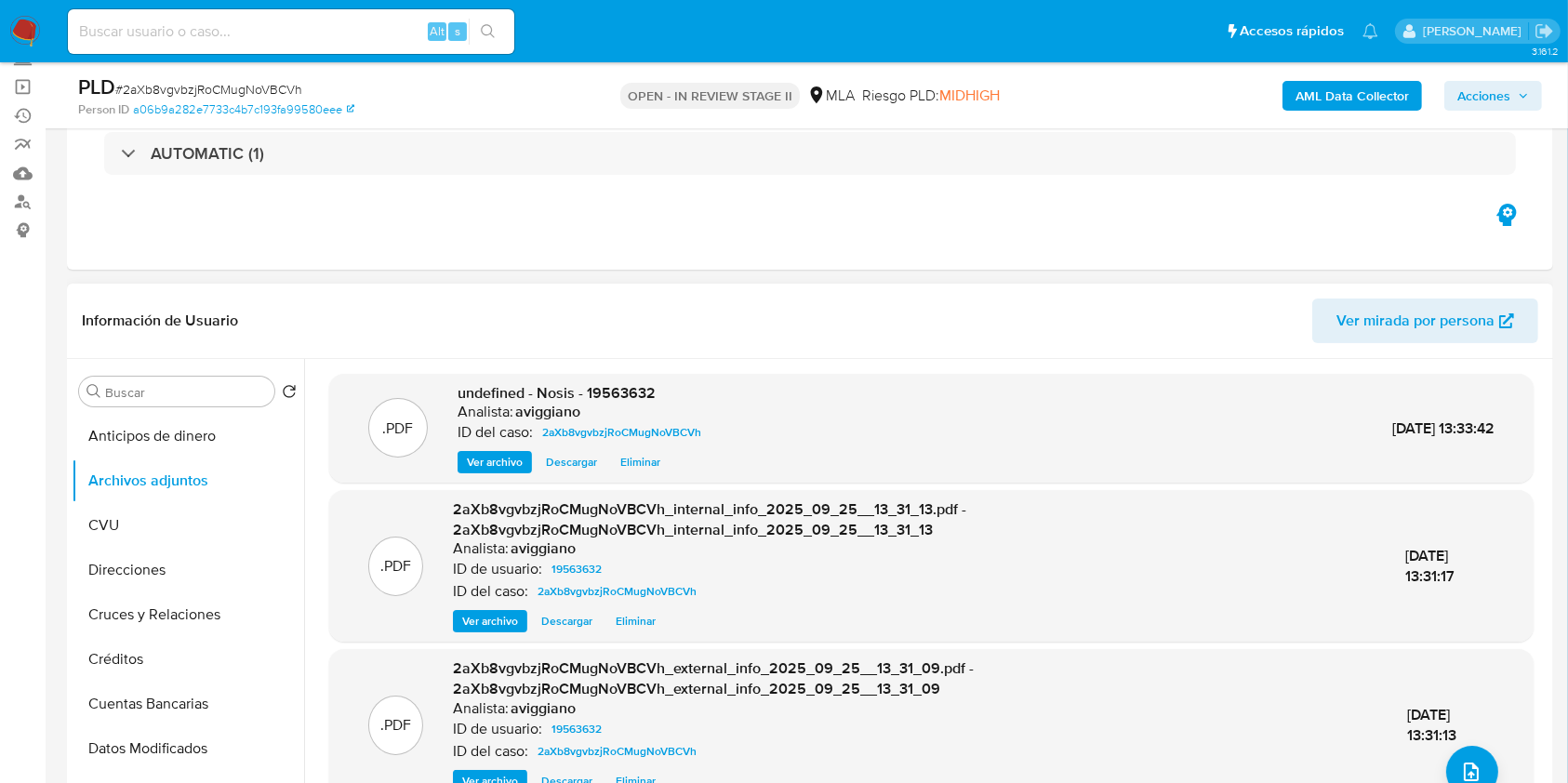
click at [608, 384] on span "undefined - Nosis - 19563632" at bounding box center [556, 393] width 198 height 22
copy span "19563632"
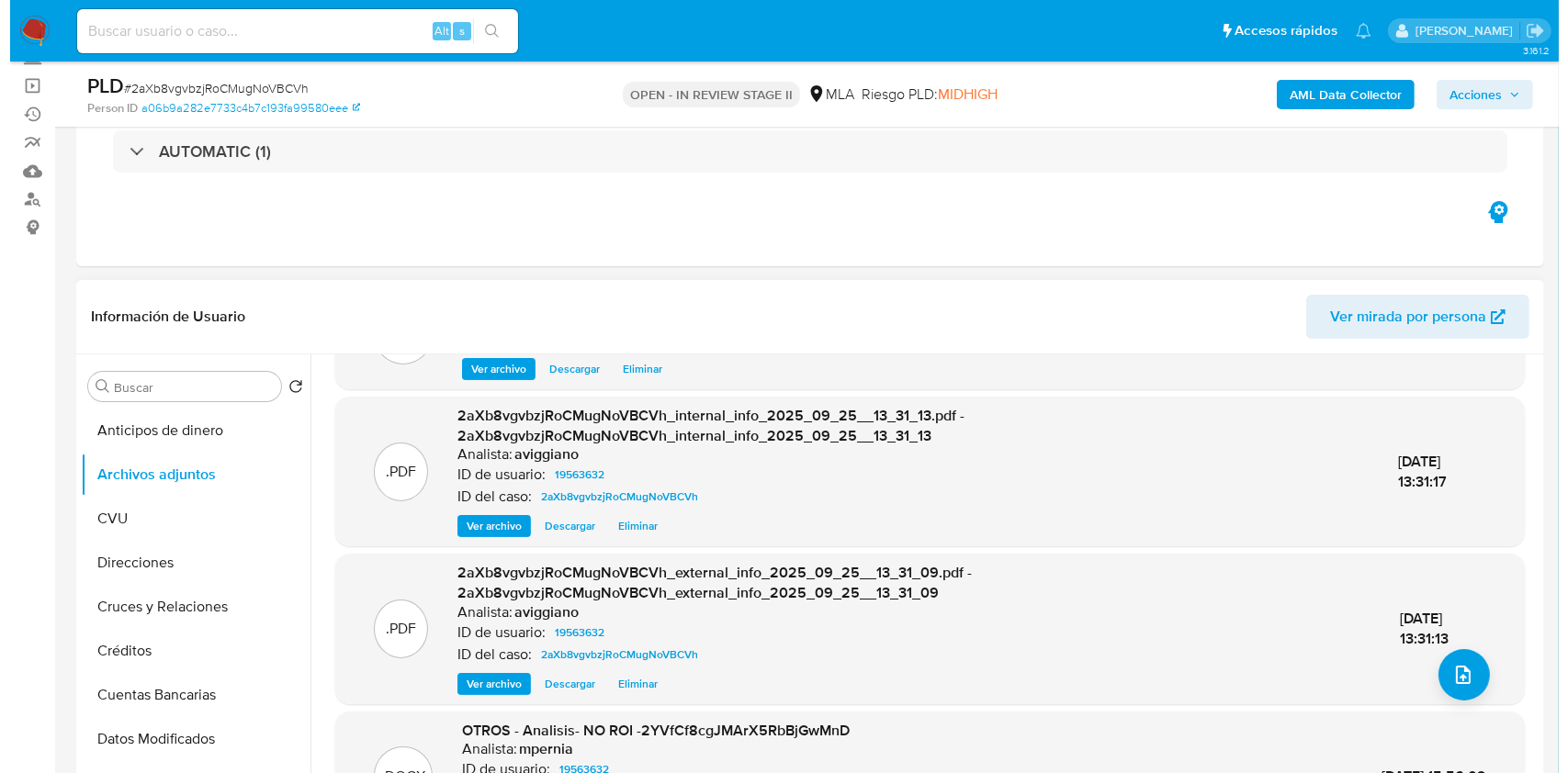
scroll to position [122, 0]
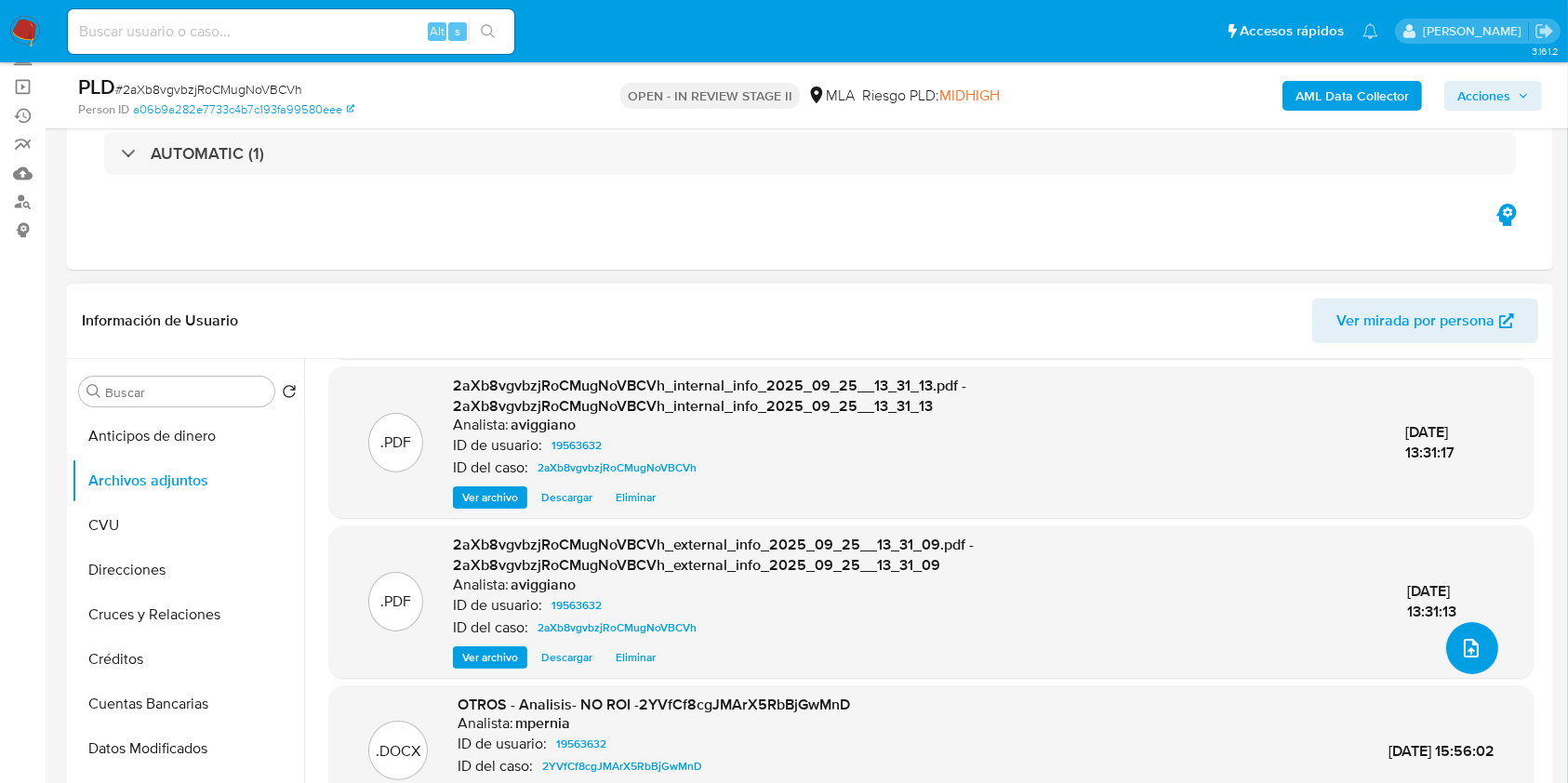
click at [1464, 647] on icon "upload-file" at bounding box center [1472, 648] width 15 height 19
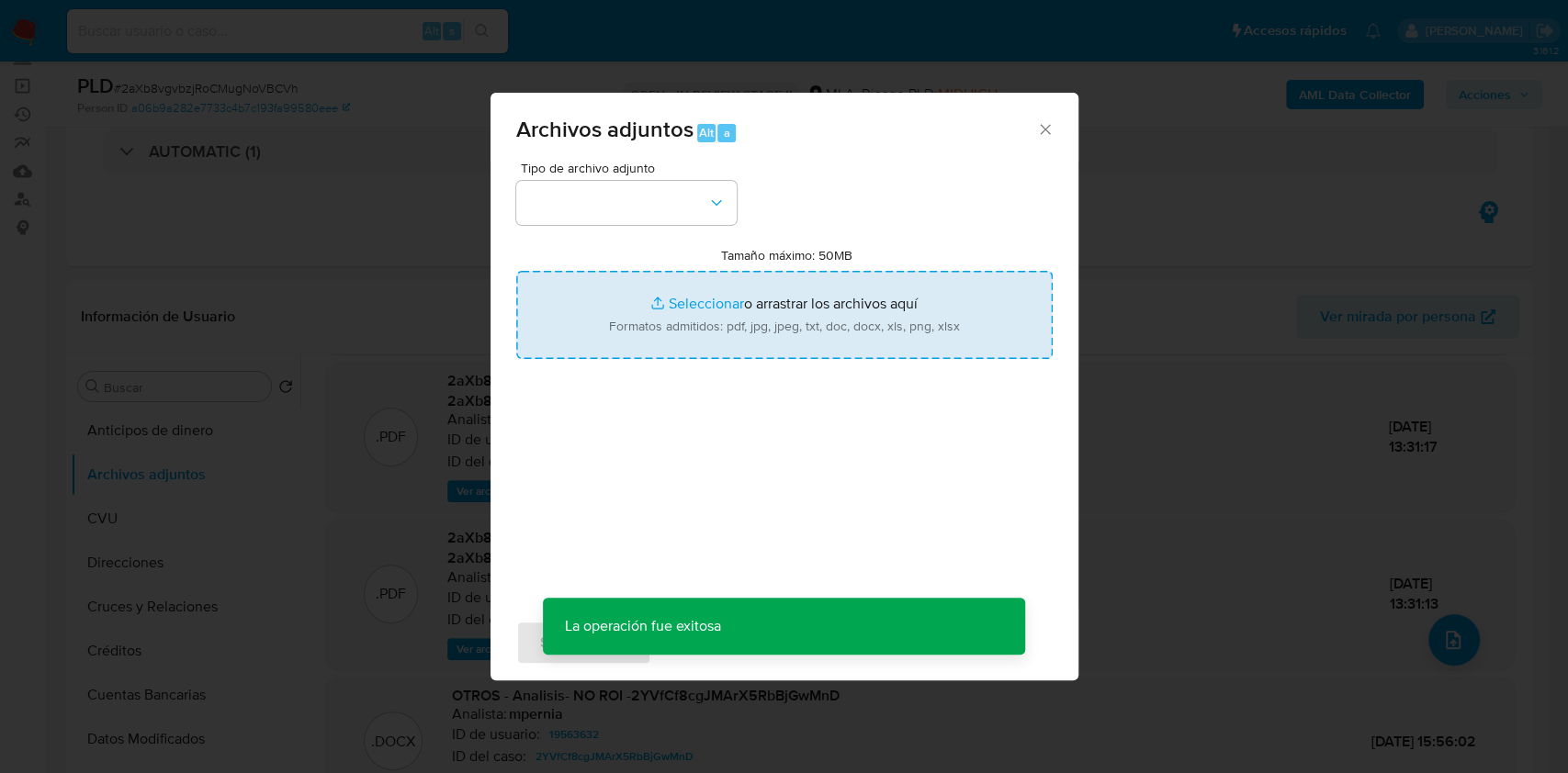
click at [722, 323] on input "Tamaño máximo: 50MB Seleccionar archivos" at bounding box center [784, 314] width 536 height 89
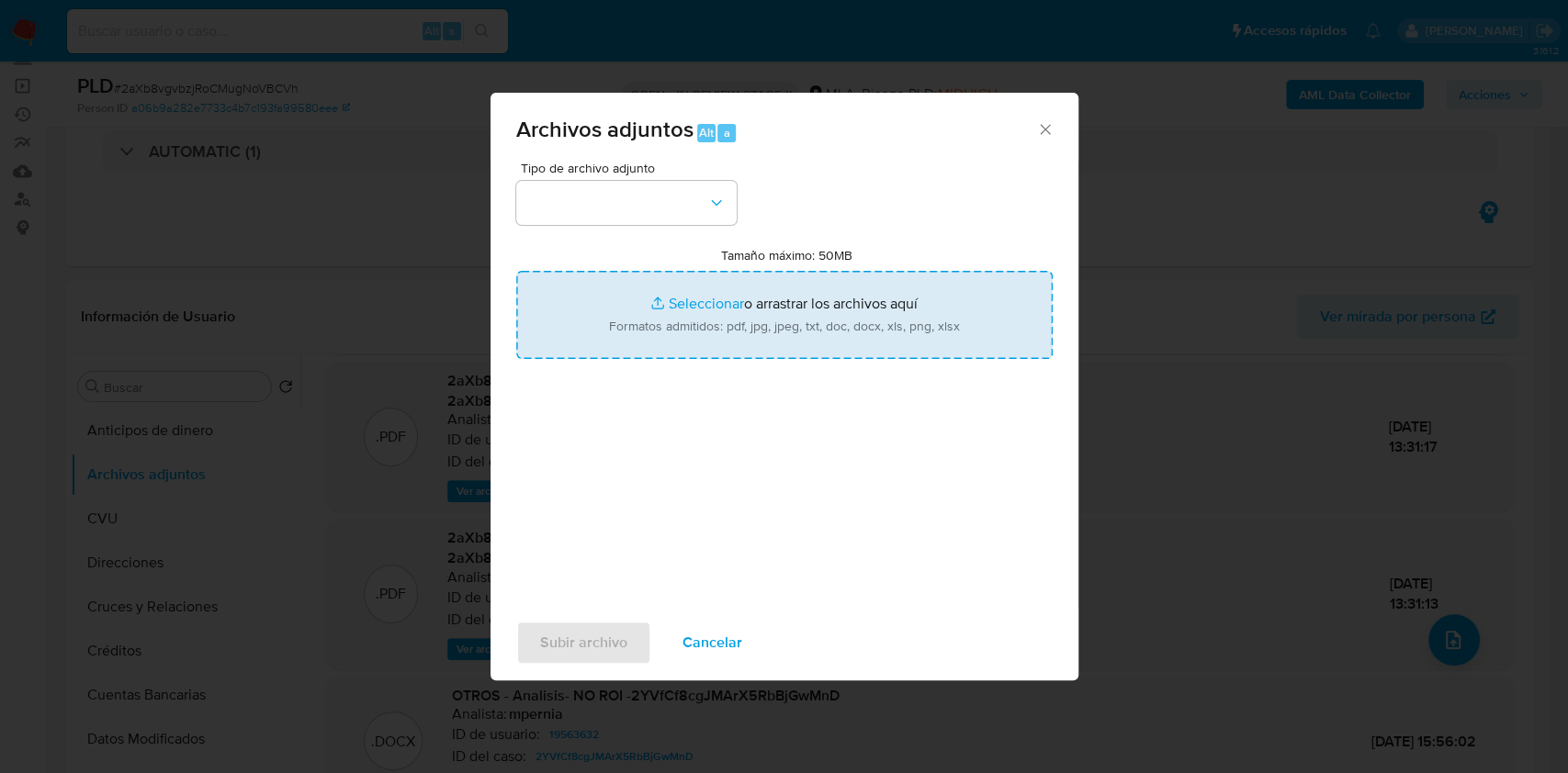
type input "C:\fakepath\Movimientos-Aladdin-v10_1 - 19563632 -.xlsx"
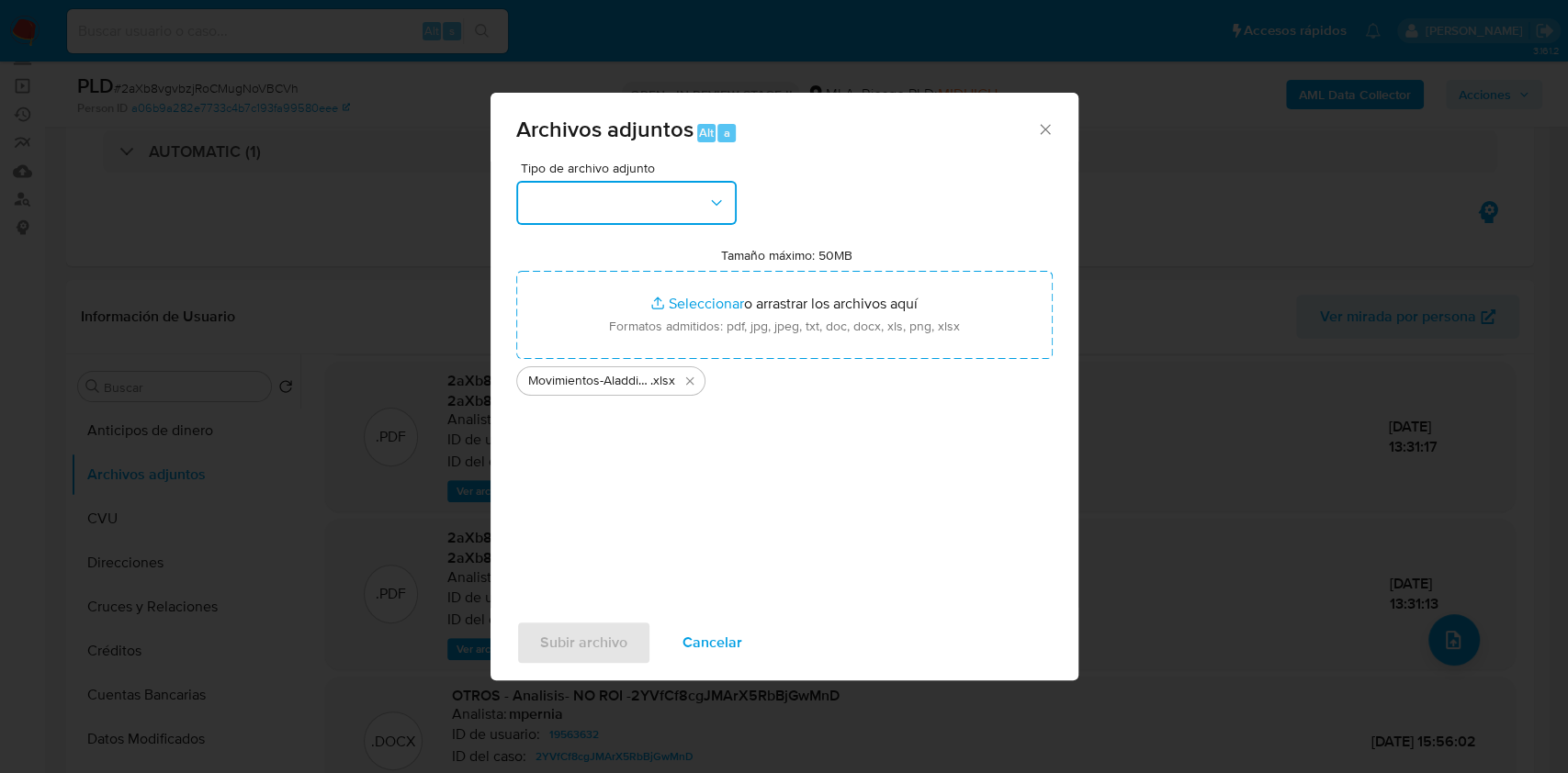
click at [635, 213] on button "button" at bounding box center [626, 202] width 220 height 44
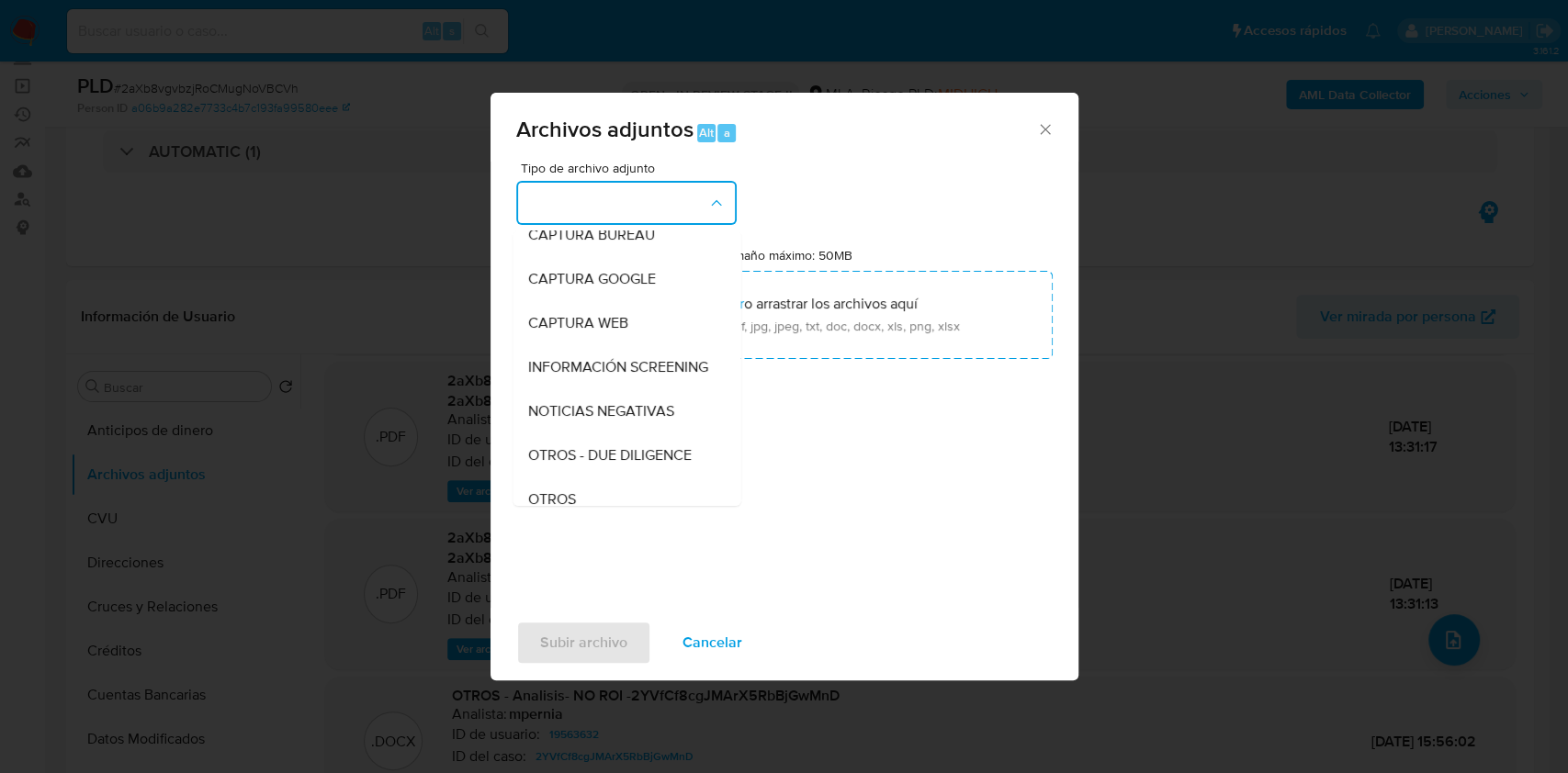
scroll to position [244, 0]
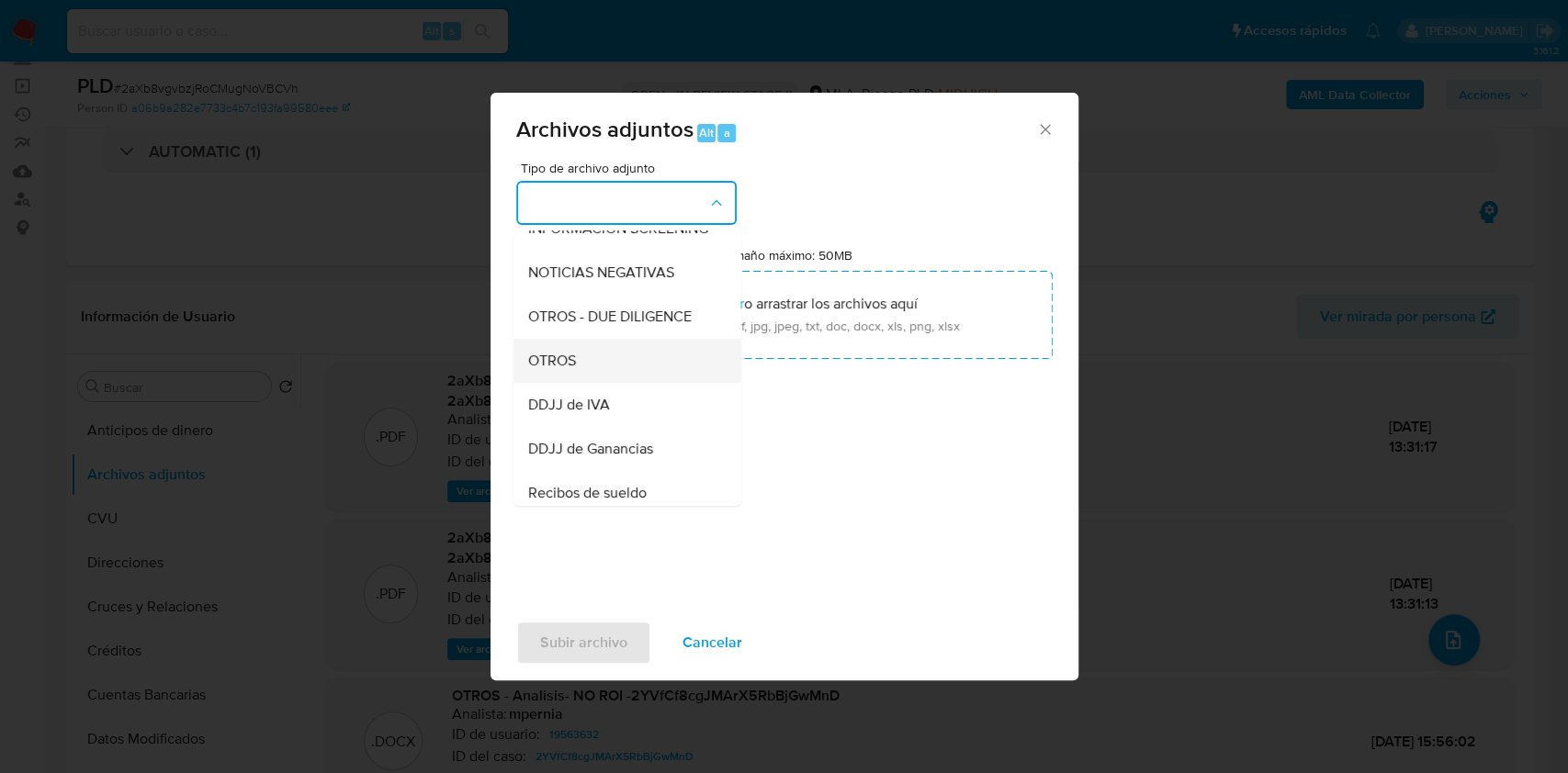
click at [578, 383] on div "OTROS" at bounding box center [620, 360] width 187 height 44
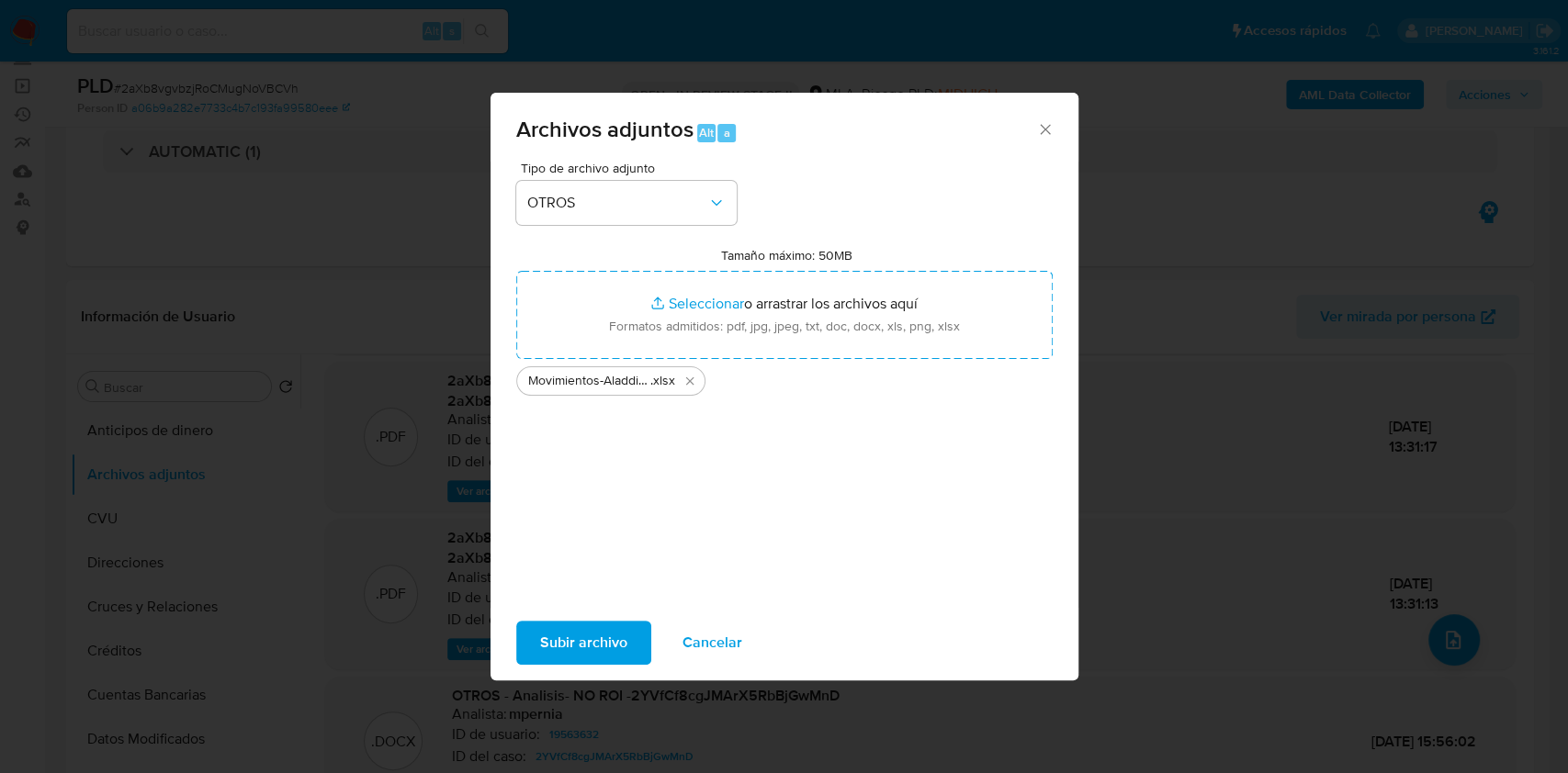
click at [556, 647] on span "Subir archivo" at bounding box center [584, 642] width 88 height 40
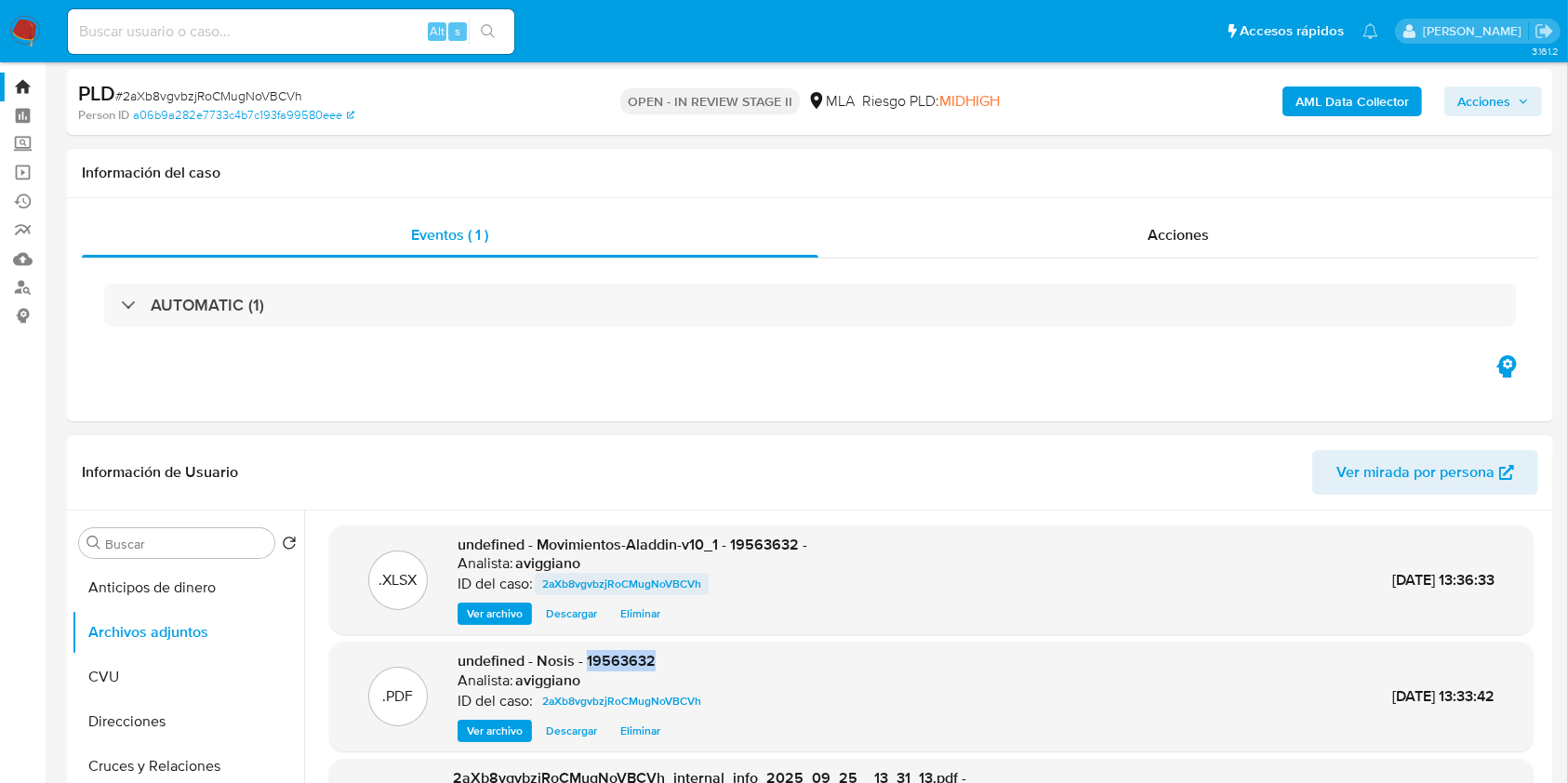
scroll to position [0, 0]
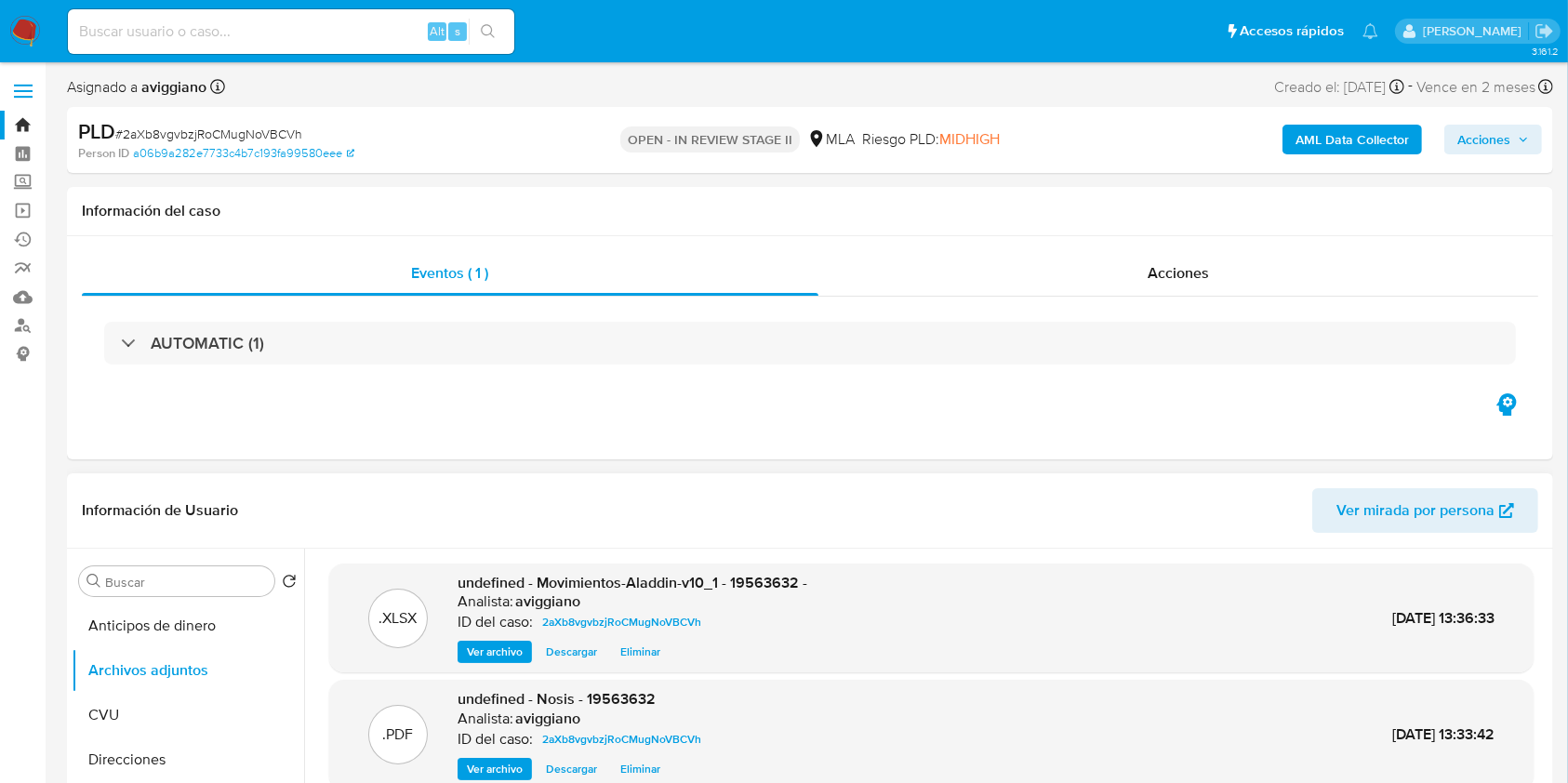
click at [750, 579] on span "undefined - Movimientos-Aladdin-v10_1 - 19563632 -" at bounding box center [632, 583] width 349 height 22
copy span "19563632"
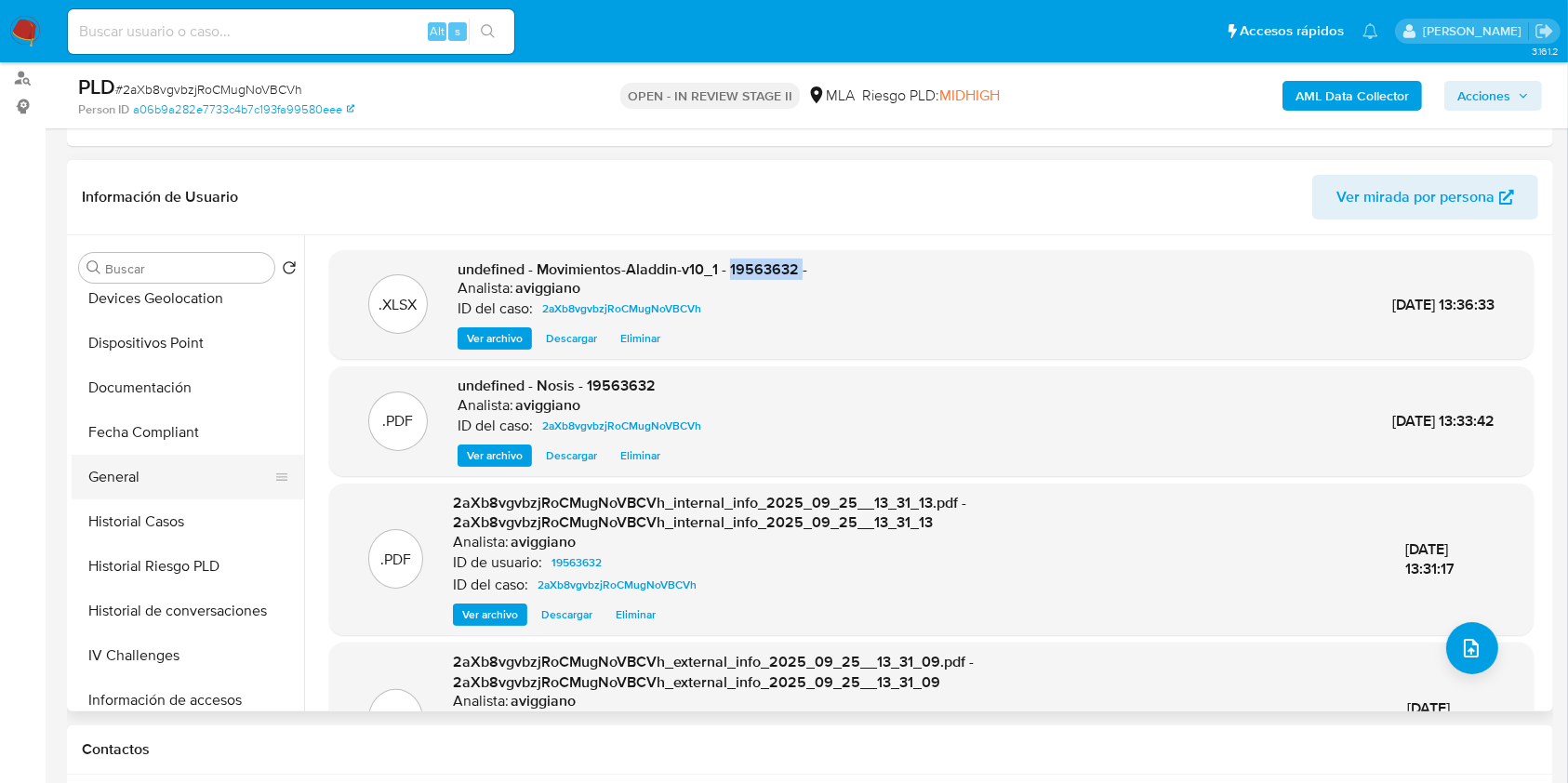
scroll to position [372, 0]
click at [195, 523] on button "Historial Casos" at bounding box center [180, 520] width 217 height 44
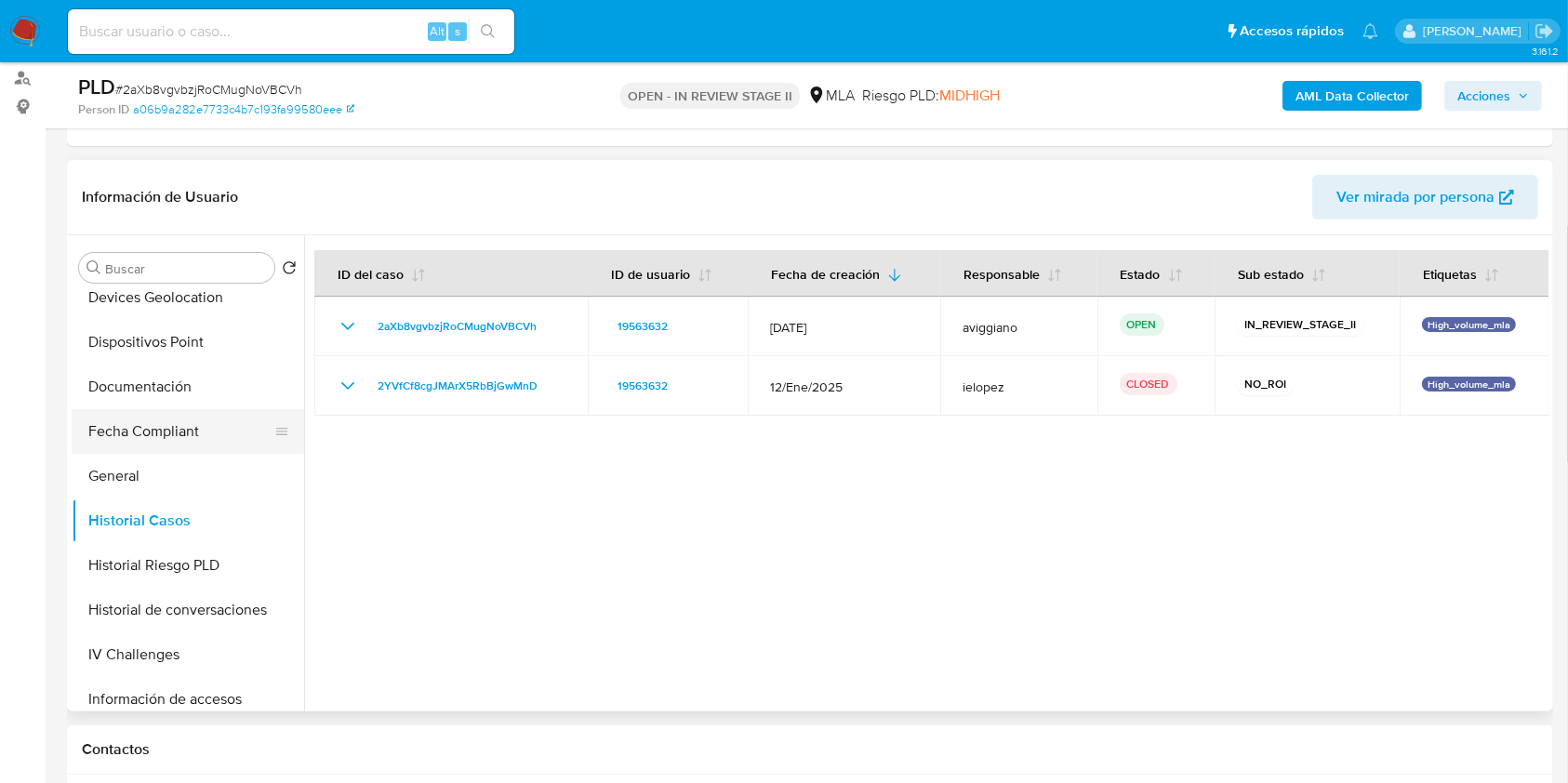
scroll to position [0, 0]
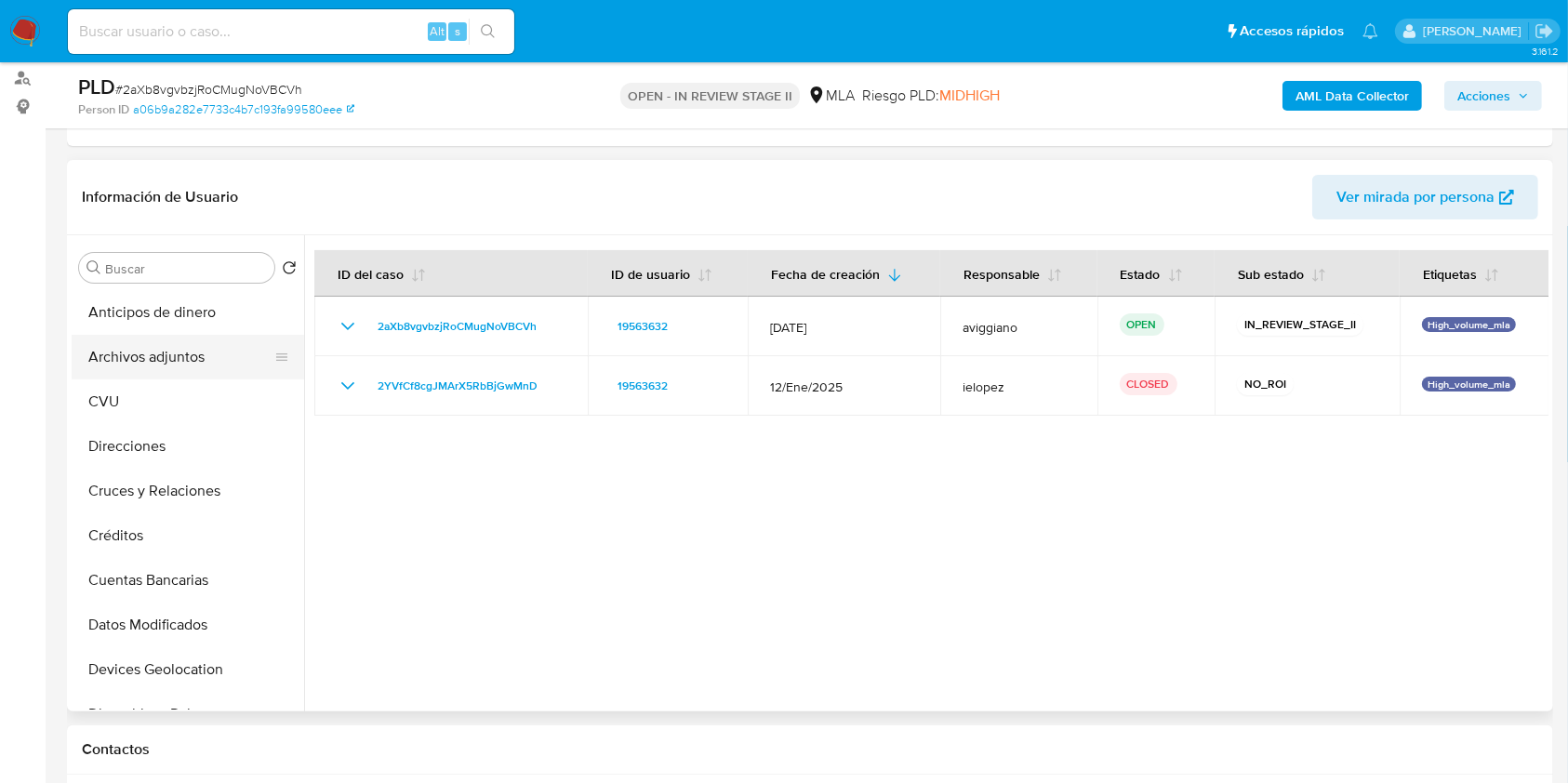
click at [178, 351] on button "Archivos adjuntos" at bounding box center [180, 356] width 217 height 44
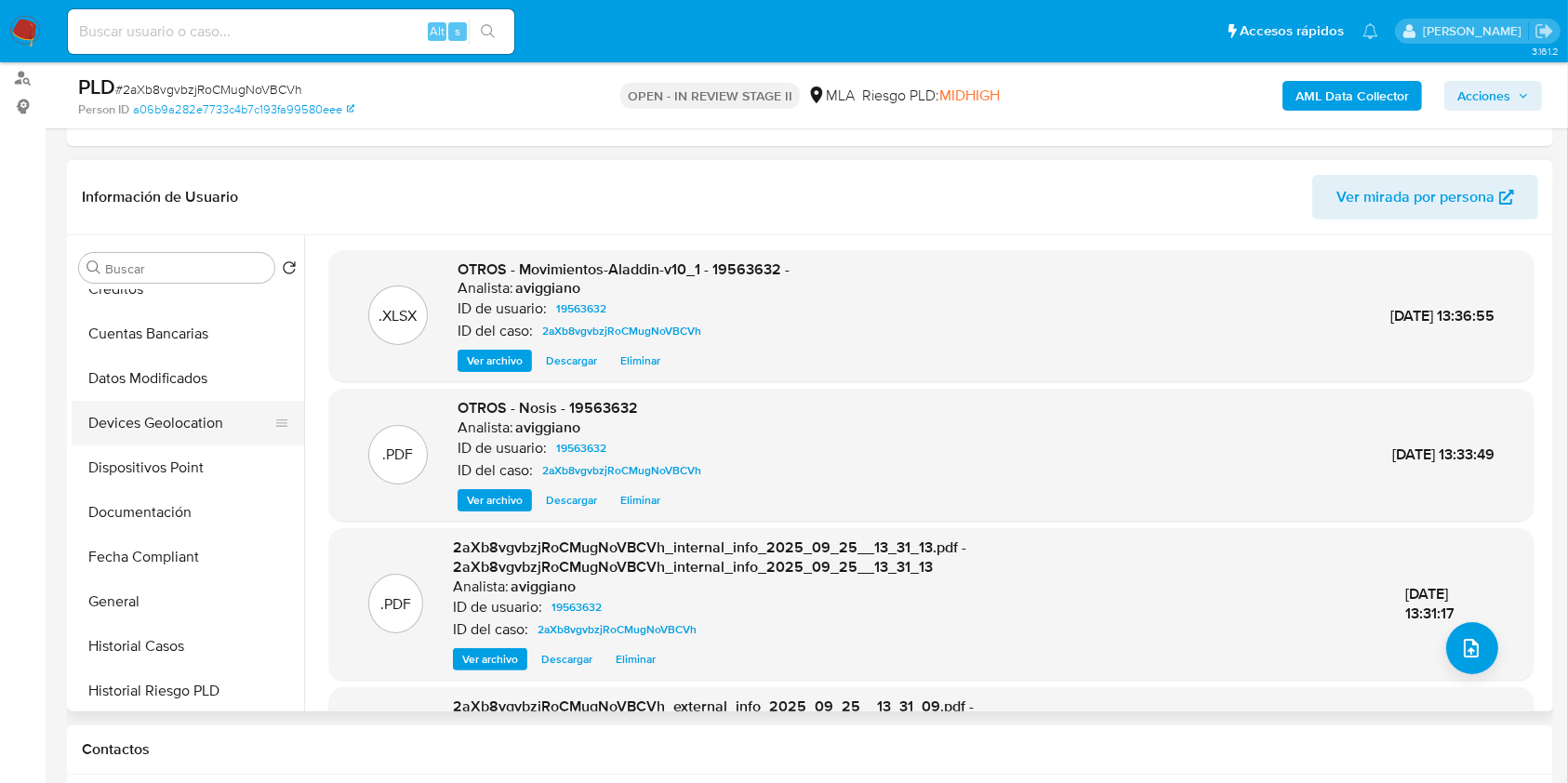
scroll to position [247, 0]
click at [187, 503] on button "Documentación" at bounding box center [180, 511] width 217 height 44
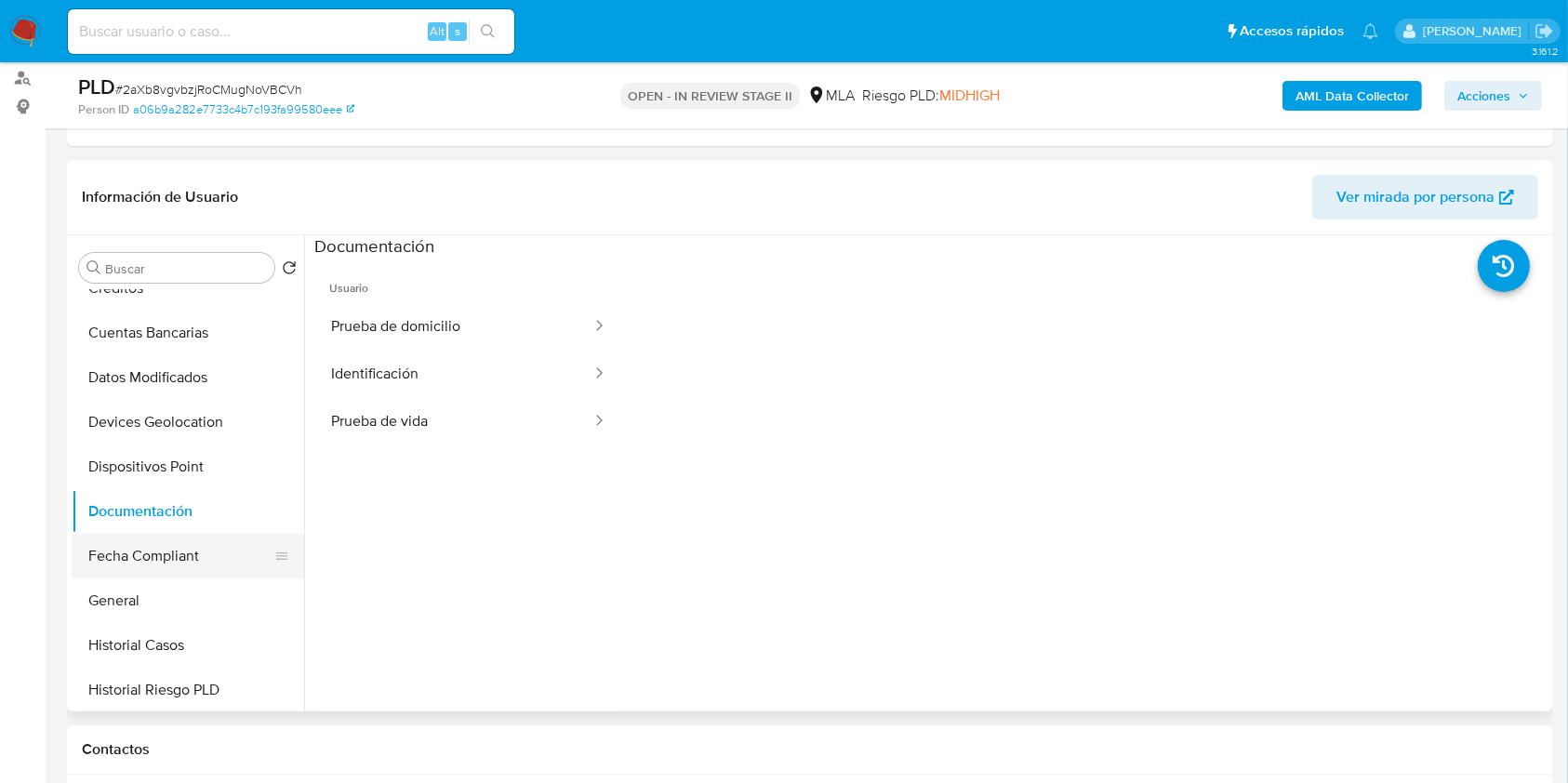
scroll to position [0, 0]
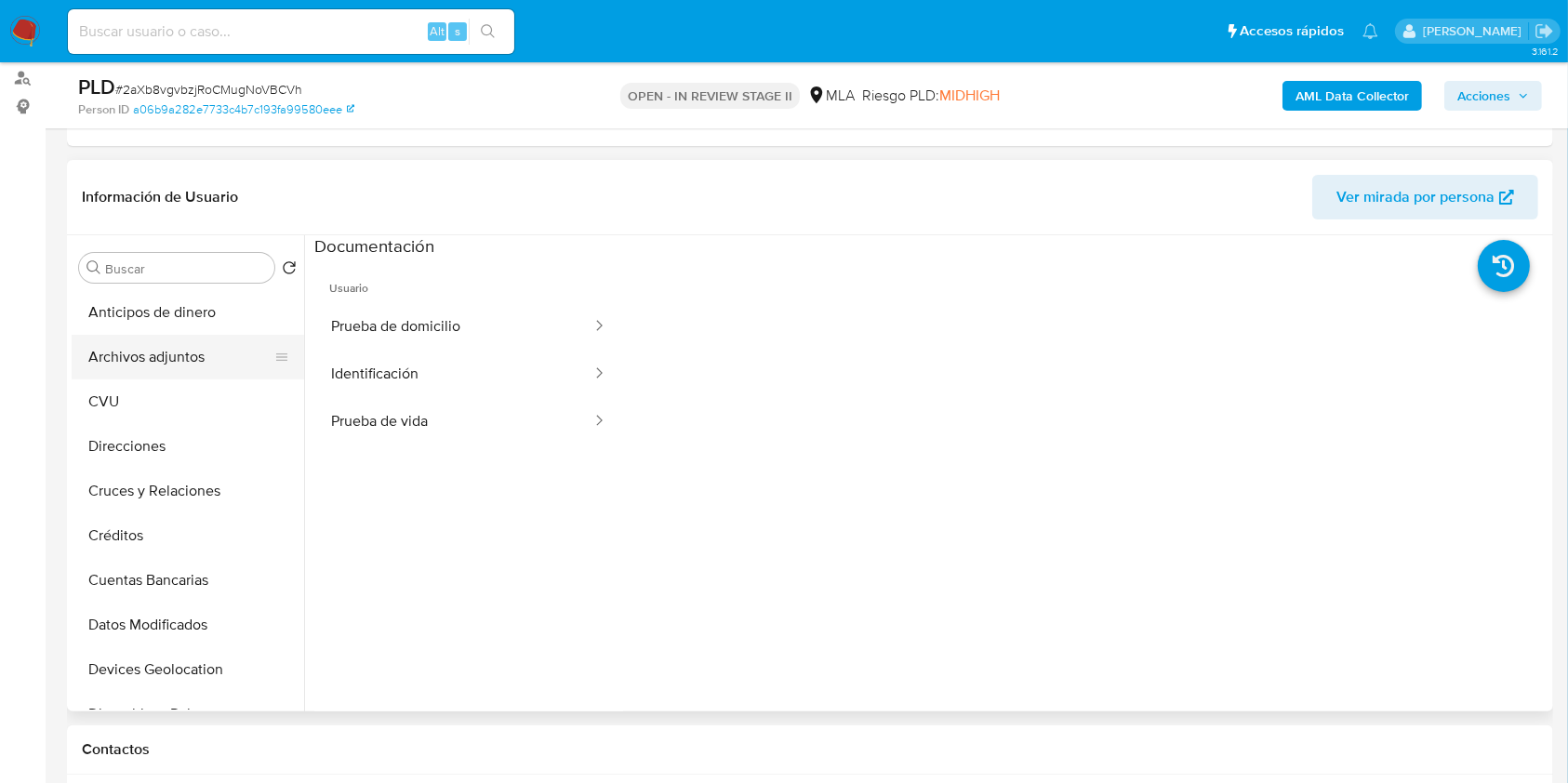
click at [179, 357] on button "Archivos adjuntos" at bounding box center [180, 356] width 217 height 44
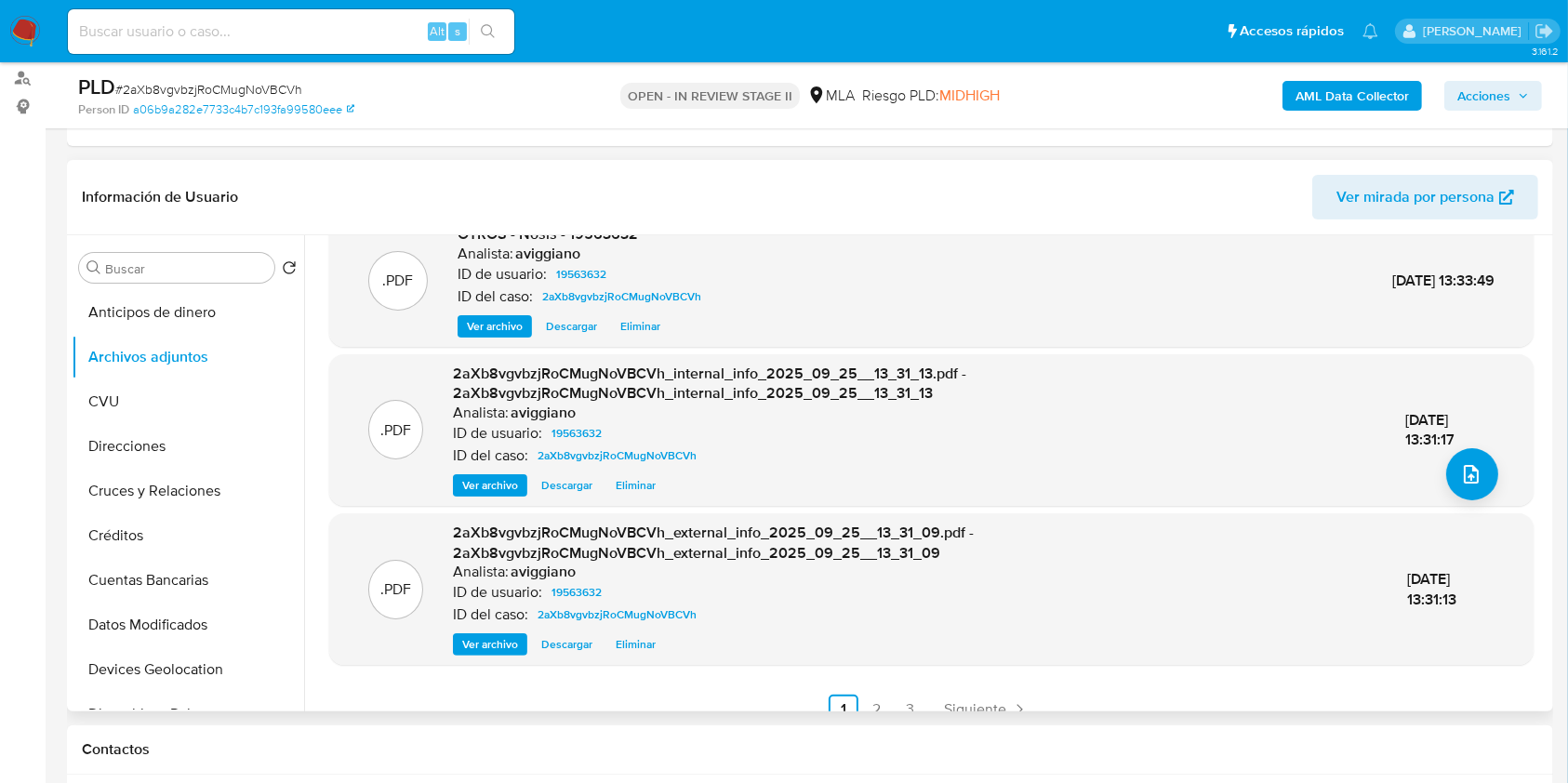
scroll to position [196, 0]
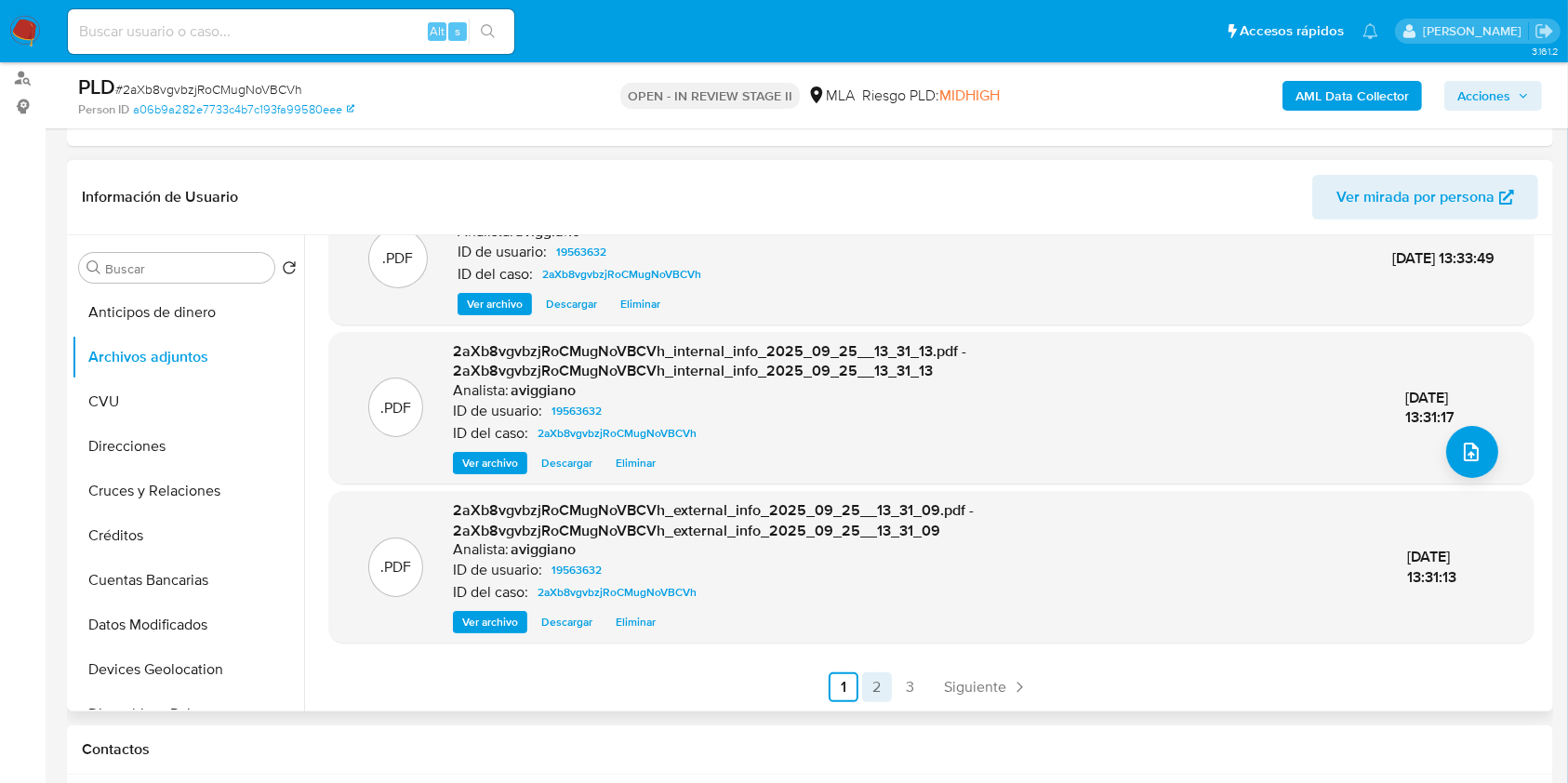
click at [871, 682] on link "2" at bounding box center [878, 688] width 30 height 30
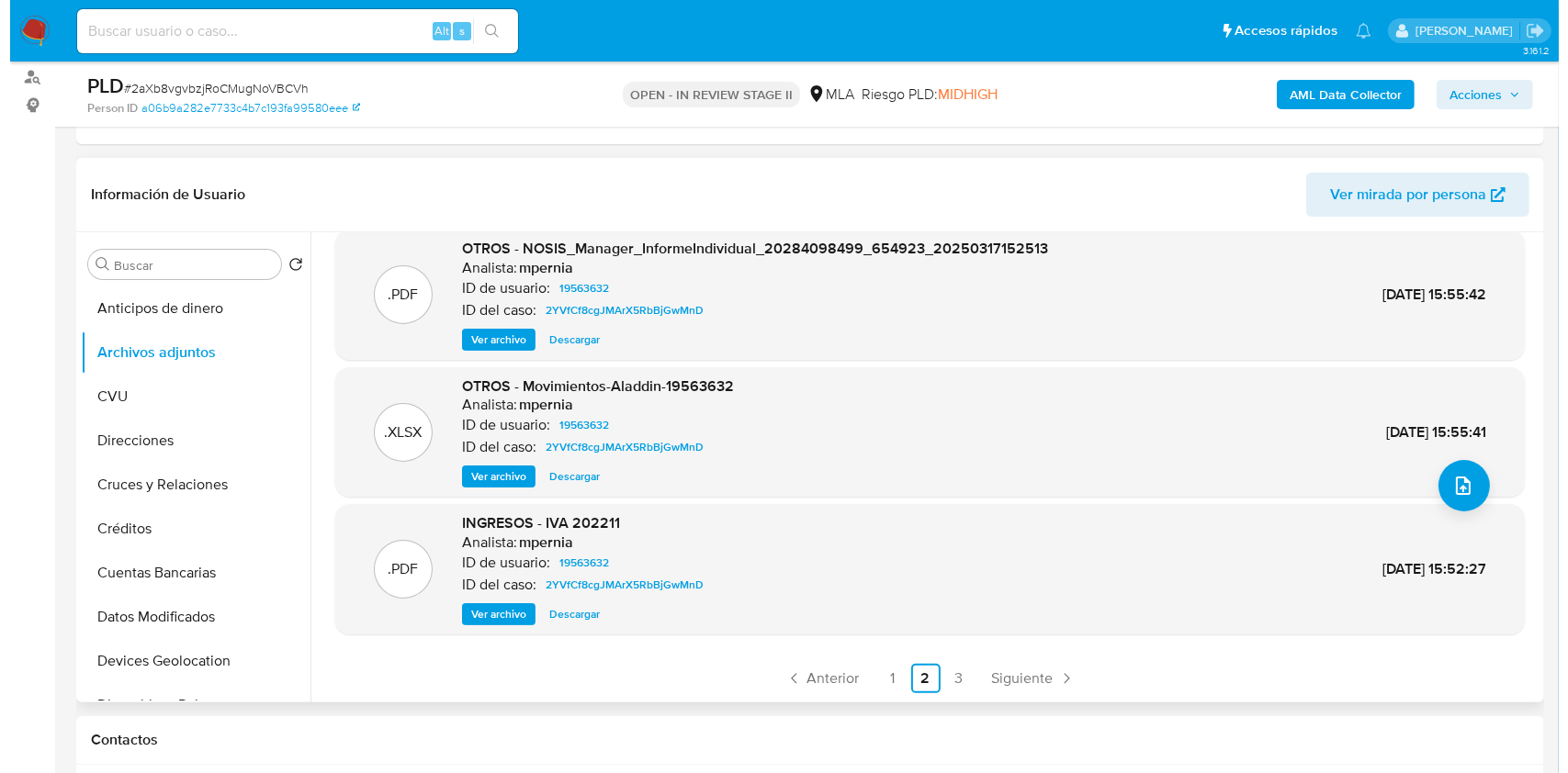
scroll to position [0, 0]
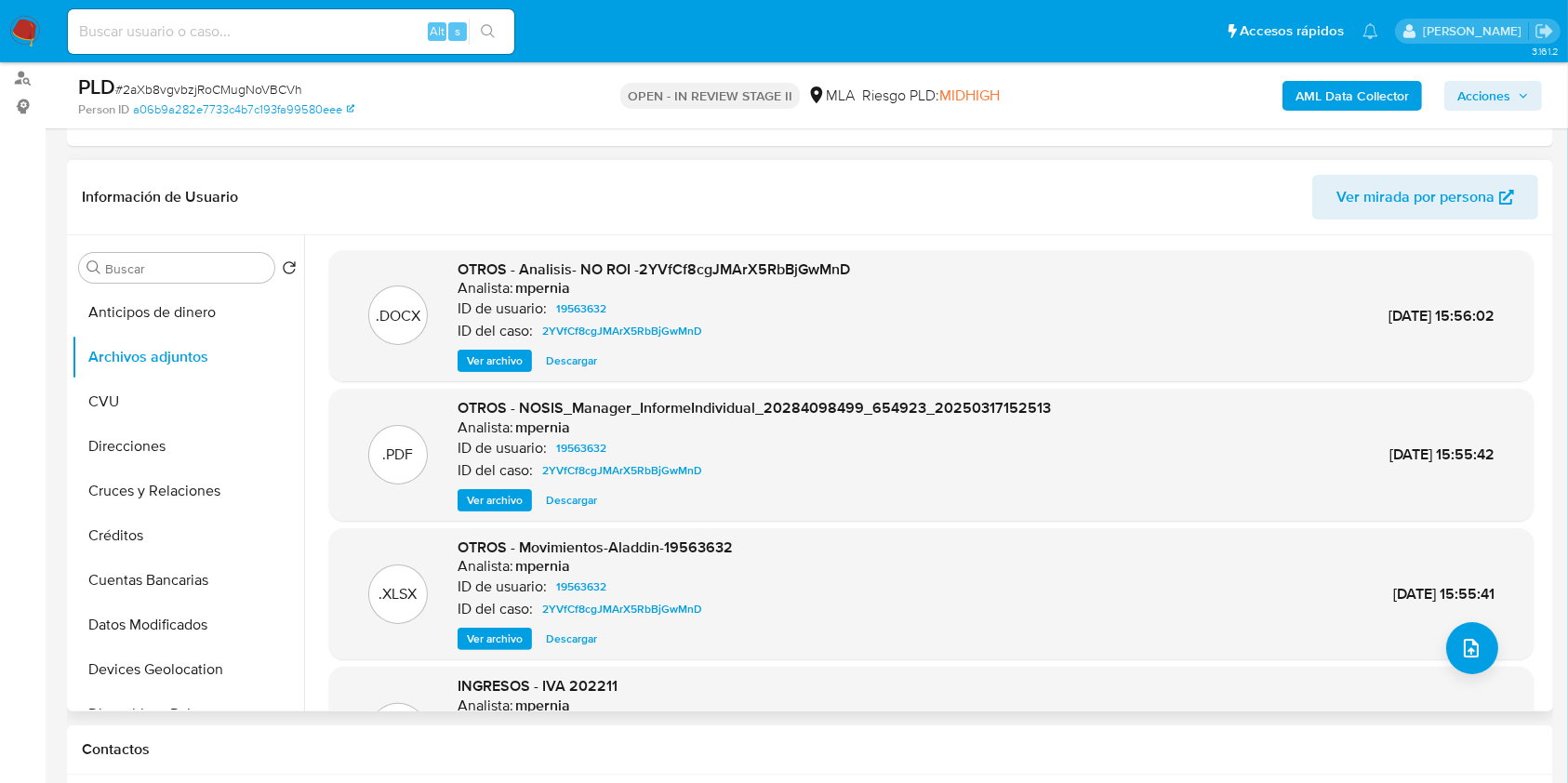
click at [513, 363] on span "Ver archivo" at bounding box center [494, 361] width 56 height 19
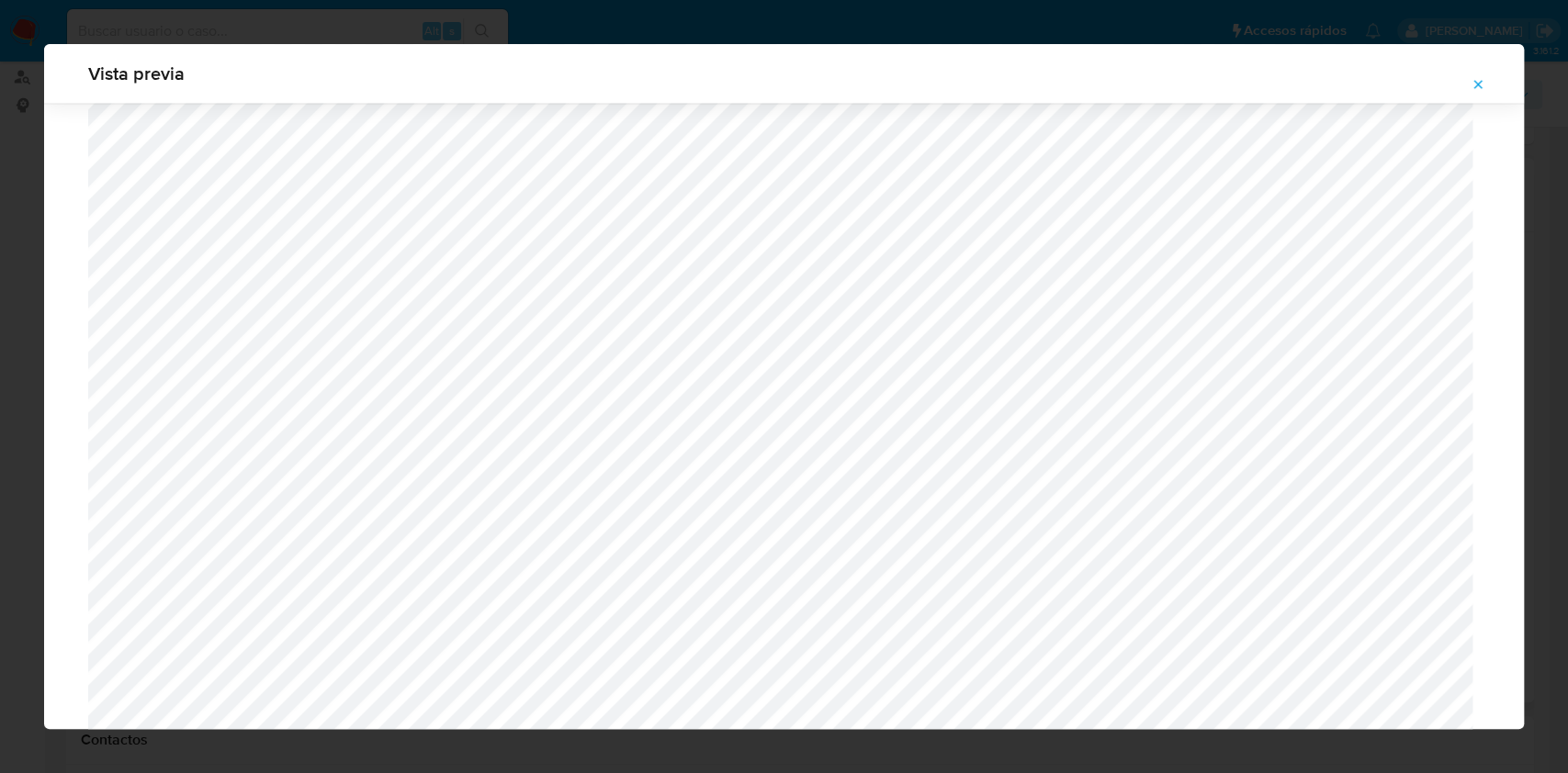
scroll to position [1800, 0]
click at [1470, 89] on button "Attachment preview" at bounding box center [1478, 85] width 40 height 30
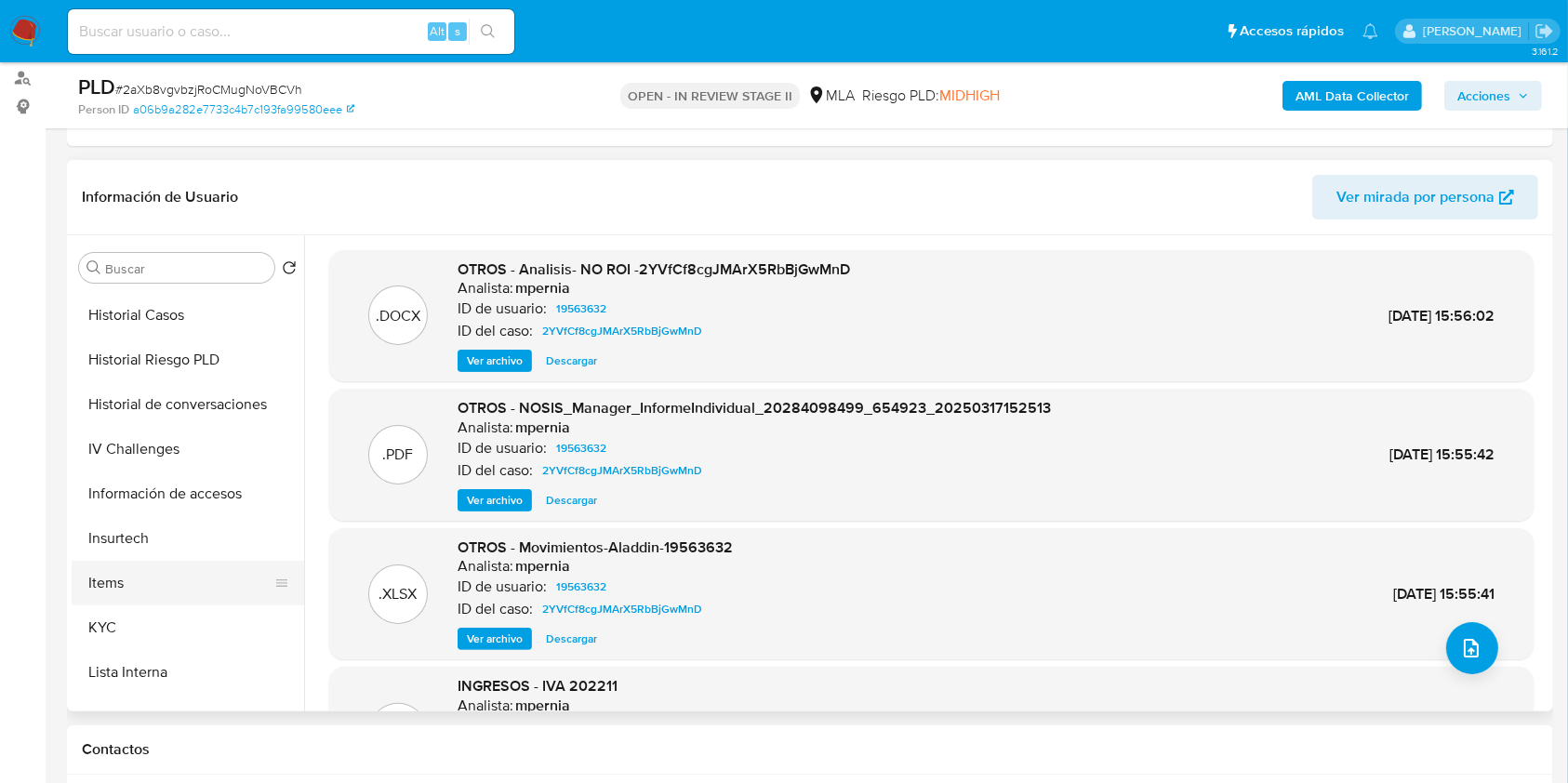
scroll to position [620, 0]
click at [144, 577] on button "KYC" at bounding box center [180, 586] width 217 height 44
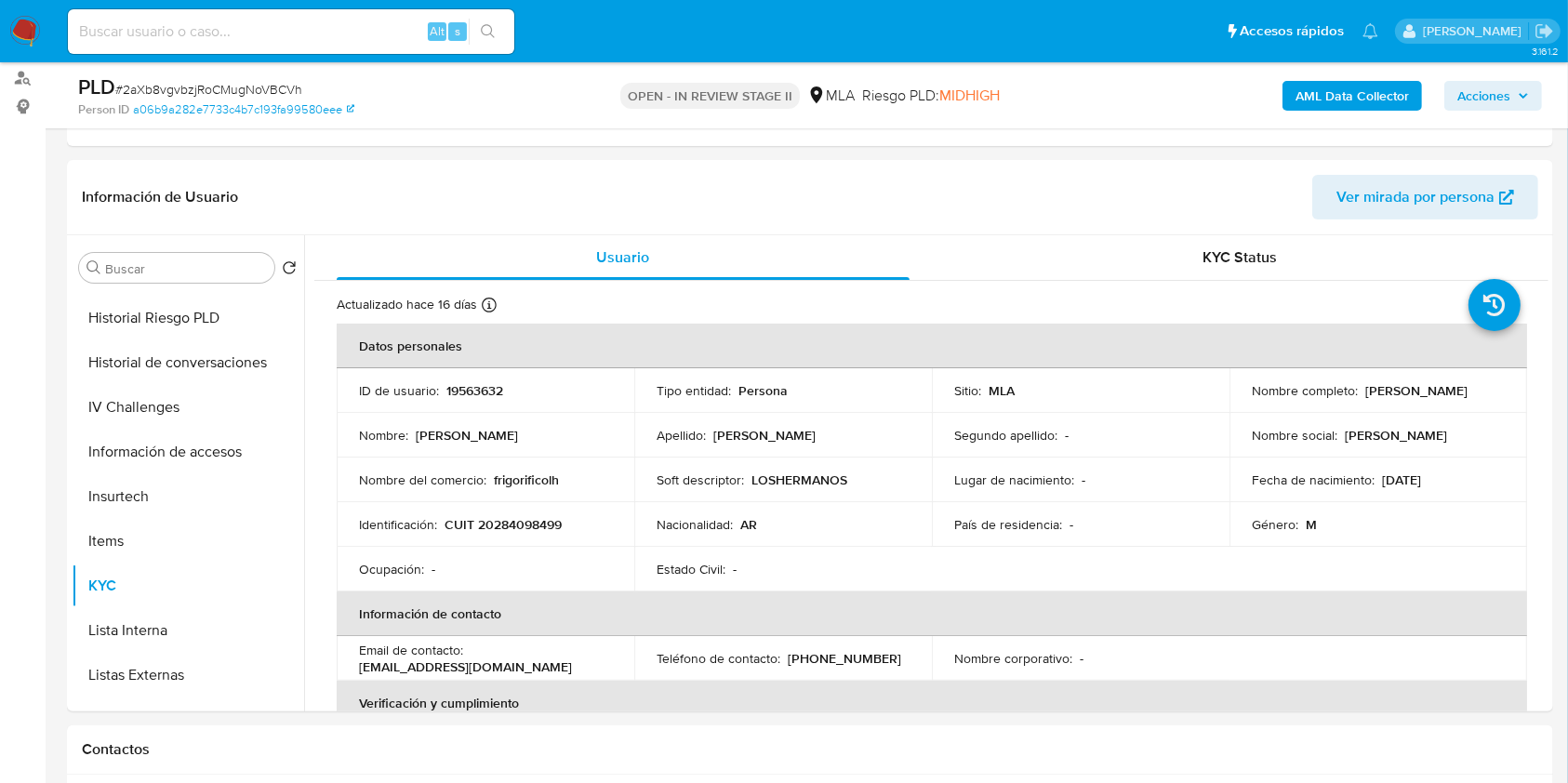
click at [800, 475] on p "LOSHERMANOS" at bounding box center [799, 480] width 95 height 17
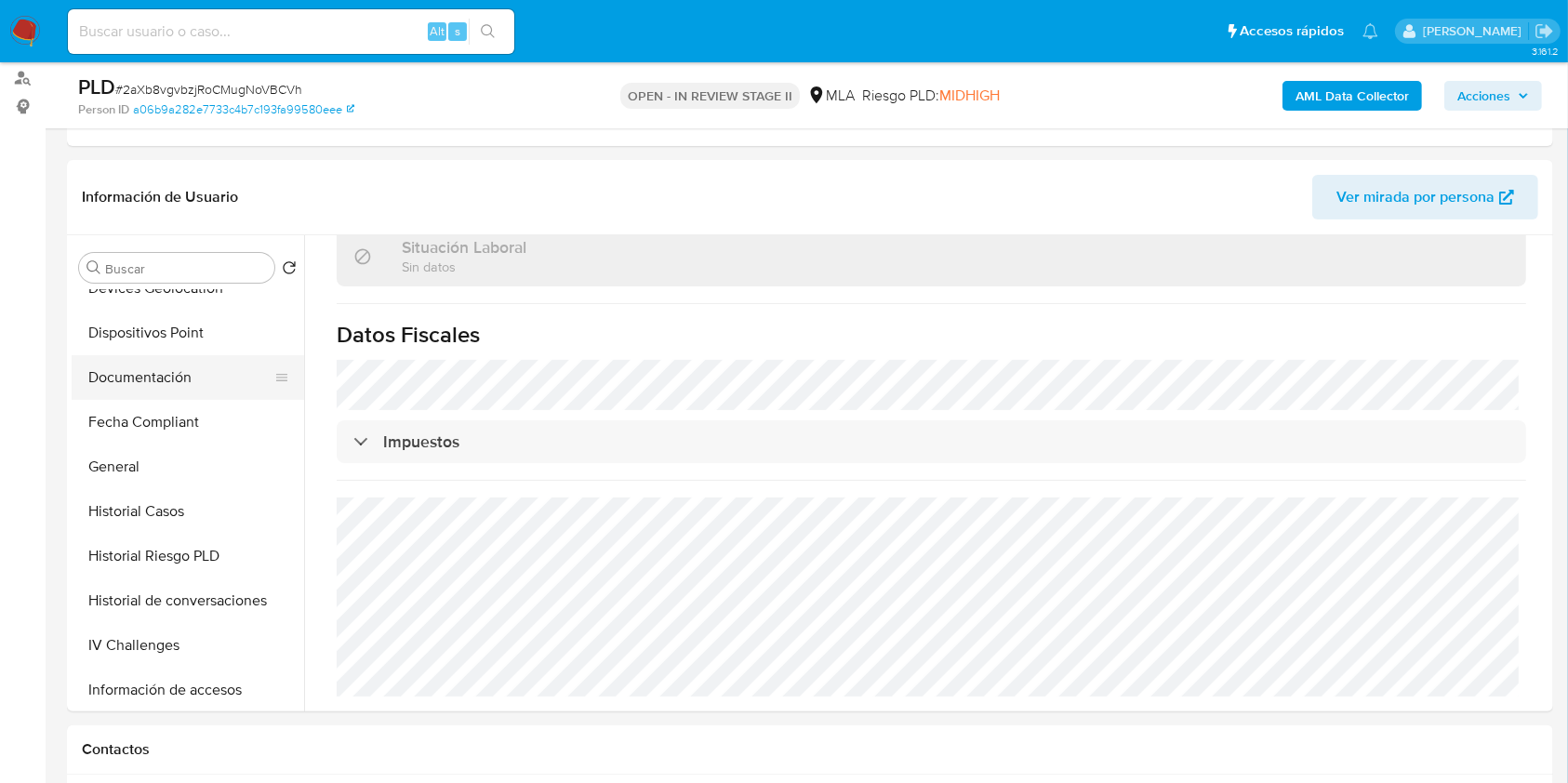
scroll to position [372, 0]
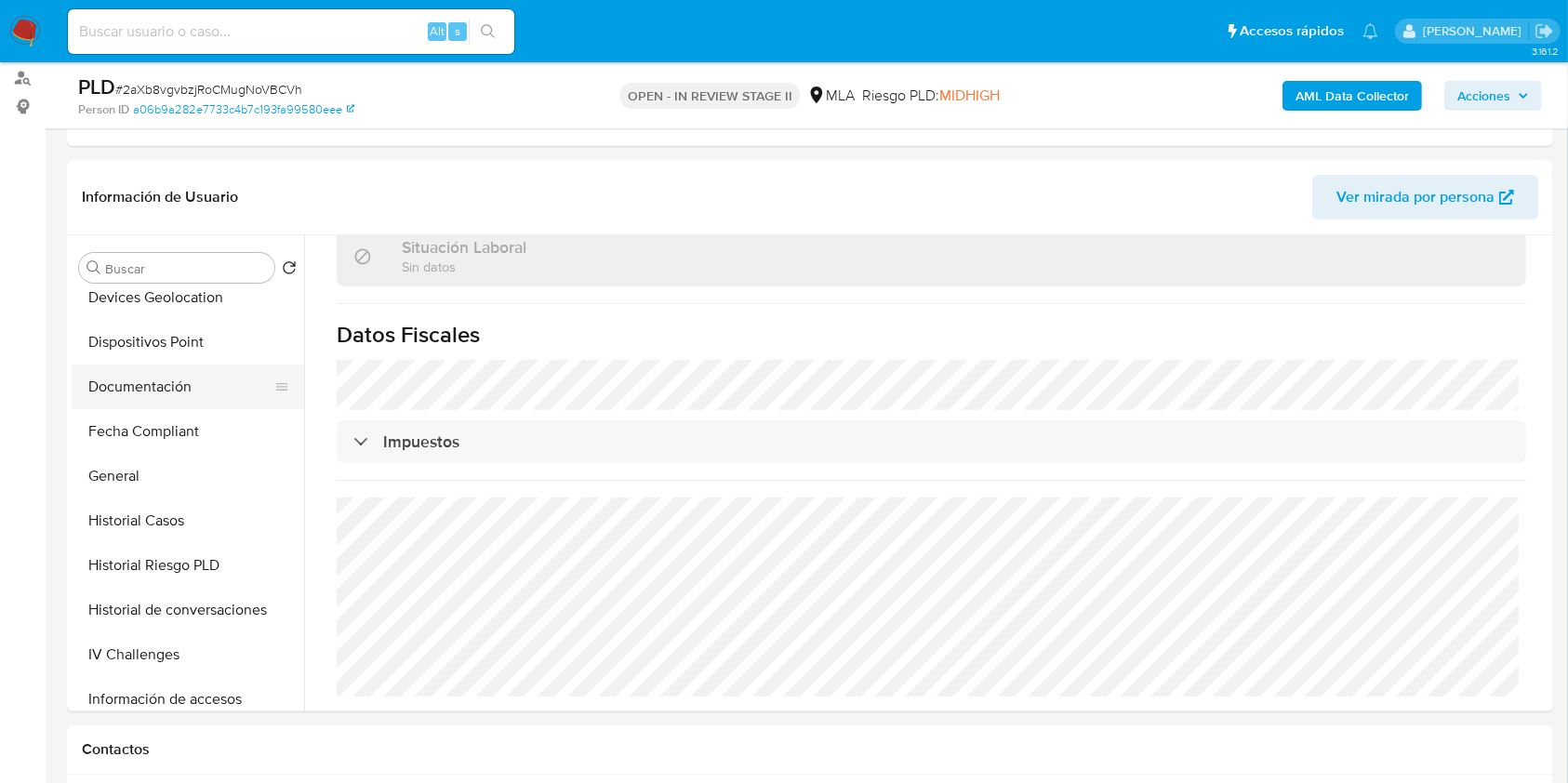
click at [143, 389] on button "Documentación" at bounding box center [180, 386] width 217 height 44
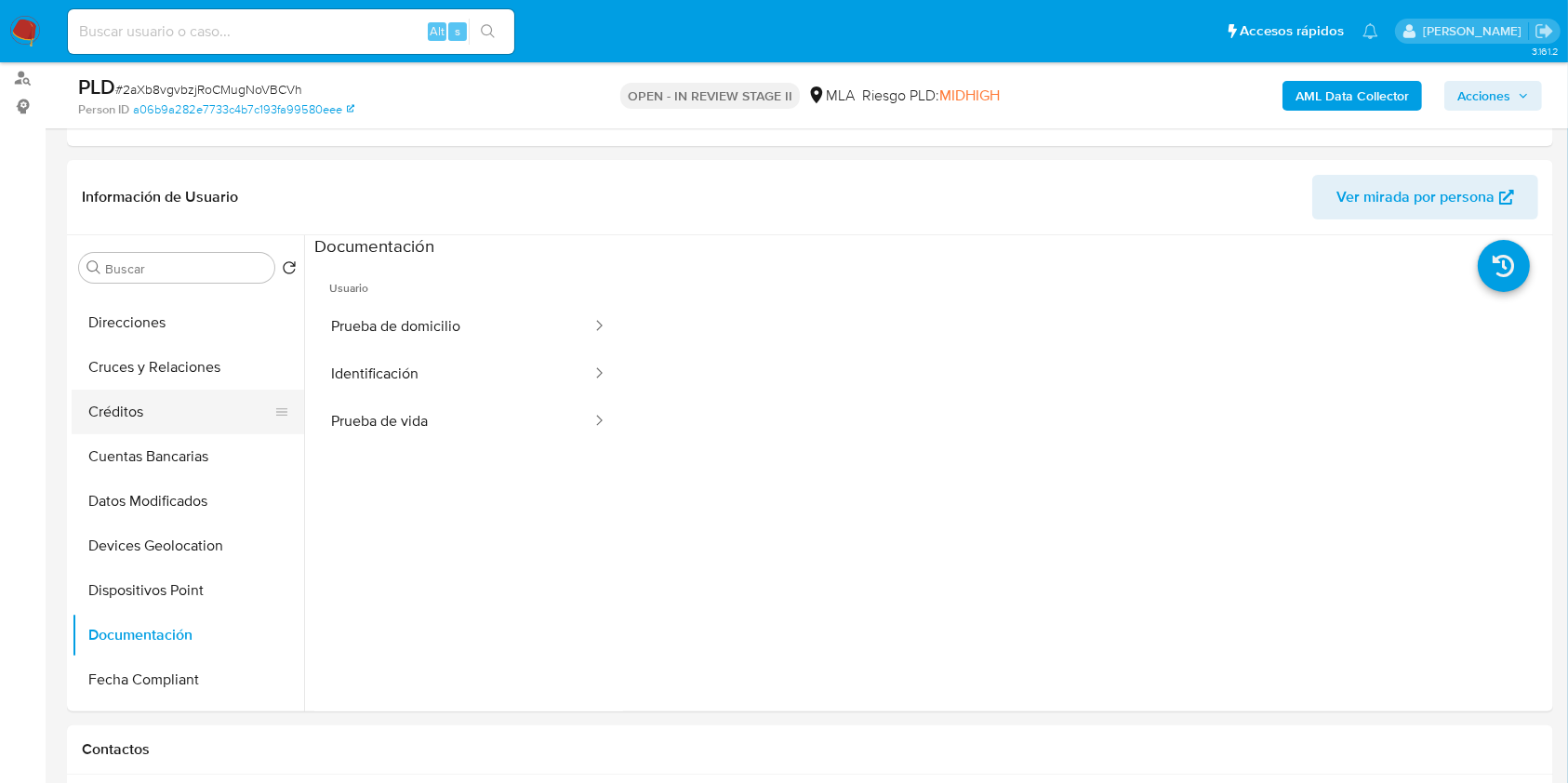
scroll to position [0, 0]
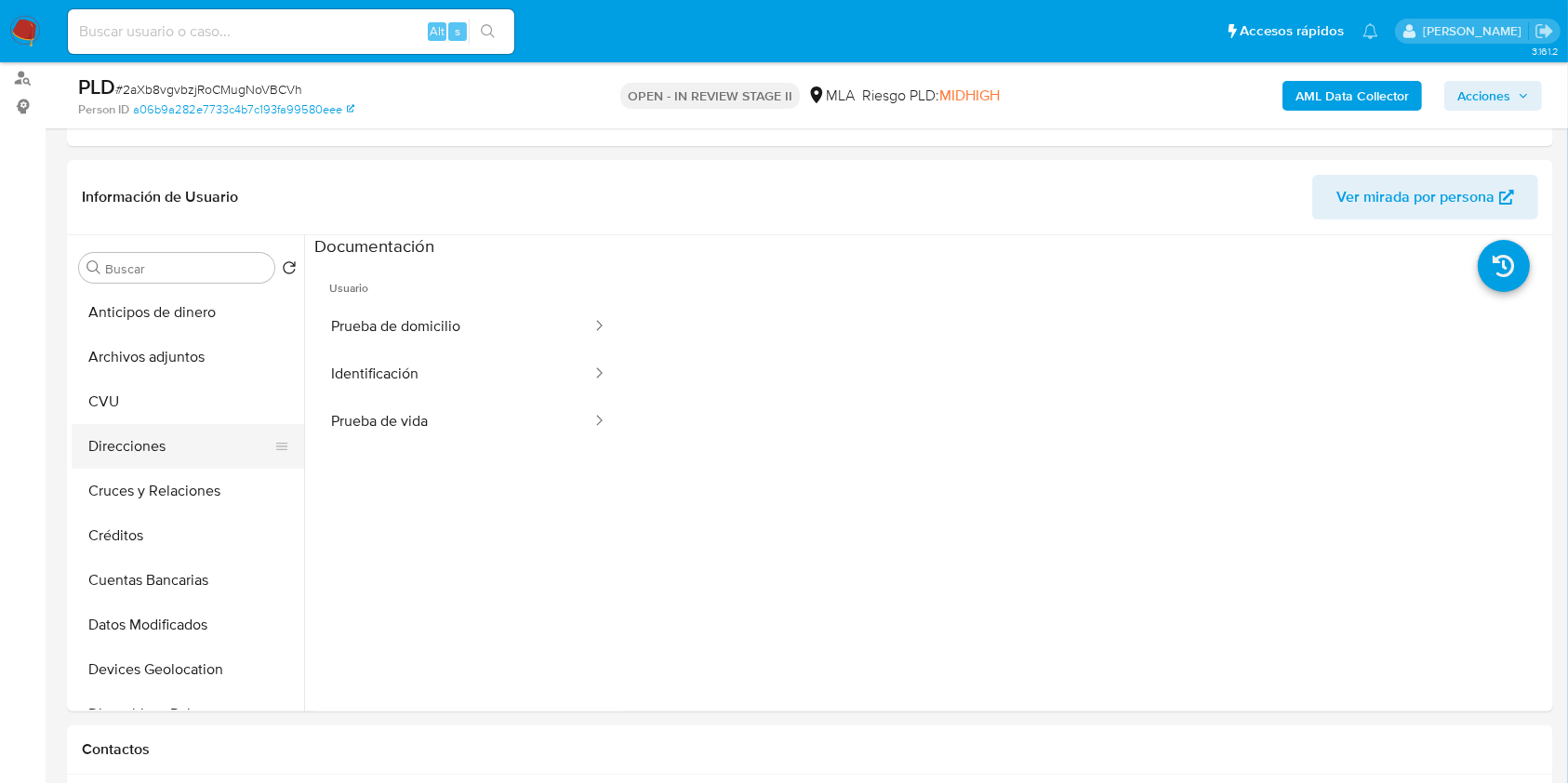
click at [183, 448] on button "Direcciones" at bounding box center [180, 446] width 217 height 44
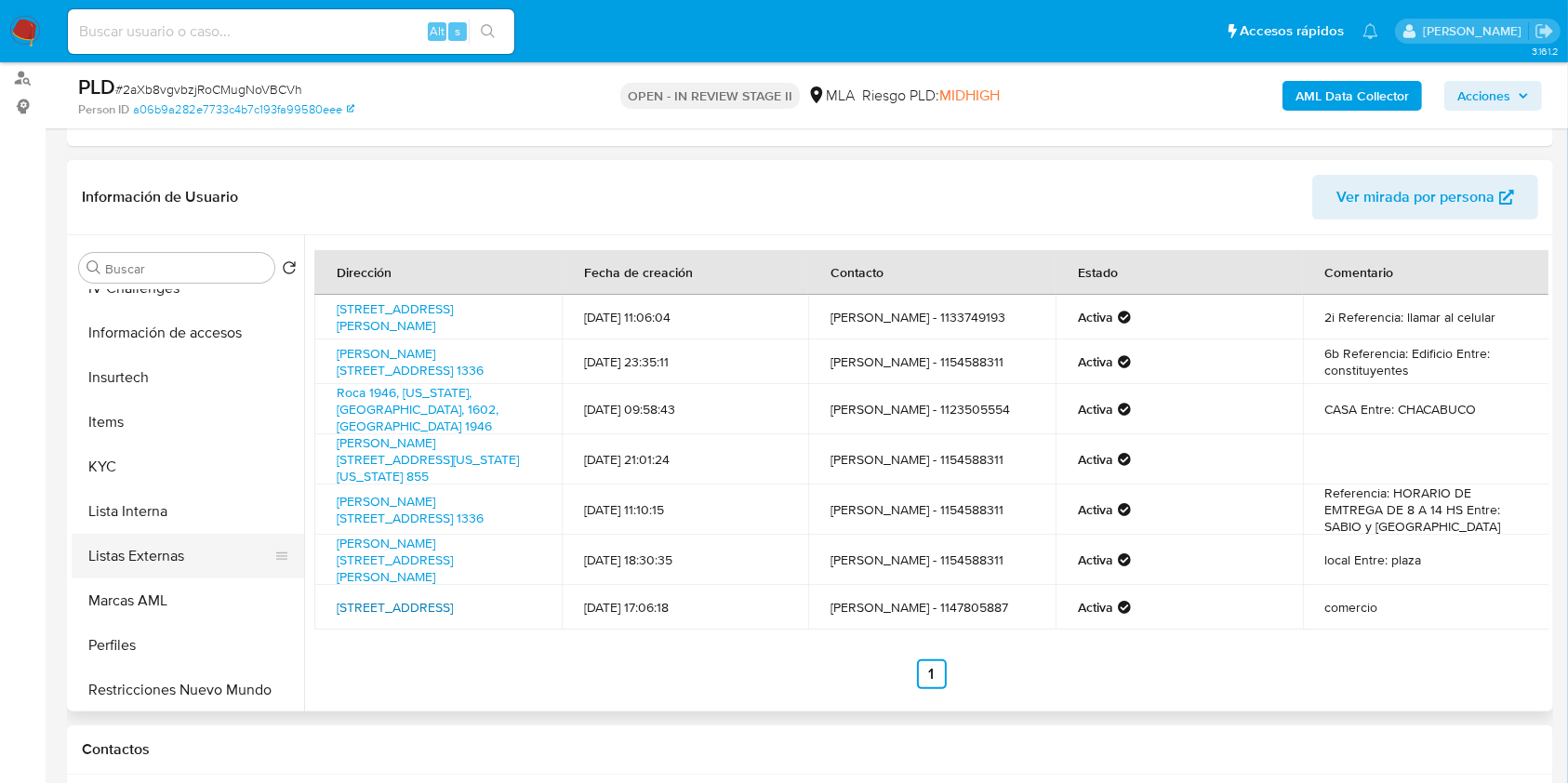
scroll to position [744, 0]
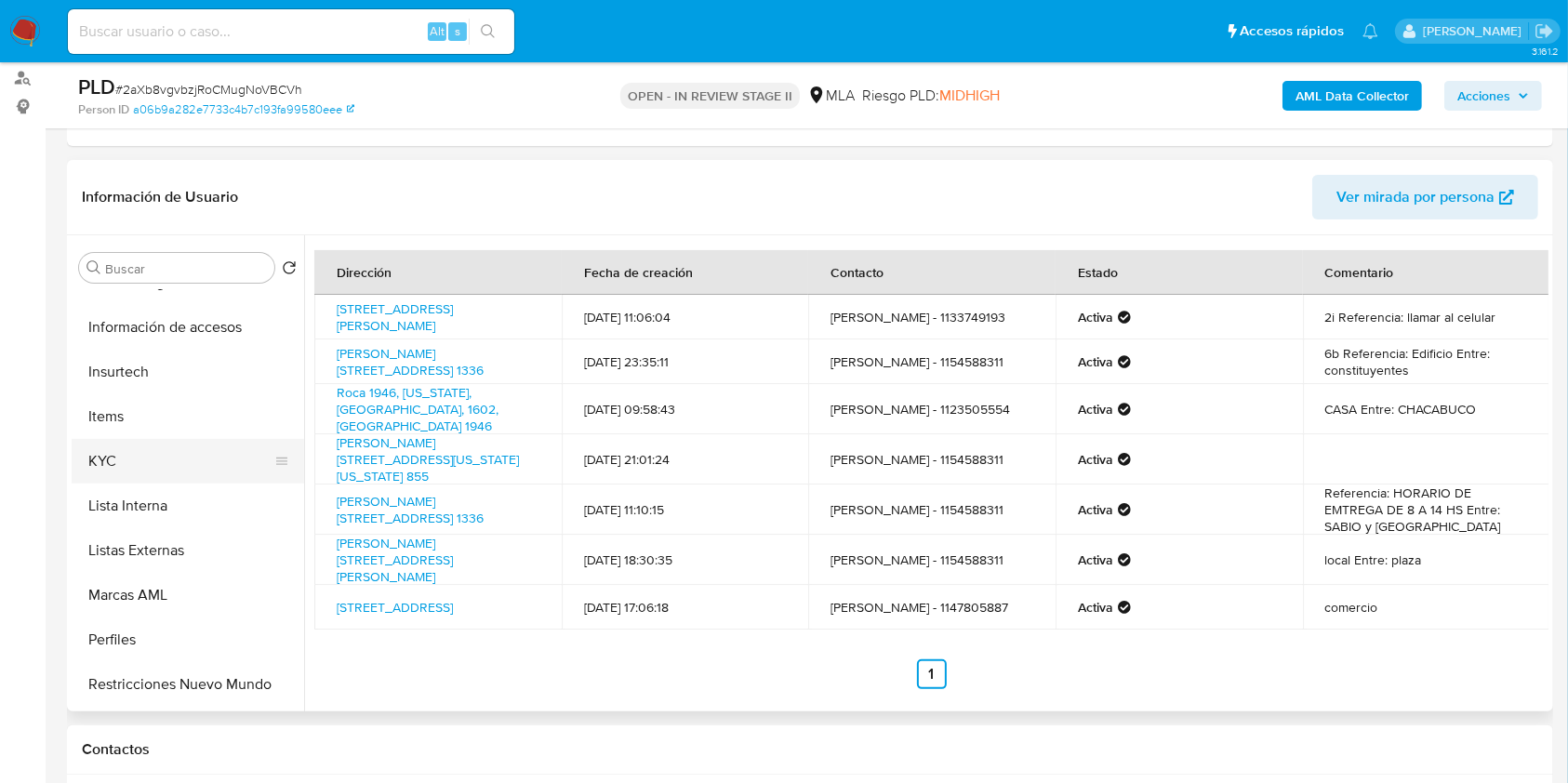
click at [155, 457] on button "KYC" at bounding box center [180, 461] width 217 height 44
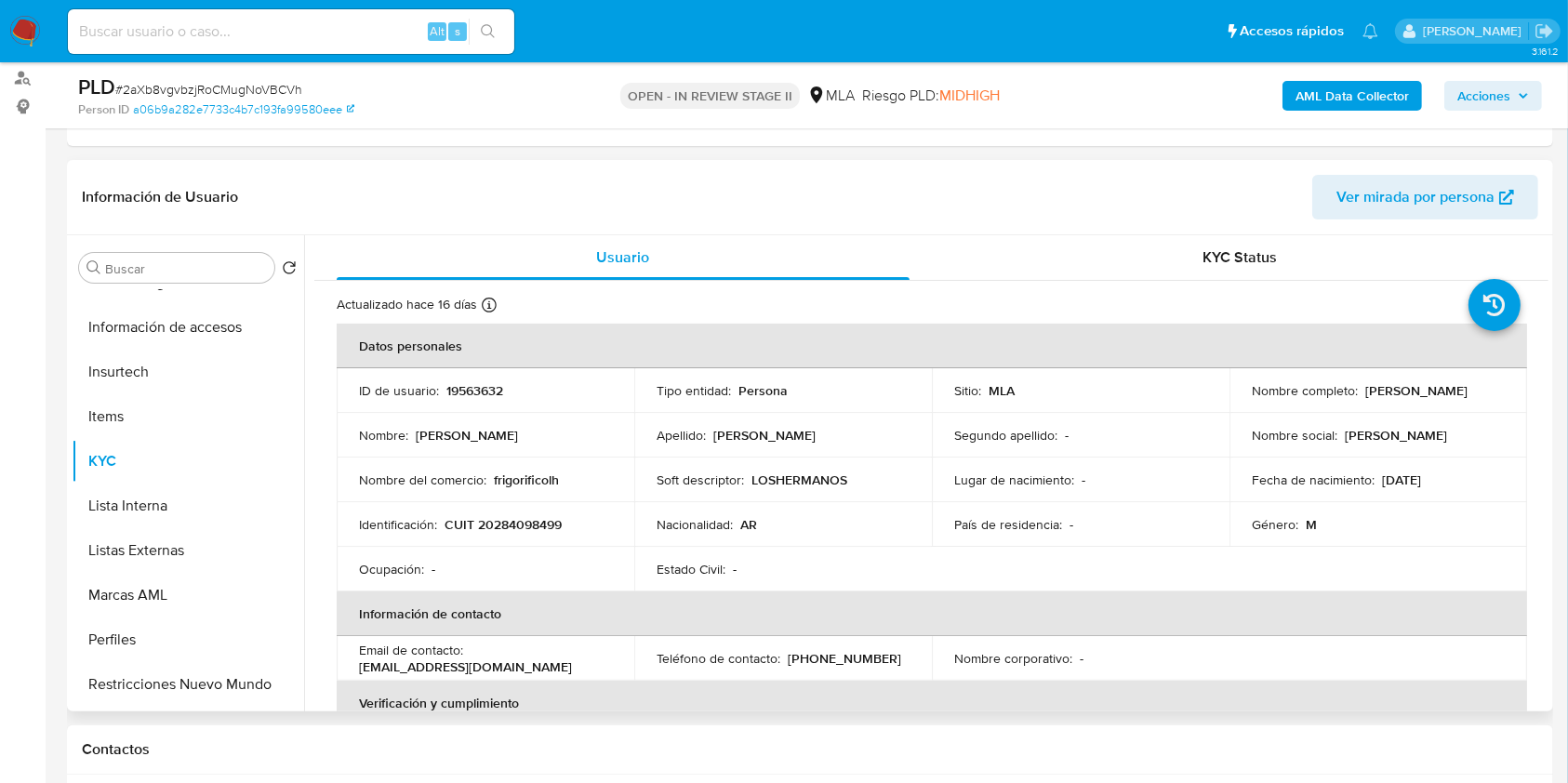
drag, startPoint x: 1250, startPoint y: 405, endPoint x: 1430, endPoint y: 398, distance: 180.1
click at [1430, 398] on div "Nombre completo : Mariano Florencio di Benedetto" at bounding box center [1378, 391] width 253 height 17
copy p "Mariano Florencio di Benedetto"
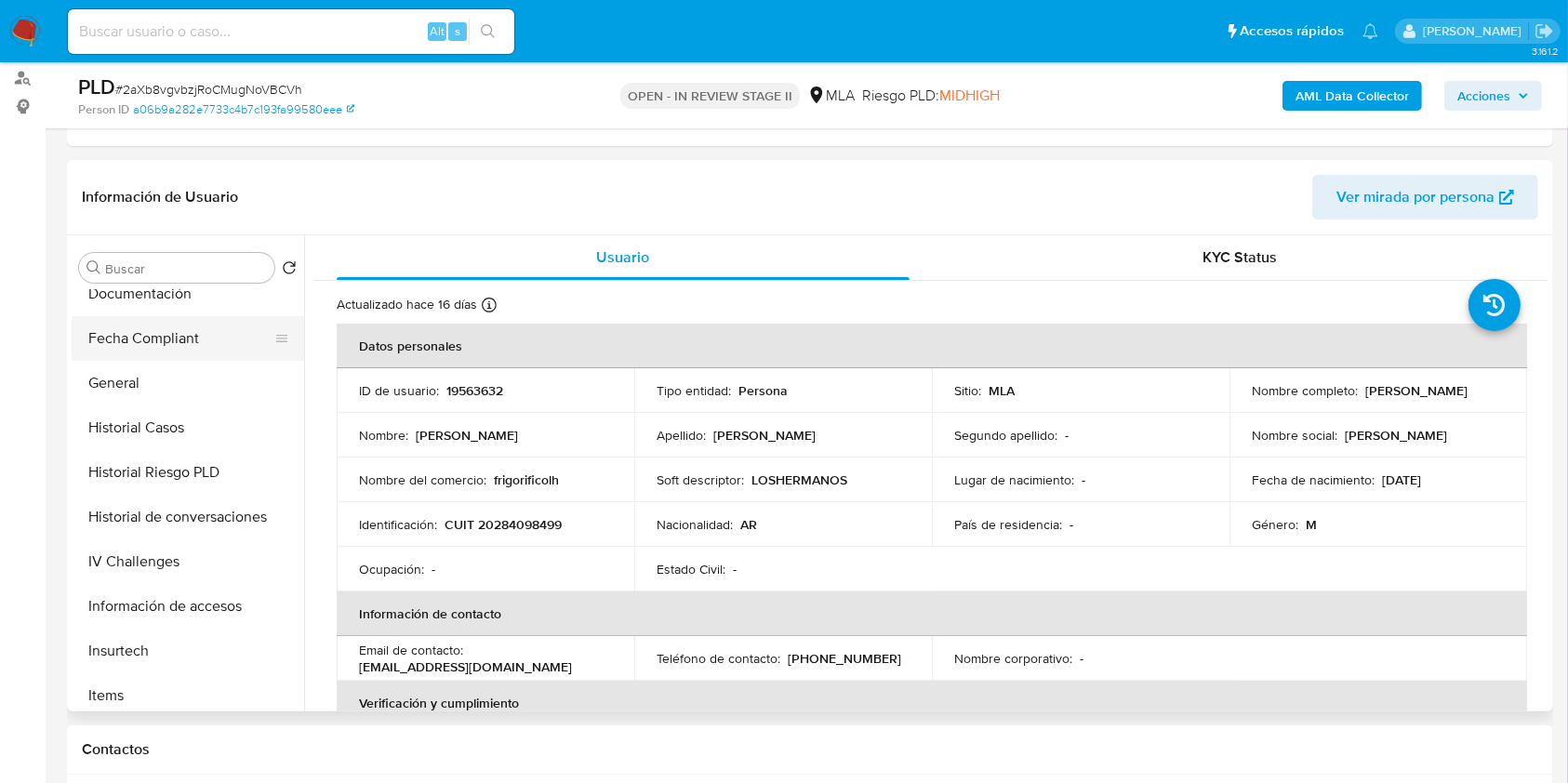
scroll to position [0, 0]
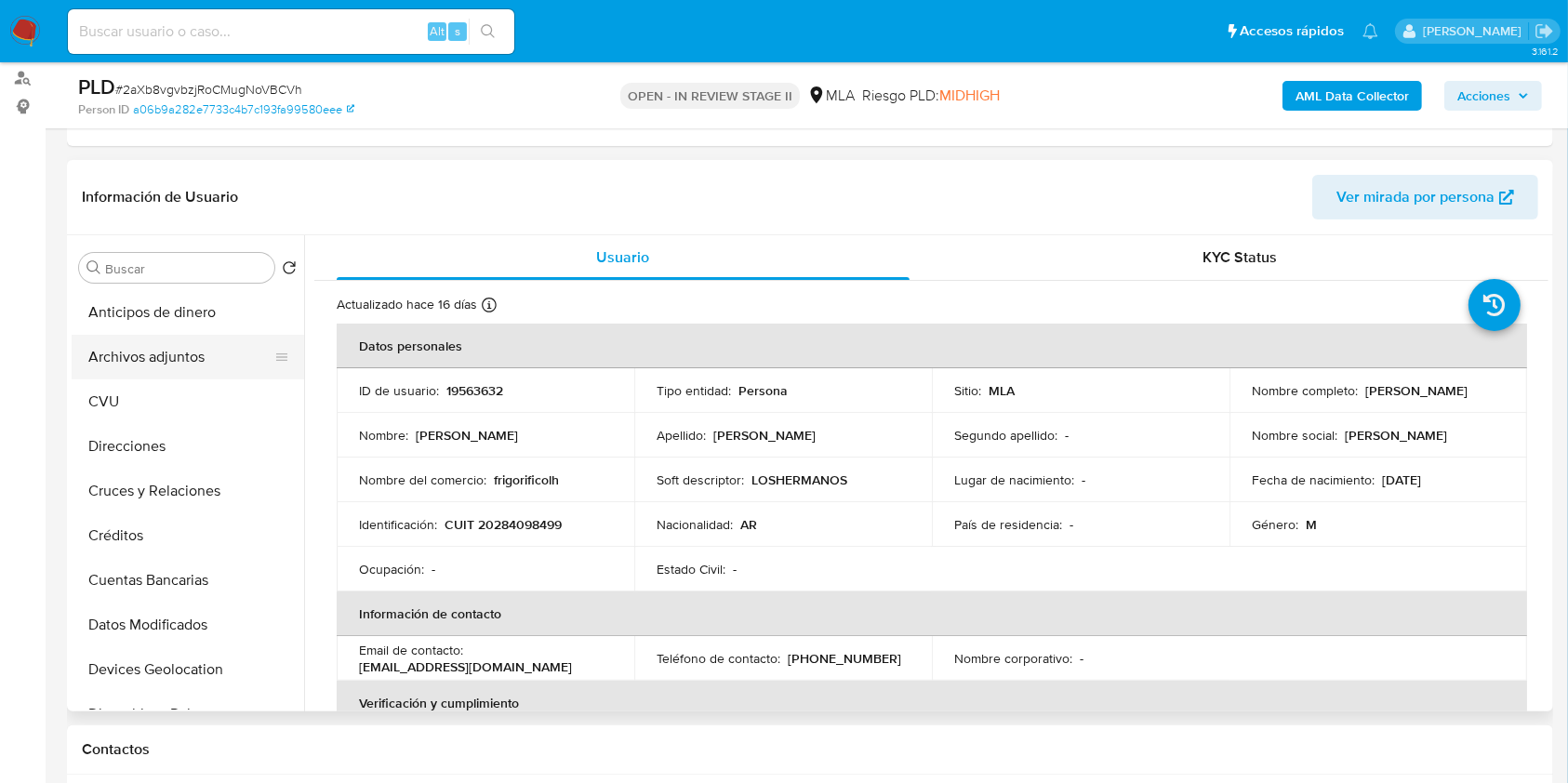
click at [207, 374] on button "Archivos adjuntos" at bounding box center [180, 356] width 217 height 44
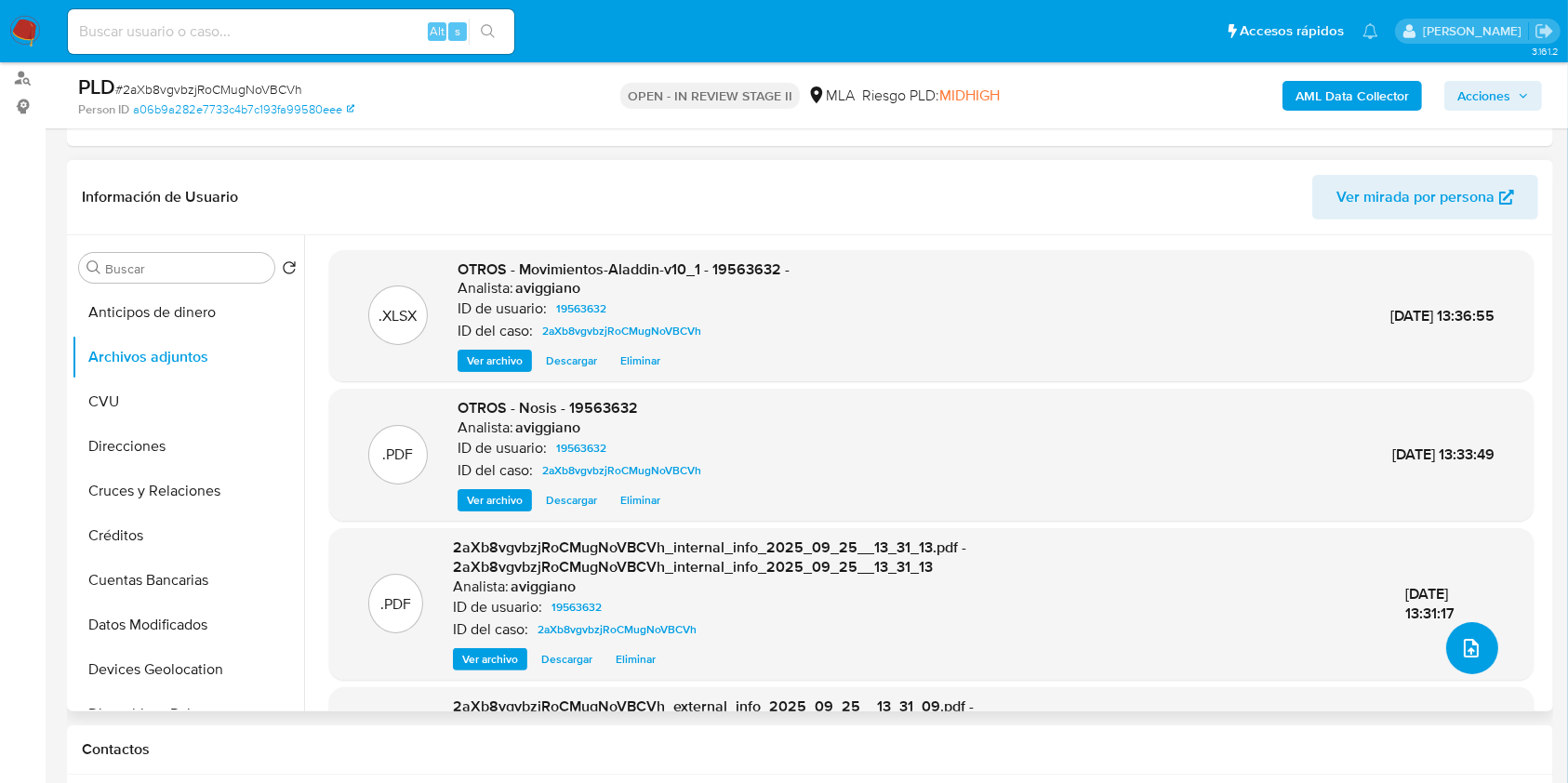
click at [1477, 655] on button "upload-file" at bounding box center [1472, 648] width 52 height 52
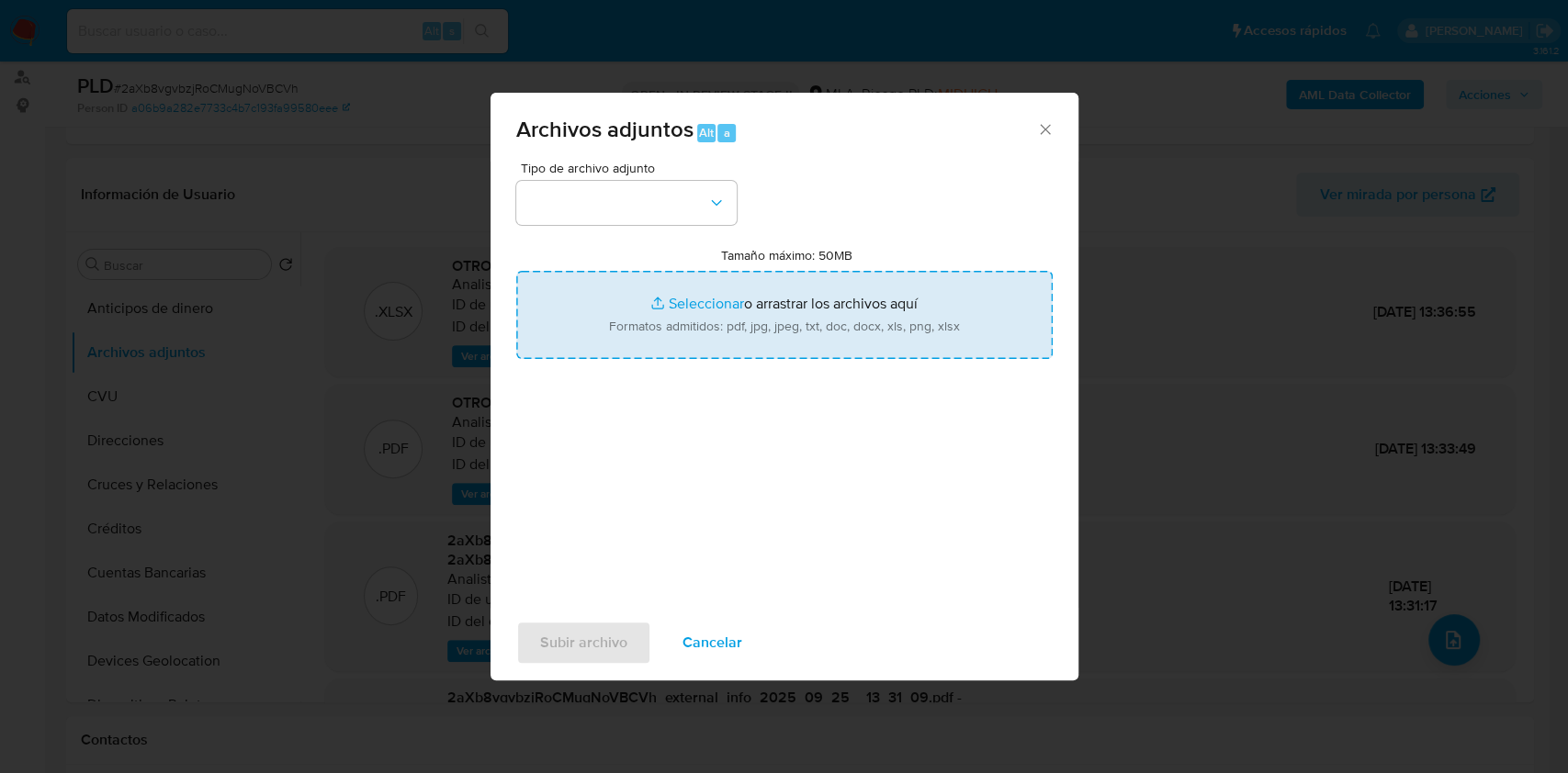
click at [924, 308] on input "Tamaño máximo: 50MB Seleccionar archivos" at bounding box center [784, 314] width 536 height 89
type input "C:\fakepath\Caselog 2aXb8vgvbzjRoCMugNoVBCVh_2025_09_17_14_59_23.docx"
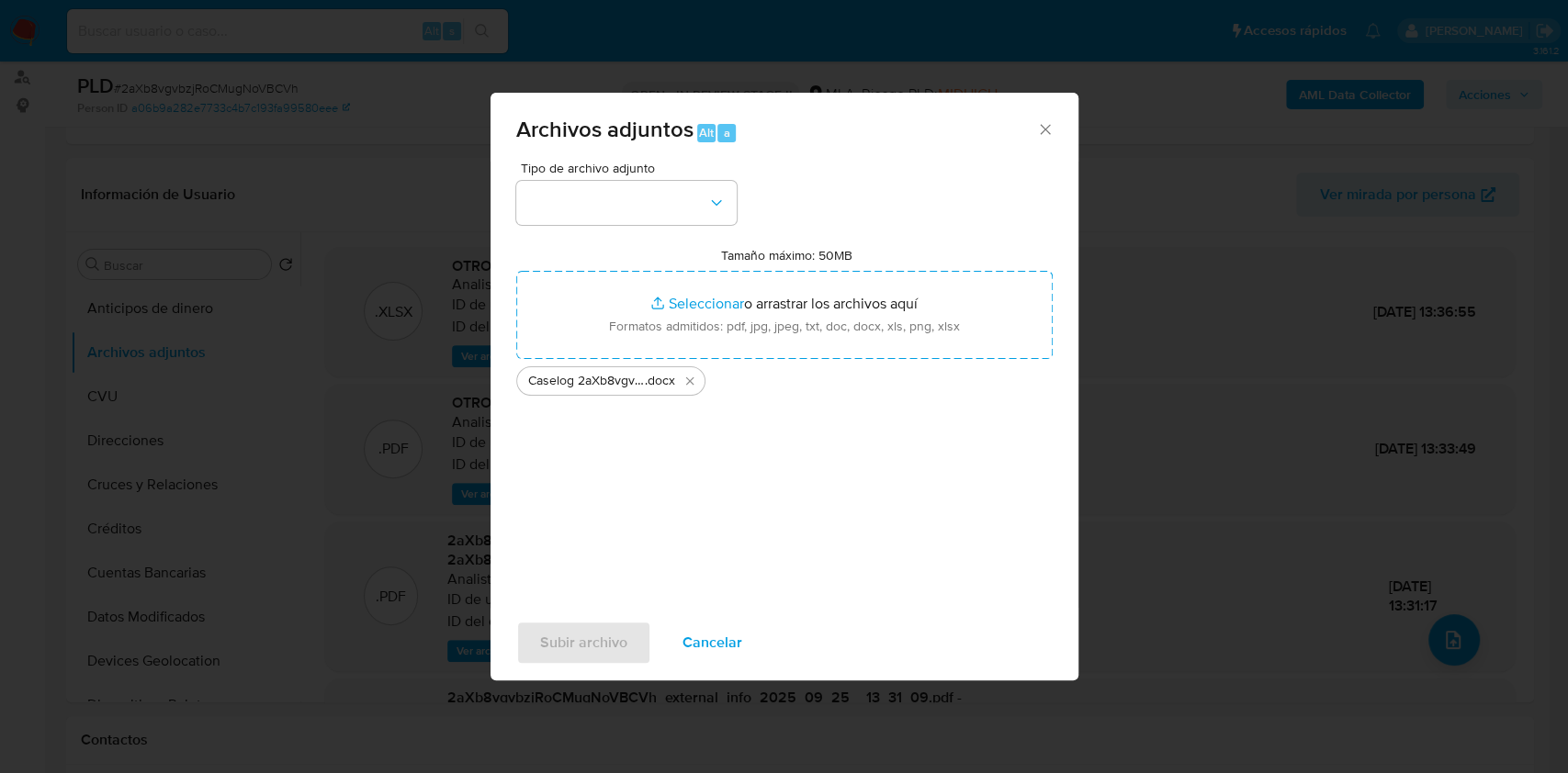
click at [1058, 123] on div "Archivos adjuntos Alt a" at bounding box center [784, 127] width 588 height 69
click at [1055, 123] on div "Archivos adjuntos Alt a" at bounding box center [784, 127] width 588 height 69
click at [1048, 129] on icon "Cerrar" at bounding box center [1046, 130] width 19 height 19
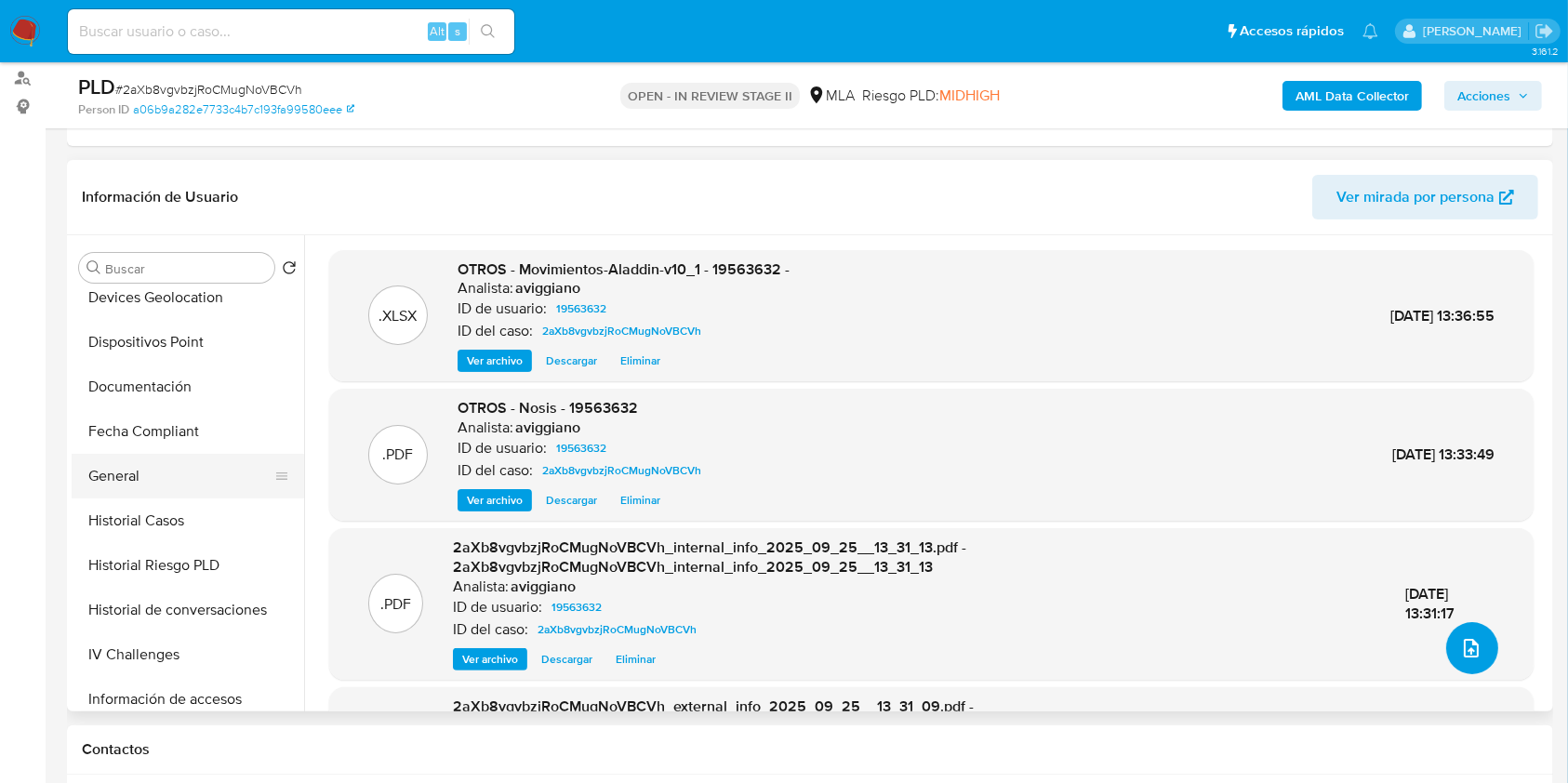
scroll to position [620, 0]
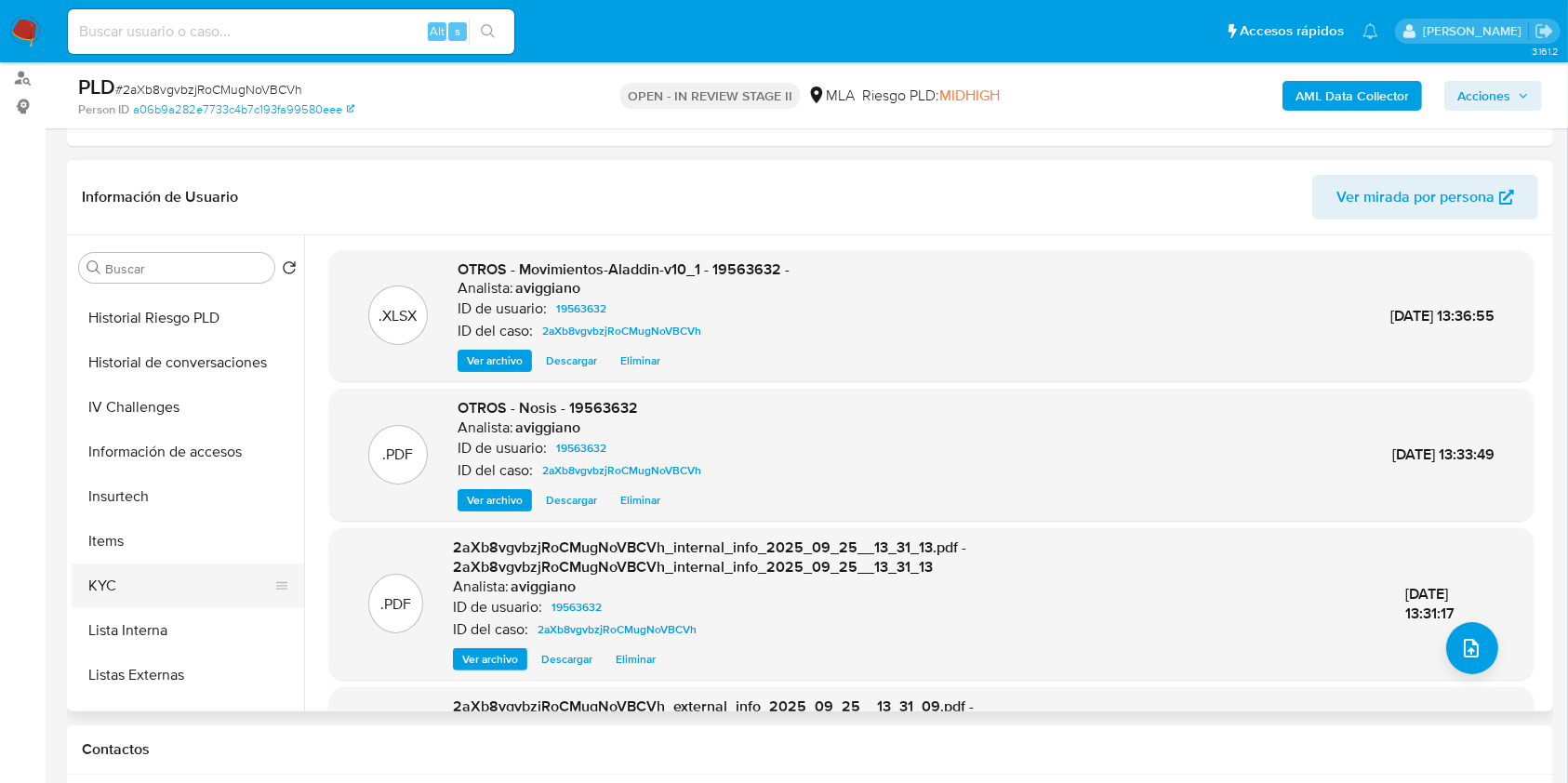
click at [145, 584] on button "KYC" at bounding box center [180, 586] width 217 height 44
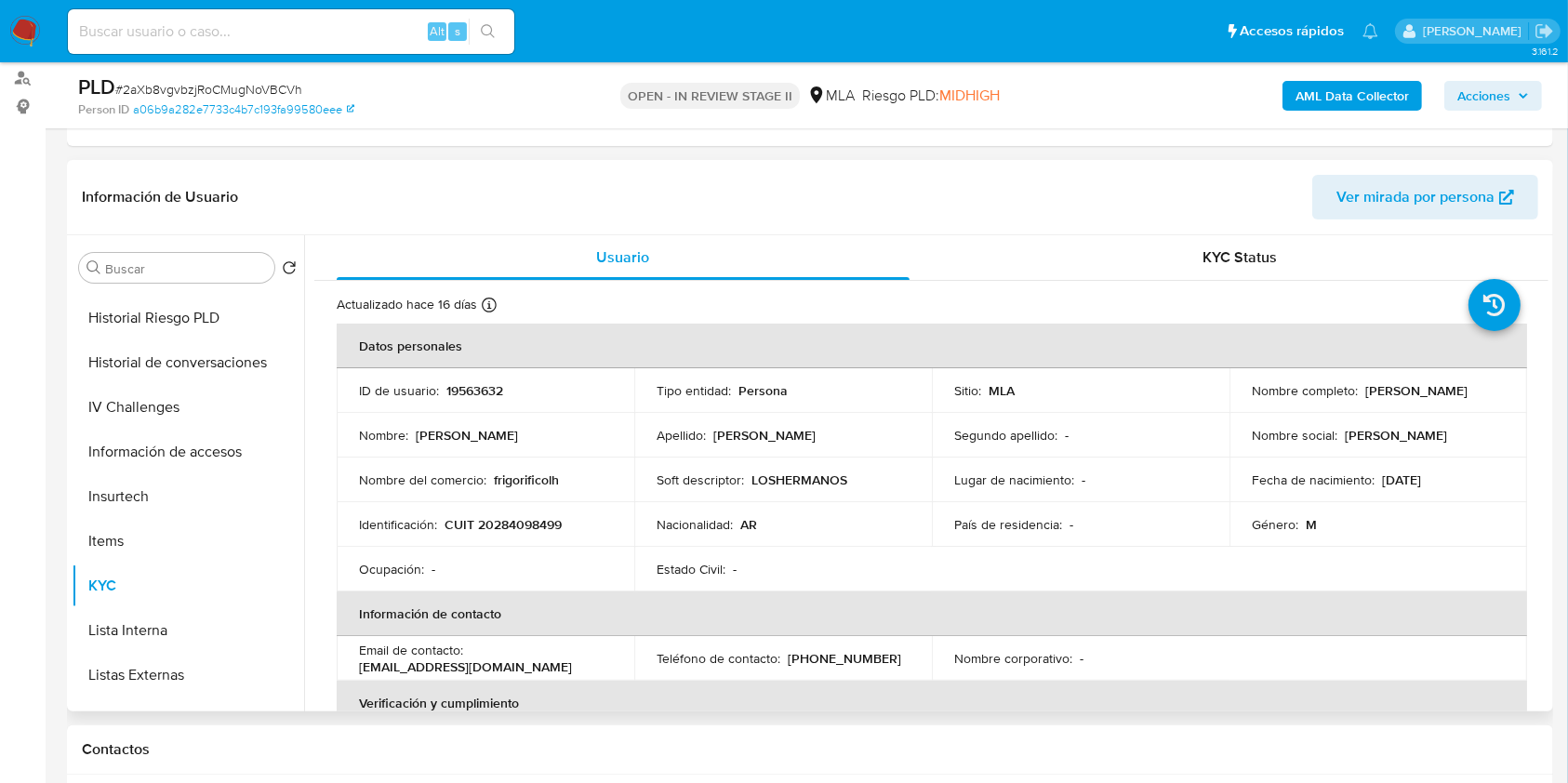
click at [526, 511] on td "Identificación : CUIT 20284098499" at bounding box center [485, 524] width 298 height 44
click at [512, 527] on p "CUIT 20284098499" at bounding box center [503, 525] width 117 height 17
click at [524, 494] on td "Nombre del comercio : frigorificolh" at bounding box center [485, 479] width 298 height 44
click at [524, 485] on p "frigorificolh" at bounding box center [526, 480] width 65 height 17
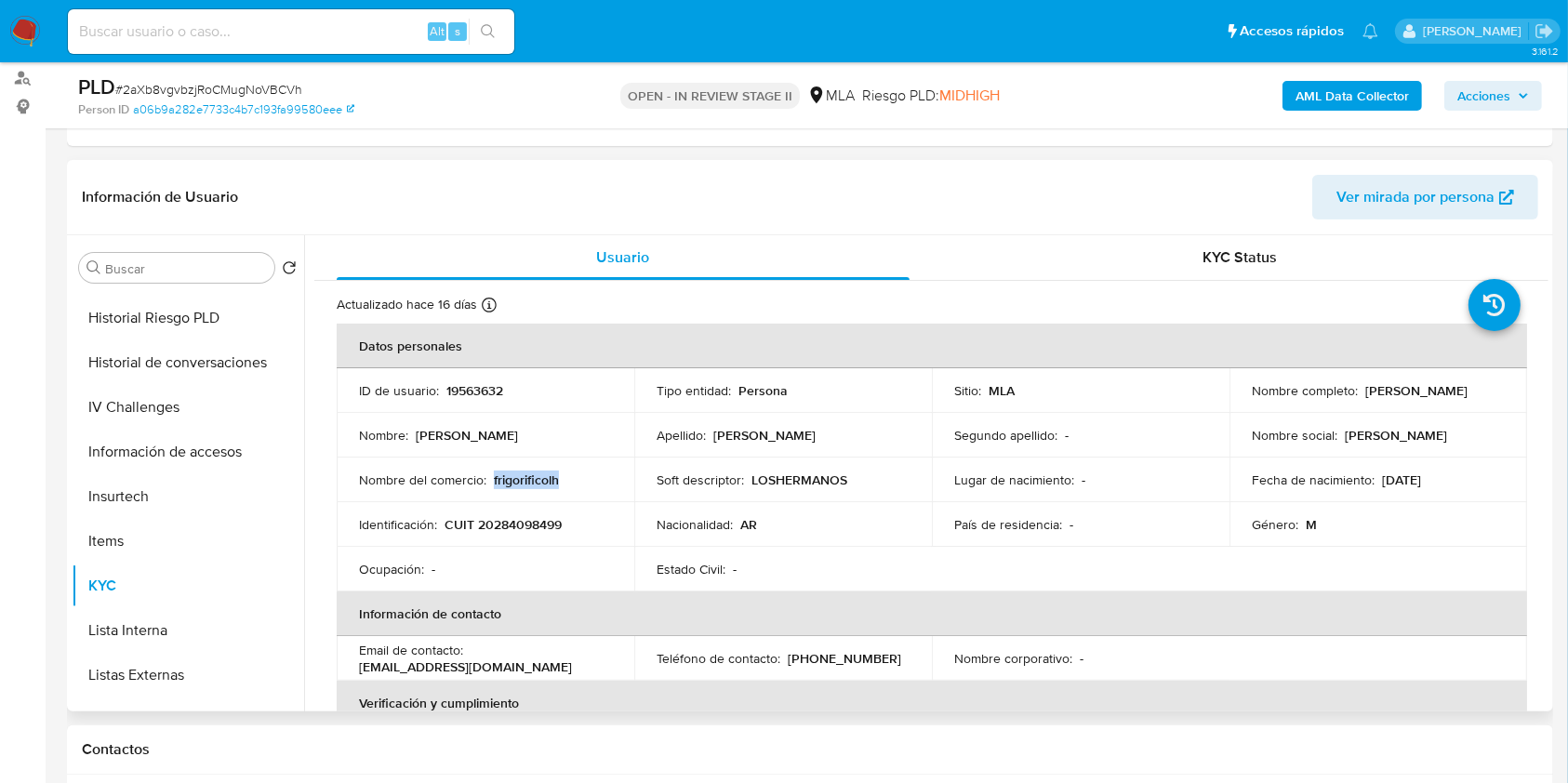
copy p "frigorificolh"
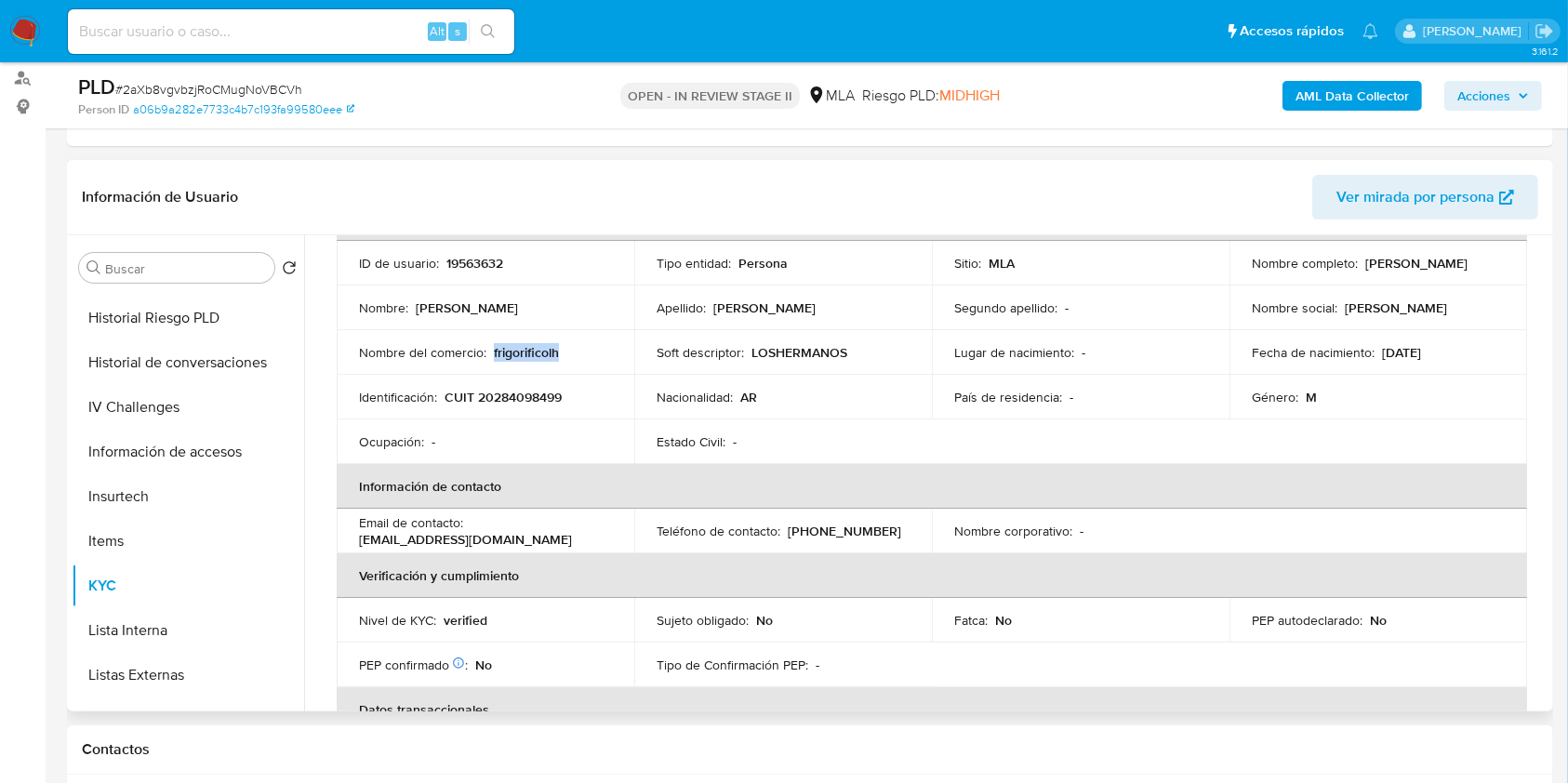
scroll to position [247, 0]
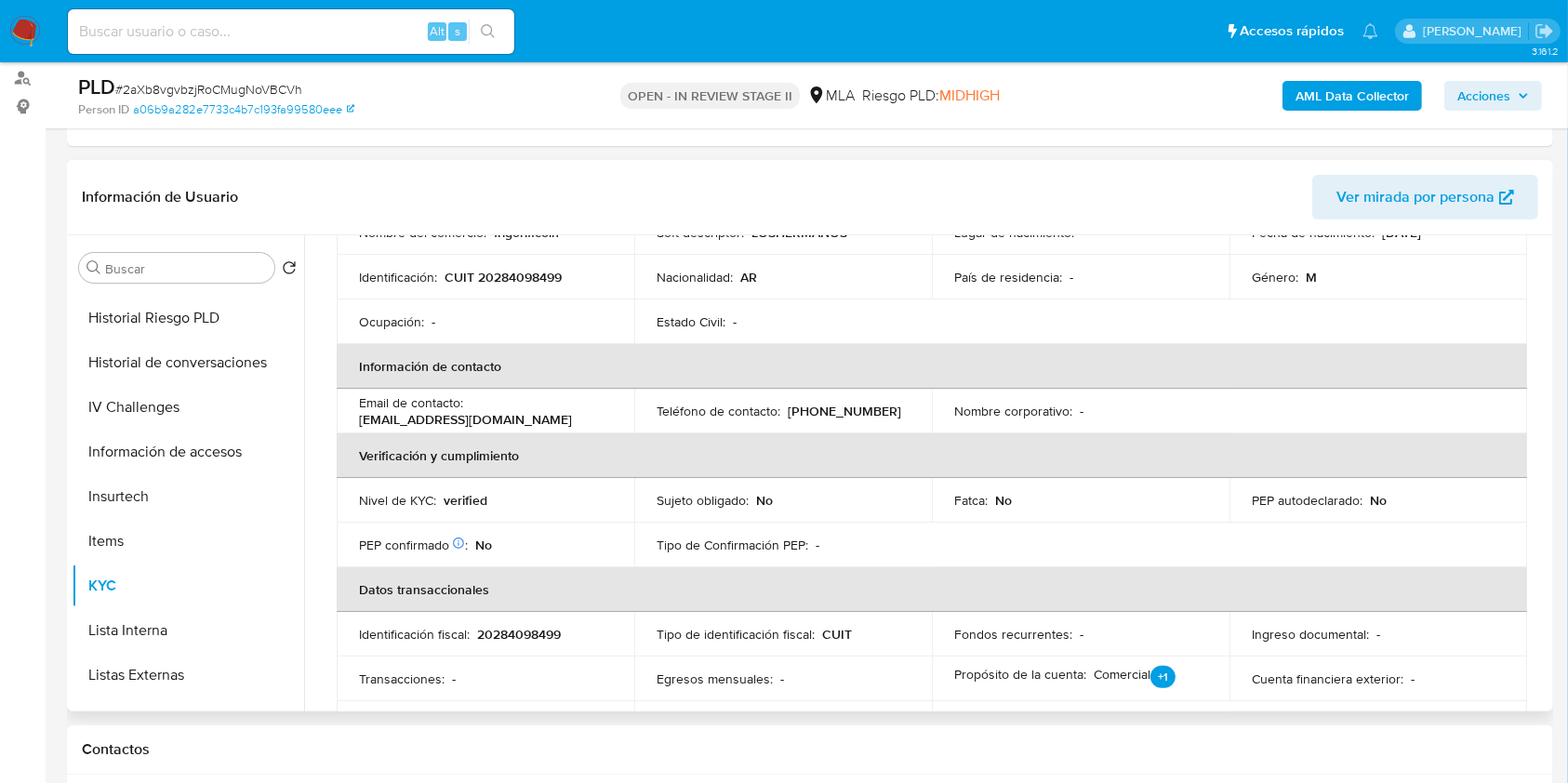
click at [1075, 658] on td "Propósito de la cuenta : Comercial +1 Comercial Inversiones" at bounding box center [1081, 678] width 298 height 44
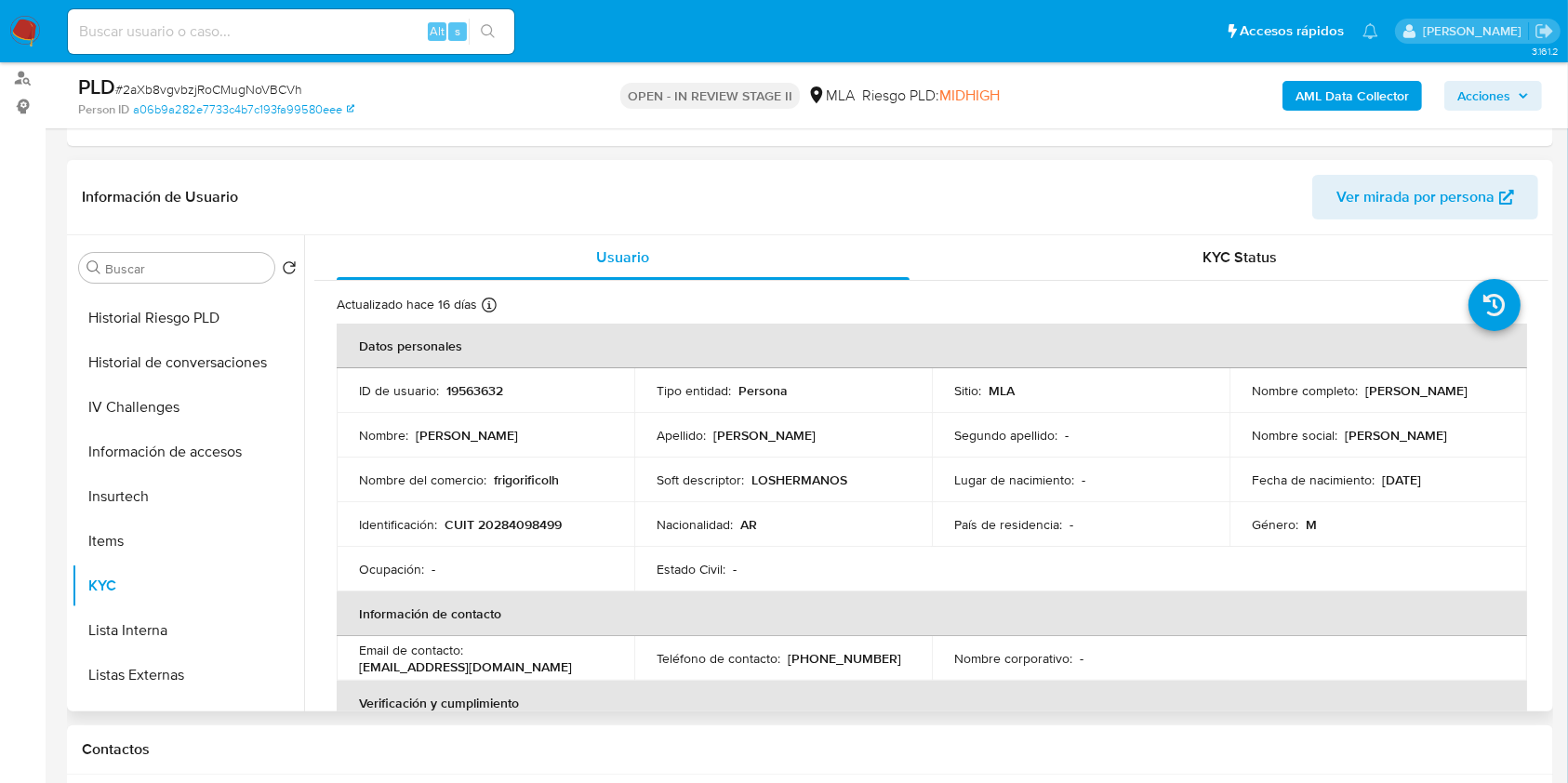
scroll to position [0, 0]
click at [536, 525] on p "CUIT 20284098499" at bounding box center [503, 525] width 117 height 17
click at [548, 476] on p "frigorificolh" at bounding box center [526, 480] width 65 height 17
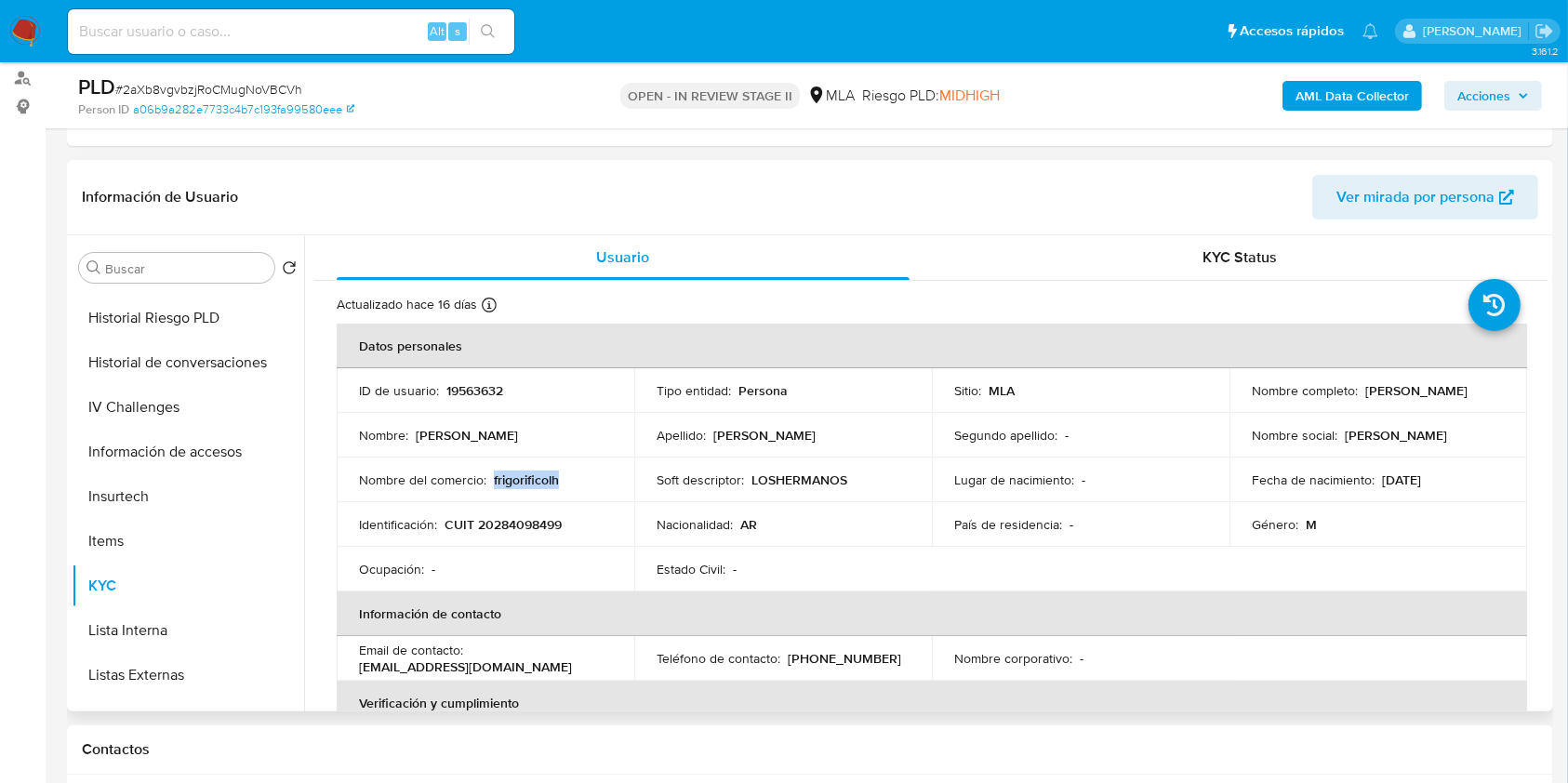
copy p "frigorificolh"
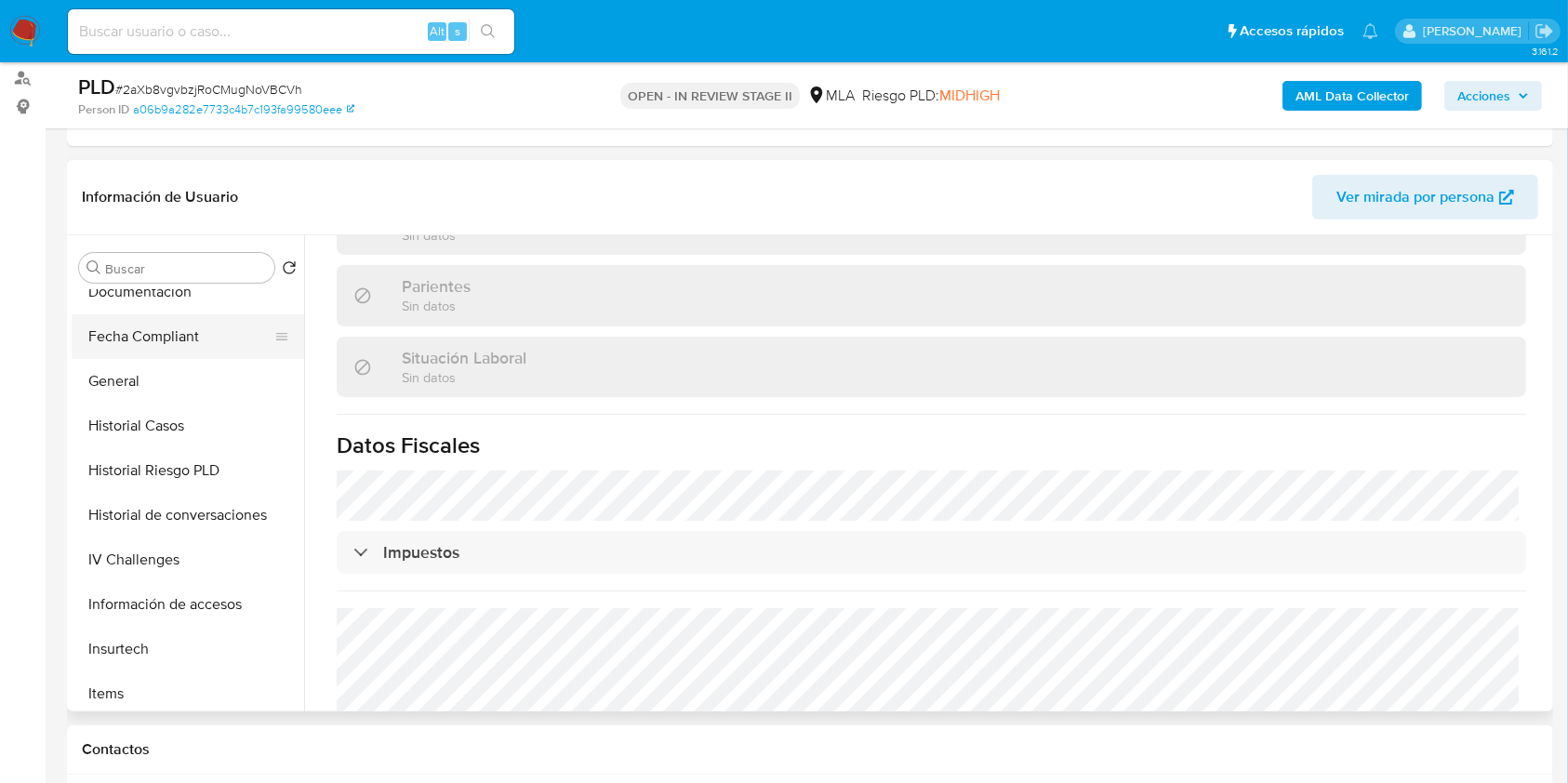
scroll to position [372, 0]
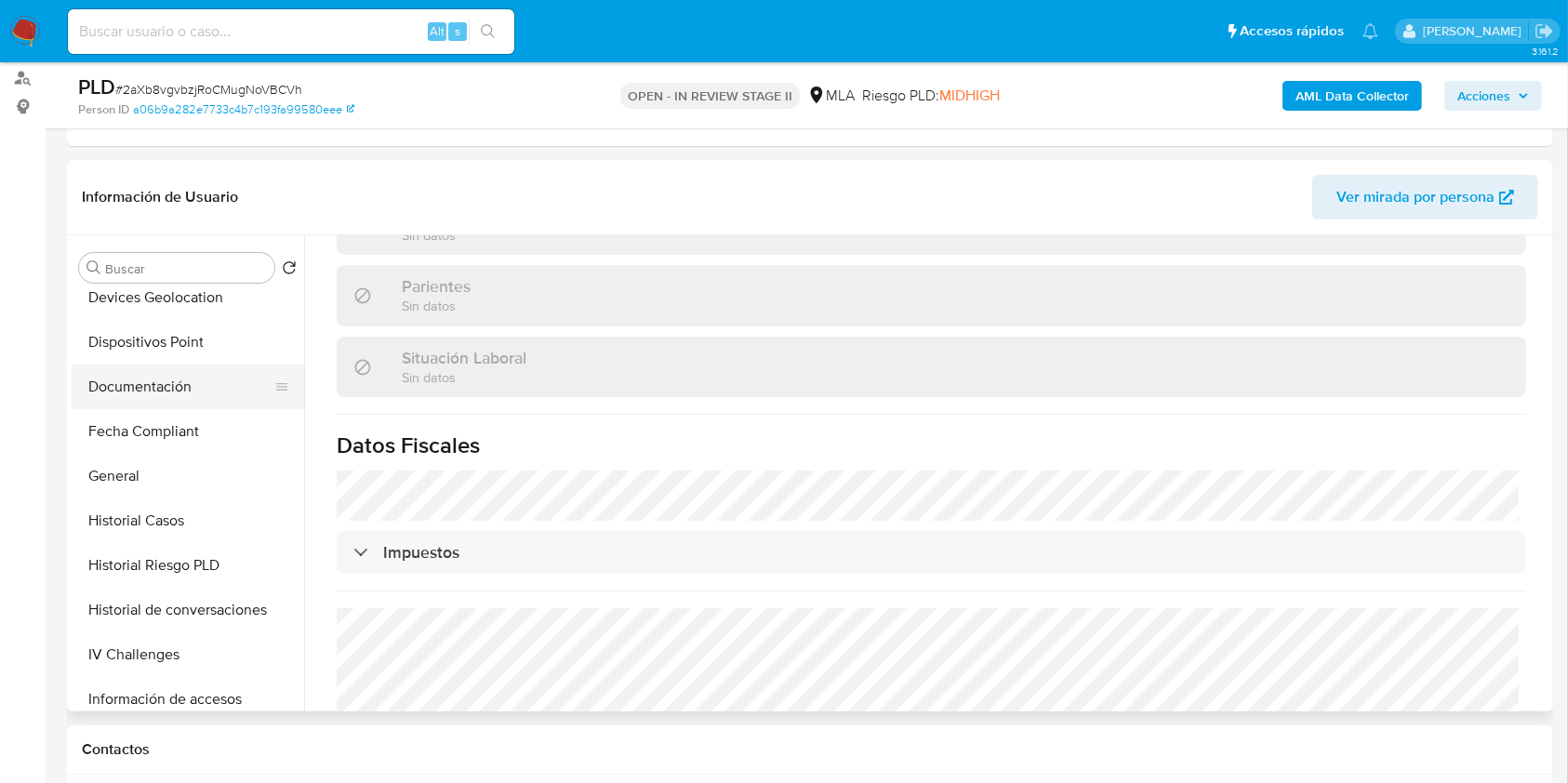
click at [155, 403] on button "Documentación" at bounding box center [180, 386] width 217 height 44
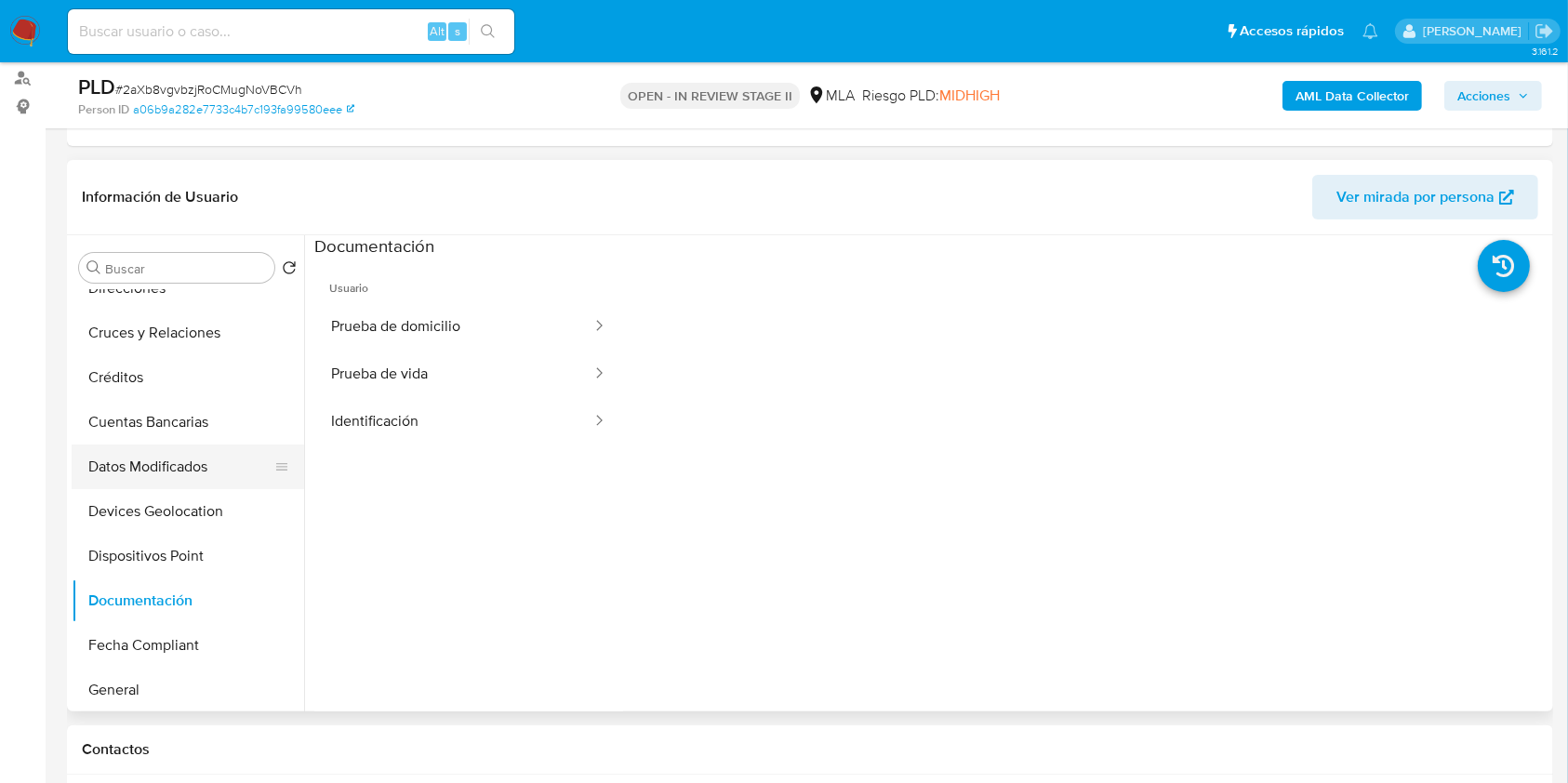
scroll to position [124, 0]
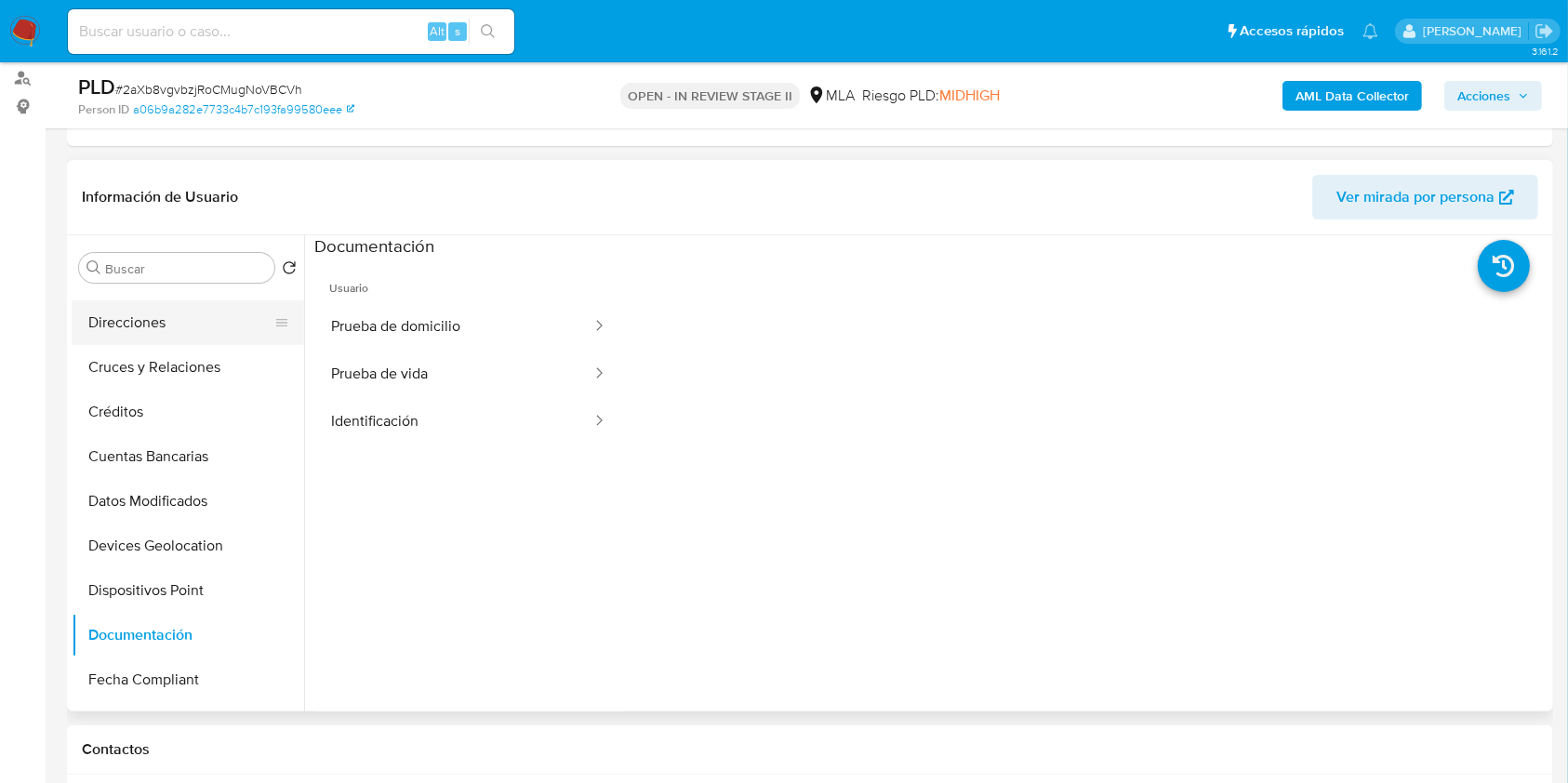
click at [131, 332] on button "Direcciones" at bounding box center [180, 322] width 217 height 44
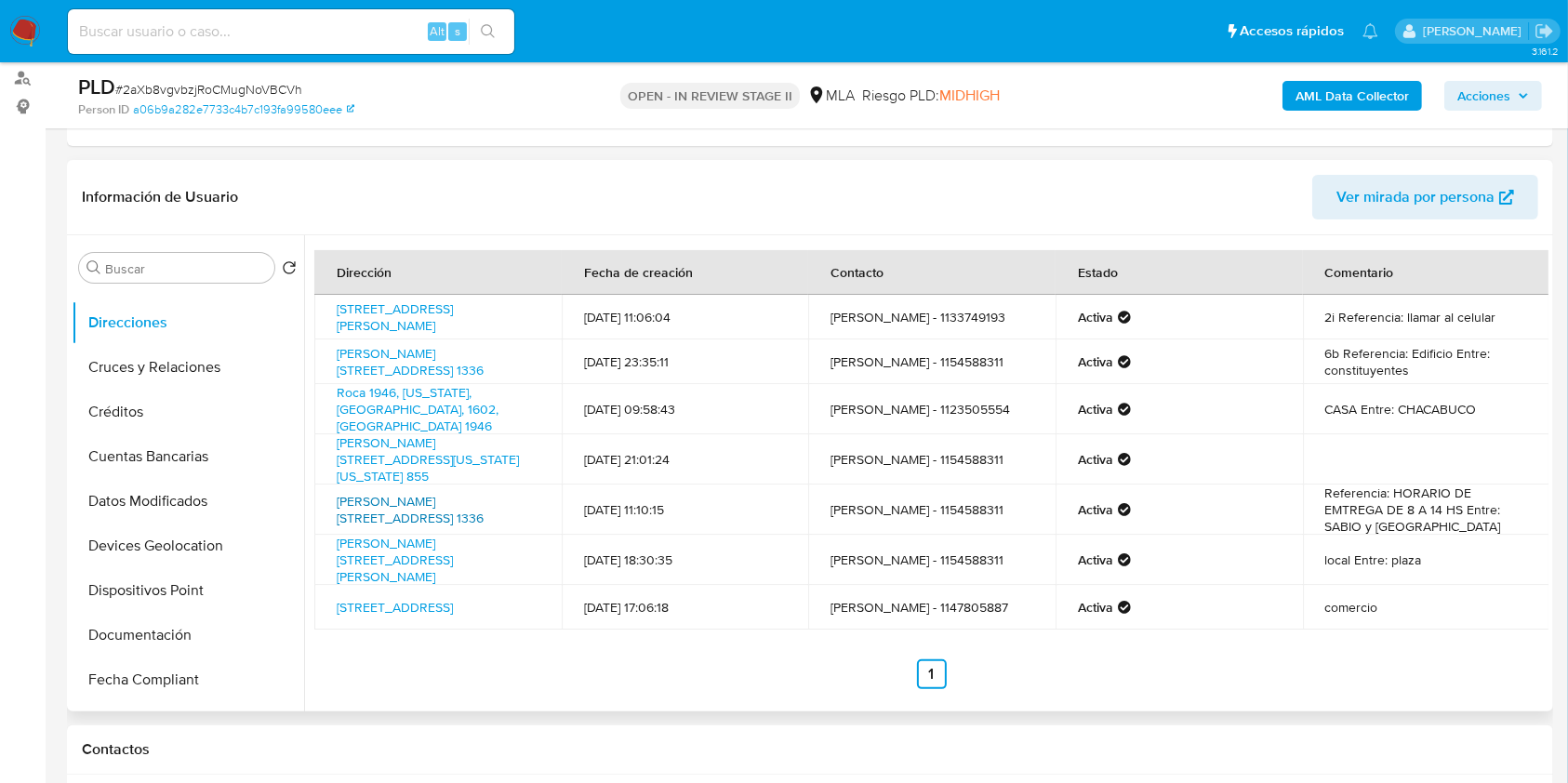
click at [467, 497] on link "Calle Gutierrez 1336, Villa Maipú, Buenos Aires, 1650, Argentina 1336" at bounding box center [410, 509] width 147 height 35
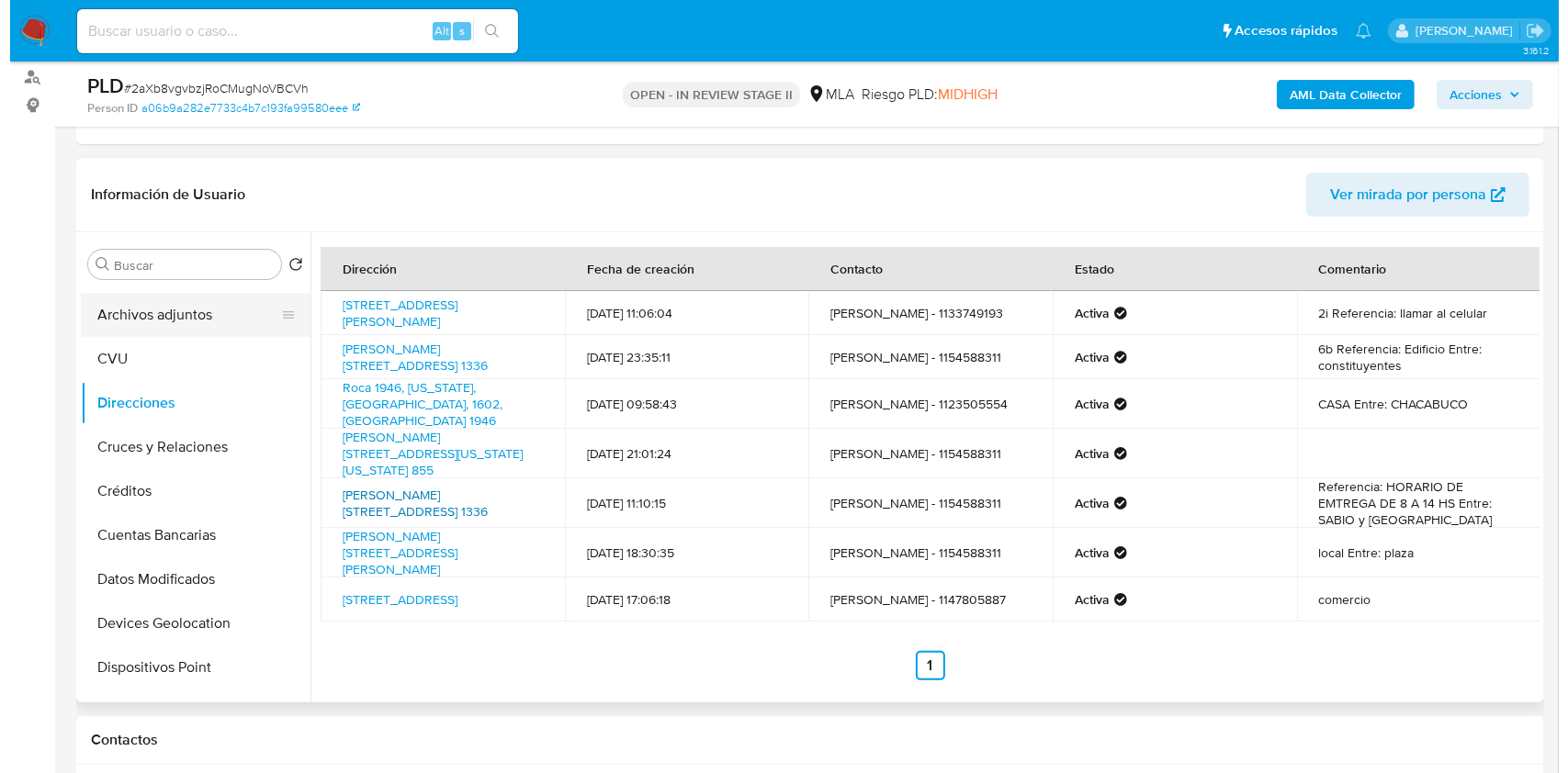
scroll to position [0, 0]
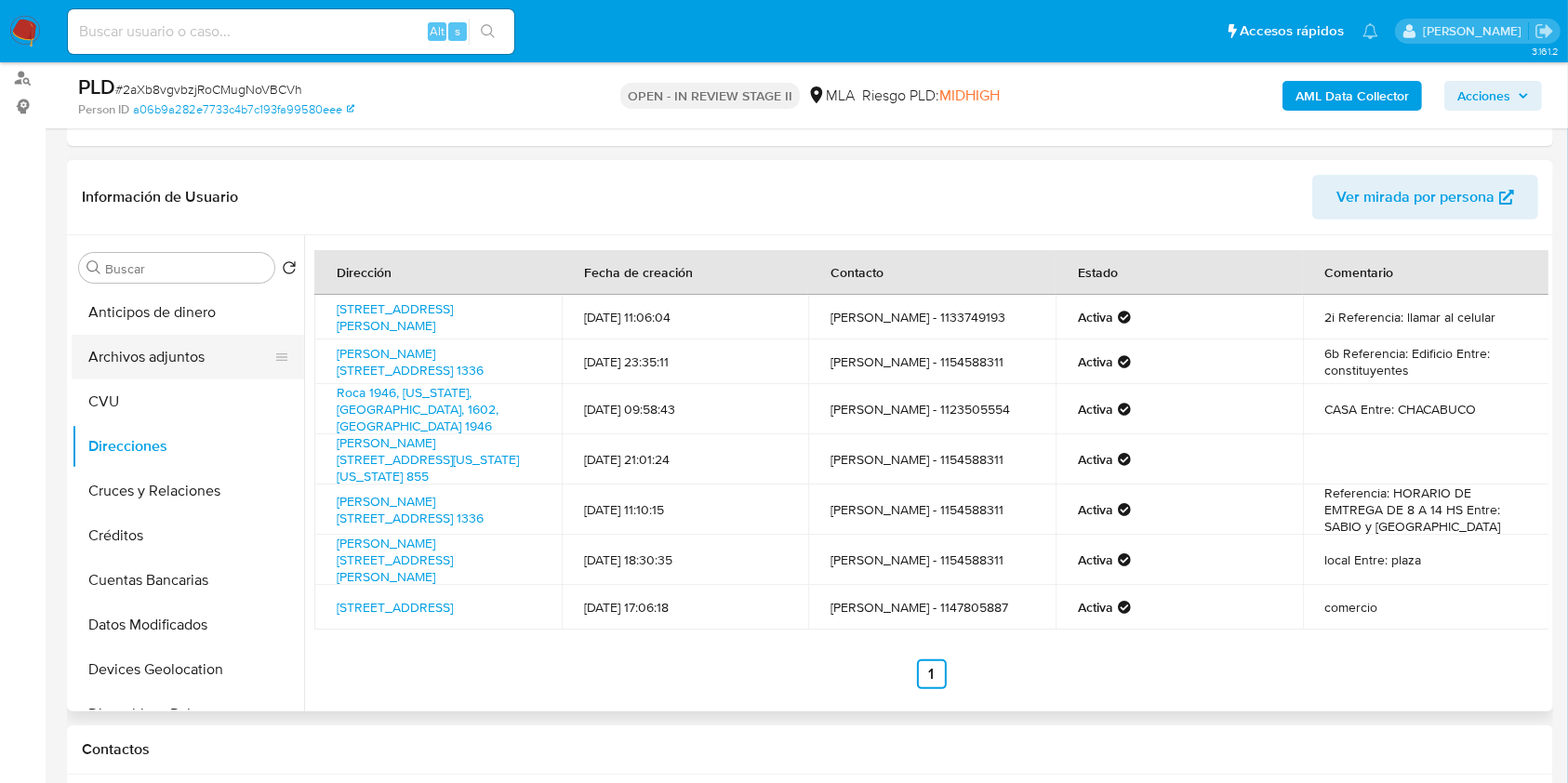
click at [175, 350] on button "Archivos adjuntos" at bounding box center [180, 356] width 217 height 44
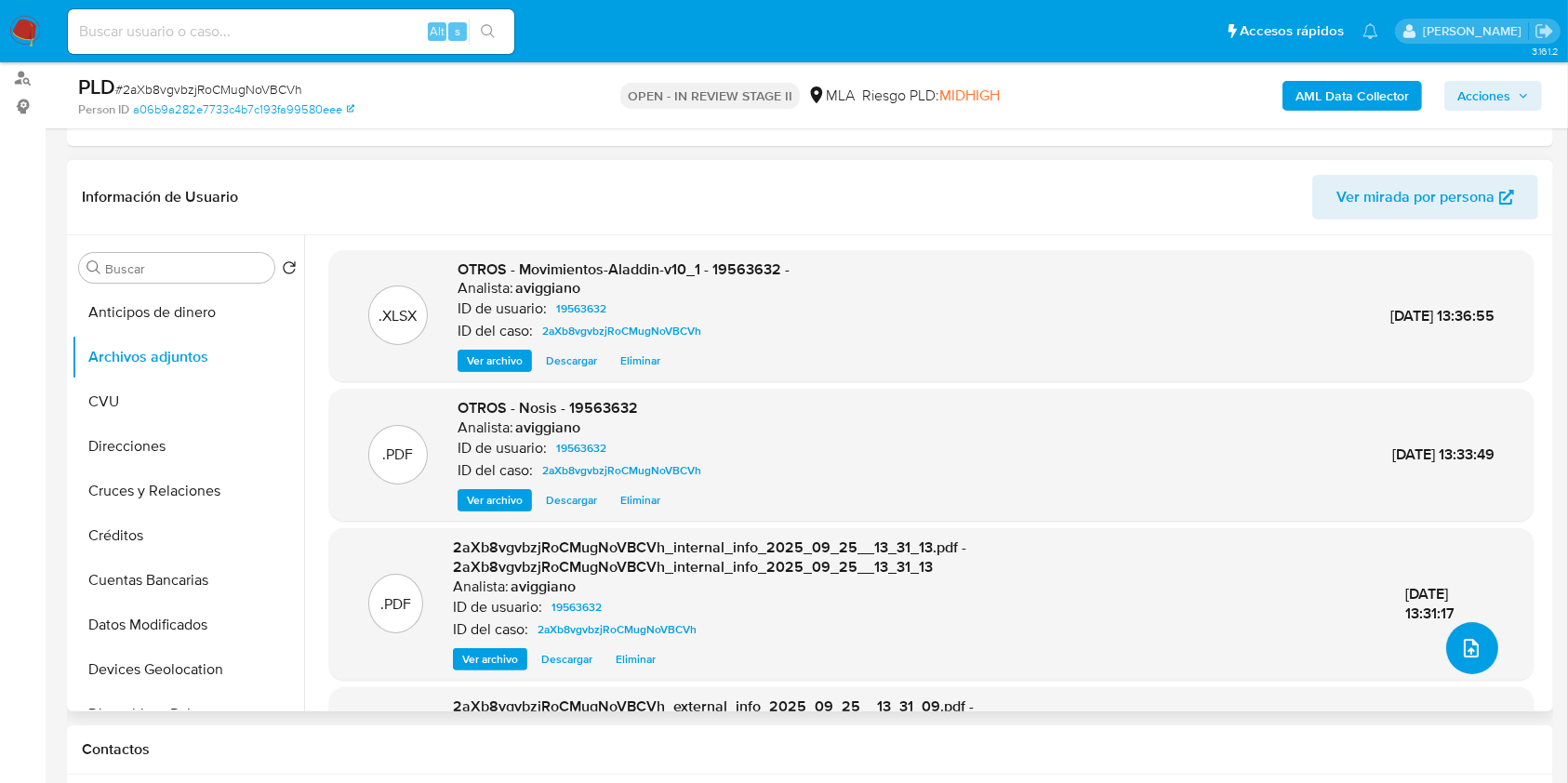
click at [1476, 655] on button "upload-file" at bounding box center [1472, 648] width 52 height 52
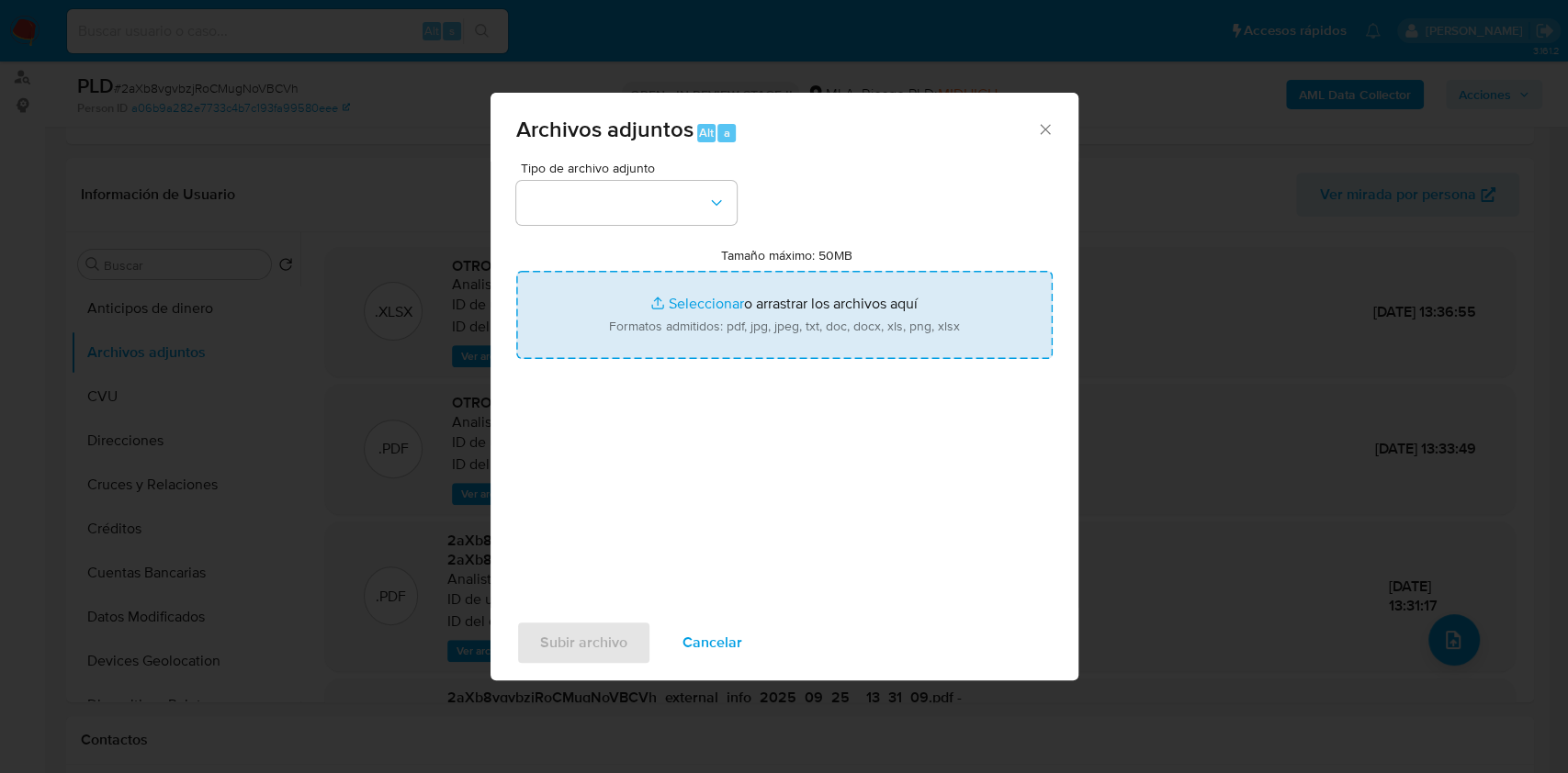
click at [835, 319] on input "Tamaño máximo: 50MB Seleccionar archivos" at bounding box center [784, 314] width 536 height 89
type input "C:\fakepath\Caselog 2aXb8vgvbzjRoCMugNoVBCVh_2025_09_17_14_59_23 (1).docx"
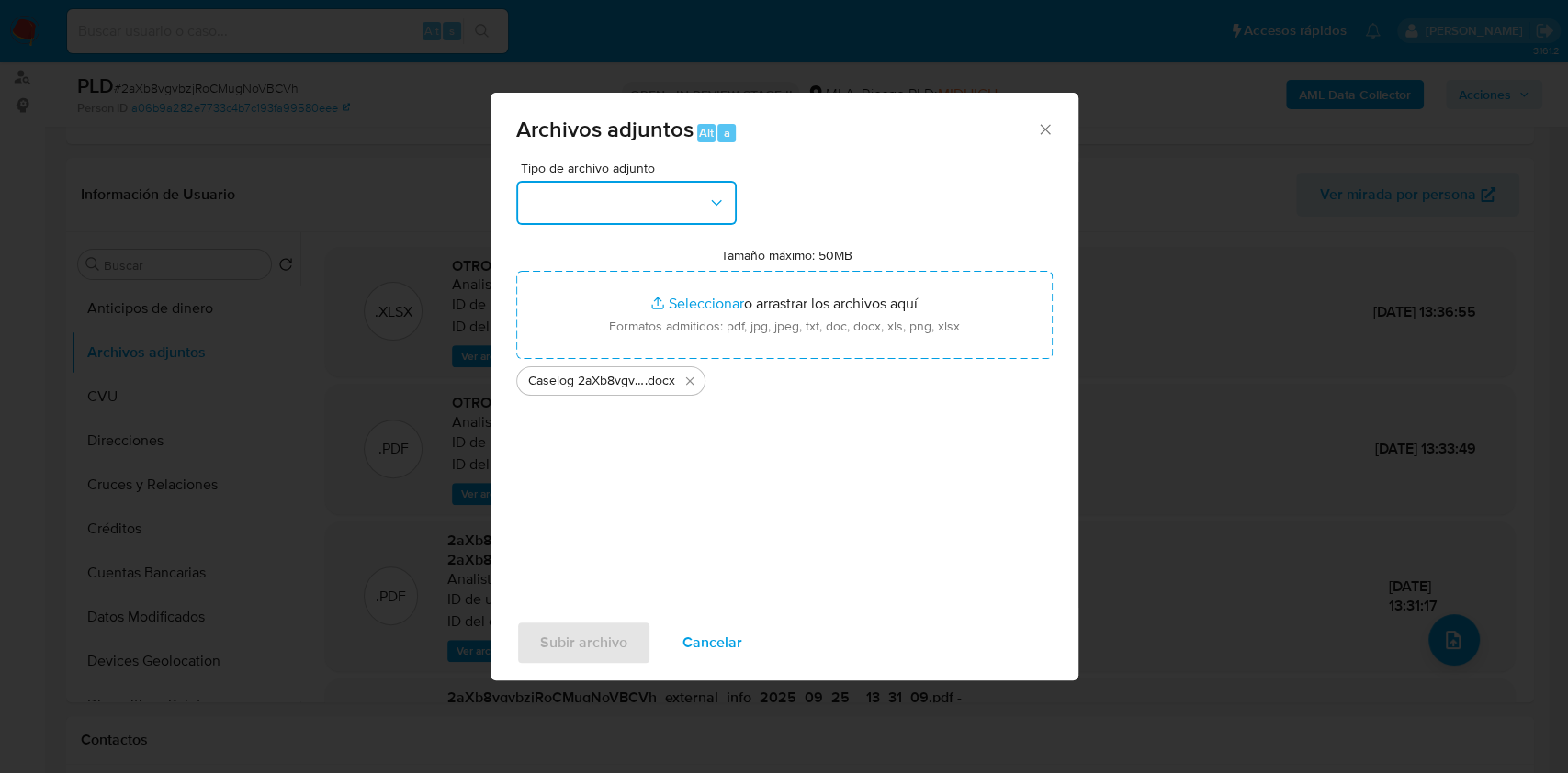
click at [686, 211] on button "button" at bounding box center [626, 202] width 220 height 44
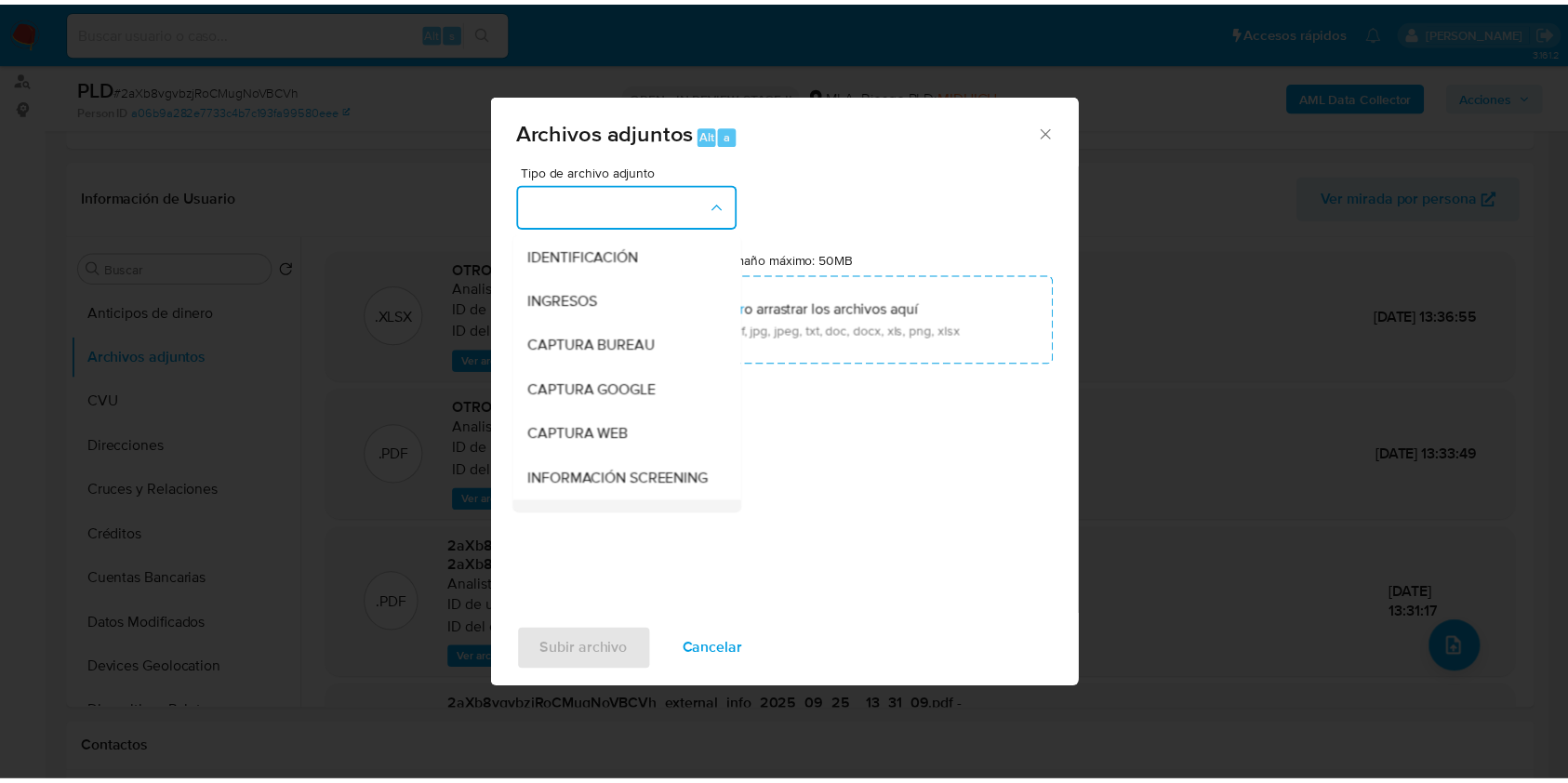
scroll to position [124, 0]
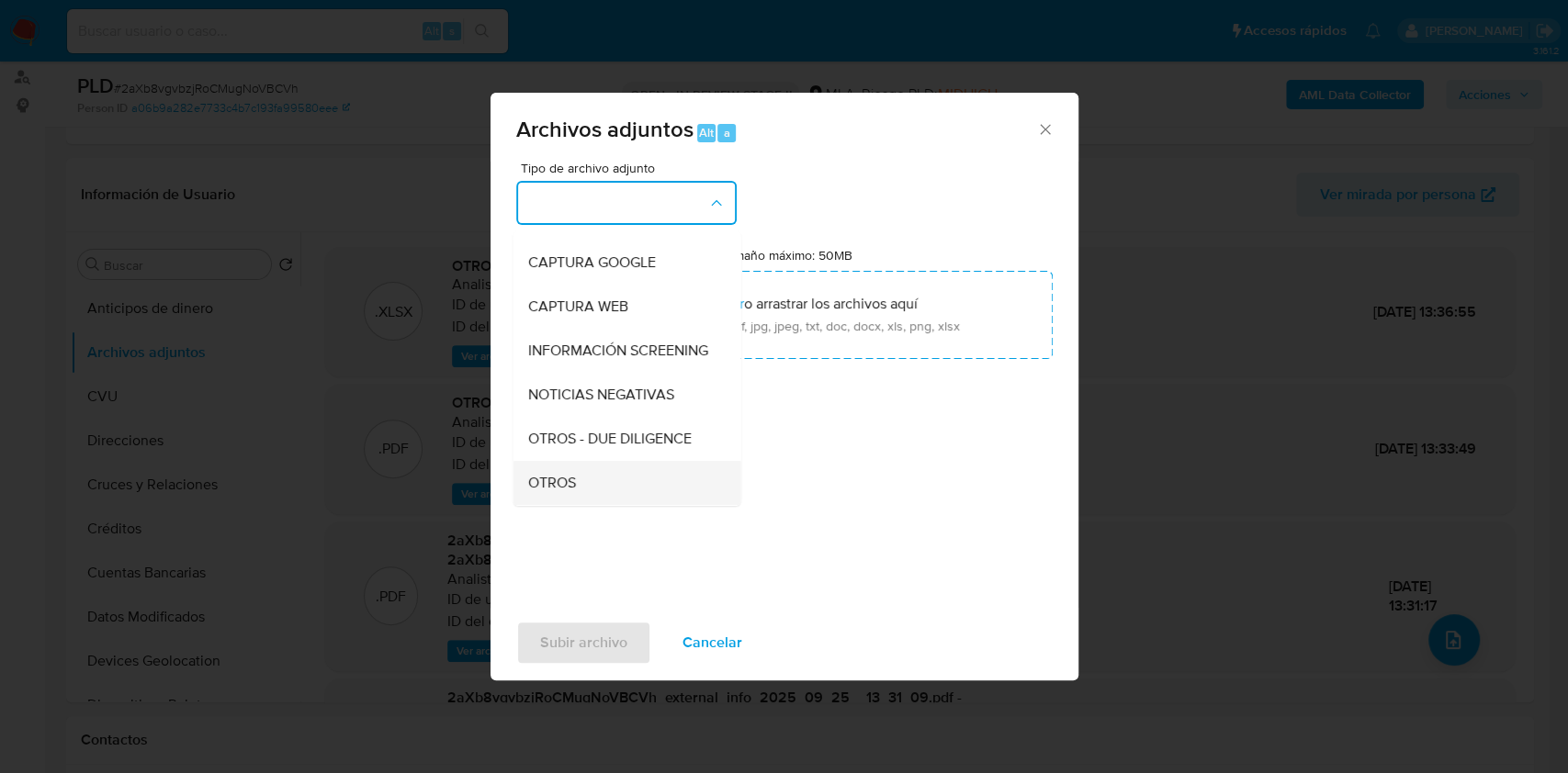
click at [537, 490] on span "OTROS" at bounding box center [550, 483] width 48 height 19
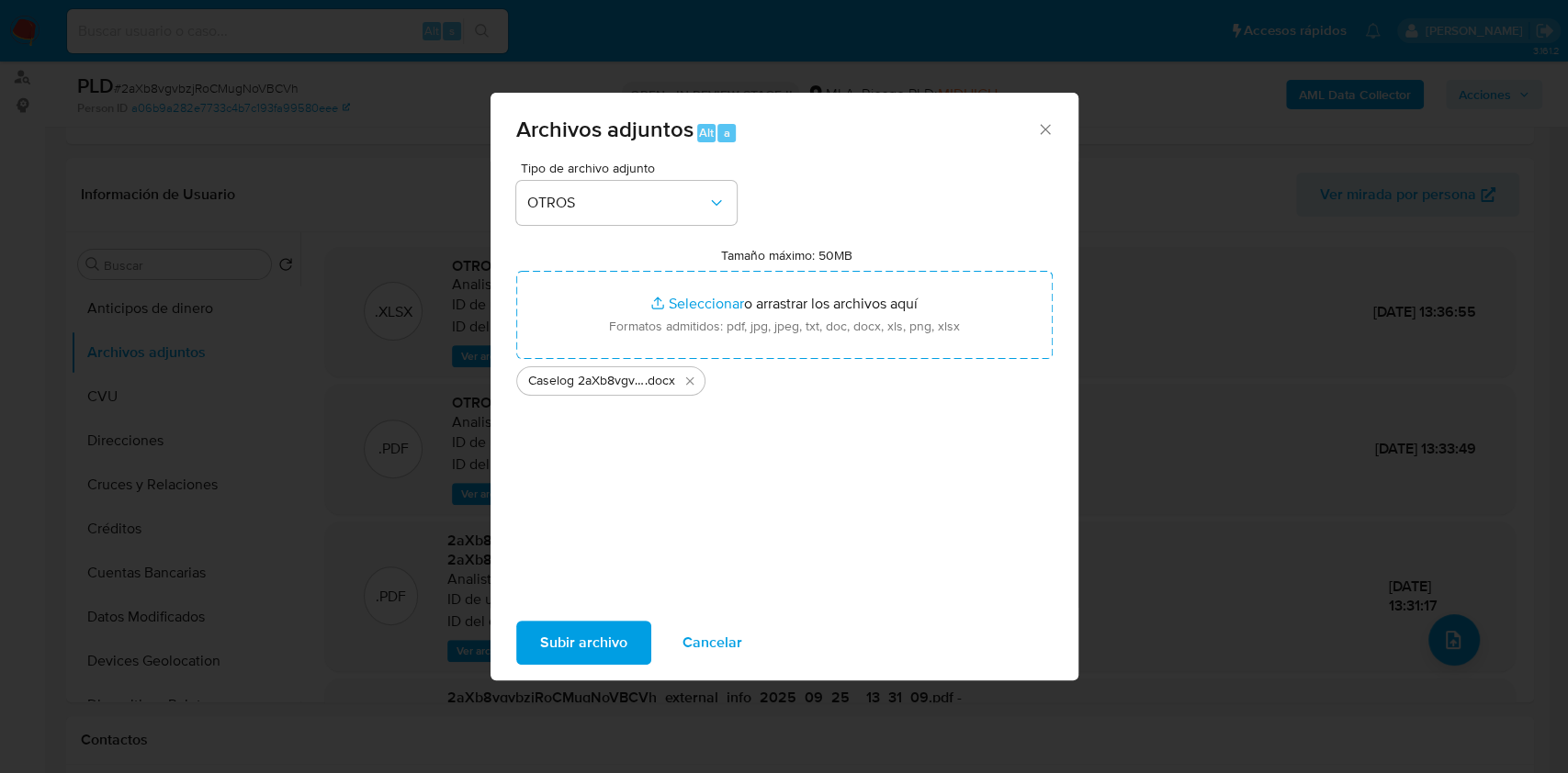
click at [549, 643] on span "Subir archivo" at bounding box center [584, 642] width 88 height 40
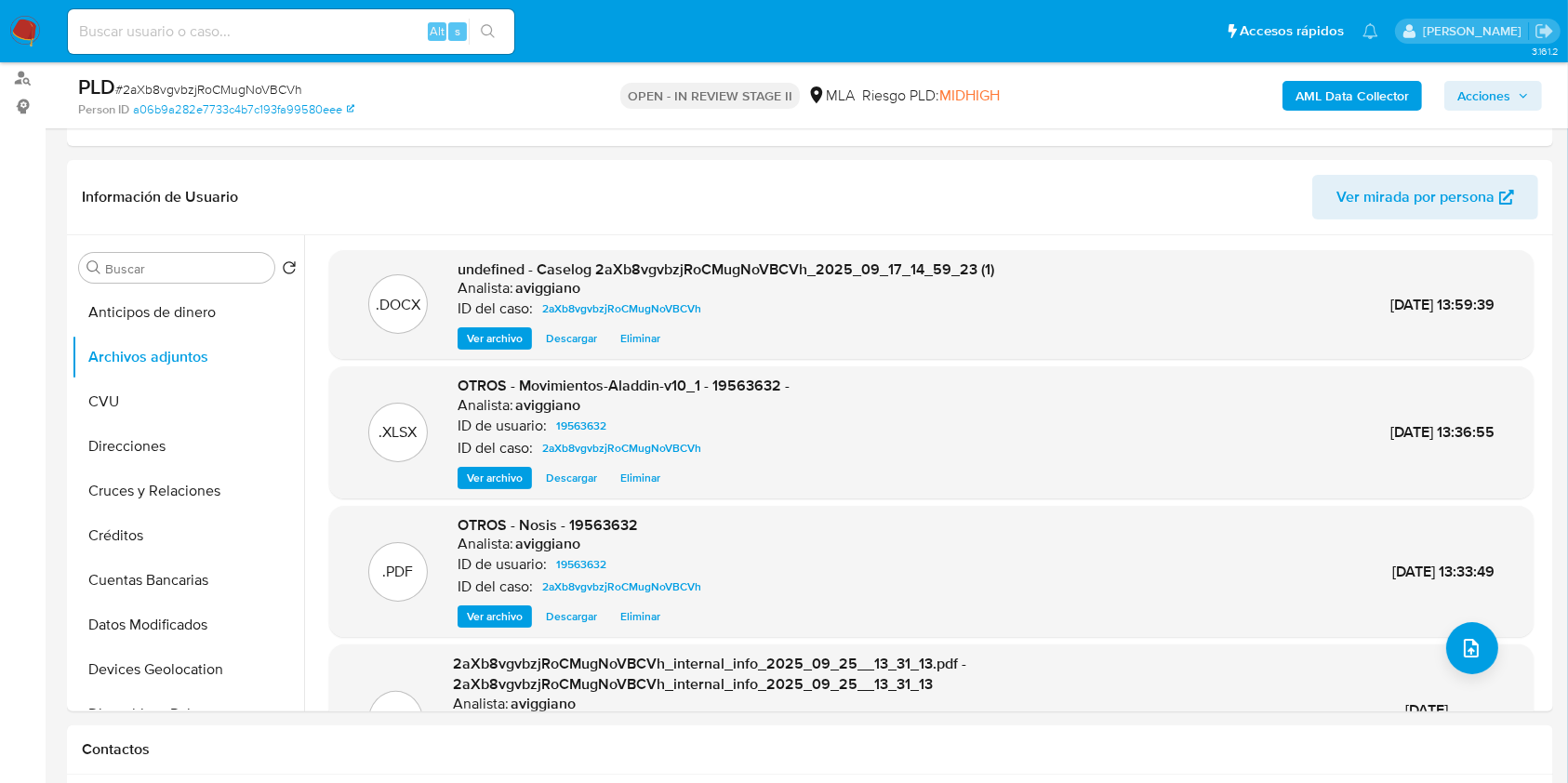
drag, startPoint x: 1508, startPoint y: 100, endPoint x: 1484, endPoint y: 108, distance: 25.3
click at [1508, 100] on span "Acciones" at bounding box center [1484, 96] width 53 height 30
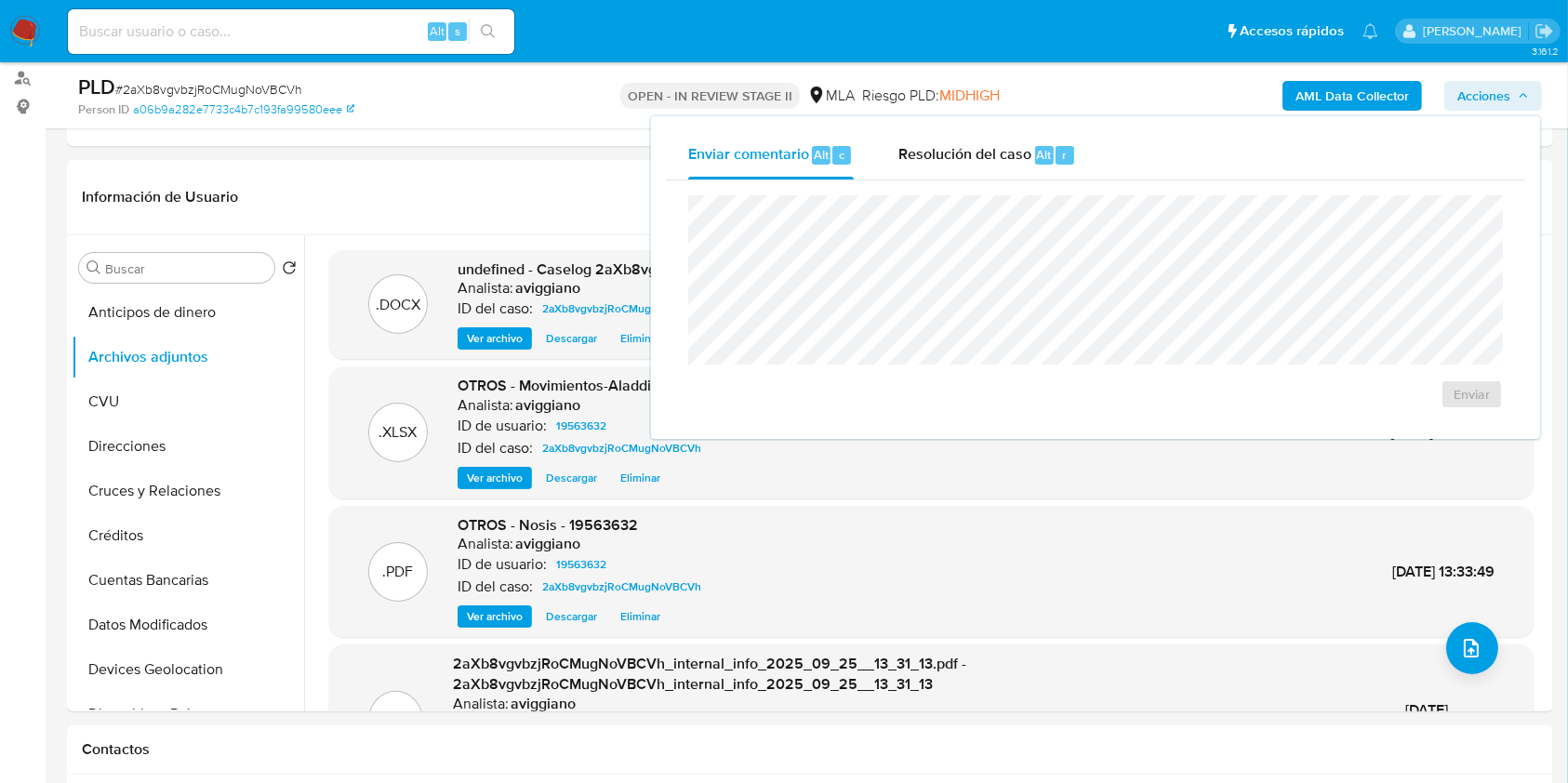
click at [1045, 181] on div "Enviar" at bounding box center [1096, 302] width 860 height 244
click at [988, 165] on div "Resolución del caso Alt r" at bounding box center [987, 155] width 178 height 48
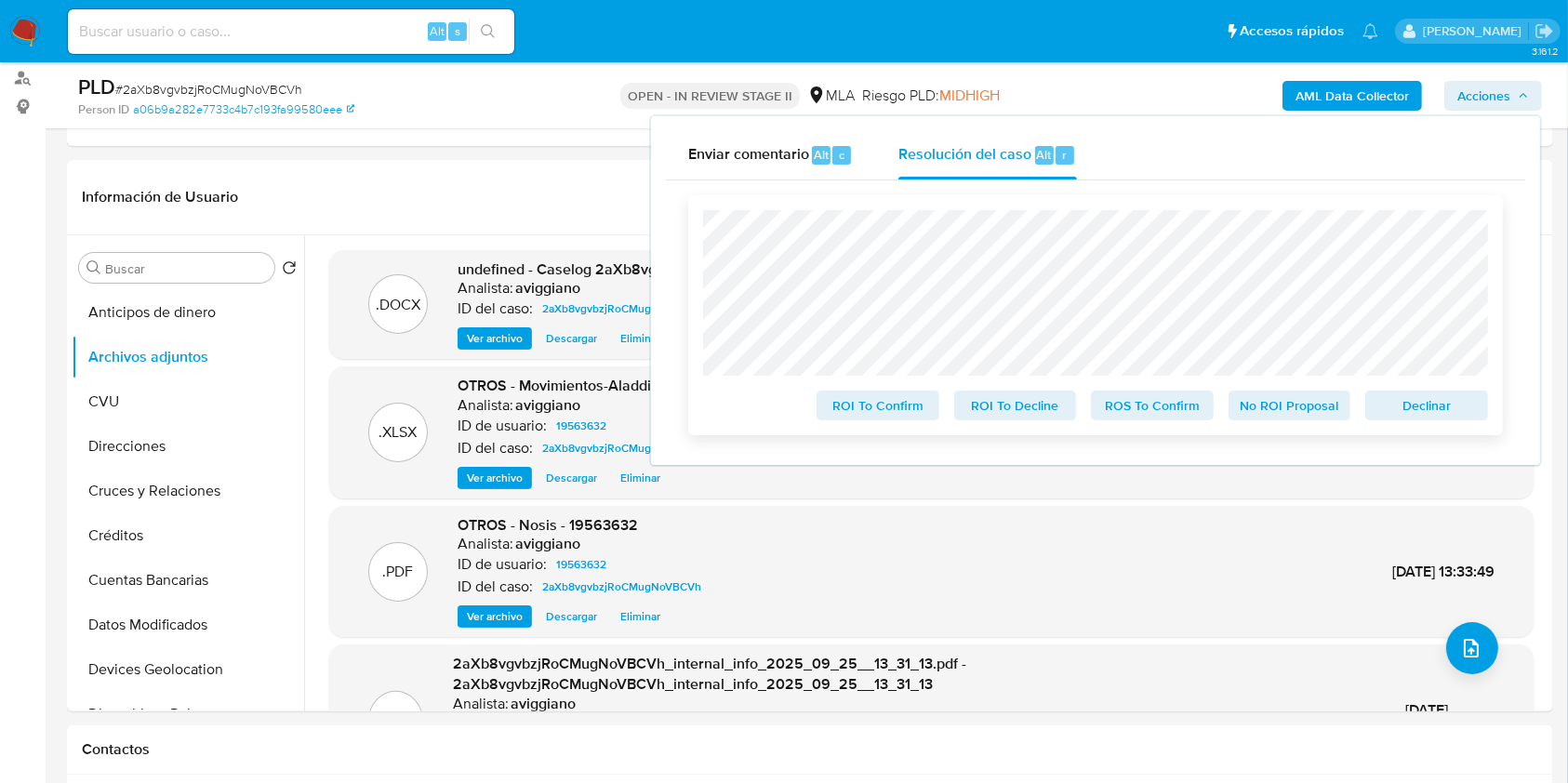
click at [1422, 416] on span "Declinar" at bounding box center [1426, 406] width 96 height 26
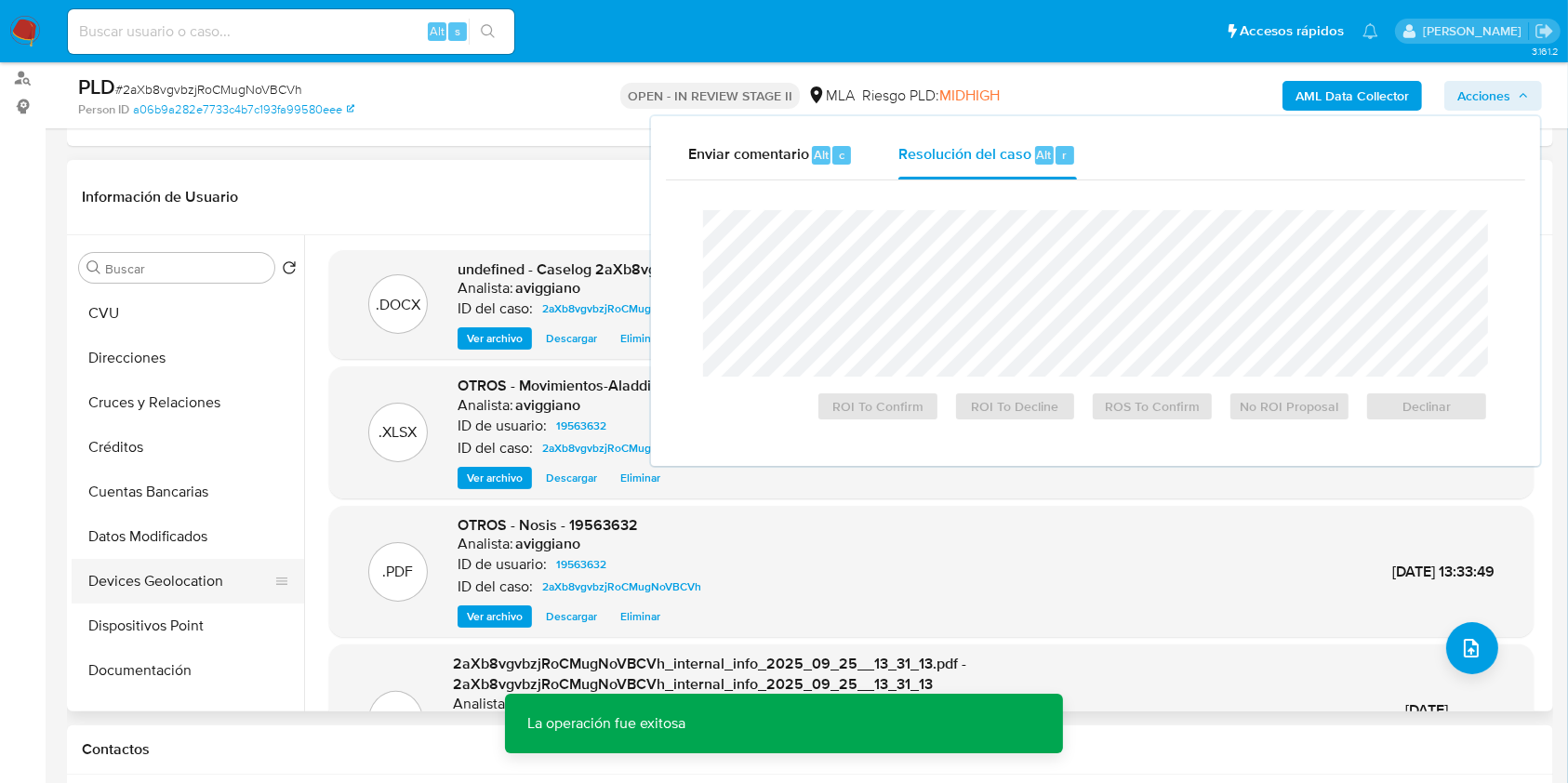
scroll to position [247, 0]
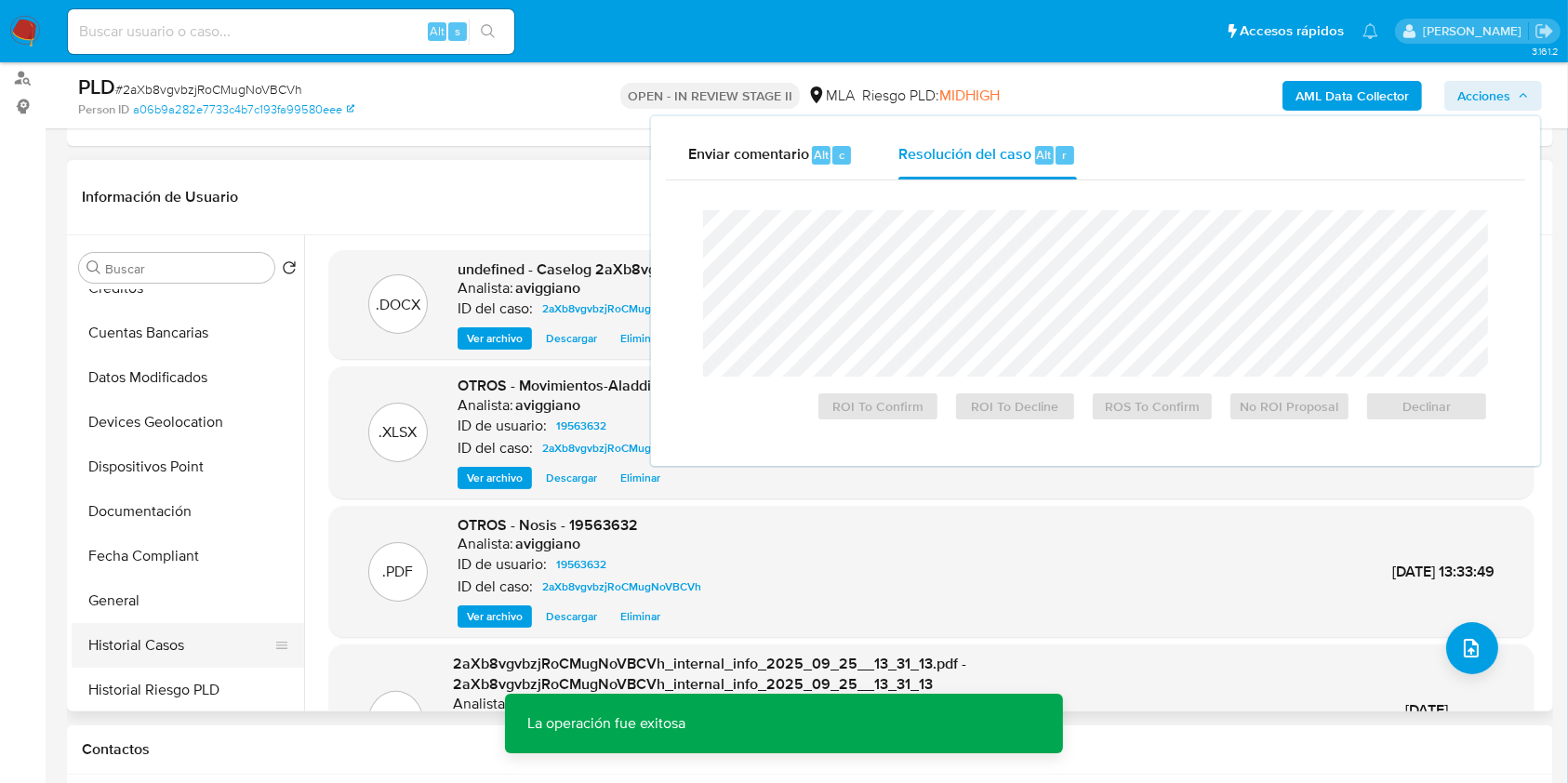
click at [171, 653] on button "Historial Casos" at bounding box center [180, 645] width 217 height 44
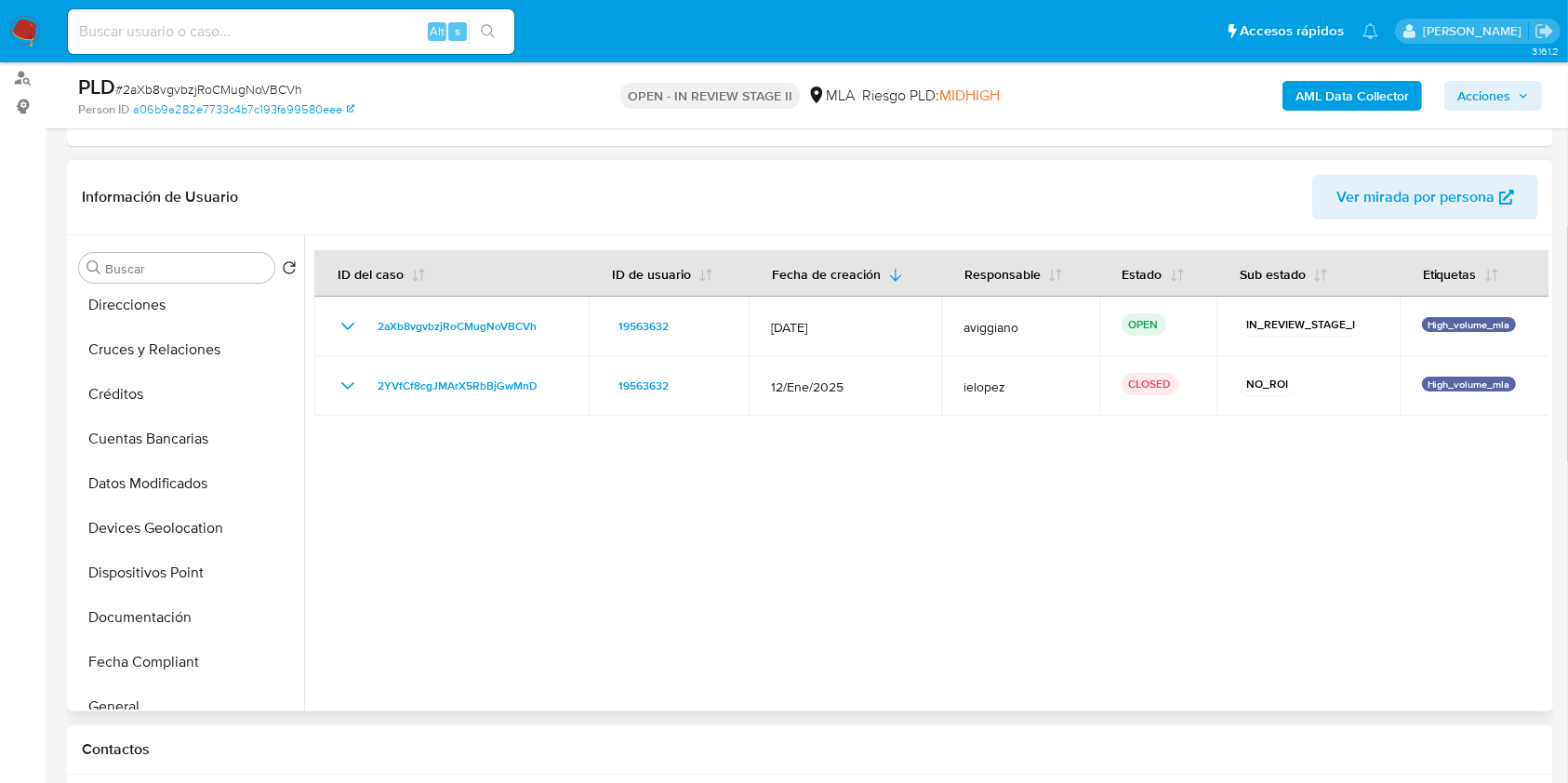
scroll to position [0, 0]
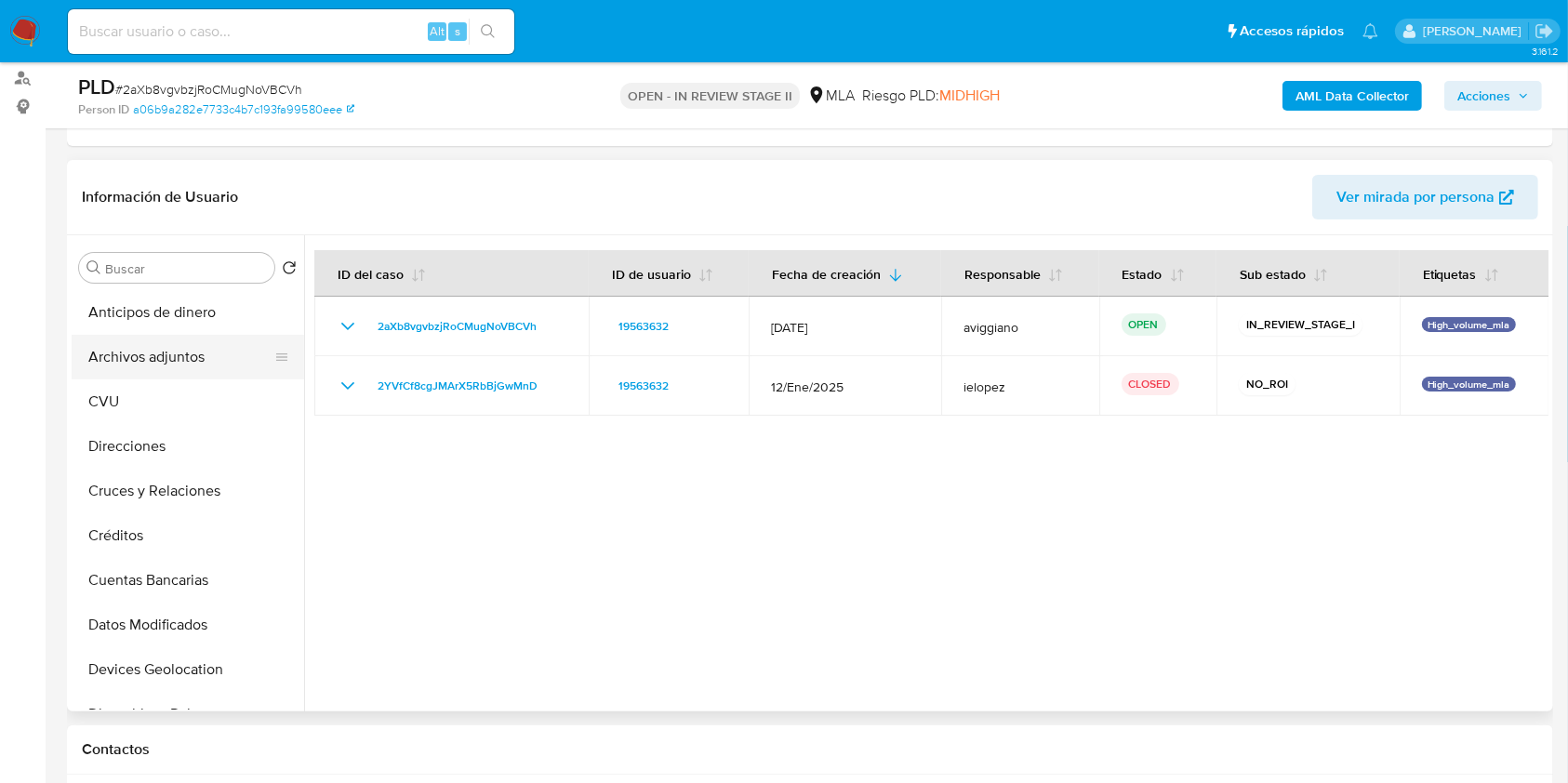
click at [194, 377] on button "Archivos adjuntos" at bounding box center [180, 356] width 217 height 44
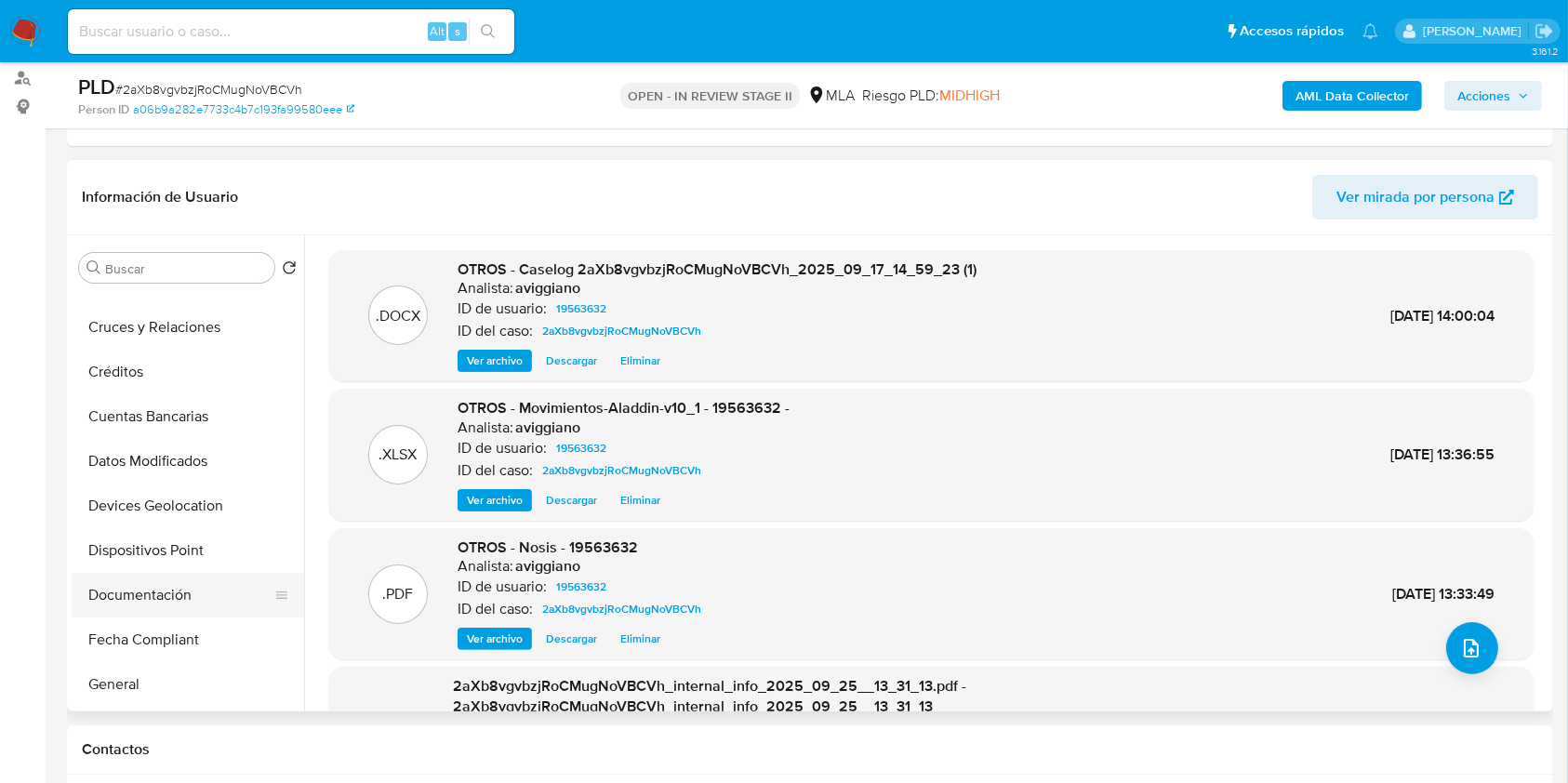
scroll to position [247, 0]
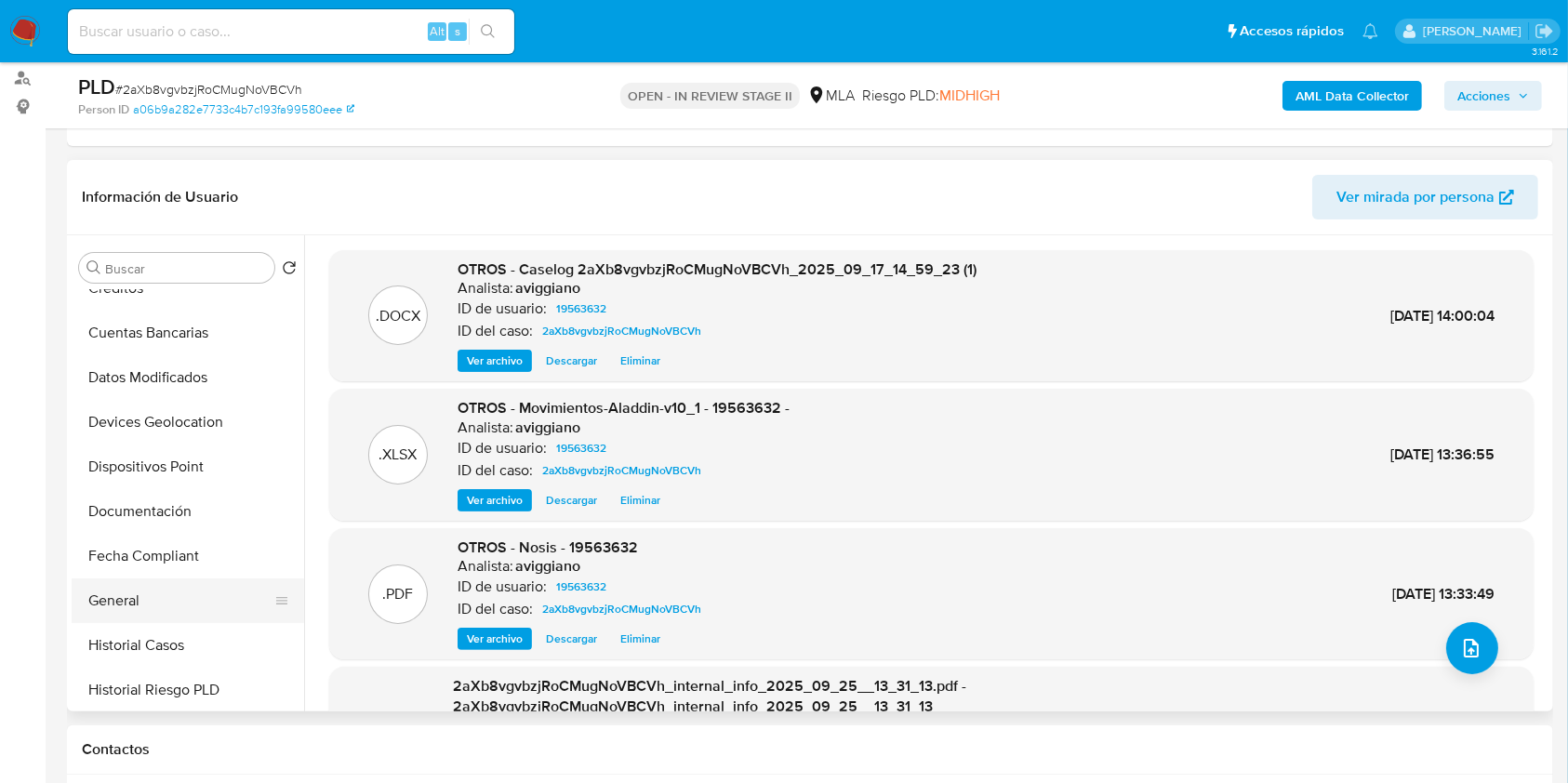
click at [215, 618] on button "General" at bounding box center [180, 600] width 217 height 44
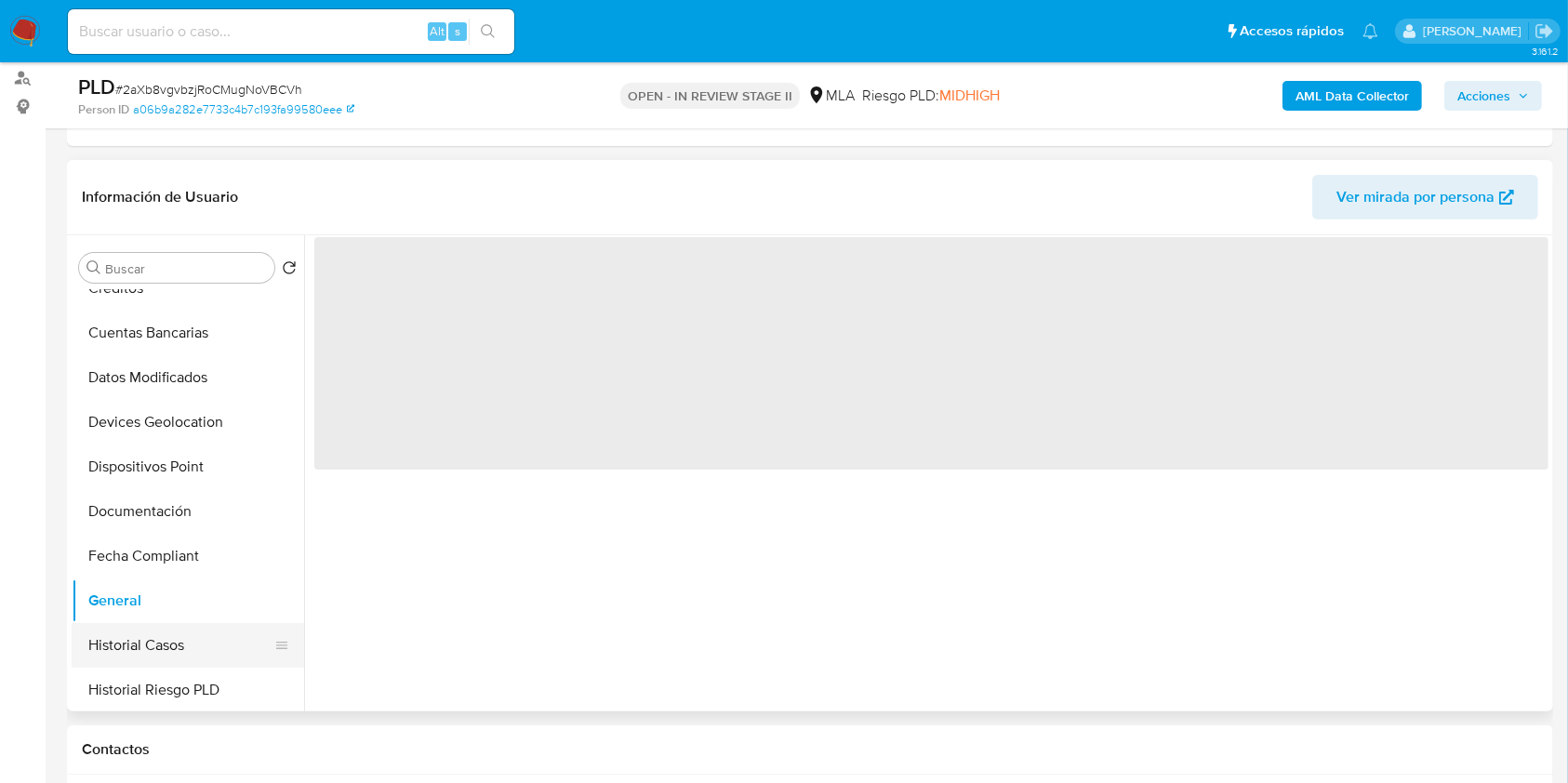
click at [217, 632] on button "Historial Casos" at bounding box center [180, 645] width 217 height 44
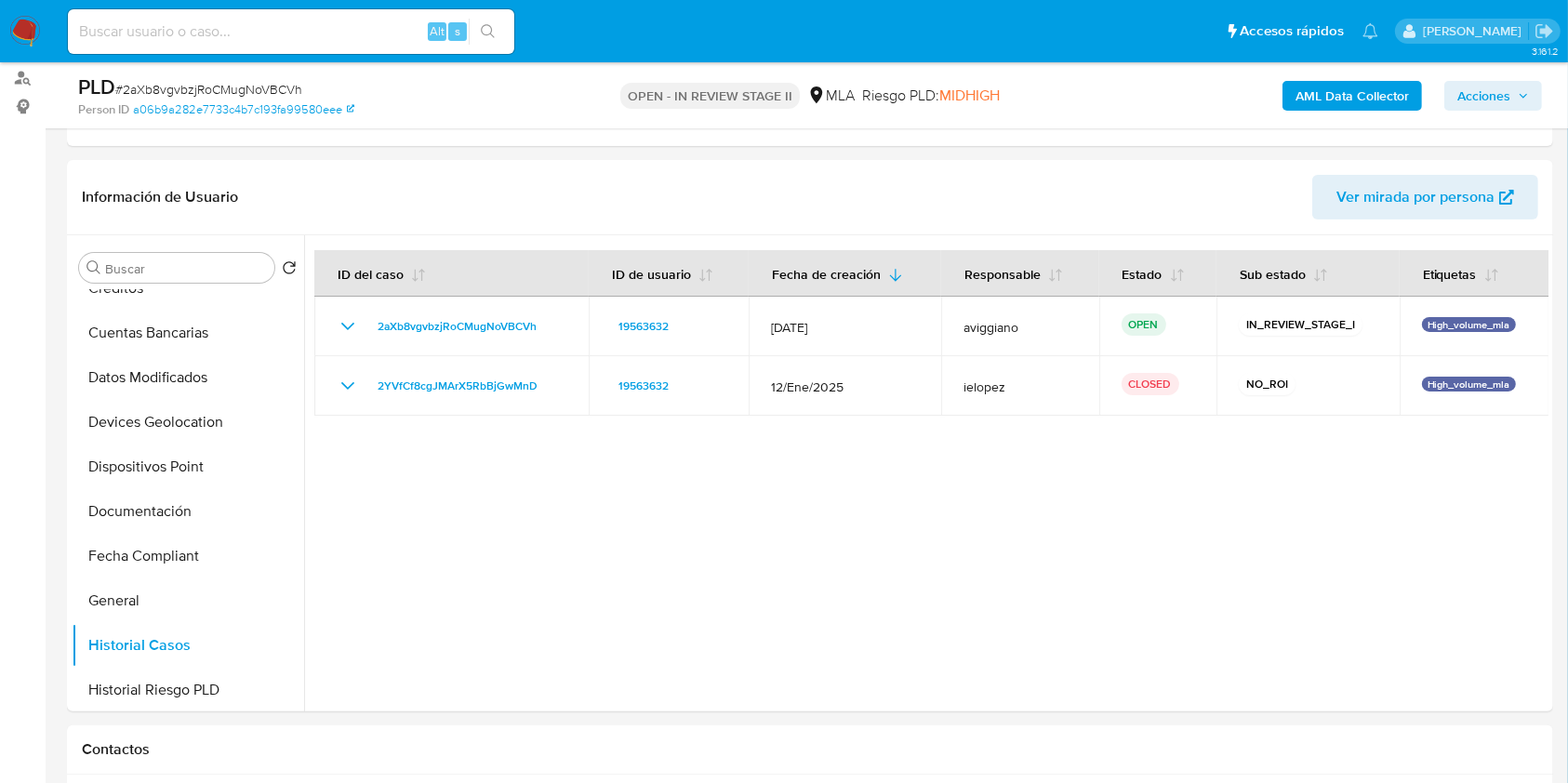
click at [1491, 93] on span "Acciones" at bounding box center [1484, 96] width 53 height 30
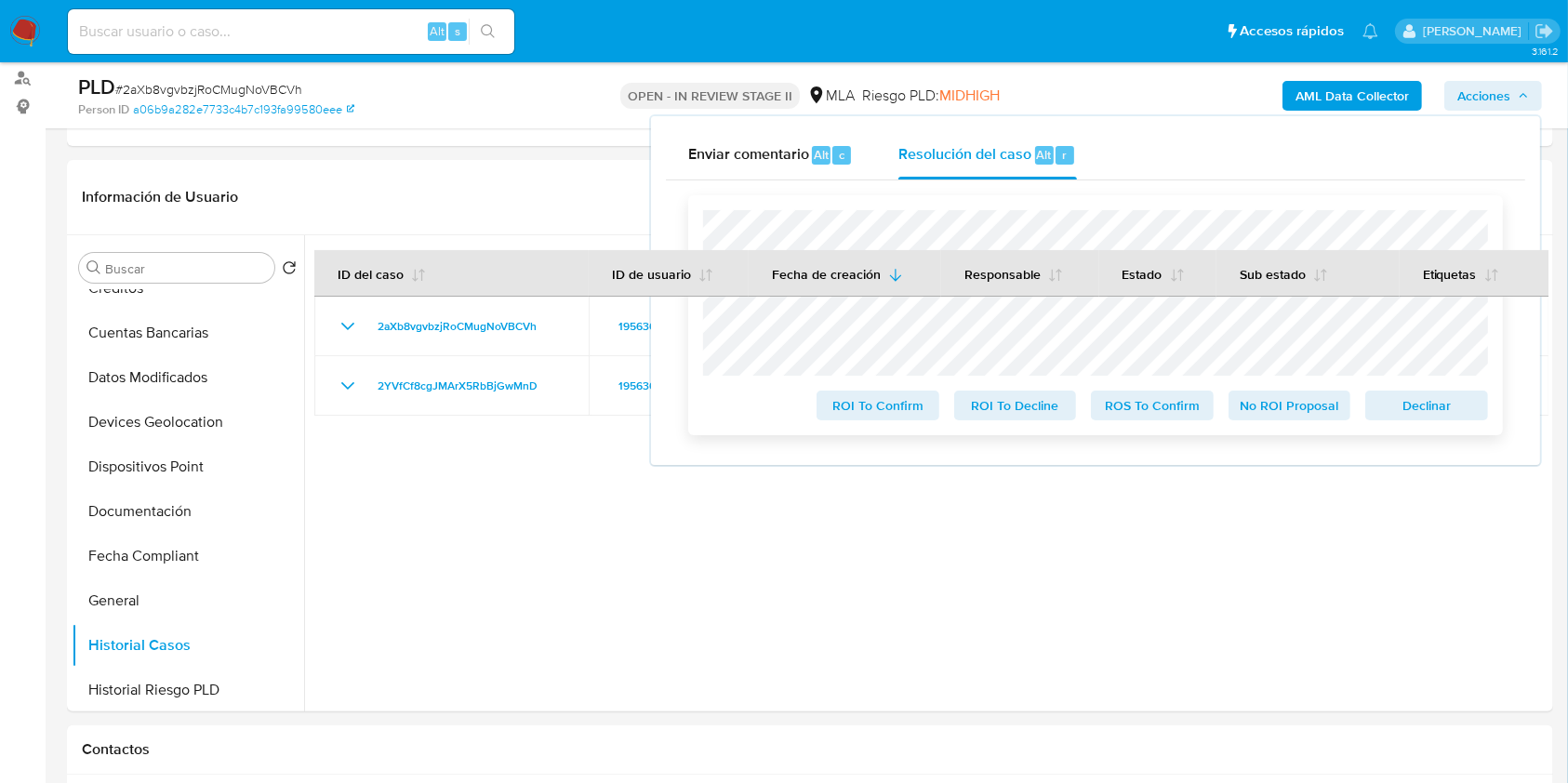
click at [1406, 409] on span "Declinar" at bounding box center [1426, 406] width 96 height 26
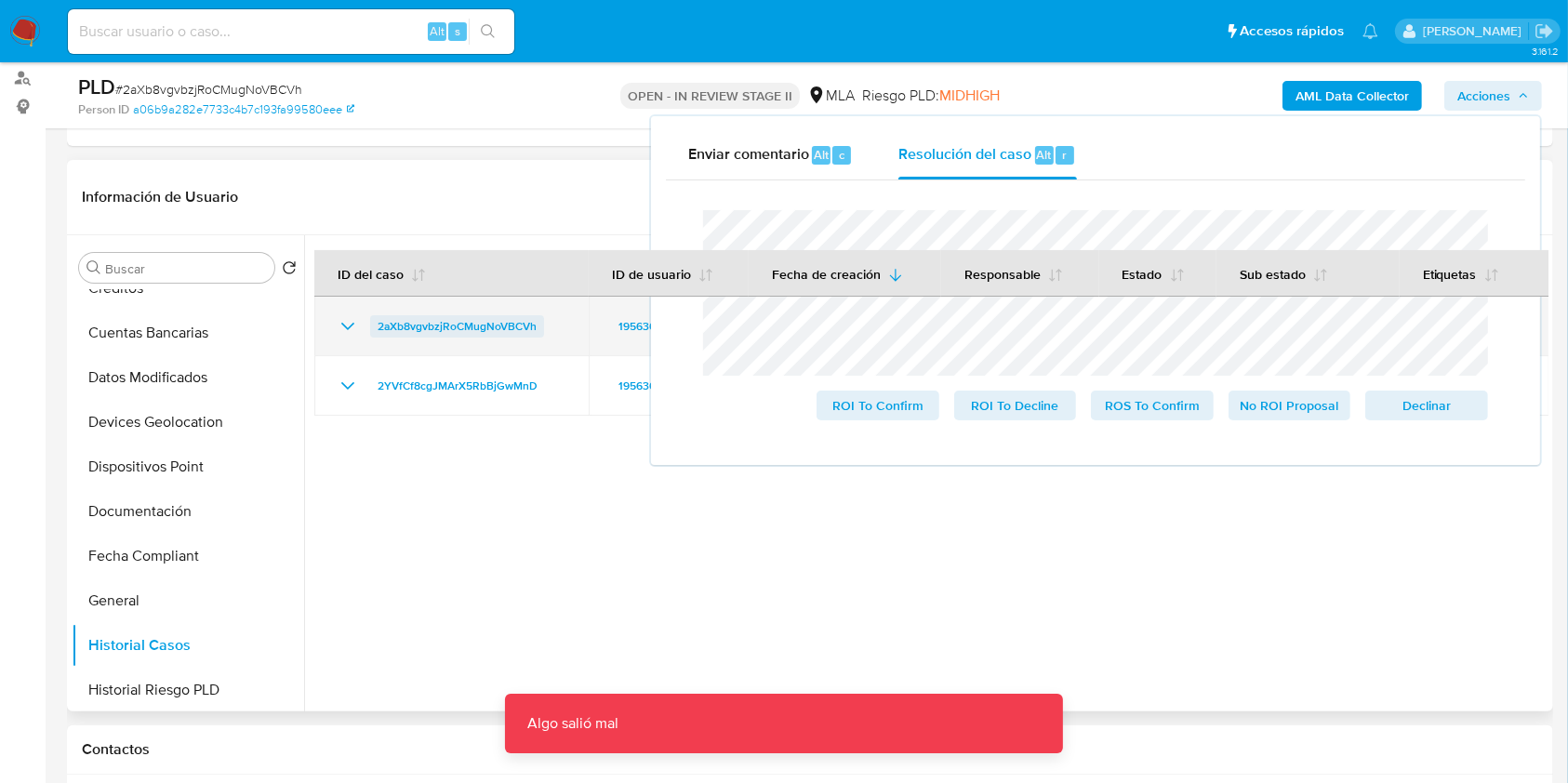
click at [506, 326] on span "2aXb8vgvbzjRoCMugNoVBCVh" at bounding box center [457, 327] width 159 height 23
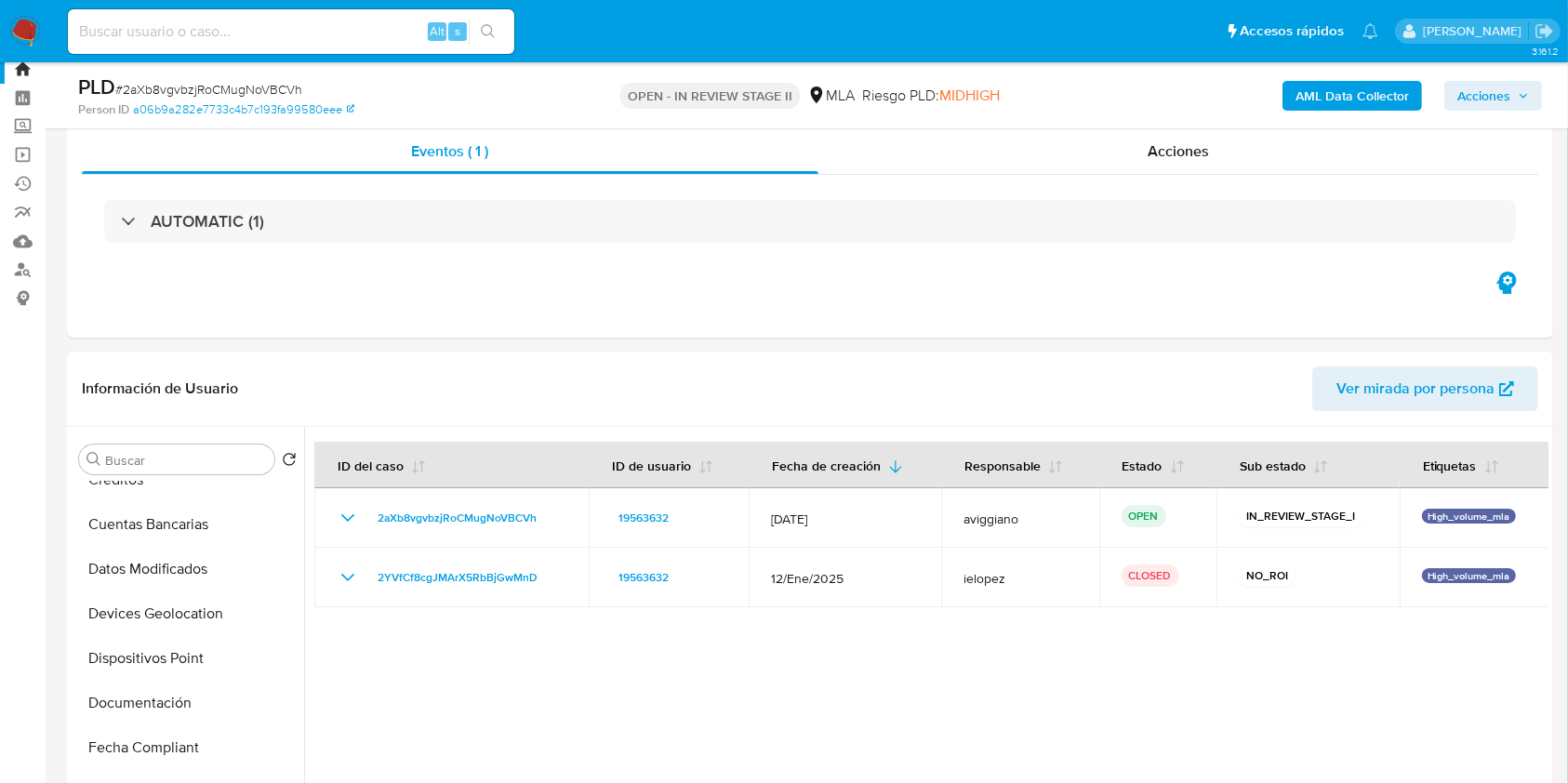
scroll to position [0, 0]
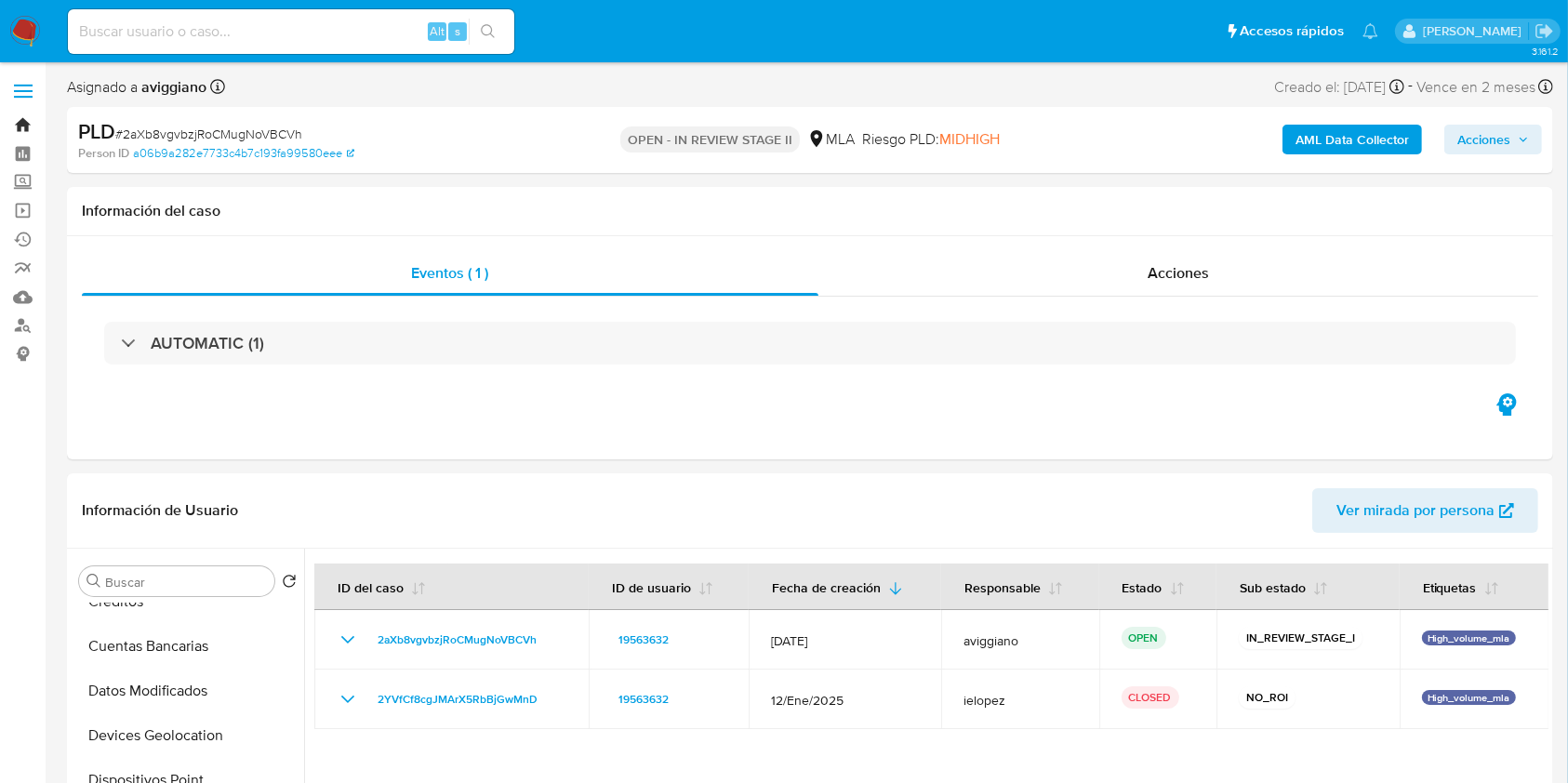
click at [22, 128] on link "Bandeja" at bounding box center [111, 125] width 221 height 29
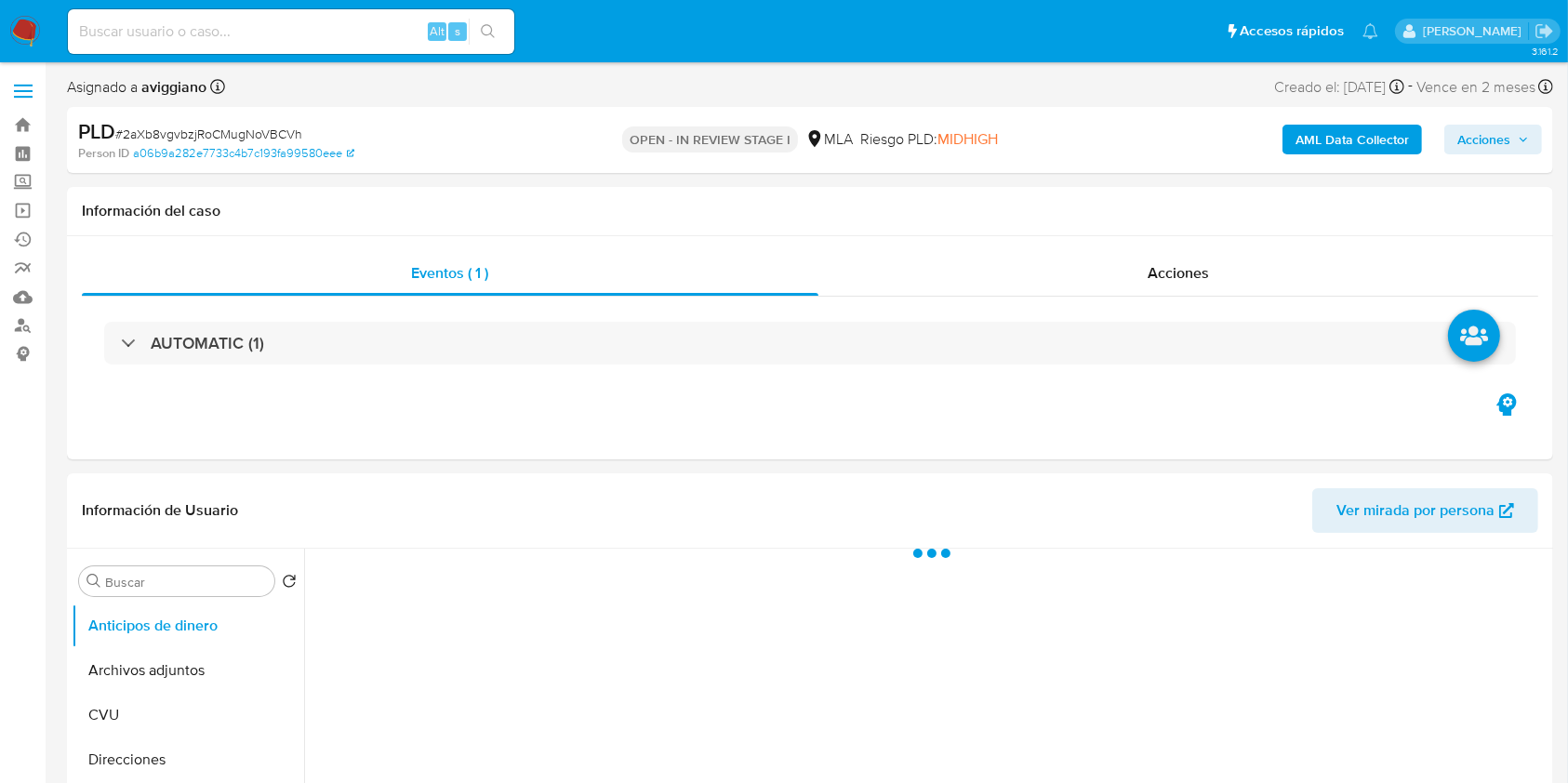
click at [1516, 152] on span "Acciones" at bounding box center [1493, 140] width 72 height 26
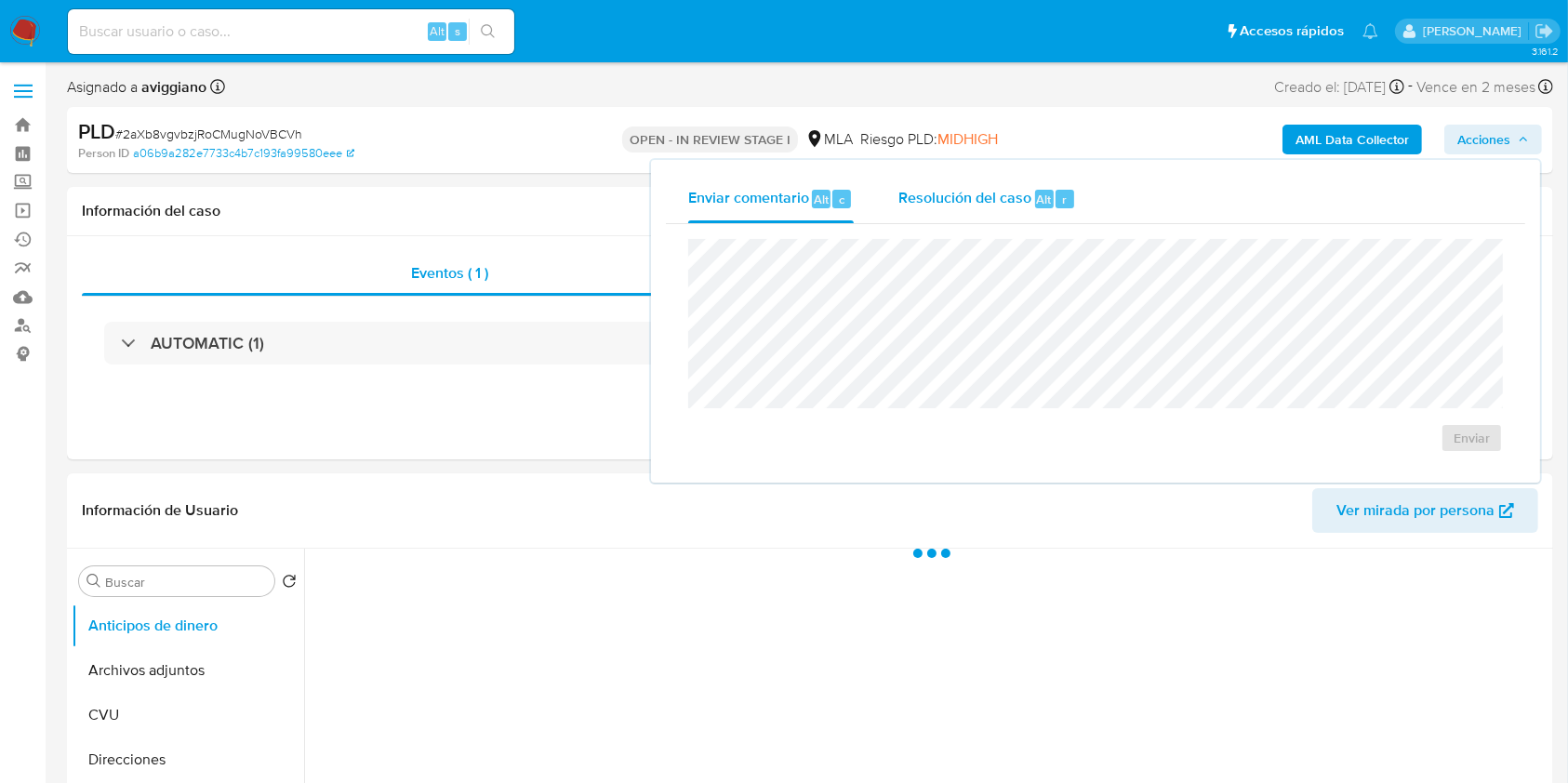
click at [1035, 185] on div "Resolución del caso Alt r" at bounding box center [987, 198] width 178 height 48
select select "10"
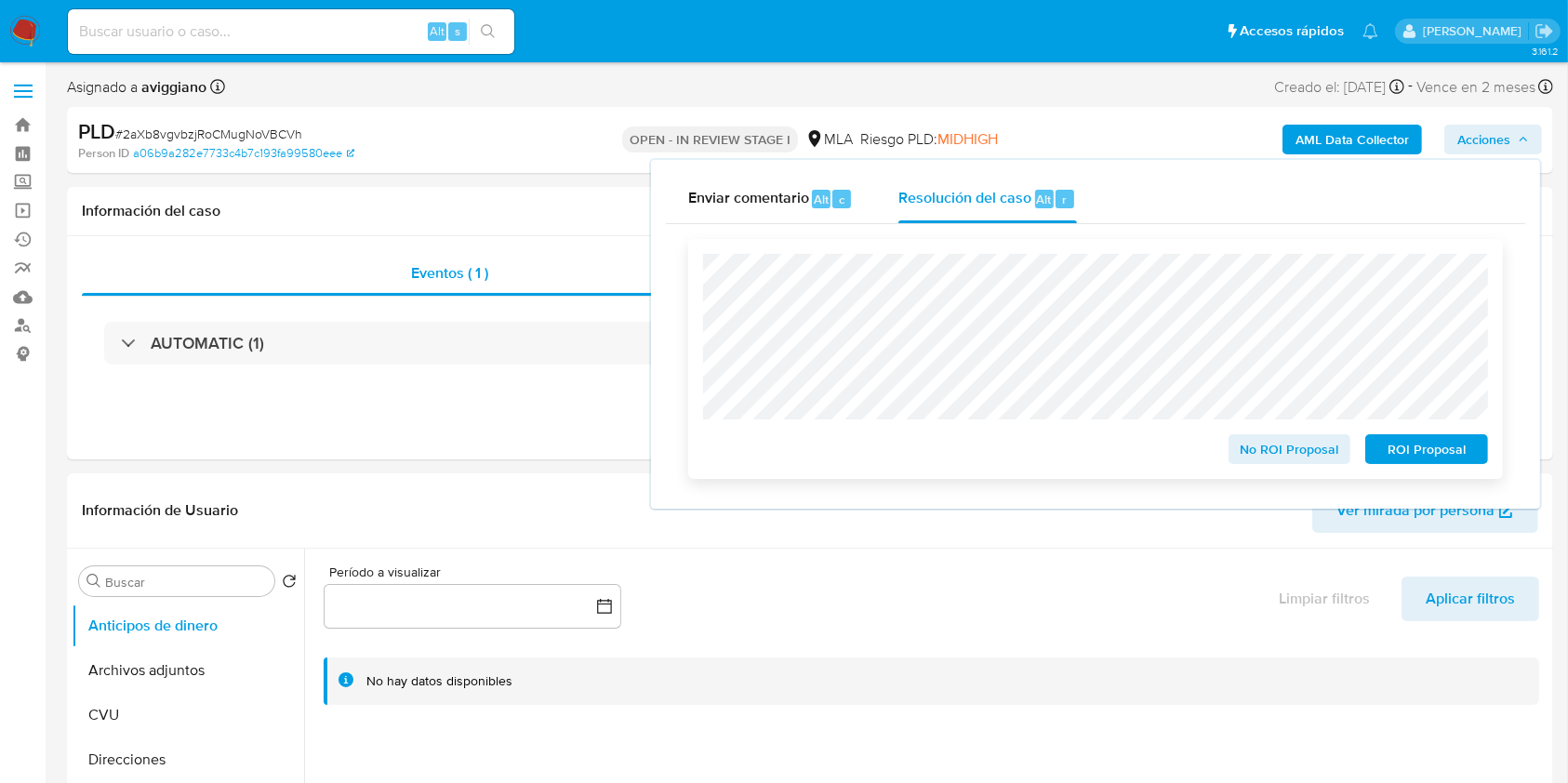
click at [1324, 450] on span "No ROI Proposal" at bounding box center [1290, 450] width 96 height 26
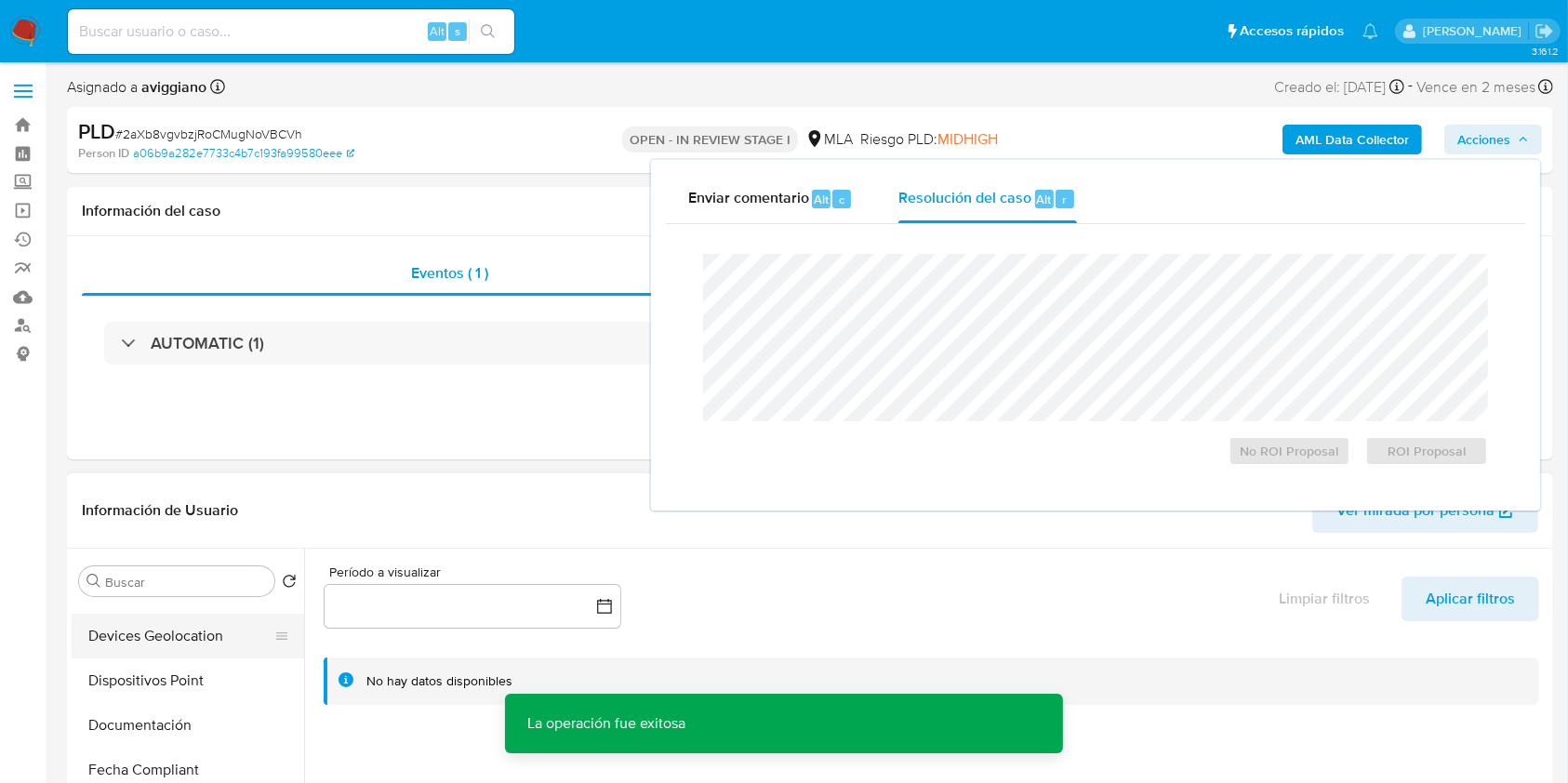
scroll to position [496, 0]
click at [205, 712] on button "Historial Casos" at bounding box center [188, 710] width 232 height 44
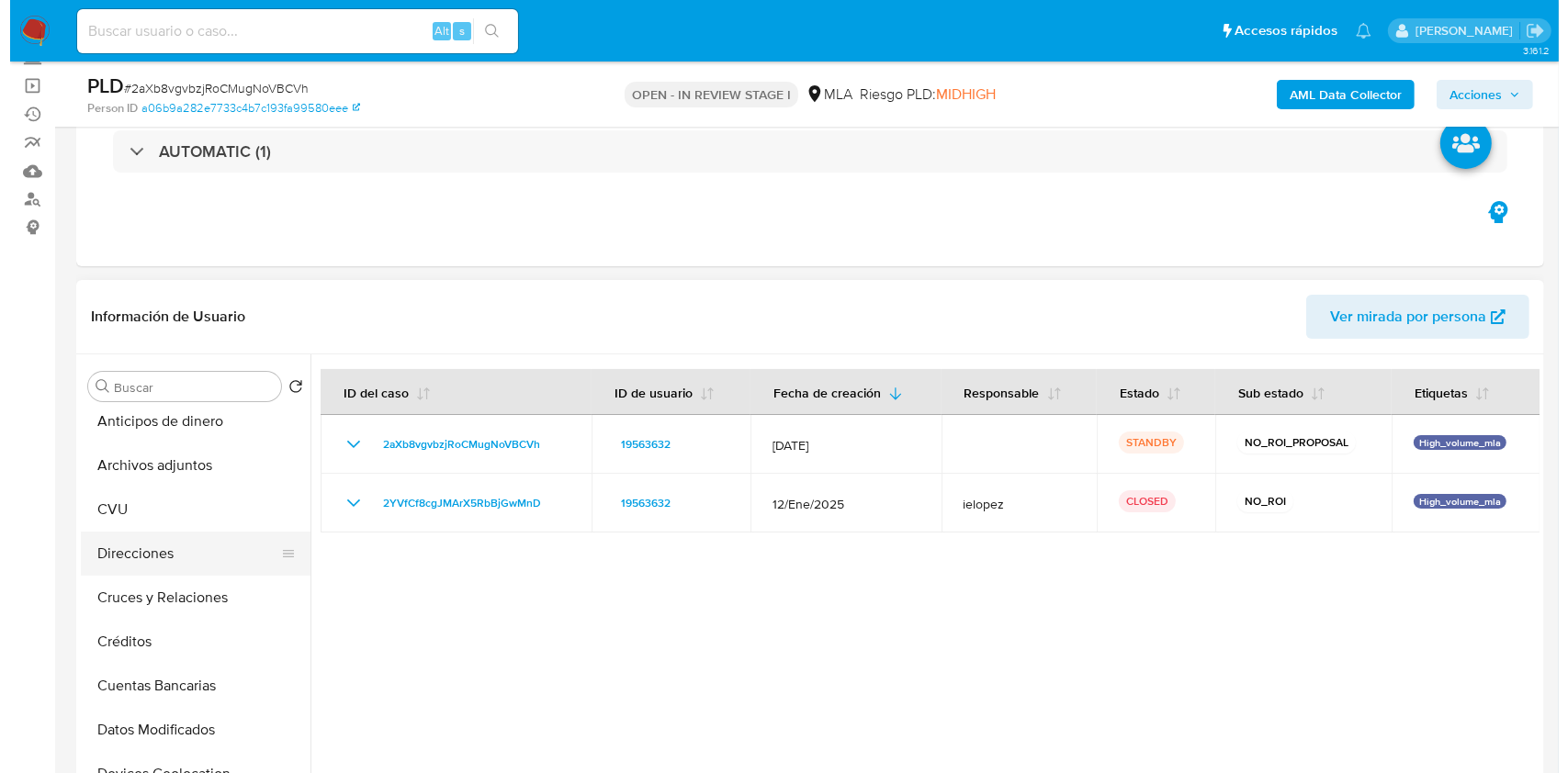
scroll to position [0, 0]
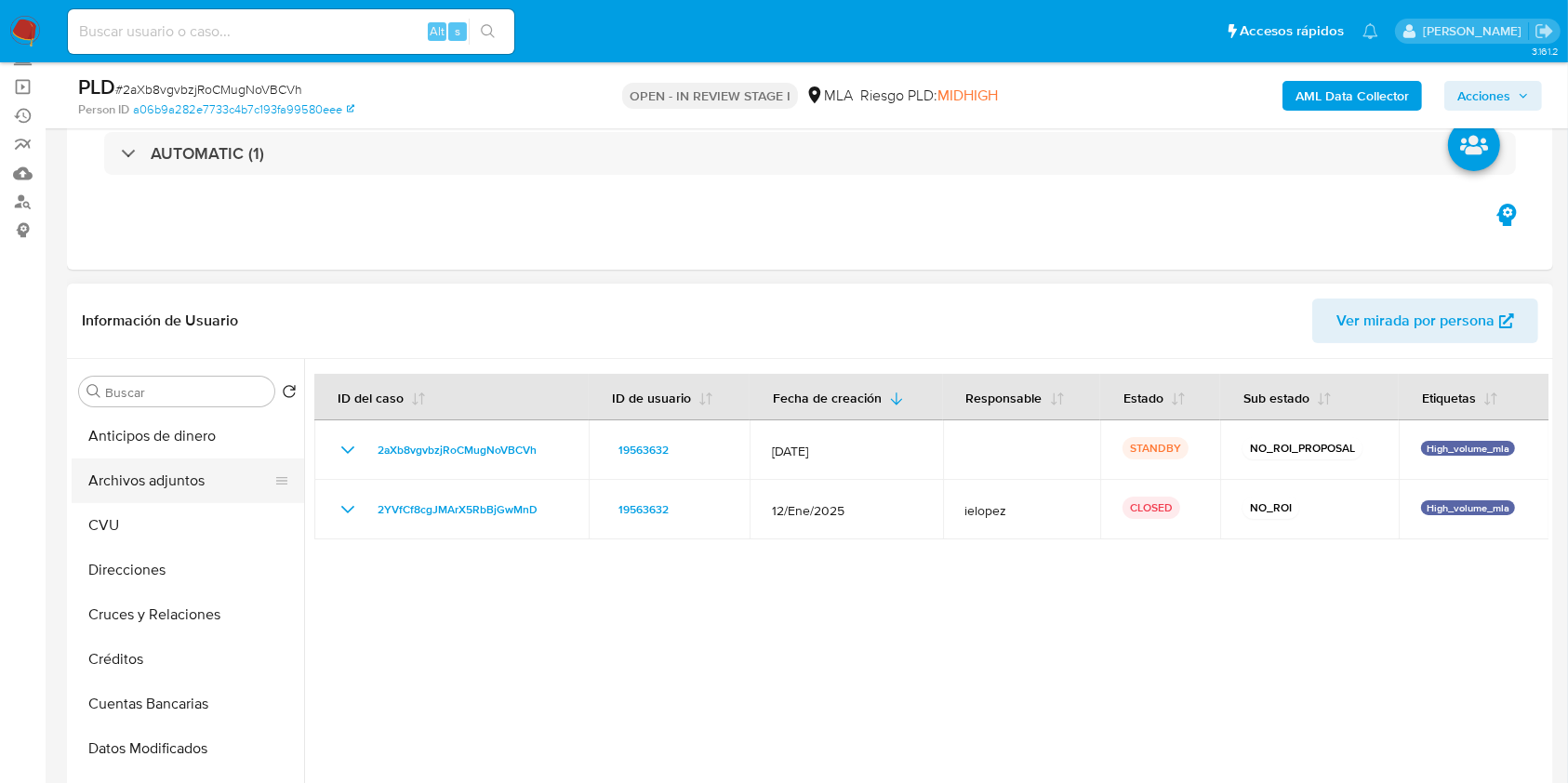
click at [183, 479] on button "Archivos adjuntos" at bounding box center [180, 480] width 217 height 44
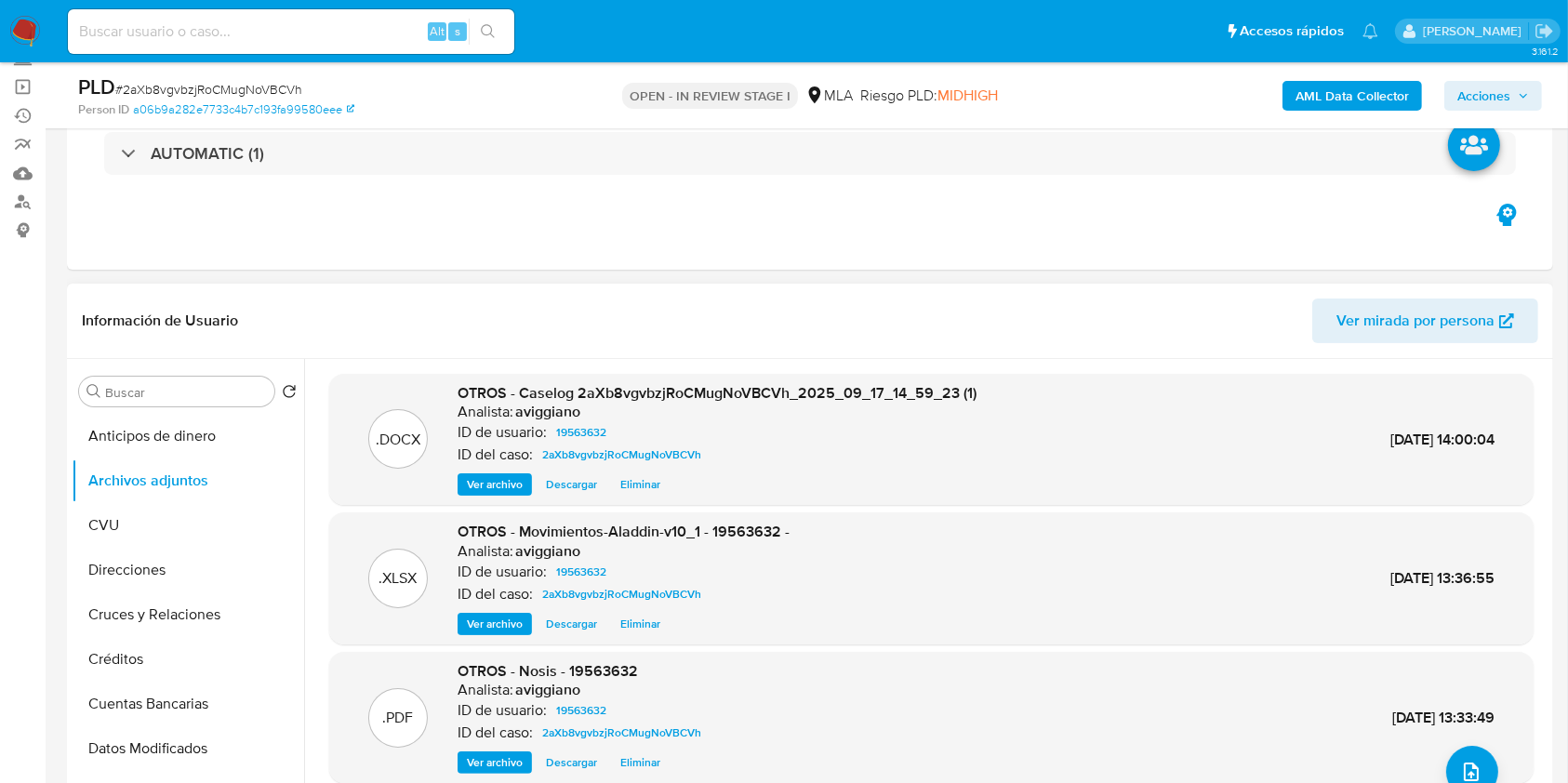
click at [497, 476] on span "Ver archivo" at bounding box center [494, 485] width 56 height 19
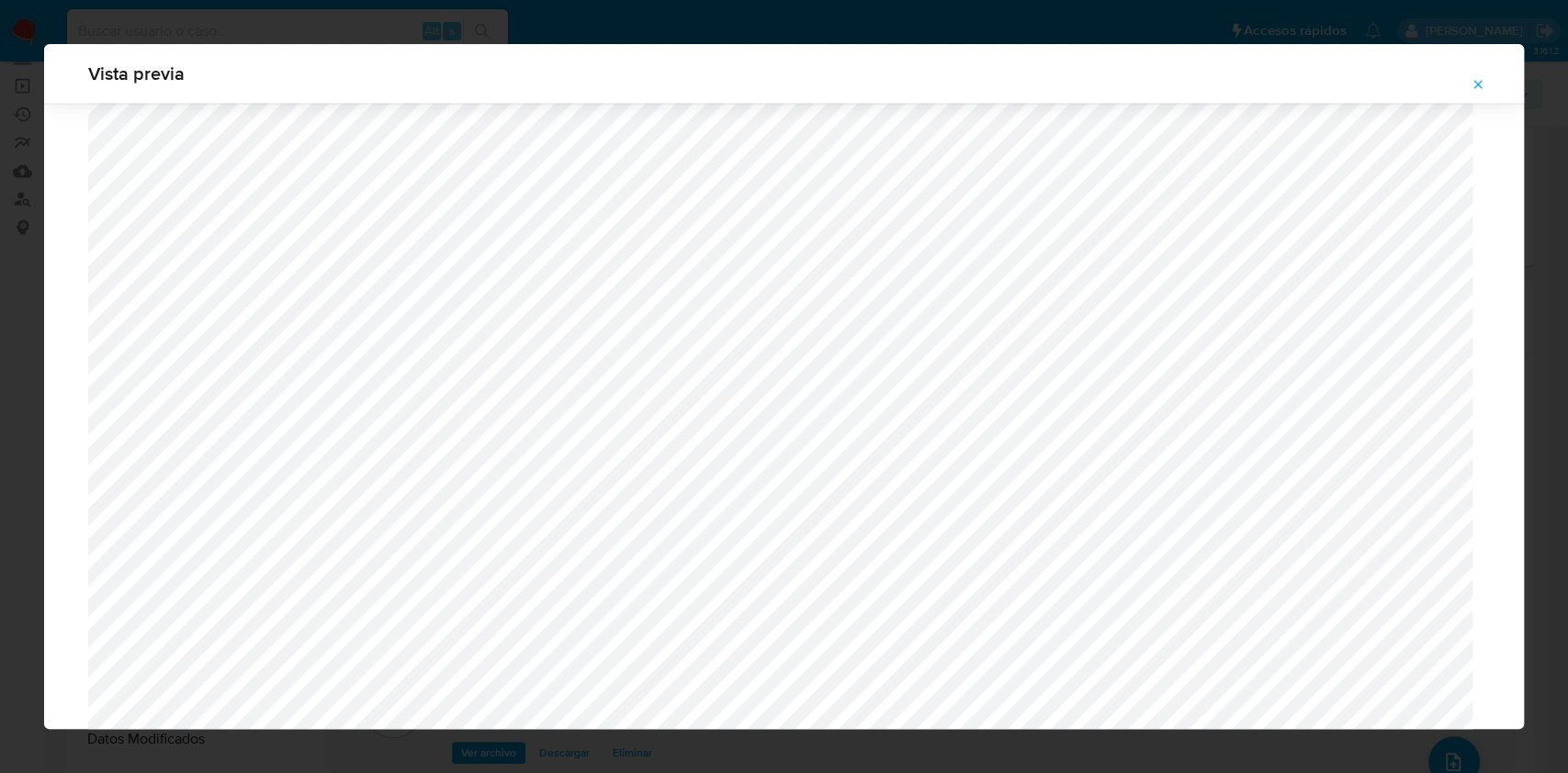
scroll to position [2210, 0]
click at [1476, 90] on icon "Attachment preview" at bounding box center [1478, 85] width 15 height 15
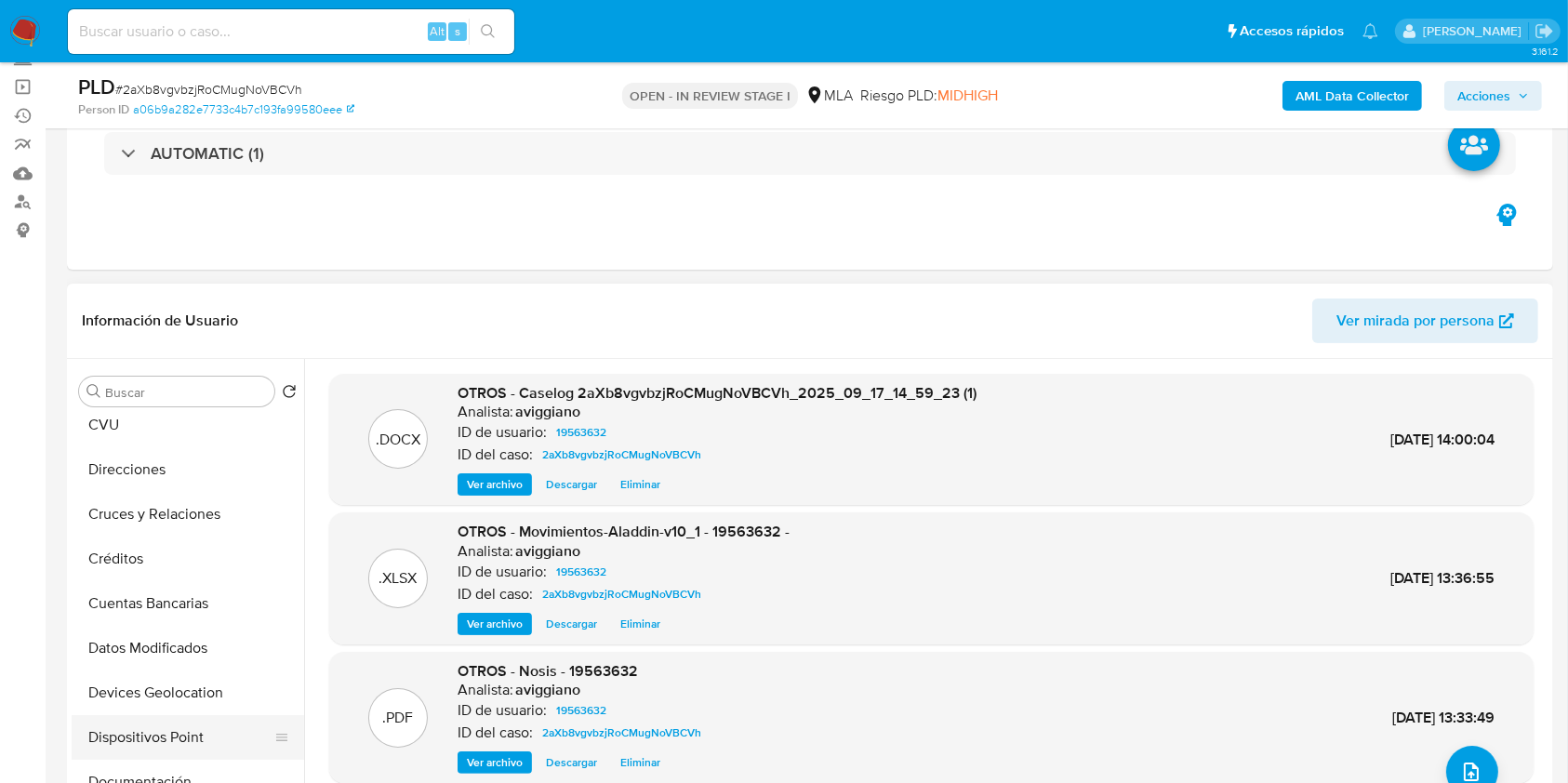
scroll to position [247, 0]
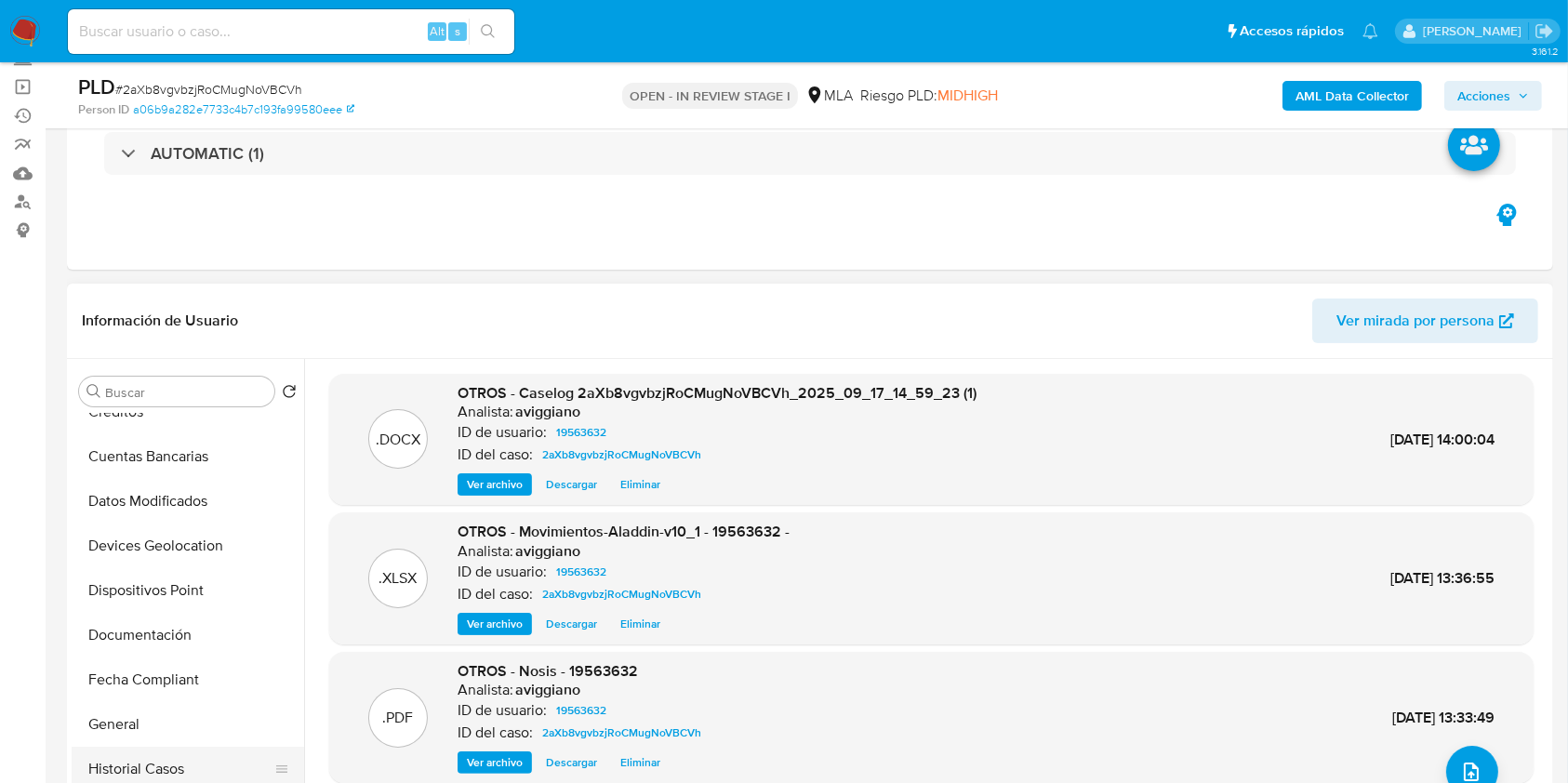
click at [209, 755] on button "Historial Casos" at bounding box center [180, 769] width 217 height 44
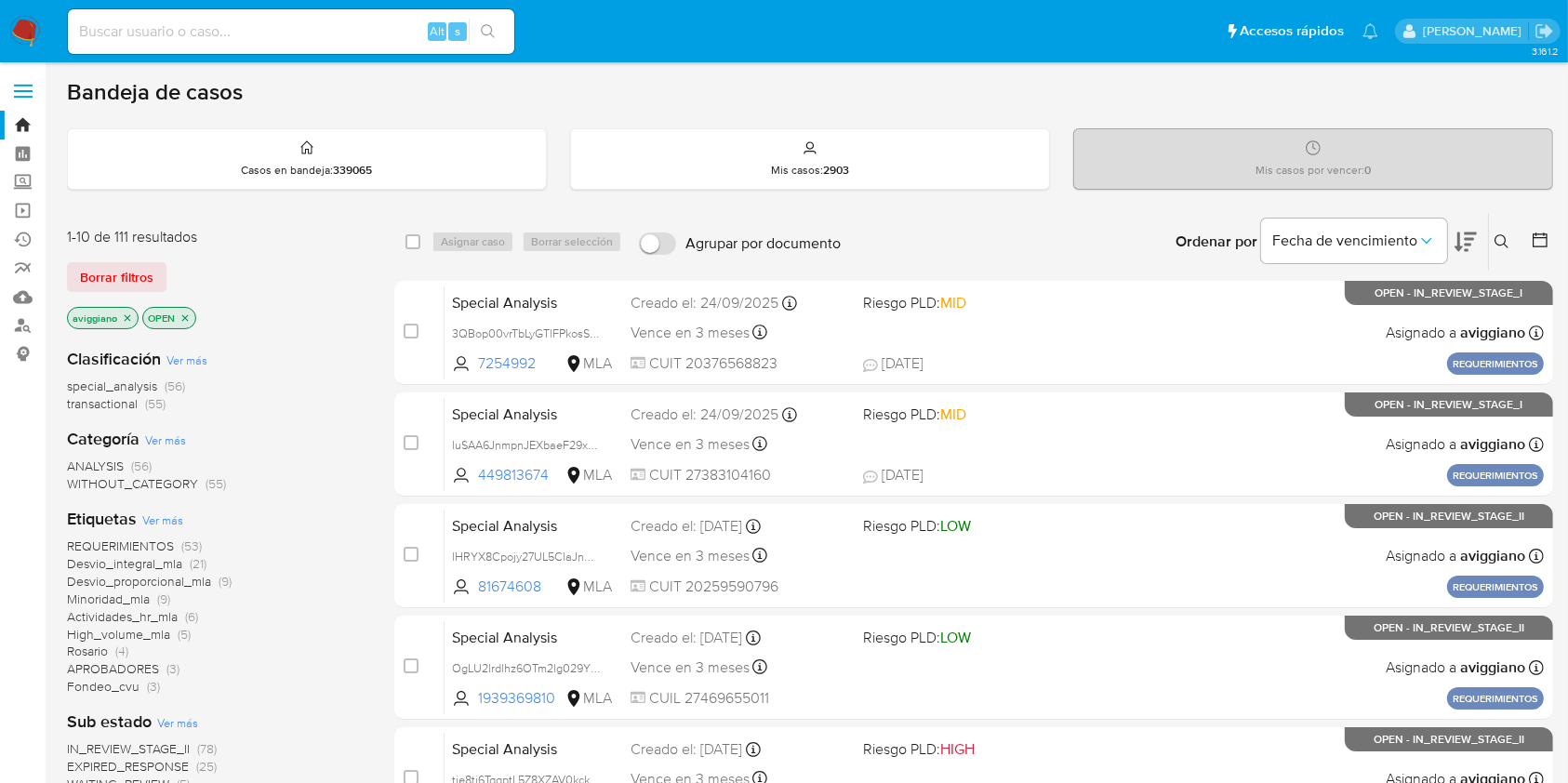
click at [119, 316] on p "aviggiano" at bounding box center [103, 318] width 70 height 21
click at [122, 317] on icon "close-filter" at bounding box center [128, 318] width 11 height 11
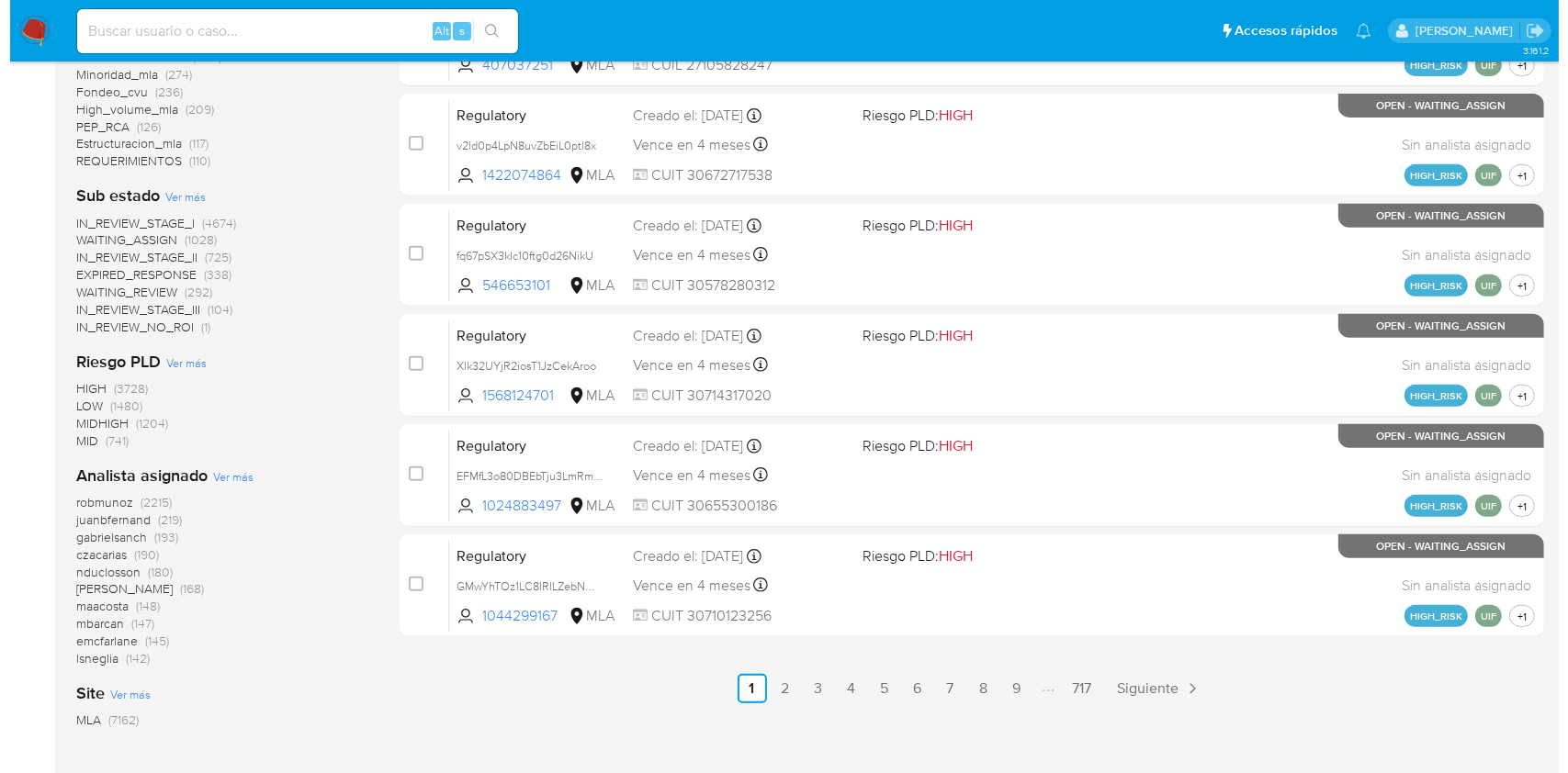
scroll to position [855, 0]
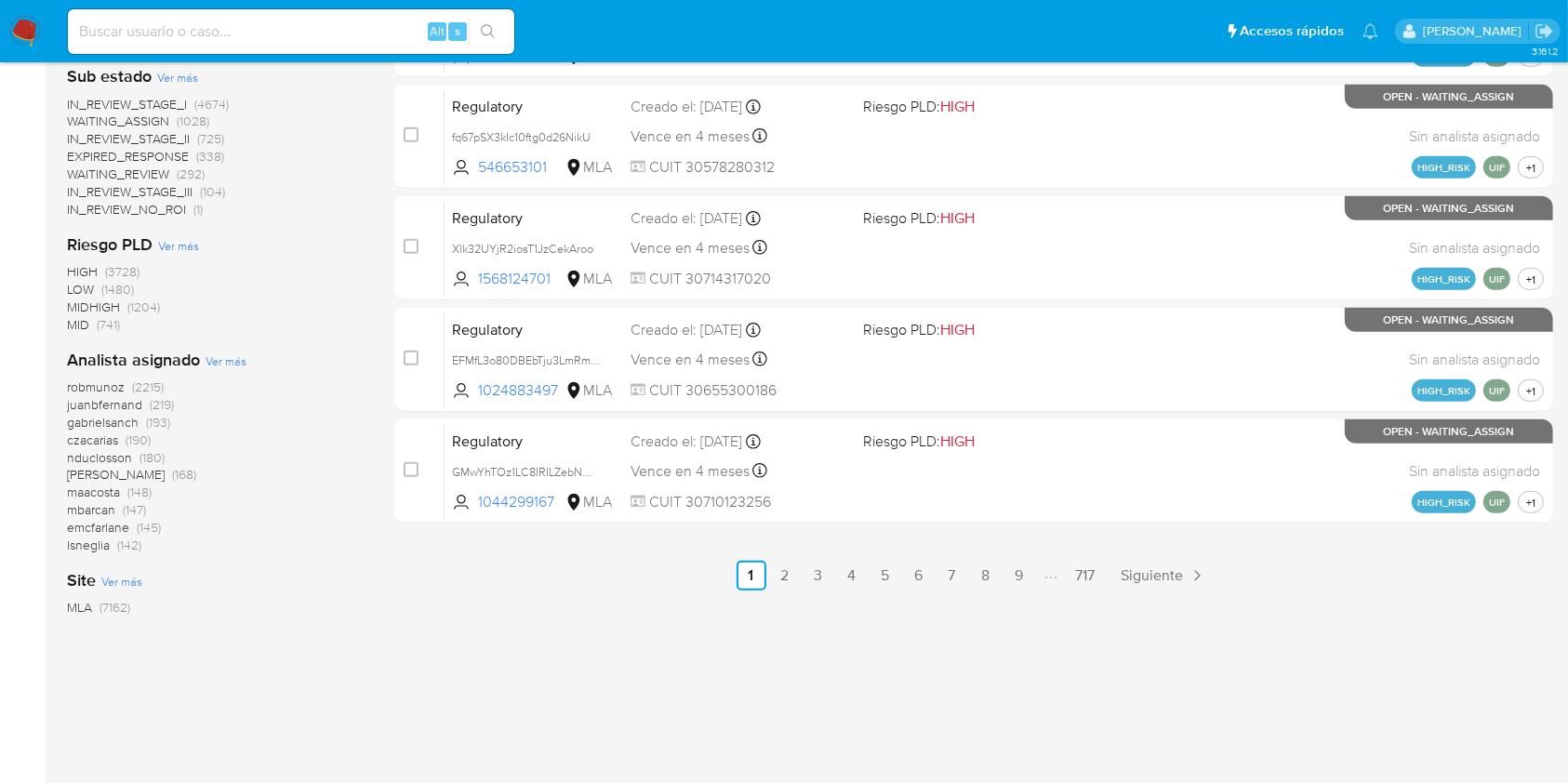
click at [239, 364] on span "Ver más" at bounding box center [226, 361] width 41 height 17
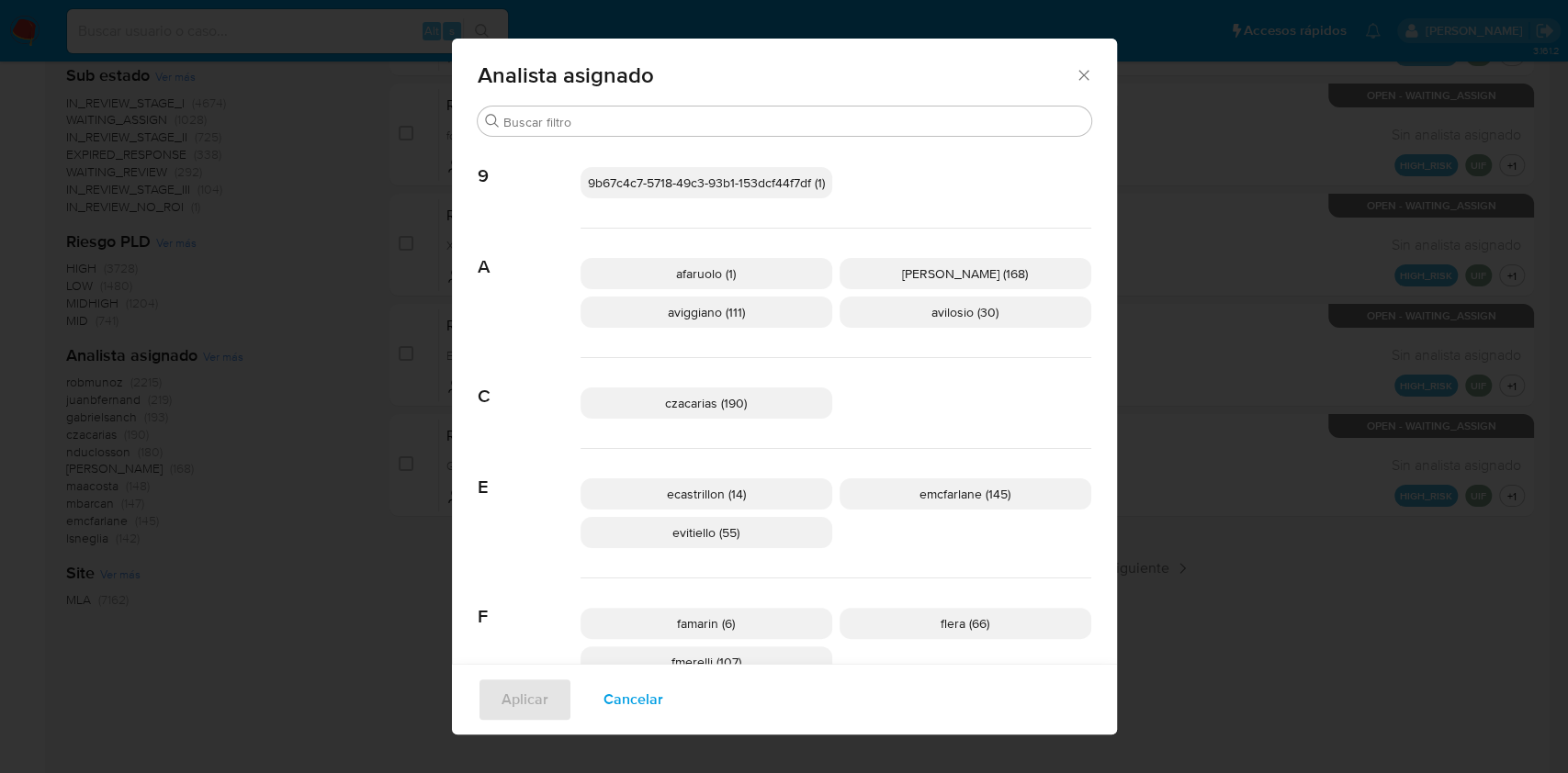
click at [1053, 391] on div "czacarias (190)" at bounding box center [835, 403] width 510 height 90
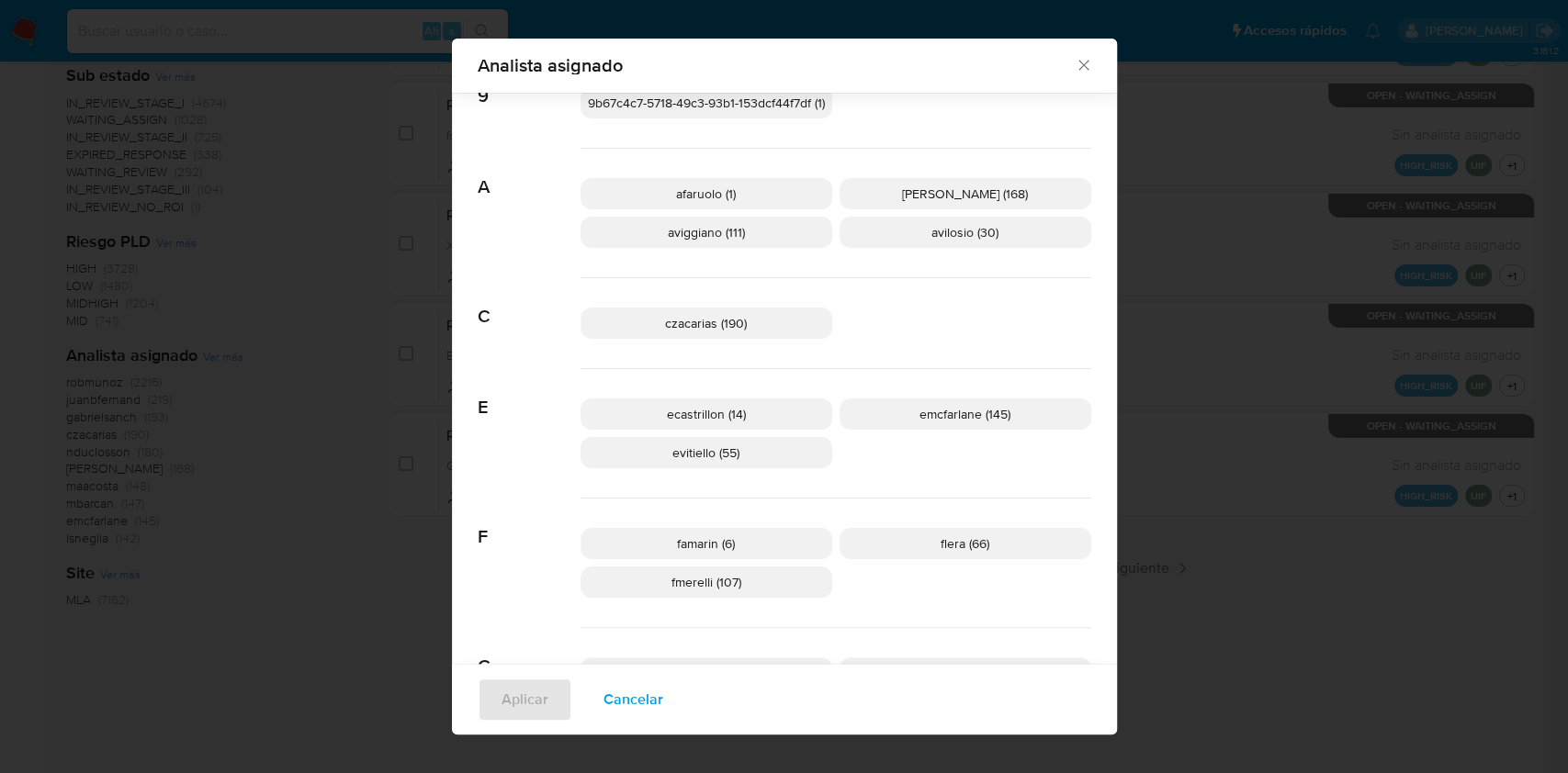
scroll to position [0, 0]
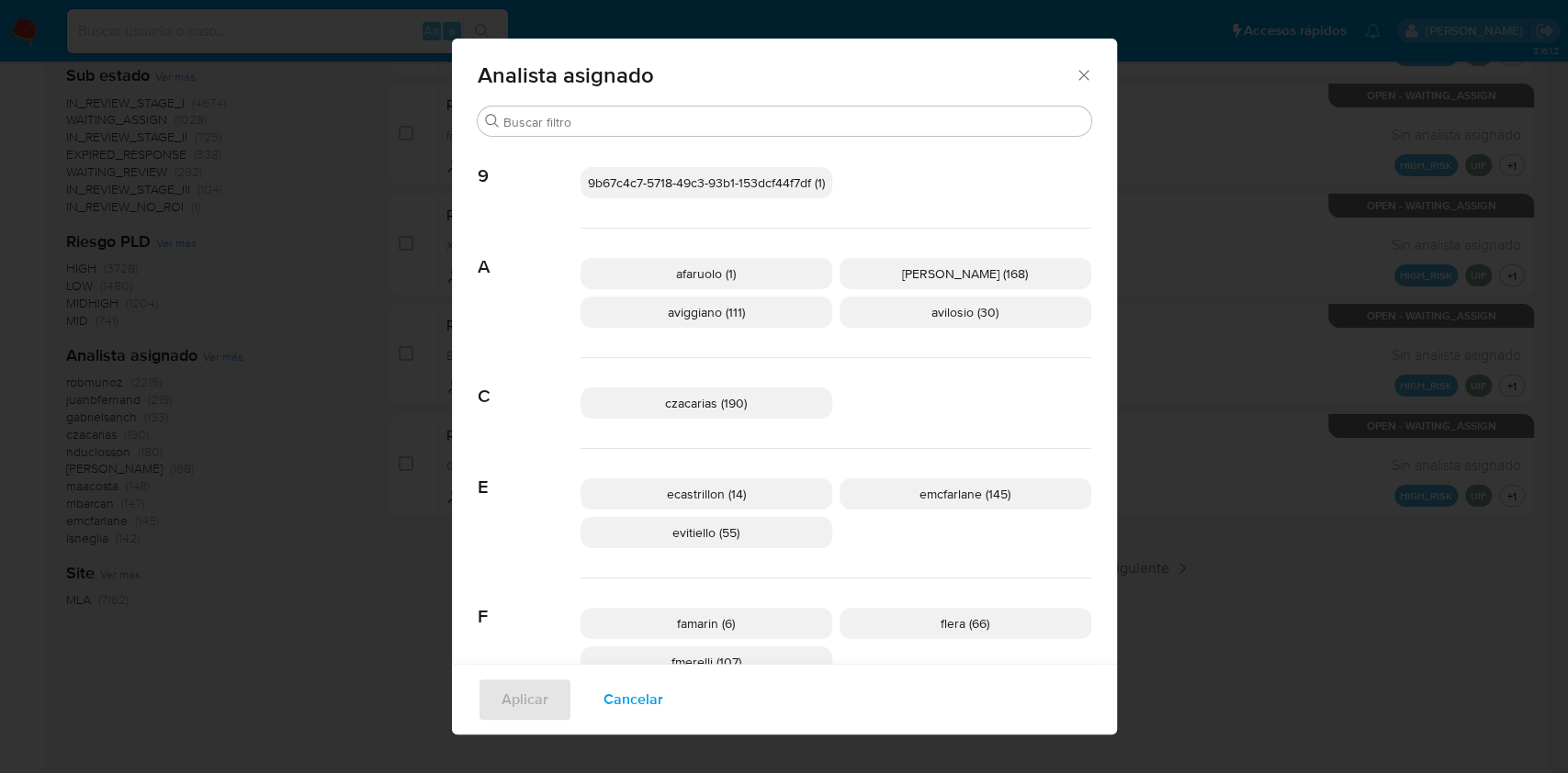
click at [690, 325] on p "aviggiano (111)" at bounding box center [706, 311] width 252 height 31
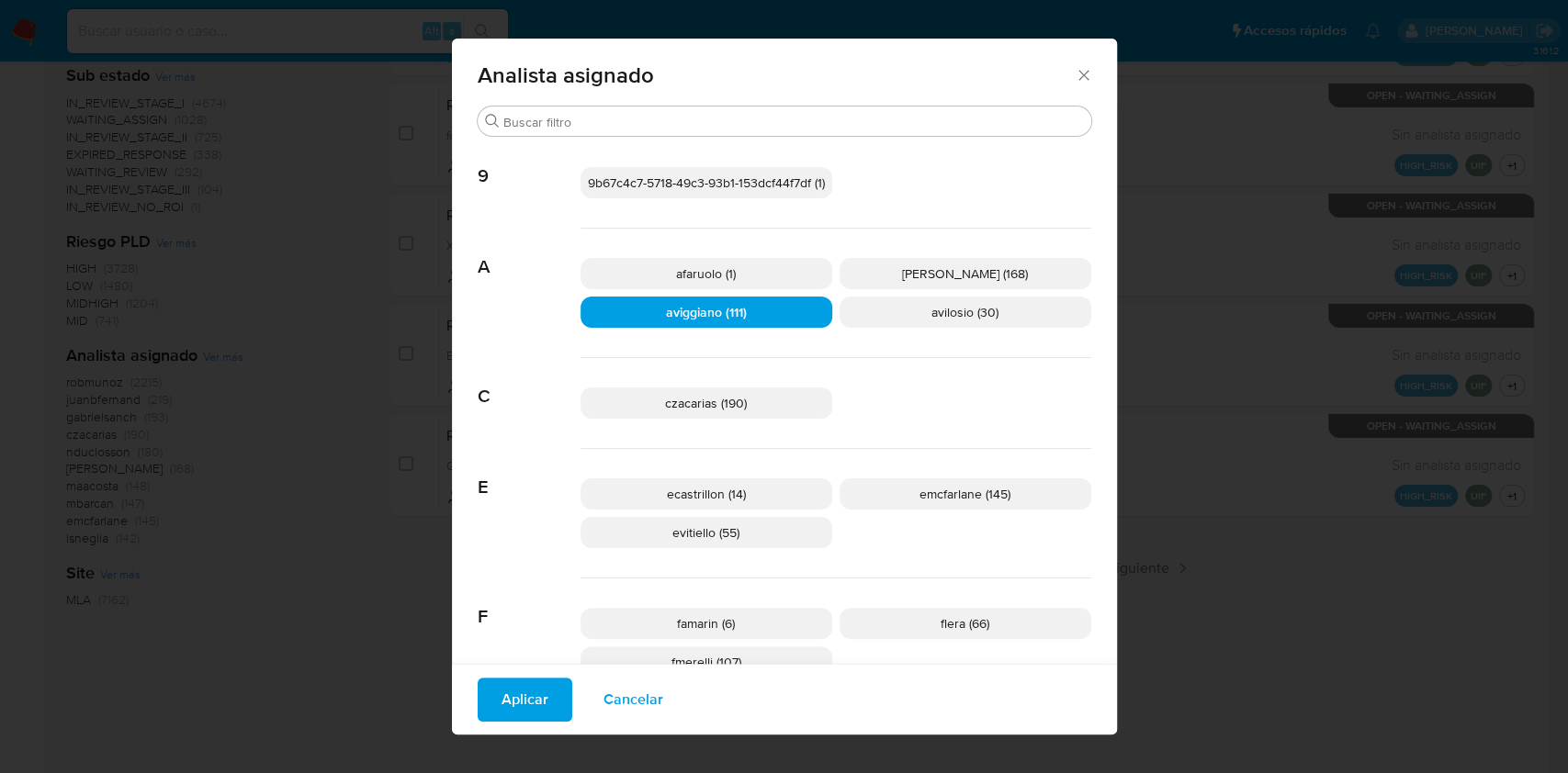
click at [525, 697] on span "Aplicar" at bounding box center [525, 699] width 47 height 40
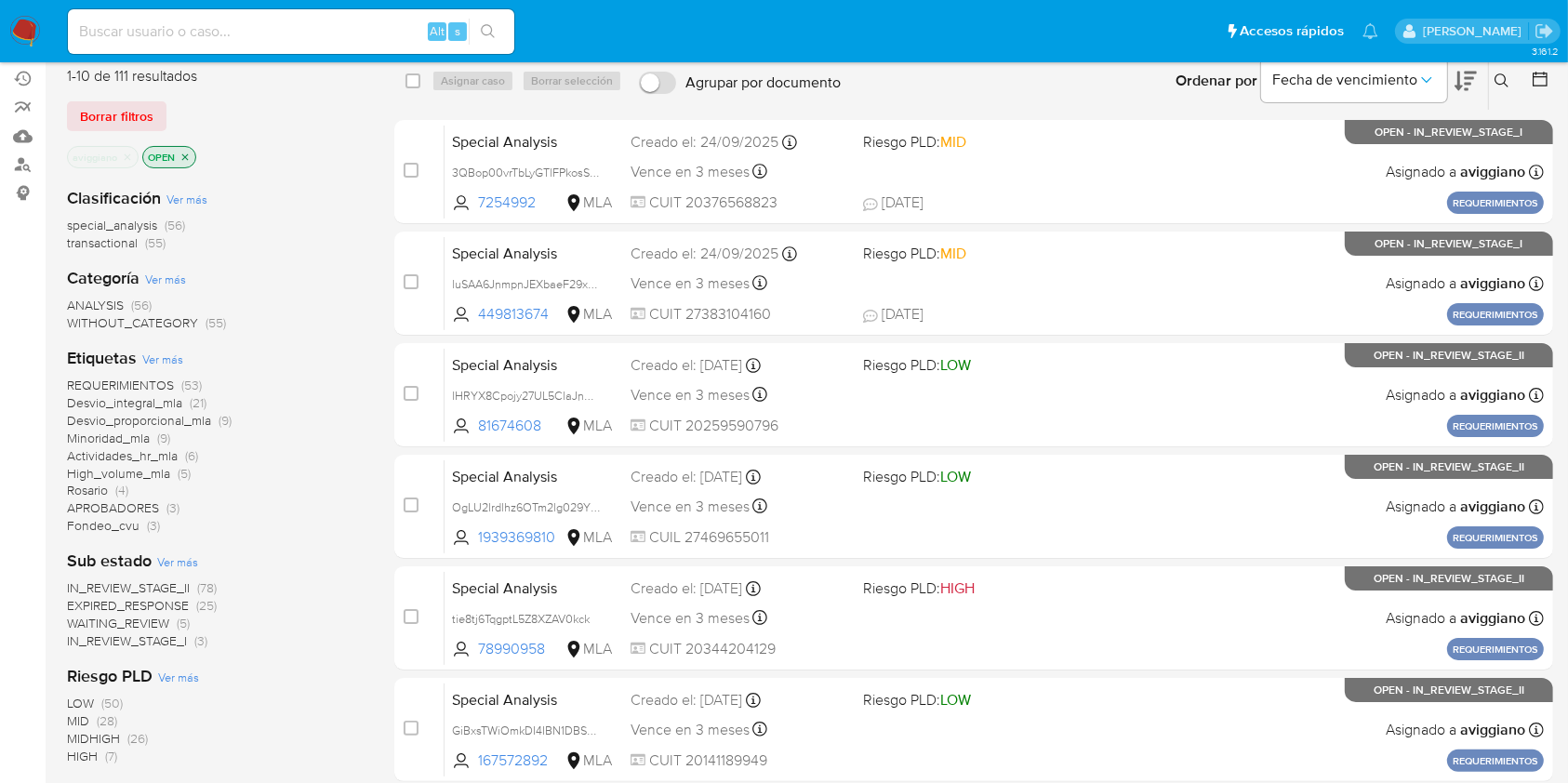
scroll to position [124, 0]
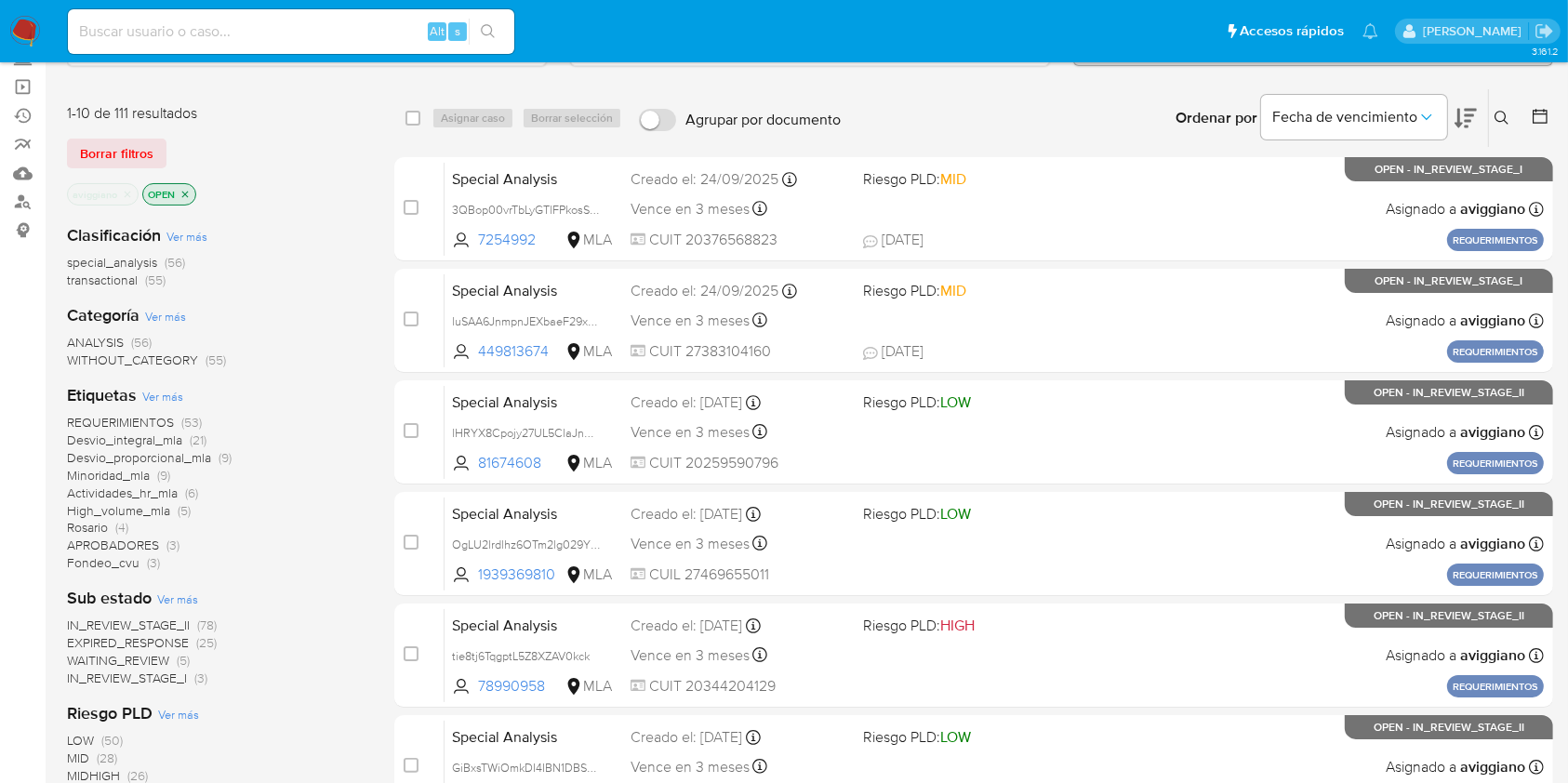
click at [119, 184] on p "aviggiano" at bounding box center [103, 195] width 70 height 21
click at [123, 191] on icon "close-filter" at bounding box center [128, 195] width 11 height 11
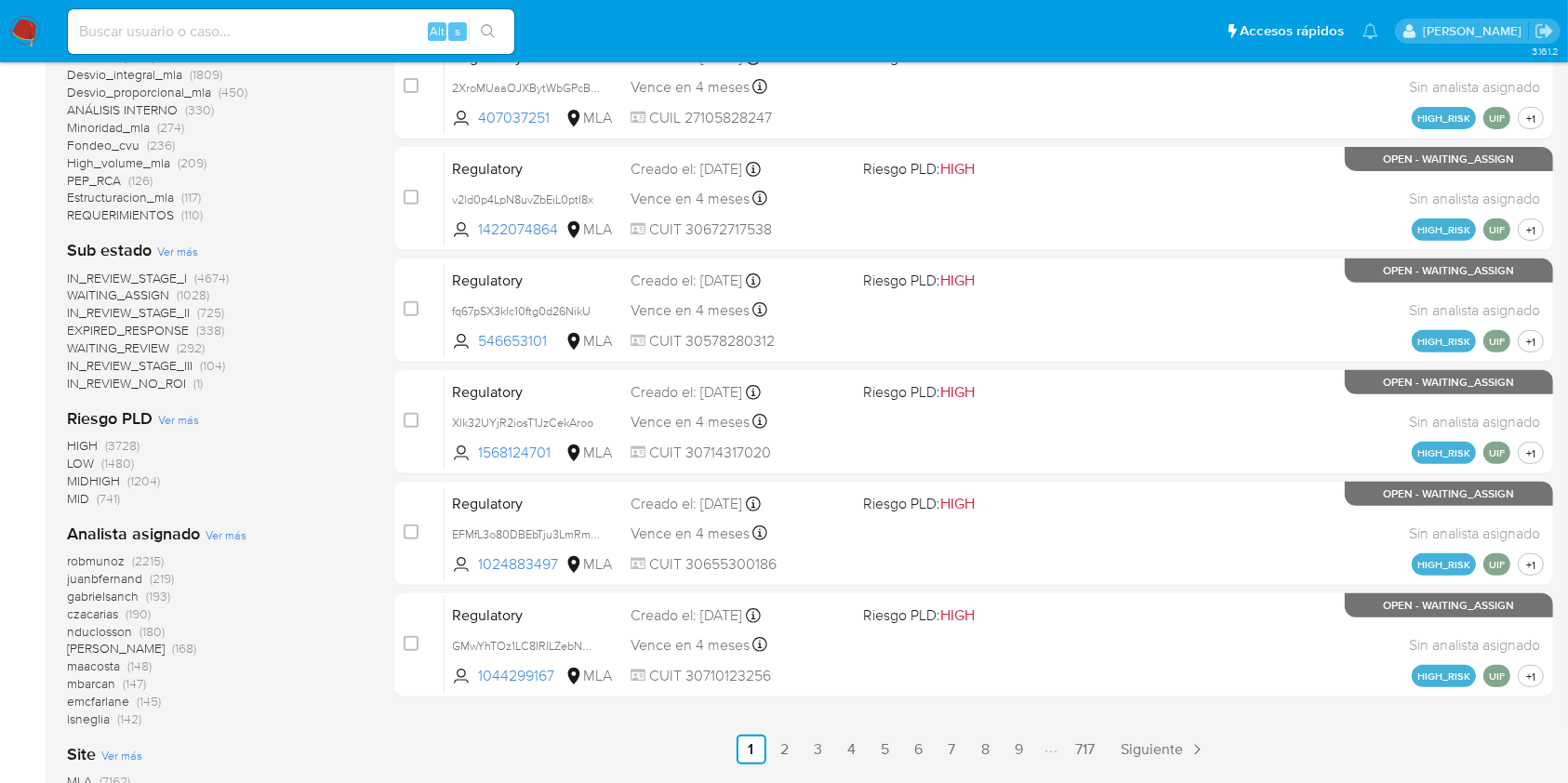
scroll to position [744, 0]
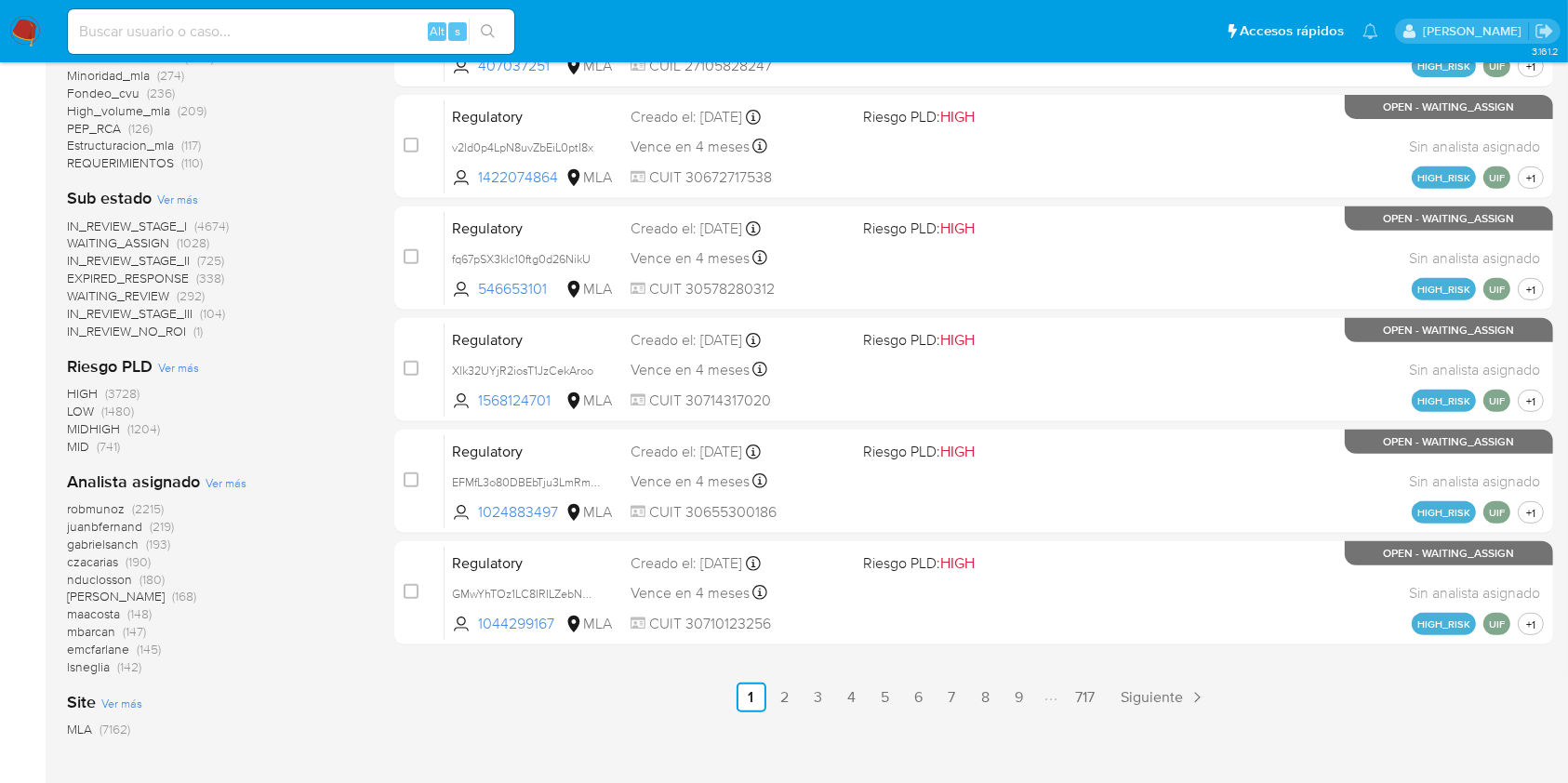
click at [165, 27] on input at bounding box center [291, 32] width 447 height 25
paste input "eEIbOTh5GBJTiRb02NLzGyVW"
type input "eEIbOTh5GBJTiRb02NLzGyVW"
click at [479, 15] on div "eEIbOTh5GBJTiRb02NLzGyVW Alt s" at bounding box center [291, 31] width 447 height 44
click at [484, 43] on button "search-icon" at bounding box center [487, 32] width 38 height 26
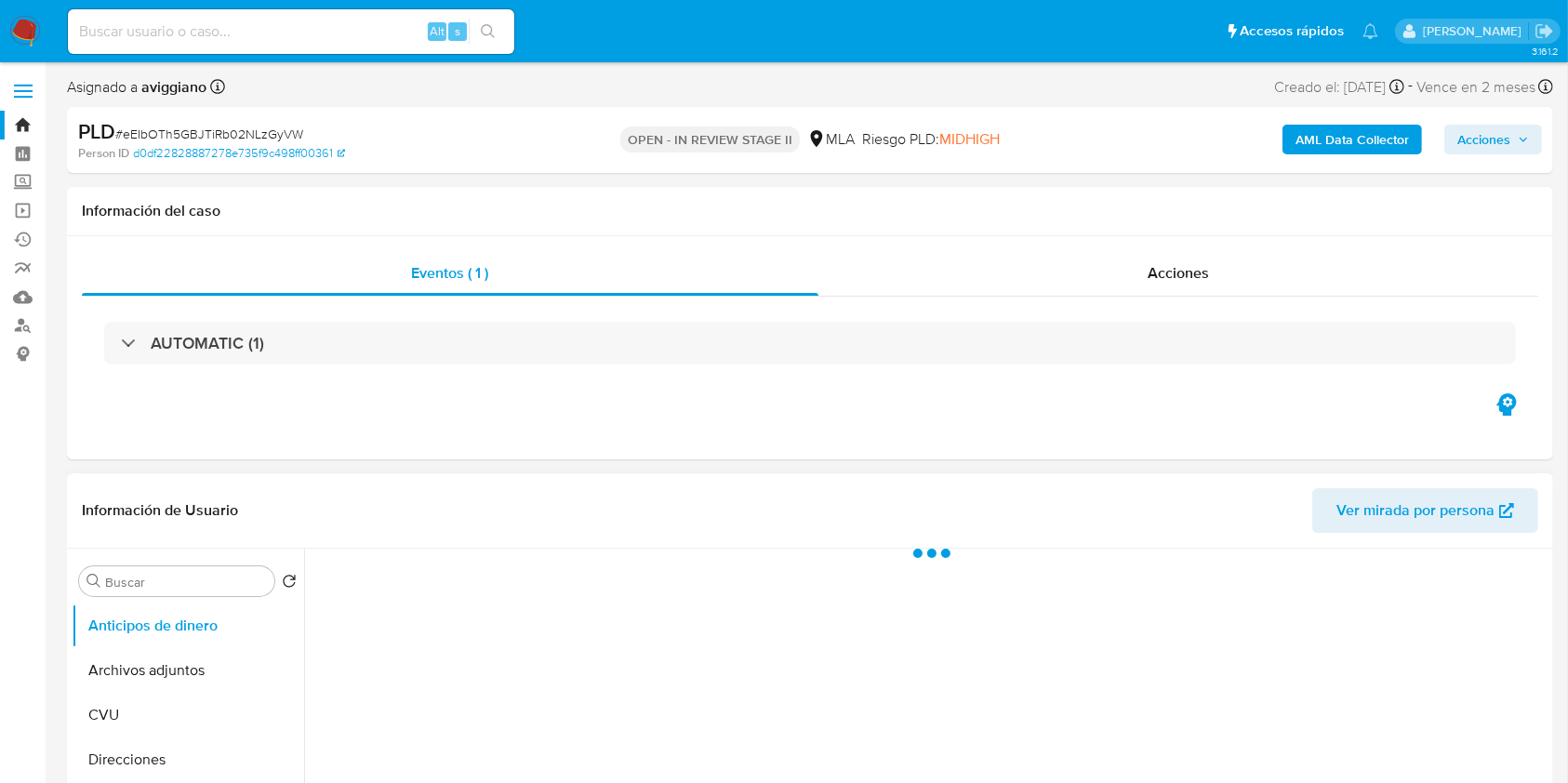
select select "10"
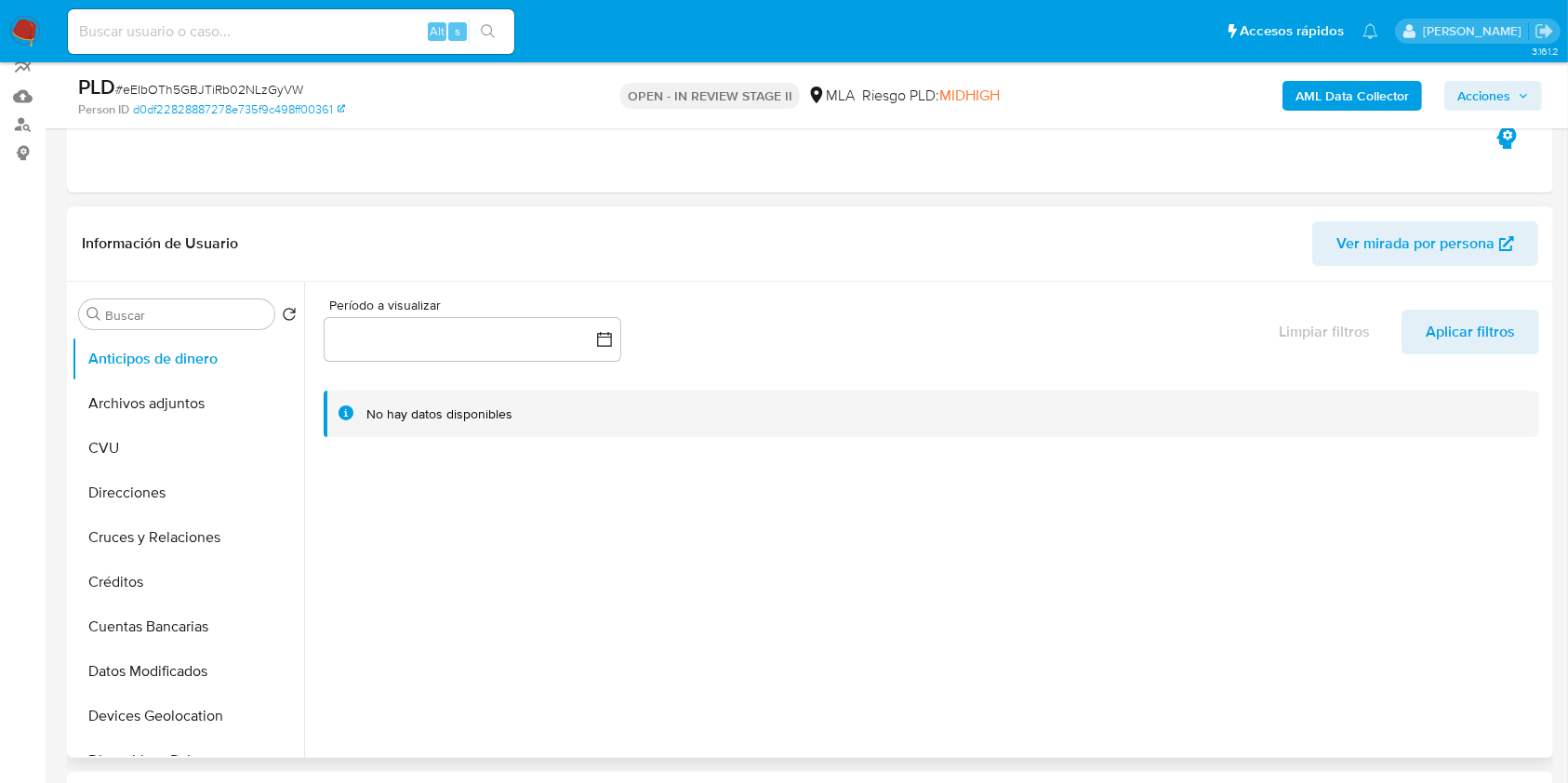
scroll to position [372, 0]
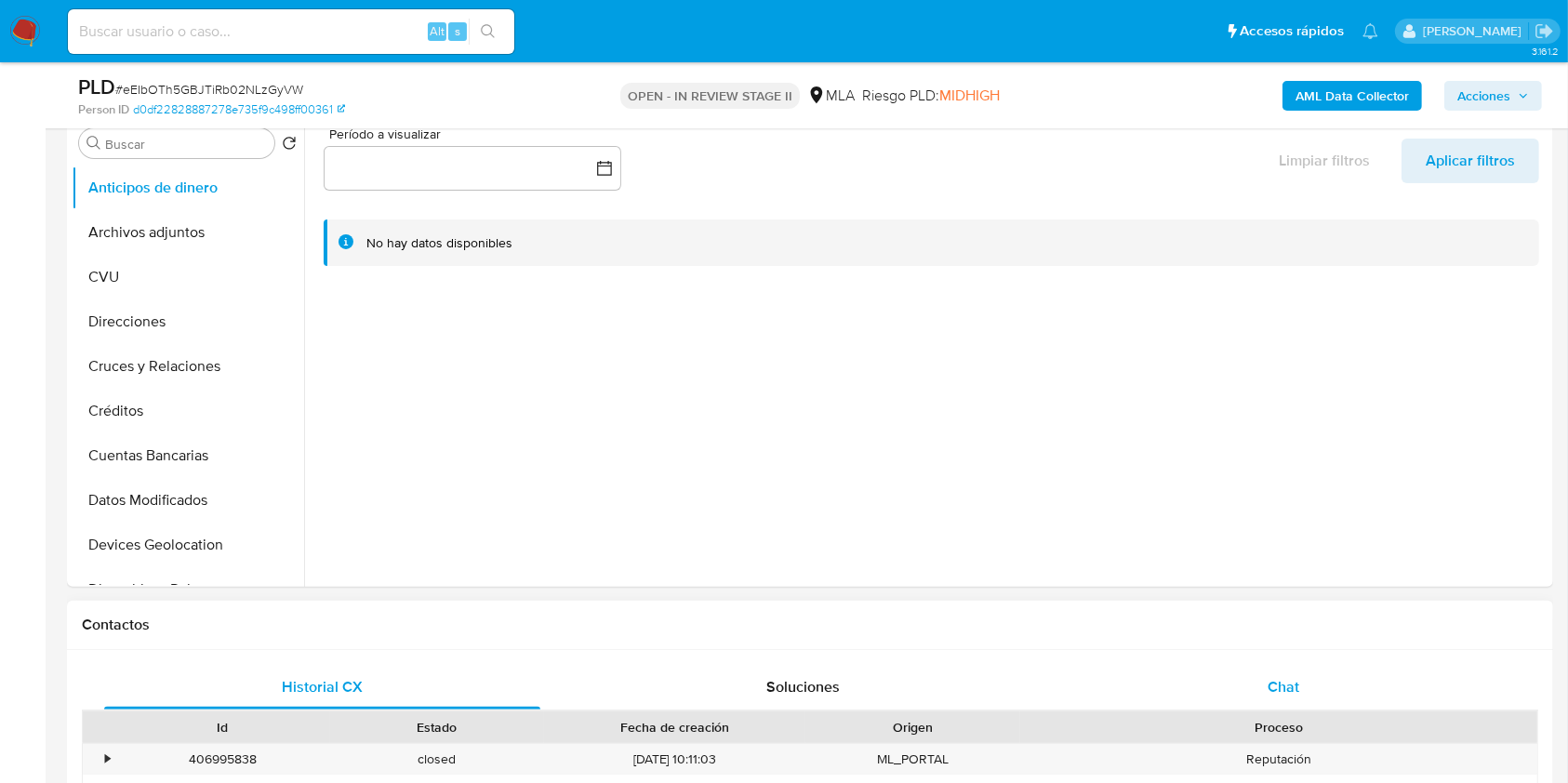
click at [1316, 666] on div "Chat" at bounding box center [1284, 687] width 436 height 44
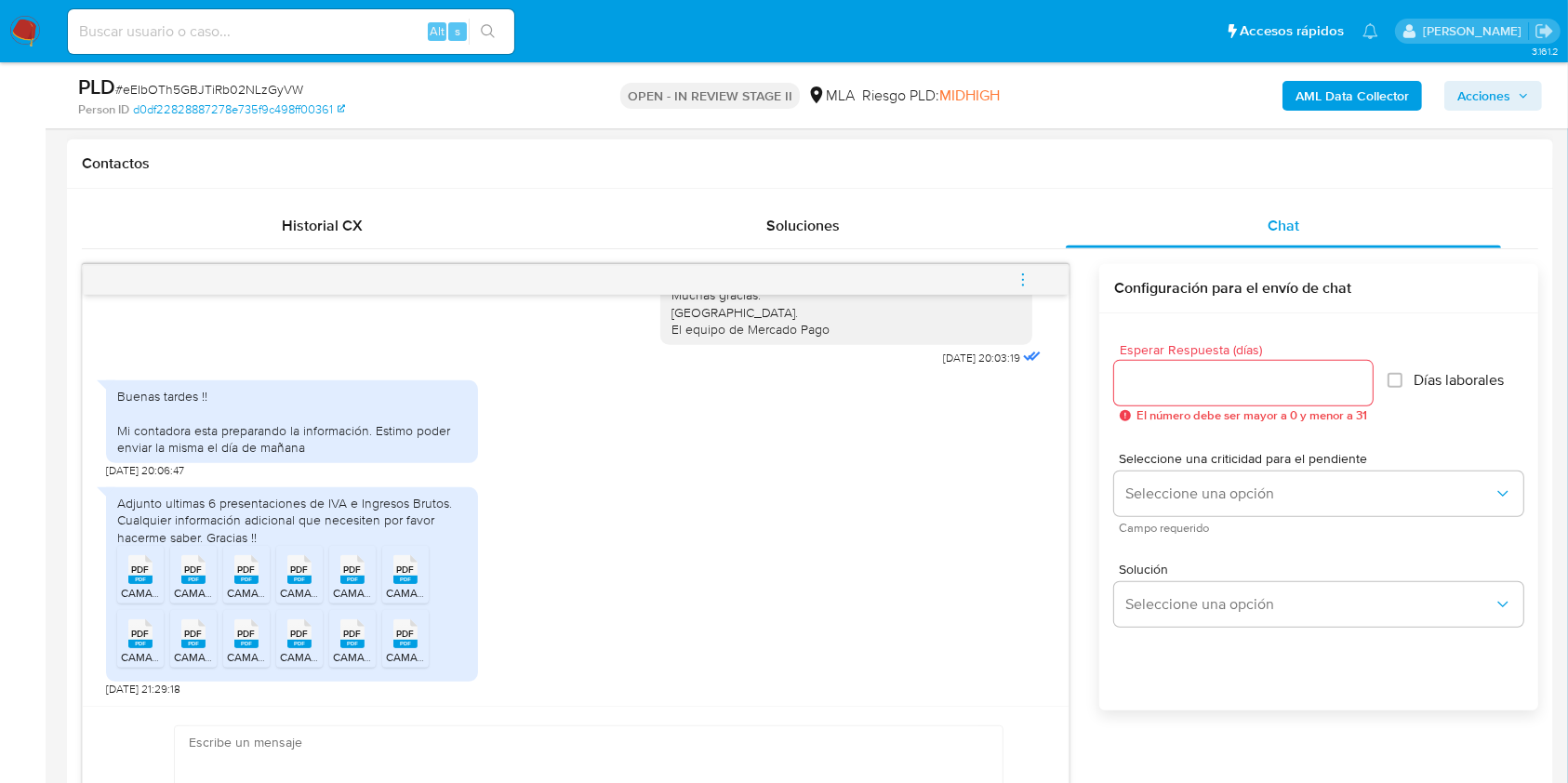
scroll to position [868, 0]
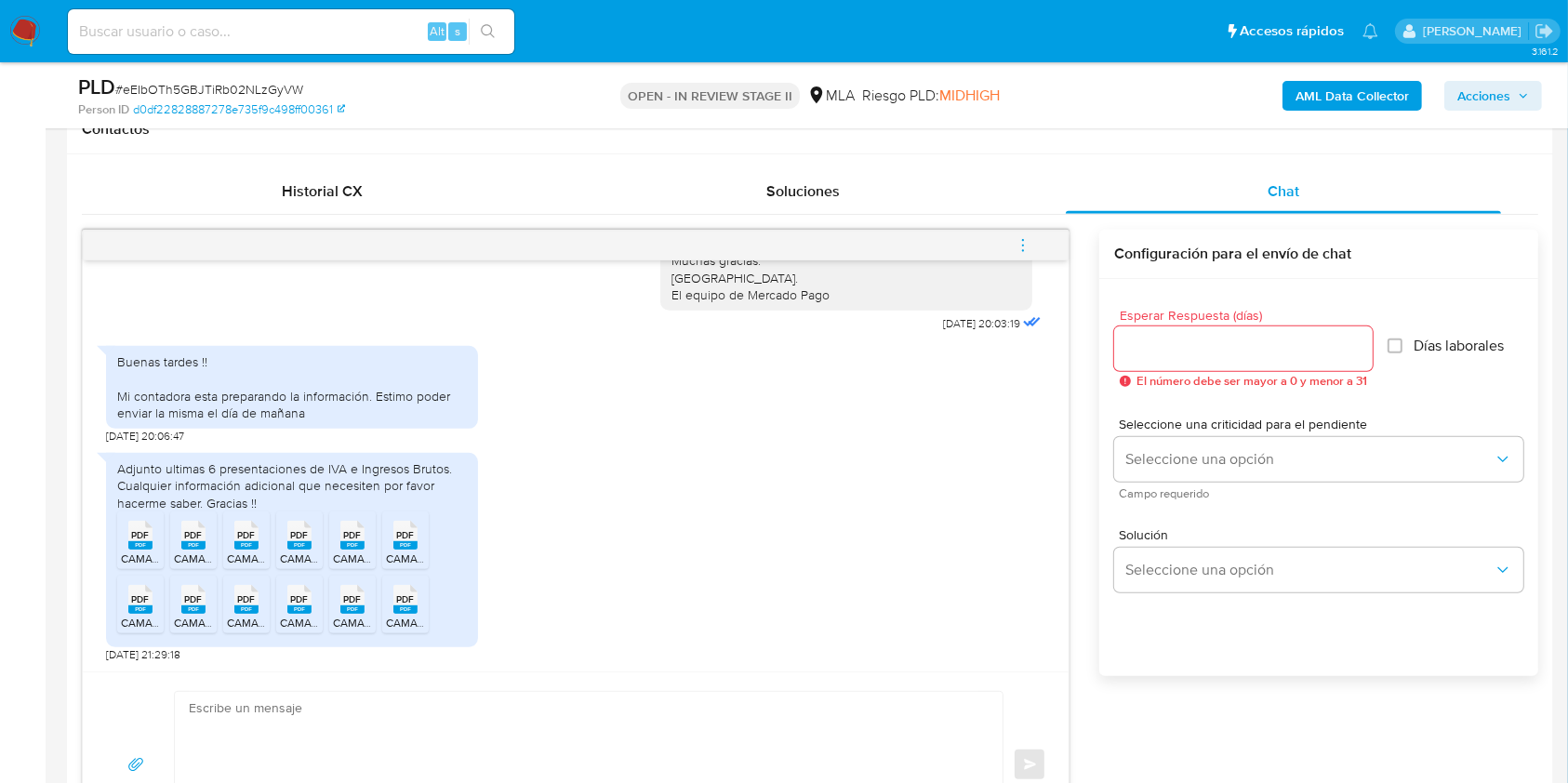
click at [1020, 240] on icon "menu-action" at bounding box center [1023, 246] width 17 height 17
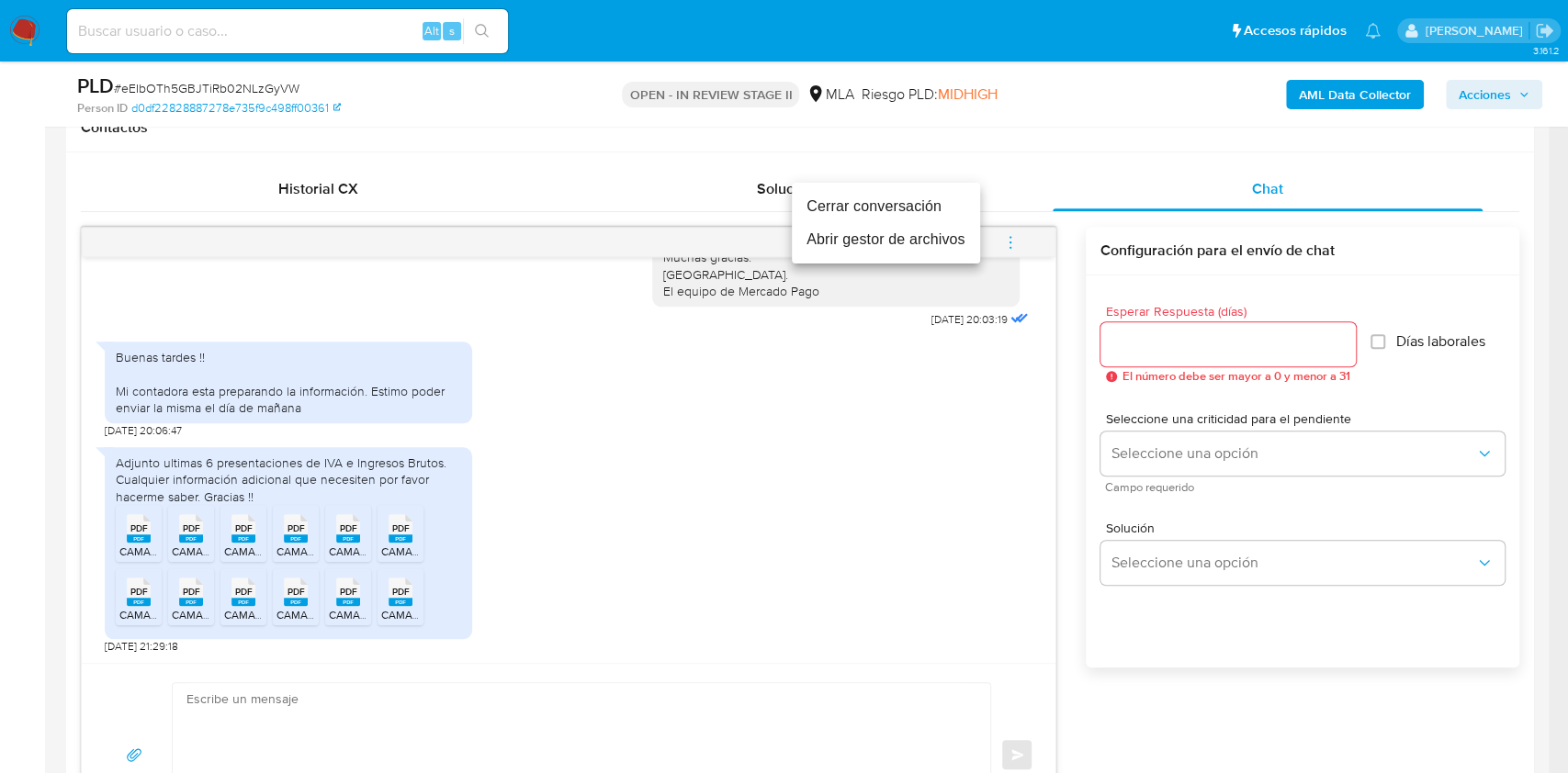
click at [941, 242] on li "Abrir gestor de archivos" at bounding box center [886, 239] width 188 height 33
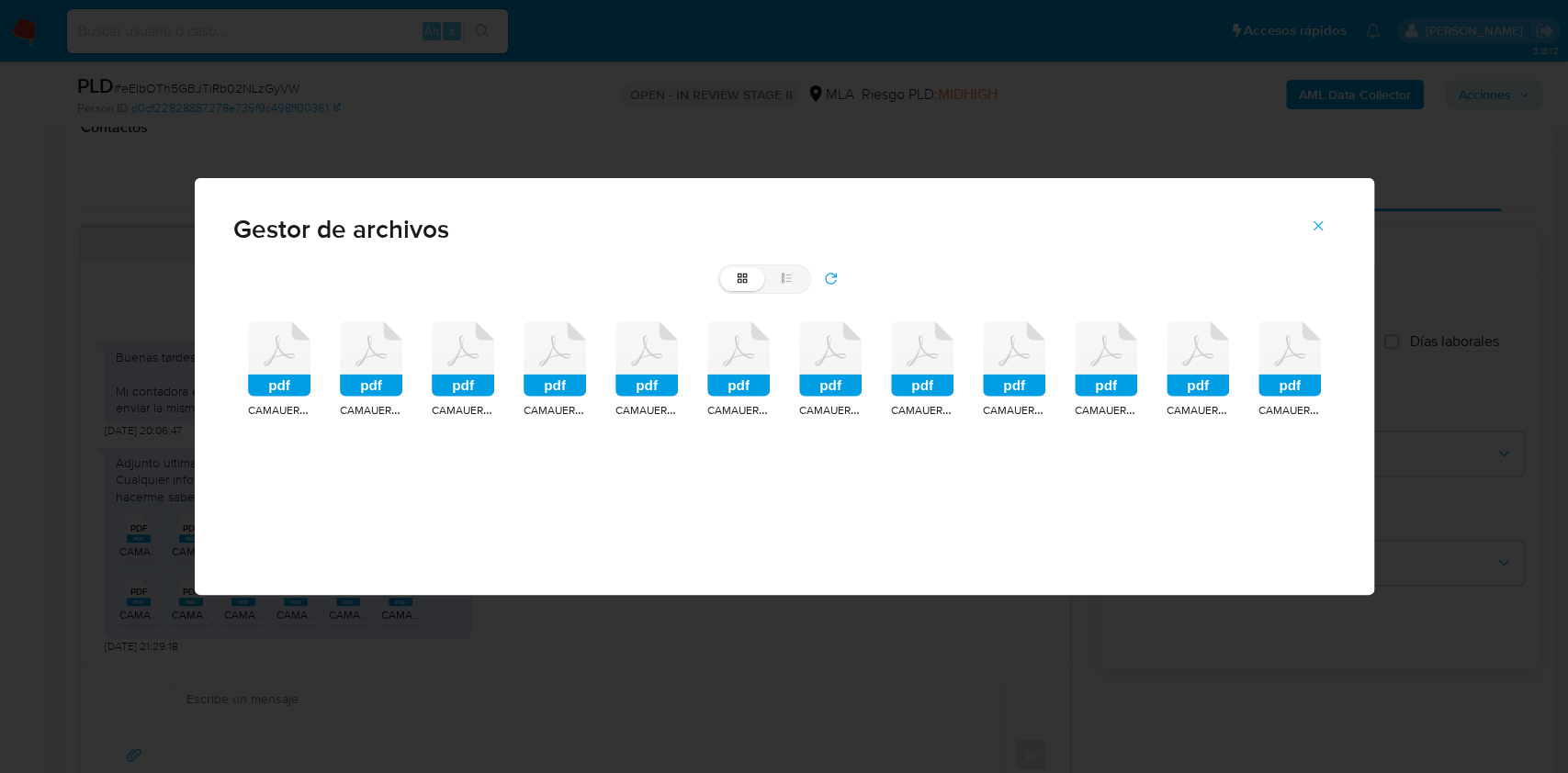
click at [279, 396] on div "pdf" at bounding box center [279, 362] width 62 height 80
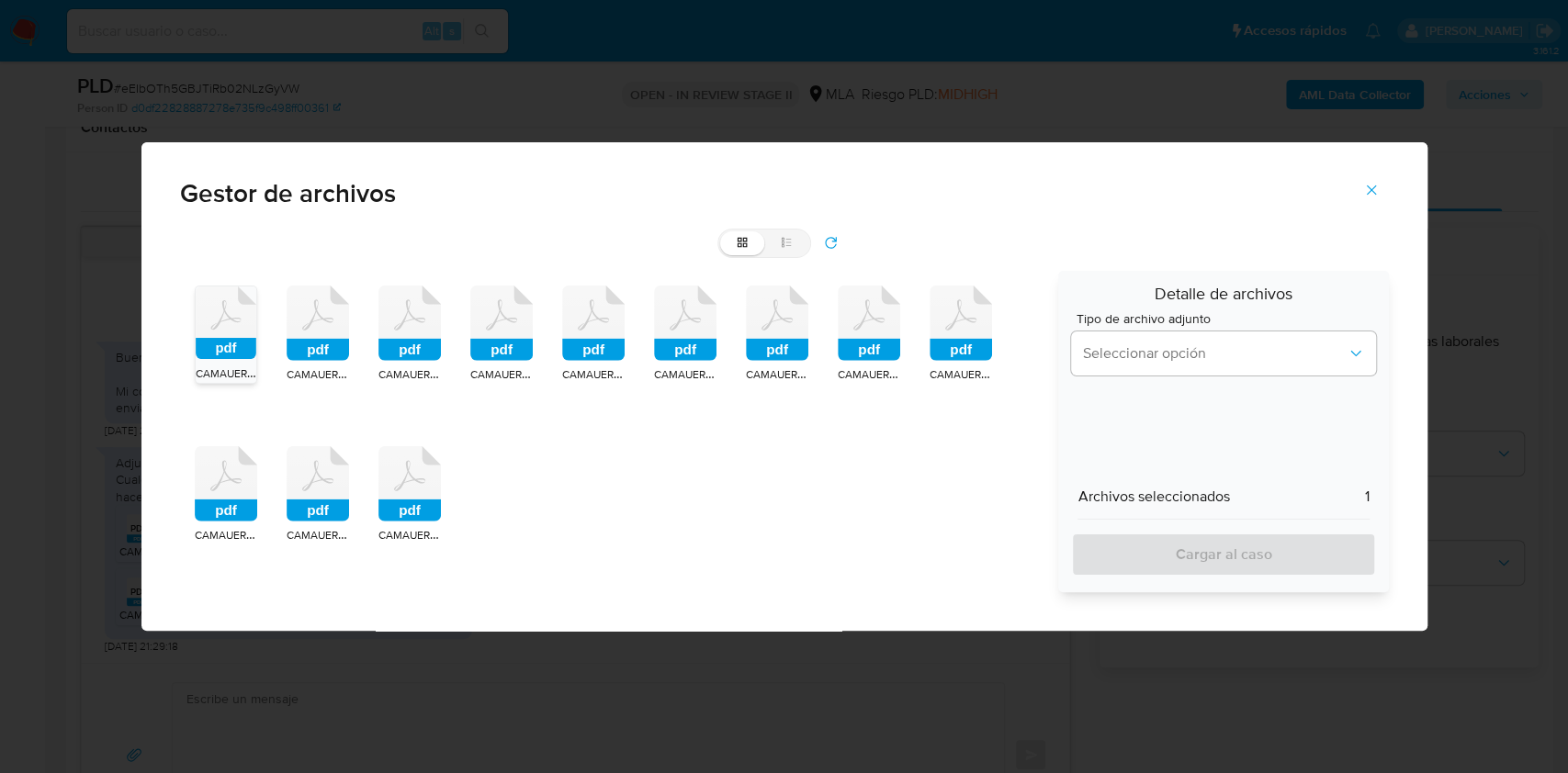
click at [308, 341] on rect at bounding box center [317, 350] width 62 height 22
click at [403, 343] on rect at bounding box center [409, 350] width 62 height 22
click at [474, 352] on rect at bounding box center [501, 350] width 62 height 22
click at [603, 352] on rect at bounding box center [593, 350] width 62 height 22
click at [666, 347] on rect at bounding box center [685, 350] width 62 height 22
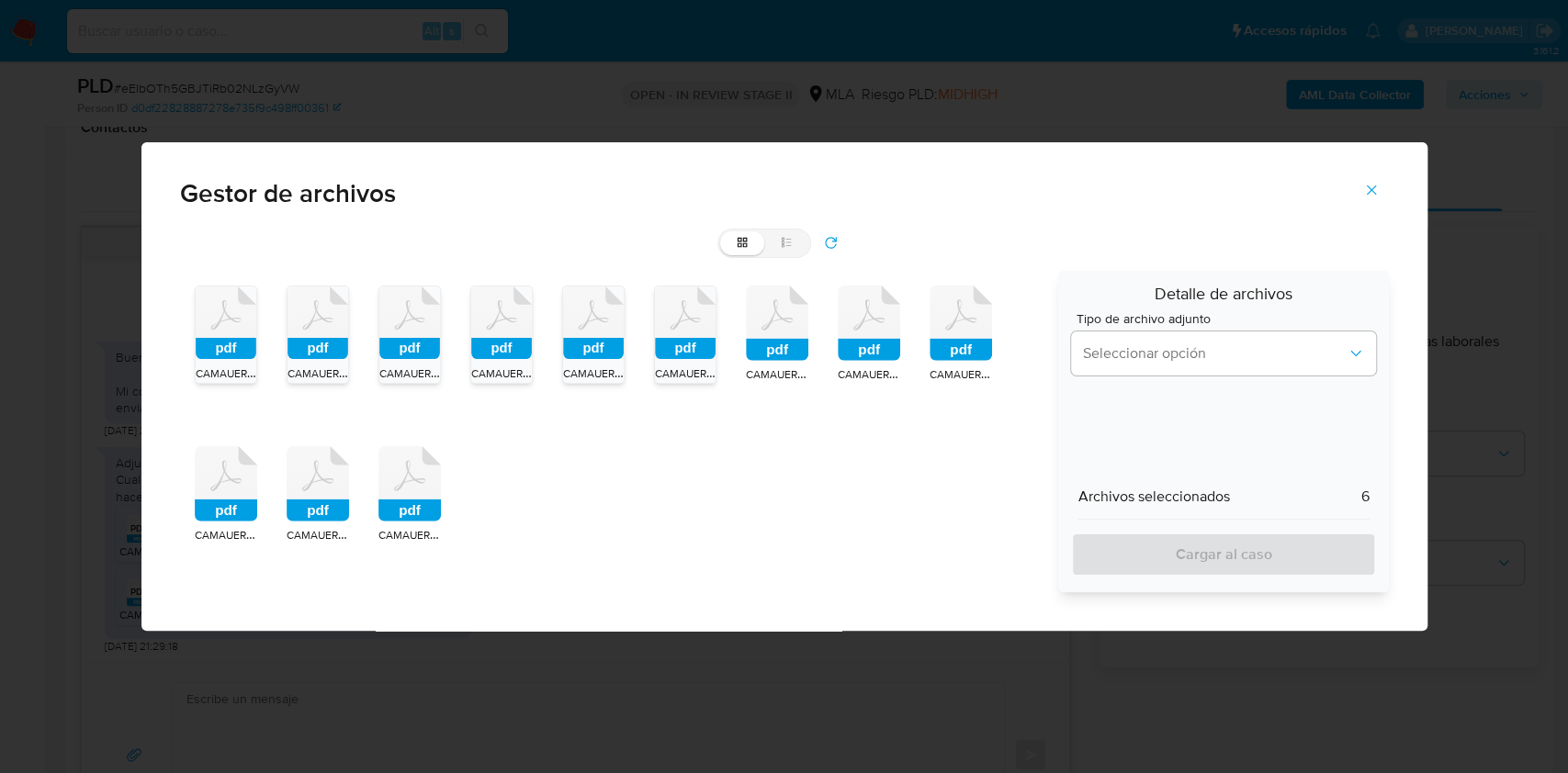
click at [754, 334] on icon at bounding box center [777, 323] width 62 height 76
drag, startPoint x: 850, startPoint y: 329, endPoint x: 930, endPoint y: 344, distance: 81.4
click at [851, 329] on icon at bounding box center [868, 323] width 62 height 76
click at [933, 345] on rect at bounding box center [961, 350] width 62 height 22
click at [425, 505] on rect at bounding box center [409, 511] width 62 height 22
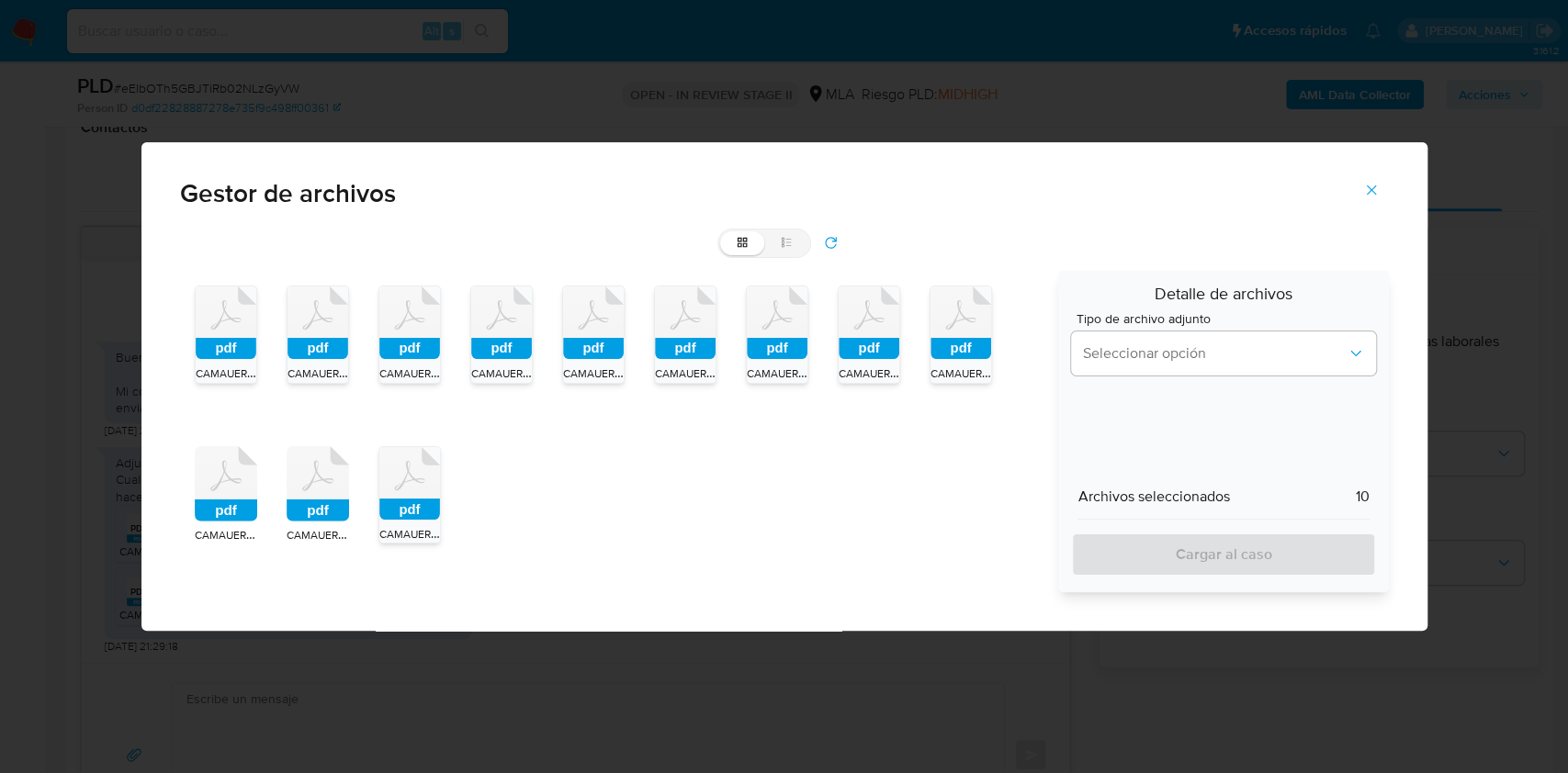
click at [301, 500] on rect at bounding box center [317, 511] width 62 height 22
click at [228, 500] on rect at bounding box center [226, 511] width 62 height 22
click at [1205, 357] on span "Seleccionar opción" at bounding box center [1214, 353] width 264 height 19
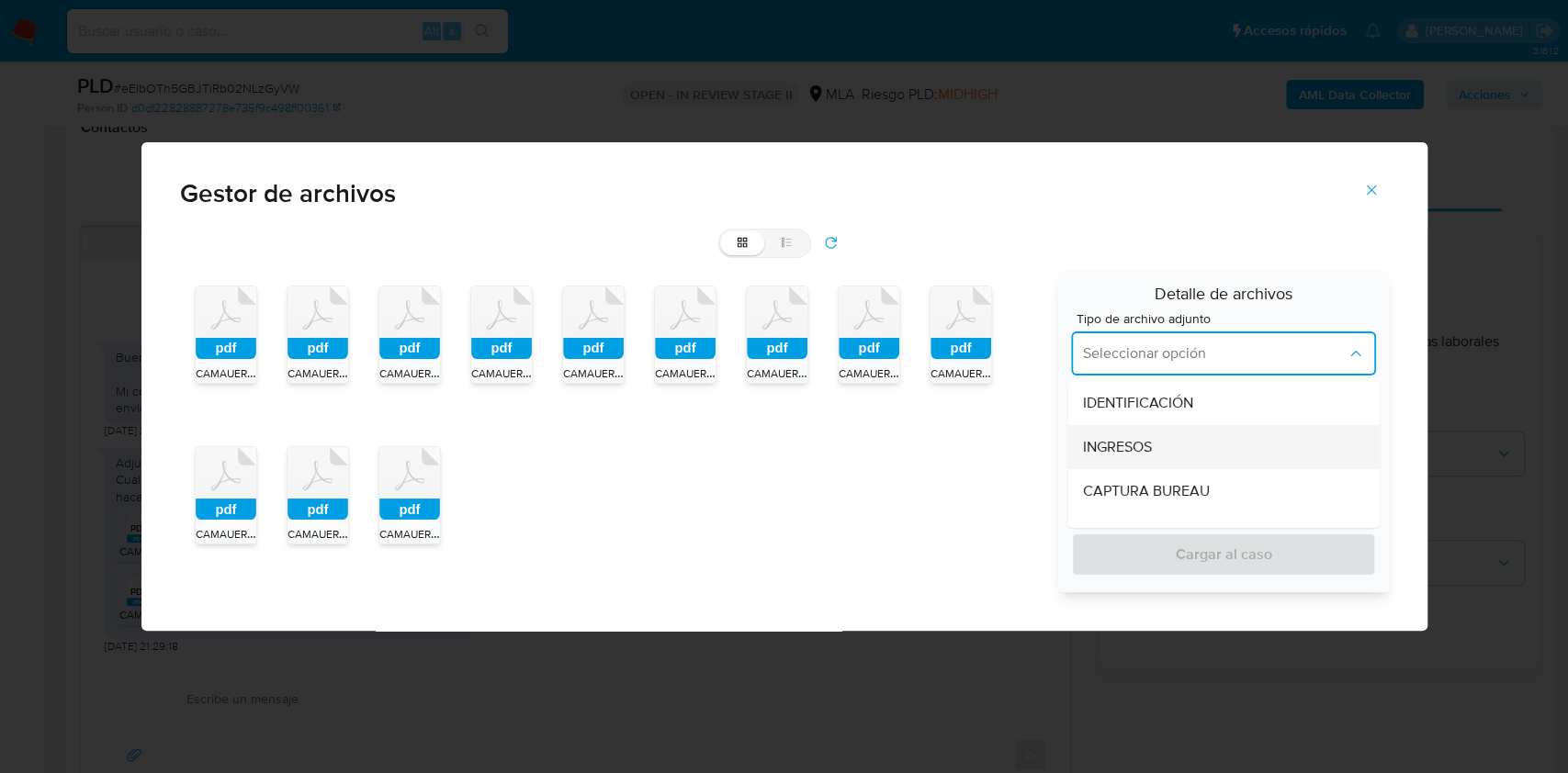
click at [1198, 441] on div "INGRESOS" at bounding box center [1218, 447] width 271 height 44
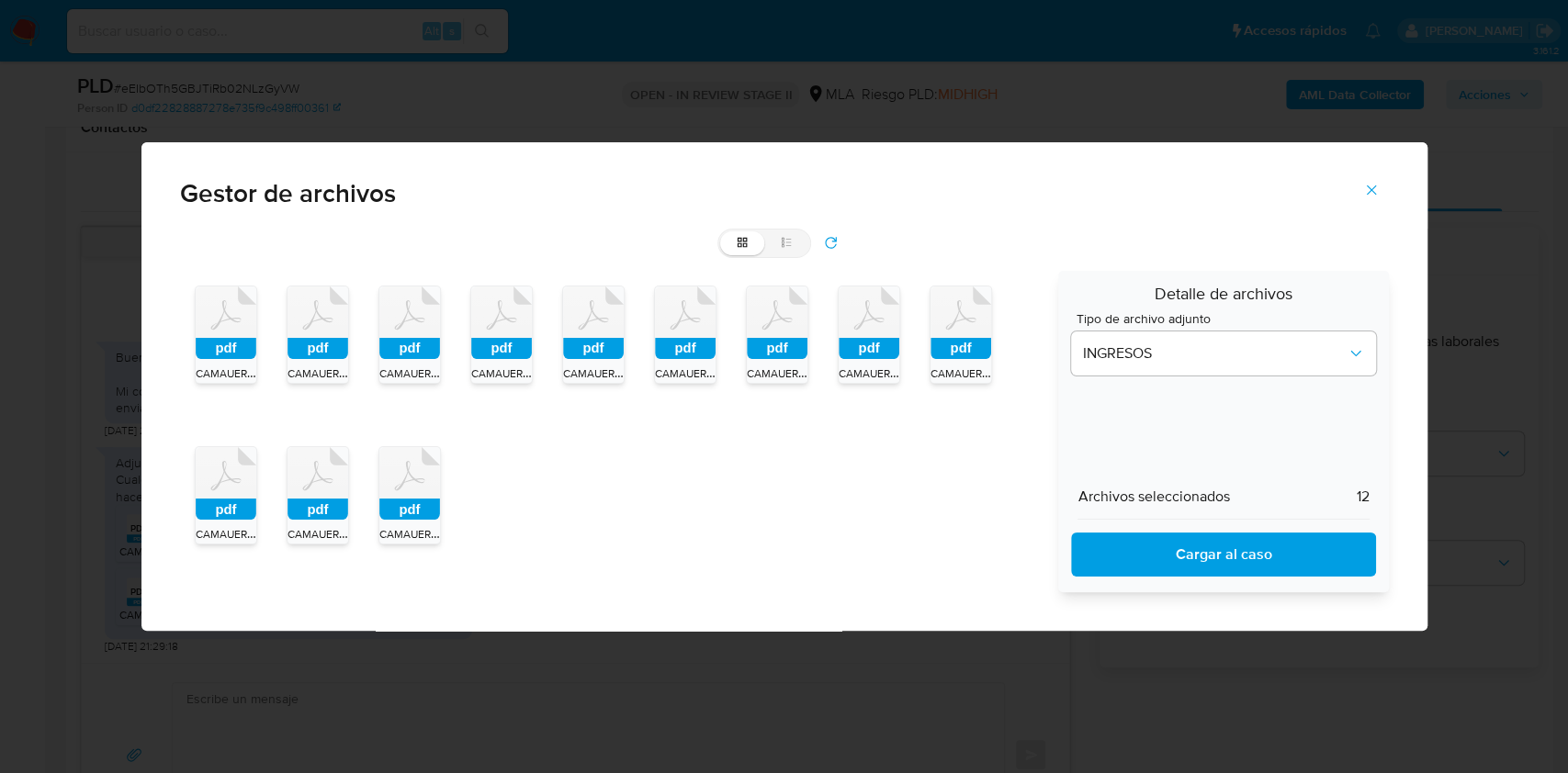
click at [1220, 550] on span "Cargar al caso" at bounding box center [1223, 554] width 257 height 40
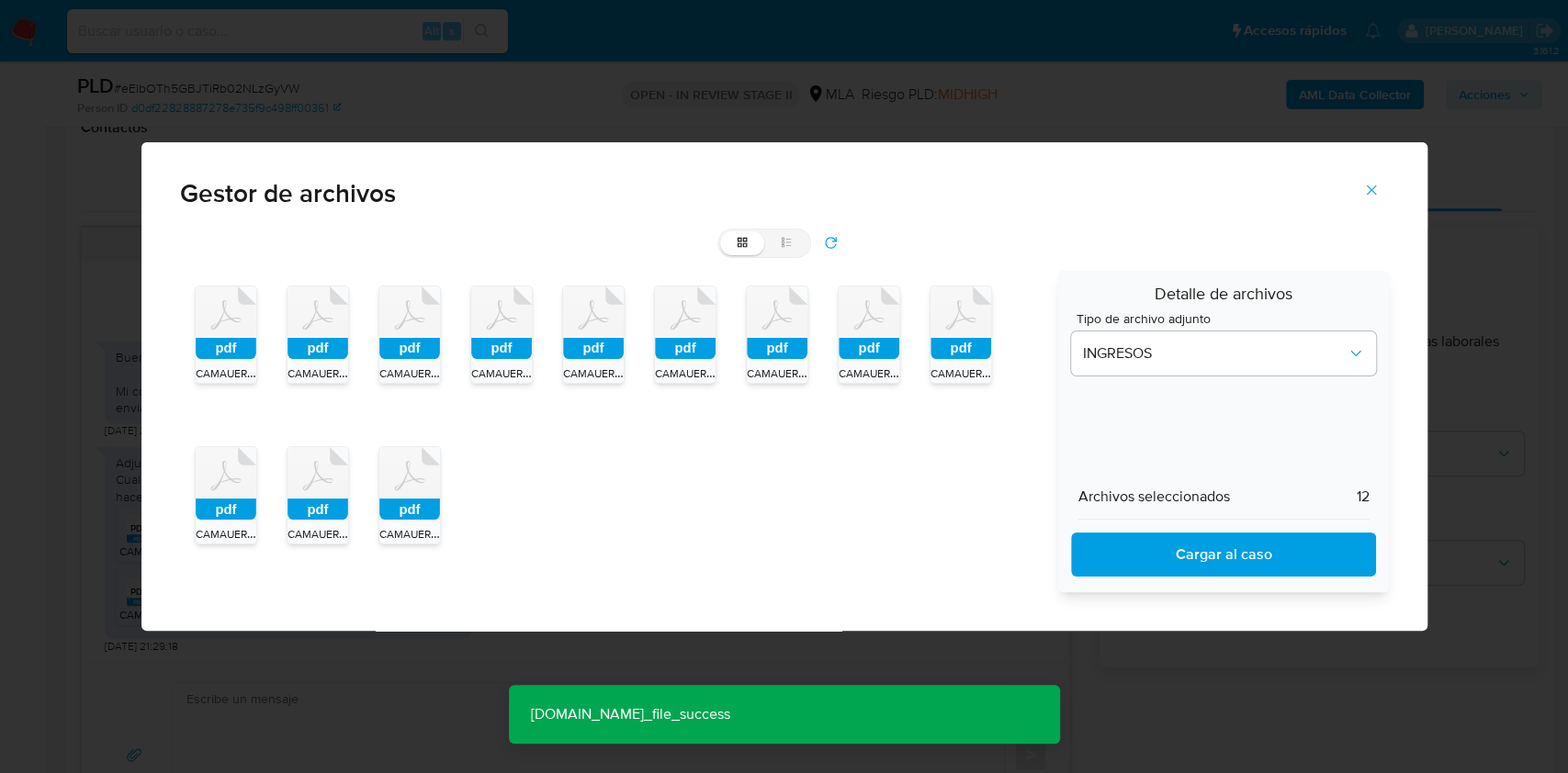
click at [1375, 186] on icon "Cerrar" at bounding box center [1371, 190] width 17 height 17
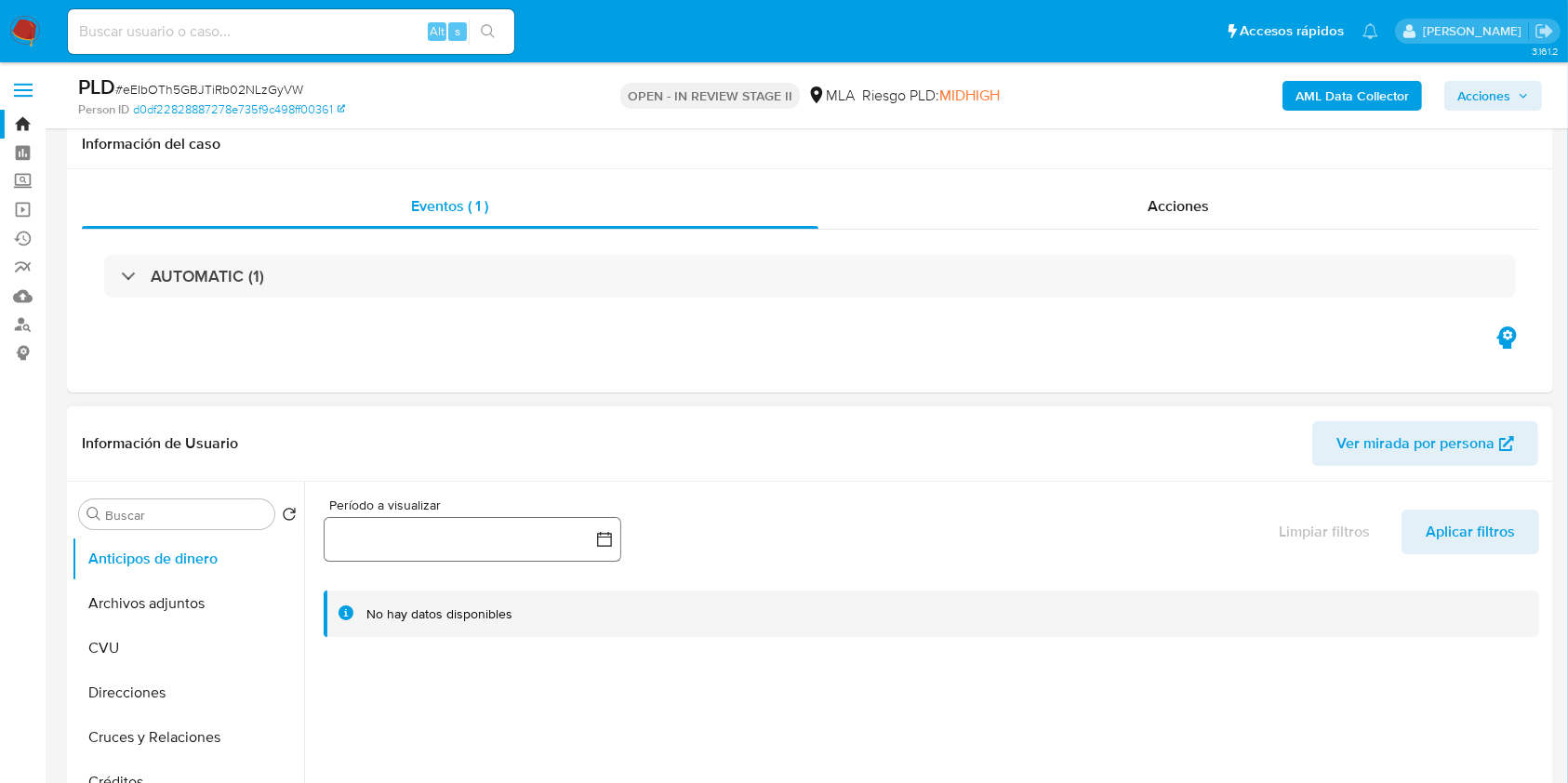
scroll to position [0, 0]
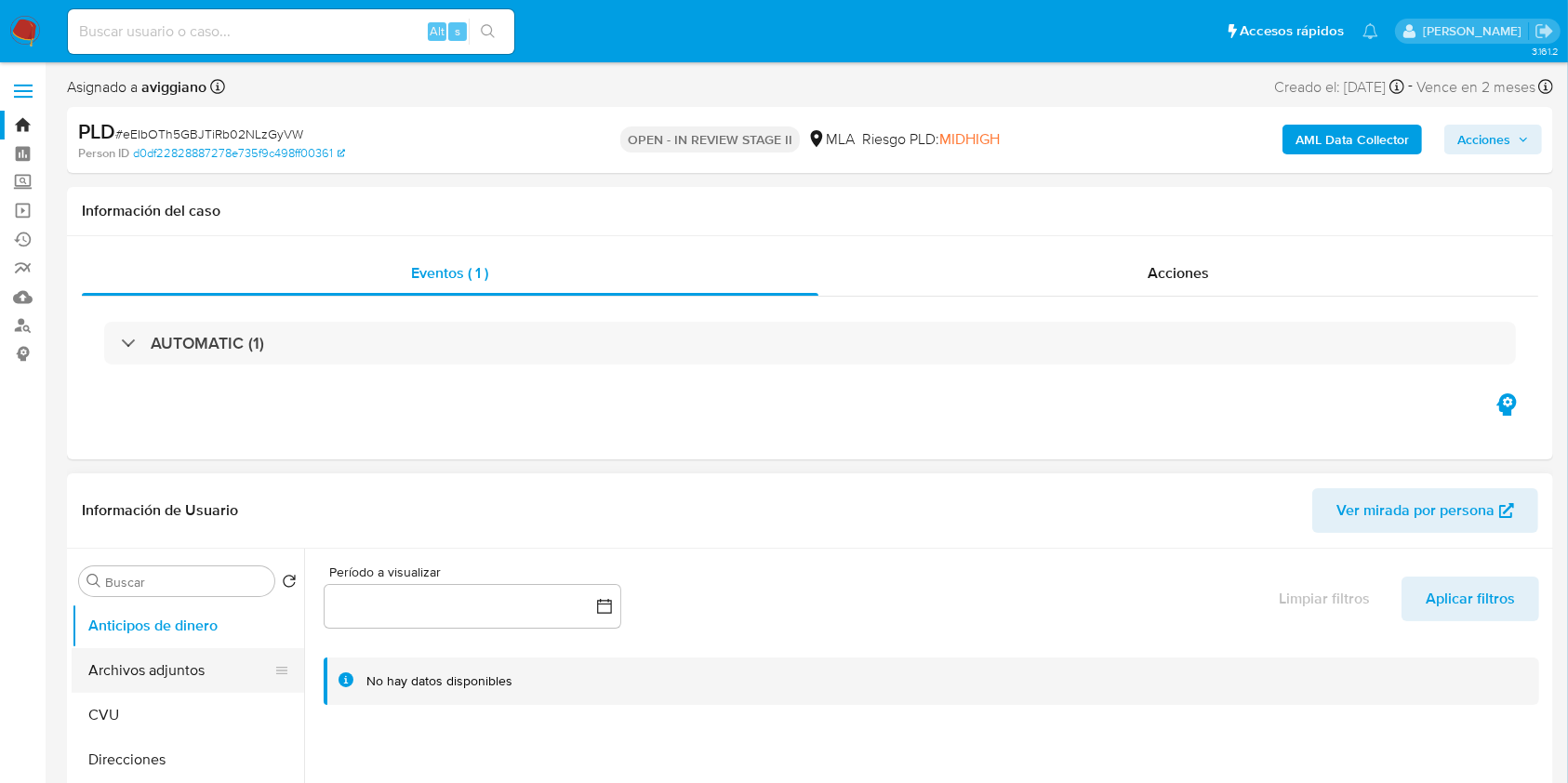
click at [164, 675] on button "Archivos adjuntos" at bounding box center [180, 670] width 217 height 44
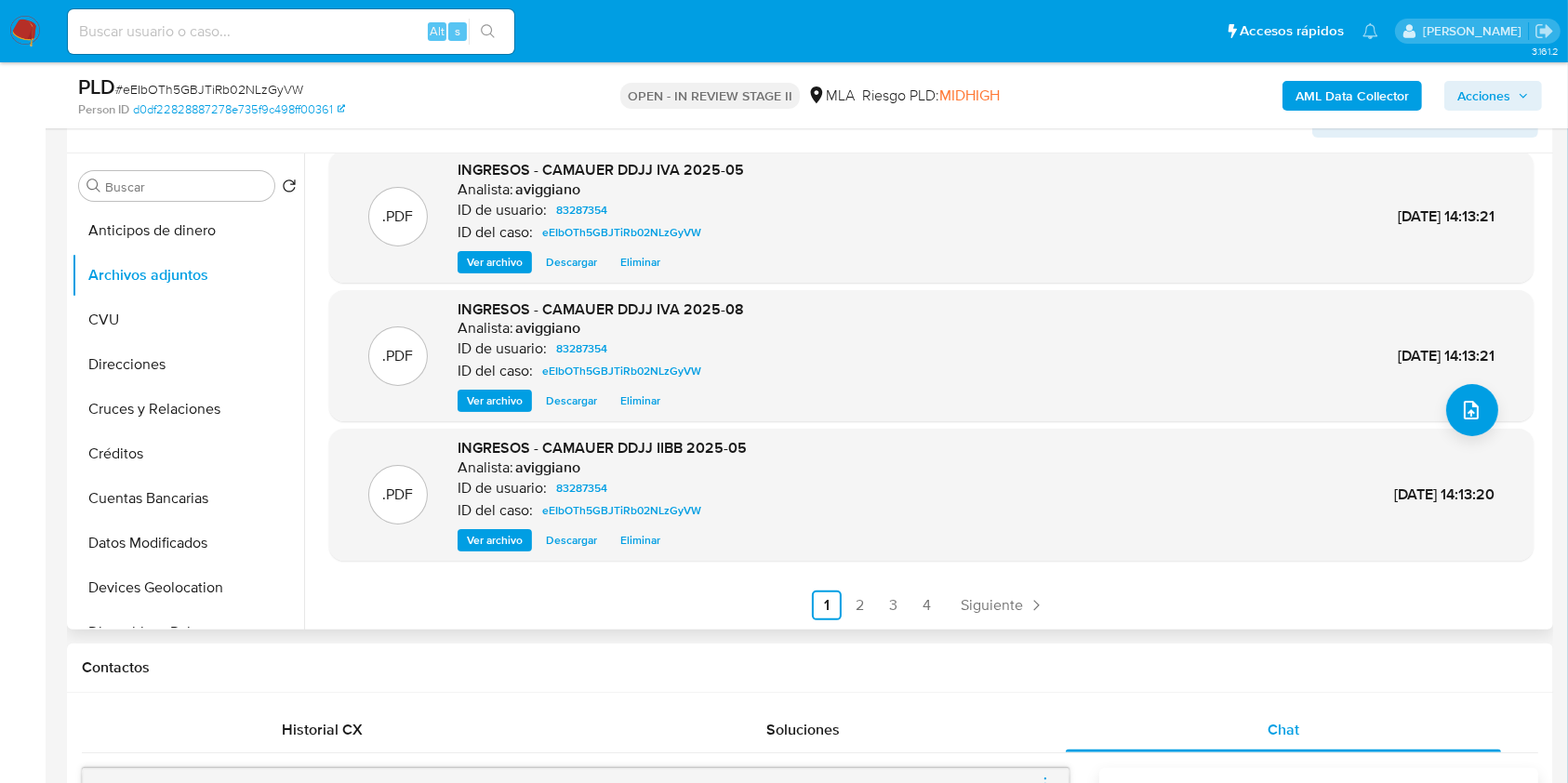
scroll to position [496, 0]
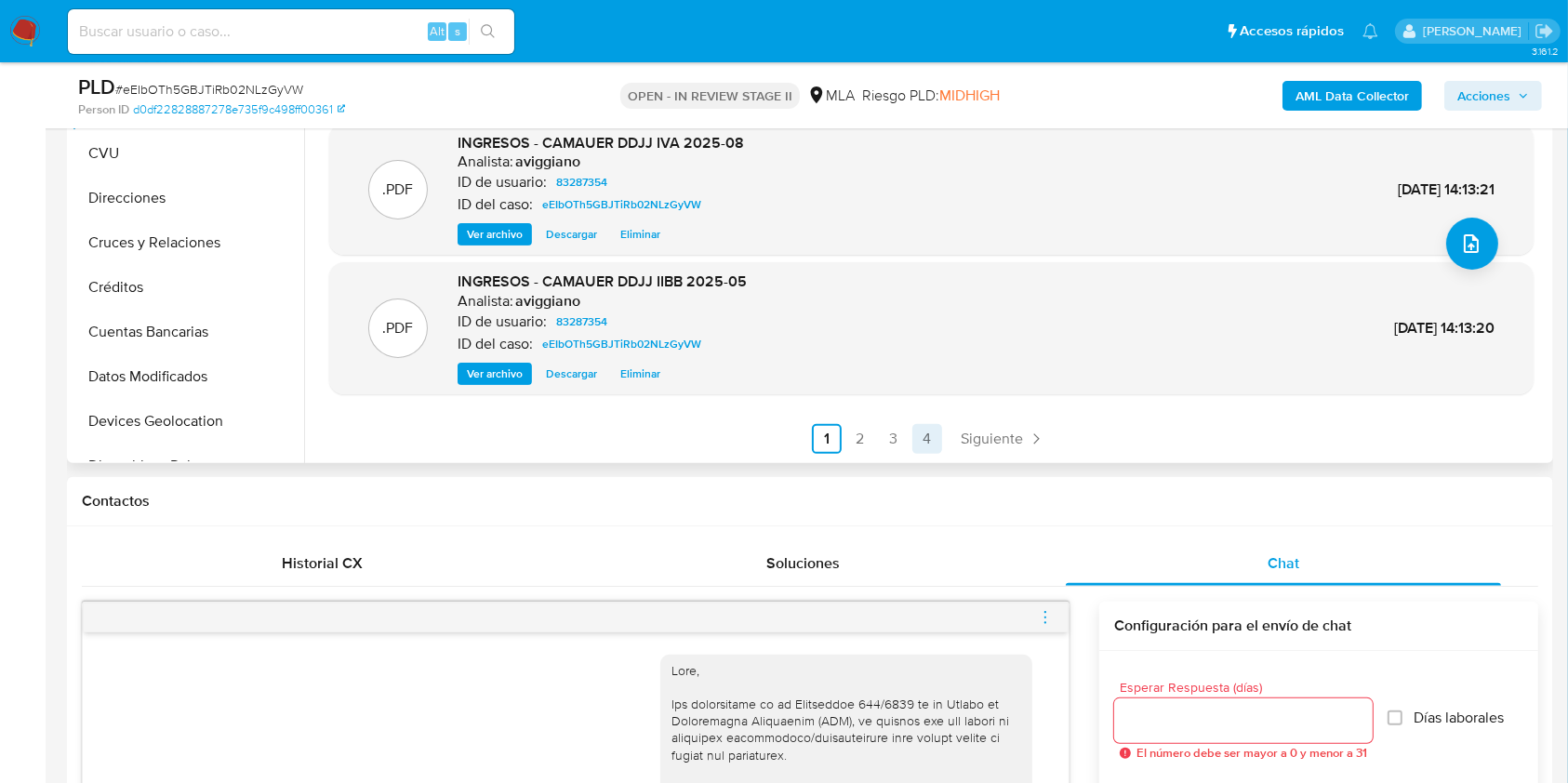
click at [932, 445] on link "4" at bounding box center [928, 439] width 30 height 30
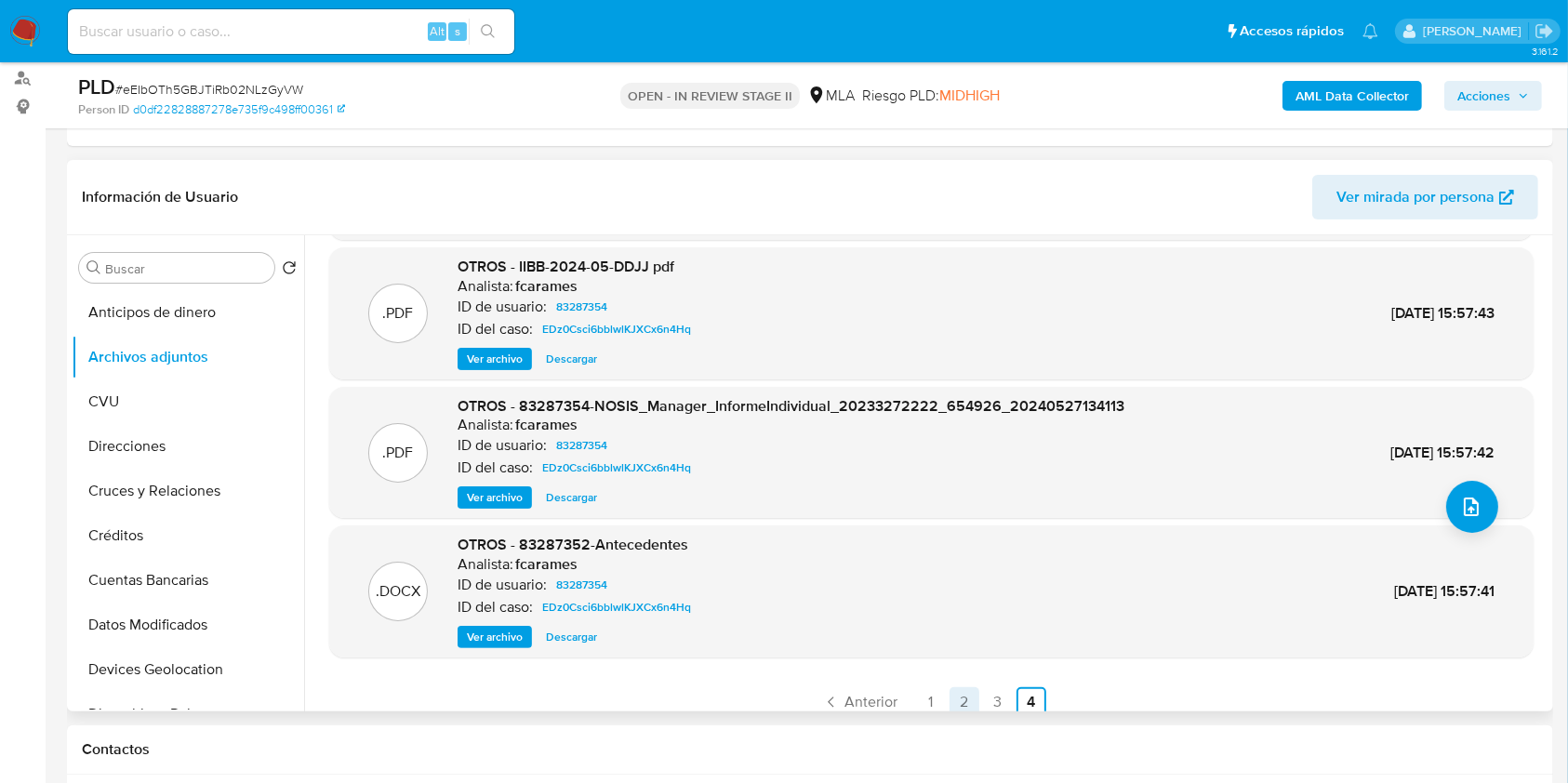
scroll to position [156, 0]
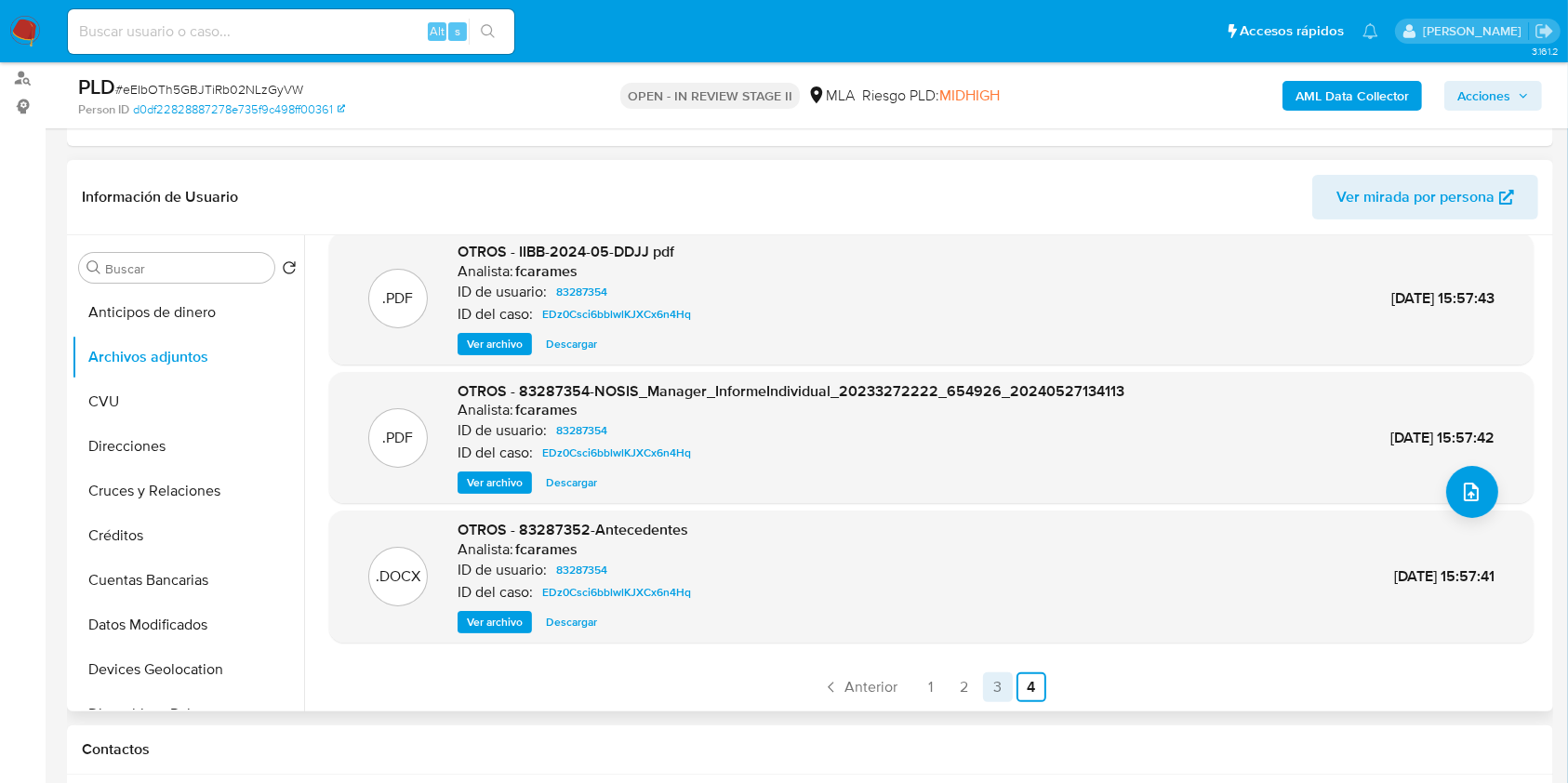
click at [988, 684] on link "3" at bounding box center [998, 688] width 30 height 30
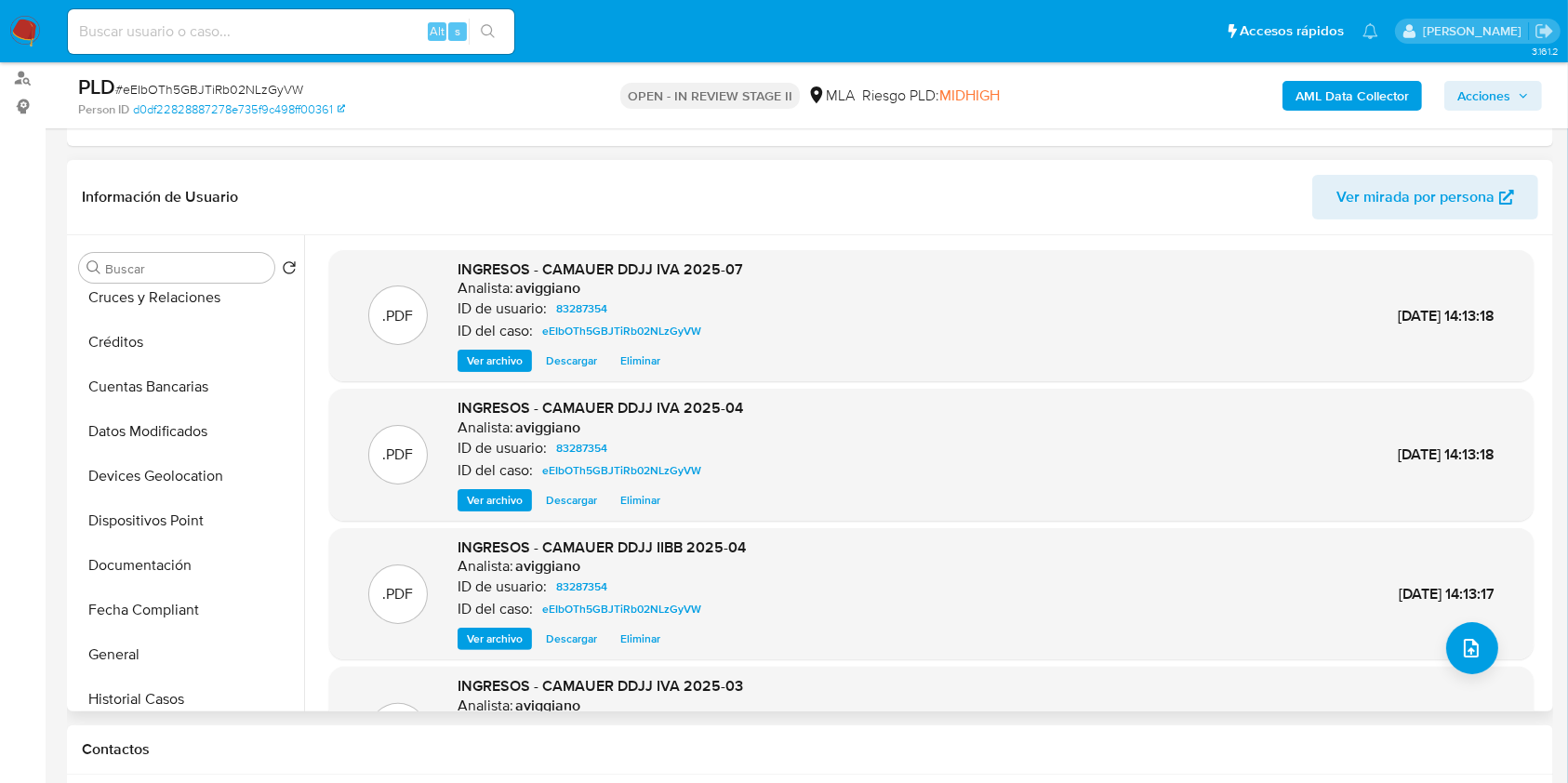
scroll to position [372, 0]
click at [1345, 93] on b "AML Data Collector" at bounding box center [1353, 96] width 113 height 30
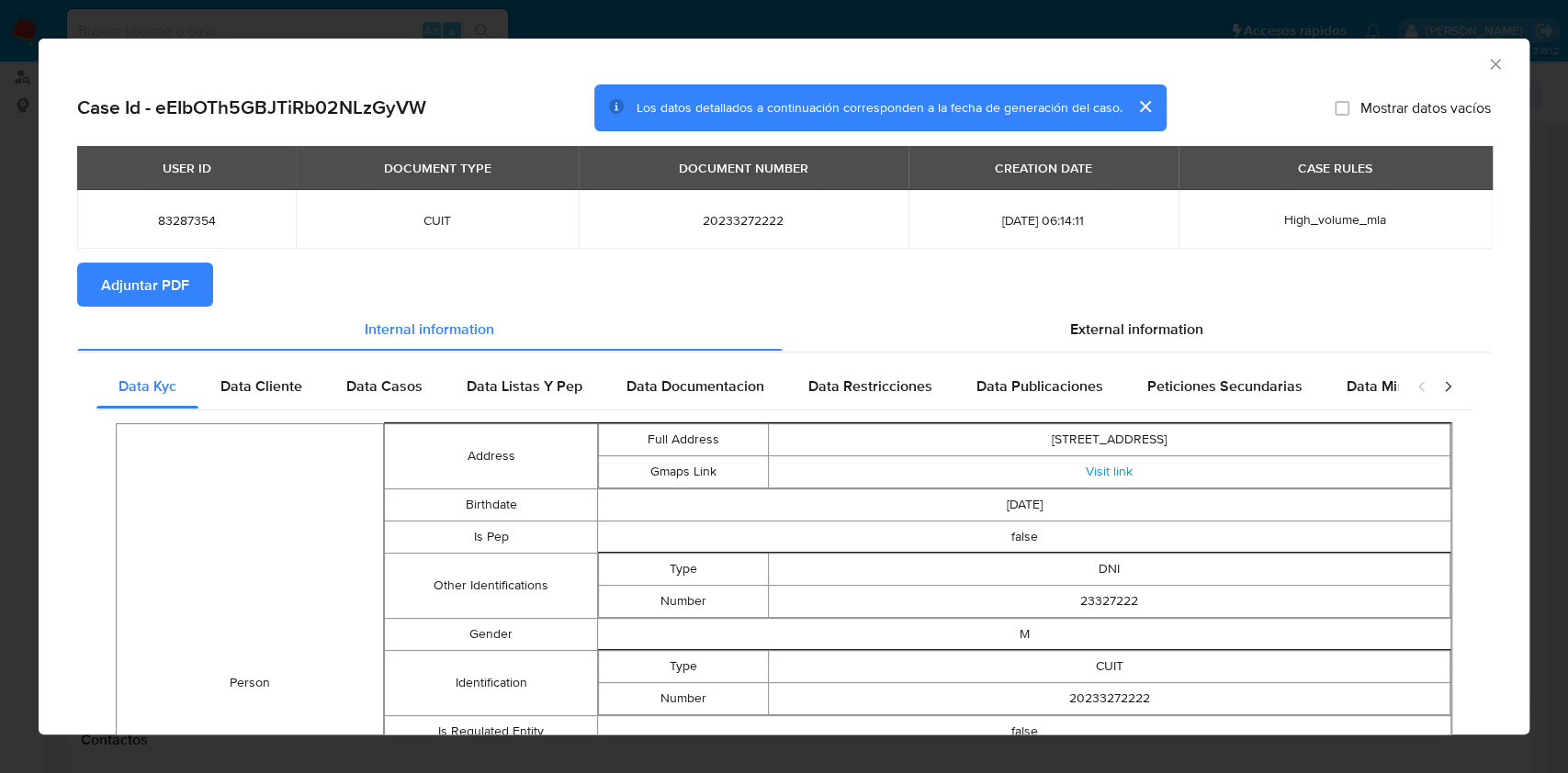
click at [161, 272] on span "Adjuntar PDF" at bounding box center [145, 284] width 89 height 40
click at [1486, 61] on icon "Cerrar ventana" at bounding box center [1495, 64] width 19 height 19
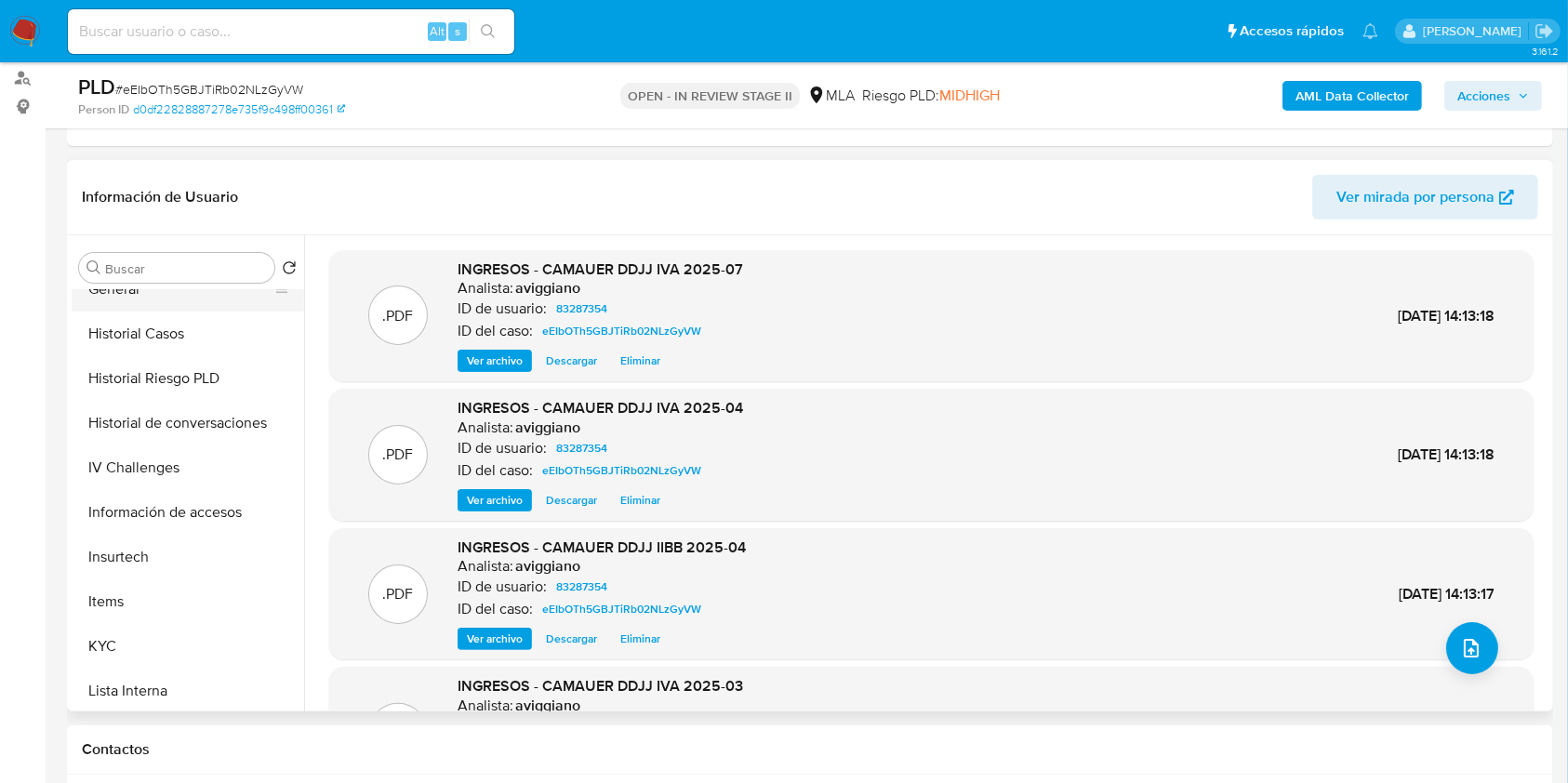
scroll to position [744, 0]
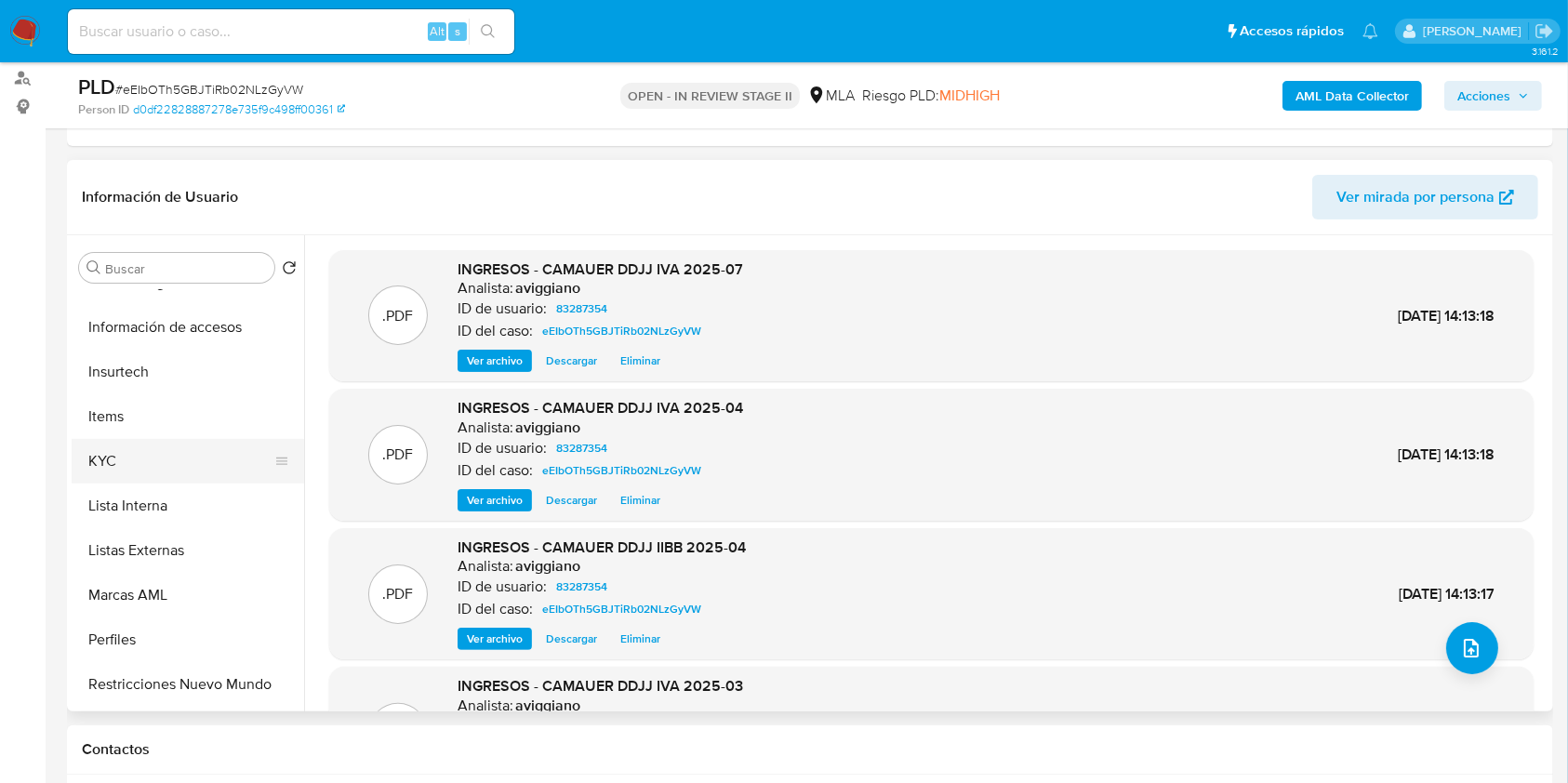
click at [167, 451] on button "KYC" at bounding box center [180, 461] width 217 height 44
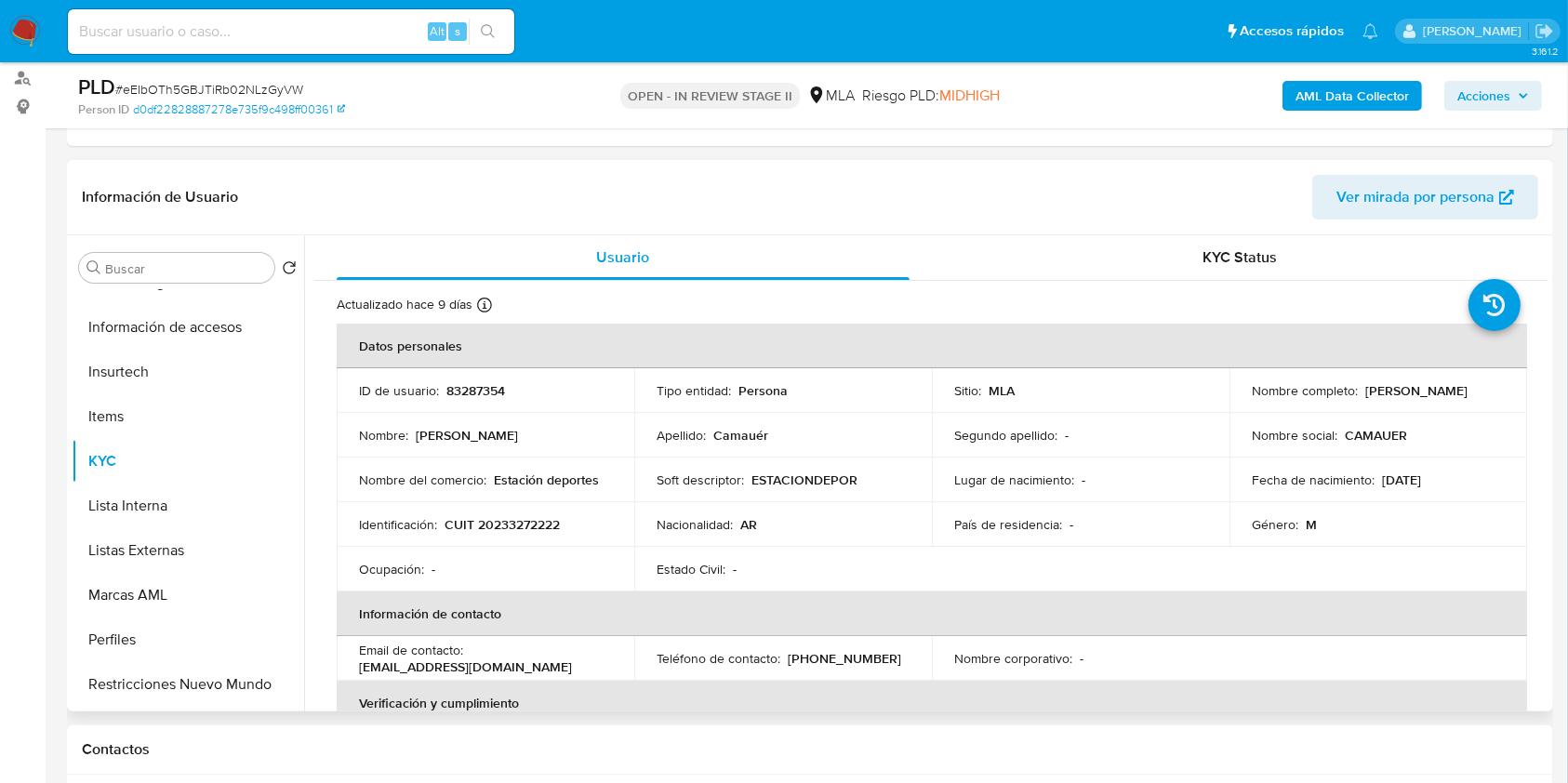
click at [496, 395] on p "83287354" at bounding box center [476, 391] width 59 height 17
copy p "83287354"
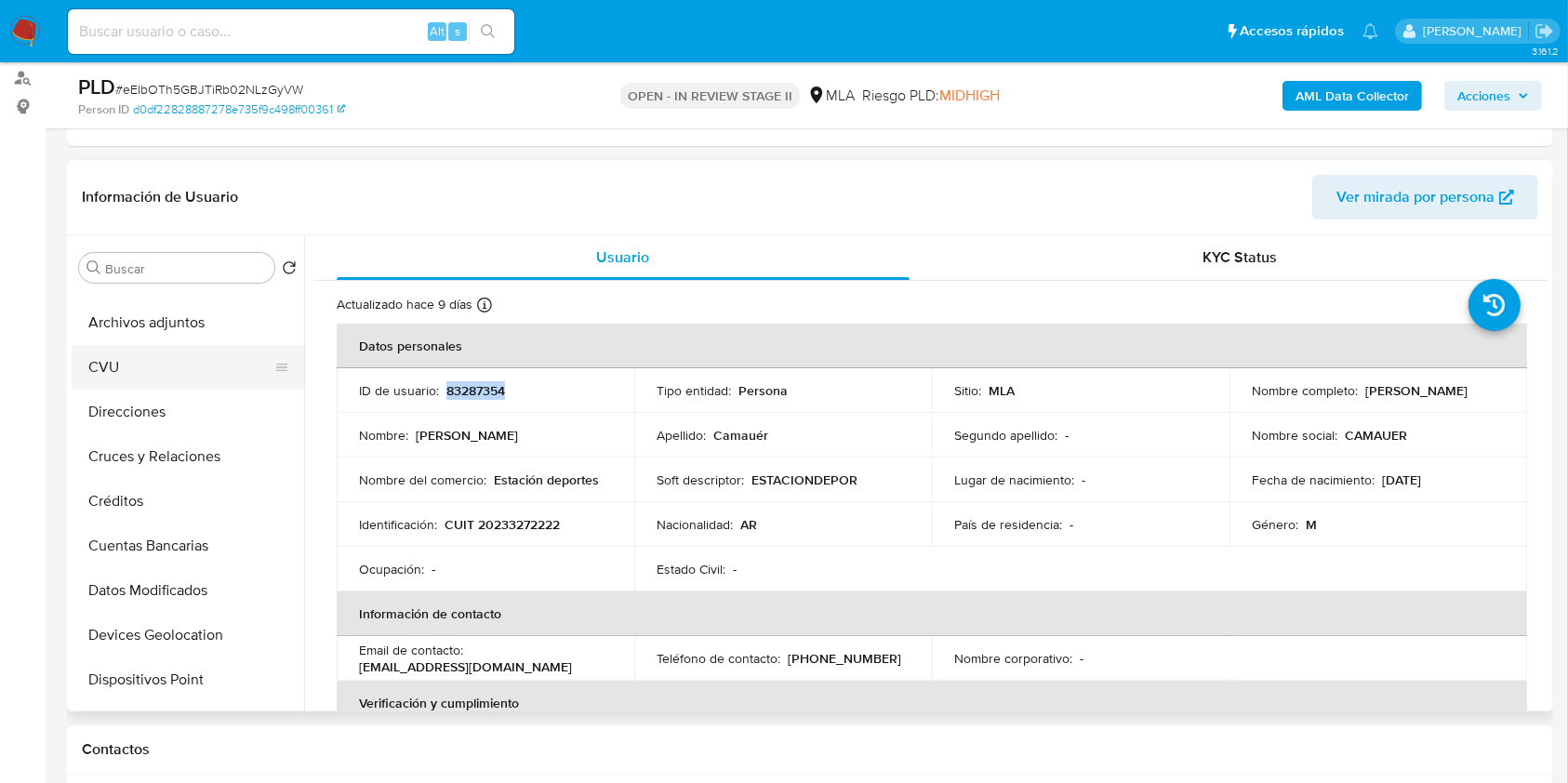
scroll to position [0, 0]
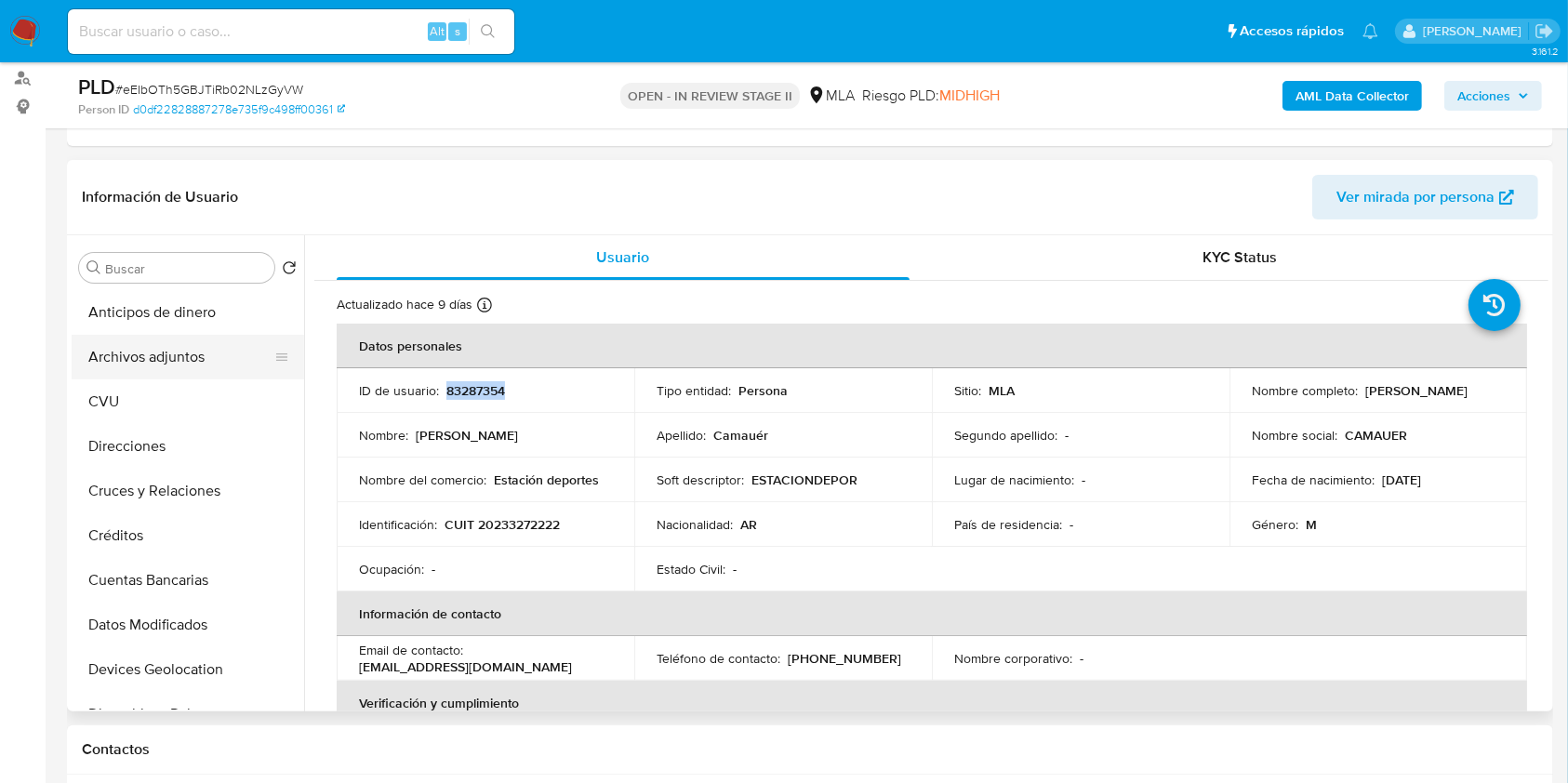
click at [189, 367] on button "Archivos adjuntos" at bounding box center [180, 356] width 217 height 44
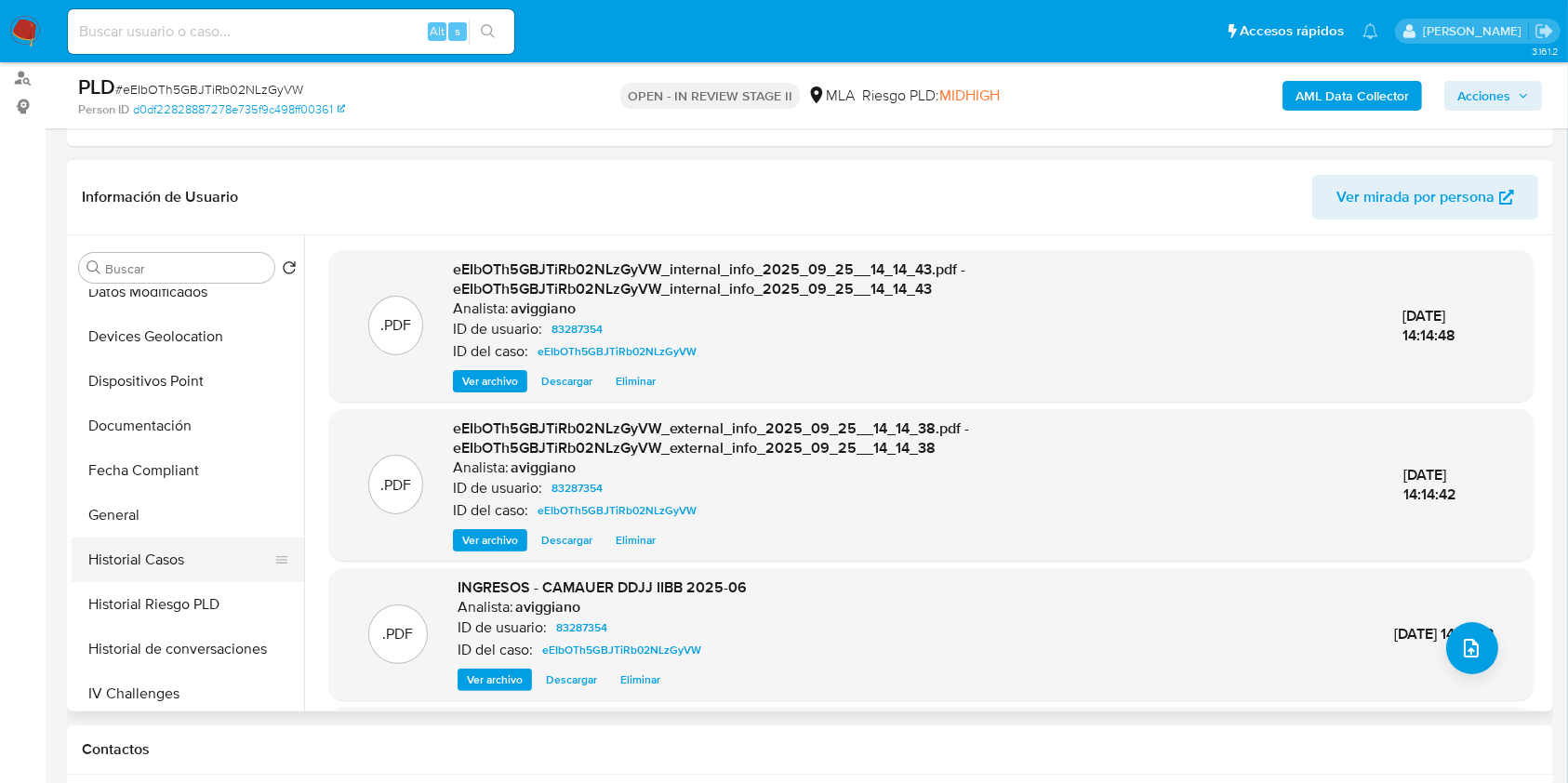
scroll to position [372, 0]
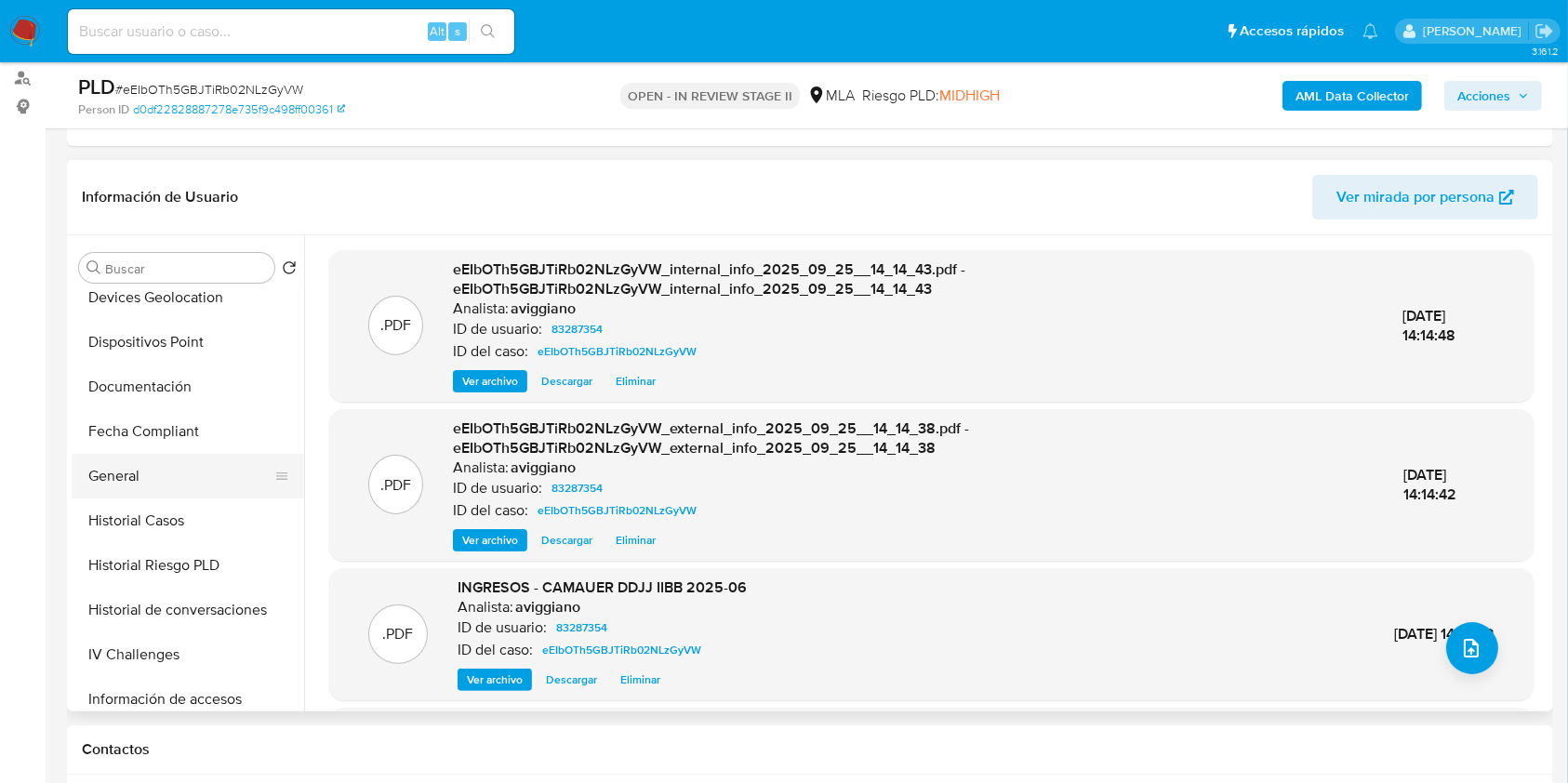
click at [181, 472] on button "General" at bounding box center [180, 476] width 217 height 44
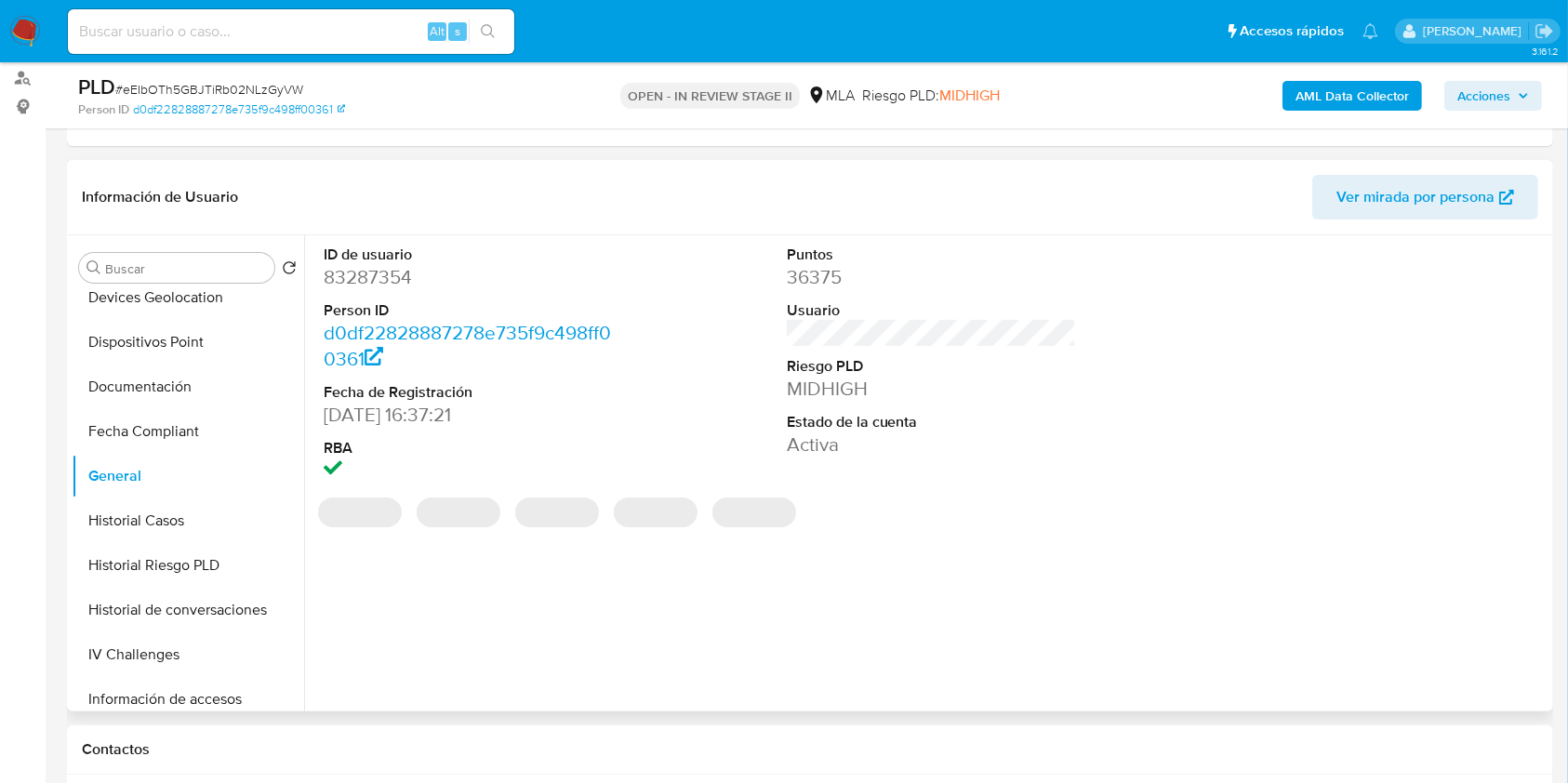
click at [375, 270] on dd "83287354" at bounding box center [469, 278] width 290 height 26
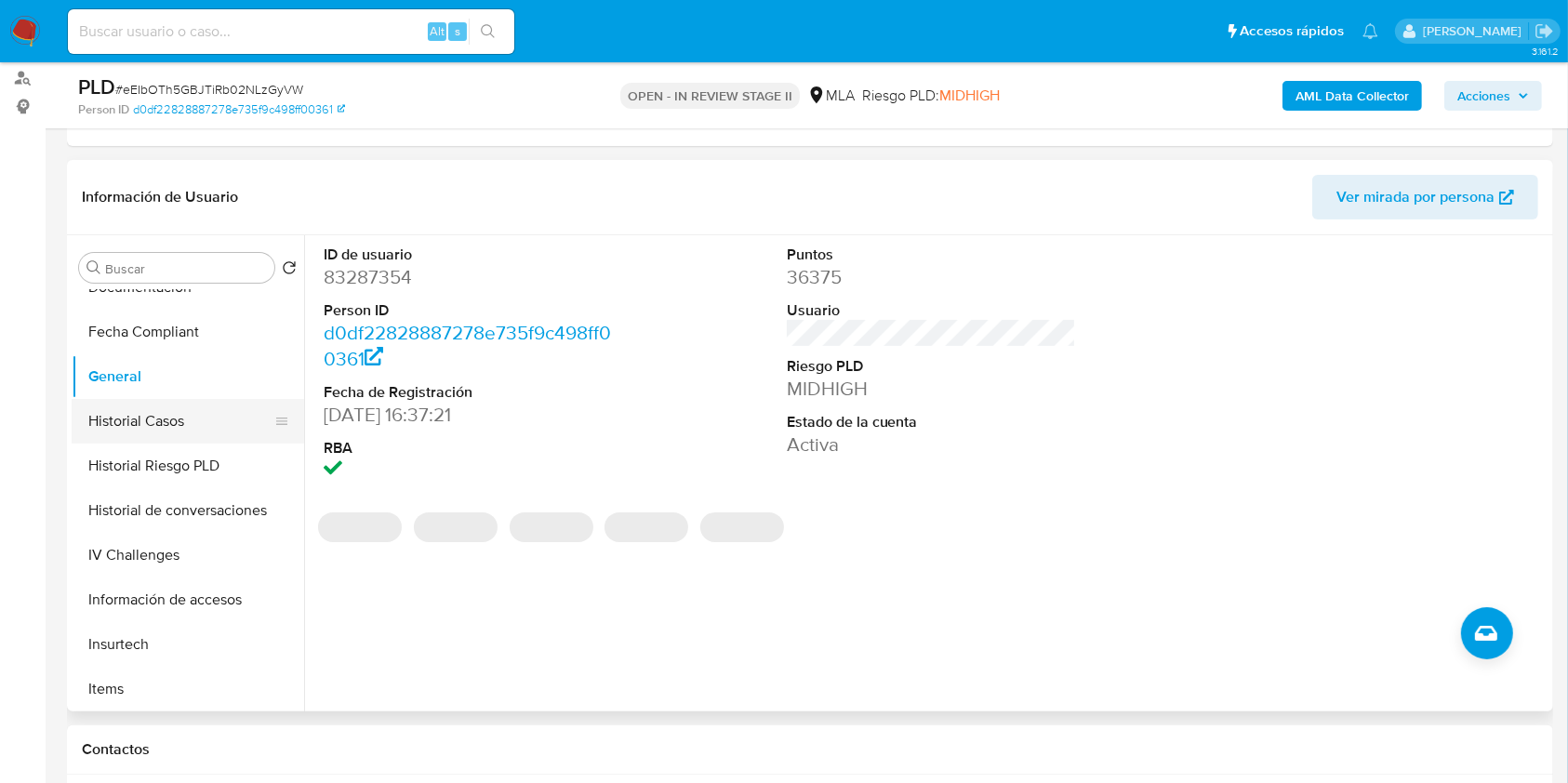
scroll to position [496, 0]
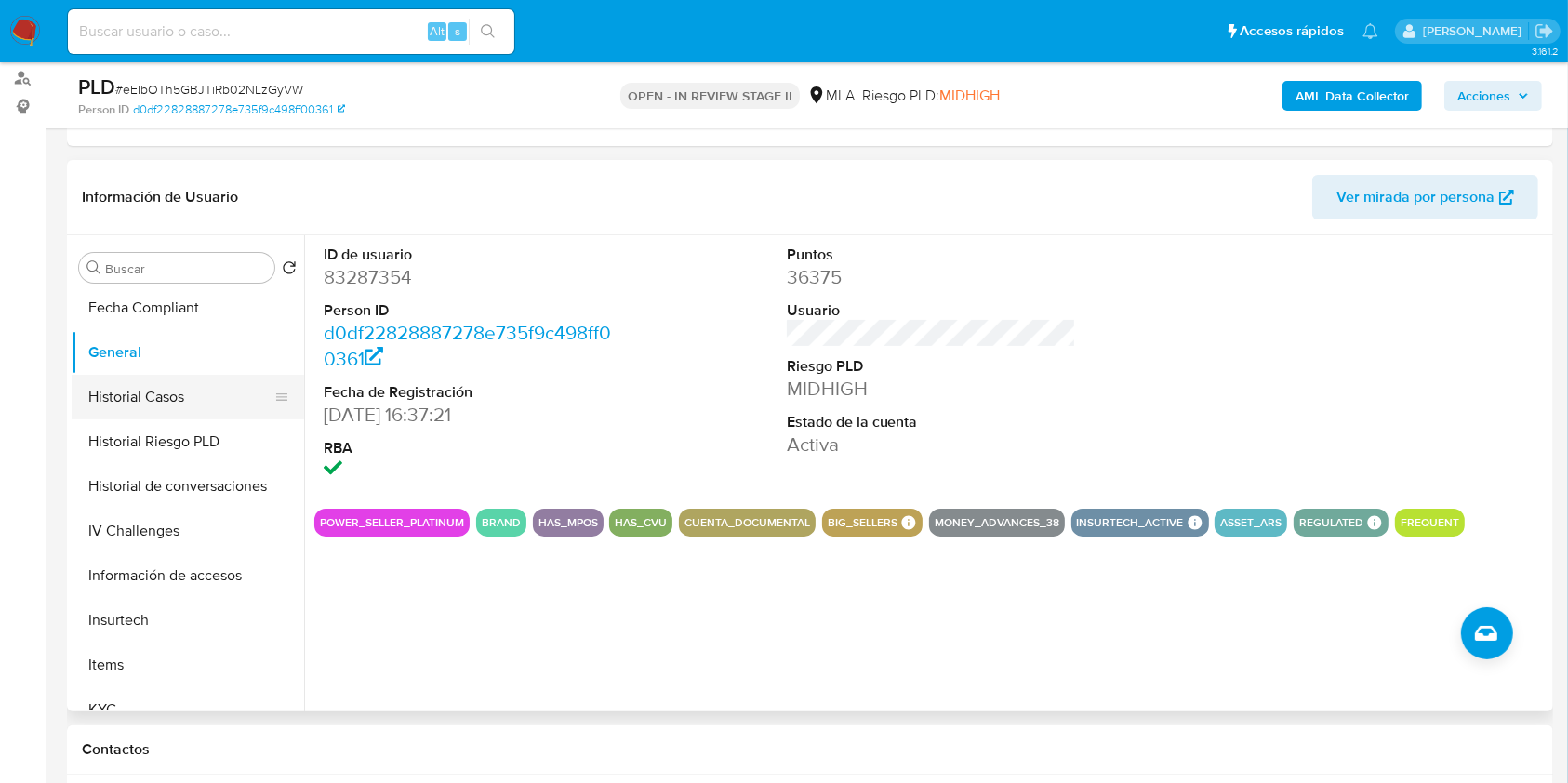
click at [179, 379] on button "Historial Casos" at bounding box center [180, 397] width 217 height 44
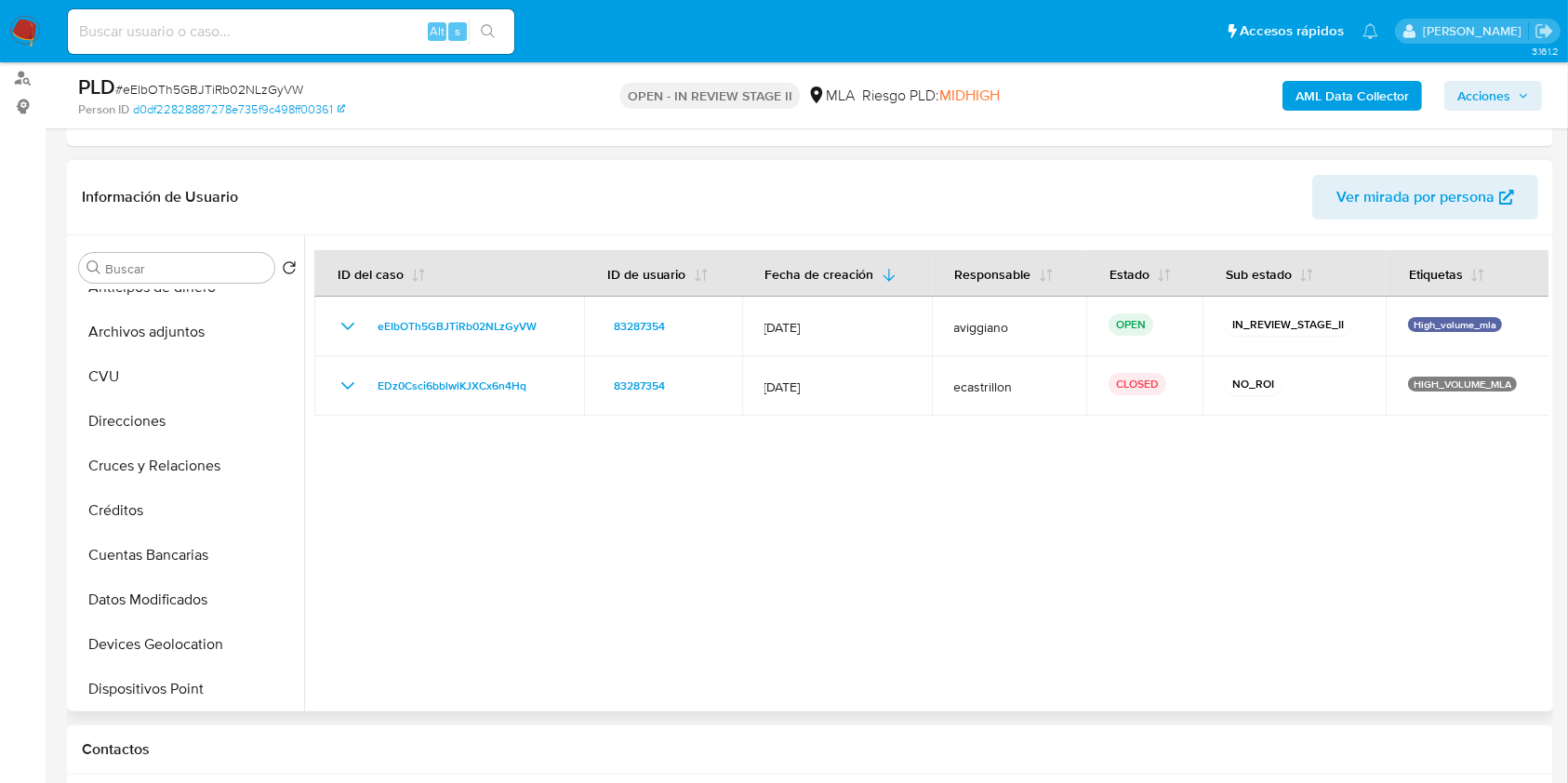
scroll to position [0, 0]
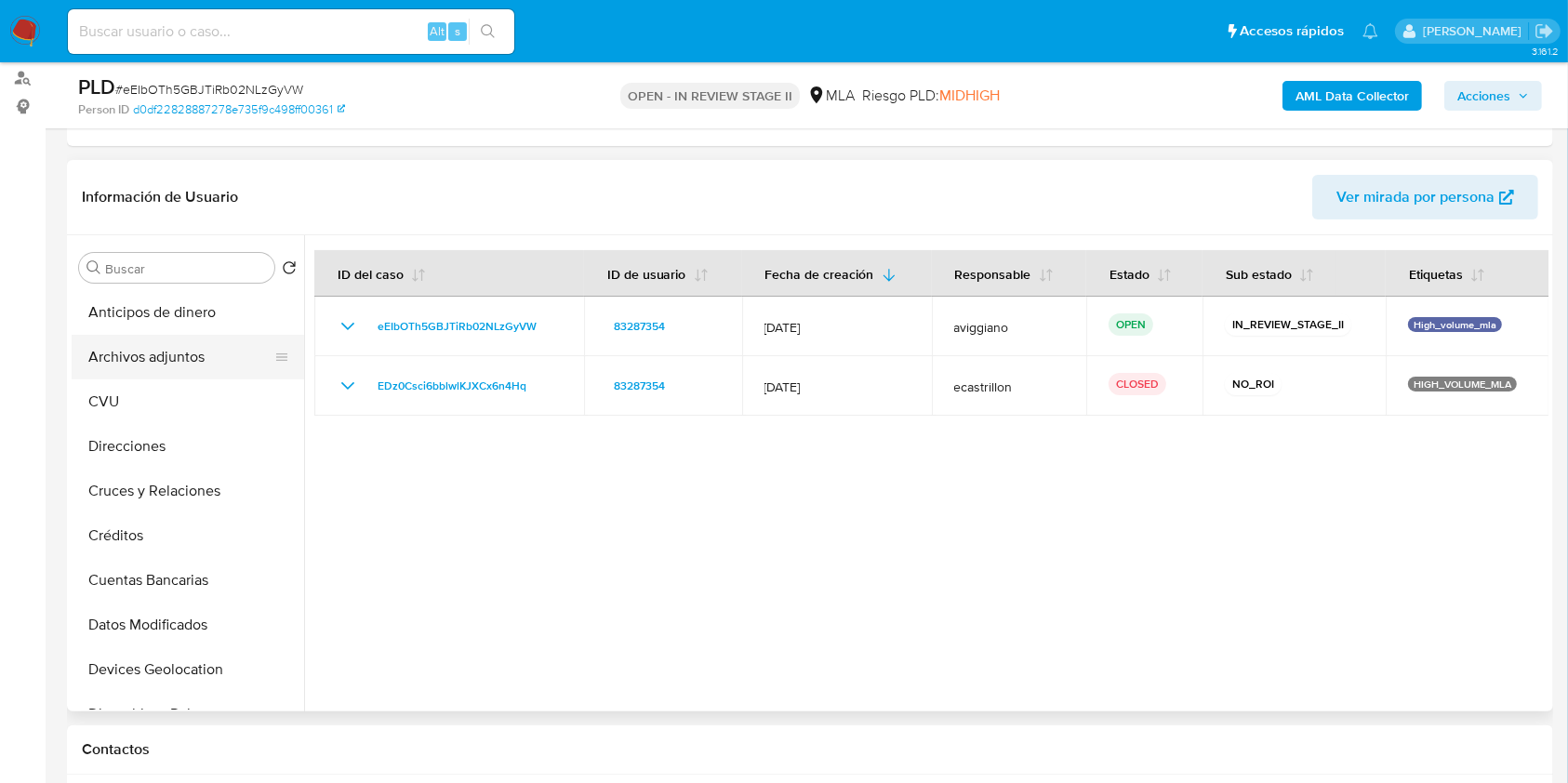
click at [162, 353] on button "Archivos adjuntos" at bounding box center [180, 356] width 217 height 44
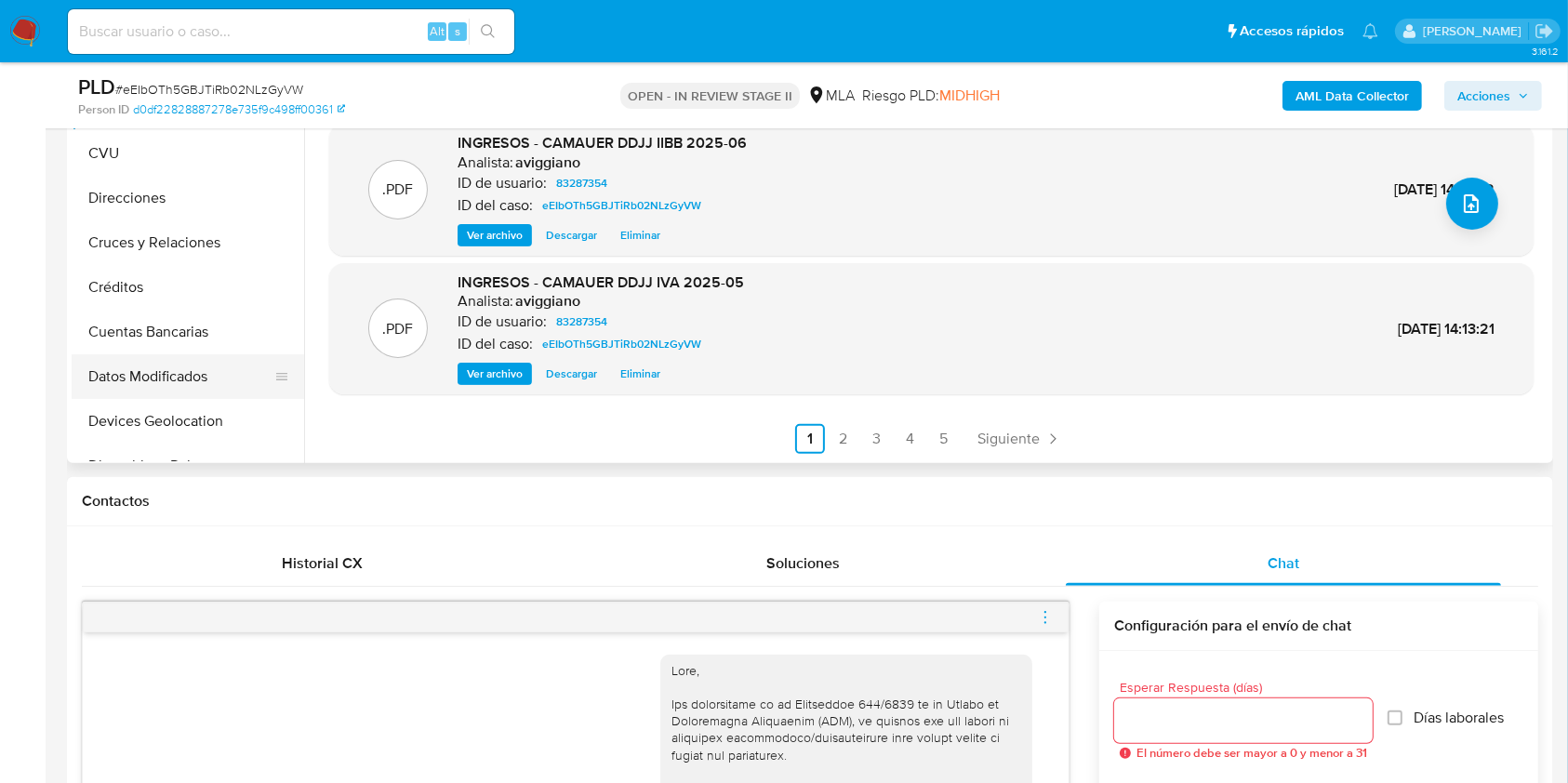
scroll to position [496, 0]
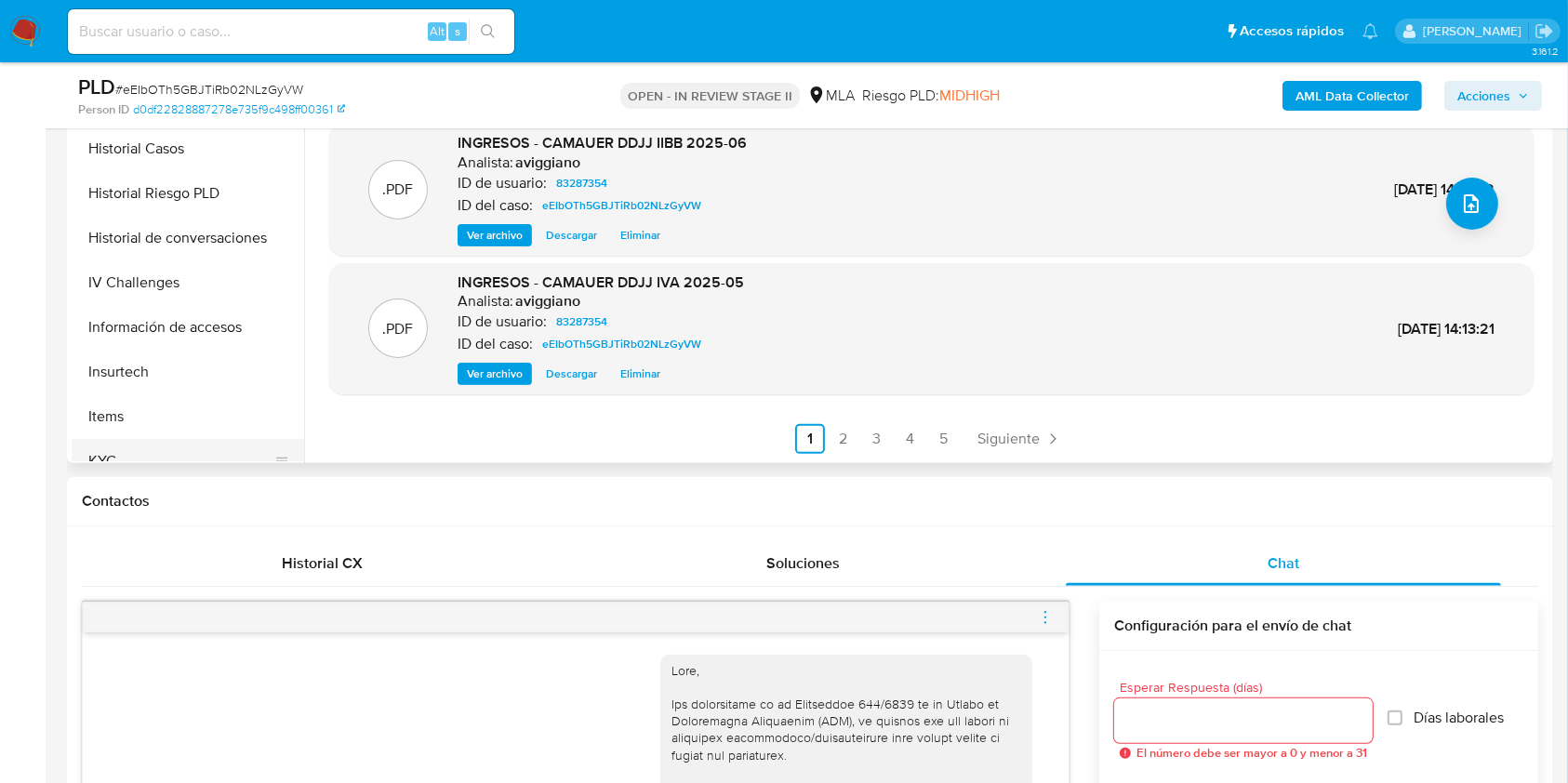
click at [150, 452] on button "KYC" at bounding box center [180, 461] width 217 height 44
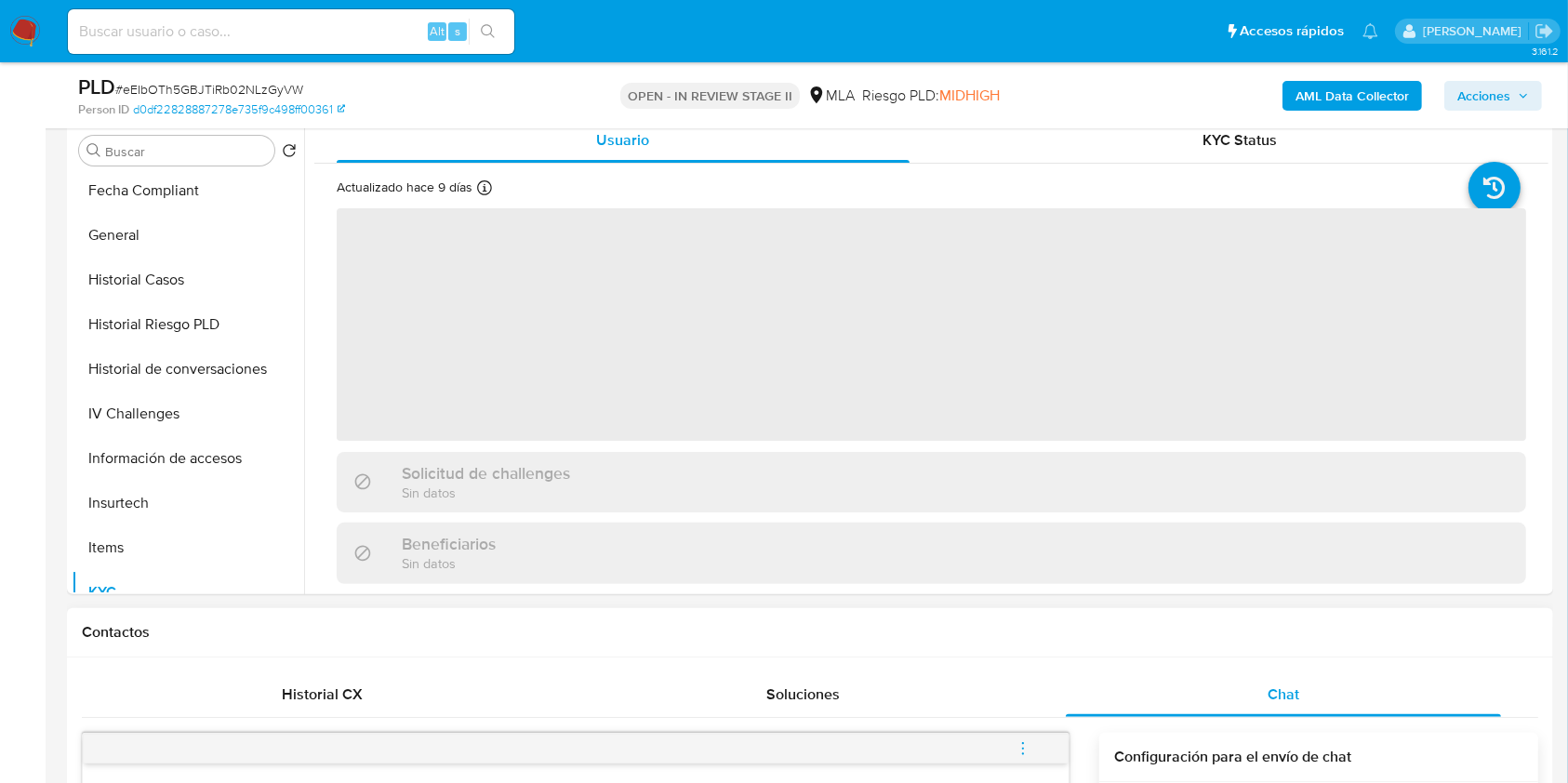
scroll to position [247, 0]
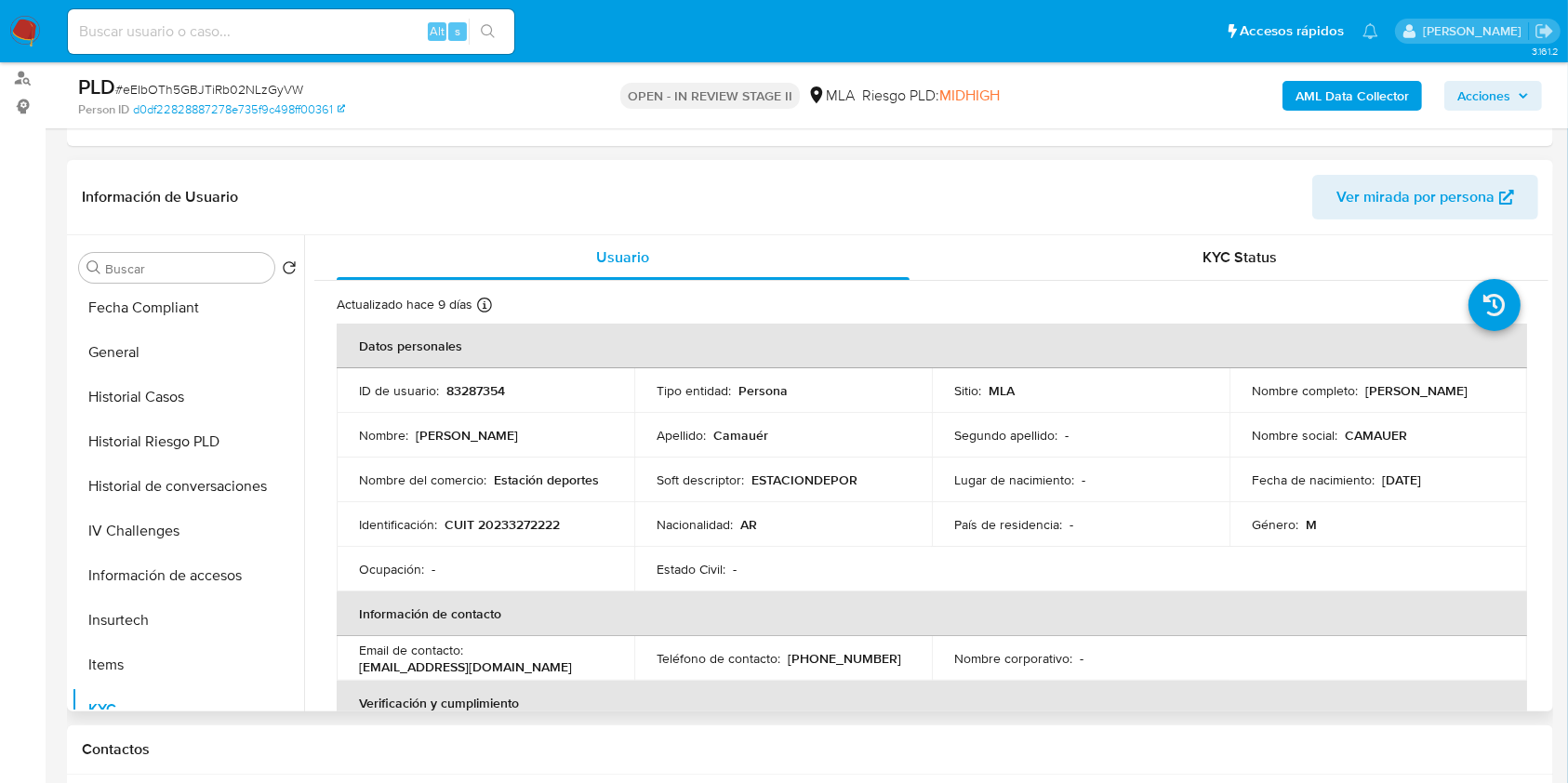
click at [466, 383] on p "83287354" at bounding box center [476, 391] width 59 height 17
click at [465, 383] on p "83287354" at bounding box center [476, 391] width 59 height 17
copy p "83287354"
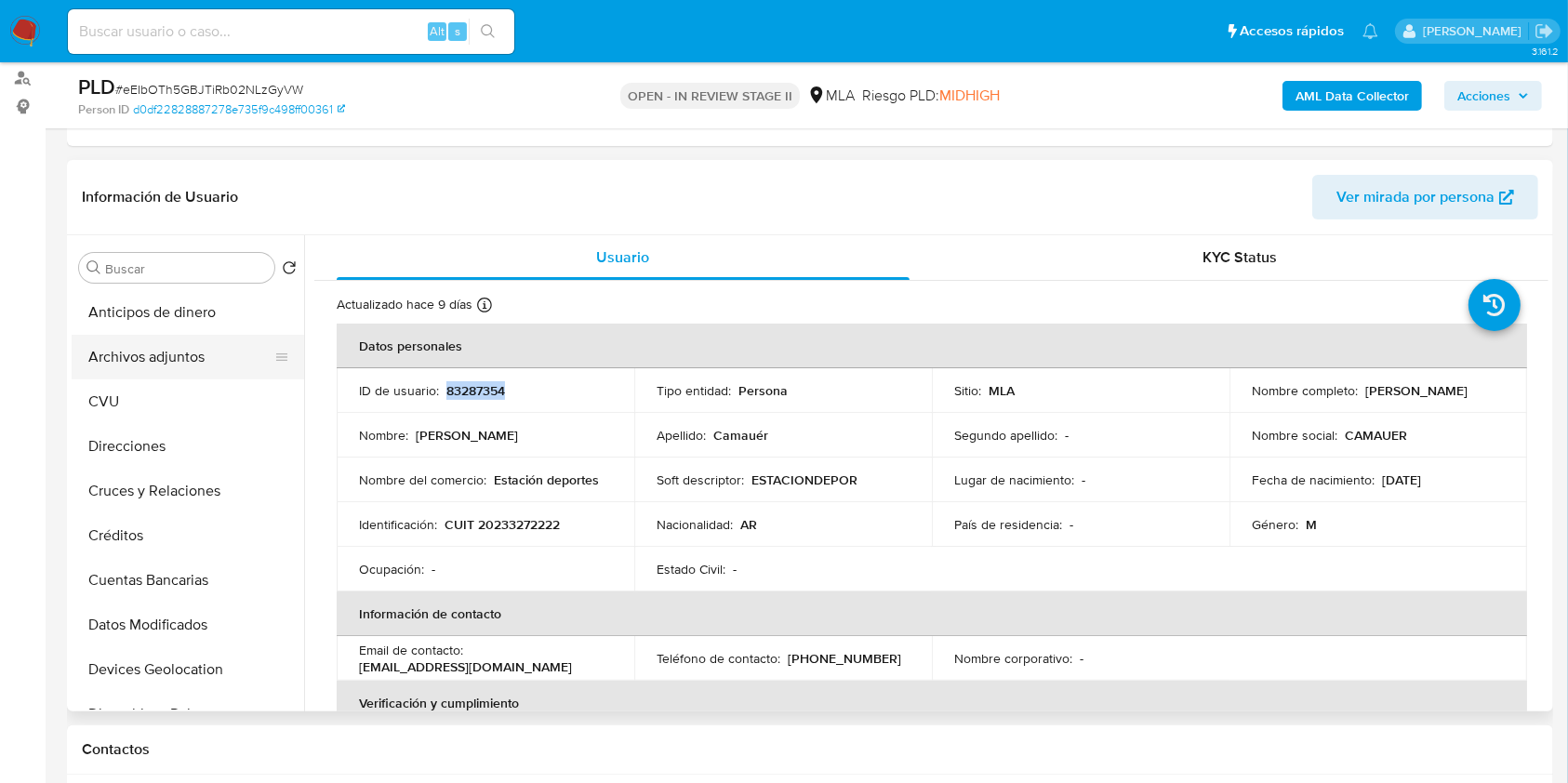
scroll to position [0, 0]
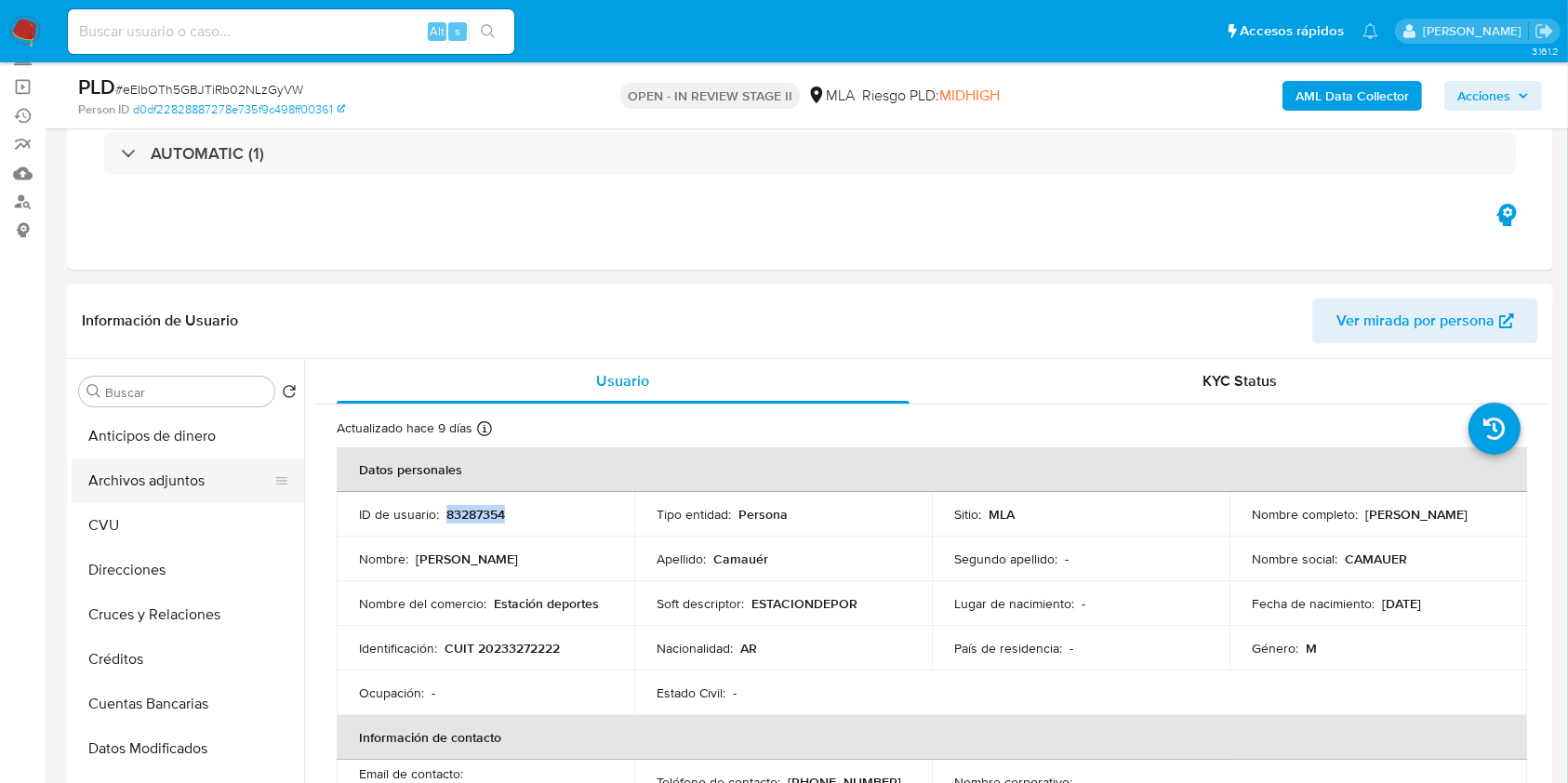
click at [198, 488] on button "Archivos adjuntos" at bounding box center [180, 480] width 217 height 44
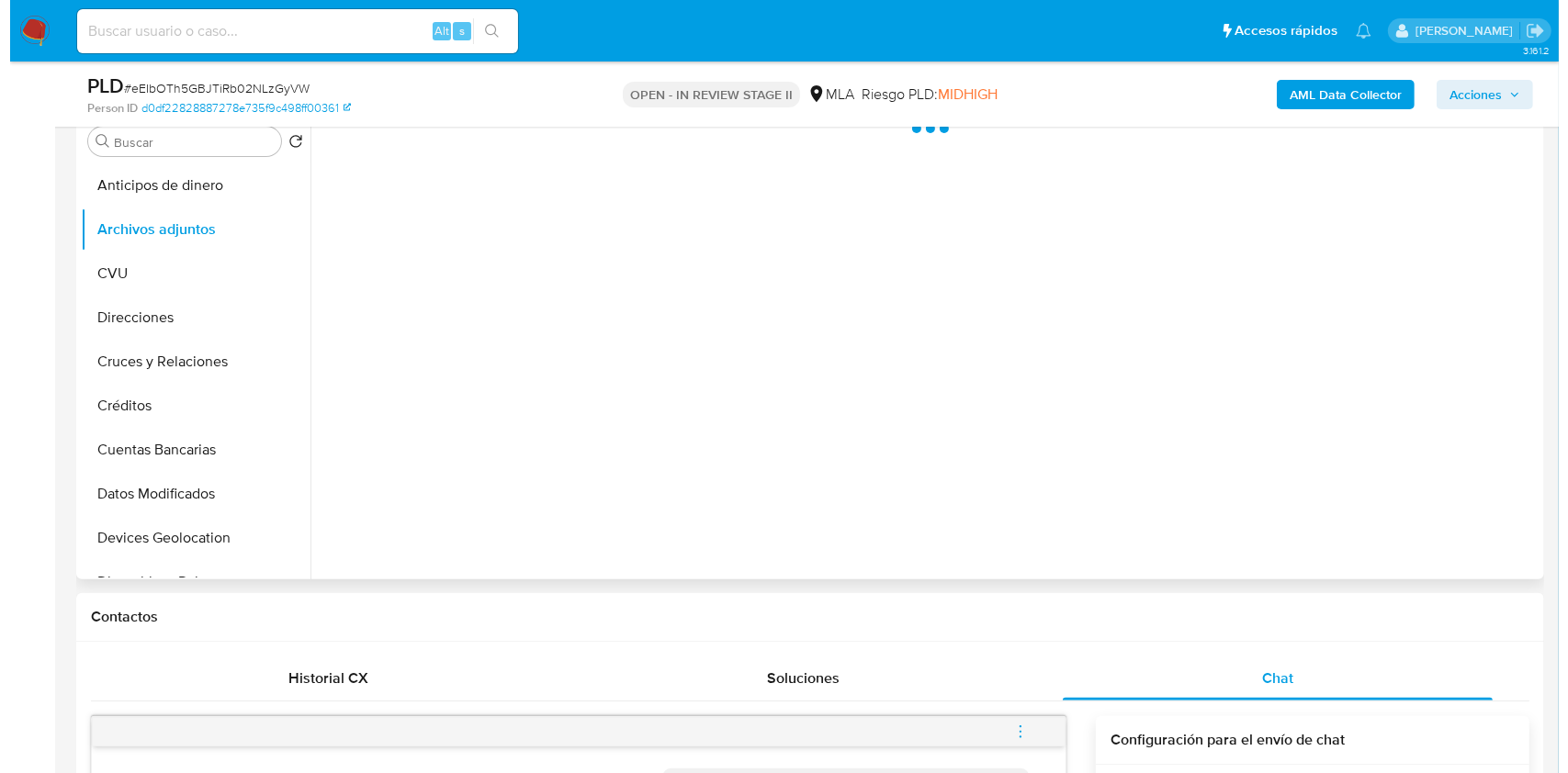
scroll to position [244, 0]
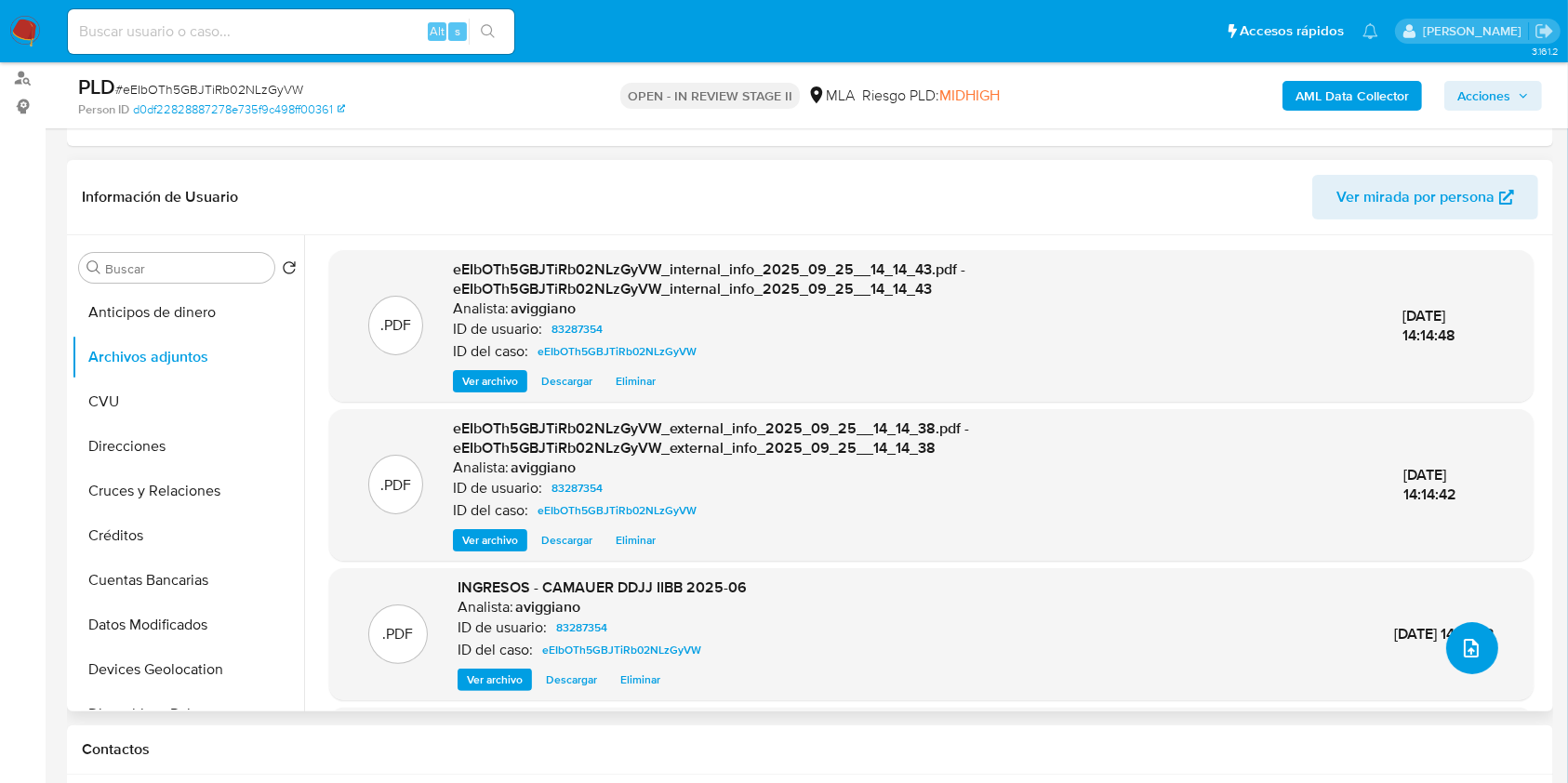
click at [1474, 621] on div ".PDF eEIbOTh5GBJTiRb02NLzGyVW_internal_info_2025_09_25__14_14_43.pdf - eEIbOTh5…" at bounding box center [931, 574] width 1204 height 649
click at [1446, 646] on button "upload-file" at bounding box center [1472, 648] width 52 height 52
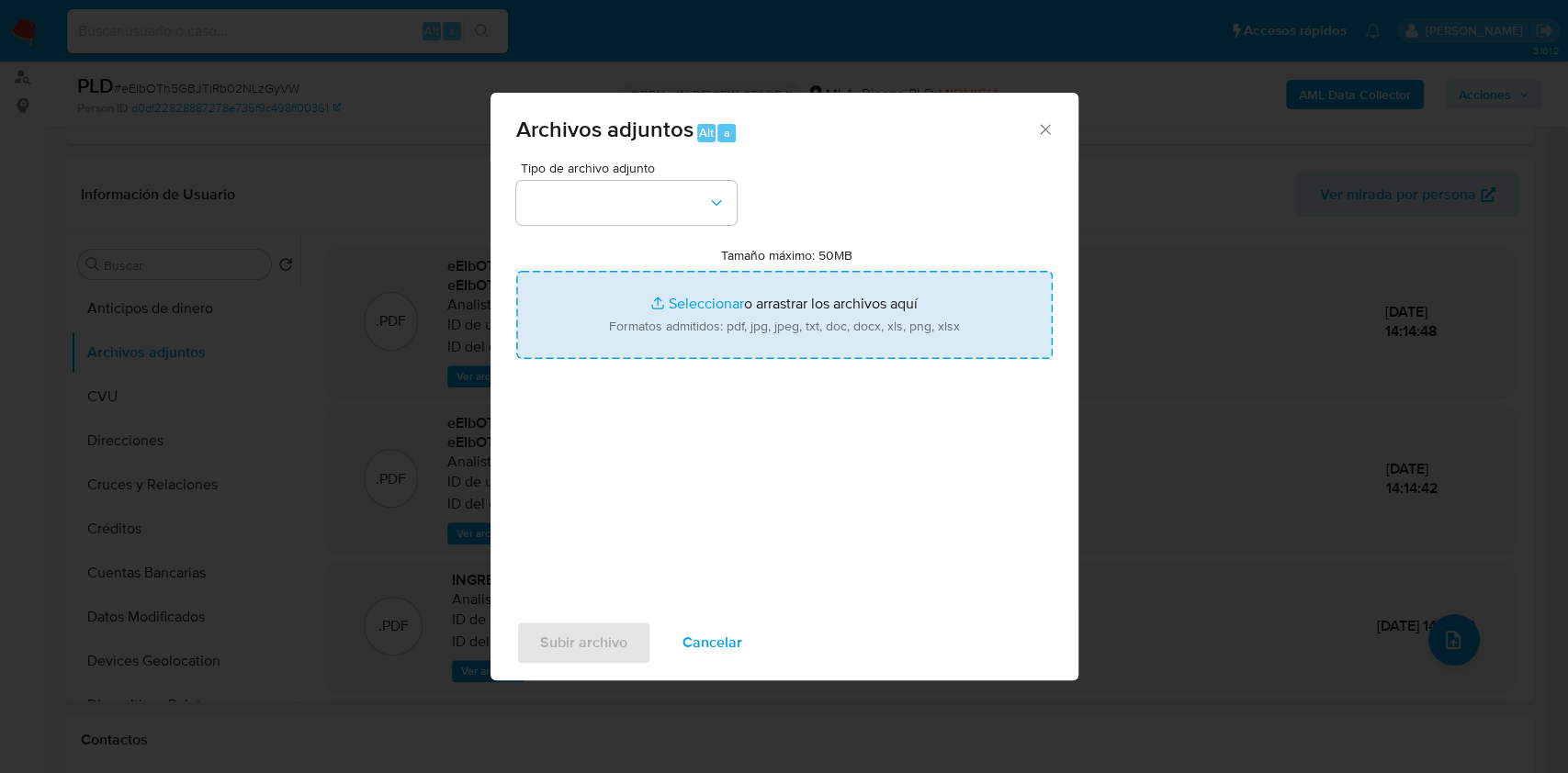
click at [830, 338] on input "Tamaño máximo: 50MB Seleccionar archivos" at bounding box center [784, 314] width 536 height 89
type input "C:\fakepath\Movimientos-Aladdin-v10_1 - 83287354 -.xlsx"
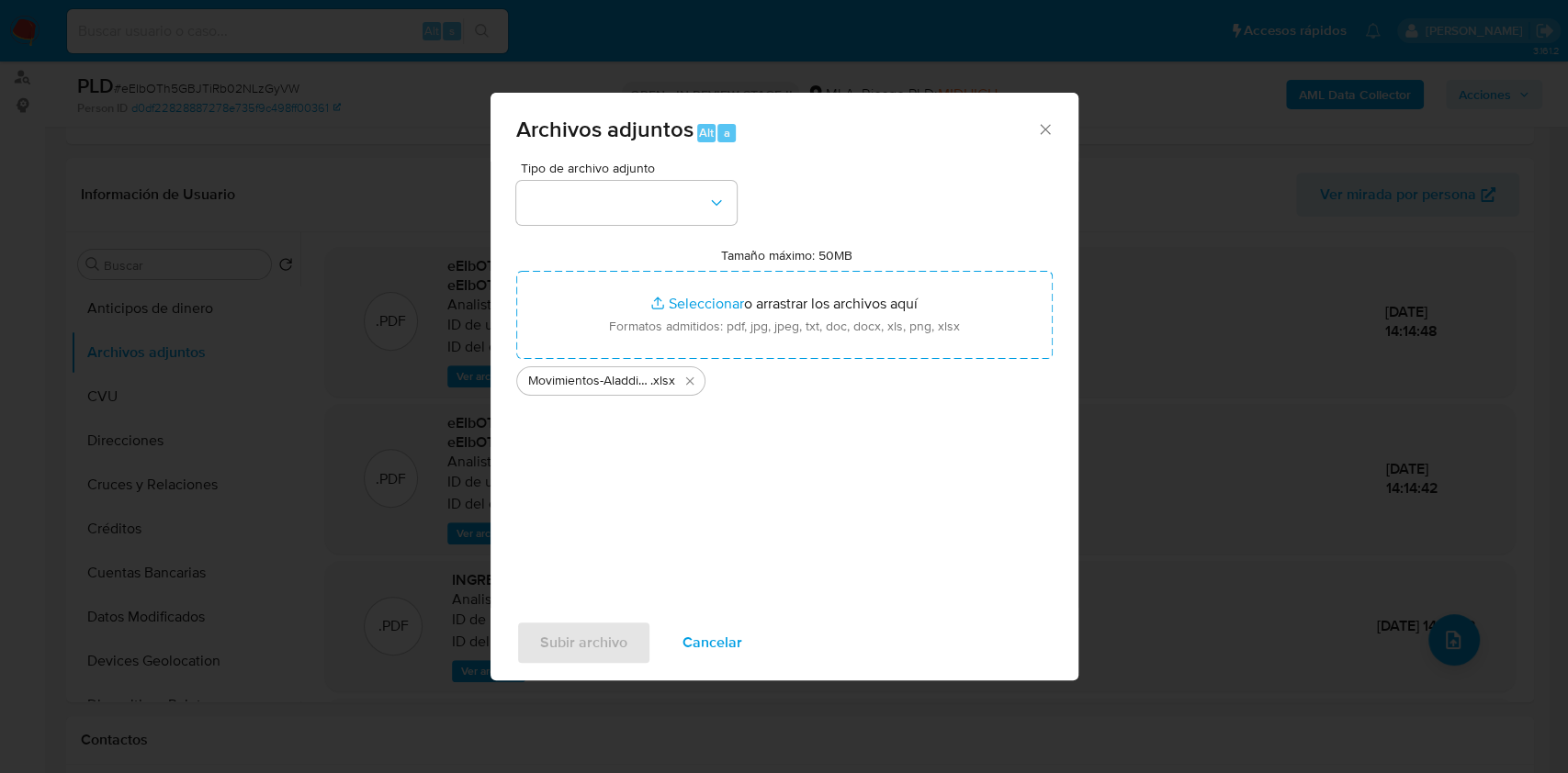
click at [563, 224] on div "Tipo de archivo adjunto Tamaño máximo: 50MB Seleccionar archivos Seleccionar o …" at bounding box center [784, 378] width 536 height 434
click at [561, 218] on button "button" at bounding box center [626, 202] width 220 height 44
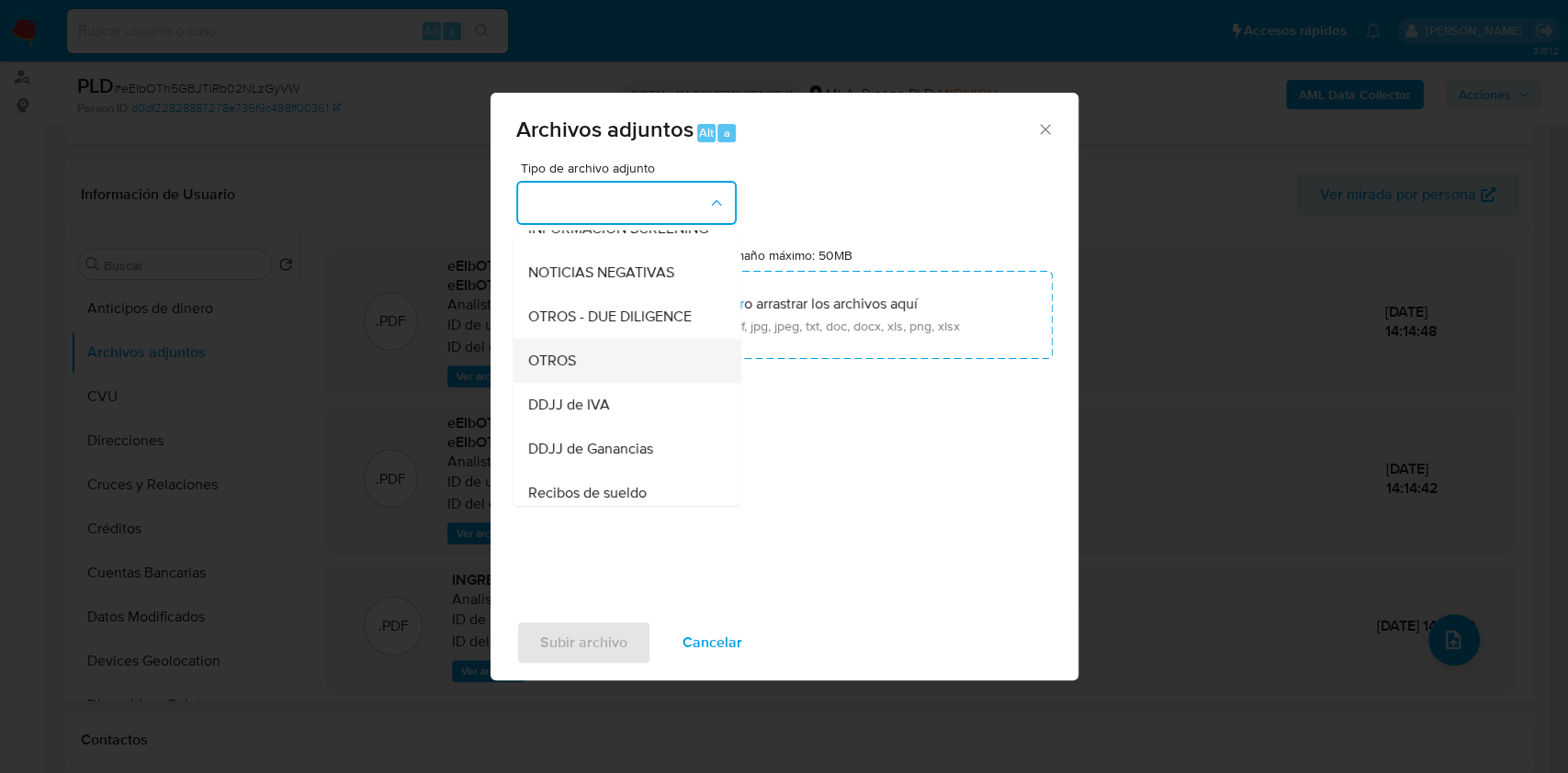
click at [623, 383] on div "OTROS" at bounding box center [620, 360] width 187 height 44
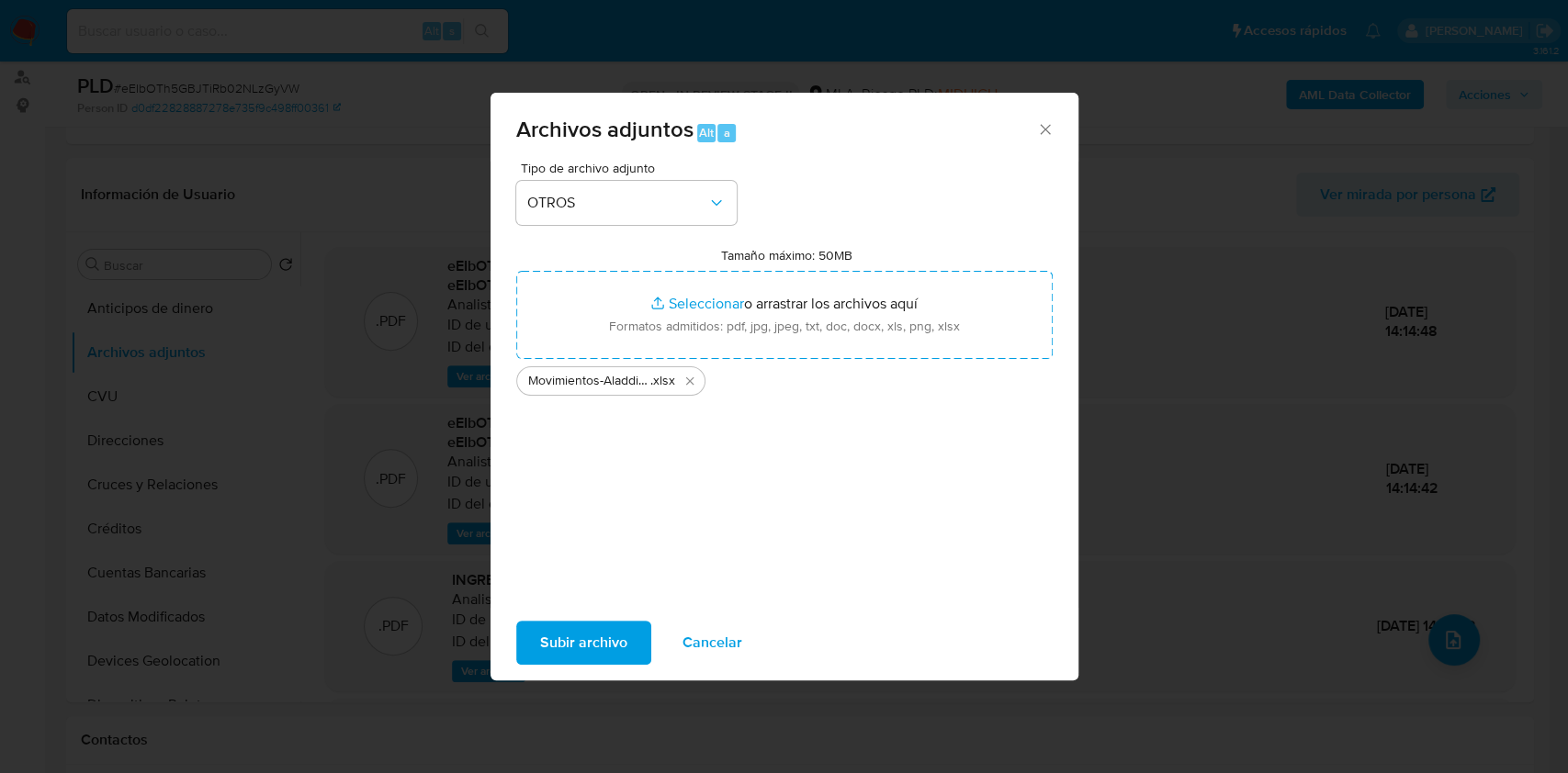
click at [536, 605] on div "Tipo de archivo adjunto OTROS Tamaño máximo: 50MB Seleccionar archivos Seleccio…" at bounding box center [784, 384] width 588 height 447
click at [551, 627] on span "Subir archivo" at bounding box center [584, 642] width 88 height 40
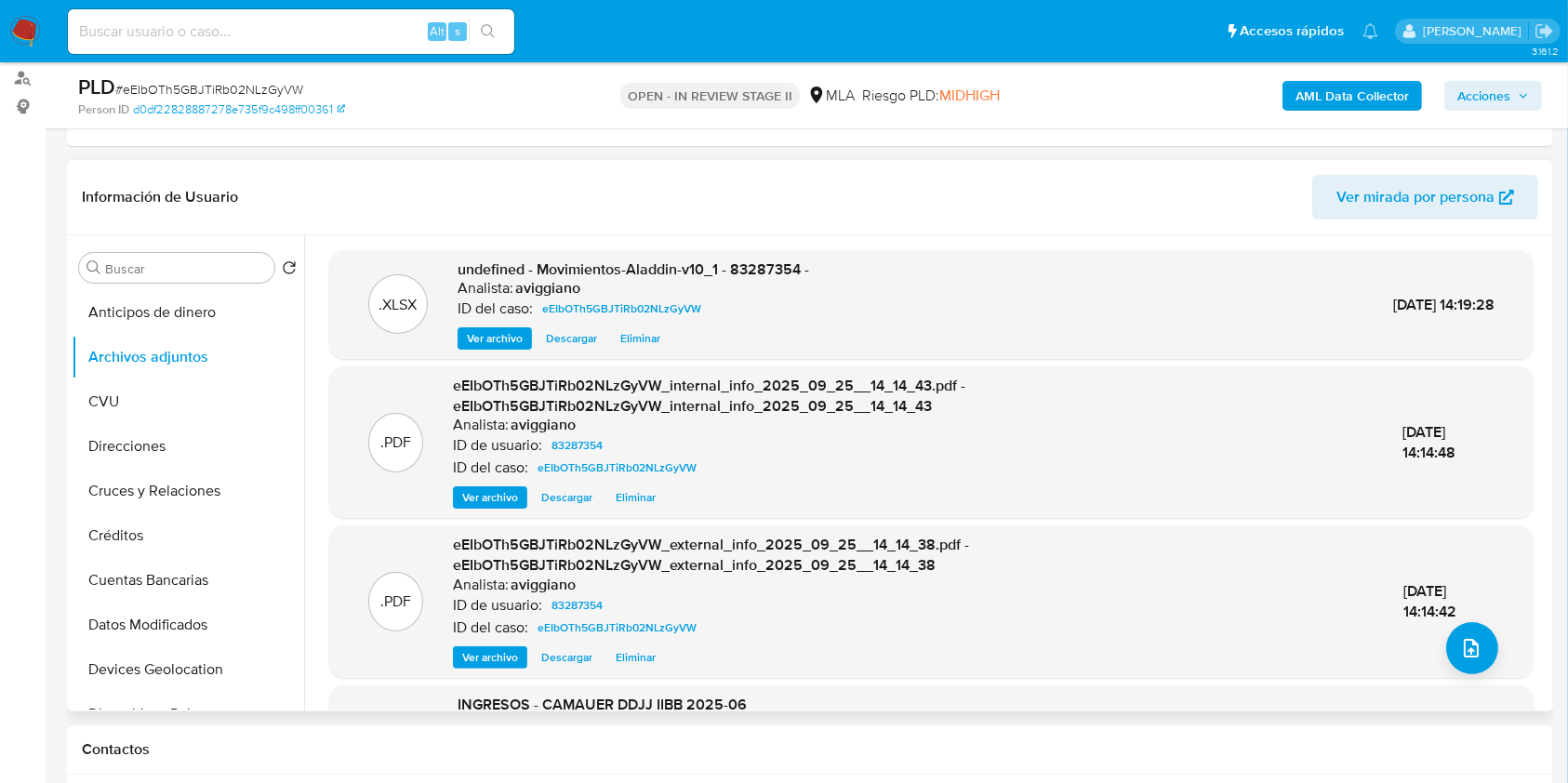
click at [775, 271] on span "undefined - Movimientos-Aladdin-v10_1 - 83287354 -" at bounding box center [633, 269] width 351 height 22
drag, startPoint x: 775, startPoint y: 271, endPoint x: 778, endPoint y: 260, distance: 11.4
click at [775, 268] on span "undefined - Movimientos-Aladdin-v10_1 - 83287354 -" at bounding box center [633, 269] width 351 height 22
copy span "83287354"
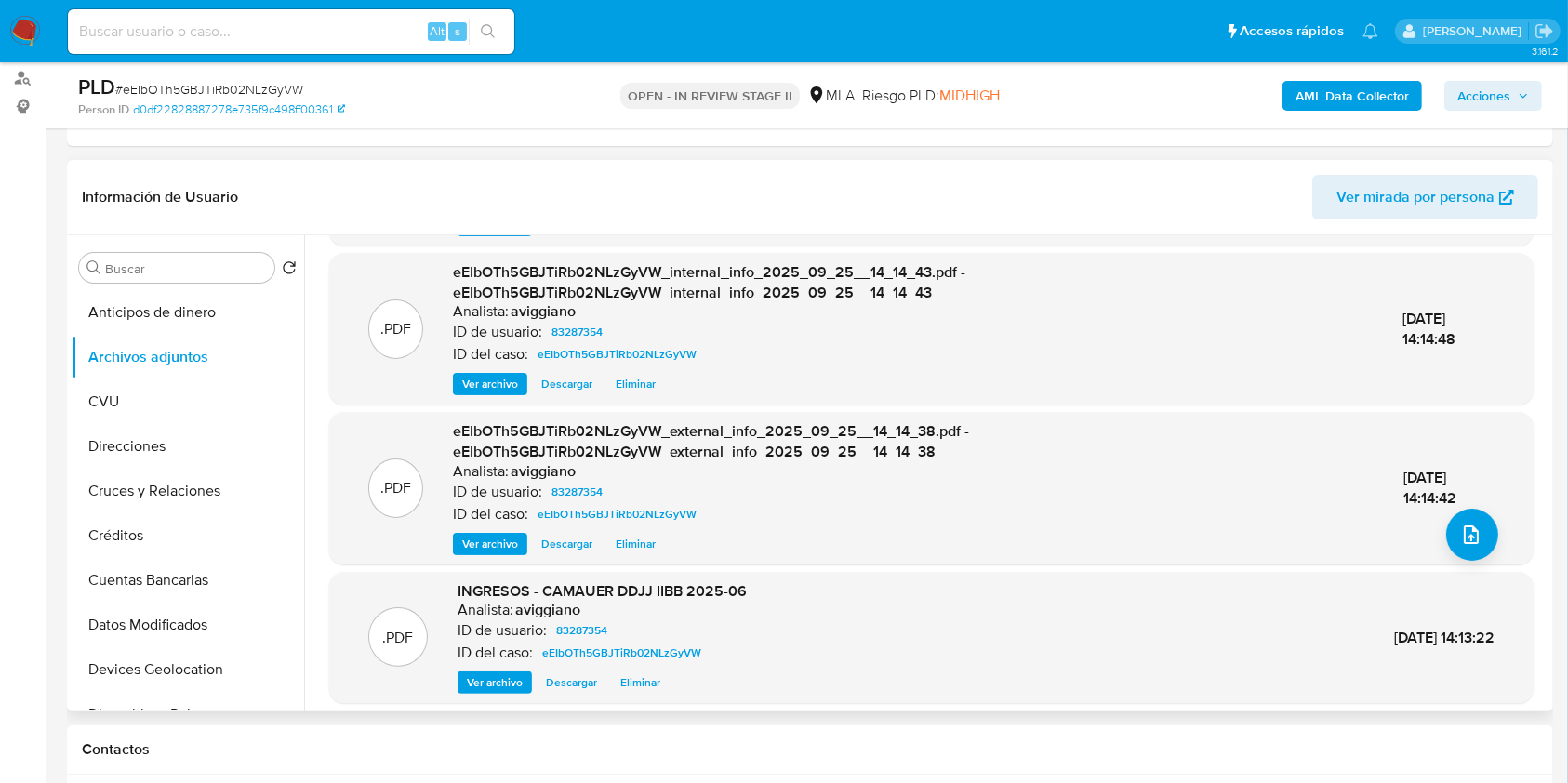
scroll to position [174, 0]
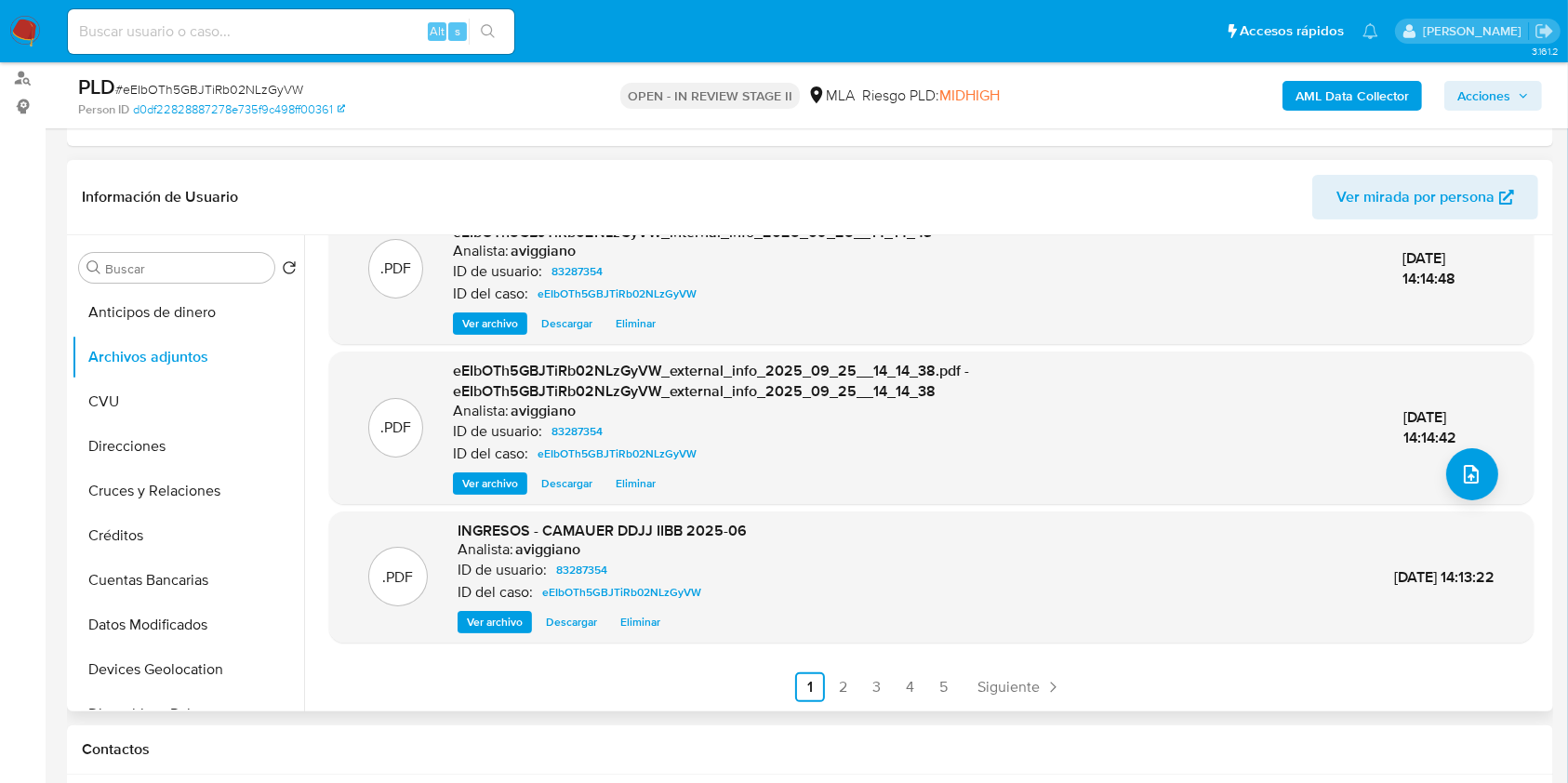
click at [843, 664] on div ".XLSX undefined - Movimientos-Aladdin-v10_1 - 83287354 - Analista: aviggiano ID…" at bounding box center [931, 390] width 1204 height 627
click at [838, 681] on link "2" at bounding box center [844, 688] width 30 height 30
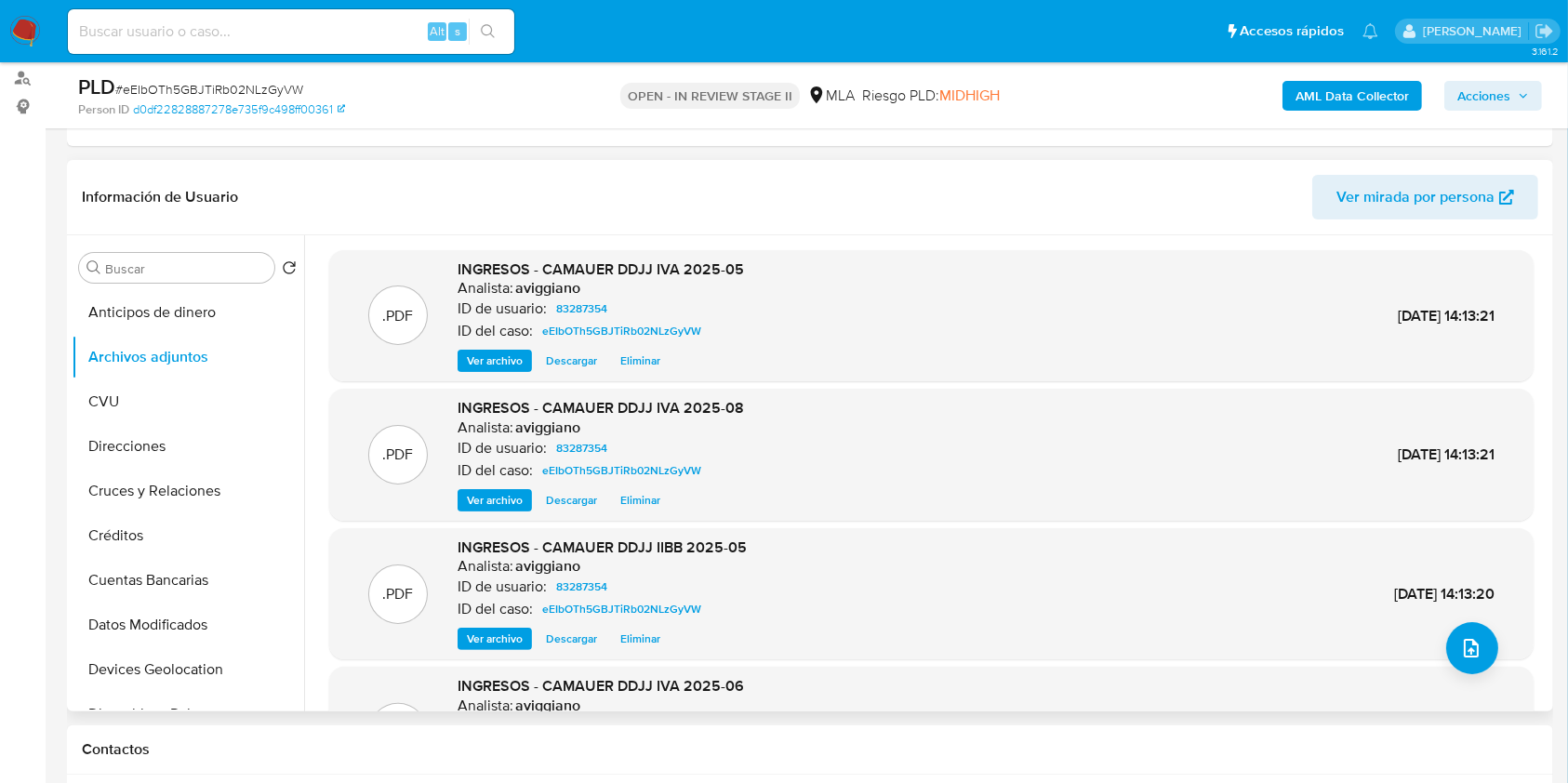
click at [498, 366] on span "Ver archivo" at bounding box center [494, 361] width 56 height 19
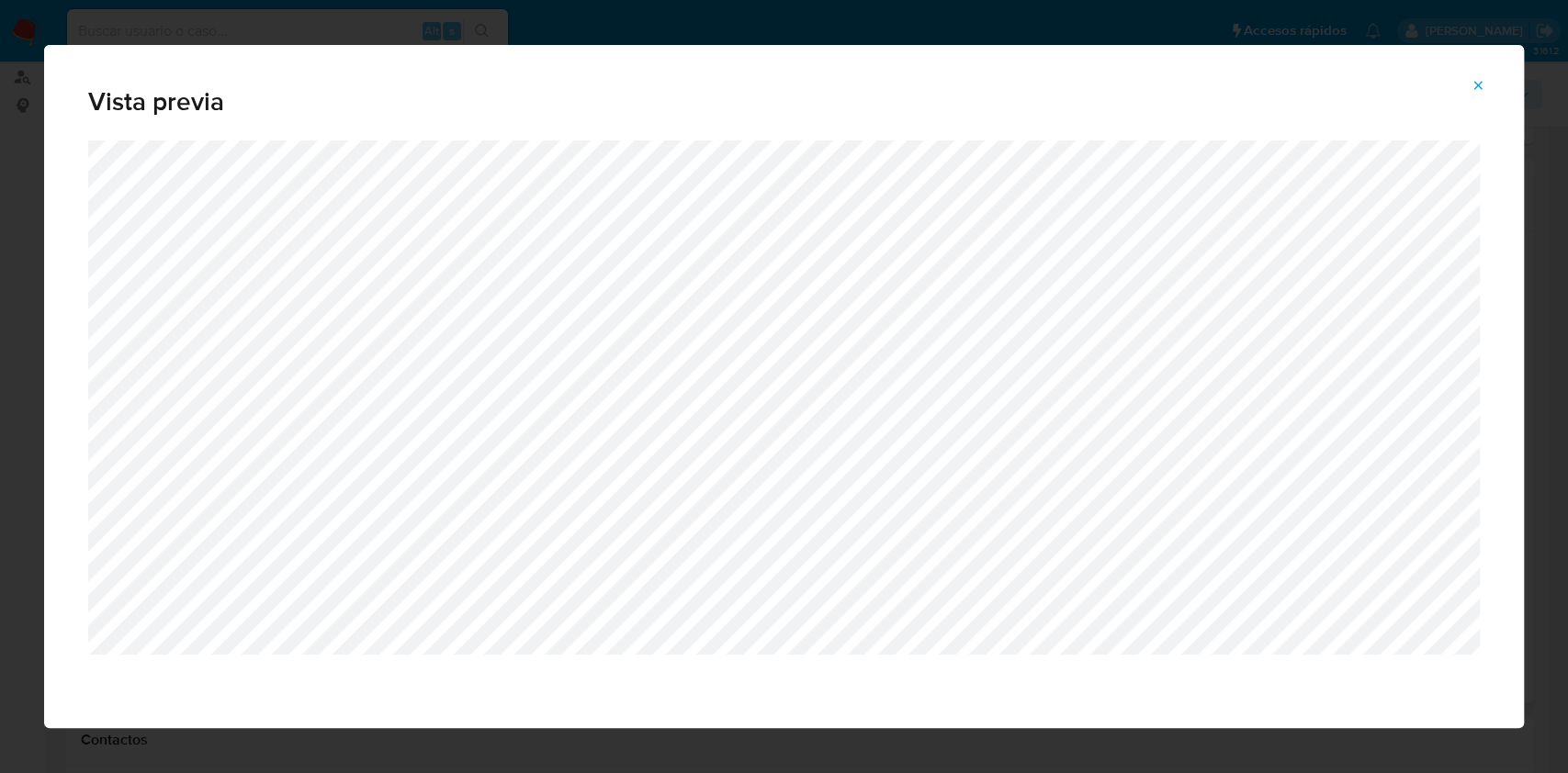
click at [1481, 79] on icon "Attachment preview" at bounding box center [1478, 86] width 15 height 15
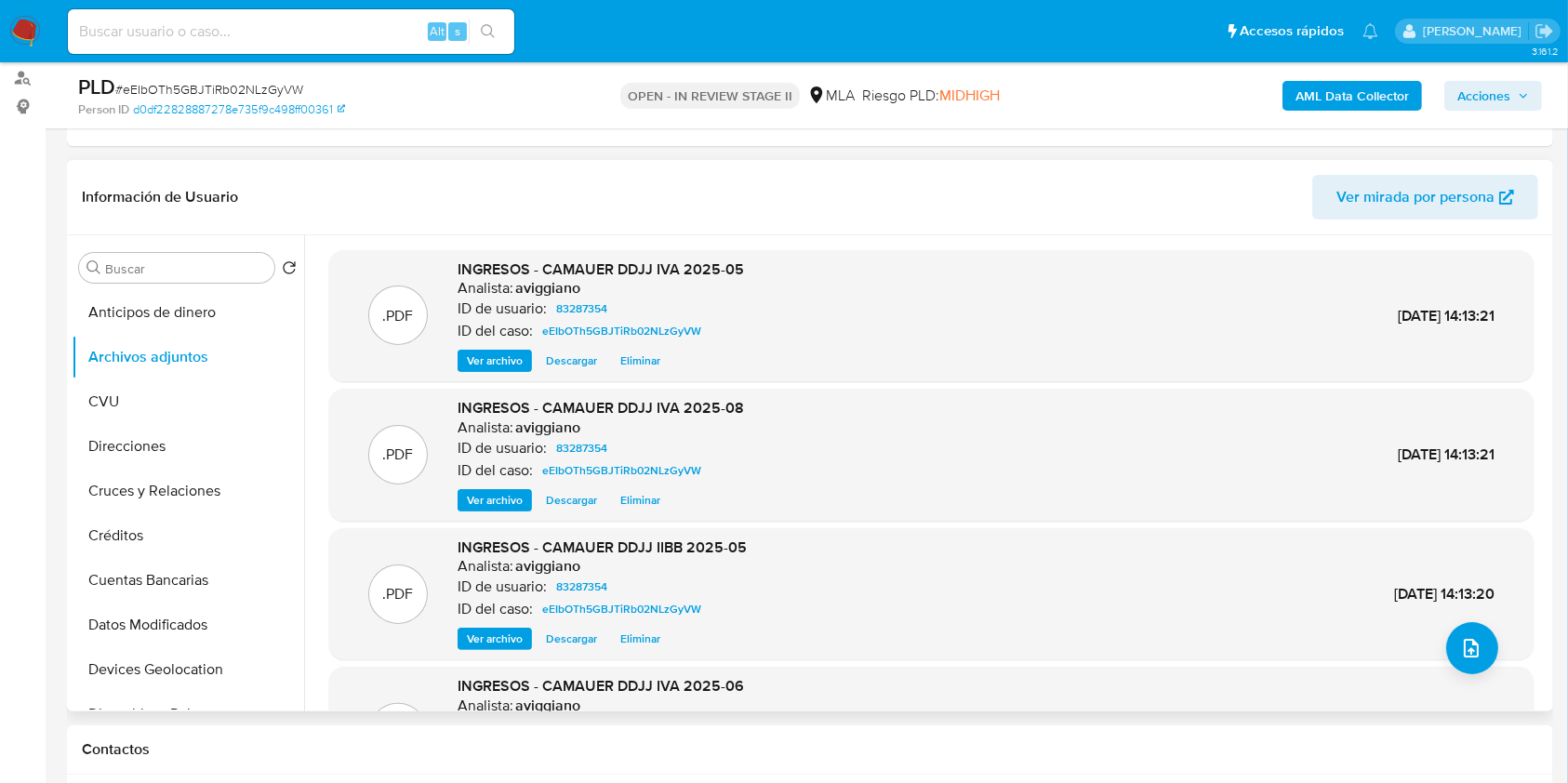
click at [495, 506] on span "Ver archivo" at bounding box center [494, 501] width 56 height 19
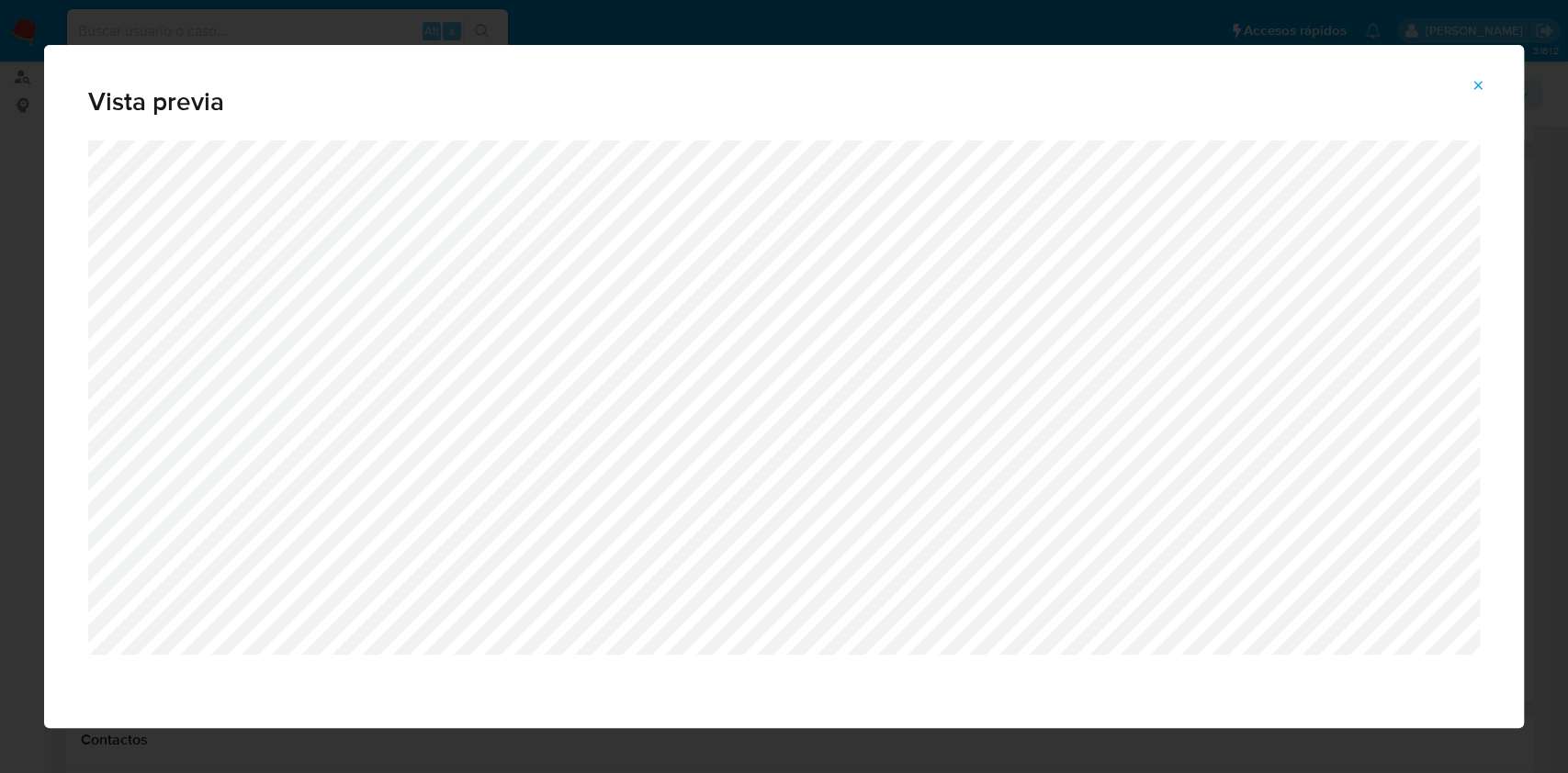
click at [1464, 84] on button "Attachment preview" at bounding box center [1478, 86] width 40 height 30
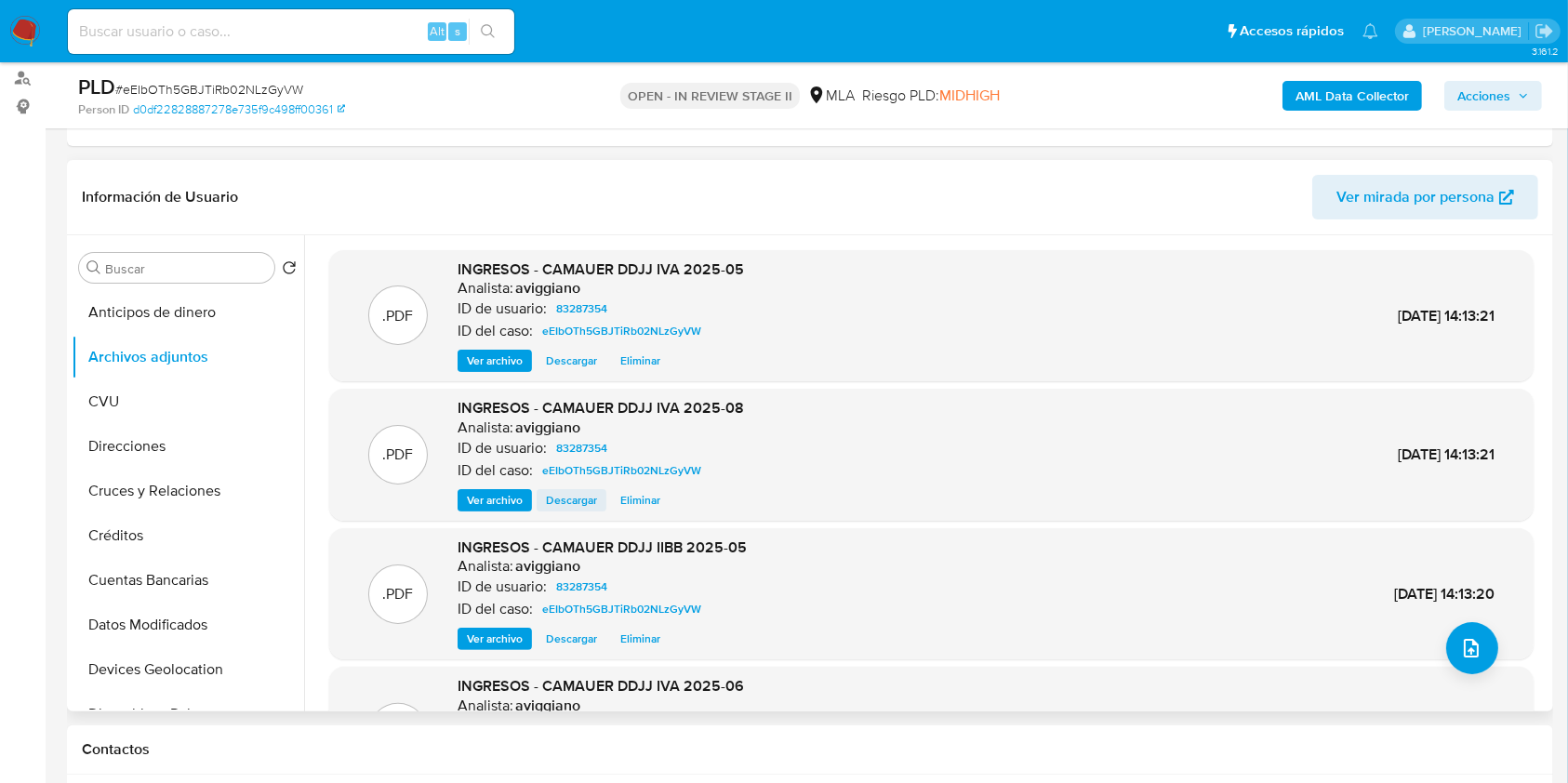
scroll to position [124, 0]
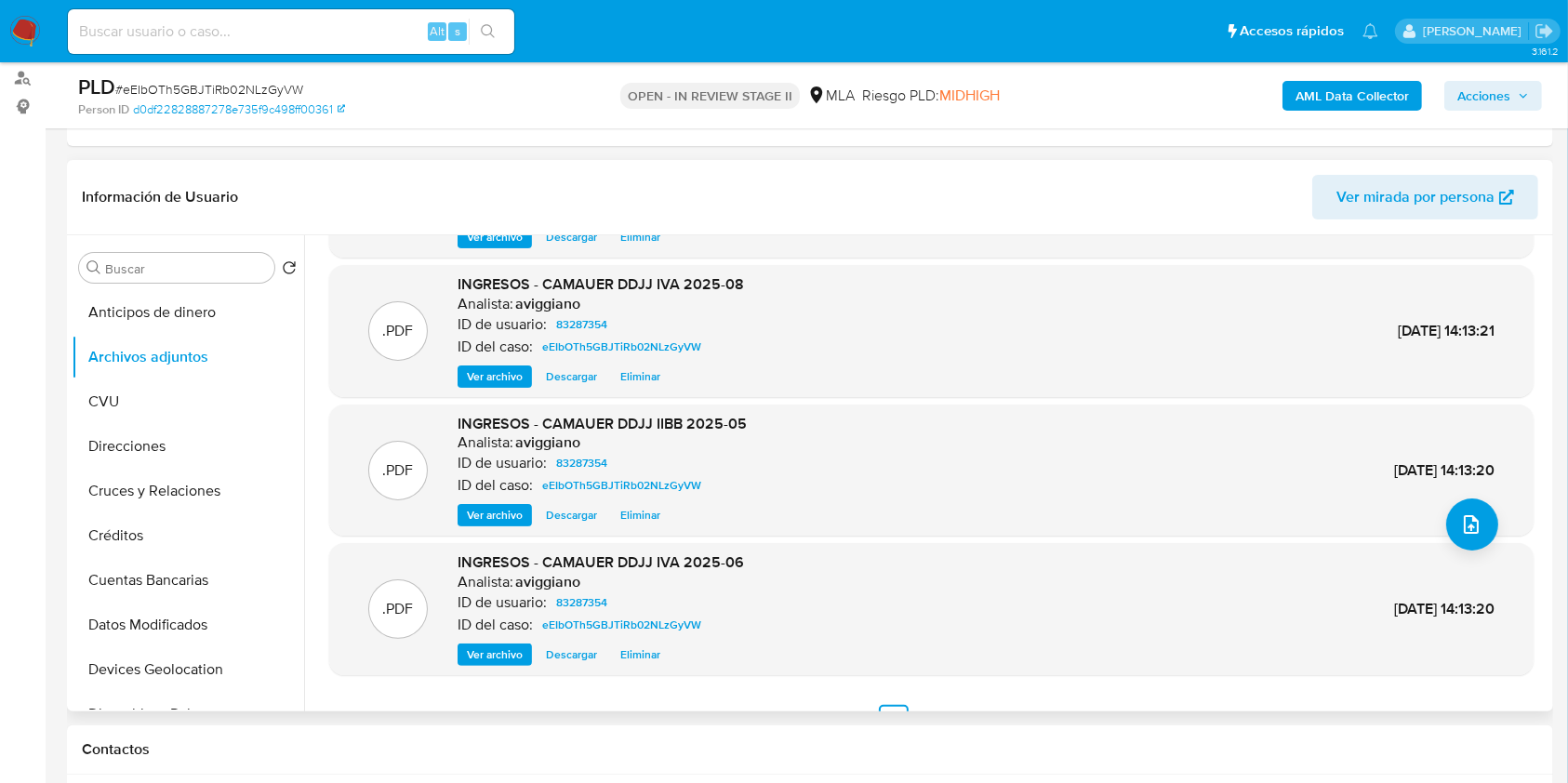
click at [512, 647] on span "Ver archivo" at bounding box center [494, 655] width 56 height 19
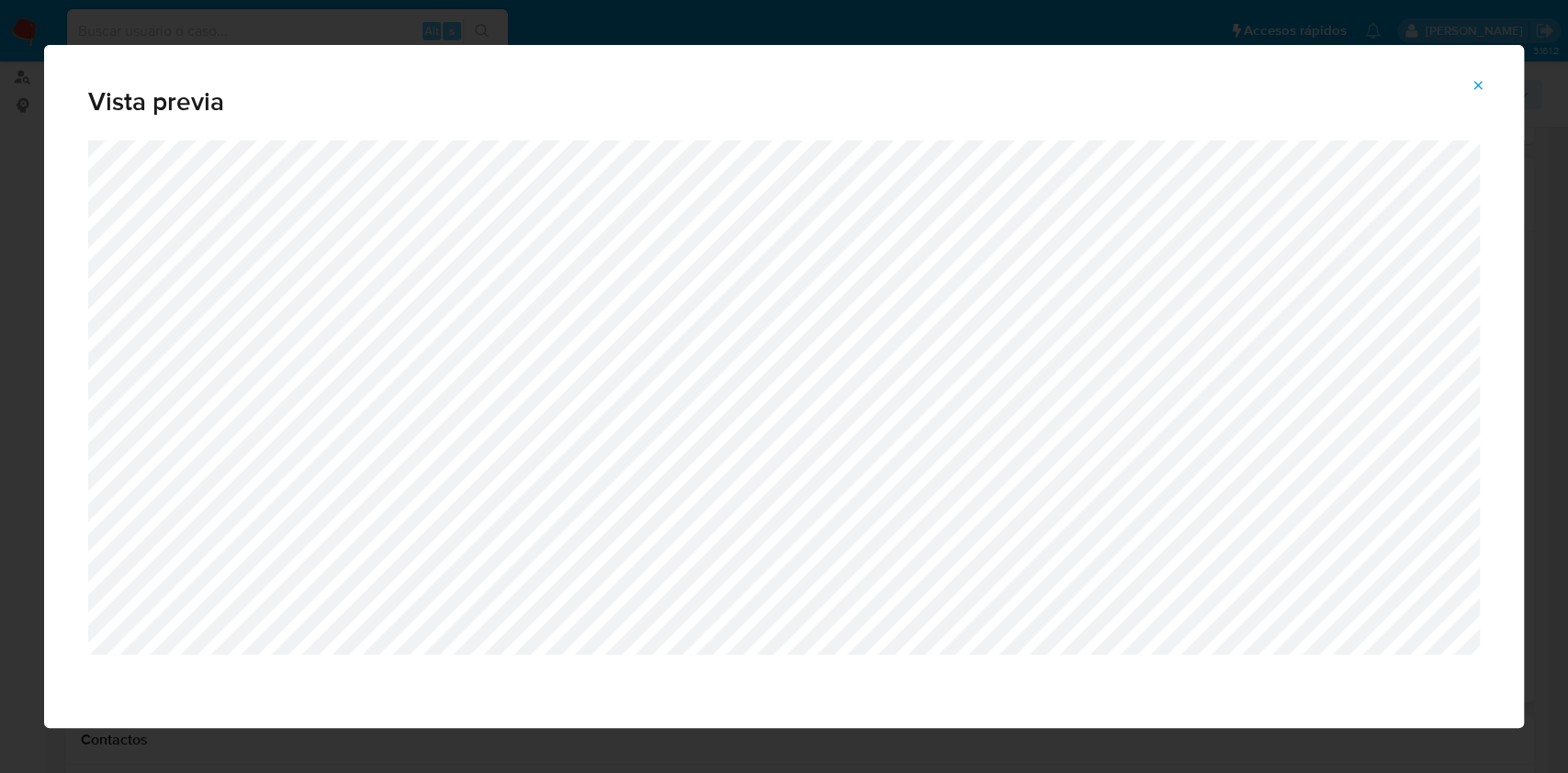
click at [1470, 80] on icon "Attachment preview" at bounding box center [1478, 86] width 15 height 15
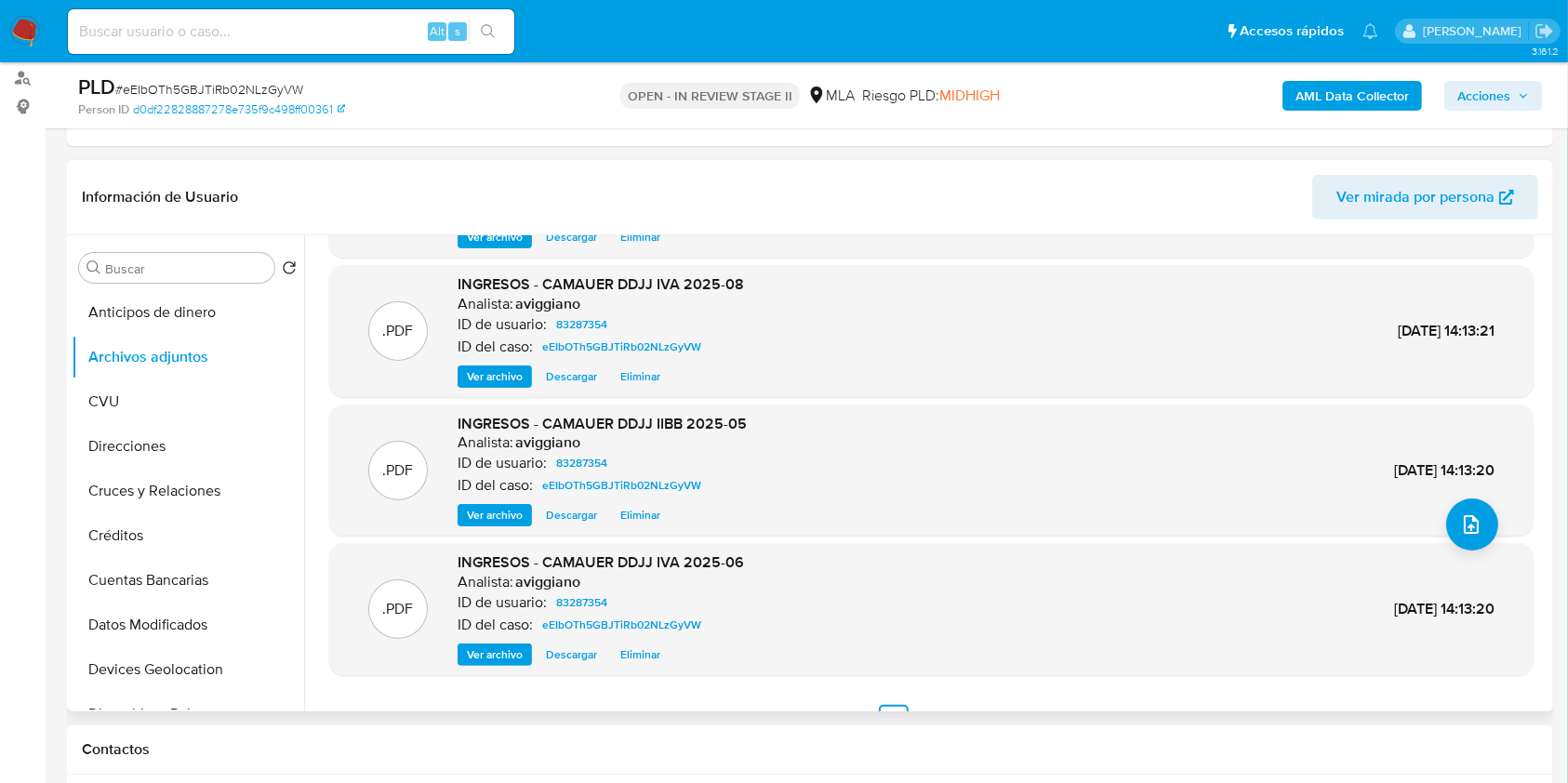
scroll to position [156, 0]
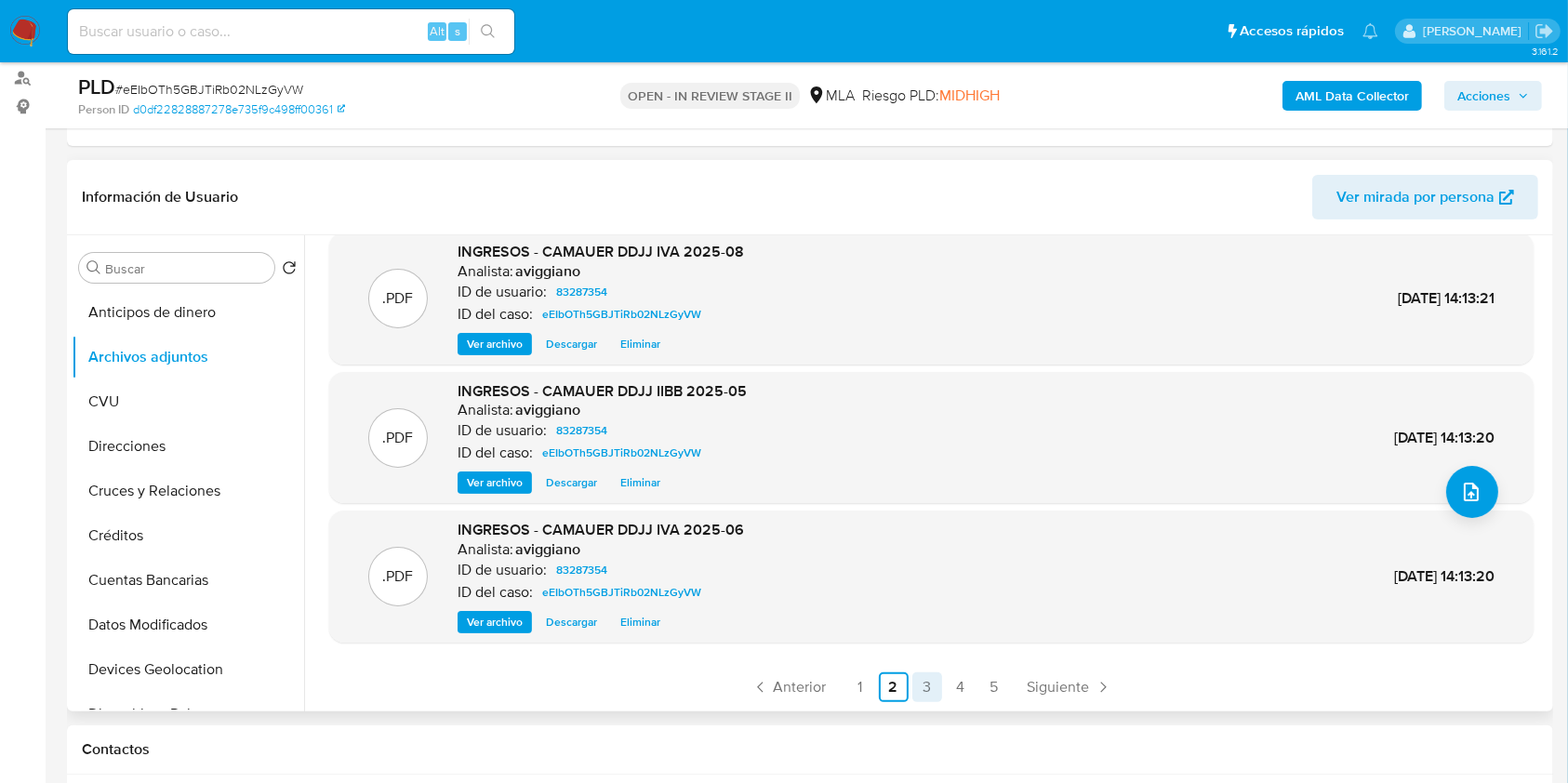
click at [929, 683] on link "3" at bounding box center [928, 688] width 30 height 30
click at [510, 623] on span "Ver archivo" at bounding box center [494, 622] width 56 height 19
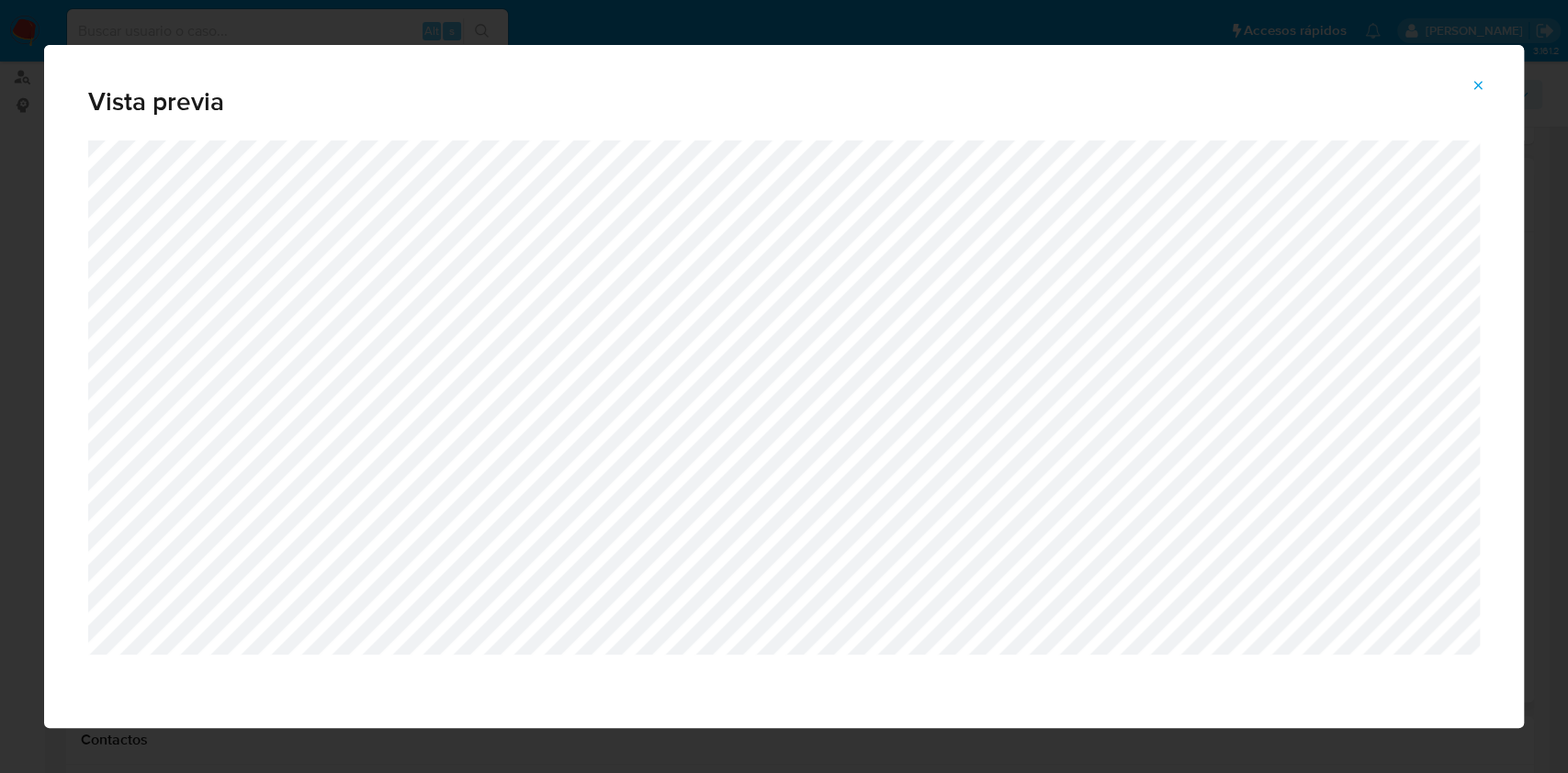
click at [1473, 90] on icon "Attachment preview" at bounding box center [1478, 86] width 15 height 15
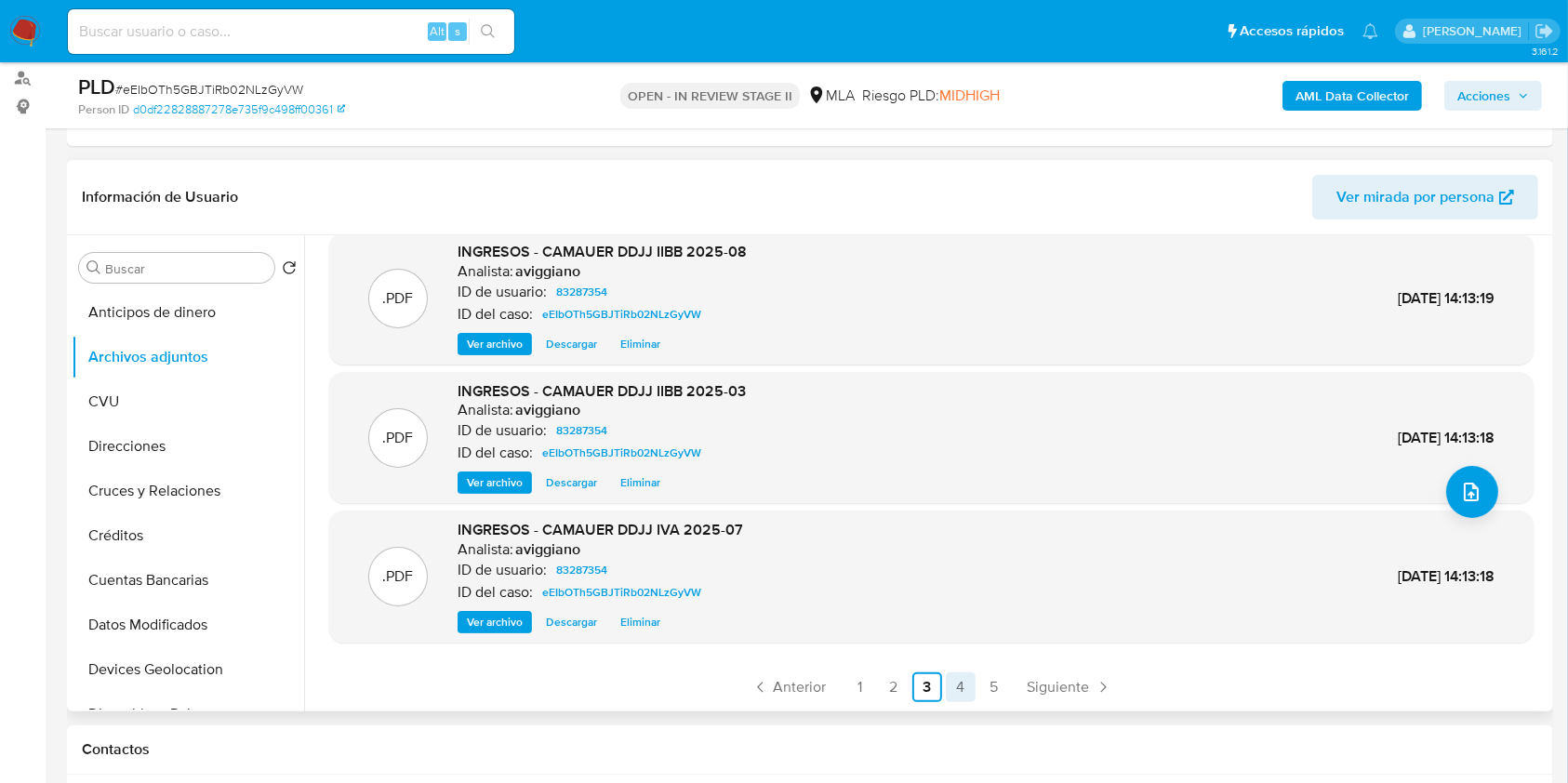
click at [951, 675] on link "4" at bounding box center [961, 688] width 30 height 30
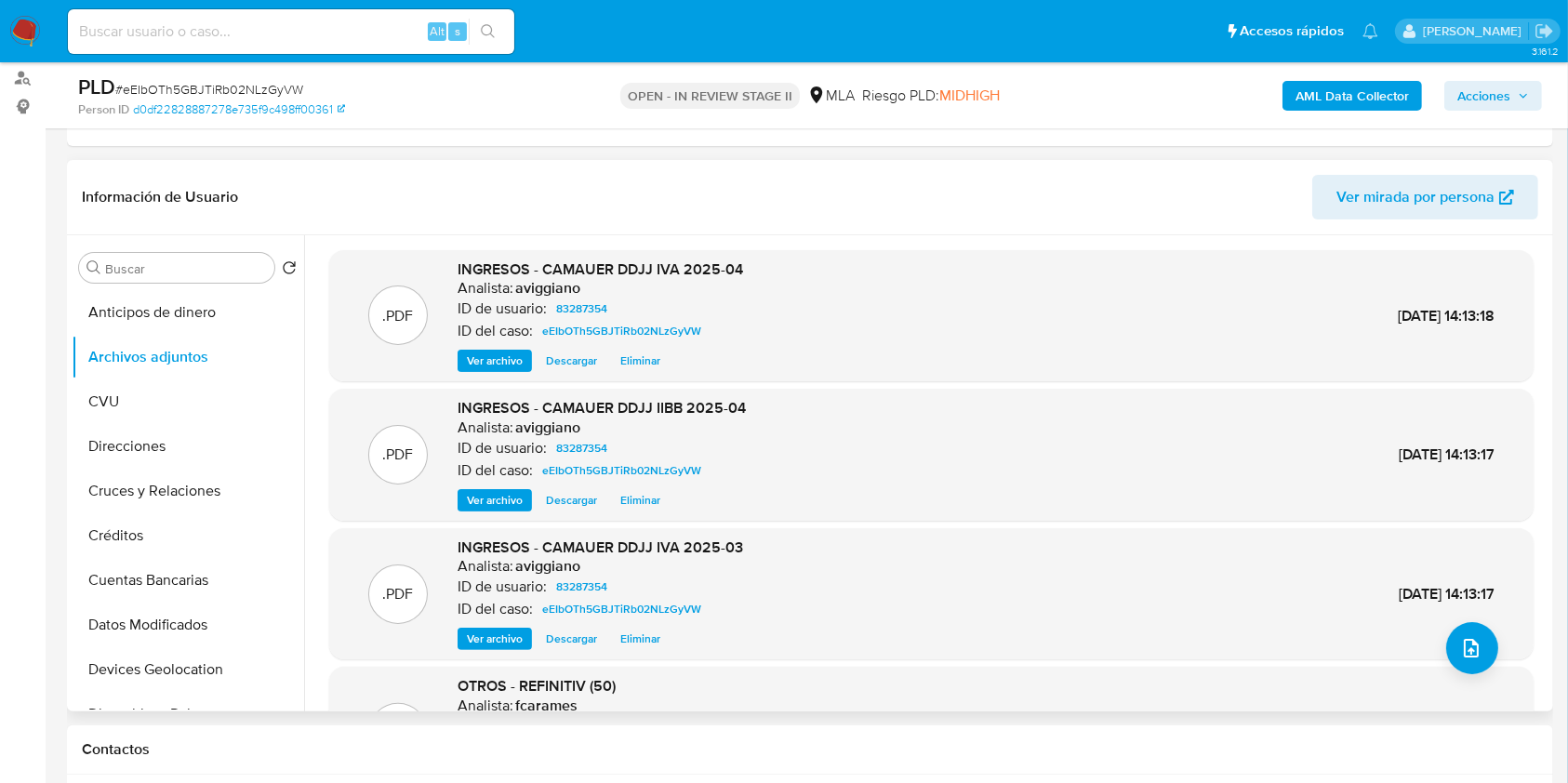
click at [485, 366] on span "Ver archivo" at bounding box center [494, 361] width 56 height 19
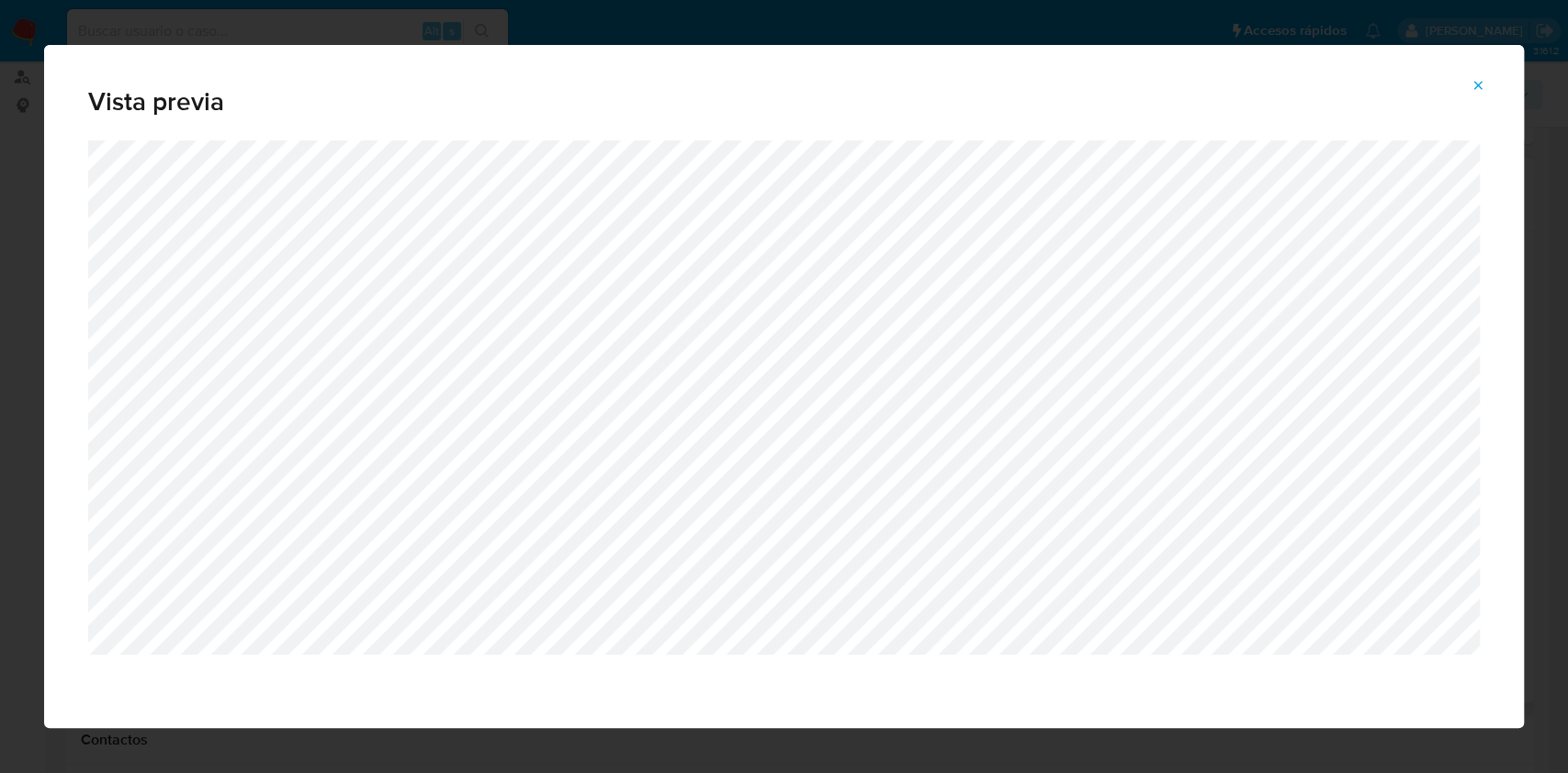
click at [1494, 81] on button "Attachment preview" at bounding box center [1478, 86] width 40 height 30
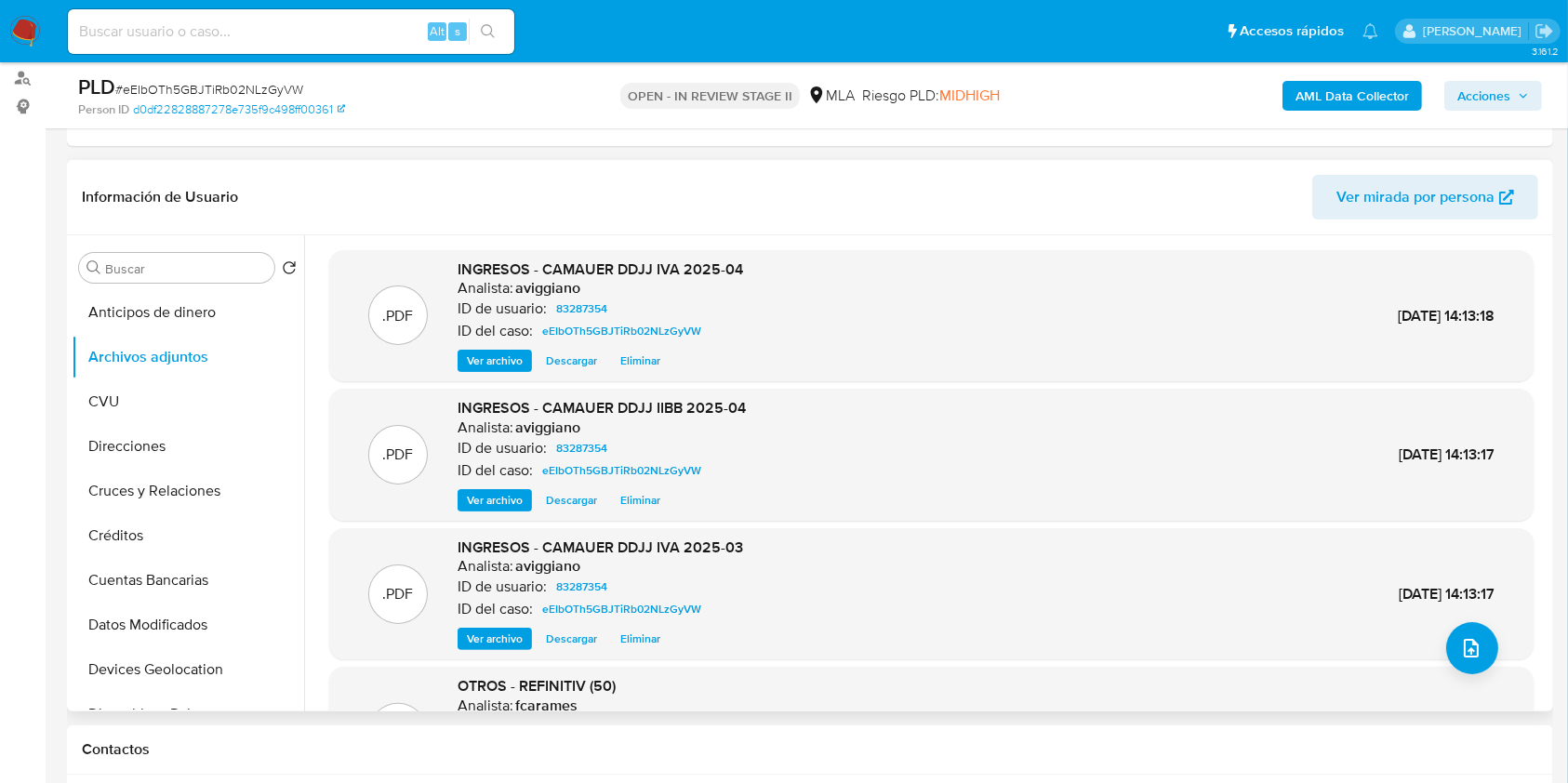
click at [491, 637] on span "Ver archivo" at bounding box center [494, 639] width 56 height 19
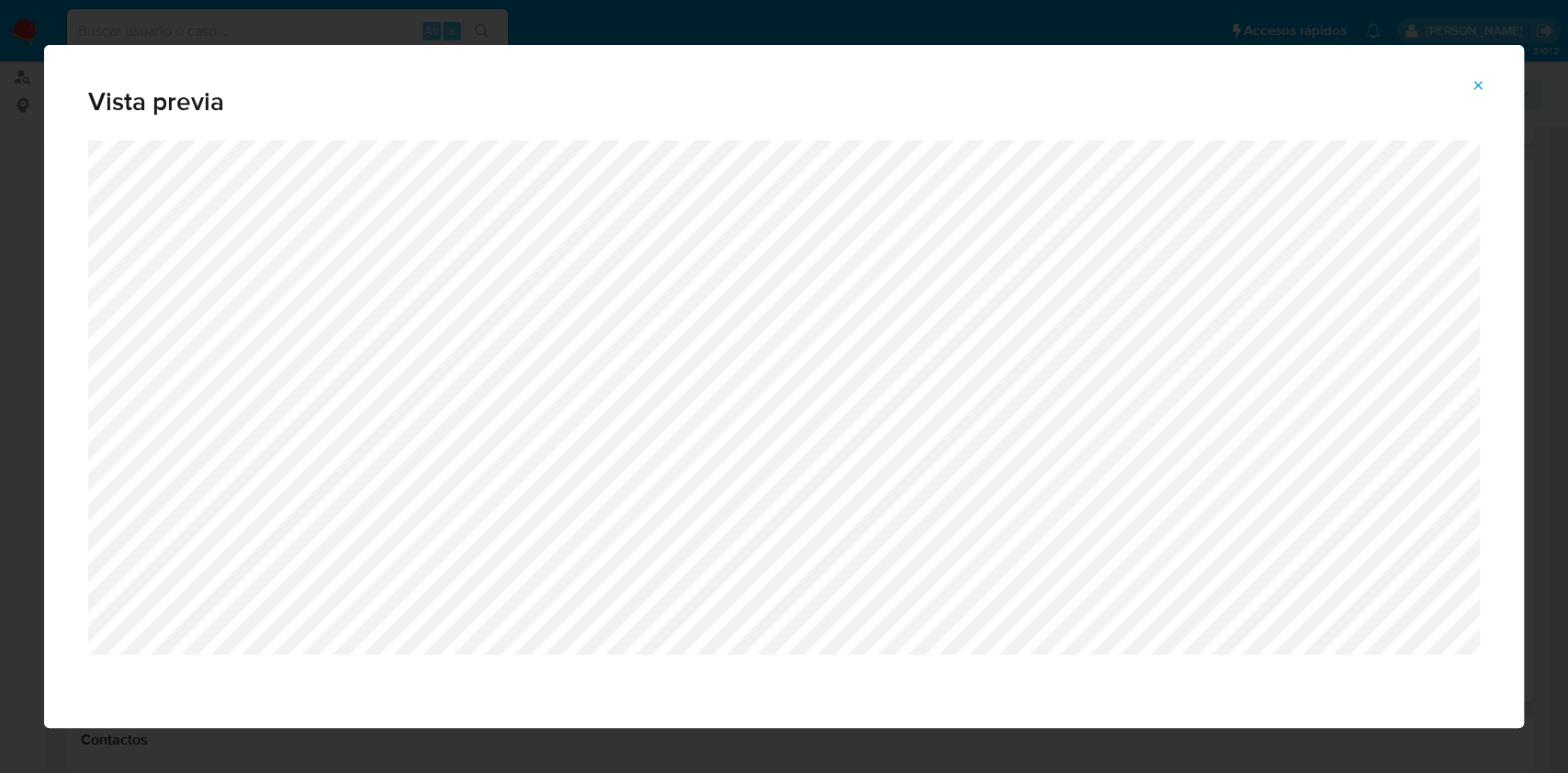
click at [1485, 85] on button "Attachment preview" at bounding box center [1478, 86] width 40 height 30
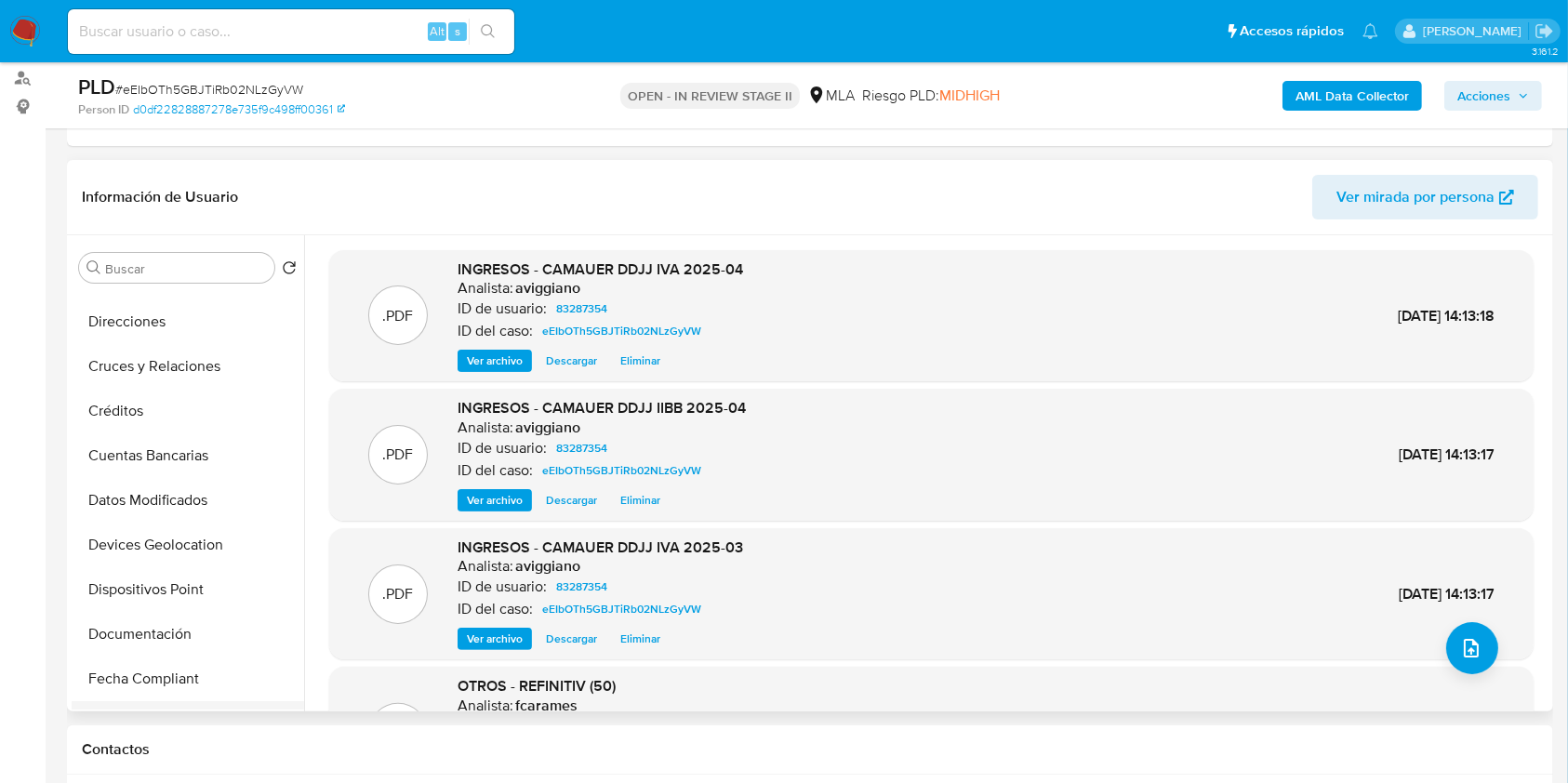
scroll to position [247, 0]
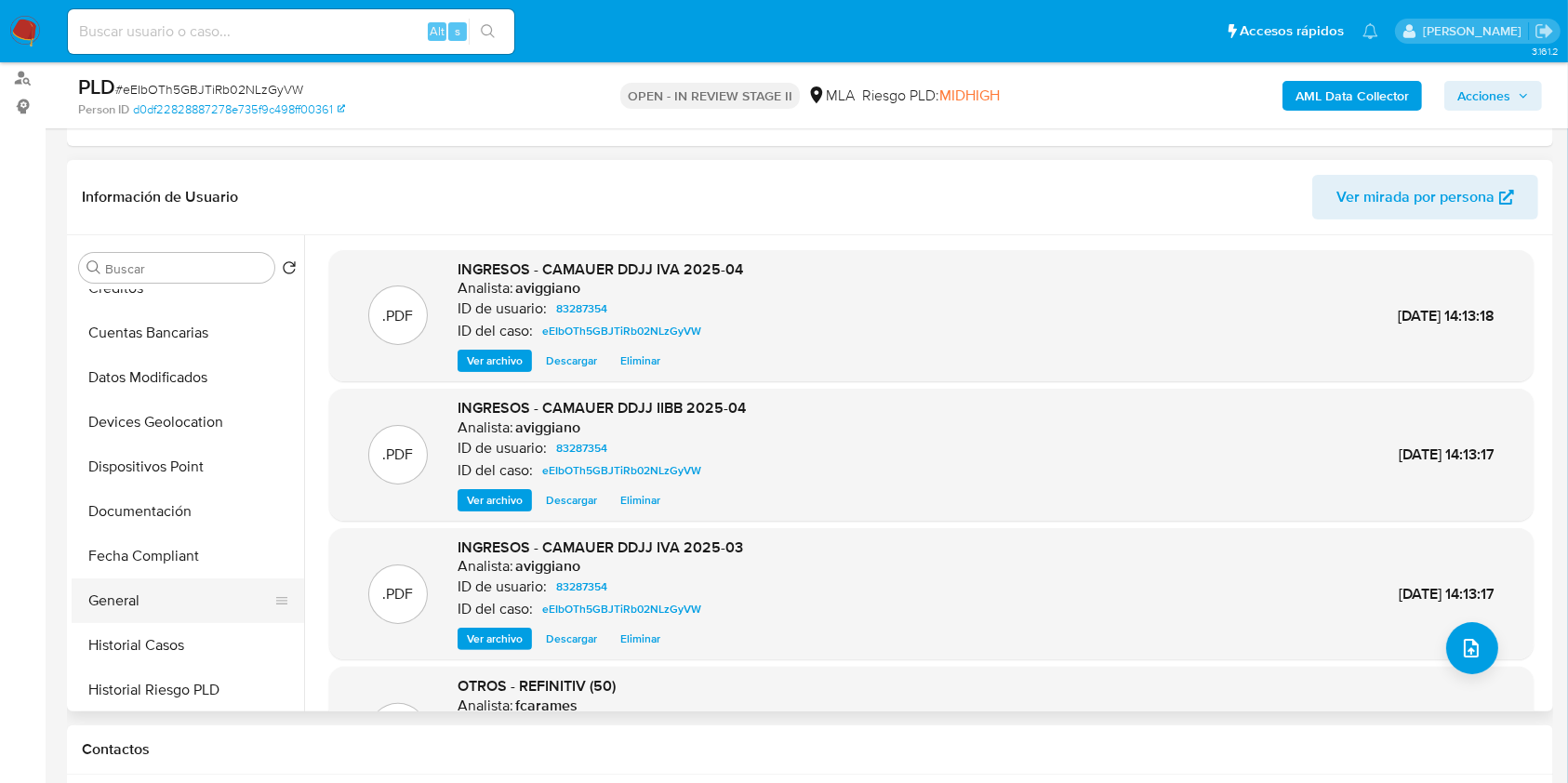
click at [145, 601] on button "General" at bounding box center [180, 600] width 217 height 44
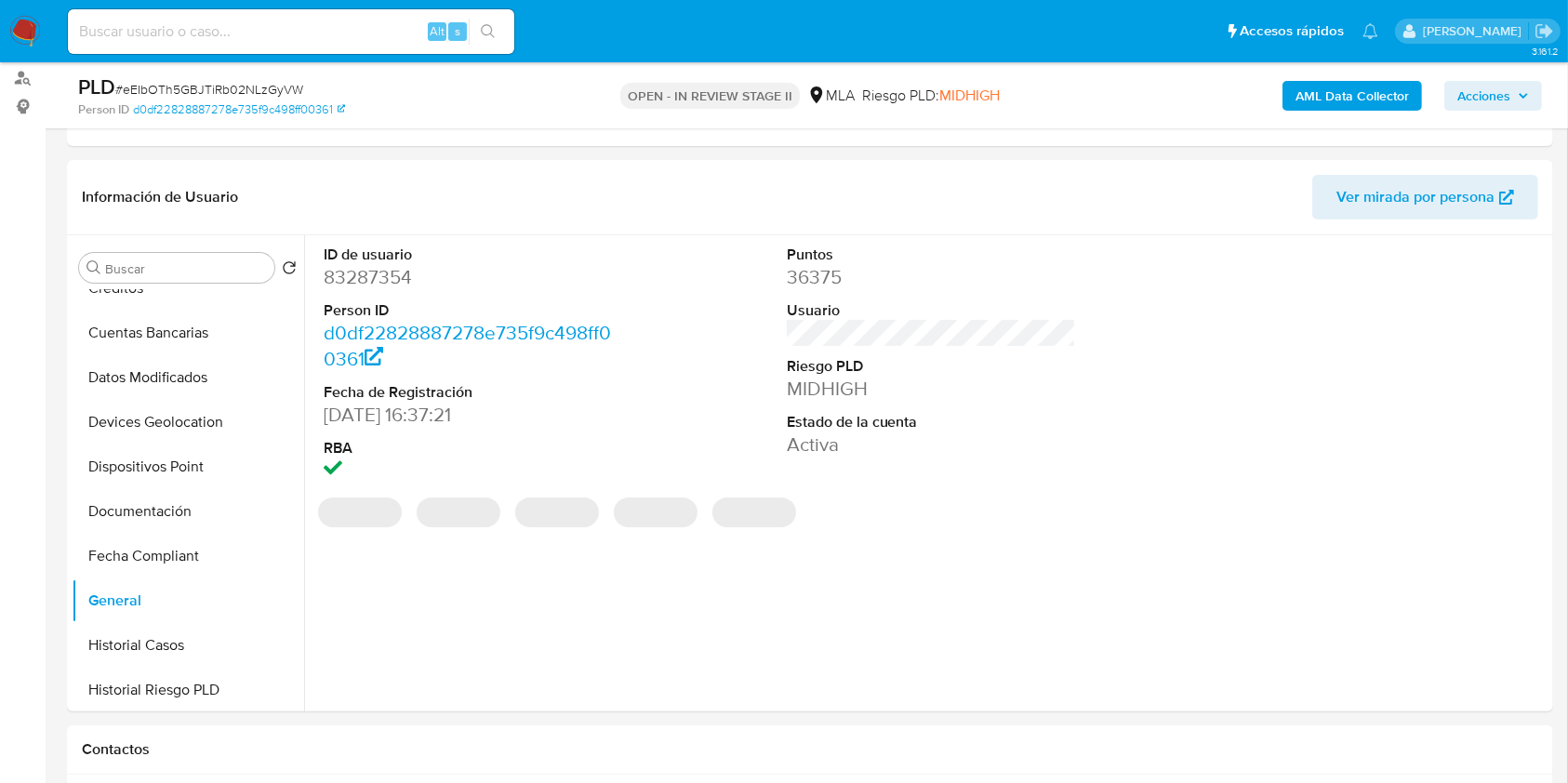
click at [357, 284] on dd "83287354" at bounding box center [469, 278] width 290 height 26
copy dd "83287354"
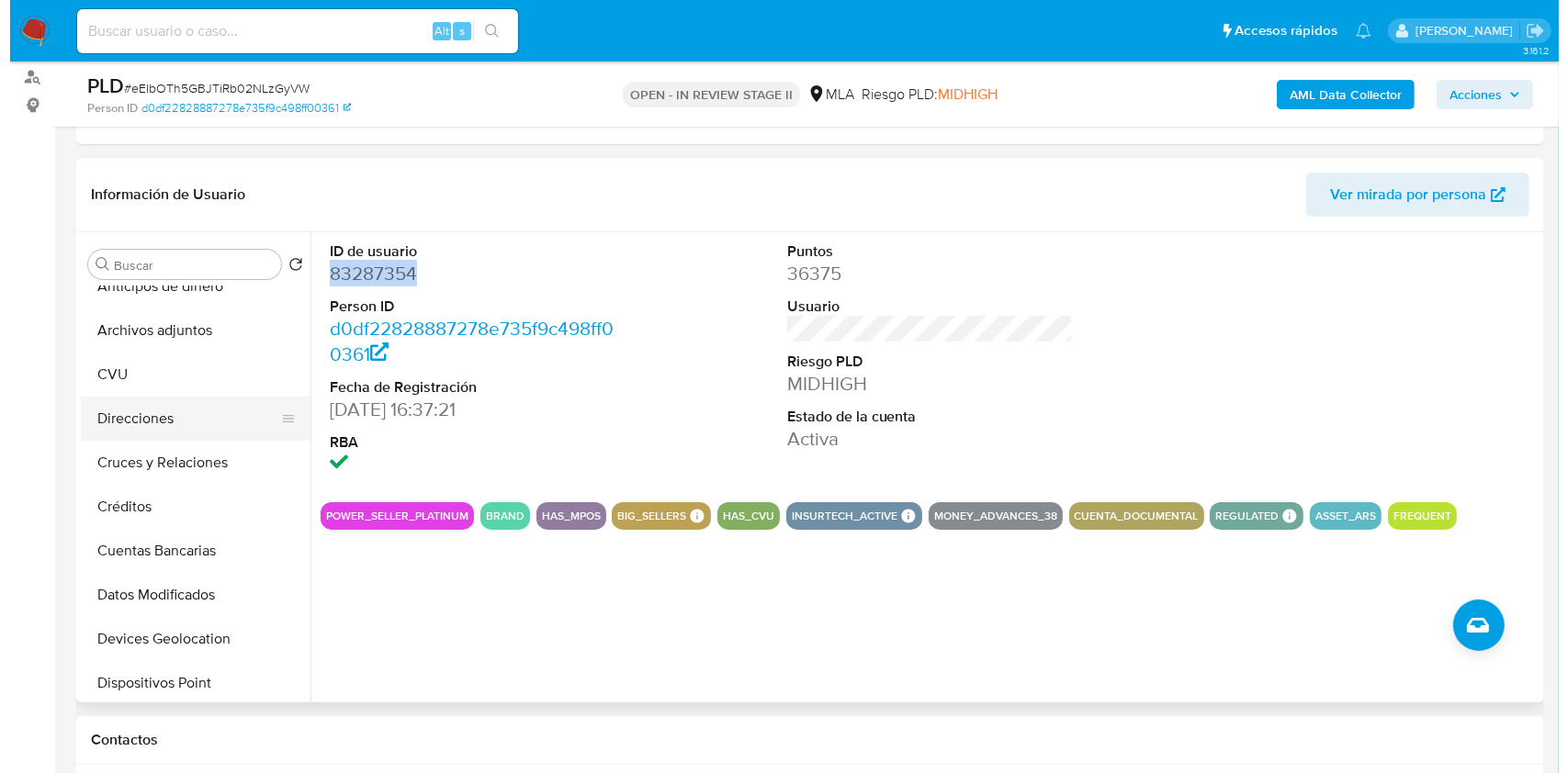
scroll to position [0, 0]
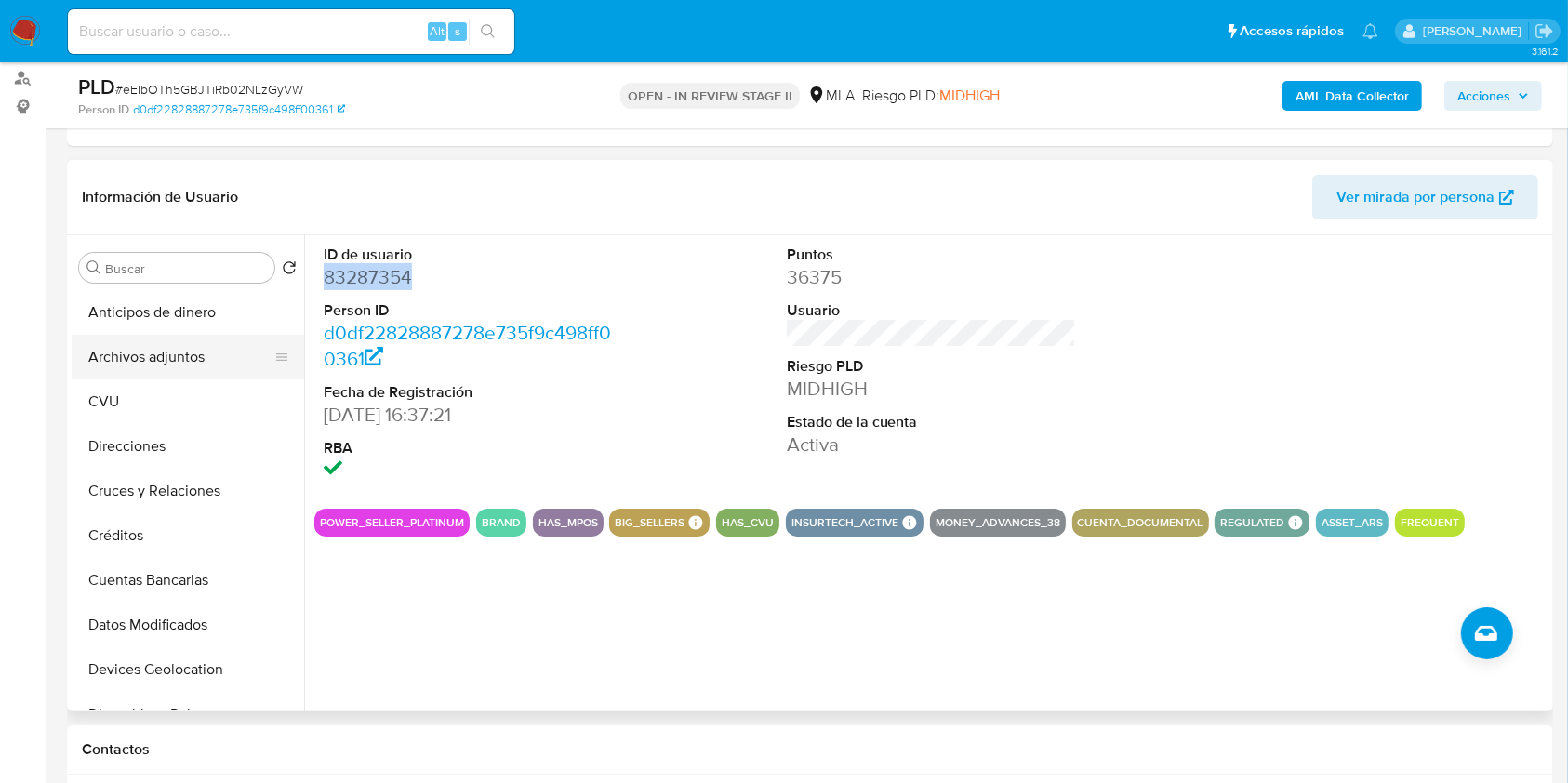
click at [163, 370] on button "Archivos adjuntos" at bounding box center [180, 356] width 217 height 44
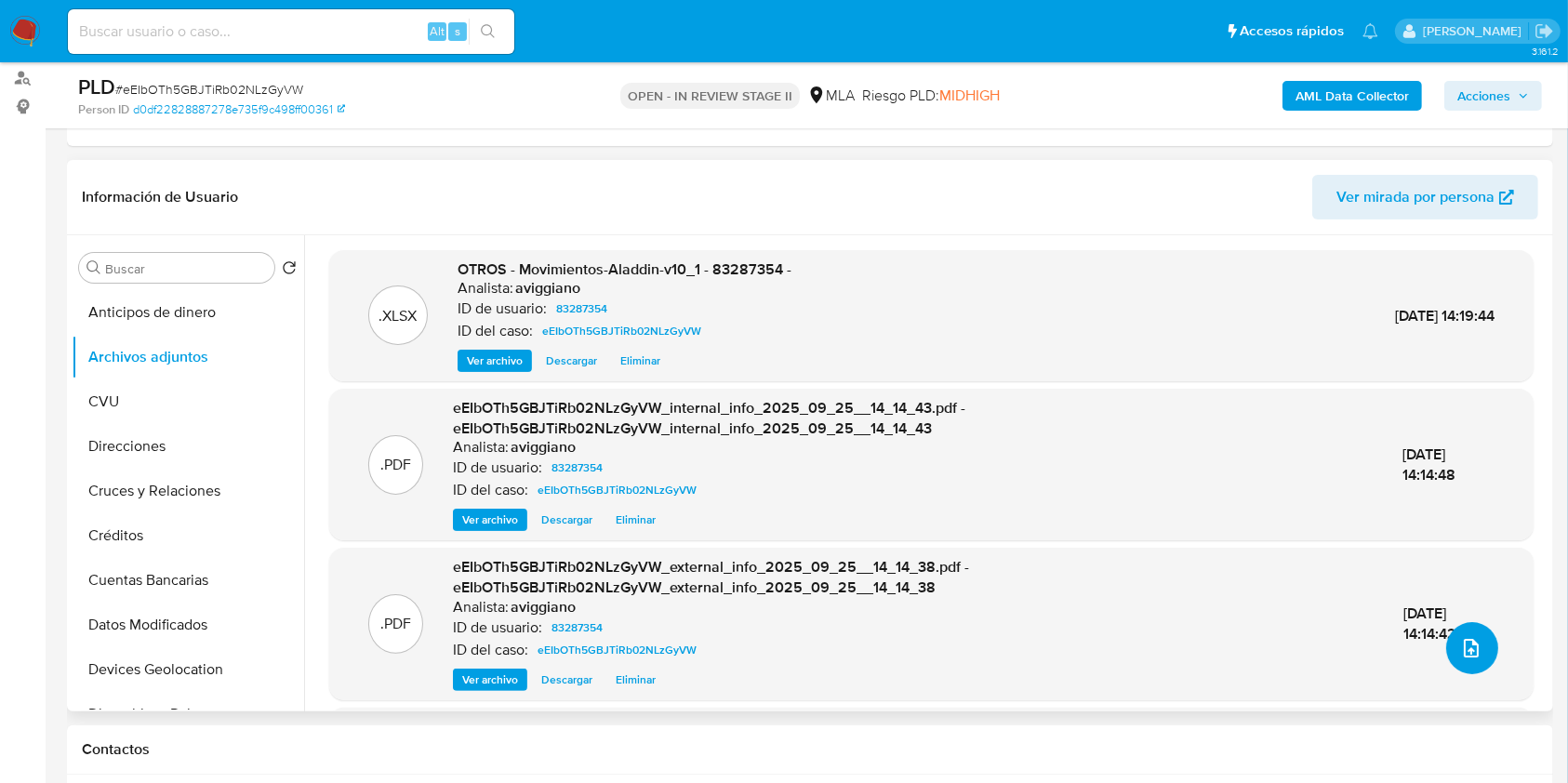
click at [1451, 633] on button "upload-file" at bounding box center [1472, 648] width 52 height 52
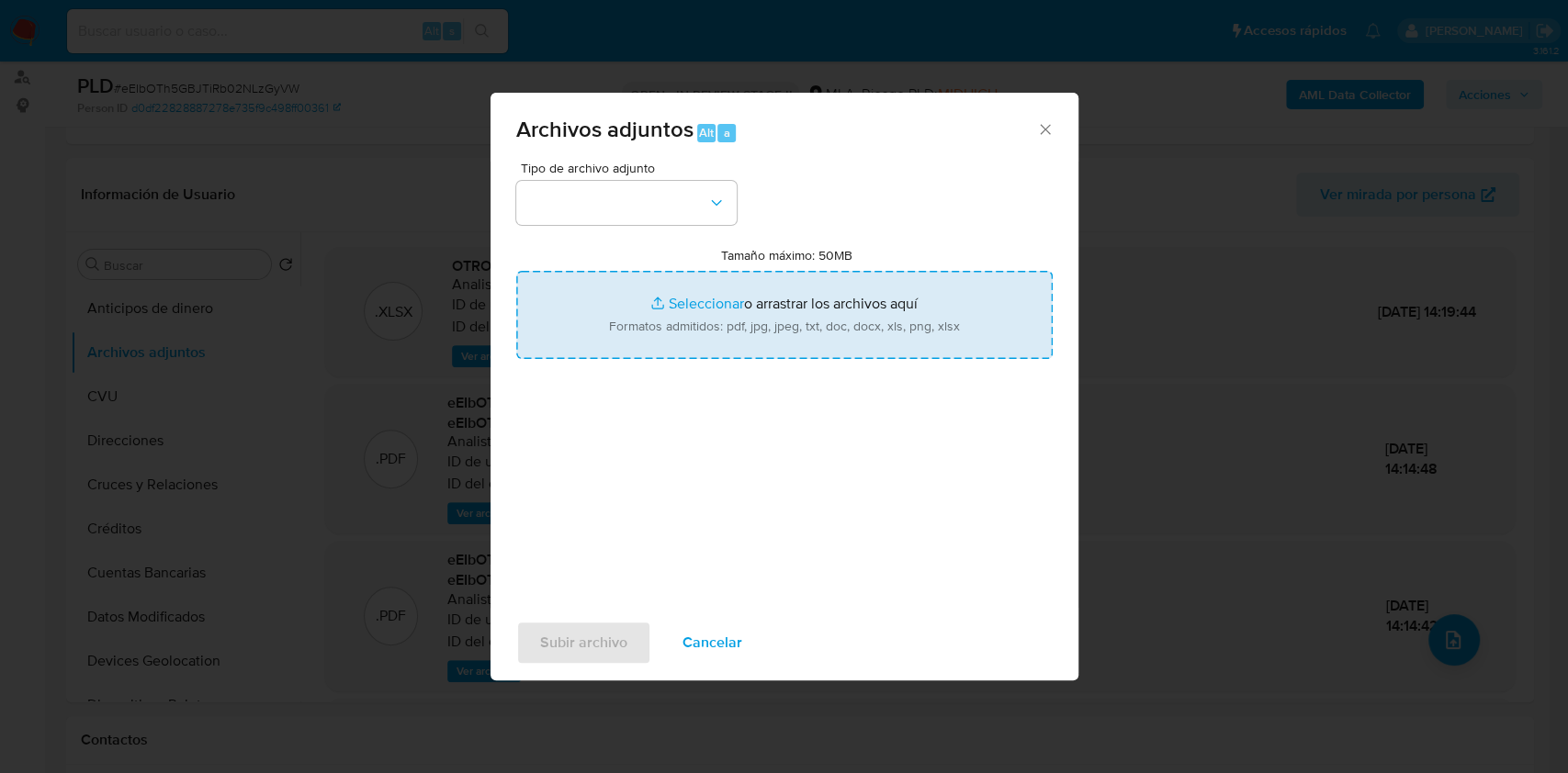
click at [897, 334] on input "Tamaño máximo: 50MB Seleccionar archivos" at bounding box center [784, 314] width 536 height 89
type input "C:\fakepath\Calculador - 83287354 .xlsx"
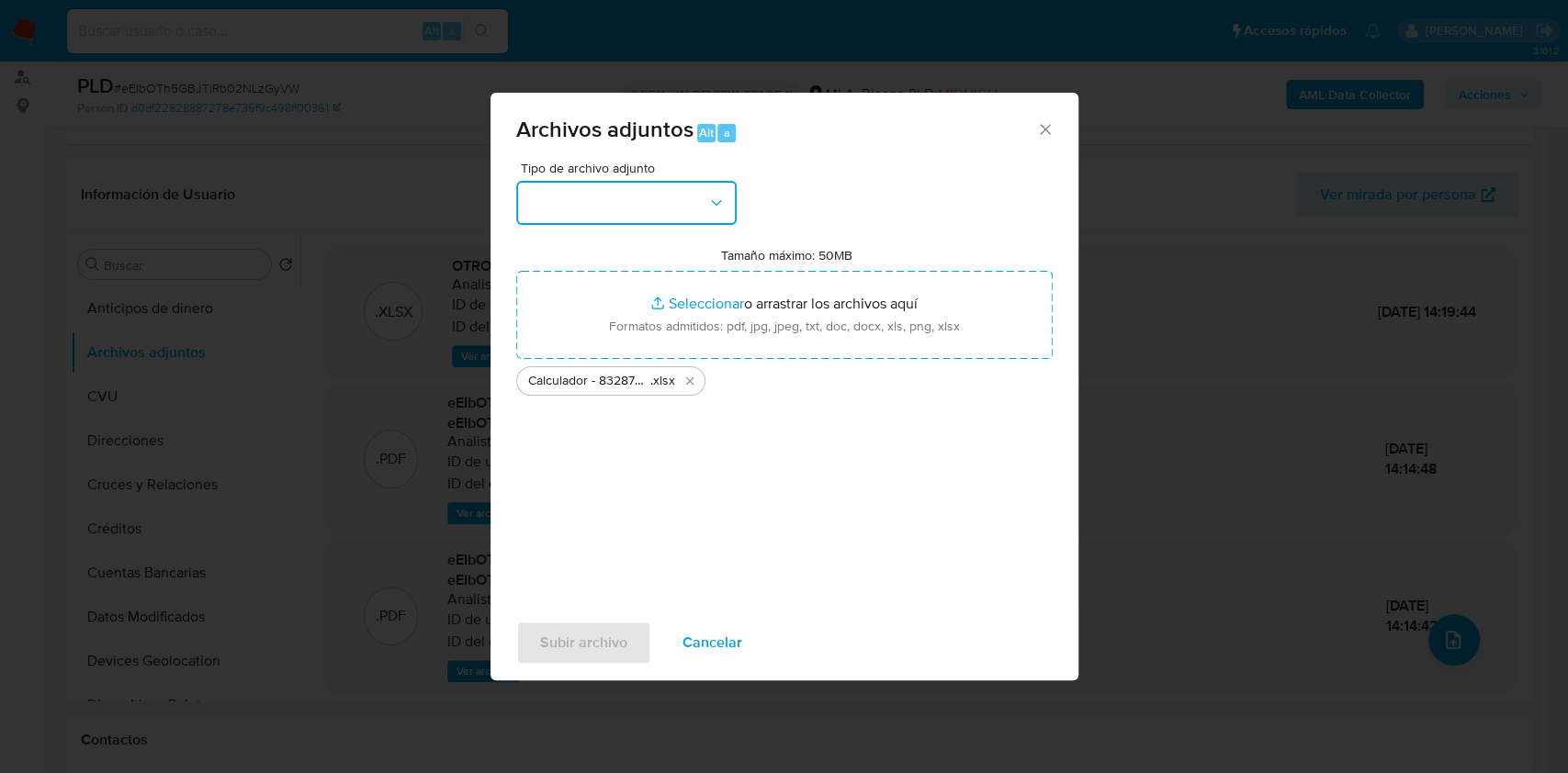
click at [660, 214] on button "button" at bounding box center [626, 202] width 220 height 44
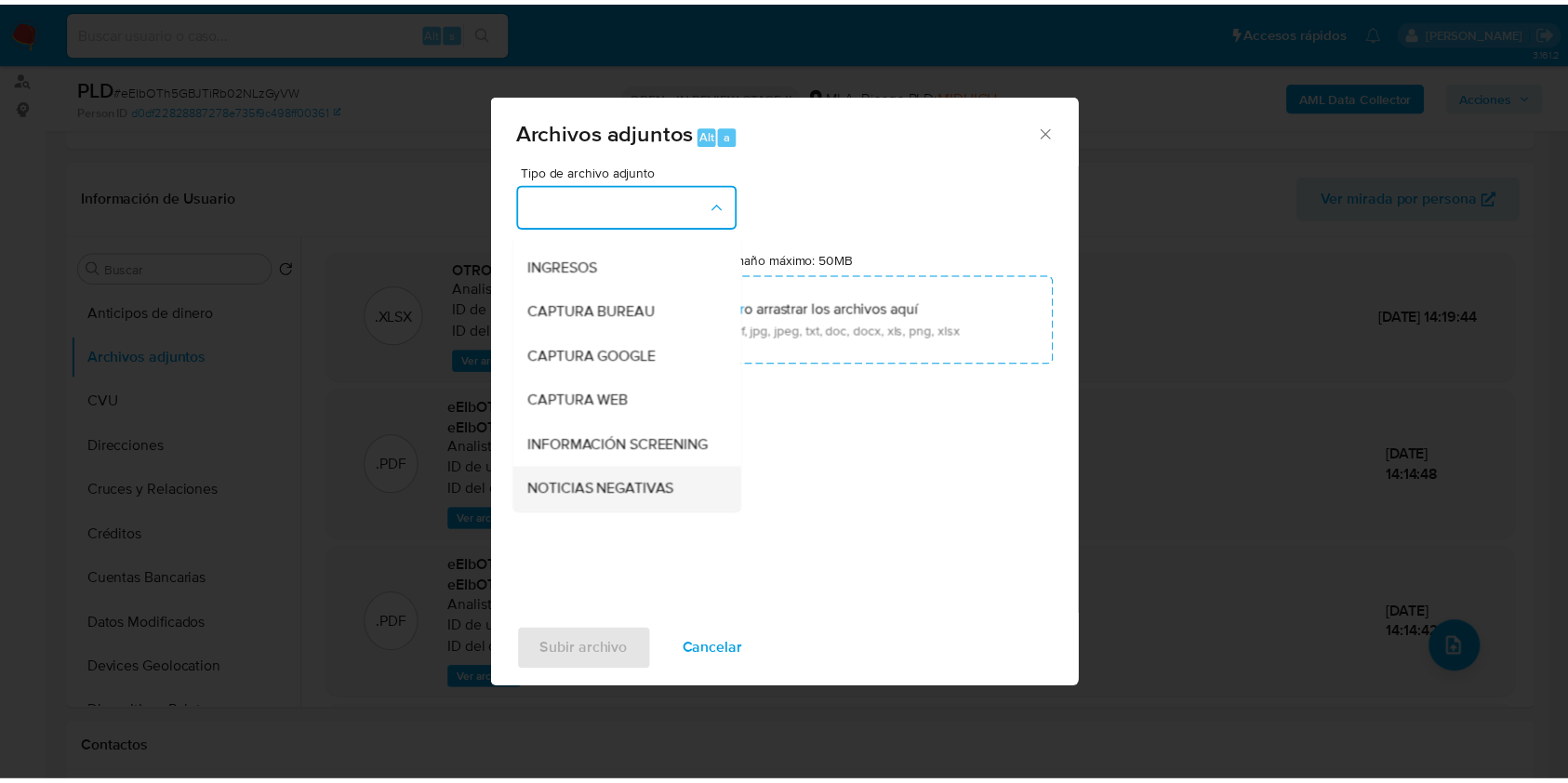
scroll to position [124, 0]
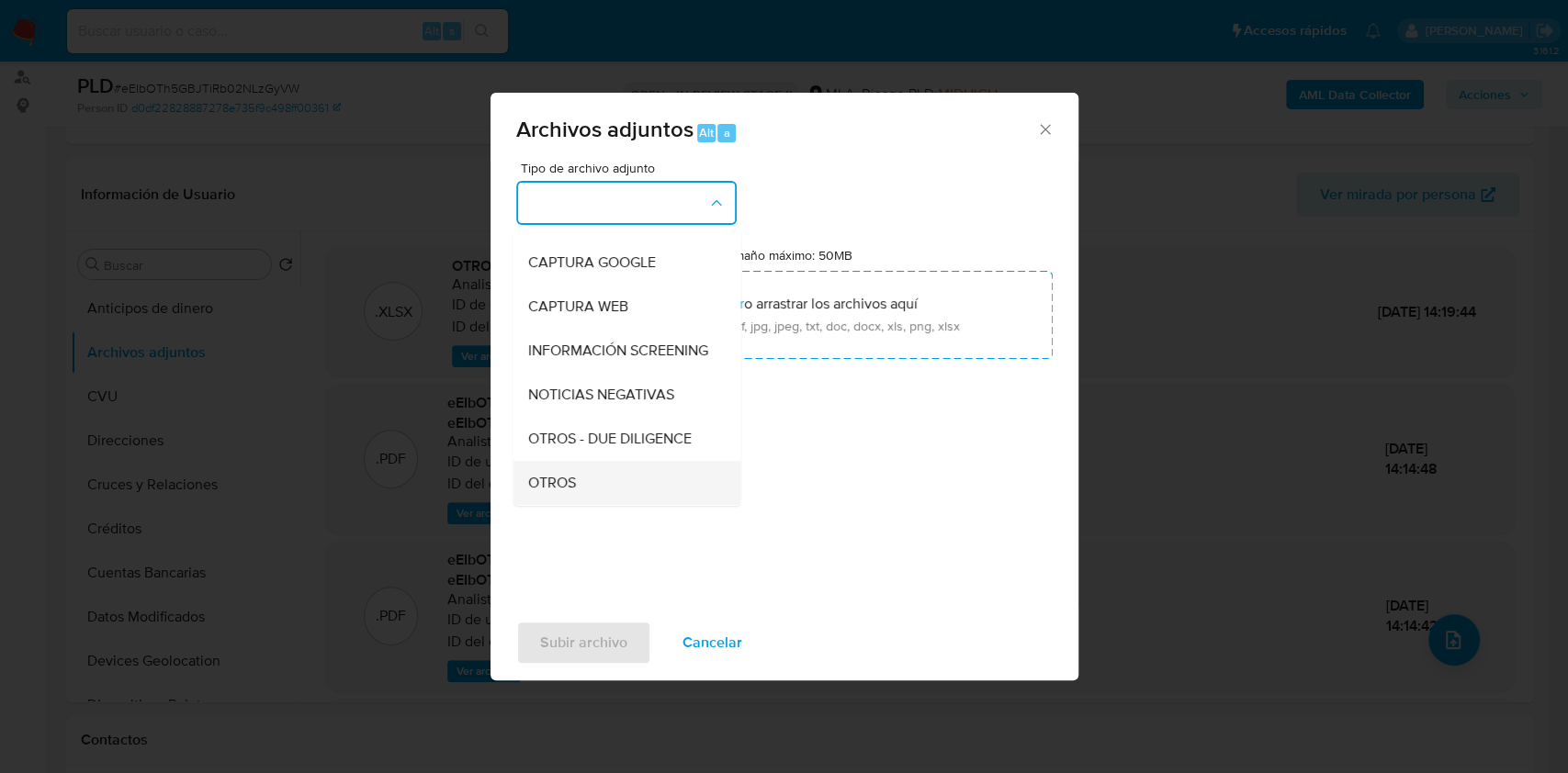
click at [544, 484] on div "OTROS" at bounding box center [620, 482] width 187 height 44
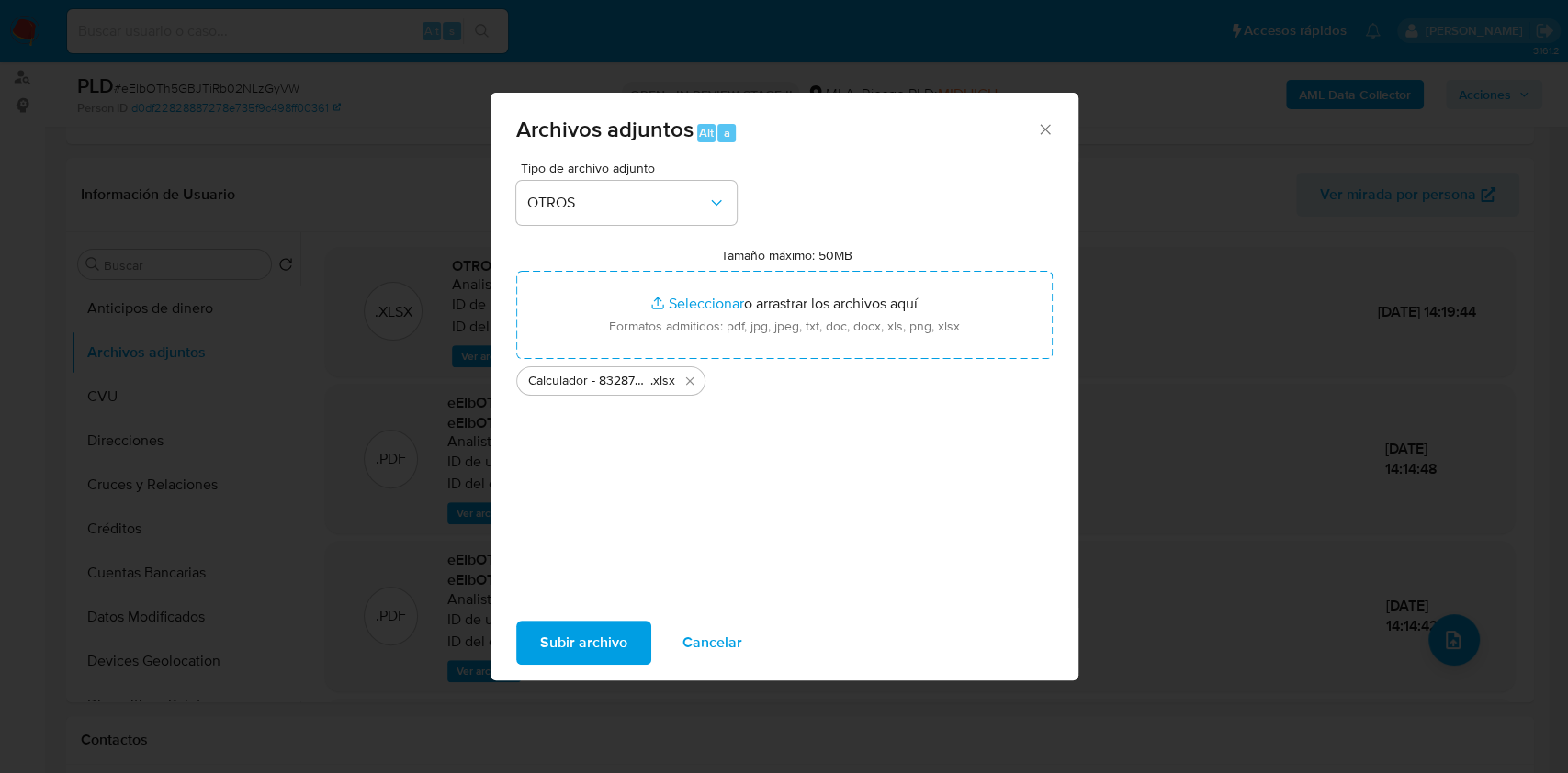
click at [559, 610] on div "Subir archivo Cancelar" at bounding box center [784, 642] width 588 height 70
click at [553, 629] on span "Subir archivo" at bounding box center [584, 642] width 88 height 40
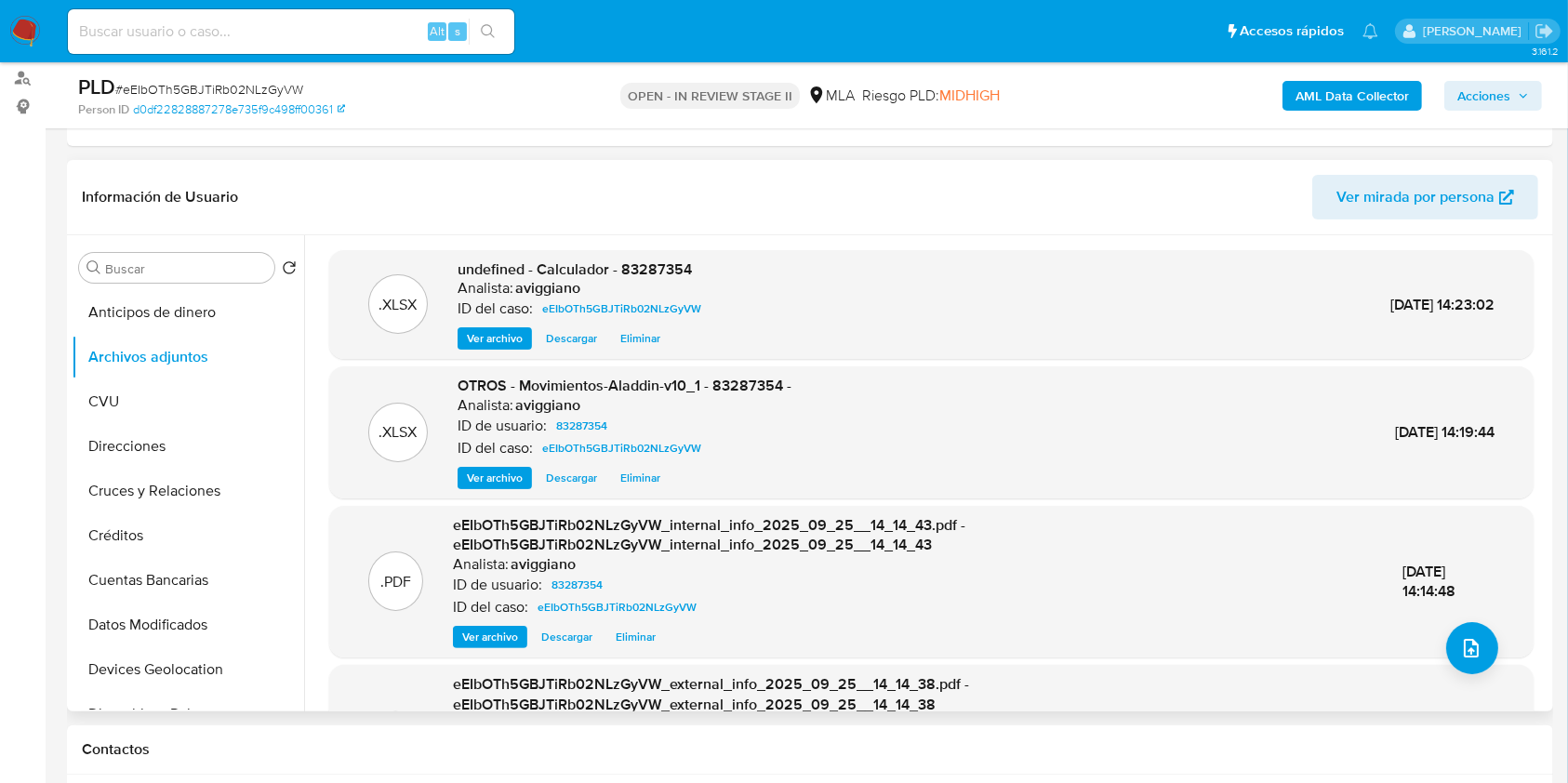
click at [640, 255] on div ".XLSX undefined - Calculador - 83287354 Analista: aviggiano ID del caso: eEIbOT…" at bounding box center [931, 305] width 1204 height 110
copy span "83287354"
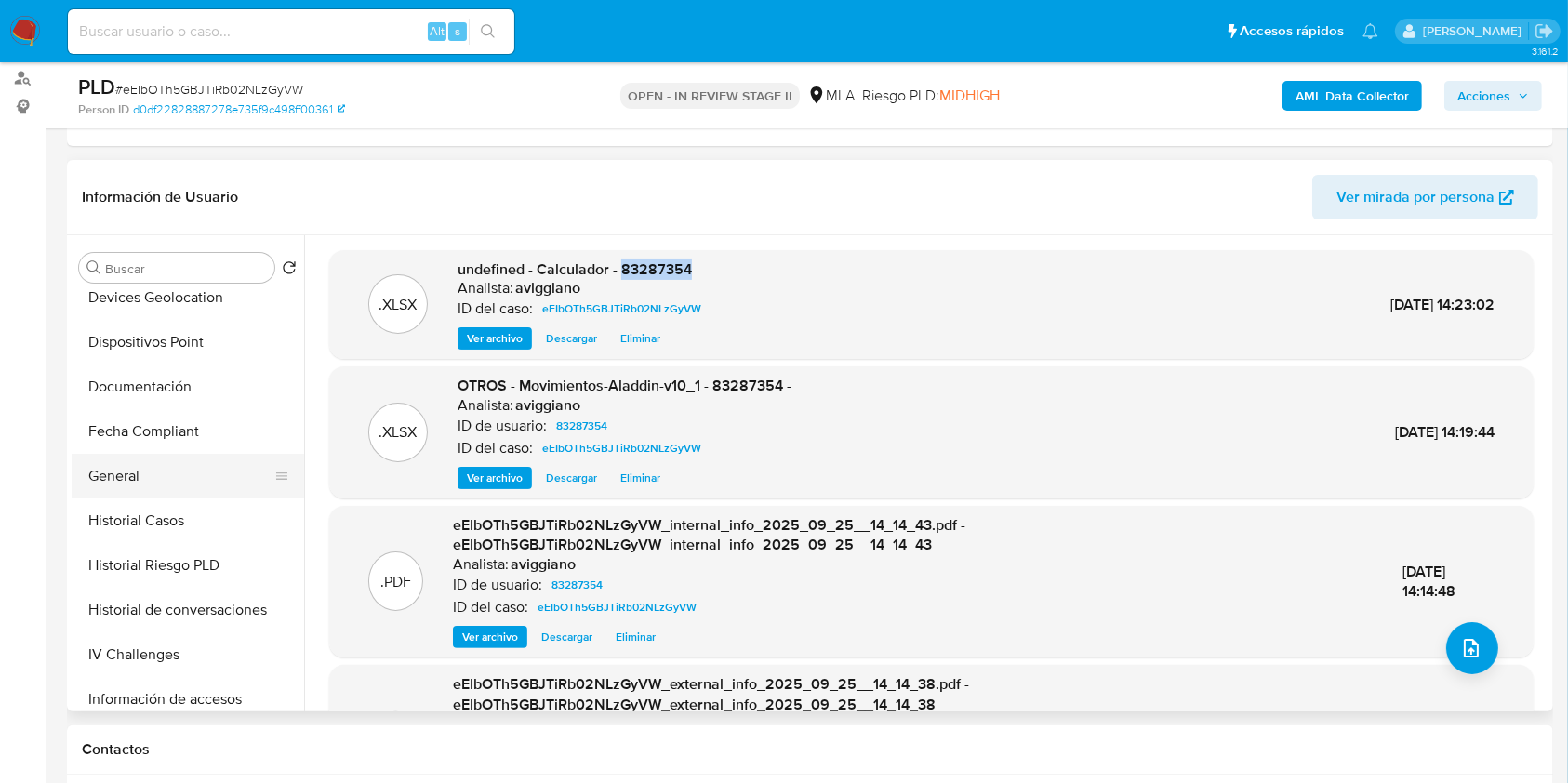
scroll to position [620, 0]
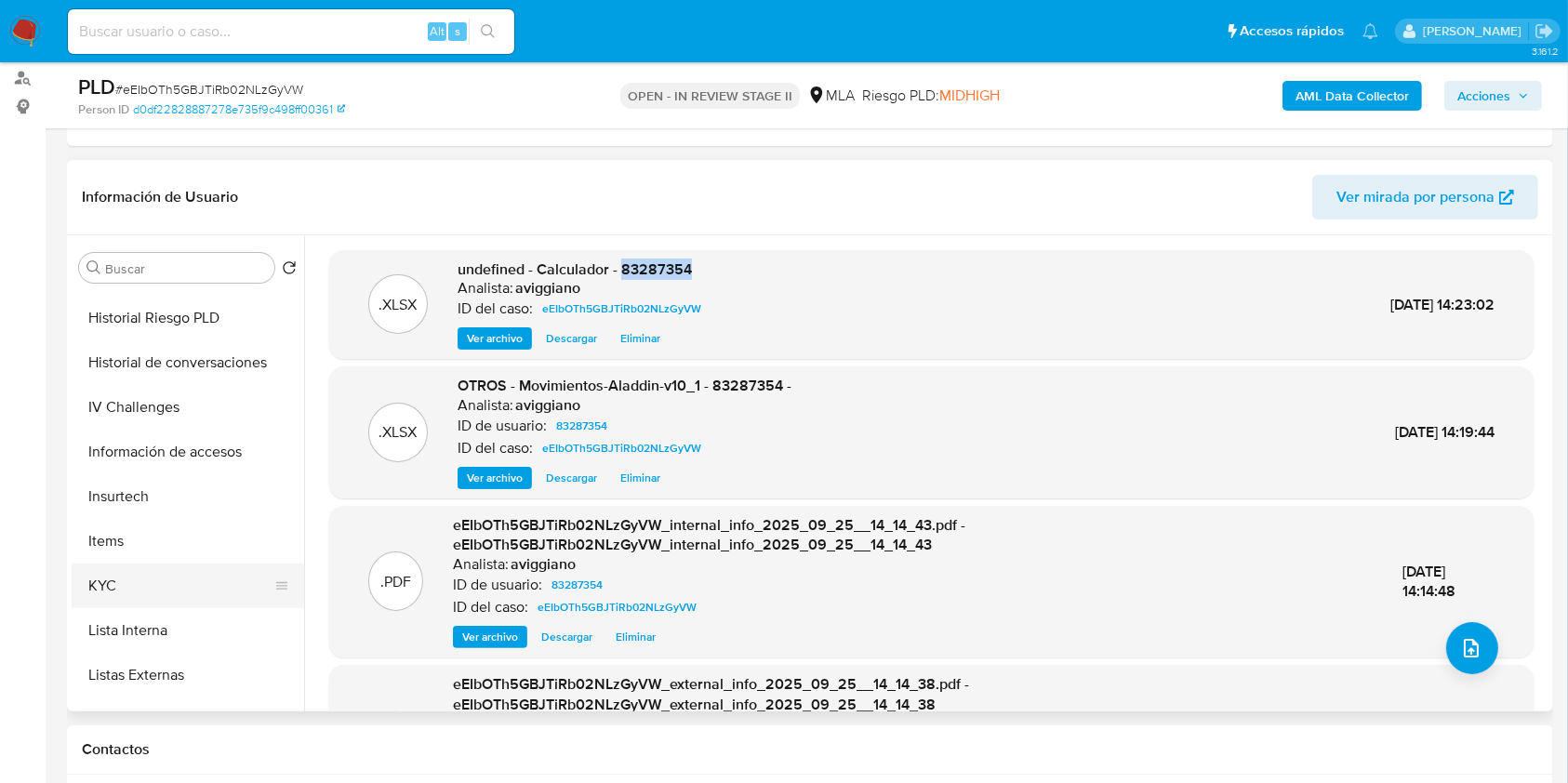
click at [137, 580] on button "KYC" at bounding box center [180, 586] width 217 height 44
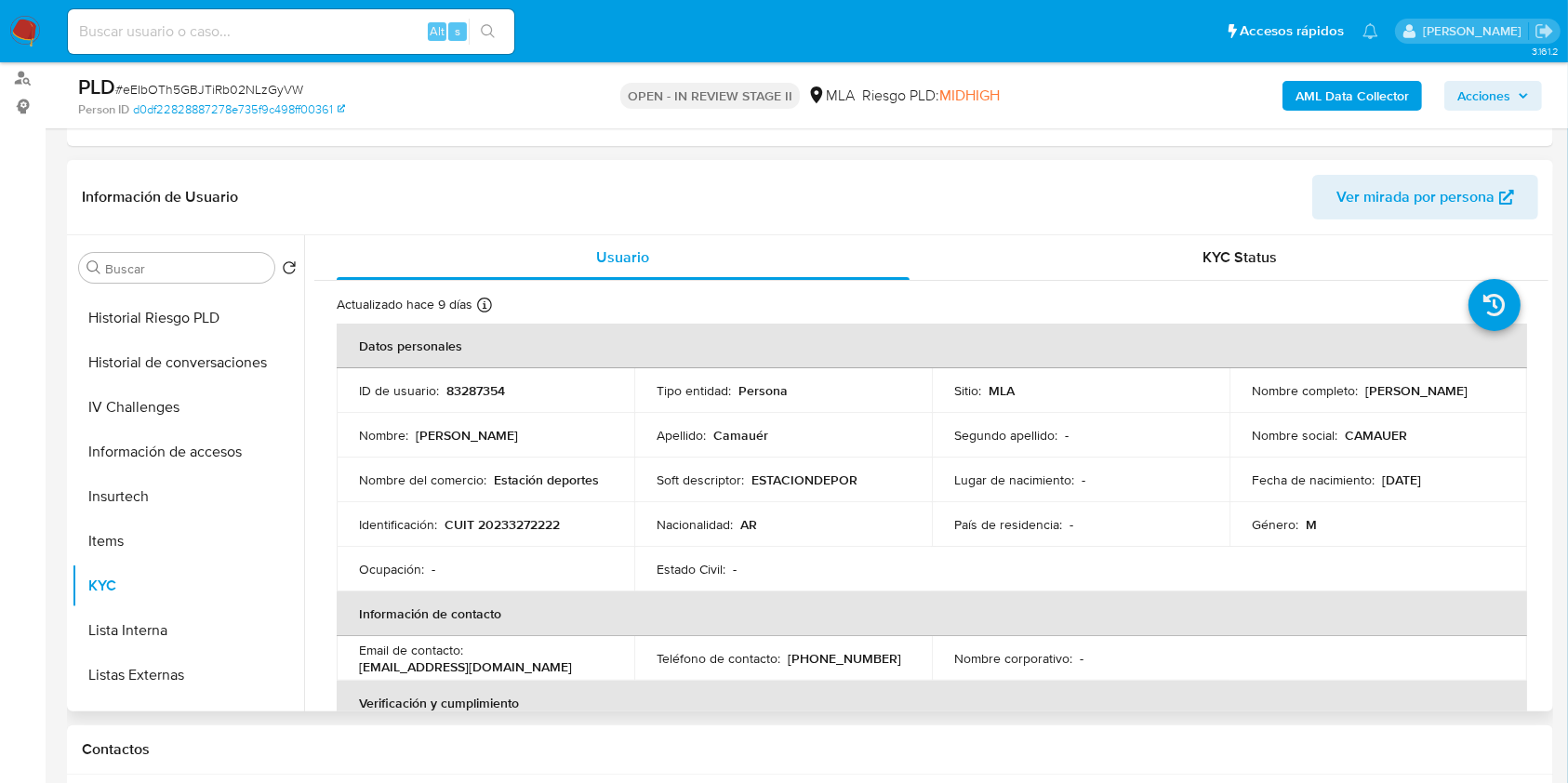
drag, startPoint x: 1241, startPoint y: 402, endPoint x: 1428, endPoint y: 402, distance: 187.0
click at [1428, 402] on td "Nombre completo : Gustavo Maximiliano Camauér" at bounding box center [1378, 390] width 298 height 44
copy p "[PERSON_NAME]"
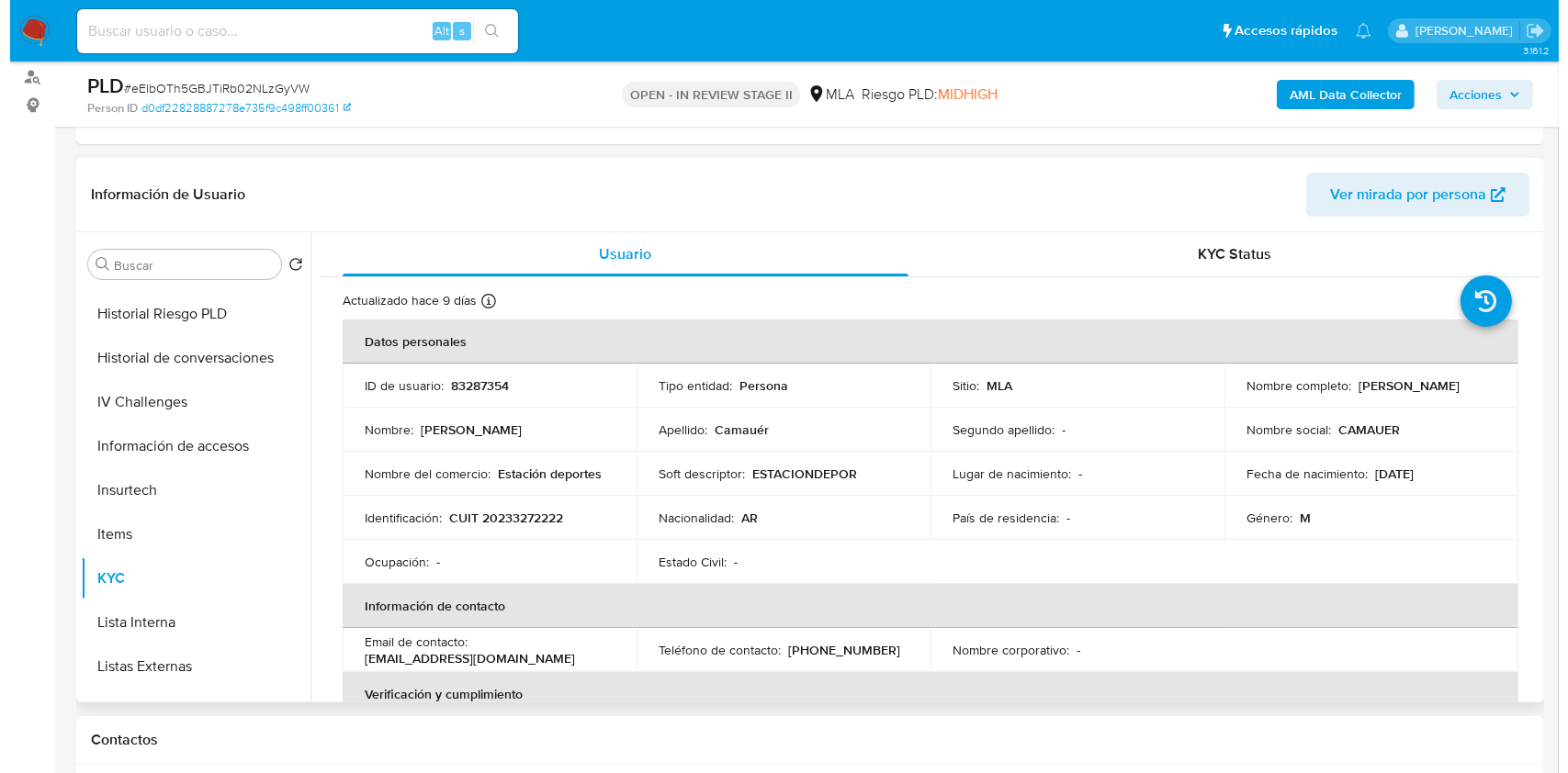
scroll to position [0, 0]
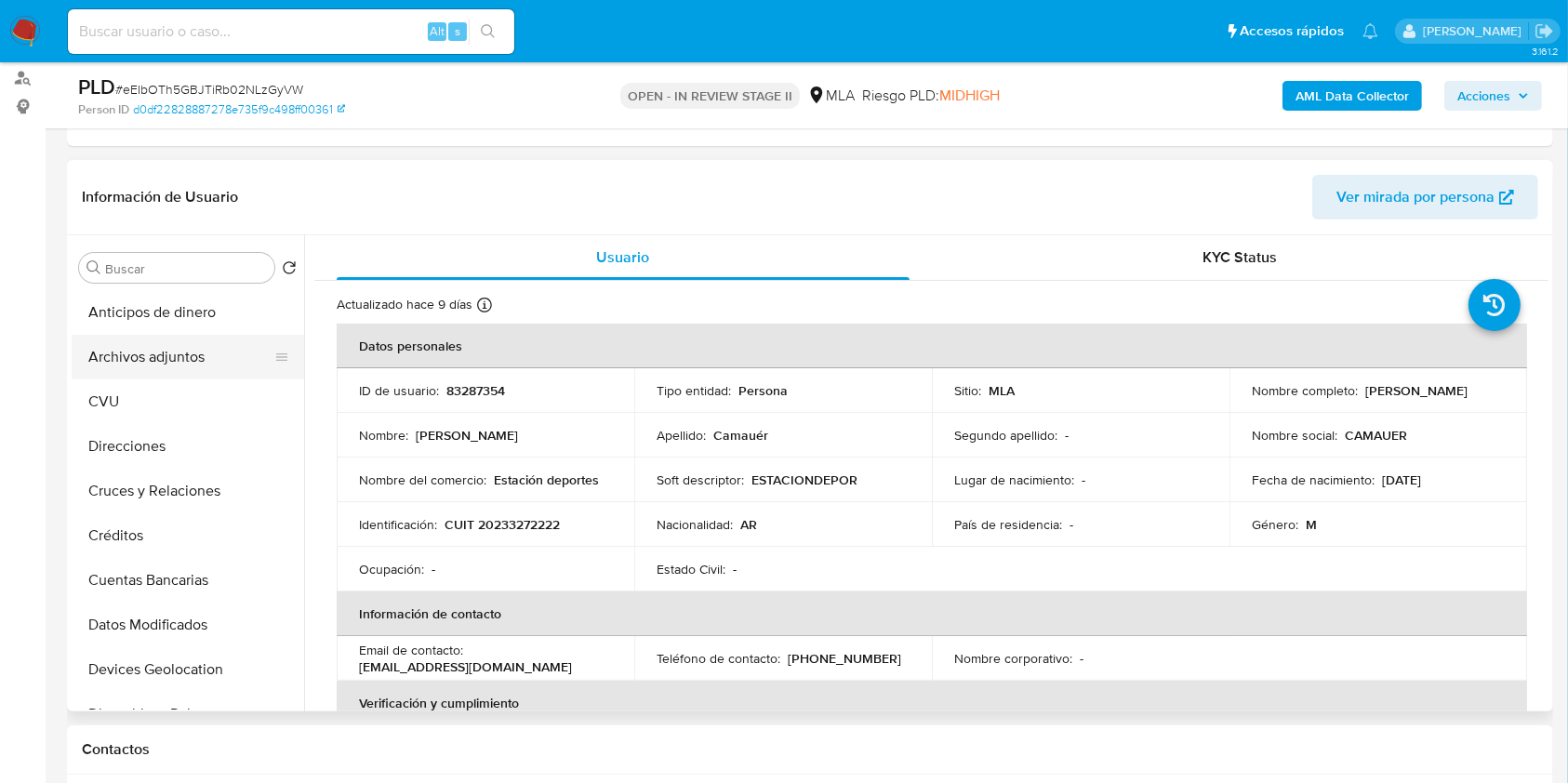
click at [156, 350] on button "Archivos adjuntos" at bounding box center [180, 356] width 217 height 44
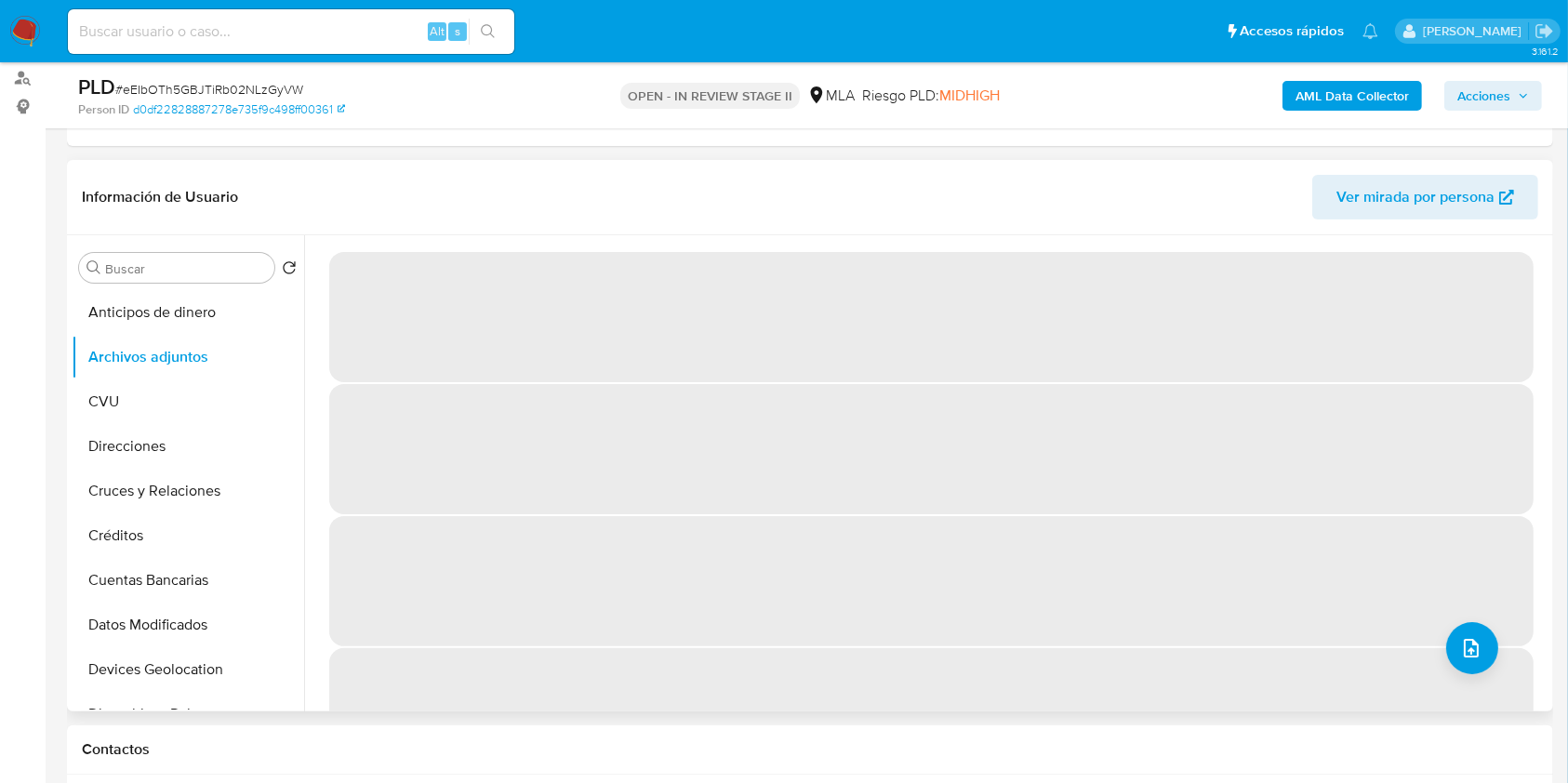
click at [1120, 487] on span "‌" at bounding box center [931, 450] width 1204 height 130
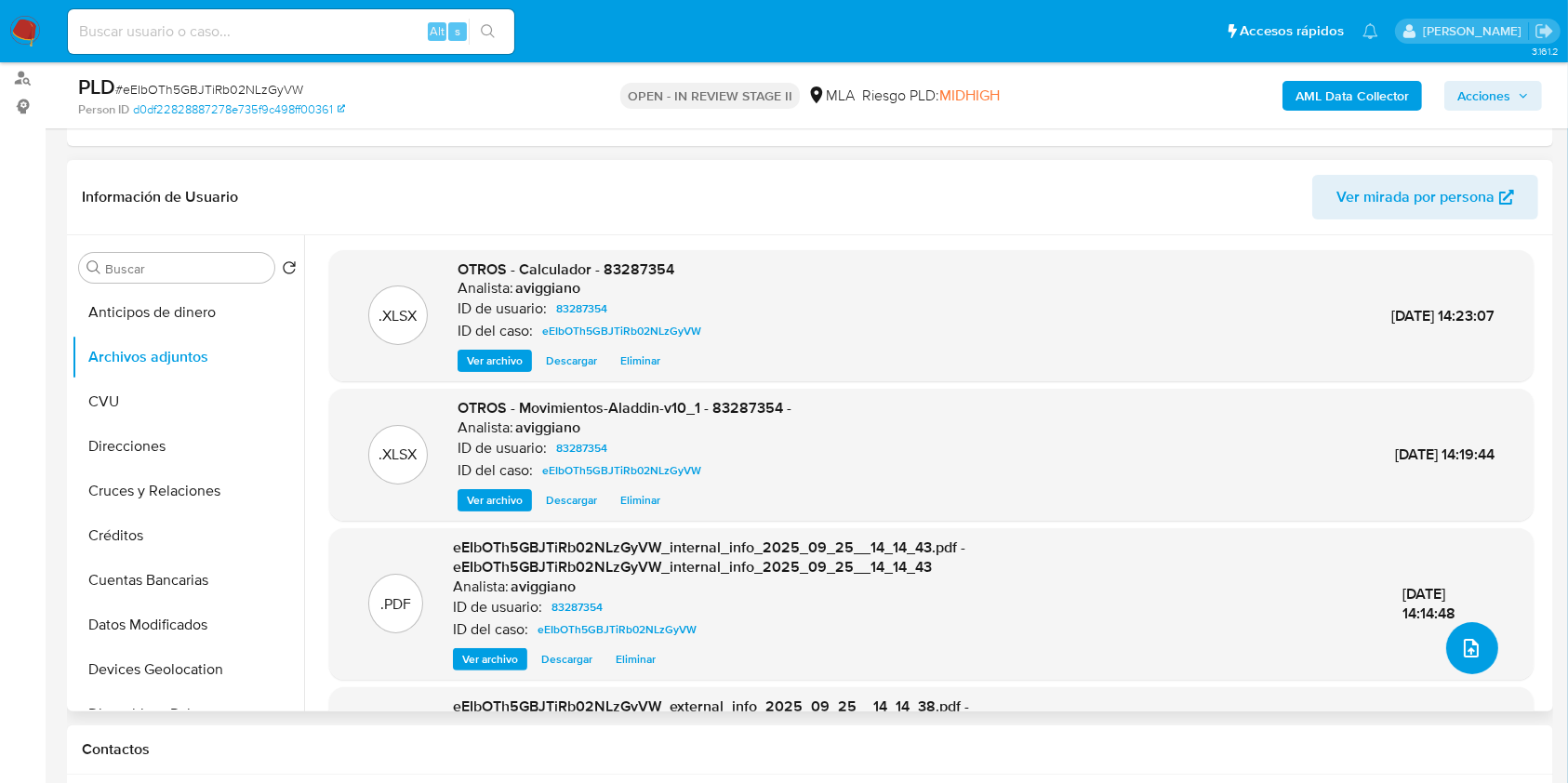
click at [1476, 660] on button "upload-file" at bounding box center [1472, 648] width 52 height 52
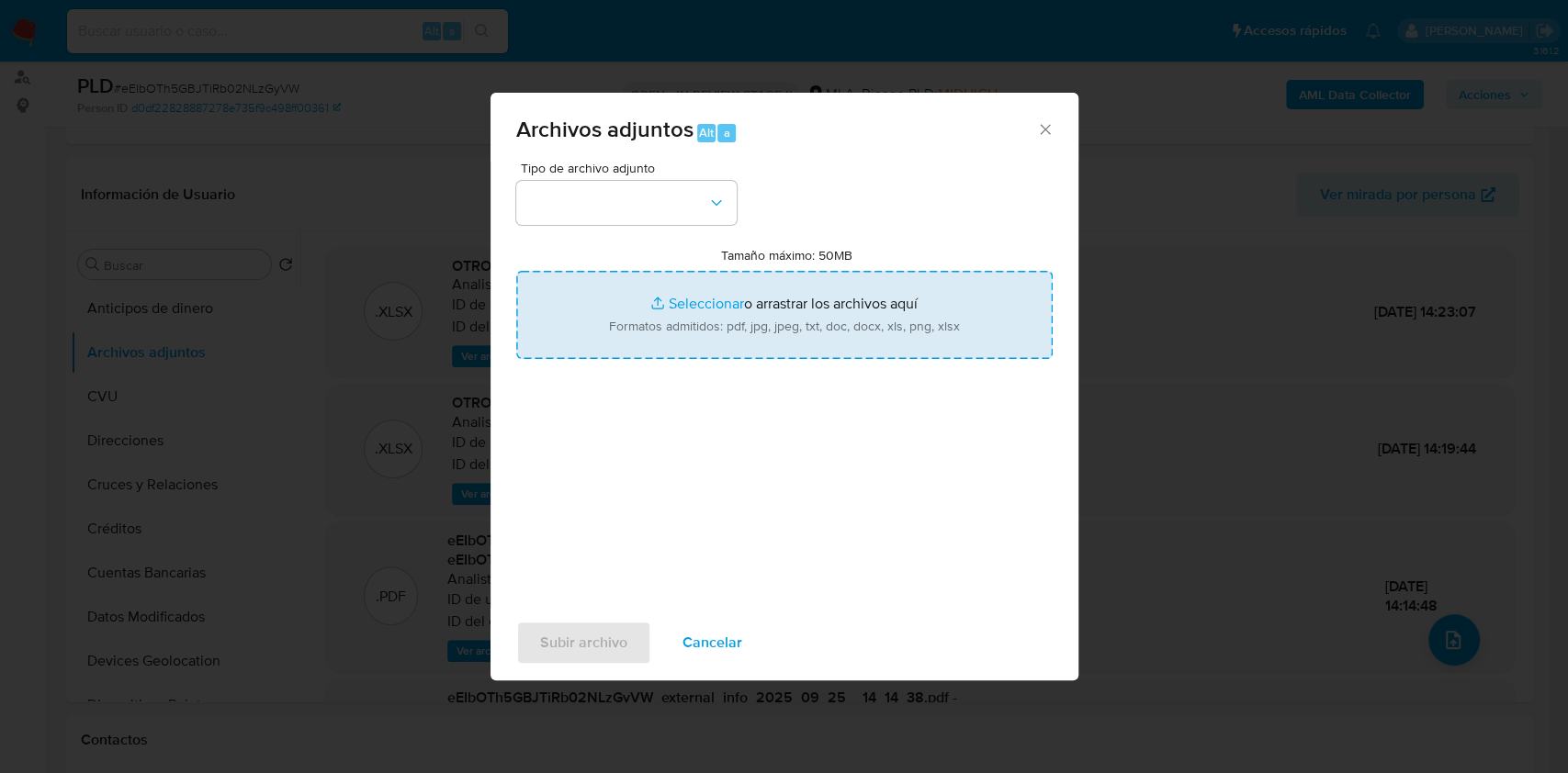
click at [604, 289] on input "Tamaño máximo: 50MB Seleccionar archivos" at bounding box center [784, 314] width 536 height 89
type input "C:\fakepath\Caselog eEIbOTh5GBJTiRb02NLzGyVW_2025_09_17_10_29_20.docx"
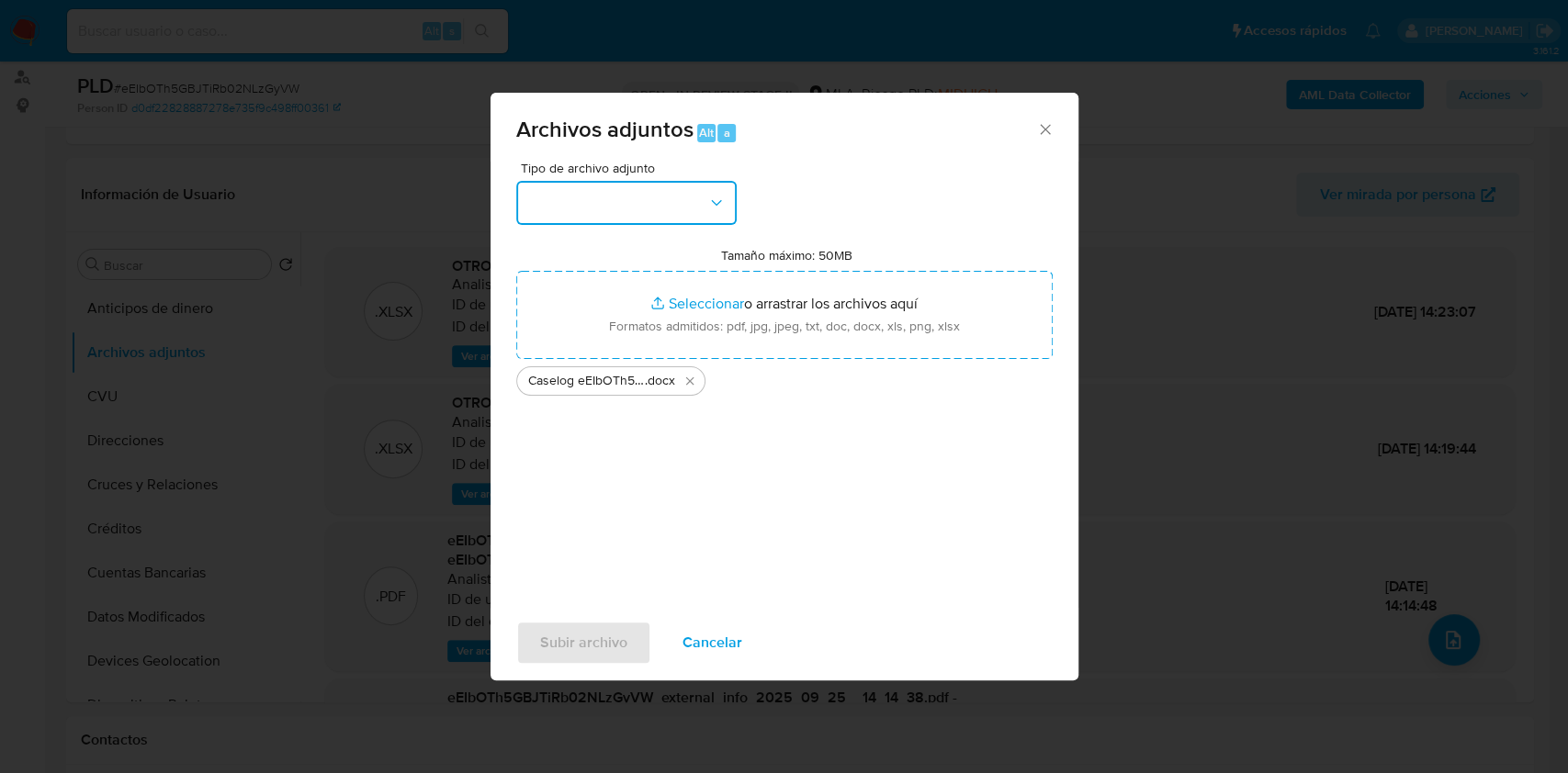
click at [561, 203] on button "button" at bounding box center [626, 202] width 220 height 44
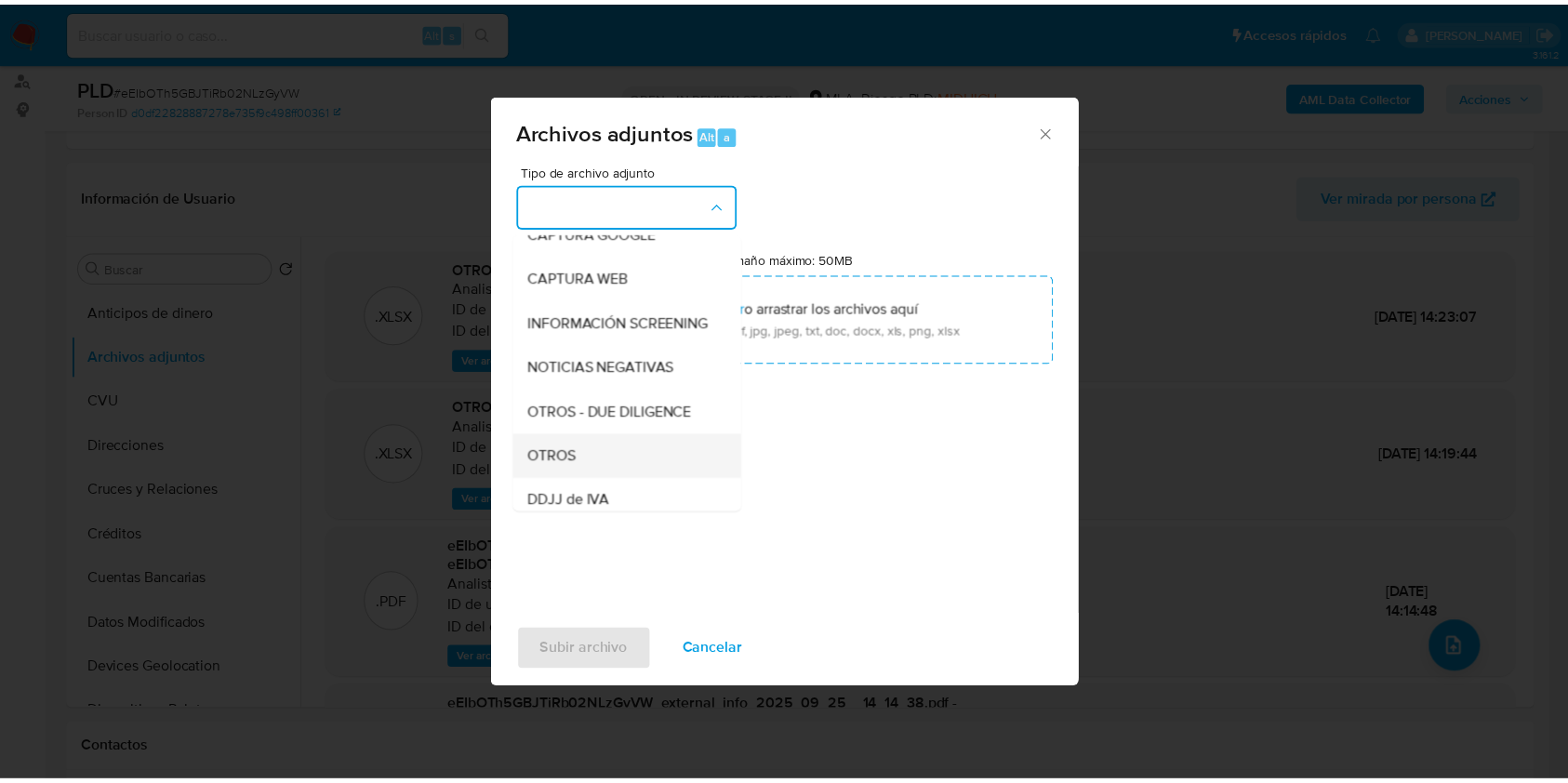
scroll to position [247, 0]
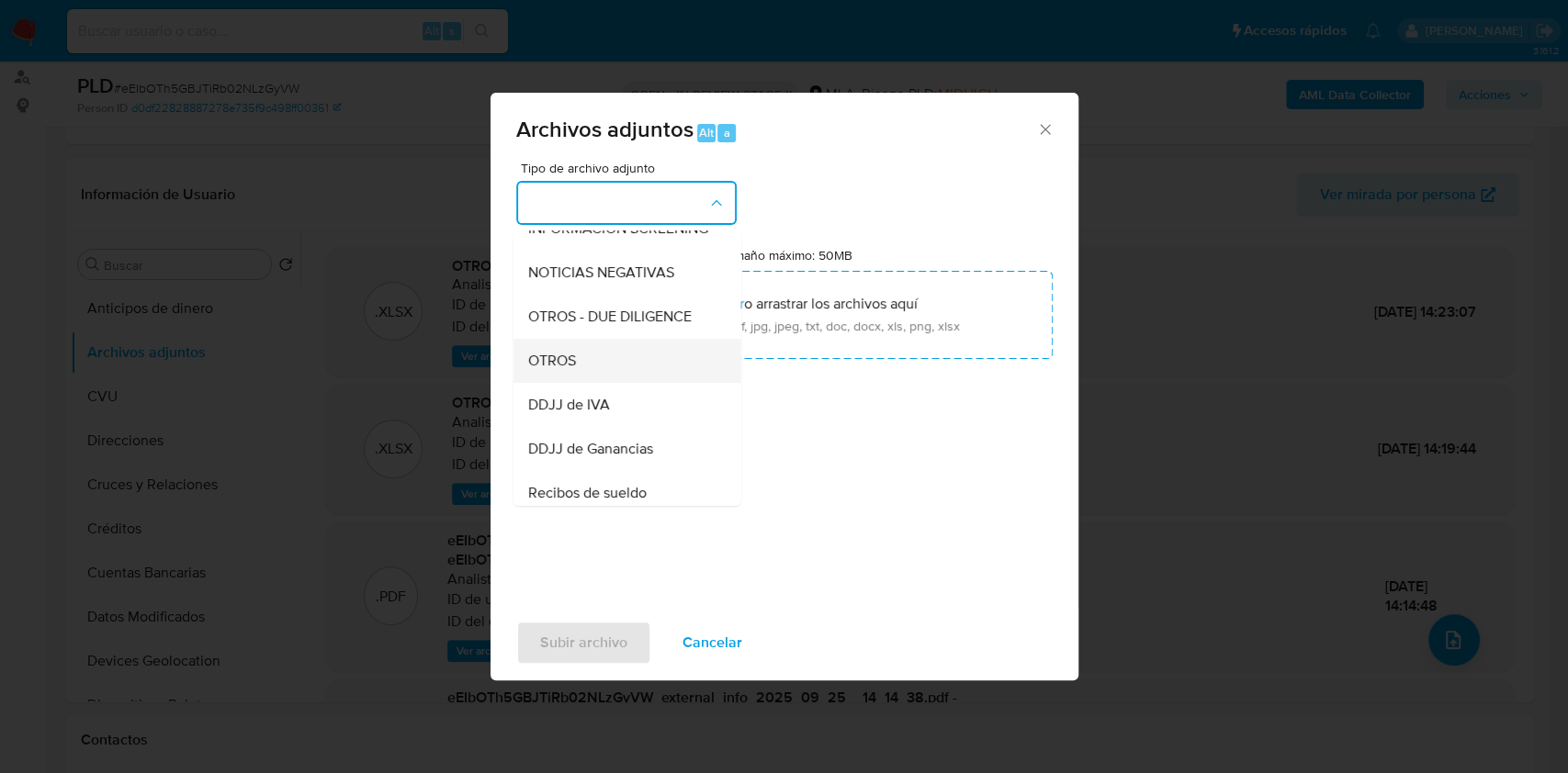
click at [581, 372] on div "OTROS" at bounding box center [620, 360] width 187 height 44
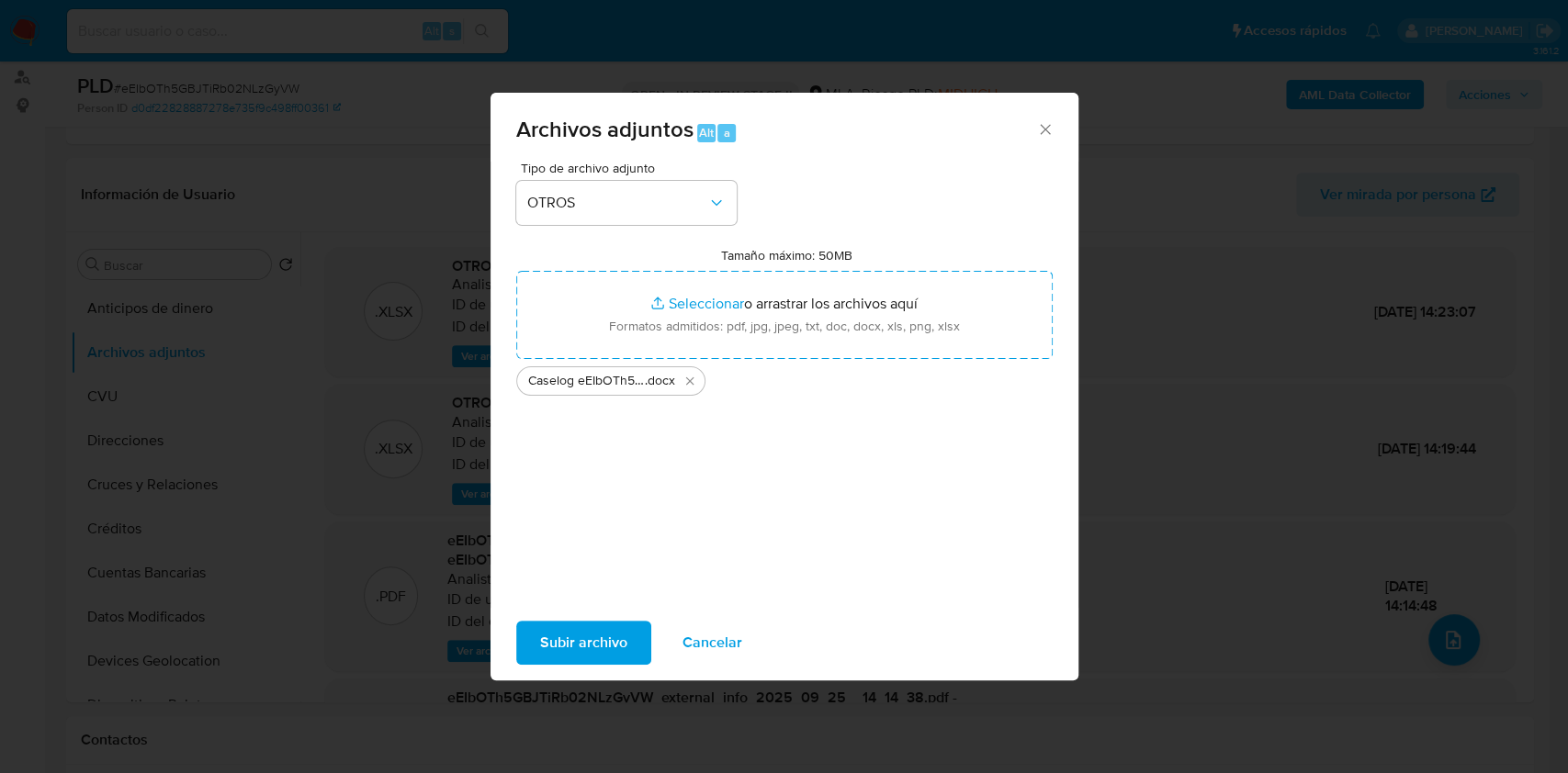
click at [577, 628] on span "Subir archivo" at bounding box center [584, 642] width 88 height 40
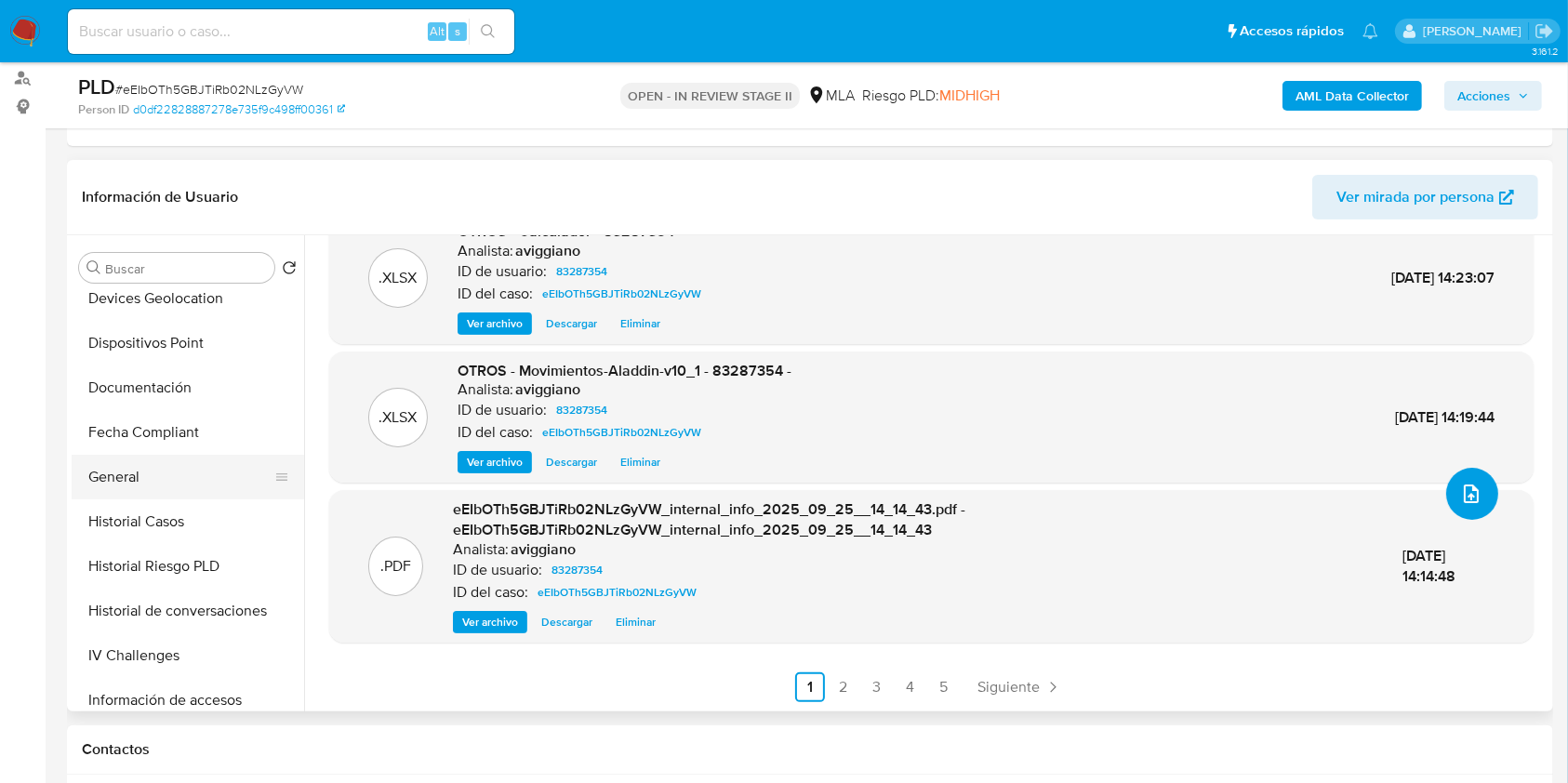
scroll to position [372, 0]
click at [156, 527] on button "Historial Casos" at bounding box center [180, 520] width 217 height 44
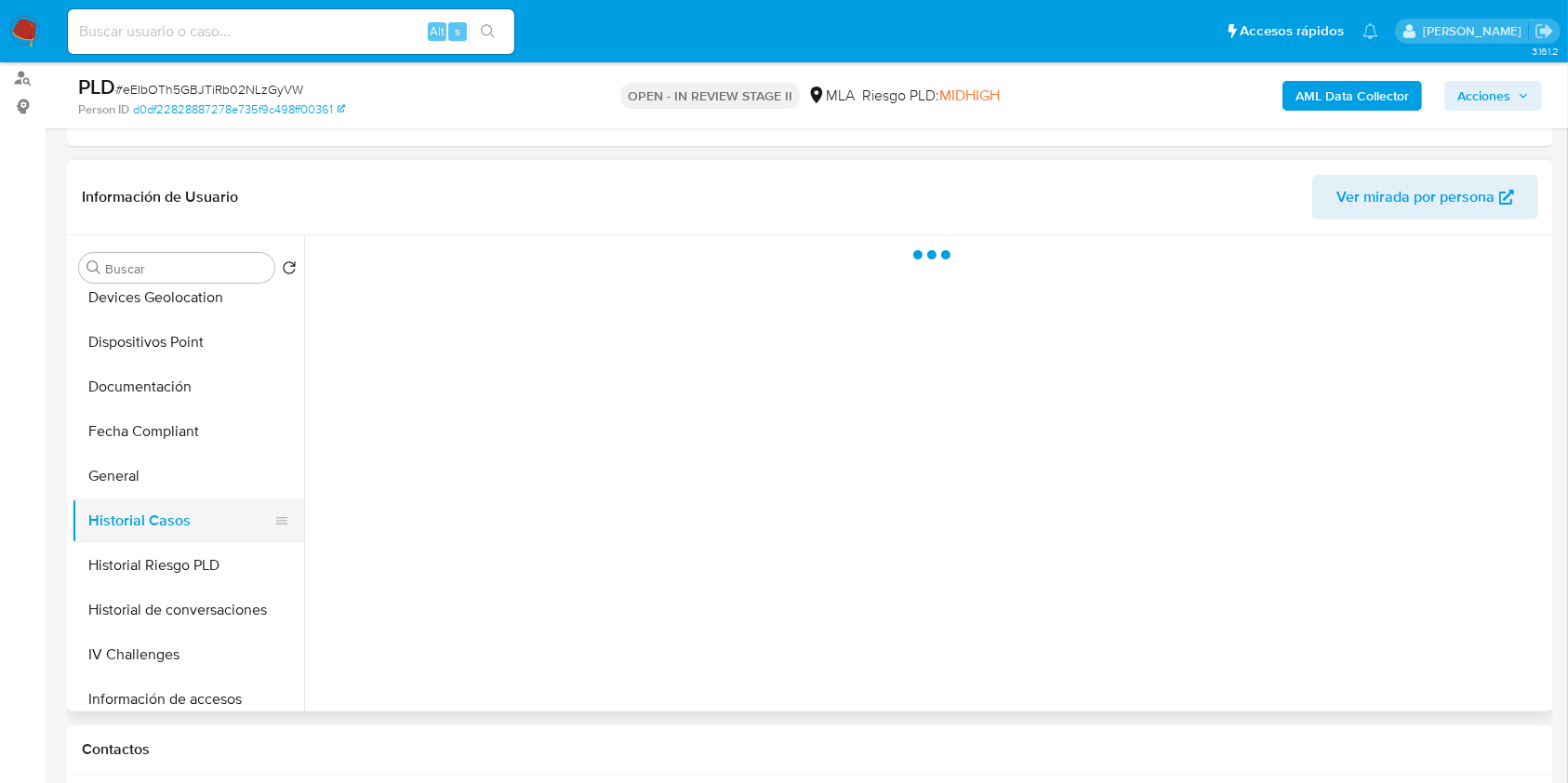
scroll to position [0, 0]
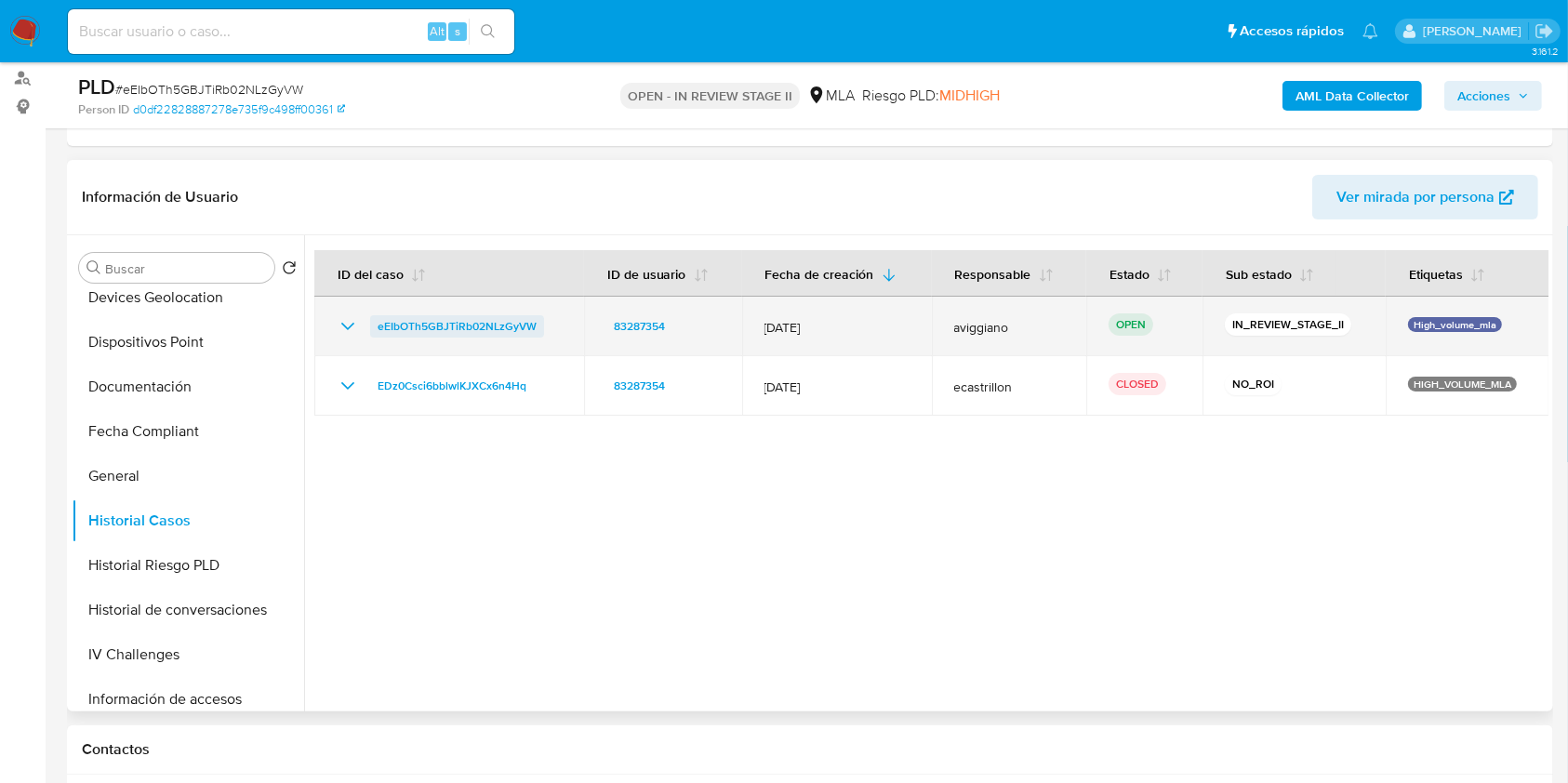
click at [468, 324] on span "eEIbOTh5GBJTiRb02NLzGyVW" at bounding box center [457, 327] width 159 height 23
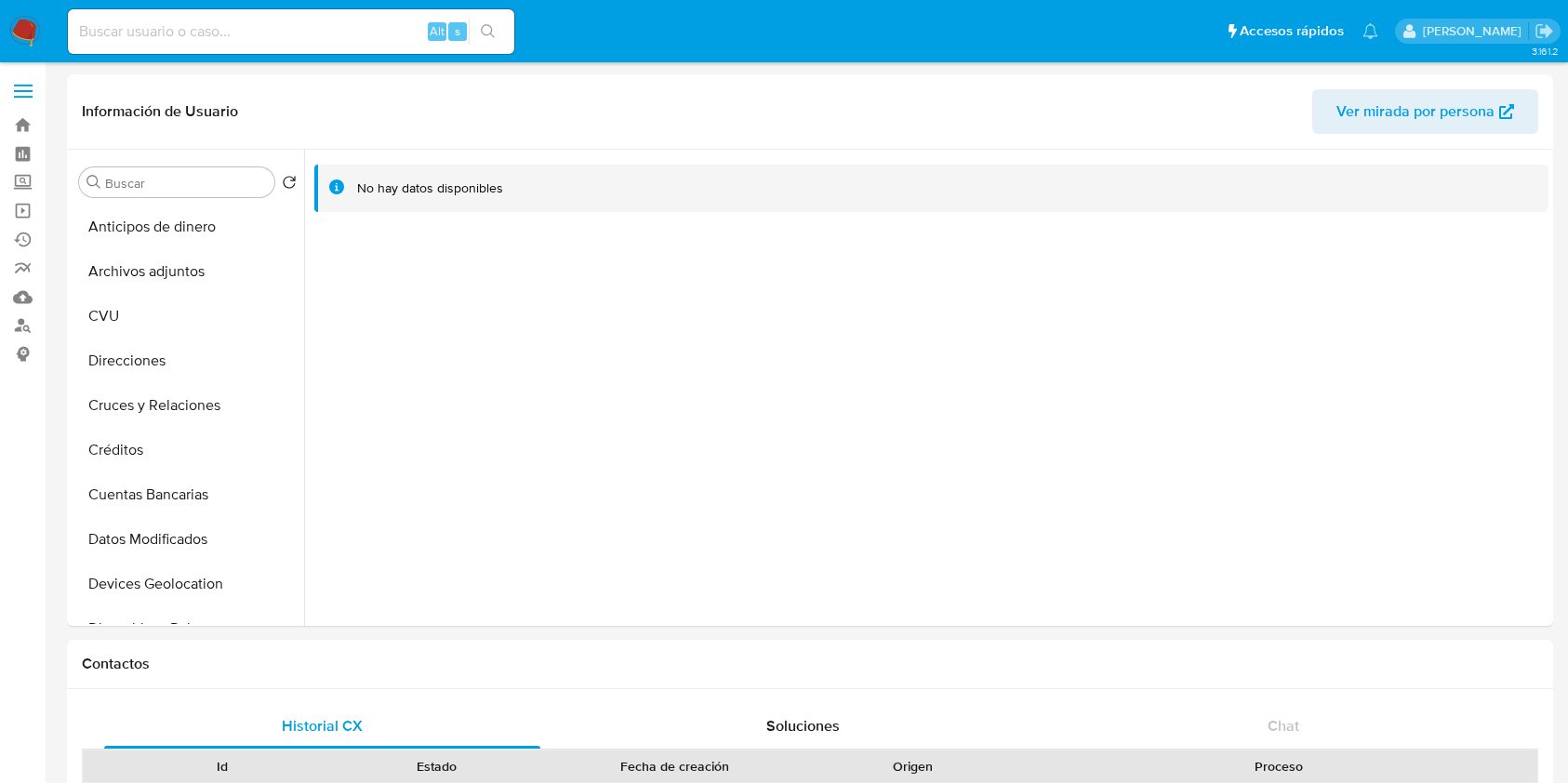
select select "10"
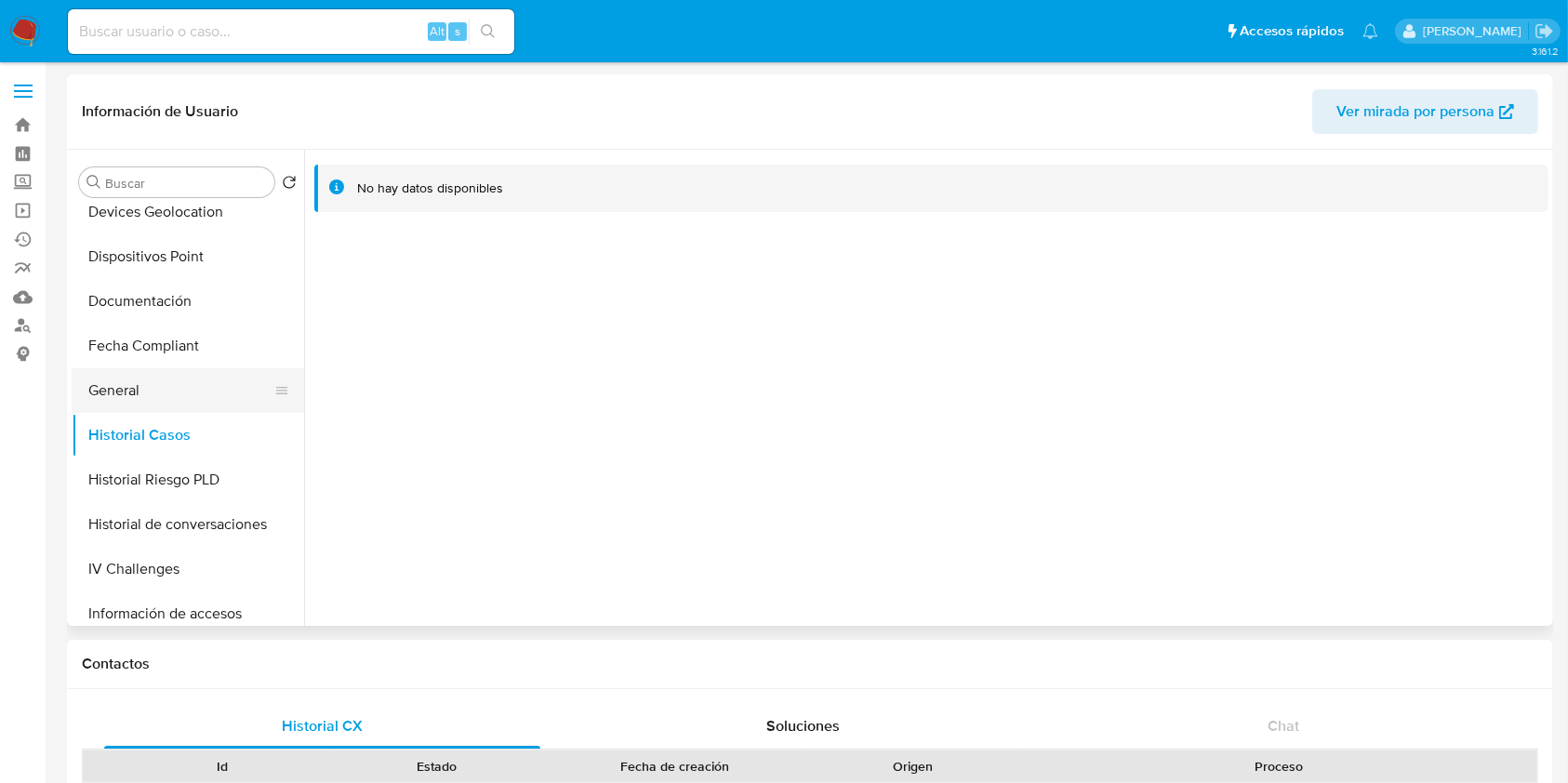
scroll to position [868, 0]
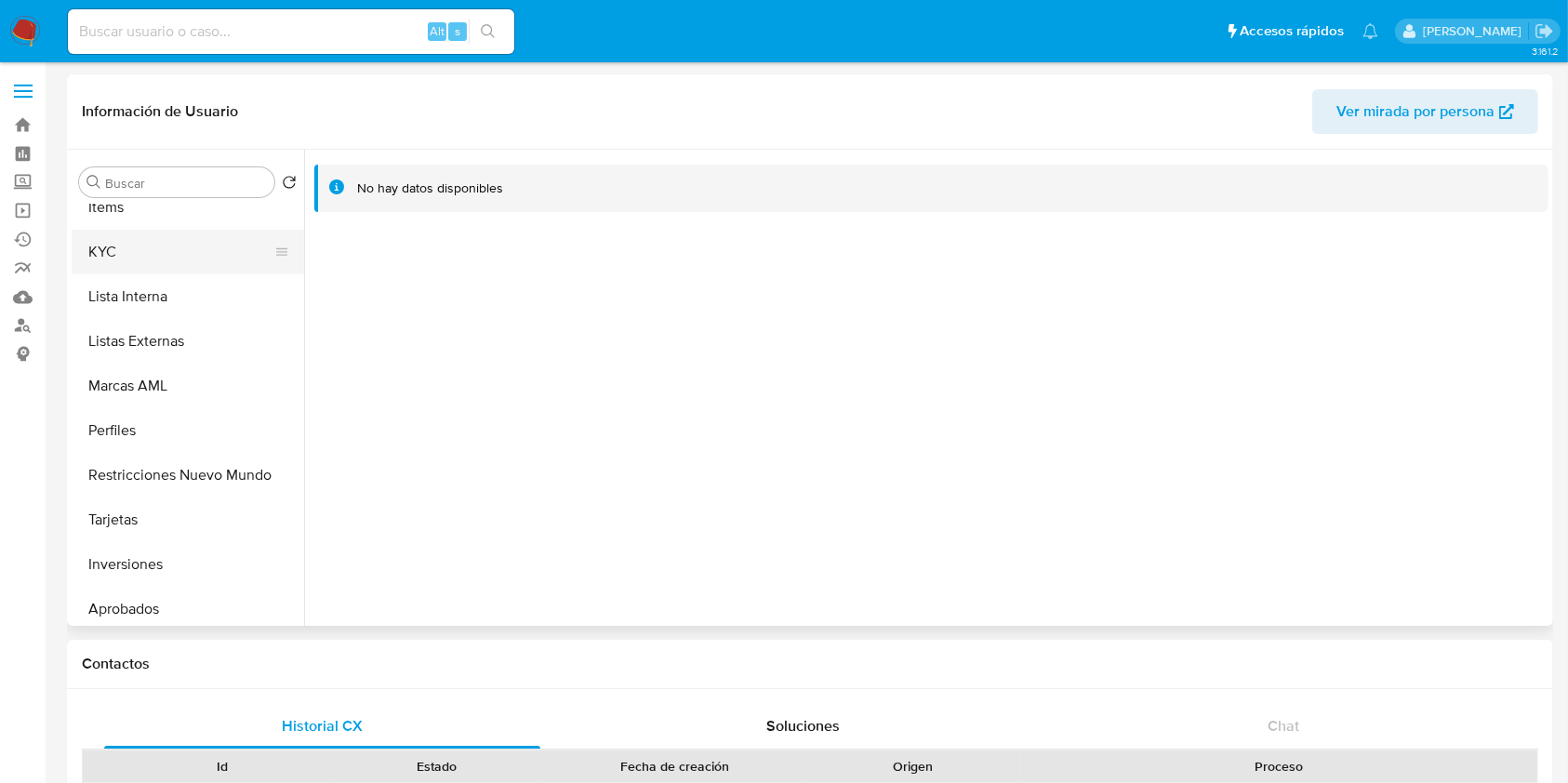
click at [143, 257] on button "KYC" at bounding box center [180, 251] width 217 height 44
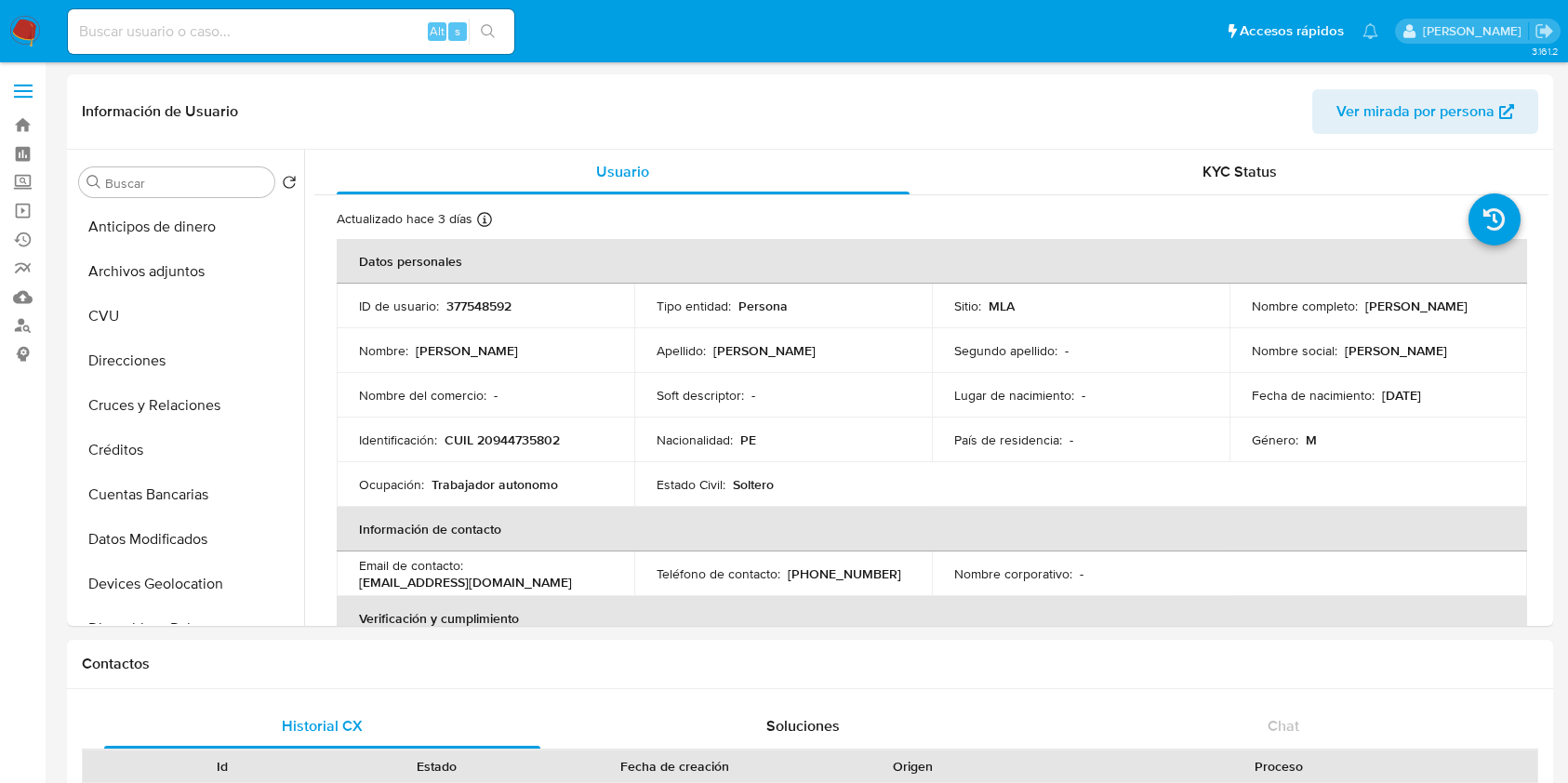
select select "100"
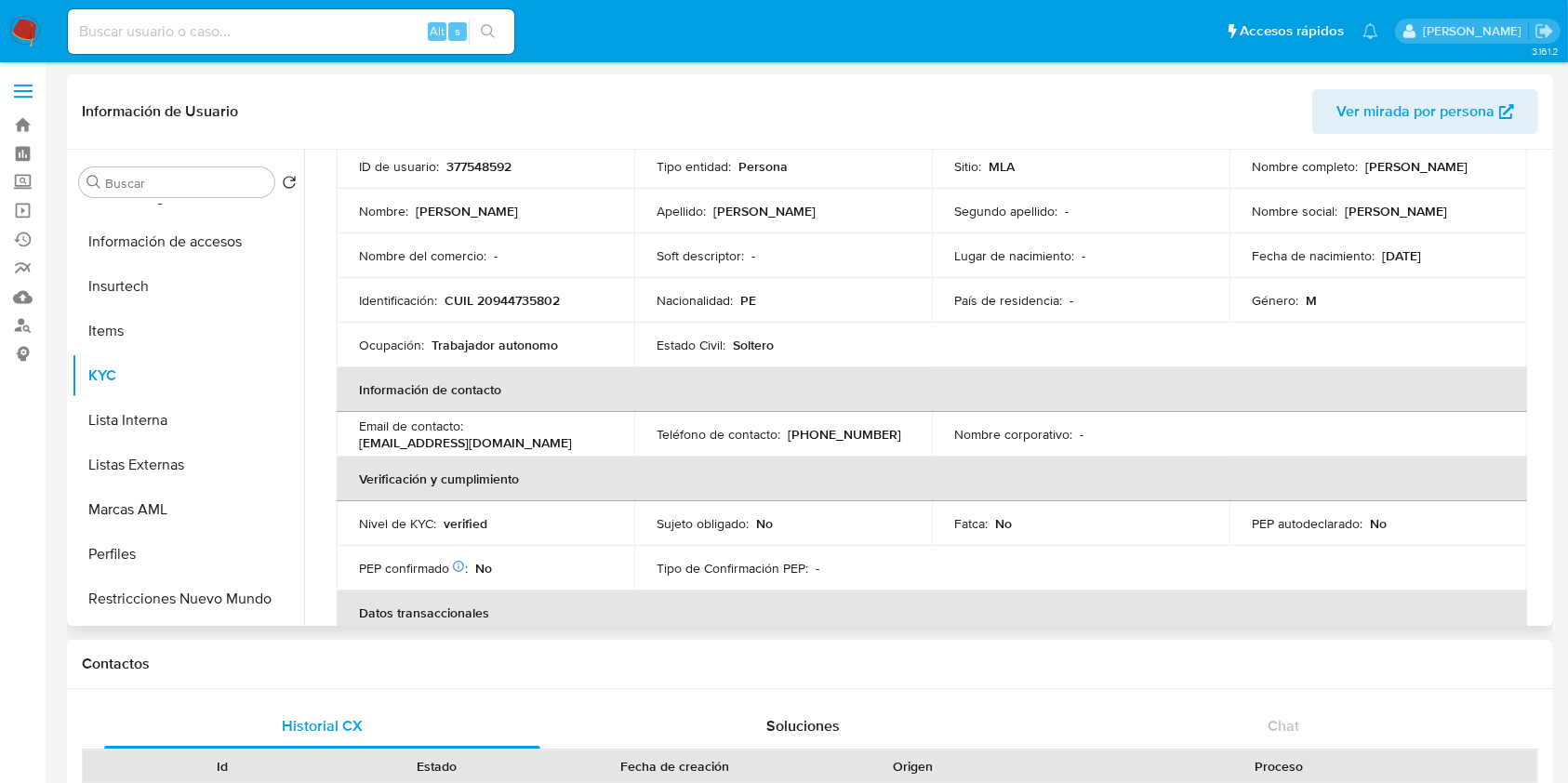
scroll to position [496, 0]
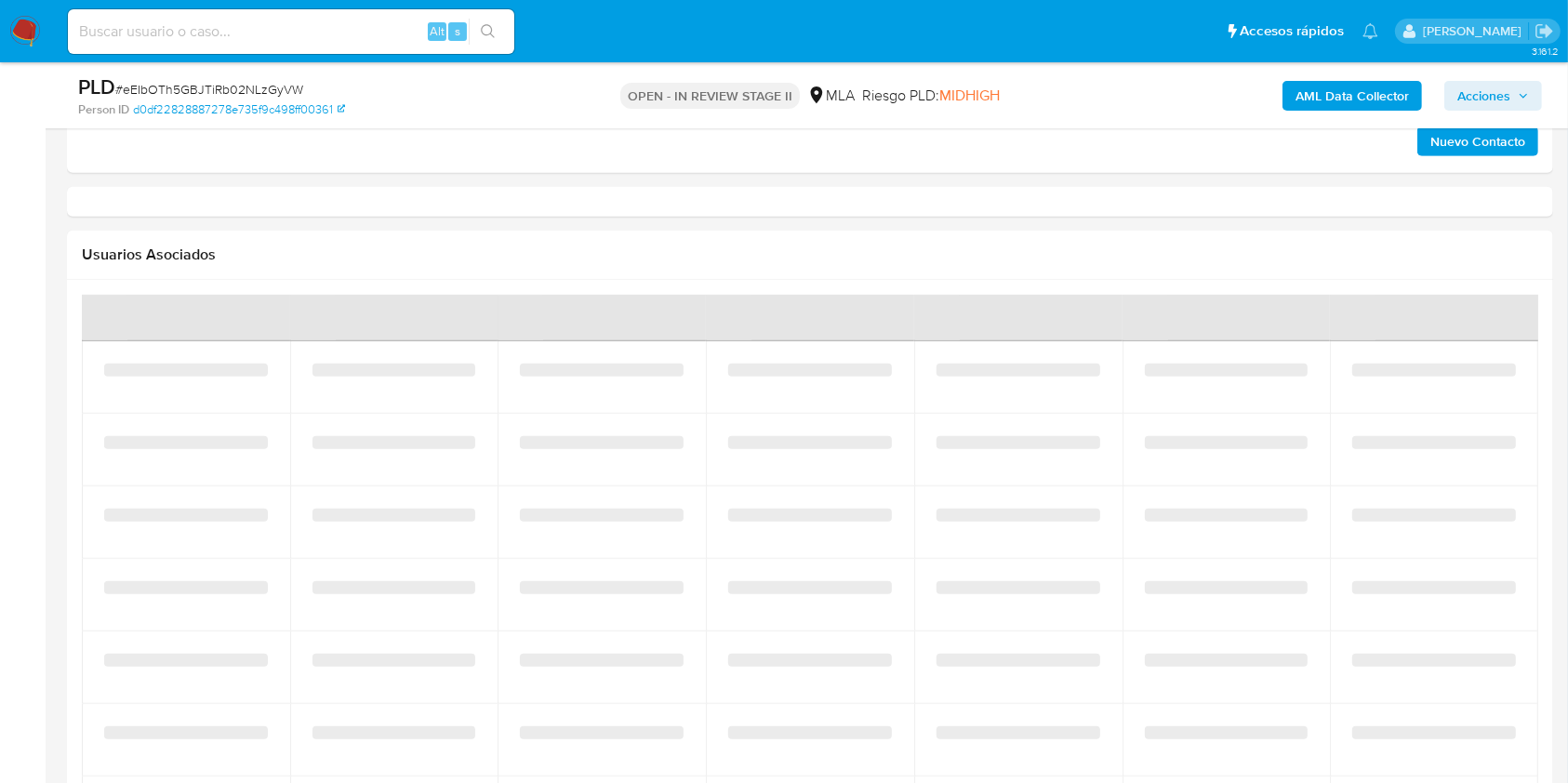
select select "10"
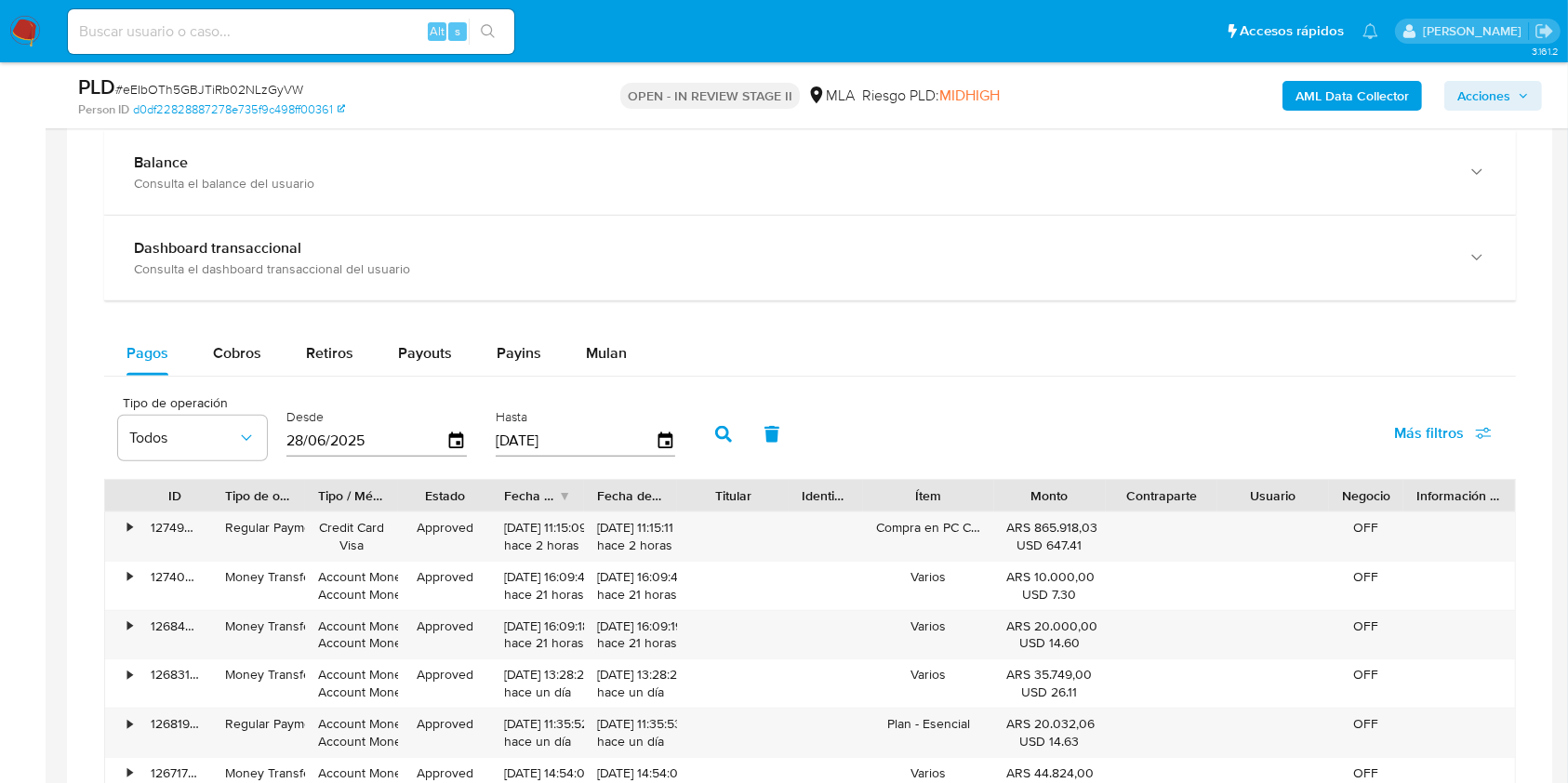
scroll to position [744, 0]
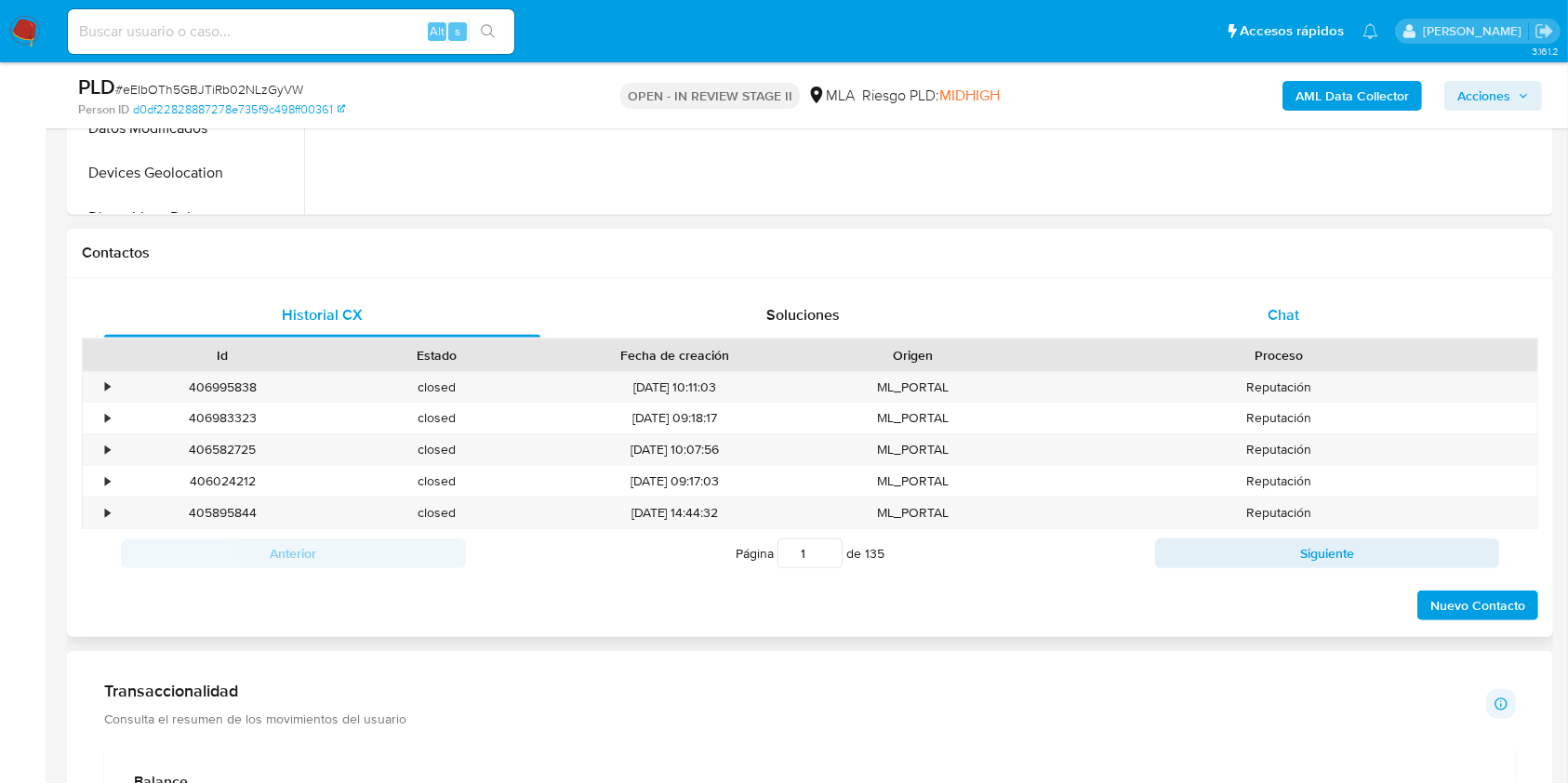
click at [1257, 303] on div "Chat" at bounding box center [1284, 315] width 436 height 44
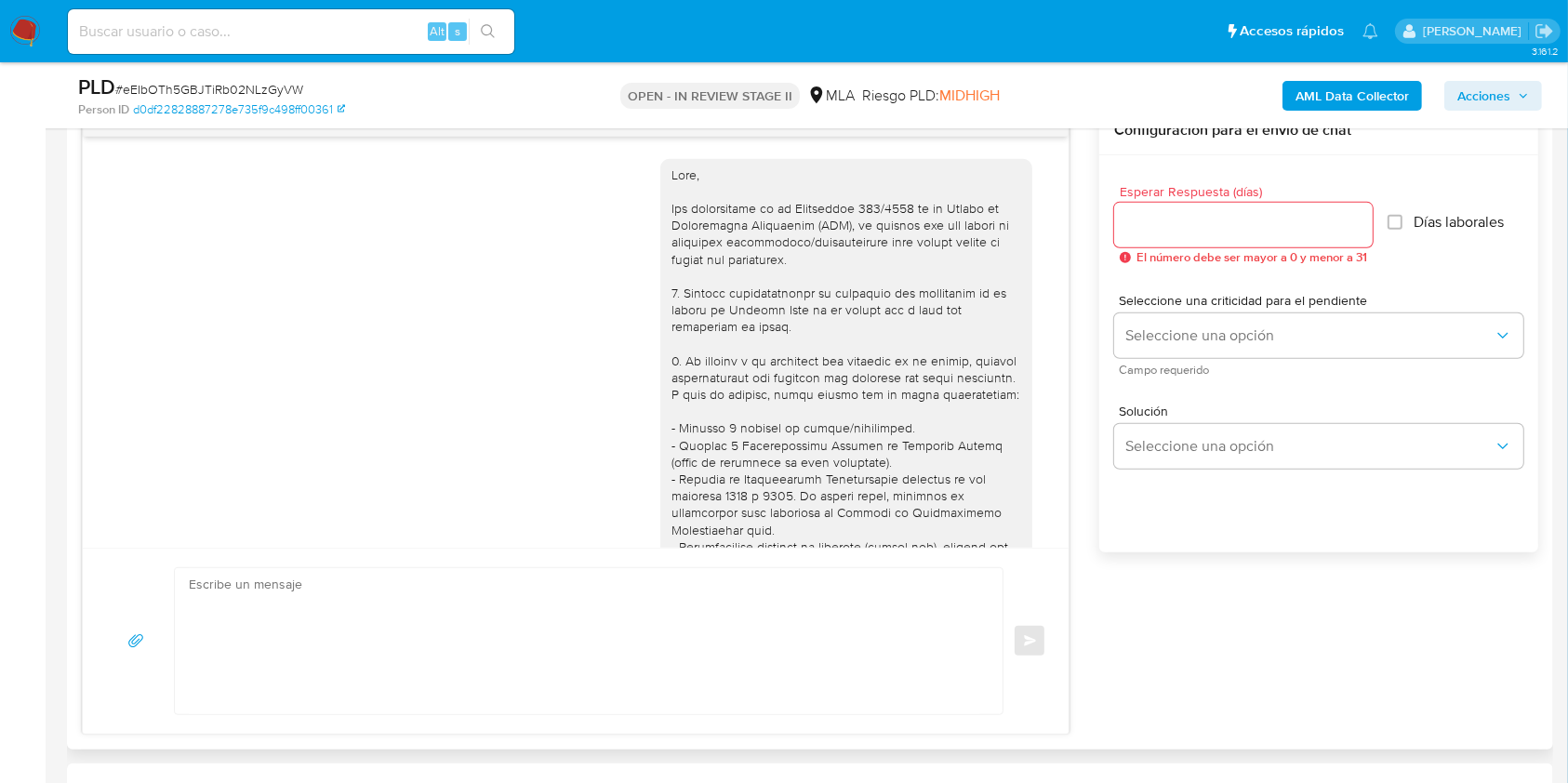
scroll to position [1376, 0]
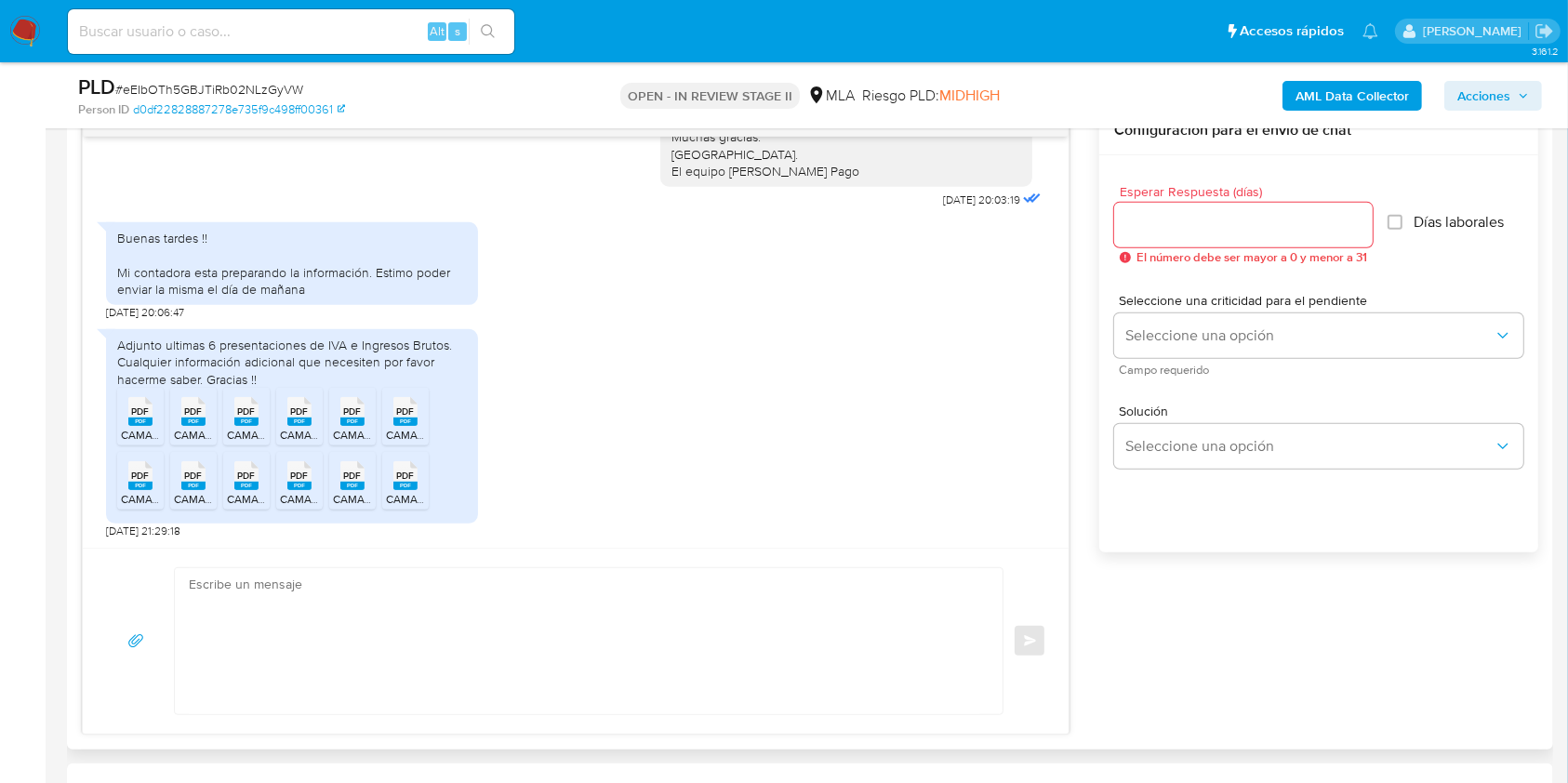
click at [401, 643] on textarea at bounding box center [584, 641] width 791 height 146
type textarea "b"
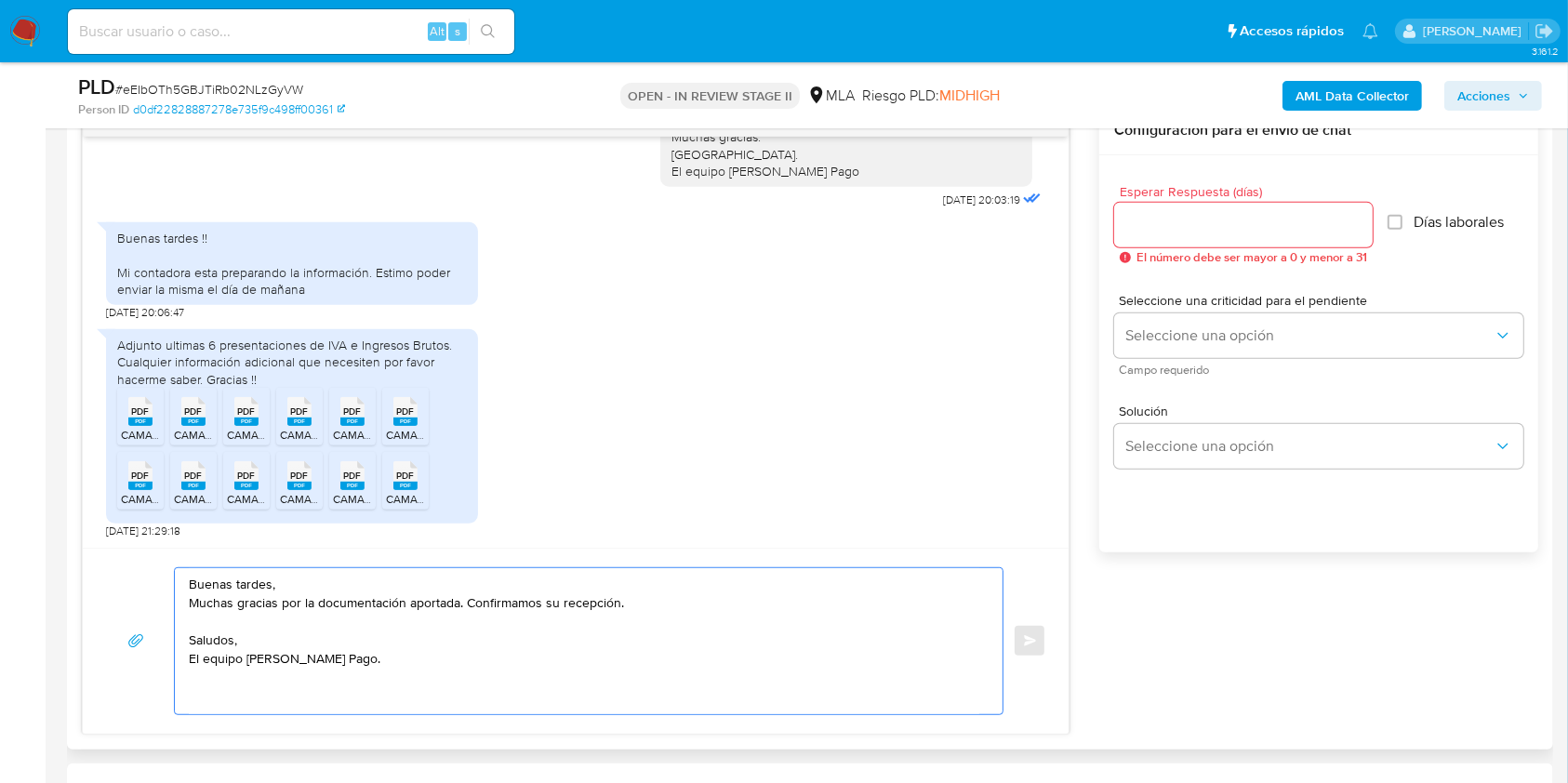
type textarea "Buenas tardes, Muchas gracias por la documentación aportada. Confirmamos su rec…"
click at [1152, 227] on input "Esperar Respuesta (días)" at bounding box center [1244, 225] width 259 height 25
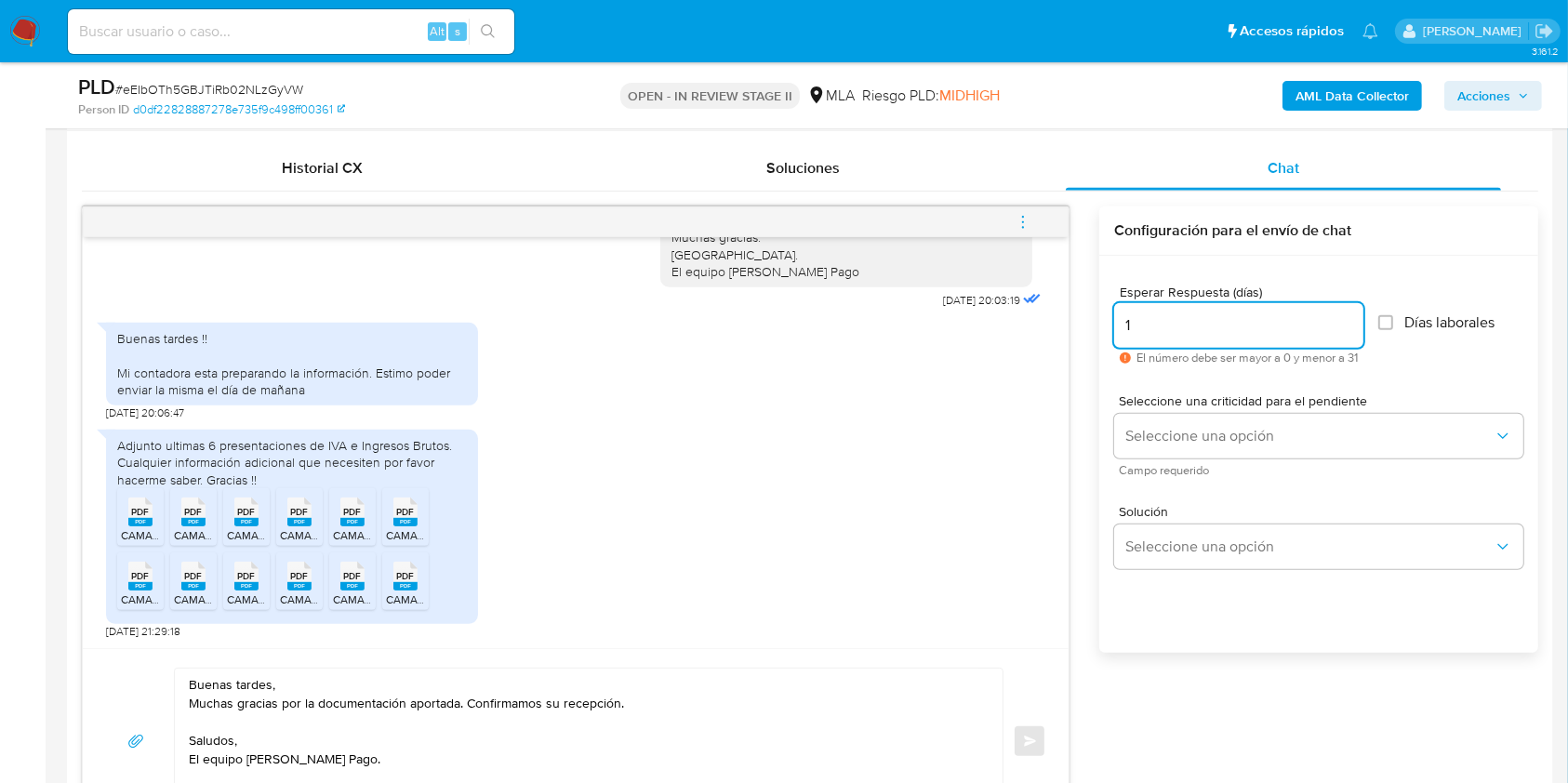
scroll to position [868, 0]
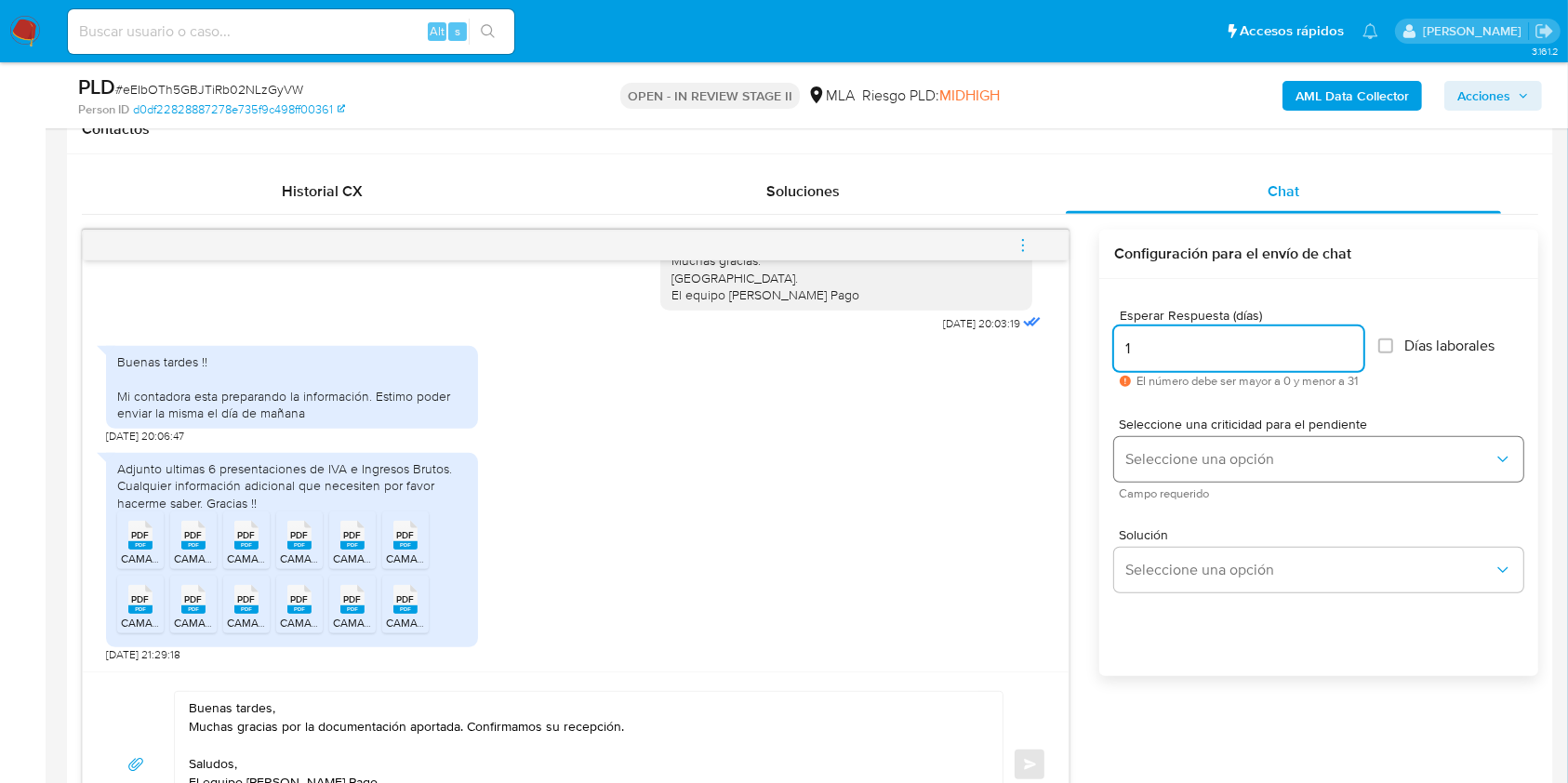
type input "1"
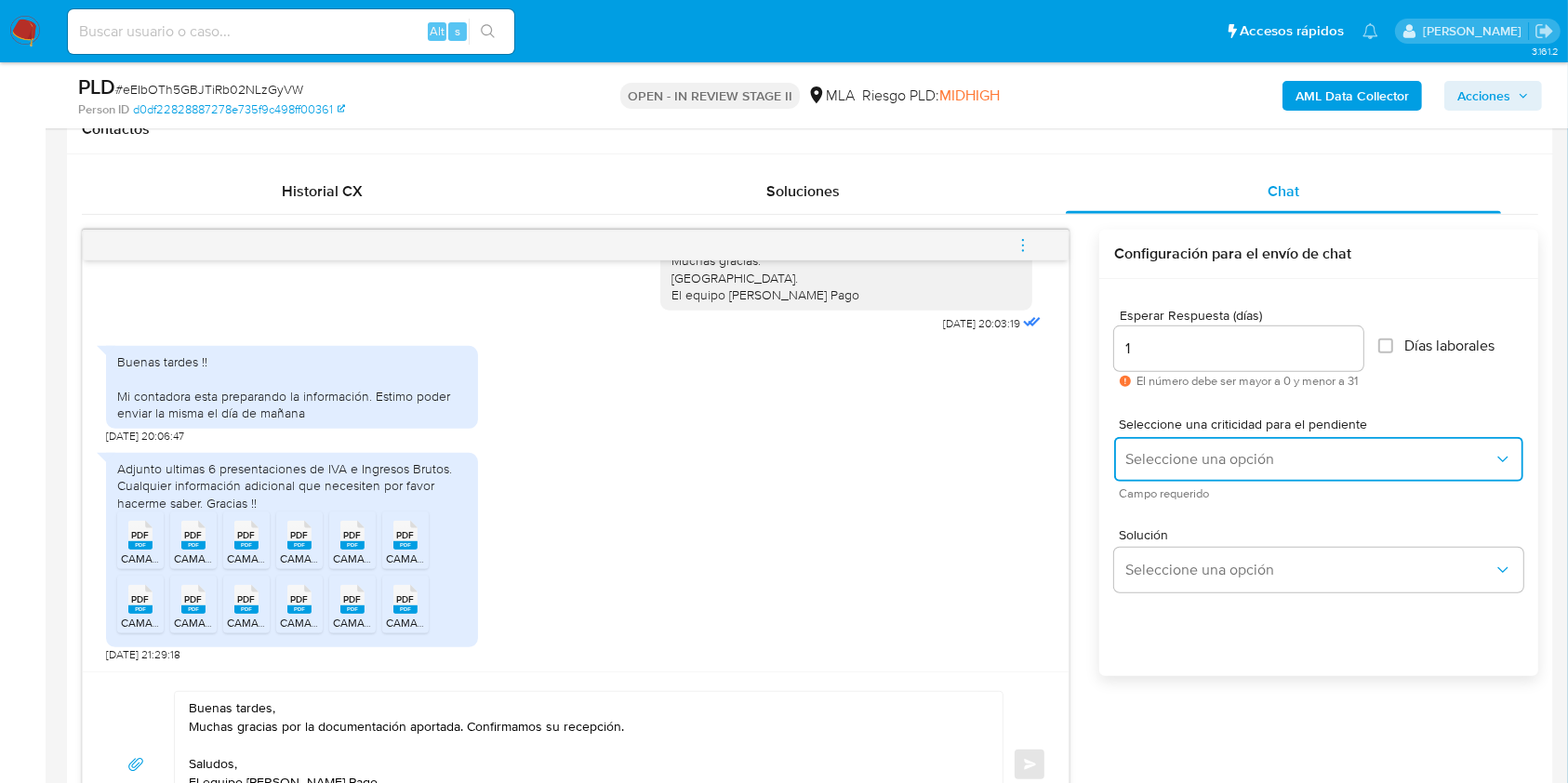
click at [1175, 479] on button "Seleccione una opción" at bounding box center [1319, 459] width 409 height 44
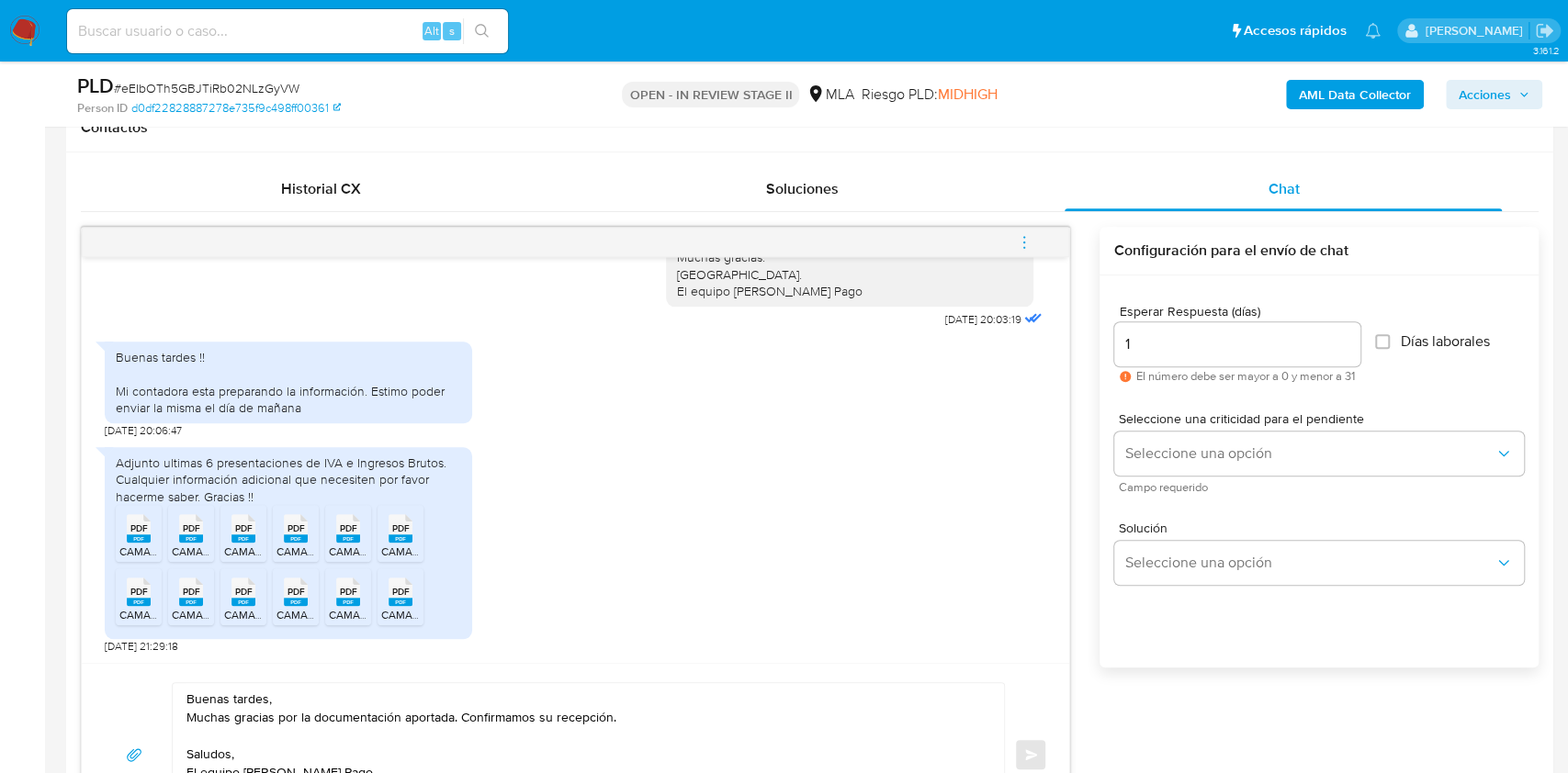
click at [1126, 343] on input "1" at bounding box center [1237, 344] width 246 height 24
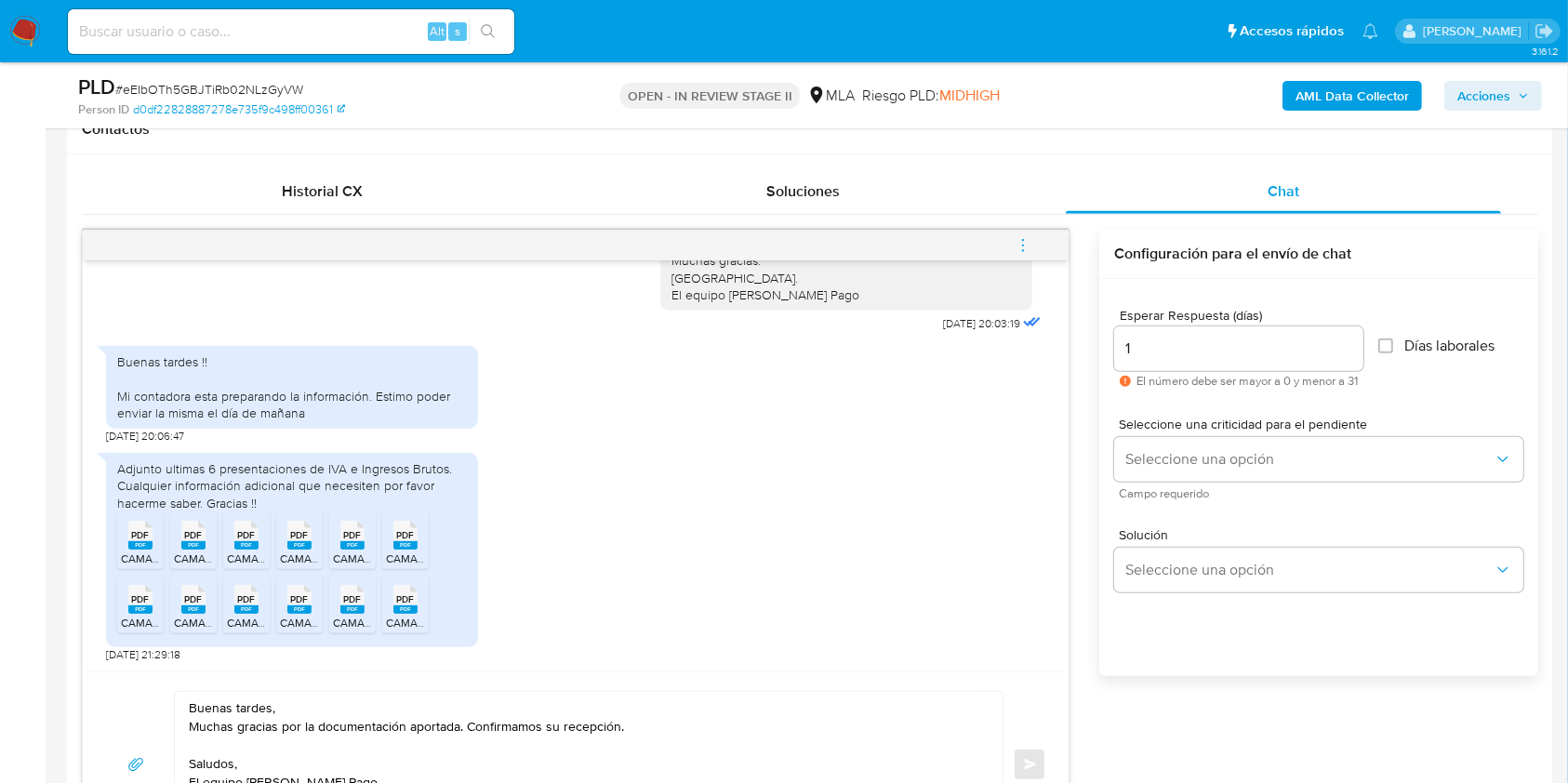
click at [1160, 359] on input "1" at bounding box center [1239, 349] width 249 height 25
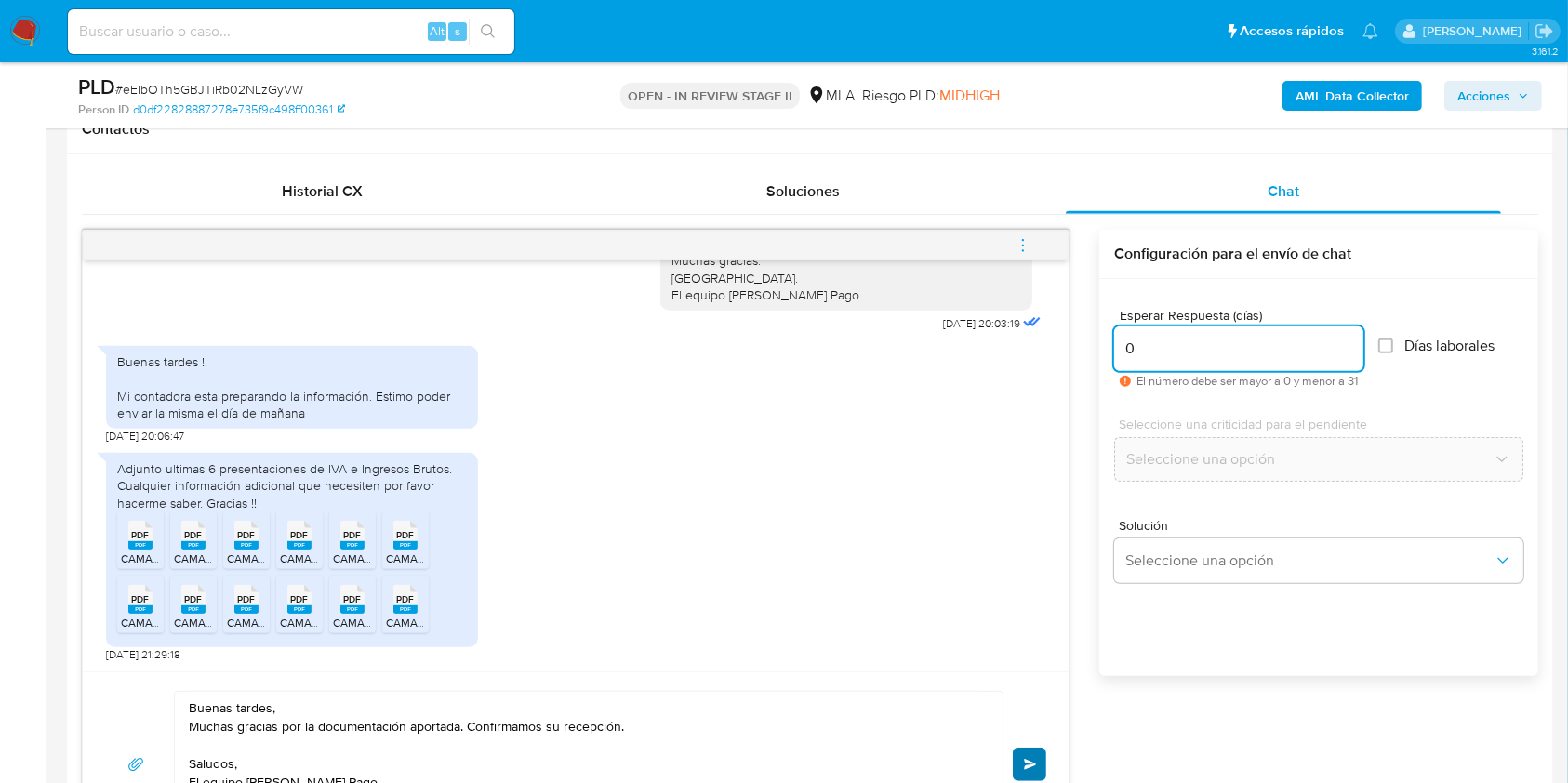
type input "0"
click at [1035, 756] on button "Enviar" at bounding box center [1029, 764] width 33 height 33
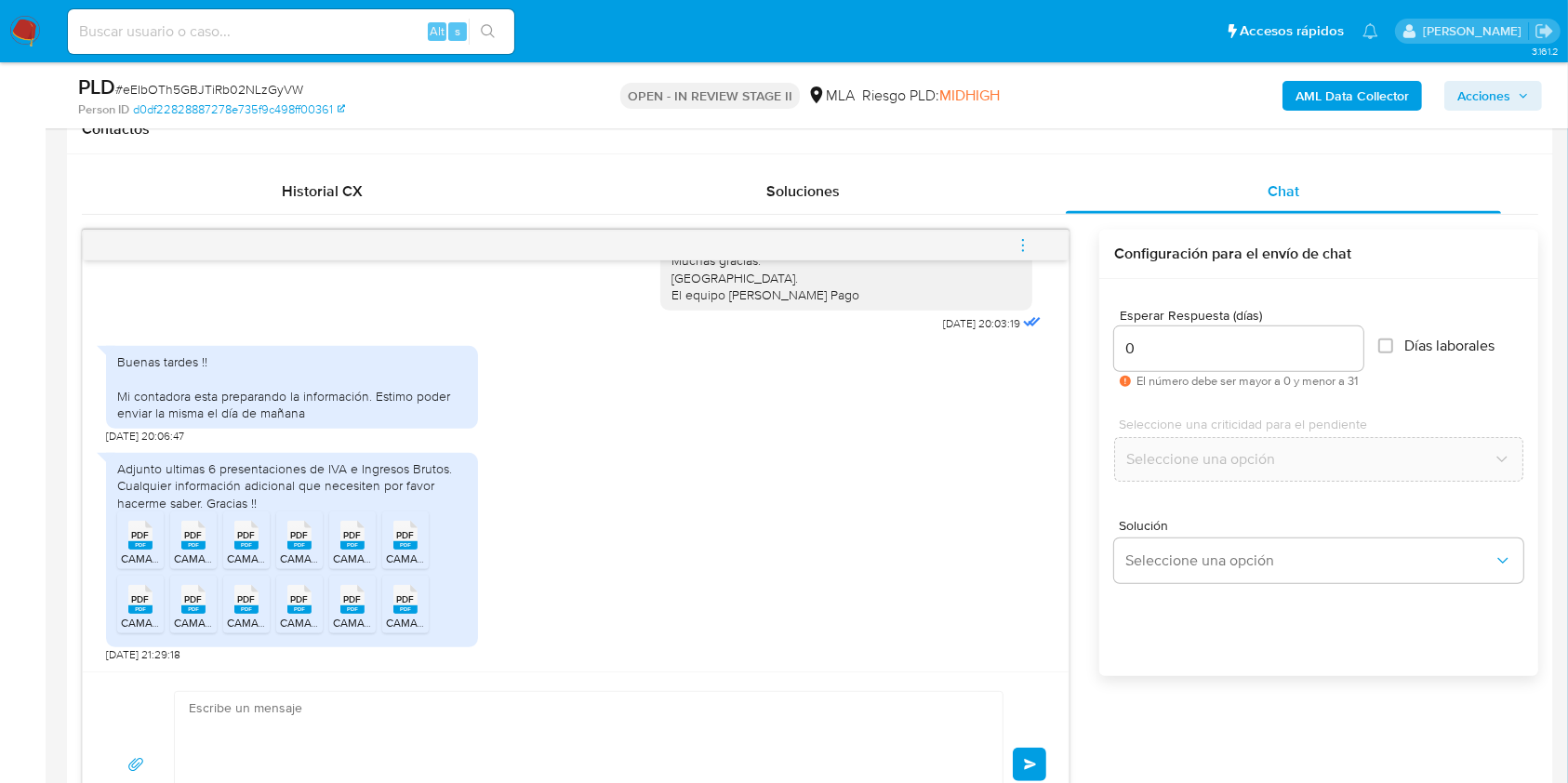
scroll to position [1533, 0]
click at [1025, 247] on icon "menu-action" at bounding box center [1023, 246] width 17 height 17
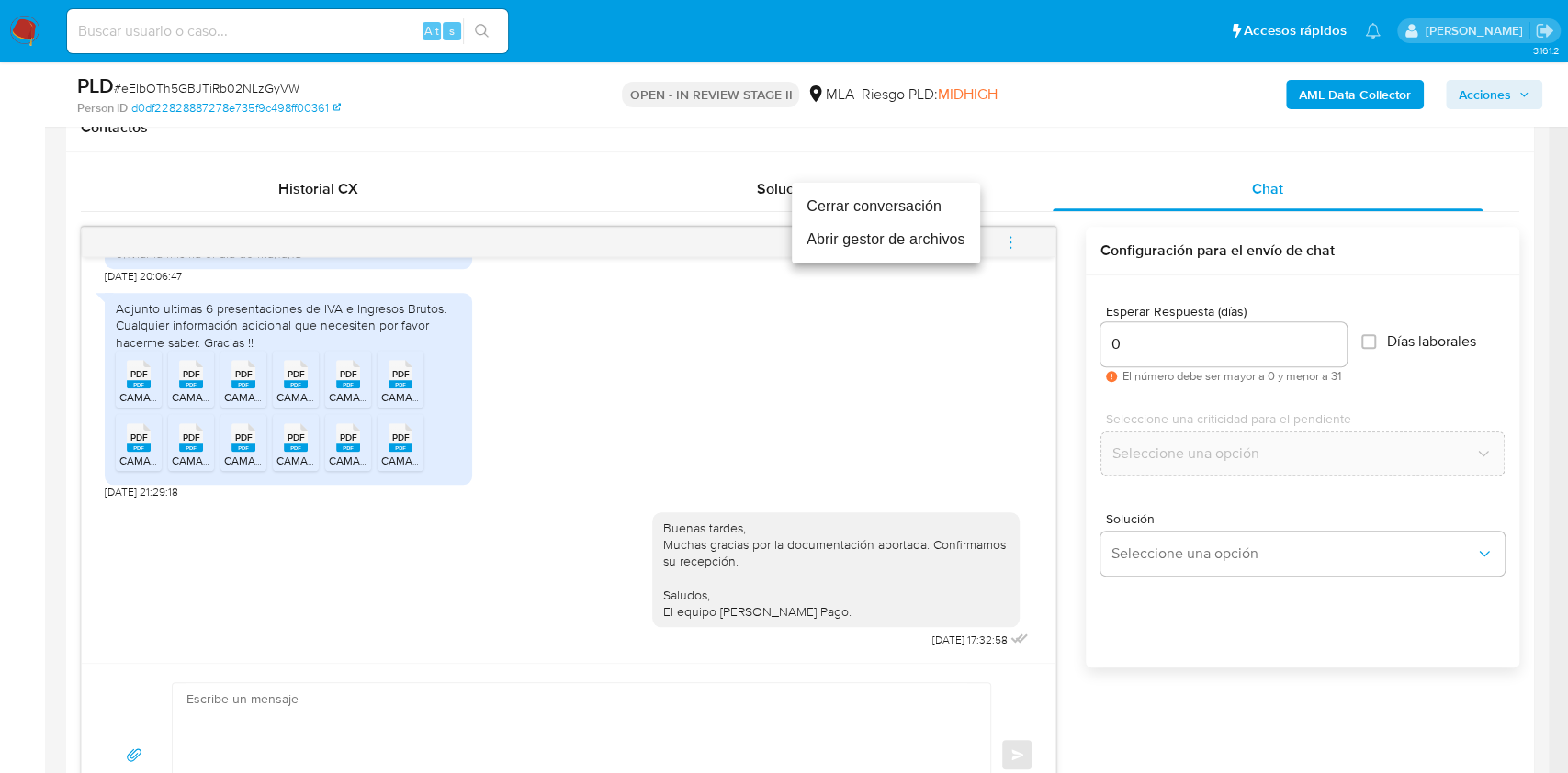
click at [909, 212] on li "Cerrar conversación" at bounding box center [886, 206] width 188 height 33
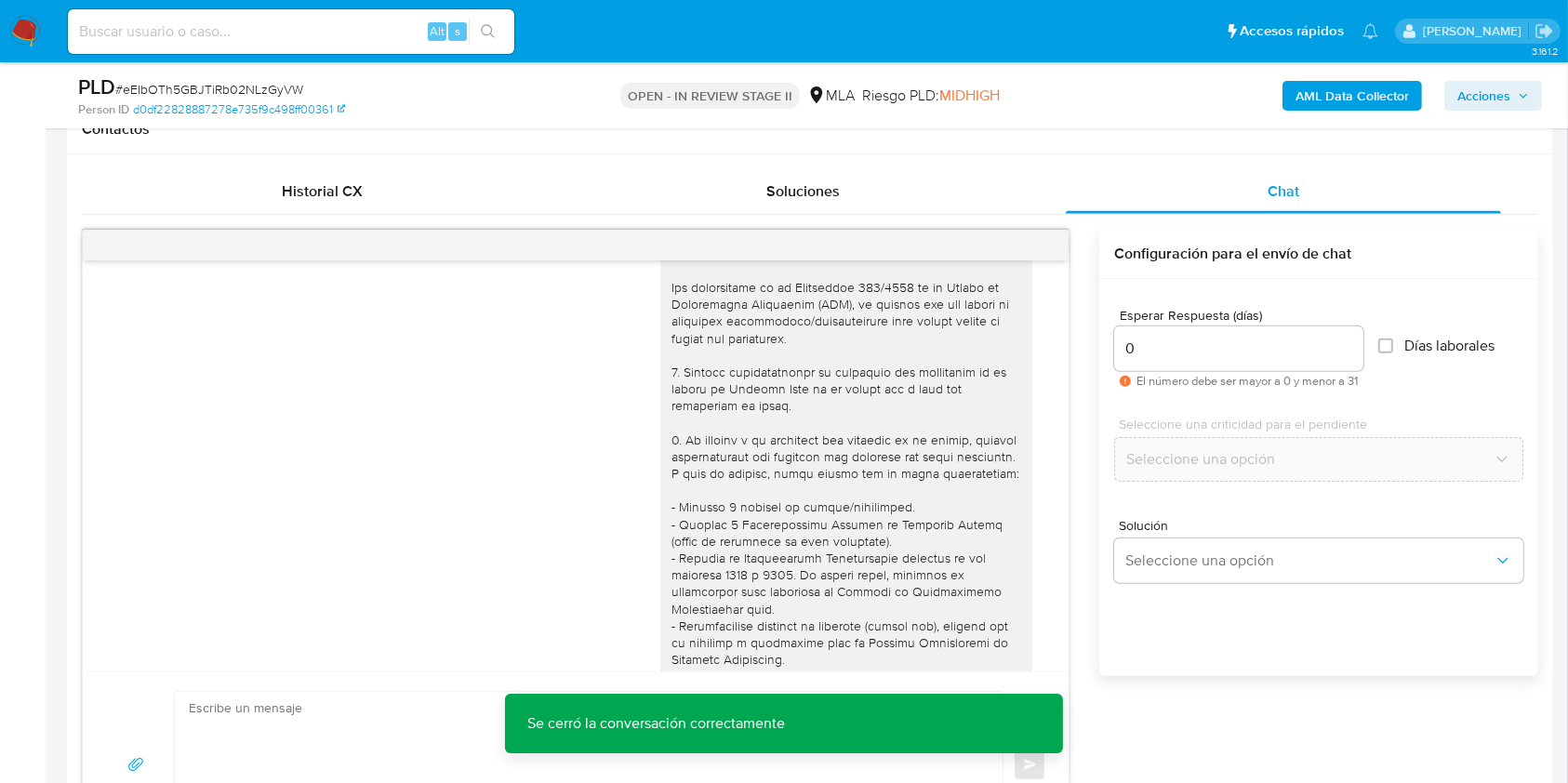
scroll to position [0, 0]
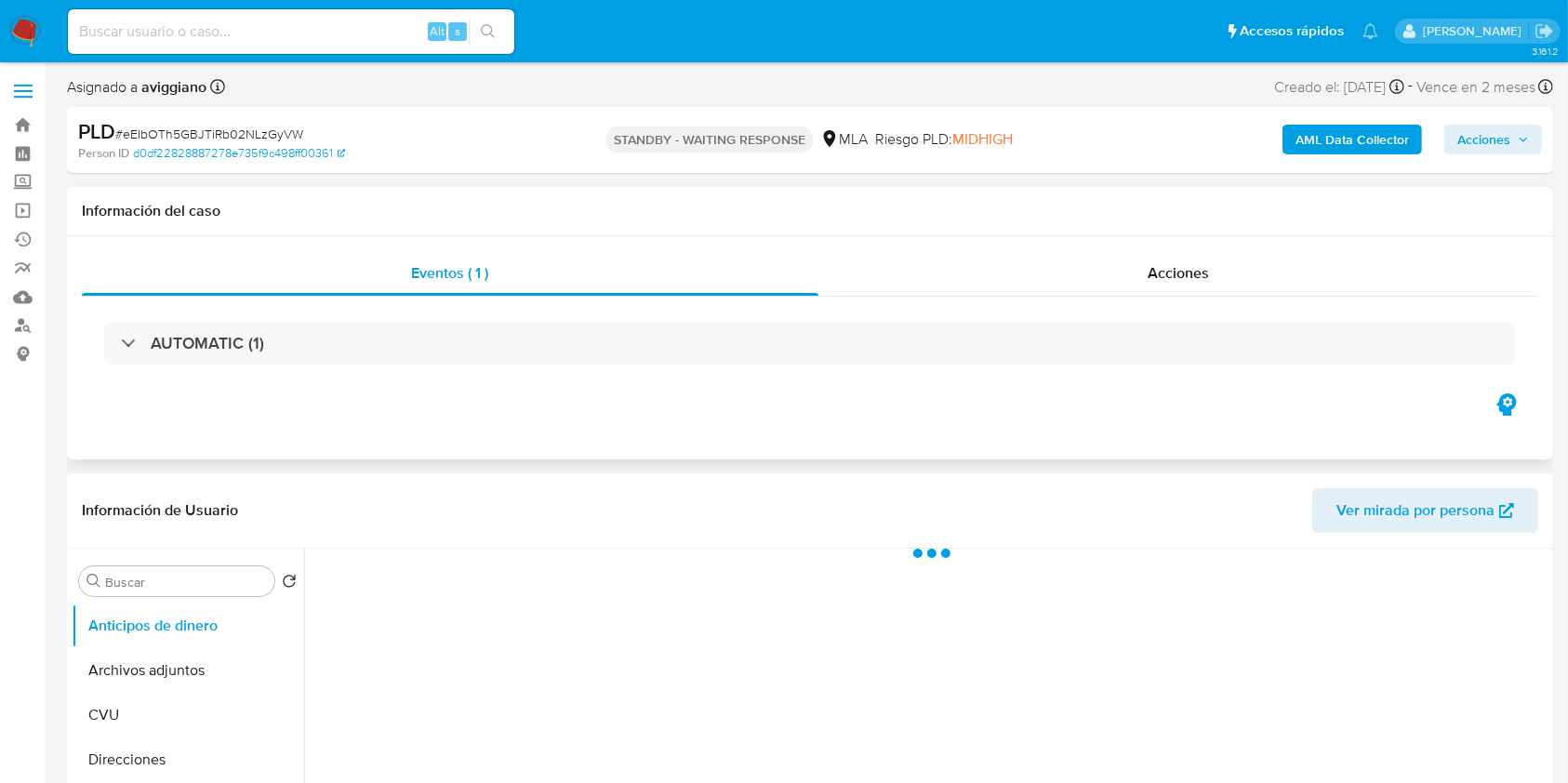
select select "10"
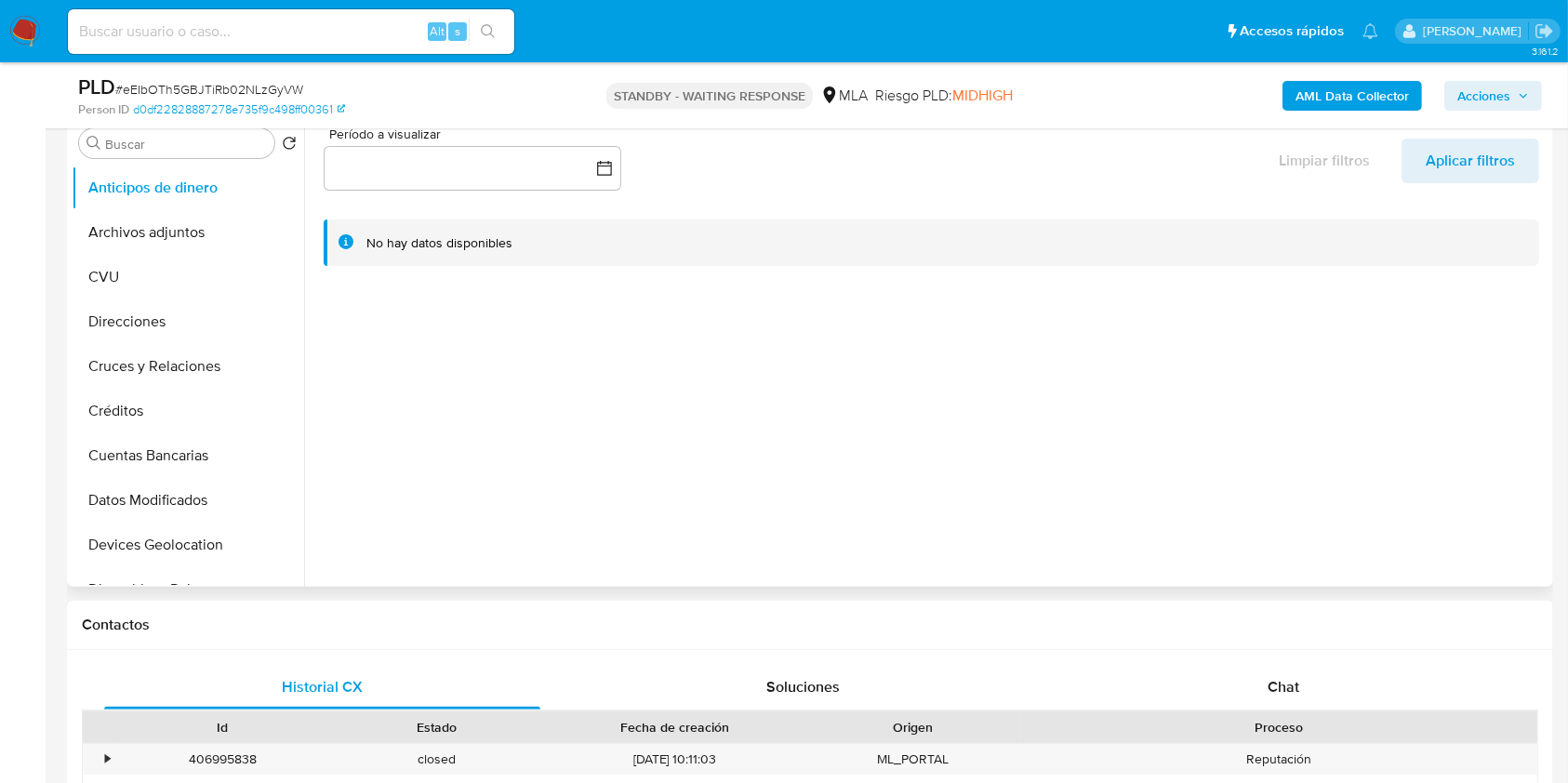
scroll to position [372, 0]
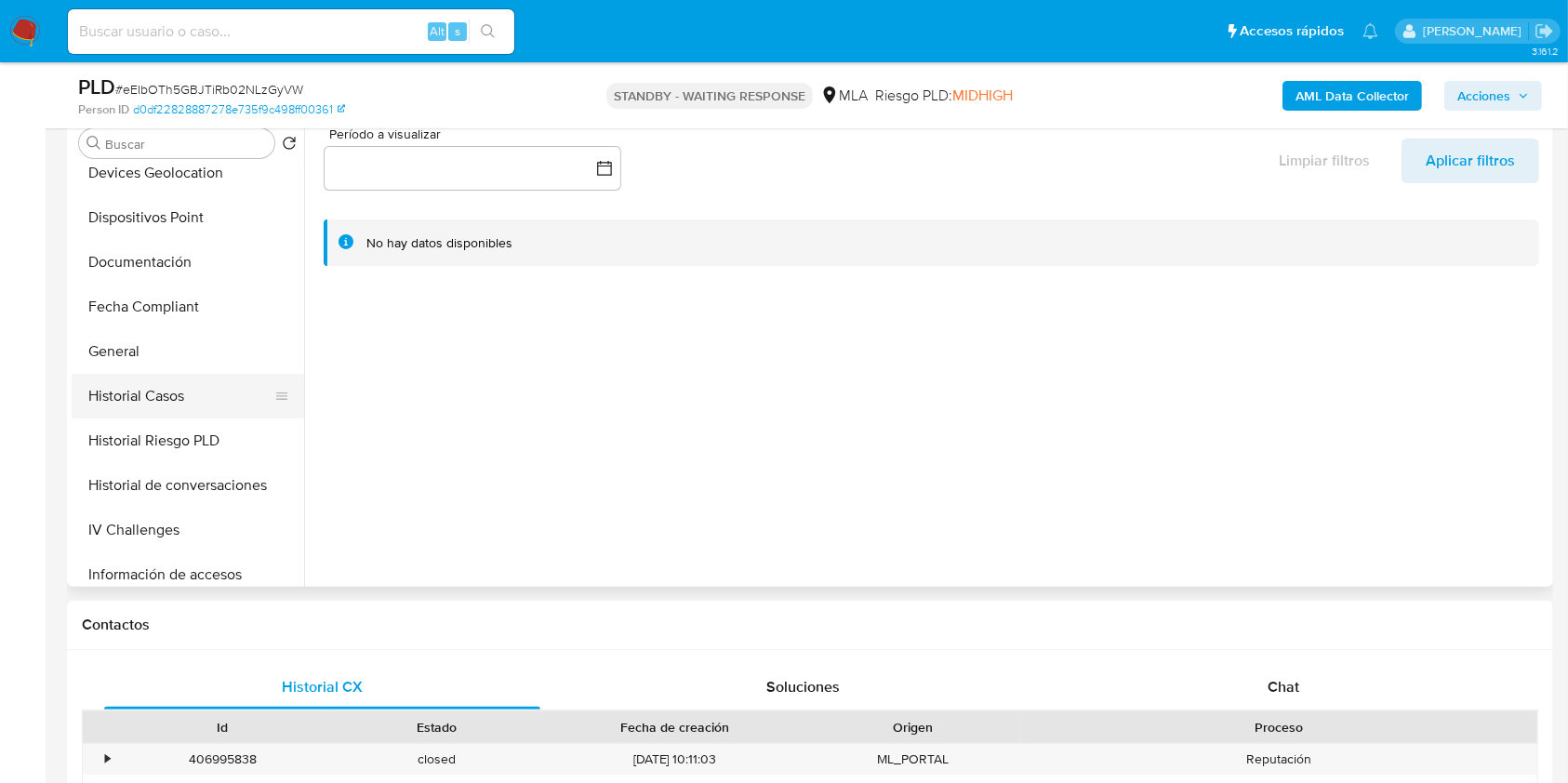
click at [186, 397] on button "Historial Casos" at bounding box center [180, 396] width 217 height 44
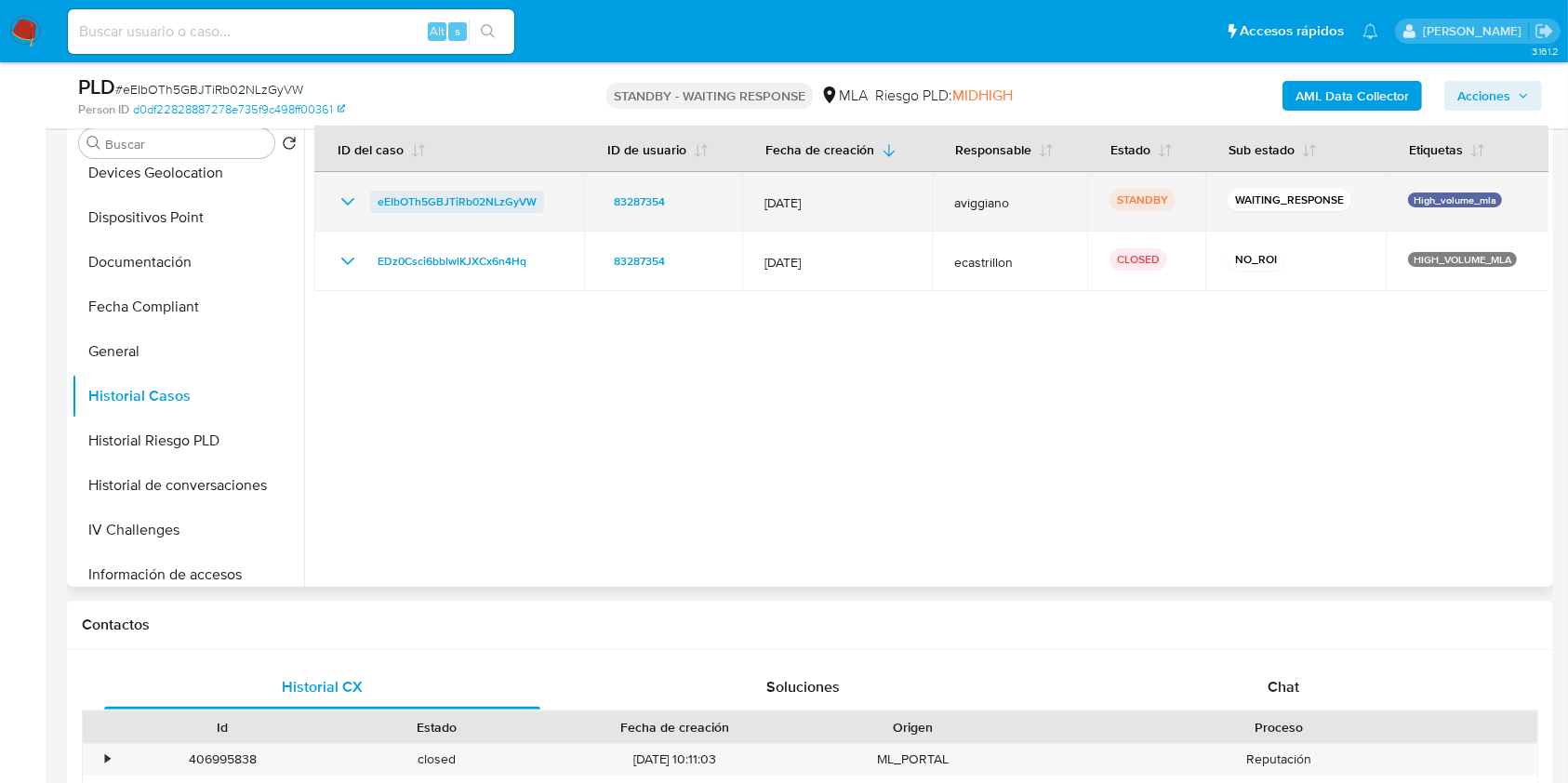
drag, startPoint x: 550, startPoint y: 202, endPoint x: 379, endPoint y: 205, distance: 171.0
click at [379, 205] on div "eEIbOTh5GBJTiRb02NLzGyVW" at bounding box center [449, 202] width 225 height 23
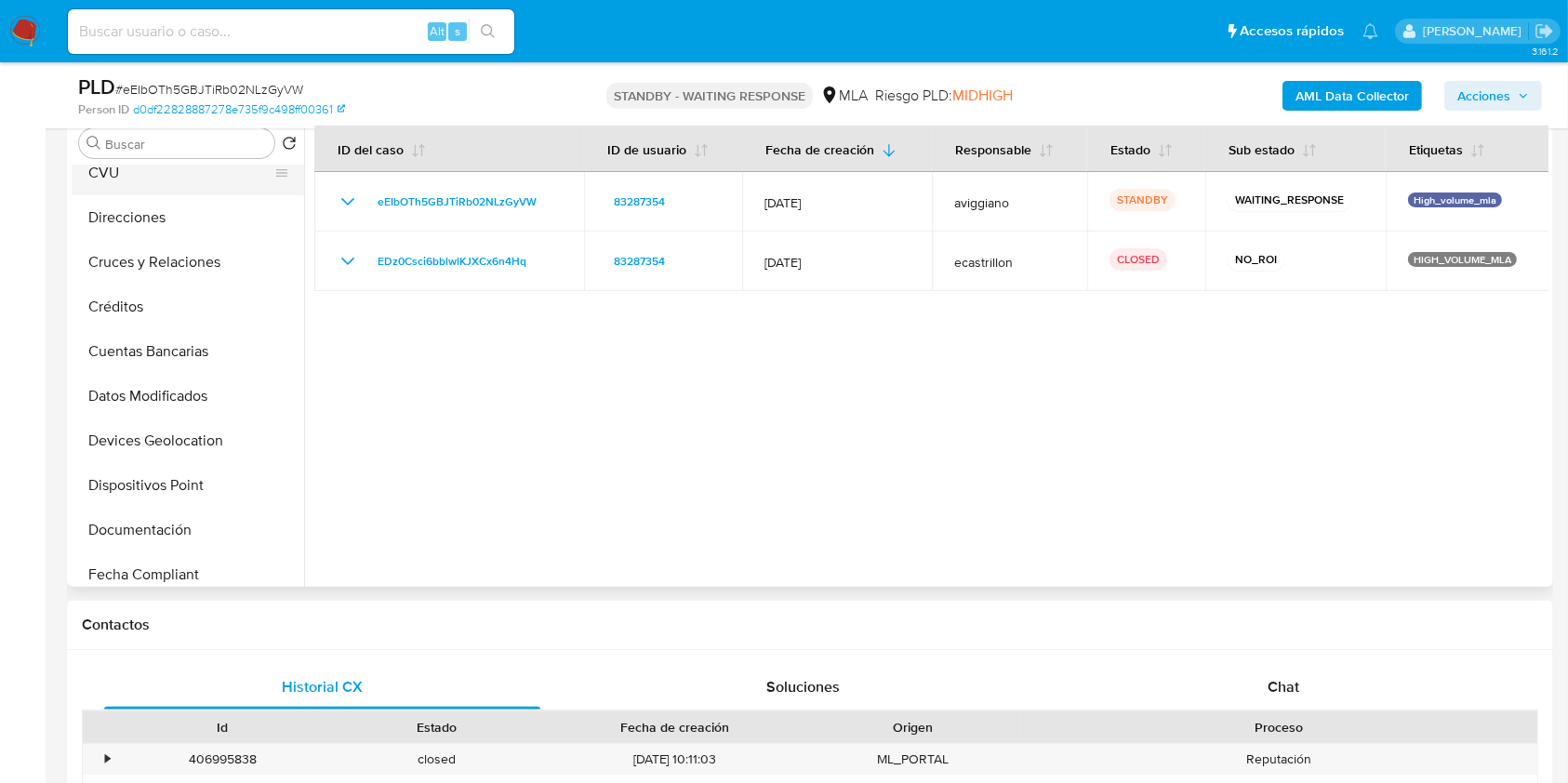
scroll to position [0, 0]
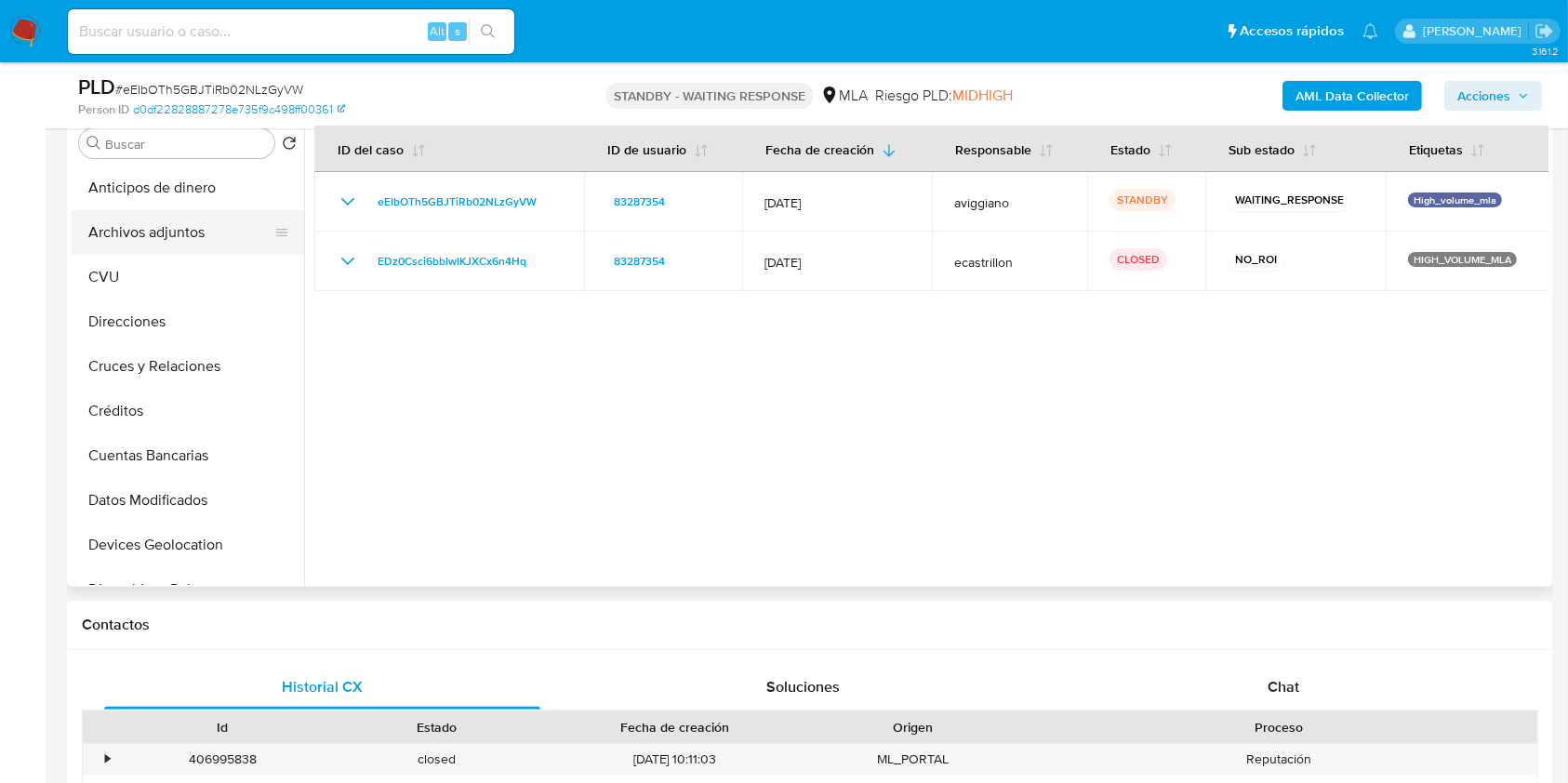
click at [198, 227] on button "Archivos adjuntos" at bounding box center [180, 232] width 217 height 44
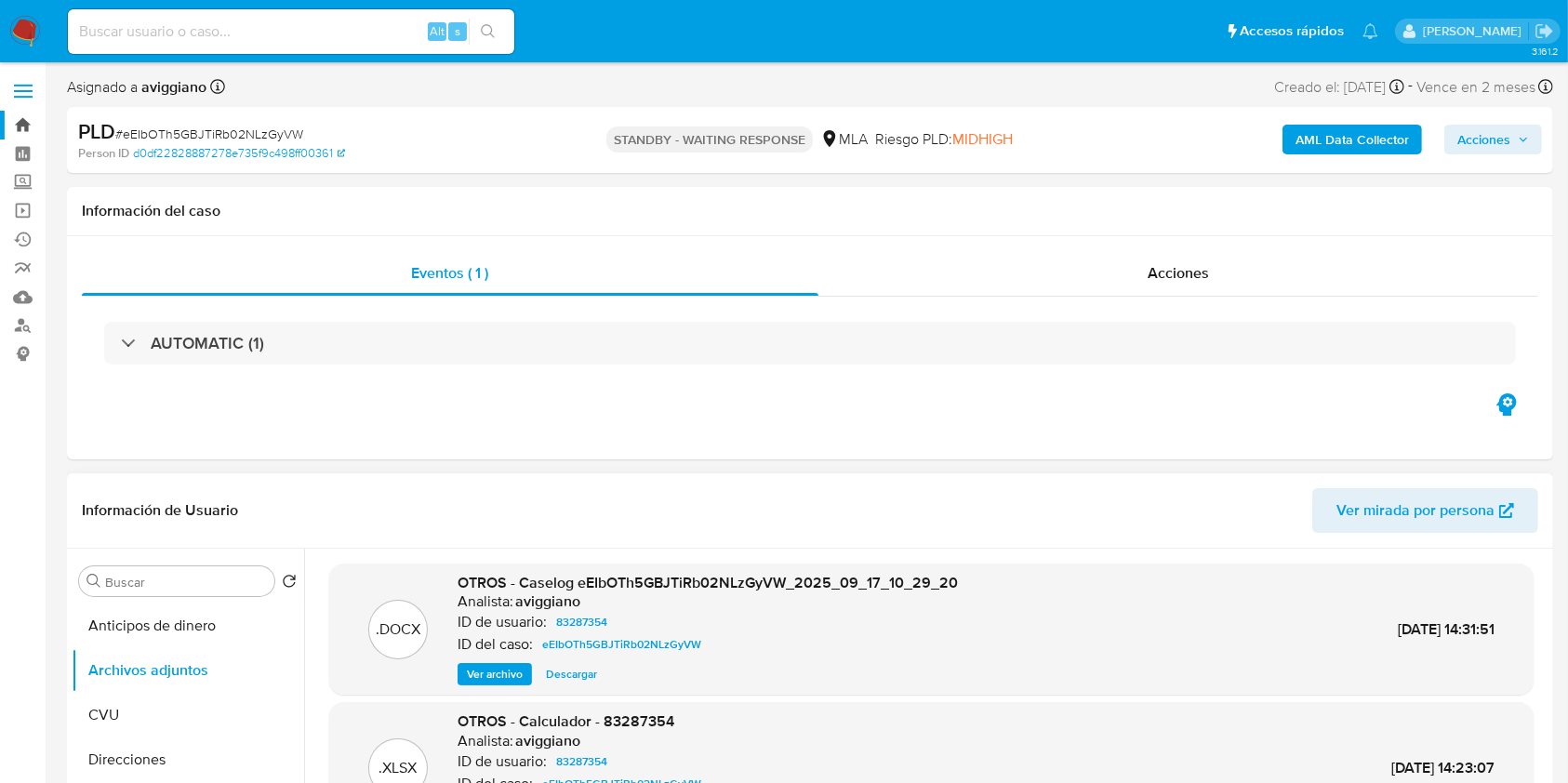
click at [21, 126] on link "Bandeja" at bounding box center [111, 125] width 221 height 29
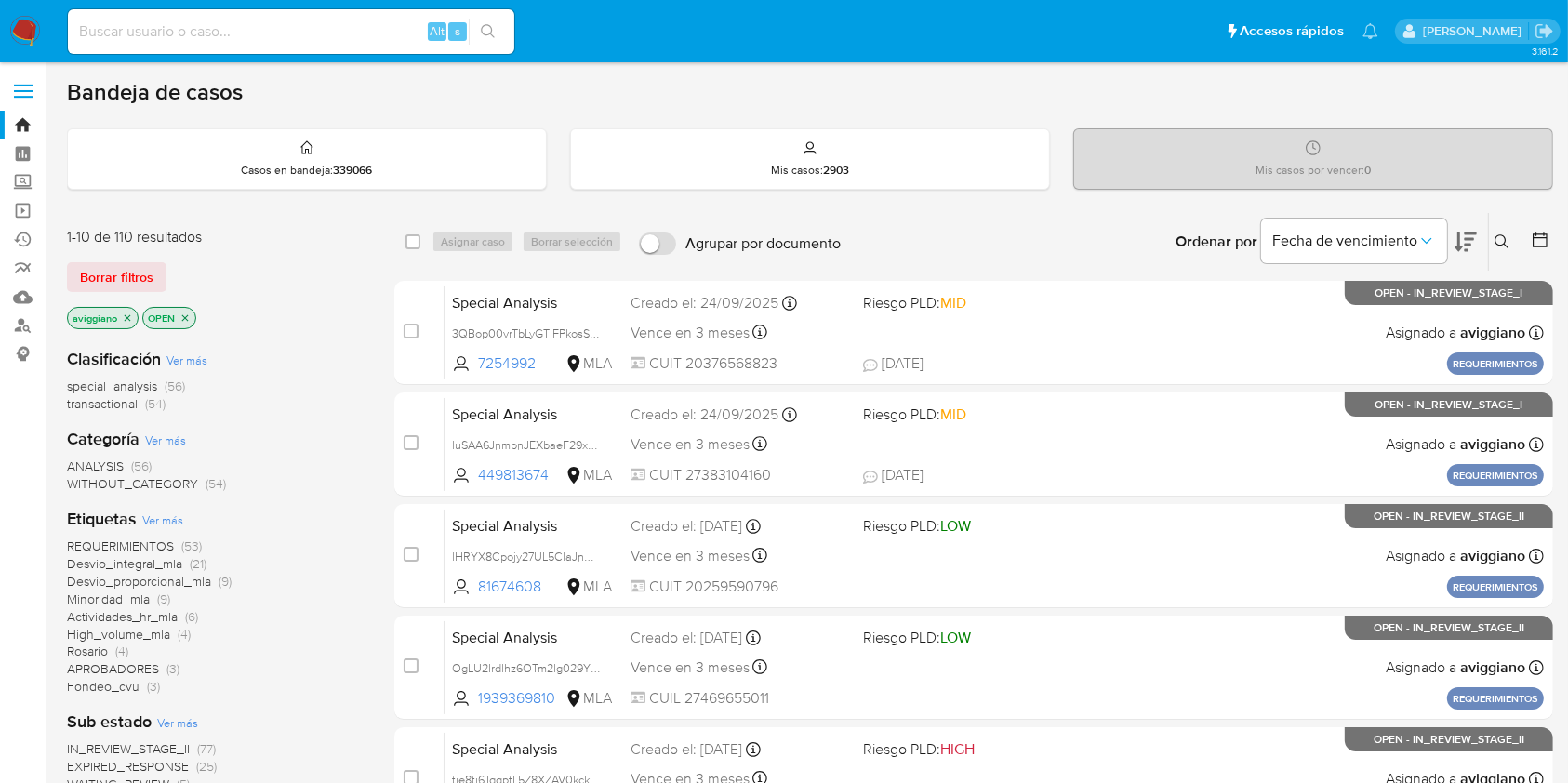
click at [1503, 242] on icon at bounding box center [1502, 242] width 15 height 15
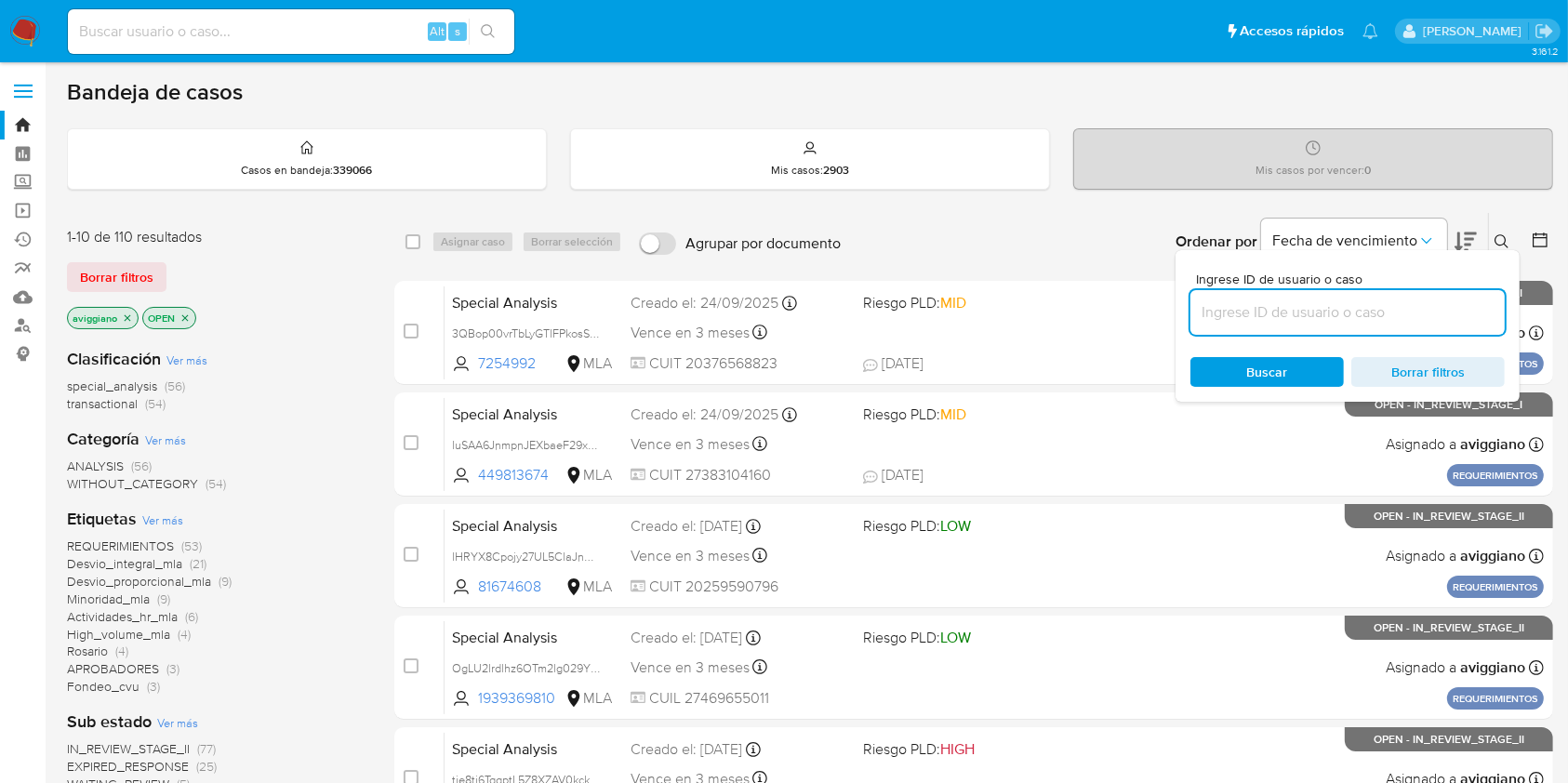
click at [1411, 309] on input at bounding box center [1347, 313] width 315 height 25
type input "eEIbOTh5GBJTiRb02NLzGyVW"
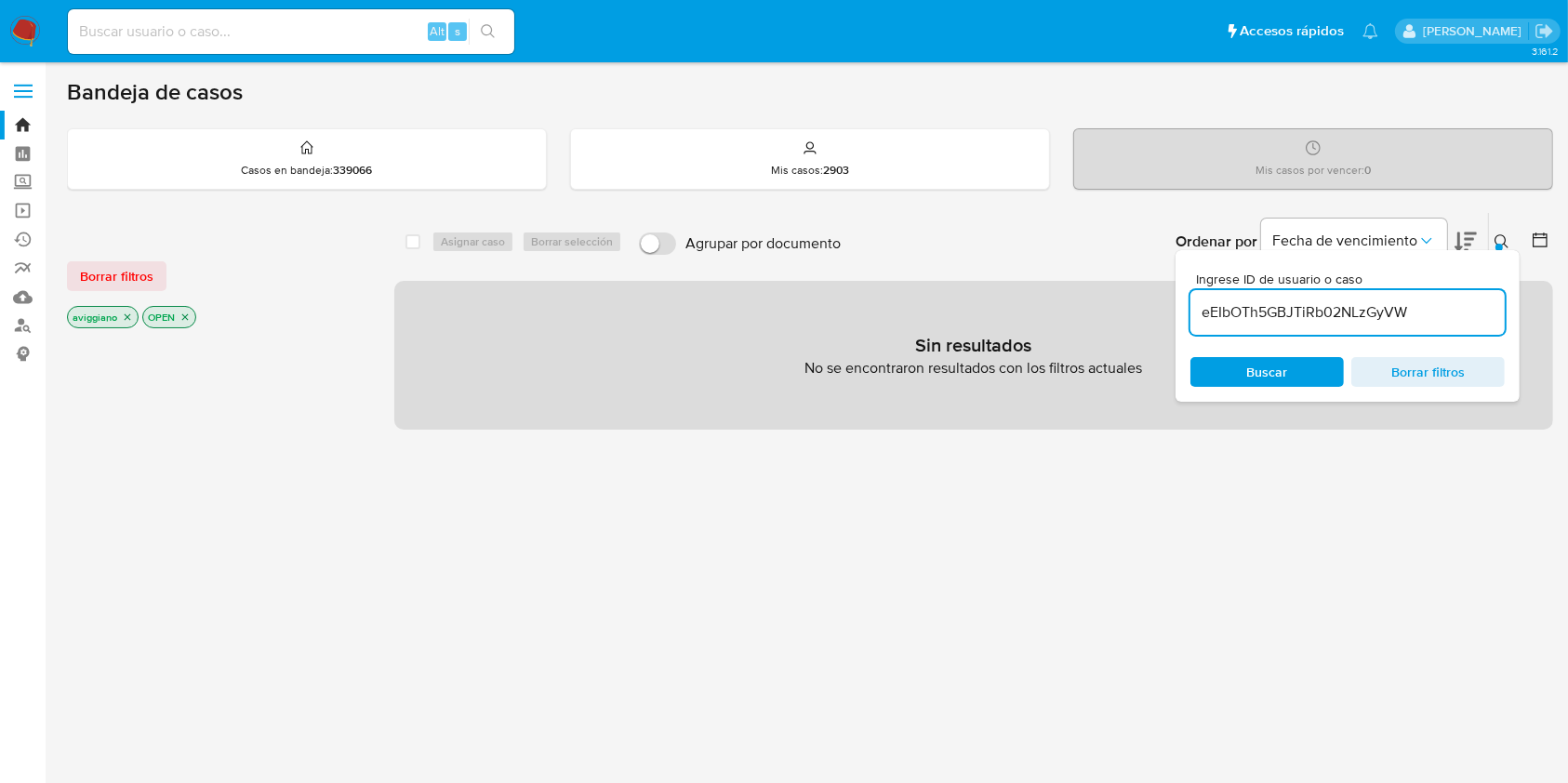
click at [126, 315] on icon "close-filter" at bounding box center [128, 317] width 7 height 7
click at [113, 315] on icon "close-filter" at bounding box center [110, 317] width 11 height 11
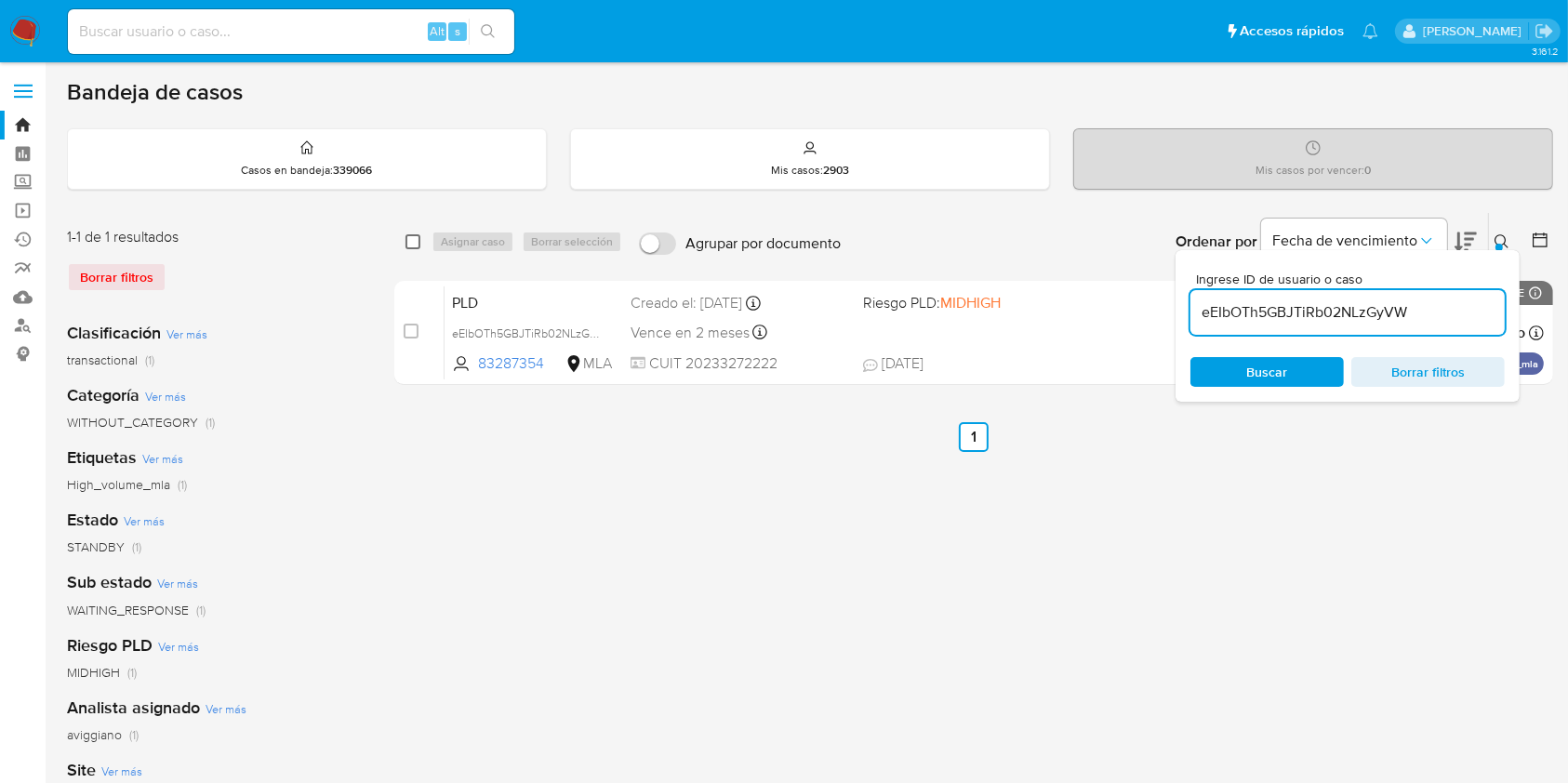
click at [413, 247] on input "checkbox" at bounding box center [413, 242] width 15 height 15
checkbox input "true"
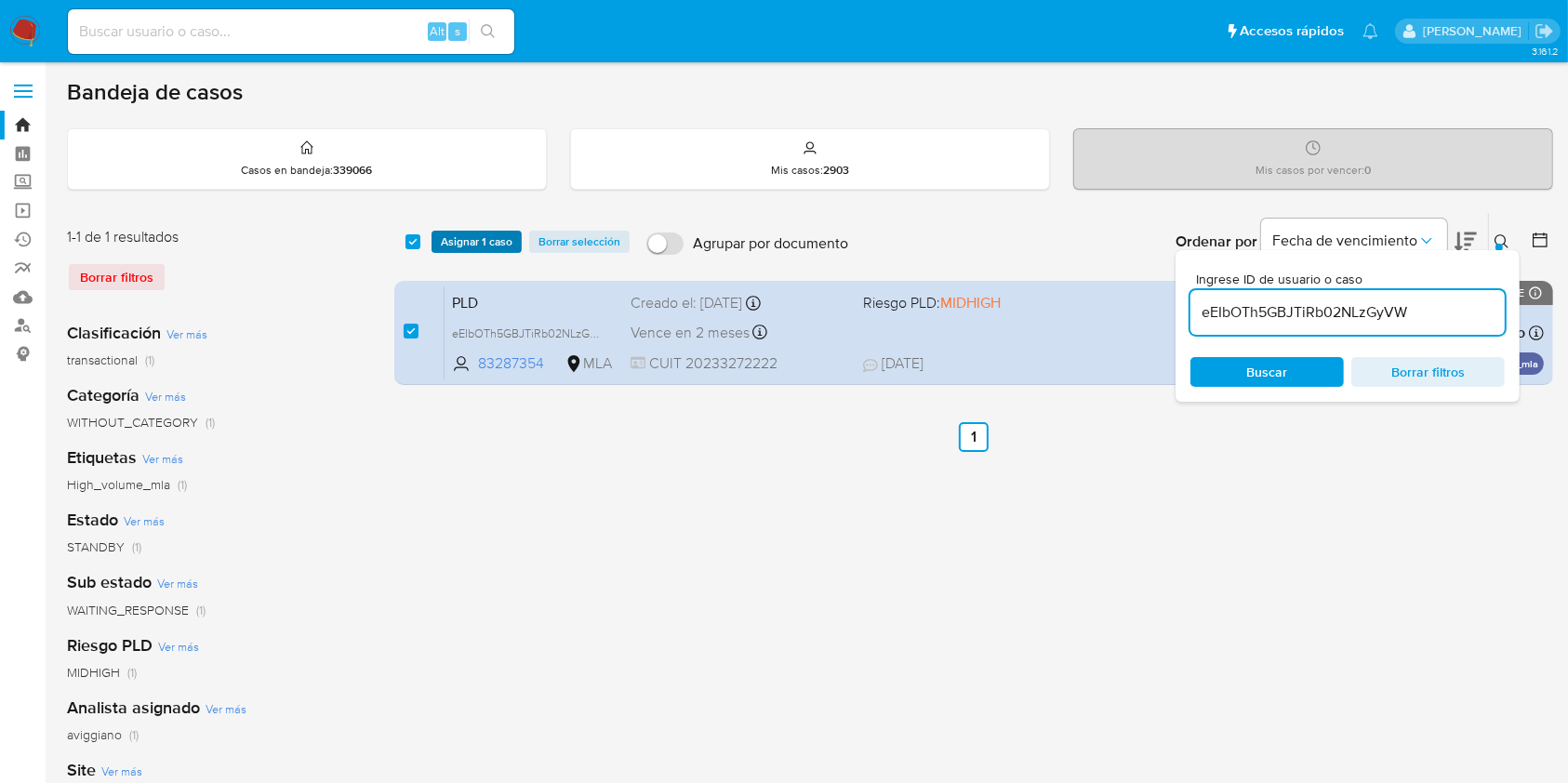
click at [461, 232] on span "Asignar 1 caso" at bounding box center [477, 242] width 72 height 19
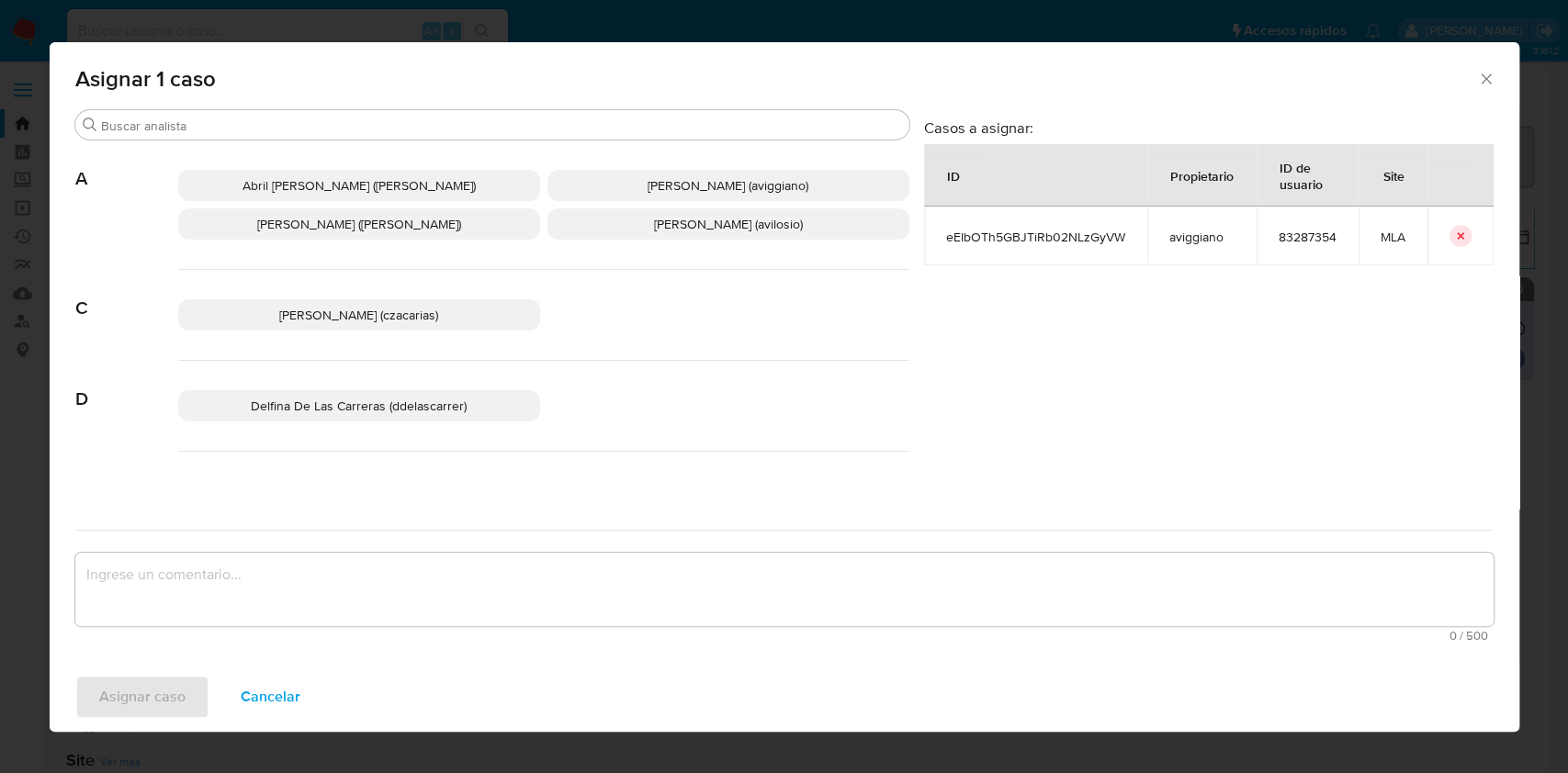
click at [647, 190] on span "Agustina Belen Viggiano (aviggiano)" at bounding box center [728, 186] width 160 height 19
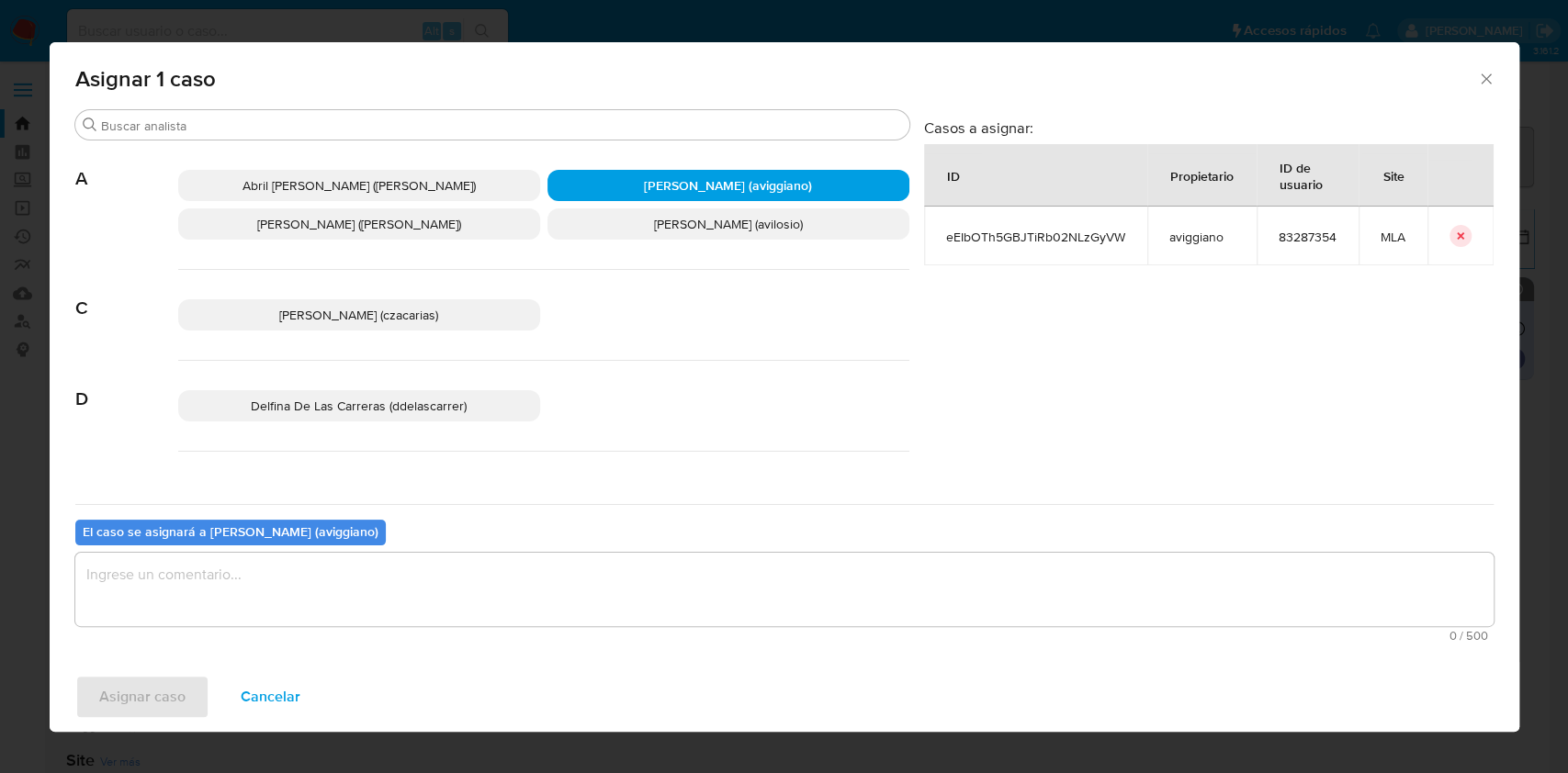
click at [428, 574] on textarea "assign-modal" at bounding box center [784, 589] width 1418 height 74
click at [157, 687] on span "Asignar caso" at bounding box center [142, 697] width 87 height 40
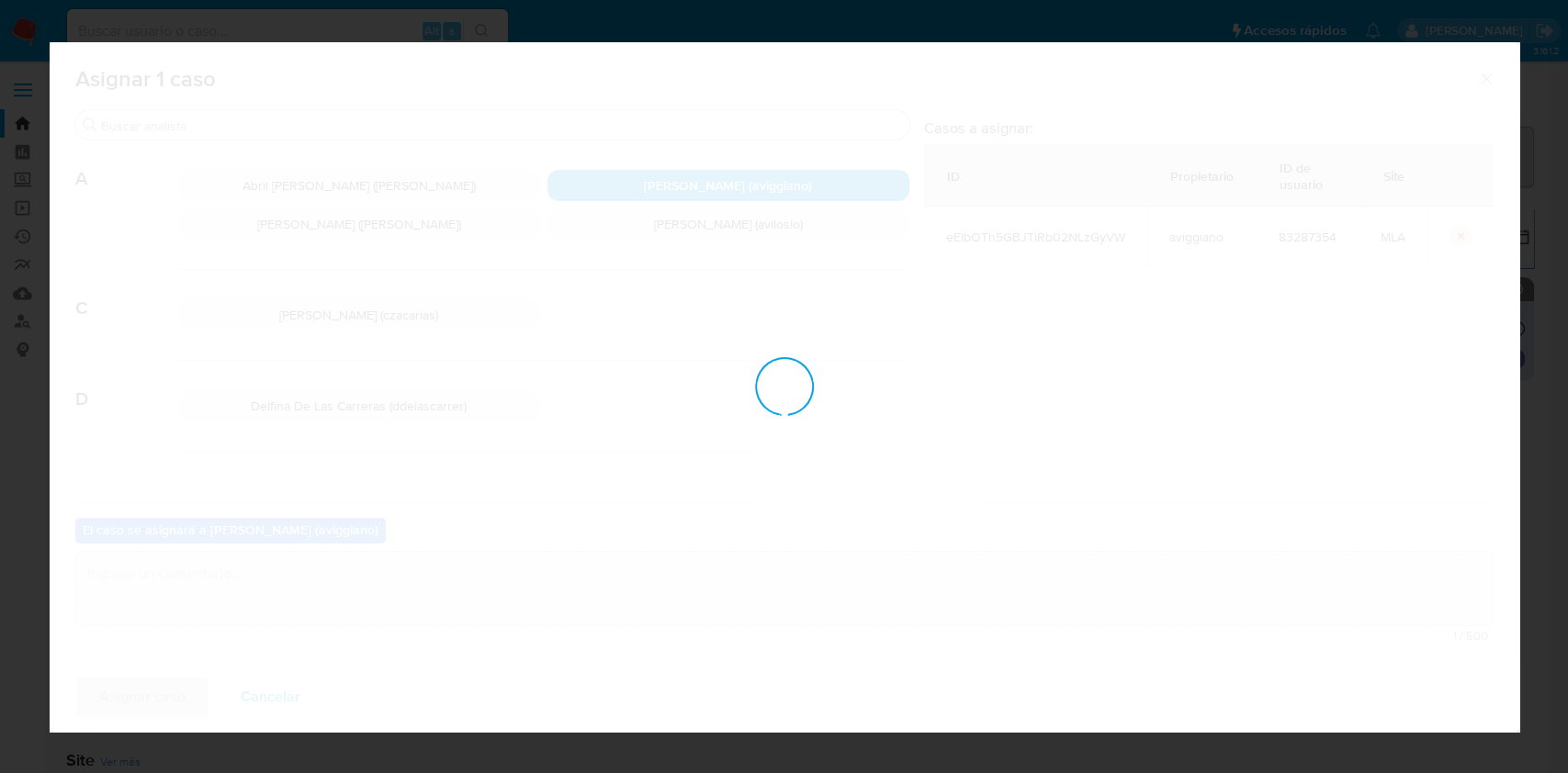
checkbox input "false"
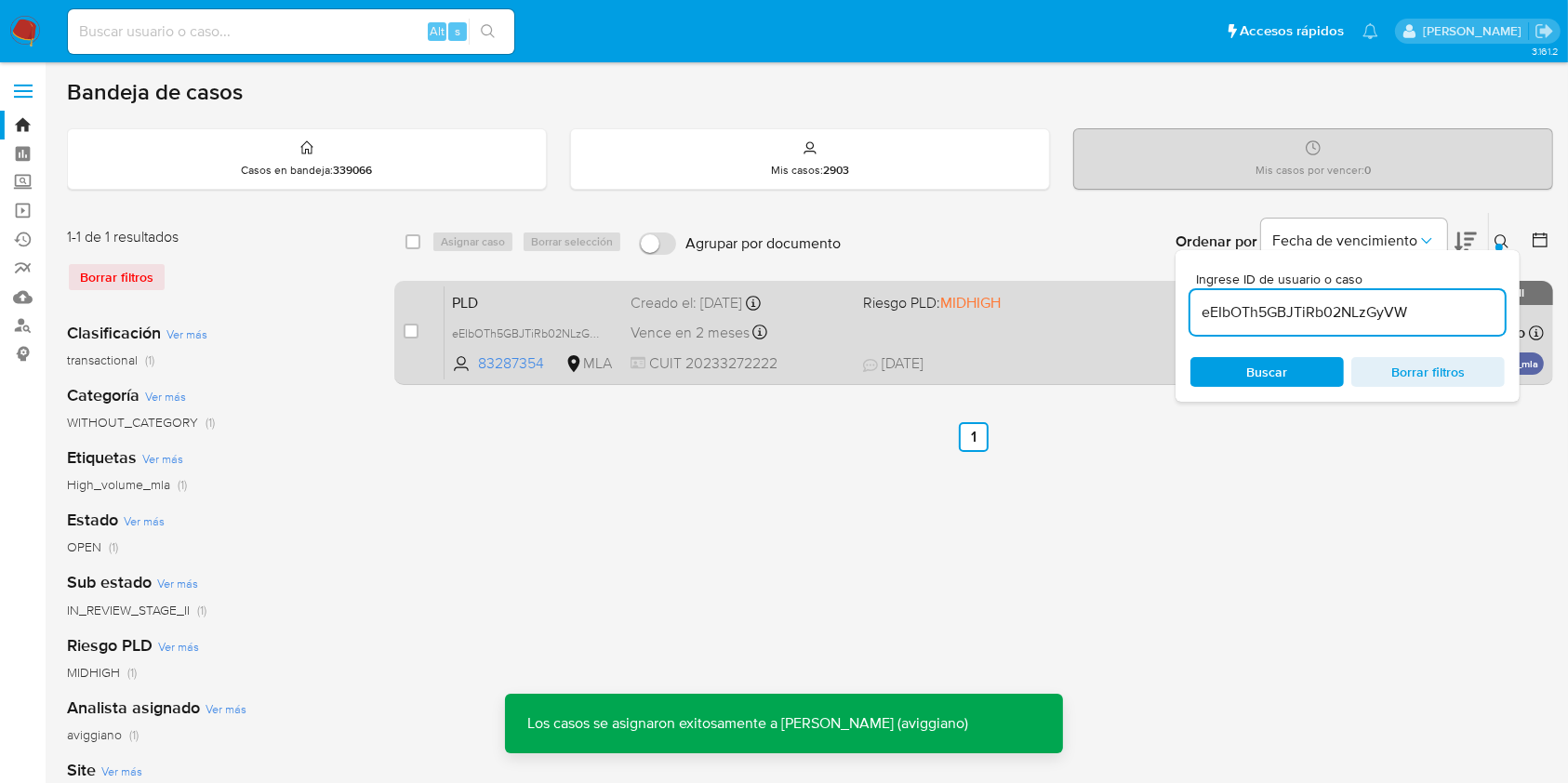
click at [803, 351] on div "PLD eEIbOTh5GBJTiRb02NLzGyVW 83287354 MLA Riesgo PLD: MIDHIGH Creado el: 12/09/…" at bounding box center [995, 332] width 1099 height 94
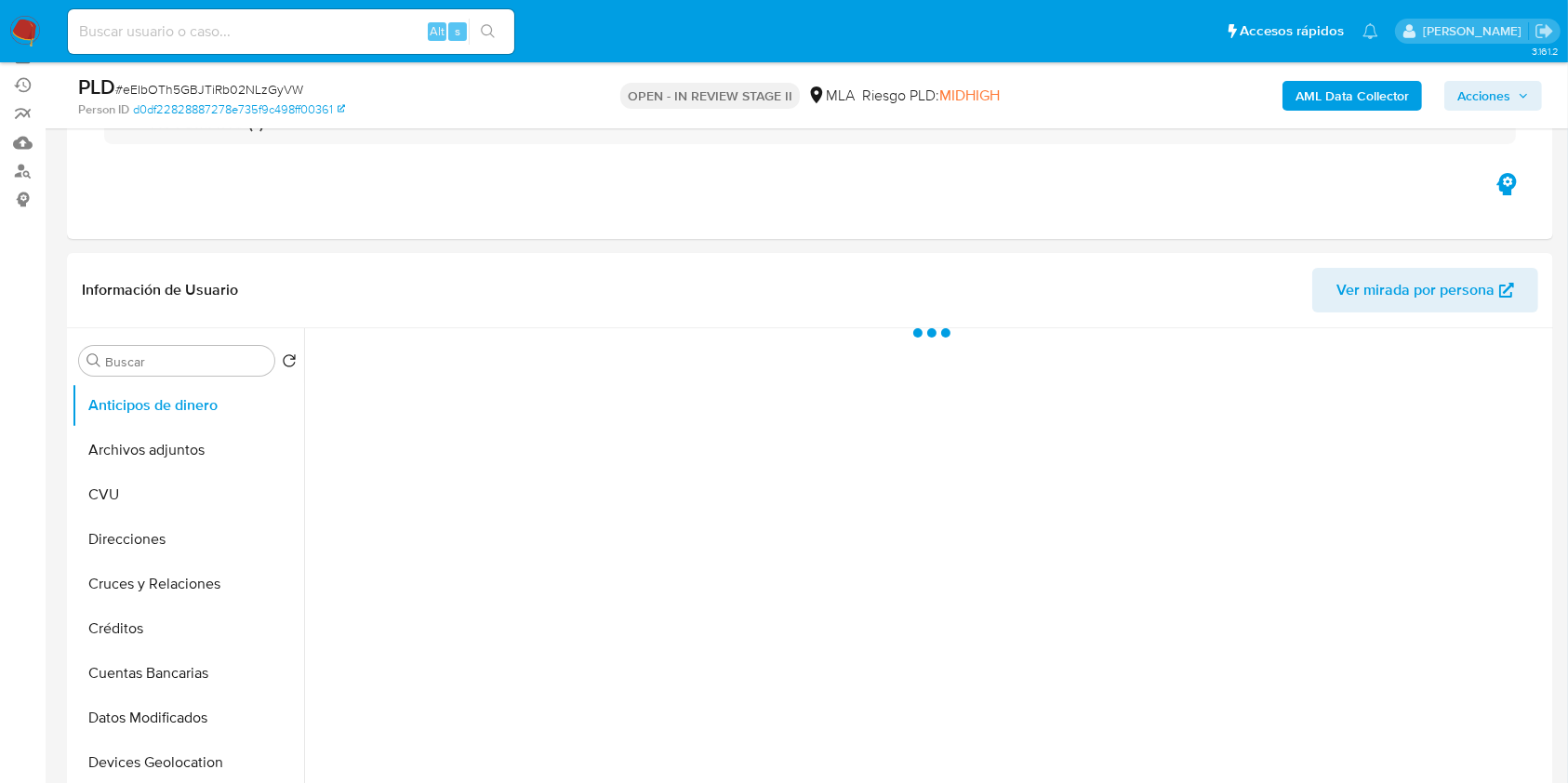
scroll to position [372, 0]
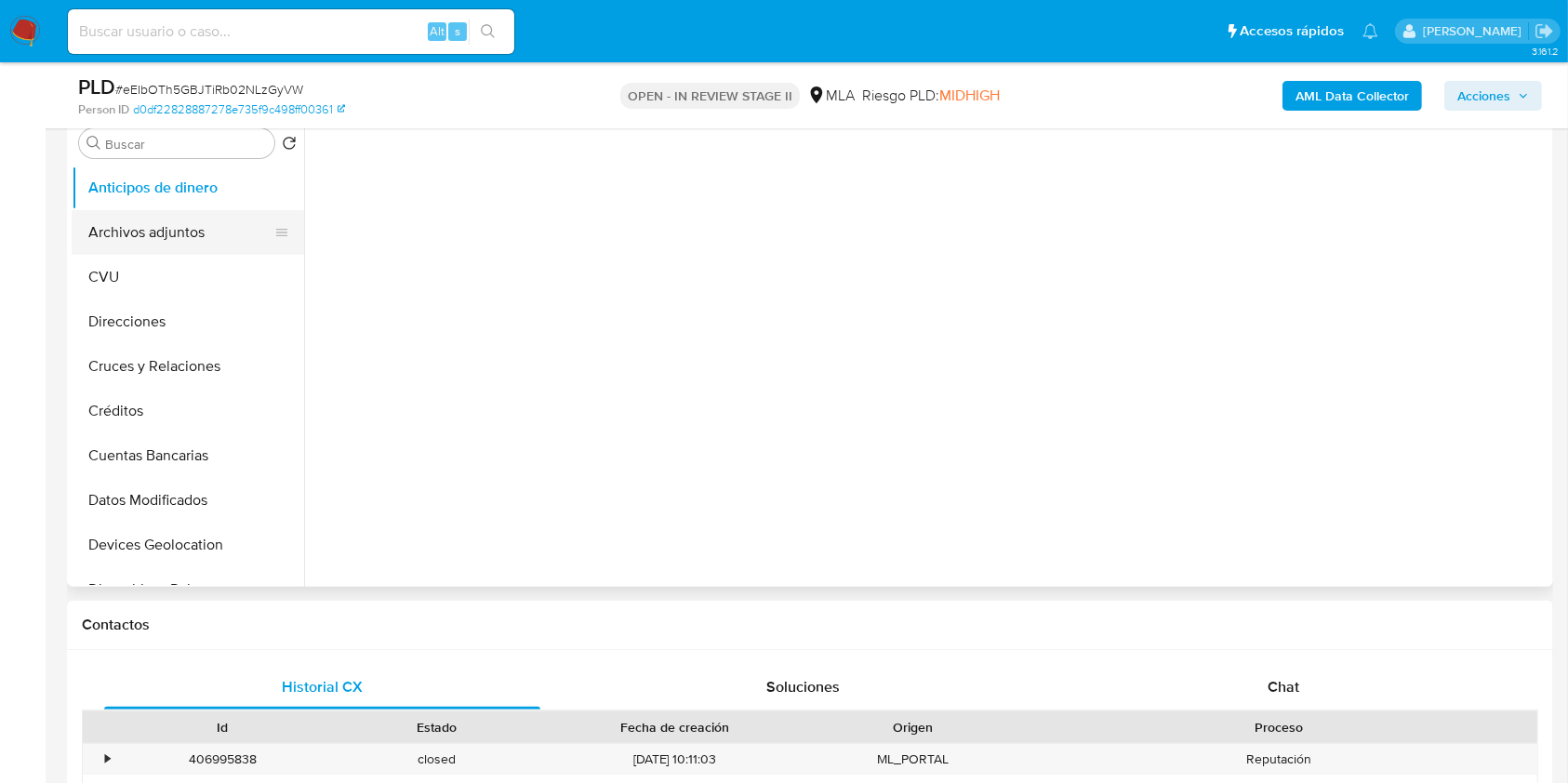
select select "10"
click at [178, 234] on button "Archivos adjuntos" at bounding box center [180, 232] width 217 height 44
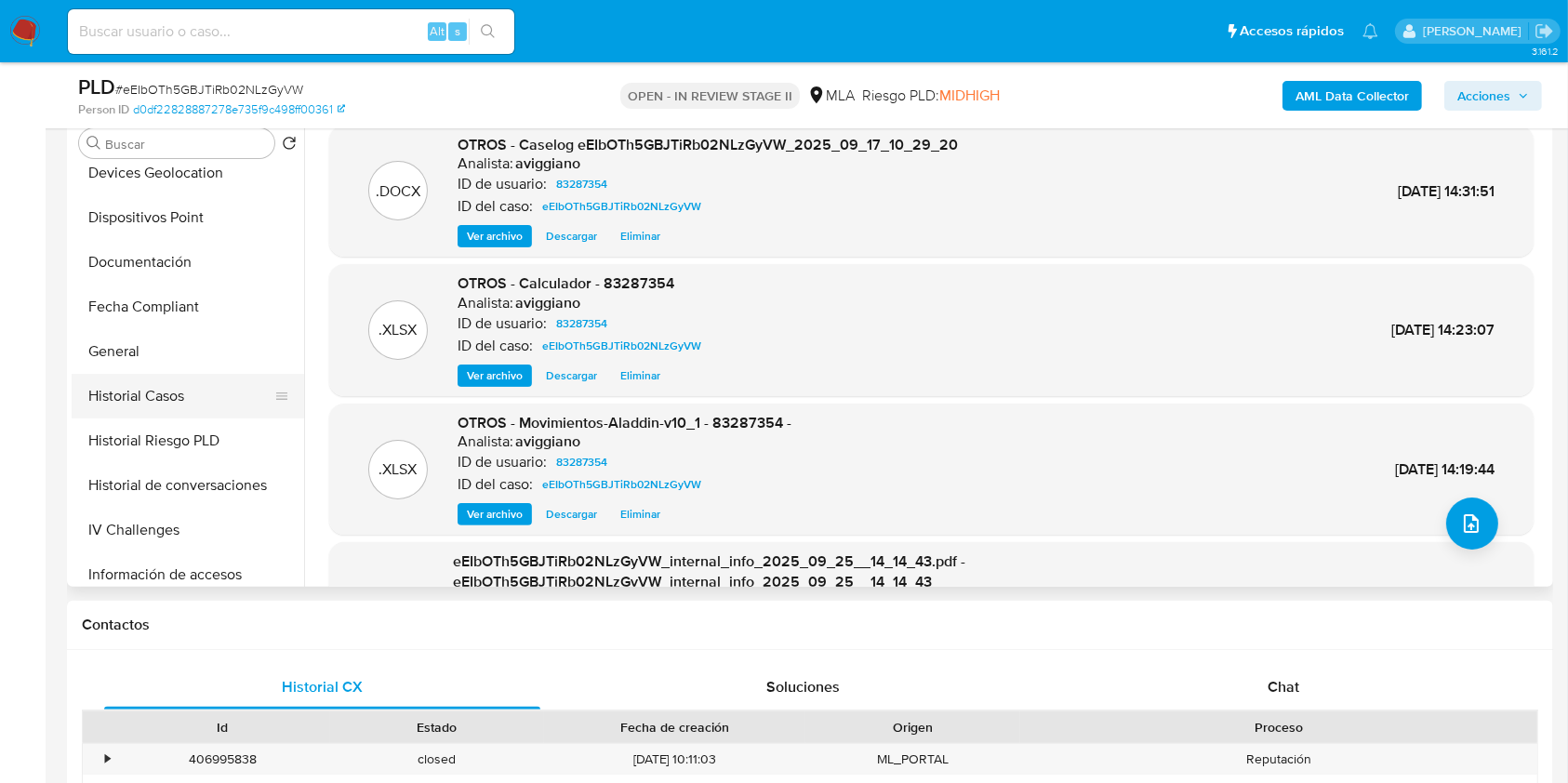
click at [192, 396] on button "Historial Casos" at bounding box center [180, 396] width 217 height 44
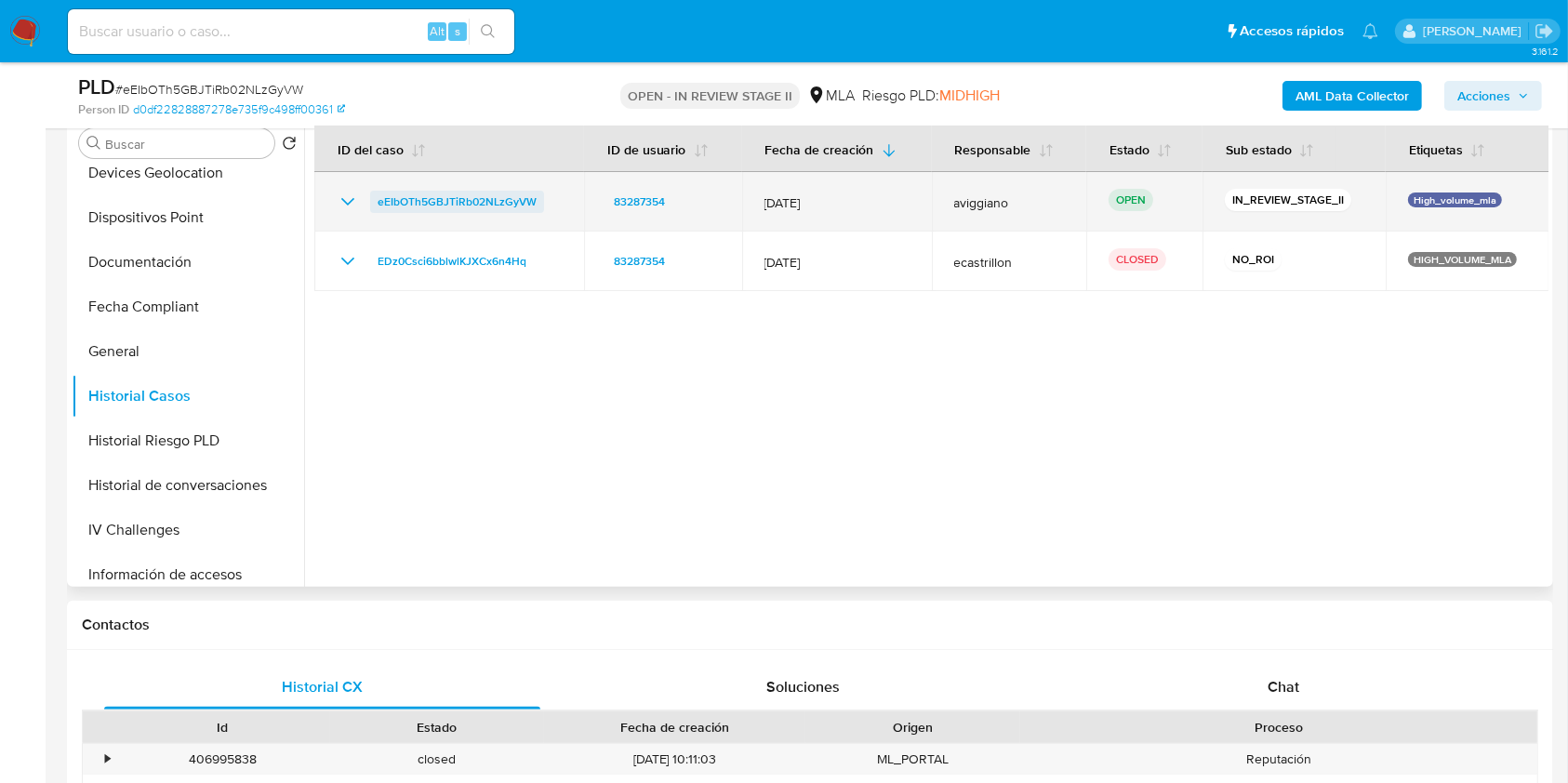
click at [469, 212] on span "eEIbOTh5GBJTiRb02NLzGyVW" at bounding box center [457, 202] width 159 height 23
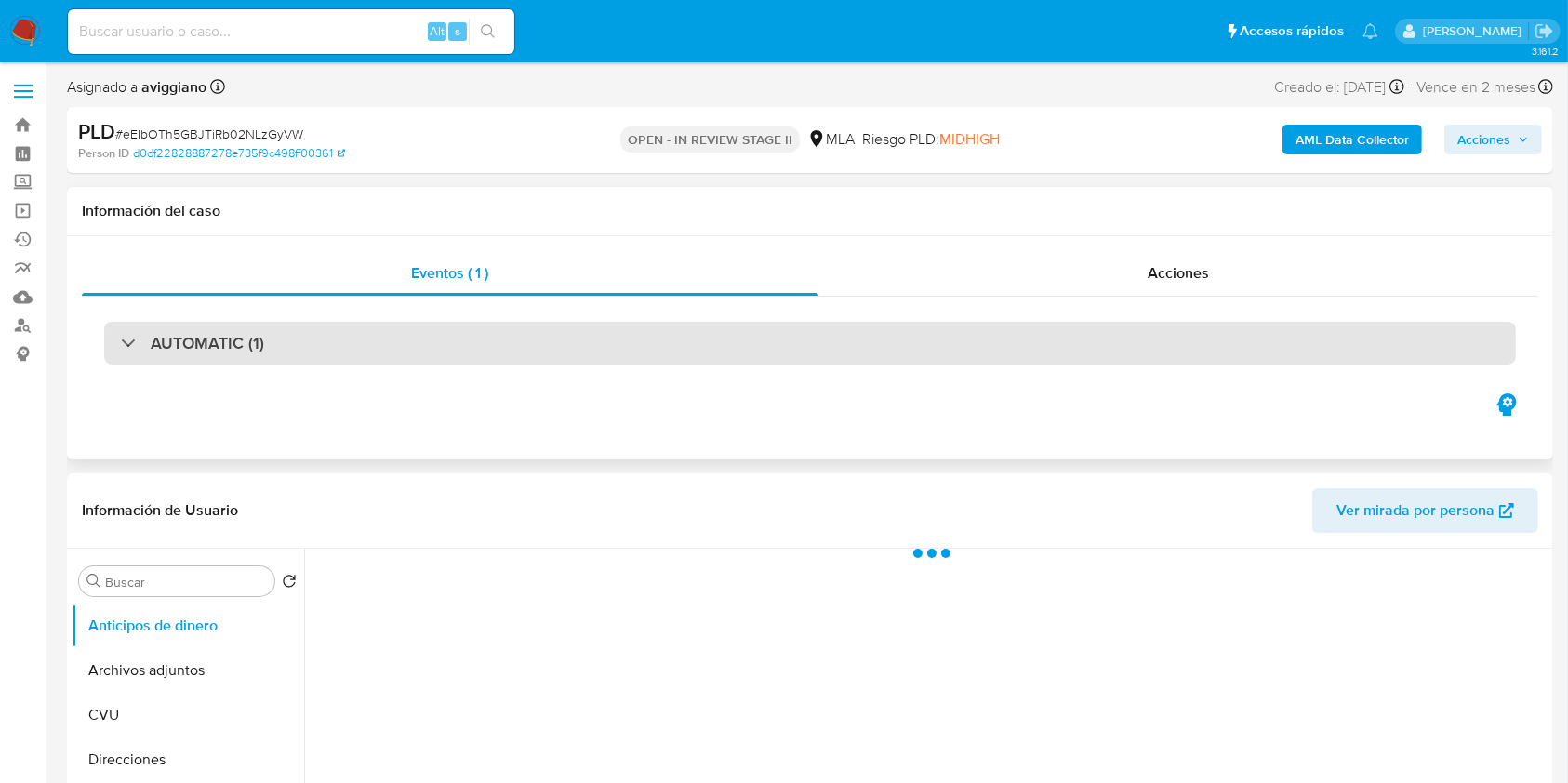
select select "10"
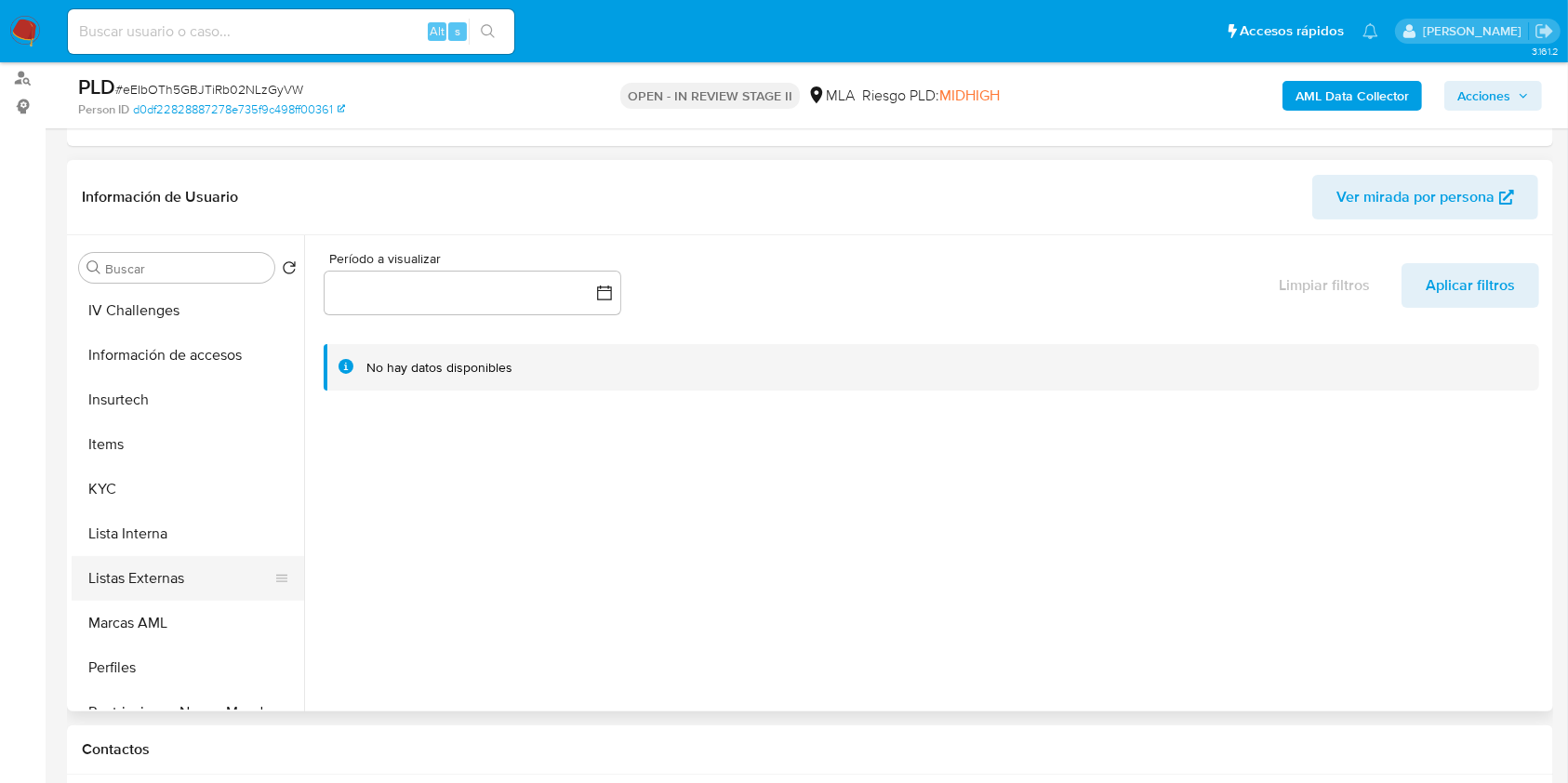
scroll to position [964, 0]
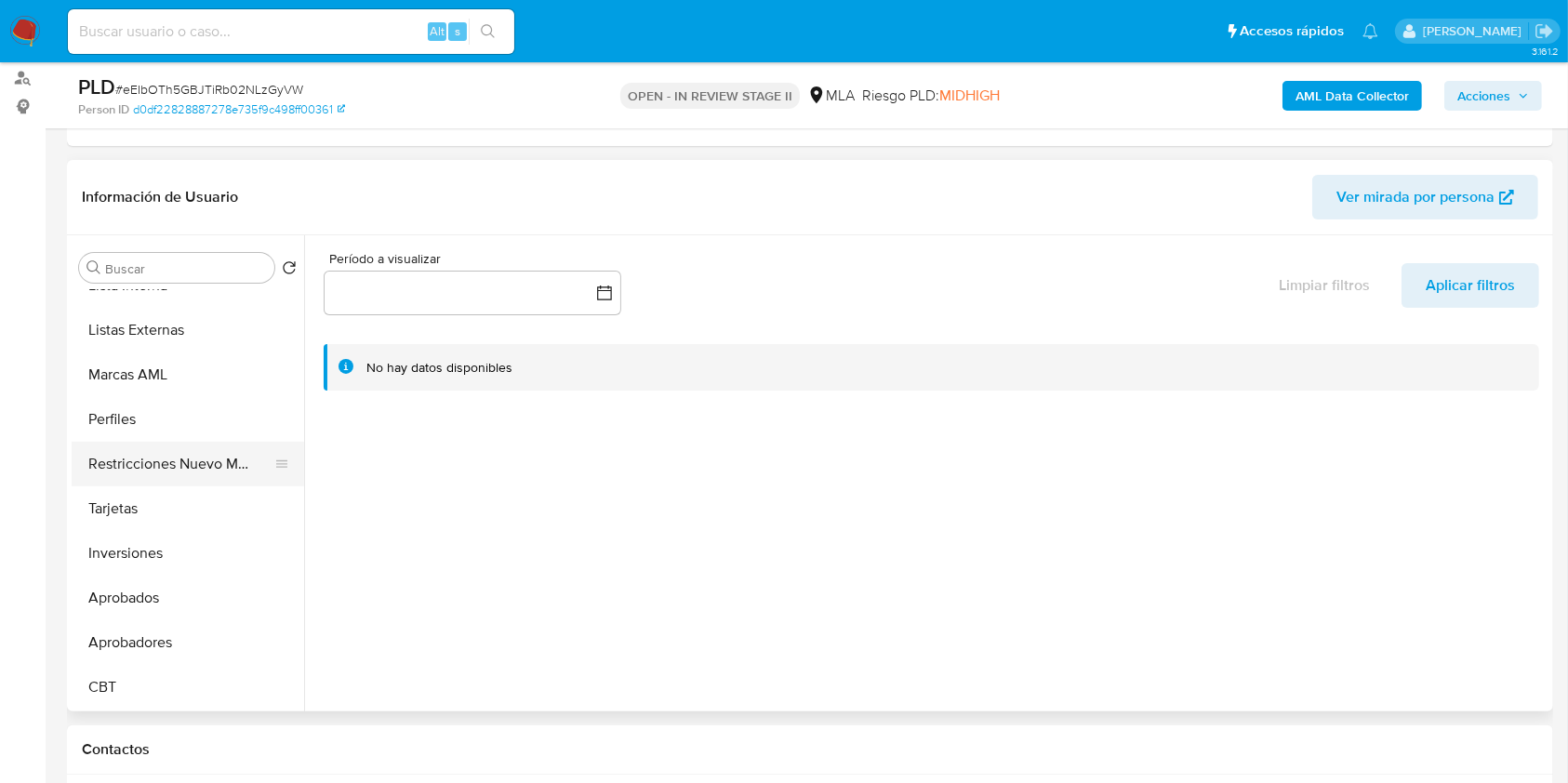
click at [215, 468] on button "Restricciones Nuevo Mundo" at bounding box center [180, 464] width 217 height 44
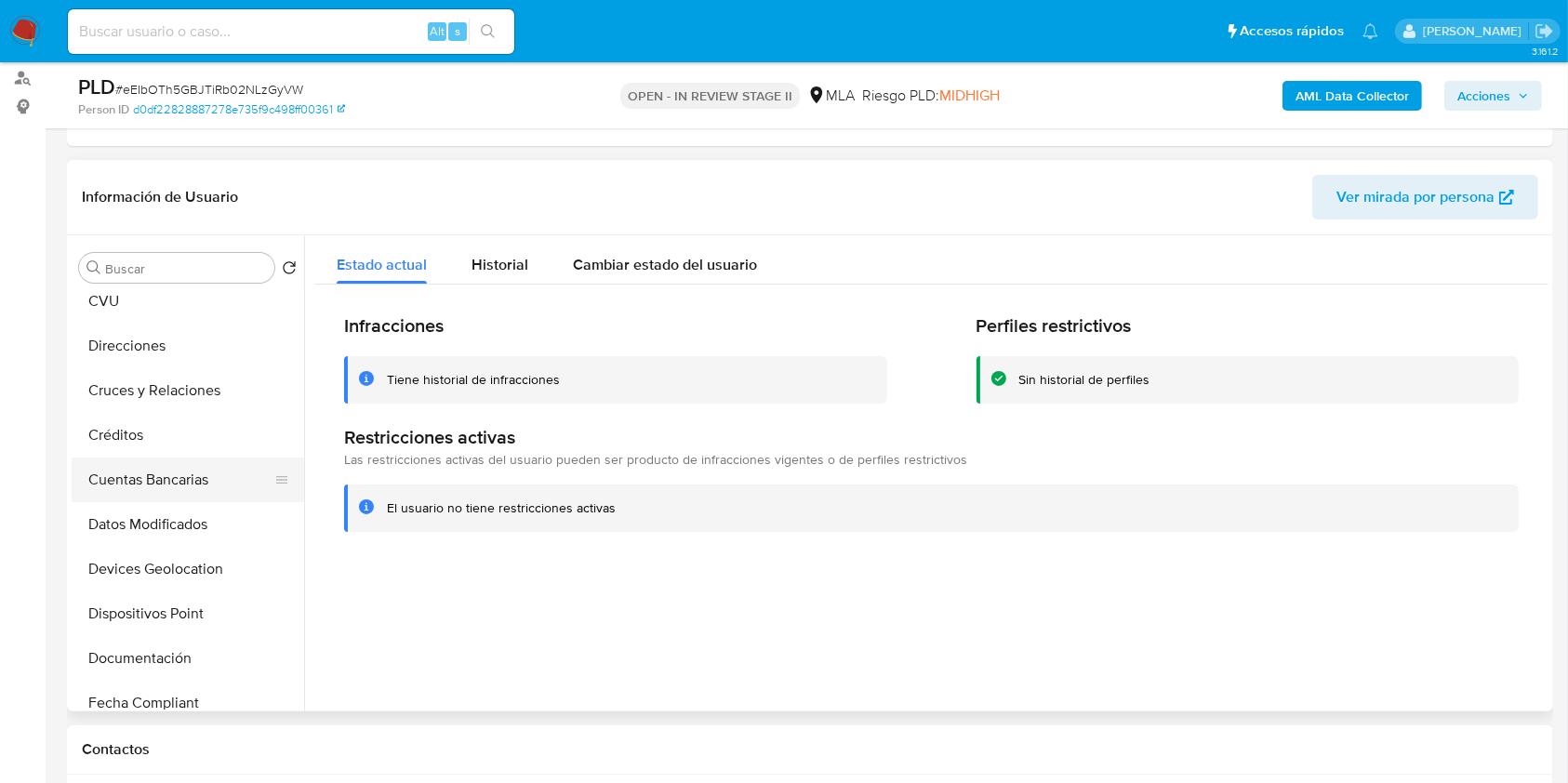
scroll to position [0, 0]
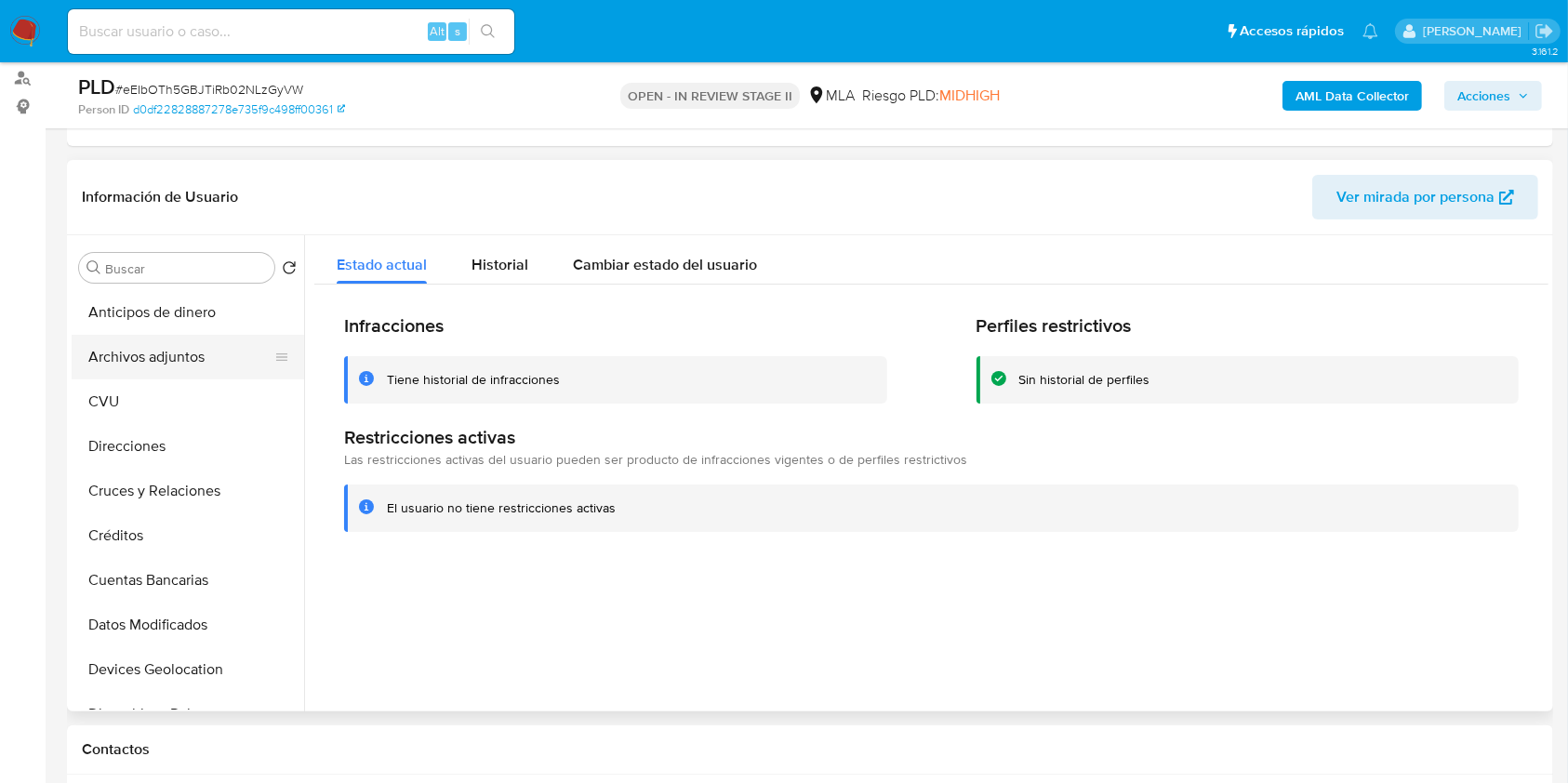
click at [211, 354] on button "Archivos adjuntos" at bounding box center [180, 356] width 217 height 44
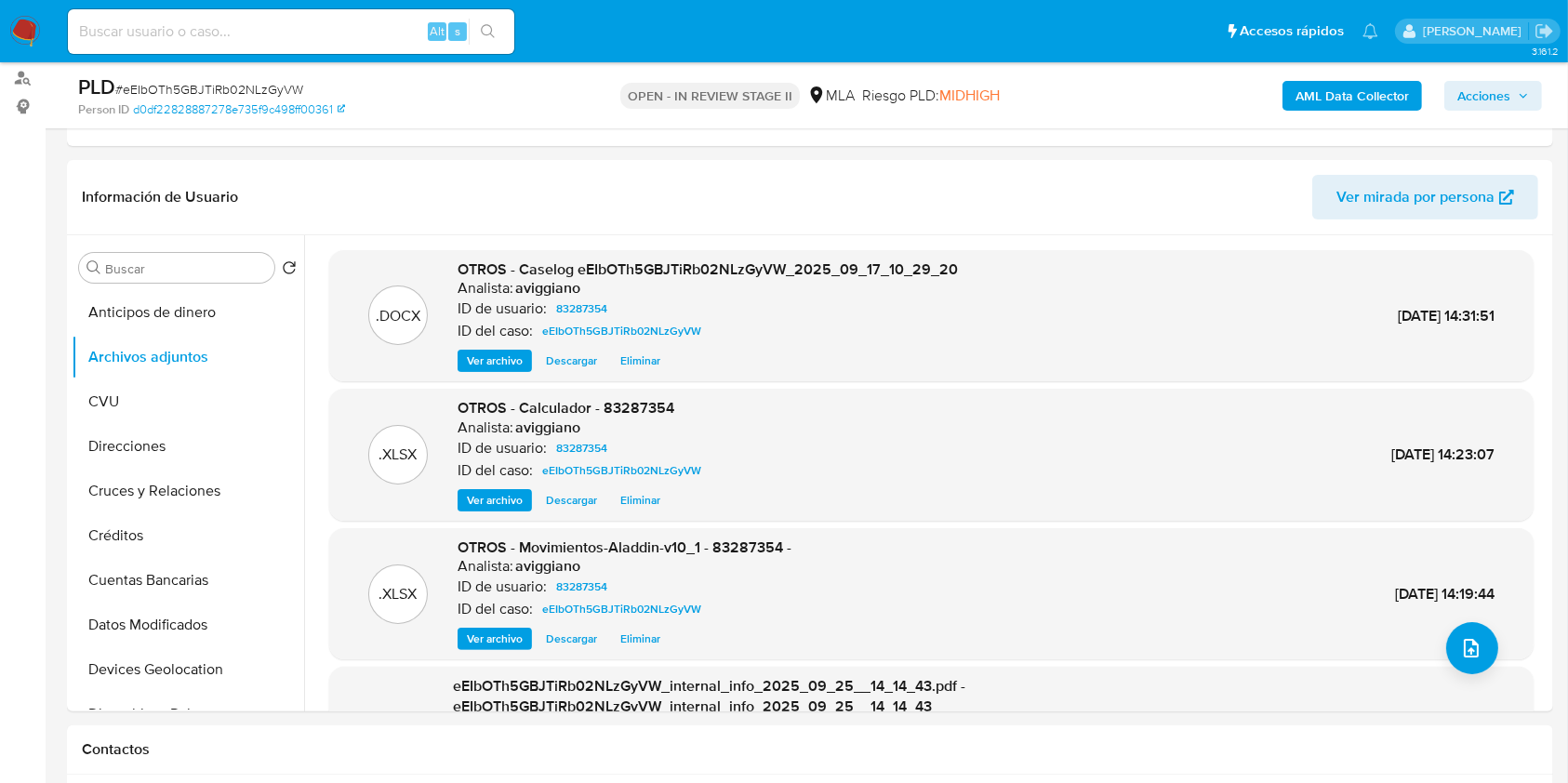
click at [1489, 94] on span "Acciones" at bounding box center [1484, 96] width 53 height 30
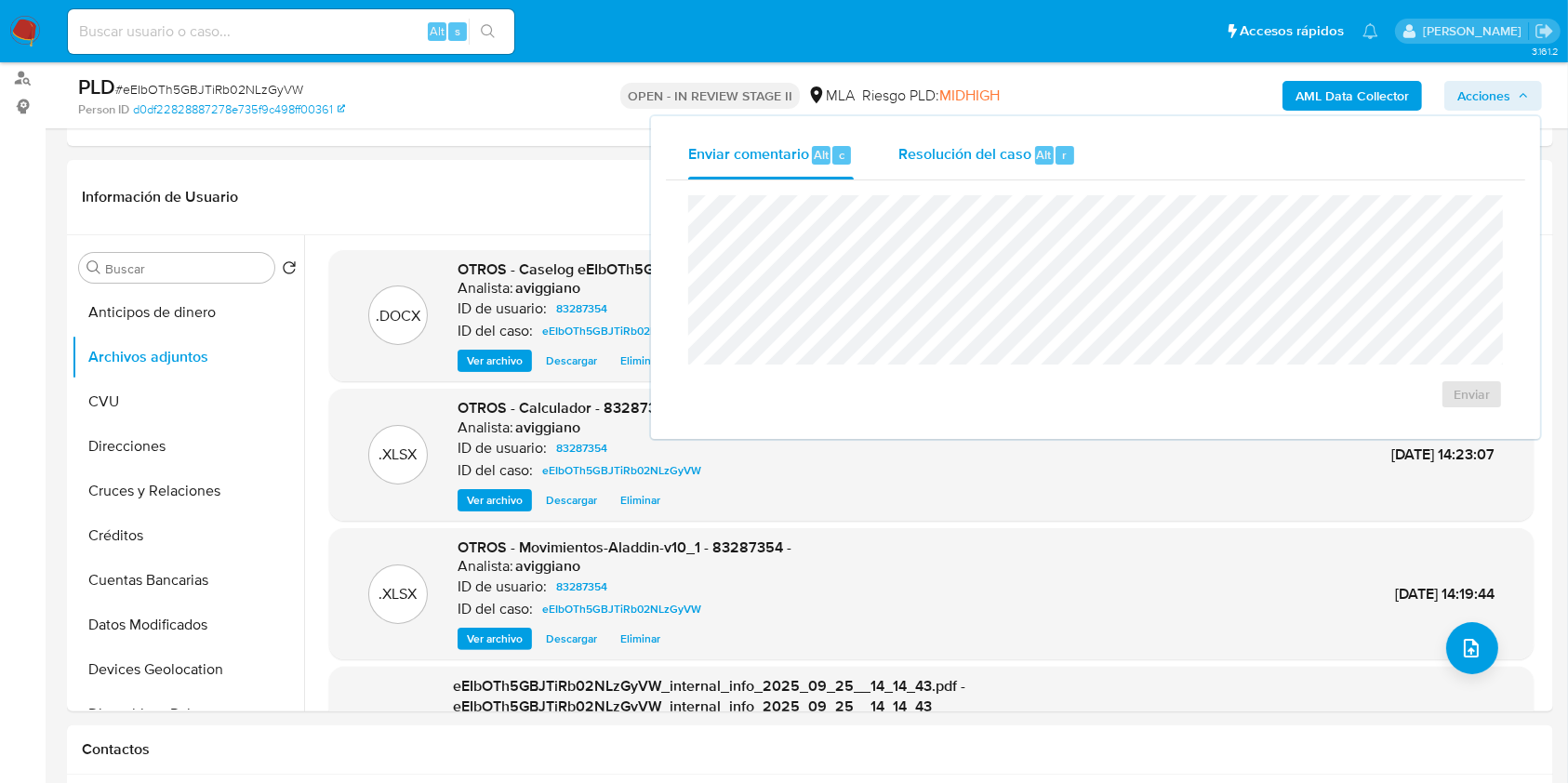
click at [971, 152] on span "Resolución del caso" at bounding box center [964, 154] width 133 height 22
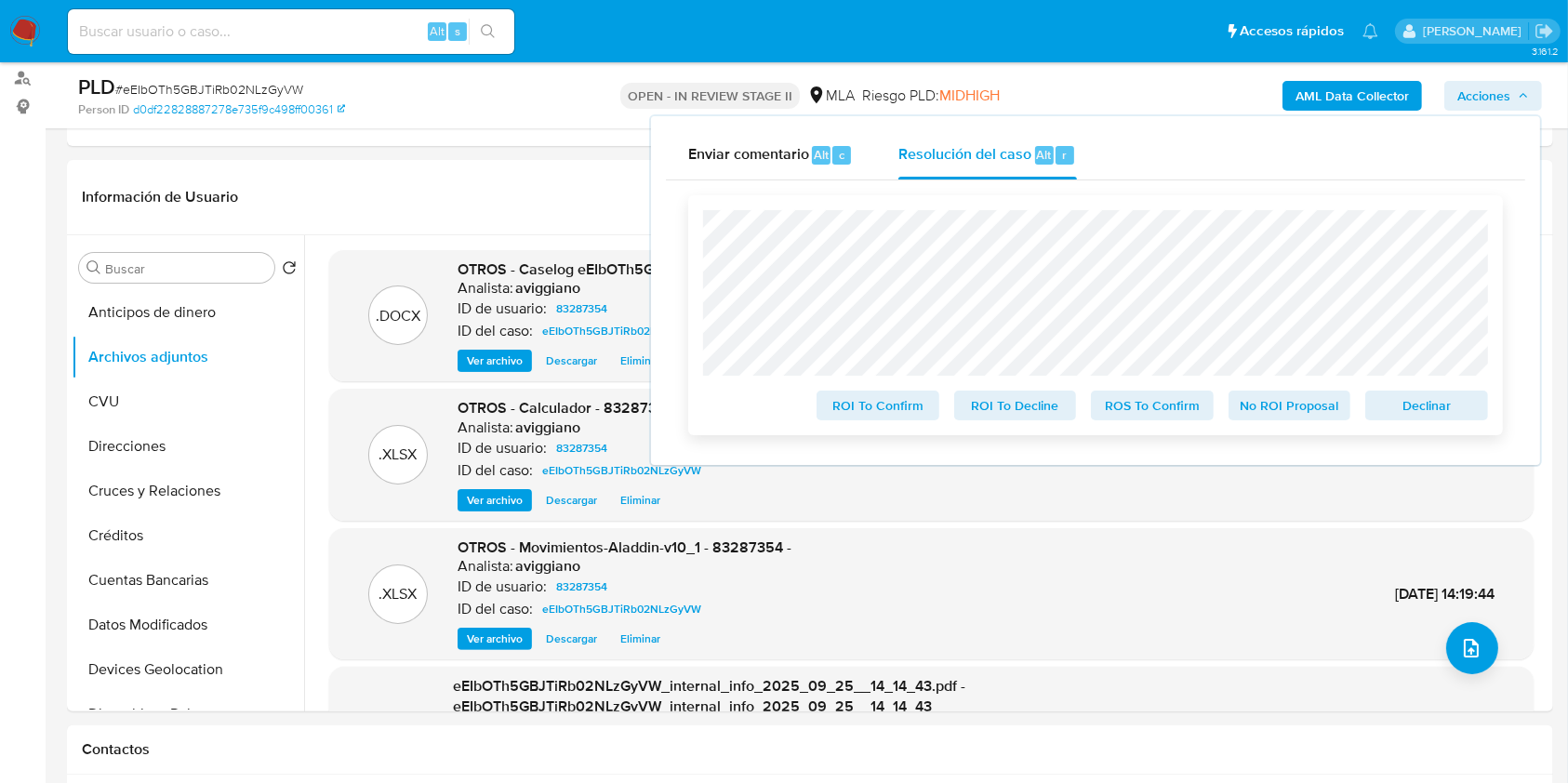
click at [1399, 410] on span "Declinar" at bounding box center [1426, 406] width 96 height 26
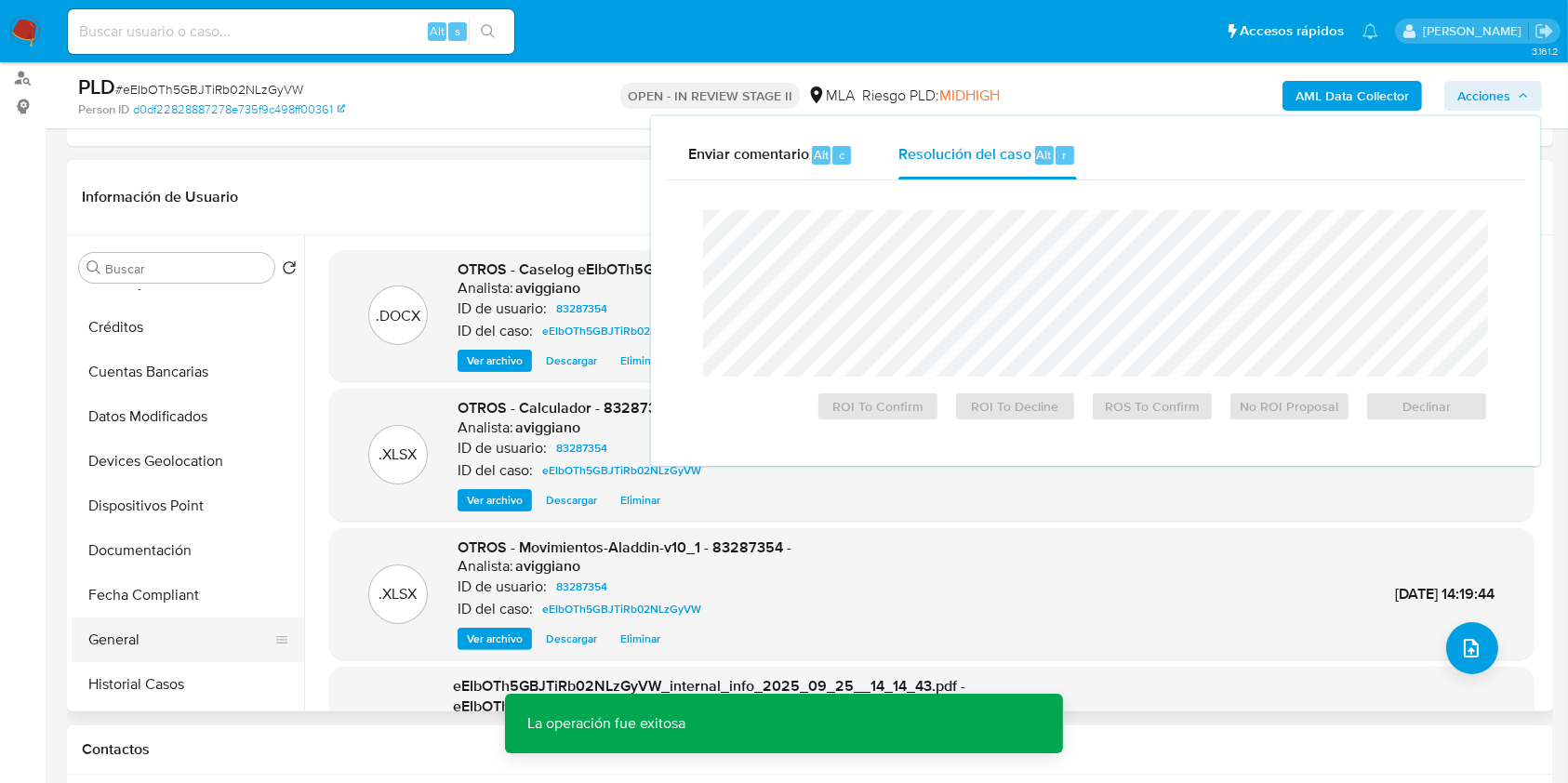
scroll to position [372, 0]
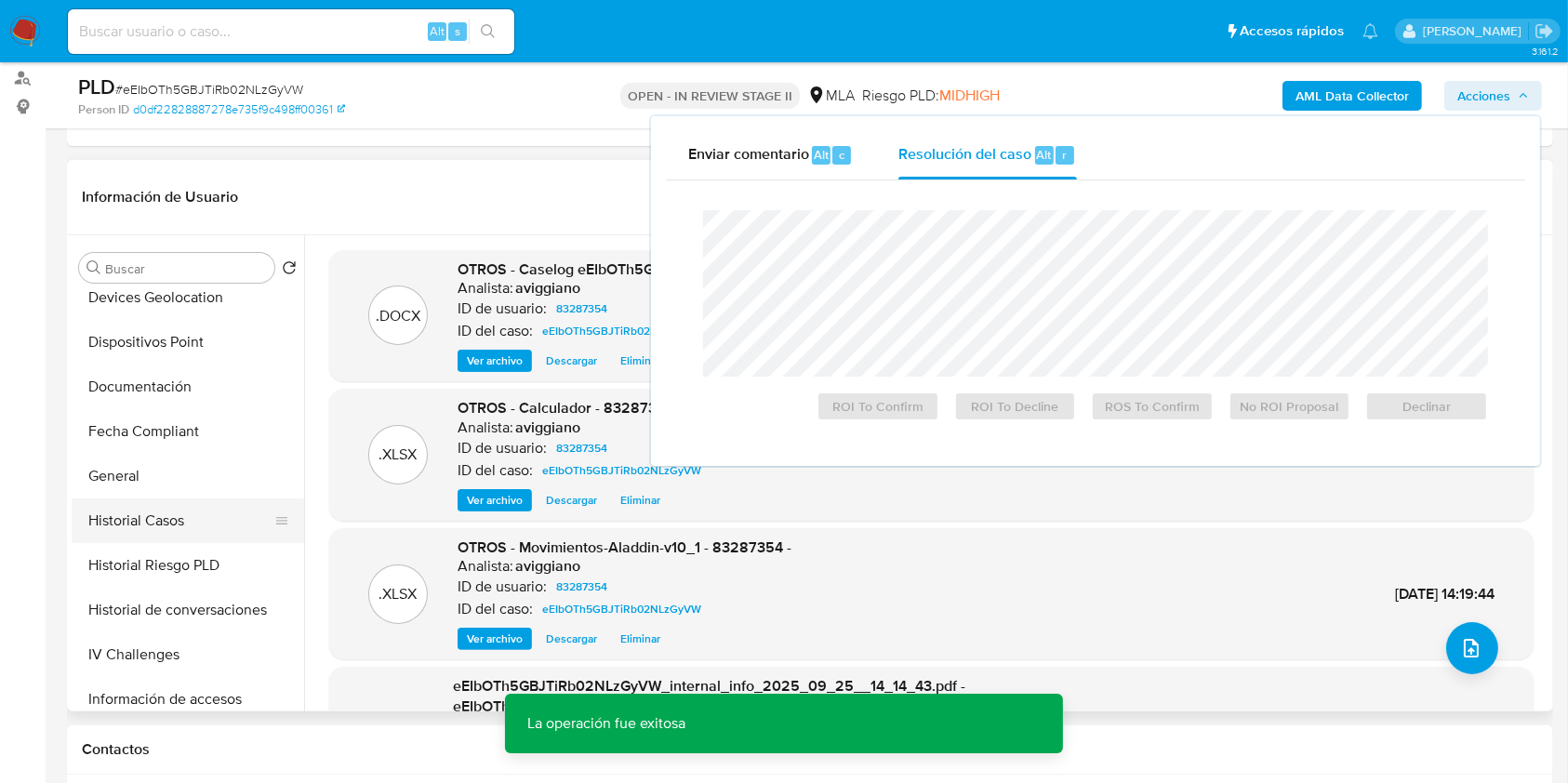
click at [193, 510] on button "Historial Casos" at bounding box center [180, 520] width 217 height 44
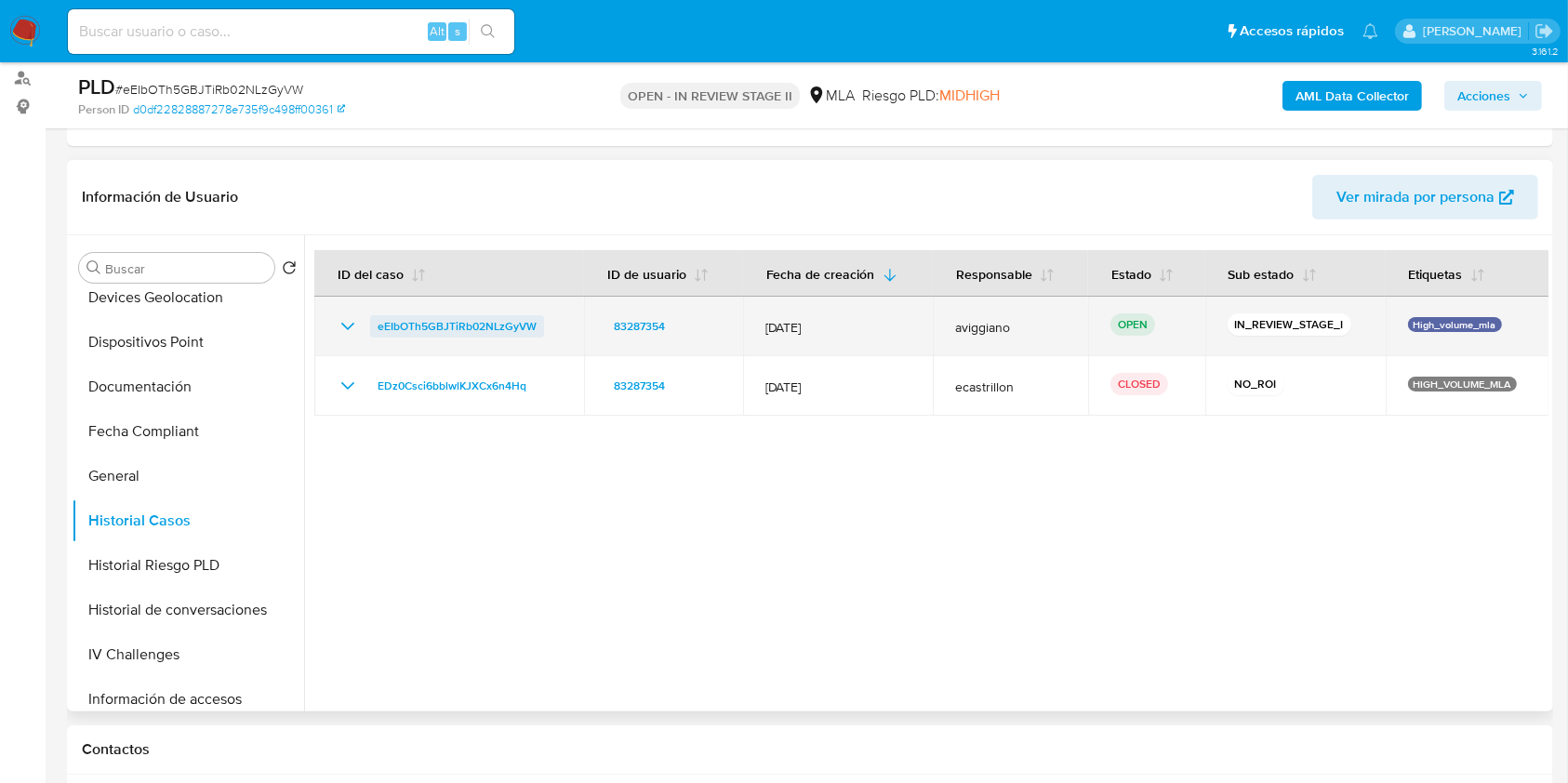
click at [452, 331] on span "eEIbOTh5GBJTiRb02NLzGyVW" at bounding box center [457, 327] width 159 height 23
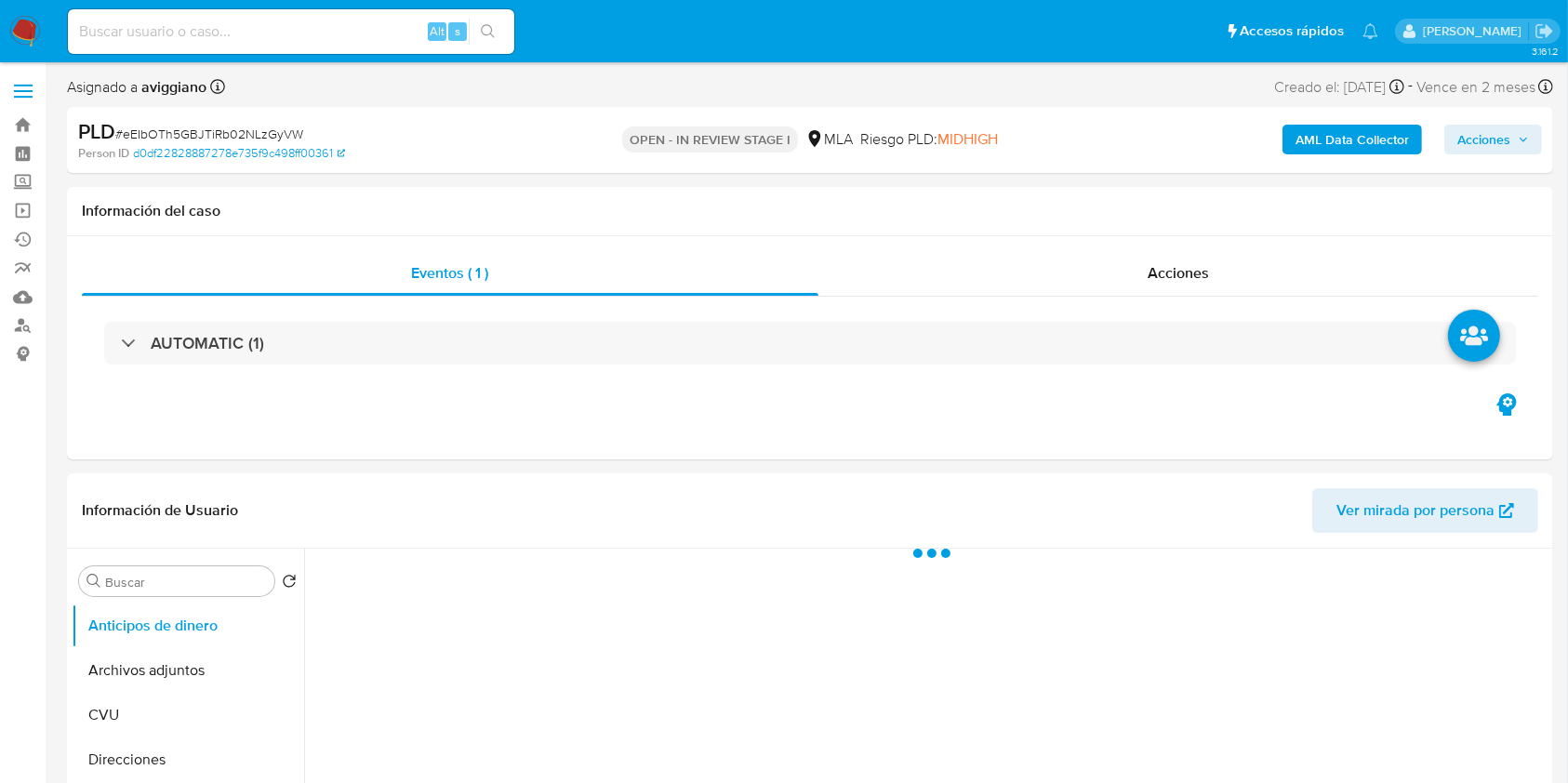
click at [1485, 135] on span "Acciones" at bounding box center [1484, 140] width 53 height 30
select select "10"
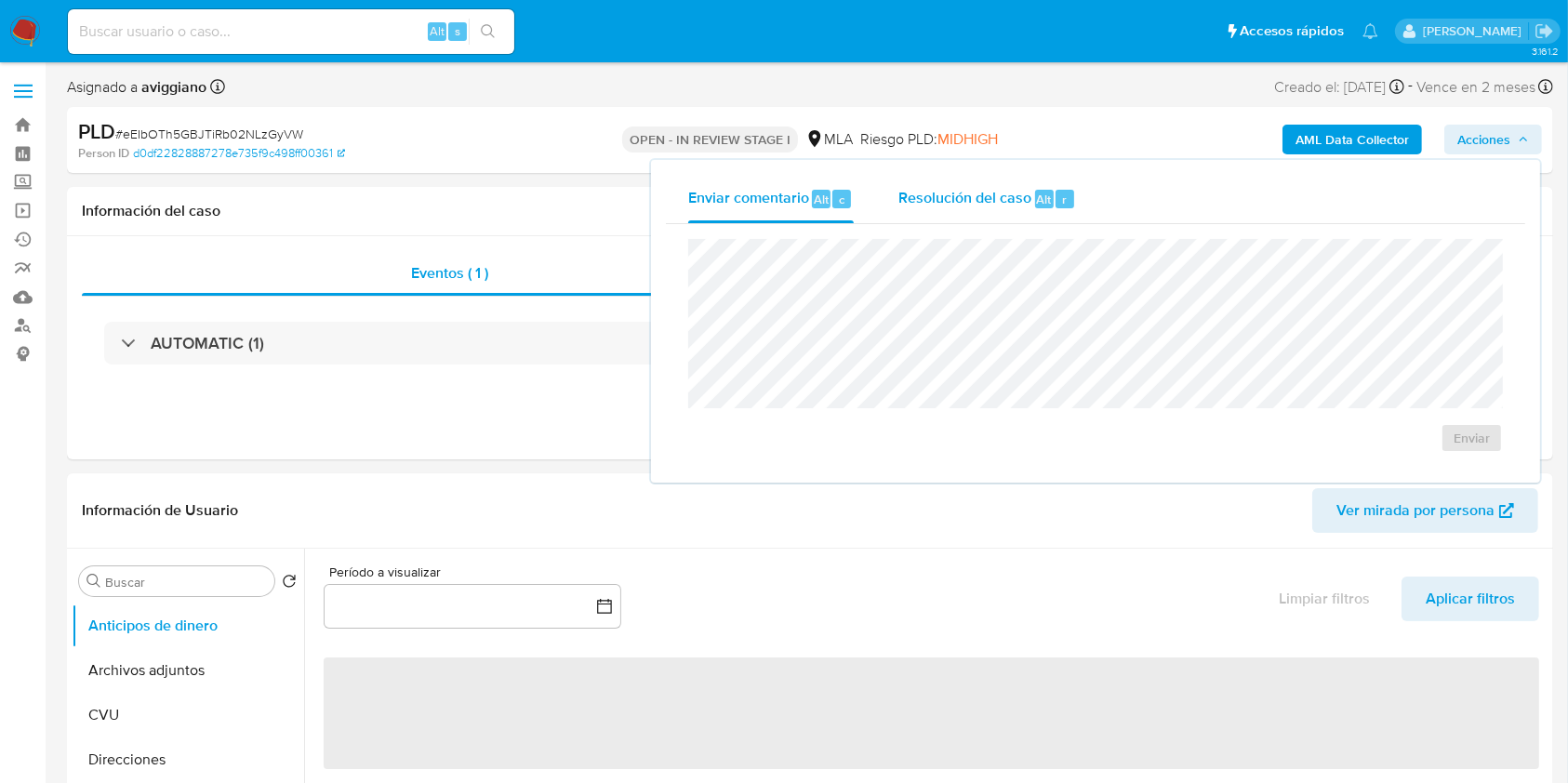
click at [1009, 201] on span "Resolución del caso" at bounding box center [964, 198] width 133 height 22
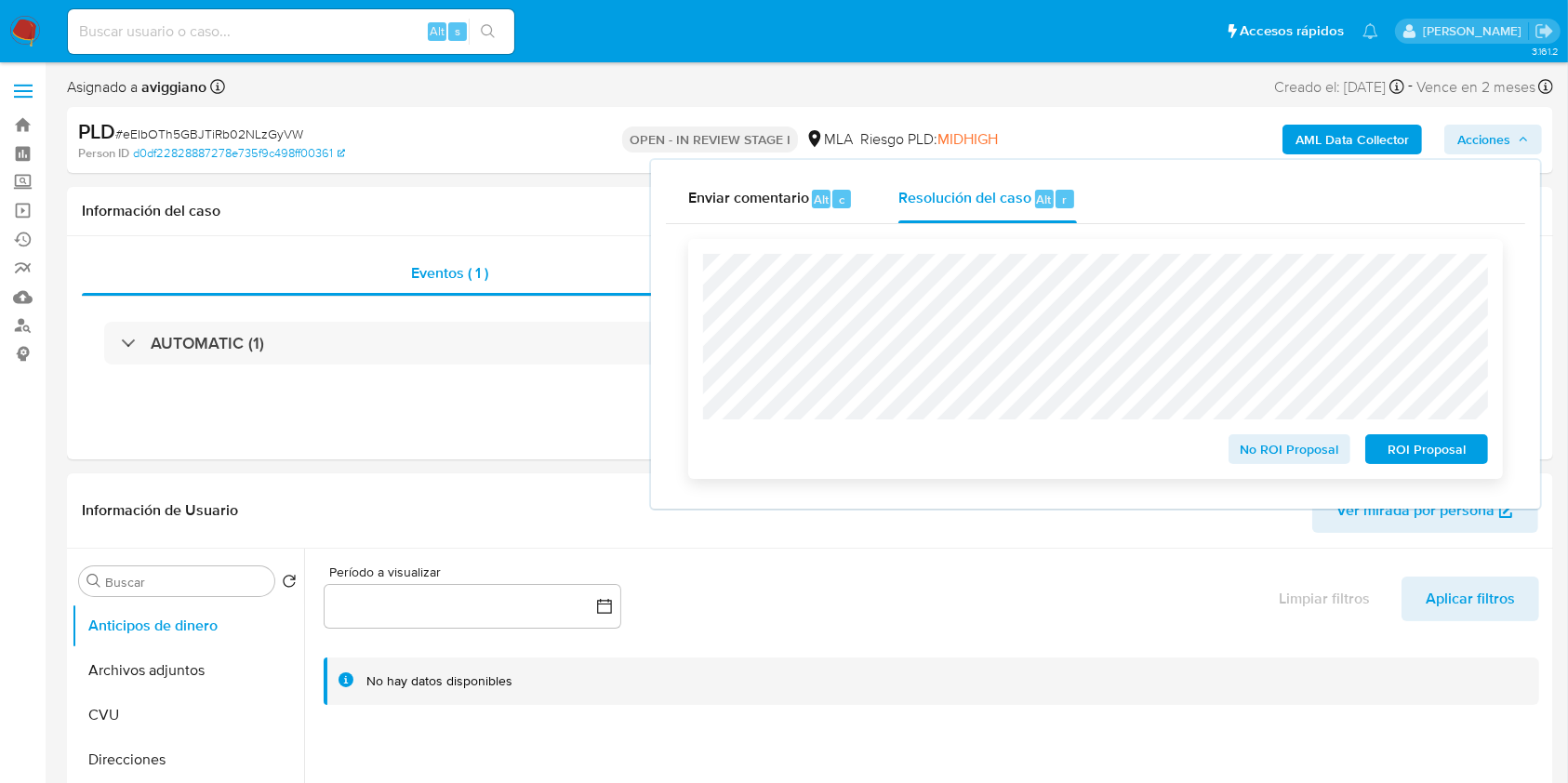
click at [1256, 454] on span "No ROI Proposal" at bounding box center [1290, 450] width 96 height 26
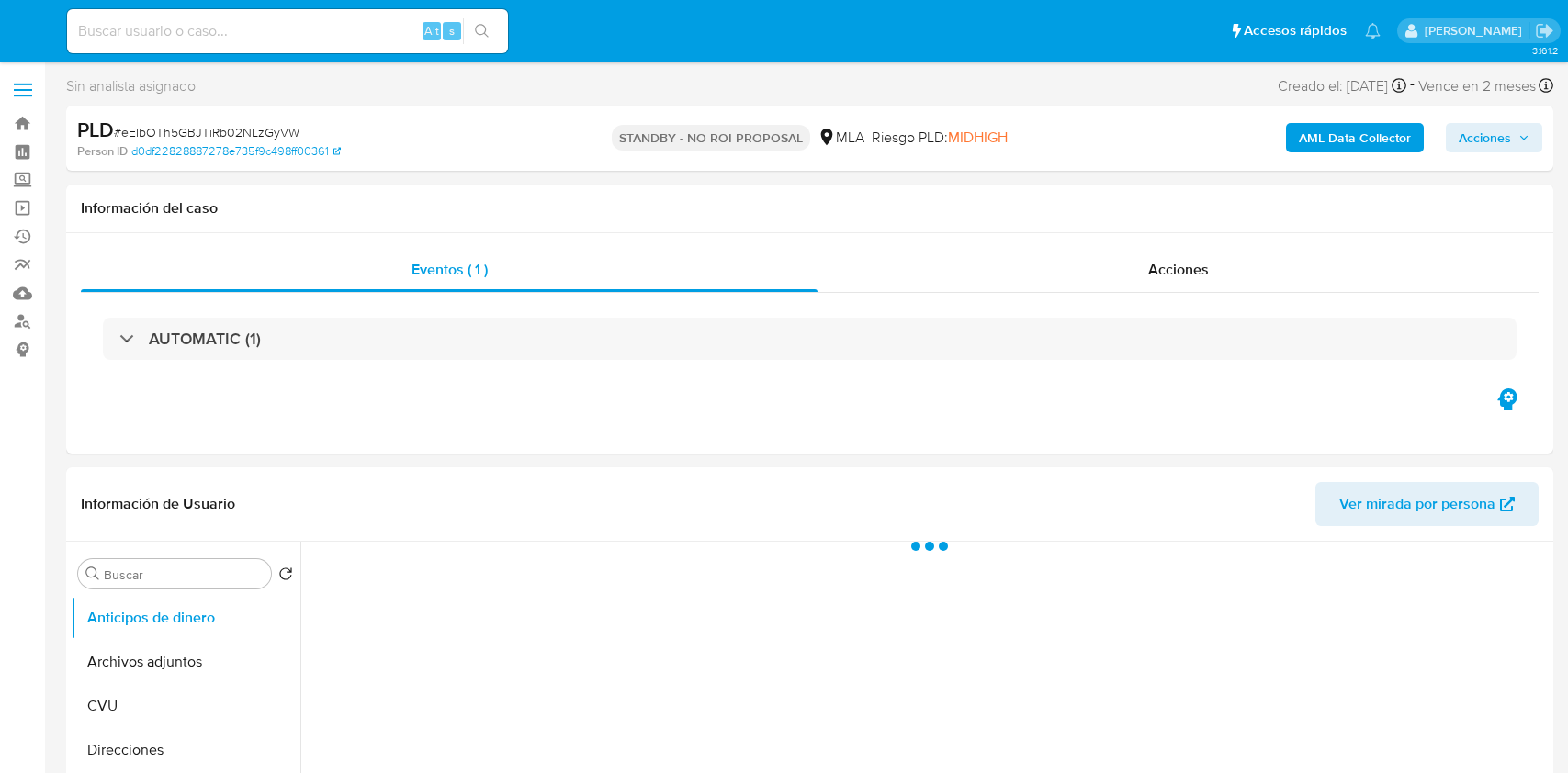
select select "10"
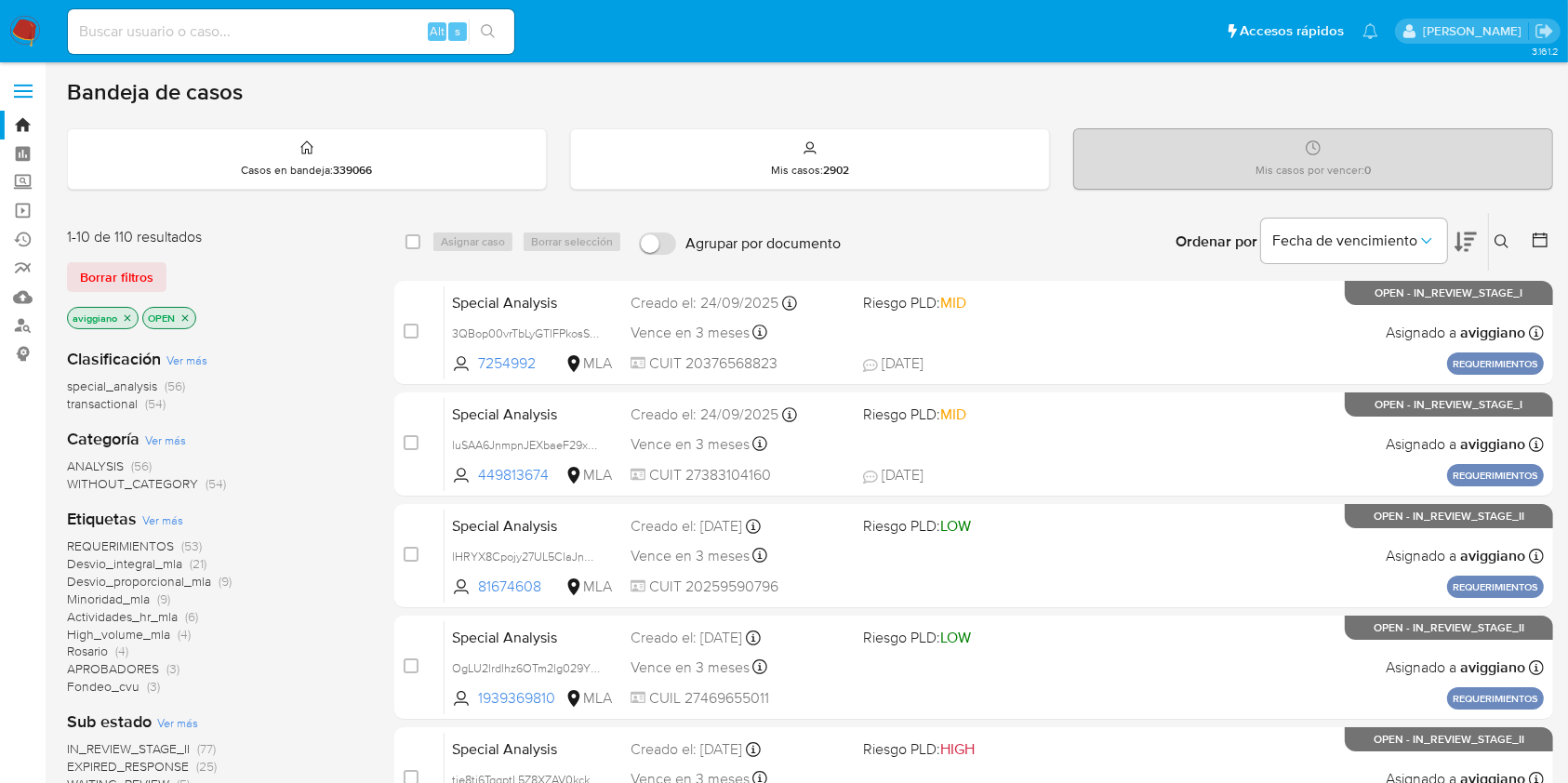
scroll to position [124, 0]
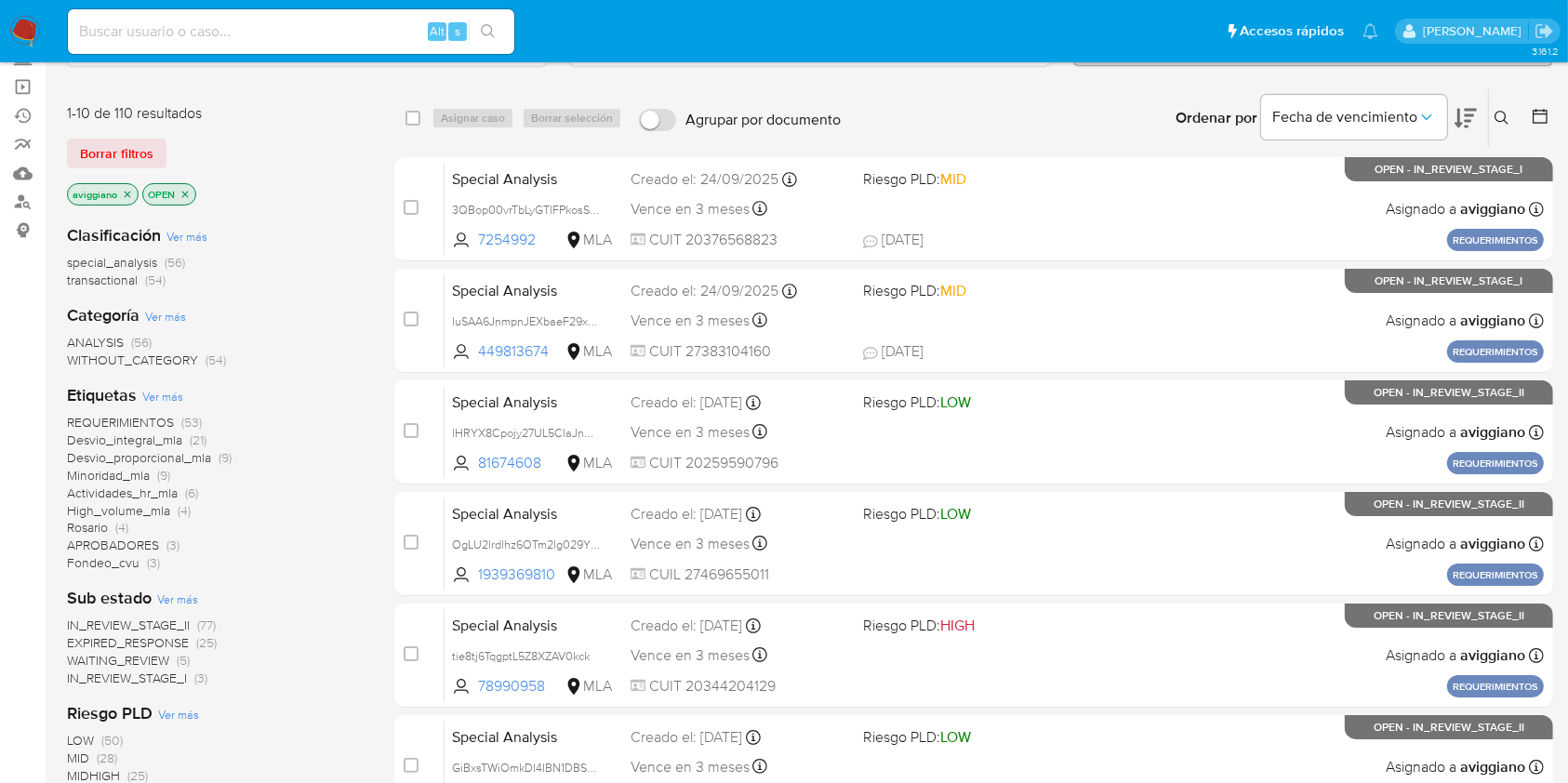
click at [126, 184] on p "aviggiano" at bounding box center [103, 195] width 70 height 21
click at [127, 184] on p "aviggiano" at bounding box center [103, 195] width 70 height 21
click at [129, 190] on icon "close-filter" at bounding box center [128, 195] width 11 height 11
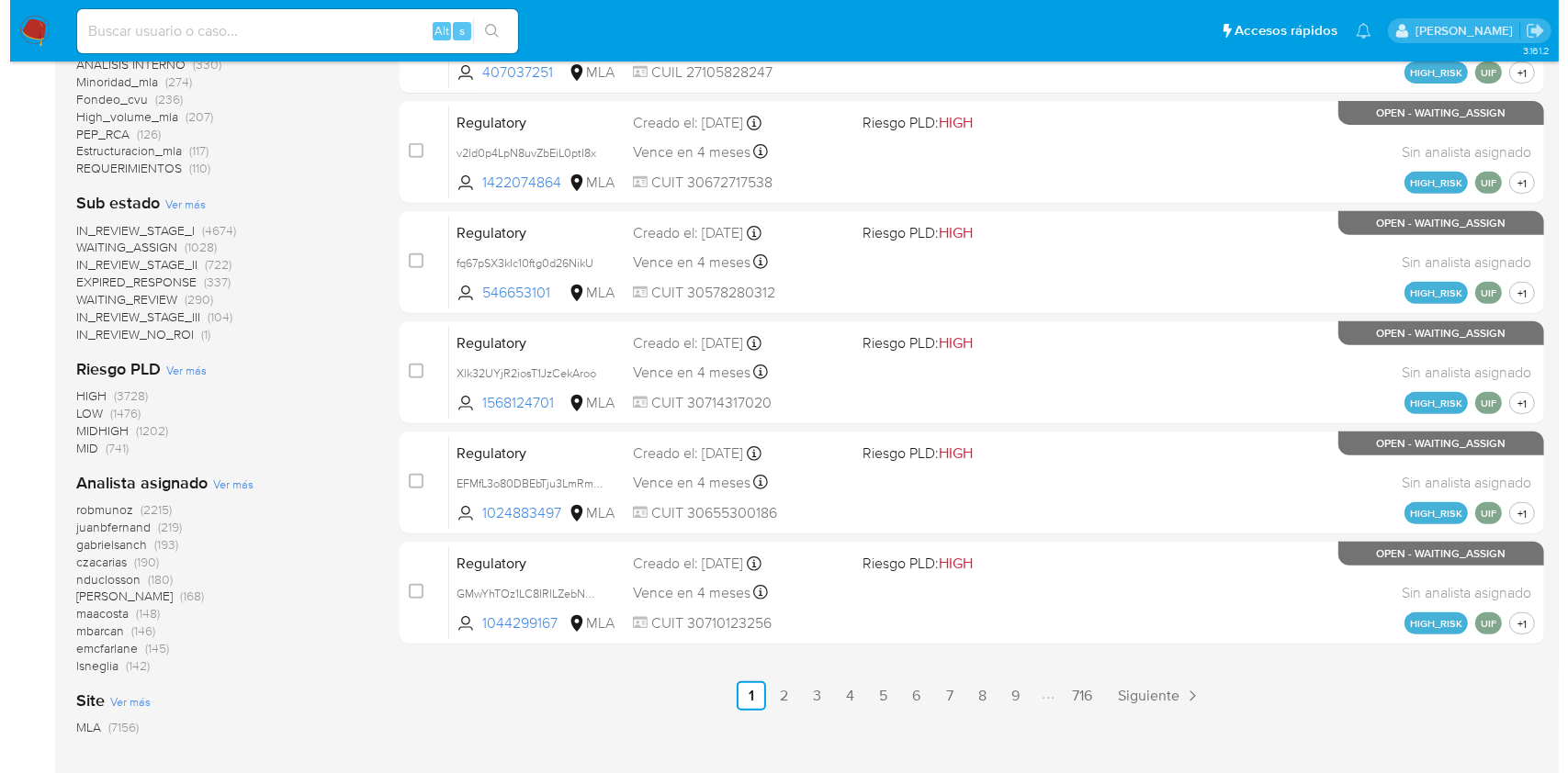
scroll to position [735, 0]
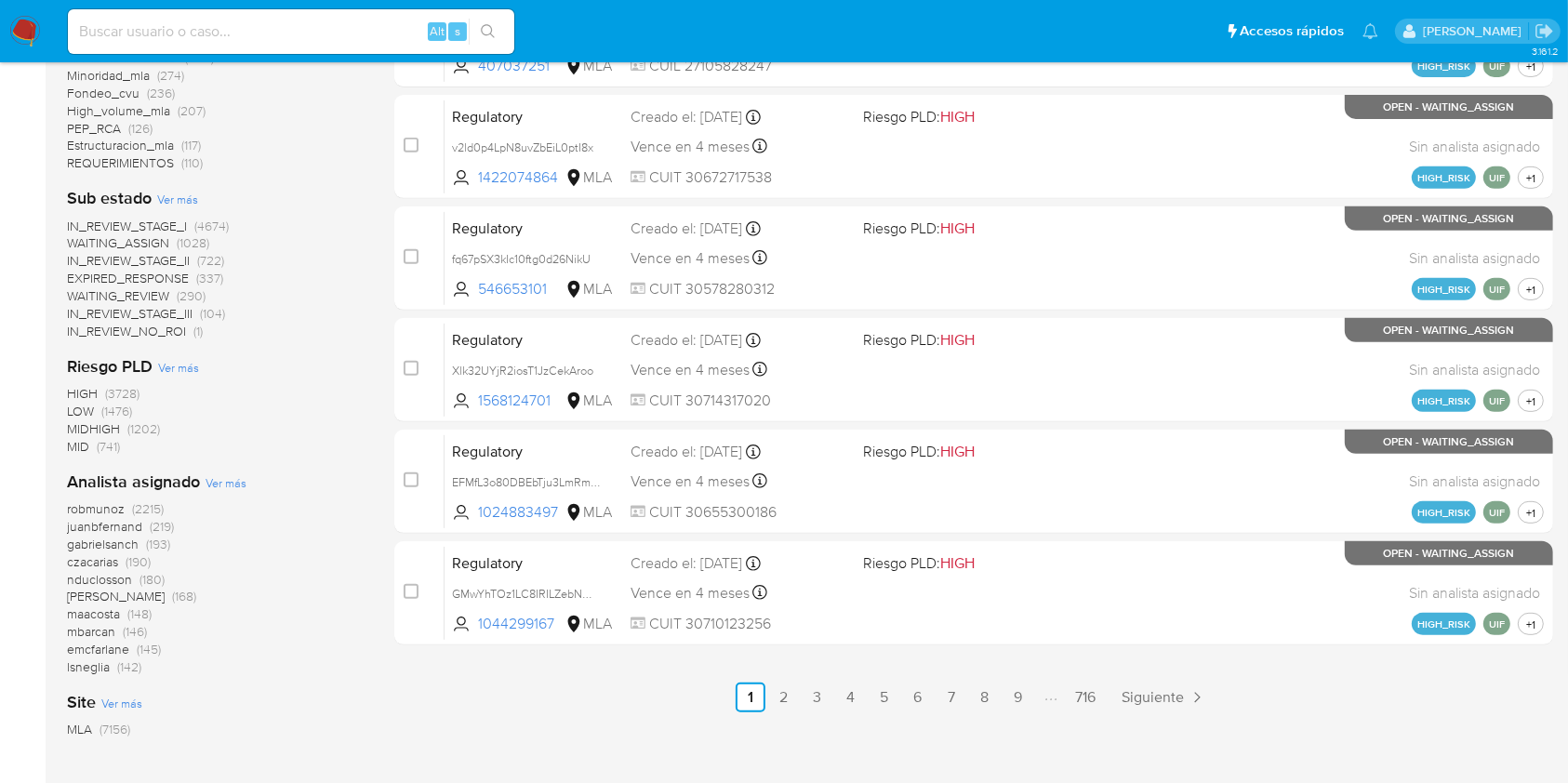
click at [231, 483] on span "Ver más" at bounding box center [226, 483] width 41 height 17
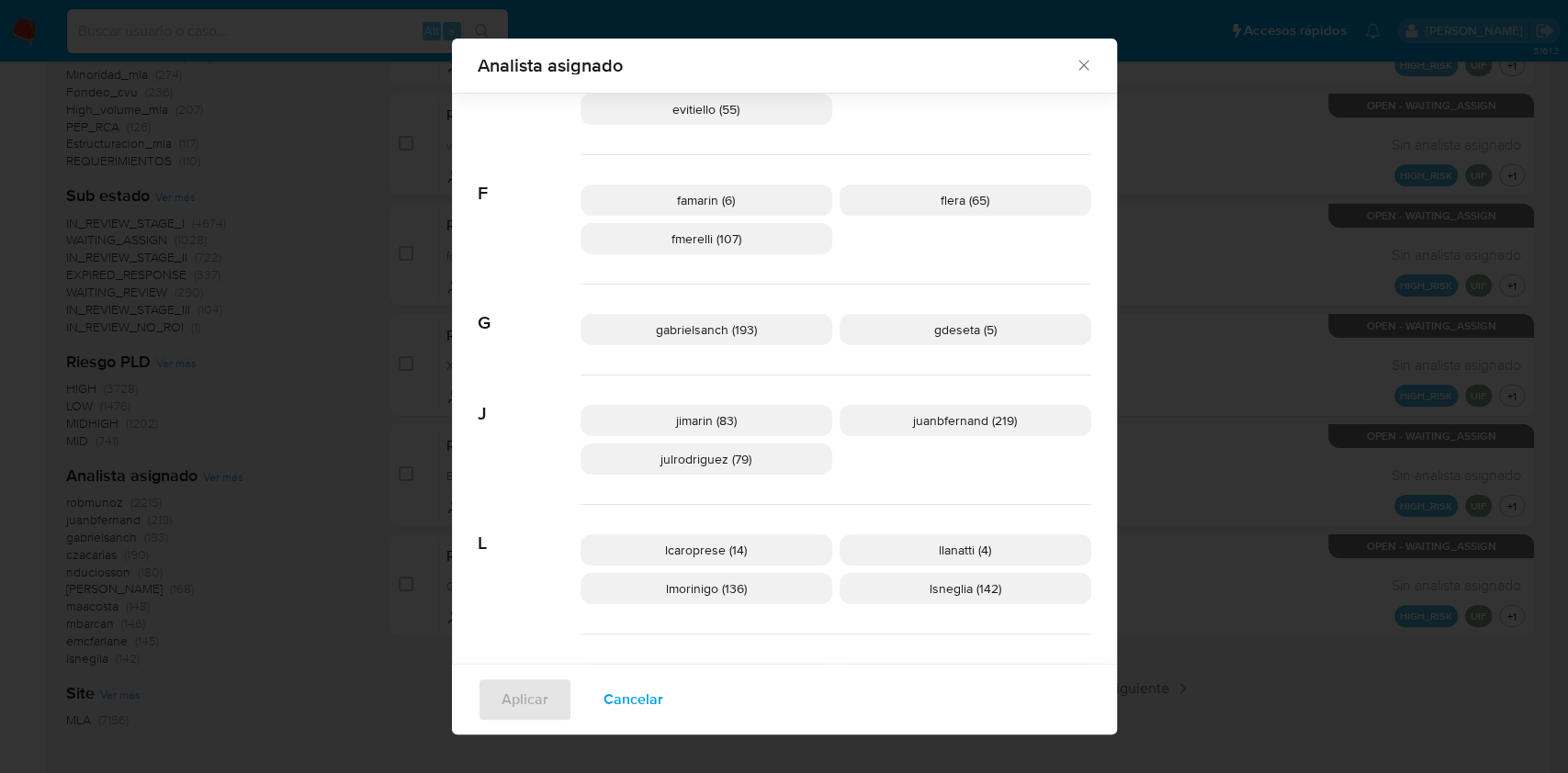
scroll to position [353, 0]
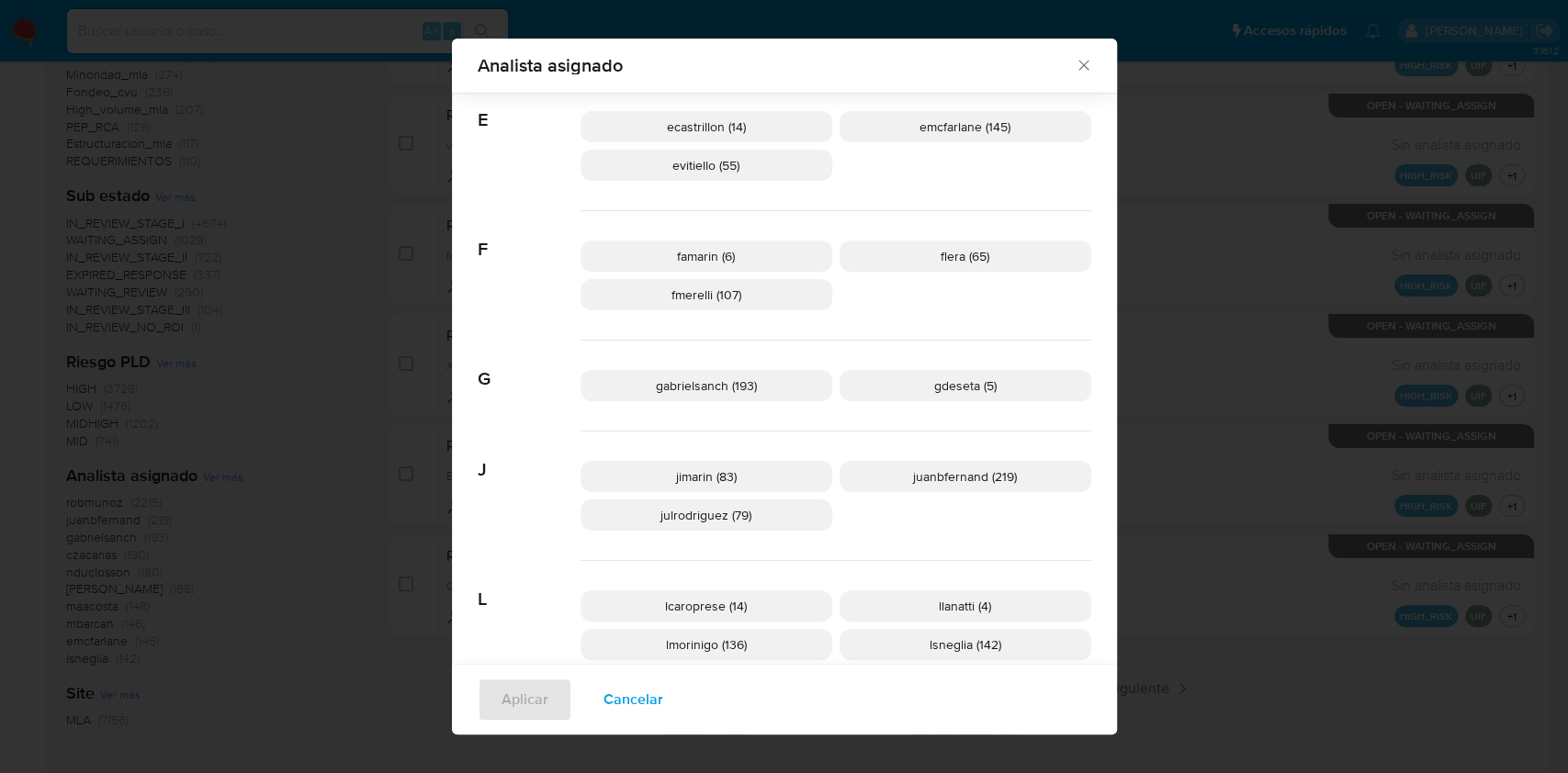
click at [679, 179] on p "evitiello (55)" at bounding box center [706, 165] width 252 height 31
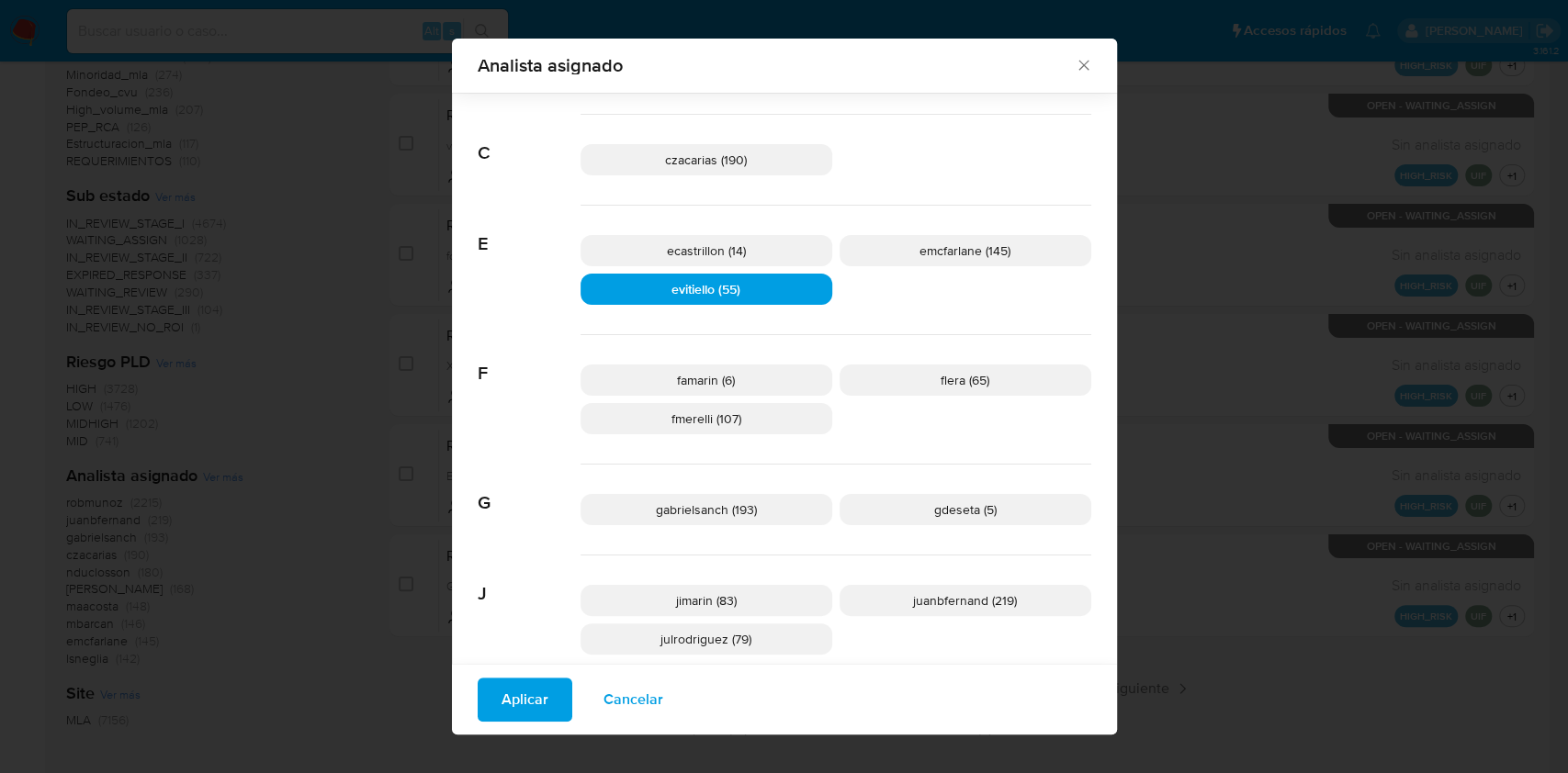
scroll to position [109, 0]
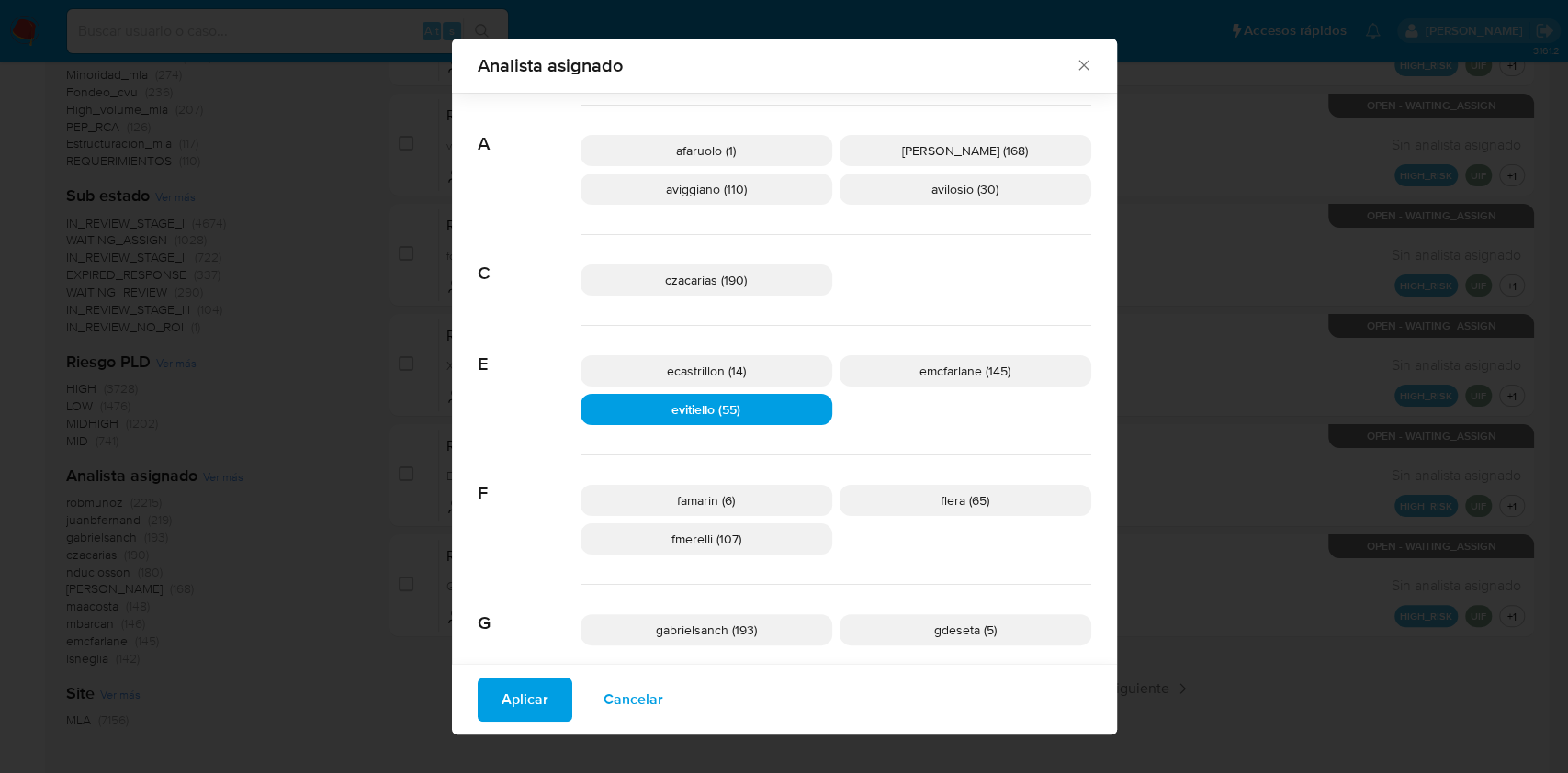
click at [680, 202] on p "aviggiano (110)" at bounding box center [706, 188] width 252 height 31
click at [512, 694] on span "Aplicar" at bounding box center [525, 699] width 47 height 40
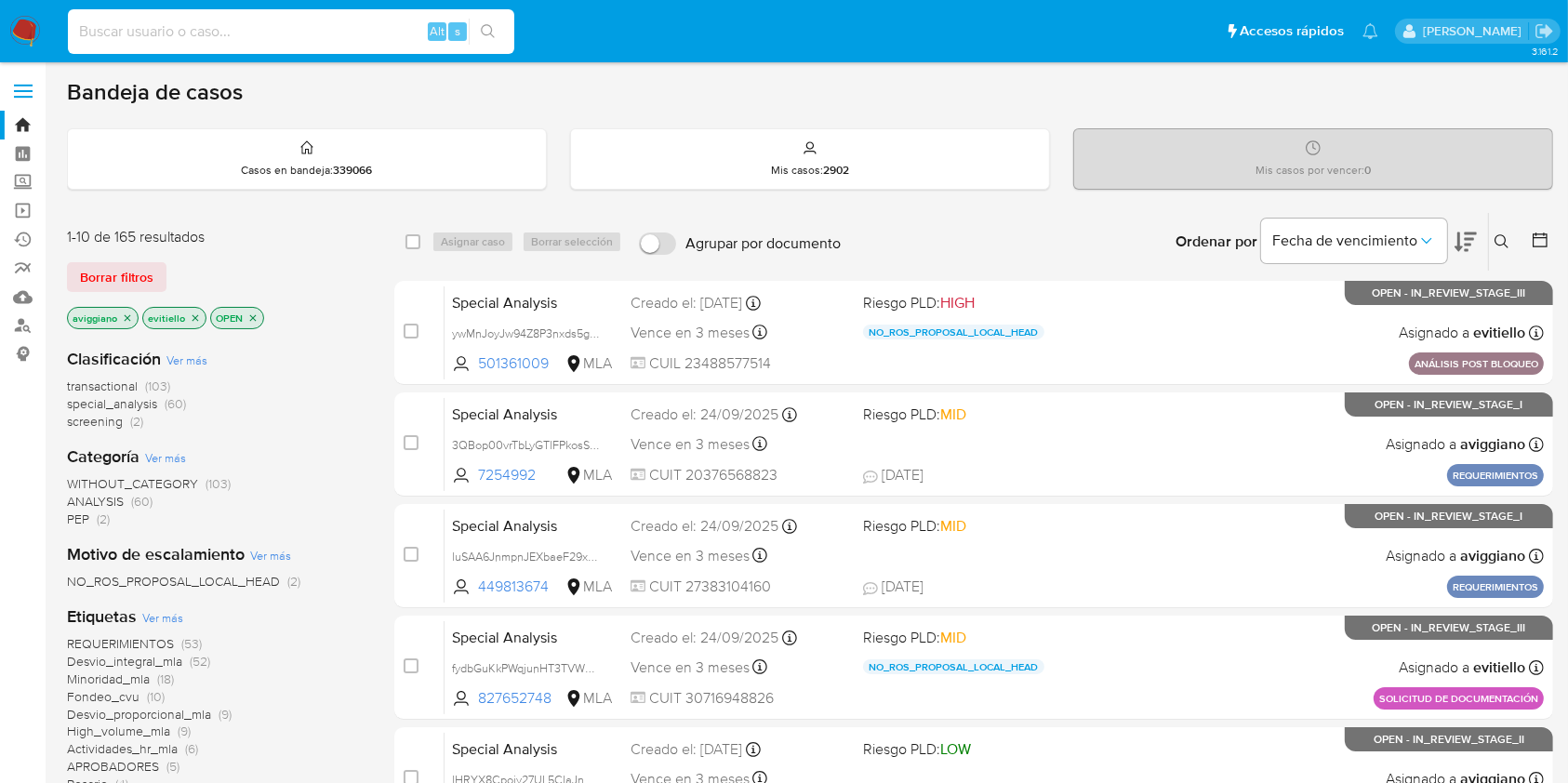
paste input "EwH4COFYNoQLXSuLTmDShQUt"
type input "EwH4COFYNoQLXSuLTmDShQUt"
click at [492, 33] on icon "search-icon" at bounding box center [488, 32] width 15 height 15
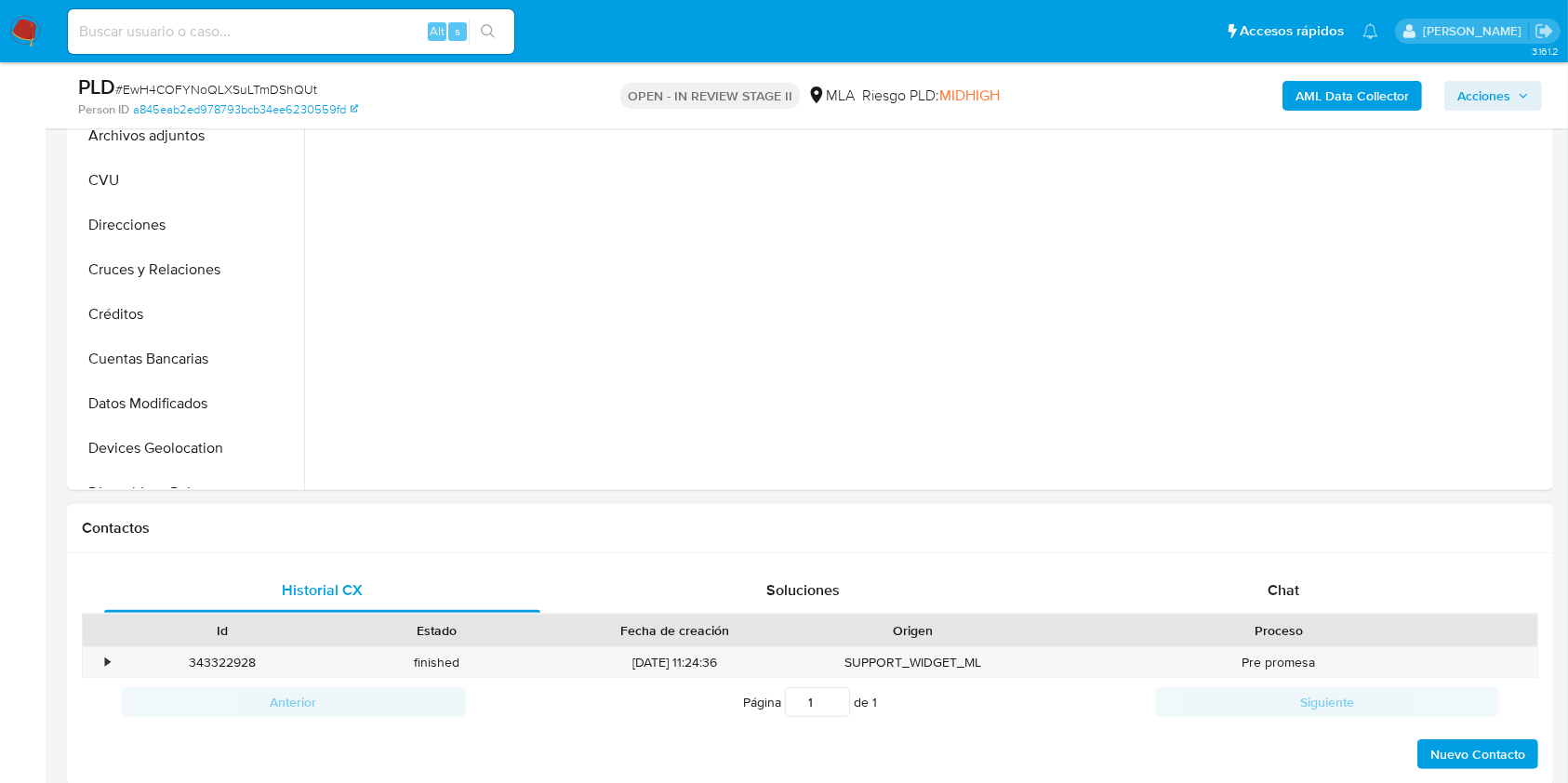
select select "10"
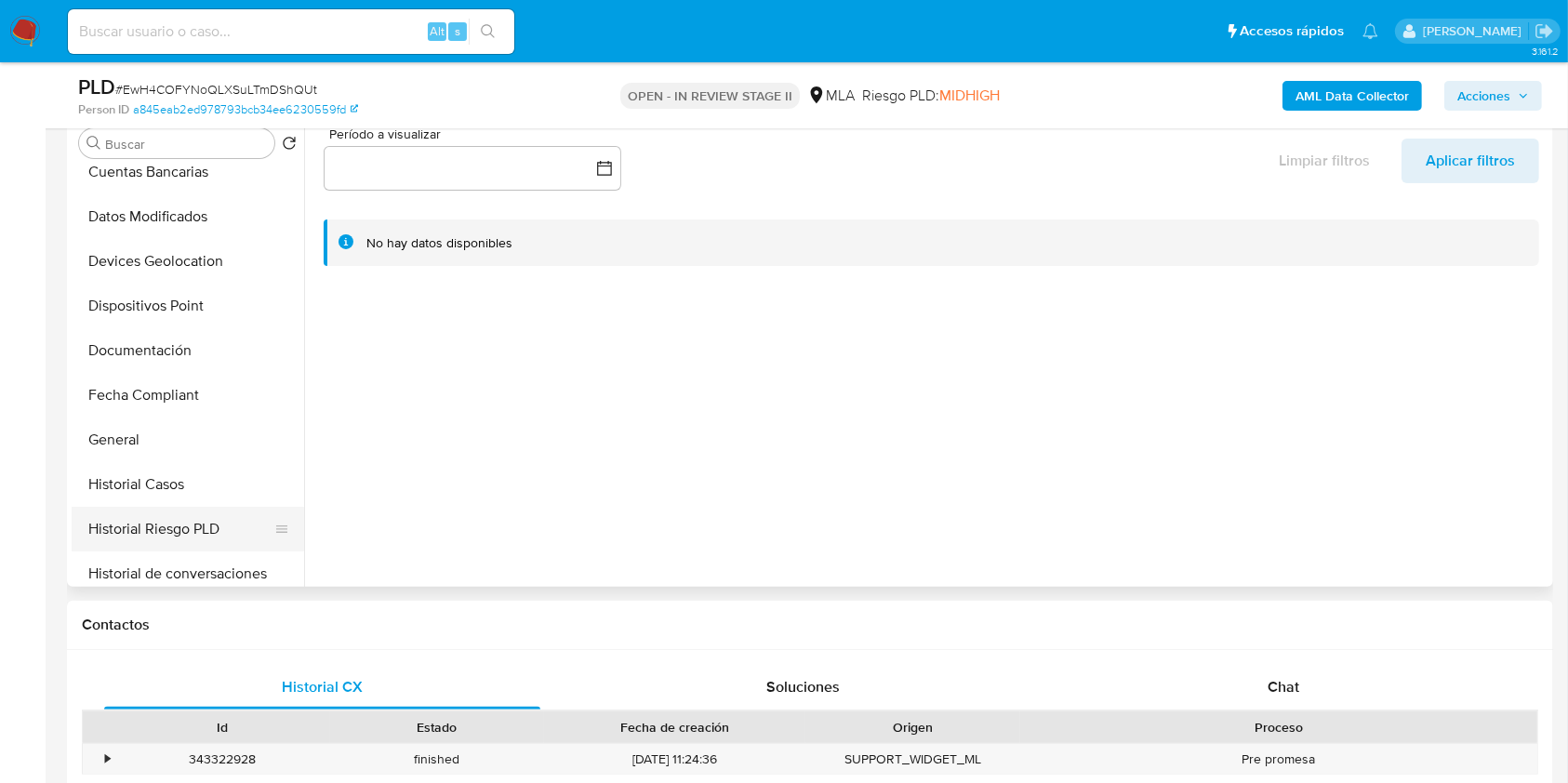
scroll to position [372, 0]
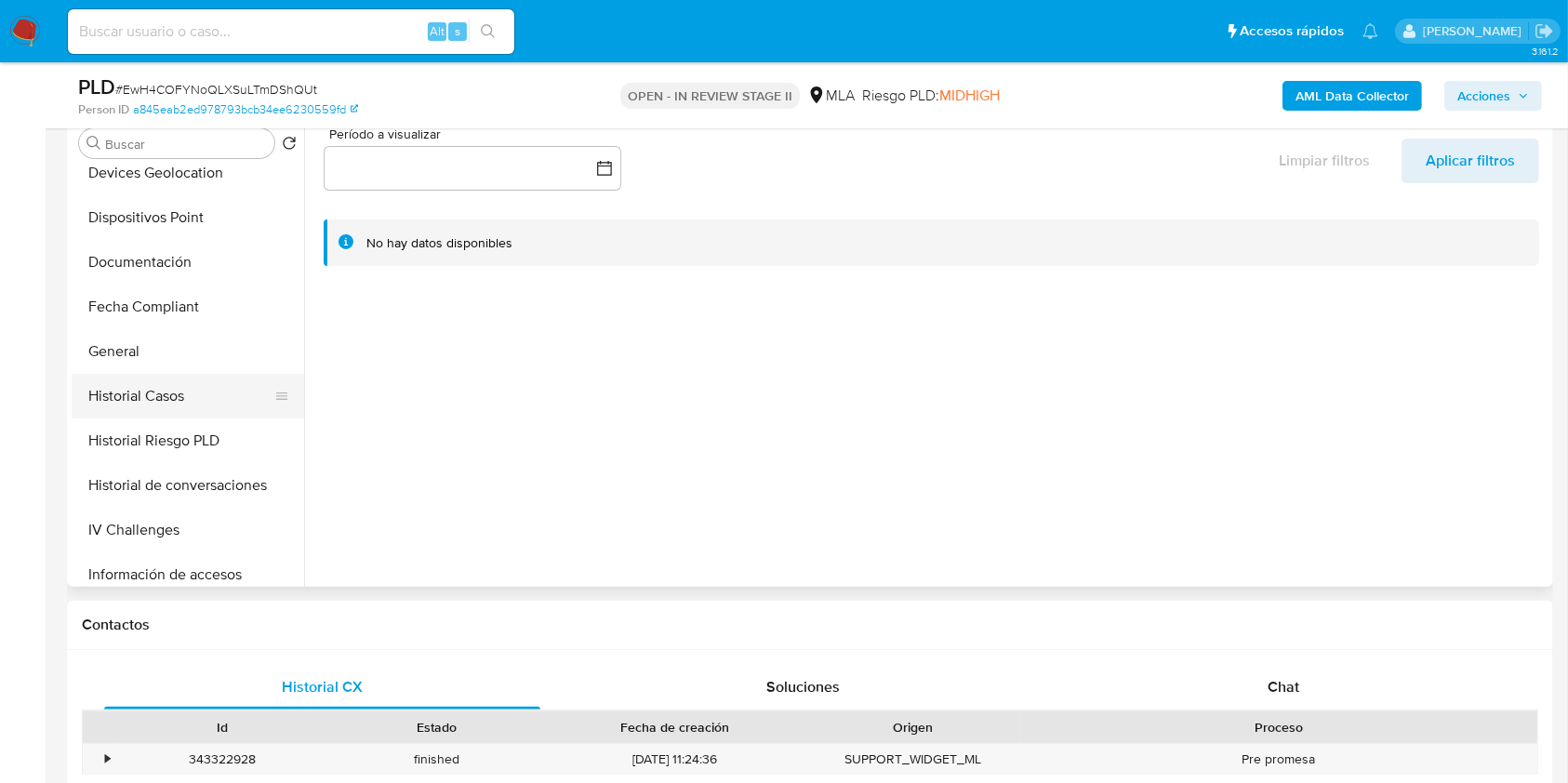
click at [179, 383] on button "Historial Casos" at bounding box center [180, 396] width 217 height 44
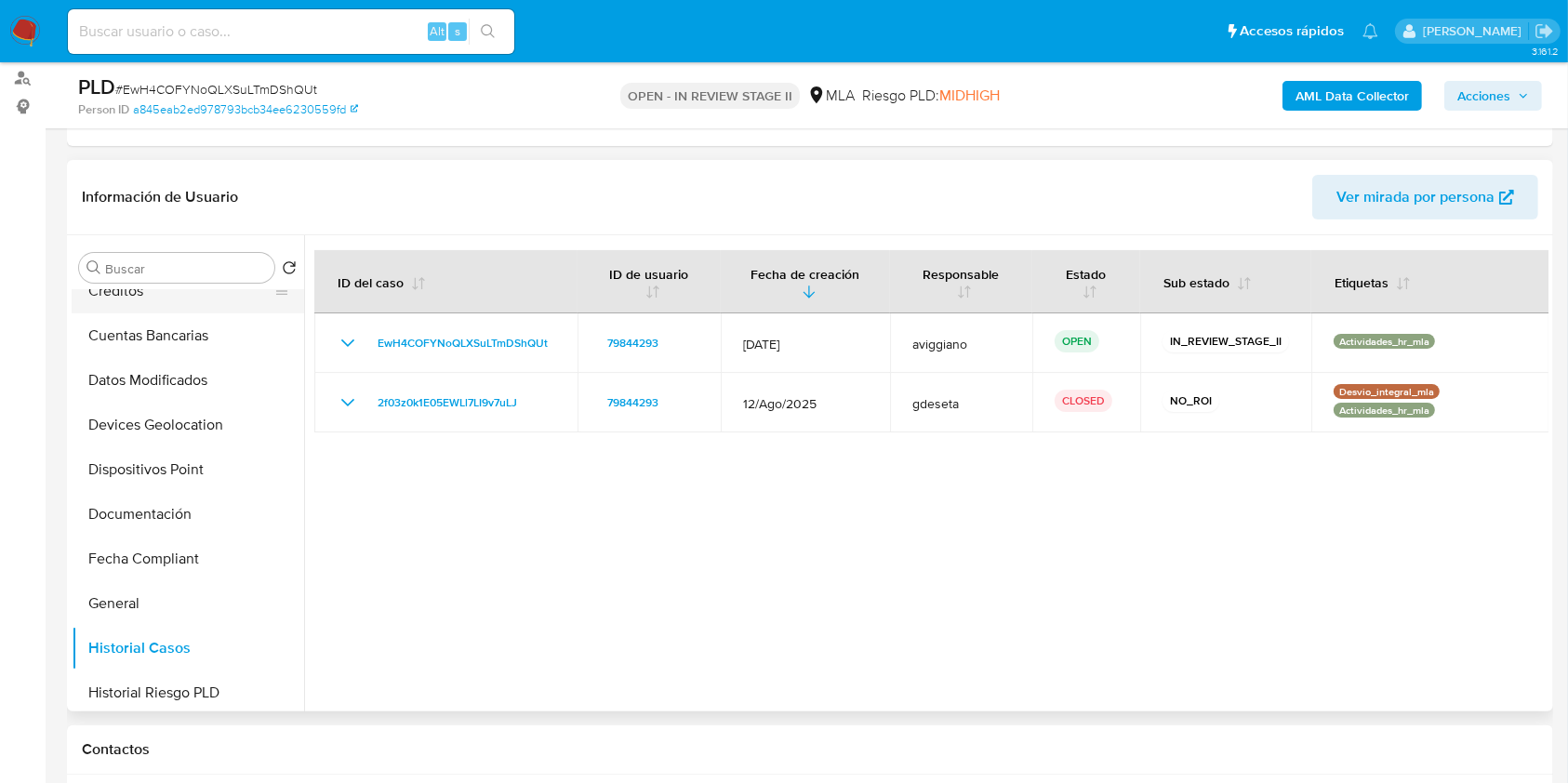
scroll to position [0, 0]
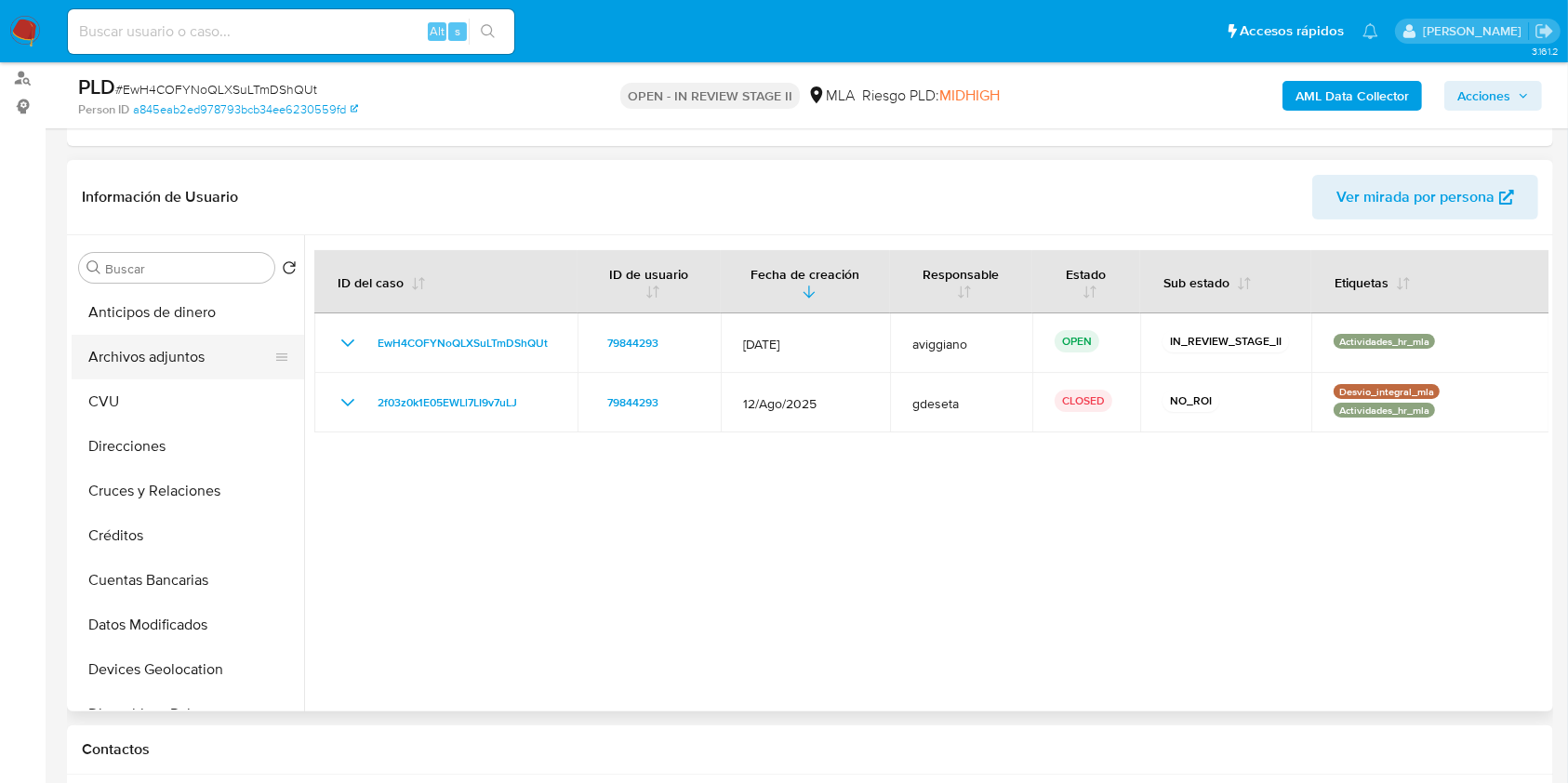
click at [191, 350] on button "Archivos adjuntos" at bounding box center [180, 356] width 217 height 44
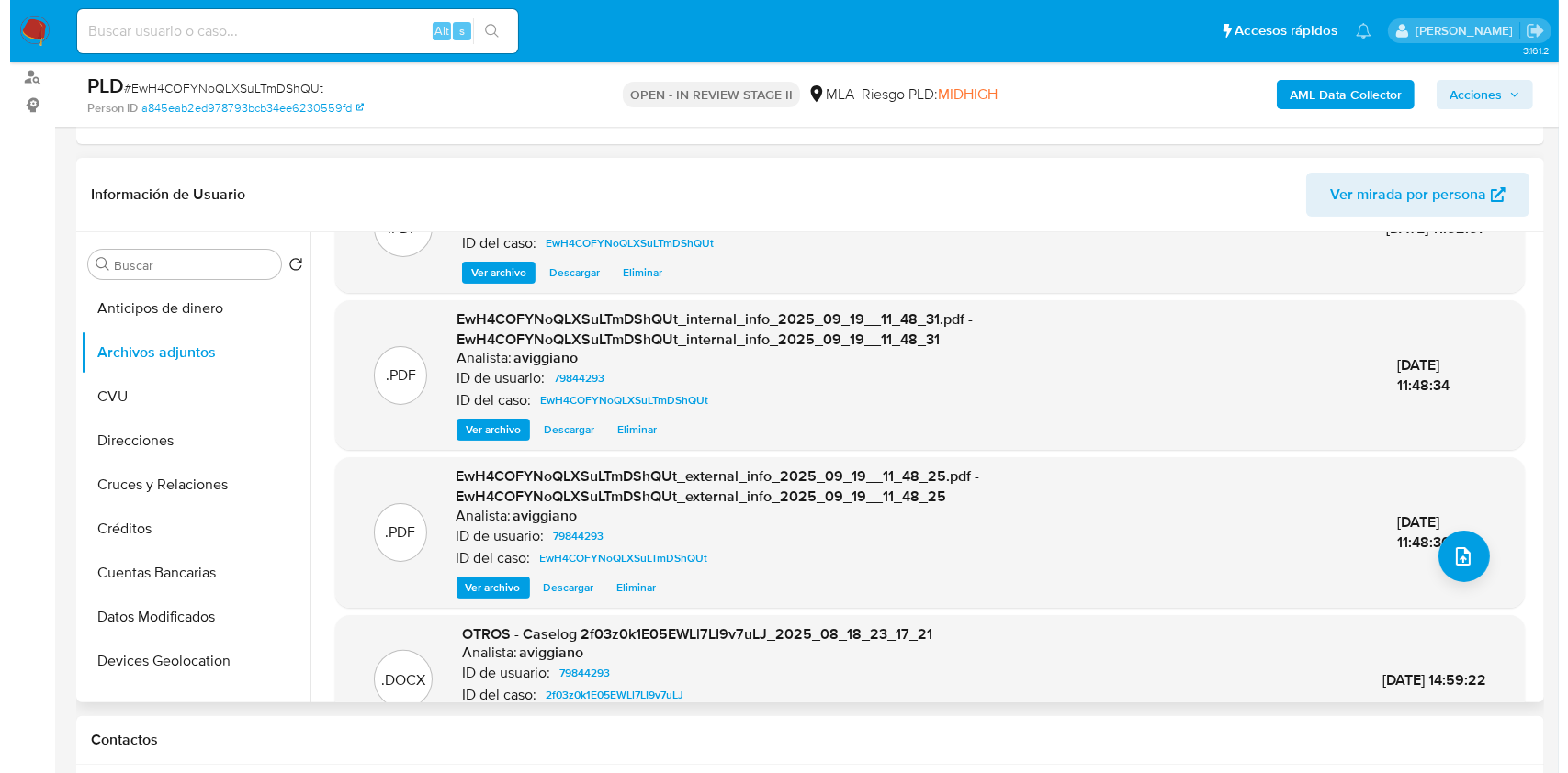
scroll to position [122, 0]
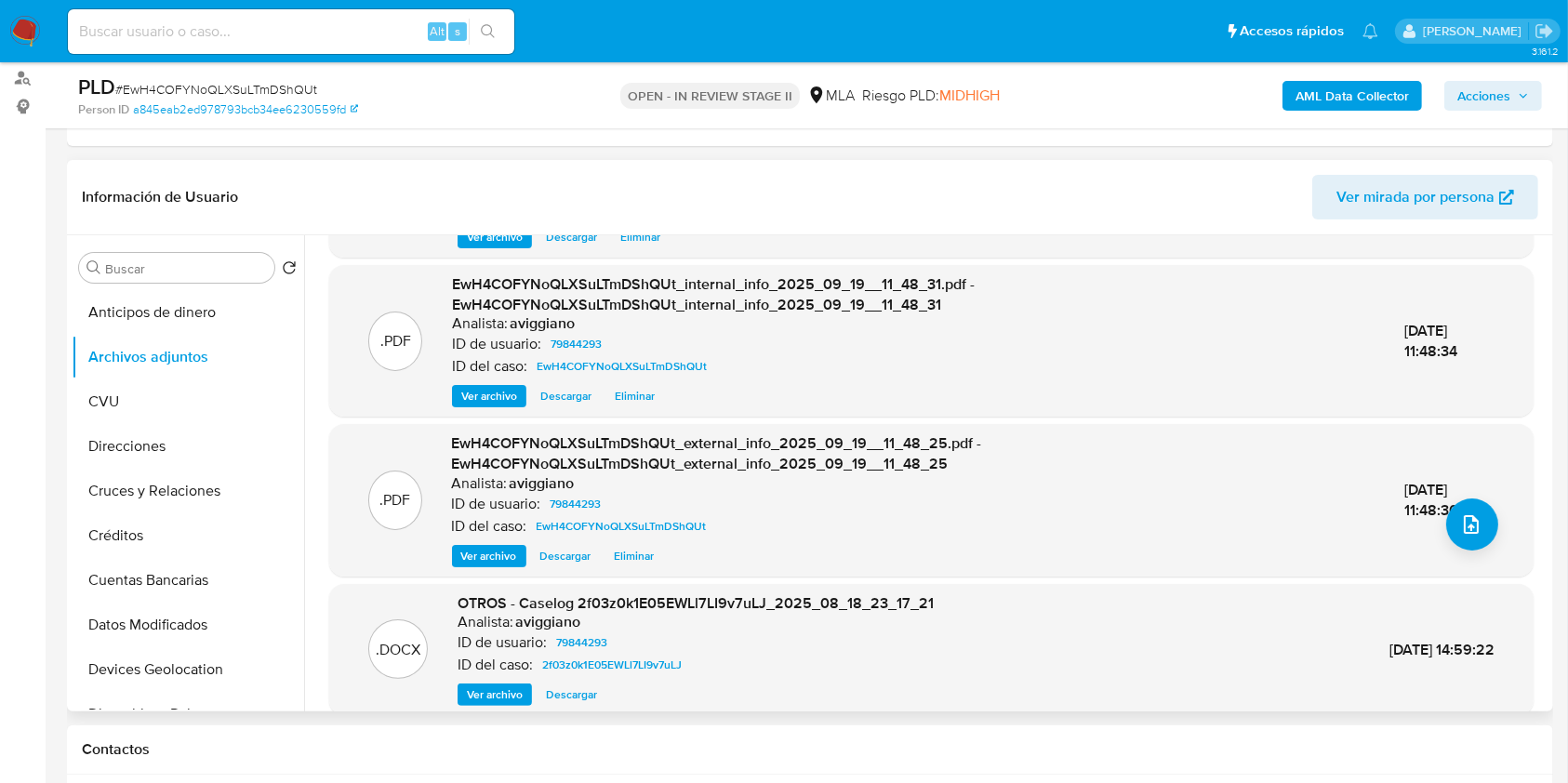
click at [478, 681] on div "OTROS - Caselog 2f03z0k1E05EWLl7LI9v7uLJ_2025_08_18_23_17_21 Analista: aviggian…" at bounding box center [695, 650] width 476 height 113
click at [486, 696] on span "Ver archivo" at bounding box center [494, 695] width 56 height 19
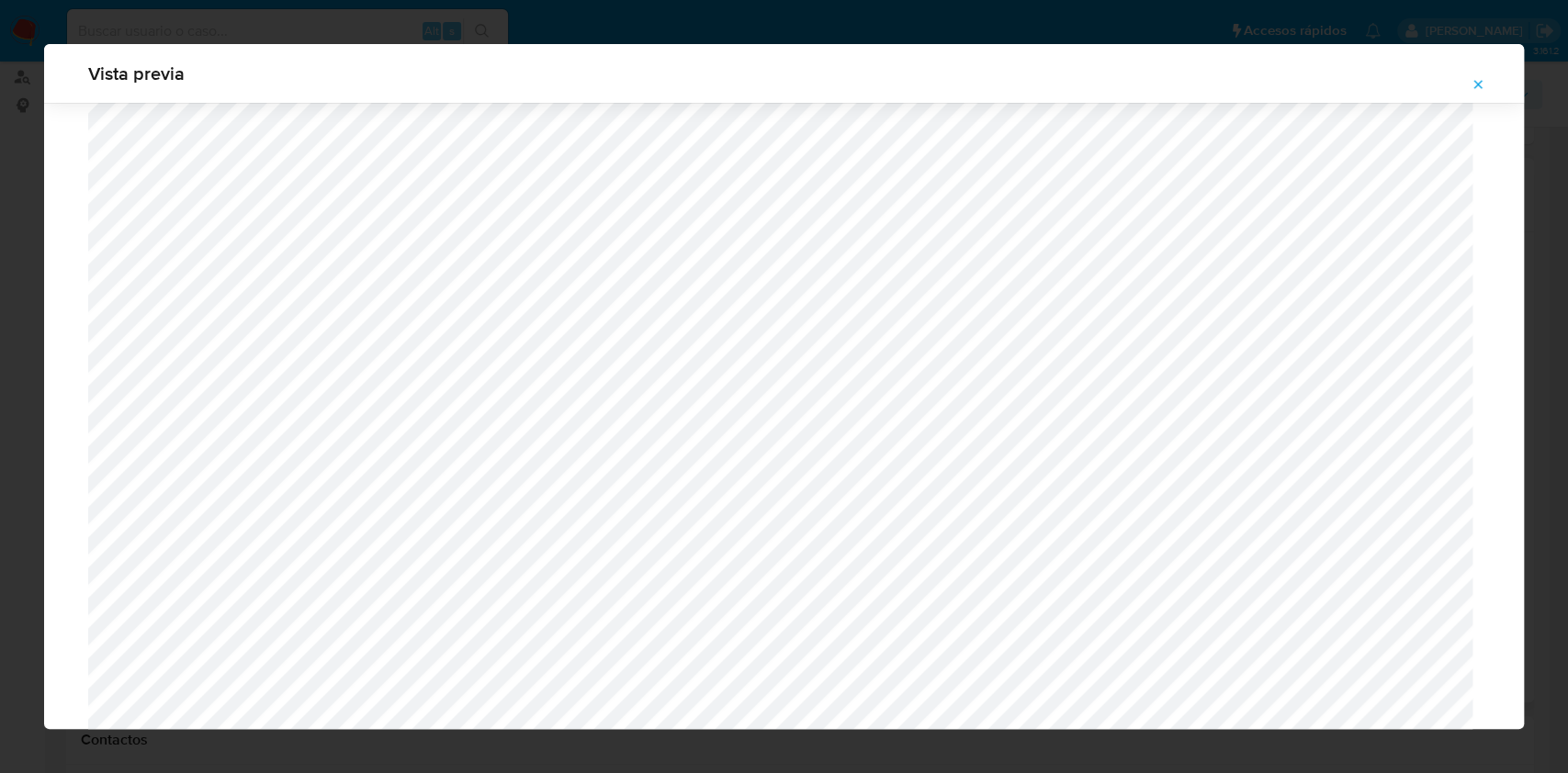
scroll to position [452, 0]
click at [1481, 91] on span "Attachment preview" at bounding box center [1478, 85] width 15 height 26
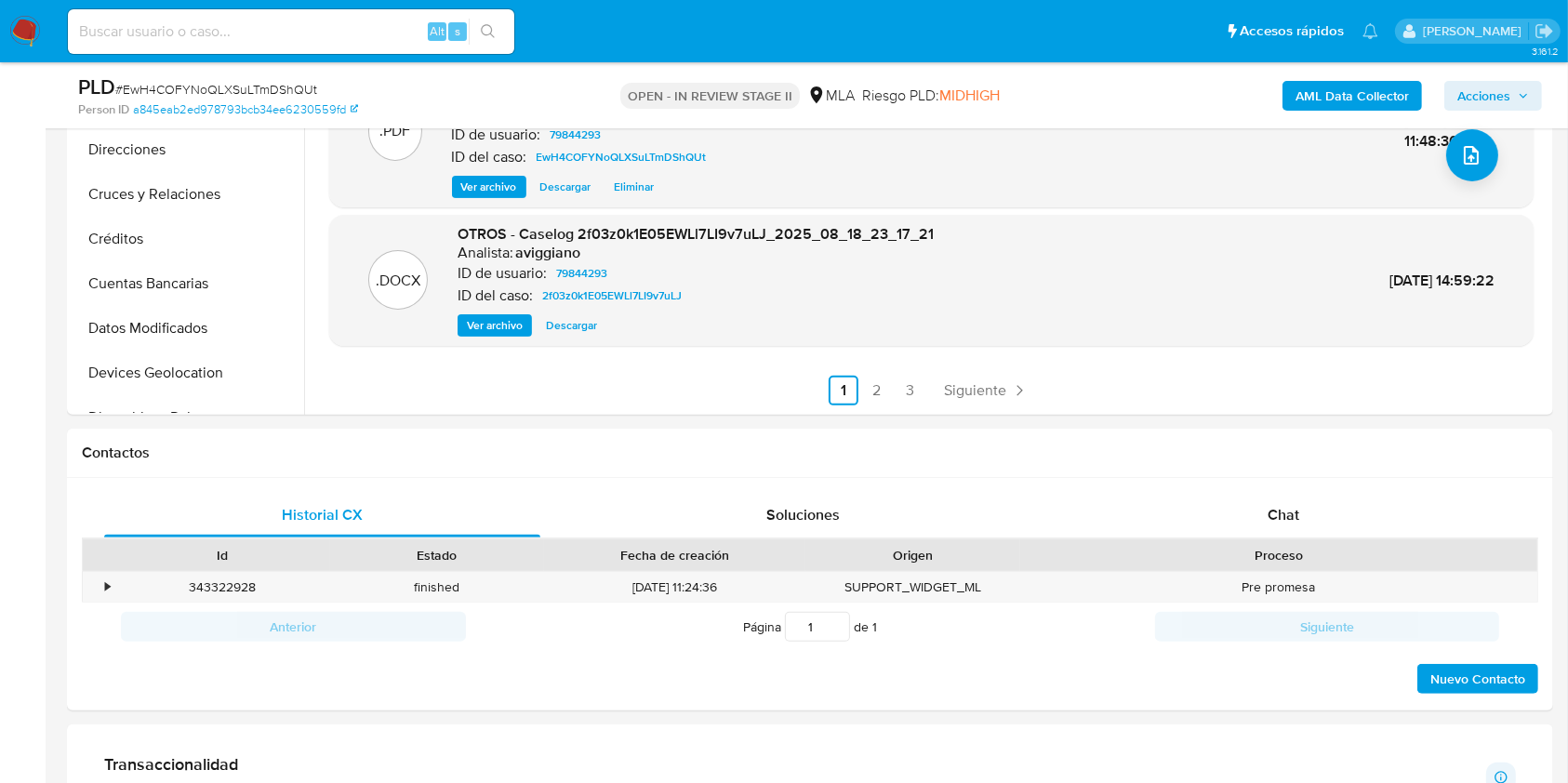
scroll to position [868, 0]
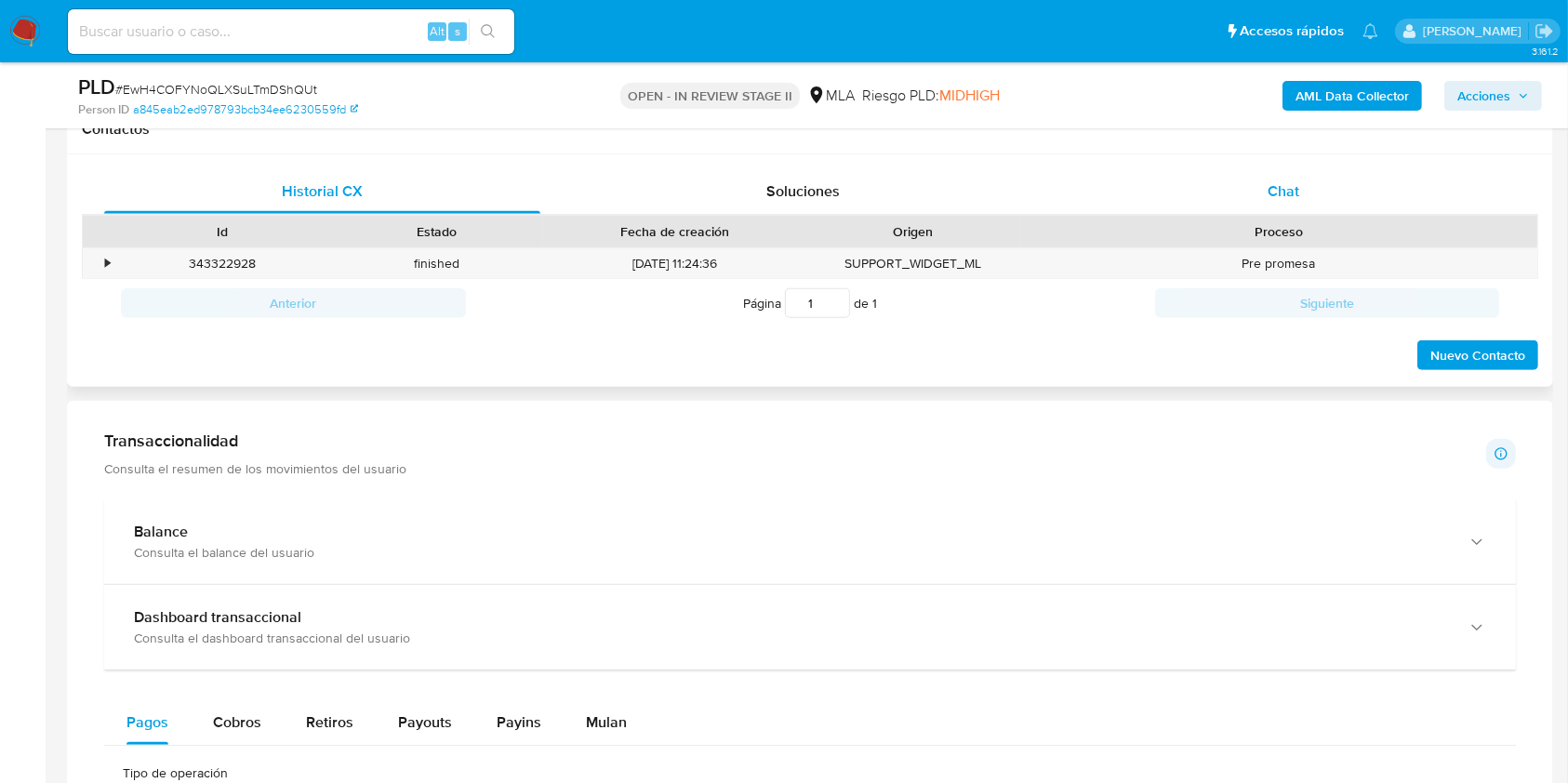
drag, startPoint x: 1265, startPoint y: 196, endPoint x: 1229, endPoint y: 213, distance: 39.8
click at [1263, 198] on div "Chat" at bounding box center [1284, 191] width 436 height 44
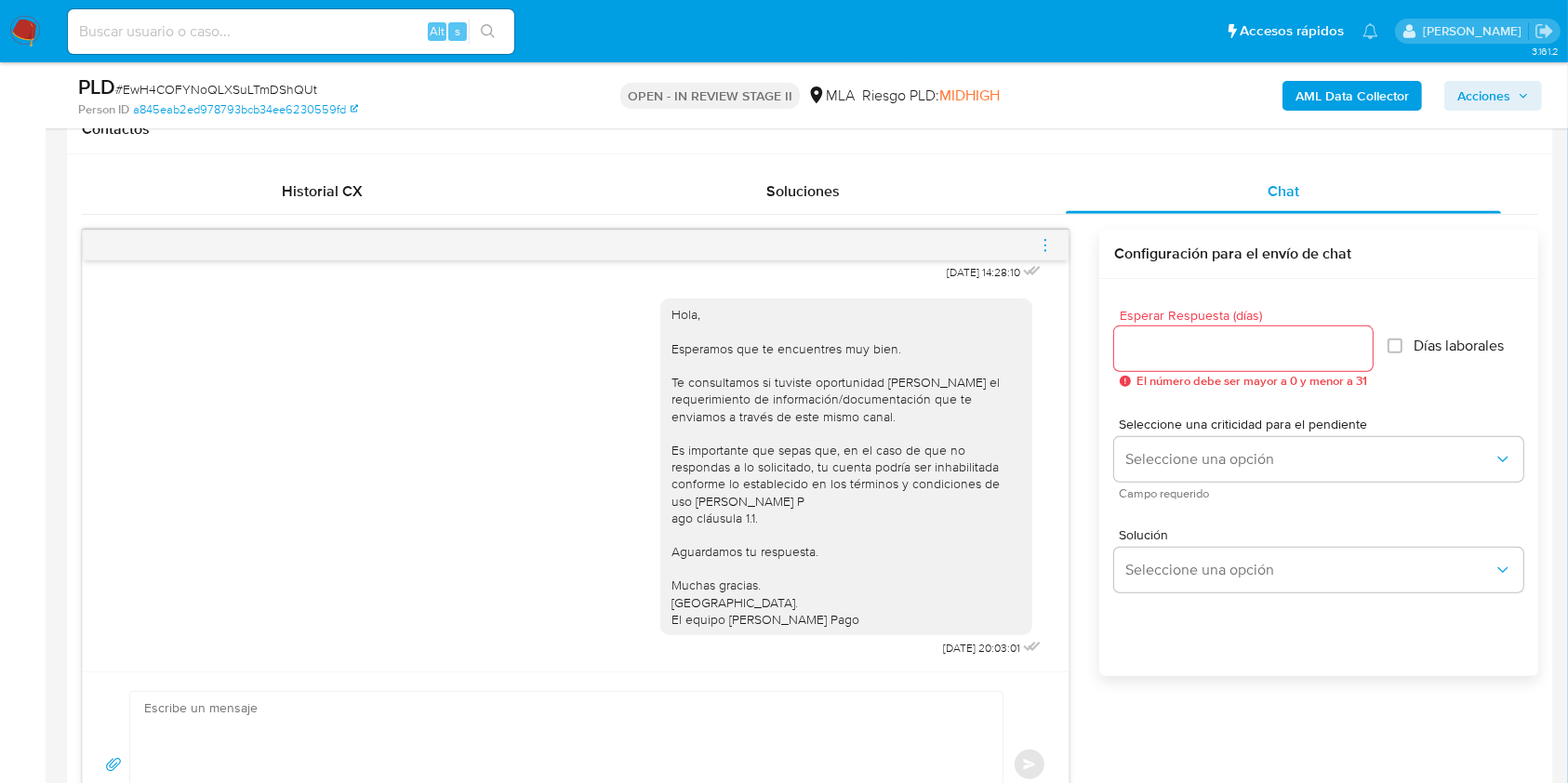
click at [1043, 237] on icon "menu-action" at bounding box center [1046, 246] width 17 height 17
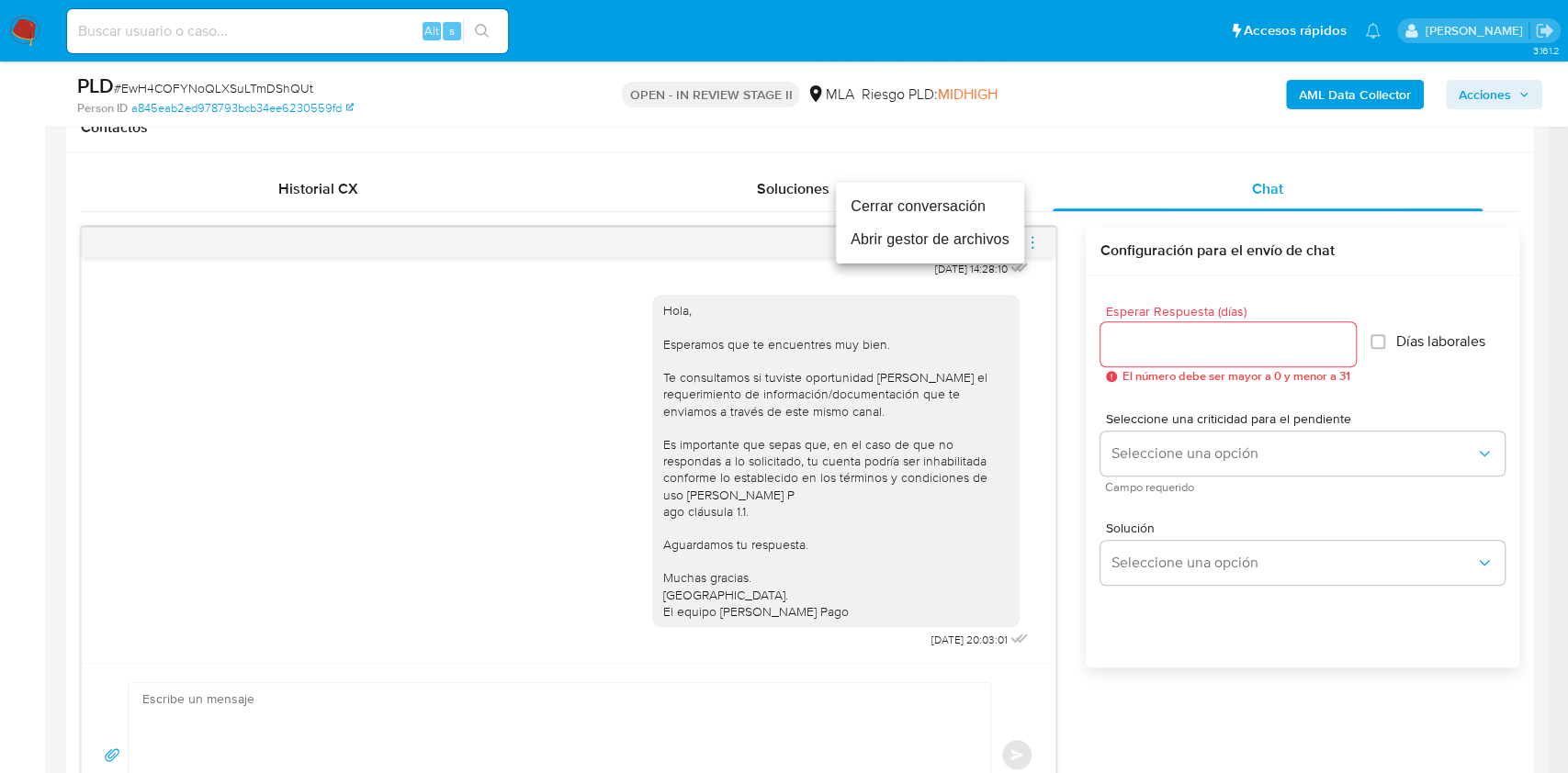
drag, startPoint x: 902, startPoint y: 211, endPoint x: 850, endPoint y: 237, distance: 58.1
click at [901, 211] on li "Cerrar conversación" at bounding box center [930, 206] width 188 height 33
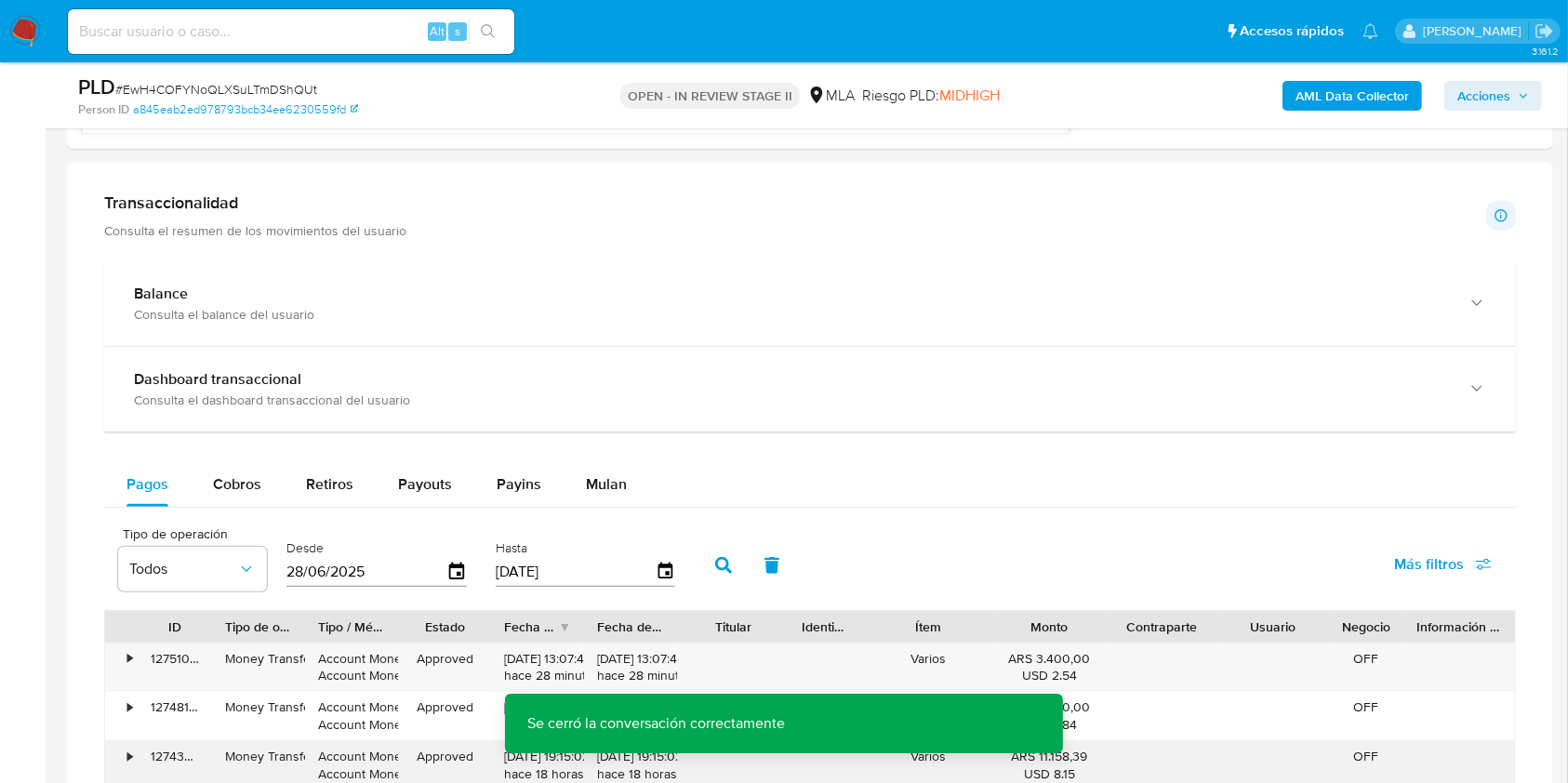
scroll to position [1860, 0]
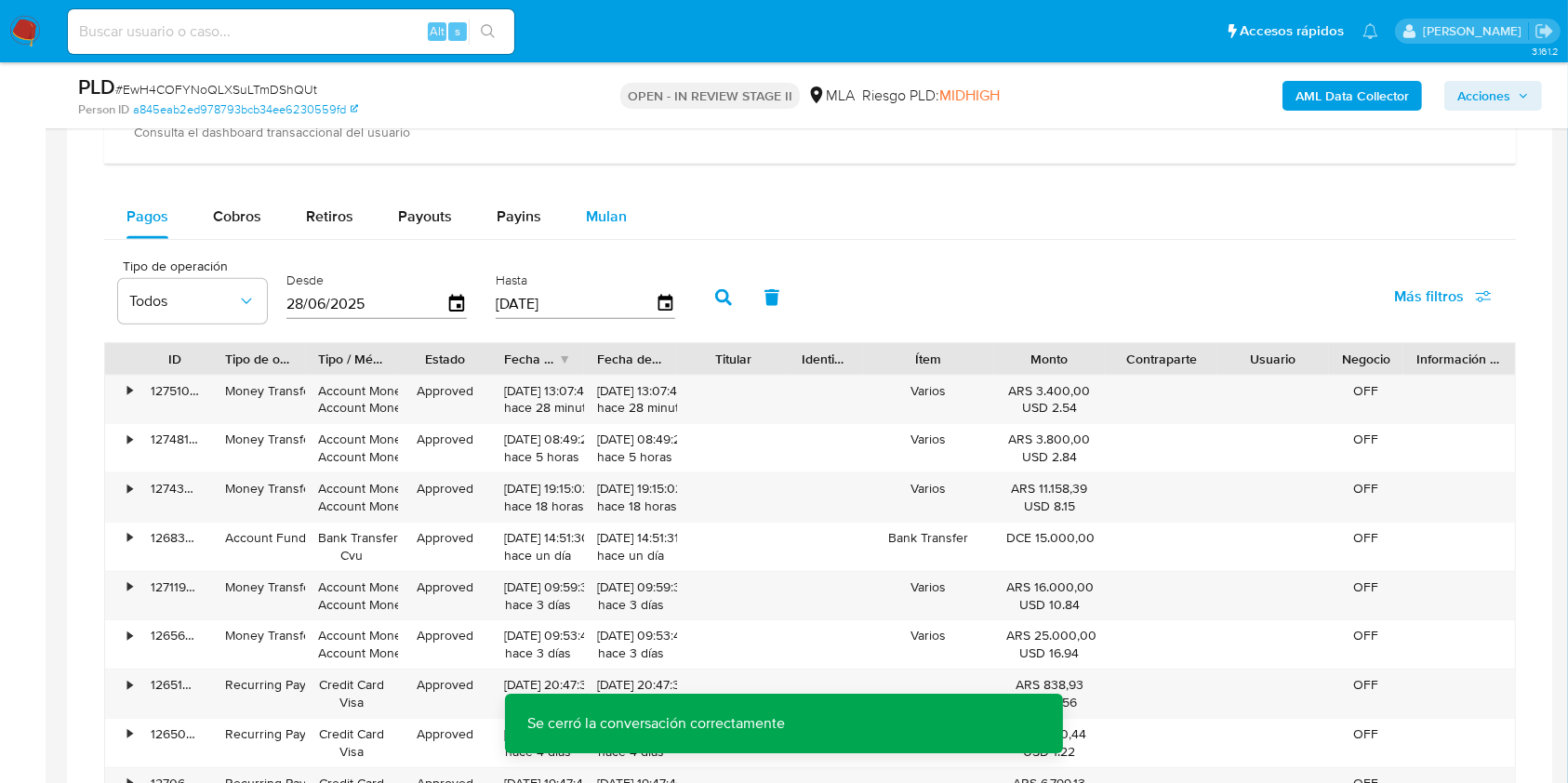
click at [611, 225] on span "Mulan" at bounding box center [605, 216] width 41 height 22
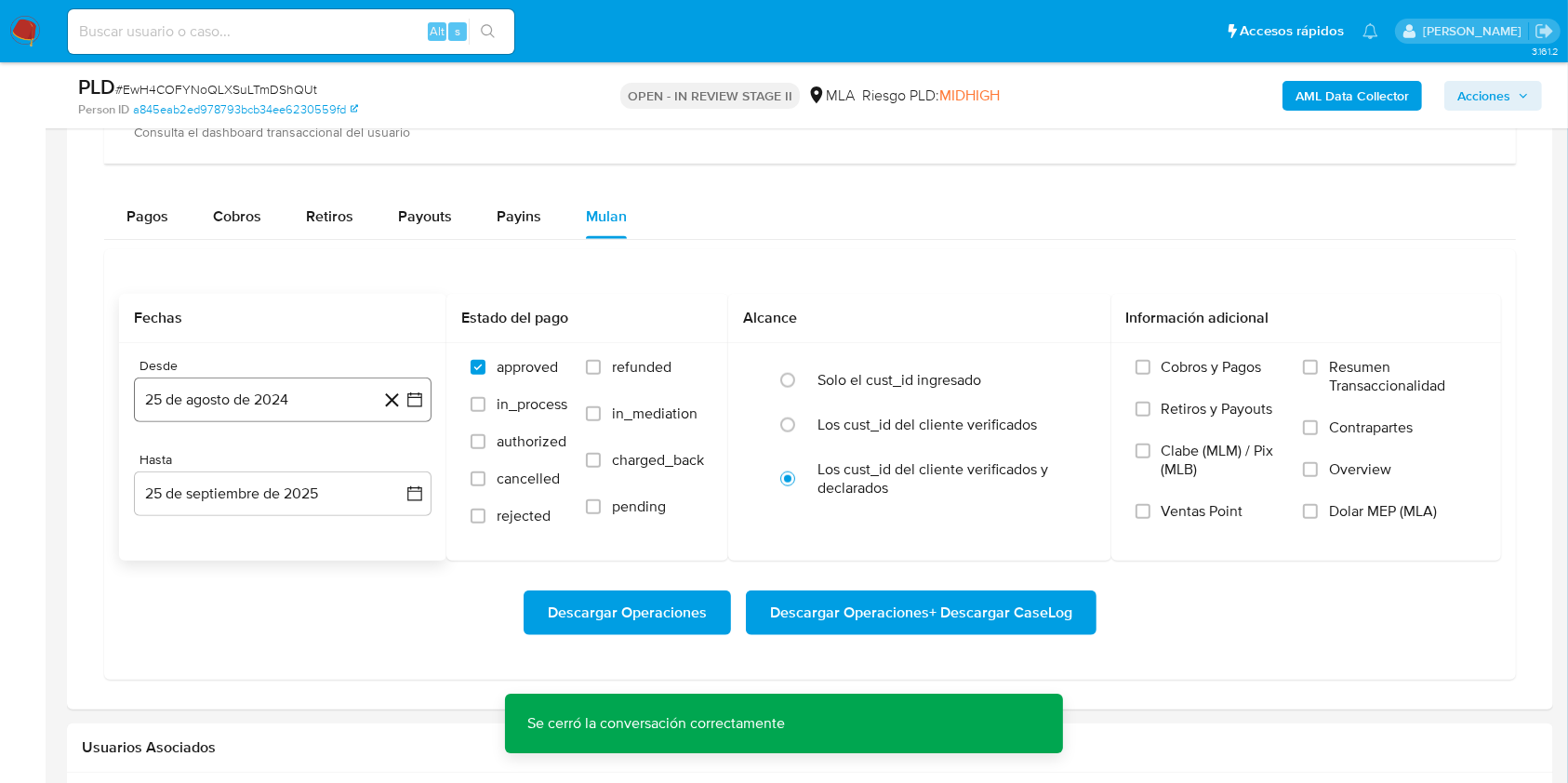
click at [313, 391] on button "25 de agosto de 2024" at bounding box center [282, 400] width 298 height 44
click at [312, 464] on span "agosto 2024" at bounding box center [274, 467] width 85 height 19
click icon "Año siguiente"
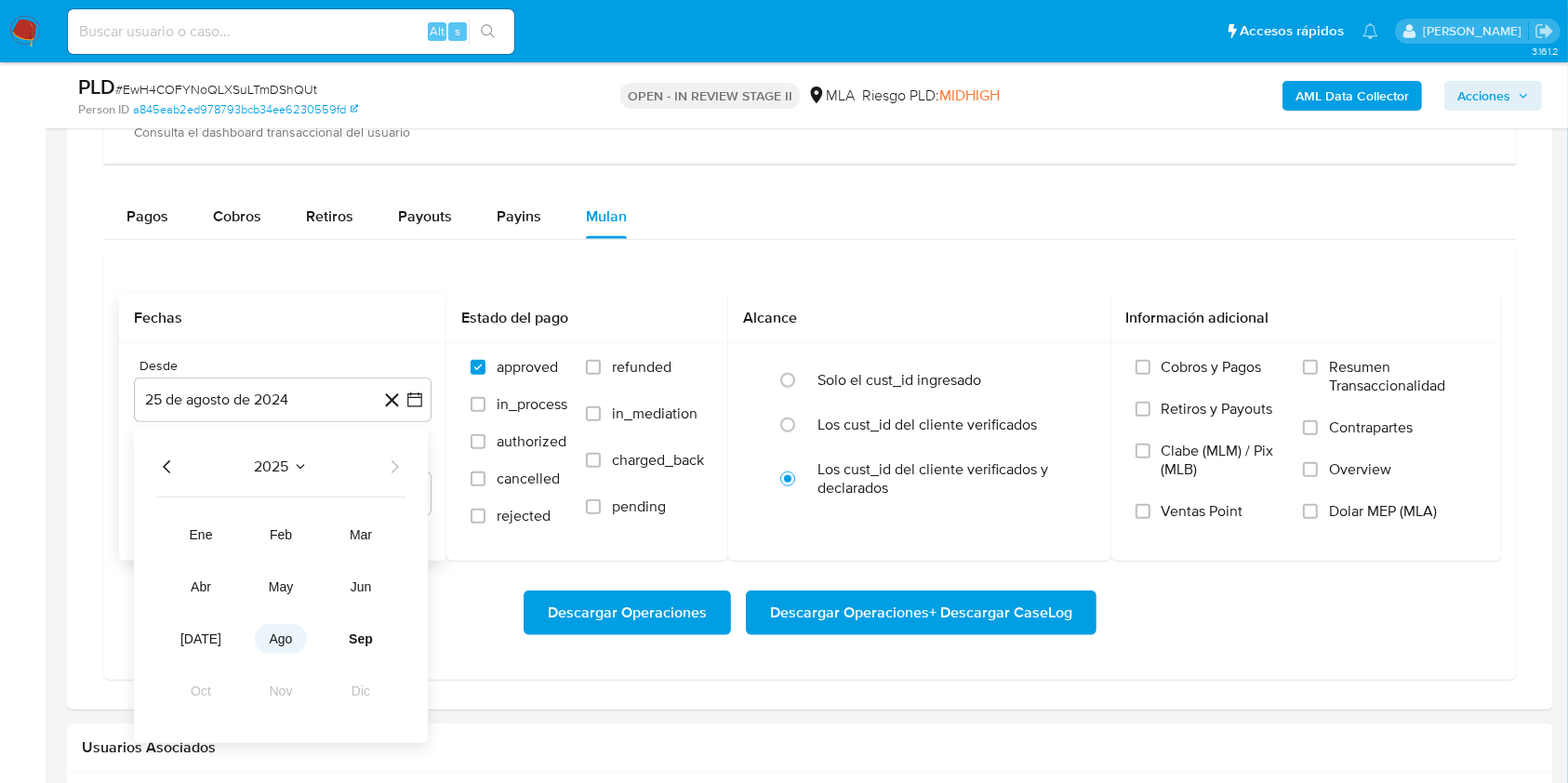
click span "ago"
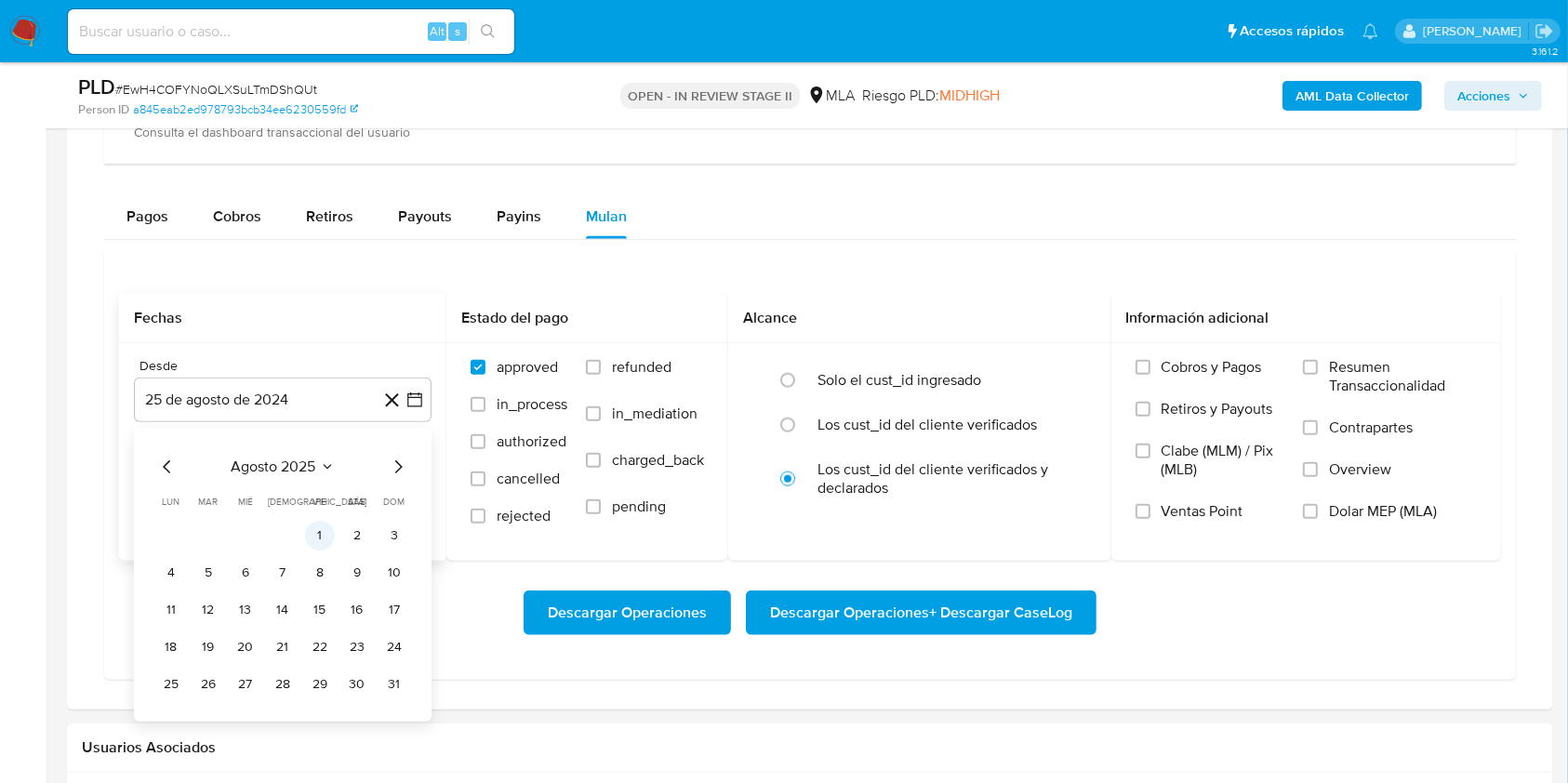
click button "1"
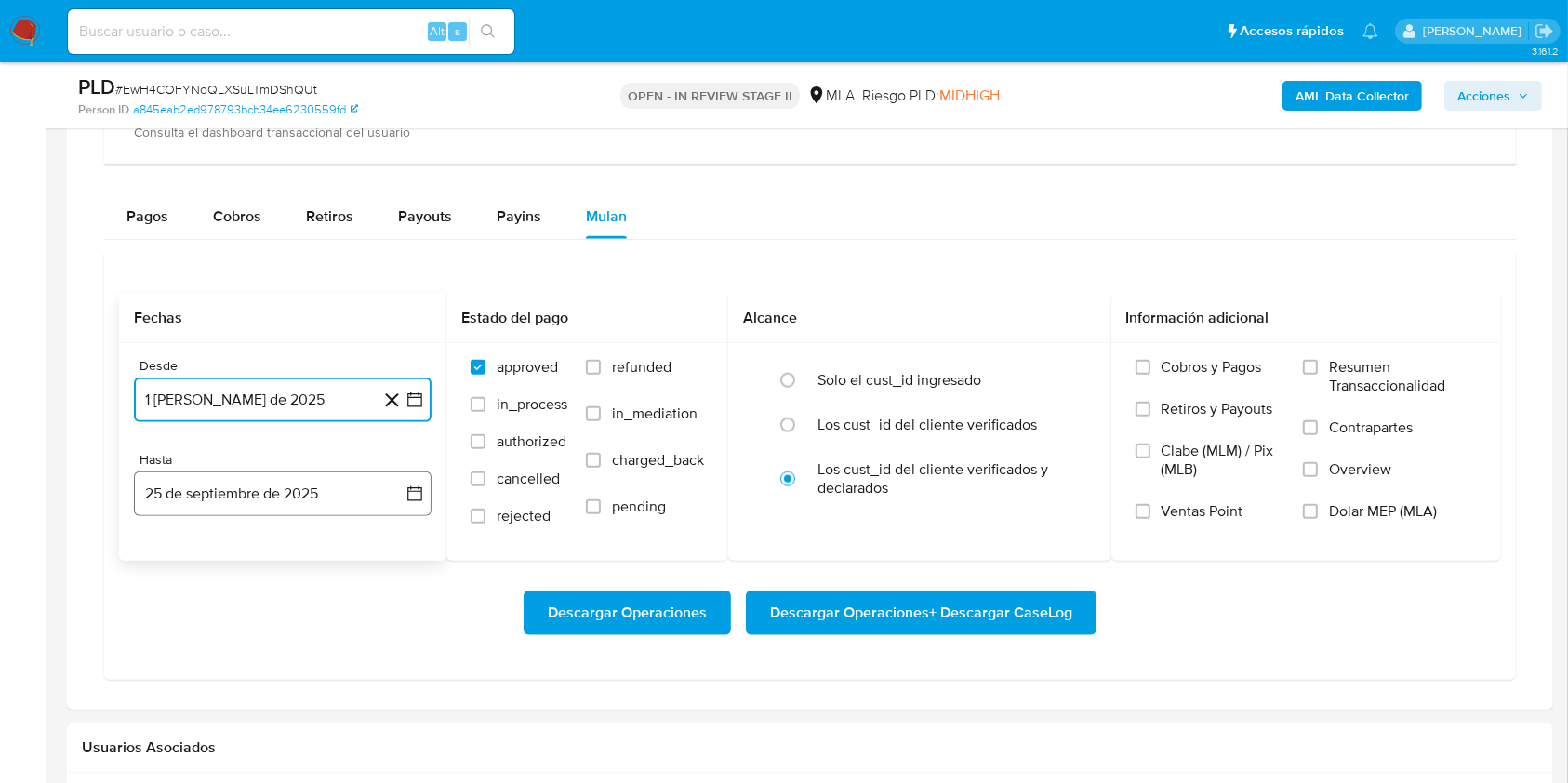
click button "25 de septiembre de 2025"
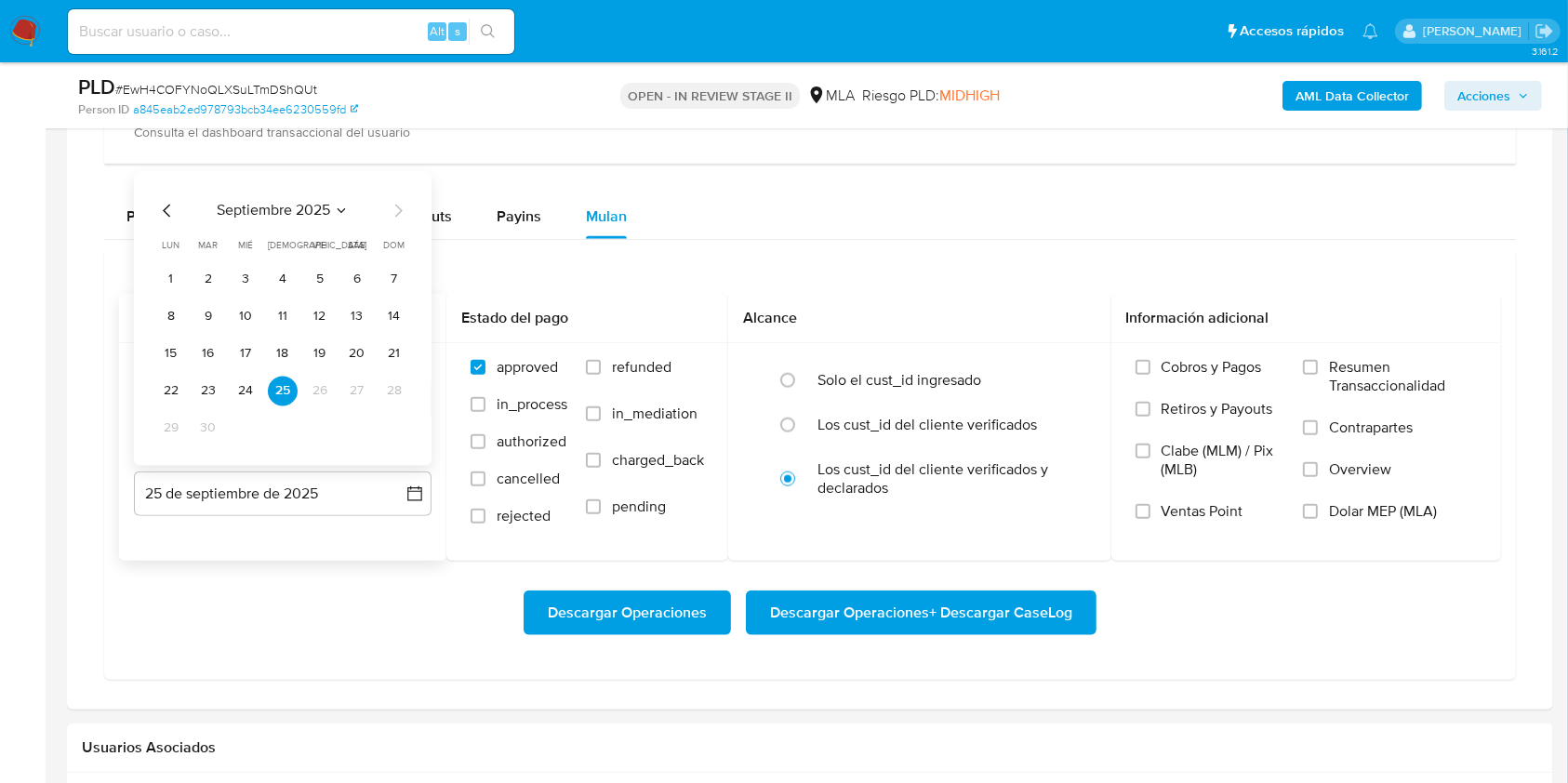
click icon "Mes anterior"
click button "31"
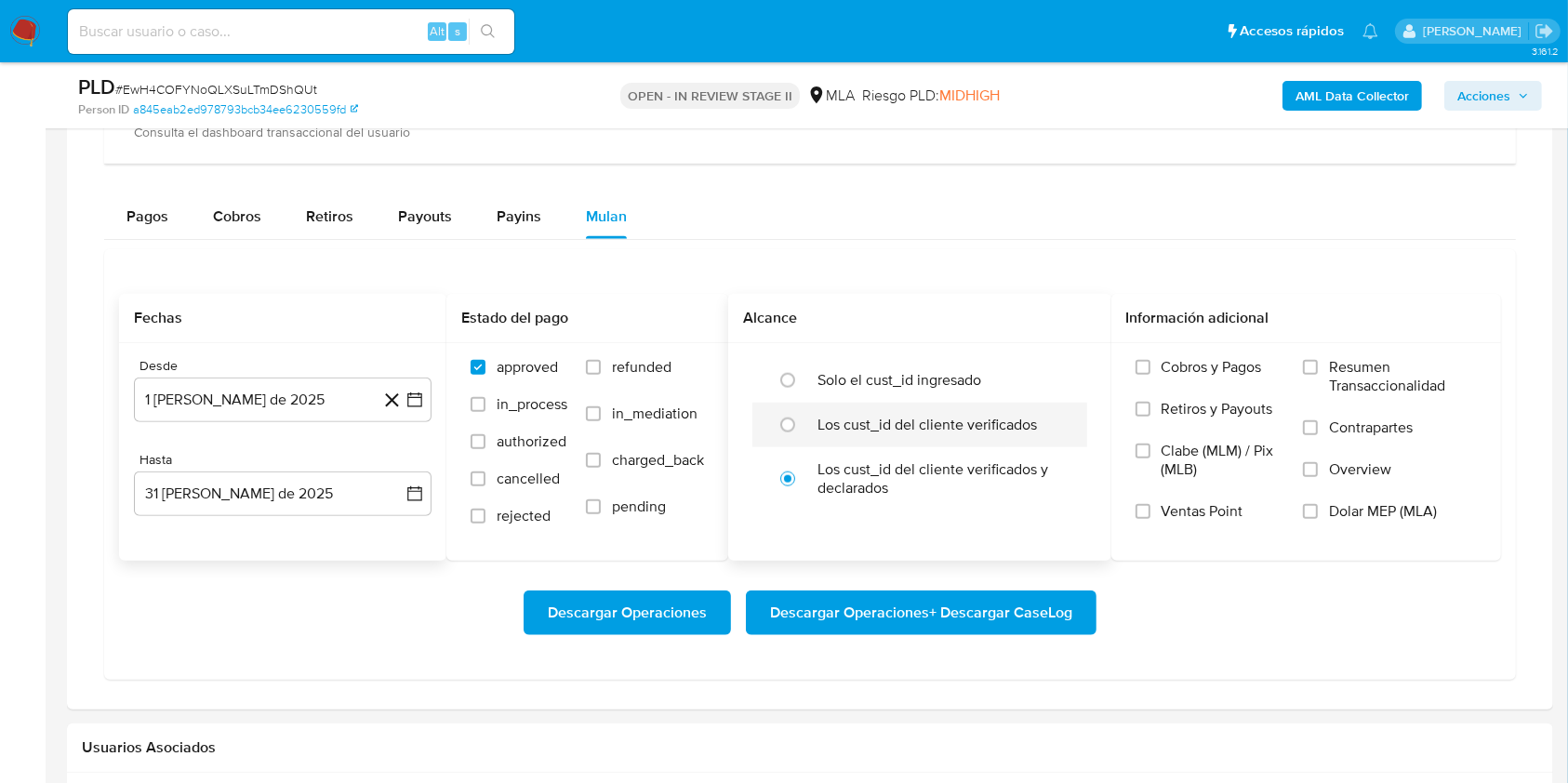
click div
radio input "true"
click span "Dolar MEP (MLA)"
click input "Dolar MEP (MLA)"
click span "Descargar Operaciones + Descargar CaseLog"
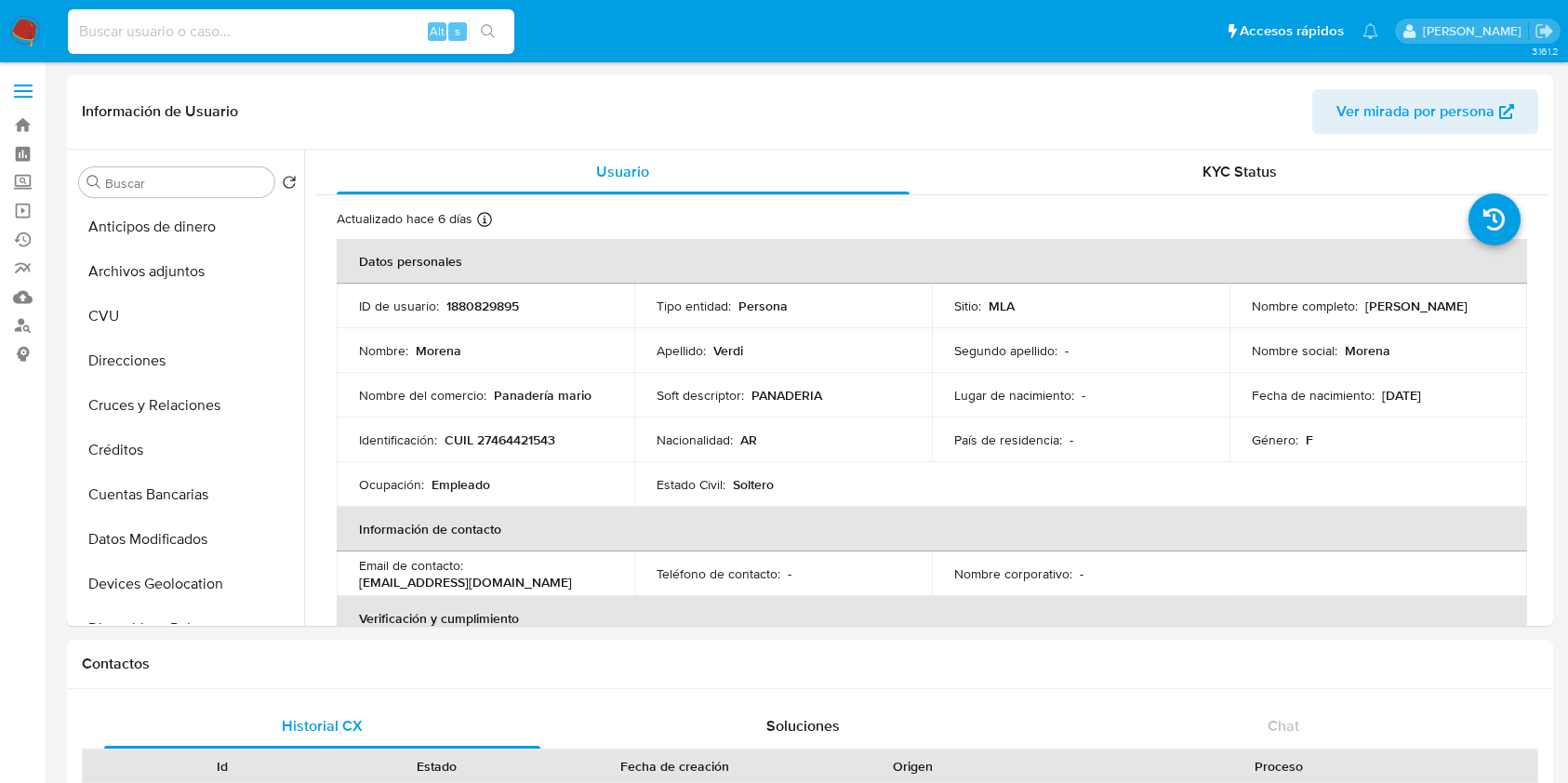
select select "10"
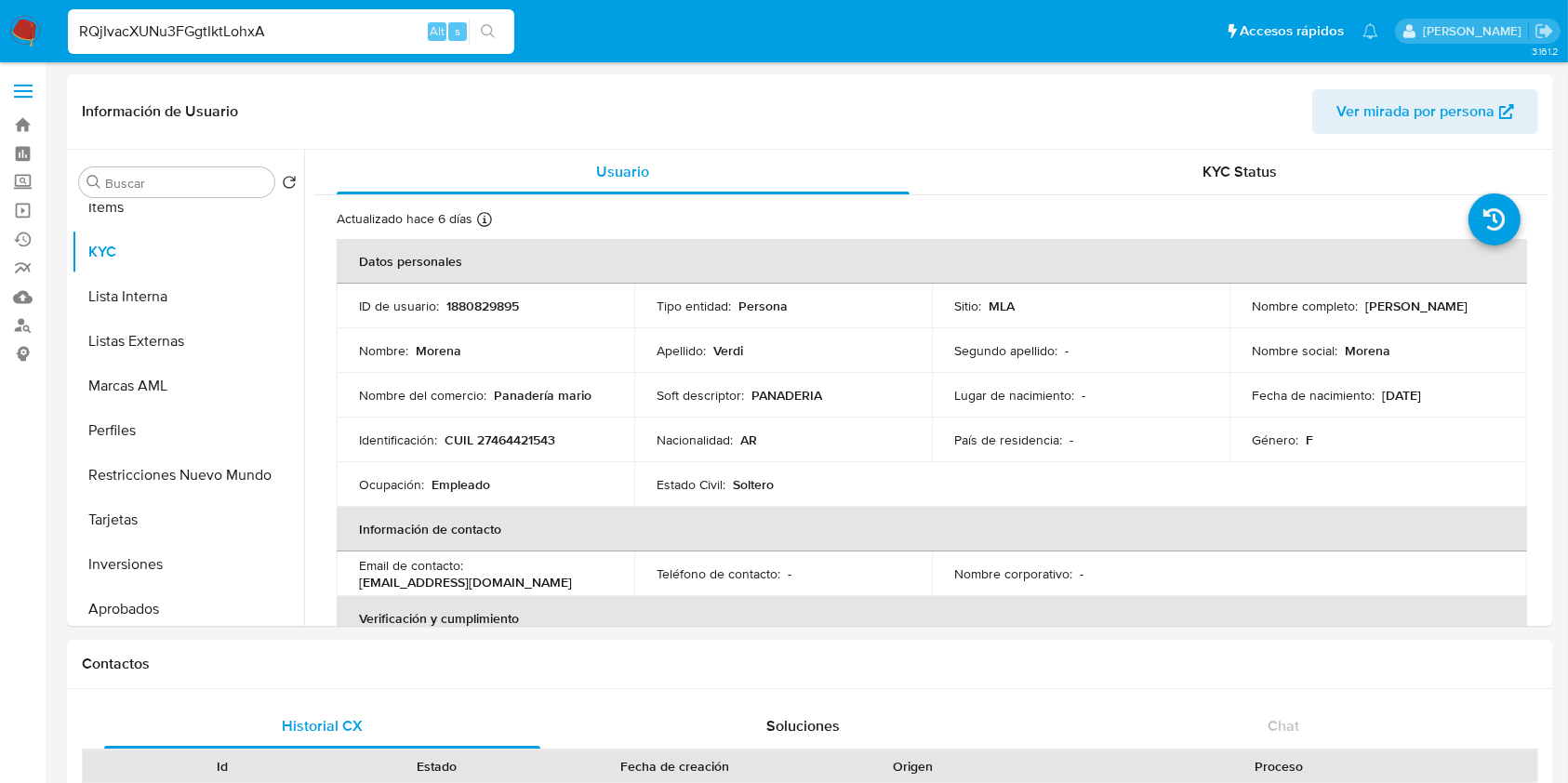
type input "RQjIvacXUNu3FGgtIktLohxA"
click at [494, 35] on icon "search-icon" at bounding box center [488, 32] width 15 height 15
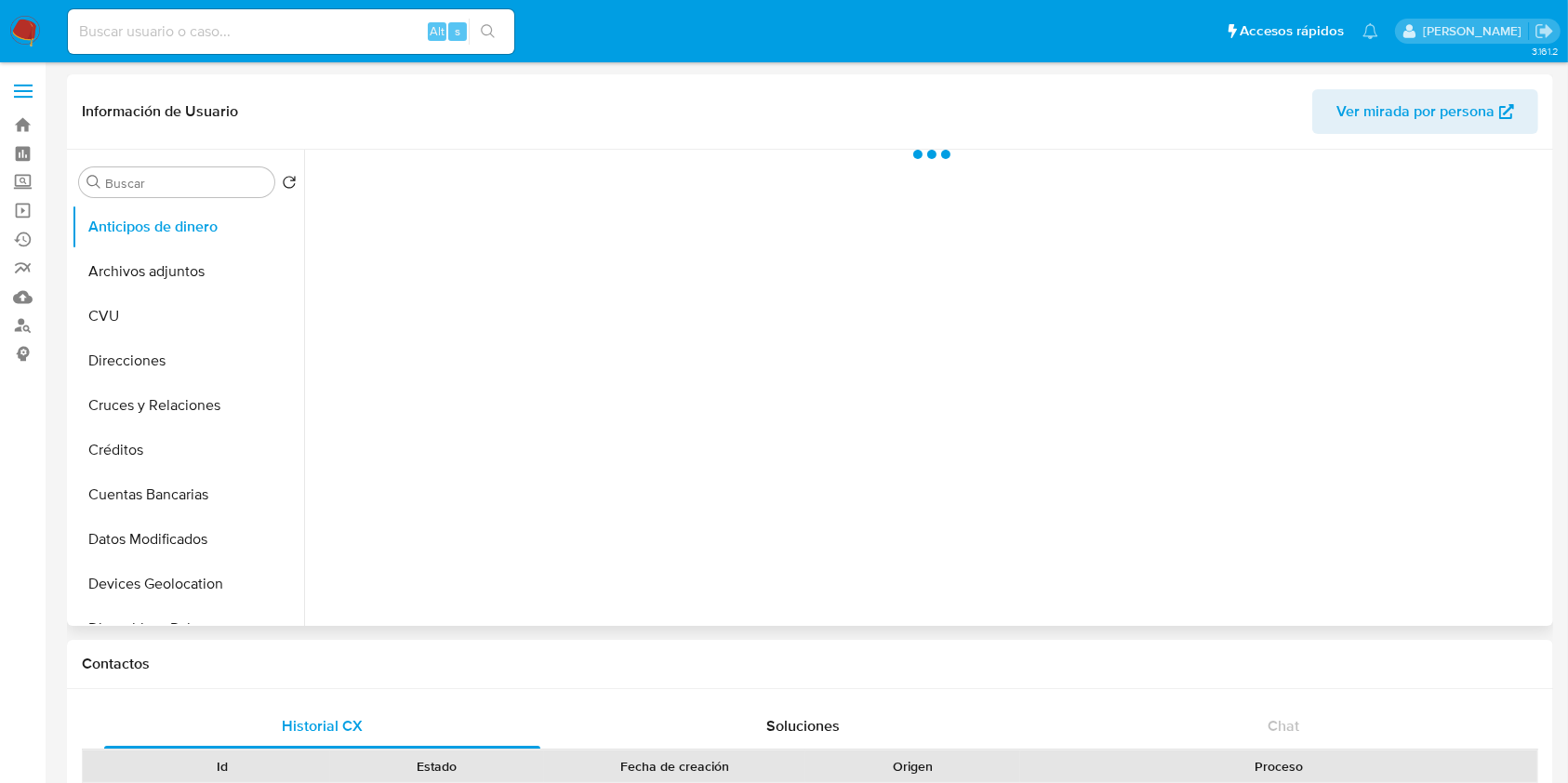
select select "10"
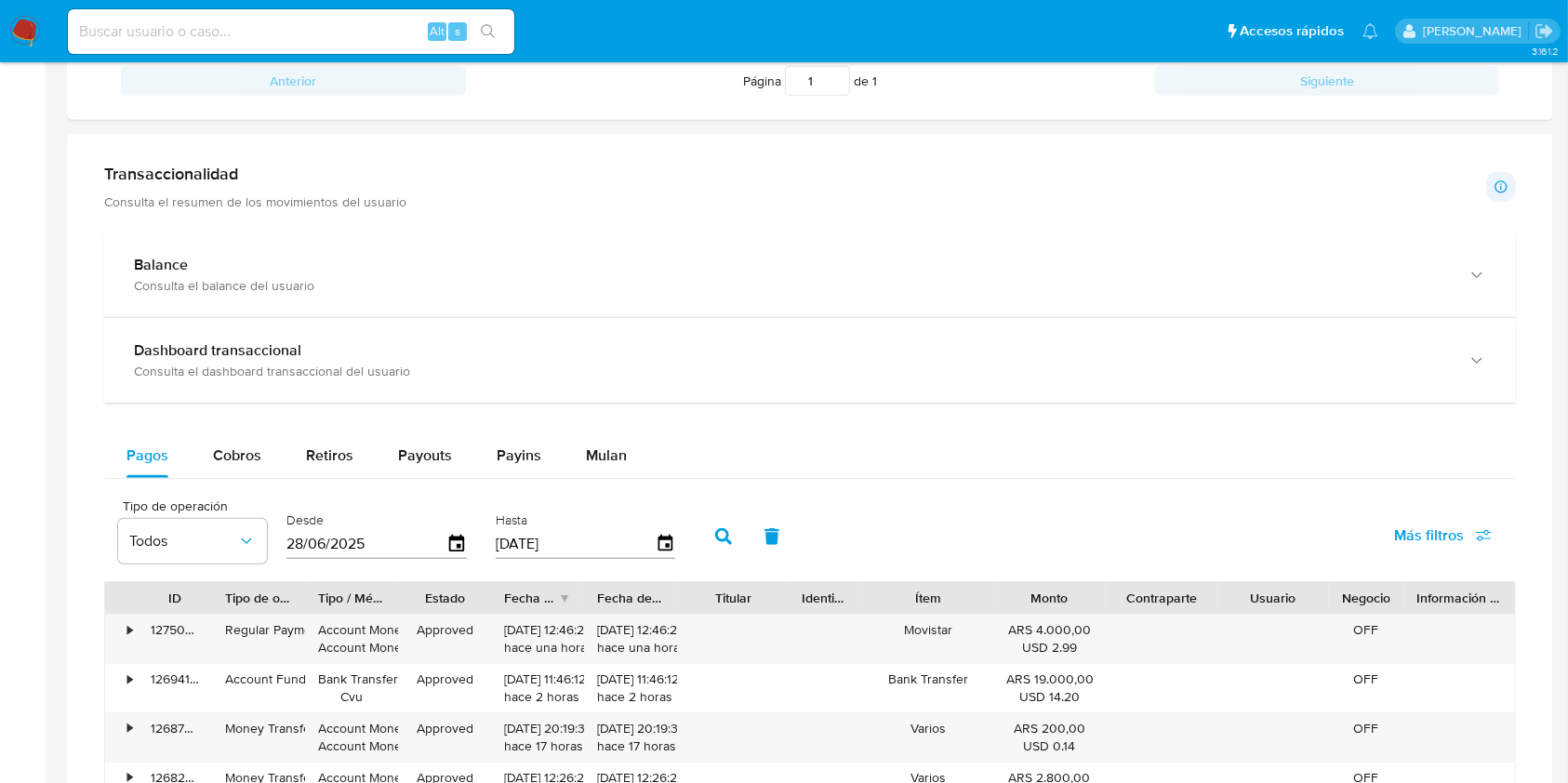
scroll to position [992, 0]
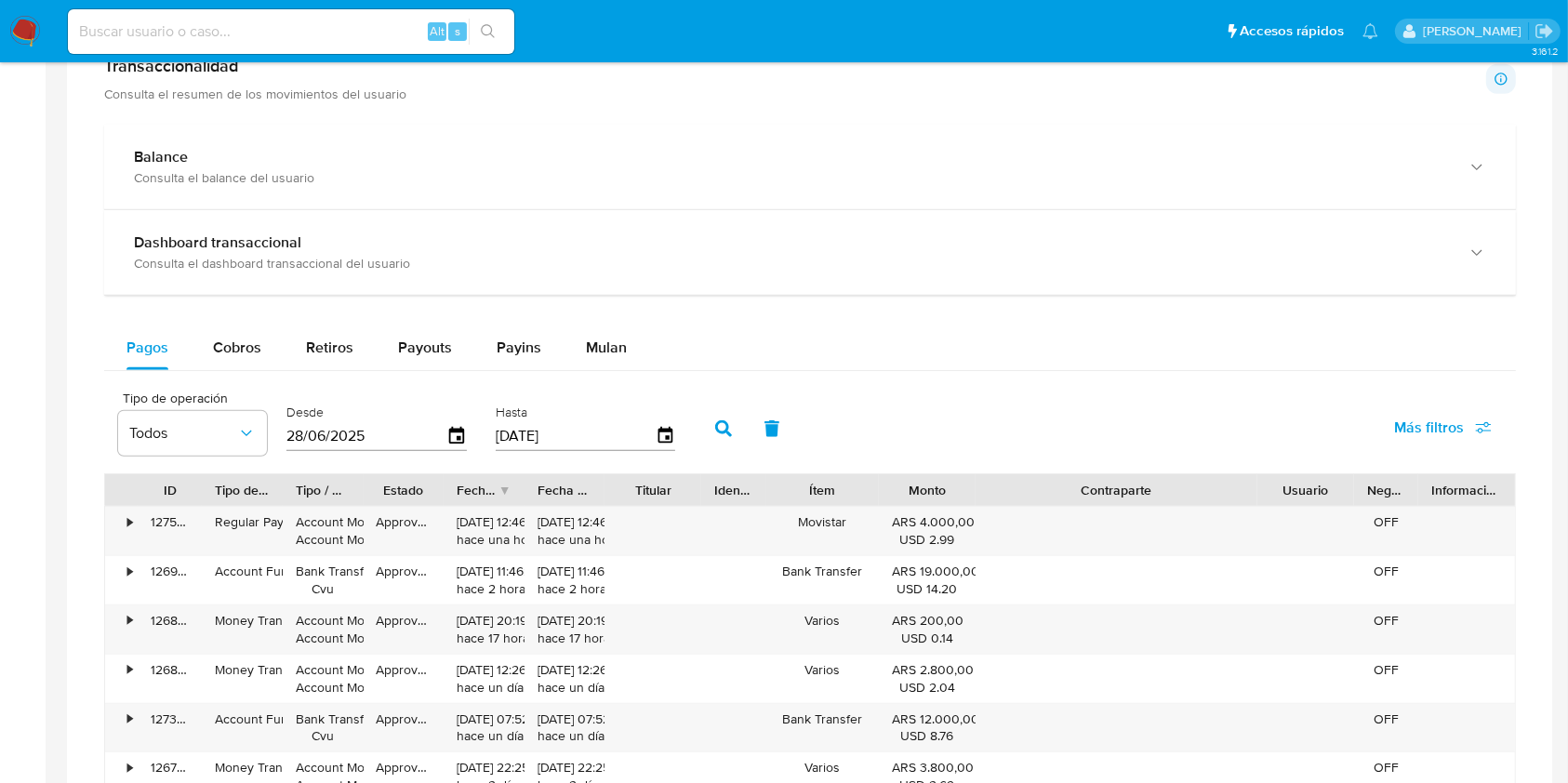
drag, startPoint x: 1229, startPoint y: 487, endPoint x: 1127, endPoint y: 492, distance: 102.1
click at [1398, 484] on div "ID Tipo de operación Tipo / Método Estado Fecha de creación Fecha de aprobación…" at bounding box center [810, 489] width 1410 height 31
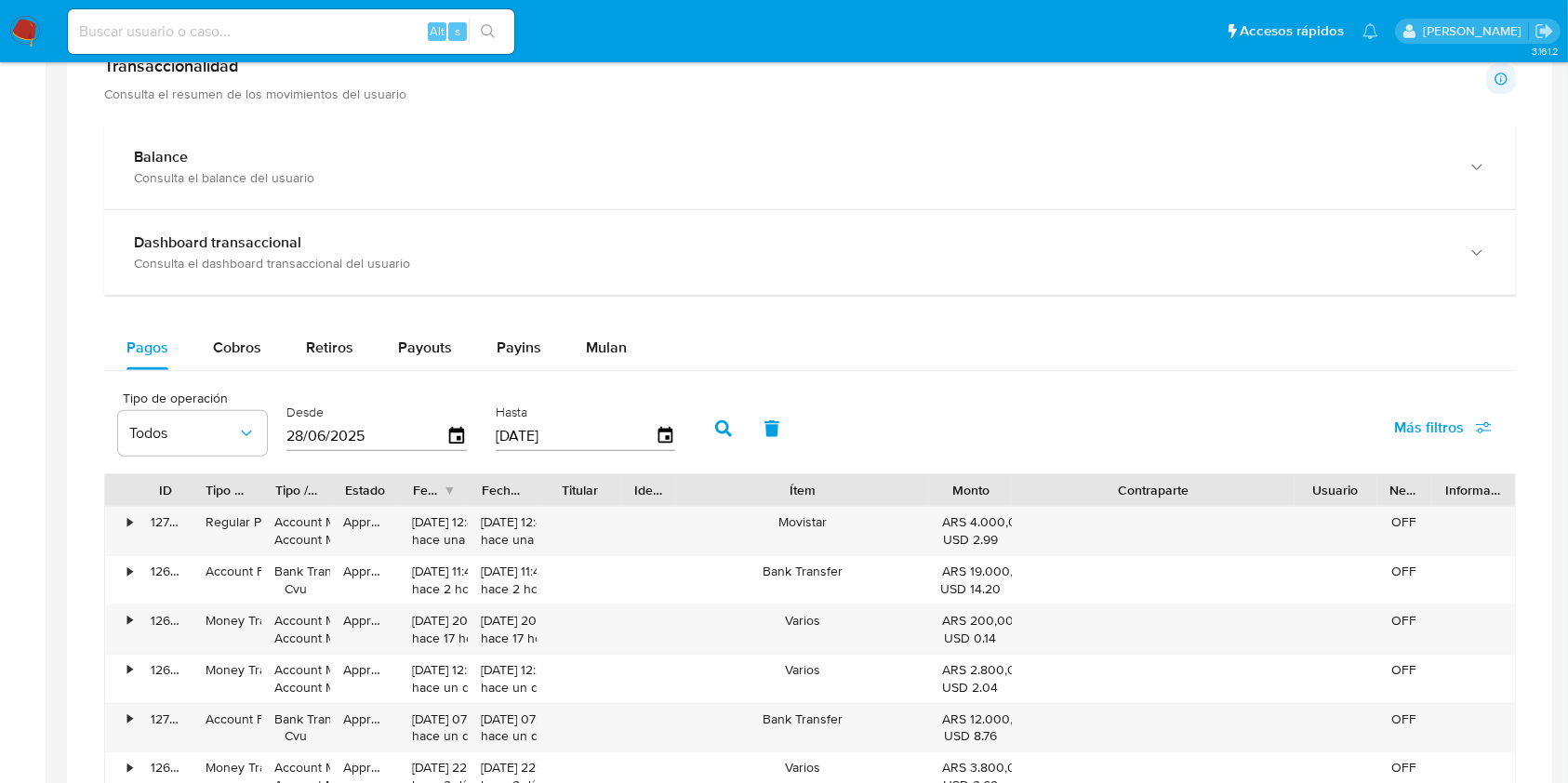
drag, startPoint x: 893, startPoint y: 493, endPoint x: 1034, endPoint y: 504, distance: 141.4
click at [1034, 504] on div "ID Tipo de operación Tipo / Método Estado Fecha de creación Fecha de aprobación…" at bounding box center [810, 489] width 1410 height 31
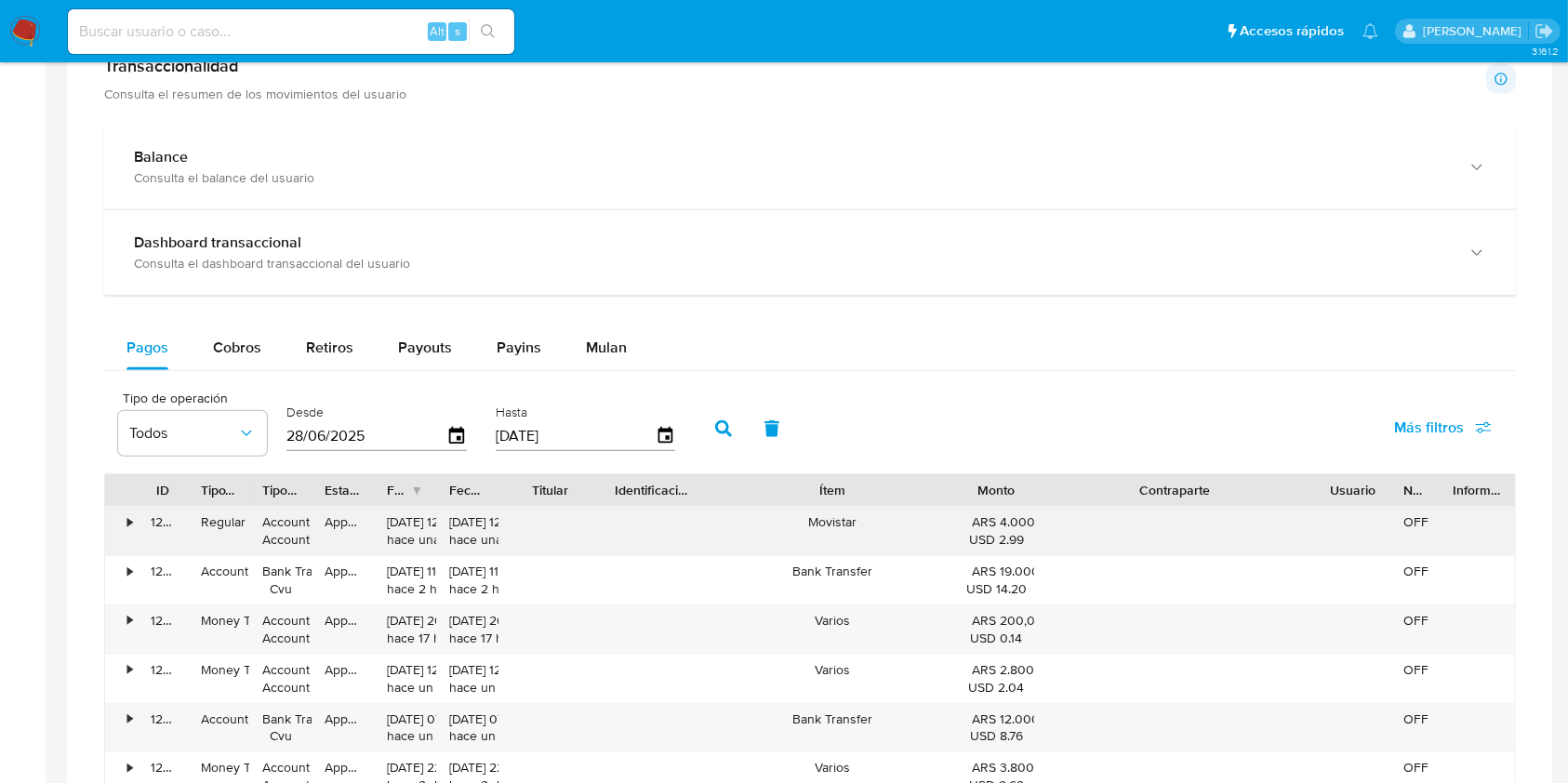
click at [635, 539] on div "ID Tipo de operación Tipo / Método Estado Fecha de creación Fecha de aprobación…" at bounding box center [810, 735] width 1412 height 524
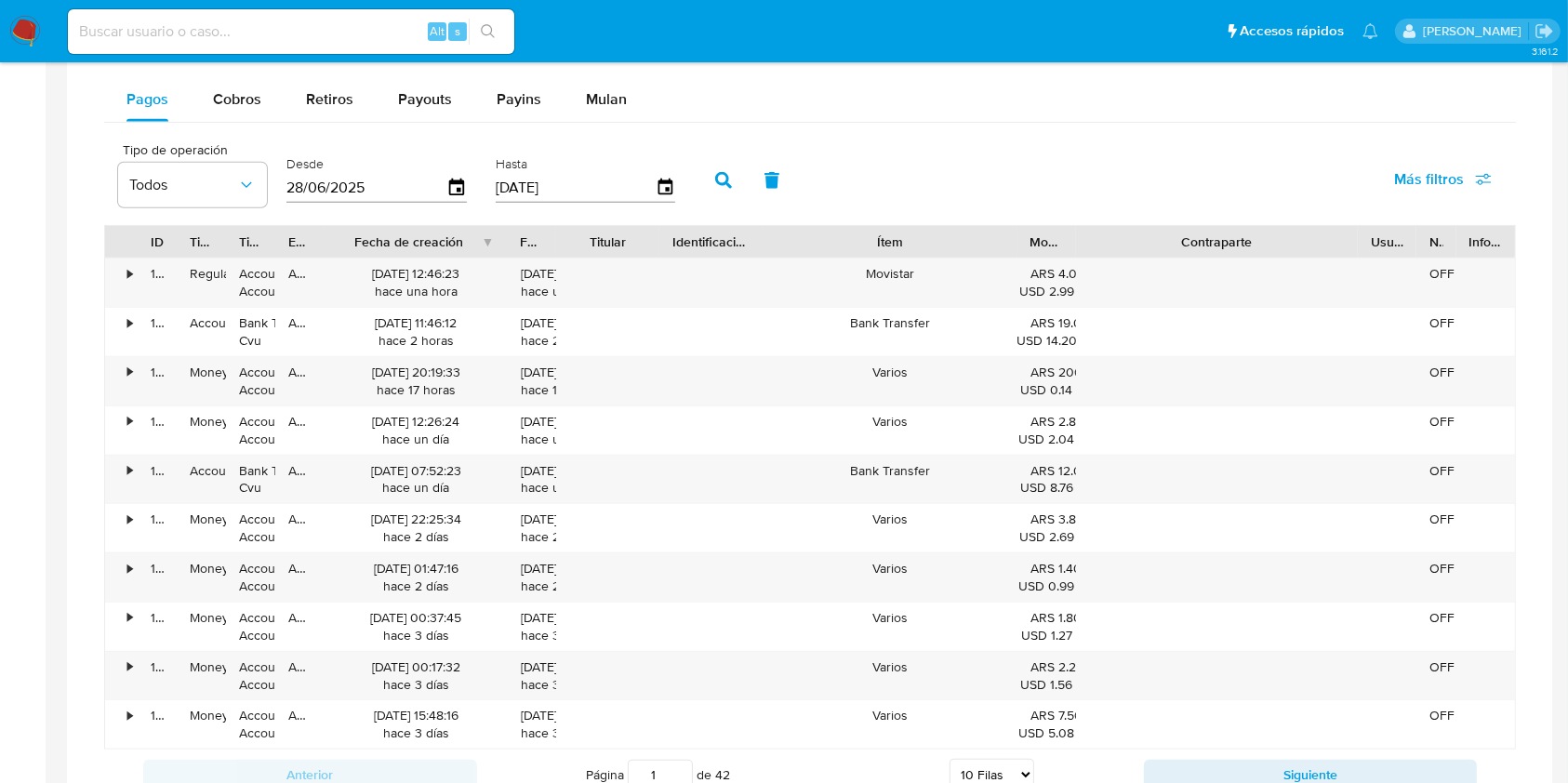
drag, startPoint x: 452, startPoint y: 242, endPoint x: 564, endPoint y: 253, distance: 112.5
click at [564, 253] on div "ID Tipo de operación Tipo / Método Estado Fecha de creación Fecha de aprobación…" at bounding box center [810, 241] width 1410 height 31
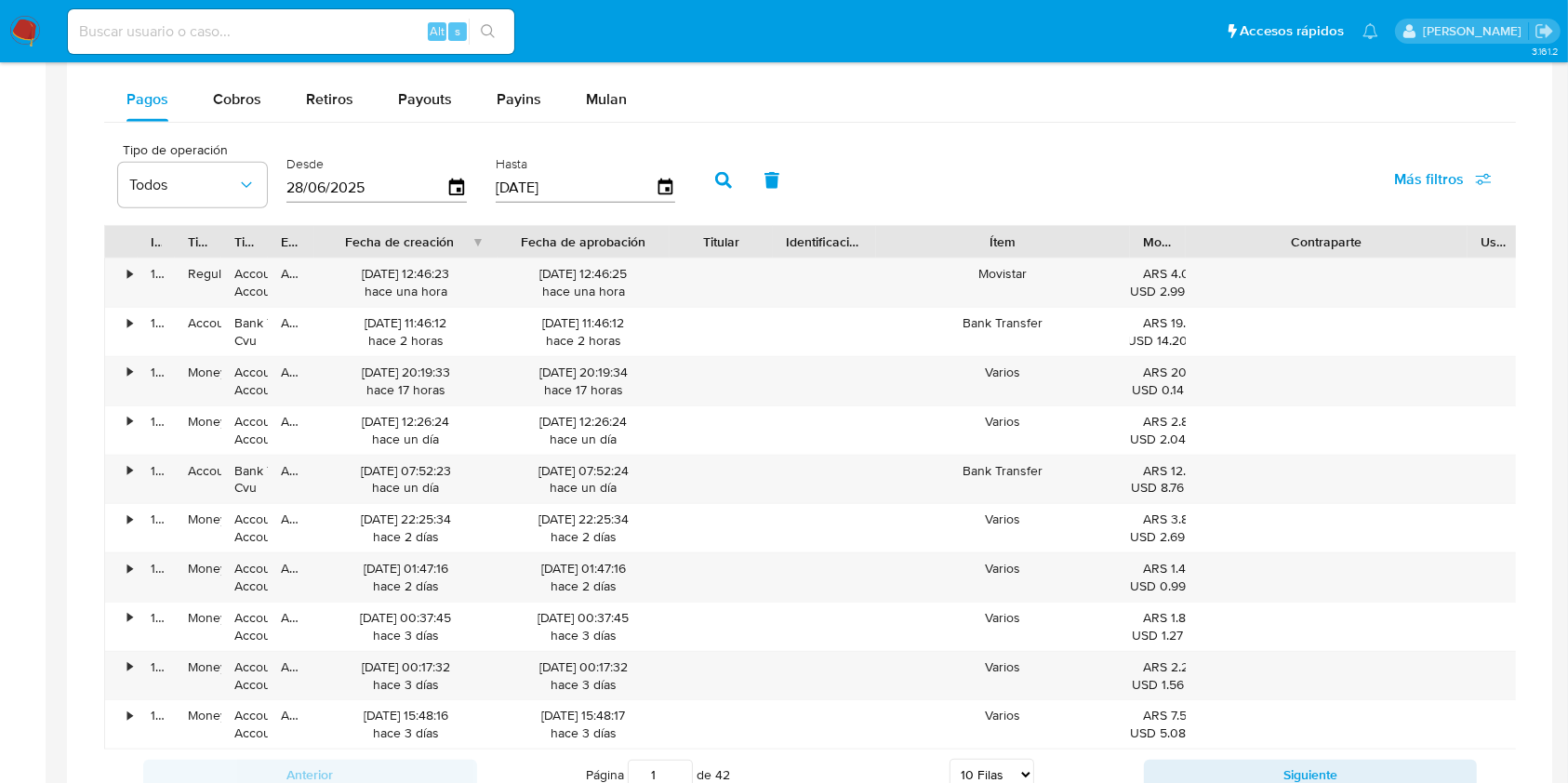
drag, startPoint x: 566, startPoint y: 238, endPoint x: 689, endPoint y: 233, distance: 123.1
click at [689, 233] on div "ID Tipo de operación Tipo / Método Estado Fecha de creación Fecha de aprobación…" at bounding box center [860, 241] width 1509 height 31
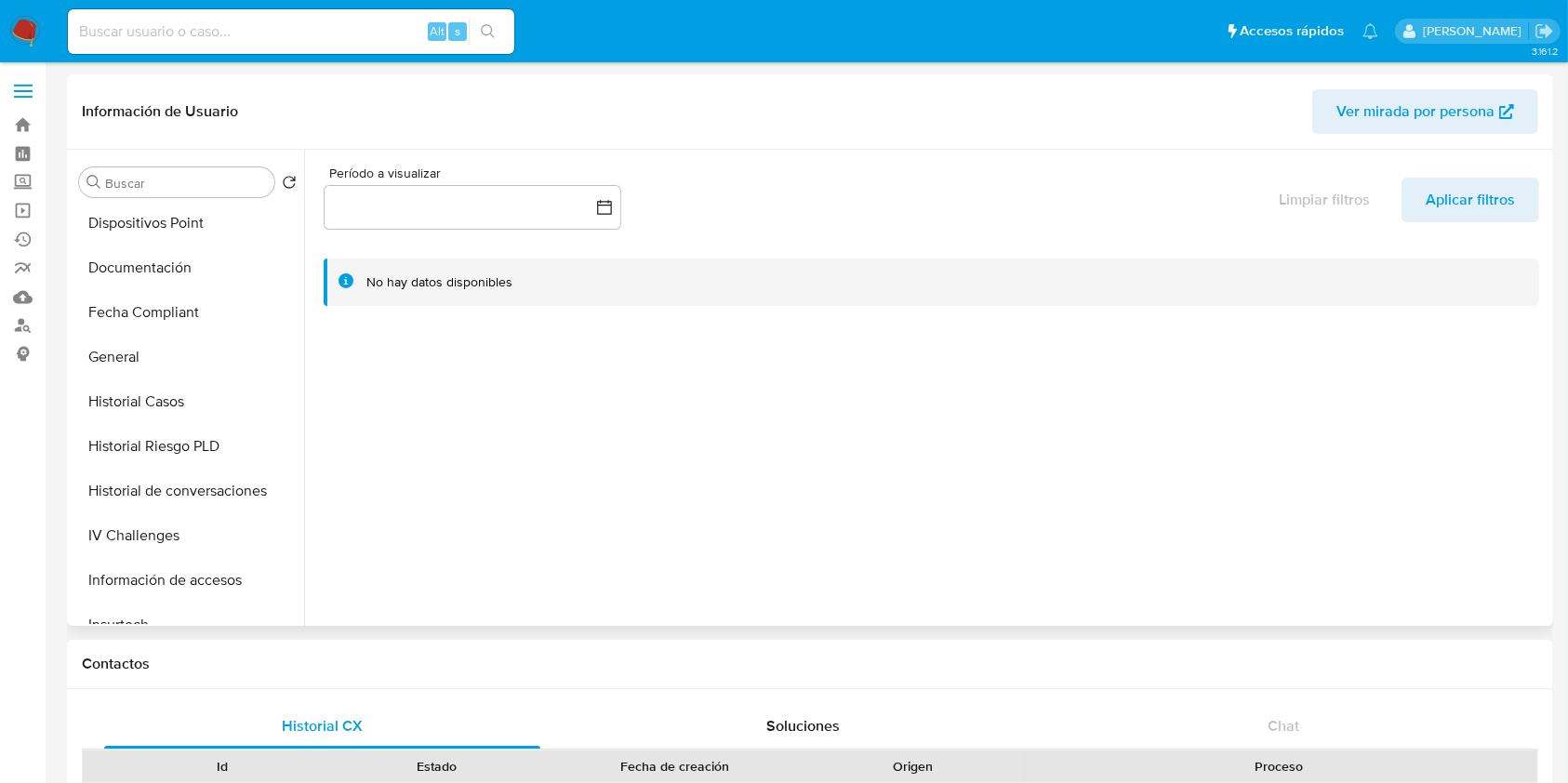
scroll to position [496, 0]
click at [393, 20] on input at bounding box center [291, 32] width 447 height 25
paste input "RQjIvacXUNu3FGgtIktLohxA"
type input "RQjIvacXUNu3FGgtIktLohxA"
click at [481, 31] on icon "search-icon" at bounding box center [488, 32] width 15 height 15
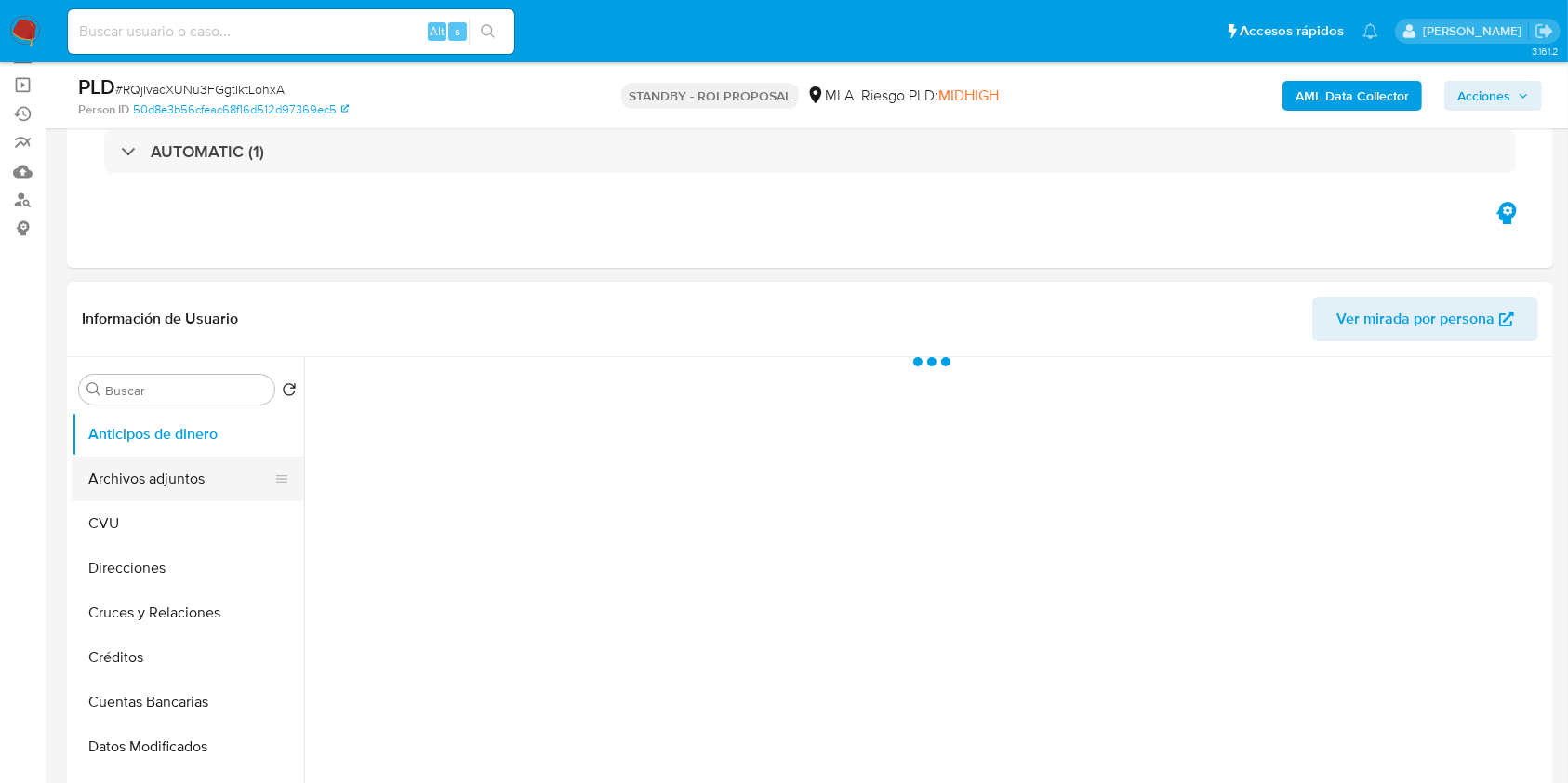
scroll to position [247, 0]
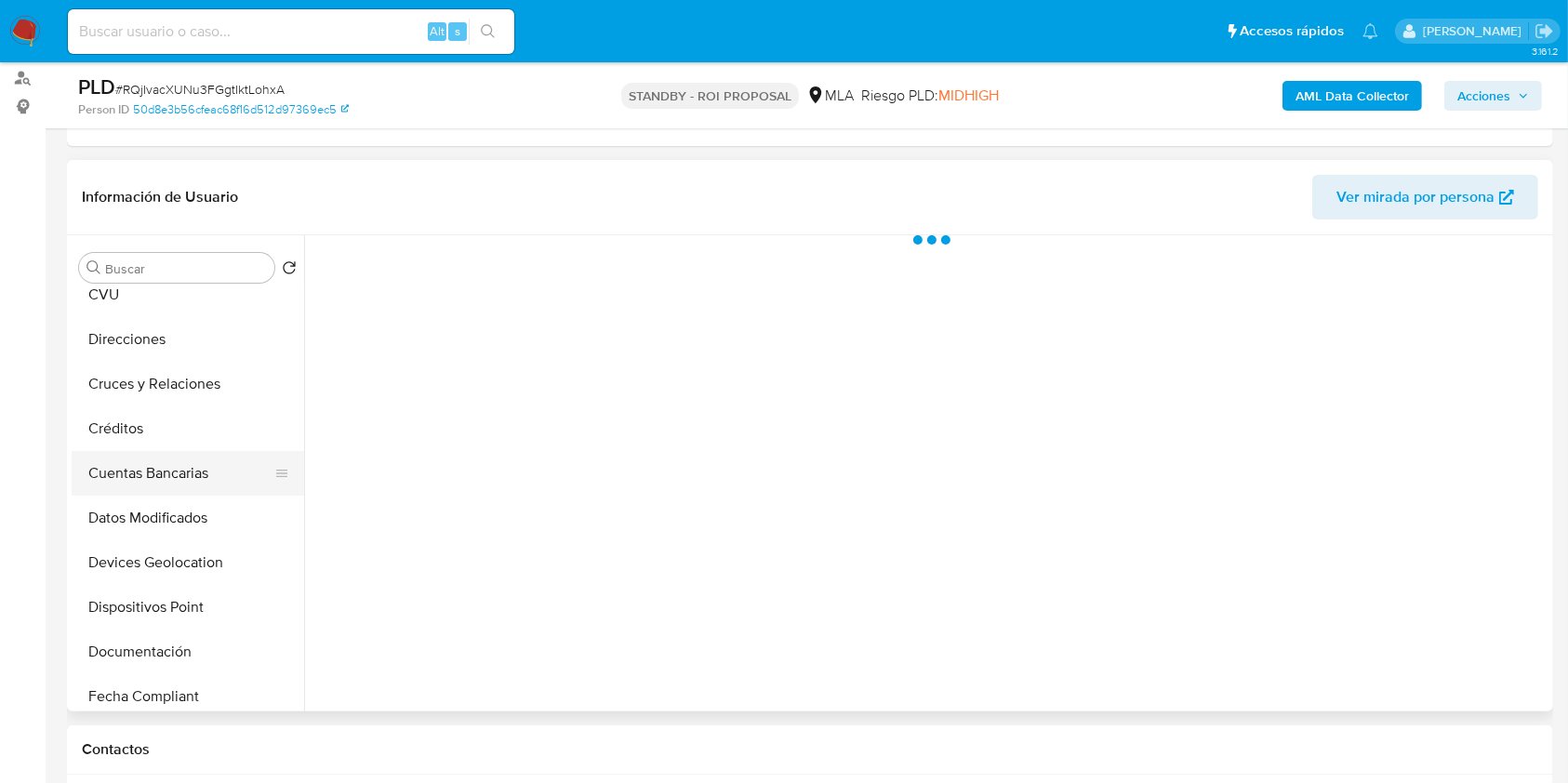
select select "10"
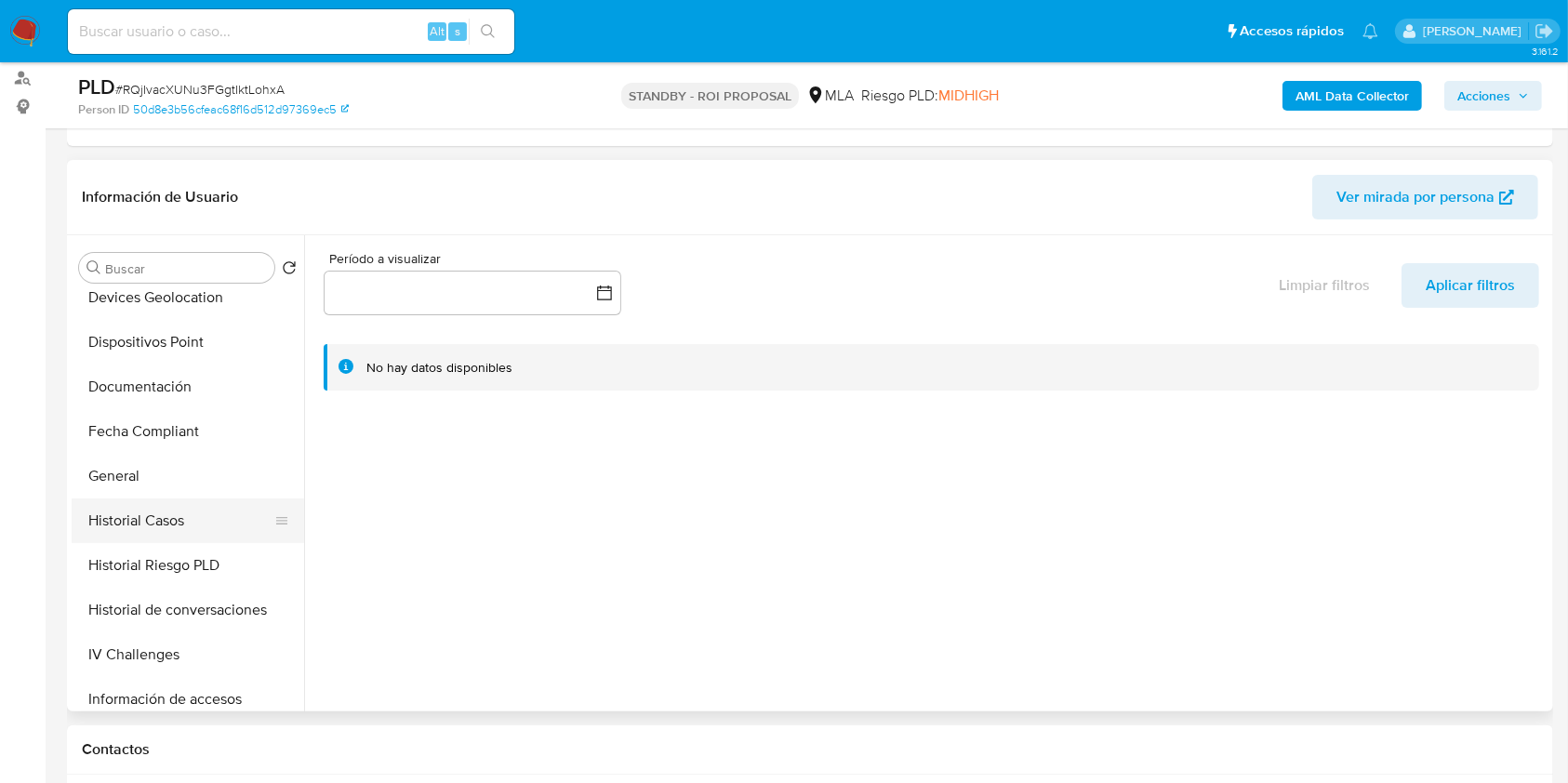
click at [161, 502] on button "Historial Casos" at bounding box center [180, 520] width 217 height 44
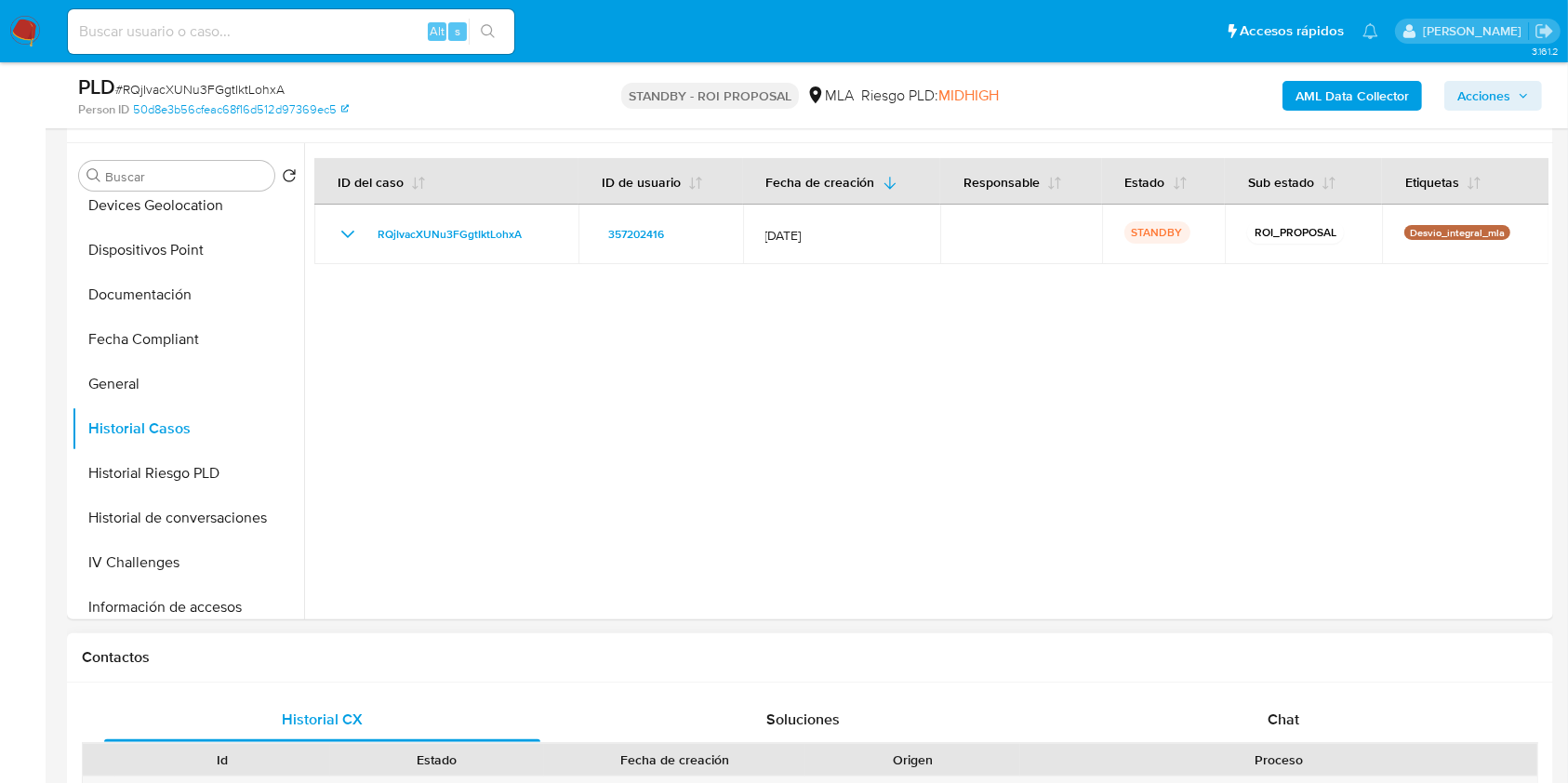
scroll to position [620, 0]
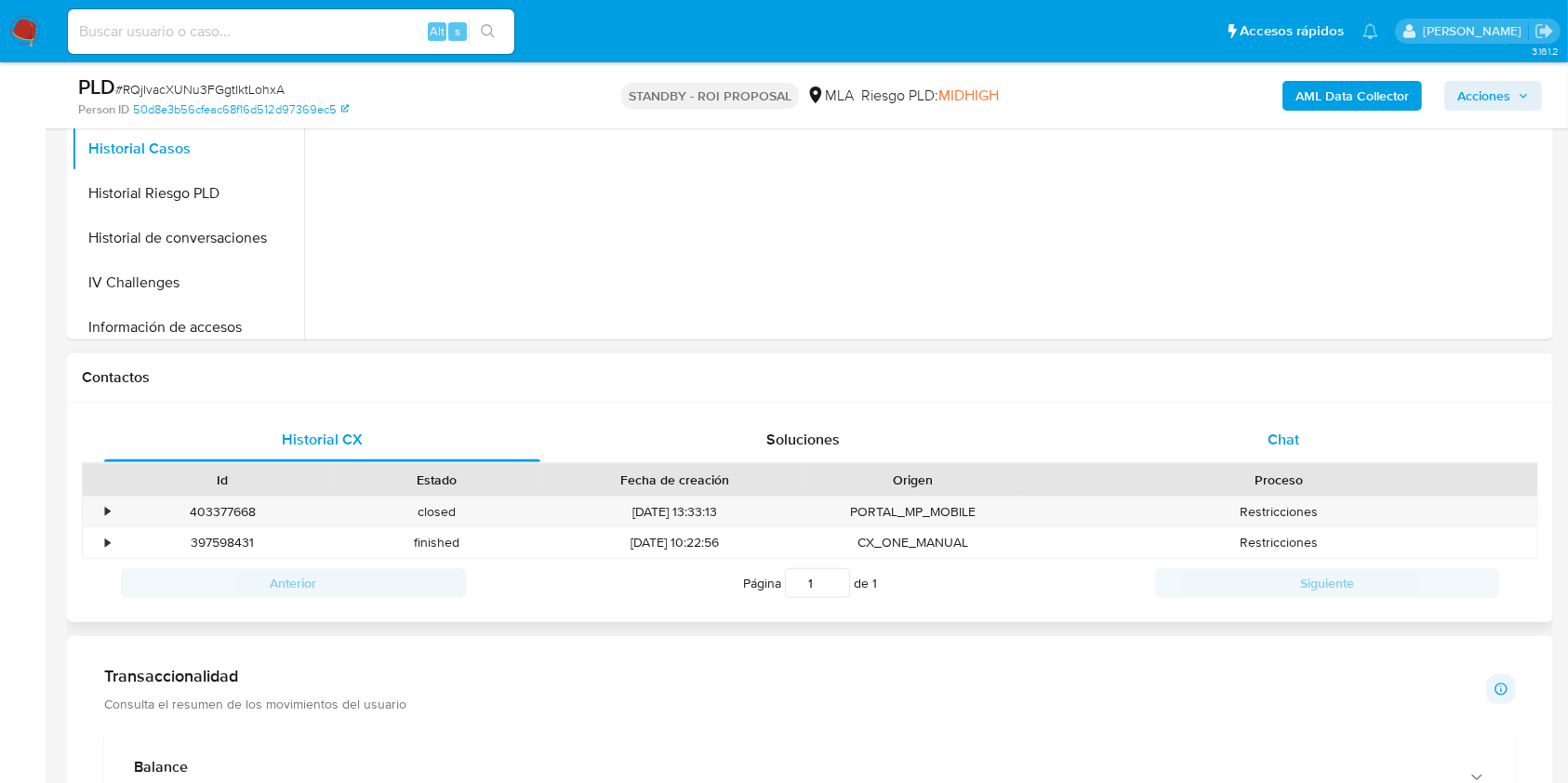
click at [1198, 446] on div "Chat" at bounding box center [1284, 439] width 436 height 44
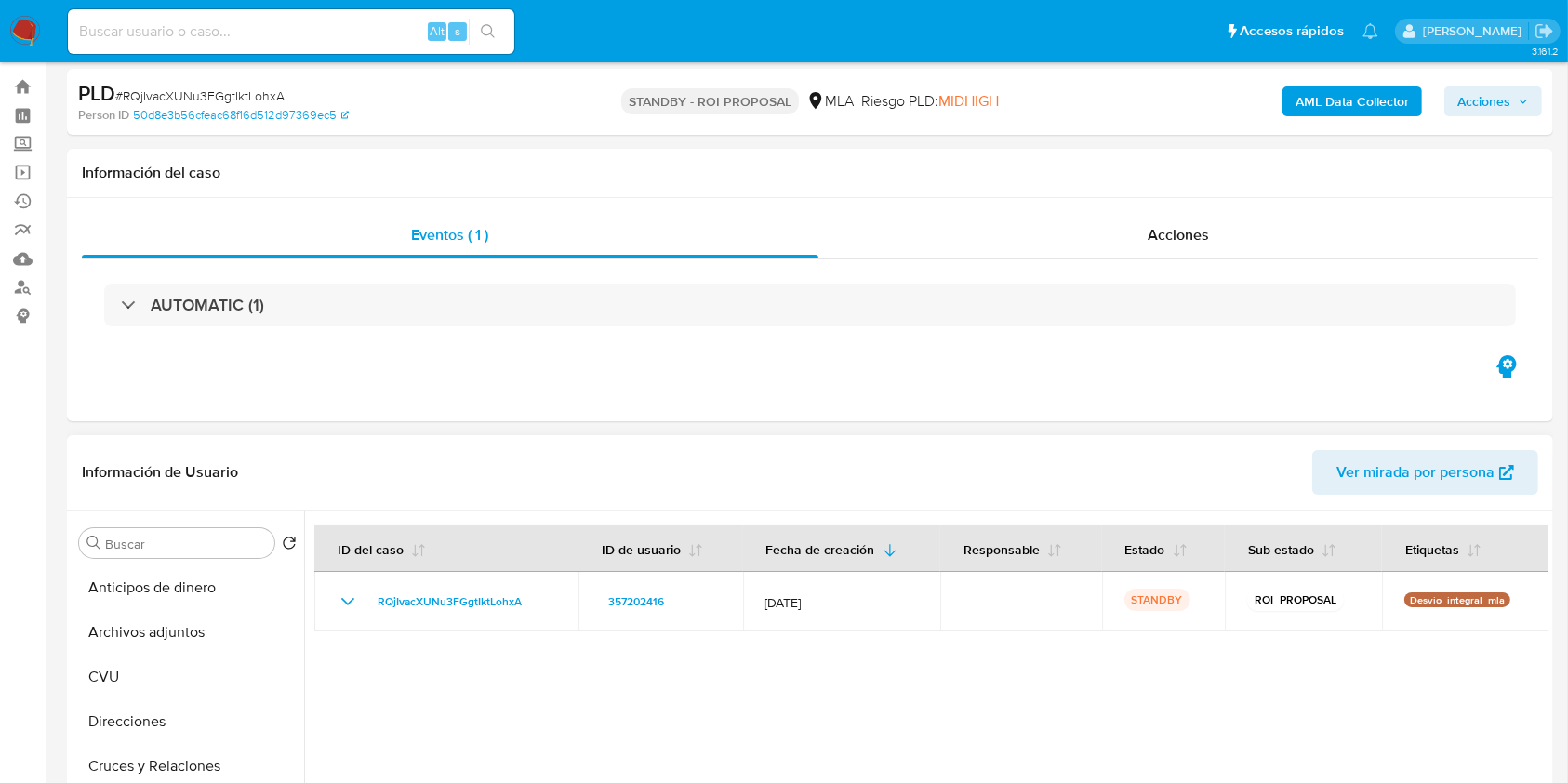
scroll to position [0, 0]
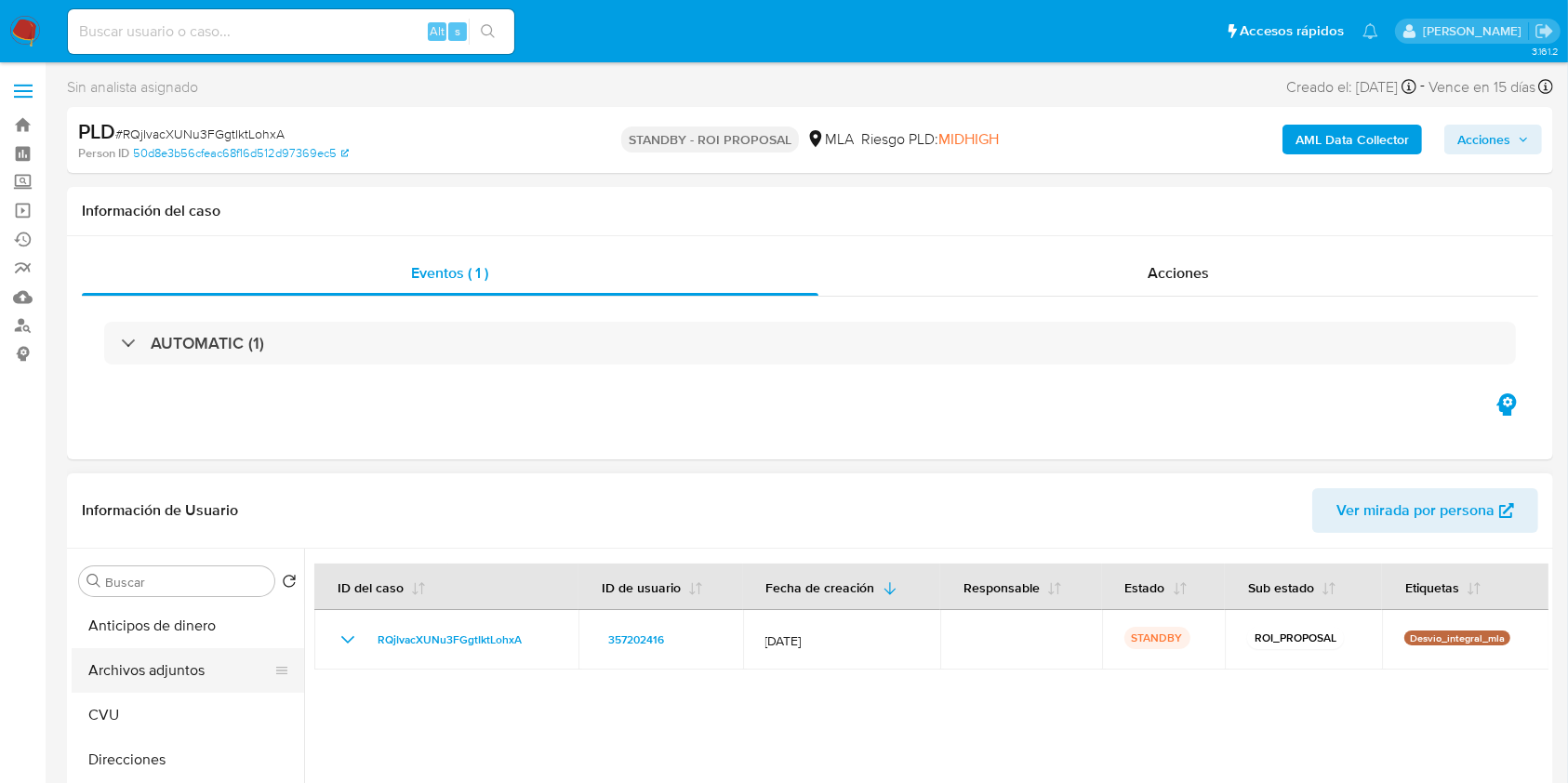
click at [185, 657] on button "Archivos adjuntos" at bounding box center [180, 670] width 217 height 44
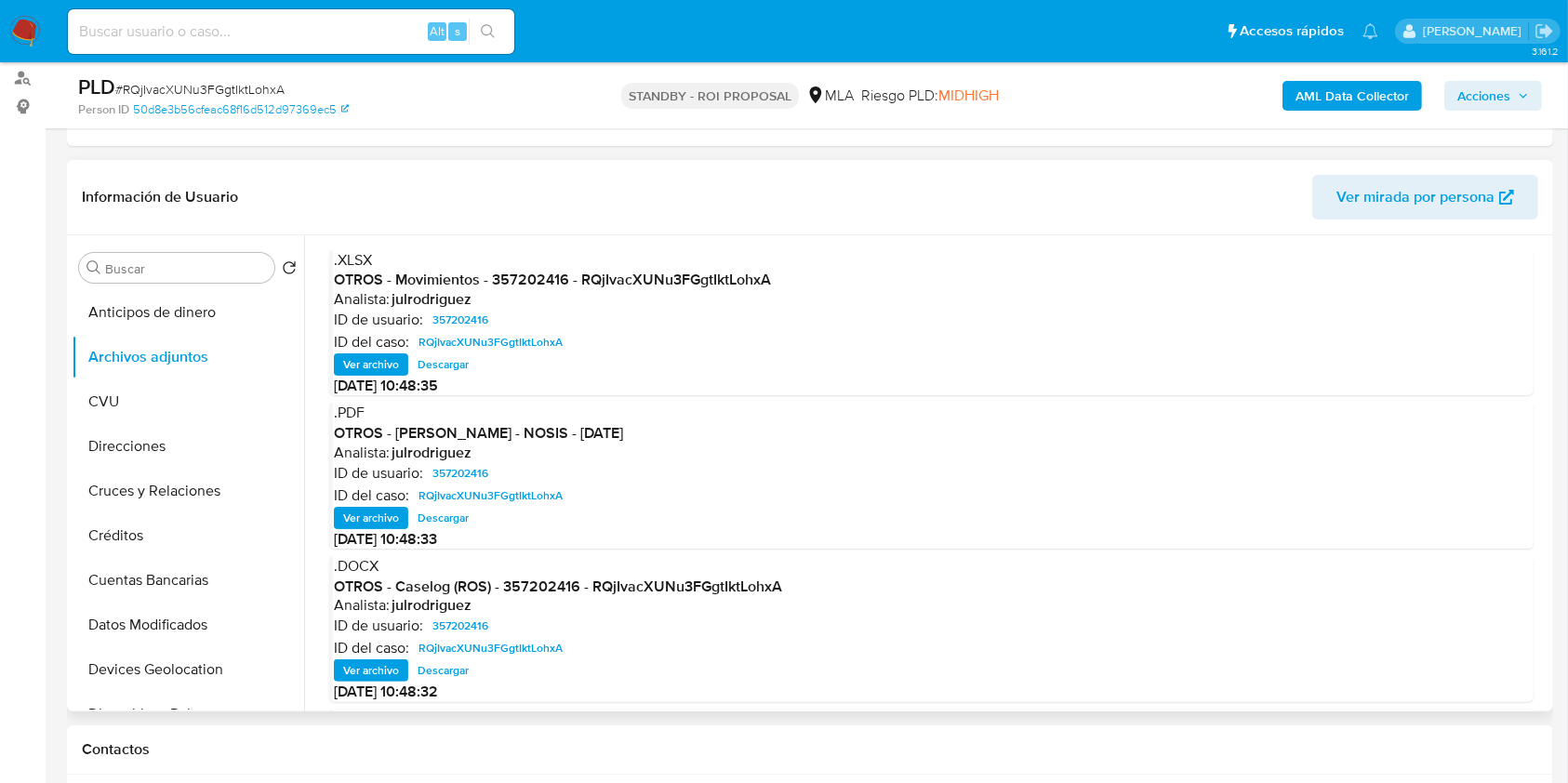
scroll to position [124, 0]
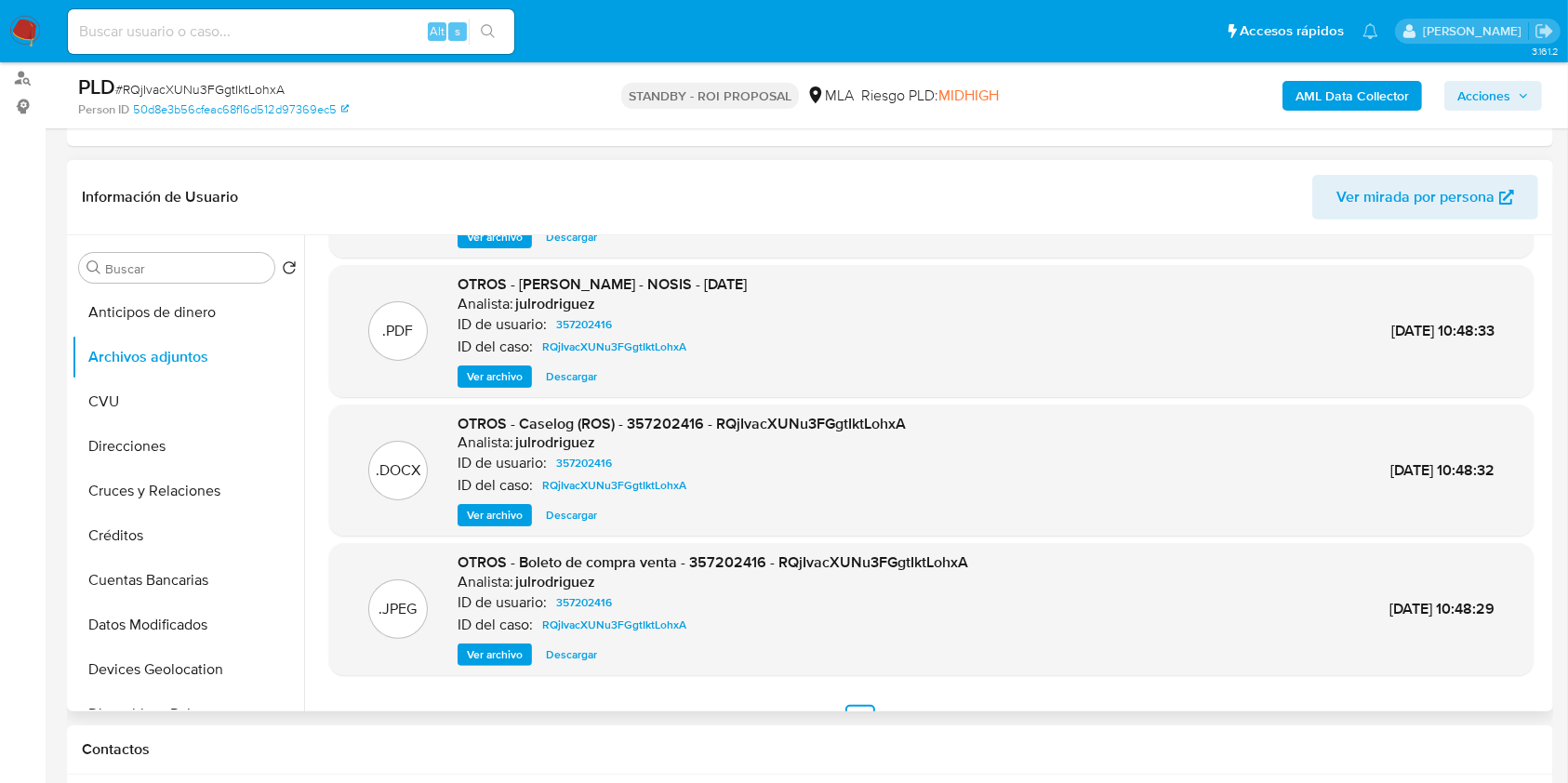
click at [497, 515] on span "Ver archivo" at bounding box center [494, 516] width 56 height 19
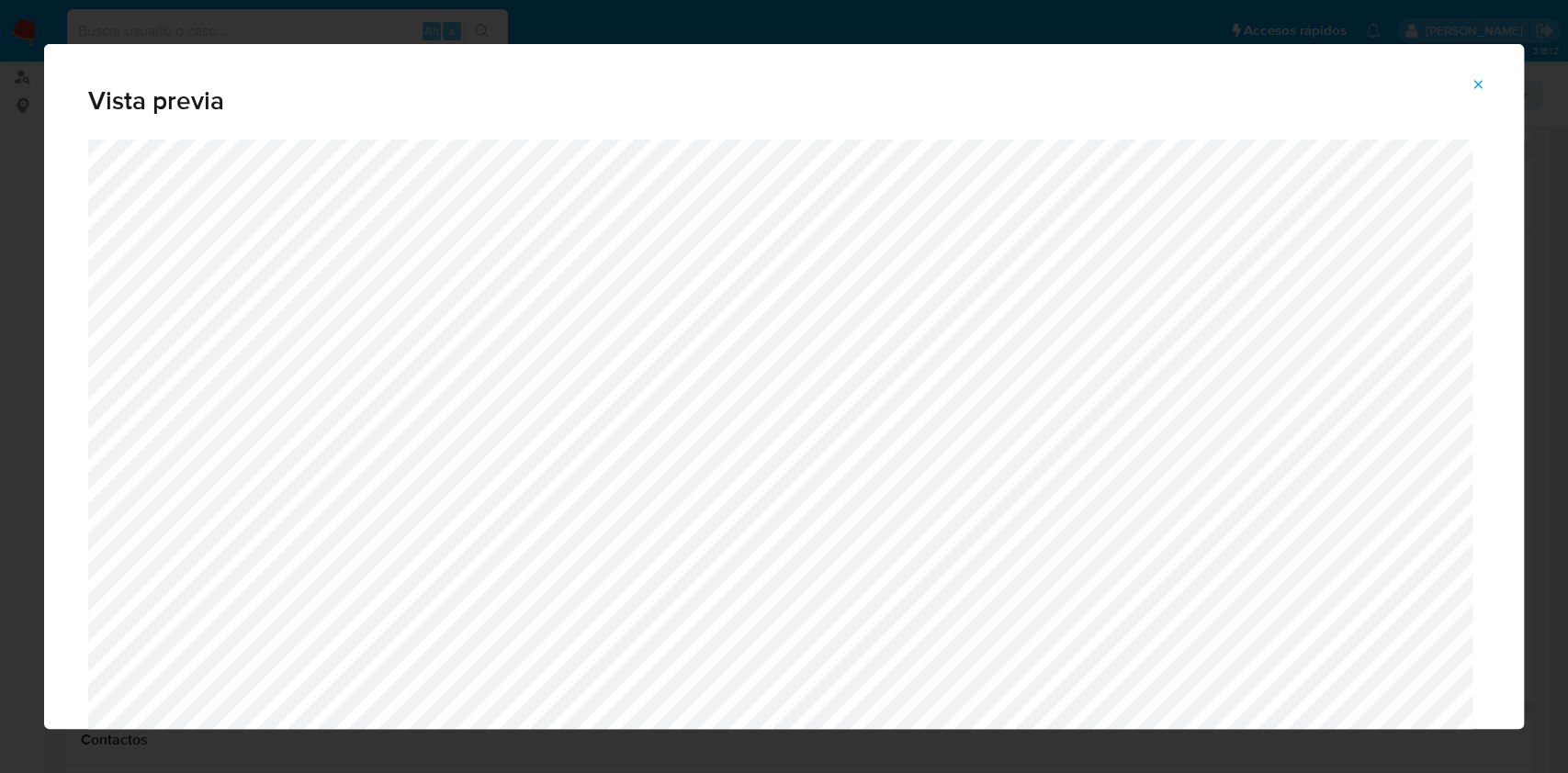
click at [1477, 90] on icon "Attachment preview" at bounding box center [1478, 85] width 15 height 15
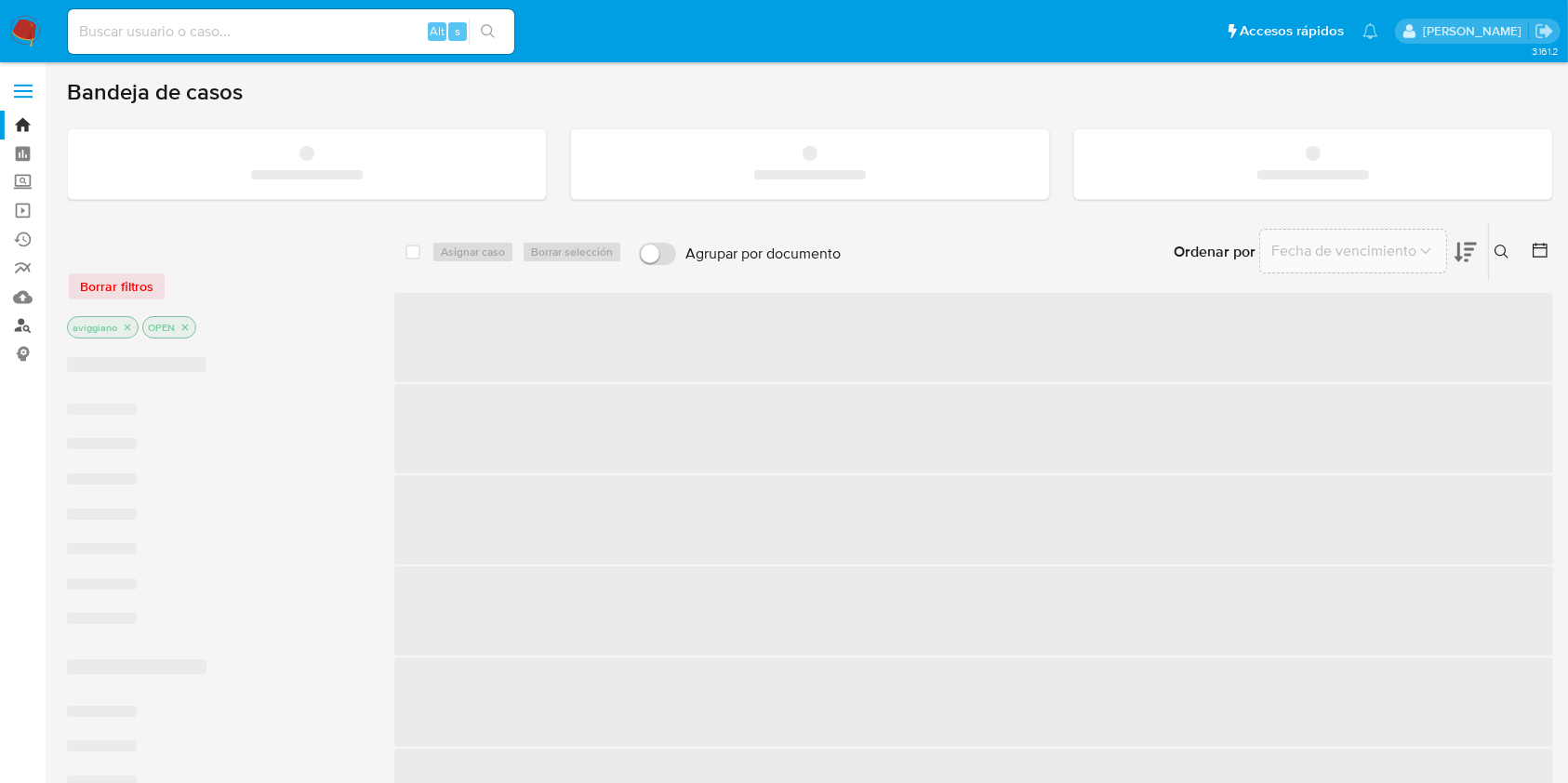
click at [27, 325] on link "Buscador de personas" at bounding box center [111, 326] width 221 height 29
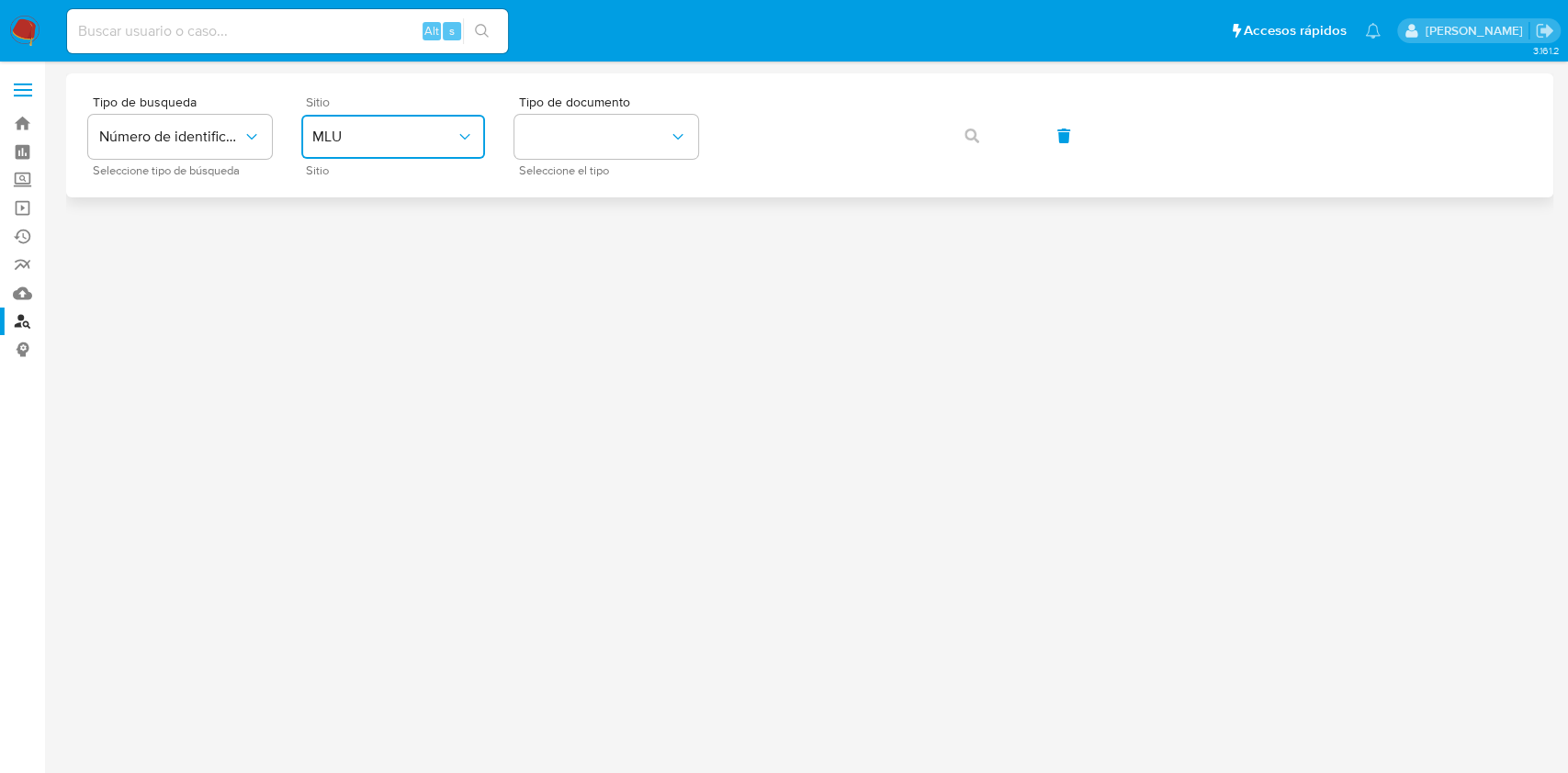
click at [437, 120] on button "MLU" at bounding box center [393, 136] width 184 height 44
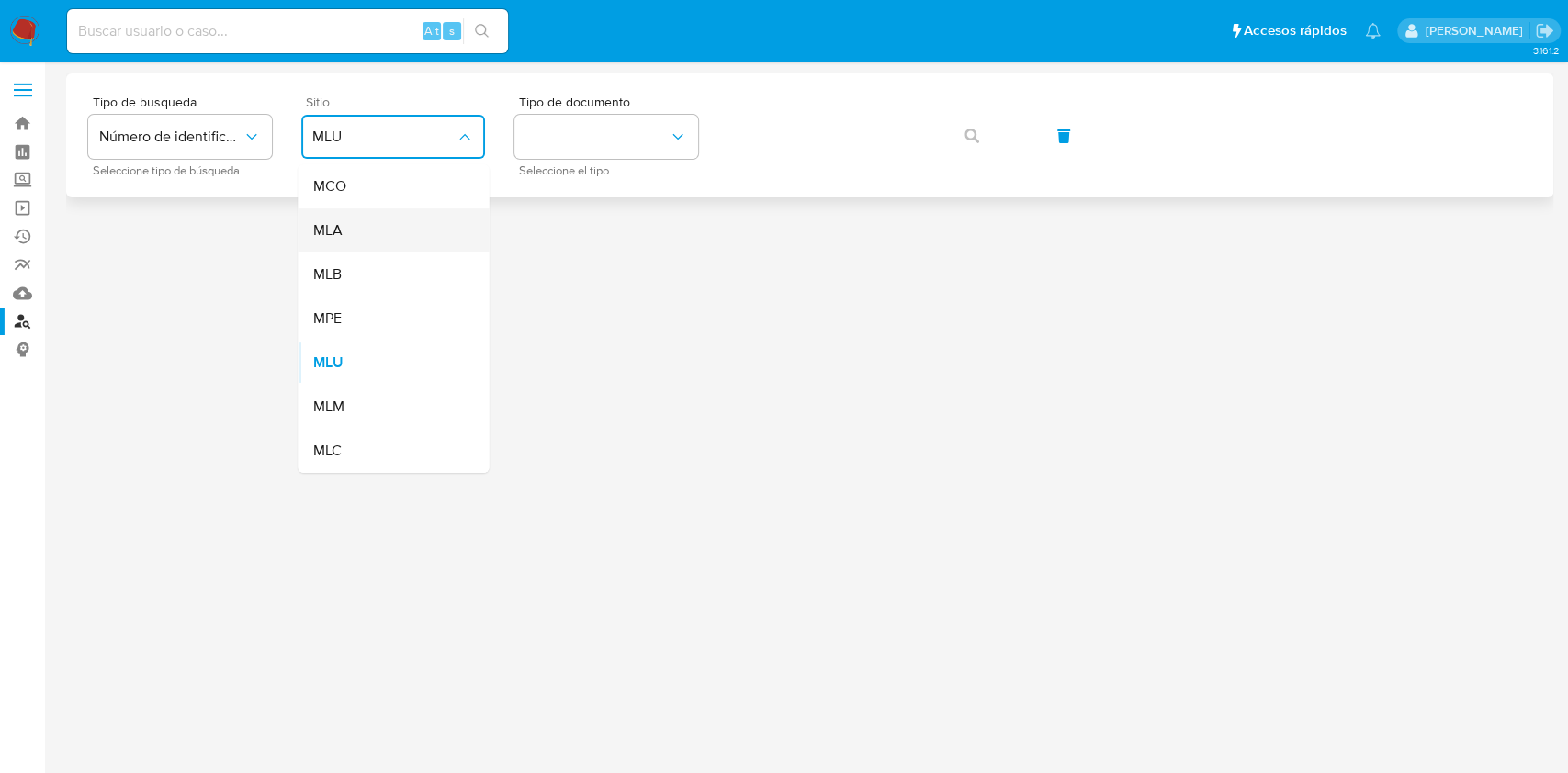
click at [377, 223] on div "MLA" at bounding box center [387, 230] width 150 height 44
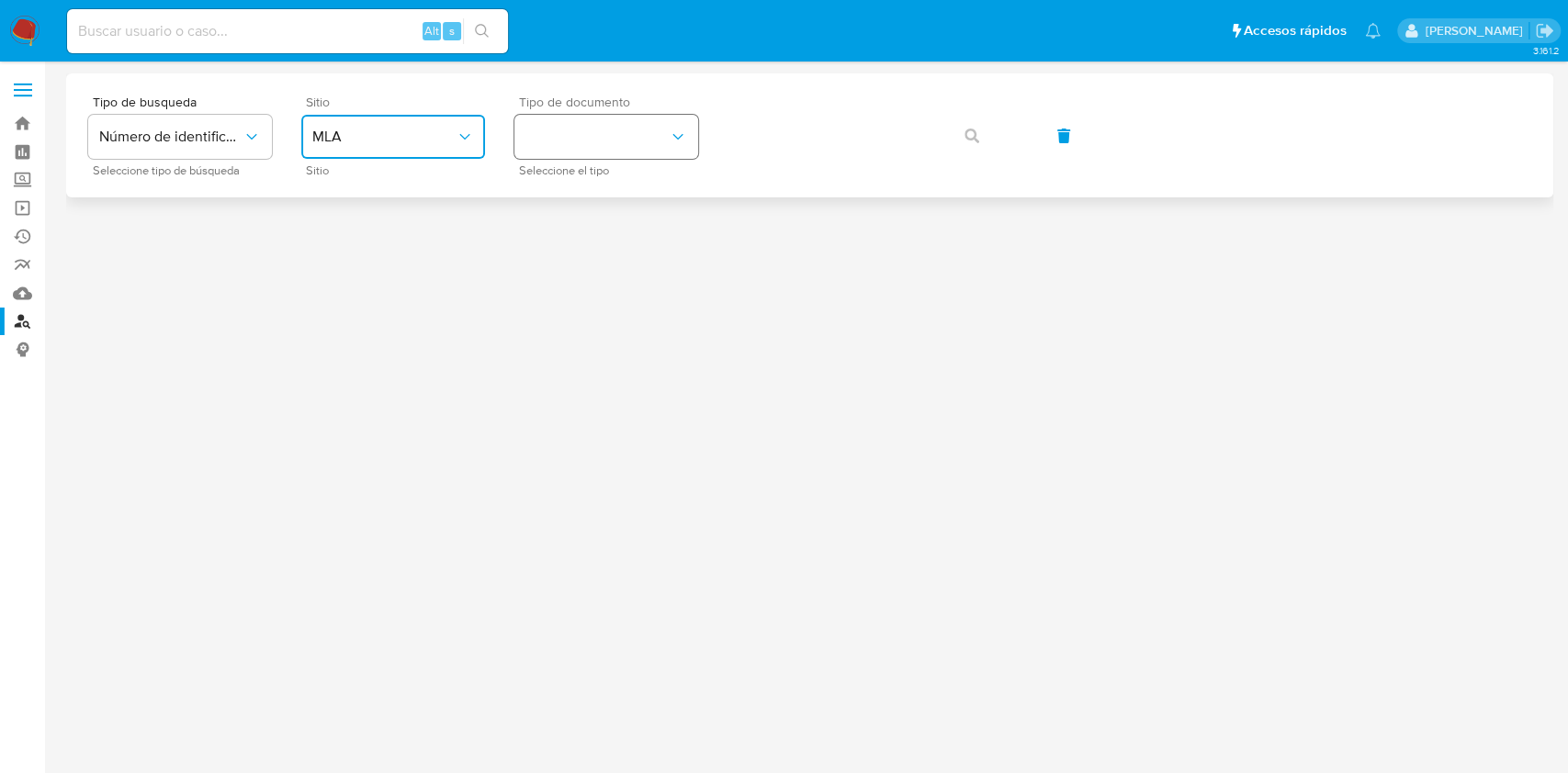
click at [552, 123] on button "identificationType" at bounding box center [605, 136] width 184 height 44
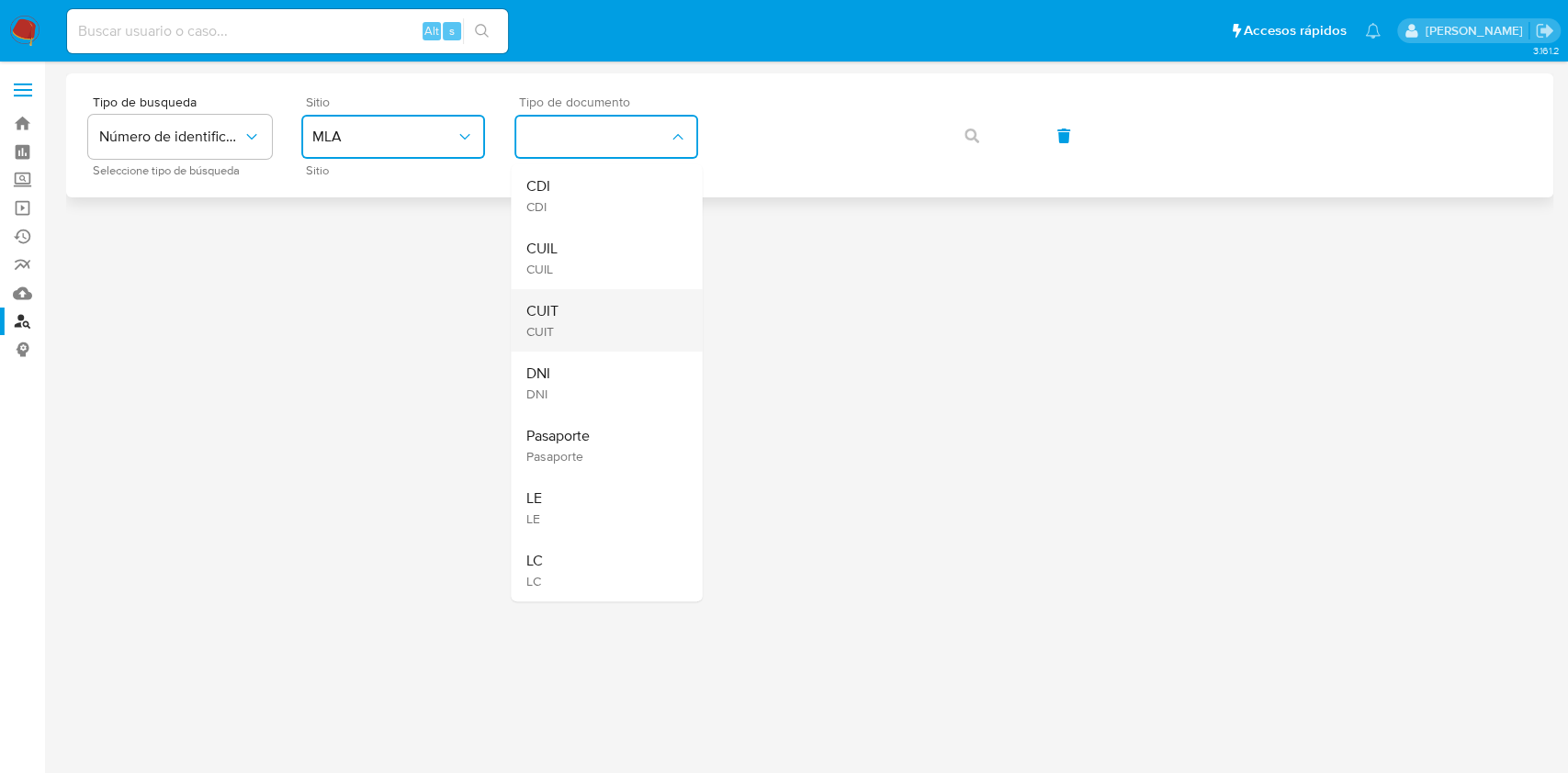
click at [519, 304] on li "CUIT CUIT" at bounding box center [605, 320] width 191 height 62
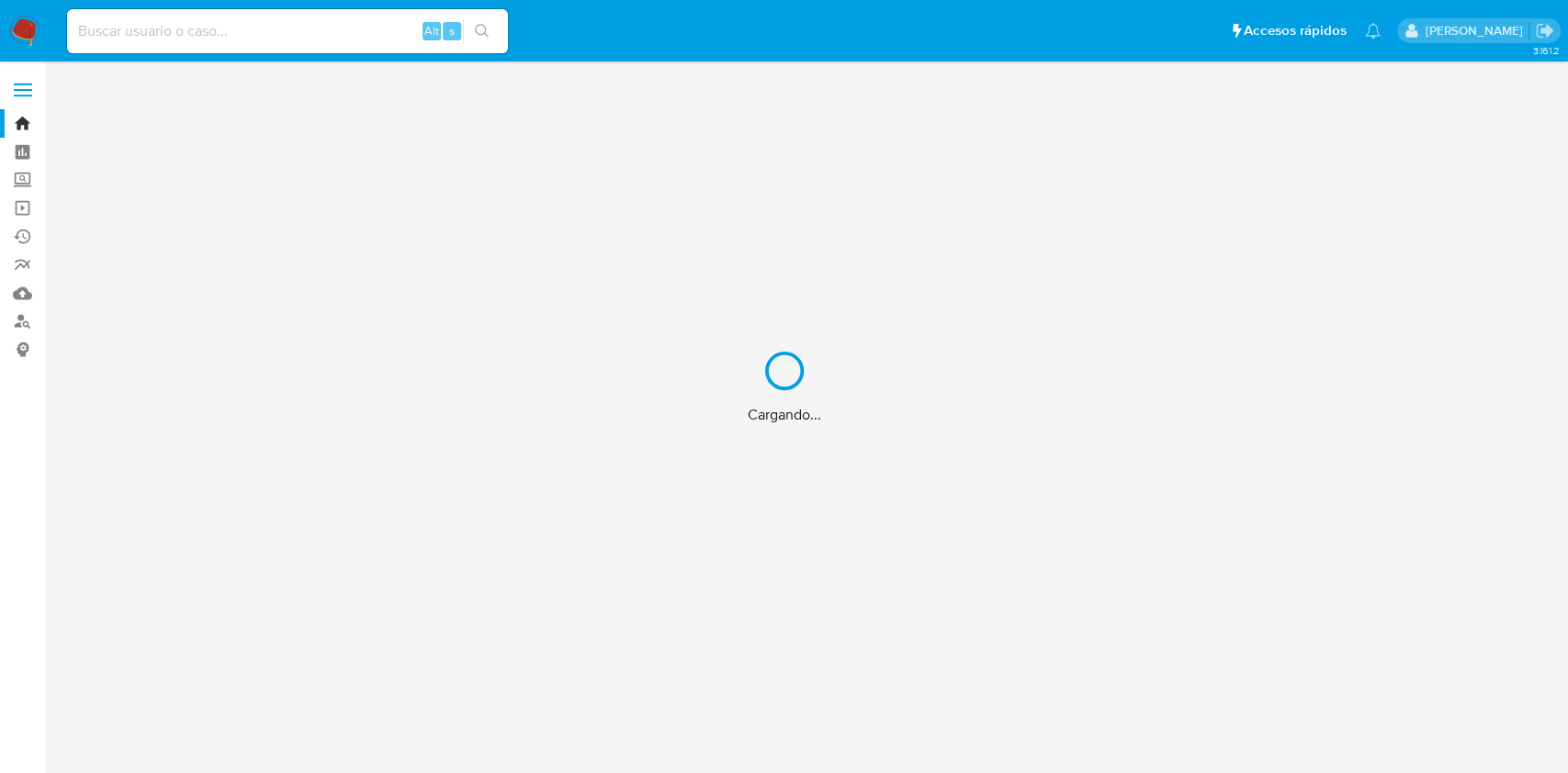
drag, startPoint x: 0, startPoint y: 0, endPoint x: 516, endPoint y: 210, distance: 557.1
click at [516, 210] on div "Cargando..." at bounding box center [784, 386] width 1568 height 773
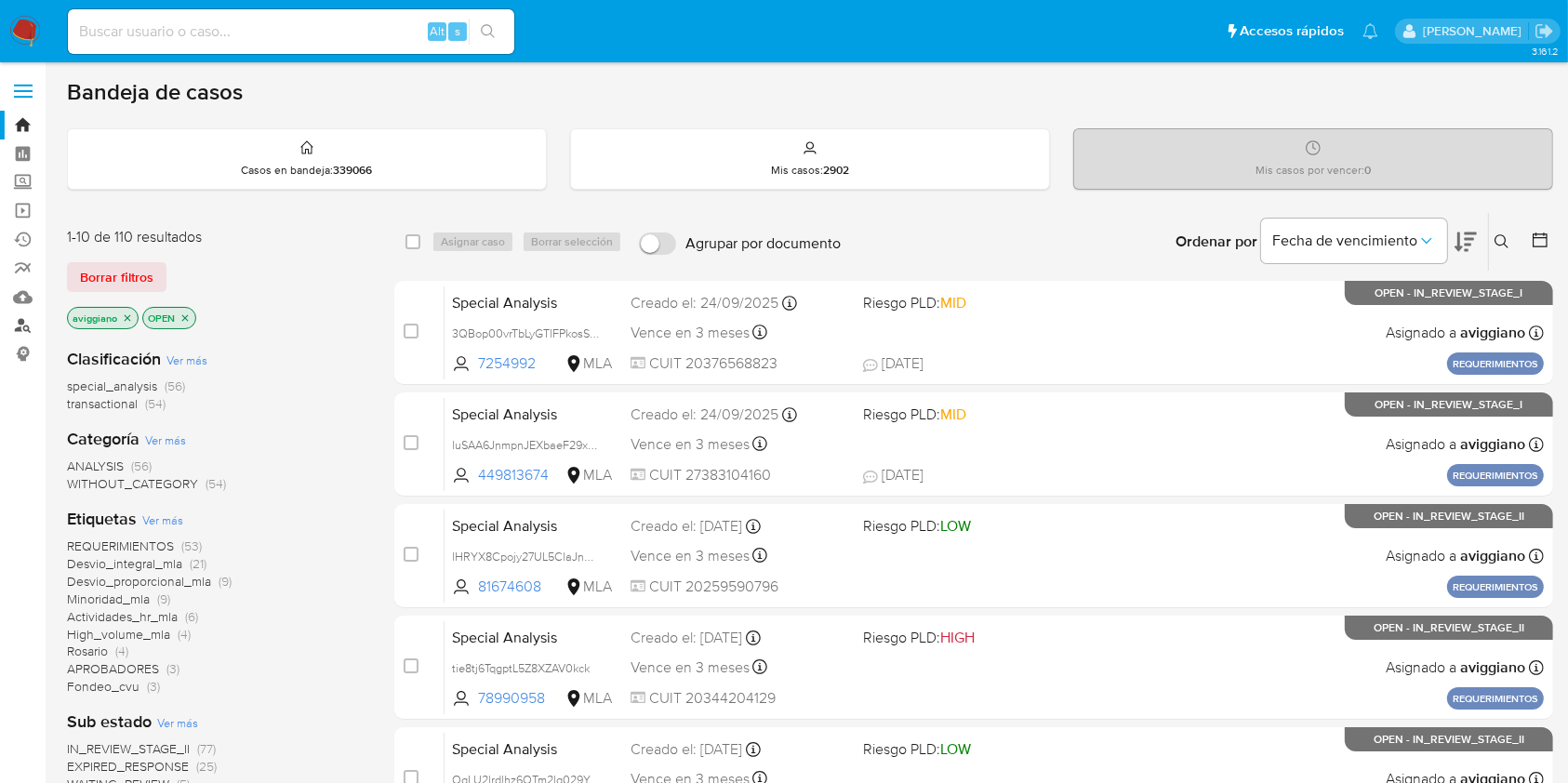
click at [19, 324] on link "Buscador de personas" at bounding box center [111, 326] width 221 height 29
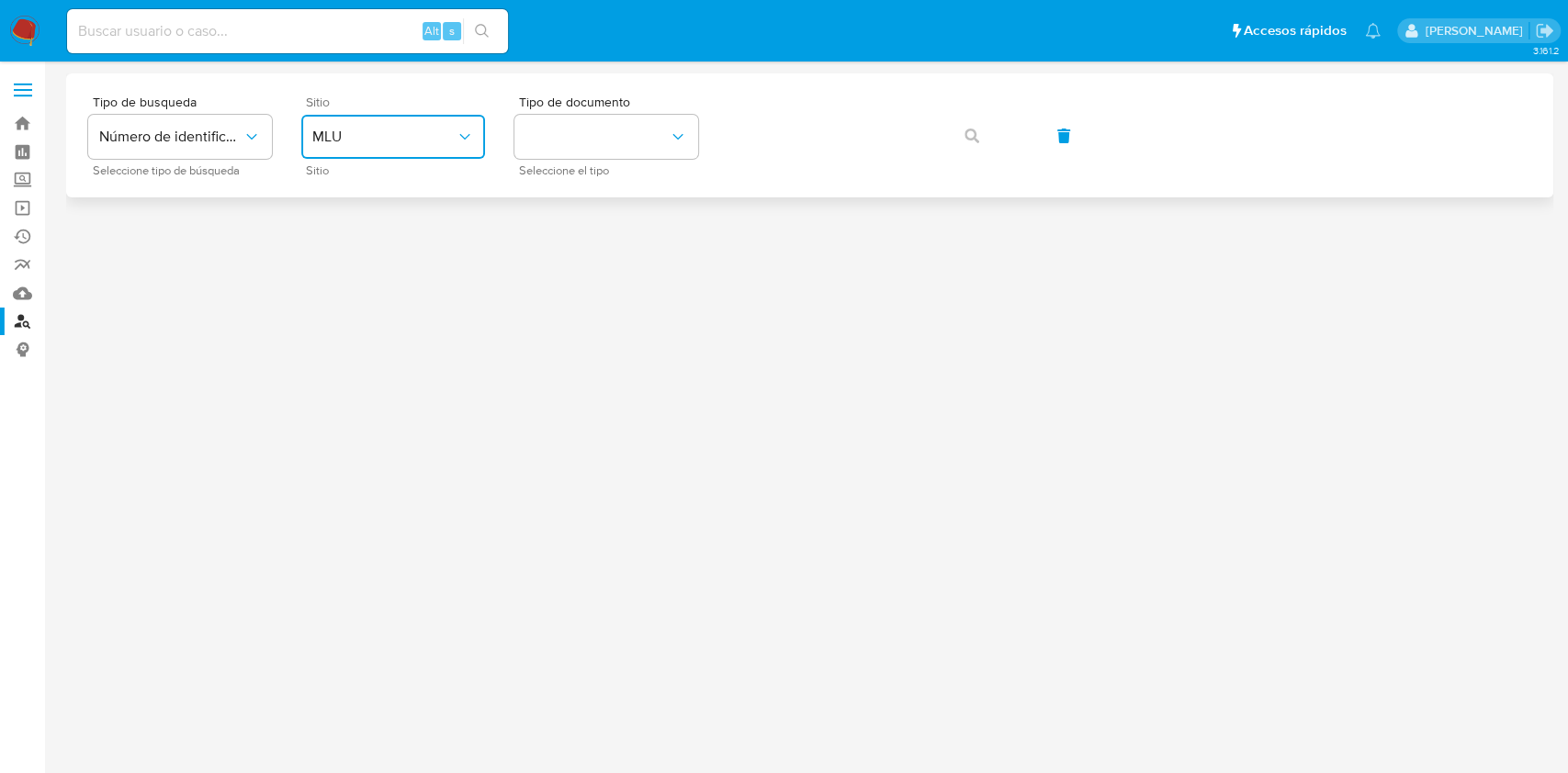
click at [417, 129] on span "MLU" at bounding box center [384, 137] width 144 height 19
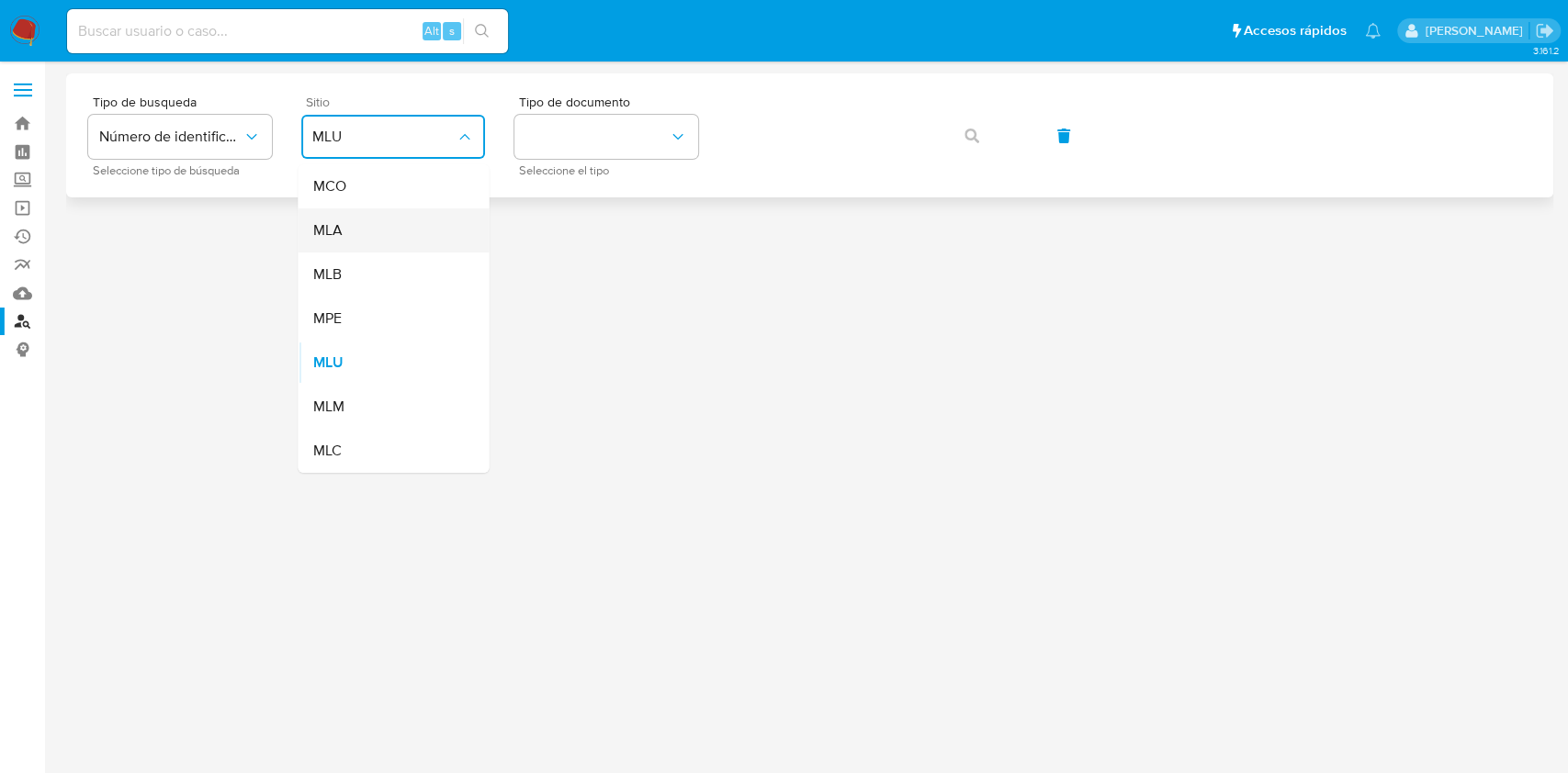
click at [395, 253] on div "MLB" at bounding box center [387, 274] width 150 height 44
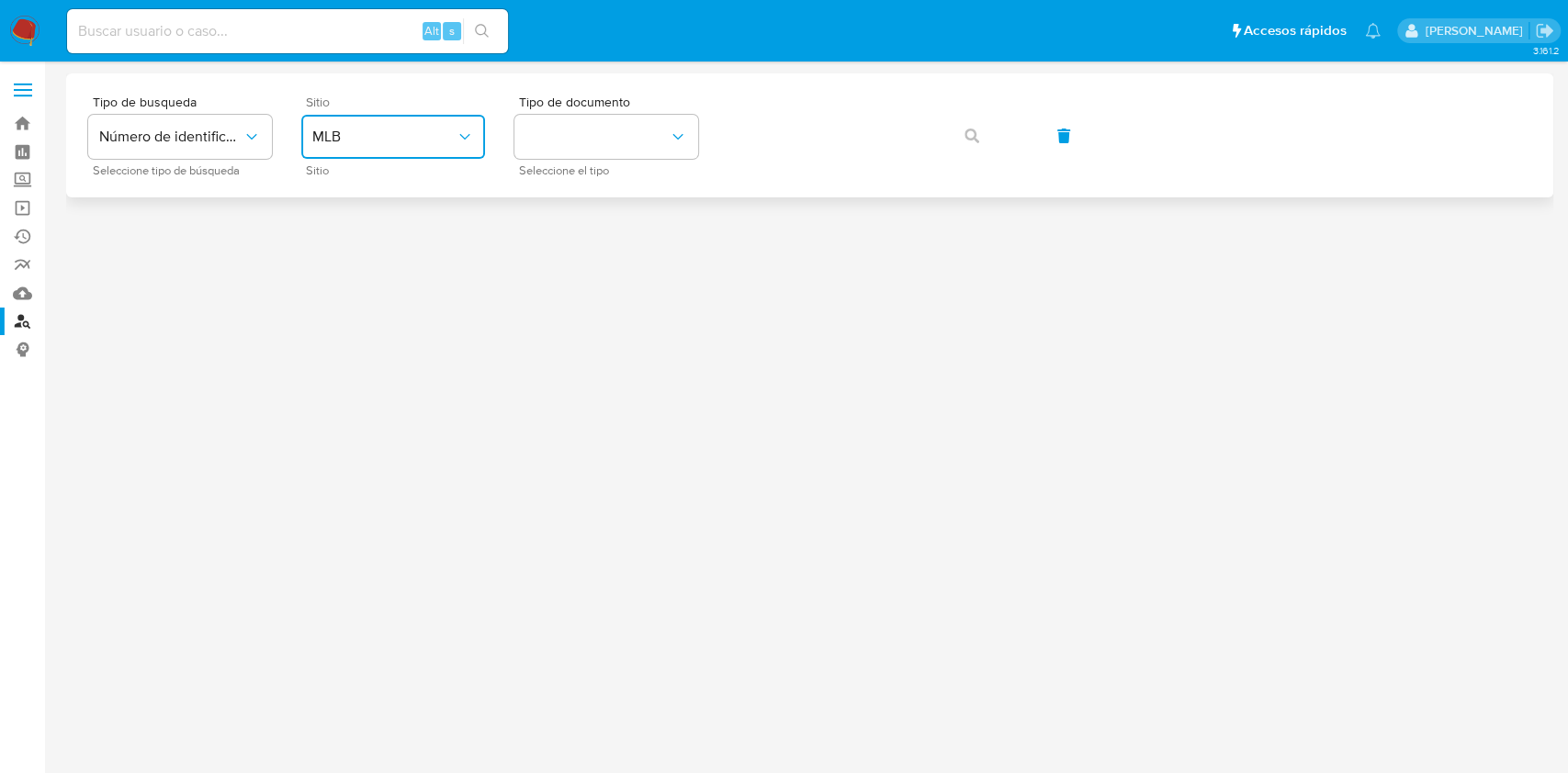
click at [411, 158] on button "MLB" at bounding box center [393, 136] width 184 height 44
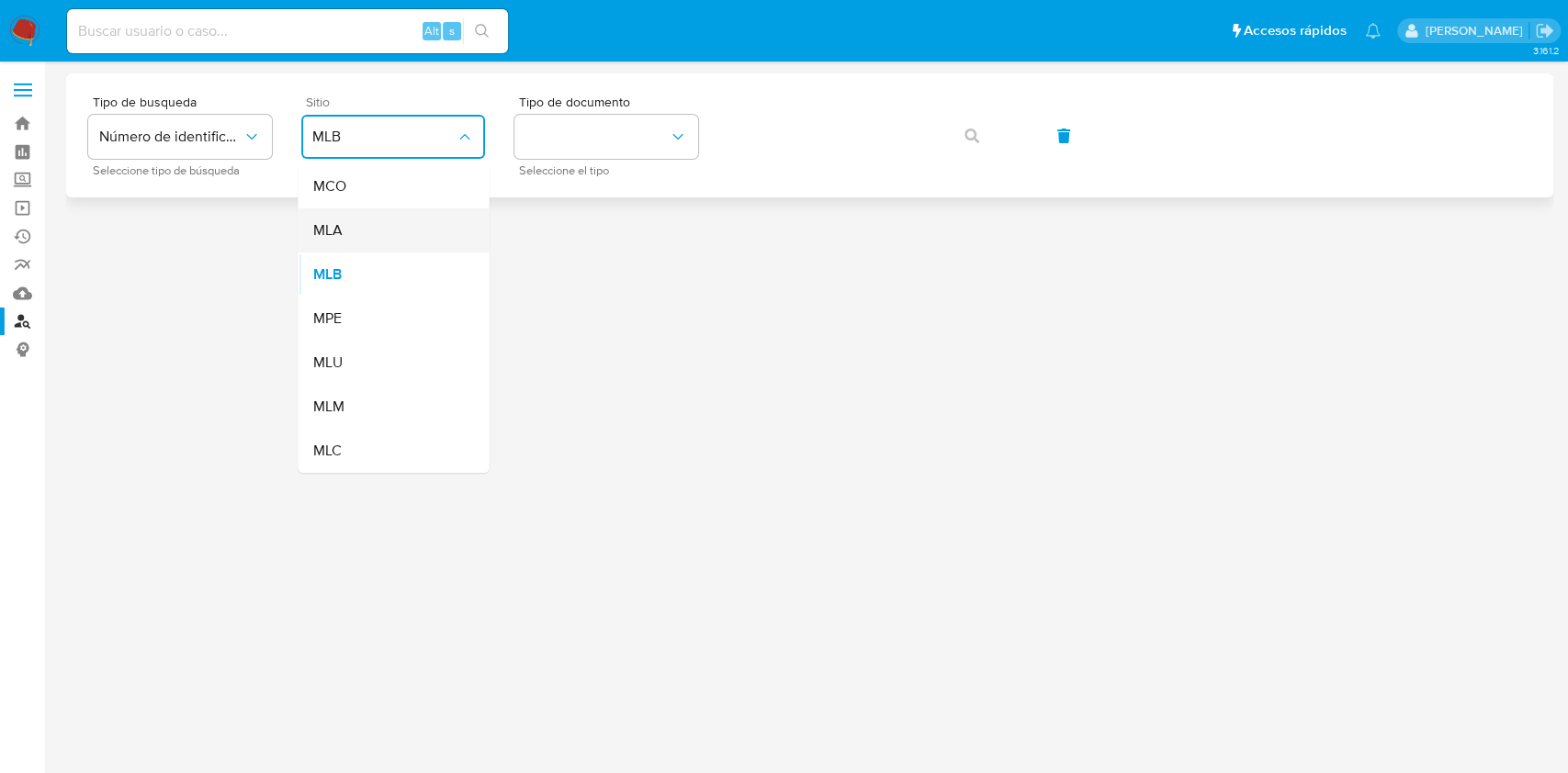
click at [380, 226] on div "MLA" at bounding box center [387, 230] width 150 height 44
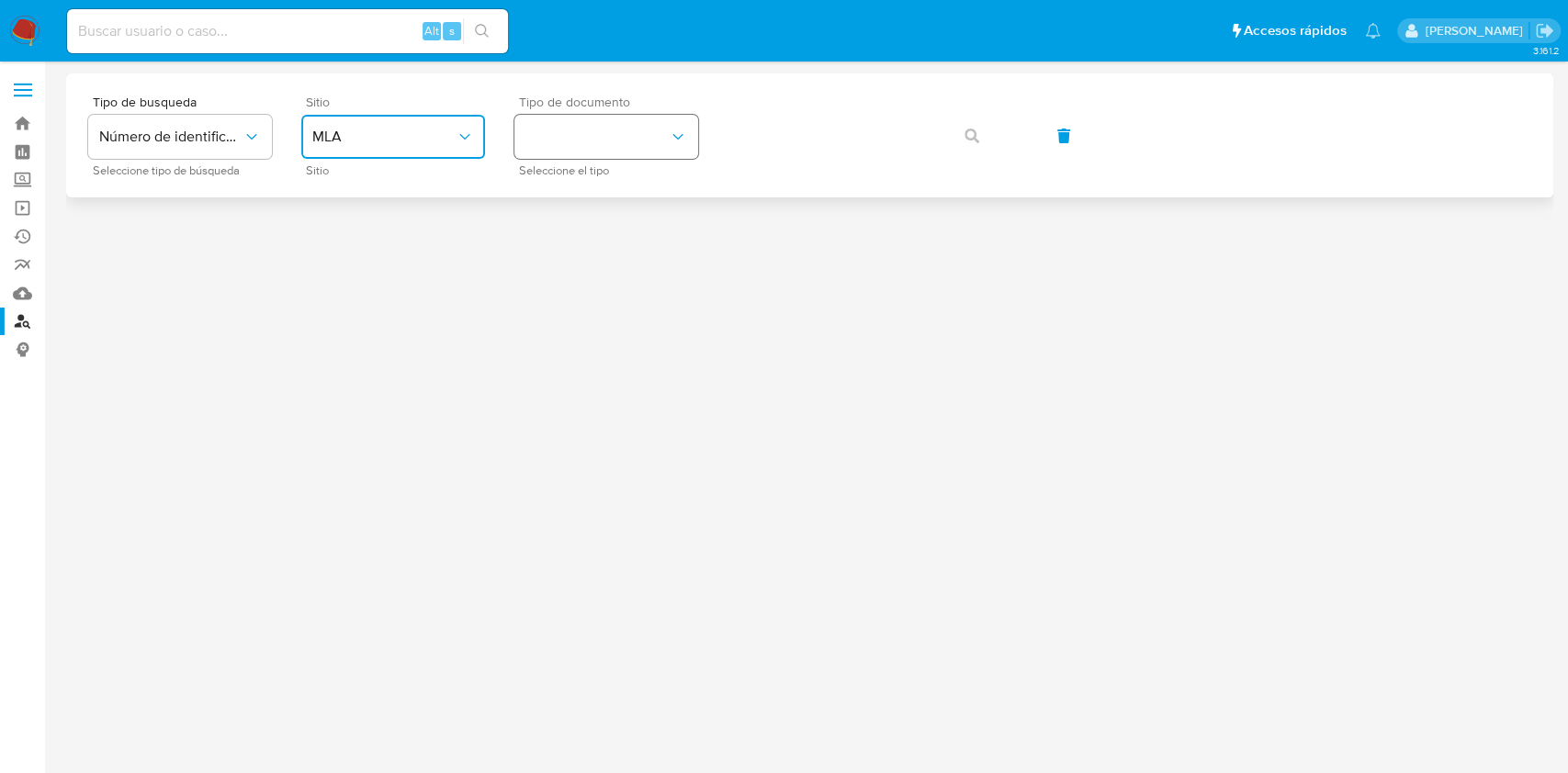
click at [565, 158] on button "identificationType" at bounding box center [605, 136] width 184 height 44
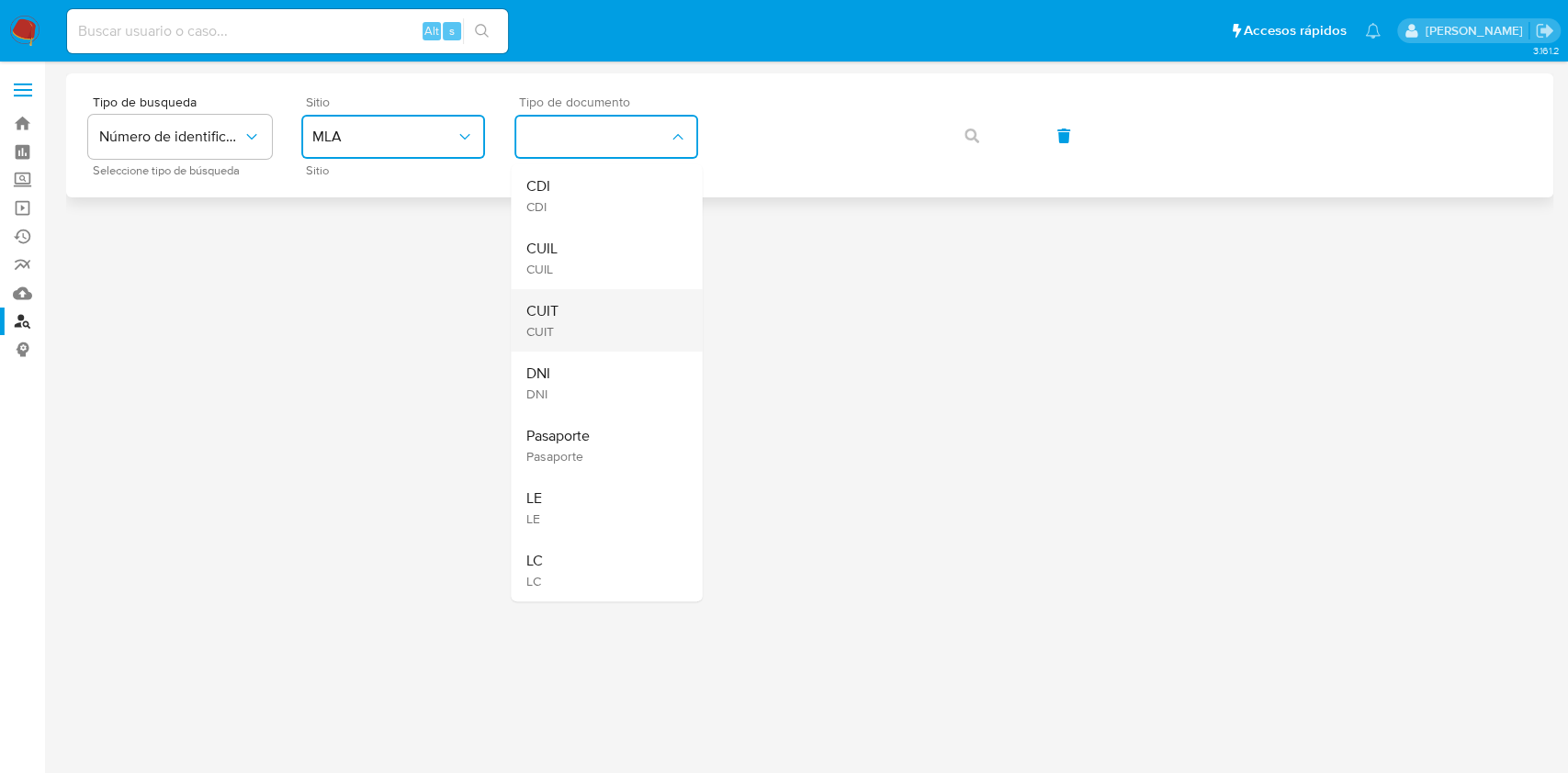
click at [554, 311] on span "CUIT" at bounding box center [541, 311] width 32 height 19
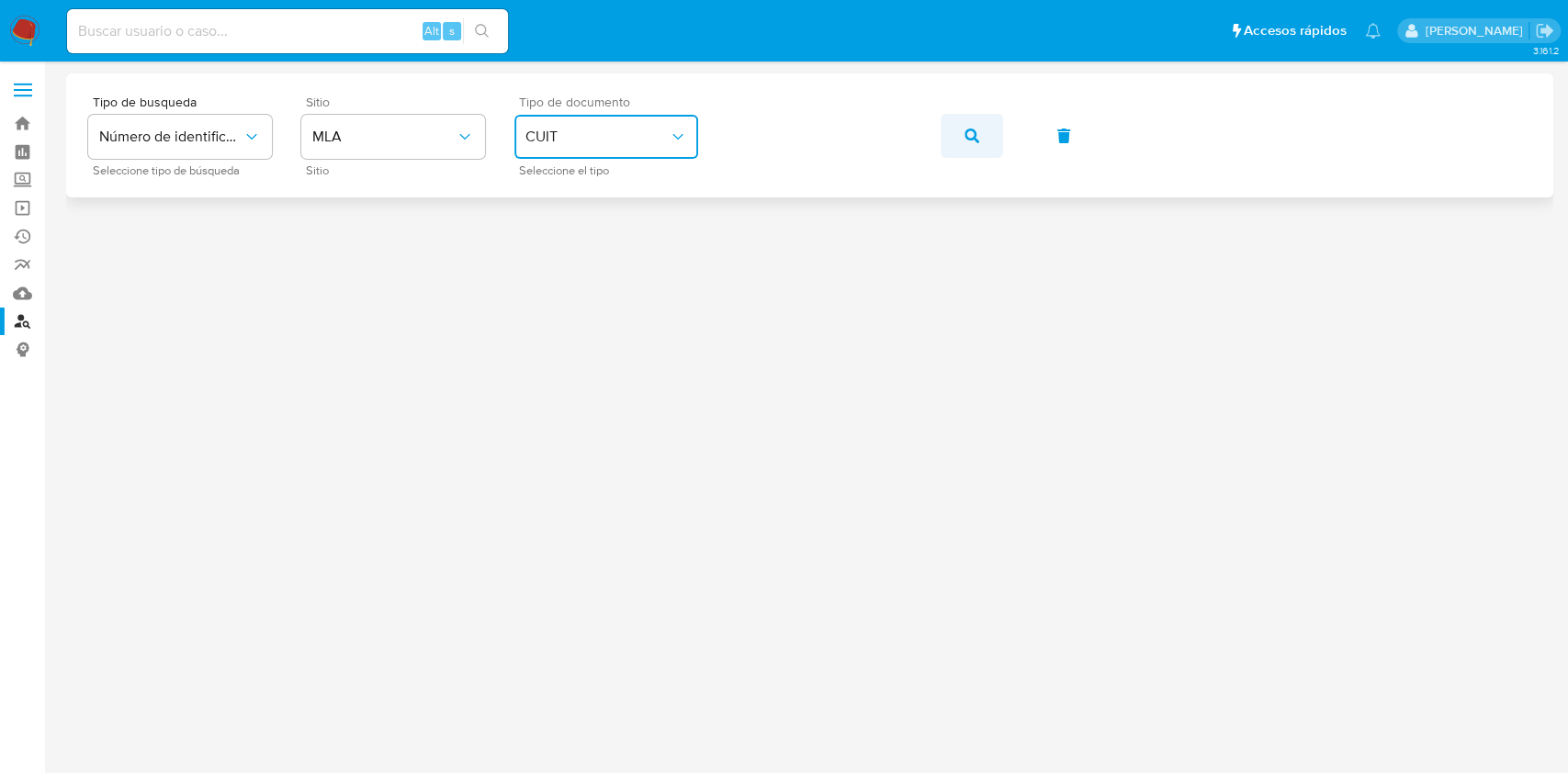
click at [959, 139] on button "button" at bounding box center [971, 135] width 62 height 44
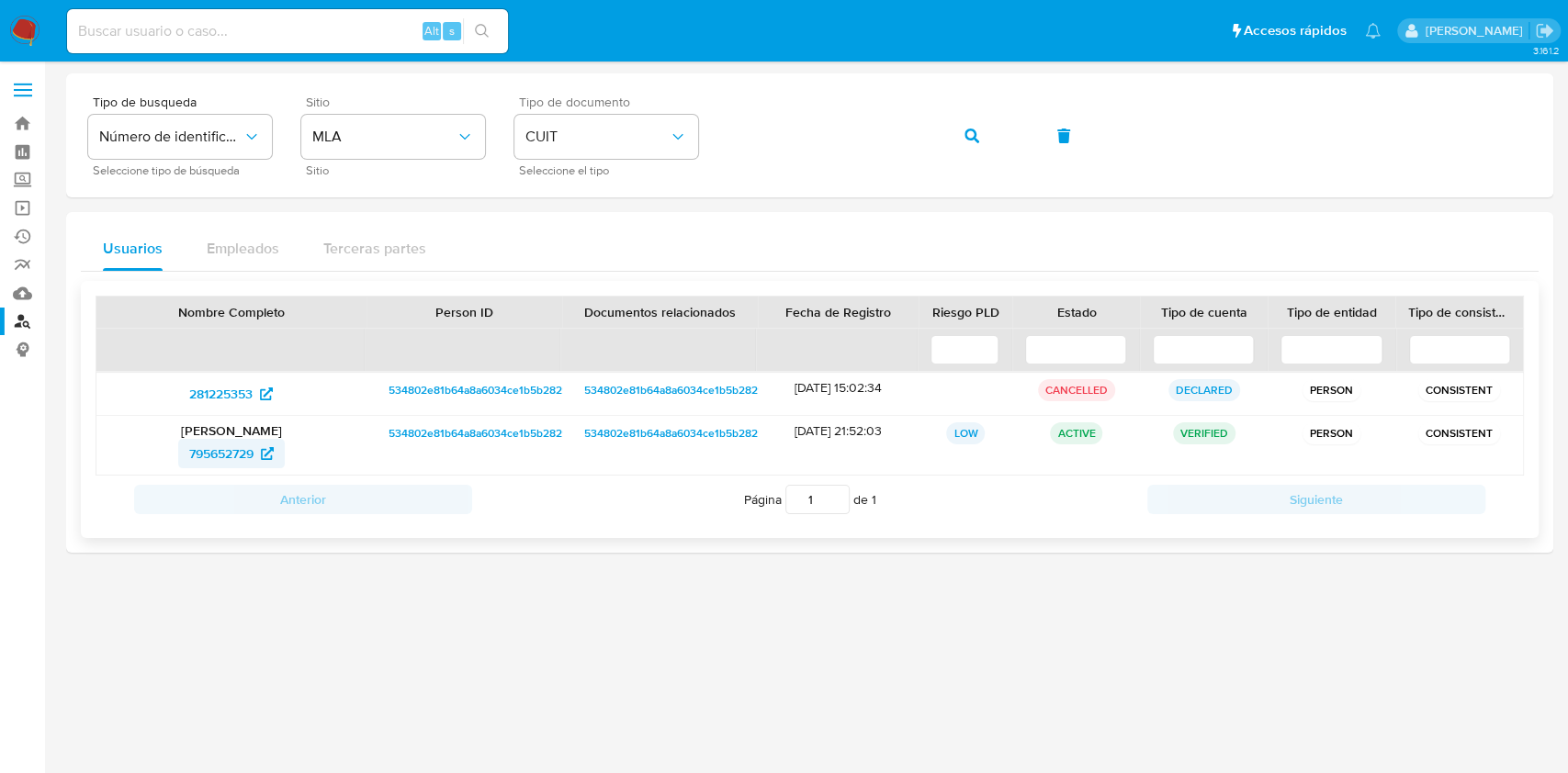
click at [209, 458] on span "795652729" at bounding box center [221, 454] width 64 height 30
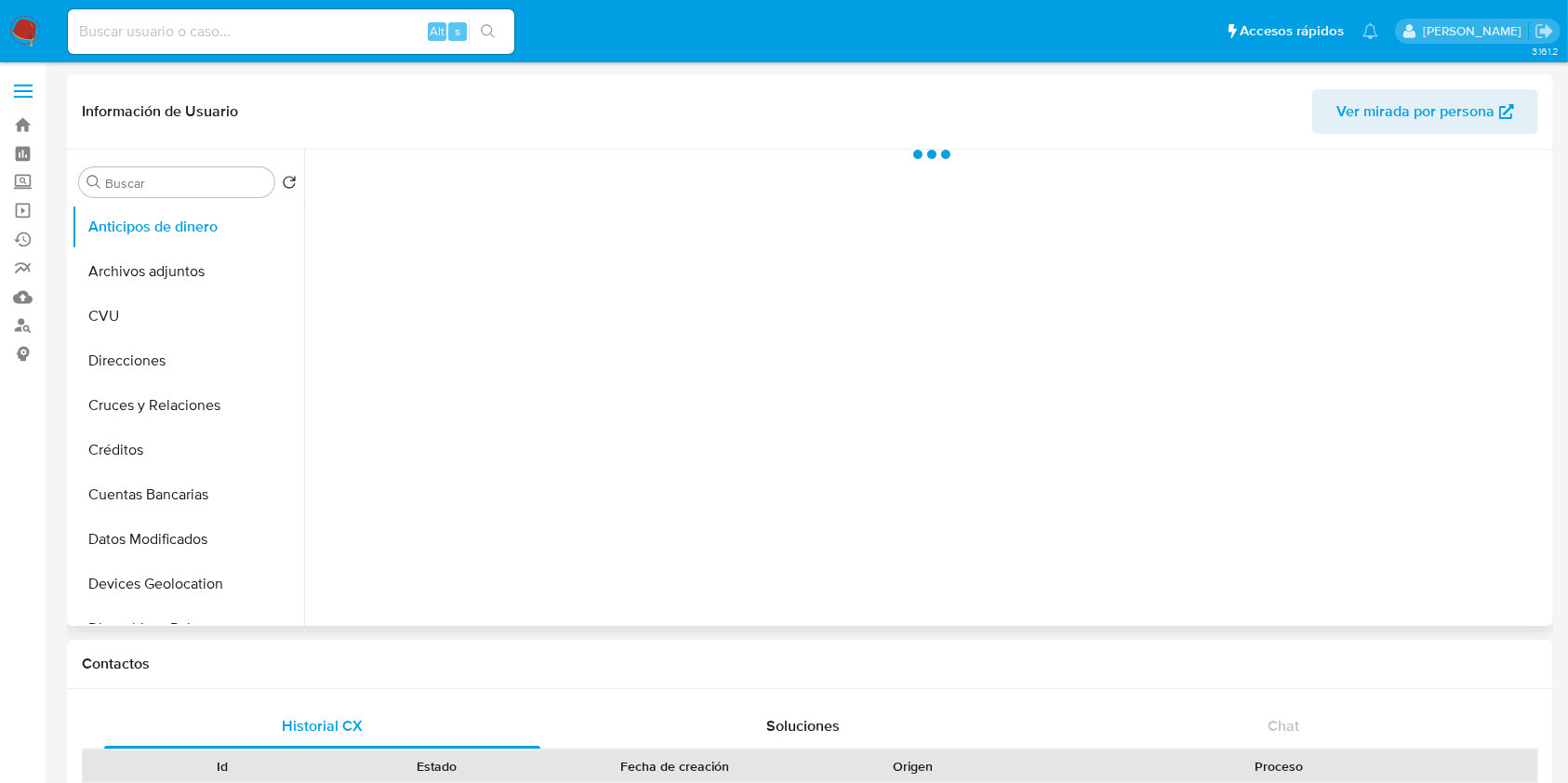
scroll to position [247, 0]
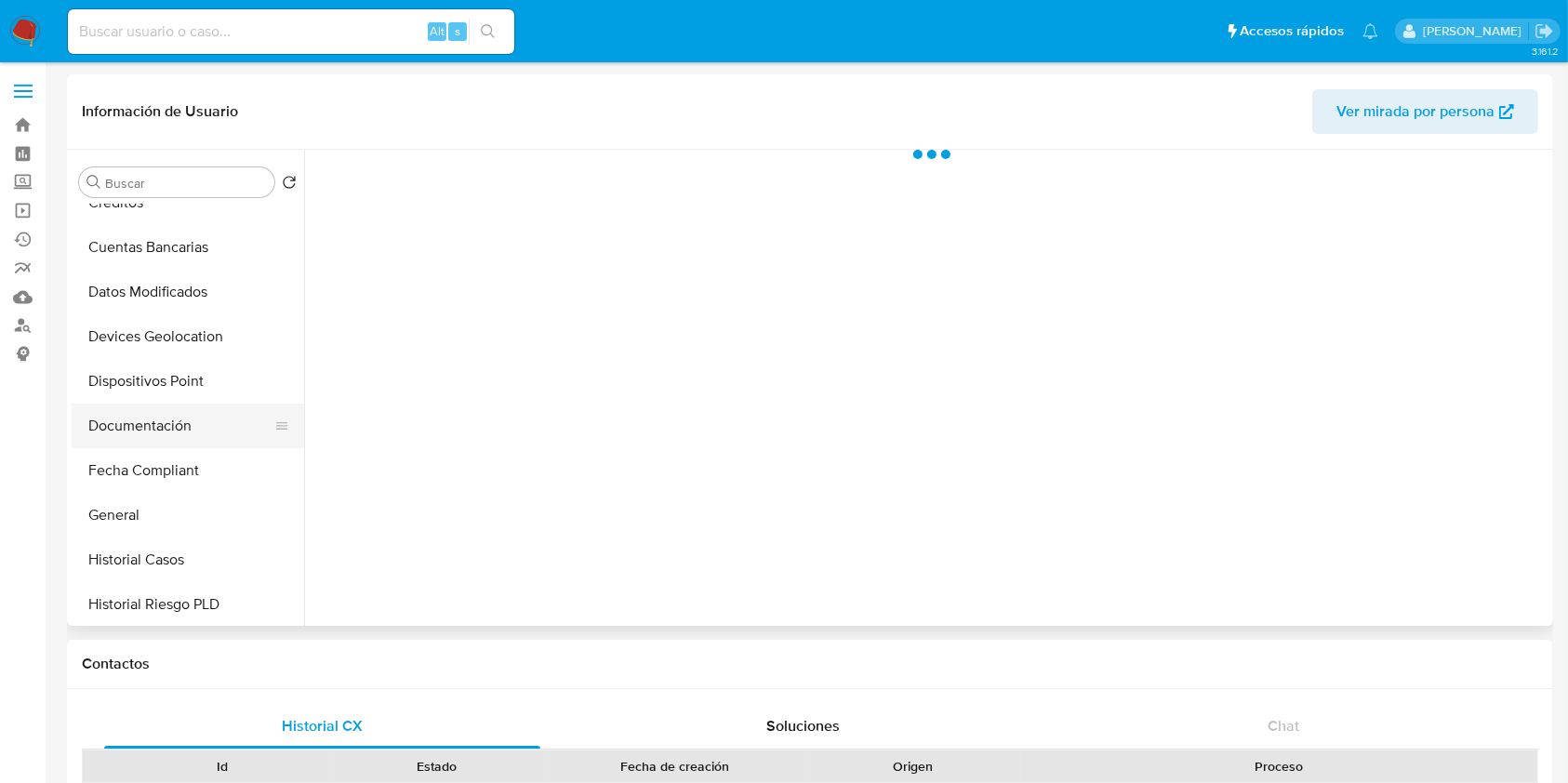
select select "10"
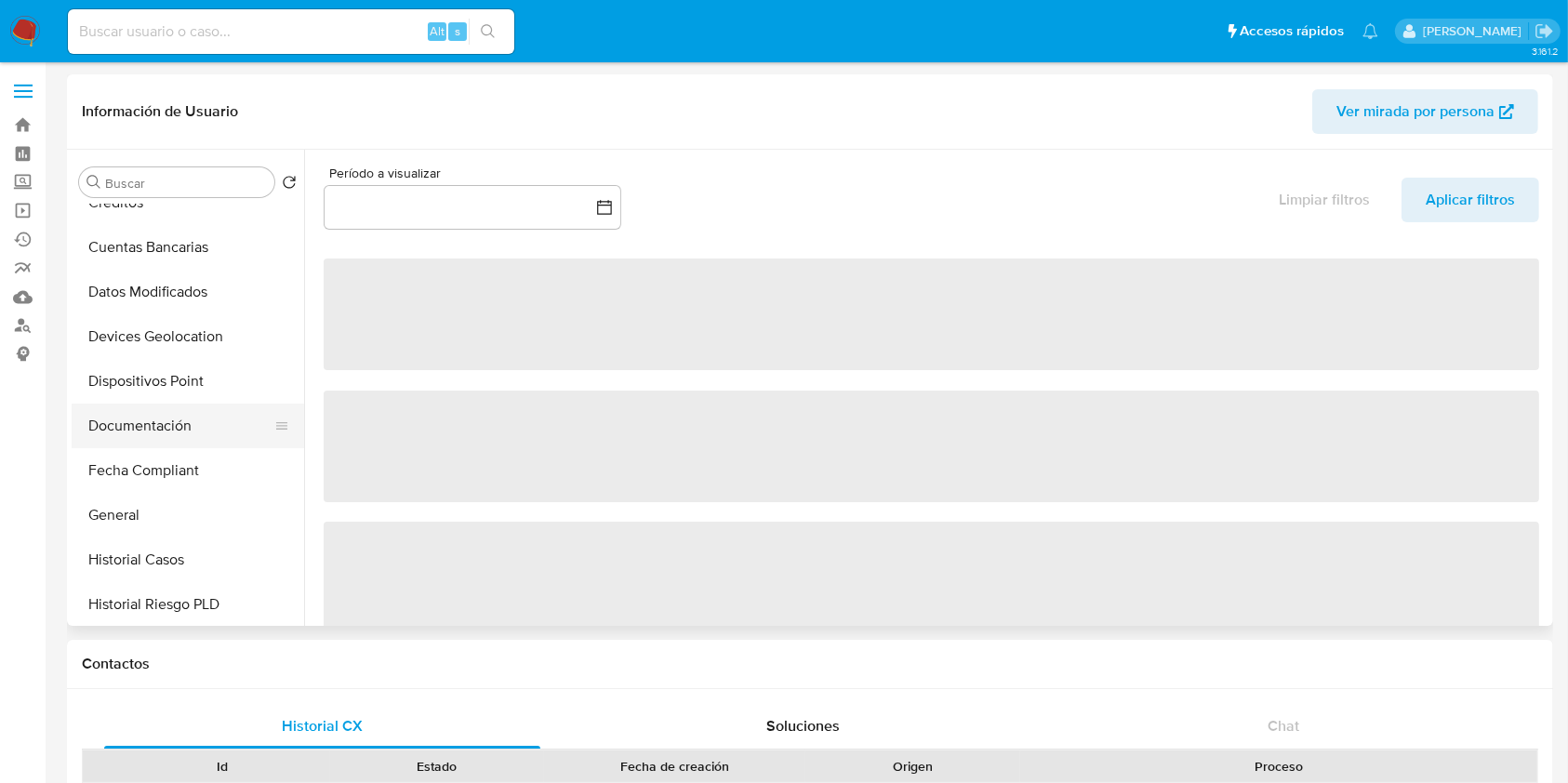
click at [191, 415] on button "Documentación" at bounding box center [180, 425] width 217 height 44
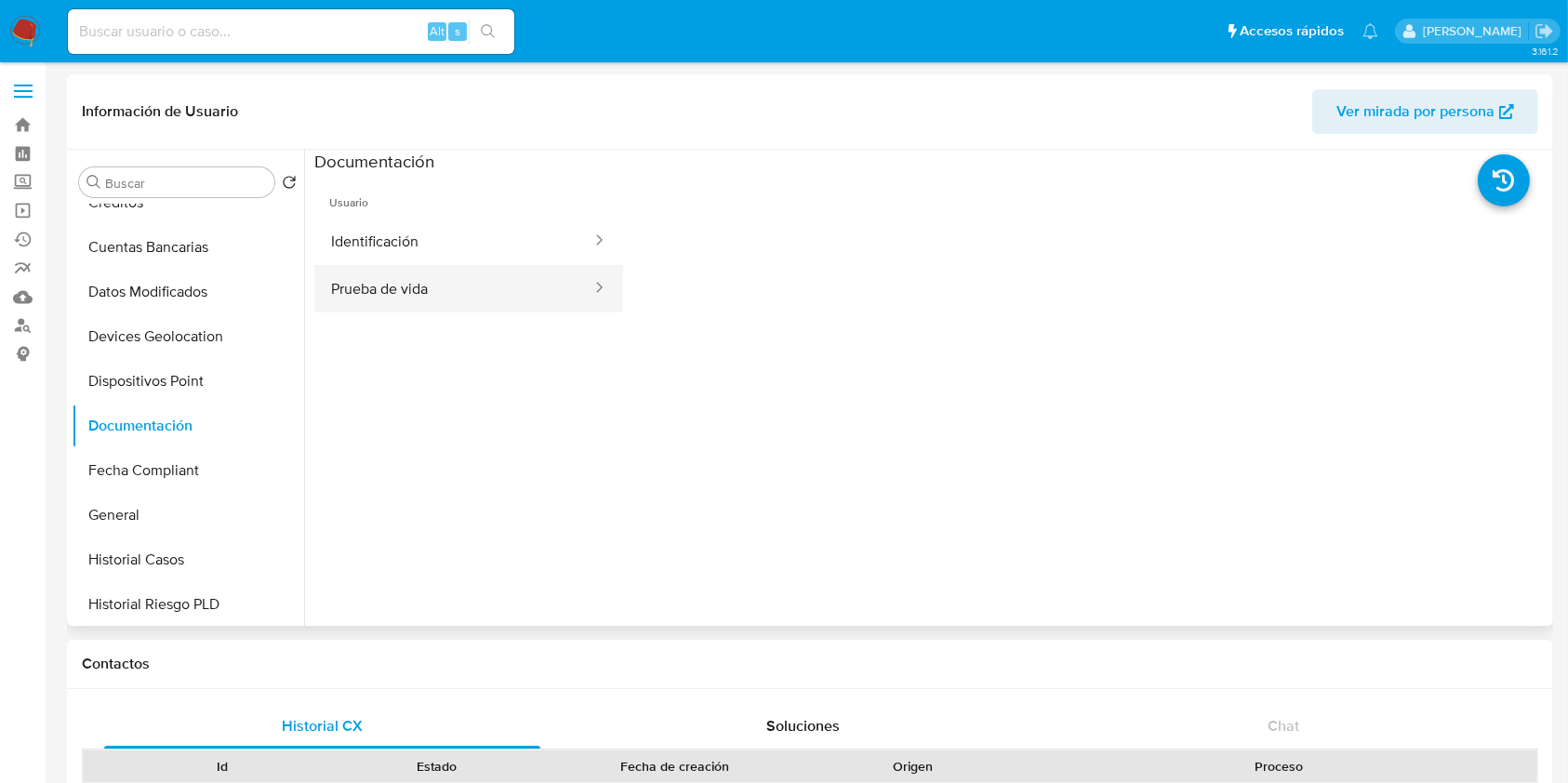
drag, startPoint x: 476, startPoint y: 283, endPoint x: 475, endPoint y: 267, distance: 16.0
click at [475, 283] on button "Prueba de vida" at bounding box center [453, 289] width 279 height 47
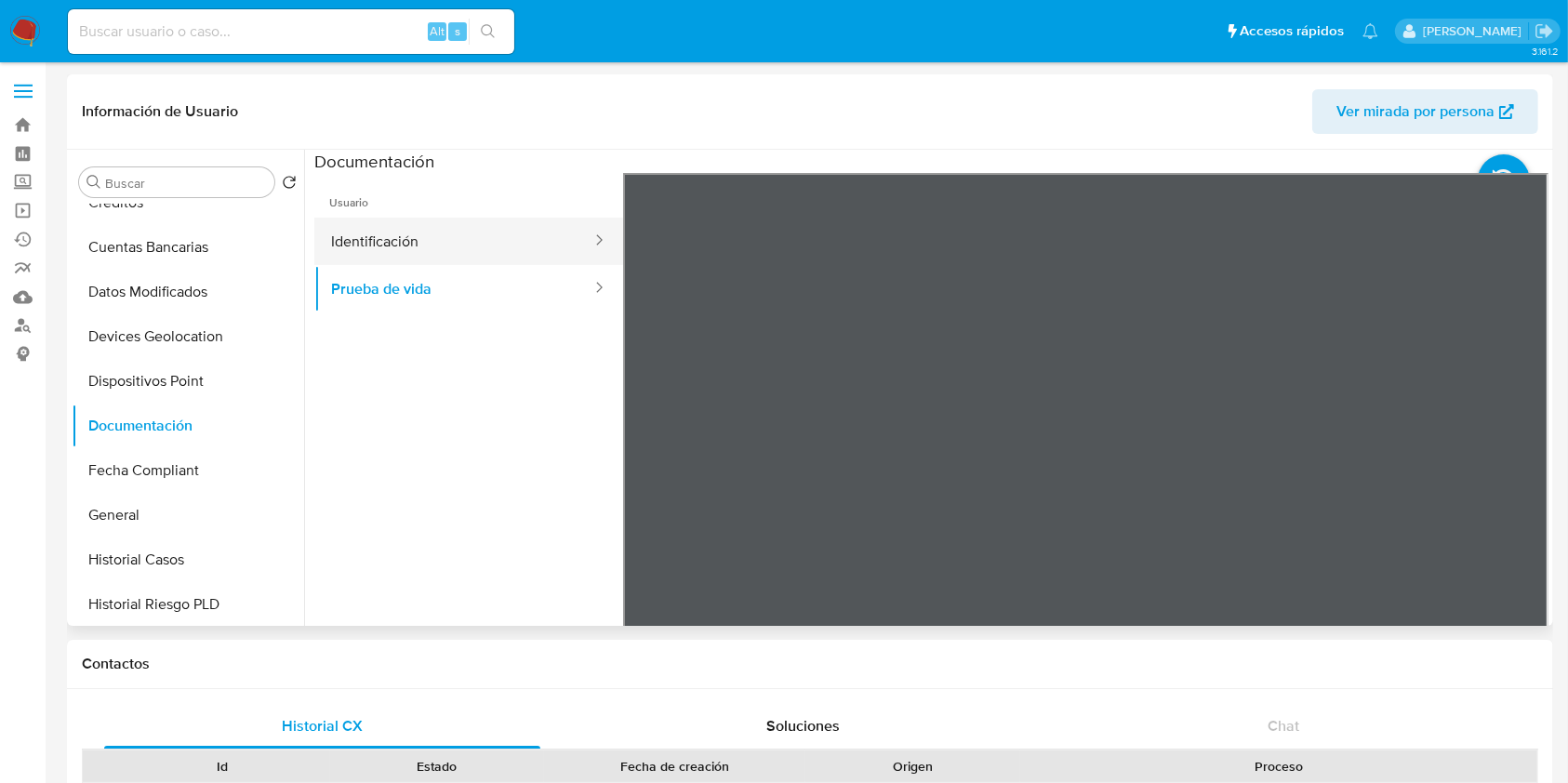
click at [476, 246] on button "Identificación" at bounding box center [453, 241] width 279 height 47
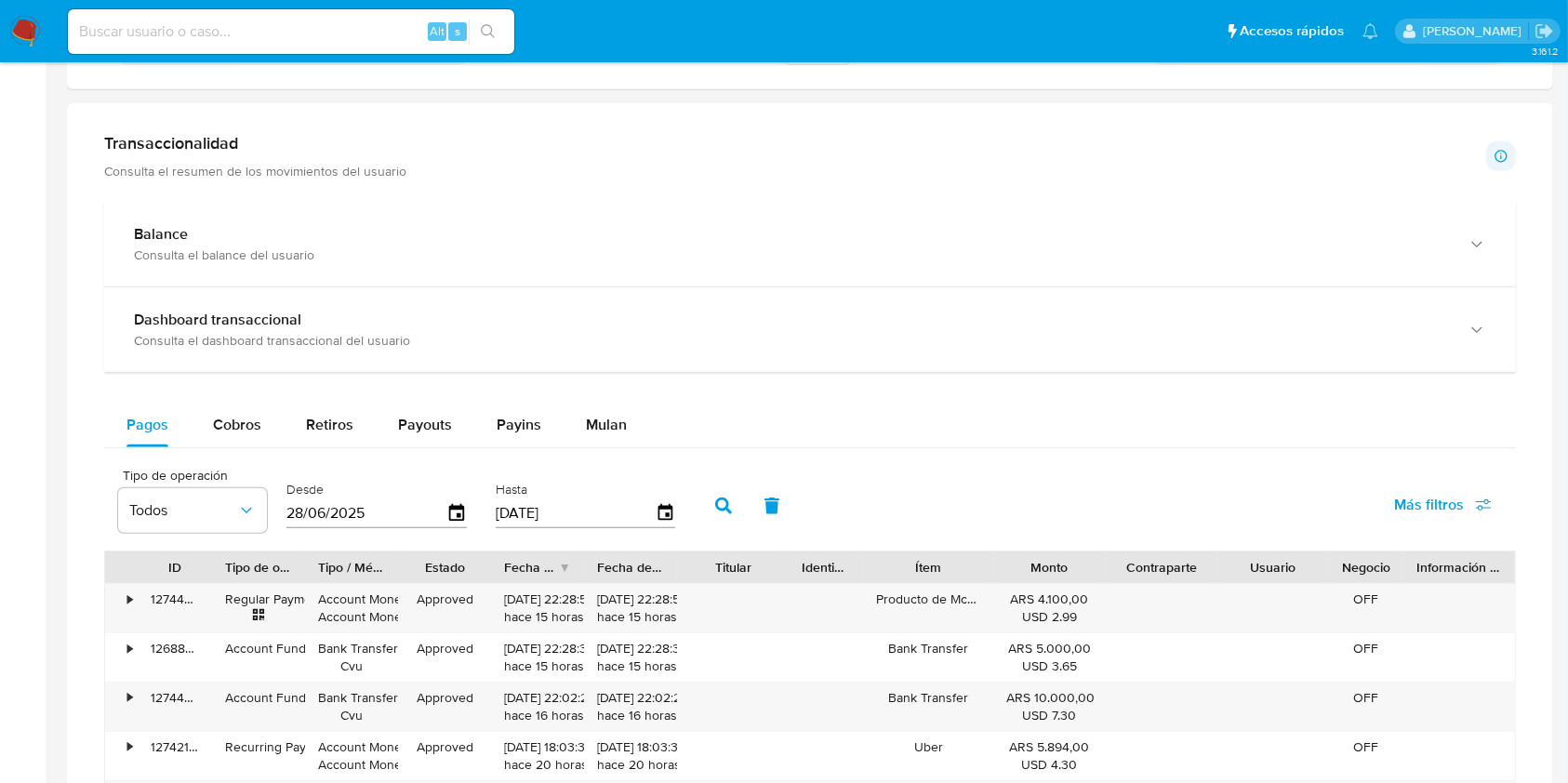
scroll to position [1116, 0]
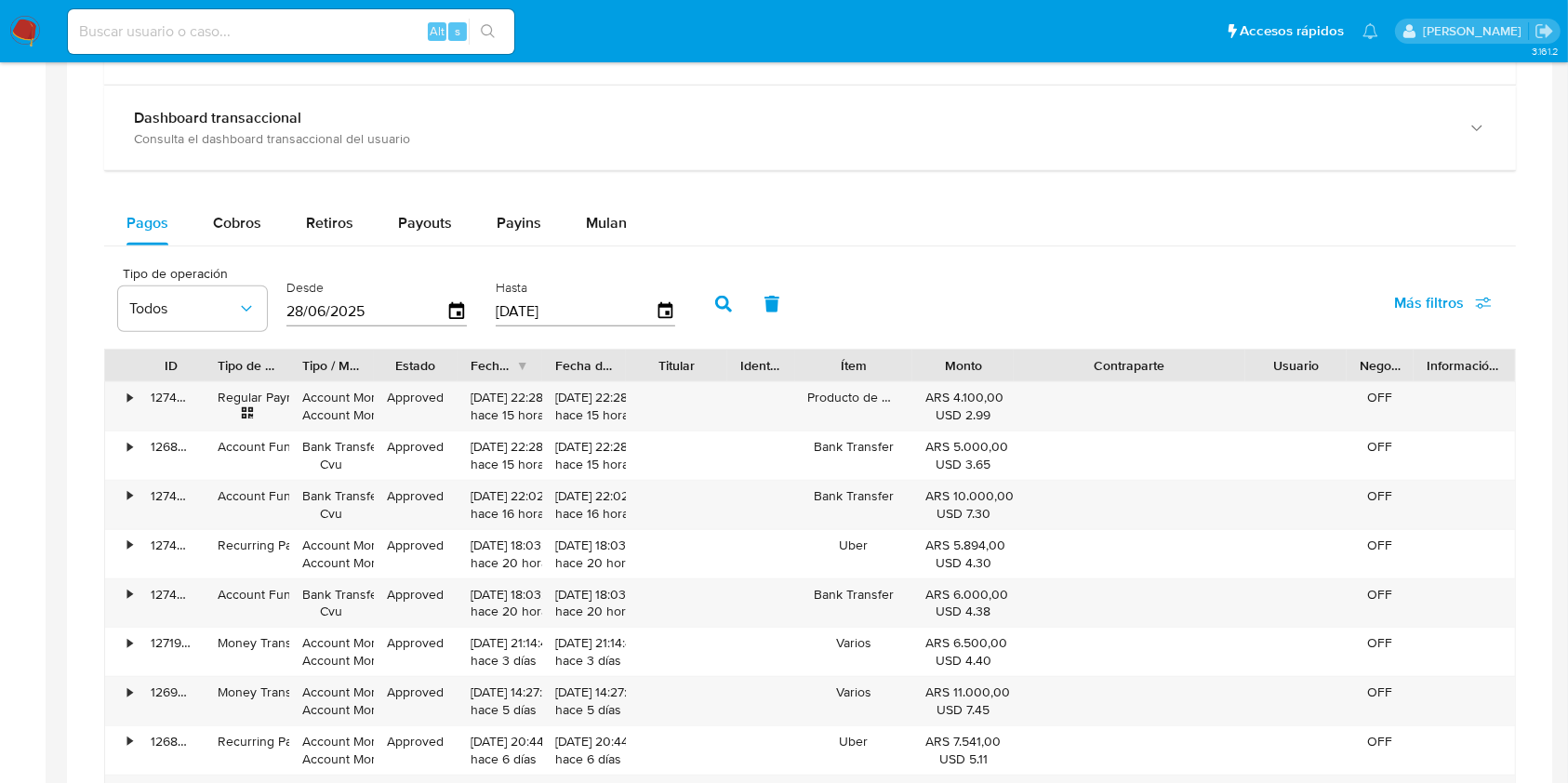
drag, startPoint x: 1220, startPoint y: 366, endPoint x: 1340, endPoint y: 379, distance: 120.7
click at [1340, 379] on div "ID Tipo de operación Tipo / Método Estado Fecha de creación Fecha de aprobación…" at bounding box center [810, 365] width 1410 height 31
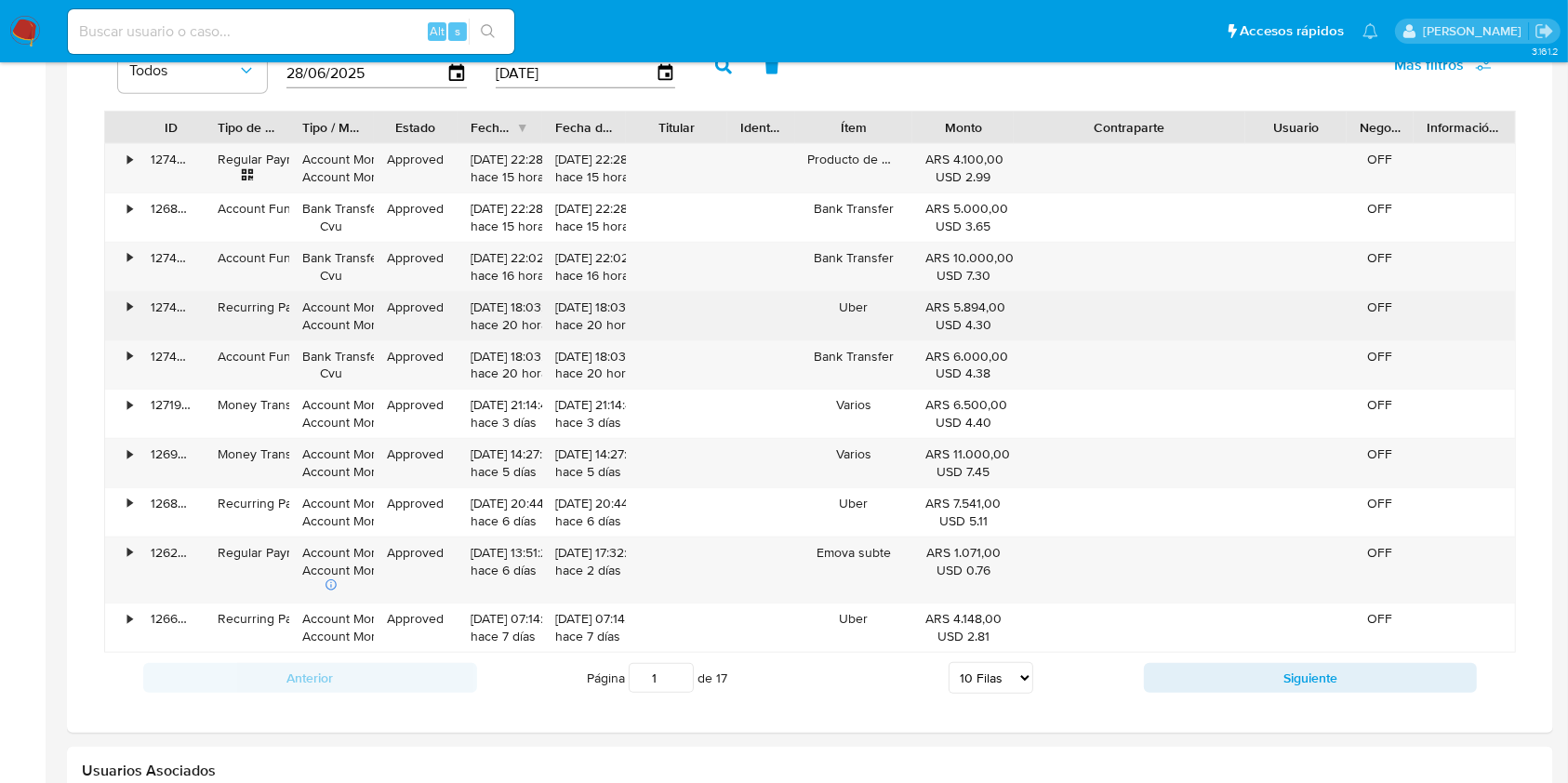
scroll to position [1611, 0]
